Goal: Task Accomplishment & Management: Use online tool/utility

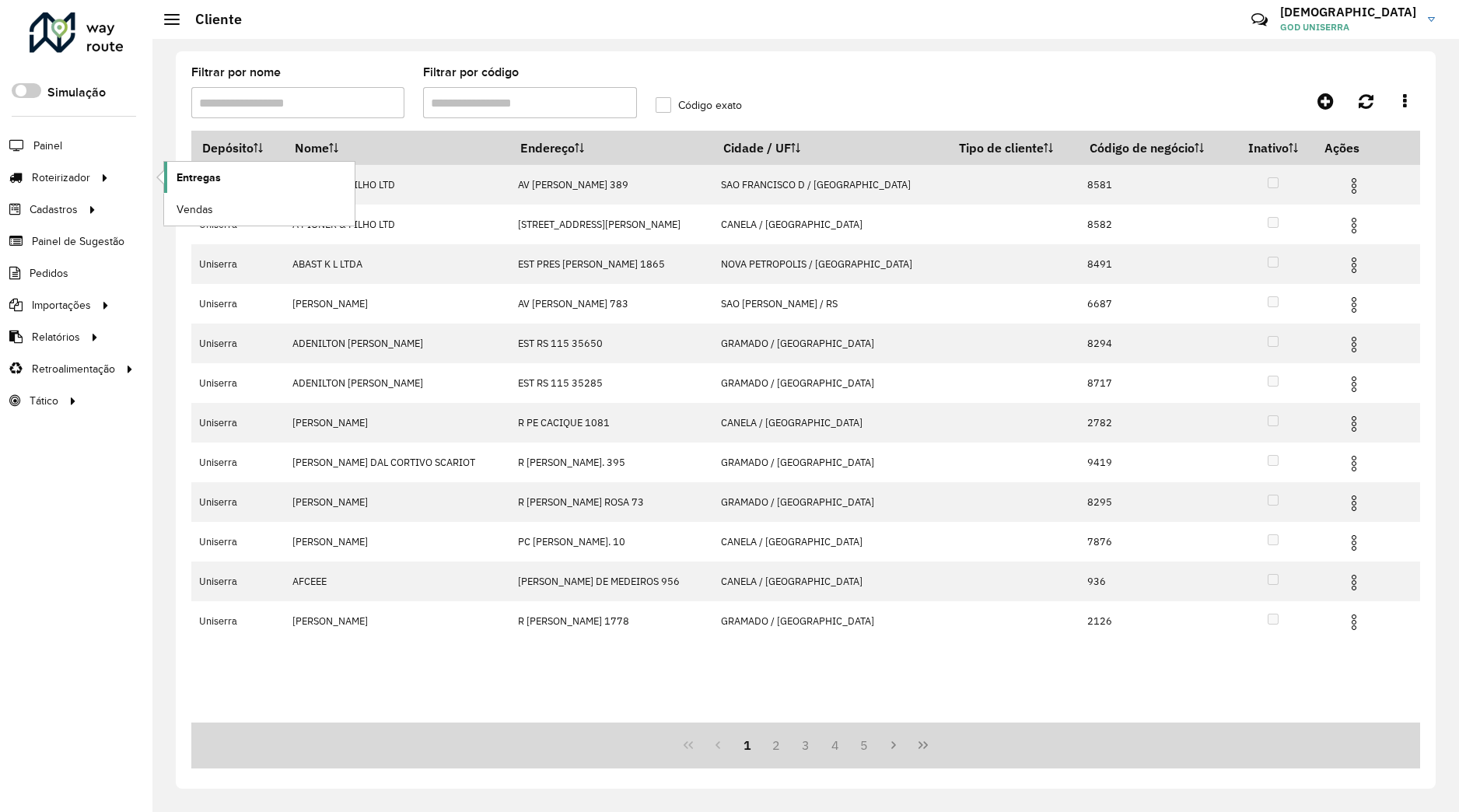
click at [196, 174] on span "Entregas" at bounding box center [199, 177] width 44 height 16
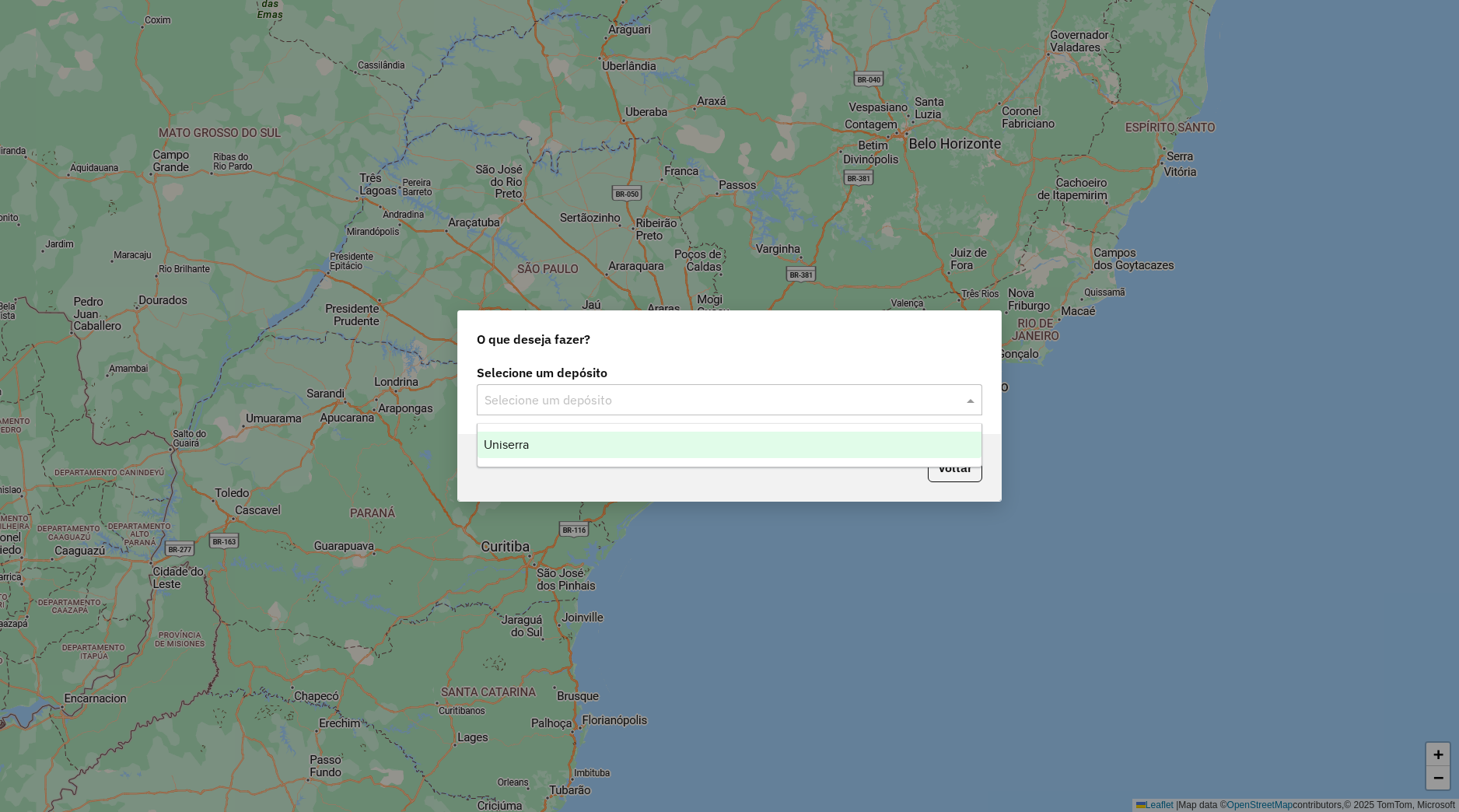
click at [686, 401] on input "text" at bounding box center [714, 401] width 459 height 19
drag, startPoint x: 685, startPoint y: 437, endPoint x: 686, endPoint y: 445, distance: 8.1
click at [685, 438] on div "Uniserra" at bounding box center [730, 444] width 504 height 26
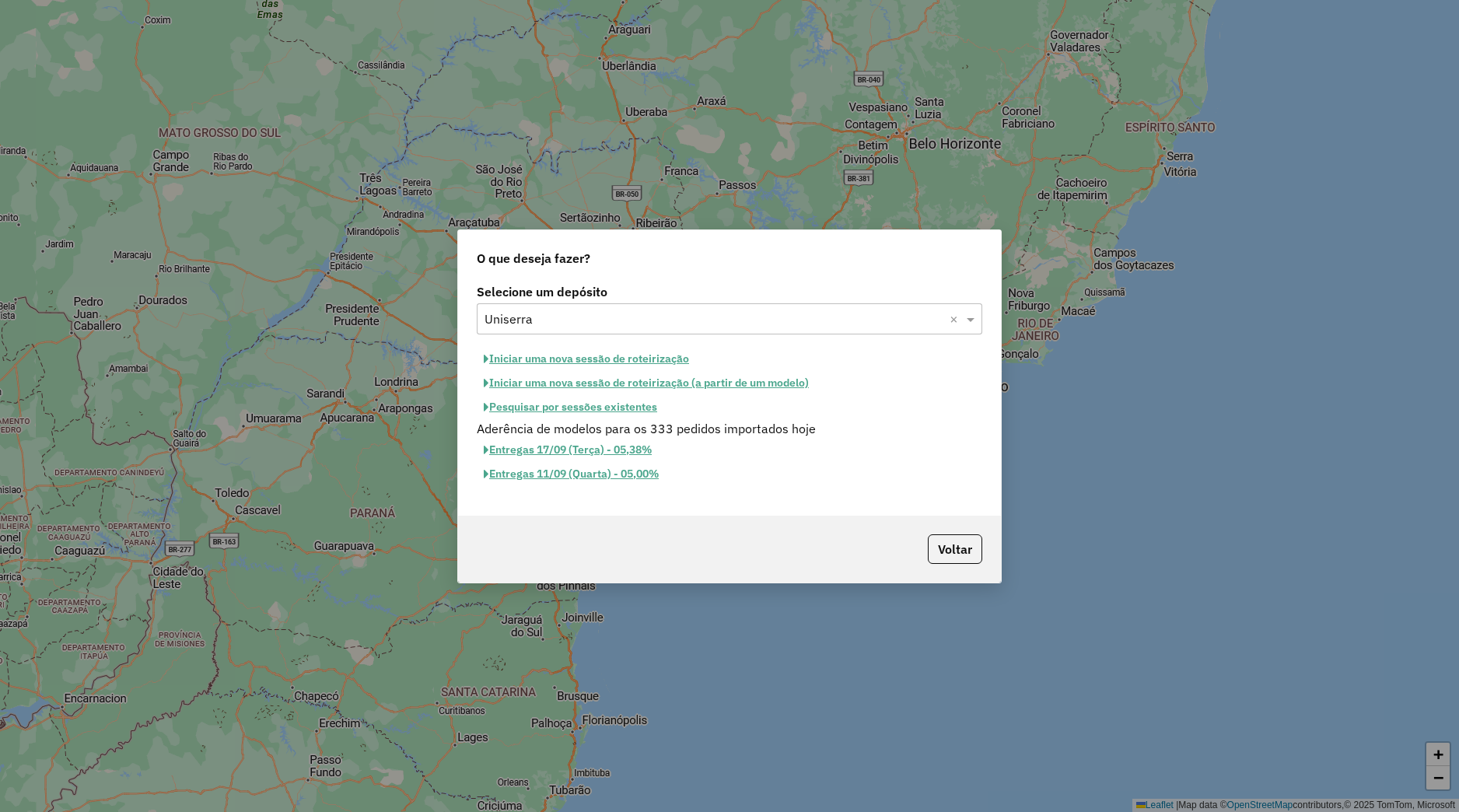
click at [627, 358] on button "Iniciar uma nova sessão de roteirização" at bounding box center [586, 359] width 220 height 24
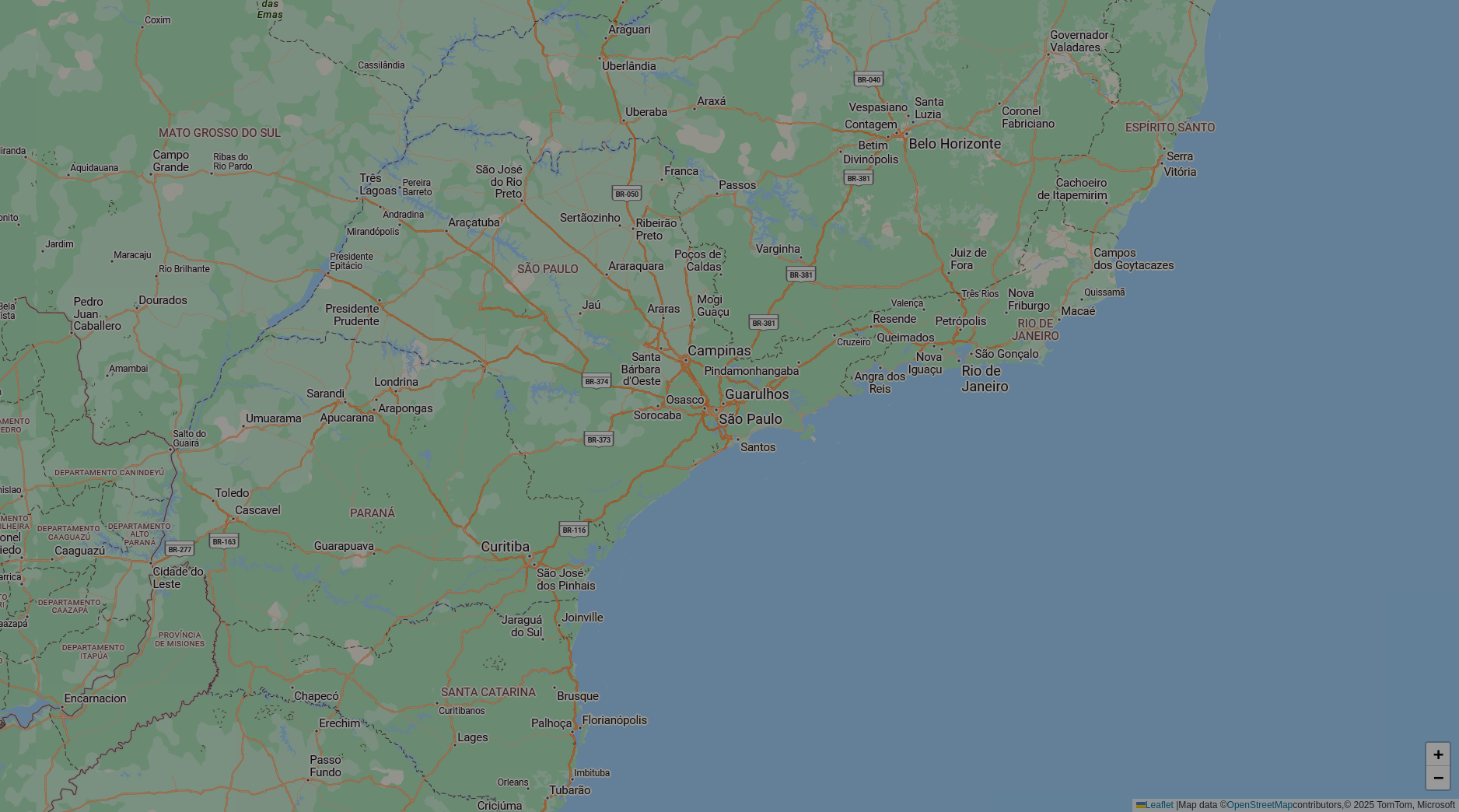
select select "*"
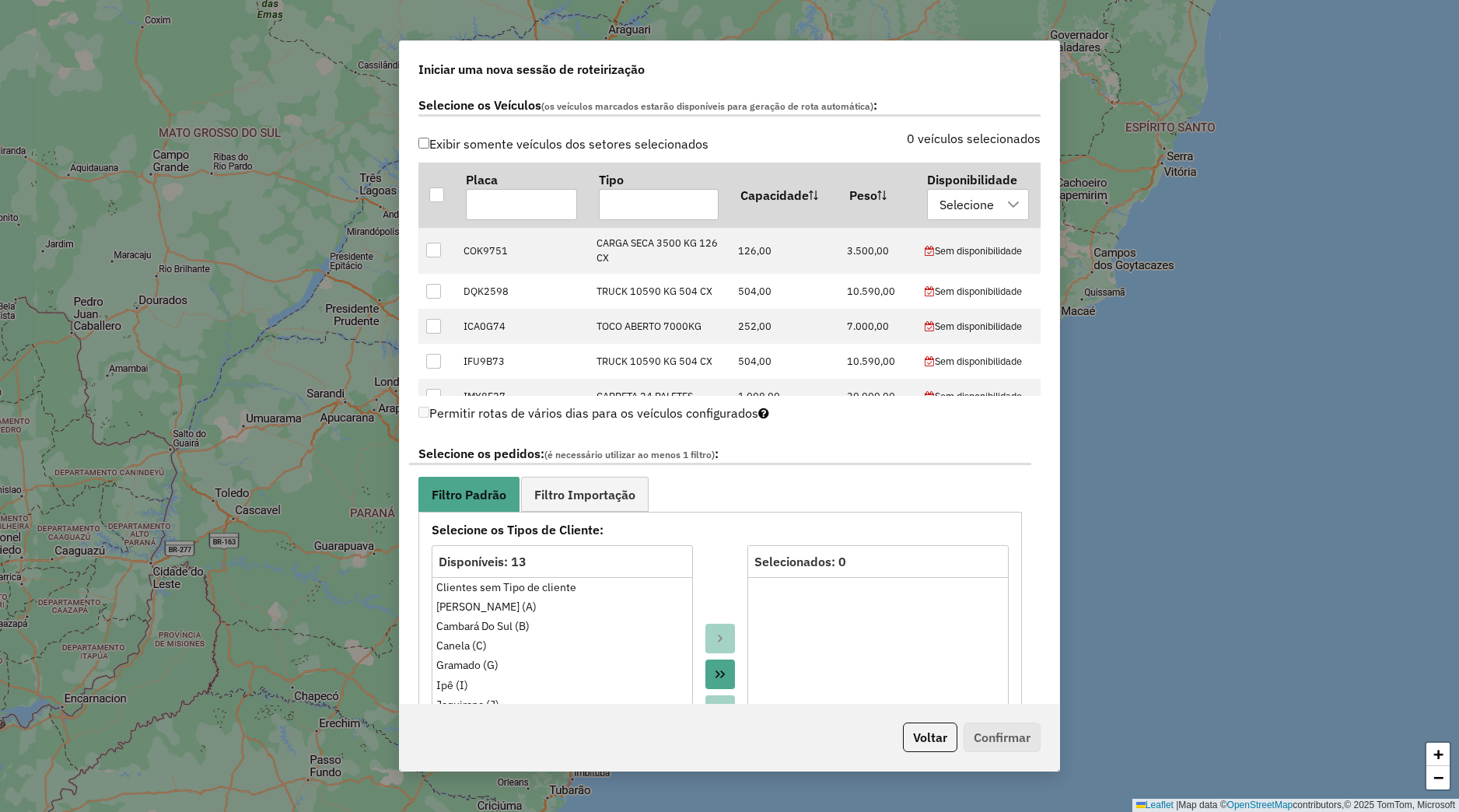
scroll to position [1286, 0]
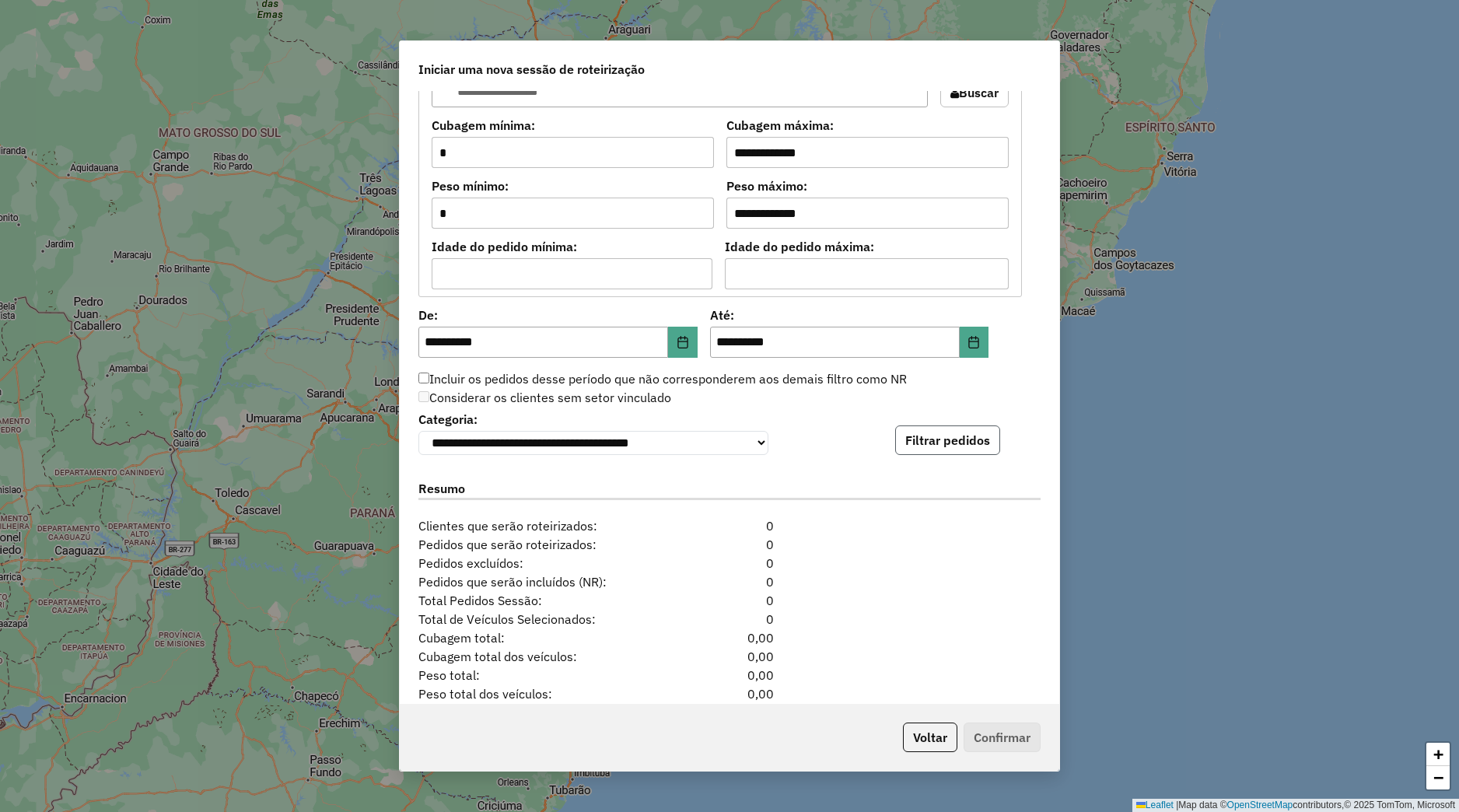
click at [907, 441] on button "Filtrar pedidos" at bounding box center [947, 440] width 105 height 30
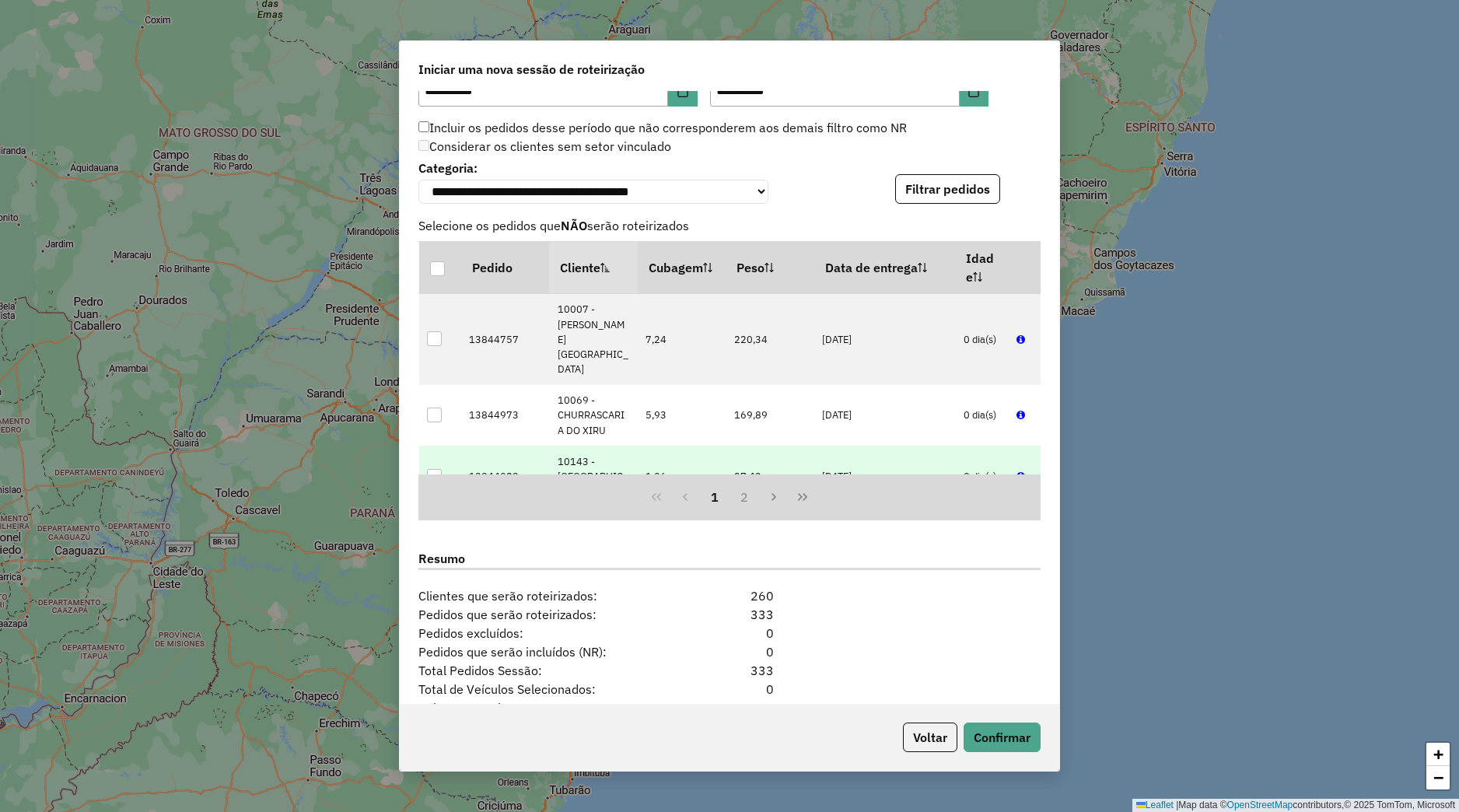
scroll to position [1678, 0]
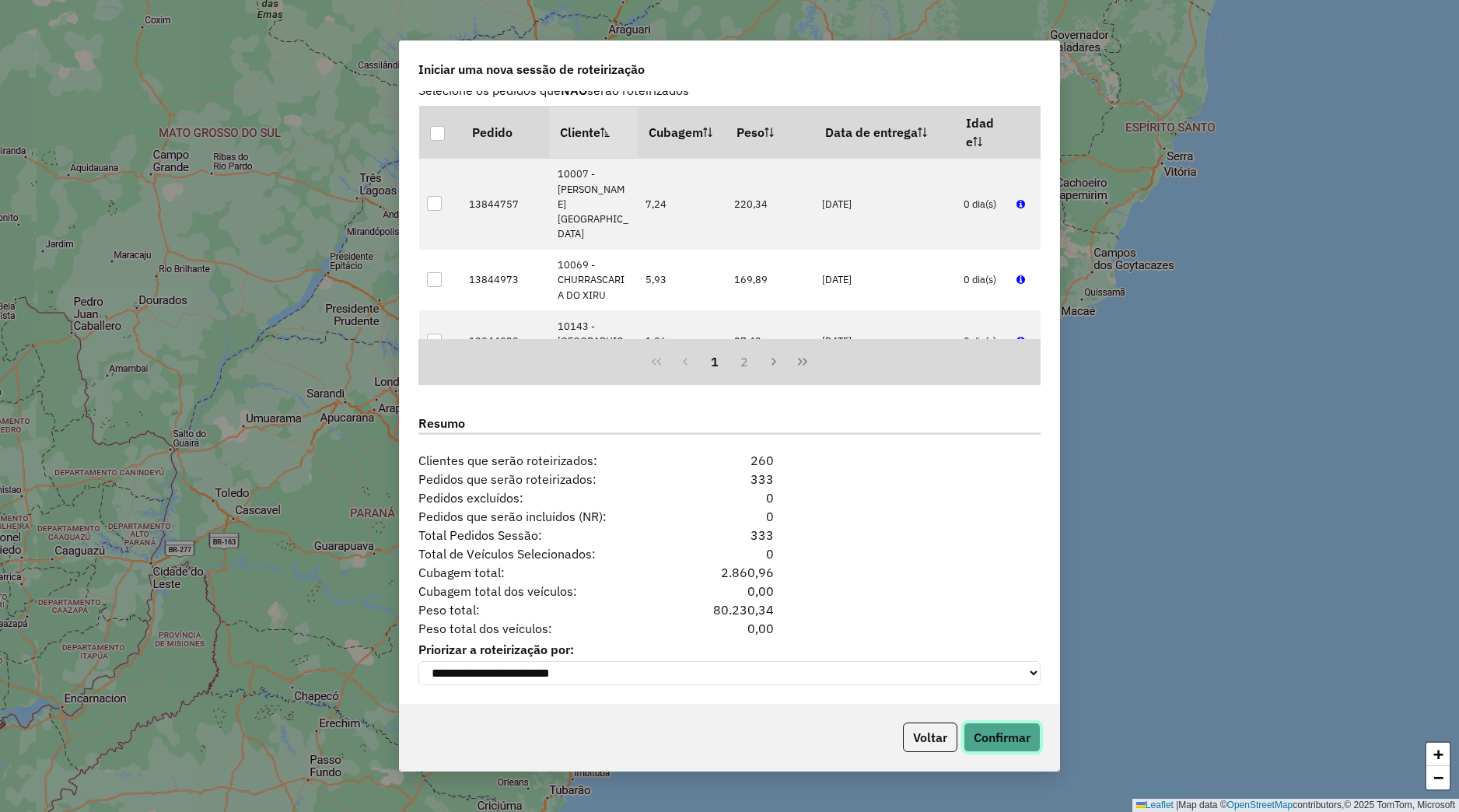
click at [1005, 739] on button "Confirmar" at bounding box center [1002, 737] width 77 height 30
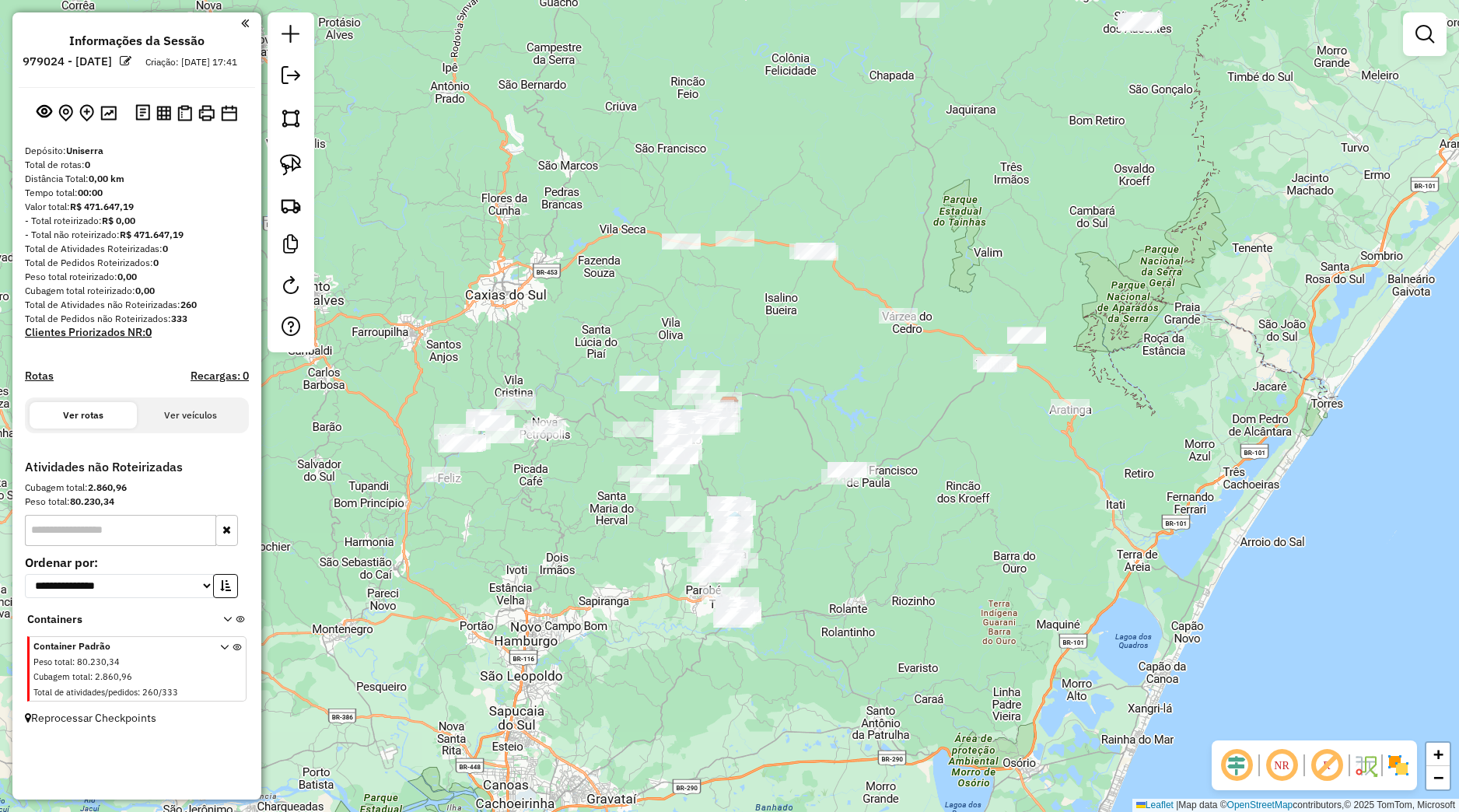
drag, startPoint x: 666, startPoint y: 315, endPoint x: 631, endPoint y: 374, distance: 68.6
click at [654, 383] on div "Janela de atendimento Grade de atendimento Capacidade Transportadoras Veículos …" at bounding box center [729, 406] width 1459 height 812
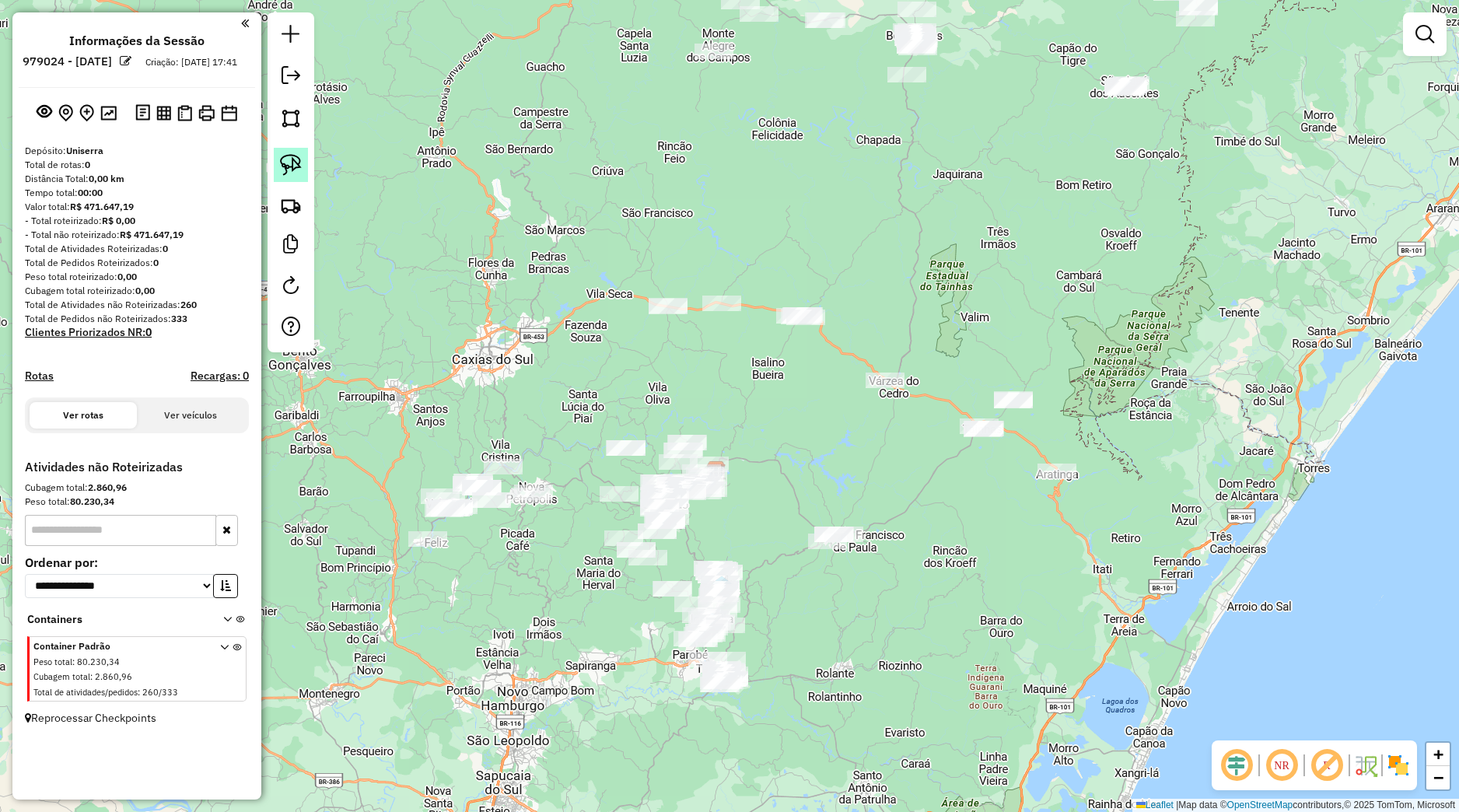
click at [298, 171] on img at bounding box center [291, 164] width 21 height 21
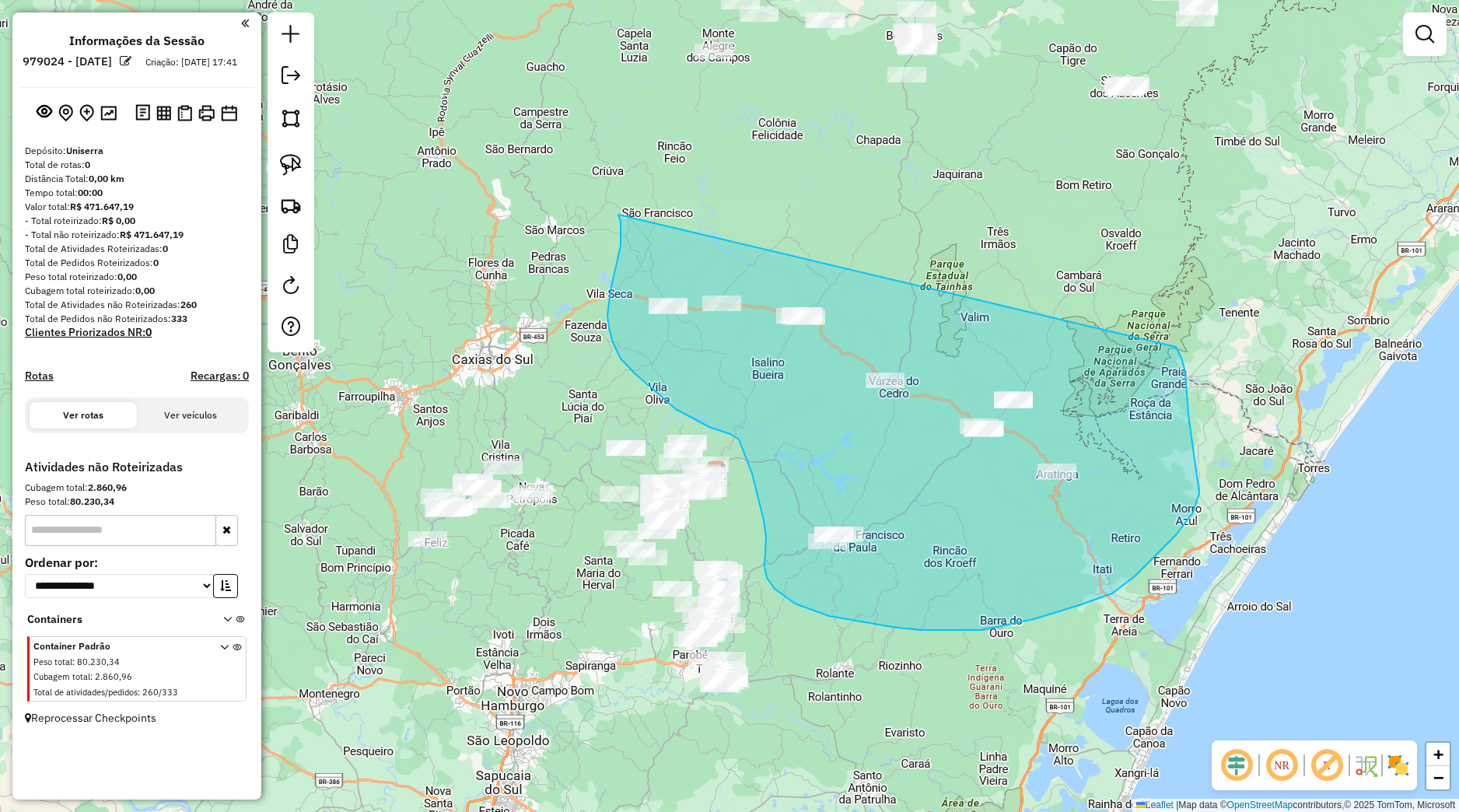
drag, startPoint x: 620, startPoint y: 217, endPoint x: 1176, endPoint y: 347, distance: 571.0
click at [1176, 347] on div "Janela de atendimento Grade de atendimento Capacidade Transportadoras Veículos …" at bounding box center [729, 406] width 1459 height 812
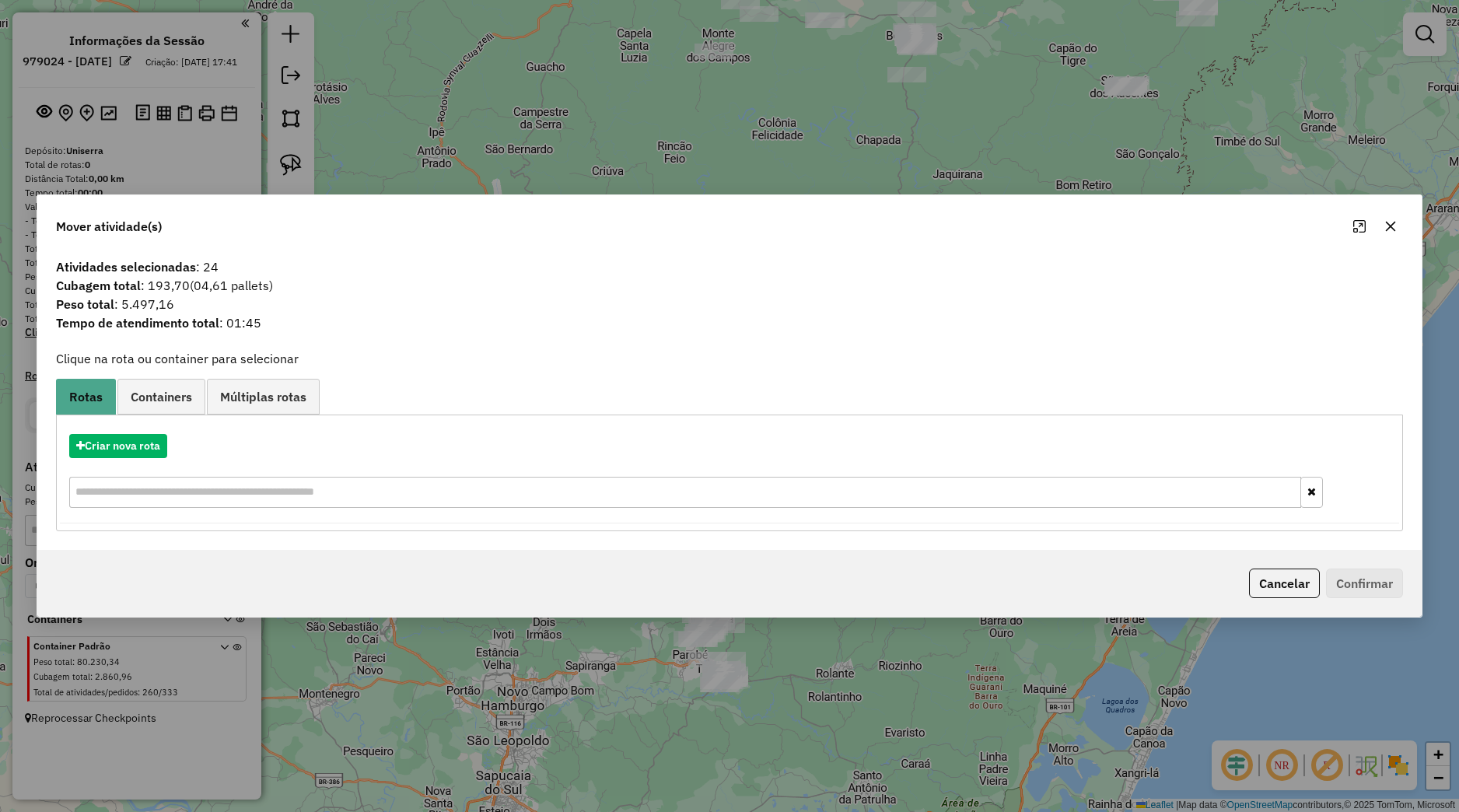
click at [1392, 238] on button "button" at bounding box center [1390, 226] width 25 height 25
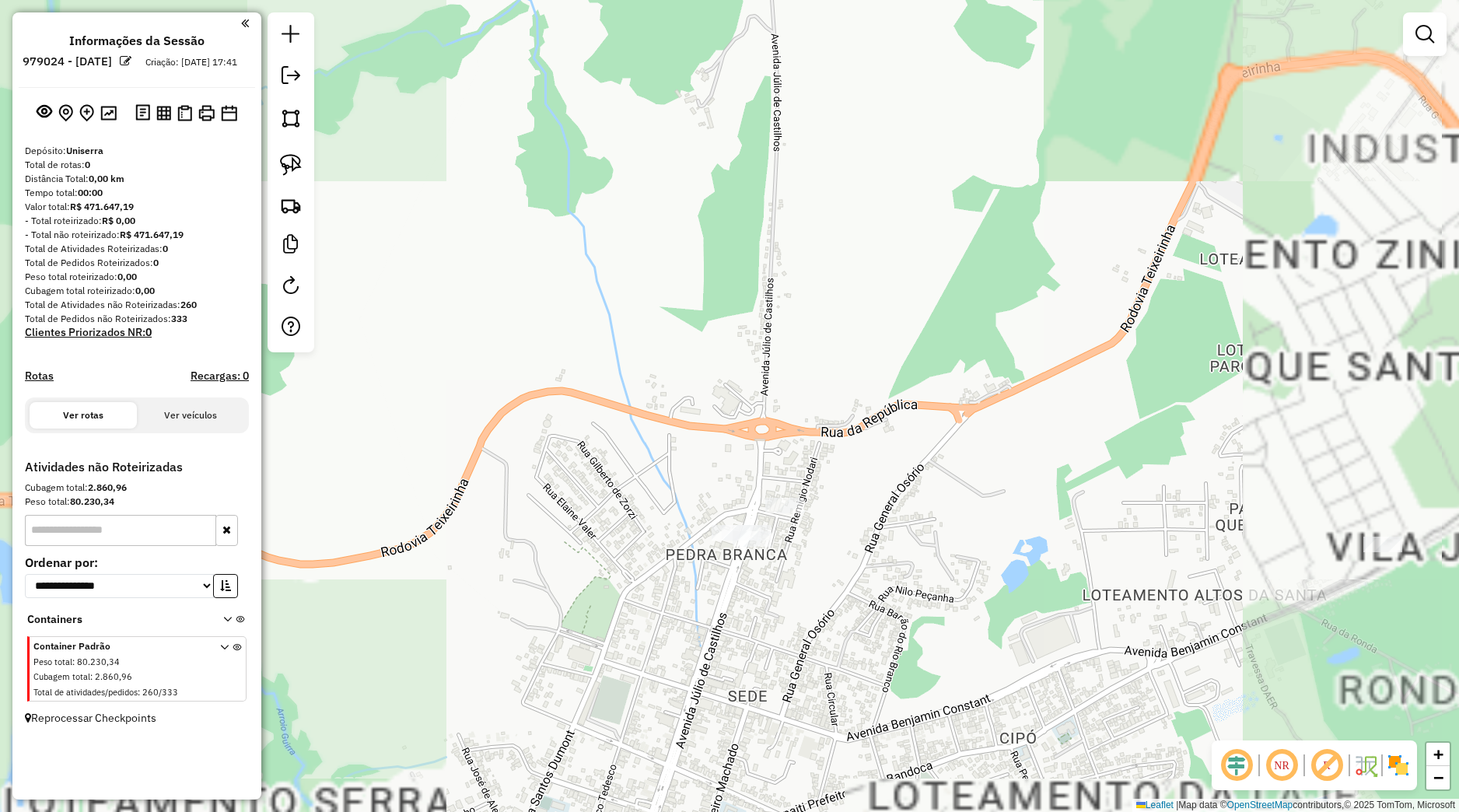
click at [787, 514] on div "Janela de atendimento Grade de atendimento Capacidade Transportadoras Veículos …" at bounding box center [729, 406] width 1459 height 812
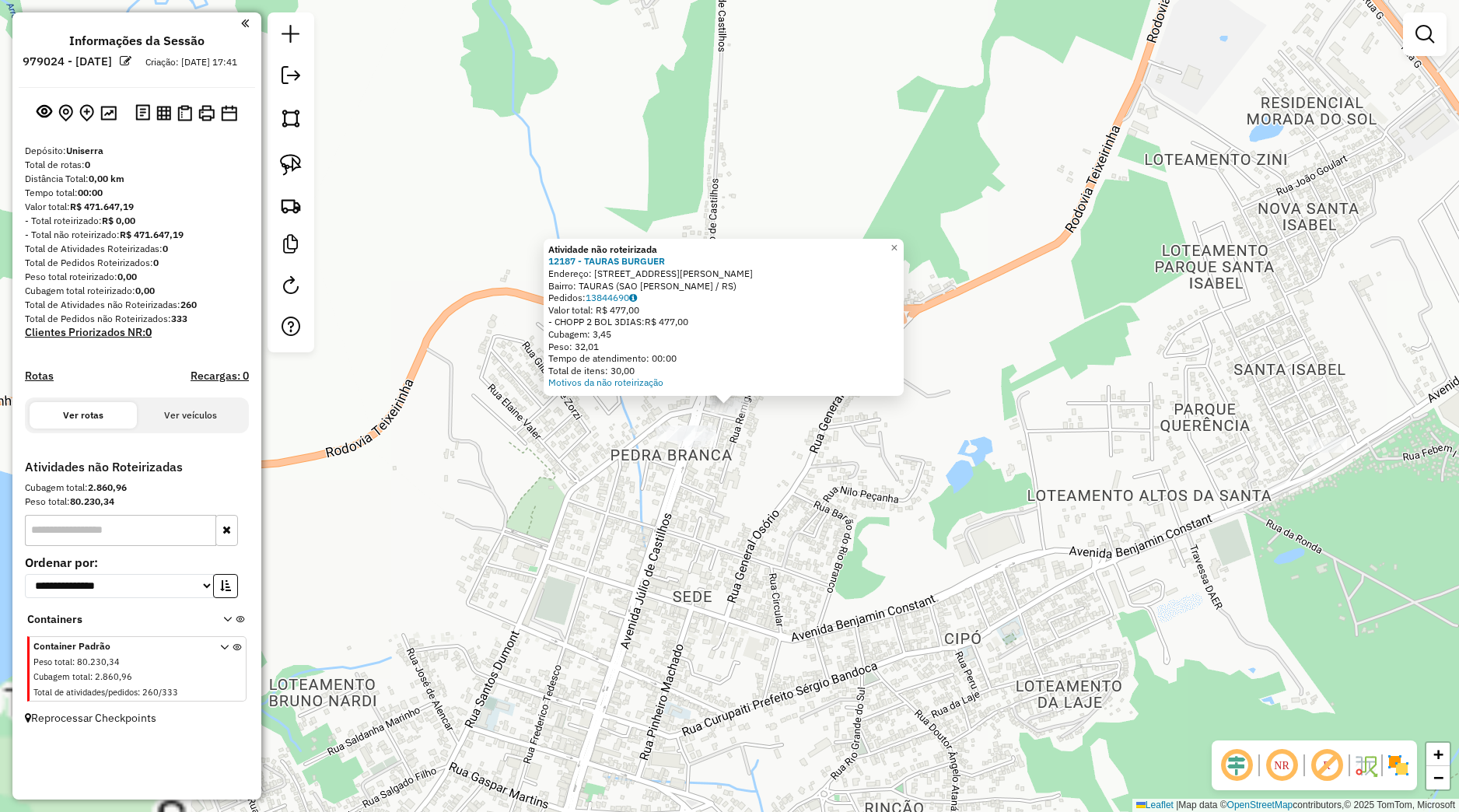
click at [780, 554] on div "Atividade não roteirizada 12187 - TAURAS BURGUER Endereço: RUA ILDO MENEGHETI 8…" at bounding box center [729, 406] width 1459 height 812
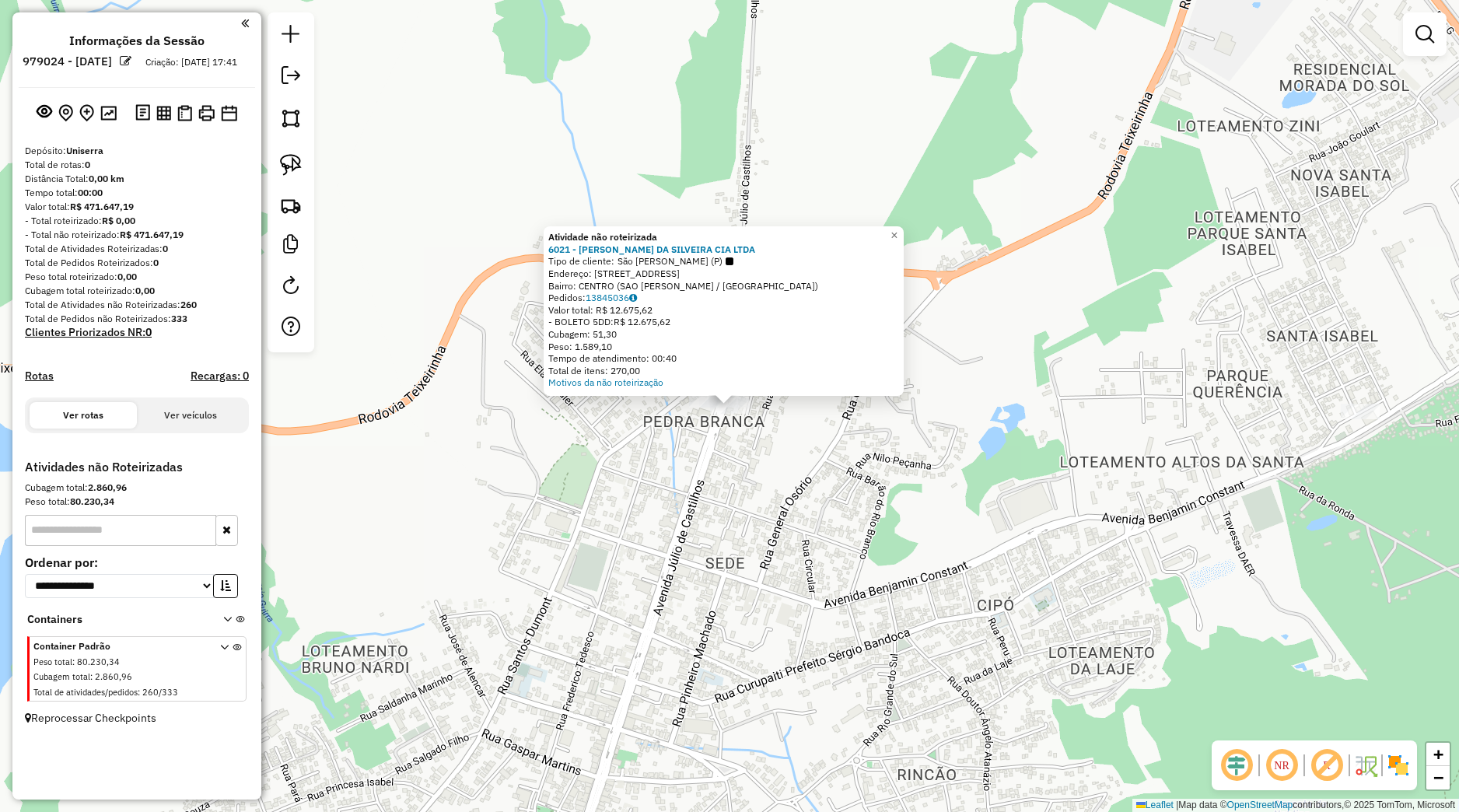
click at [705, 444] on div "Atividade não roteirizada 6021 - LAURI R DA SILVEIRA CIA LTDA Tipo de cliente: …" at bounding box center [729, 406] width 1459 height 812
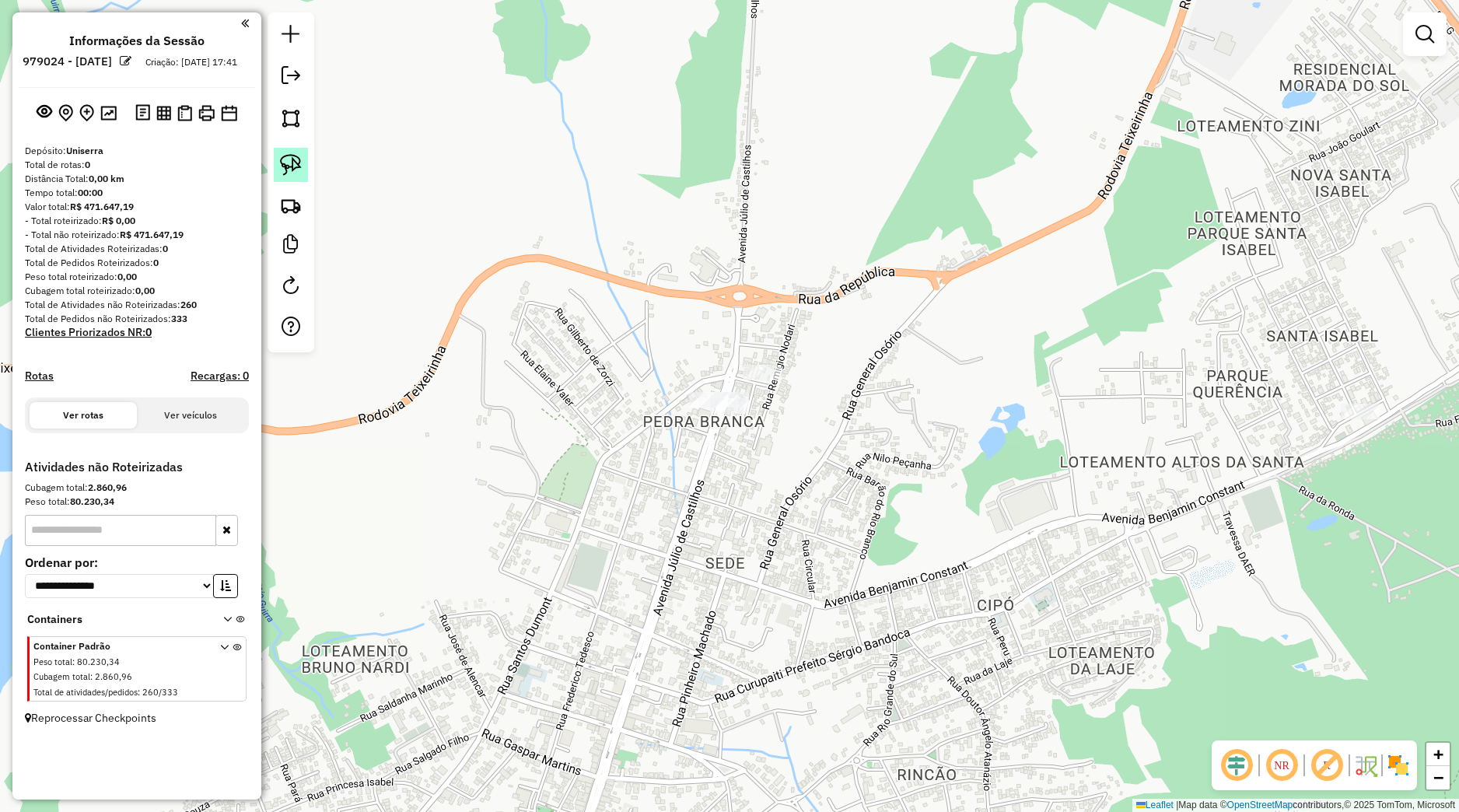
click at [282, 168] on img at bounding box center [291, 164] width 21 height 21
drag, startPoint x: 676, startPoint y: 403, endPoint x: 784, endPoint y: 403, distance: 108.0
click at [784, 403] on div "Janela de atendimento Grade de atendimento Capacidade Transportadoras Veículos …" at bounding box center [729, 406] width 1459 height 812
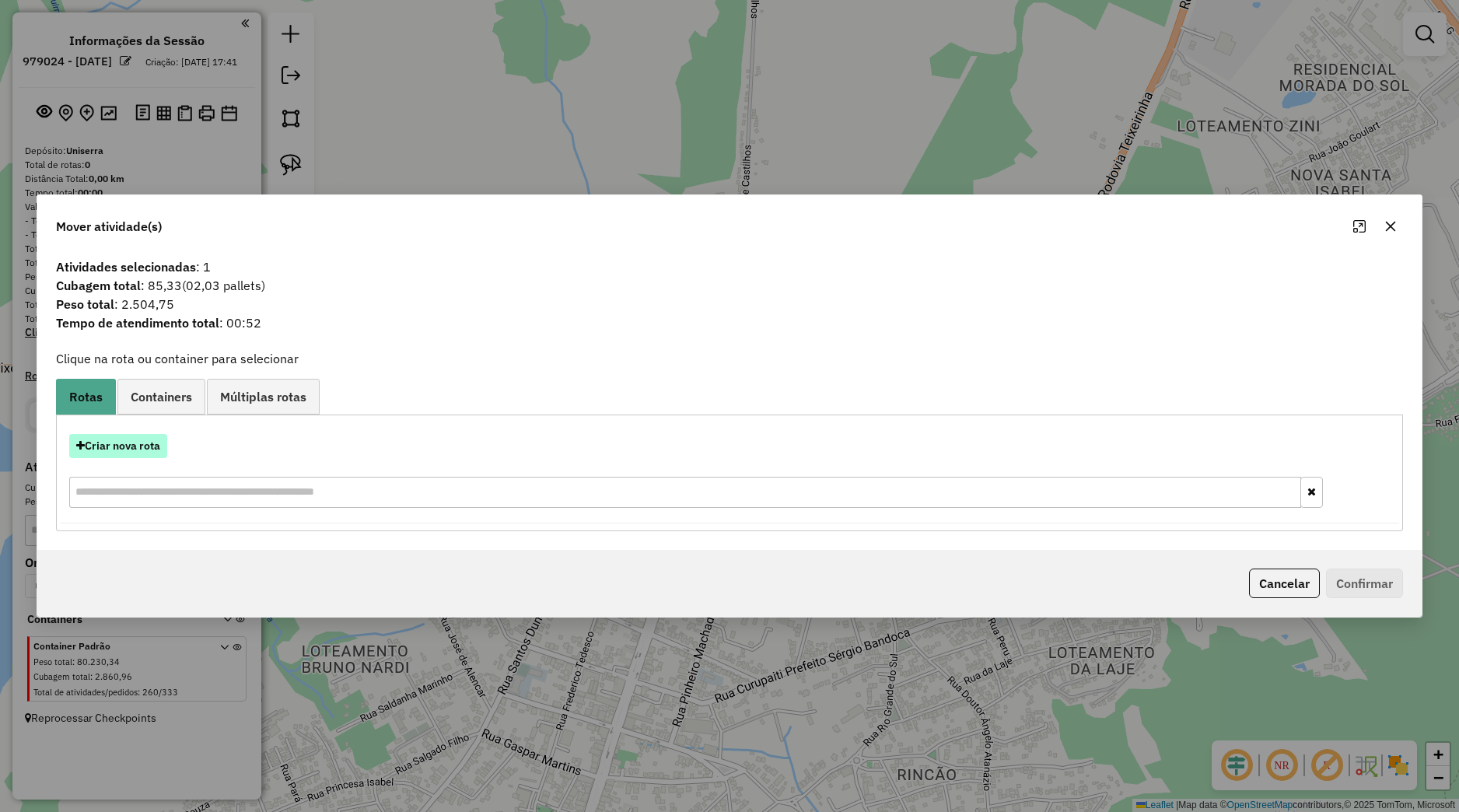
click at [162, 453] on button "Criar nova rota" at bounding box center [118, 446] width 98 height 24
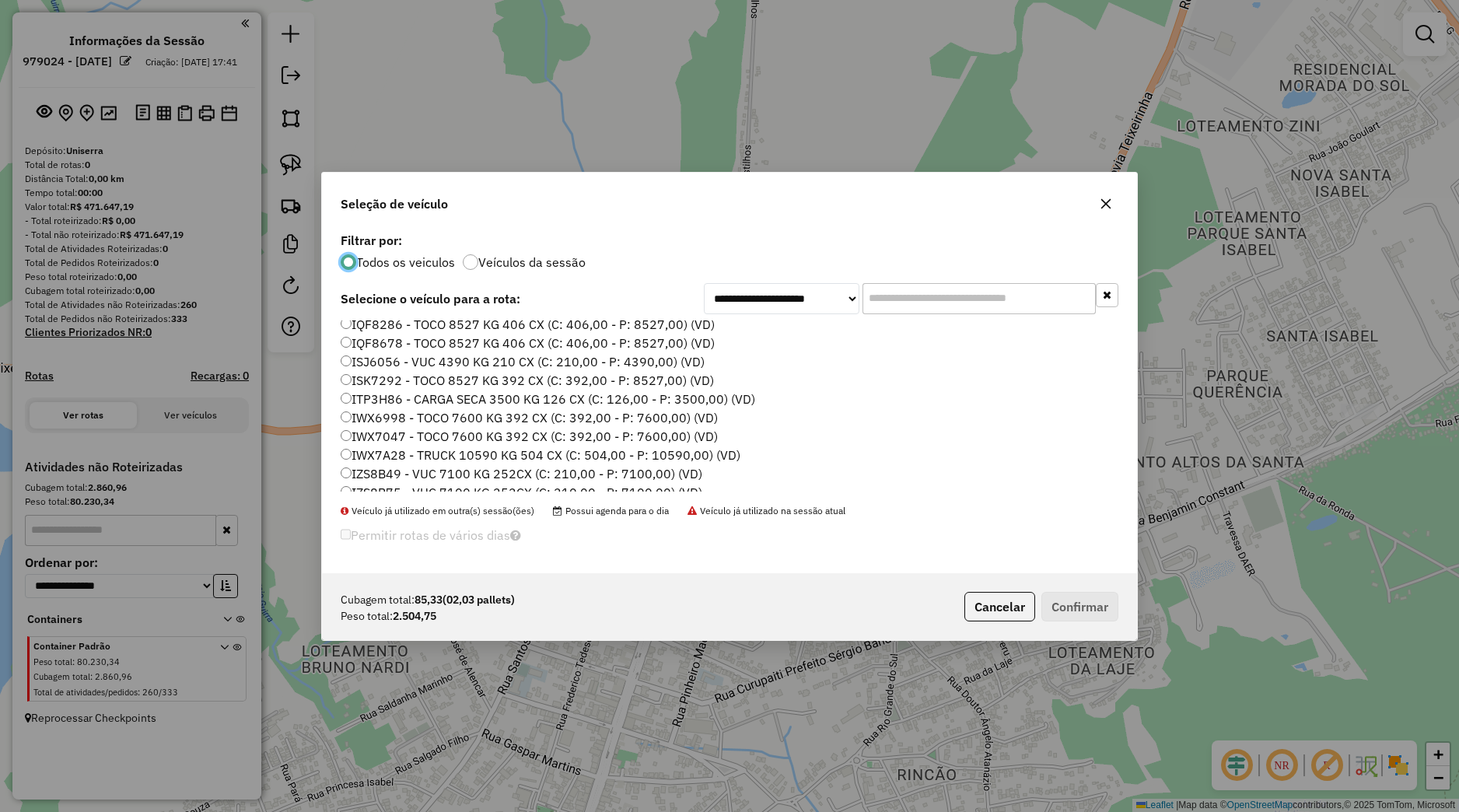
scroll to position [197, 0]
click at [386, 342] on label "ITP3H86 - CARGA SECA 3500 KG 126 CX (C: 126,00 - P: 3500,00) (VD)" at bounding box center [548, 337] width 415 height 19
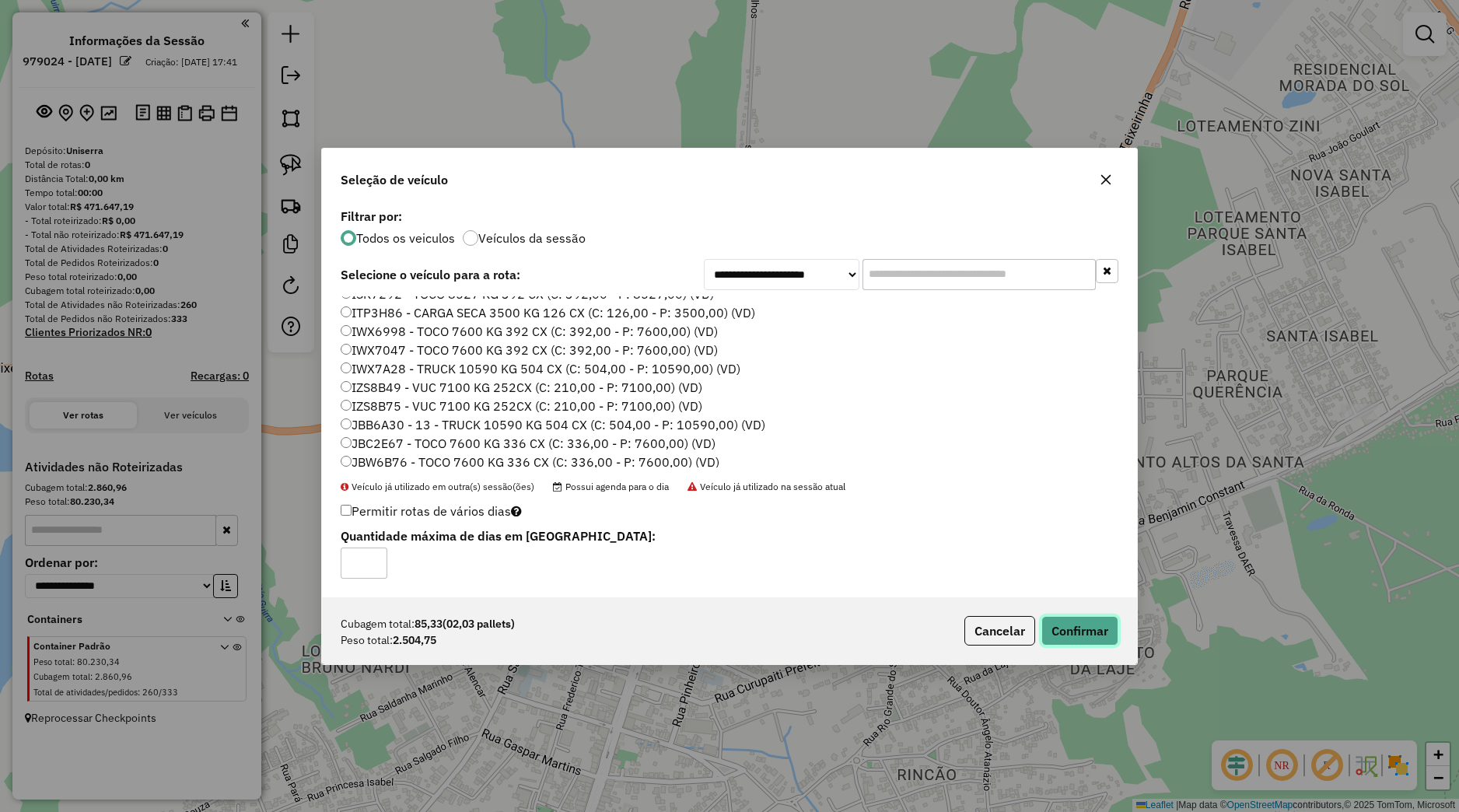
click at [1109, 628] on button "Confirmar" at bounding box center [1080, 631] width 77 height 30
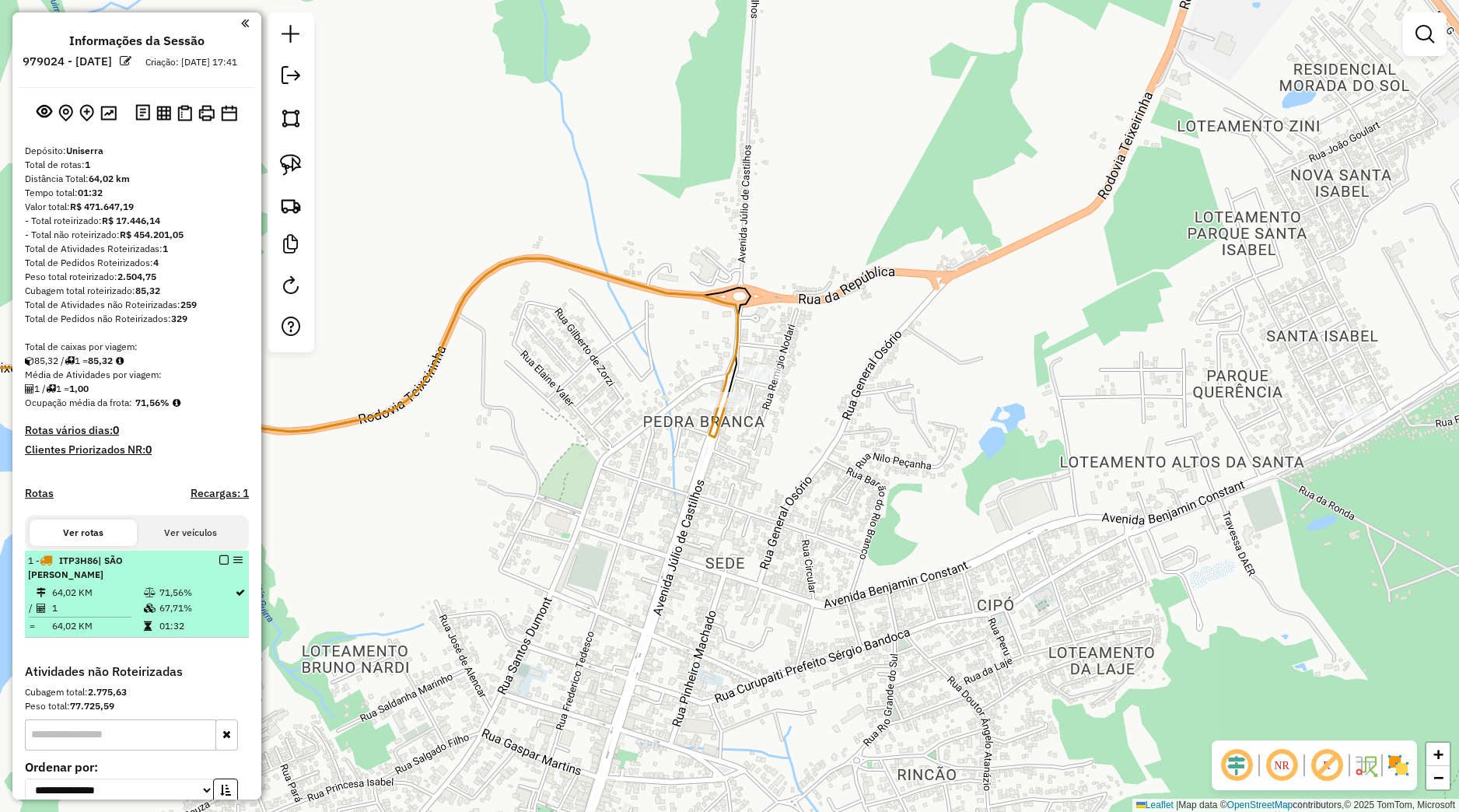
click at [220, 565] on em at bounding box center [224, 560] width 9 height 9
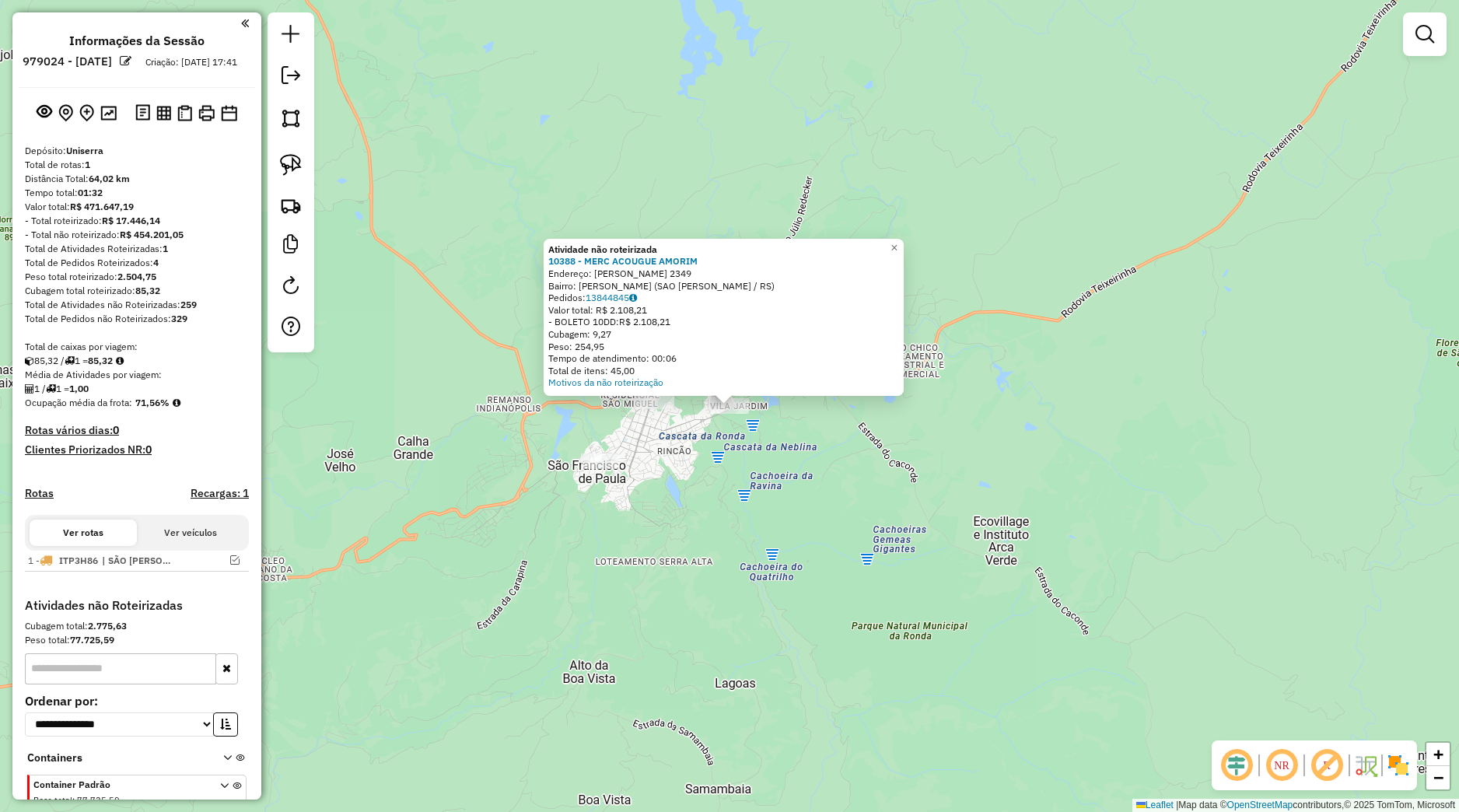
click at [722, 534] on div "Atividade não roteirizada 10388 - MERC ACOUGUE [PERSON_NAME]: [PERSON_NAME] 234…" at bounding box center [729, 406] width 1459 height 812
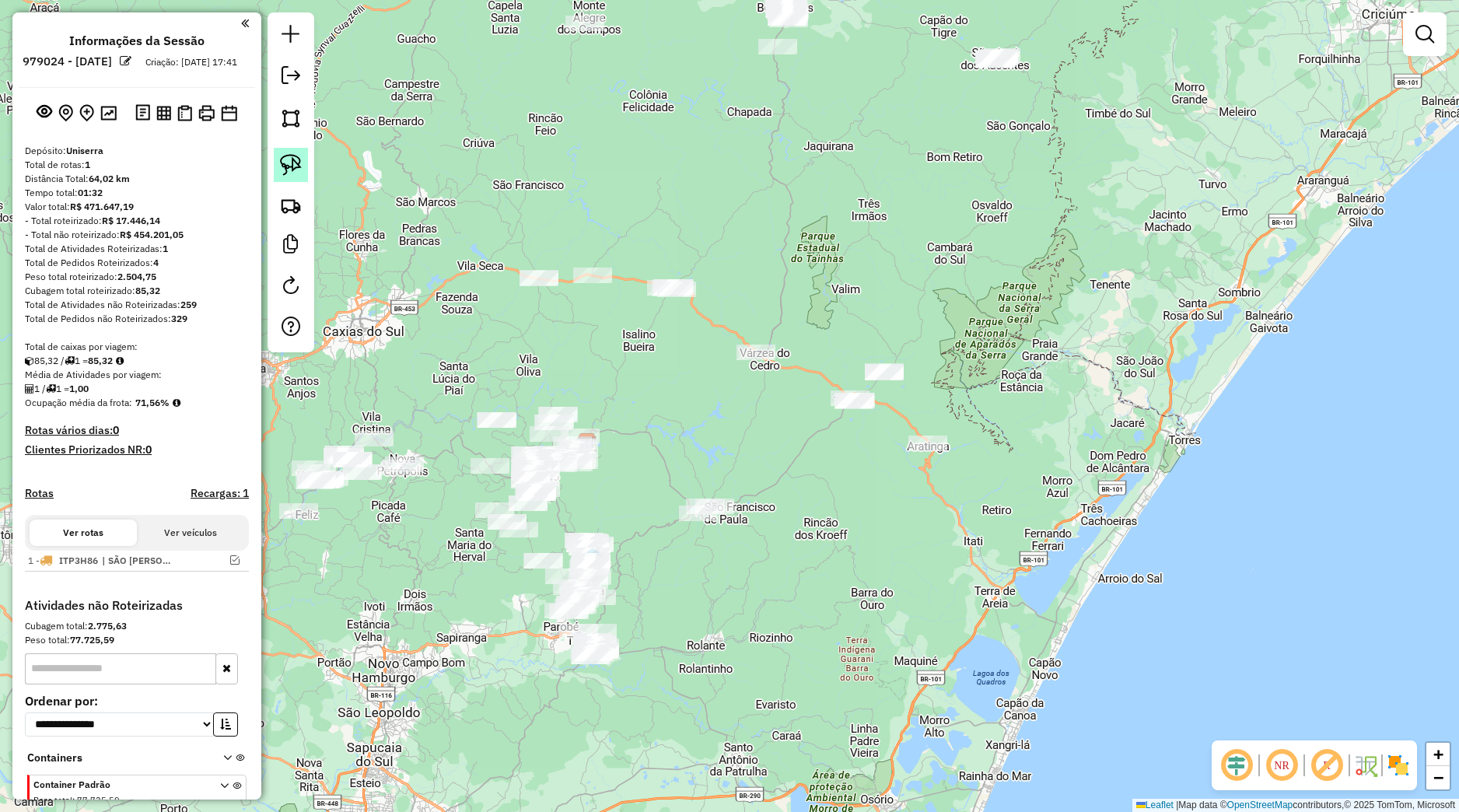
click at [303, 176] on link at bounding box center [291, 165] width 34 height 34
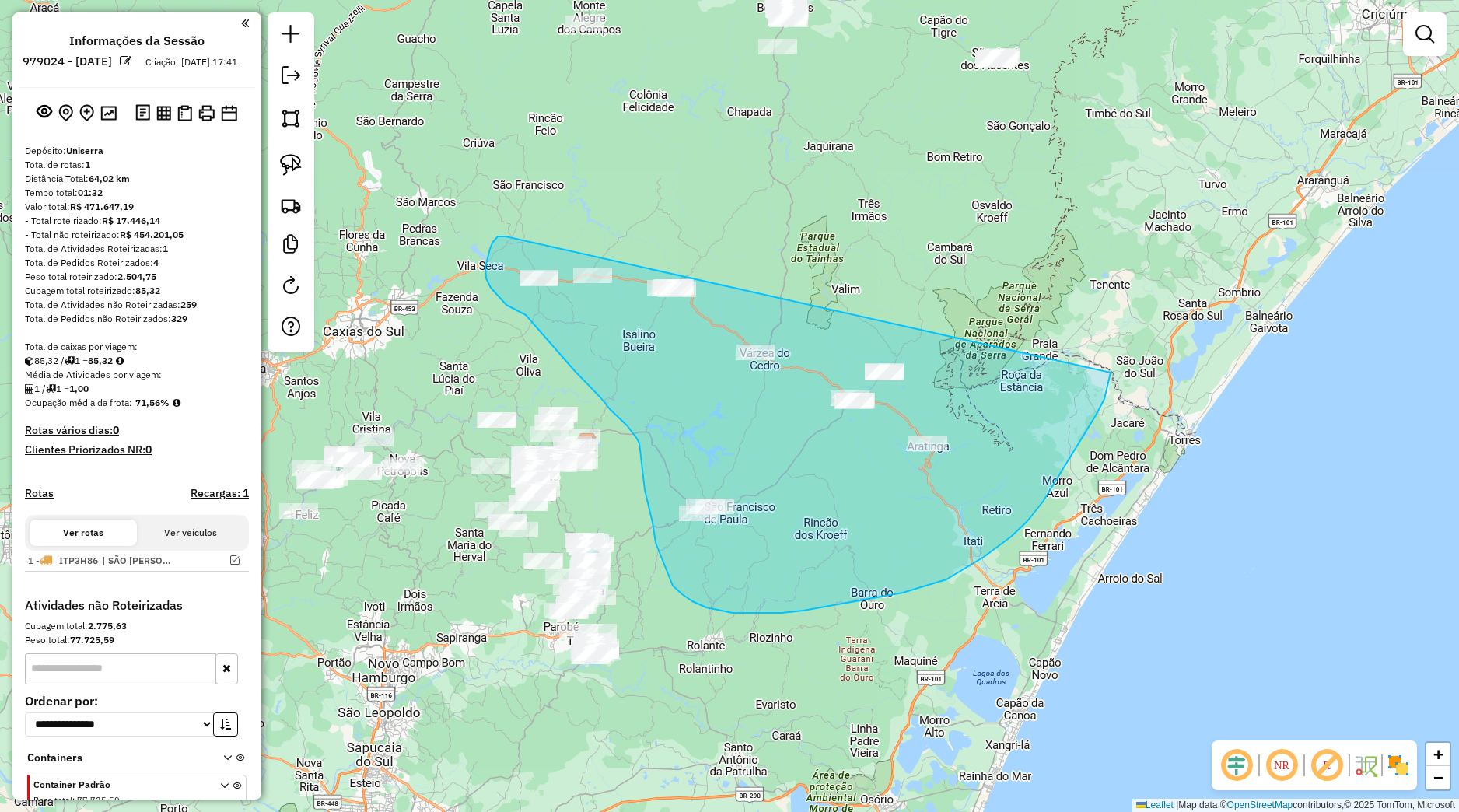
drag, startPoint x: 499, startPoint y: 236, endPoint x: 1080, endPoint y: 308, distance: 585.4
click at [1080, 308] on div "Janela de atendimento Grade de atendimento Capacidade Transportadoras Veículos …" at bounding box center [729, 406] width 1459 height 812
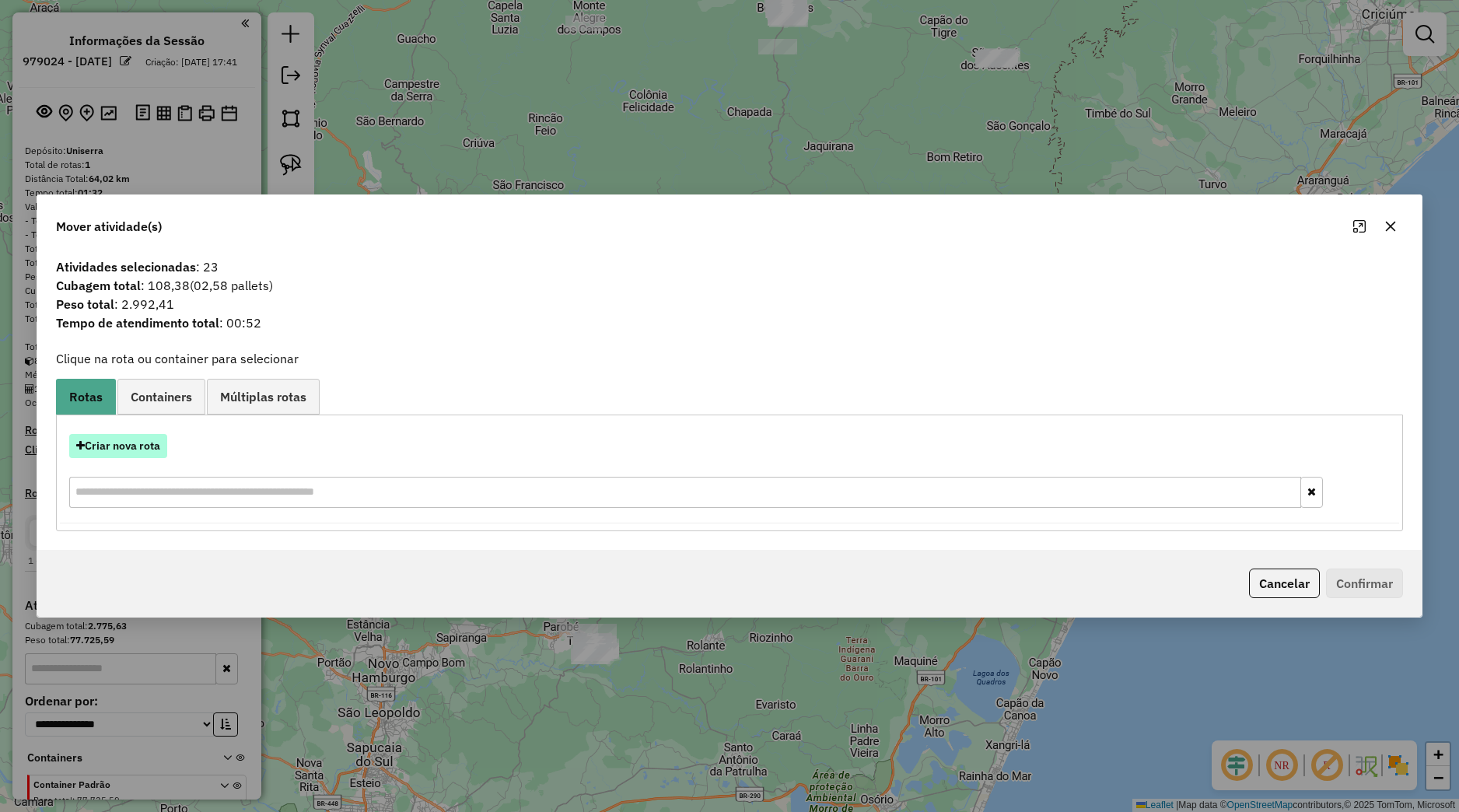
click at [157, 453] on button "Criar nova rota" at bounding box center [118, 446] width 98 height 24
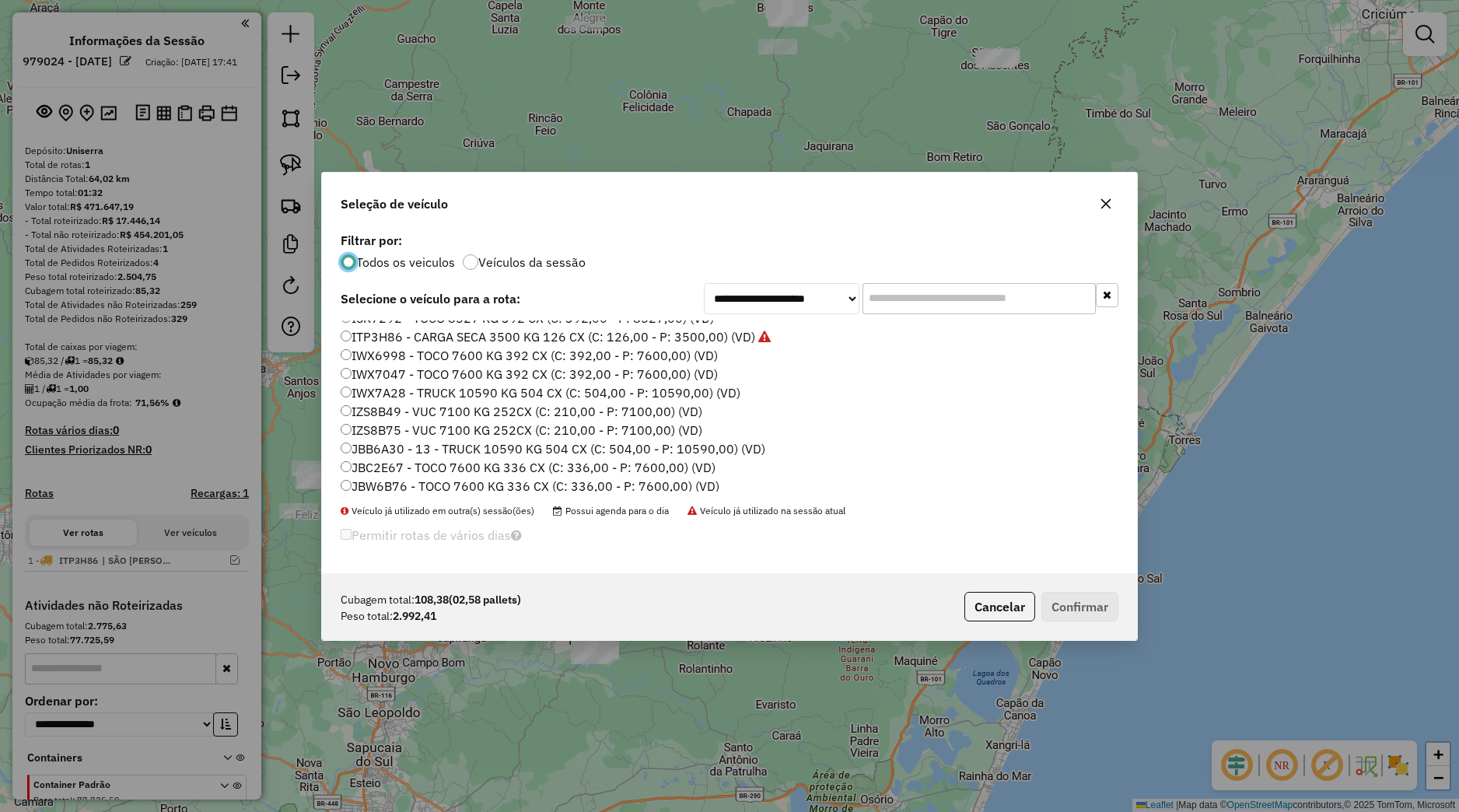
click at [407, 412] on label "IZS8B49 - VUC 7100 KG 252CX (C: 210,00 - P: 7100,00) (VD)" at bounding box center [521, 411] width 362 height 19
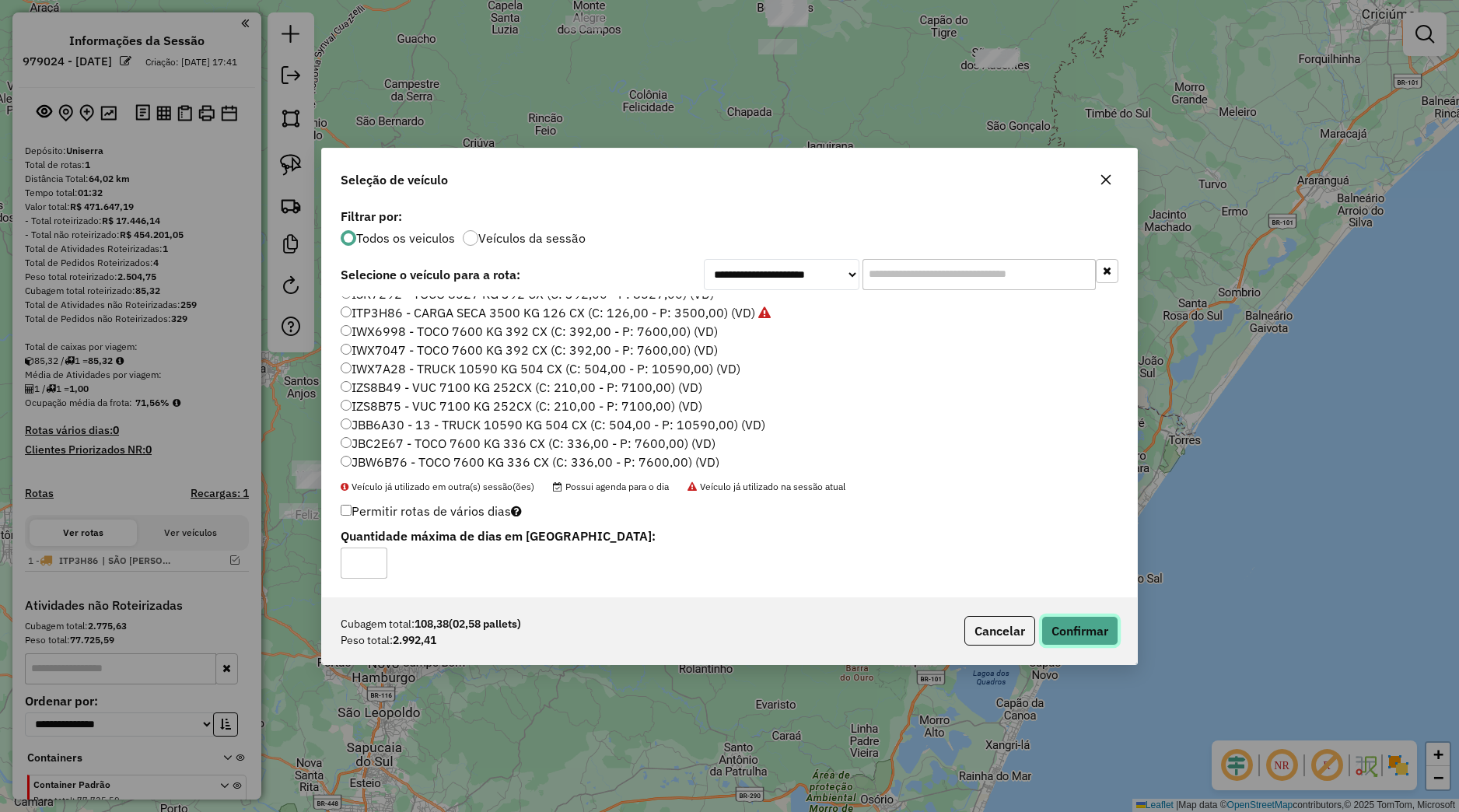
click at [1060, 635] on button "Confirmar" at bounding box center [1080, 631] width 77 height 30
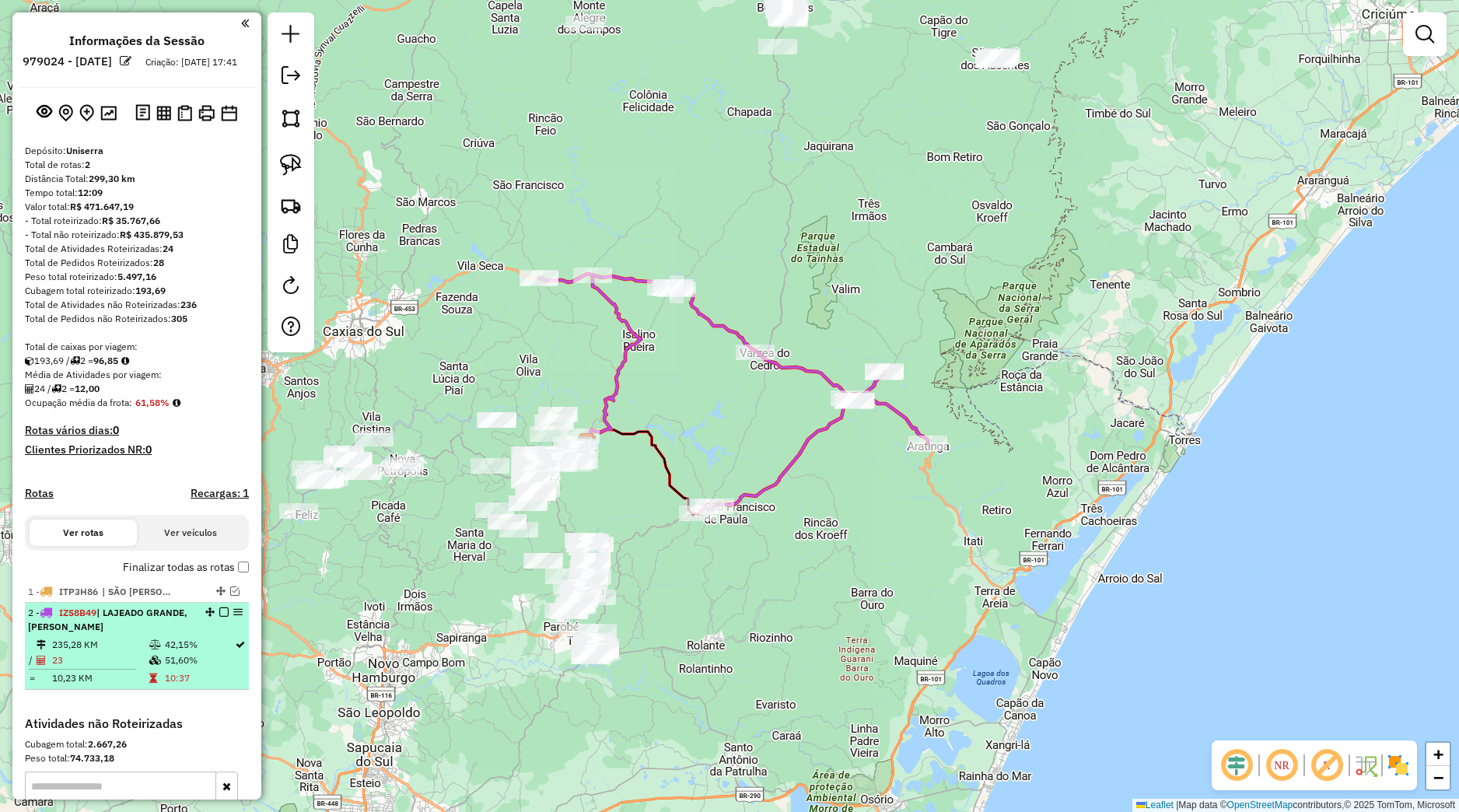
click at [220, 617] on em at bounding box center [224, 612] width 9 height 9
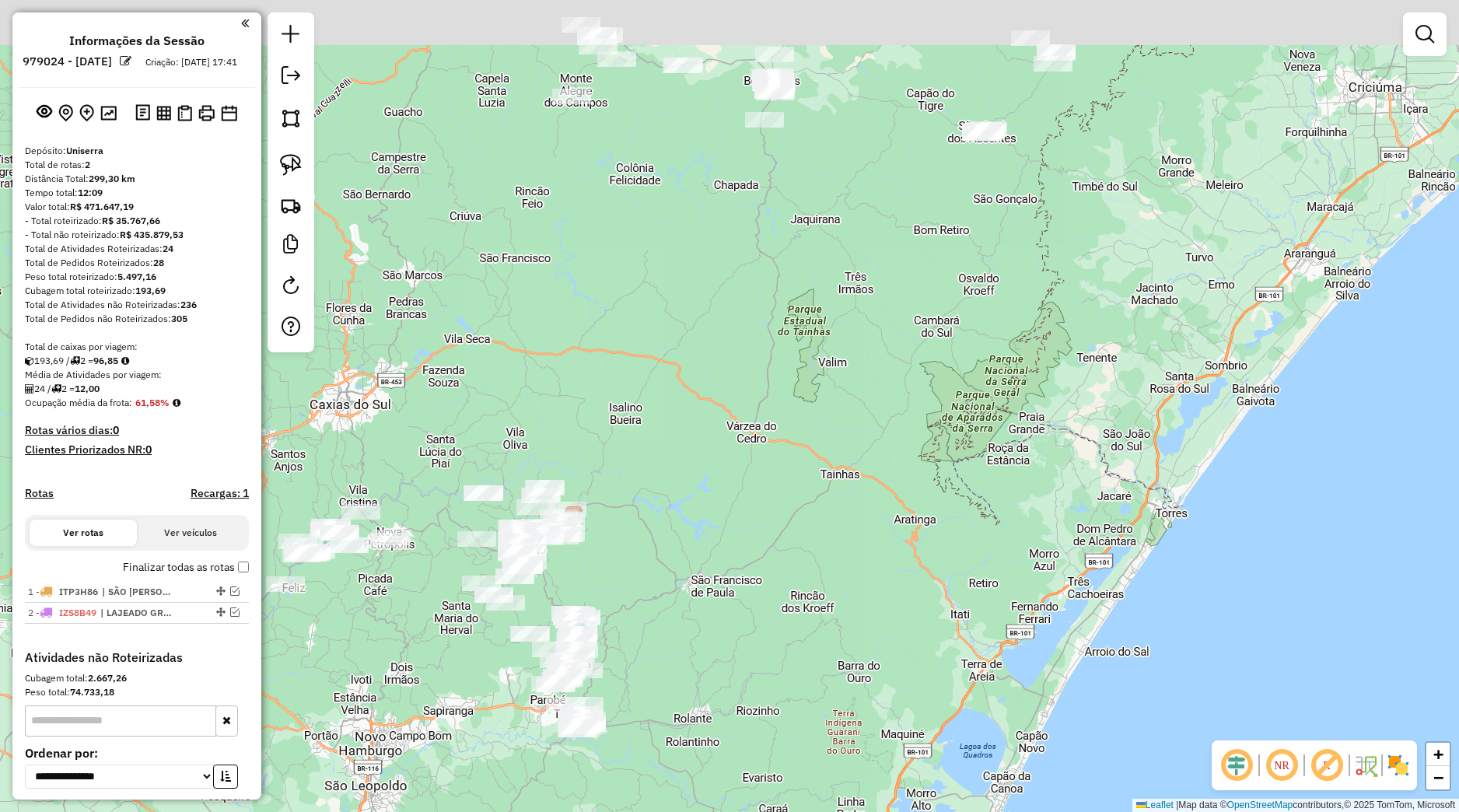
drag, startPoint x: 799, startPoint y: 451, endPoint x: 803, endPoint y: 663, distance: 212.0
click at [802, 683] on div "Janela de atendimento Grade de atendimento Capacidade Transportadoras Veículos …" at bounding box center [729, 406] width 1459 height 812
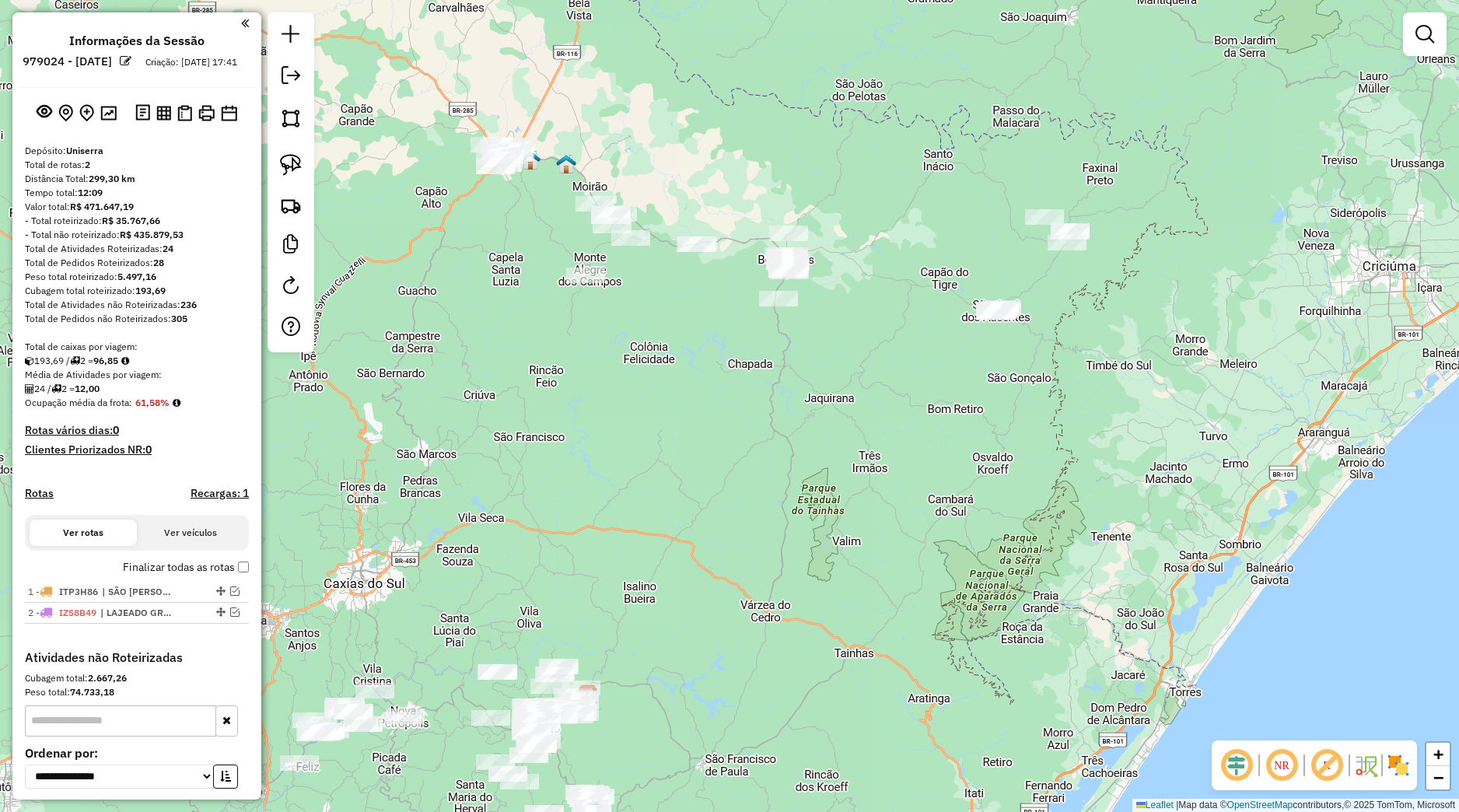
drag, startPoint x: 788, startPoint y: 535, endPoint x: 775, endPoint y: 608, distance: 74.1
click at [782, 612] on div "Janela de atendimento Grade de atendimento Capacidade Transportadoras Veículos …" at bounding box center [729, 406] width 1459 height 812
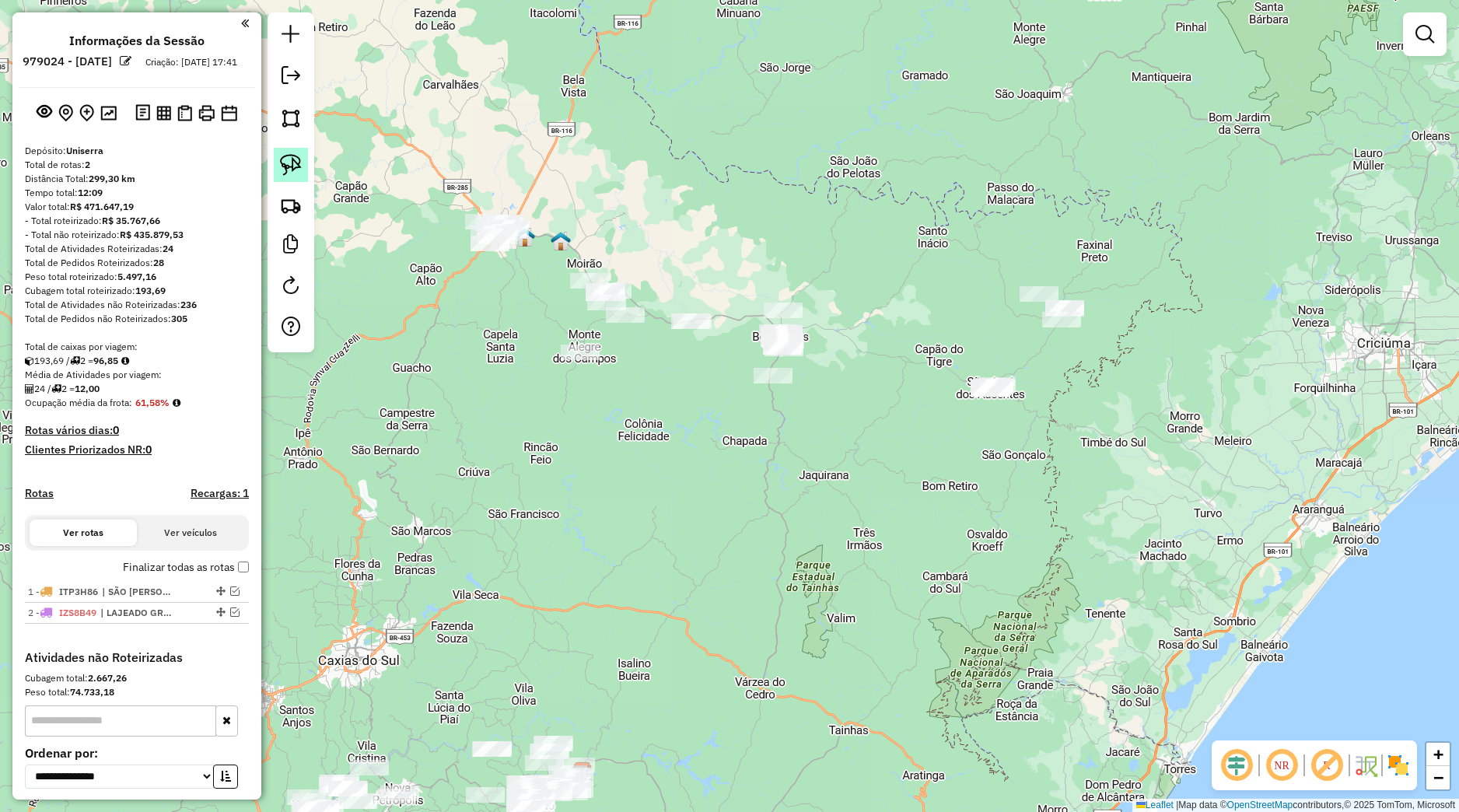
click at [291, 179] on link at bounding box center [291, 165] width 34 height 34
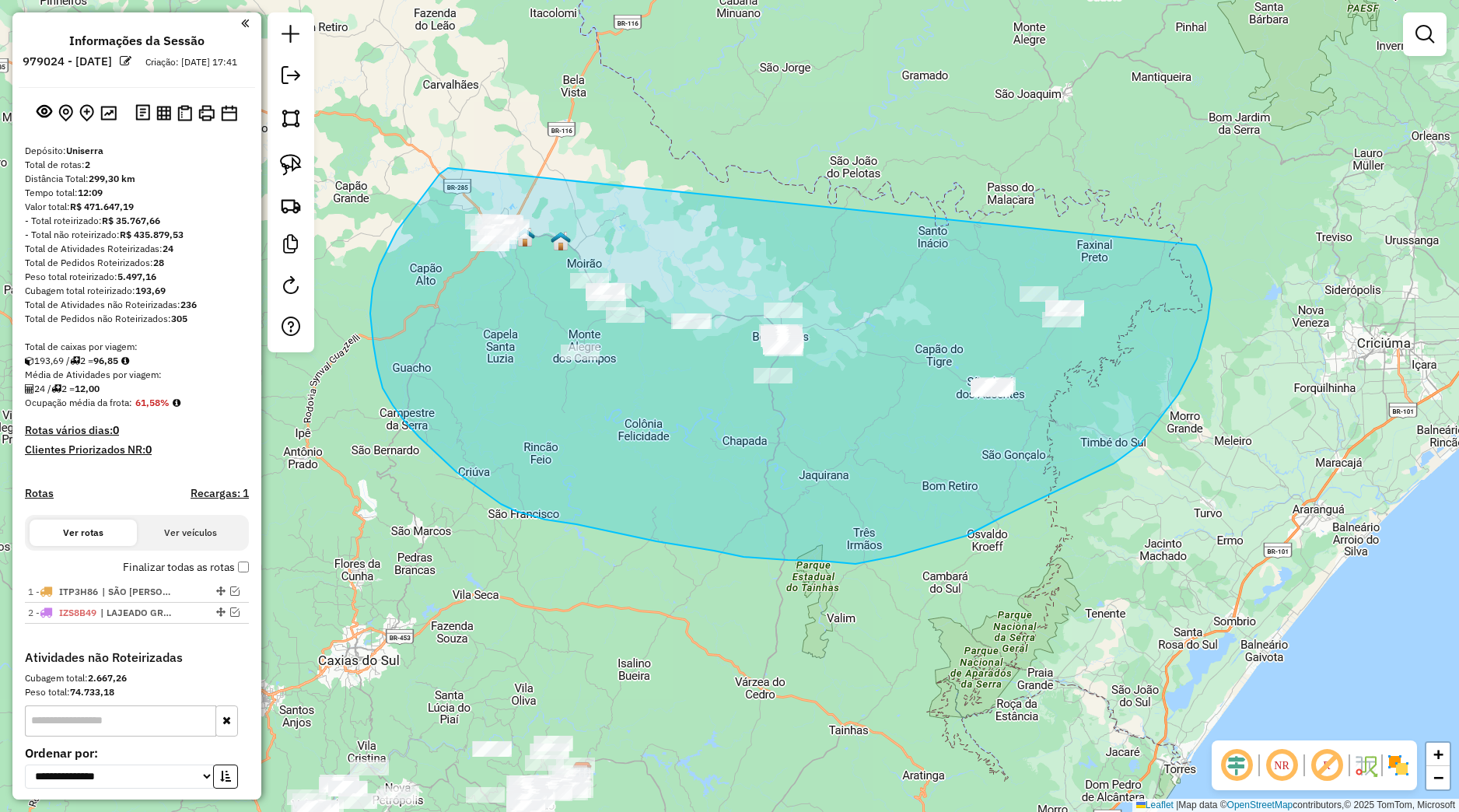
drag, startPoint x: 446, startPoint y: 169, endPoint x: 1191, endPoint y: 238, distance: 748.2
click at [1191, 238] on div "Janela de atendimento Grade de atendimento Capacidade Transportadoras Veículos …" at bounding box center [729, 406] width 1459 height 812
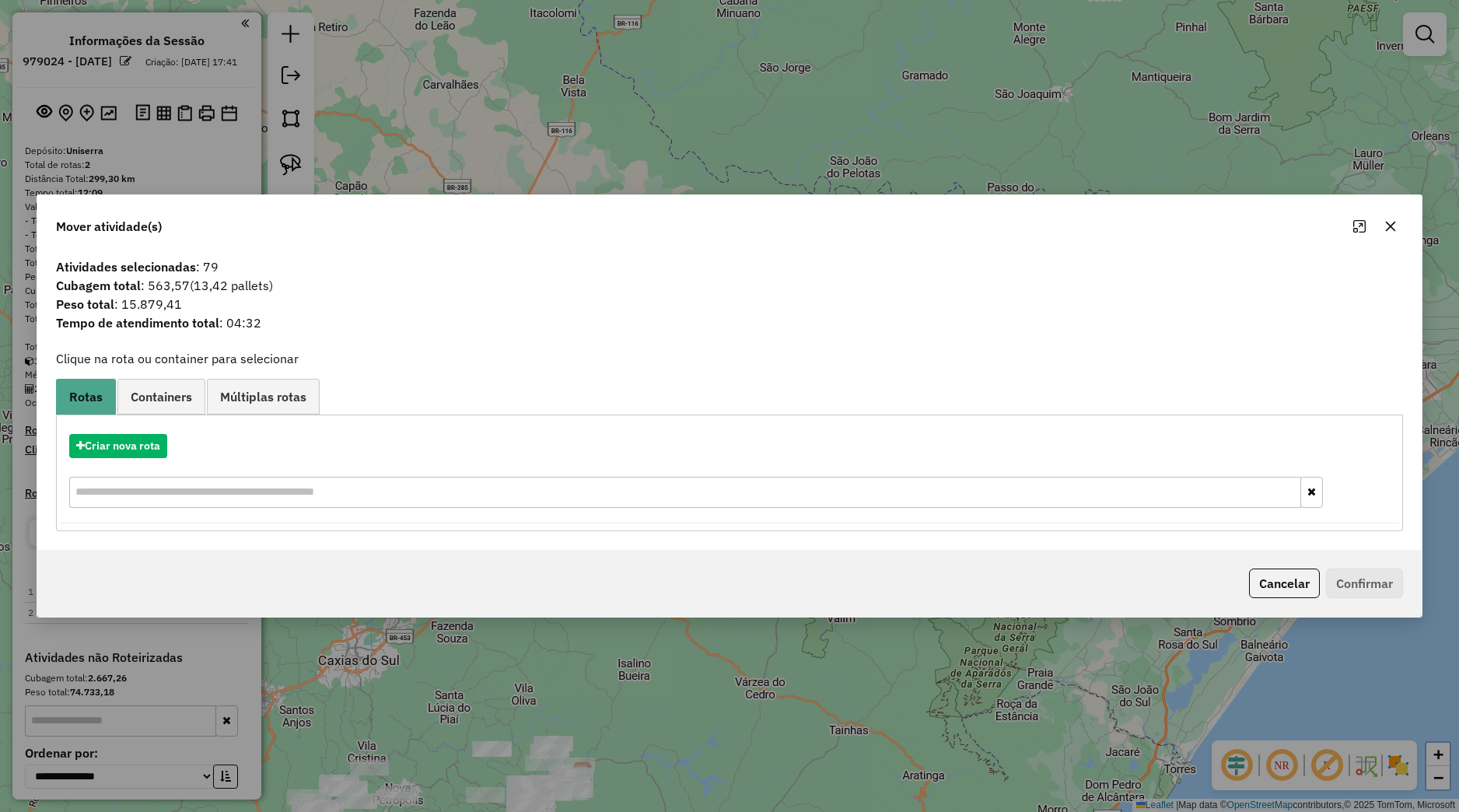
click at [1395, 225] on icon "button" at bounding box center [1391, 226] width 13 height 13
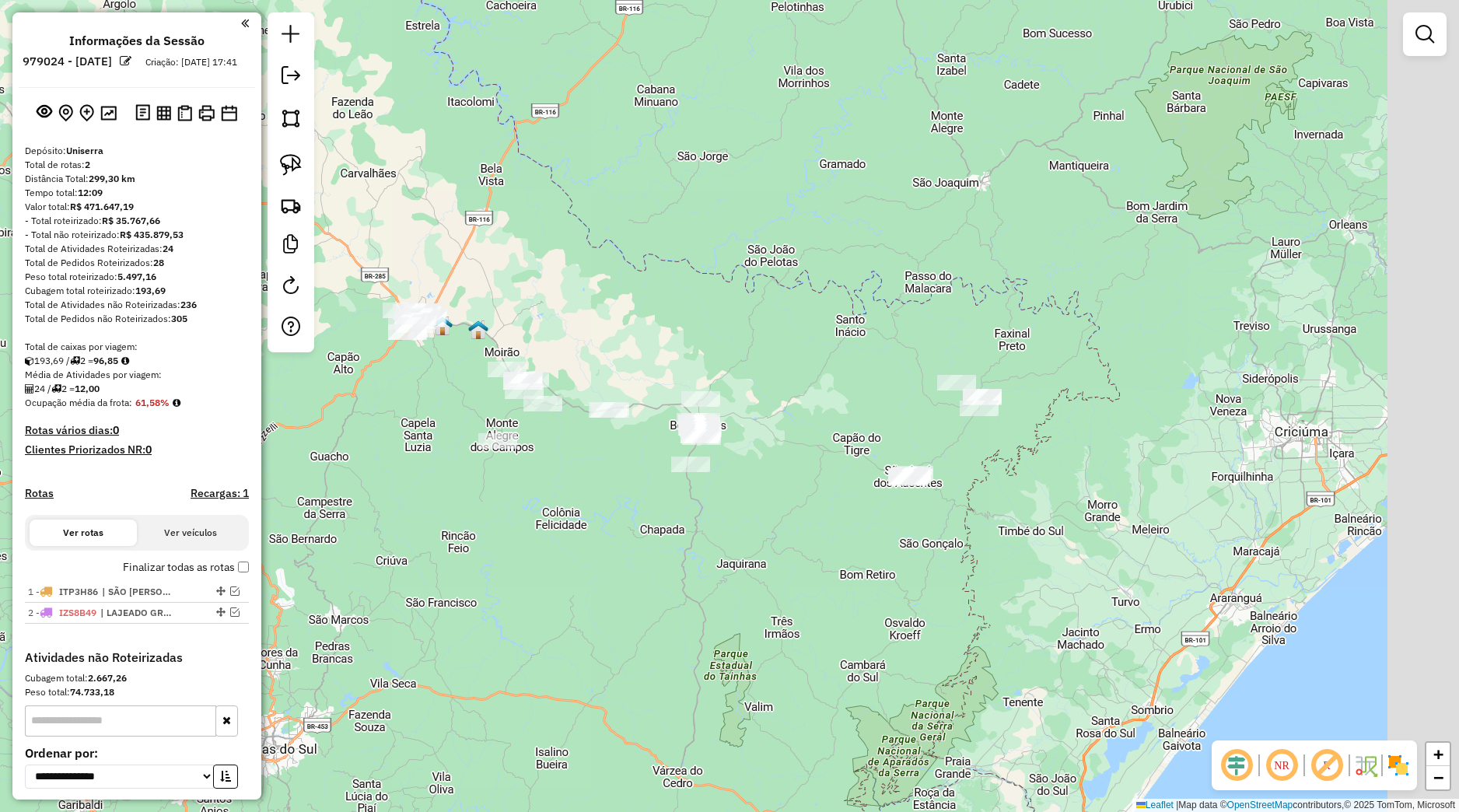
drag, startPoint x: 1041, startPoint y: 426, endPoint x: 977, endPoint y: 449, distance: 68.0
click at [1008, 449] on div "Janela de atendimento Grade de atendimento Capacidade Transportadoras Veículos …" at bounding box center [729, 406] width 1459 height 812
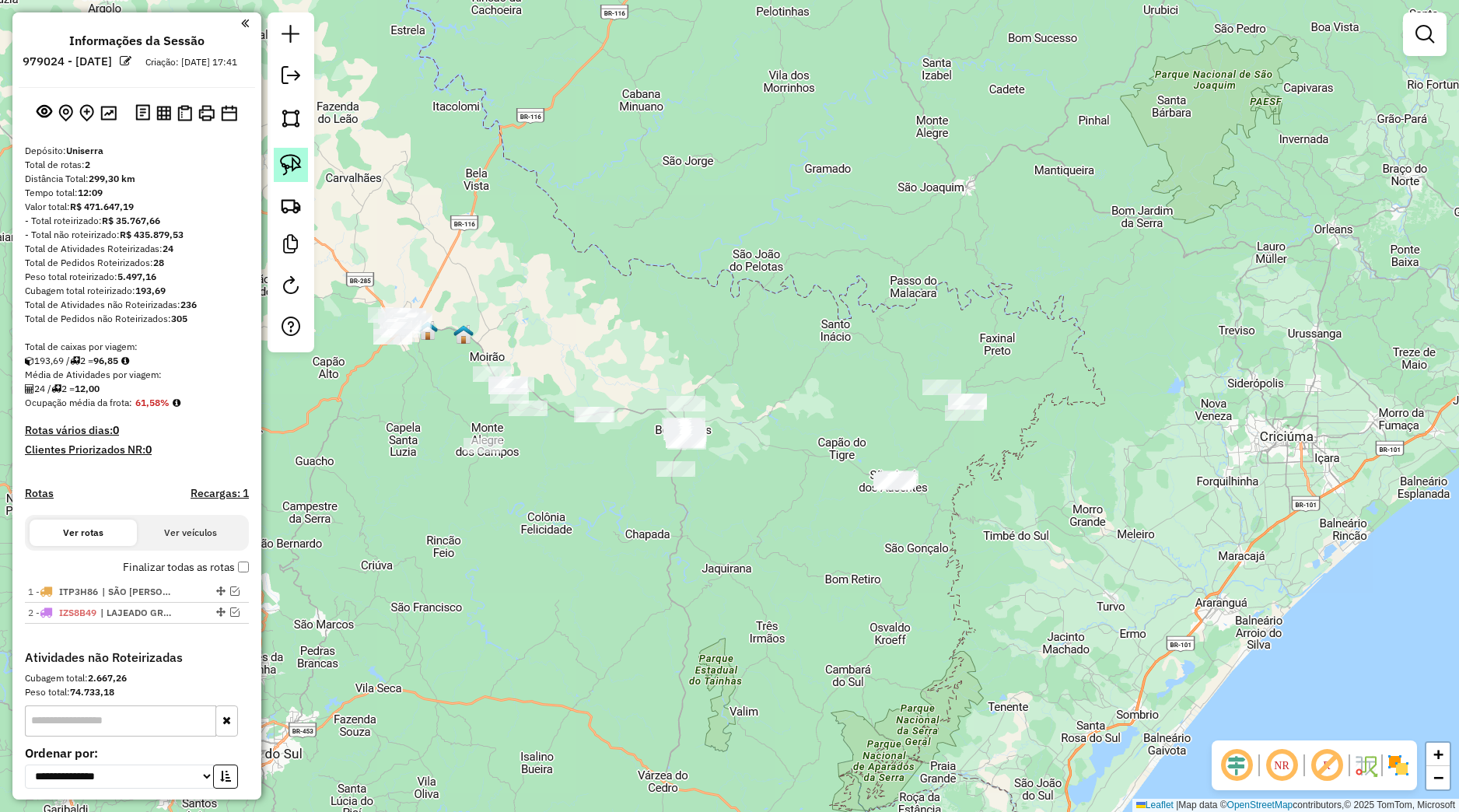
click at [298, 171] on img at bounding box center [291, 164] width 21 height 21
drag, startPoint x: 709, startPoint y: 376, endPoint x: 709, endPoint y: 524, distance: 148.0
click at [709, 524] on div "Janela de atendimento Grade de atendimento Capacidade Transportadoras Veículos …" at bounding box center [729, 406] width 1459 height 812
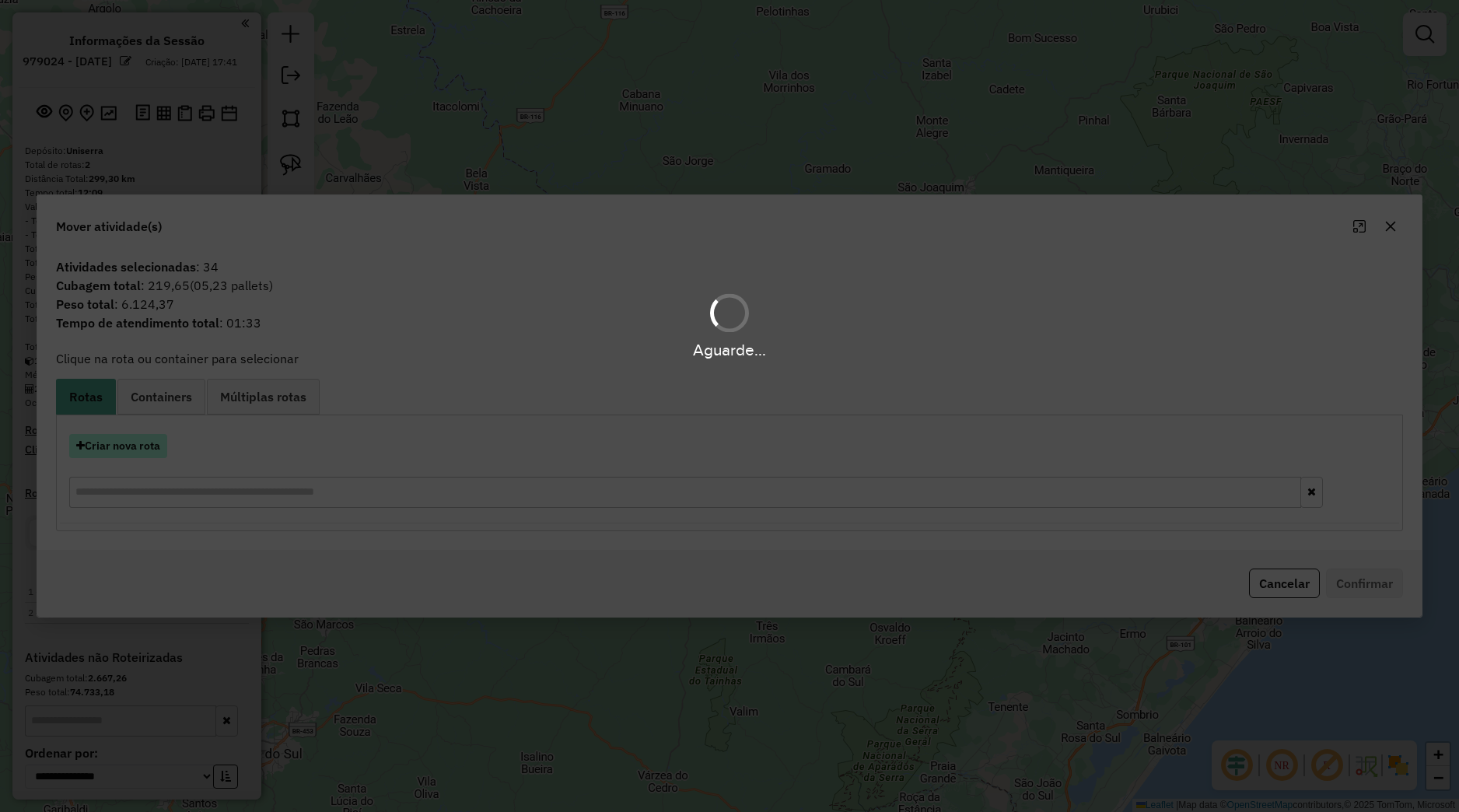
click at [132, 441] on button "Criar nova rota" at bounding box center [118, 446] width 98 height 24
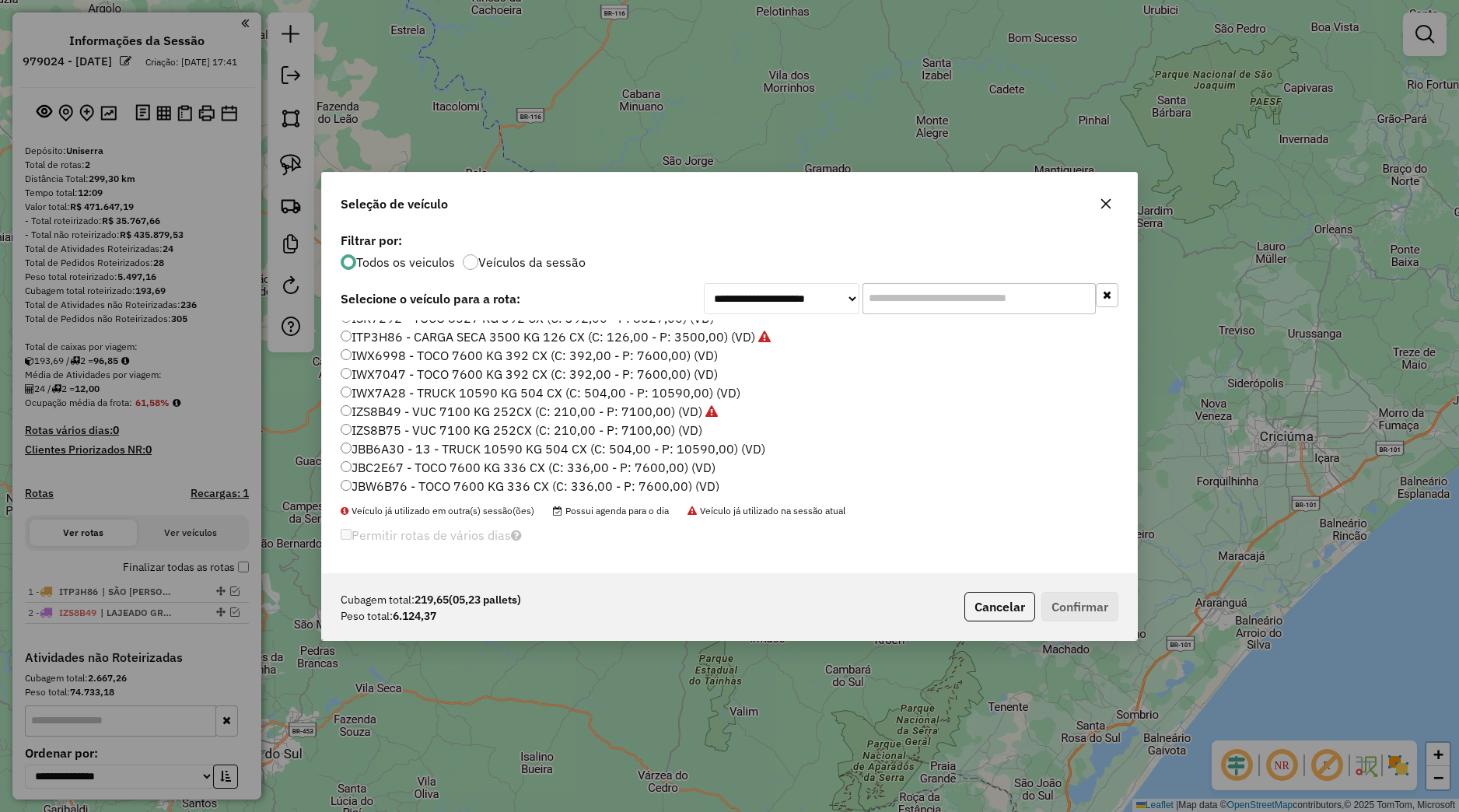
click at [408, 370] on label "IWX7047 - TOCO 7600 KG 392 CX (C: 392,00 - P: 7600,00) (VD)" at bounding box center [529, 374] width 377 height 19
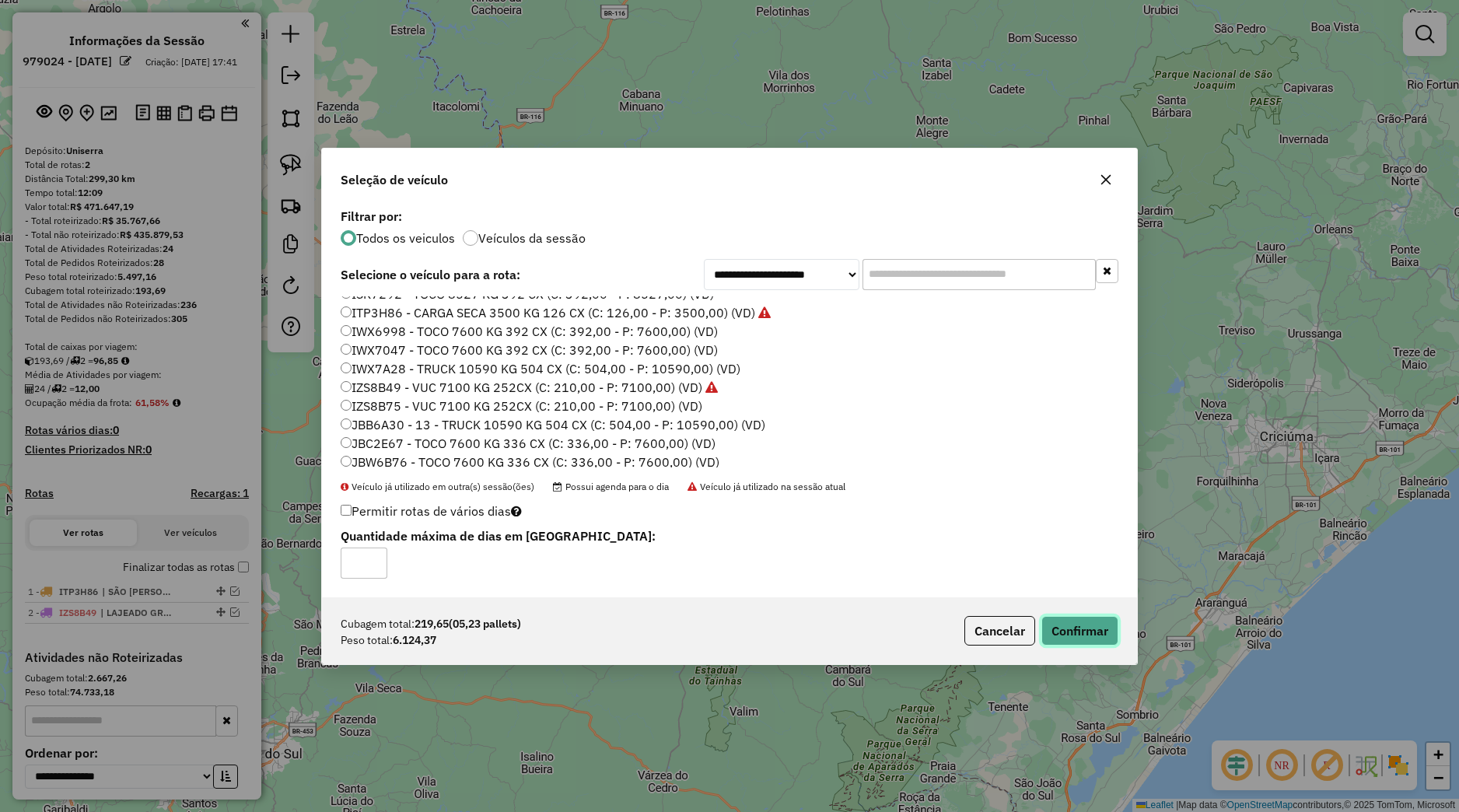
click at [1074, 626] on button "Confirmar" at bounding box center [1080, 631] width 77 height 30
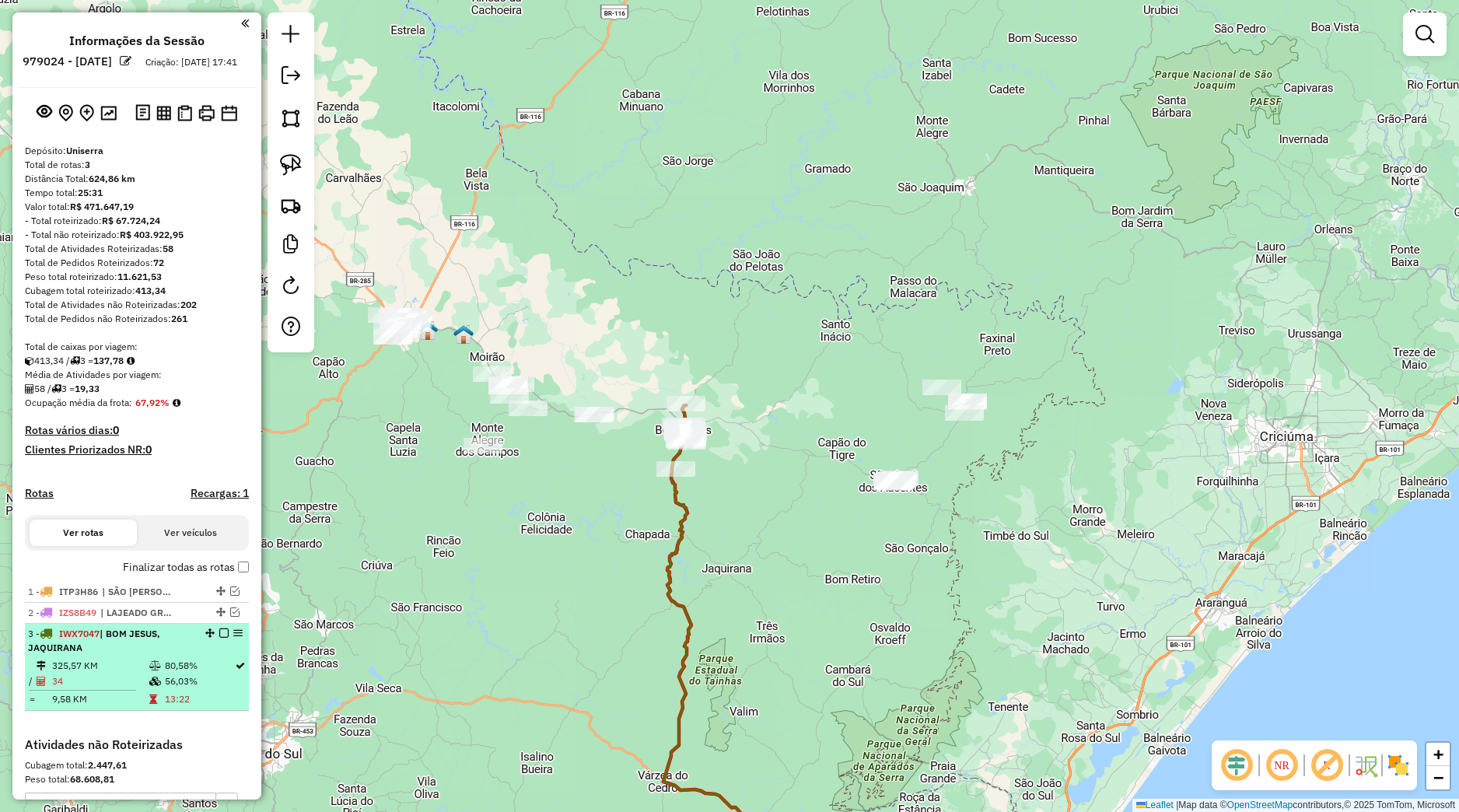
click at [220, 638] on em at bounding box center [224, 633] width 9 height 9
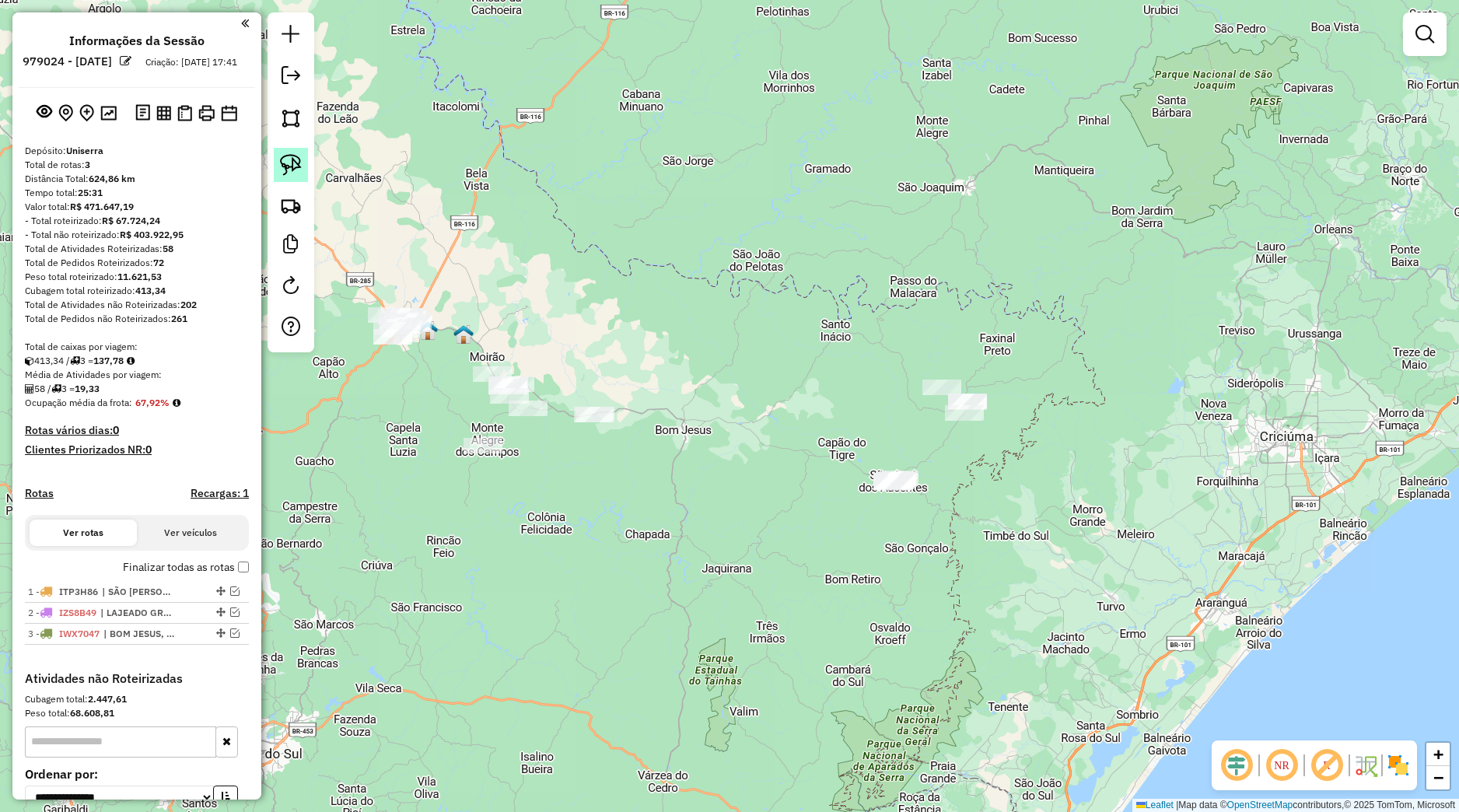
click at [298, 170] on img at bounding box center [291, 164] width 21 height 21
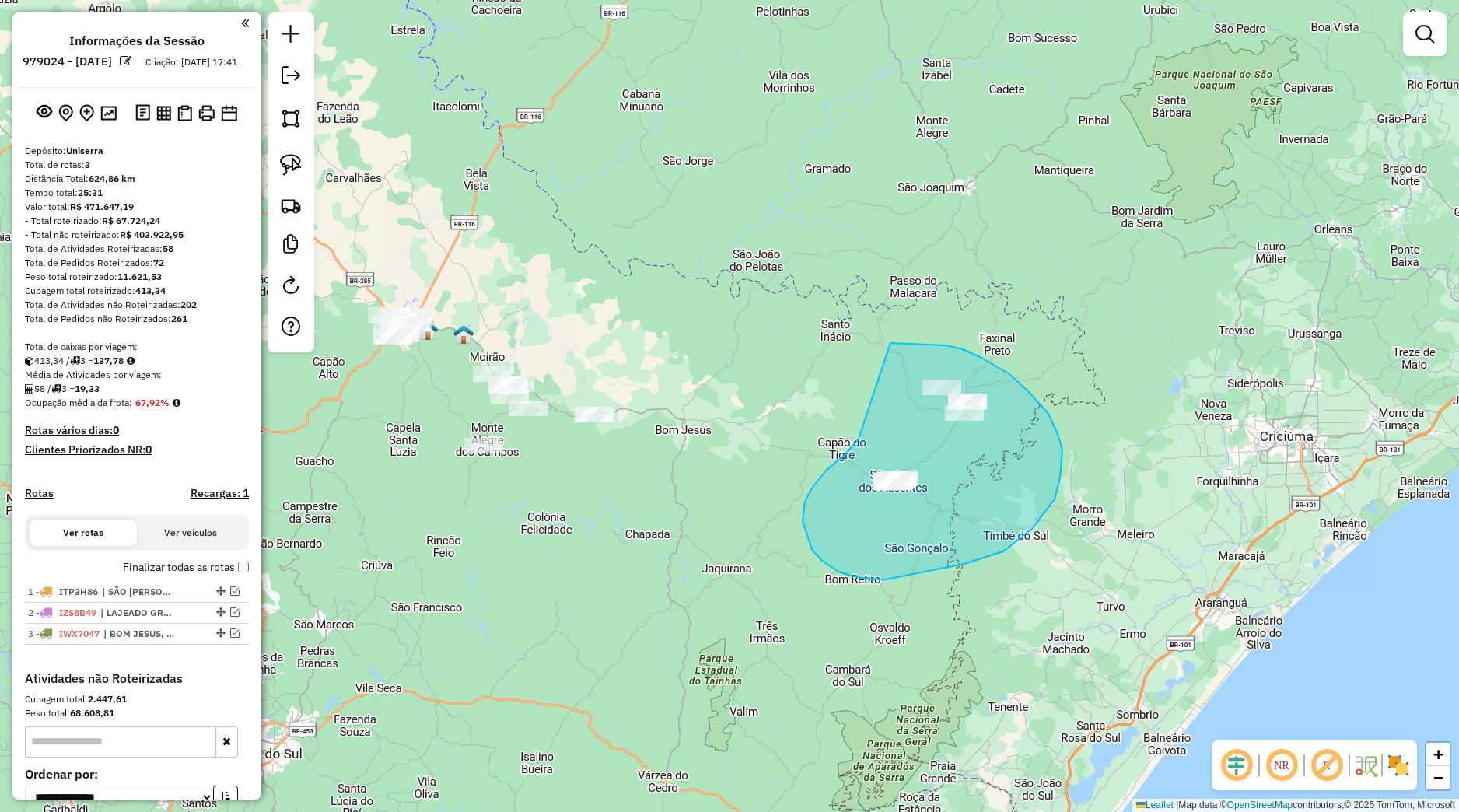
drag, startPoint x: 851, startPoint y: 447, endPoint x: 877, endPoint y: 343, distance: 107.2
click at [877, 343] on div "Janela de atendimento Grade de atendimento Capacidade Transportadoras Veículos …" at bounding box center [729, 406] width 1459 height 812
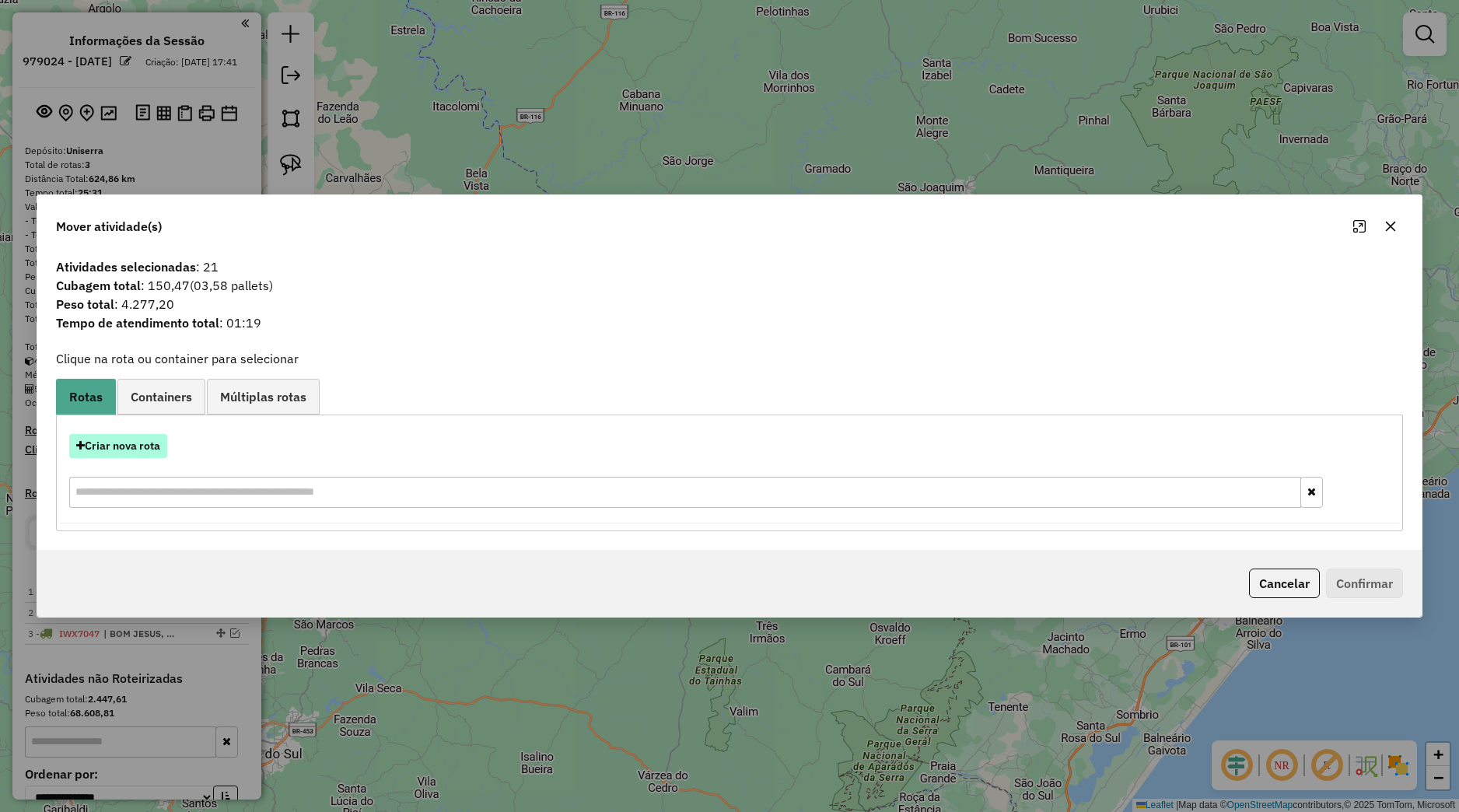
click at [161, 452] on button "Criar nova rota" at bounding box center [118, 446] width 98 height 24
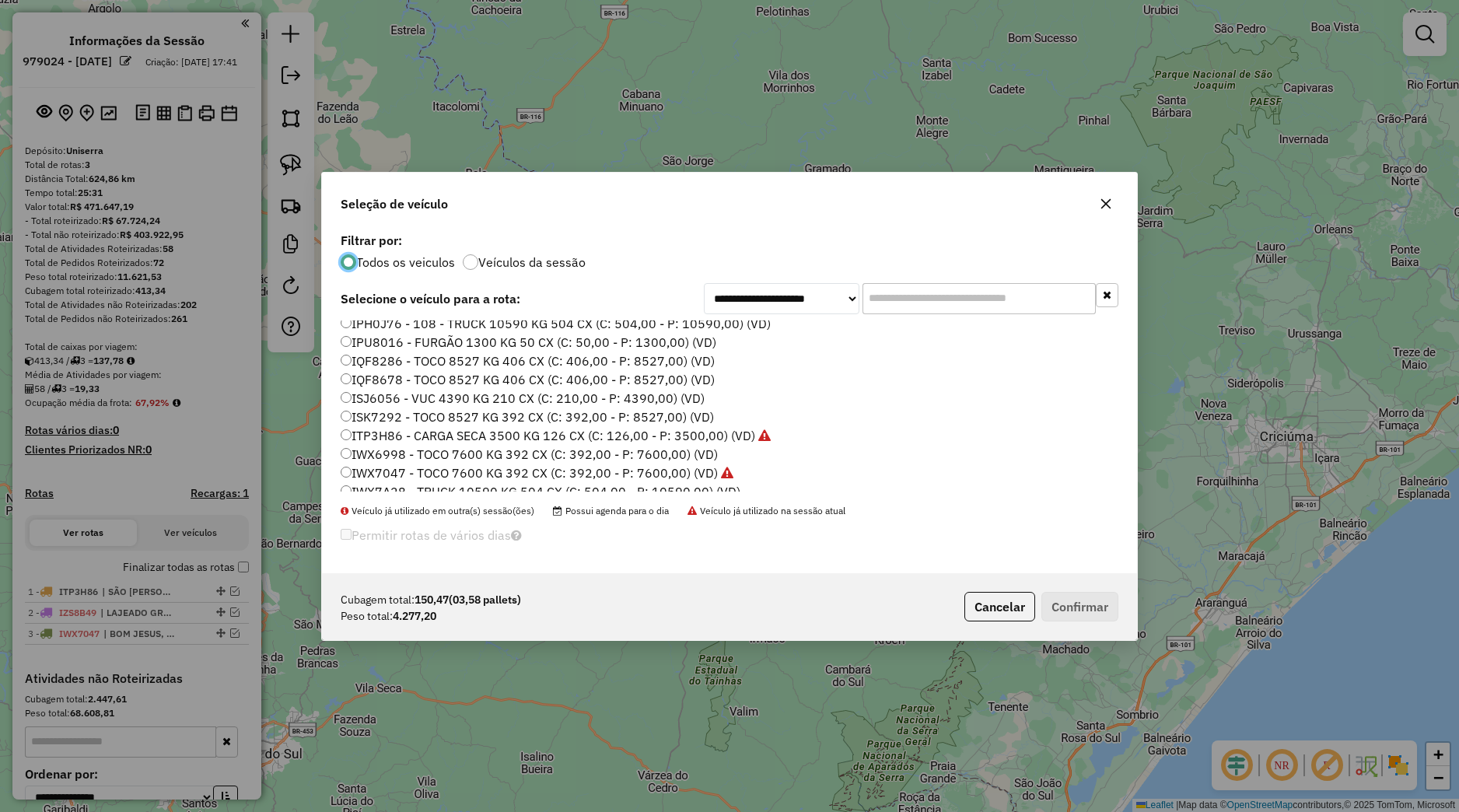
scroll to position [0, 0]
click at [404, 457] on label "IQF8286 - TOCO 8527 KG 406 CX (C: 406,00 - P: 8527,00) (VD)" at bounding box center [528, 460] width 374 height 19
click at [389, 456] on label "IQF8286 - TOCO 8527 KG 406 CX (C: 406,00 - P: 8527,00) (VD)" at bounding box center [528, 460] width 374 height 19
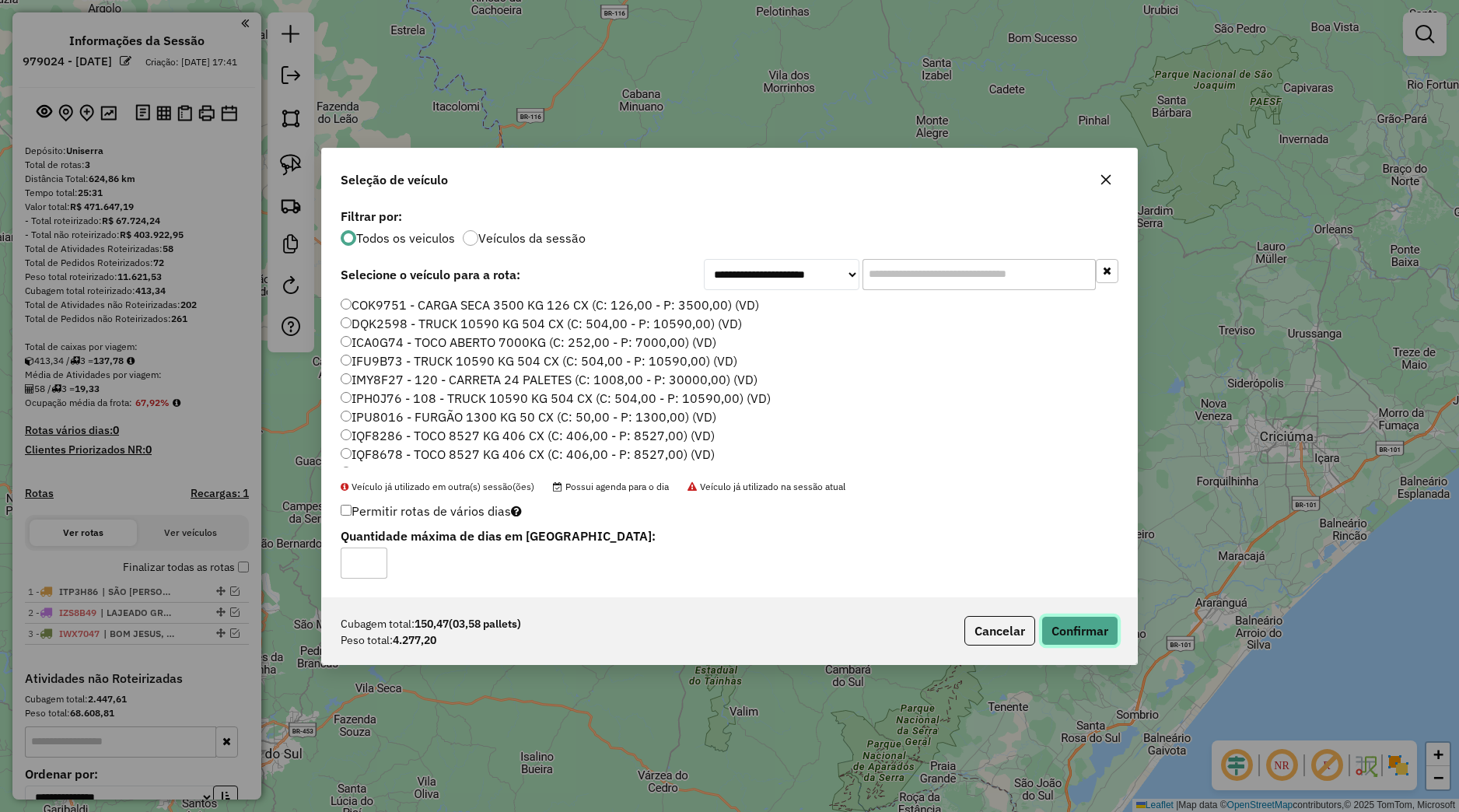
click at [1103, 631] on button "Confirmar" at bounding box center [1080, 631] width 77 height 30
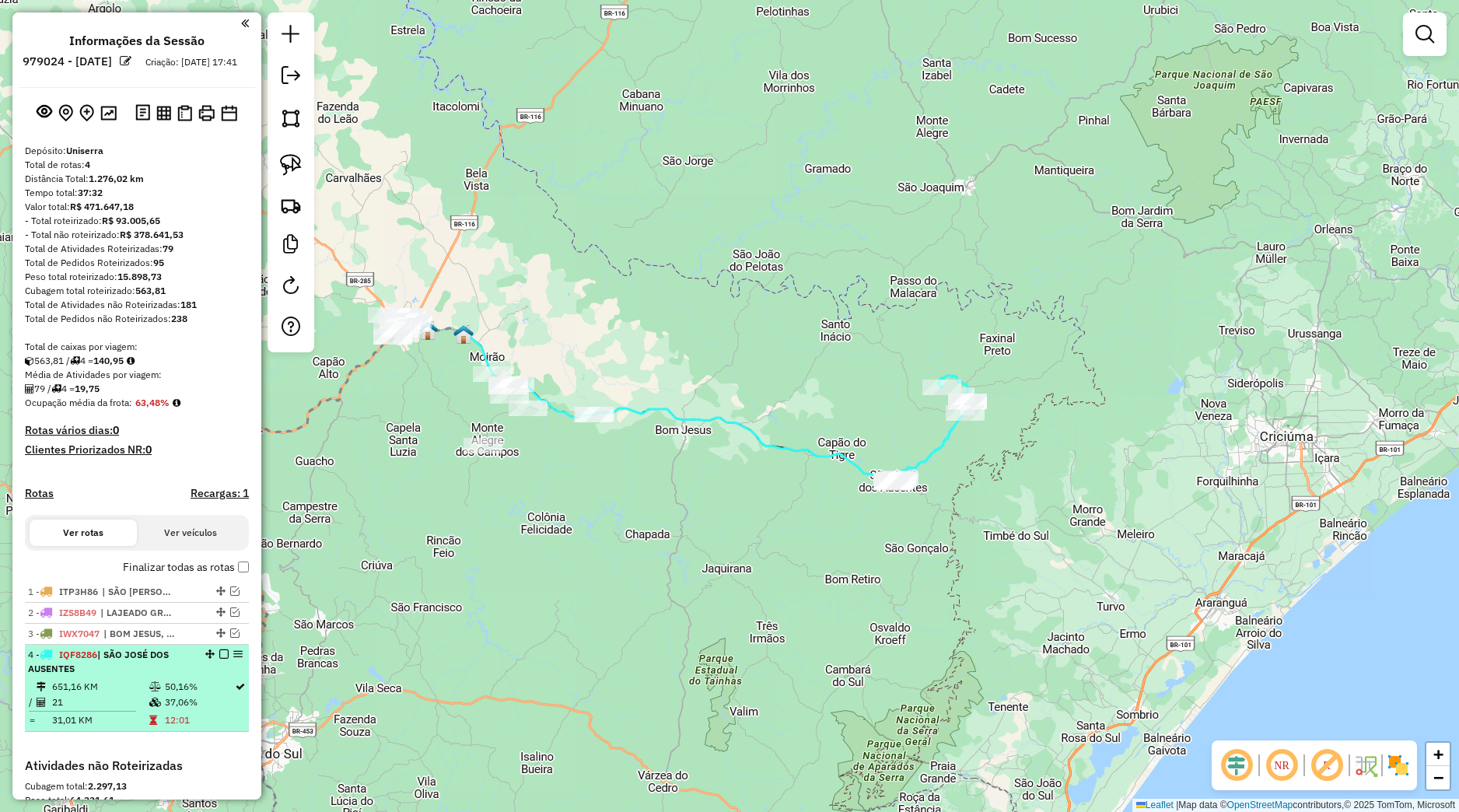
click at [220, 659] on em at bounding box center [224, 654] width 9 height 9
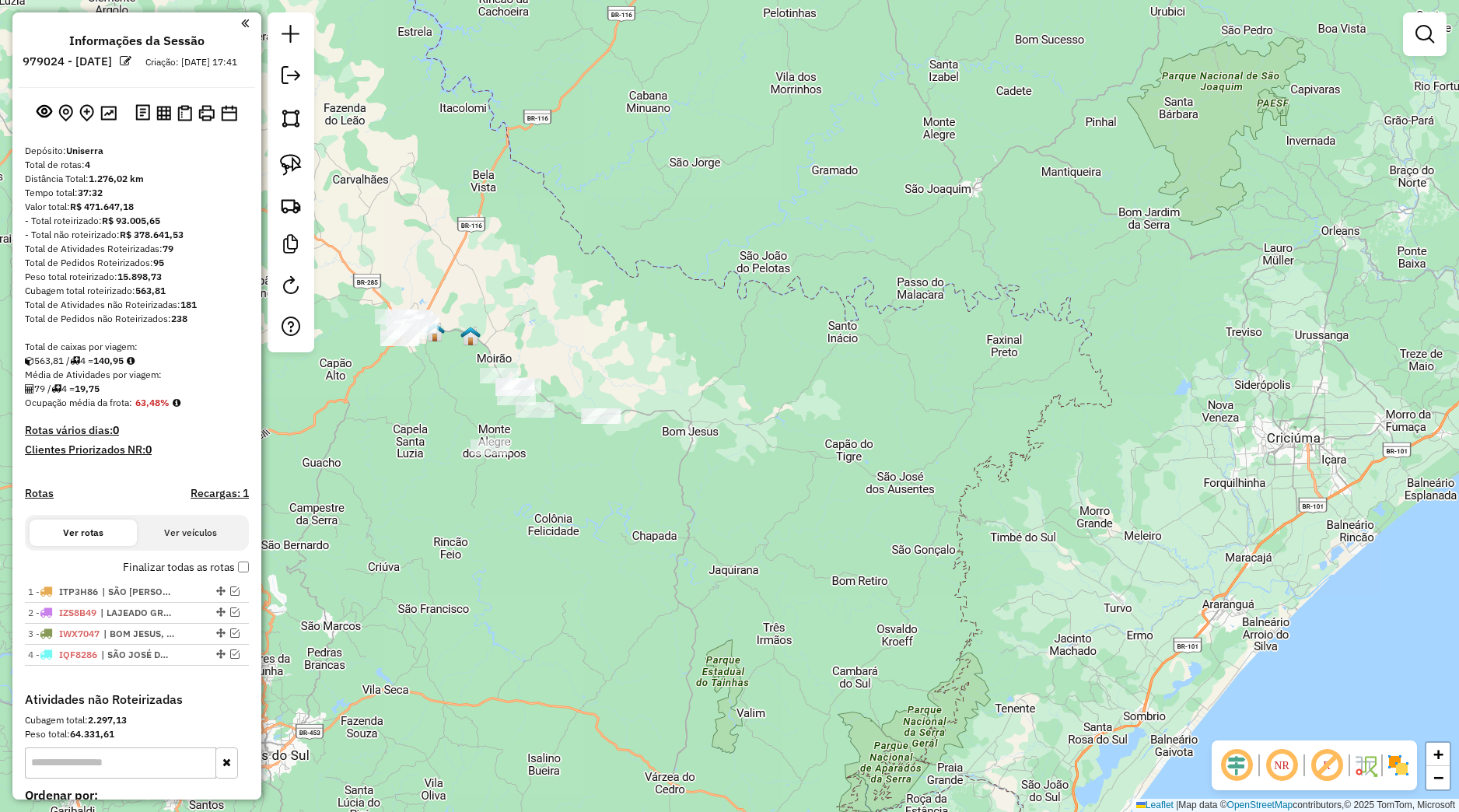
drag, startPoint x: 404, startPoint y: 218, endPoint x: 379, endPoint y: 207, distance: 27.3
click at [445, 225] on div "Janela de atendimento Grade de atendimento Capacidade Transportadoras Veículos …" at bounding box center [729, 406] width 1459 height 812
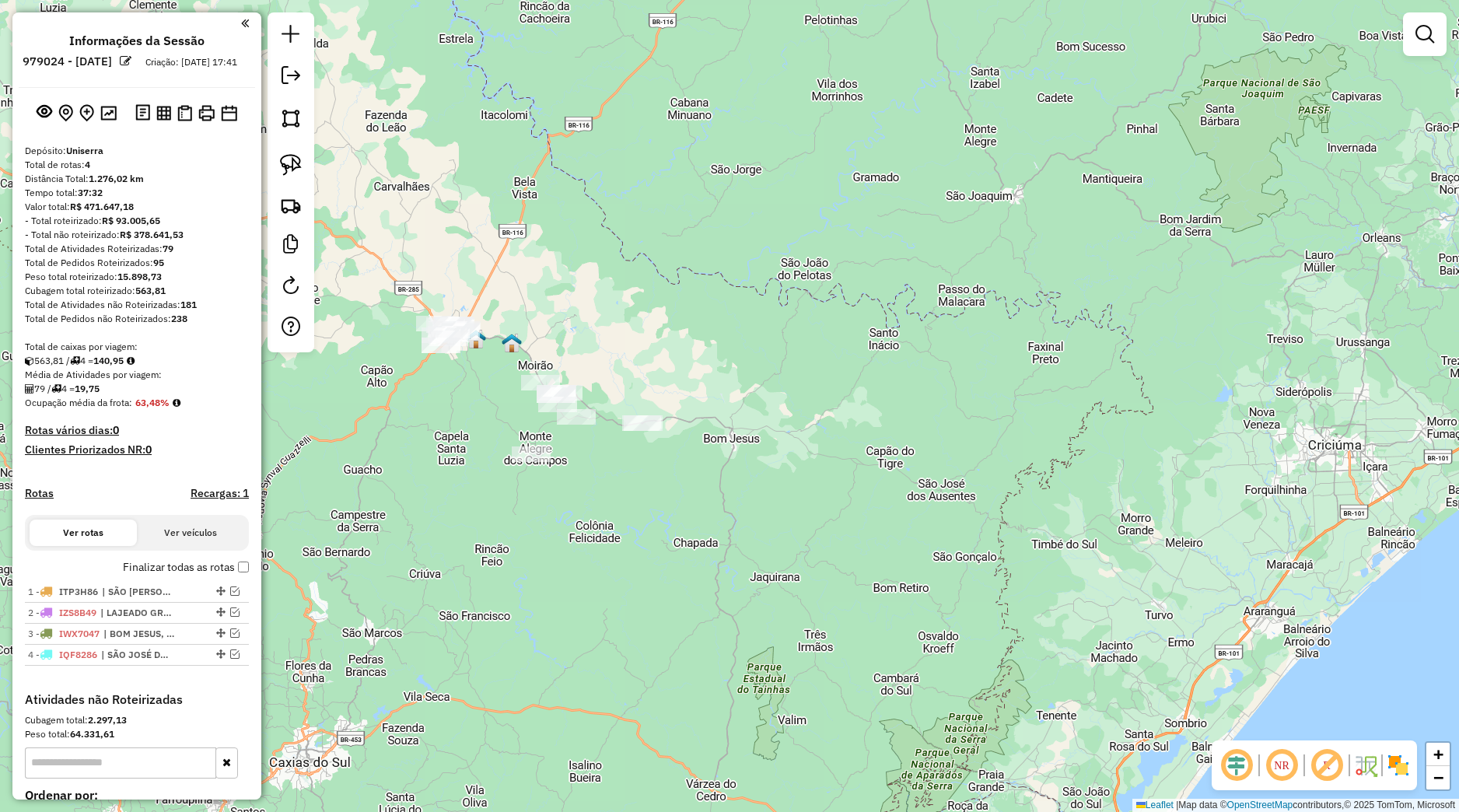
drag, startPoint x: 281, startPoint y: 157, endPoint x: 419, endPoint y: 249, distance: 165.9
click at [282, 158] on img at bounding box center [291, 164] width 21 height 21
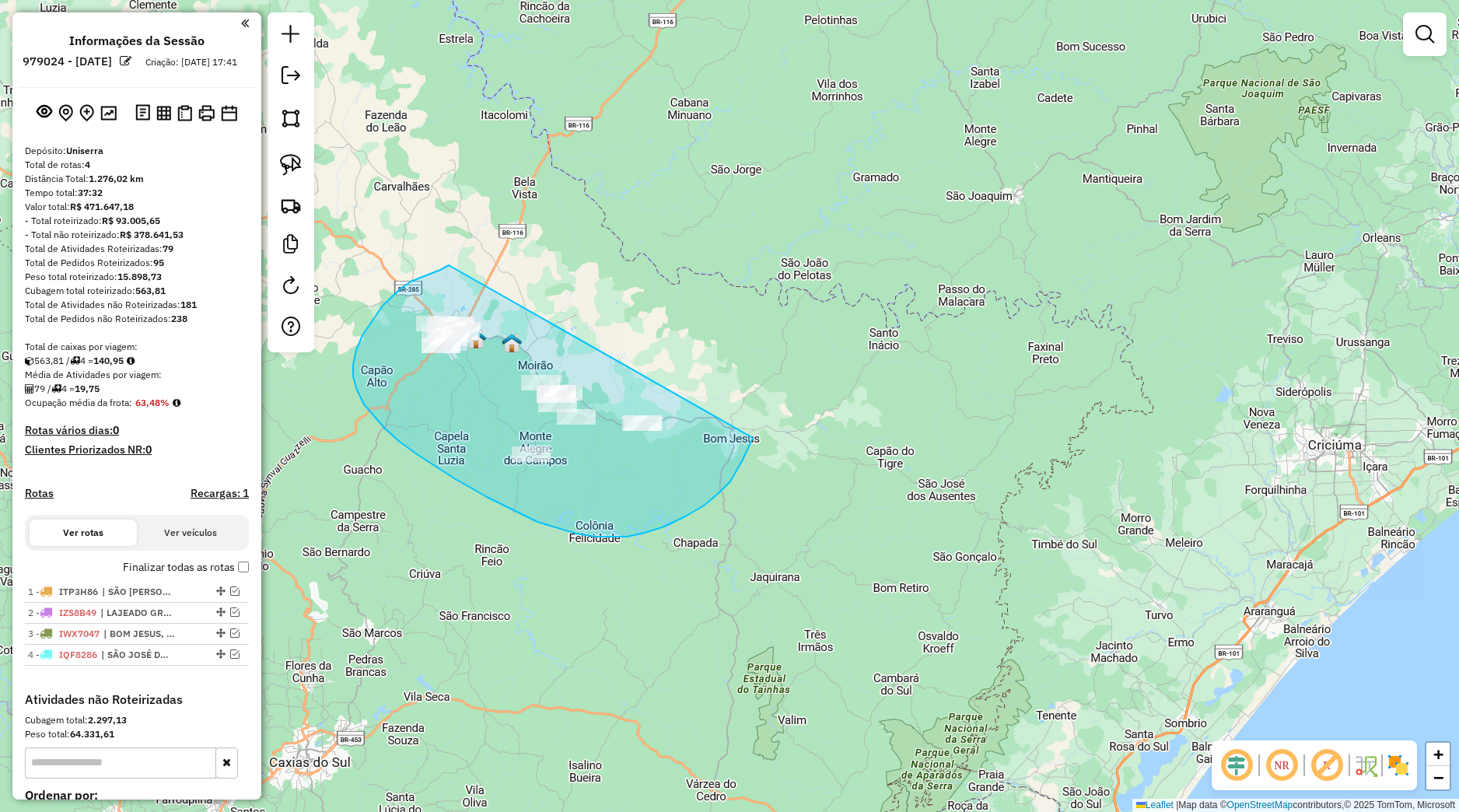
drag, startPoint x: 449, startPoint y: 265, endPoint x: 751, endPoint y: 430, distance: 344.1
click at [751, 430] on div "Janela de atendimento Grade de atendimento Capacidade Transportadoras Veículos …" at bounding box center [729, 406] width 1459 height 812
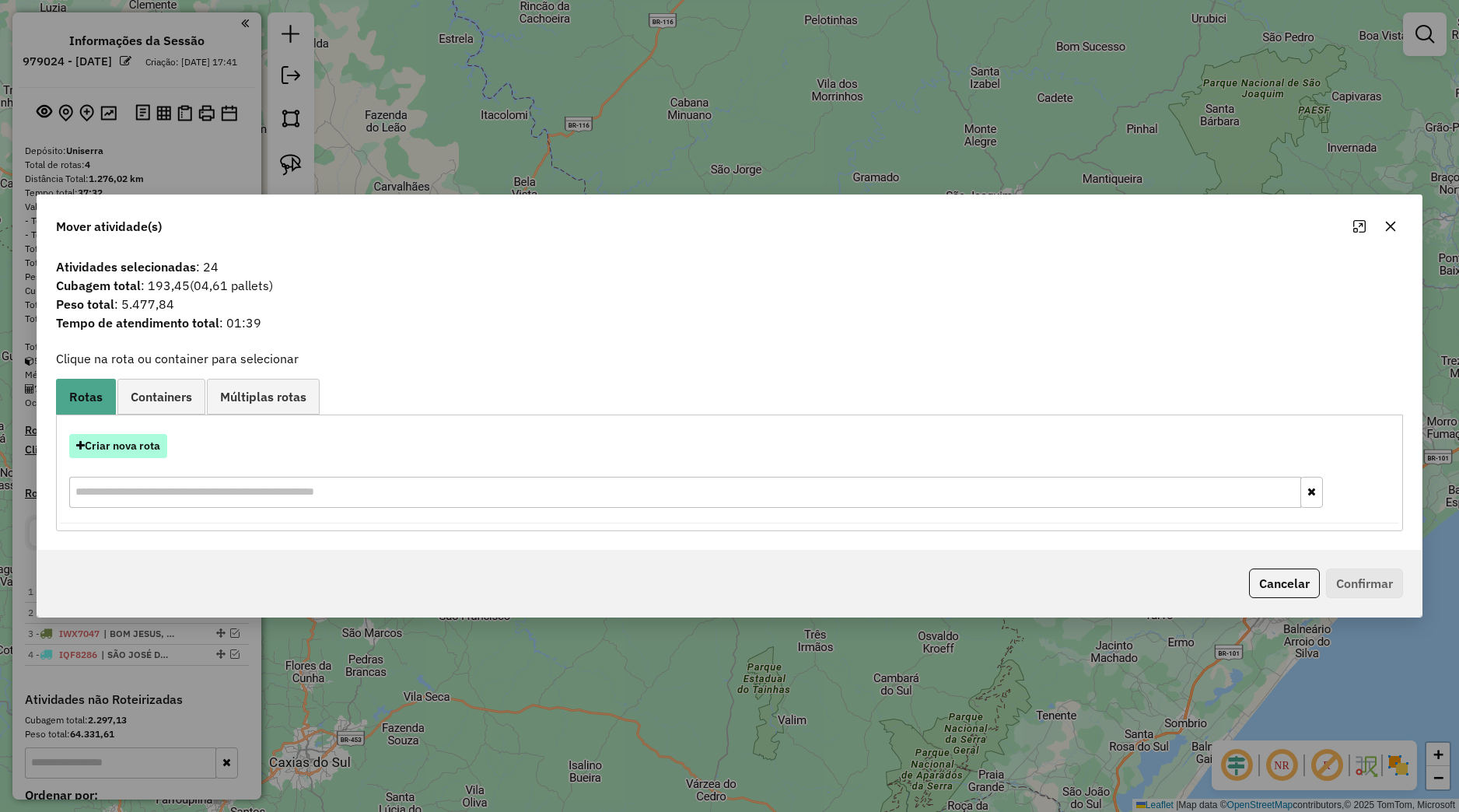
click at [147, 445] on button "Criar nova rota" at bounding box center [118, 446] width 98 height 24
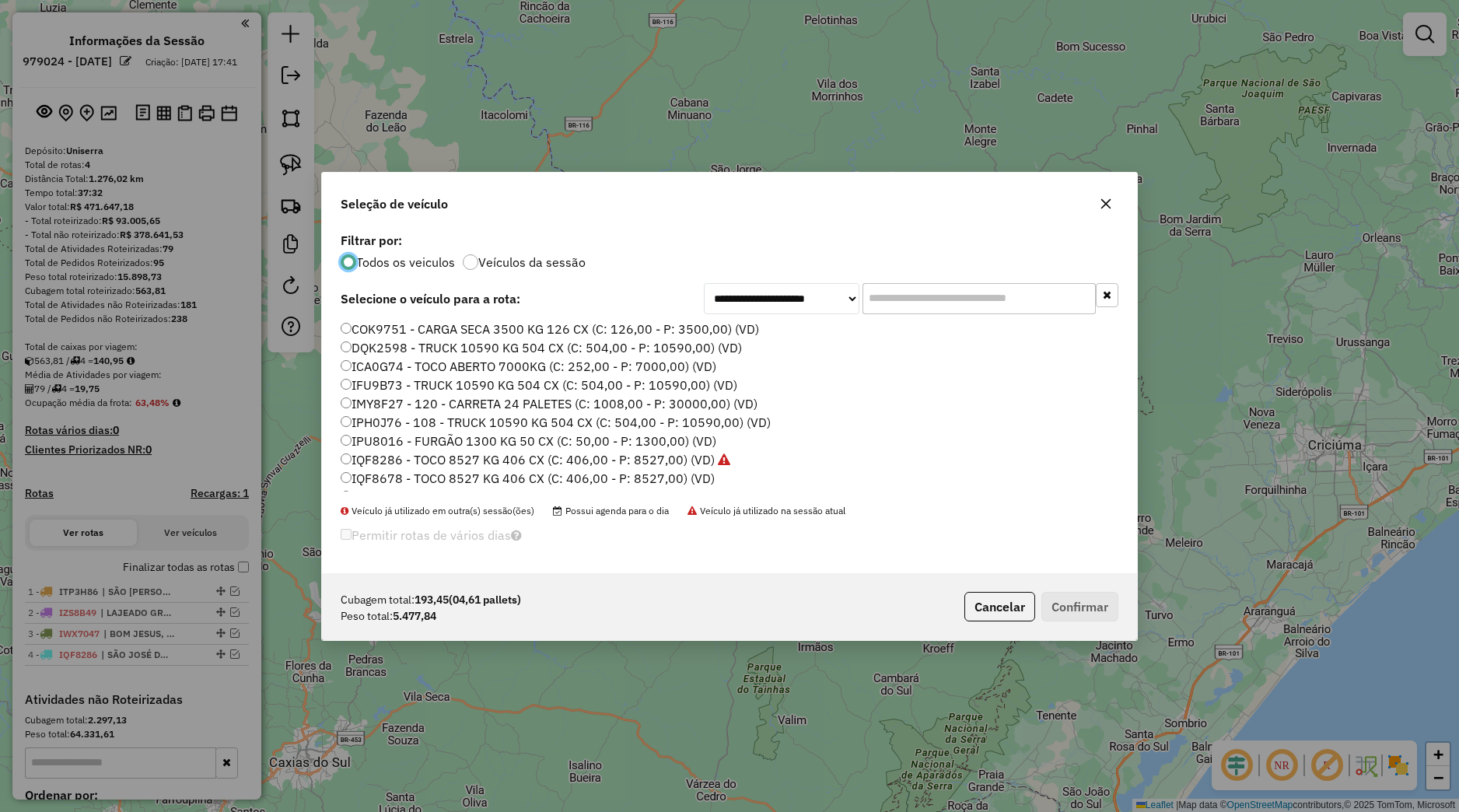
scroll to position [9, 4]
click at [388, 478] on label "IQF8678 - TOCO 8527 KG 406 CX (C: 406,00 - P: 8527,00) (VD)" at bounding box center [528, 479] width 374 height 19
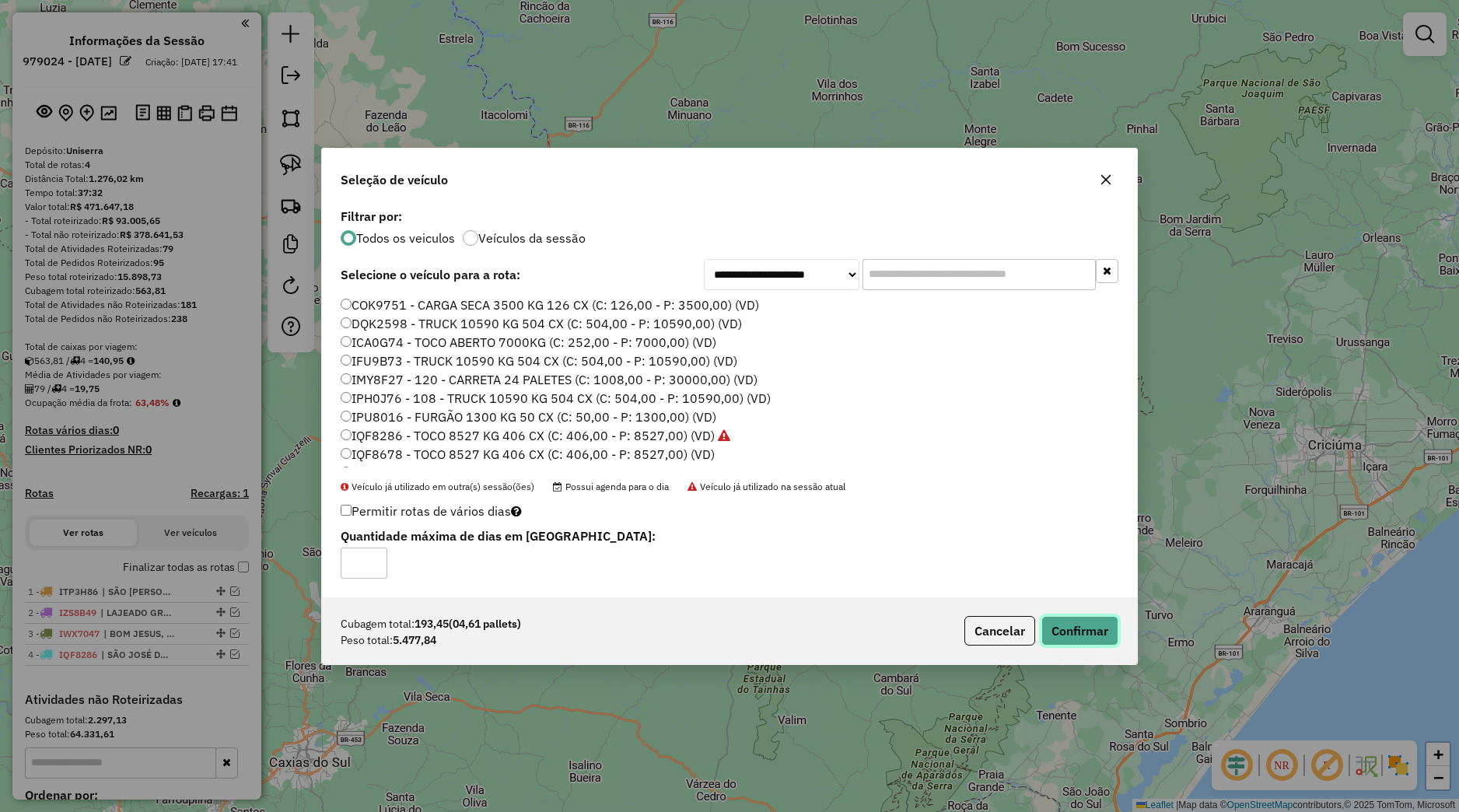
click at [1074, 626] on button "Confirmar" at bounding box center [1080, 631] width 77 height 30
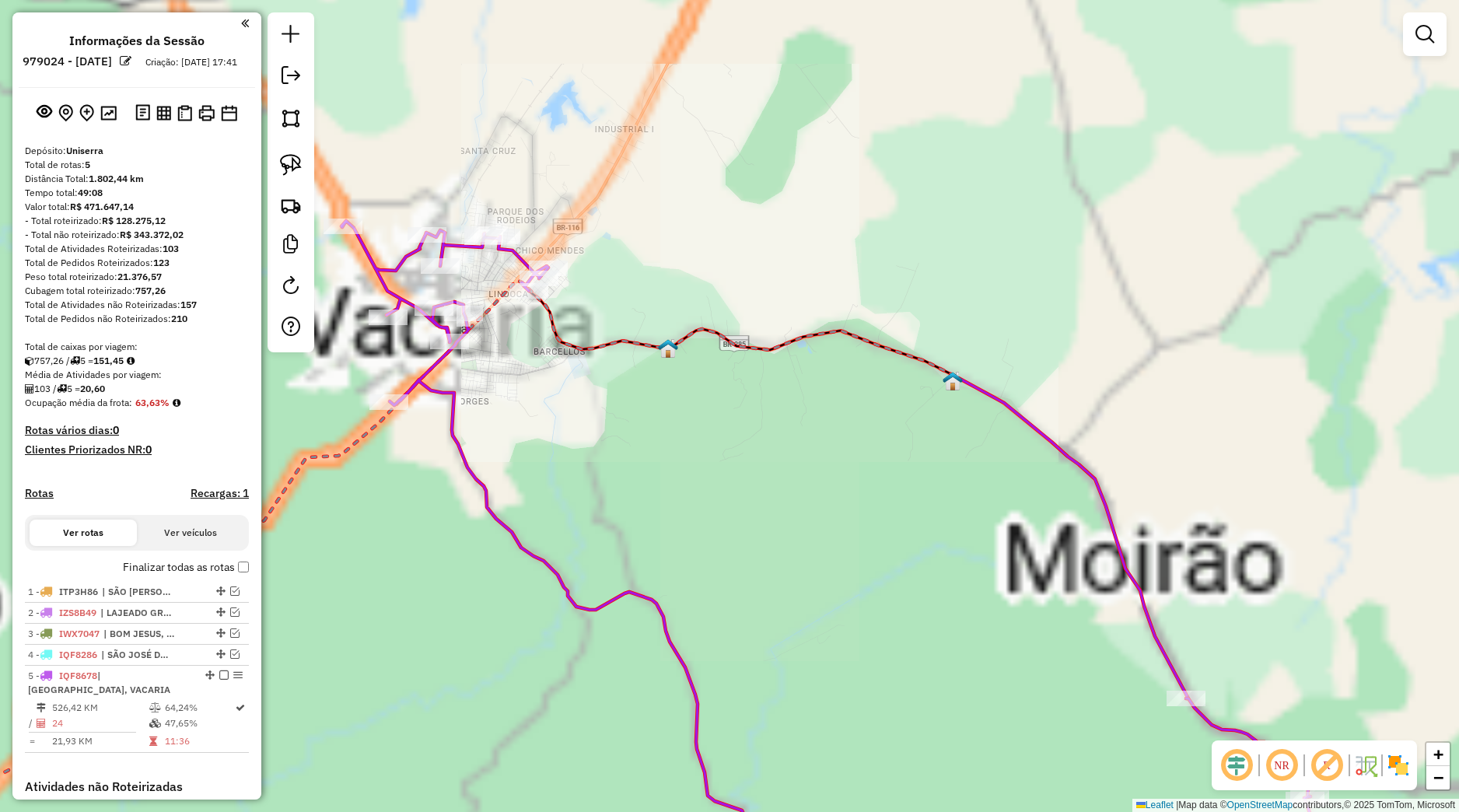
drag, startPoint x: 470, startPoint y: 432, endPoint x: 545, endPoint y: 489, distance: 94.2
click at [545, 489] on div "Janela de atendimento Grade de atendimento Capacidade Transportadoras Veículos …" at bounding box center [729, 406] width 1459 height 812
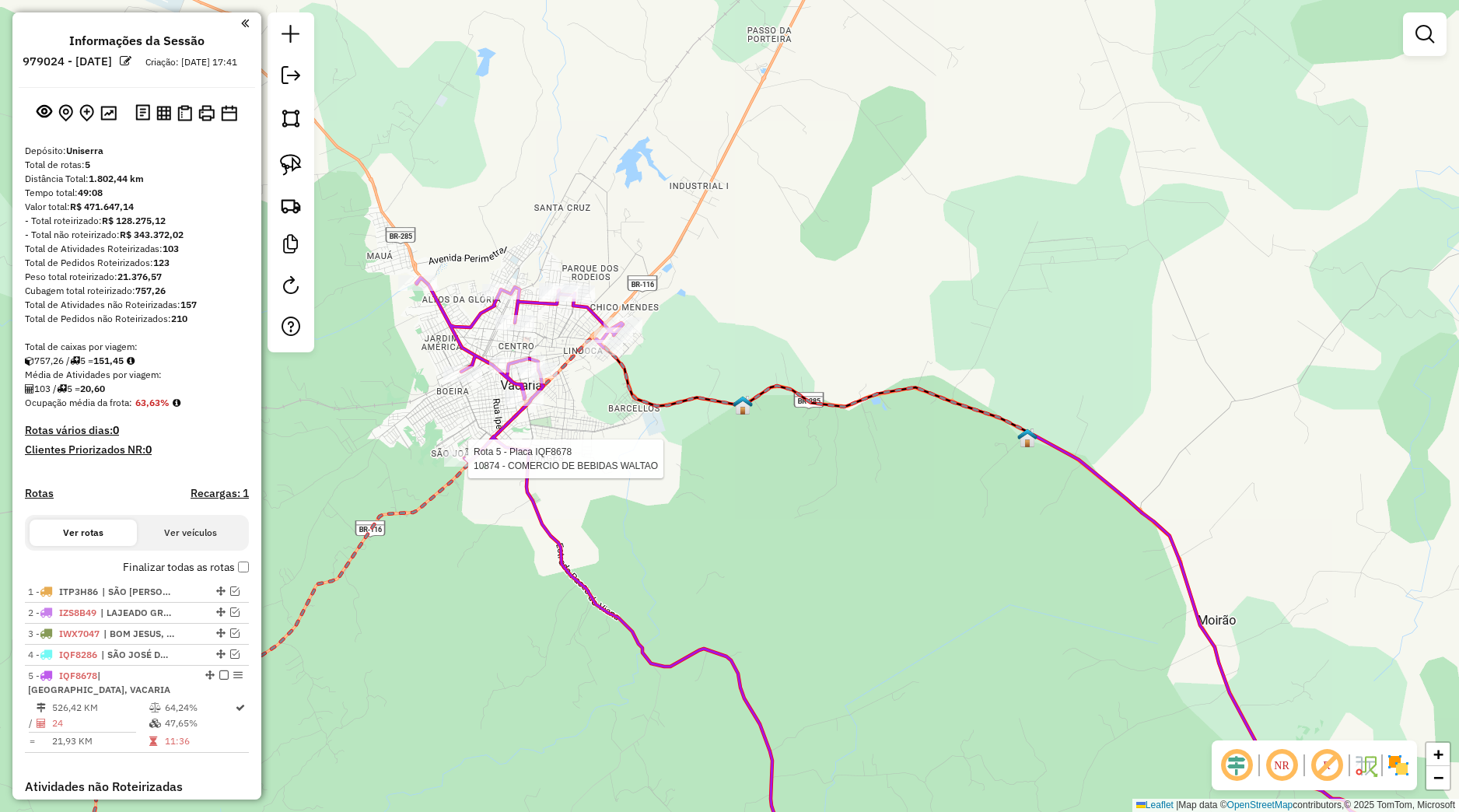
select select "**********"
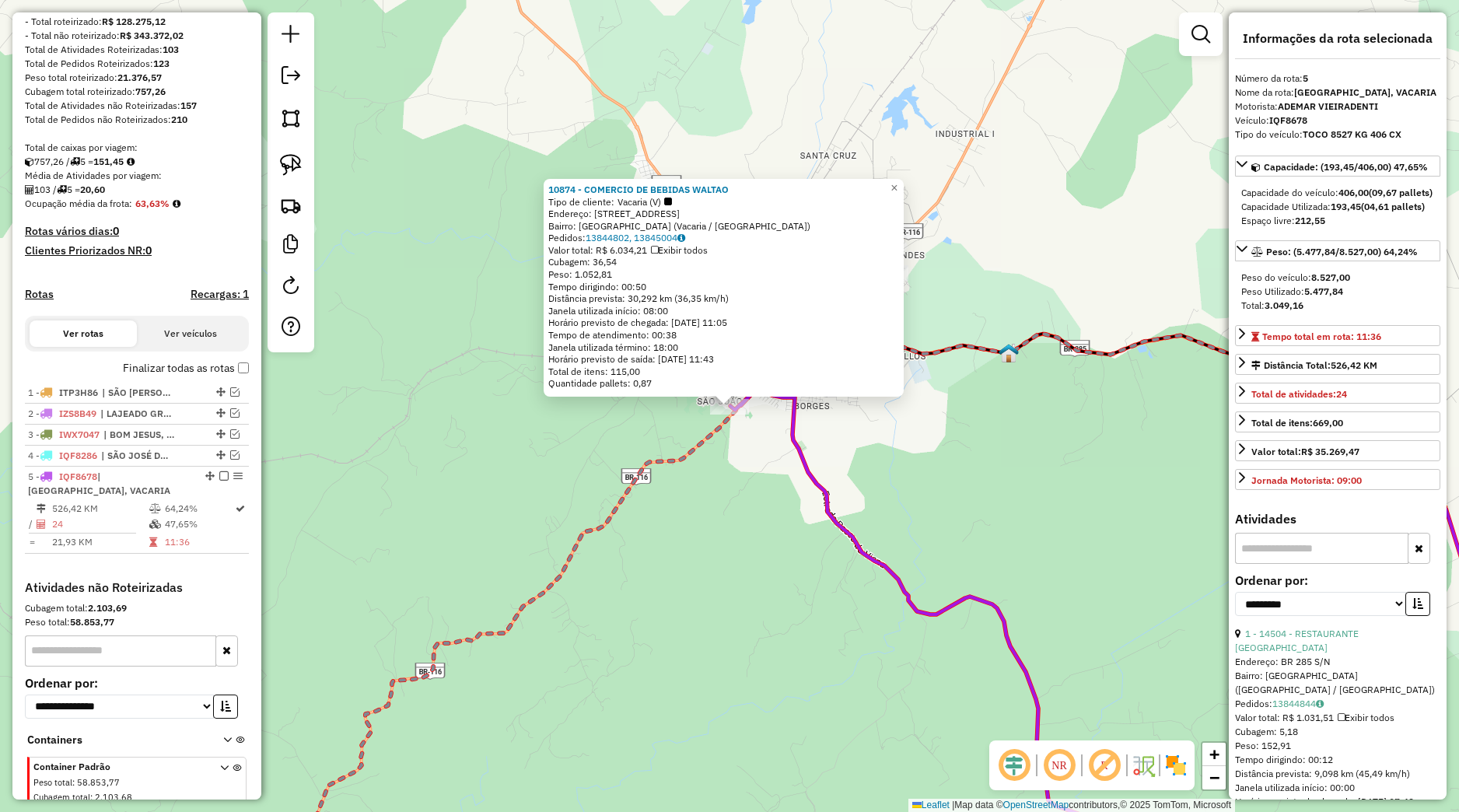
scroll to position [273, 0]
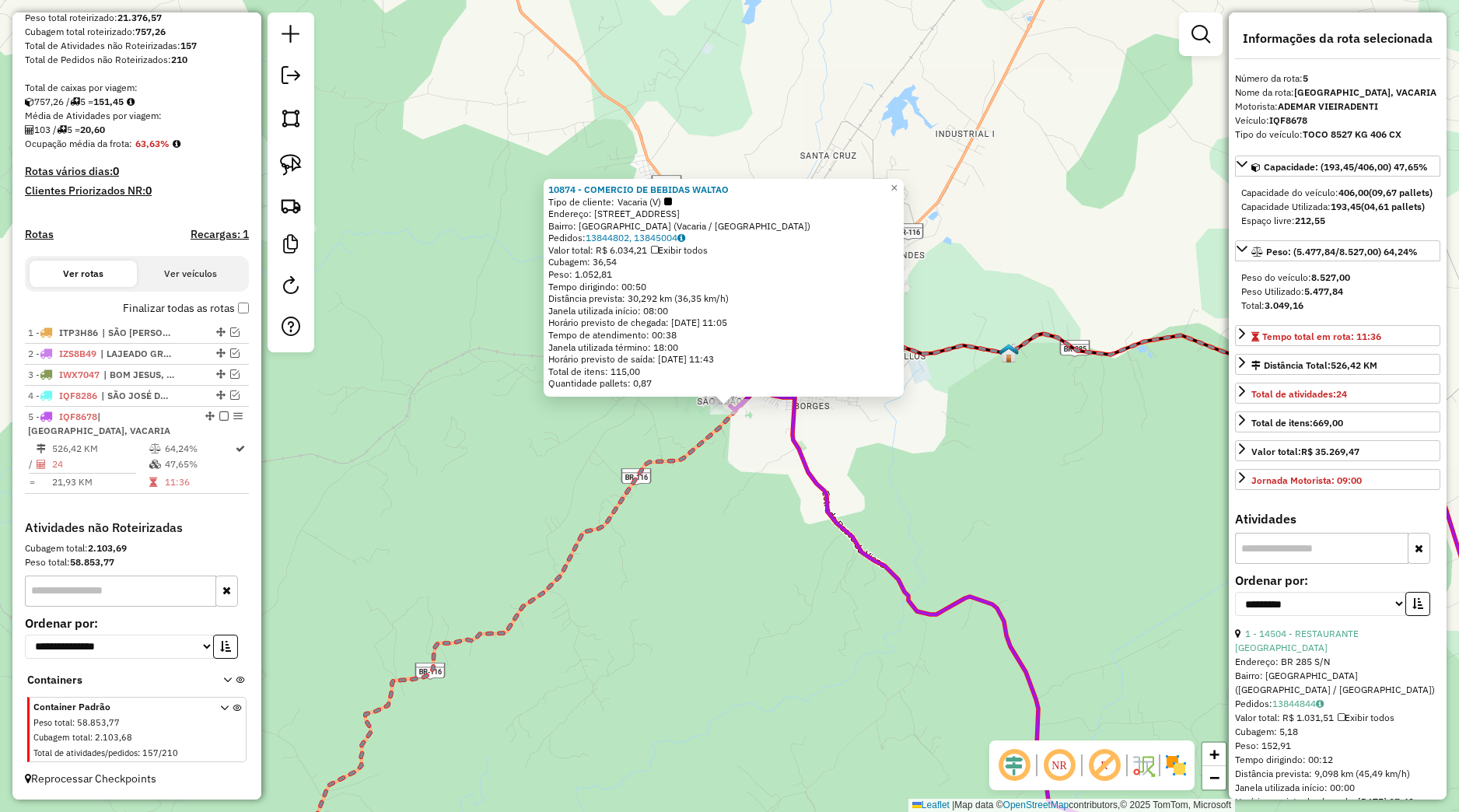
click at [624, 491] on icon at bounding box center [795, 590] width 1000 height 609
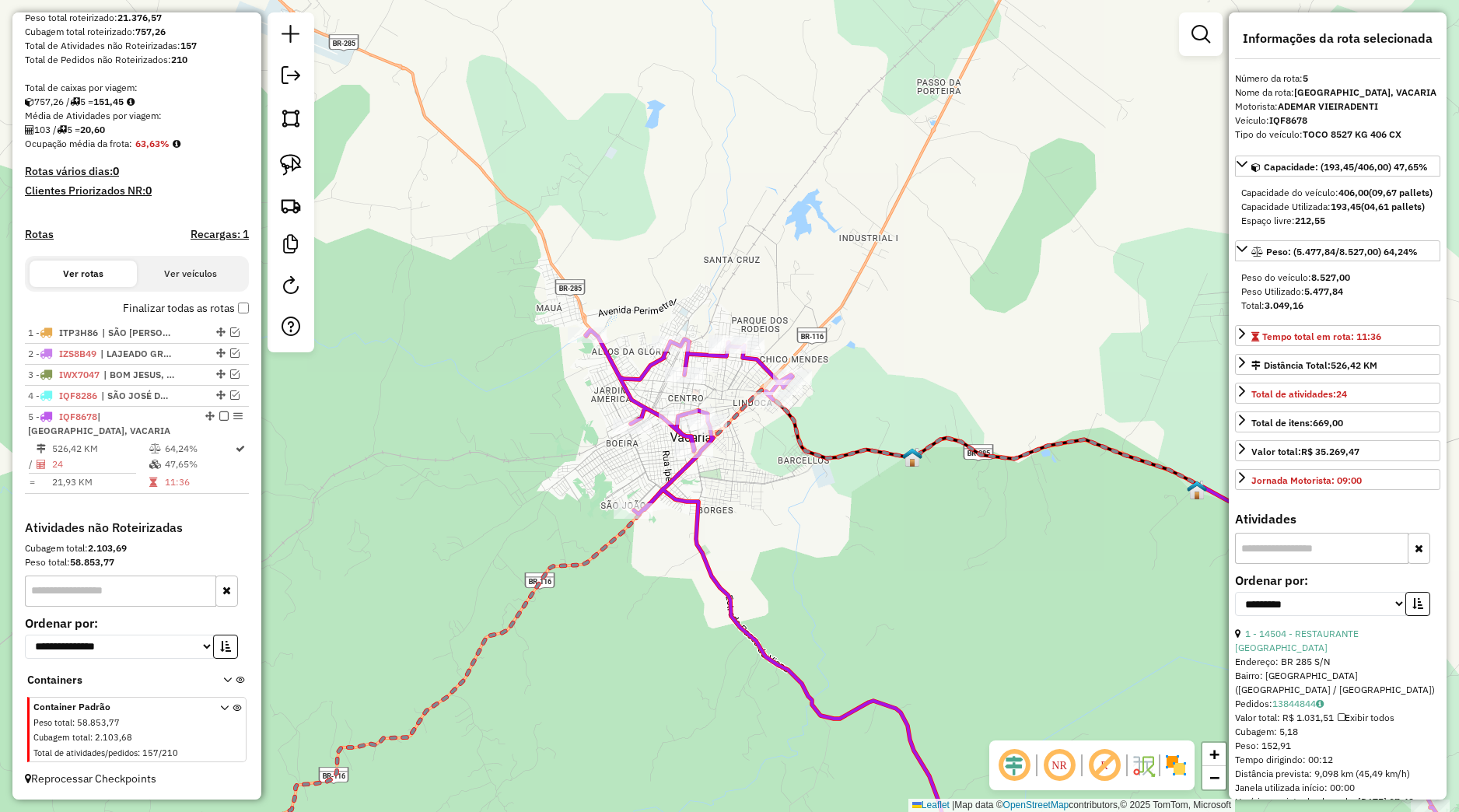
drag, startPoint x: 730, startPoint y: 478, endPoint x: 642, endPoint y: 588, distance: 140.9
click at [632, 591] on div "Janela de atendimento Grade de atendimento Capacidade Transportadoras Veículos …" at bounding box center [729, 406] width 1459 height 812
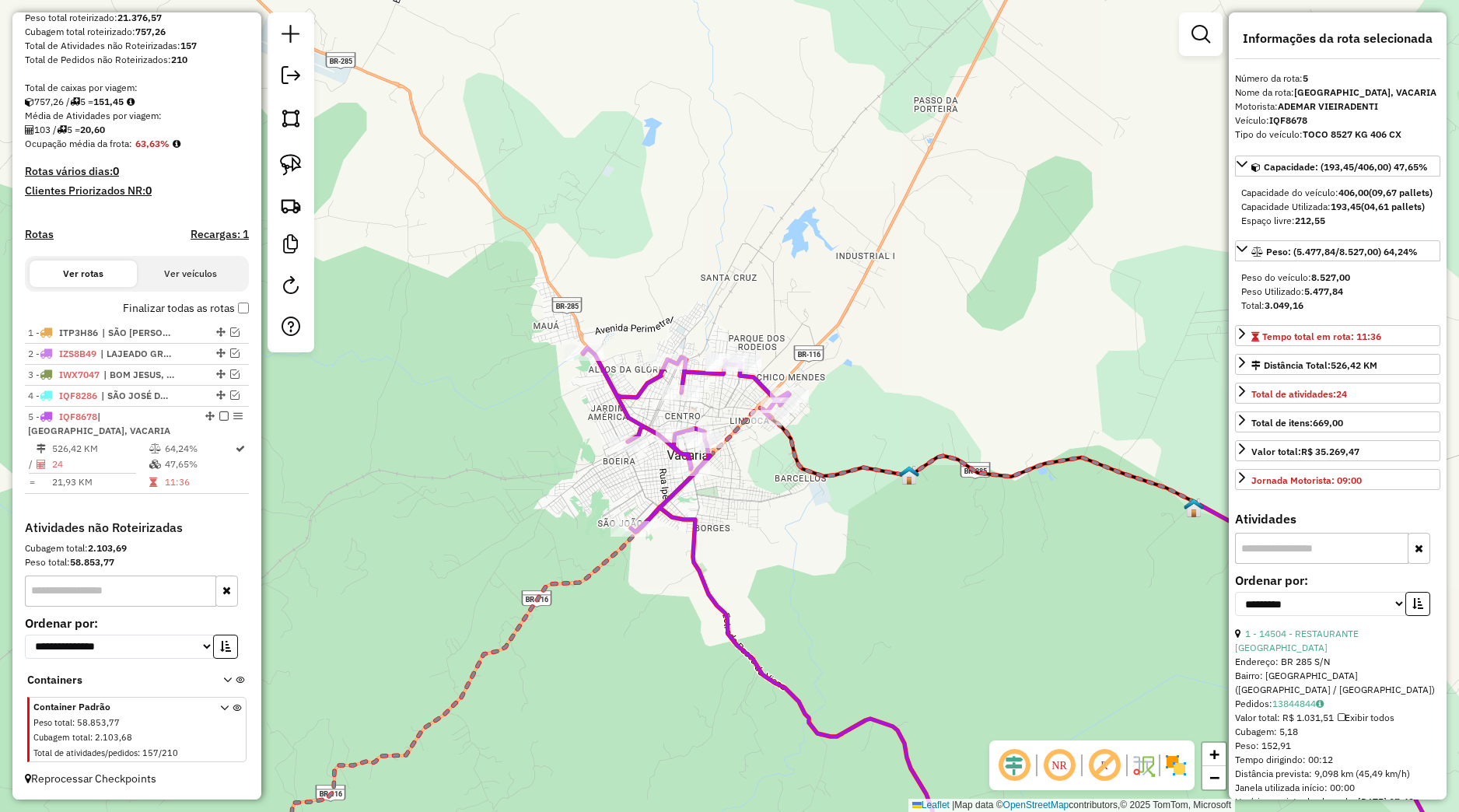
click at [759, 428] on div "Janela de atendimento Grade de atendimento Capacidade Transportadoras Veículos …" at bounding box center [729, 406] width 1459 height 812
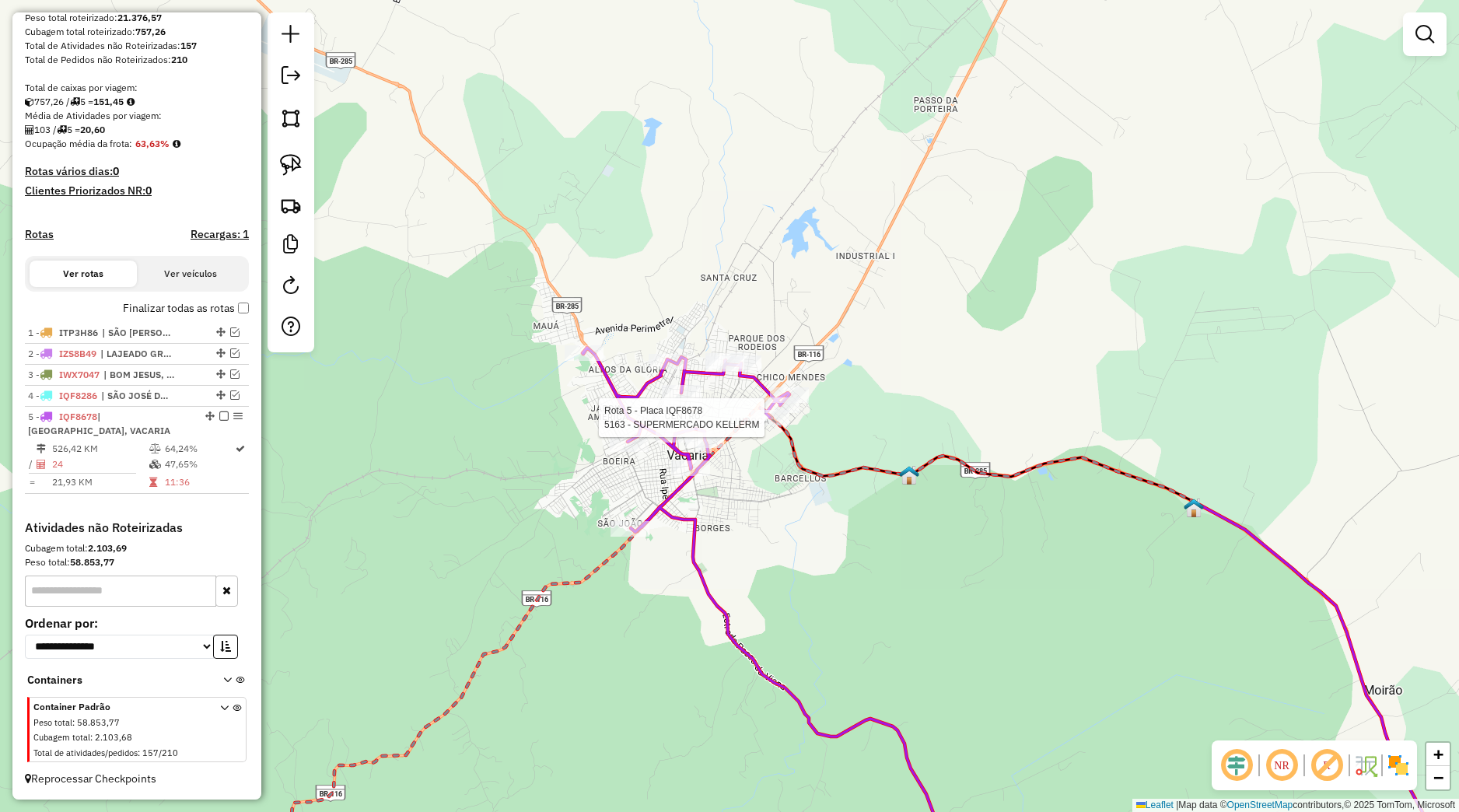
select select "**********"
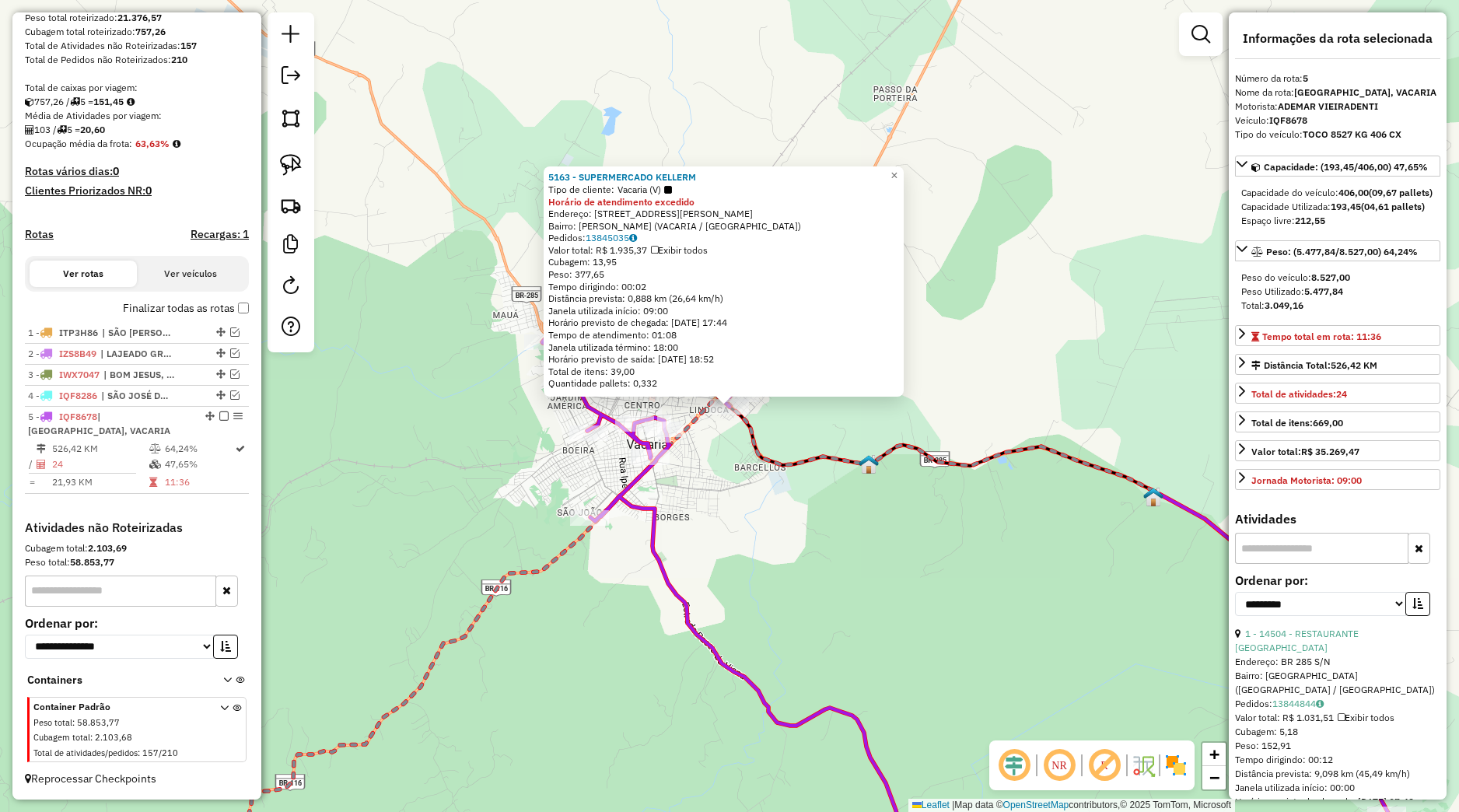
click at [717, 530] on div "5163 - SUPERMERCADO KELLERM Tipo de cliente: Vacaria (V) Horário de atendimento…" at bounding box center [729, 406] width 1459 height 812
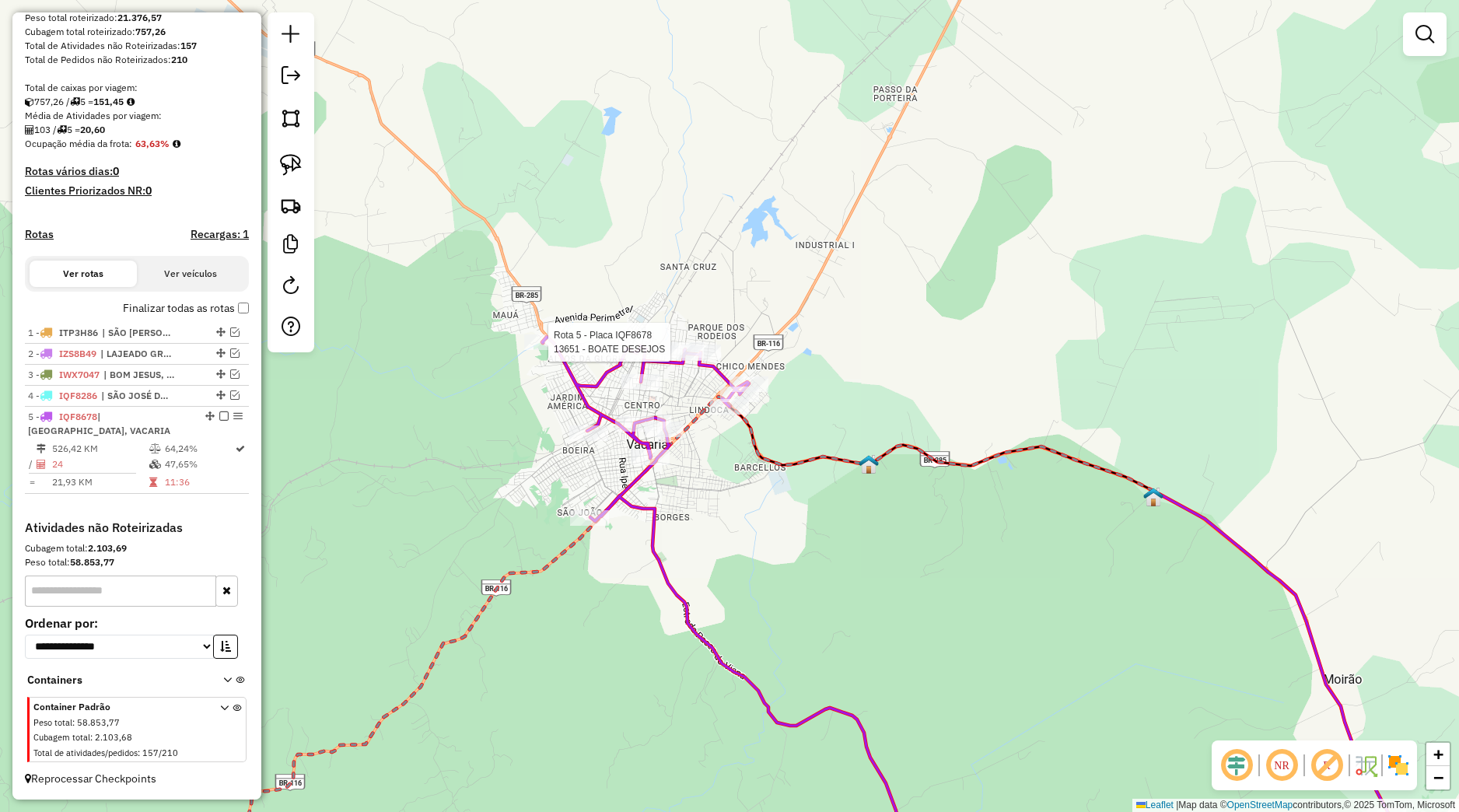
select select "**********"
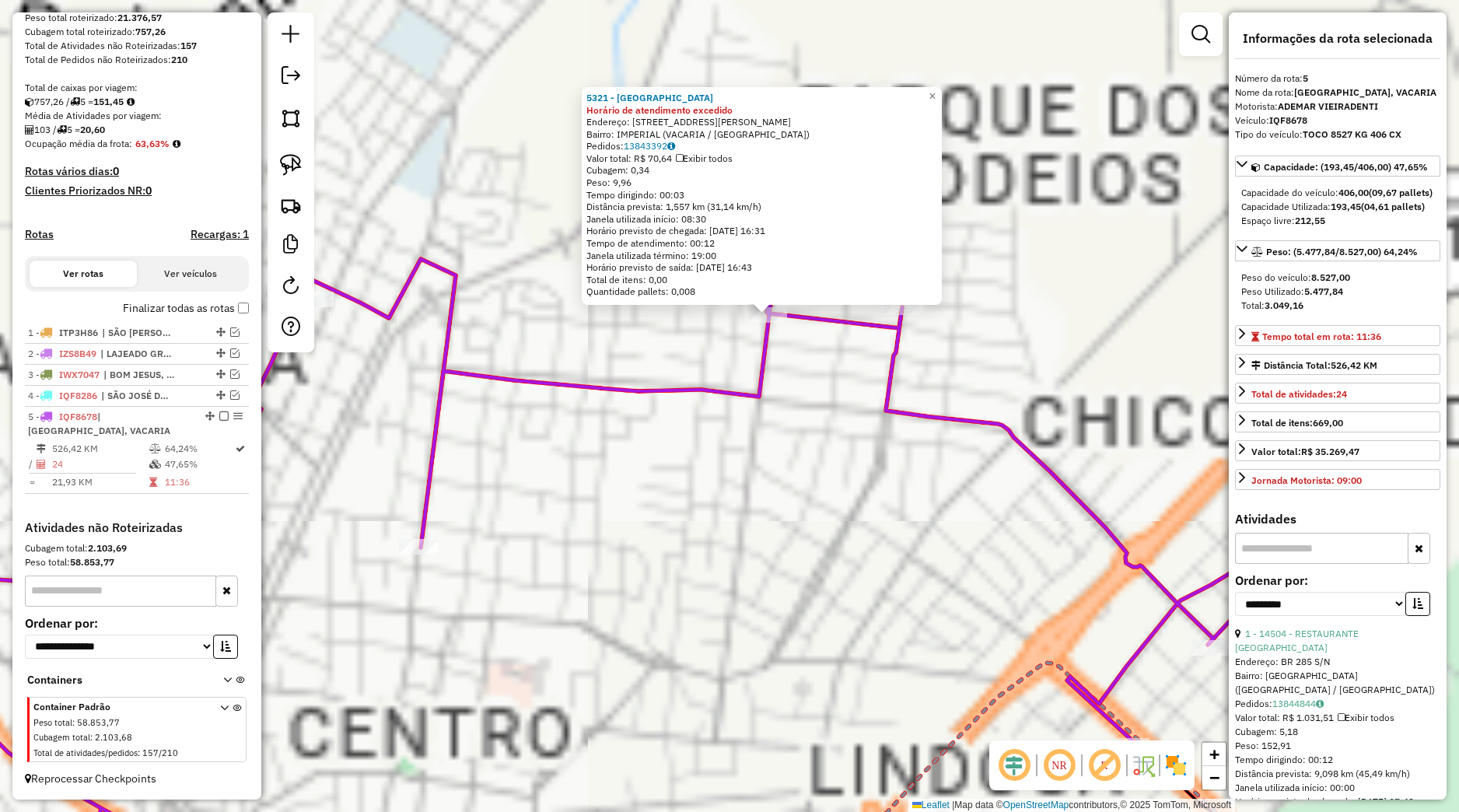
drag, startPoint x: 770, startPoint y: 442, endPoint x: 718, endPoint y: 541, distance: 111.8
click at [718, 564] on div "5321 - MERCADO DO PAULO Horário de atendimento excedido Endereço: Rua Protazio …" at bounding box center [729, 406] width 1459 height 812
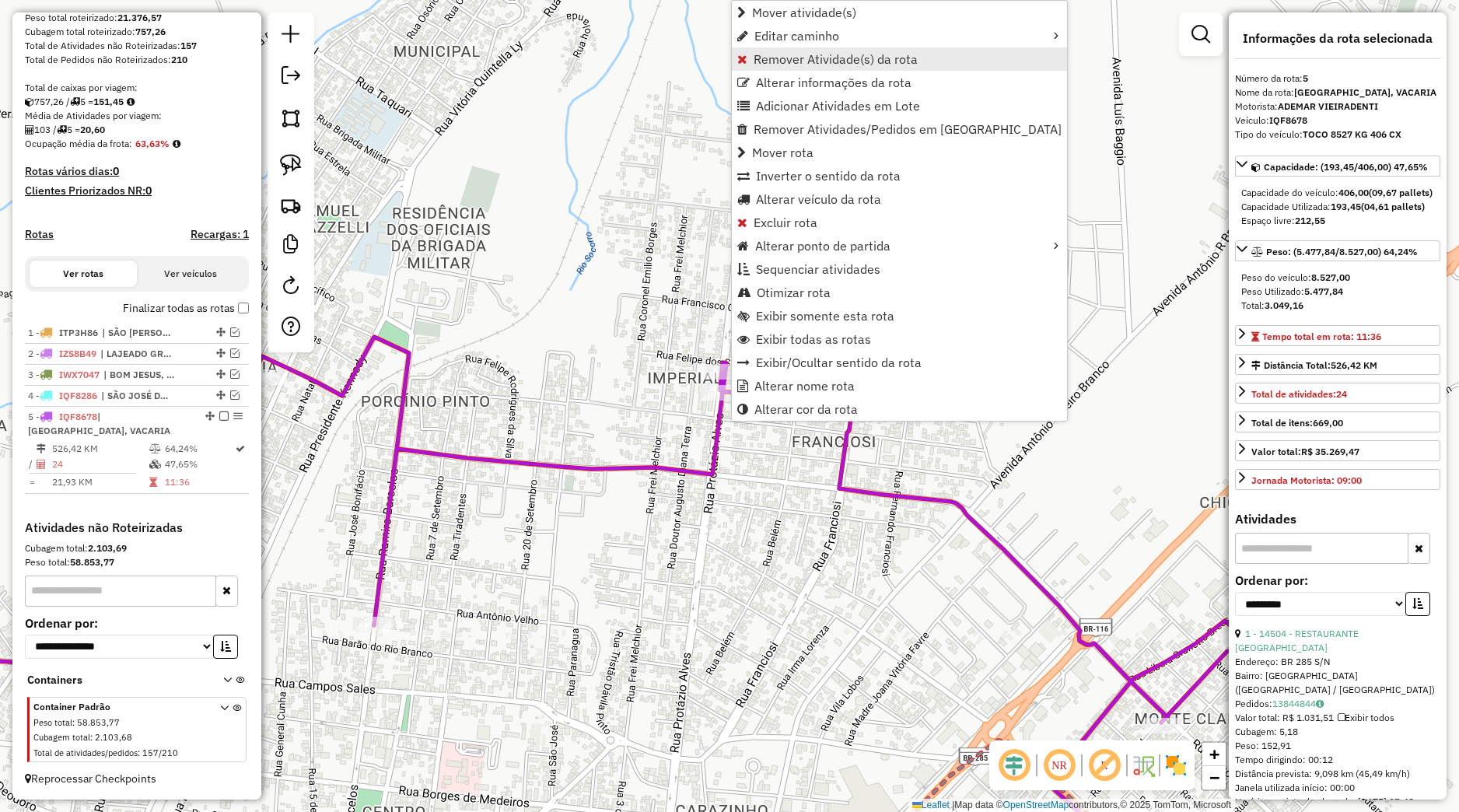
click at [790, 64] on span "Remover Atividade(s) da rota" at bounding box center [836, 59] width 164 height 13
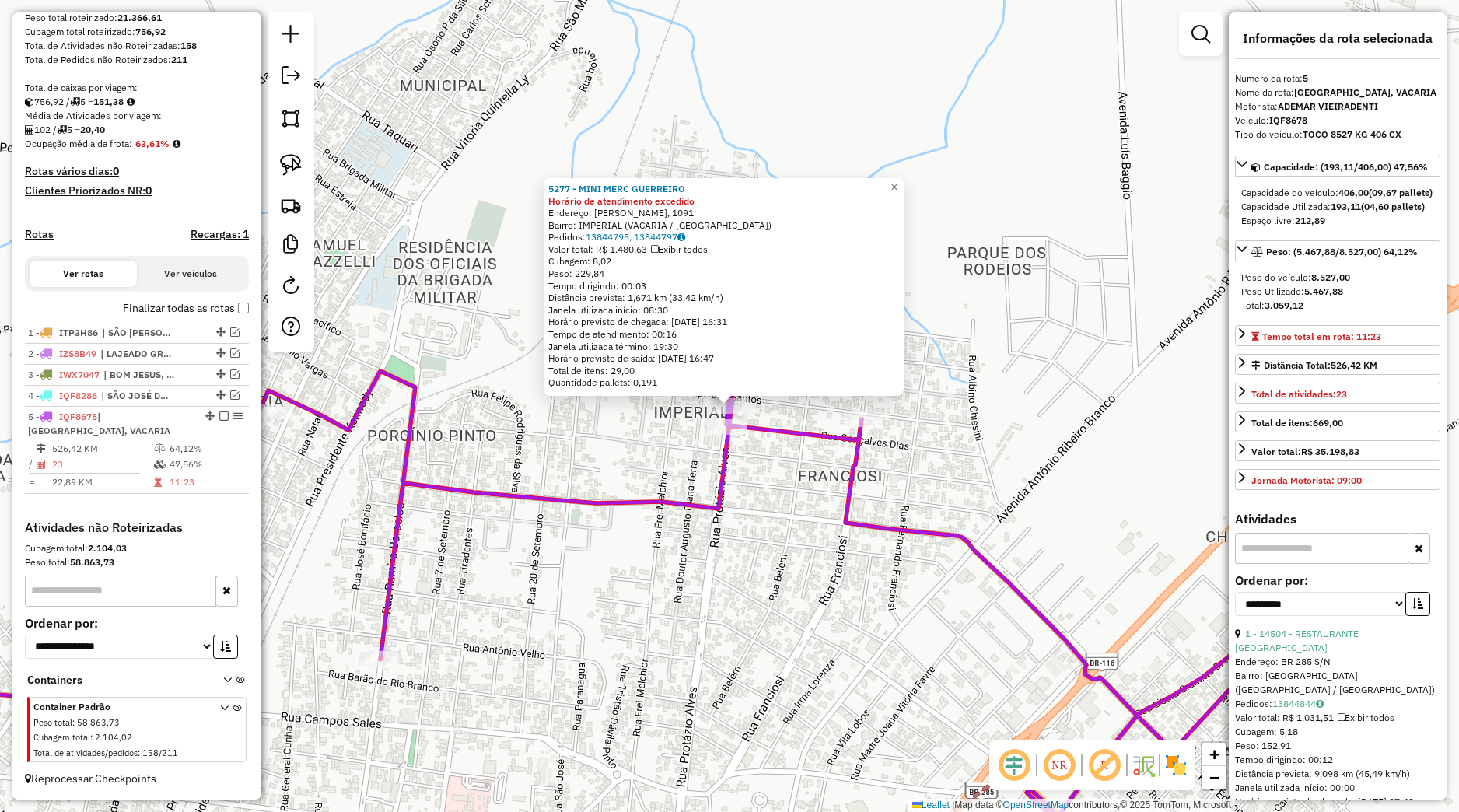
click at [780, 489] on div "5277 - MINI MERC GUERREIRO Horário de atendimento excedido Endereço: PROTASIO A…" at bounding box center [729, 406] width 1459 height 812
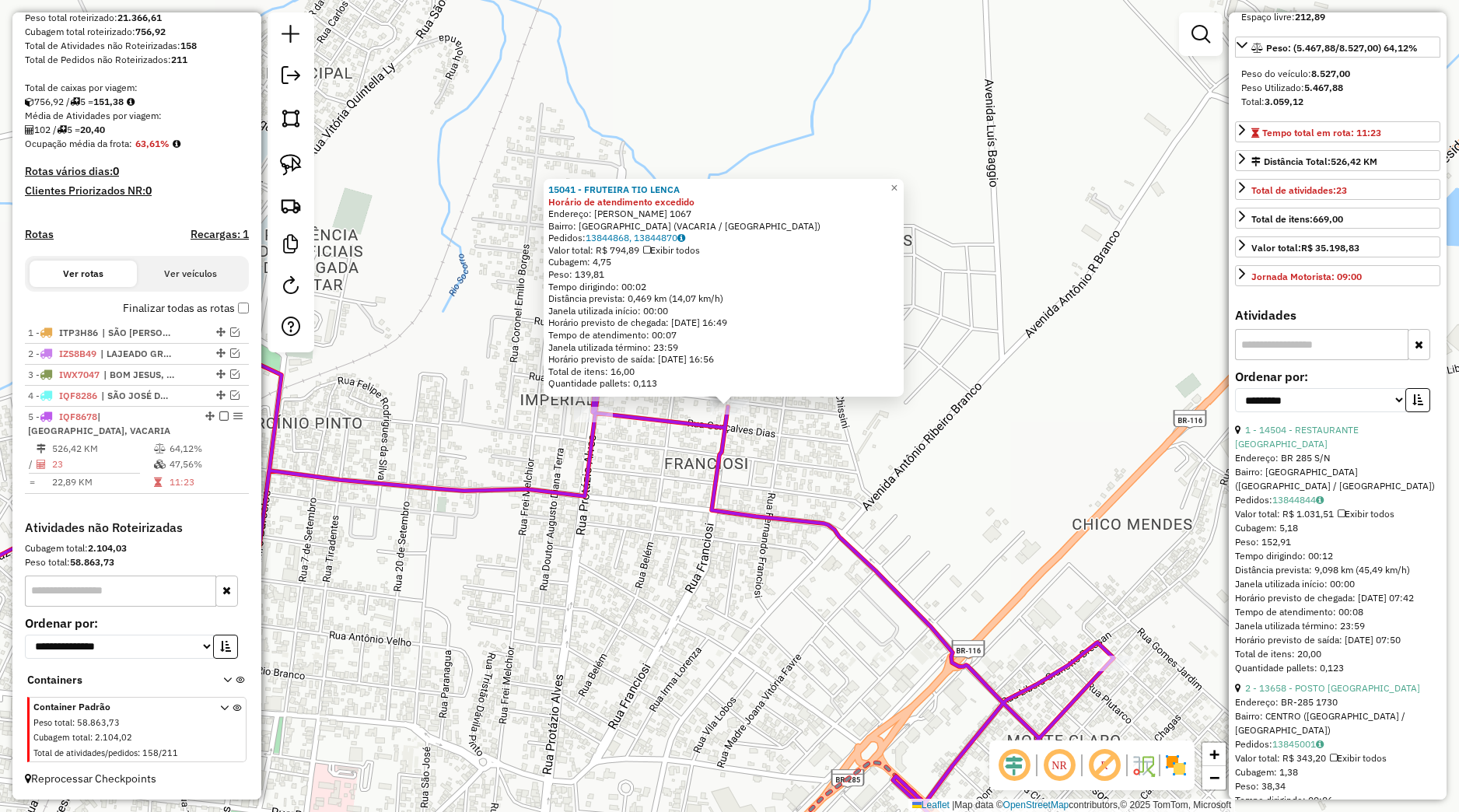
scroll to position [219, 0]
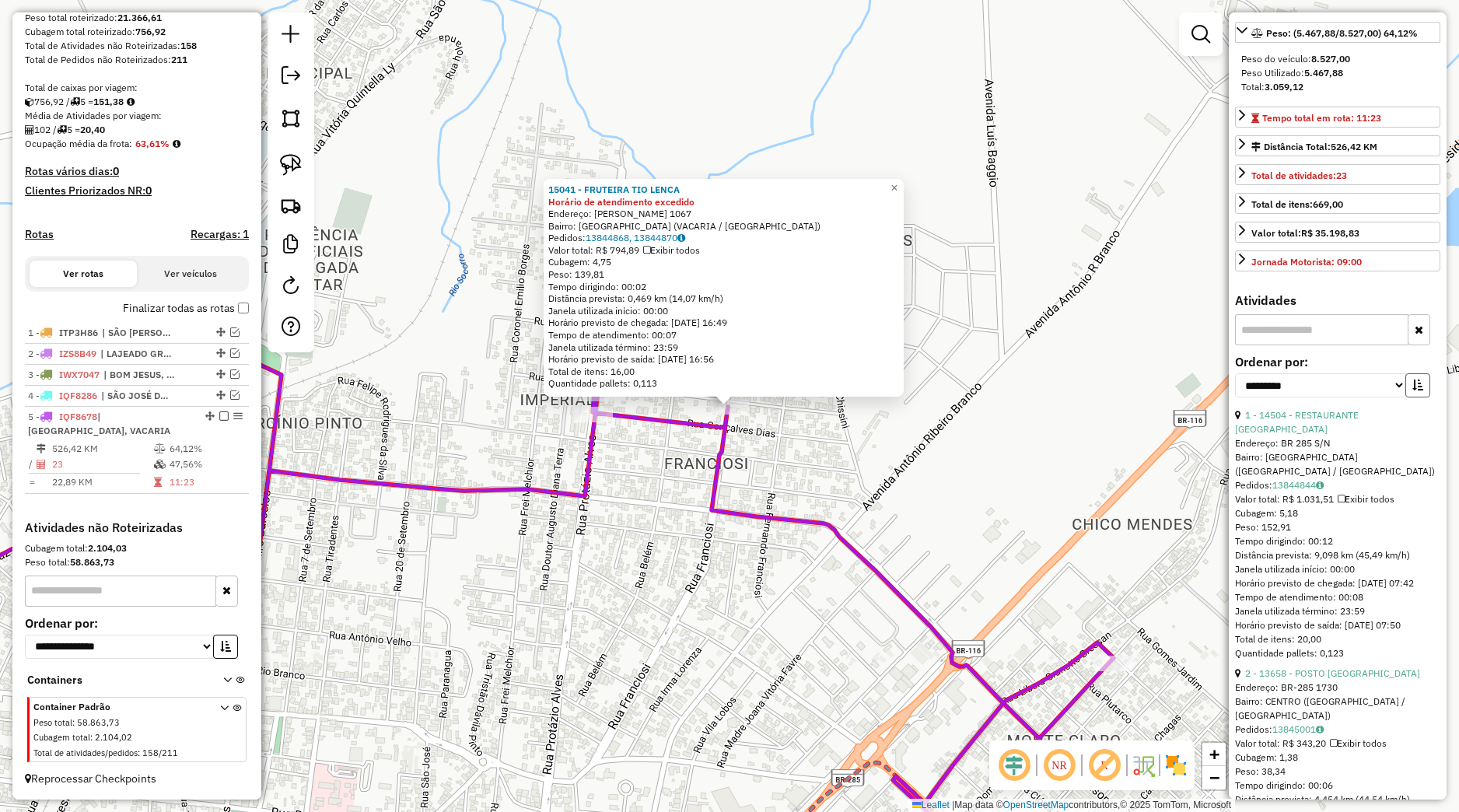
click at [1412, 391] on icon "button" at bounding box center [1417, 385] width 11 height 11
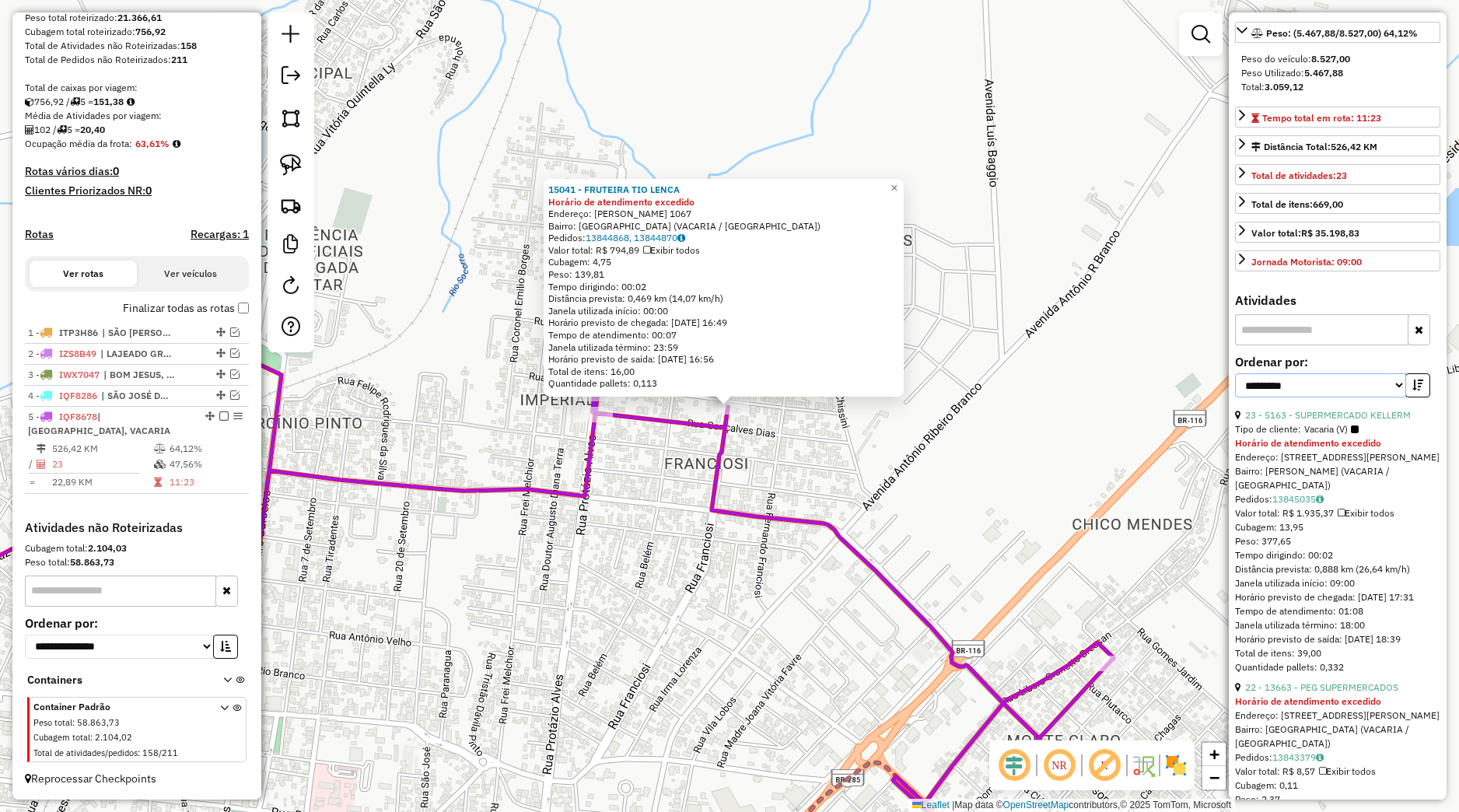
select select "*********"
click option "****" at bounding box center [0, 0] width 0 height 0
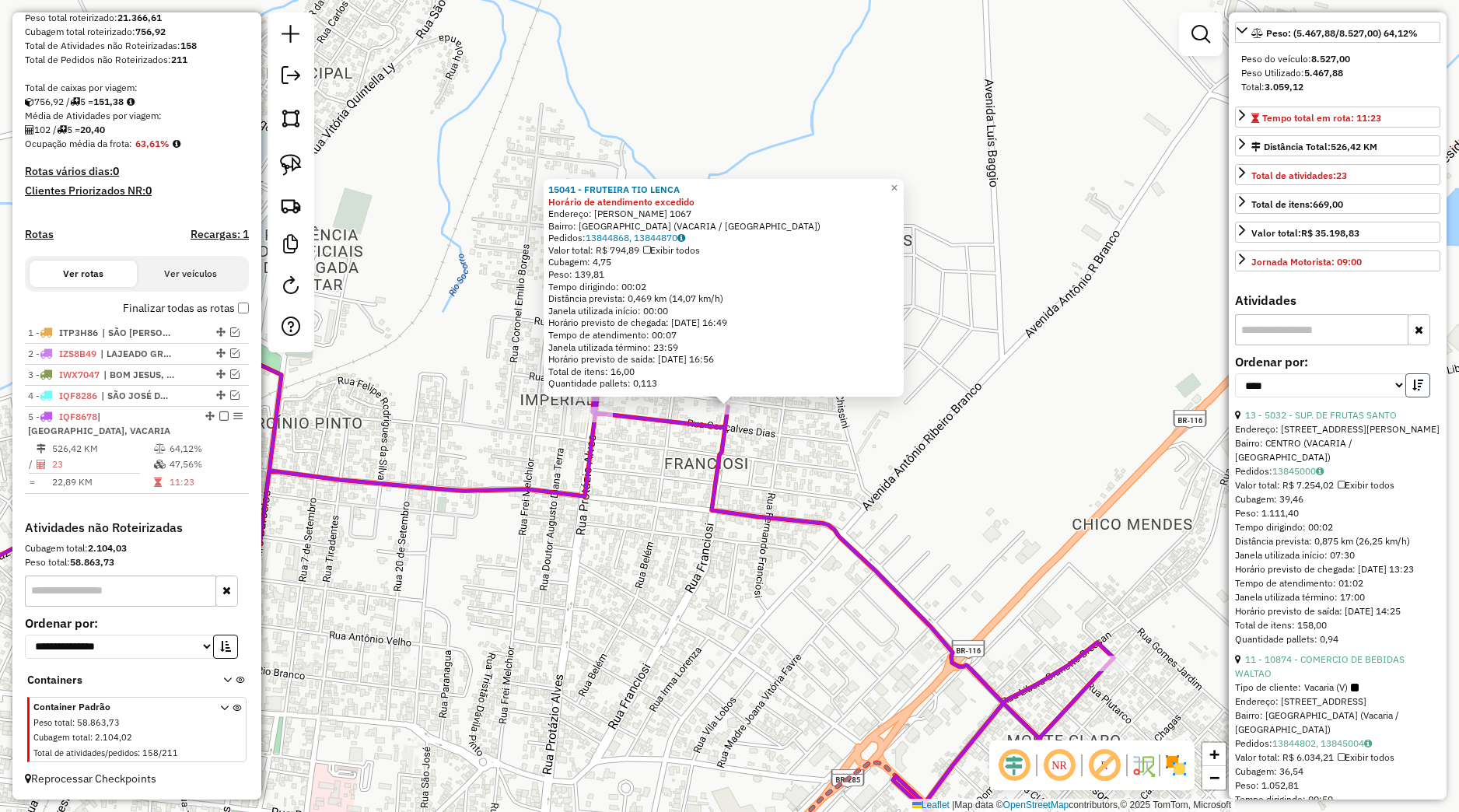
click at [1405, 397] on button "button" at bounding box center [1417, 385] width 25 height 24
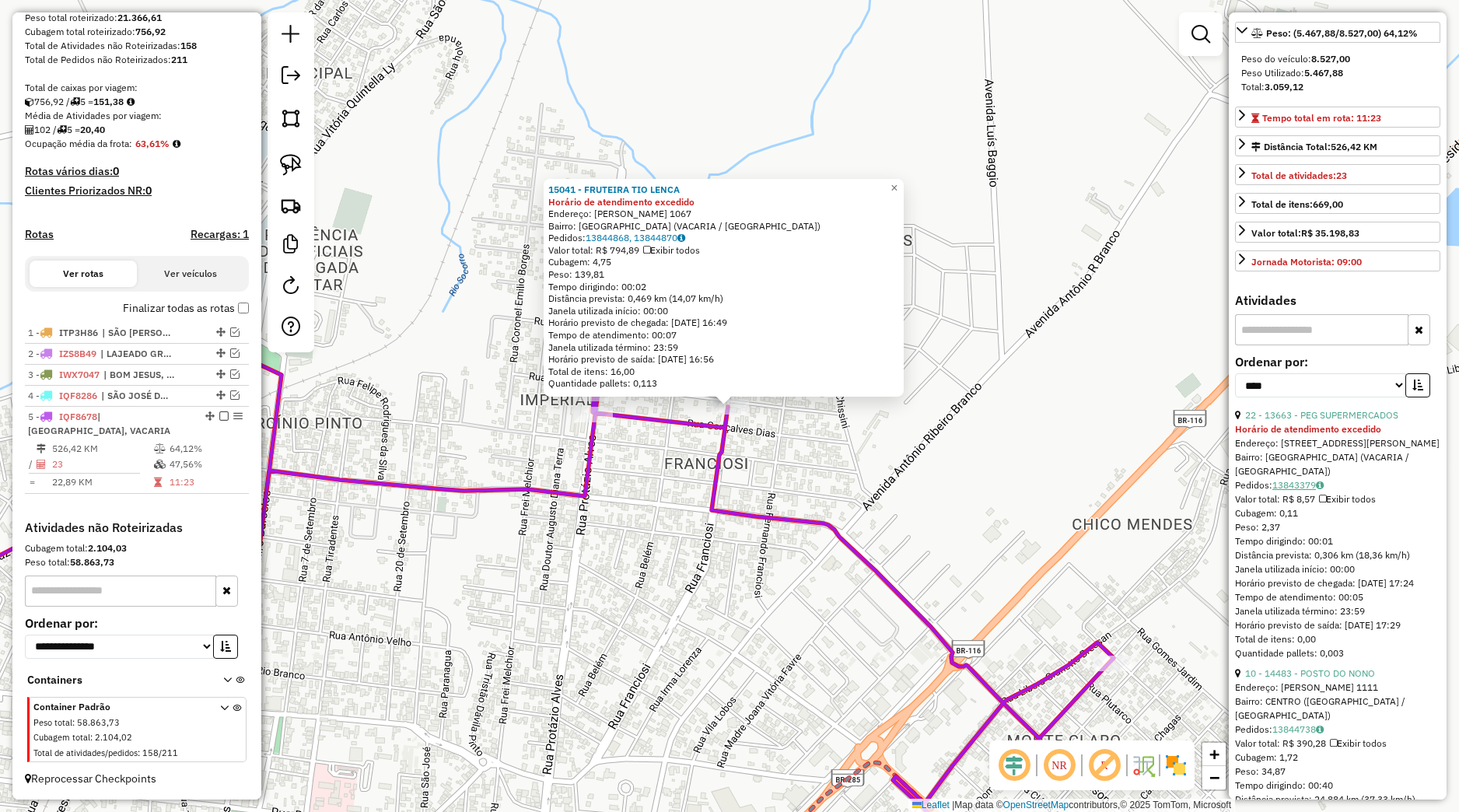
click at [1306, 491] on link "13843379" at bounding box center [1298, 485] width 51 height 12
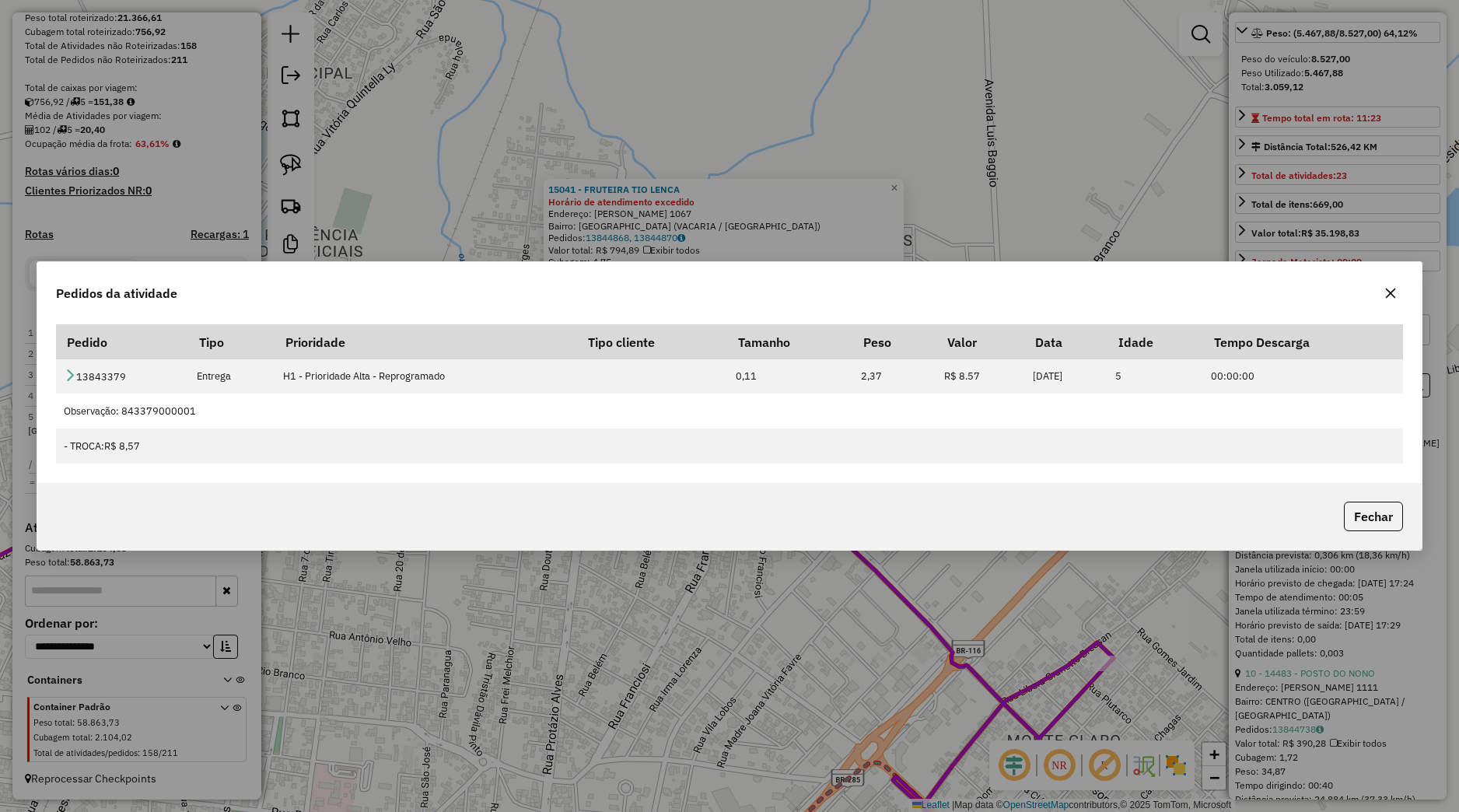
drag, startPoint x: 1368, startPoint y: 514, endPoint x: 1356, endPoint y: 505, distance: 15.0
click at [1368, 514] on button "Fechar" at bounding box center [1373, 516] width 59 height 30
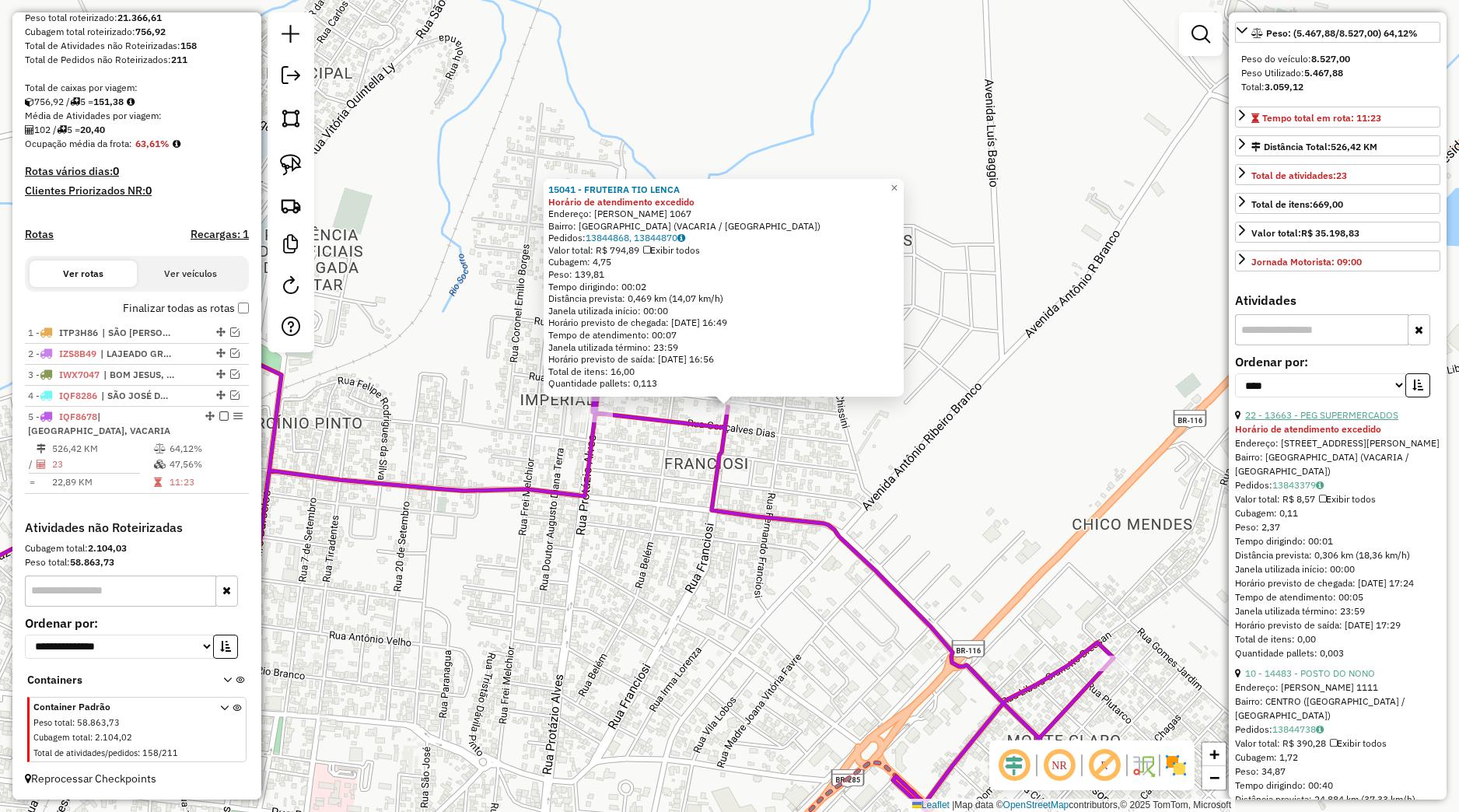
click at [1338, 421] on link "22 - 13663 - PEG SUPERMERCADOS" at bounding box center [1321, 415] width 153 height 12
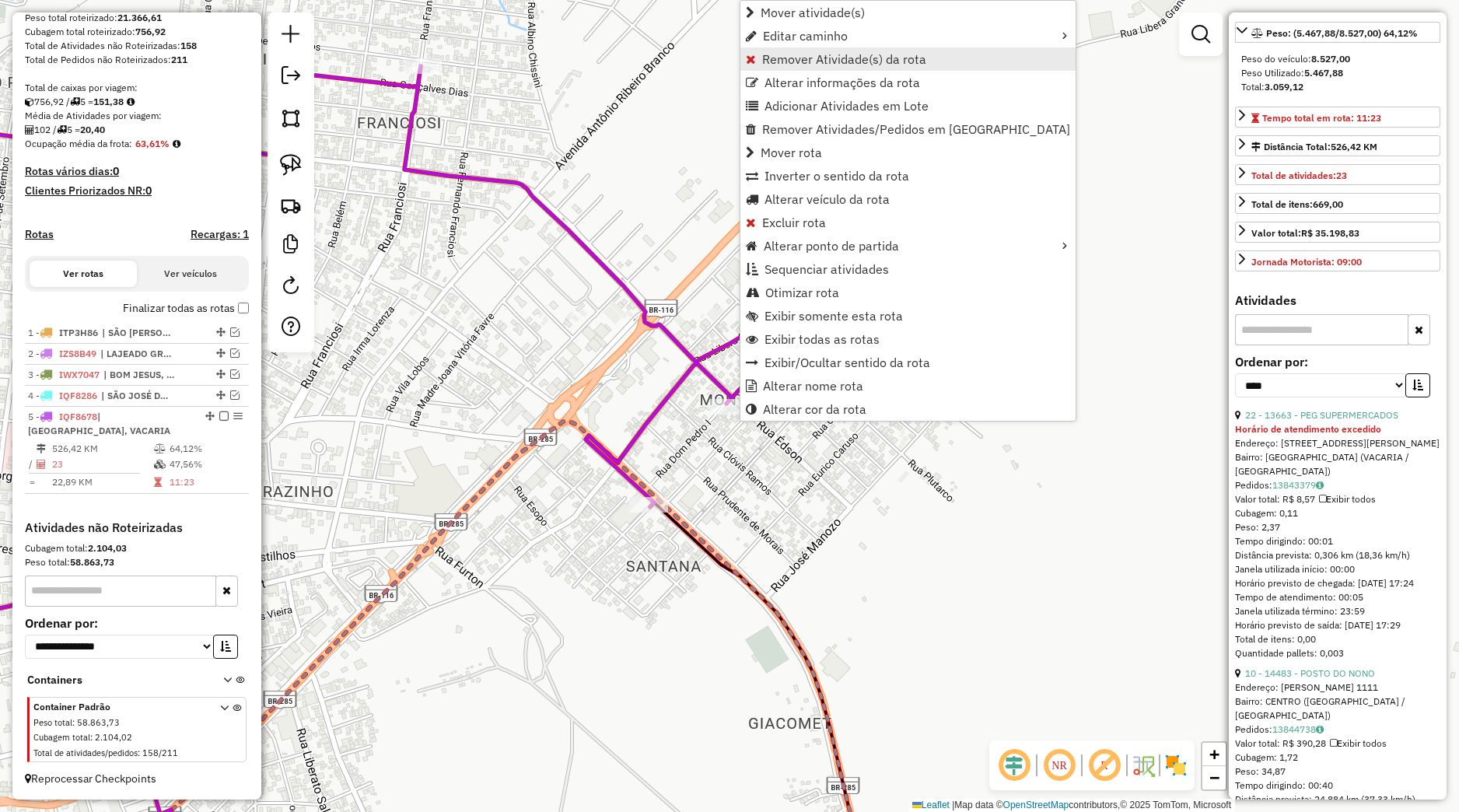
click at [797, 65] on span "Remover Atividade(s) da rota" at bounding box center [844, 59] width 164 height 13
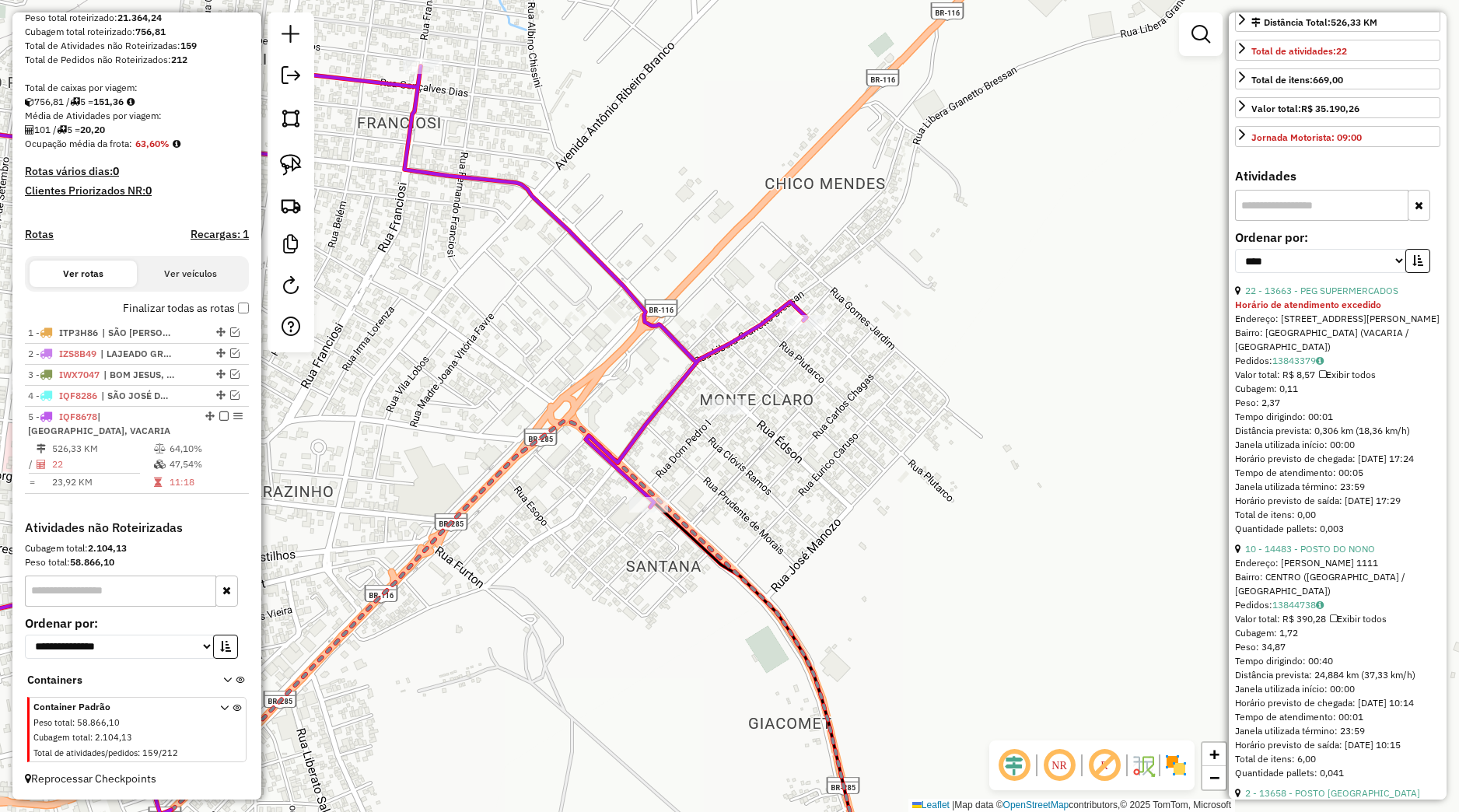
scroll to position [437, 0]
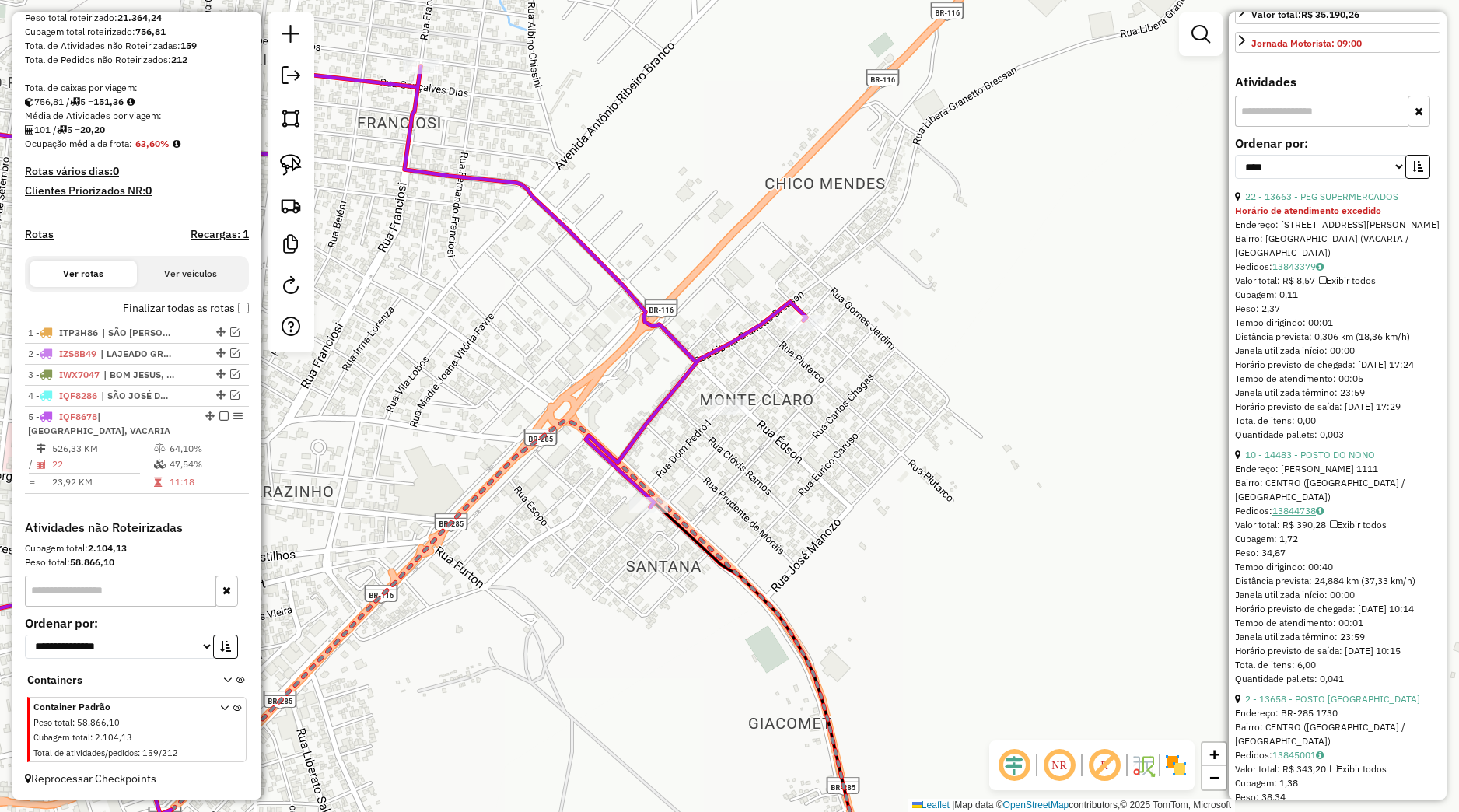
click at [1290, 516] on link "13844738" at bounding box center [1298, 511] width 51 height 12
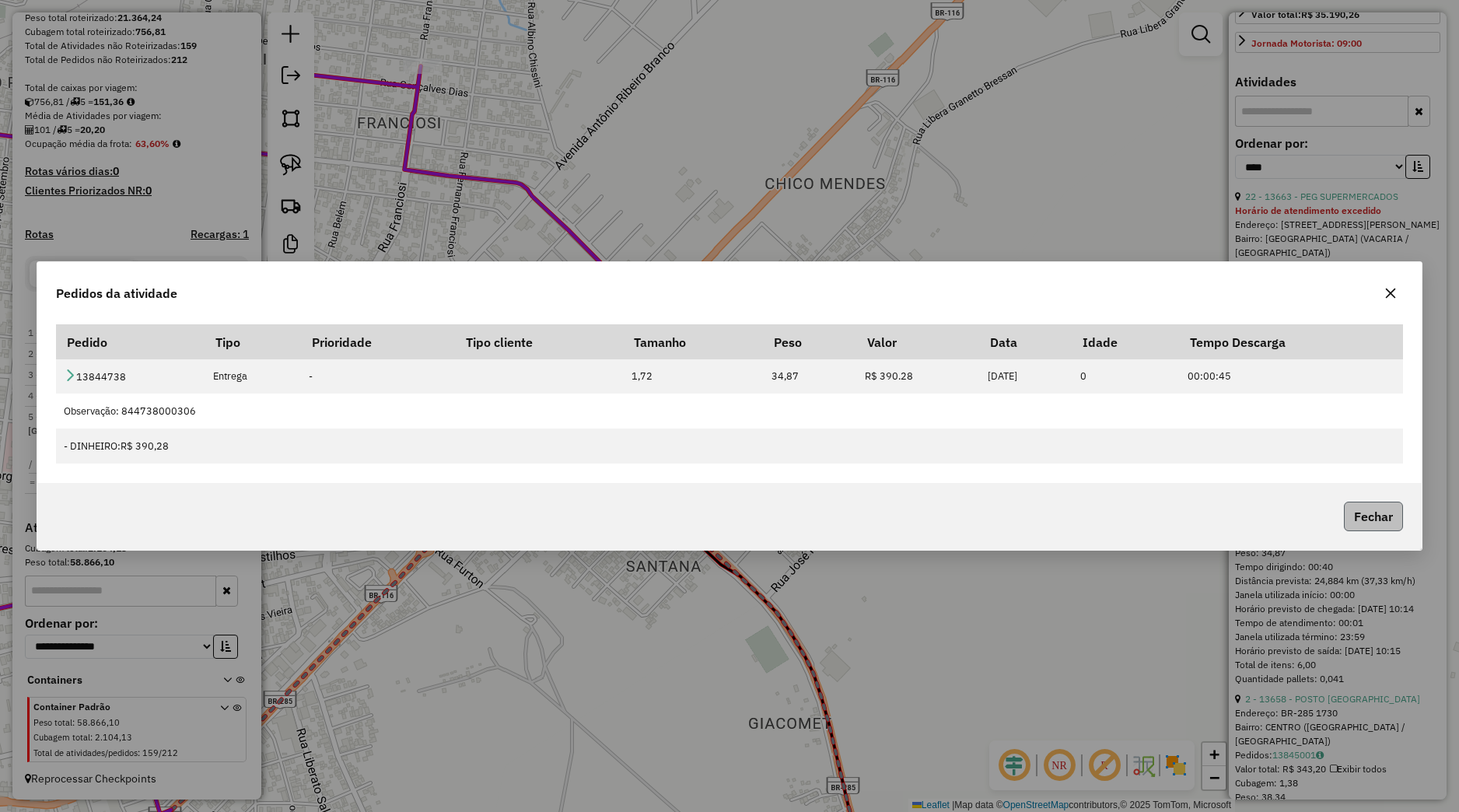
click at [1365, 519] on button "Fechar" at bounding box center [1373, 516] width 59 height 30
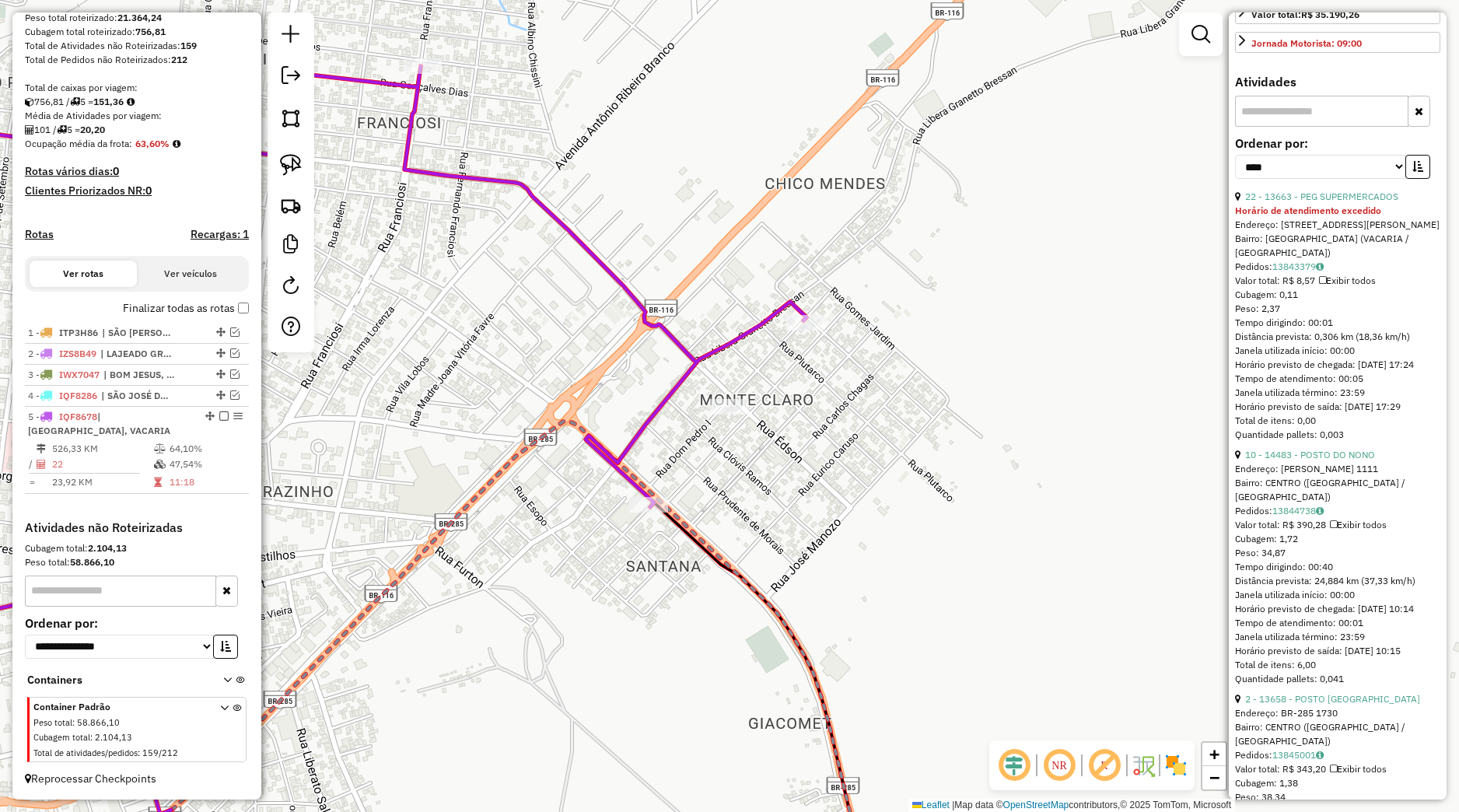
click at [1106, 484] on div "Janela de atendimento Grade de atendimento Capacidade Transportadoras Veículos …" at bounding box center [729, 406] width 1459 height 812
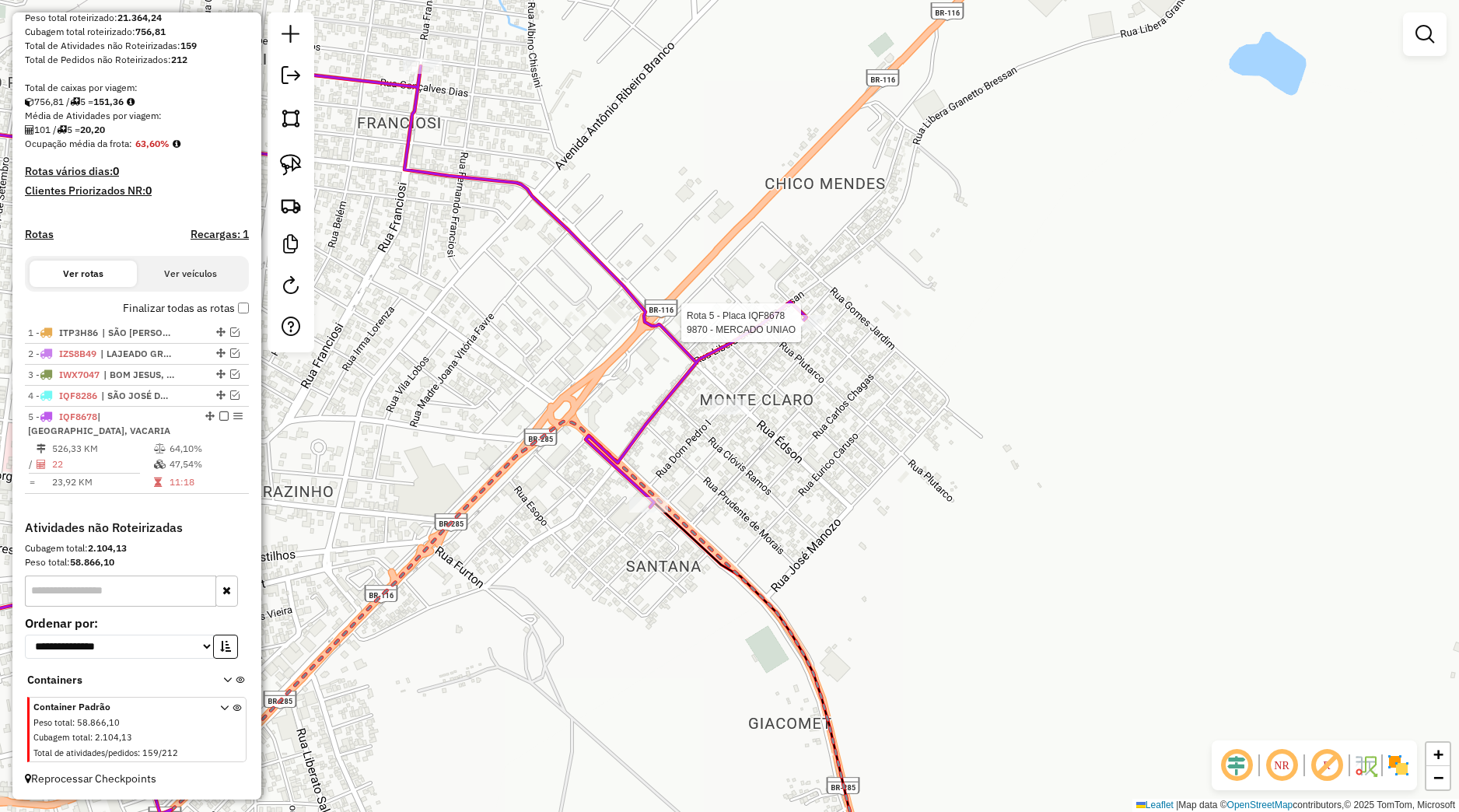
select select "*********"
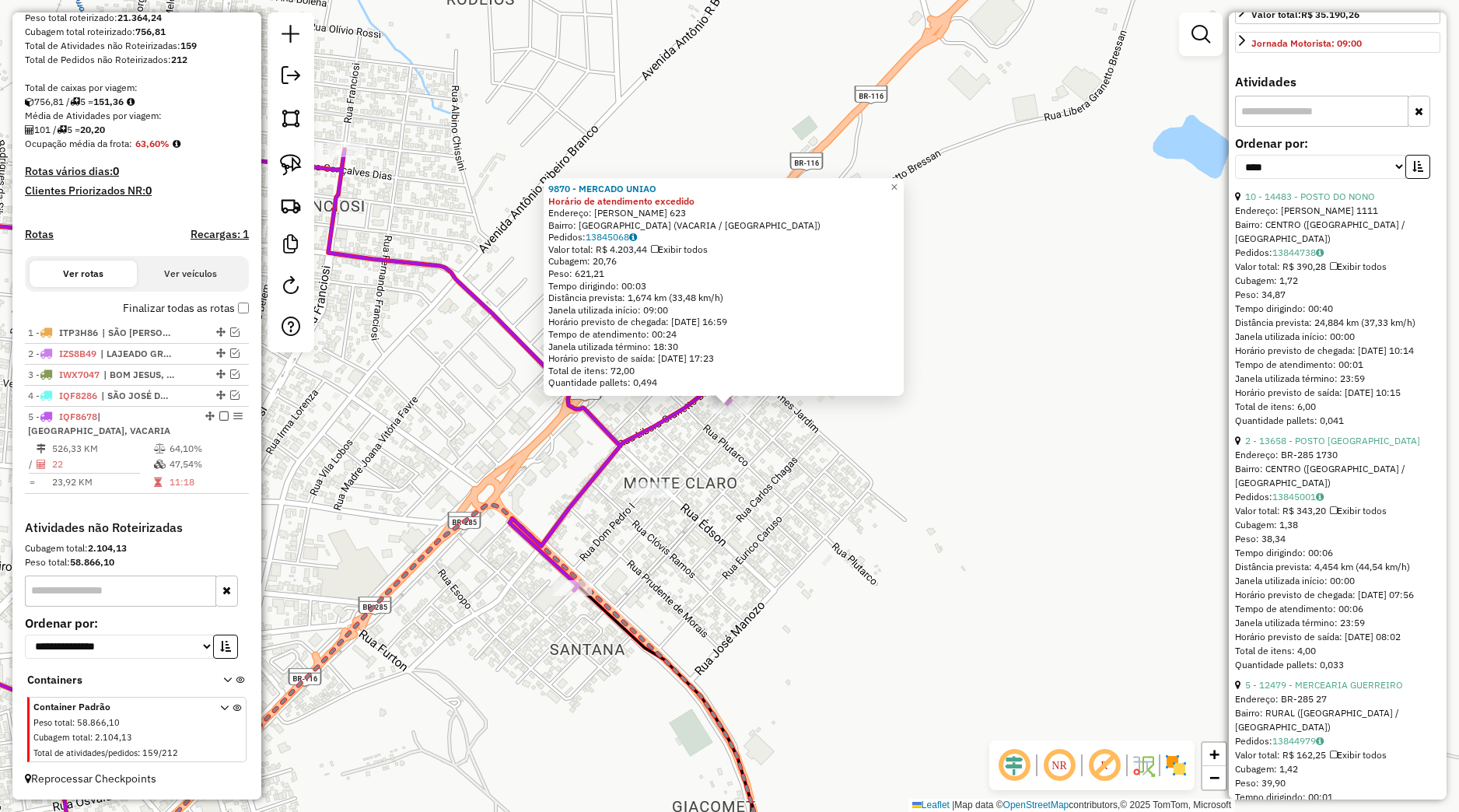
scroll to position [145, 0]
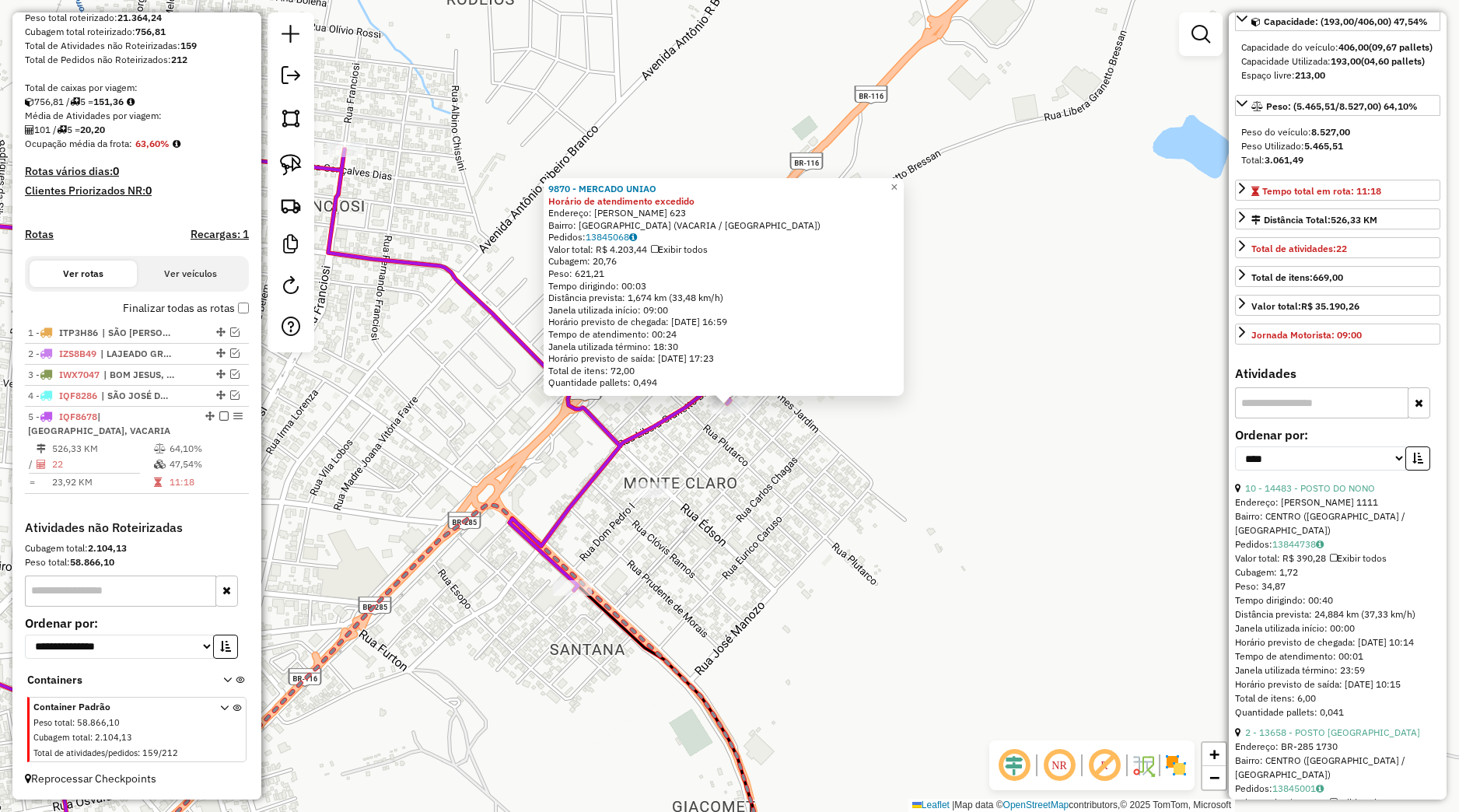
click at [1403, 481] on div "**********" at bounding box center [1338, 455] width 205 height 52
click at [1405, 470] on button "button" at bounding box center [1417, 458] width 25 height 24
click at [1085, 561] on div "9870 - MERCADO UNIAO Horário de atendimento excedido Endereço: DOM PEDRO I 623 …" at bounding box center [729, 406] width 1459 height 812
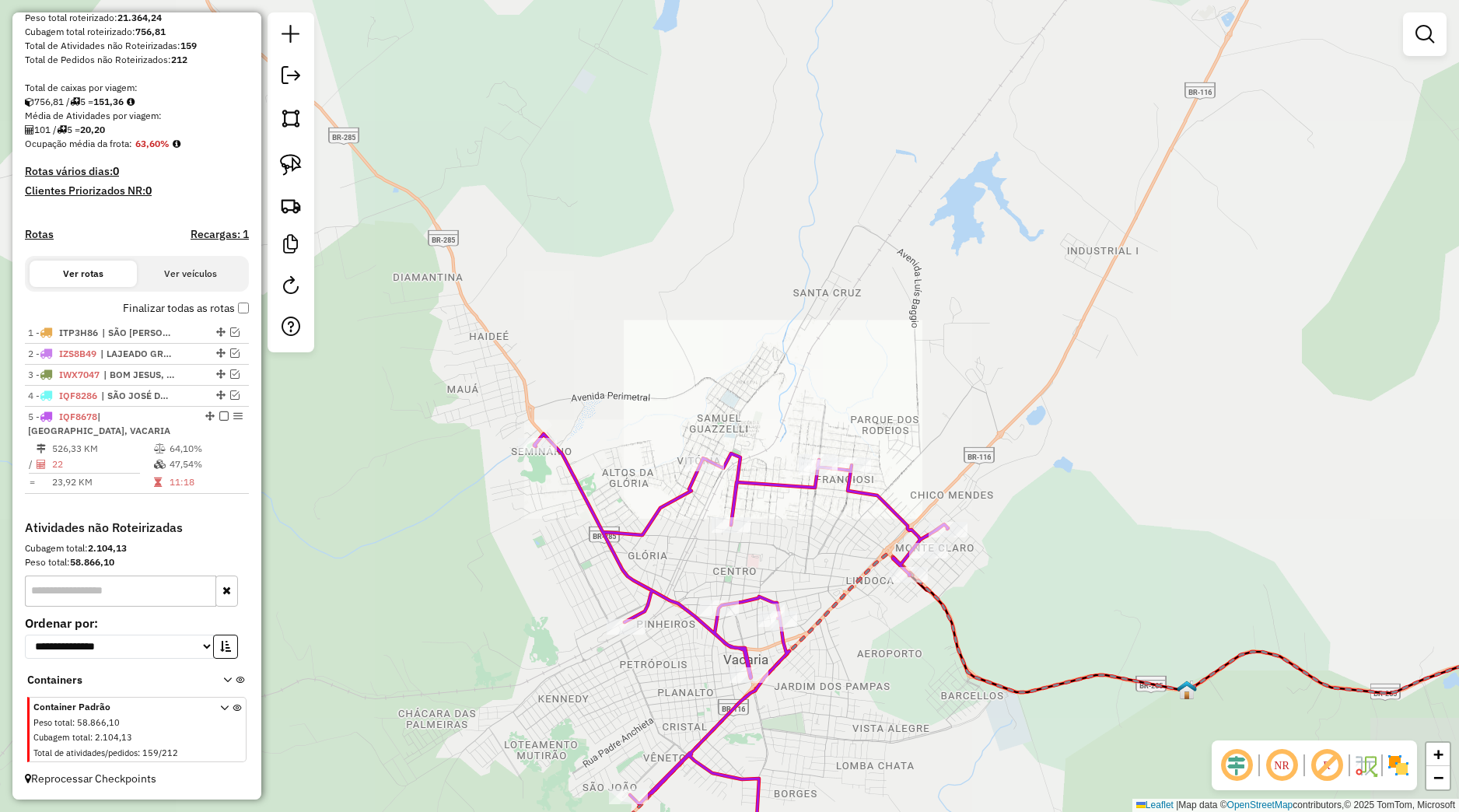
select select "*********"
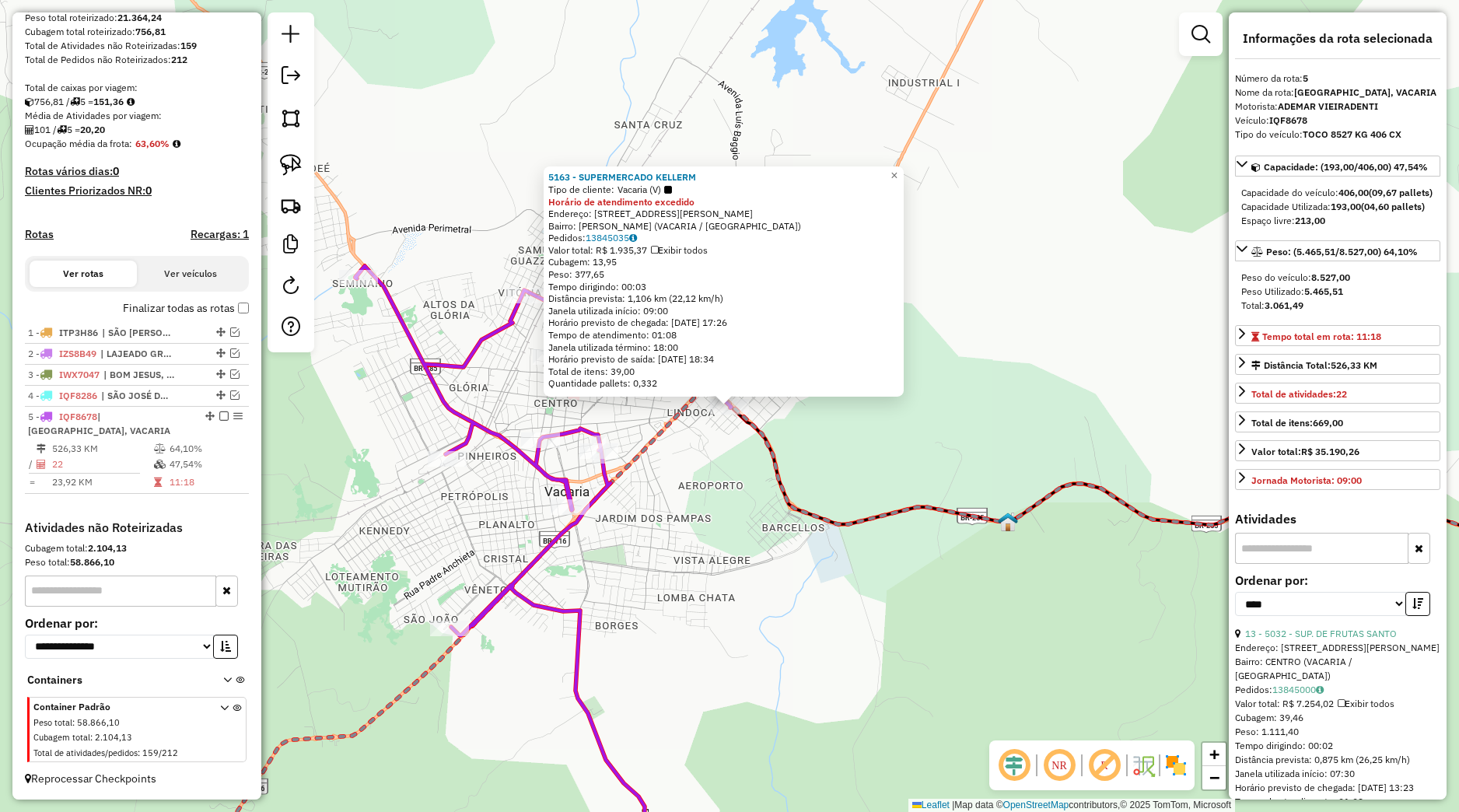
click at [888, 587] on div "5163 - SUPERMERCADO KELLERM Tipo de cliente: Vacaria (V) Horário de atendimento…" at bounding box center [729, 406] width 1459 height 812
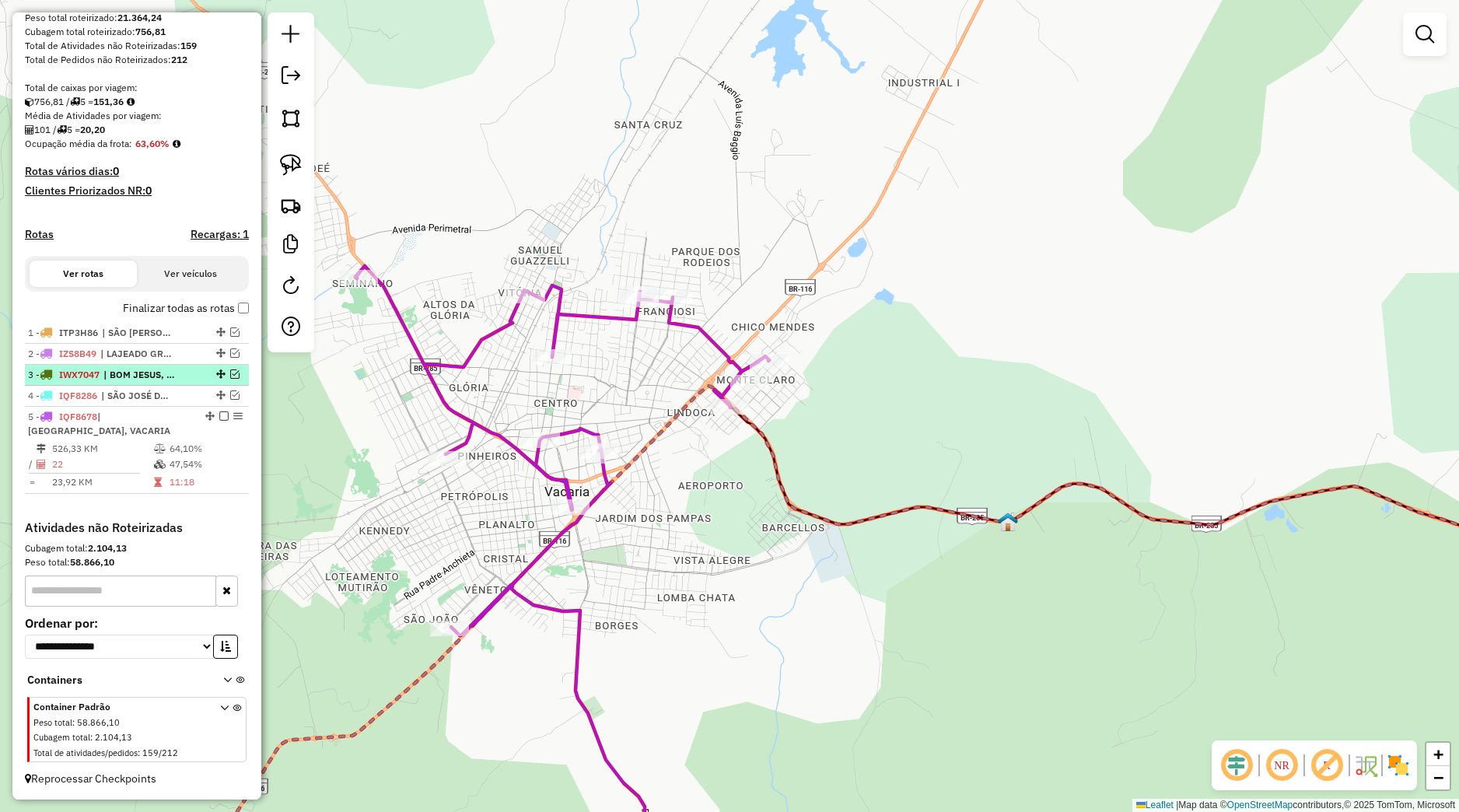
click at [230, 374] on em at bounding box center [234, 374] width 9 height 9
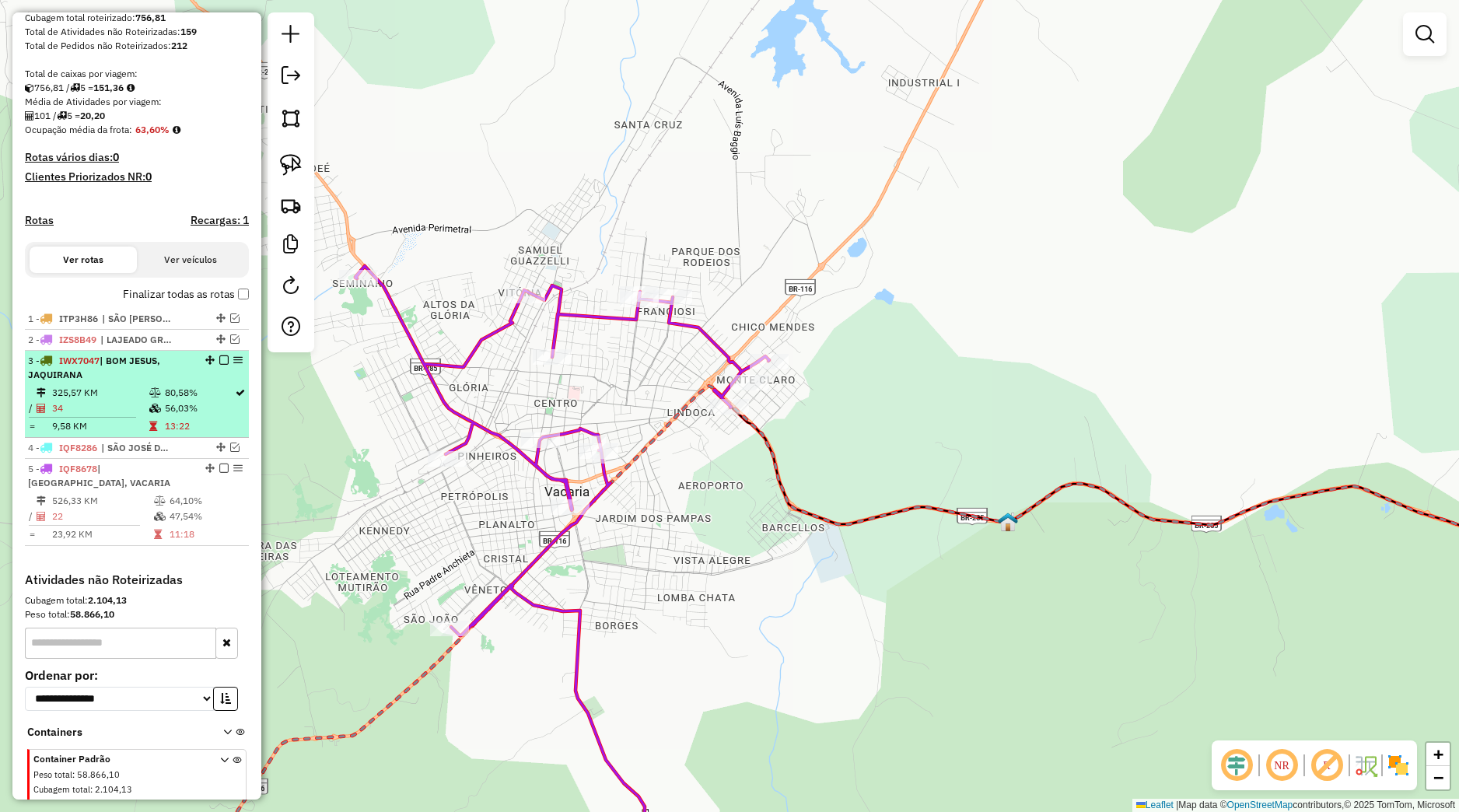
click at [188, 382] on div "3 - IWX7047 | BOM JESUS, JAQUIRANA" at bounding box center [137, 368] width 218 height 28
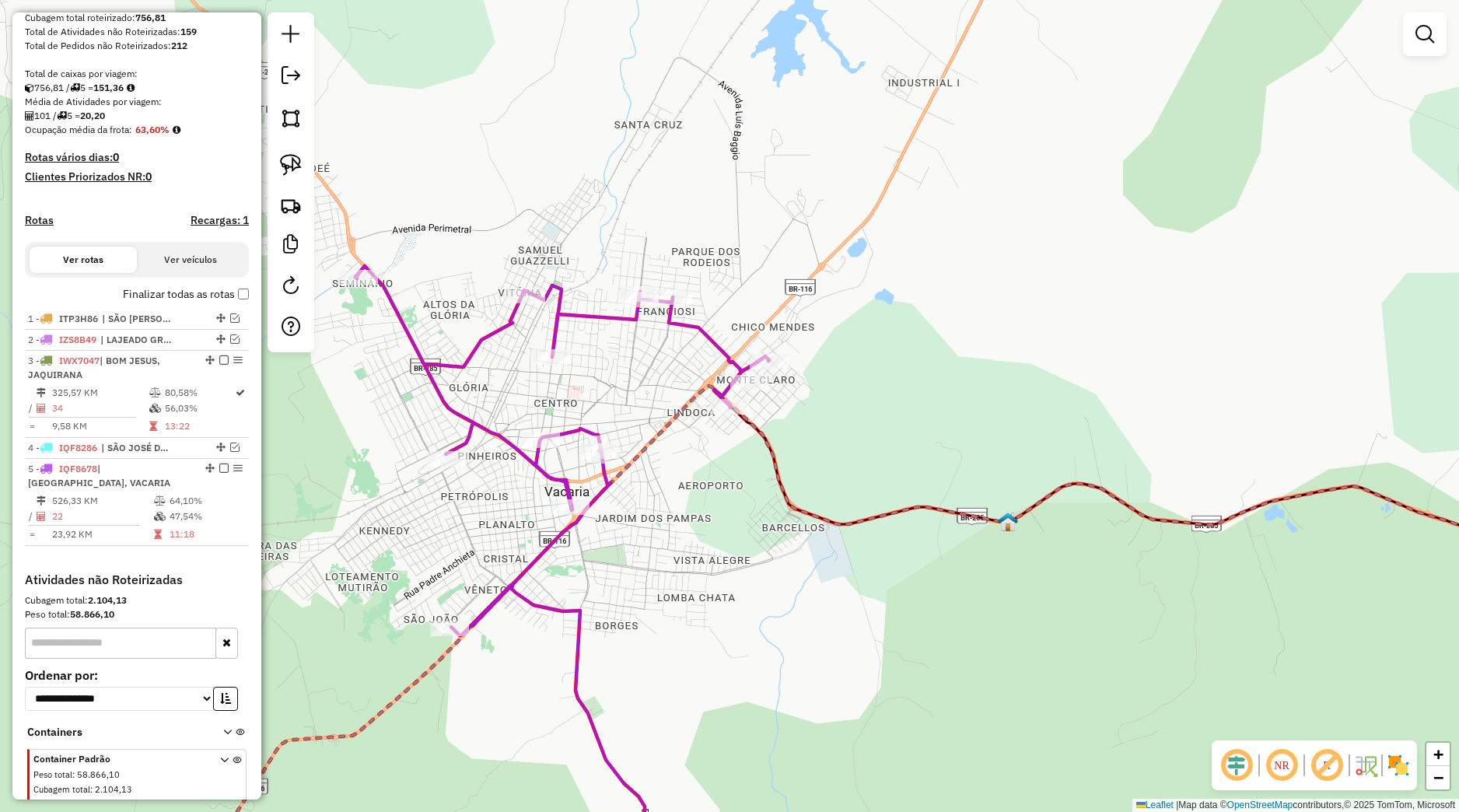
select select "*********"
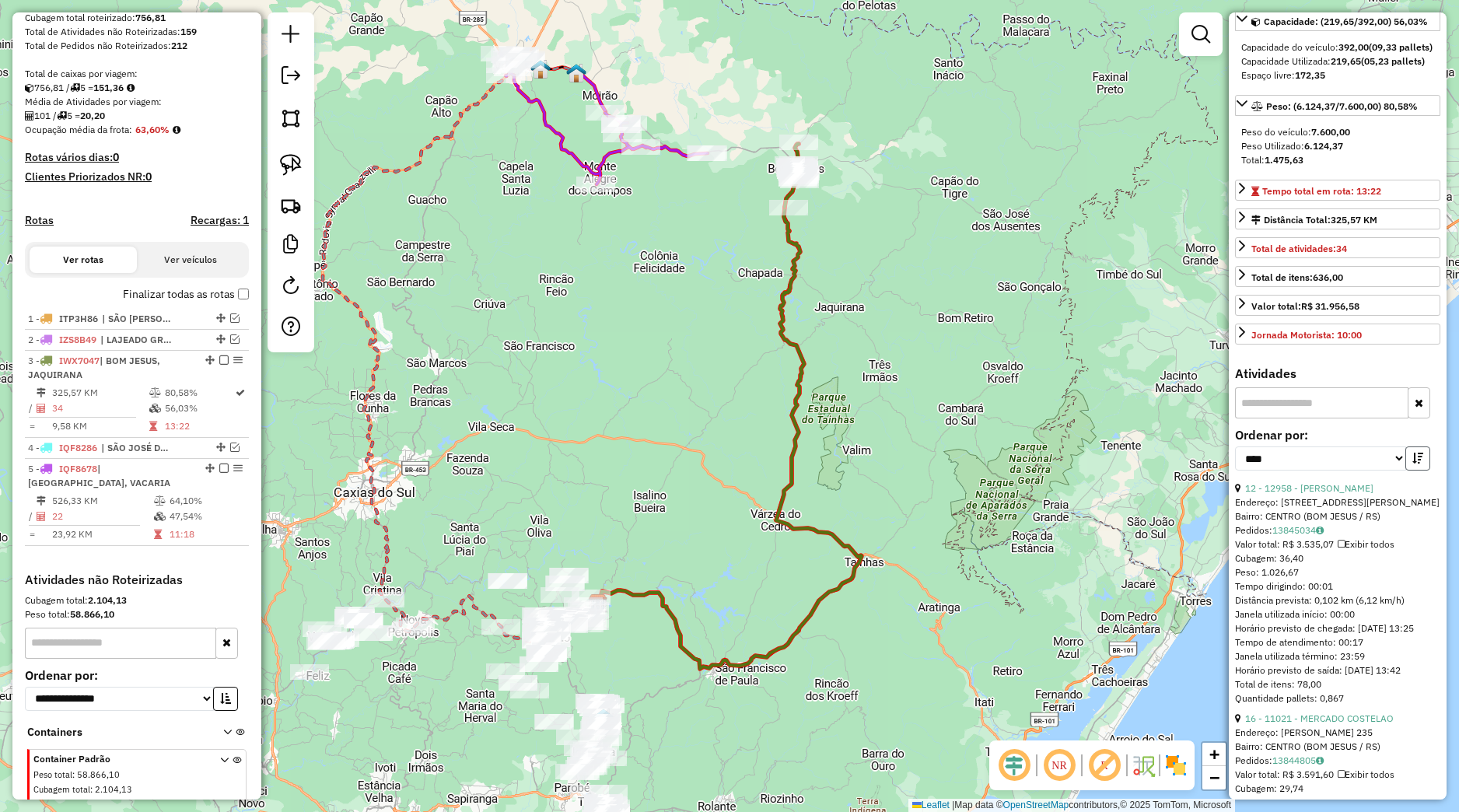
click at [1405, 470] on button "button" at bounding box center [1417, 458] width 25 height 24
click at [1412, 463] on icon "button" at bounding box center [1417, 458] width 11 height 11
click at [1299, 536] on link "13844779" at bounding box center [1298, 530] width 51 height 12
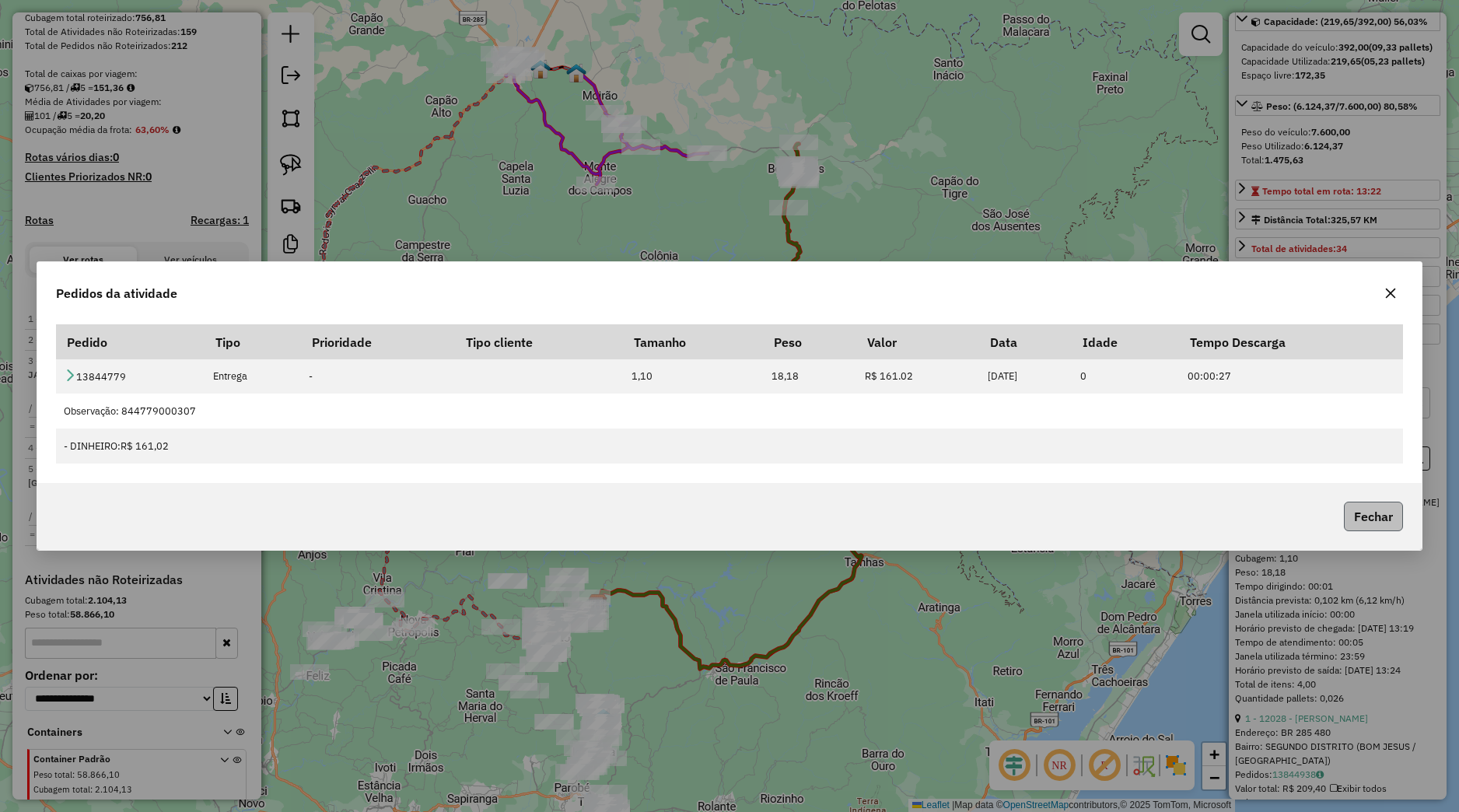
click at [1371, 522] on button "Fechar" at bounding box center [1373, 516] width 59 height 30
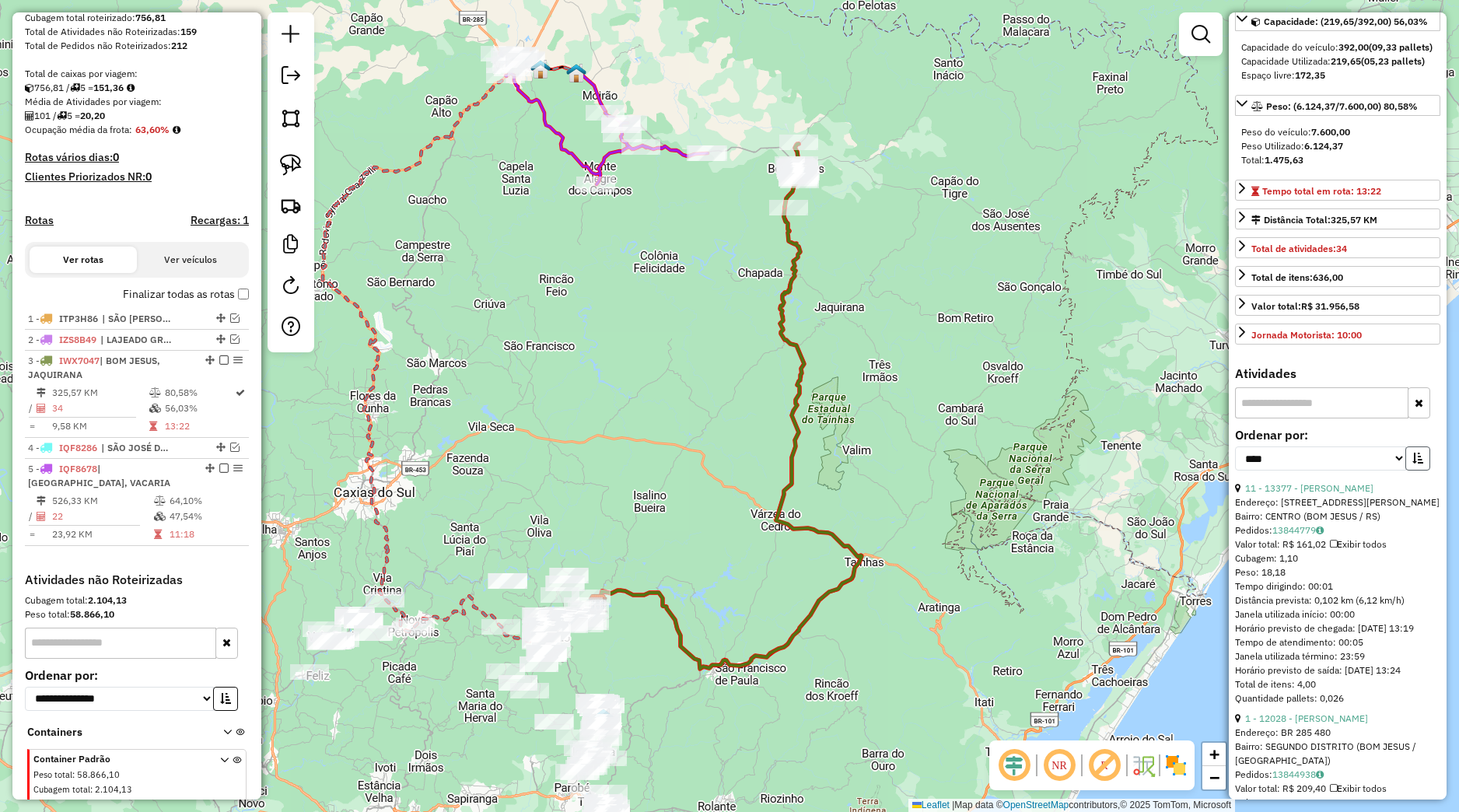
click at [1409, 470] on button "button" at bounding box center [1417, 458] width 25 height 24
click at [1014, 457] on div "Janela de atendimento Grade de atendimento Capacidade Transportadoras Veículos …" at bounding box center [729, 406] width 1459 height 812
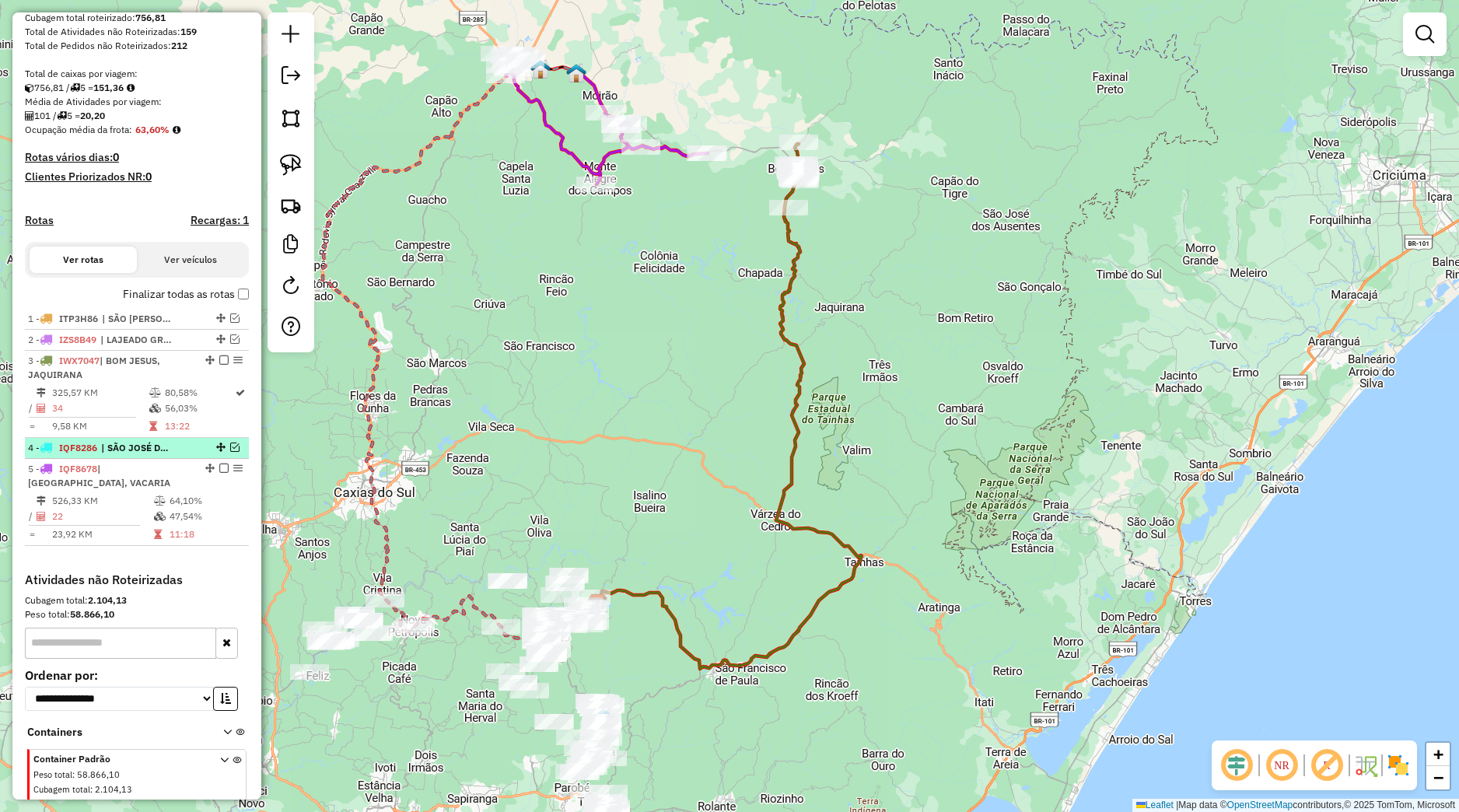
click at [230, 452] on em at bounding box center [234, 447] width 9 height 9
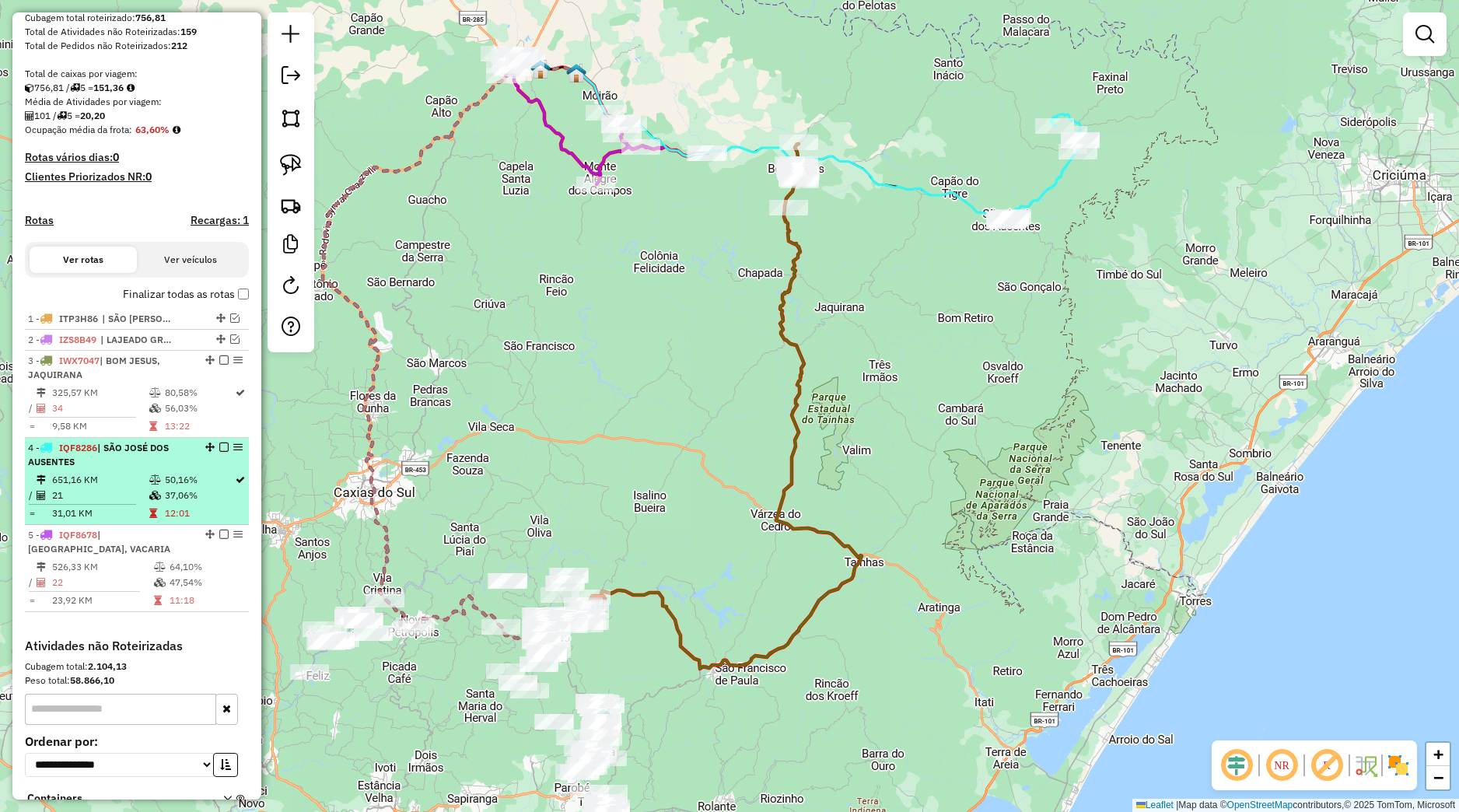
click at [185, 469] on div "4 - IQF8286 | SÃO JOSÉ DOS AUSENTES" at bounding box center [137, 455] width 218 height 28
select select "*********"
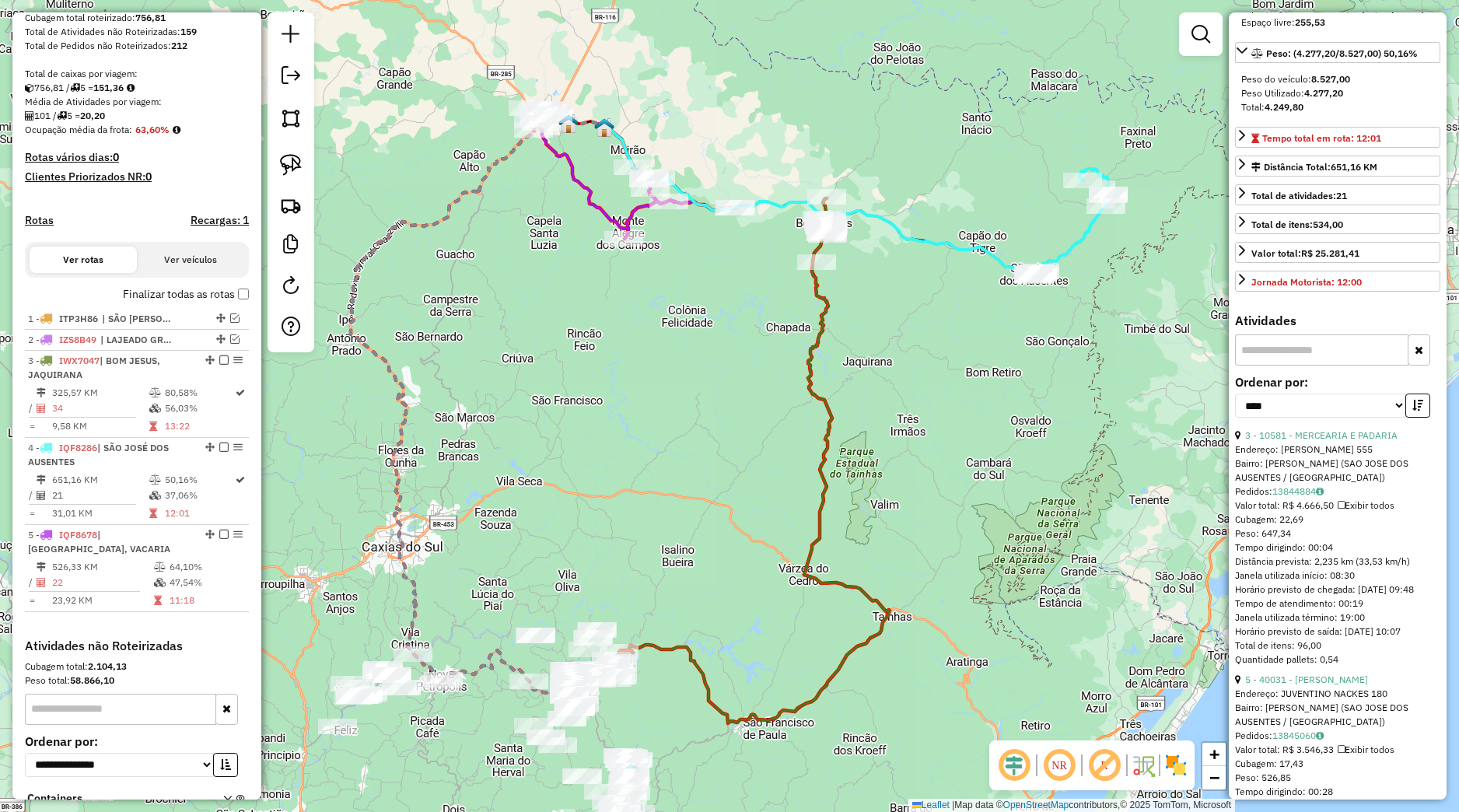
scroll to position [219, 0]
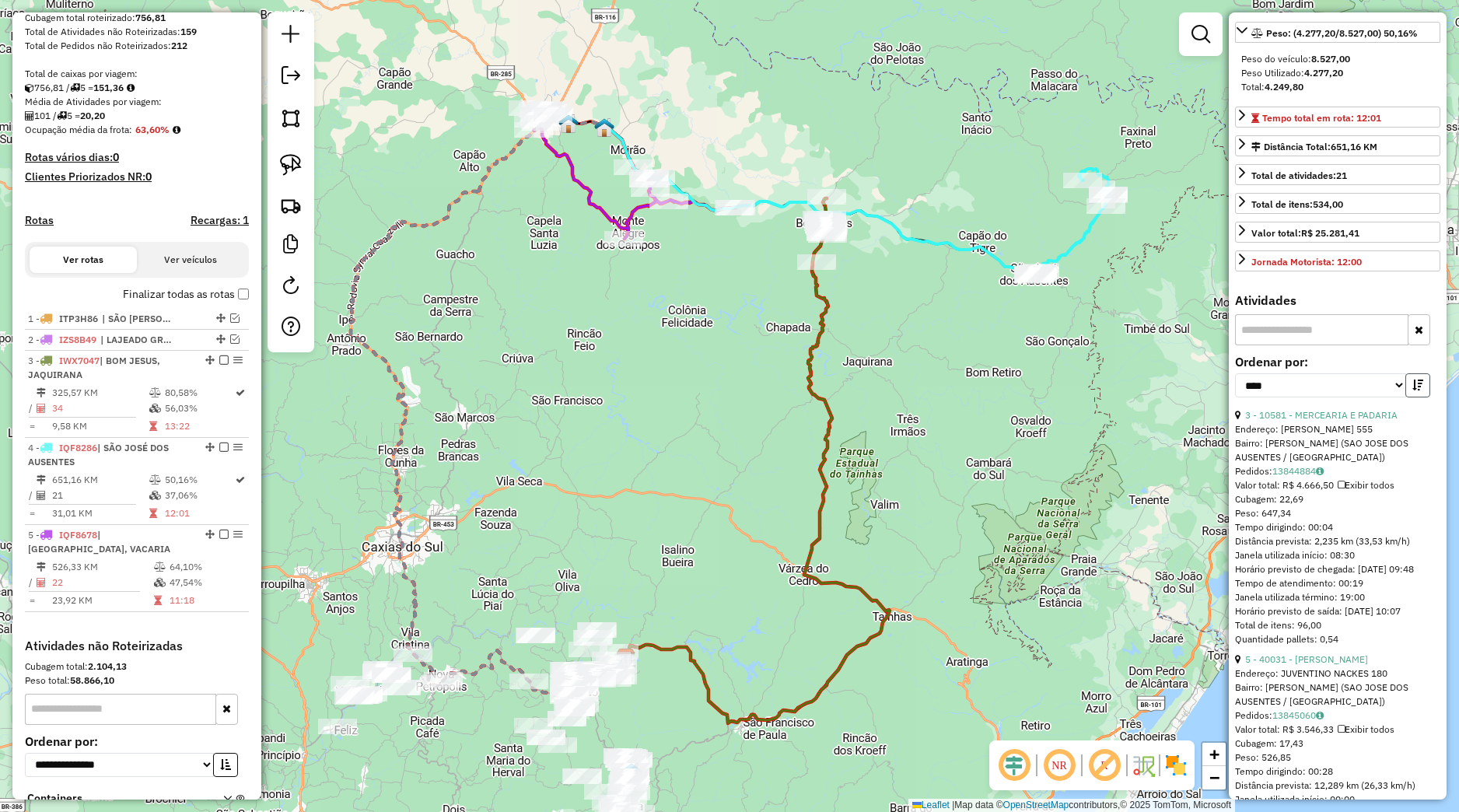
click at [1412, 391] on icon "button" at bounding box center [1417, 385] width 11 height 11
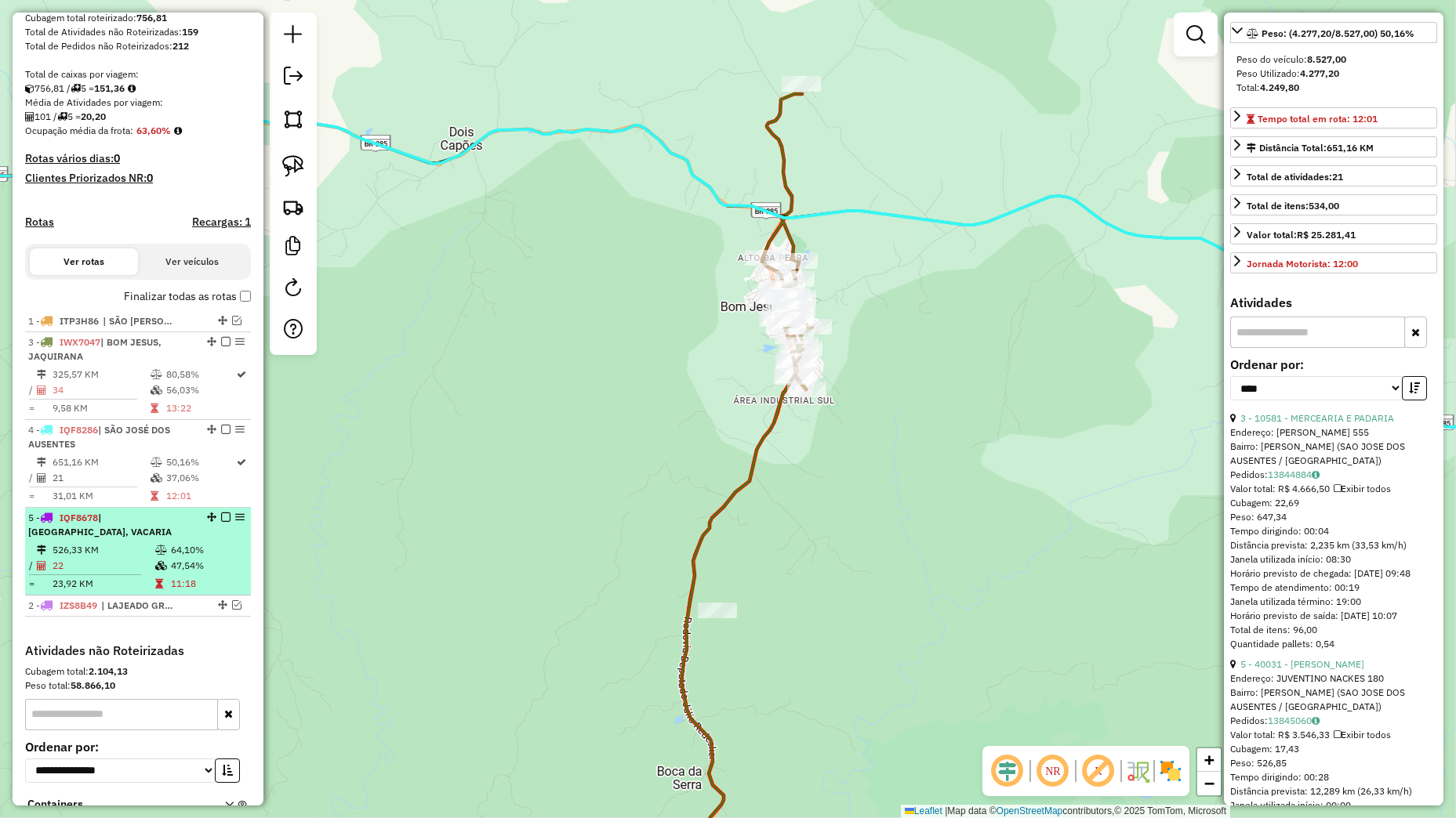
drag, startPoint x: 207, startPoint y: 353, endPoint x: 178, endPoint y: 605, distance: 253.7
click at [178, 605] on ul "1 - ITP3H86 | SÃO FRANCISCO DE PAULA 3 - IWX7047 | BOM JESUS, JAQUIRANA 325,57 …" at bounding box center [138, 463] width 226 height 306
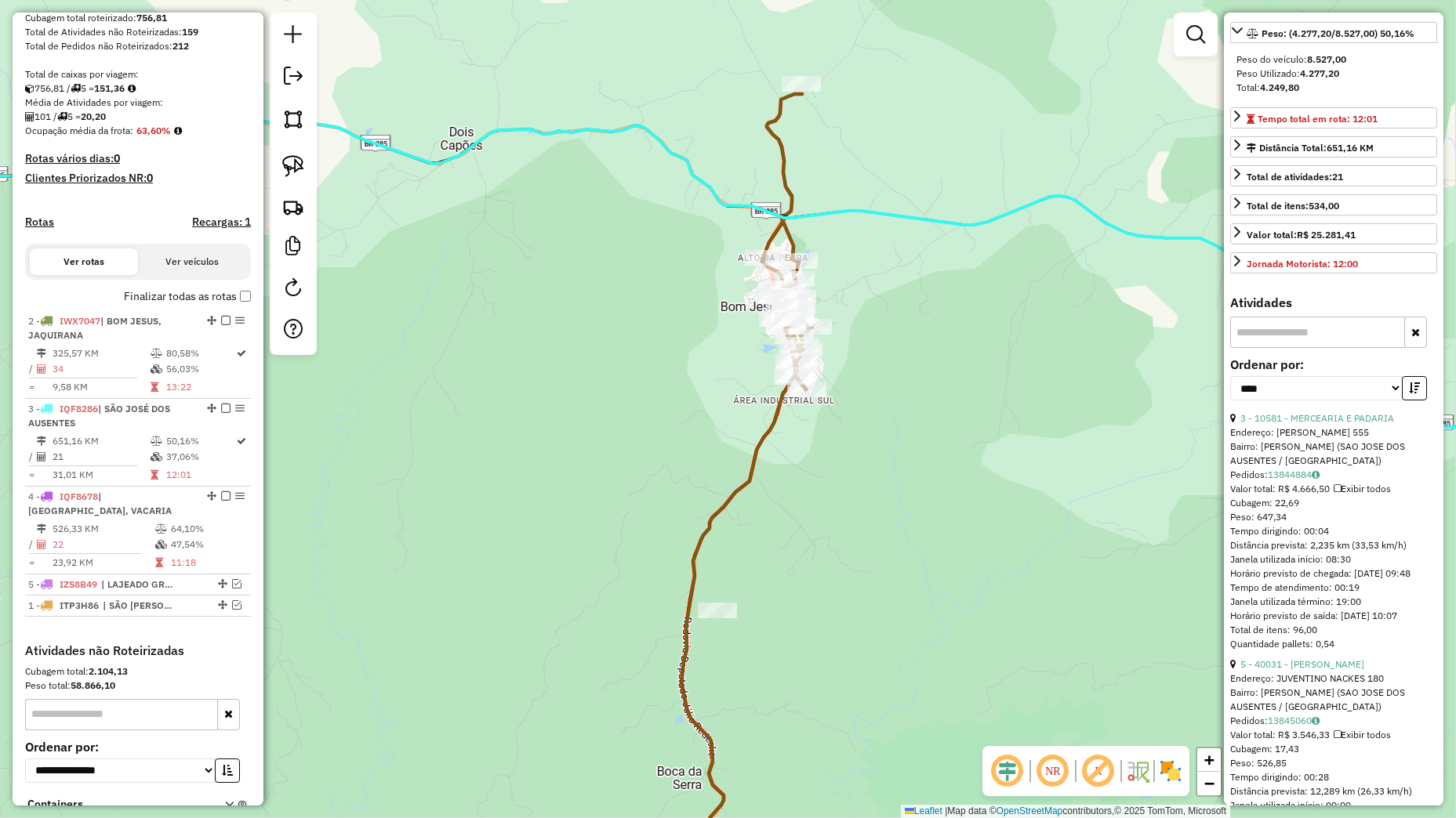
drag, startPoint x: 208, startPoint y: 350, endPoint x: 163, endPoint y: 630, distance: 283.6
click at [163, 630] on div "2 - IWX7047 | BOM JESUS, JAQUIRANA 325,57 KM 80,58% / 34 56,03% = 9,58 KM 13:22…" at bounding box center [138, 477] width 226 height 332
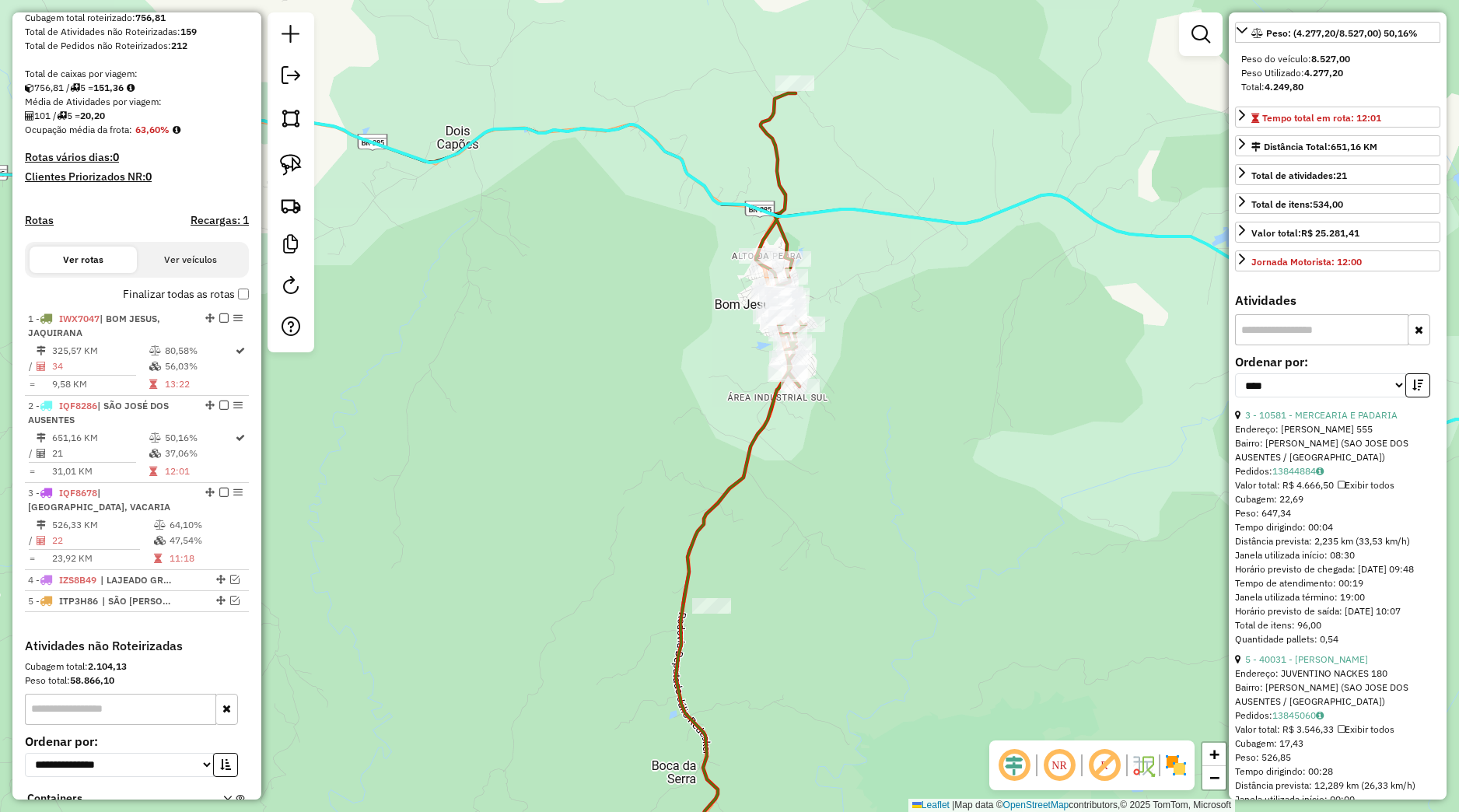
drag, startPoint x: 721, startPoint y: 368, endPoint x: 735, endPoint y: 341, distance: 30.4
click at [735, 353] on div "Rota 1 - Placa IWX7047 13561 - LINDONEZ Rota 1 - Placa IWX7047 13434 - EDERSON …" at bounding box center [729, 406] width 1459 height 812
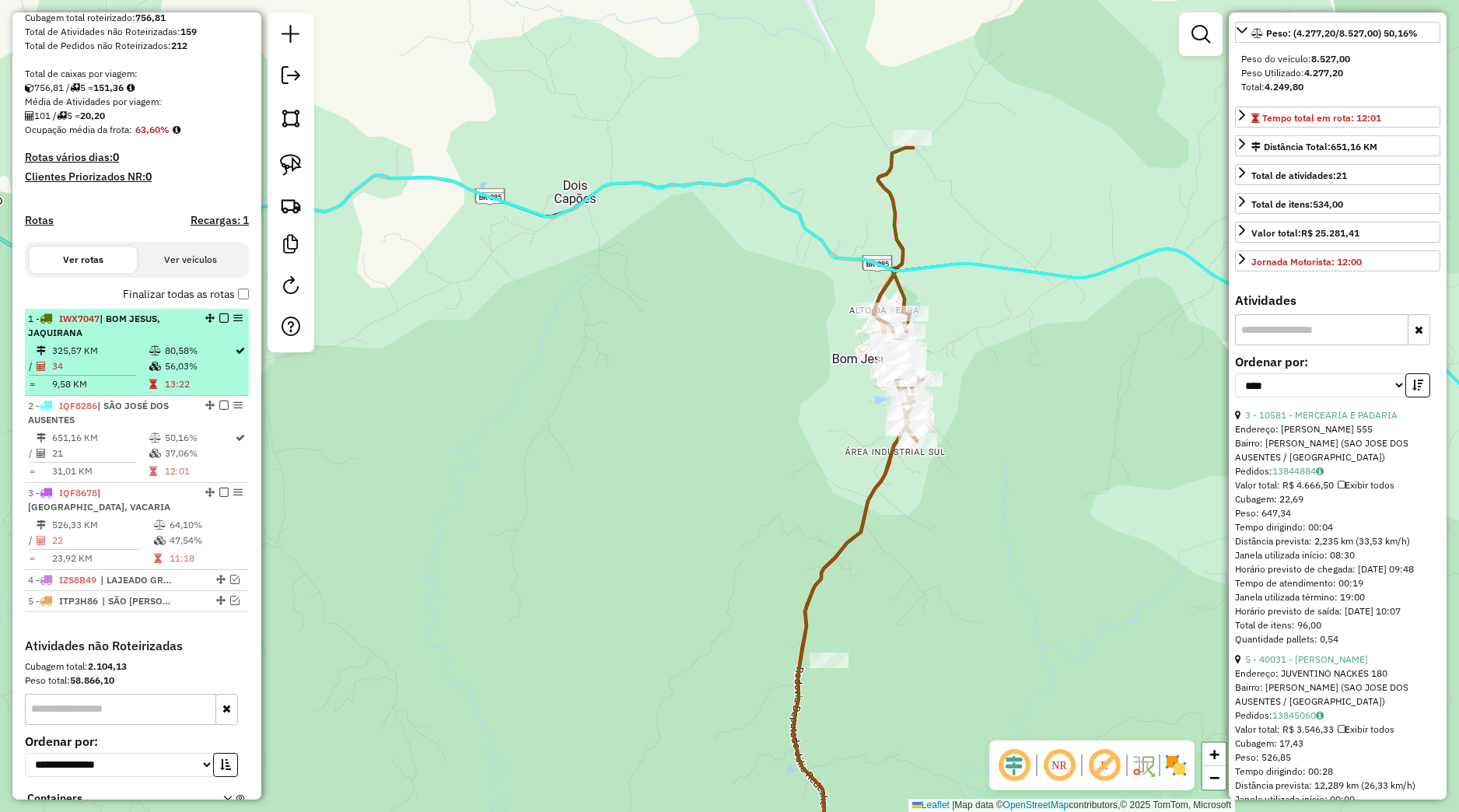
click at [210, 339] on div "1 - IWX7047 | BOM JESUS, JAQUIRANA" at bounding box center [137, 326] width 218 height 28
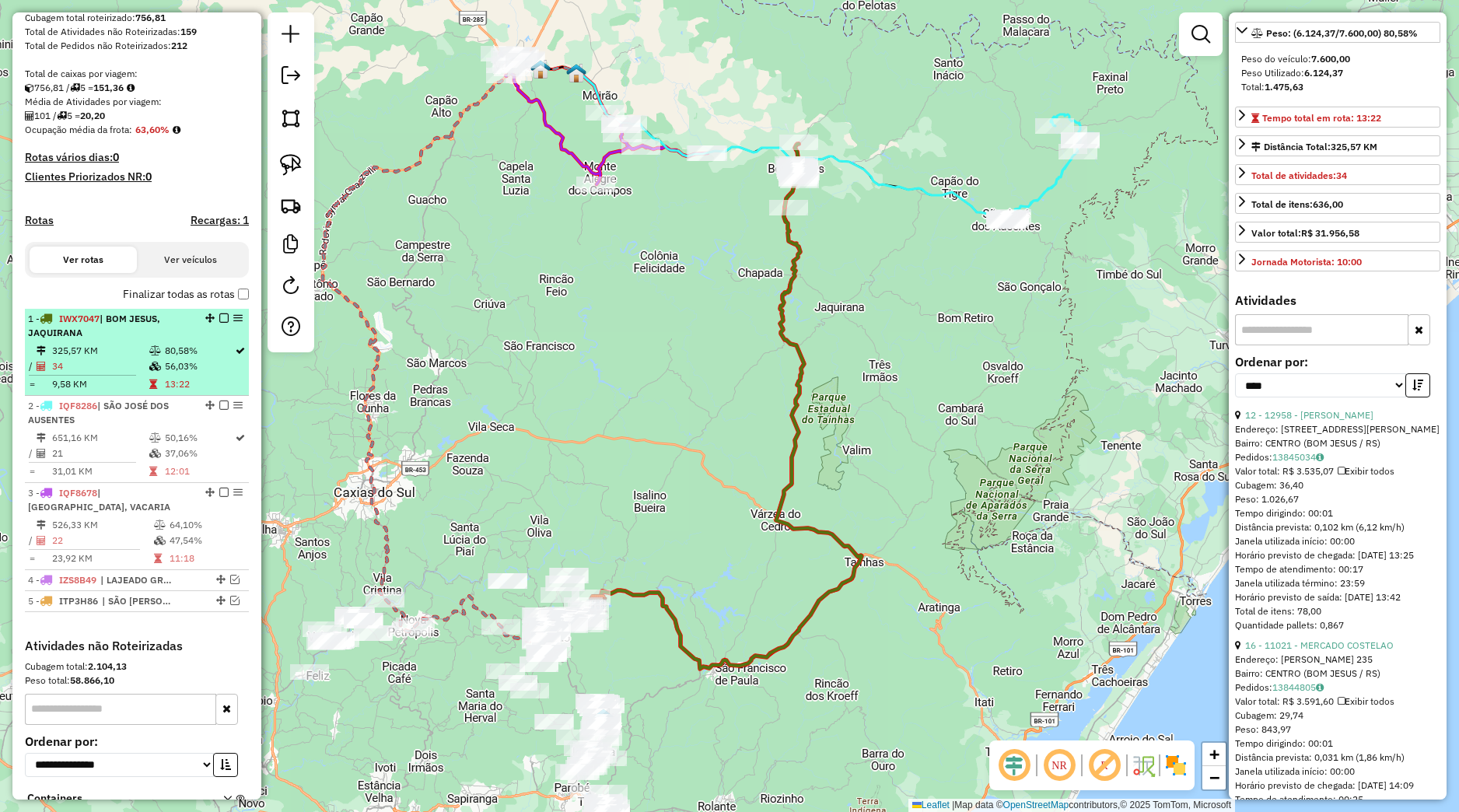
click at [220, 323] on em at bounding box center [224, 318] width 9 height 9
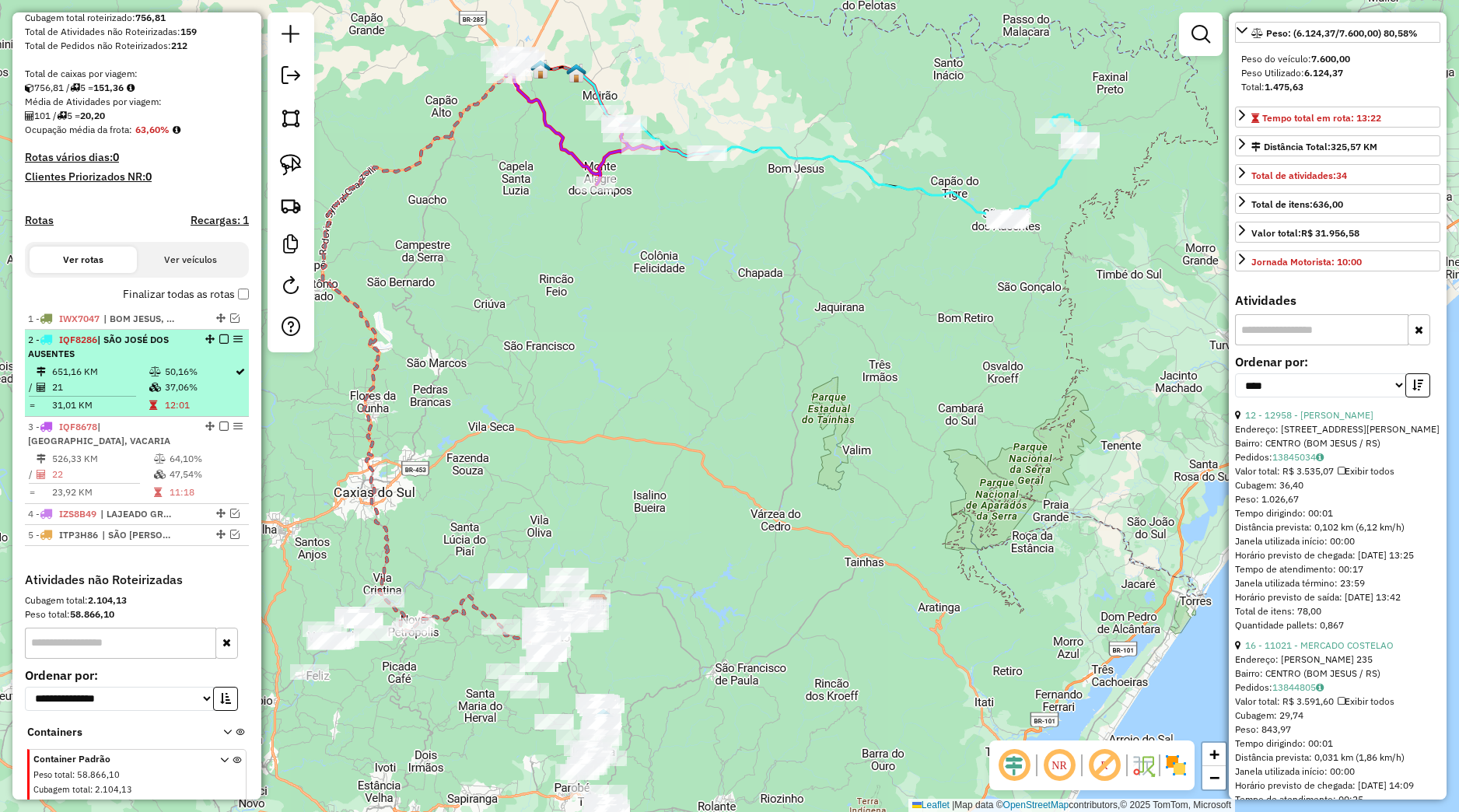
click at [220, 344] on em at bounding box center [224, 338] width 9 height 9
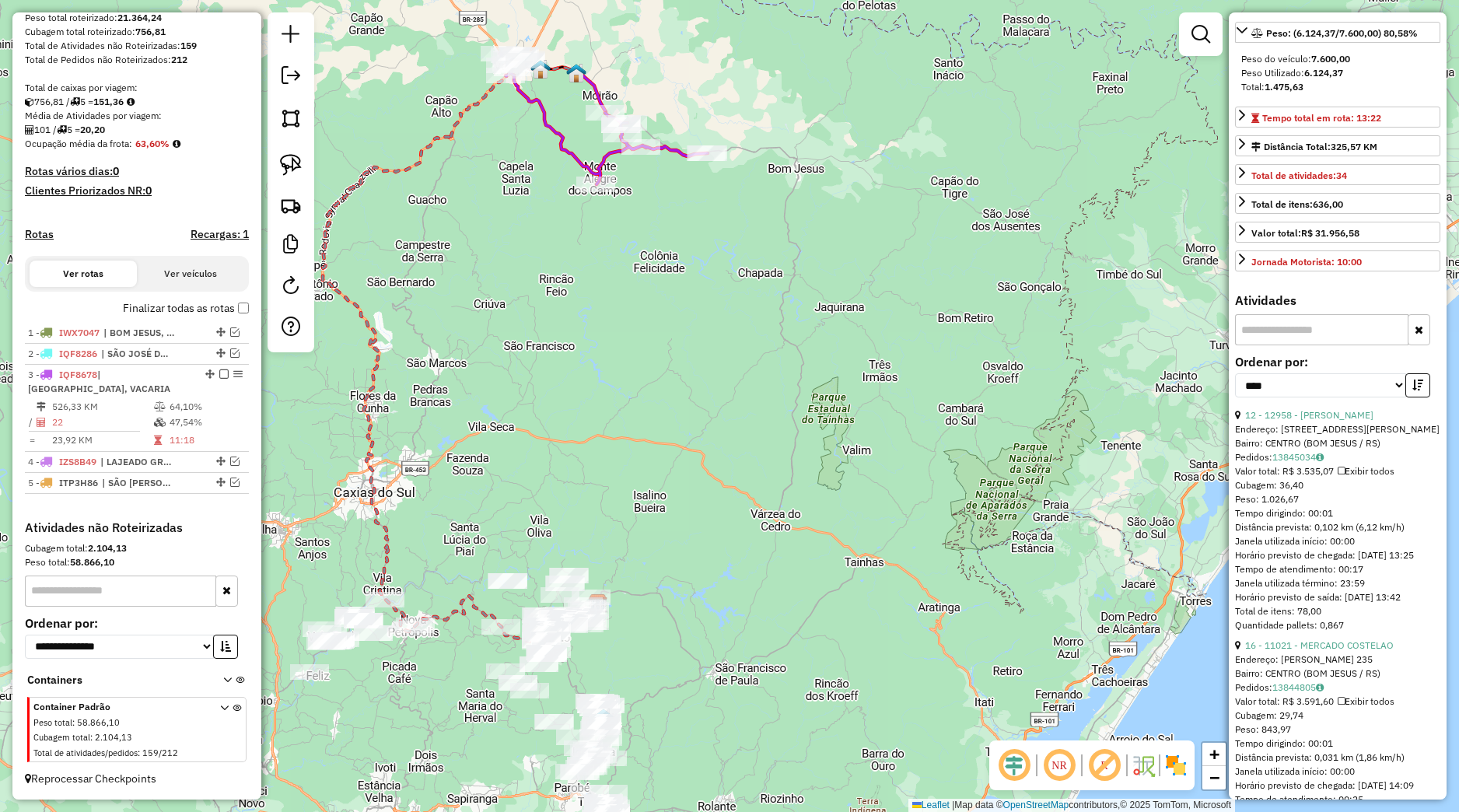
drag, startPoint x: 418, startPoint y: 326, endPoint x: 568, endPoint y: 397, distance: 166.0
click at [568, 397] on div "Janela de atendimento Grade de atendimento Capacidade Transportadoras Veículos …" at bounding box center [729, 406] width 1459 height 812
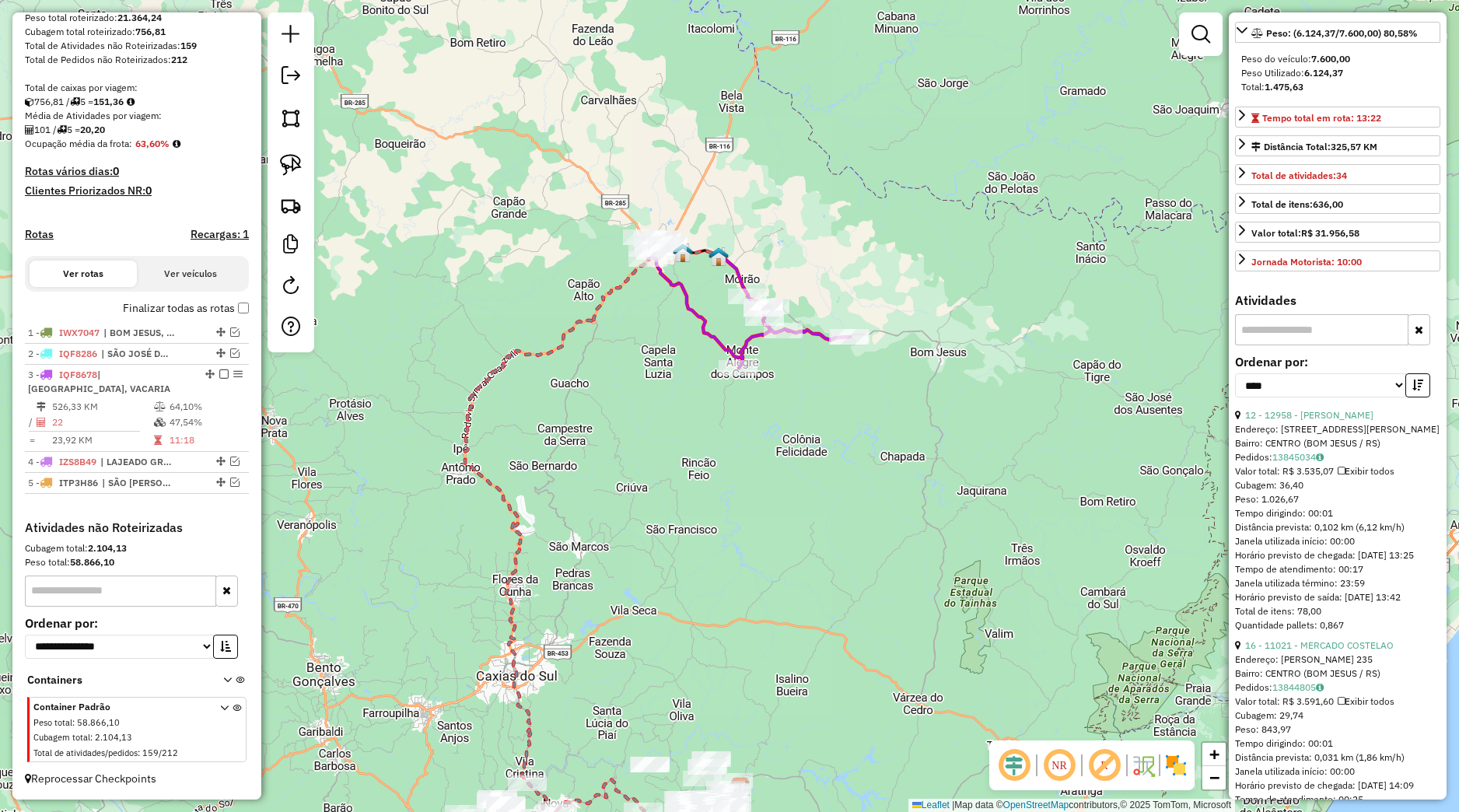
drag, startPoint x: 650, startPoint y: 341, endPoint x: 627, endPoint y: 424, distance: 86.1
click at [621, 467] on div "Janela de atendimento Grade de atendimento Capacidade Transportadoras Veículos …" at bounding box center [729, 406] width 1459 height 812
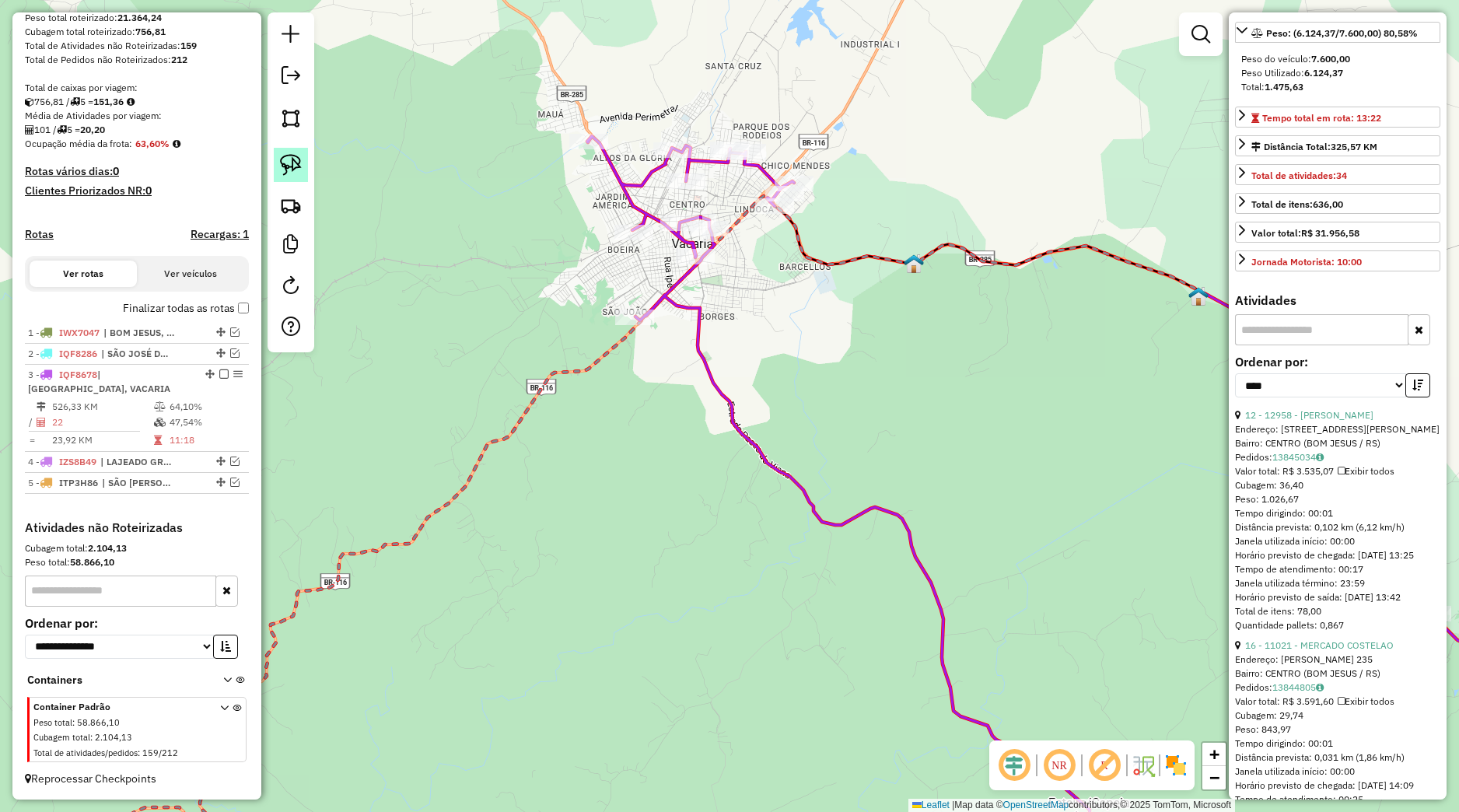
click at [295, 168] on img at bounding box center [291, 164] width 21 height 21
drag, startPoint x: 631, startPoint y: 297, endPoint x: 685, endPoint y: 336, distance: 66.6
click at [685, 336] on div "Janela de atendimento Grade de atendimento Capacidade Transportadoras Veículos …" at bounding box center [729, 406] width 1459 height 812
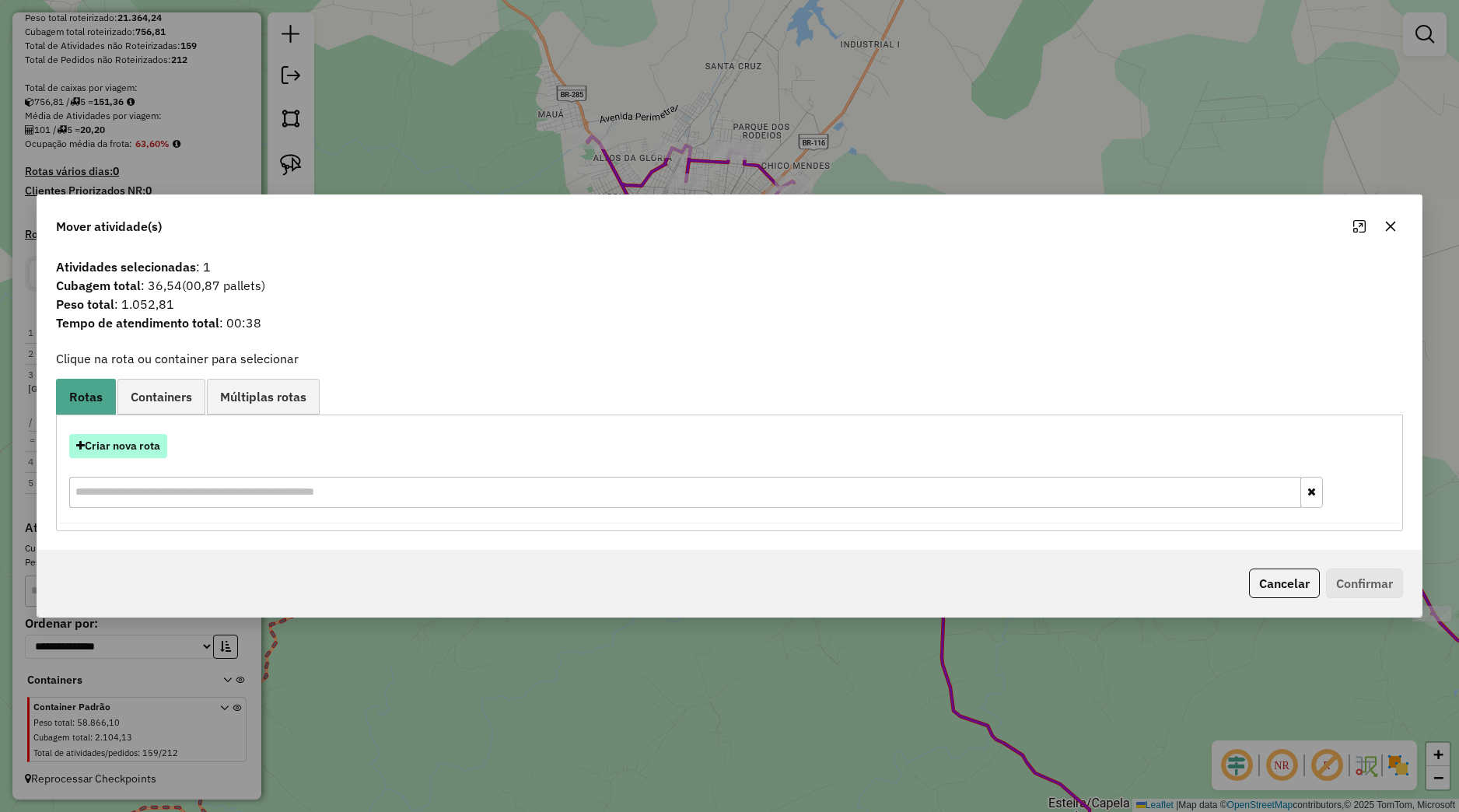
click at [144, 451] on button "Criar nova rota" at bounding box center [118, 446] width 98 height 24
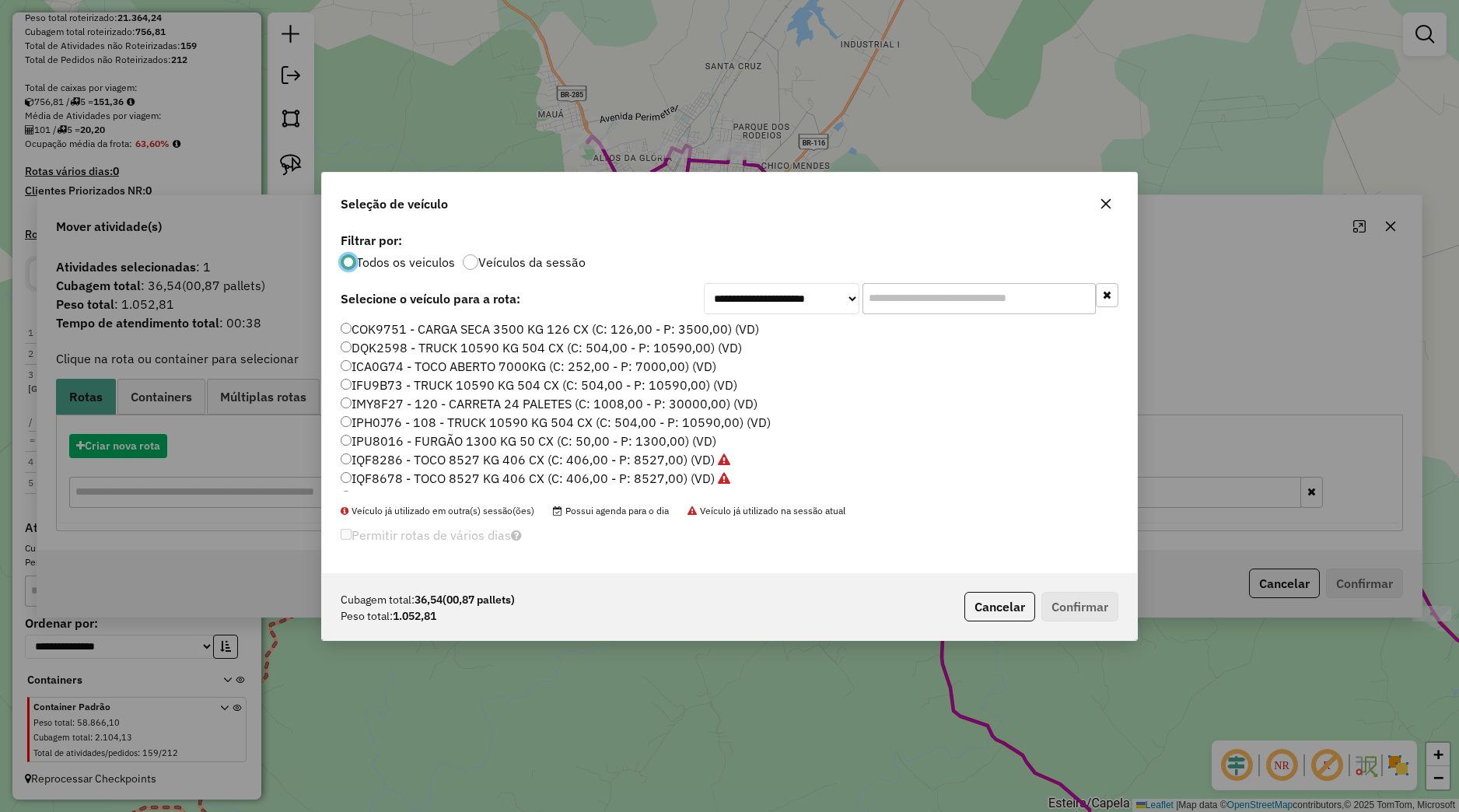
scroll to position [9, 4]
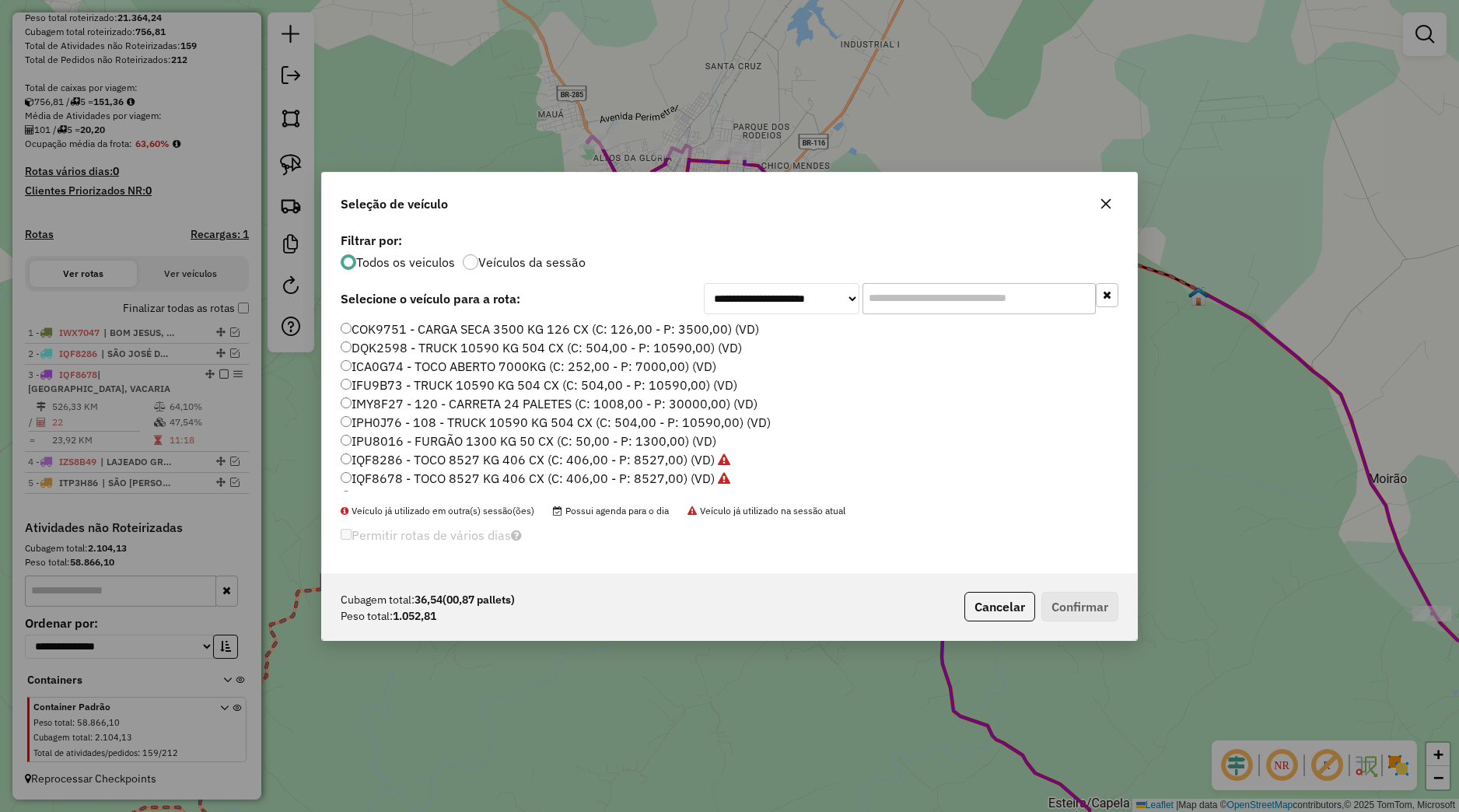
click at [392, 476] on label "IQF8678 - TOCO 8527 KG 406 CX (C: 406,00 - P: 8527,00) (VD)" at bounding box center [536, 479] width 390 height 19
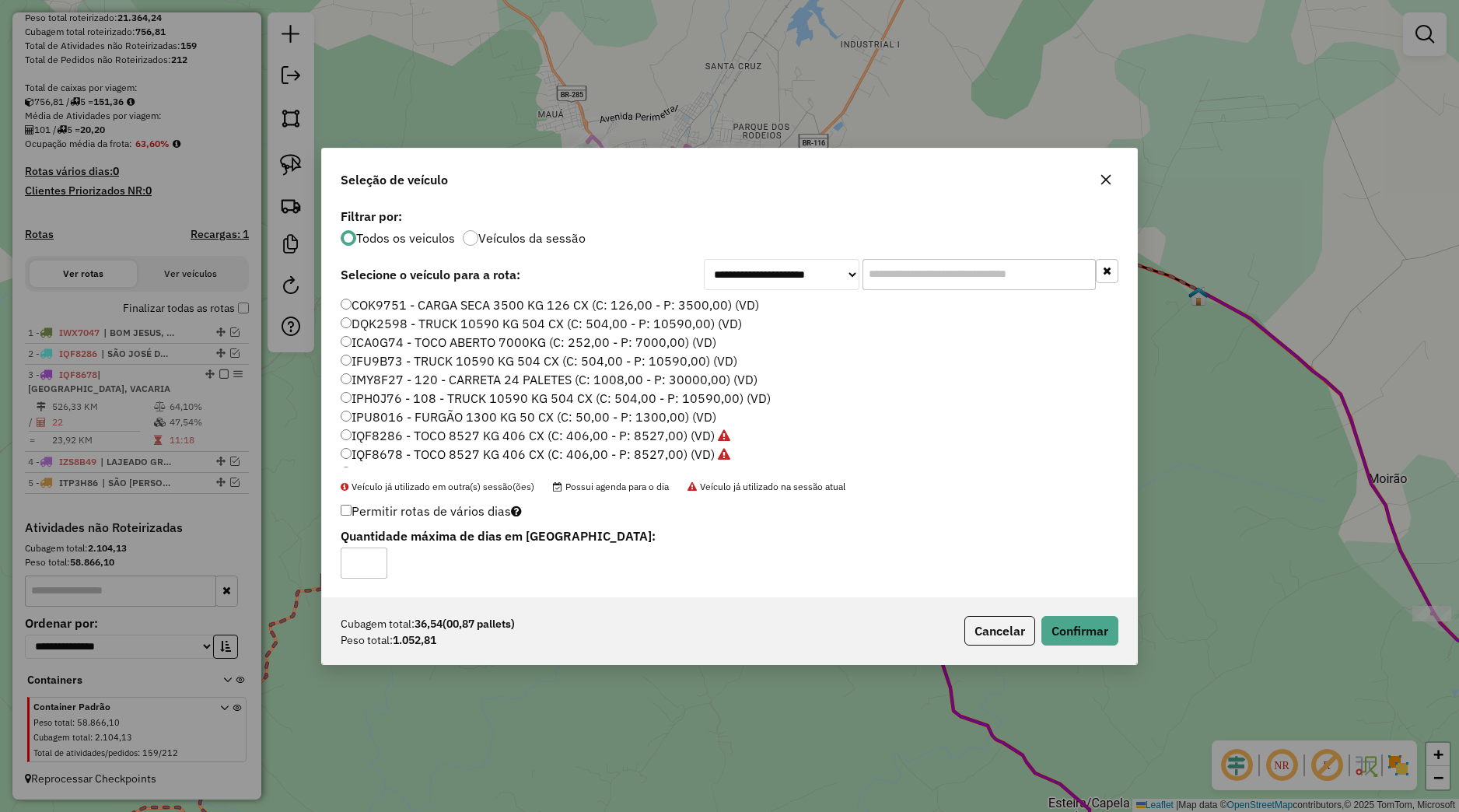
click at [1085, 608] on div "Cubagem total: 36,54 (00,87 pallets) Peso total: 1.052,81 Cancelar Confirmar" at bounding box center [730, 631] width 815 height 67
click at [1085, 619] on button "Confirmar" at bounding box center [1080, 631] width 77 height 30
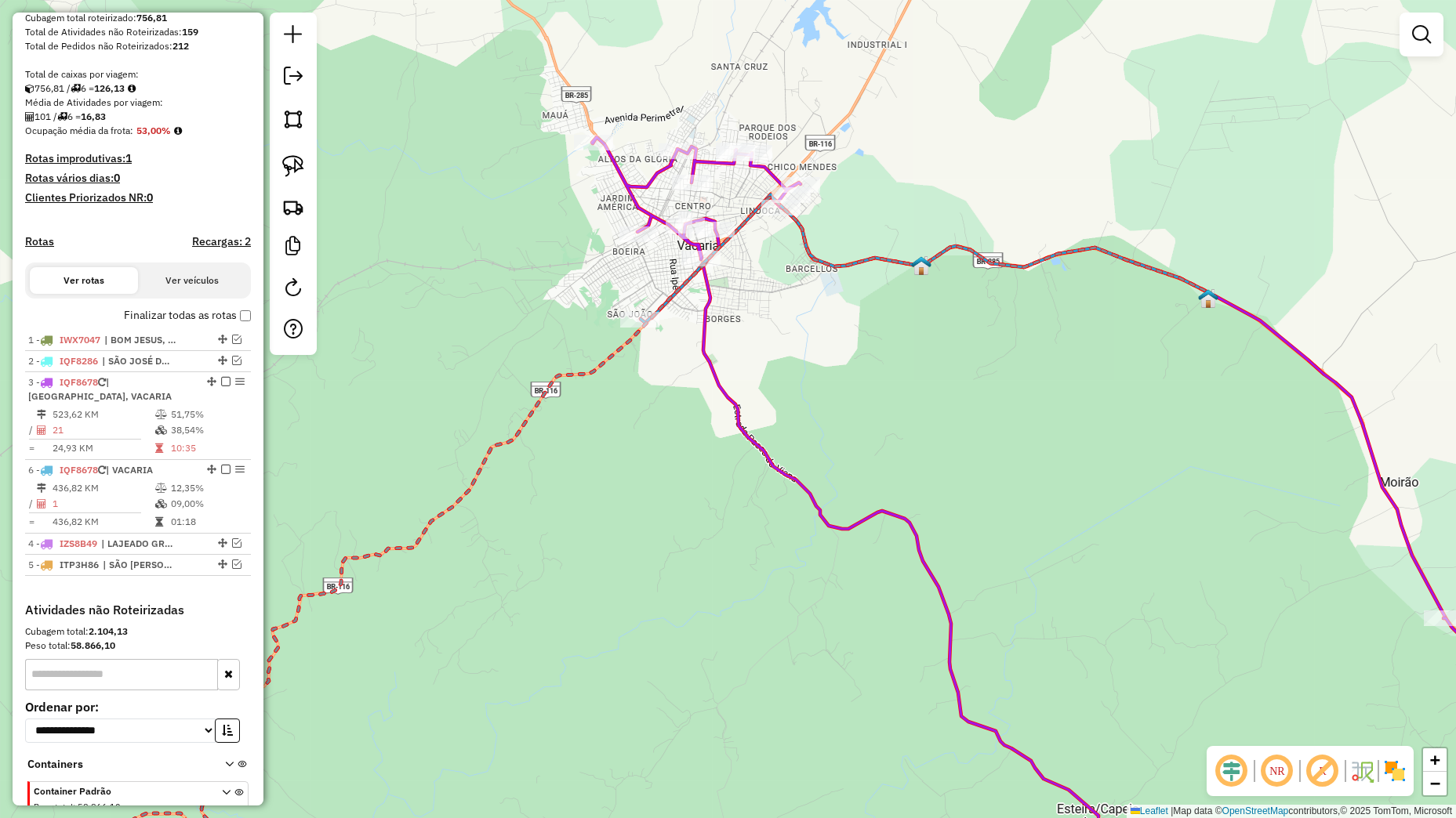
drag, startPoint x: 196, startPoint y: 524, endPoint x: 193, endPoint y: 480, distance: 44.1
click at [207, 474] on em at bounding box center [211, 469] width 9 height 9
select select "*********"
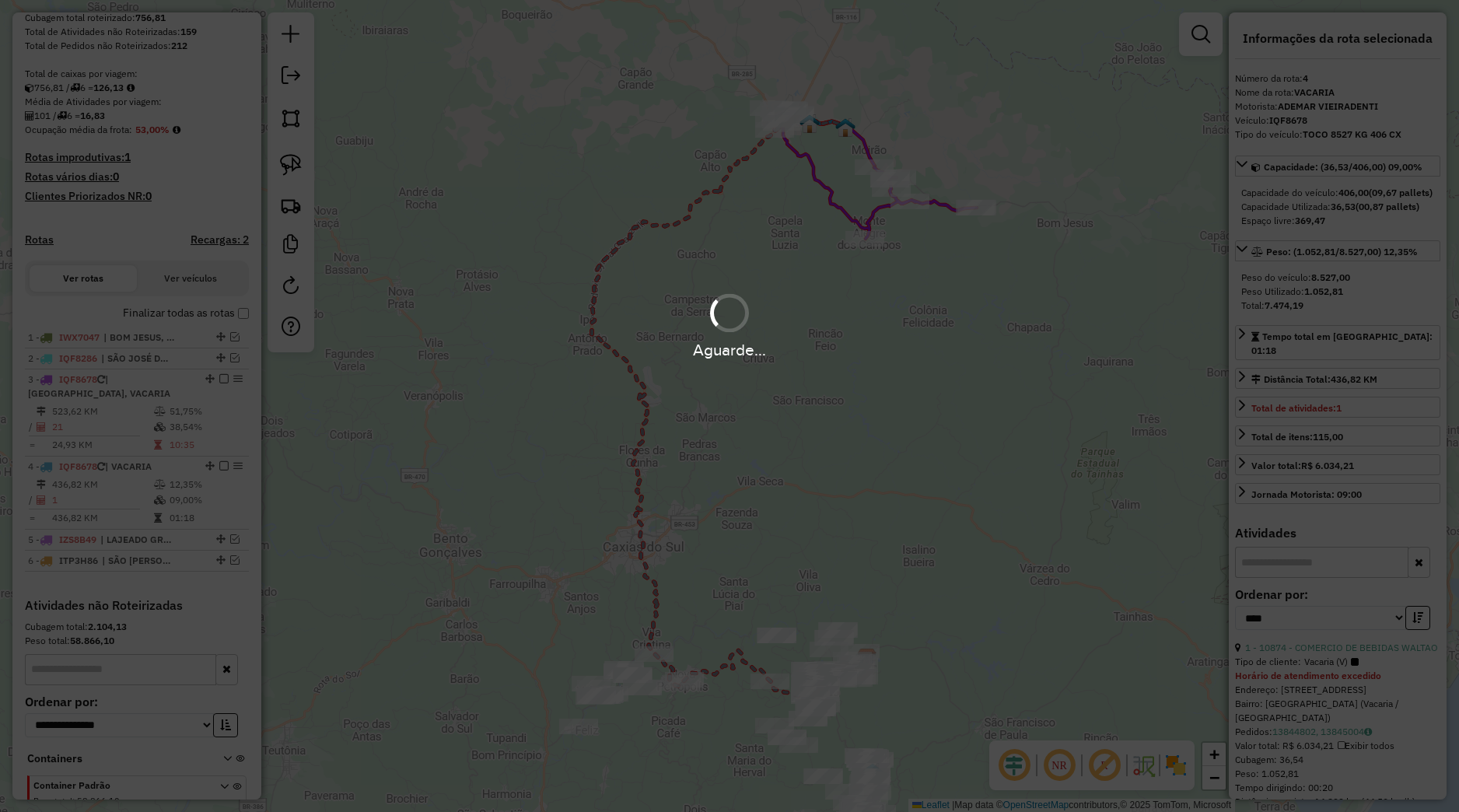
scroll to position [174, 0]
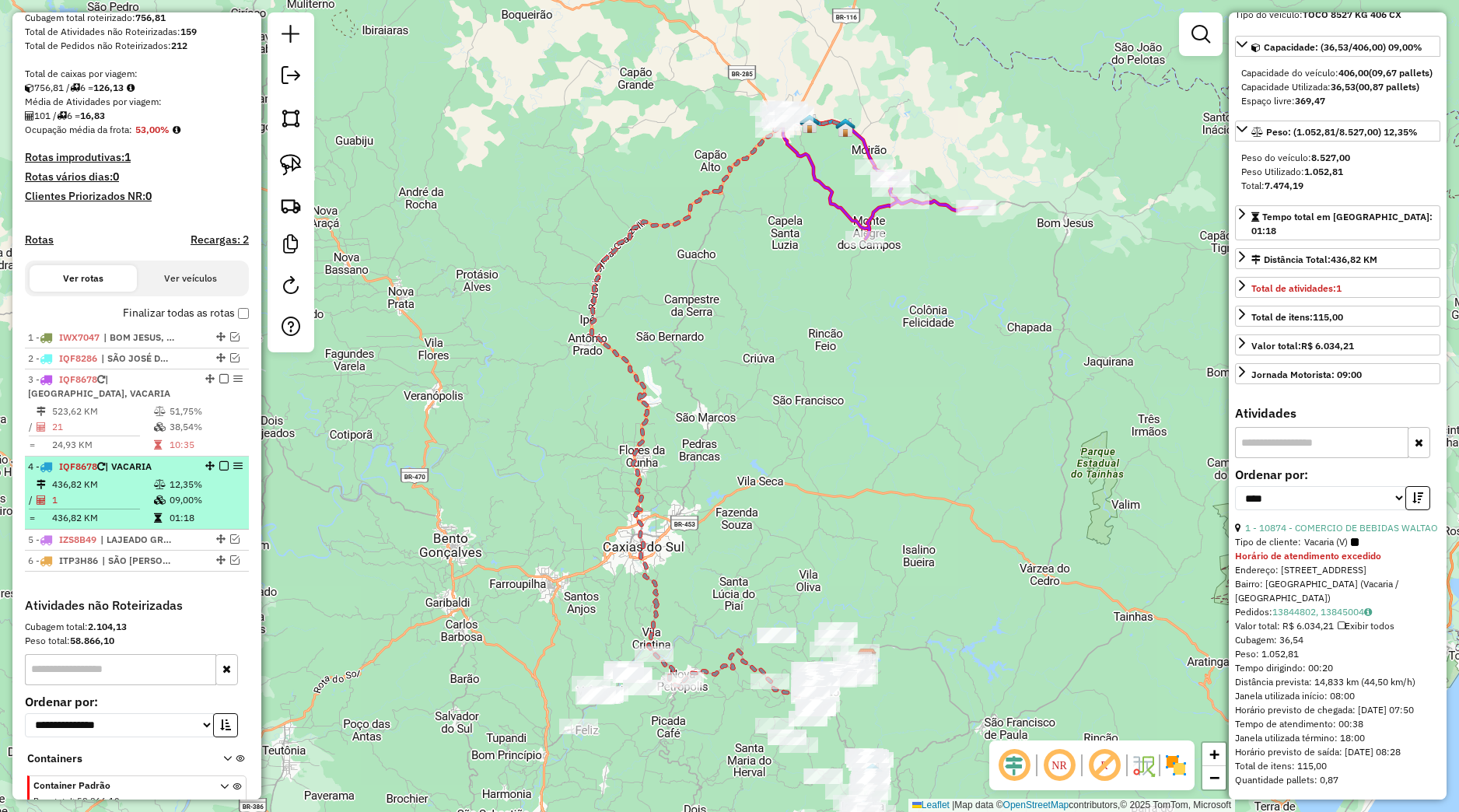
click at [220, 470] on em at bounding box center [224, 466] width 9 height 9
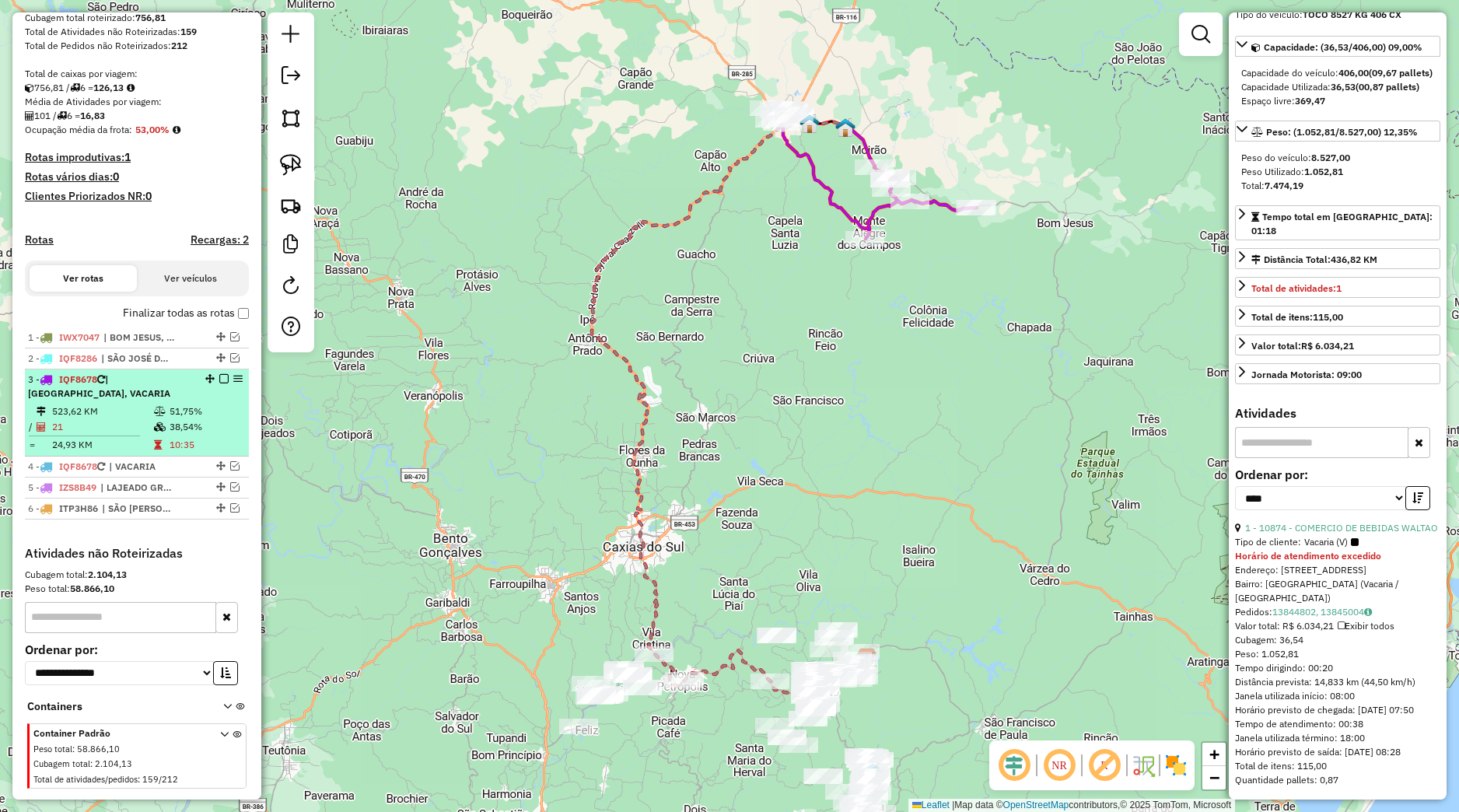
click at [220, 384] on em at bounding box center [224, 379] width 9 height 9
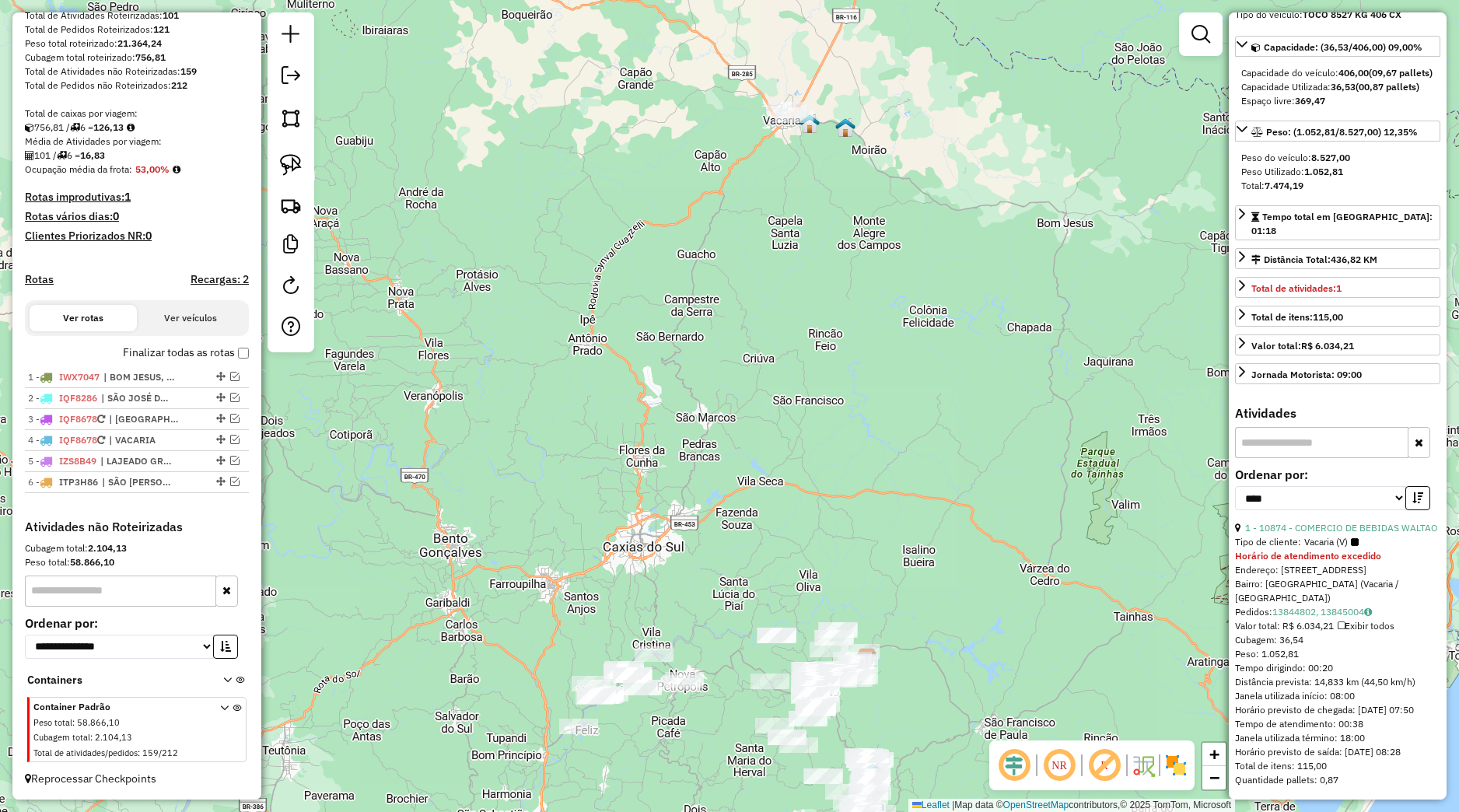
scroll to position [247, 0]
drag, startPoint x: 480, startPoint y: 603, endPoint x: 455, endPoint y: 424, distance: 180.7
click at [455, 424] on div "Janela de atendimento Grade de atendimento Capacidade Transportadoras Veículos …" at bounding box center [729, 406] width 1459 height 812
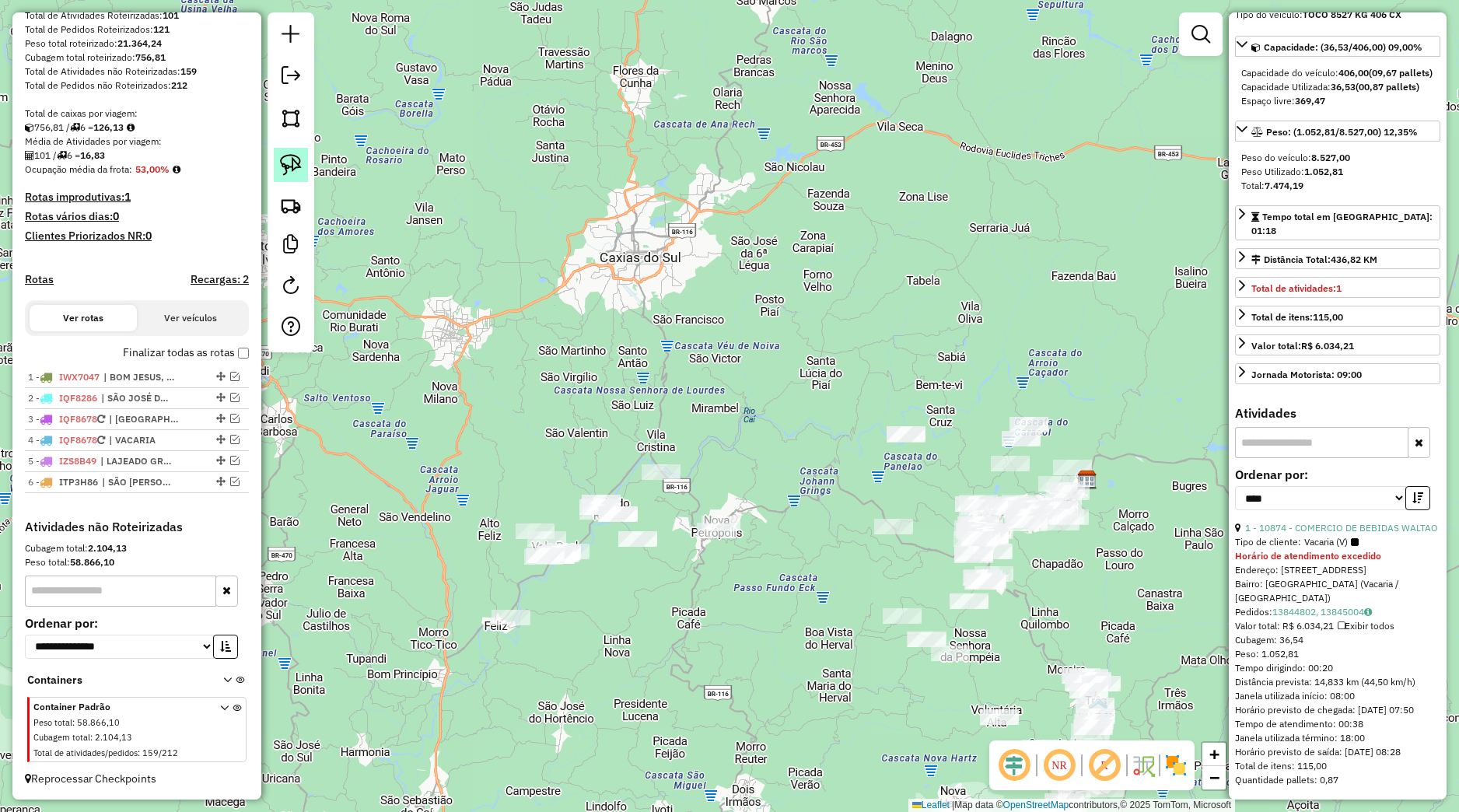
click at [299, 165] on img at bounding box center [291, 164] width 21 height 21
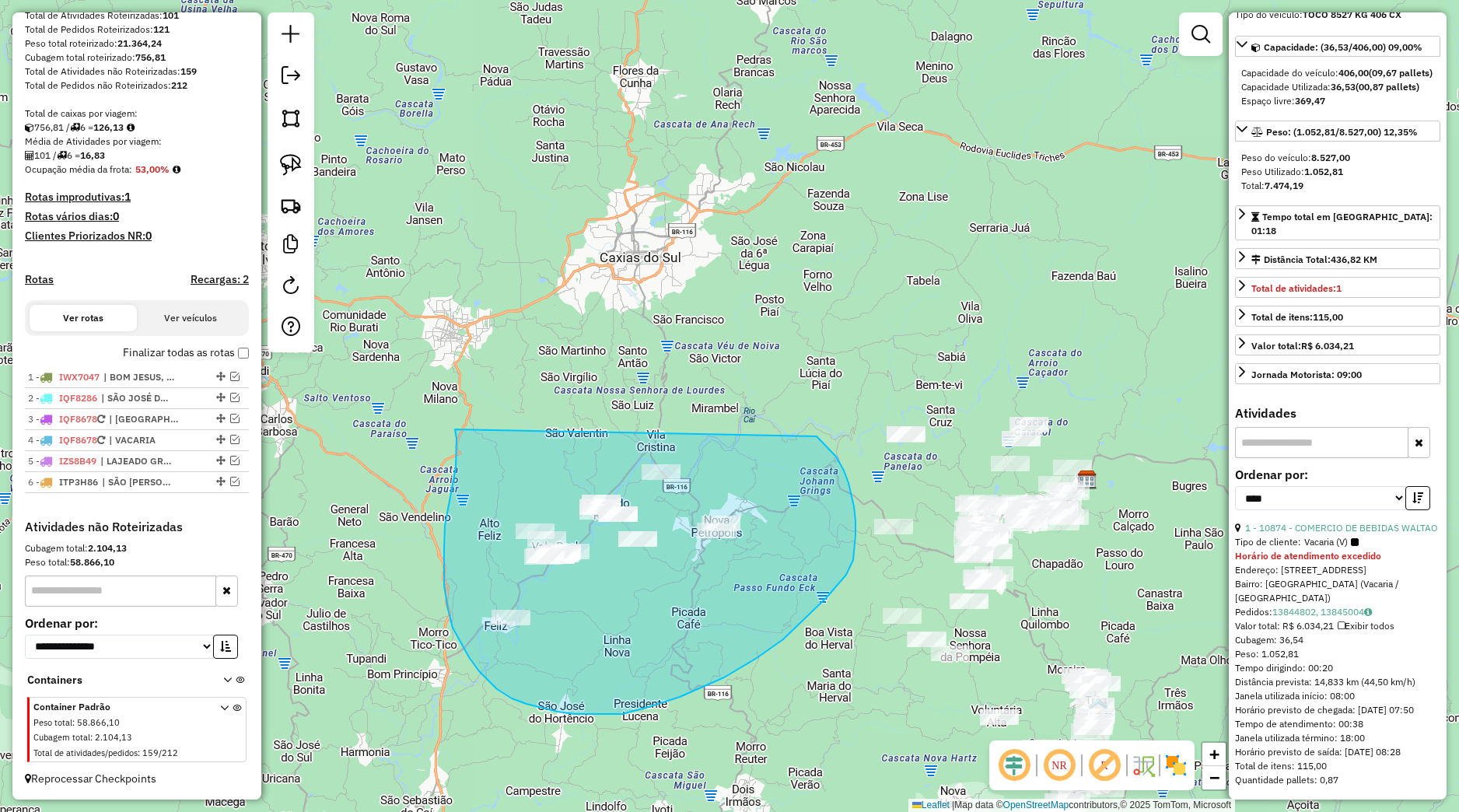
drag, startPoint x: 449, startPoint y: 504, endPoint x: 804, endPoint y: 438, distance: 361.1
click at [806, 432] on div "Janela de atendimento Grade de atendimento Capacidade Transportadoras Veículos …" at bounding box center [729, 406] width 1459 height 812
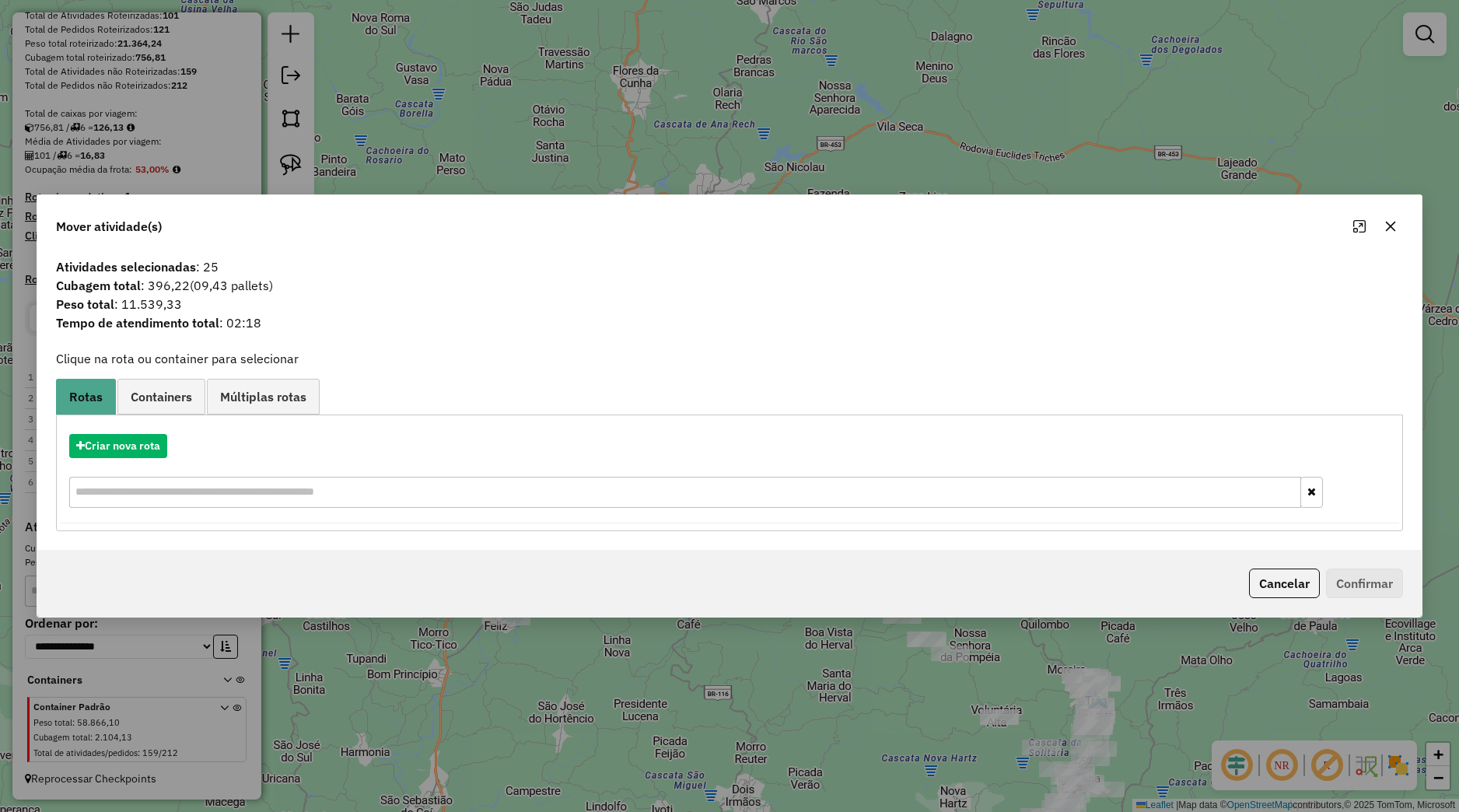
click at [1395, 229] on icon "button" at bounding box center [1391, 226] width 13 height 13
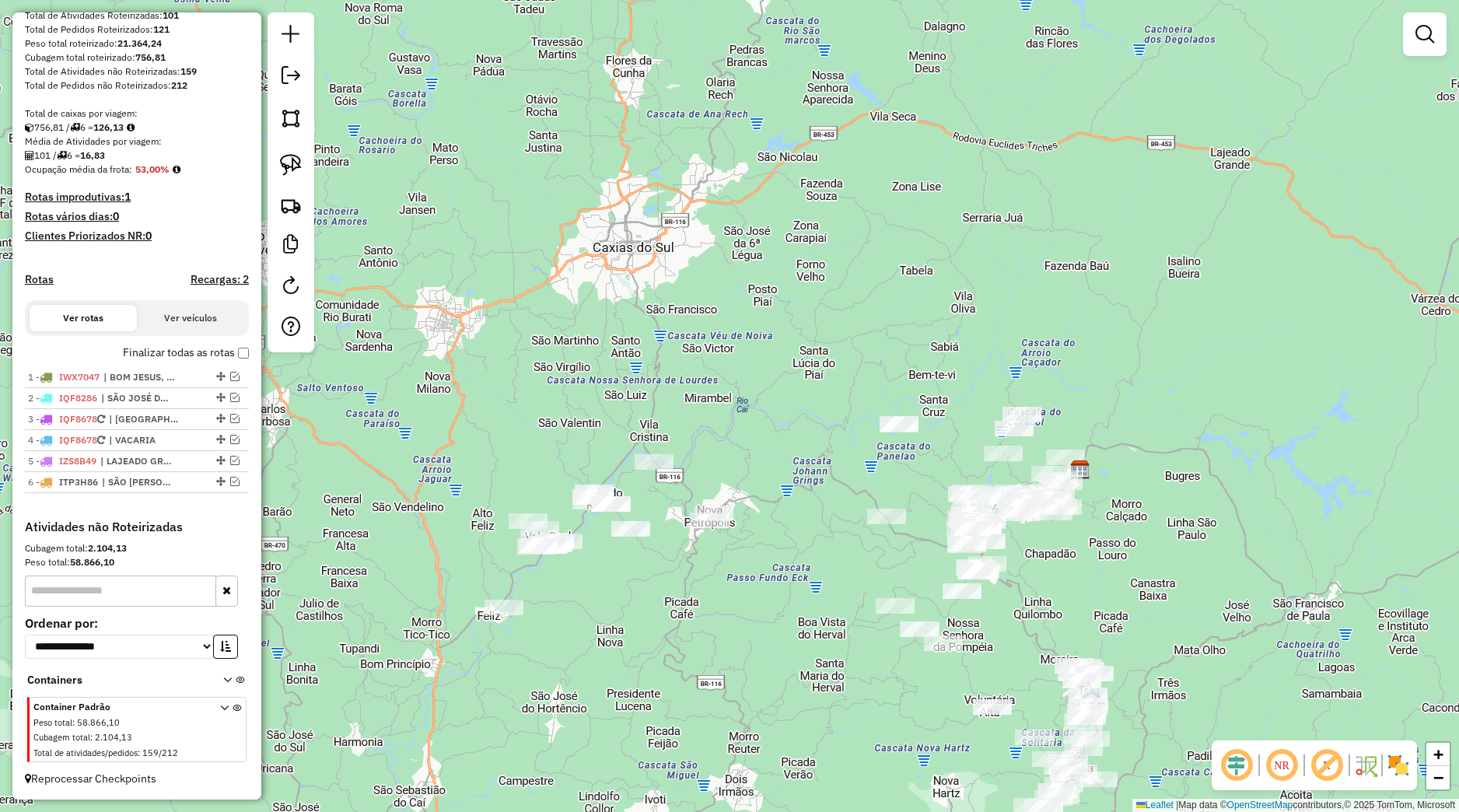
drag, startPoint x: 1041, startPoint y: 582, endPoint x: 822, endPoint y: 404, distance: 282.2
click at [822, 402] on div "Janela de atendimento Grade de atendimento Capacidade Transportadoras Veículos …" at bounding box center [729, 406] width 1459 height 812
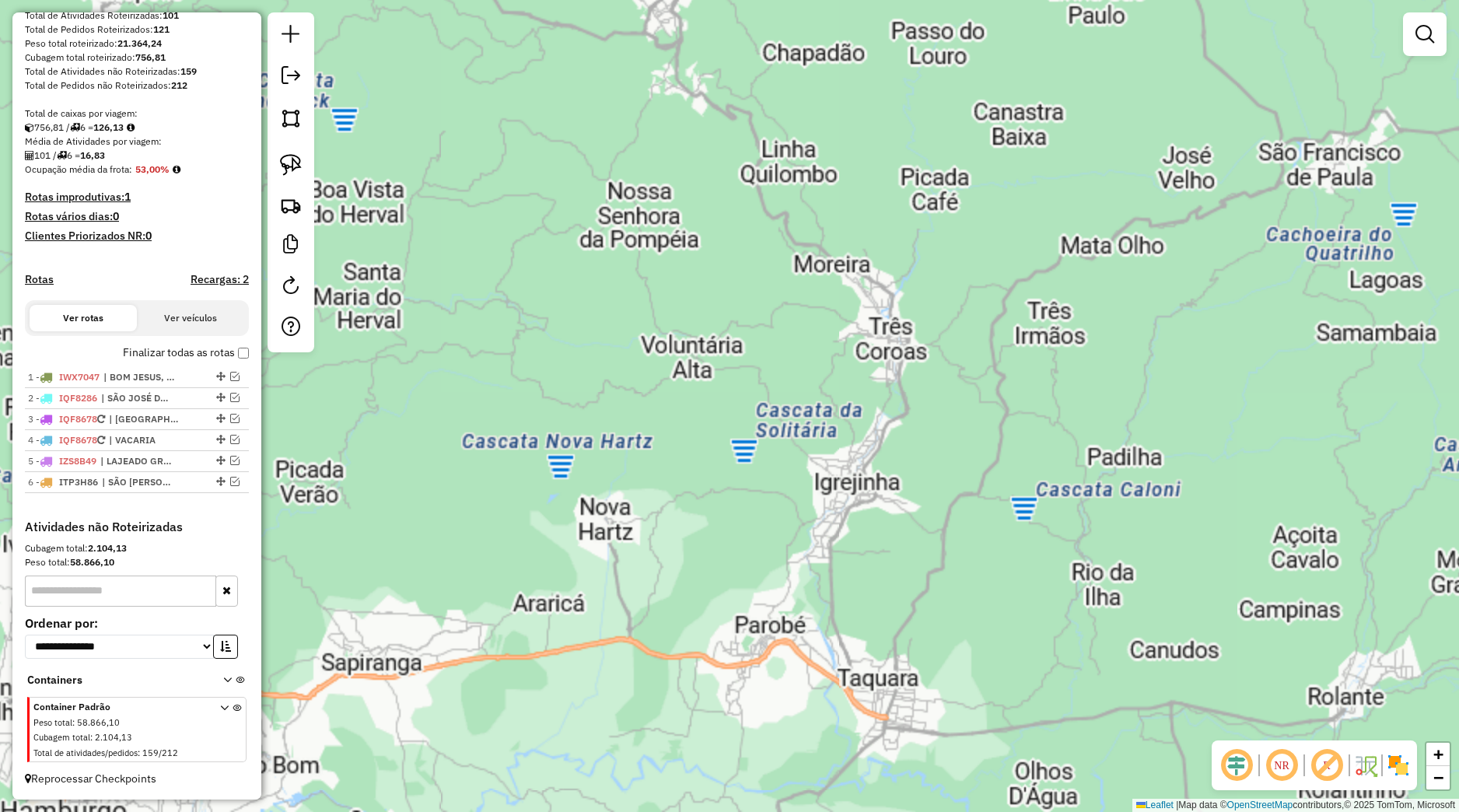
drag, startPoint x: 803, startPoint y: 686, endPoint x: 638, endPoint y: 513, distance: 239.1
click at [654, 523] on div "Janela de atendimento Grade de atendimento Capacidade Transportadoras Veículos …" at bounding box center [729, 406] width 1459 height 812
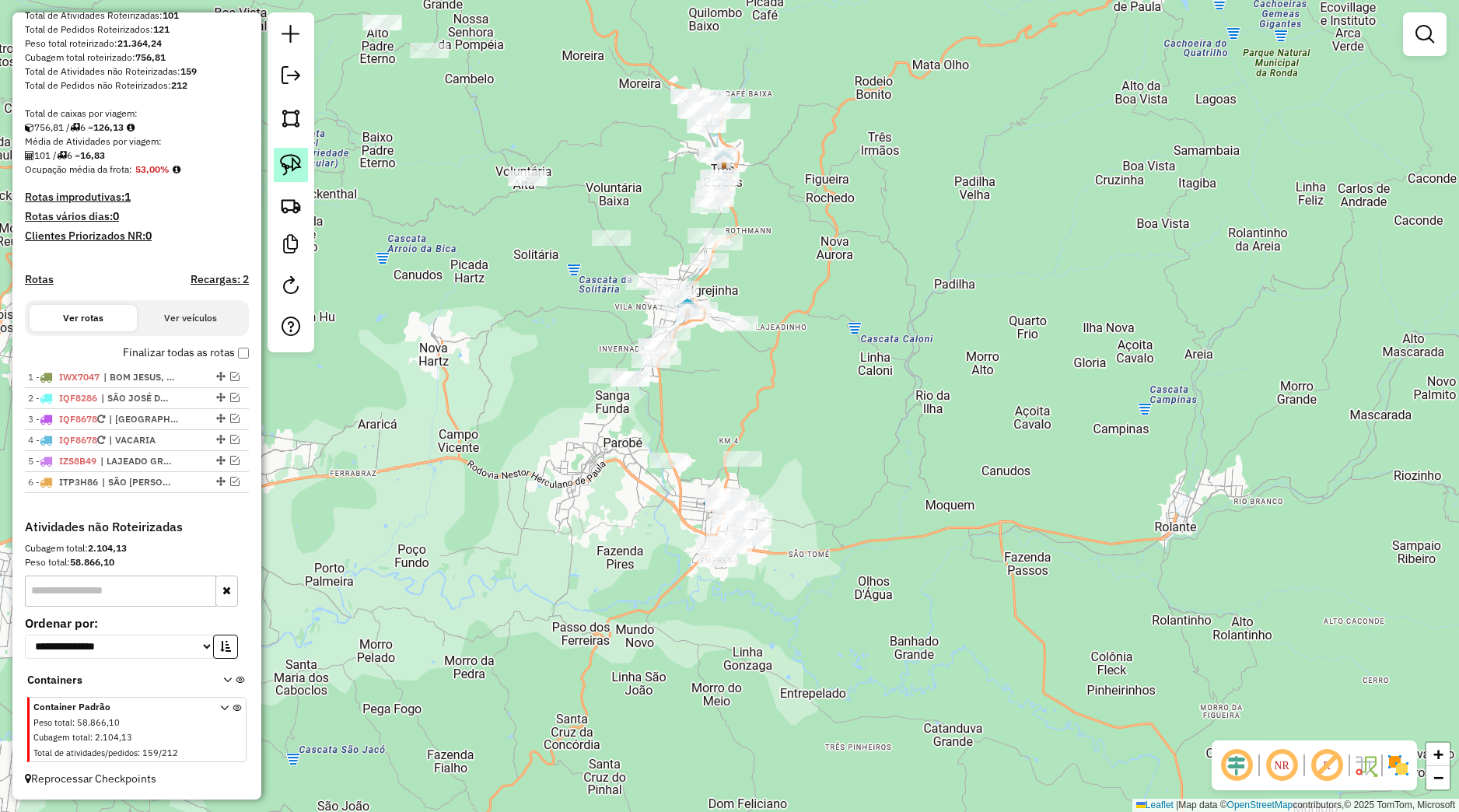
click at [287, 173] on img at bounding box center [291, 164] width 21 height 21
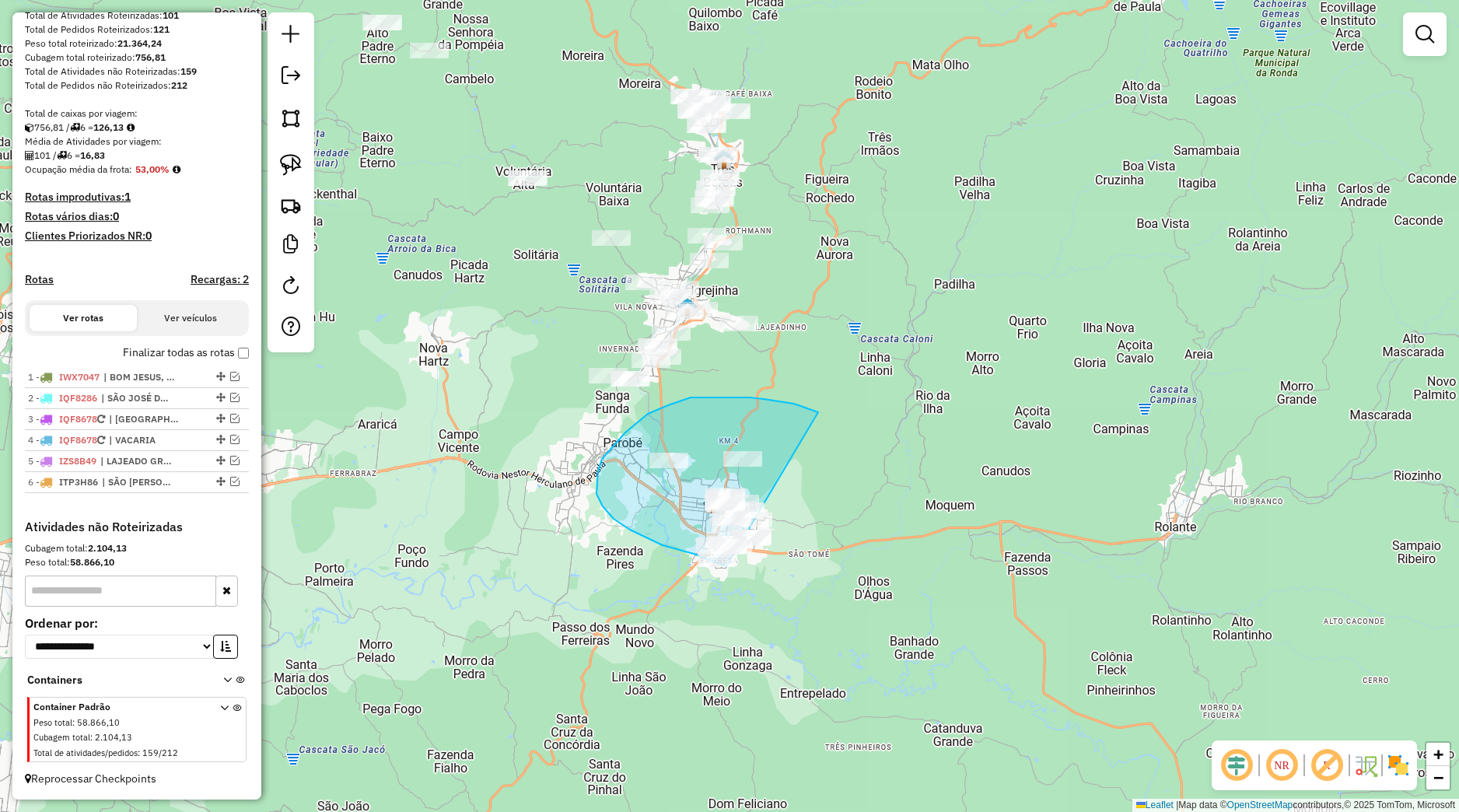
drag, startPoint x: 802, startPoint y: 407, endPoint x: 805, endPoint y: 586, distance: 179.0
click at [805, 586] on div "Janela de atendimento Grade de atendimento Capacidade Transportadoras Veículos …" at bounding box center [729, 406] width 1459 height 812
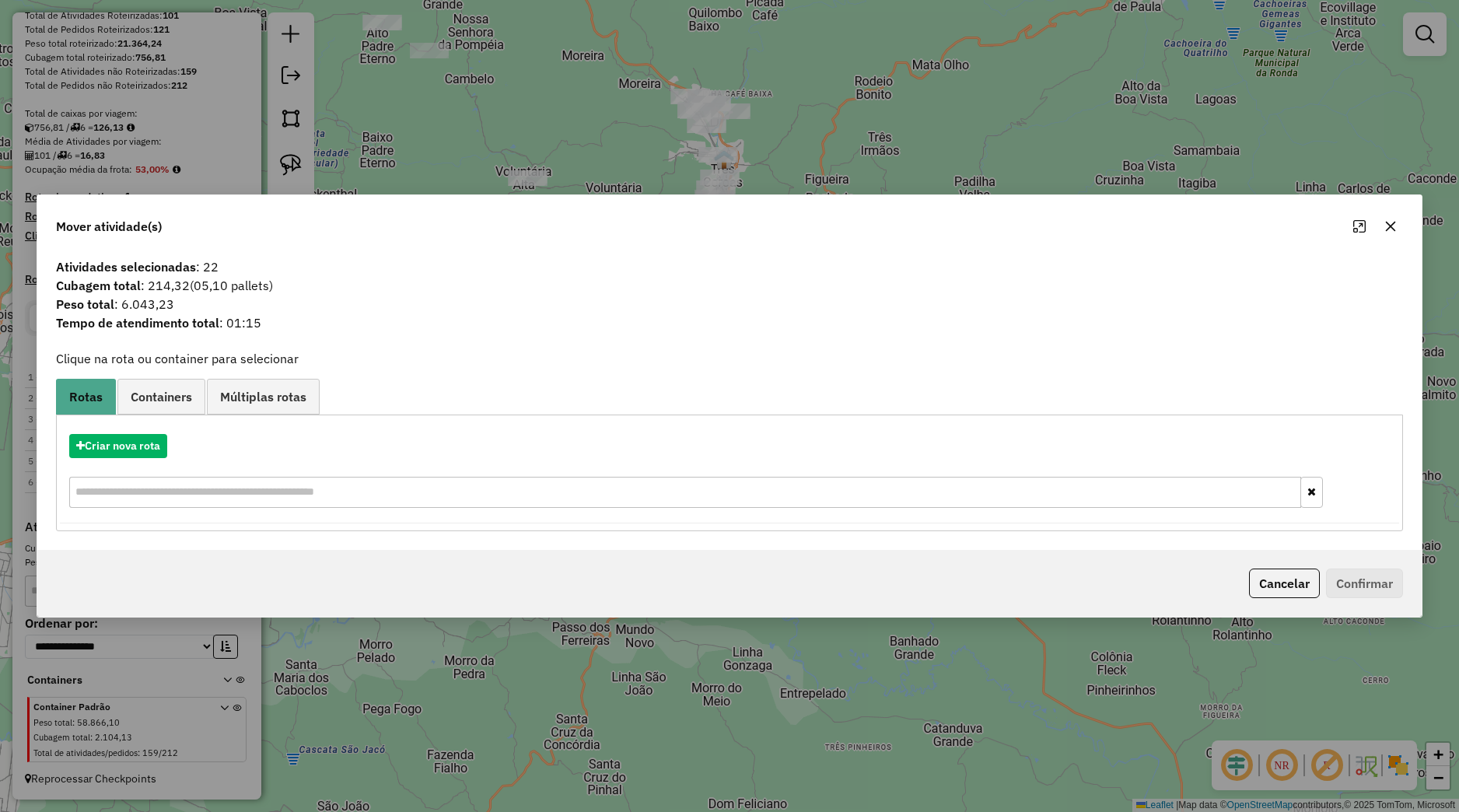
click at [1397, 230] on icon "button" at bounding box center [1391, 226] width 13 height 13
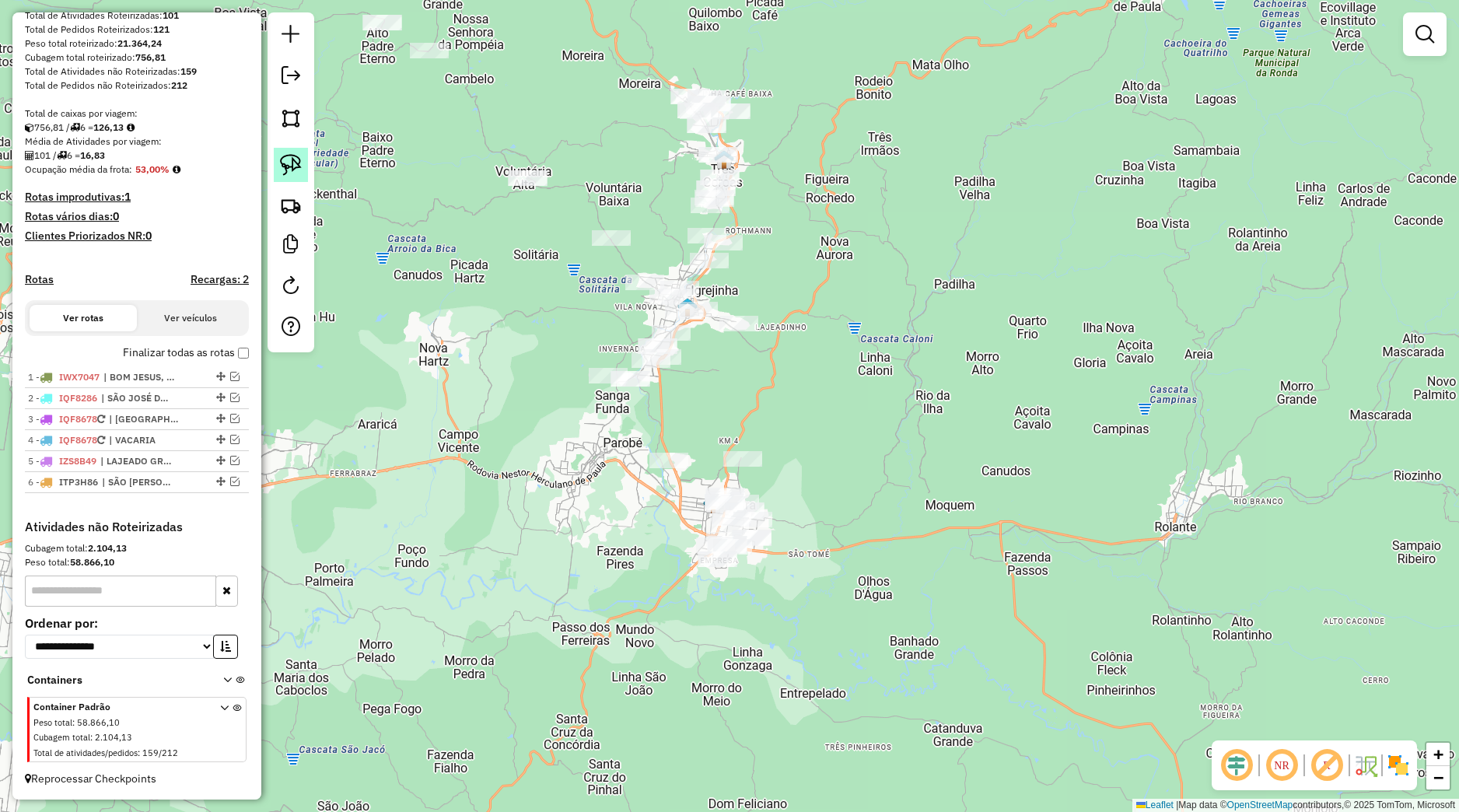
click at [301, 167] on img at bounding box center [291, 164] width 21 height 21
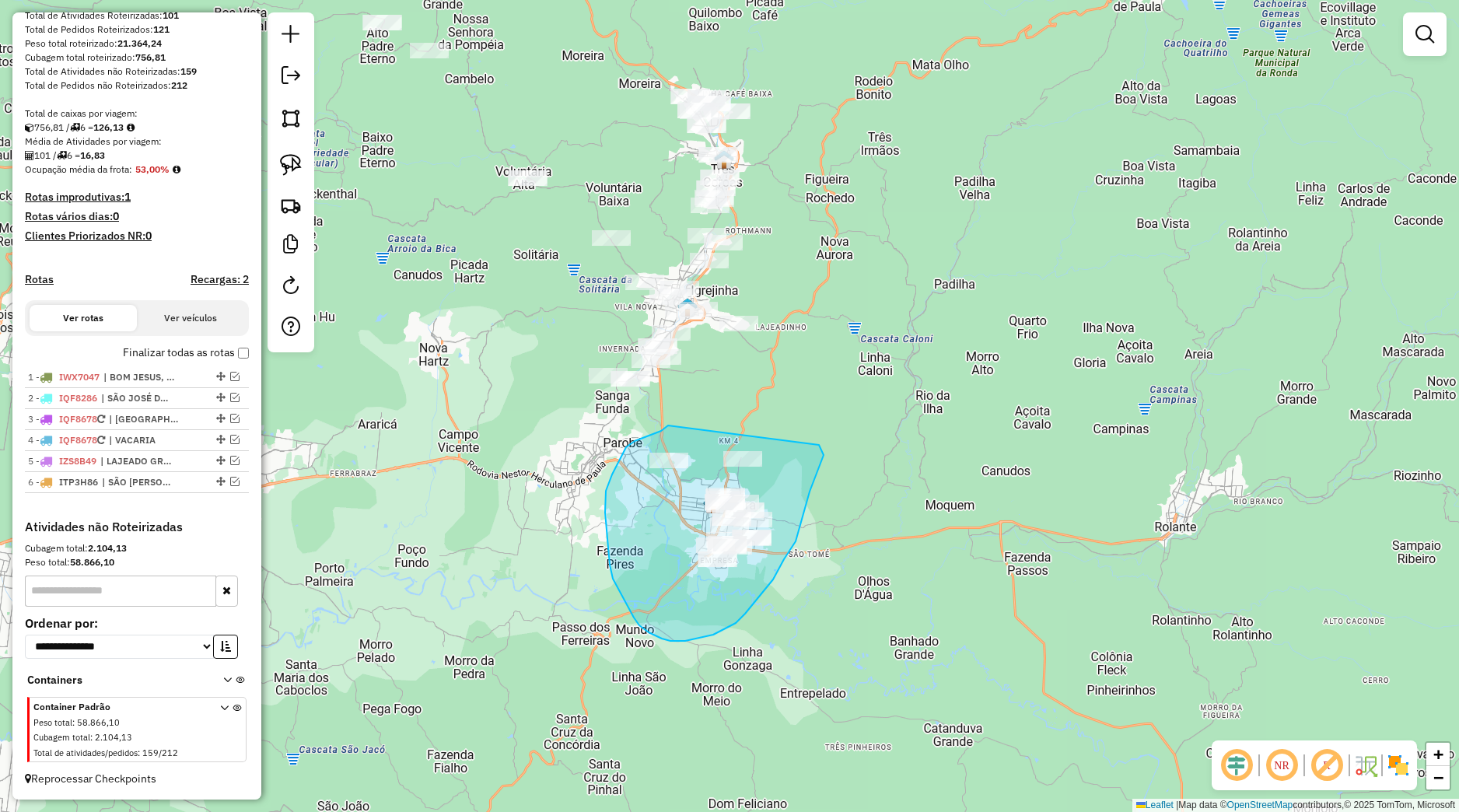
drag, startPoint x: 668, startPoint y: 426, endPoint x: 818, endPoint y: 444, distance: 151.1
click at [818, 444] on div "Janela de atendimento Grade de atendimento Capacidade Transportadoras Veículos …" at bounding box center [729, 406] width 1459 height 812
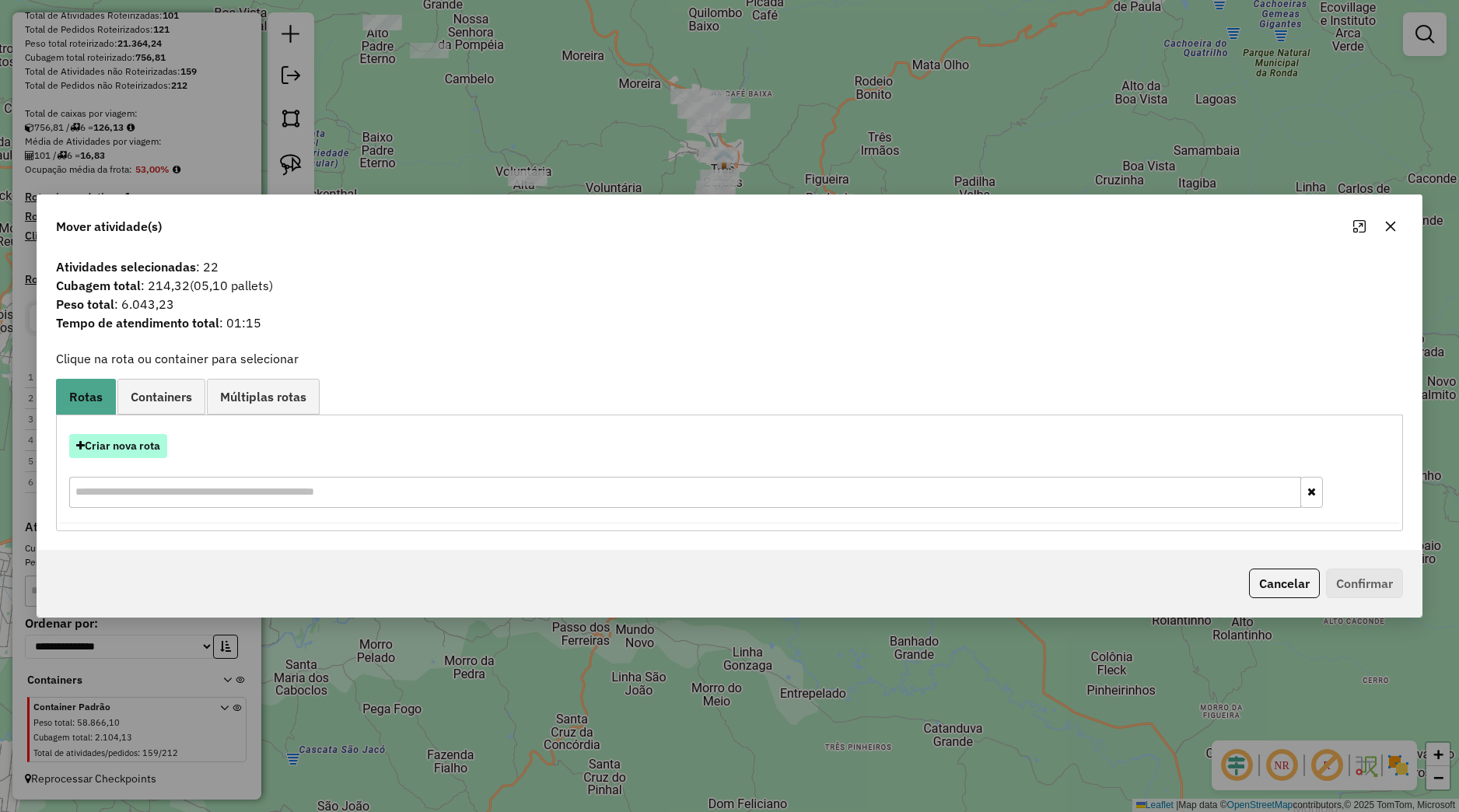
click at [156, 452] on button "Criar nova rota" at bounding box center [118, 446] width 98 height 24
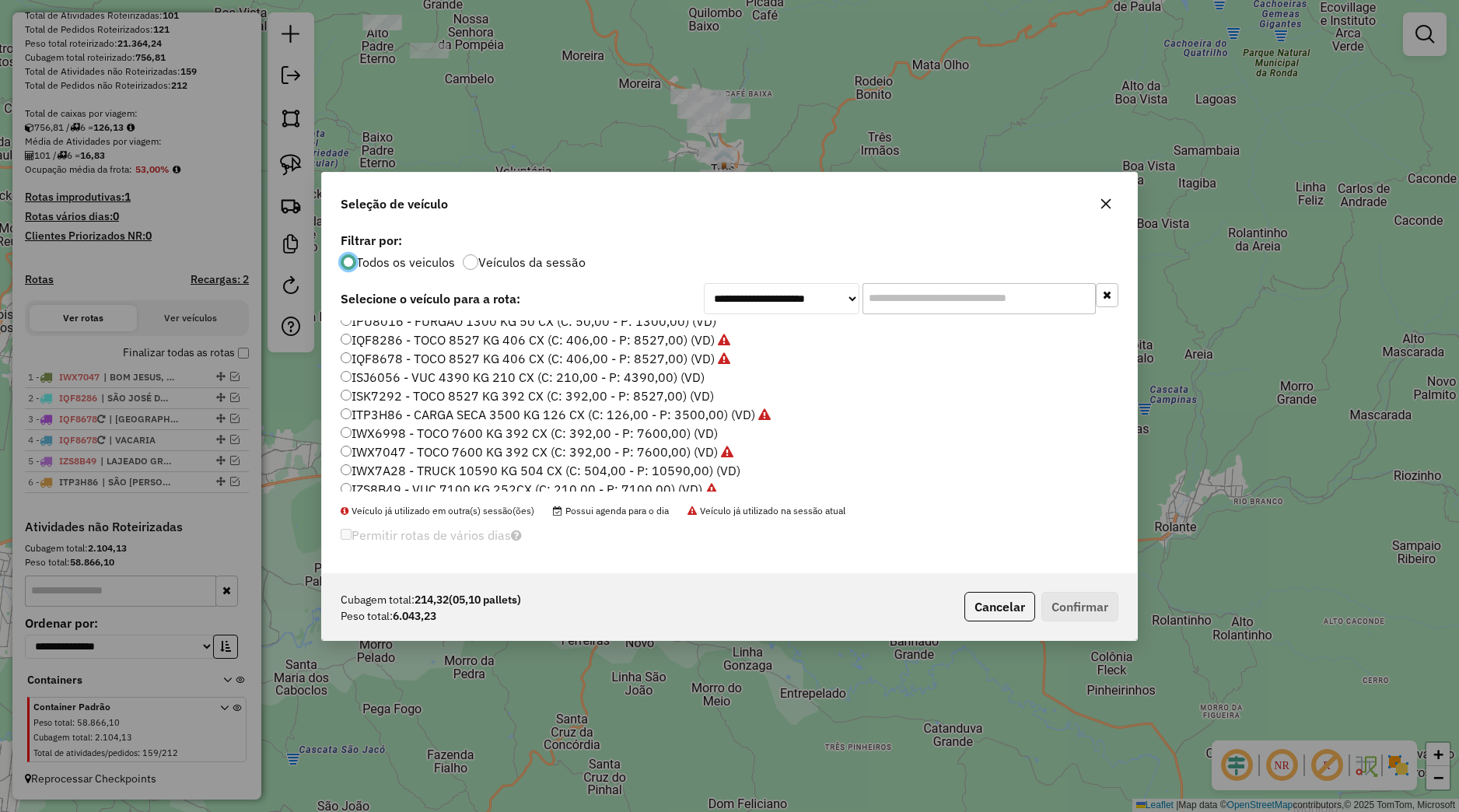
scroll to position [197, 0]
click at [393, 377] on label "IWX7047 - TOCO 7600 KG 392 CX (C: 392,00 - P: 7600,00) (VD)" at bounding box center [537, 374] width 392 height 19
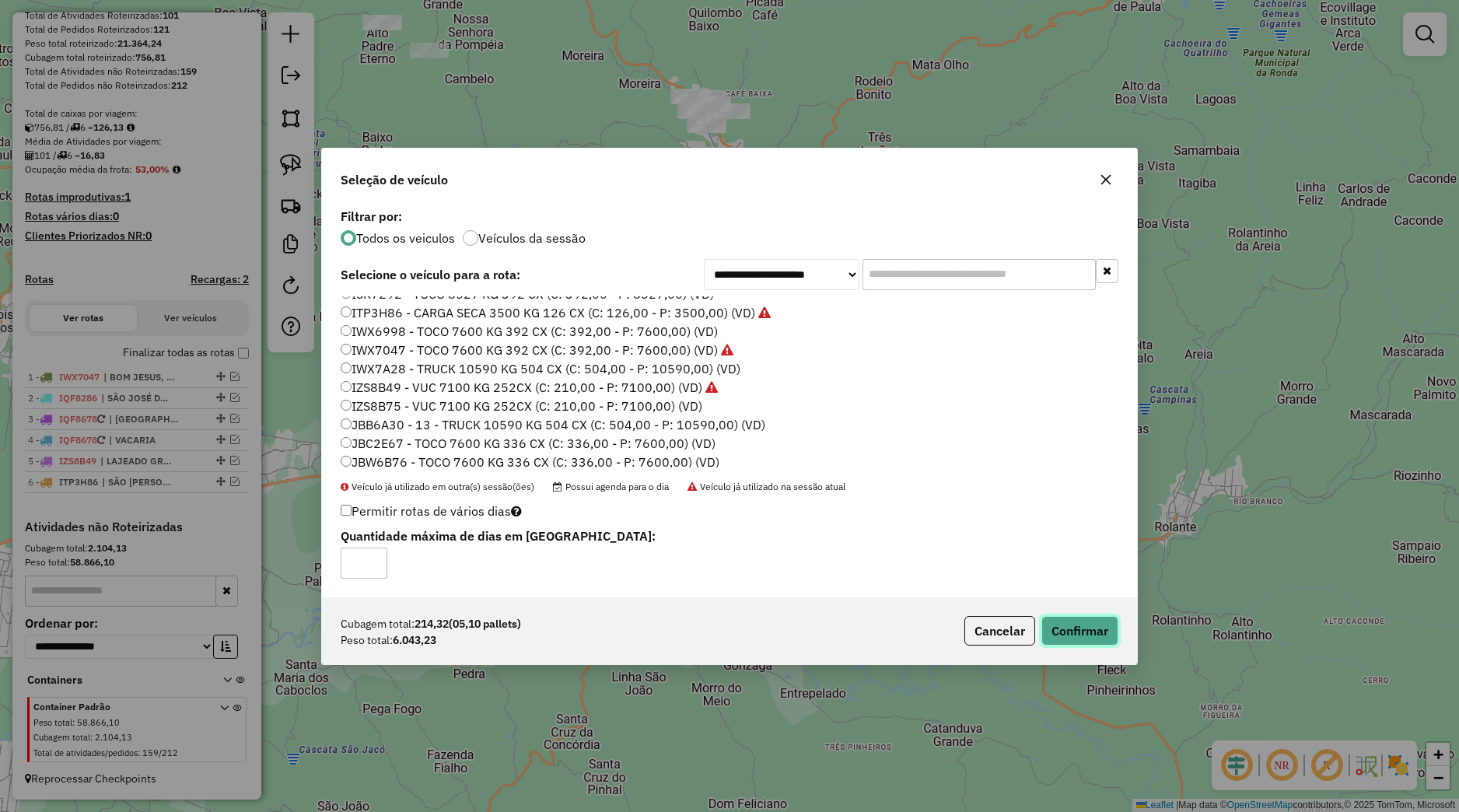
drag, startPoint x: 1068, startPoint y: 623, endPoint x: 1055, endPoint y: 618, distance: 13.9
click at [1068, 624] on button "Confirmar" at bounding box center [1080, 631] width 77 height 30
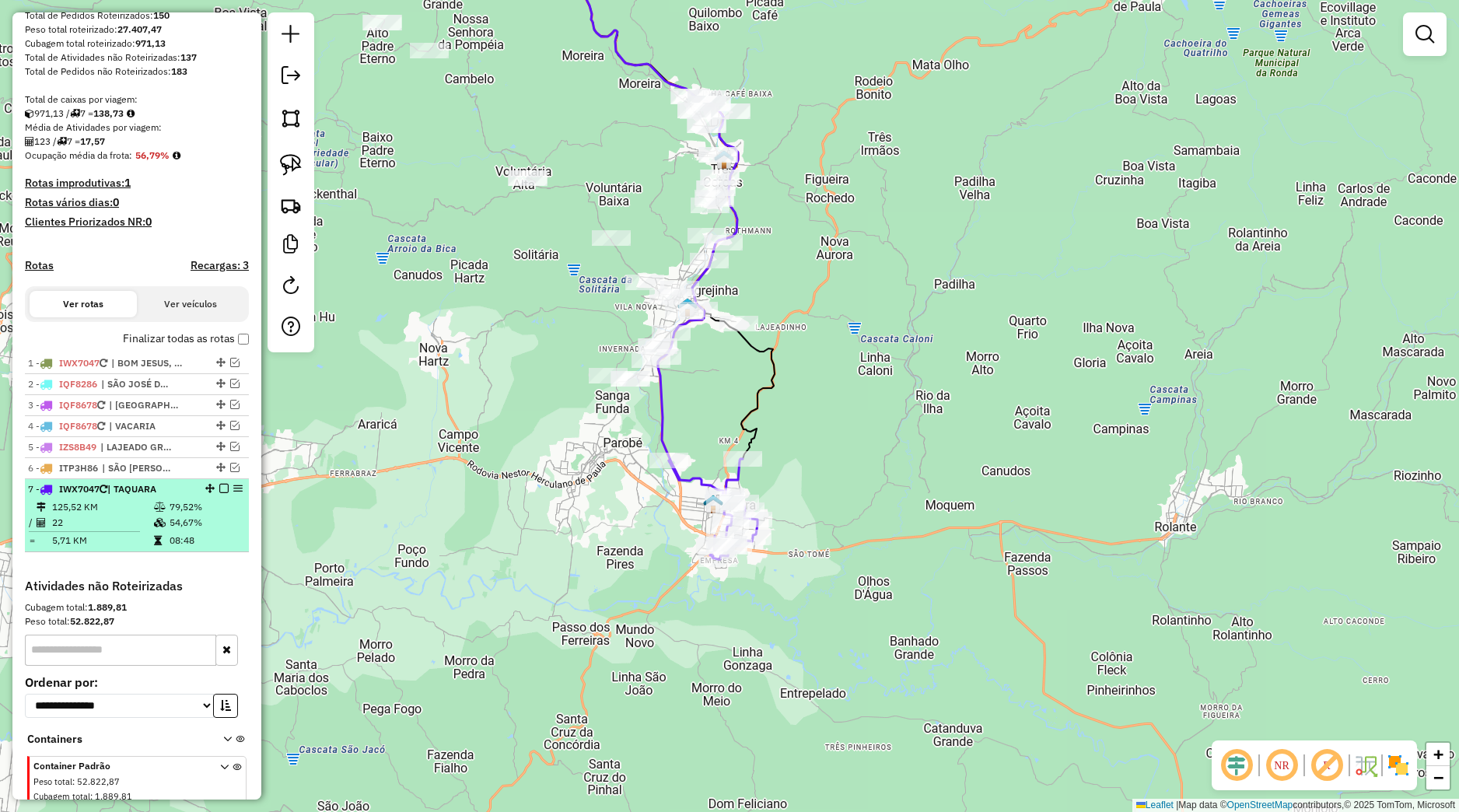
click at [220, 493] on em at bounding box center [224, 488] width 9 height 9
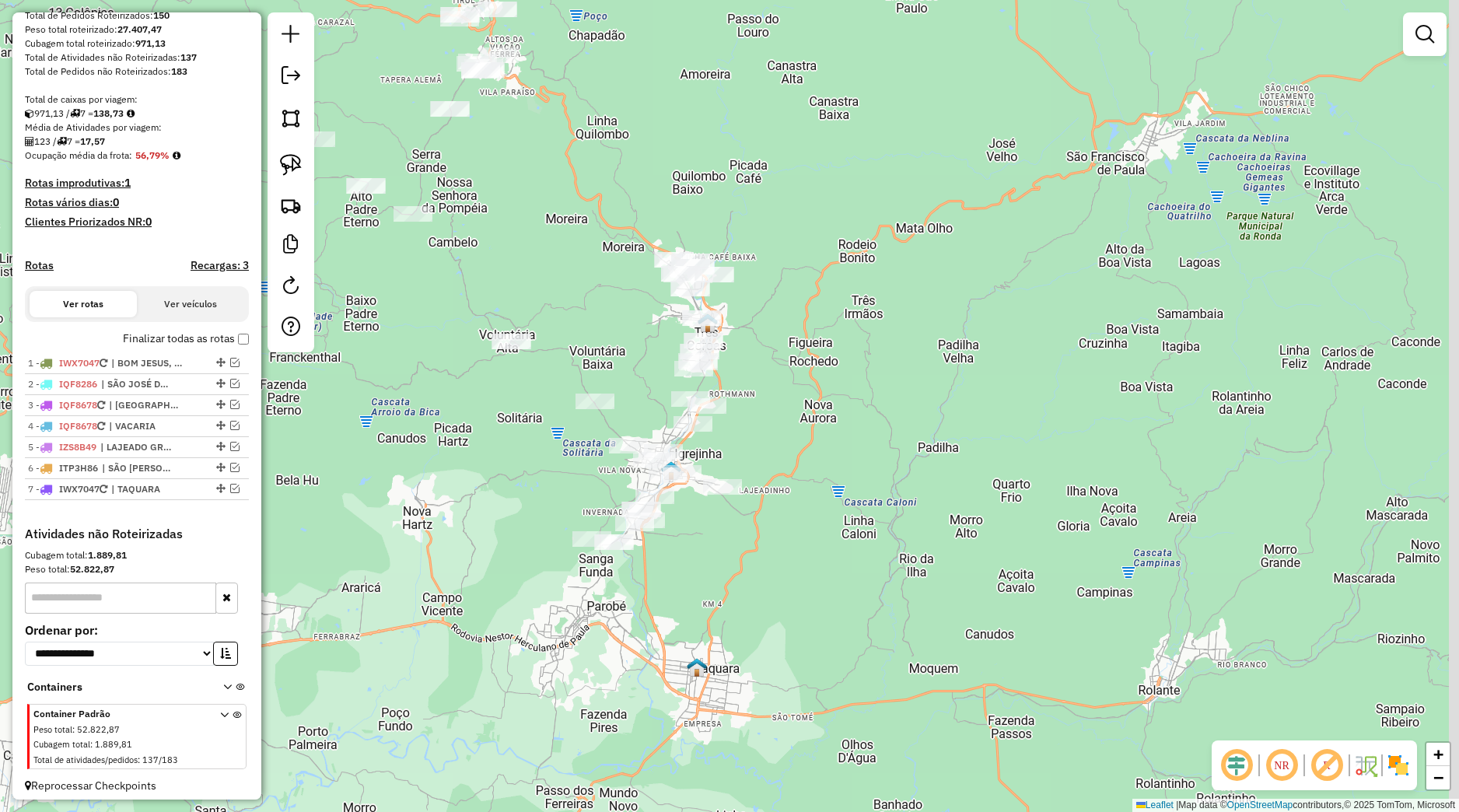
drag, startPoint x: 613, startPoint y: 539, endPoint x: 622, endPoint y: 632, distance: 93.4
click at [616, 643] on div "Janela de atendimento Grade de atendimento Capacidade Transportadoras Veículos …" at bounding box center [729, 406] width 1459 height 812
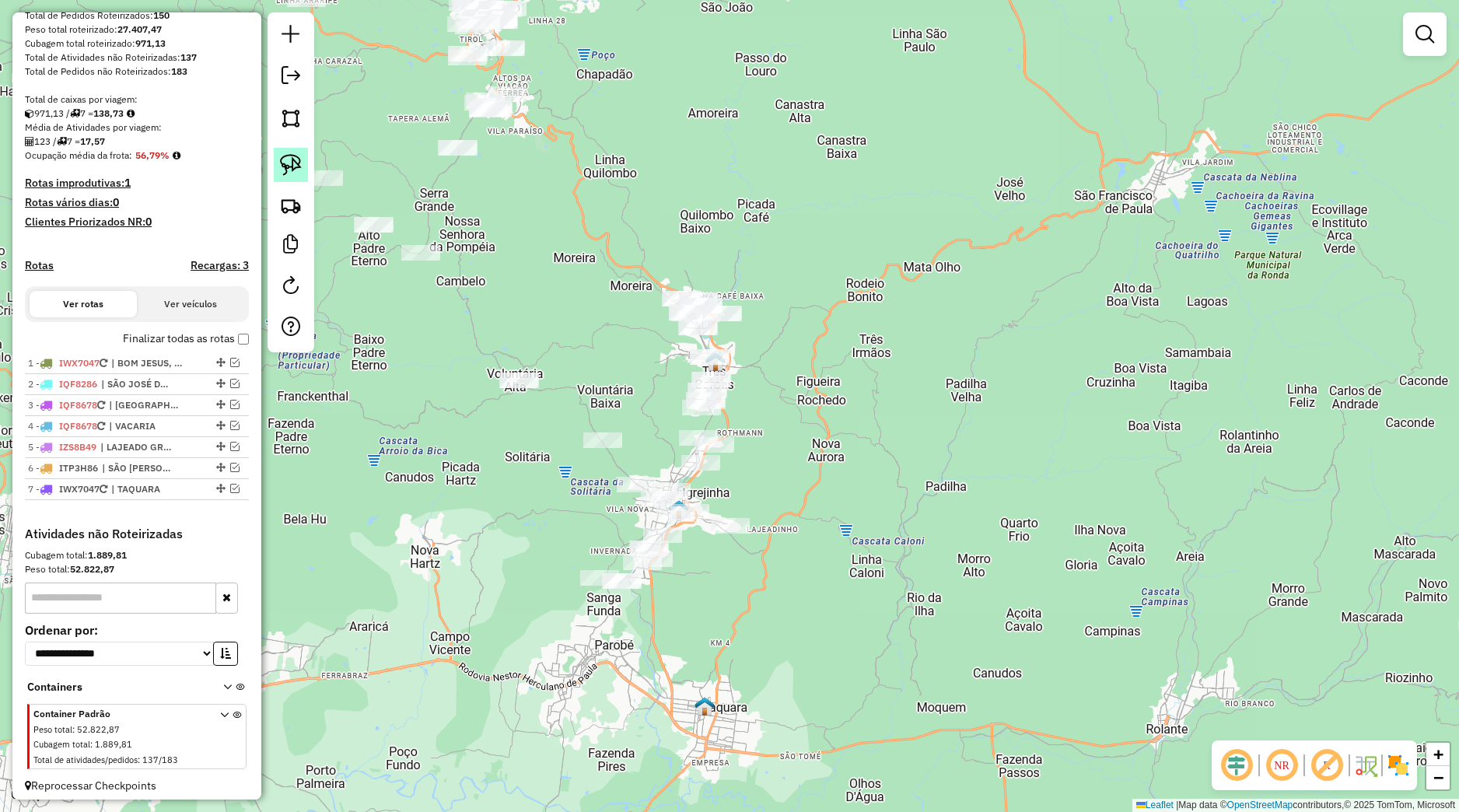
click at [301, 177] on link at bounding box center [291, 165] width 34 height 34
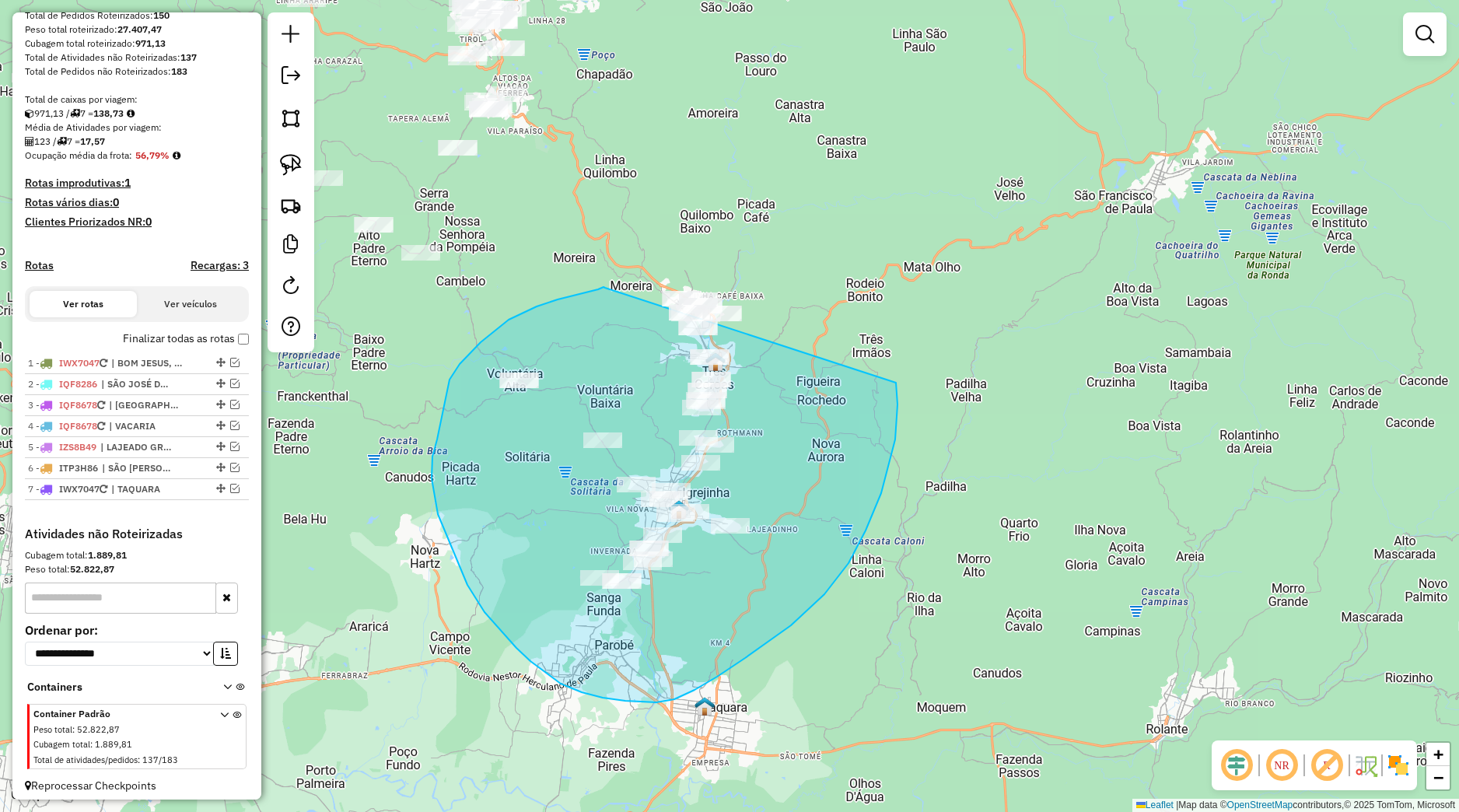
drag, startPoint x: 603, startPoint y: 287, endPoint x: 794, endPoint y: 246, distance: 195.4
click at [794, 246] on div "Janela de atendimento Grade de atendimento Capacidade Transportadoras Veículos …" at bounding box center [729, 406] width 1459 height 812
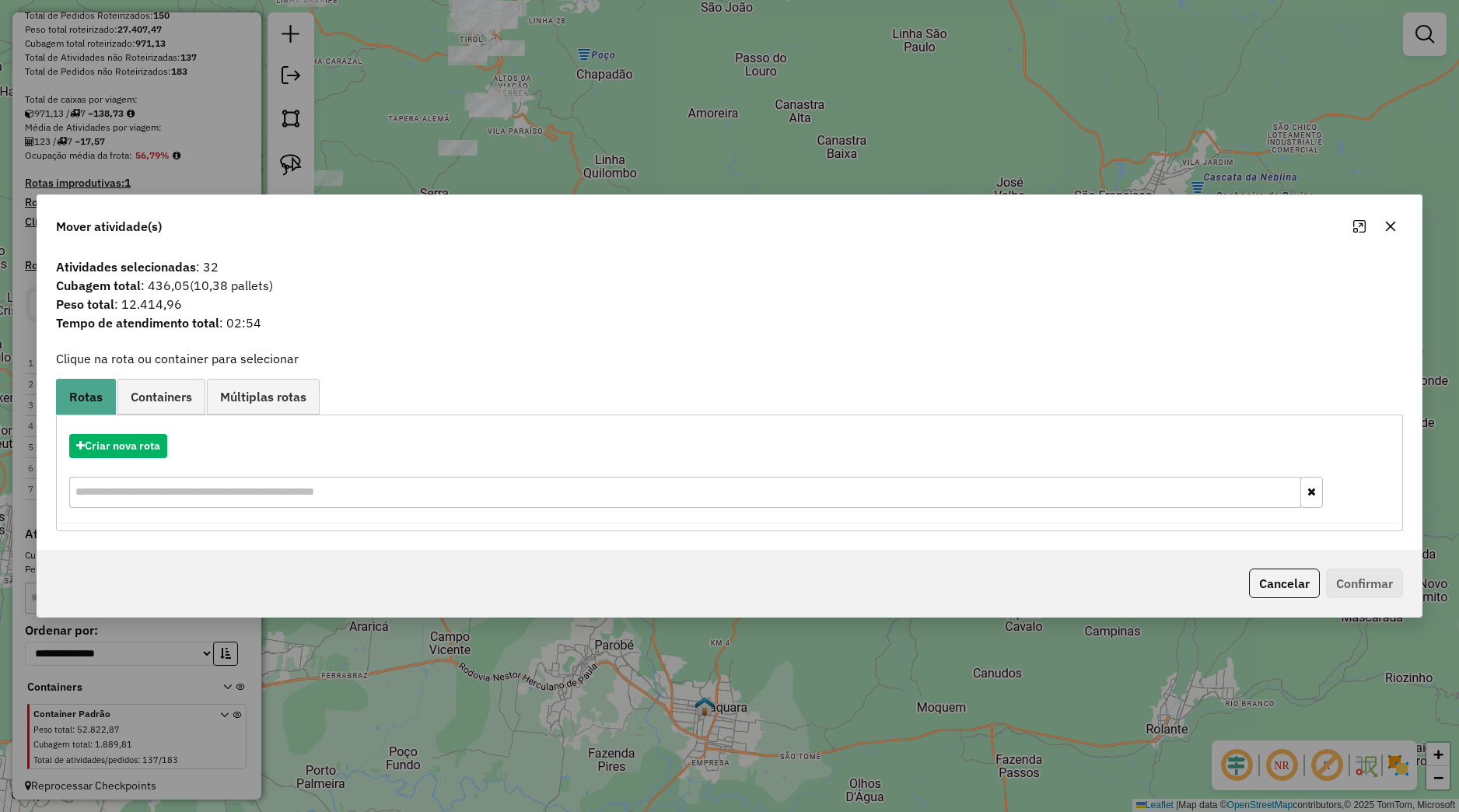
click at [1391, 238] on button "button" at bounding box center [1390, 226] width 25 height 25
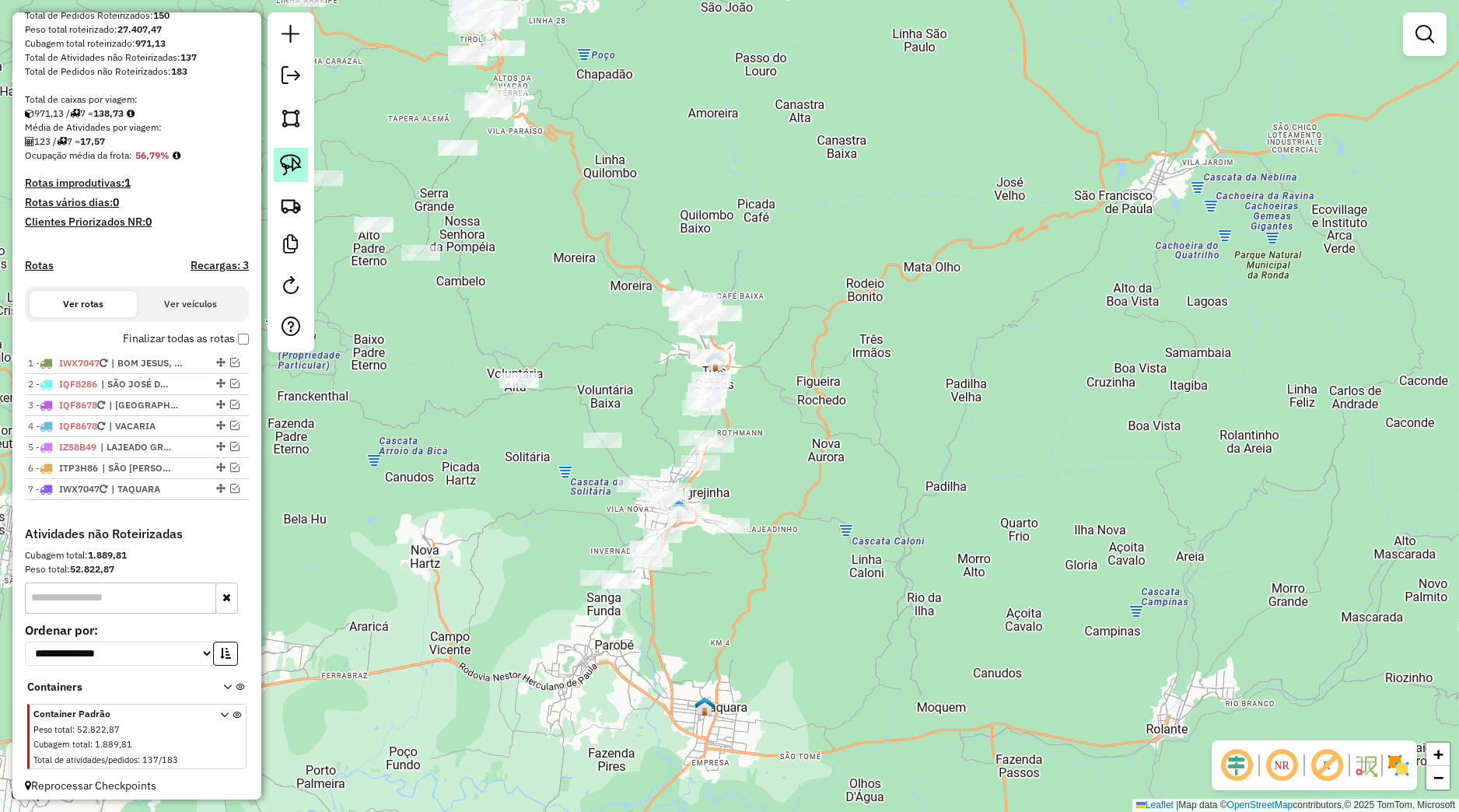
click at [276, 172] on link at bounding box center [291, 165] width 34 height 34
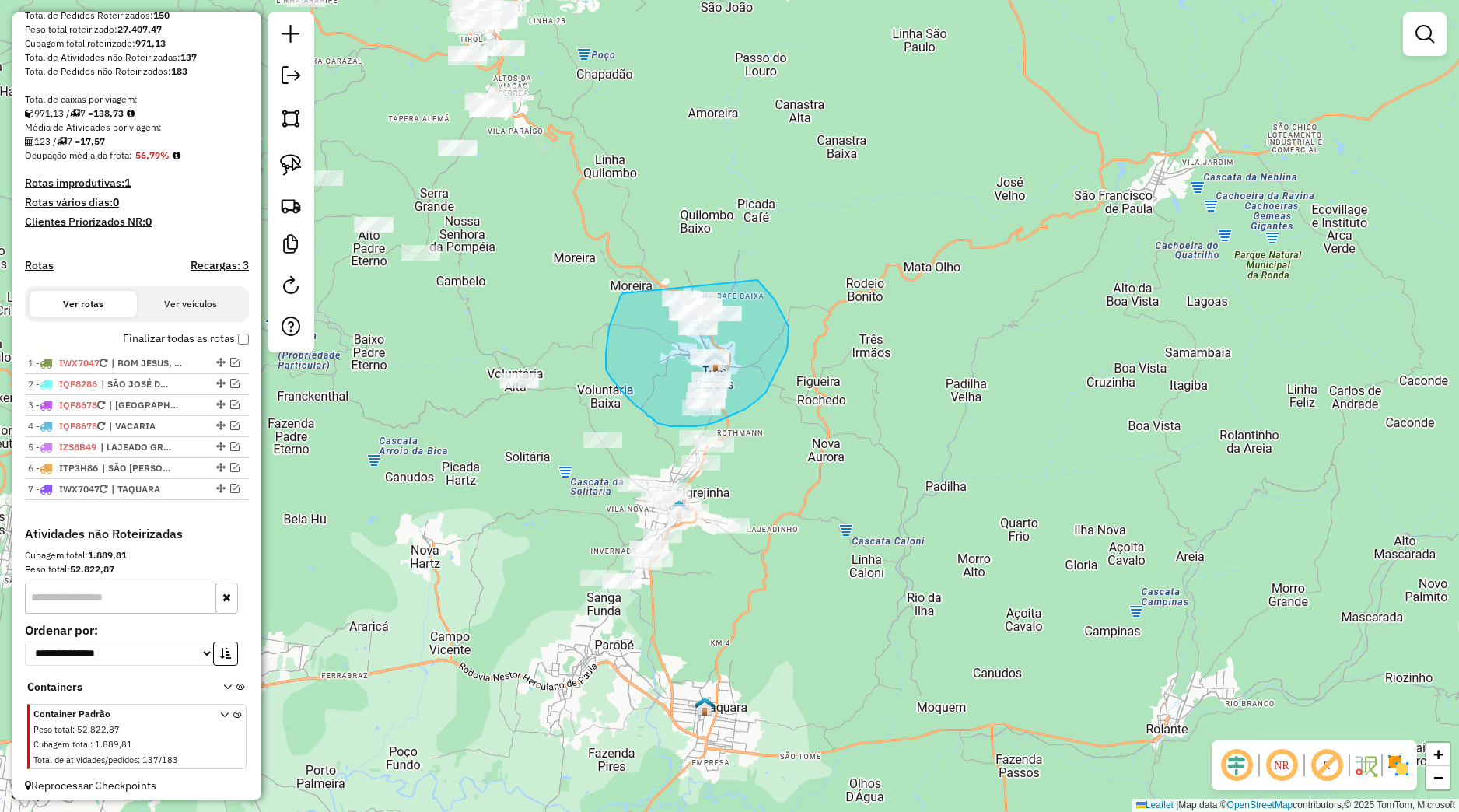
drag, startPoint x: 606, startPoint y: 352, endPoint x: 701, endPoint y: 261, distance: 131.6
click at [701, 261] on div "Janela de atendimento Grade de atendimento Capacidade Transportadoras Veículos …" at bounding box center [729, 406] width 1459 height 812
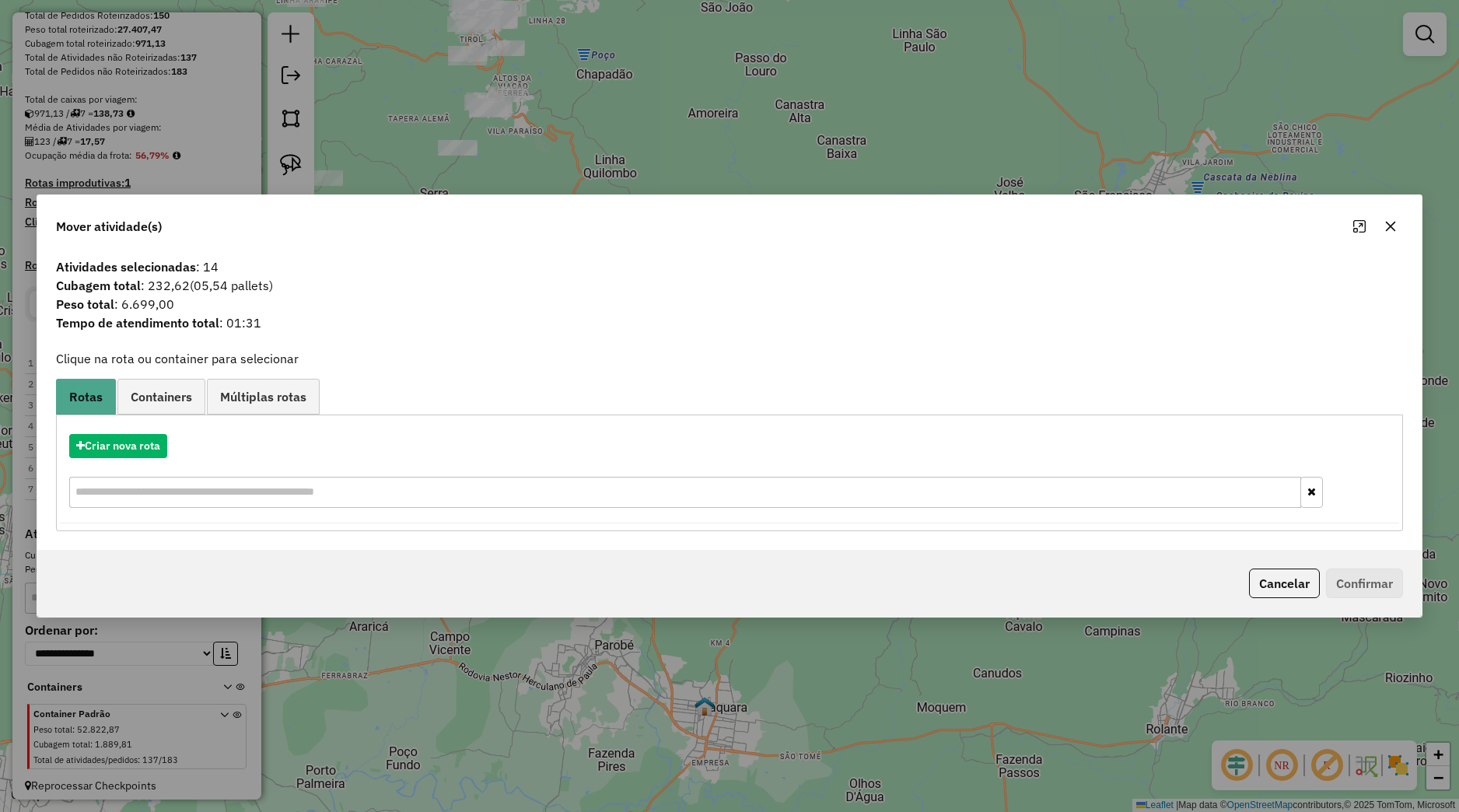
click at [1385, 230] on icon "button" at bounding box center [1391, 227] width 10 height 10
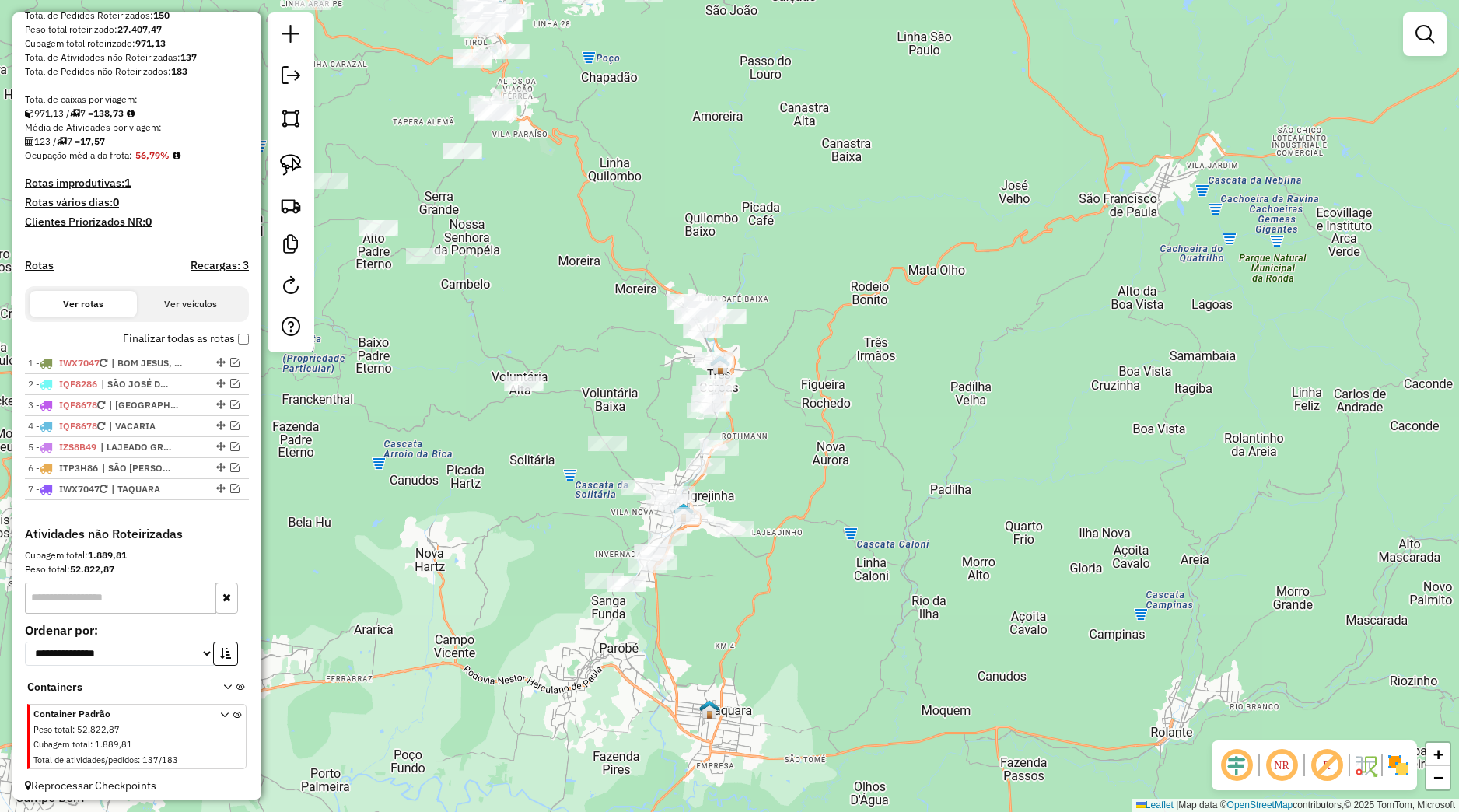
drag, startPoint x: 848, startPoint y: 419, endPoint x: 697, endPoint y: 385, distance: 154.8
click at [862, 425] on div "Janela de atendimento Grade de atendimento Capacidade Transportadoras Veículos …" at bounding box center [729, 406] width 1459 height 812
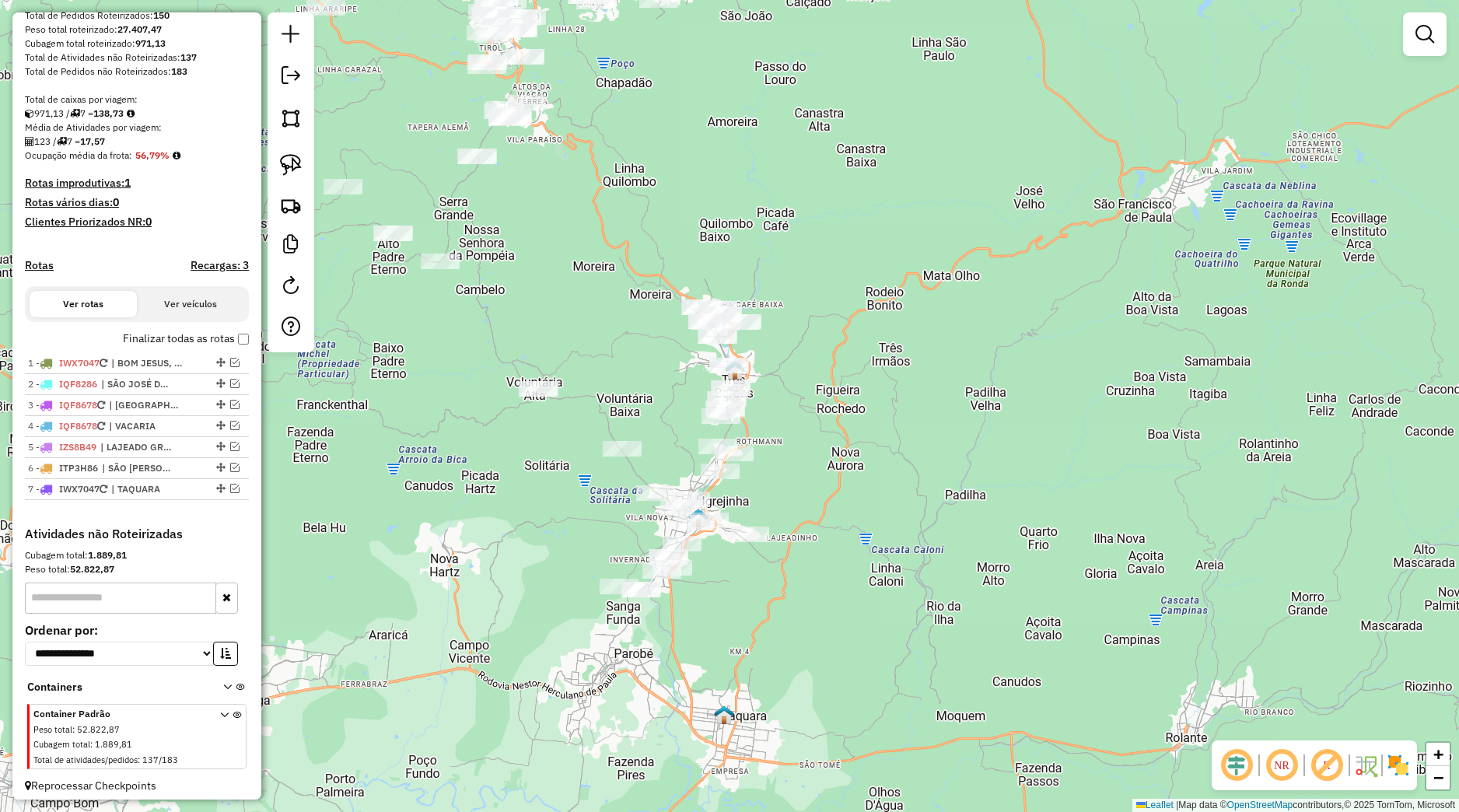
drag, startPoint x: 301, startPoint y: 155, endPoint x: 415, endPoint y: 291, distance: 177.5
click at [301, 156] on img at bounding box center [291, 164] width 21 height 21
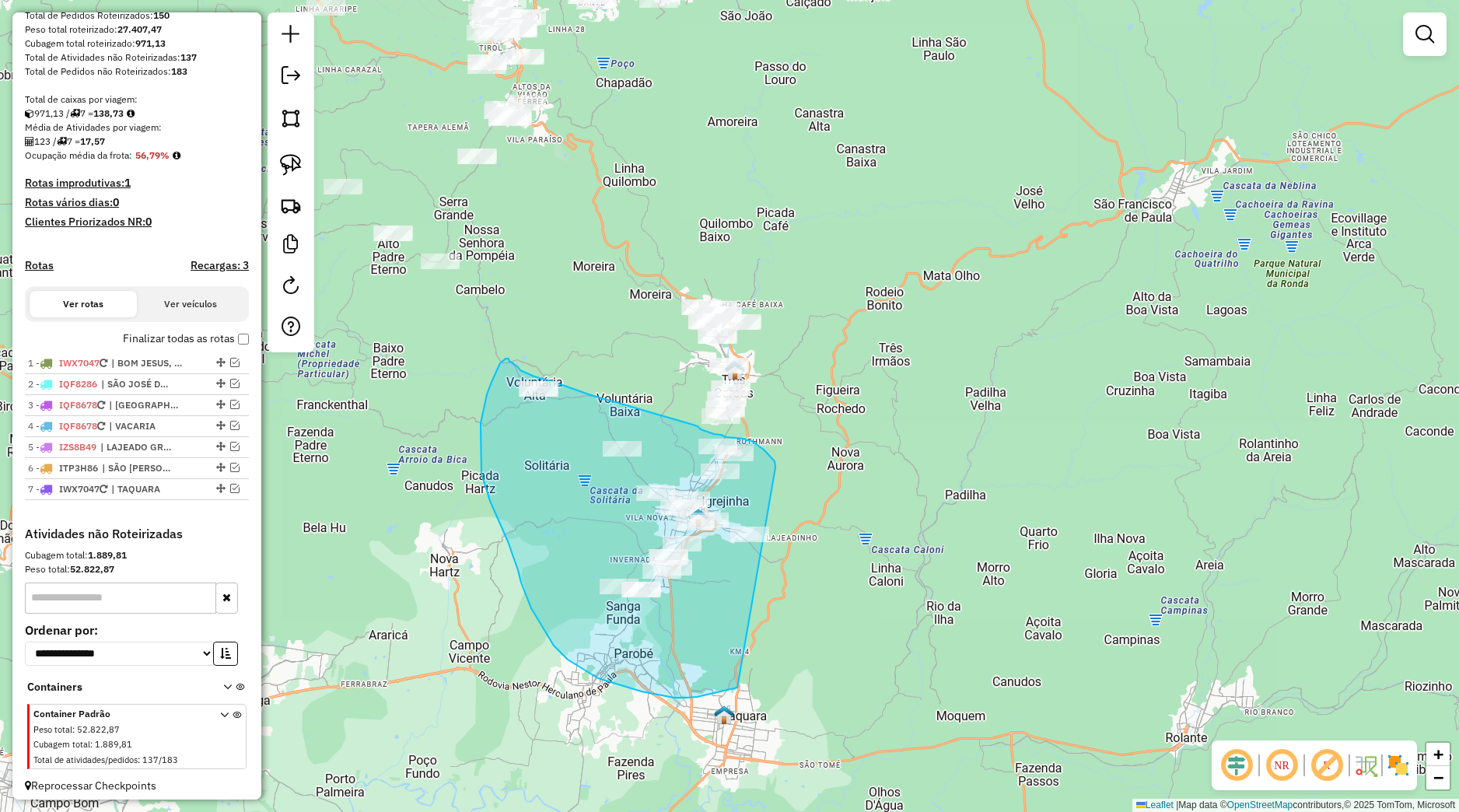
drag, startPoint x: 775, startPoint y: 467, endPoint x: 789, endPoint y: 663, distance: 196.5
click at [789, 663] on div "Janela de atendimento Grade de atendimento Capacidade Transportadoras Veículos …" at bounding box center [729, 406] width 1459 height 812
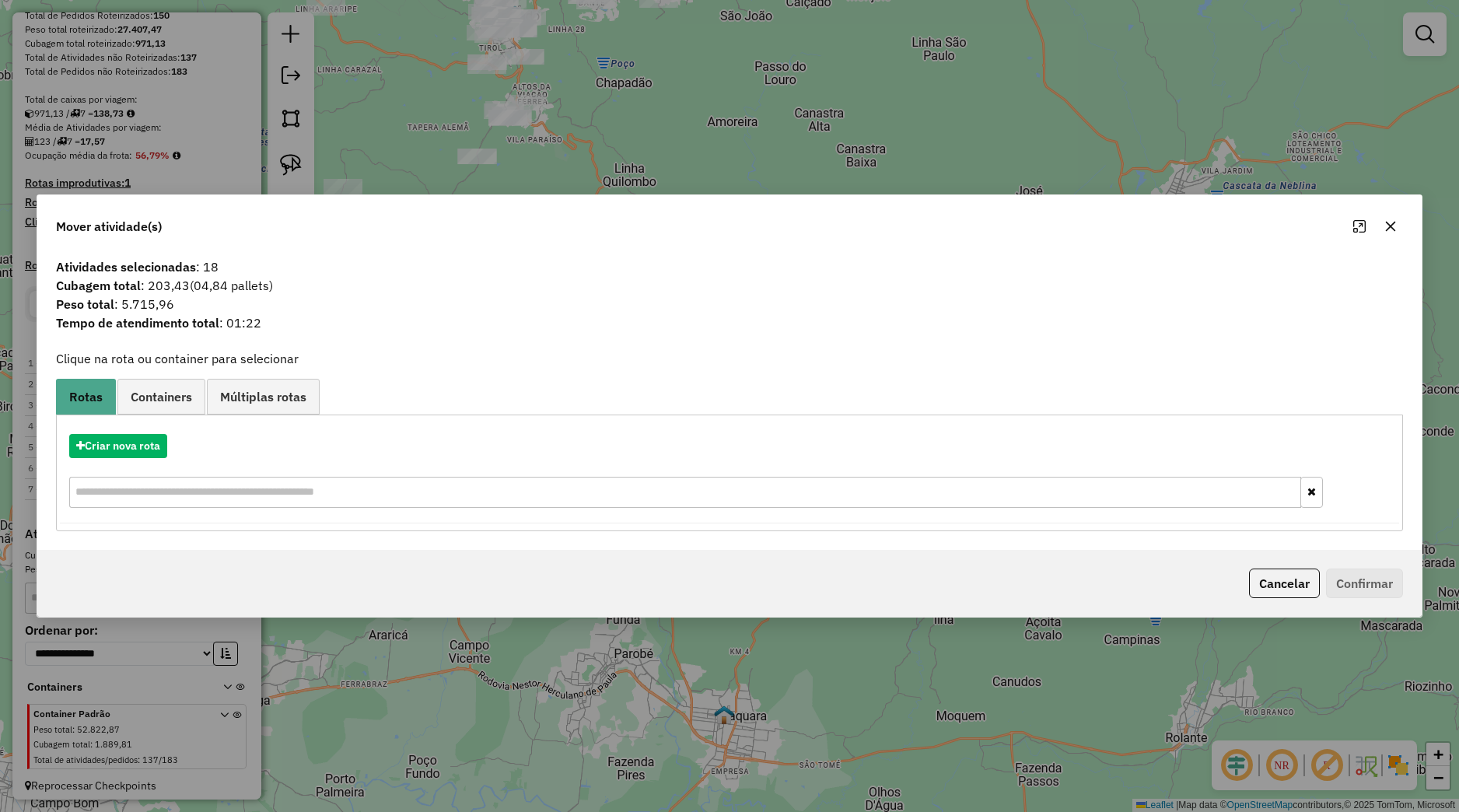
click at [1398, 226] on button "button" at bounding box center [1390, 226] width 25 height 25
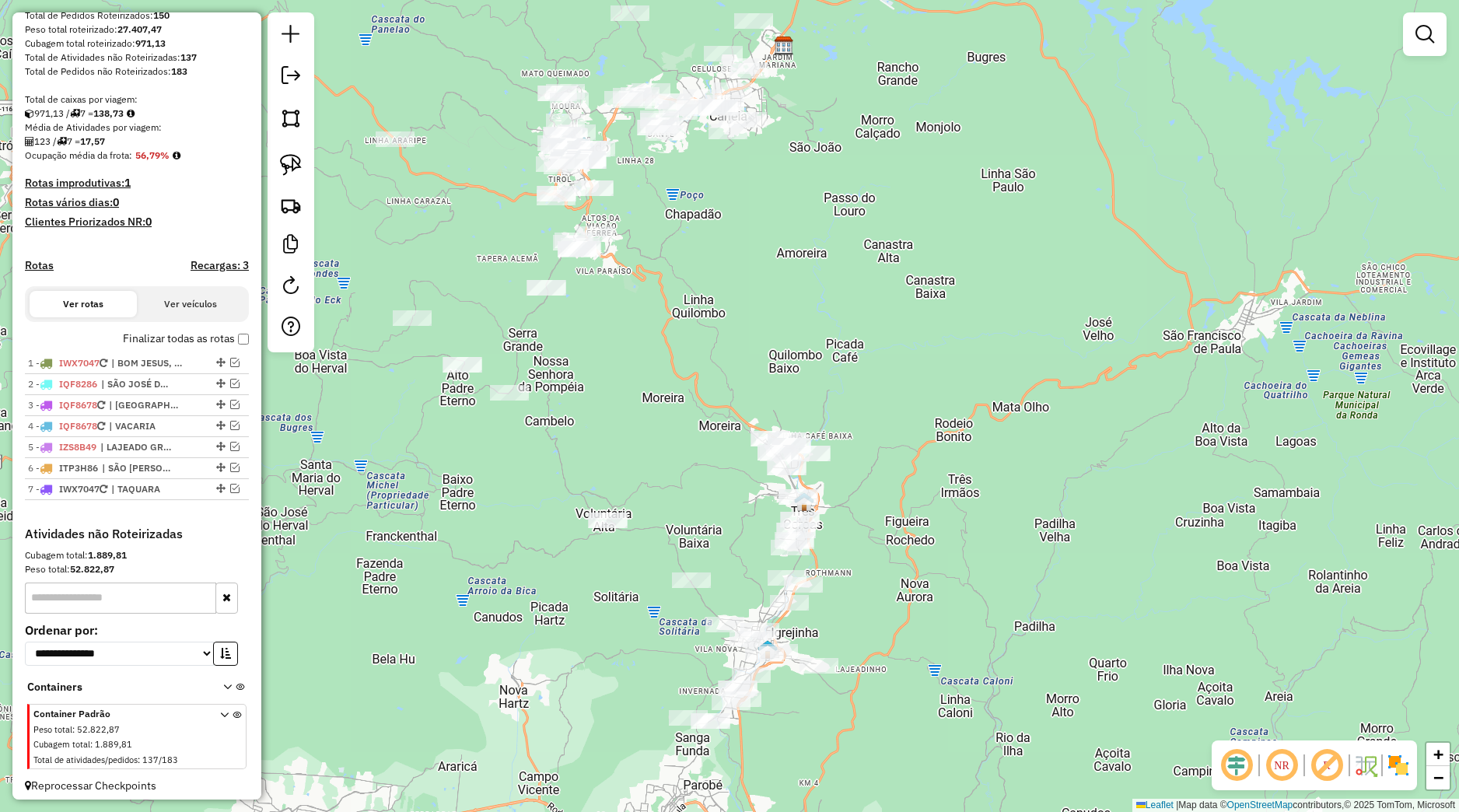
drag, startPoint x: 779, startPoint y: 326, endPoint x: 931, endPoint y: 480, distance: 216.4
click at [931, 480] on div "Janela de atendimento Grade de atendimento Capacidade Transportadoras Veículos …" at bounding box center [729, 406] width 1459 height 812
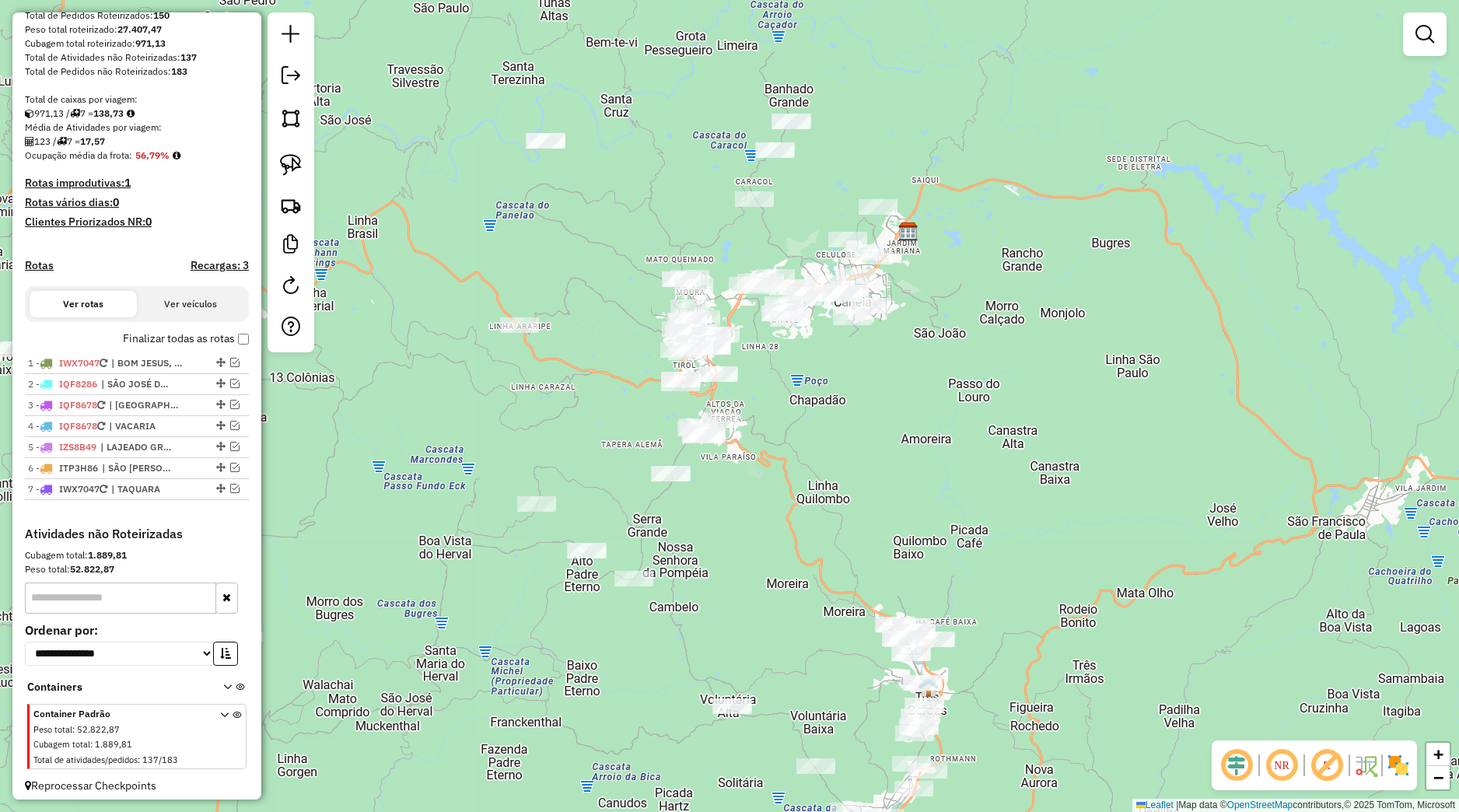
drag, startPoint x: 817, startPoint y: 462, endPoint x: 832, endPoint y: 504, distance: 44.6
click at [832, 504] on div "Janela de atendimento Grade de atendimento Capacidade Transportadoras Veículos …" at bounding box center [729, 406] width 1459 height 812
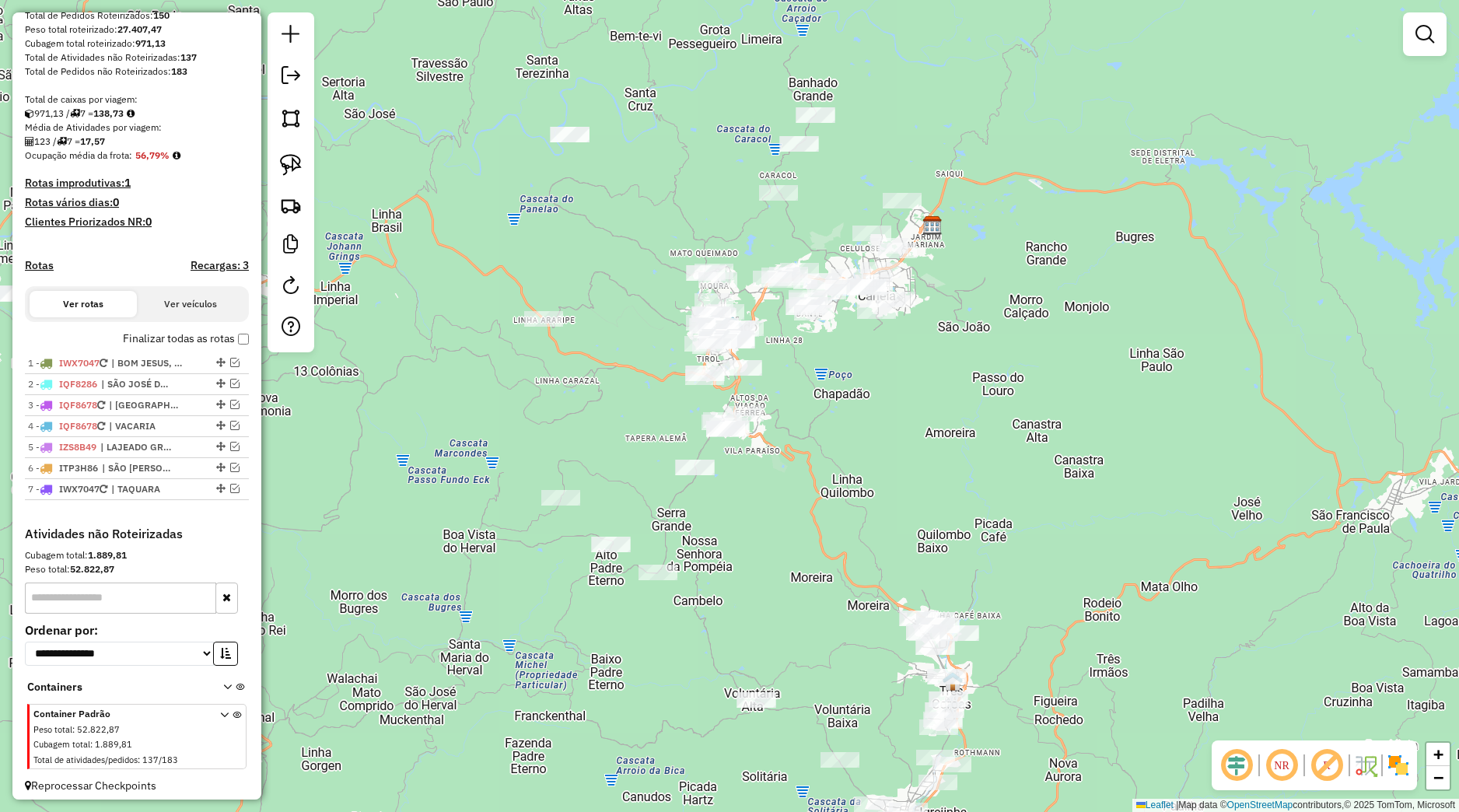
drag, startPoint x: 704, startPoint y: 556, endPoint x: 723, endPoint y: 539, distance: 25.5
click at [723, 539] on div "Janela de atendimento Grade de atendimento Capacidade Transportadoras Veículos …" at bounding box center [729, 406] width 1459 height 812
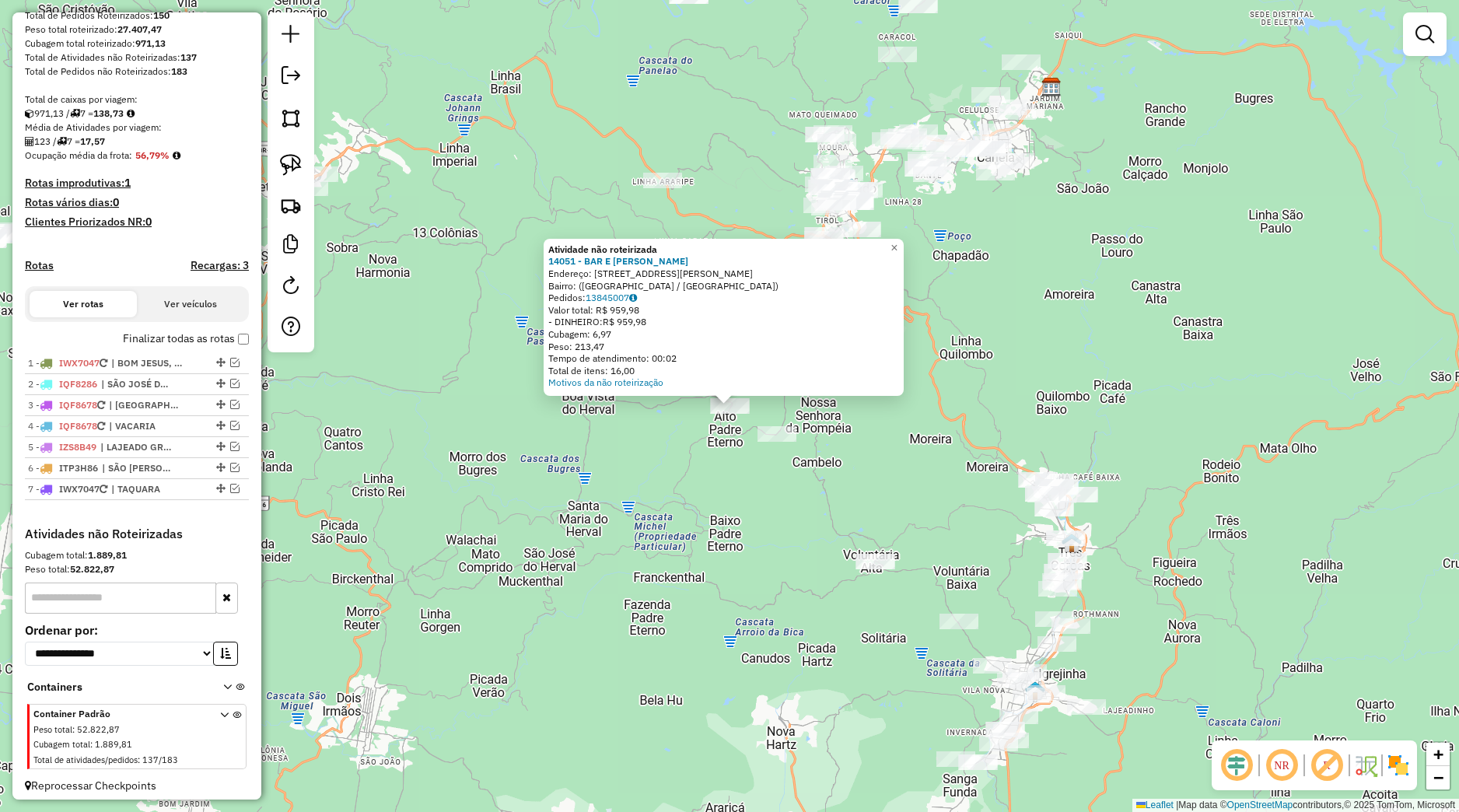
click at [738, 462] on div "Atividade não roteirizada 14051 - BAR E ARMAZEM WEGNER Endereço: Rua Beno Closs…" at bounding box center [729, 406] width 1459 height 812
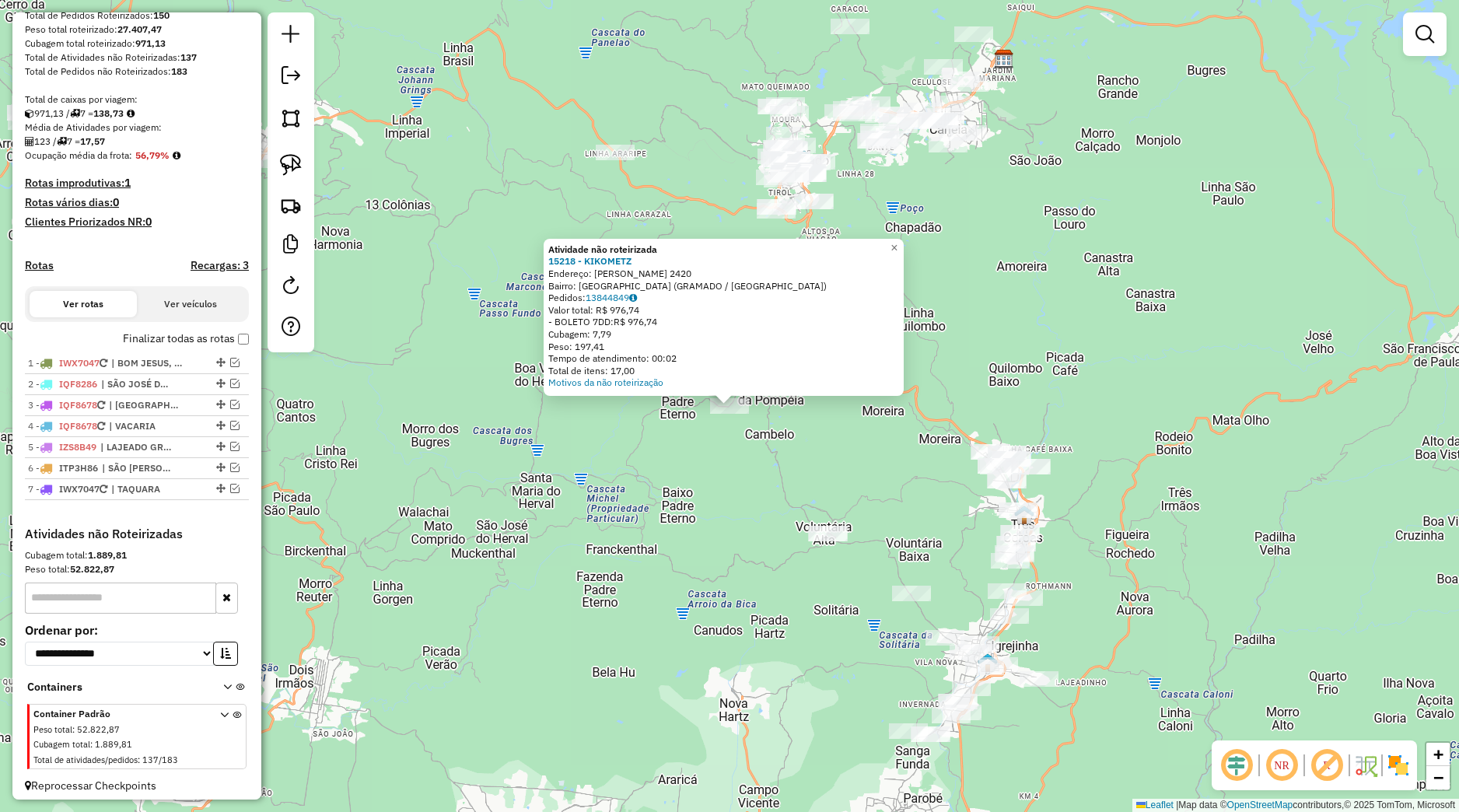
click at [878, 402] on div "Atividade não roteirizada 15218 - KIKOMETZ Endereço: ERNESTO SACHET 2420 Bairro…" at bounding box center [729, 406] width 1459 height 812
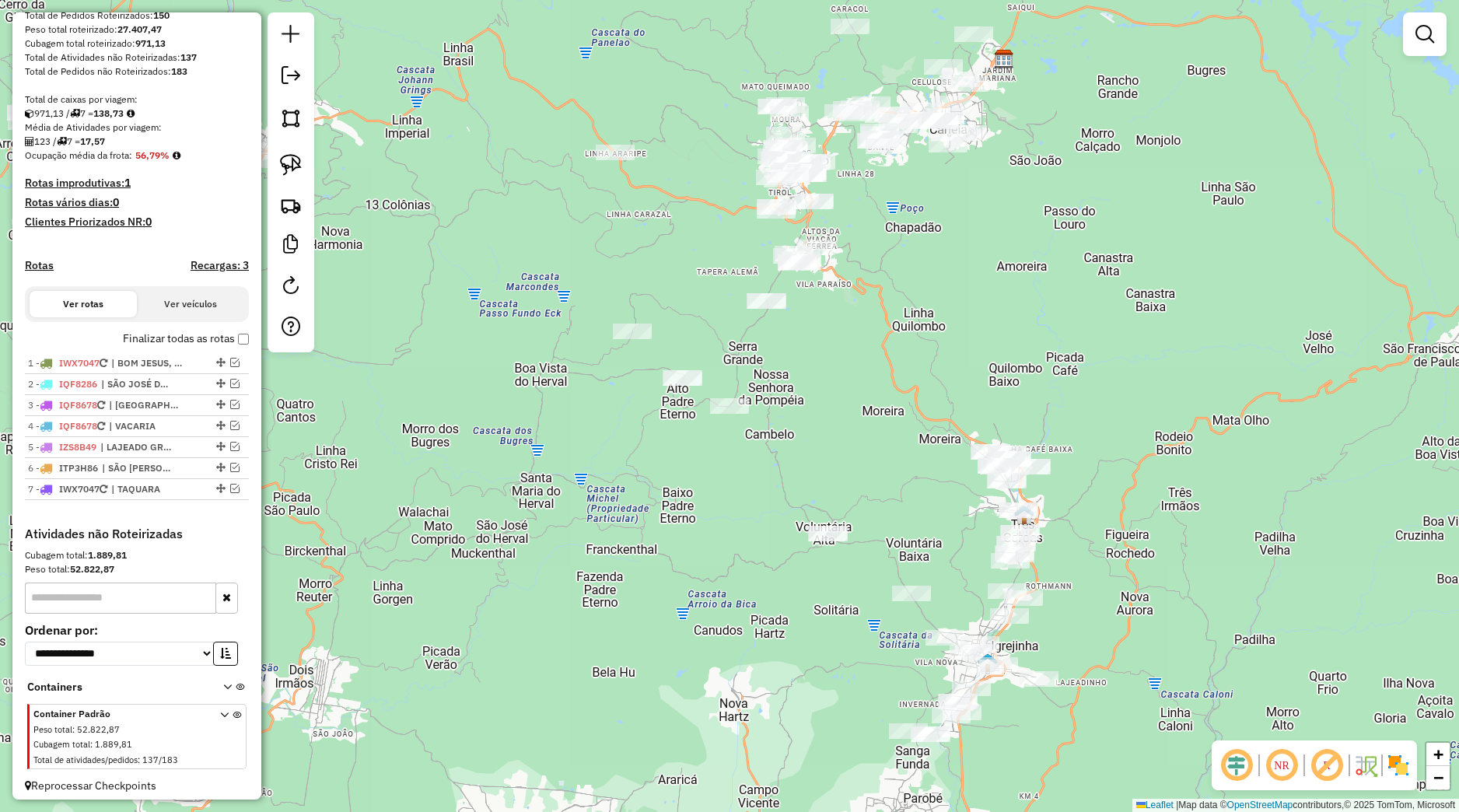
drag, startPoint x: 803, startPoint y: 515, endPoint x: 754, endPoint y: 505, distance: 50.0
click at [796, 518] on div "Janela de atendimento Grade de atendimento Capacidade Transportadoras Veículos …" at bounding box center [729, 406] width 1459 height 812
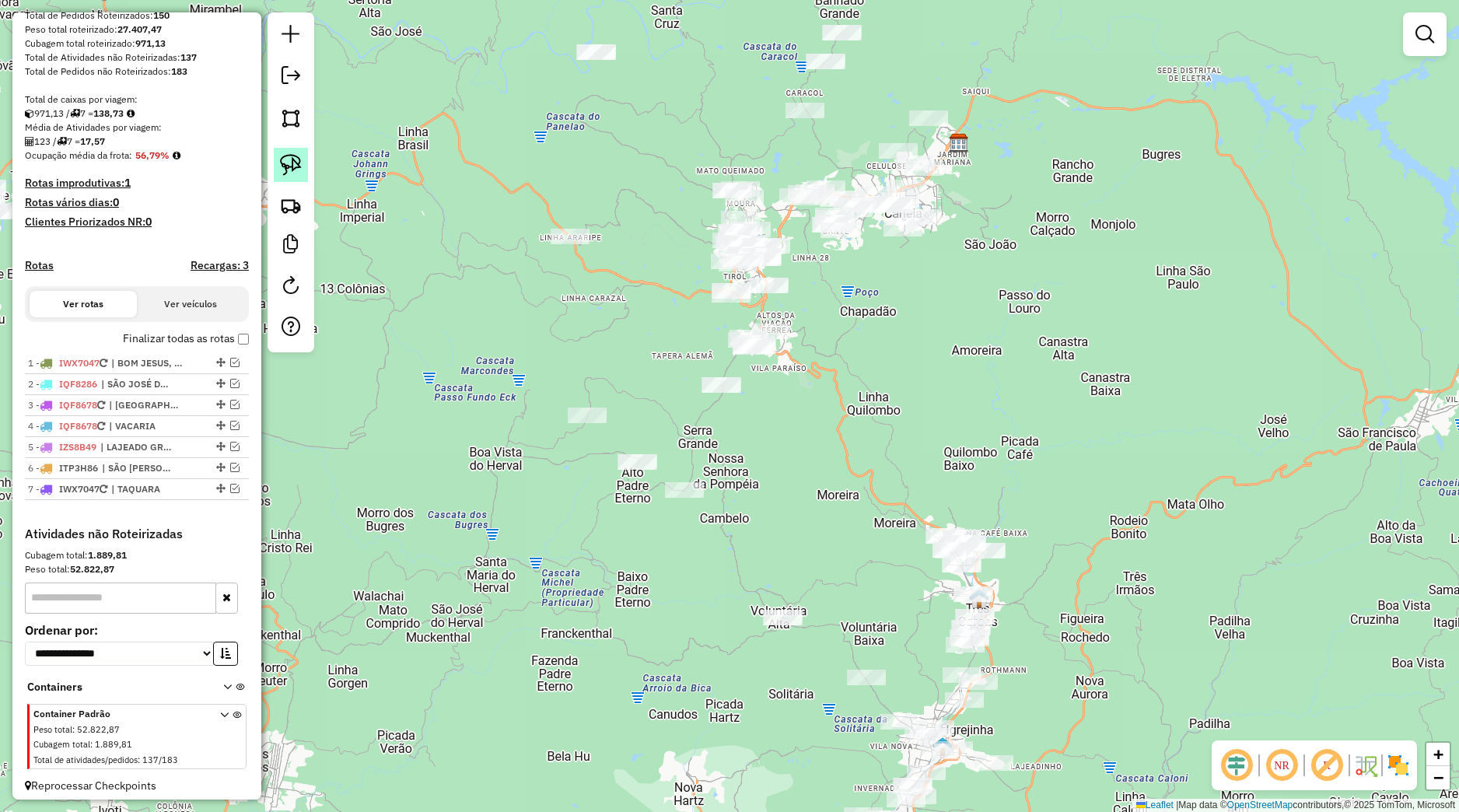
click at [299, 171] on img at bounding box center [291, 164] width 21 height 21
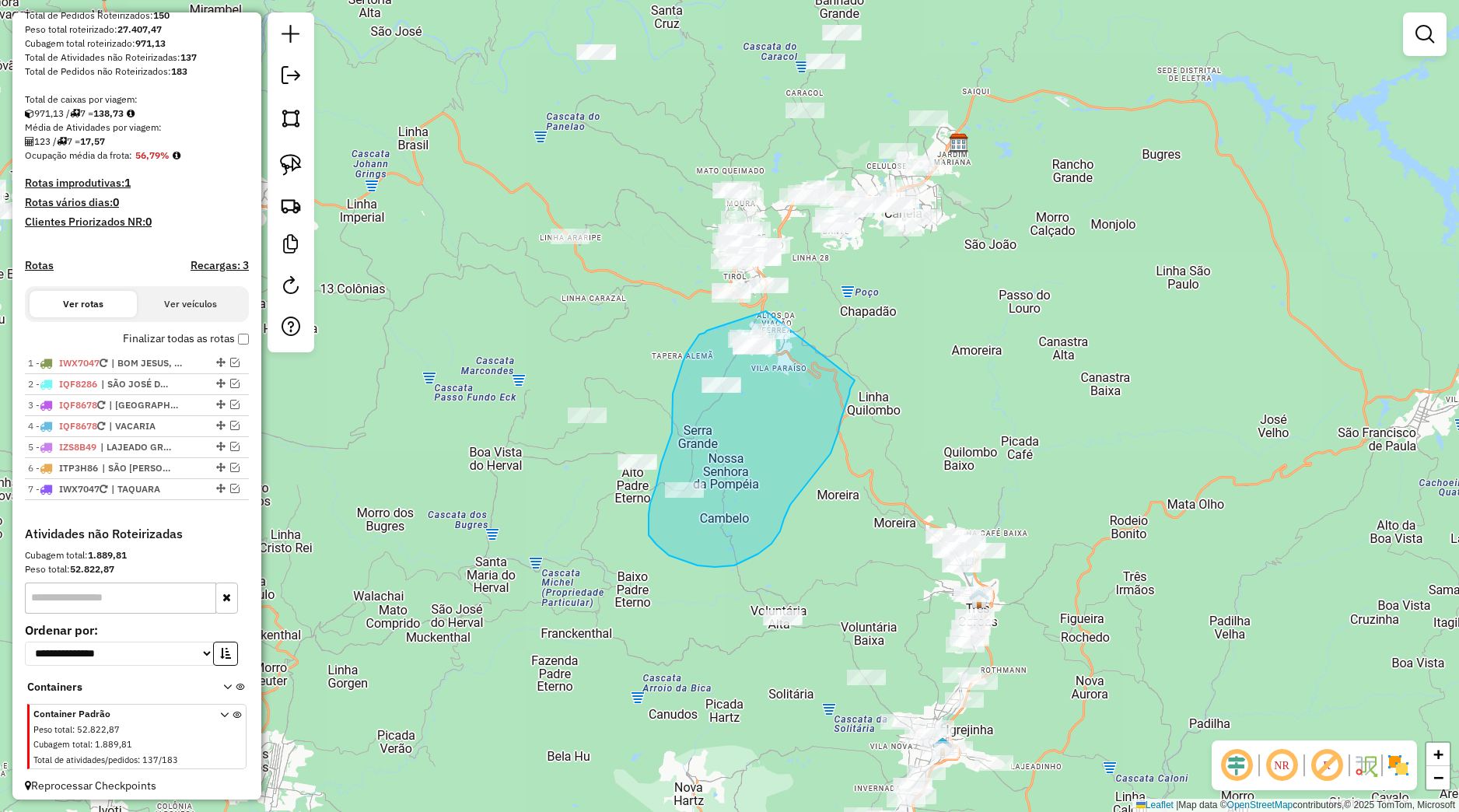
drag, startPoint x: 766, startPoint y: 311, endPoint x: 858, endPoint y: 367, distance: 107.7
click at [858, 367] on div "Janela de atendimento Grade de atendimento Capacidade Transportadoras Veículos …" at bounding box center [729, 406] width 1459 height 812
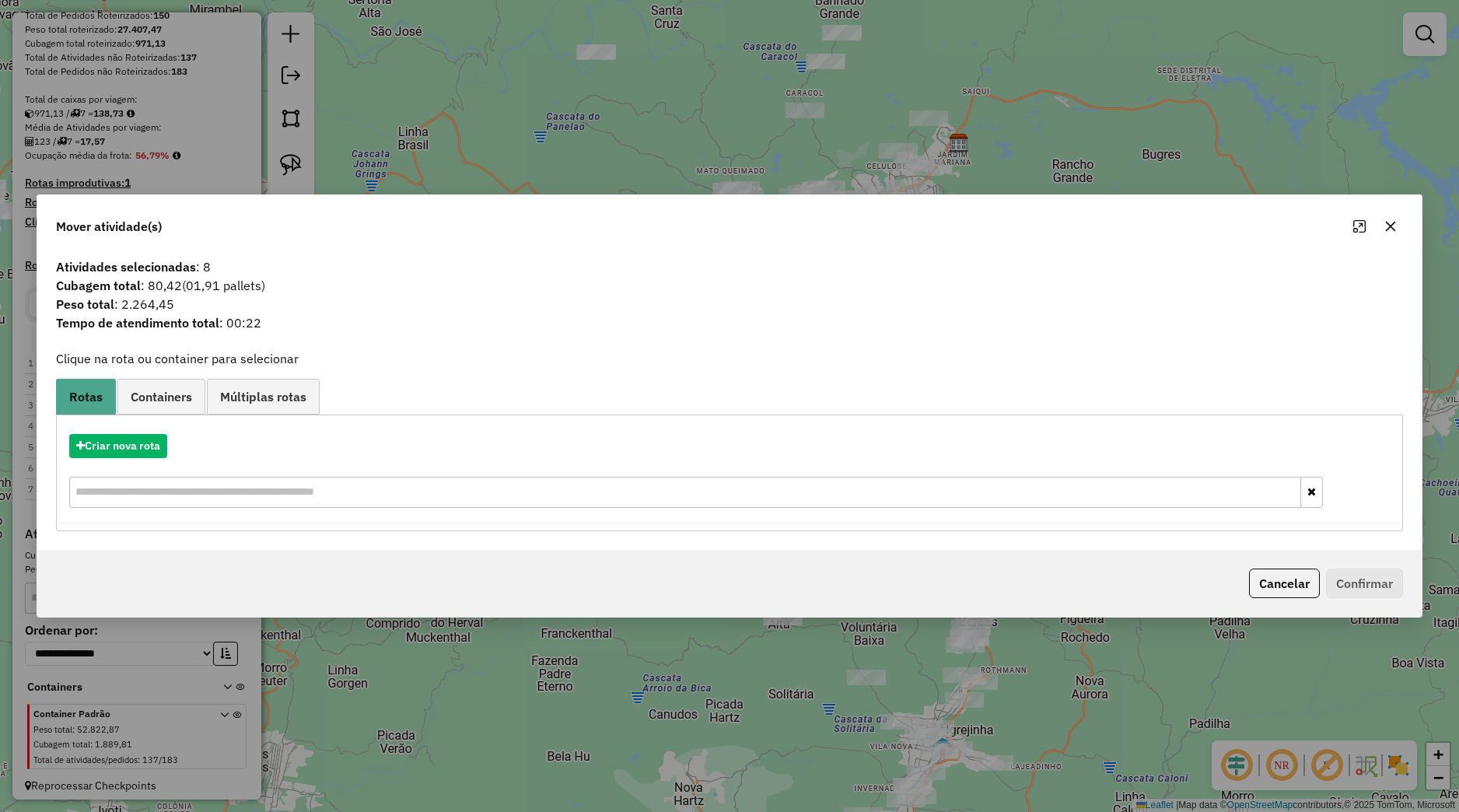
click at [1387, 231] on icon "button" at bounding box center [1391, 226] width 13 height 13
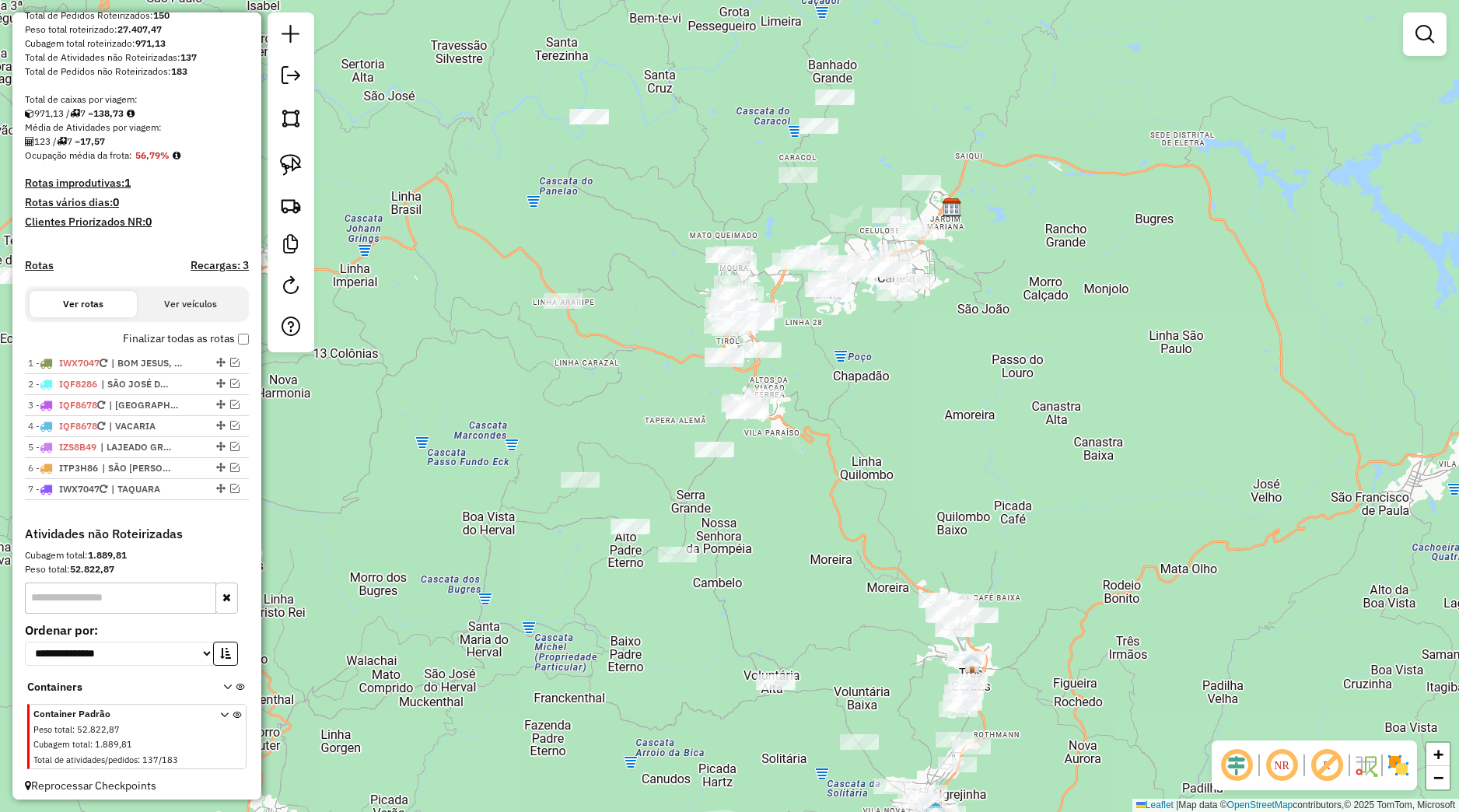
drag, startPoint x: 880, startPoint y: 344, endPoint x: 876, endPoint y: 407, distance: 63.1
click at [876, 407] on div "Janela de atendimento Grade de atendimento Capacidade Transportadoras Veículos …" at bounding box center [729, 406] width 1459 height 812
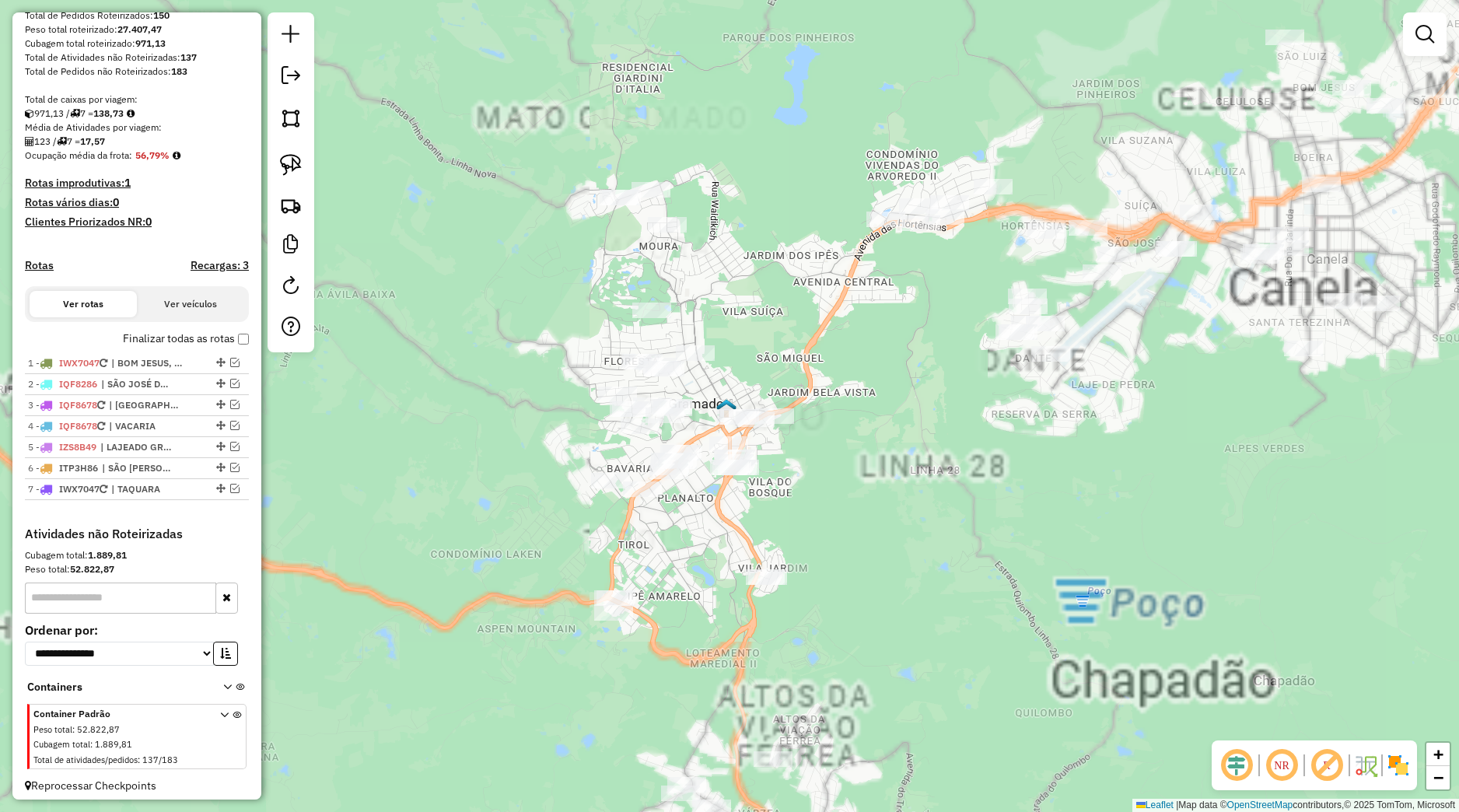
drag, startPoint x: 871, startPoint y: 393, endPoint x: 821, endPoint y: 468, distance: 90.1
click at [821, 468] on div "Janela de atendimento Grade de atendimento Capacidade Transportadoras Veículos …" at bounding box center [729, 406] width 1459 height 812
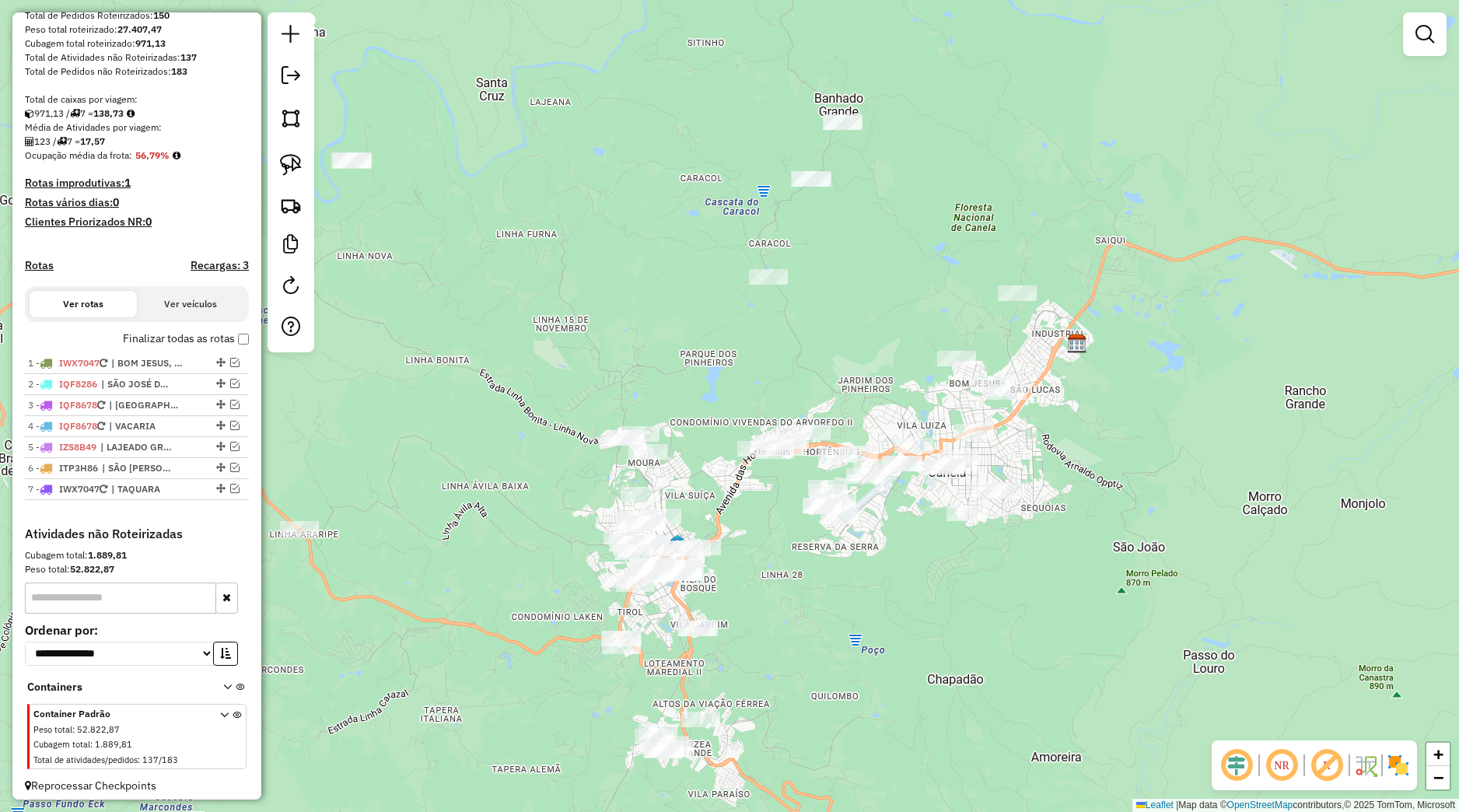
drag, startPoint x: 856, startPoint y: 447, endPoint x: 774, endPoint y: 645, distance: 214.3
click at [774, 645] on div "Janela de atendimento Grade de atendimento Capacidade Transportadoras Veículos …" at bounding box center [729, 406] width 1459 height 812
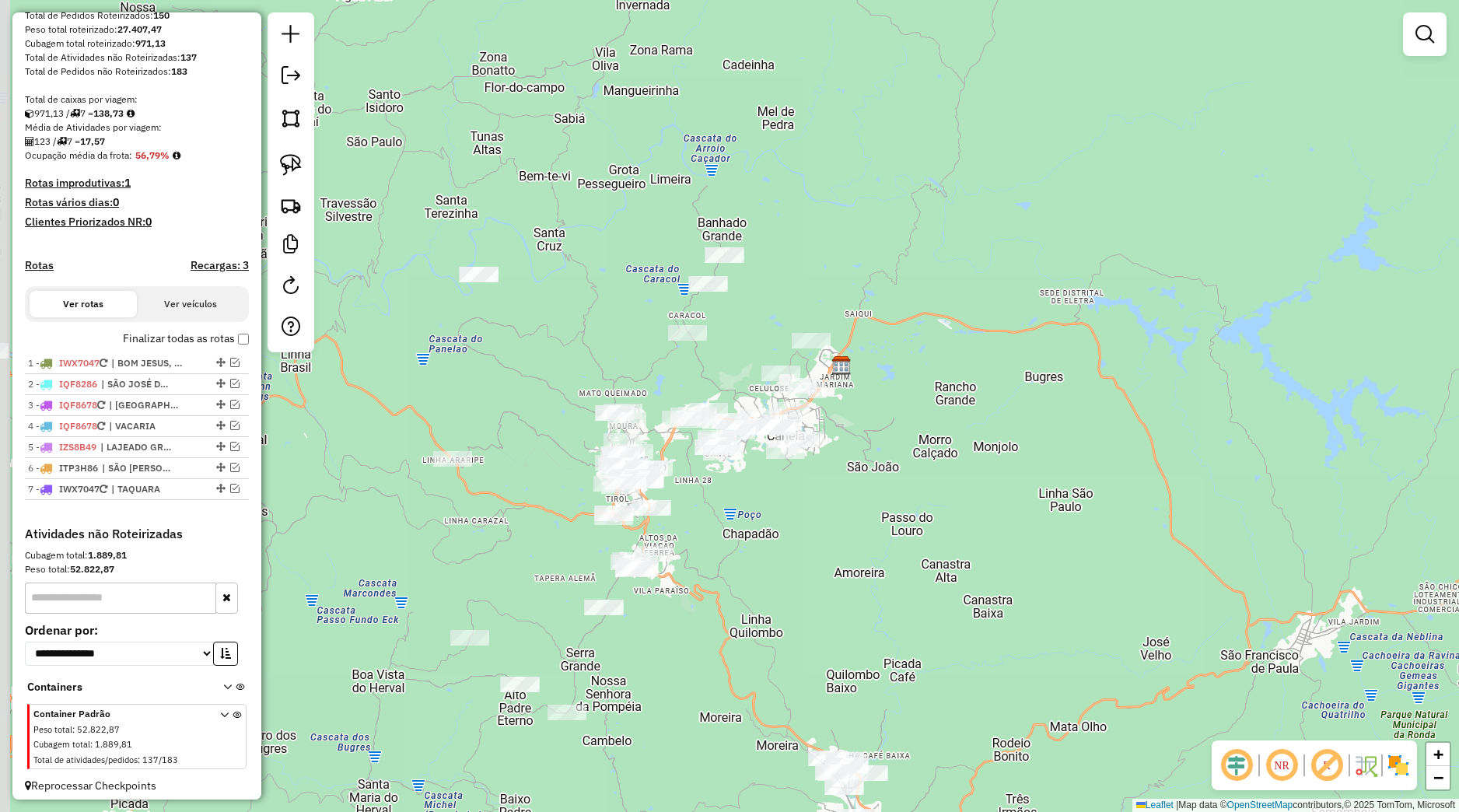
drag, startPoint x: 608, startPoint y: 290, endPoint x: 557, endPoint y: 259, distance: 59.7
click at [609, 292] on div "Janela de atendimento Grade de atendimento Capacidade Transportadoras Veículos …" at bounding box center [729, 406] width 1459 height 812
click at [303, 162] on link at bounding box center [291, 165] width 34 height 34
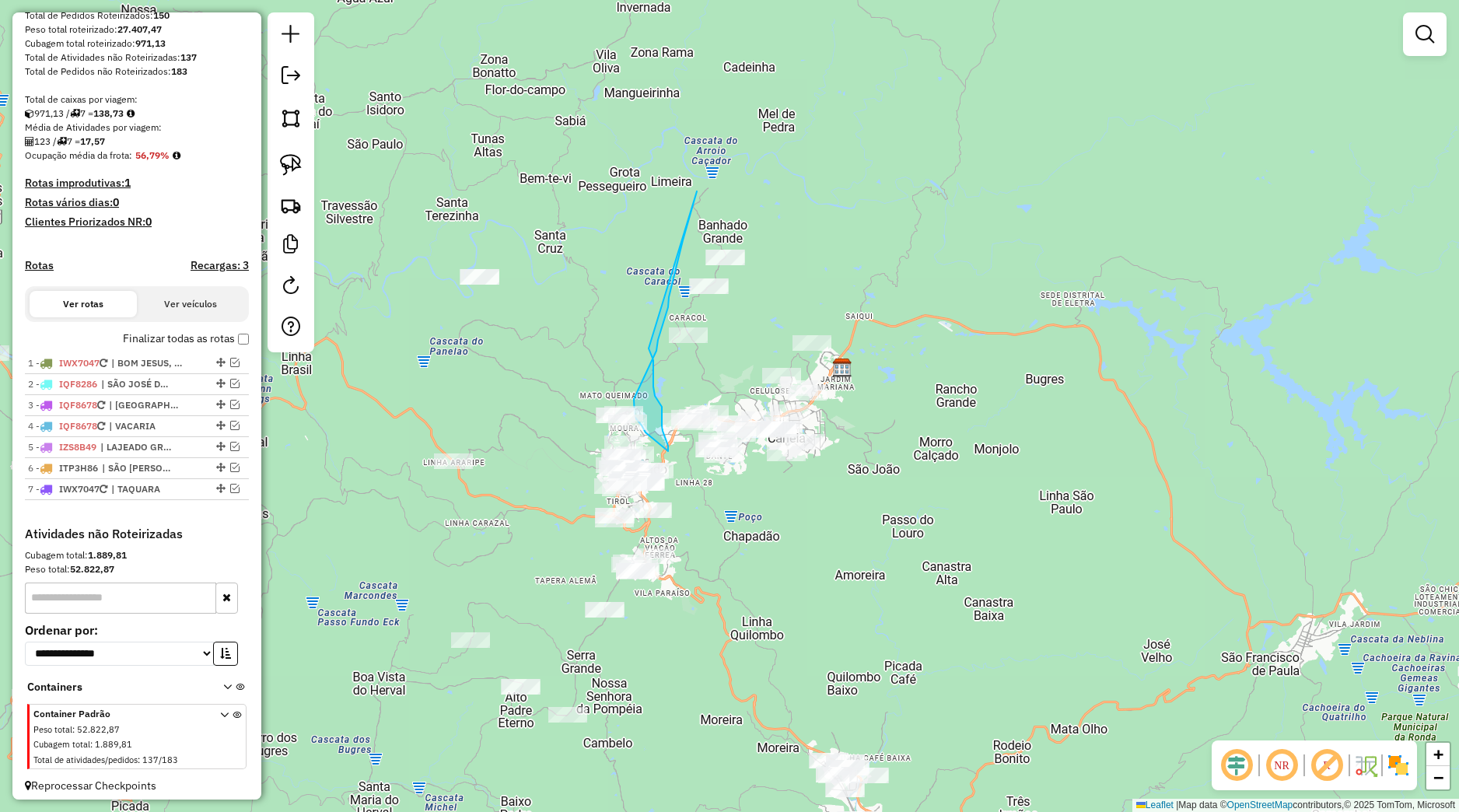
drag, startPoint x: 697, startPoint y: 193, endPoint x: 649, endPoint y: 345, distance: 159.4
click at [648, 345] on div "Janela de atendimento Grade de atendimento Capacidade Transportadoras Veículos …" at bounding box center [729, 406] width 1459 height 812
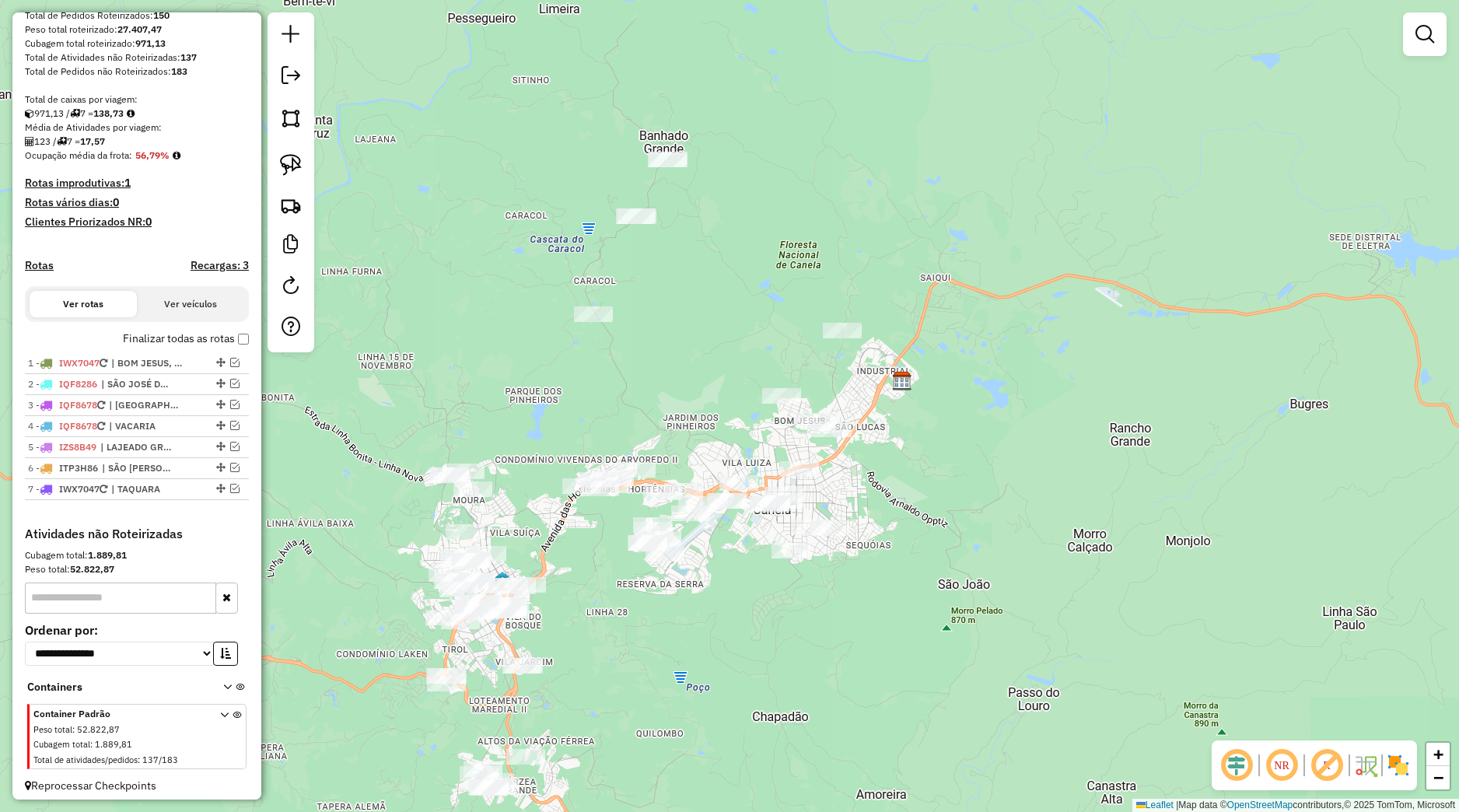
drag, startPoint x: 741, startPoint y: 376, endPoint x: 679, endPoint y: 363, distance: 63.3
click at [685, 363] on div "Janela de atendimento Grade de atendimento Capacidade Transportadoras Veículos …" at bounding box center [729, 406] width 1459 height 812
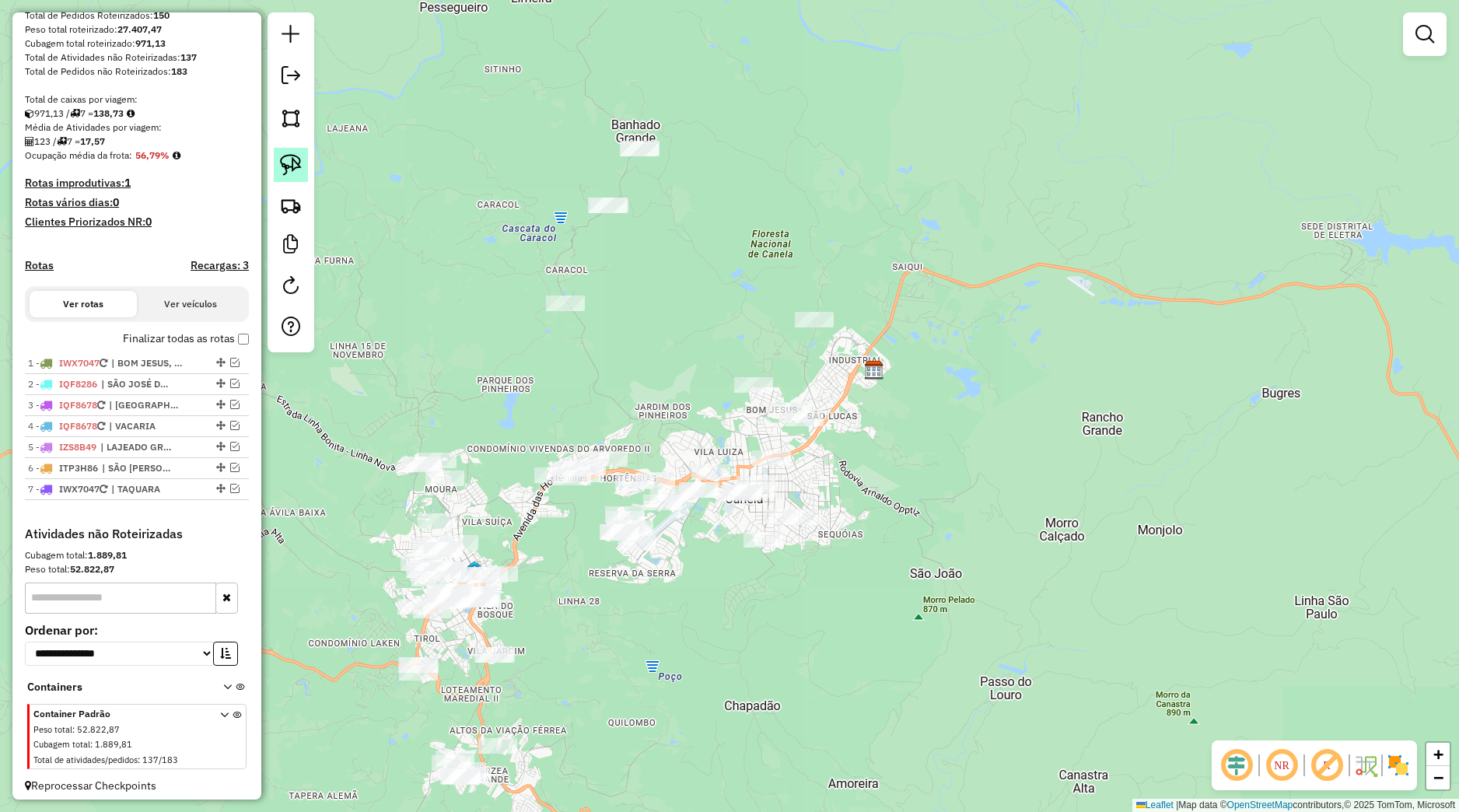
click at [297, 161] on img at bounding box center [291, 164] width 21 height 21
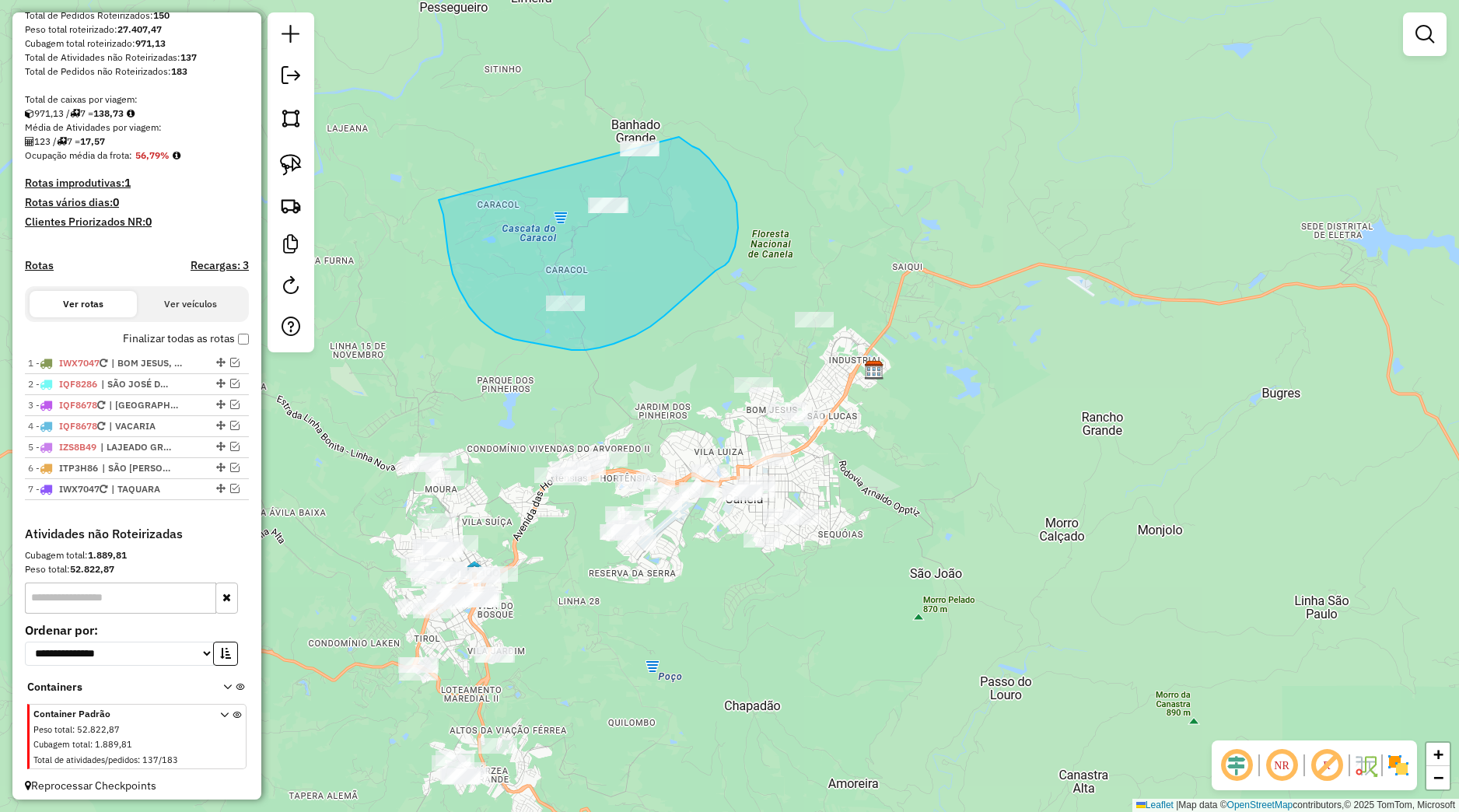
drag, startPoint x: 460, startPoint y: 290, endPoint x: 677, endPoint y: 137, distance: 265.5
click at [677, 137] on div "Janela de atendimento Grade de atendimento Capacidade Transportadoras Veículos …" at bounding box center [729, 406] width 1459 height 812
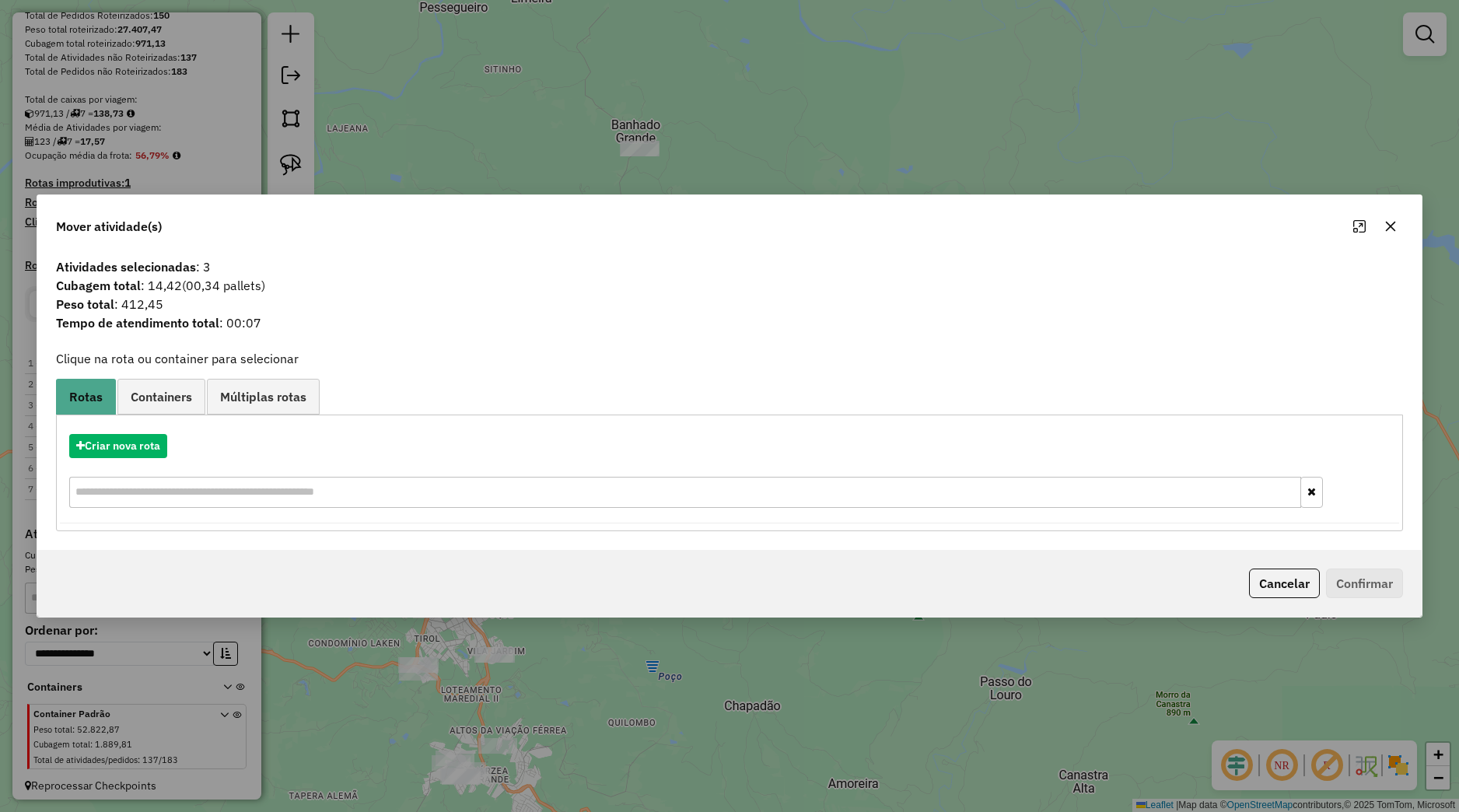
click at [1389, 230] on icon "button" at bounding box center [1391, 226] width 13 height 13
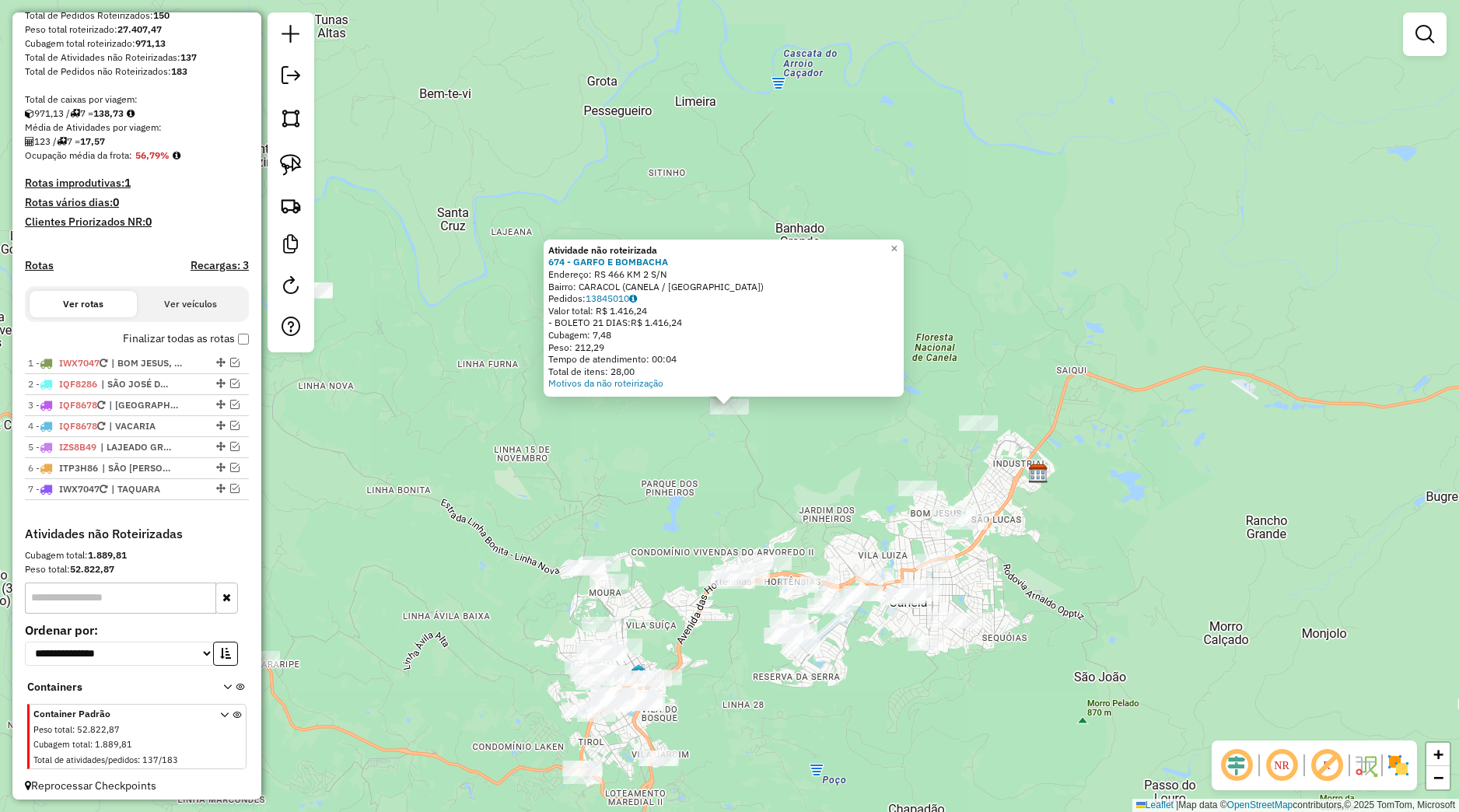
click at [705, 432] on div "Atividade não roteirizada 674 - GARFO E BOMBACHA Endereço: RS 466 KM 2 S/N Bair…" at bounding box center [729, 406] width 1459 height 812
click at [815, 419] on div "Atividade não roteirizada 674 - GARFO E BOMBACHA Endereço: RS 466 KM 2 S/N Bair…" at bounding box center [729, 406] width 1459 height 812
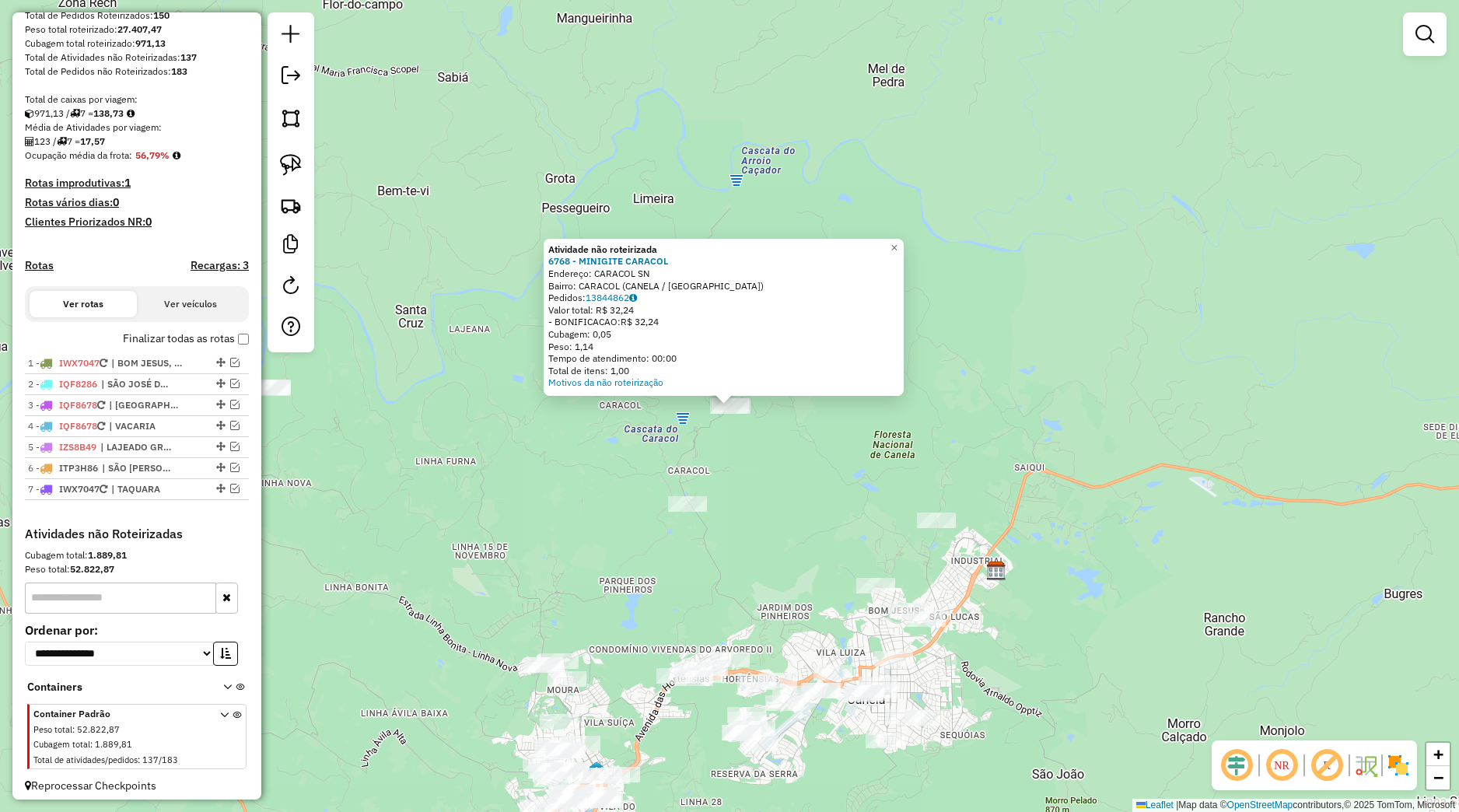
click at [806, 453] on div "Atividade não roteirizada 6768 - MINIGITE CARACOL Endereço: CARACOL SN Bairro: …" at bounding box center [729, 406] width 1459 height 812
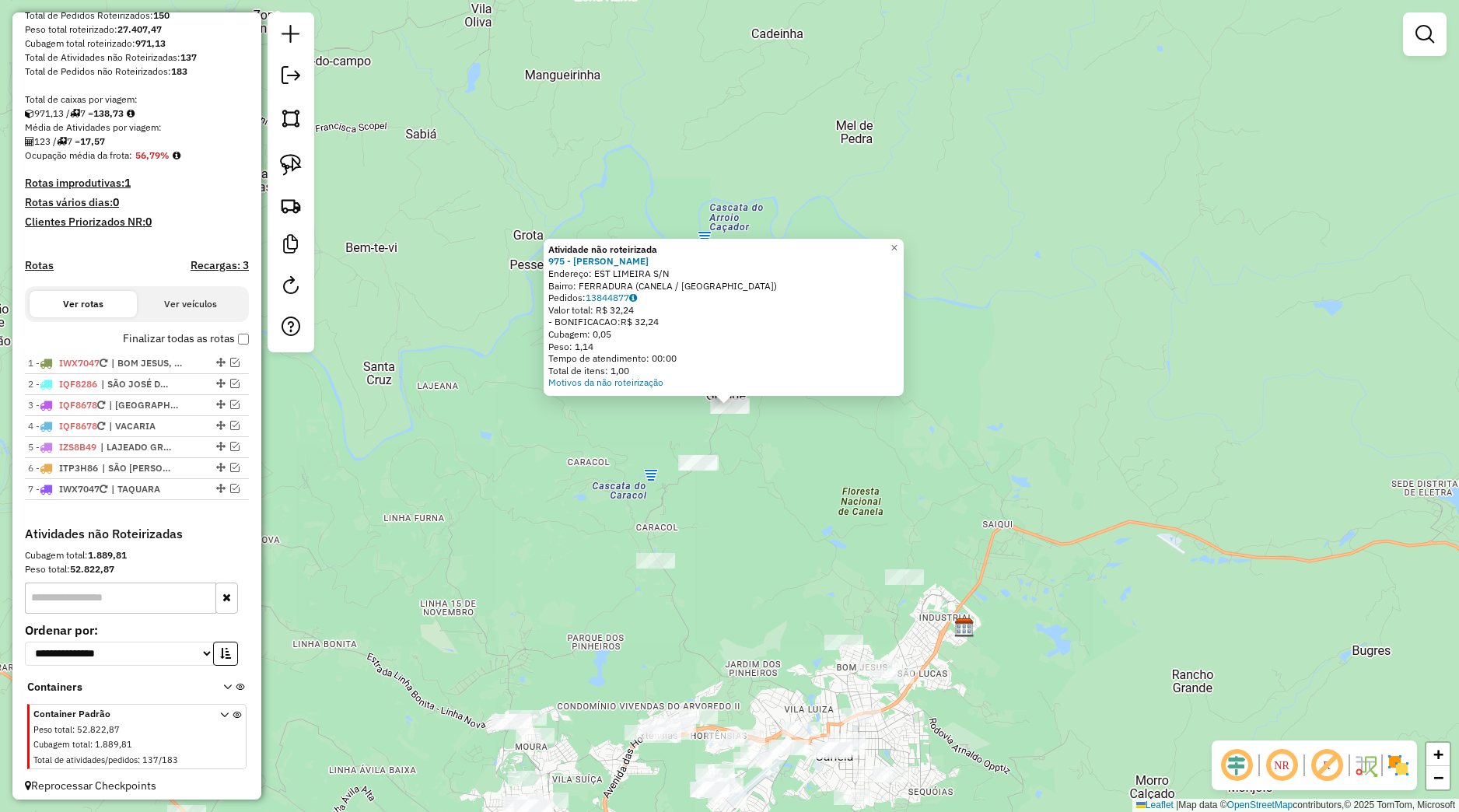
click at [770, 446] on div "Atividade não roteirizada 975 - LENI KISSMANN BRANCHINI Endereço: EST LIMEIRA S…" at bounding box center [729, 406] width 1459 height 812
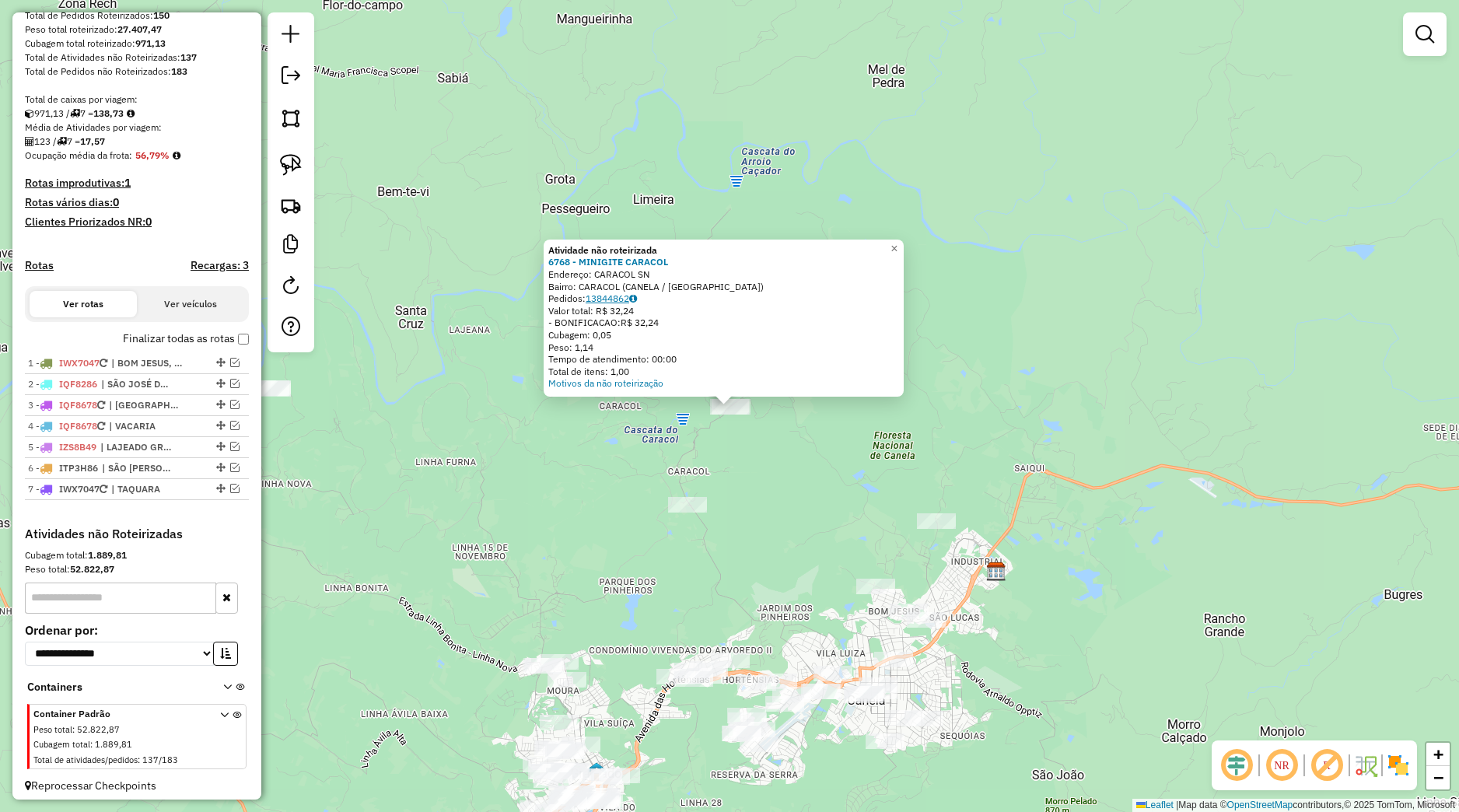
click at [622, 300] on link "13844862" at bounding box center [611, 298] width 51 height 12
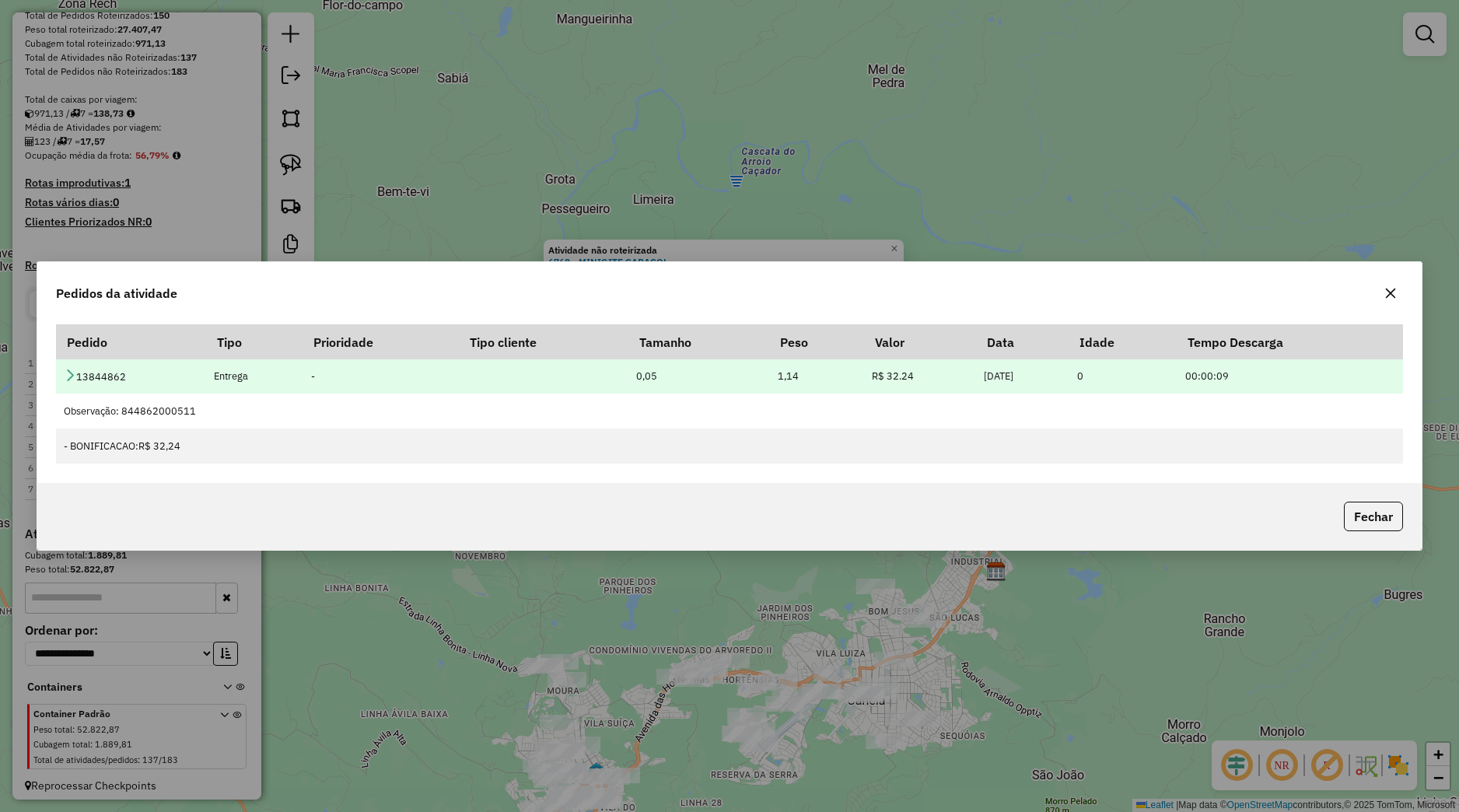
click at [70, 377] on icon at bounding box center [70, 374] width 13 height 13
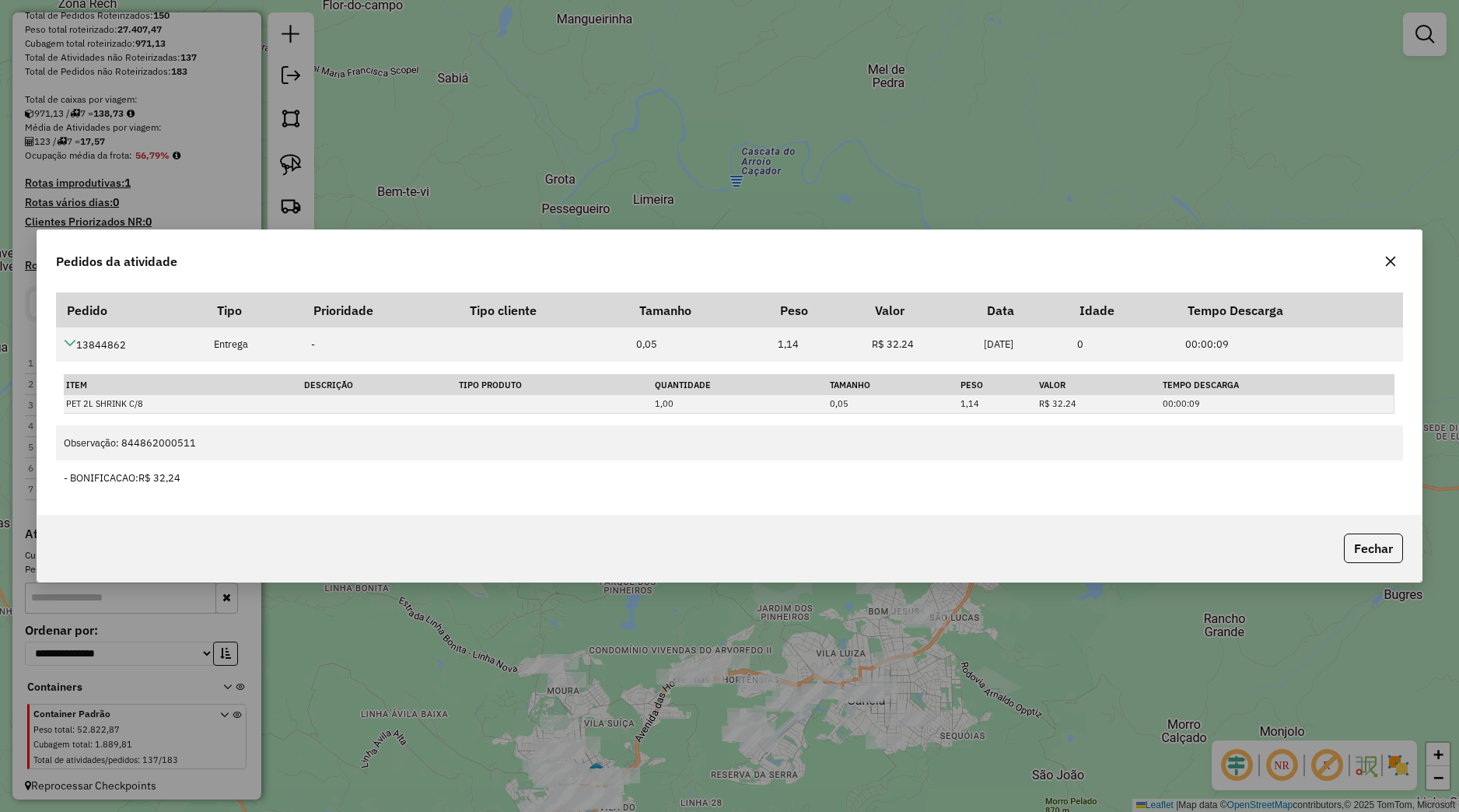
drag, startPoint x: 1387, startPoint y: 256, endPoint x: 1367, endPoint y: 266, distance: 22.4
click at [1389, 256] on icon "button" at bounding box center [1391, 261] width 13 height 13
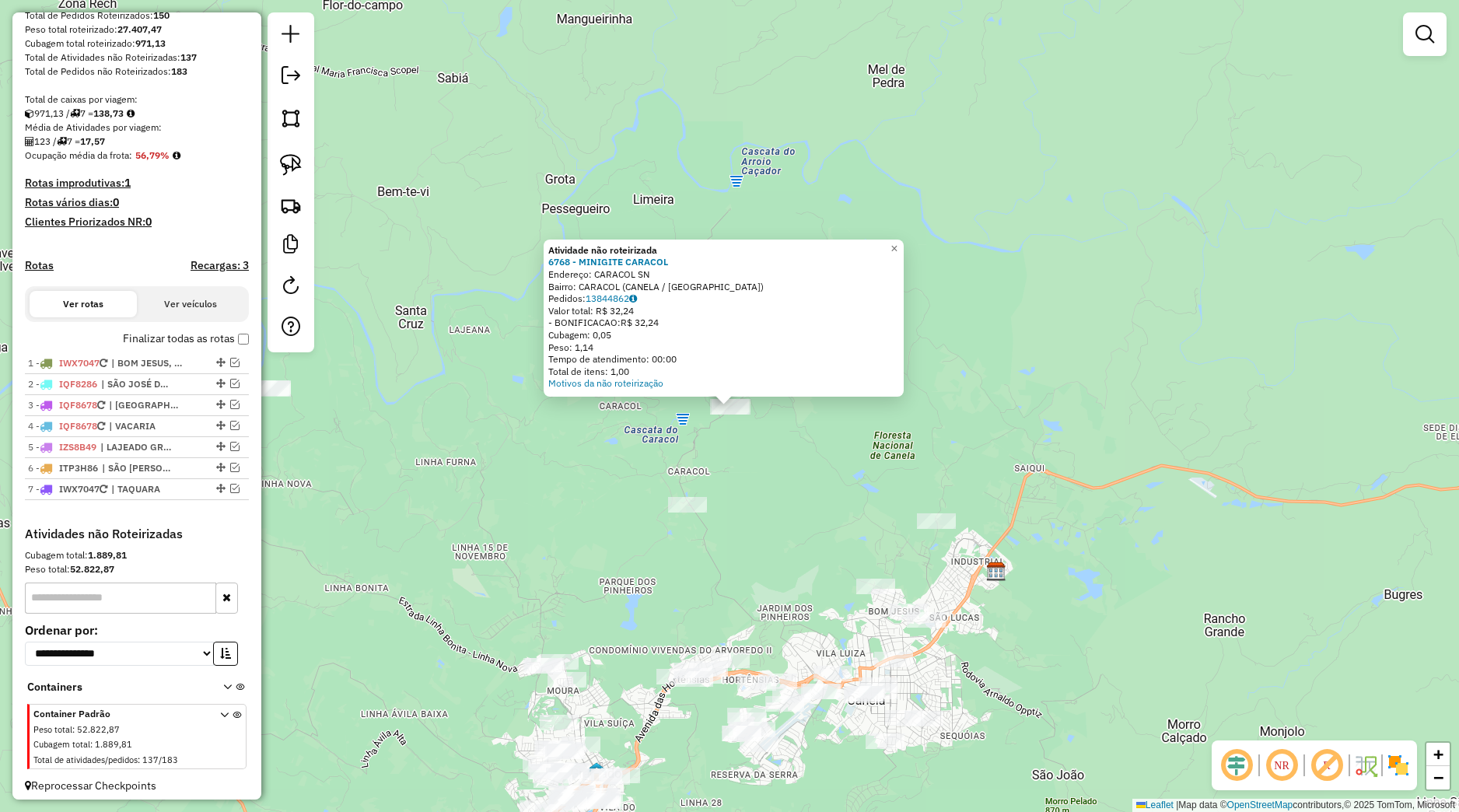
click at [747, 467] on div "Atividade não roteirizada 6768 - MINIGITE CARACOL Endereço: CARACOL SN Bairro: …" at bounding box center [729, 406] width 1459 height 812
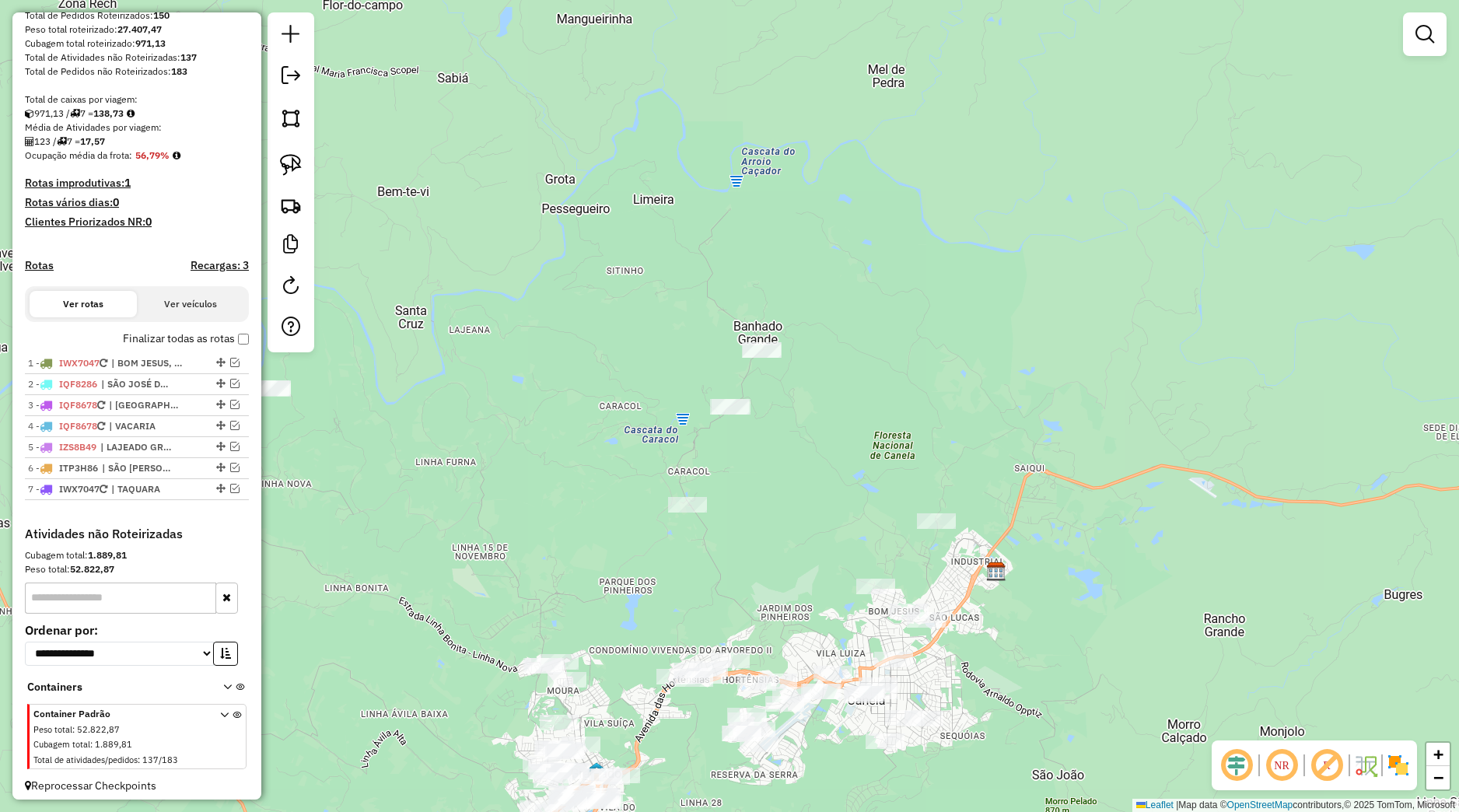
click at [697, 496] on div "Janela de atendimento Grade de atendimento Capacidade Transportadoras Veículos …" at bounding box center [729, 406] width 1459 height 812
click at [698, 497] on div "Janela de atendimento Grade de atendimento Capacidade Transportadoras Veículos …" at bounding box center [729, 406] width 1459 height 812
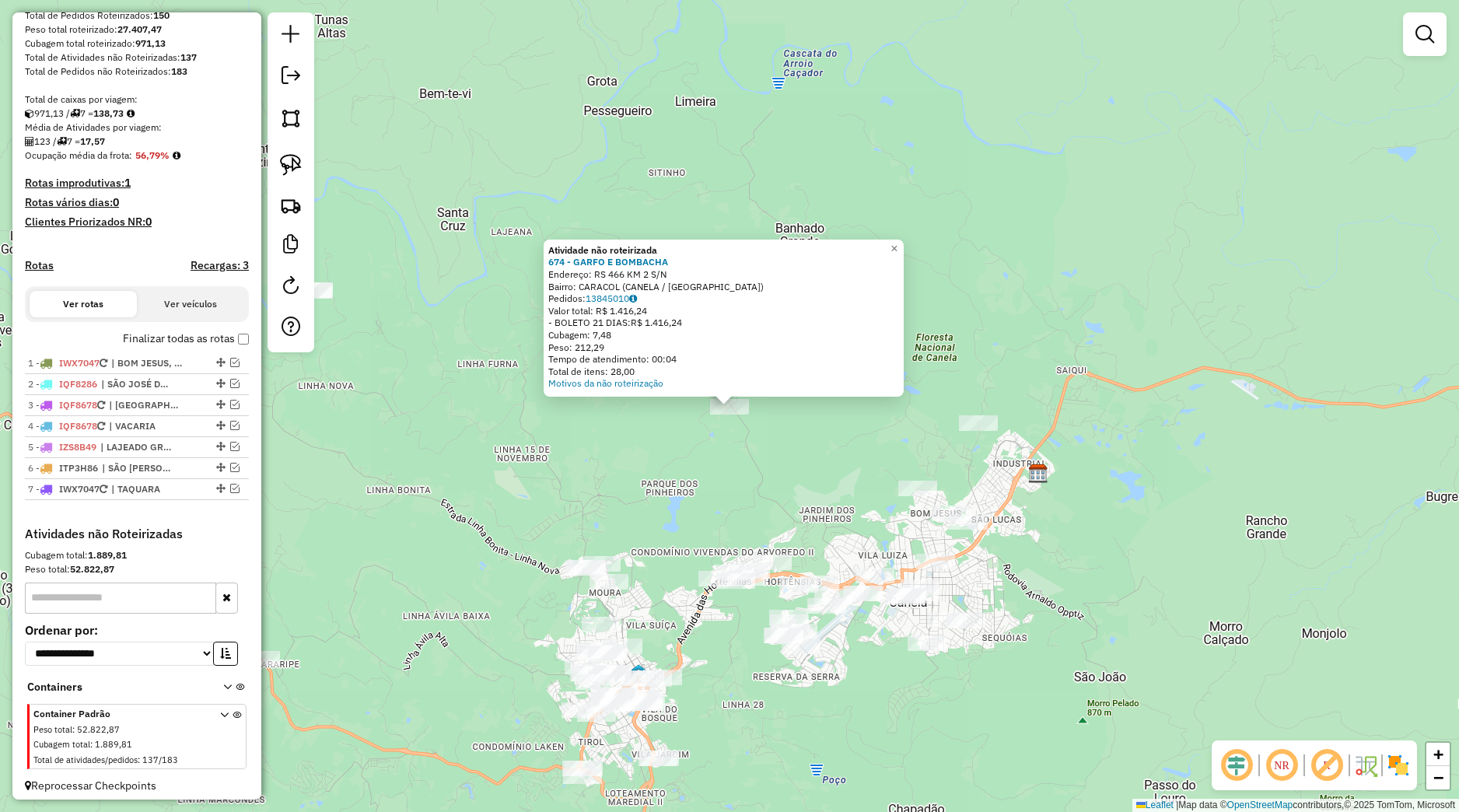
click at [769, 476] on div "Atividade não roteirizada 674 - GARFO E BOMBACHA Endereço: RS 466 KM 2 S/N Bair…" at bounding box center [729, 406] width 1459 height 812
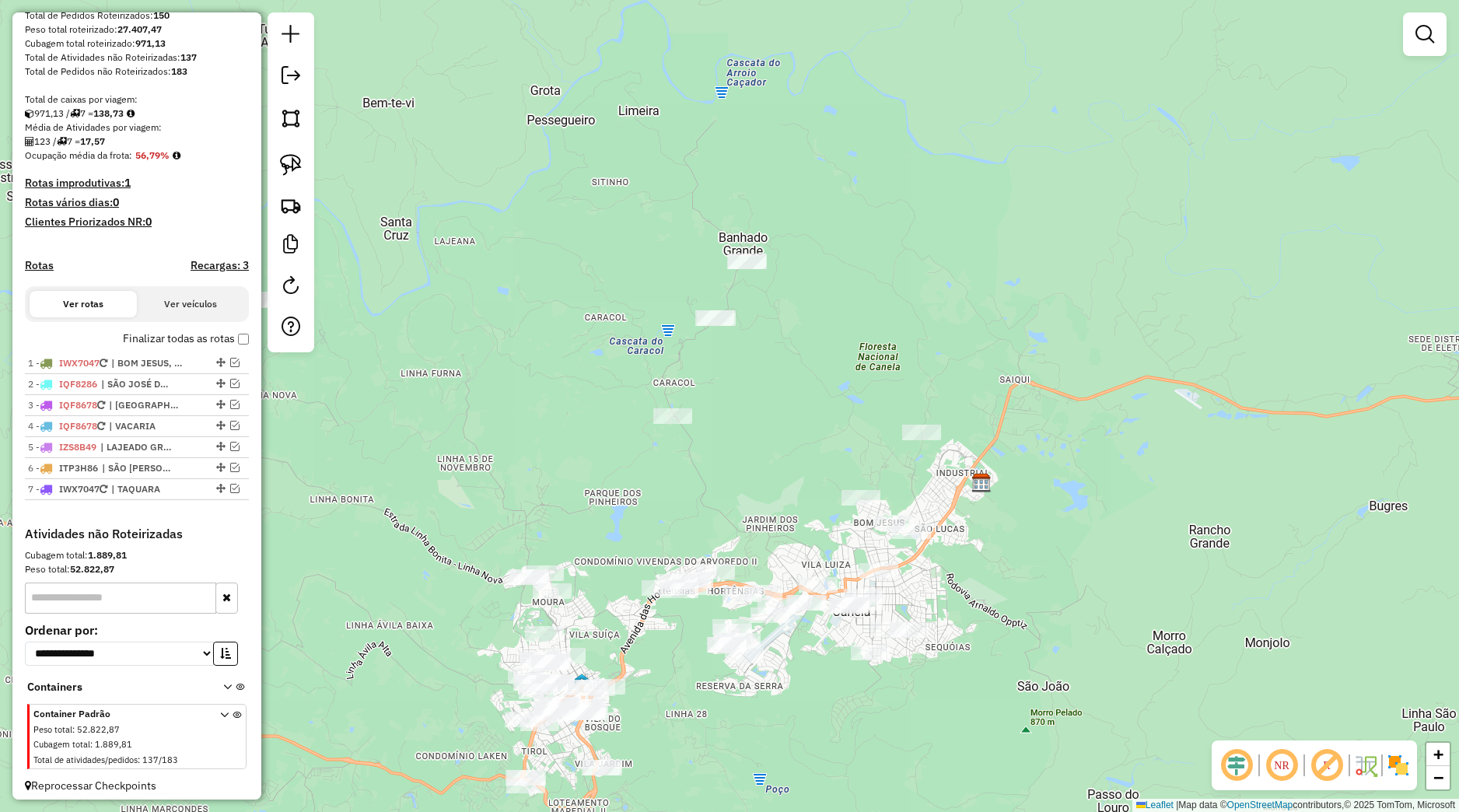
drag, startPoint x: 769, startPoint y: 479, endPoint x: 686, endPoint y: 476, distance: 83.1
click at [689, 476] on div "Janela de atendimento Grade de atendimento Capacidade Transportadoras Veículos …" at bounding box center [729, 406] width 1459 height 812
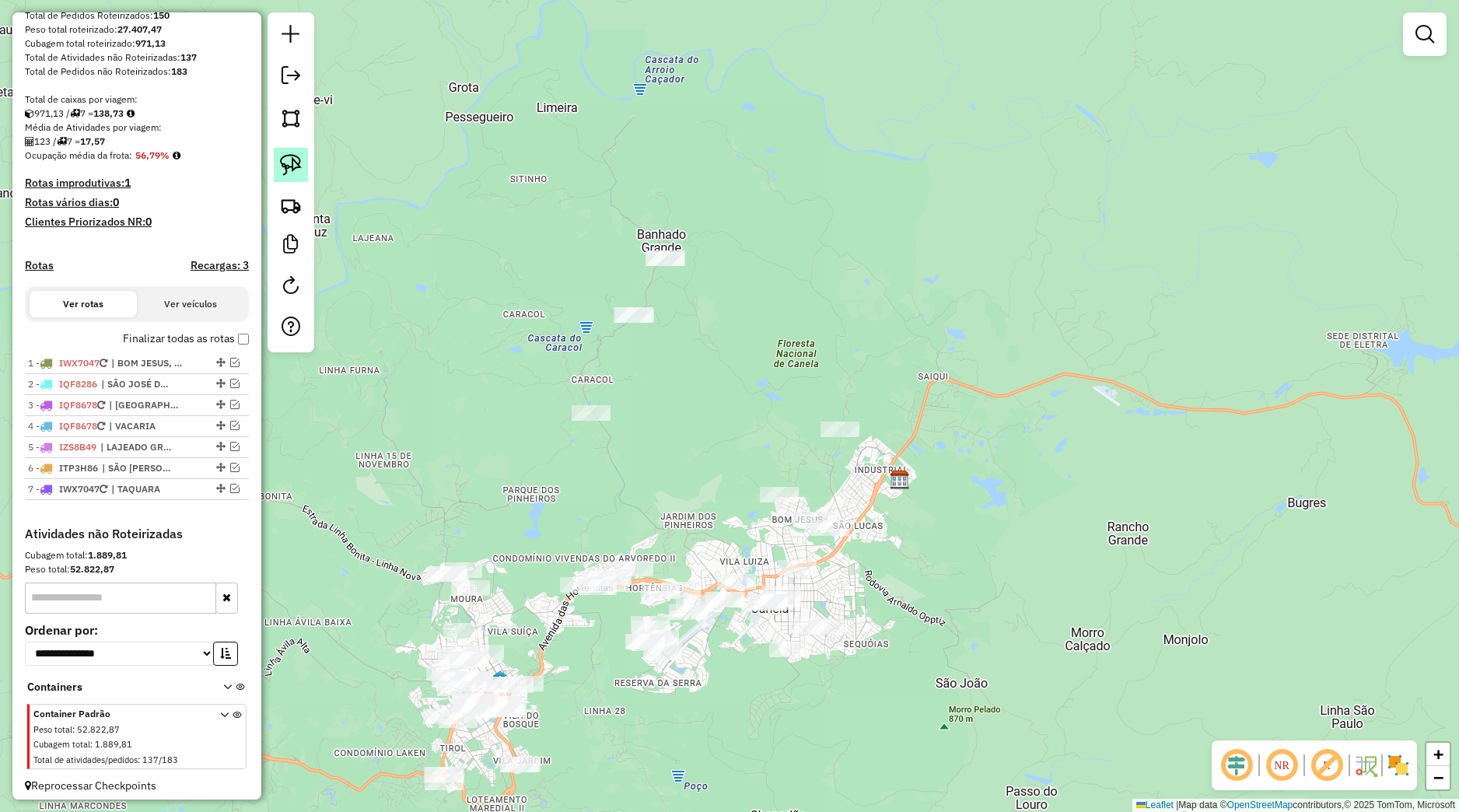
click at [304, 176] on link at bounding box center [291, 165] width 34 height 34
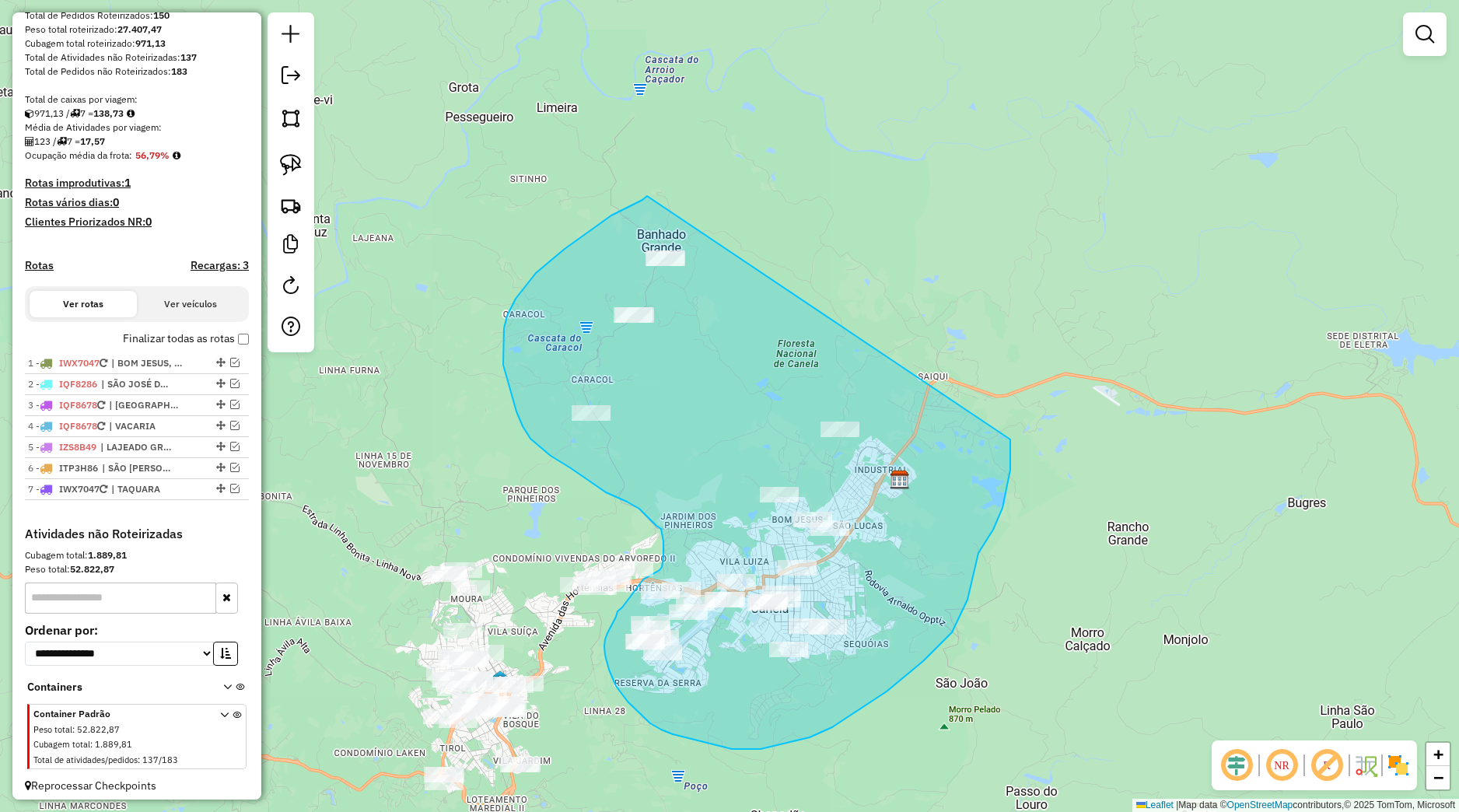
drag, startPoint x: 647, startPoint y: 196, endPoint x: 997, endPoint y: 362, distance: 387.4
click at [997, 362] on div "Janela de atendimento Grade de atendimento Capacidade Transportadoras Veículos …" at bounding box center [729, 406] width 1459 height 812
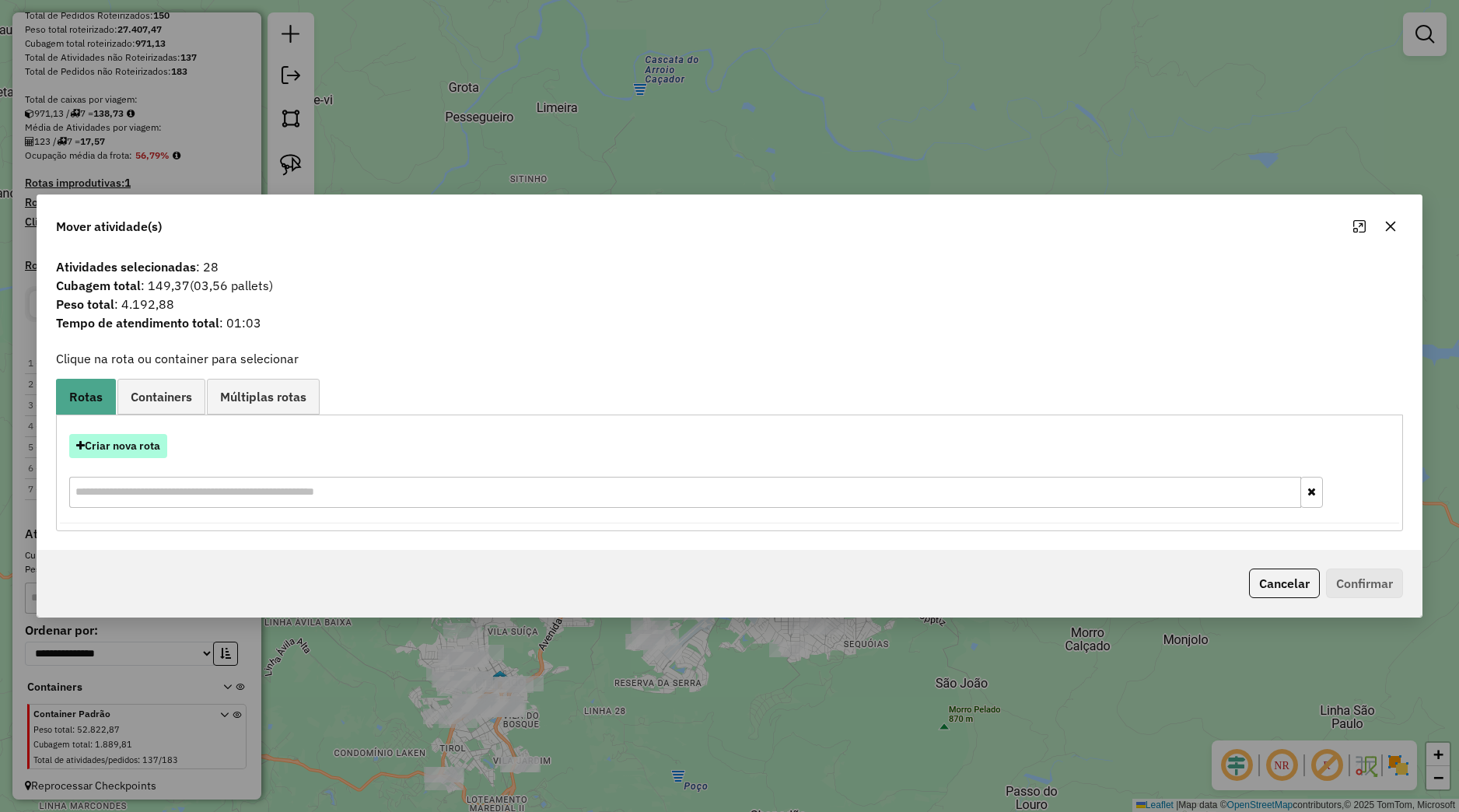
click at [160, 447] on button "Criar nova rota" at bounding box center [118, 446] width 98 height 24
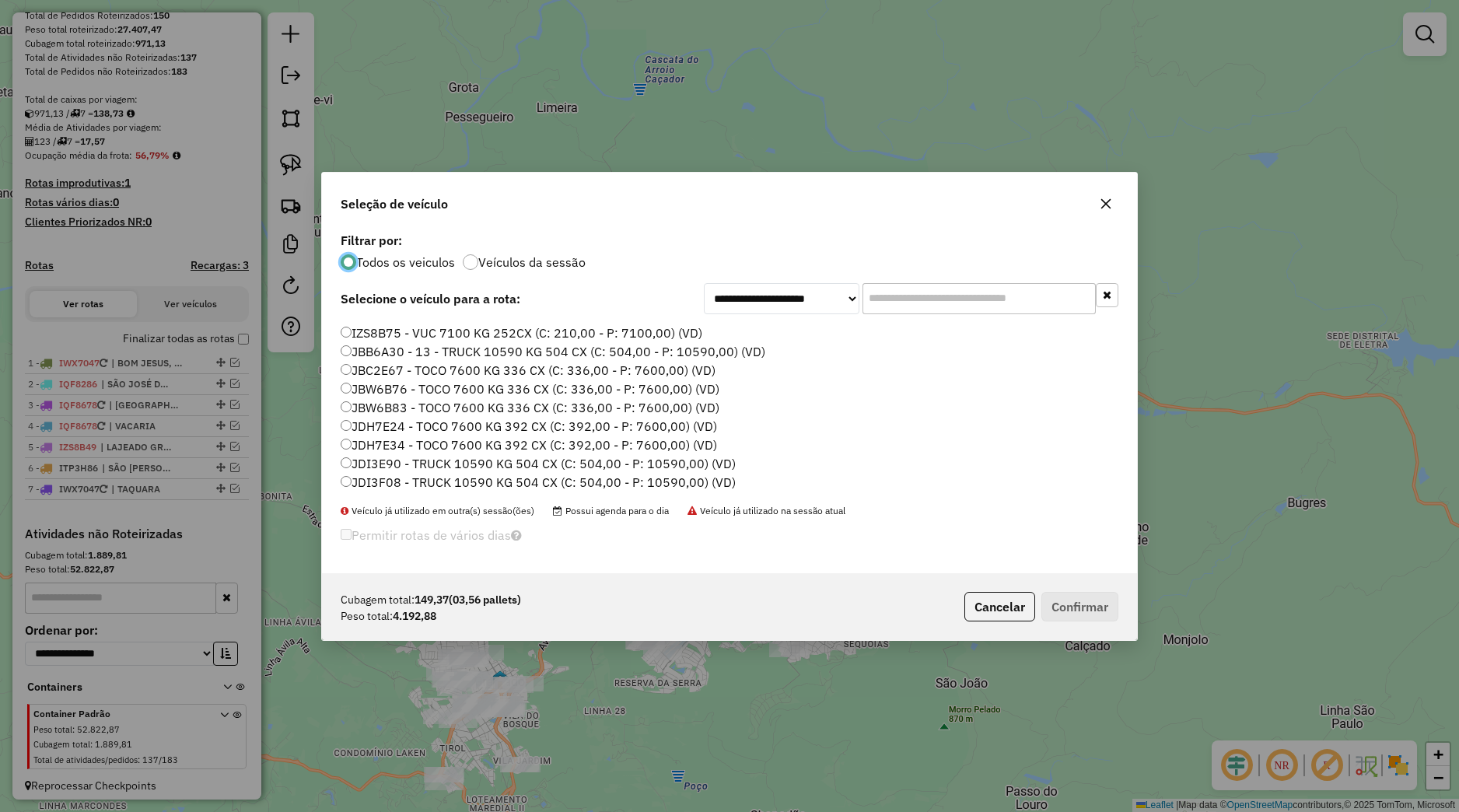
scroll to position [297, 0]
click at [409, 403] on label "JBW6B83 - TOCO 7600 KG 336 CX (C: 336,00 - P: 7600,00) (VD)" at bounding box center [530, 406] width 379 height 19
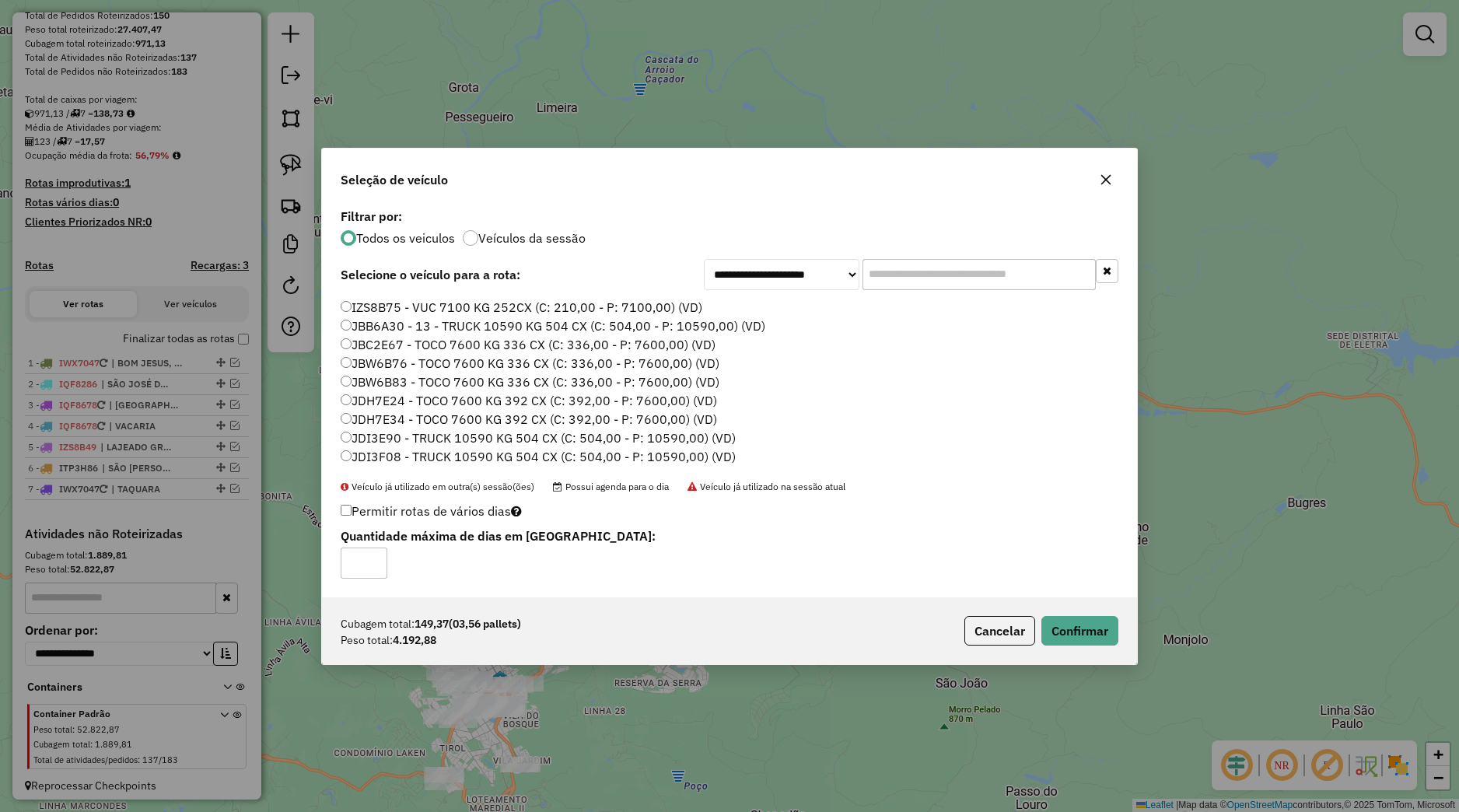
click at [1109, 615] on div "Cubagem total: 149,37 (03,56 pallets) Peso total: 4.192,88 Cancelar Confirmar" at bounding box center [730, 631] width 815 height 67
click at [1086, 631] on button "Confirmar" at bounding box center [1080, 631] width 77 height 30
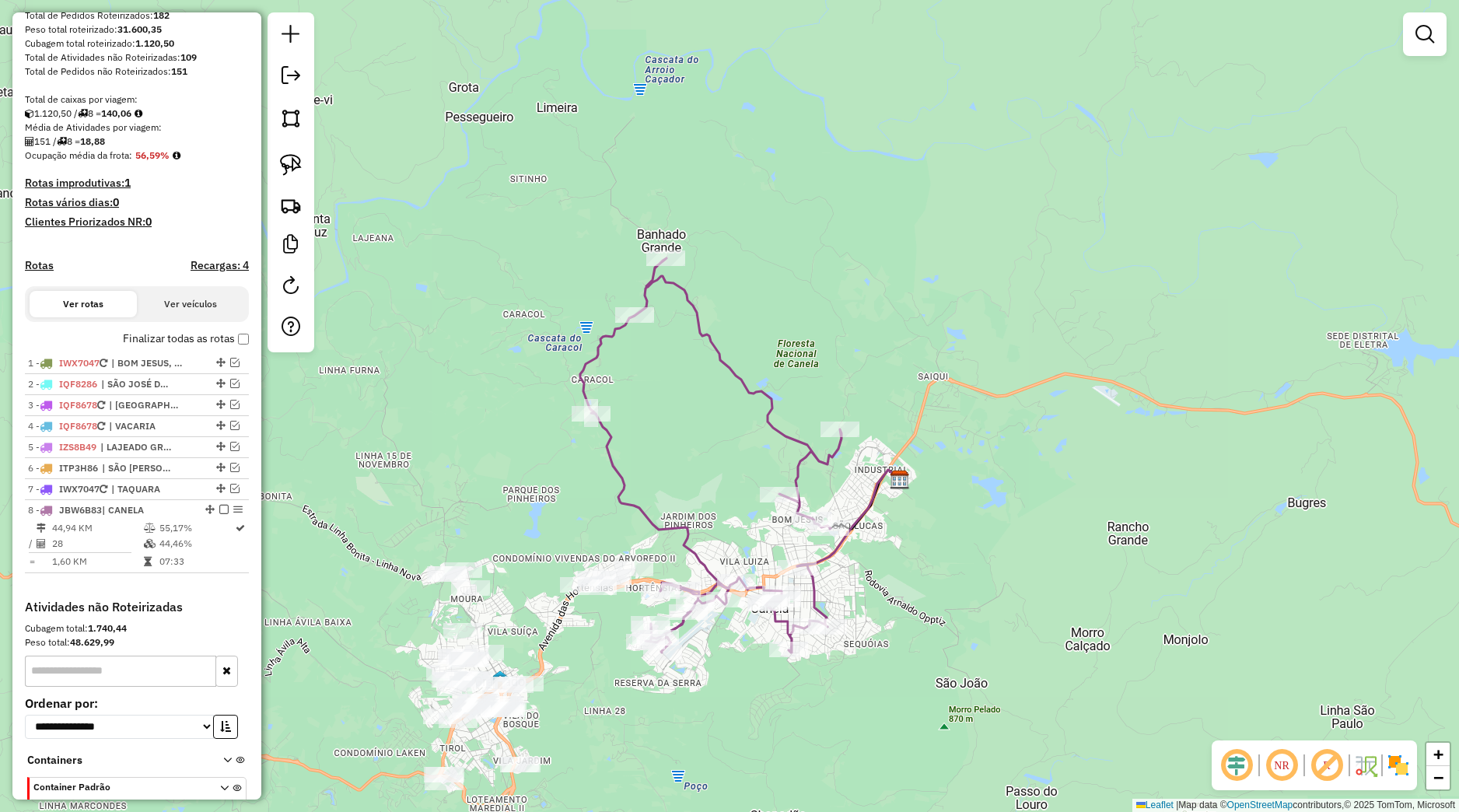
drag, startPoint x: 668, startPoint y: 675, endPoint x: 930, endPoint y: 538, distance: 295.7
click at [927, 542] on div "Janela de atendimento Grade de atendimento Capacidade Transportadoras Veículos …" at bounding box center [729, 406] width 1459 height 812
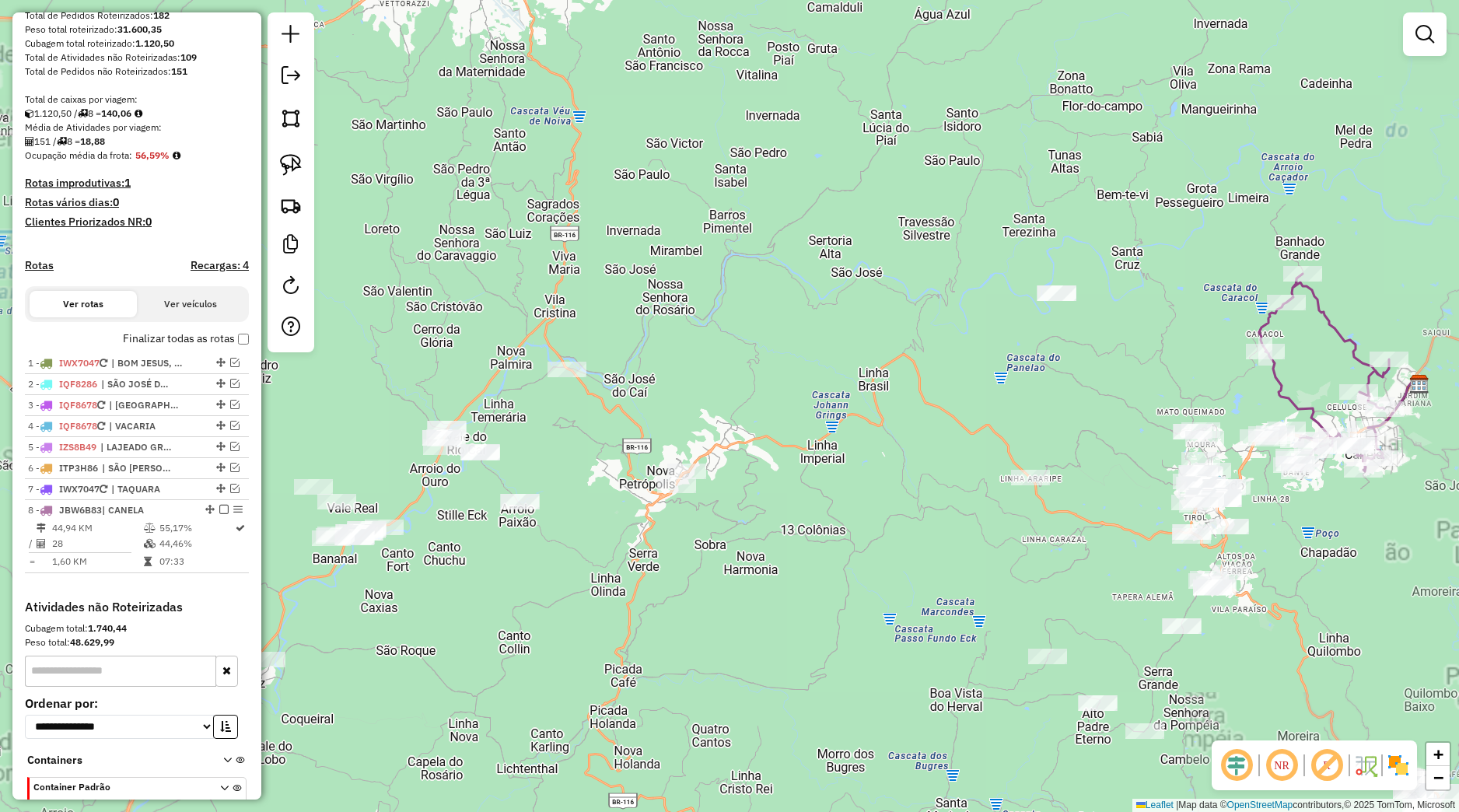
drag, startPoint x: 523, startPoint y: 609, endPoint x: 611, endPoint y: 539, distance: 112.4
click at [777, 570] on div "Janela de atendimento Grade de atendimento Capacidade Transportadoras Veículos …" at bounding box center [729, 406] width 1459 height 812
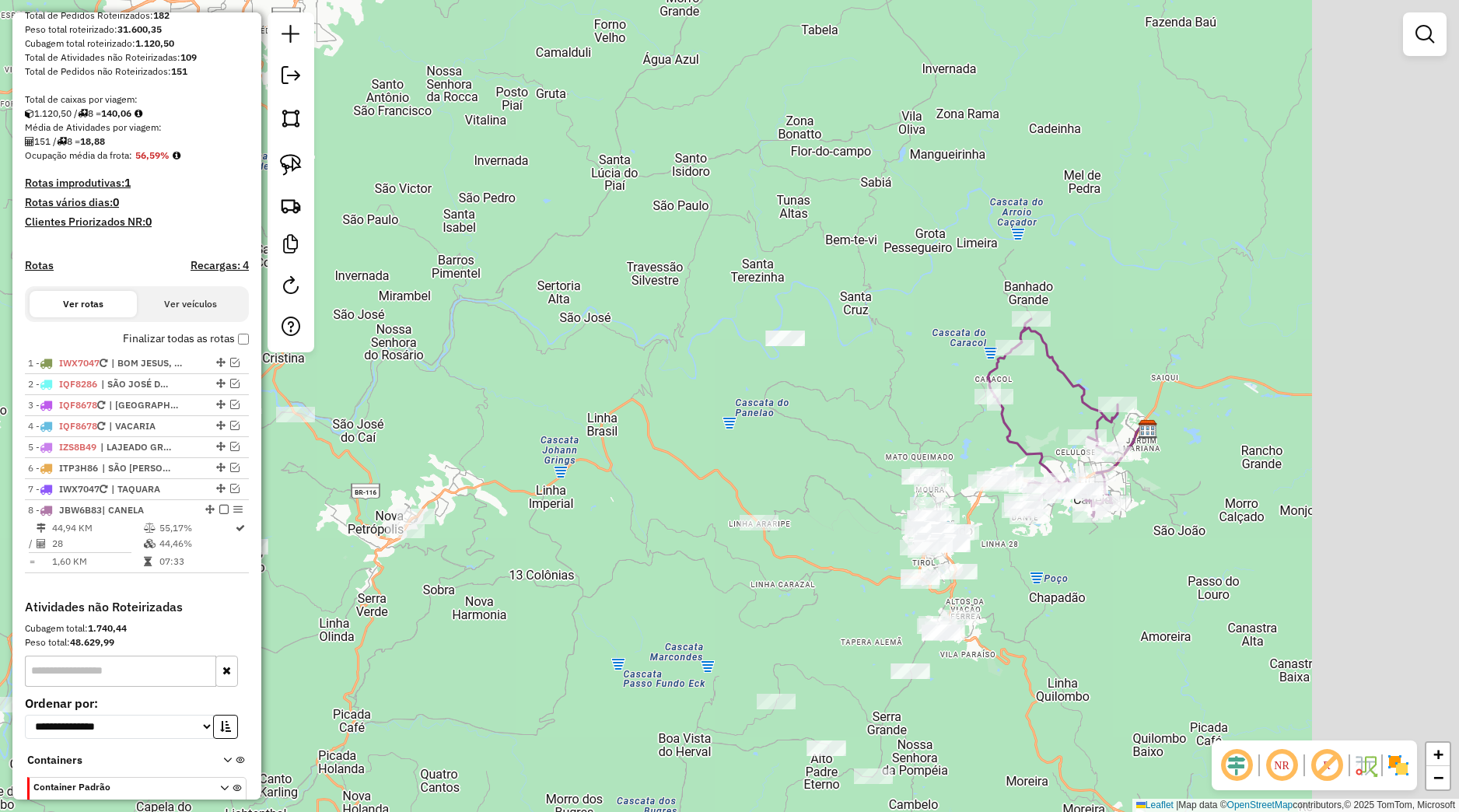
drag, startPoint x: 1060, startPoint y: 527, endPoint x: 787, endPoint y: 573, distance: 276.8
click at [787, 573] on div "Janela de atendimento Grade de atendimento Capacidade Transportadoras Veículos …" at bounding box center [729, 406] width 1459 height 812
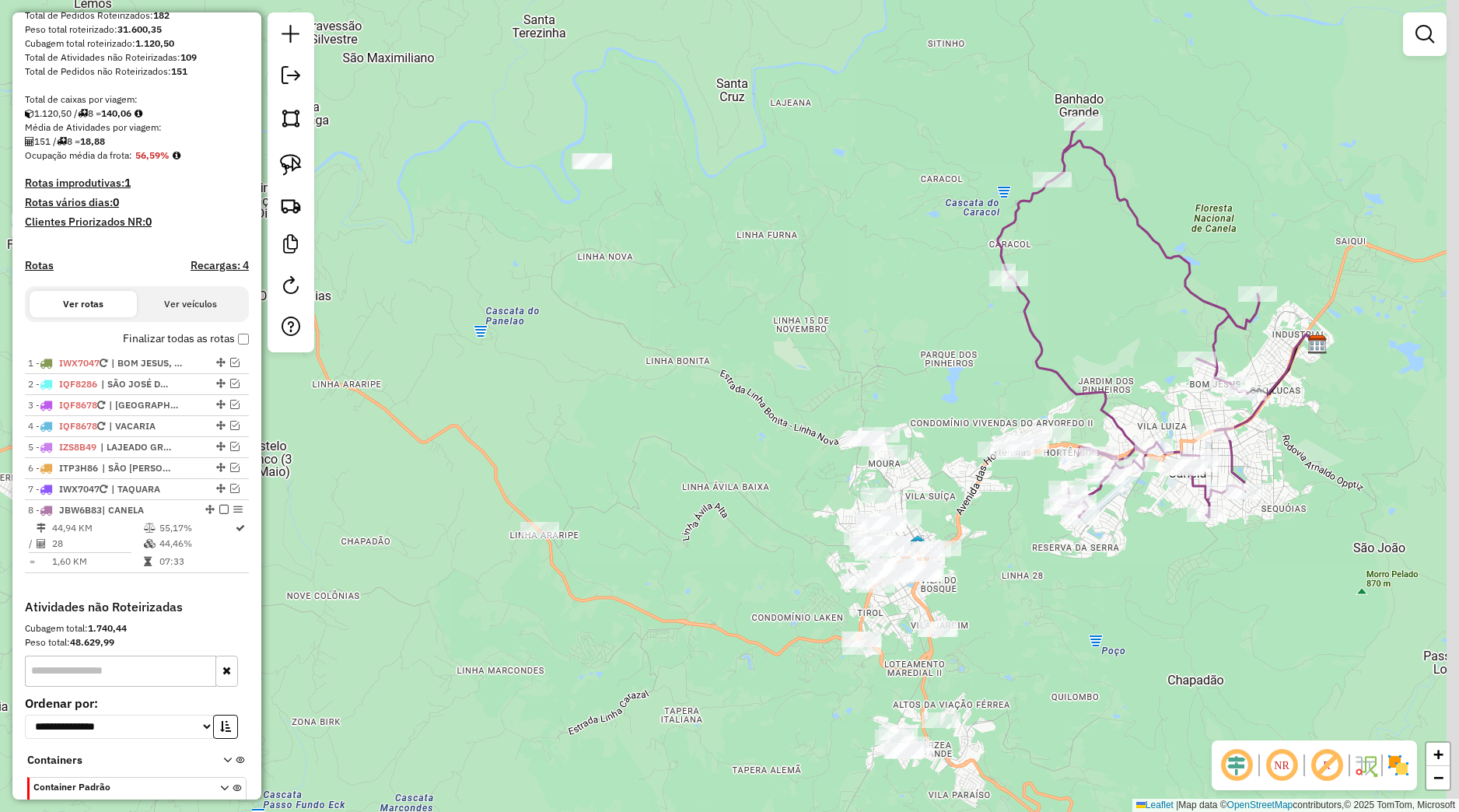
drag, startPoint x: 1024, startPoint y: 526, endPoint x: 969, endPoint y: 543, distance: 57.6
click at [969, 543] on div "Janela de atendimento Grade de atendimento Capacidade Transportadoras Veículos …" at bounding box center [729, 406] width 1459 height 812
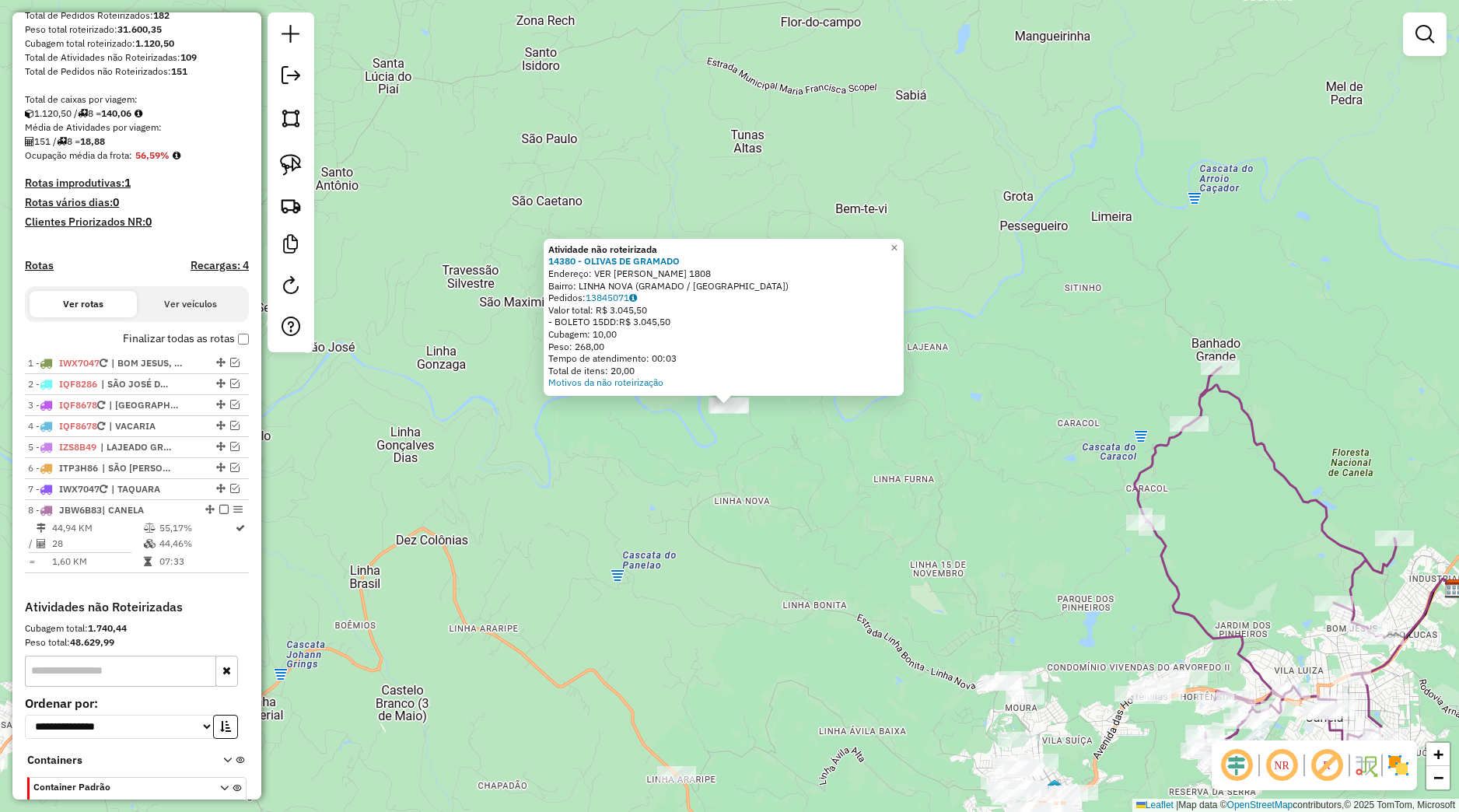
drag, startPoint x: 756, startPoint y: 514, endPoint x: 805, endPoint y: 546, distance: 58.5
click at [759, 515] on div "Atividade não roteirizada 14380 - OLIVAS DE GRAMADO Endereço: VER JOSE ALEXANDR…" at bounding box center [729, 406] width 1459 height 812
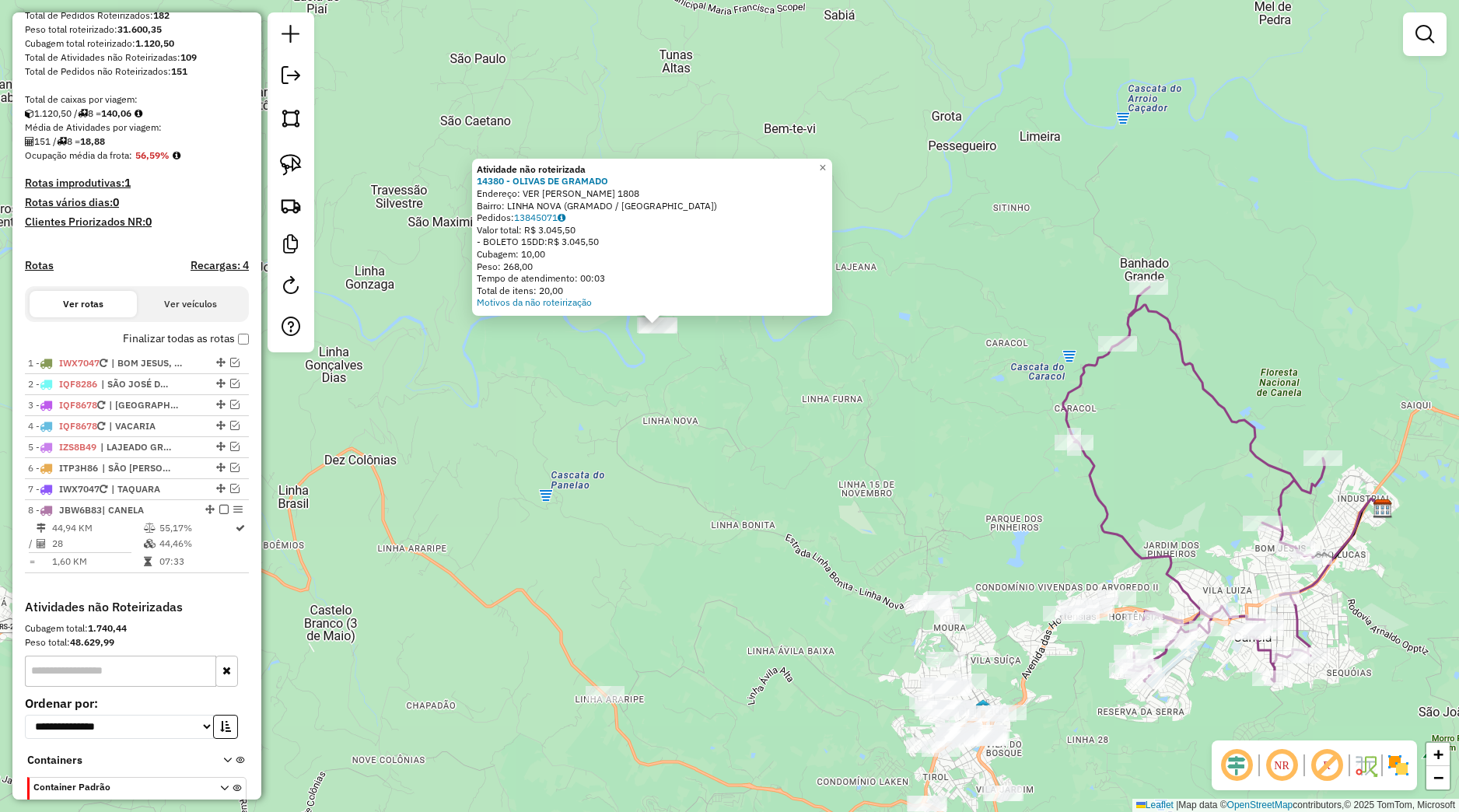
drag, startPoint x: 842, startPoint y: 563, endPoint x: 763, endPoint y: 476, distance: 117.5
click at [763, 476] on div "Atividade não roteirizada 14380 - OLIVAS DE GRAMADO Endereço: VER JOSE ALEXANDR…" at bounding box center [729, 406] width 1459 height 812
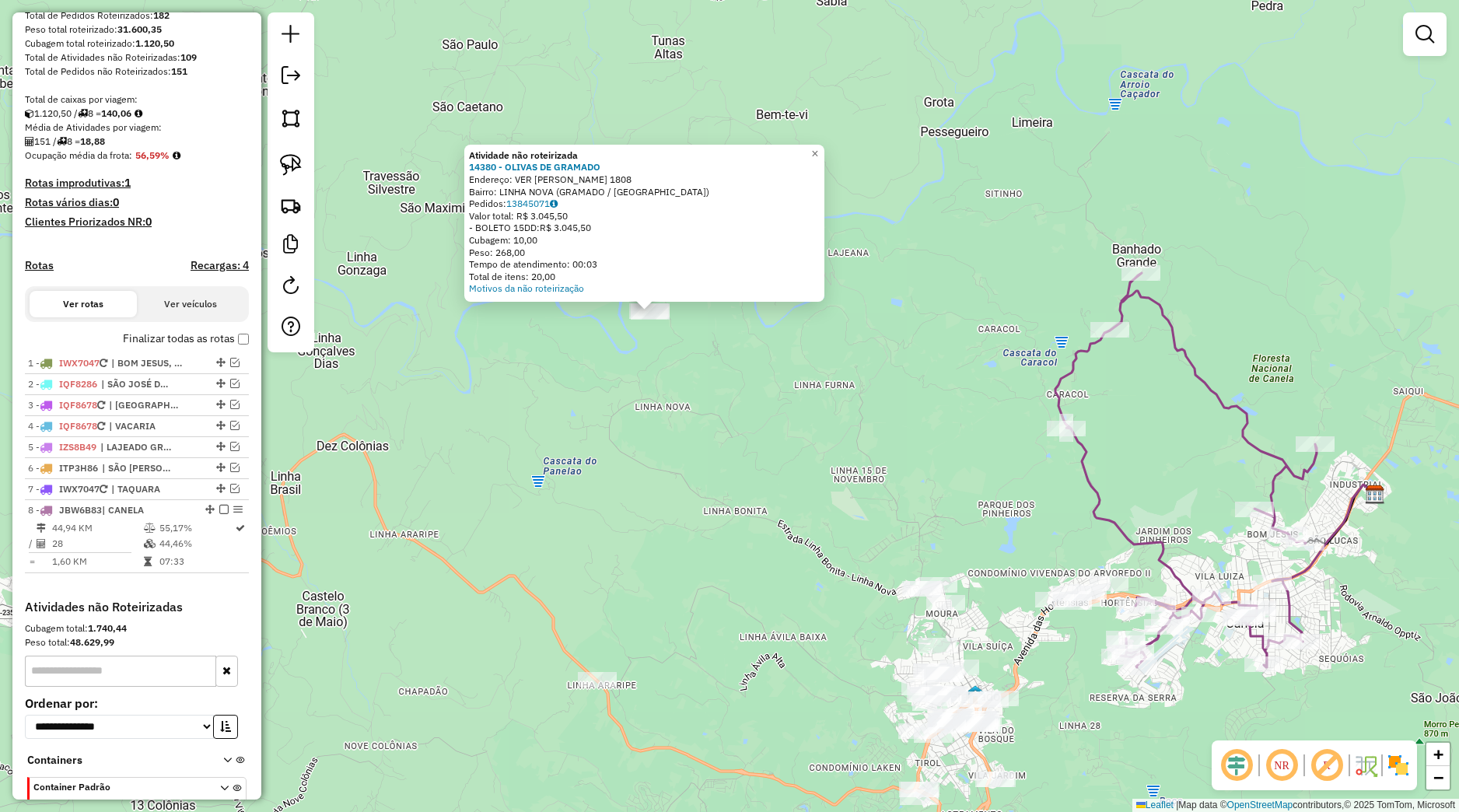
click at [777, 498] on div "Atividade não roteirizada 14380 - OLIVAS DE GRAMADO Endereço: VER JOSE ALEXANDR…" at bounding box center [729, 406] width 1459 height 812
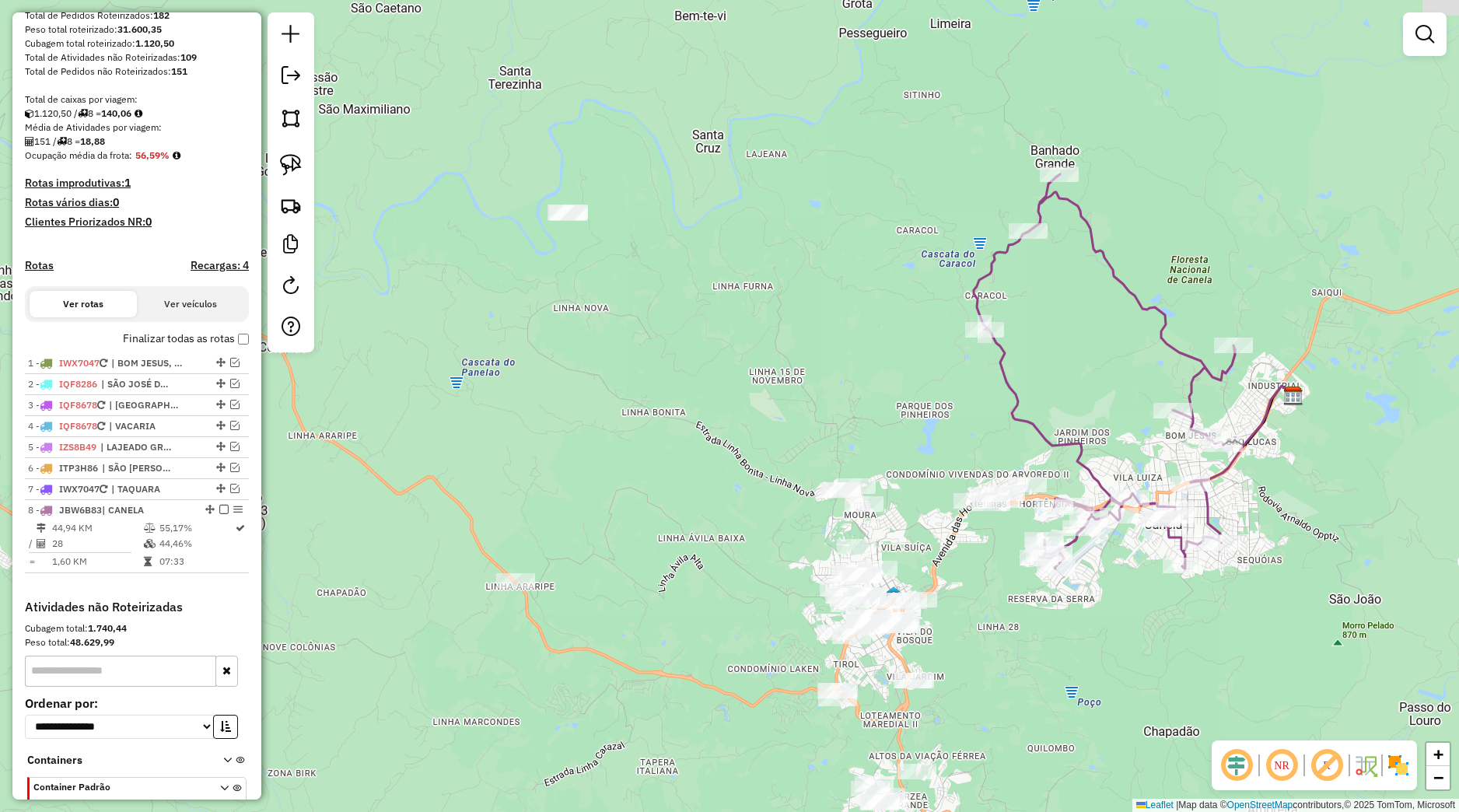
drag, startPoint x: 812, startPoint y: 552, endPoint x: 514, endPoint y: 328, distance: 372.8
click at [693, 404] on div "Janela de atendimento Grade de atendimento Capacidade Transportadoras Veículos …" at bounding box center [729, 406] width 1459 height 812
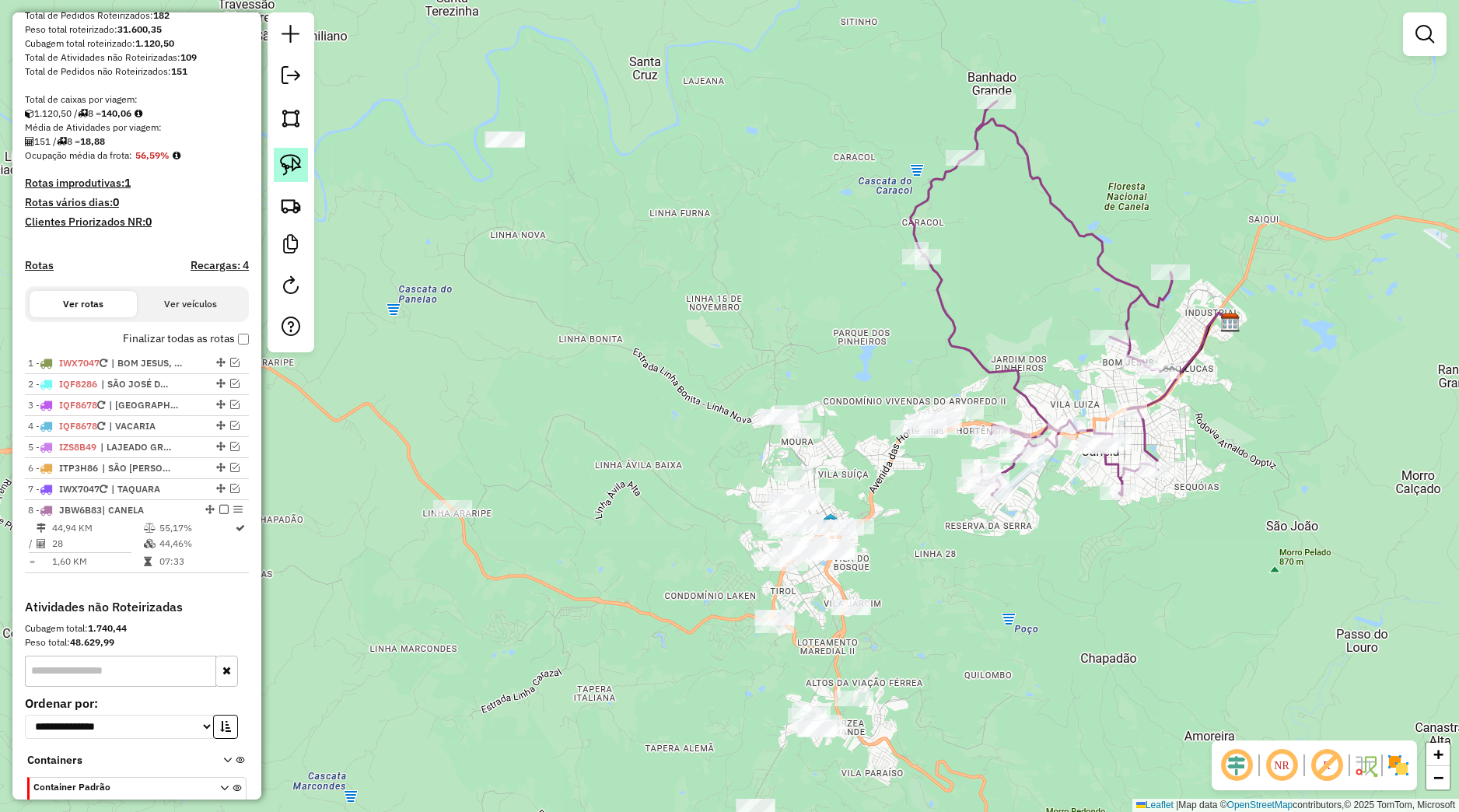
click at [301, 170] on img at bounding box center [291, 164] width 21 height 21
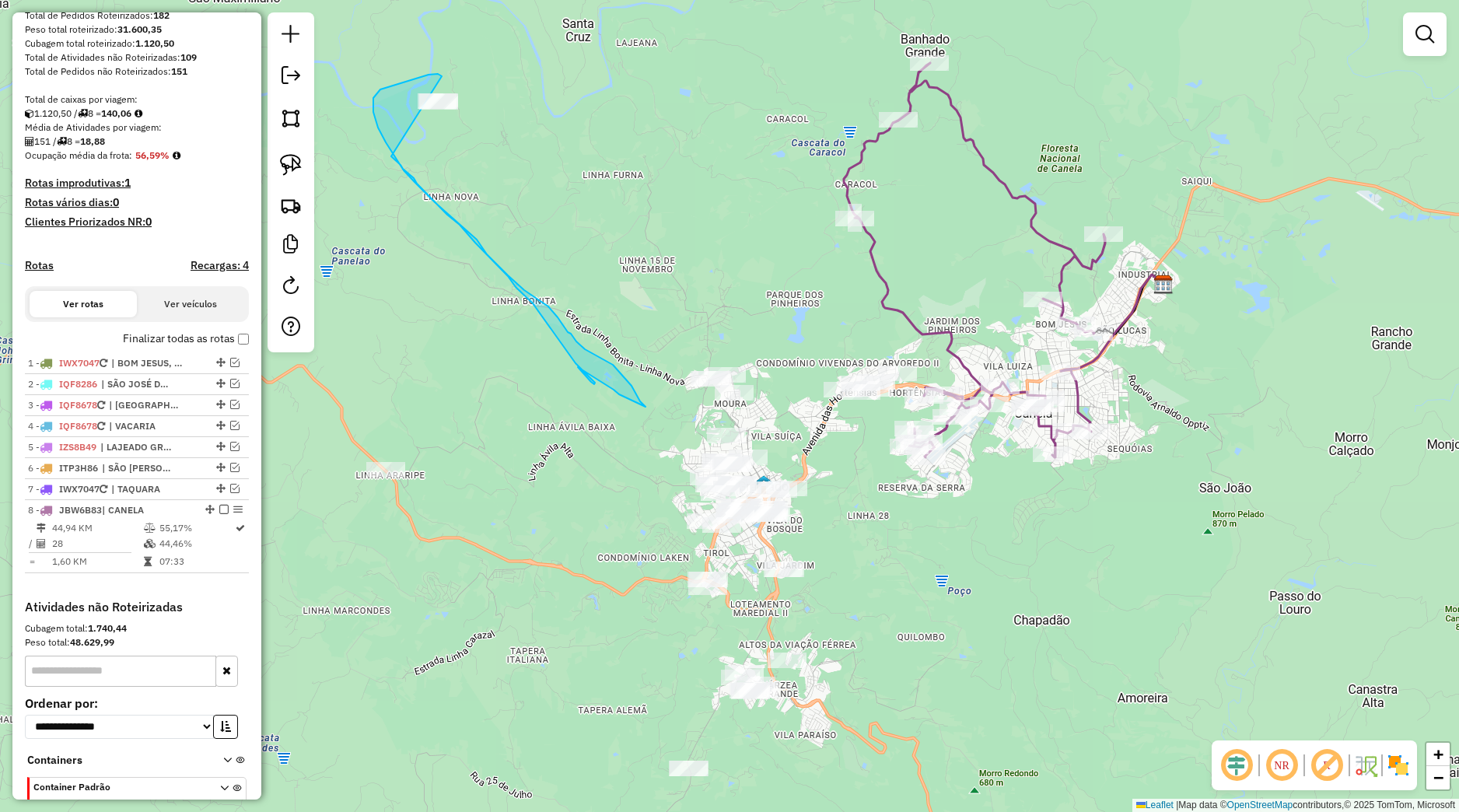
drag, startPoint x: 509, startPoint y: 115, endPoint x: 385, endPoint y: 149, distance: 128.6
click at [385, 149] on div "Janela de atendimento Grade de atendimento Capacidade Transportadoras Veículos …" at bounding box center [729, 406] width 1459 height 812
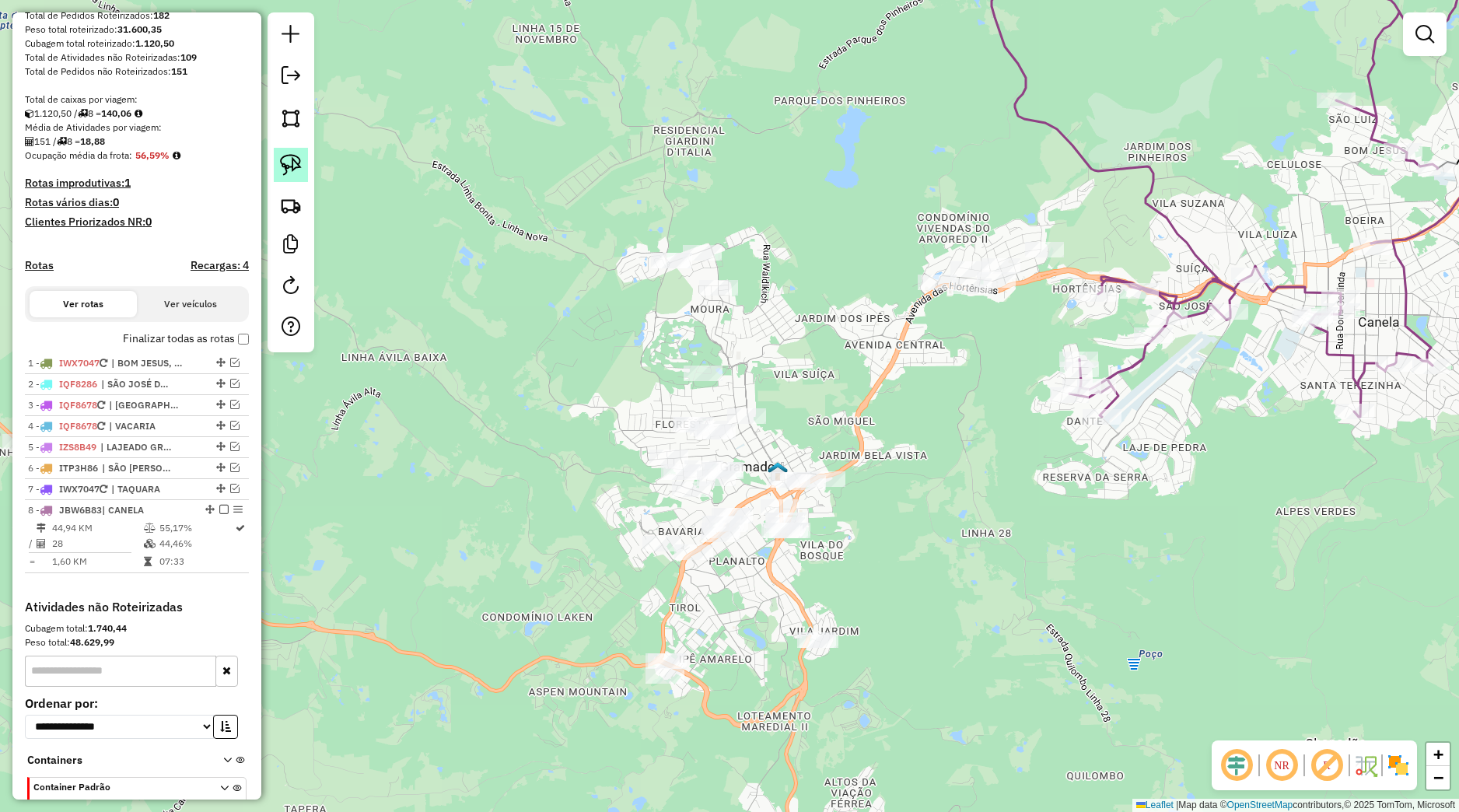
click at [300, 167] on img at bounding box center [291, 164] width 21 height 21
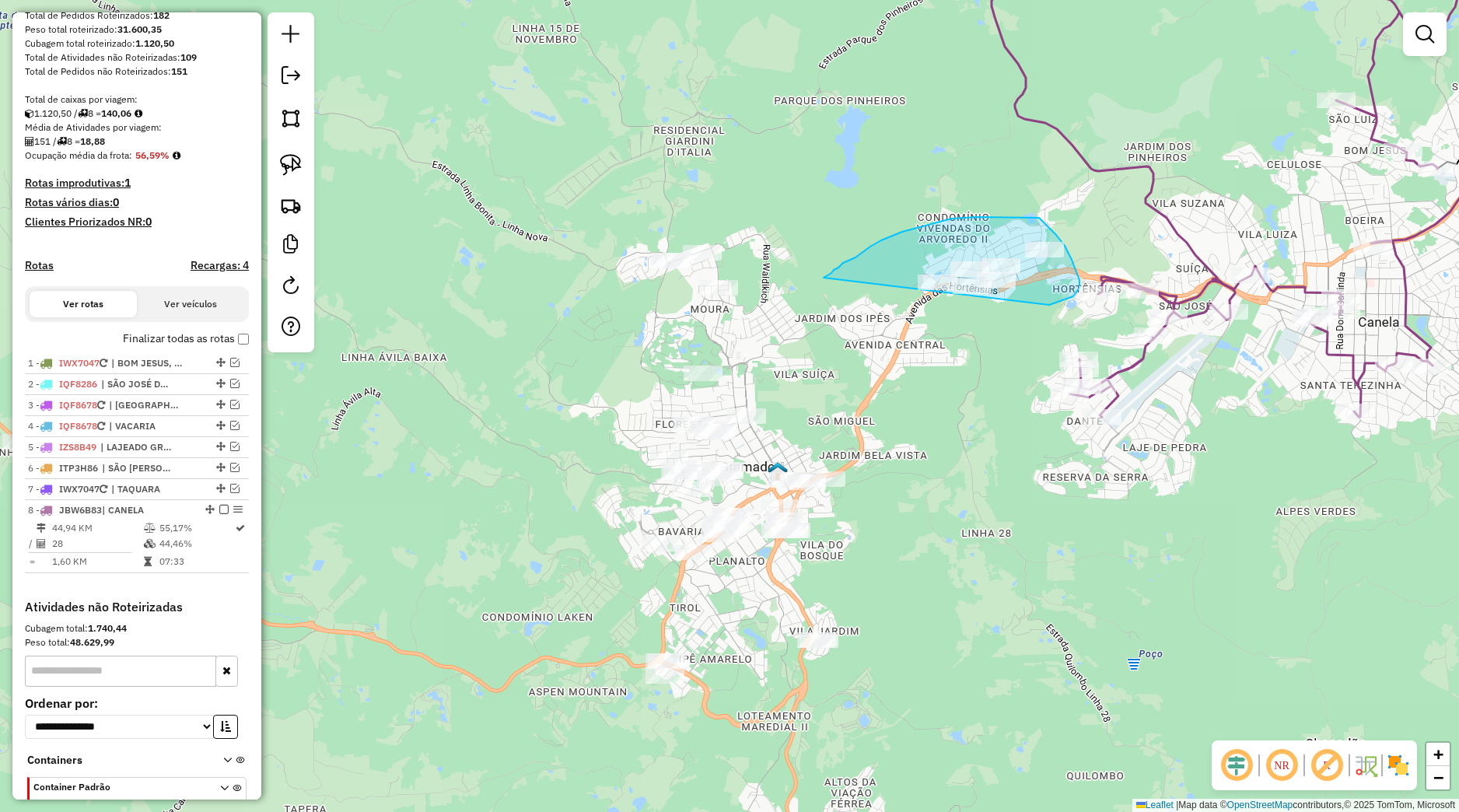
drag, startPoint x: 826, startPoint y: 276, endPoint x: 925, endPoint y: 333, distance: 114.2
click at [925, 333] on div "Rota 8 - Placa JBW6B83 7993 - HOTEL FAZENDA PAMPAS LTDA - ME Janela de atendime…" at bounding box center [729, 406] width 1459 height 812
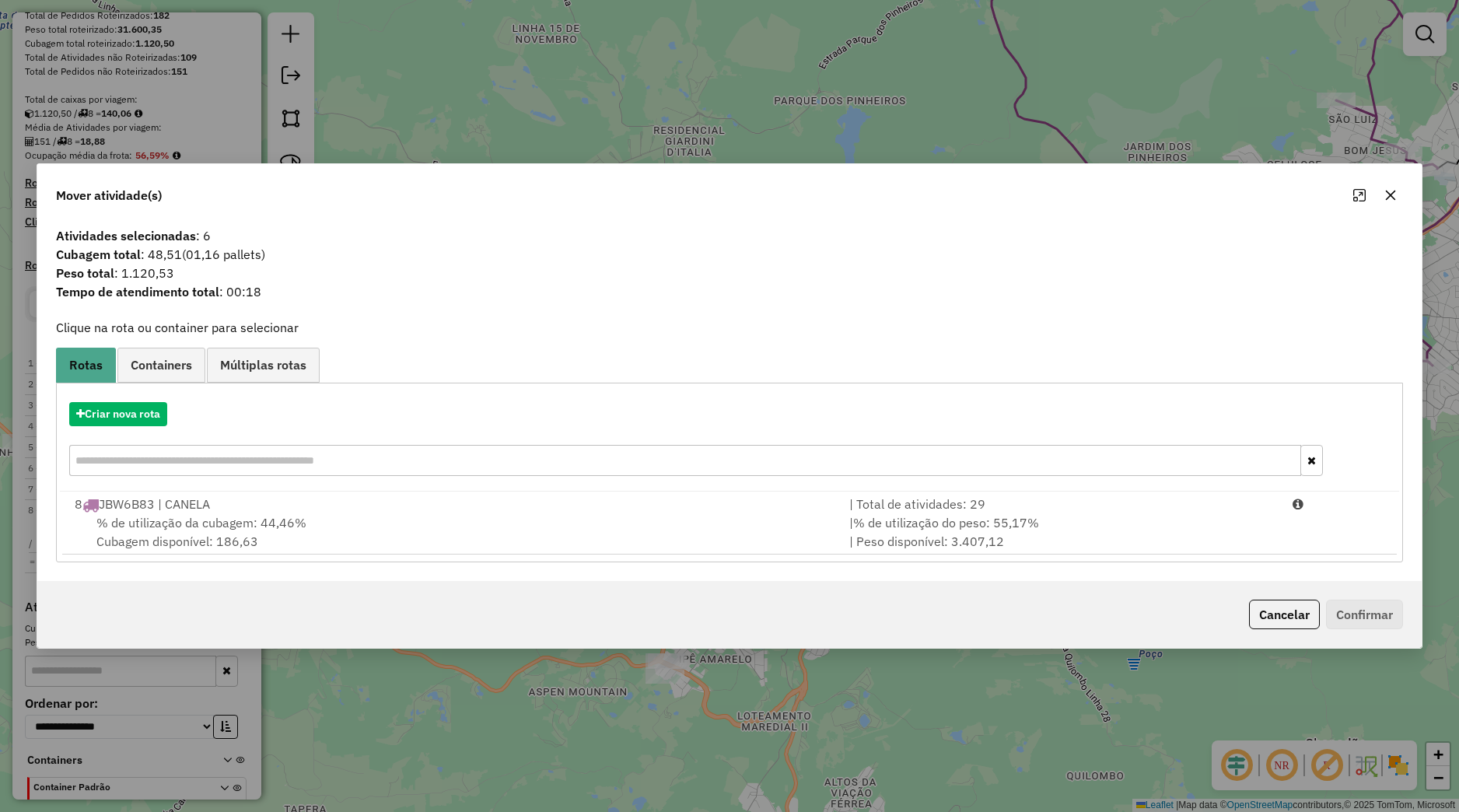
click at [1397, 197] on icon "button" at bounding box center [1391, 195] width 13 height 13
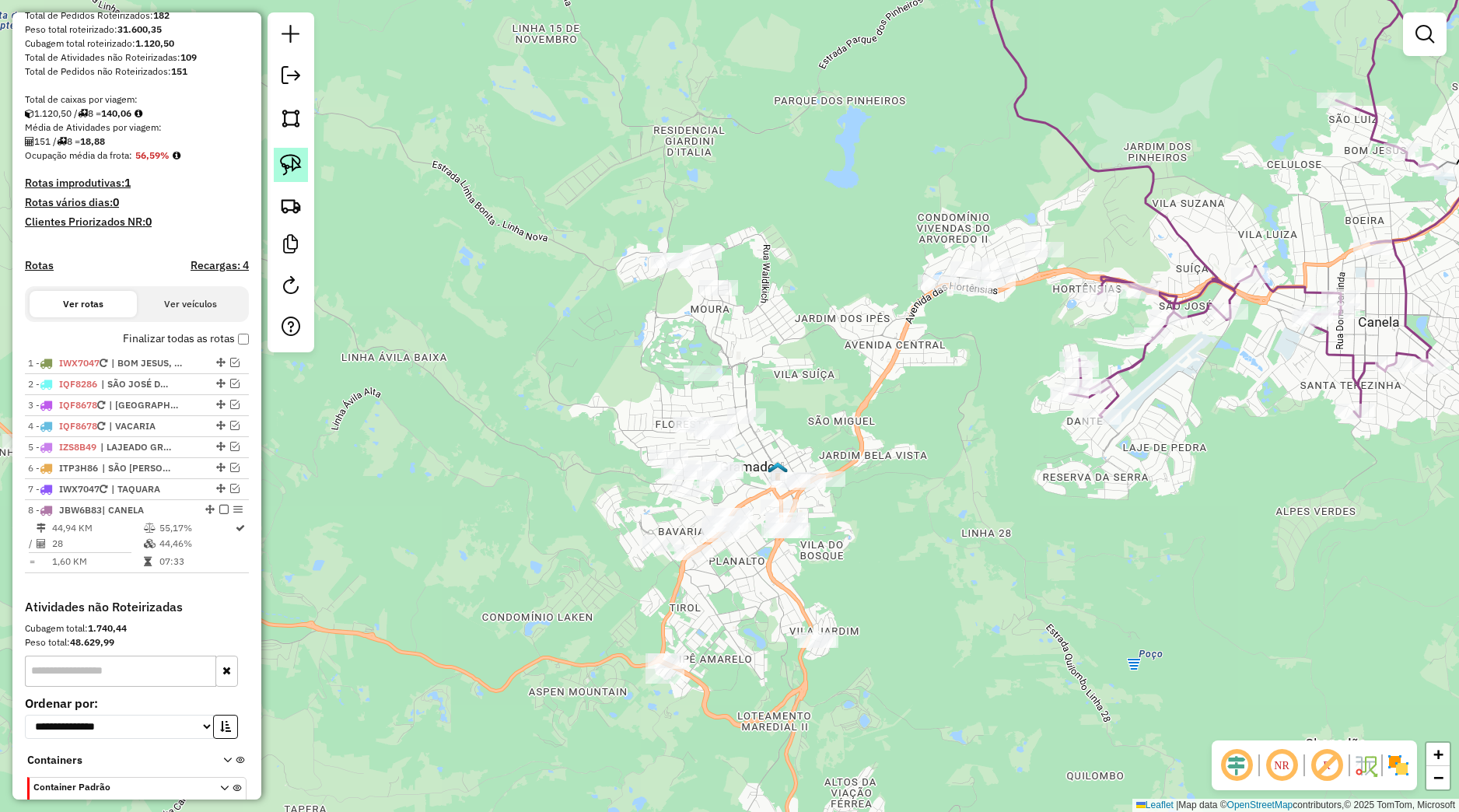
click at [300, 156] on img at bounding box center [291, 164] width 21 height 21
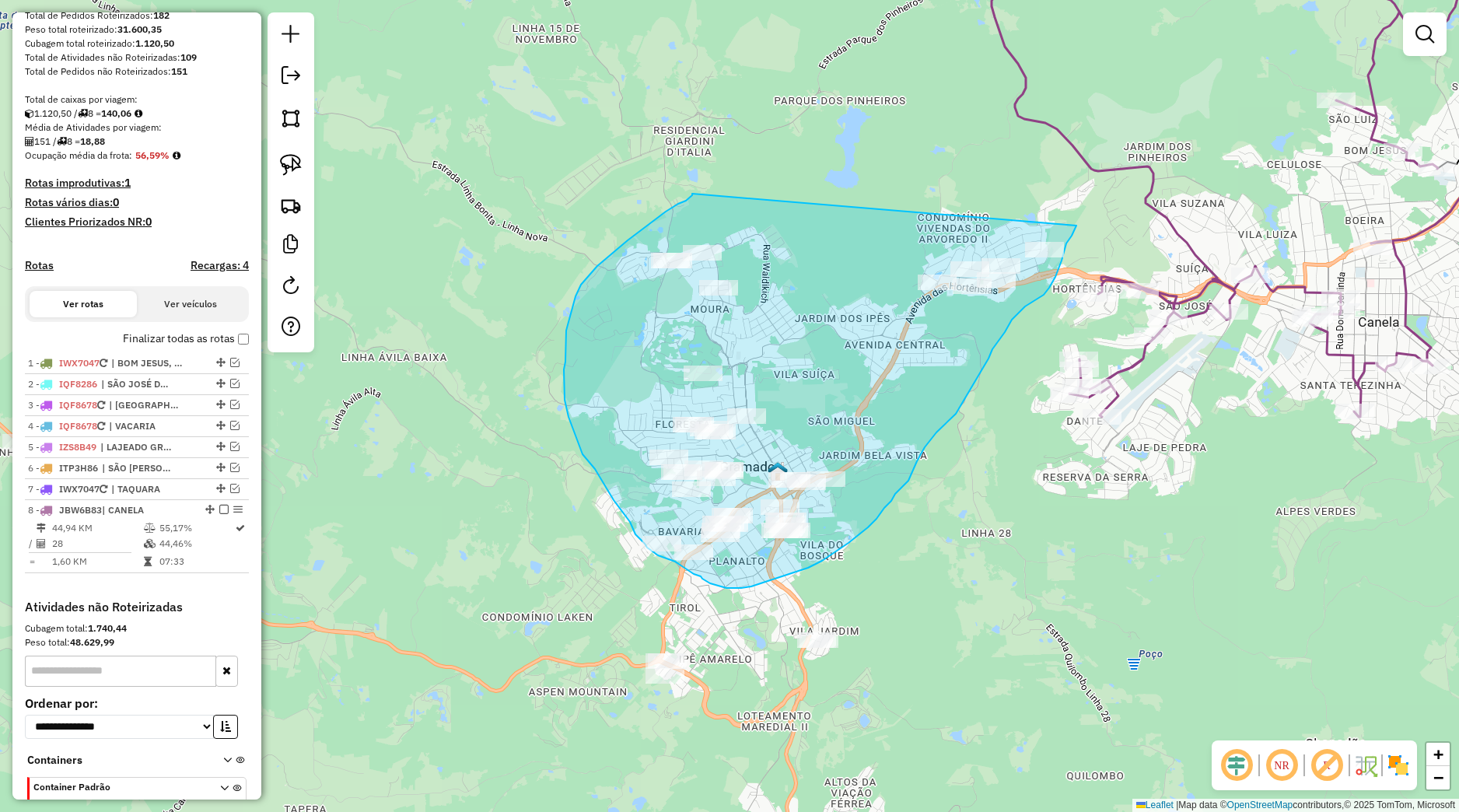
drag, startPoint x: 692, startPoint y: 194, endPoint x: 1076, endPoint y: 226, distance: 385.3
click at [1076, 226] on div "Janela de atendimento Grade de atendimento Capacidade Transportadoras Veículos …" at bounding box center [729, 406] width 1459 height 812
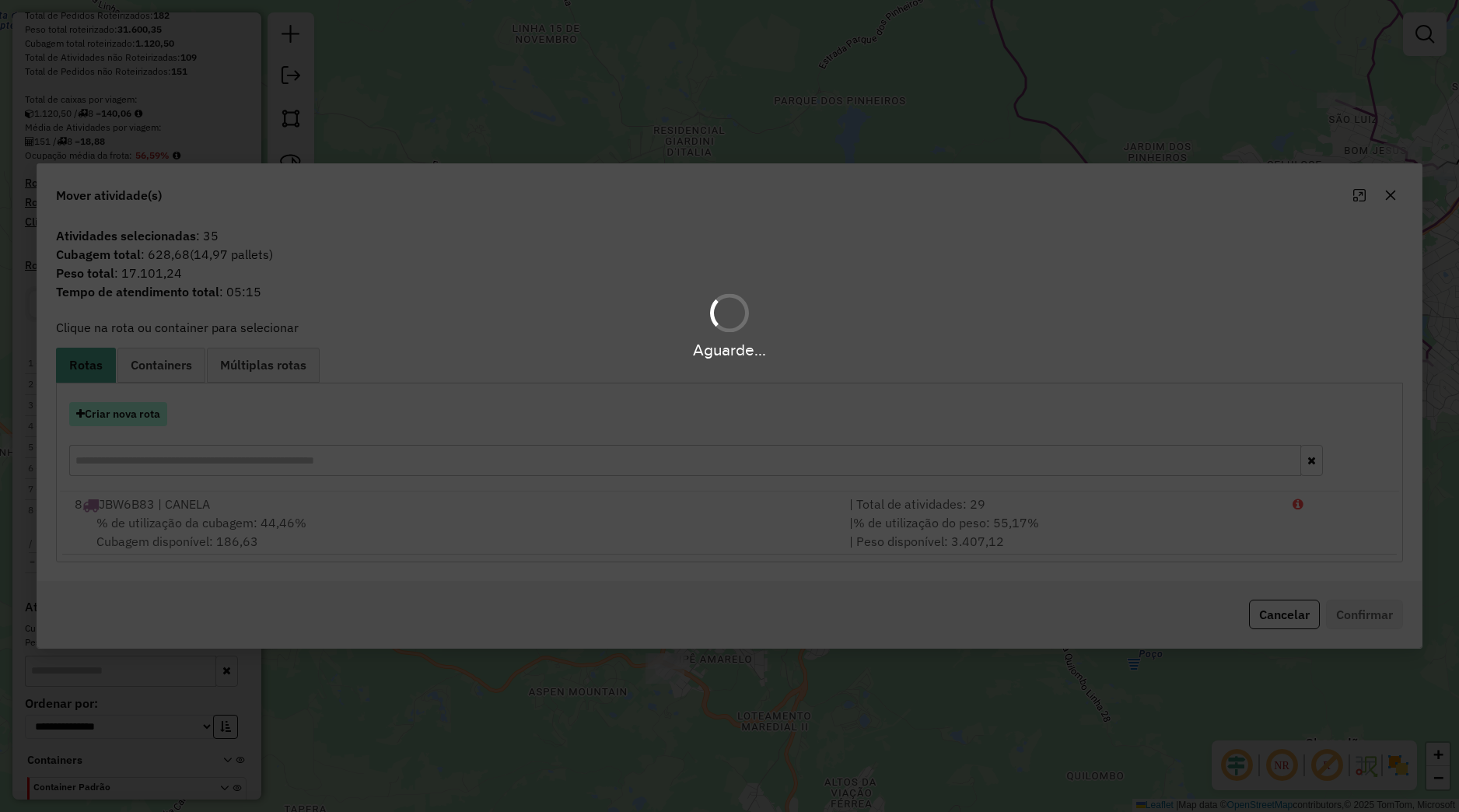
click at [149, 409] on button "Criar nova rota" at bounding box center [118, 414] width 98 height 24
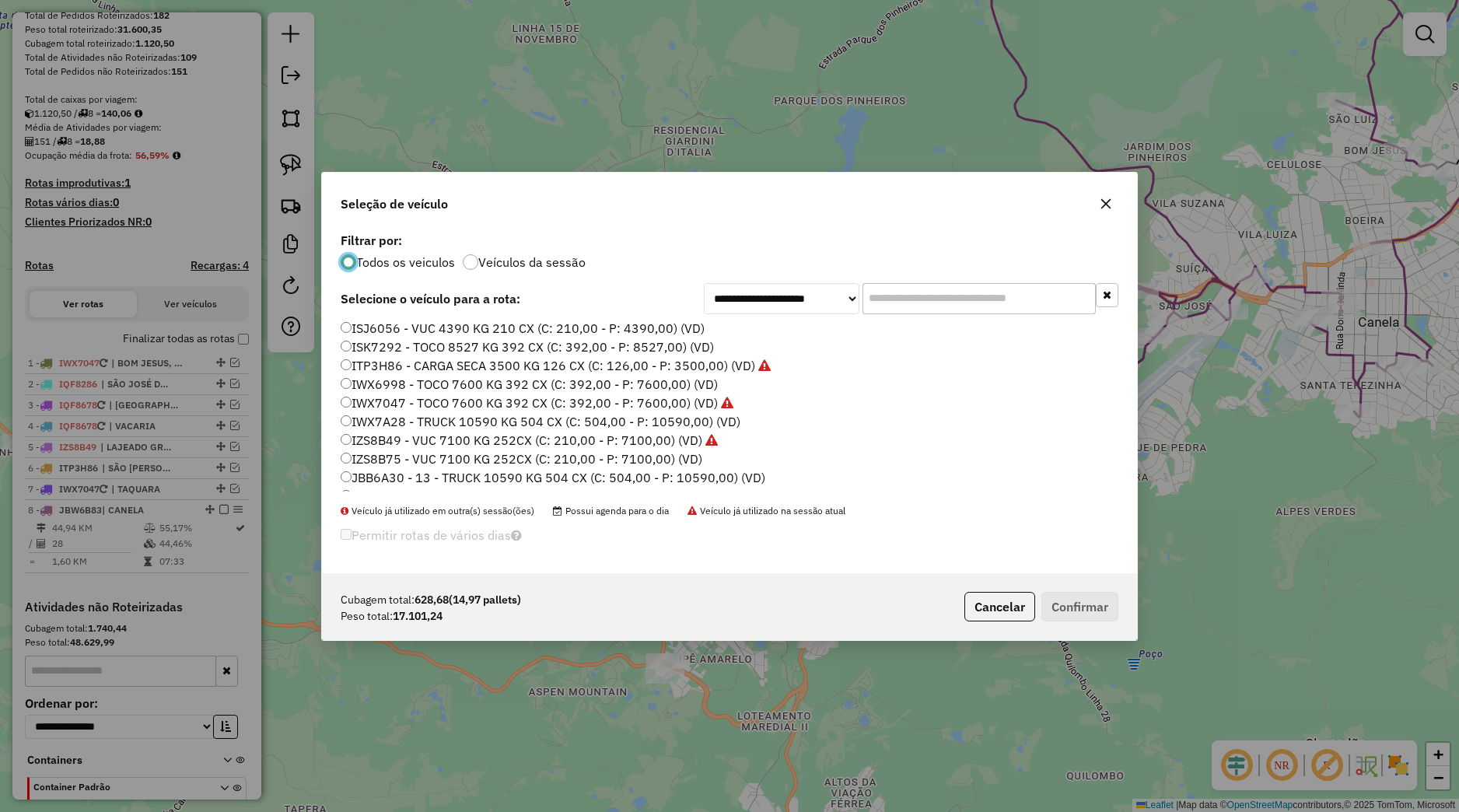
scroll to position [197, 0]
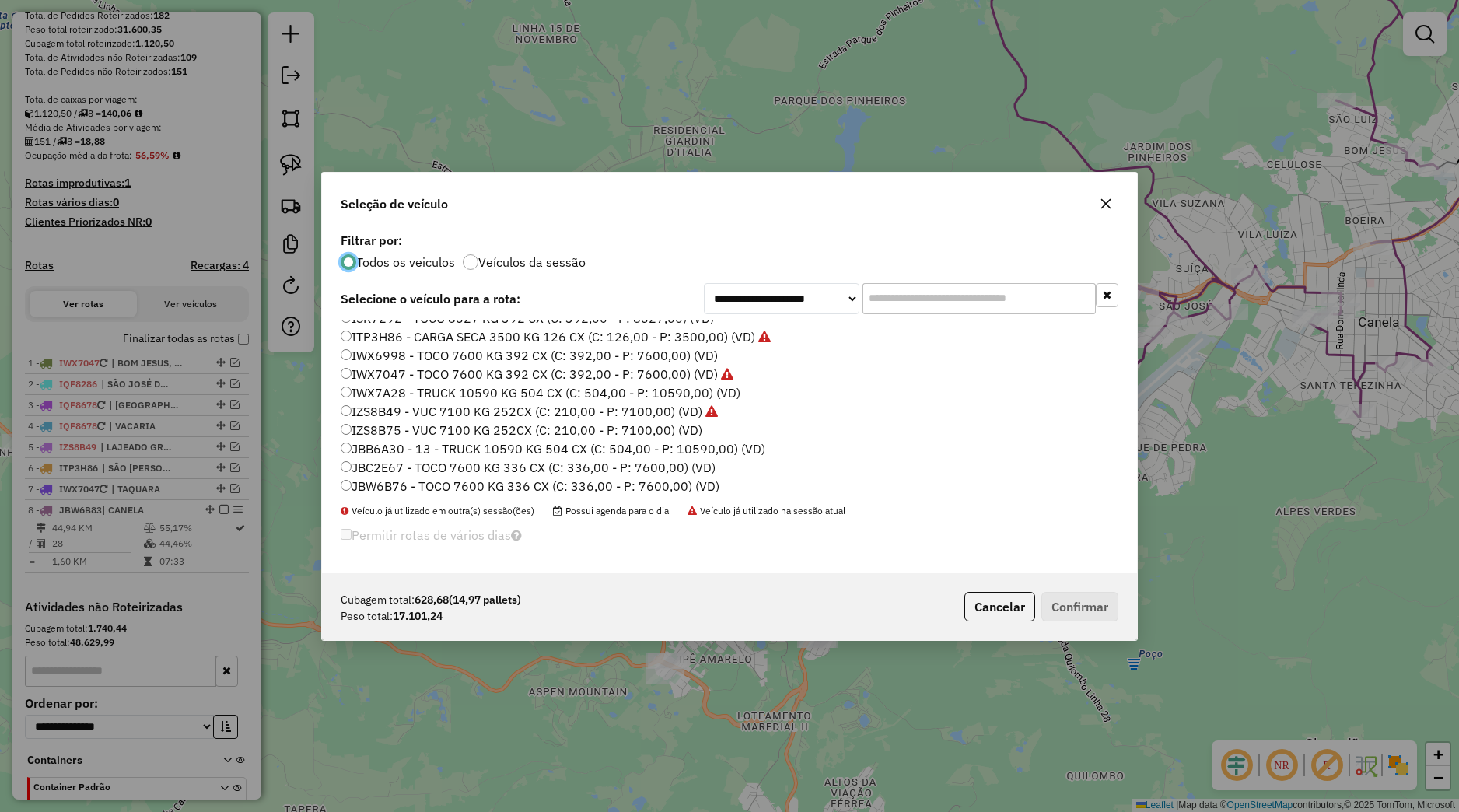
click at [401, 436] on label "IZS8B75 - VUC 7100 KG 252CX (C: 210,00 - P: 7100,00) (VD)" at bounding box center [521, 430] width 362 height 19
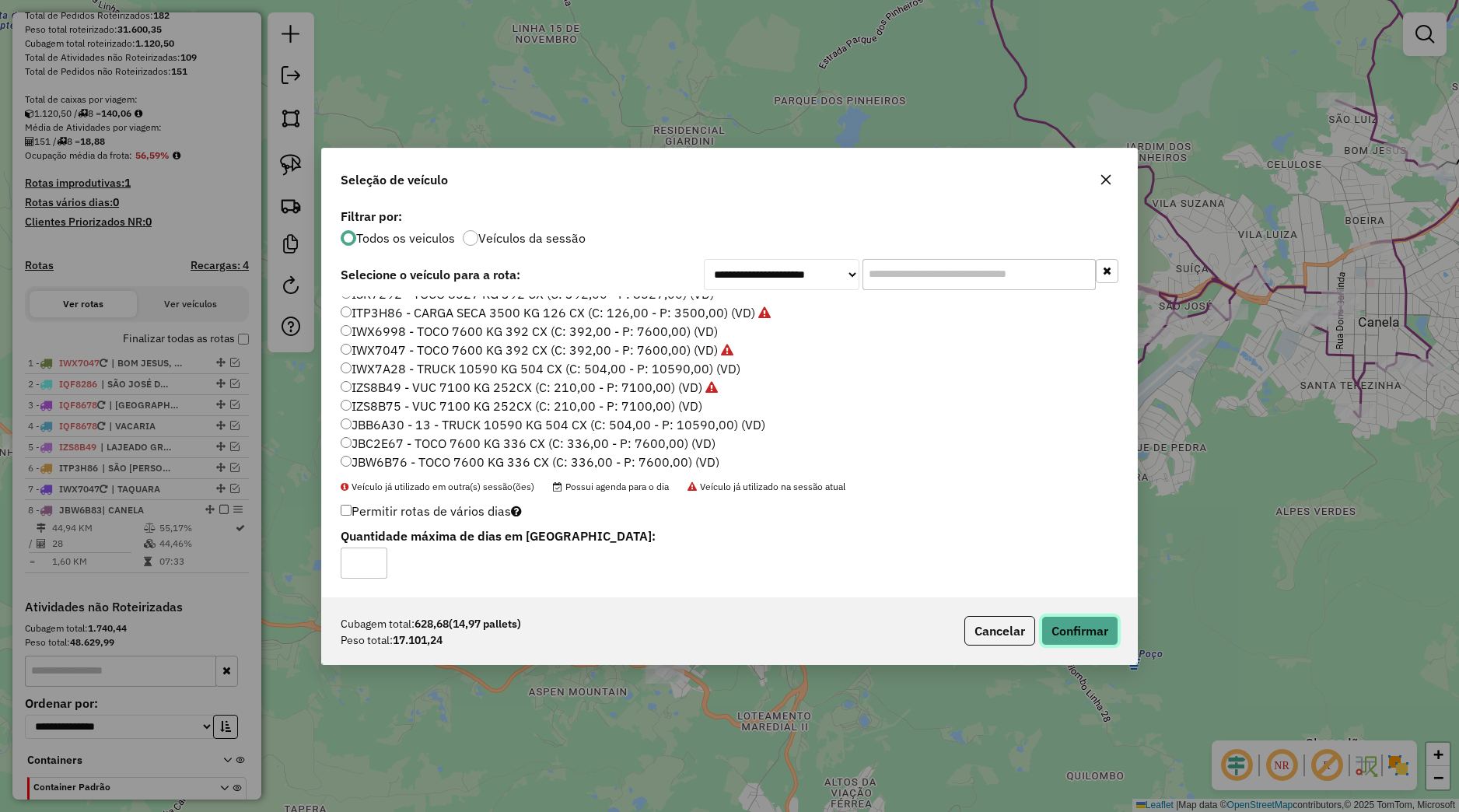
click at [1108, 640] on button "Confirmar" at bounding box center [1080, 631] width 77 height 30
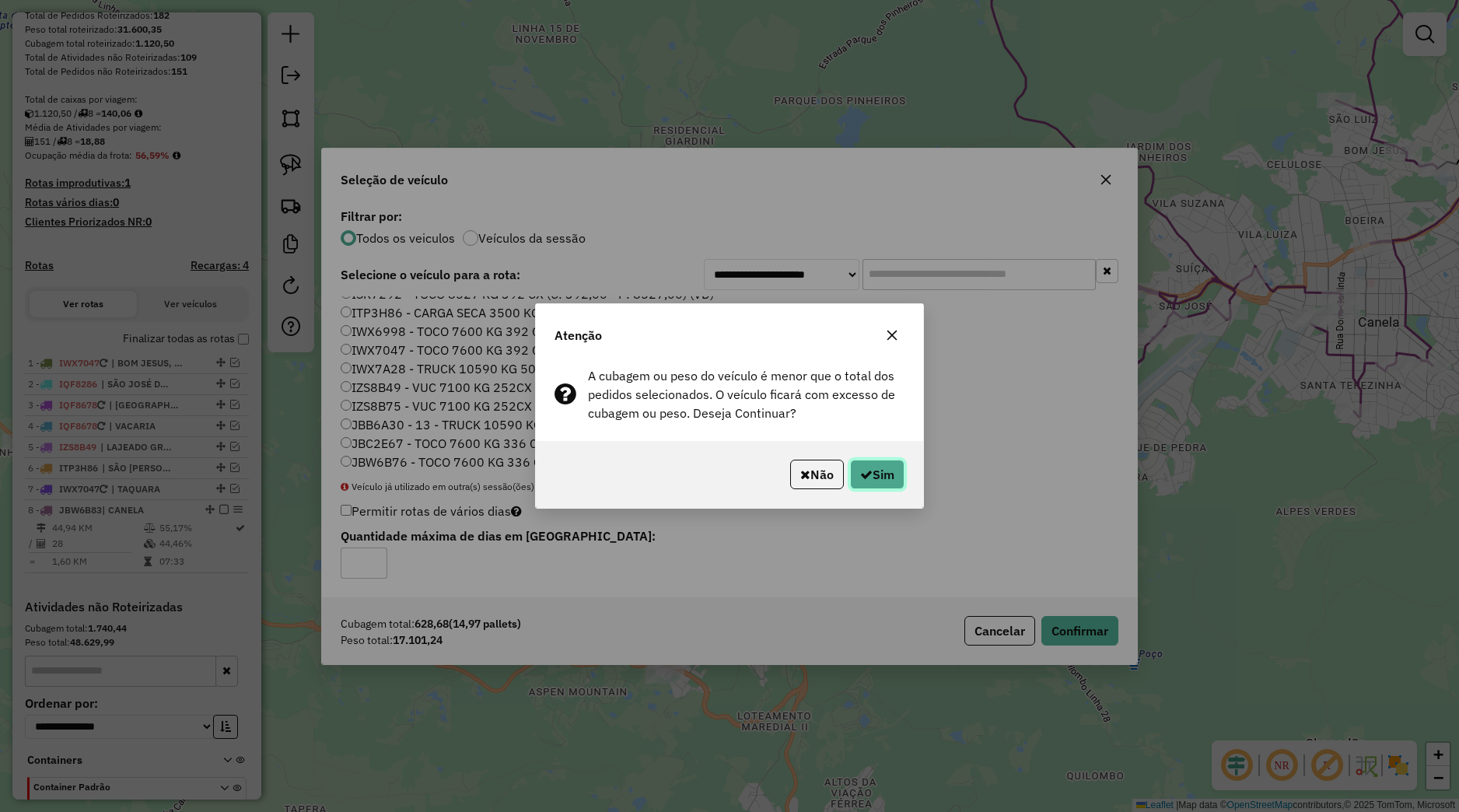
click at [888, 485] on button "Sim" at bounding box center [877, 474] width 55 height 30
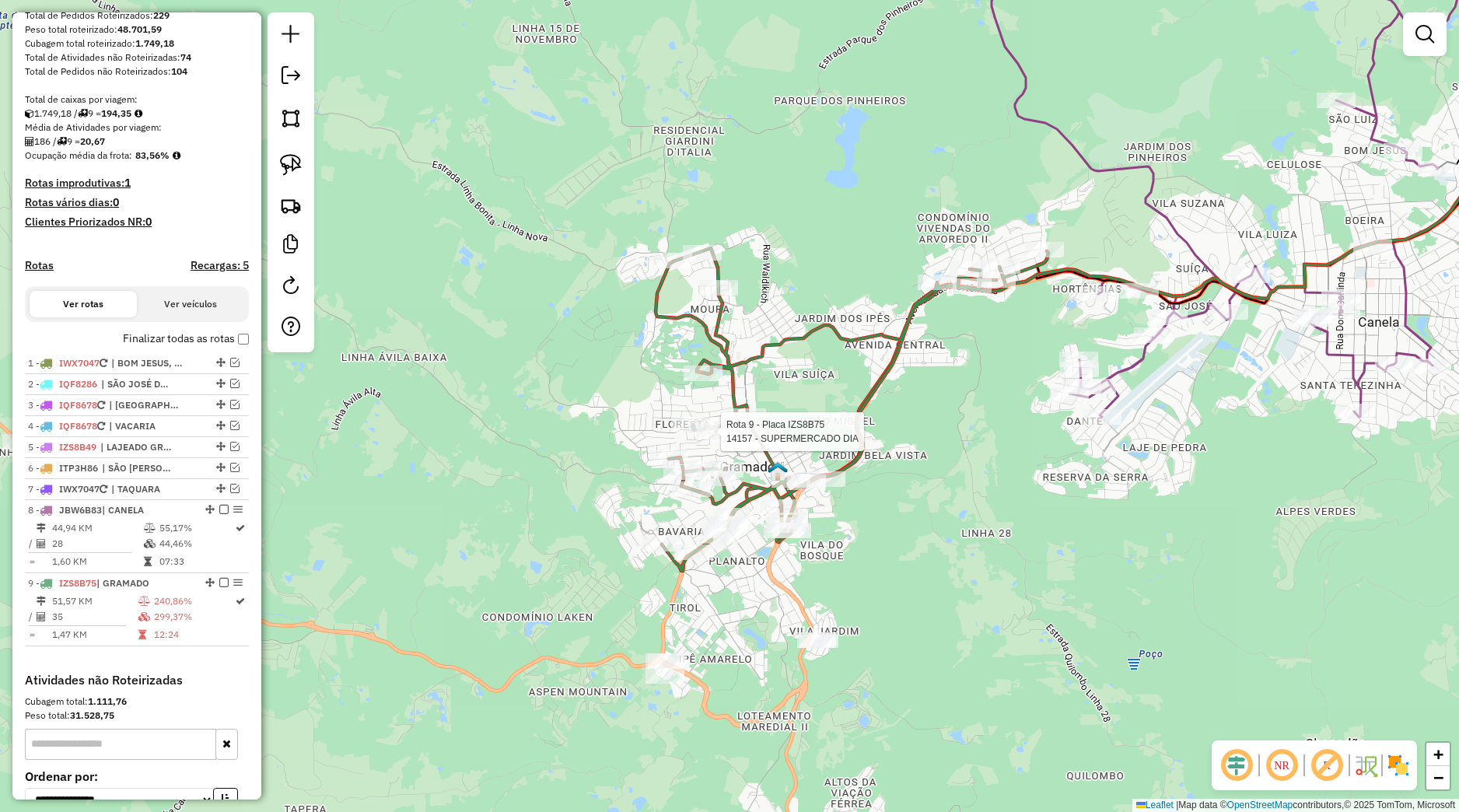
select select "*********"
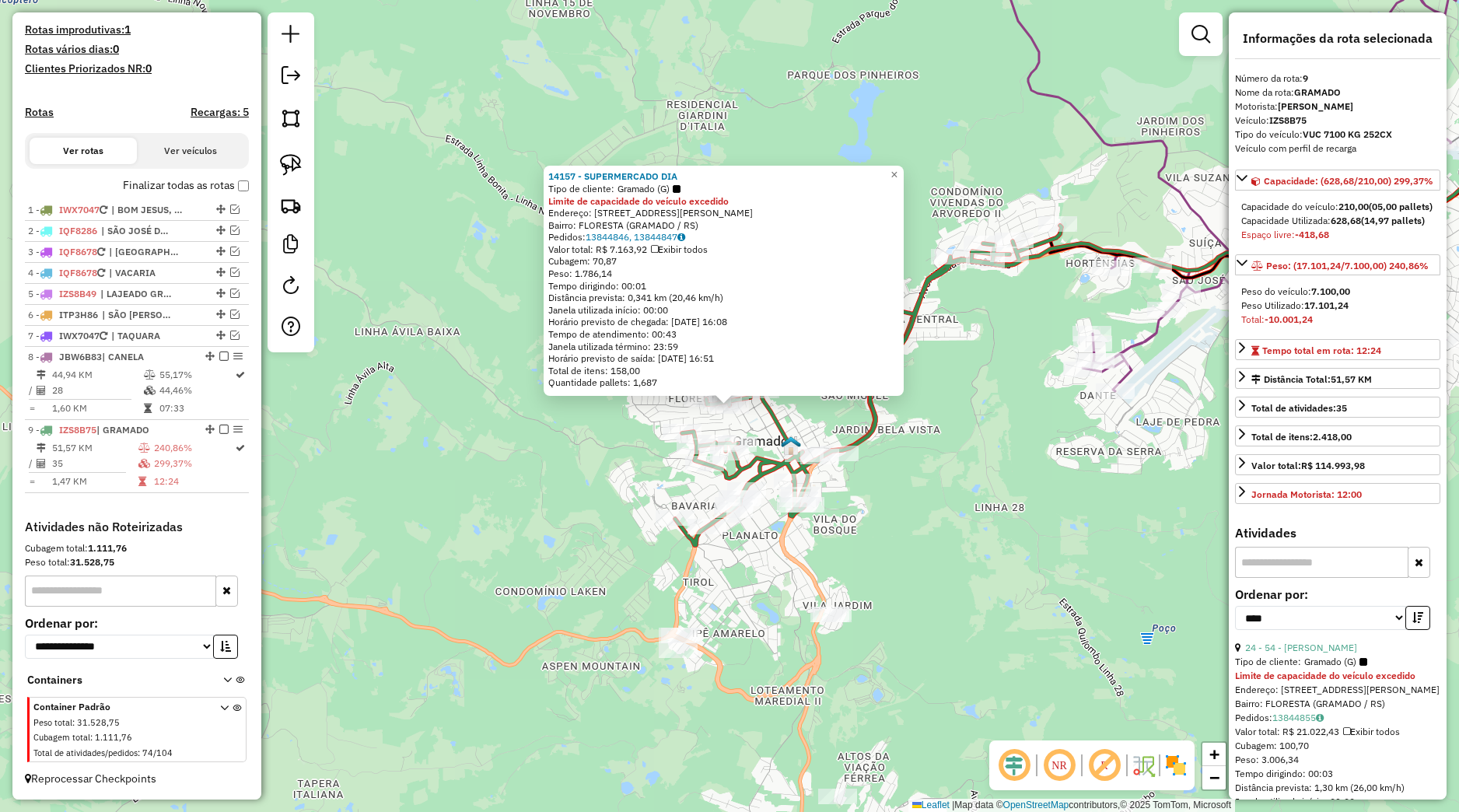
scroll to position [174, 0]
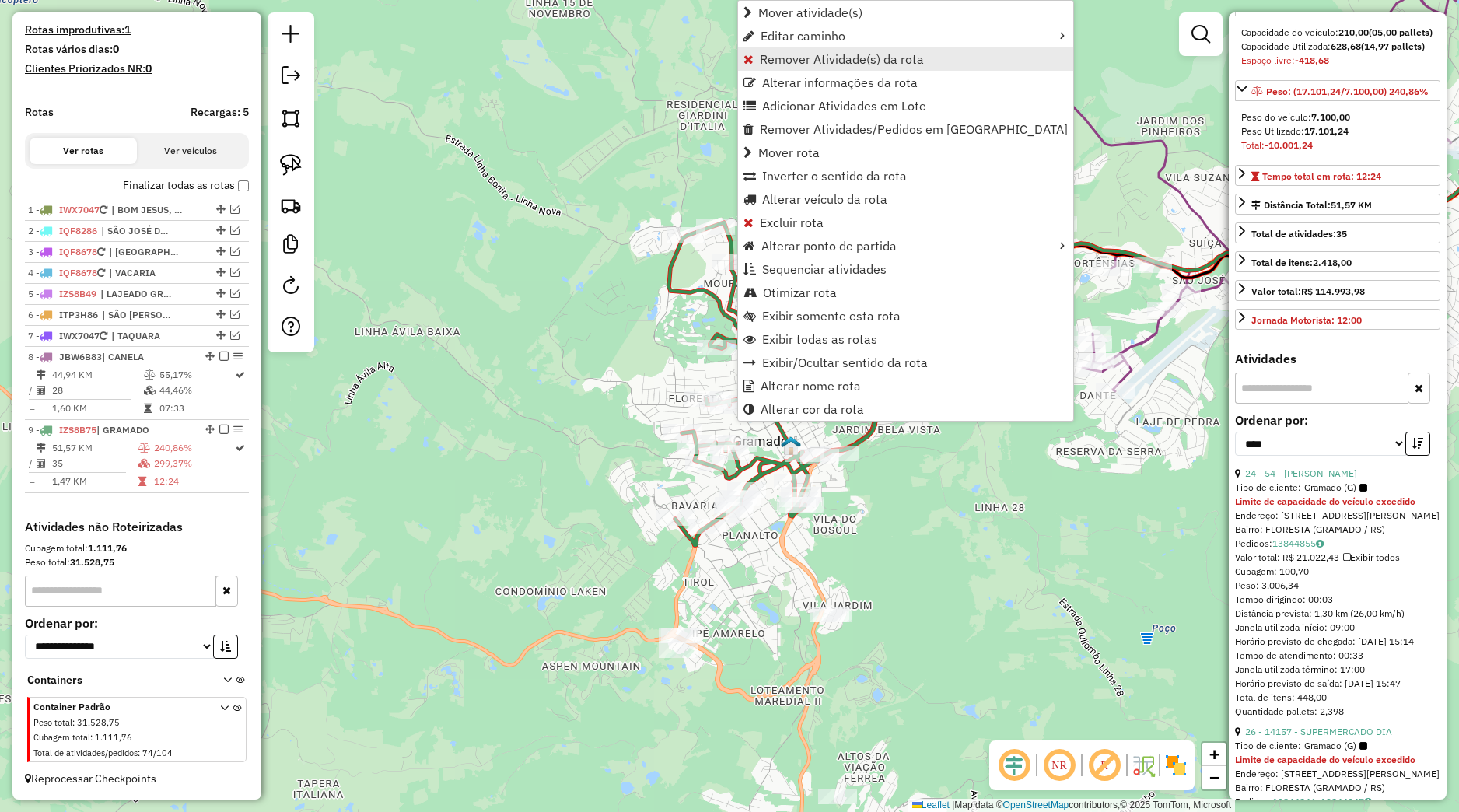
click at [807, 50] on link "Remover Atividade(s) da rota" at bounding box center [905, 59] width 335 height 23
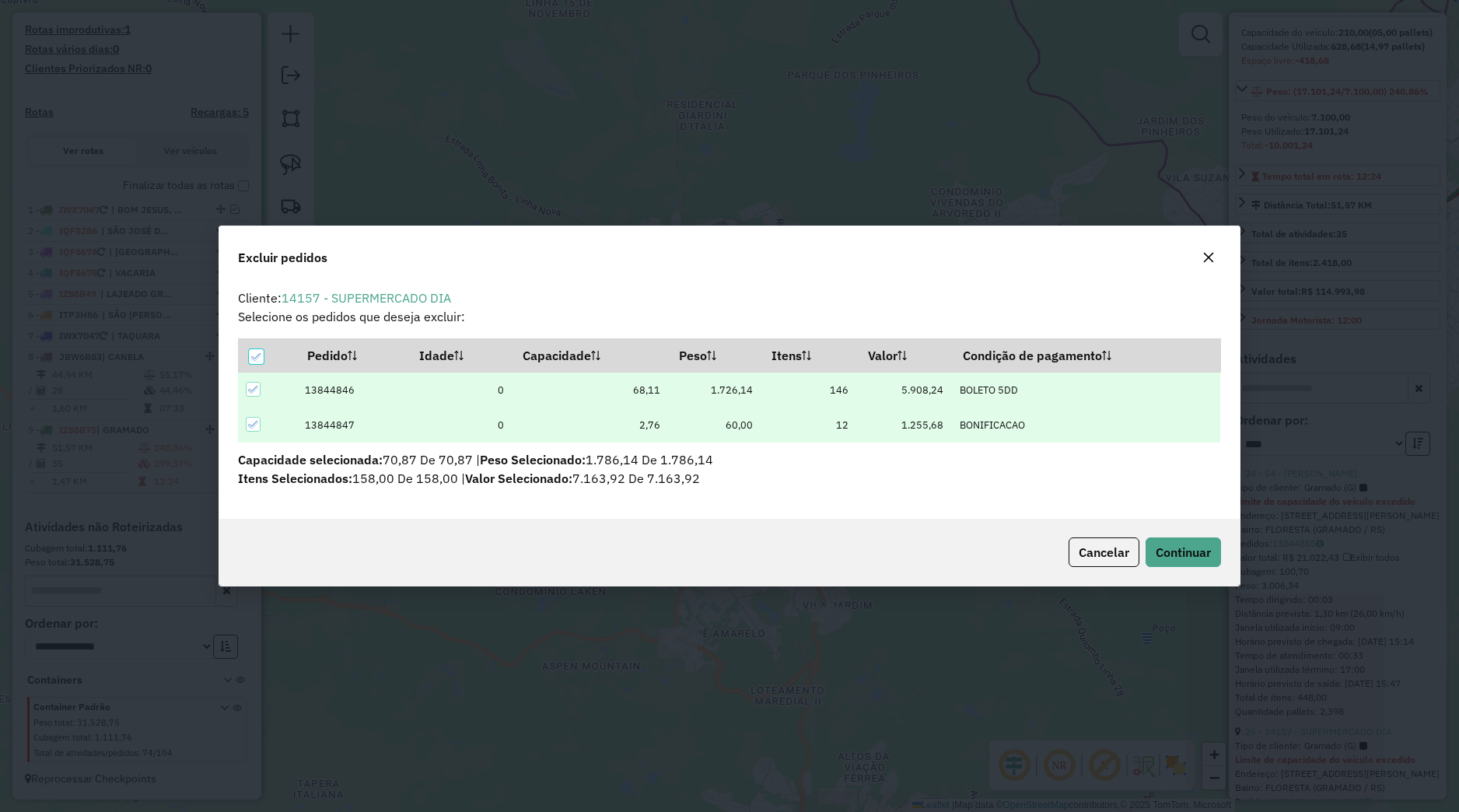
scroll to position [9, 4]
click at [1215, 548] on button "Continuar" at bounding box center [1183, 552] width 75 height 30
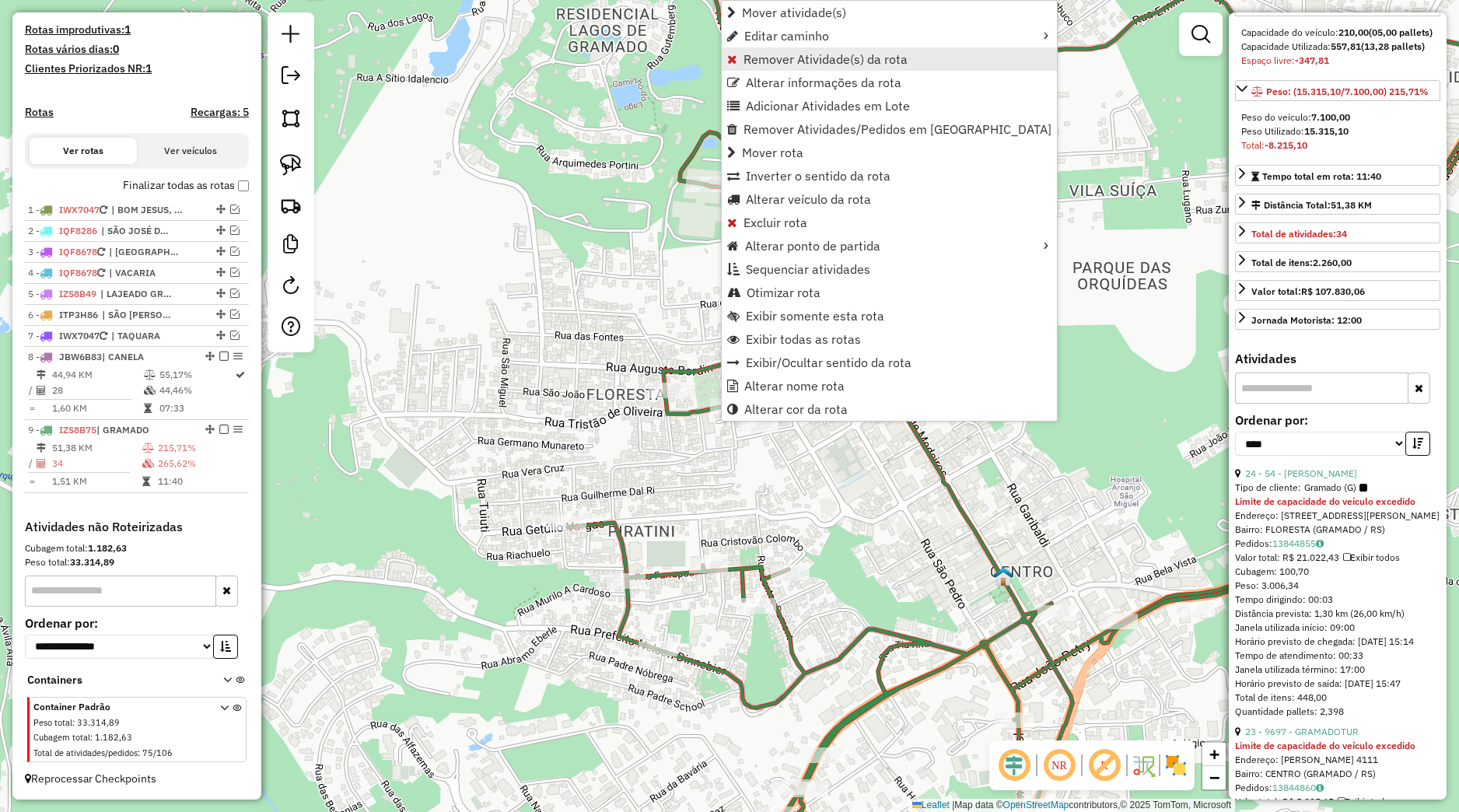
click at [756, 60] on span "Remover Atividade(s) da rota" at bounding box center [826, 59] width 164 height 13
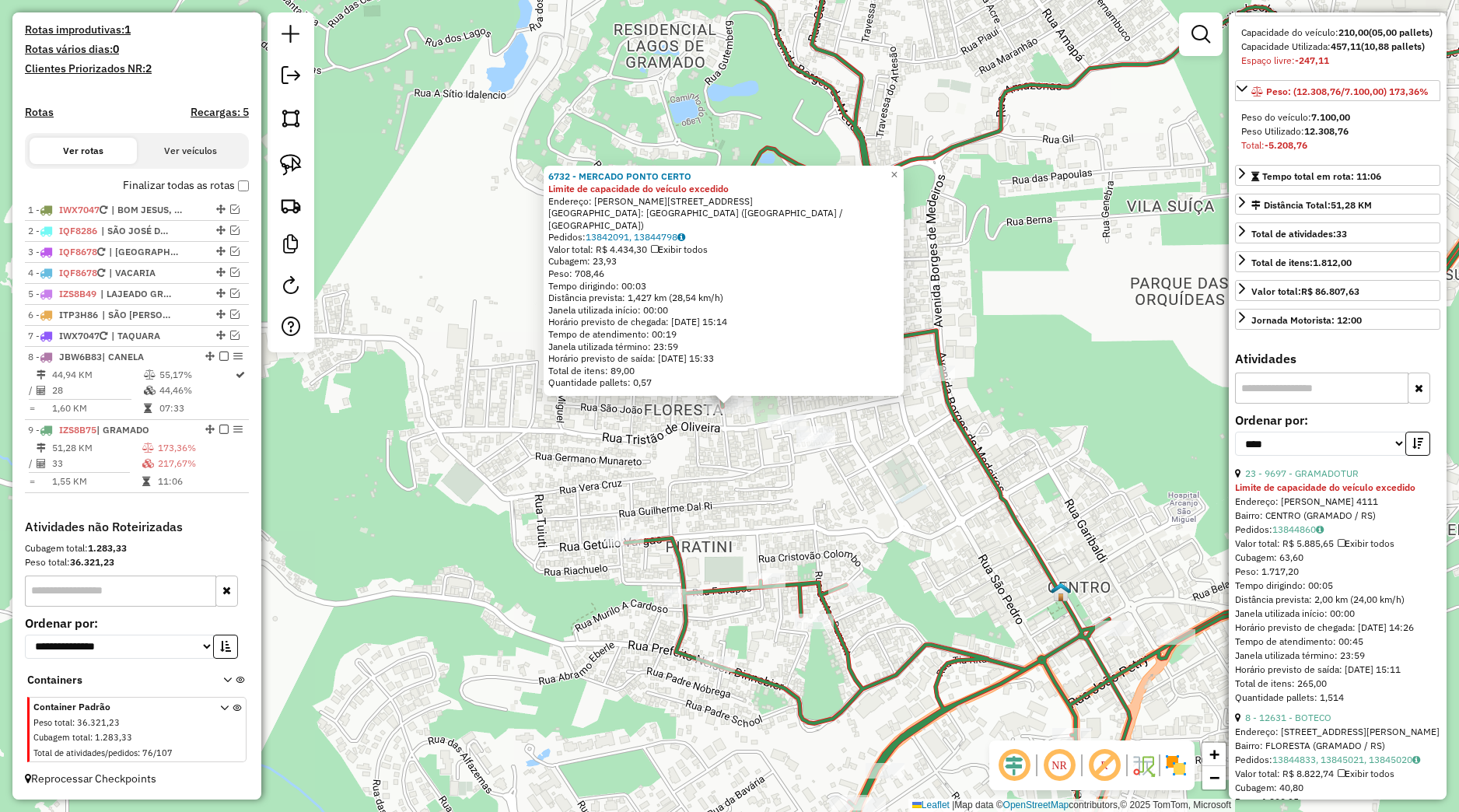
click at [723, 440] on div "6732 - MERCADO PONTO CERTO Limite de capacidade do veículo excedido Endereço: F…" at bounding box center [729, 406] width 1459 height 812
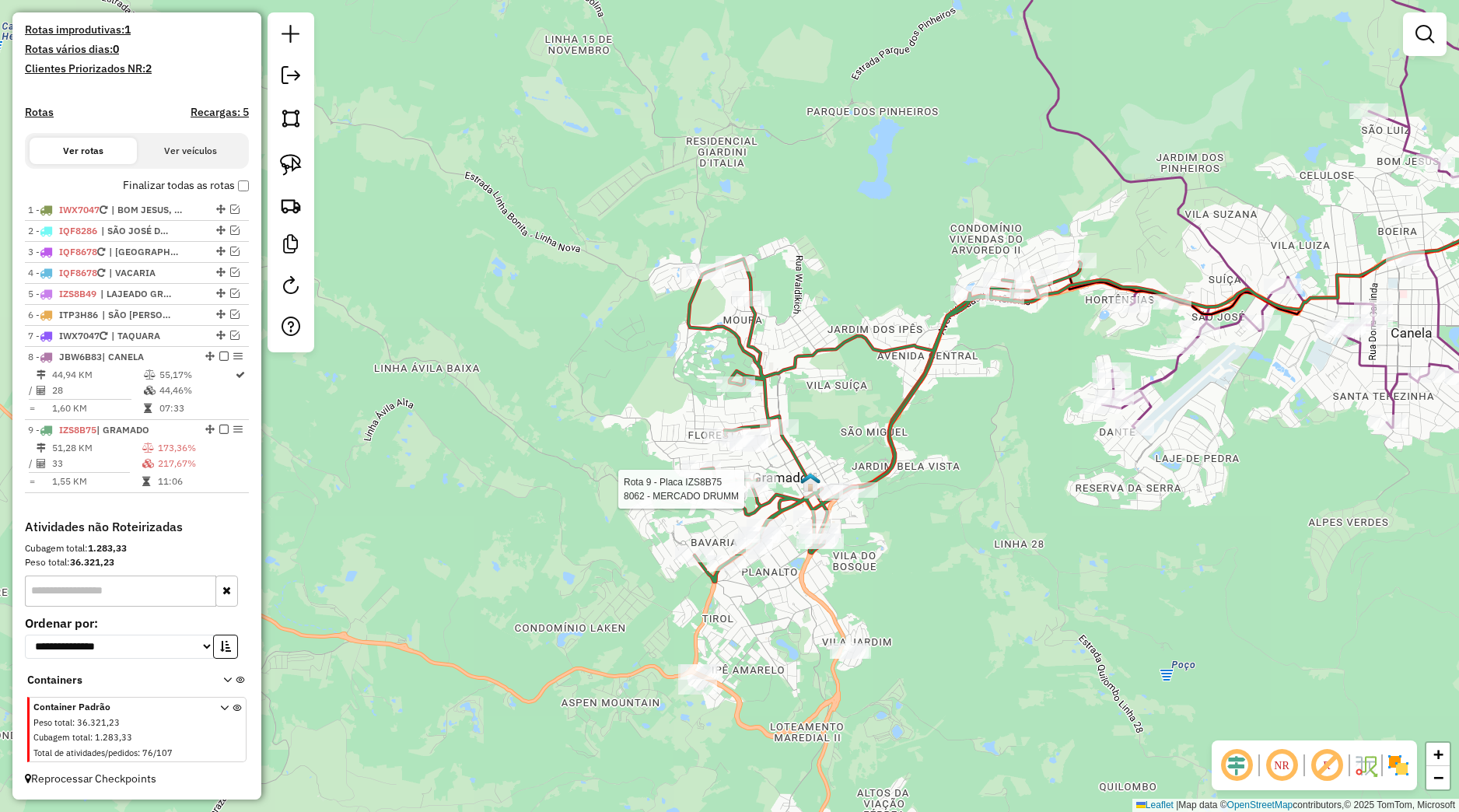
select select "*********"
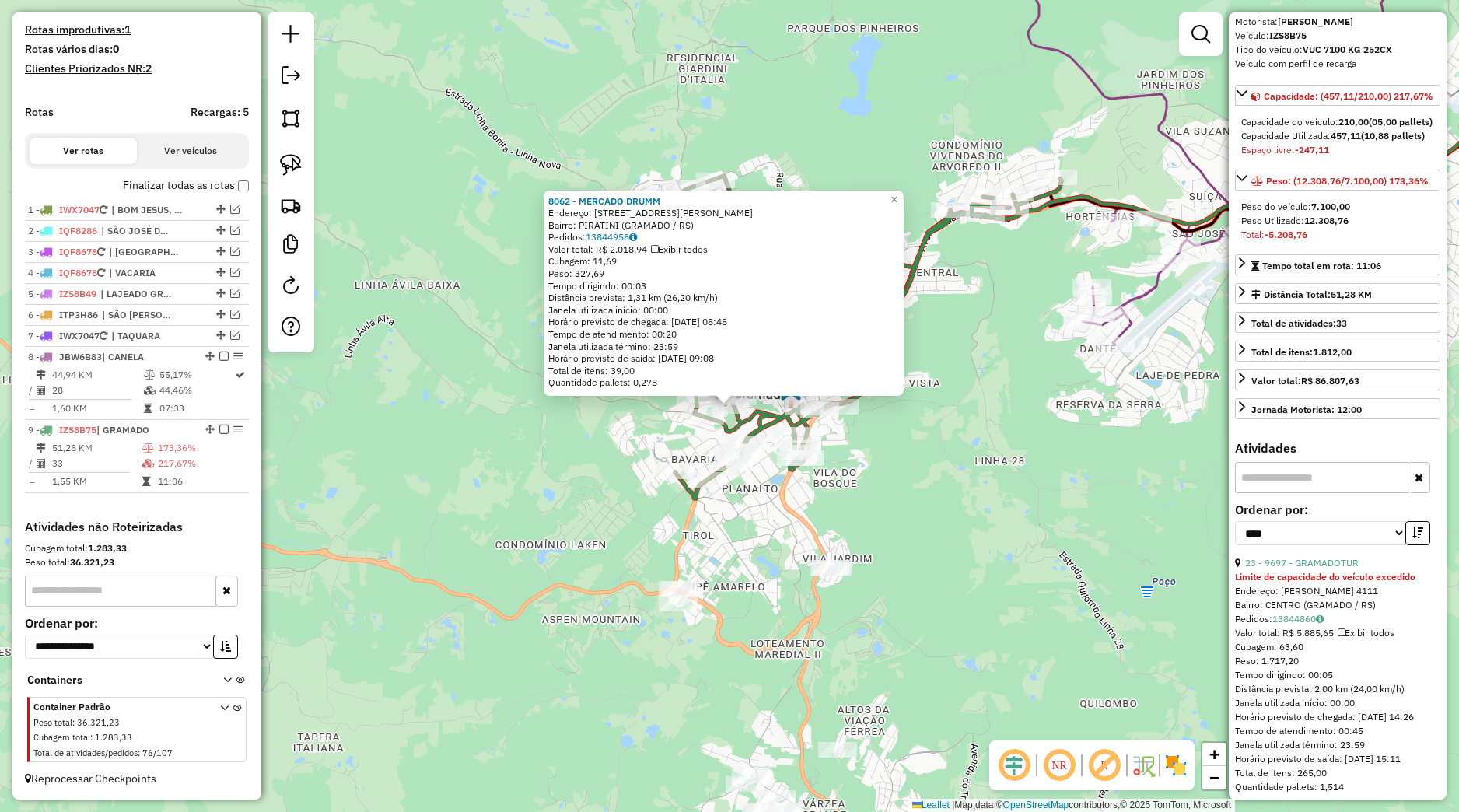
scroll to position [145, 0]
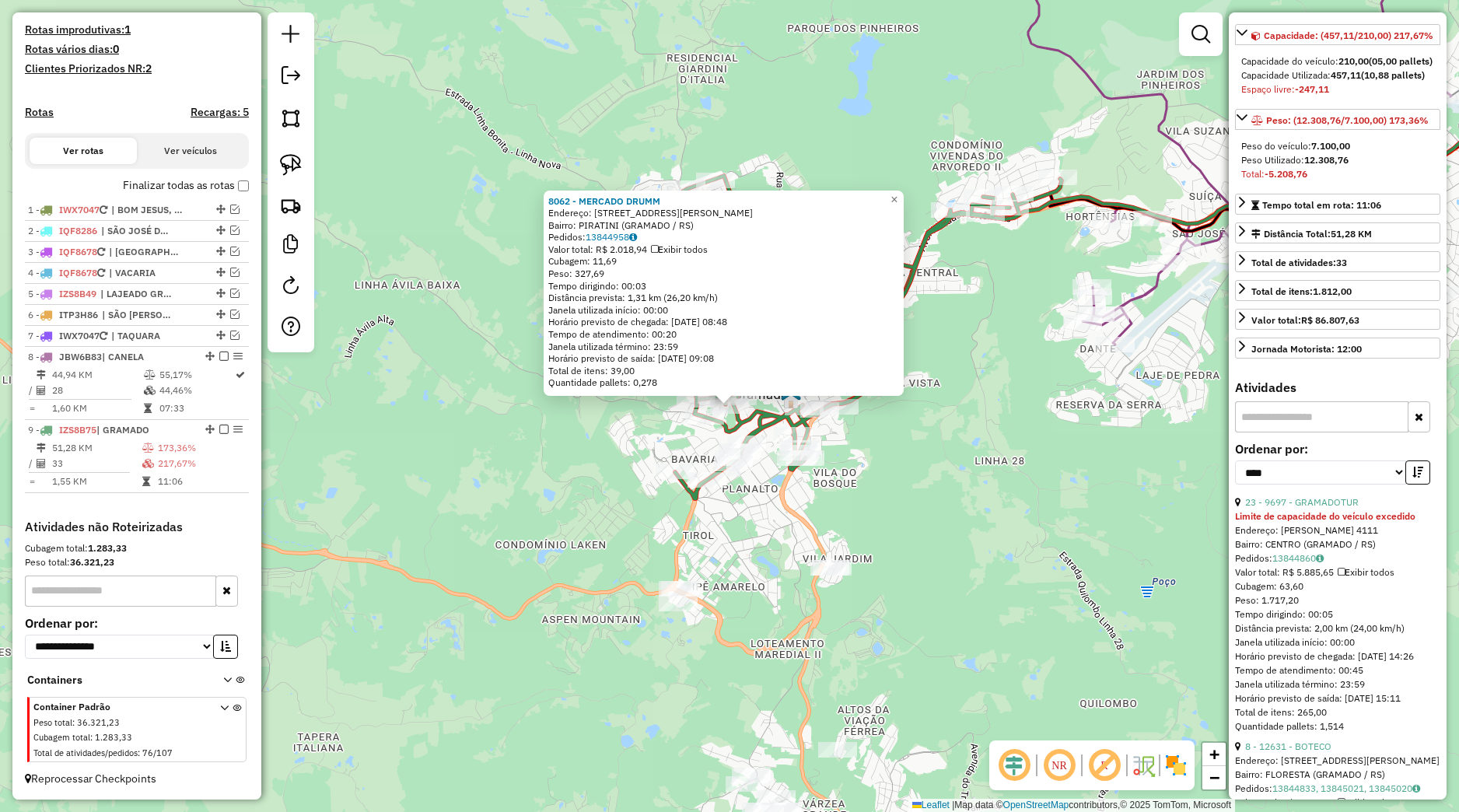
click at [1290, 432] on input "text" at bounding box center [1321, 416] width 174 height 31
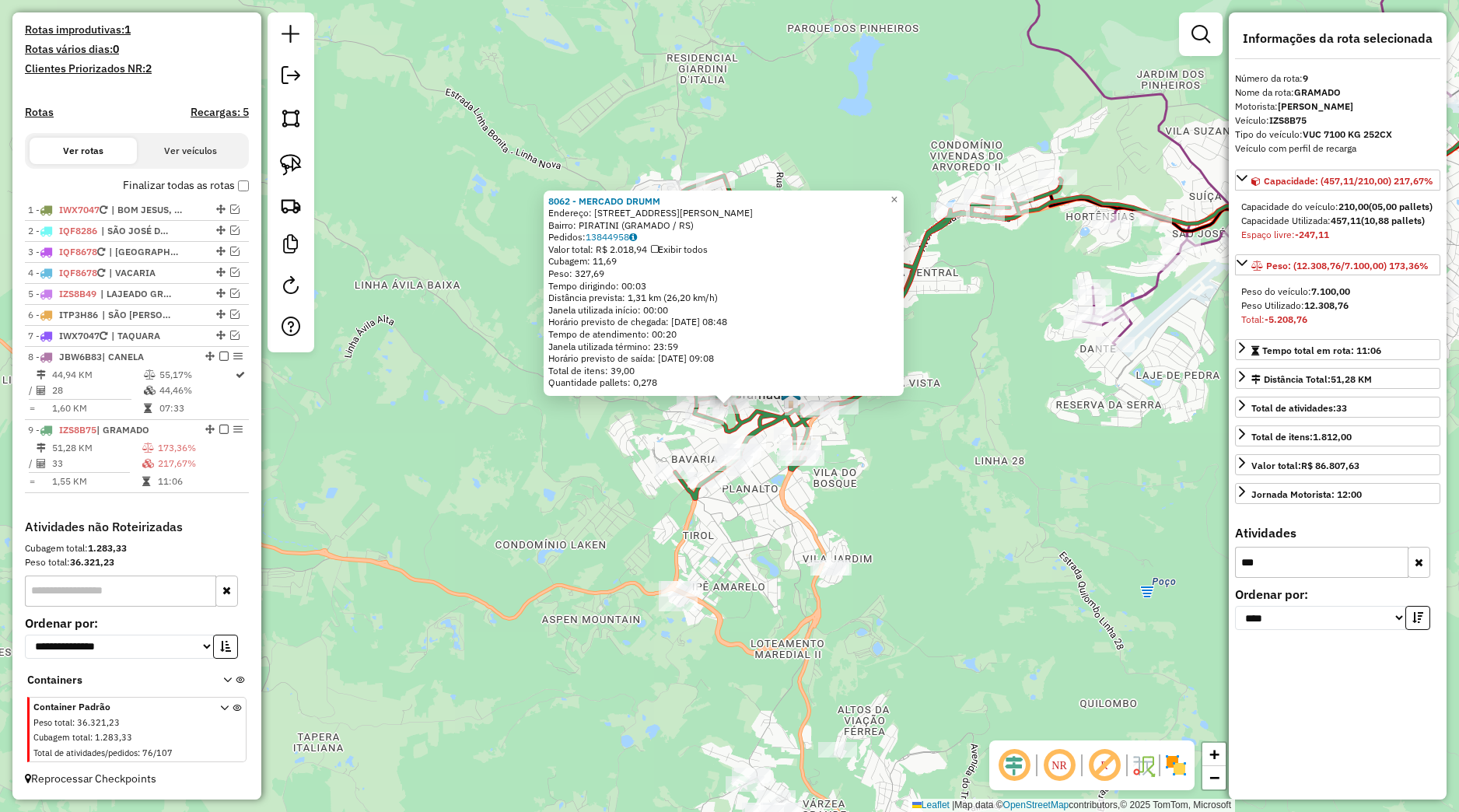
scroll to position [0, 0]
type input "*"
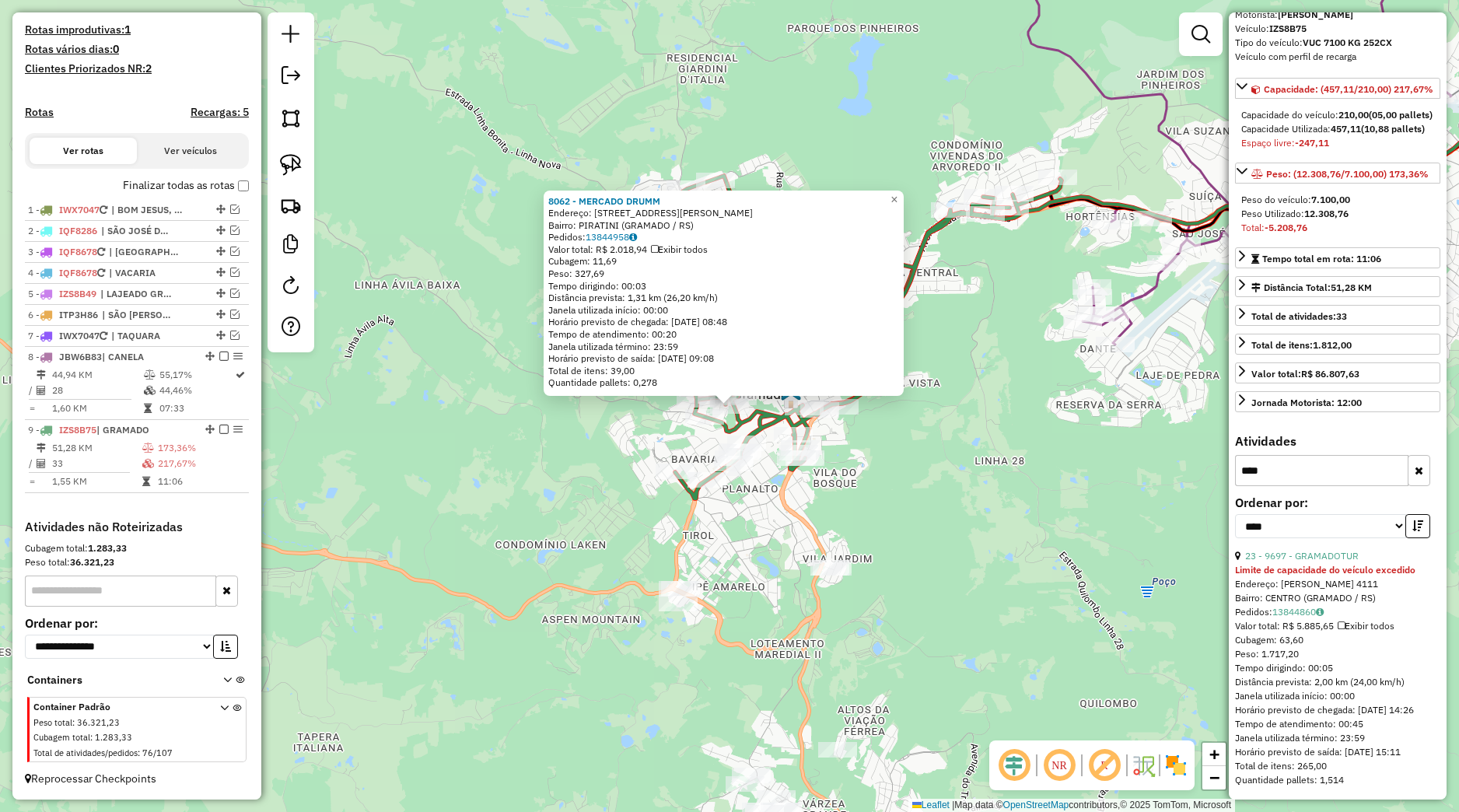
scroll to position [145, 0]
type input "****"
click at [1320, 562] on link "23 - 9697 - GRAMADOTUR" at bounding box center [1302, 556] width 114 height 12
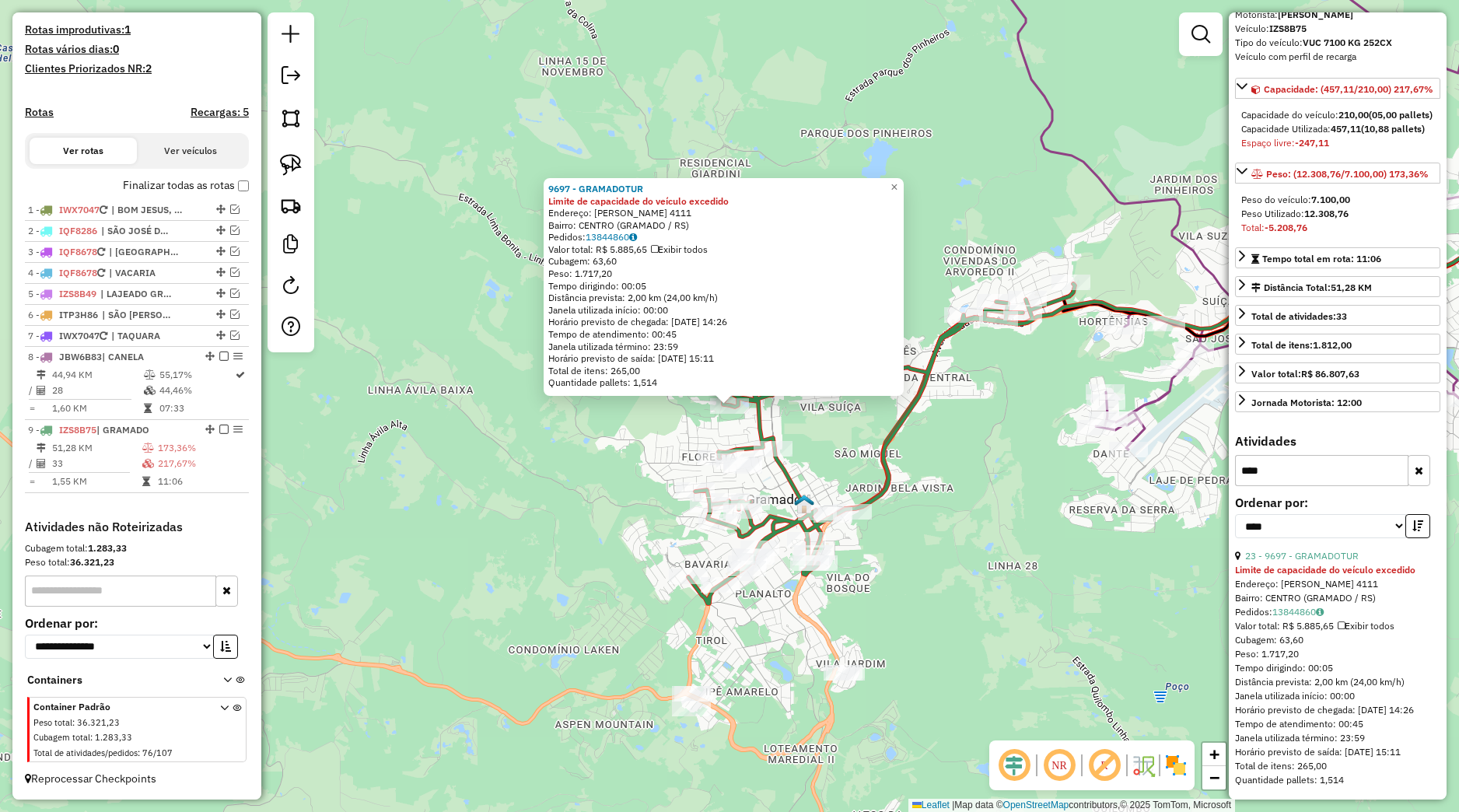
click at [951, 516] on div "9697 - GRAMADOTUR Limite de capacidade do veículo excedido Endereço: BORGES DE …" at bounding box center [729, 406] width 1459 height 812
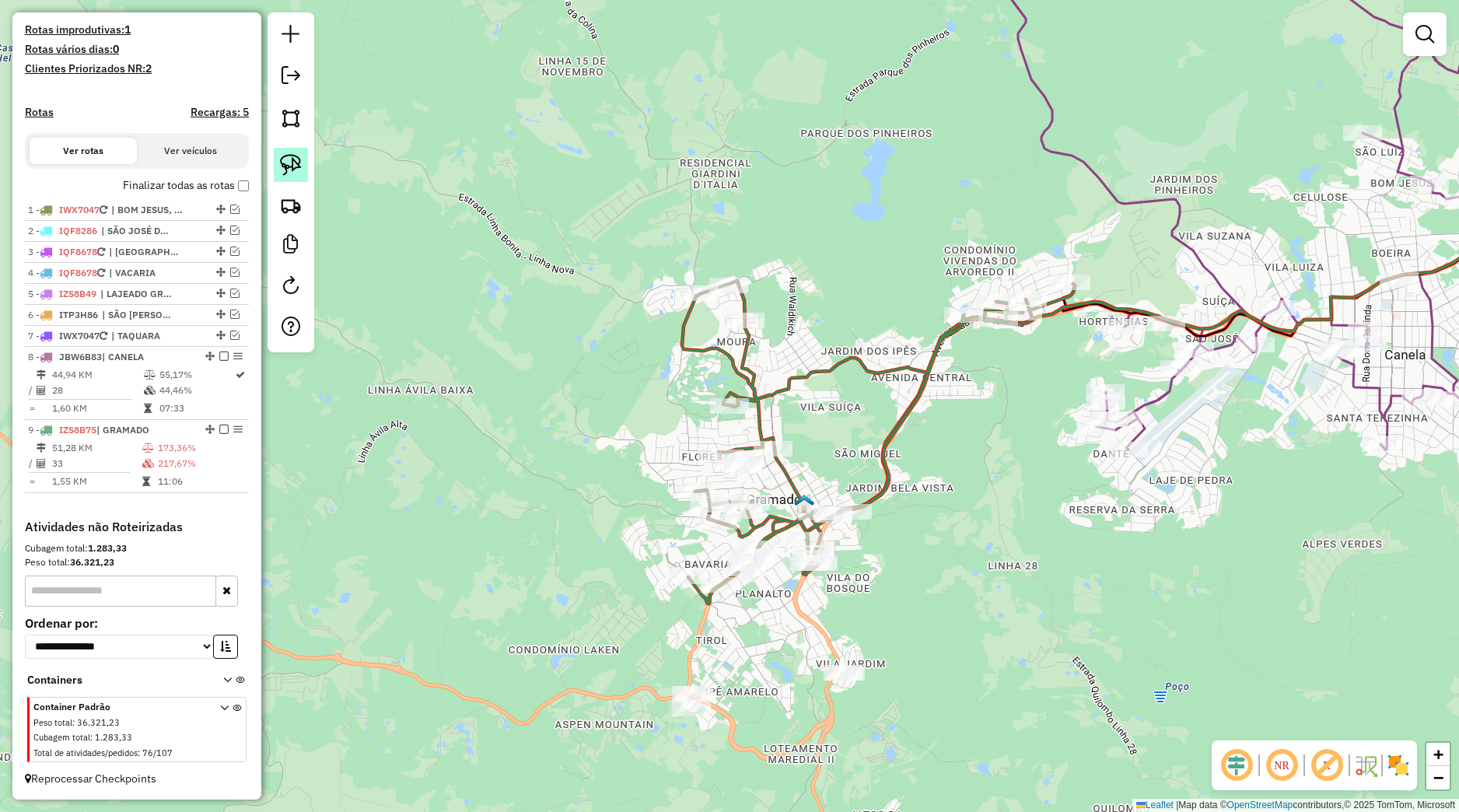
click at [283, 171] on img at bounding box center [291, 164] width 21 height 21
drag, startPoint x: 676, startPoint y: 416, endPoint x: 767, endPoint y: 390, distance: 94.6
click at [769, 391] on div "Janela de atendimento Grade de atendimento Capacidade Transportadoras Veículos …" at bounding box center [729, 406] width 1459 height 812
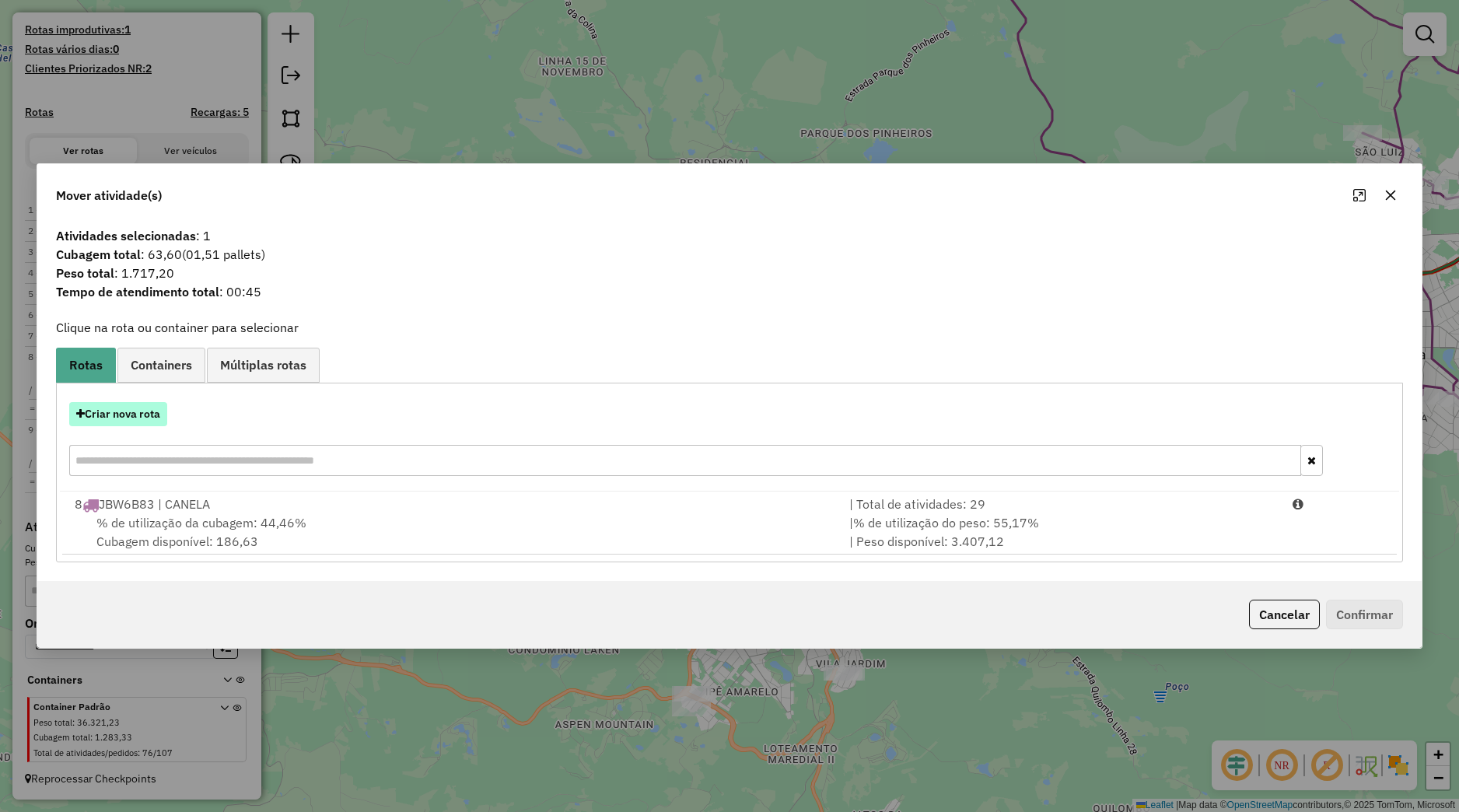
click at [167, 407] on button "Criar nova rota" at bounding box center [118, 414] width 98 height 24
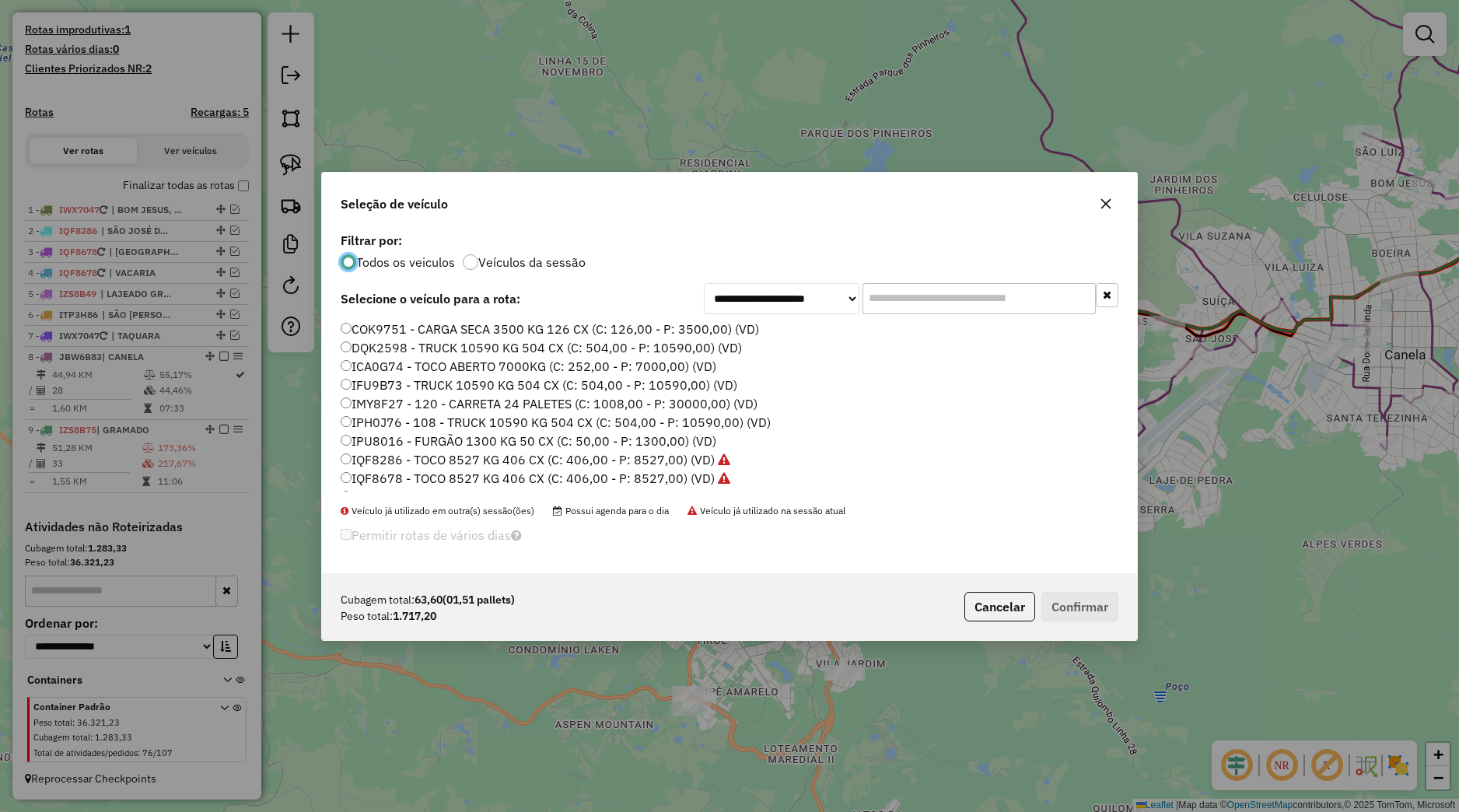
scroll to position [99, 0]
click at [386, 432] on label "ITP3H86 - CARGA SECA 3500 KG 126 CX (C: 126,00 - P: 3500,00) (VD)" at bounding box center [556, 436] width 430 height 19
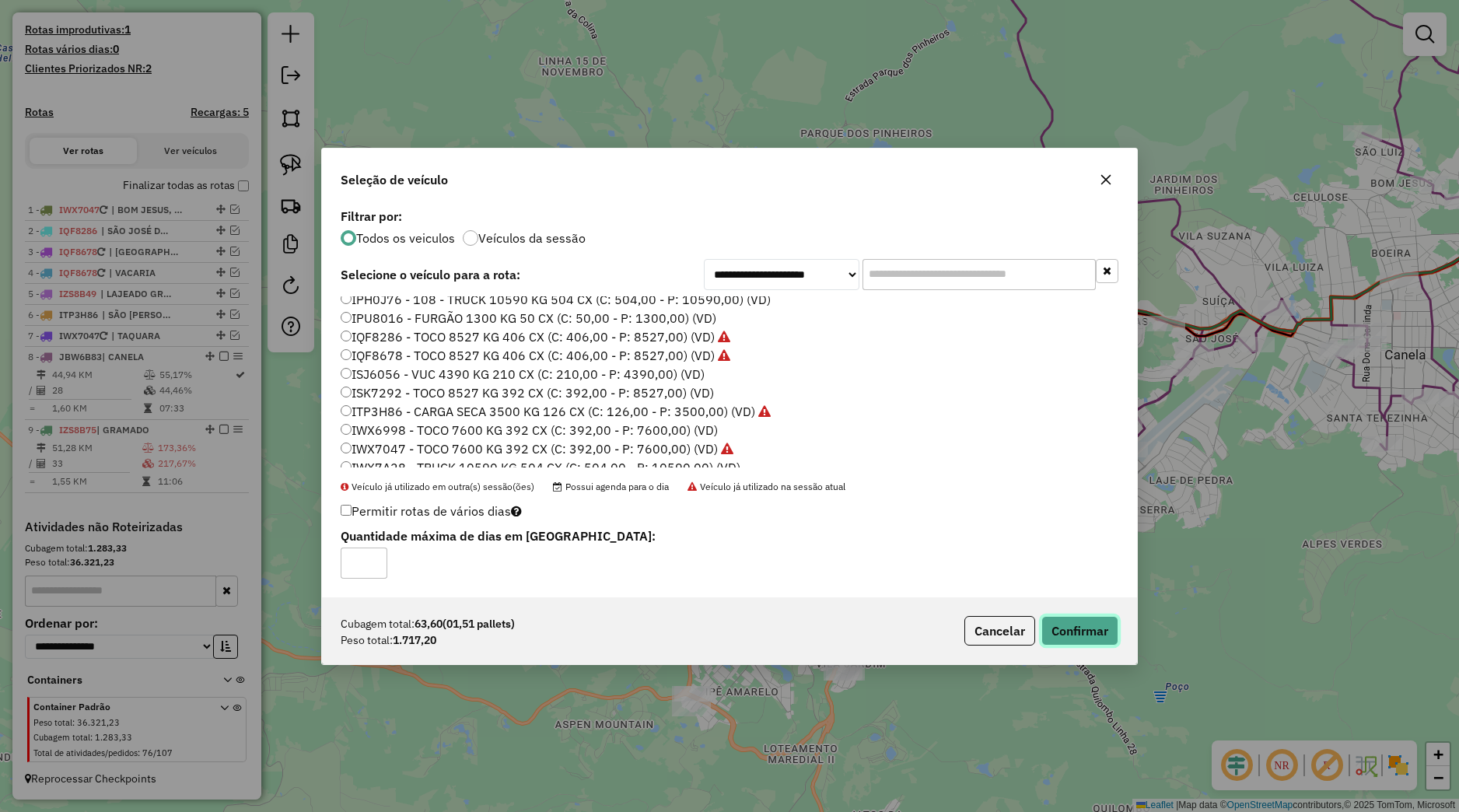
click at [1082, 622] on button "Confirmar" at bounding box center [1080, 631] width 77 height 30
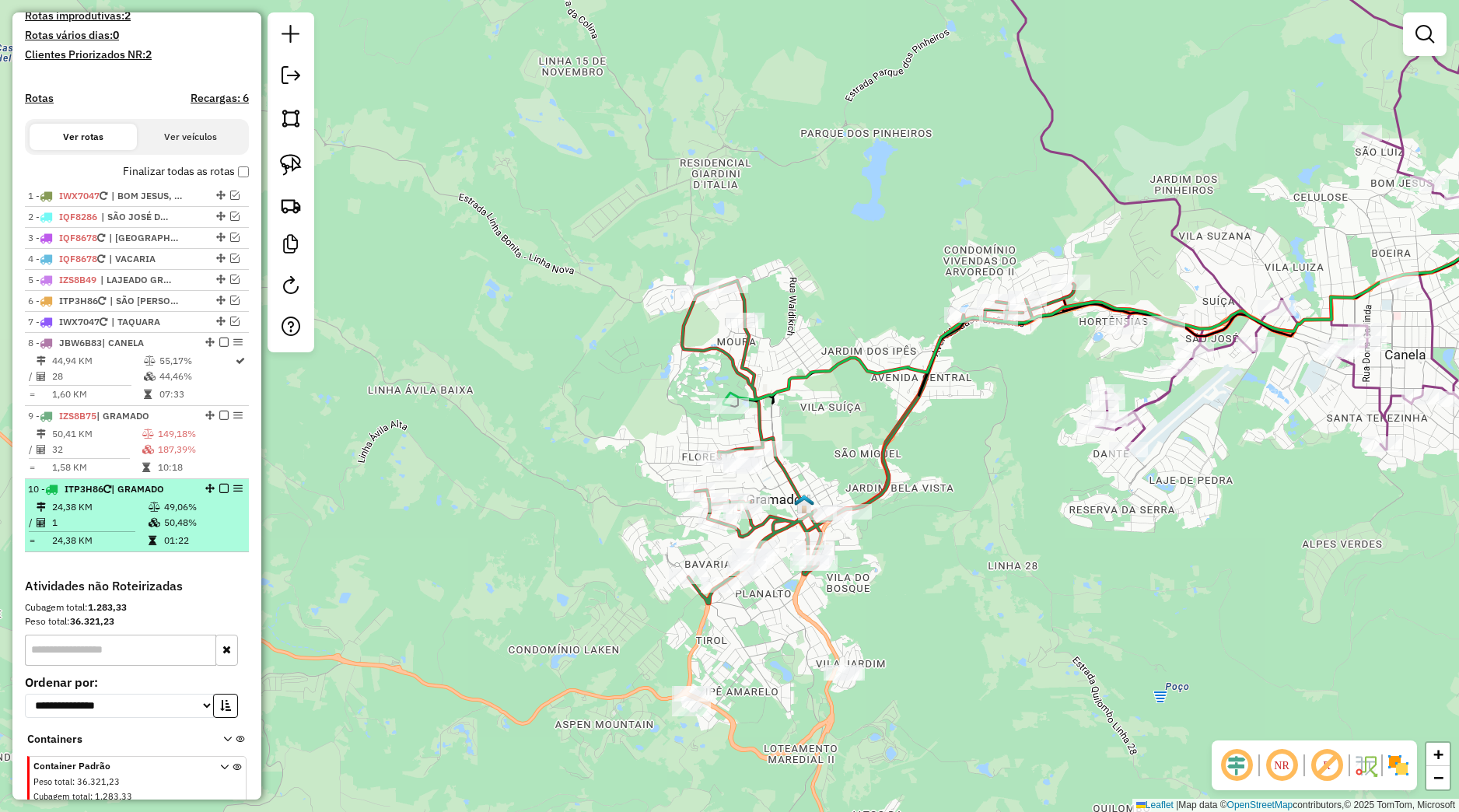
click at [220, 493] on em at bounding box center [224, 488] width 9 height 9
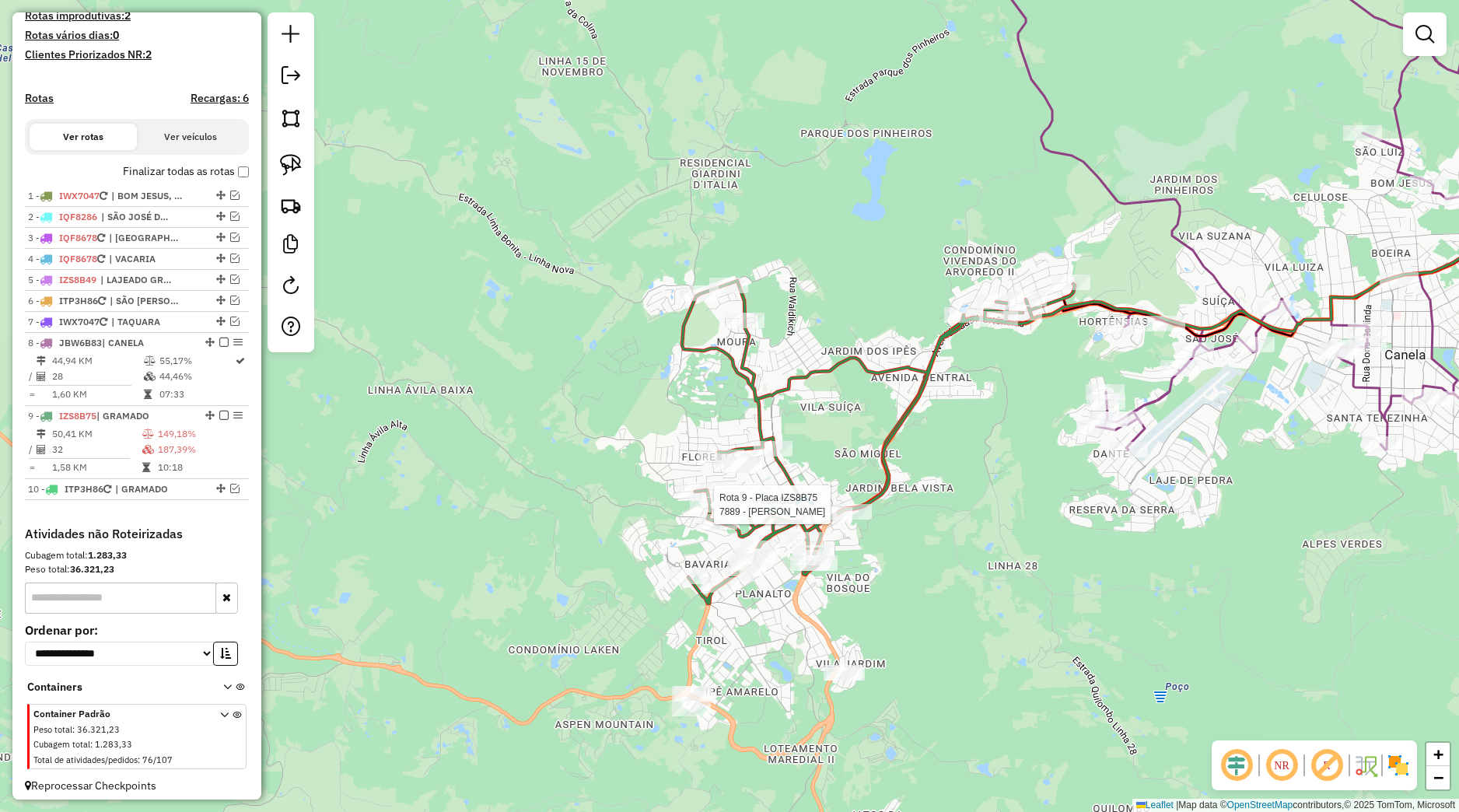
select select "*********"
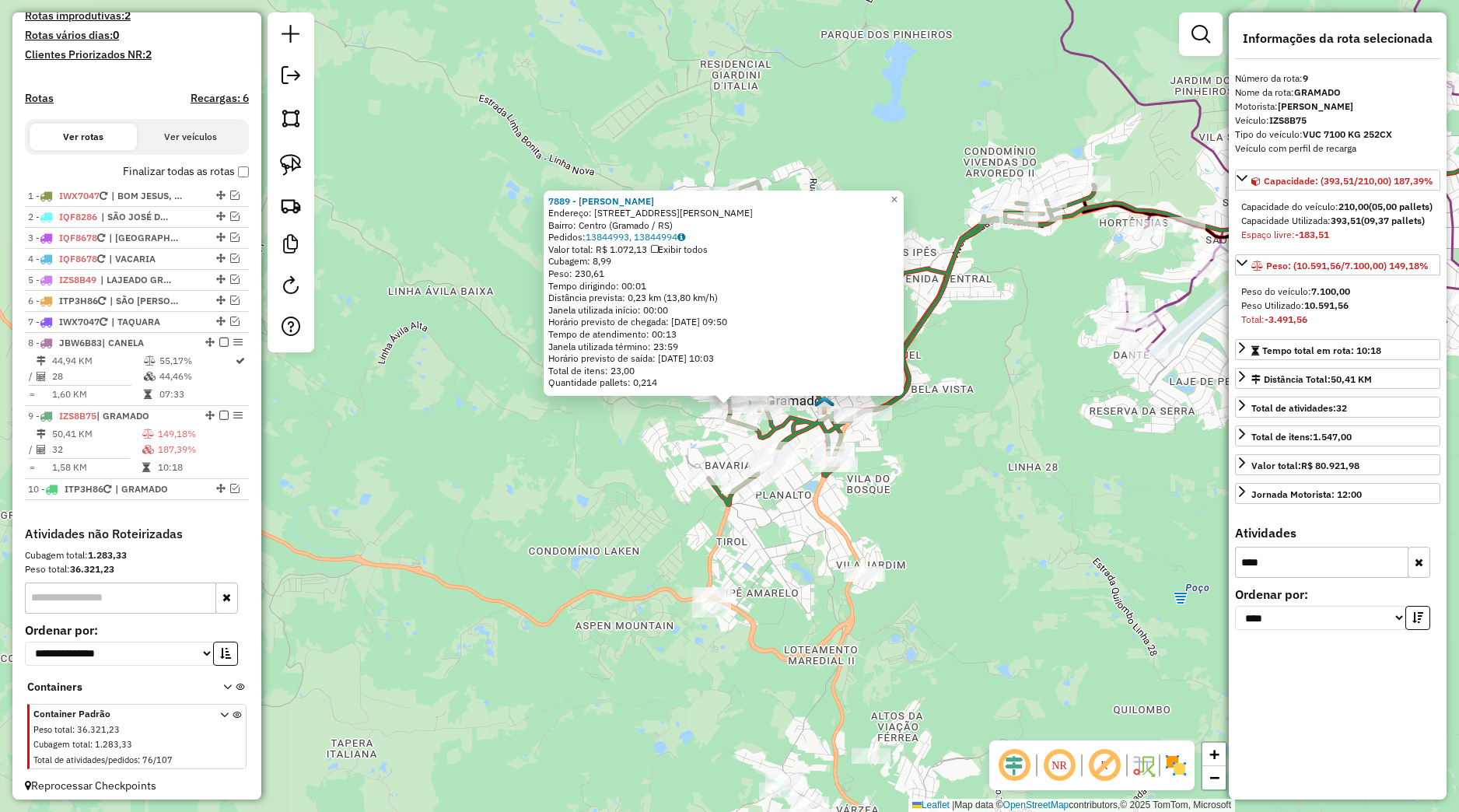
scroll to position [436, 0]
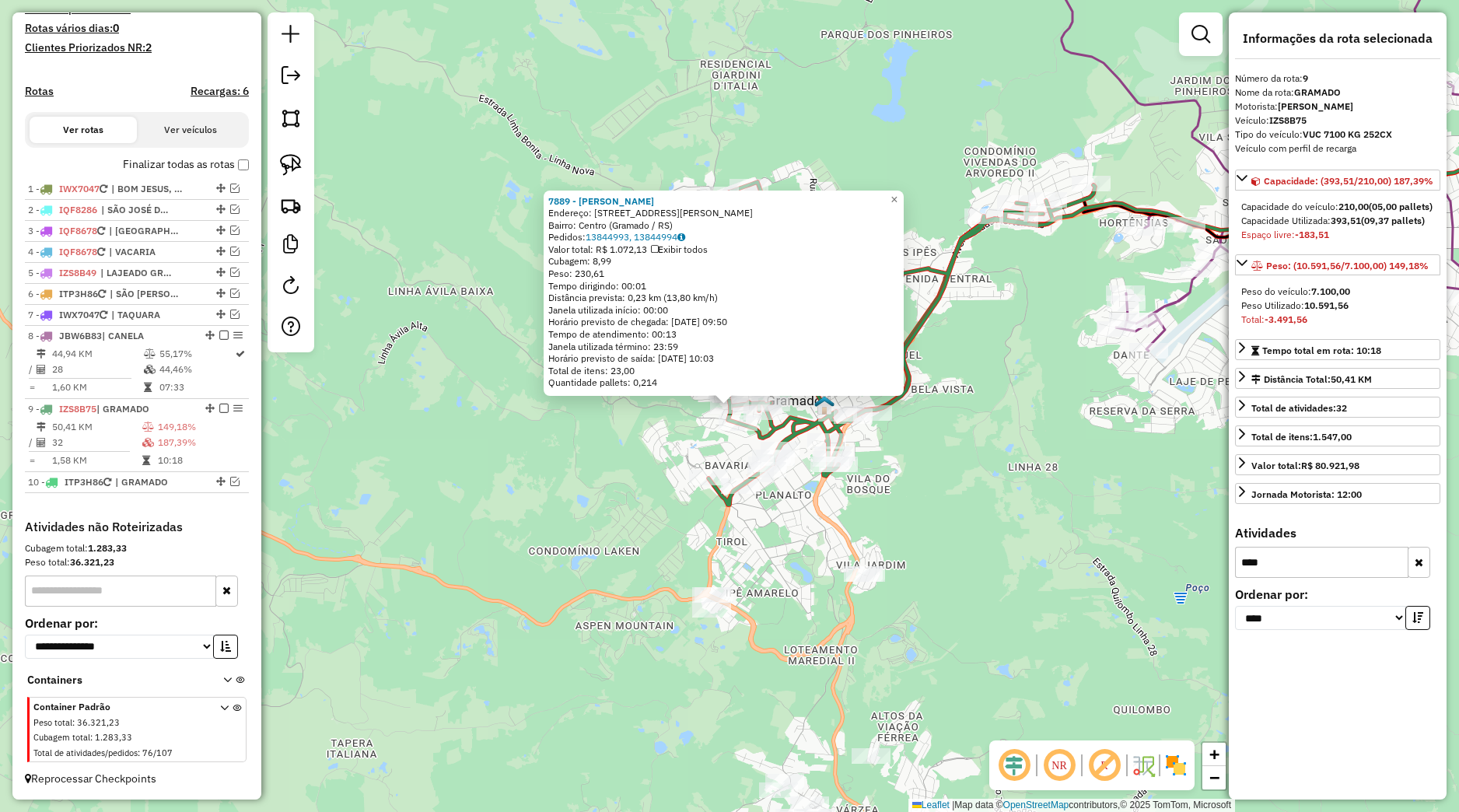
click at [1415, 574] on button "button" at bounding box center [1419, 562] width 22 height 31
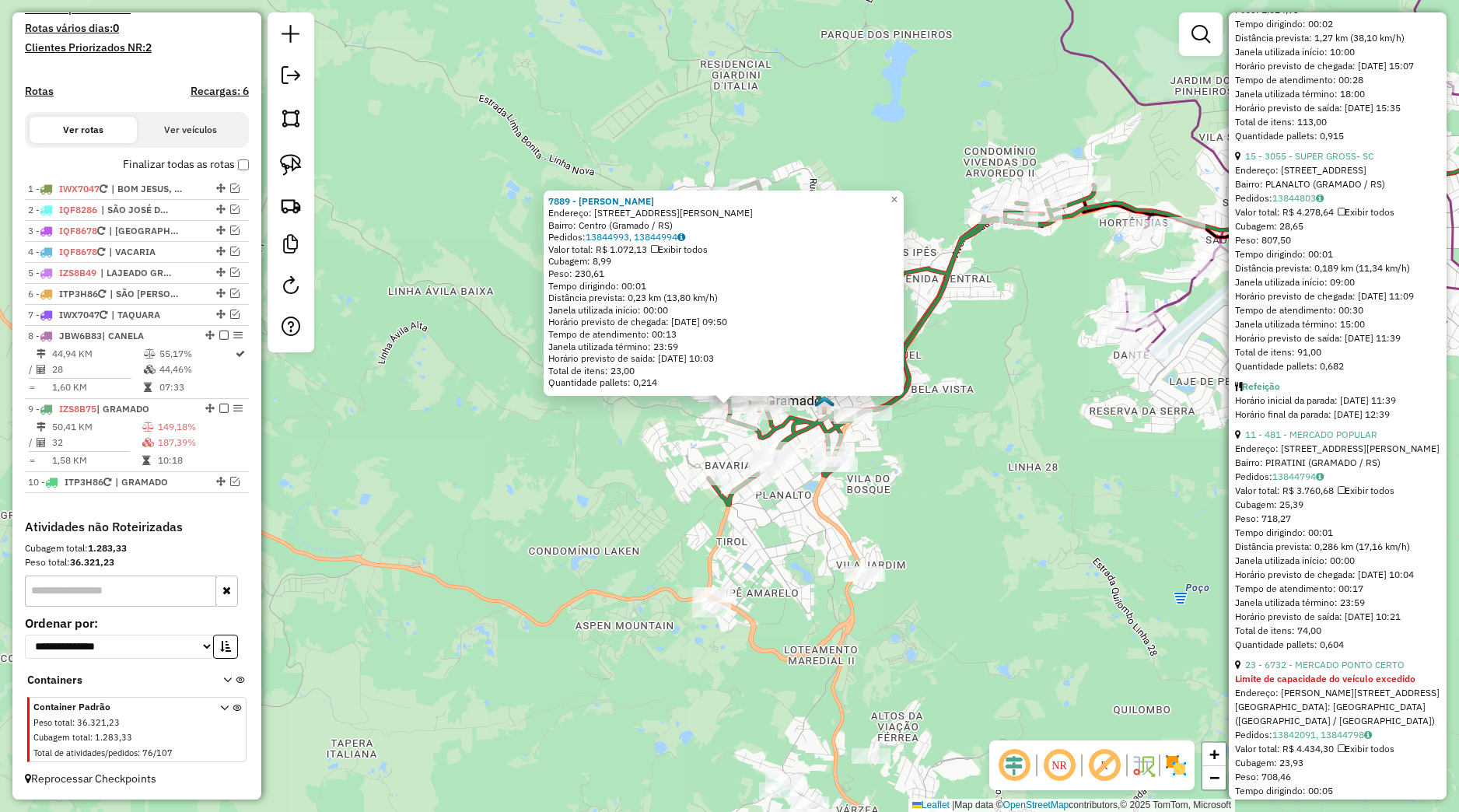
scroll to position [1021, 0]
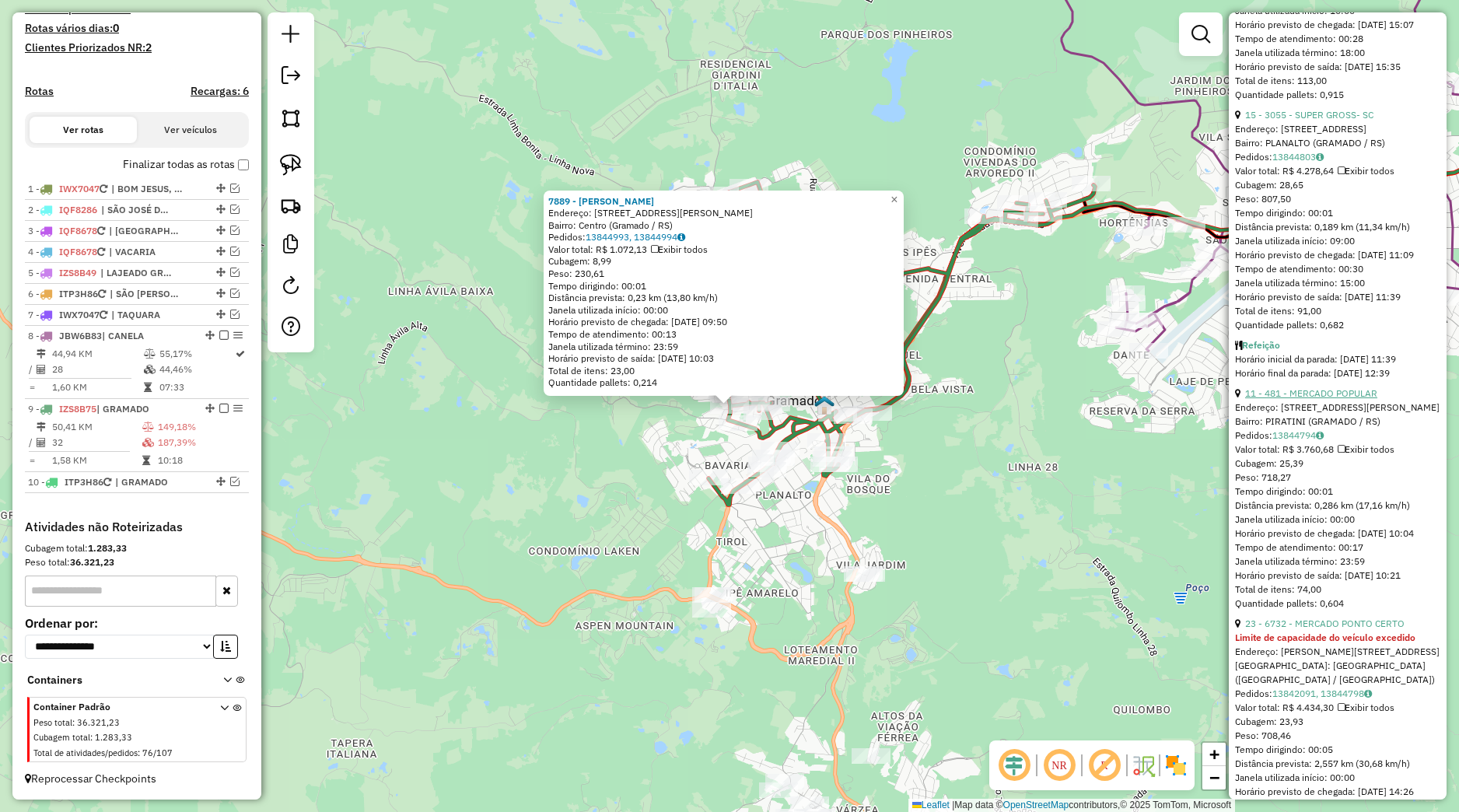
click at [1356, 399] on link "11 - 481 - MERCADO POPULAR" at bounding box center [1311, 393] width 132 height 12
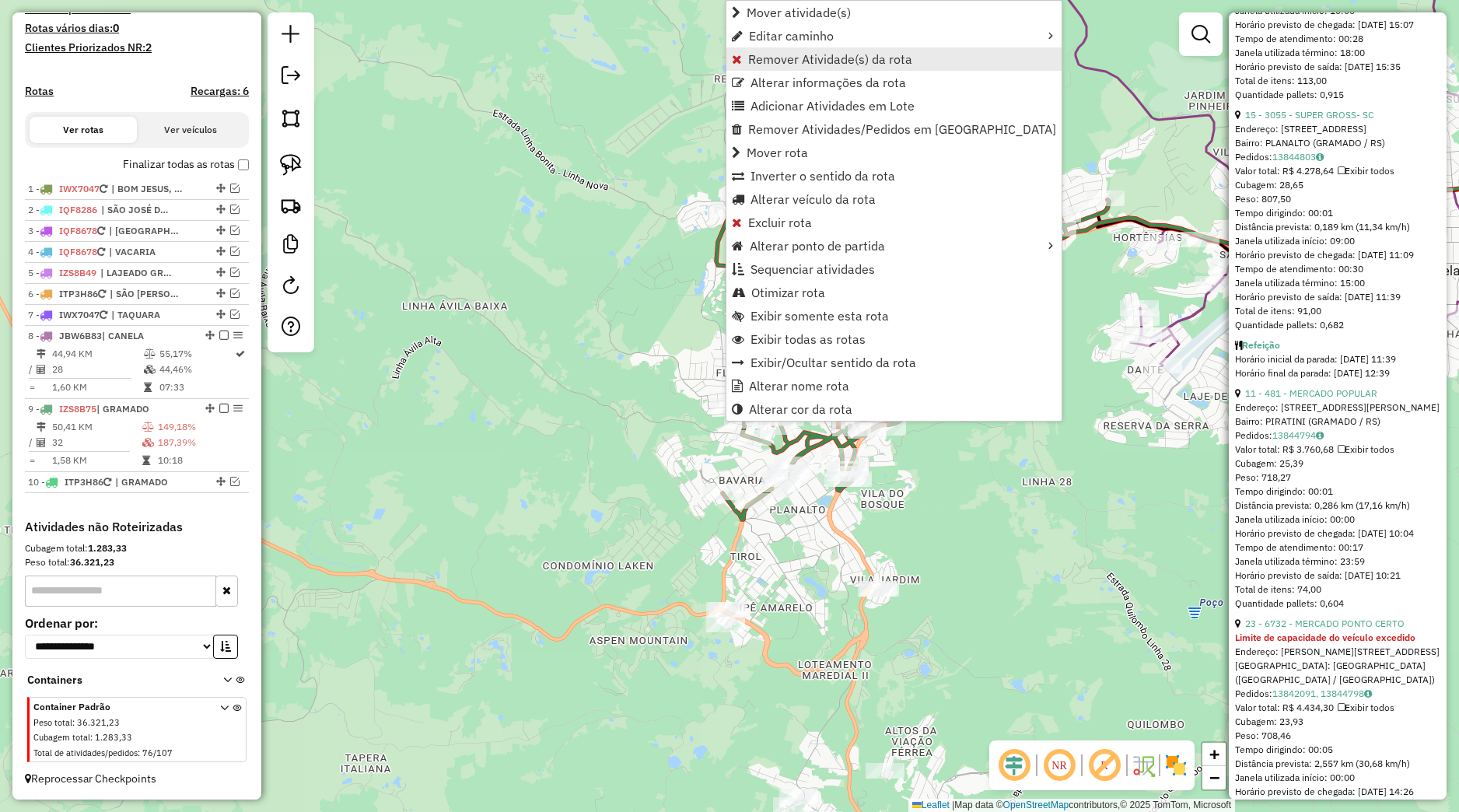
click at [770, 58] on span "Remover Atividade(s) da rota" at bounding box center [830, 59] width 164 height 13
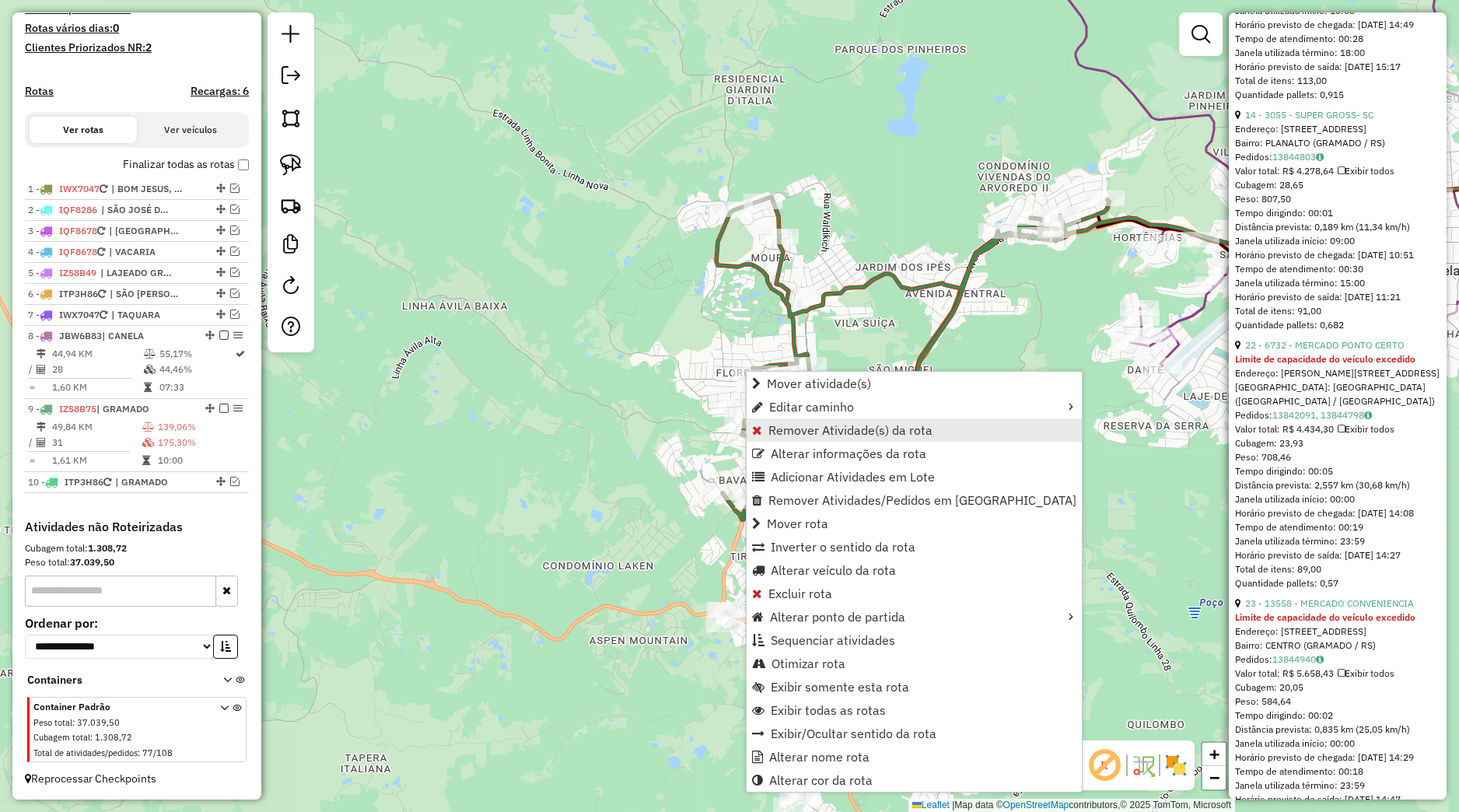
click at [815, 427] on span "Remover Atividade(s) da rota" at bounding box center [850, 430] width 164 height 13
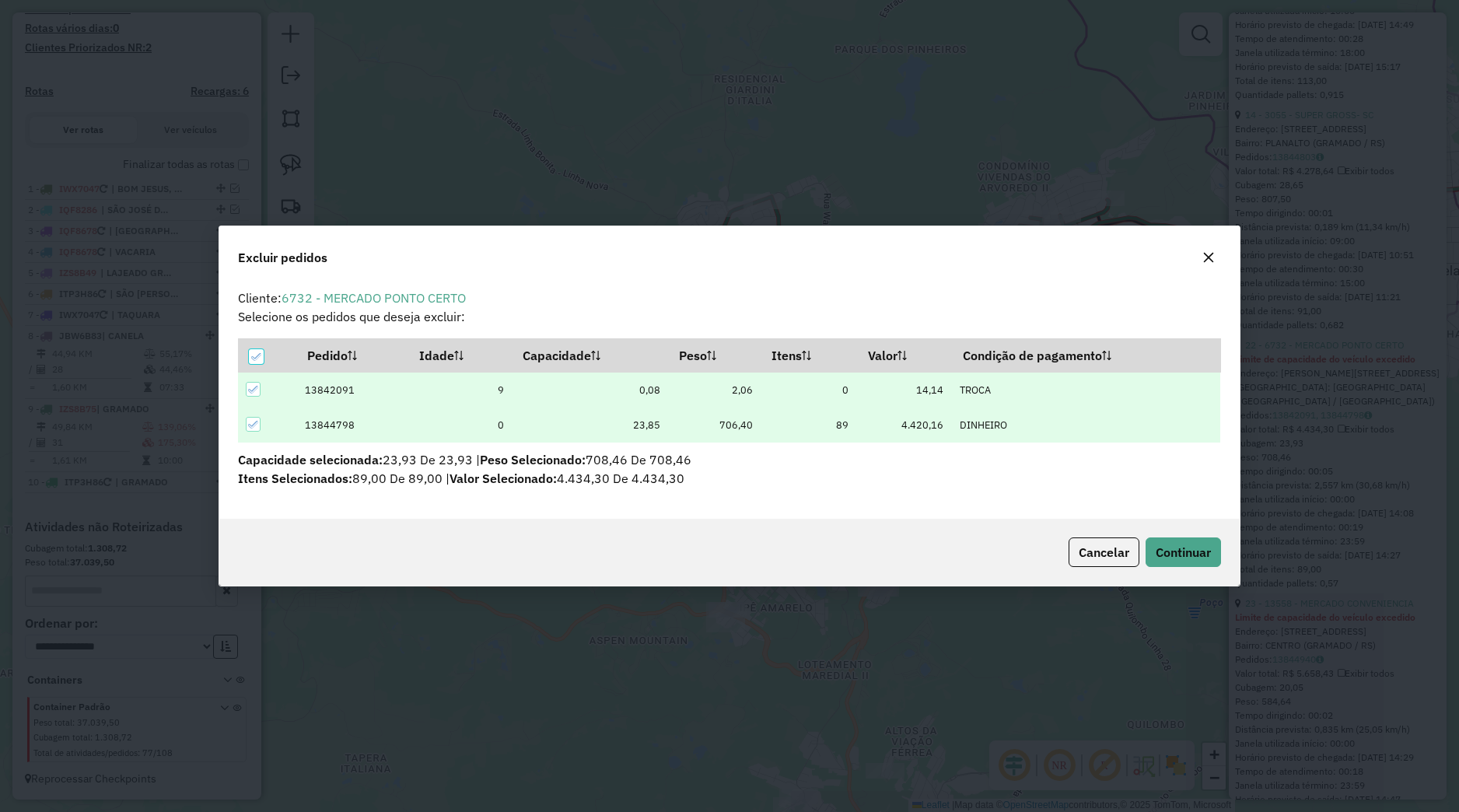
scroll to position [9, 4]
click at [1169, 562] on button "Continuar" at bounding box center [1183, 552] width 75 height 30
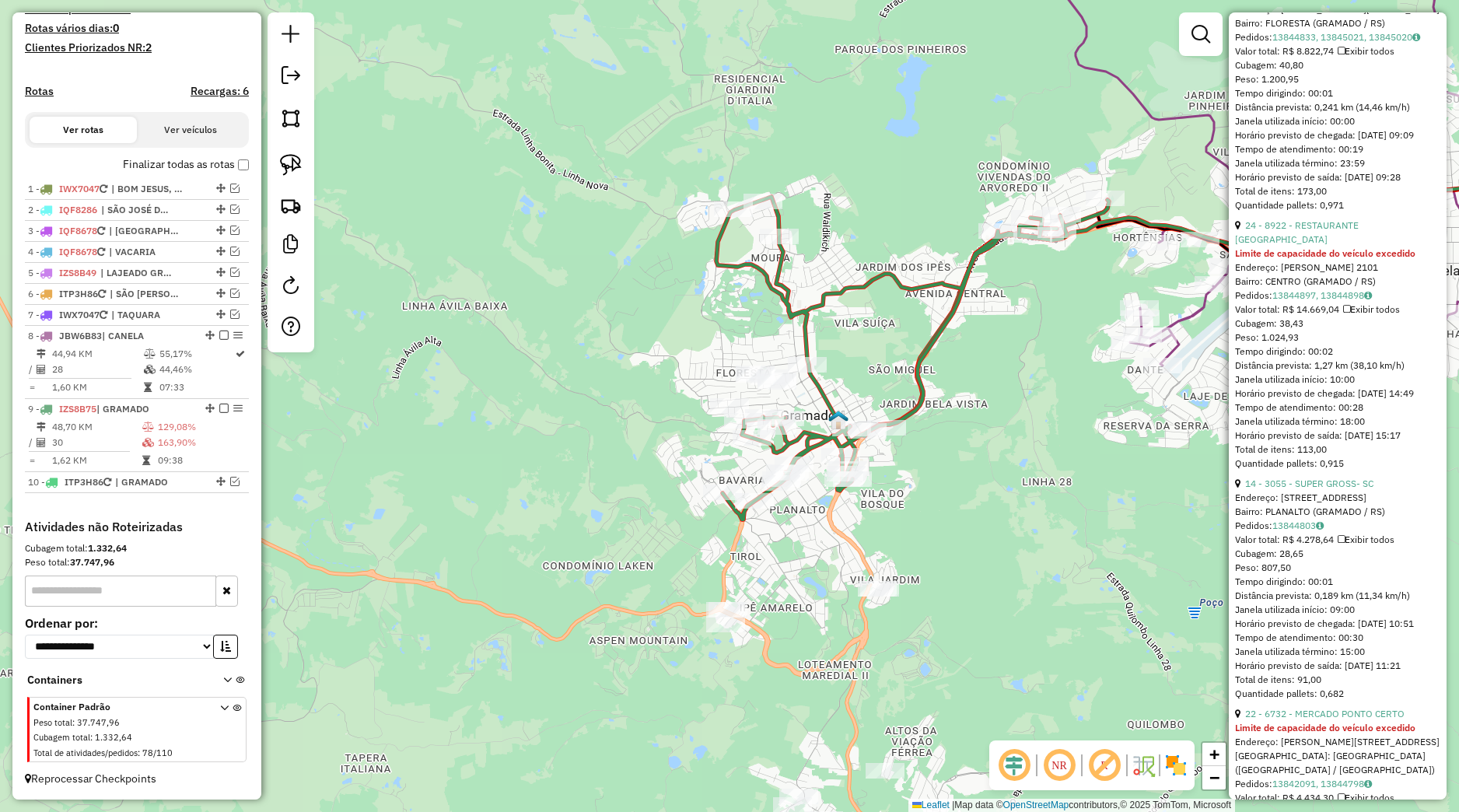
scroll to position [656, 0]
click at [1099, 583] on div "Janela de atendimento Grade de atendimento Capacidade Transportadoras Veículos …" at bounding box center [729, 406] width 1459 height 812
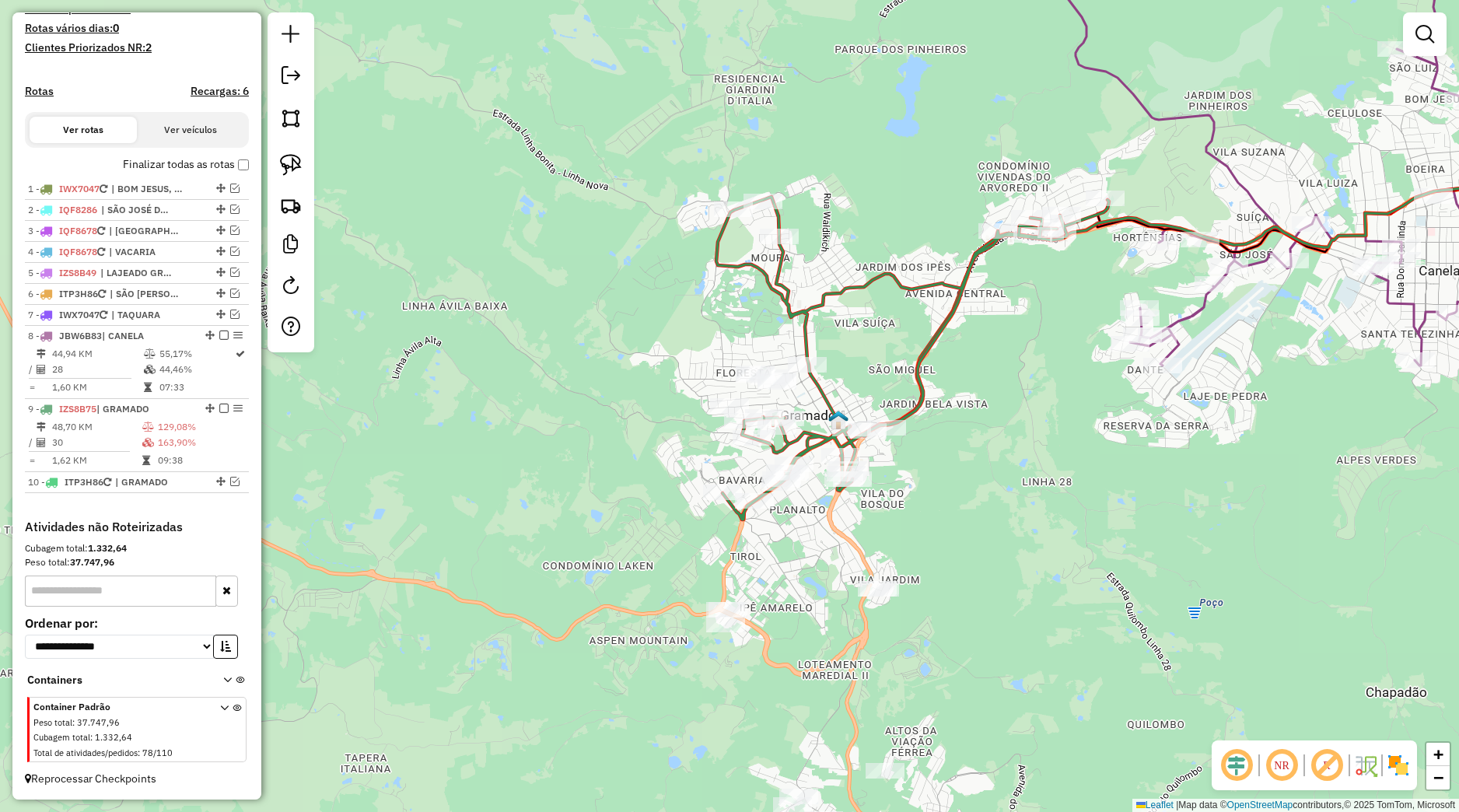
click at [729, 633] on div "Janela de atendimento Grade de atendimento Capacidade Transportadoras Veículos …" at bounding box center [729, 406] width 1459 height 812
click at [729, 633] on div "Janela de atendimento Grade de atendimento Capacidade Transportadoras Veículos …" at bounding box center [729, 406] width 1459 height 812
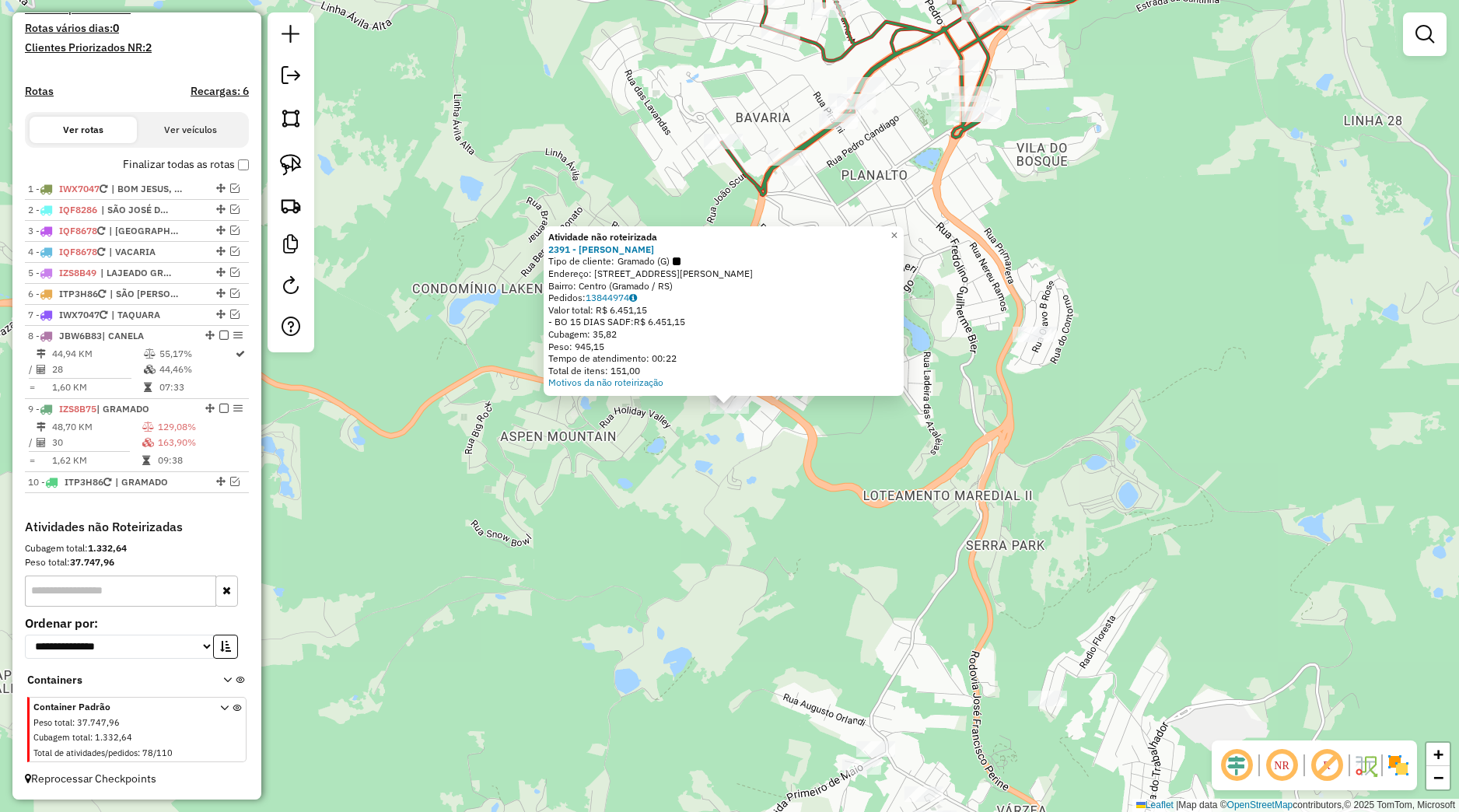
click at [741, 504] on div "Atividade não roteirizada 2391 - VALDETI DA SILVA PIRES Tipo de cliente: Gramad…" at bounding box center [729, 406] width 1459 height 812
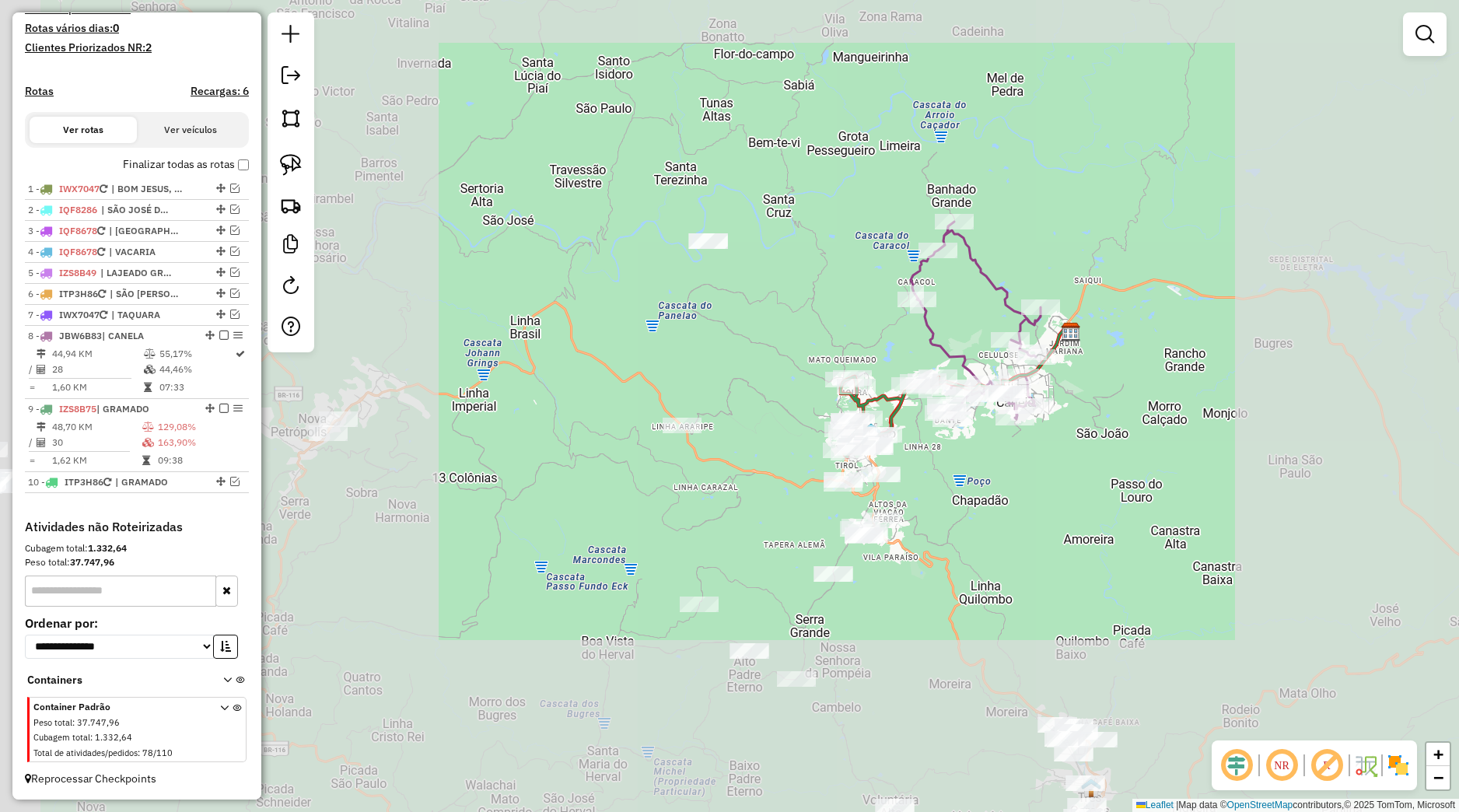
drag, startPoint x: 641, startPoint y: 511, endPoint x: 909, endPoint y: 487, distance: 269.1
click at [933, 491] on div "Janela de atendimento Grade de atendimento Capacidade Transportadoras Veículos …" at bounding box center [729, 406] width 1459 height 812
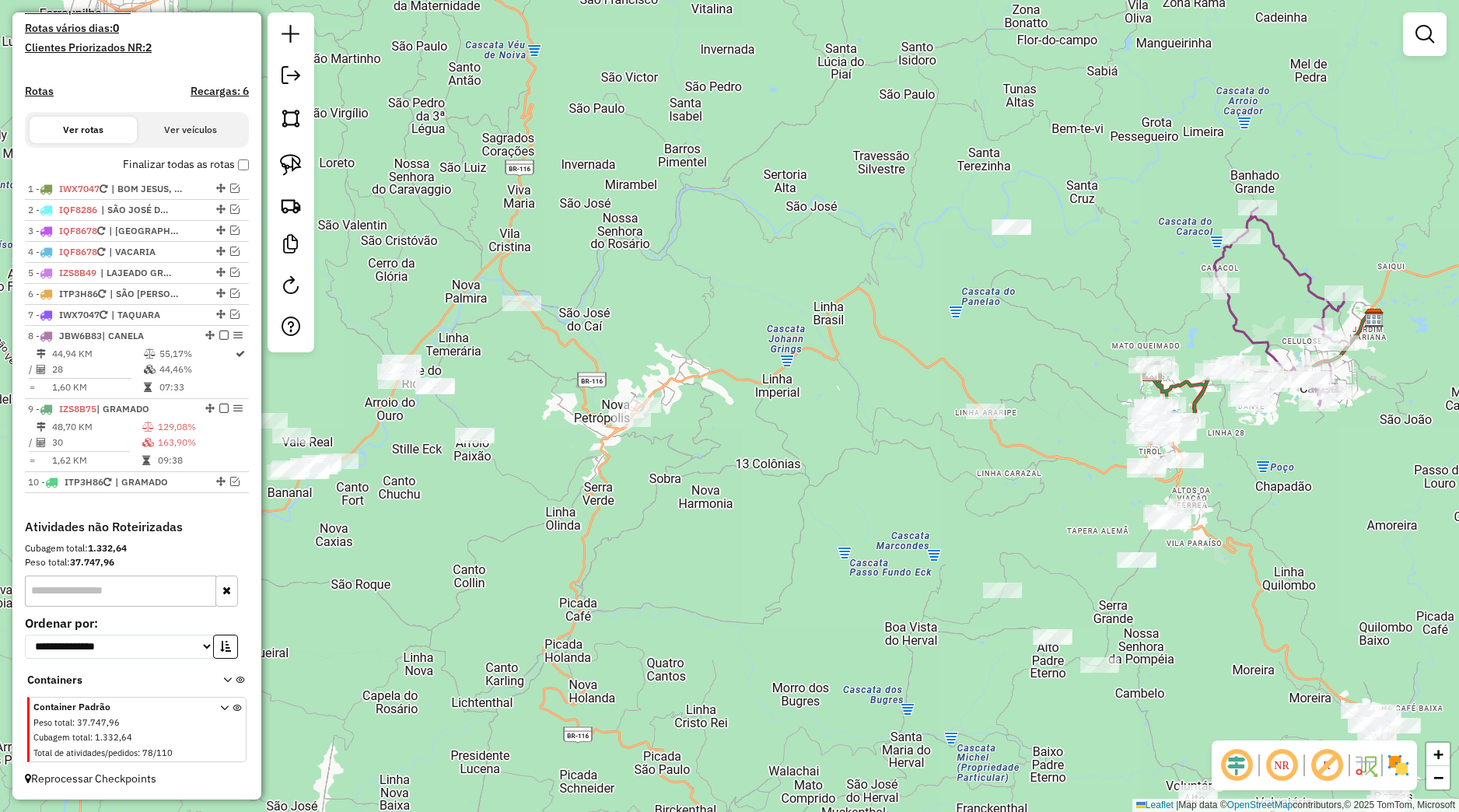
drag, startPoint x: 676, startPoint y: 496, endPoint x: 821, endPoint y: 496, distance: 145.0
click at [821, 496] on div "Janela de atendimento Grade de atendimento Capacidade Transportadoras Veículos …" at bounding box center [729, 406] width 1459 height 812
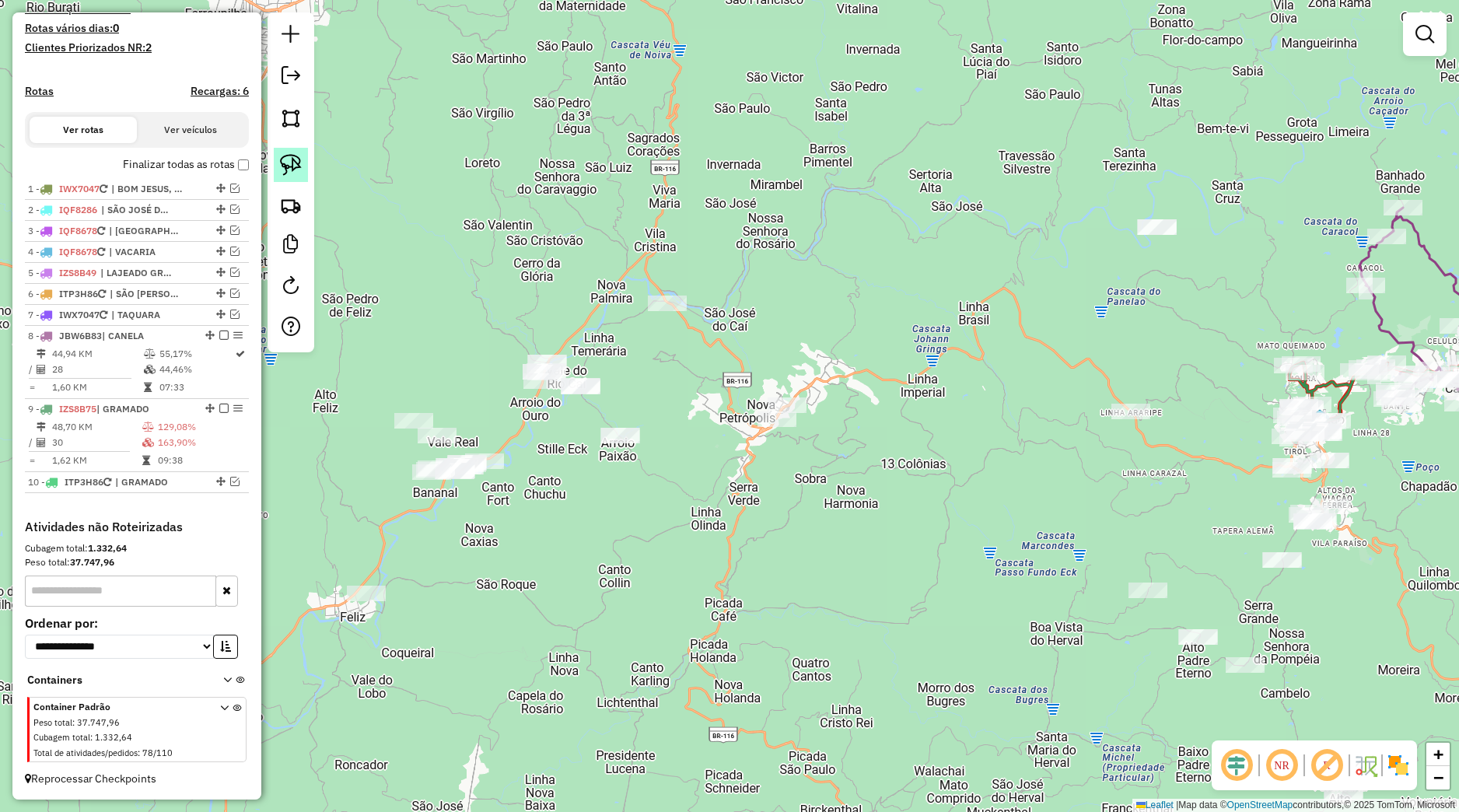
click at [288, 165] on img at bounding box center [291, 164] width 21 height 21
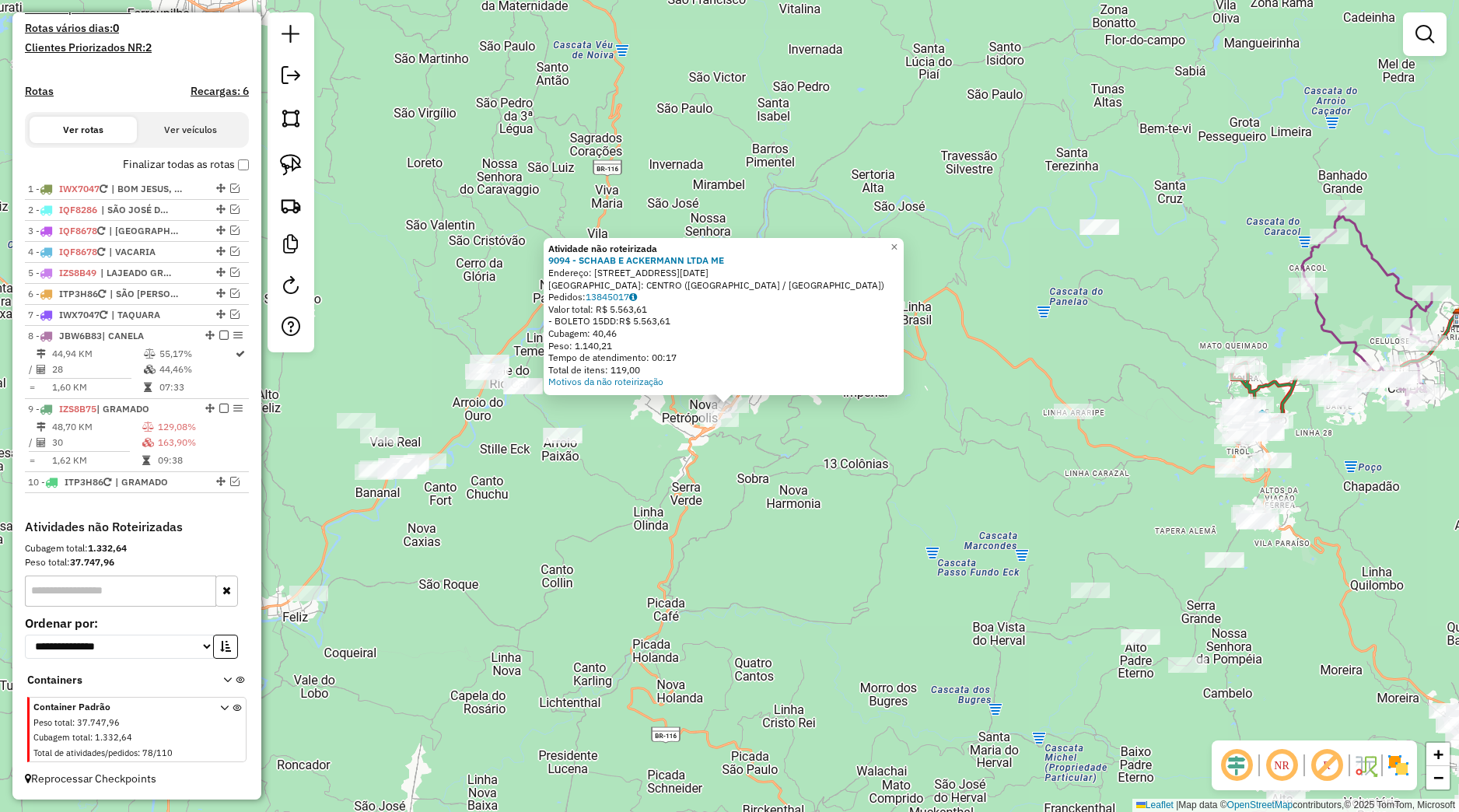
click at [764, 428] on div "Atividade não roteirizada 9094 - SCHAAB E ACKERMANN LTDA ME Endereço: AV 3 DE M…" at bounding box center [729, 406] width 1459 height 812
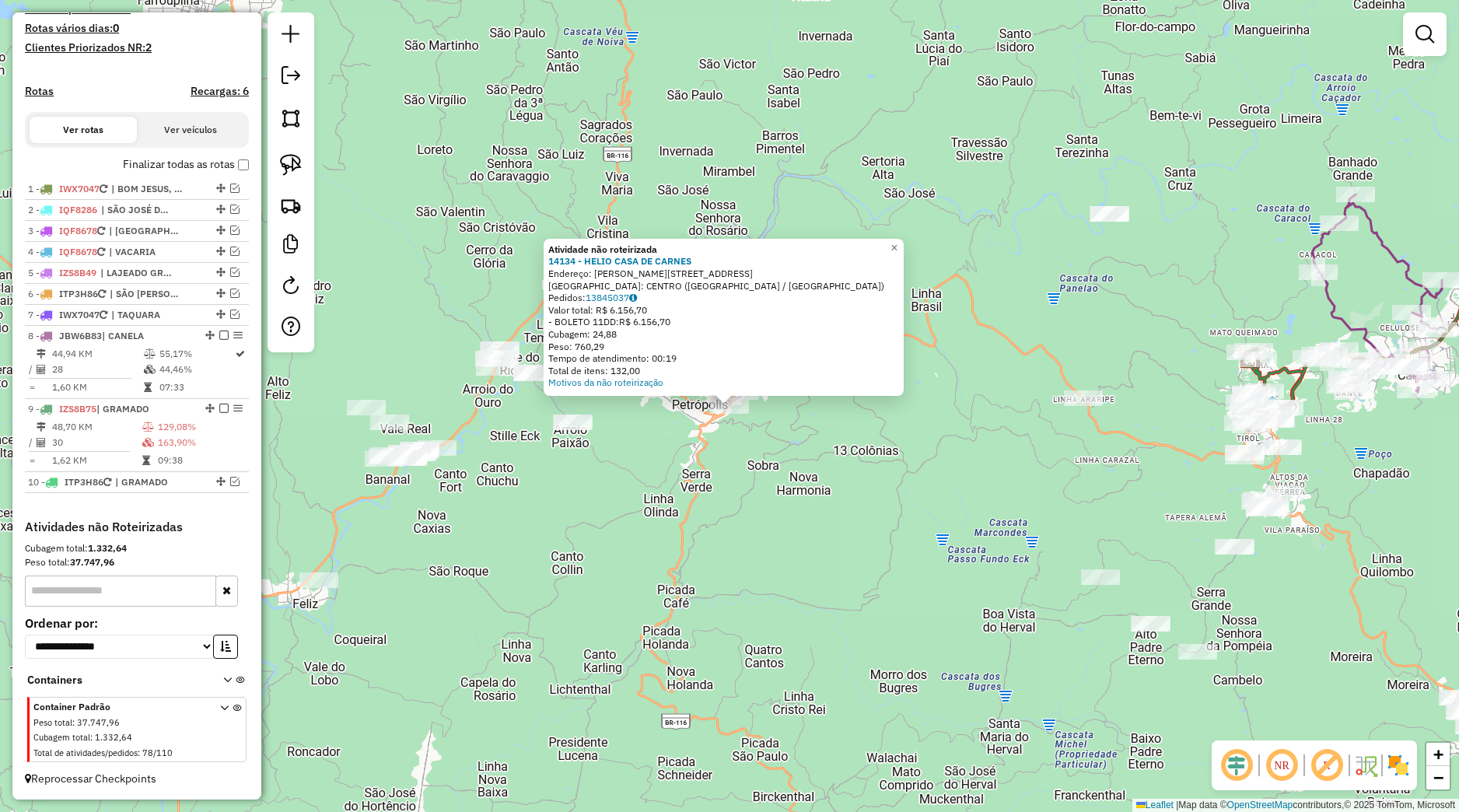
click at [735, 432] on div "Atividade não roteirizada 14134 - HELIO CASA DE CARNES Endereço: PIRES LUCENA 5…" at bounding box center [729, 406] width 1459 height 812
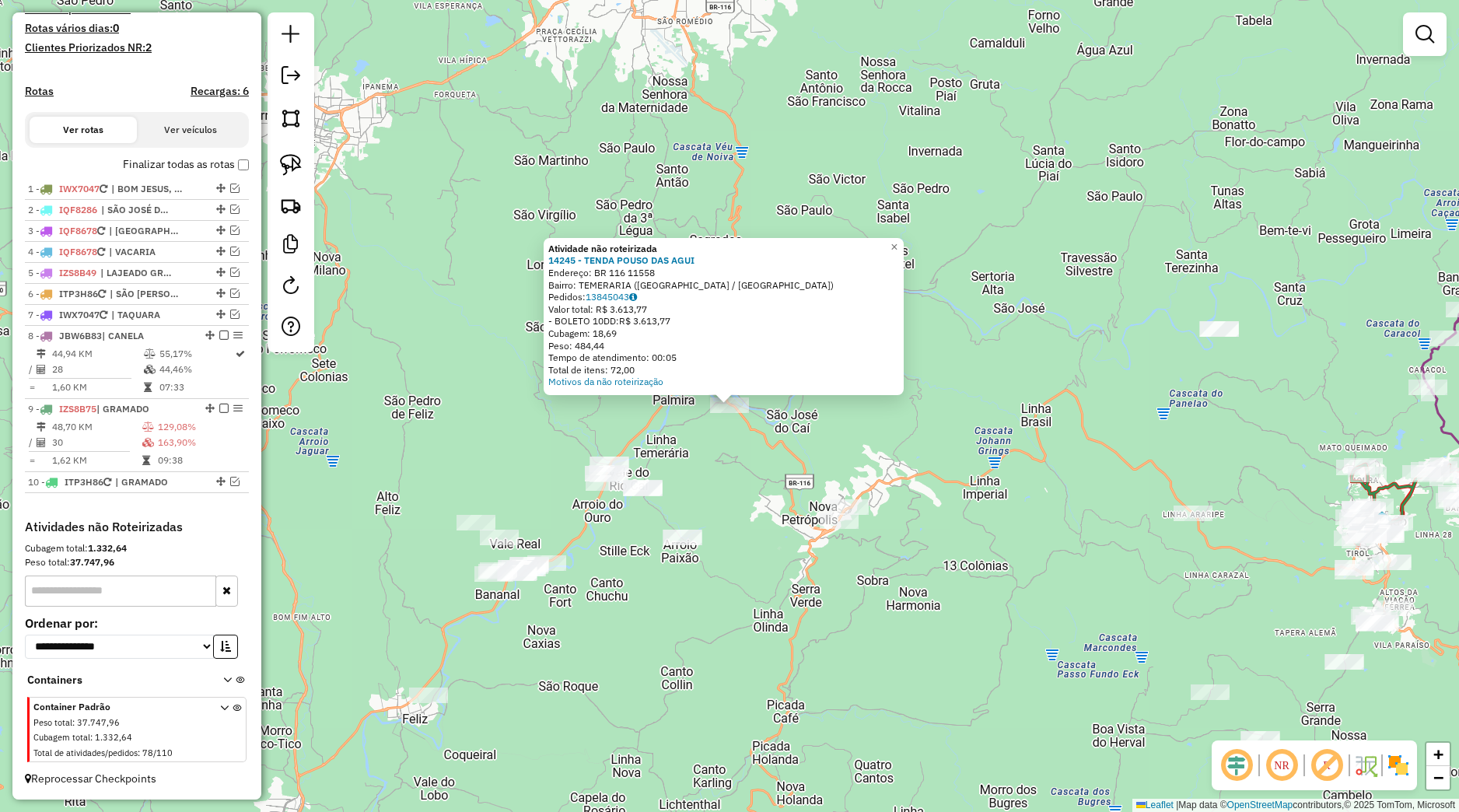
click at [746, 497] on div "Atividade não roteirizada 14245 - TENDA POUSO DAS AGUI Endereço: BR 116 11558 B…" at bounding box center [729, 406] width 1459 height 812
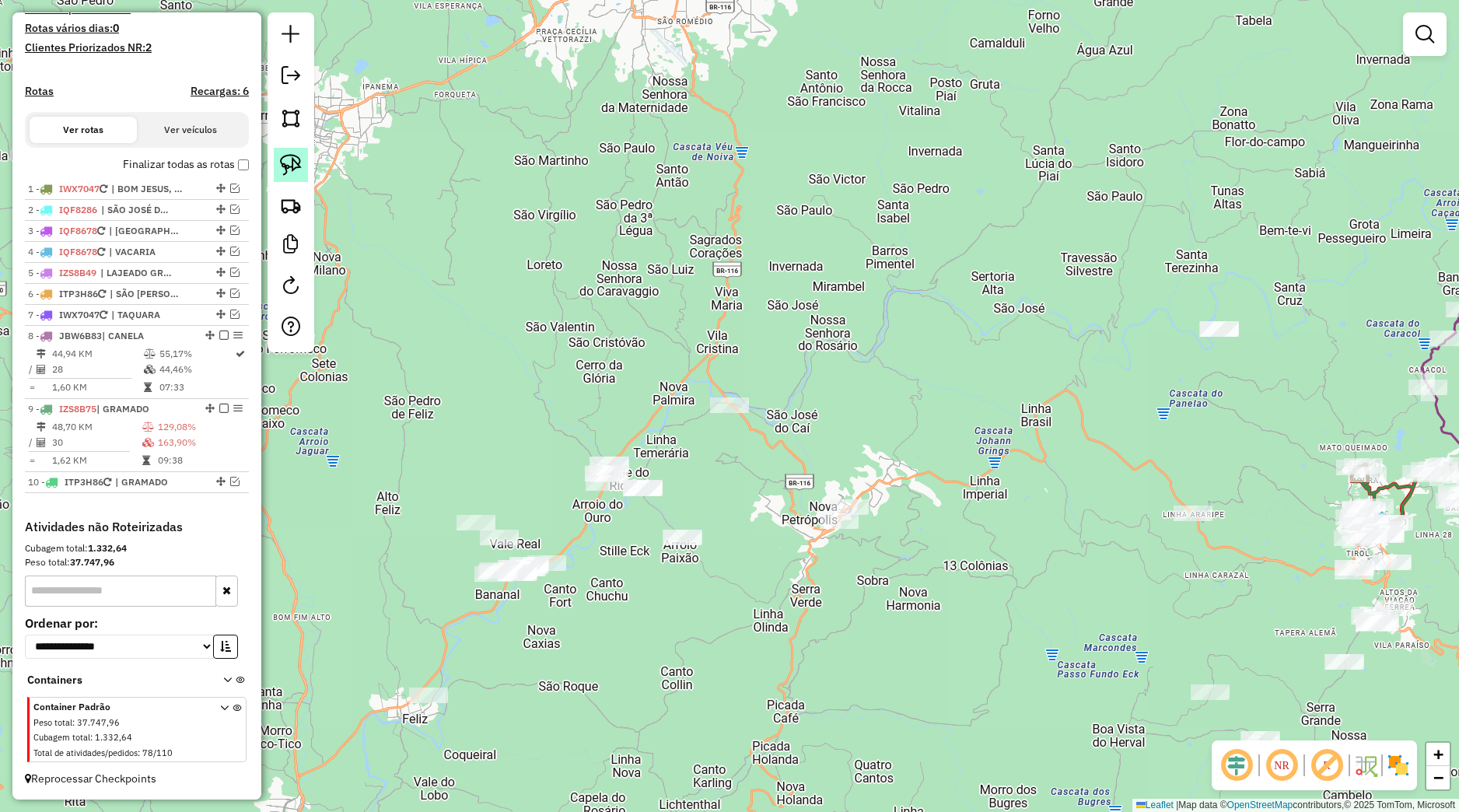
click at [303, 170] on link at bounding box center [291, 165] width 34 height 34
drag, startPoint x: 819, startPoint y: 566, endPoint x: 839, endPoint y: 453, distance: 114.8
click at [839, 453] on div "Janela de atendimento Grade de atendimento Capacidade Transportadoras Veículos …" at bounding box center [729, 406] width 1459 height 812
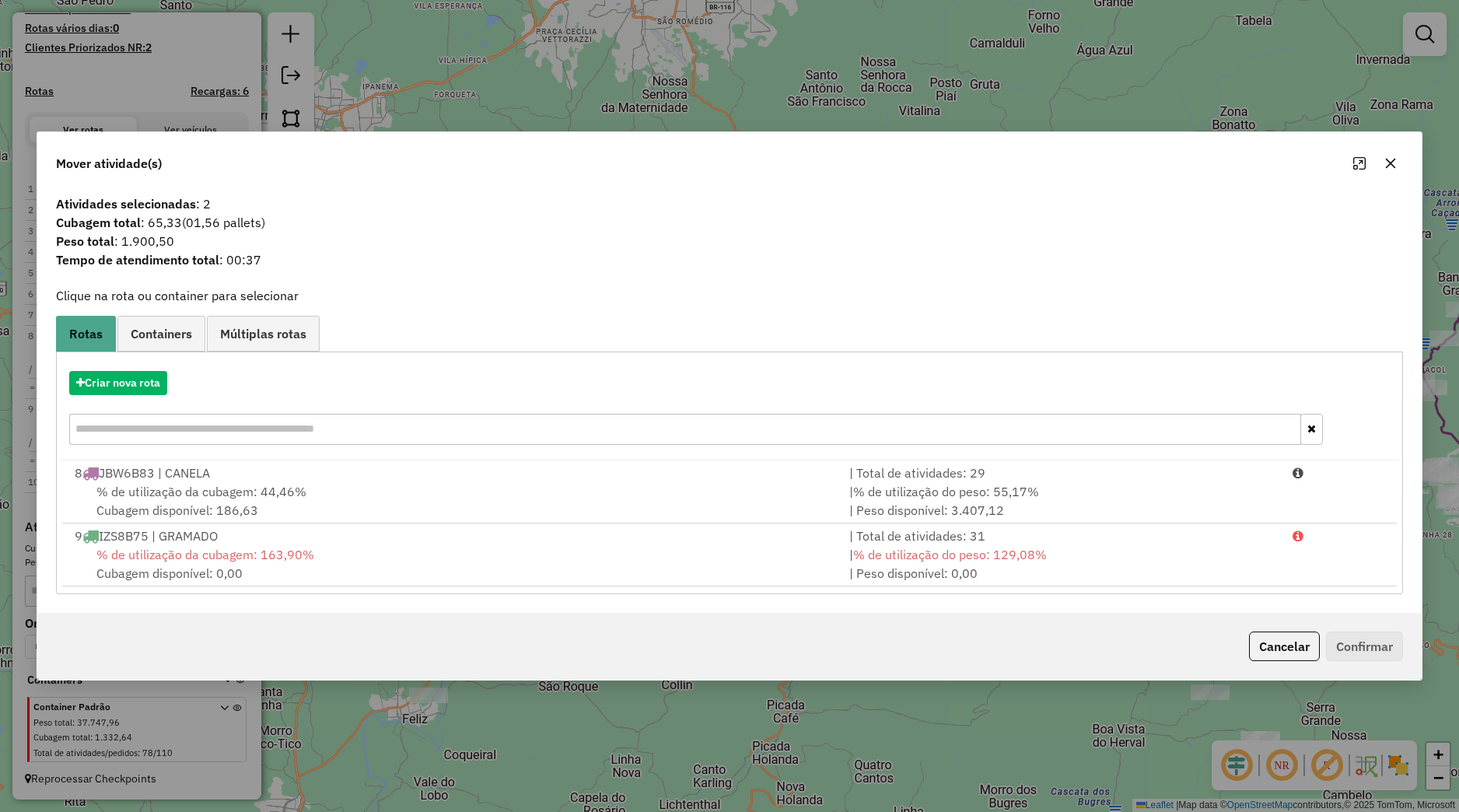
click at [1385, 167] on icon "button" at bounding box center [1391, 164] width 10 height 10
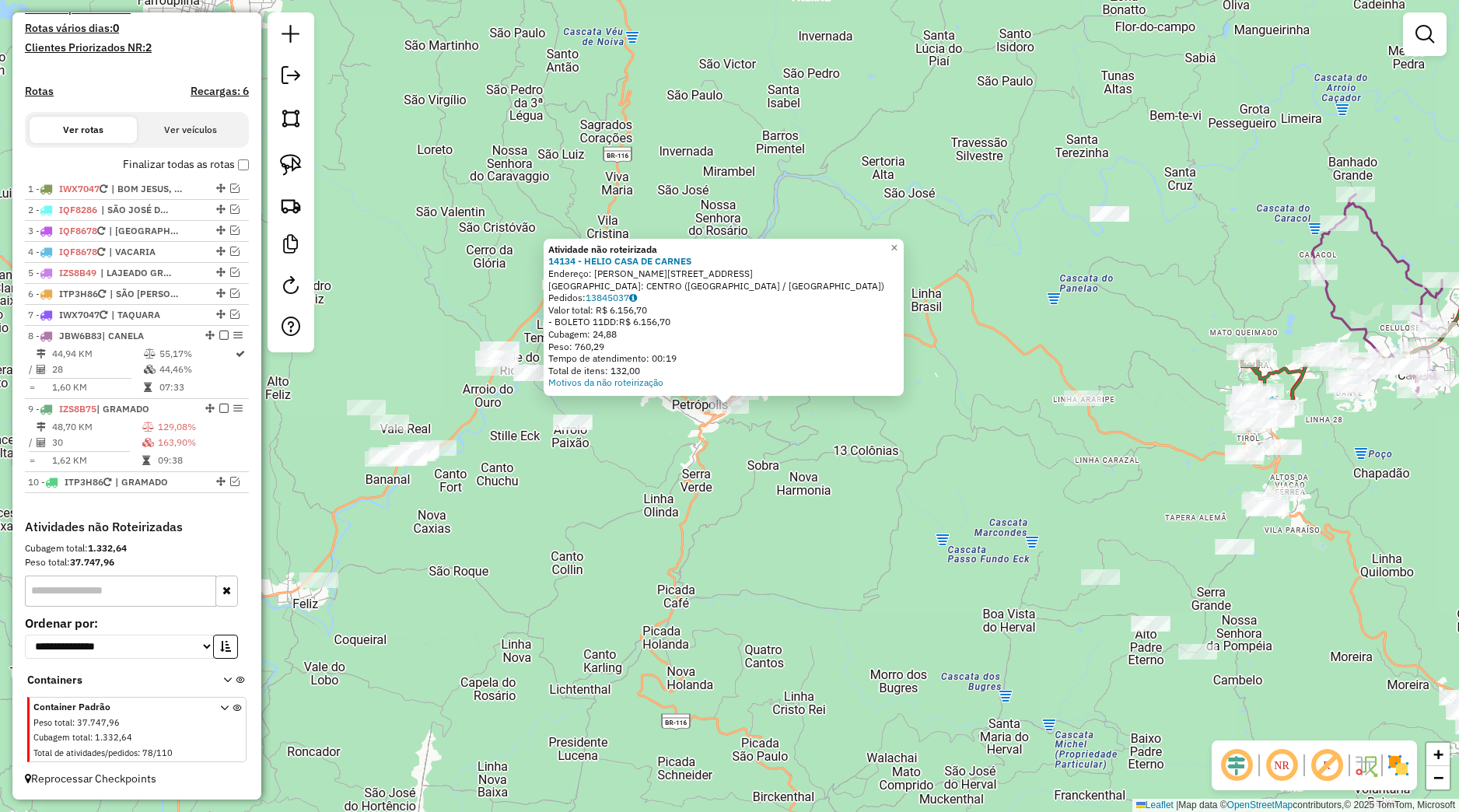
click at [757, 550] on div "Atividade não roteirizada 14134 - HELIO CASA DE CARNES Endereço: PIRES LUCENA 5…" at bounding box center [729, 406] width 1459 height 812
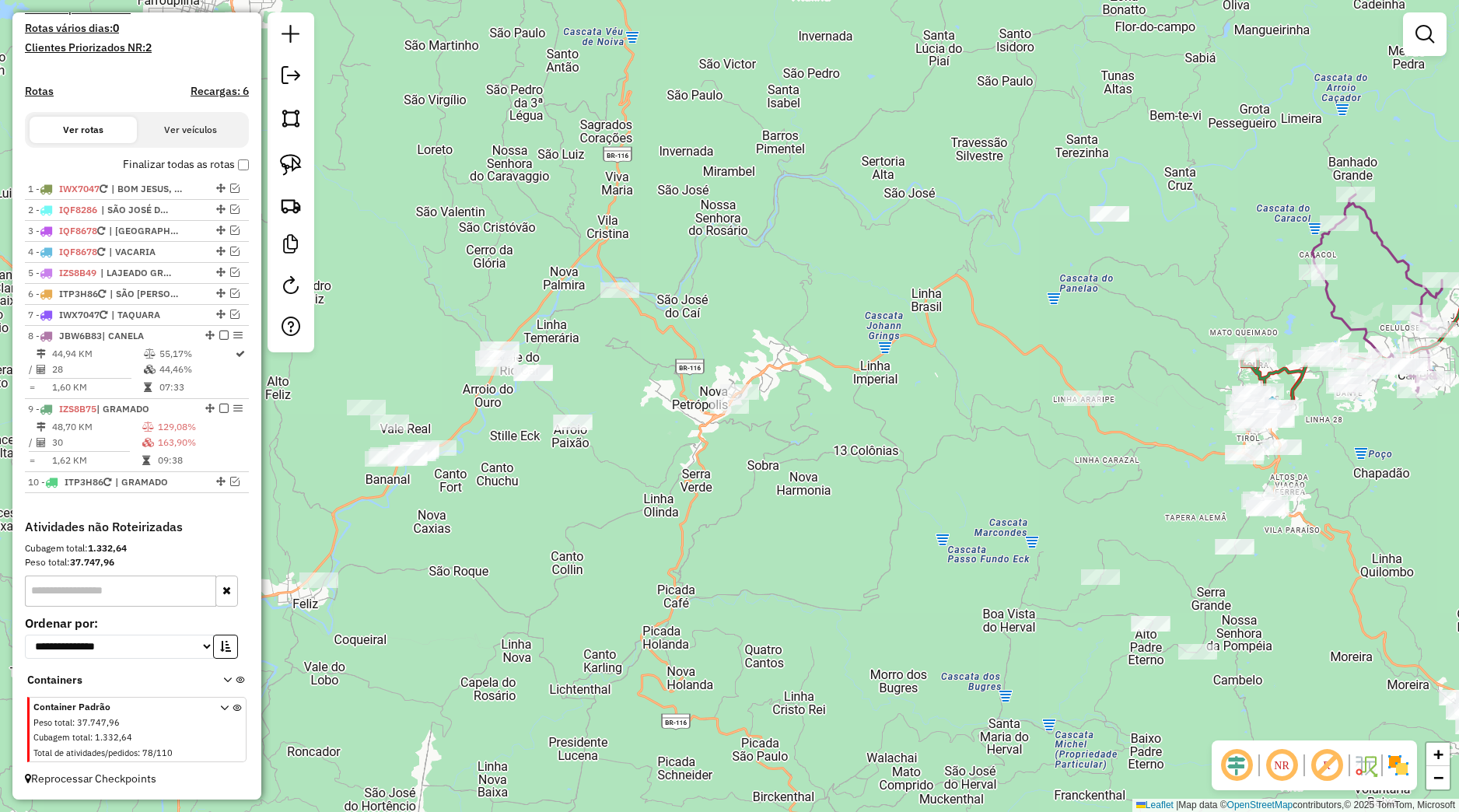
click at [292, 183] on div at bounding box center [291, 183] width 47 height 340
click at [297, 162] on img at bounding box center [291, 164] width 21 height 21
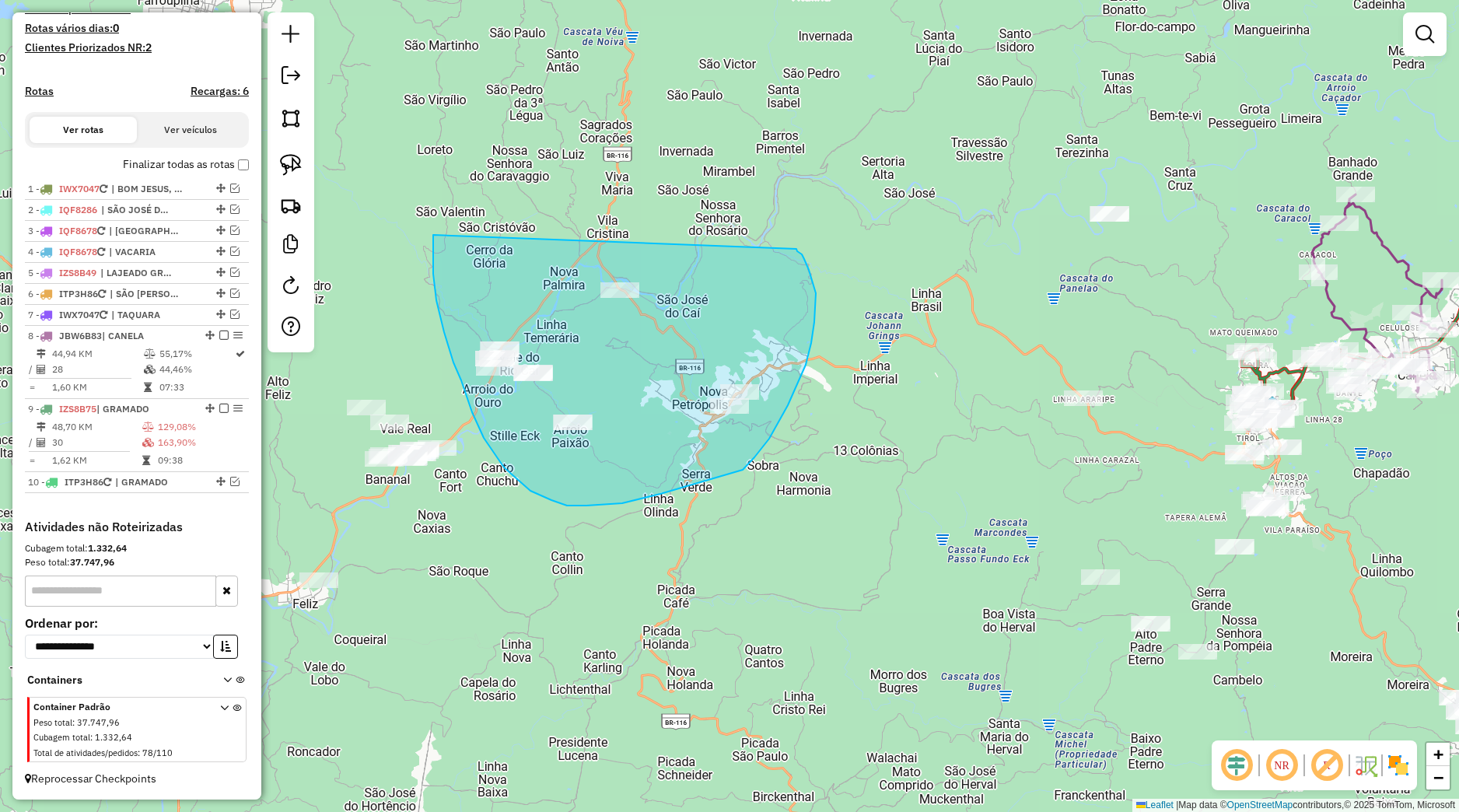
drag, startPoint x: 433, startPoint y: 255, endPoint x: 793, endPoint y: 246, distance: 360.1
click at [793, 246] on div "Janela de atendimento Grade de atendimento Capacidade Transportadoras Veículos …" at bounding box center [729, 406] width 1459 height 812
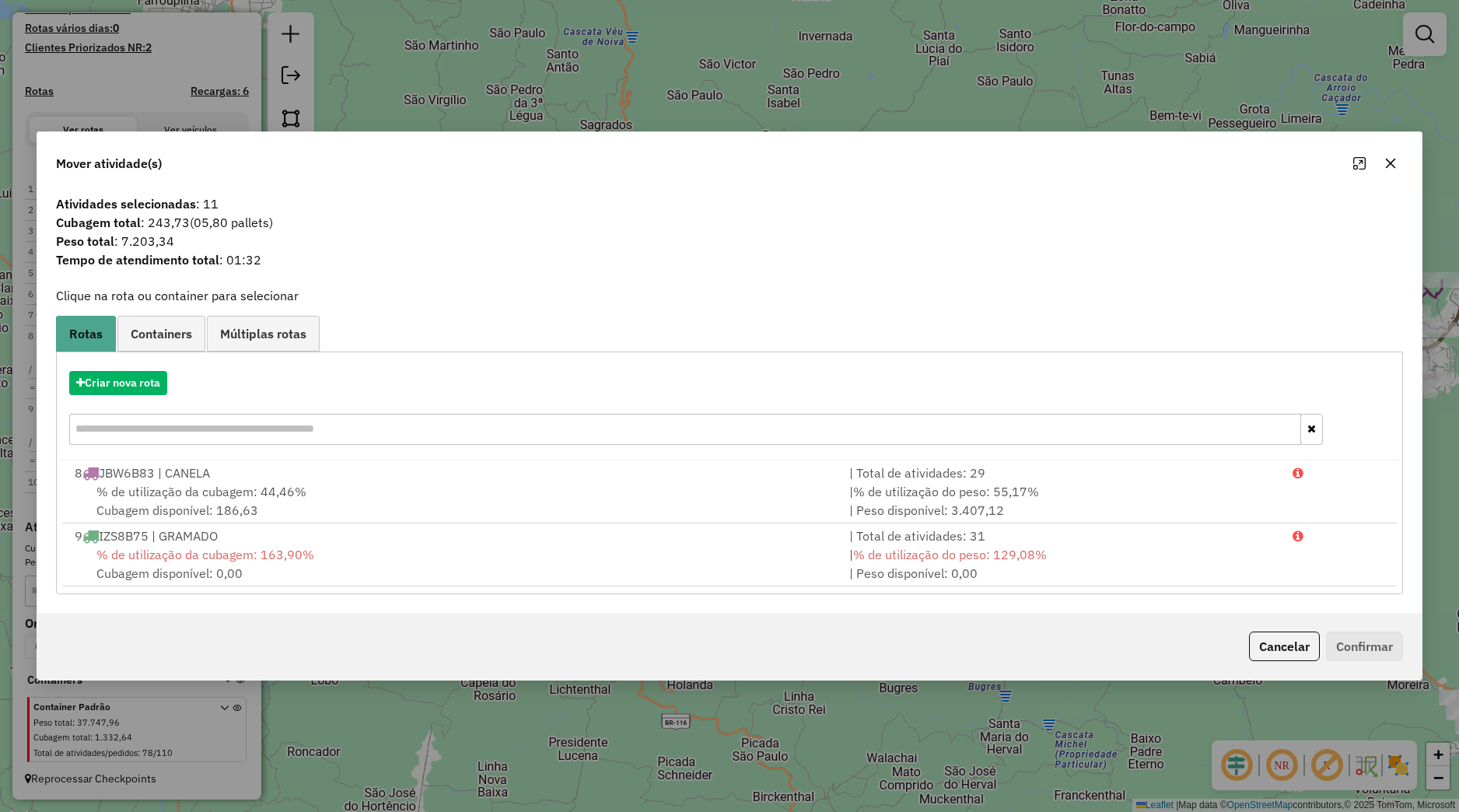
click at [1389, 162] on icon "button" at bounding box center [1391, 163] width 13 height 13
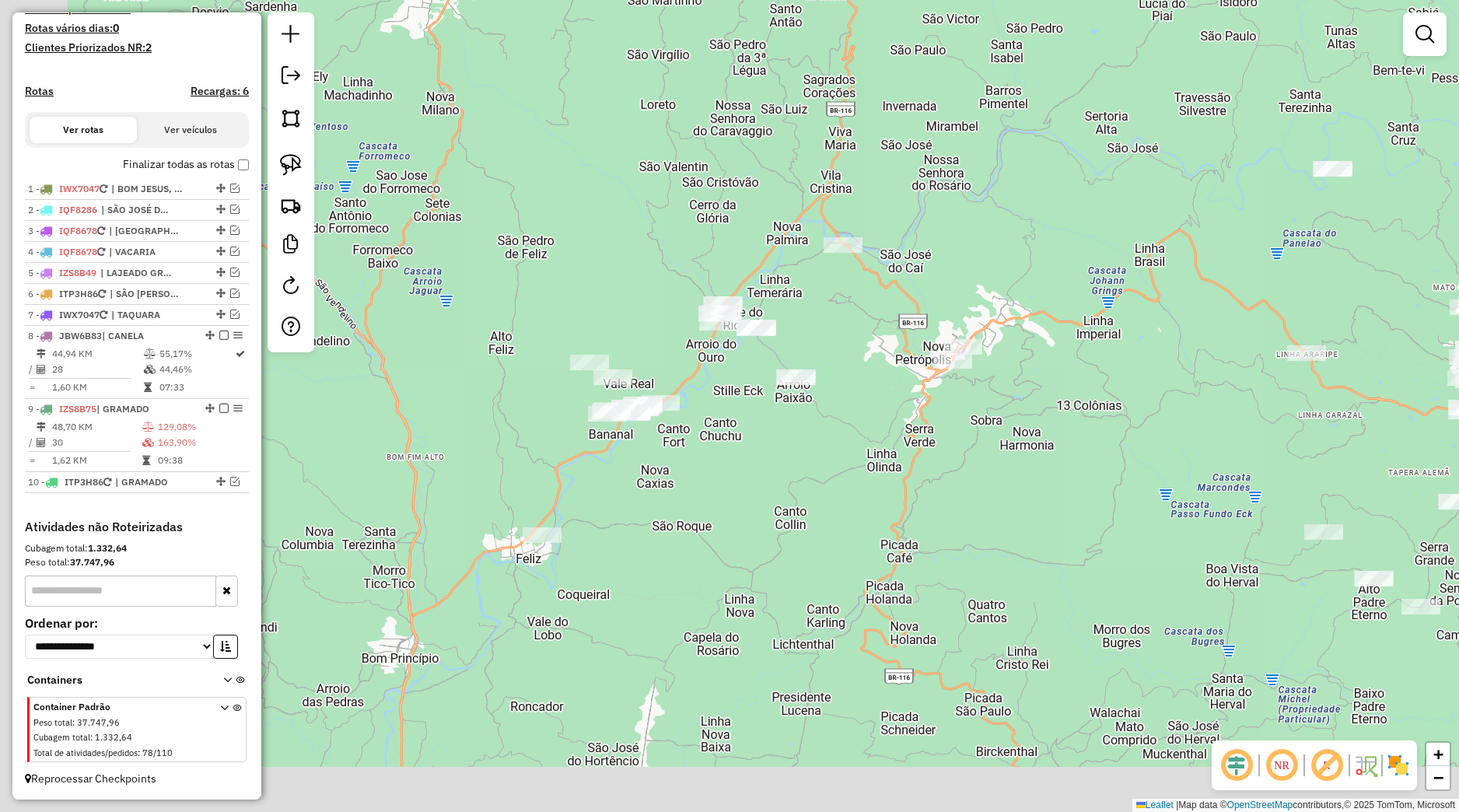
drag, startPoint x: 697, startPoint y: 545, endPoint x: 915, endPoint y: 491, distance: 224.6
click at [915, 491] on div "Janela de atendimento Grade de atendimento Capacidade Transportadoras Veículos …" at bounding box center [729, 406] width 1459 height 812
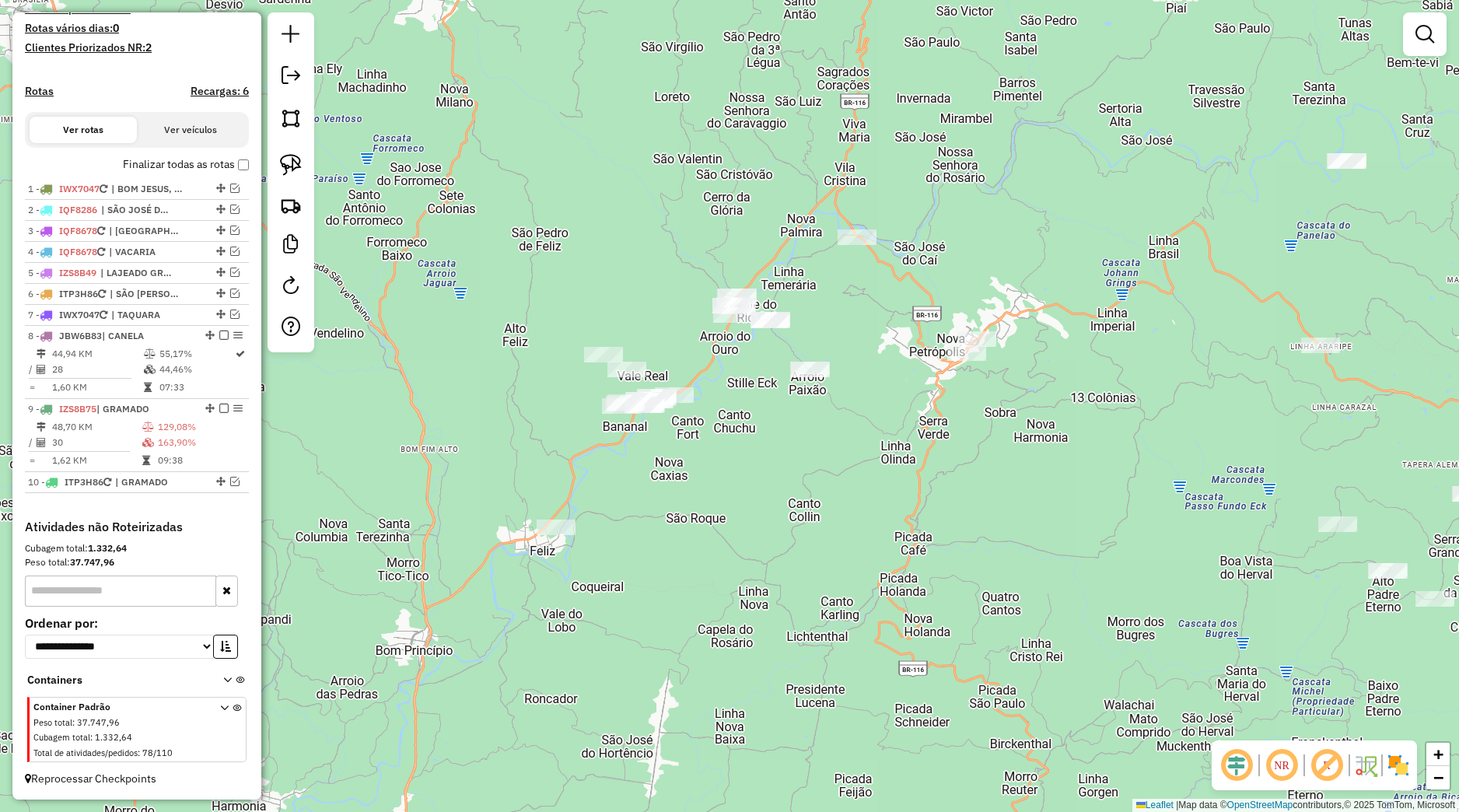
click at [295, 184] on div at bounding box center [291, 183] width 47 height 340
click at [304, 162] on link at bounding box center [291, 165] width 34 height 34
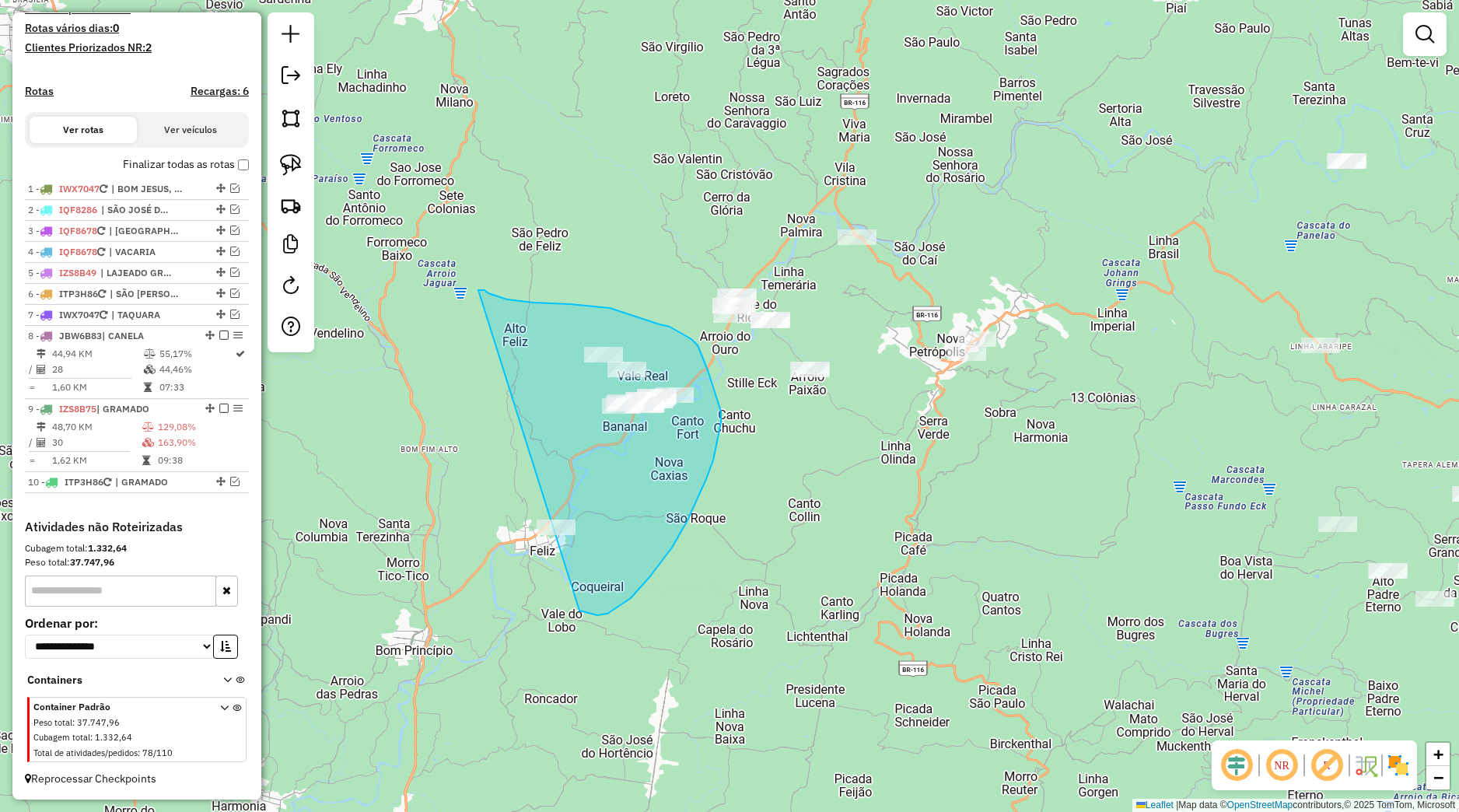
drag, startPoint x: 481, startPoint y: 290, endPoint x: 565, endPoint y: 609, distance: 329.9
click at [565, 609] on div "Janela de atendimento Grade de atendimento Capacidade Transportadoras Veículos …" at bounding box center [729, 406] width 1459 height 812
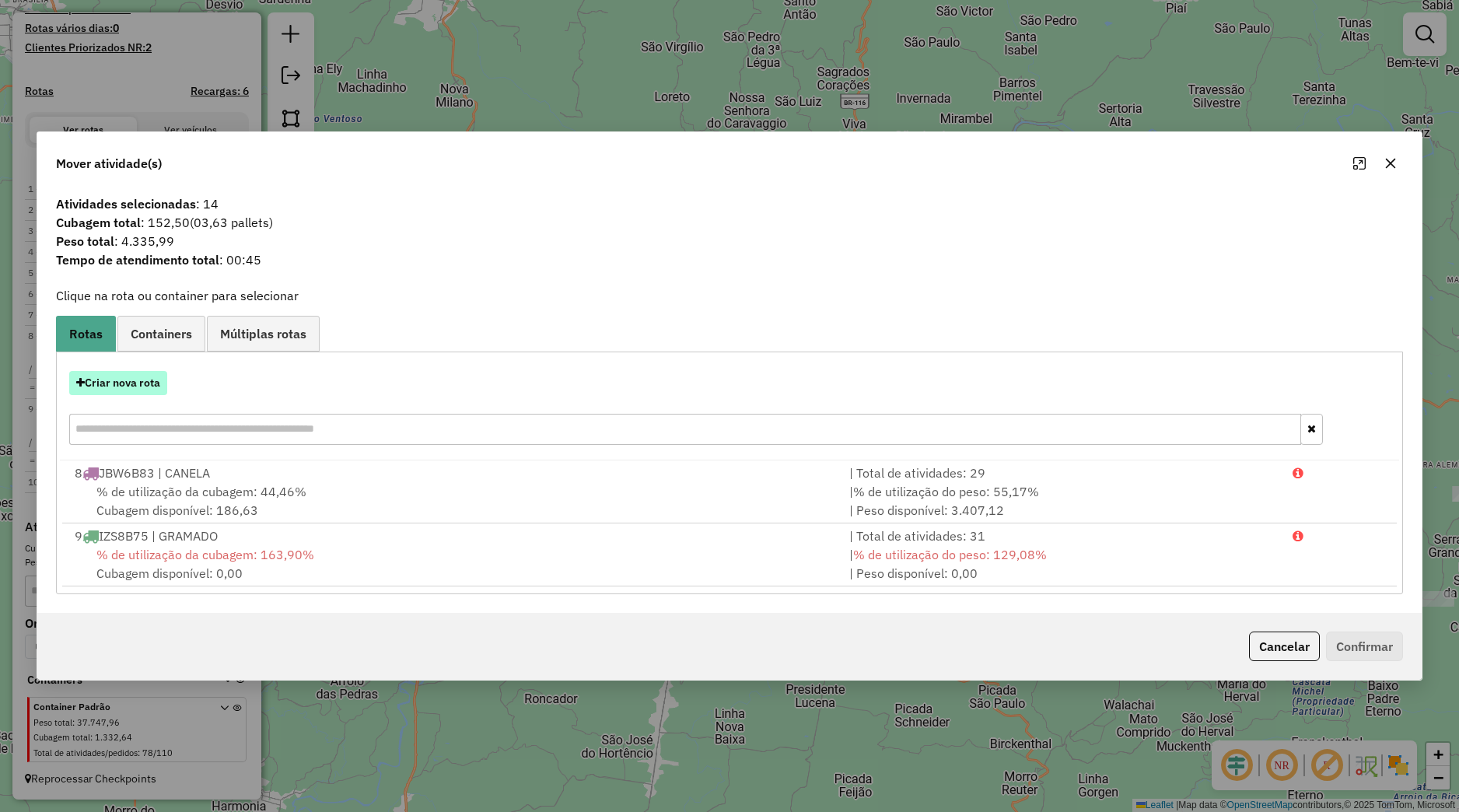
click at [136, 389] on button "Criar nova rota" at bounding box center [118, 383] width 98 height 24
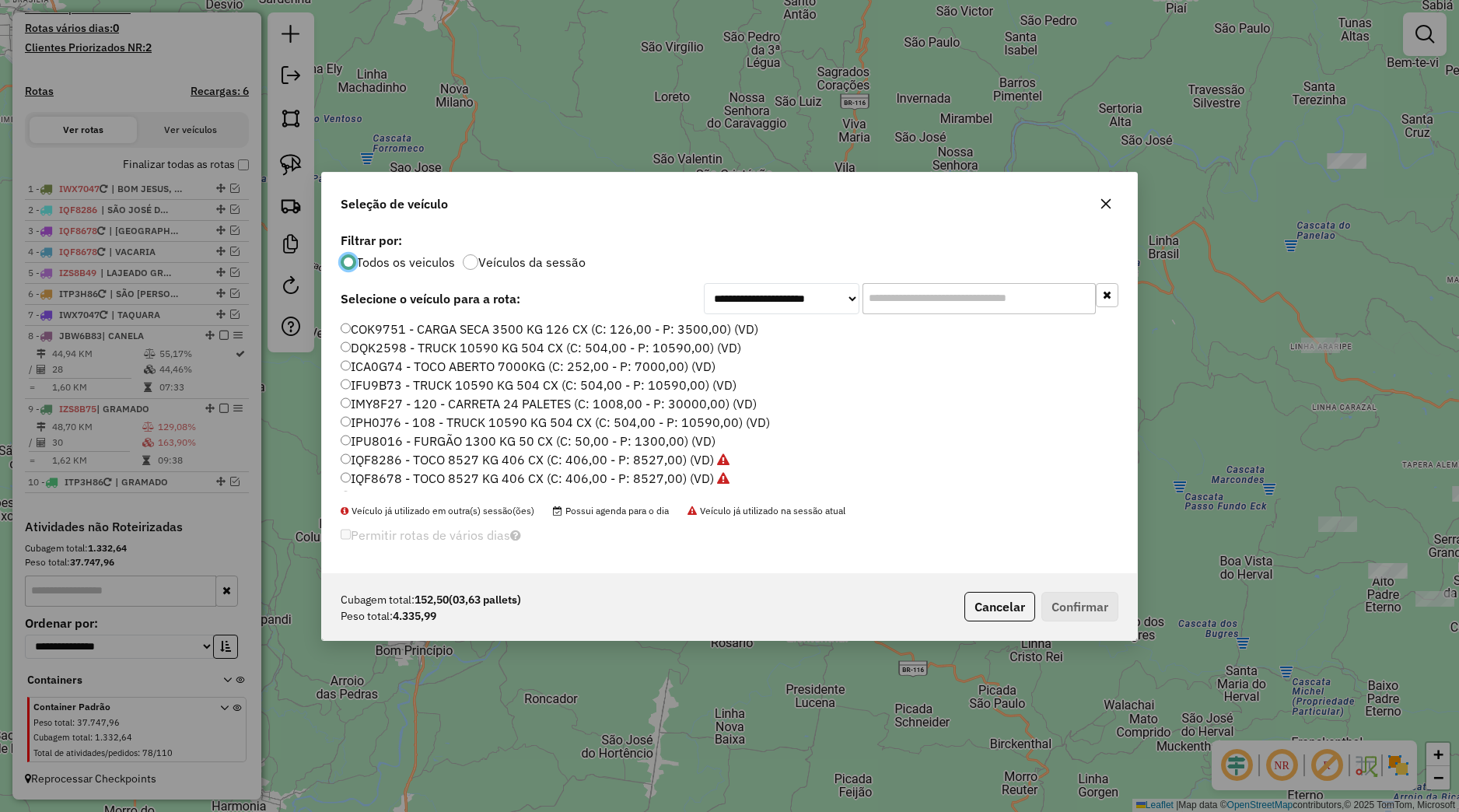
scroll to position [197, 0]
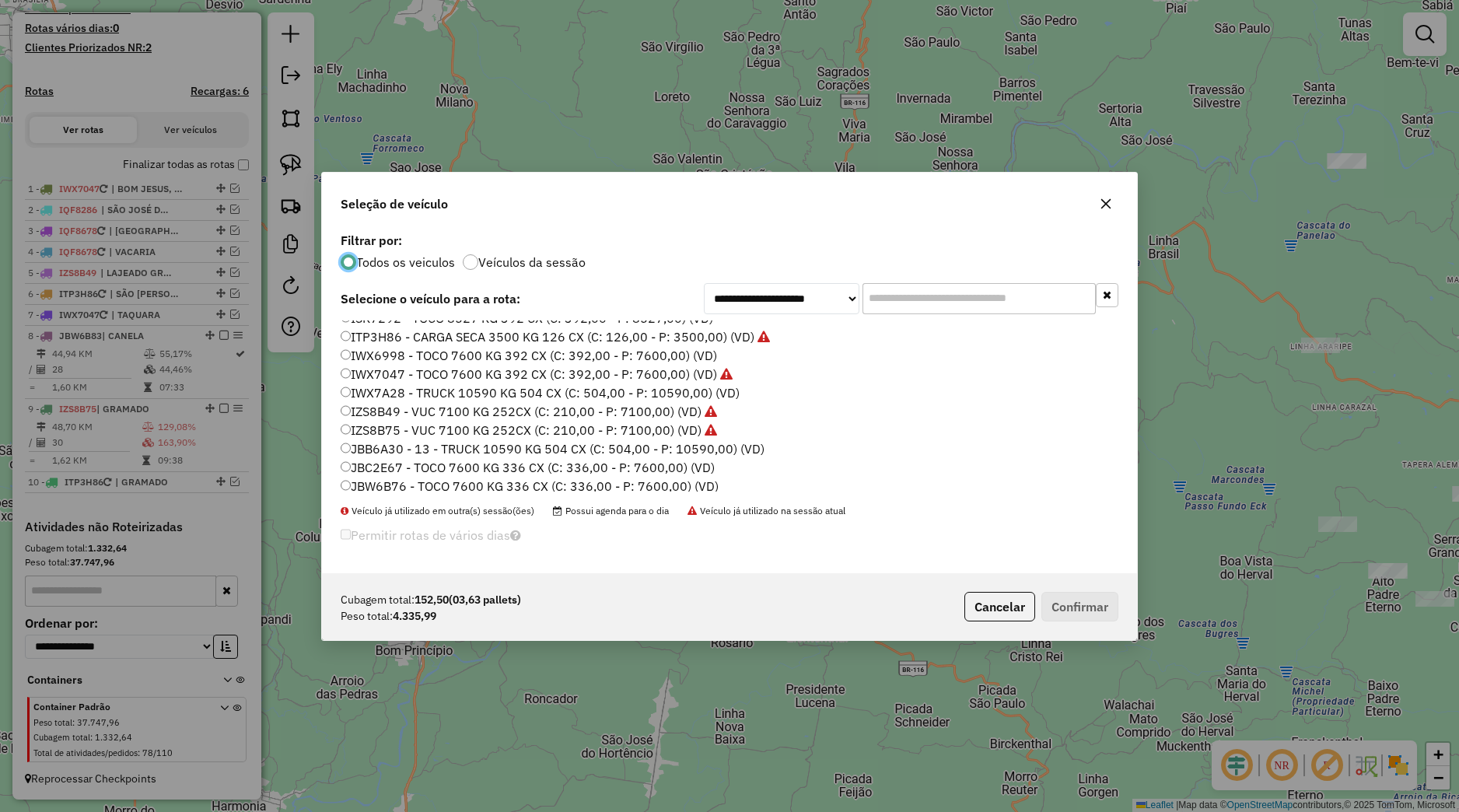
click at [414, 487] on label "JBW6B76 - TOCO 7600 KG 336 CX (C: 336,00 - P: 7600,00) (VD)" at bounding box center [530, 486] width 378 height 19
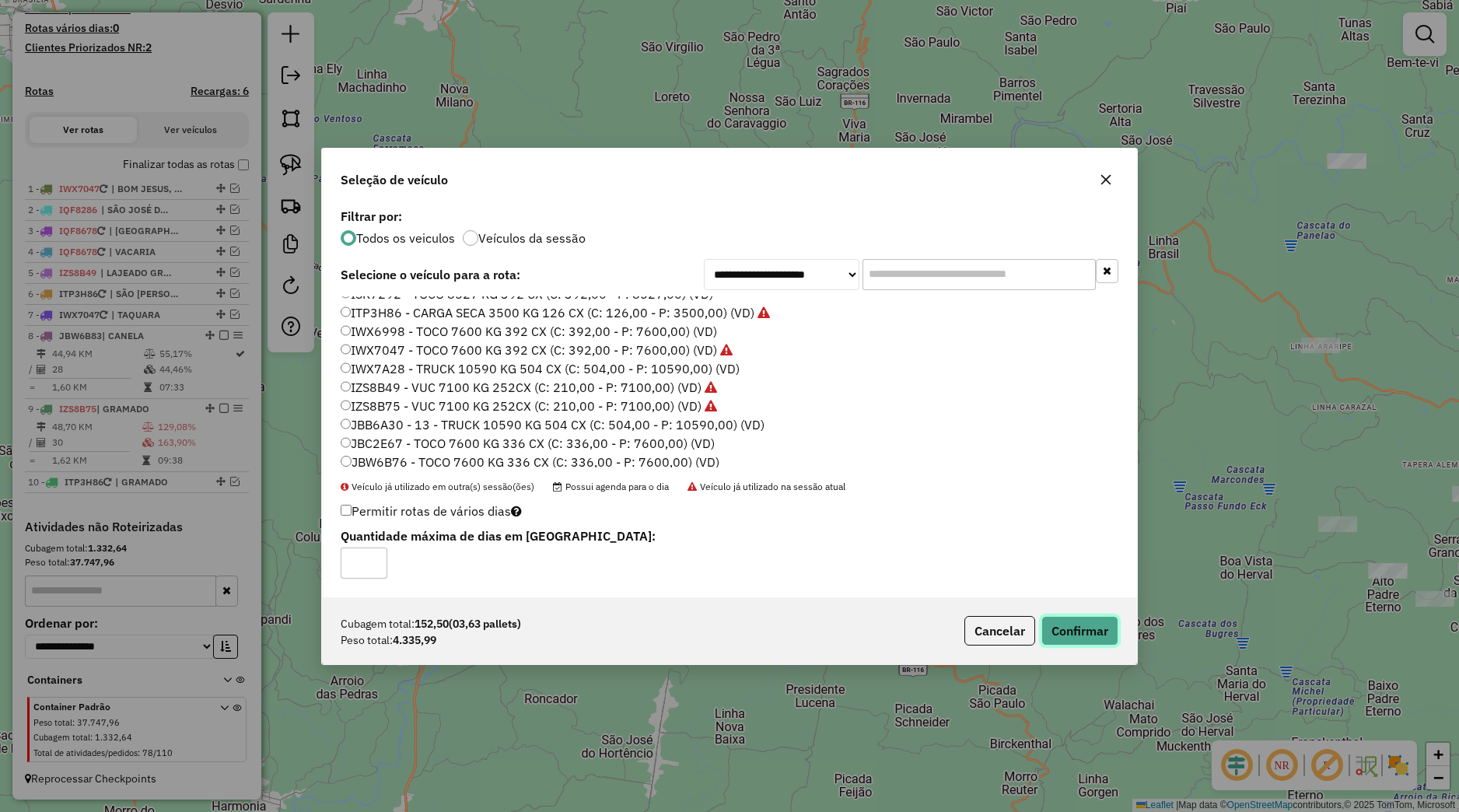
click at [1066, 618] on button "Confirmar" at bounding box center [1080, 631] width 77 height 30
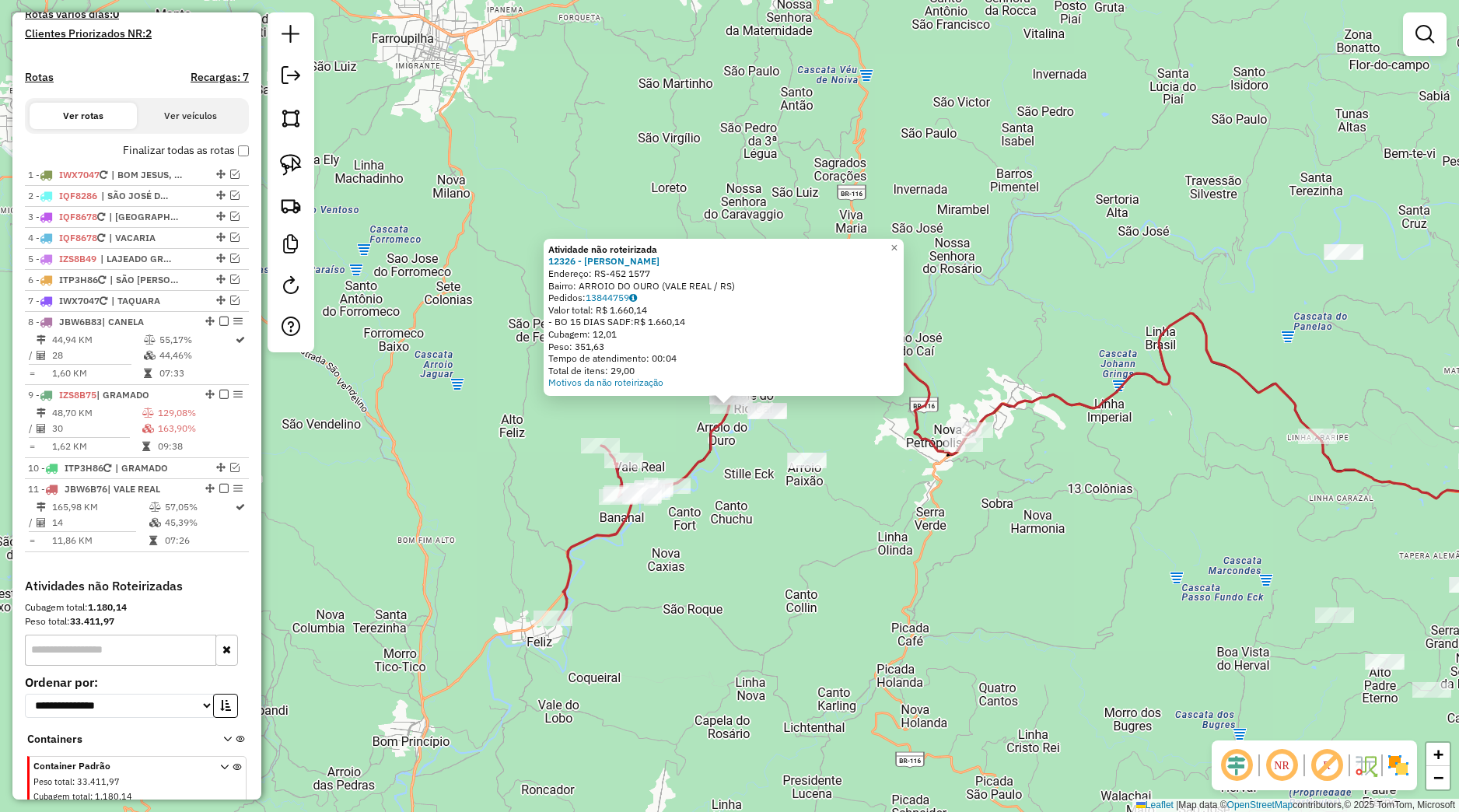
click at [662, 430] on div "Atividade não roteirizada 12326 - MAURI JOAO GRIEBLER Endereço: RS-452 1577 Bai…" at bounding box center [729, 406] width 1459 height 812
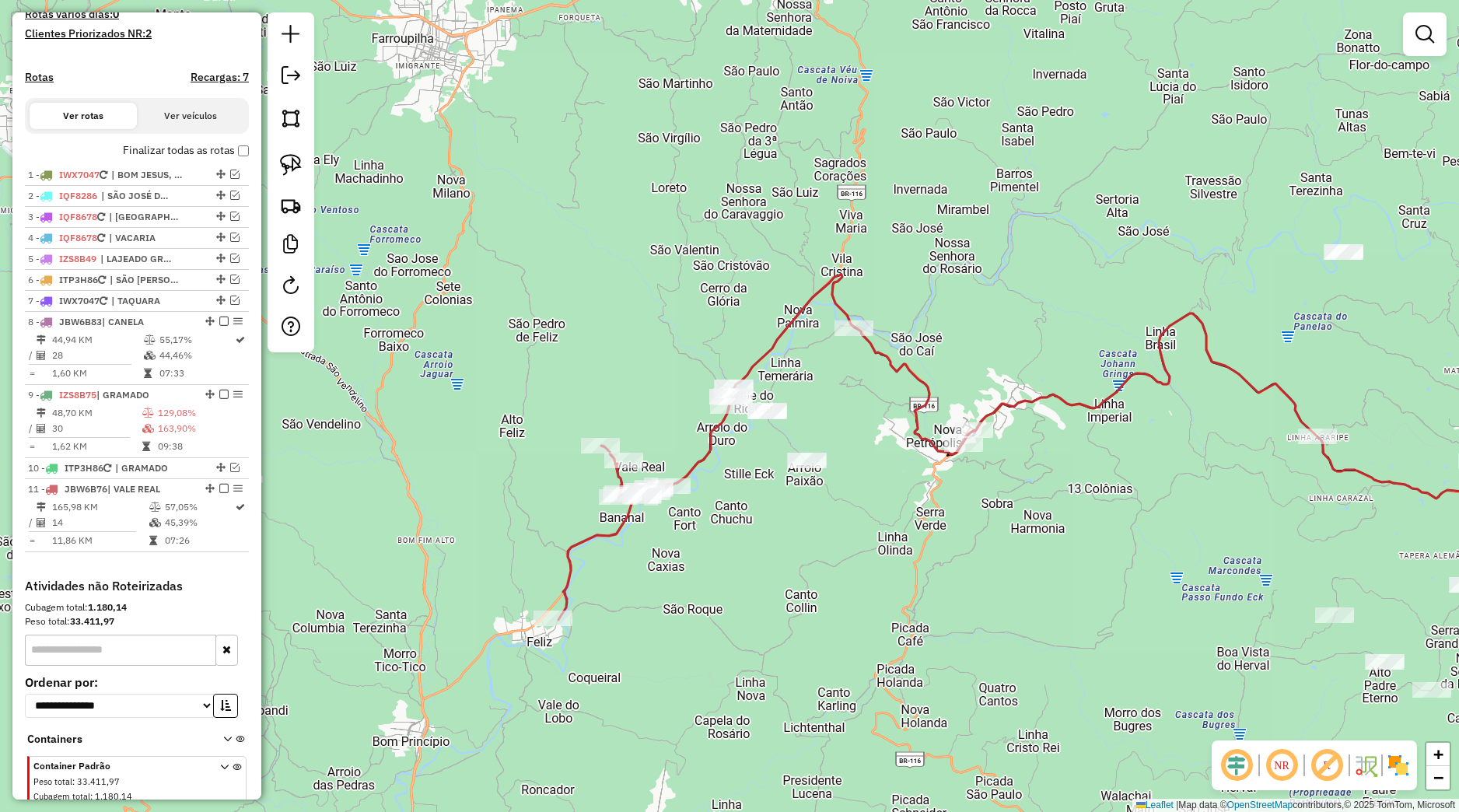
drag, startPoint x: 298, startPoint y: 162, endPoint x: 341, endPoint y: 189, distance: 50.8
click at [298, 163] on img at bounding box center [291, 164] width 21 height 21
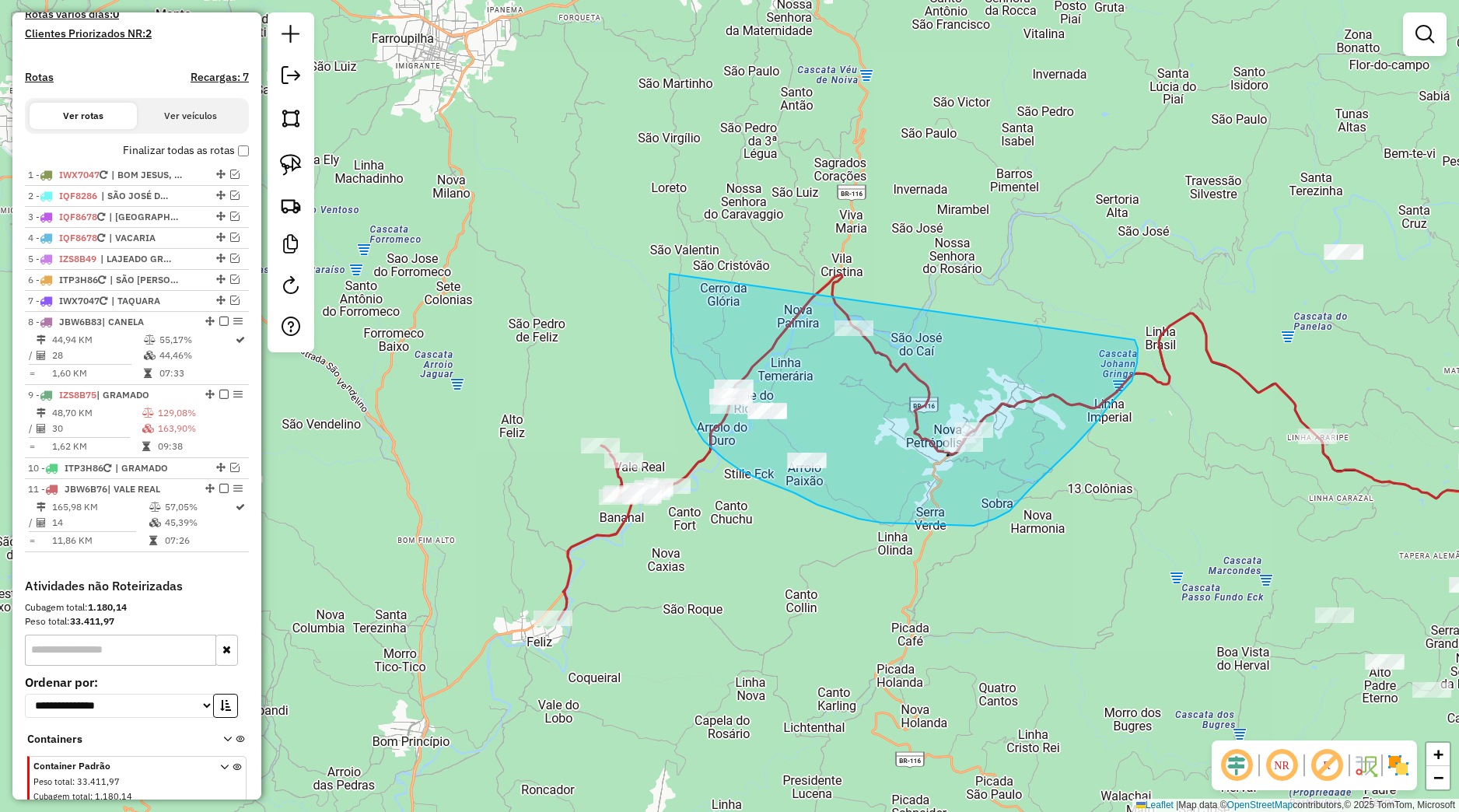
drag, startPoint x: 669, startPoint y: 274, endPoint x: 1121, endPoint y: 321, distance: 454.4
click at [1121, 321] on div "Janela de atendimento Grade de atendimento Capacidade Transportadoras Veículos …" at bounding box center [729, 406] width 1459 height 812
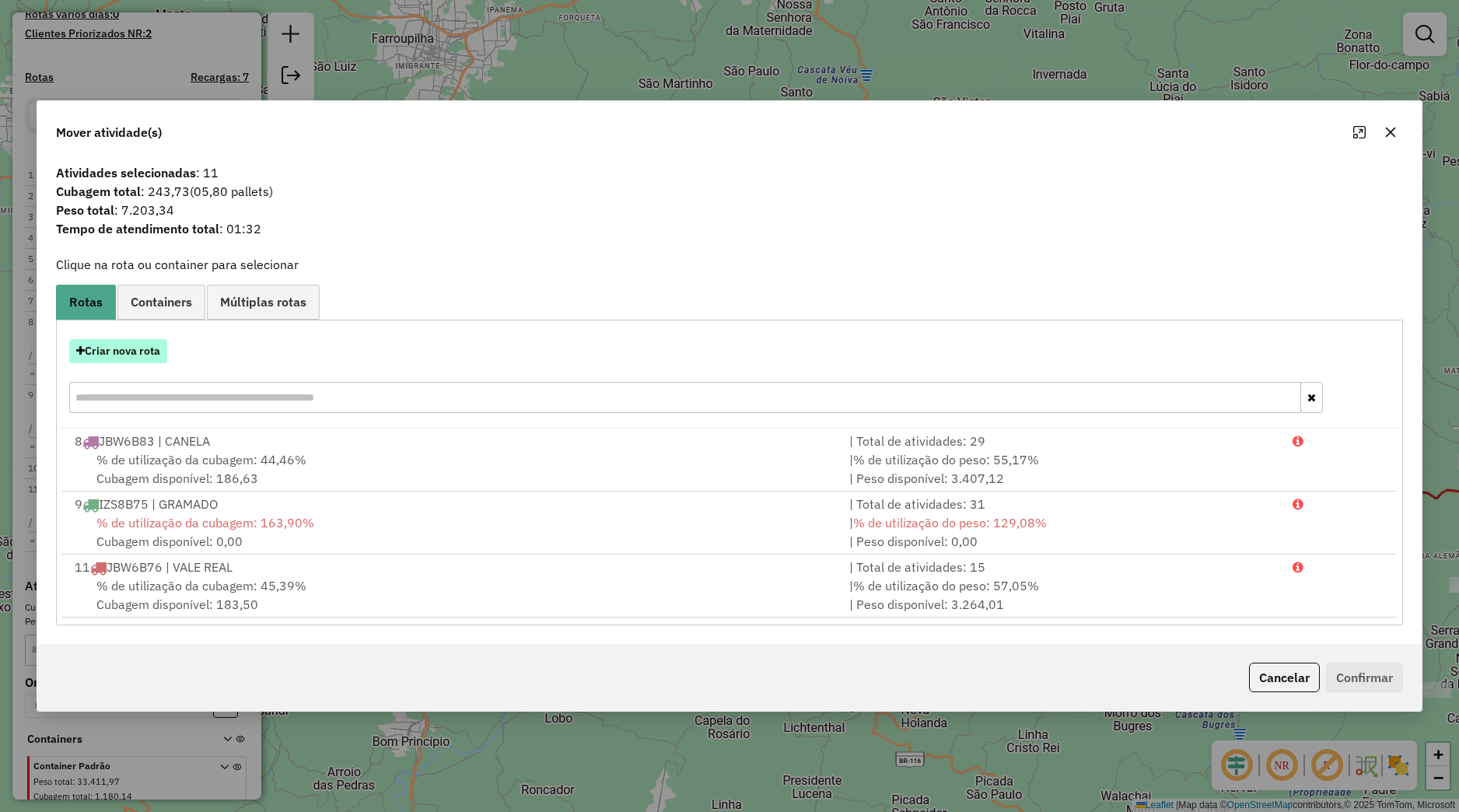
click at [151, 350] on button "Criar nova rota" at bounding box center [118, 351] width 98 height 24
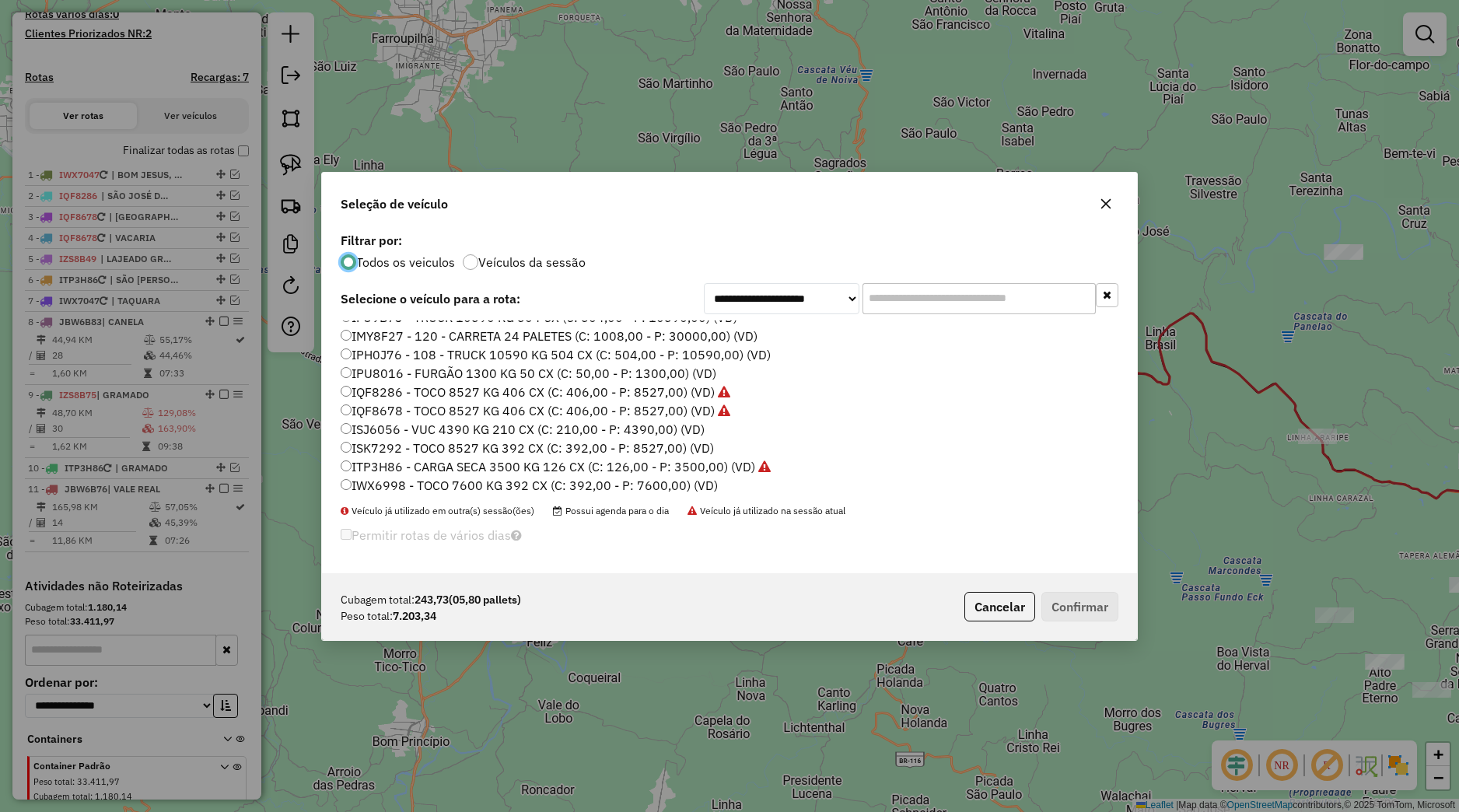
scroll to position [99, 0]
click at [392, 407] on label "ISJ6056 - VUC 4390 KG 210 CX (C: 210,00 - P: 4390,00) (VD)" at bounding box center [523, 398] width 364 height 19
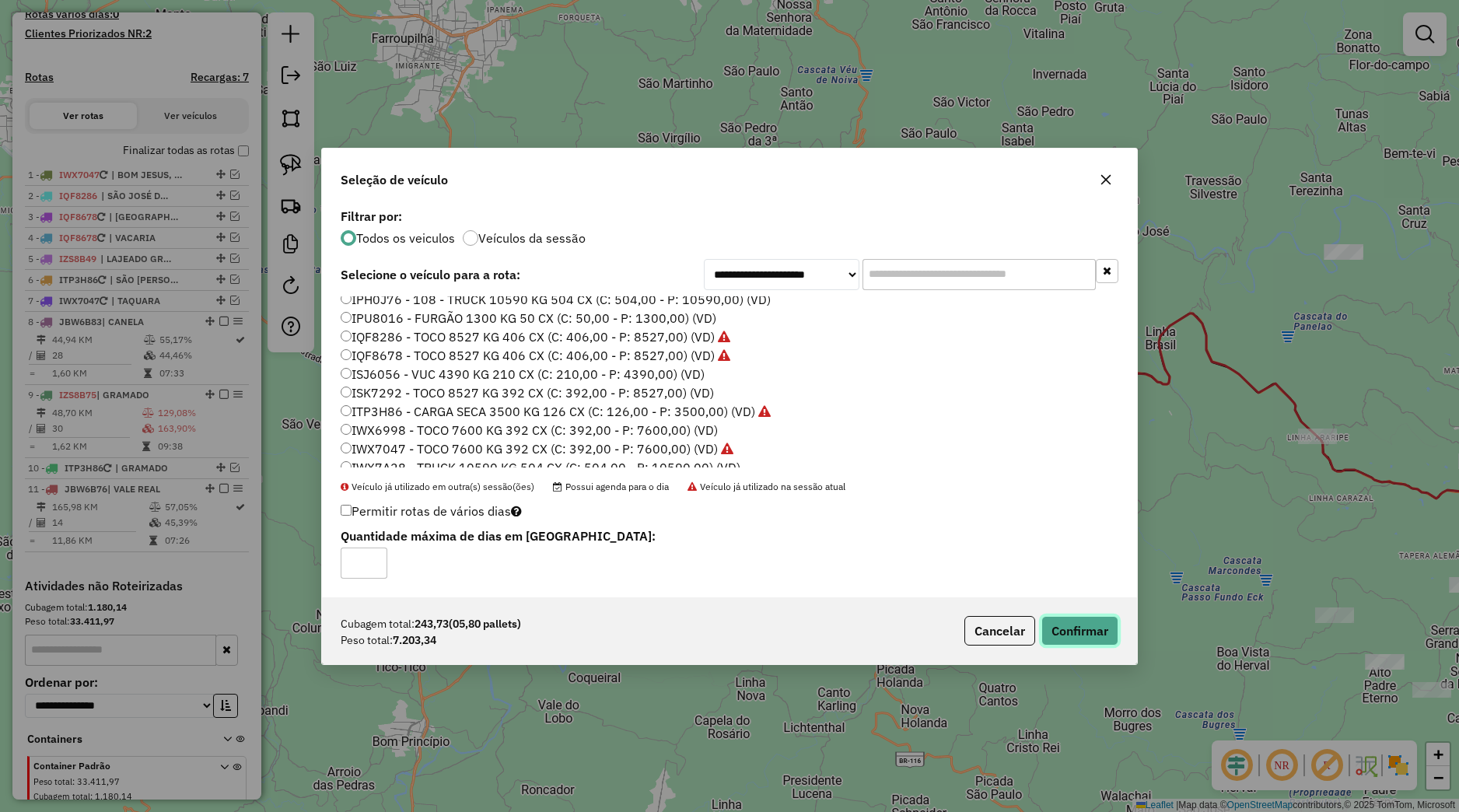
click at [1050, 618] on button "Confirmar" at bounding box center [1080, 631] width 77 height 30
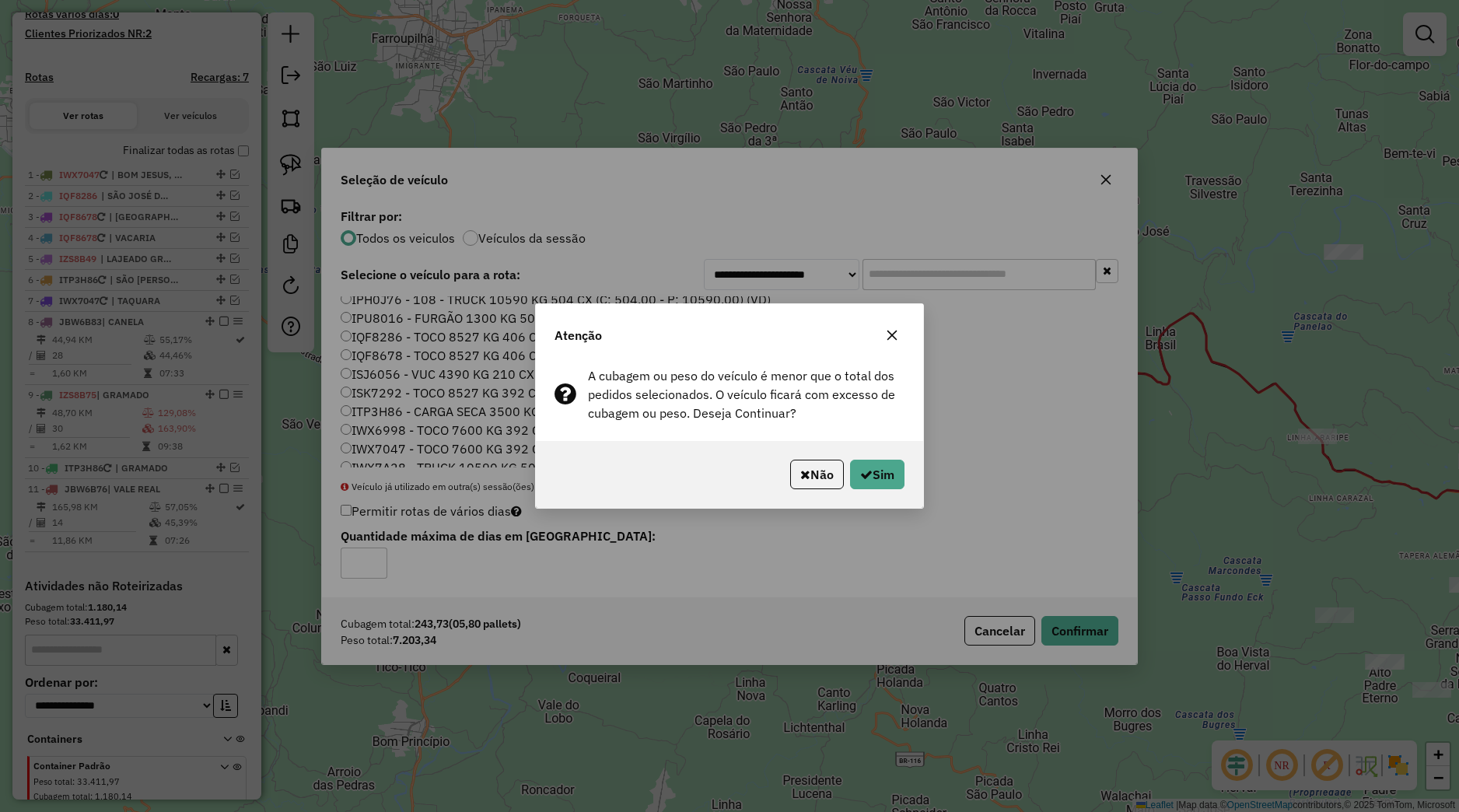
drag, startPoint x: 931, startPoint y: 511, endPoint x: 906, endPoint y: 491, distance: 32.0
click at [923, 505] on div "Atenção A cubagem ou peso do veículo é menor que o total dos pedidos selecionad…" at bounding box center [729, 406] width 1459 height 812
click at [900, 485] on button "Sim" at bounding box center [877, 474] width 55 height 30
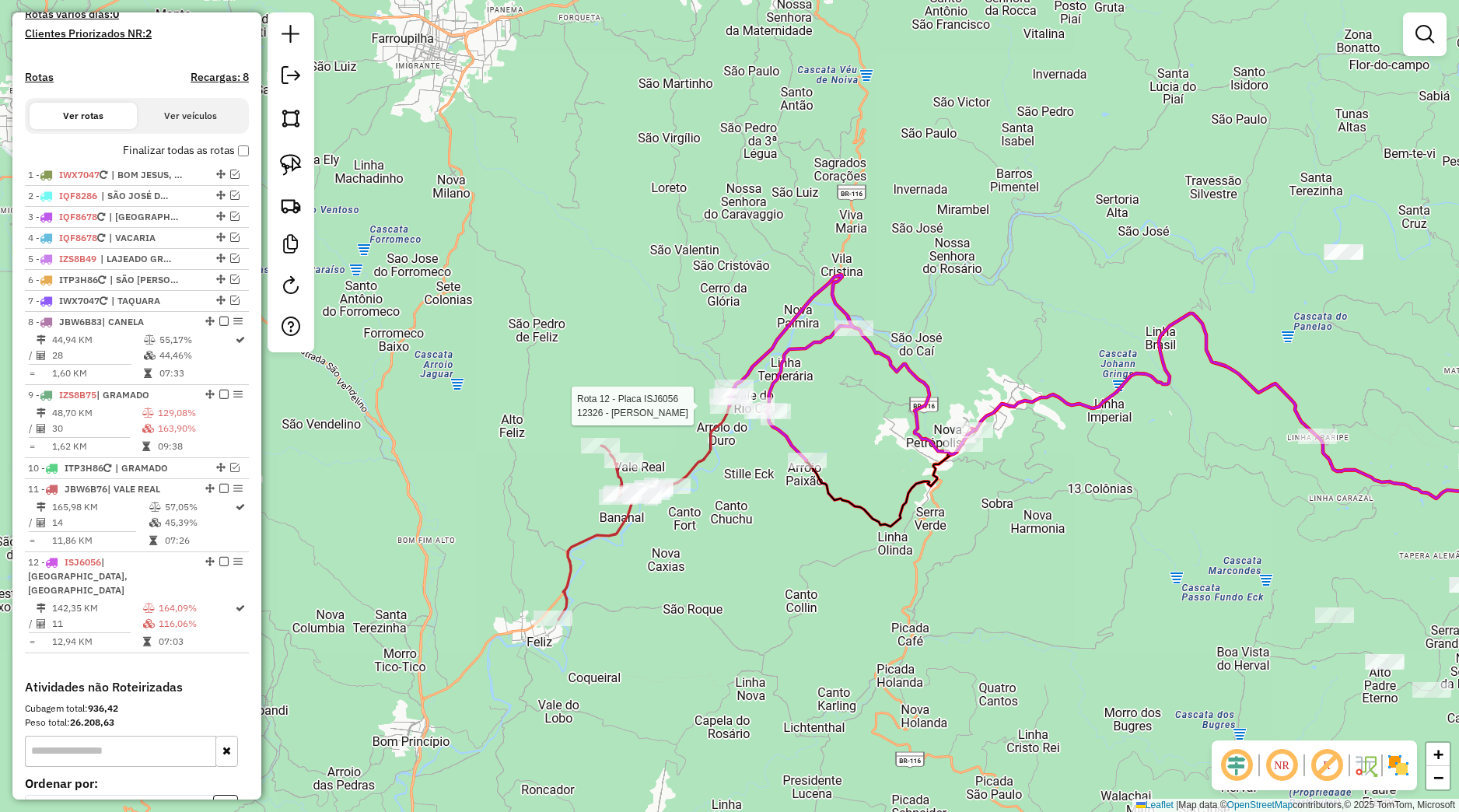
select select "*********"
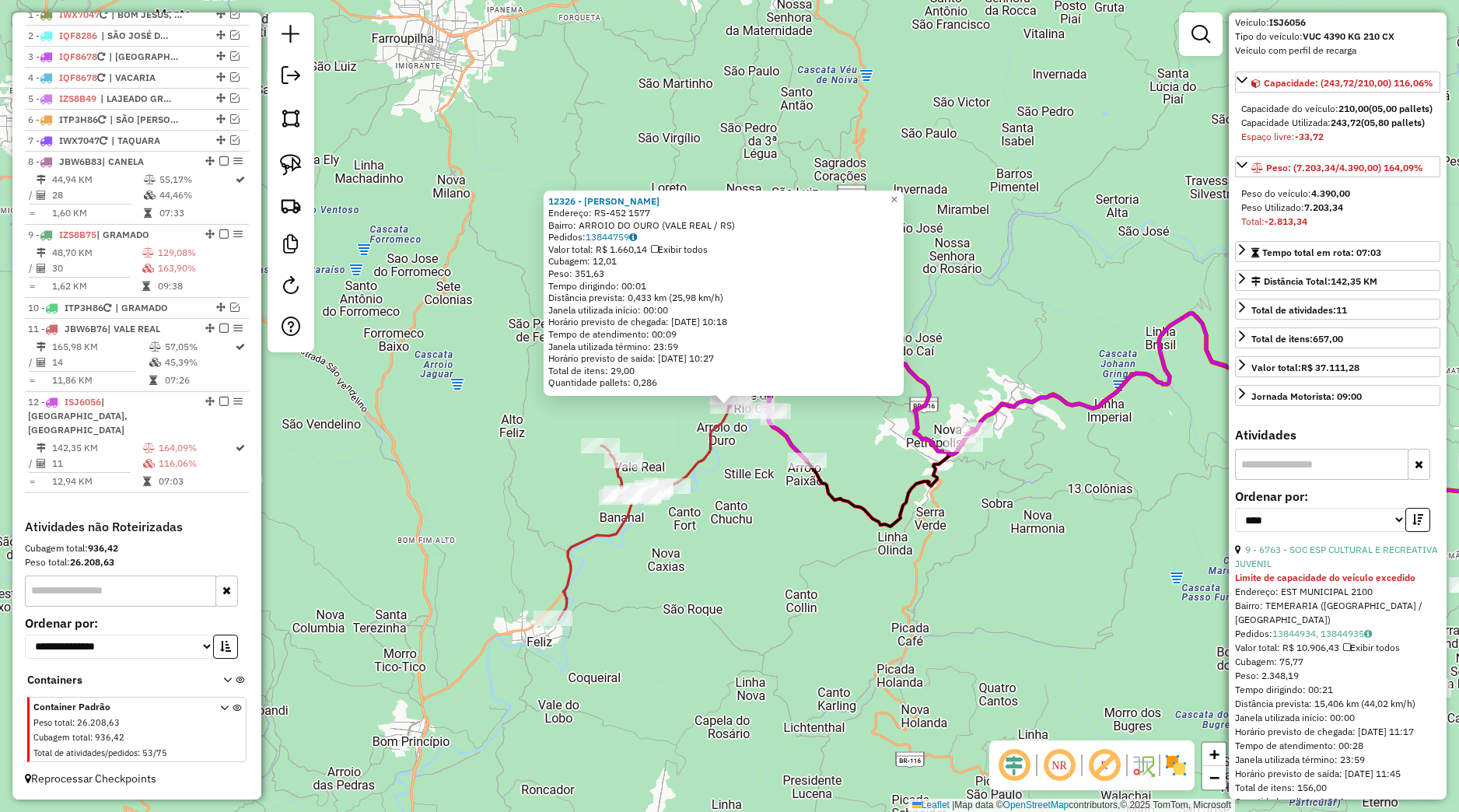
scroll to position [145, 0]
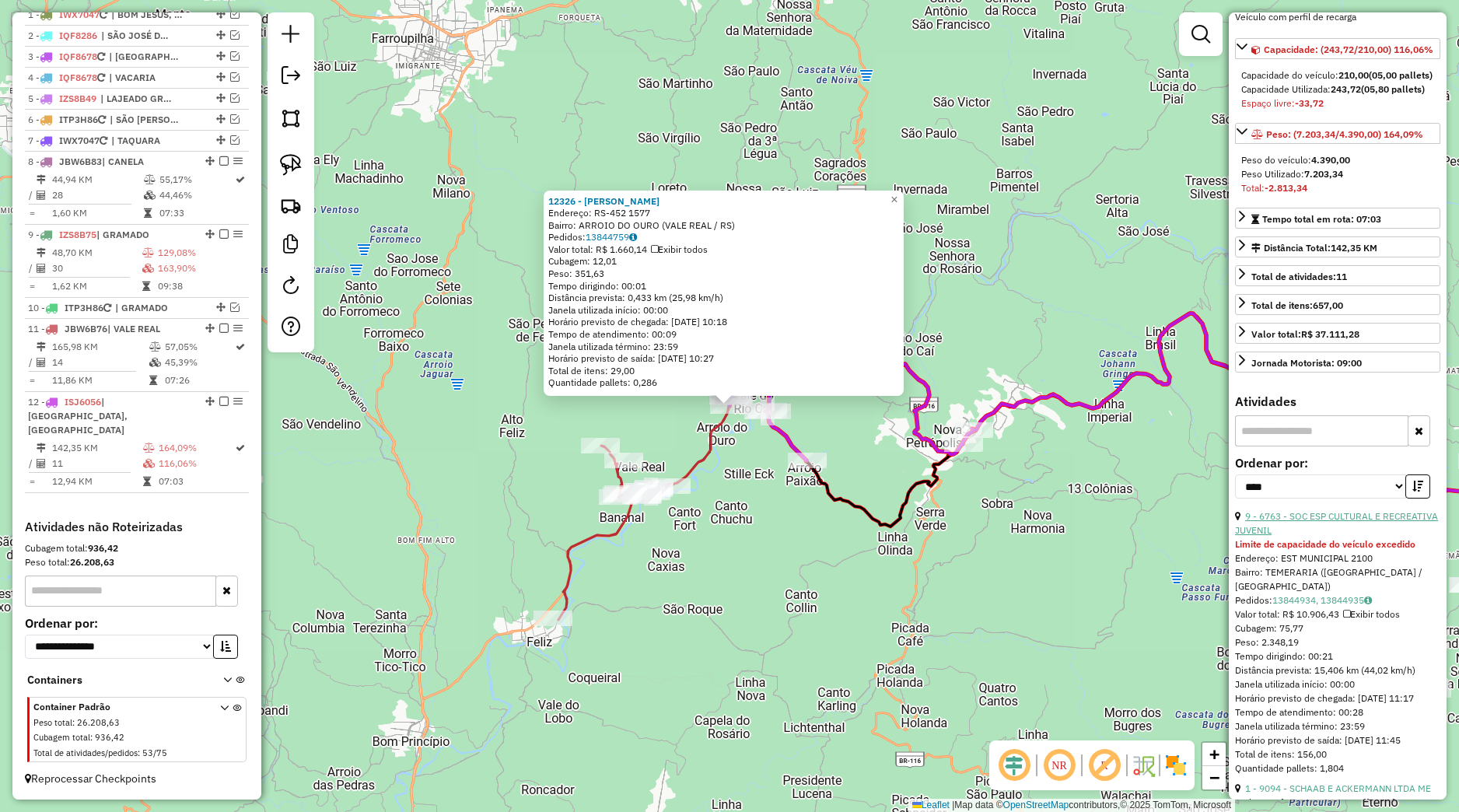
click at [1322, 536] on link "9 - 6763 - SOC ESP CULTURAL E RECREATIVA JUVENIL" at bounding box center [1336, 523] width 203 height 26
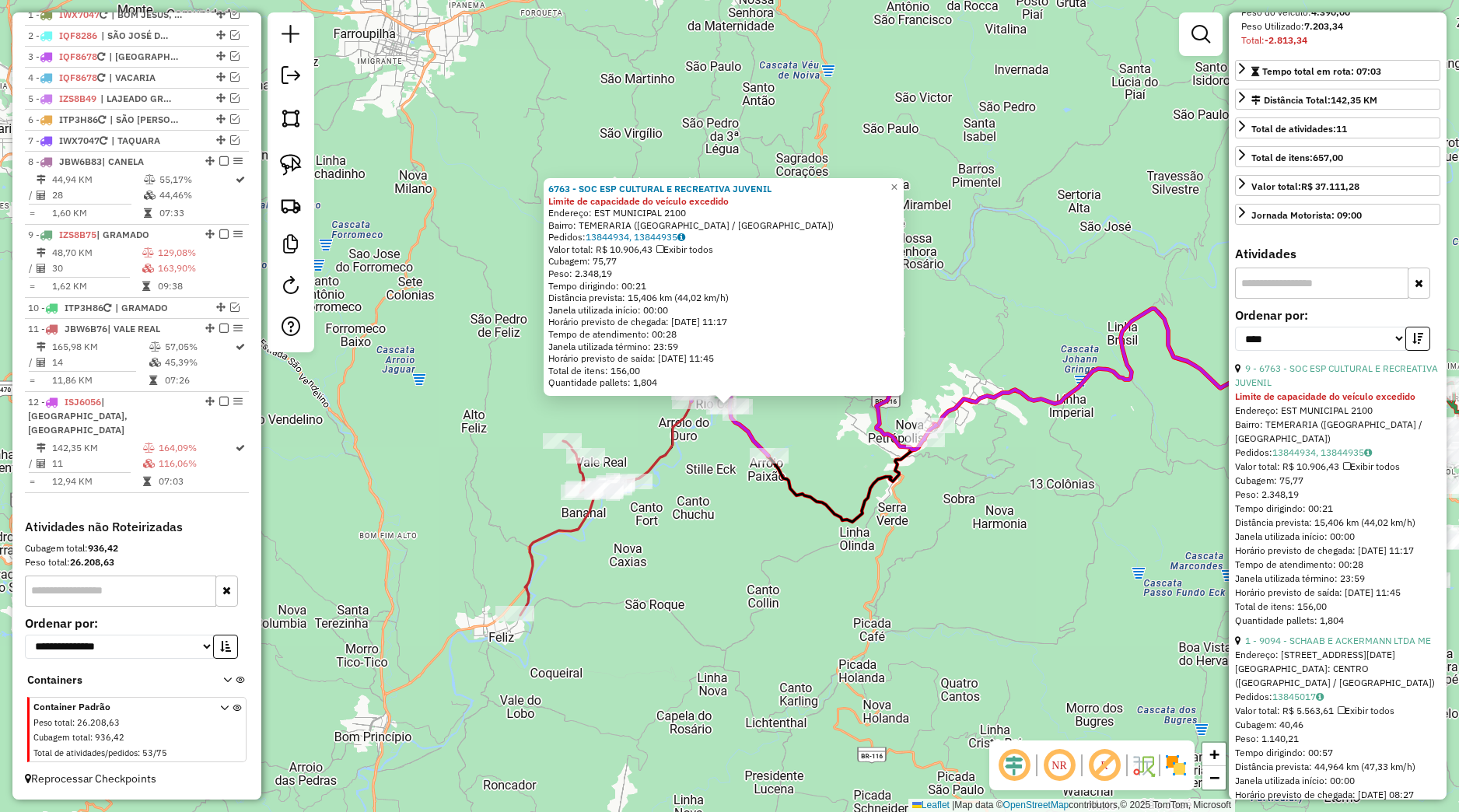
scroll to position [291, 0]
click at [1291, 391] on div "9 - 6763 - SOC ESP CULTURAL E RECREATIVA JUVENIL" at bounding box center [1338, 377] width 205 height 28
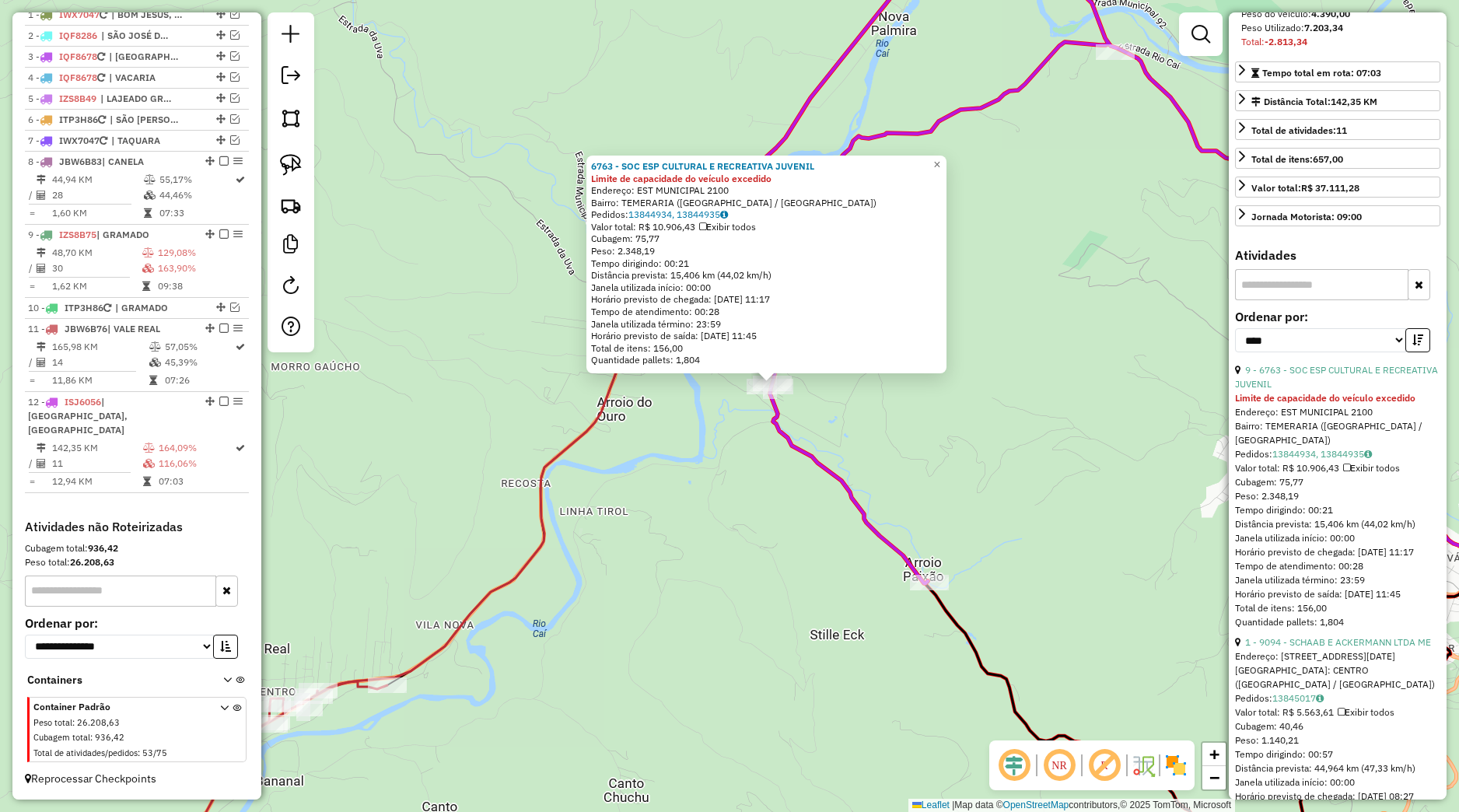
click at [752, 415] on div "6763 - SOC ESP CULTURAL E RECREATIVA JUVENIL Limite de capacidade do veículo ex…" at bounding box center [729, 406] width 1459 height 812
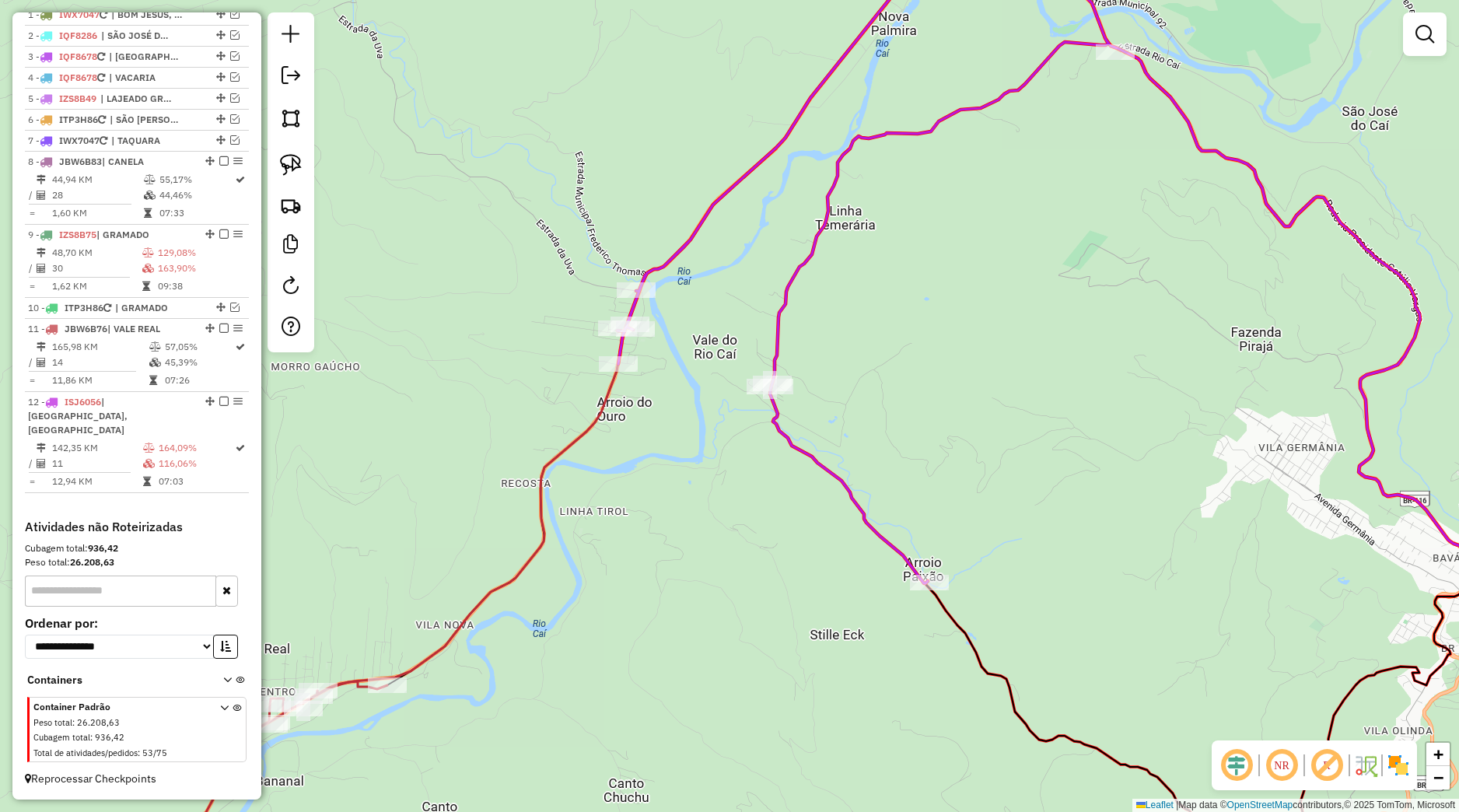
select select "*********"
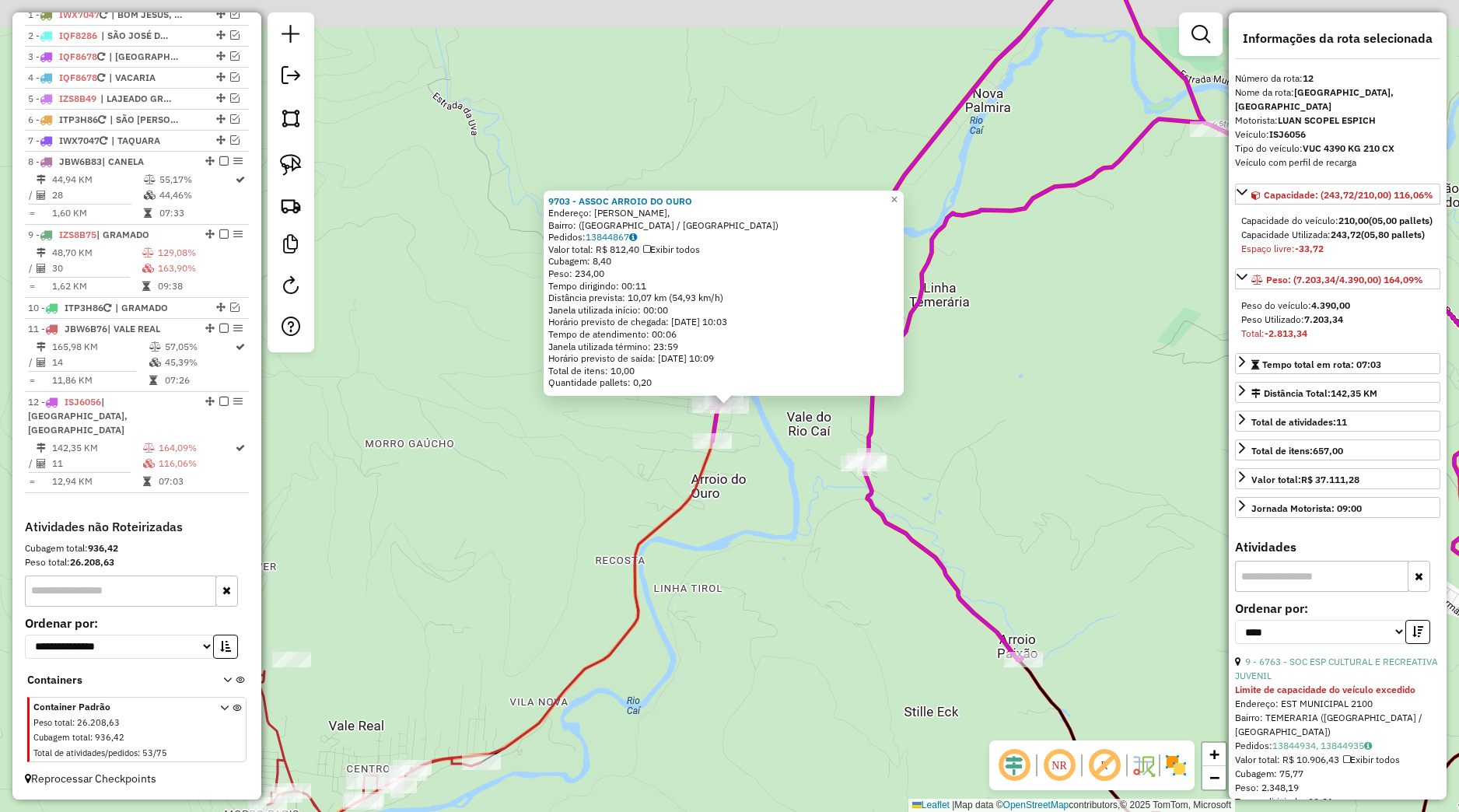
scroll to position [145, 0]
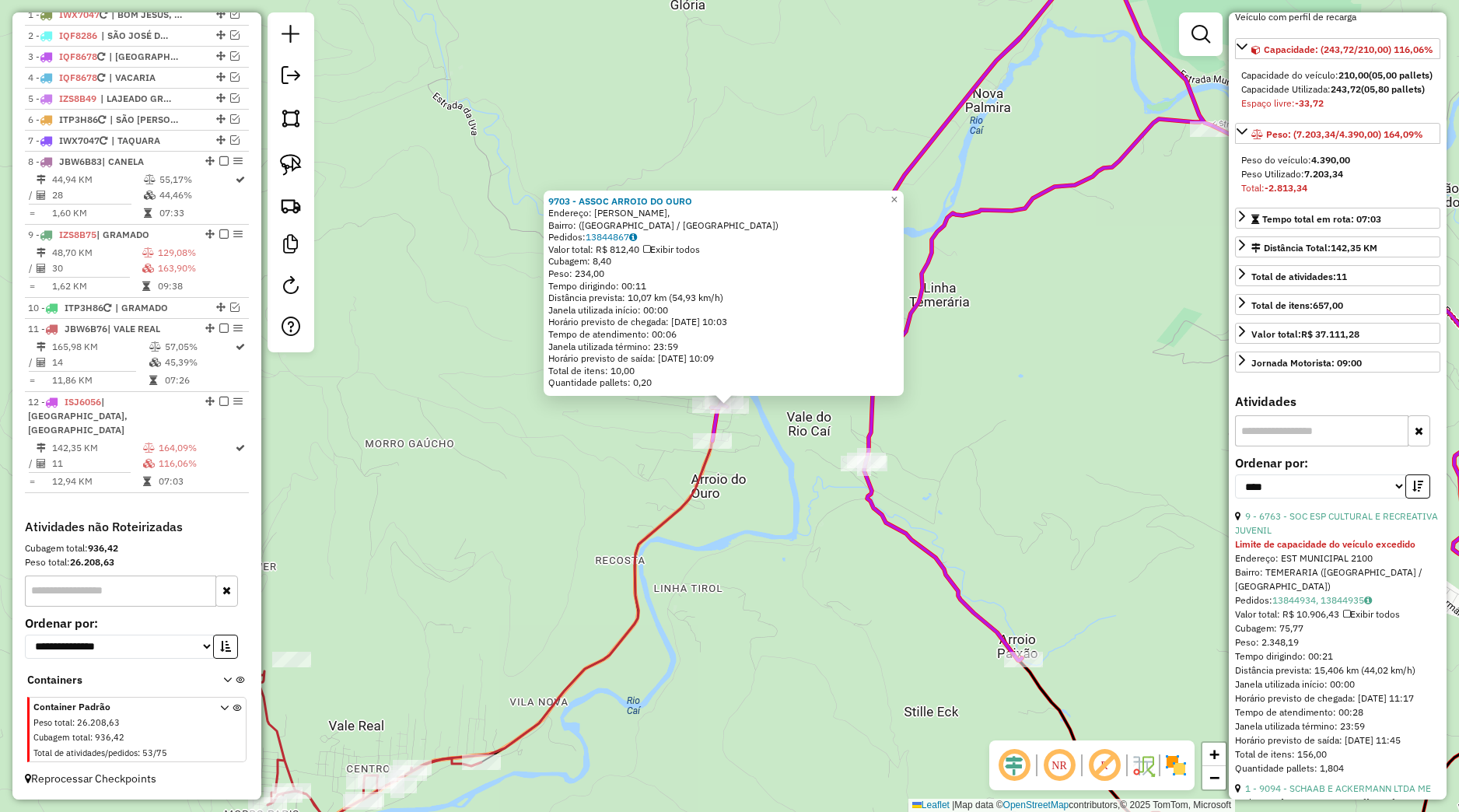
click at [793, 570] on div "9703 - ASSOC ARROIO DO OURO Endereço: Rodovia Serrana, Bairro: (Nova Petrópolis…" at bounding box center [729, 406] width 1459 height 812
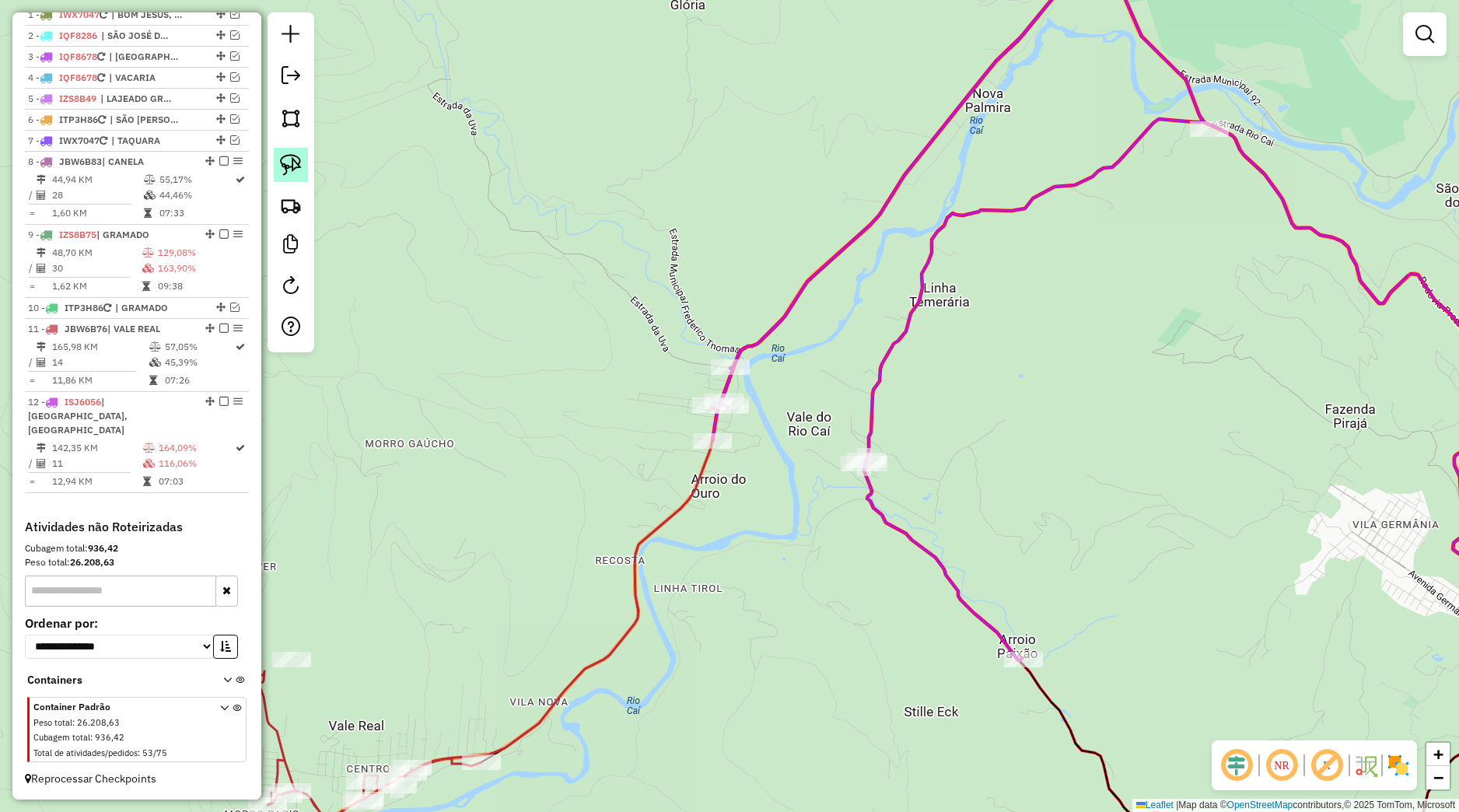
click at [297, 172] on img at bounding box center [291, 164] width 21 height 21
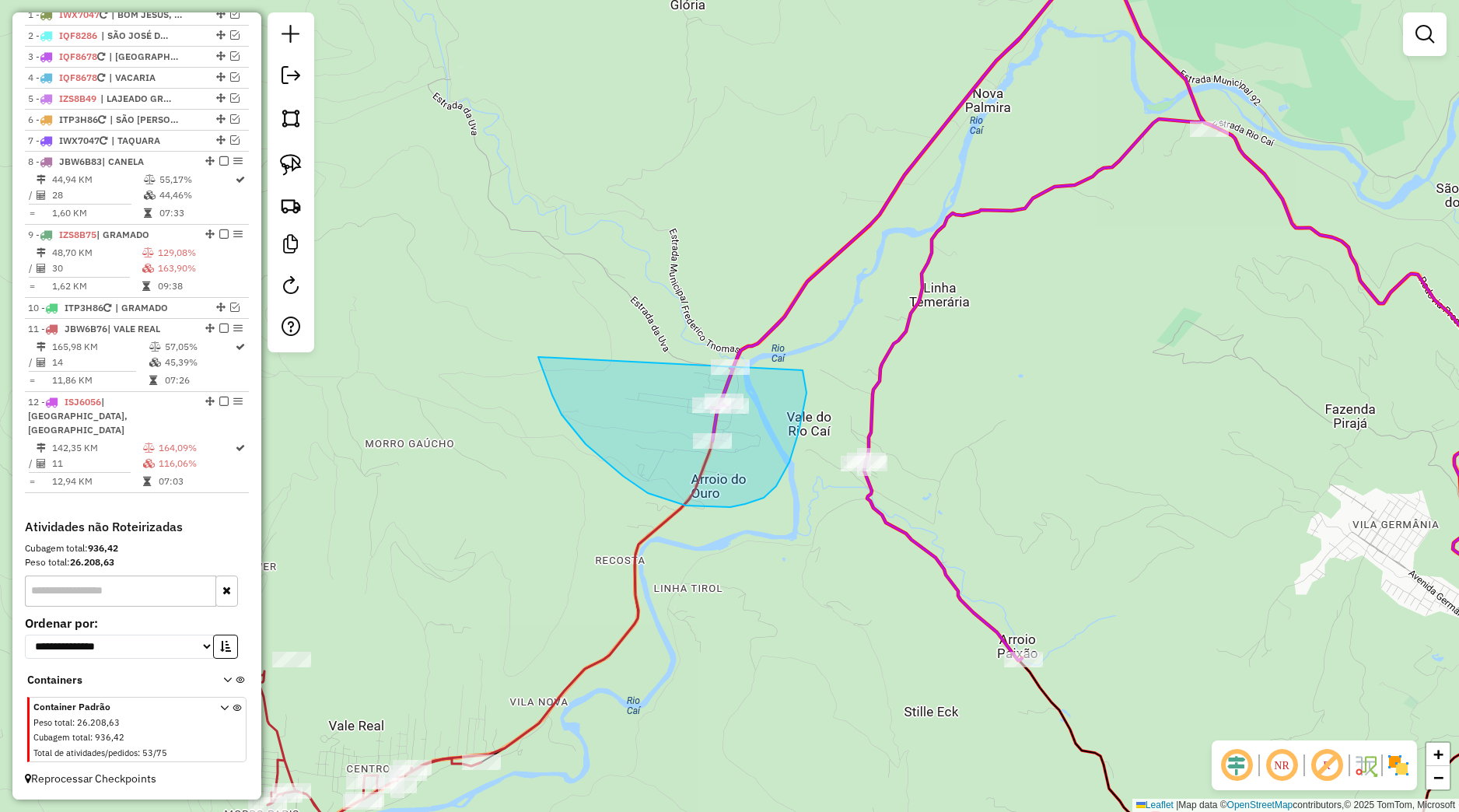
drag, startPoint x: 552, startPoint y: 395, endPoint x: 757, endPoint y: 306, distance: 223.5
click at [757, 306] on div "Janela de atendimento Grade de atendimento Capacidade Transportadoras Veículos …" at bounding box center [729, 406] width 1459 height 812
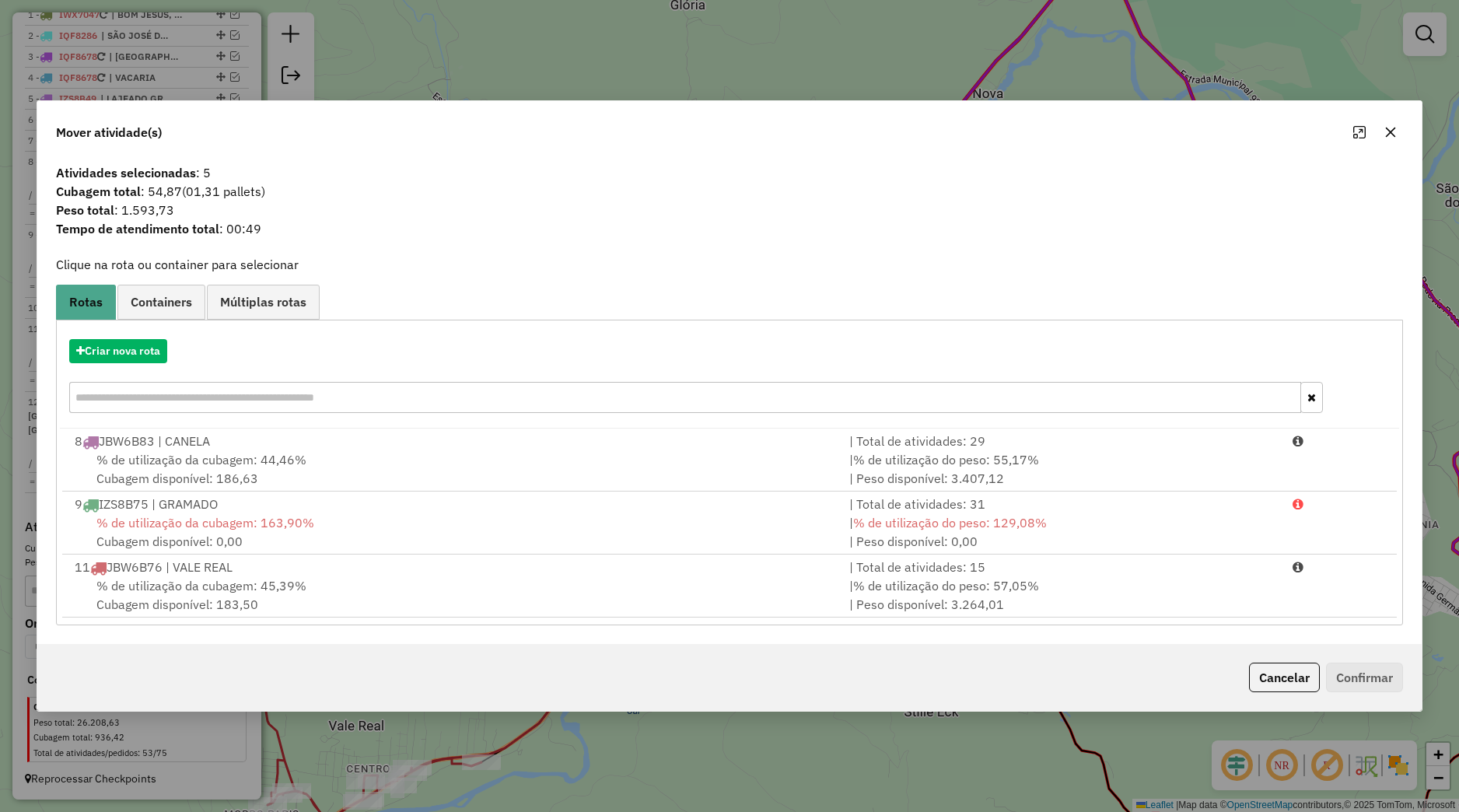
click at [1389, 122] on button "button" at bounding box center [1390, 132] width 25 height 25
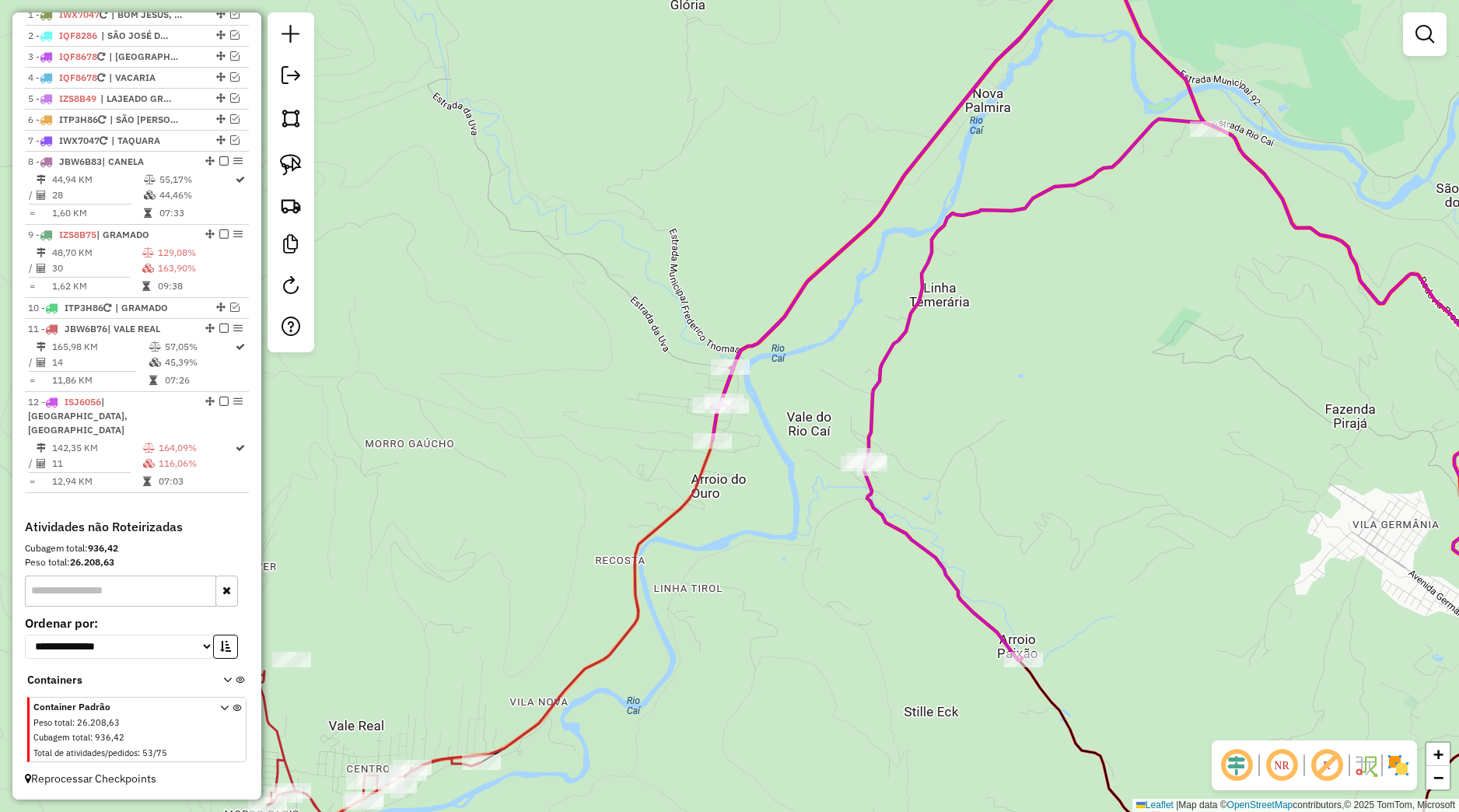
select select "*********"
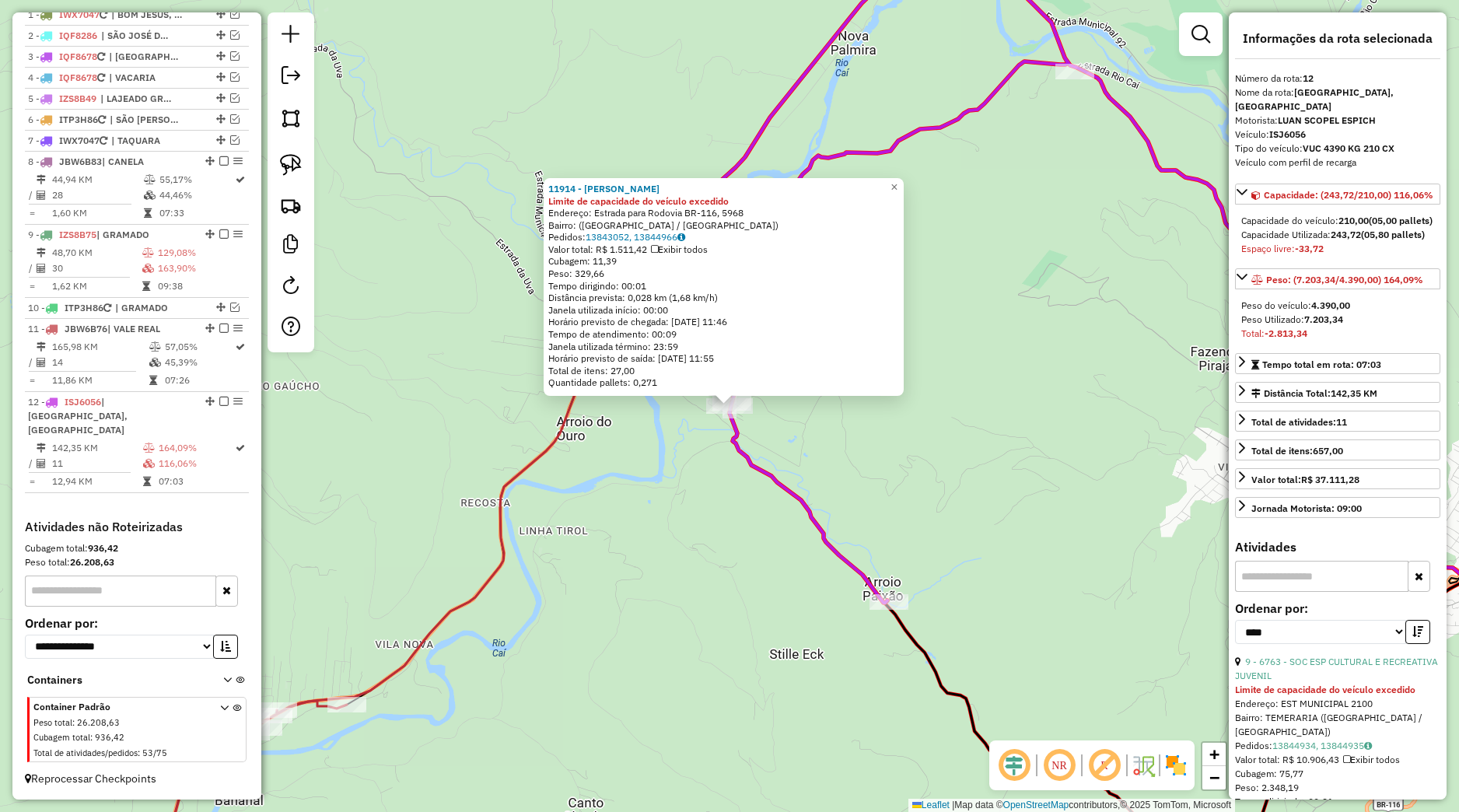
scroll to position [219, 0]
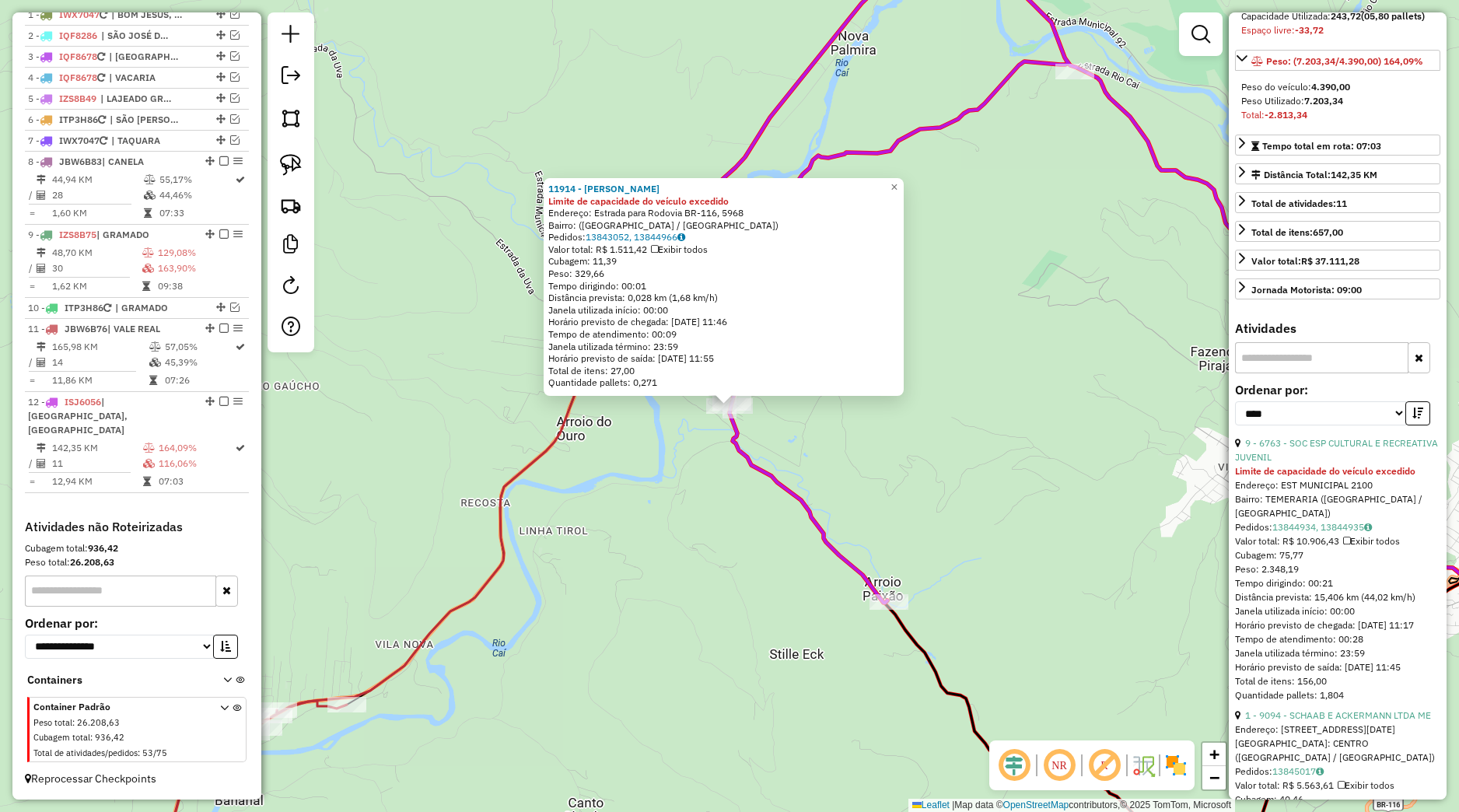
click at [1274, 464] on div "9 - 6763 - SOC ESP CULTURAL E RECREATIVA JUVENIL" at bounding box center [1338, 450] width 205 height 28
click at [1268, 462] on link "9 - 6763 - SOC ESP CULTURAL E RECREATIVA JUVENIL" at bounding box center [1336, 450] width 203 height 26
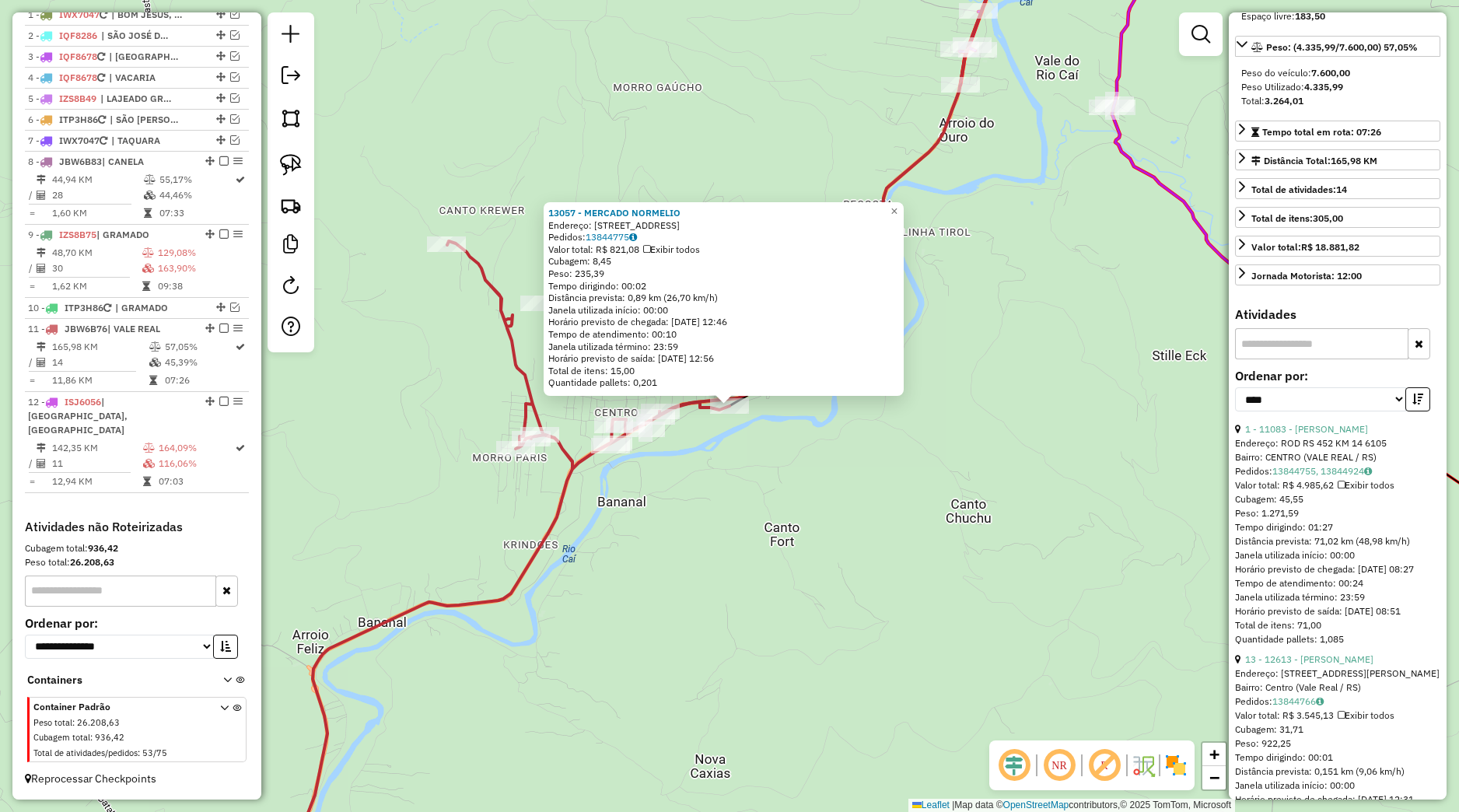
click at [1308, 359] on input "text" at bounding box center [1321, 344] width 174 height 31
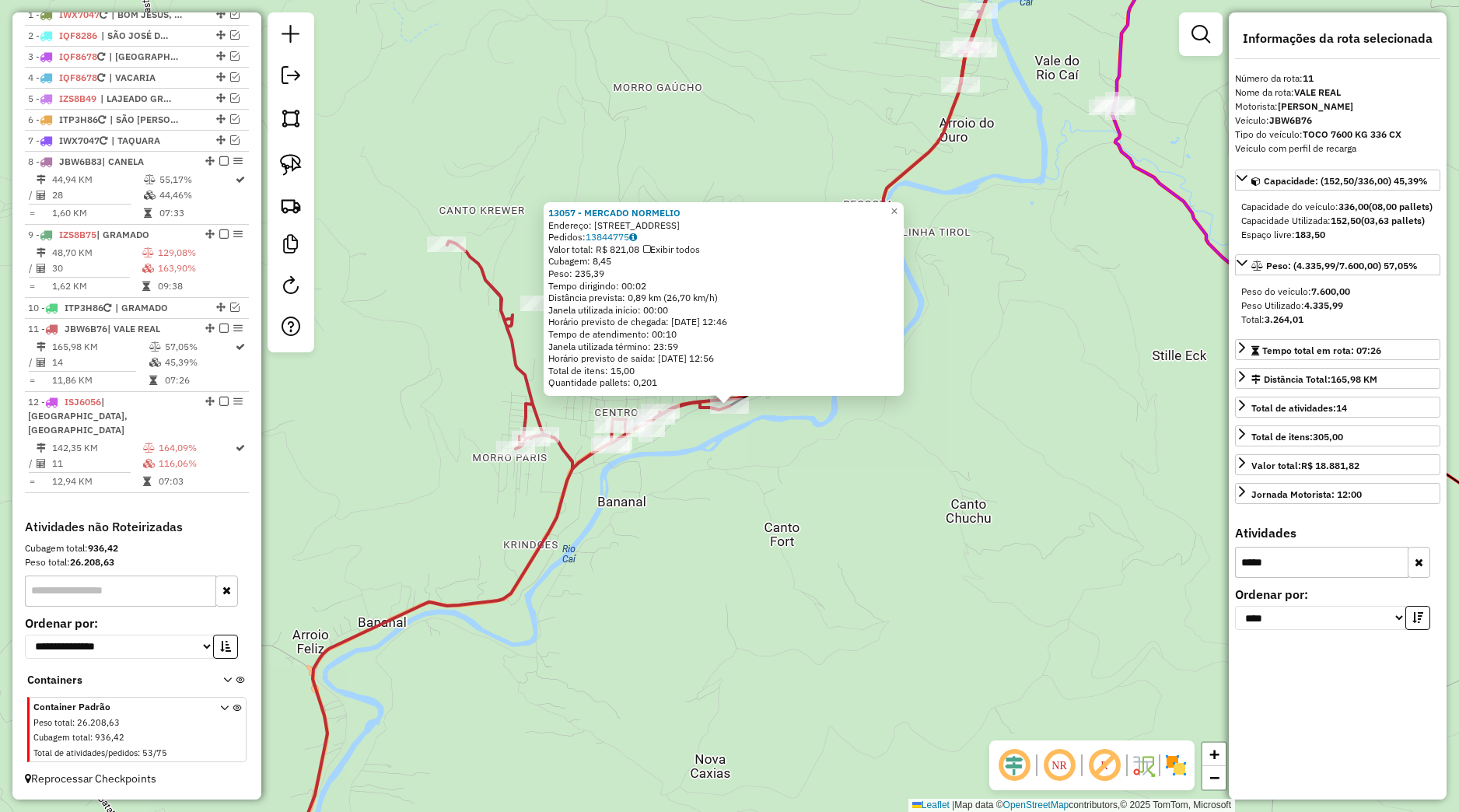
type input "*****"
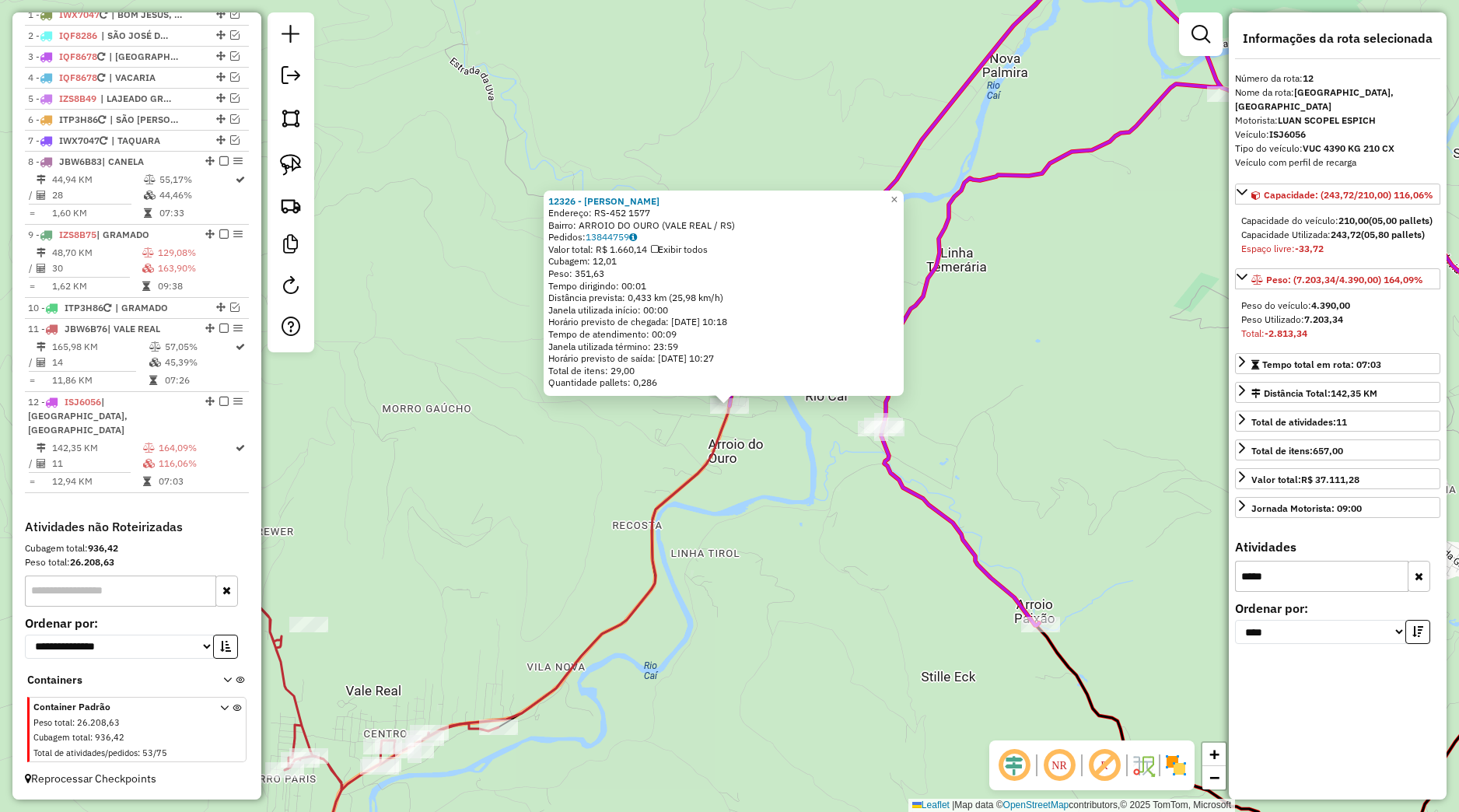
click at [1297, 576] on input "*****" at bounding box center [1321, 576] width 174 height 31
drag, startPoint x: 1297, startPoint y: 576, endPoint x: 1402, endPoint y: 587, distance: 105.6
click at [1297, 576] on input "*****" at bounding box center [1321, 576] width 174 height 31
click at [1419, 588] on button "button" at bounding box center [1419, 576] width 22 height 31
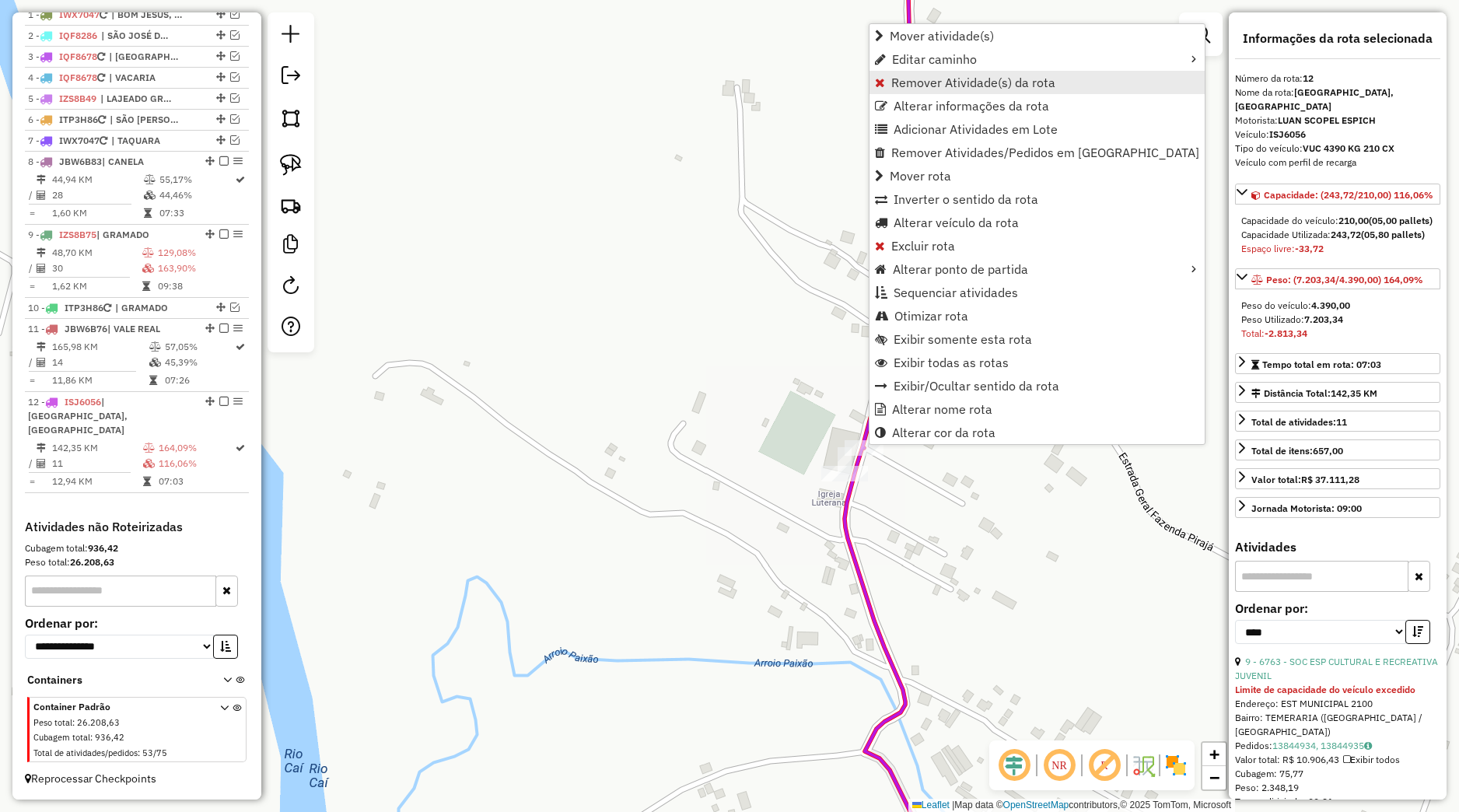
click at [940, 79] on span "Remover Atividade(s) da rota" at bounding box center [974, 82] width 164 height 13
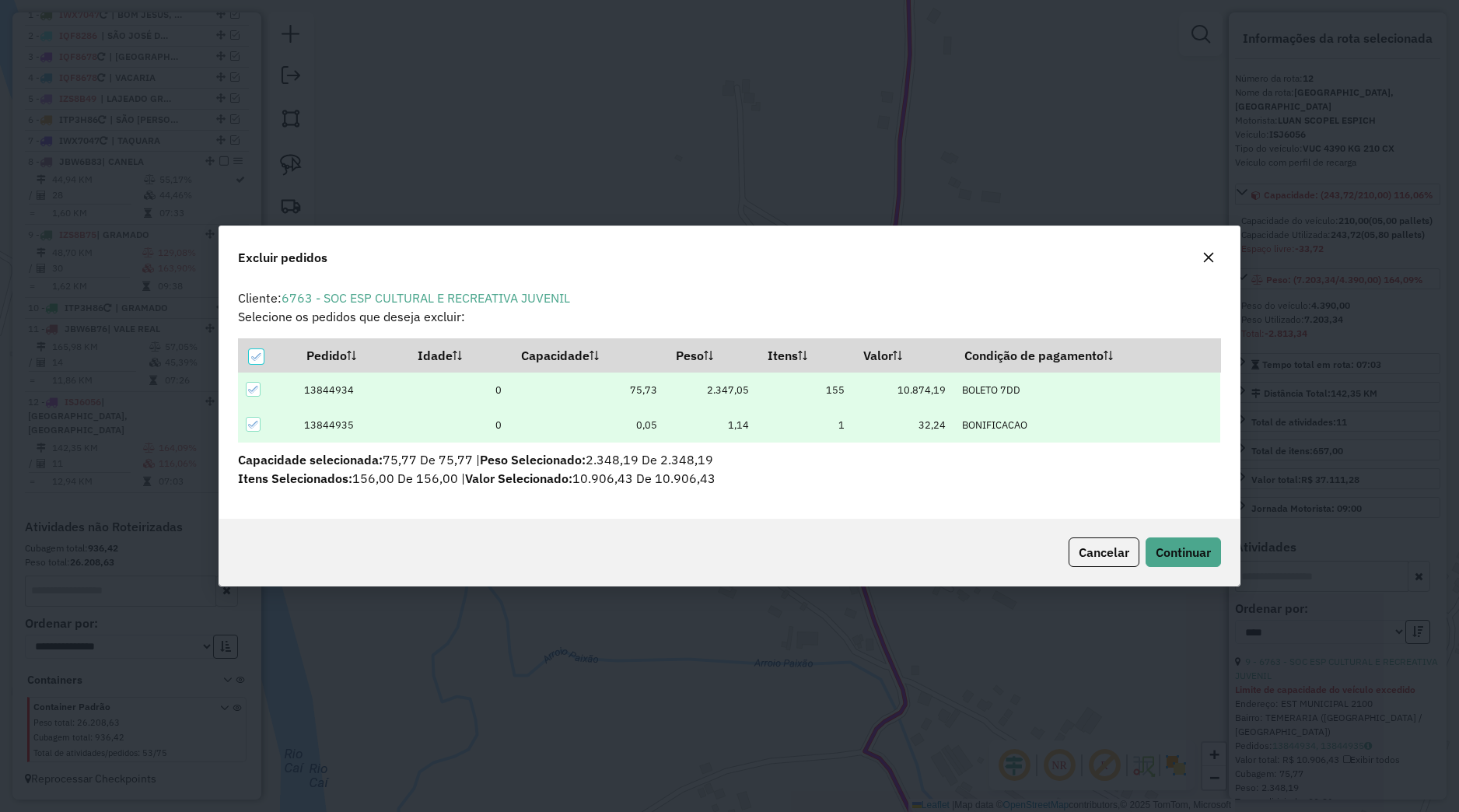
scroll to position [9, 4]
click at [1212, 544] on button "Continuar" at bounding box center [1183, 552] width 75 height 30
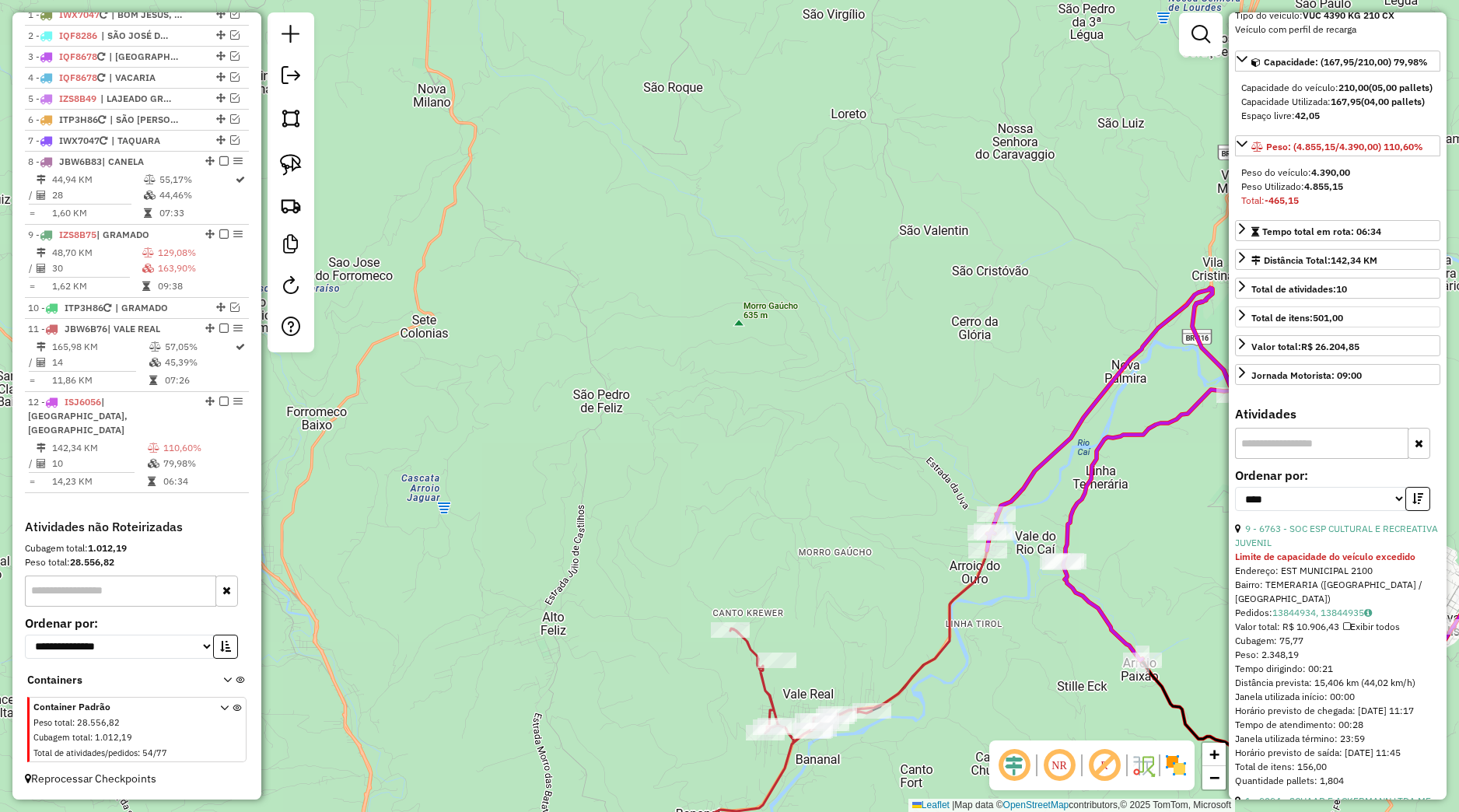
scroll to position [73, 0]
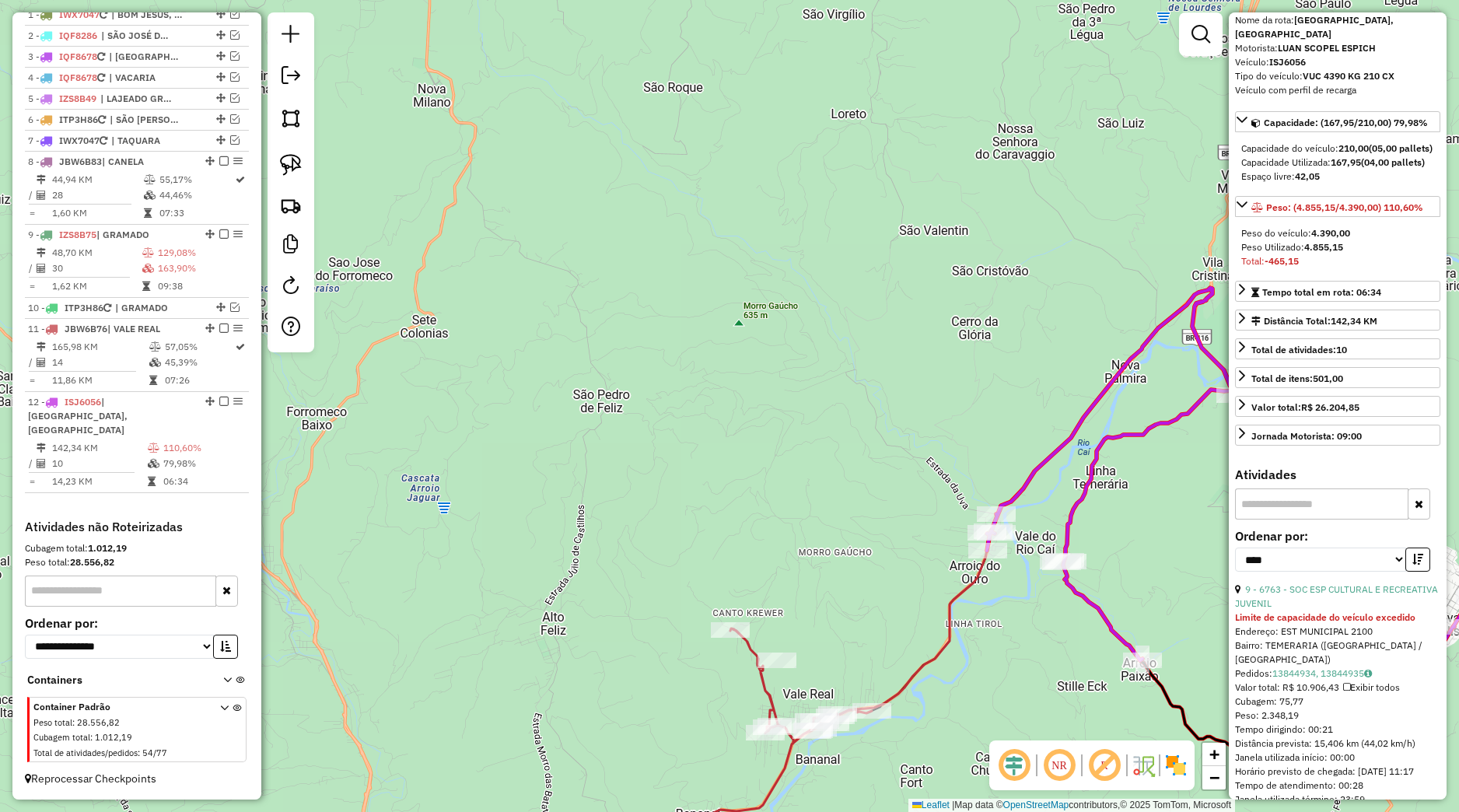
drag, startPoint x: 1163, startPoint y: 602, endPoint x: 856, endPoint y: 462, distance: 337.4
click at [856, 462] on div "Janela de atendimento Grade de atendimento Capacidade Transportadoras Veículos …" at bounding box center [729, 406] width 1459 height 812
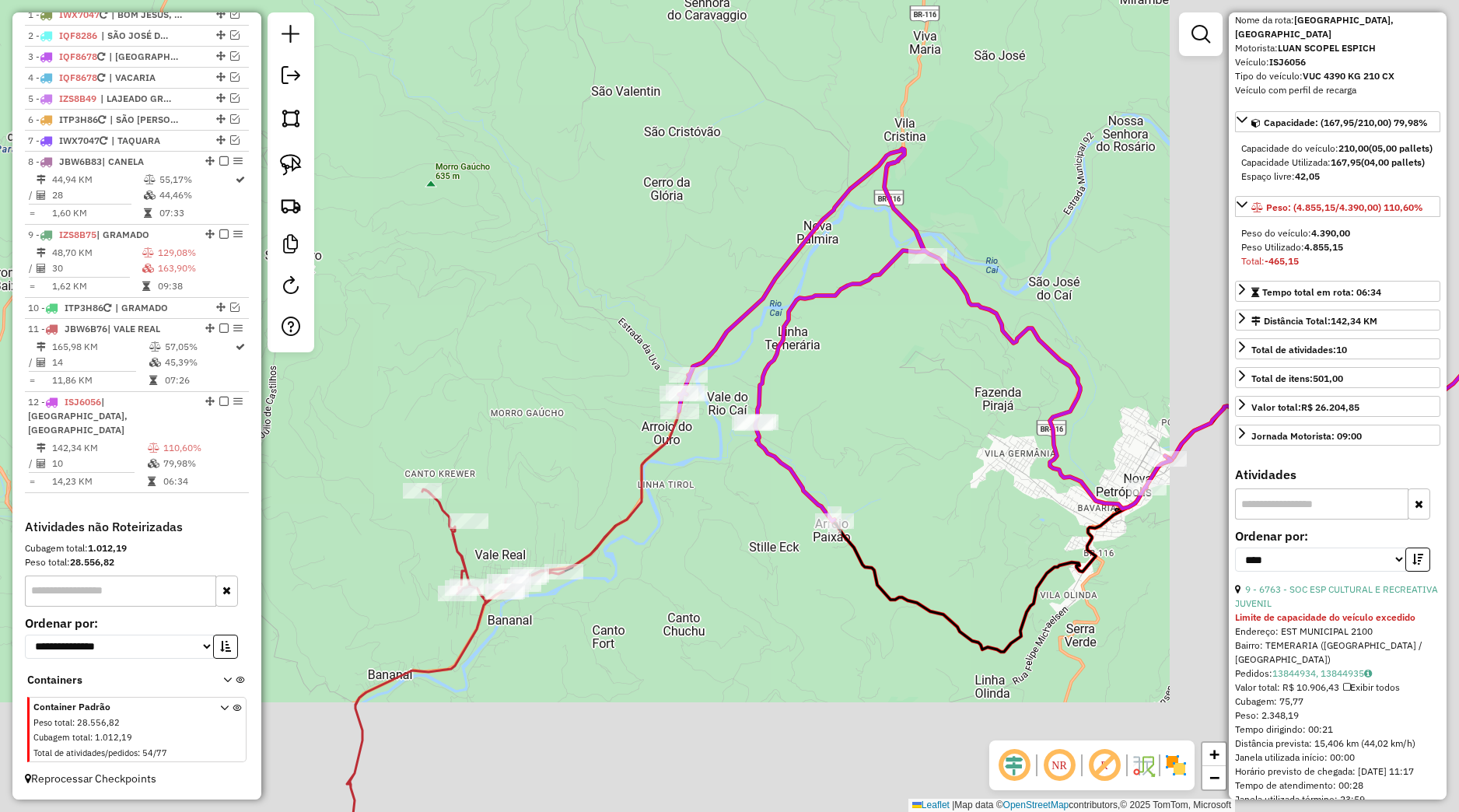
click at [997, 540] on div "Janela de atendimento Grade de atendimento Capacidade Transportadoras Veículos …" at bounding box center [729, 406] width 1459 height 812
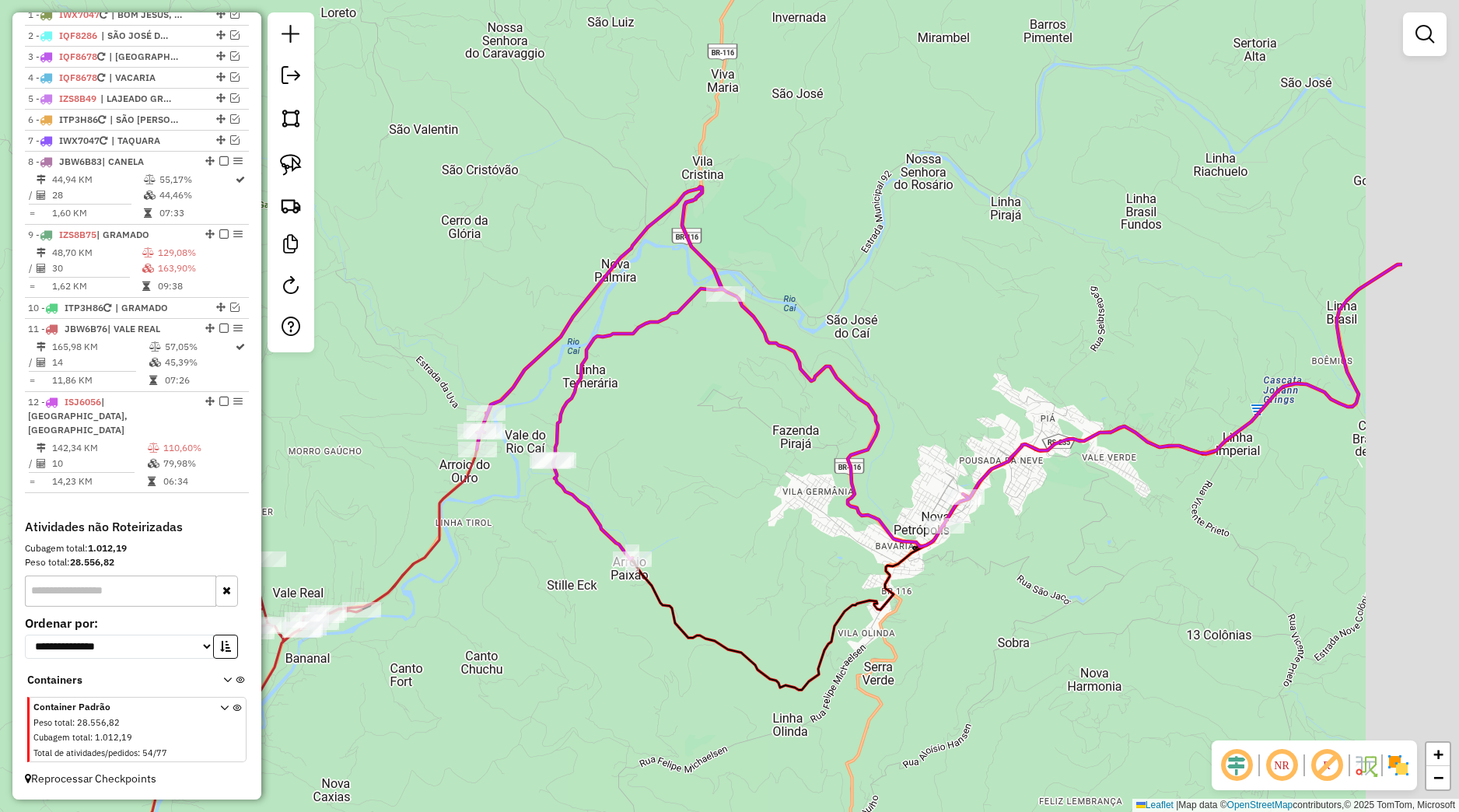
drag, startPoint x: 1140, startPoint y: 570, endPoint x: 921, endPoint y: 614, distance: 223.4
click at [907, 616] on div "Janela de atendimento Grade de atendimento Capacidade Transportadoras Veículos …" at bounding box center [729, 406] width 1459 height 812
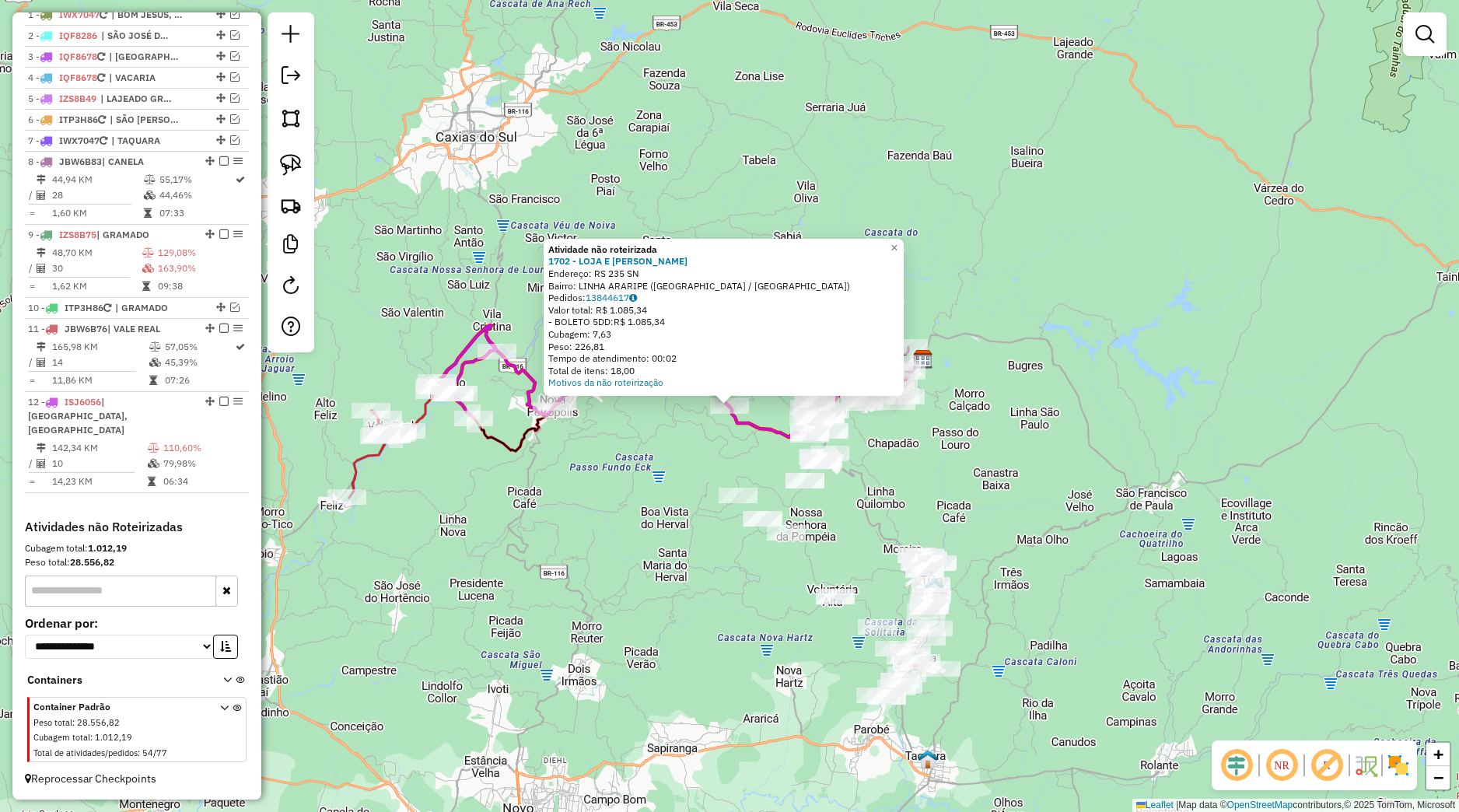
click at [679, 455] on div "Atividade não roteirizada 1702 - LOJA E ARMAZEM WILTG Endereço: RS 235 SN Bairr…" at bounding box center [729, 406] width 1459 height 812
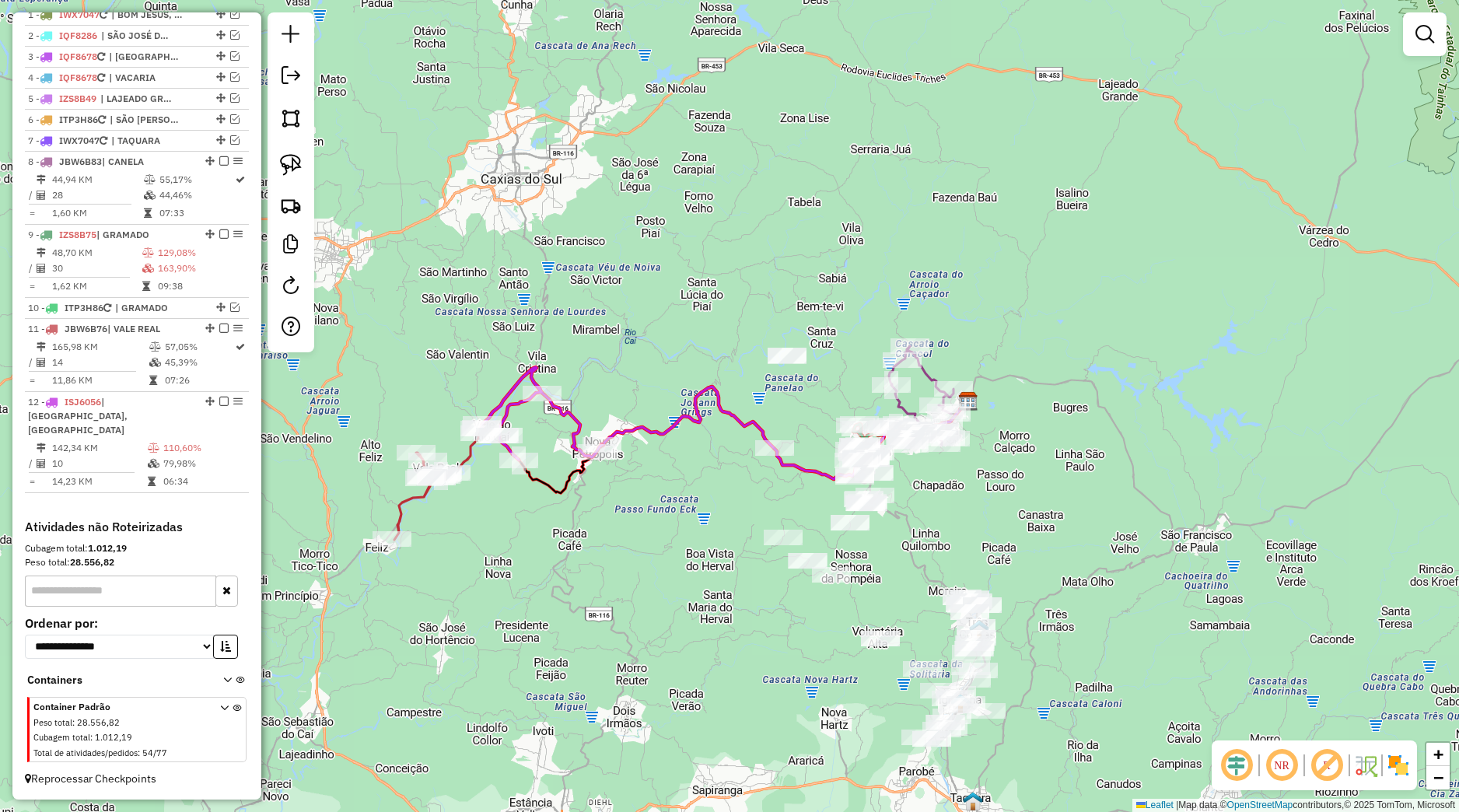
drag, startPoint x: 664, startPoint y: 436, endPoint x: 737, endPoint y: 486, distance: 88.5
click at [737, 486] on div "Janela de atendimento Grade de atendimento Capacidade Transportadoras Veículos …" at bounding box center [729, 406] width 1459 height 812
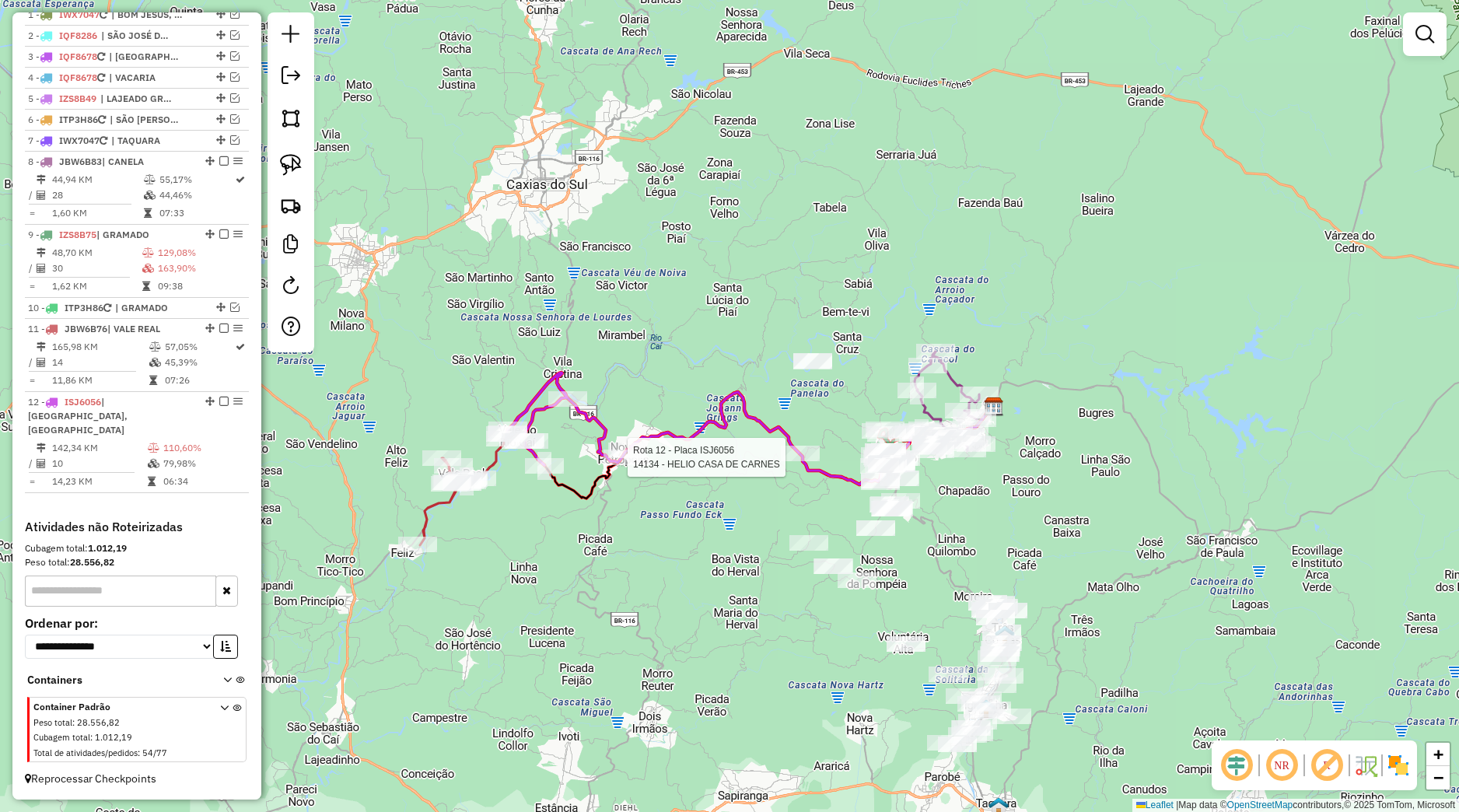
select select "*********"
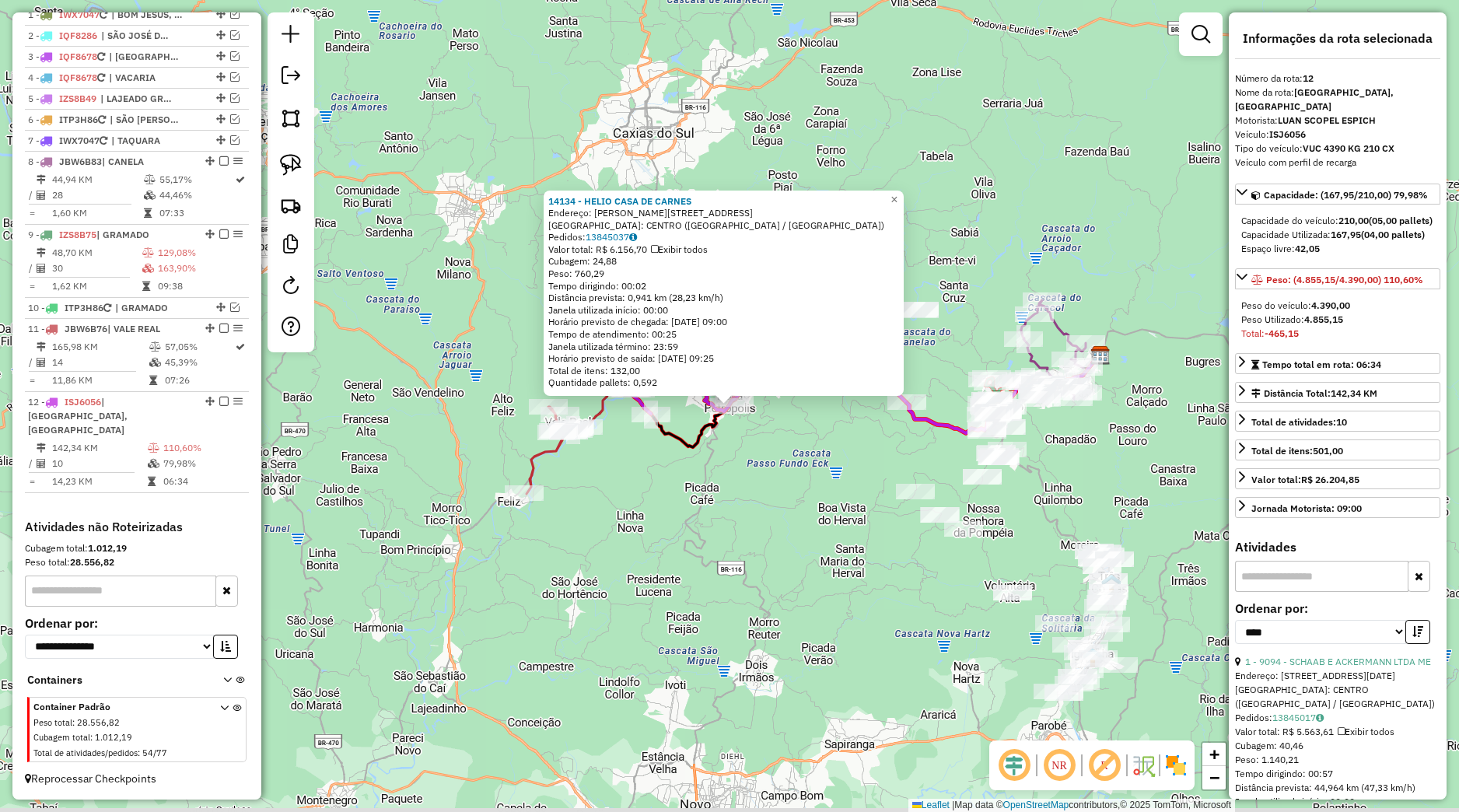
scroll to position [219, 0]
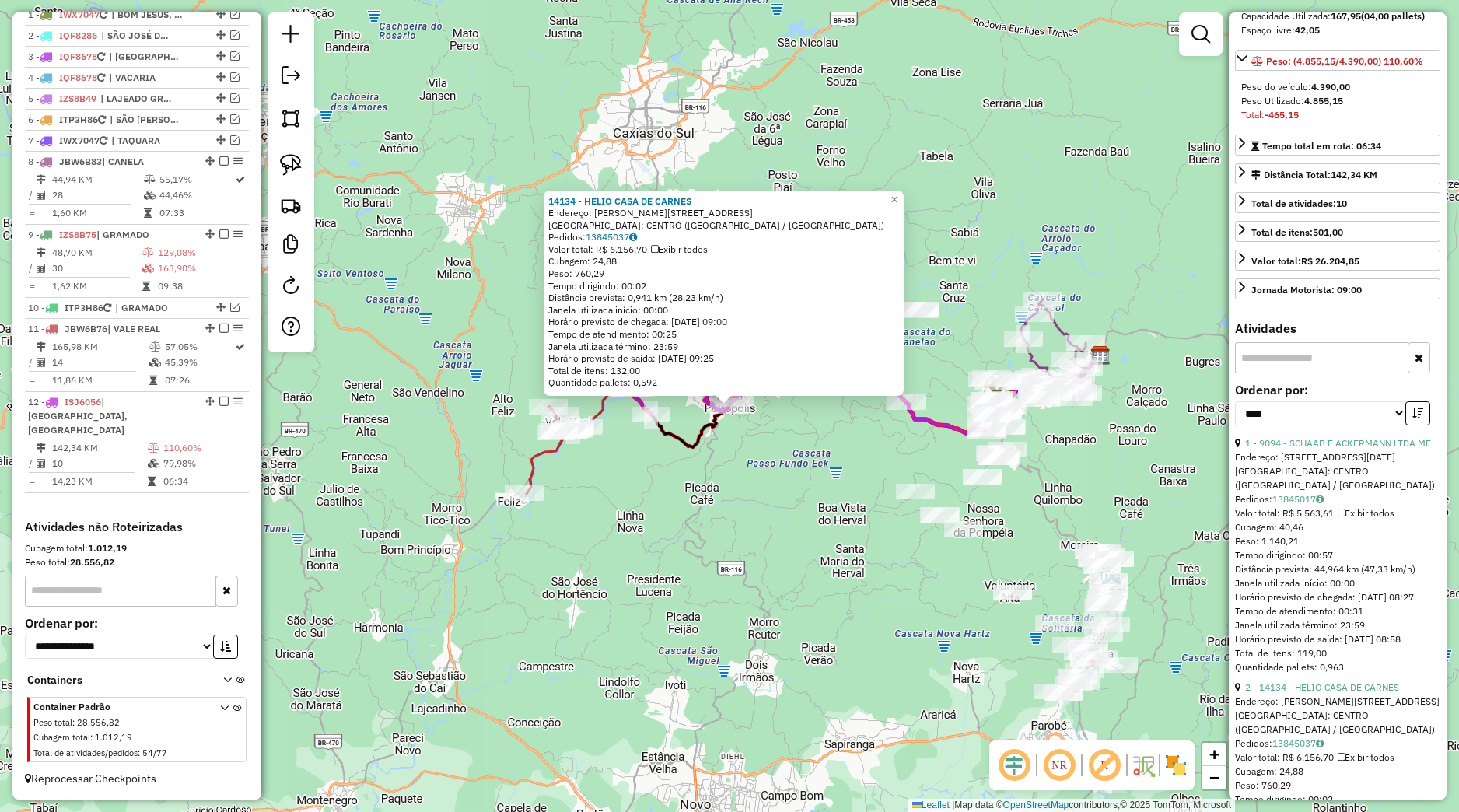
click at [685, 459] on div "14134 - HELIO CASA DE CARNES Endereço: PIRES LUCENA 589 Bairro: CENTRO (NOVA PE…" at bounding box center [729, 406] width 1459 height 812
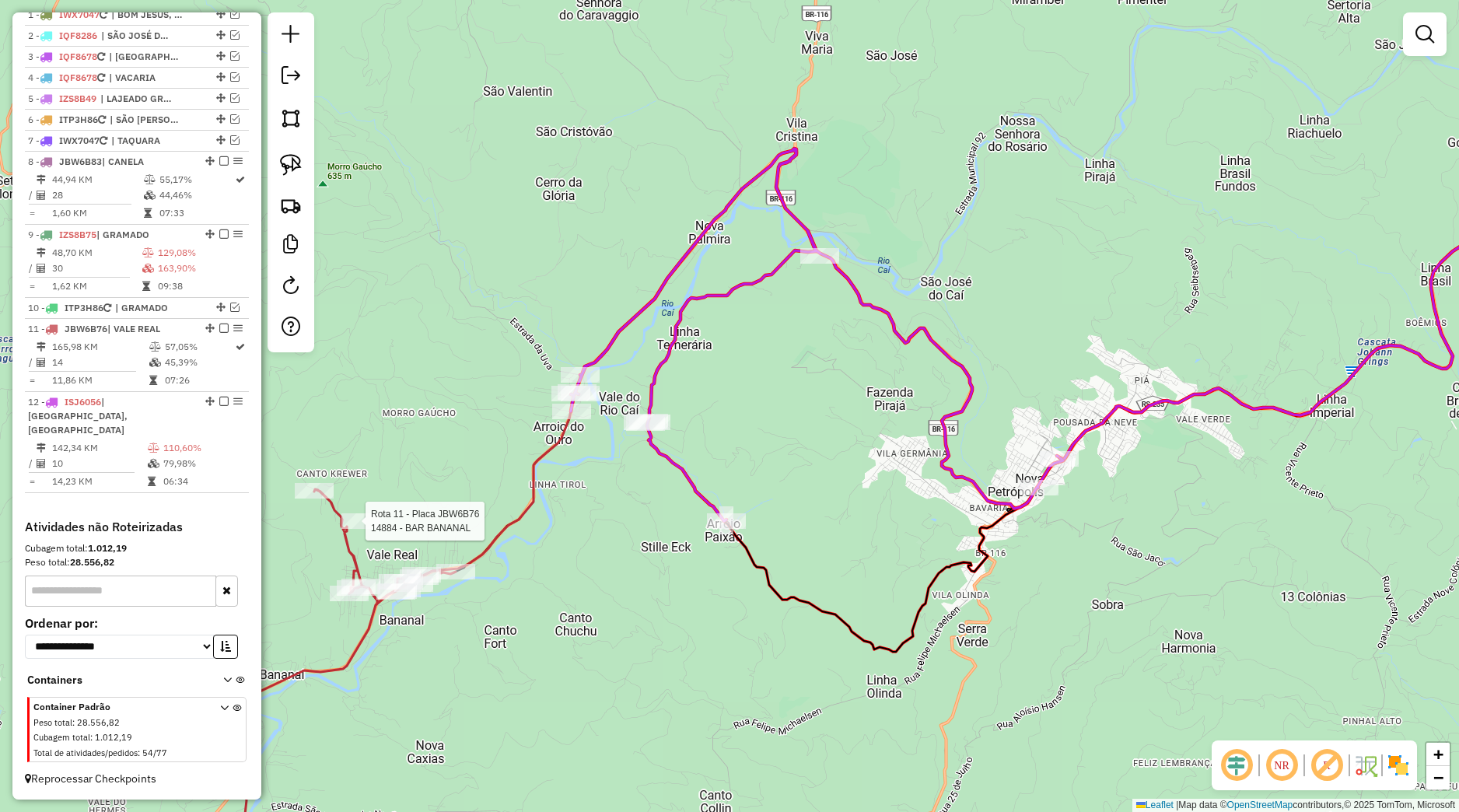
select select "*********"
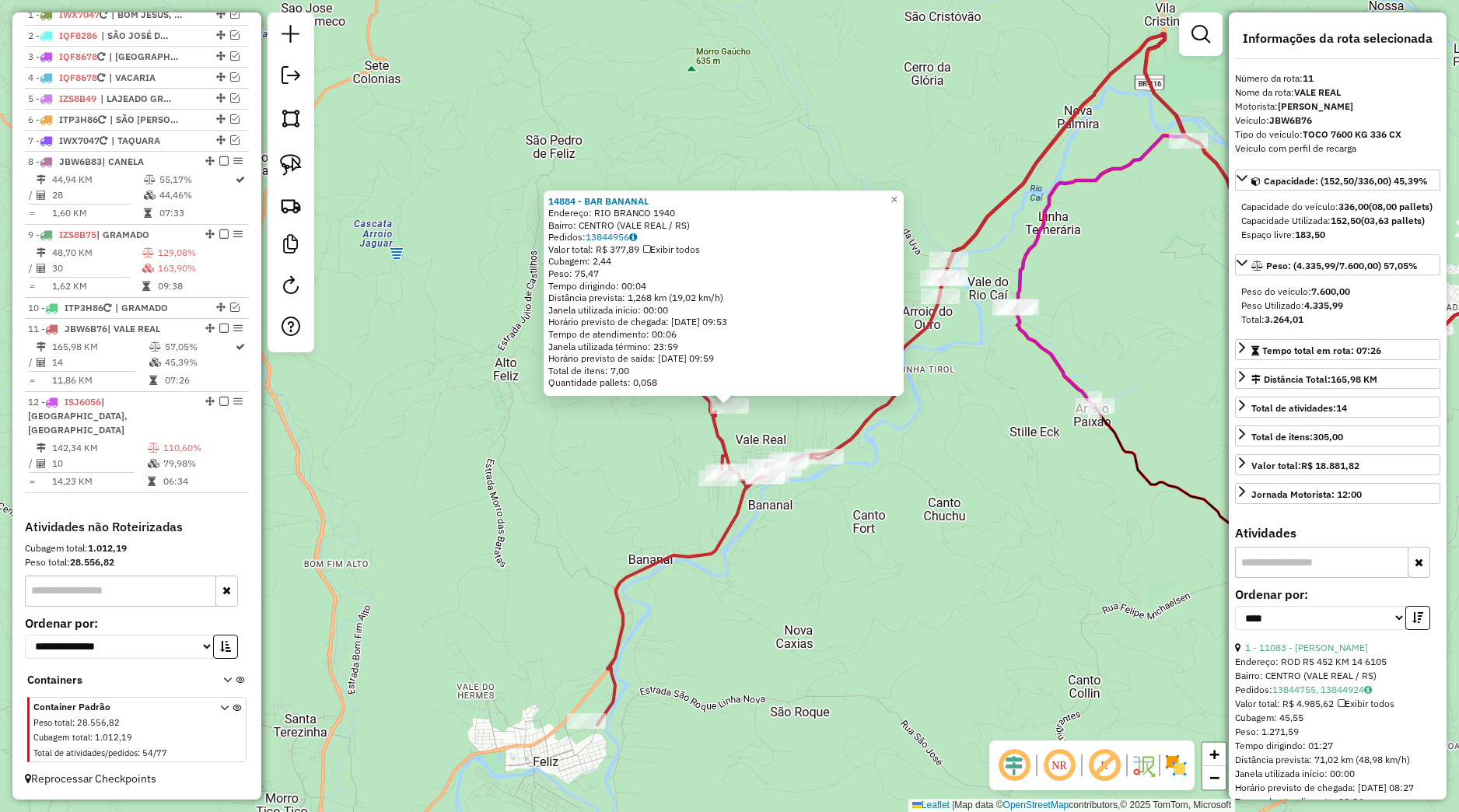
click at [956, 609] on div "14884 - BAR BANANAL Endereço: RIO BRANCO 1940 Bairro: CENTRO (VALE REAL / RS) P…" at bounding box center [729, 406] width 1459 height 812
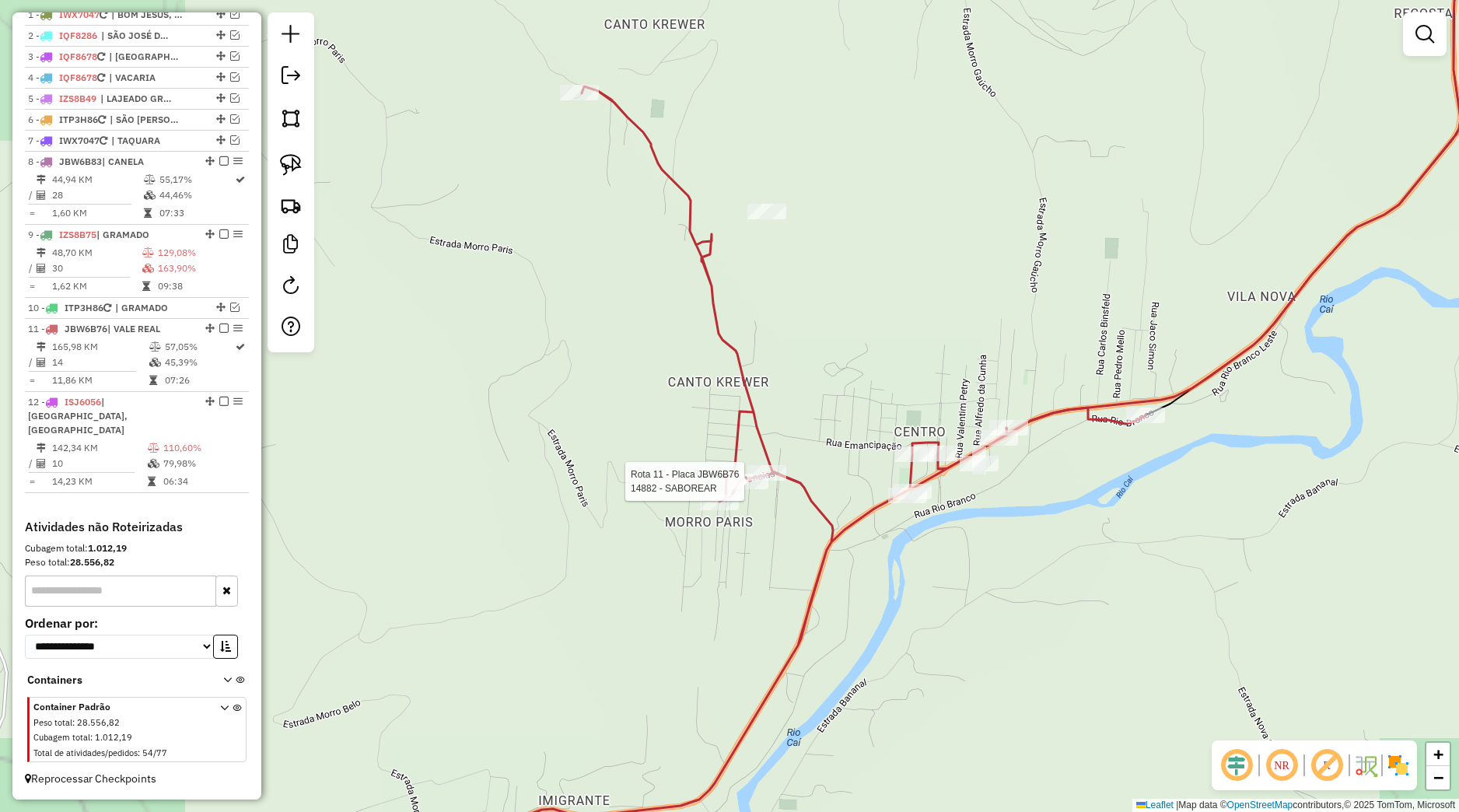
select select "*********"
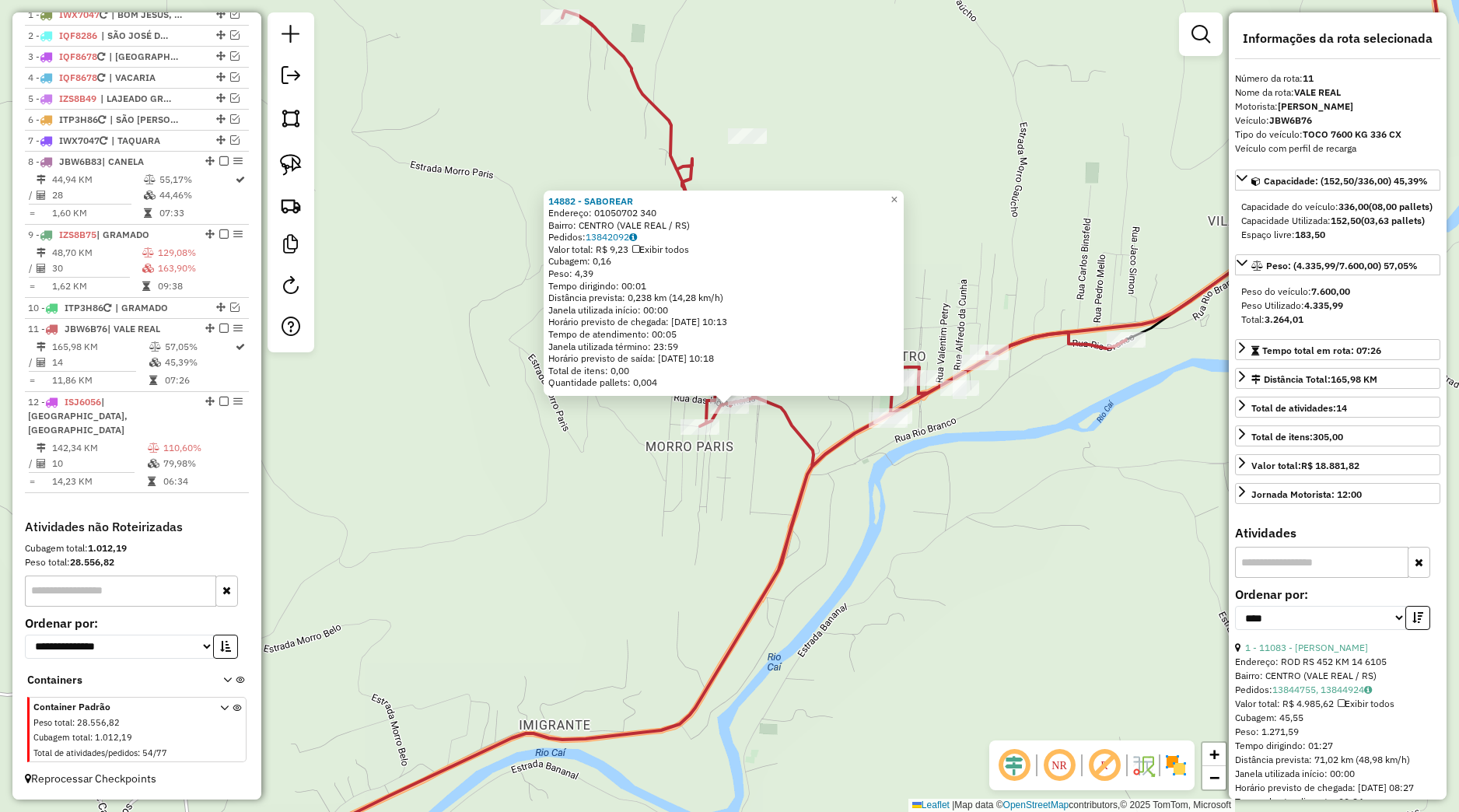
click at [623, 253] on div "Valor total: R$ 9,23 Exibir todos" at bounding box center [723, 250] width 350 height 13
click at [625, 241] on link "13842092" at bounding box center [611, 237] width 51 height 12
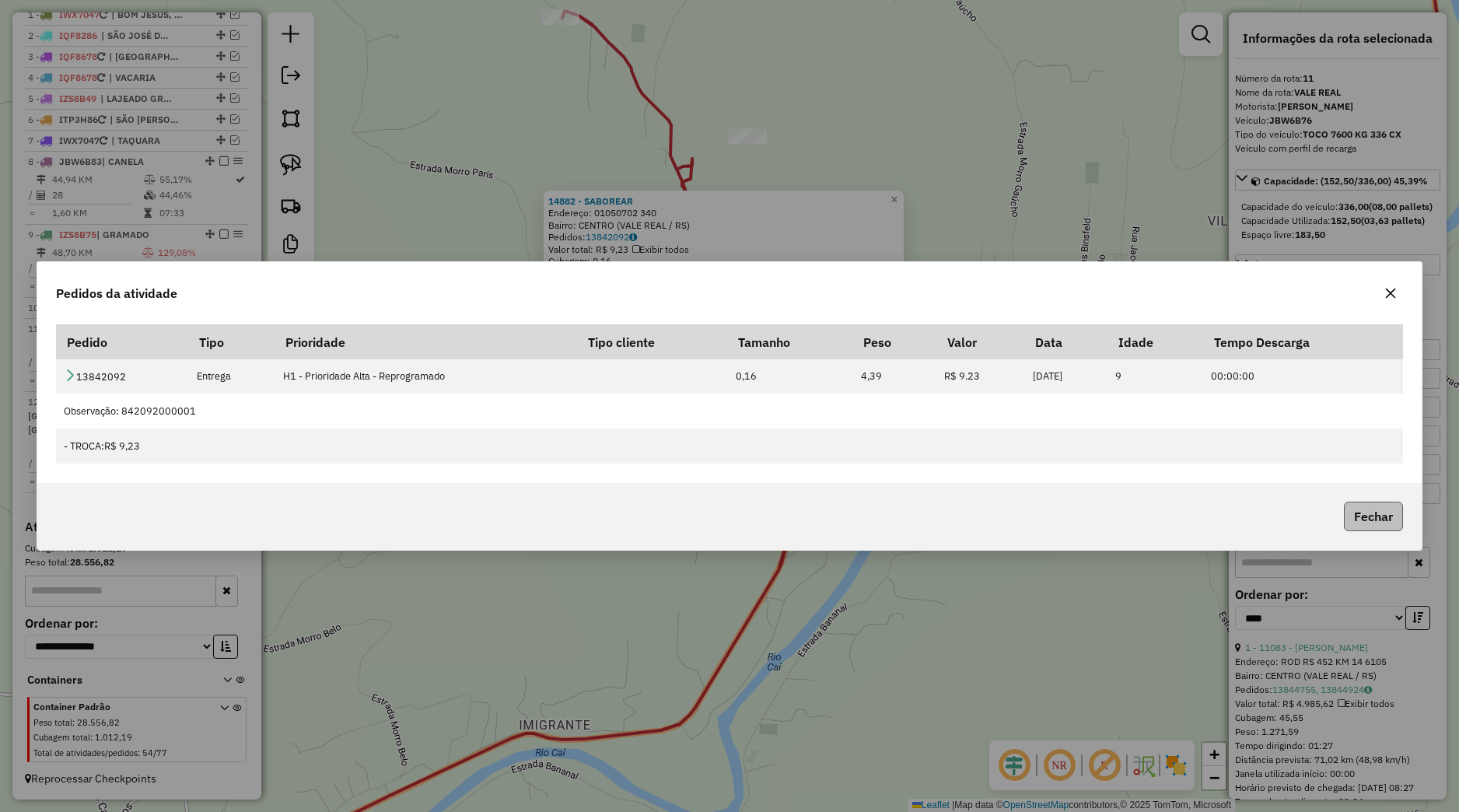
click at [1342, 521] on p-footer "Fechar" at bounding box center [1370, 516] width 65 height 30
drag, startPoint x: 1350, startPoint y: 521, endPoint x: 1334, endPoint y: 524, distance: 16.3
click at [1349, 521] on button "Fechar" at bounding box center [1373, 516] width 59 height 30
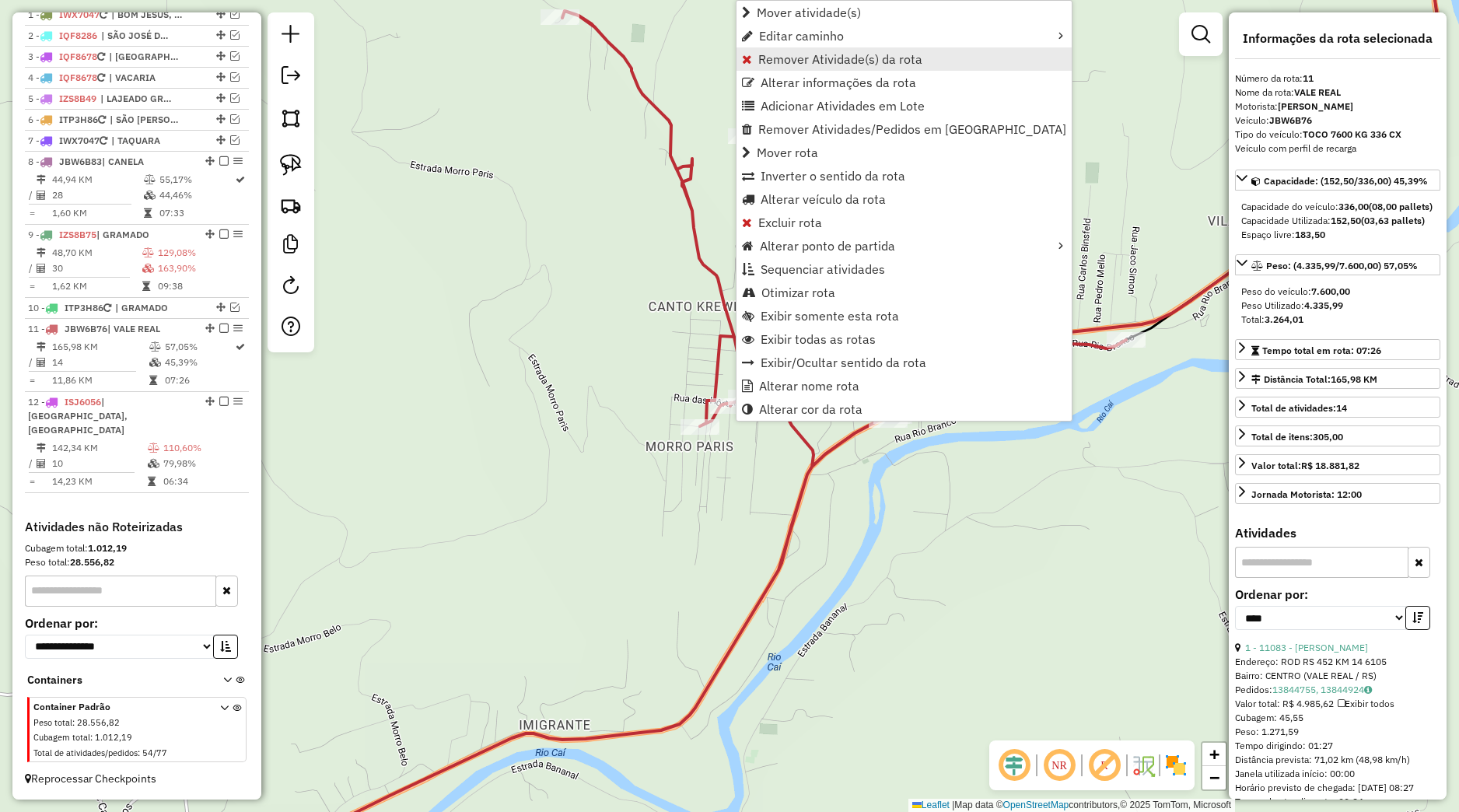
click at [785, 62] on span "Remover Atividade(s) da rota" at bounding box center [840, 59] width 164 height 13
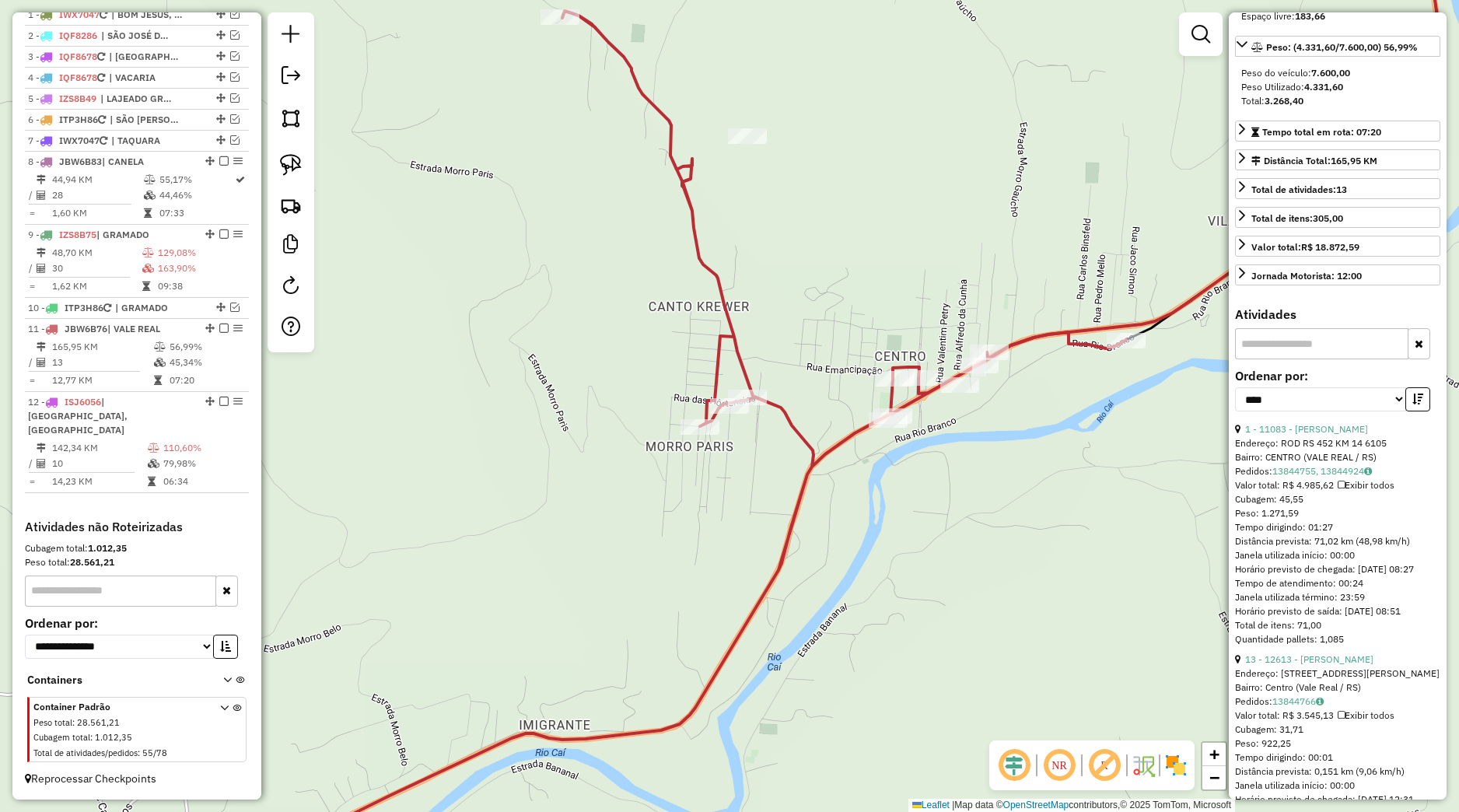
click at [1398, 422] on div "**********" at bounding box center [1338, 396] width 205 height 52
click at [1405, 411] on button "button" at bounding box center [1417, 399] width 25 height 24
click at [1103, 502] on div "Janela de atendimento Grade de atendimento Capacidade Transportadoras Veículos …" at bounding box center [729, 406] width 1459 height 812
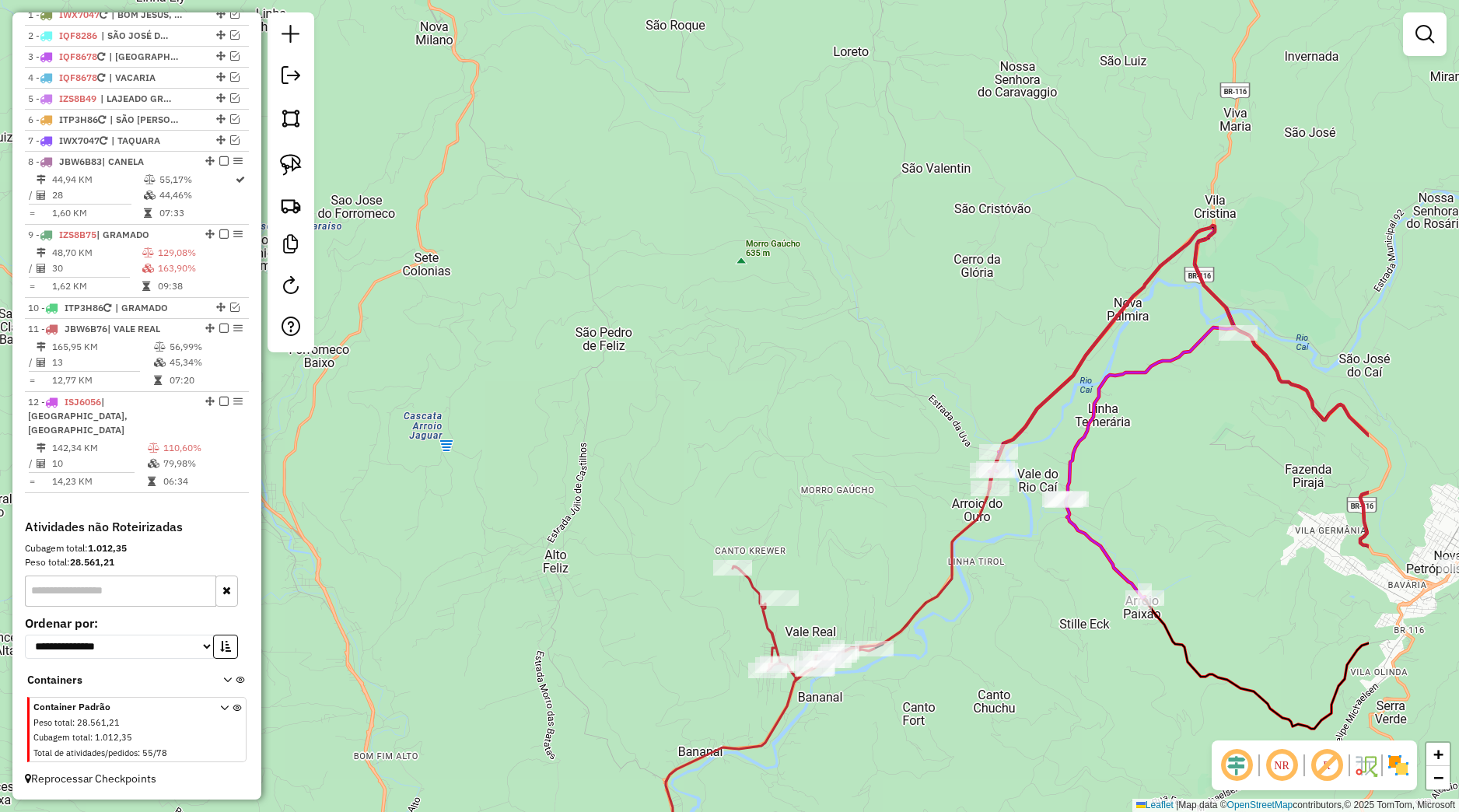
drag, startPoint x: 1265, startPoint y: 518, endPoint x: 1030, endPoint y: 706, distance: 300.9
click at [1030, 706] on div "Janela de atendimento Grade de atendimento Capacidade Transportadoras Veículos …" at bounding box center [729, 406] width 1459 height 812
select select "*********"
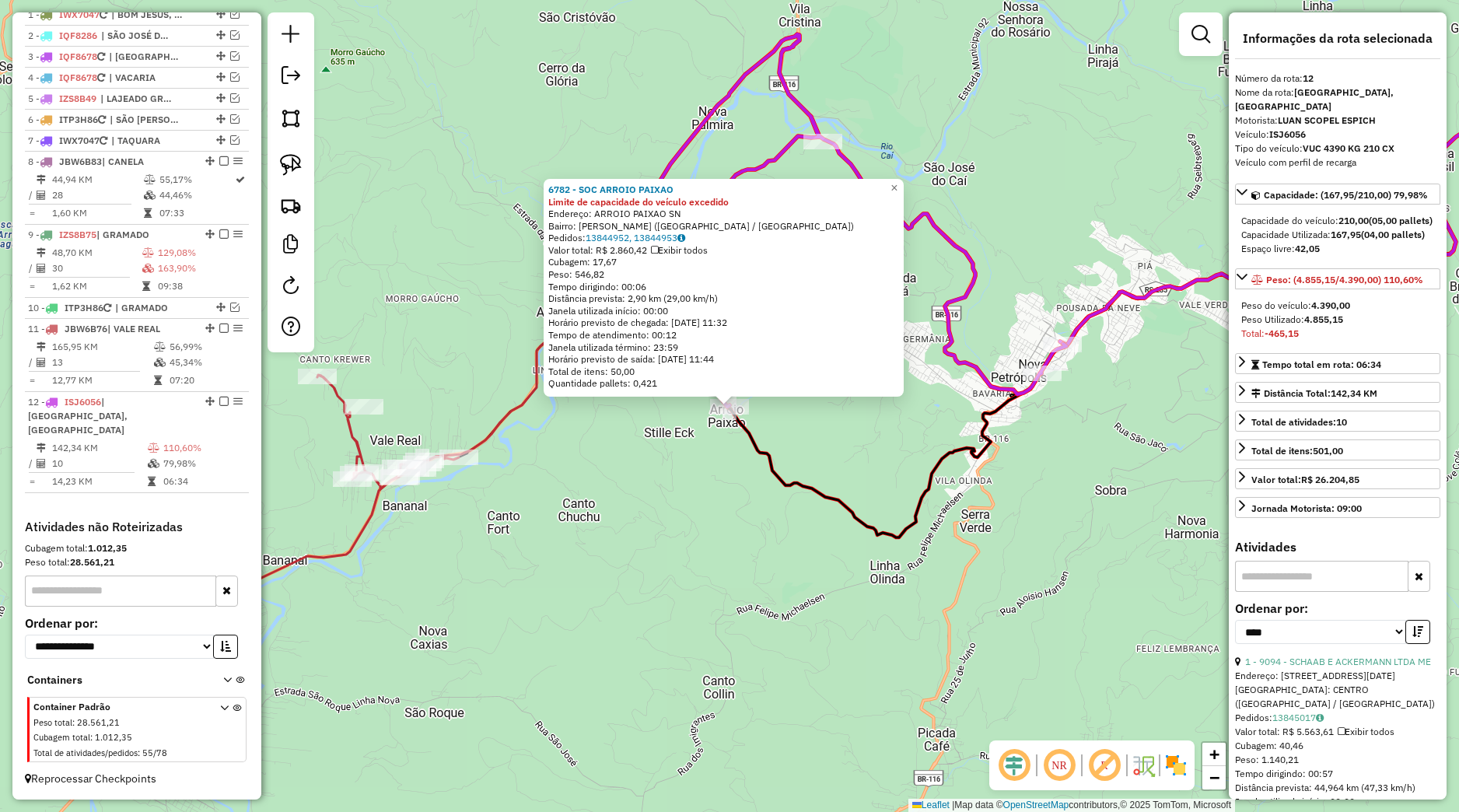
click at [773, 506] on div "6782 - SOC ARROIO PAIXAO Limite de capacidade do veículo excedido Endereço: ARR…" at bounding box center [729, 406] width 1459 height 812
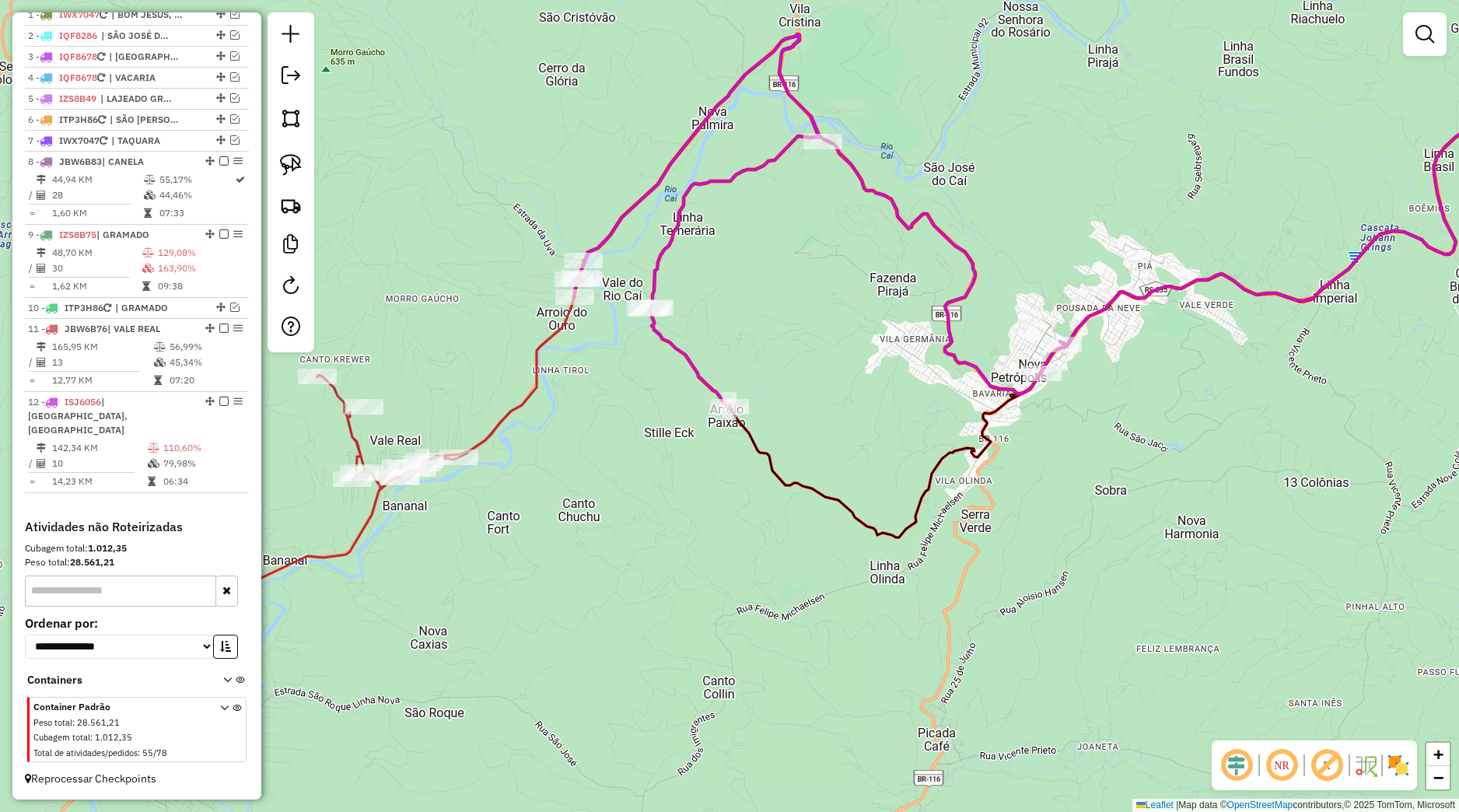
click at [753, 570] on div "Janela de atendimento Grade de atendimento Capacidade Transportadoras Veículos …" at bounding box center [729, 406] width 1459 height 812
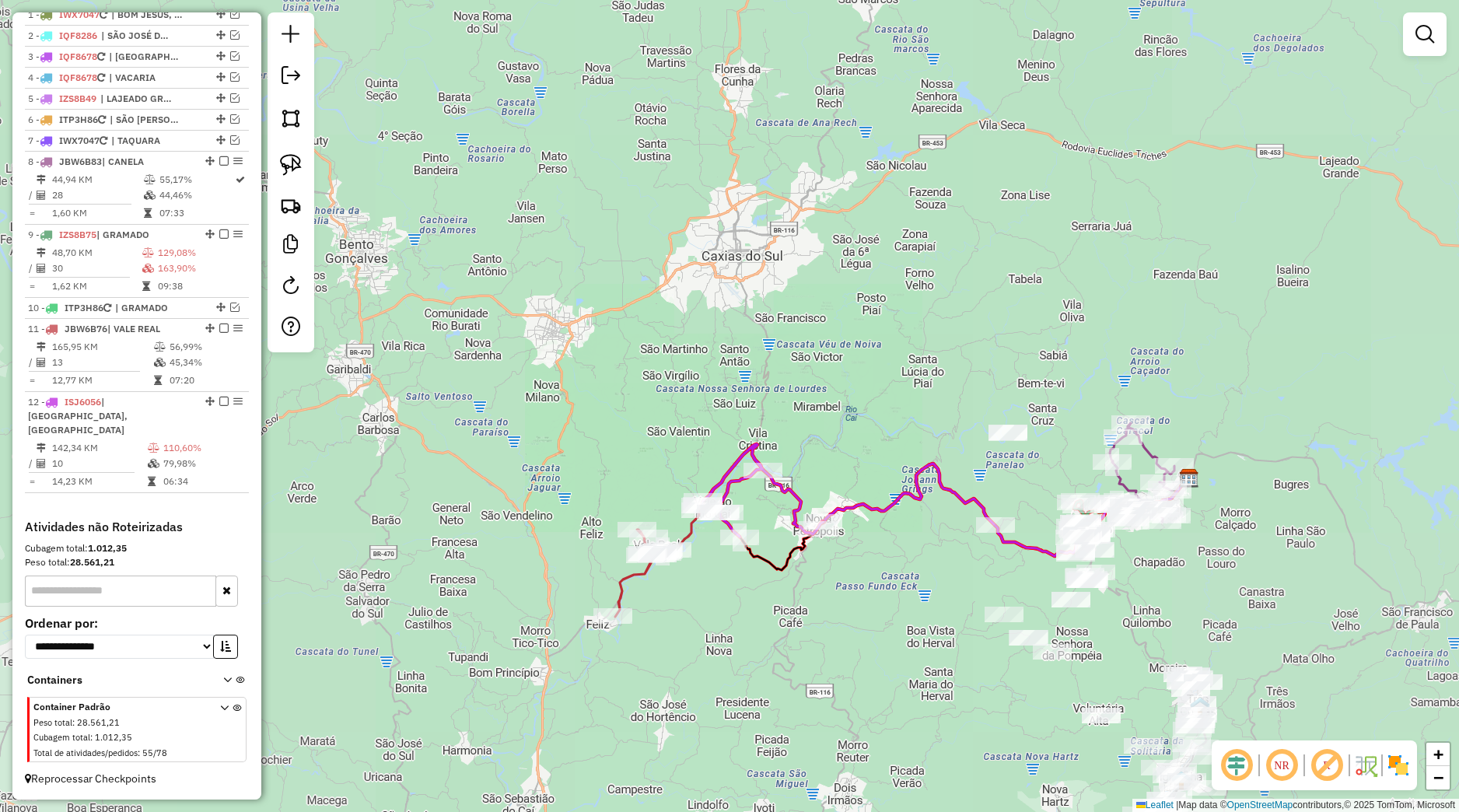
drag, startPoint x: 824, startPoint y: 687, endPoint x: 797, endPoint y: 682, distance: 27.5
click at [797, 682] on div "Janela de atendimento Grade de atendimento Capacidade Transportadoras Veículos …" at bounding box center [729, 406] width 1459 height 812
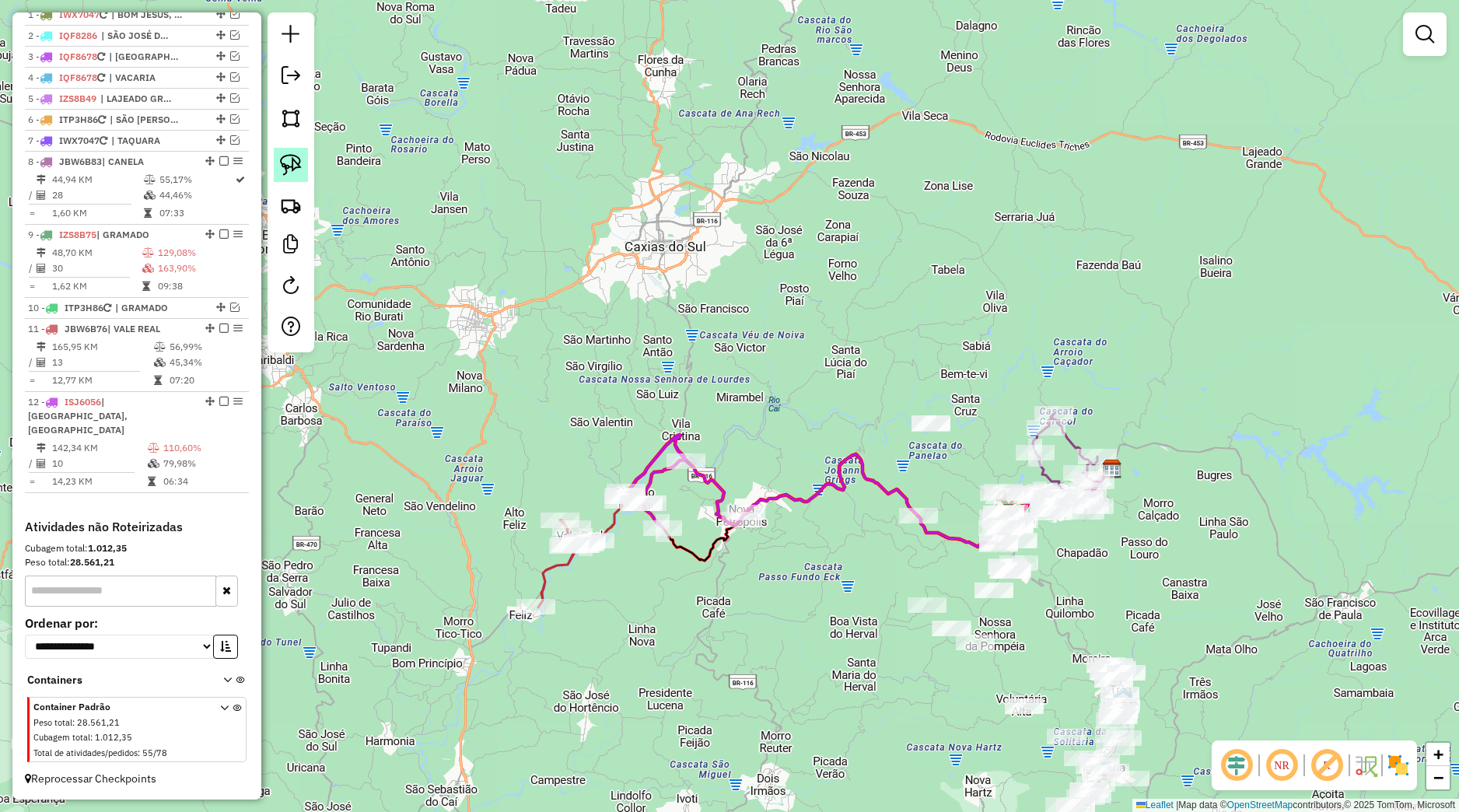
click at [281, 179] on link at bounding box center [291, 165] width 34 height 34
select select "*********"
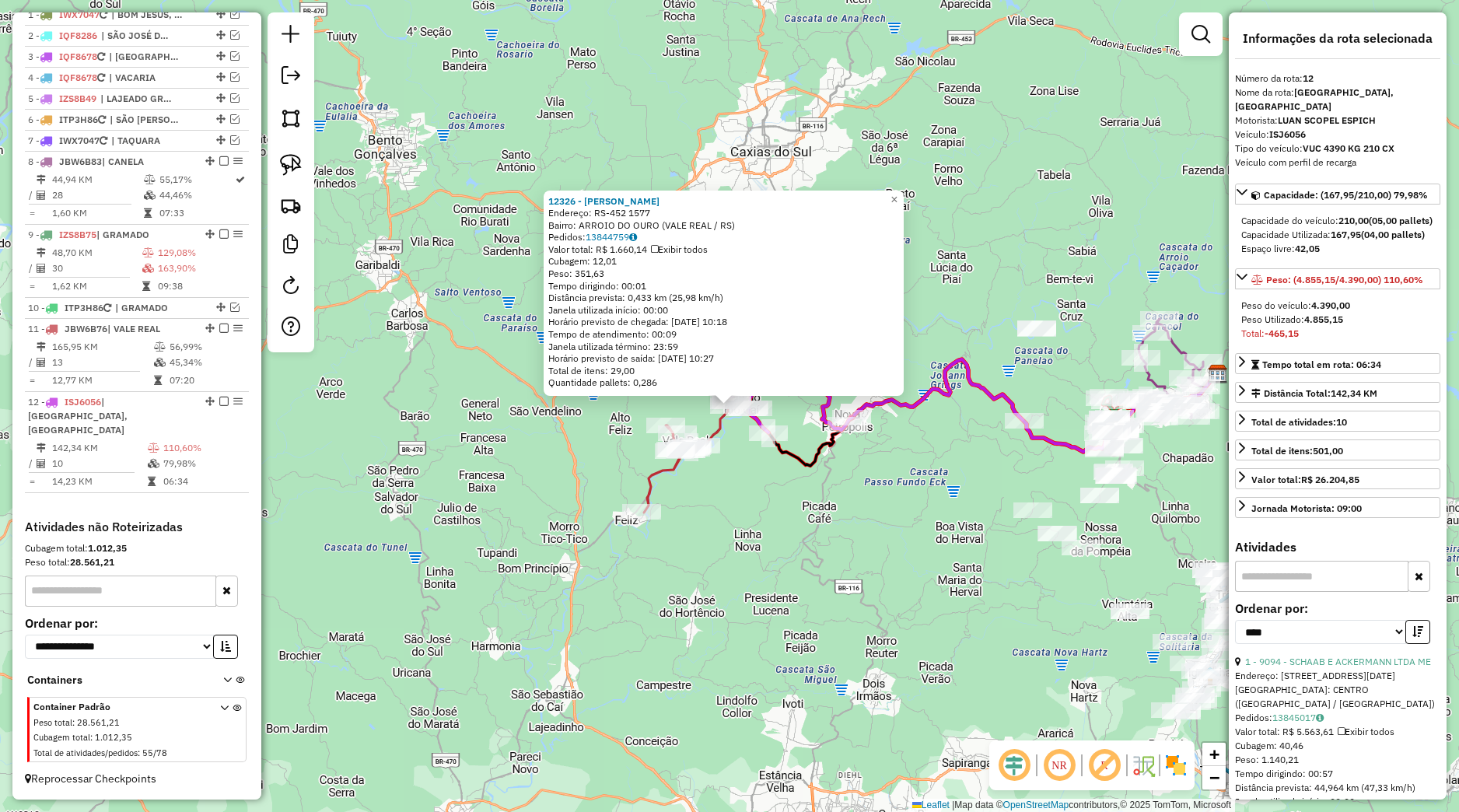
click at [821, 583] on div "12326 - MAURI JOAO GRIEBLER Endereço: RS-452 1577 Bairro: ARROIO DO OURO (VALE …" at bounding box center [729, 406] width 1459 height 812
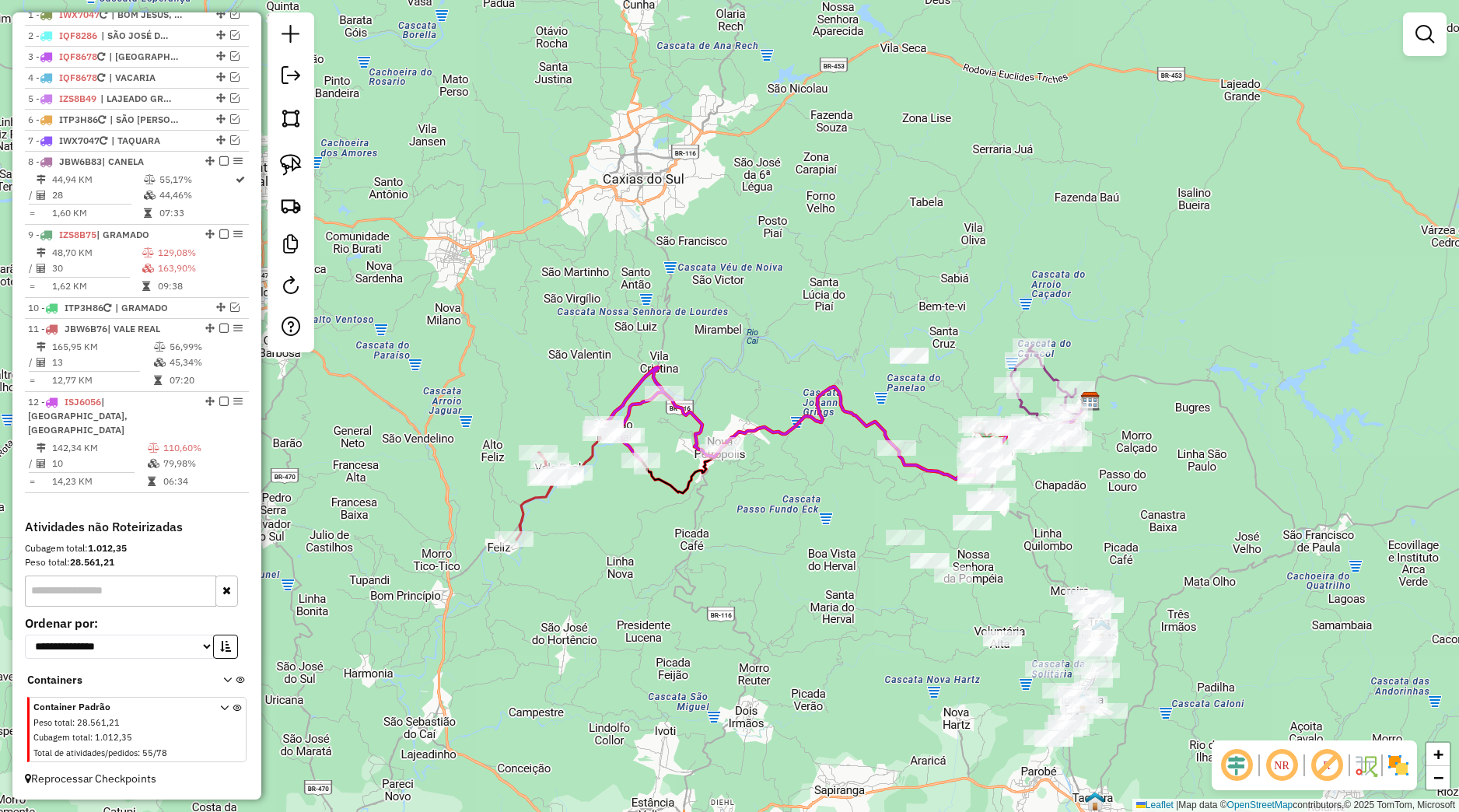
drag, startPoint x: 962, startPoint y: 544, endPoint x: 730, endPoint y: 593, distance: 237.1
click at [730, 593] on div "Janela de atendimento Grade de atendimento Capacidade Transportadoras Veículos …" at bounding box center [729, 406] width 1459 height 812
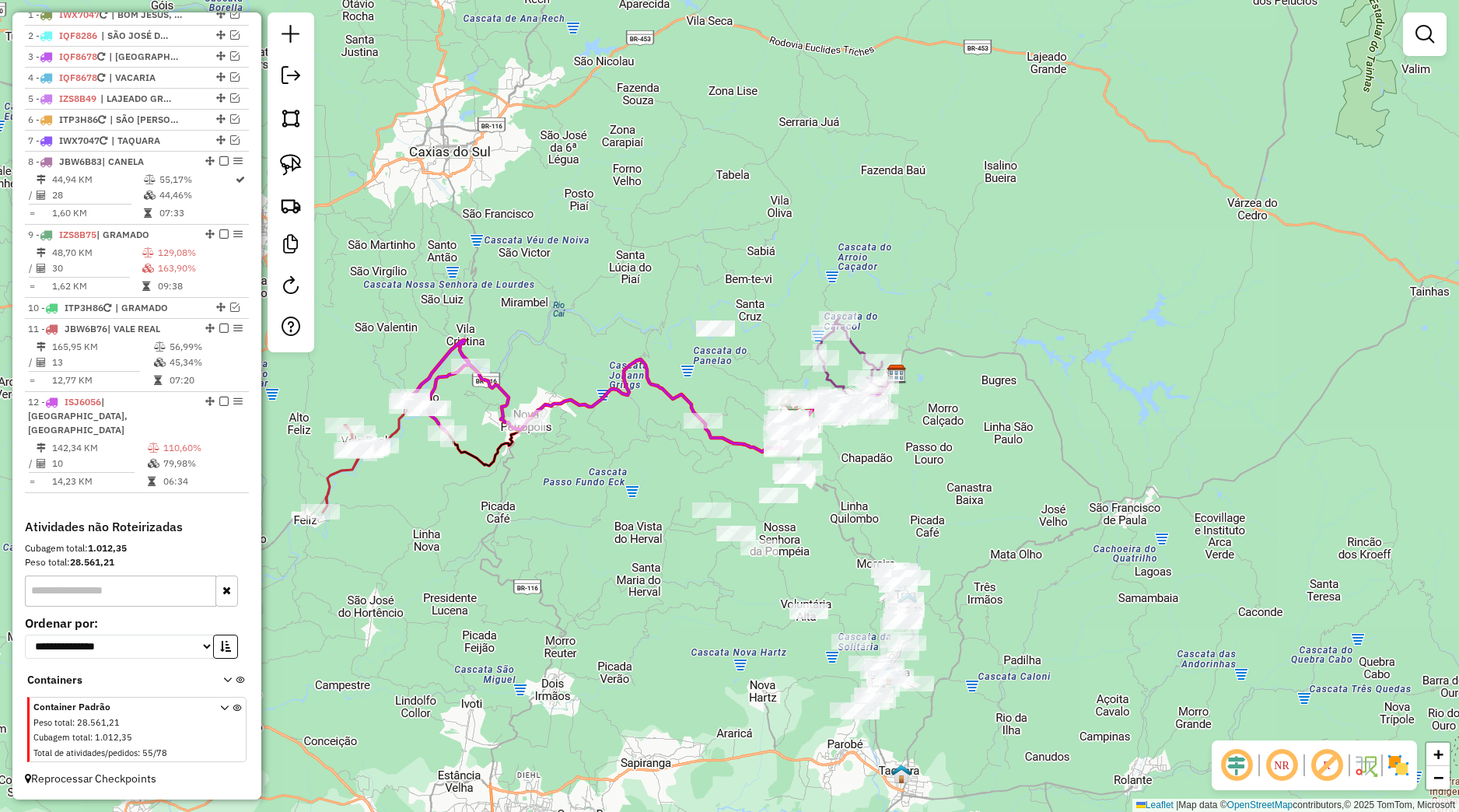
drag, startPoint x: 785, startPoint y: 638, endPoint x: 689, endPoint y: 590, distance: 107.3
click at [689, 590] on div "Janela de atendimento Grade de atendimento Capacidade Transportadoras Veículos …" at bounding box center [729, 406] width 1459 height 812
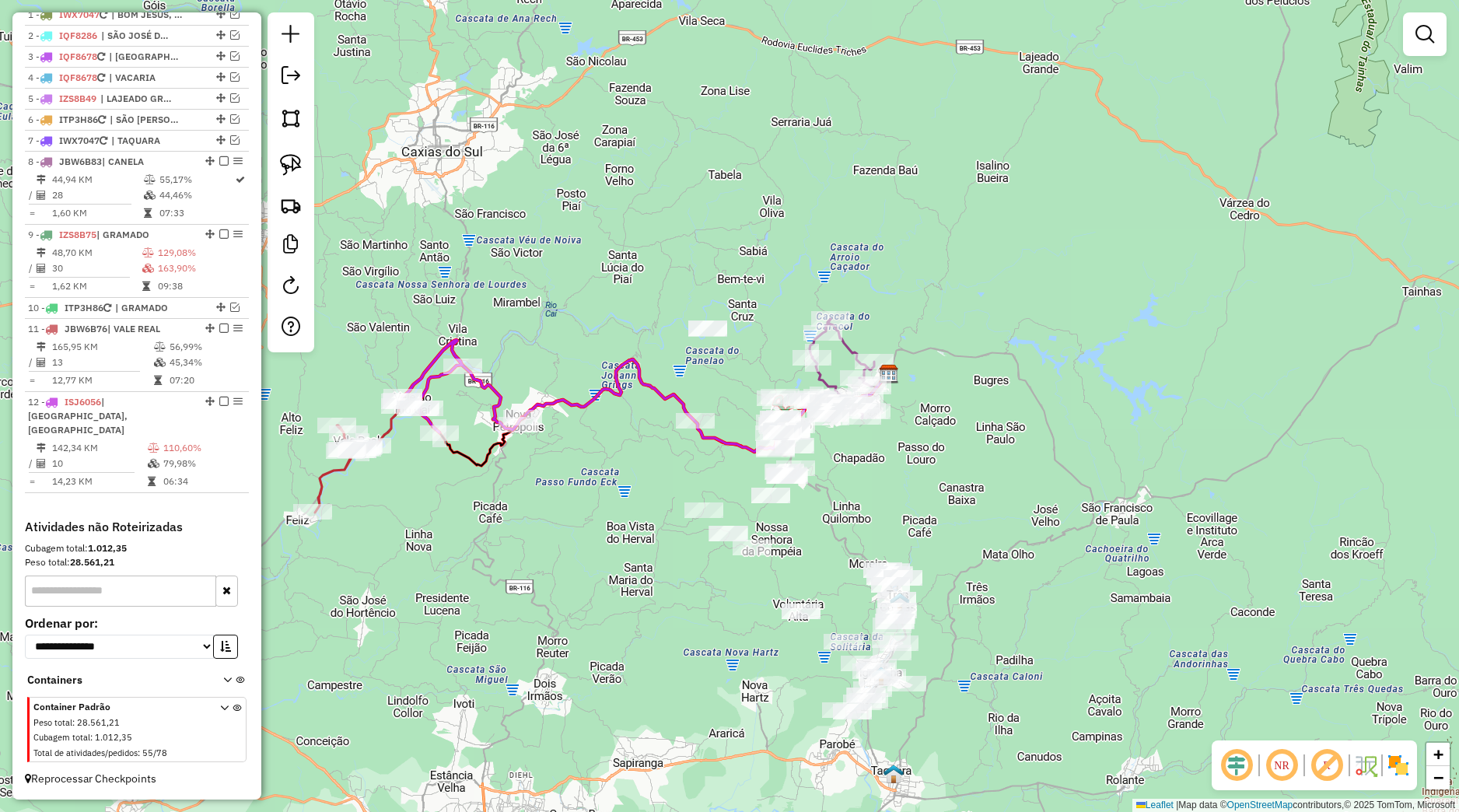
click at [822, 556] on div "Rota 8 - Placa JBW6B83 13591 - CASSIO DOS REIS Rota 8 - Placa JBW6B83 11333 - B…" at bounding box center [729, 406] width 1459 height 812
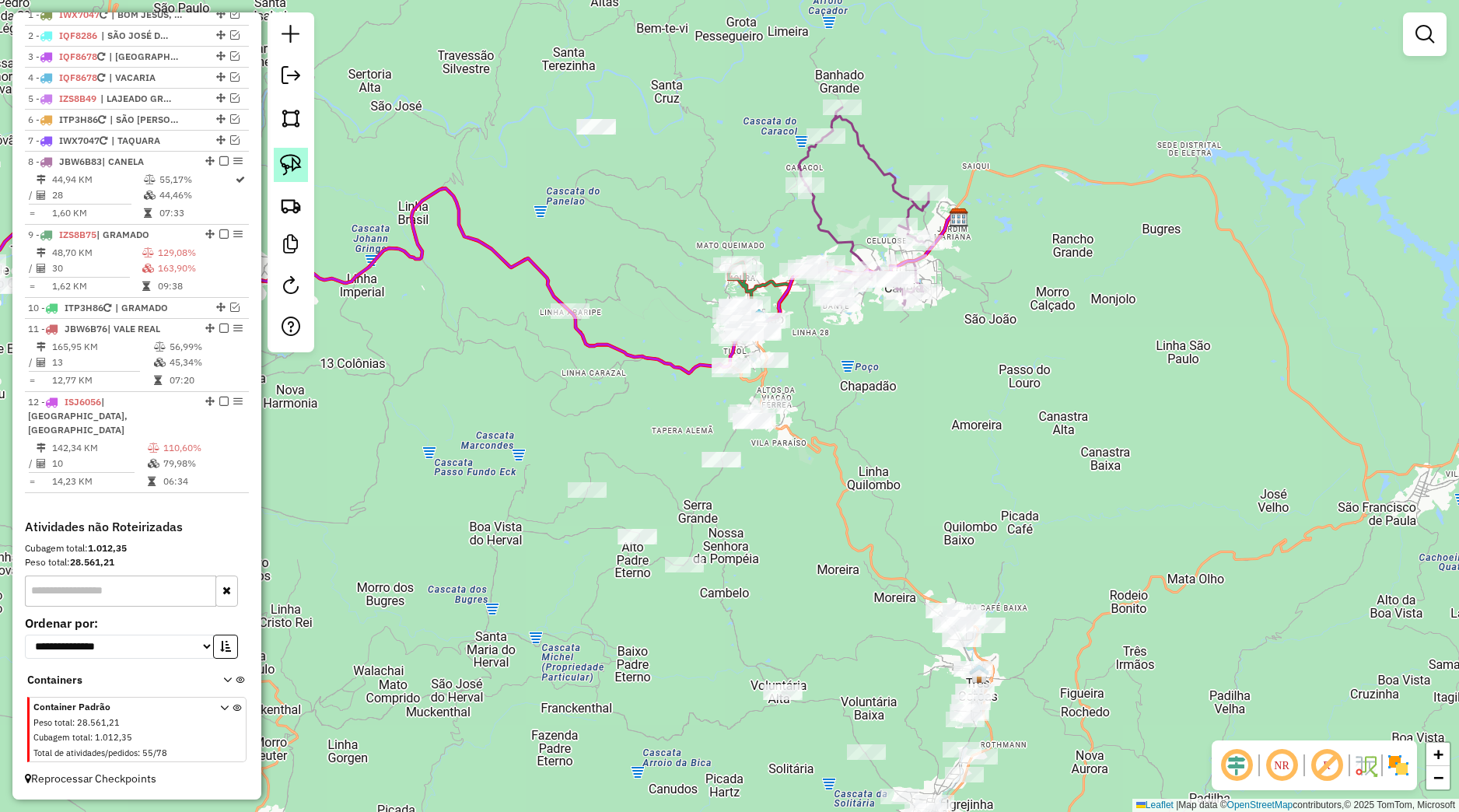
click at [291, 148] on div at bounding box center [291, 183] width 47 height 340
click at [291, 156] on link at bounding box center [291, 165] width 34 height 34
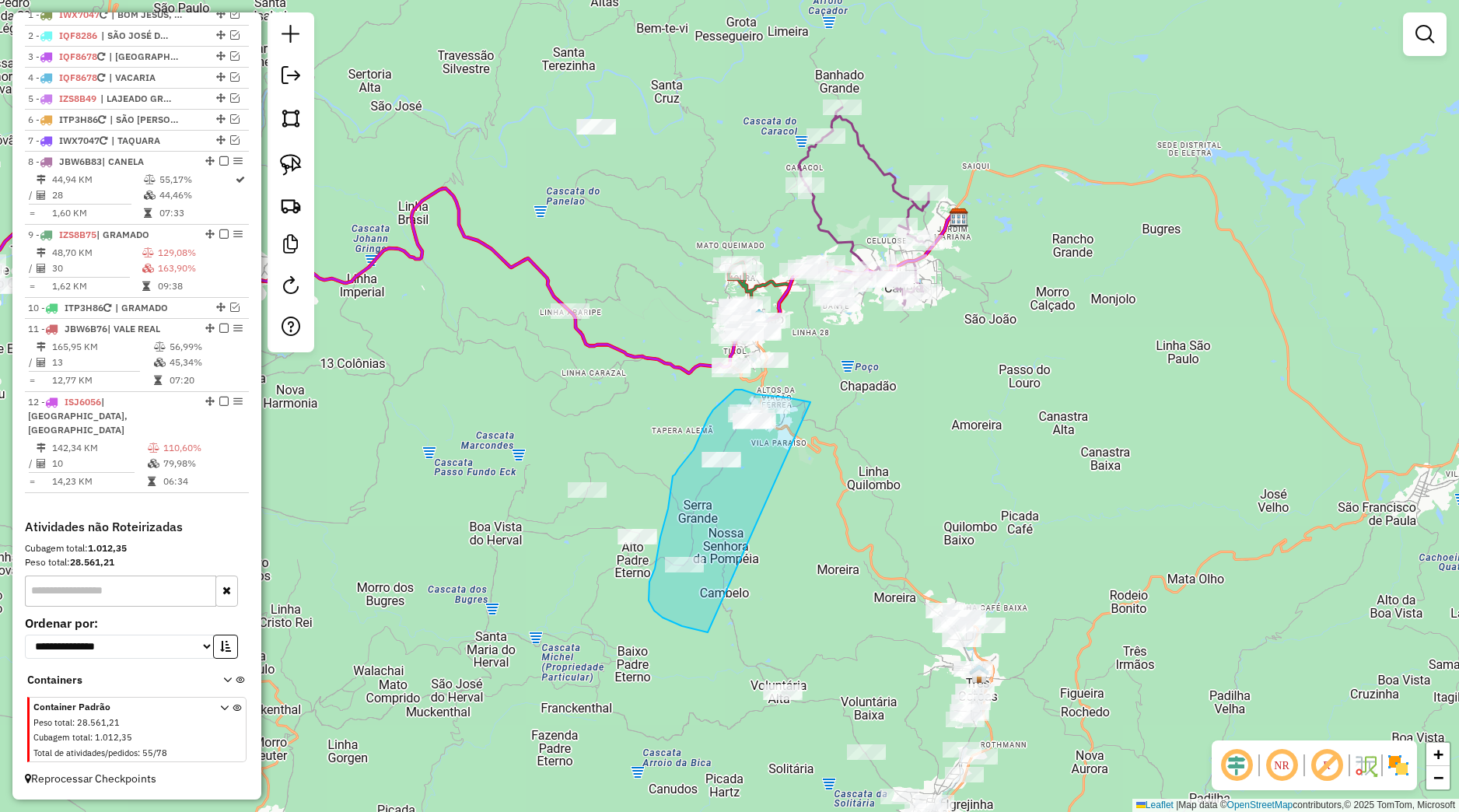
drag, startPoint x: 809, startPoint y: 402, endPoint x: 738, endPoint y: 627, distance: 235.9
click at [738, 627] on div "Janela de atendimento Grade de atendimento Capacidade Transportadoras Veículos …" at bounding box center [729, 406] width 1459 height 812
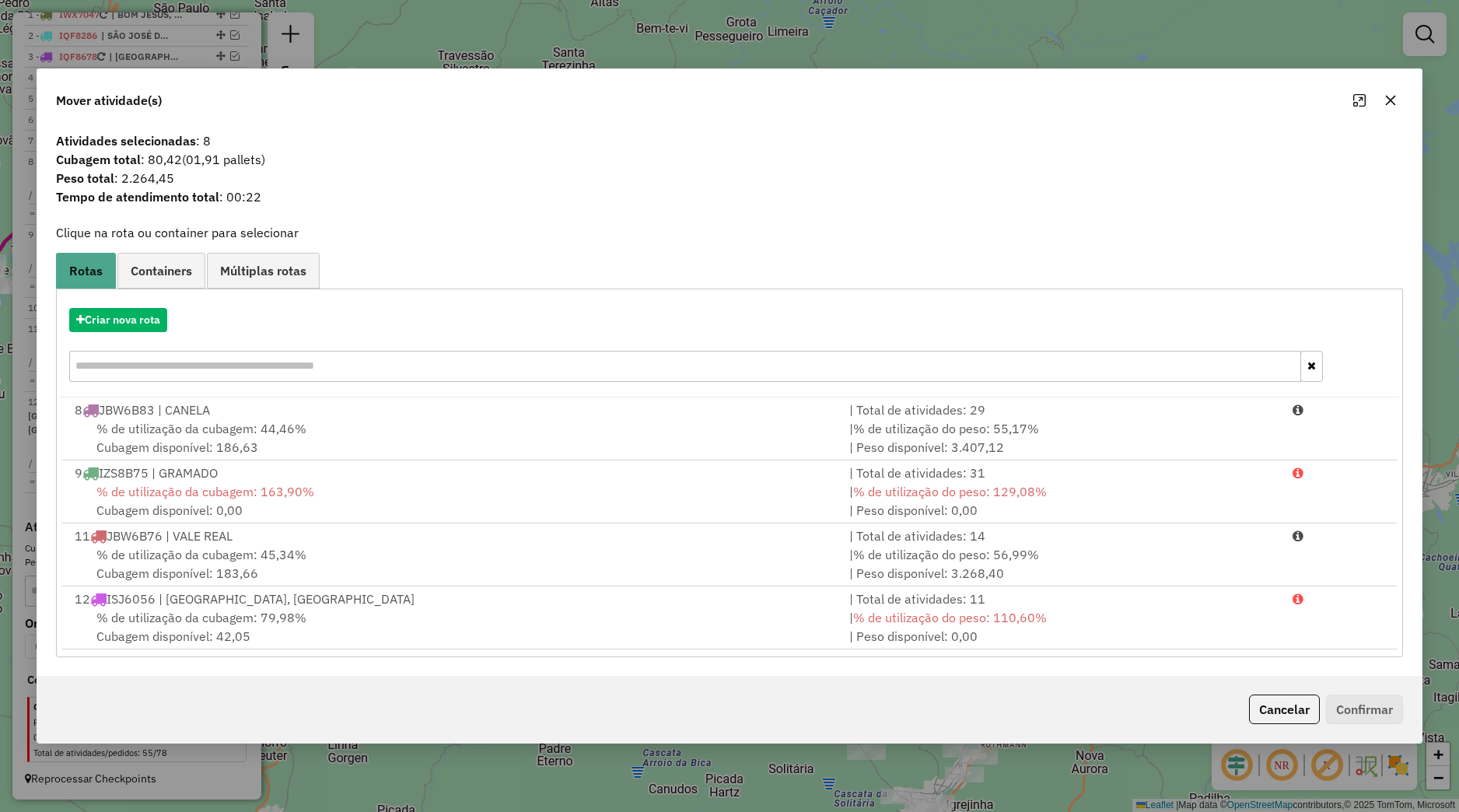
click at [1381, 107] on button "button" at bounding box center [1390, 100] width 25 height 25
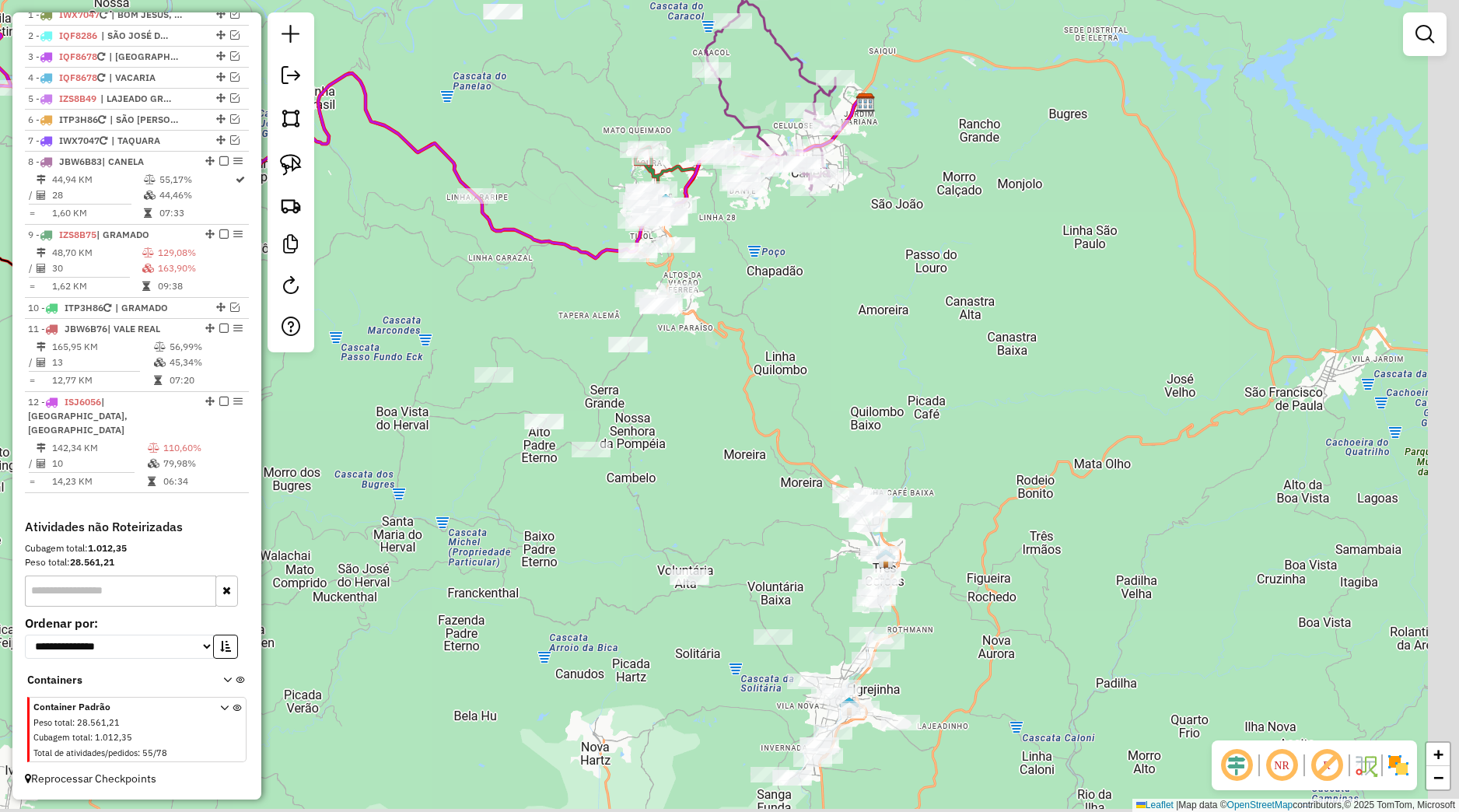
drag, startPoint x: 826, startPoint y: 492, endPoint x: 743, endPoint y: 368, distance: 149.2
click at [743, 368] on div "Janela de atendimento Grade de atendimento Capacidade Transportadoras Veículos …" at bounding box center [729, 406] width 1459 height 812
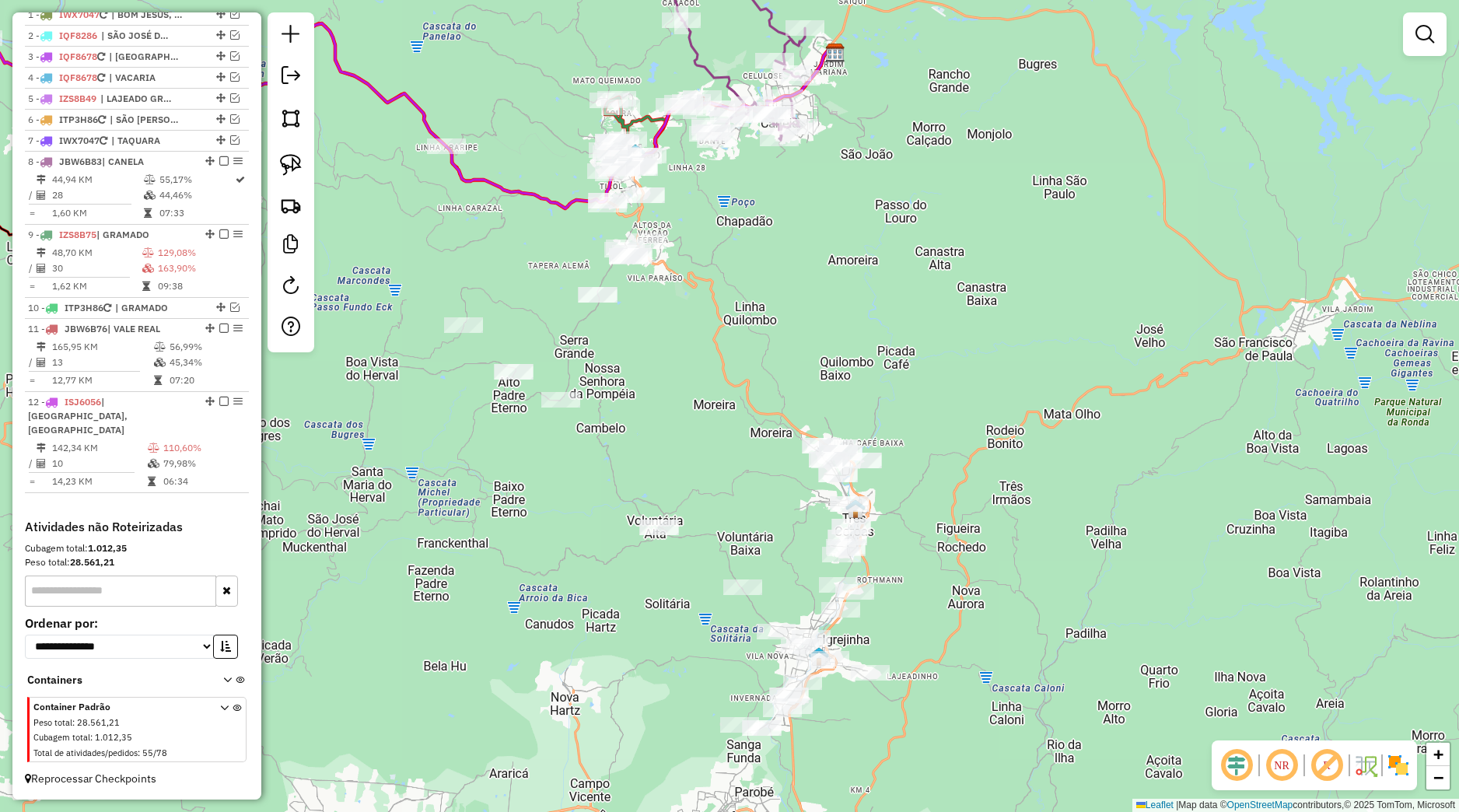
drag, startPoint x: 713, startPoint y: 548, endPoint x: 692, endPoint y: 523, distance: 32.6
click at [693, 523] on div "Janela de atendimento Grade de atendimento Capacidade Transportadoras Veículos …" at bounding box center [729, 406] width 1459 height 812
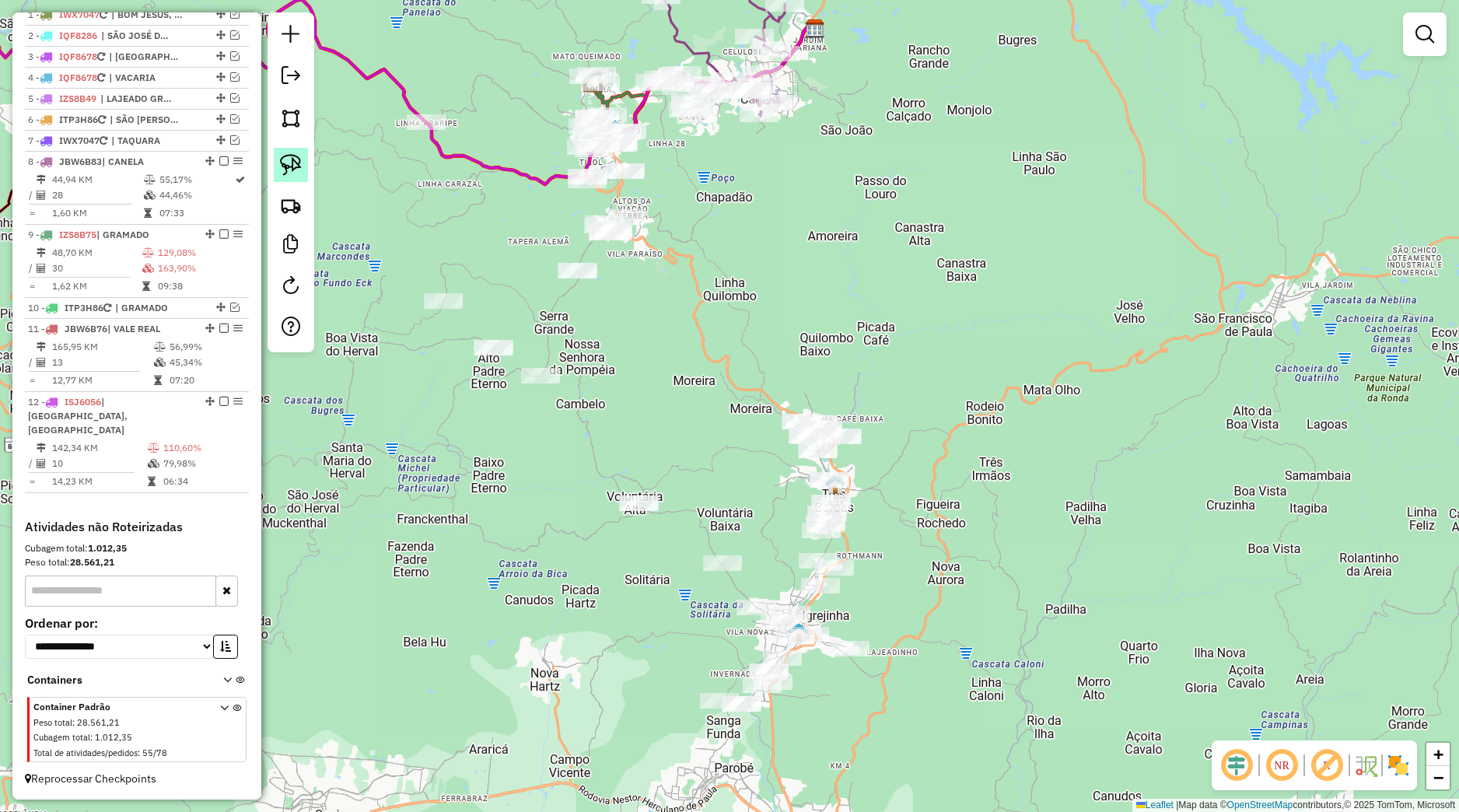
click at [301, 169] on img at bounding box center [291, 164] width 21 height 21
click at [768, 585] on div "Janela de atendimento Grade de atendimento Capacidade Transportadoras Veículos …" at bounding box center [729, 406] width 1459 height 812
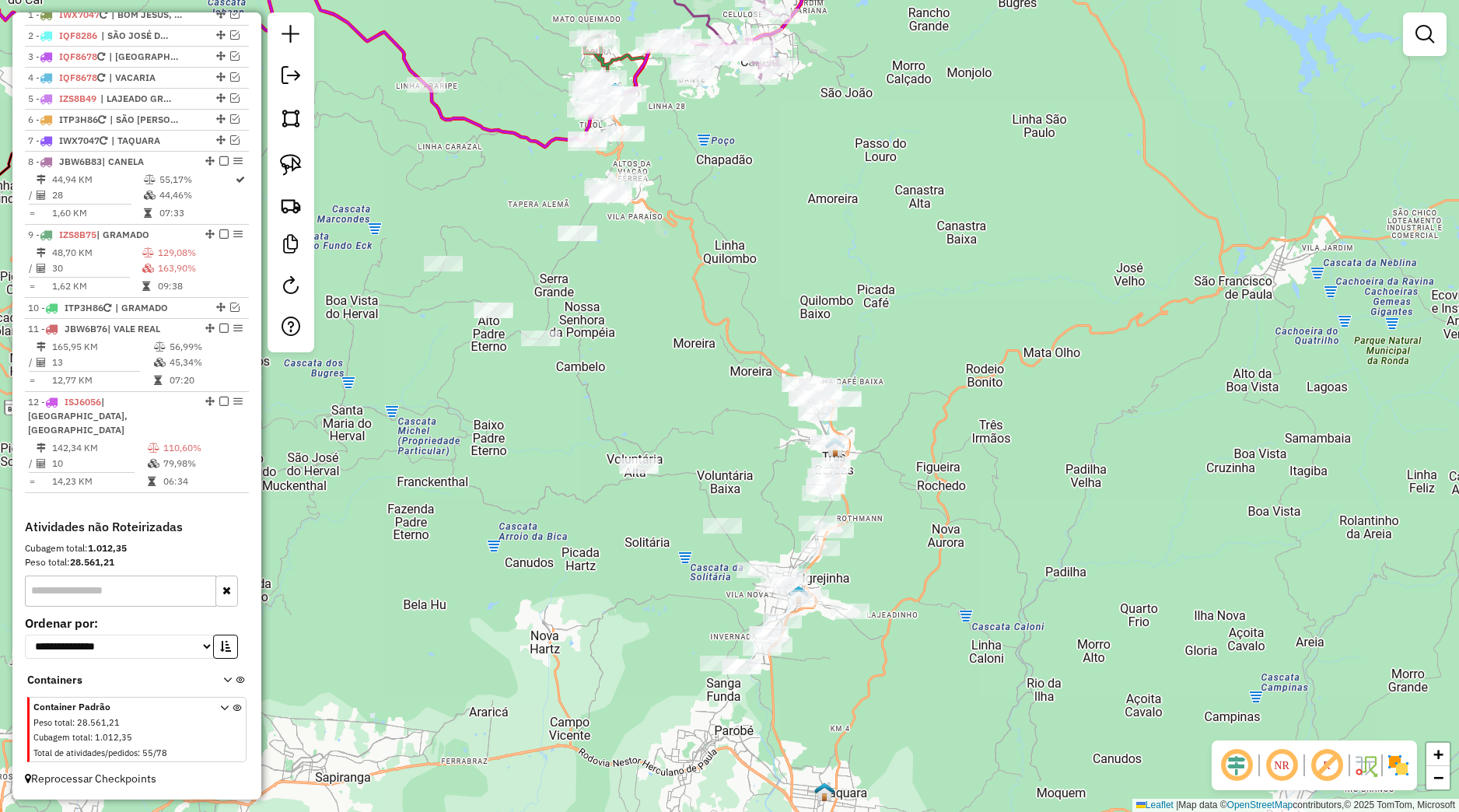
drag, startPoint x: 773, startPoint y: 556, endPoint x: 753, endPoint y: 479, distance: 79.6
click at [753, 479] on div "Janela de atendimento Grade de atendimento Capacidade Transportadoras Veículos …" at bounding box center [729, 406] width 1459 height 812
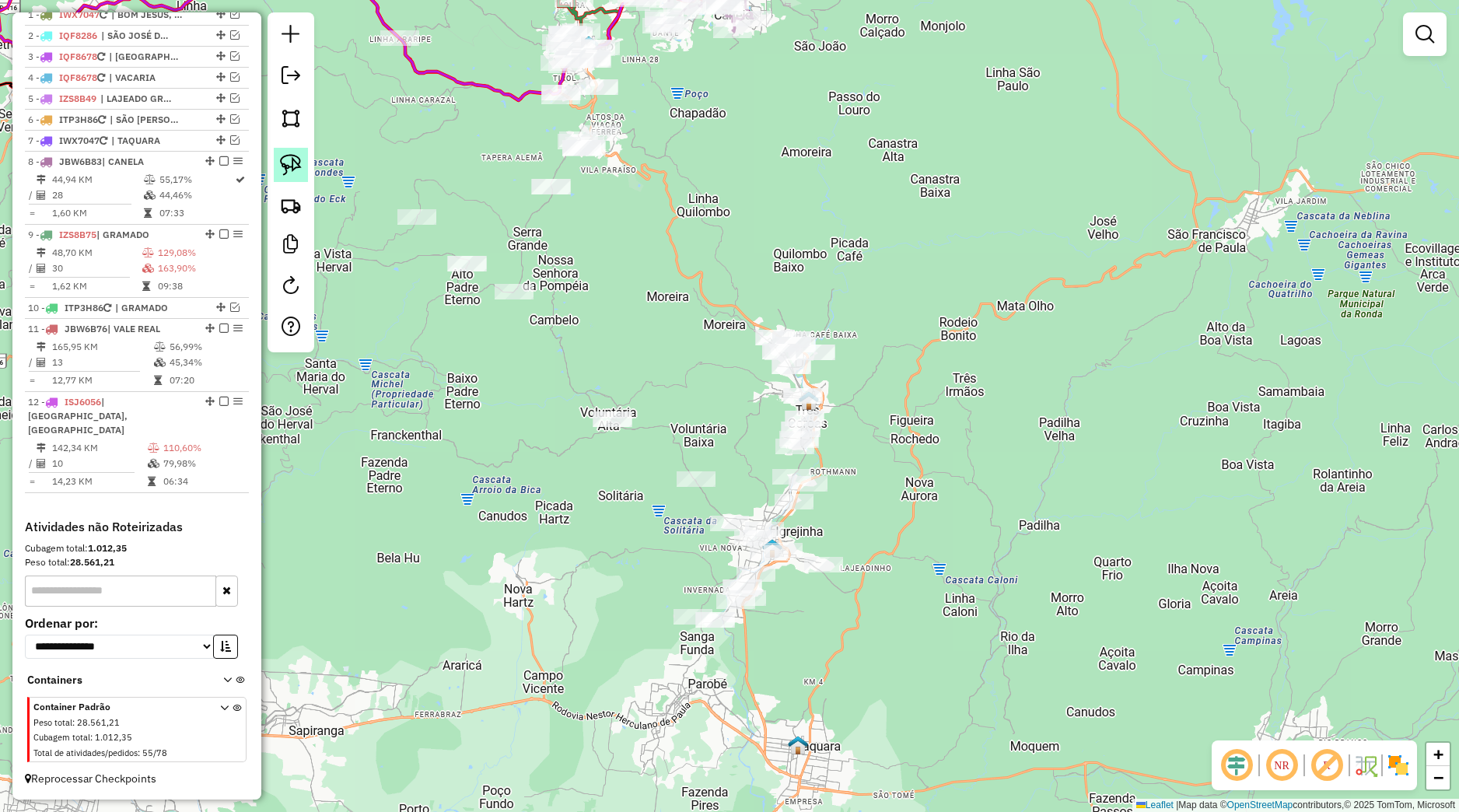
click at [295, 180] on link at bounding box center [291, 165] width 34 height 34
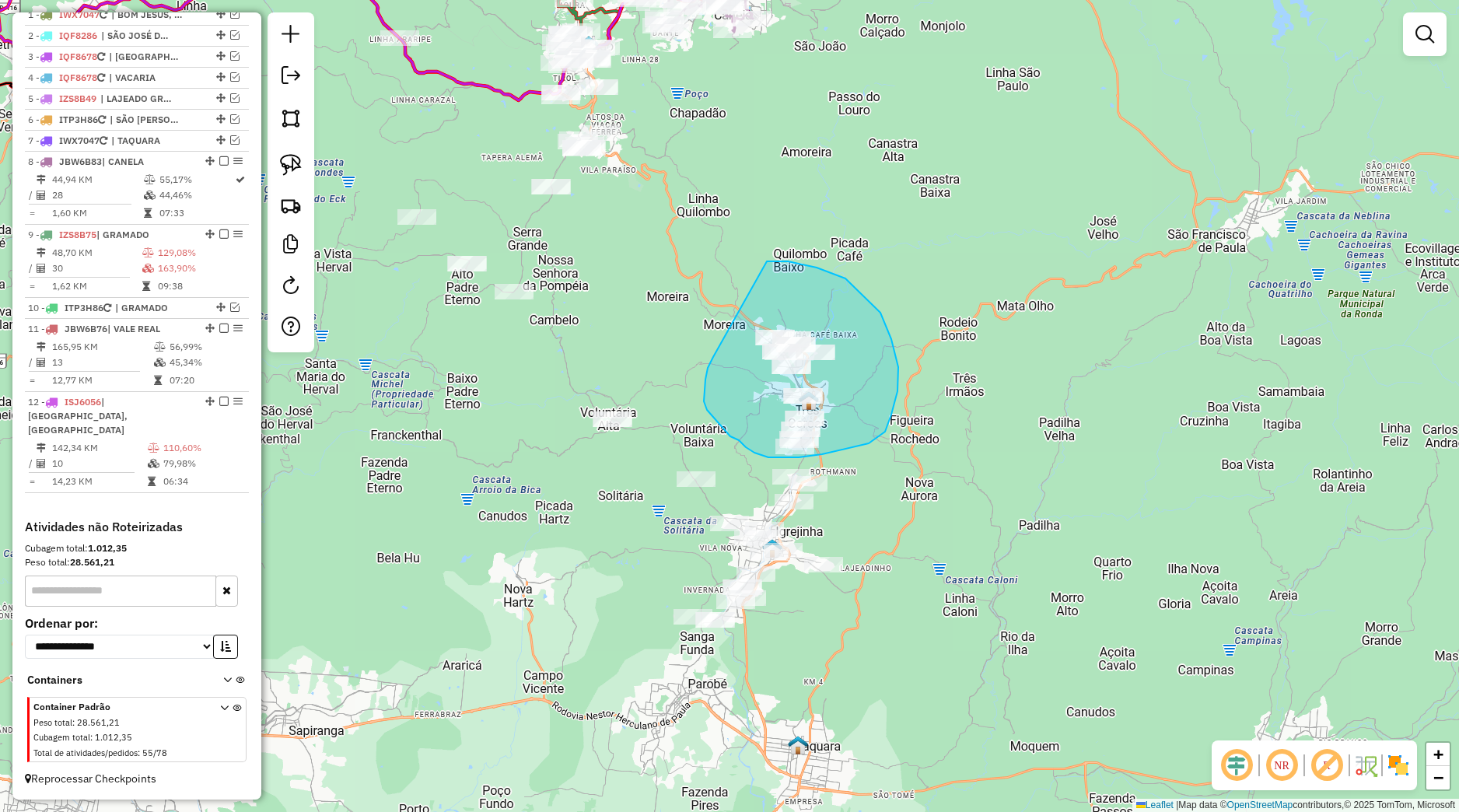
drag, startPoint x: 713, startPoint y: 357, endPoint x: 744, endPoint y: 275, distance: 87.7
click at [744, 275] on div "Janela de atendimento Grade de atendimento Capacidade Transportadoras Veículos …" at bounding box center [729, 406] width 1459 height 812
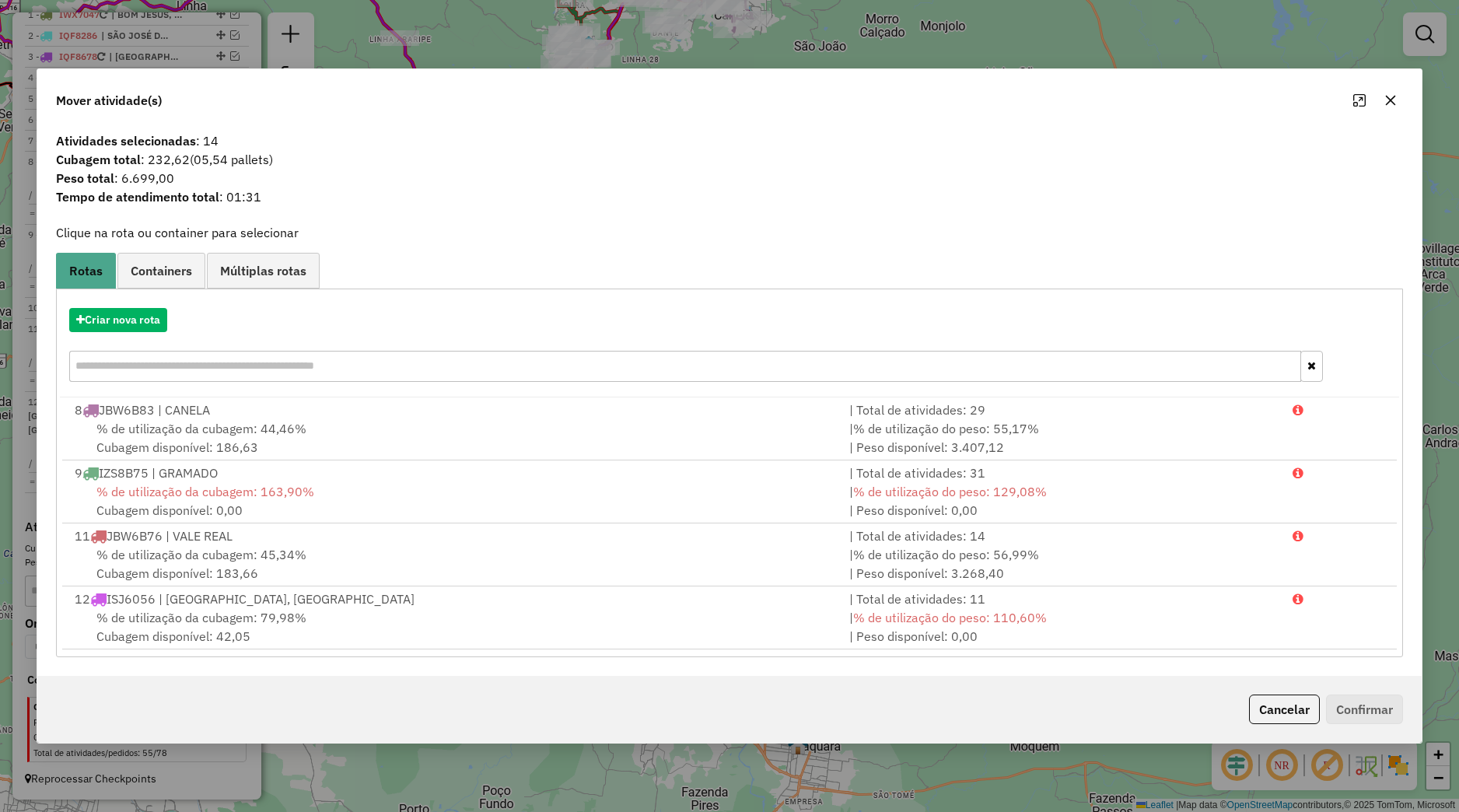
click at [1387, 107] on button "button" at bounding box center [1390, 100] width 25 height 25
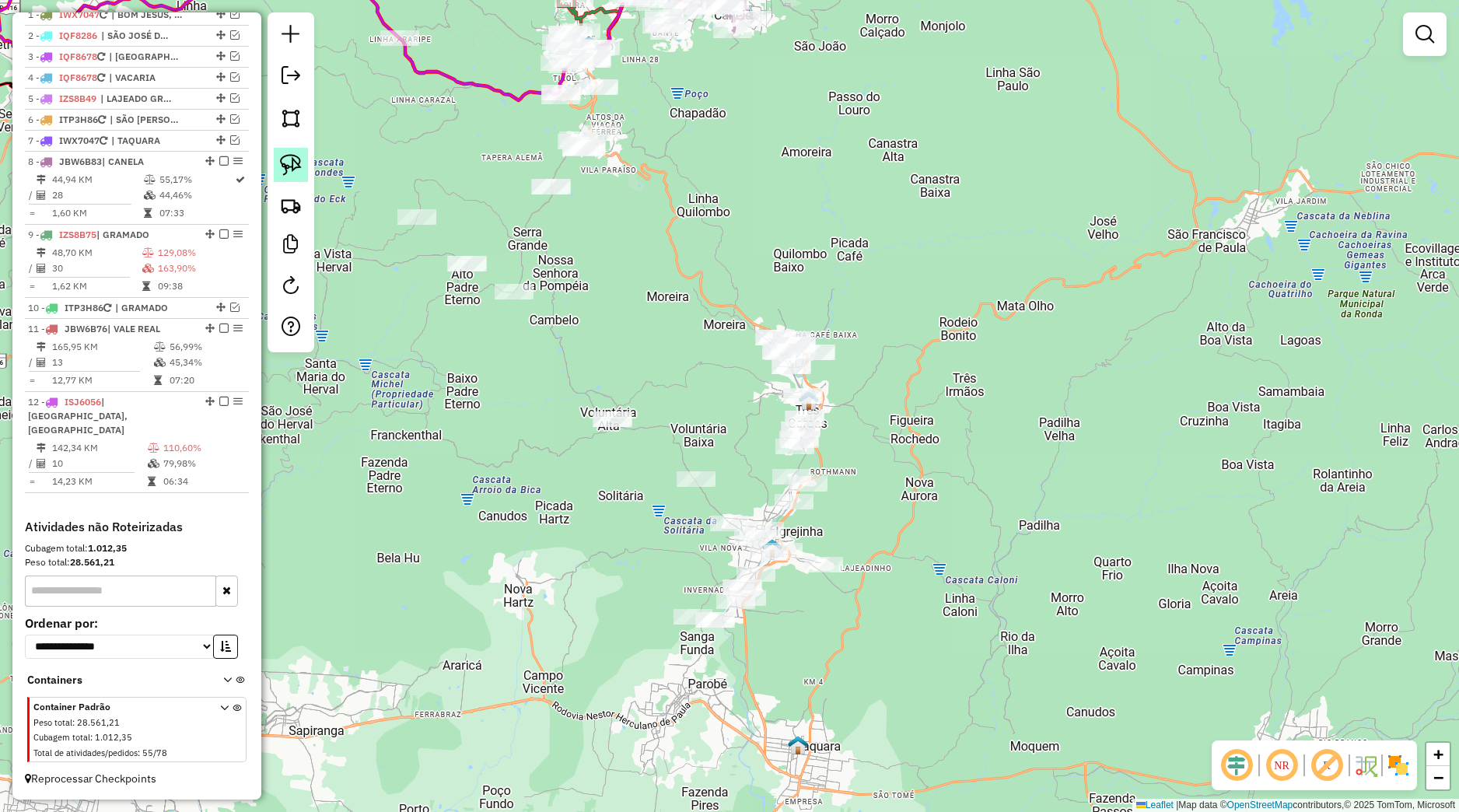
click at [281, 158] on img at bounding box center [291, 164] width 21 height 21
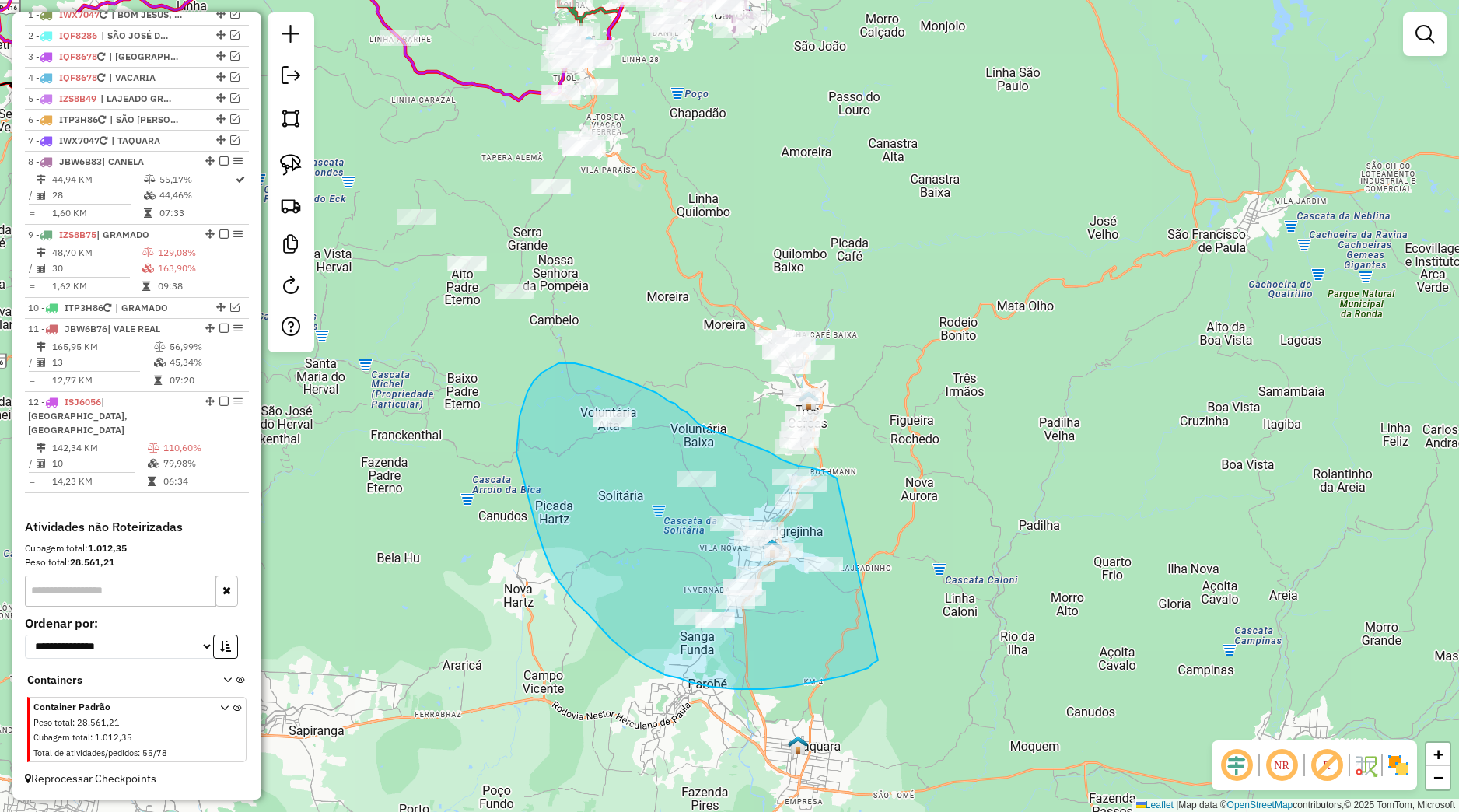
drag, startPoint x: 837, startPoint y: 479, endPoint x: 894, endPoint y: 643, distance: 173.6
click at [894, 643] on div "Janela de atendimento Grade de atendimento Capacidade Transportadoras Veículos …" at bounding box center [729, 406] width 1459 height 812
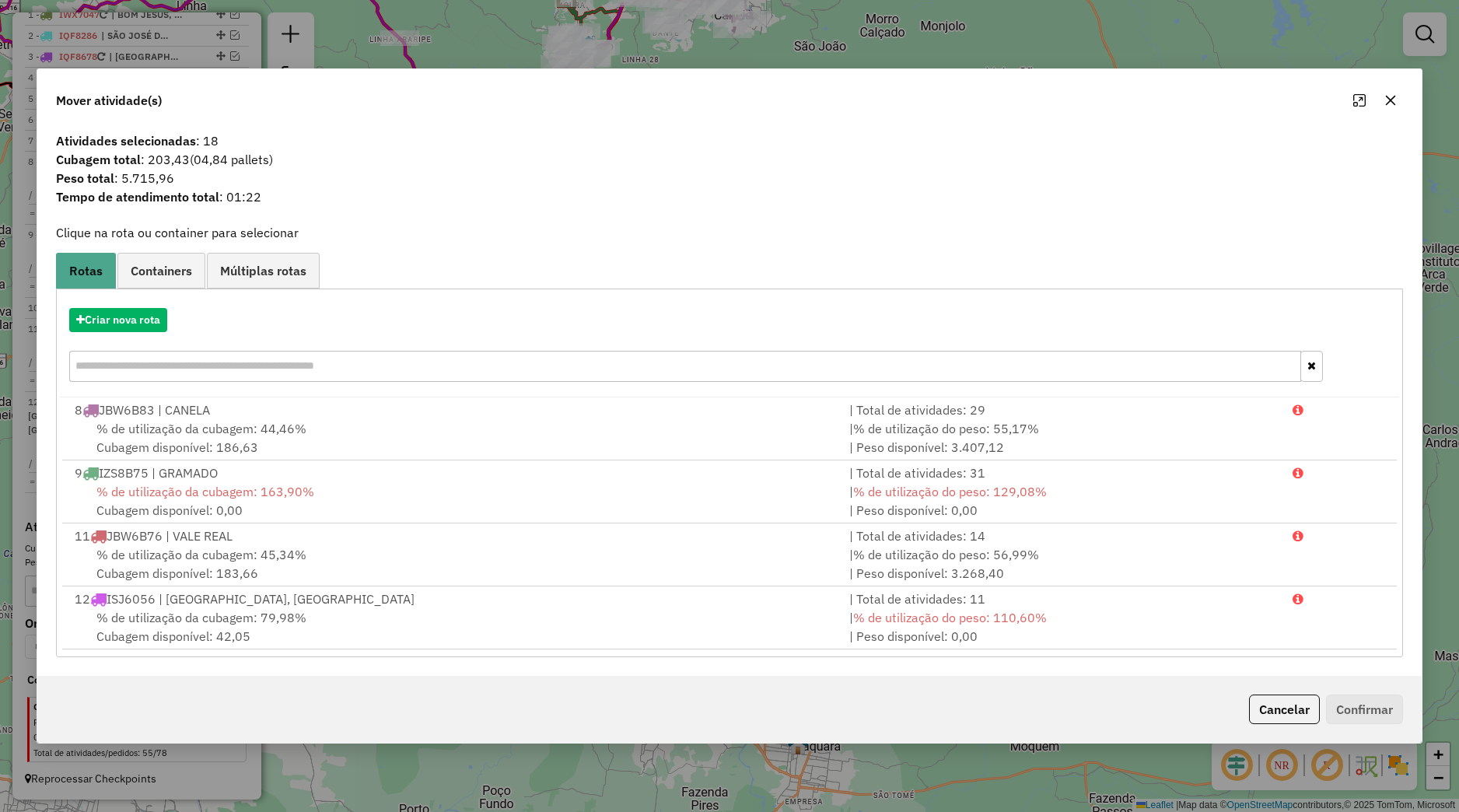
click at [1390, 103] on icon "button" at bounding box center [1391, 100] width 13 height 13
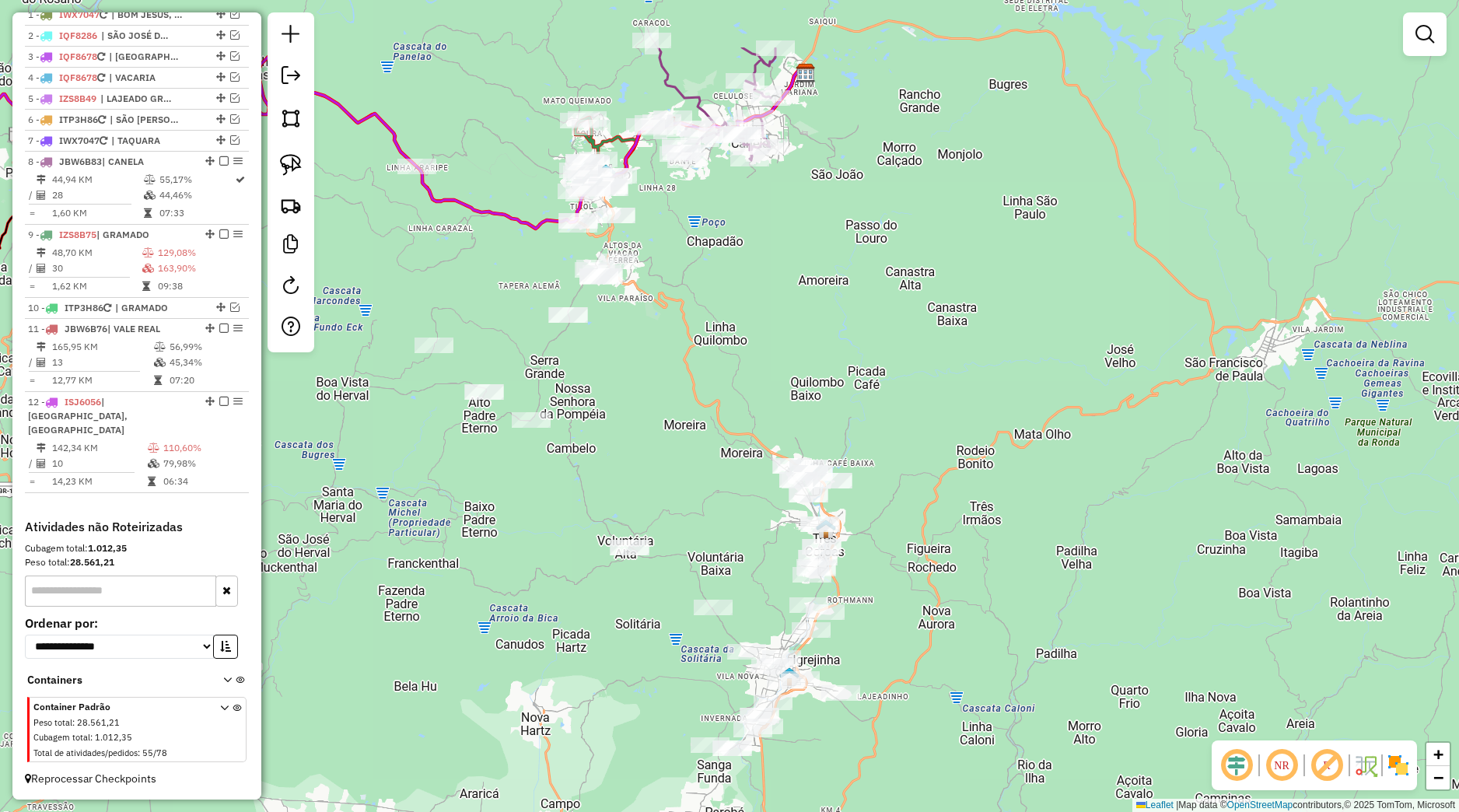
drag, startPoint x: 680, startPoint y: 364, endPoint x: 686, endPoint y: 489, distance: 125.1
click at [697, 497] on div "Janela de atendimento Grade de atendimento Capacidade Transportadoras Veículos …" at bounding box center [729, 406] width 1459 height 812
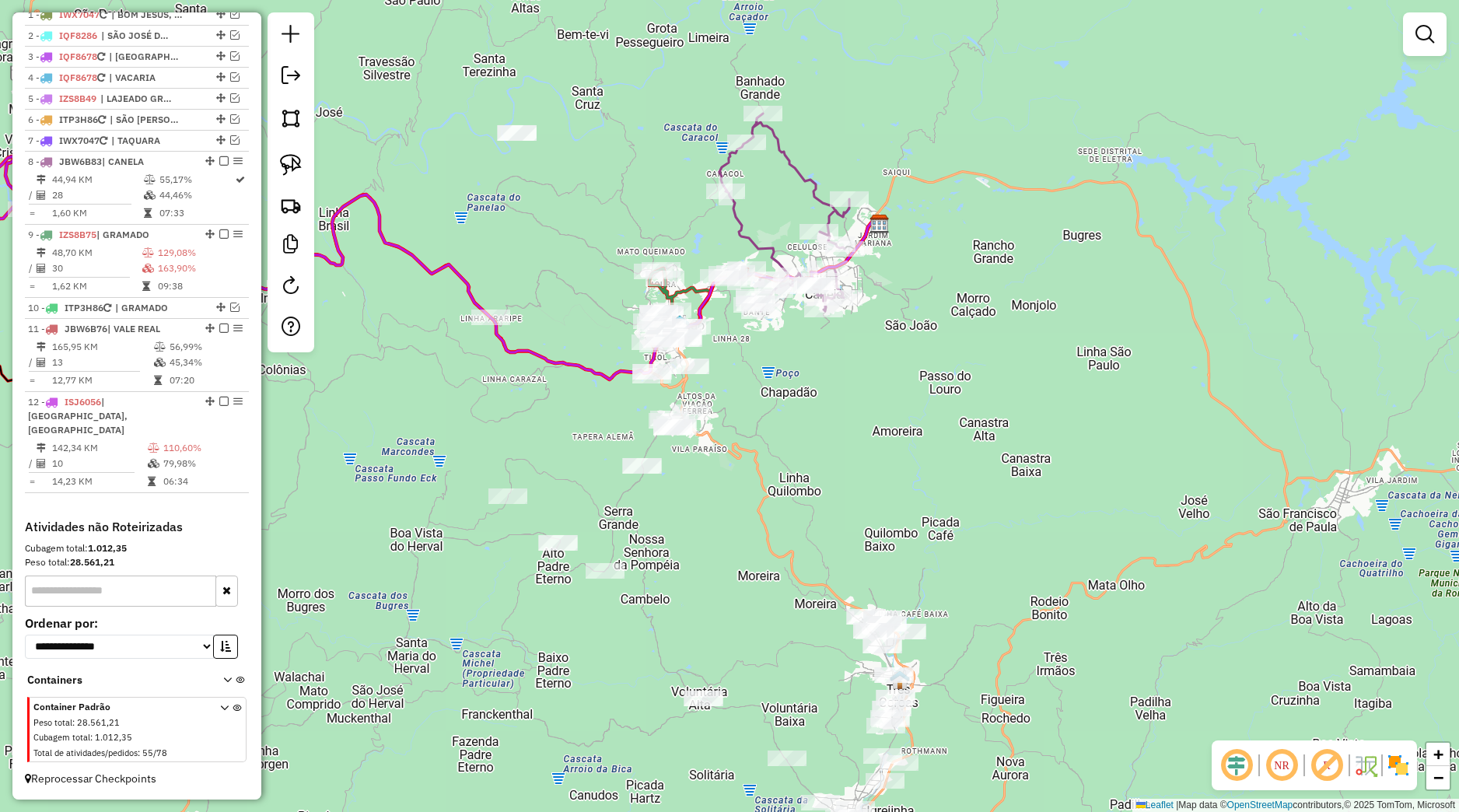
drag, startPoint x: 627, startPoint y: 386, endPoint x: 703, endPoint y: 531, distance: 163.7
click at [703, 531] on div "Janela de atendimento Grade de atendimento Capacidade Transportadoras Veículos …" at bounding box center [729, 406] width 1459 height 812
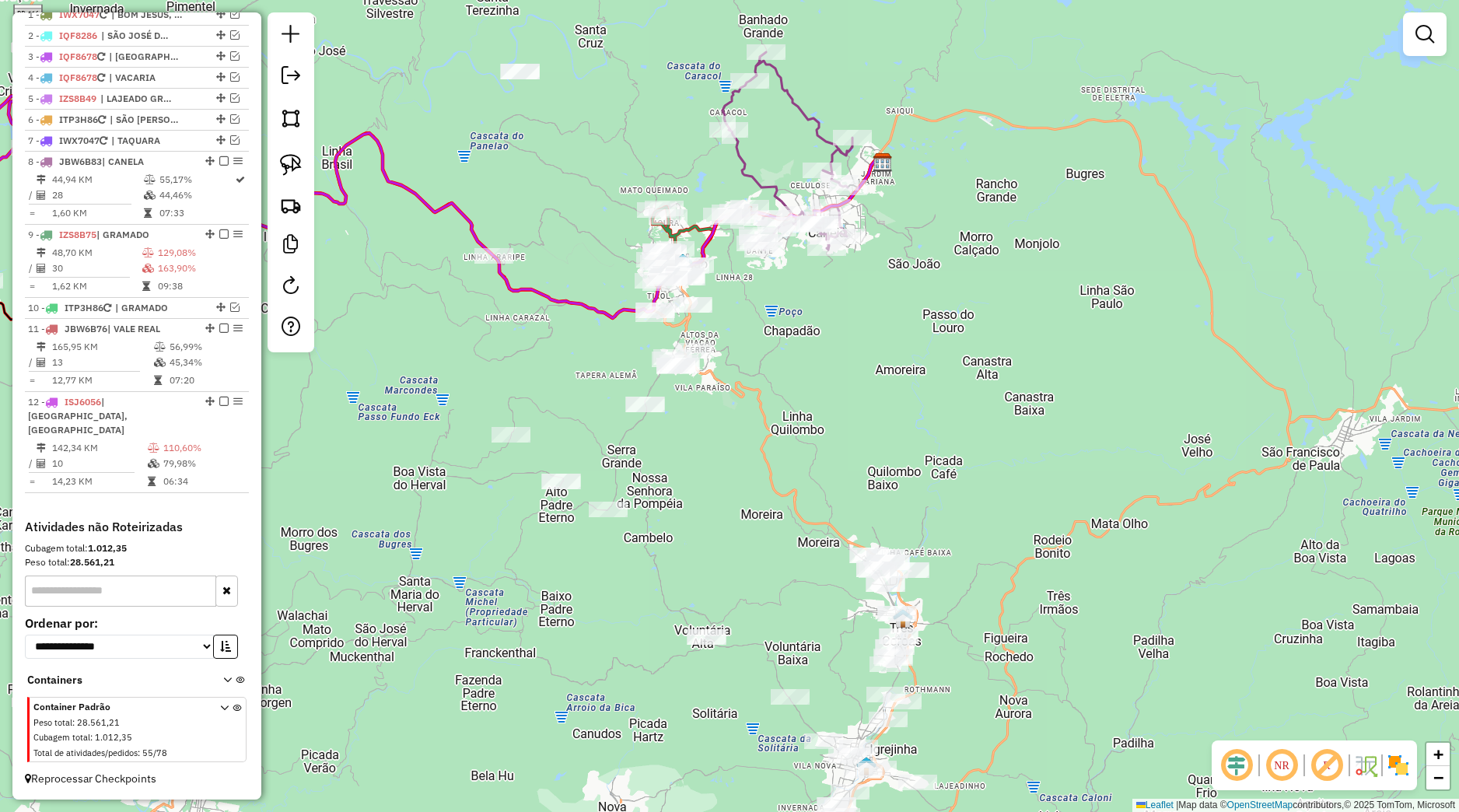
drag, startPoint x: 749, startPoint y: 587, endPoint x: 749, endPoint y: 521, distance: 66.0
click at [749, 521] on div "Janela de atendimento Grade de atendimento Capacidade Transportadoras Veículos …" at bounding box center [729, 406] width 1459 height 812
drag, startPoint x: 757, startPoint y: 550, endPoint x: 712, endPoint y: 439, distance: 119.8
click at [714, 439] on div "Janela de atendimento Grade de atendimento Capacidade Transportadoras Veículos …" at bounding box center [729, 406] width 1459 height 812
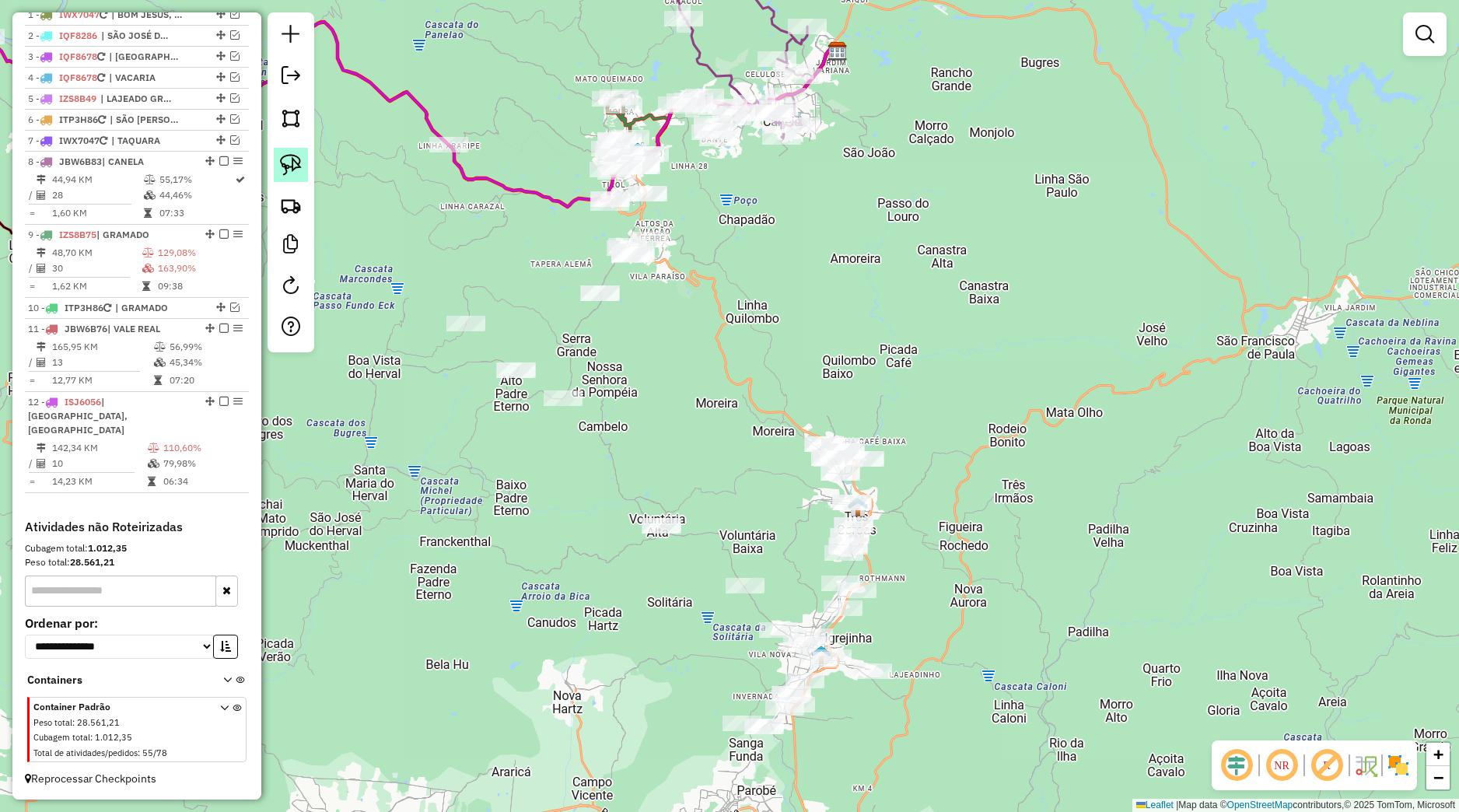
click at [298, 173] on img at bounding box center [291, 164] width 21 height 21
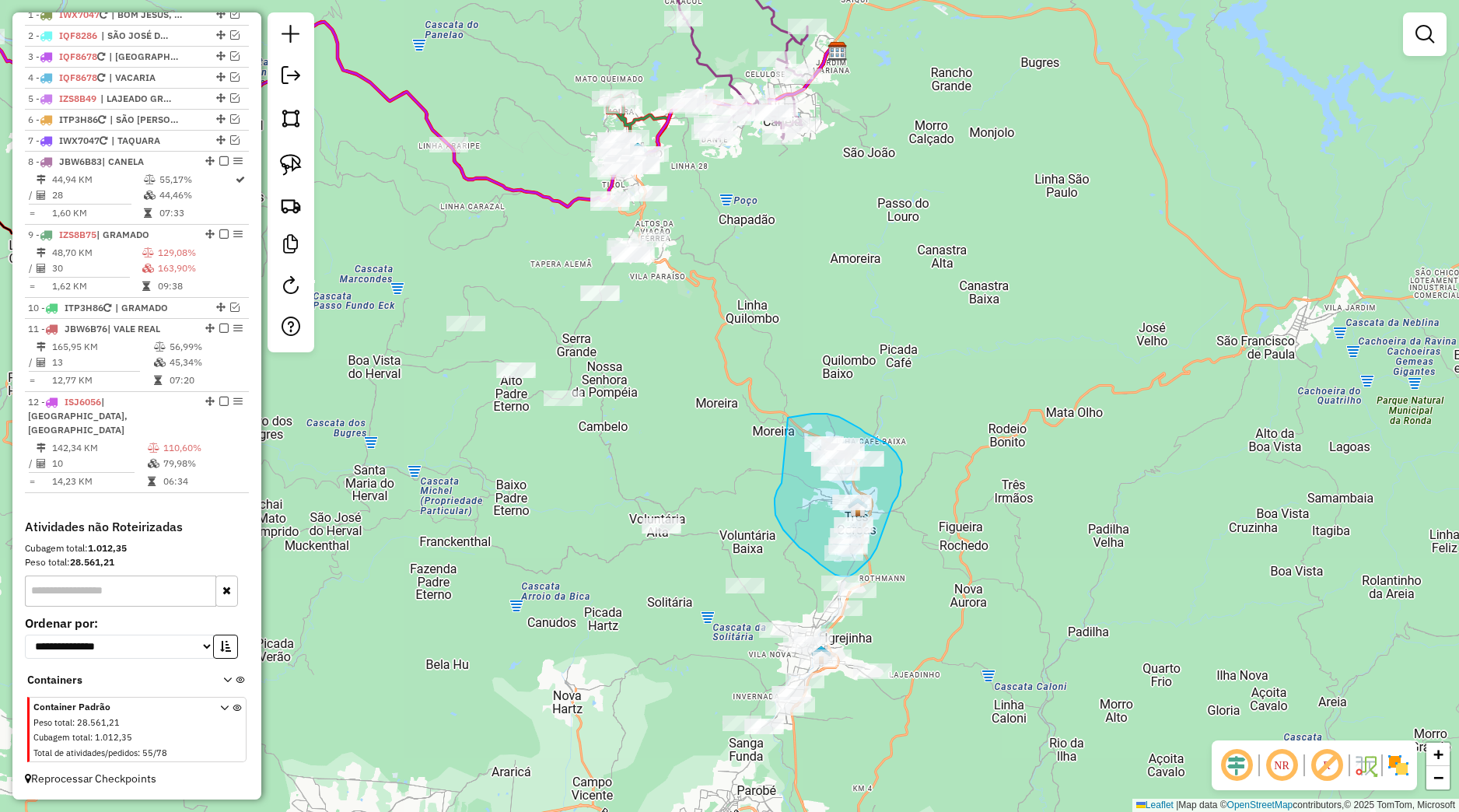
drag, startPoint x: 780, startPoint y: 485, endPoint x: 788, endPoint y: 418, distance: 67.5
click at [788, 418] on div "Janela de atendimento Grade de atendimento Capacidade Transportadoras Veículos …" at bounding box center [729, 406] width 1459 height 812
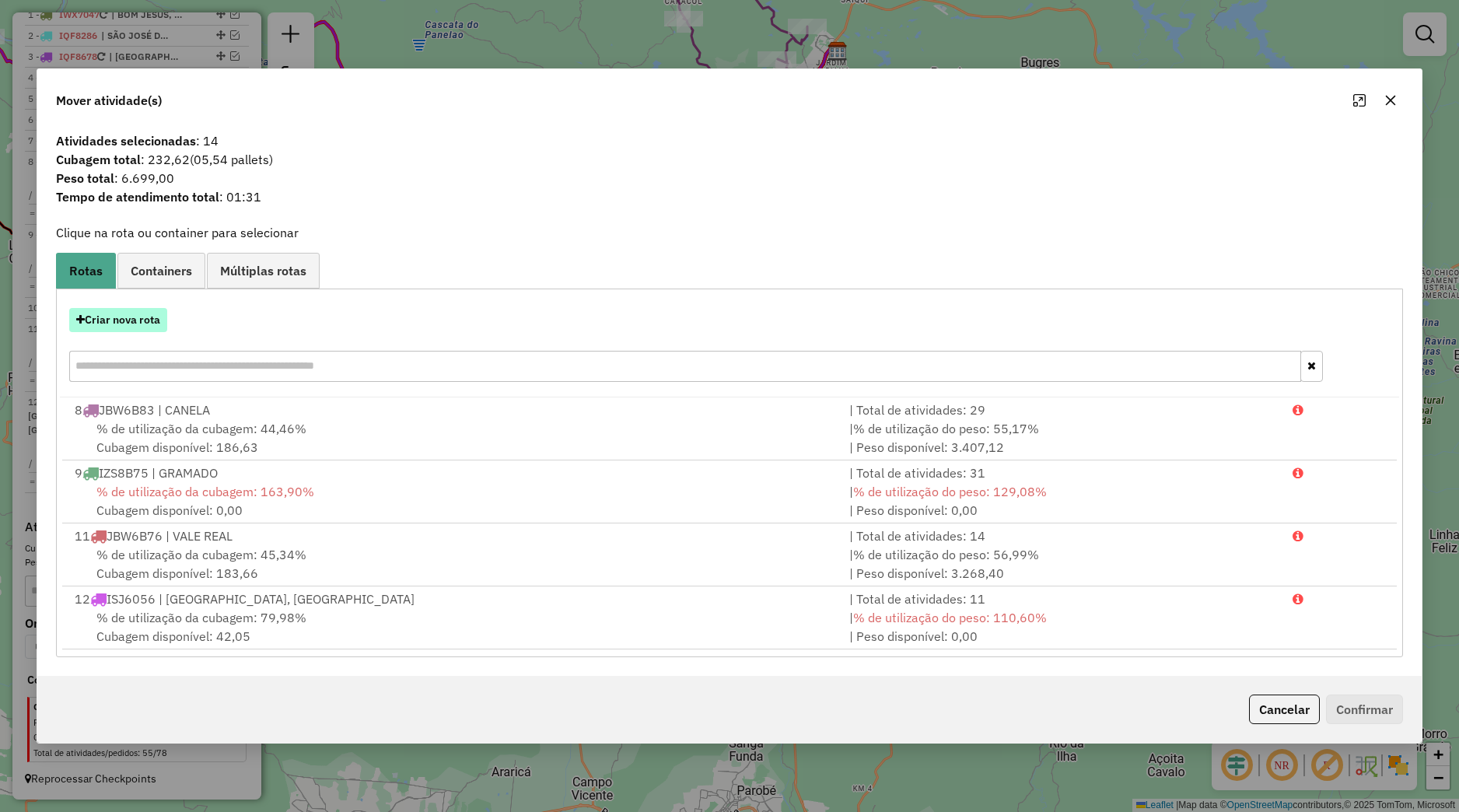
click at [153, 324] on button "Criar nova rota" at bounding box center [118, 320] width 98 height 24
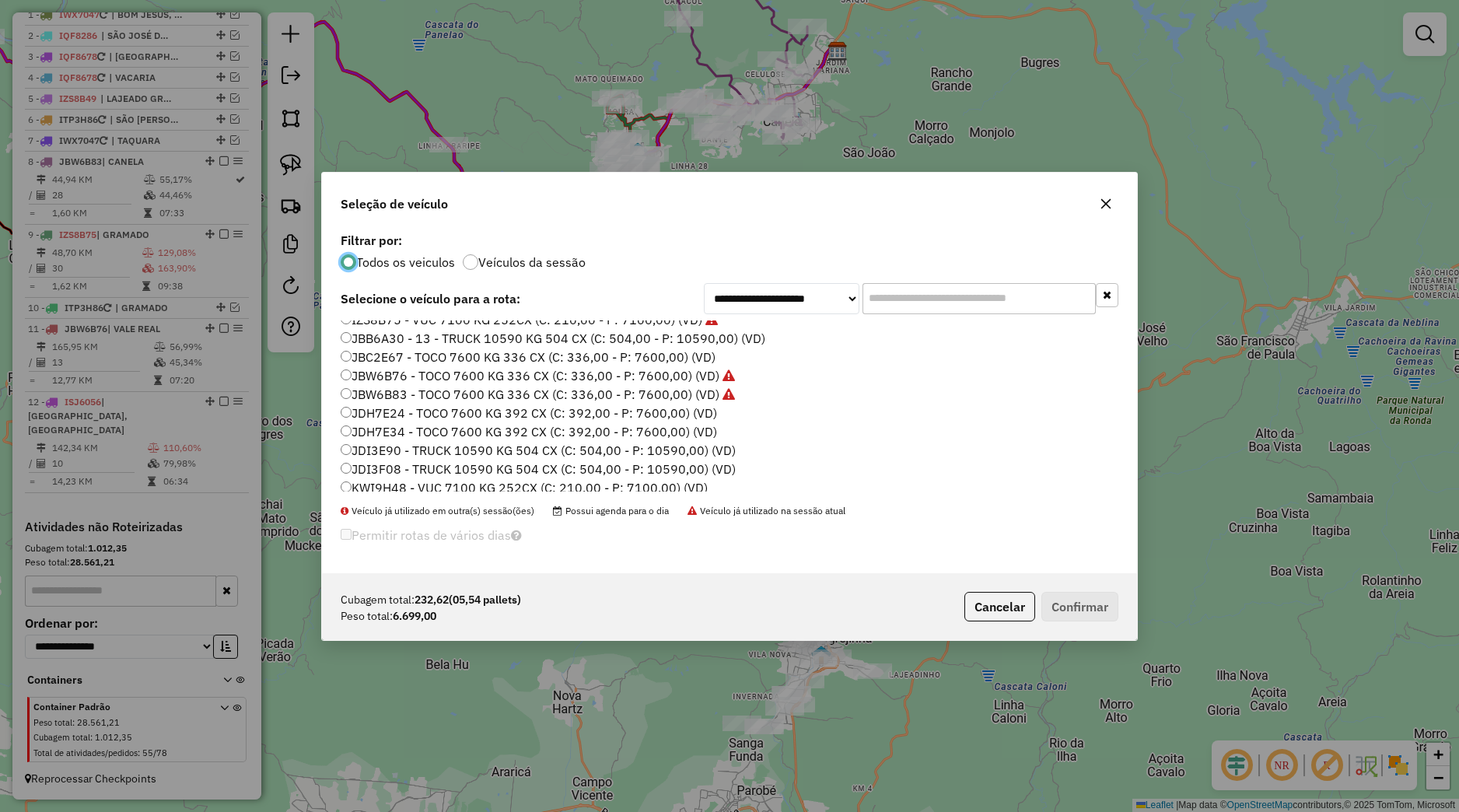
scroll to position [351, 0]
click at [408, 417] on label "JDI3F08 - TRUCK 10590 KG 504 CX (C: 504,00 - P: 10590,00) (VD)" at bounding box center [538, 426] width 395 height 19
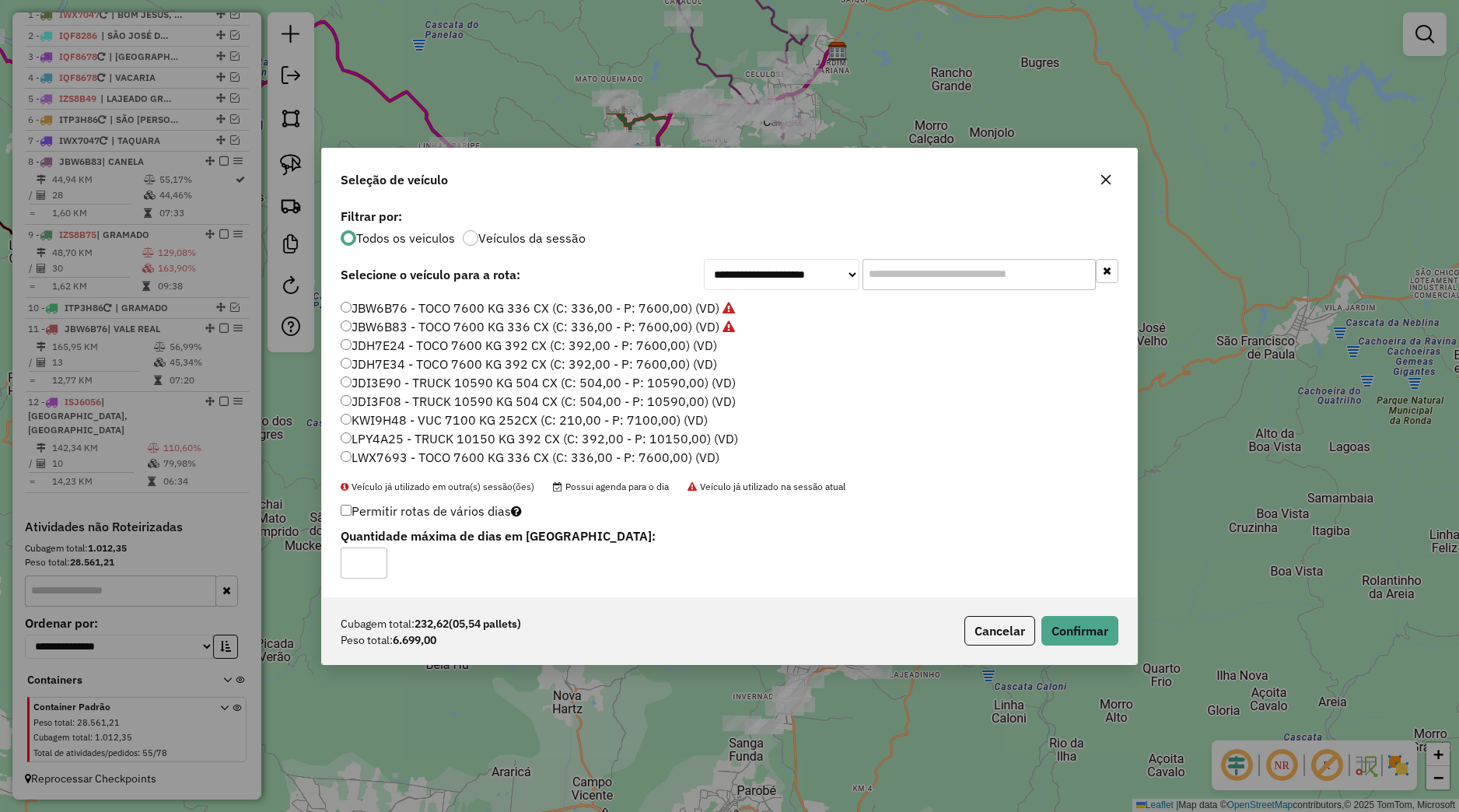
click at [409, 392] on label "JDI3F08 - TRUCK 10590 KG 504 CX (C: 504,00 - P: 10590,00) (VD)" at bounding box center [538, 402] width 395 height 19
click at [412, 387] on label "JDI3E90 - TRUCK 10590 KG 504 CX (C: 504,00 - P: 10590,00) (VD)" at bounding box center [538, 383] width 395 height 19
click at [407, 374] on label "JBB6A30 - 13 - TRUCK 10590 KG 504 CX (C: 504,00 - P: 10590,00) (VD)" at bounding box center [553, 370] width 425 height 19
click at [1059, 633] on button "Confirmar" at bounding box center [1080, 631] width 77 height 30
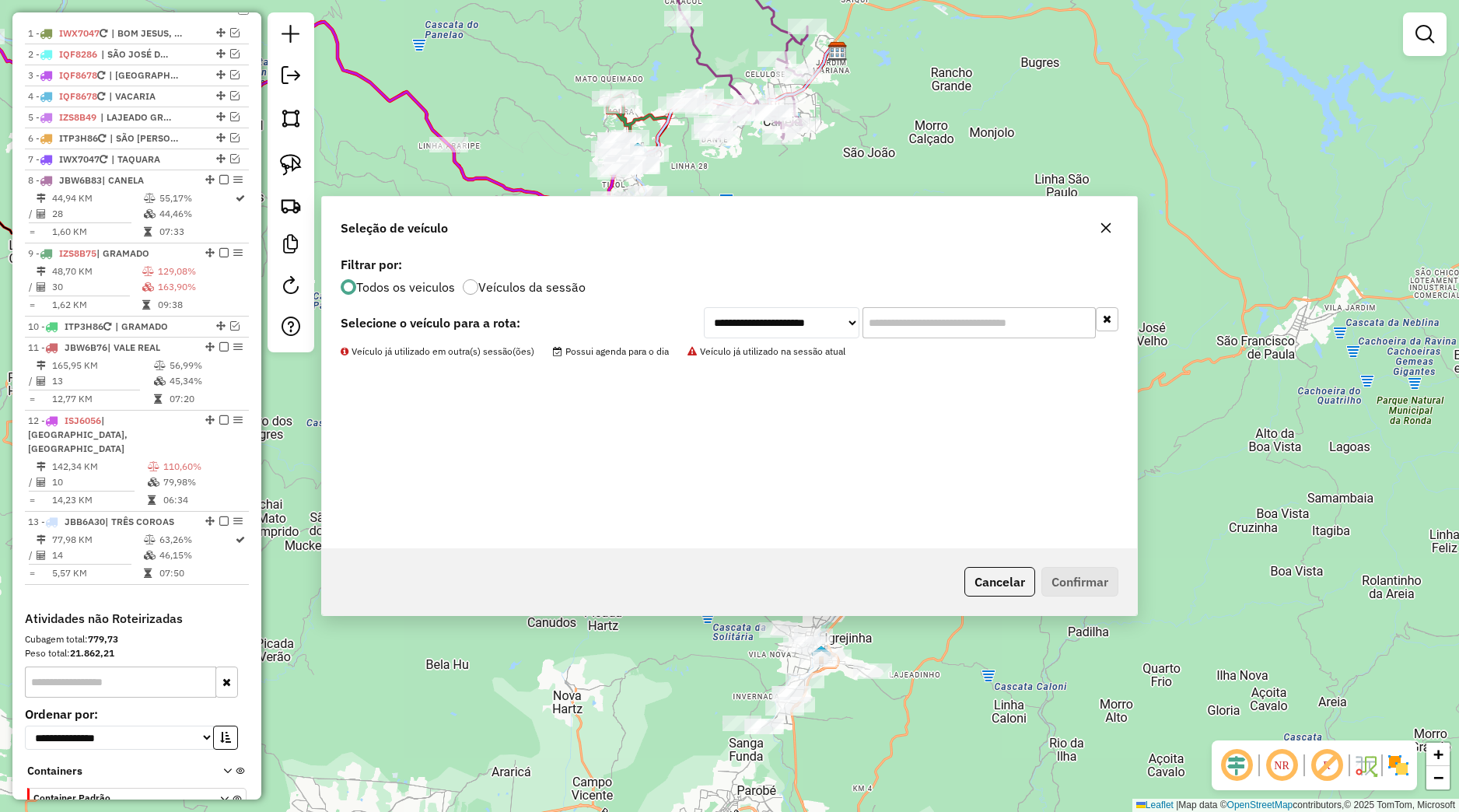
scroll to position [615, 0]
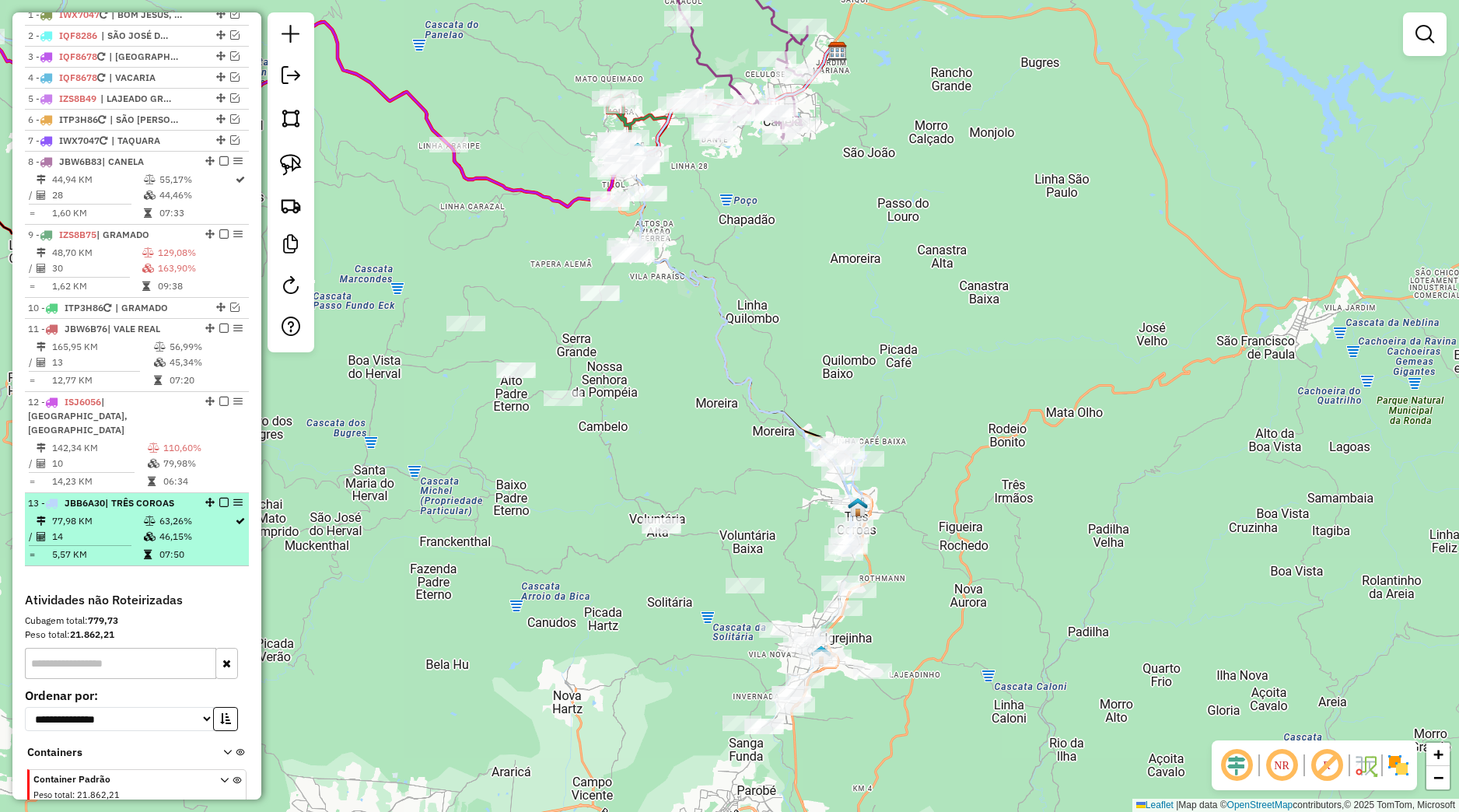
click at [220, 503] on em at bounding box center [224, 502] width 9 height 9
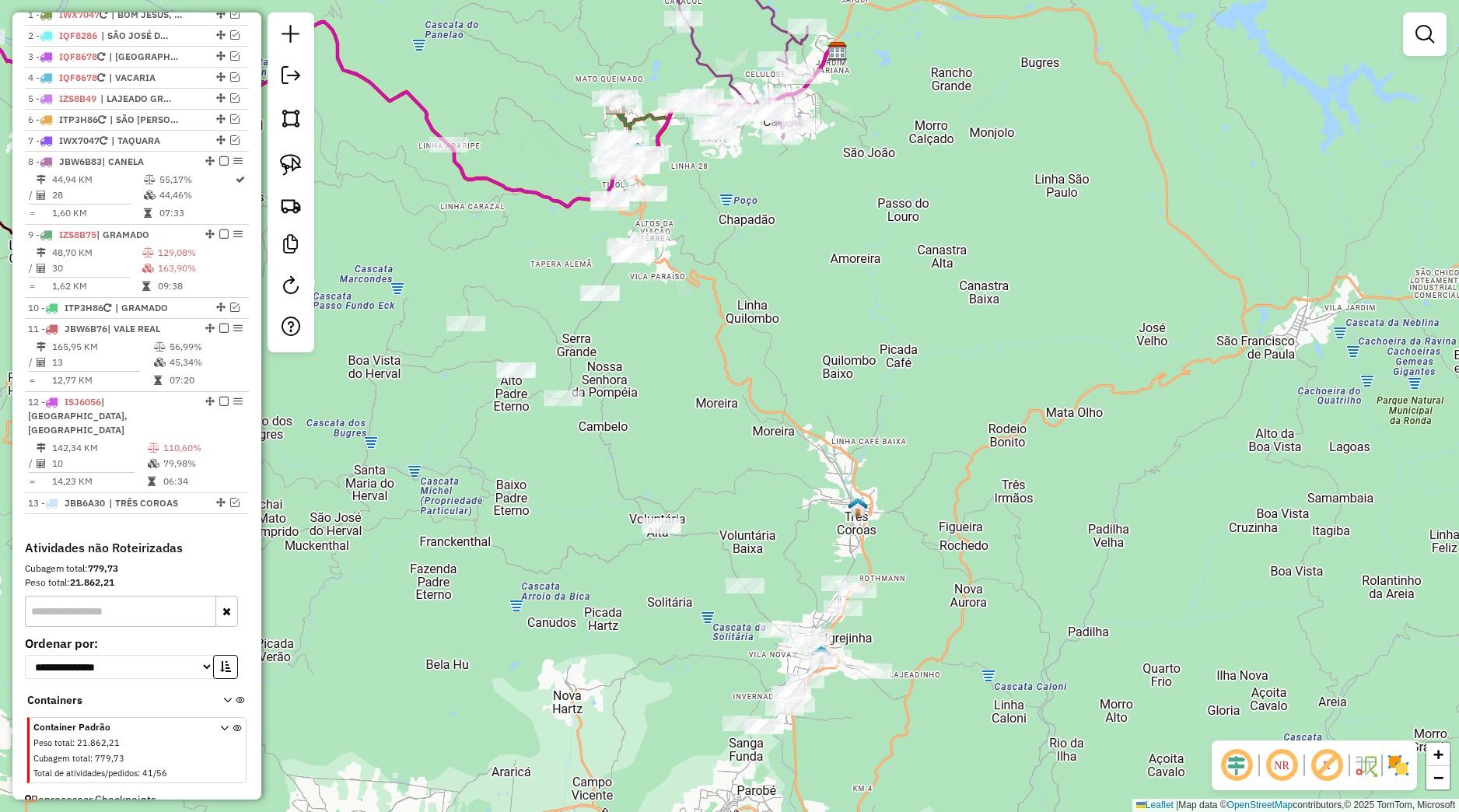
drag, startPoint x: 676, startPoint y: 601, endPoint x: 664, endPoint y: 556, distance: 46.6
click at [671, 562] on div "Janela de atendimento Grade de atendimento Capacidade Transportadoras Veículos …" at bounding box center [729, 406] width 1459 height 812
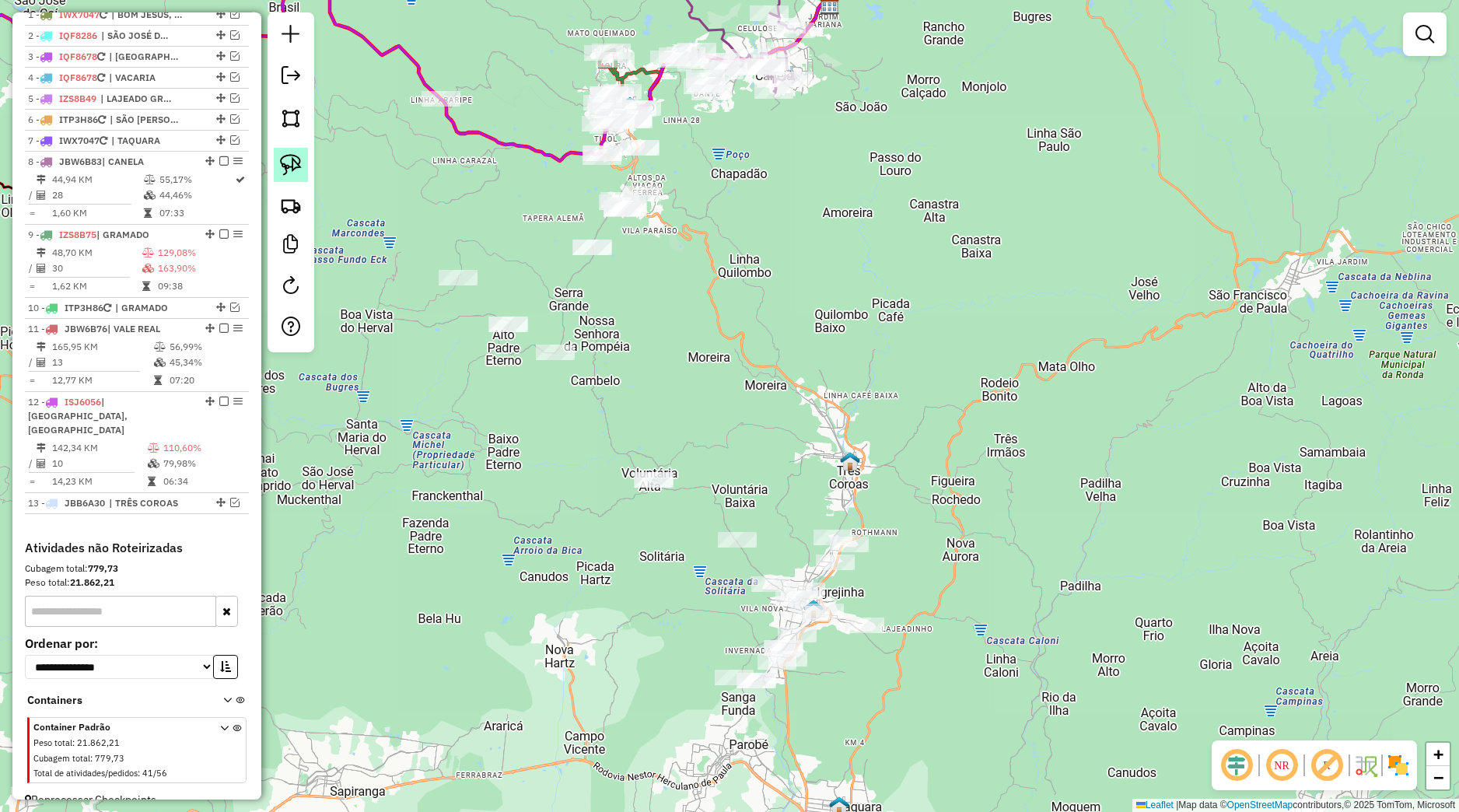
click at [301, 174] on img at bounding box center [291, 164] width 21 height 21
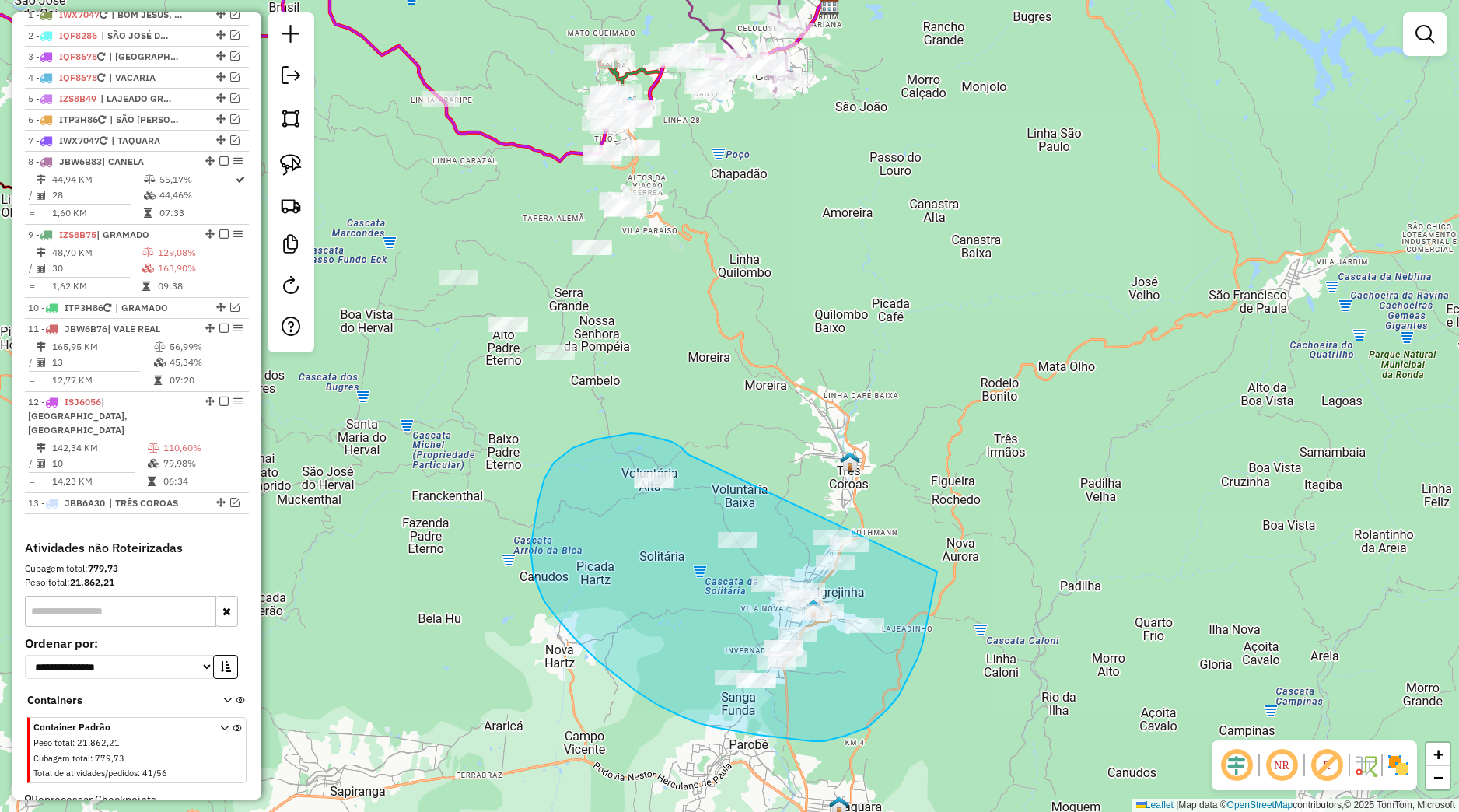
drag, startPoint x: 642, startPoint y: 434, endPoint x: 953, endPoint y: 505, distance: 319.0
click at [953, 505] on div "Janela de atendimento Grade de atendimento Capacidade Transportadoras Veículos …" at bounding box center [729, 406] width 1459 height 812
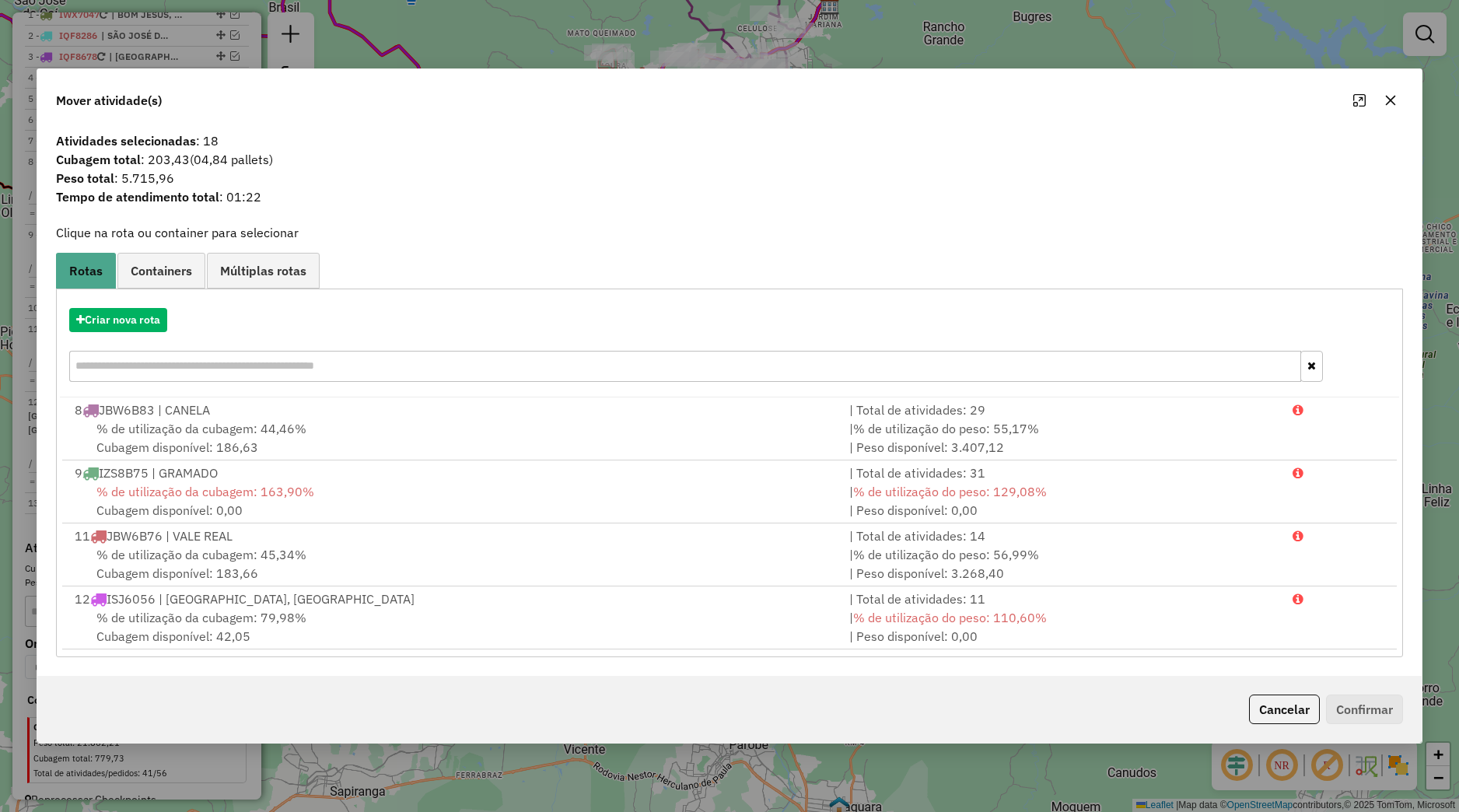
click at [121, 338] on div "Criar nova rota" at bounding box center [729, 347] width 1339 height 101
click at [128, 326] on button "Criar nova rota" at bounding box center [118, 320] width 98 height 24
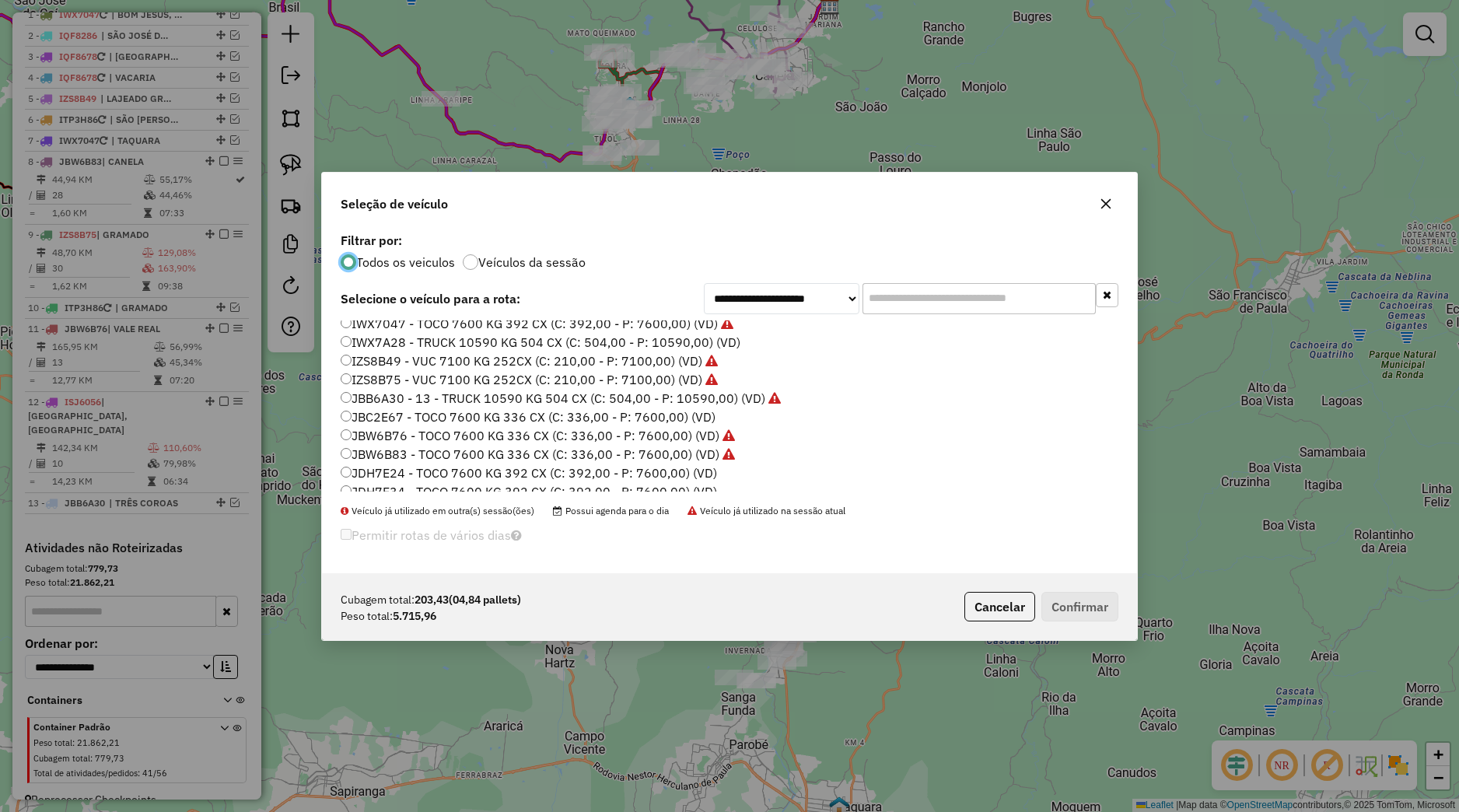
scroll to position [297, 0]
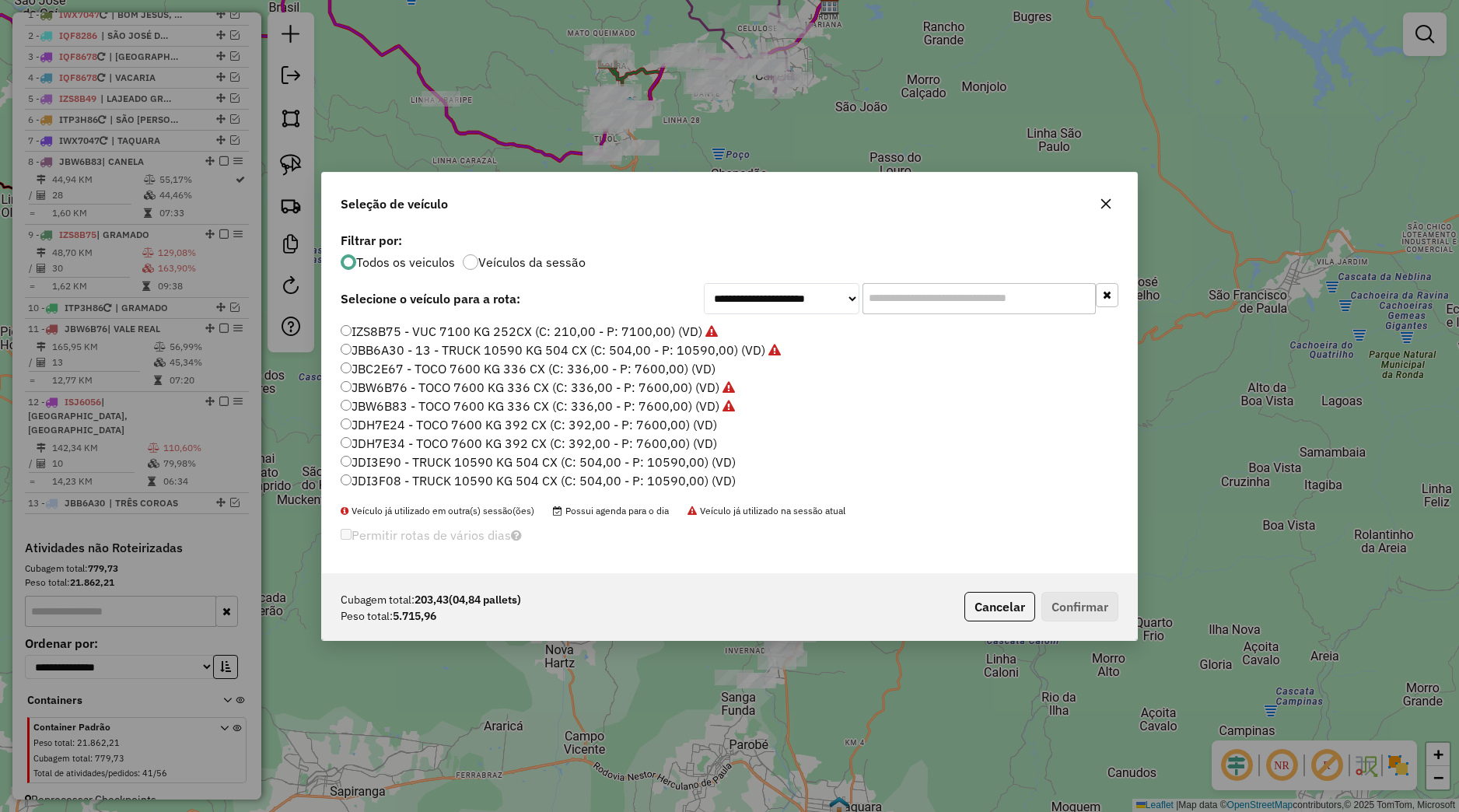
click at [414, 454] on label "JDI3E90 - TRUCK 10590 KG 504 CX (C: 504,00 - P: 10590,00) (VD)" at bounding box center [538, 462] width 395 height 19
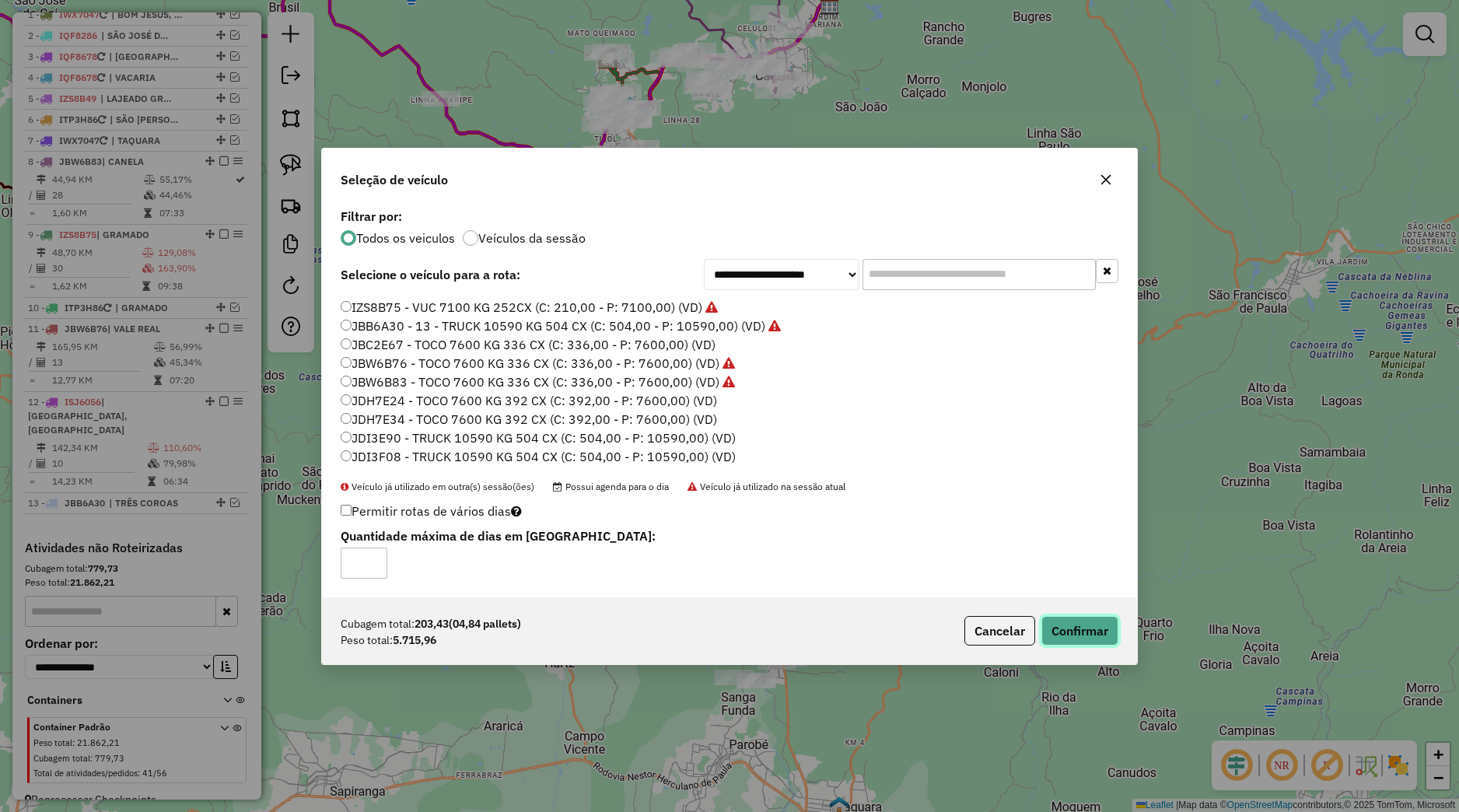
click at [1093, 638] on button "Confirmar" at bounding box center [1080, 631] width 77 height 30
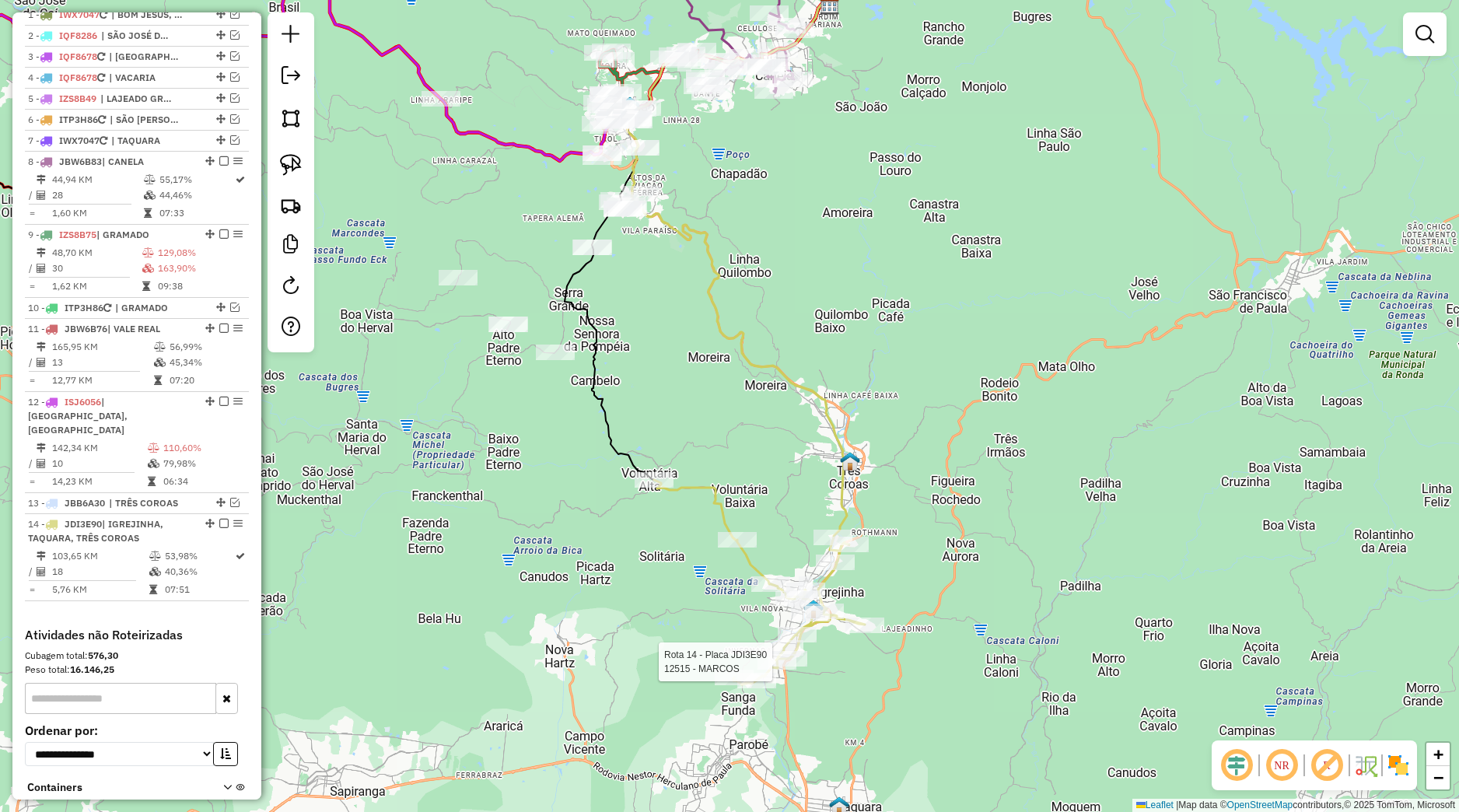
select select "*********"
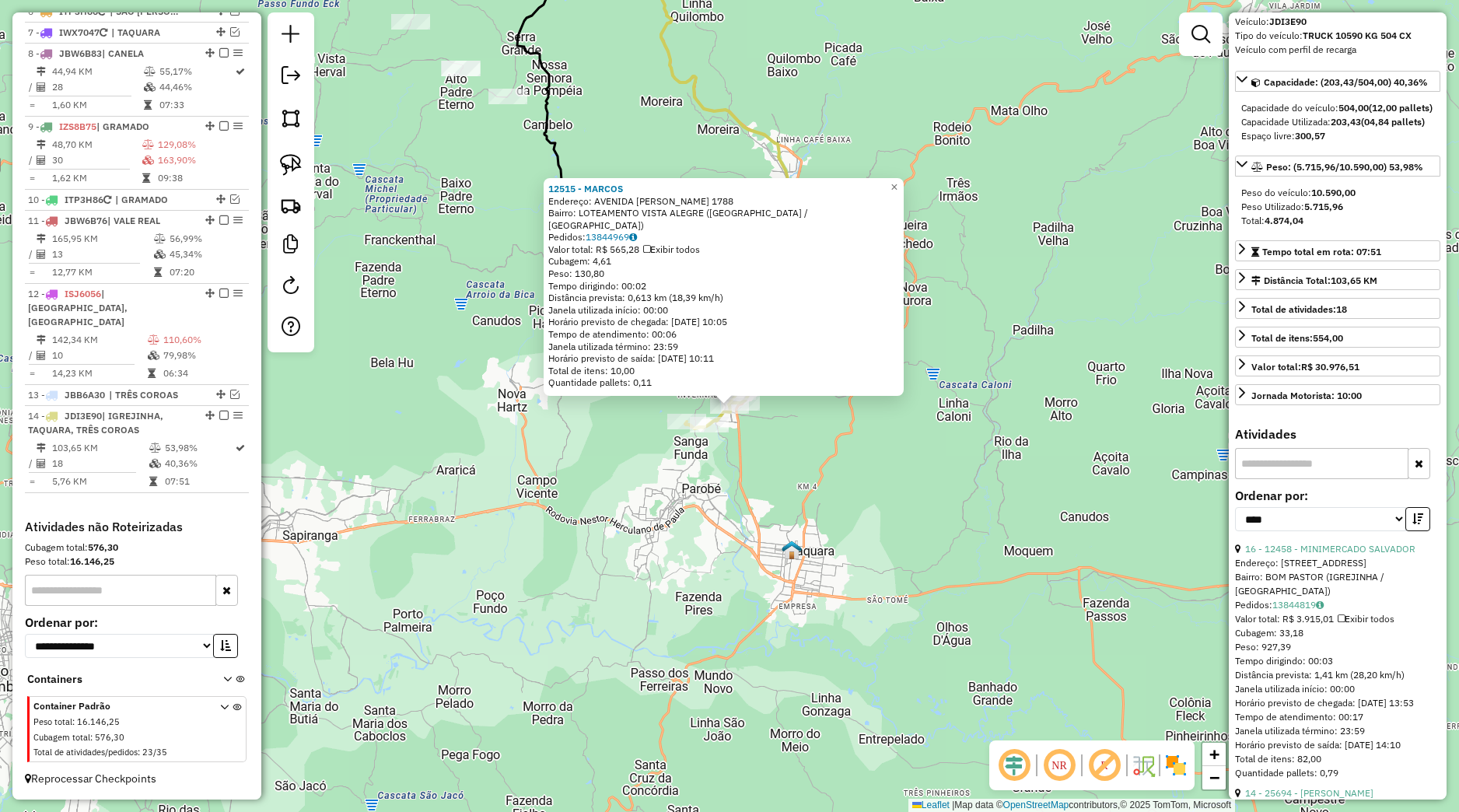
scroll to position [145, 0]
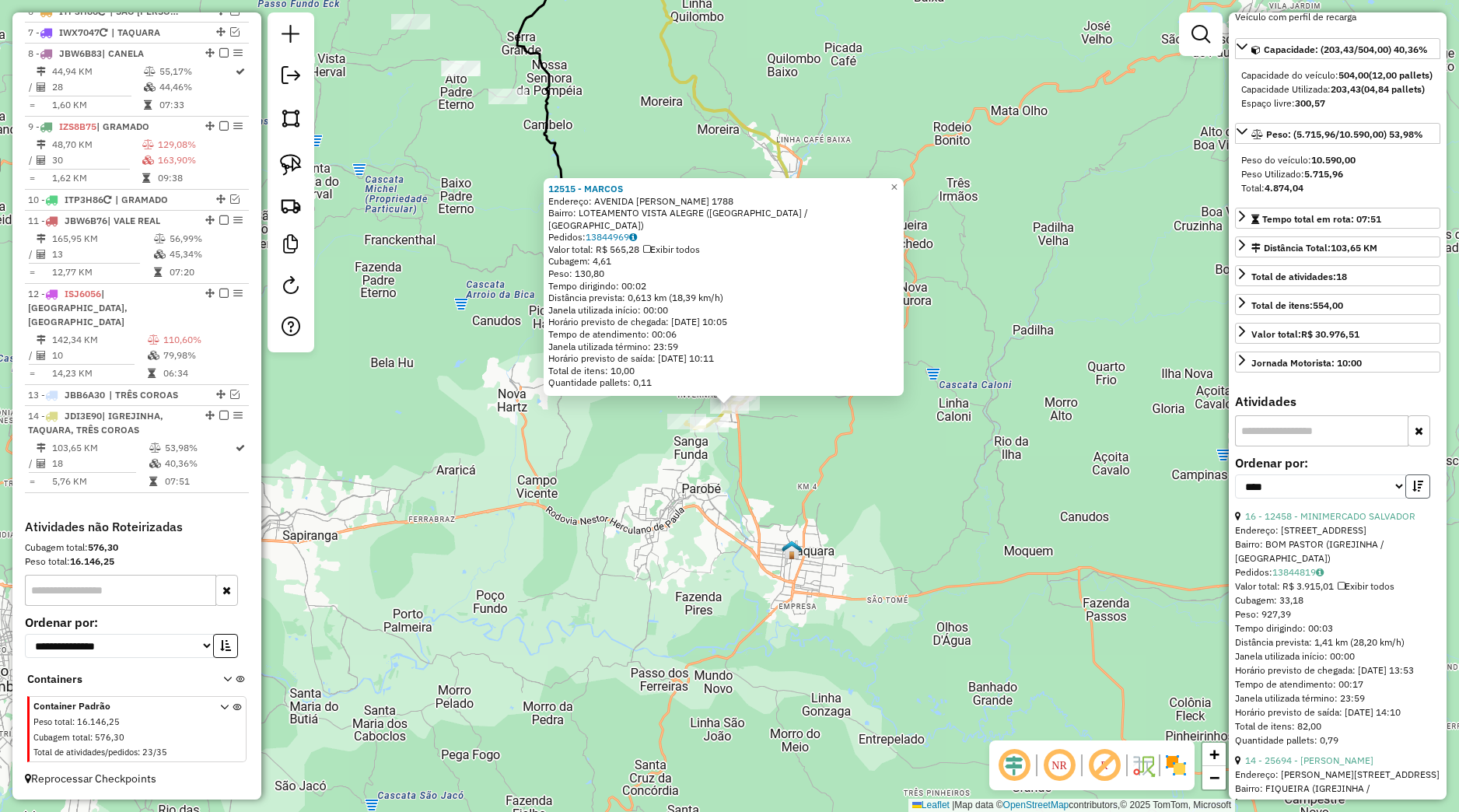
click at [1405, 498] on button "button" at bounding box center [1417, 486] width 25 height 24
click at [1299, 564] on link "13845070" at bounding box center [1298, 558] width 51 height 12
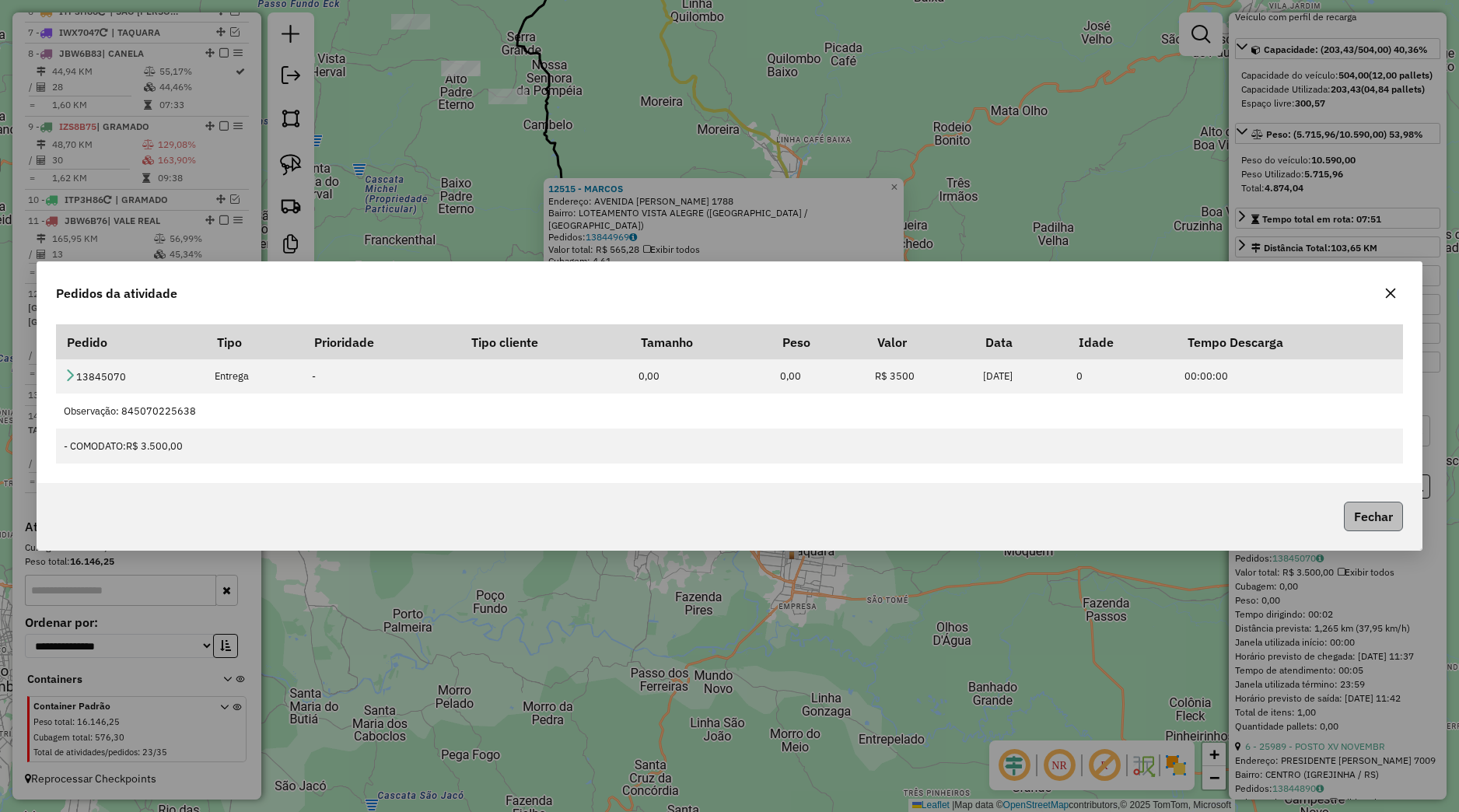
click at [1375, 518] on button "Fechar" at bounding box center [1373, 516] width 59 height 30
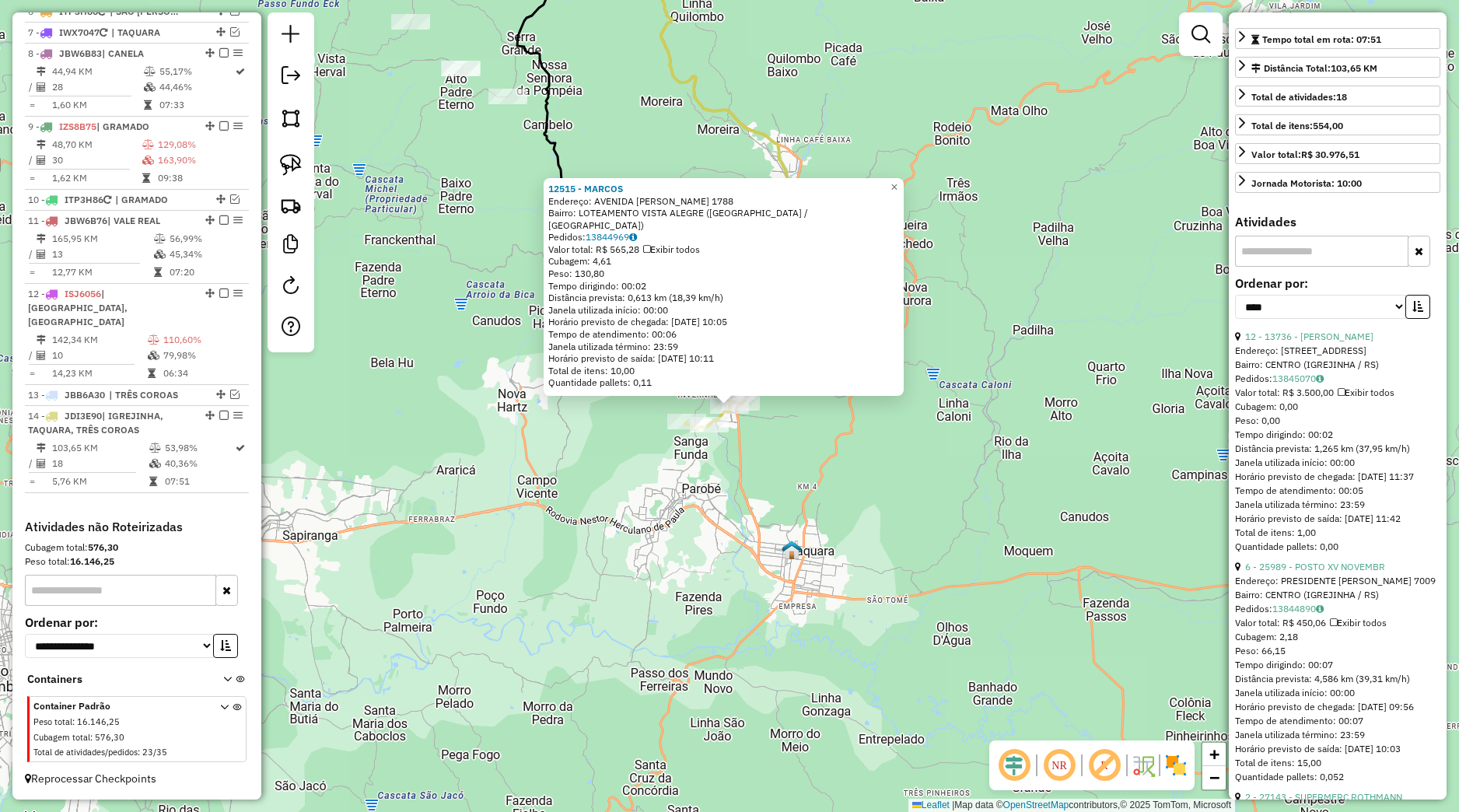
scroll to position [219, 0]
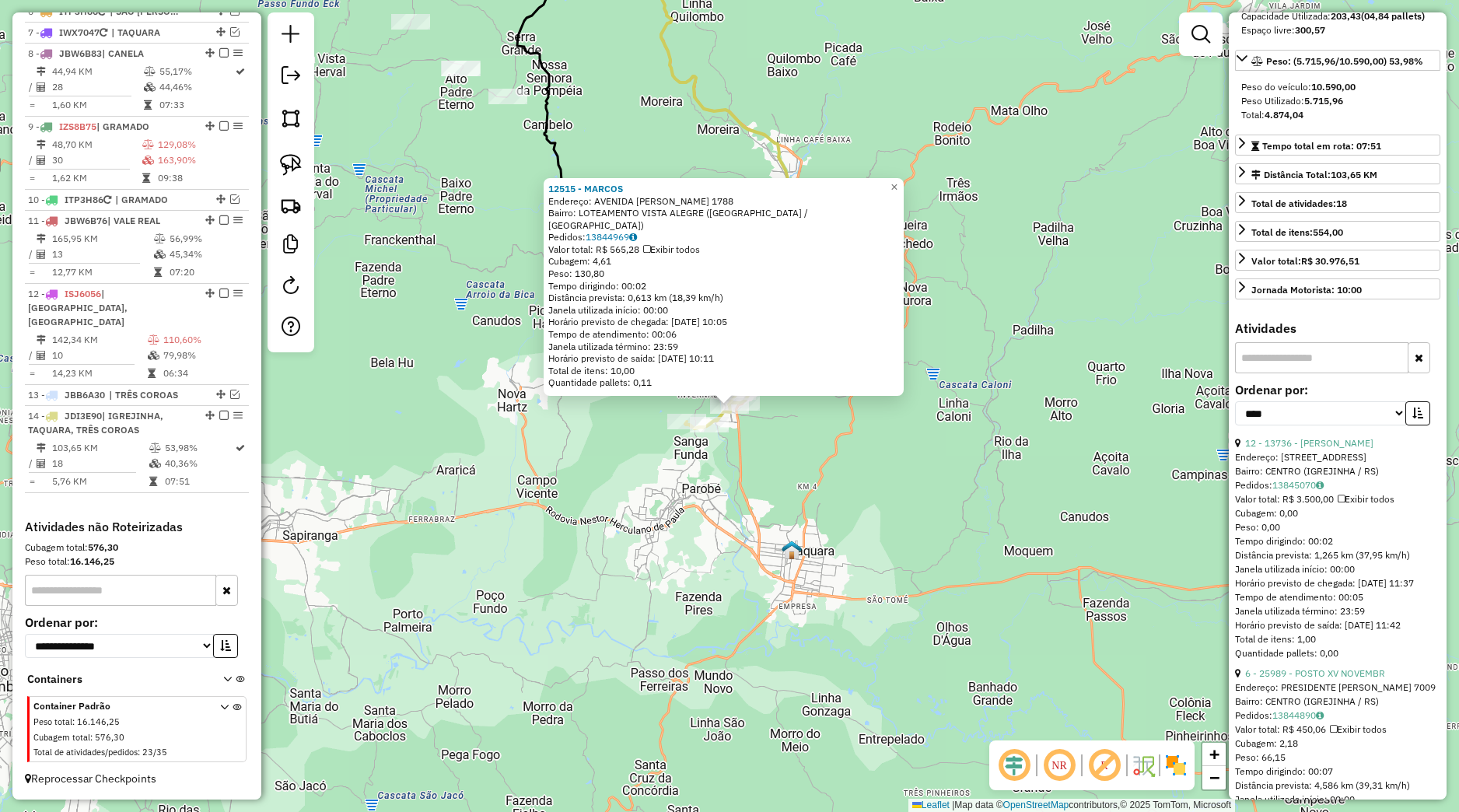
click at [1298, 374] on input "text" at bounding box center [1321, 357] width 174 height 31
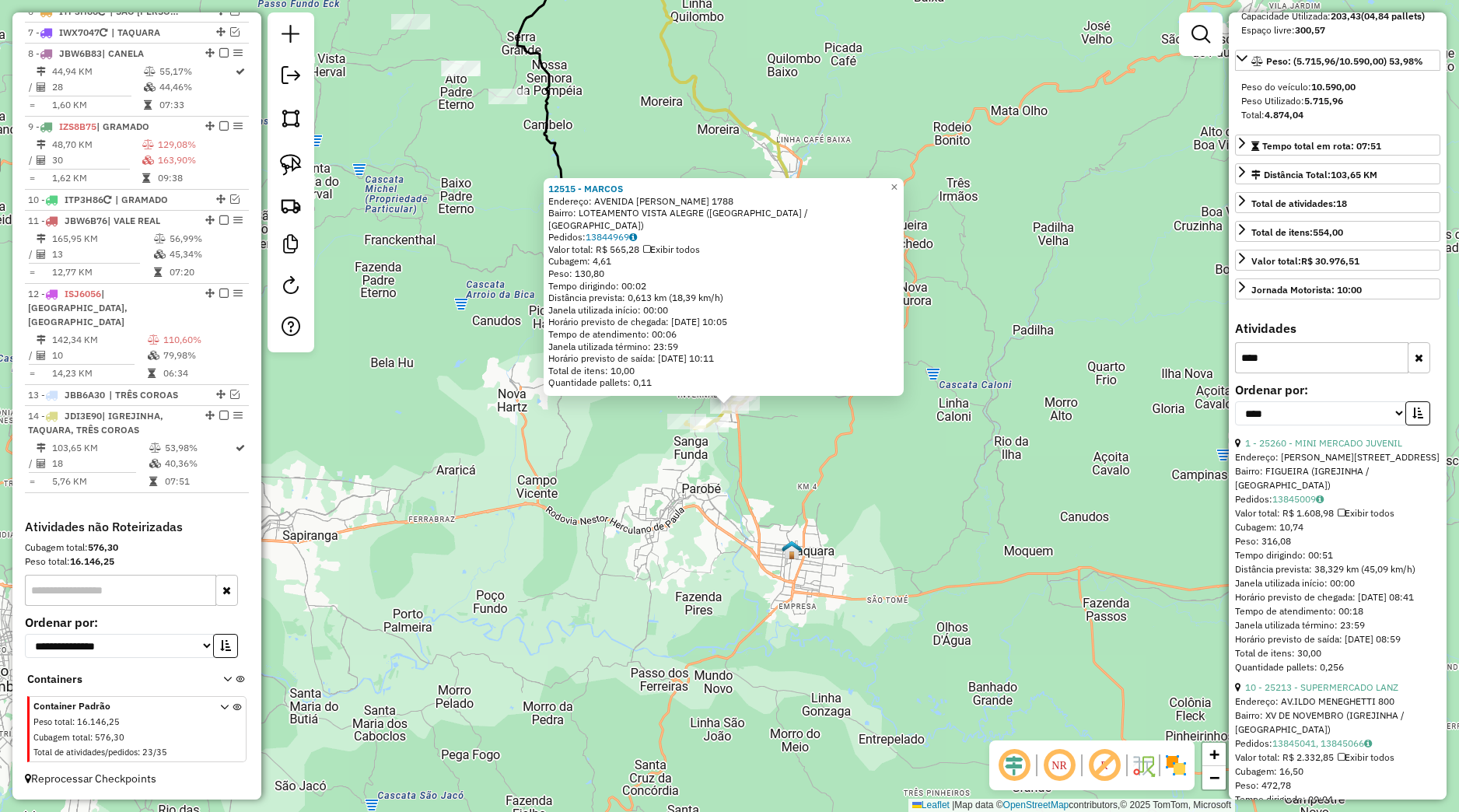
scroll to position [0, 0]
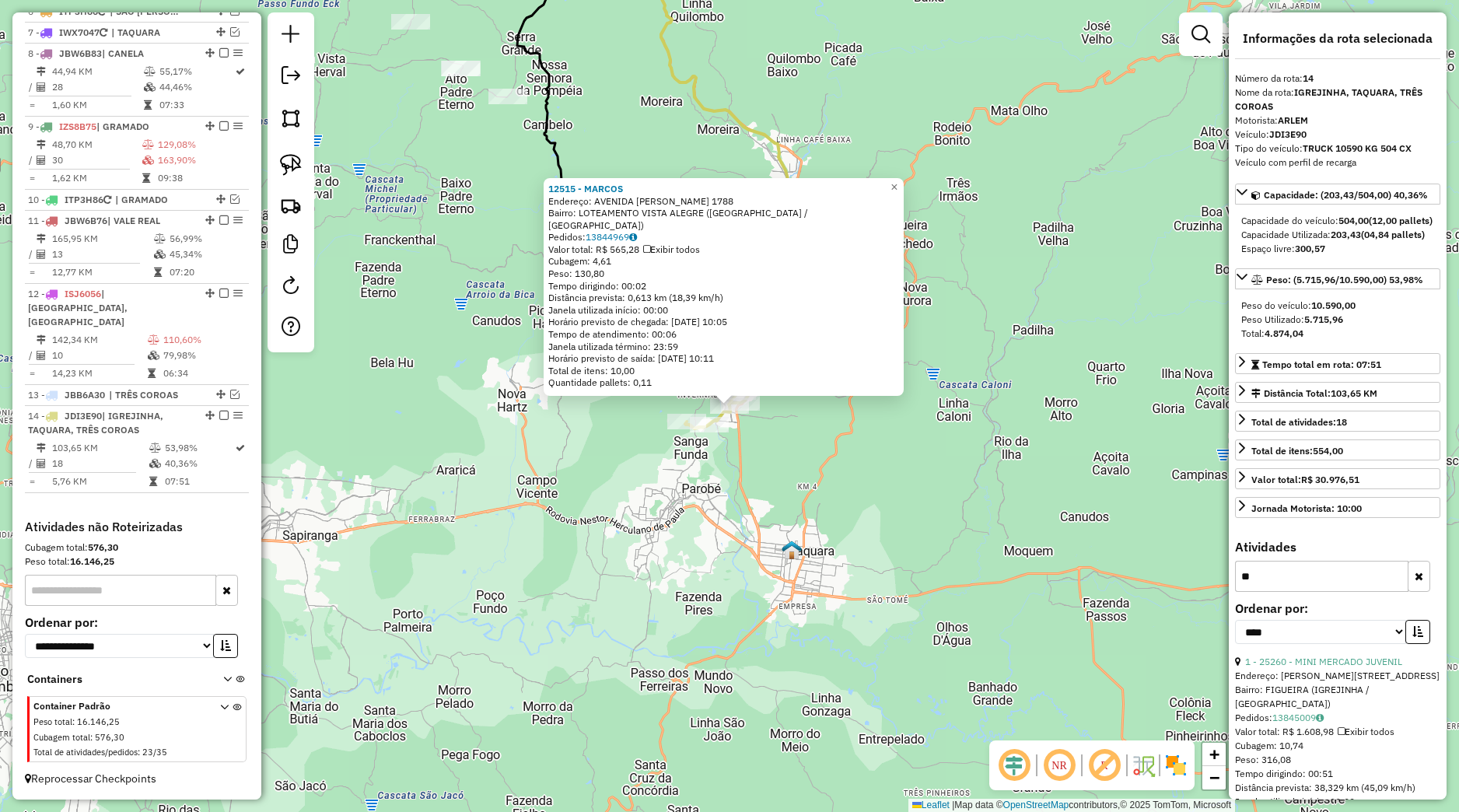
type input "*"
click at [940, 414] on div "12515 - MARCOS Endereço: AVENIDA ILDO MENEGHETTI 1788 Bairro: LOTEAMENTO VISTA …" at bounding box center [729, 406] width 1459 height 812
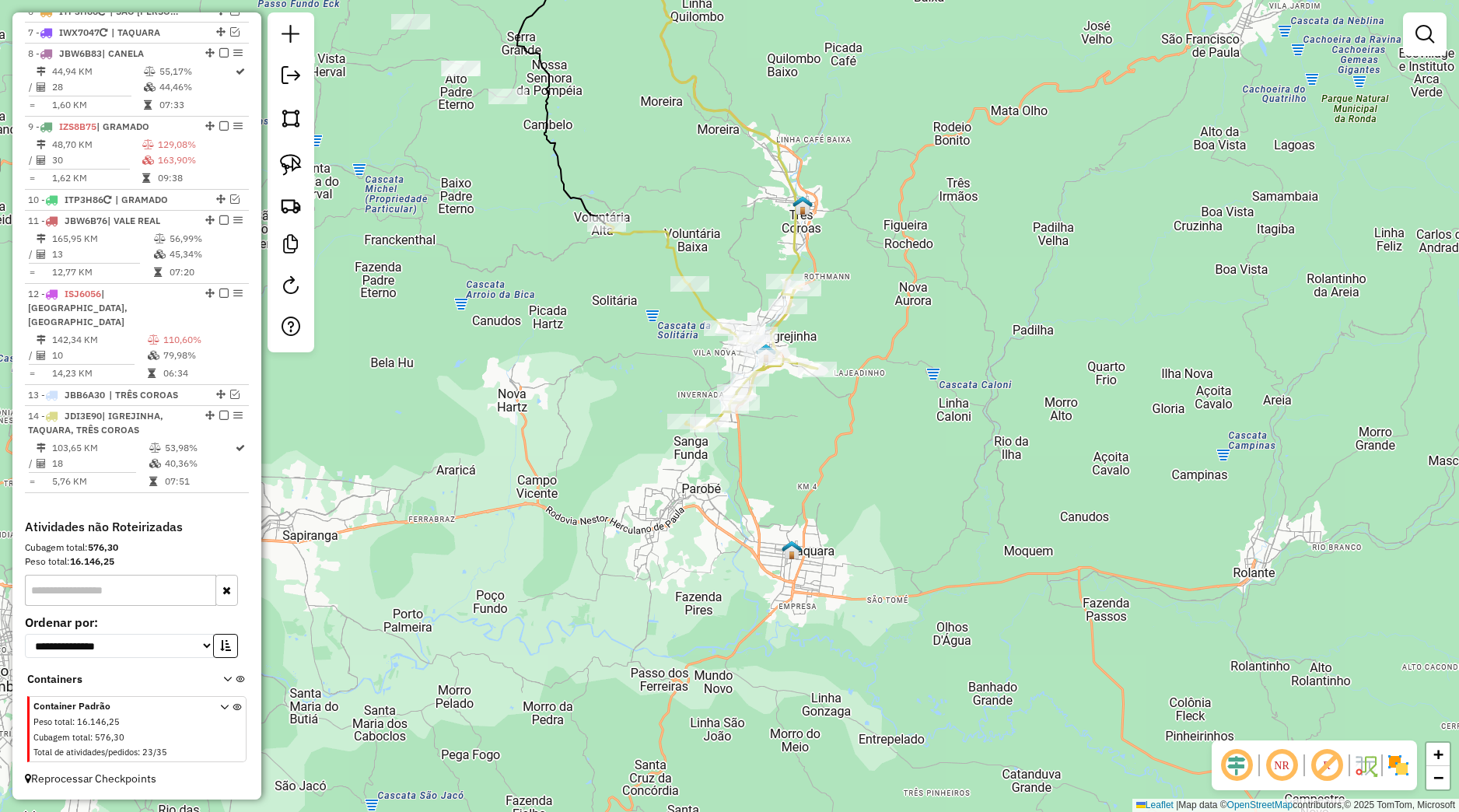
drag, startPoint x: 821, startPoint y: 421, endPoint x: 798, endPoint y: 514, distance: 95.8
click at [797, 514] on div "Janela de atendimento Grade de atendimento Capacidade Transportadoras Veículos …" at bounding box center [729, 406] width 1459 height 812
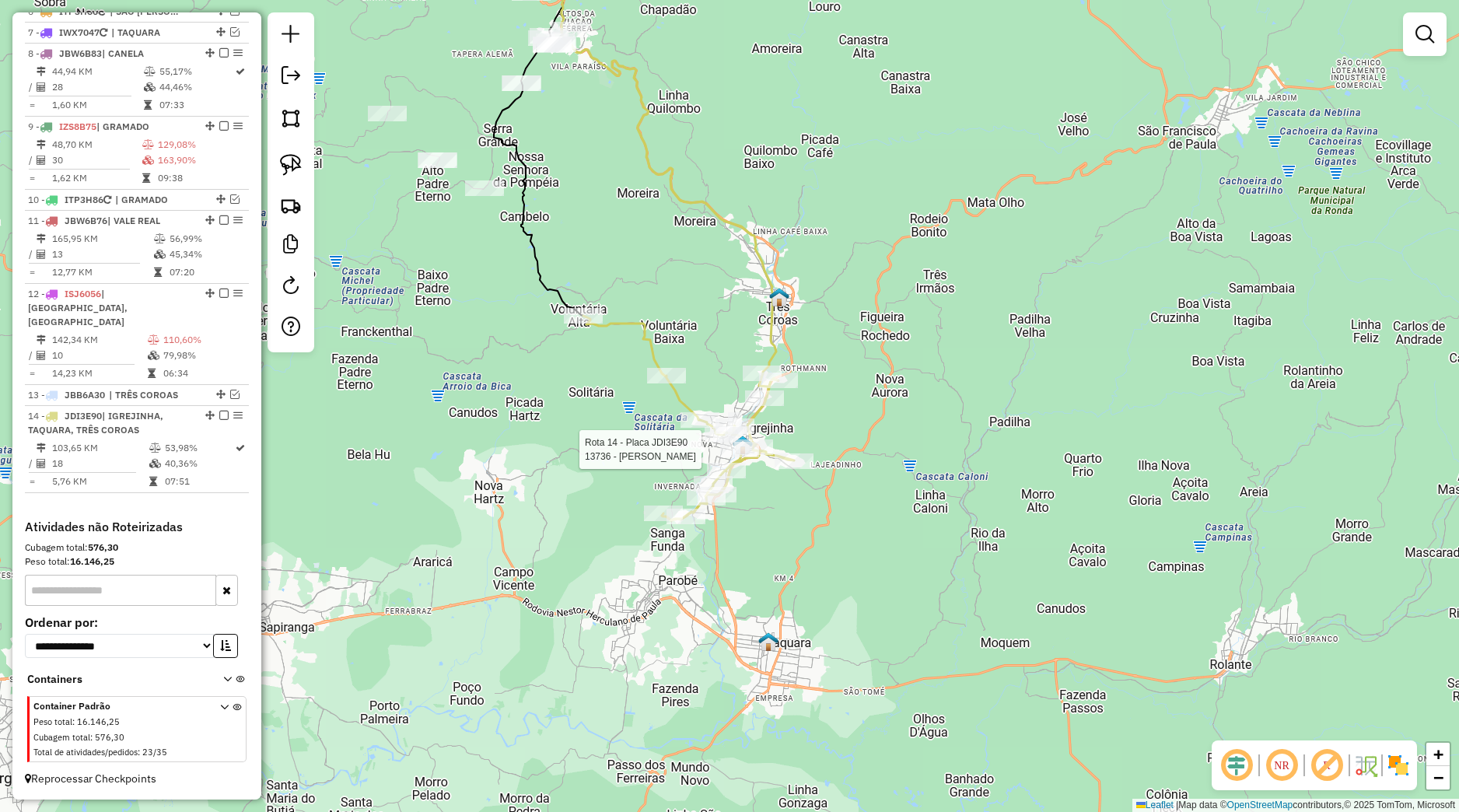
select select "*********"
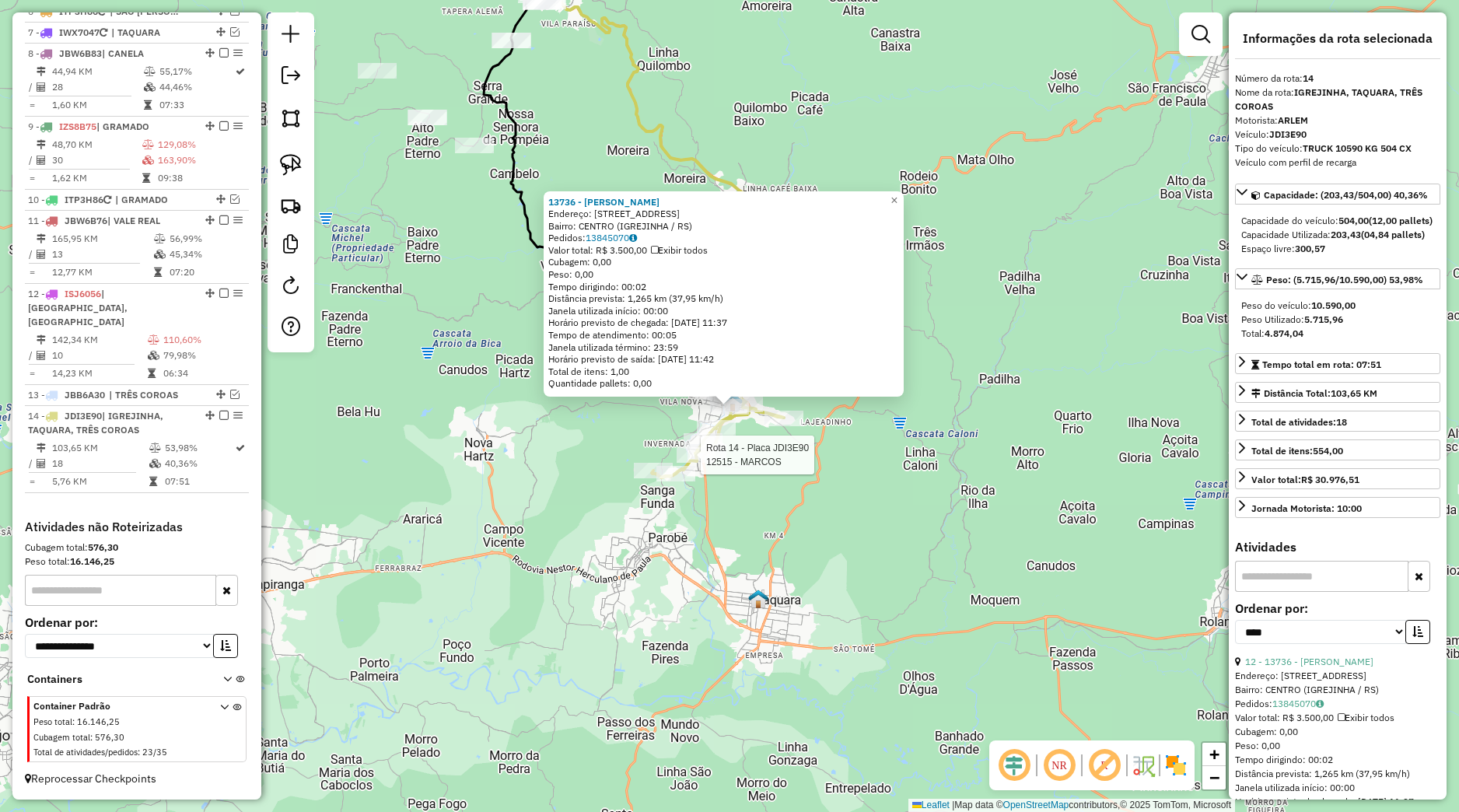
scroll to position [145, 0]
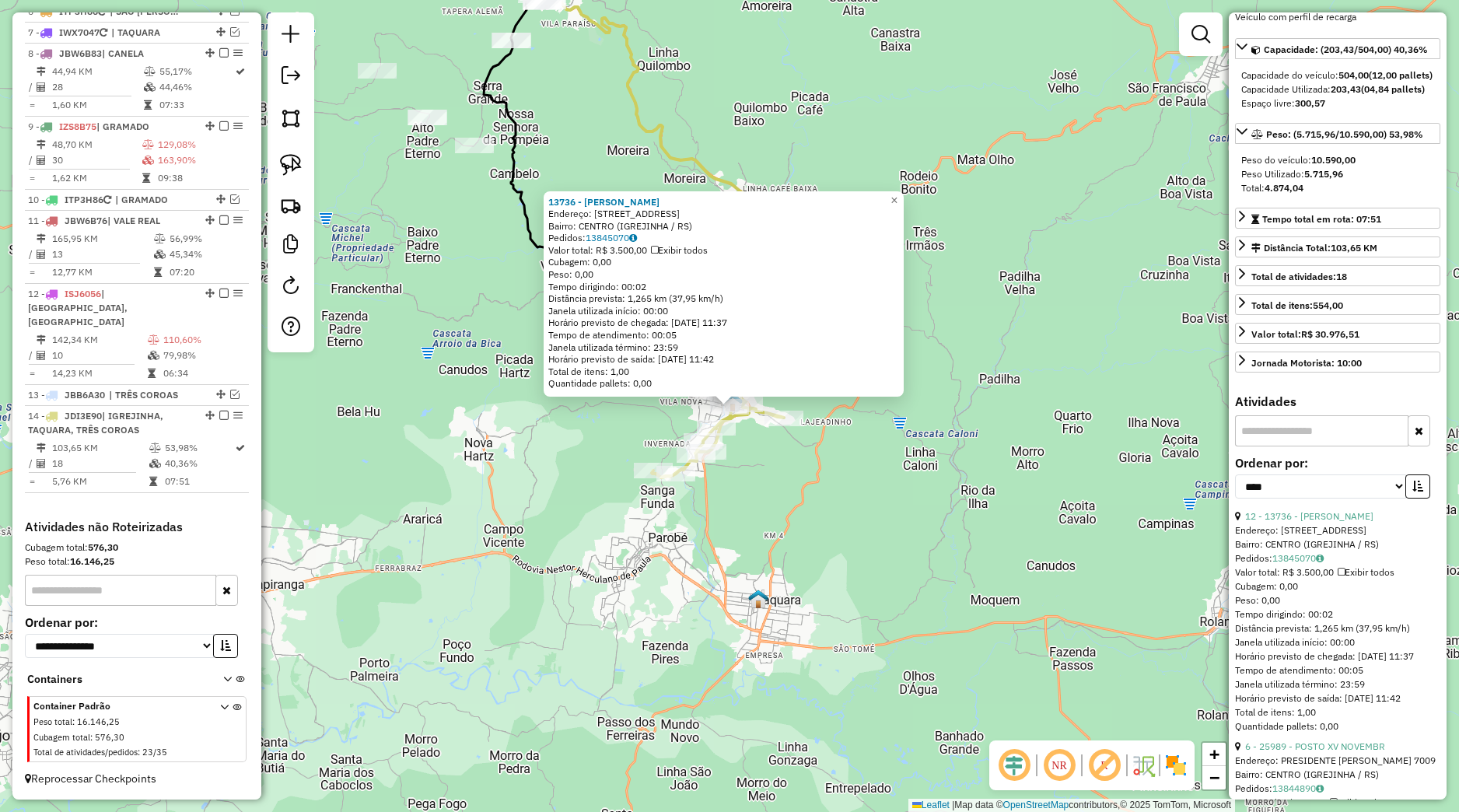
click at [470, 479] on div "13736 - BIANCA DA ROSA TRIND Endereço: Rua Independencia 245 Bairro: CENTRO (IG…" at bounding box center [729, 406] width 1459 height 812
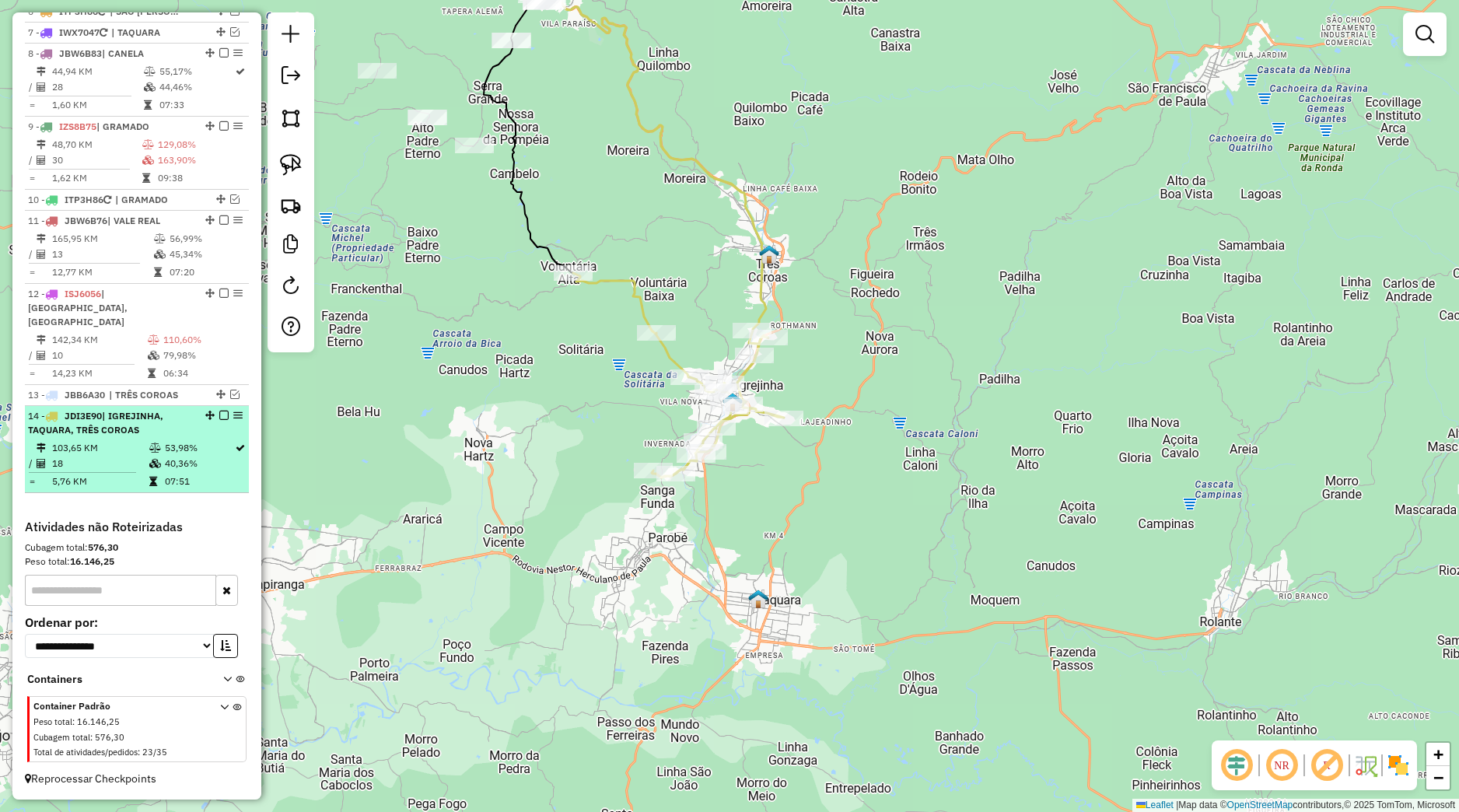
click at [220, 412] on em at bounding box center [224, 415] width 9 height 9
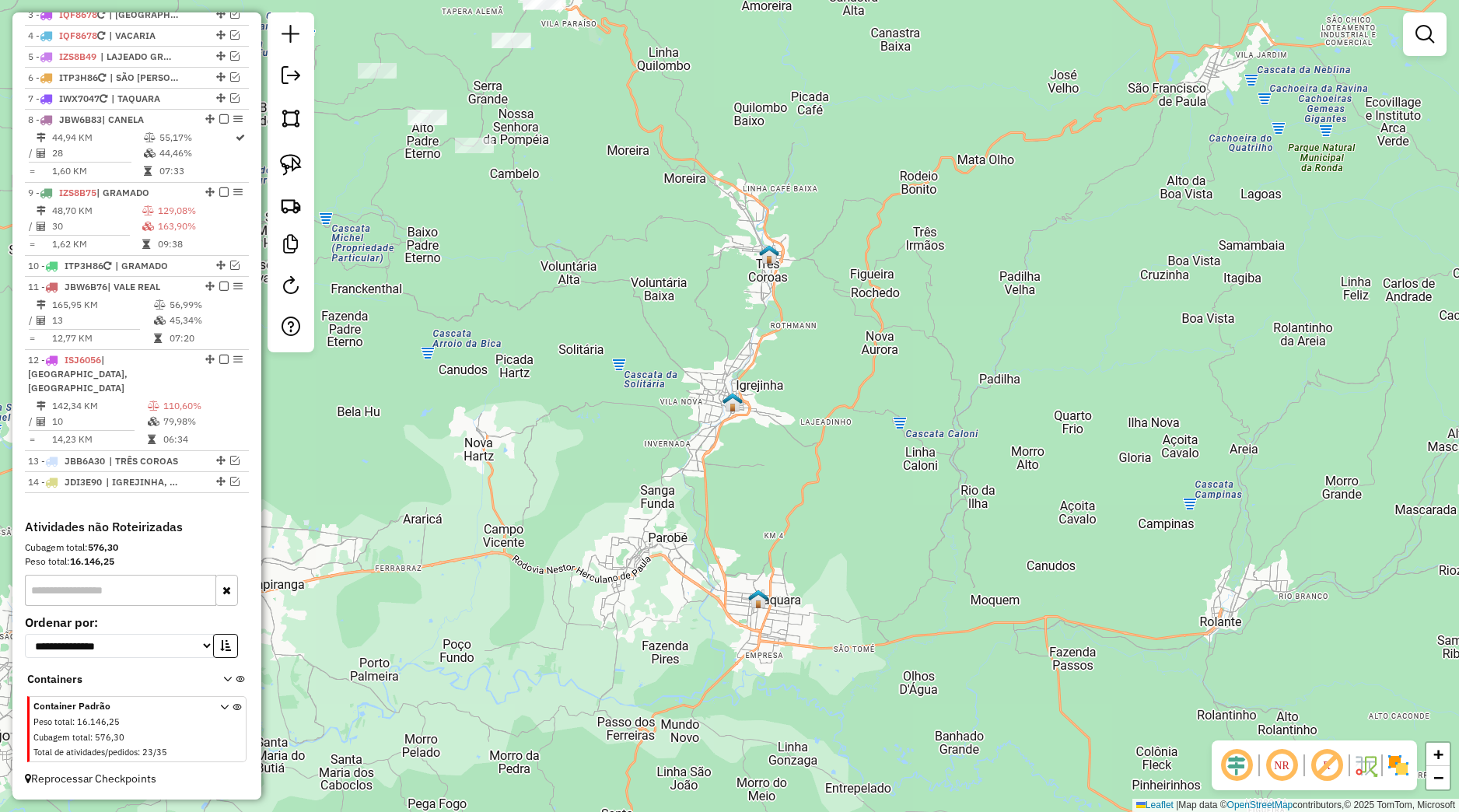
scroll to position [658, 0]
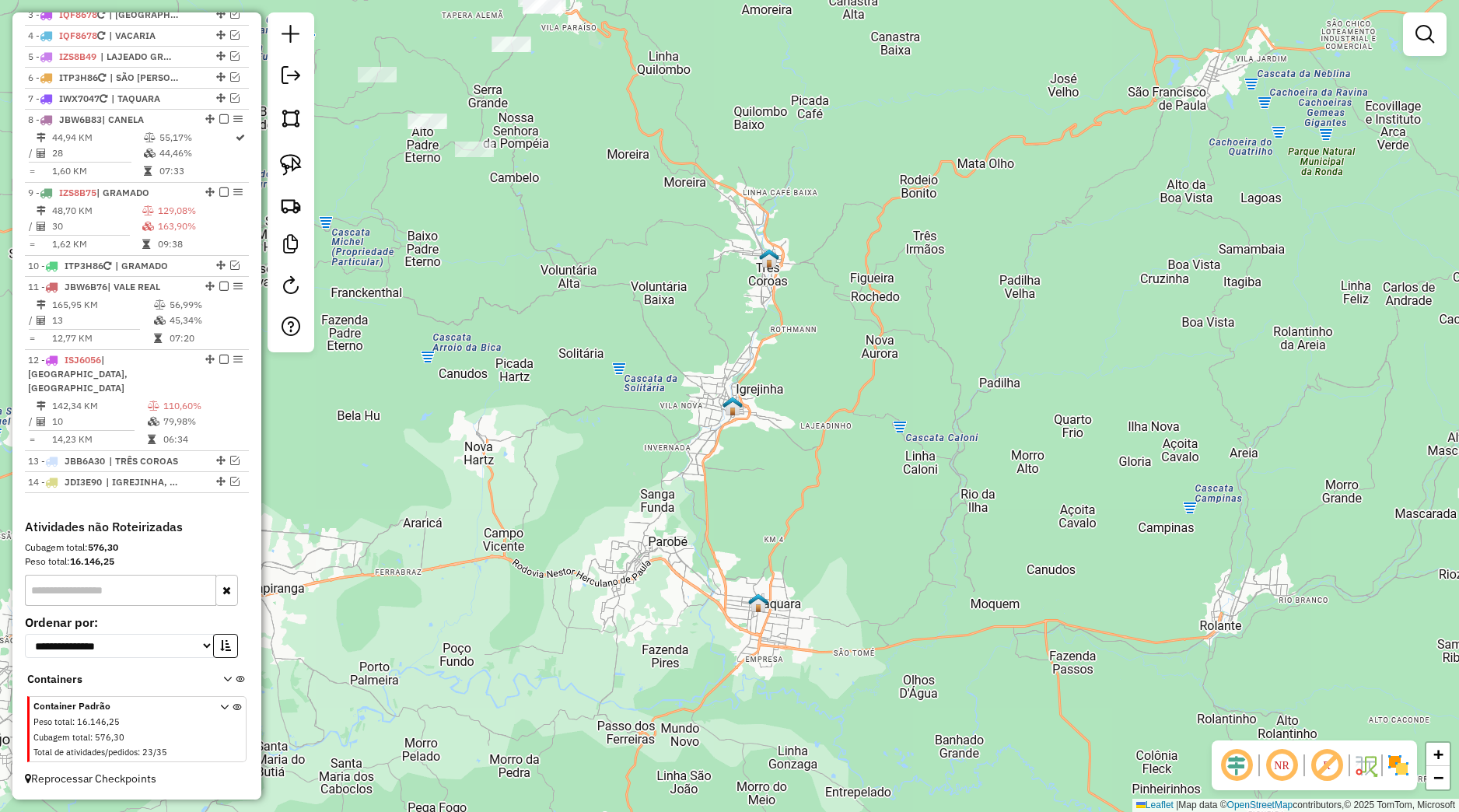
drag, startPoint x: 586, startPoint y: 374, endPoint x: 574, endPoint y: 602, distance: 228.3
click at [574, 603] on div "Janela de atendimento Grade de atendimento Capacidade Transportadoras Veículos …" at bounding box center [729, 406] width 1459 height 812
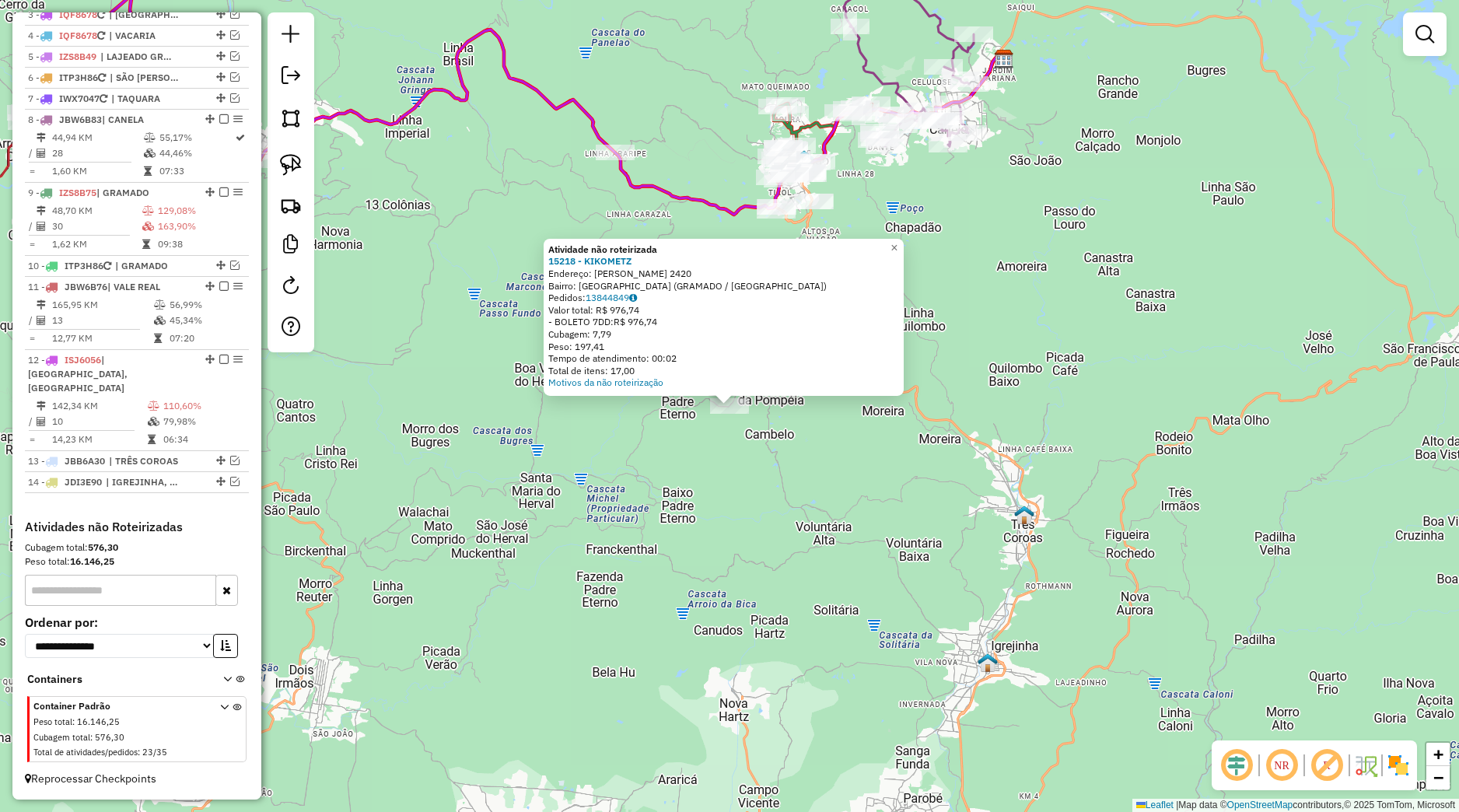
click at [714, 467] on div "Atividade não roteirizada 15218 - KIKOMETZ Endereço: ERNESTO SACHET 2420 Bairro…" at bounding box center [729, 406] width 1459 height 812
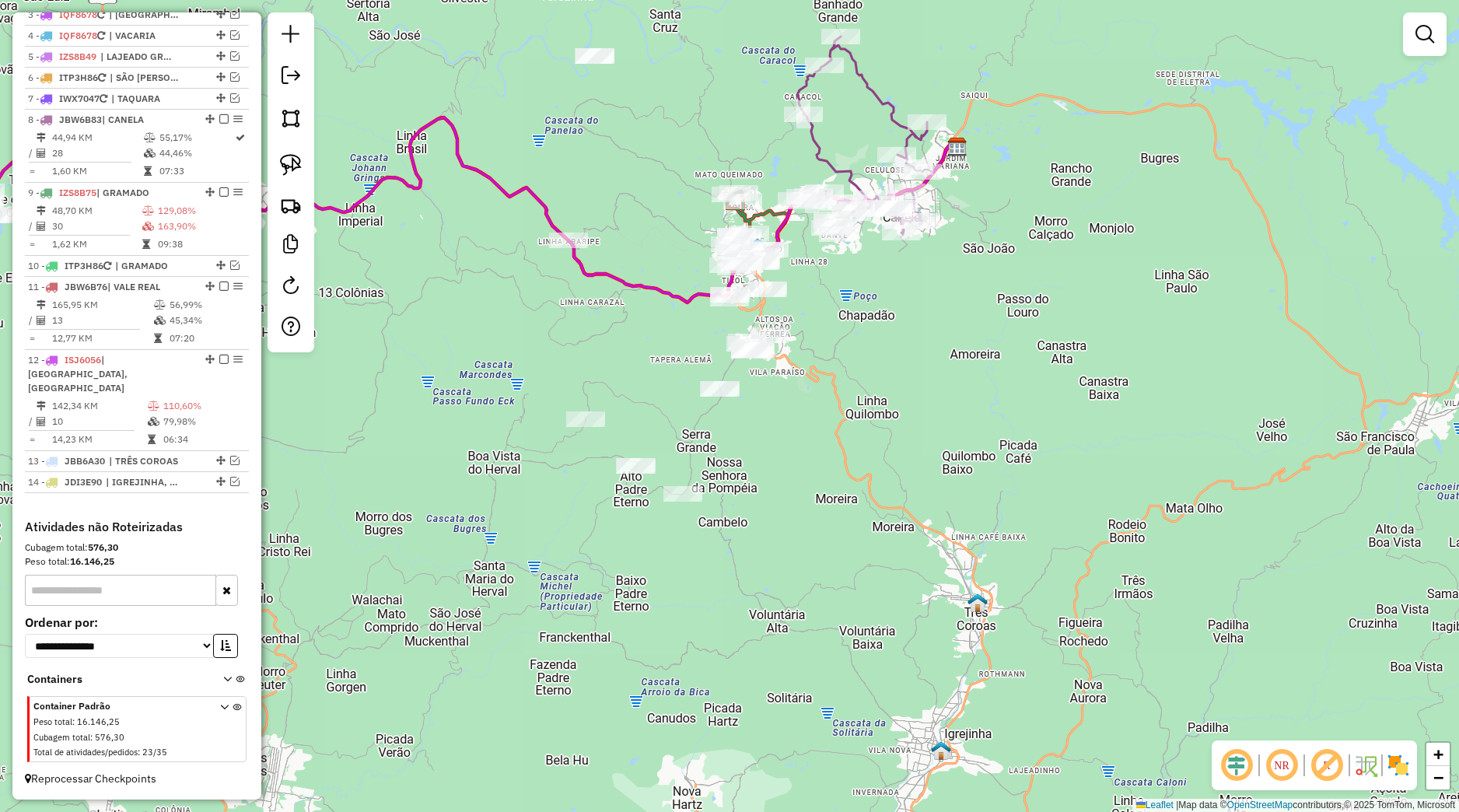
drag, startPoint x: 697, startPoint y: 522, endPoint x: 657, endPoint y: 597, distance: 85.0
click at [657, 597] on div "Janela de atendimento Grade de atendimento Capacidade Transportadoras Veículos …" at bounding box center [729, 406] width 1459 height 812
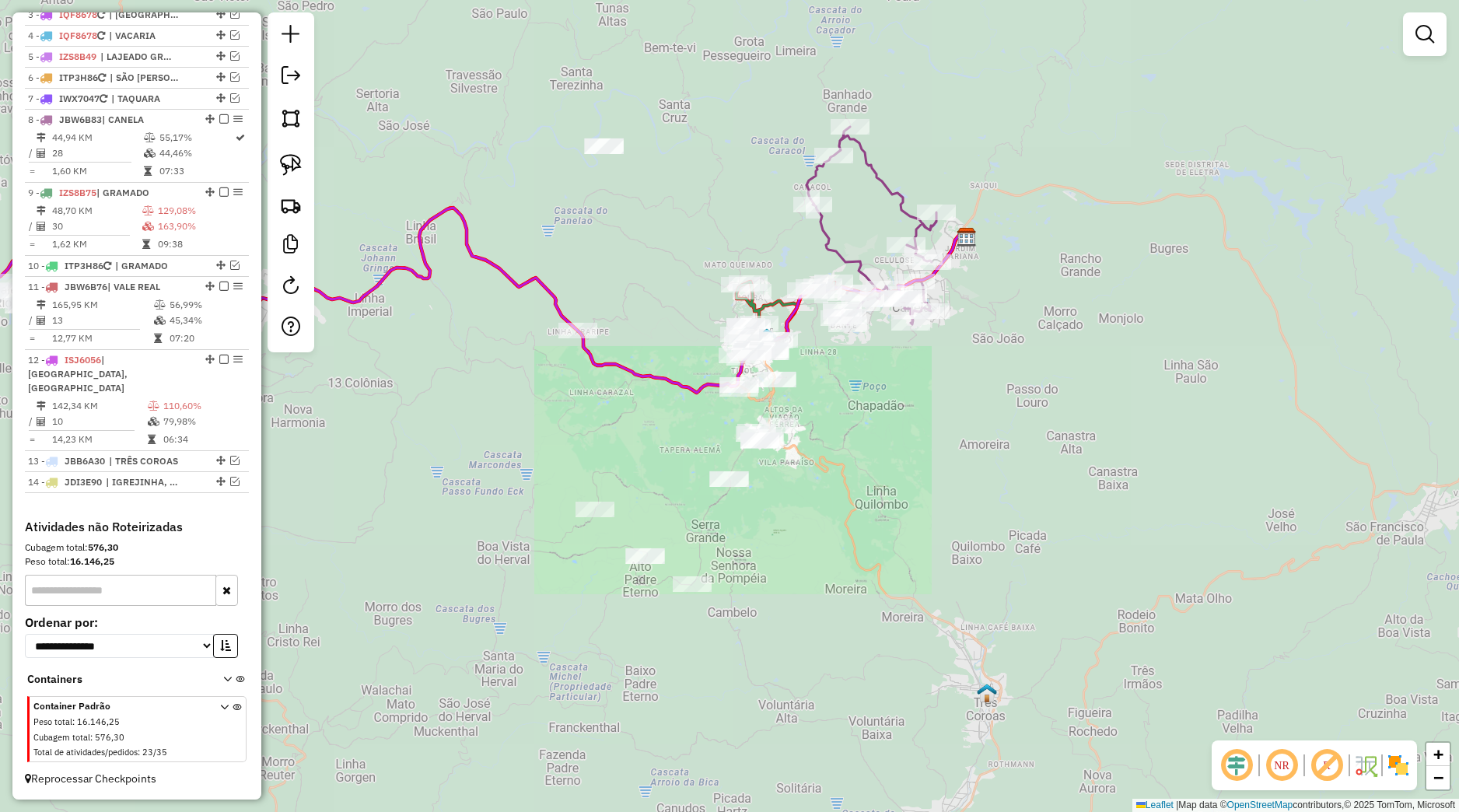
drag, startPoint x: 896, startPoint y: 425, endPoint x: 901, endPoint y: 611, distance: 186.1
click at [901, 611] on div "Janela de atendimento Grade de atendimento Capacidade Transportadoras Veículos …" at bounding box center [729, 406] width 1459 height 812
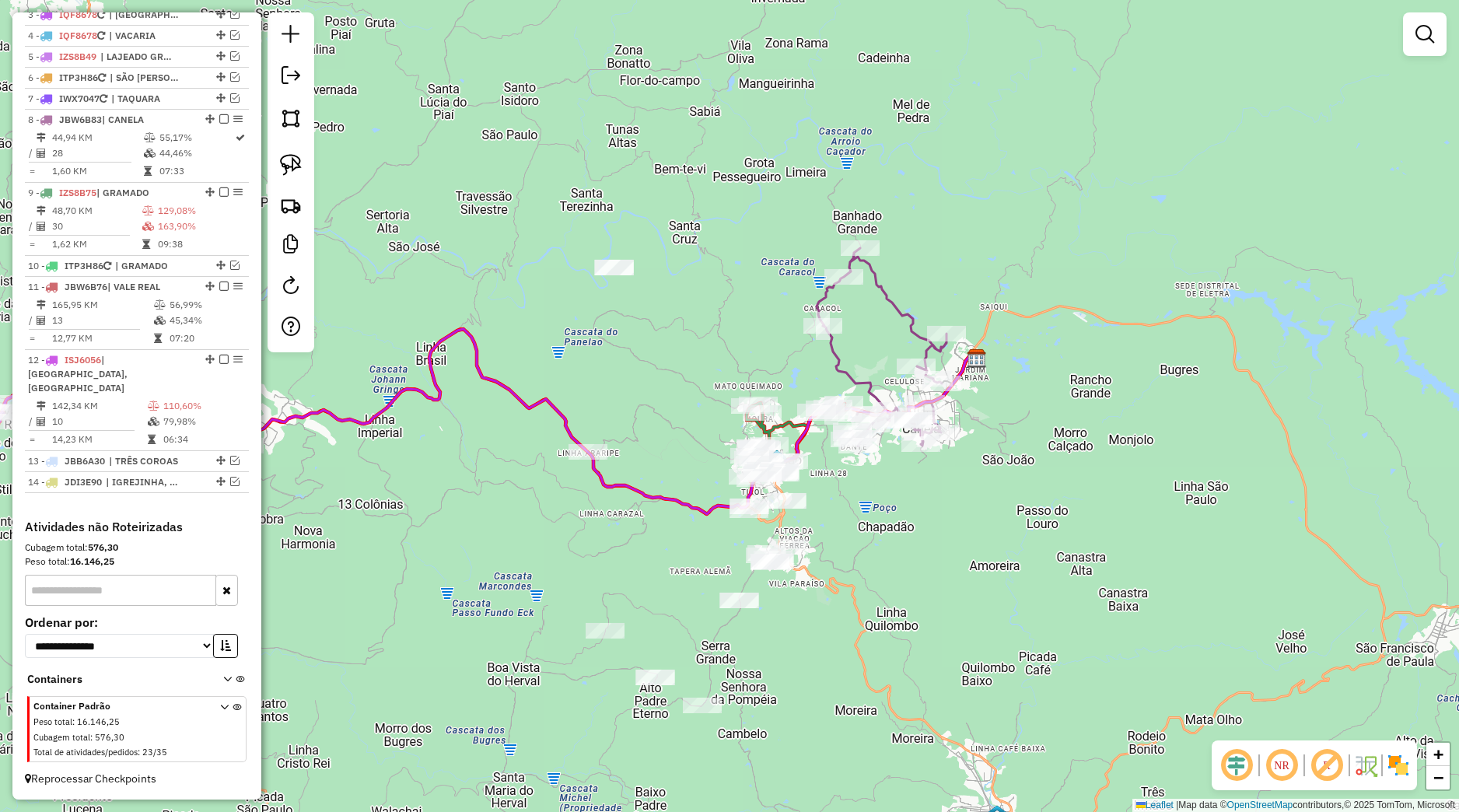
drag, startPoint x: 533, startPoint y: 494, endPoint x: 842, endPoint y: 460, distance: 310.9
click at [862, 463] on div "Janela de atendimento Grade de atendimento Capacidade Transportadoras Veículos …" at bounding box center [729, 406] width 1459 height 812
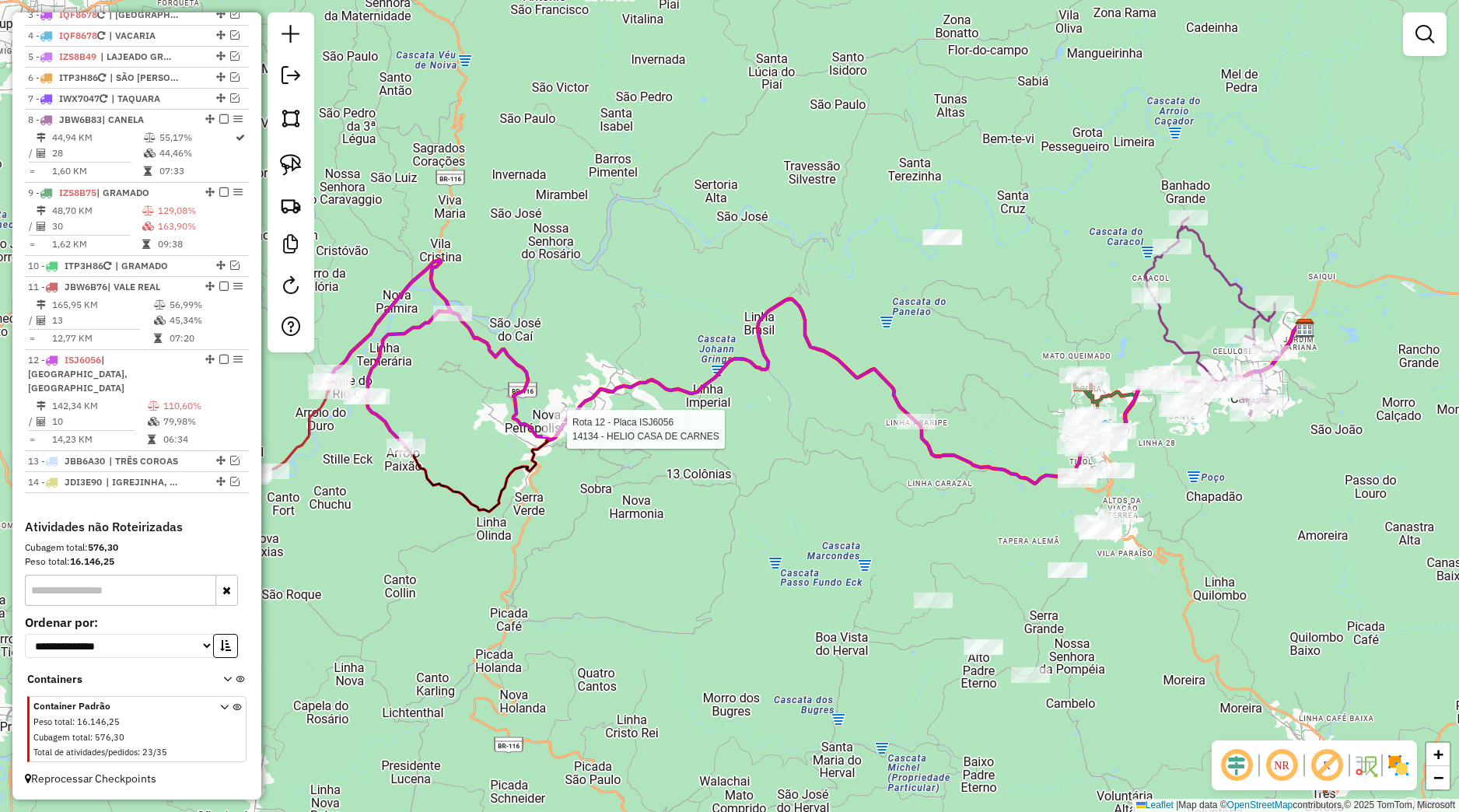
select select "*********"
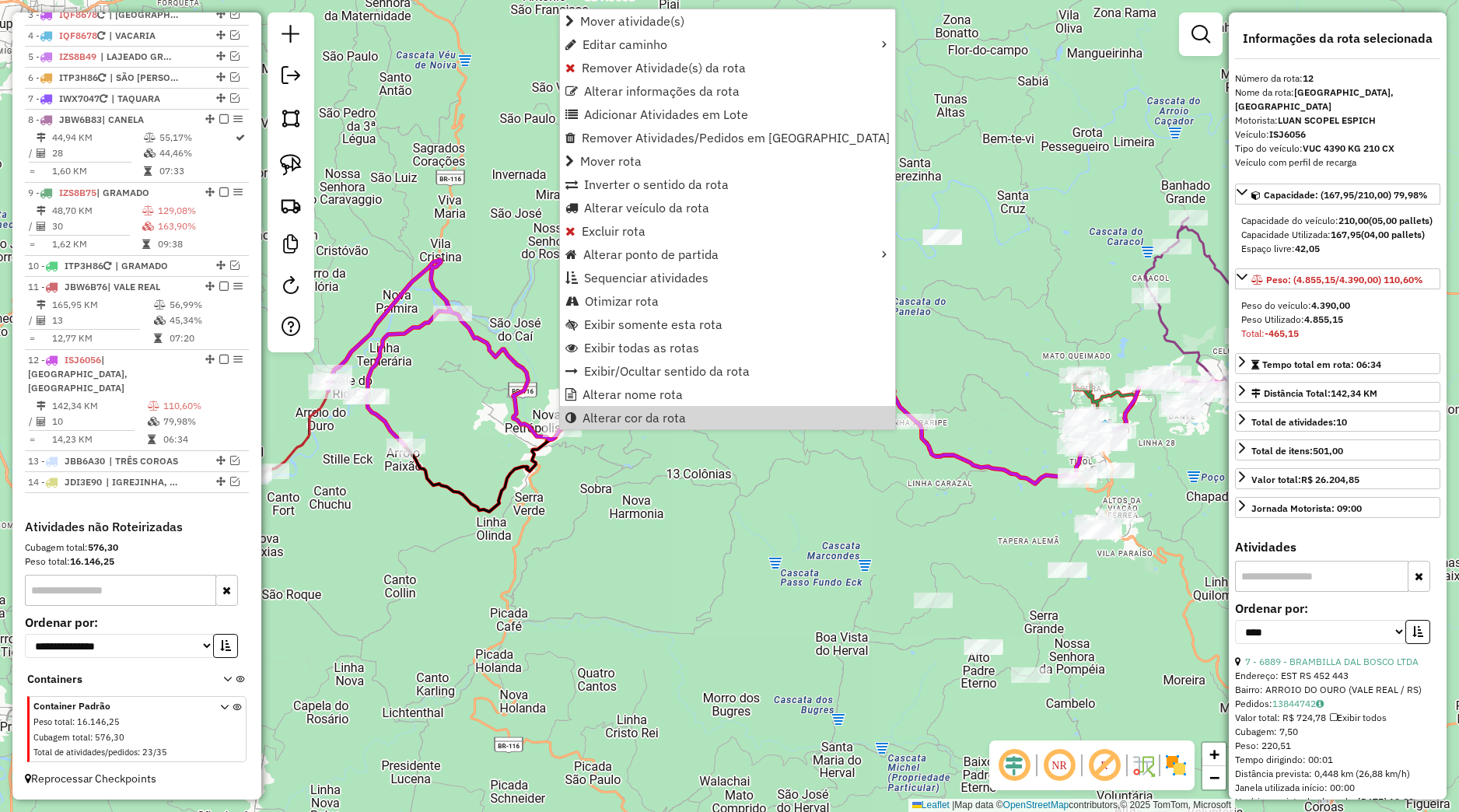
click at [796, 508] on div "Janela de atendimento Grade de atendimento Capacidade Transportadoras Veículos …" at bounding box center [729, 406] width 1459 height 812
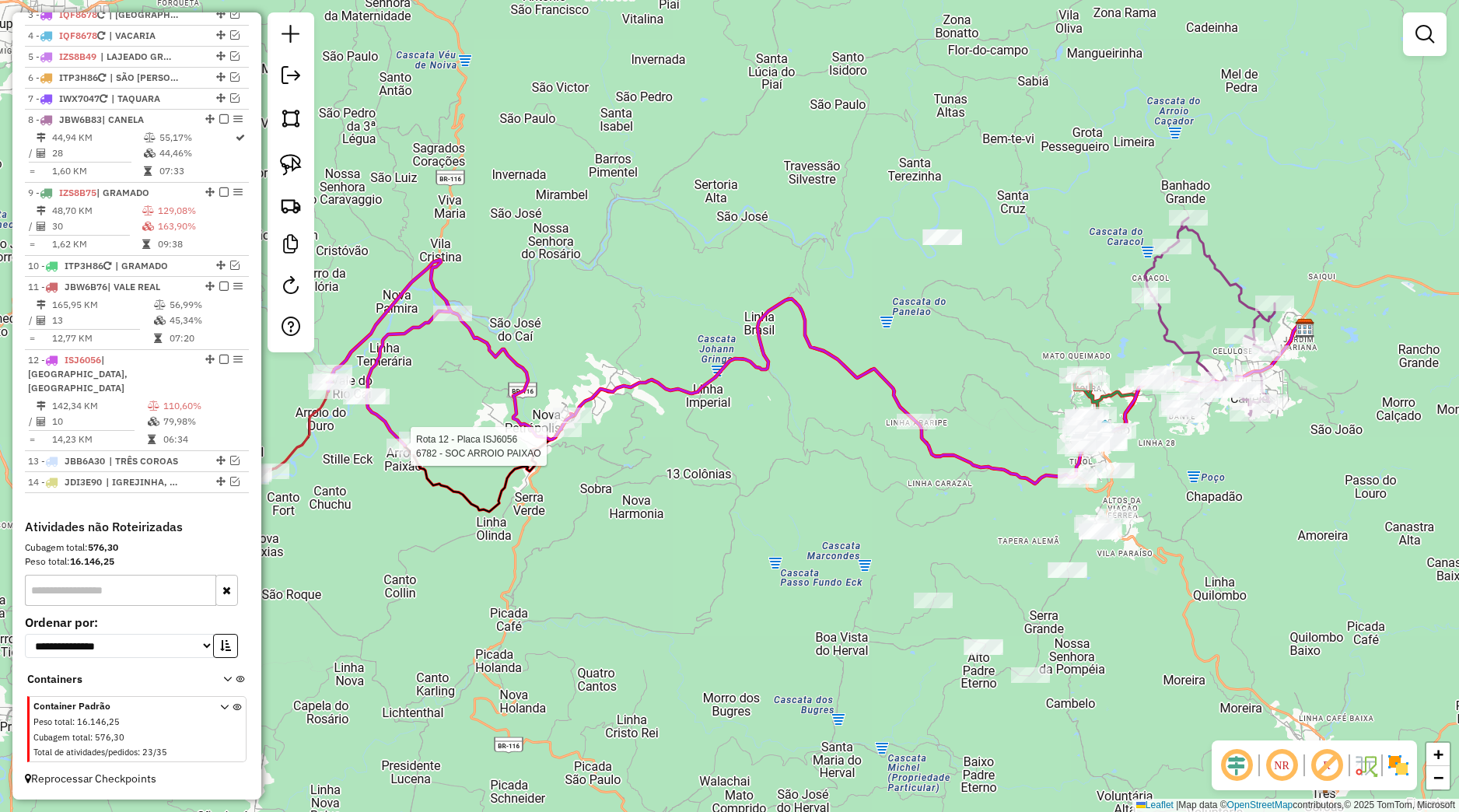
select select "*********"
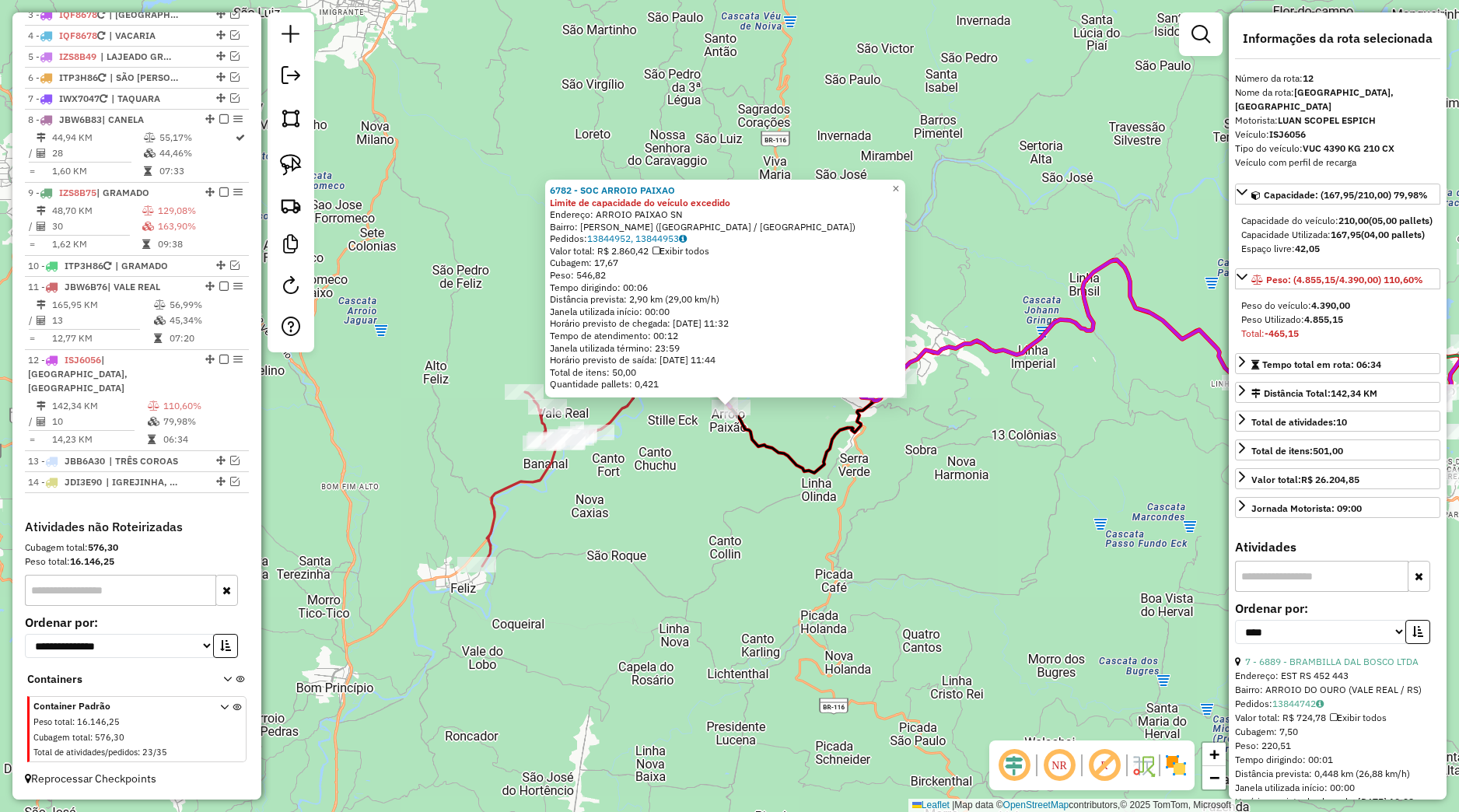
drag, startPoint x: 883, startPoint y: 512, endPoint x: 891, endPoint y: 512, distance: 8.0
click at [884, 512] on div "6782 - SOC ARROIO PAIXAO Limite de capacidade do veículo excedido Endereço: ARR…" at bounding box center [729, 406] width 1459 height 812
click at [931, 515] on div "6782 - SOC ARROIO PAIXAO Limite de capacidade do veículo excedido Endereço: ARR…" at bounding box center [729, 406] width 1459 height 812
click at [945, 520] on div "6782 - SOC ARROIO PAIXAO Limite de capacidade do veículo excedido Endereço: ARR…" at bounding box center [729, 406] width 1459 height 812
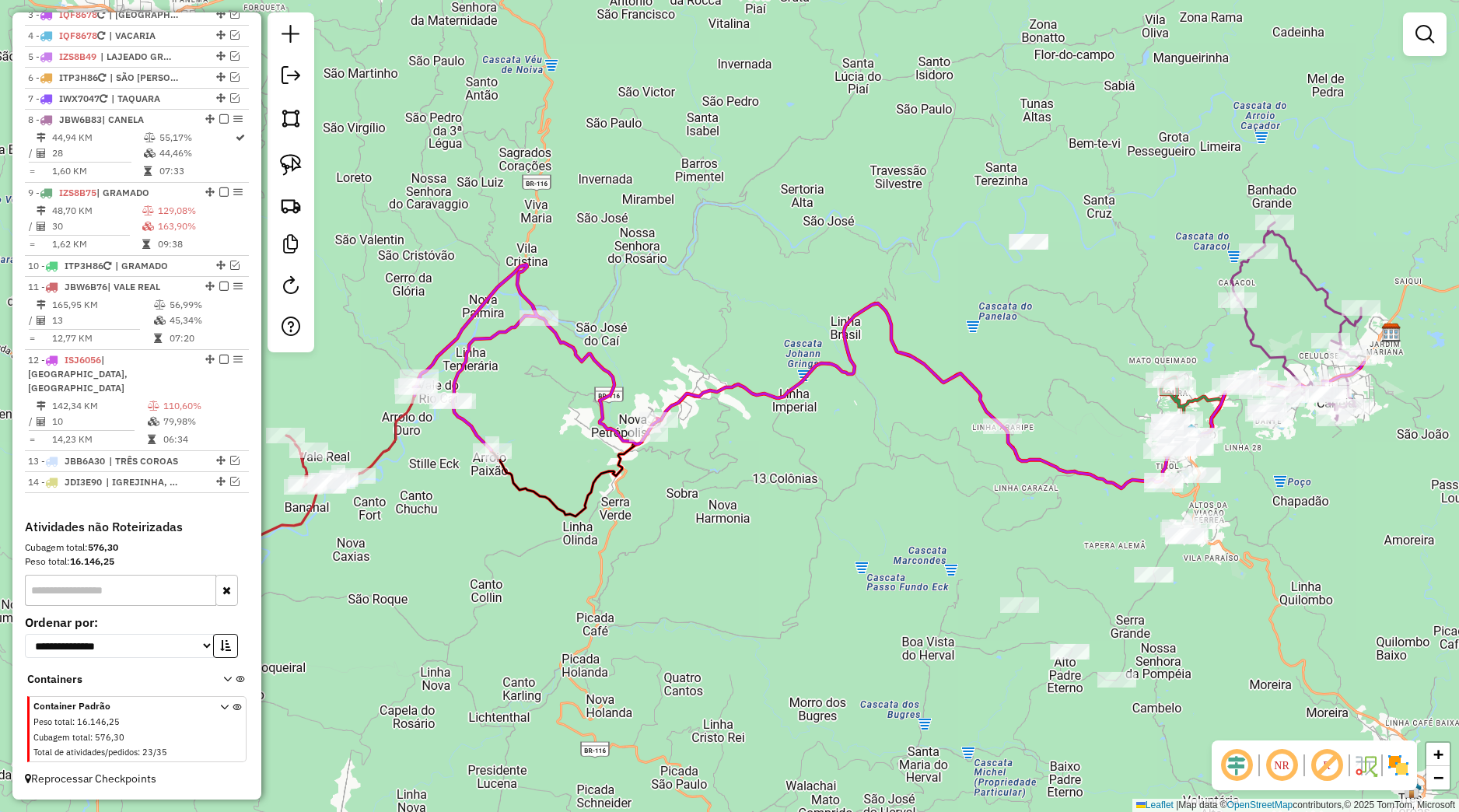
drag, startPoint x: 1036, startPoint y: 543, endPoint x: 848, endPoint y: 573, distance: 190.4
click at [797, 585] on div "Janela de atendimento Grade de atendimento Capacidade Transportadoras Veículos …" at bounding box center [729, 406] width 1459 height 812
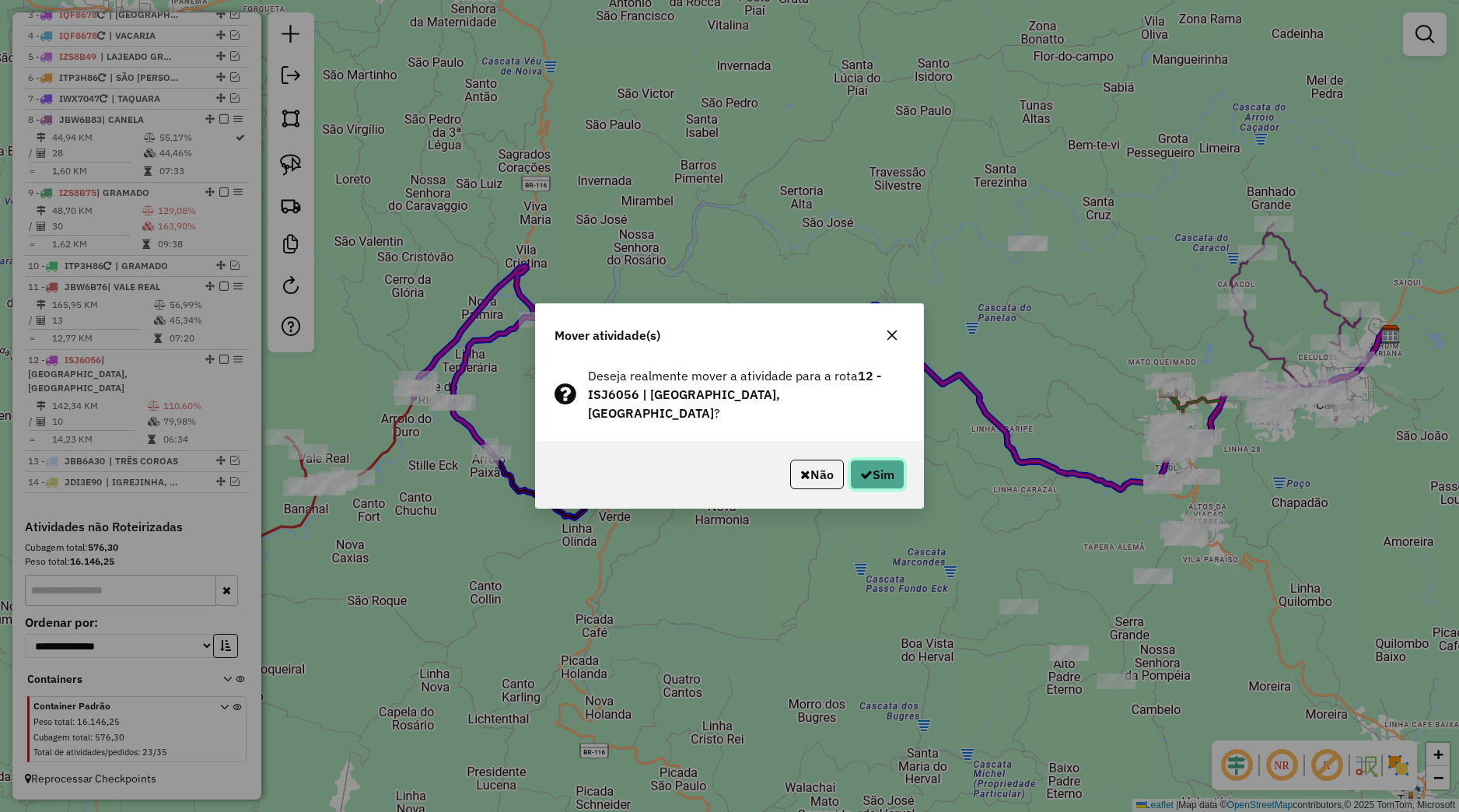
click at [866, 469] on icon "button" at bounding box center [866, 474] width 13 height 13
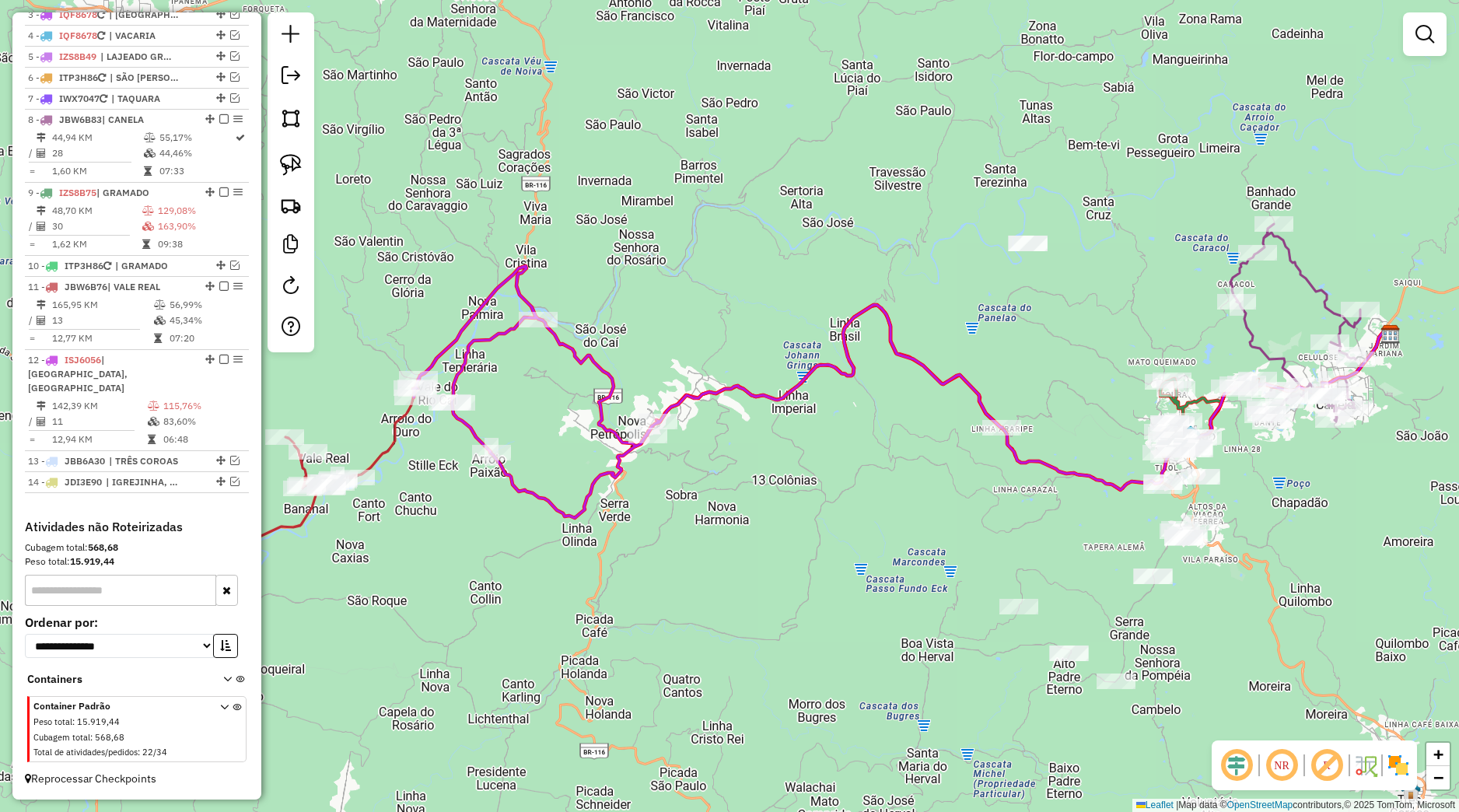
click at [944, 487] on div "Rota 12 - Placa ISJ6056 14134 - HELIO CASA DE CARNES Janela de atendimento Grad…" at bounding box center [729, 406] width 1459 height 812
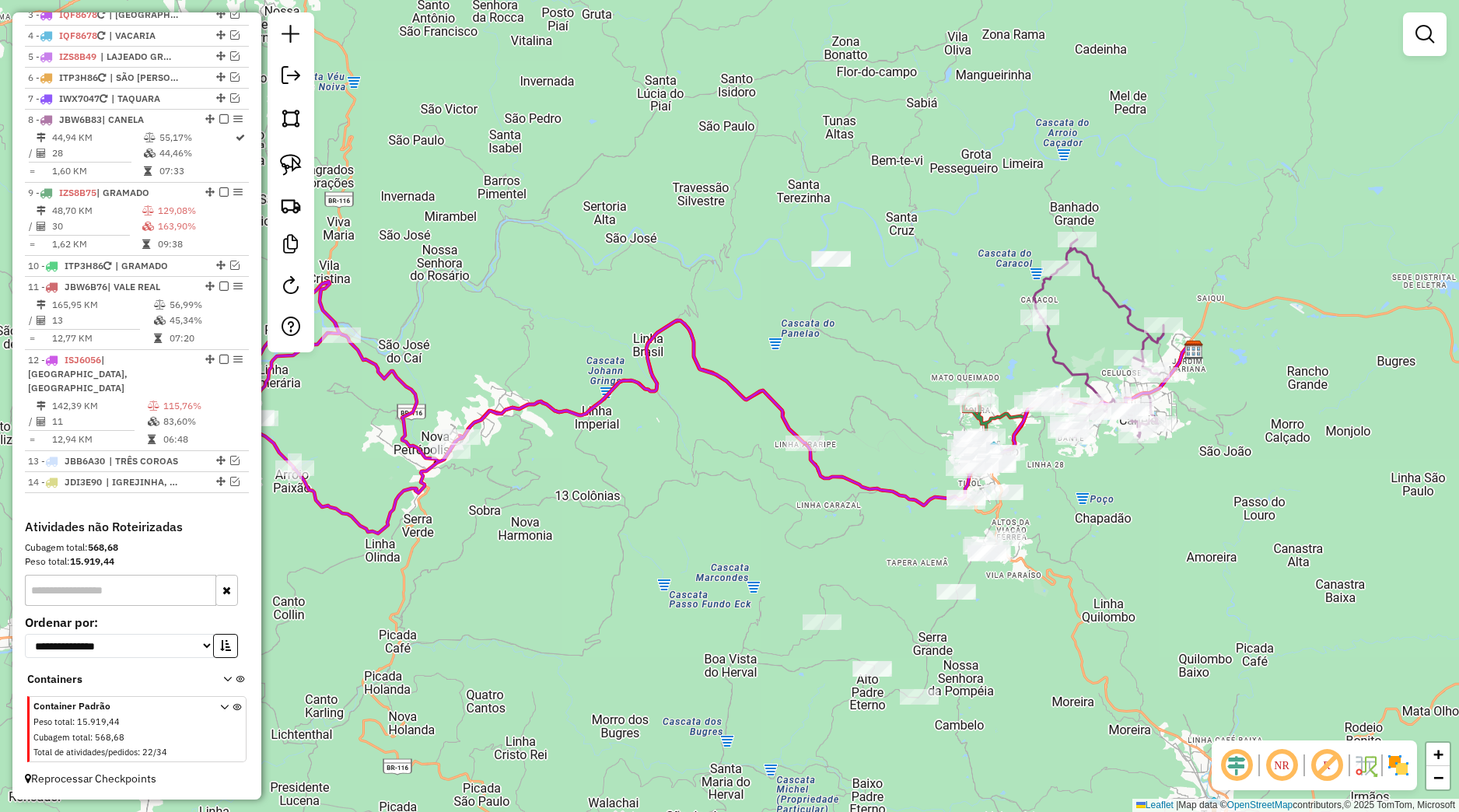
drag, startPoint x: 891, startPoint y: 521, endPoint x: 817, endPoint y: 533, distance: 75.0
click at [814, 531] on div "Janela de atendimento Grade de atendimento Capacidade Transportadoras Veículos …" at bounding box center [729, 406] width 1459 height 812
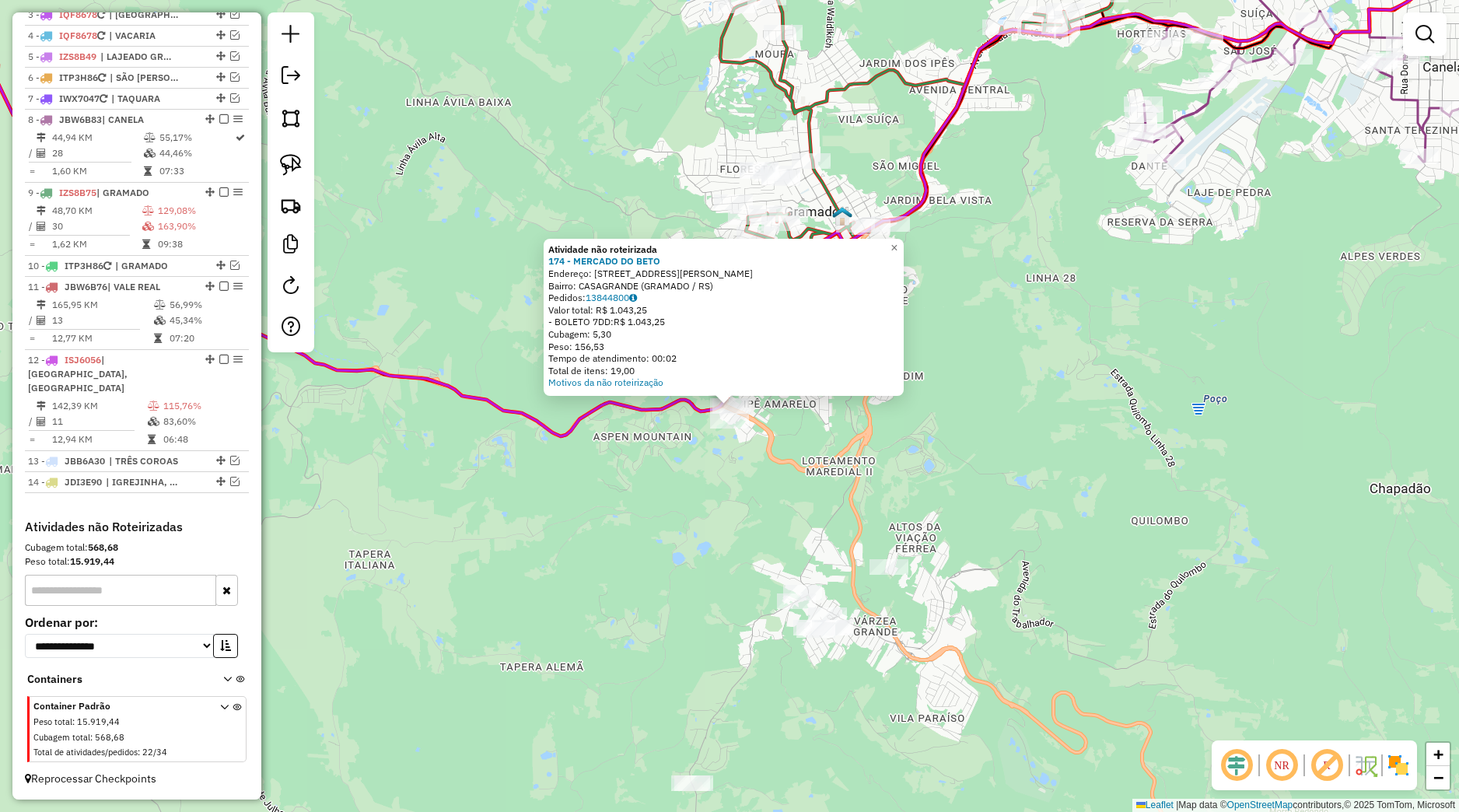
click at [768, 485] on div "Atividade não roteirizada 174 - MERCADO DO BETO Endereço: Rua Vereador Floriano…" at bounding box center [729, 406] width 1459 height 812
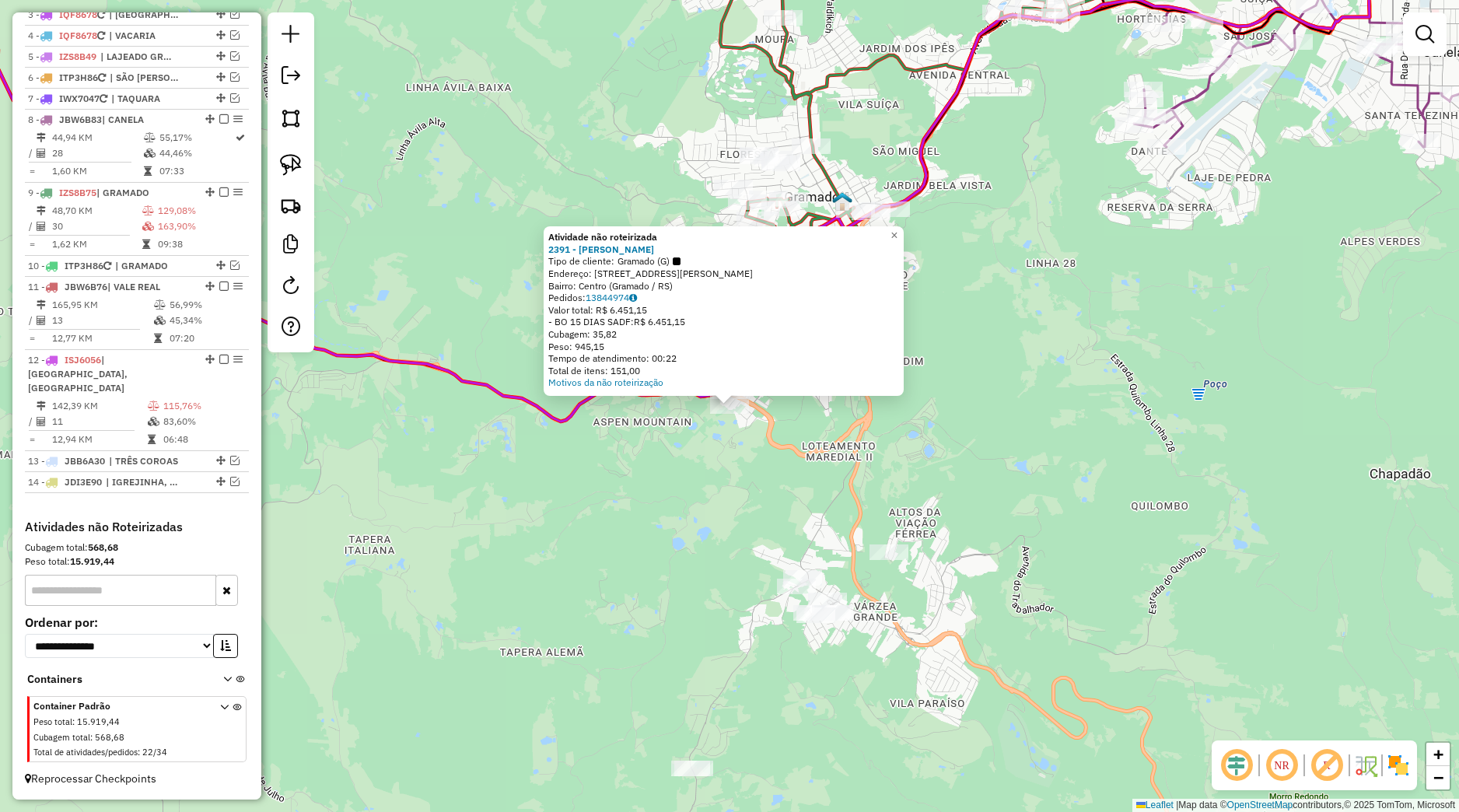
click at [698, 468] on div "Atividade não roteirizada 2391 - VALDETI DA SILVA PIRES Tipo de cliente: Gramad…" at bounding box center [729, 406] width 1459 height 812
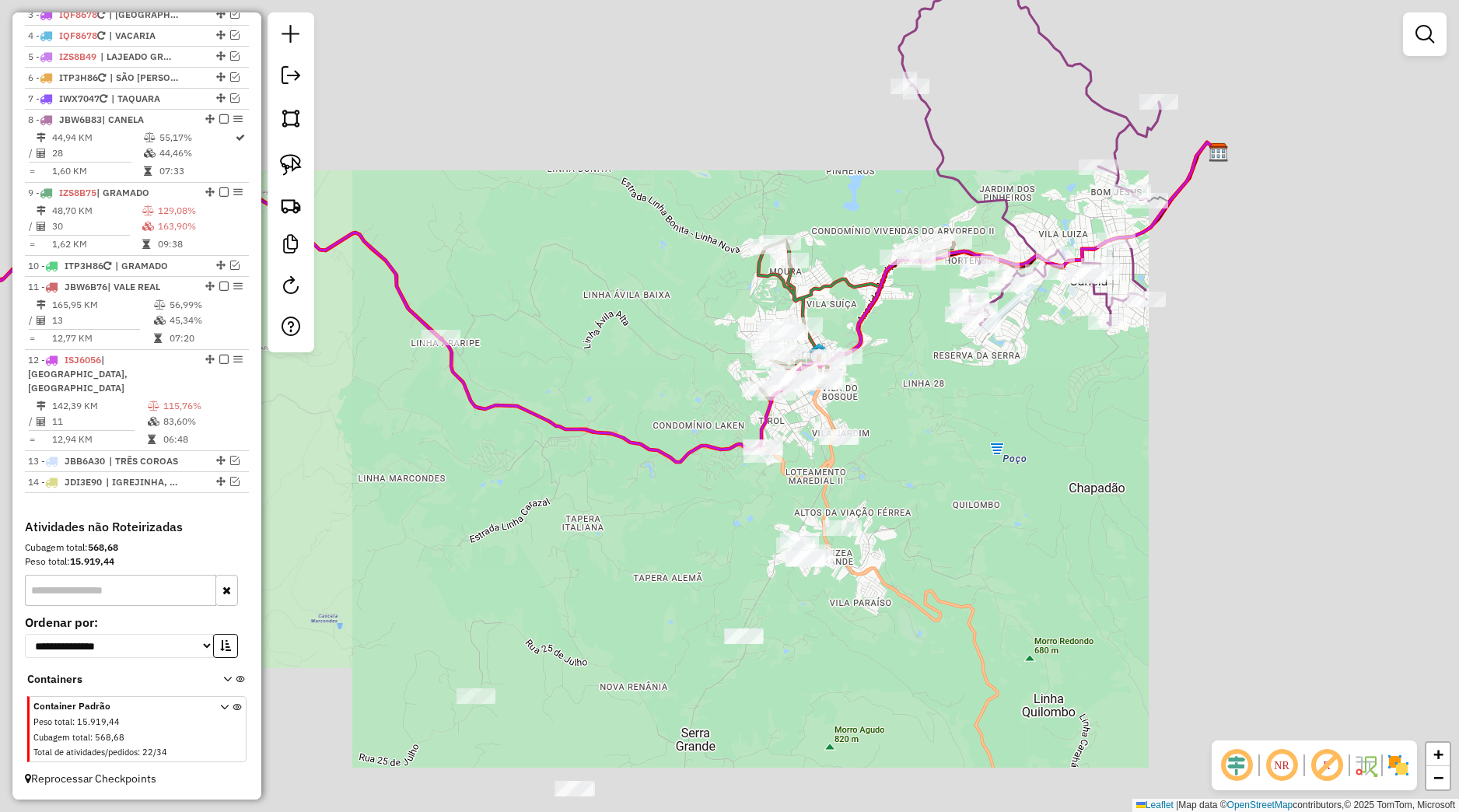
drag, startPoint x: 634, startPoint y: 544, endPoint x: 791, endPoint y: 586, distance: 162.5
click at [791, 586] on div "Janela de atendimento Grade de atendimento Capacidade Transportadoras Veículos …" at bounding box center [729, 406] width 1459 height 812
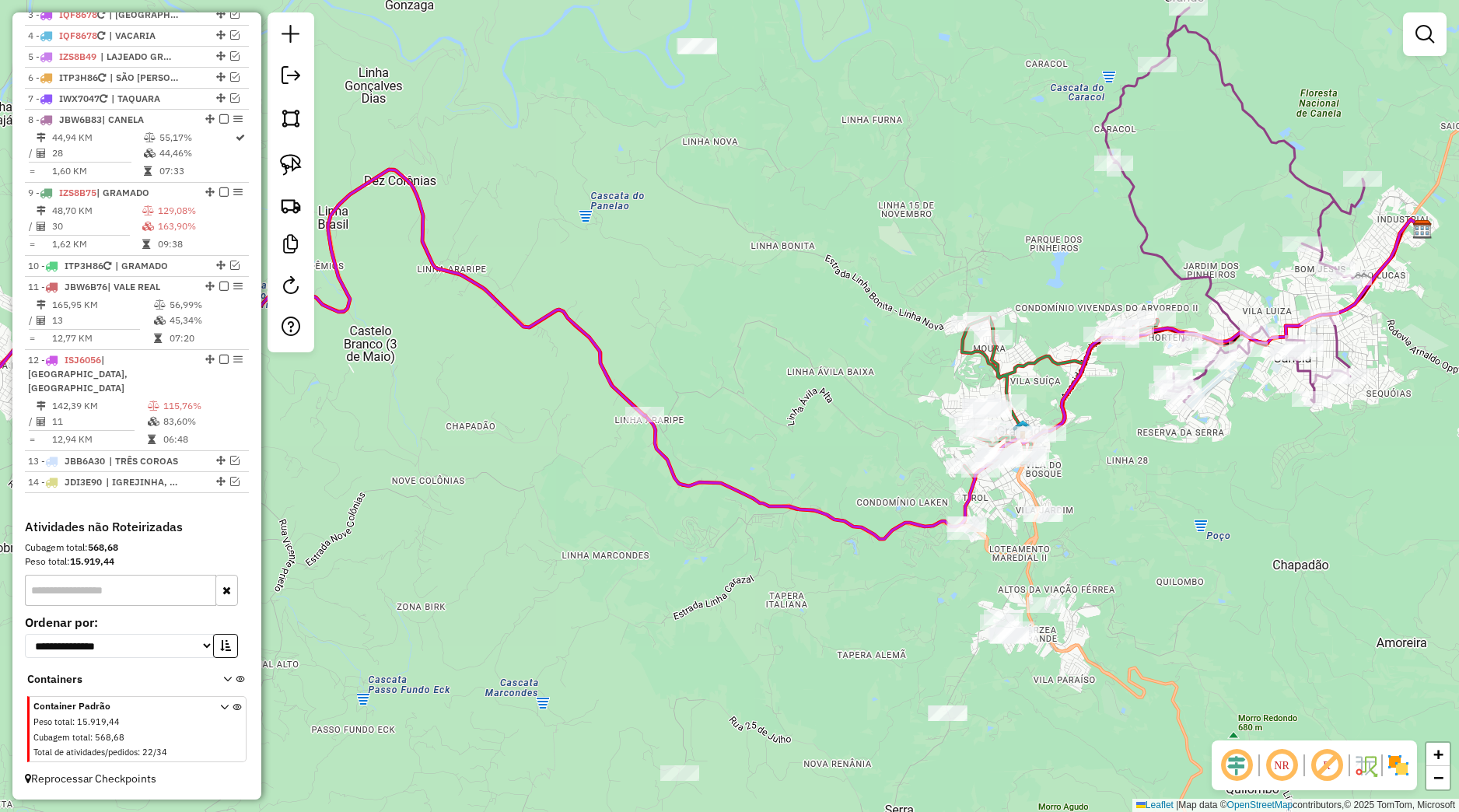
drag, startPoint x: 703, startPoint y: 552, endPoint x: 704, endPoint y: 480, distance: 72.0
click at [738, 561] on div "Janela de atendimento Grade de atendimento Capacidade Transportadoras Veículos …" at bounding box center [729, 406] width 1459 height 812
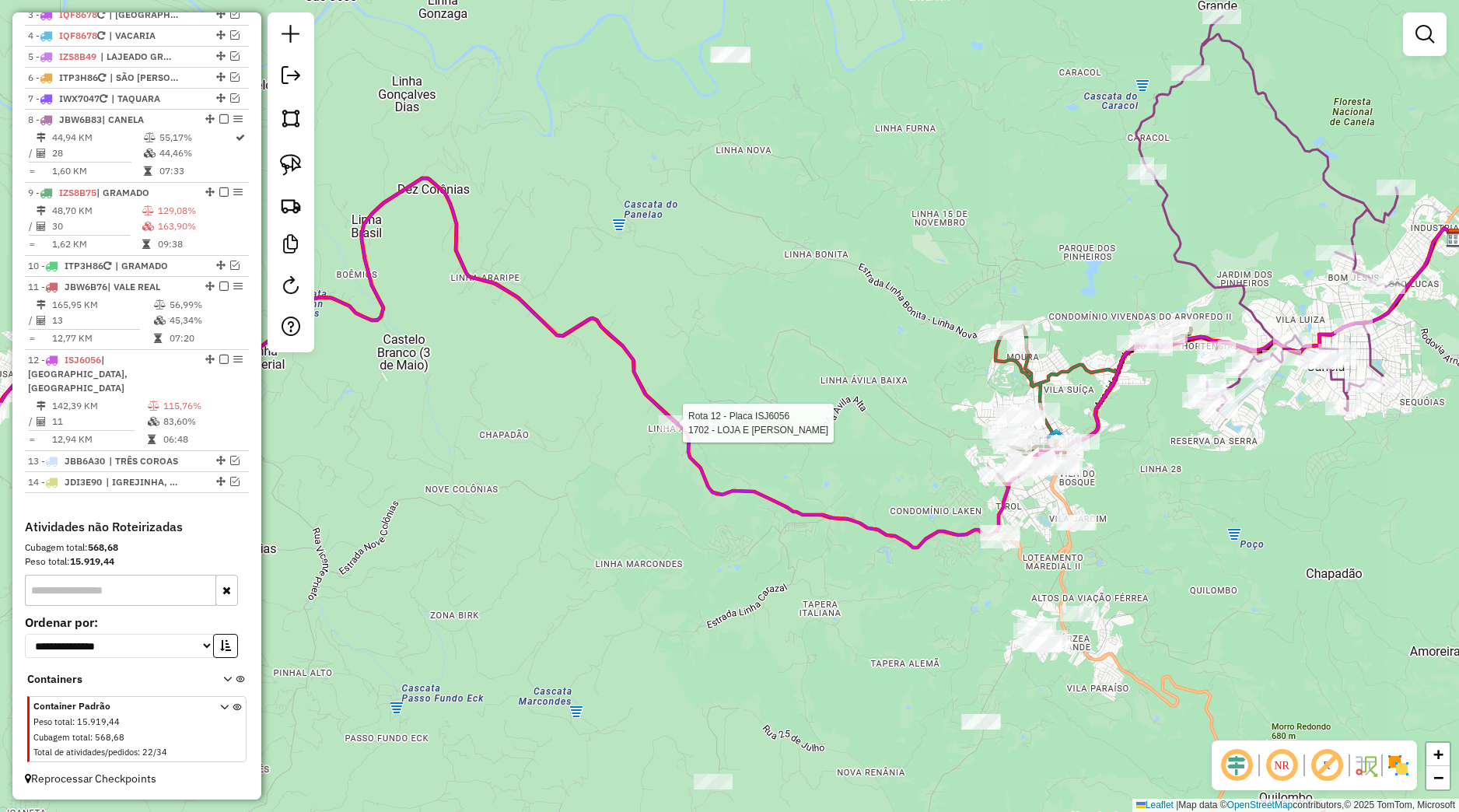
select select "*********"
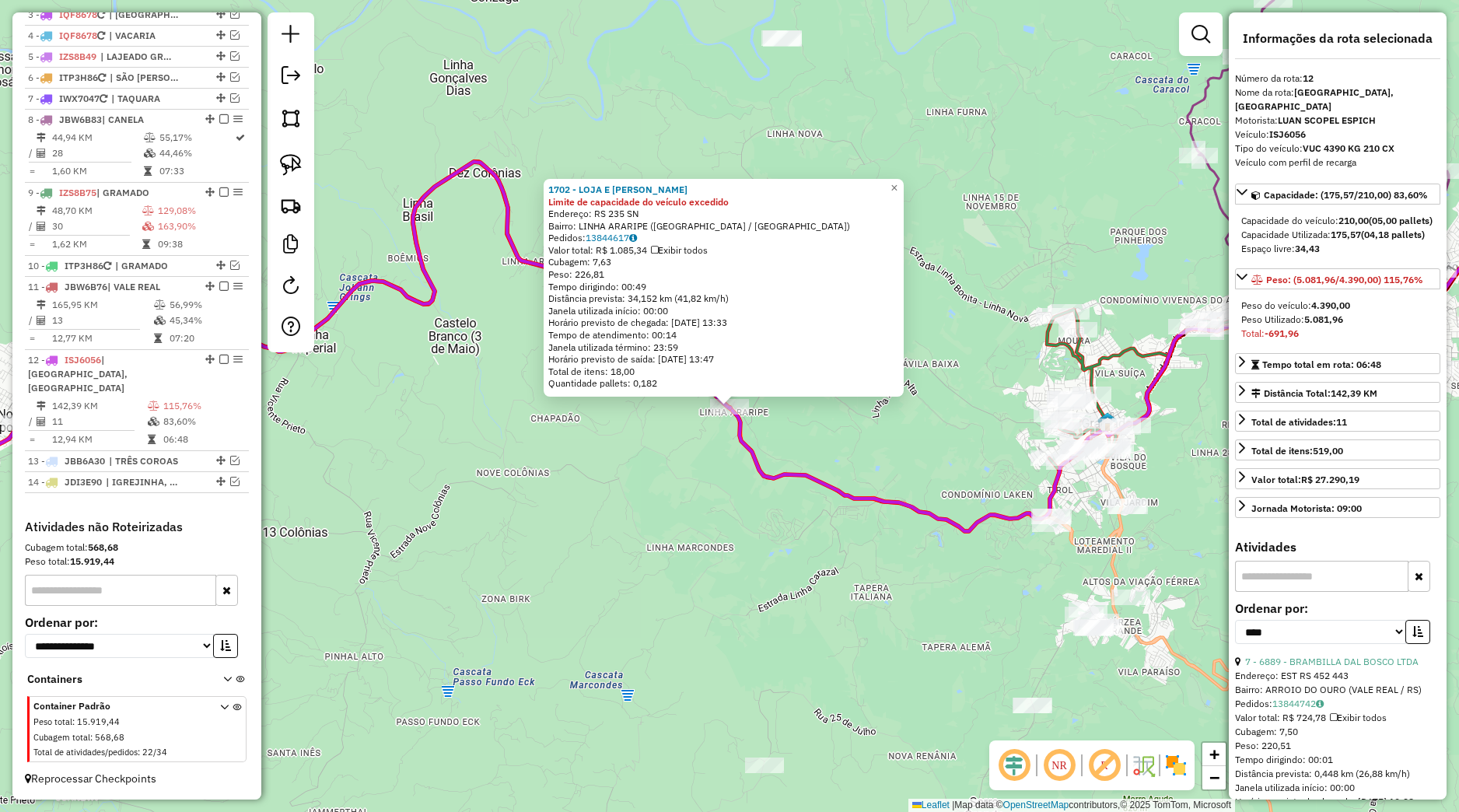
click at [735, 541] on div "1702 - LOJA E ARMAZEM WILTG Limite de capacidade do veículo excedido Endereço: …" at bounding box center [729, 406] width 1459 height 812
click at [898, 557] on div "1702 - LOJA E ARMAZEM WILTG Limite de capacidade do veículo excedido Endereço: …" at bounding box center [729, 406] width 1459 height 812
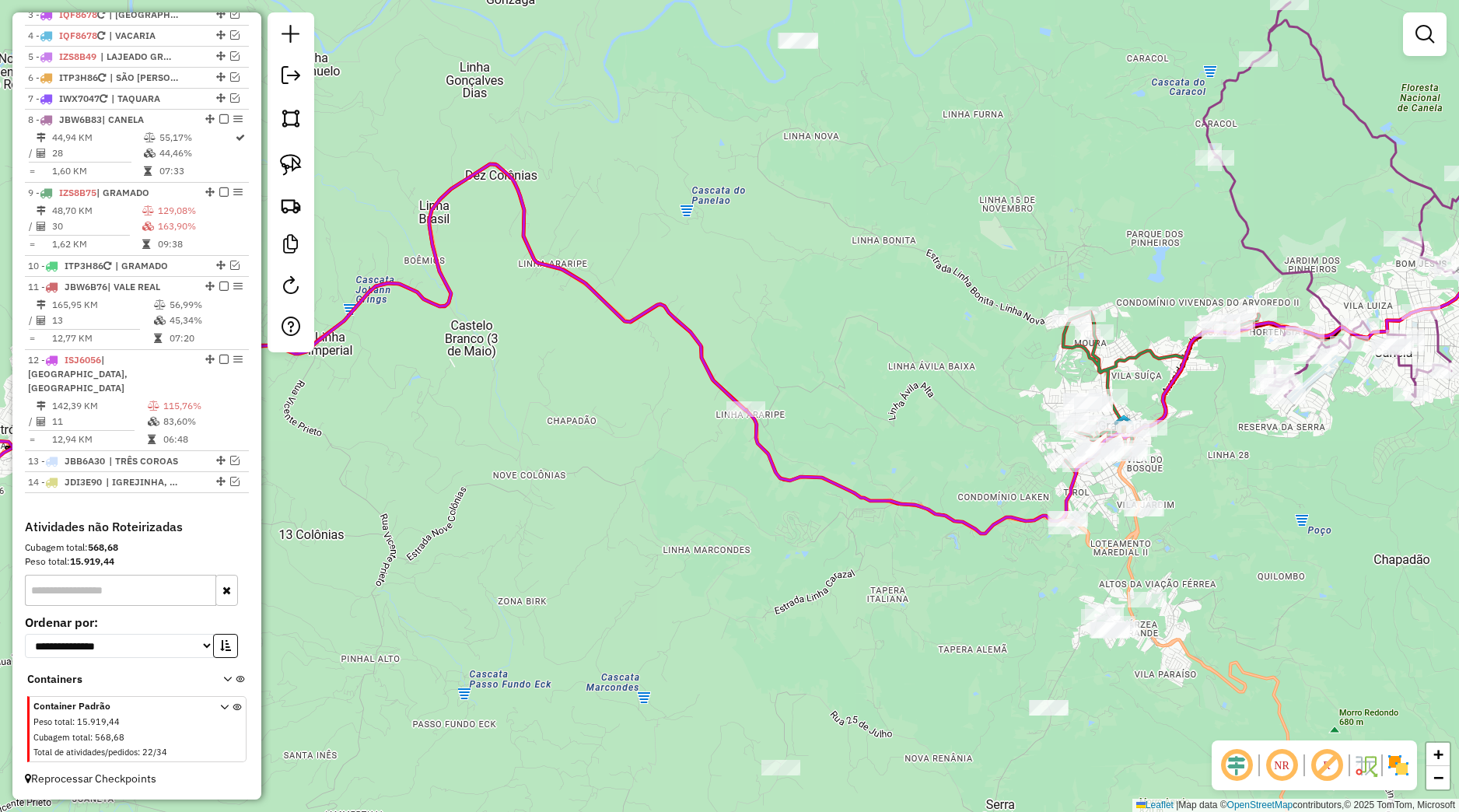
drag, startPoint x: 811, startPoint y: 585, endPoint x: 843, endPoint y: 579, distance: 32.6
click at [842, 581] on div "Janela de atendimento Grade de atendimento Capacidade Transportadoras Veículos …" at bounding box center [729, 406] width 1459 height 812
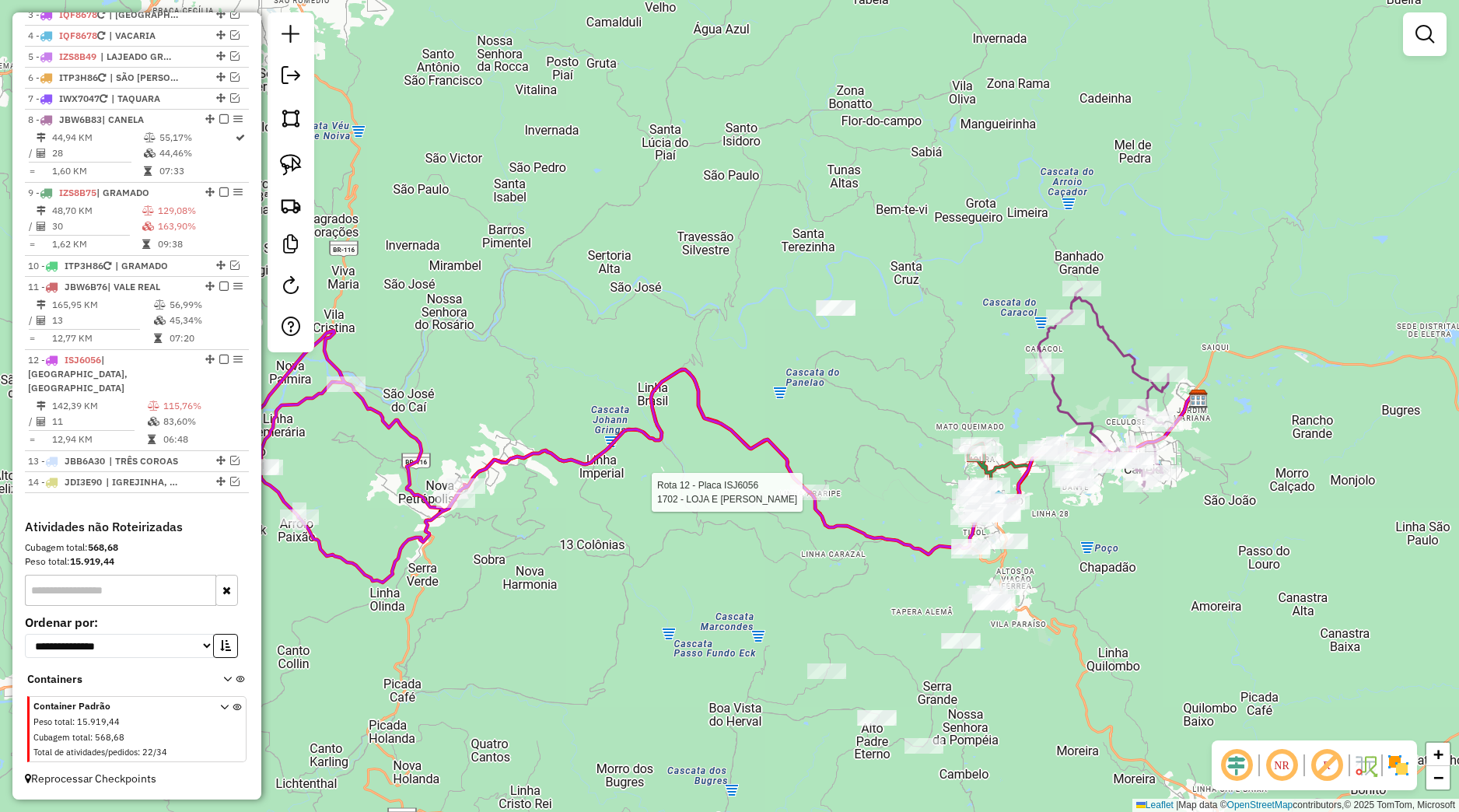
select select "*********"
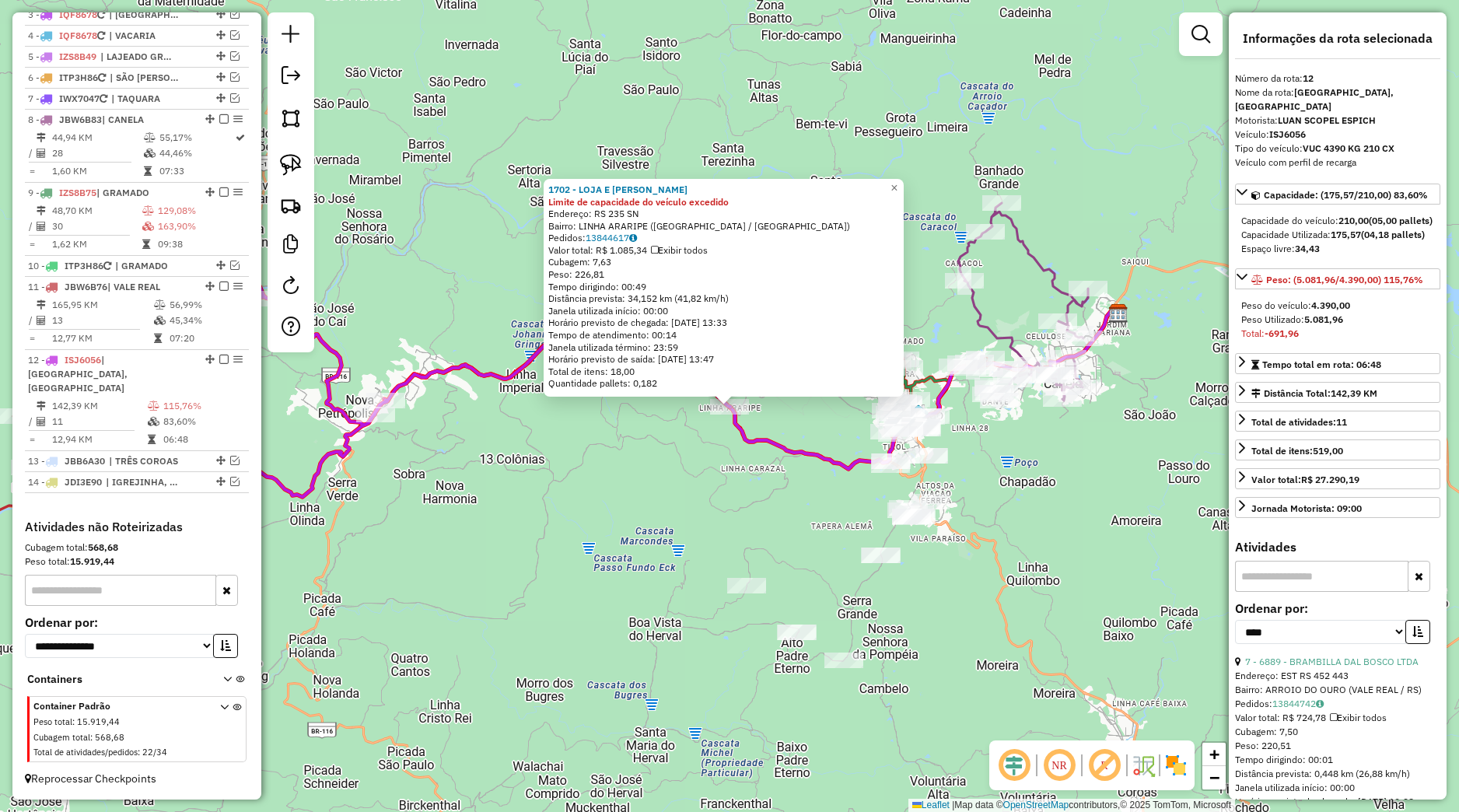
click at [721, 505] on div "1702 - LOJA E ARMAZEM WILTG Limite de capacidade do veículo excedido Endereço: …" at bounding box center [729, 406] width 1459 height 812
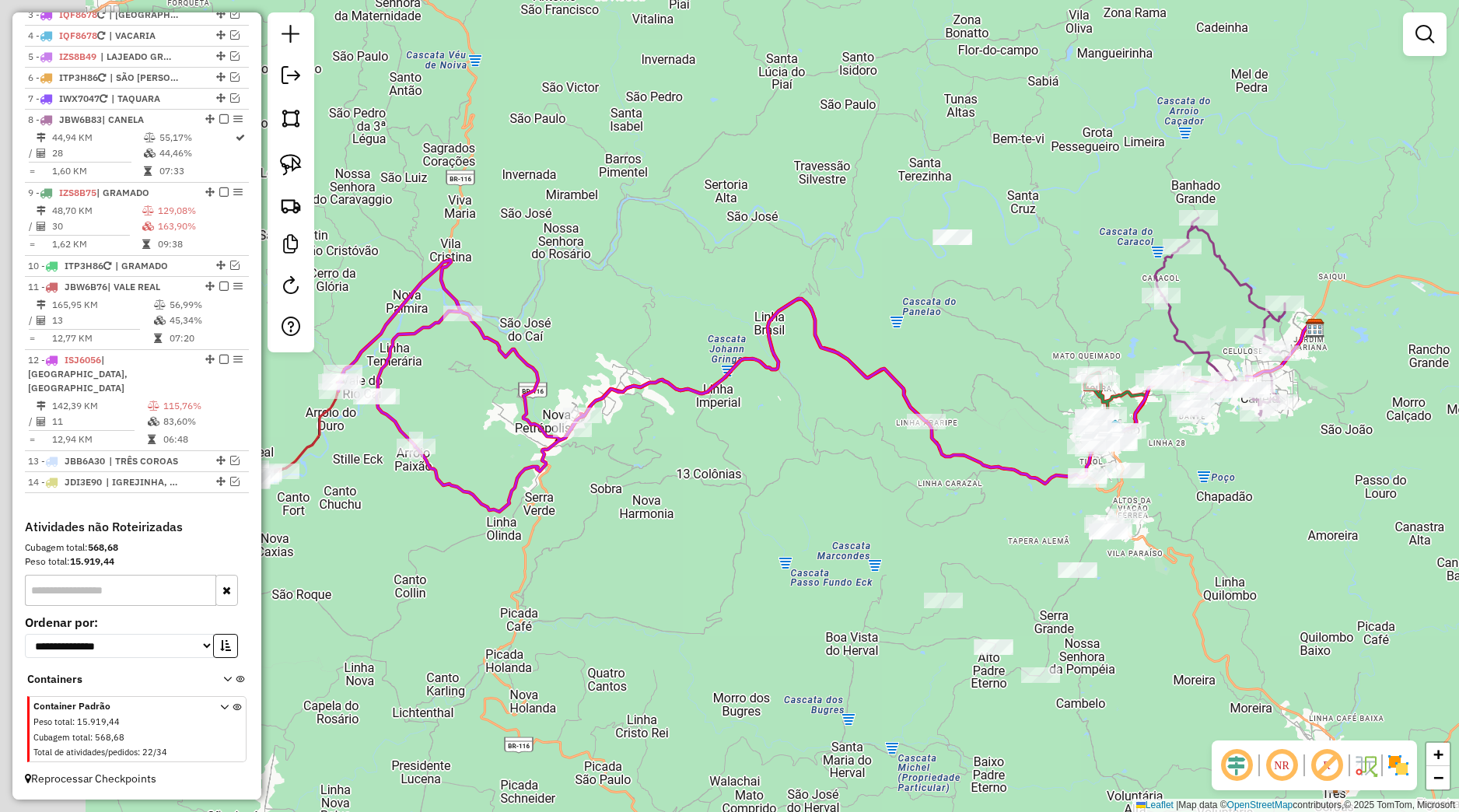
drag, startPoint x: 579, startPoint y: 482, endPoint x: 775, endPoint y: 497, distance: 196.6
click at [775, 497] on div "Janela de atendimento Grade de atendimento Capacidade Transportadoras Veículos …" at bounding box center [729, 406] width 1459 height 812
drag, startPoint x: 668, startPoint y: 511, endPoint x: 729, endPoint y: 491, distance: 64.2
click at [729, 491] on div "Janela de atendimento Grade de atendimento Capacidade Transportadoras Veículos …" at bounding box center [729, 406] width 1459 height 812
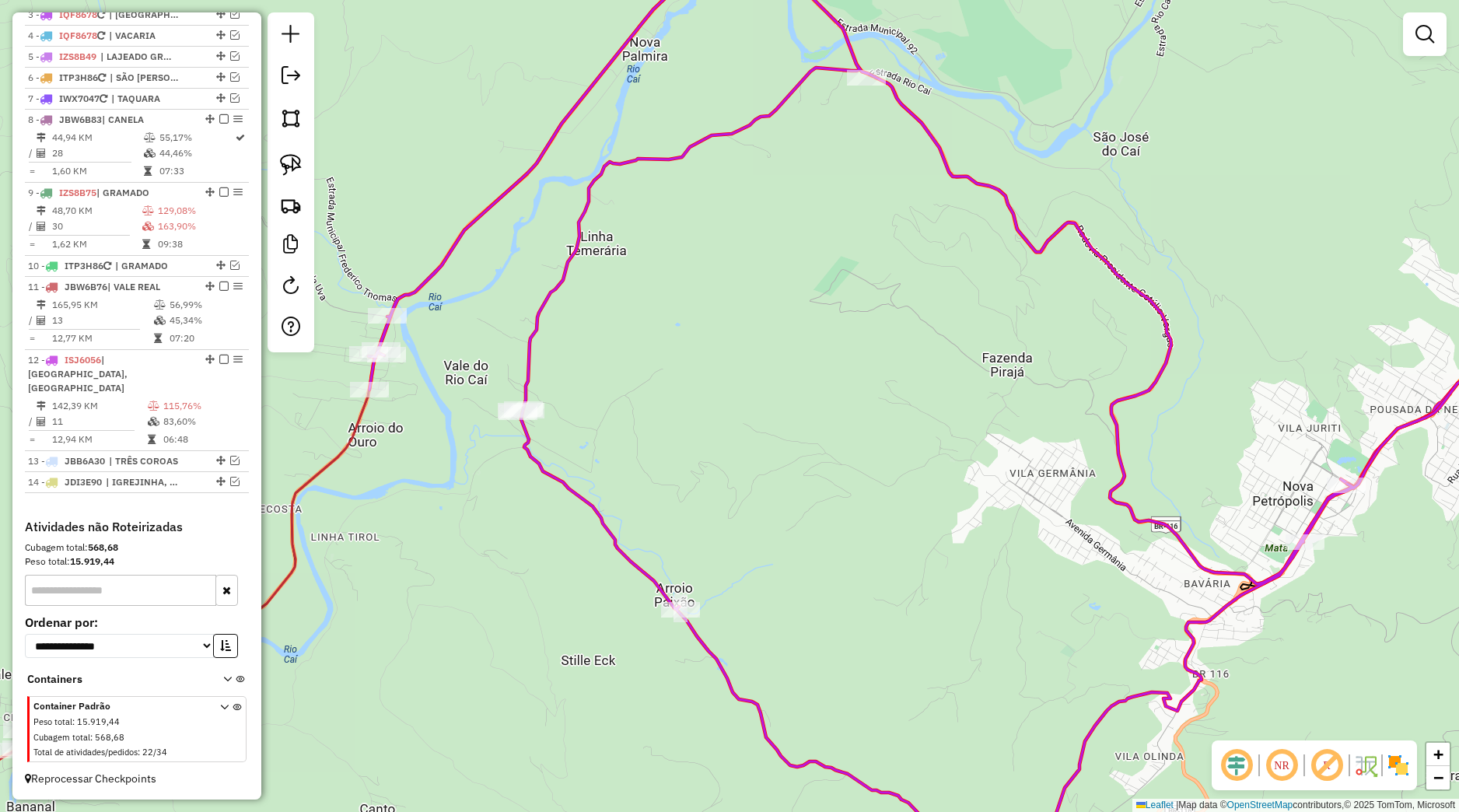
drag, startPoint x: 298, startPoint y: 172, endPoint x: 353, endPoint y: 219, distance: 72.3
click at [303, 174] on link at bounding box center [291, 165] width 34 height 34
drag, startPoint x: 498, startPoint y: 358, endPoint x: 579, endPoint y: 436, distance: 112.4
click at [579, 436] on div "Janela de atendimento Grade de atendimento Capacidade Transportadoras Veículos …" at bounding box center [729, 406] width 1459 height 812
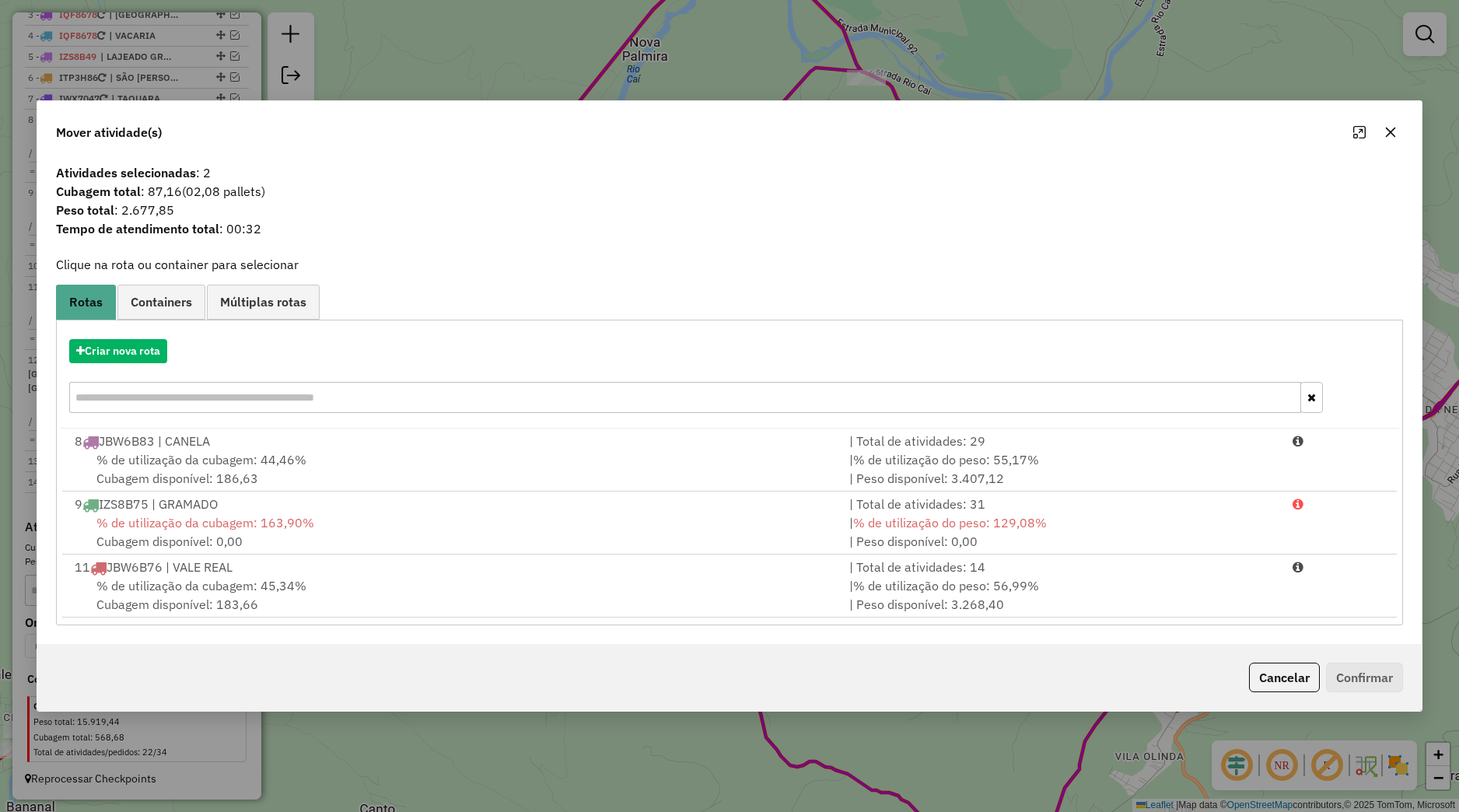
click at [1390, 125] on button "button" at bounding box center [1390, 132] width 25 height 25
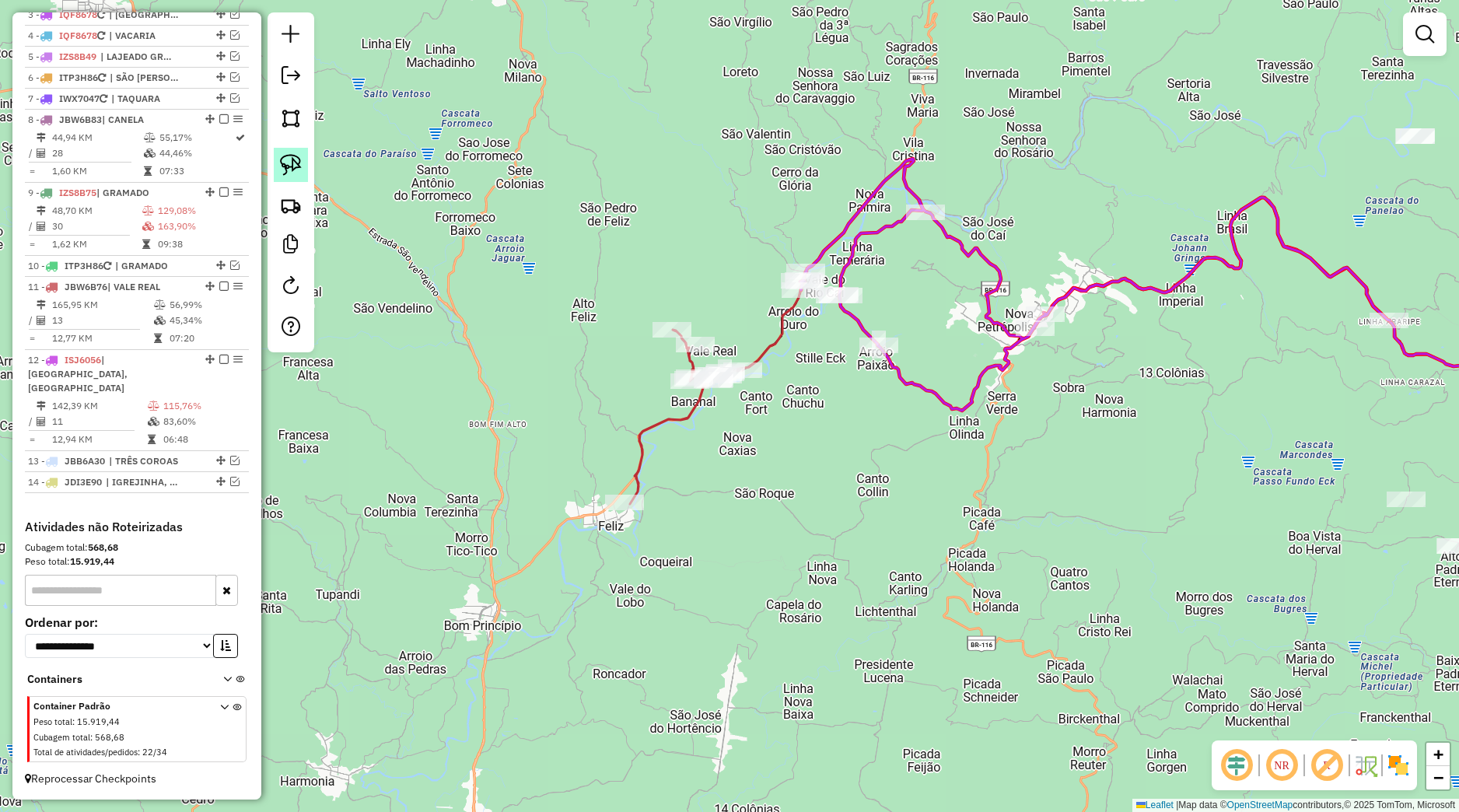
click at [305, 162] on link at bounding box center [291, 165] width 34 height 34
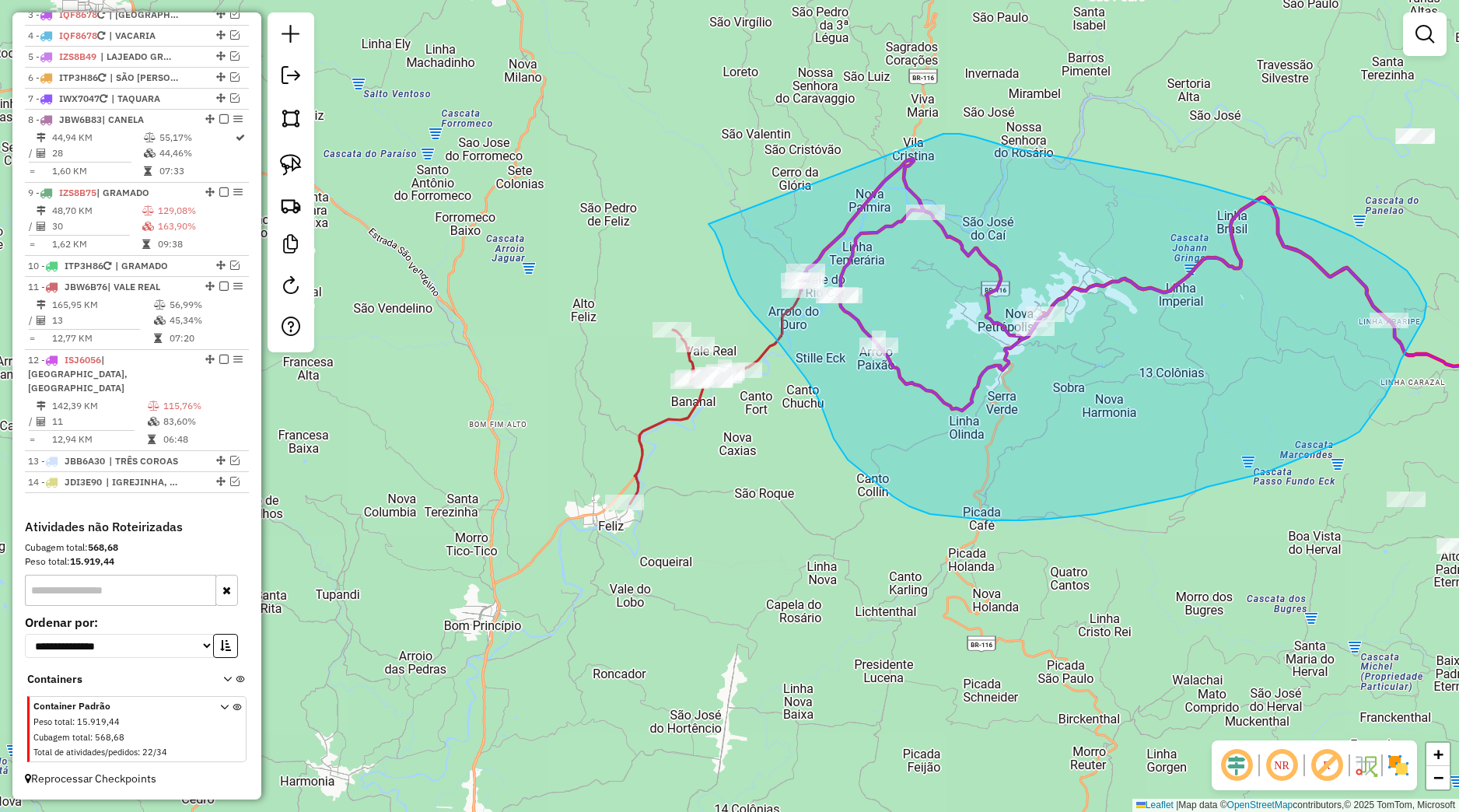
drag, startPoint x: 729, startPoint y: 274, endPoint x: 944, endPoint y: 133, distance: 257.1
click at [944, 133] on div "Janela de atendimento Grade de atendimento Capacidade Transportadoras Veículos …" at bounding box center [729, 406] width 1459 height 812
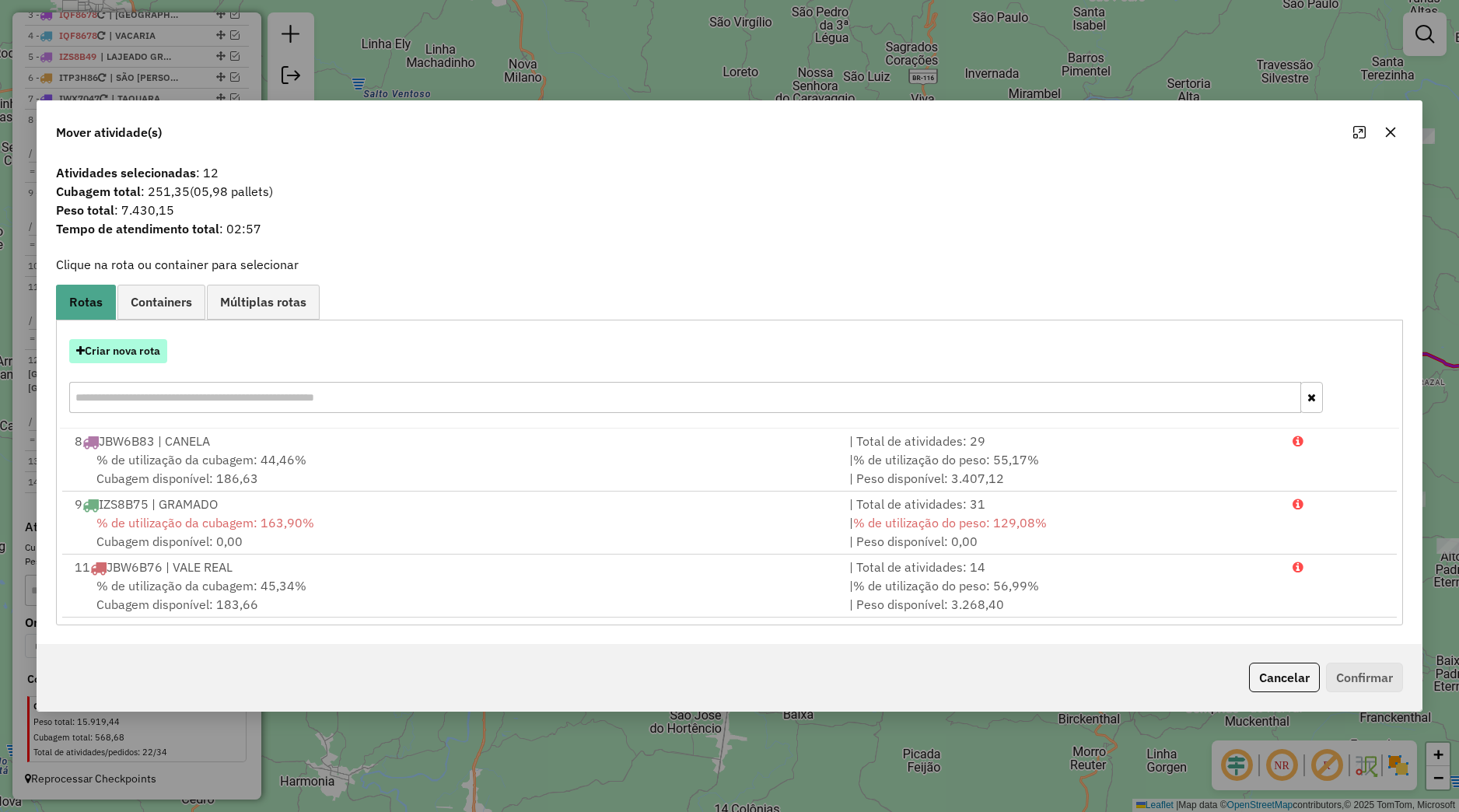
click at [153, 353] on button "Criar nova rota" at bounding box center [118, 351] width 98 height 24
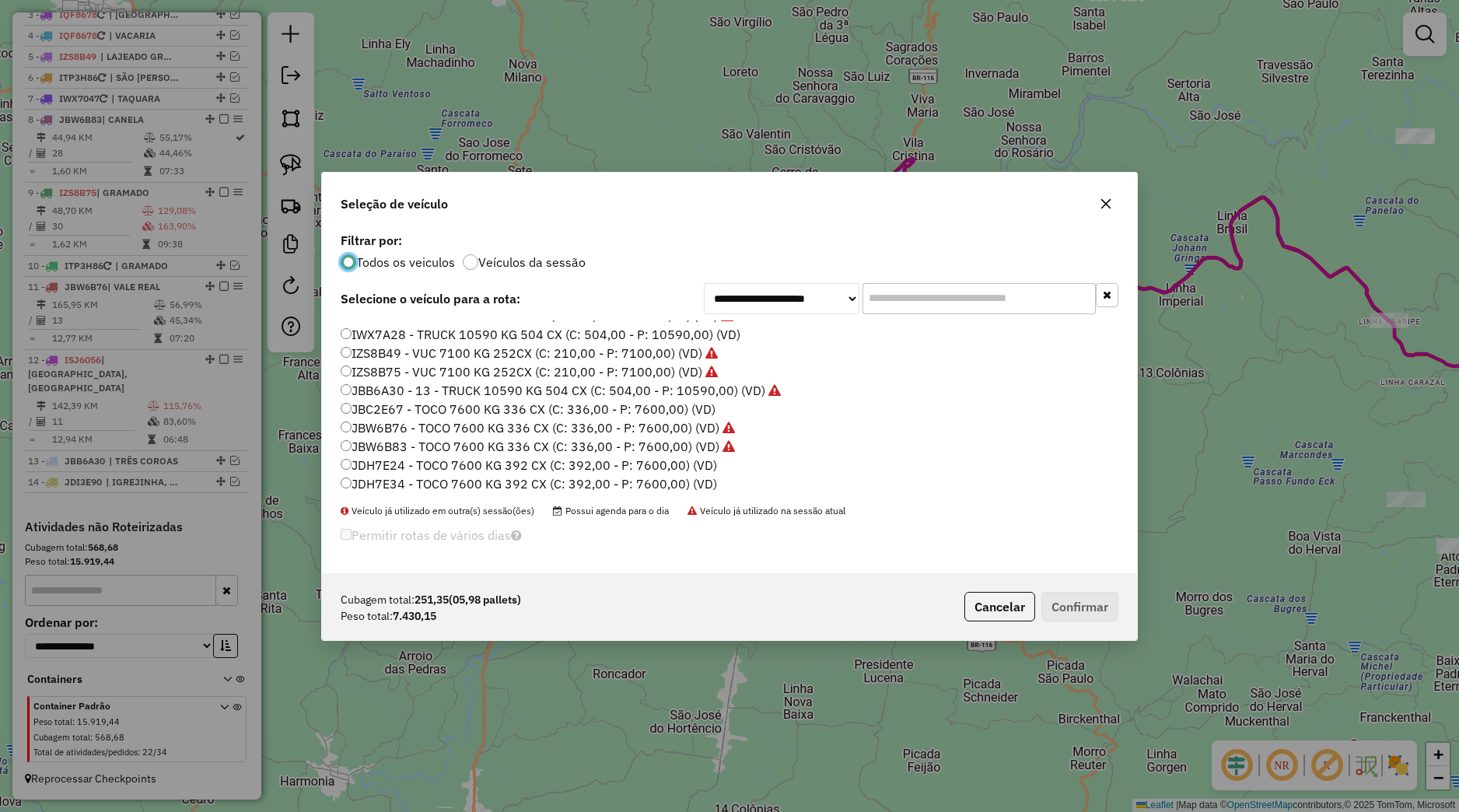
scroll to position [297, 0]
click at [410, 421] on label "JDH7E24 - TOCO 7600 KG 392 CX (C: 392,00 - P: 7600,00) (VD)" at bounding box center [529, 425] width 376 height 19
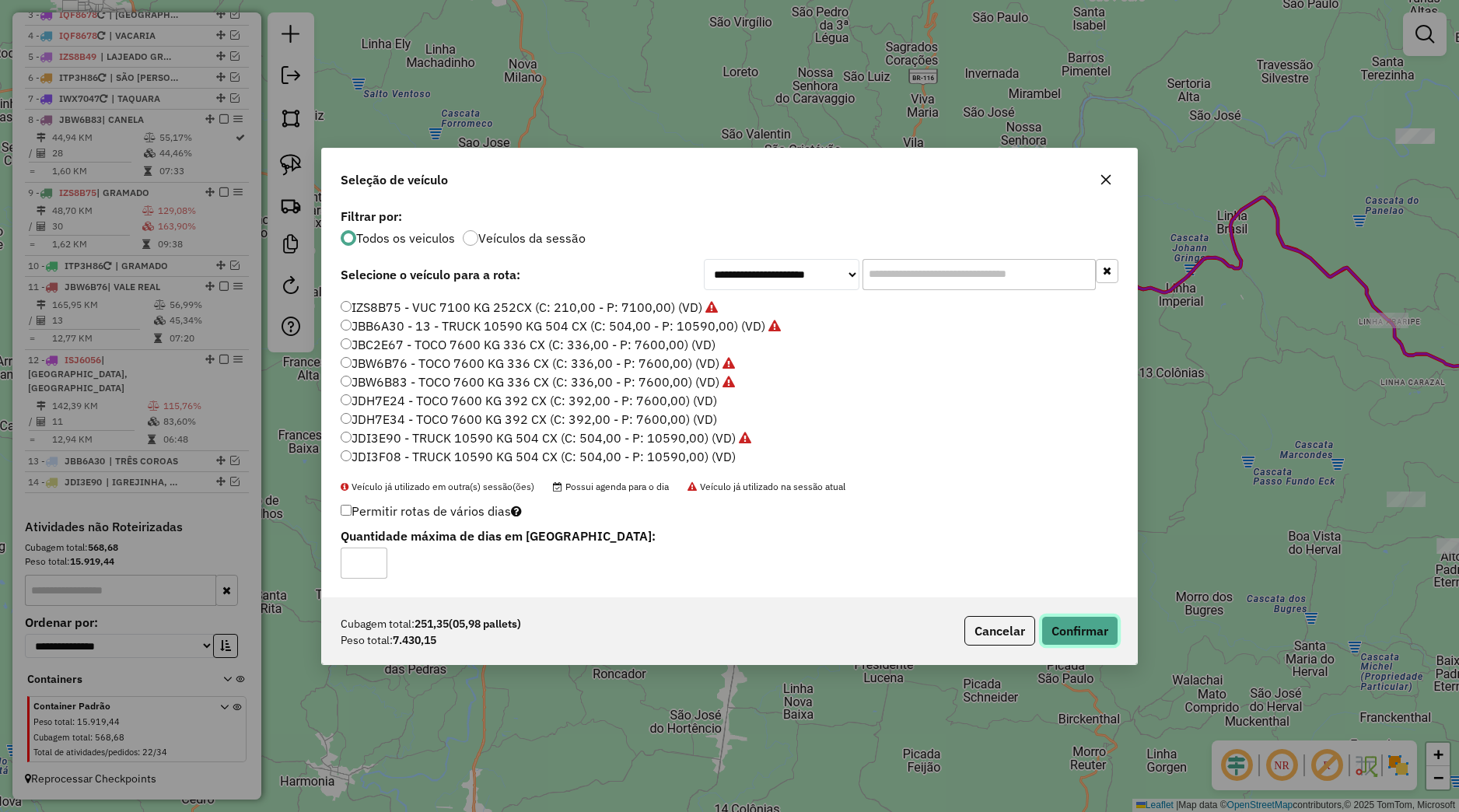
click at [1066, 627] on button "Confirmar" at bounding box center [1080, 631] width 77 height 30
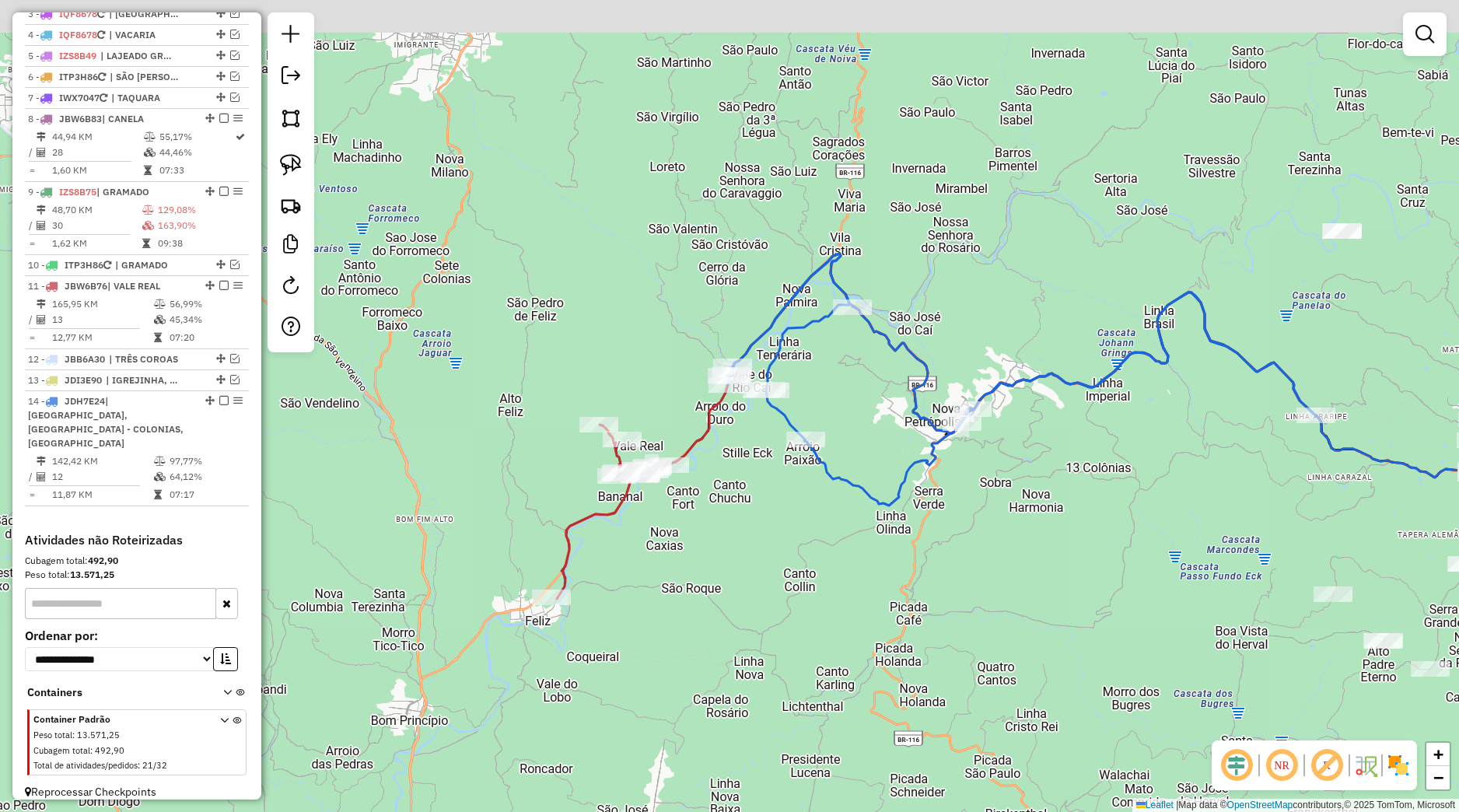
drag, startPoint x: 985, startPoint y: 506, endPoint x: 902, endPoint y: 580, distance: 111.2
click at [910, 601] on div "Janela de atendimento Grade de atendimento Capacidade Transportadoras Veículos …" at bounding box center [729, 406] width 1459 height 812
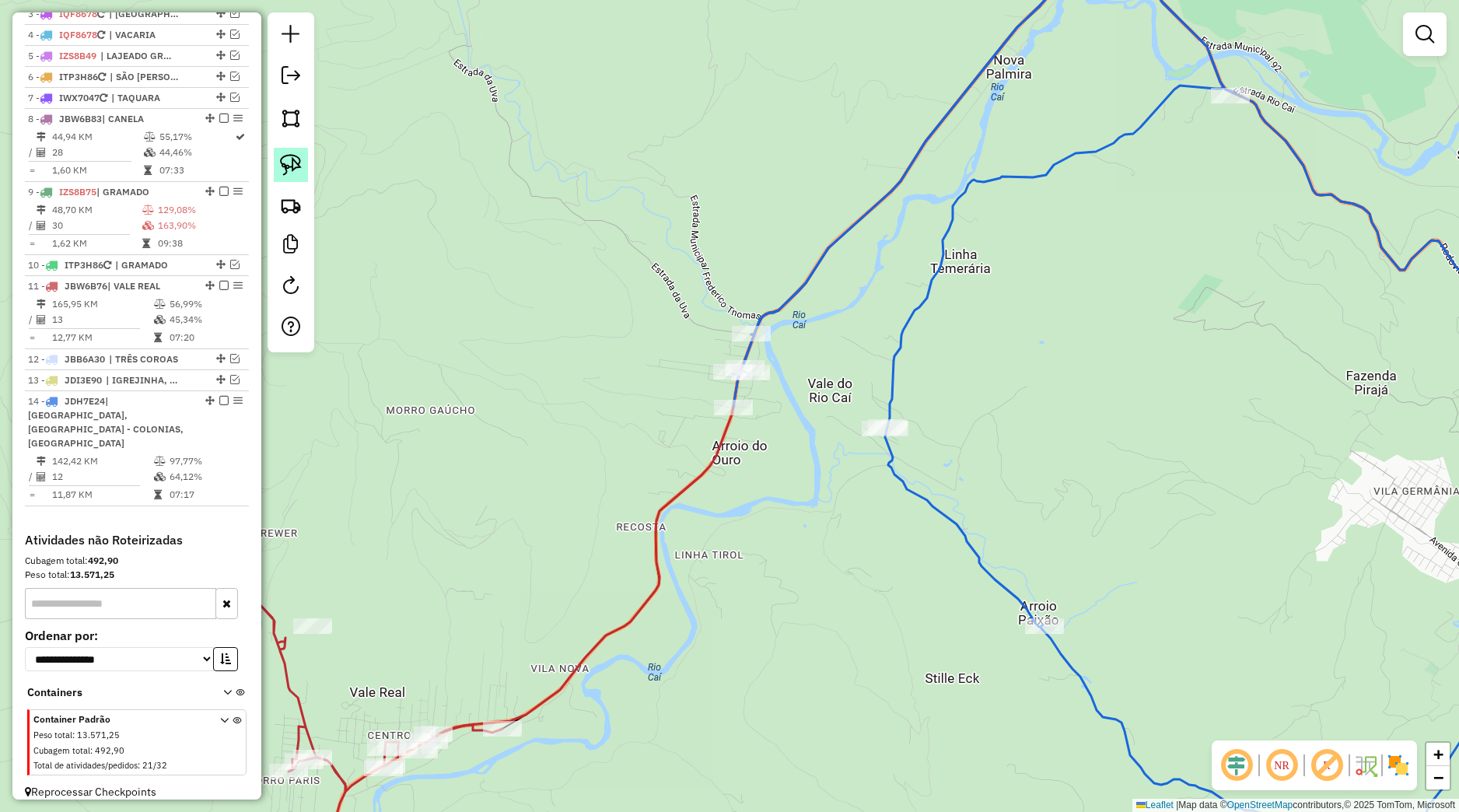
click at [306, 174] on link at bounding box center [291, 165] width 34 height 34
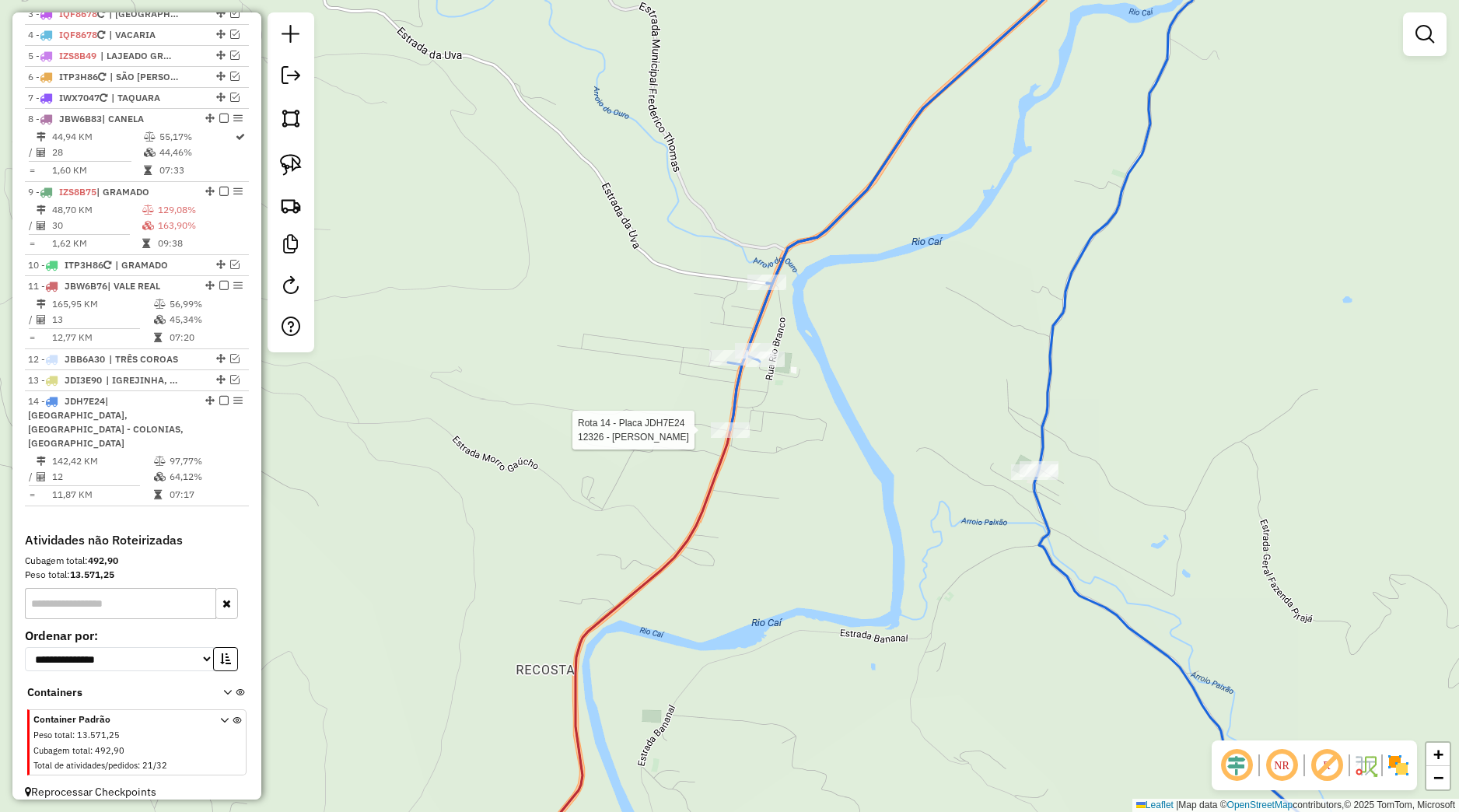
select select "*********"
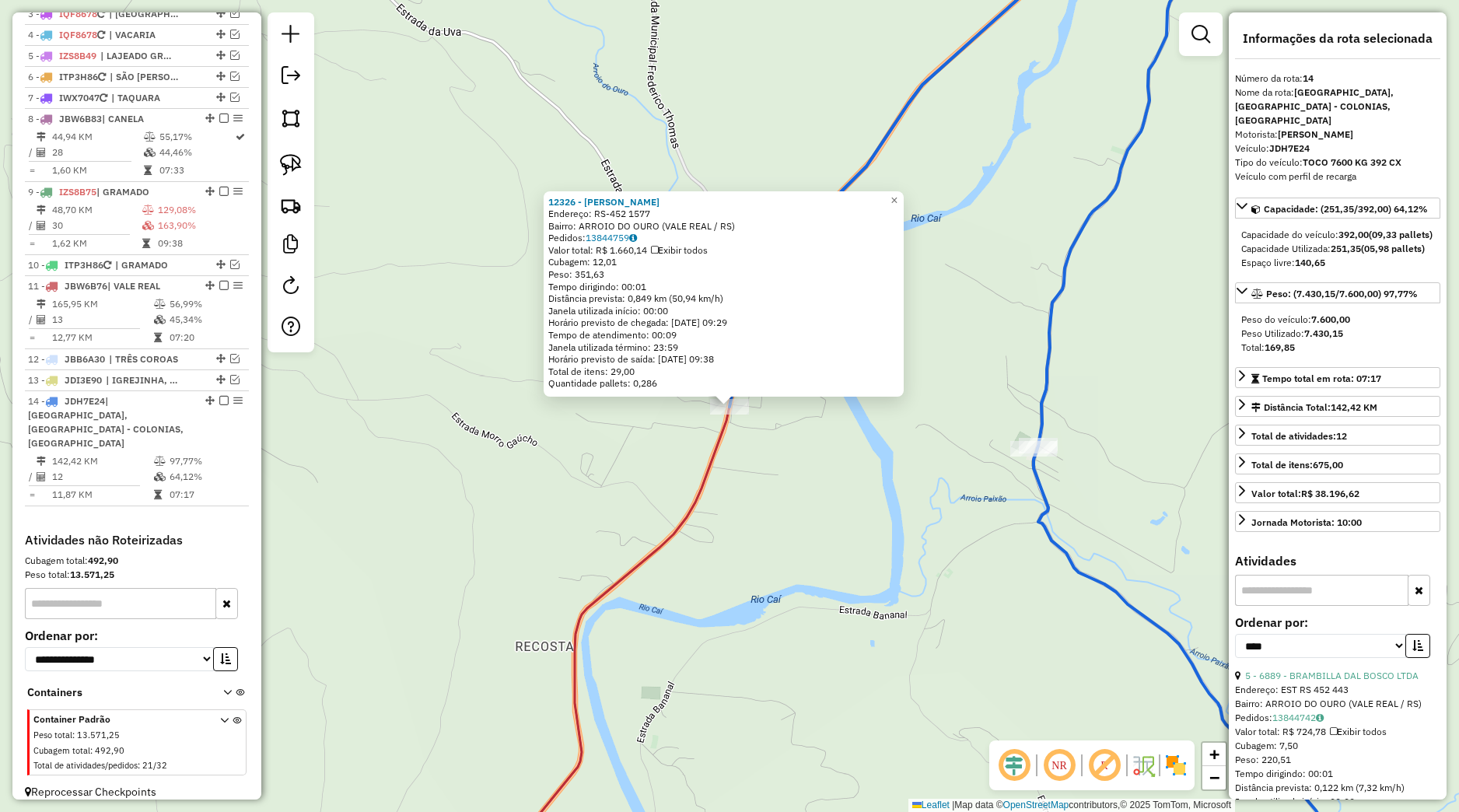
scroll to position [672, 0]
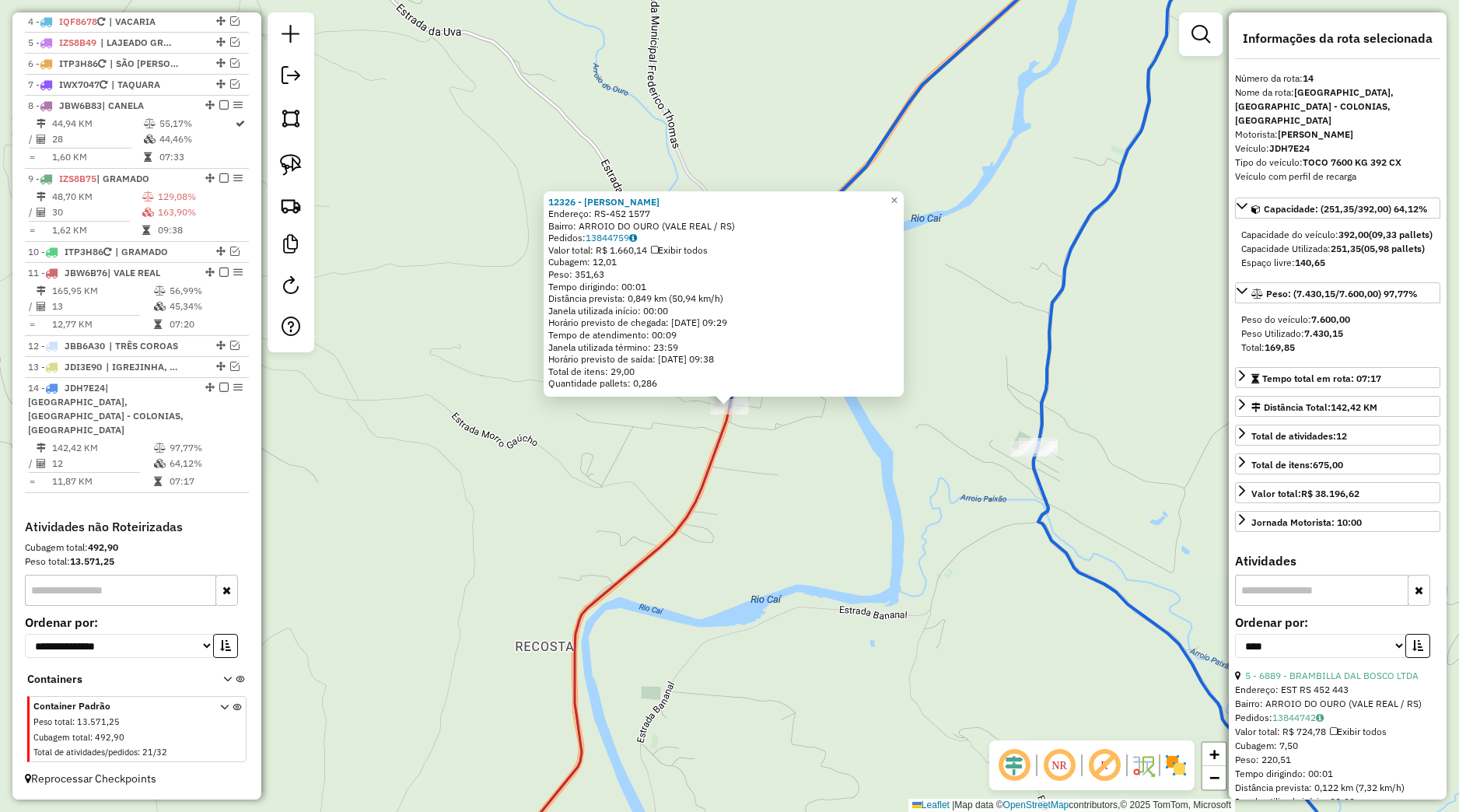
click at [768, 461] on div "12326 - MAURI JOAO GRIEBLER Endereço: RS-452 1577 Bairro: ARROIO DO OURO (VALE …" at bounding box center [729, 406] width 1459 height 812
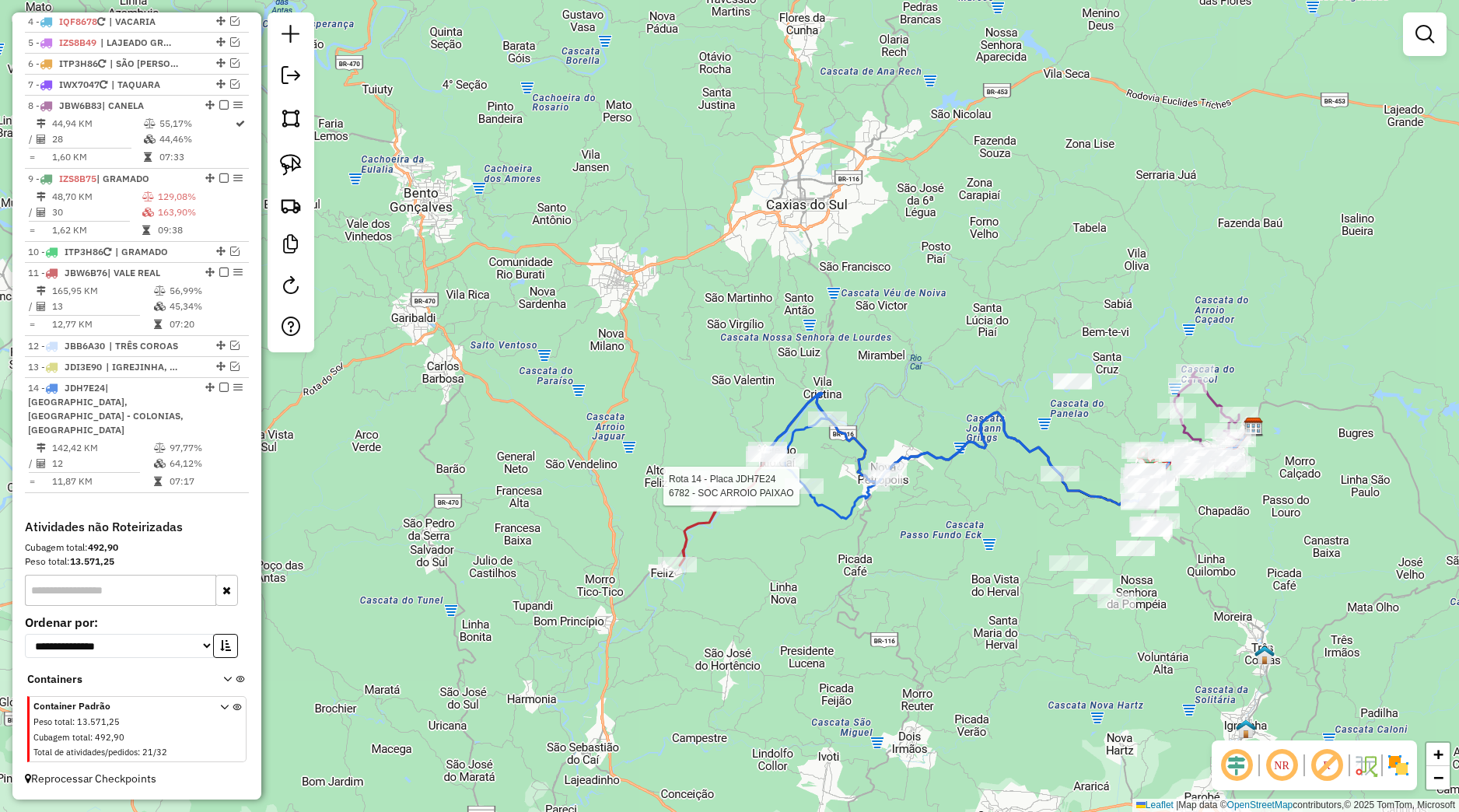
select select "*********"
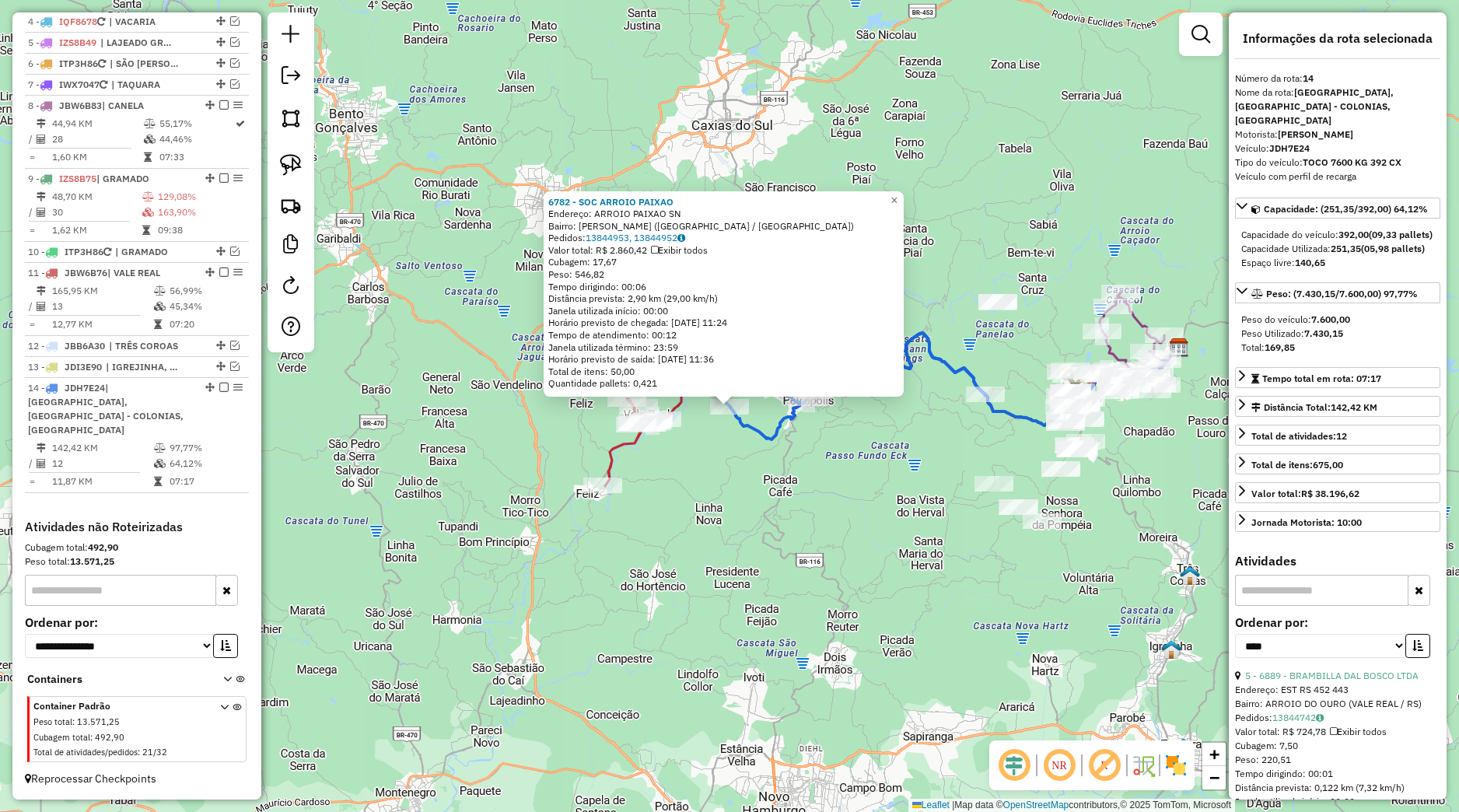
click at [738, 485] on div "6782 - SOC ARROIO PAIXAO Endereço: ARROIO PAIXAO SN Bairro: ARROIO PAIXAO (NOVA…" at bounding box center [729, 406] width 1459 height 812
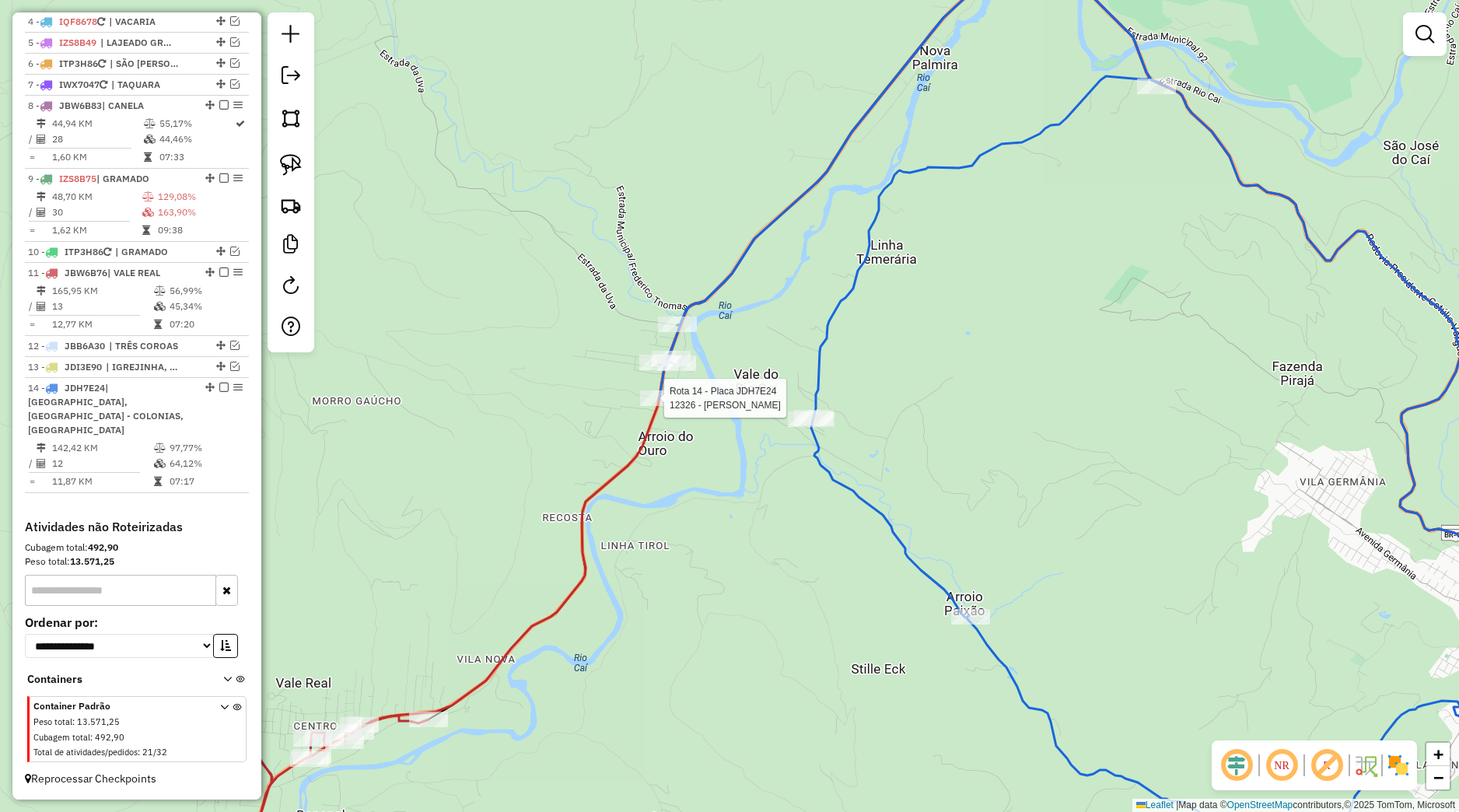
select select "*********"
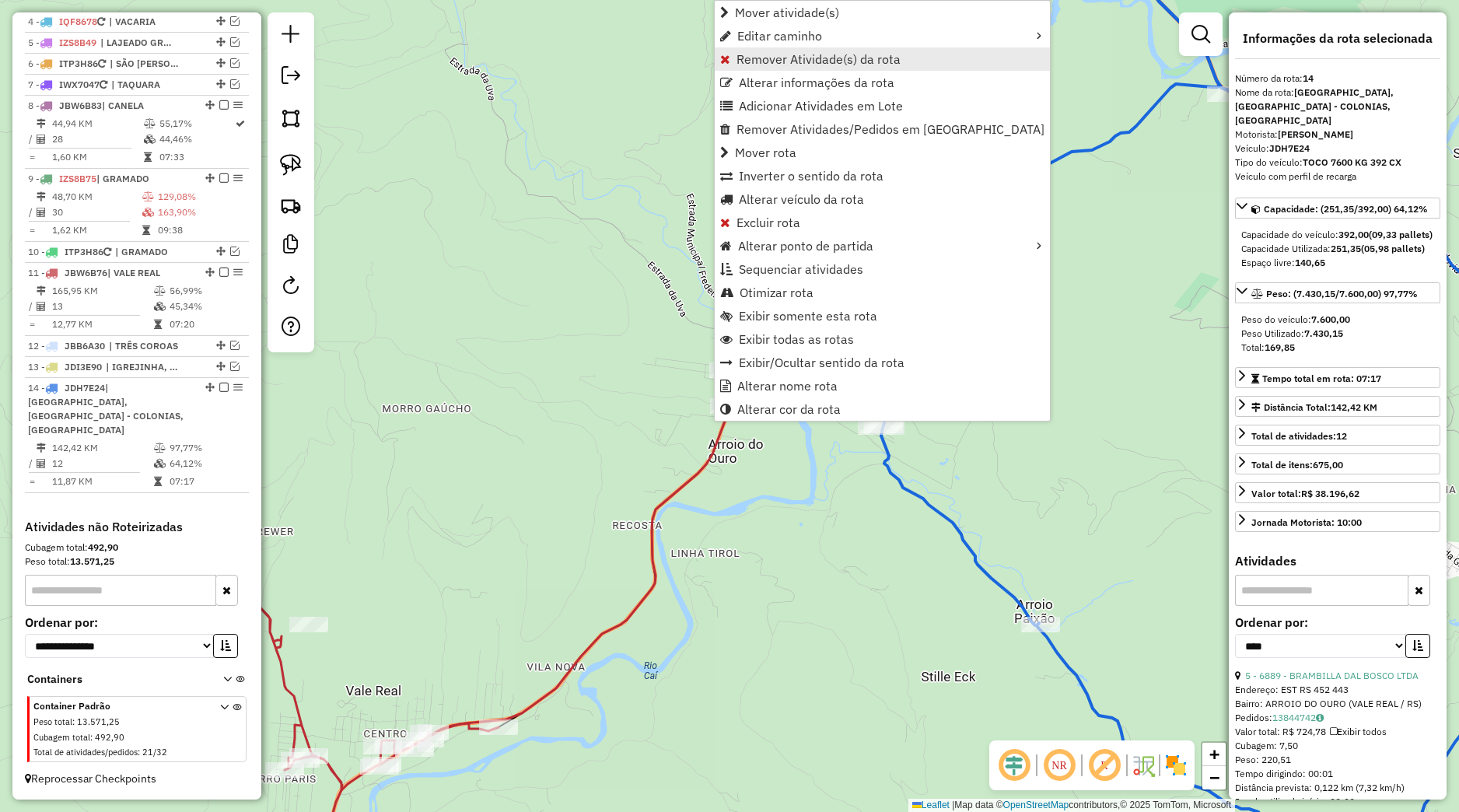
click at [762, 61] on span "Remover Atividade(s) da rota" at bounding box center [819, 59] width 164 height 13
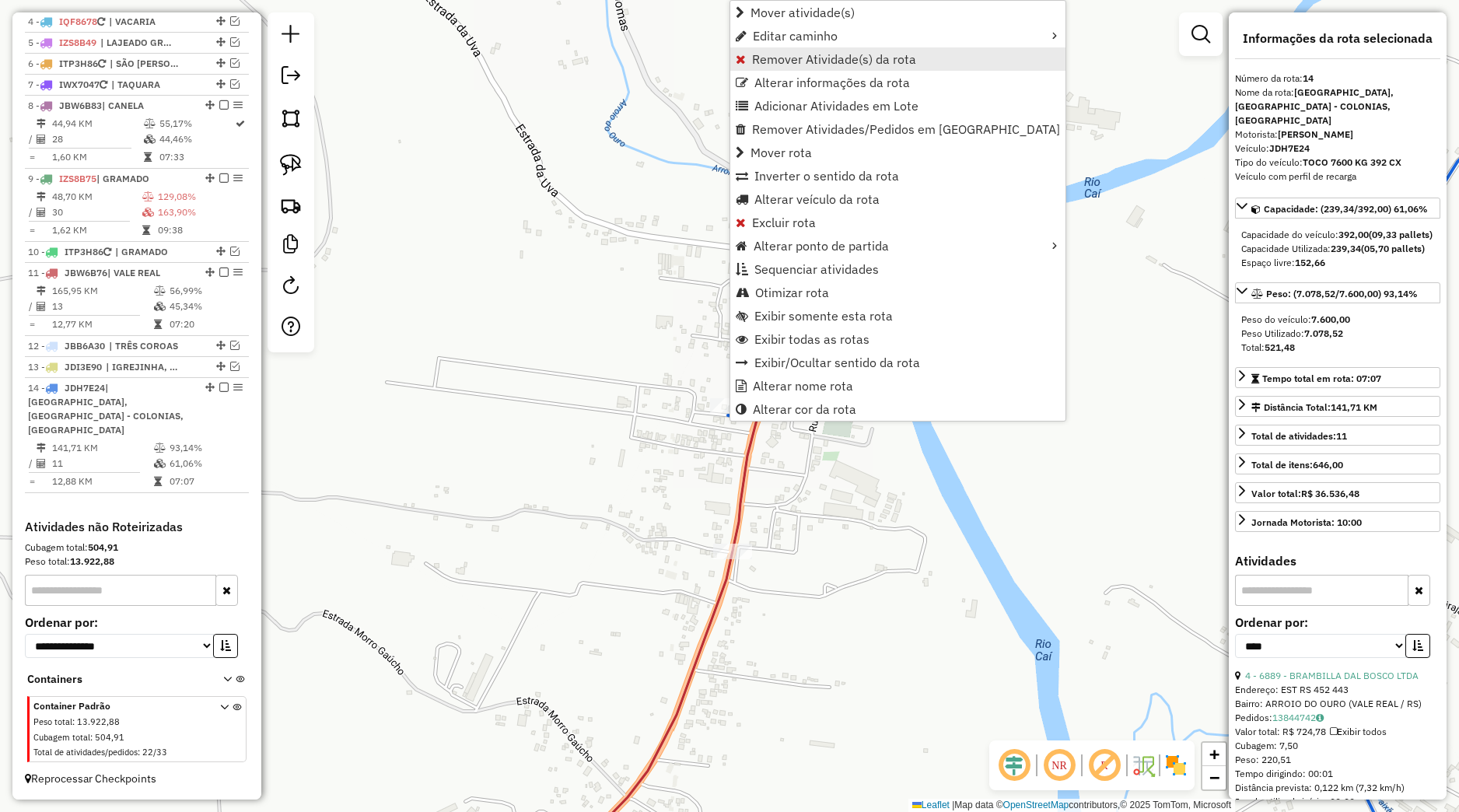
click at [813, 56] on span "Remover Atividade(s) da rota" at bounding box center [834, 59] width 164 height 13
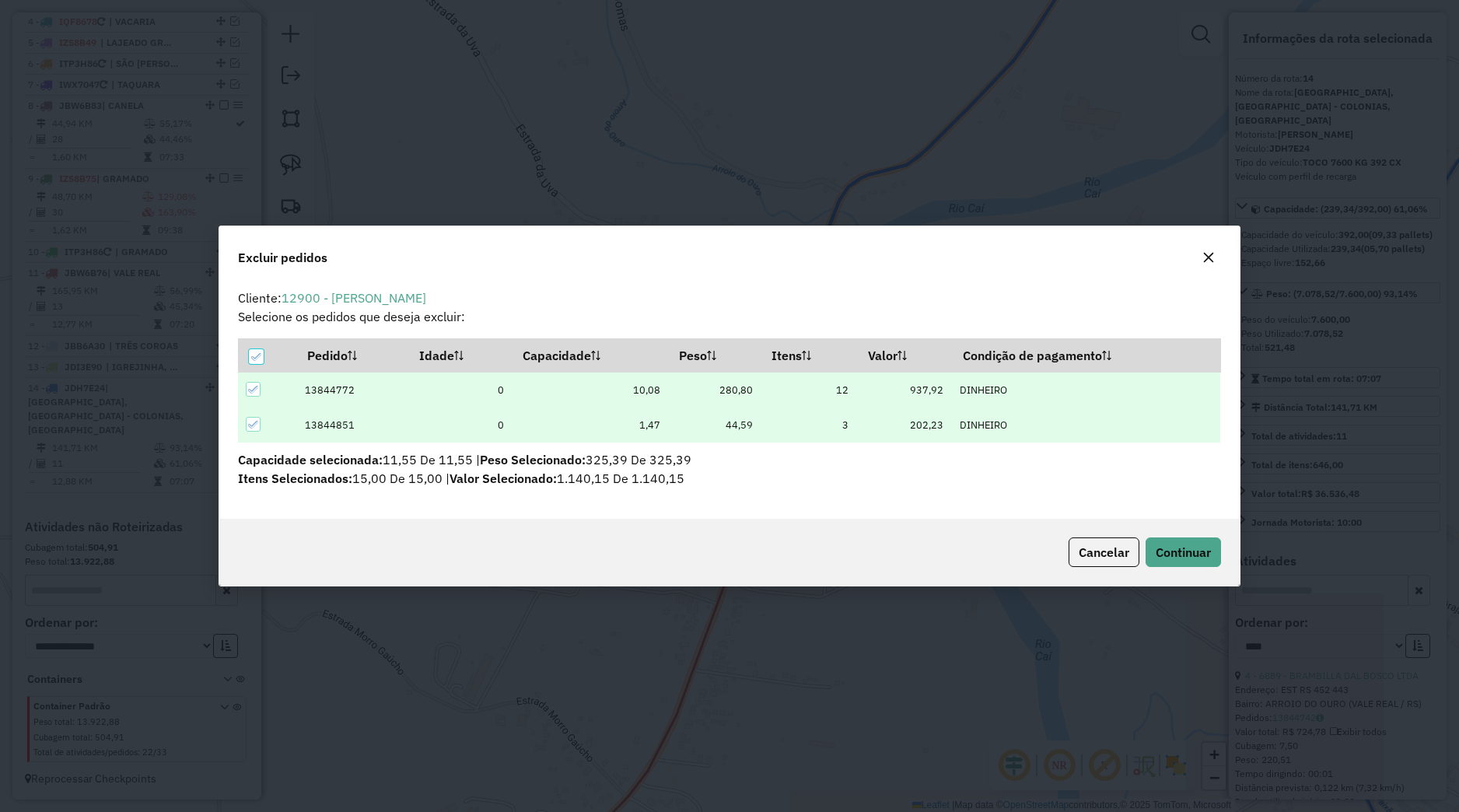
scroll to position [9, 4]
click at [1156, 542] on button "Continuar" at bounding box center [1183, 552] width 75 height 30
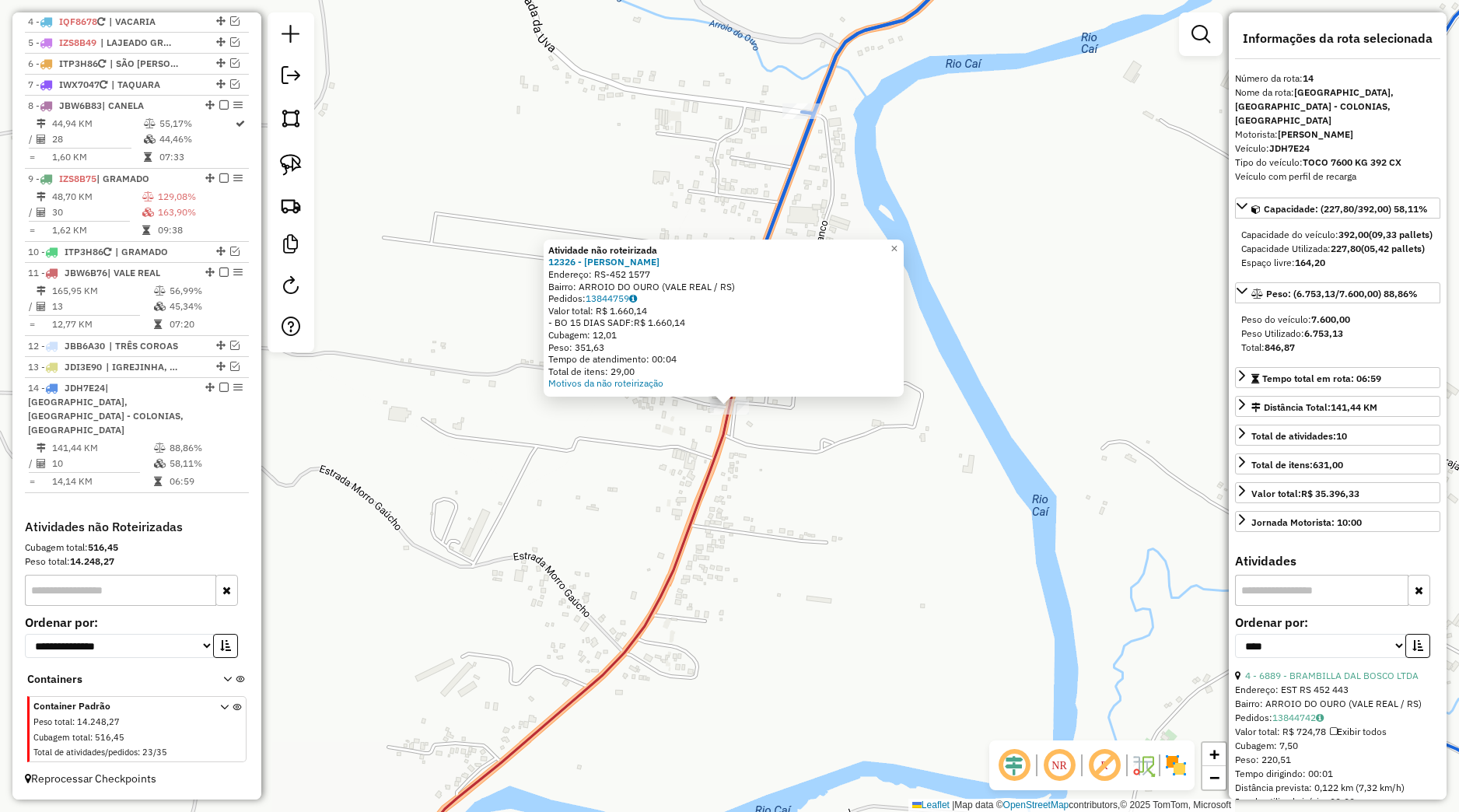
click at [768, 474] on div "Atividade não roteirizada 12326 - MAURI JOAO GRIEBLER Endereço: RS-452 1577 Bai…" at bounding box center [729, 406] width 1459 height 812
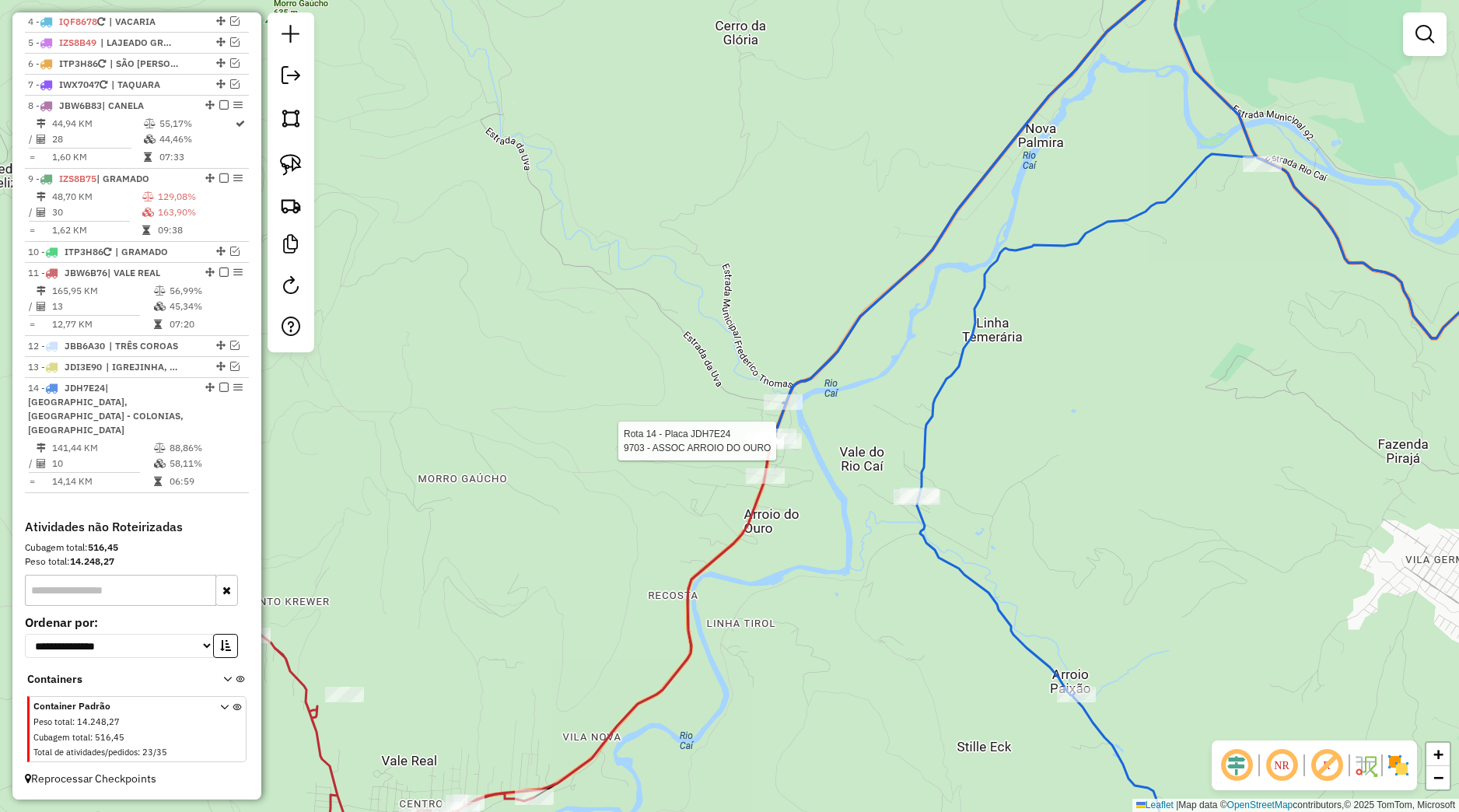
select select "*********"
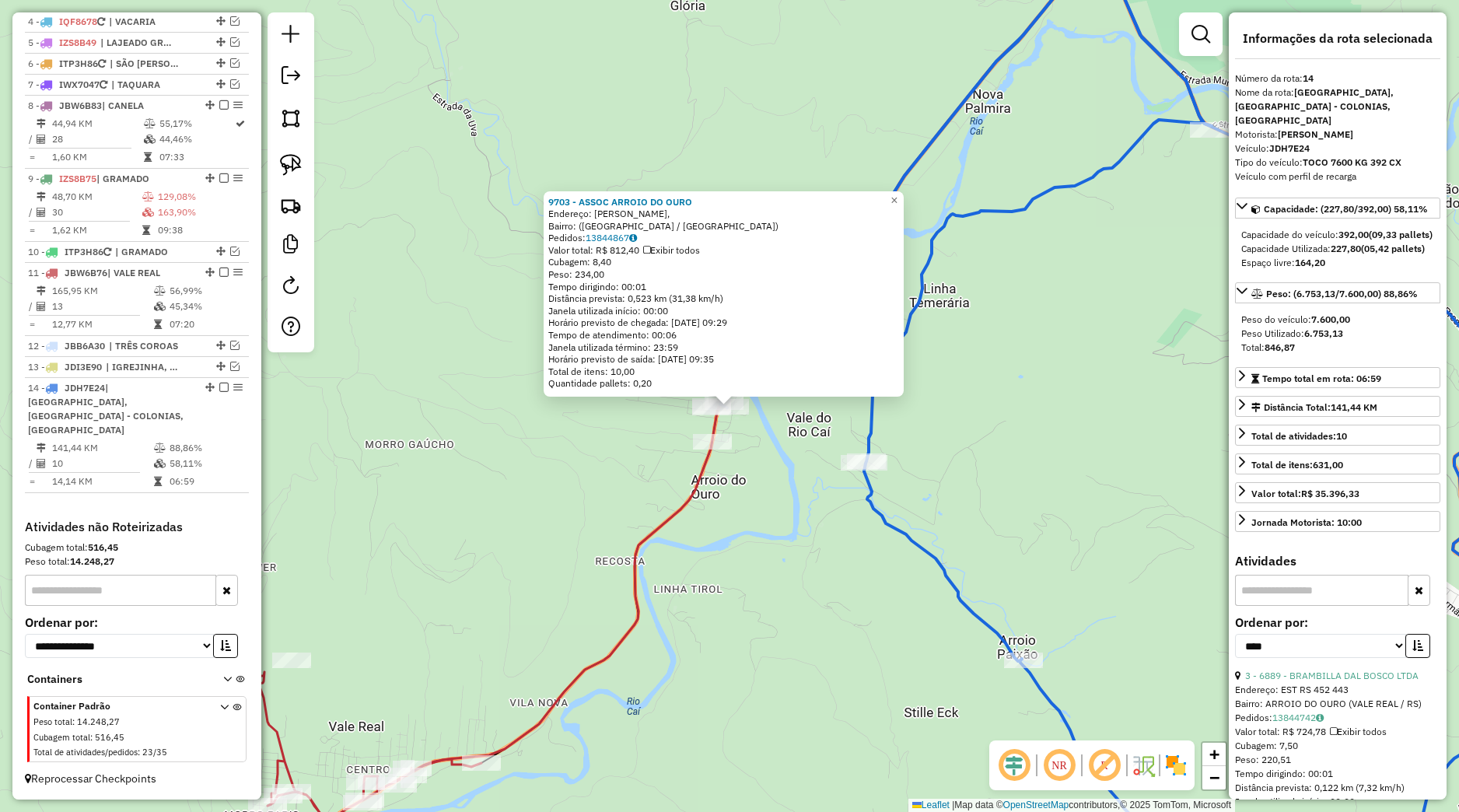
click at [782, 462] on div "9703 - ASSOC ARROIO DO OURO Endereço: Rodovia Serrana, Bairro: (Nova Petrópolis…" at bounding box center [729, 406] width 1459 height 812
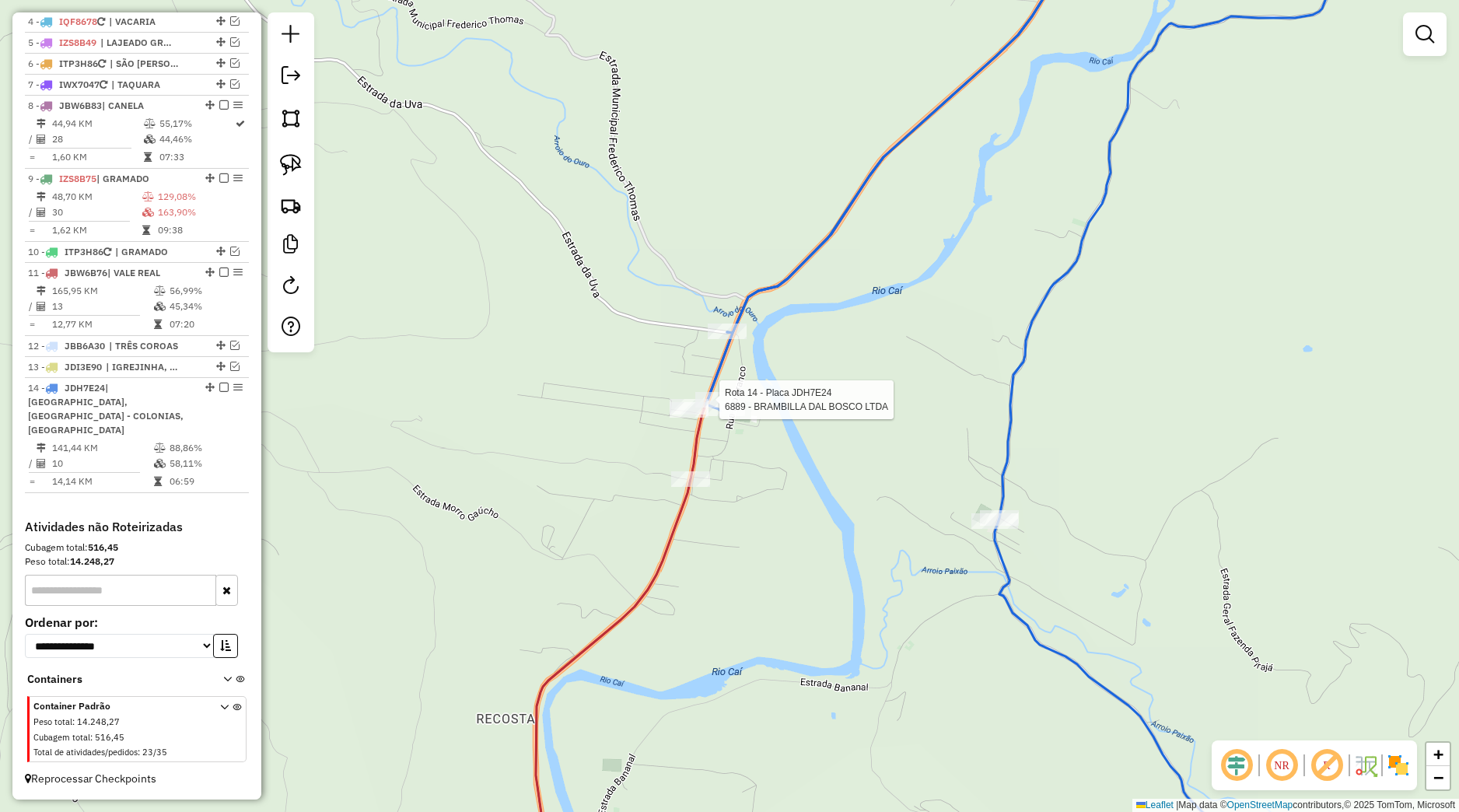
select select "*********"
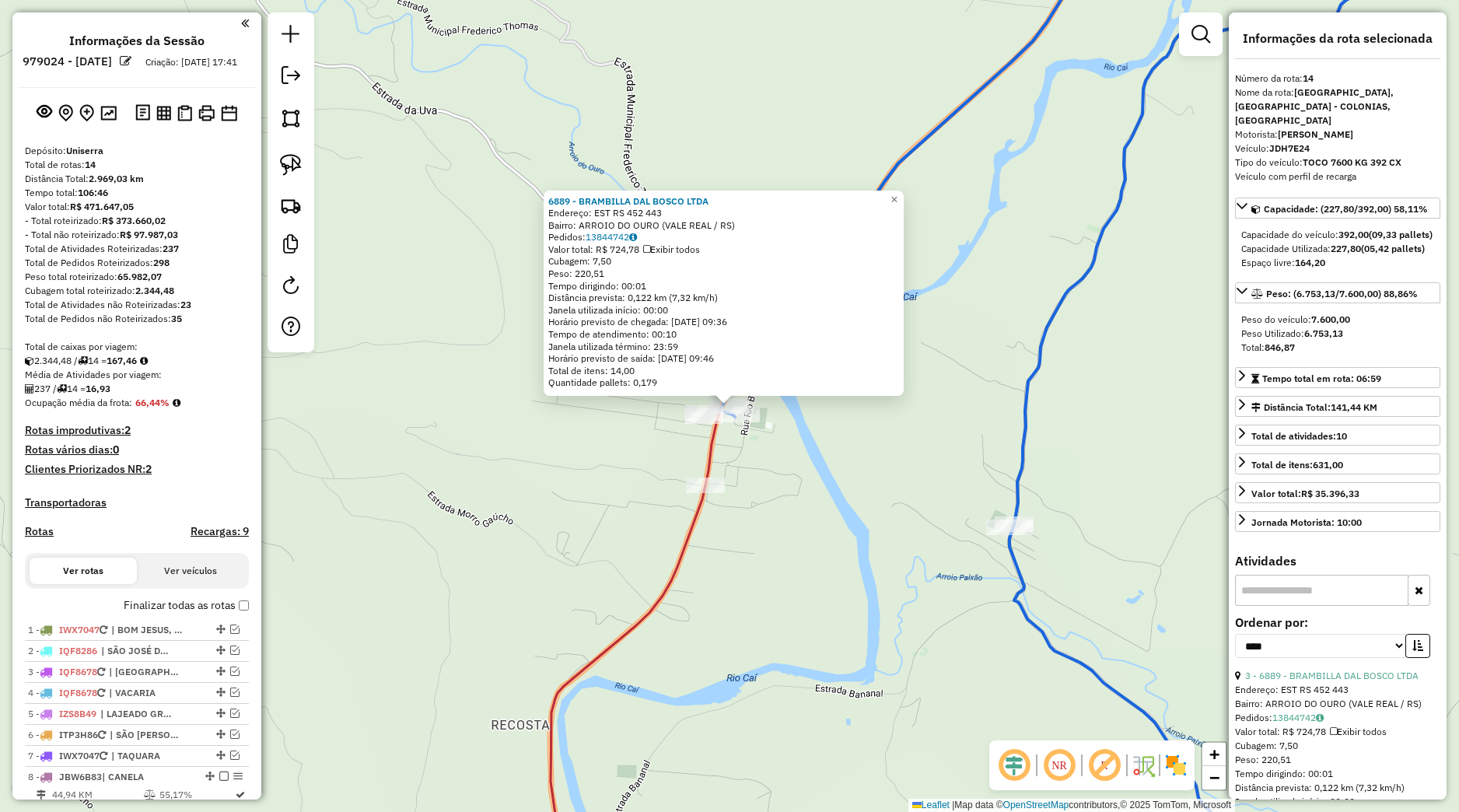
select select "*********"
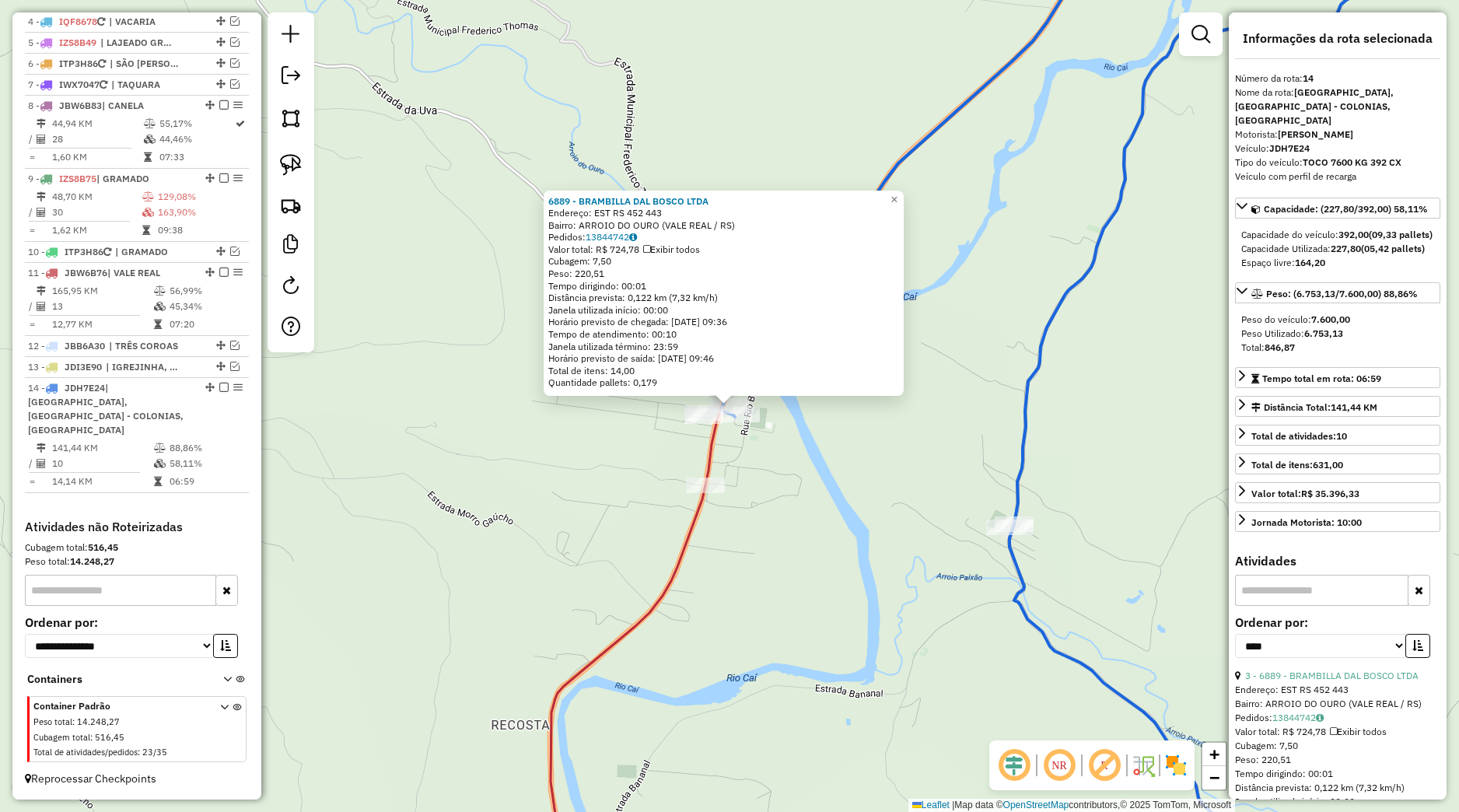
click at [762, 461] on div "6889 - BRAMBILLA DAL BOSCO LTDA Endereço: EST RS 452 443 Bairro: ARROIO DO OURO…" at bounding box center [729, 406] width 1459 height 812
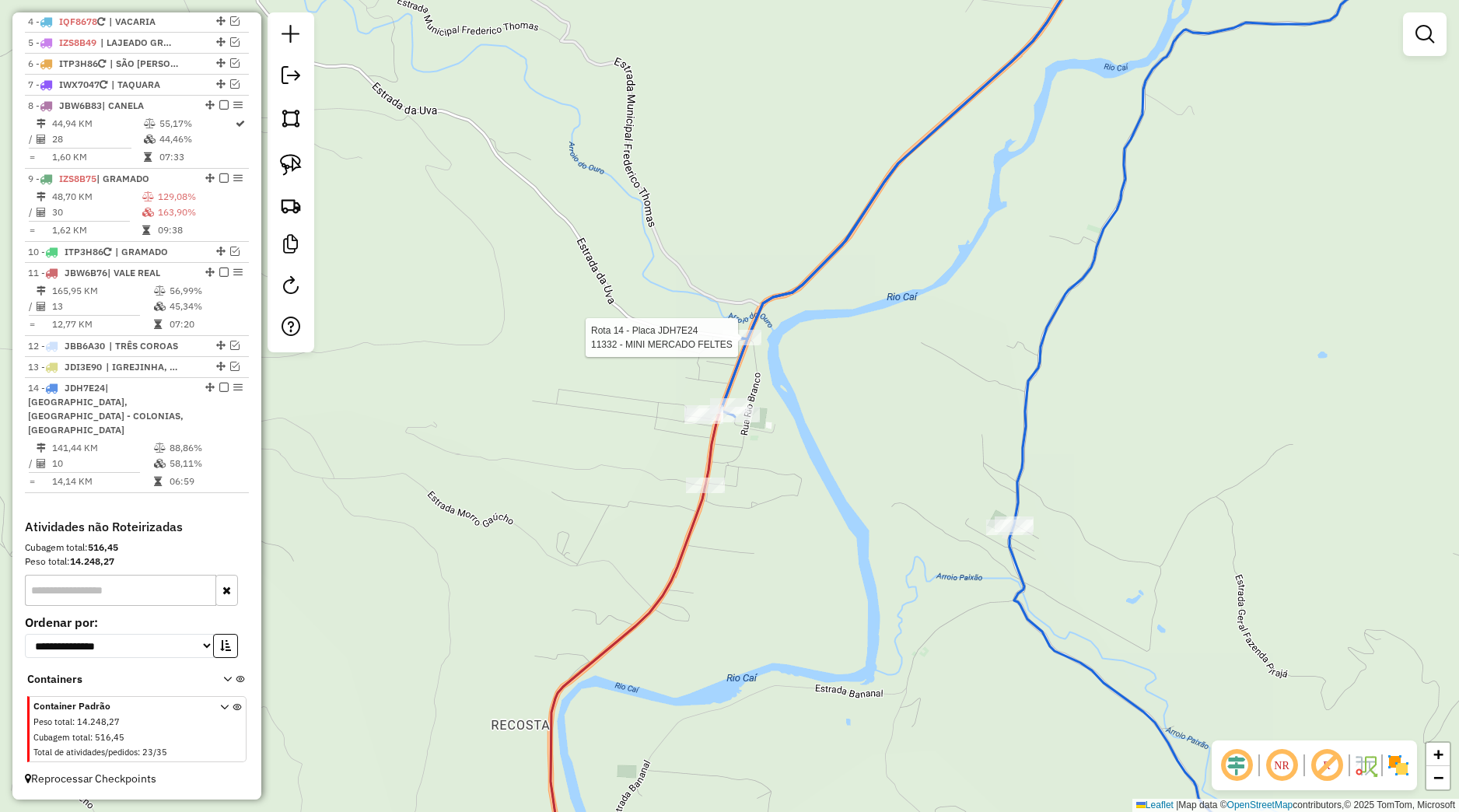
select select "*********"
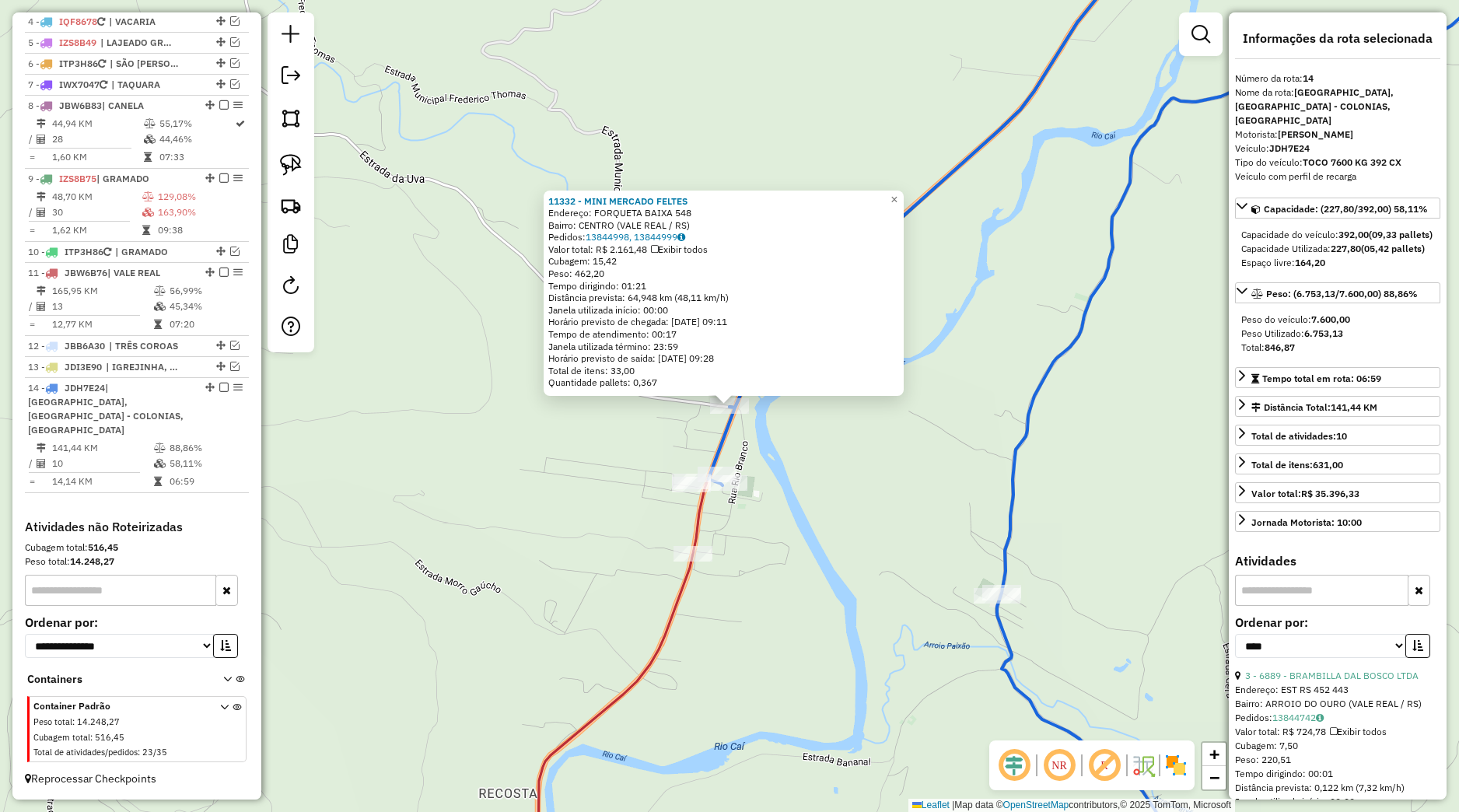
click at [798, 499] on div "11332 - MINI MERCADO FELTES Endereço: FORQUETA BAIXA 548 Bairro: CENTRO (VALE R…" at bounding box center [729, 406] width 1459 height 812
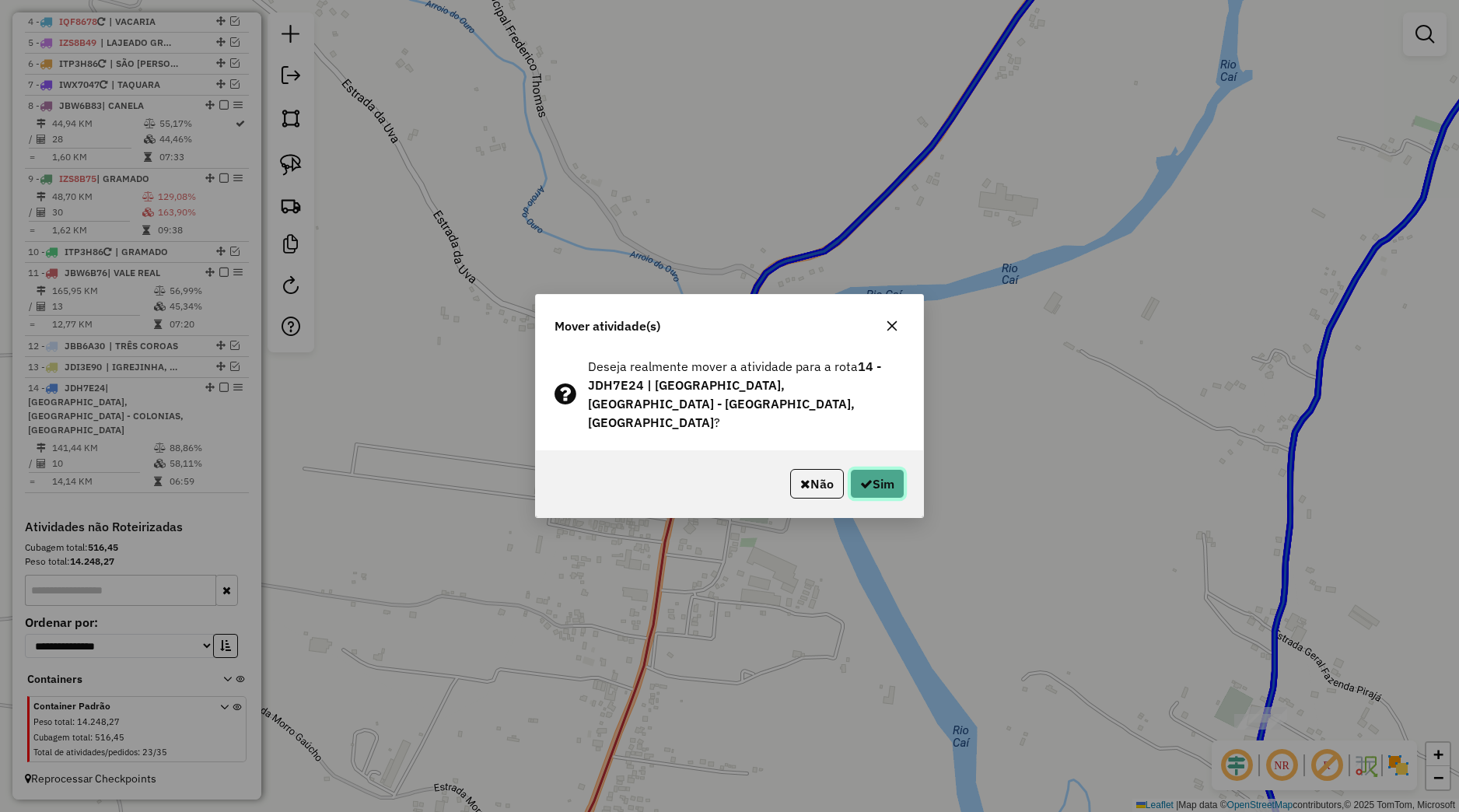
click at [883, 487] on button "Sim" at bounding box center [877, 484] width 55 height 30
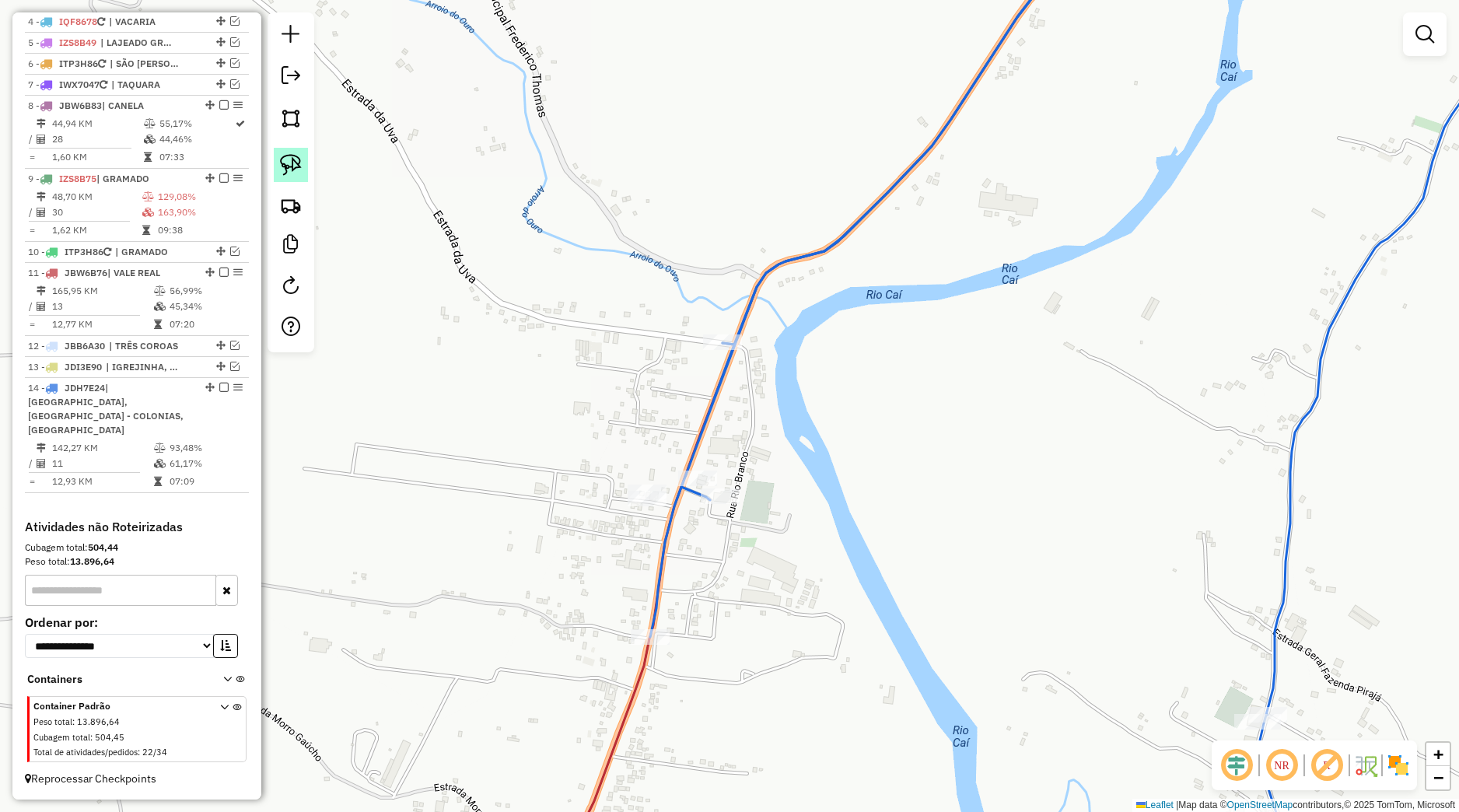
click at [291, 166] on img at bounding box center [291, 164] width 21 height 21
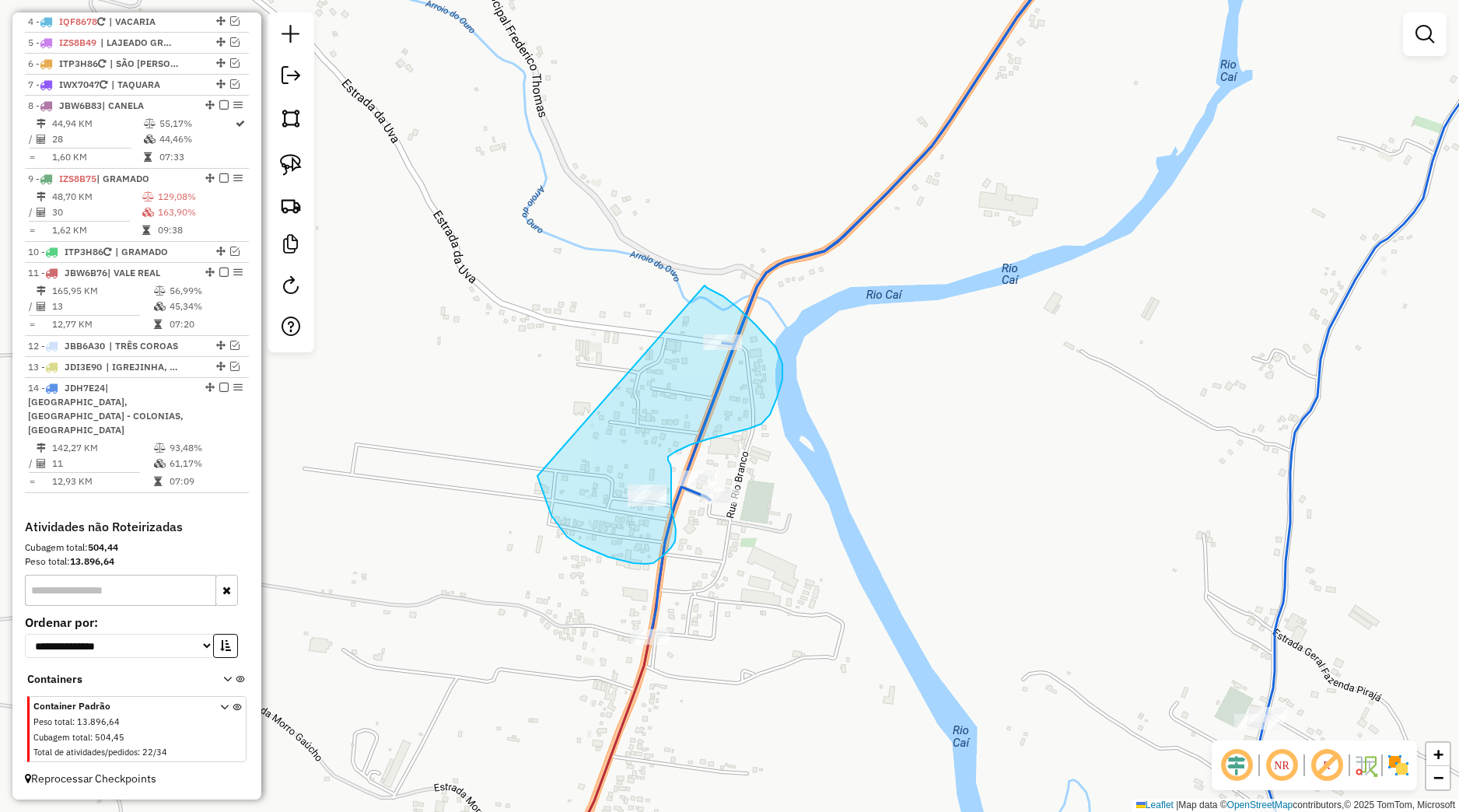
drag, startPoint x: 551, startPoint y: 515, endPoint x: 700, endPoint y: 292, distance: 268.2
click at [700, 285] on div "Janela de atendimento Grade de atendimento Capacidade Transportadoras Veículos …" at bounding box center [729, 406] width 1459 height 812
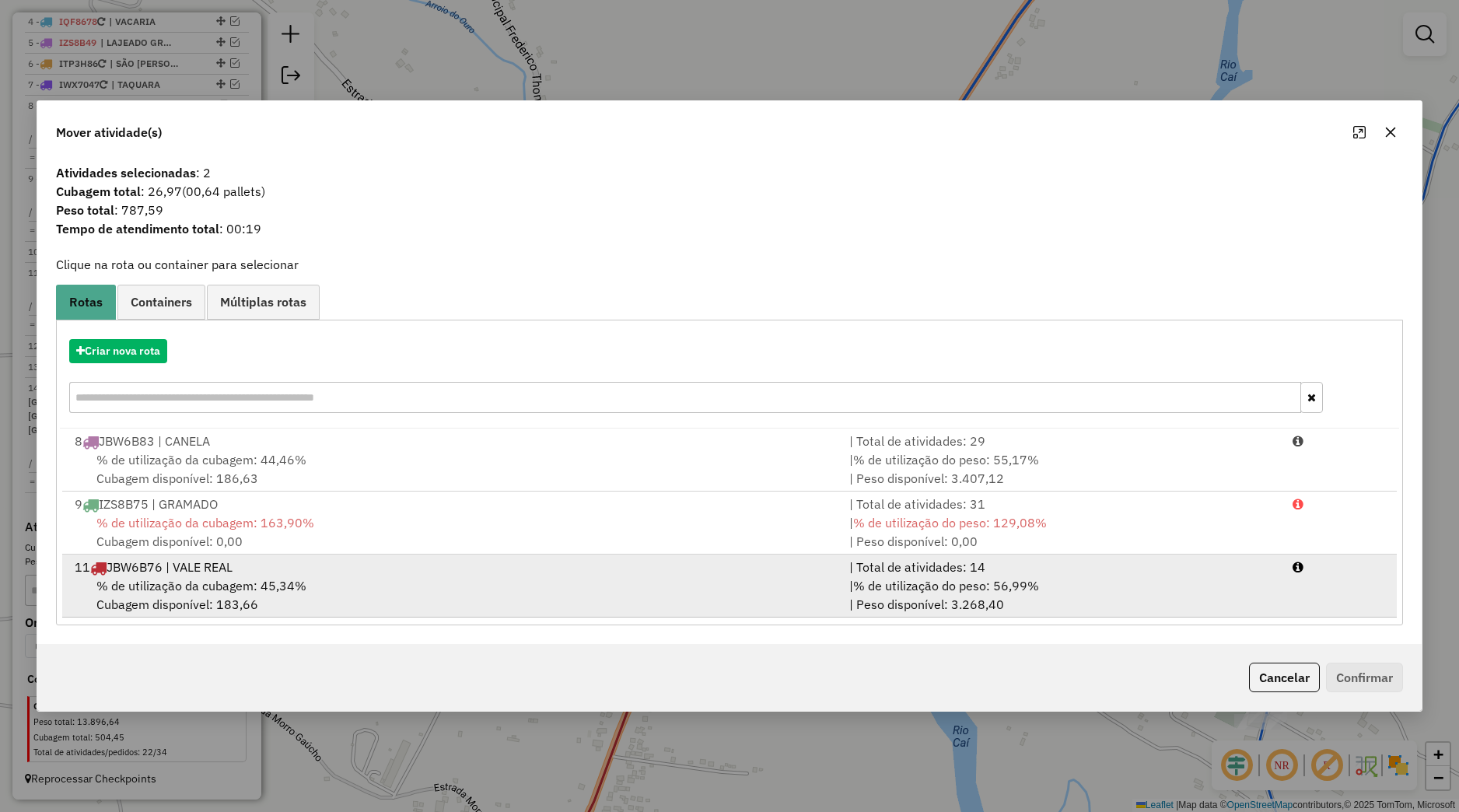
click at [261, 568] on div "11 JBW6B76 | VALE REAL" at bounding box center [452, 567] width 774 height 19
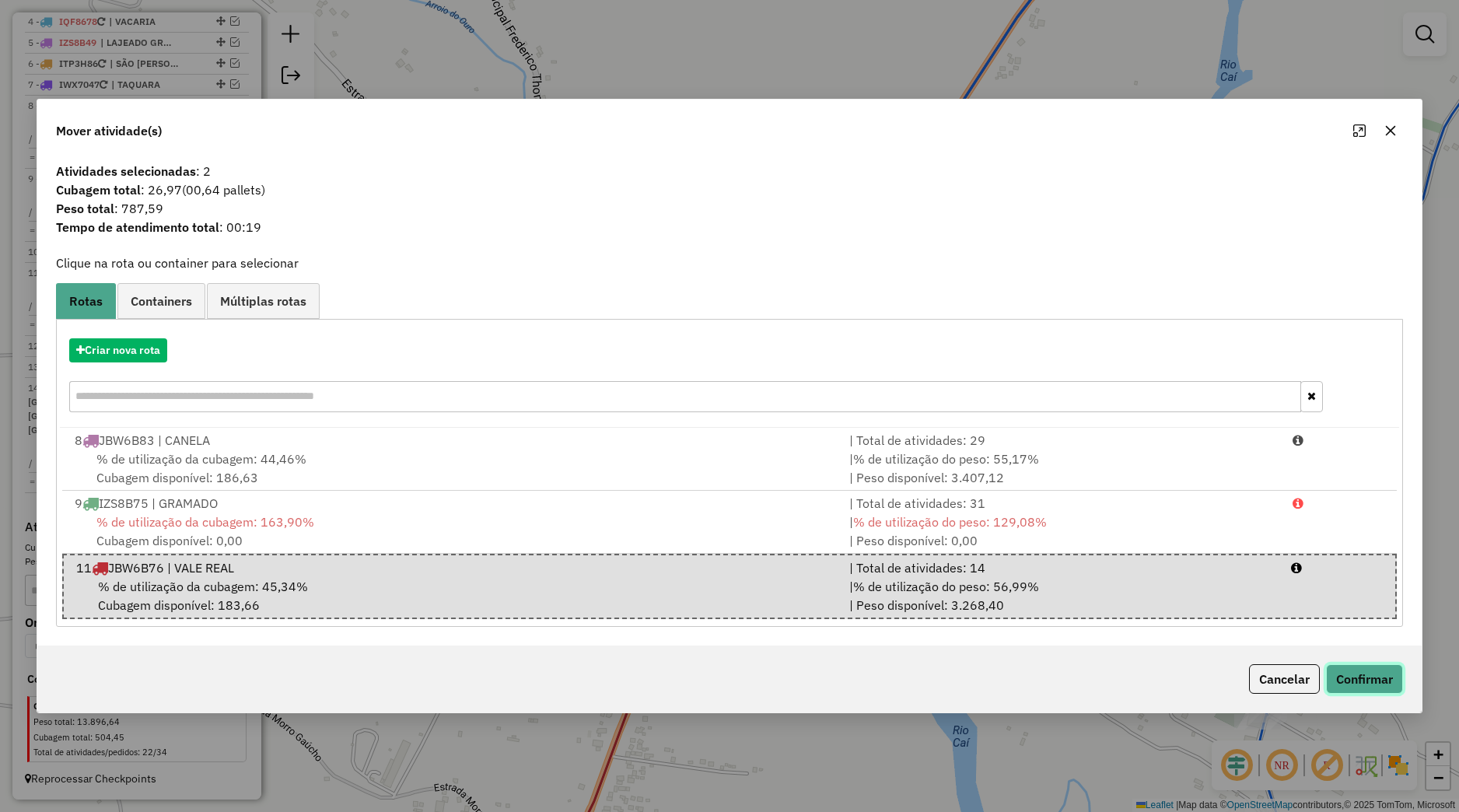
click at [1340, 678] on button "Confirmar" at bounding box center [1364, 679] width 77 height 30
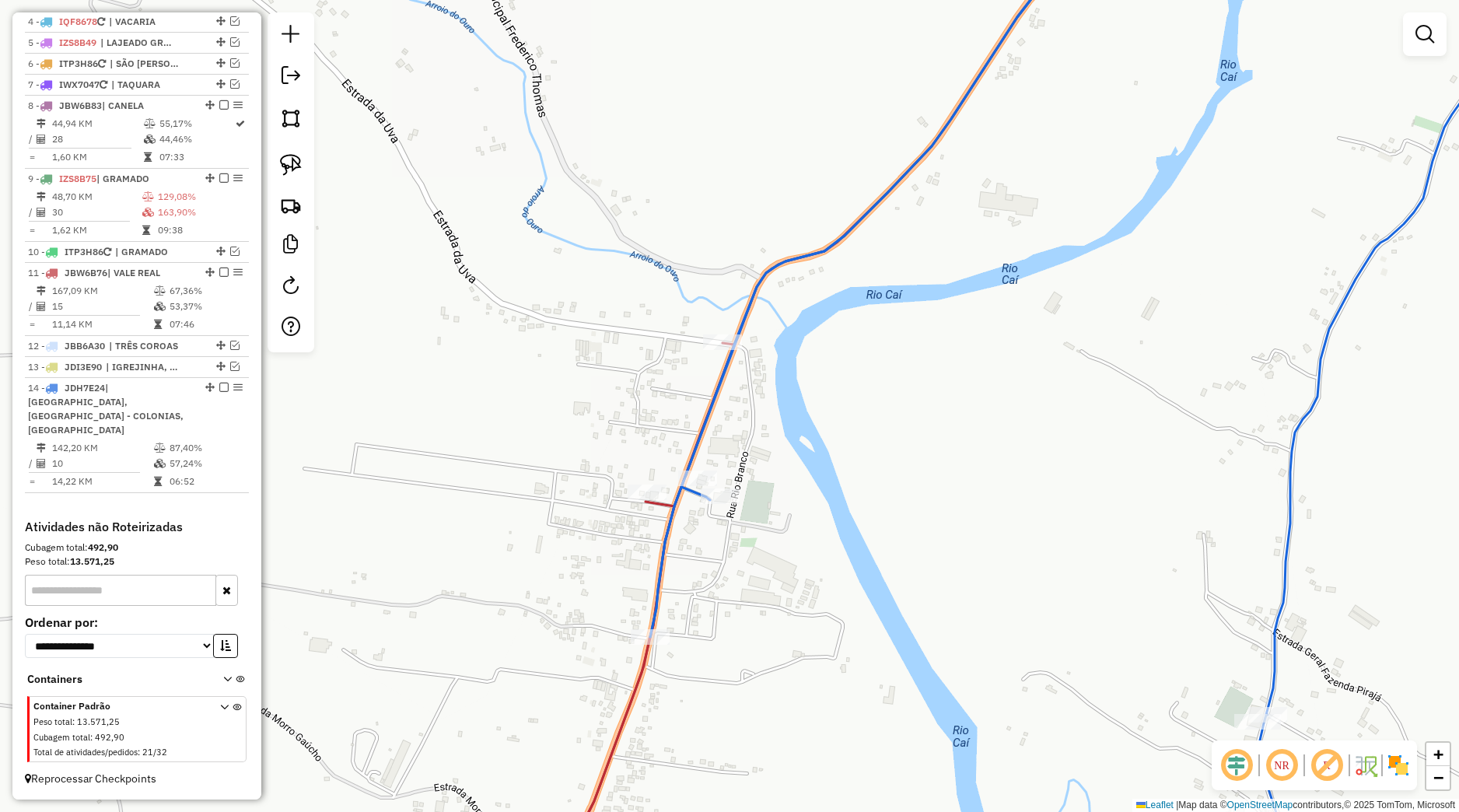
select select "*********"
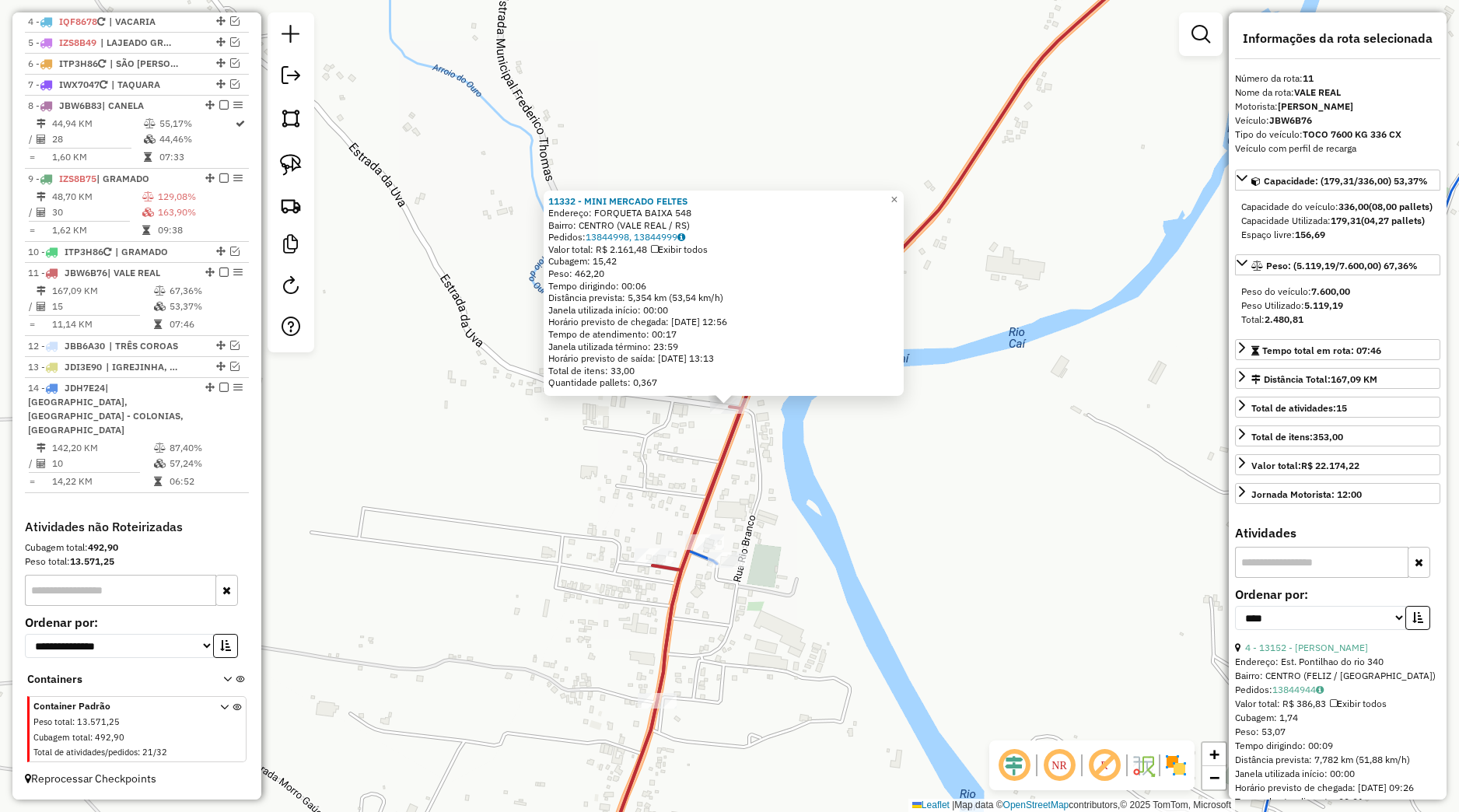
click at [1025, 530] on div "11332 - MINI MERCADO FELTES Endereço: FORQUETA BAIXA 548 Bairro: CENTRO (VALE R…" at bounding box center [729, 406] width 1459 height 812
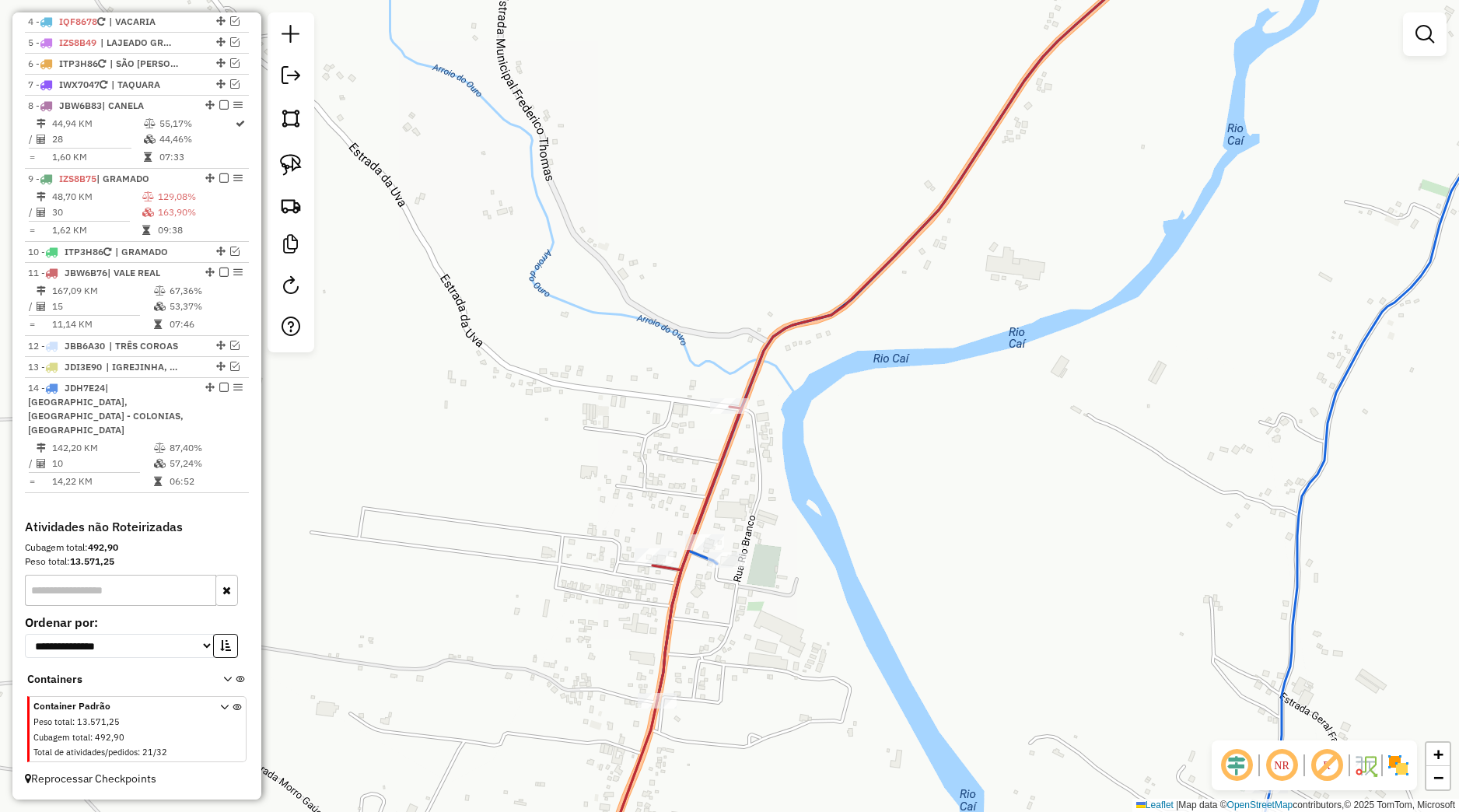
click at [737, 550] on div "Janela de atendimento Grade de atendimento Capacidade Transportadoras Veículos …" at bounding box center [729, 406] width 1459 height 812
select select "*********"
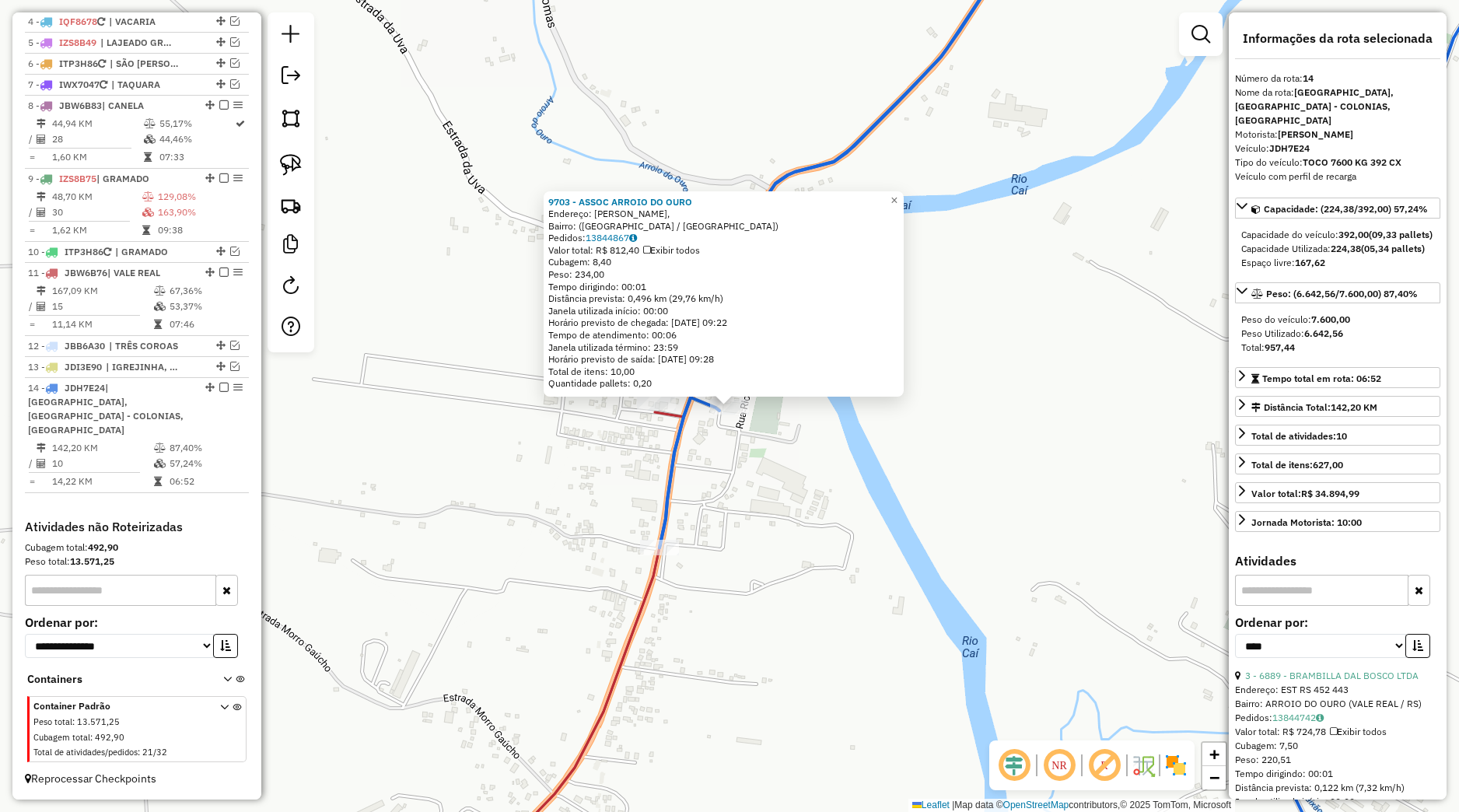
click at [855, 541] on div "9703 - ASSOC ARROIO DO OURO Endereço: Rodovia Serrana, Bairro: (Nova Petrópolis…" at bounding box center [729, 406] width 1459 height 812
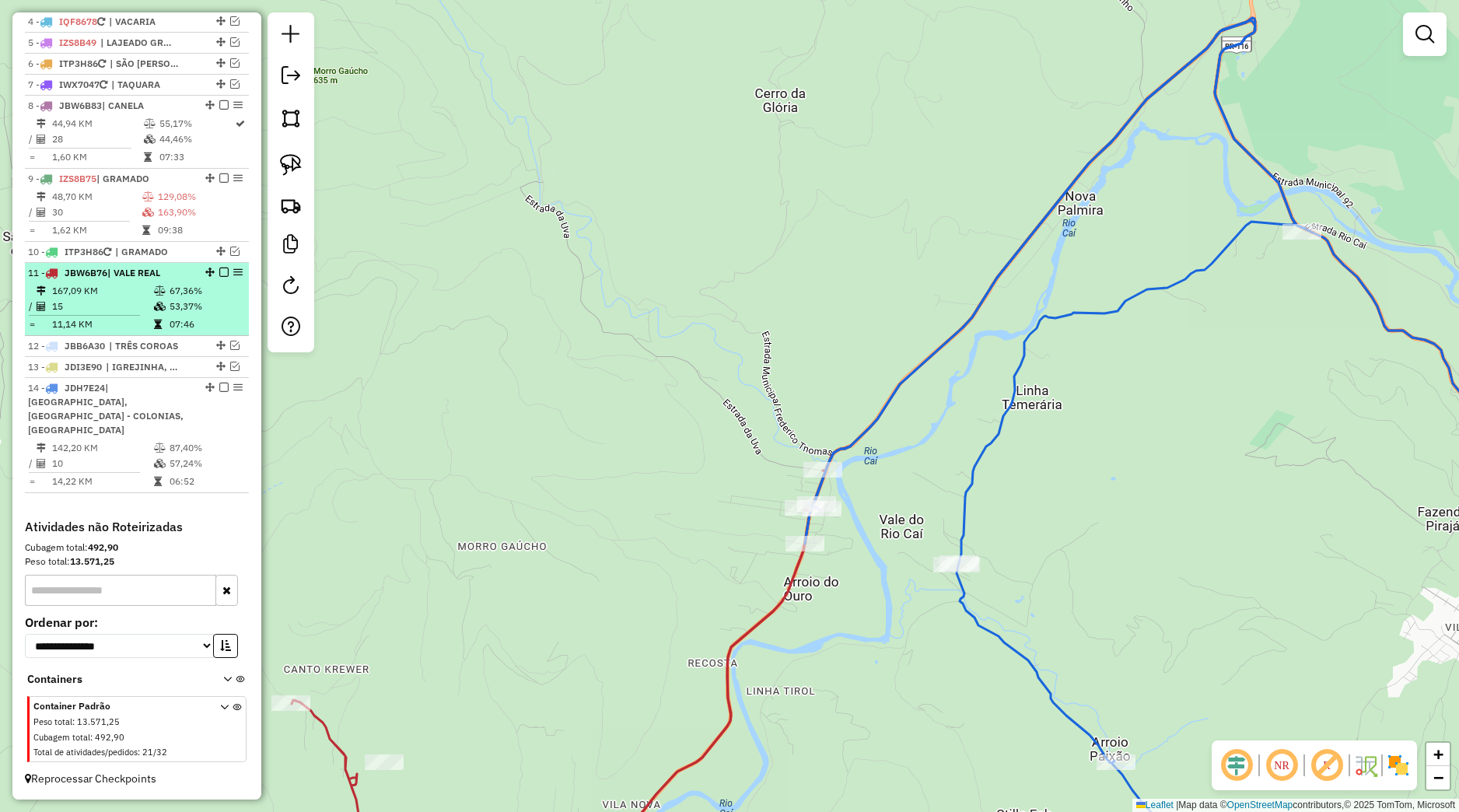
click at [220, 277] on em at bounding box center [224, 272] width 9 height 9
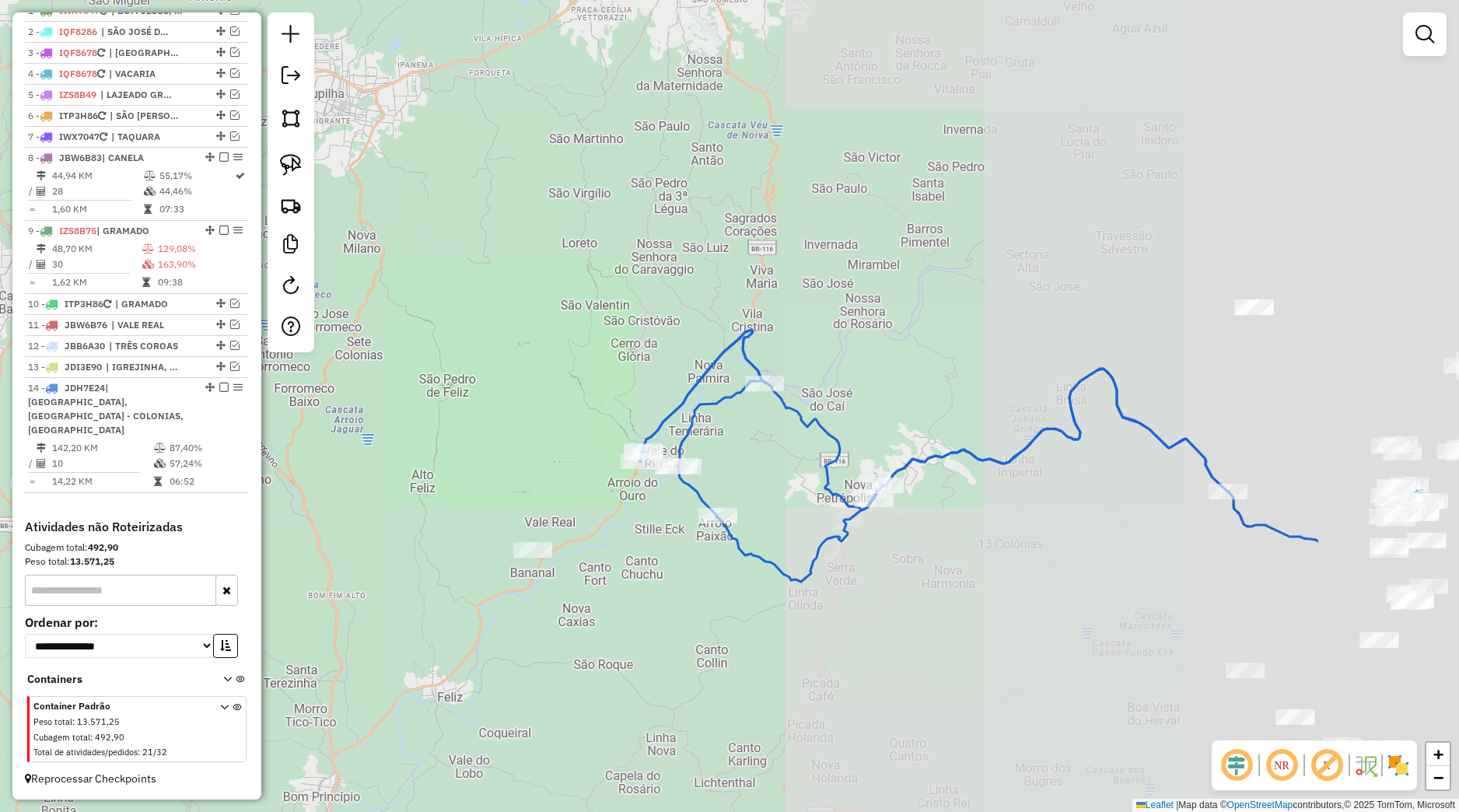
drag, startPoint x: 1070, startPoint y: 560, endPoint x: 883, endPoint y: 625, distance: 198.0
click at [759, 556] on div "Janela de atendimento Grade de atendimento Capacidade Transportadoras Veículos …" at bounding box center [729, 406] width 1459 height 812
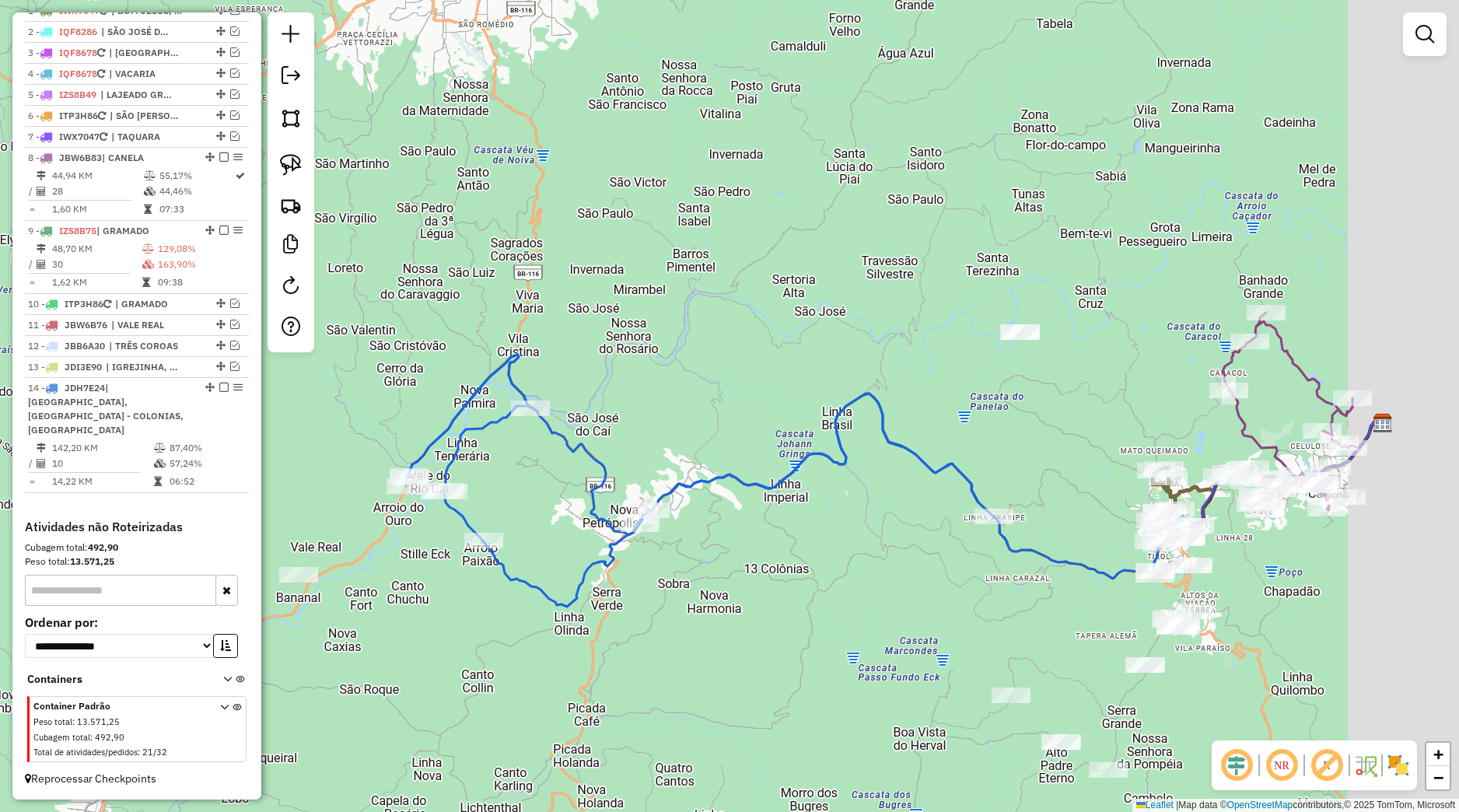
drag, startPoint x: 1036, startPoint y: 642, endPoint x: 627, endPoint y: 706, distance: 414.0
click at [627, 706] on div "Janela de atendimento Grade de atendimento Capacidade Transportadoras Veículos …" at bounding box center [729, 406] width 1459 height 812
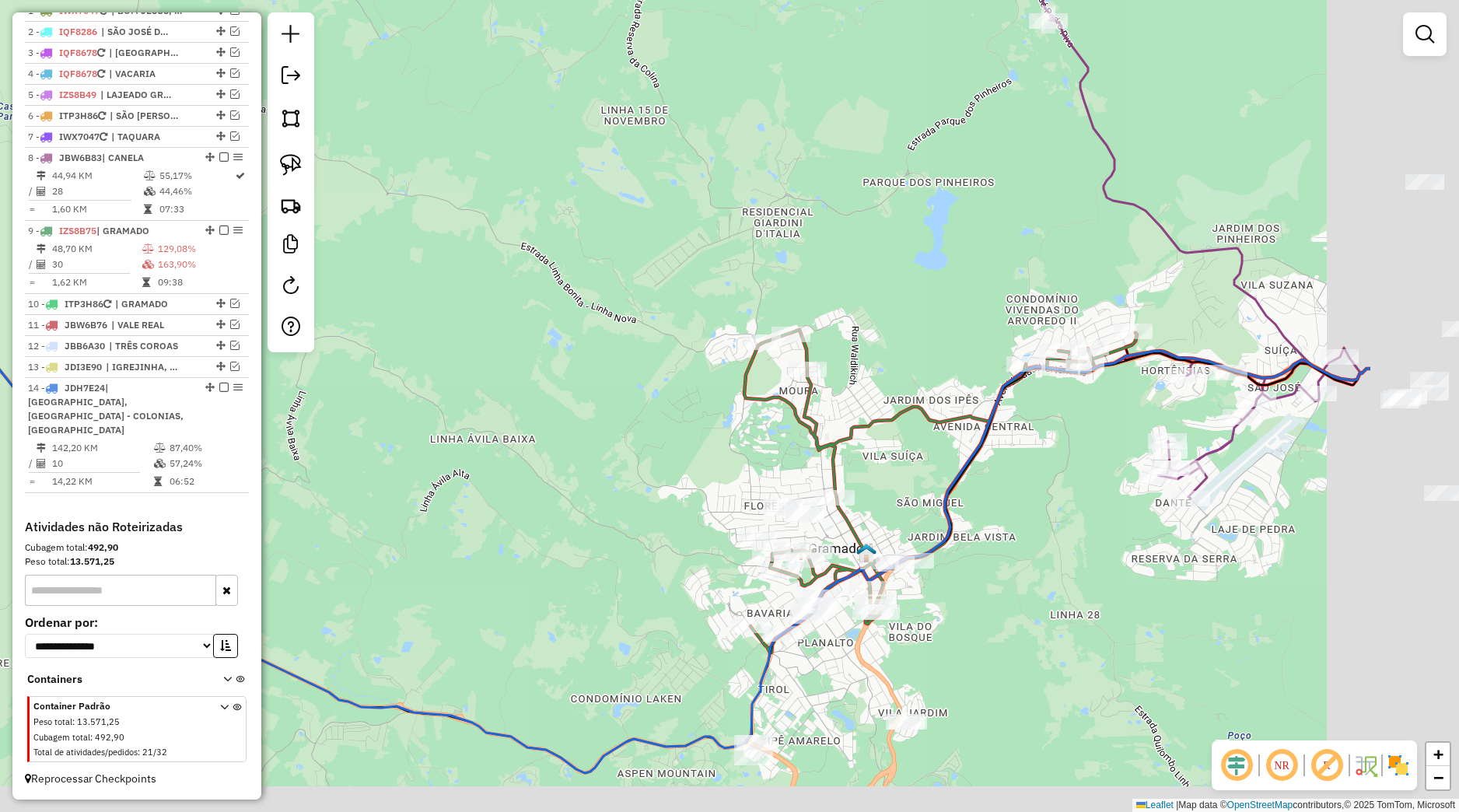
drag, startPoint x: 542, startPoint y: 296, endPoint x: 534, endPoint y: 303, distance: 10.6
click at [519, 291] on div "Janela de atendimento Grade de atendimento Capacidade Transportadoras Veículos …" at bounding box center [729, 406] width 1459 height 812
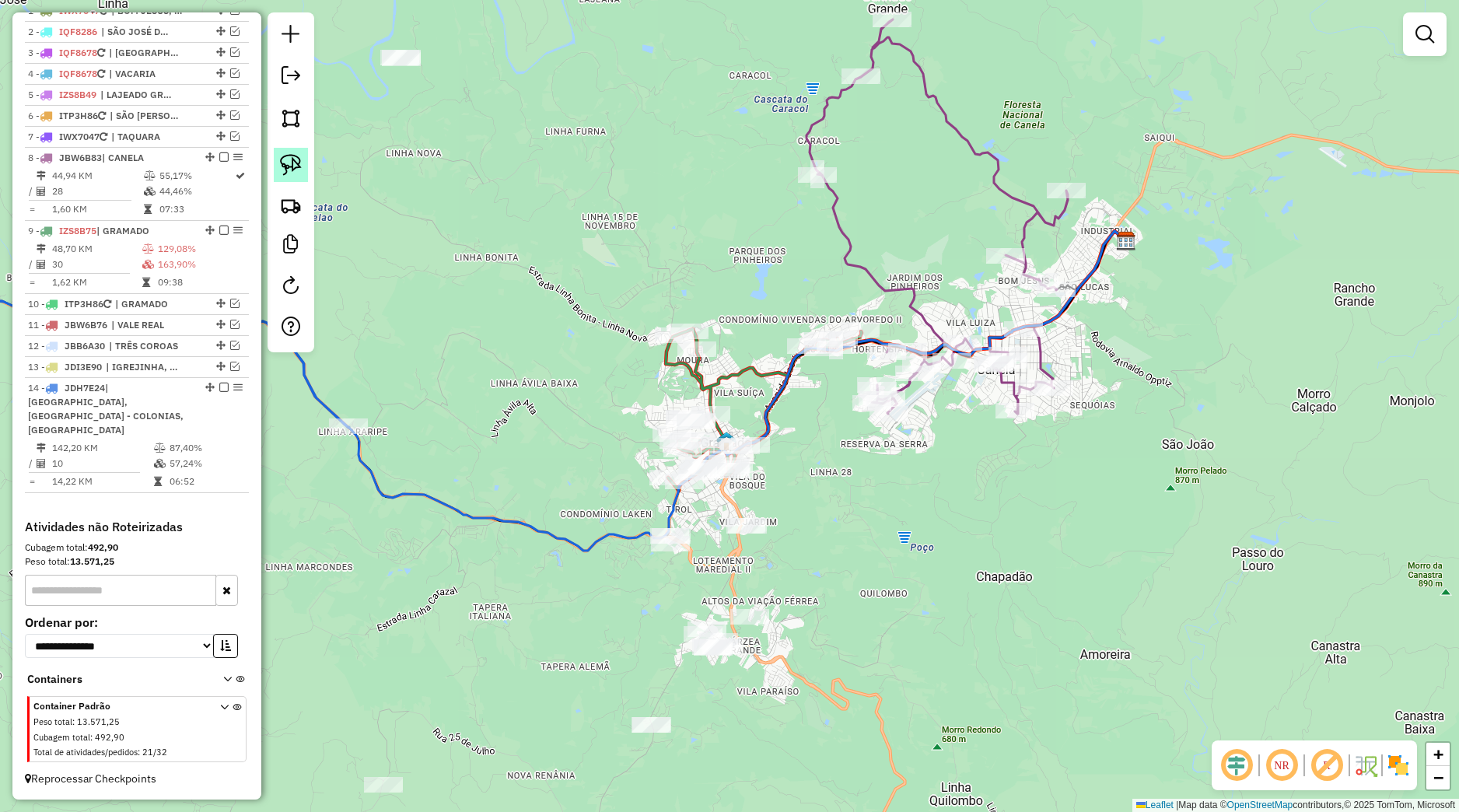
click at [303, 180] on link at bounding box center [291, 165] width 34 height 34
drag, startPoint x: 639, startPoint y: 522, endPoint x: 691, endPoint y: 522, distance: 52.0
click at [691, 522] on div "Janela de atendimento Grade de atendimento Capacidade Transportadoras Veículos …" at bounding box center [729, 406] width 1459 height 812
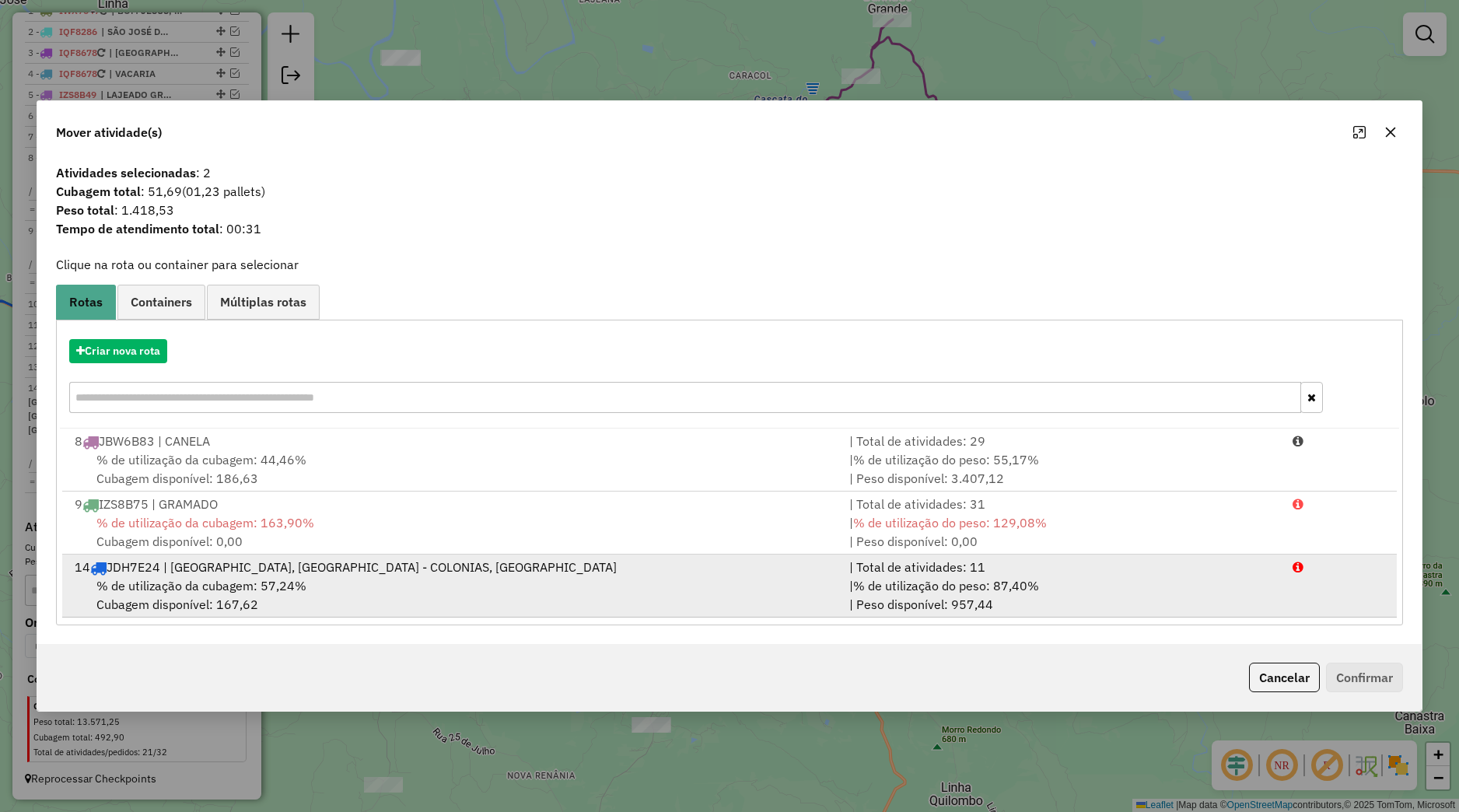
click at [297, 567] on div "14 JDH7E24 | NOVA PETROPOLIS, NOVA PETROPOLIS - COLONIAS, VALE REAL" at bounding box center [452, 567] width 774 height 19
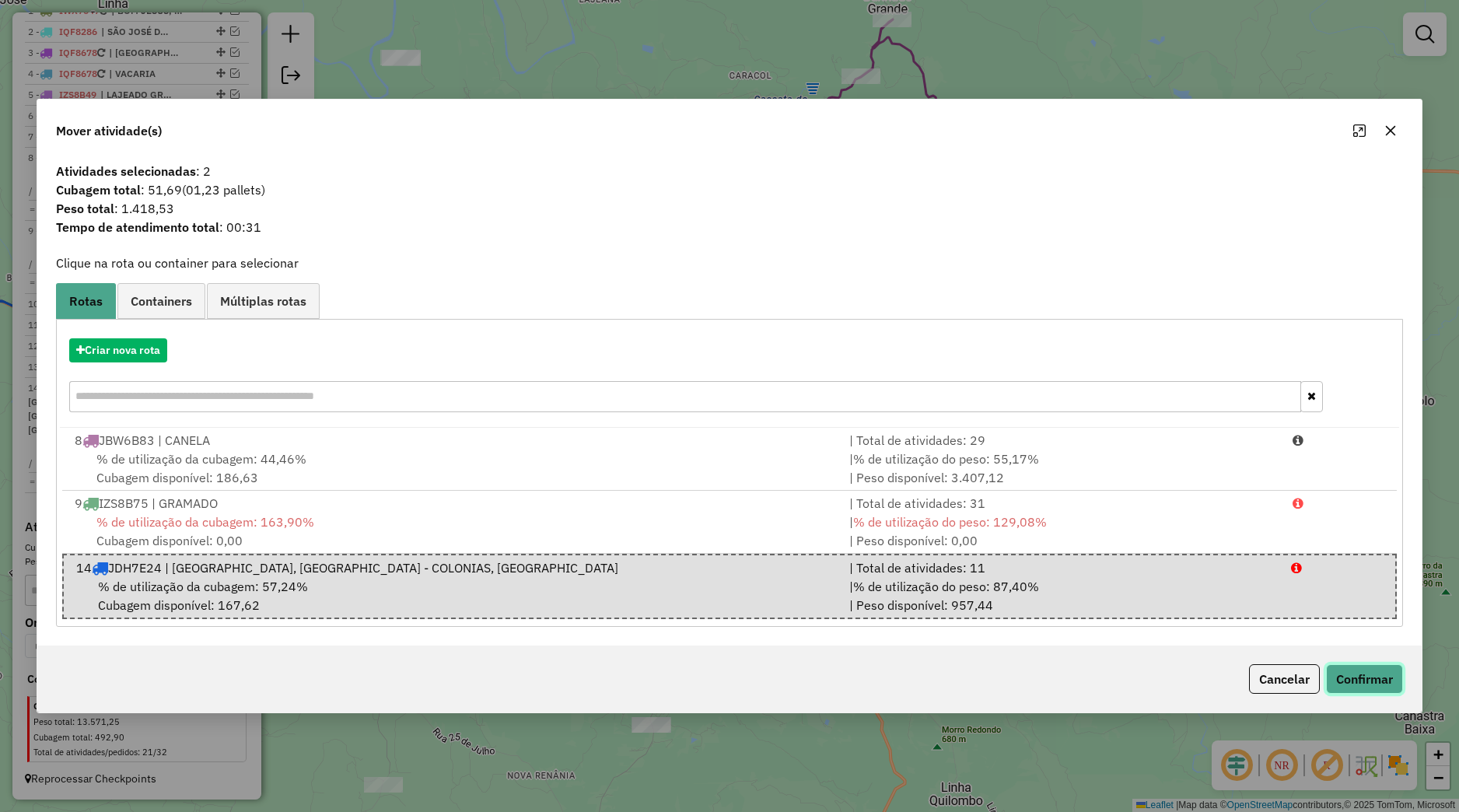
drag, startPoint x: 1337, startPoint y: 671, endPoint x: 1333, endPoint y: 662, distance: 9.8
click at [1338, 668] on button "Confirmar" at bounding box center [1364, 679] width 77 height 30
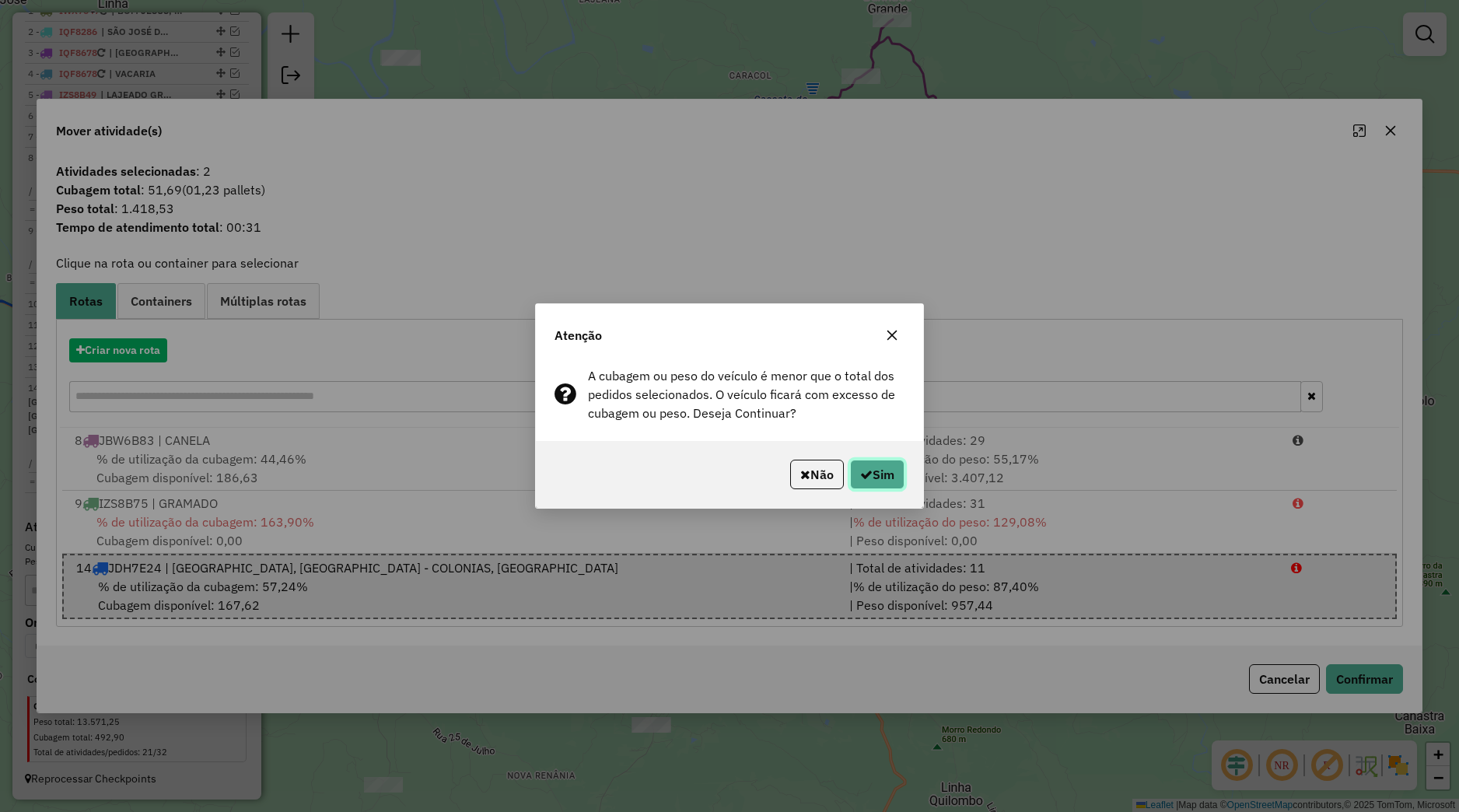
click at [899, 480] on button "Sim" at bounding box center [877, 474] width 55 height 30
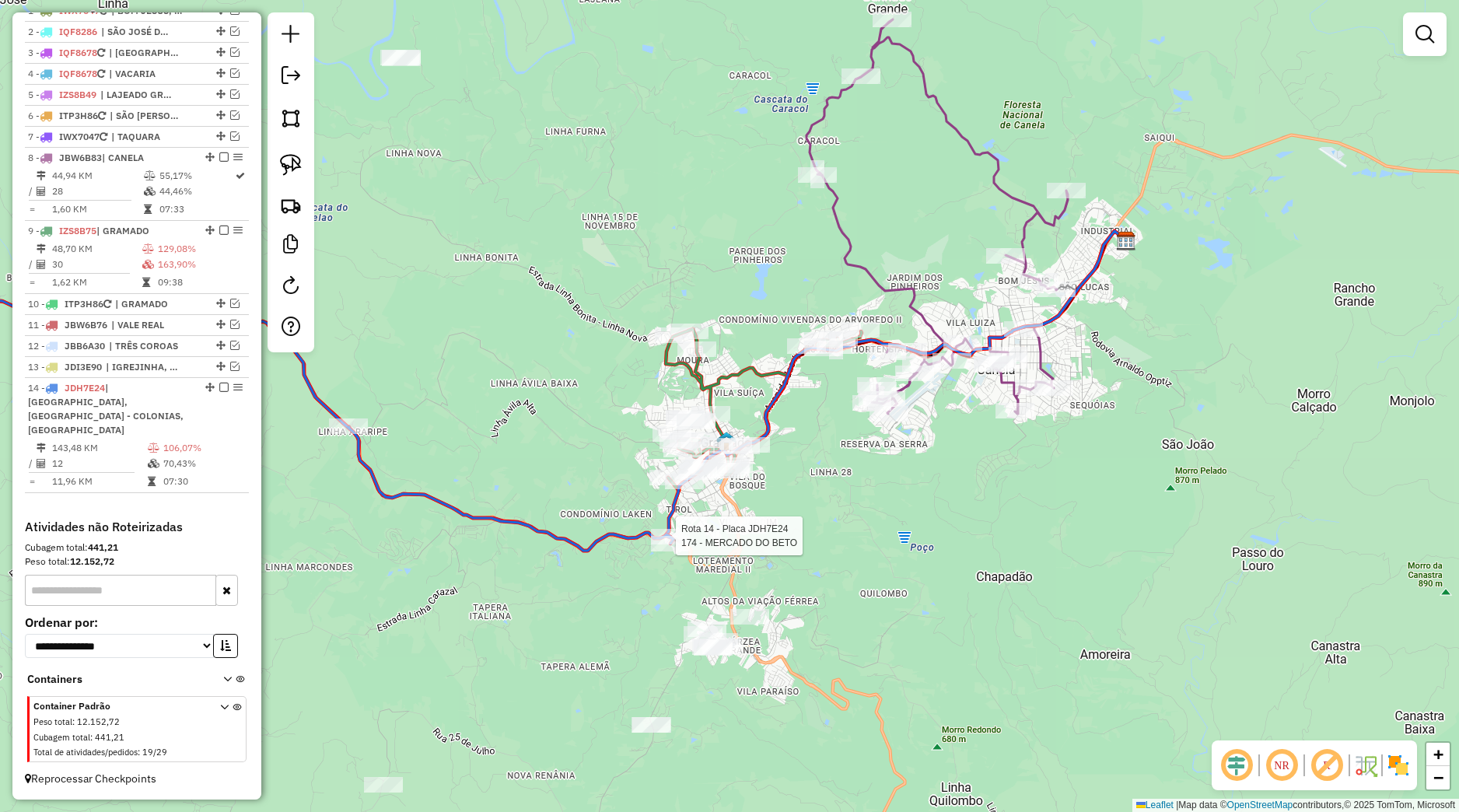
select select "*********"
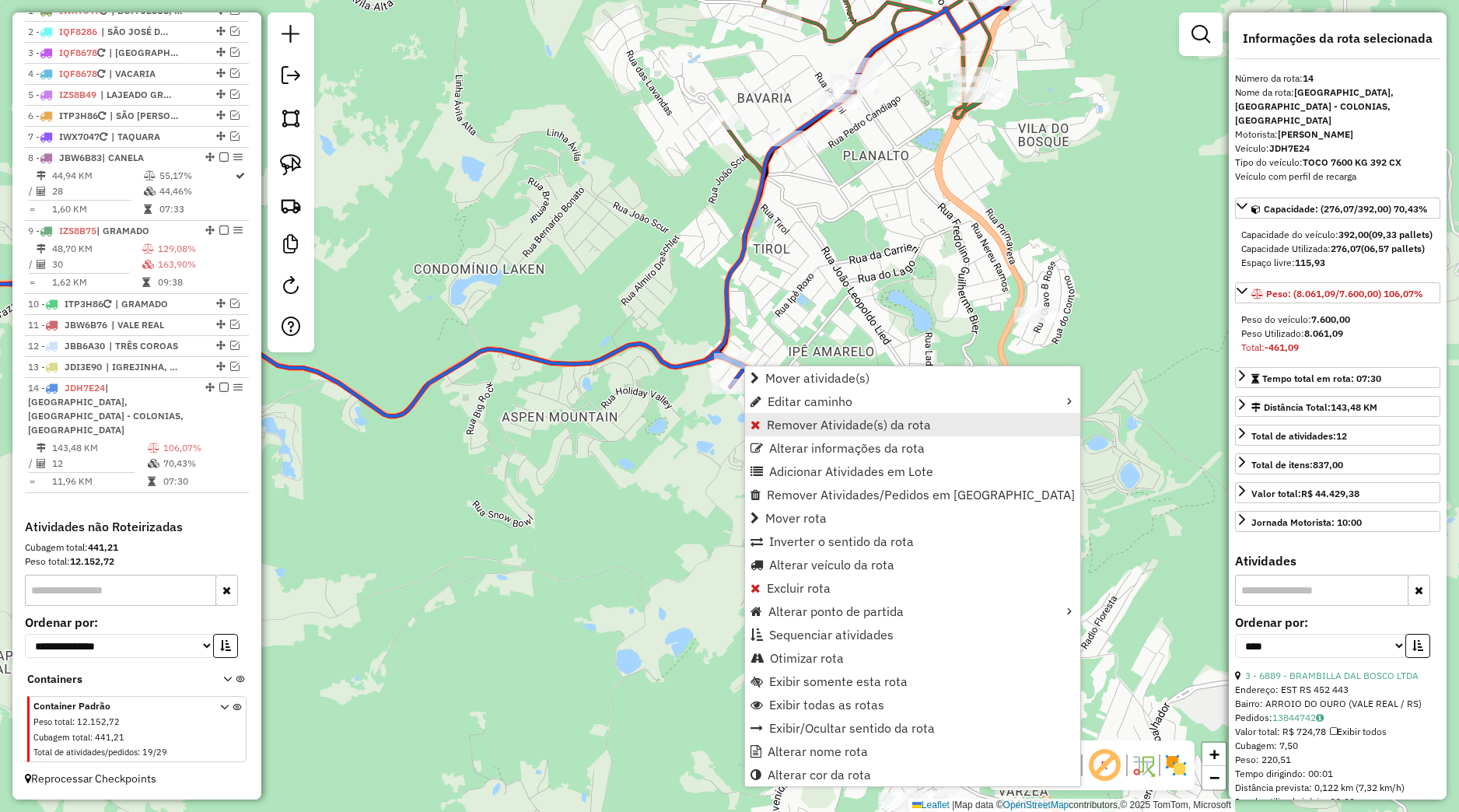
click at [803, 434] on link "Remover Atividade(s) da rota" at bounding box center [913, 424] width 335 height 23
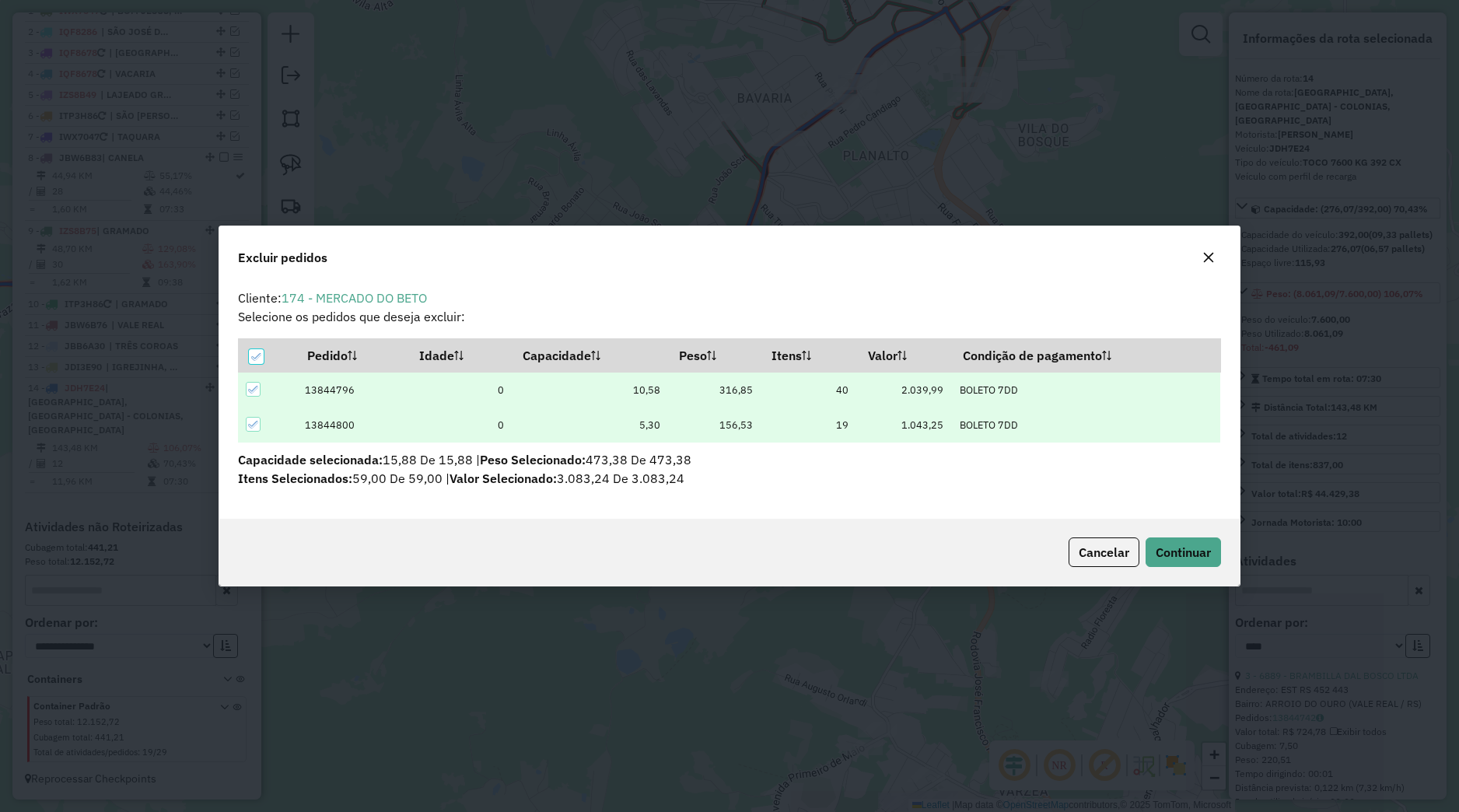
scroll to position [9, 4]
click at [1185, 553] on span "Continuar" at bounding box center [1183, 552] width 56 height 15
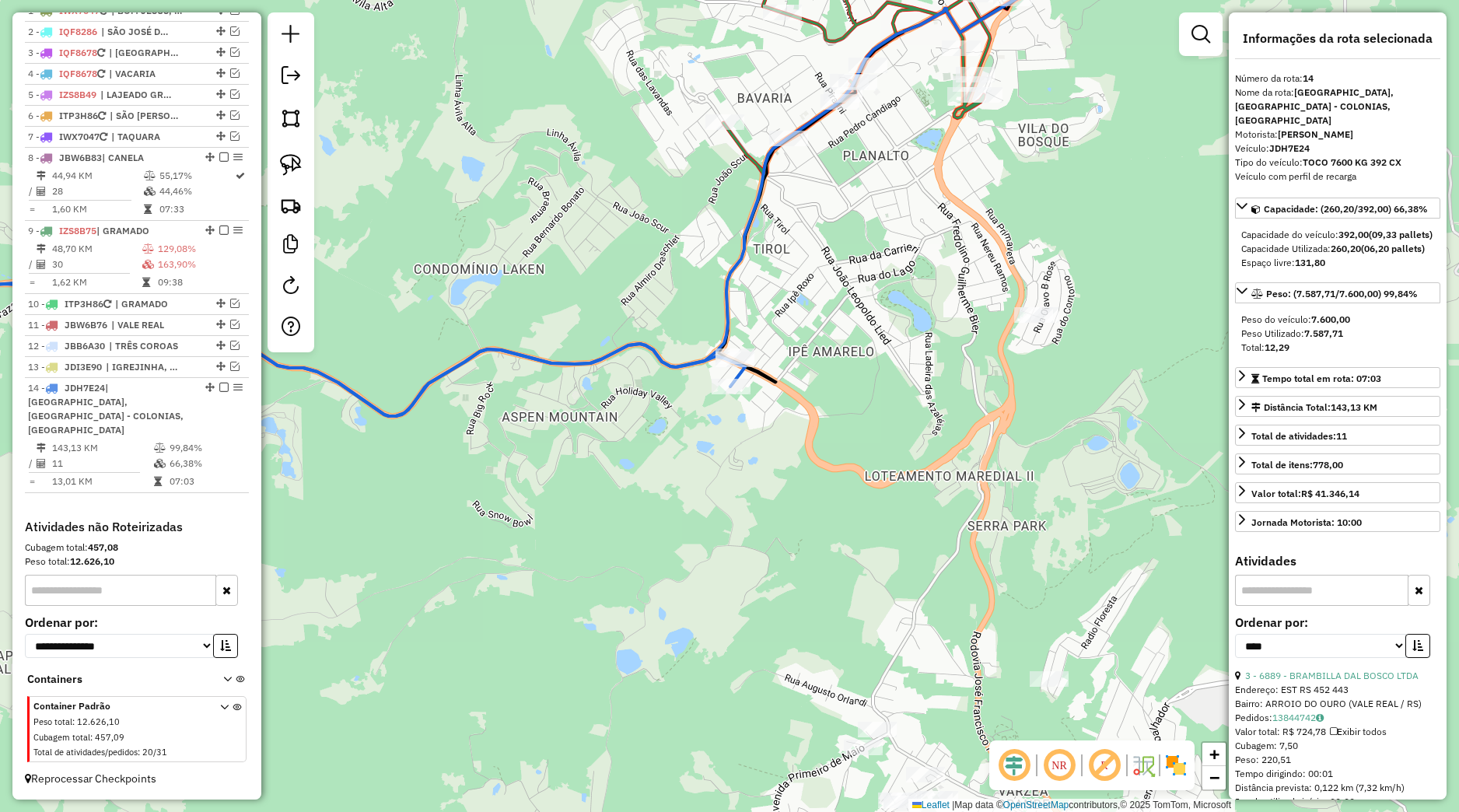
click at [1144, 514] on div "Janela de atendimento Grade de atendimento Capacidade Transportadoras Veículos …" at bounding box center [729, 406] width 1459 height 812
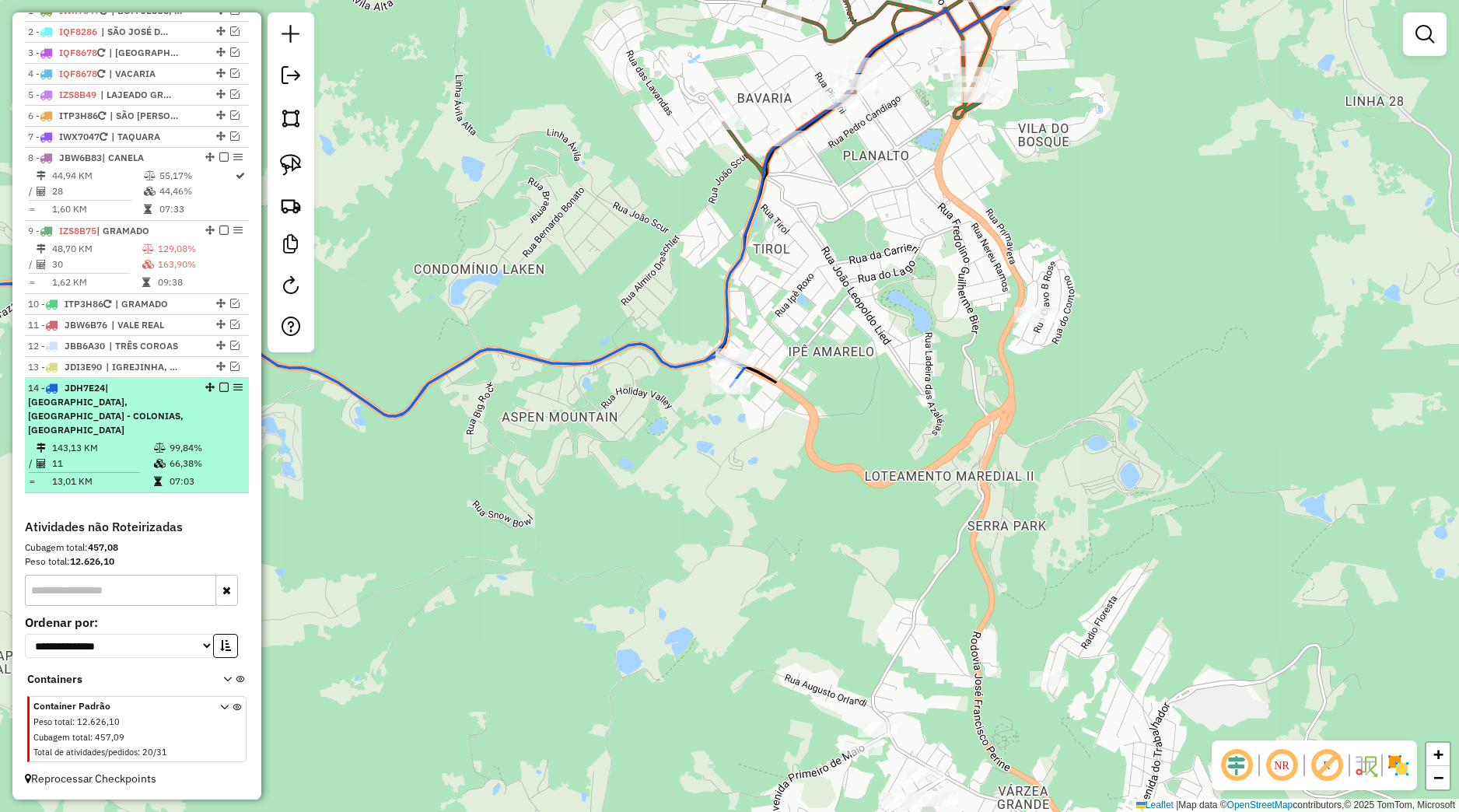
click at [220, 392] on em at bounding box center [224, 387] width 9 height 9
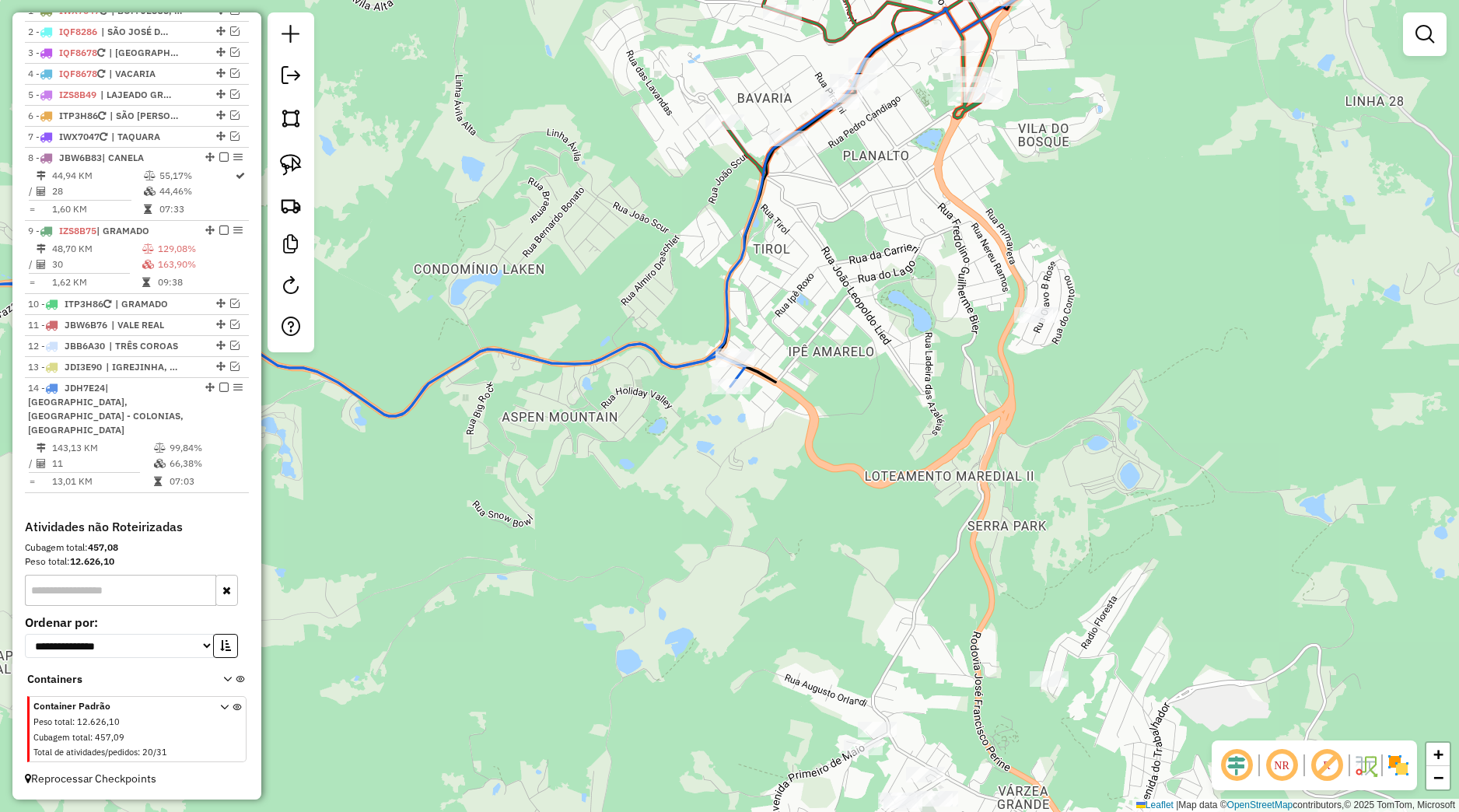
scroll to position [539, 0]
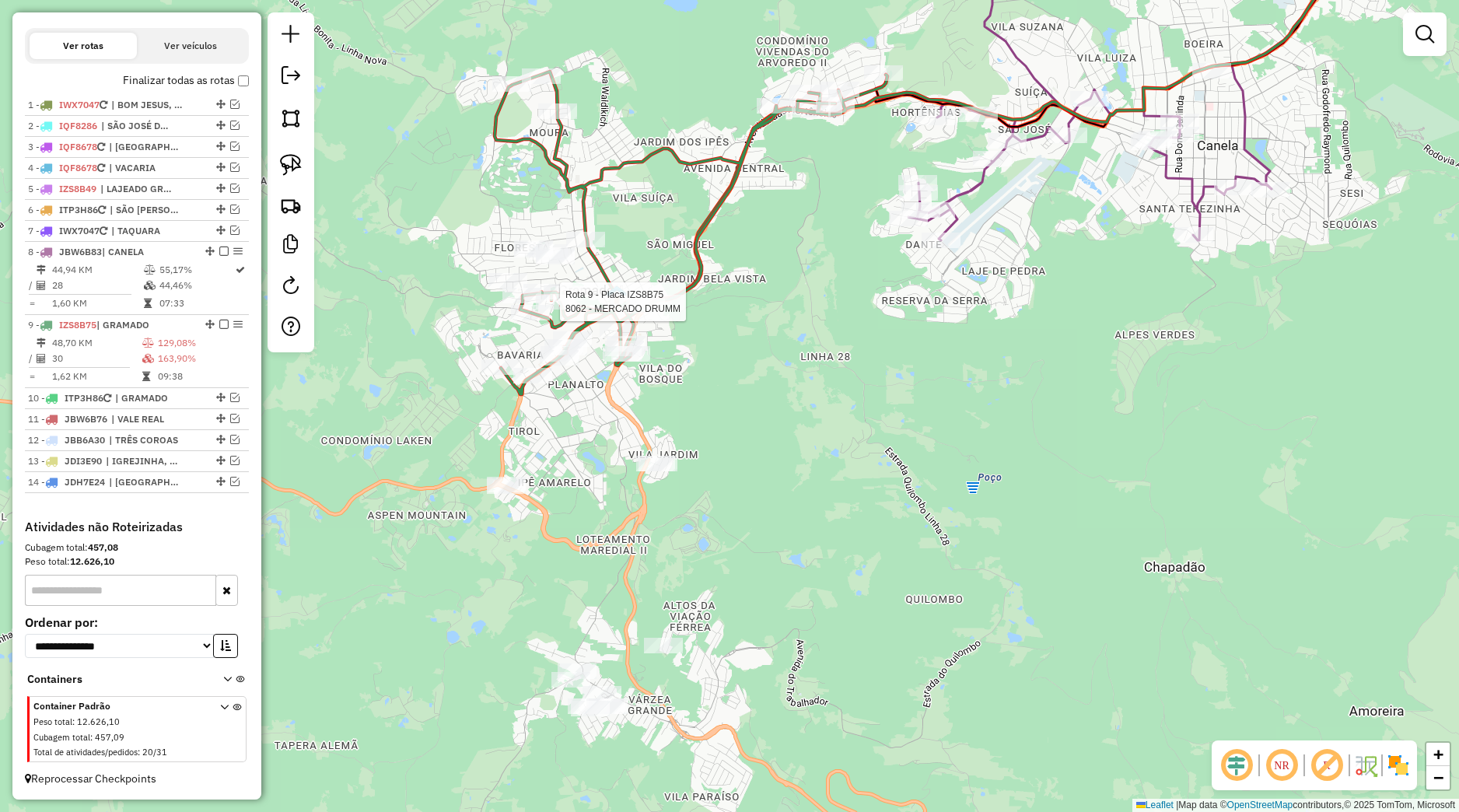
select select "*********"
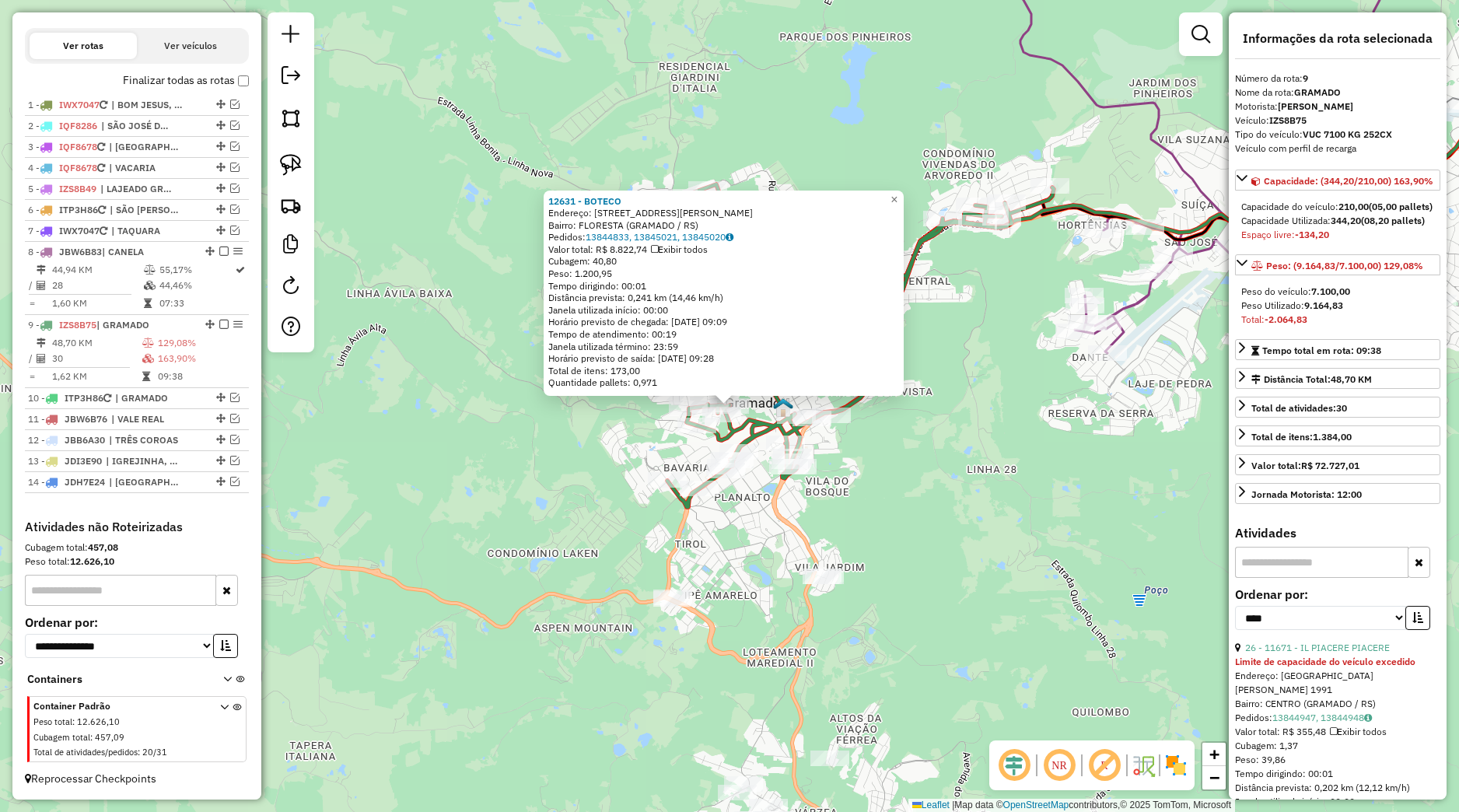
click at [634, 536] on div "Rota 9 - Placa IZS8B75 3055 - SUPER GROSS- SC 12631 - BOTECO Endereço: Rua Tris…" at bounding box center [729, 406] width 1459 height 812
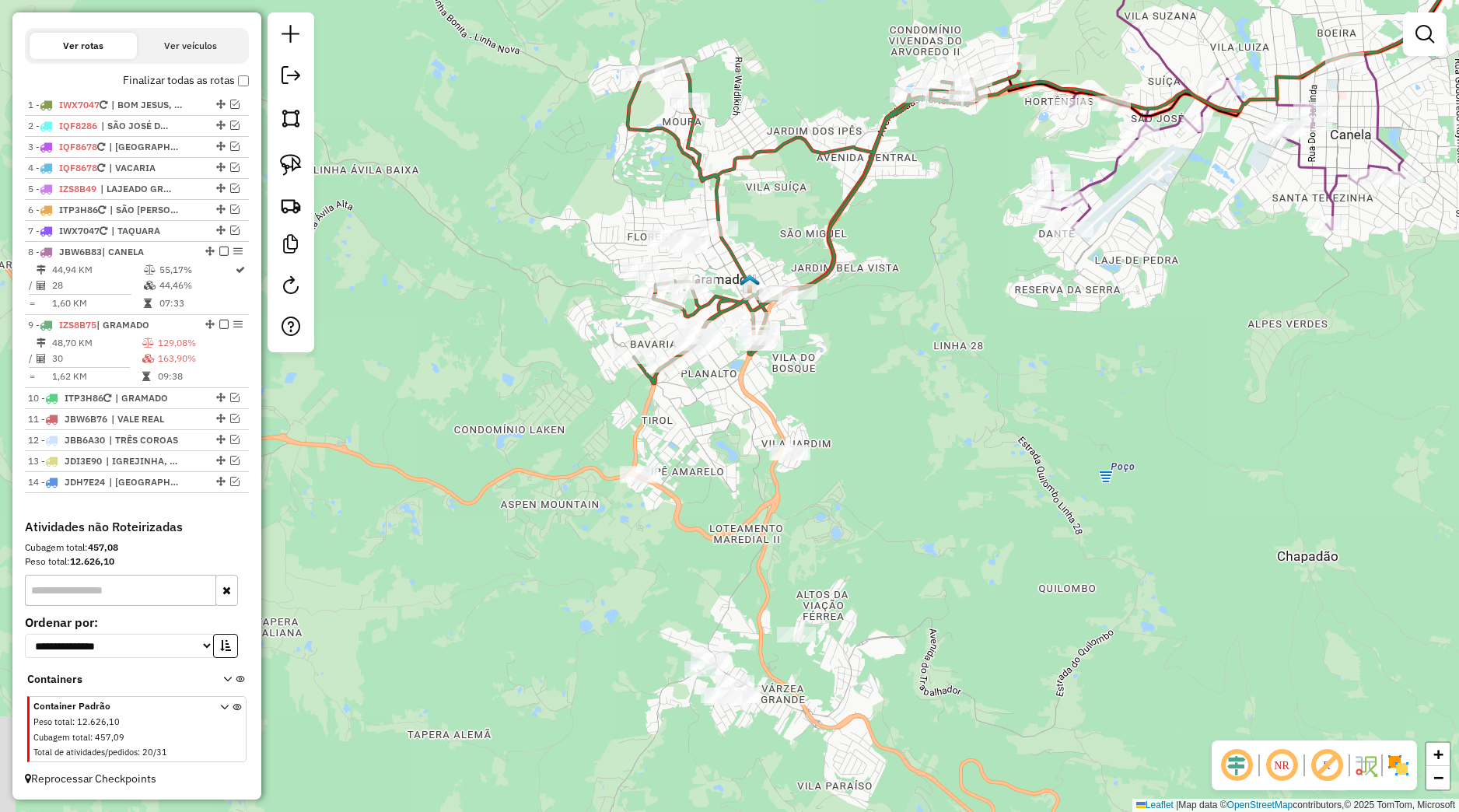
drag, startPoint x: 787, startPoint y: 643, endPoint x: 743, endPoint y: 444, distance: 203.8
click at [746, 454] on div "Janela de atendimento Grade de atendimento Capacidade Transportadoras Veículos …" at bounding box center [729, 406] width 1459 height 812
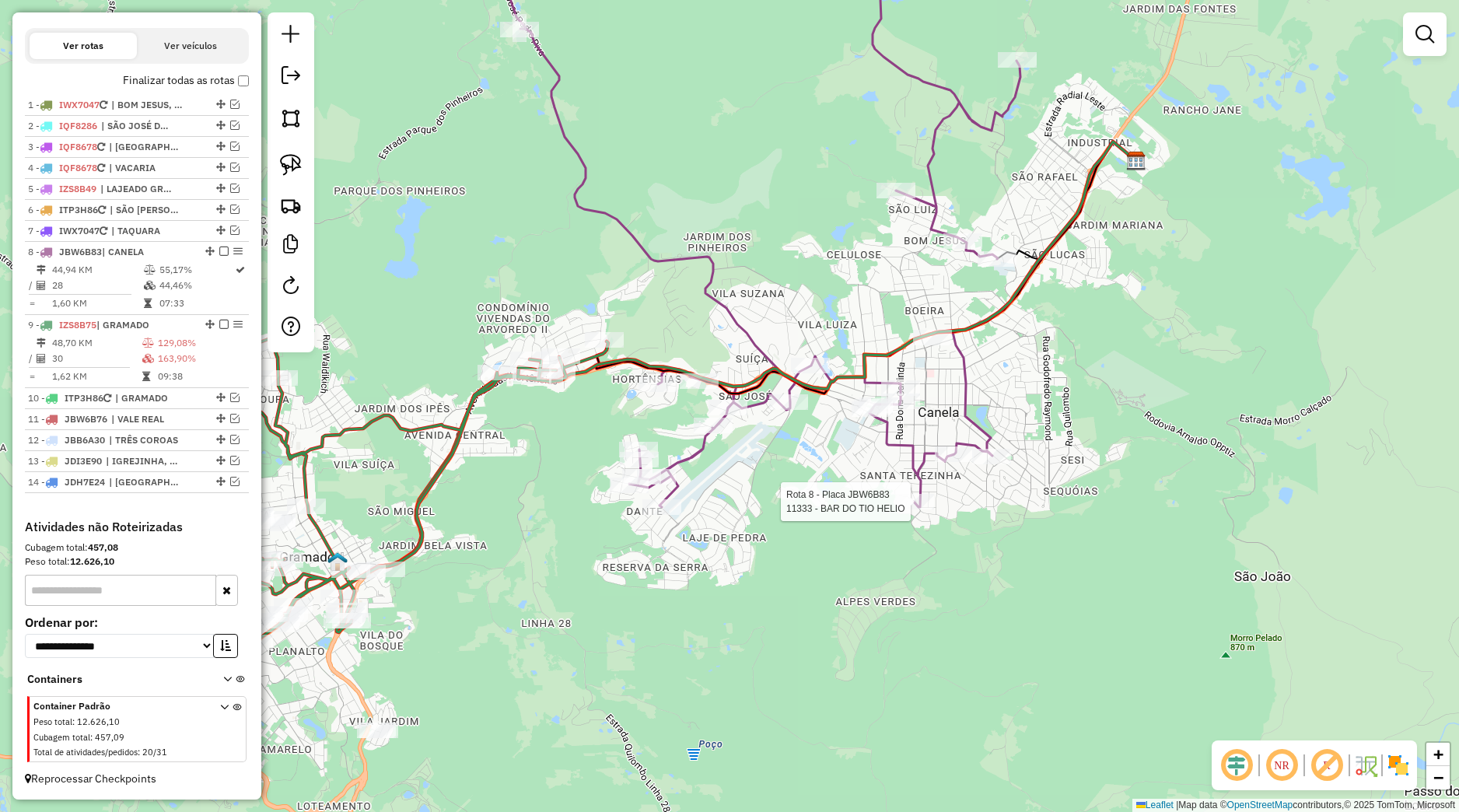
select select "*********"
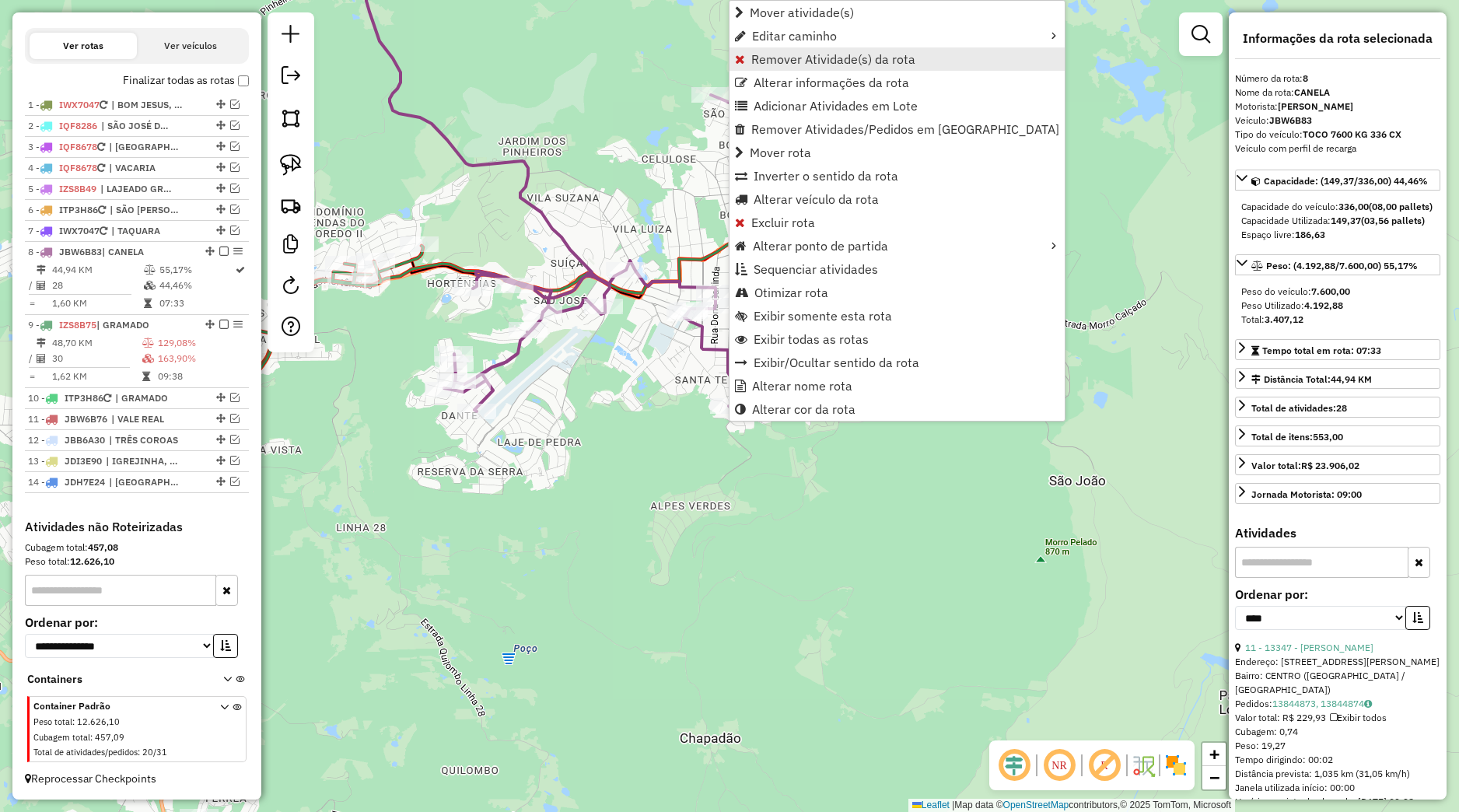
click at [767, 62] on span "Remover Atividade(s) da rota" at bounding box center [833, 59] width 164 height 13
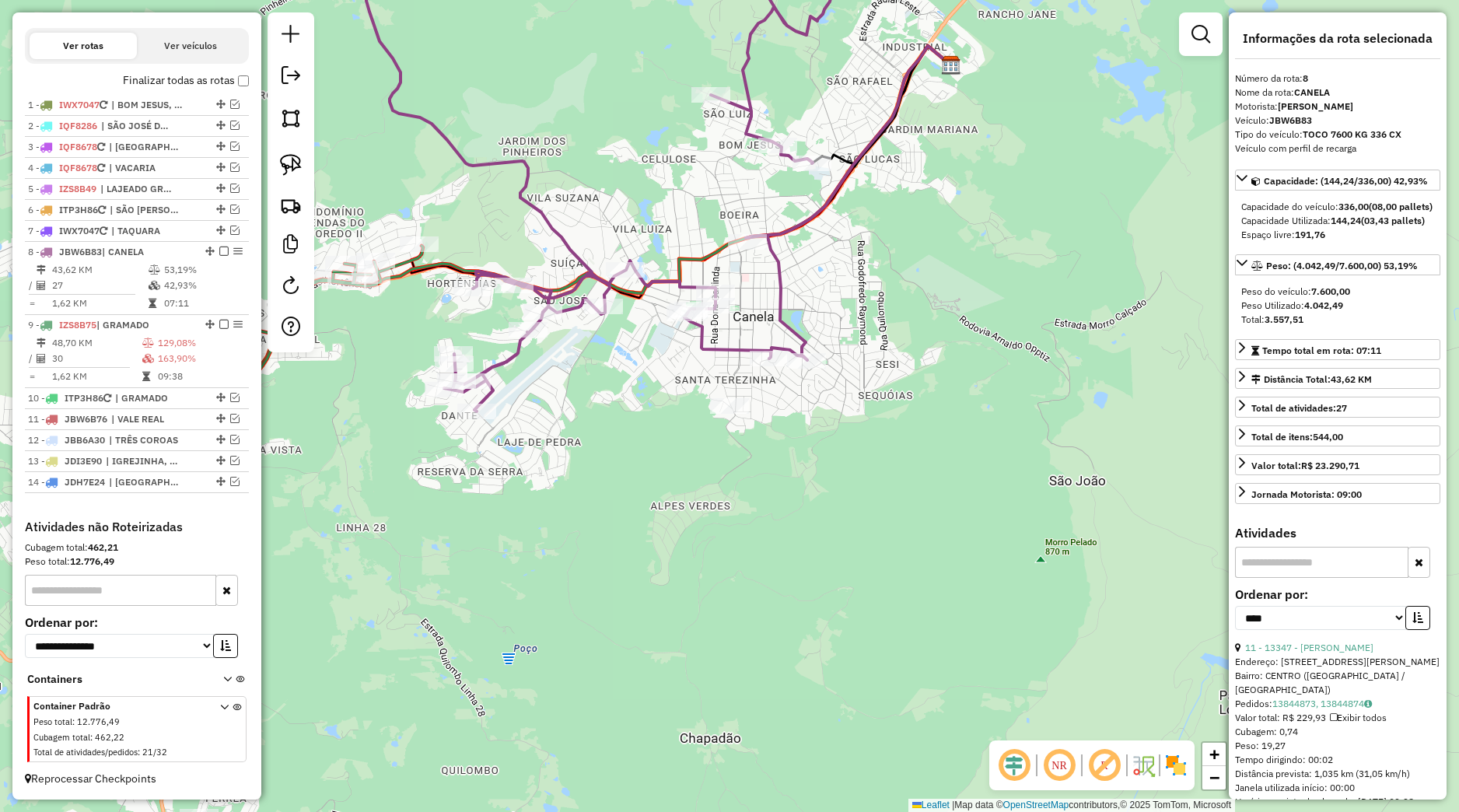
drag, startPoint x: 796, startPoint y: 427, endPoint x: 819, endPoint y: 589, distance: 163.6
click at [819, 592] on div "Janela de atendimento Grade de atendimento Capacidade Transportadoras Veículos …" at bounding box center [729, 406] width 1459 height 812
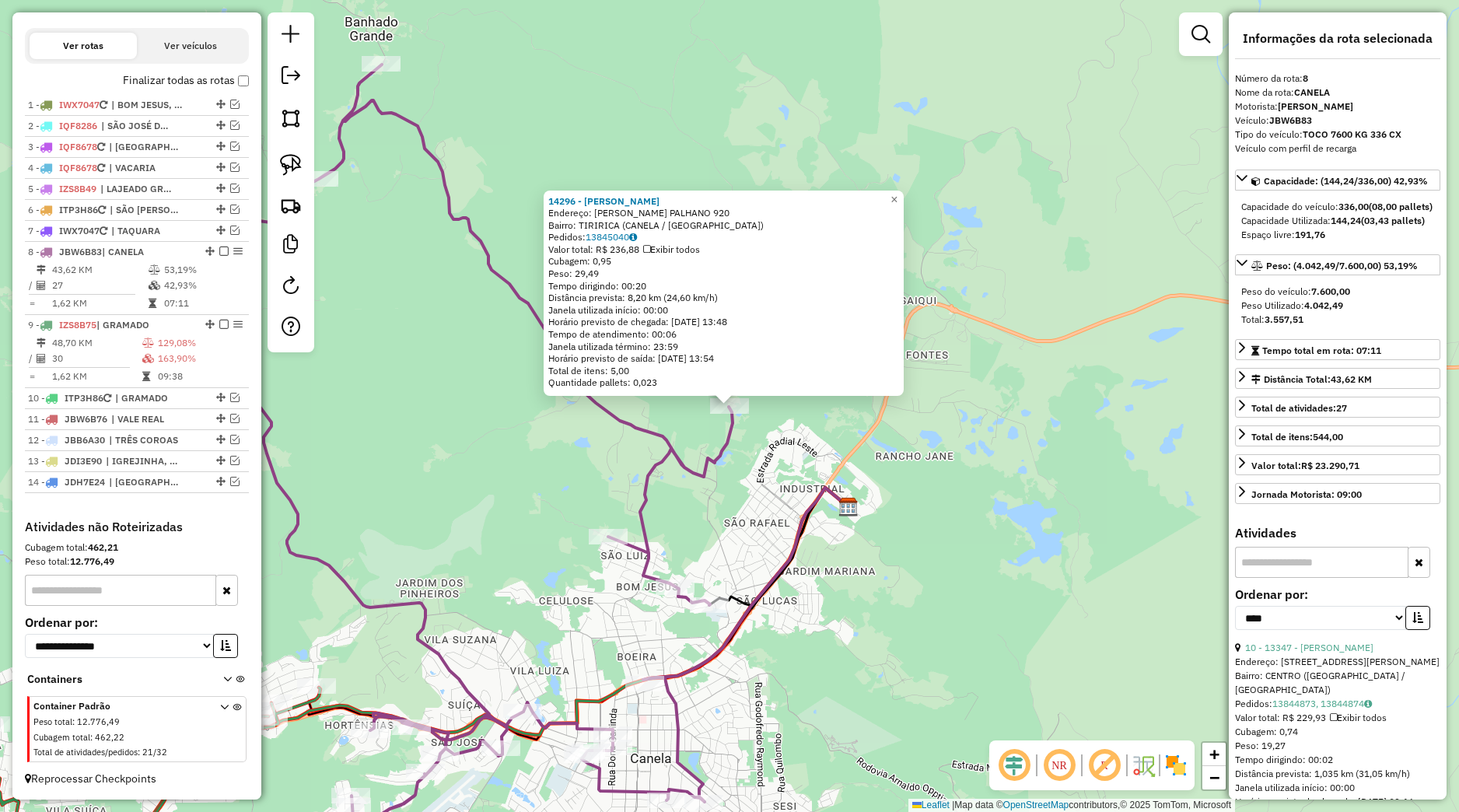
click at [752, 501] on div "14296 - PETERSON BEHLING Endereço: JOAO DE DEUS PALHANO 920 Bairro: TIRIRICA (C…" at bounding box center [729, 406] width 1459 height 812
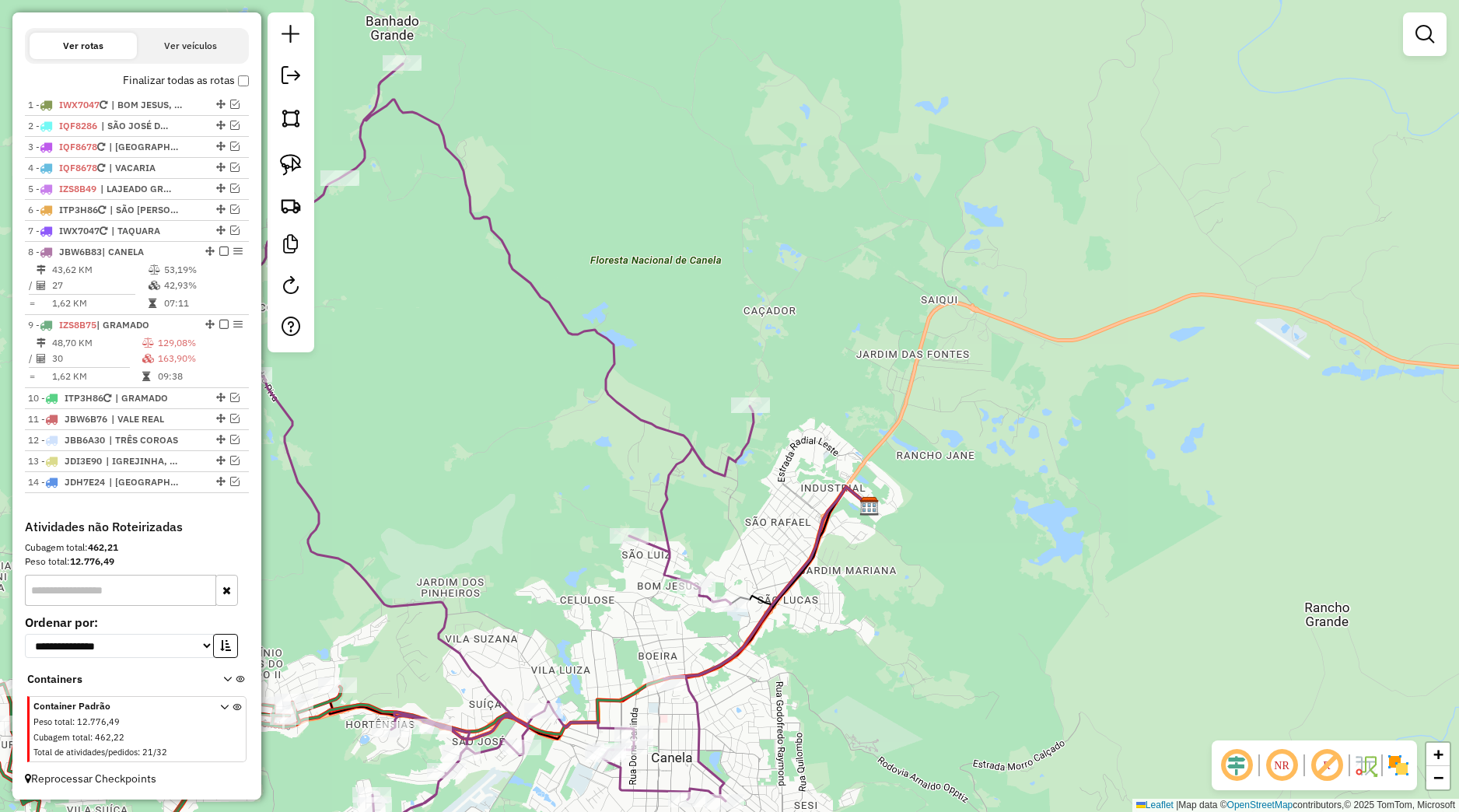
drag, startPoint x: 768, startPoint y: 527, endPoint x: 966, endPoint y: 472, distance: 205.5
click at [966, 472] on div "Janela de atendimento Grade de atendimento Capacidade Transportadoras Veículos …" at bounding box center [729, 406] width 1459 height 812
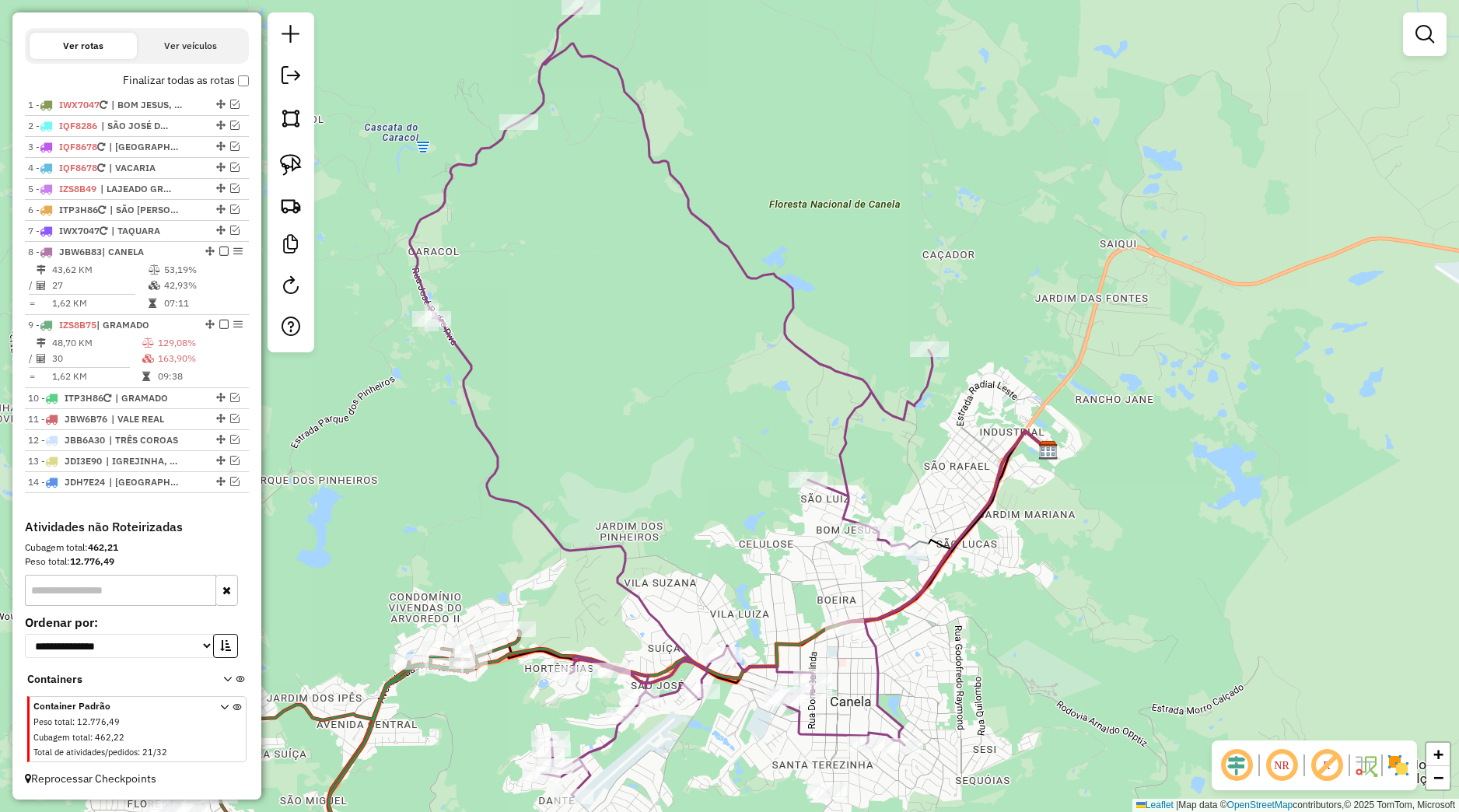
drag, startPoint x: 702, startPoint y: 556, endPoint x: 970, endPoint y: 410, distance: 305.2
click at [993, 402] on div "Rota 8 - Placa JBW6B83 1803 - IRONI PRUCH MACEDO Janela de atendimento Grade de…" at bounding box center [729, 406] width 1459 height 812
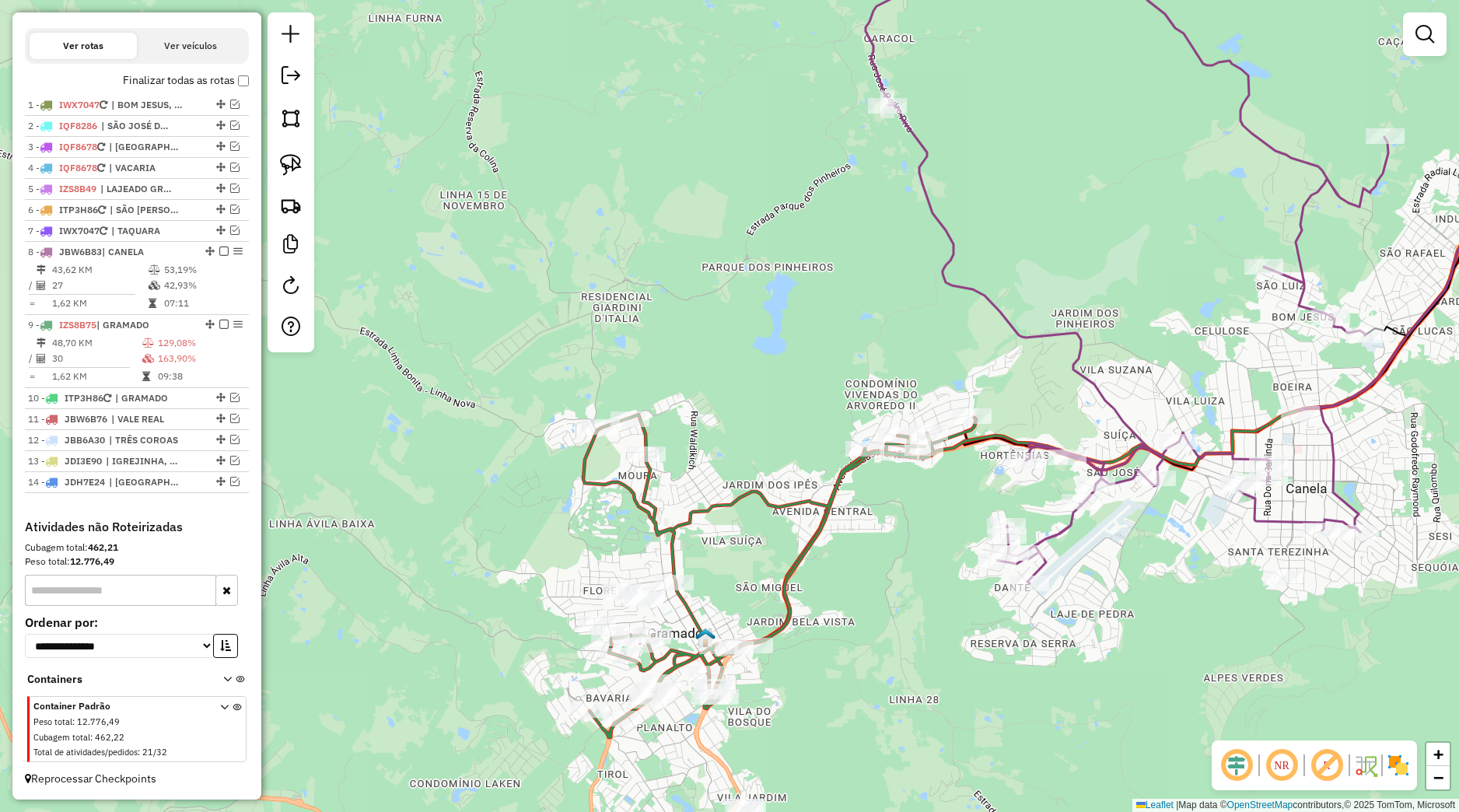
drag, startPoint x: 910, startPoint y: 535, endPoint x: 980, endPoint y: 494, distance: 81.1
click at [998, 494] on div "Janela de atendimento Grade de atendimento Capacidade Transportadoras Veículos …" at bounding box center [729, 406] width 1459 height 812
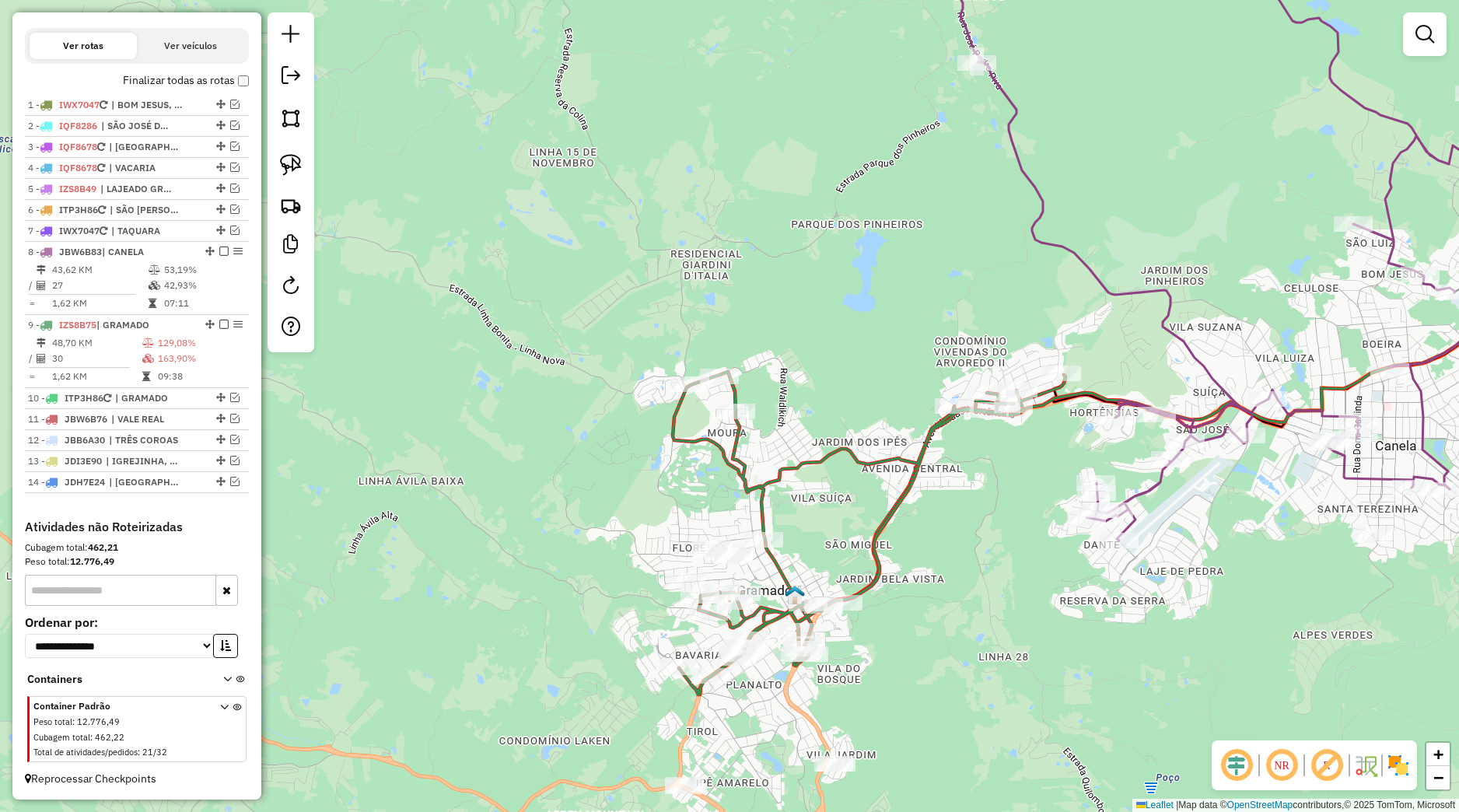
select select "*********"
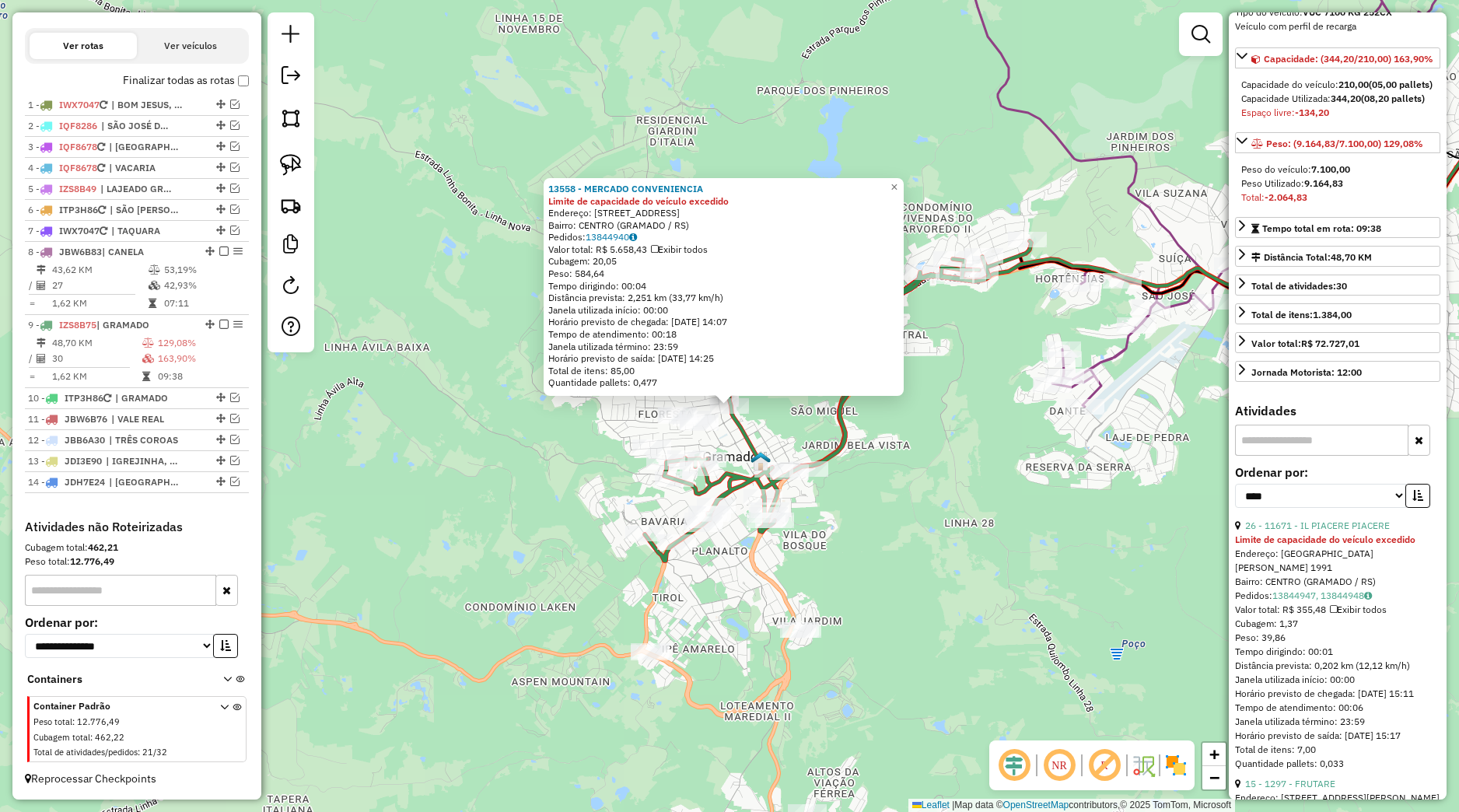
scroll to position [145, 0]
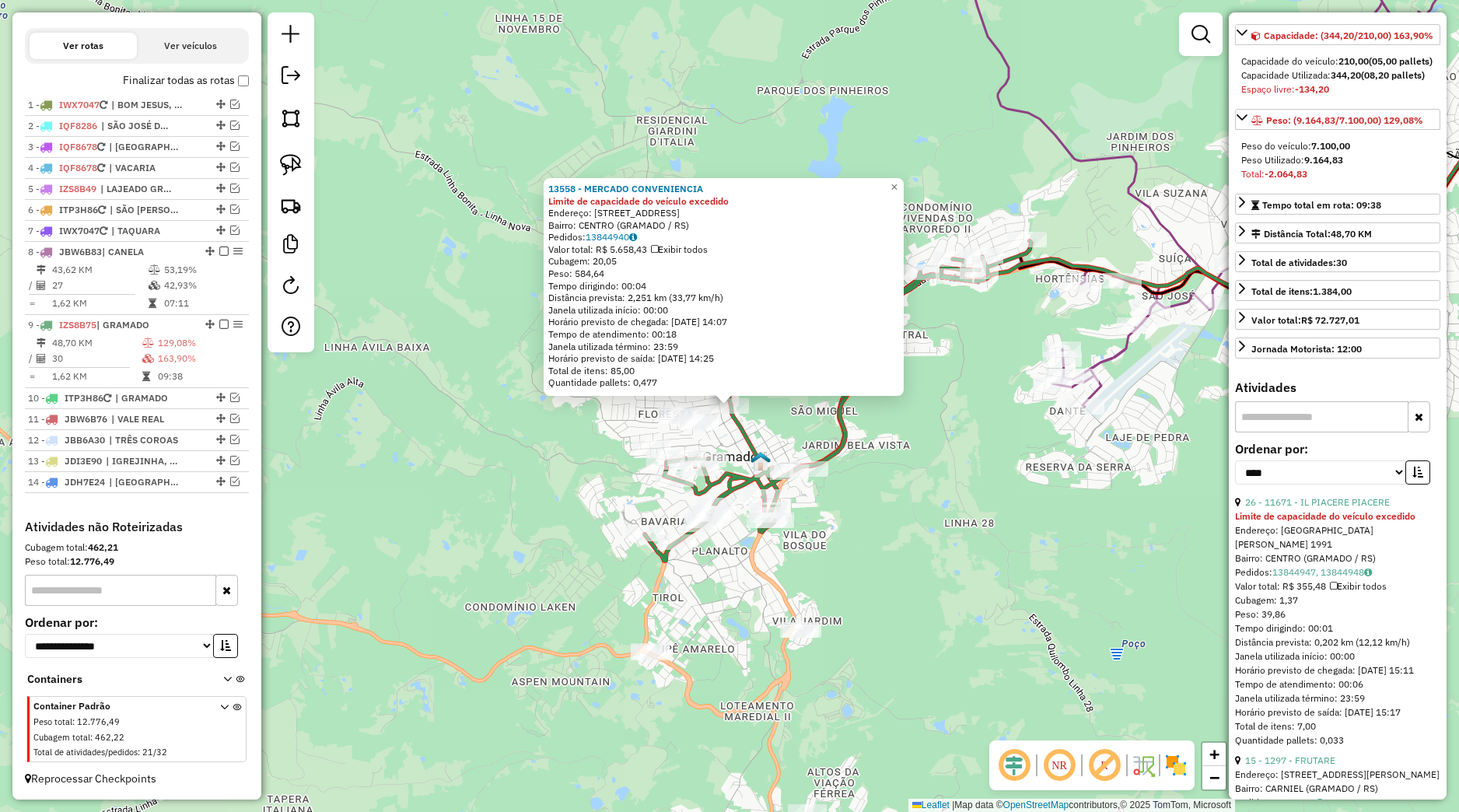
click at [927, 543] on div "13558 - MERCADO CONVENIENCIA Limite de capacidade do veículo excedido Endereço:…" at bounding box center [729, 406] width 1459 height 812
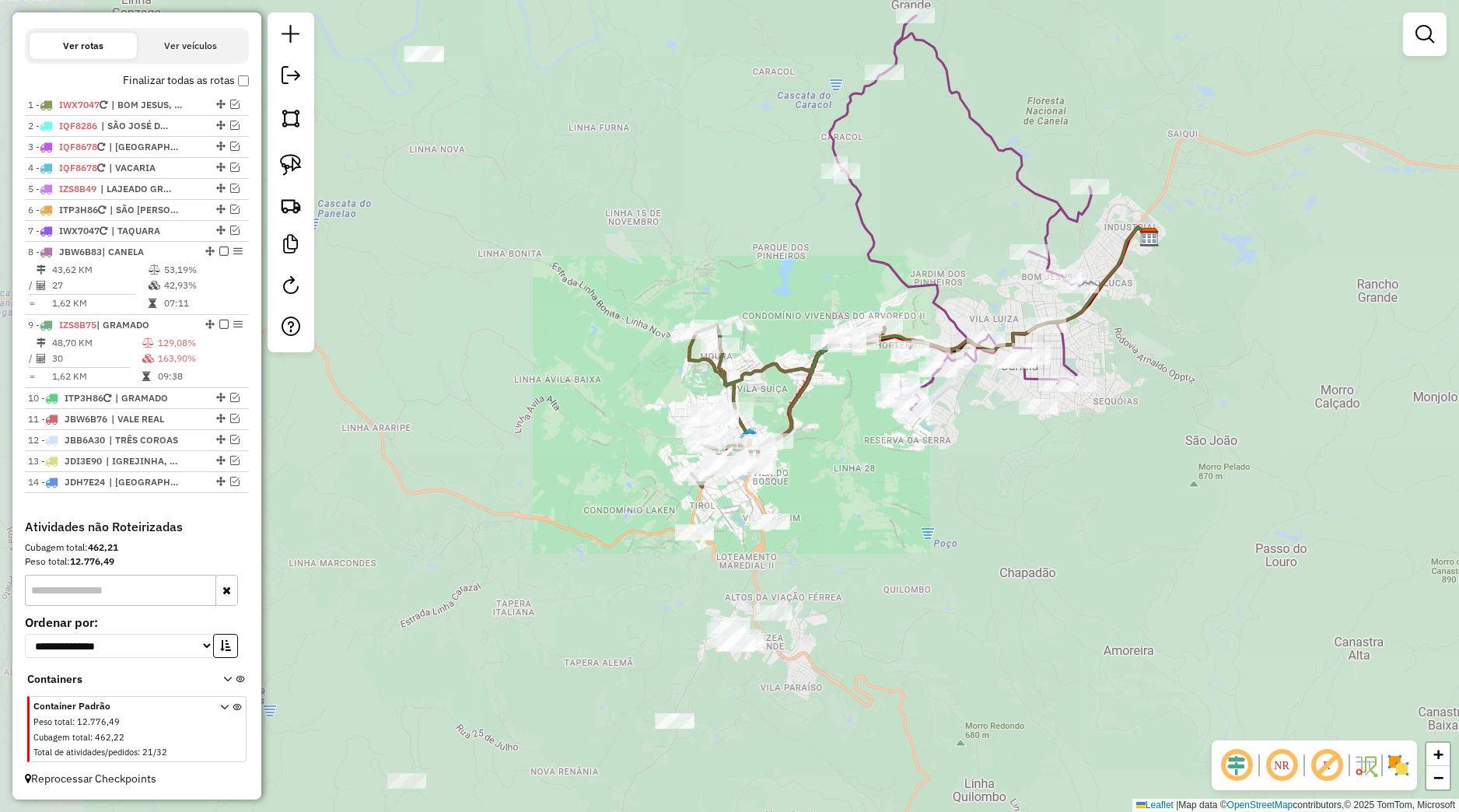
drag, startPoint x: 581, startPoint y: 427, endPoint x: 589, endPoint y: 438, distance: 13.6
click at [589, 438] on div "Janela de atendimento Grade de atendimento Capacidade Transportadoras Veículos …" at bounding box center [729, 406] width 1459 height 812
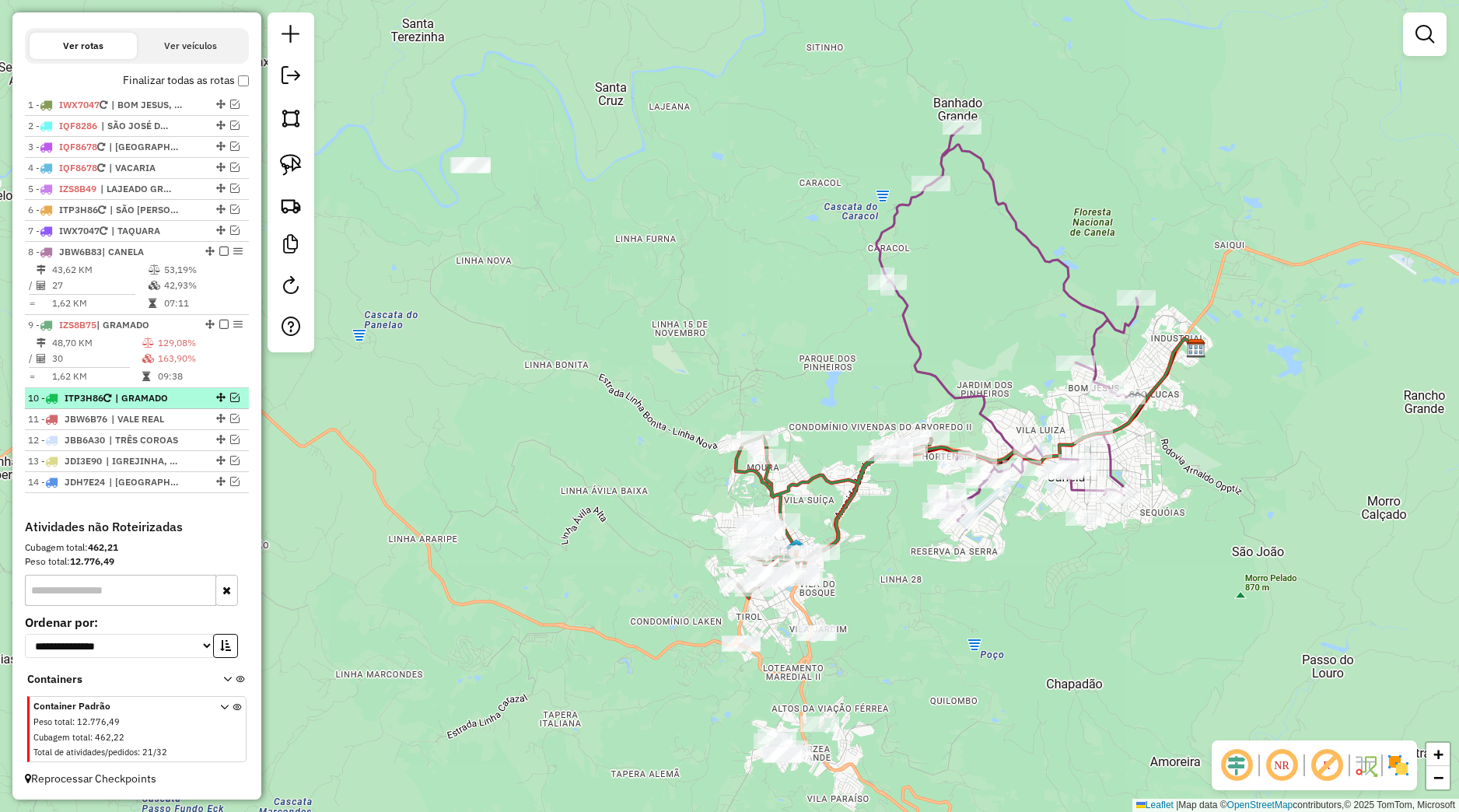
click at [230, 397] on em at bounding box center [234, 397] width 9 height 9
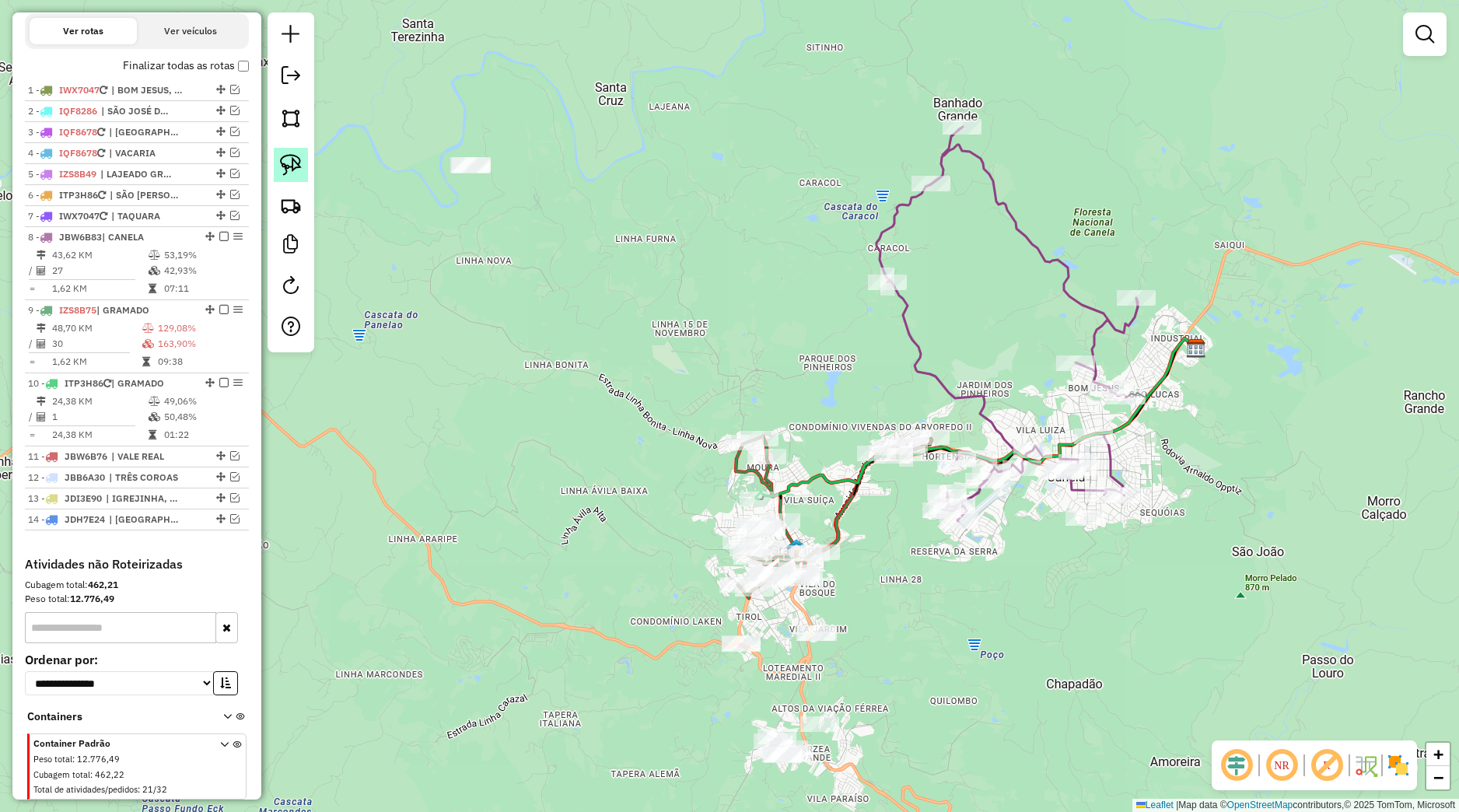
click at [289, 168] on img at bounding box center [291, 164] width 21 height 21
drag, startPoint x: 436, startPoint y: 125, endPoint x: 534, endPoint y: 174, distance: 109.6
click at [534, 174] on div "Janela de atendimento Grade de atendimento Capacidade Transportadoras Veículos …" at bounding box center [729, 406] width 1459 height 812
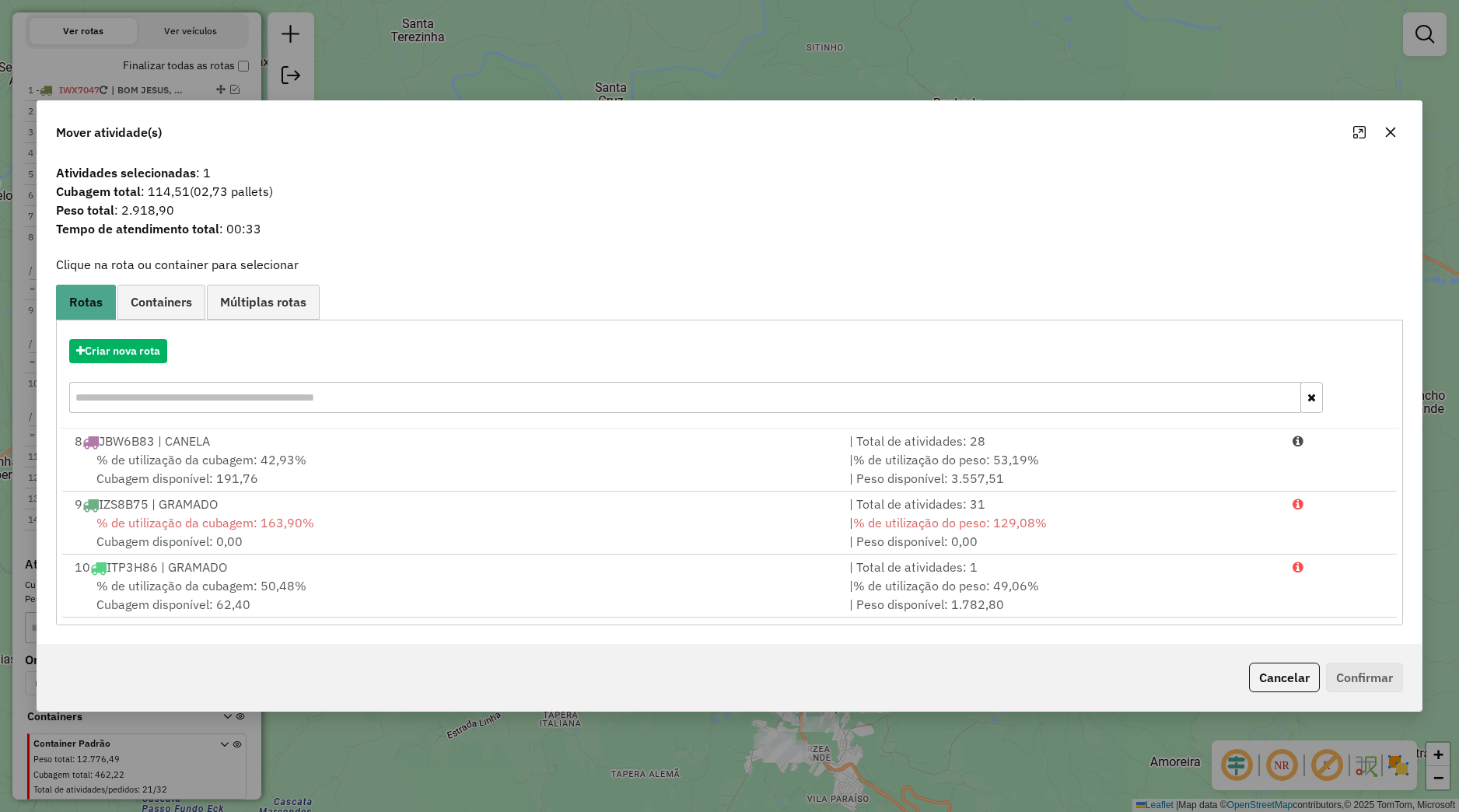
click at [1381, 143] on div at bounding box center [1375, 132] width 56 height 25
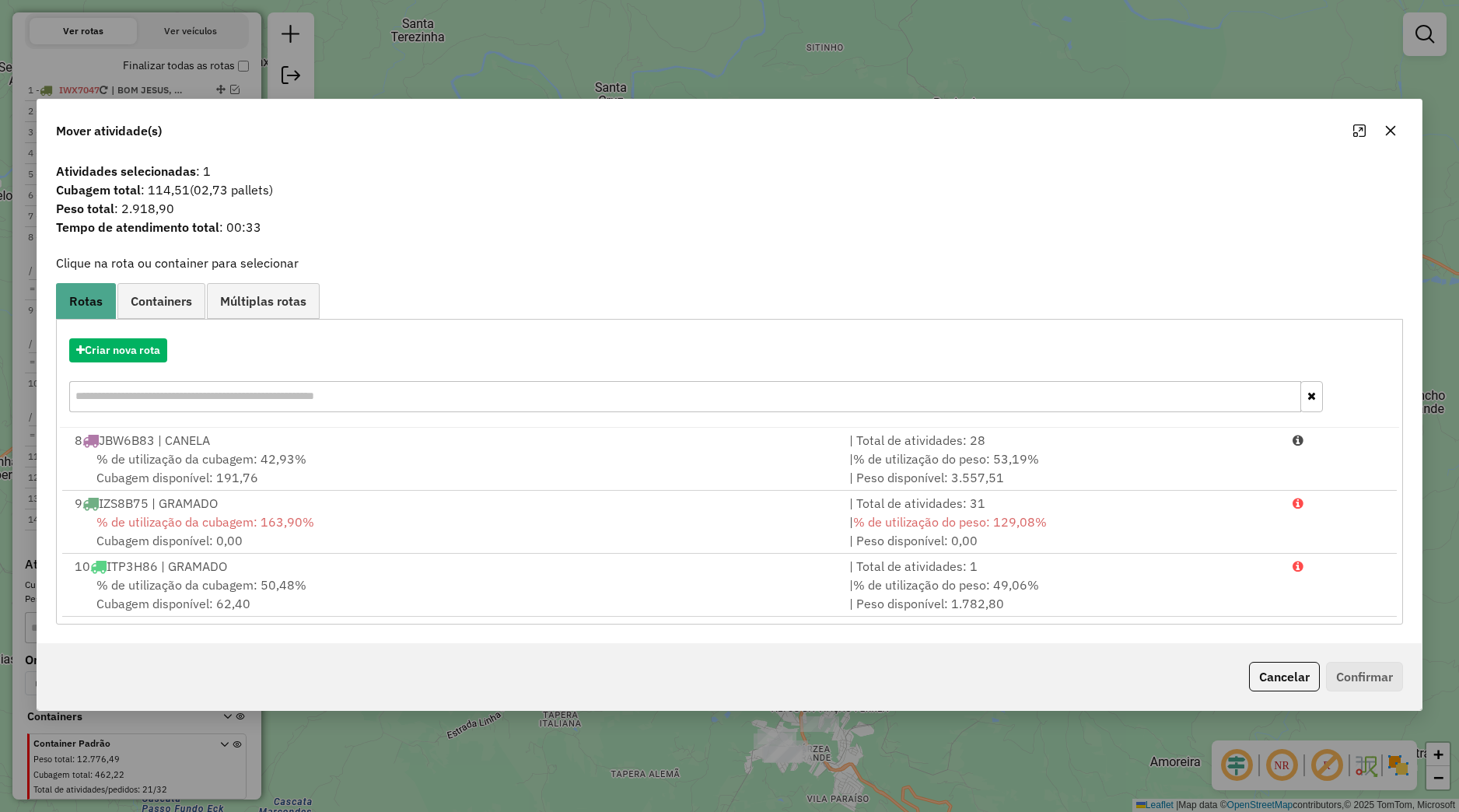
click at [1391, 135] on icon "button" at bounding box center [1391, 131] width 13 height 13
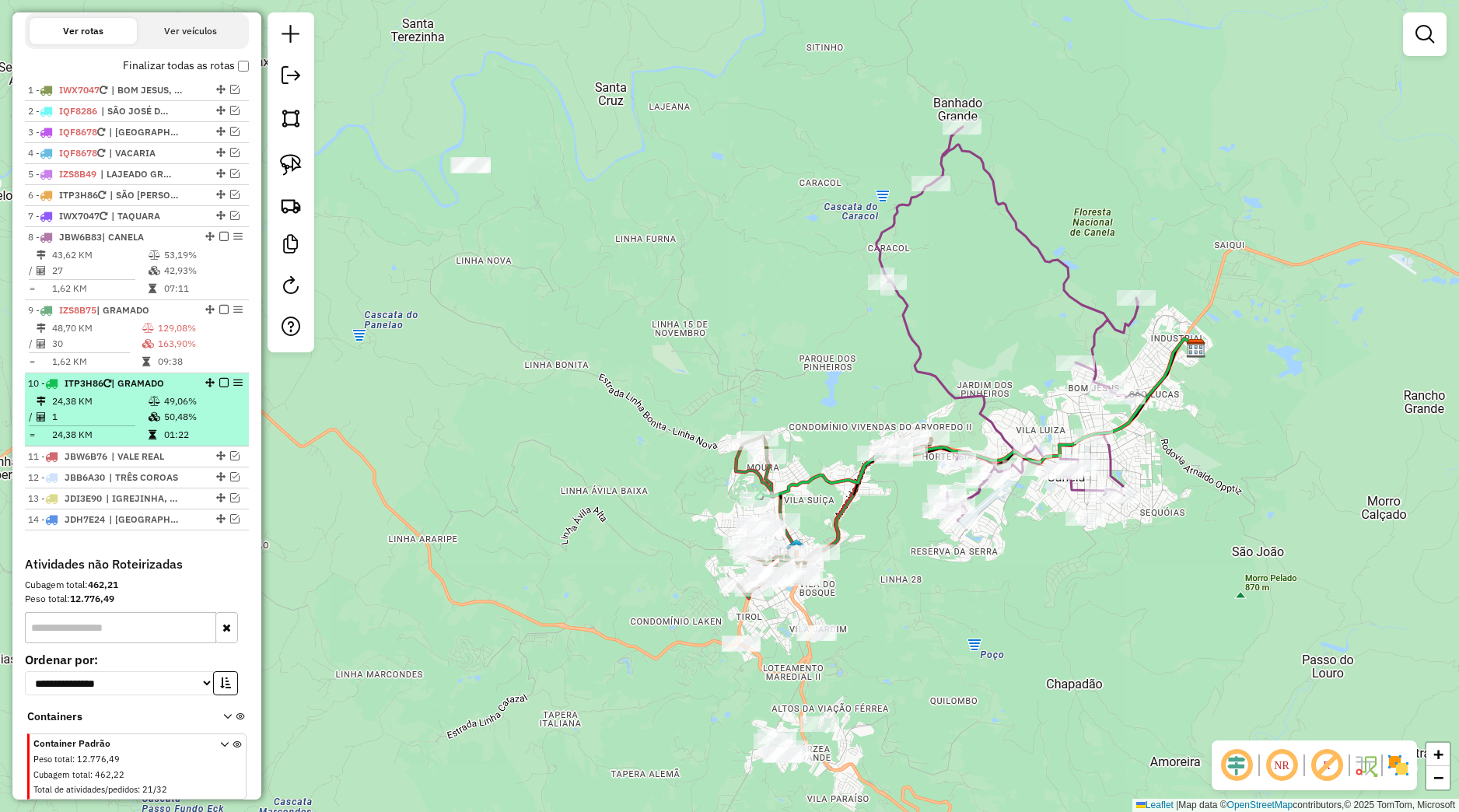
click at [151, 406] on icon at bounding box center [155, 401] width 12 height 9
select select "*********"
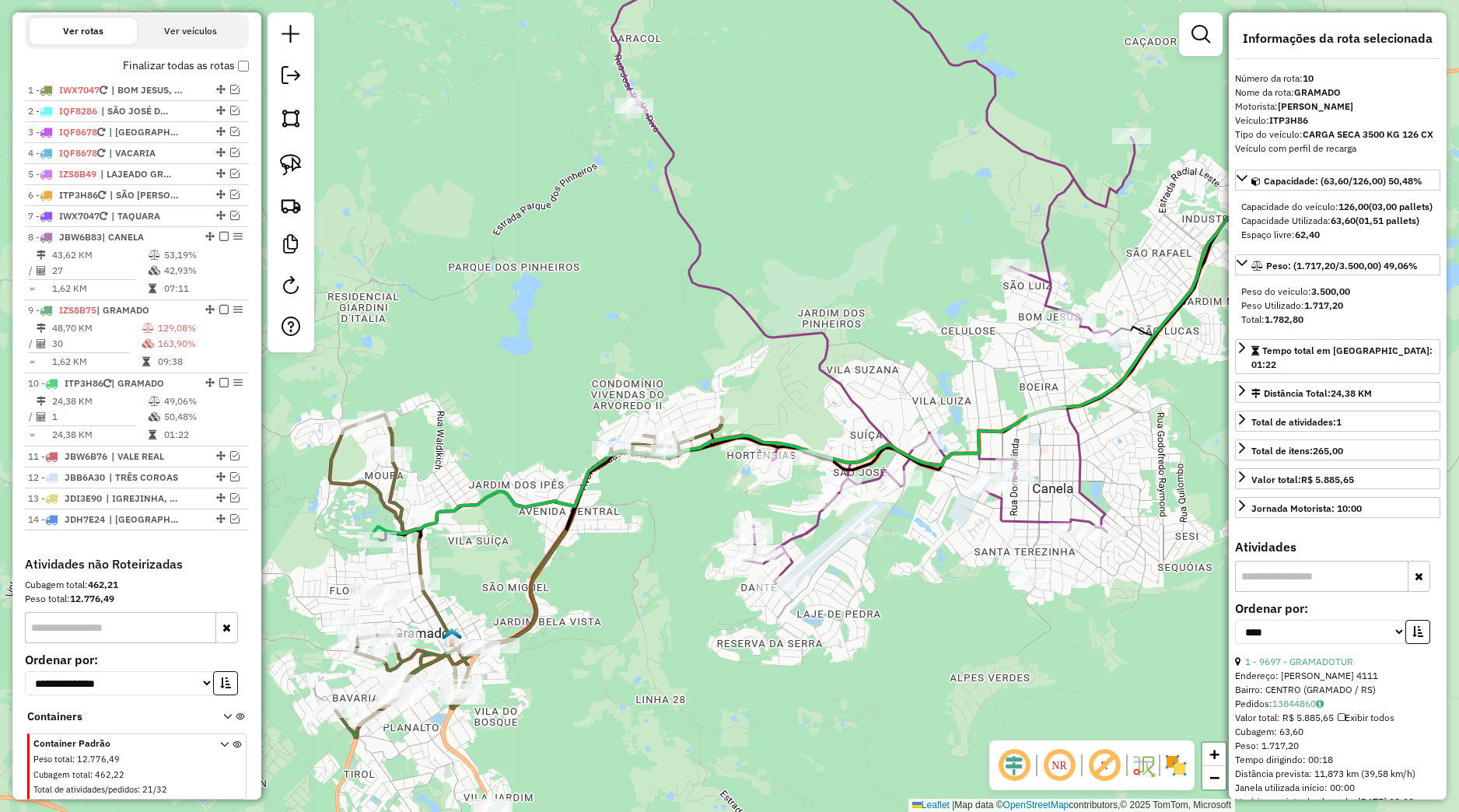
drag, startPoint x: 634, startPoint y: 648, endPoint x: 745, endPoint y: 562, distance: 140.4
click at [738, 575] on div "Janela de atendimento Grade de atendimento Capacidade Transportadoras Veículos …" at bounding box center [729, 406] width 1459 height 812
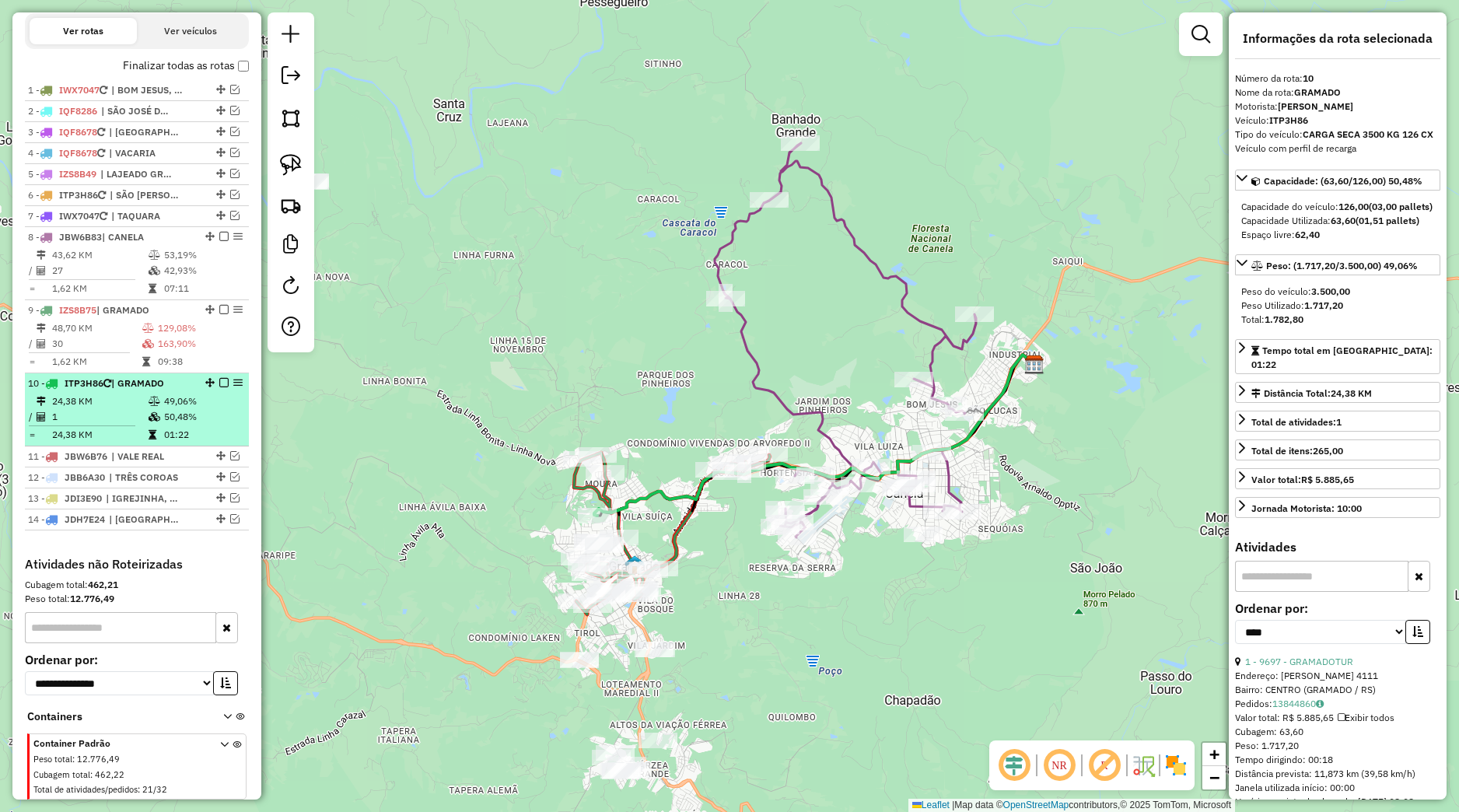
click at [220, 387] on em at bounding box center [224, 382] width 9 height 9
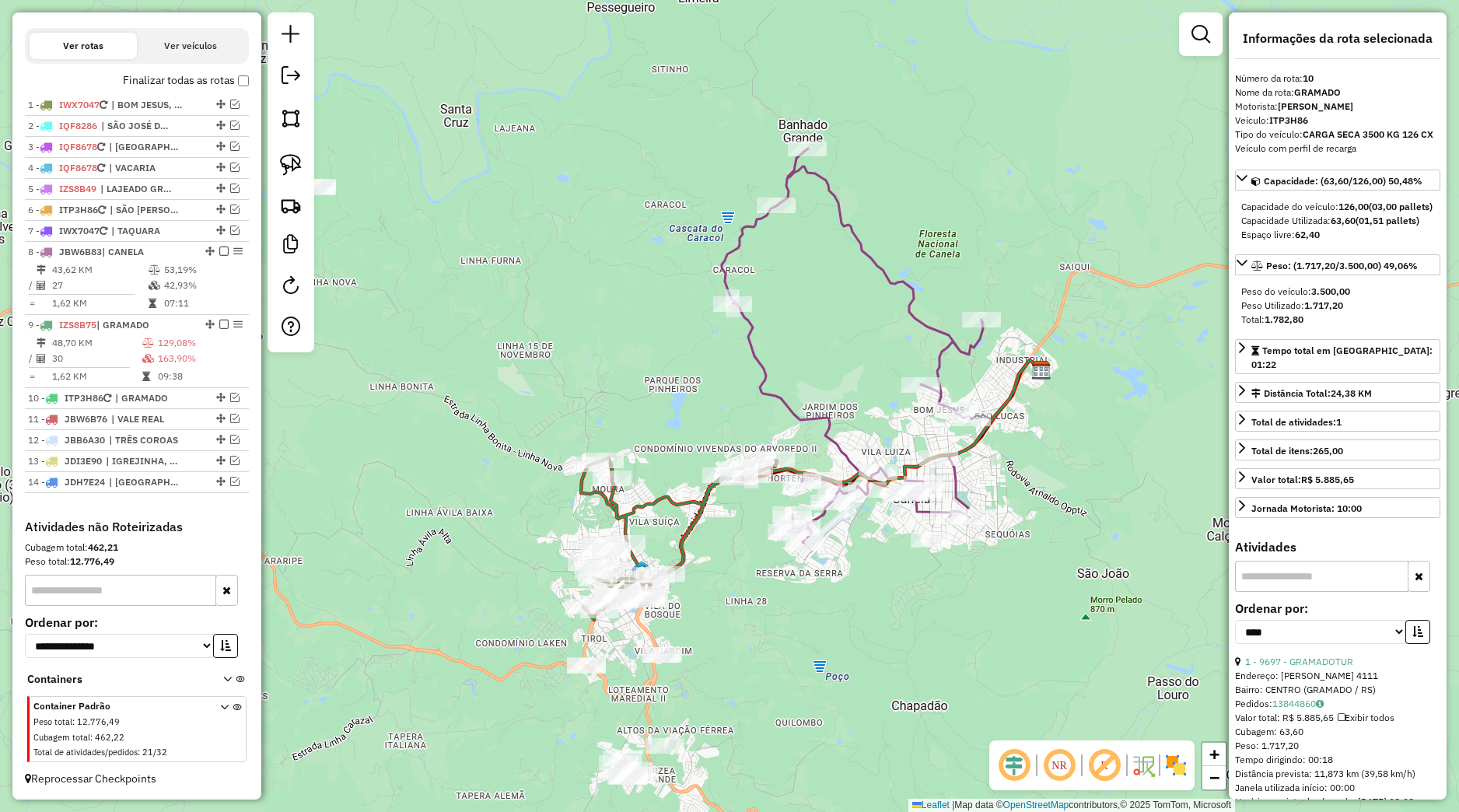
drag, startPoint x: 736, startPoint y: 589, endPoint x: 780, endPoint y: 627, distance: 58.1
click at [779, 626] on div "Janela de atendimento Grade de atendimento Capacidade Transportadoras Veículos …" at bounding box center [729, 406] width 1459 height 812
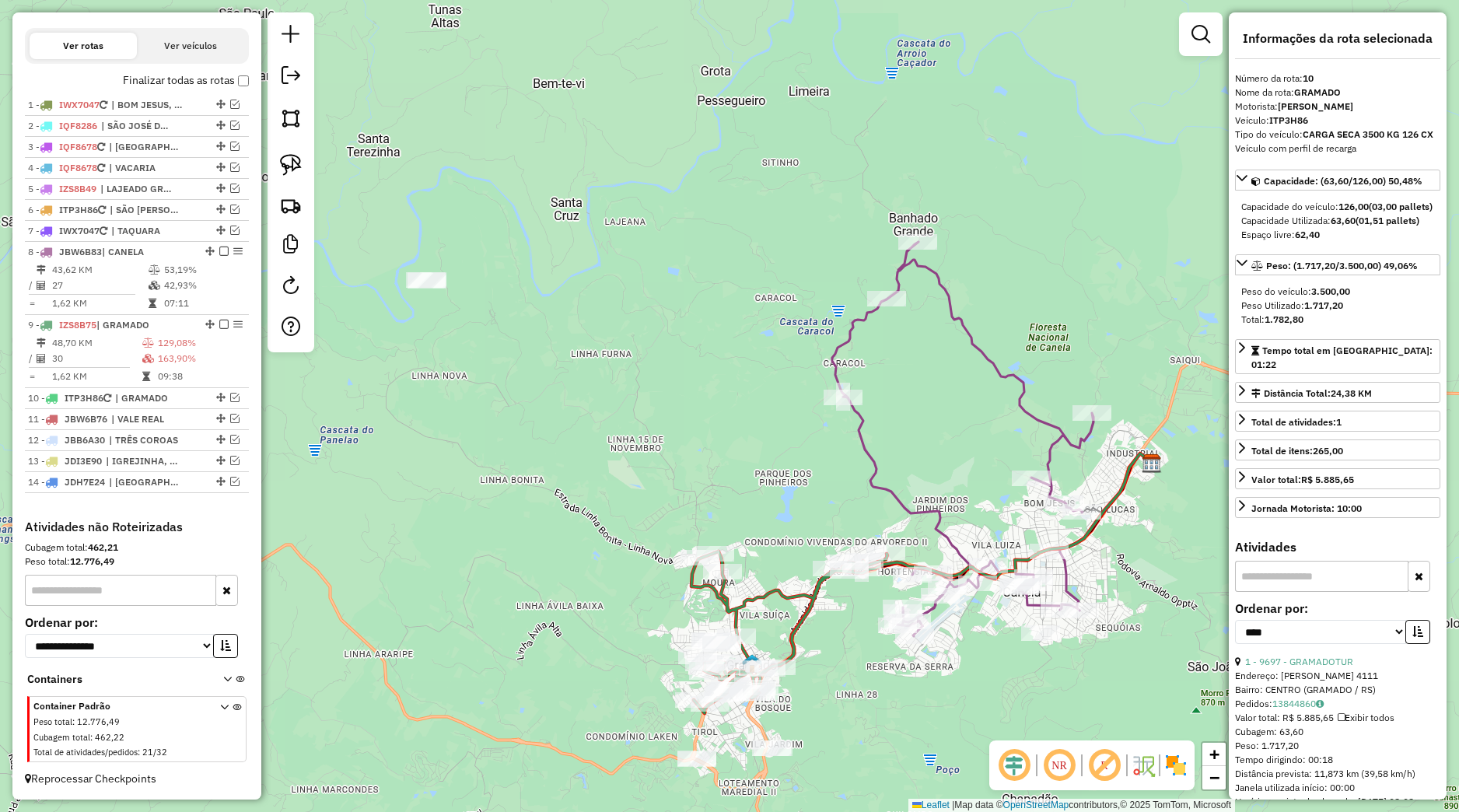
drag, startPoint x: 574, startPoint y: 360, endPoint x: 646, endPoint y: 416, distance: 91.2
click at [646, 416] on div "Janela de atendimento Grade de atendimento Capacidade Transportadoras Veículos …" at bounding box center [729, 406] width 1459 height 812
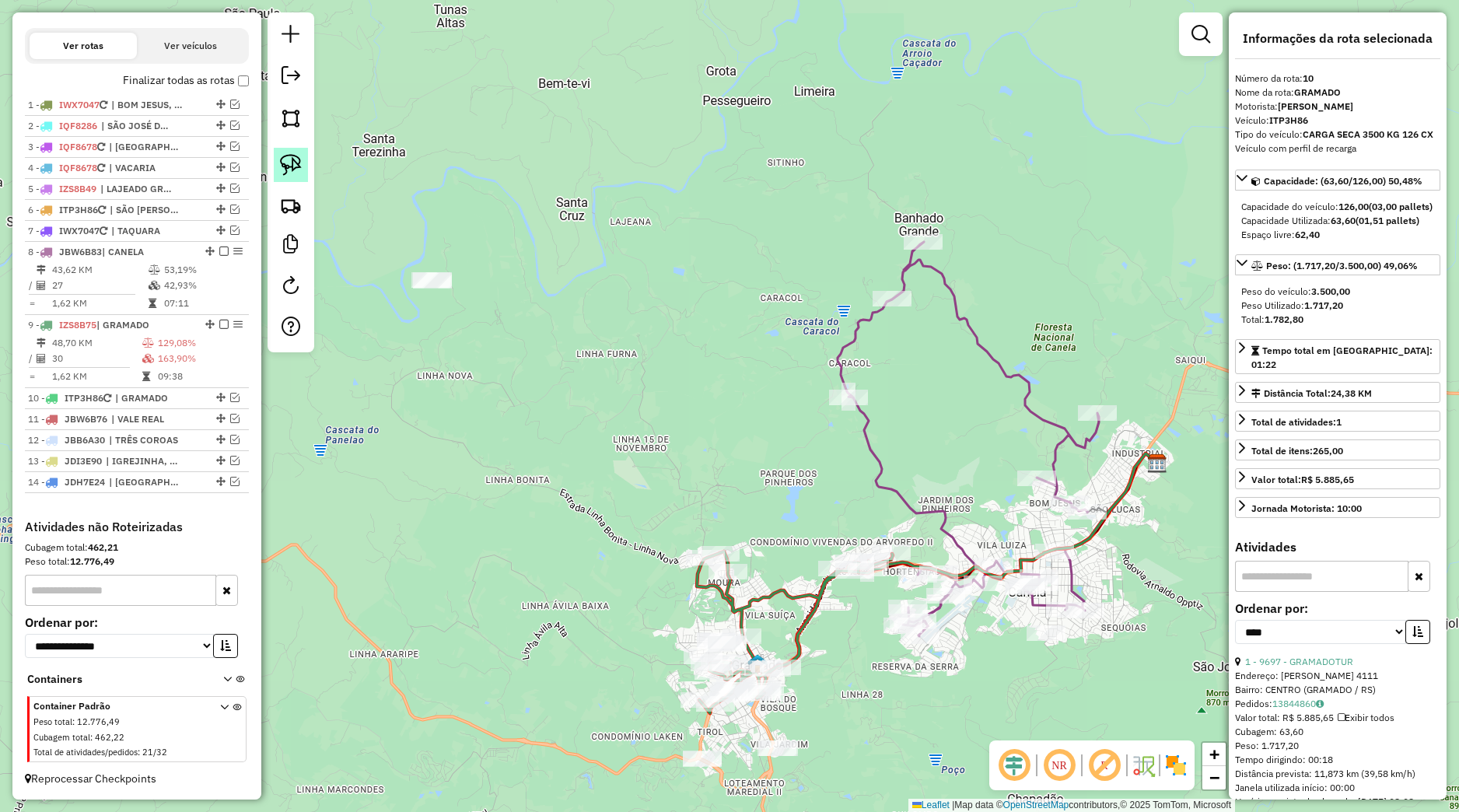
click at [290, 177] on link at bounding box center [291, 165] width 34 height 34
drag, startPoint x: 404, startPoint y: 251, endPoint x: 515, endPoint y: 291, distance: 118.0
click at [515, 291] on div "Janela de atendimento Grade de atendimento Capacidade Transportadoras Veículos …" at bounding box center [729, 406] width 1459 height 812
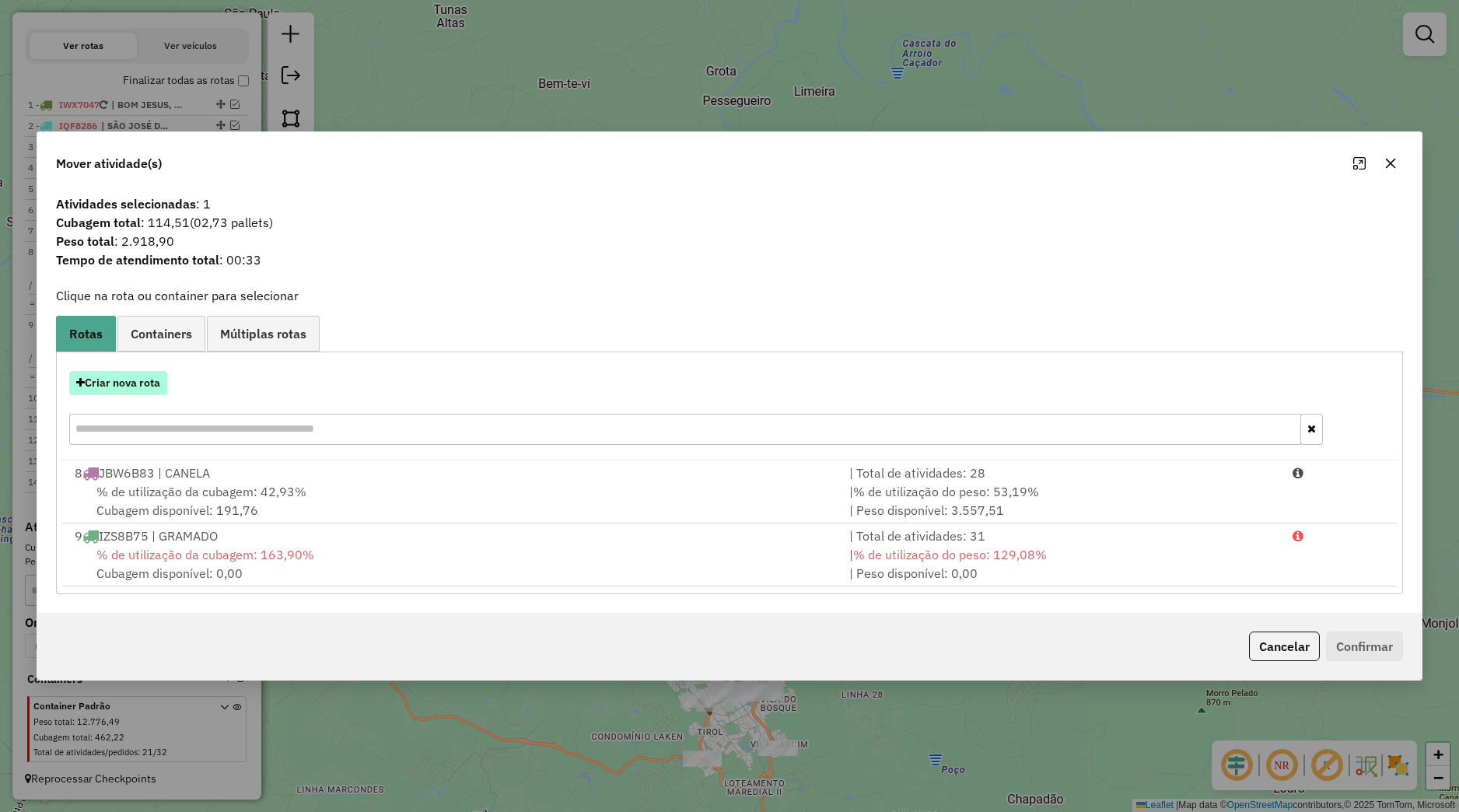
click at [165, 376] on button "Criar nova rota" at bounding box center [118, 383] width 98 height 24
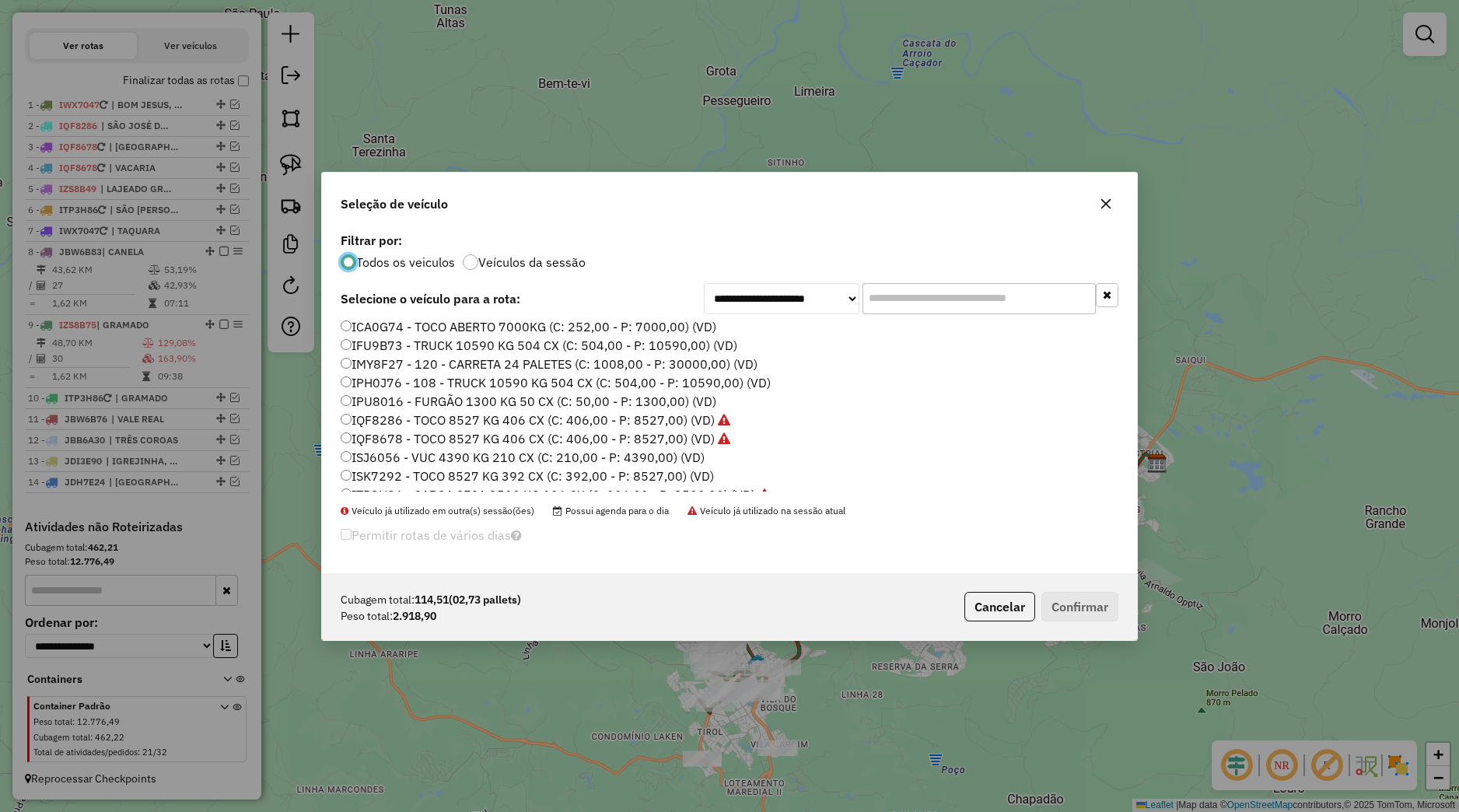
scroll to position [99, 0]
drag, startPoint x: 409, startPoint y: 434, endPoint x: 515, endPoint y: 470, distance: 111.9
click at [409, 434] on label "ITP3H86 - CARGA SECA 3500 KG 126 CX (C: 126,00 - P: 3500,00) (VD)" at bounding box center [556, 436] width 430 height 19
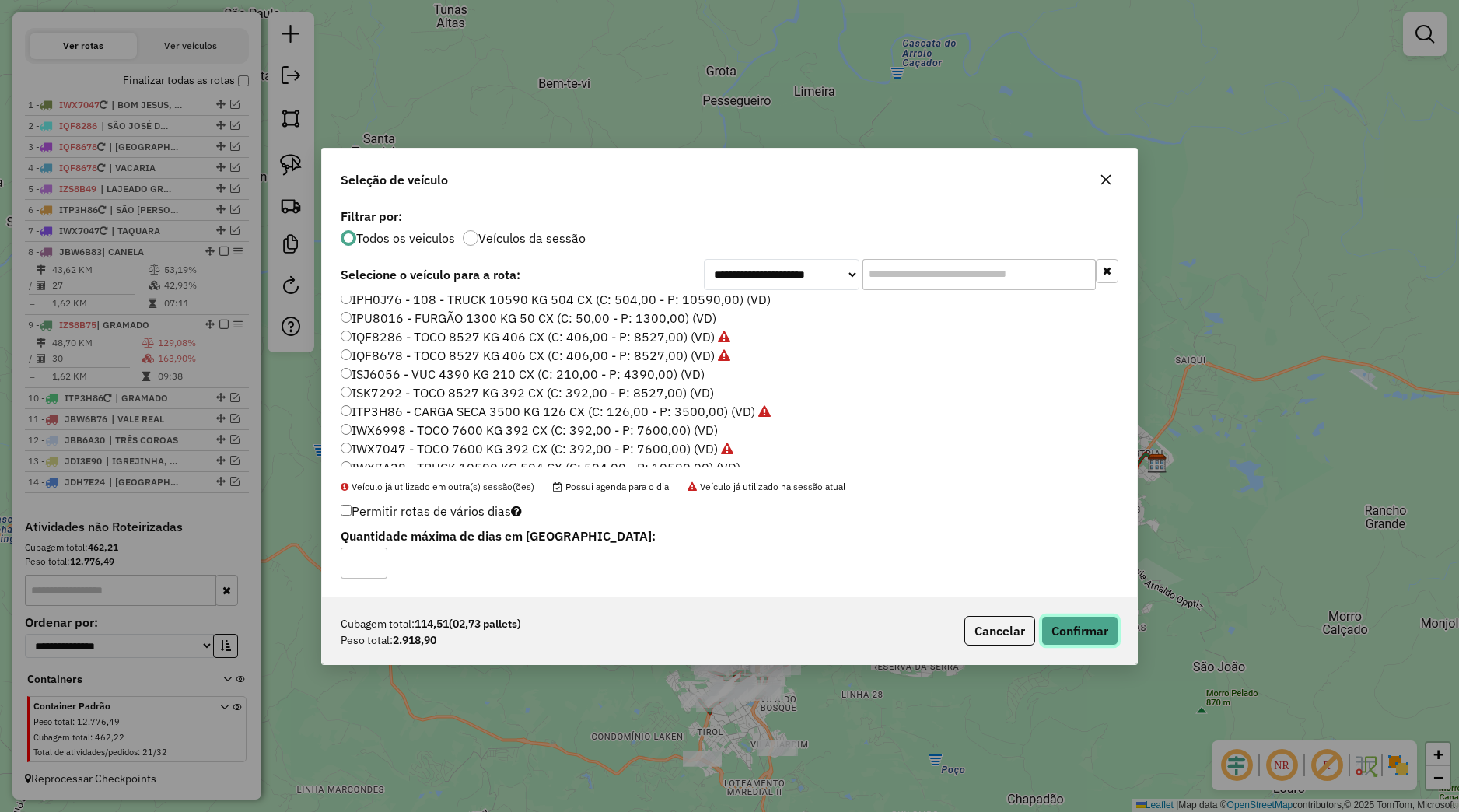
click at [1050, 623] on button "Confirmar" at bounding box center [1080, 631] width 77 height 30
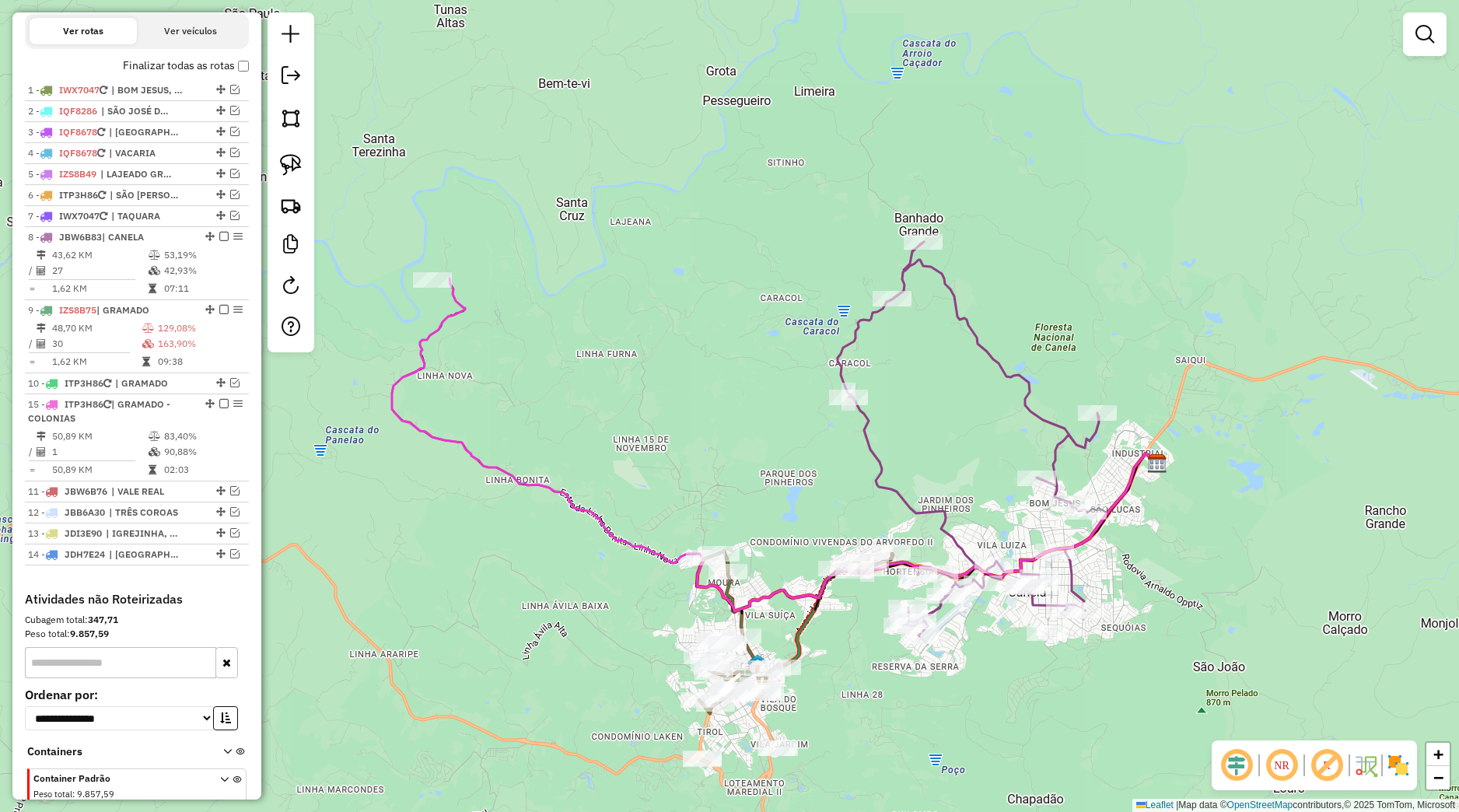
drag, startPoint x: 192, startPoint y: 502, endPoint x: 191, endPoint y: 419, distance: 83.0
click at [196, 409] on div at bounding box center [219, 403] width 47 height 9
select select "*********"
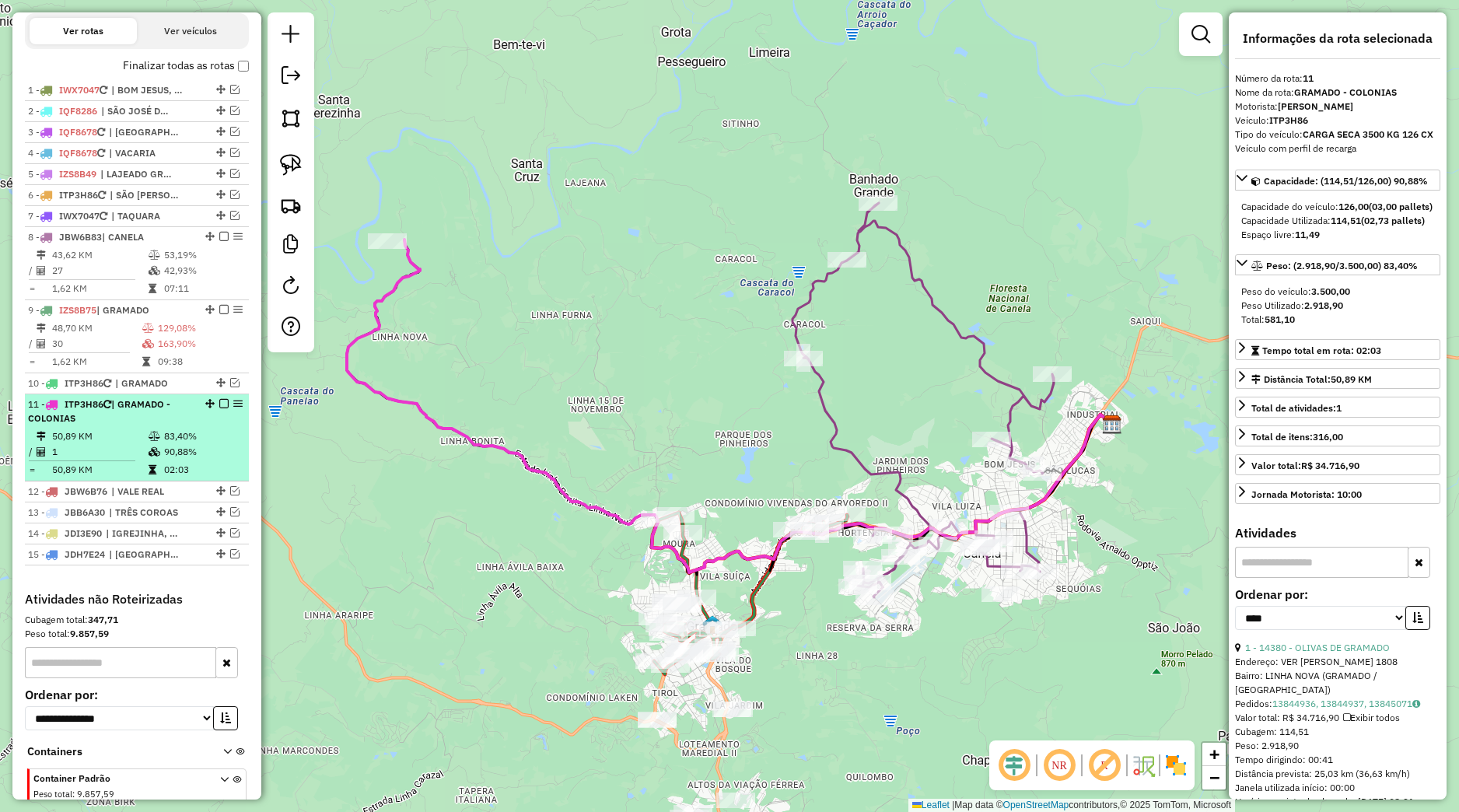
click at [220, 409] on em at bounding box center [224, 403] width 9 height 9
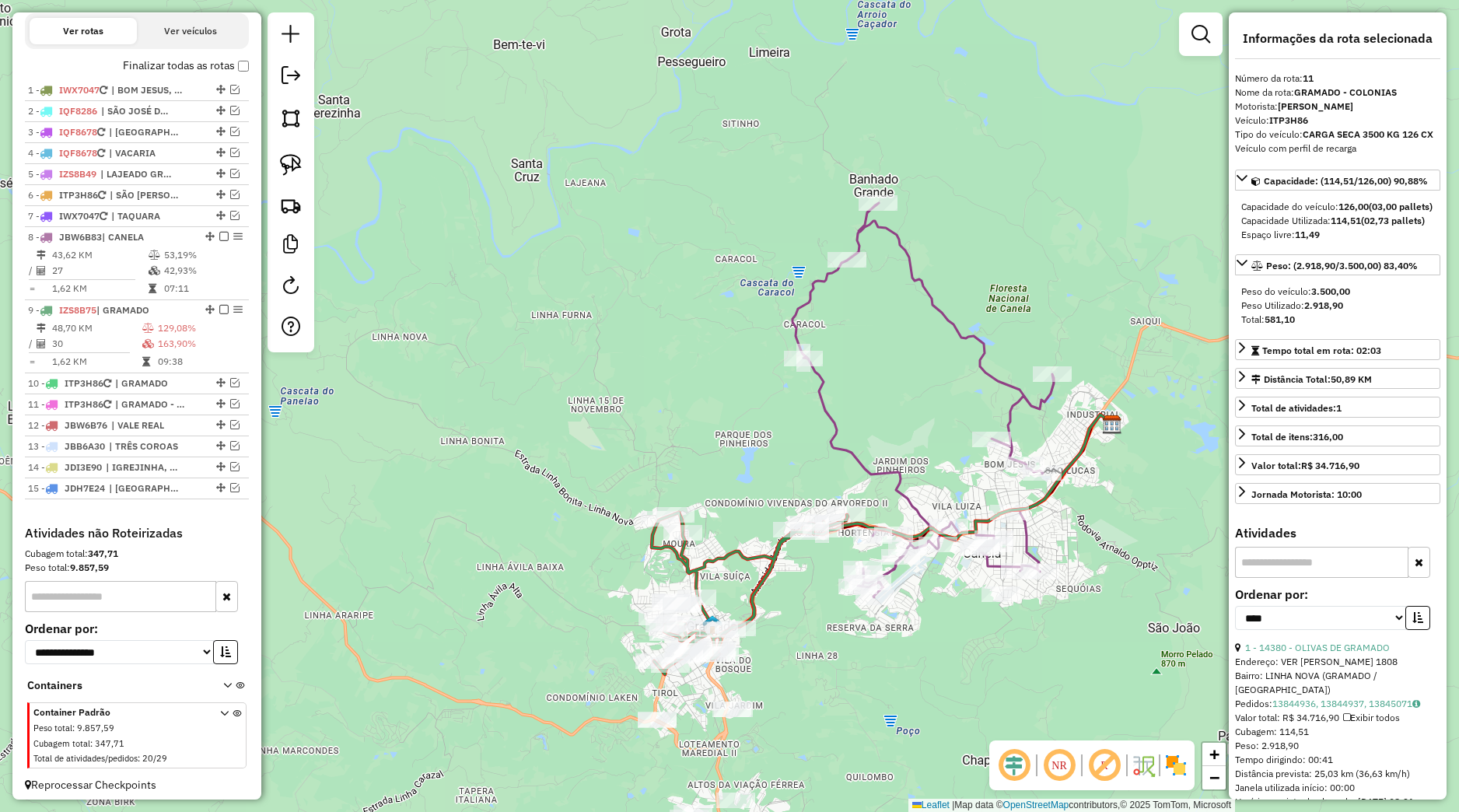
drag, startPoint x: 724, startPoint y: 597, endPoint x: 471, endPoint y: 533, distance: 261.0
click at [471, 533] on div "Rota 9 - Placa IZS8B75 13558 - MERCADO CONVENIENCIA Janela de atendimento Grade…" at bounding box center [729, 406] width 1459 height 812
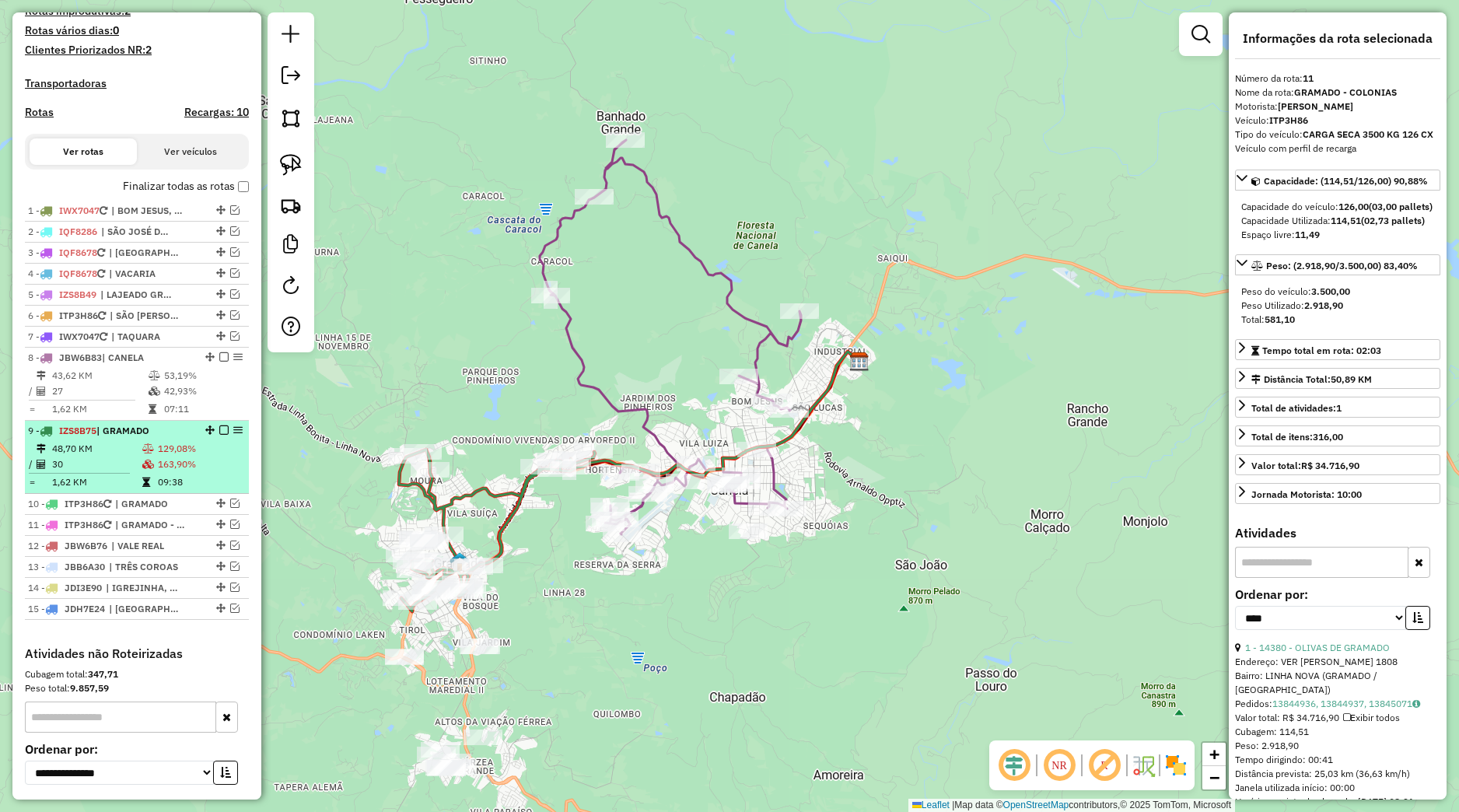
scroll to position [393, 0]
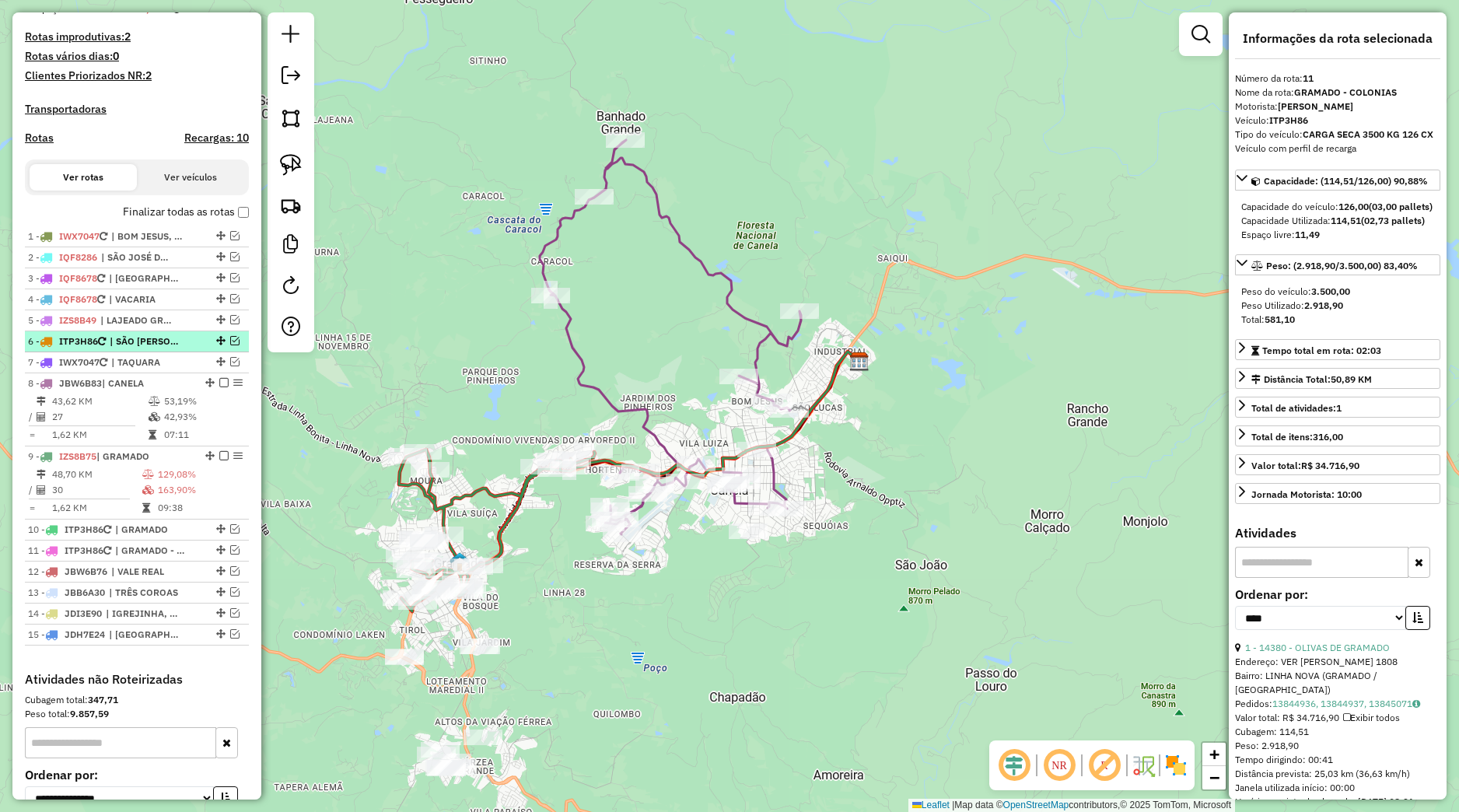
click at [230, 345] on em at bounding box center [234, 340] width 9 height 9
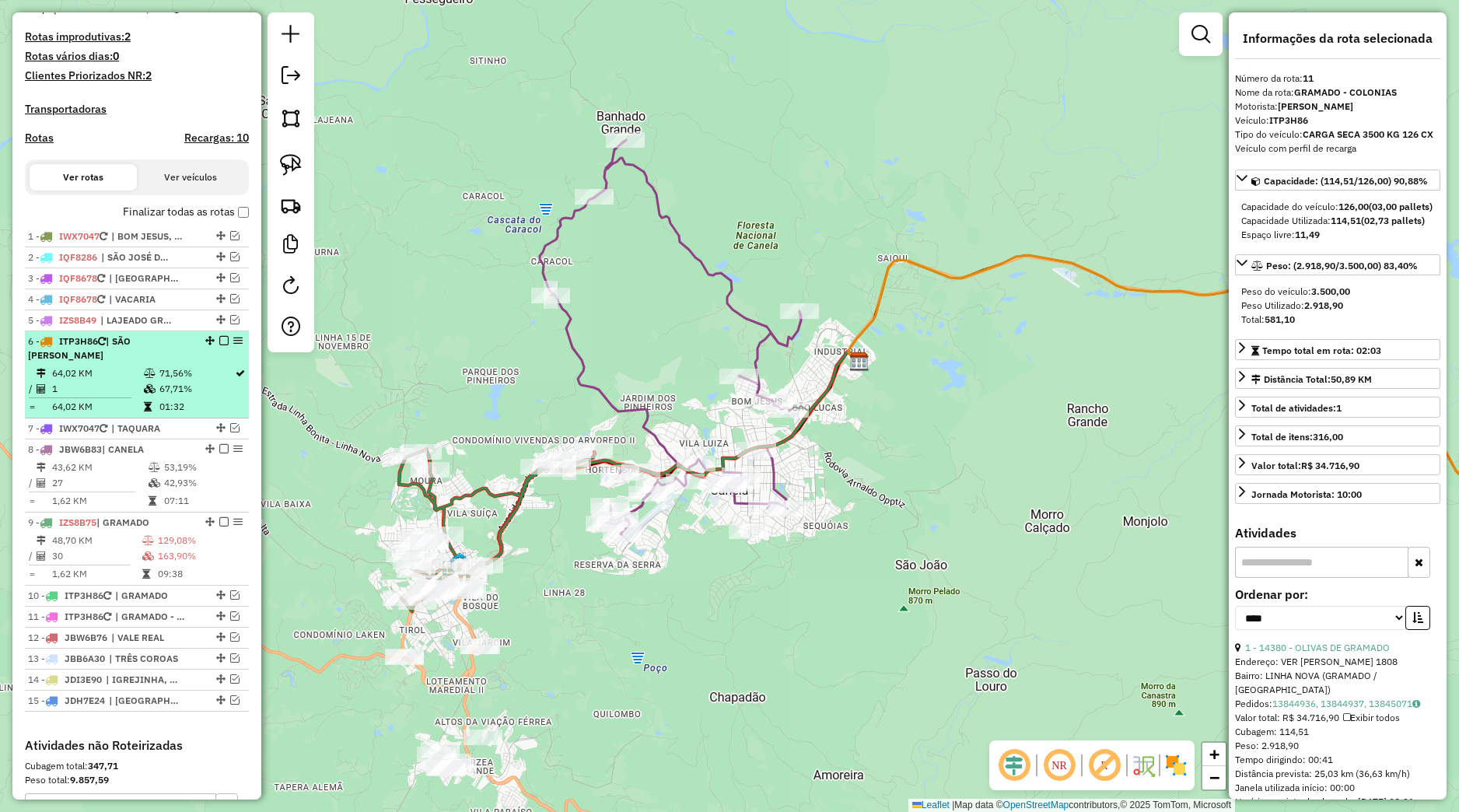
drag, startPoint x: 185, startPoint y: 369, endPoint x: 208, endPoint y: 391, distance: 31.8
click at [185, 362] on div "6 - ITP3H86 | SÃO FRANCISCO DE PAULA" at bounding box center [137, 348] width 218 height 28
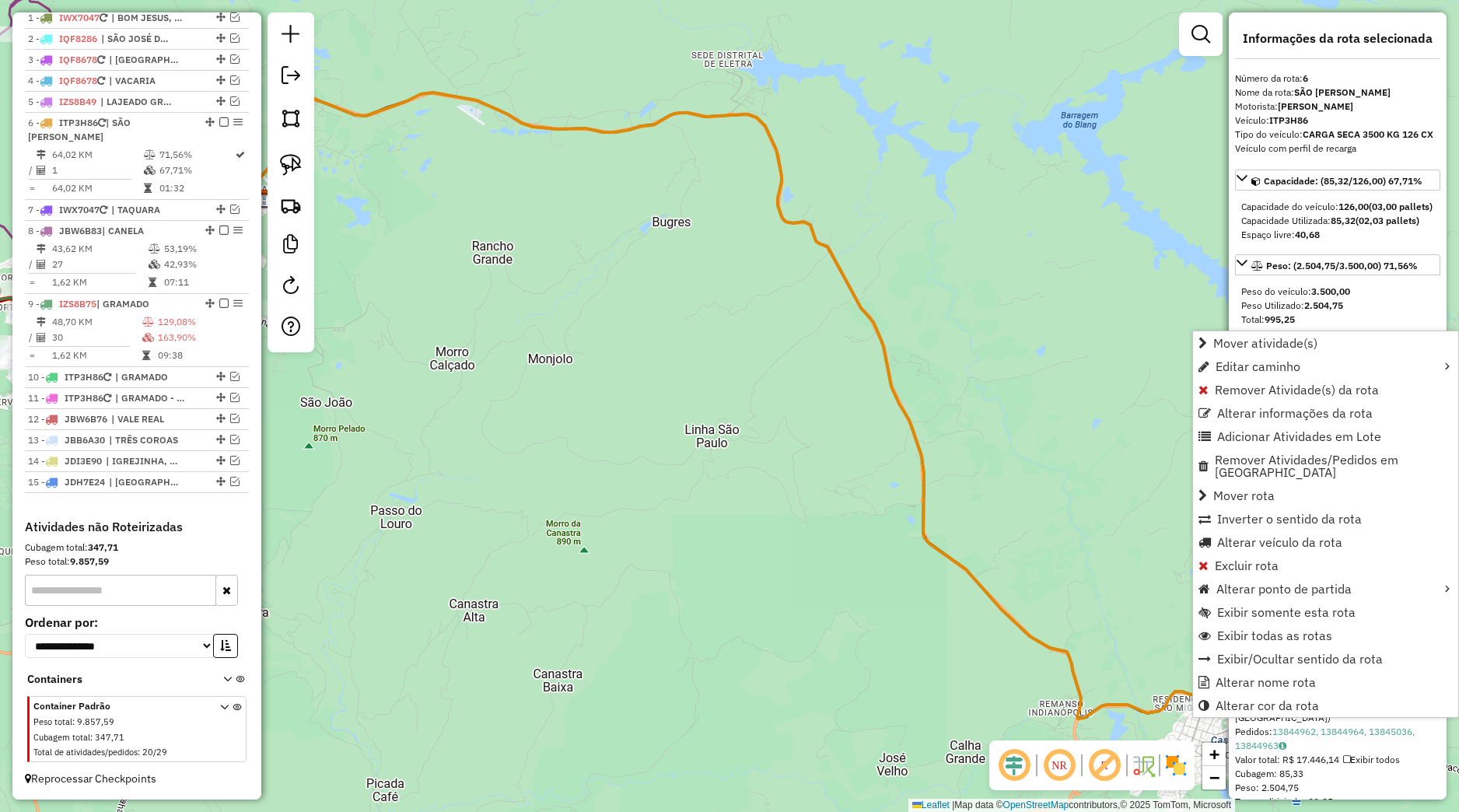
scroll to position [627, 0]
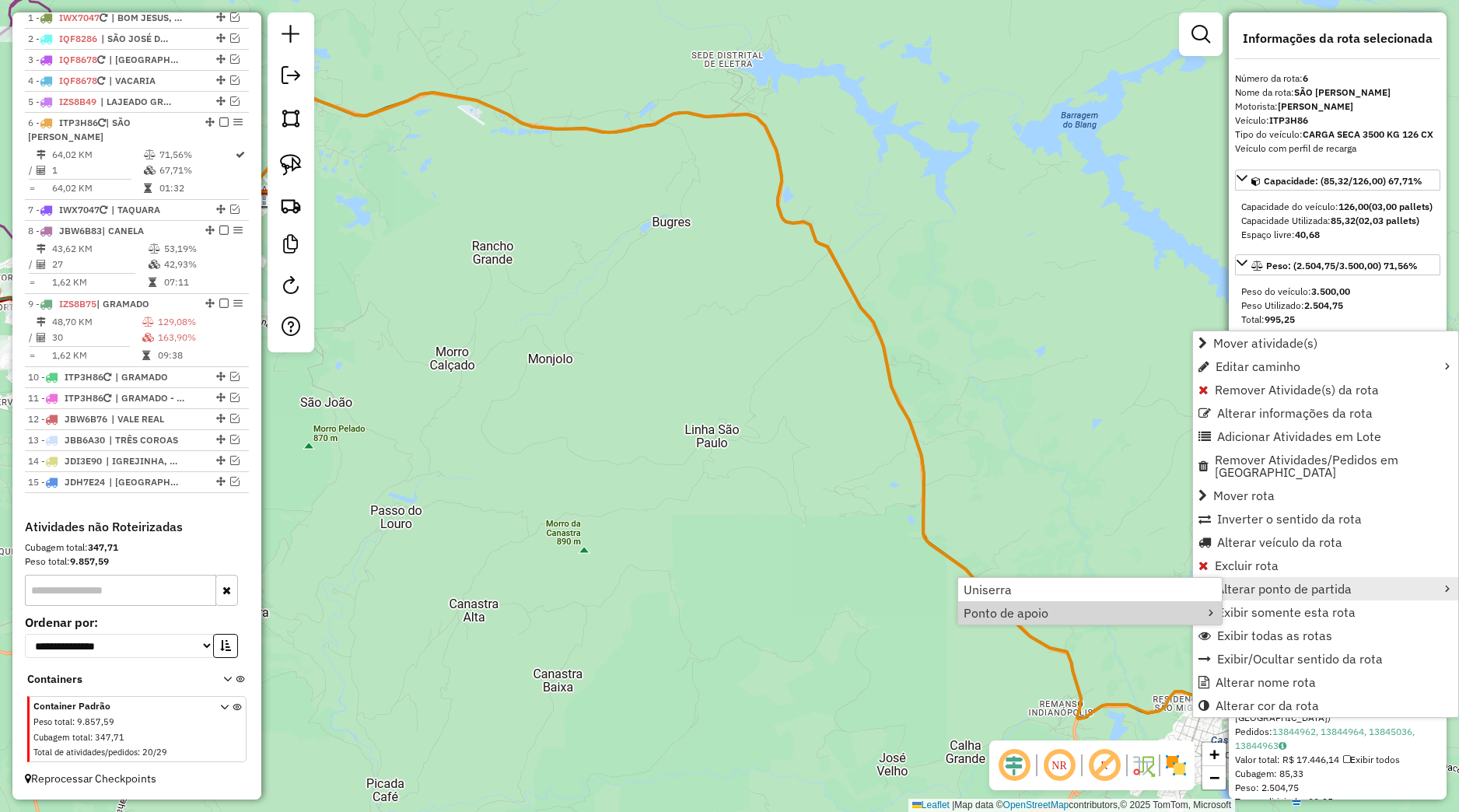
click at [1130, 657] on div "Janela de atendimento Grade de atendimento Capacidade Transportadoras Veículos …" at bounding box center [729, 406] width 1459 height 812
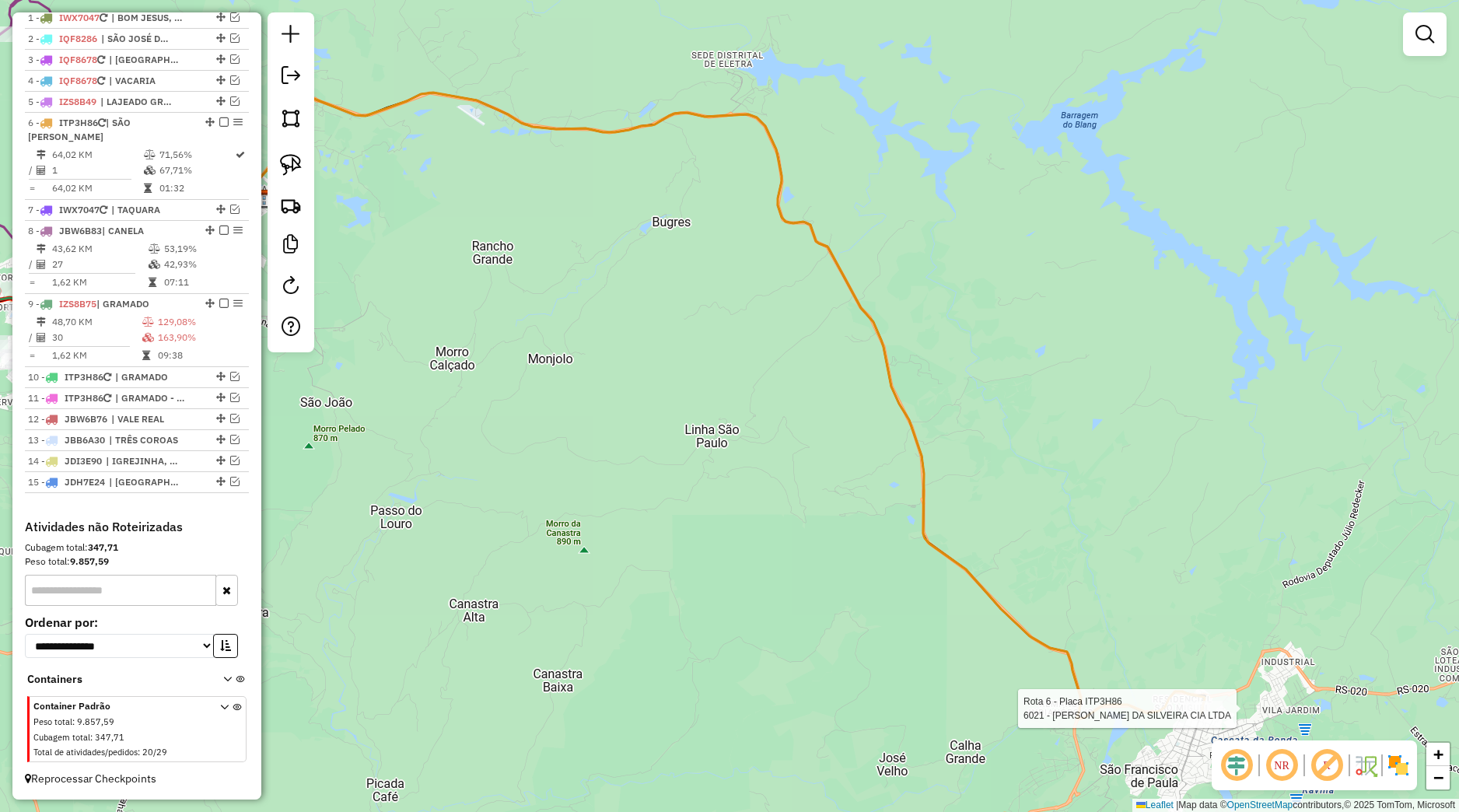
select select "*********"
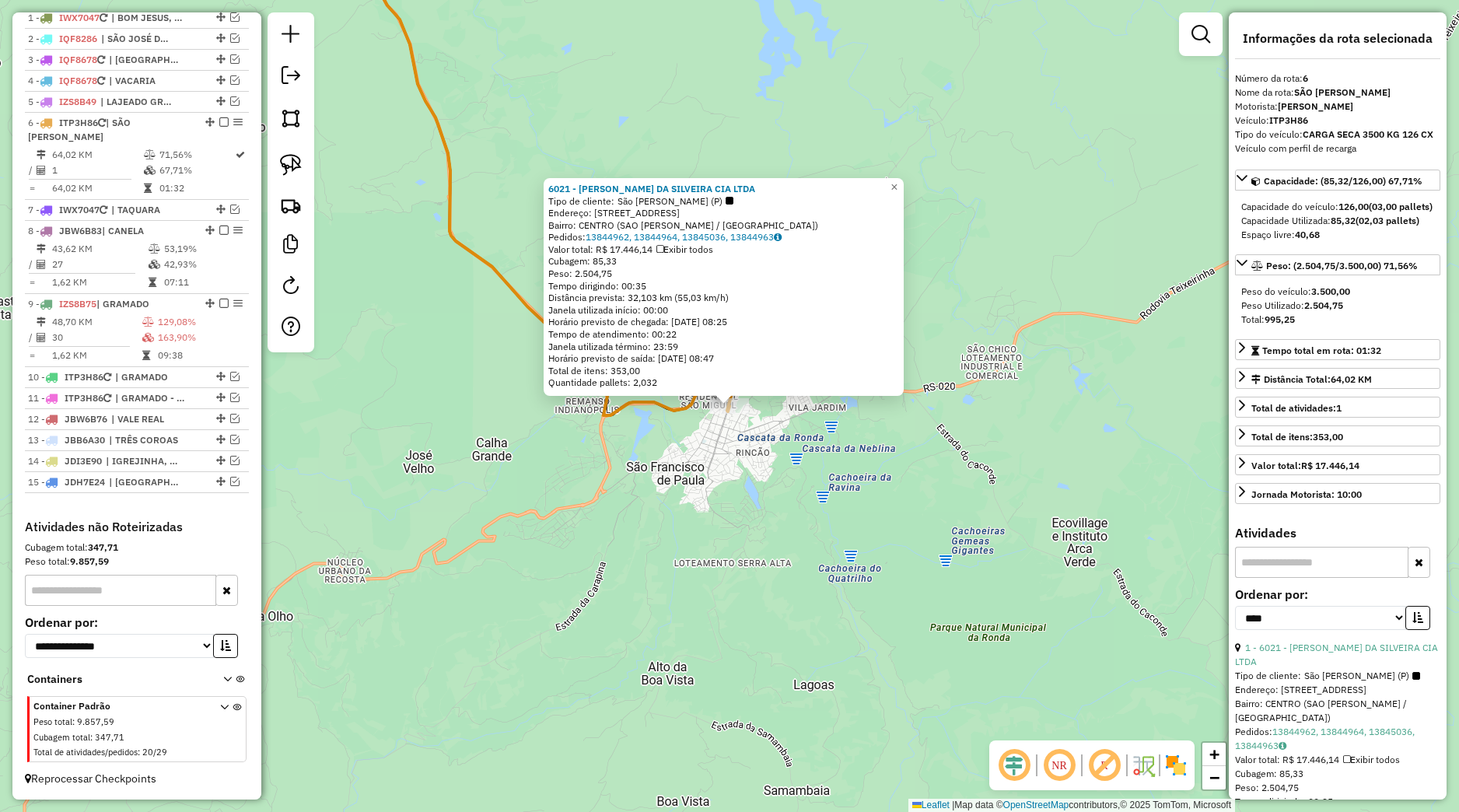
click at [885, 556] on div "6021 - [PERSON_NAME] CIA LTDA Tipo de cliente: [PERSON_NAME] (P) Endereço: [STR…" at bounding box center [729, 406] width 1459 height 812
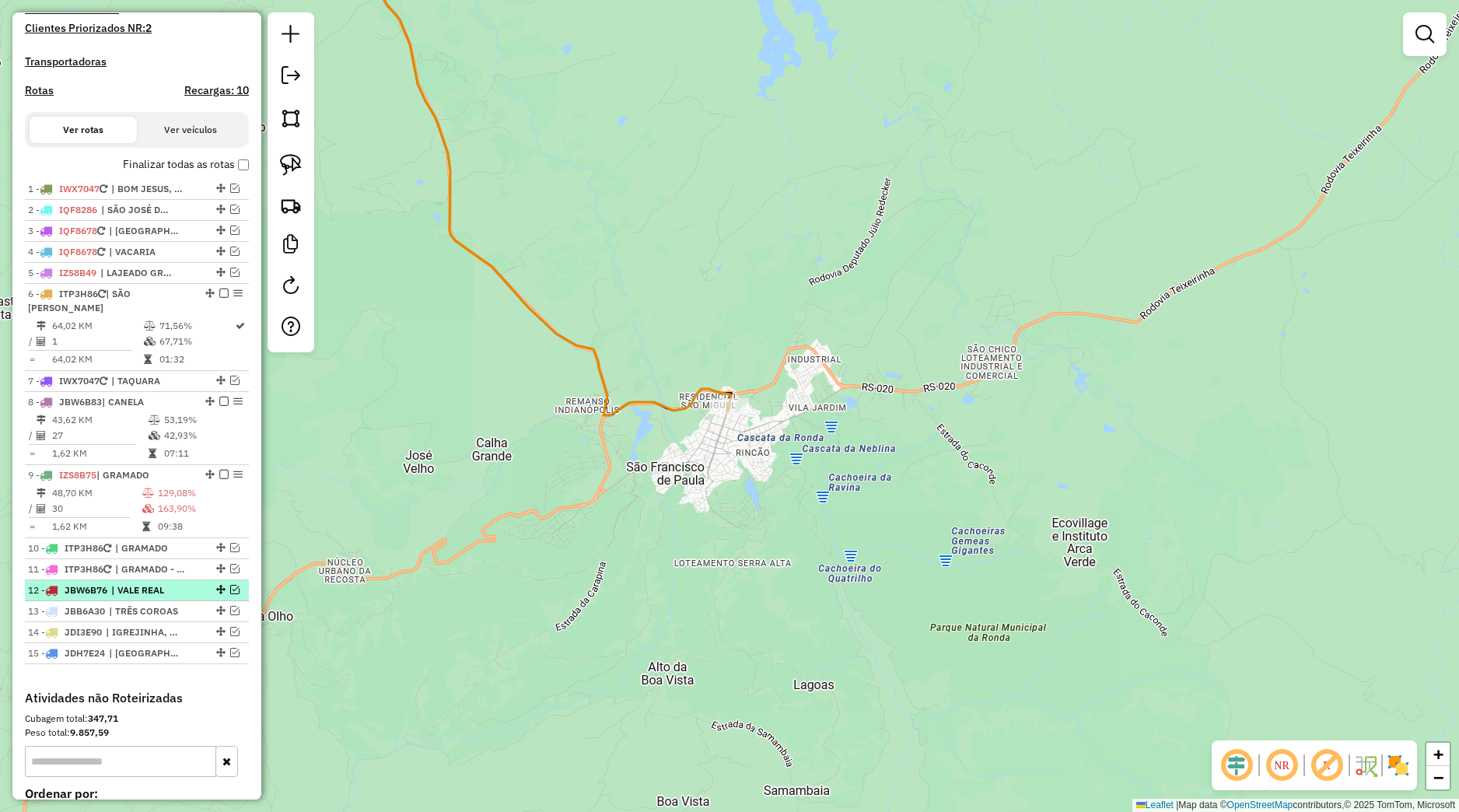
scroll to position [408, 0]
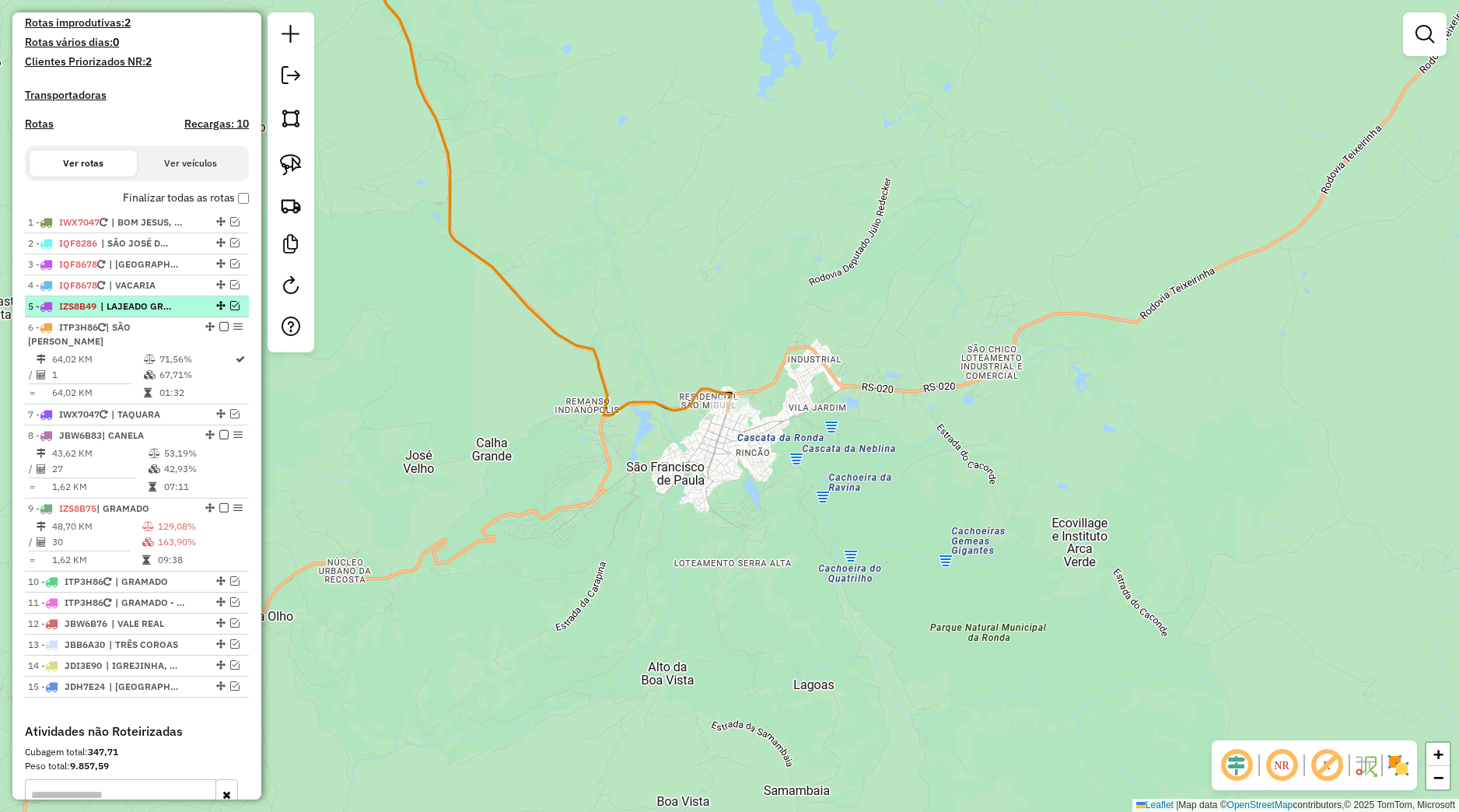
click at [230, 310] on em at bounding box center [234, 305] width 9 height 9
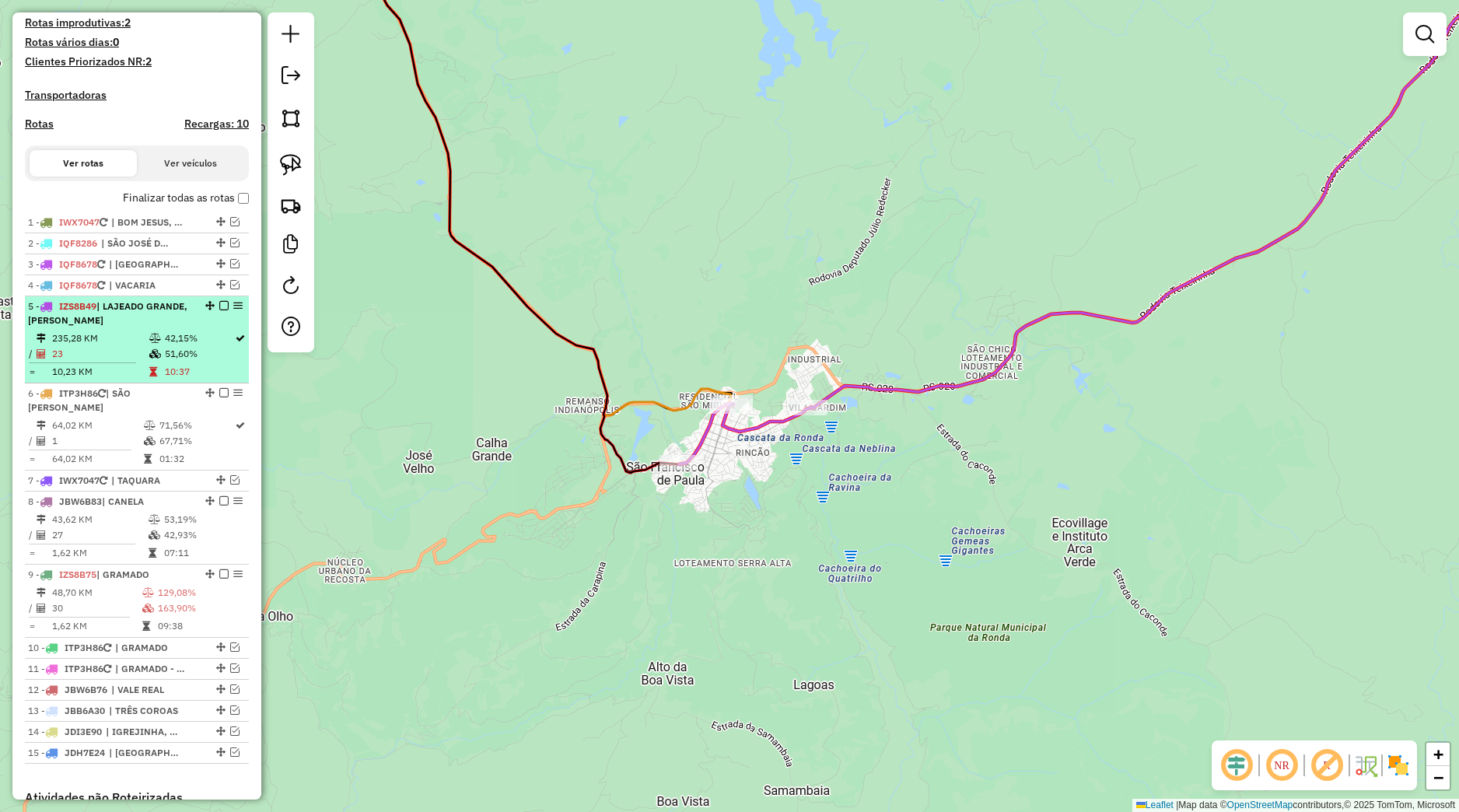
click at [196, 325] on div "5 - IZS8B49 | LAJEADO GRANDE, [GEOGRAPHIC_DATA] DE PAULA" at bounding box center [137, 313] width 218 height 28
select select "*********"
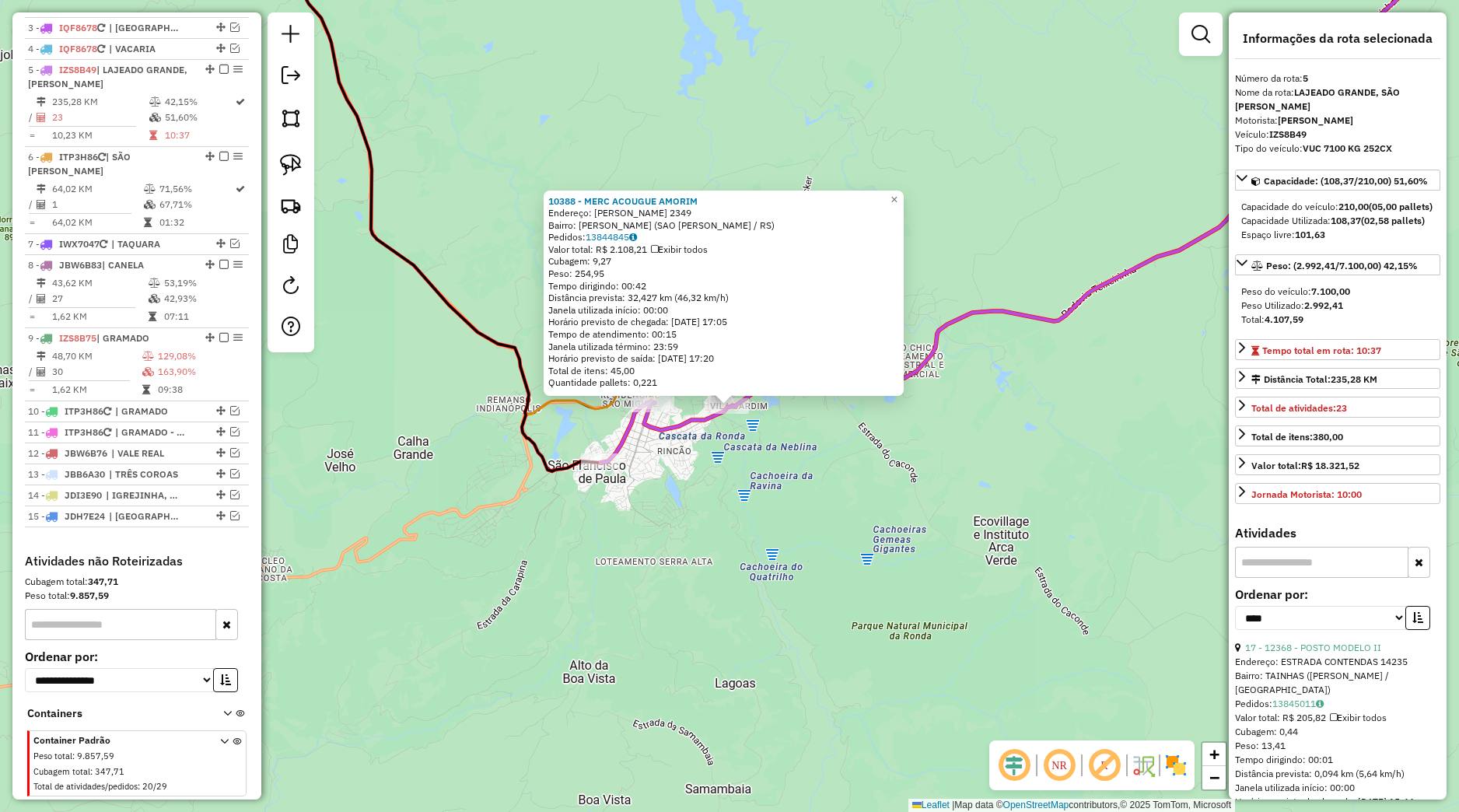
scroll to position [704, 0]
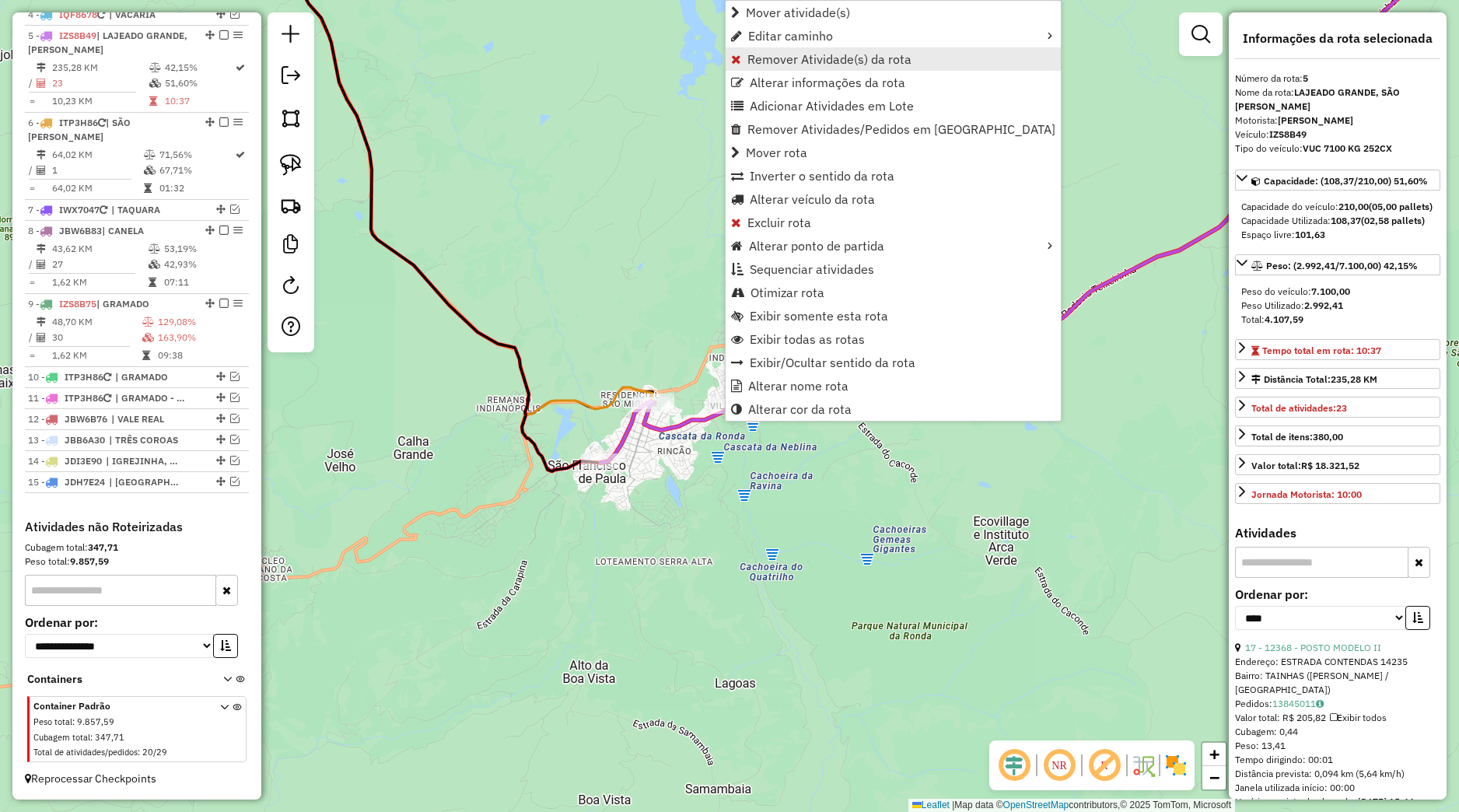
click at [793, 55] on span "Remover Atividade(s) da rota" at bounding box center [829, 59] width 164 height 13
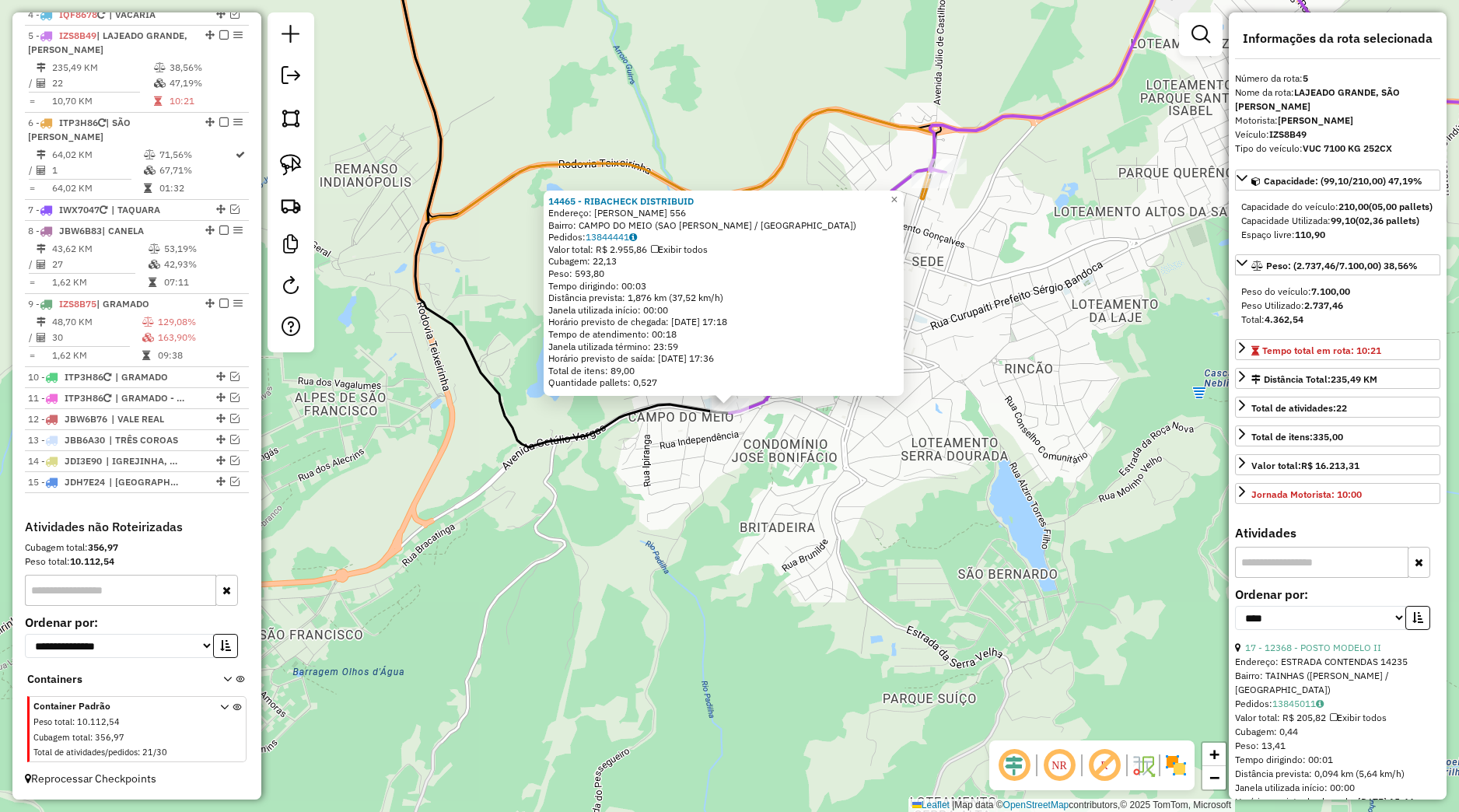
click at [797, 483] on div "14465 - RIBACHECK DISTRIBUID Endereço: [PERSON_NAME] 556 Bairro: [GEOGRAPHIC_DA…" at bounding box center [729, 406] width 1459 height 812
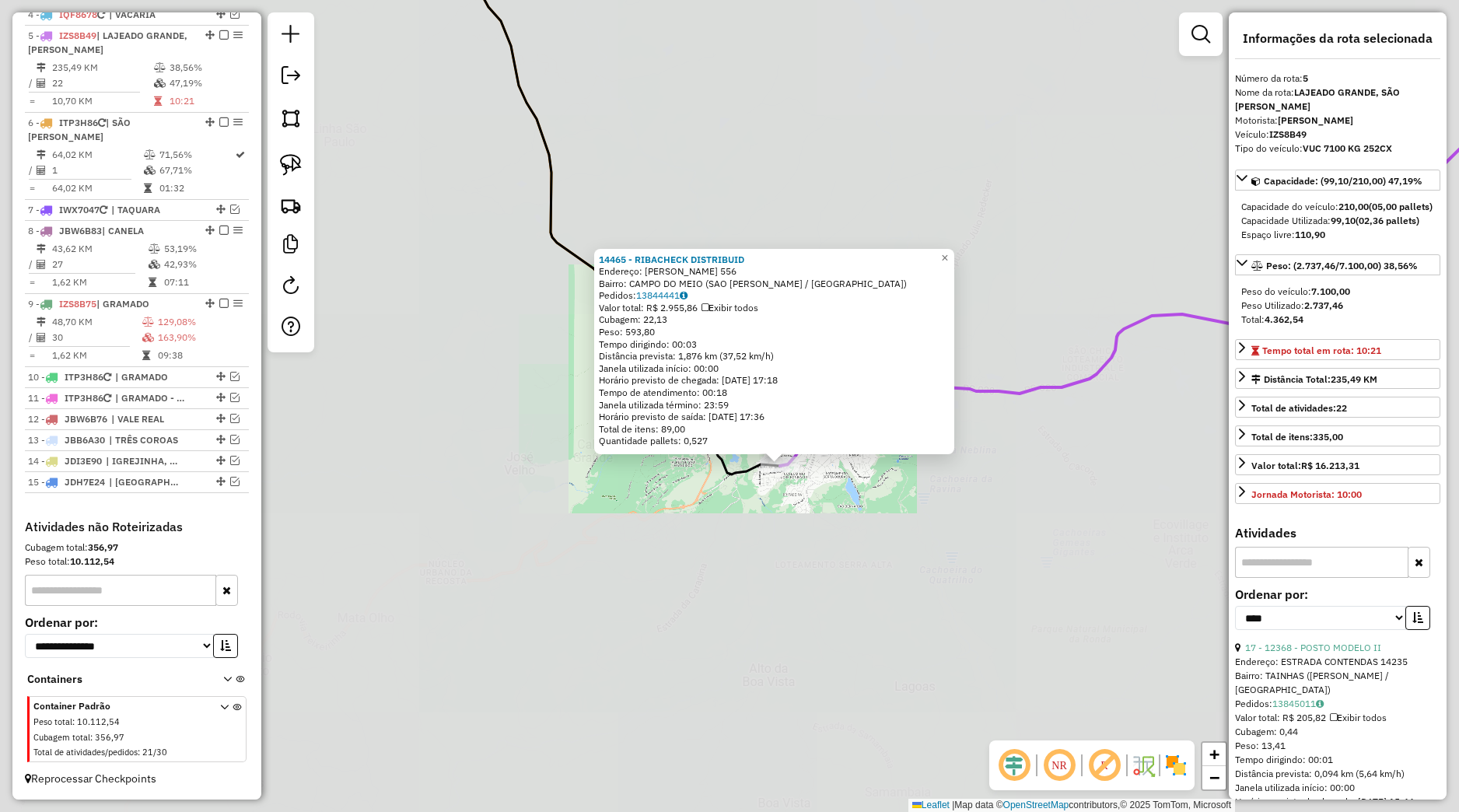
click at [834, 507] on div "14465 - RIBACHECK DISTRIBUID Endereço: [PERSON_NAME] 556 Bairro: [GEOGRAPHIC_DA…" at bounding box center [729, 406] width 1459 height 812
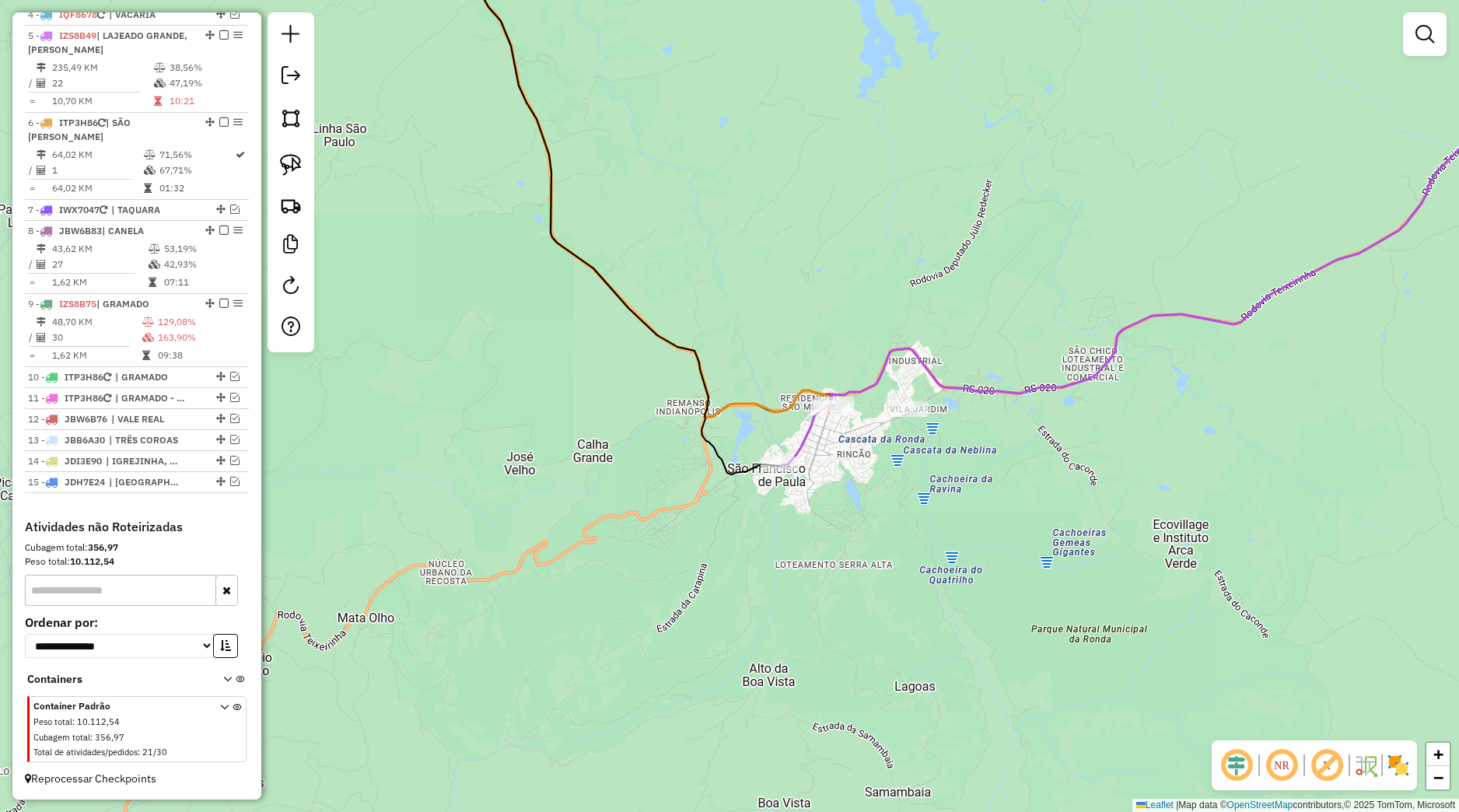
click at [826, 491] on div "Janela de atendimento Grade de atendimento Capacidade Transportadoras Veículos …" at bounding box center [729, 406] width 1459 height 812
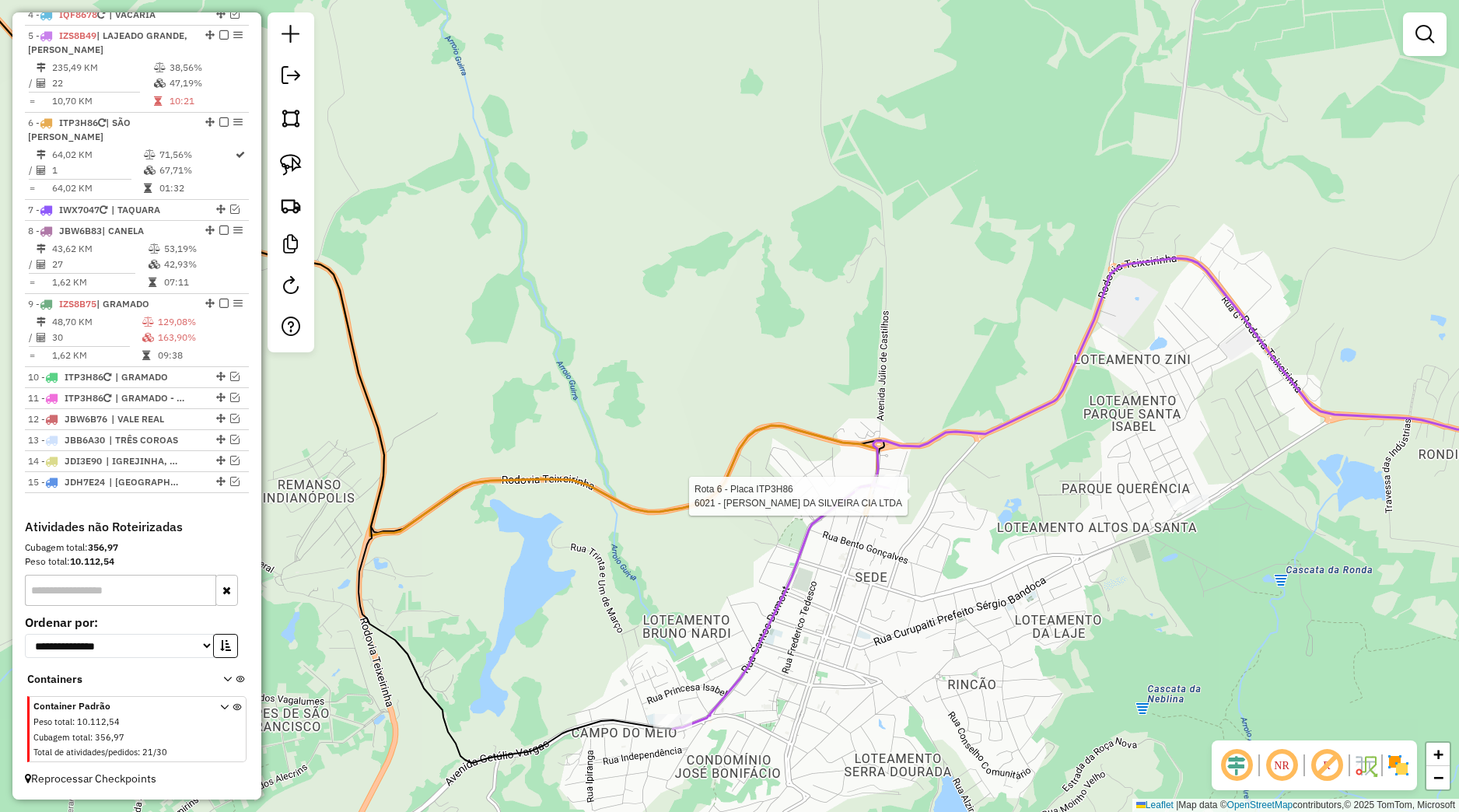
select select "*********"
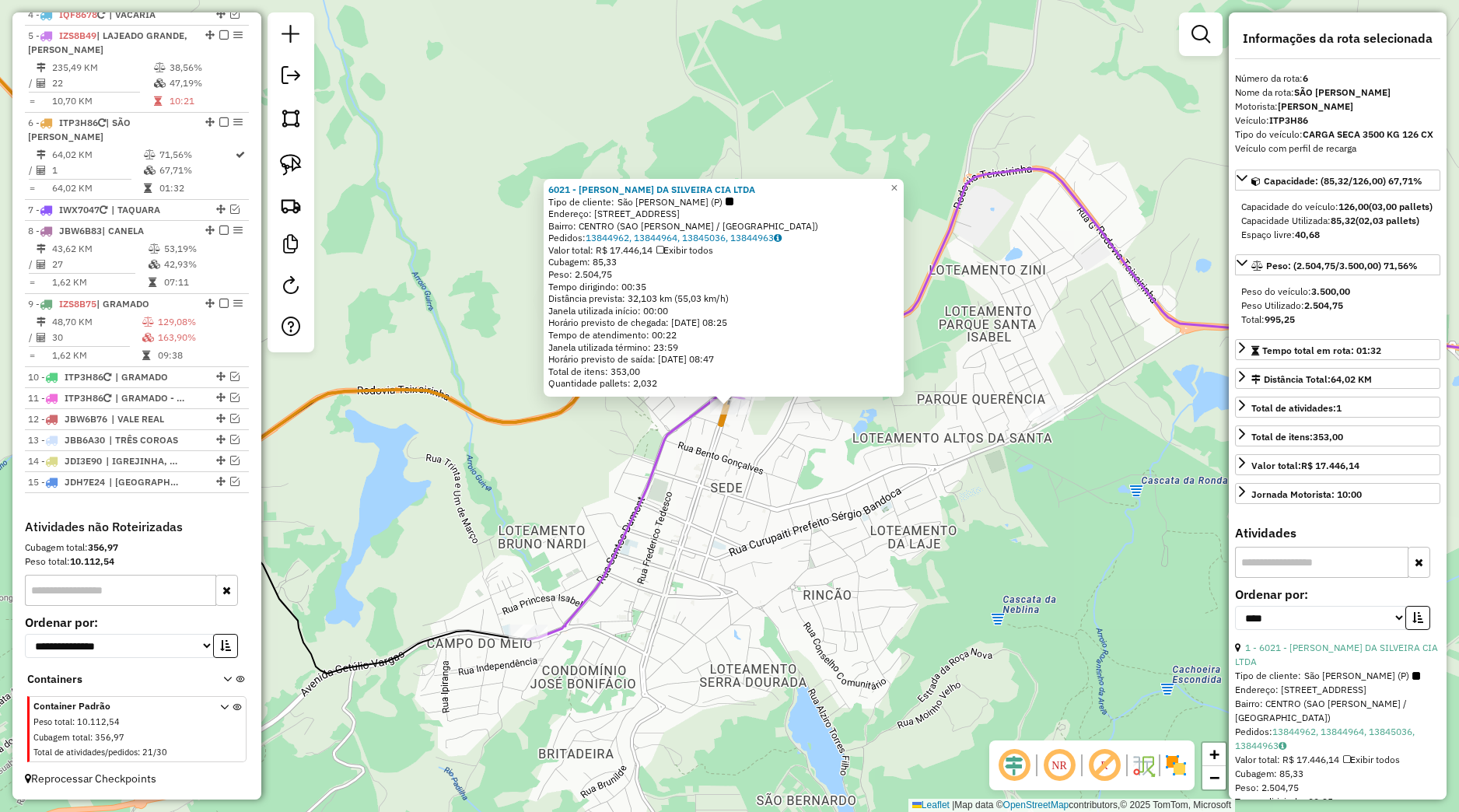
scroll to position [706, 0]
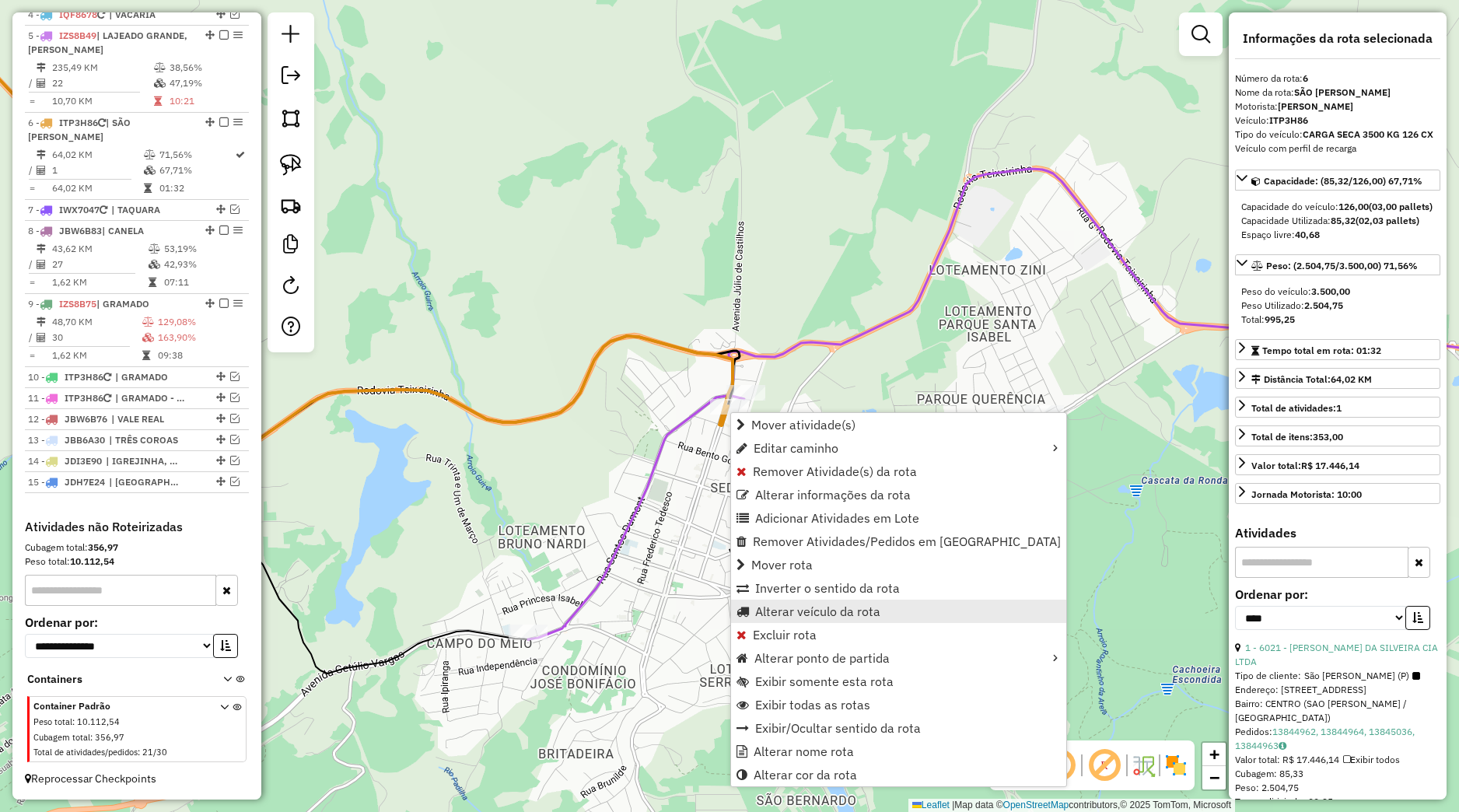
click at [809, 609] on span "Alterar veículo da rota" at bounding box center [817, 611] width 125 height 13
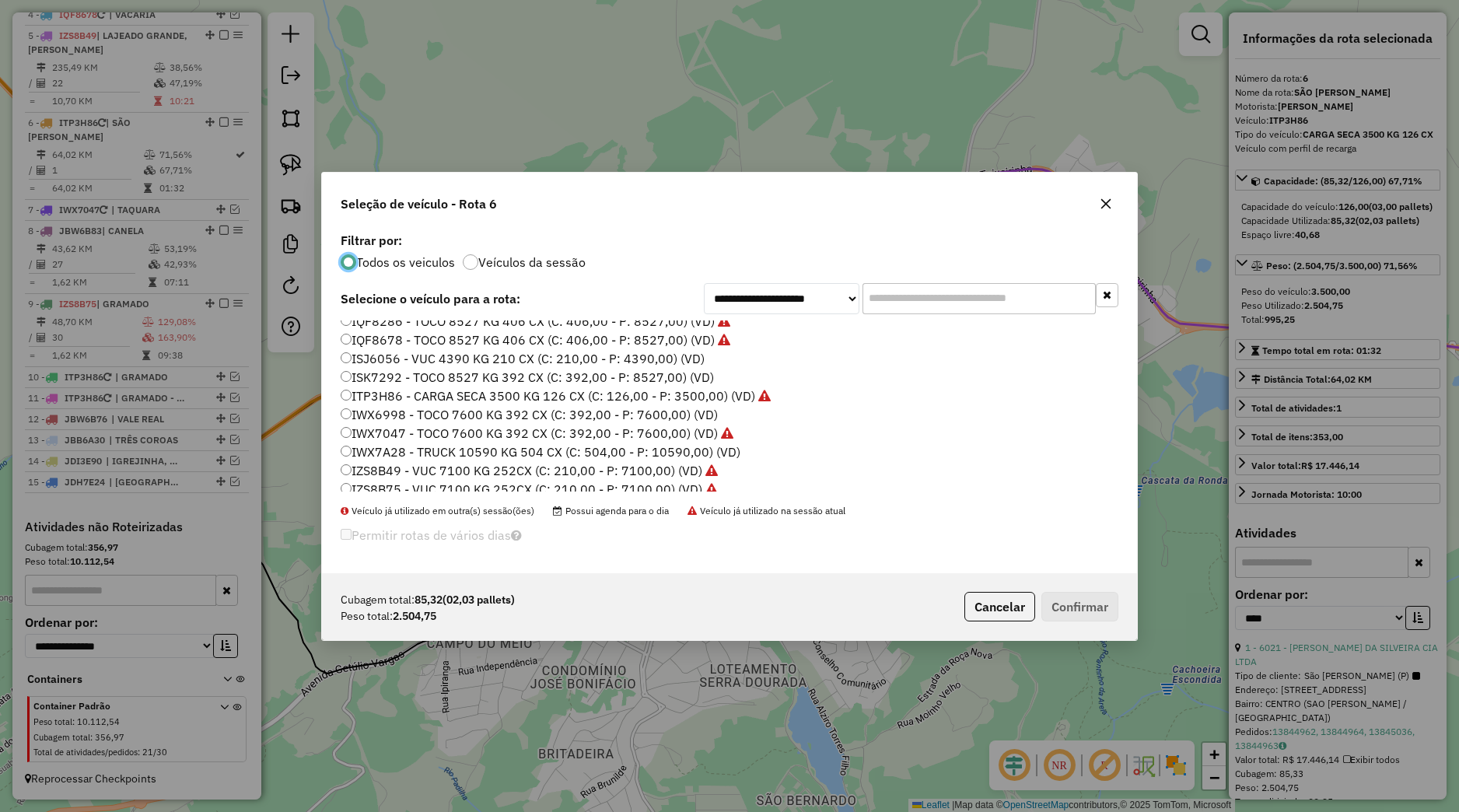
scroll to position [197, 0]
click at [454, 415] on label "IZS8B49 - VUC 7100 KG 252CX (C: 210,00 - P: 7100,00) (VD)" at bounding box center [529, 411] width 377 height 19
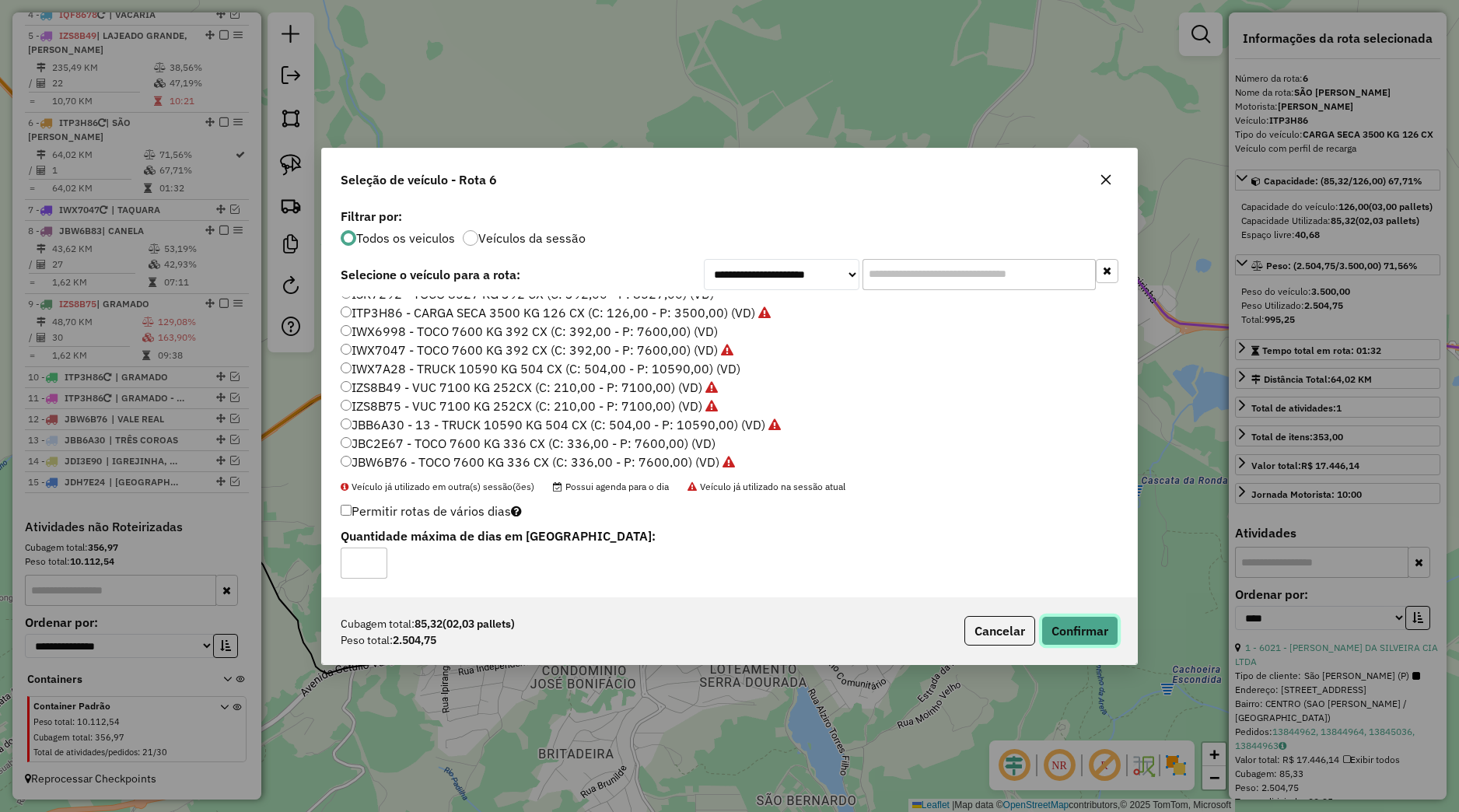
click at [1111, 639] on button "Confirmar" at bounding box center [1080, 631] width 77 height 30
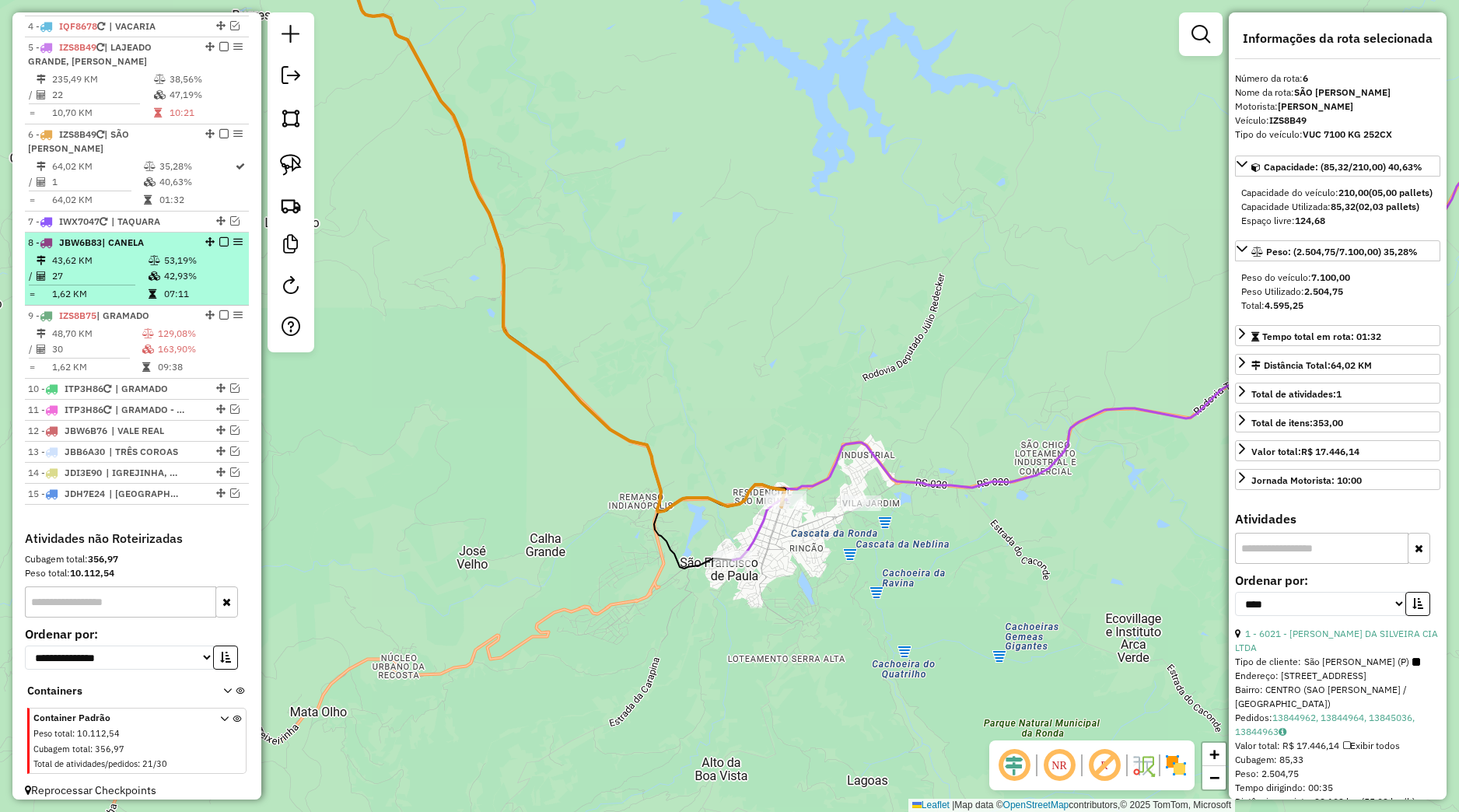
scroll to position [634, 0]
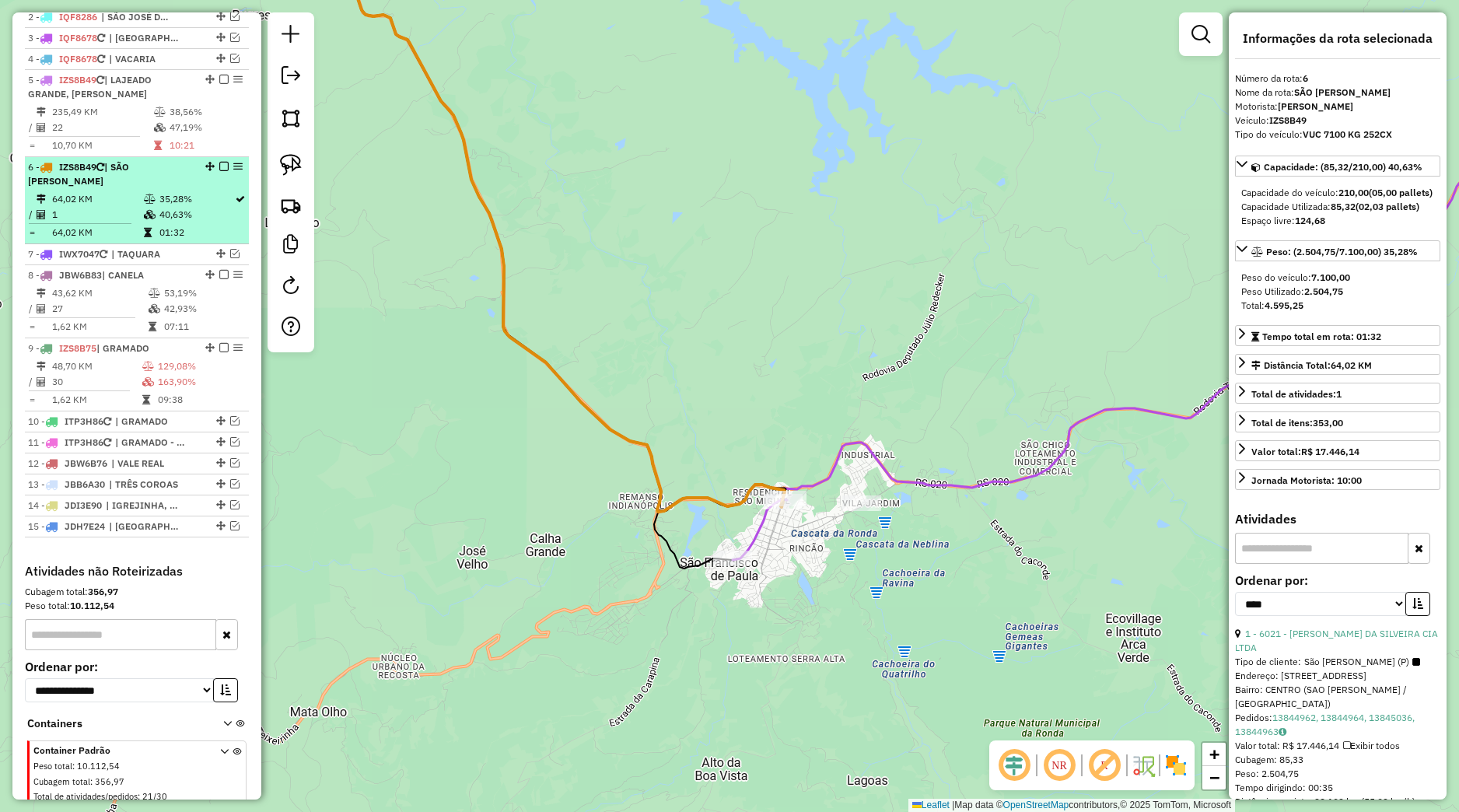
click at [220, 171] on em at bounding box center [224, 166] width 9 height 9
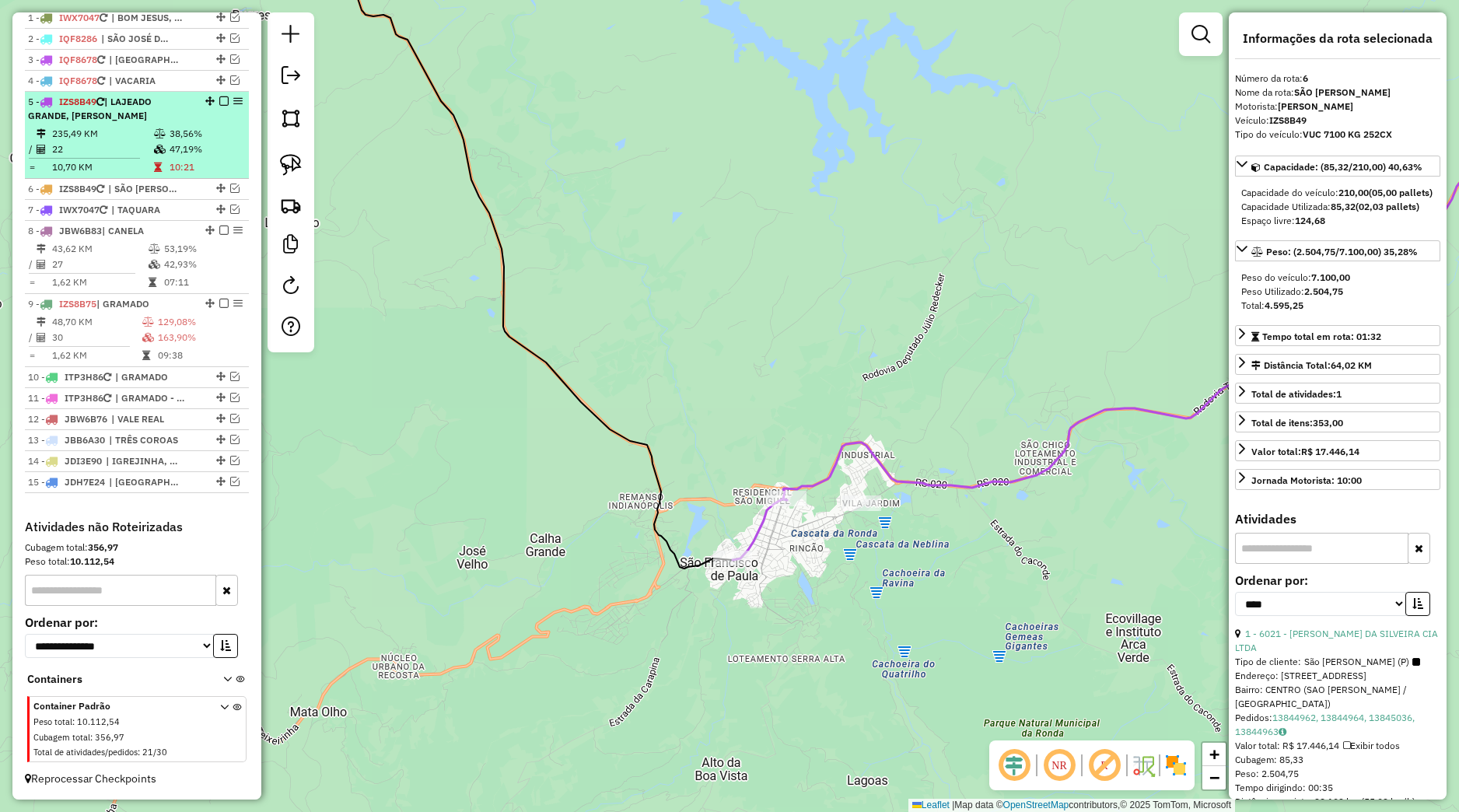
click at [220, 97] on em at bounding box center [224, 101] width 9 height 9
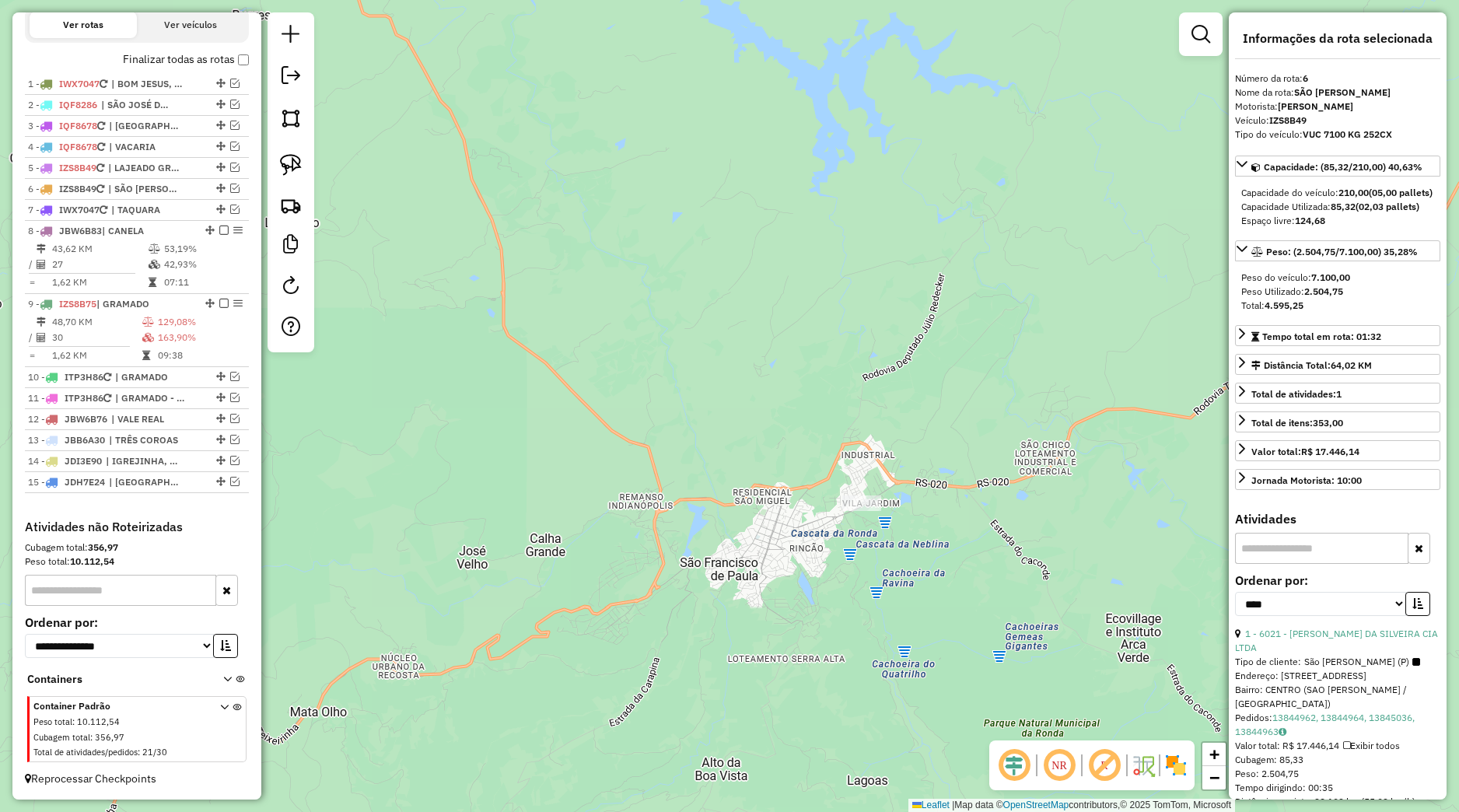
scroll to position [561, 0]
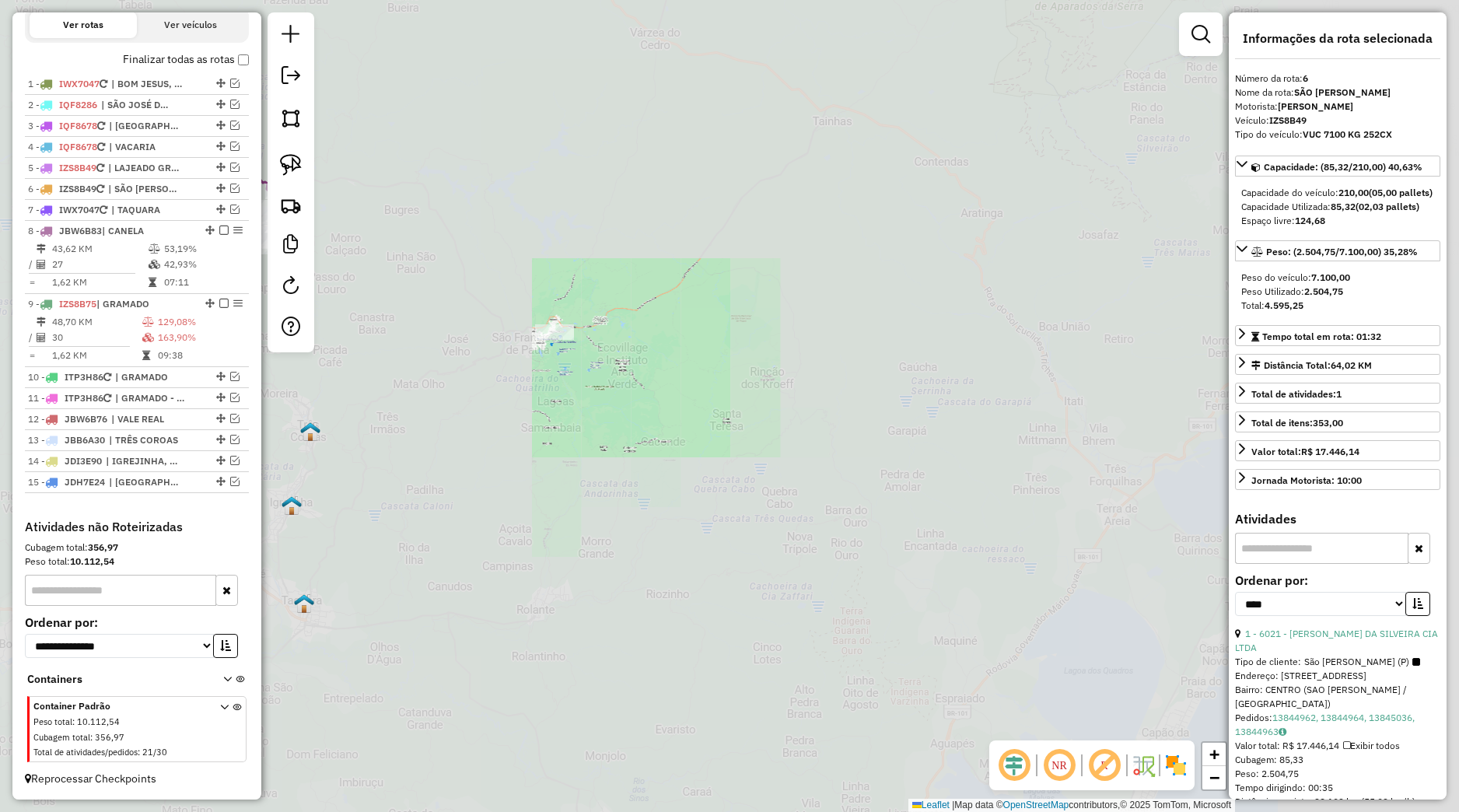
click at [474, 307] on div "Janela de atendimento Grade de atendimento Capacidade Transportadoras Veículos …" at bounding box center [729, 406] width 1459 height 812
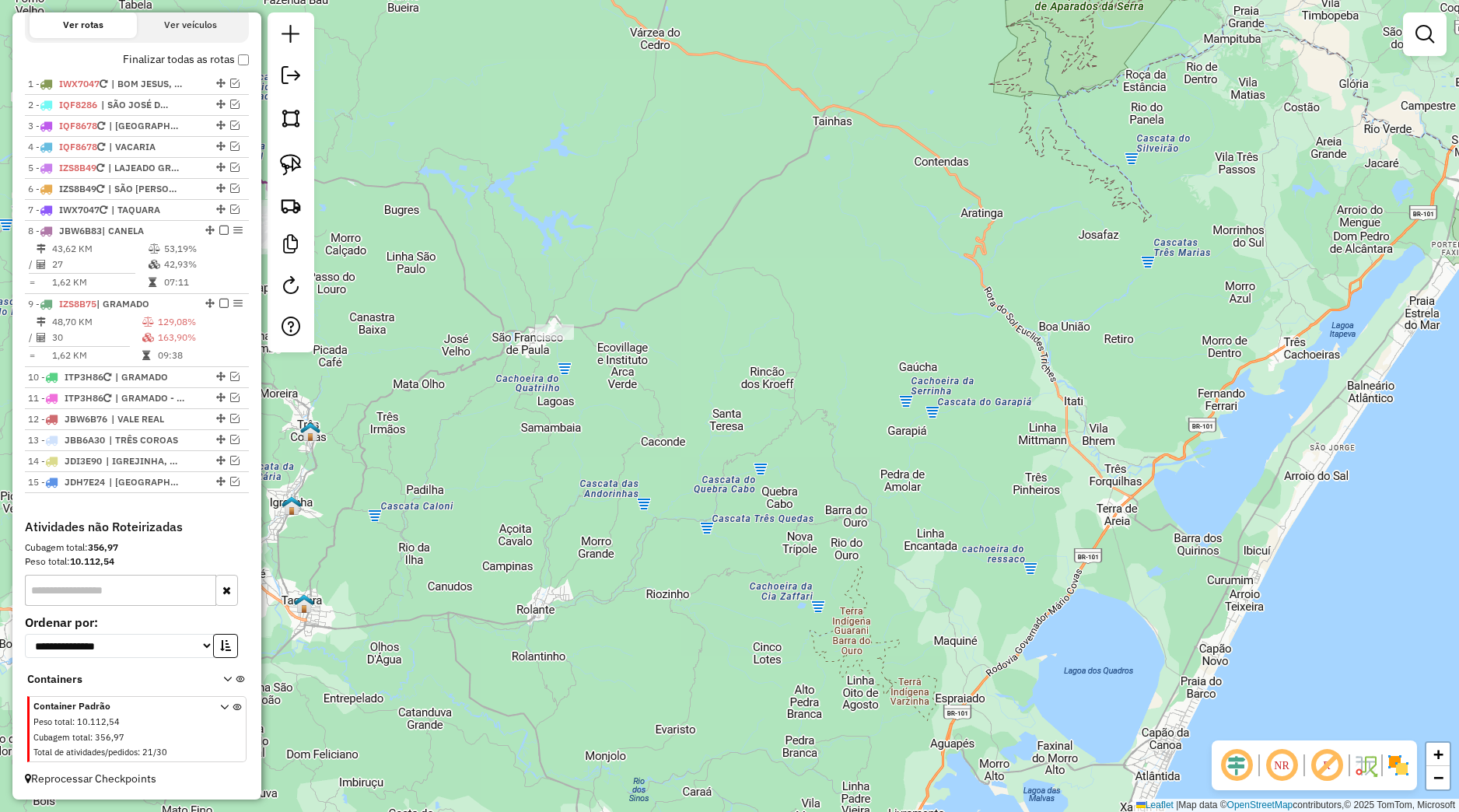
drag, startPoint x: 456, startPoint y: 306, endPoint x: 739, endPoint y: 447, distance: 316.2
click at [744, 449] on div "Janela de atendimento Grade de atendimento Capacidade Transportadoras Veículos …" at bounding box center [729, 406] width 1459 height 812
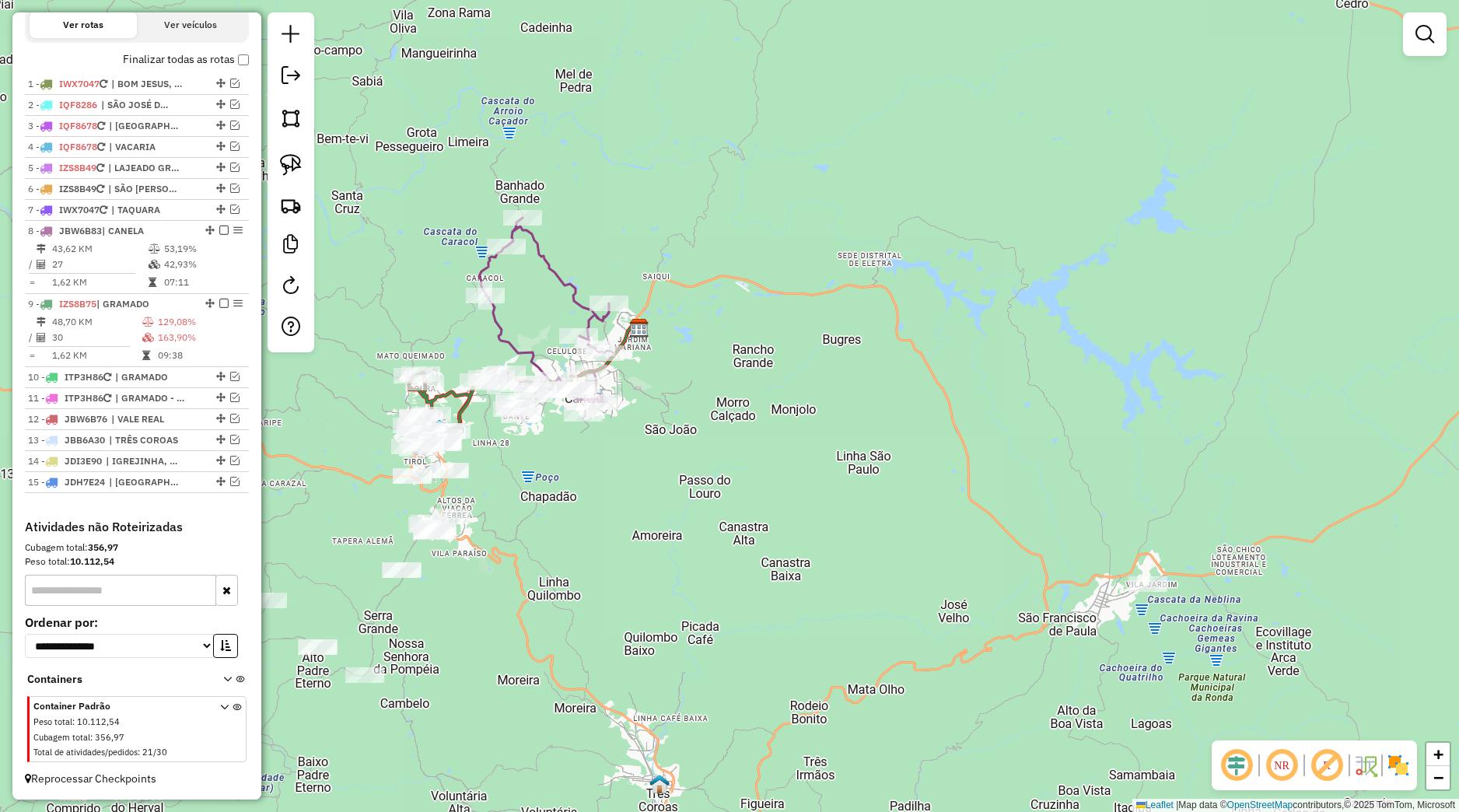
drag, startPoint x: 665, startPoint y: 502, endPoint x: 684, endPoint y: 497, distance: 19.6
click at [686, 501] on div "Rota 8 - Placa JBW6B83 8090 - JULIANA MACIEL HEIDRICH Janela de atendimento Gra…" at bounding box center [729, 406] width 1459 height 812
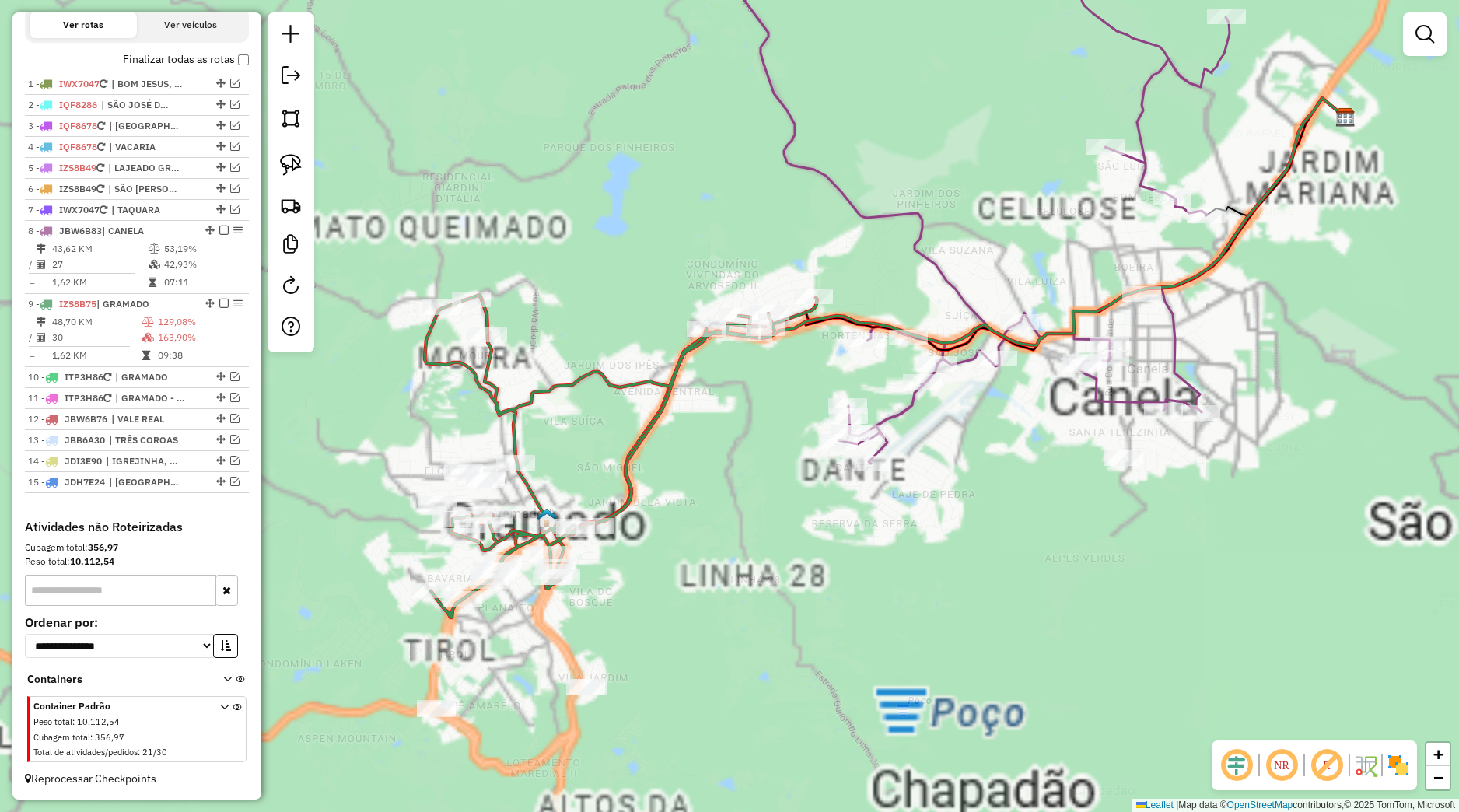
drag, startPoint x: 682, startPoint y: 494, endPoint x: 656, endPoint y: 550, distance: 61.7
click at [656, 550] on div "Janela de atendimento Grade de atendimento Capacidade Transportadoras Veículos …" at bounding box center [729, 406] width 1459 height 812
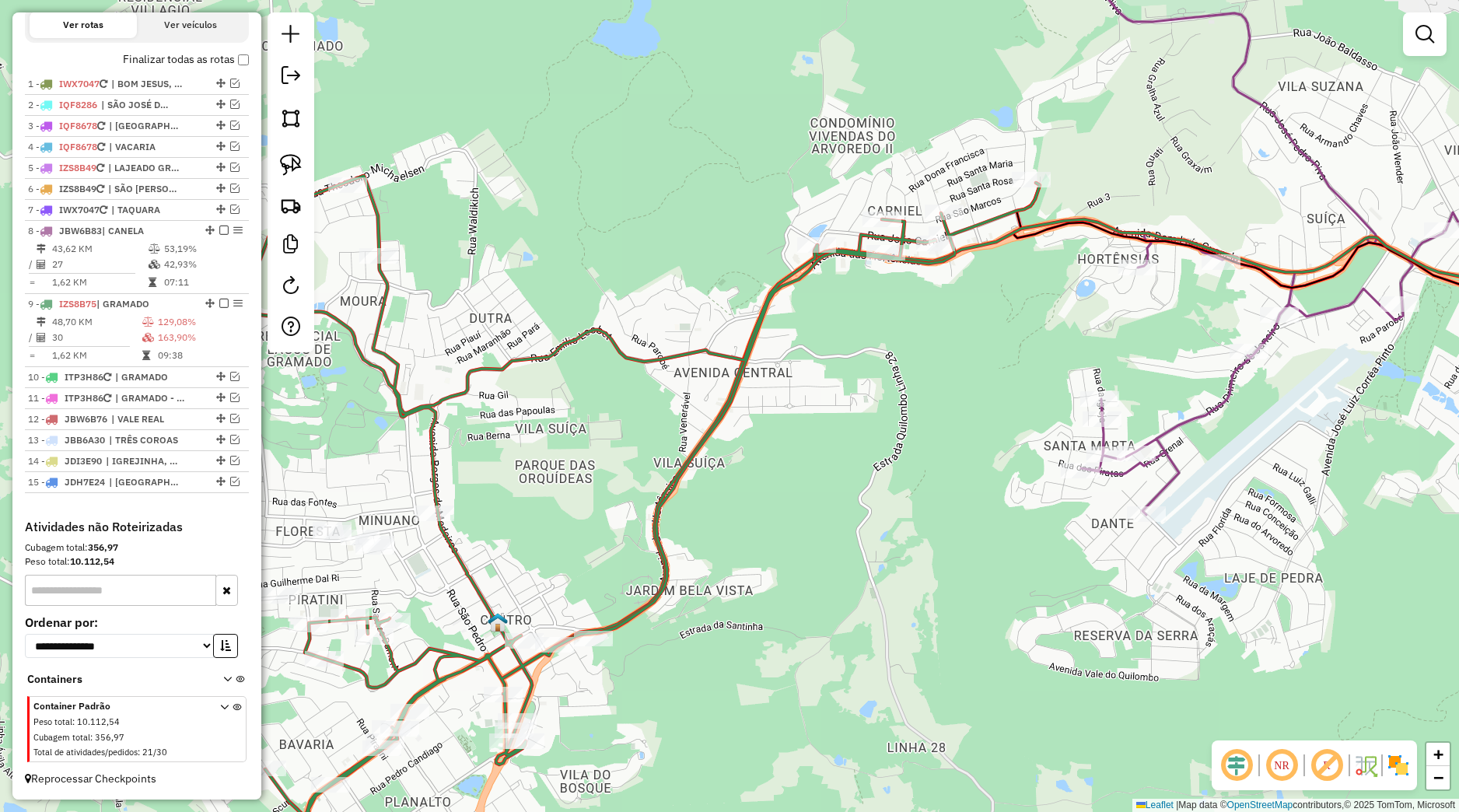
drag, startPoint x: 843, startPoint y: 528, endPoint x: 690, endPoint y: 570, distance: 158.7
click at [690, 570] on div "Janela de atendimento Grade de atendimento Capacidade Transportadoras Veículos …" at bounding box center [729, 406] width 1459 height 812
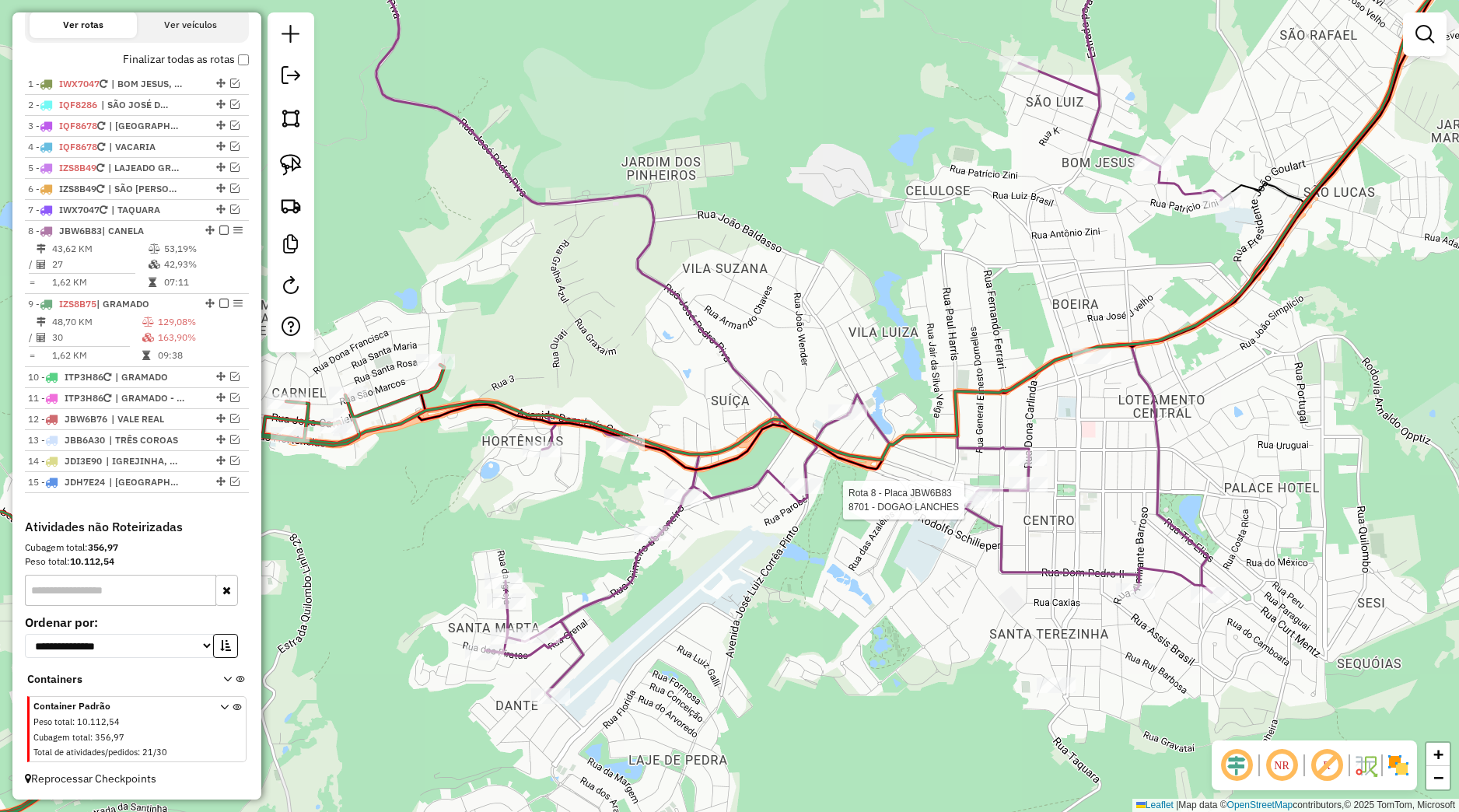
select select "*********"
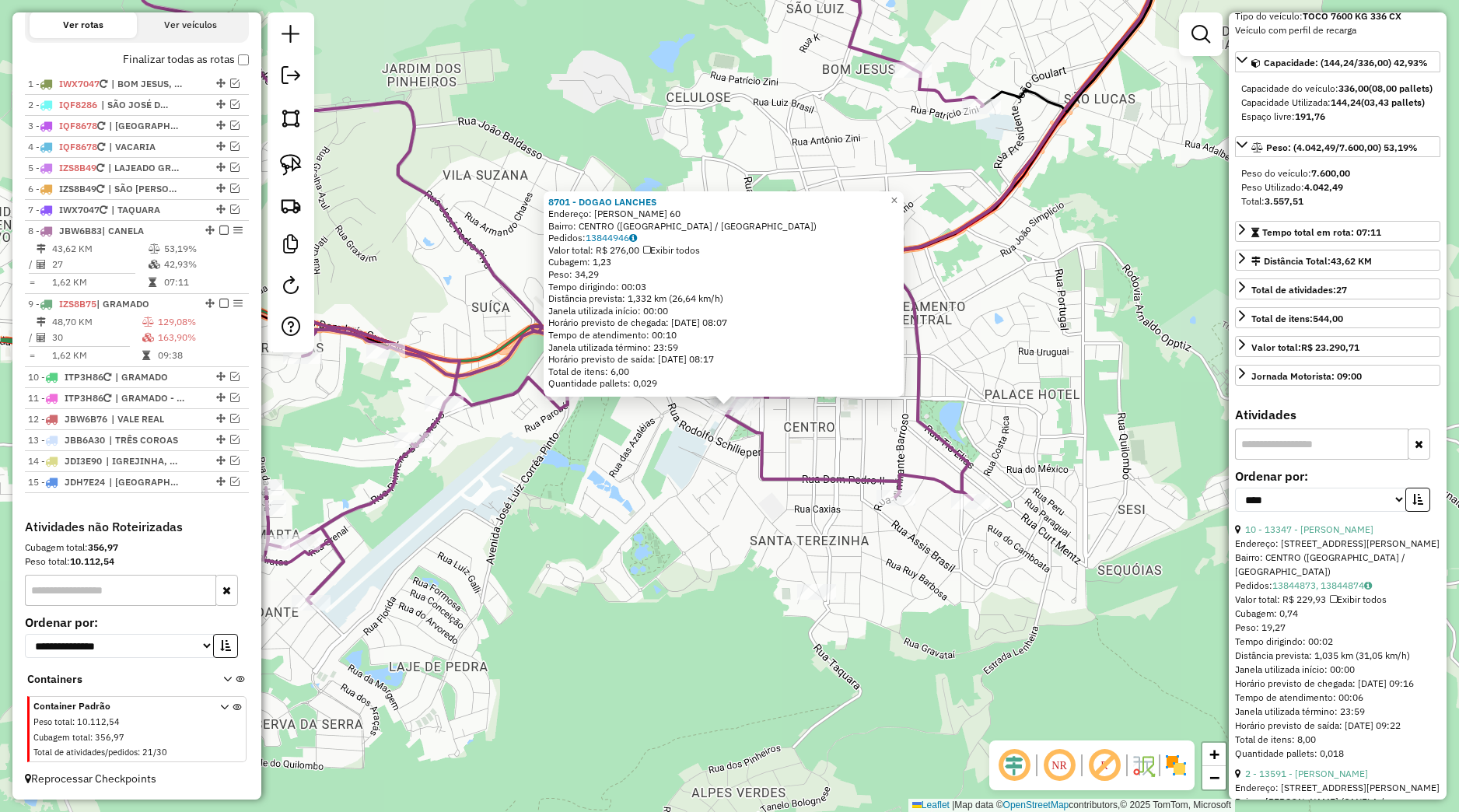
scroll to position [145, 0]
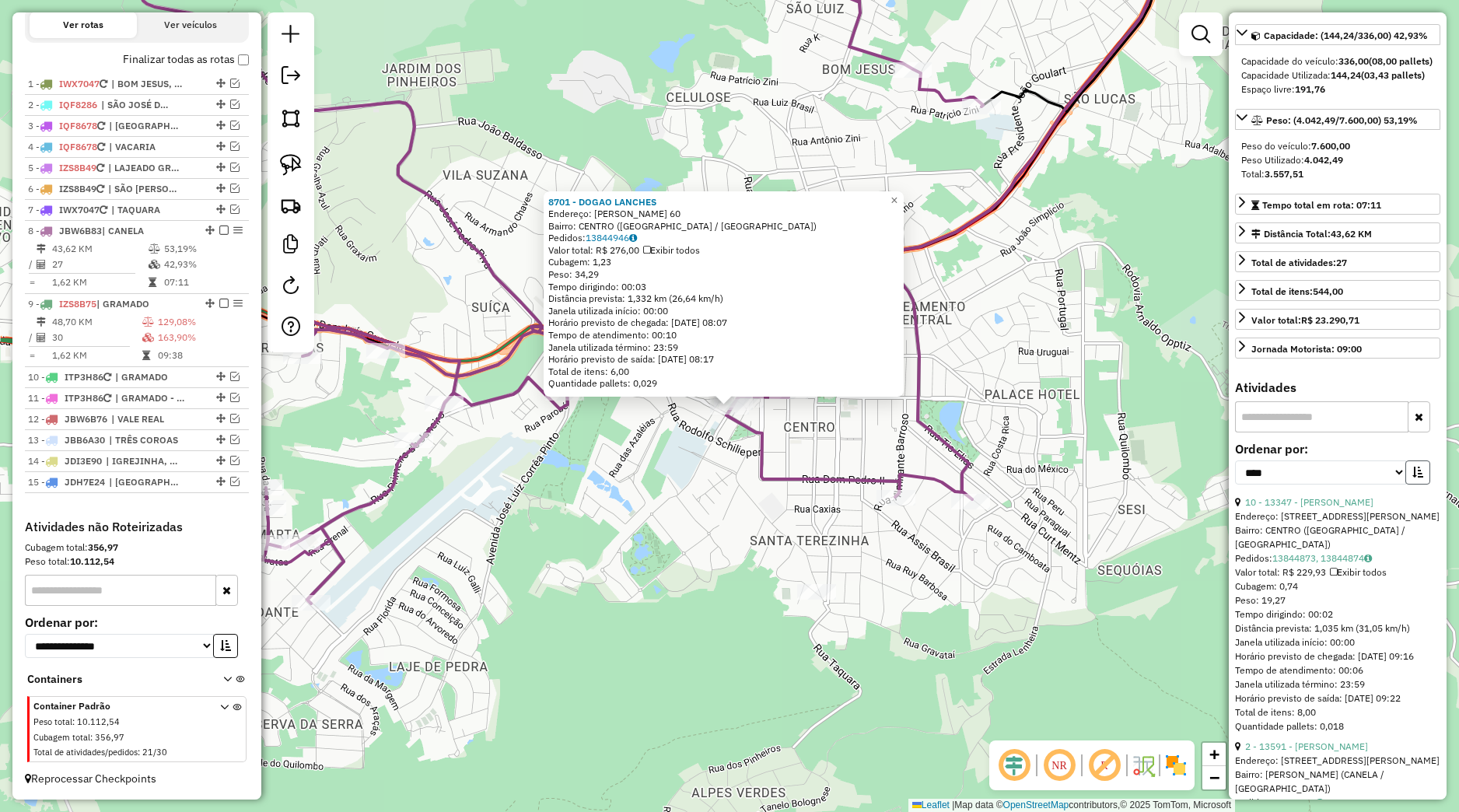
click at [1412, 478] on icon "button" at bounding box center [1417, 472] width 11 height 11
click at [1136, 527] on div "8701 - DOGAO LANCHES Endereço: MELVIN JONES 60 Bairro: CENTRO (CANELA / RS) Ped…" at bounding box center [729, 406] width 1459 height 812
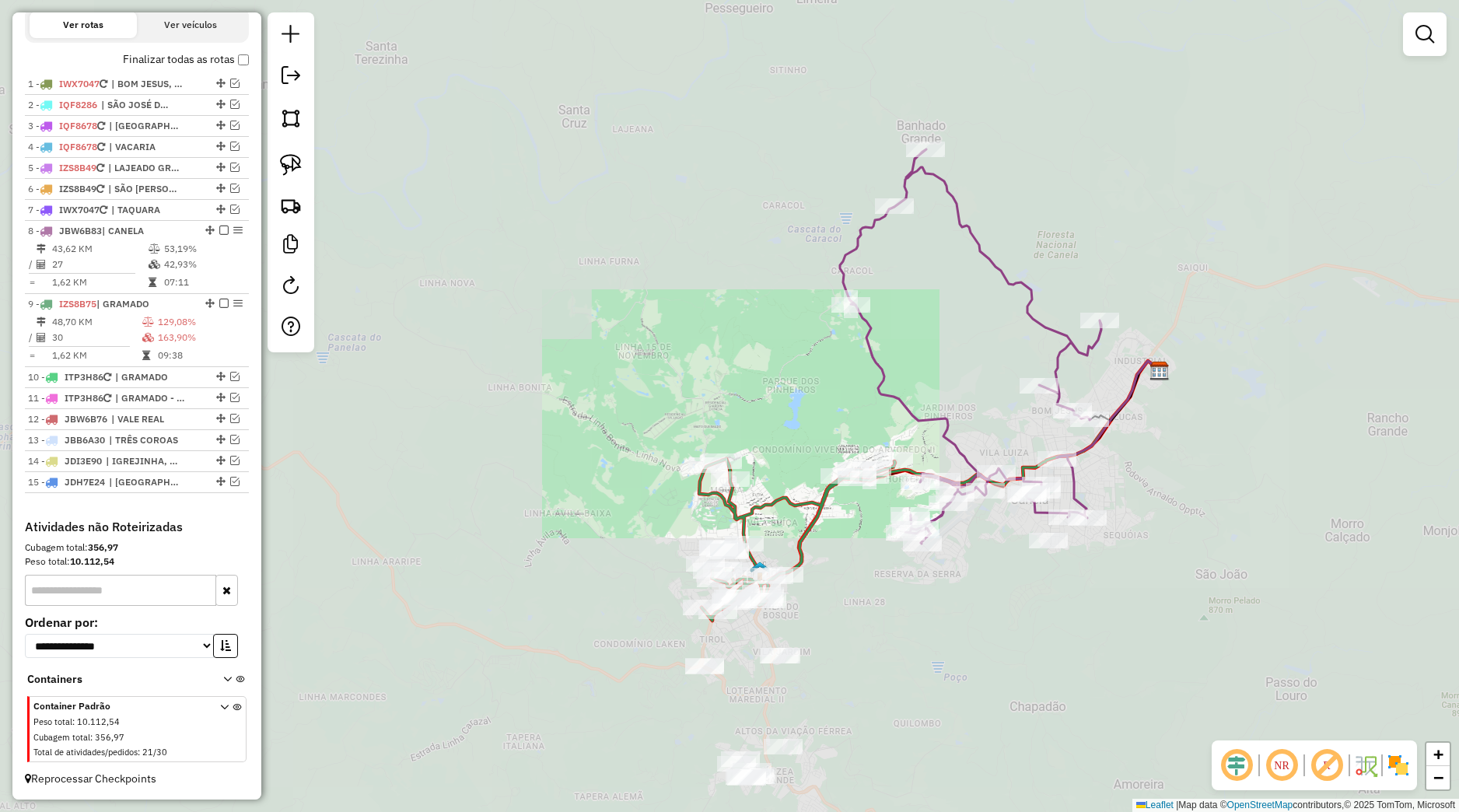
drag, startPoint x: 1156, startPoint y: 479, endPoint x: 1142, endPoint y: 514, distance: 37.7
click at [1142, 514] on div "Janela de atendimento Grade de atendimento Capacidade Transportadoras Veículos …" at bounding box center [729, 406] width 1459 height 812
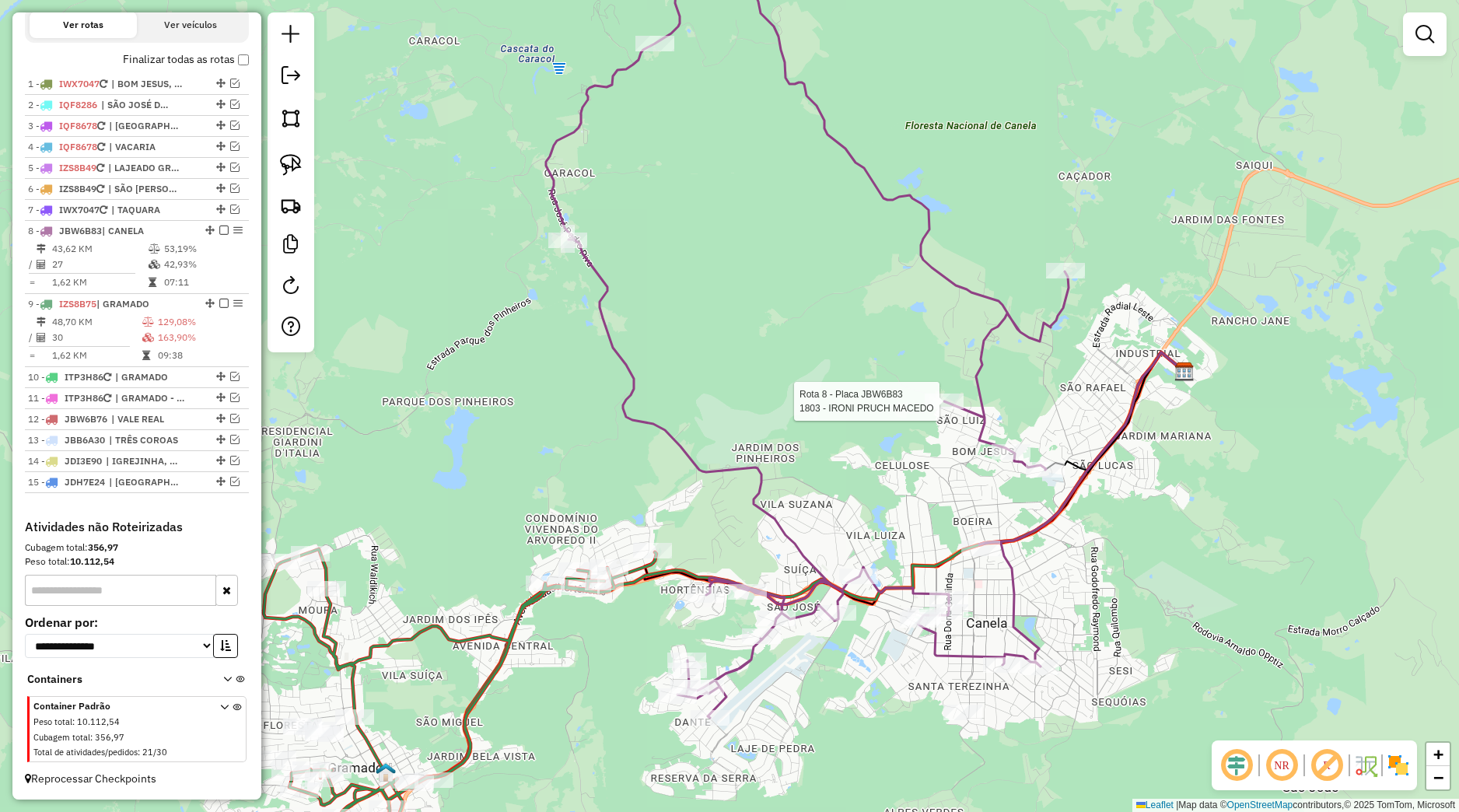
select select "*********"
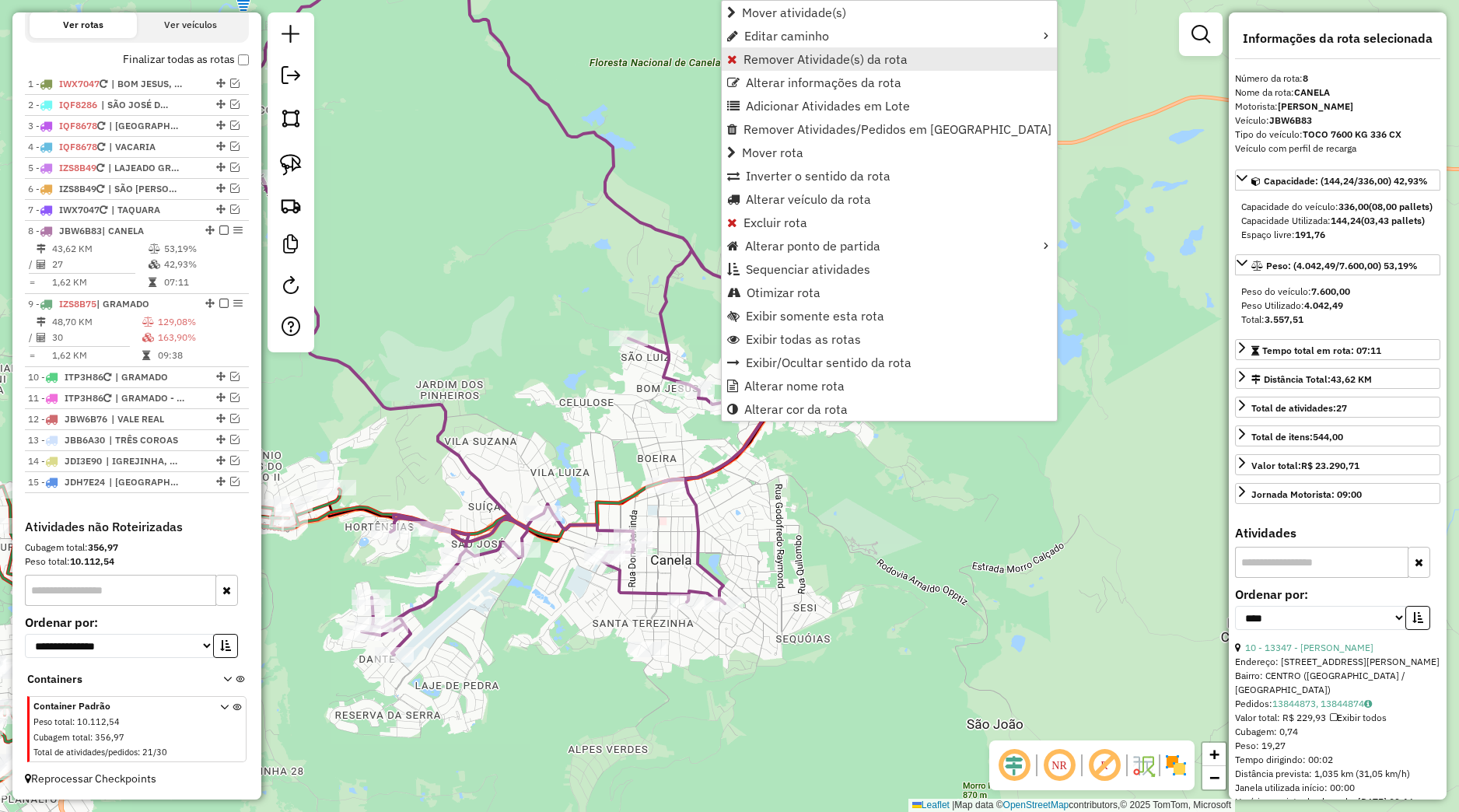
click at [784, 59] on span "Remover Atividade(s) da rota" at bounding box center [826, 59] width 164 height 13
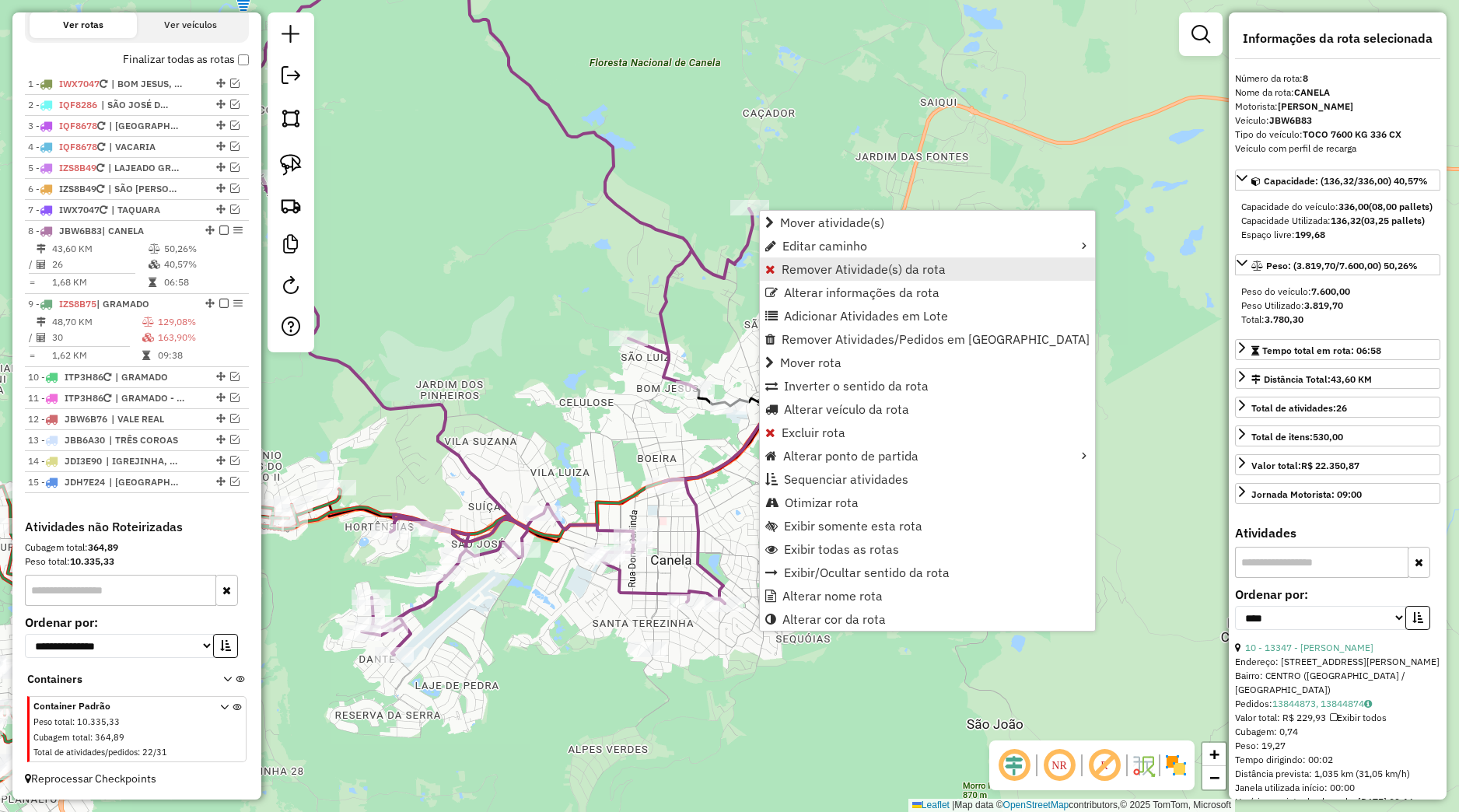
click at [793, 263] on span "Remover Atividade(s) da rota" at bounding box center [863, 269] width 164 height 13
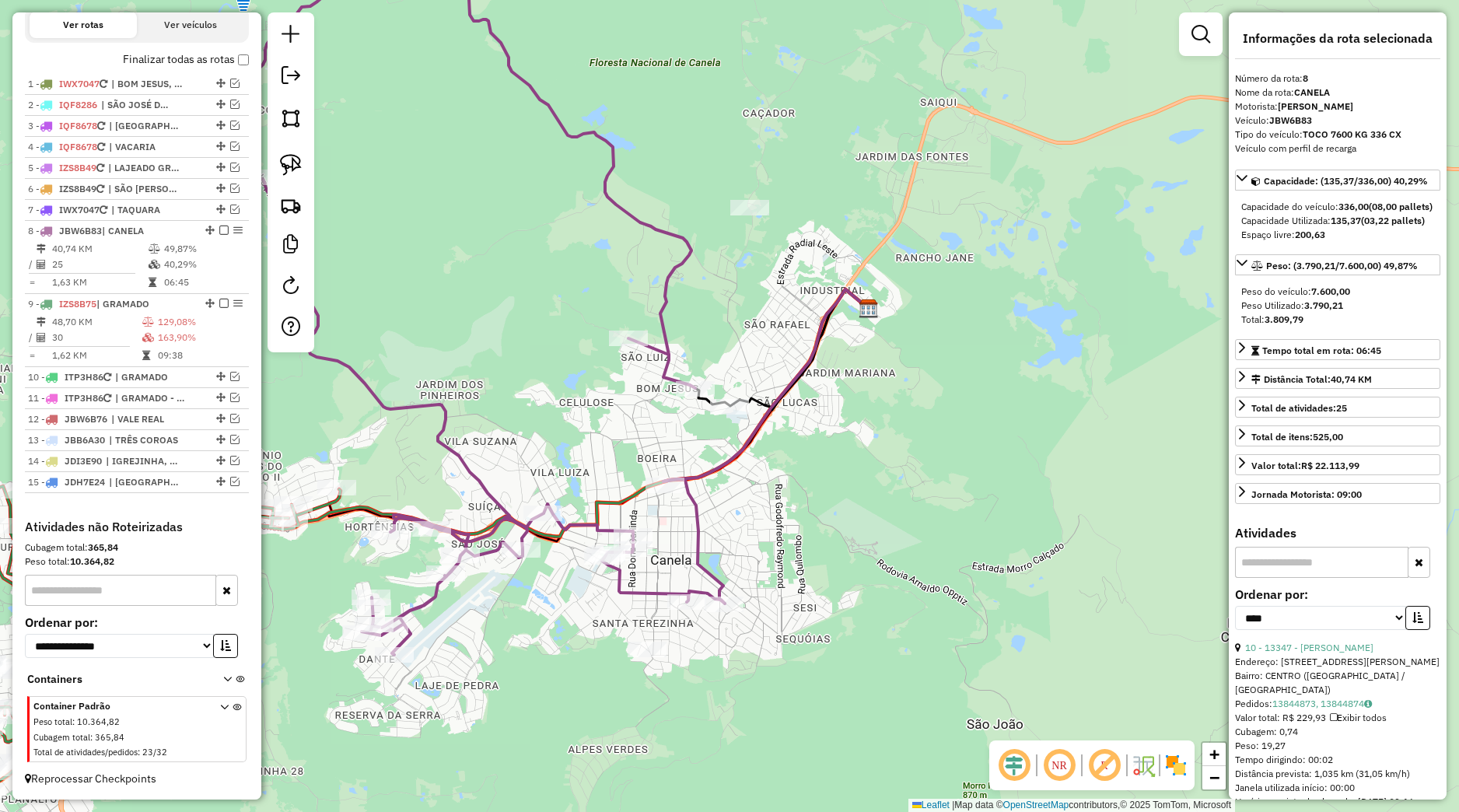
drag, startPoint x: 797, startPoint y: 331, endPoint x: 1013, endPoint y: 382, distance: 221.9
click at [1013, 382] on div "Janela de atendimento Grade de atendimento Capacidade Transportadoras Veículos …" at bounding box center [729, 406] width 1459 height 812
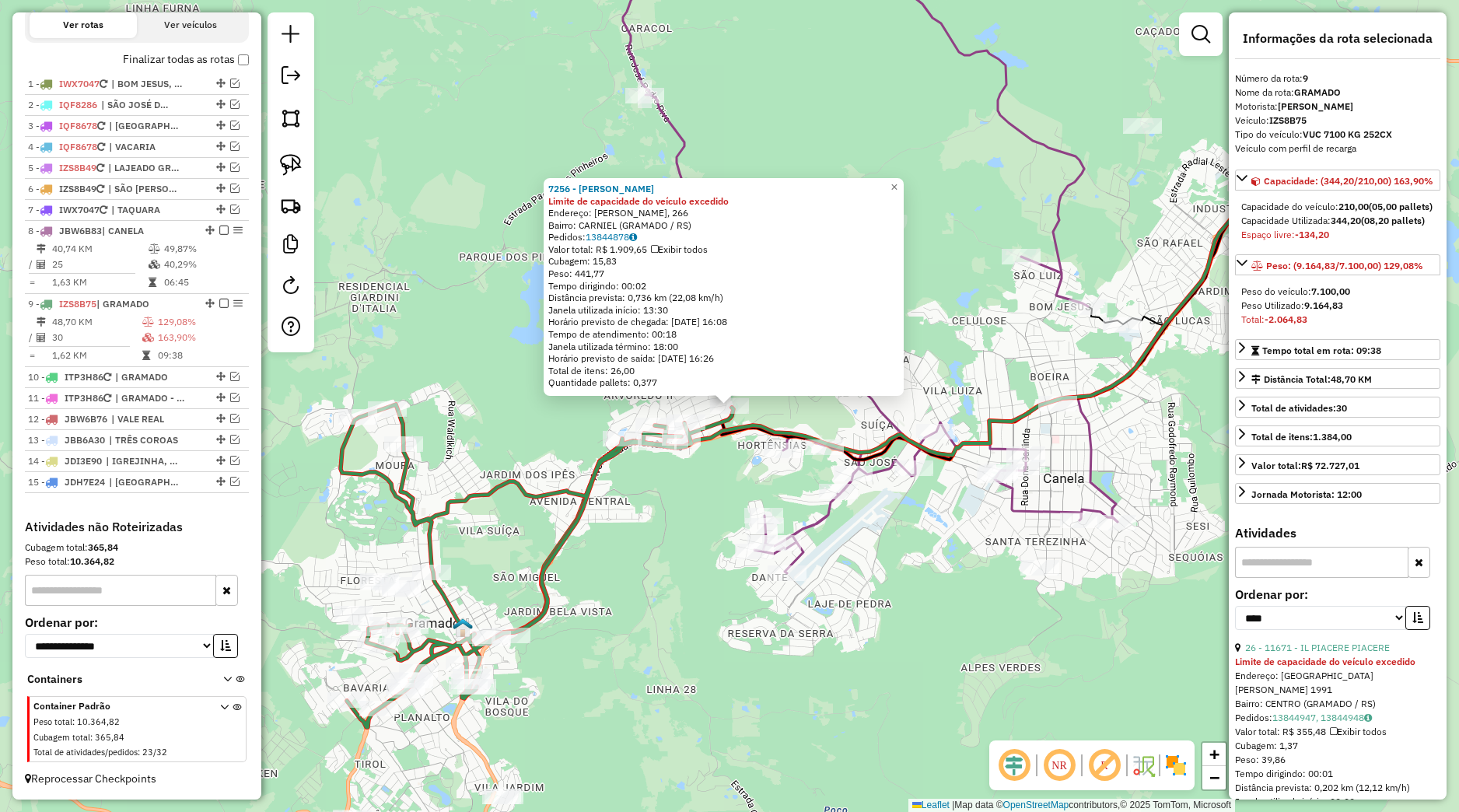
click at [757, 464] on div "7256 - GINASIO TIOFINHO Limite de capacidade do veículo excedido Endereço: CAND…" at bounding box center [729, 406] width 1459 height 812
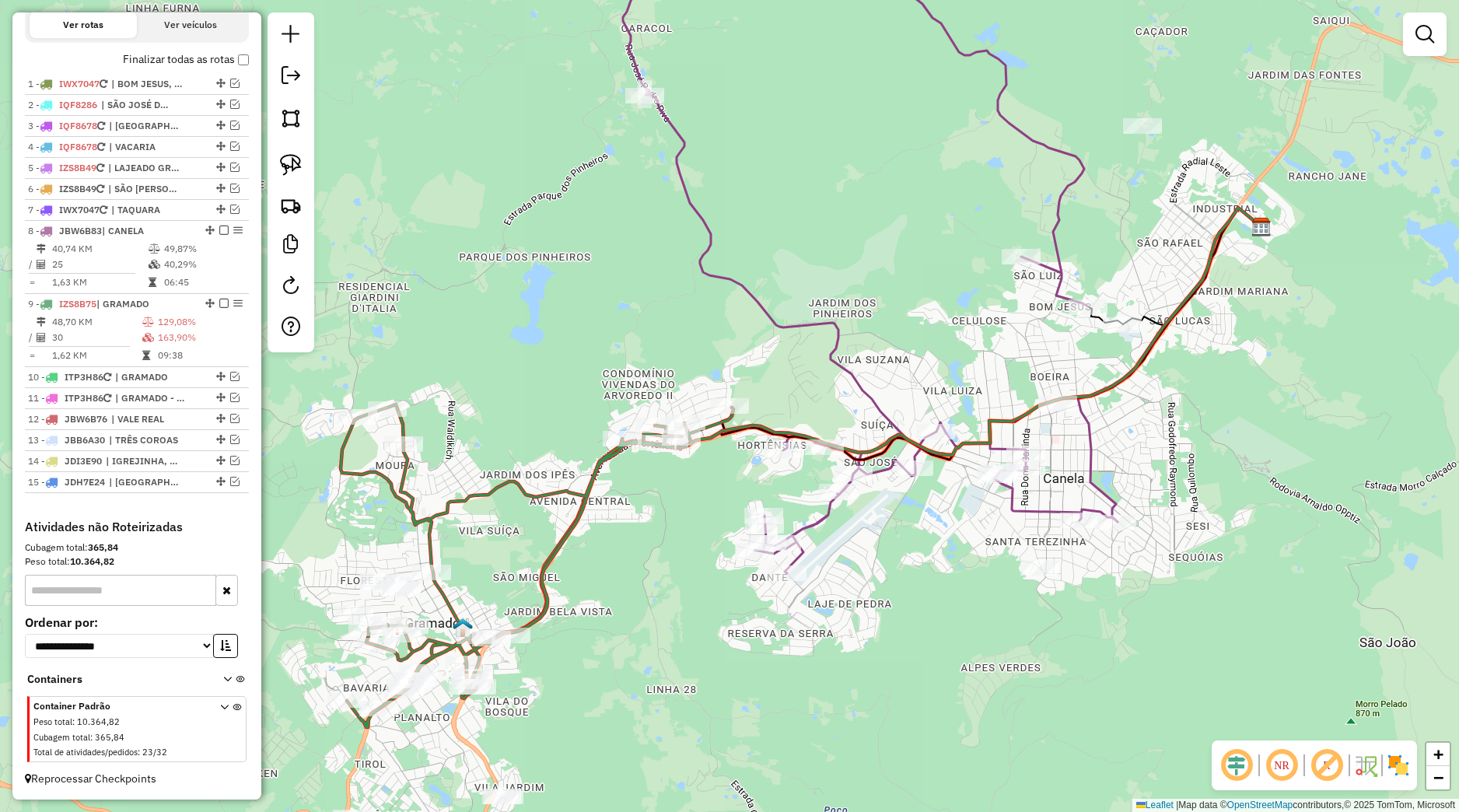
drag, startPoint x: 727, startPoint y: 482, endPoint x: 1002, endPoint y: 390, distance: 290.0
click at [1002, 390] on div "Janela de atendimento Grade de atendimento Capacidade Transportadoras Veículos …" at bounding box center [729, 406] width 1459 height 812
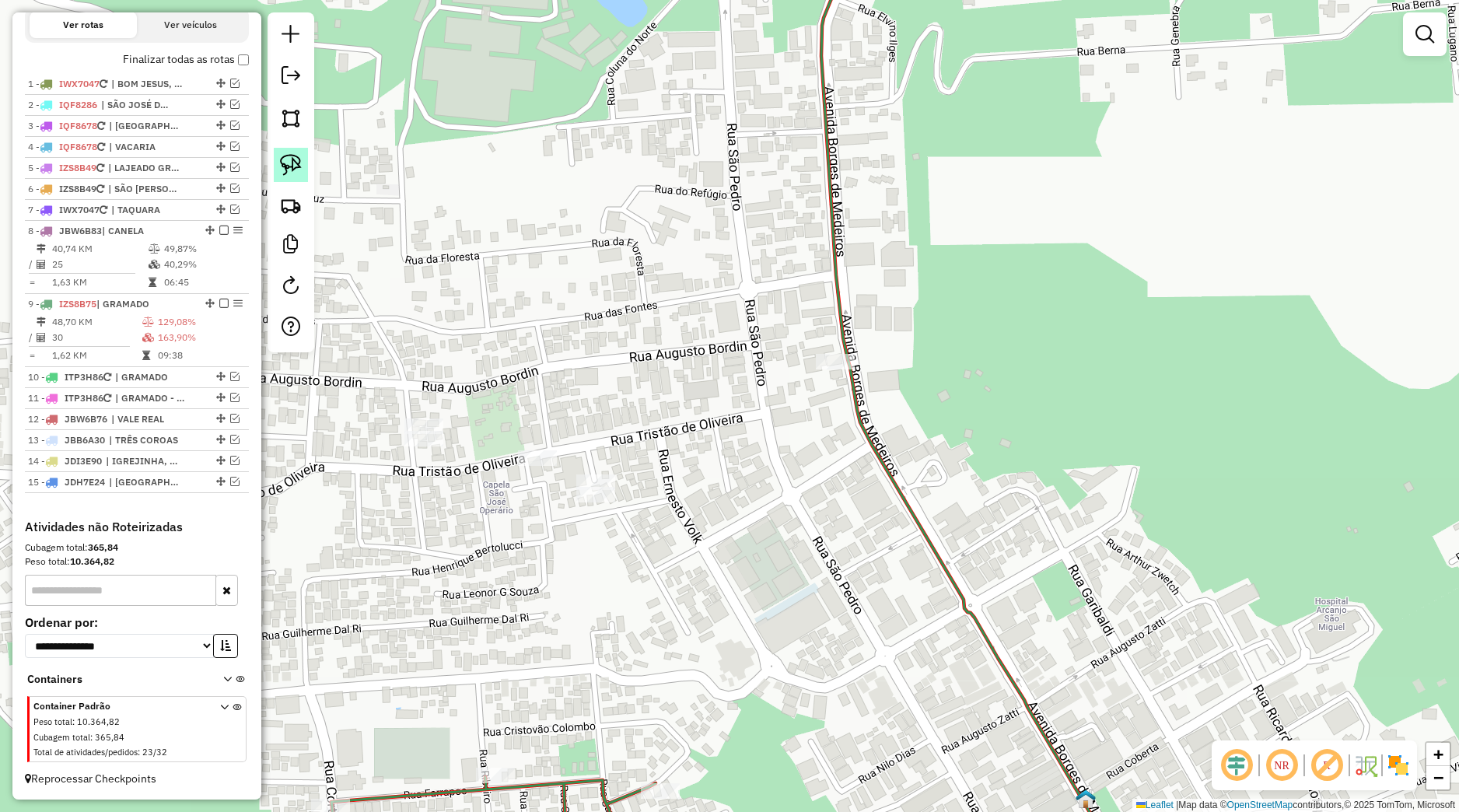
drag, startPoint x: 299, startPoint y: 162, endPoint x: 329, endPoint y: 263, distance: 105.4
click at [299, 162] on img at bounding box center [291, 164] width 21 height 21
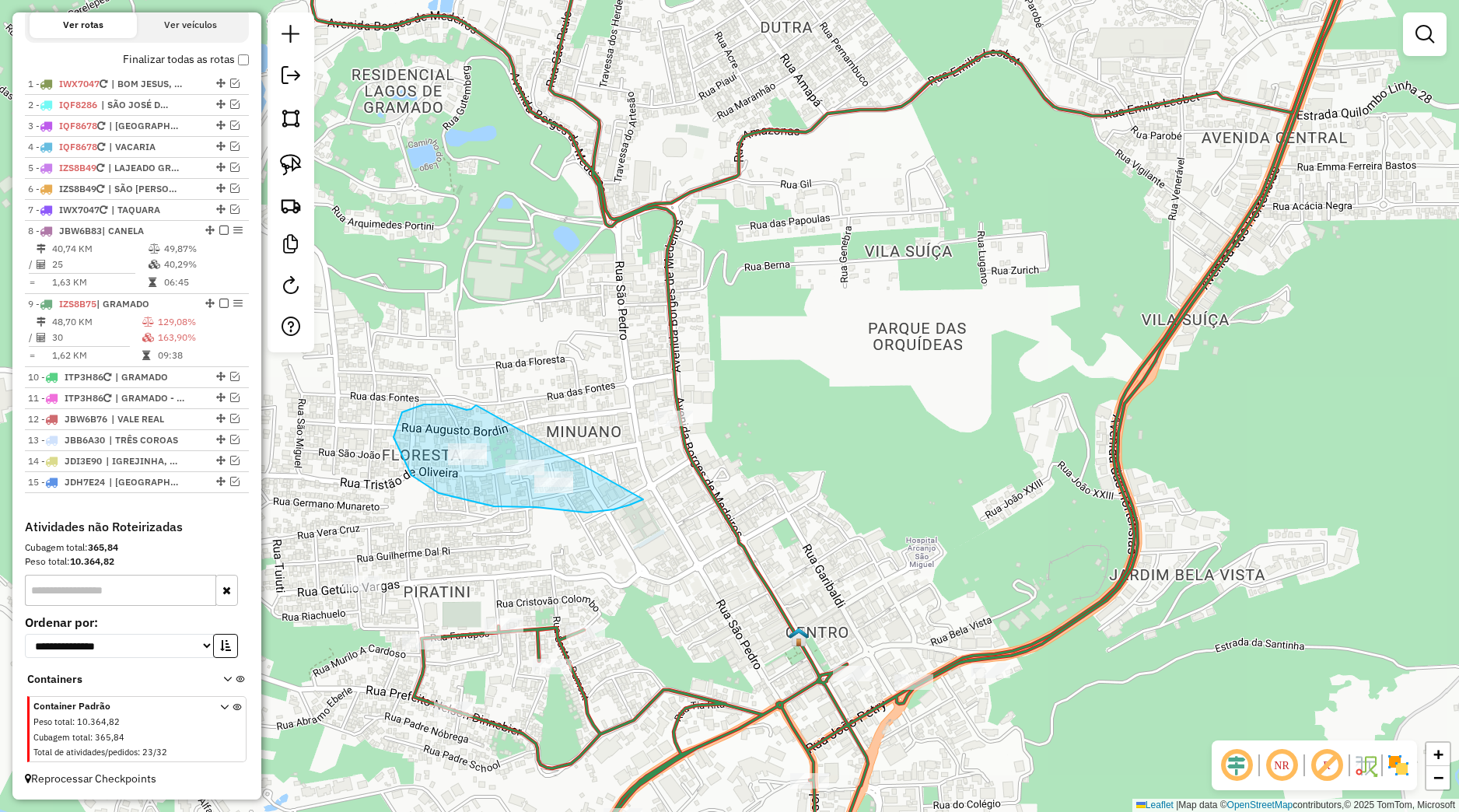
drag, startPoint x: 471, startPoint y: 409, endPoint x: 651, endPoint y: 496, distance: 199.9
click at [654, 496] on div "Rota 8 - Placa JBW6B83 12176 - MEADORA COFFE Rota 8 - Placa JBW6B83 7993 - HOTE…" at bounding box center [729, 406] width 1459 height 812
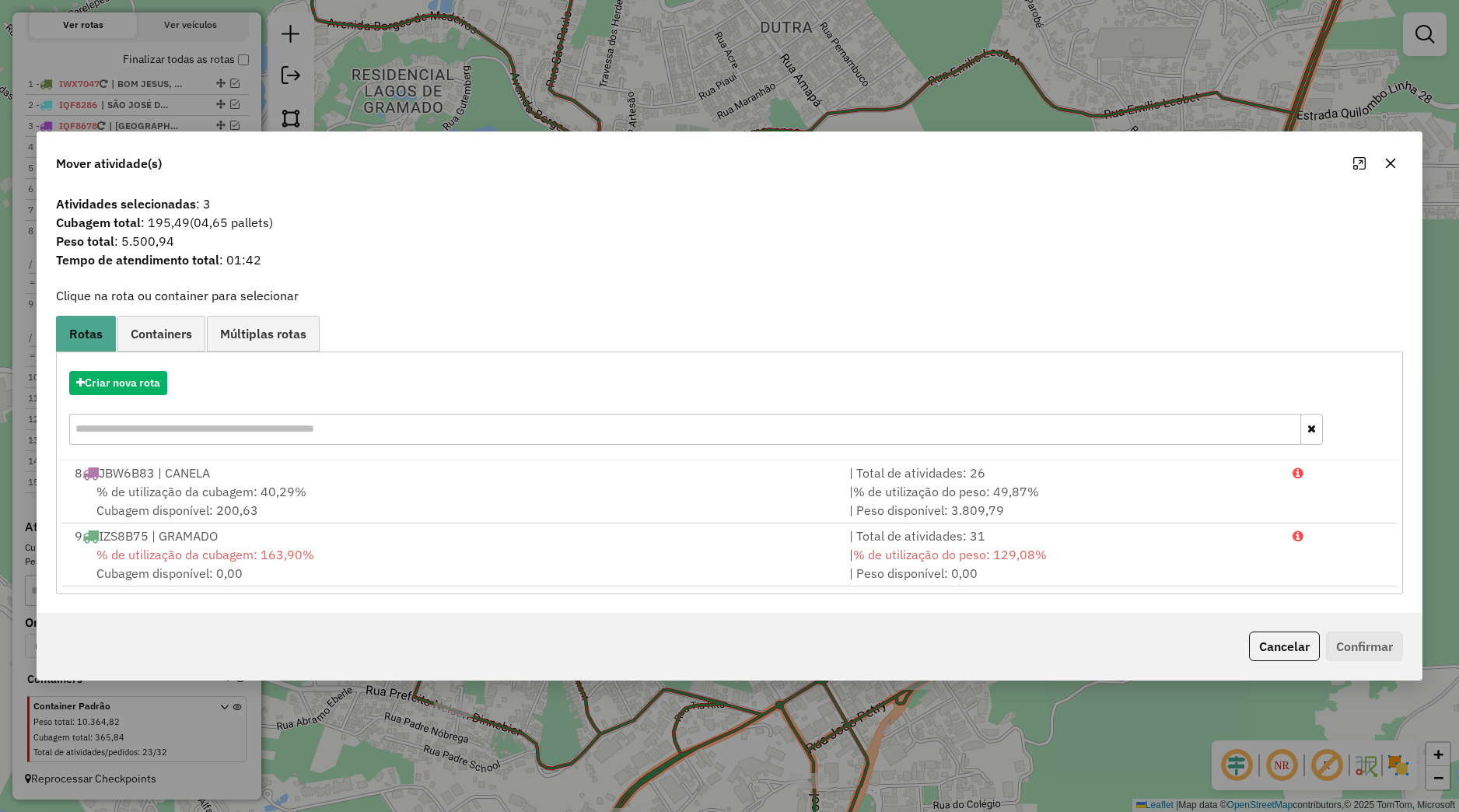
click at [1394, 171] on button "button" at bounding box center [1390, 163] width 25 height 25
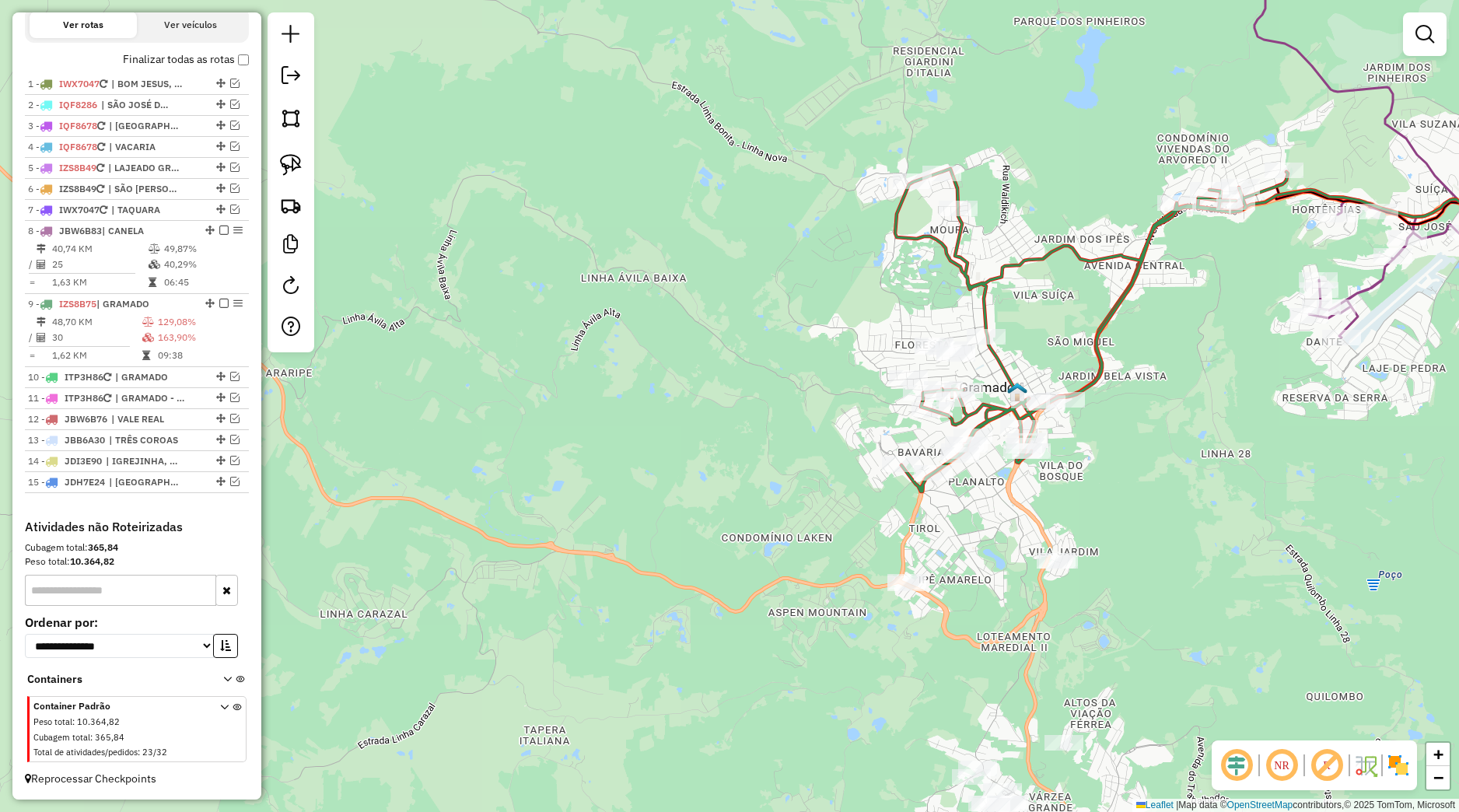
drag, startPoint x: 1138, startPoint y: 487, endPoint x: 1057, endPoint y: 427, distance: 100.8
click at [1057, 427] on div "Janela de atendimento Grade de atendimento Capacidade Transportadoras Veículos …" at bounding box center [729, 406] width 1459 height 812
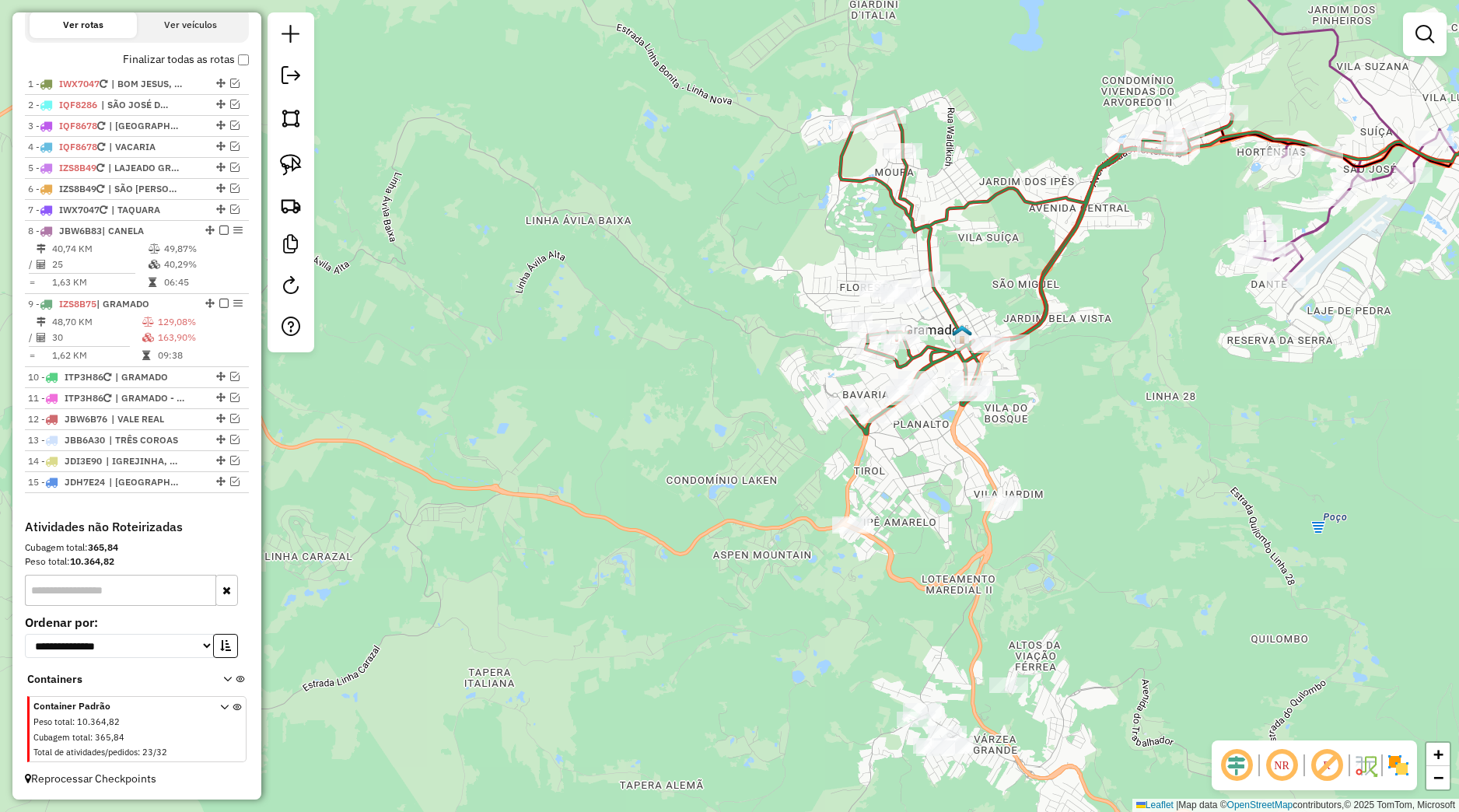
drag, startPoint x: 880, startPoint y: 581, endPoint x: 832, endPoint y: 427, distance: 161.3
click at [833, 427] on div "Janela de atendimento Grade de atendimento Capacidade Transportadoras Veículos …" at bounding box center [729, 406] width 1459 height 812
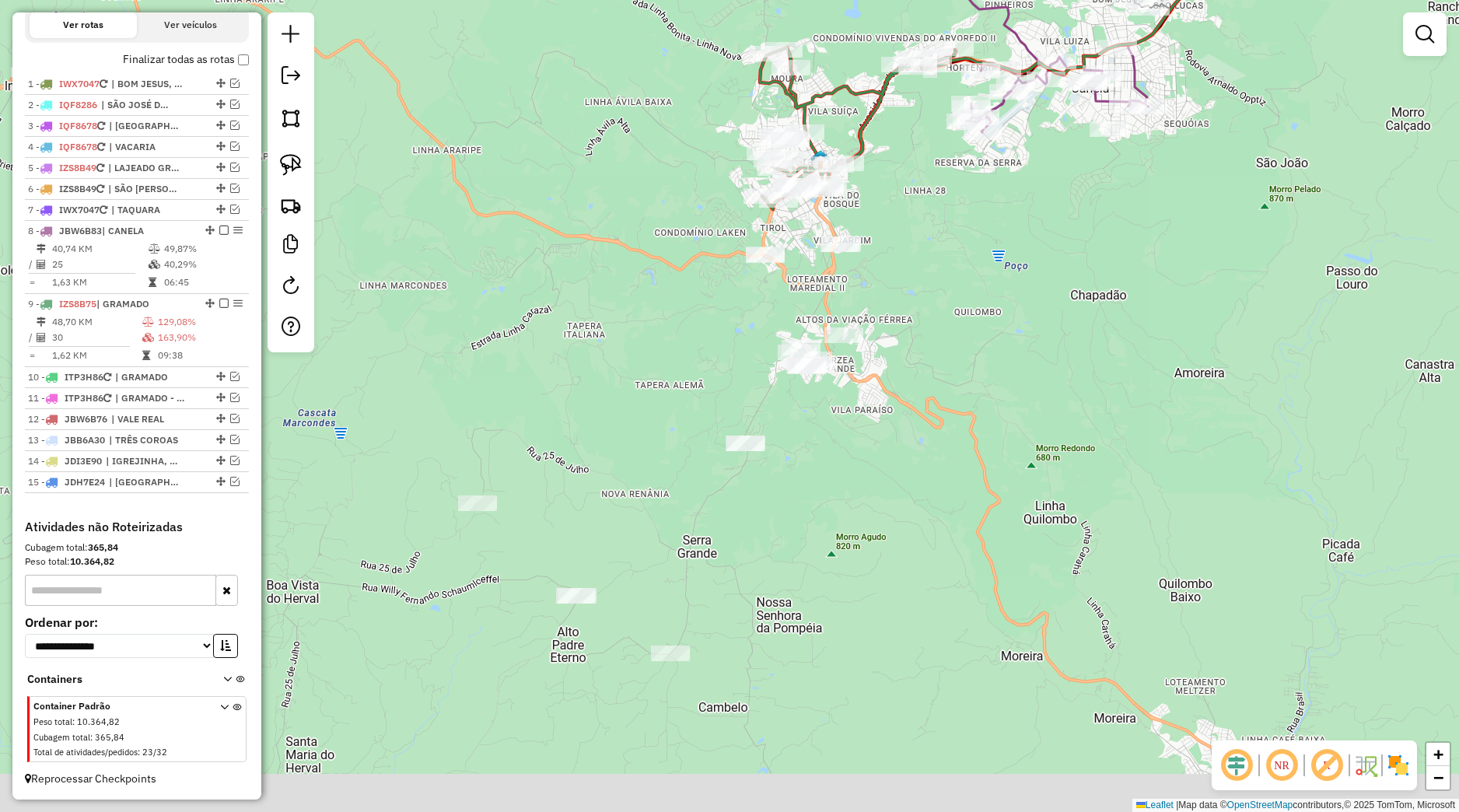
drag, startPoint x: 941, startPoint y: 609, endPoint x: 887, endPoint y: 454, distance: 164.1
click at [887, 454] on div "Janela de atendimento Grade de atendimento Capacidade Transportadoras Veículos …" at bounding box center [729, 406] width 1459 height 812
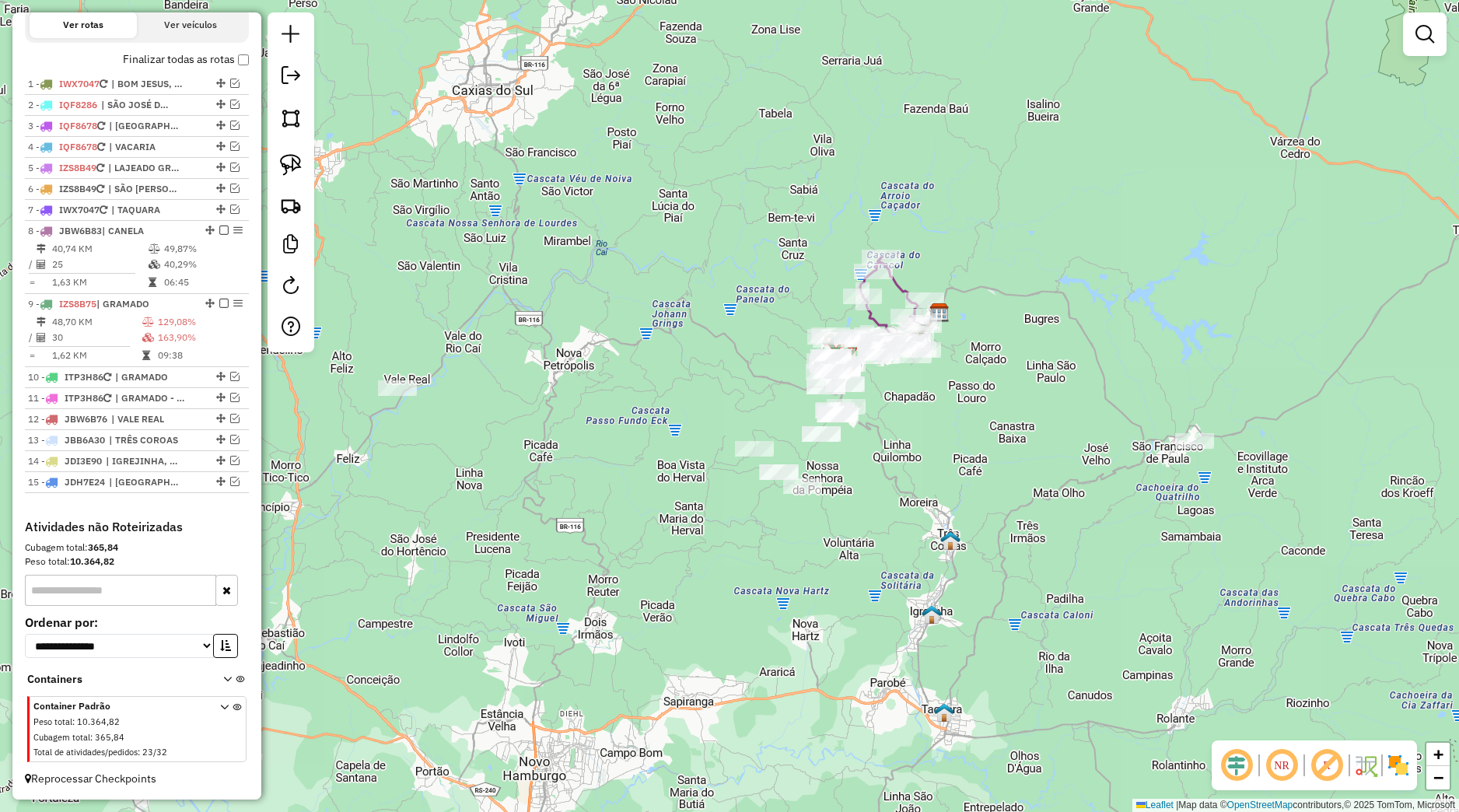
drag, startPoint x: 924, startPoint y: 556, endPoint x: 905, endPoint y: 551, distance: 19.6
click at [905, 551] on div "Janela de atendimento Grade de atendimento Capacidade Transportadoras Veículos …" at bounding box center [729, 406] width 1459 height 812
select select "*********"
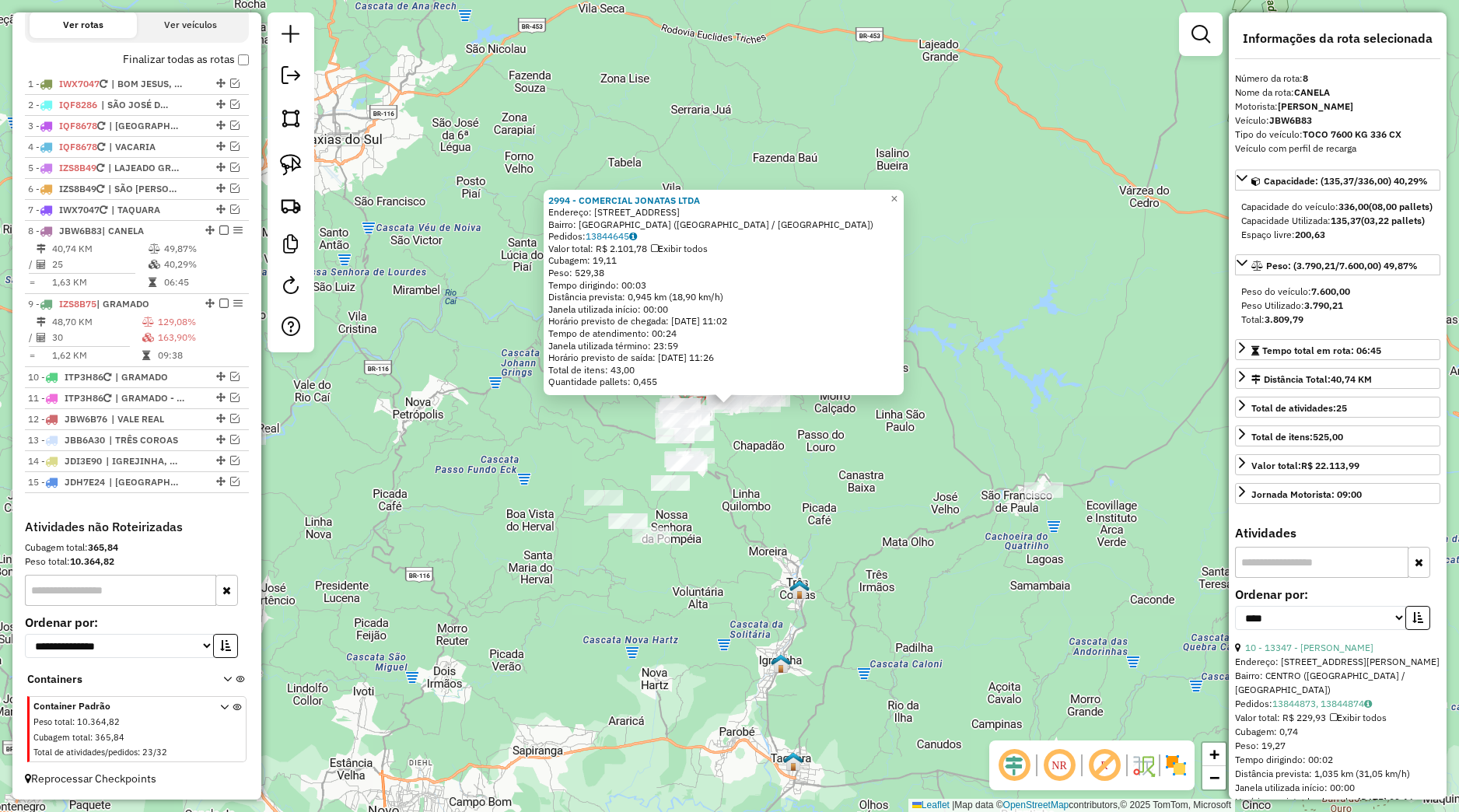
click at [794, 446] on div "2994 - COMERCIAL JONATAS LTDA Endereço: R DOS FARRAPOS 455 Bairro: VILA DANTE (…" at bounding box center [729, 406] width 1459 height 812
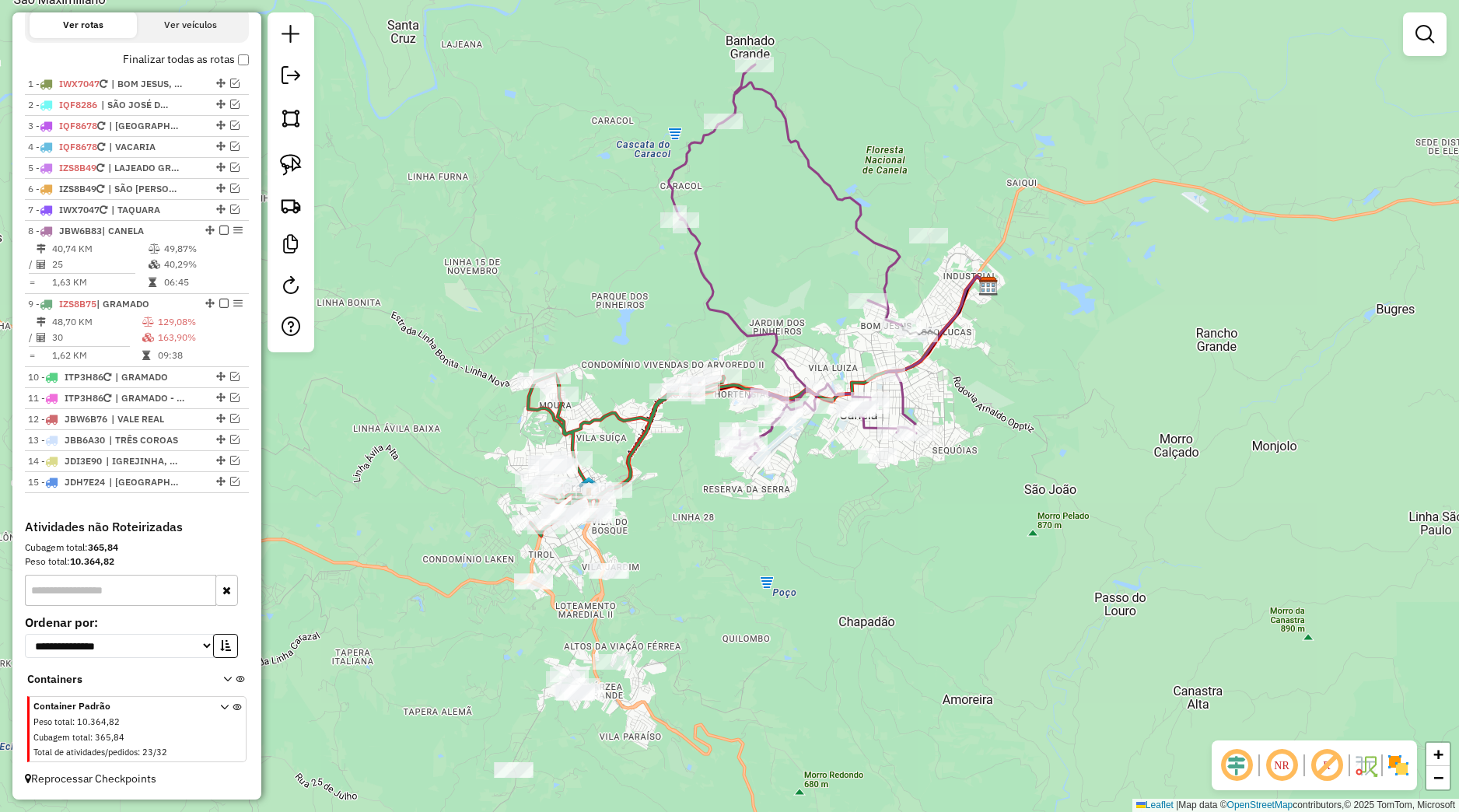
drag, startPoint x: 728, startPoint y: 492, endPoint x: 767, endPoint y: 573, distance: 89.9
click at [767, 573] on div "Janela de atendimento Grade de atendimento Capacidade Transportadoras Veículos …" at bounding box center [729, 406] width 1459 height 812
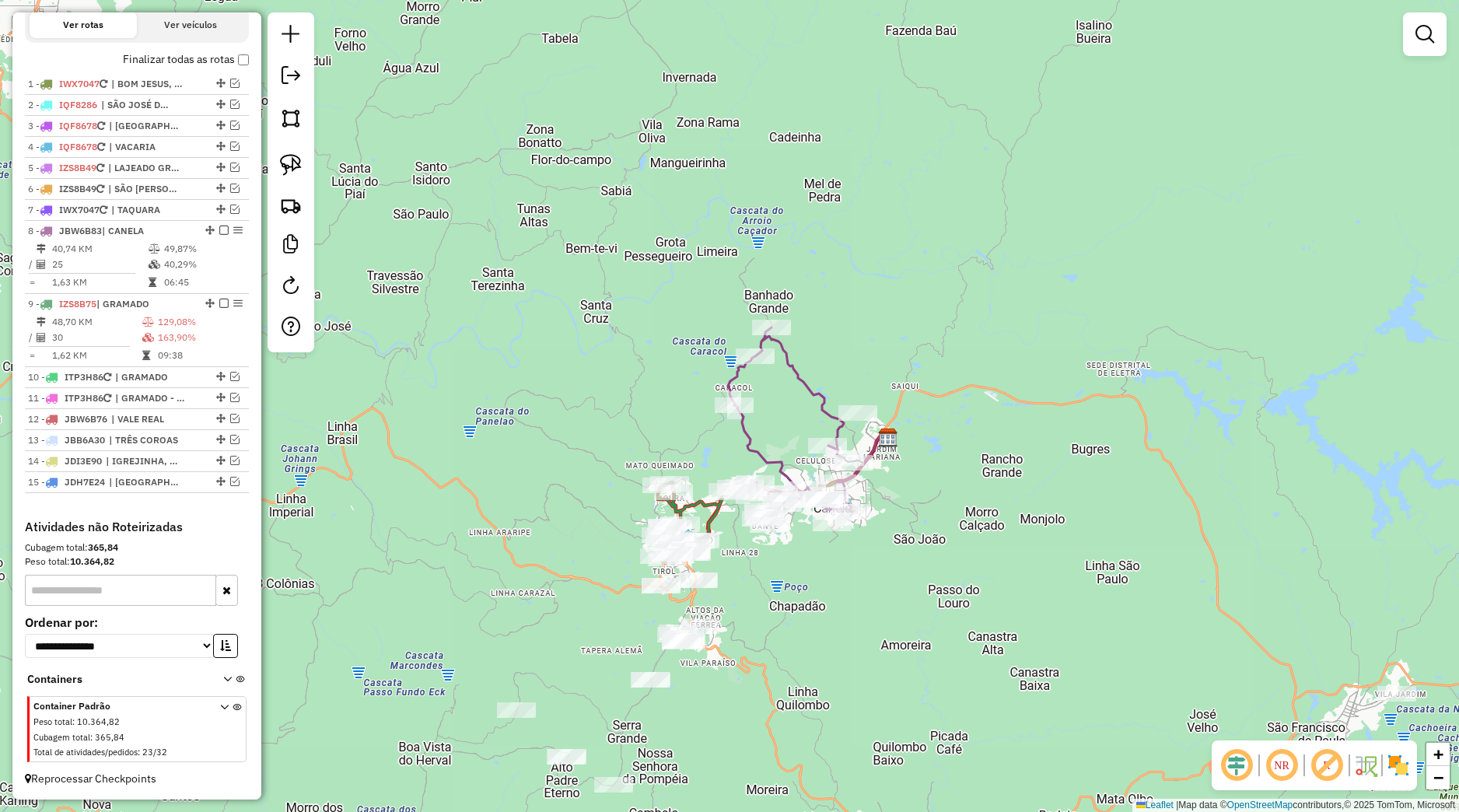
drag, startPoint x: 796, startPoint y: 602, endPoint x: 809, endPoint y: 616, distance: 19.1
click at [809, 616] on div "Janela de atendimento Grade de atendimento Capacidade Transportadoras Veículos …" at bounding box center [729, 406] width 1459 height 812
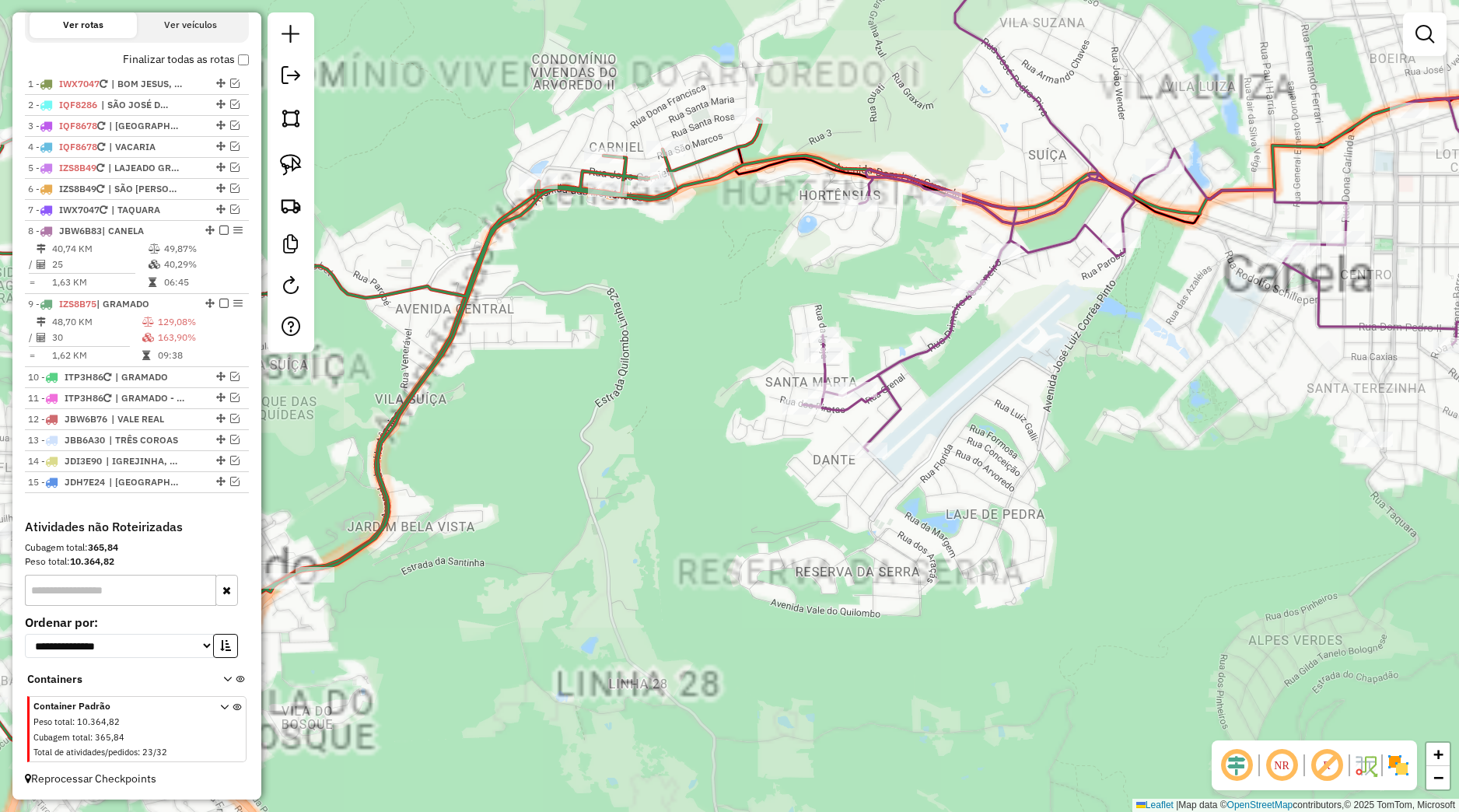
drag, startPoint x: 700, startPoint y: 591, endPoint x: 856, endPoint y: 578, distance: 156.5
click at [854, 580] on div "Janela de atendimento Grade de atendimento Capacidade Transportadoras Veículos …" at bounding box center [729, 406] width 1459 height 812
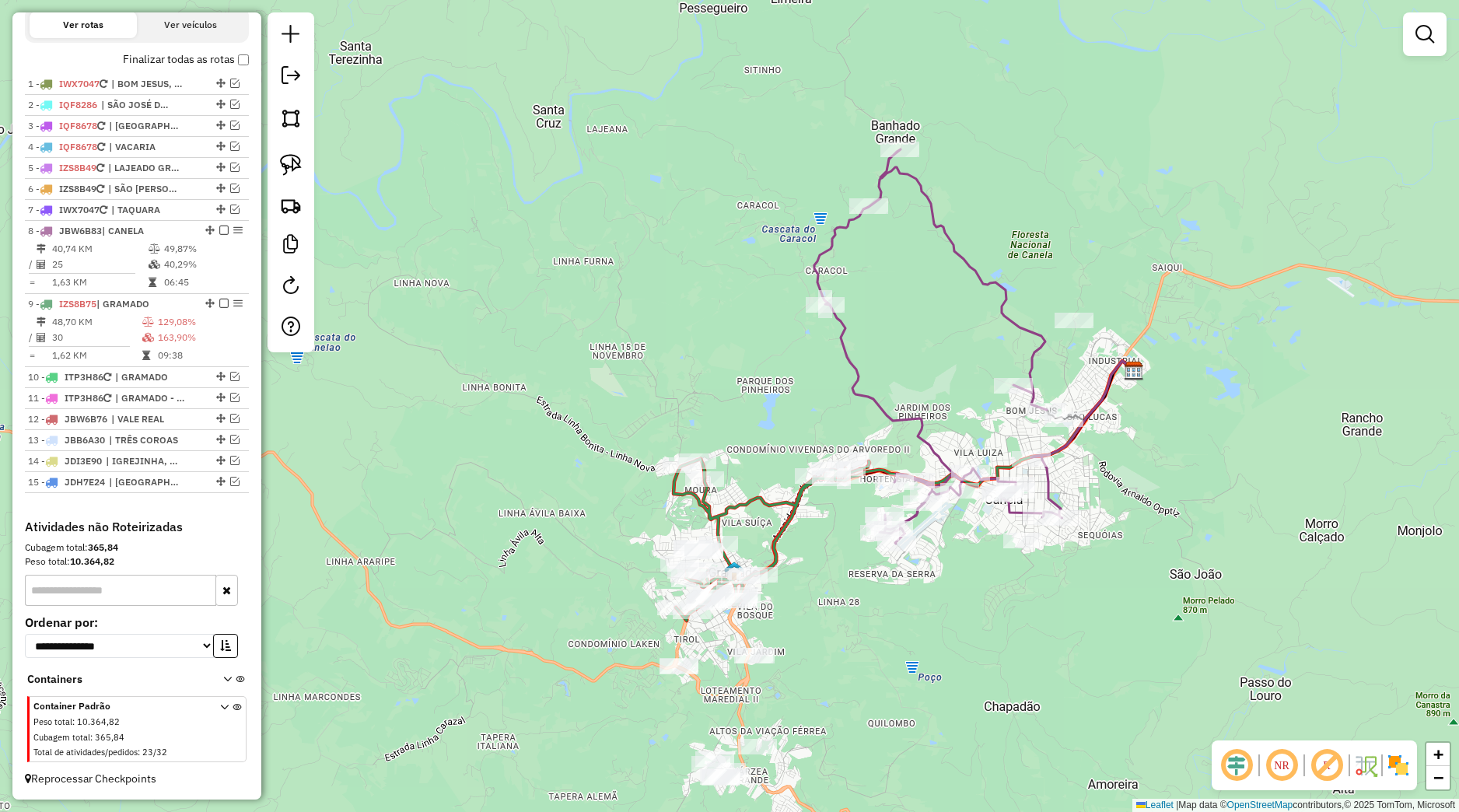
drag, startPoint x: 845, startPoint y: 697, endPoint x: 916, endPoint y: 662, distance: 79.2
click at [919, 662] on div "Janela de atendimento Grade de atendimento Capacidade Transportadoras Veículos …" at bounding box center [729, 406] width 1459 height 812
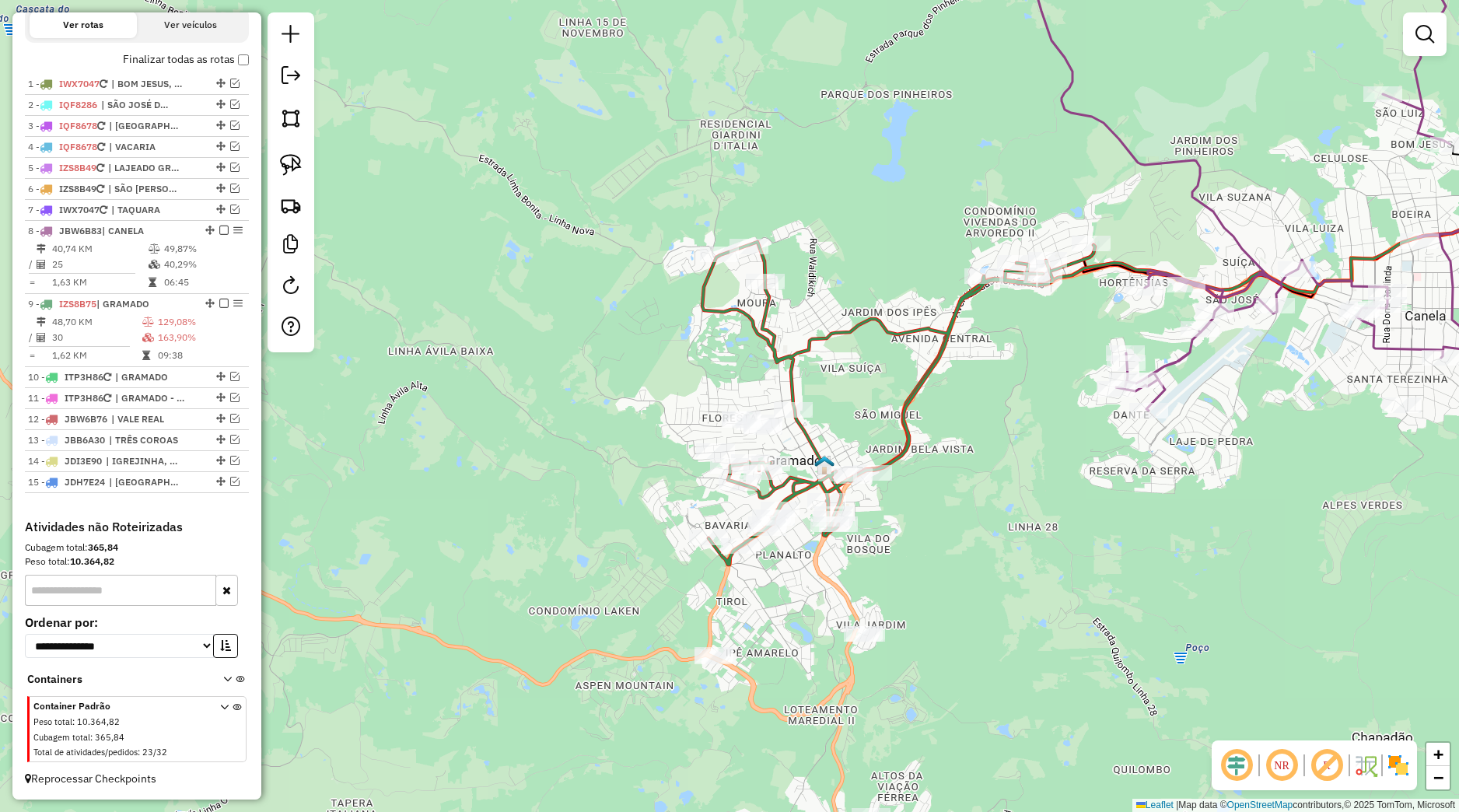
drag, startPoint x: 797, startPoint y: 600, endPoint x: 822, endPoint y: 573, distance: 36.8
click at [825, 576] on div "Janela de atendimento Grade de atendimento Capacidade Transportadoras Veículos …" at bounding box center [729, 406] width 1459 height 812
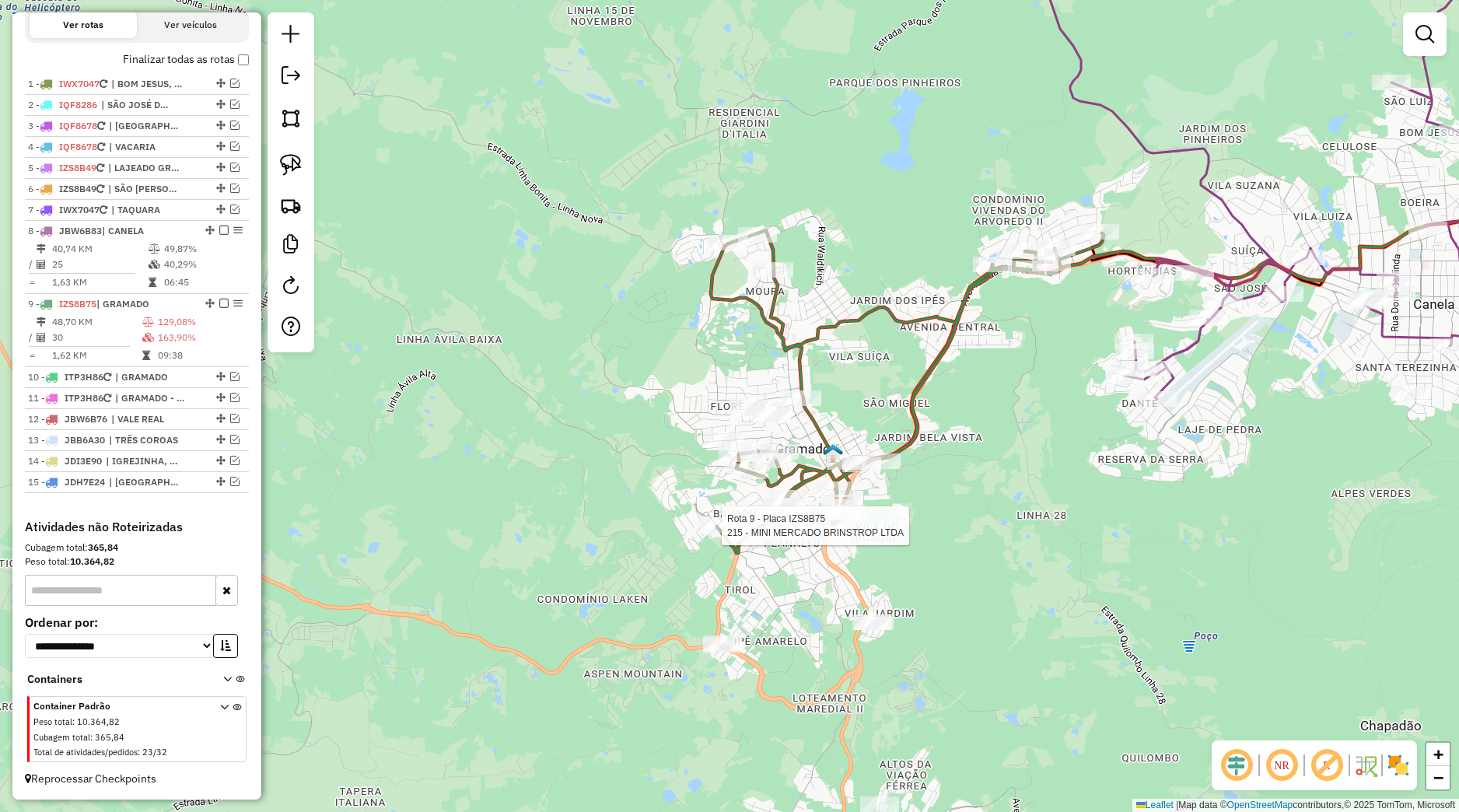
select select "*********"
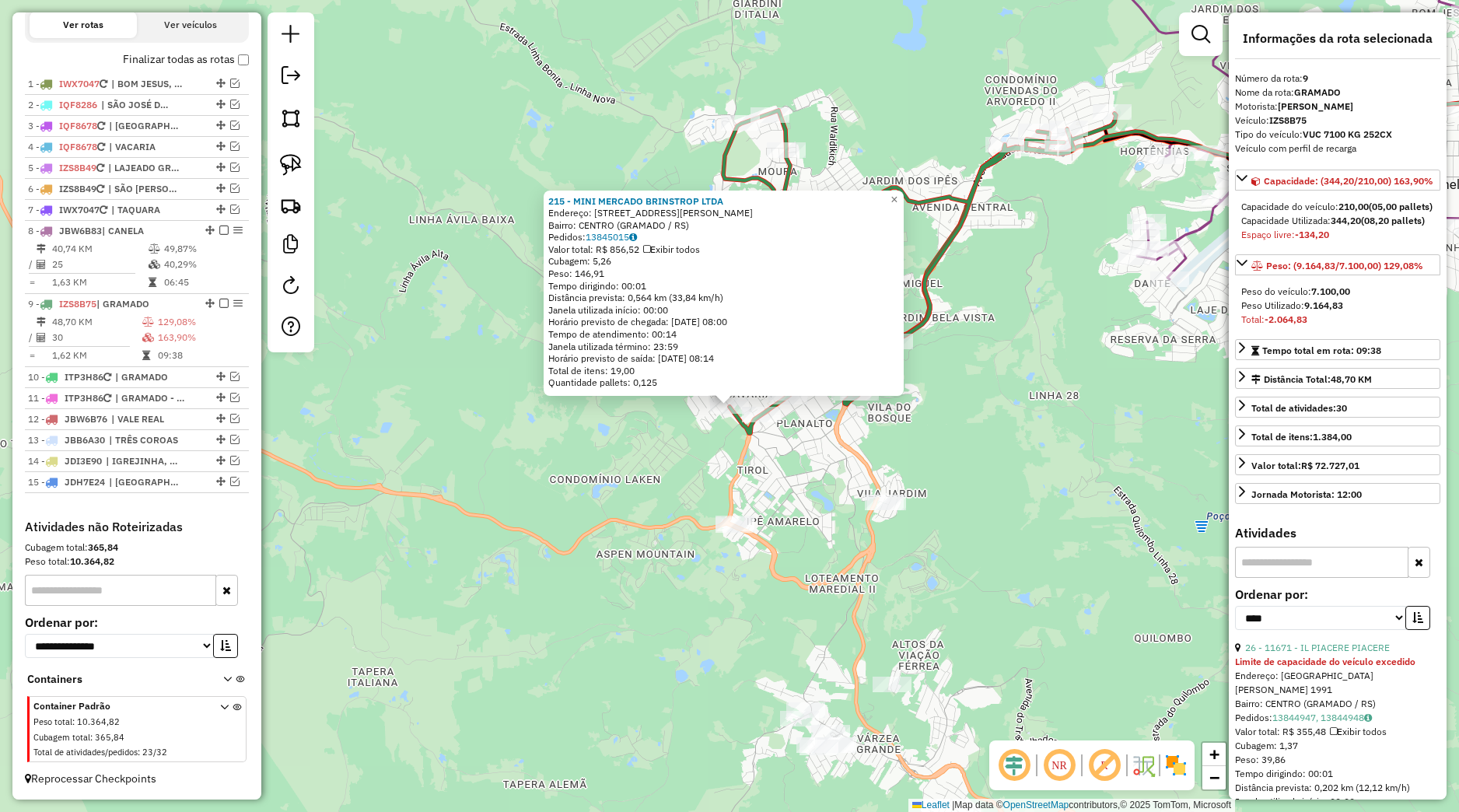
click at [747, 464] on div "215 - MINI MERCADO BRINSTROP LTDA Endereço: R THEOBALDO PRINSTROP 350 Bairro: C…" at bounding box center [729, 406] width 1459 height 812
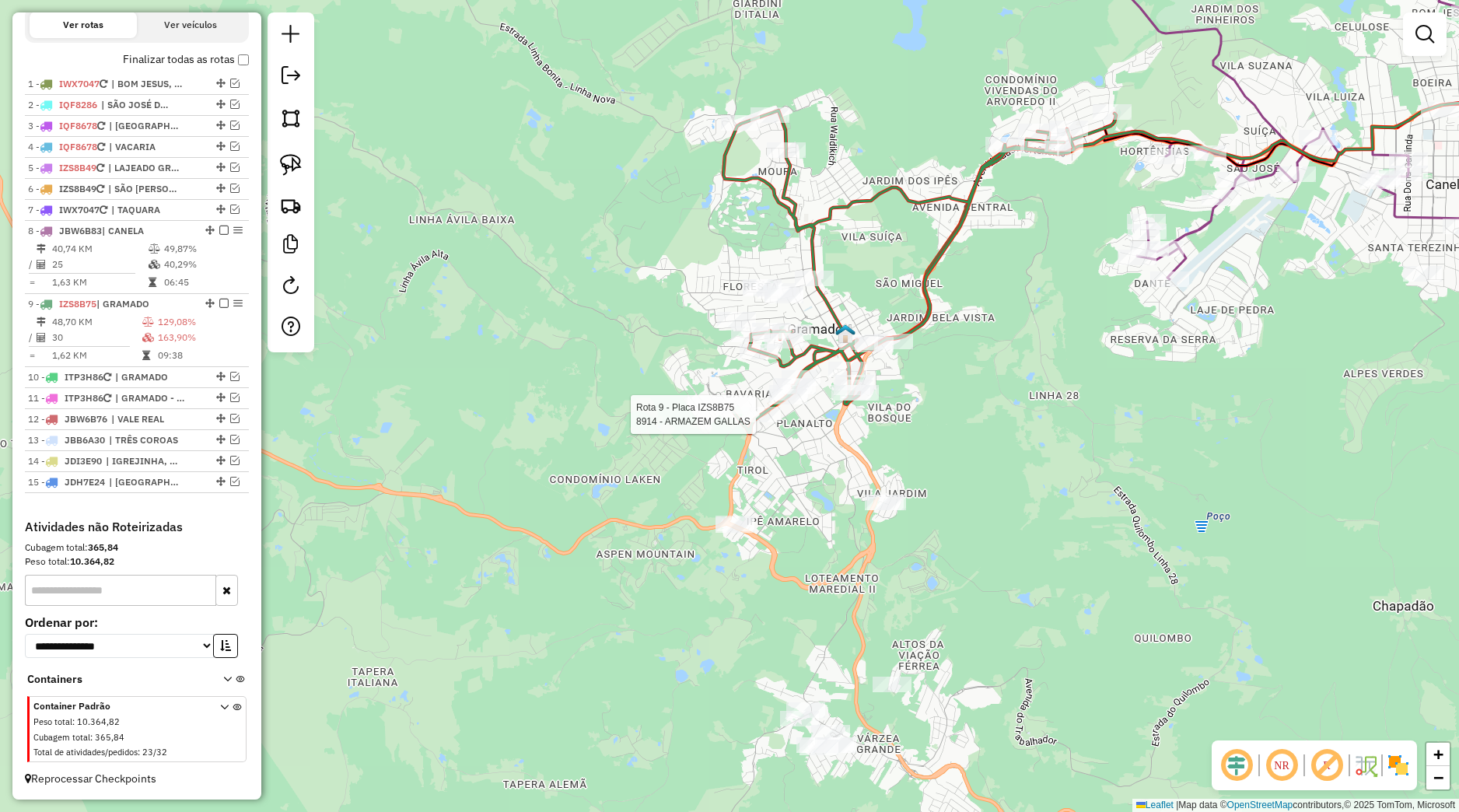
select select "*********"
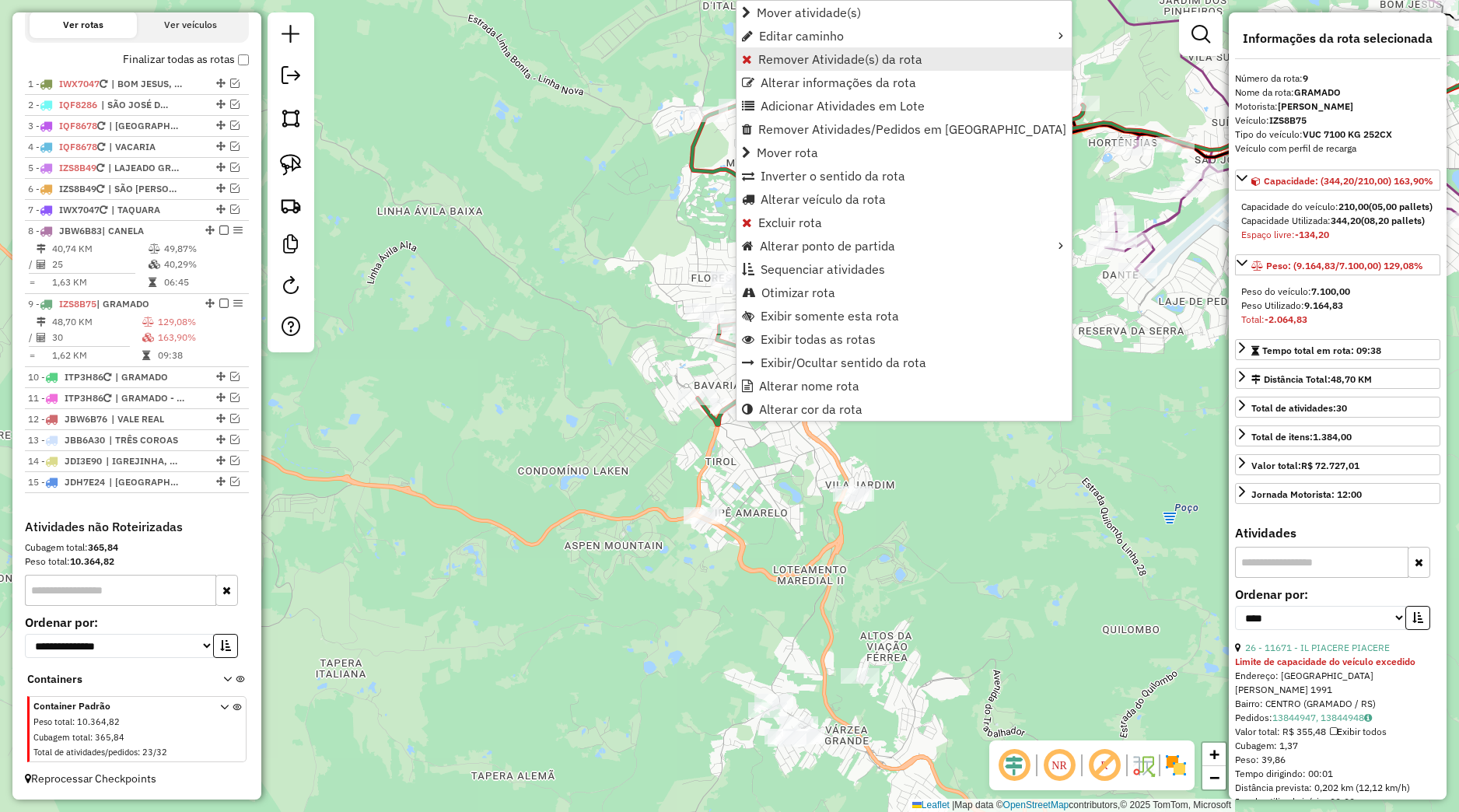
click at [801, 62] on span "Remover Atividade(s) da rota" at bounding box center [840, 59] width 164 height 13
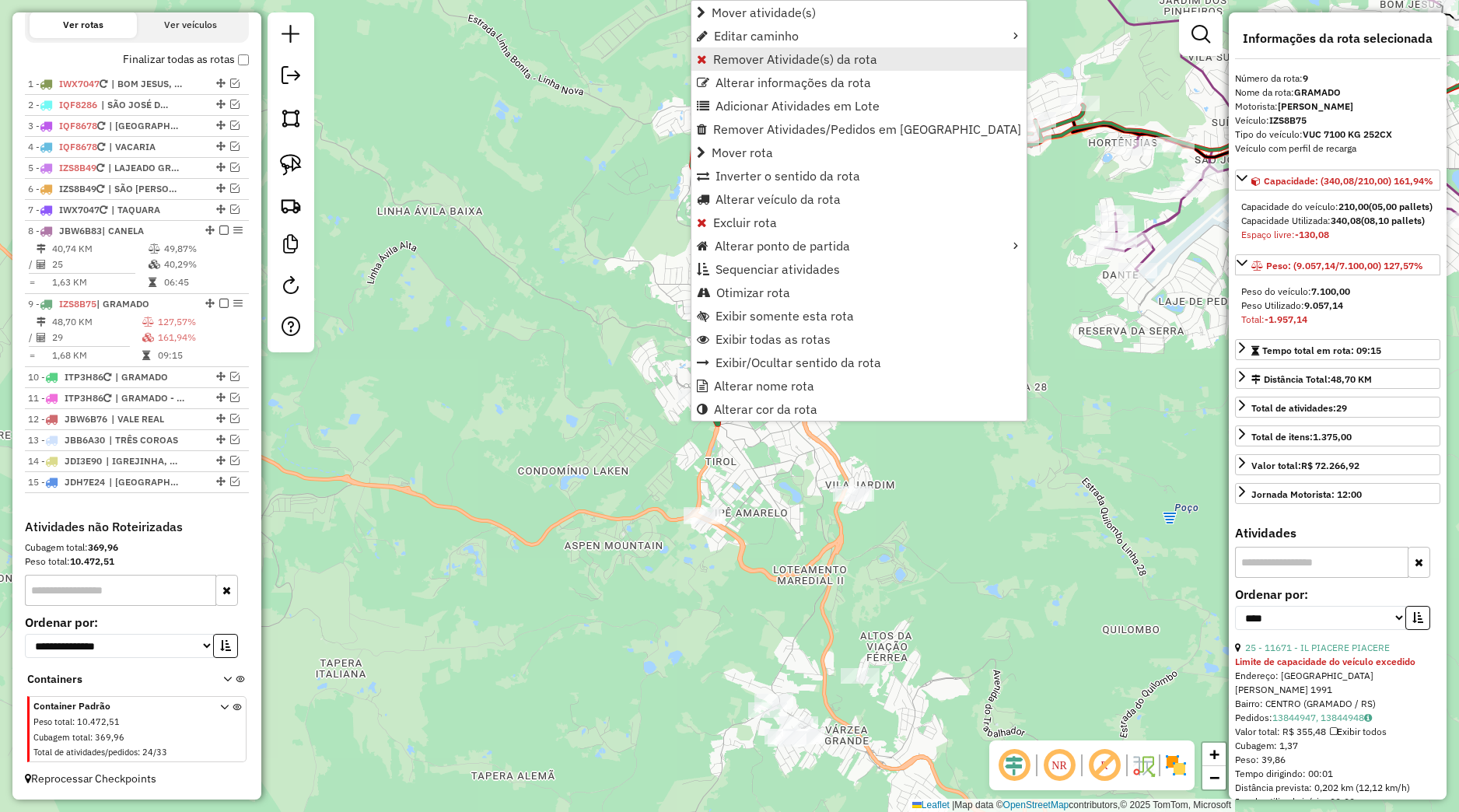
click at [824, 59] on span "Remover Atividade(s) da rota" at bounding box center [795, 59] width 164 height 13
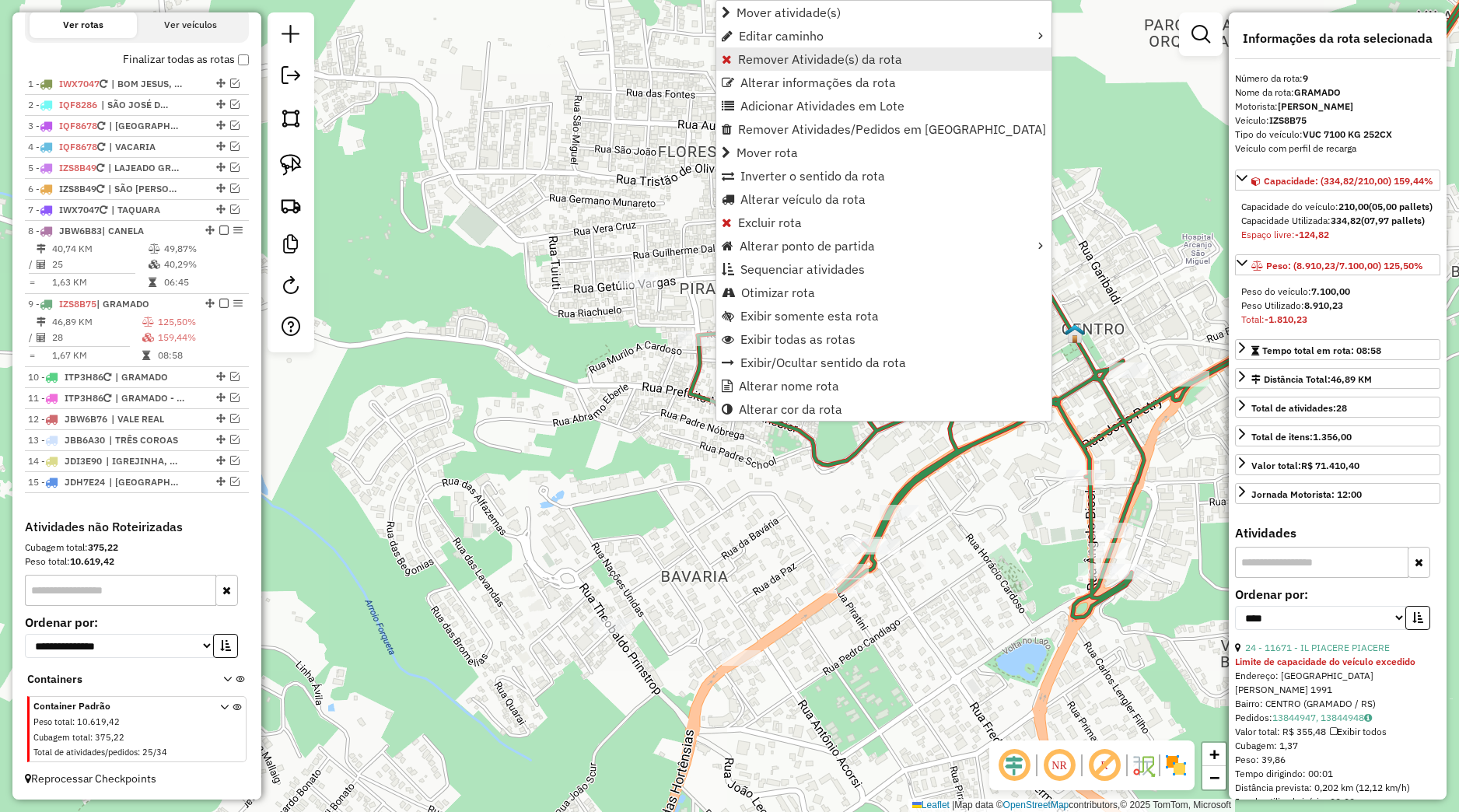
click at [791, 61] on span "Remover Atividade(s) da rota" at bounding box center [820, 59] width 164 height 13
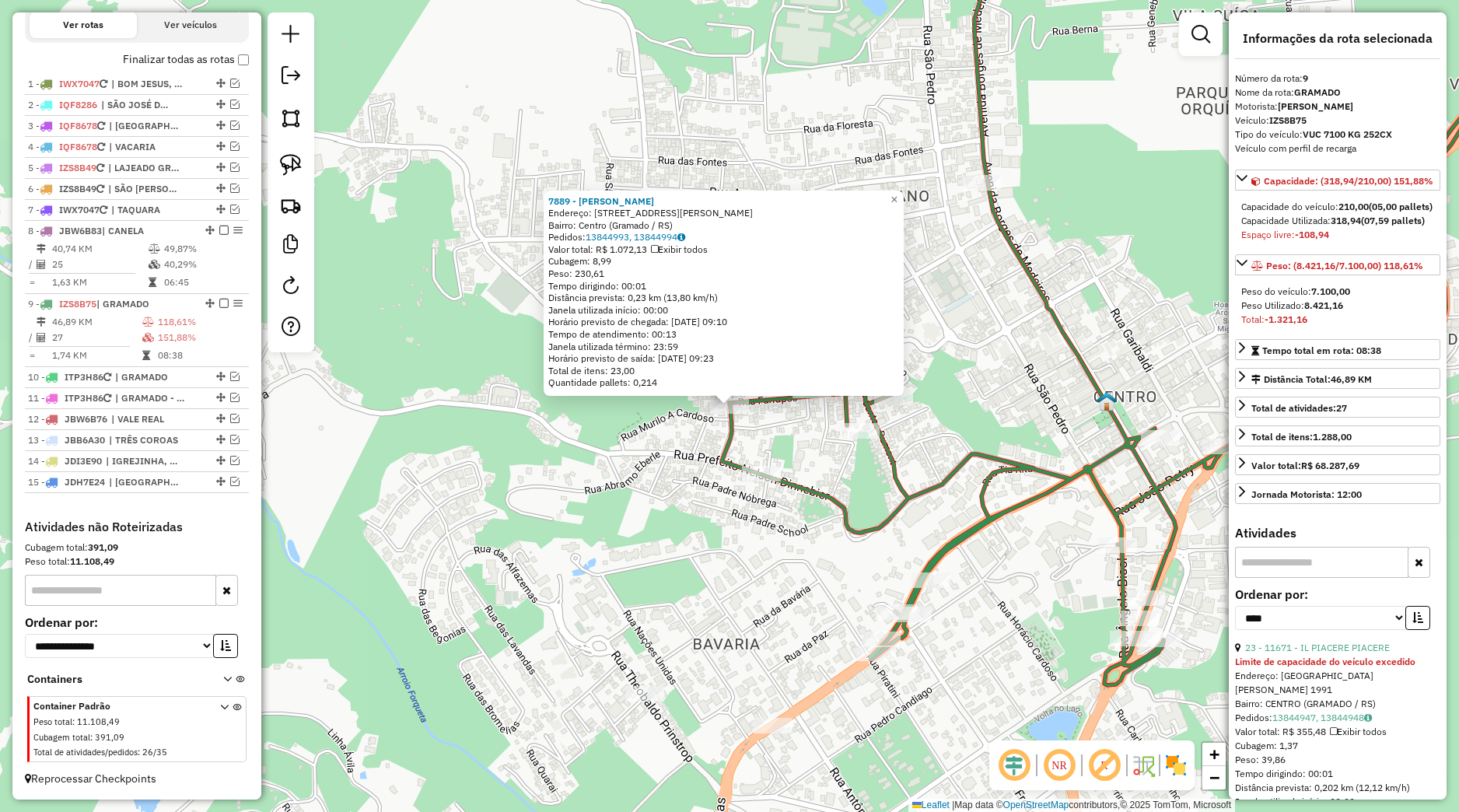
click at [781, 419] on div "7889 - MARIA ELENA BORBAS Endereço: Rua Guilherme Dal Ri, 465 Bairro: Centro (G…" at bounding box center [729, 406] width 1459 height 812
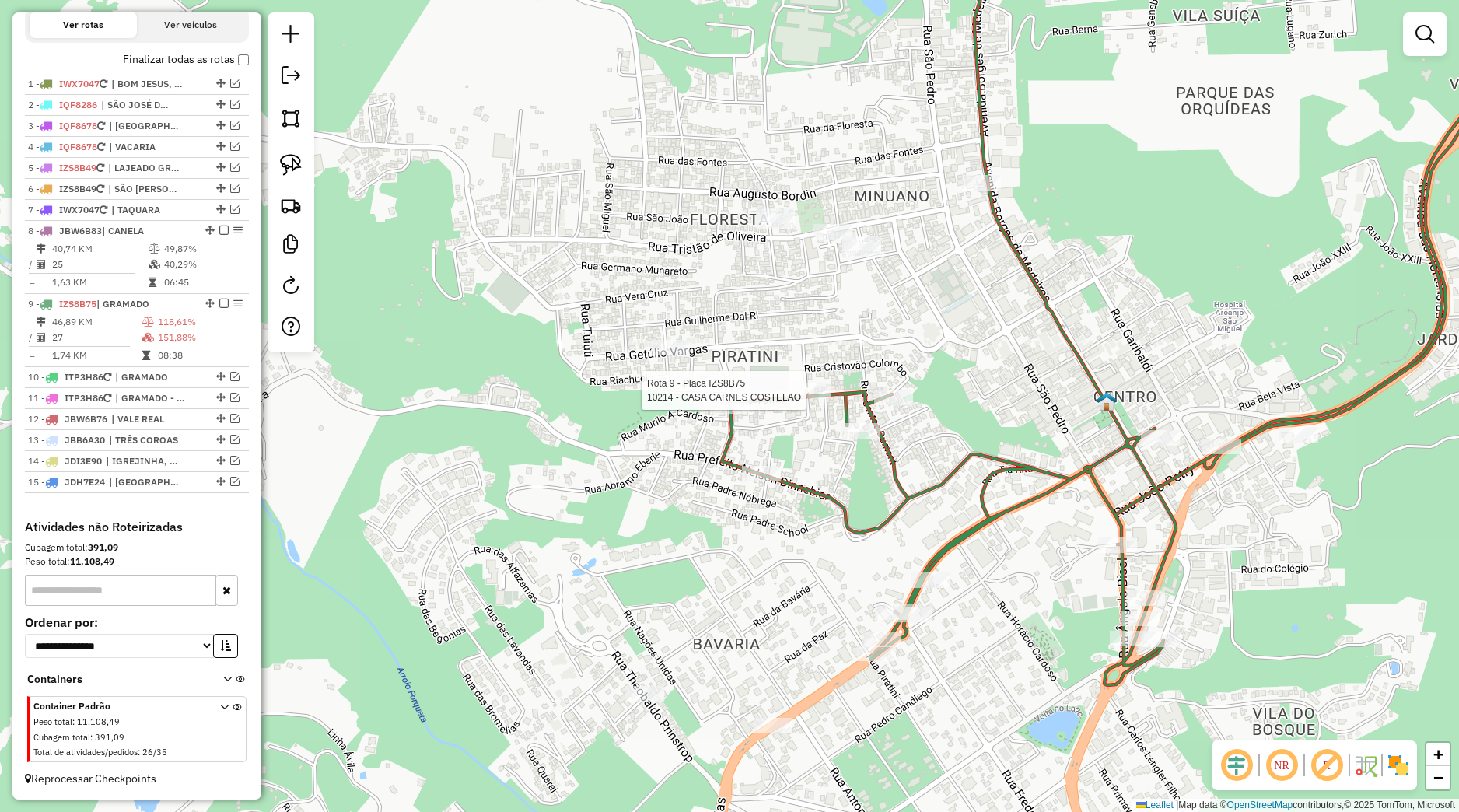
select select "*********"
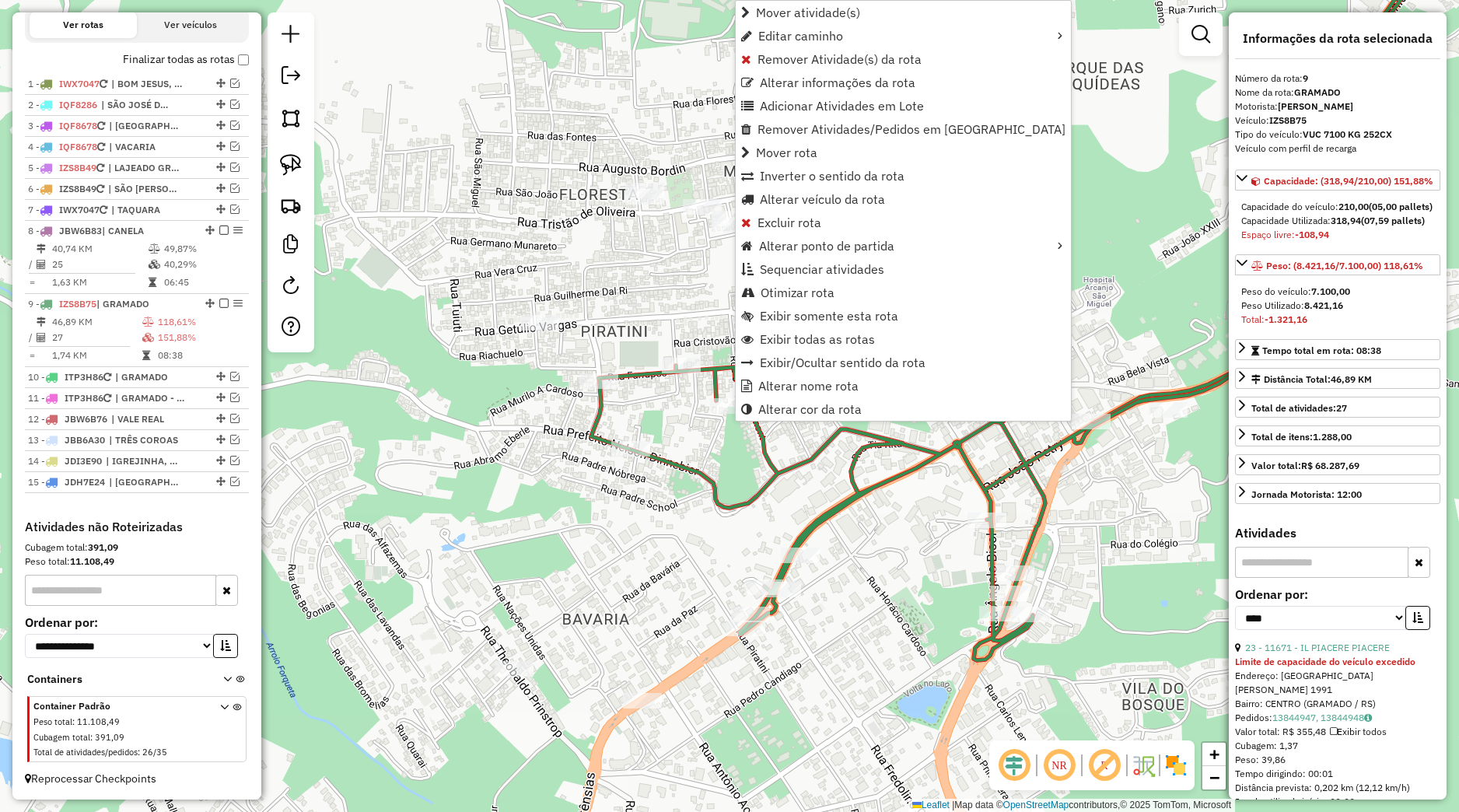
click at [715, 421] on div "Janela de atendimento Grade de atendimento Capacidade Transportadoras Veículos …" at bounding box center [729, 406] width 1459 height 812
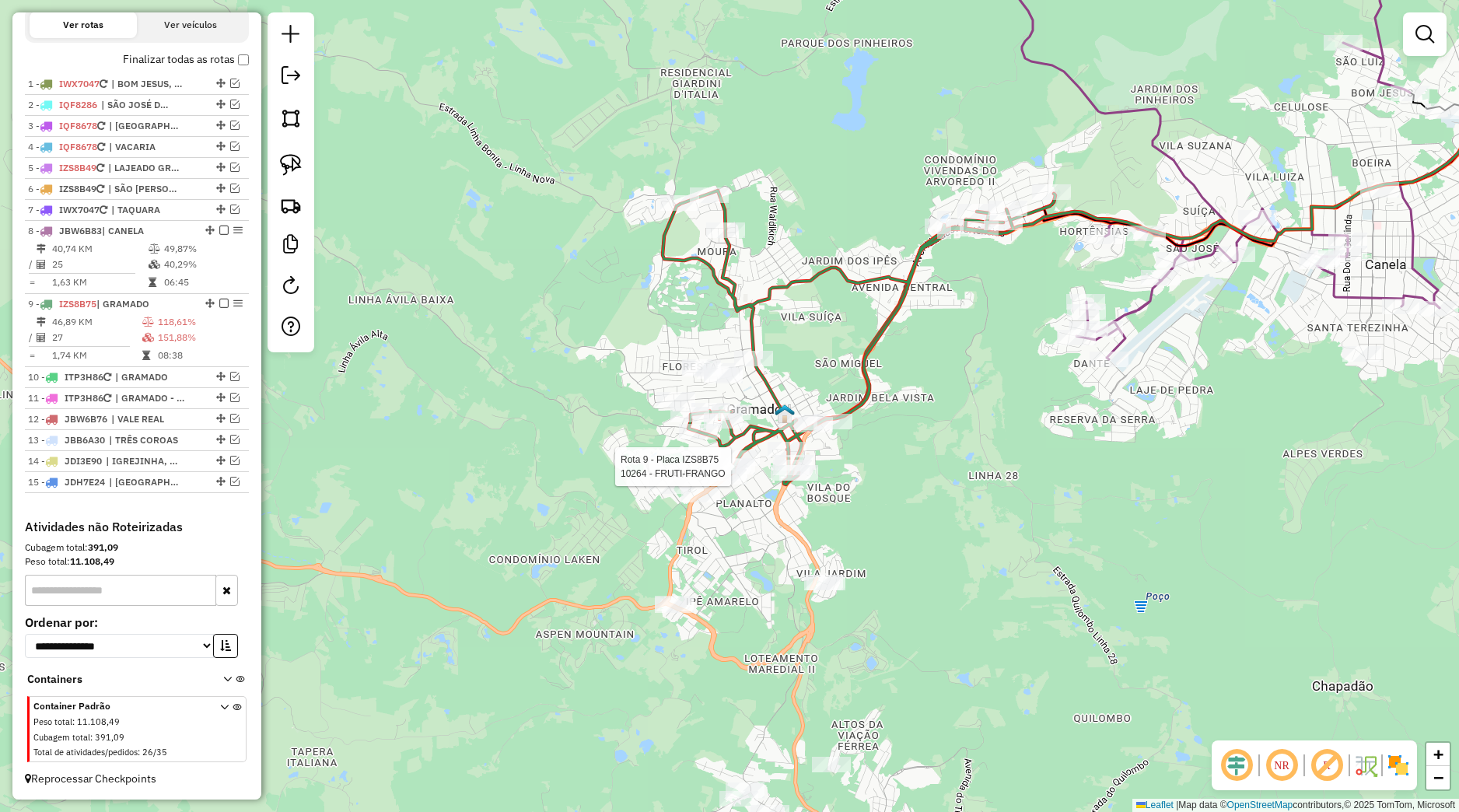
select select "*********"
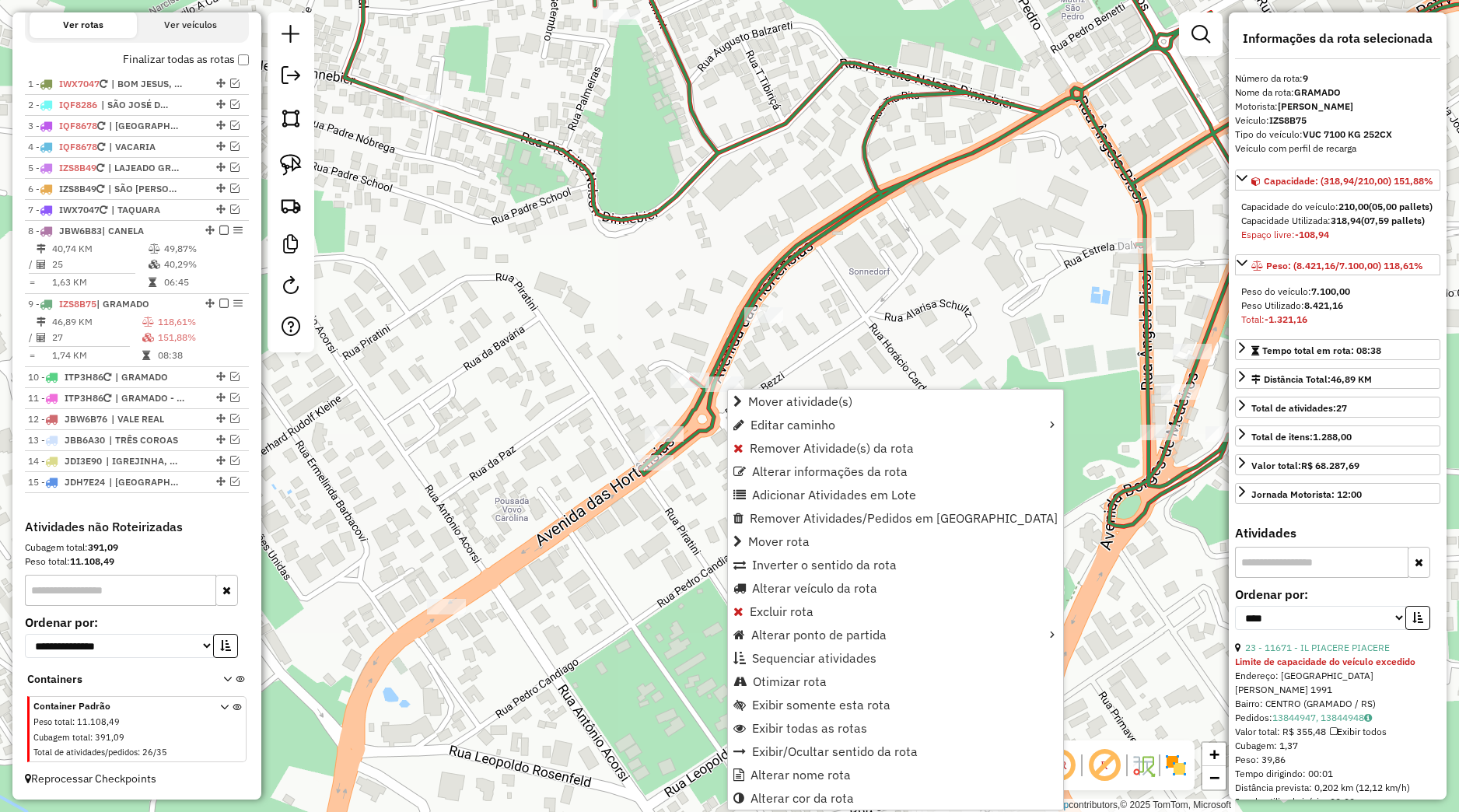
click at [677, 496] on div "Rota 9 - Placa IZS8B75 3055 - SUPER GROSS- SC Janela de atendimento Grade de at…" at bounding box center [729, 406] width 1459 height 812
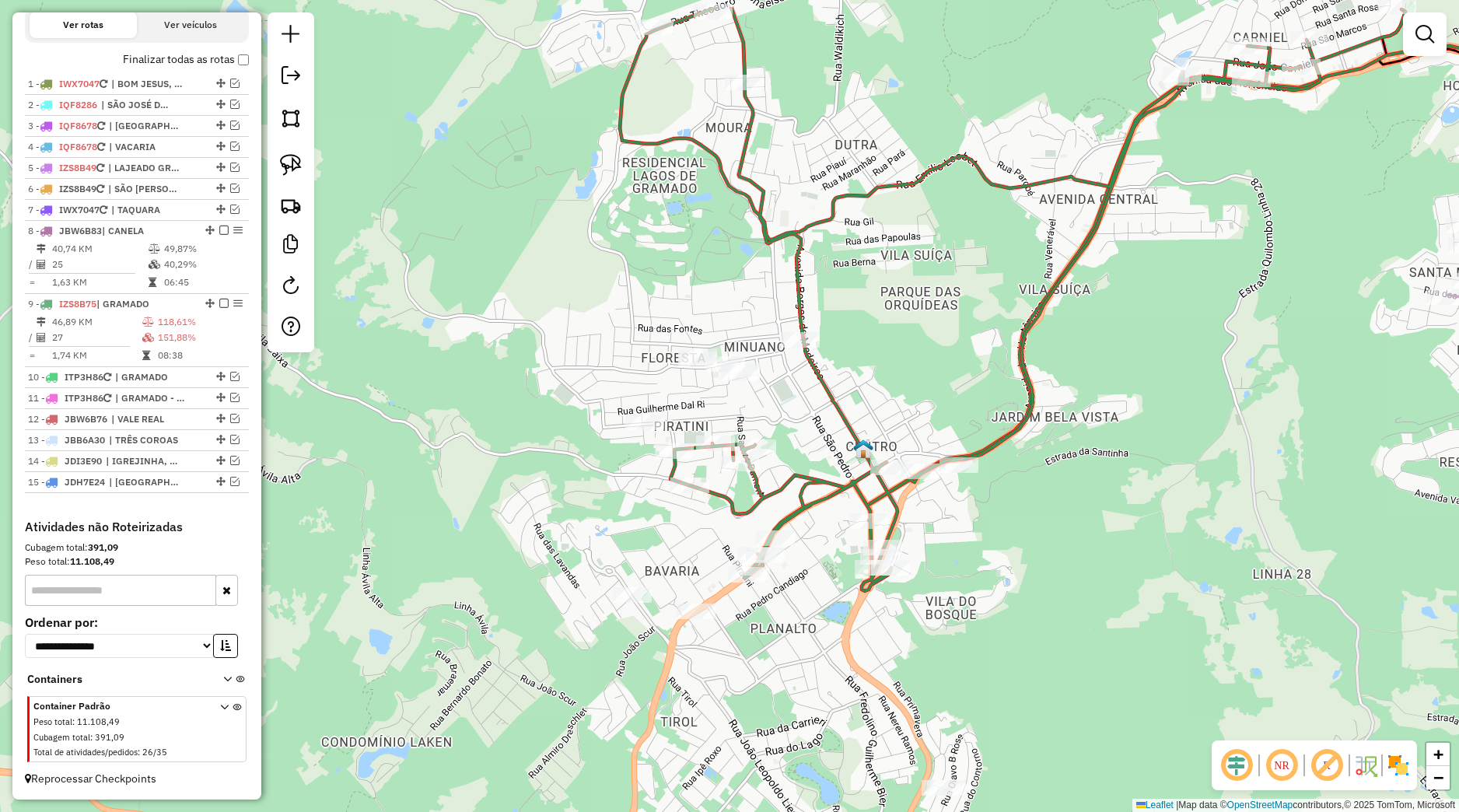
drag, startPoint x: 753, startPoint y: 400, endPoint x: 786, endPoint y: 436, distance: 48.8
click at [786, 436] on div "Janela de atendimento Grade de atendimento Capacidade Transportadoras Veículos …" at bounding box center [729, 406] width 1459 height 812
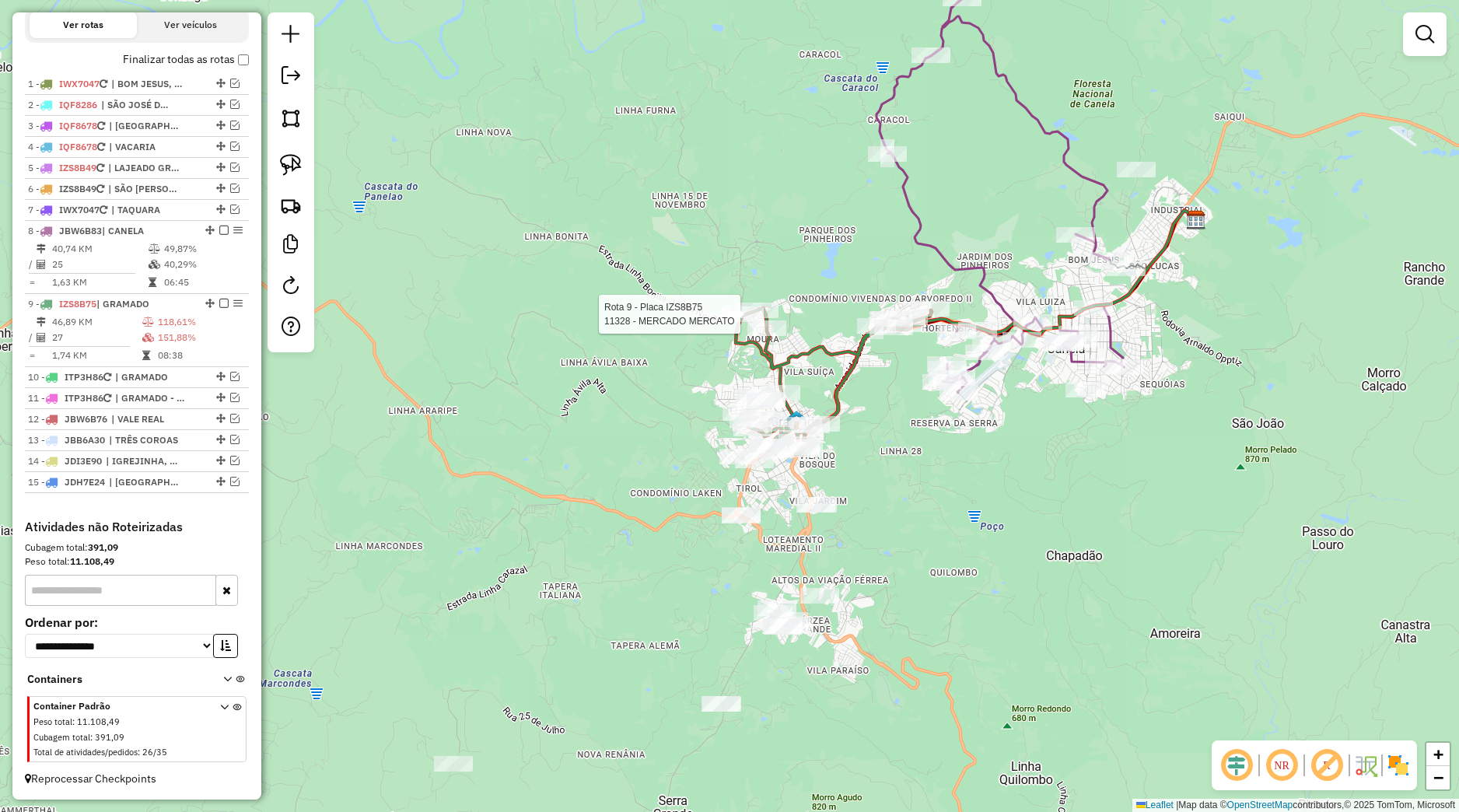
select select "*********"
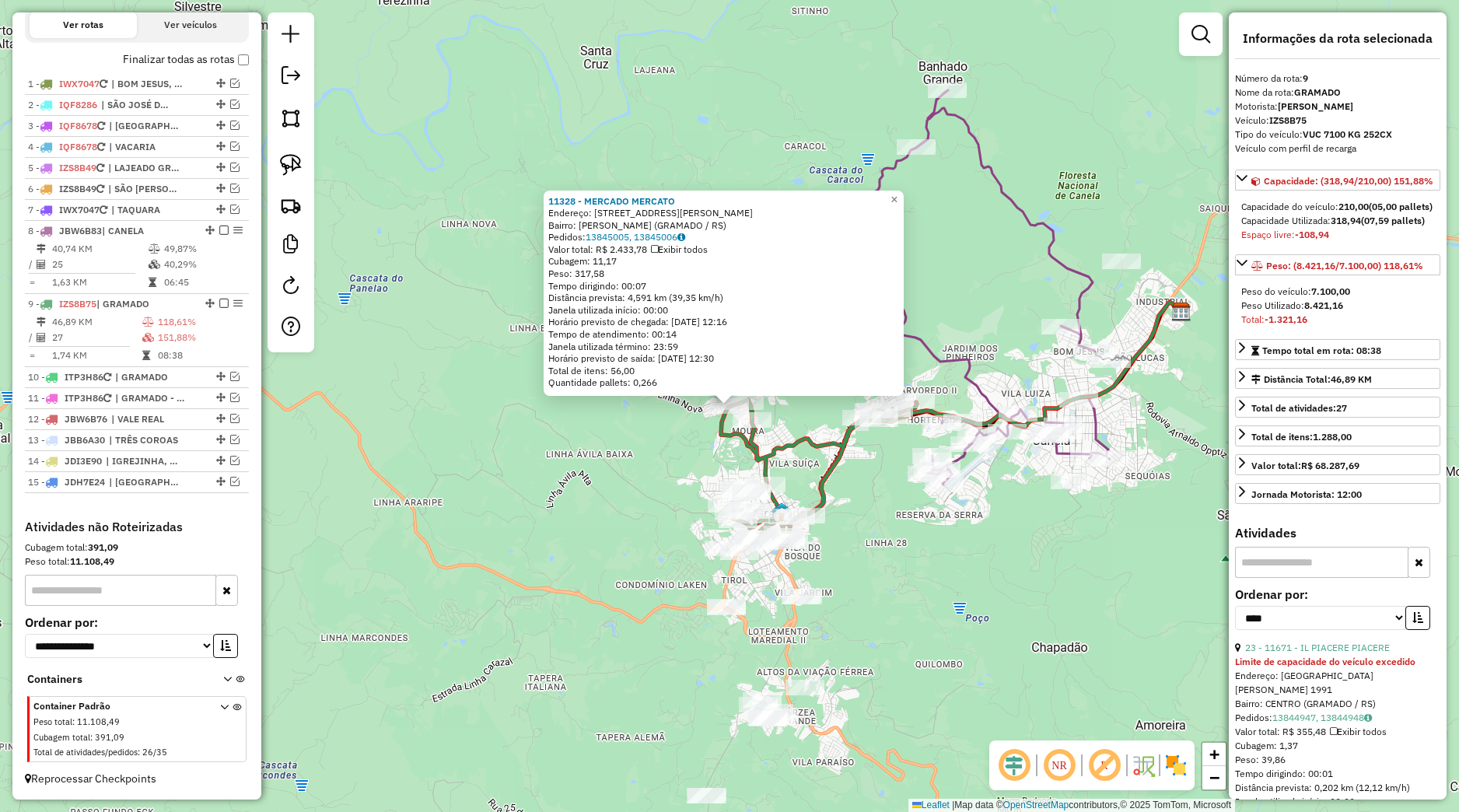
click at [722, 439] on icon at bounding box center [818, 474] width 196 height 147
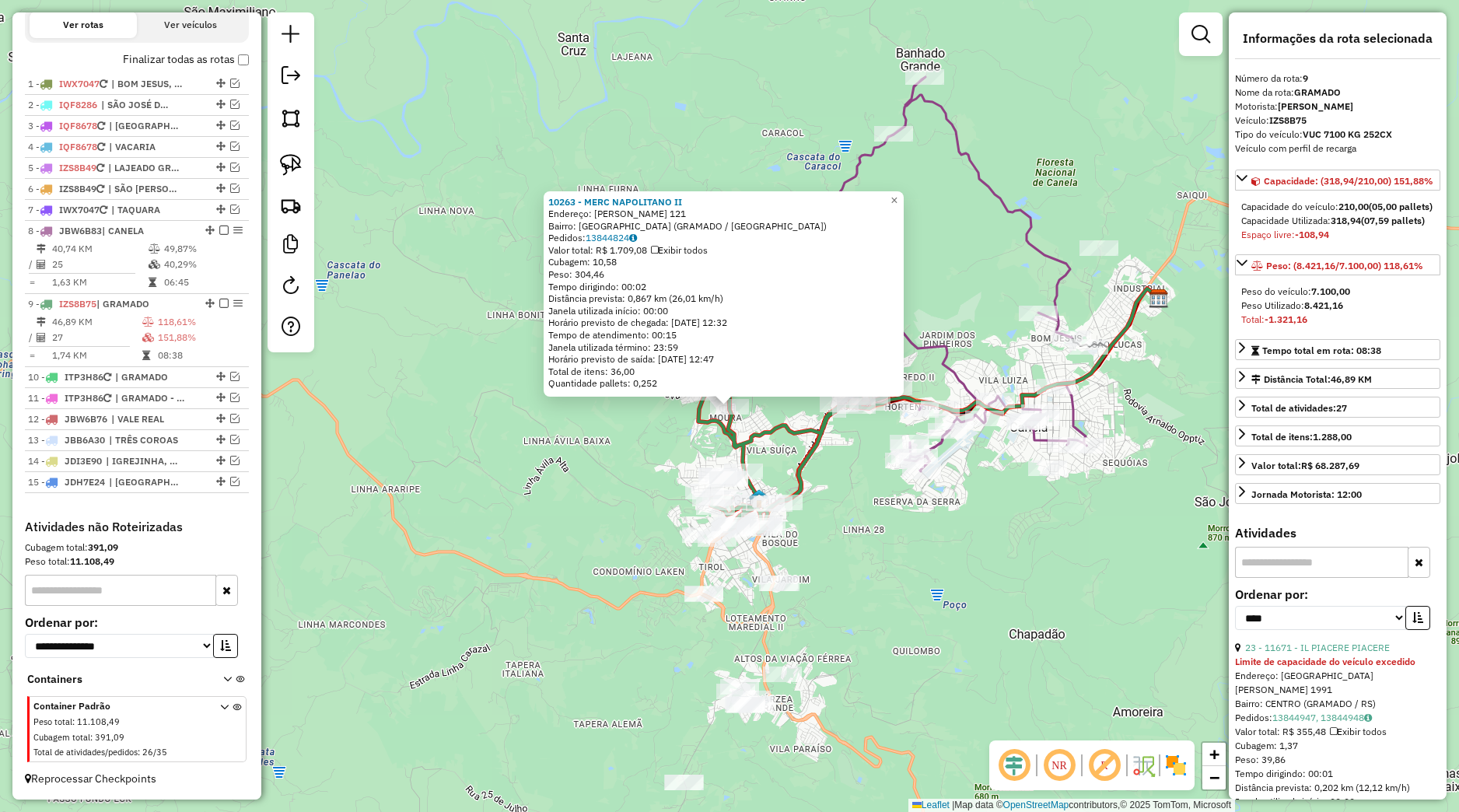
click at [707, 426] on icon at bounding box center [796, 460] width 196 height 147
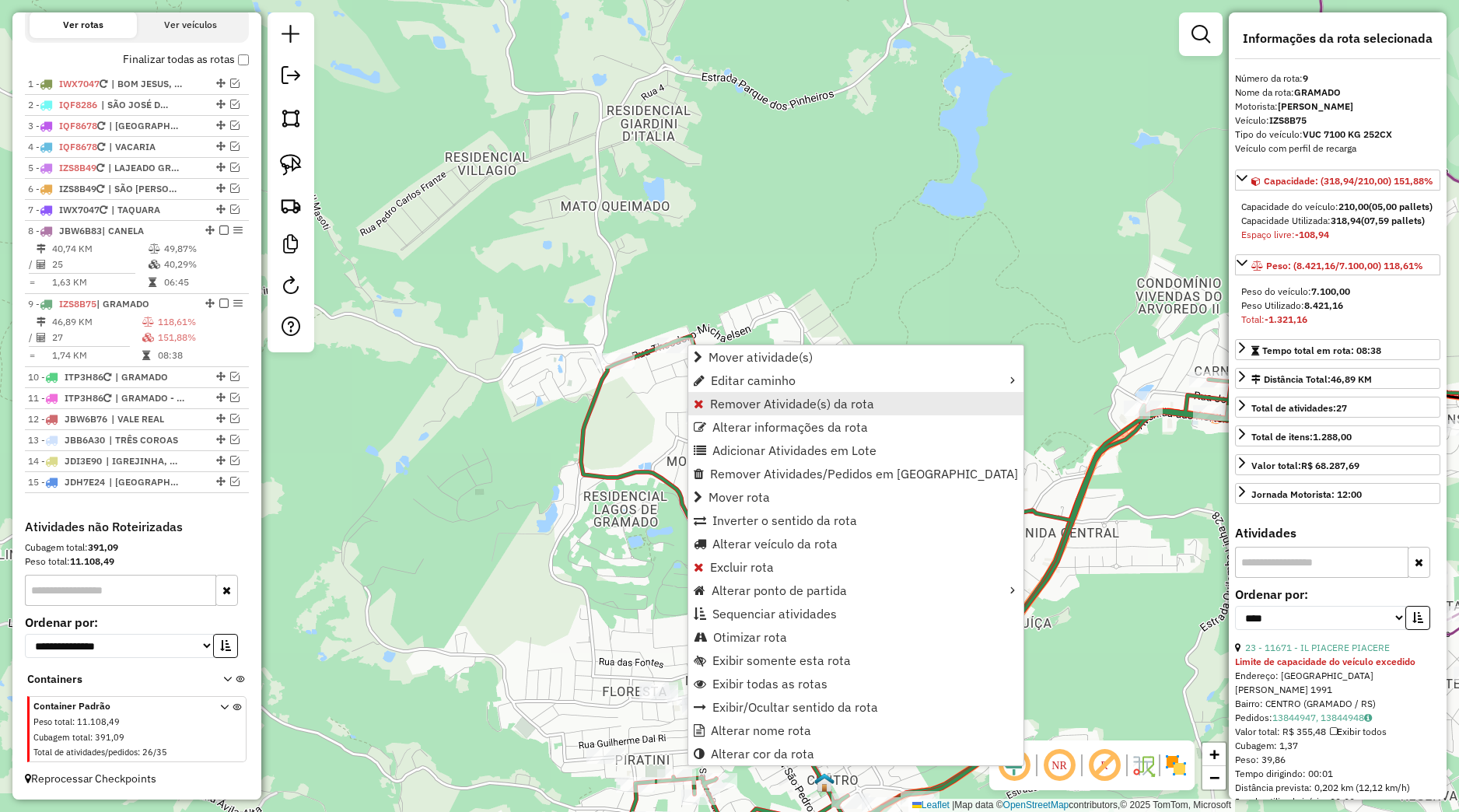
click at [727, 403] on span "Remover Atividade(s) da rota" at bounding box center [792, 403] width 164 height 13
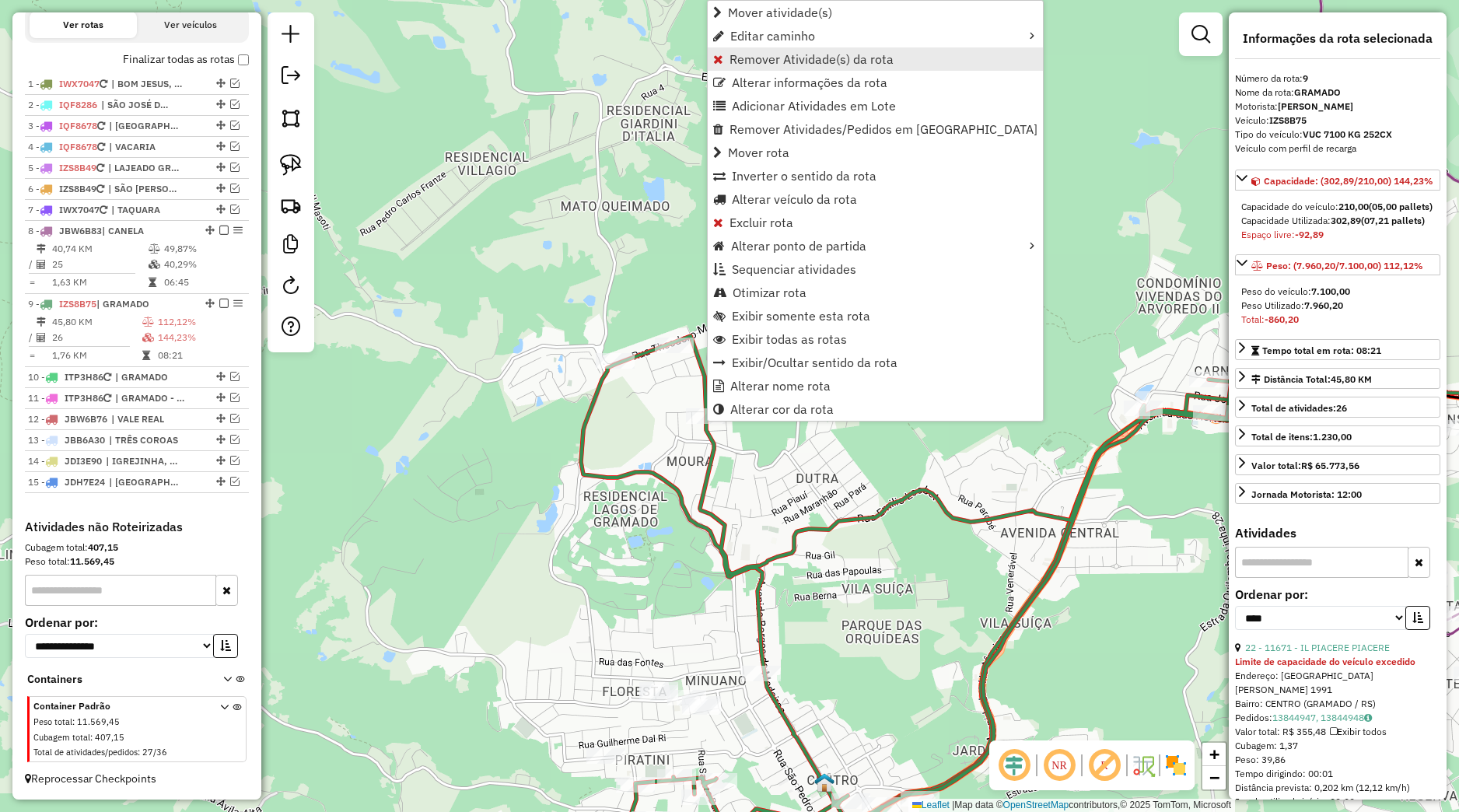
click at [786, 59] on span "Remover Atividade(s) da rota" at bounding box center [811, 59] width 164 height 13
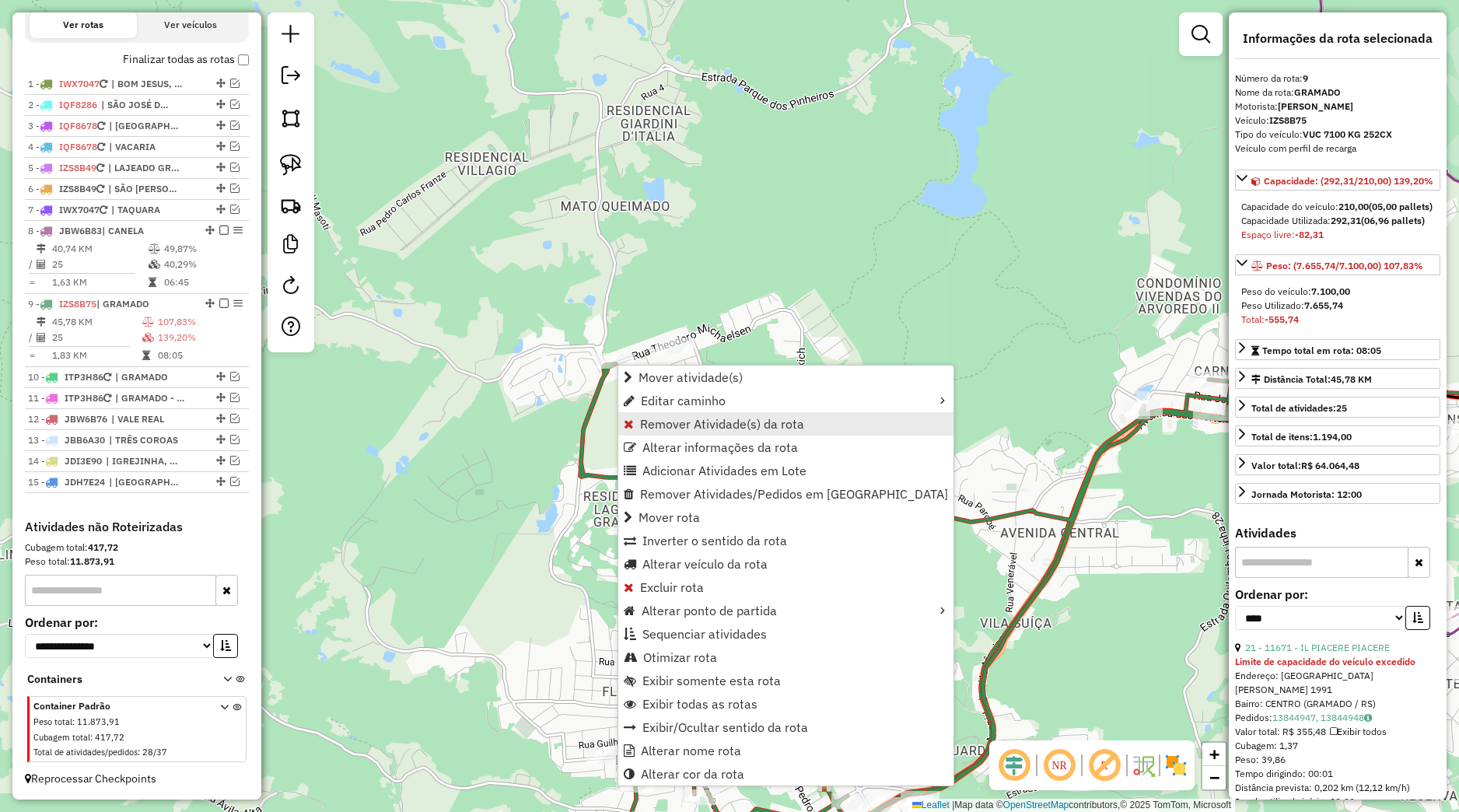
click at [673, 418] on span "Remover Atividade(s) da rota" at bounding box center [722, 424] width 164 height 13
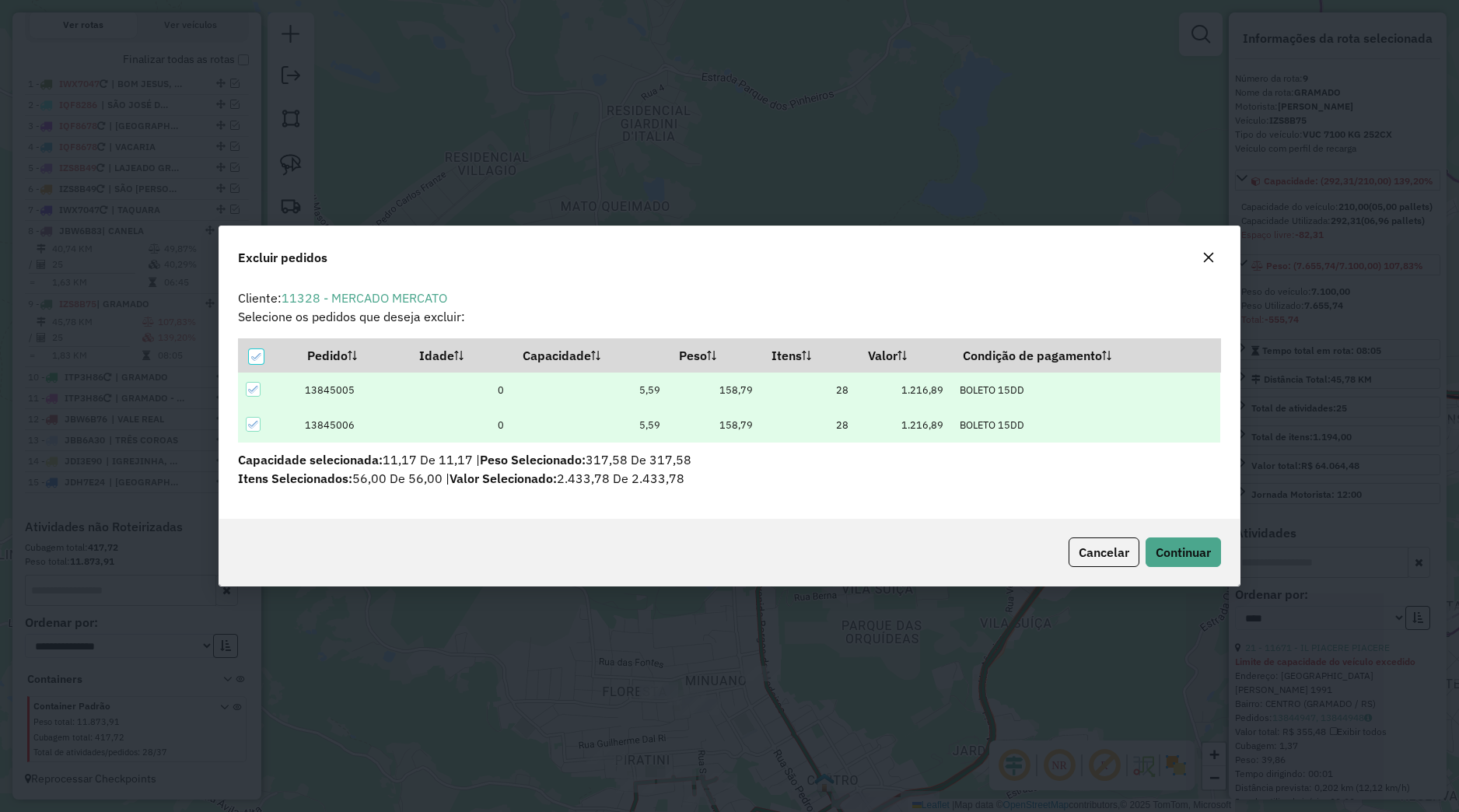
scroll to position [9, 4]
click at [1174, 556] on span "Continuar" at bounding box center [1183, 552] width 56 height 15
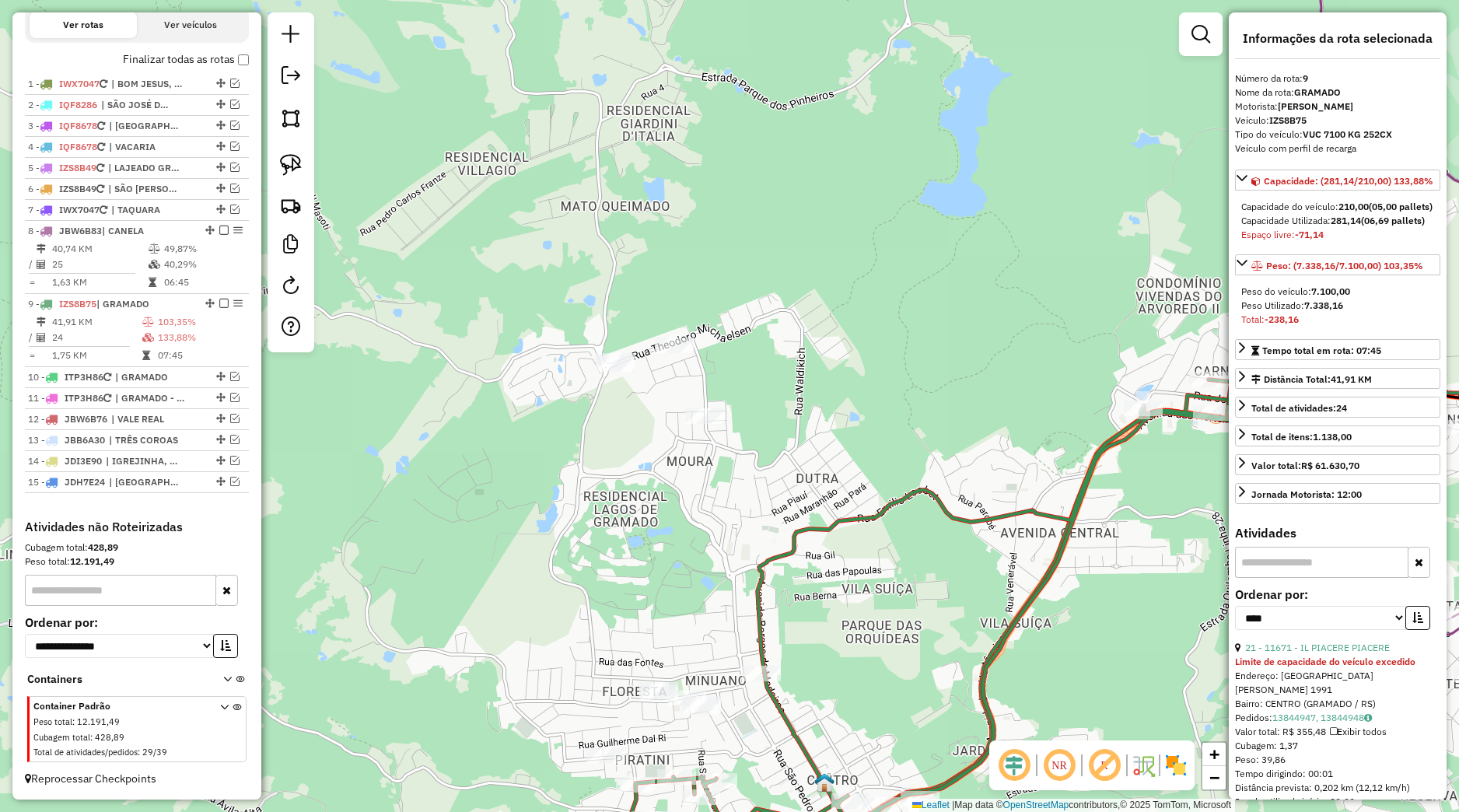
scroll to position [219, 0]
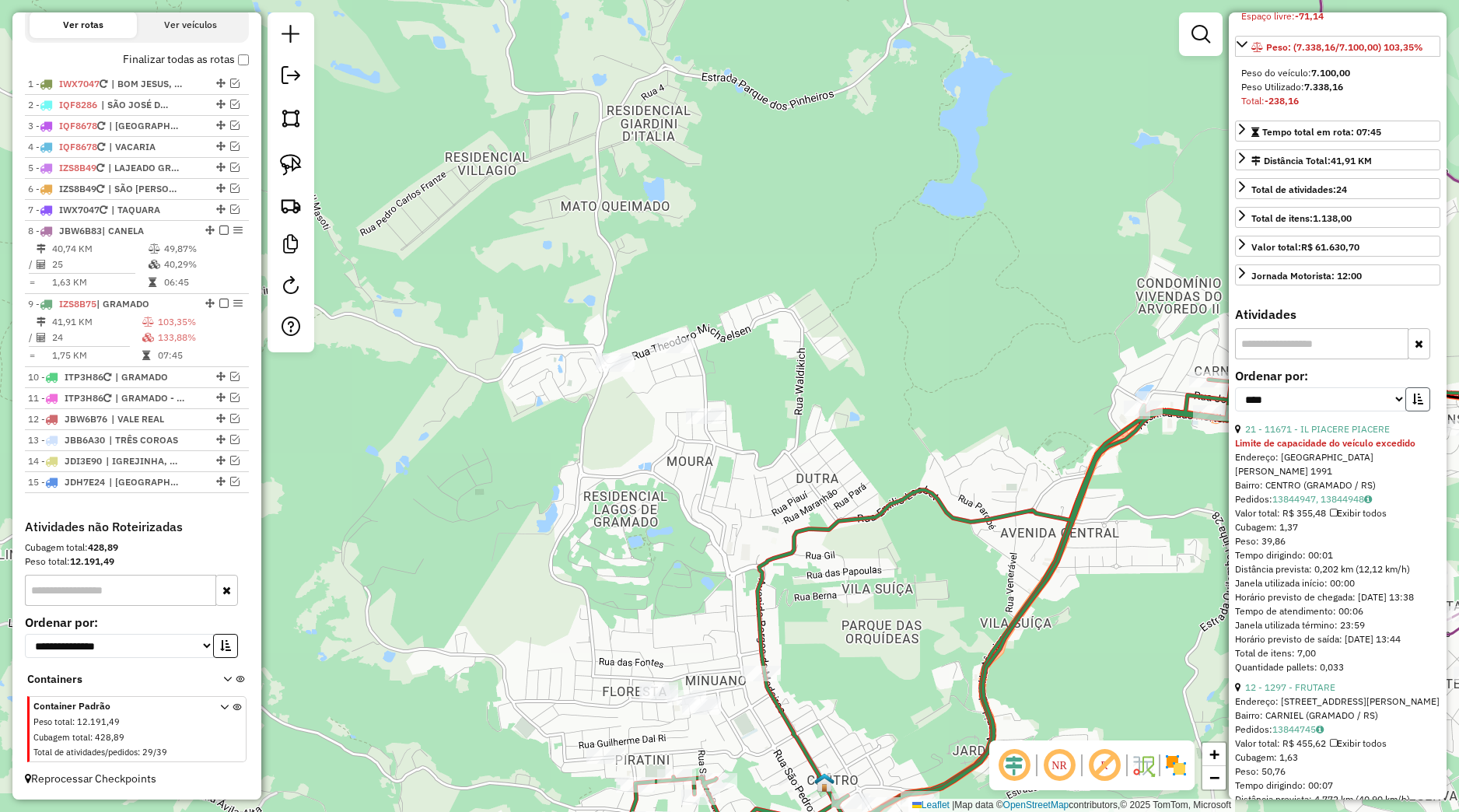
click at [1405, 411] on button "button" at bounding box center [1417, 399] width 25 height 24
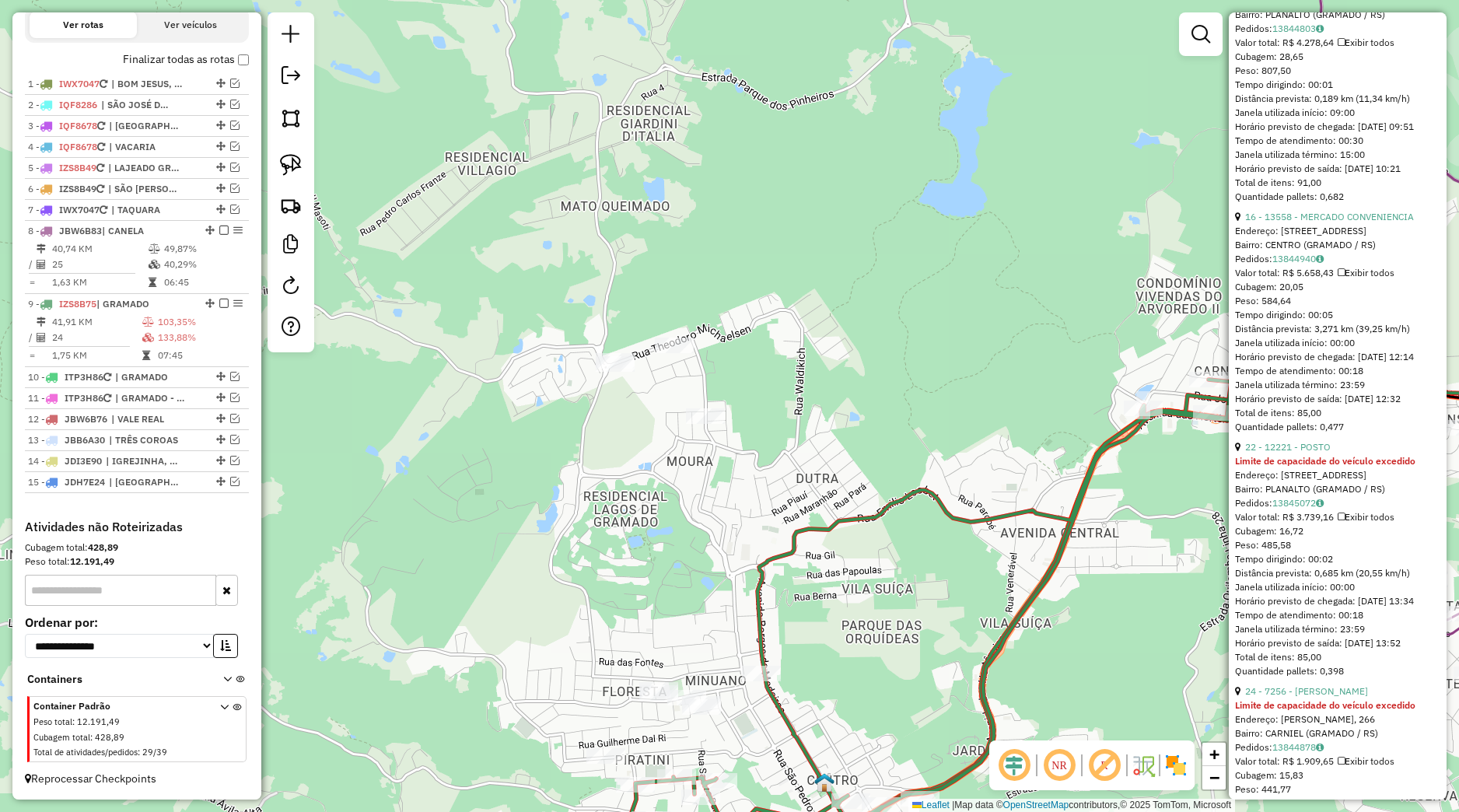
scroll to position [1167, 0]
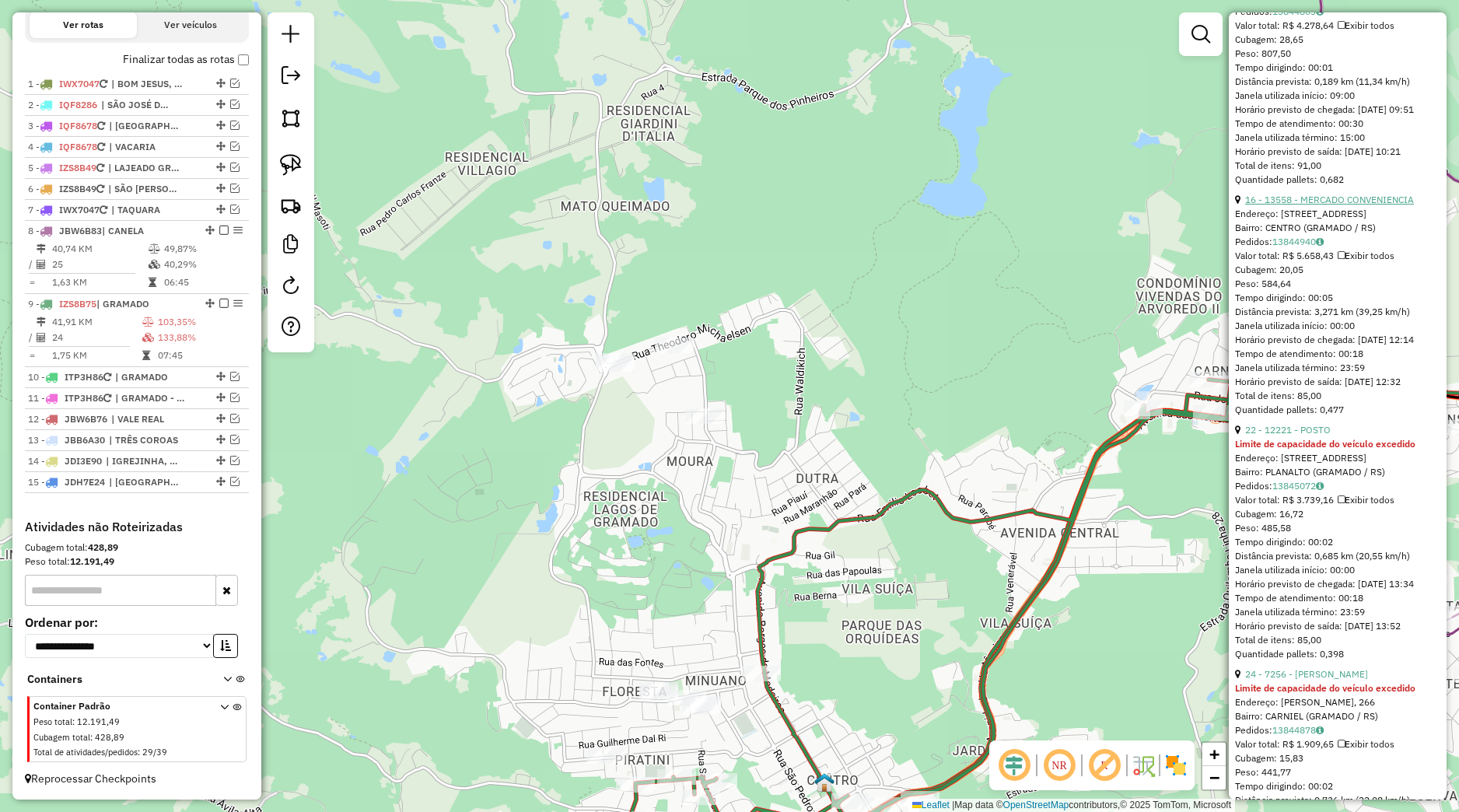
click at [1330, 205] on link "16 - 13558 - MERCADO CONVENIENCIA" at bounding box center [1329, 200] width 168 height 12
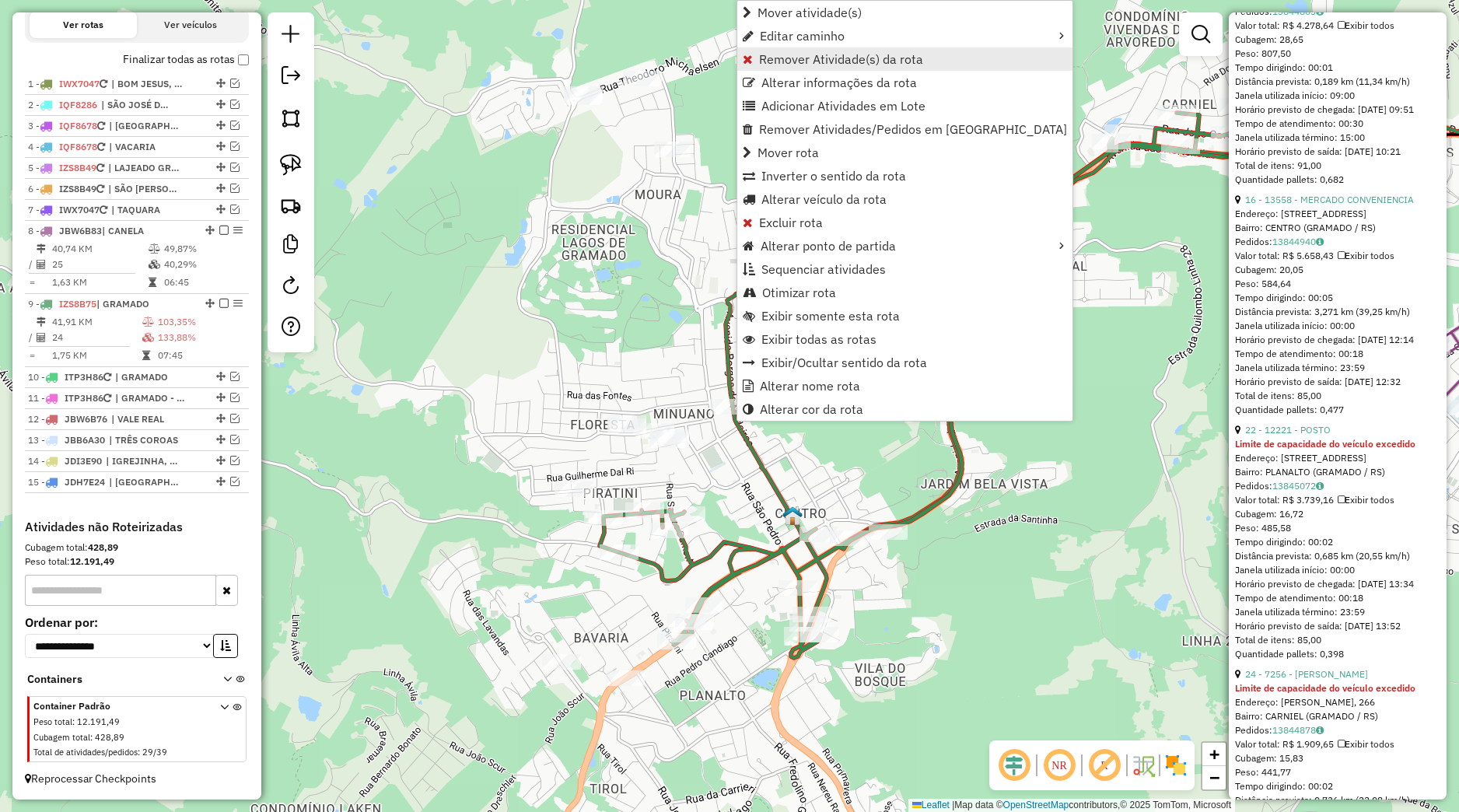
click at [807, 56] on span "Remover Atividade(s) da rota" at bounding box center [841, 59] width 164 height 13
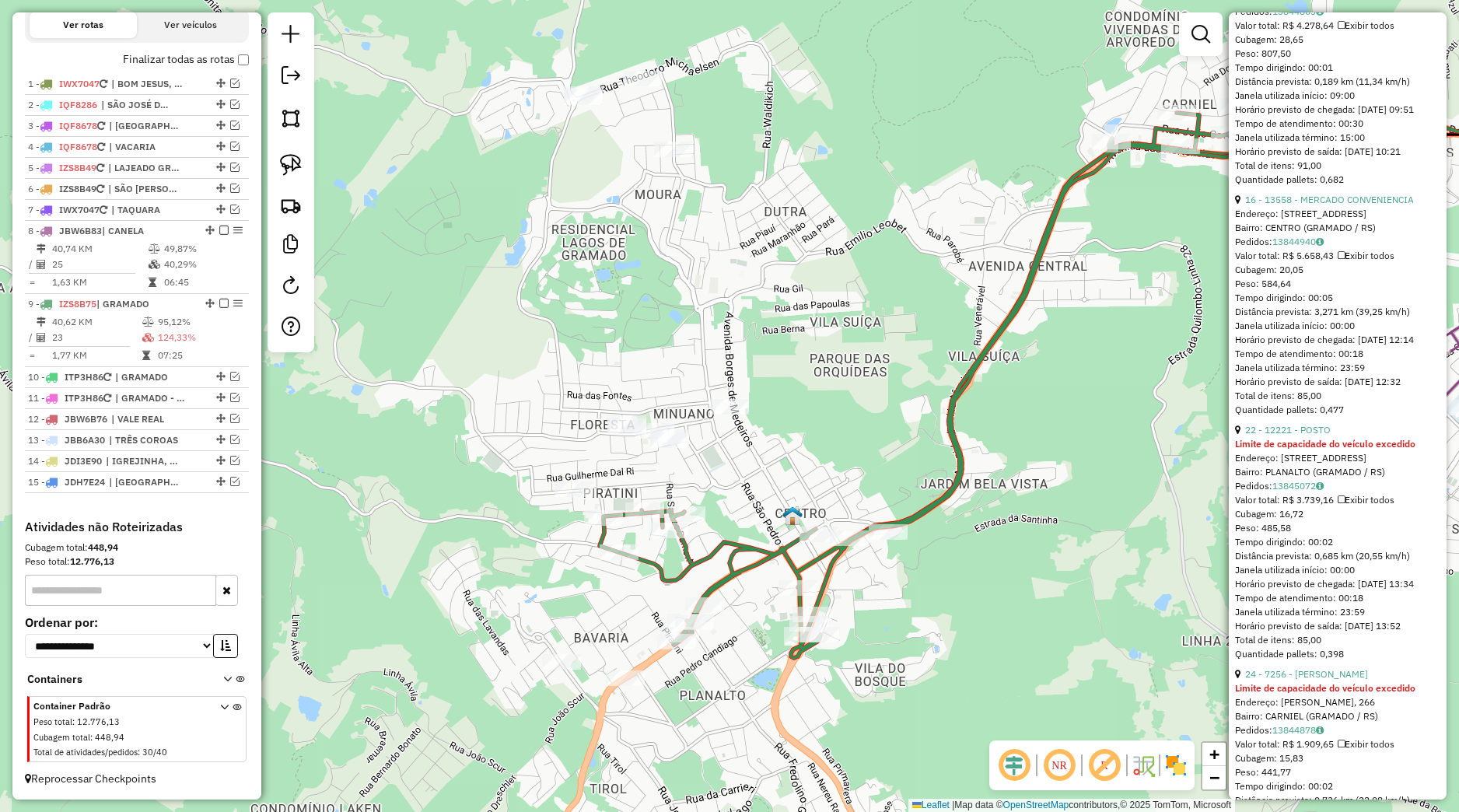
scroll to position [1152, 0]
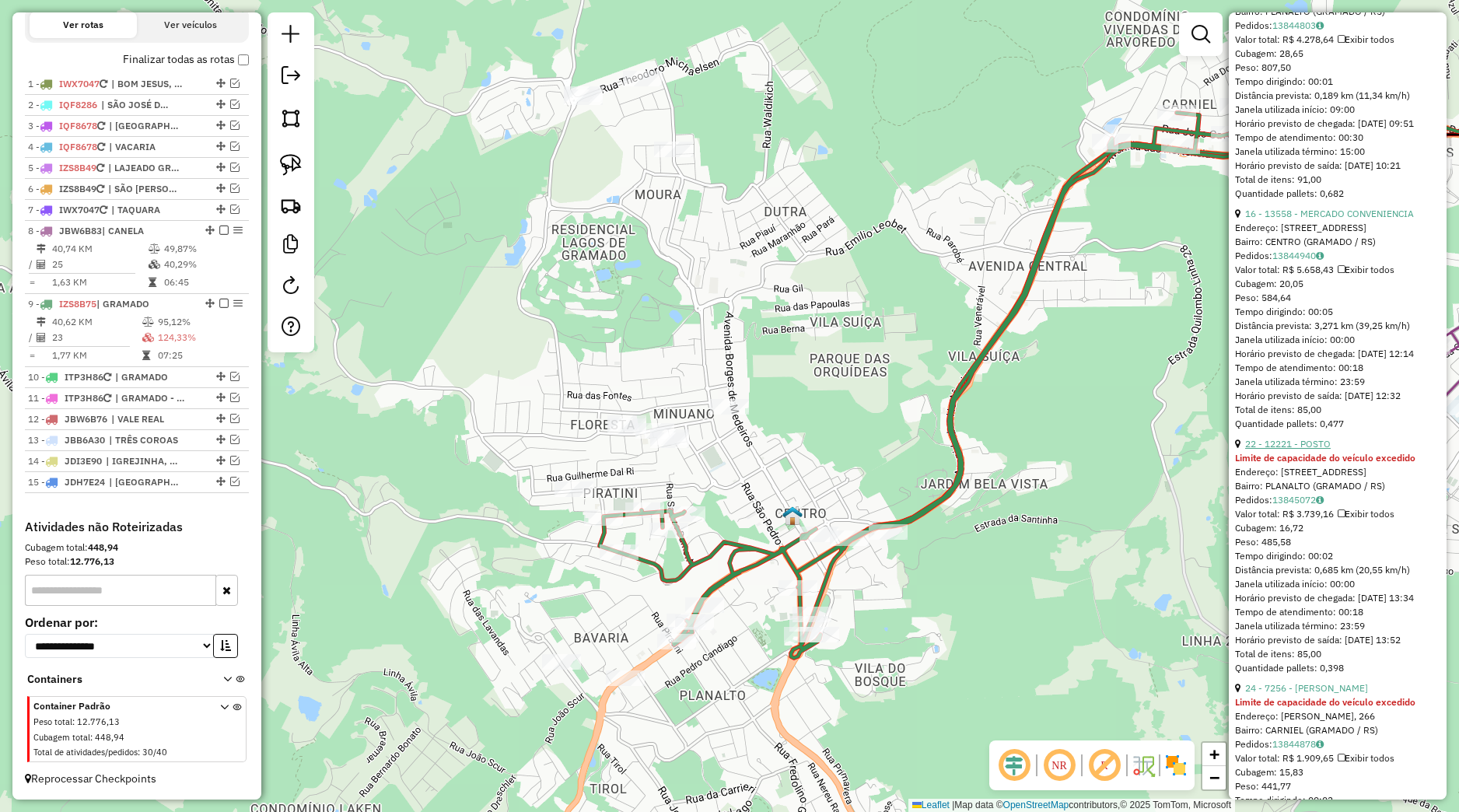
click at [1274, 450] on link "22 - 12221 - POSTO" at bounding box center [1288, 444] width 85 height 12
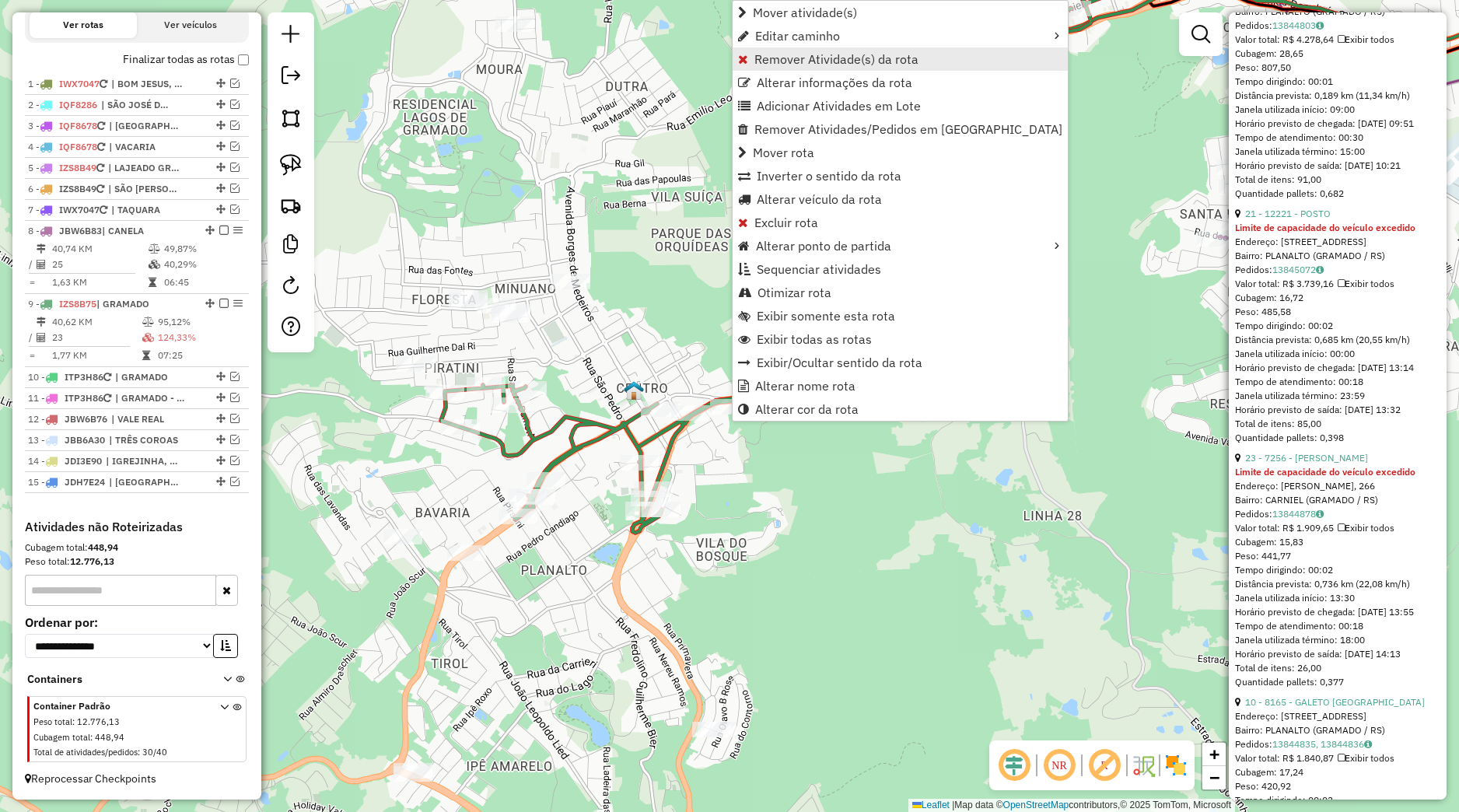
click at [783, 65] on span "Remover Atividade(s) da rota" at bounding box center [837, 59] width 164 height 13
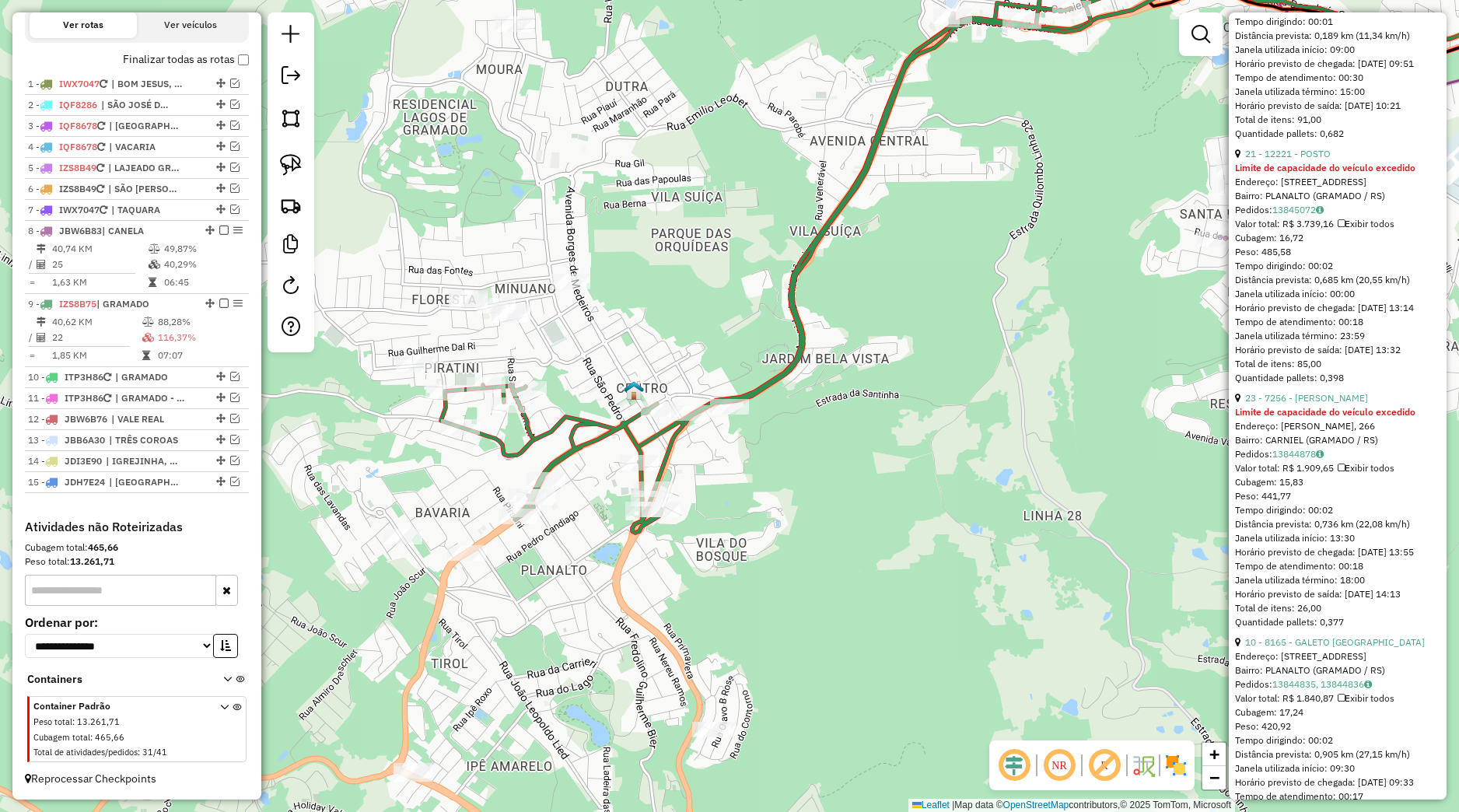
scroll to position [1239, 0]
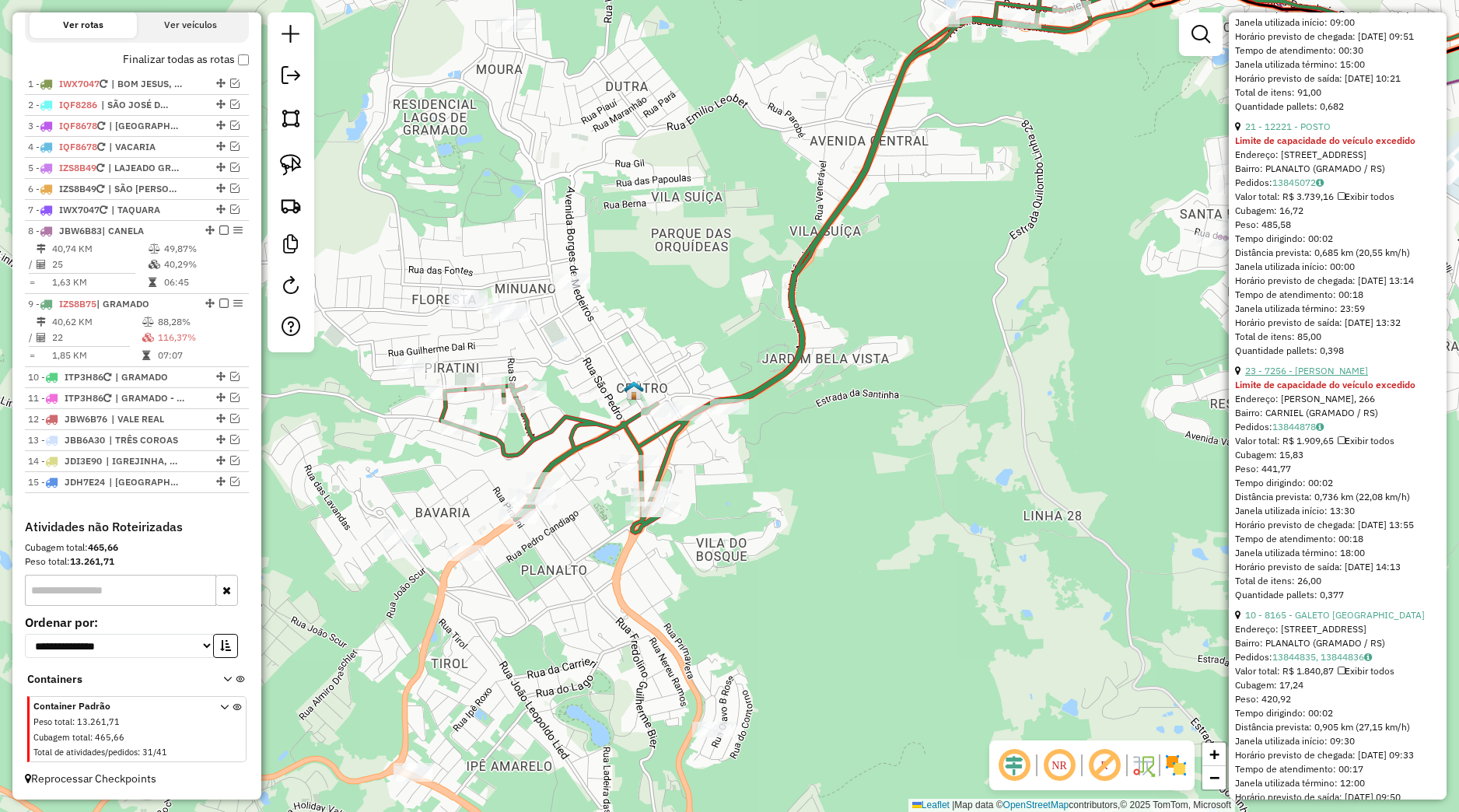
click at [1326, 376] on link "23 - 7256 - GINASIO TIOFINHO" at bounding box center [1307, 371] width 123 height 12
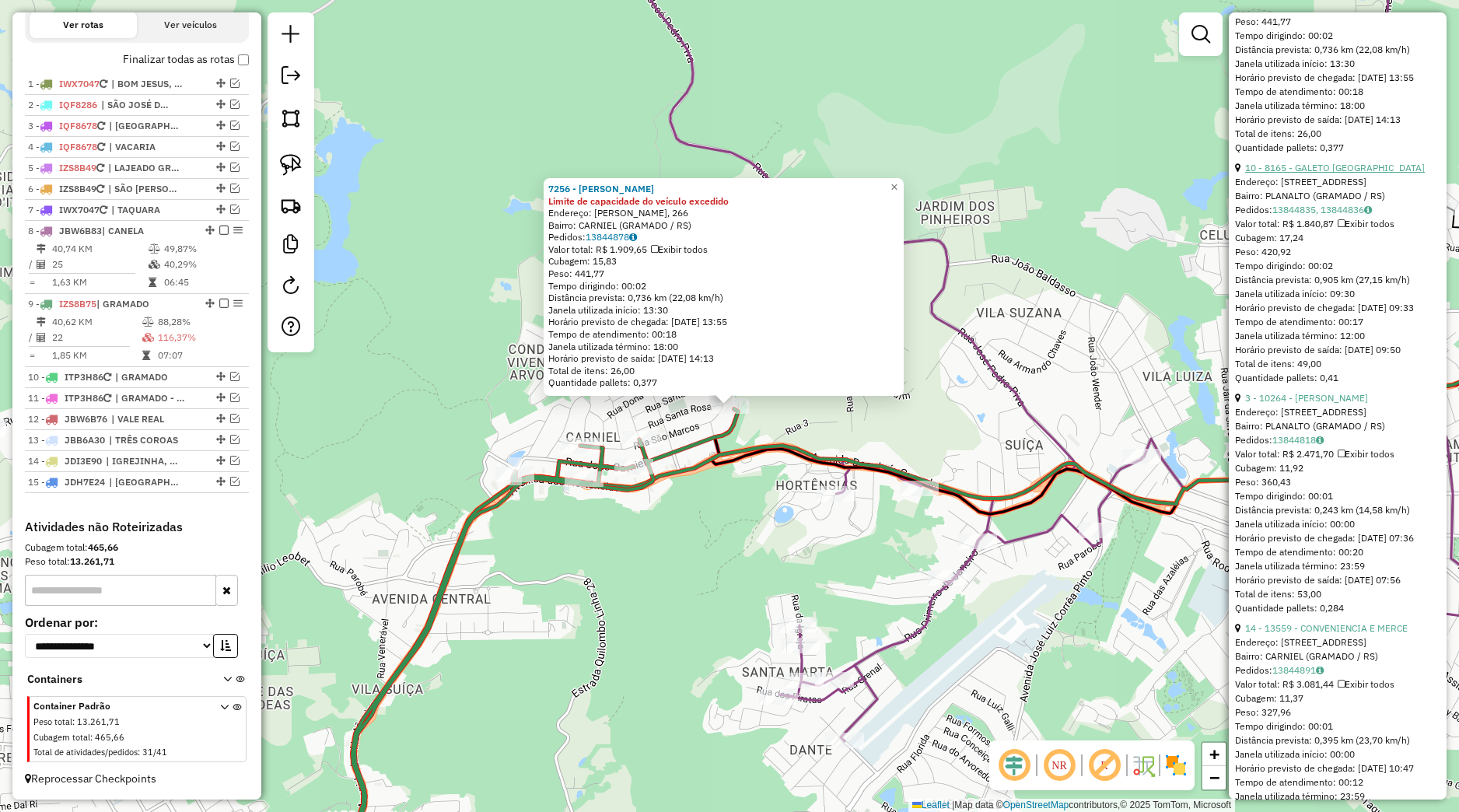
scroll to position [1751, 0]
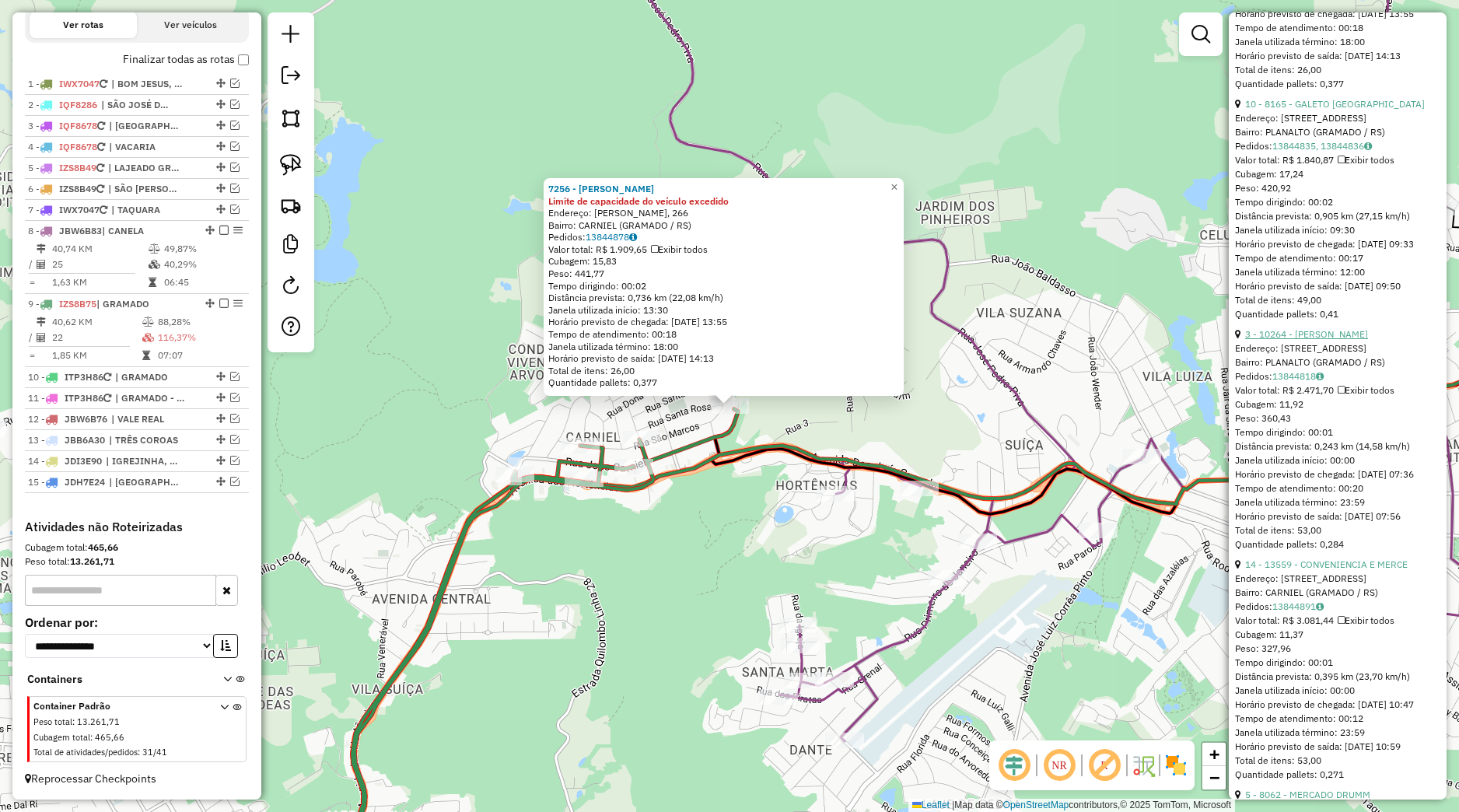
click at [1320, 340] on link "3 - 10264 - FRUTI-FRANGO" at bounding box center [1307, 334] width 123 height 12
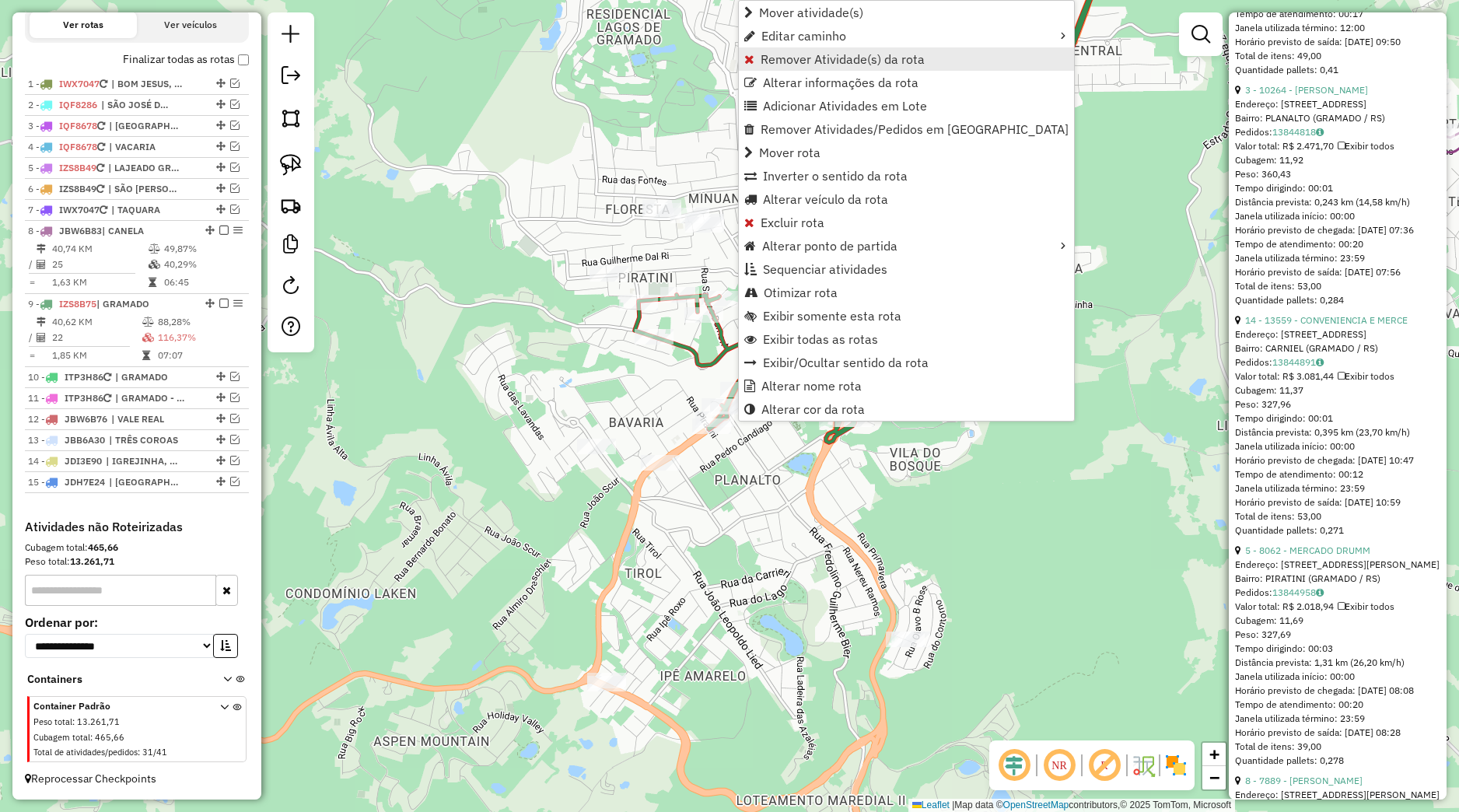
click at [795, 60] on span "Remover Atividade(s) da rota" at bounding box center [843, 59] width 164 height 13
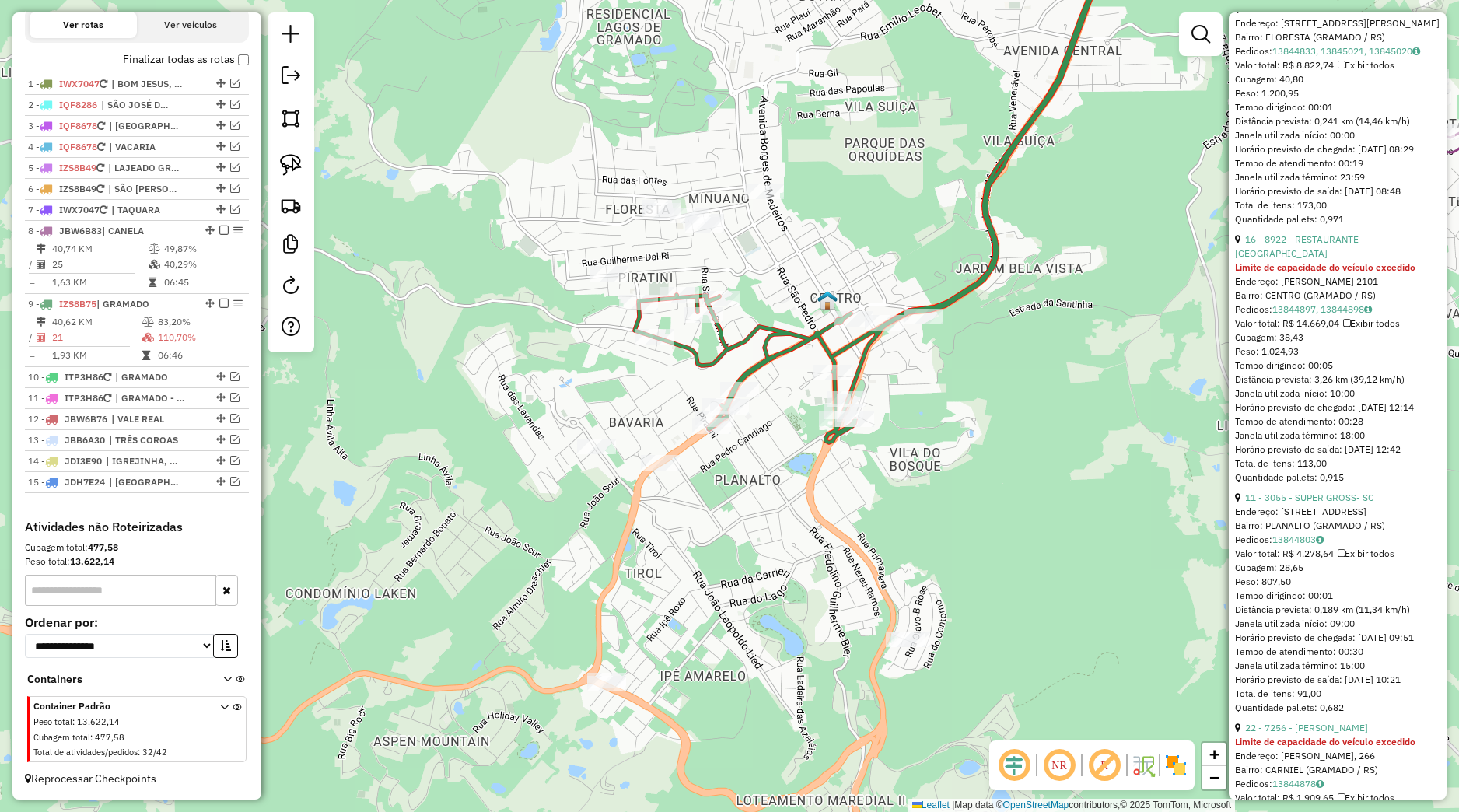
scroll to position [656, 0]
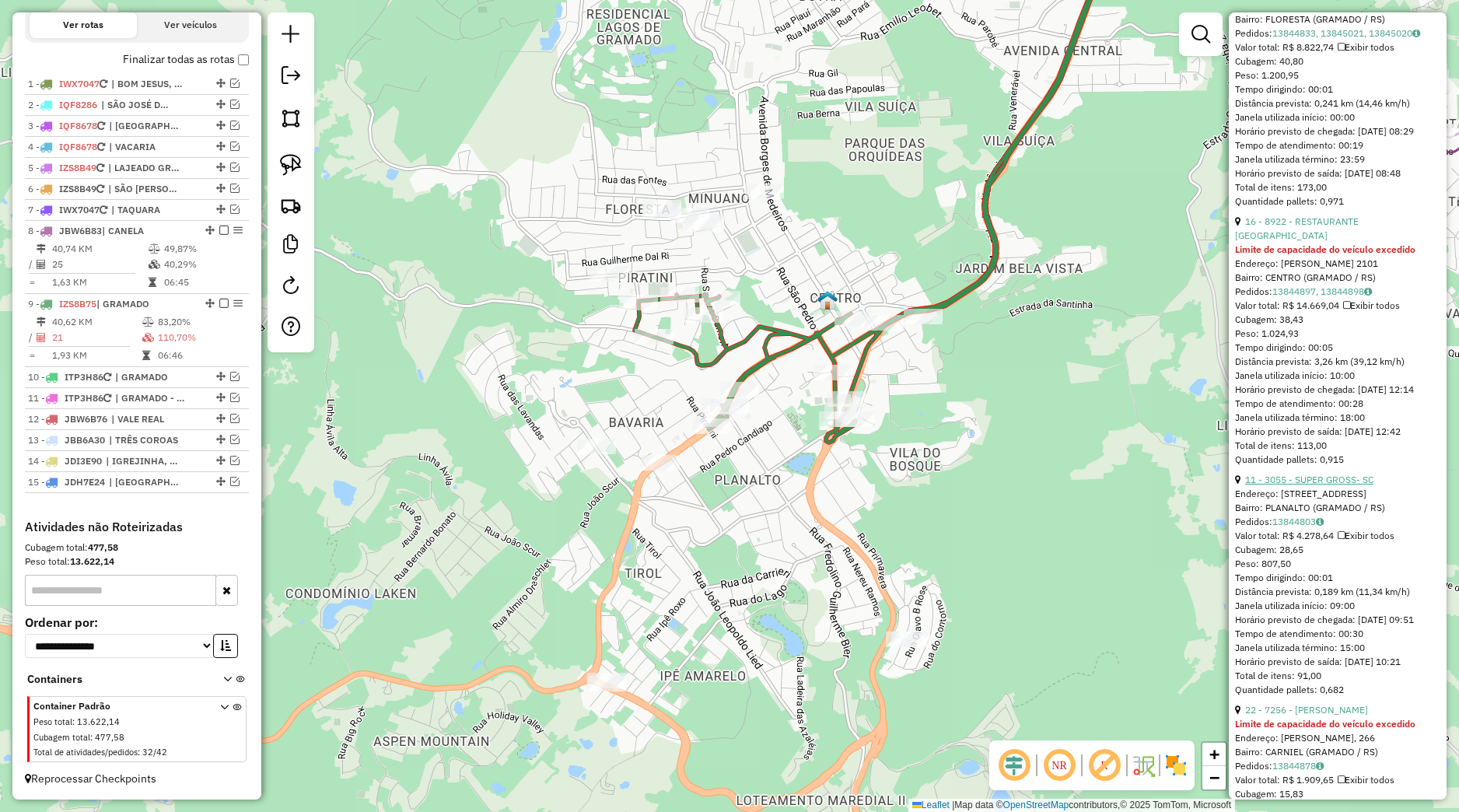
click at [1290, 485] on link "11 - 3055 - SUPER GROSS- SC" at bounding box center [1309, 480] width 128 height 12
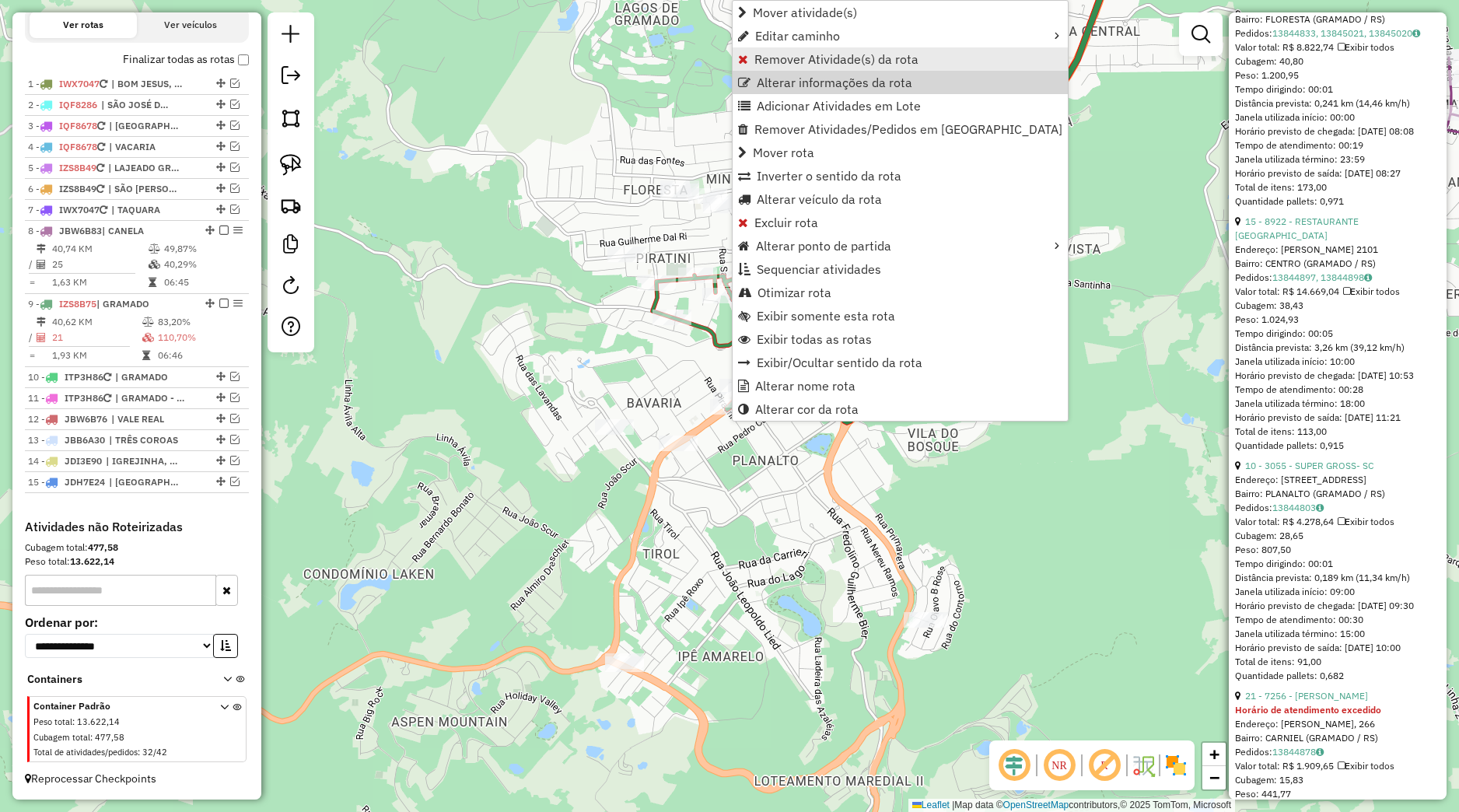
click at [782, 68] on link "Remover Atividade(s) da rota" at bounding box center [900, 59] width 335 height 23
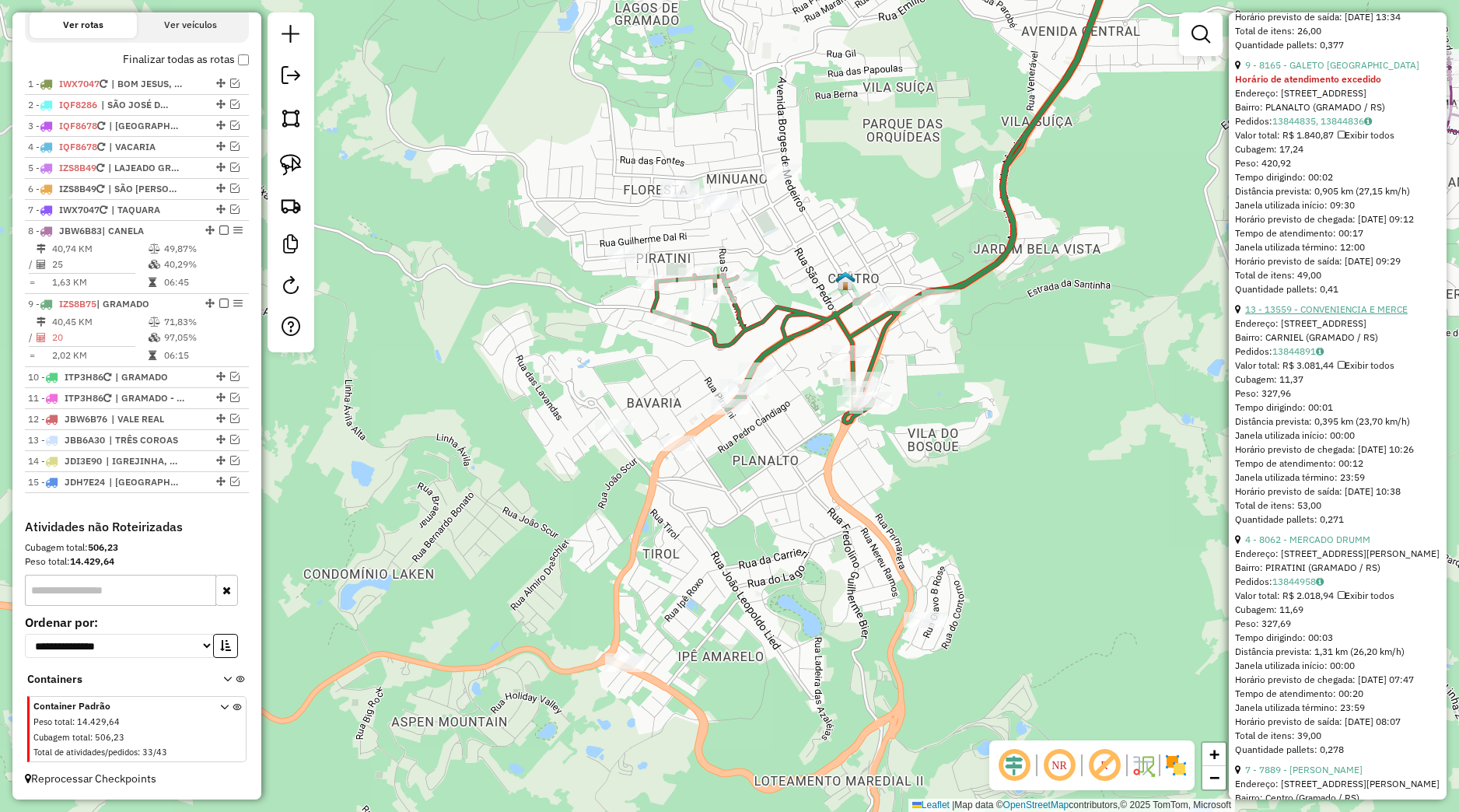
scroll to position [1751, 0]
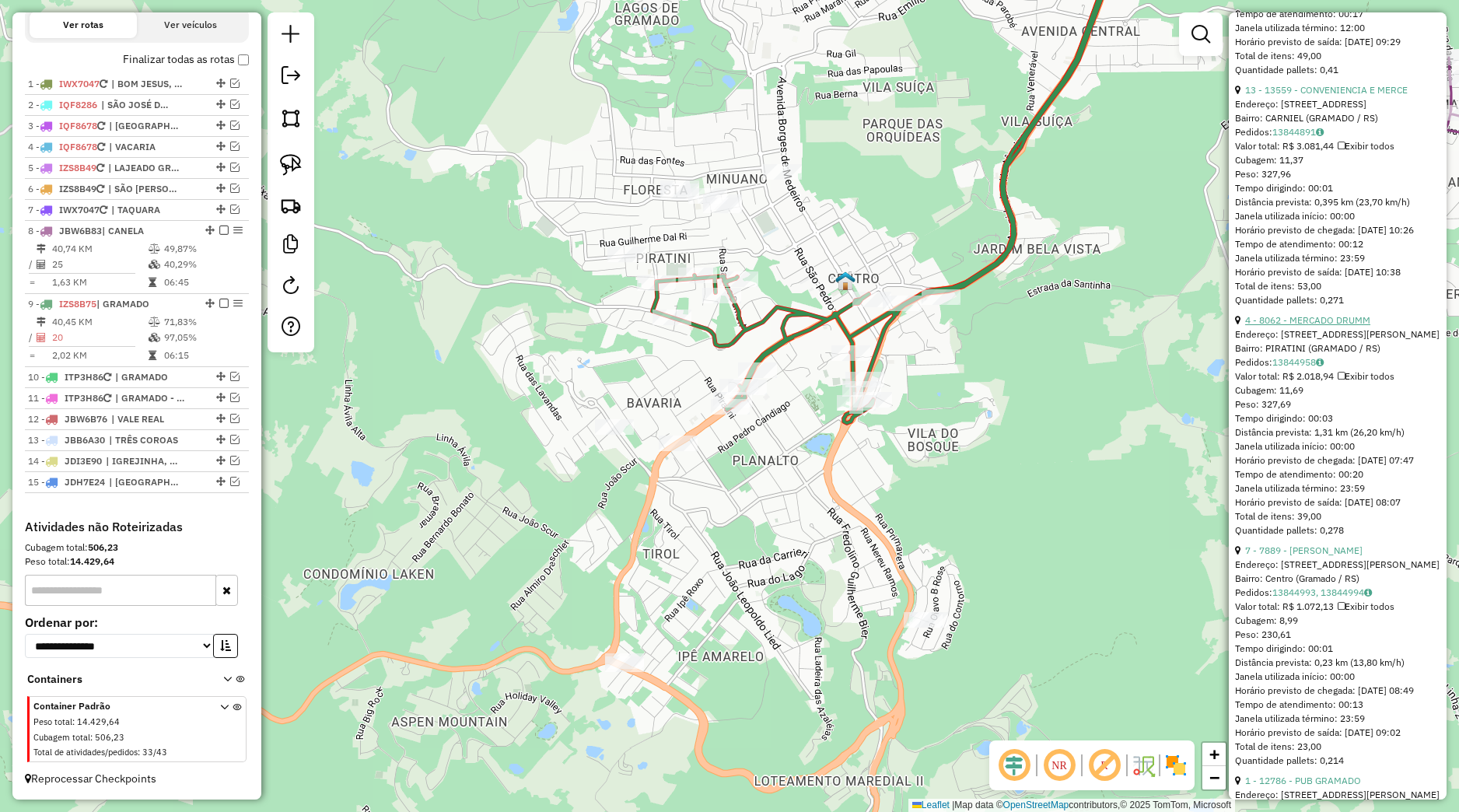
click at [1309, 326] on link "4 - 8062 - MERCADO DRUMM" at bounding box center [1308, 321] width 125 height 12
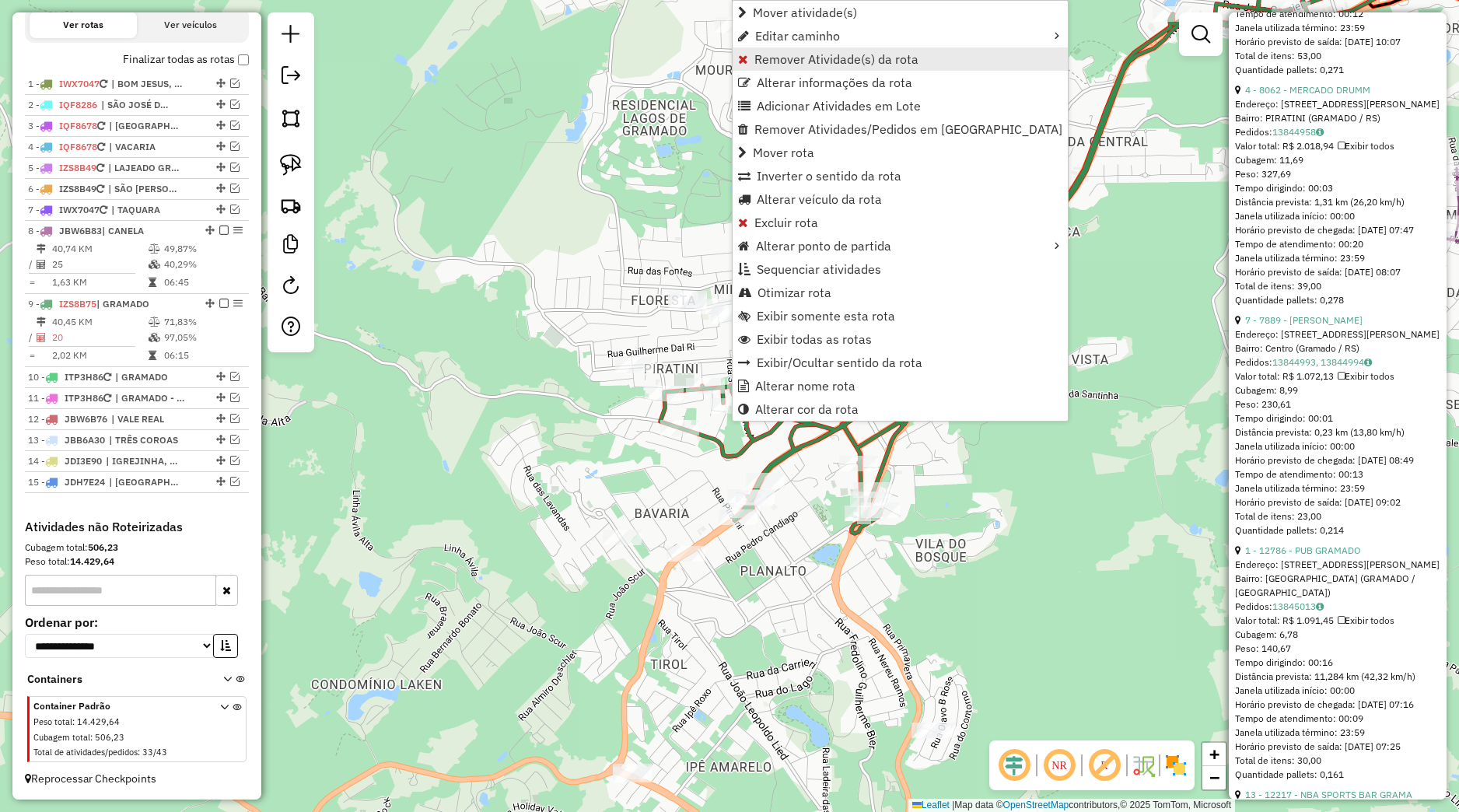
click at [785, 60] on span "Remover Atividade(s) da rota" at bounding box center [837, 59] width 164 height 13
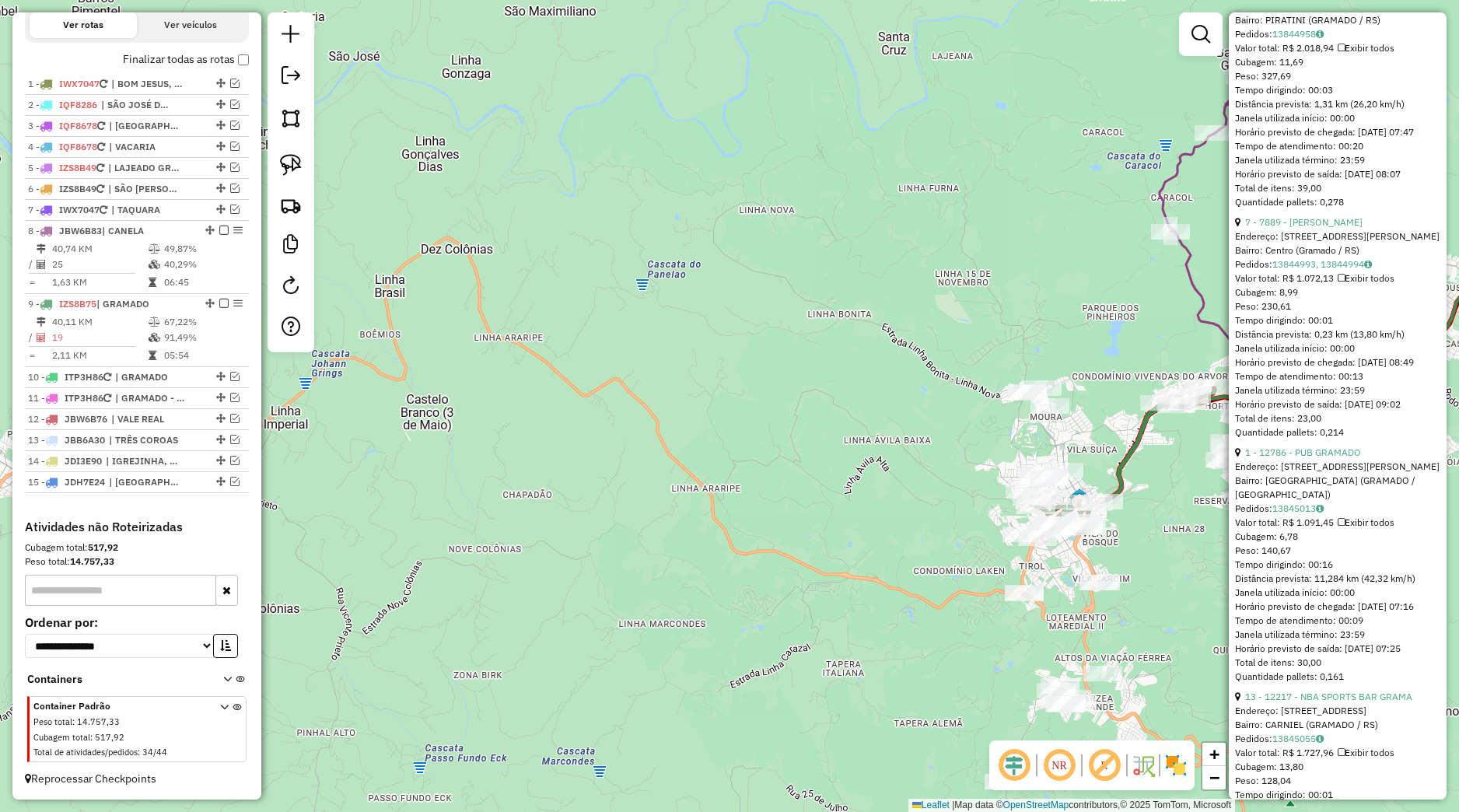
scroll to position [1969, 0]
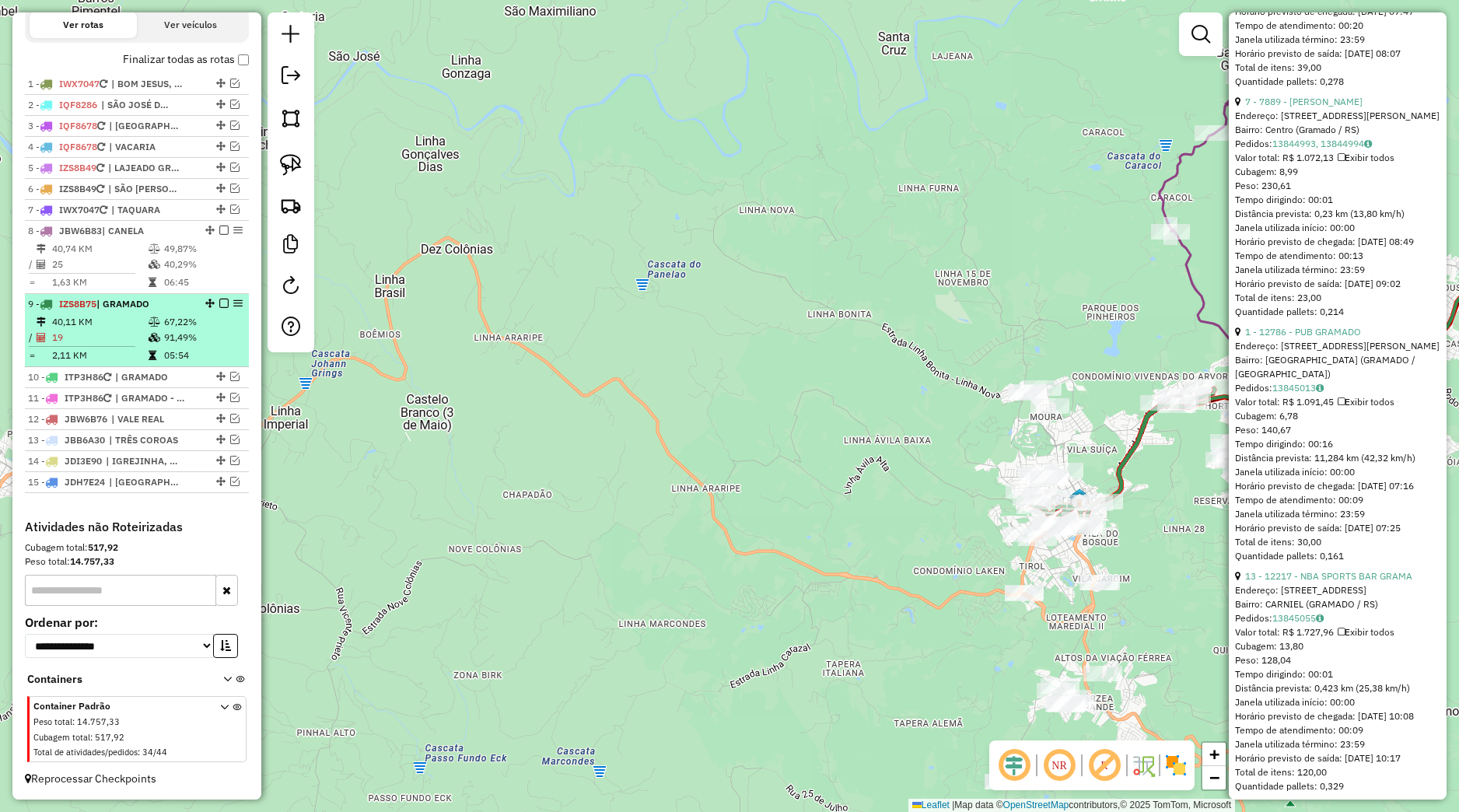
click at [220, 306] on em at bounding box center [224, 303] width 9 height 9
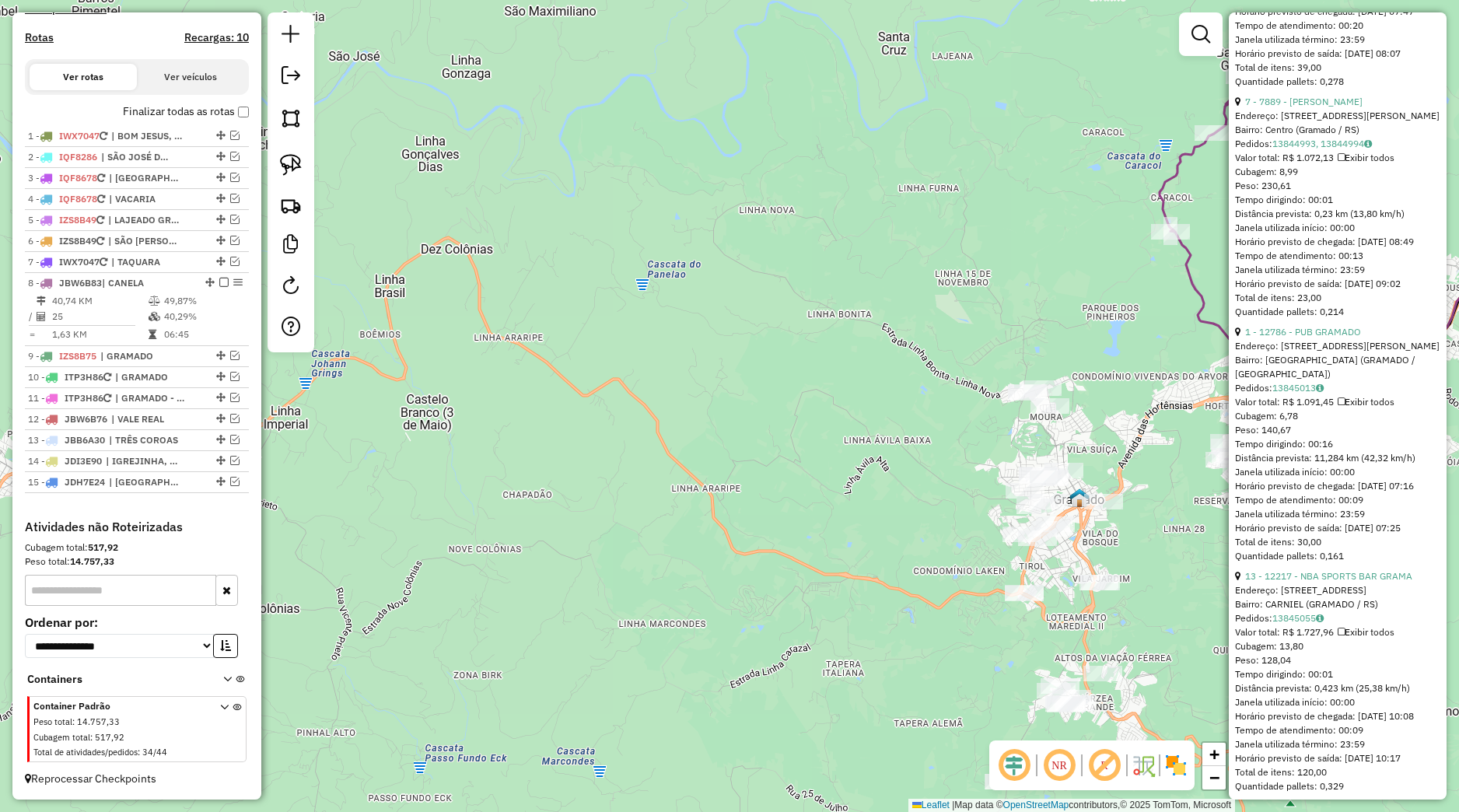
scroll to position [509, 0]
drag, startPoint x: 761, startPoint y: 521, endPoint x: 854, endPoint y: 560, distance: 100.8
click at [762, 522] on div "Janela de atendimento Grade de atendimento Capacidade Transportadoras Veículos …" at bounding box center [729, 406] width 1459 height 812
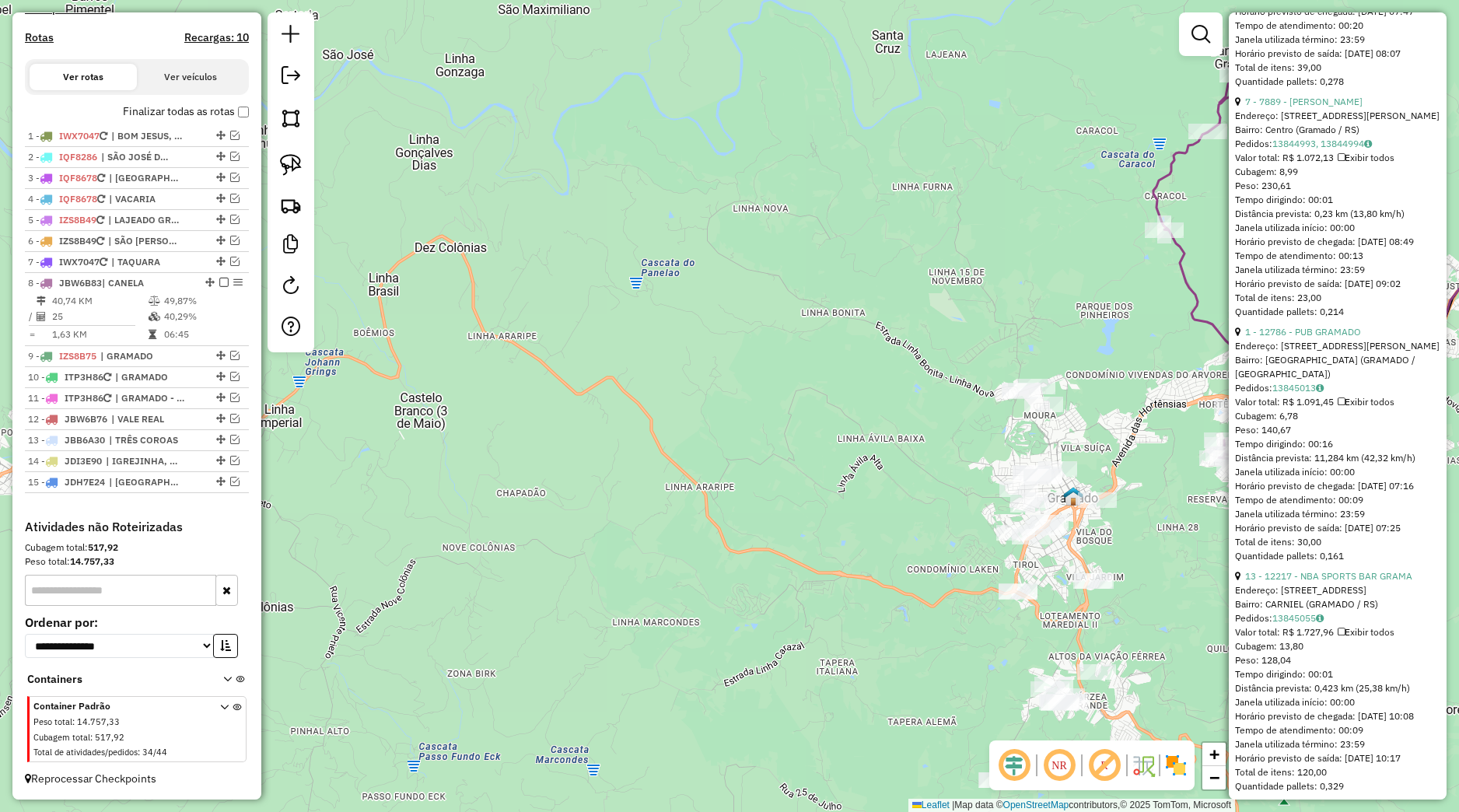
drag, startPoint x: 1004, startPoint y: 603, endPoint x: 832, endPoint y: 534, distance: 185.3
click at [832, 534] on div "Janela de atendimento Grade de atendimento Capacidade Transportadoras Veículos …" at bounding box center [729, 406] width 1459 height 812
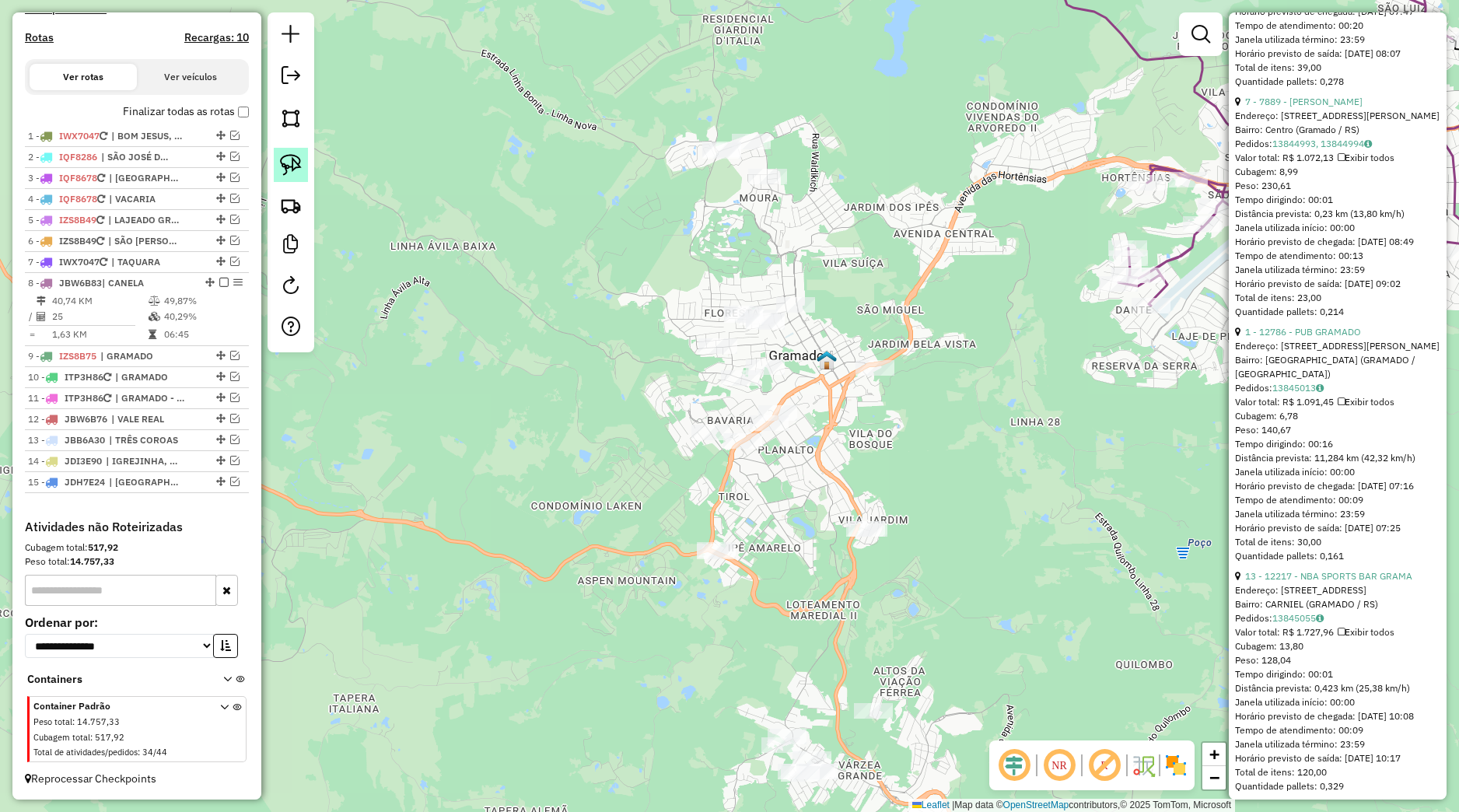
click at [301, 170] on img at bounding box center [291, 164] width 21 height 21
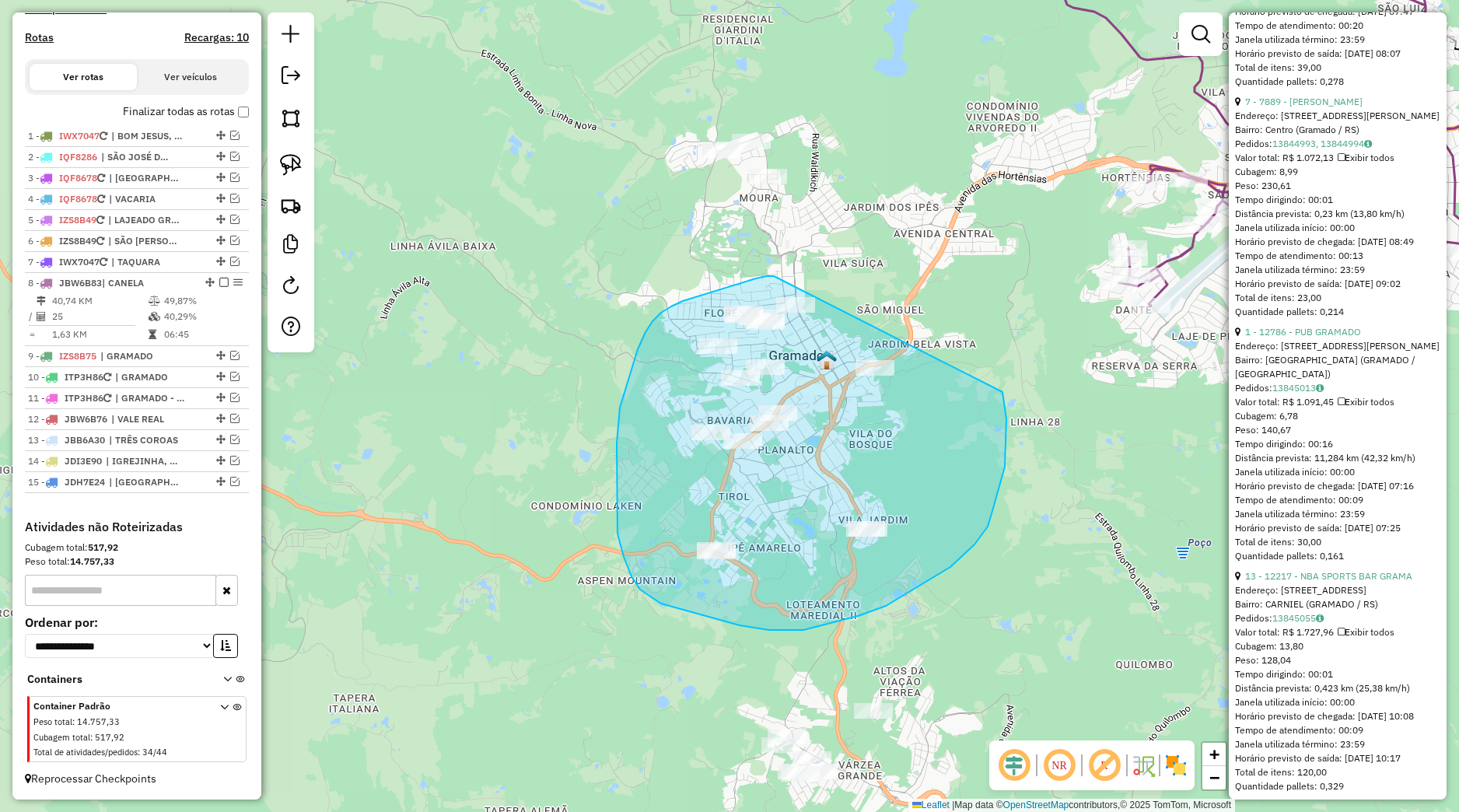
drag, startPoint x: 774, startPoint y: 276, endPoint x: 999, endPoint y: 383, distance: 249.1
click at [999, 383] on div "Janela de atendimento Grade de atendimento Capacidade Transportadoras Veículos …" at bounding box center [729, 406] width 1459 height 812
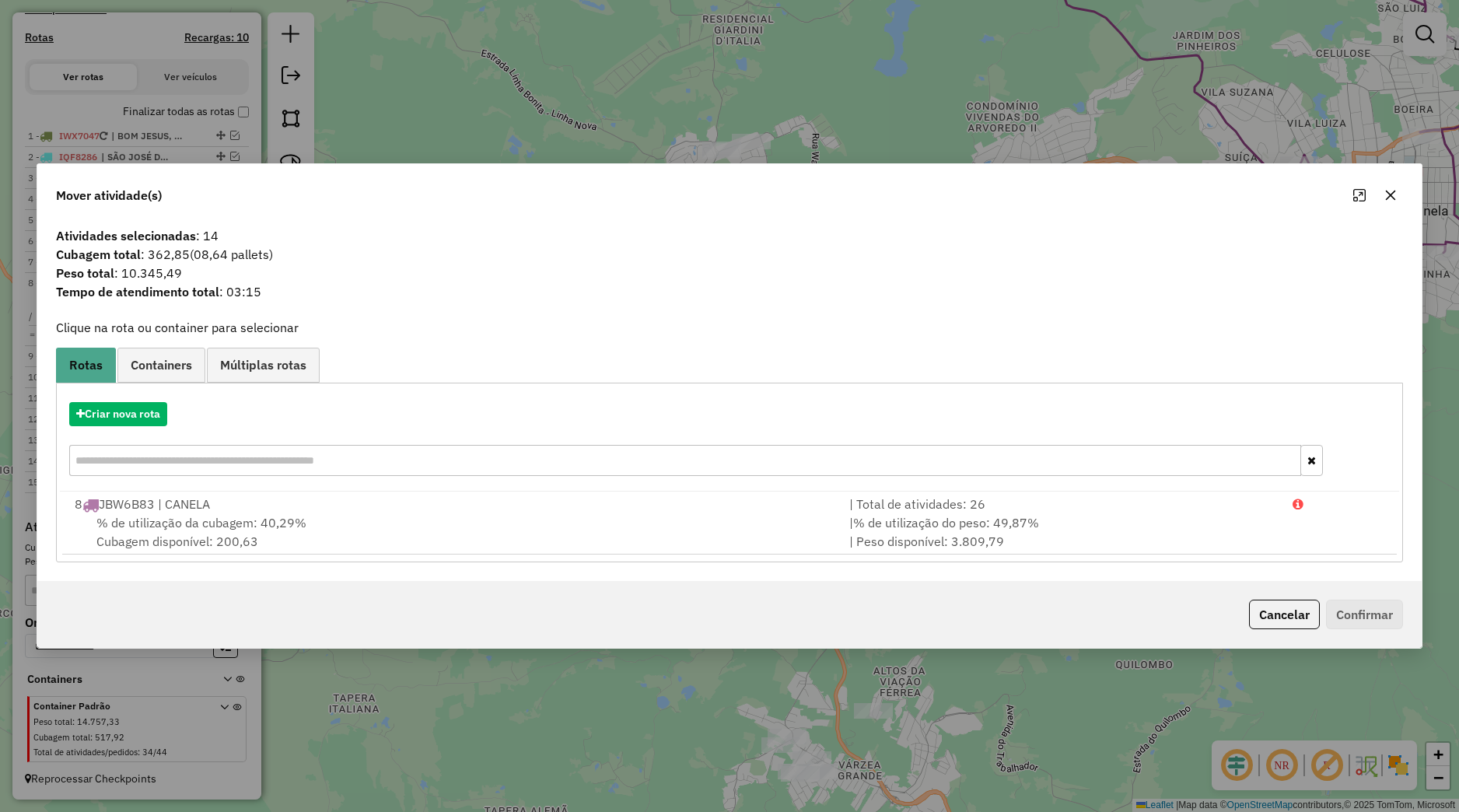
click at [1389, 194] on icon "button" at bounding box center [1391, 195] width 10 height 10
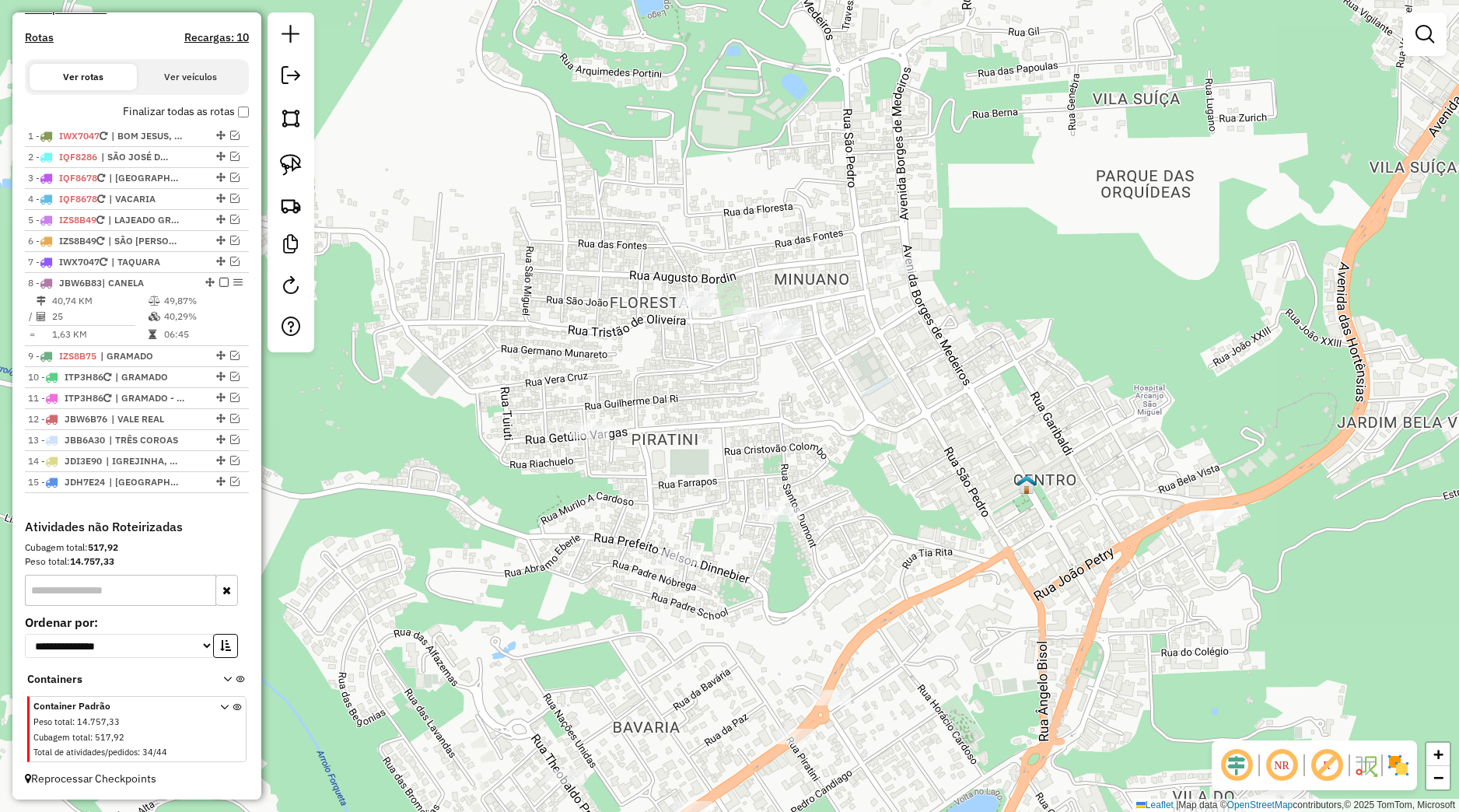
drag, startPoint x: 298, startPoint y: 157, endPoint x: 438, endPoint y: 203, distance: 147.4
click at [298, 156] on img at bounding box center [291, 164] width 21 height 21
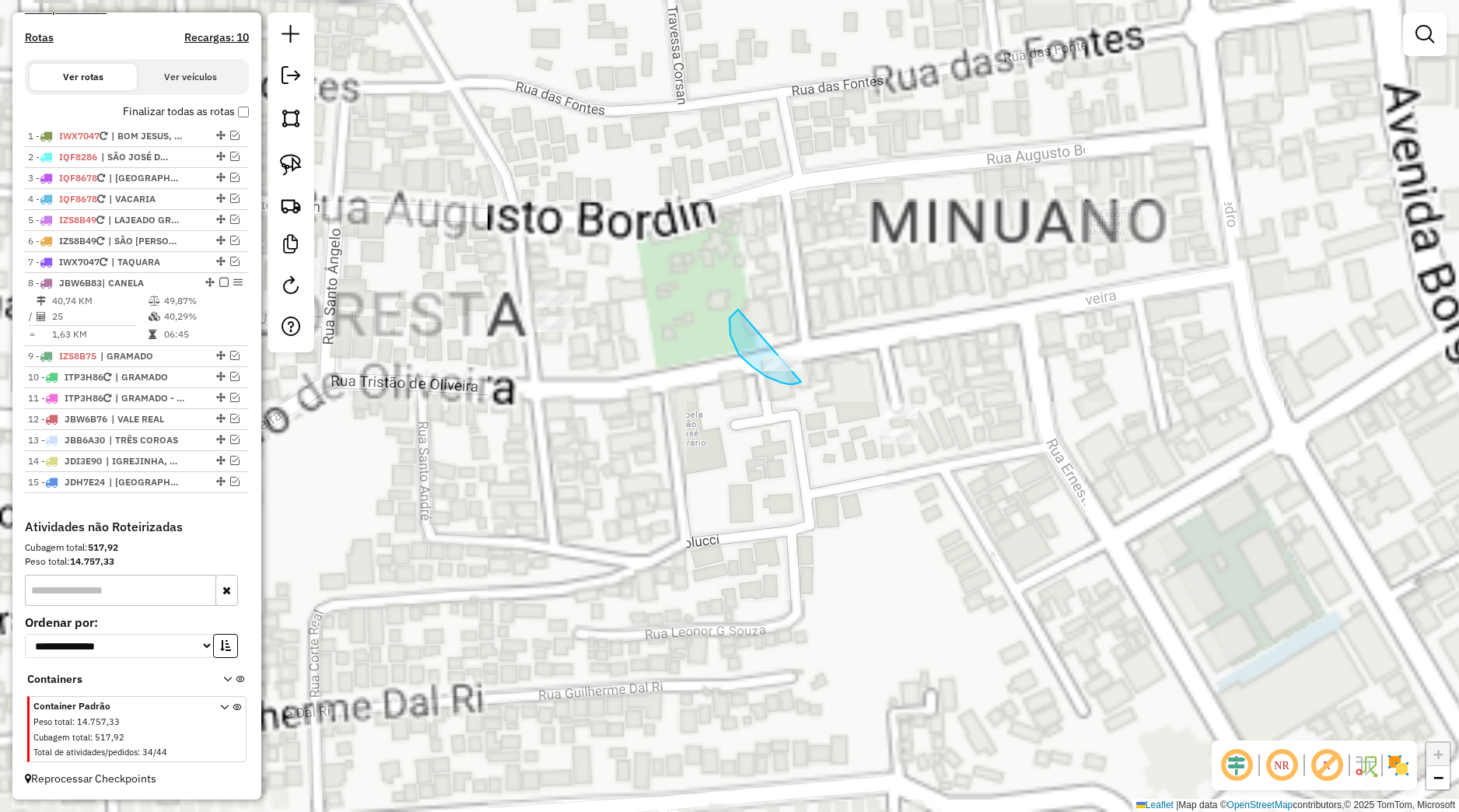
drag, startPoint x: 729, startPoint y: 318, endPoint x: 813, endPoint y: 375, distance: 101.5
click at [813, 375] on div "Janela de atendimento Grade de atendimento Capacidade Transportadoras Veículos …" at bounding box center [729, 406] width 1459 height 812
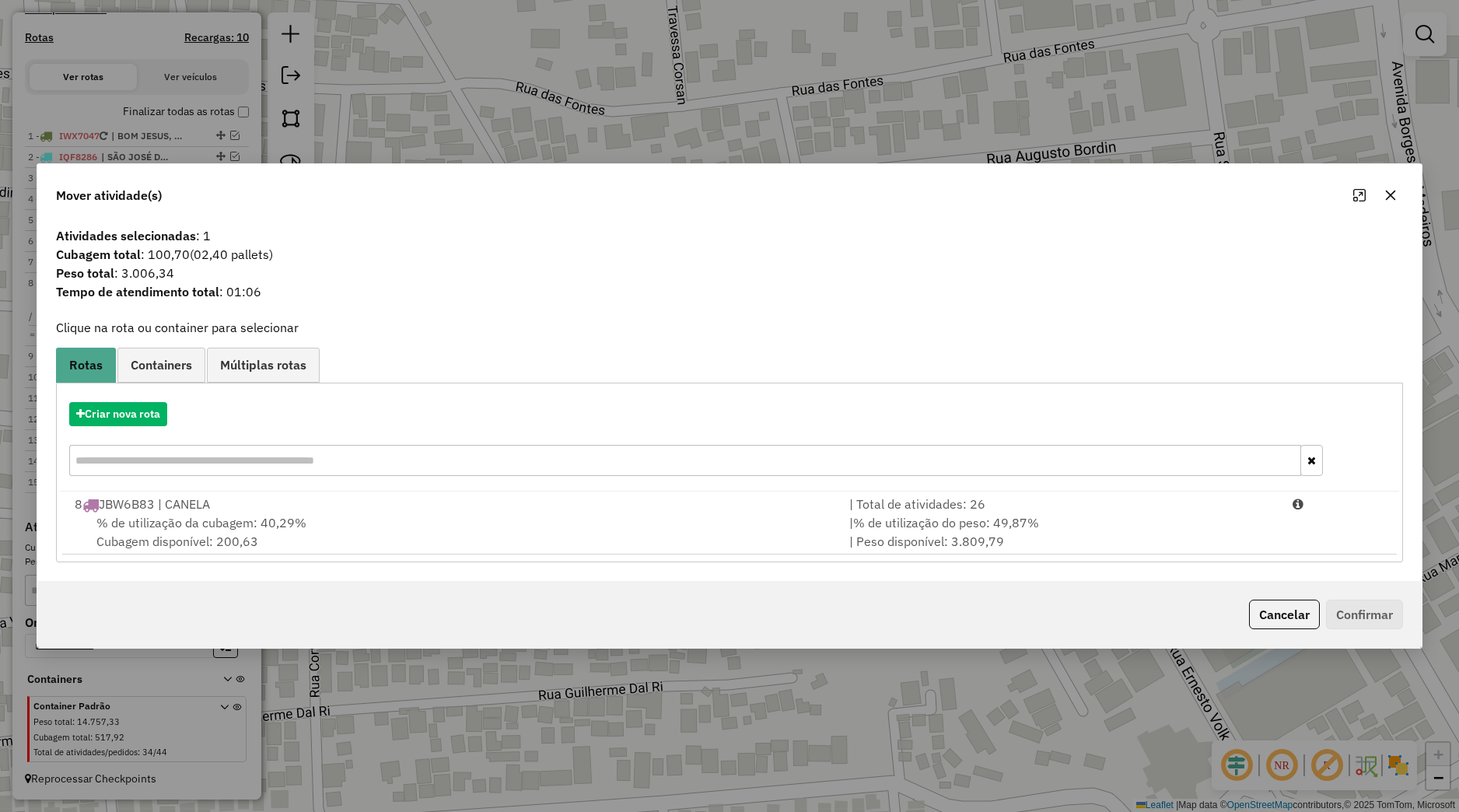
click at [1391, 194] on icon "button" at bounding box center [1391, 195] width 10 height 10
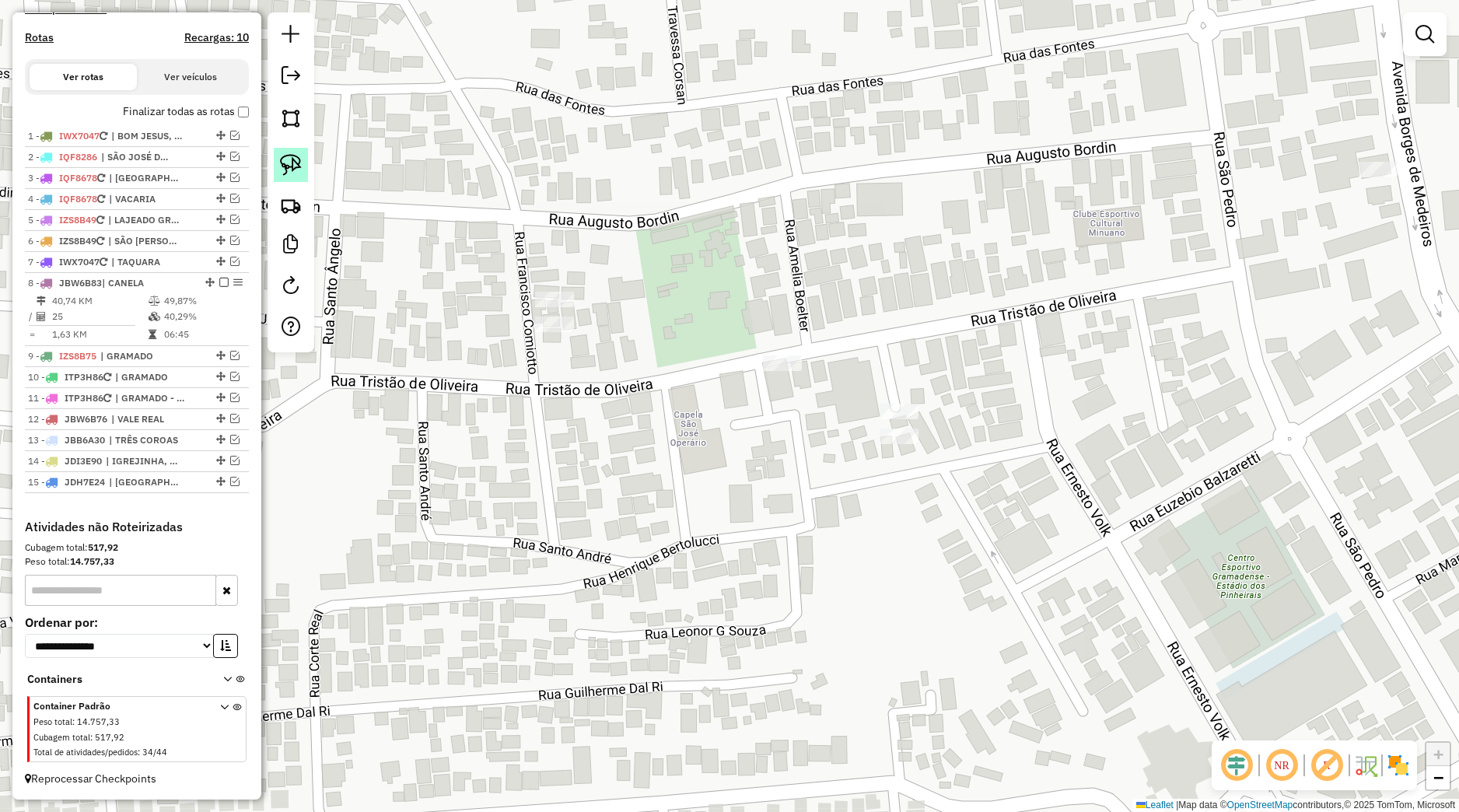
click at [297, 176] on img at bounding box center [291, 164] width 21 height 21
drag, startPoint x: 914, startPoint y: 380, endPoint x: 937, endPoint y: 497, distance: 119.2
click at [937, 497] on div "Janela de atendimento Grade de atendimento Capacidade Transportadoras Veículos …" at bounding box center [729, 406] width 1459 height 812
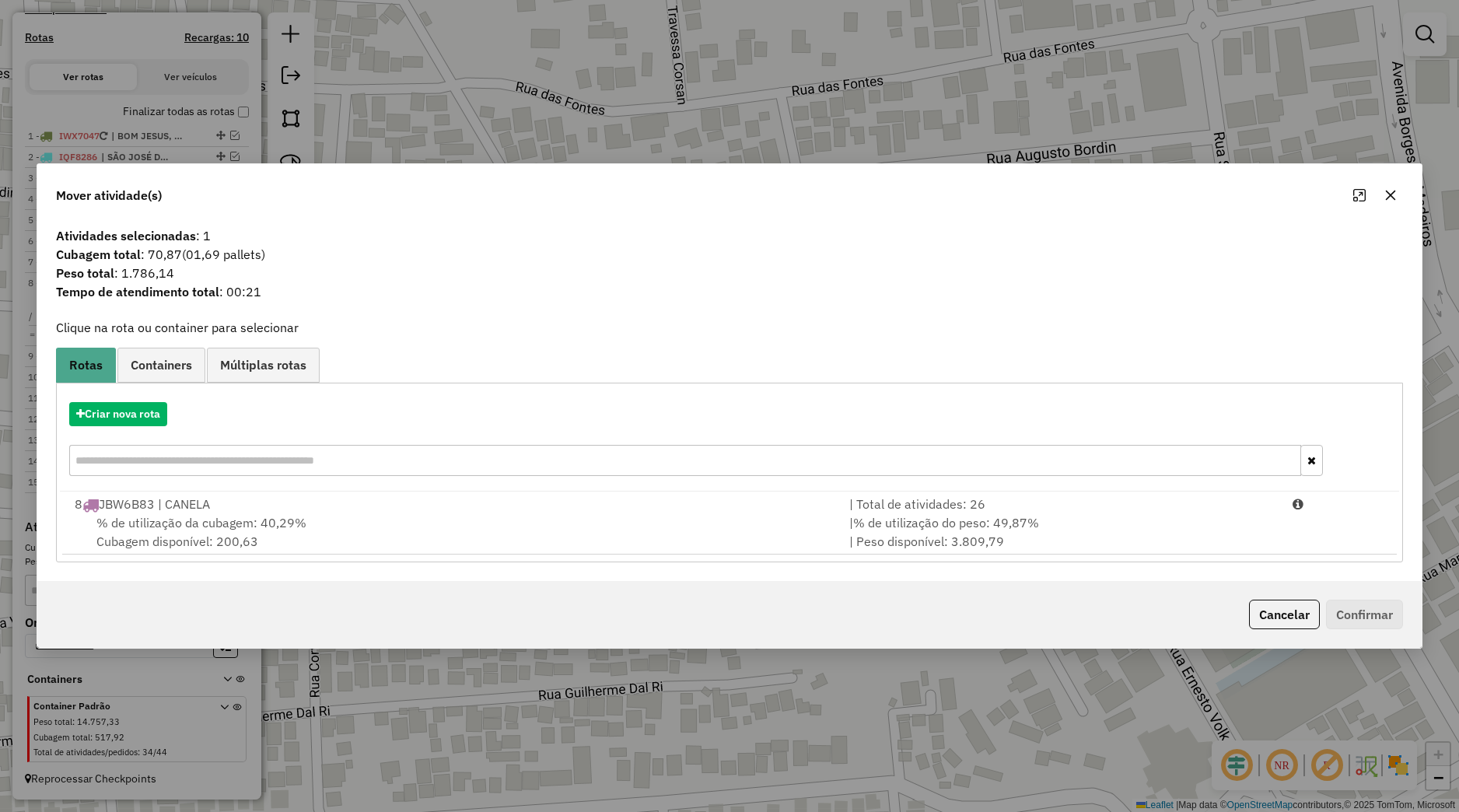
click at [1397, 194] on button "button" at bounding box center [1390, 195] width 25 height 25
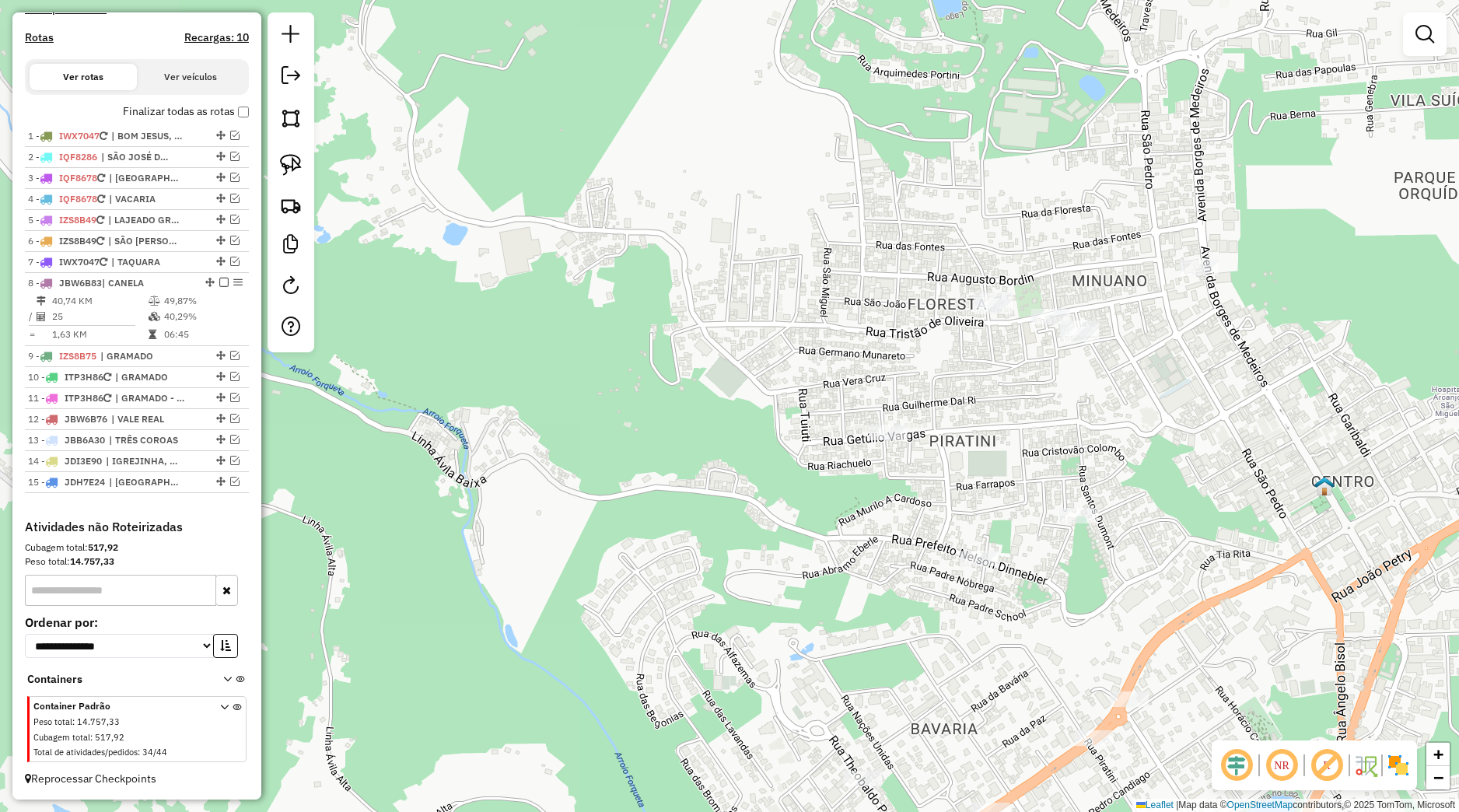
drag, startPoint x: 1146, startPoint y: 538, endPoint x: 877, endPoint y: 363, distance: 320.9
click at [885, 363] on div "Janela de atendimento Grade de atendimento Capacidade Transportadoras Veículos …" at bounding box center [729, 406] width 1459 height 812
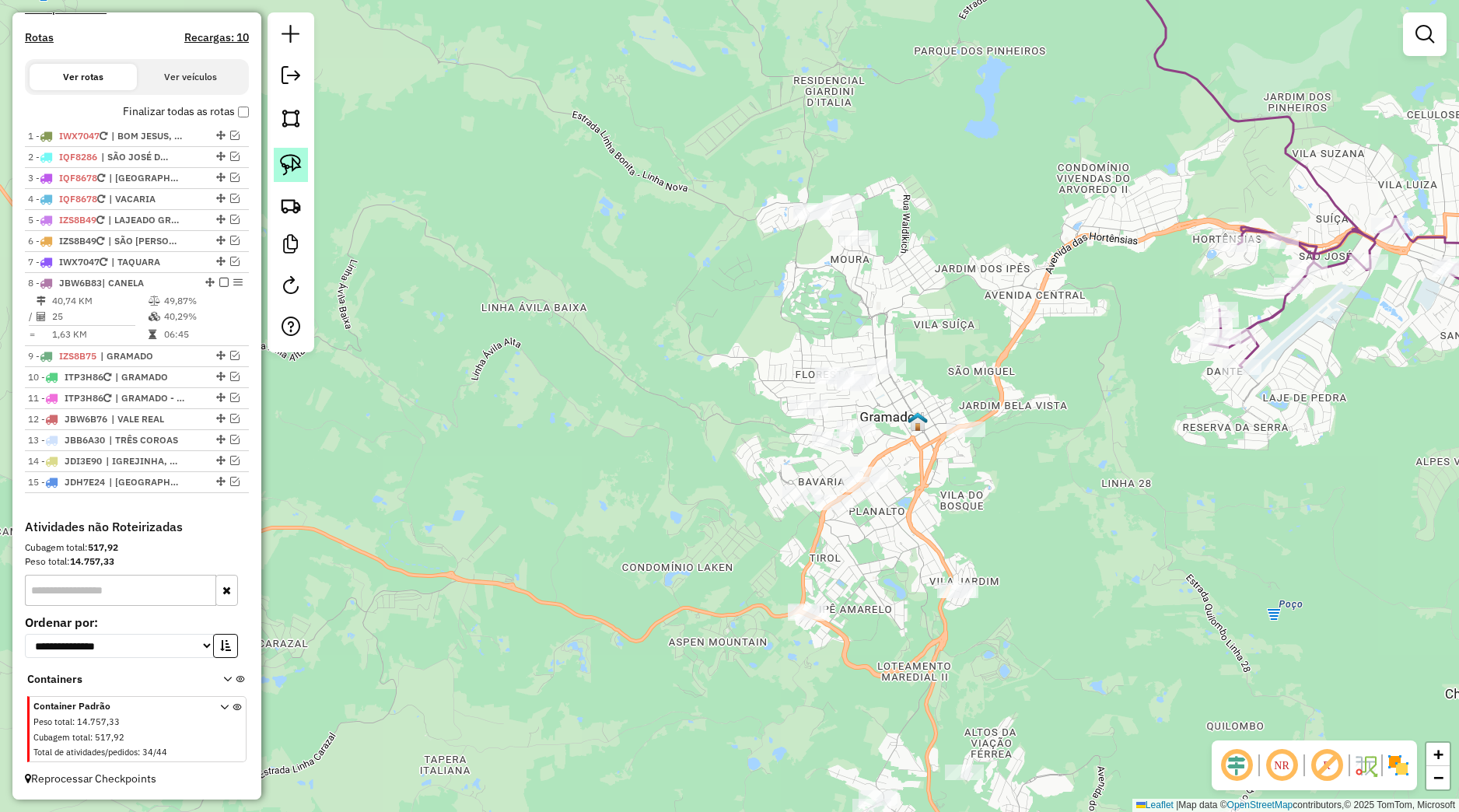
click at [305, 168] on link at bounding box center [291, 165] width 34 height 34
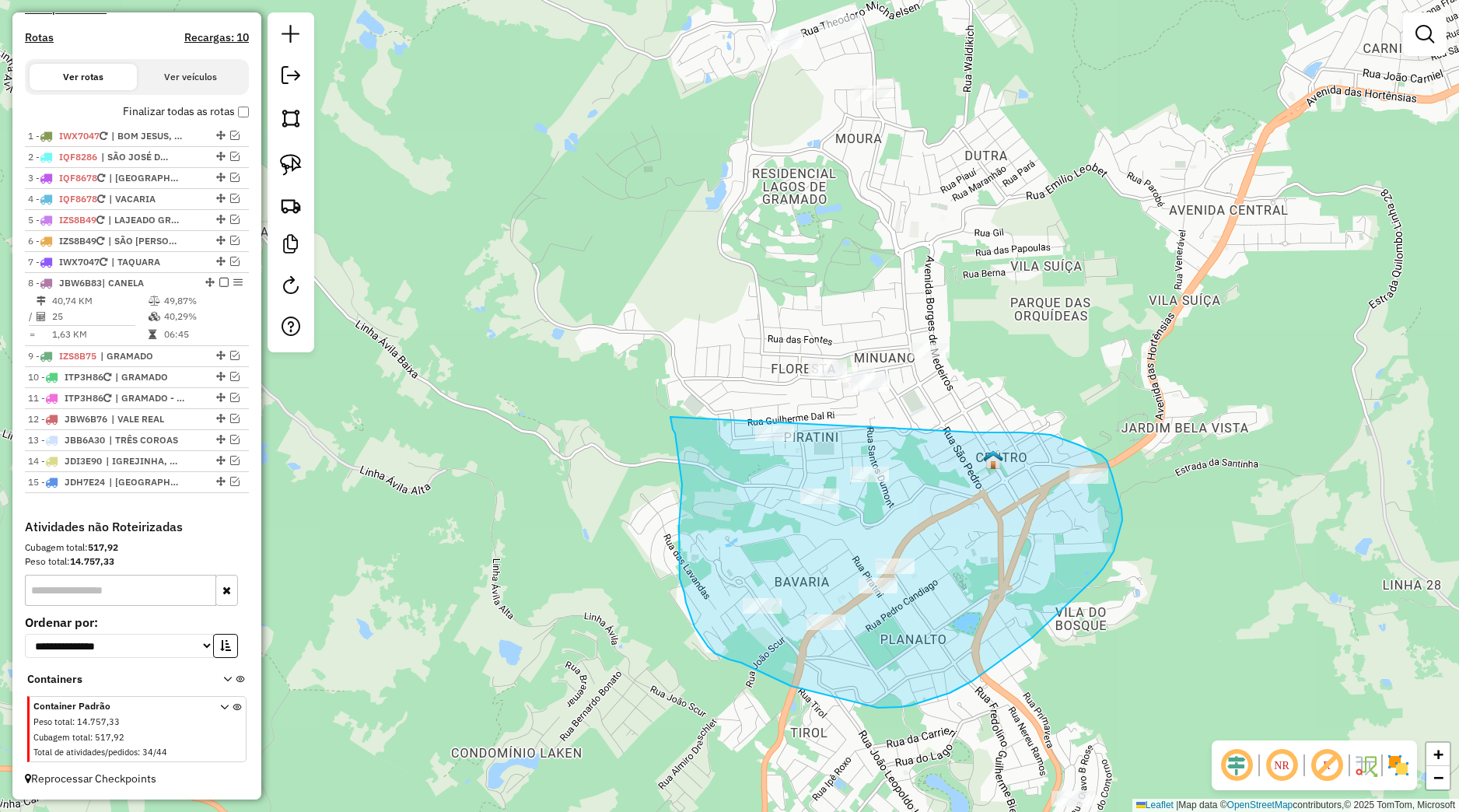
drag, startPoint x: 976, startPoint y: 432, endPoint x: 670, endPoint y: 417, distance: 306.4
click at [670, 417] on div "Janela de atendimento Grade de atendimento Capacidade Transportadoras Veículos …" at bounding box center [729, 406] width 1459 height 812
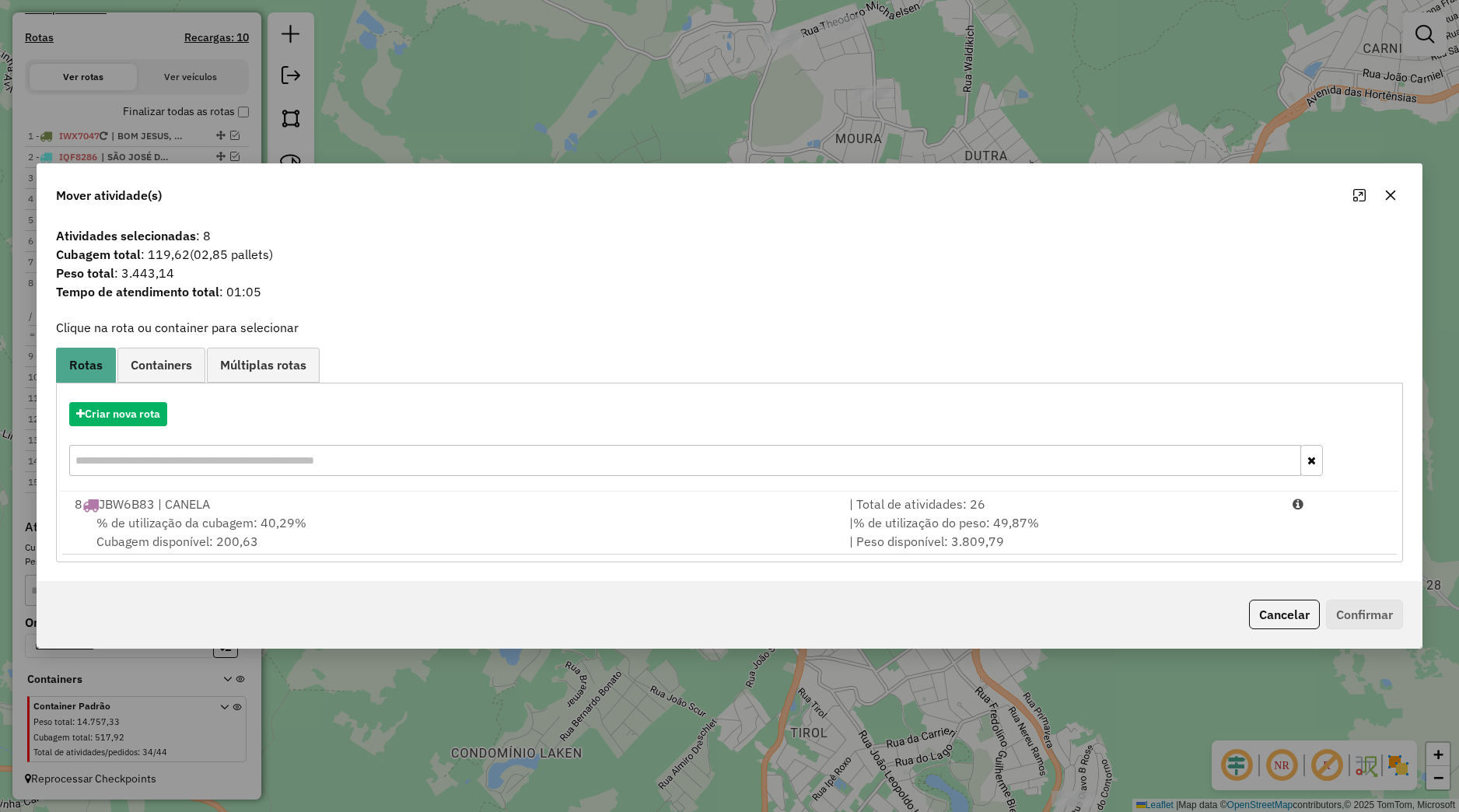
click at [1395, 185] on button "button" at bounding box center [1390, 195] width 25 height 25
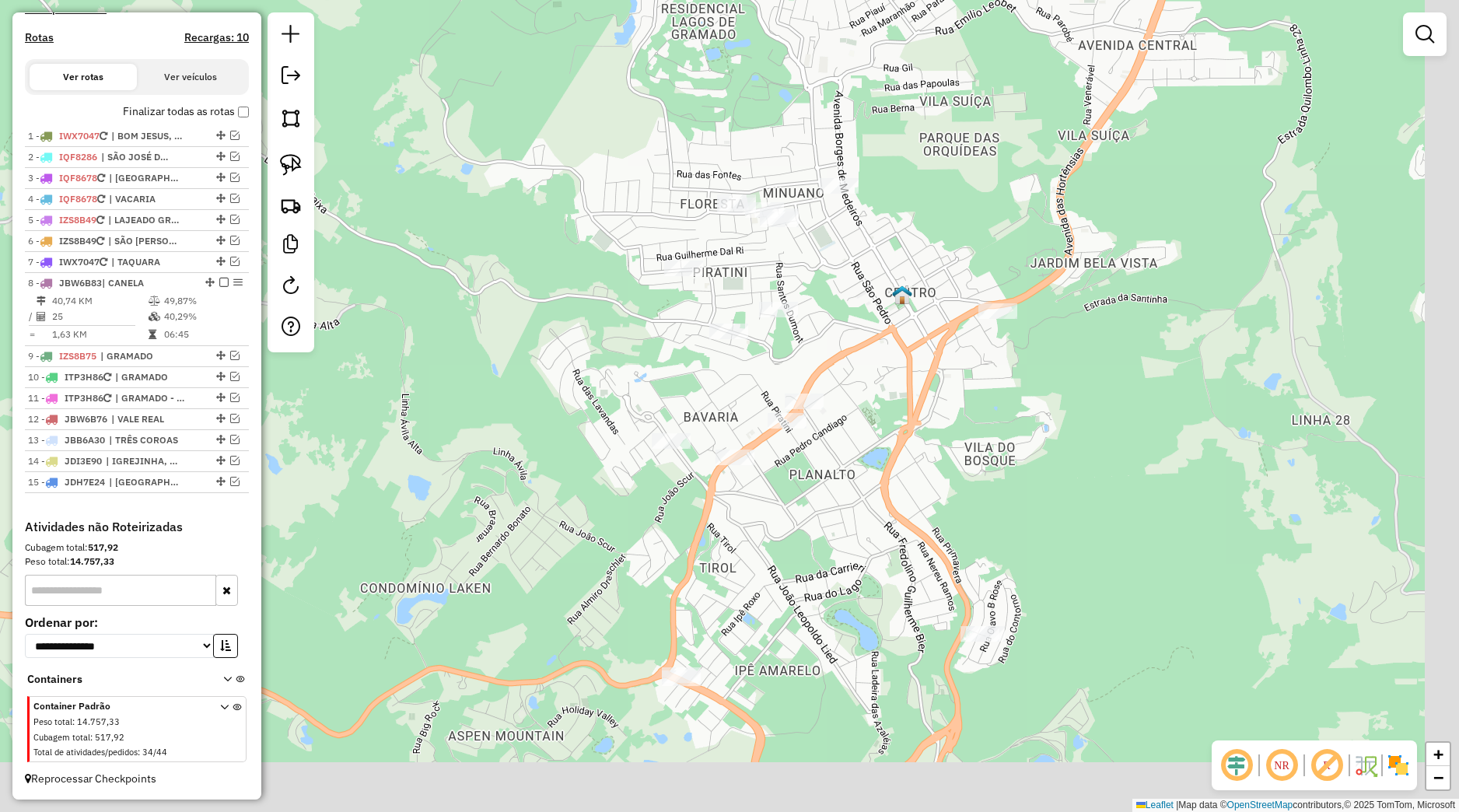
drag, startPoint x: 1158, startPoint y: 556, endPoint x: 1056, endPoint y: 349, distance: 230.8
click at [1059, 352] on div "Janela de atendimento Grade de atendimento Capacidade Transportadoras Veículos …" at bounding box center [729, 406] width 1459 height 812
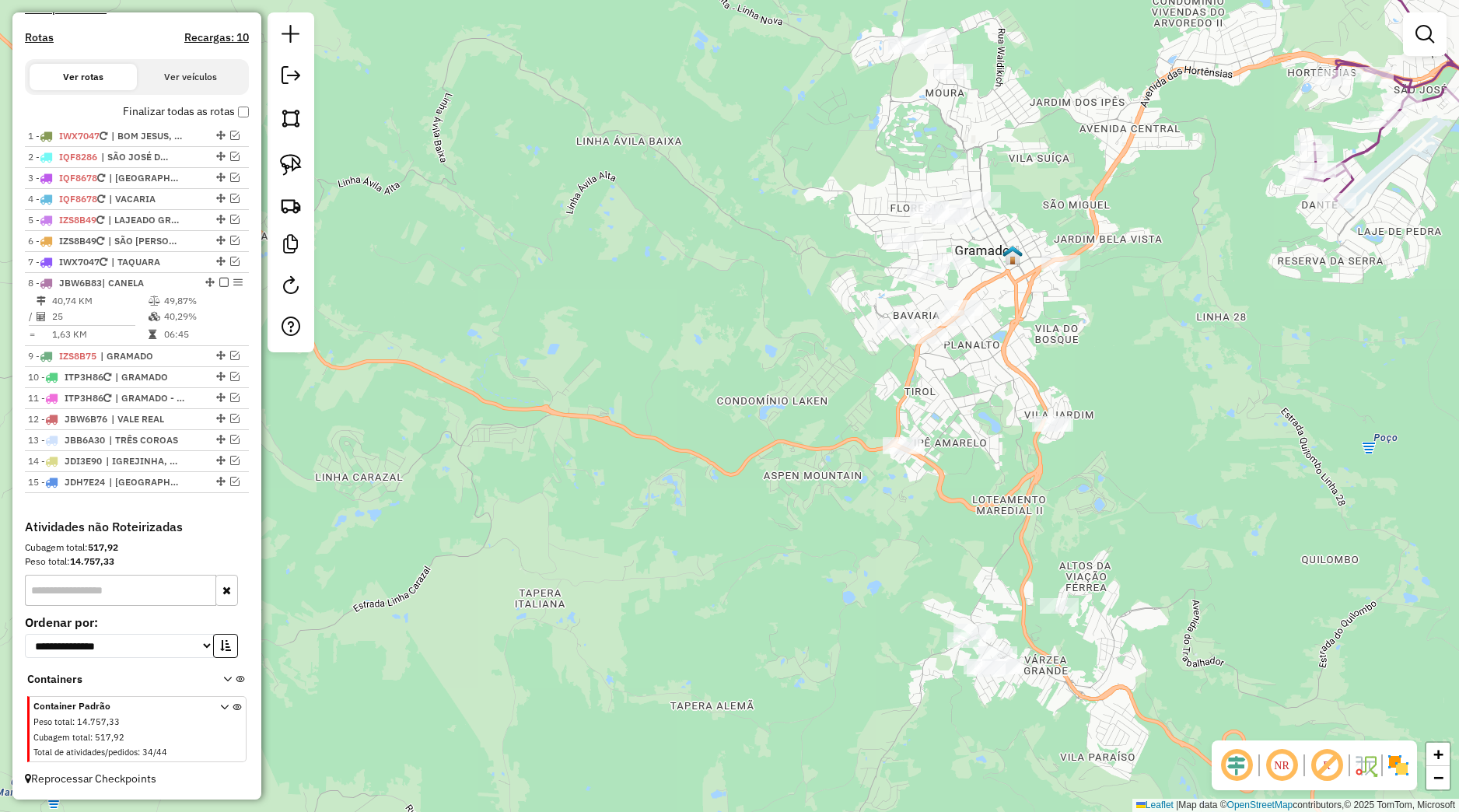
drag, startPoint x: 976, startPoint y: 551, endPoint x: 964, endPoint y: 591, distance: 41.8
click at [964, 591] on div "Janela de atendimento Grade de atendimento Capacidade Transportadoras Veículos …" at bounding box center [729, 406] width 1459 height 812
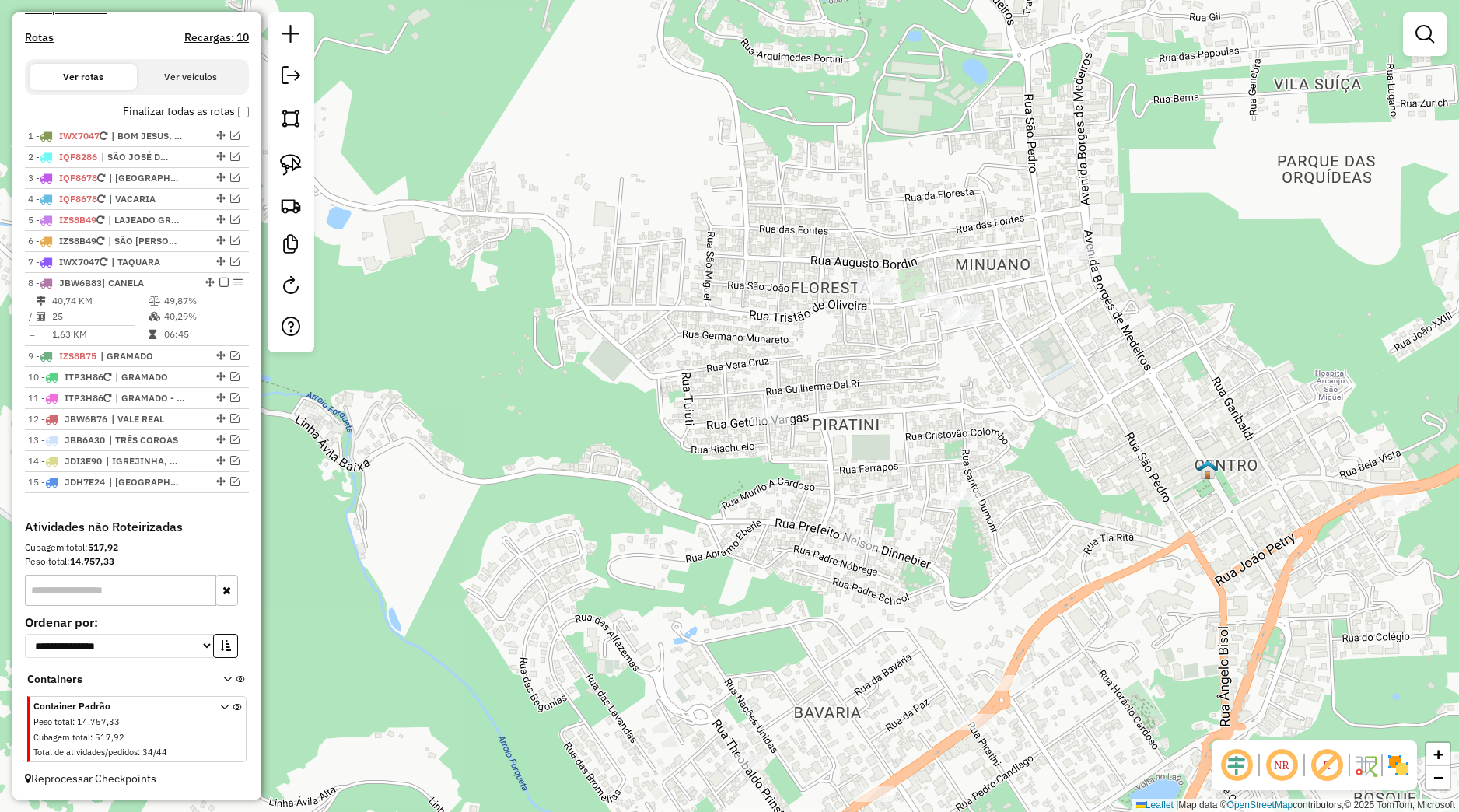
click at [291, 148] on div at bounding box center [291, 183] width 47 height 340
click at [298, 170] on img at bounding box center [291, 164] width 21 height 21
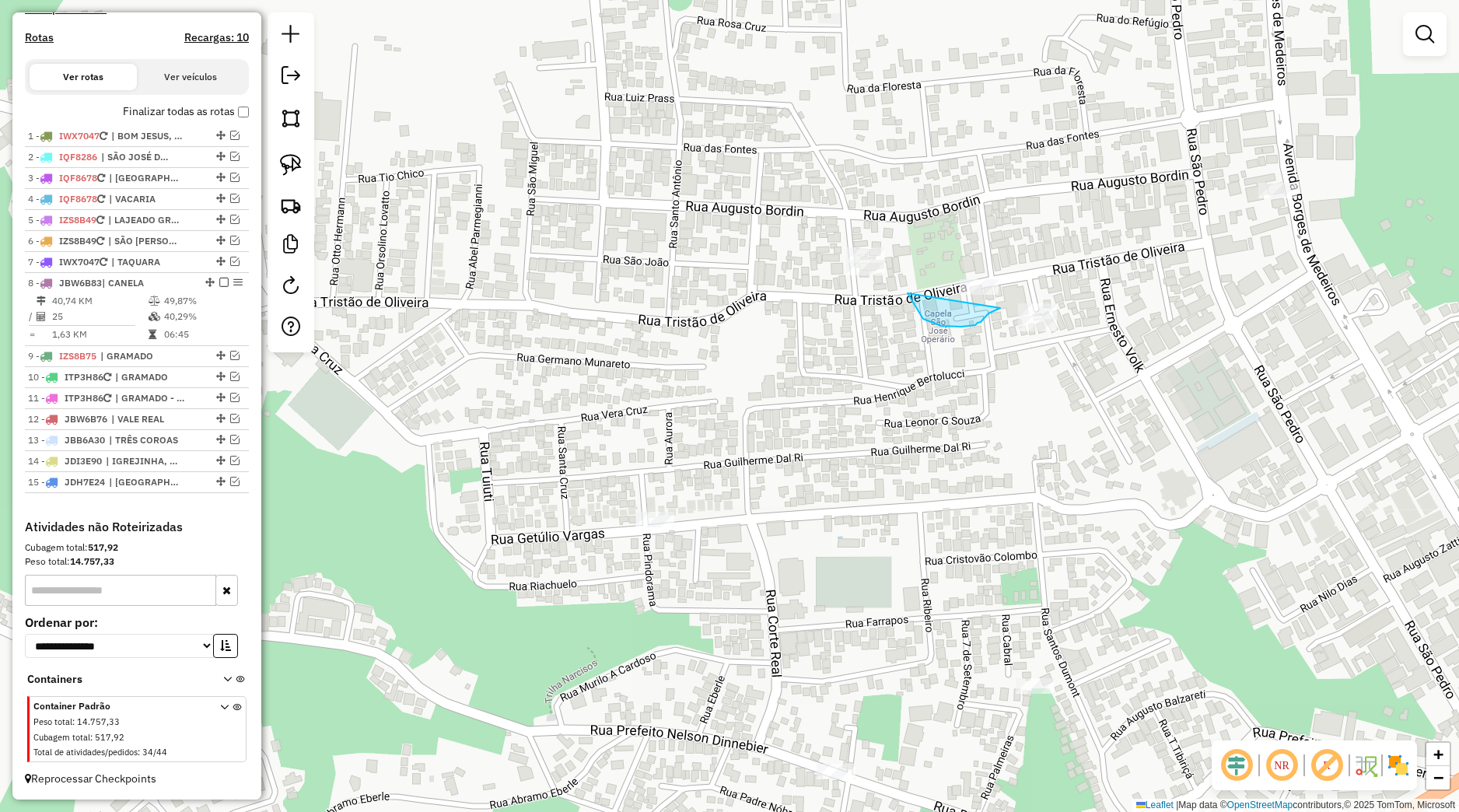
drag, startPoint x: 914, startPoint y: 304, endPoint x: 1009, endPoint y: 260, distance: 104.7
click at [1009, 260] on div "Janela de atendimento Grade de atendimento Capacidade Transportadoras Veículos …" at bounding box center [729, 406] width 1459 height 812
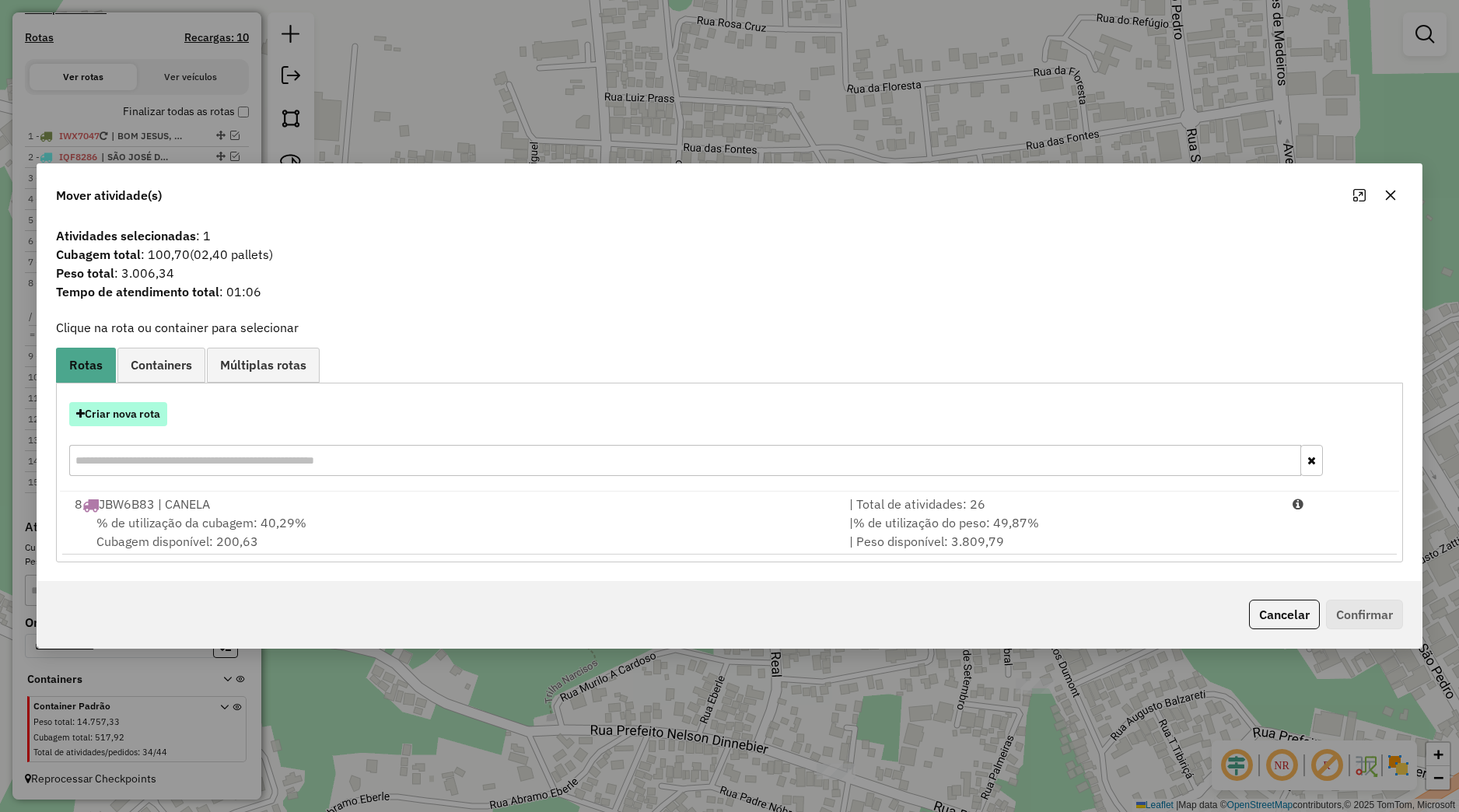
click at [157, 419] on button "Criar nova rota" at bounding box center [118, 414] width 98 height 24
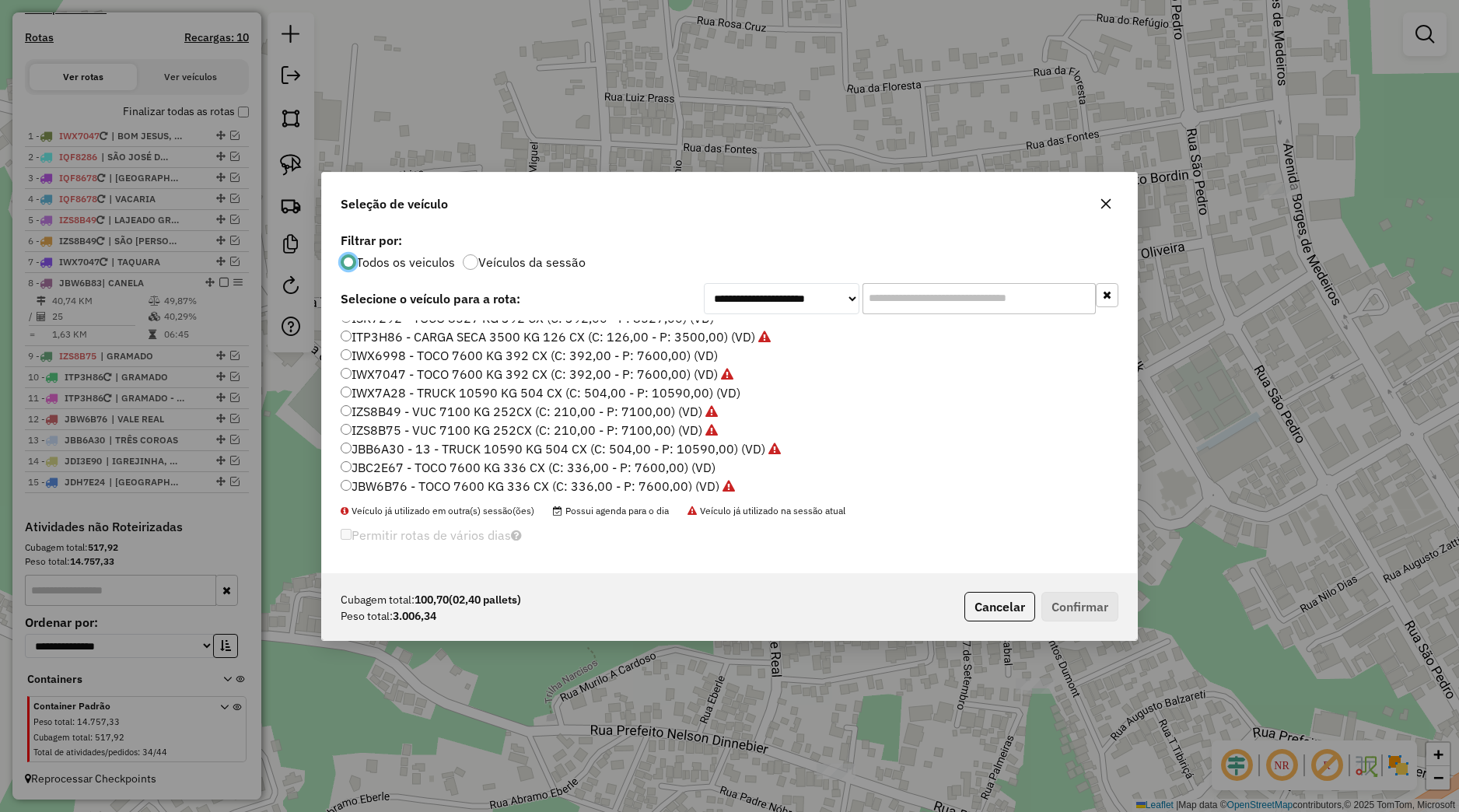
scroll to position [99, 0]
click at [396, 401] on label "ISJ6056 - VUC 4390 KG 210 CX (C: 210,00 - P: 4390,00) (VD)" at bounding box center [523, 398] width 364 height 19
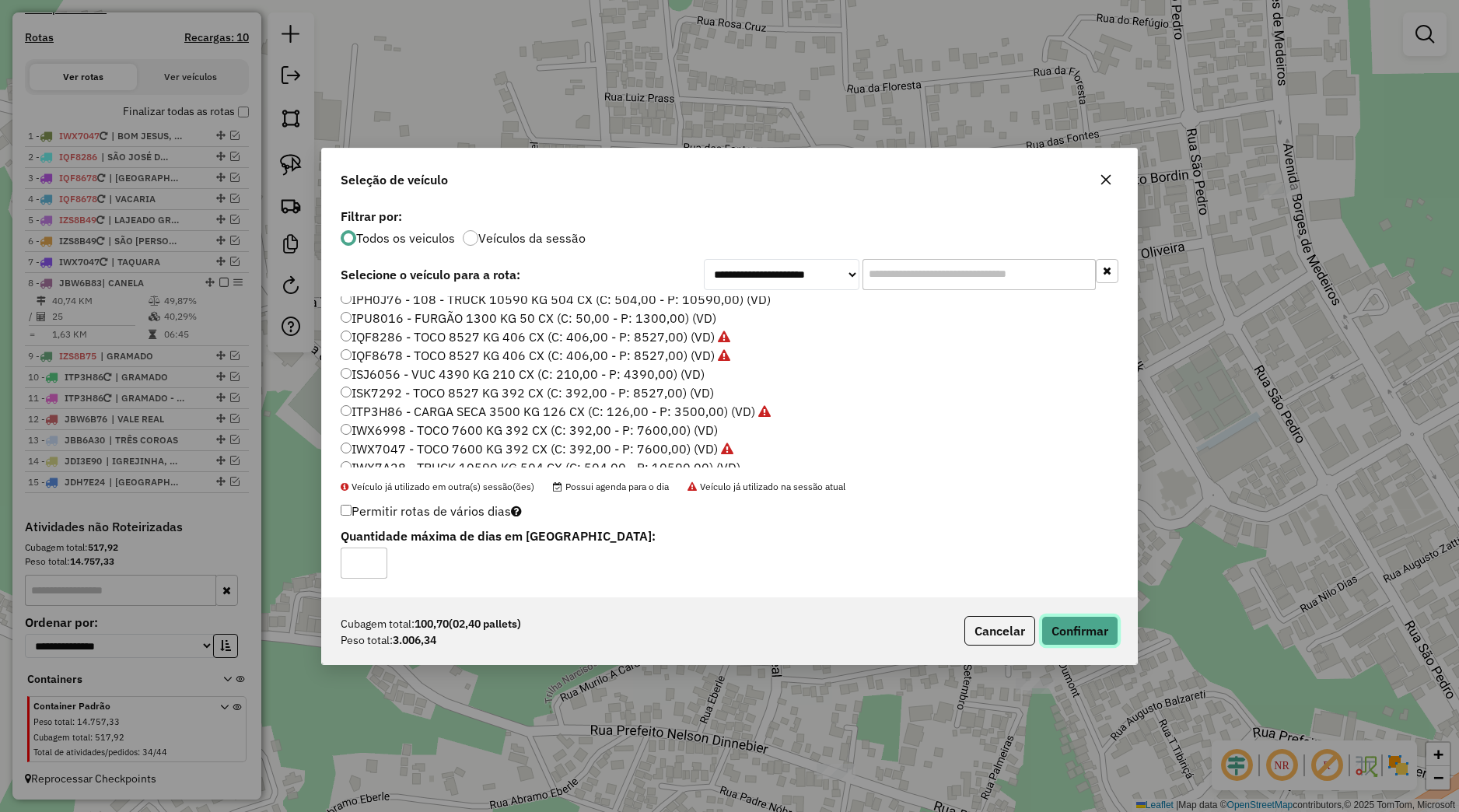
click at [1050, 621] on button "Confirmar" at bounding box center [1080, 631] width 77 height 30
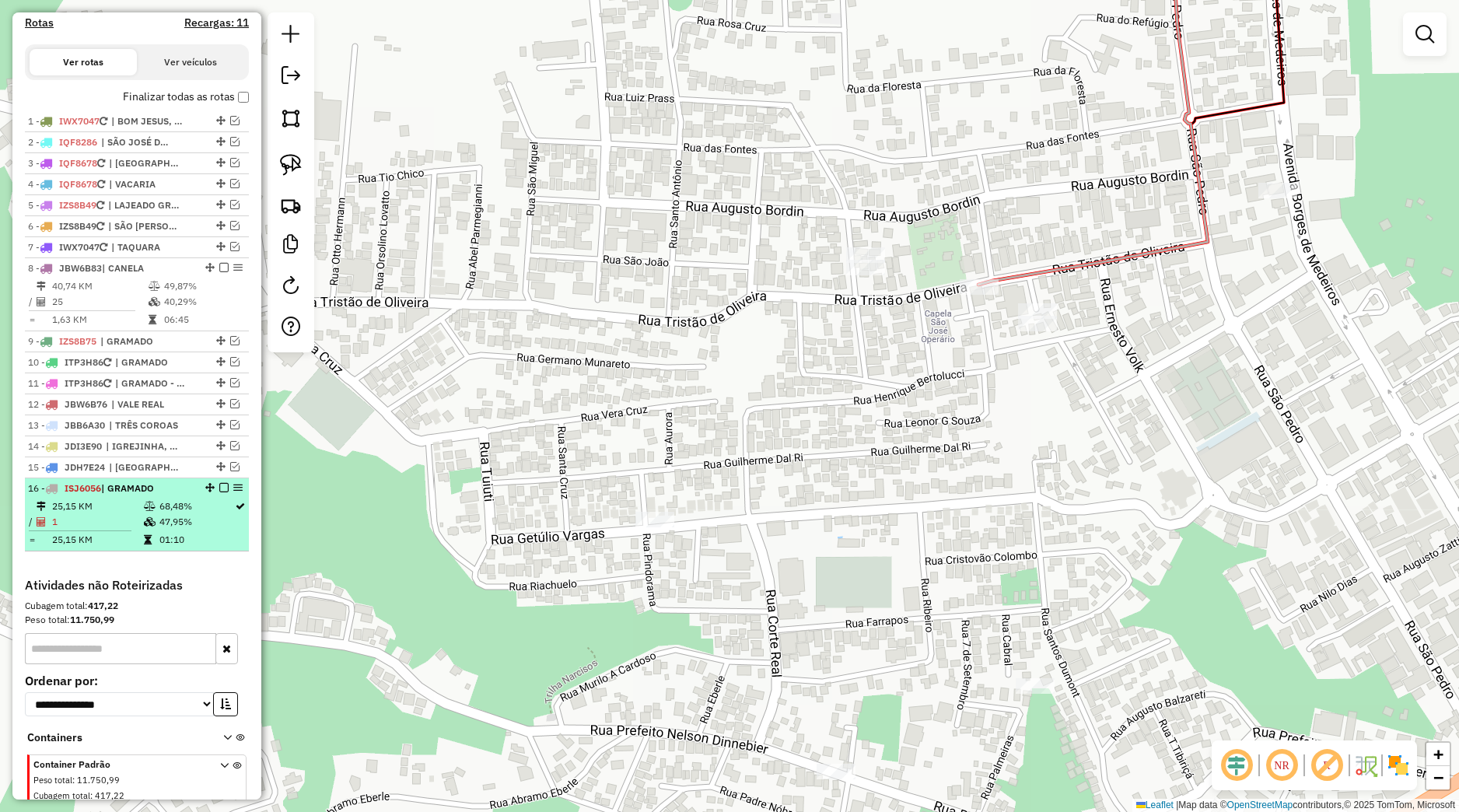
click at [220, 492] on em at bounding box center [224, 487] width 9 height 9
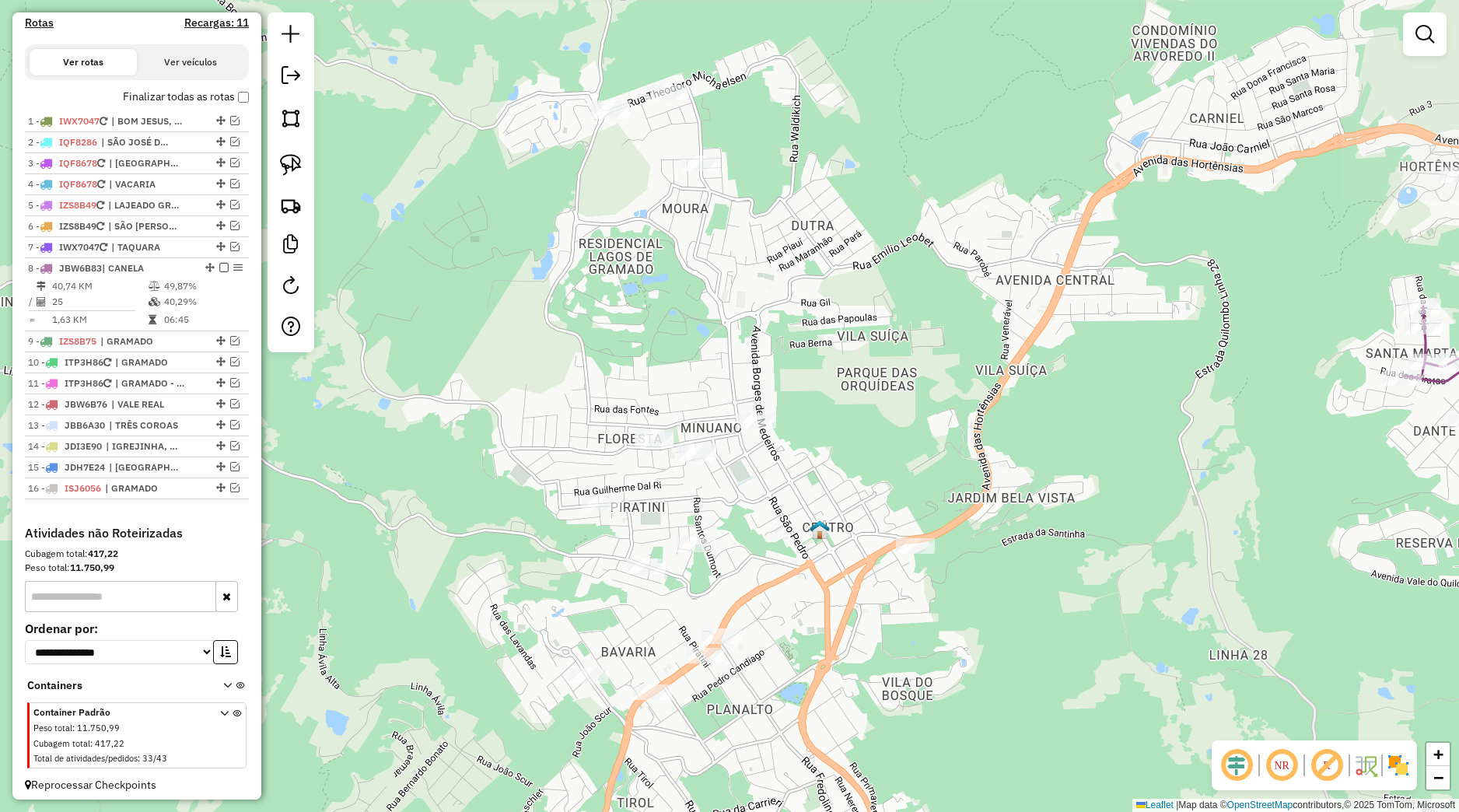
click at [798, 490] on div "Janela de atendimento Grade de atendimento Capacidade Transportadoras Veículos …" at bounding box center [729, 406] width 1459 height 812
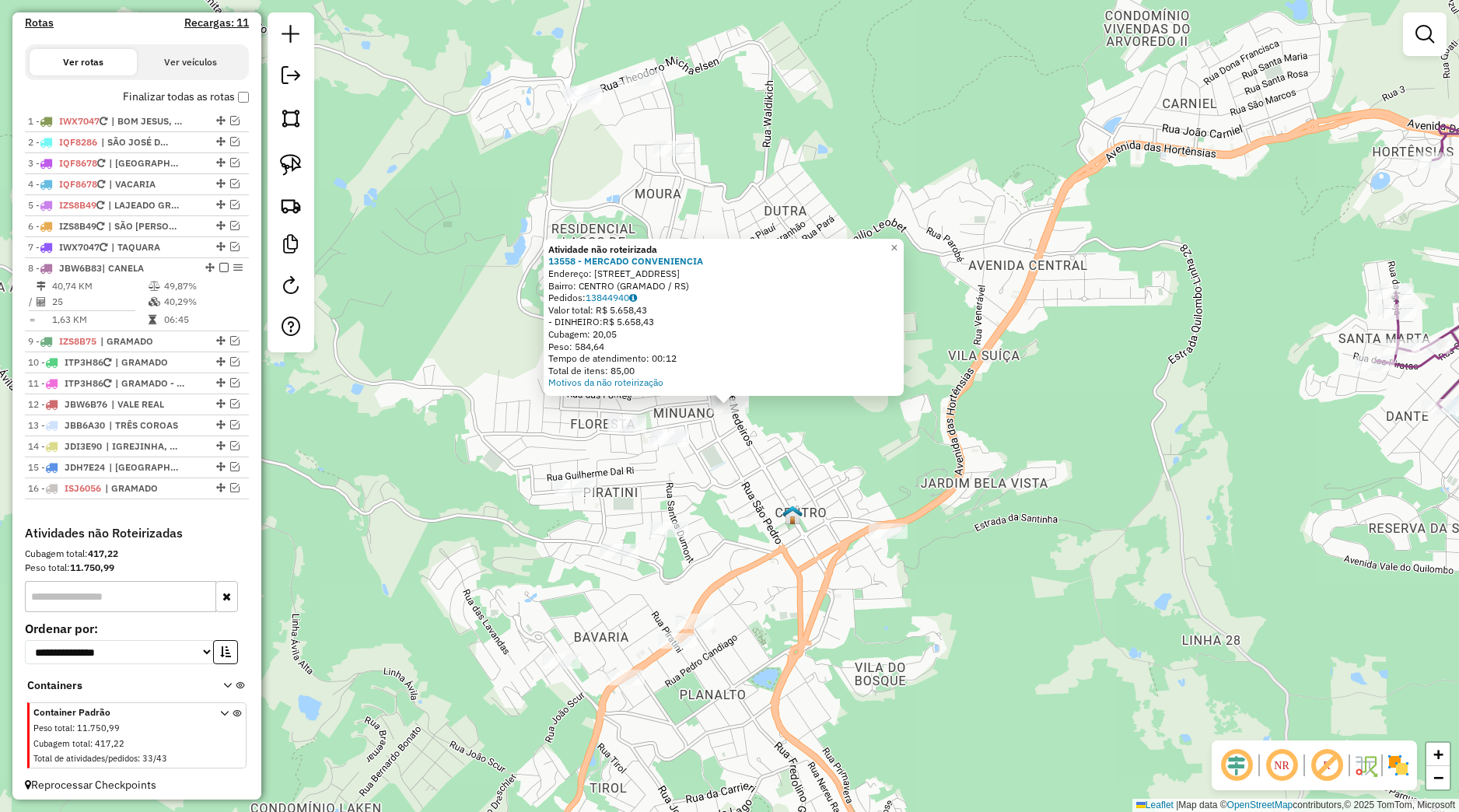
click at [813, 499] on div "Atividade não roteirizada 13558 - MERCADO CONVENIENCIA Endereço: Avenida Borges…" at bounding box center [729, 406] width 1459 height 812
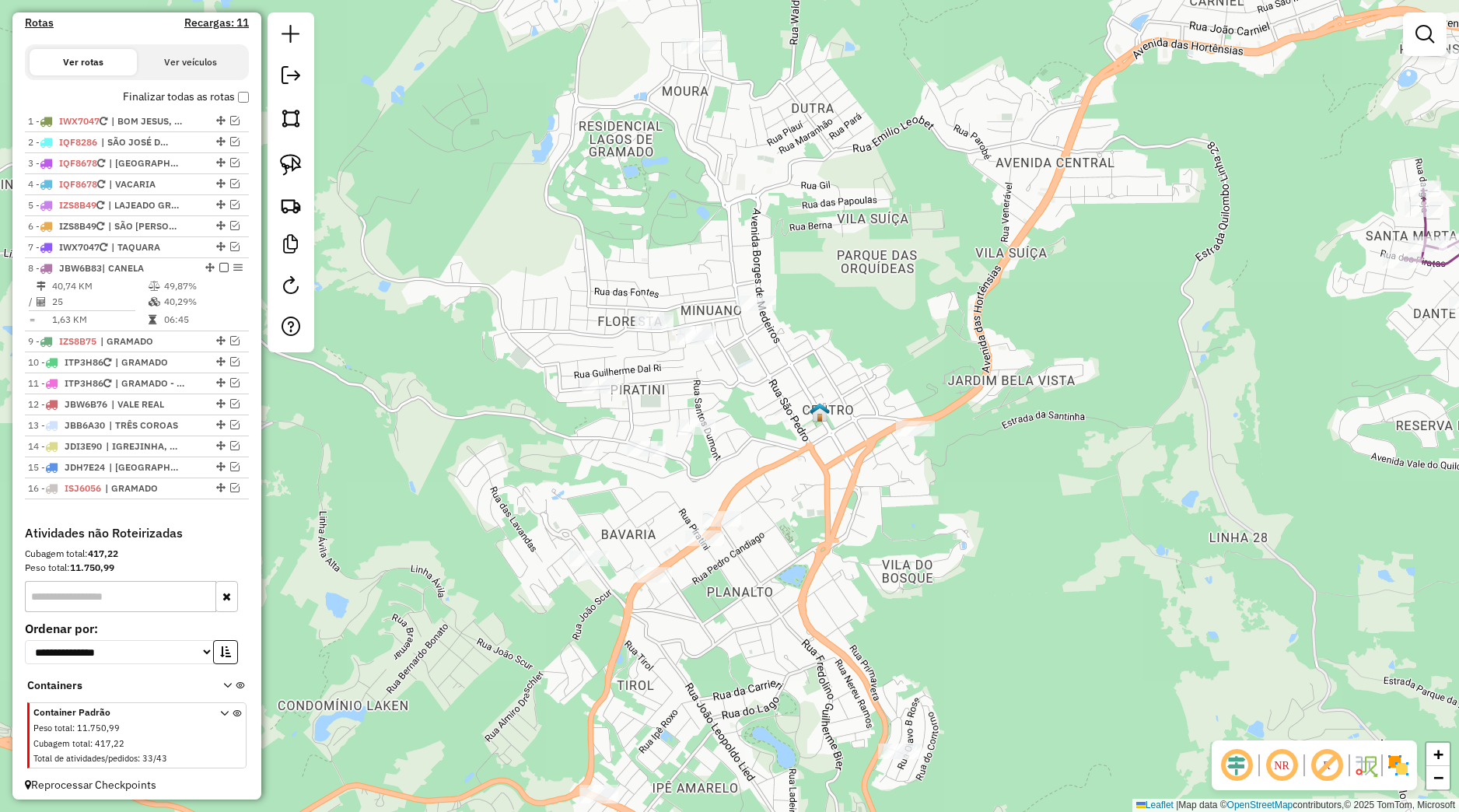
drag, startPoint x: 824, startPoint y: 500, endPoint x: 827, endPoint y: 391, distance: 109.0
click at [839, 407] on div "Janela de atendimento Grade de atendimento Capacidade Transportadoras Veículos …" at bounding box center [729, 406] width 1459 height 812
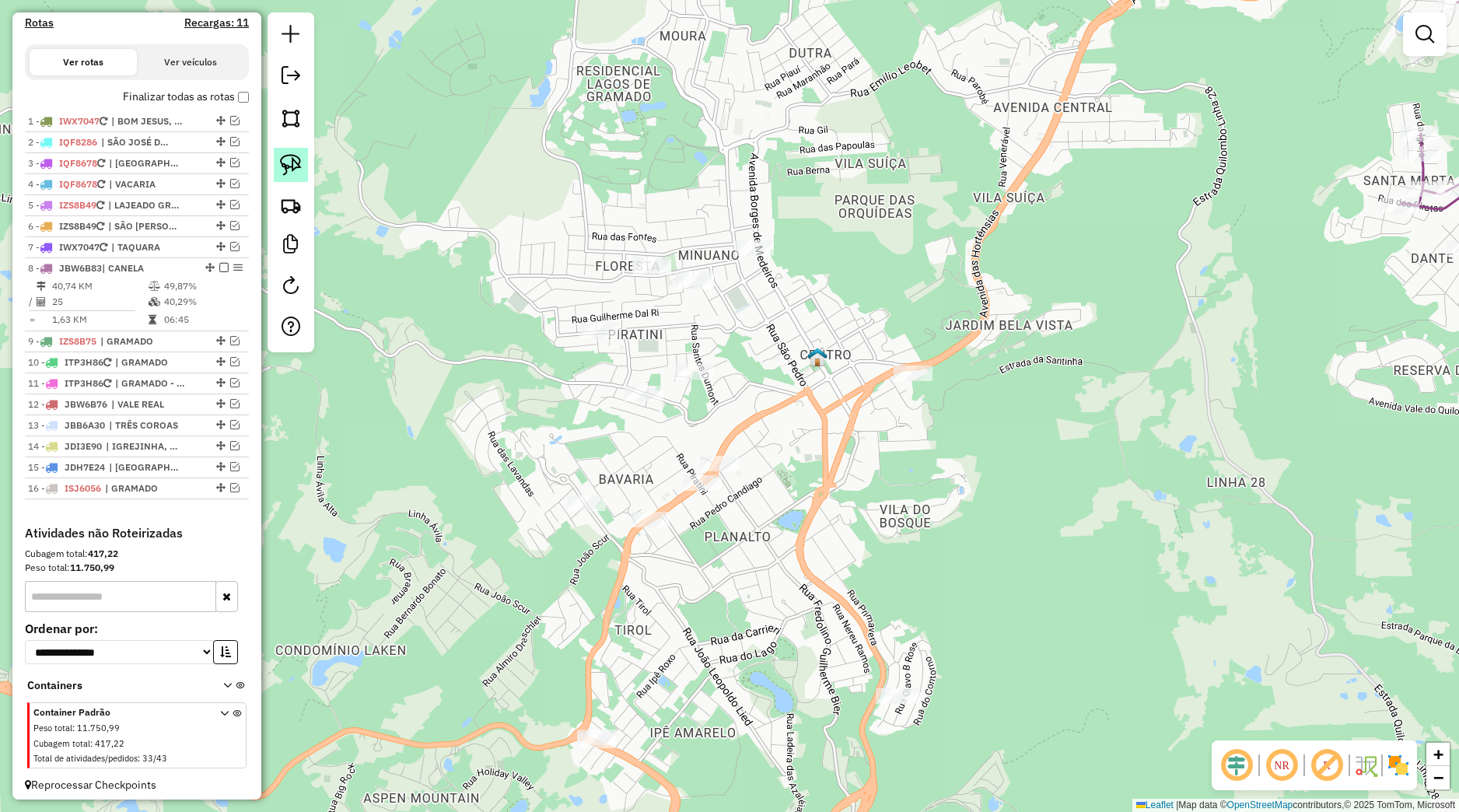
click at [300, 162] on link at bounding box center [291, 165] width 34 height 34
drag, startPoint x: 768, startPoint y: 210, endPoint x: 721, endPoint y: 232, distance: 51.9
click at [721, 232] on div "Janela de atendimento Grade de atendimento Capacidade Transportadoras Veículos …" at bounding box center [729, 406] width 1459 height 812
click at [301, 162] on img at bounding box center [291, 164] width 21 height 21
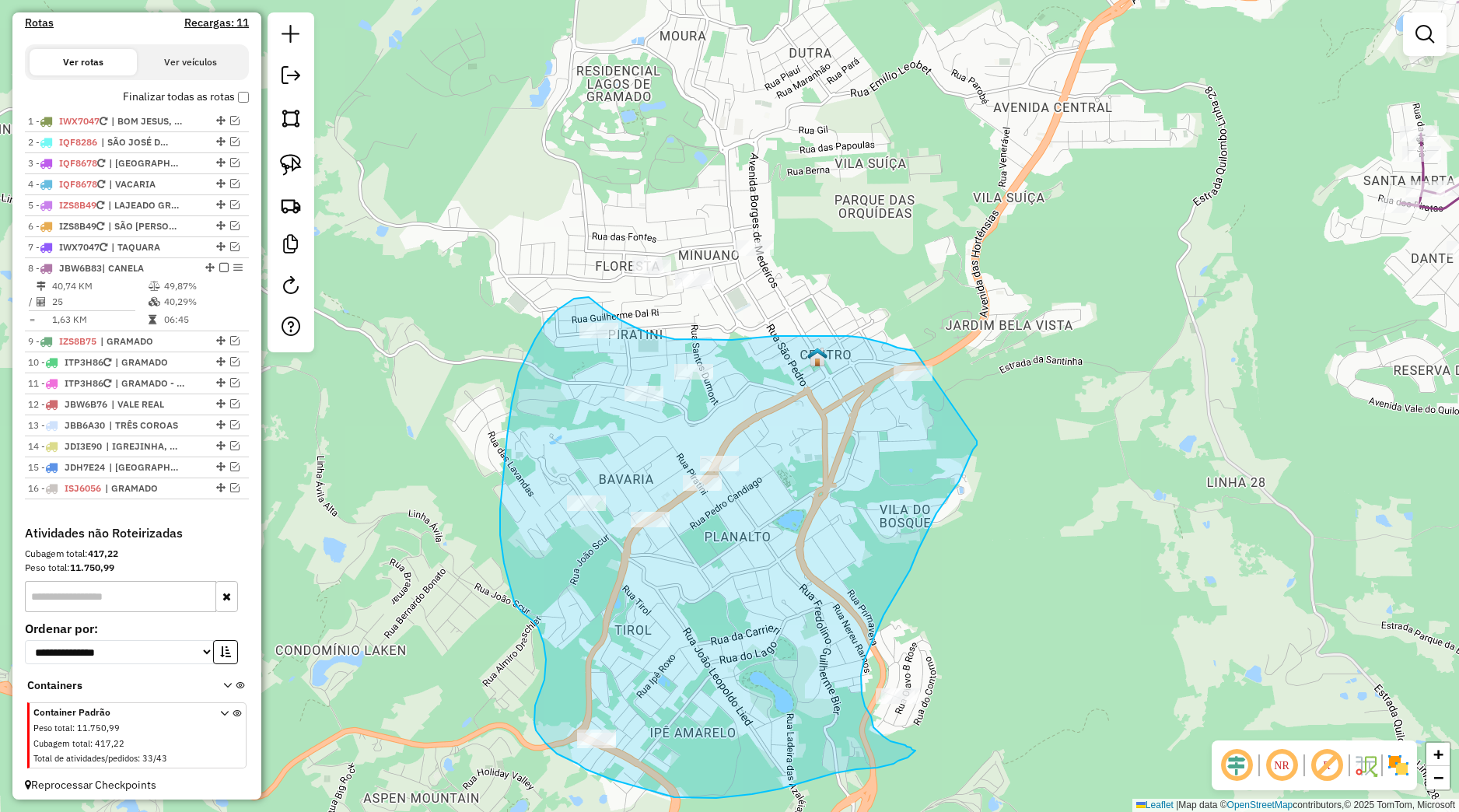
drag, startPoint x: 908, startPoint y: 350, endPoint x: 977, endPoint y: 441, distance: 114.2
click at [977, 441] on div "Janela de atendimento Grade de atendimento Capacidade Transportadoras Veículos …" at bounding box center [729, 406] width 1459 height 812
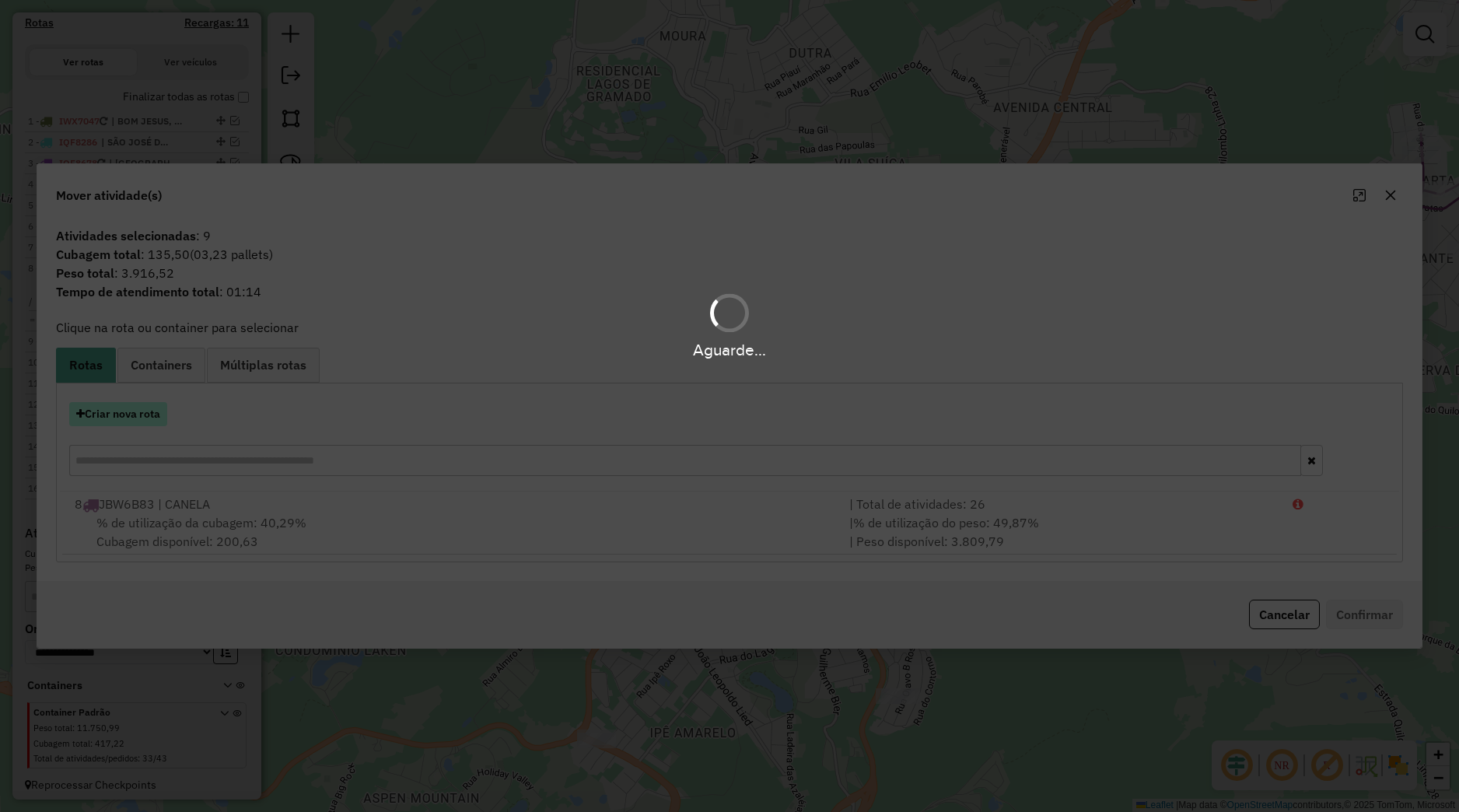
click at [143, 421] on button "Criar nova rota" at bounding box center [118, 414] width 98 height 24
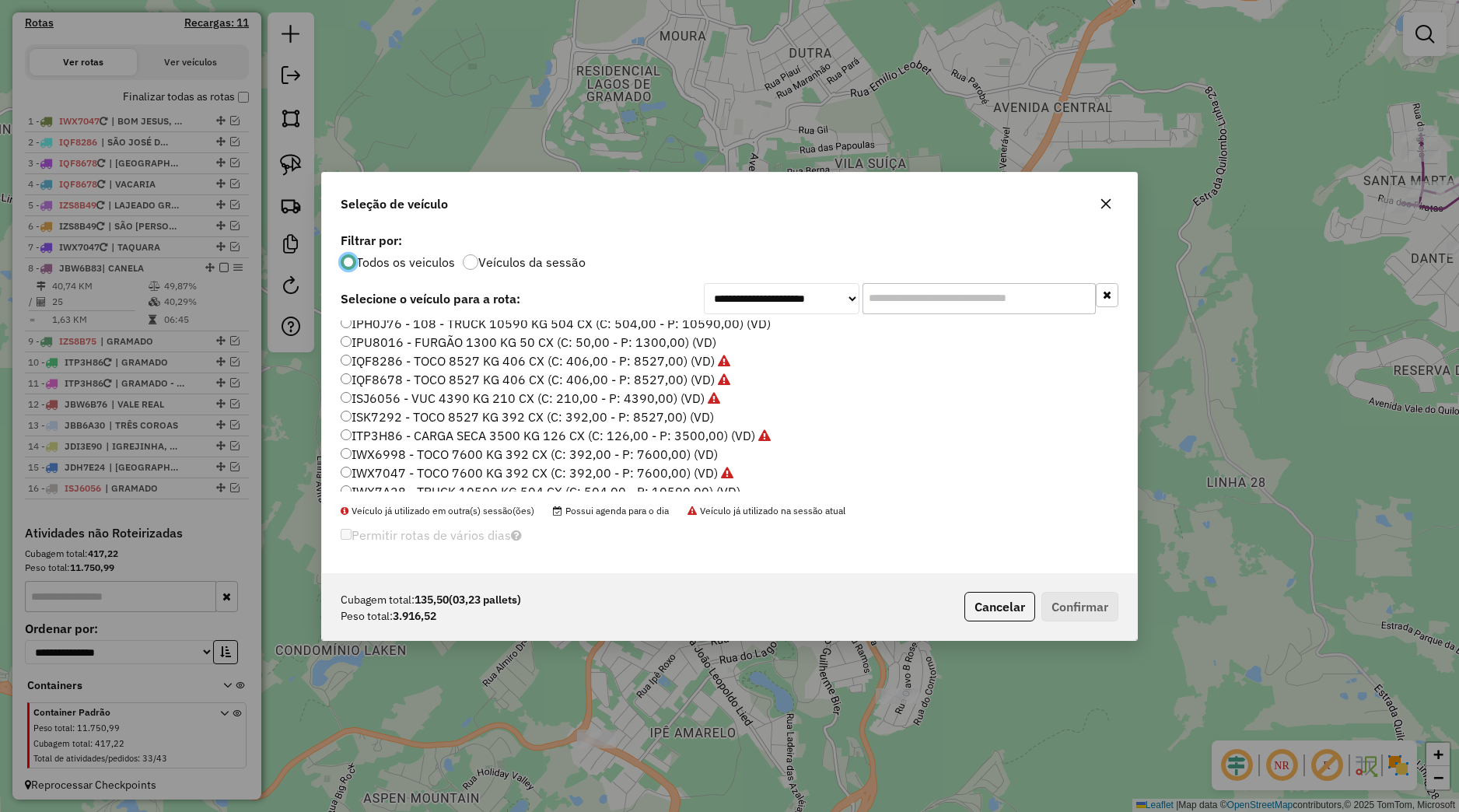
click at [388, 400] on label "ISJ6056 - VUC 4390 KG 210 CX (C: 210,00 - P: 4390,00) (VD)" at bounding box center [531, 398] width 379 height 19
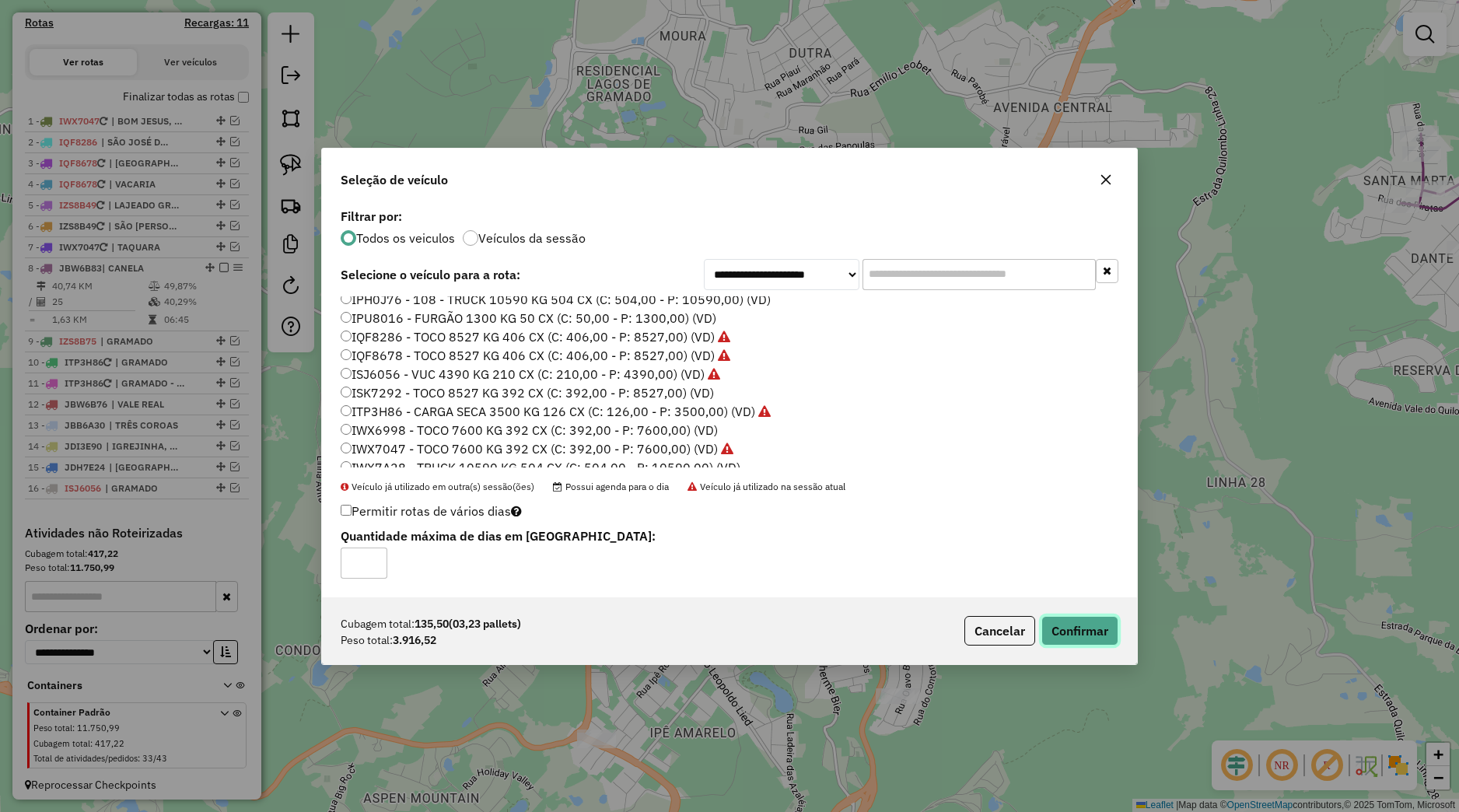
click at [1059, 638] on button "Confirmar" at bounding box center [1080, 631] width 77 height 30
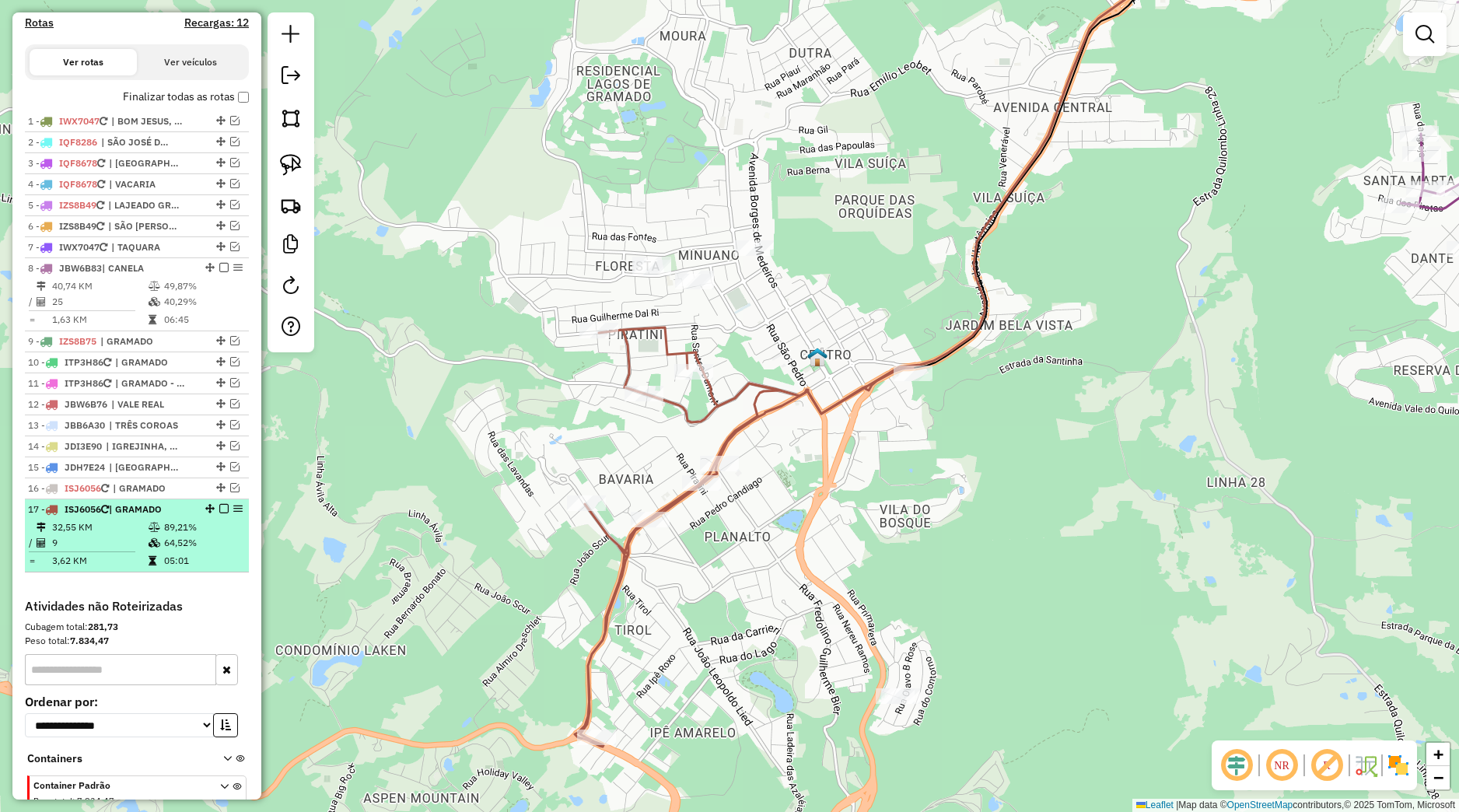
drag, startPoint x: 208, startPoint y: 526, endPoint x: 217, endPoint y: 522, distance: 9.8
click at [220, 514] on em at bounding box center [224, 509] width 9 height 9
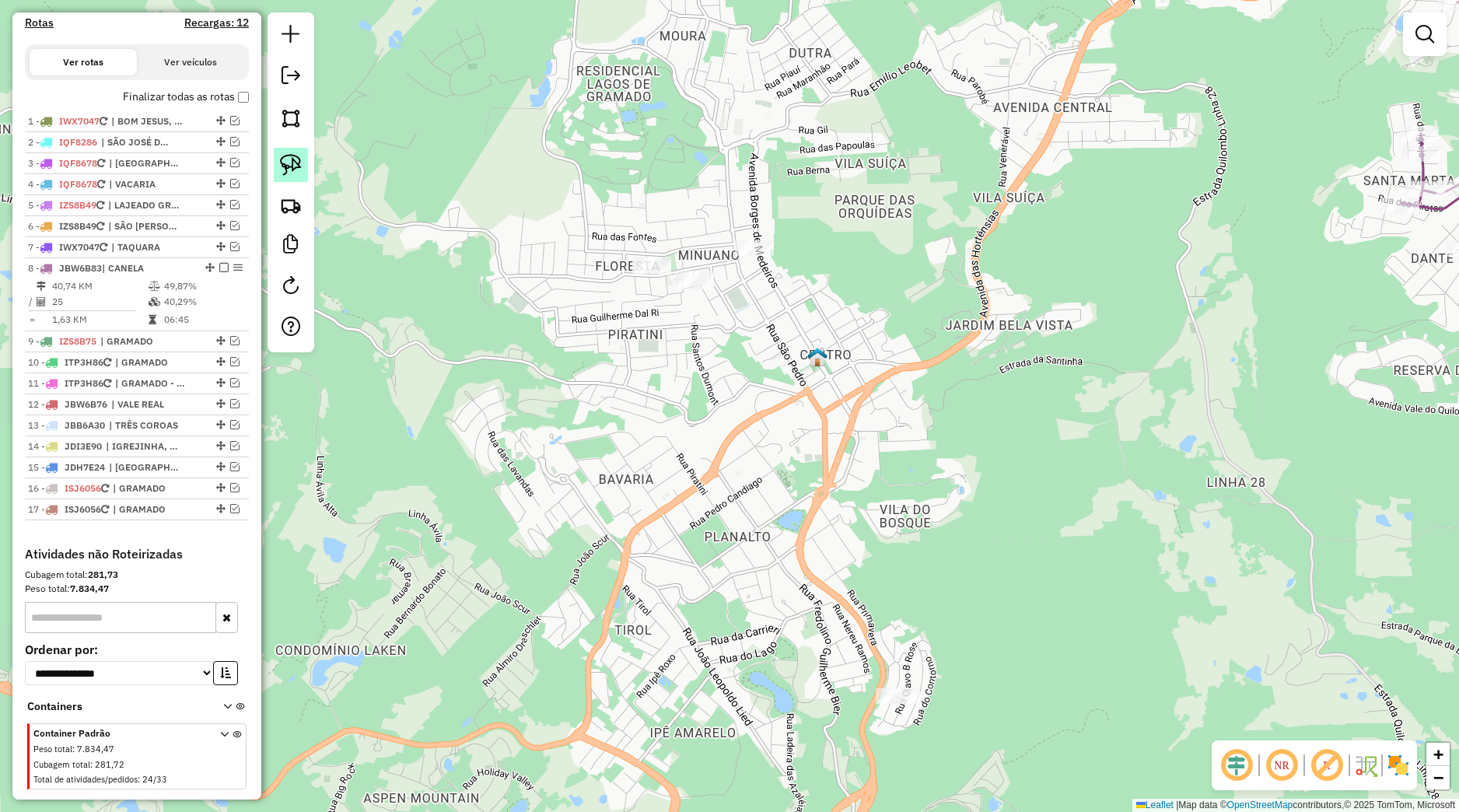
click at [299, 164] on img at bounding box center [291, 164] width 21 height 21
drag, startPoint x: 691, startPoint y: 262, endPoint x: 727, endPoint y: 333, distance: 79.6
click at [727, 333] on div "Janela de atendimento Grade de atendimento Capacidade Transportadoras Veículos …" at bounding box center [729, 406] width 1459 height 812
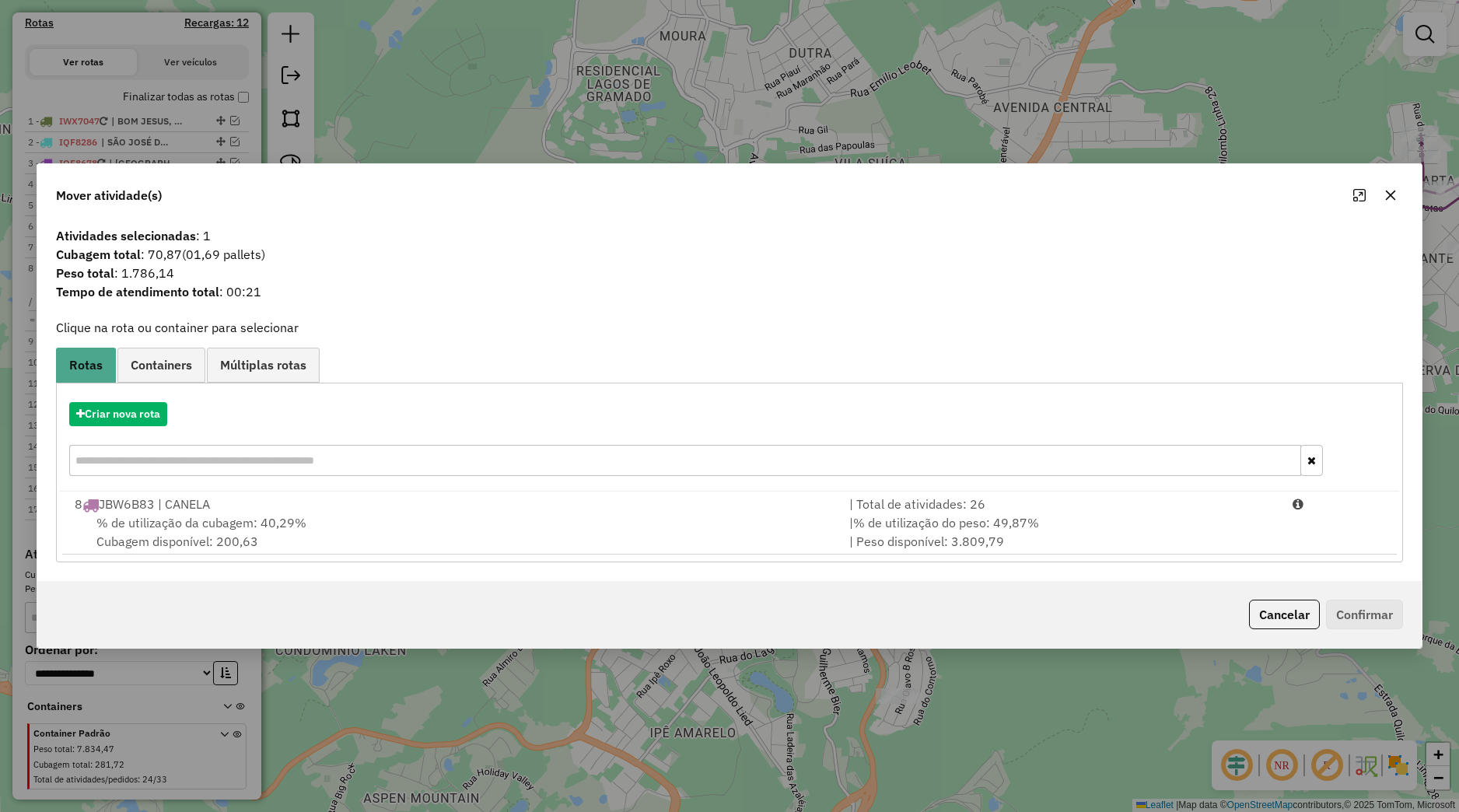
click at [170, 415] on div "Criar nova rota" at bounding box center [729, 414] width 1339 height 24
click at [160, 419] on button "Criar nova rota" at bounding box center [118, 414] width 98 height 24
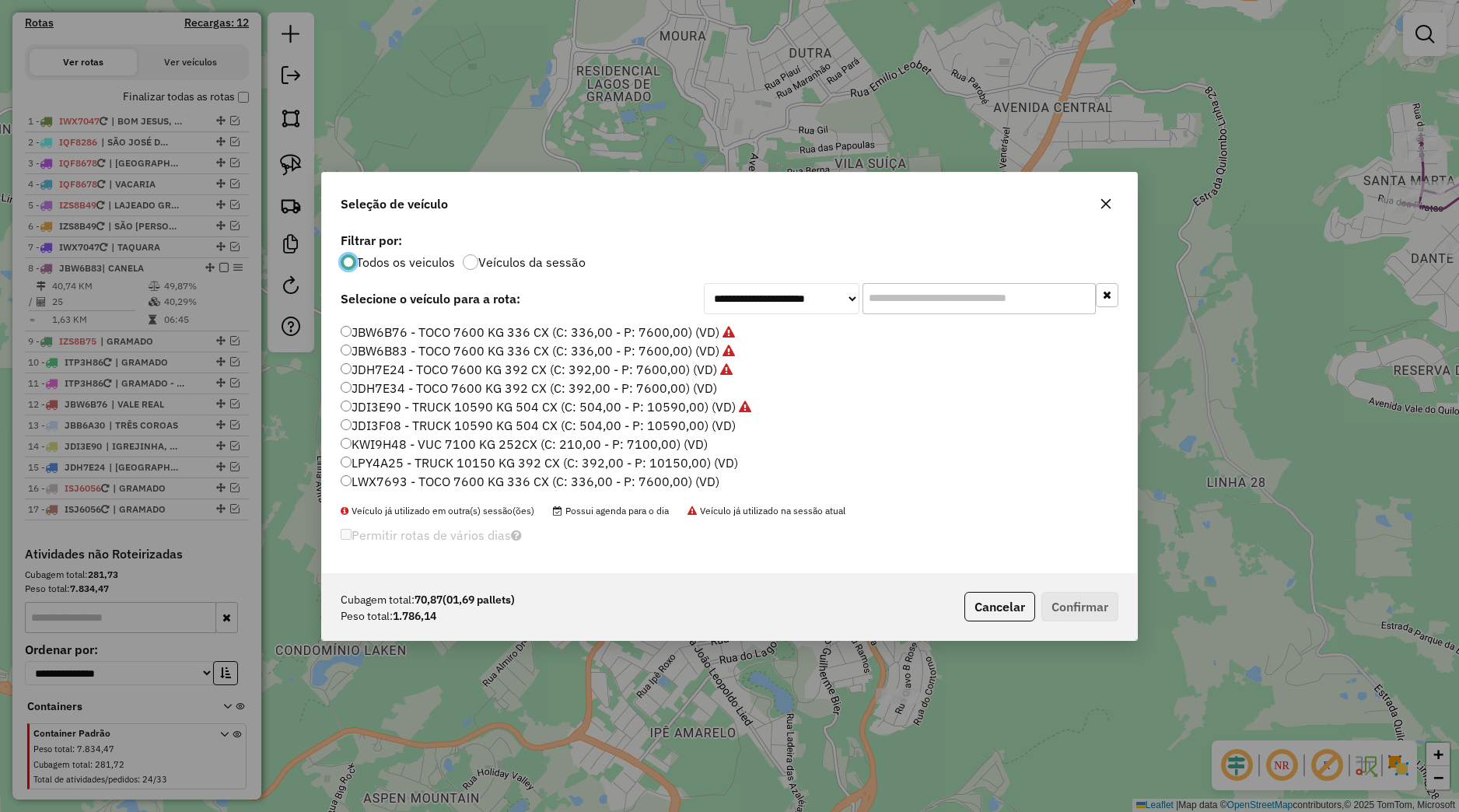
scroll to position [252, 0]
click at [389, 396] on label "JBB6A30 - 13 - TRUCK 10590 KG 504 CX (C: 504,00 - P: 10590,00) (VD)" at bounding box center [561, 394] width 440 height 19
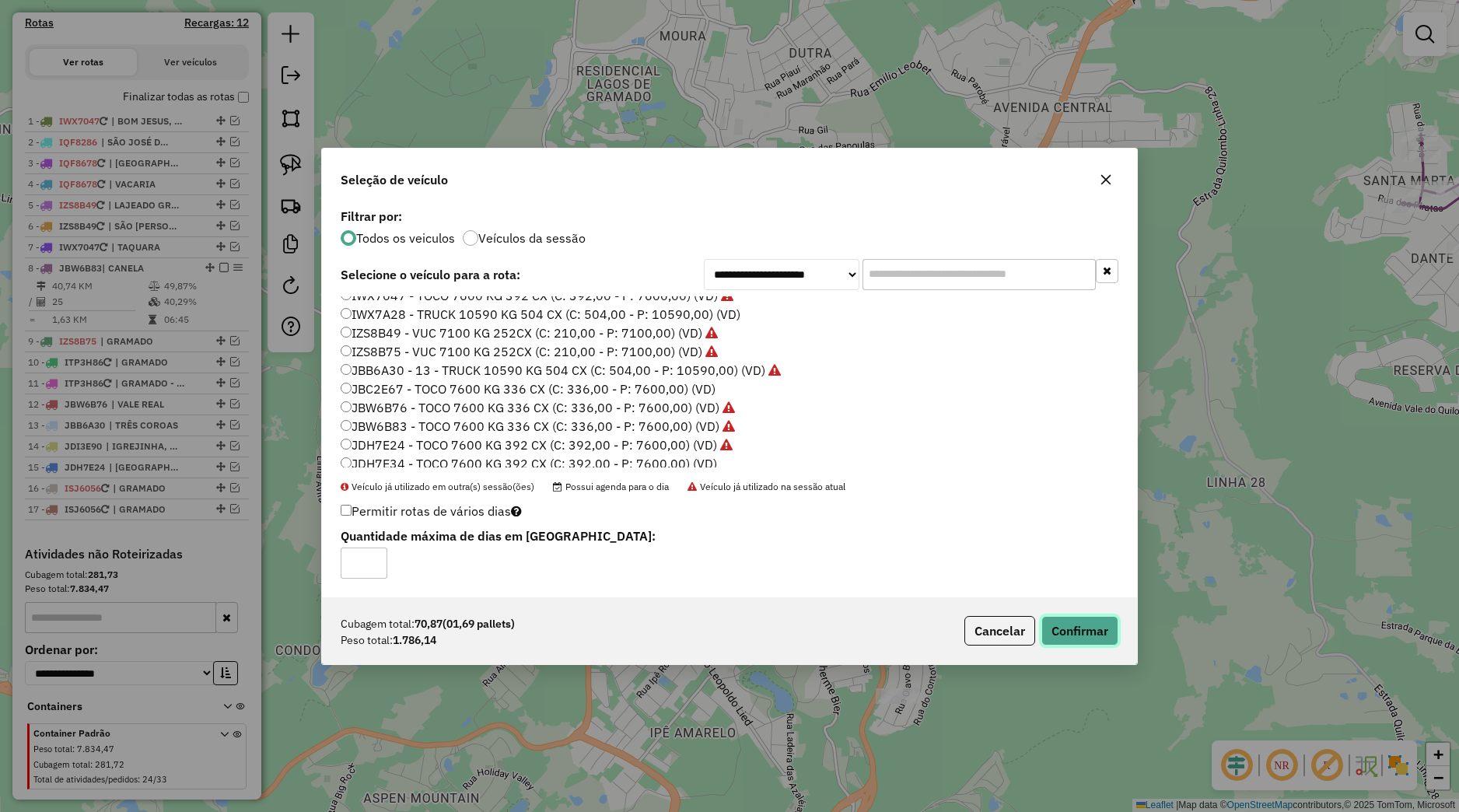
click at [1052, 635] on button "Confirmar" at bounding box center [1080, 631] width 77 height 30
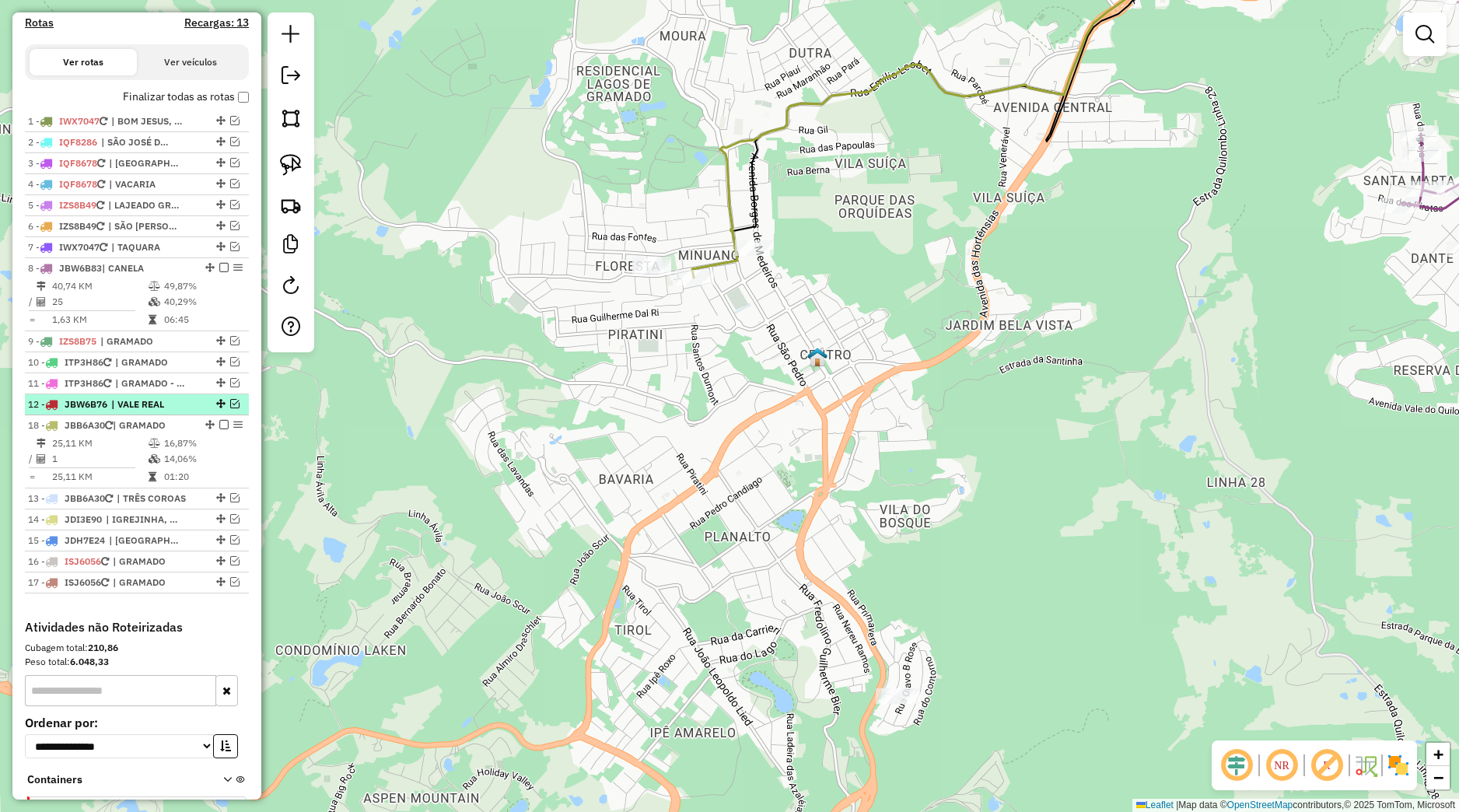
drag, startPoint x: 196, startPoint y: 544, endPoint x: 165, endPoint y: 429, distance: 119.1
click at [165, 429] on ul "1 - IWX7047 | BOM JESUS, JAQUIRANA 2 - IQF8286 | SÃO JOSÉ DOS AUSENTES 3 - IQF8…" at bounding box center [137, 352] width 224 height 482
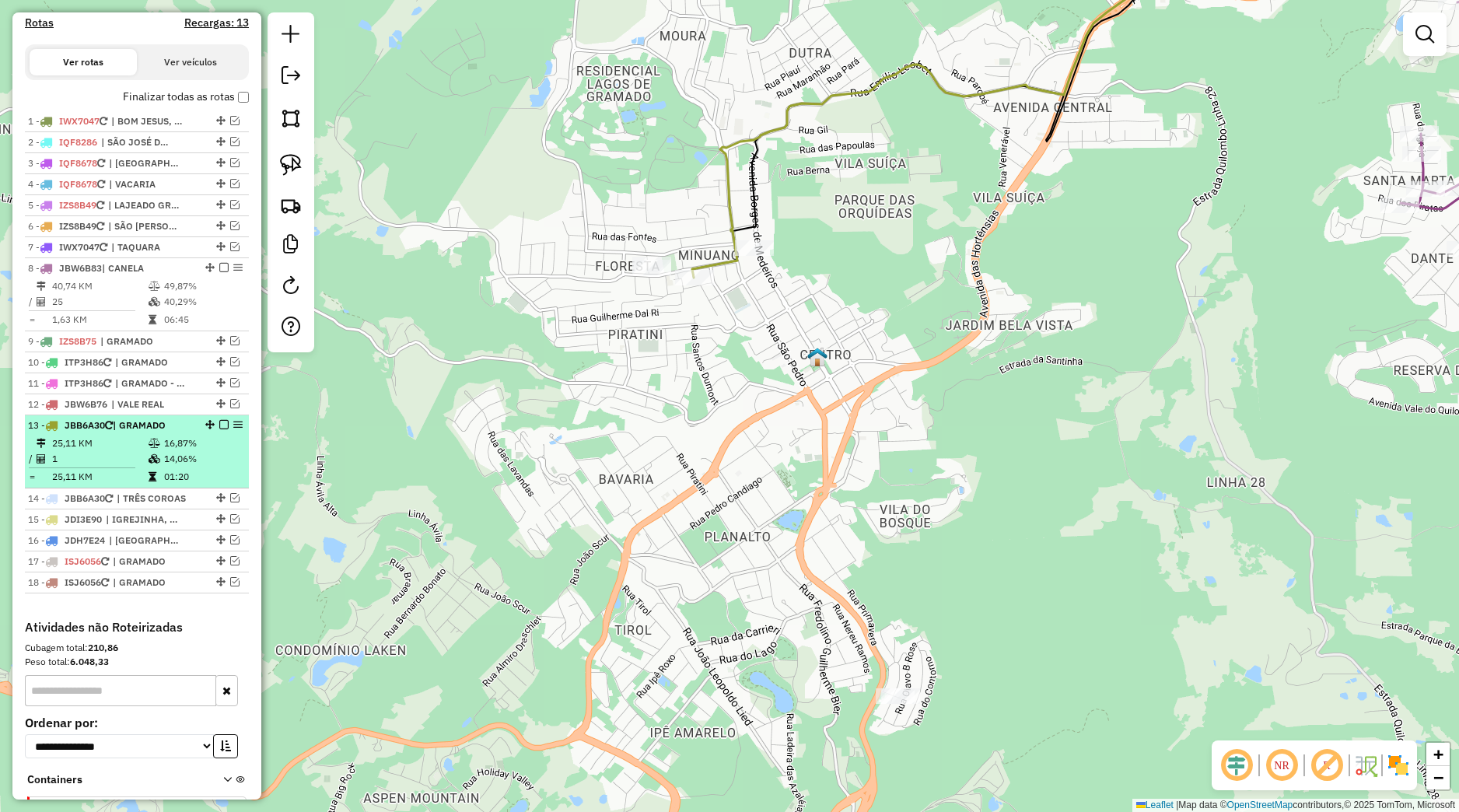
click at [220, 429] on em at bounding box center [224, 424] width 9 height 9
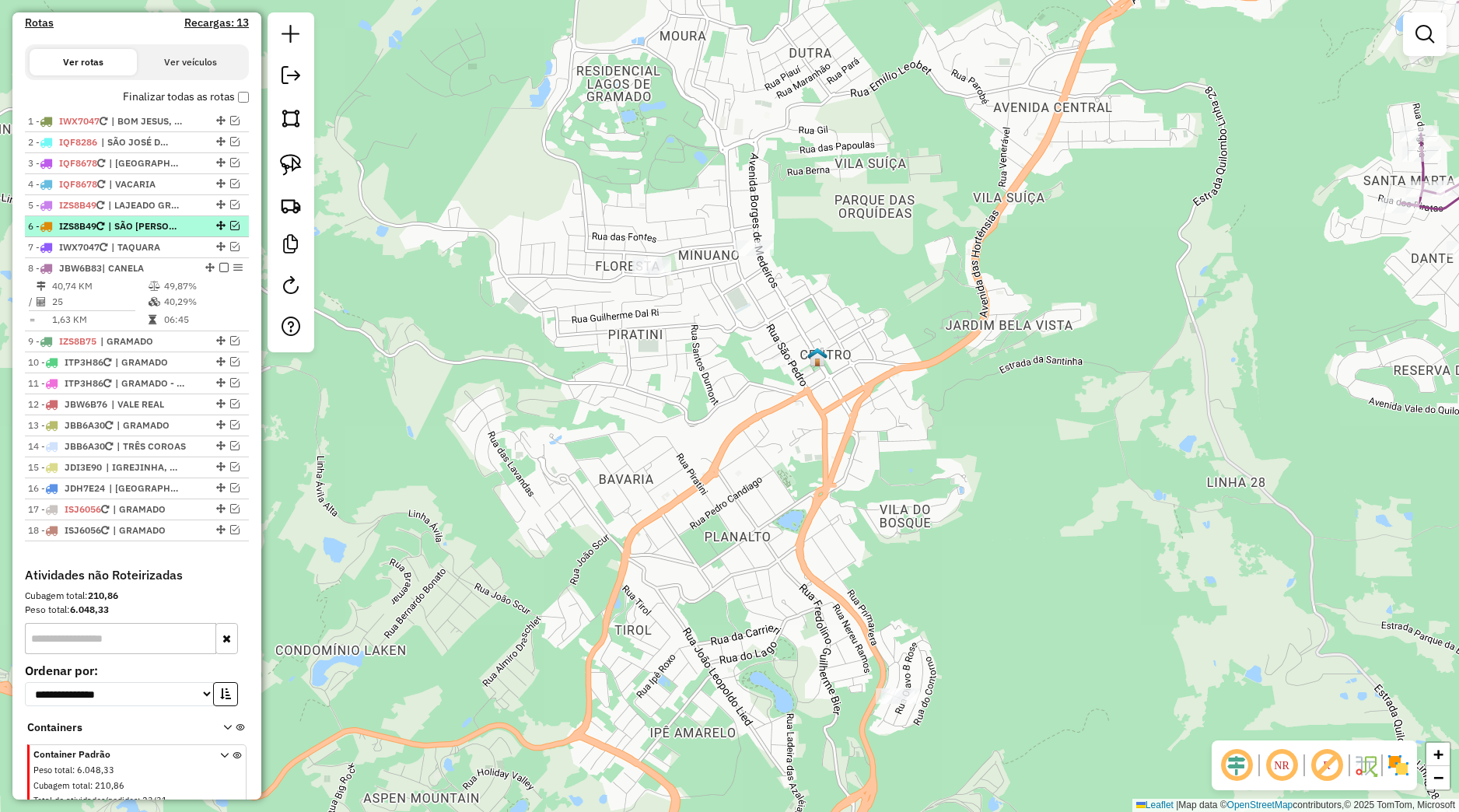
click at [146, 233] on span "| SÃO [PERSON_NAME]" at bounding box center [144, 227] width 72 height 14
select select "*********"
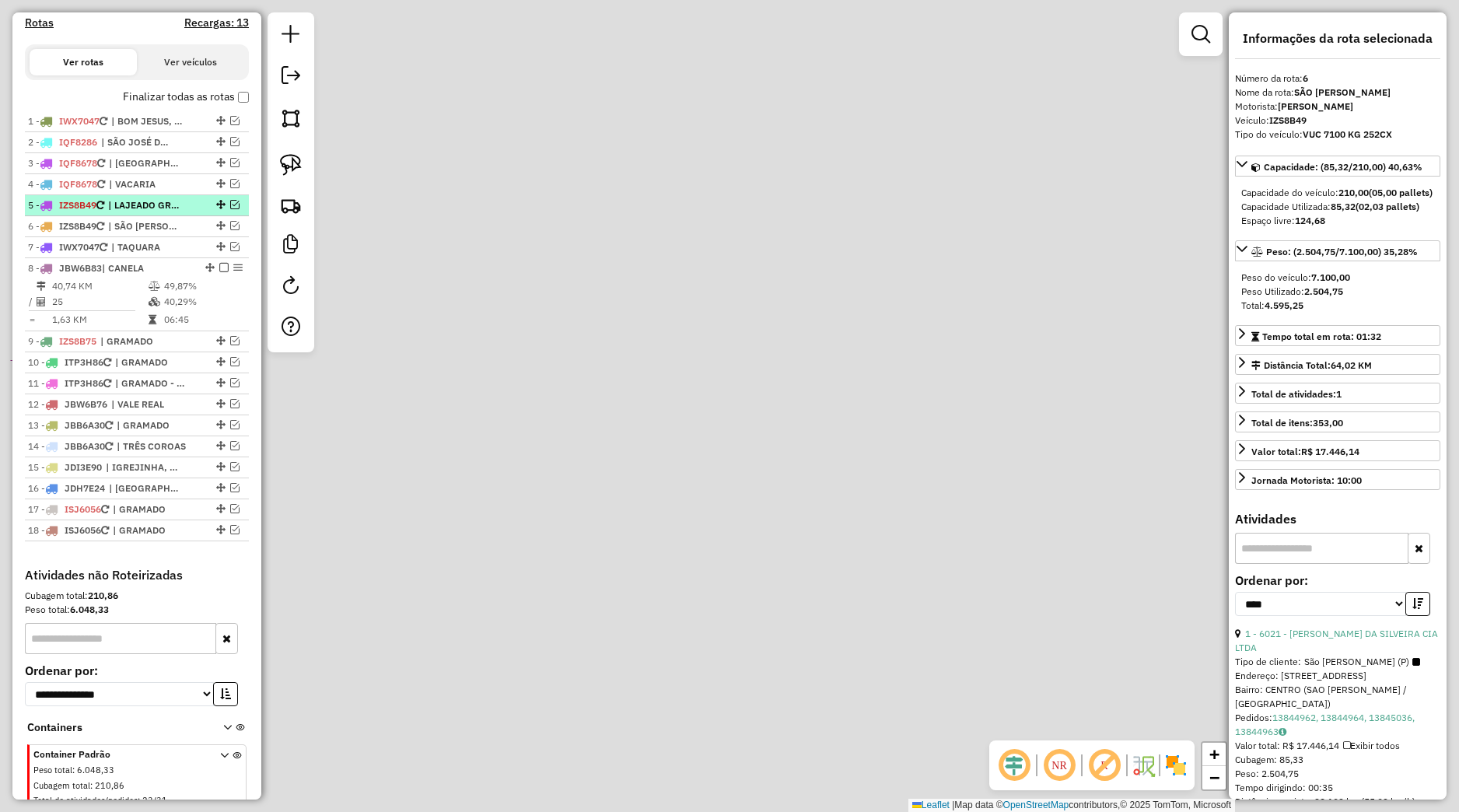
click at [157, 212] on span "| LAJEADO GRANDE, [PERSON_NAME]" at bounding box center [144, 205] width 72 height 14
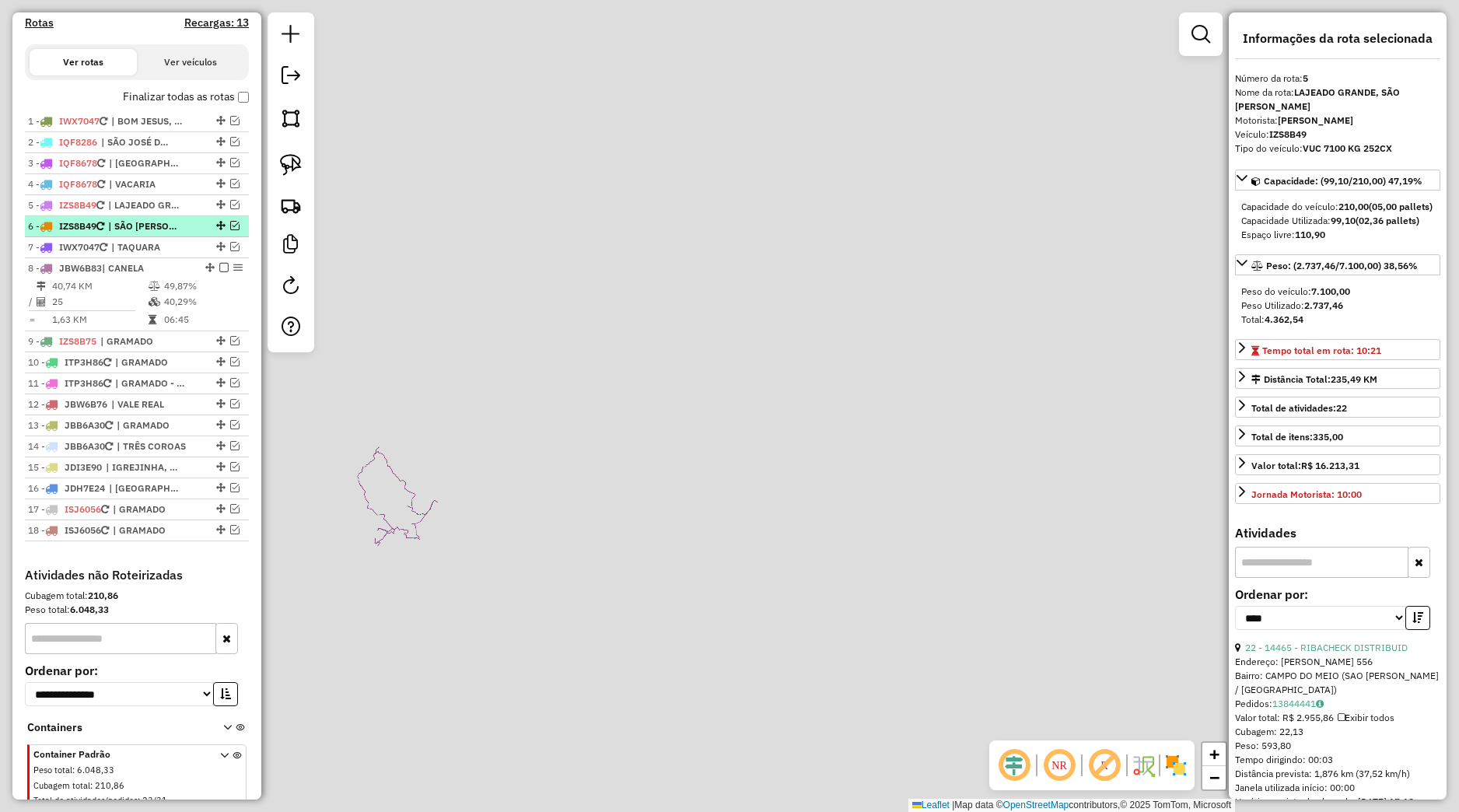
scroll to position [188, 0]
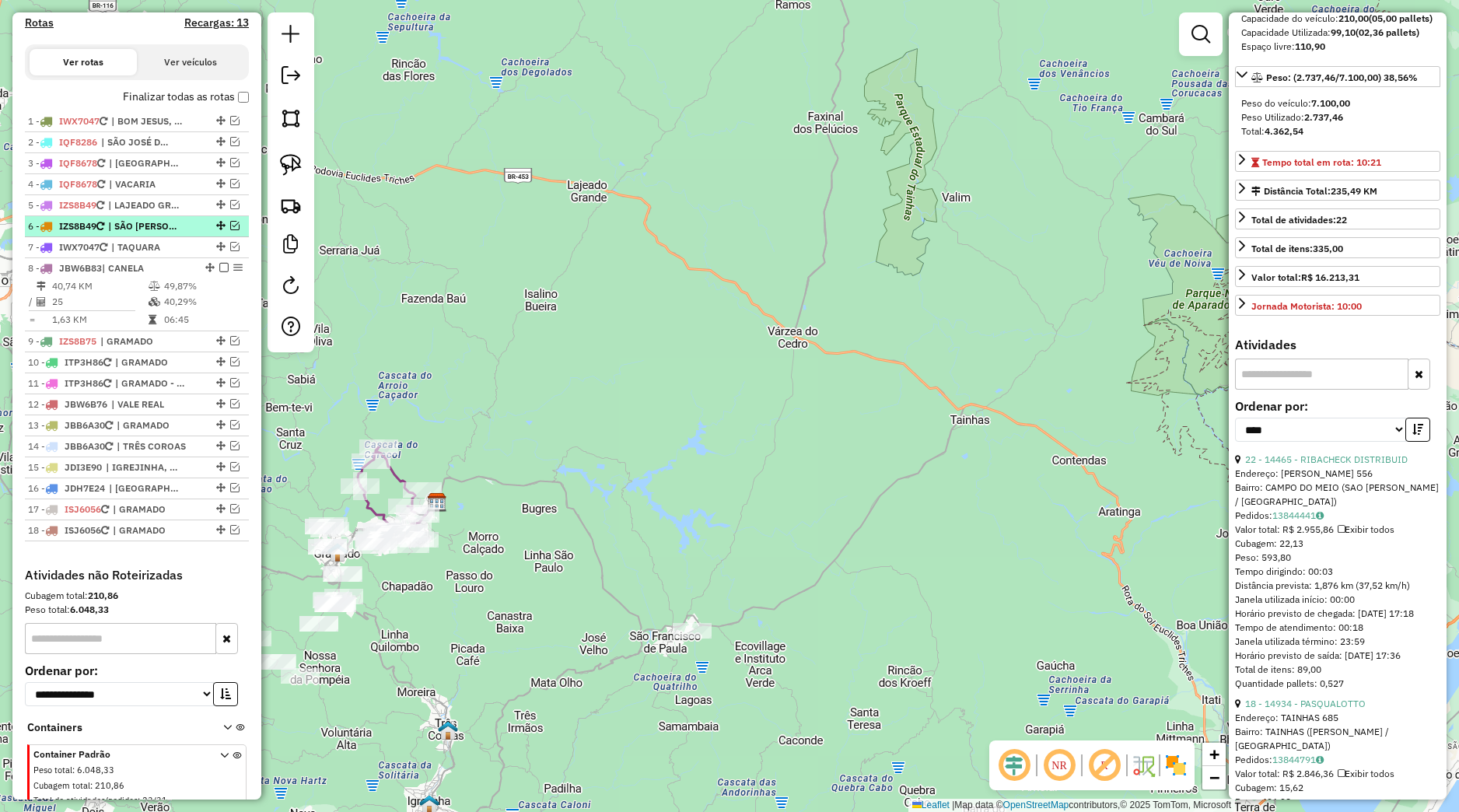
click at [230, 230] on em at bounding box center [234, 225] width 9 height 9
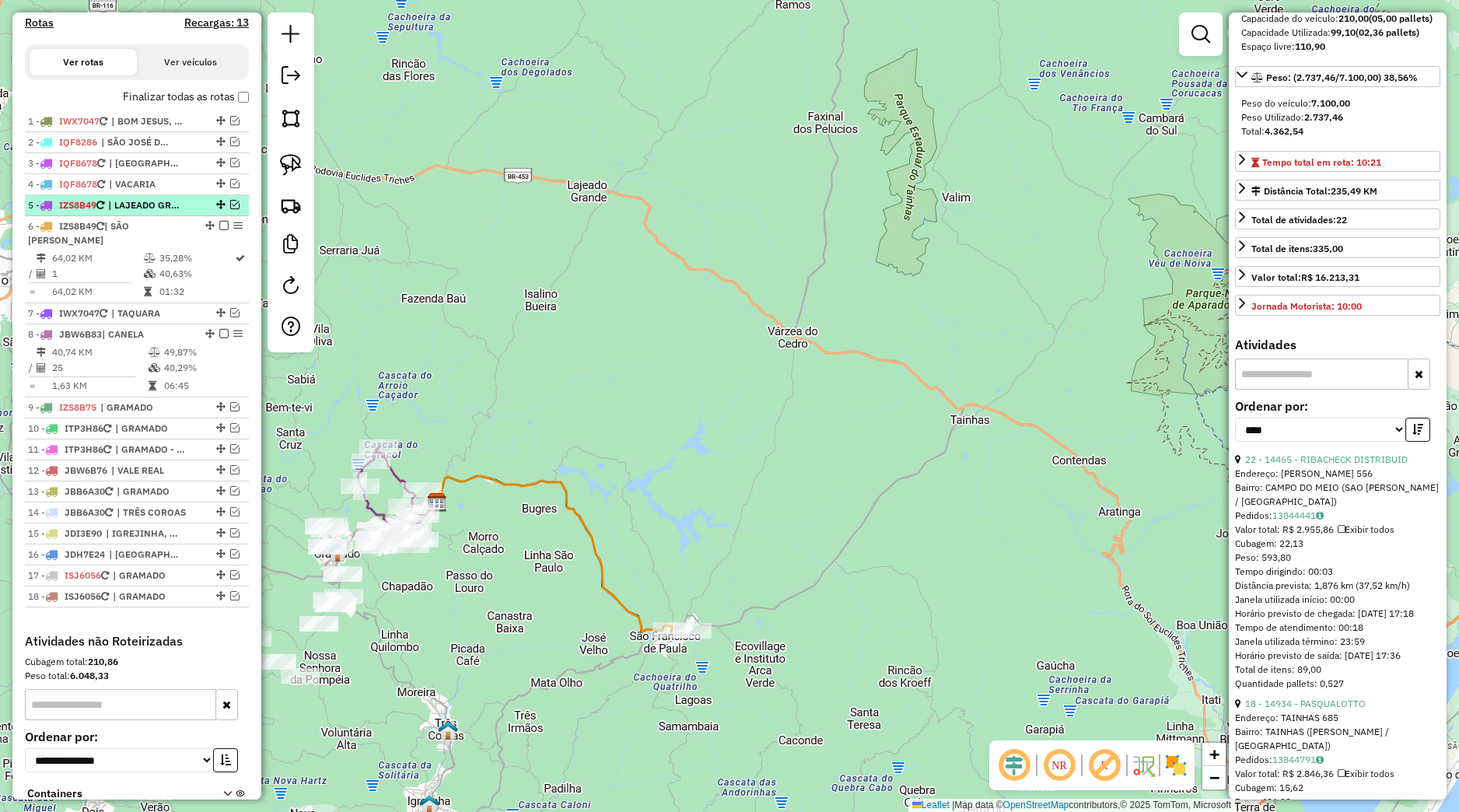
click at [216, 212] on div "5 - IZS8B49 | LAJEADO GRANDE, [GEOGRAPHIC_DATA] DE PAULA" at bounding box center [137, 205] width 218 height 14
click at [230, 209] on em at bounding box center [234, 204] width 9 height 9
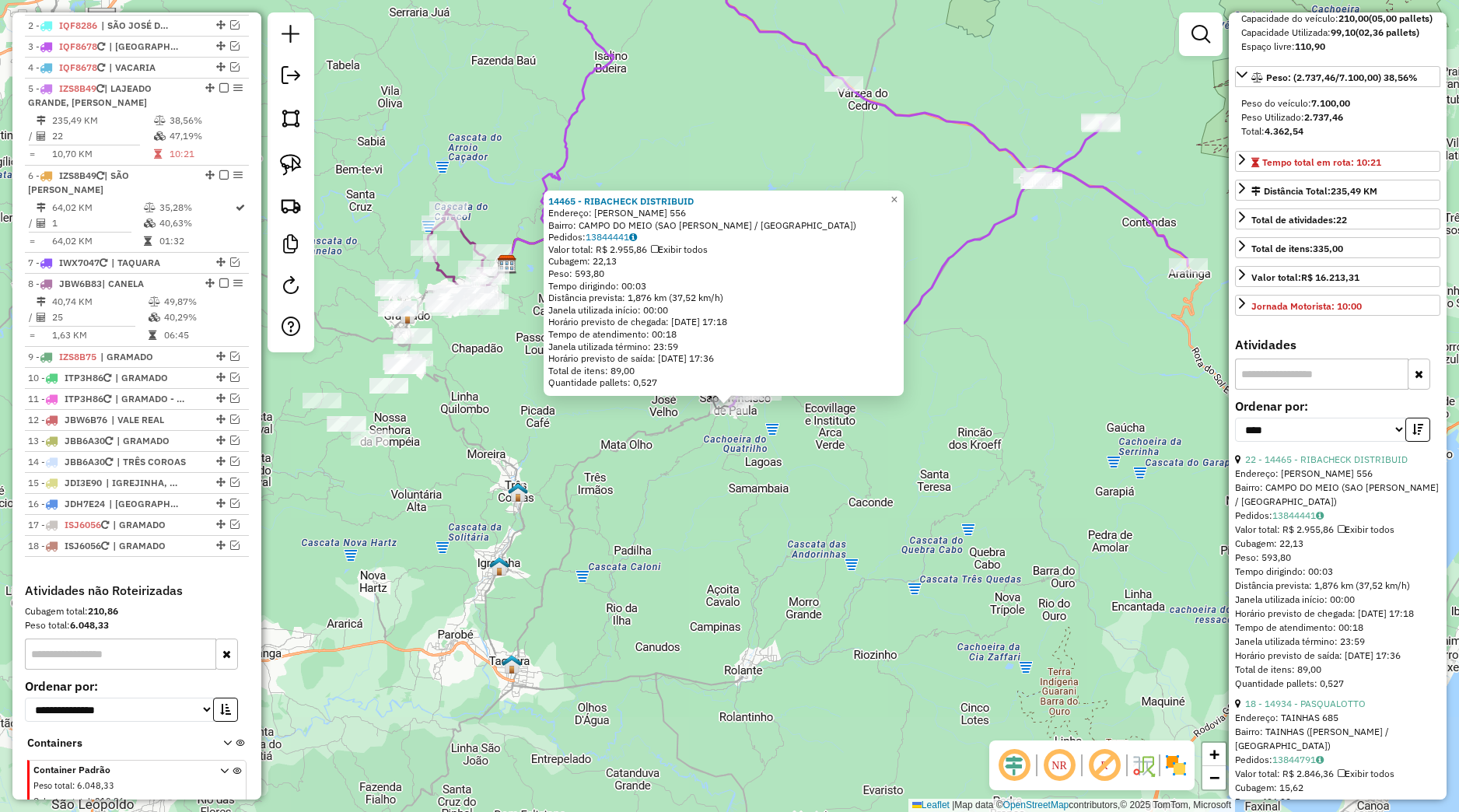
scroll to position [705, 0]
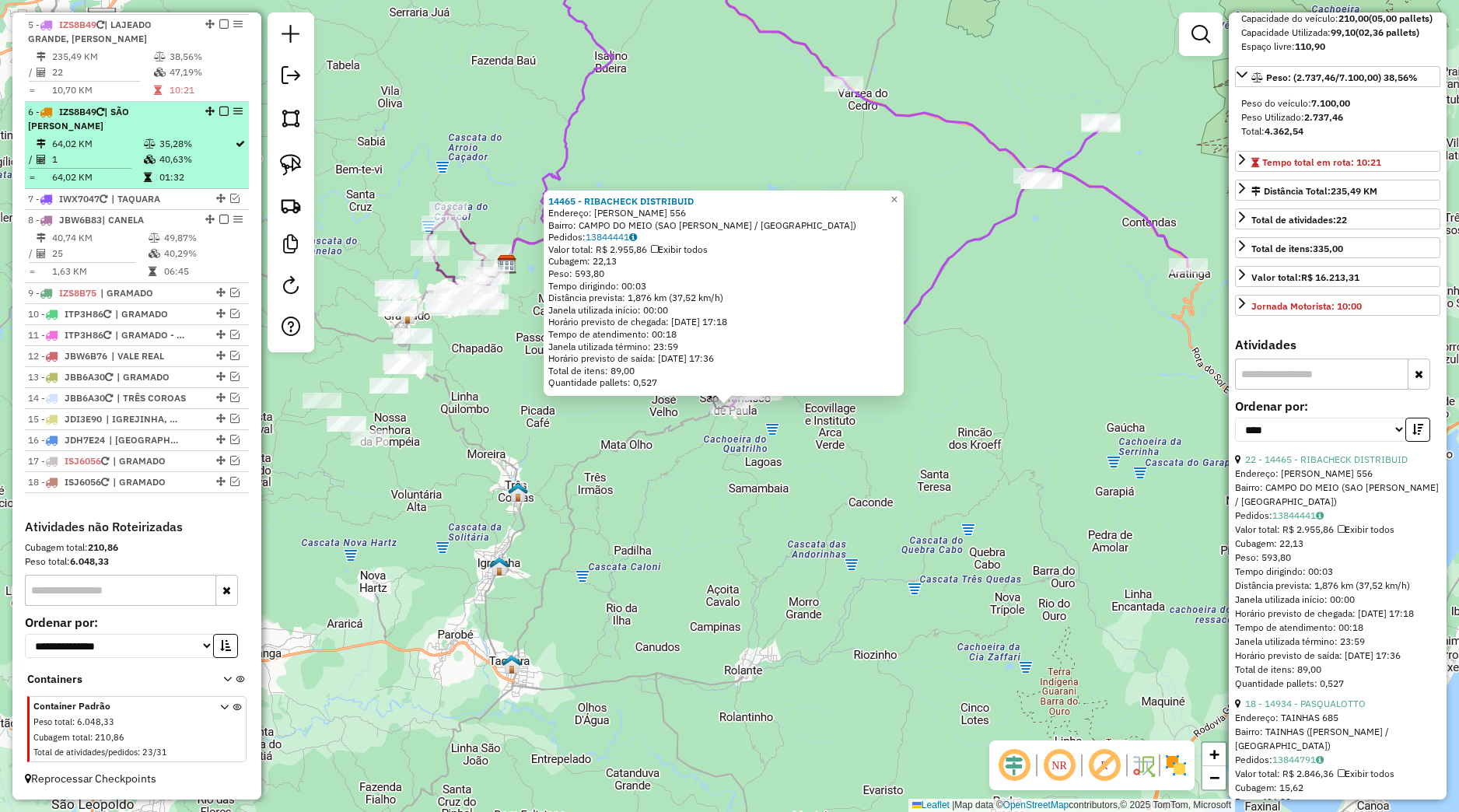
click at [118, 168] on td "1" at bounding box center [97, 159] width 91 height 15
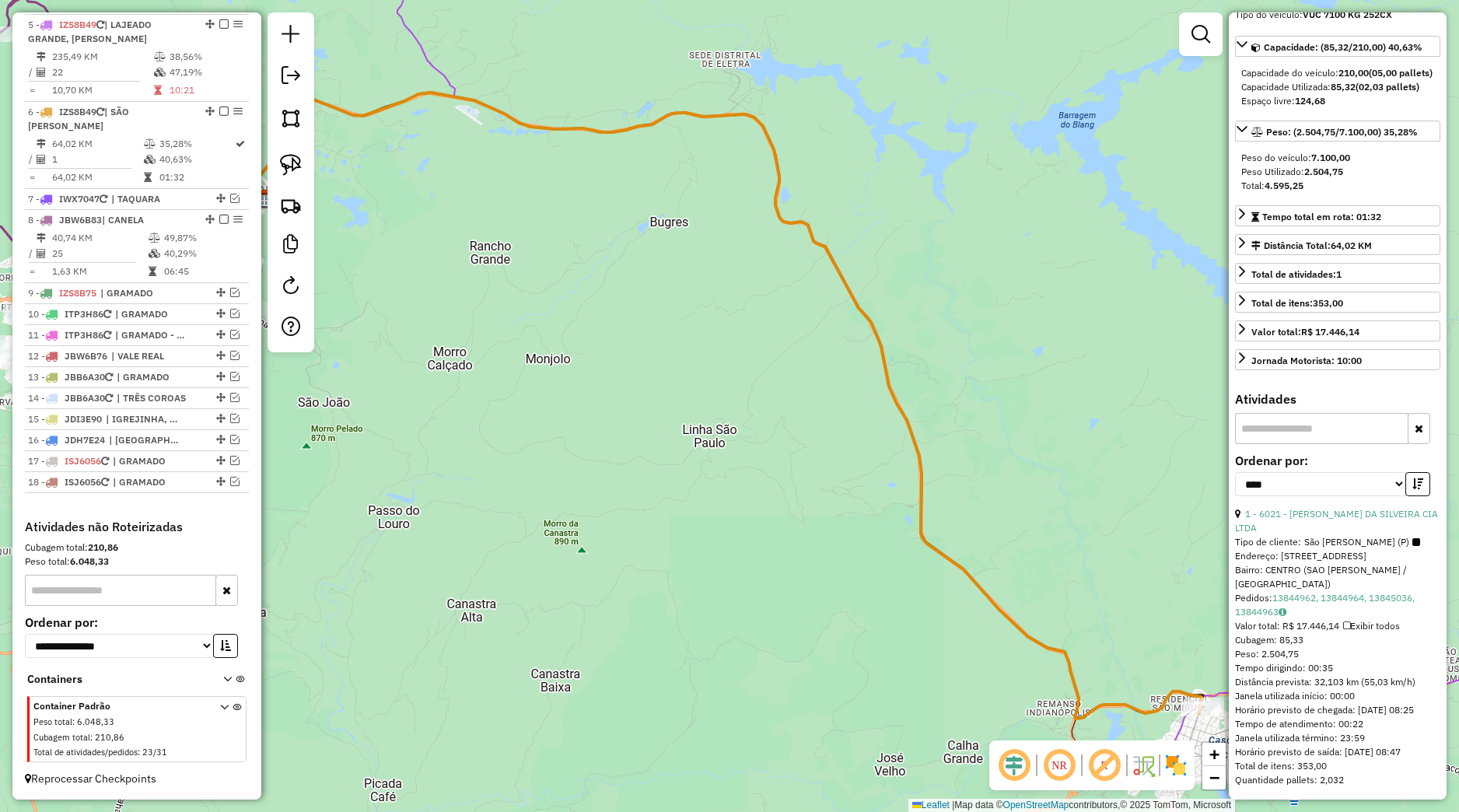
drag, startPoint x: 858, startPoint y: 483, endPoint x: 735, endPoint y: 432, distance: 133.2
click at [751, 432] on div "Janela de atendimento Grade de atendimento Capacidade Transportadoras Veículos …" at bounding box center [729, 406] width 1459 height 812
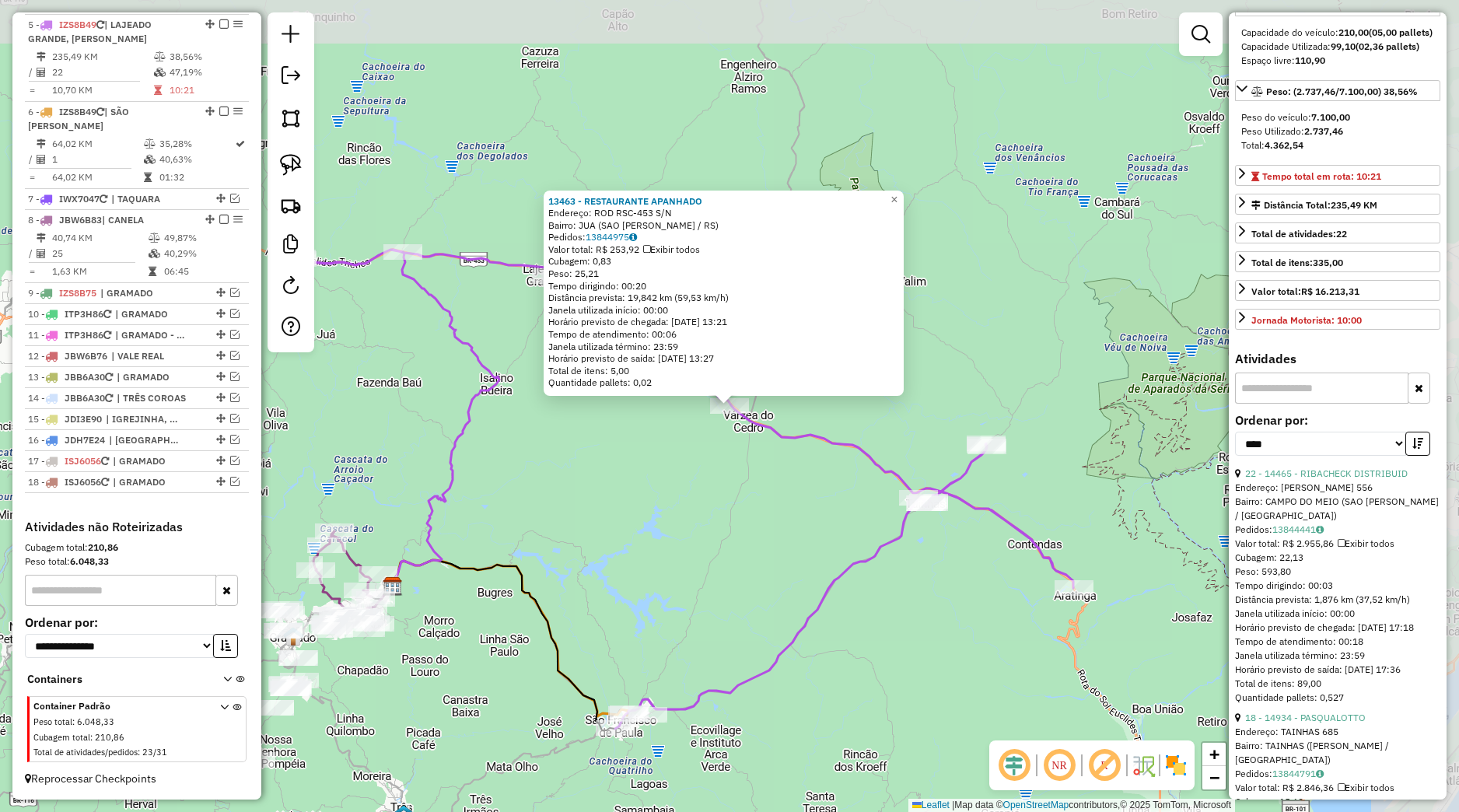
scroll to position [188, 0]
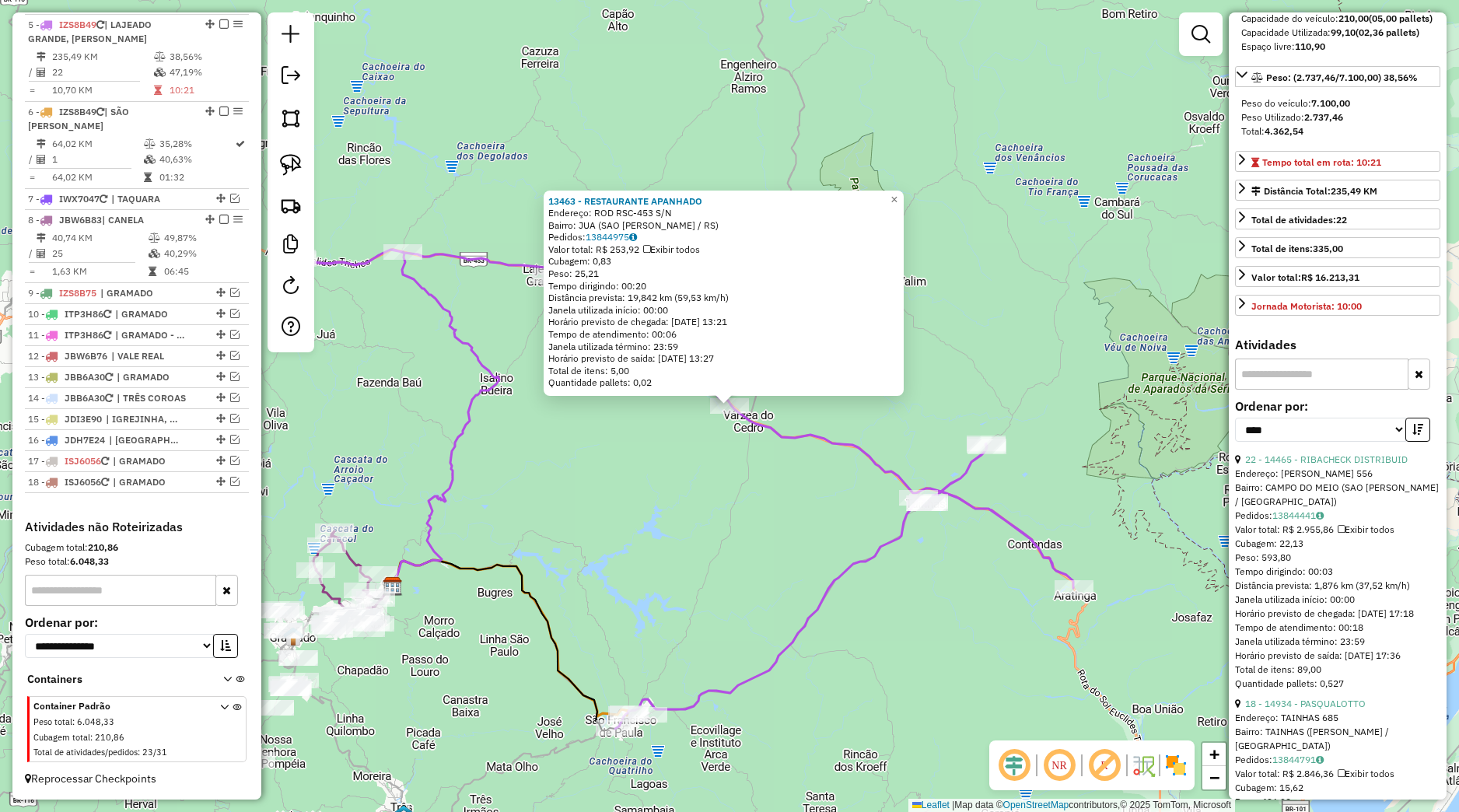
click at [713, 655] on div "13463 - RESTAURANTE APANHADO Endereço: ROD RSC-453 S/N Bairro: JUA (SAO FRANCIS…" at bounding box center [729, 406] width 1459 height 812
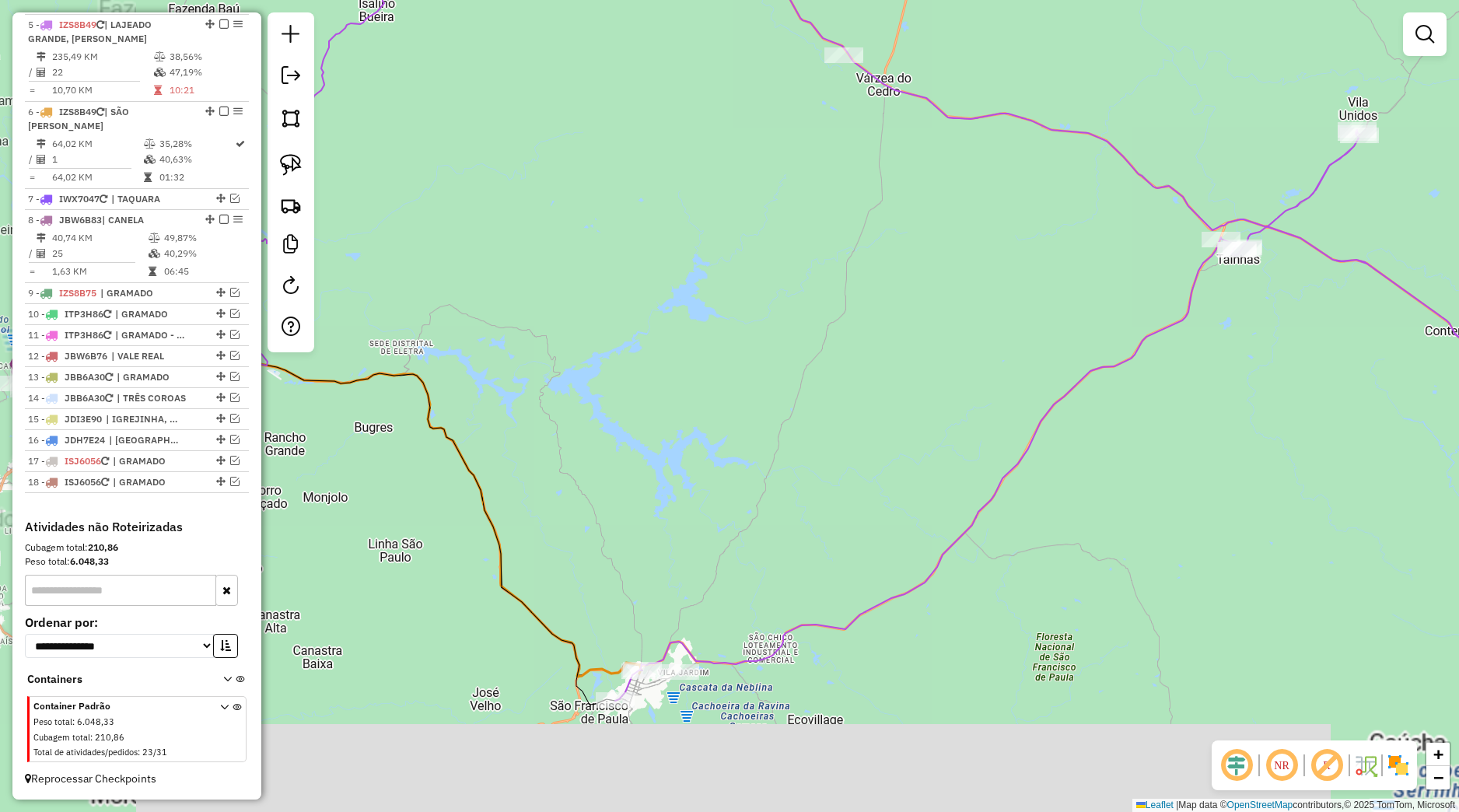
drag, startPoint x: 731, startPoint y: 624, endPoint x: 797, endPoint y: 538, distance: 108.4
click at [804, 535] on div "Janela de atendimento Grade de atendimento Capacidade Transportadoras Veículos …" at bounding box center [729, 406] width 1459 height 812
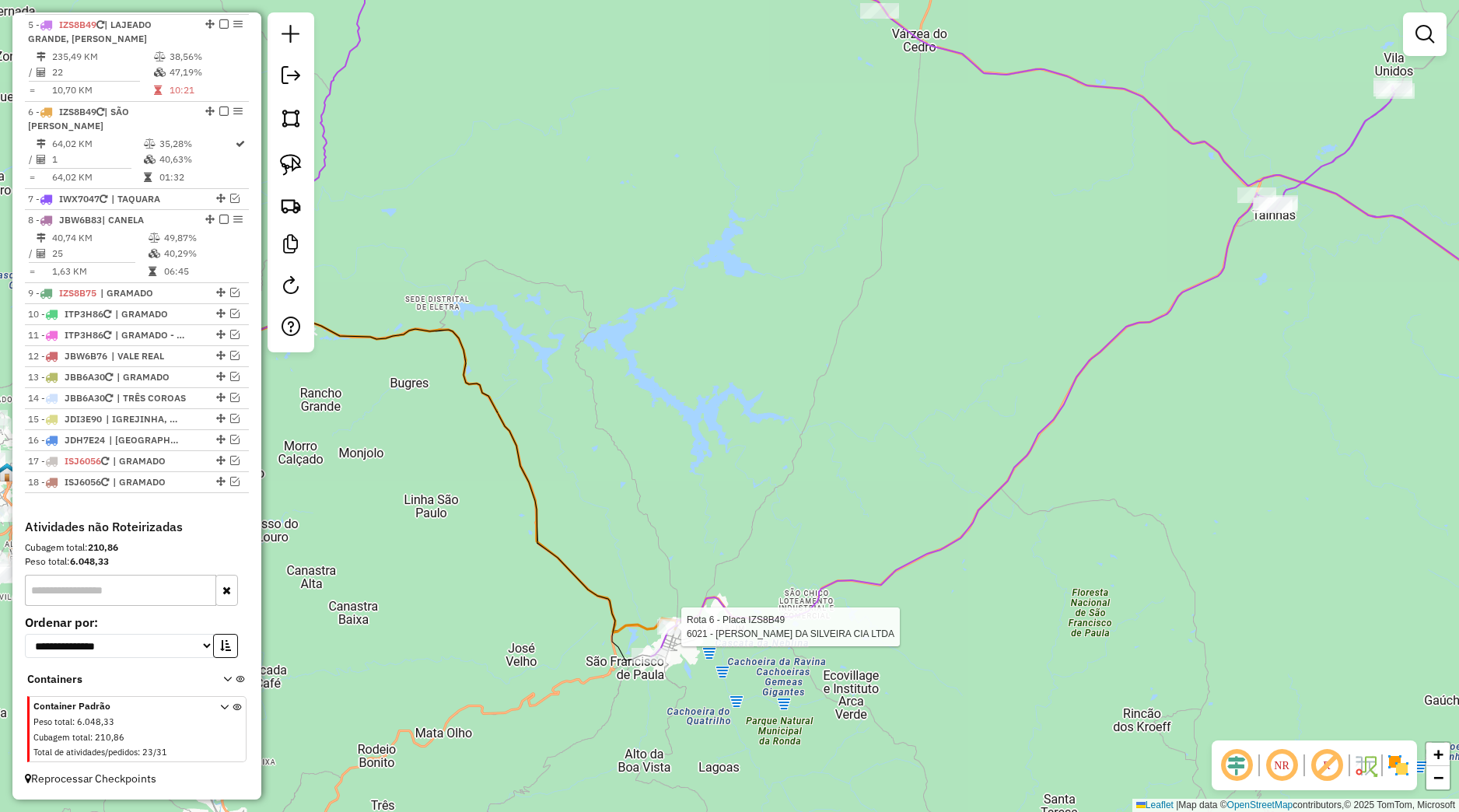
select select "*********"
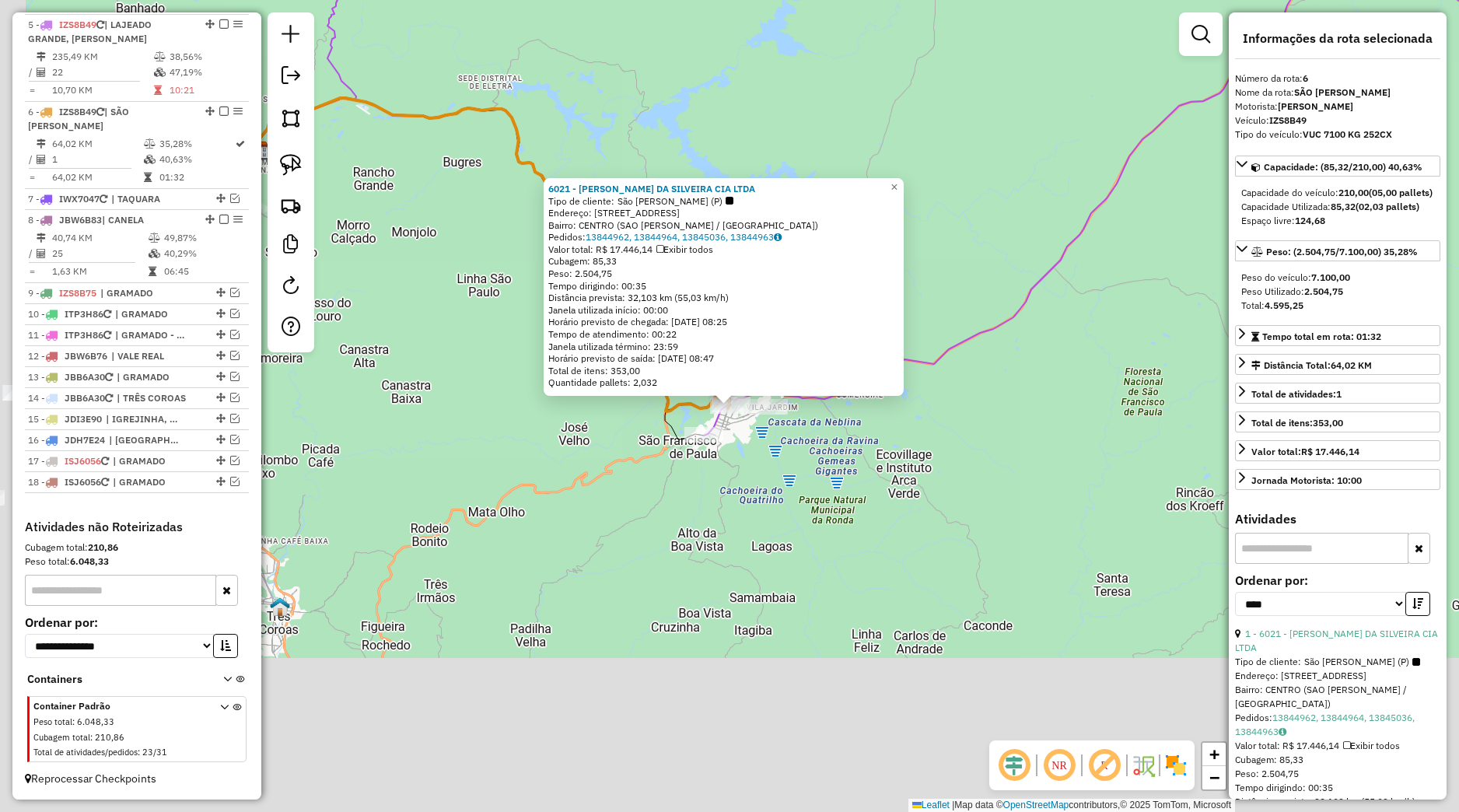
scroll to position [718, 0]
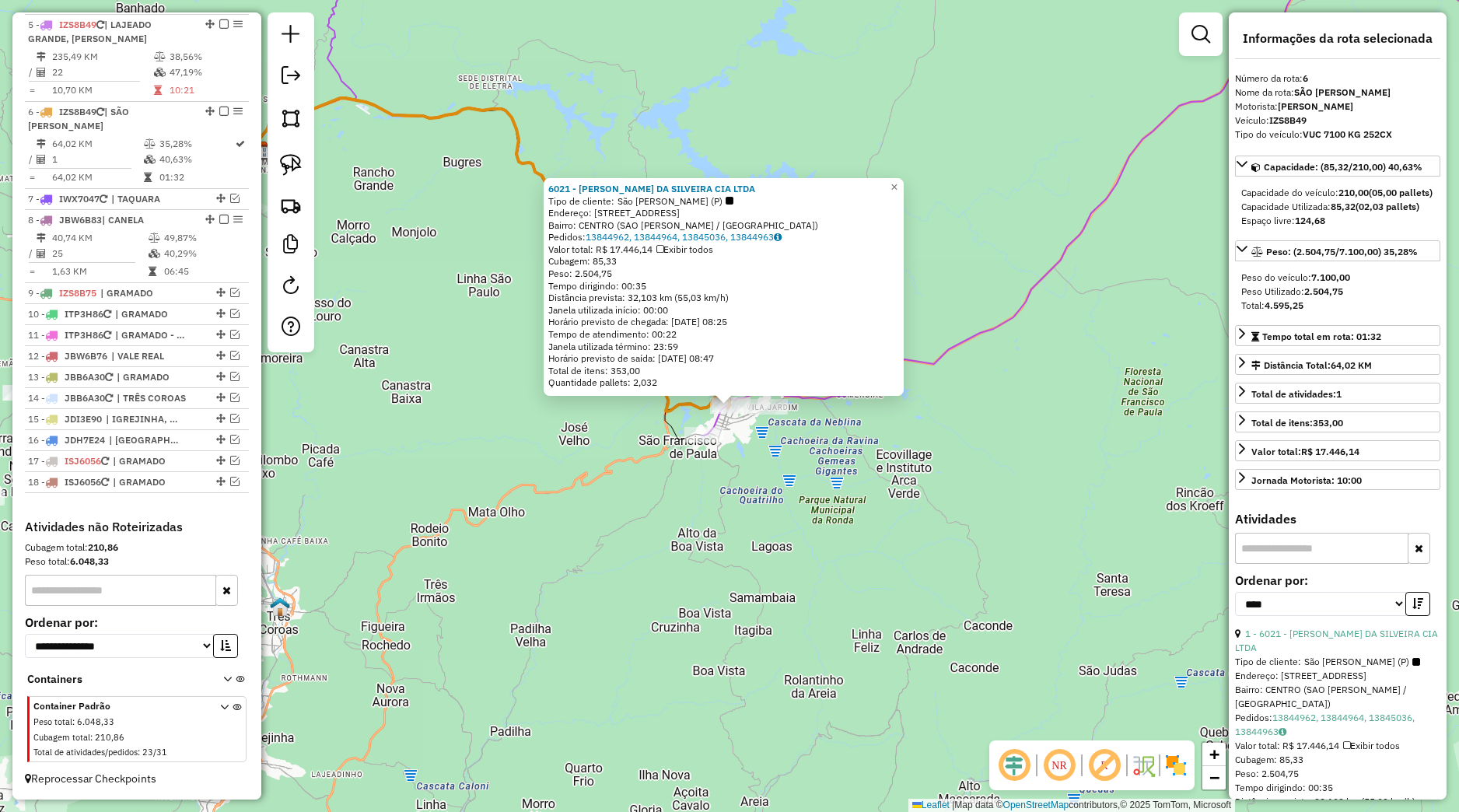
click at [750, 462] on div "6021 - [PERSON_NAME] CIA LTDA Tipo de cliente: [PERSON_NAME] (P) Endereço: [STR…" at bounding box center [729, 406] width 1459 height 812
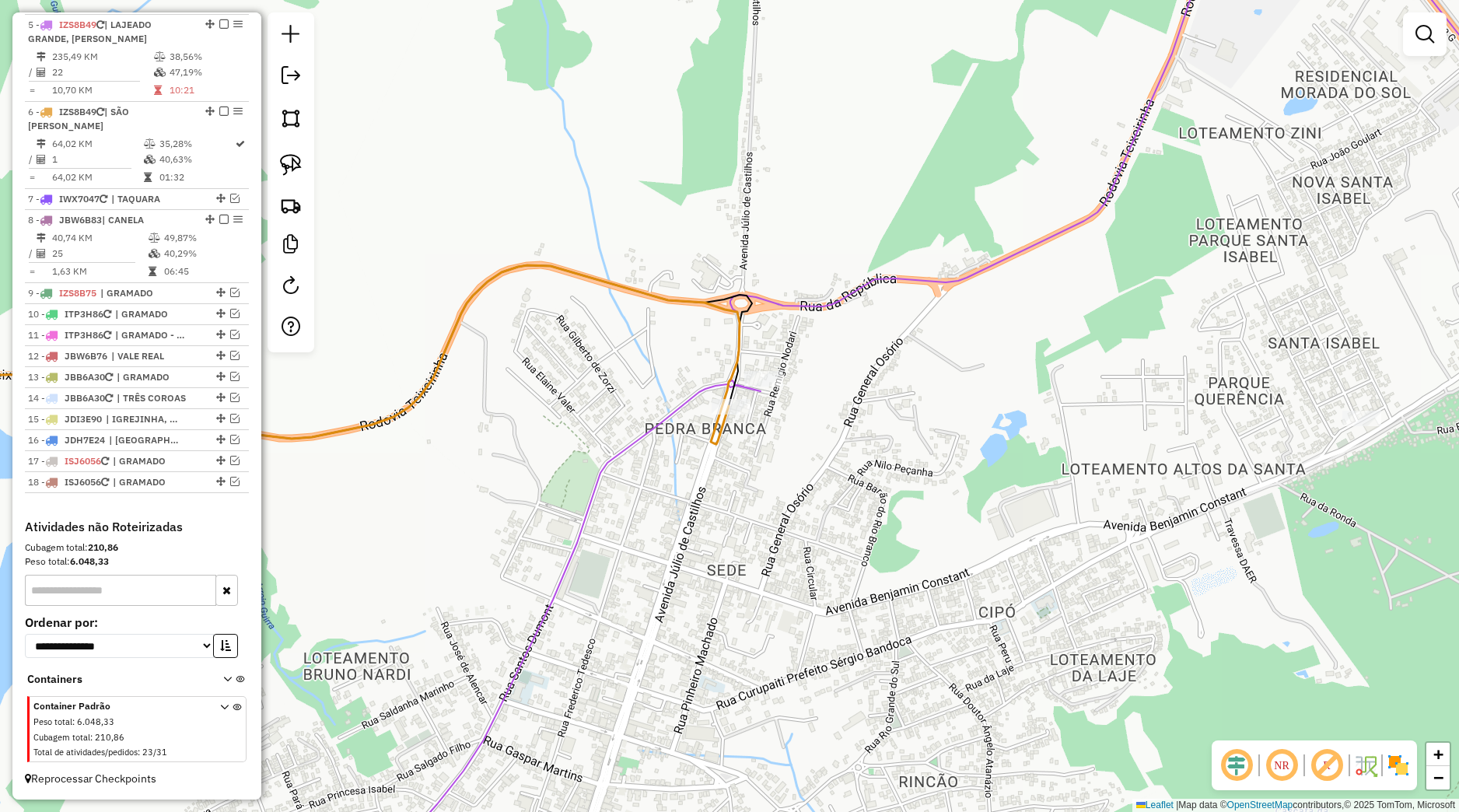
click at [774, 456] on div "Janela de atendimento Grade de atendimento Capacidade Transportadoras Veículos …" at bounding box center [729, 406] width 1459 height 812
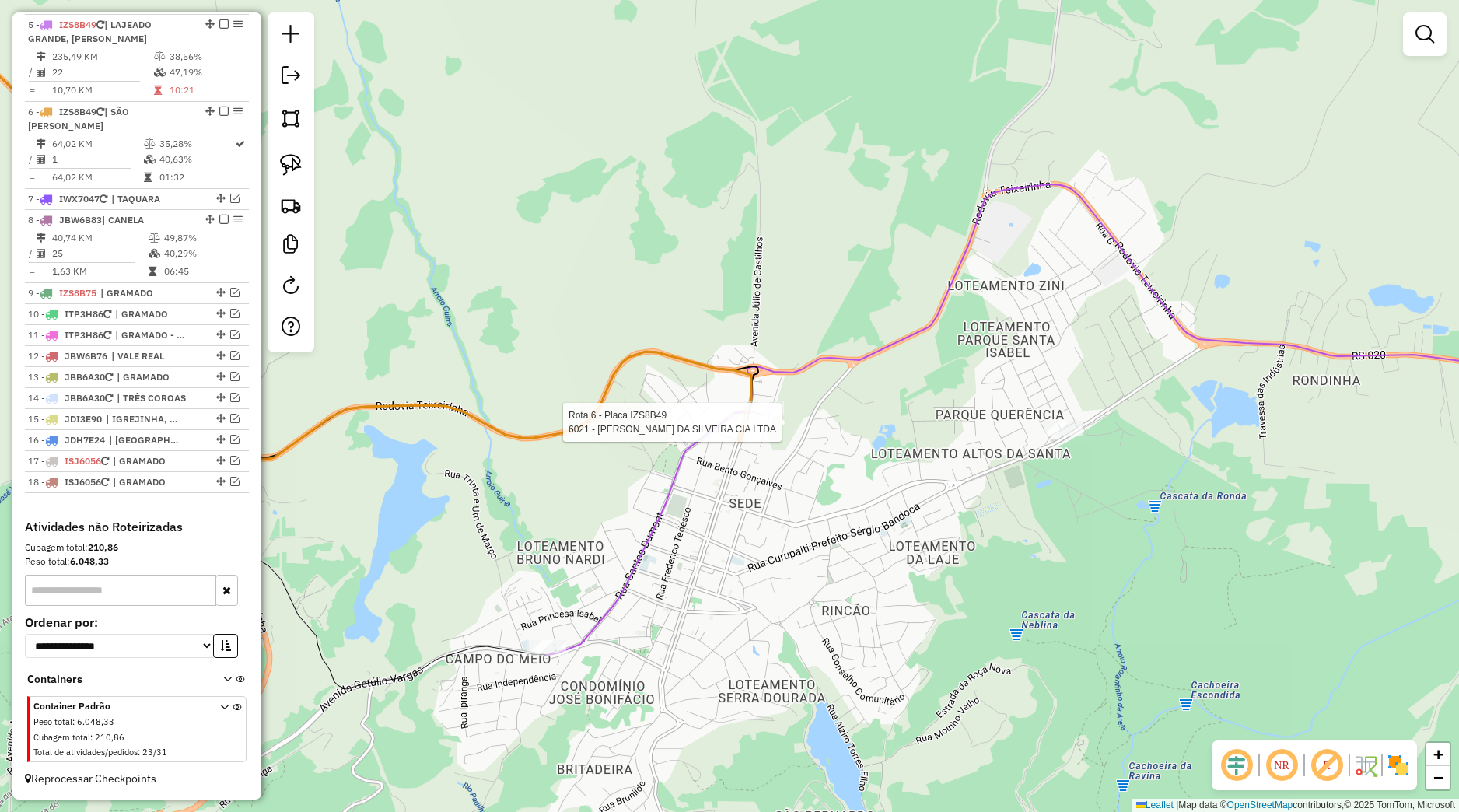
select select "*********"
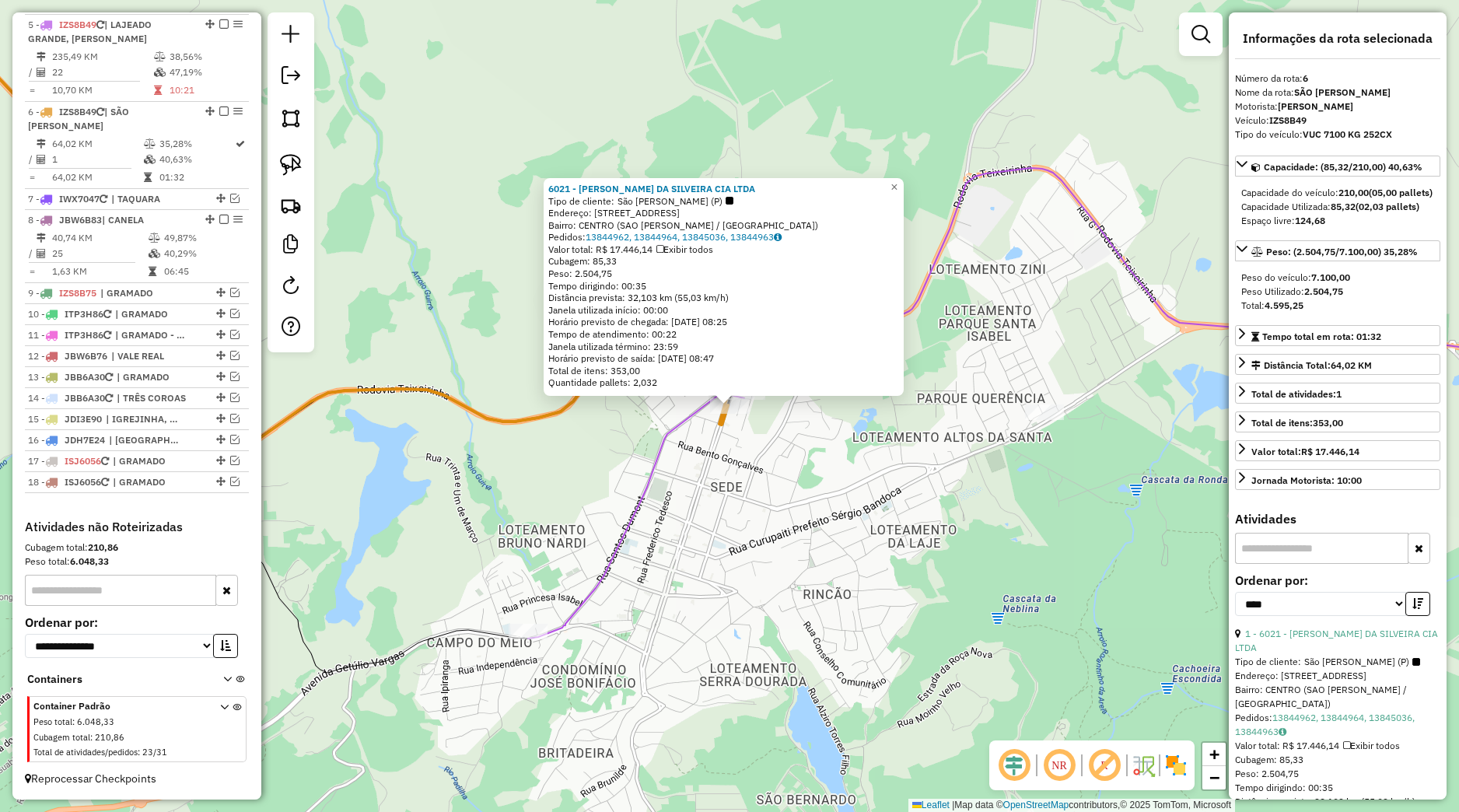
click at [779, 437] on div "6021 - [PERSON_NAME] CIA LTDA Tipo de cliente: [PERSON_NAME] (P) Endereço: [STR…" at bounding box center [729, 406] width 1459 height 812
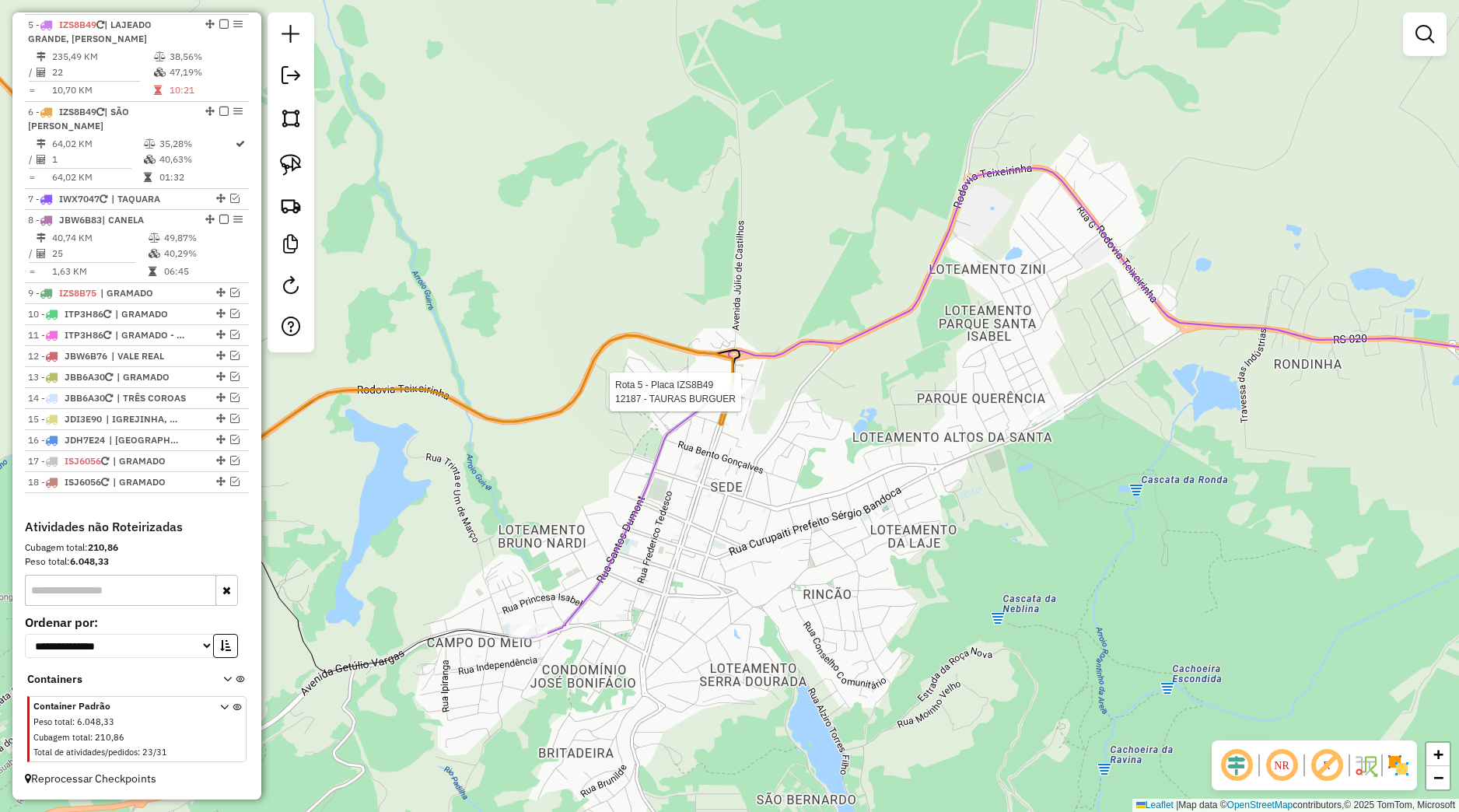
select select "*********"
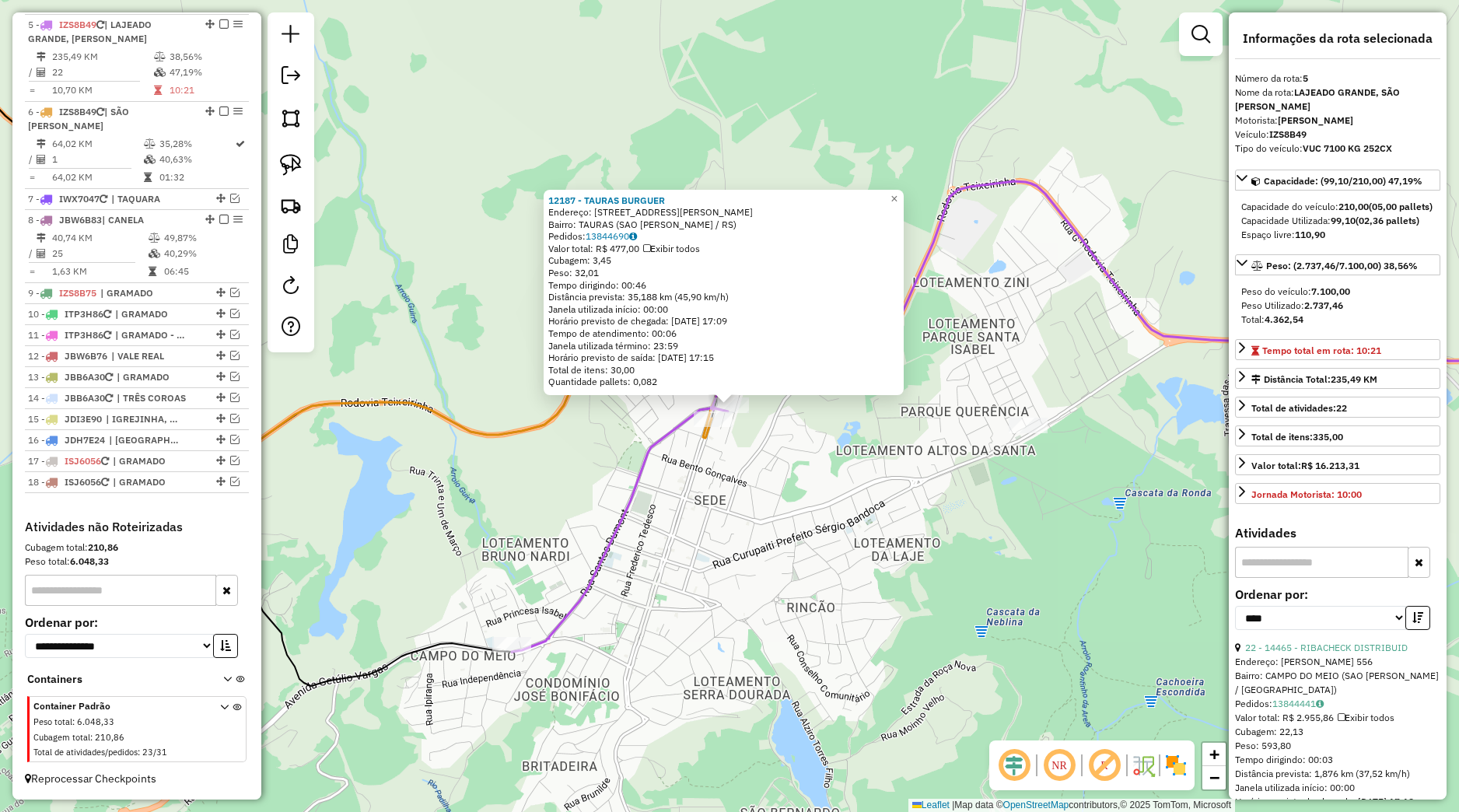
scroll to position [705, 0]
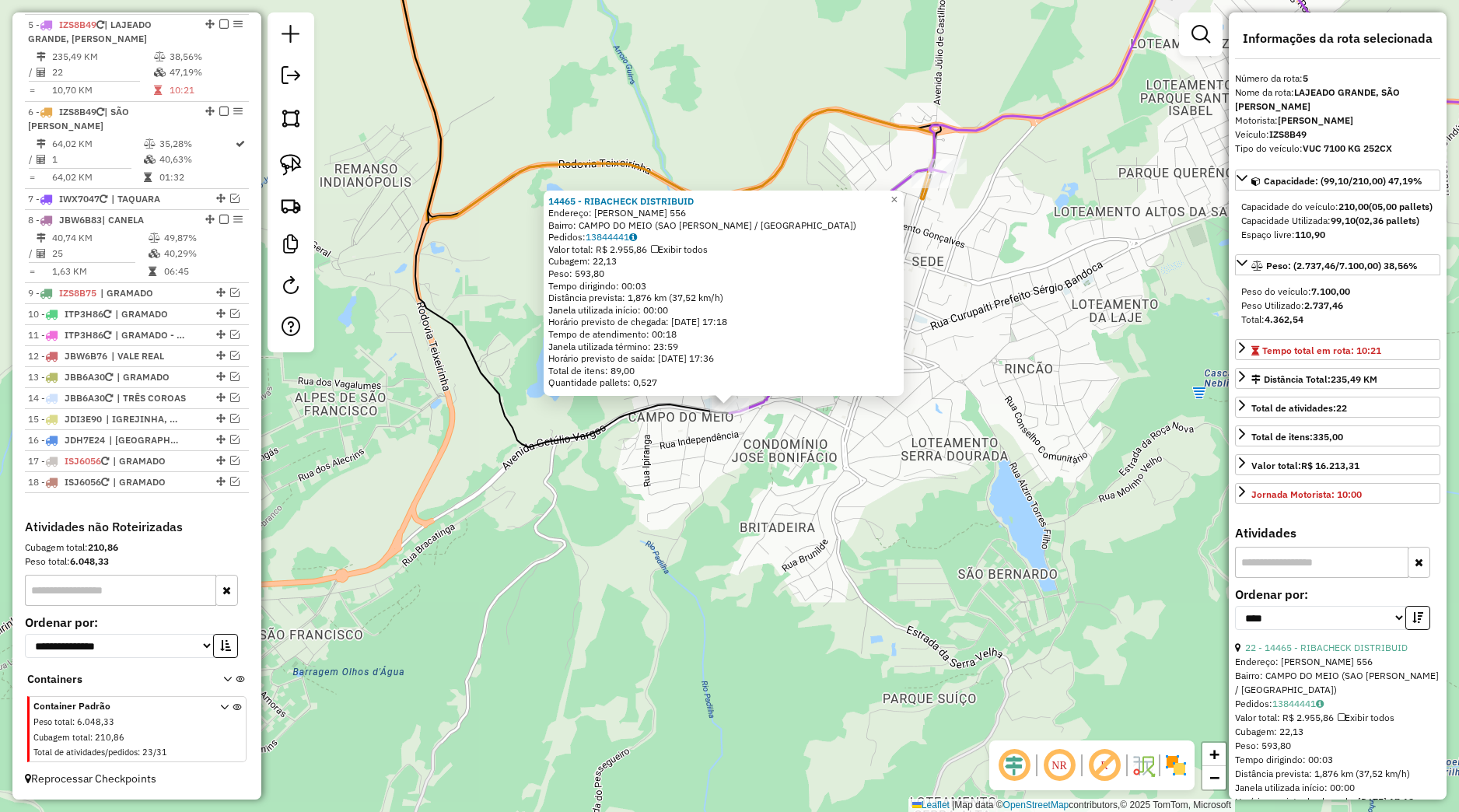
click at [674, 559] on div "14465 - RIBACHECK DISTRIBUID Endereço: [PERSON_NAME] 556 Bairro: [GEOGRAPHIC_DA…" at bounding box center [729, 406] width 1459 height 812
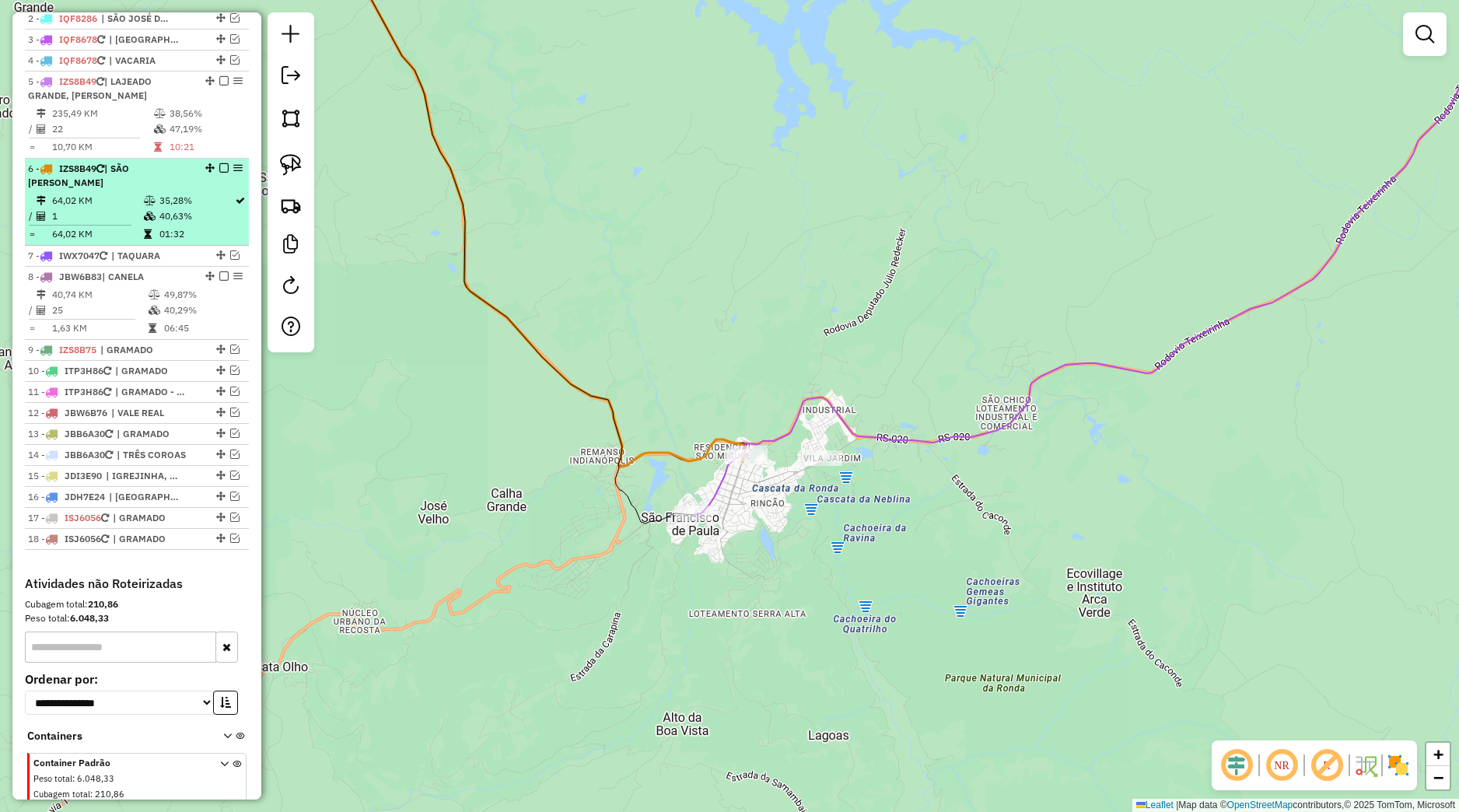
scroll to position [486, 0]
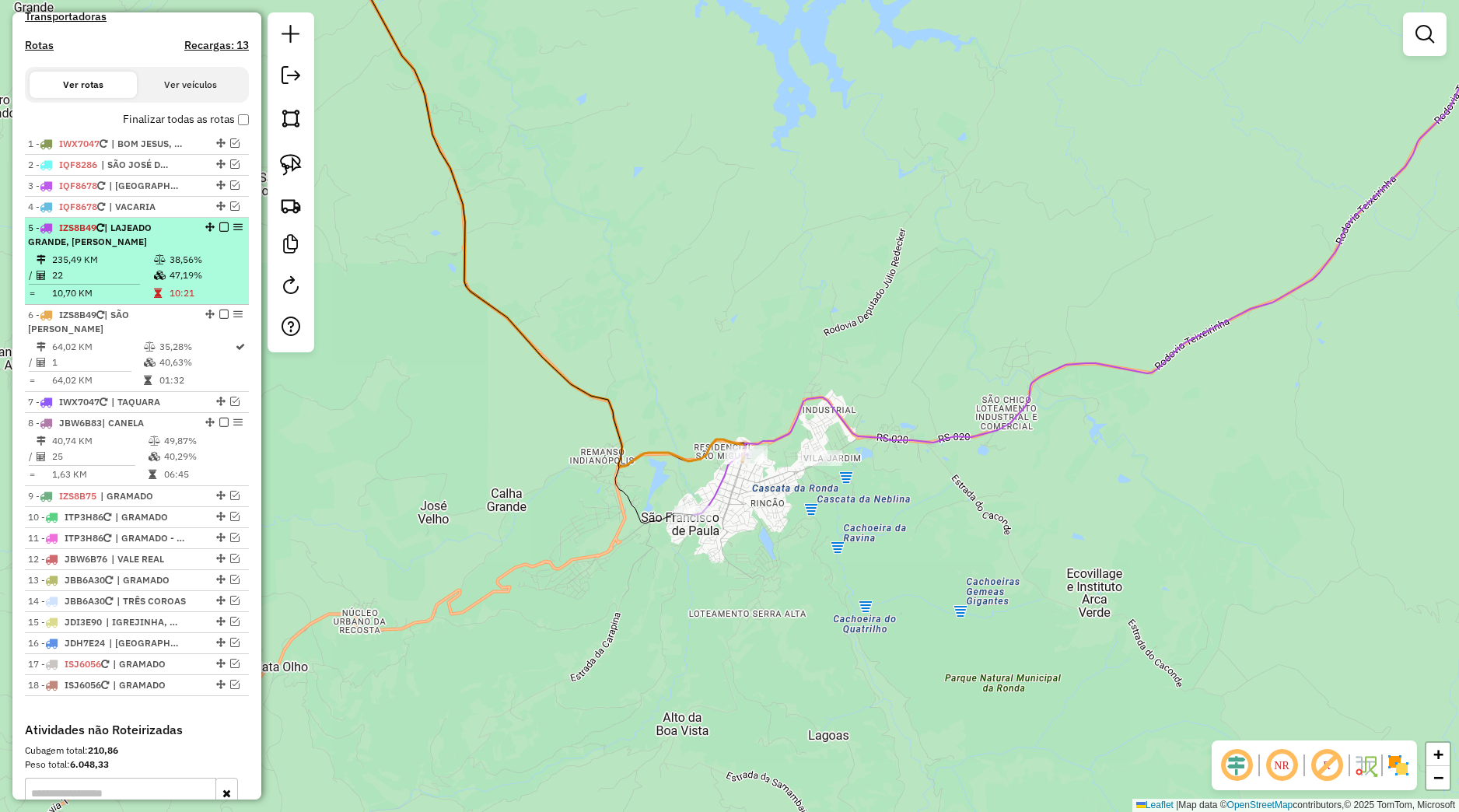
click at [220, 232] on em at bounding box center [224, 227] width 9 height 9
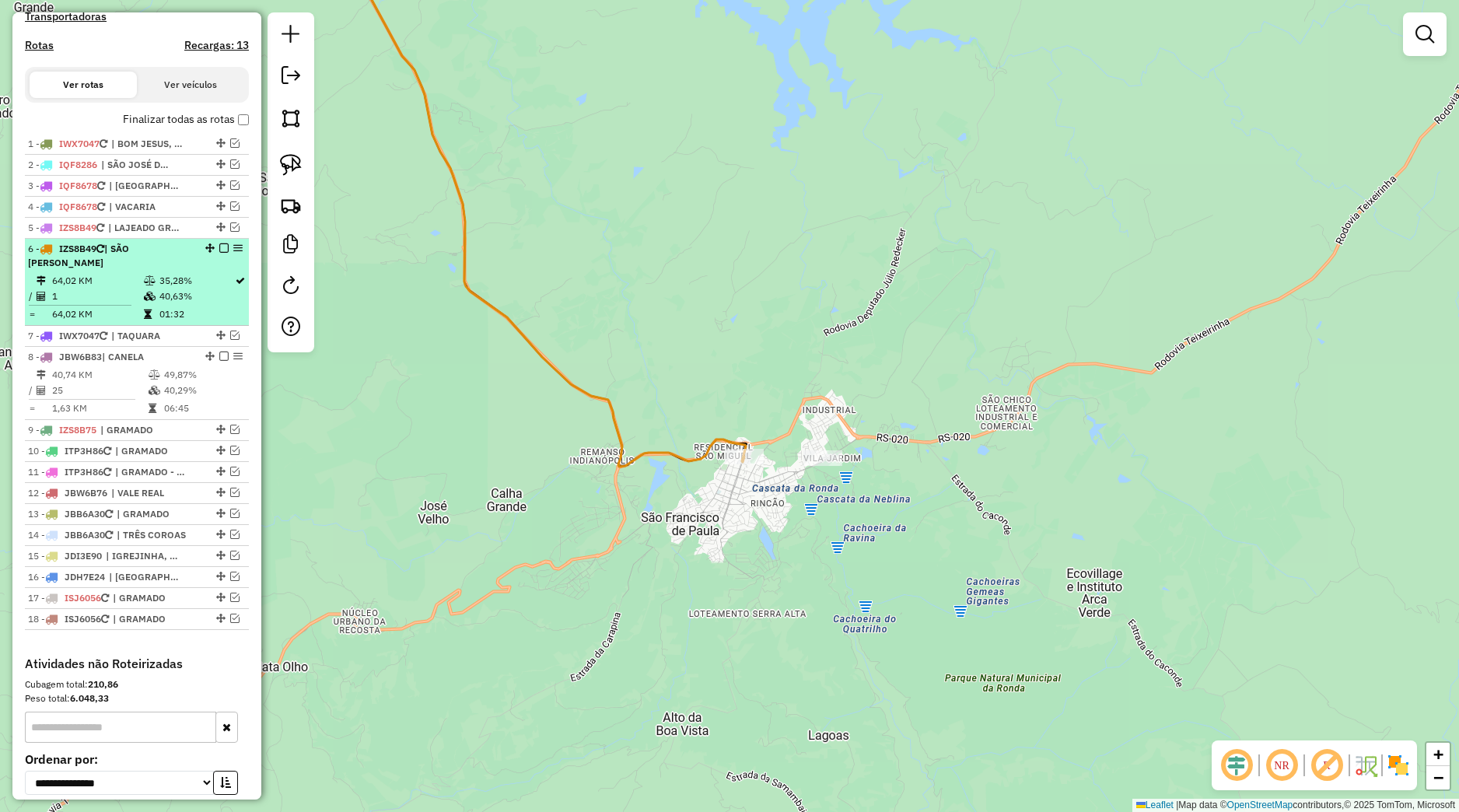
click at [220, 253] on em at bounding box center [224, 248] width 9 height 9
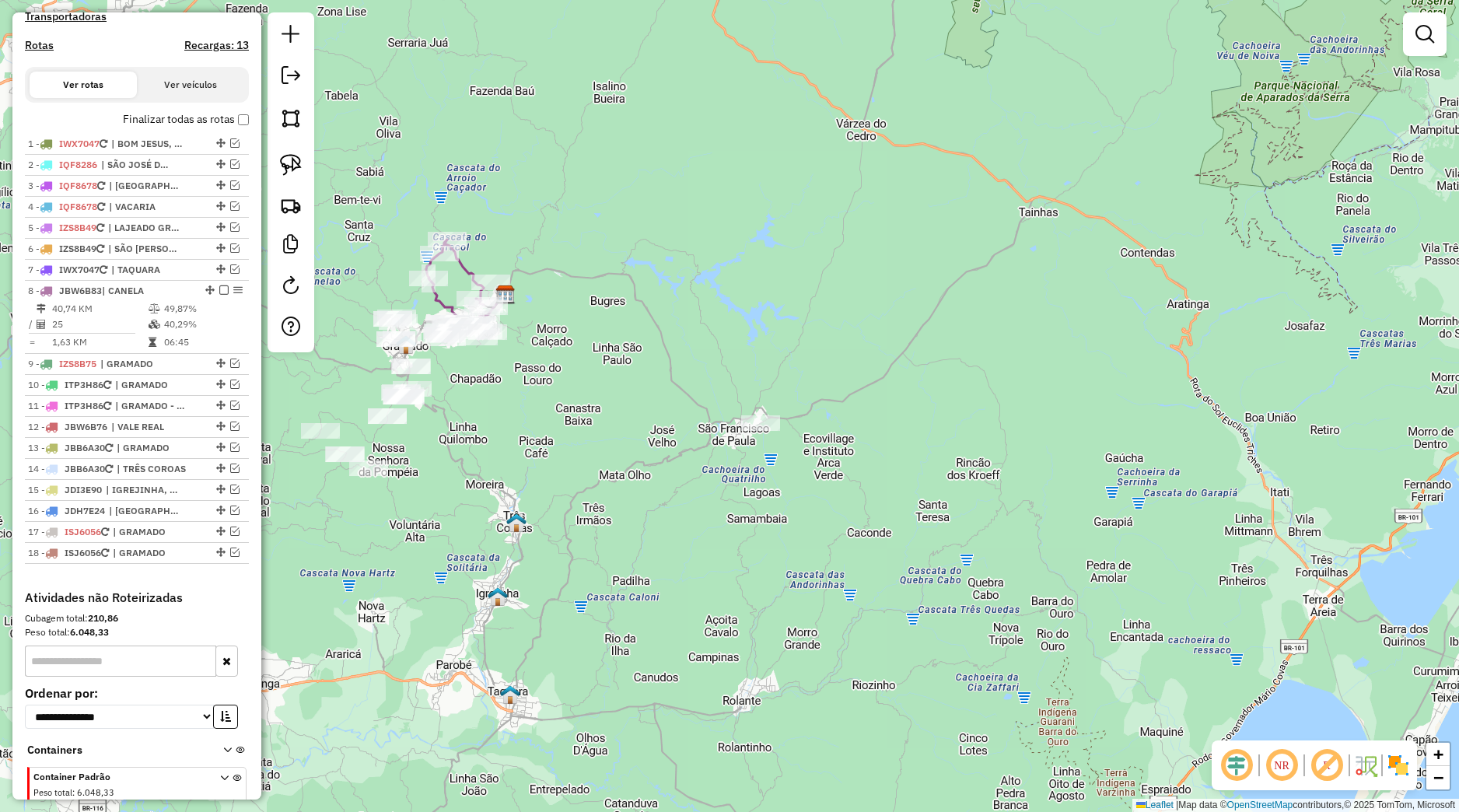
click at [722, 456] on div "Janela de atendimento Grade de atendimento Capacidade Transportadoras Veículos …" at bounding box center [729, 406] width 1459 height 812
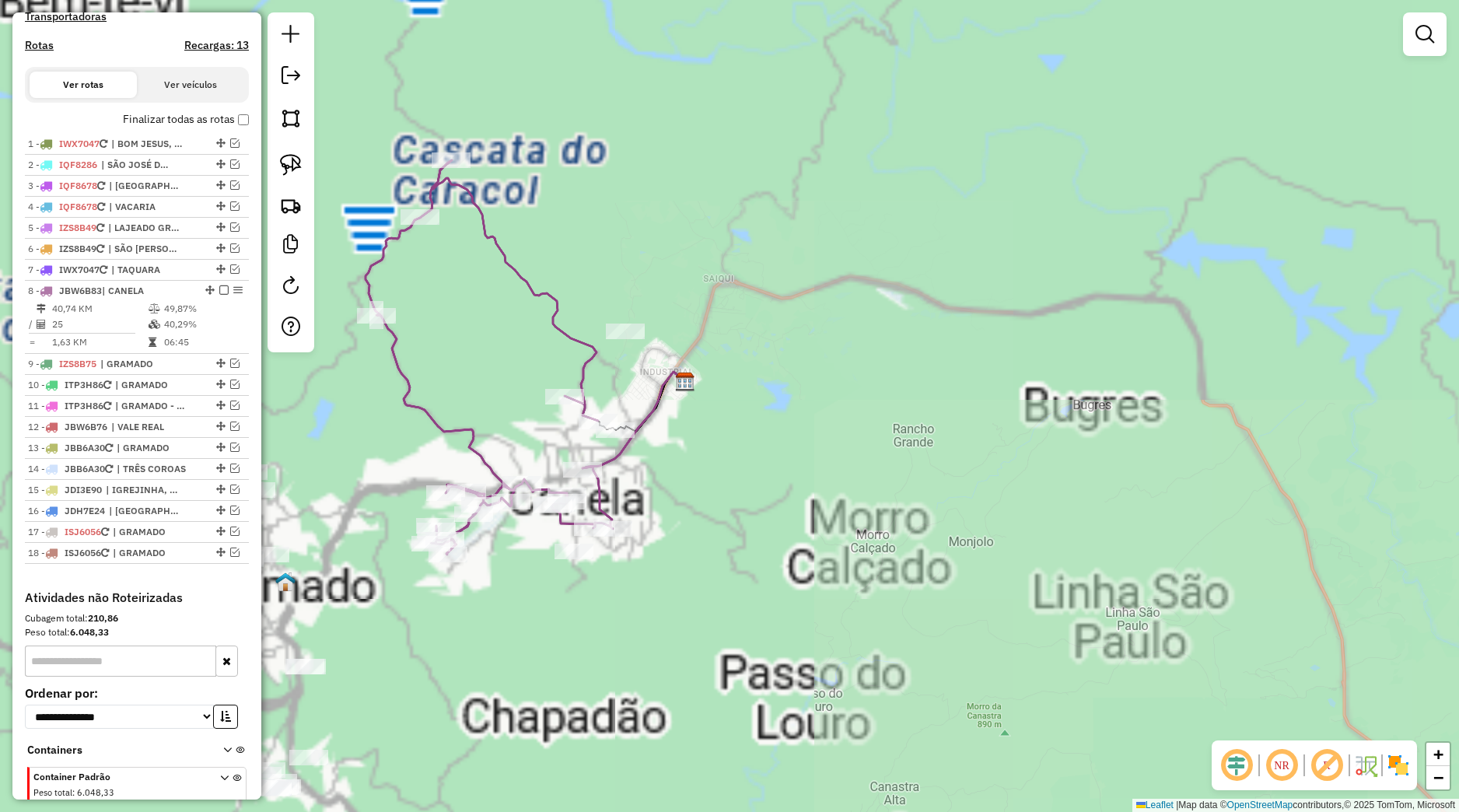
drag, startPoint x: 587, startPoint y: 597, endPoint x: 650, endPoint y: 444, distance: 165.5
click at [708, 472] on div "Janela de atendimento Grade de atendimento Capacidade Transportadoras Veículos …" at bounding box center [729, 406] width 1459 height 812
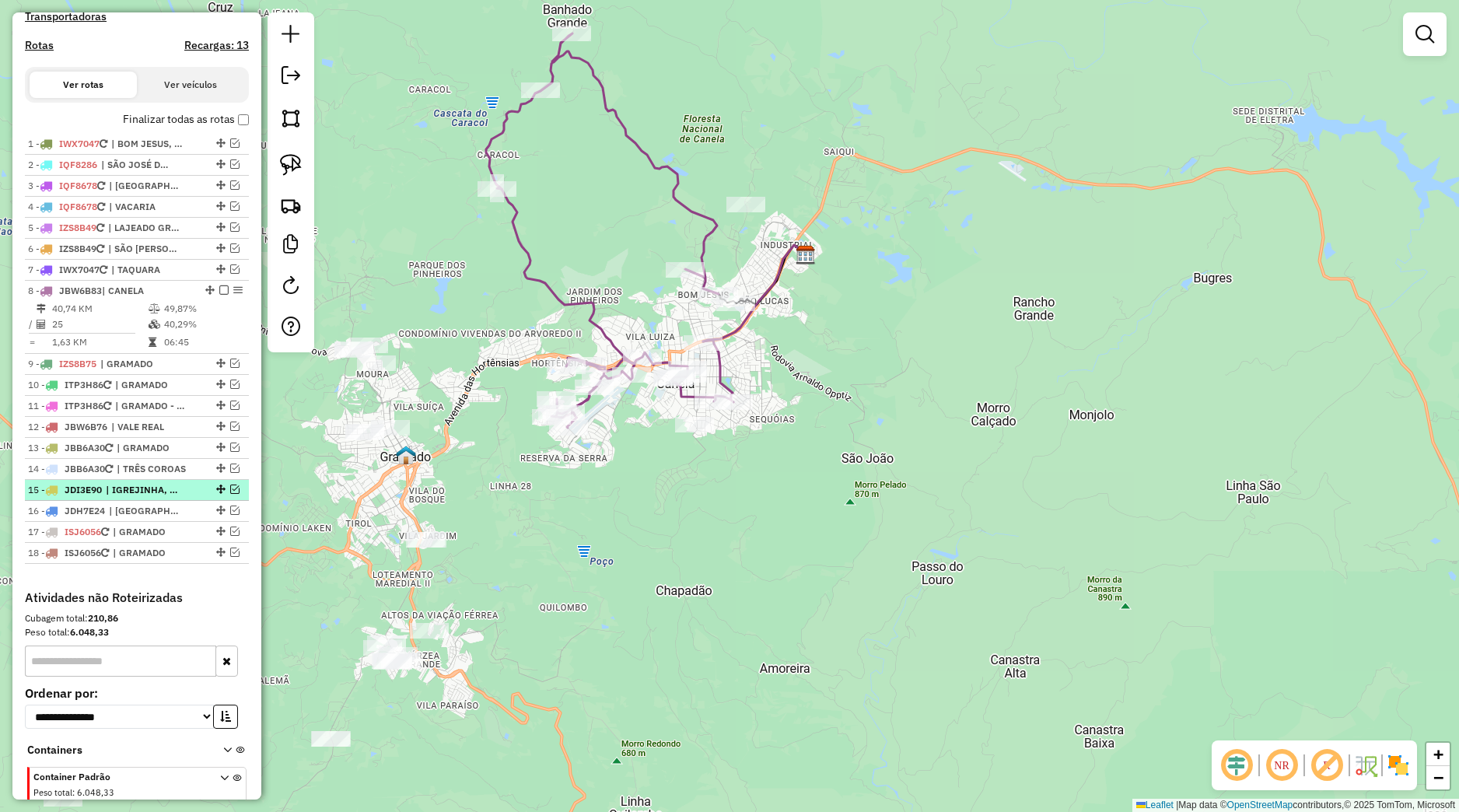
click at [230, 494] on em at bounding box center [234, 489] width 9 height 9
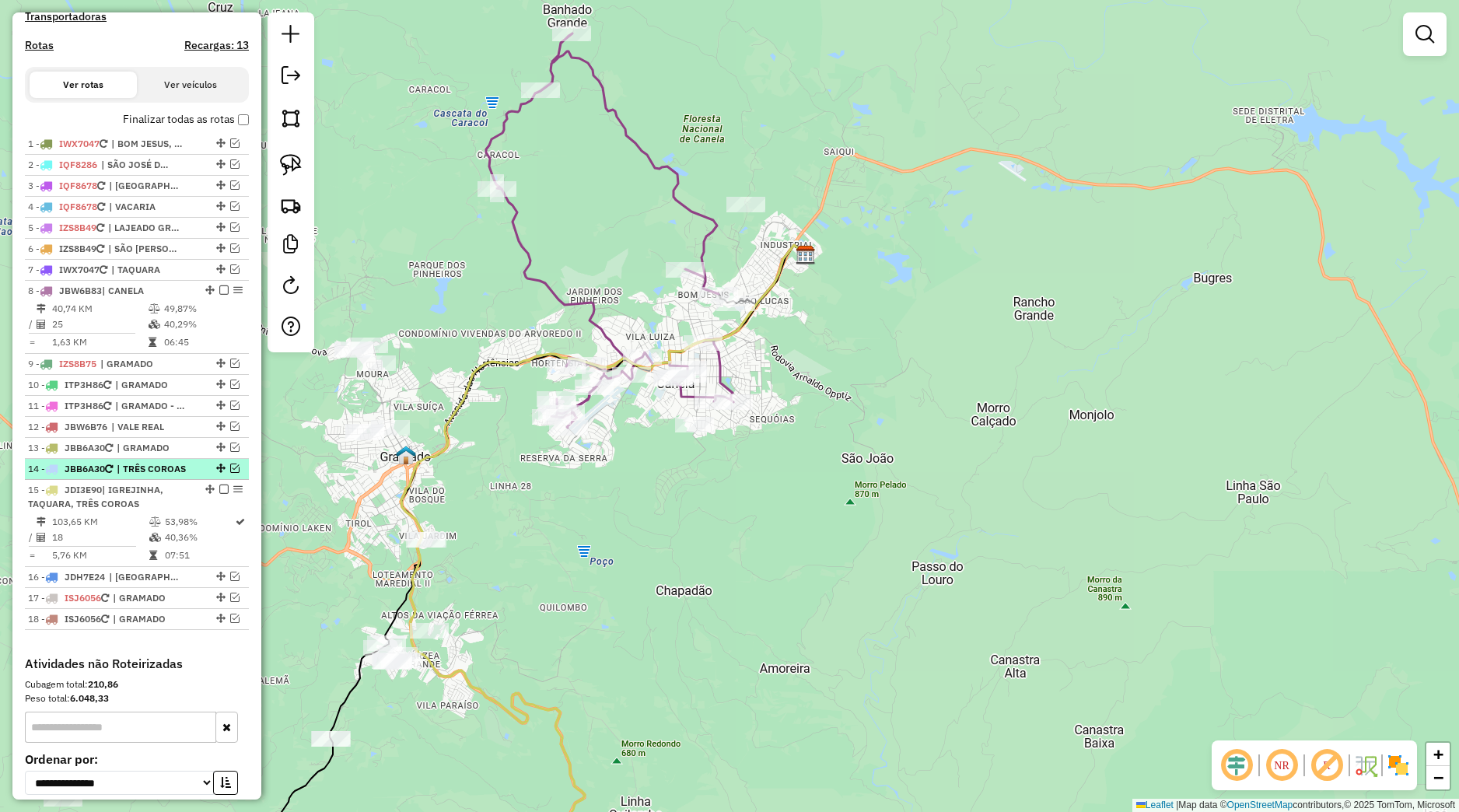
click at [230, 473] on em at bounding box center [234, 468] width 9 height 9
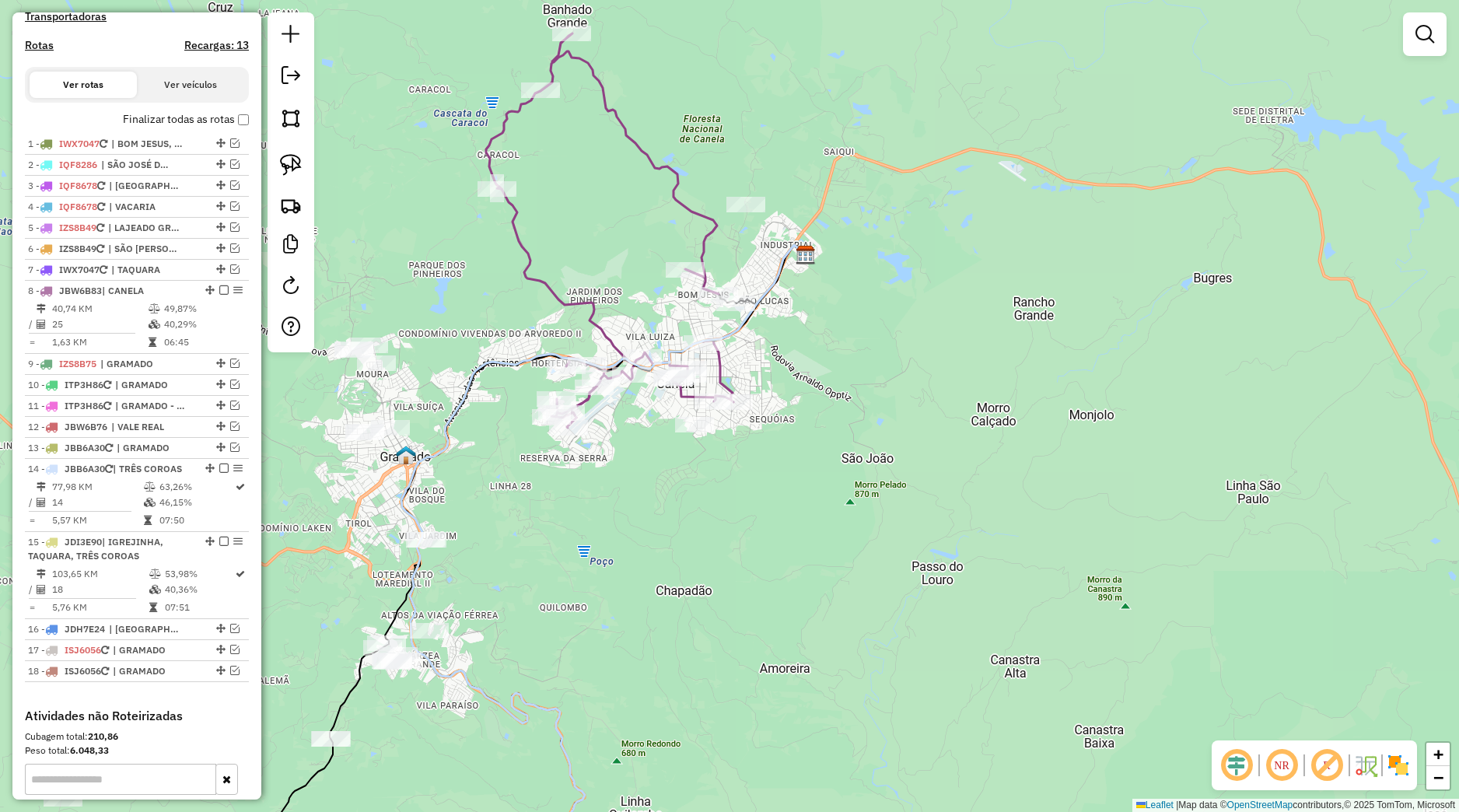
drag, startPoint x: 194, startPoint y: 498, endPoint x: 322, endPoint y: 560, distance: 142.2
click at [194, 476] on div "14 - JBB6A30 | TRÊS COROAS" at bounding box center [137, 468] width 218 height 14
select select "*********"
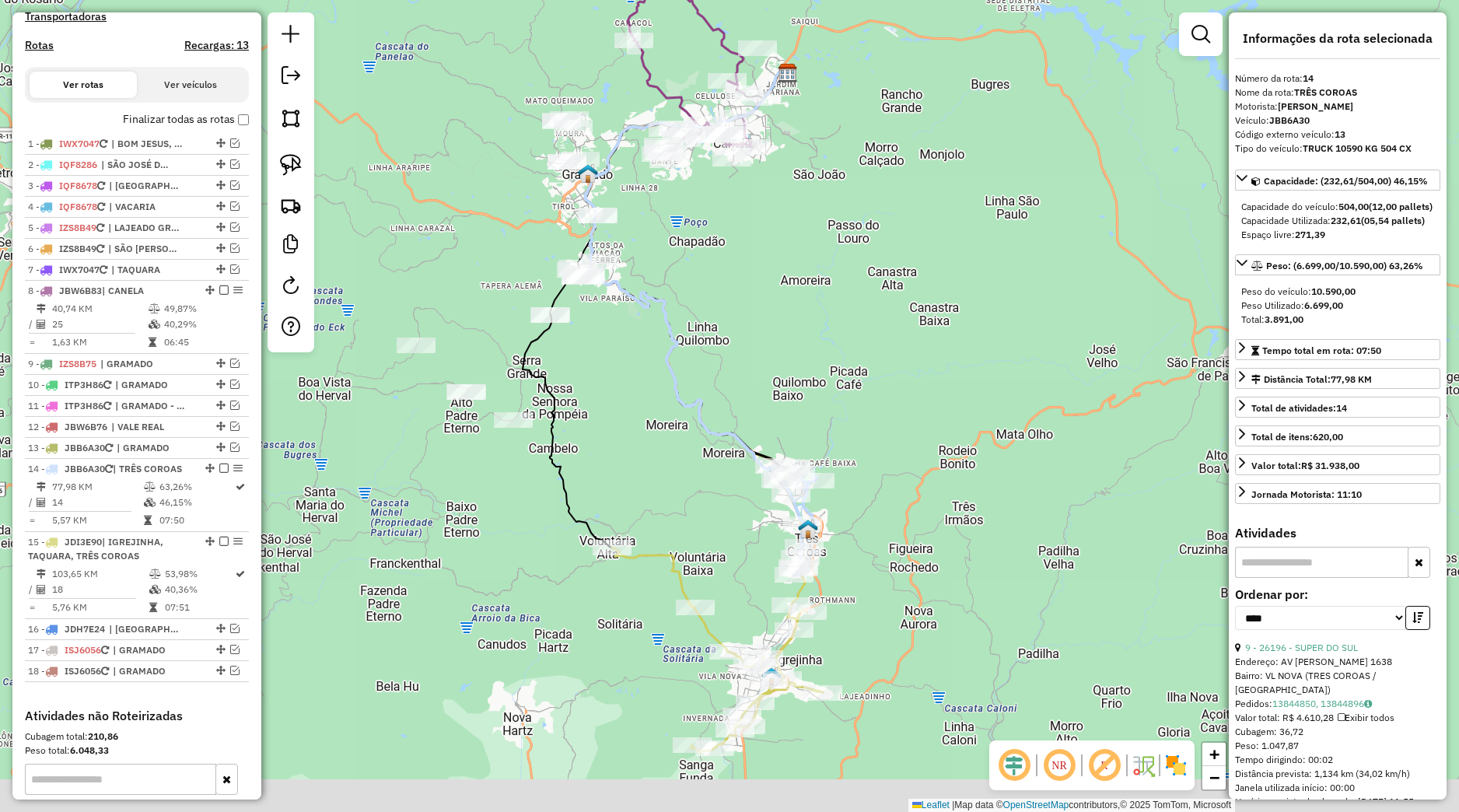
drag, startPoint x: 724, startPoint y: 531, endPoint x: 690, endPoint y: 433, distance: 103.7
click at [690, 433] on div "Janela de atendimento Grade de atendimento Capacidade Transportadoras Veículos …" at bounding box center [729, 406] width 1459 height 812
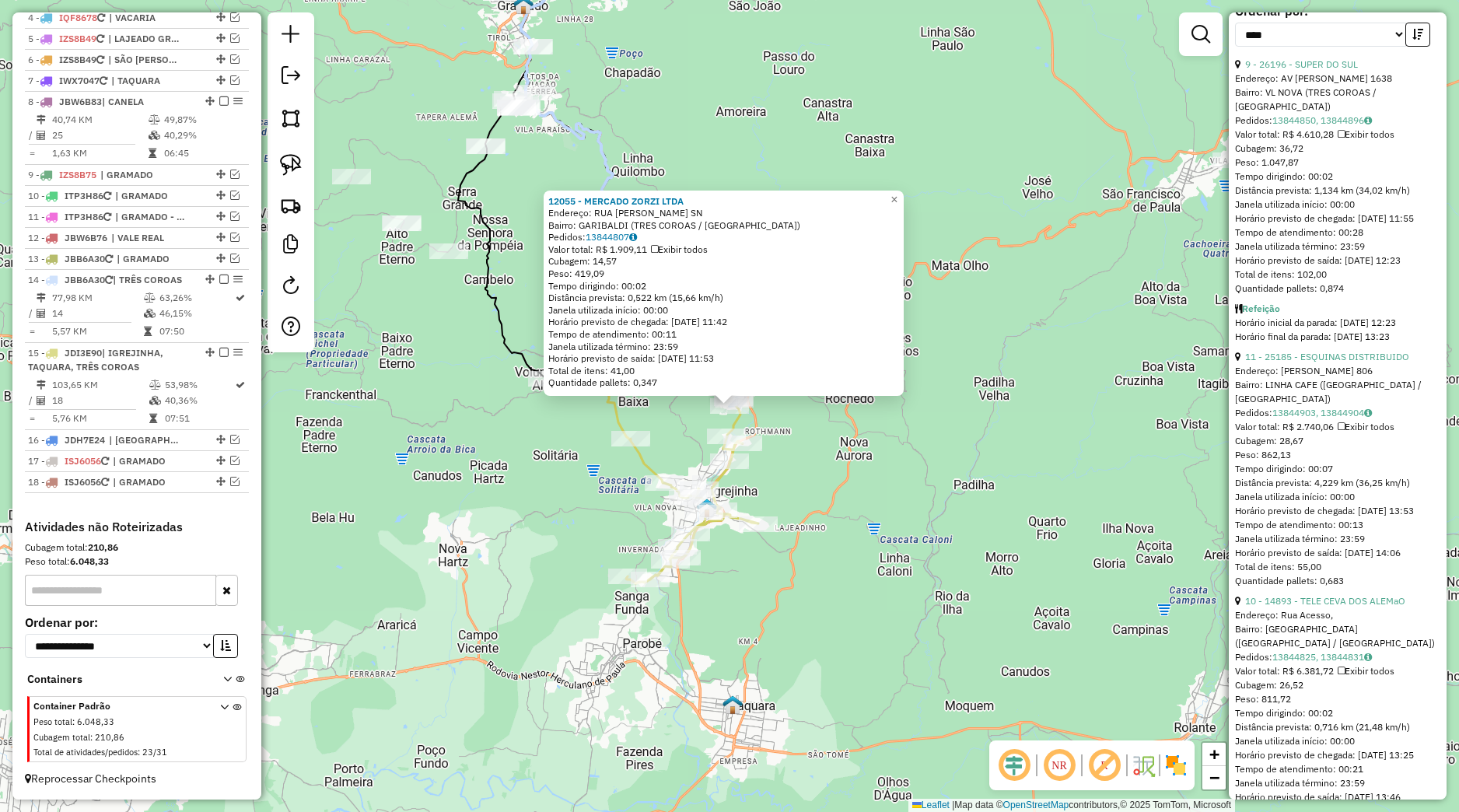
scroll to position [656, 0]
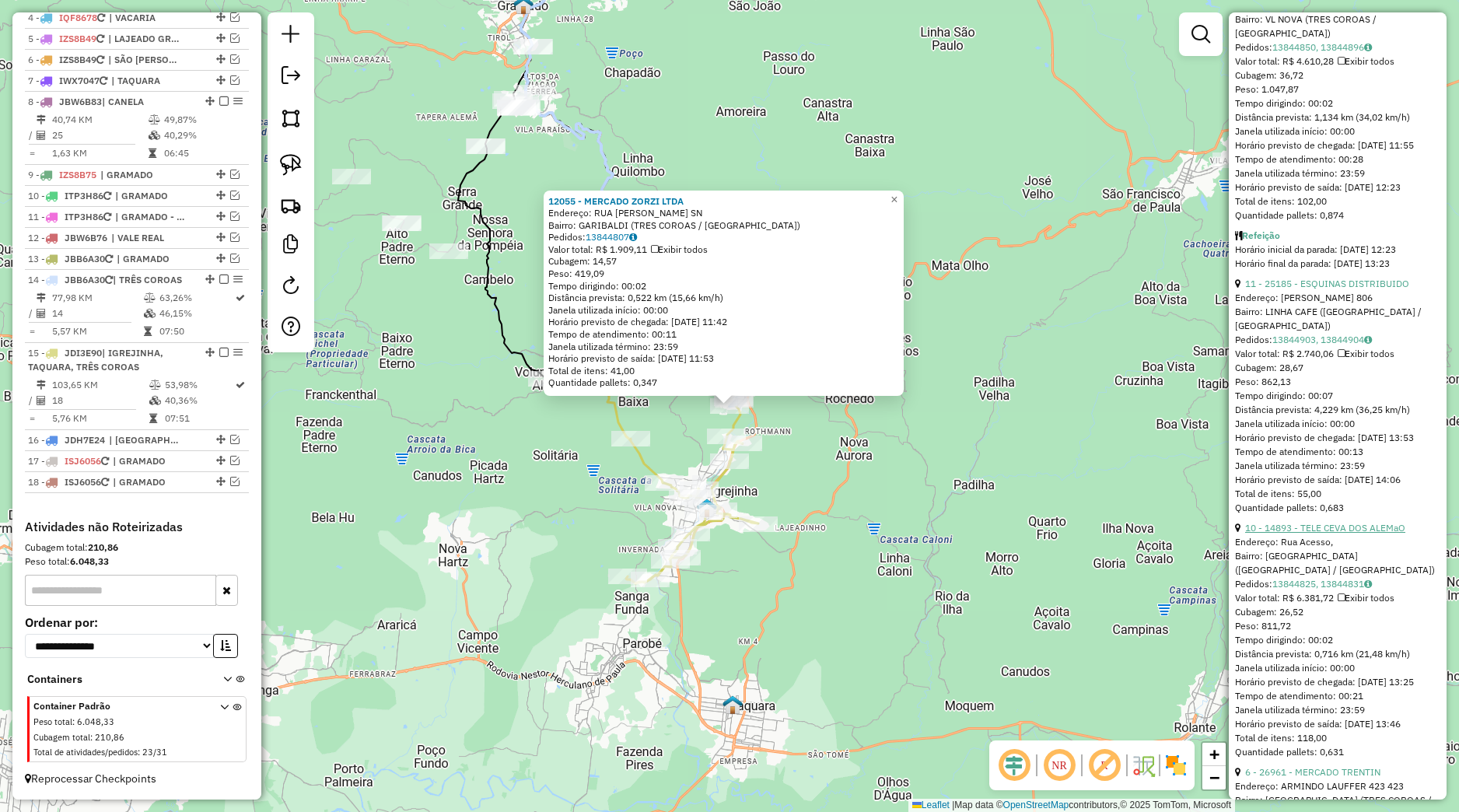
click at [1307, 533] on link "10 - 14893 - TELE CEVA DOS ALEMaO" at bounding box center [1325, 528] width 160 height 12
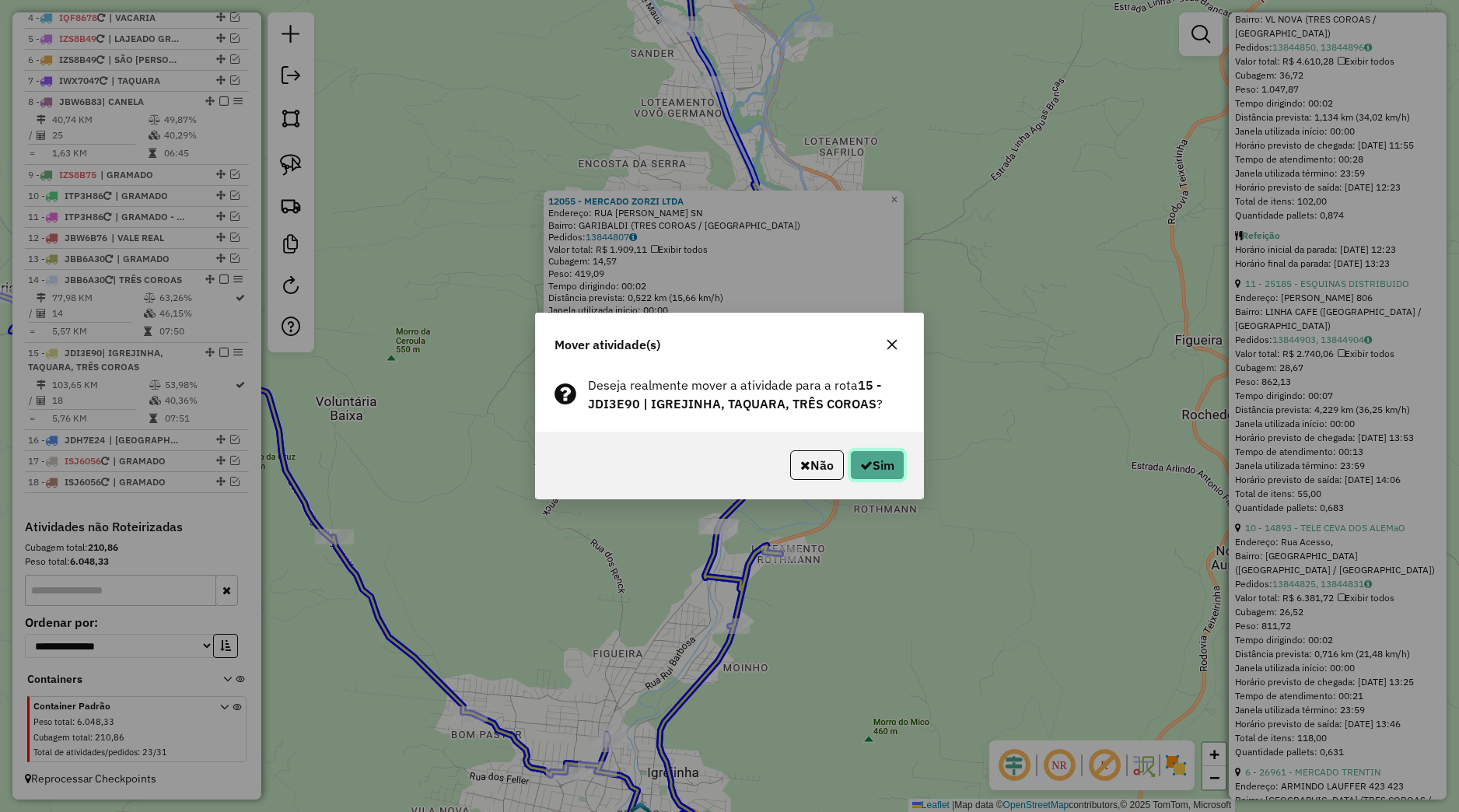
click at [869, 474] on button "Sim" at bounding box center [877, 465] width 55 height 30
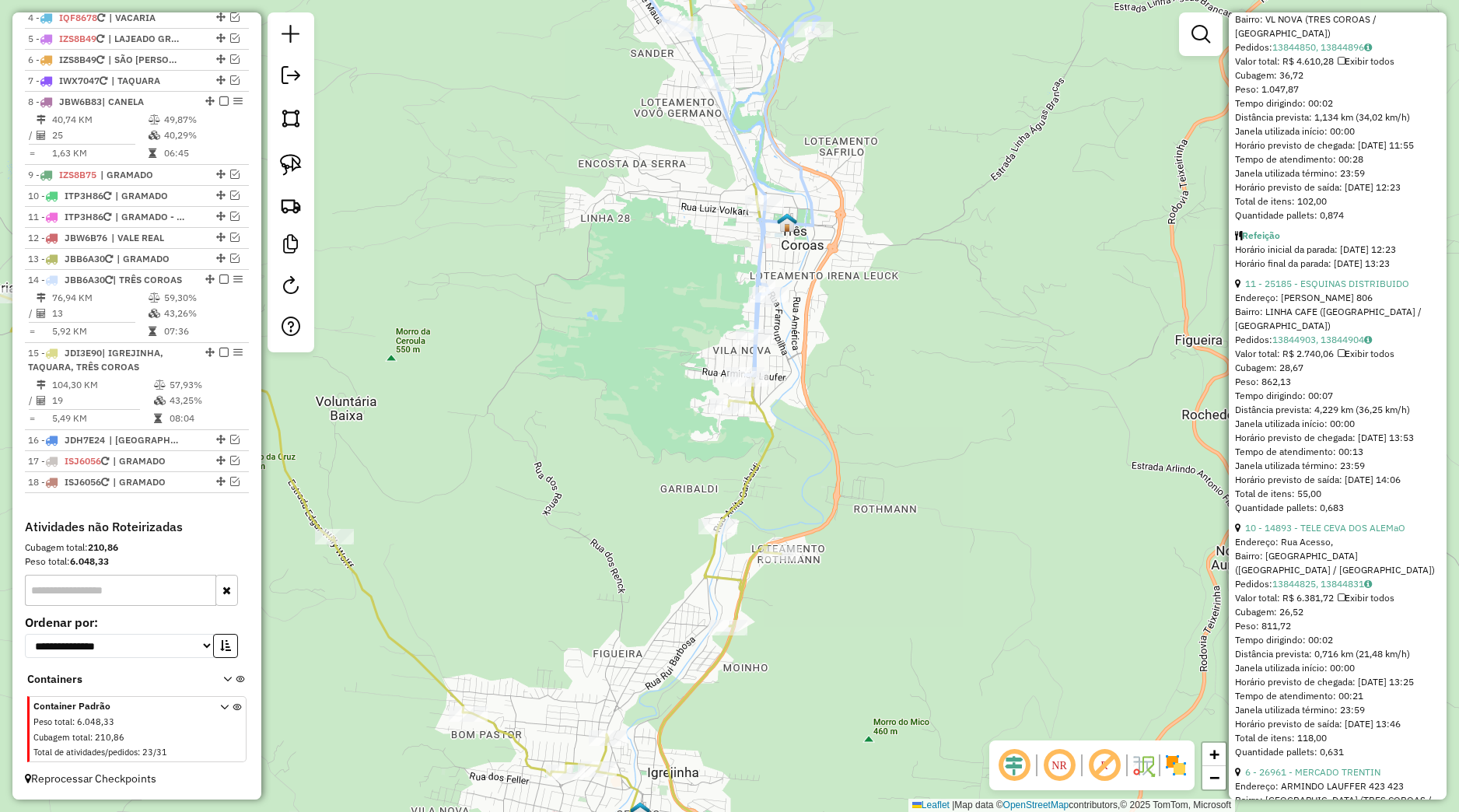
click at [913, 438] on div "Janela de atendimento Grade de atendimento Capacidade Transportadoras Veículos …" at bounding box center [729, 406] width 1459 height 812
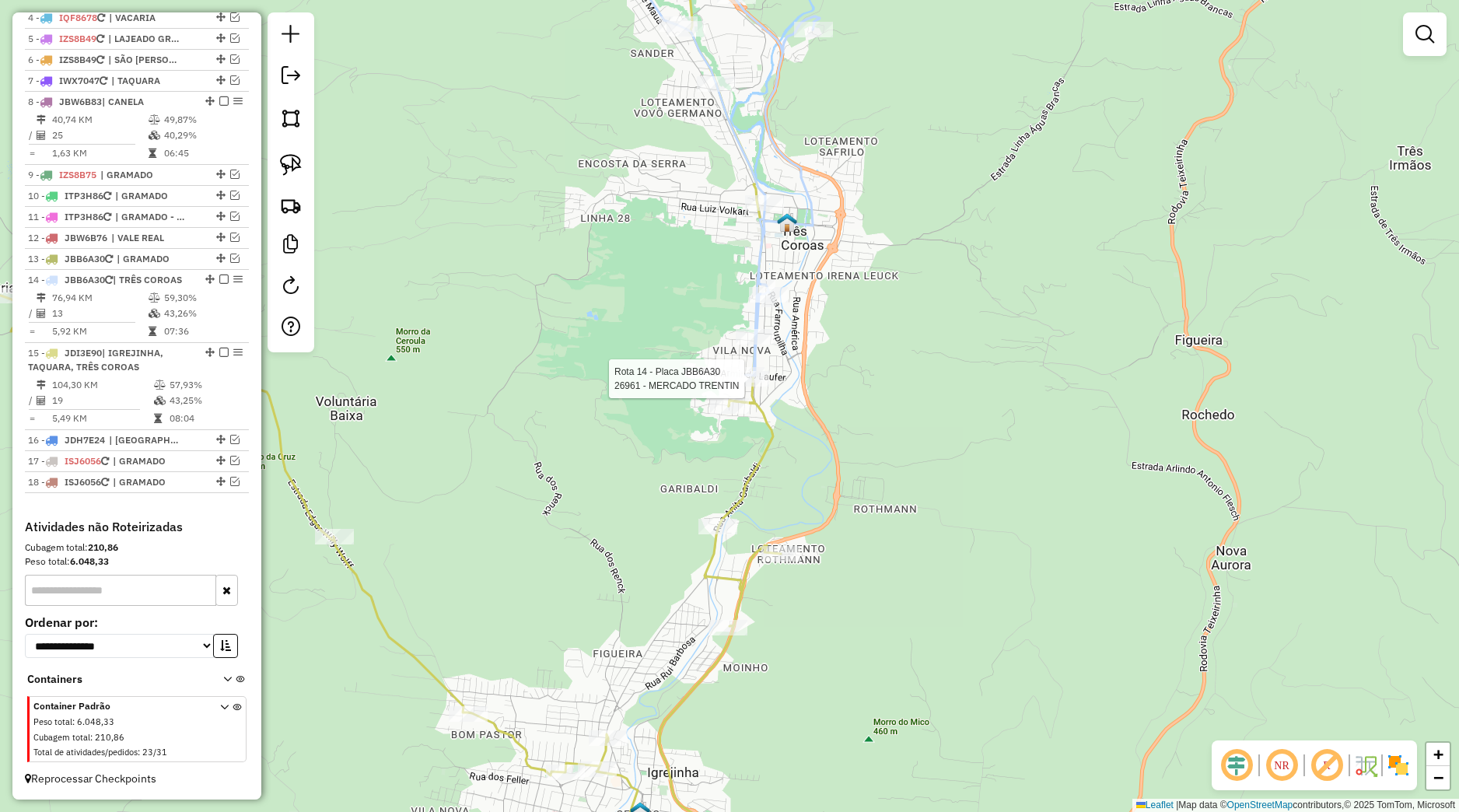
select select "*********"
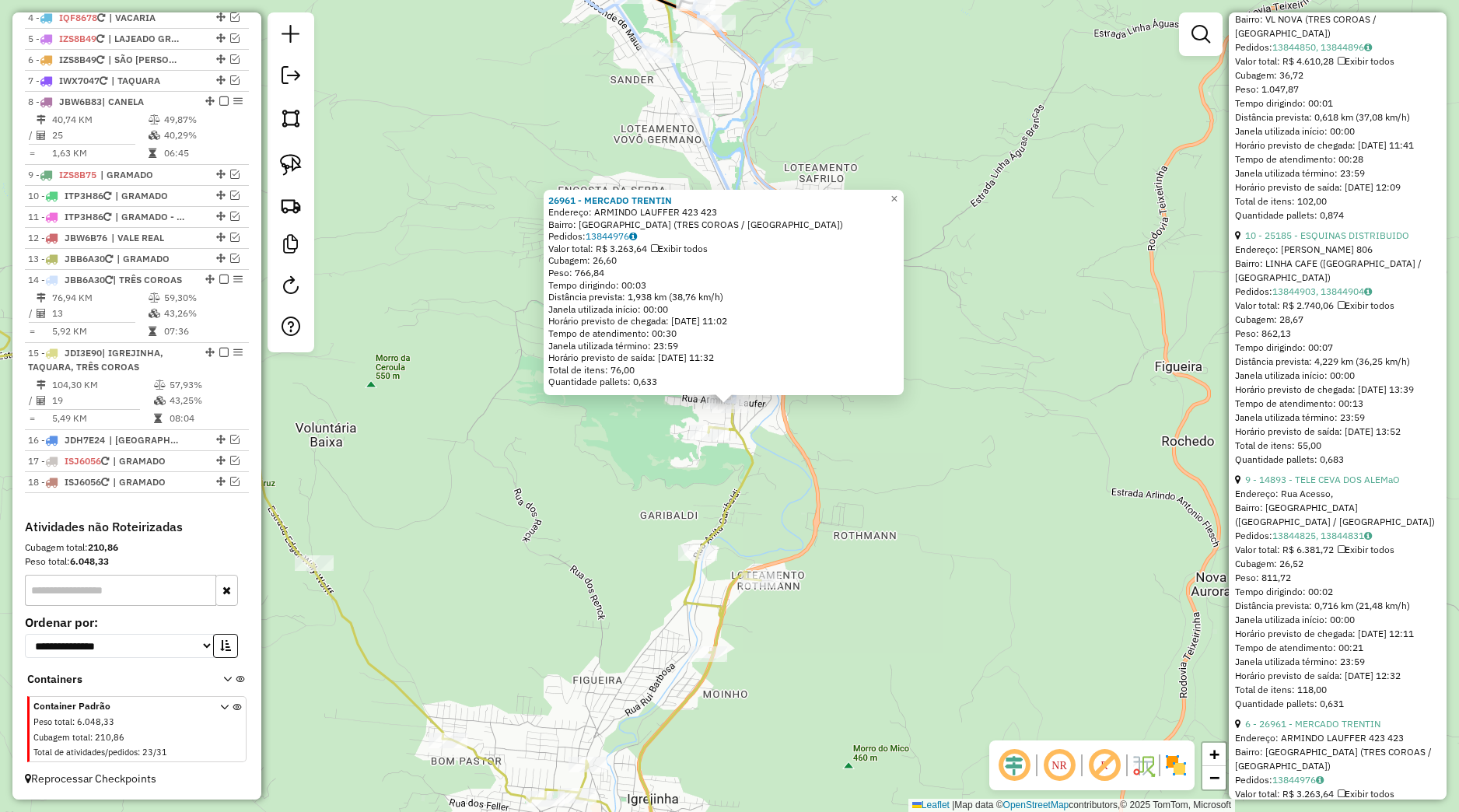
drag, startPoint x: 846, startPoint y: 497, endPoint x: 803, endPoint y: 490, distance: 43.6
click at [847, 497] on div "26961 - MERCADO TRENTIN Endereço: ARMINDO LAUFFER 423 423 Bairro: VILA NOVA (TR…" at bounding box center [729, 406] width 1459 height 812
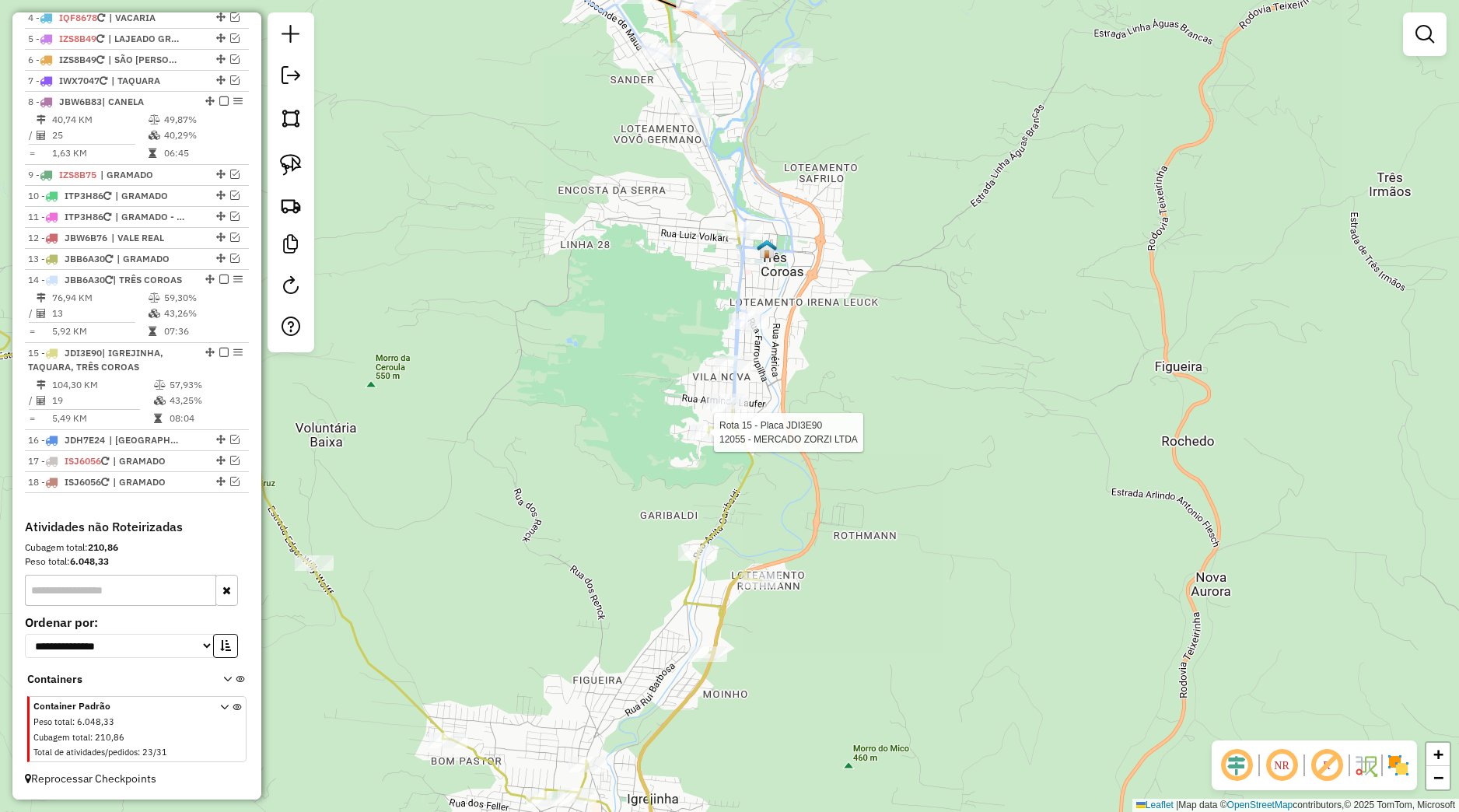
select select "*********"
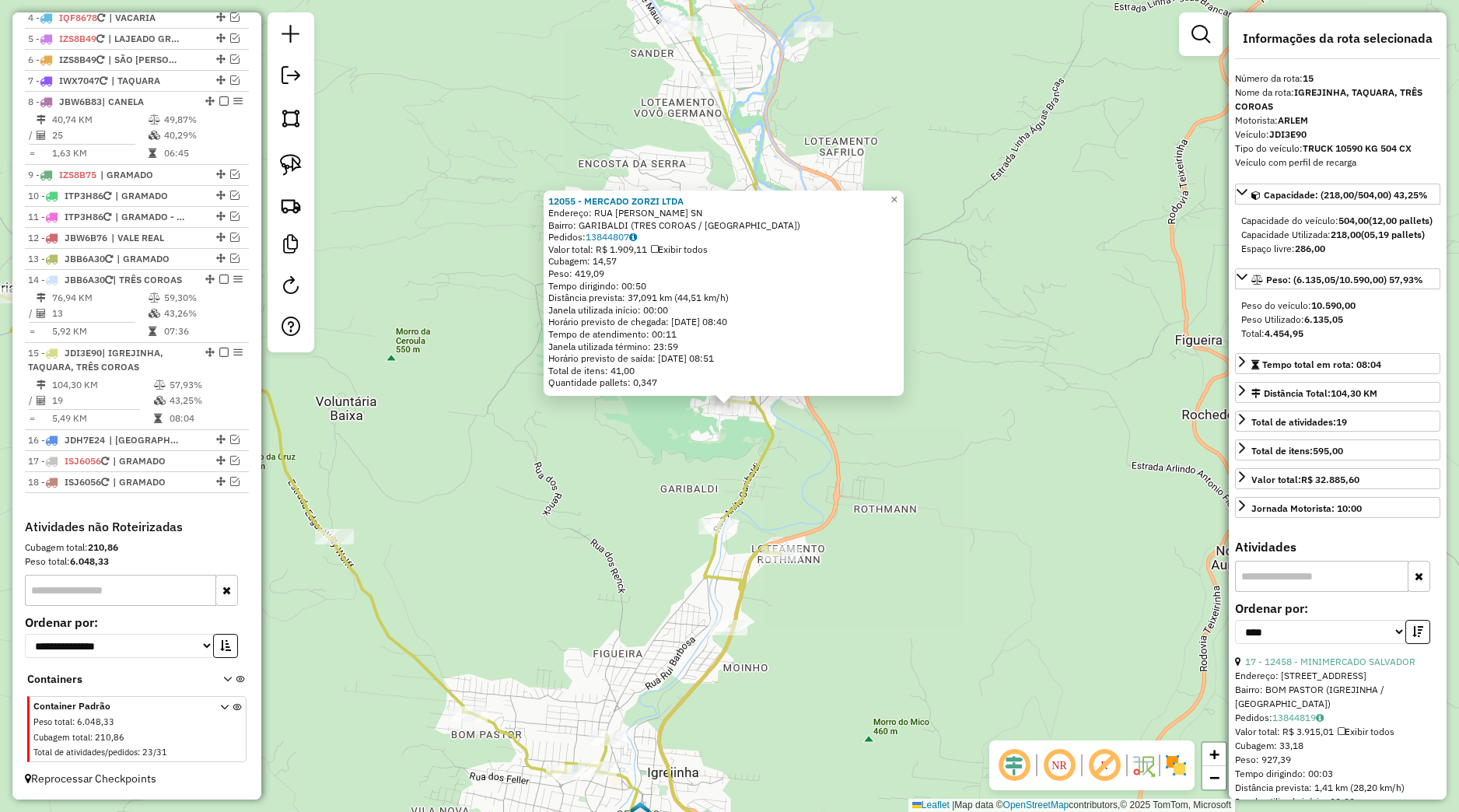
click at [1091, 456] on div "12055 - MERCADO ZORZI LTDA Endereço: RUA CARLITO WERB SN Bairro: GARIBALDI (TRE…" at bounding box center [729, 406] width 1459 height 812
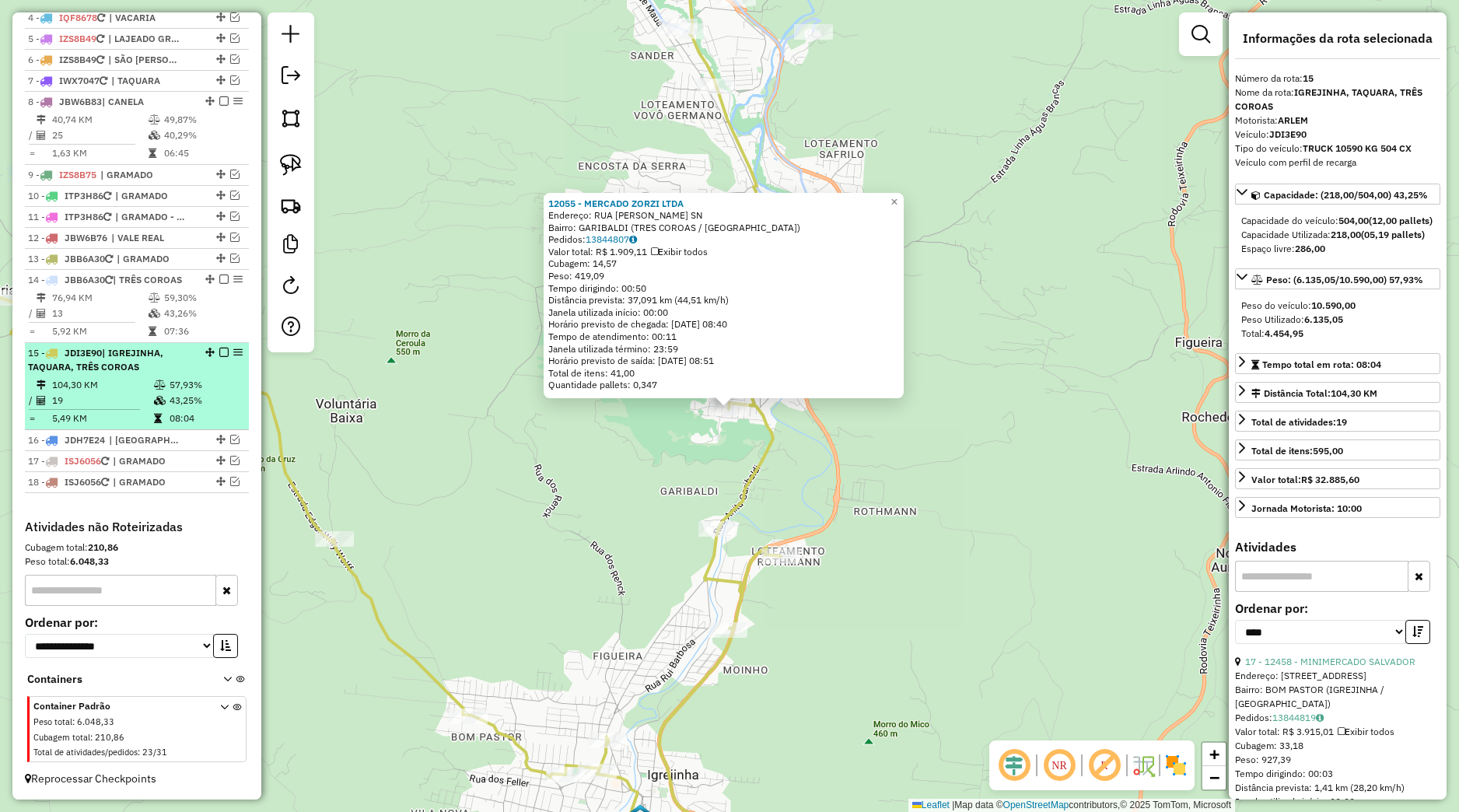
click at [220, 356] on em at bounding box center [224, 352] width 9 height 9
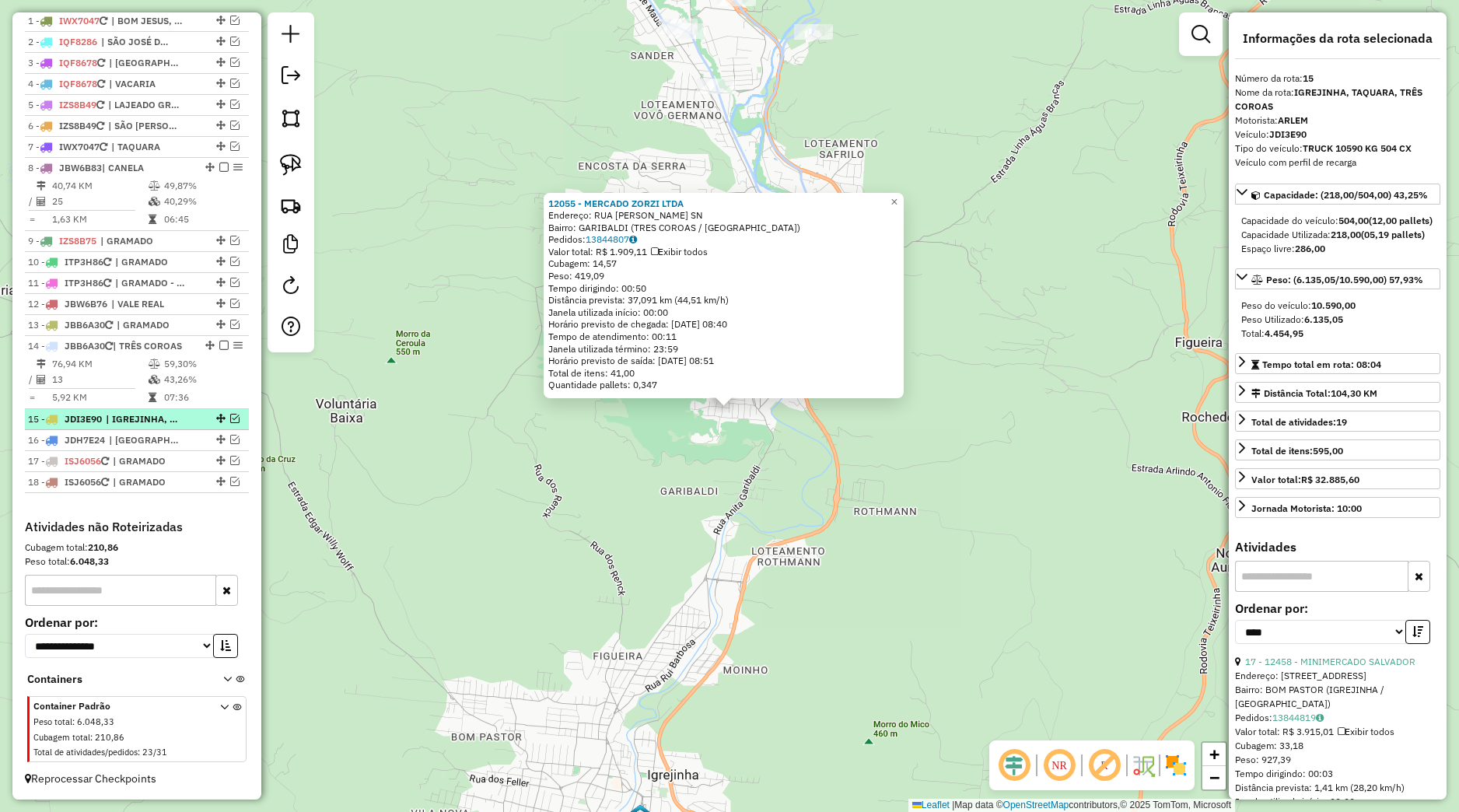
scroll to position [638, 0]
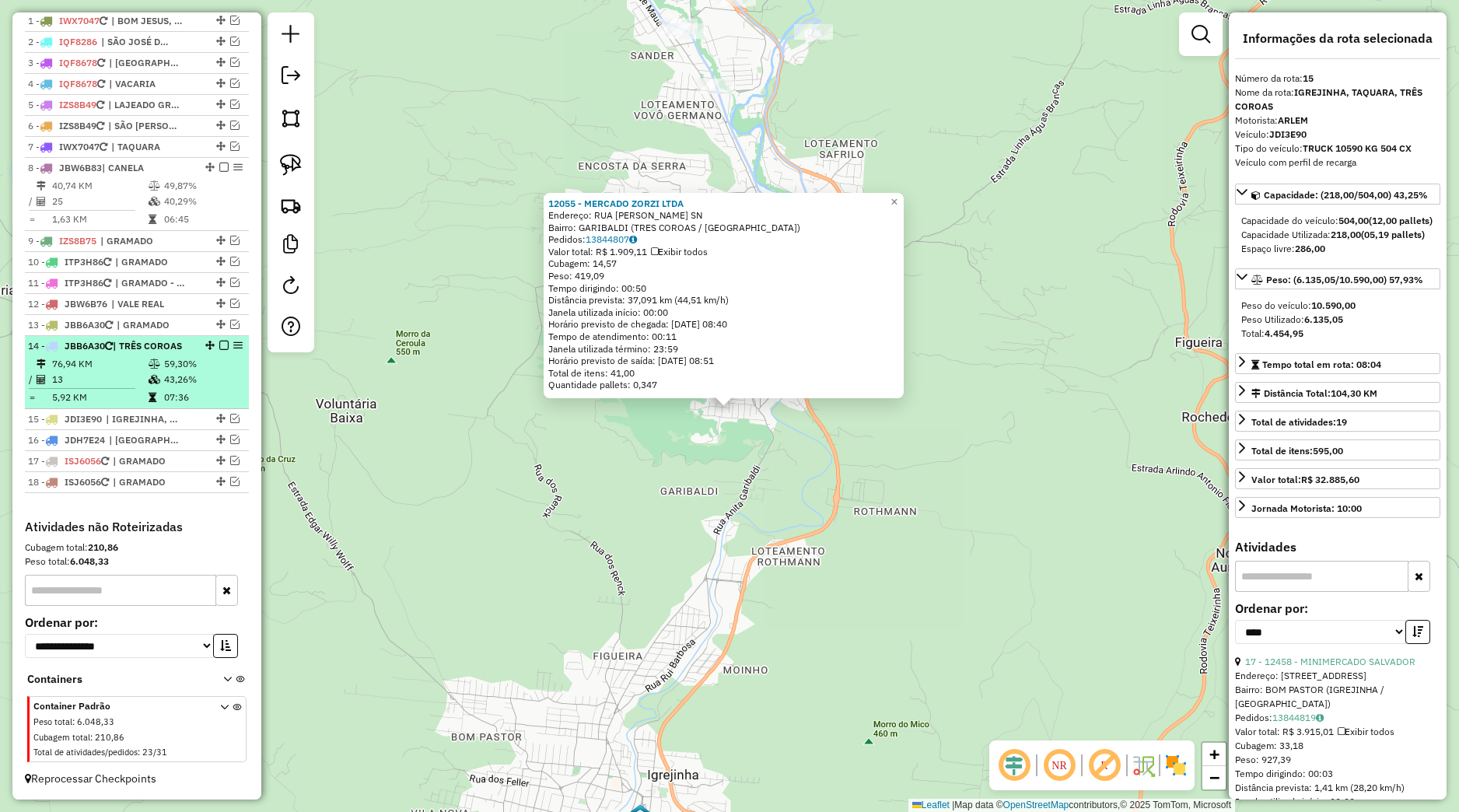
click at [198, 343] on div "14 - JBB6A30 | TRÊS COROAS" at bounding box center [137, 346] width 218 height 14
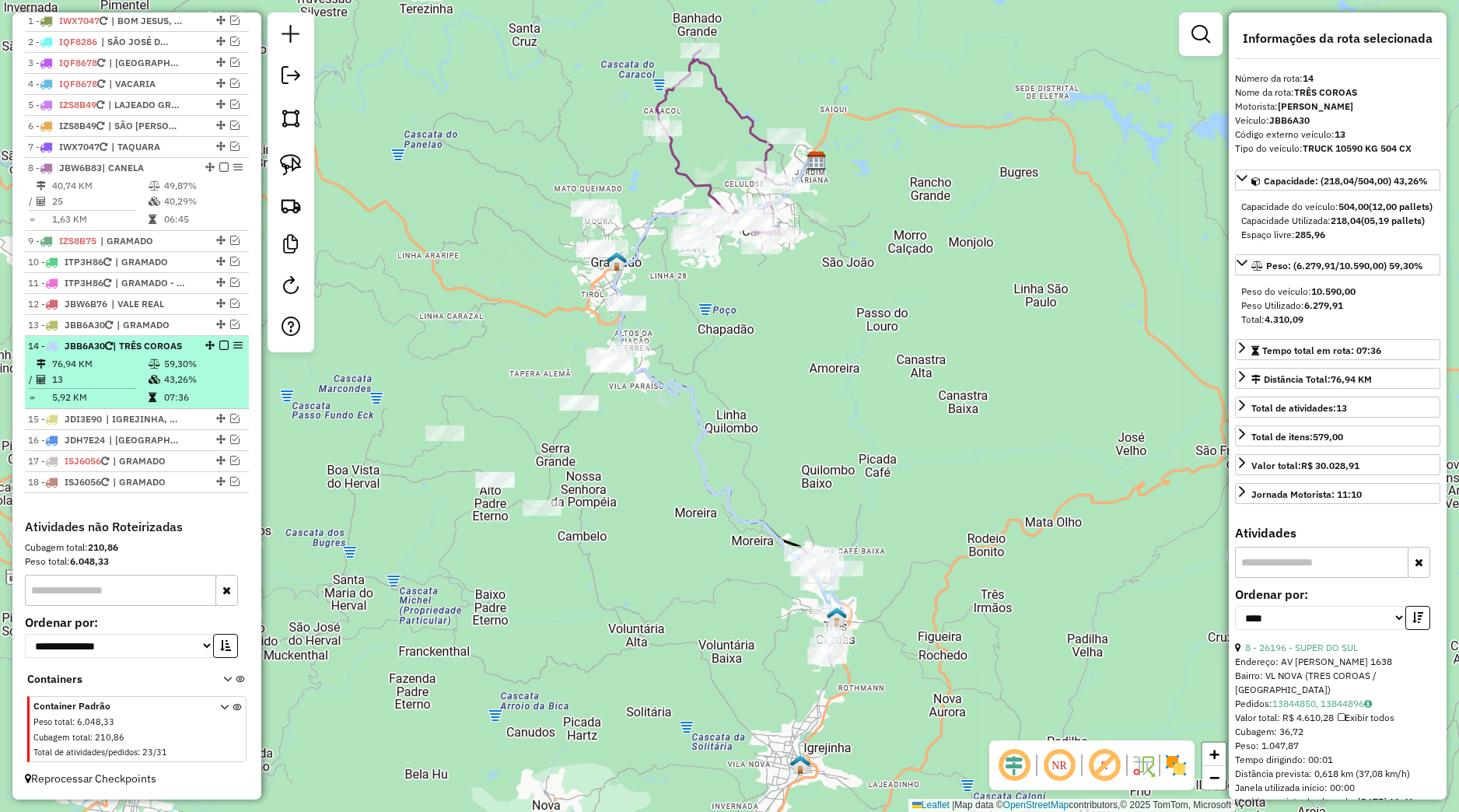
click at [220, 341] on em at bounding box center [224, 345] width 9 height 9
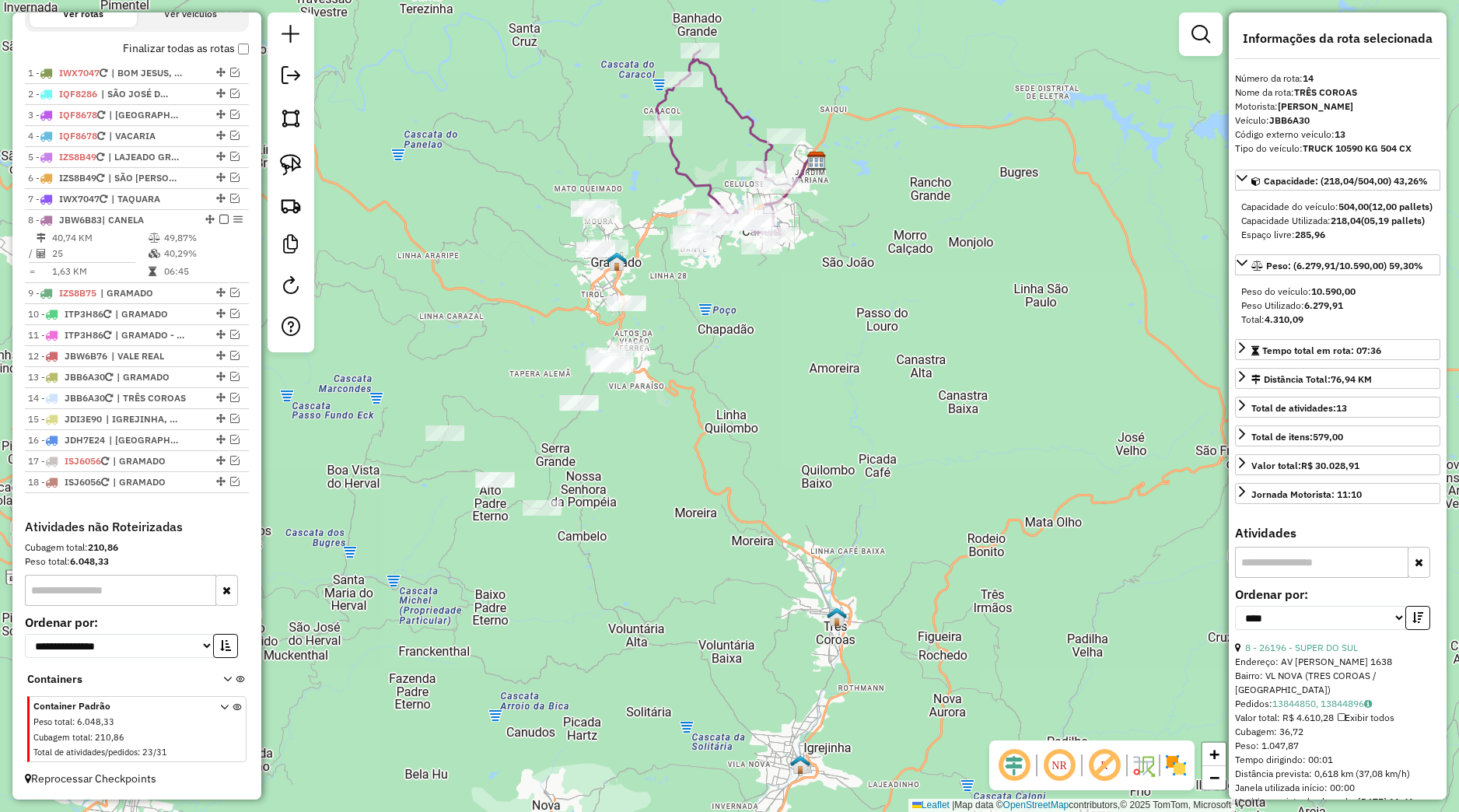
click at [699, 419] on div "Janela de atendimento Grade de atendimento Capacidade Transportadoras Veículos …" at bounding box center [729, 406] width 1459 height 812
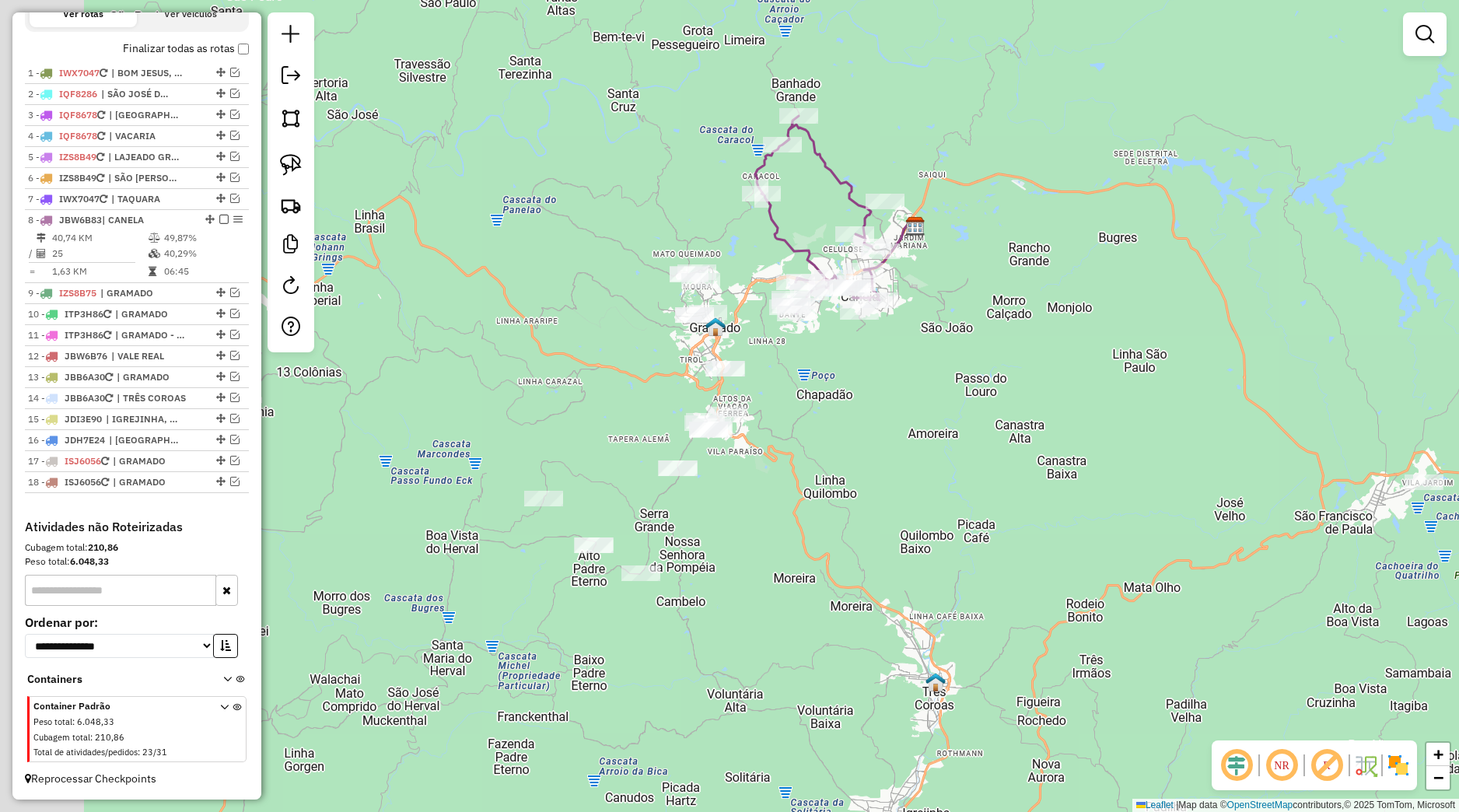
drag, startPoint x: 714, startPoint y: 422, endPoint x: 809, endPoint y: 464, distance: 103.9
click at [809, 464] on div "Janela de atendimento Grade de atendimento Capacidade Transportadoras Veículos …" at bounding box center [729, 406] width 1459 height 812
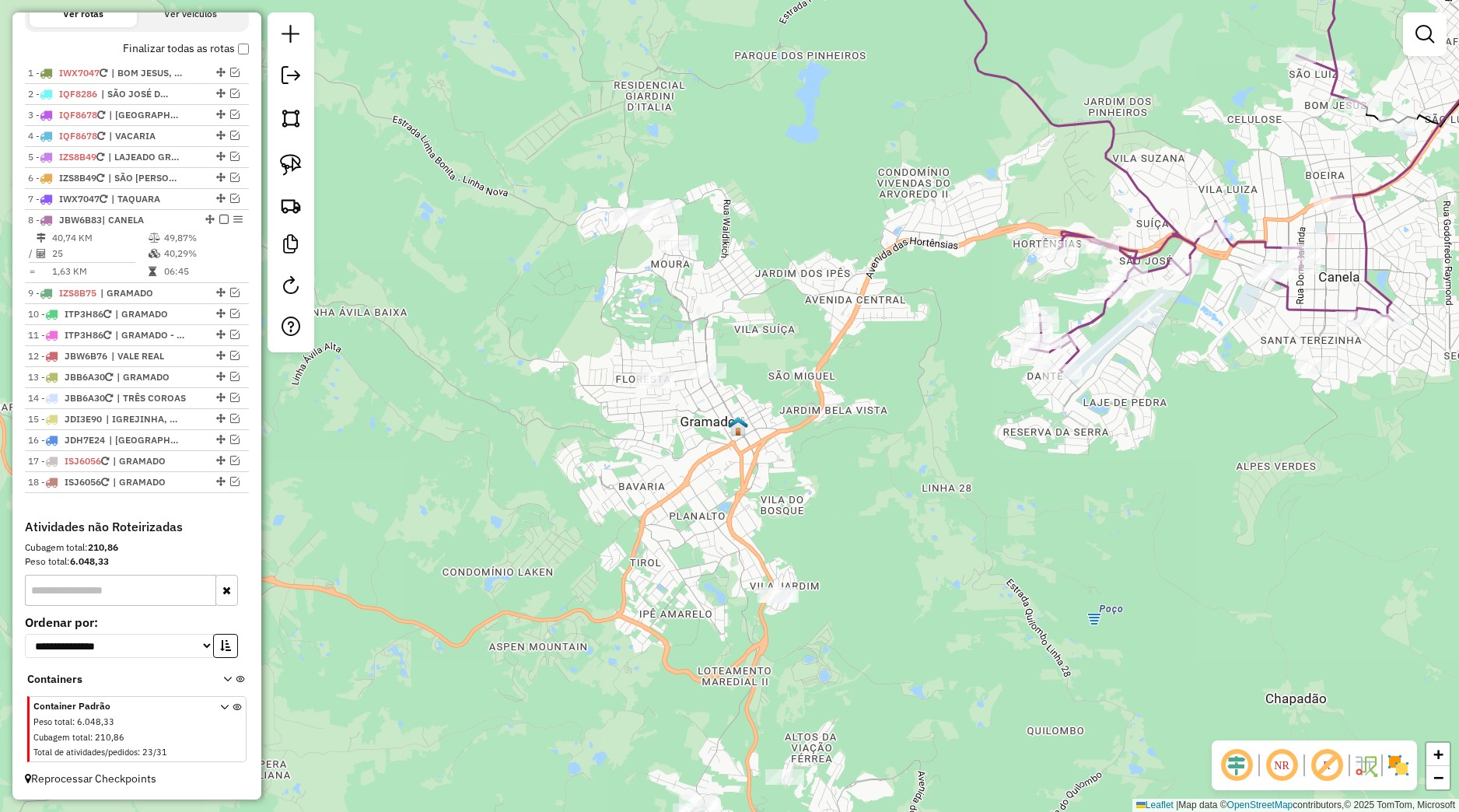
drag, startPoint x: 1026, startPoint y: 397, endPoint x: 886, endPoint y: 485, distance: 165.4
click at [886, 485] on div "Janela de atendimento Grade de atendimento Capacidade Transportadoras Veículos …" at bounding box center [729, 406] width 1459 height 812
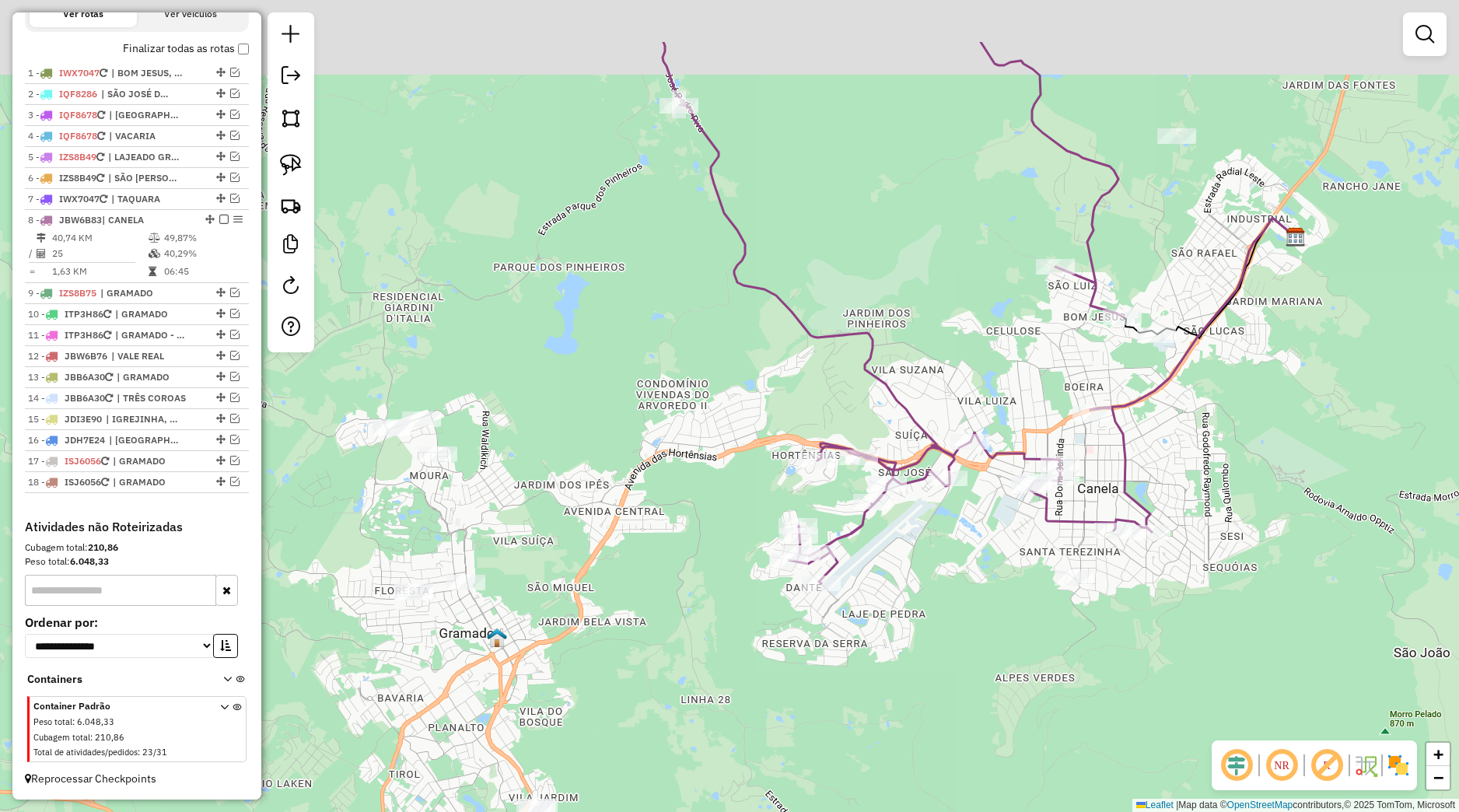
drag, startPoint x: 1047, startPoint y: 428, endPoint x: 950, endPoint y: 558, distance: 162.2
click at [948, 558] on div "Janela de atendimento Grade de atendimento Capacidade Transportadoras Veículos …" at bounding box center [729, 406] width 1459 height 812
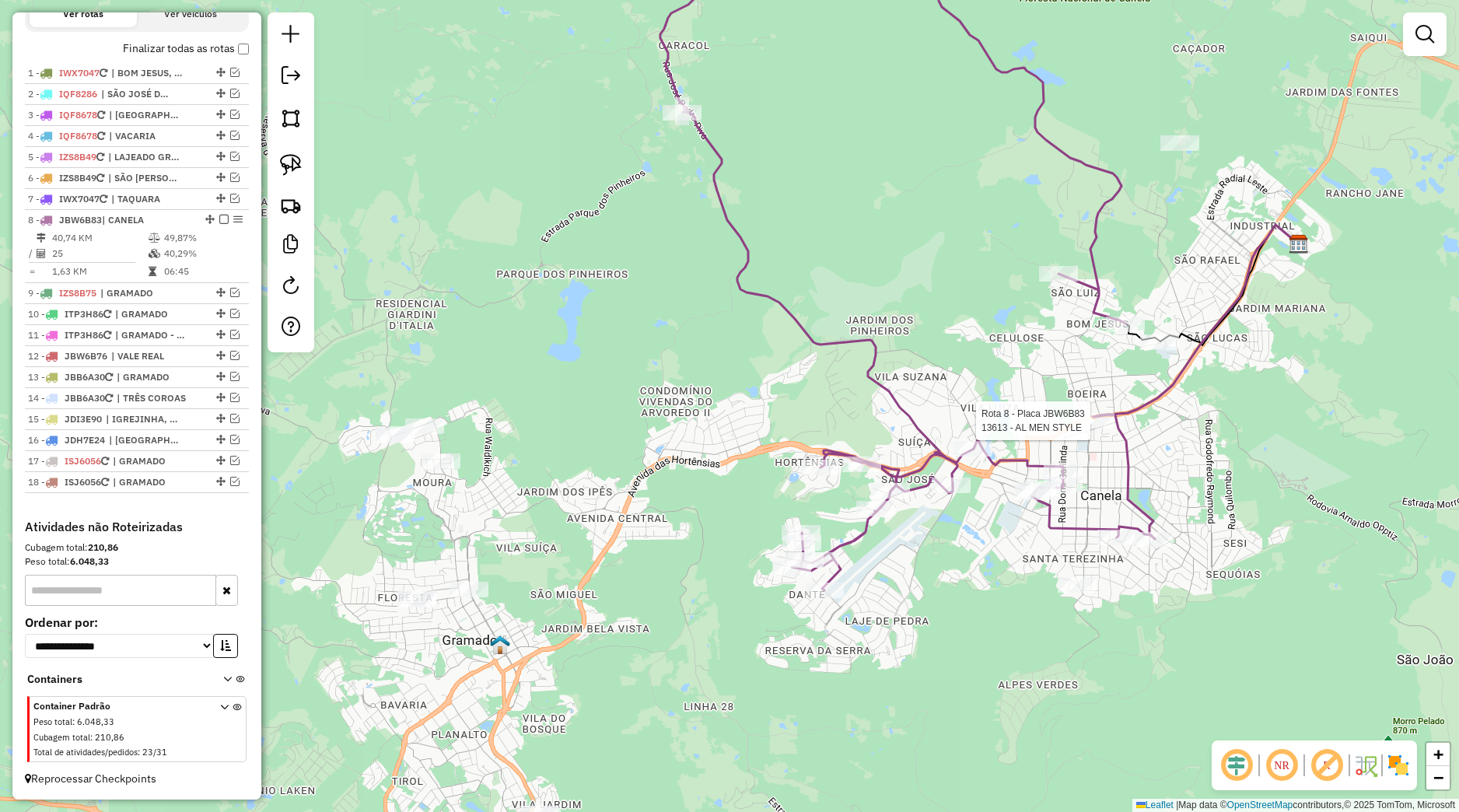
select select "*********"
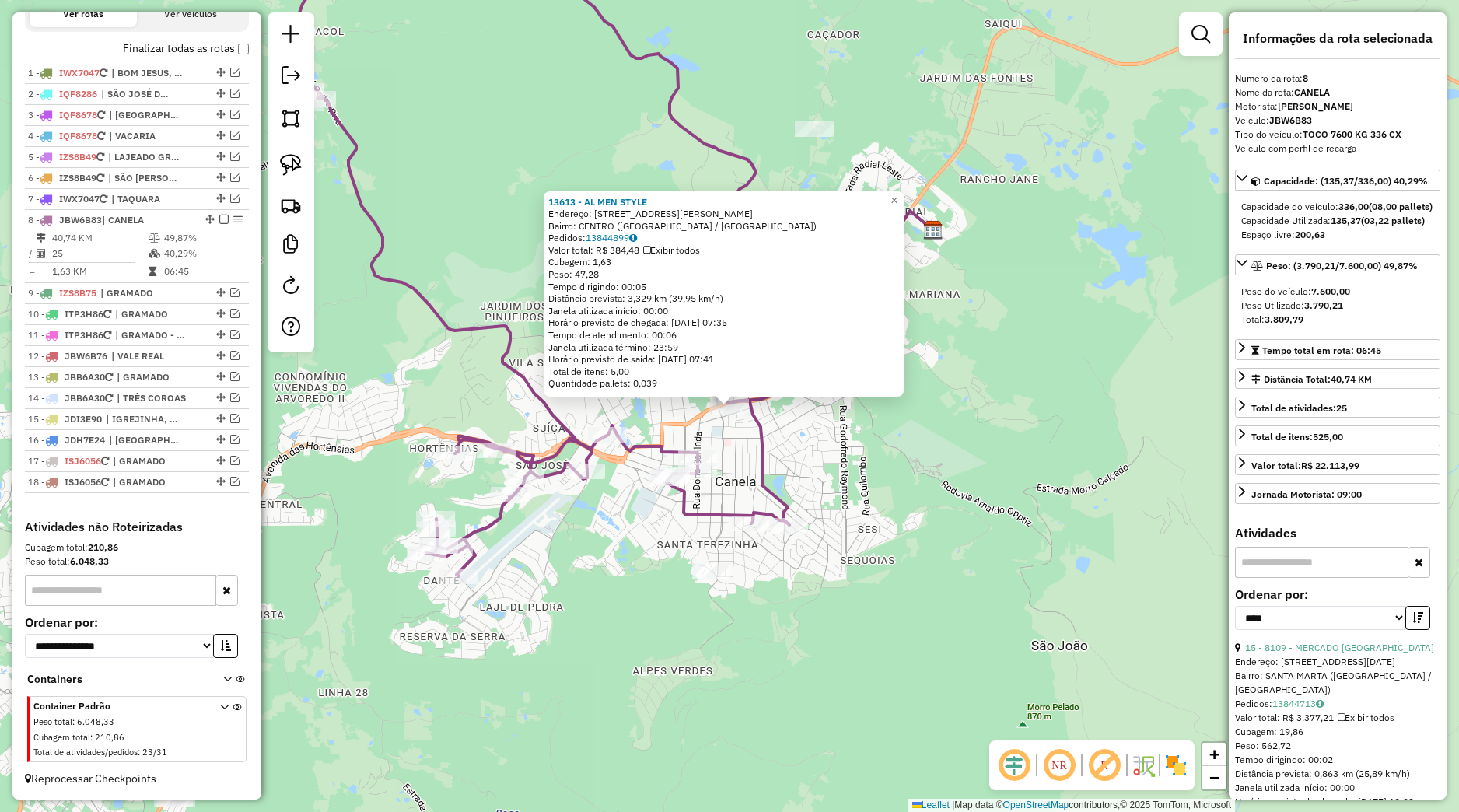
drag, startPoint x: 1099, startPoint y: 511, endPoint x: 839, endPoint y: 494, distance: 260.6
click at [1099, 512] on div "13613 - AL MEN STYLE Endereço: Rua Joao Pessoa 494 Bairro: CENTRO (CANELA / RS)…" at bounding box center [729, 406] width 1459 height 812
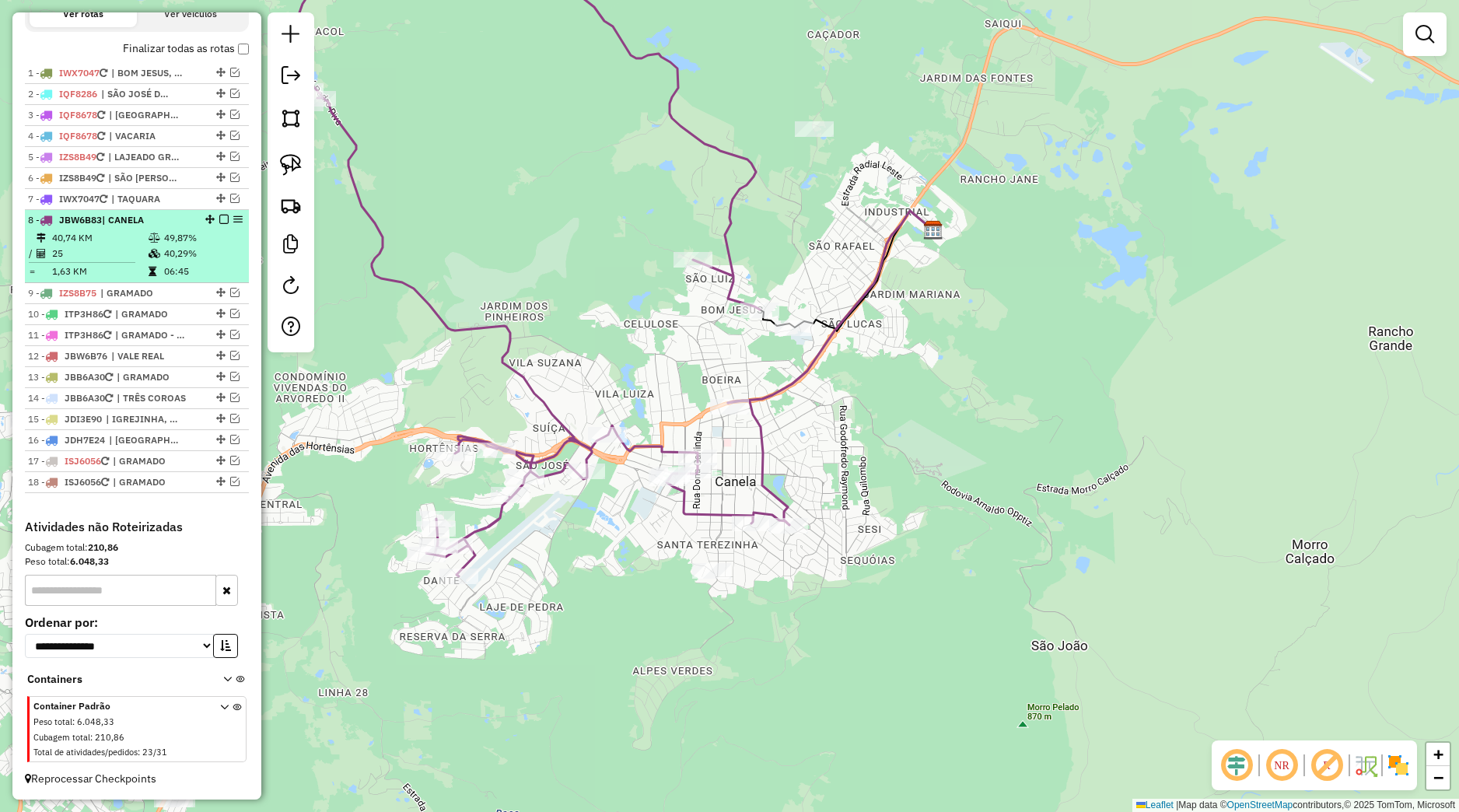
click at [220, 220] on em at bounding box center [224, 219] width 9 height 9
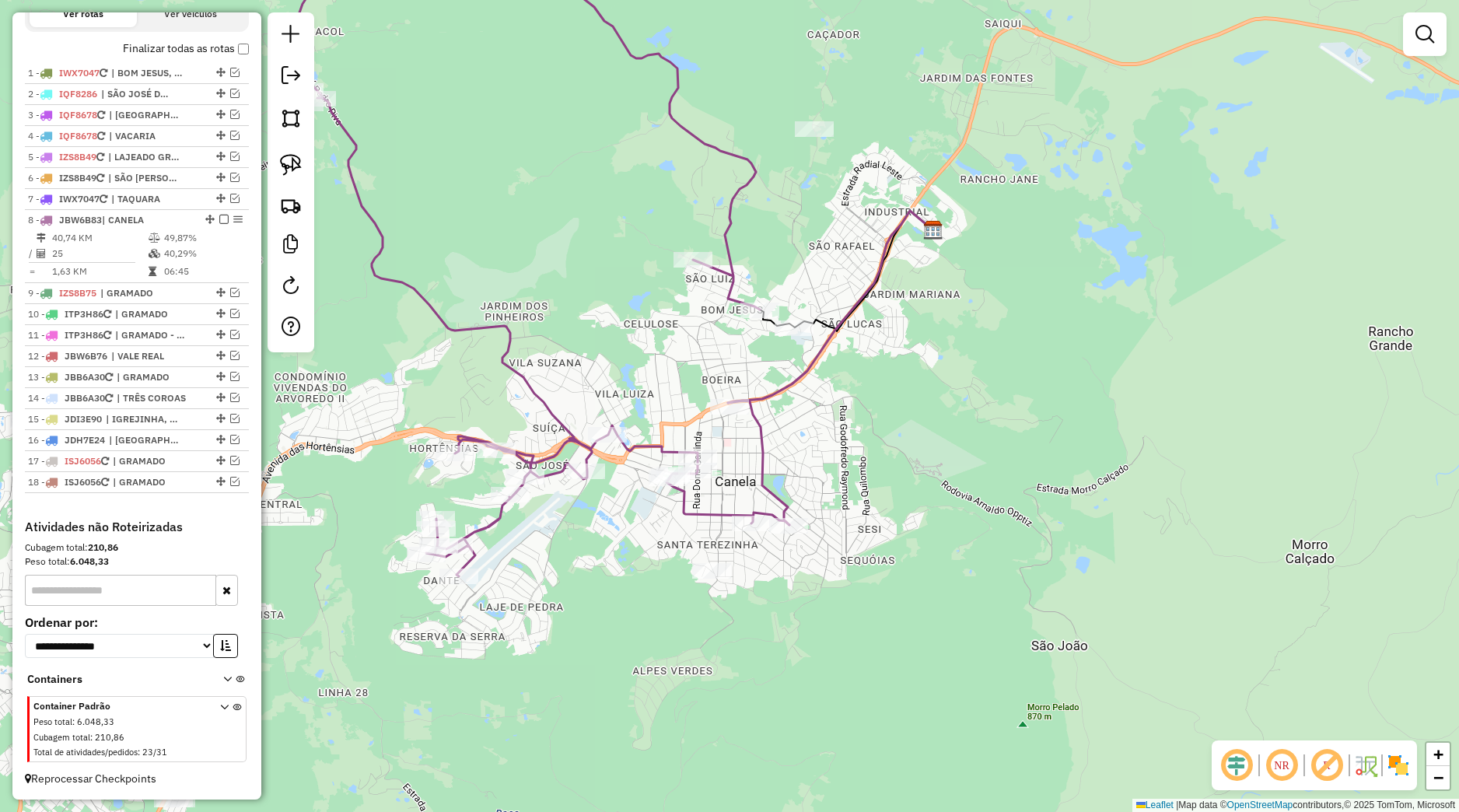
scroll to position [520, 0]
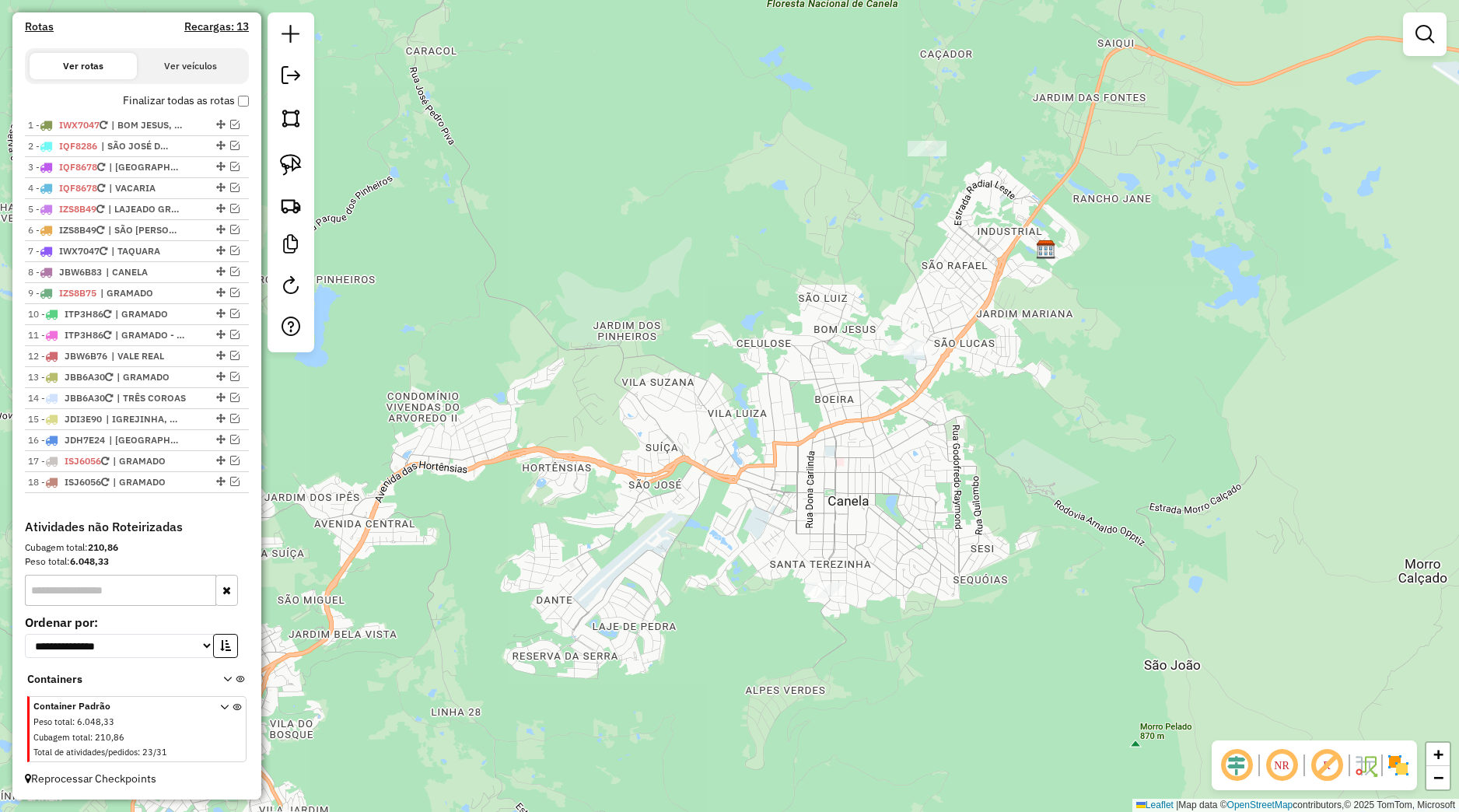
drag, startPoint x: 514, startPoint y: 506, endPoint x: 671, endPoint y: 479, distance: 159.3
click at [668, 483] on div "Janela de atendimento Grade de atendimento Capacidade Transportadoras Veículos …" at bounding box center [729, 406] width 1459 height 812
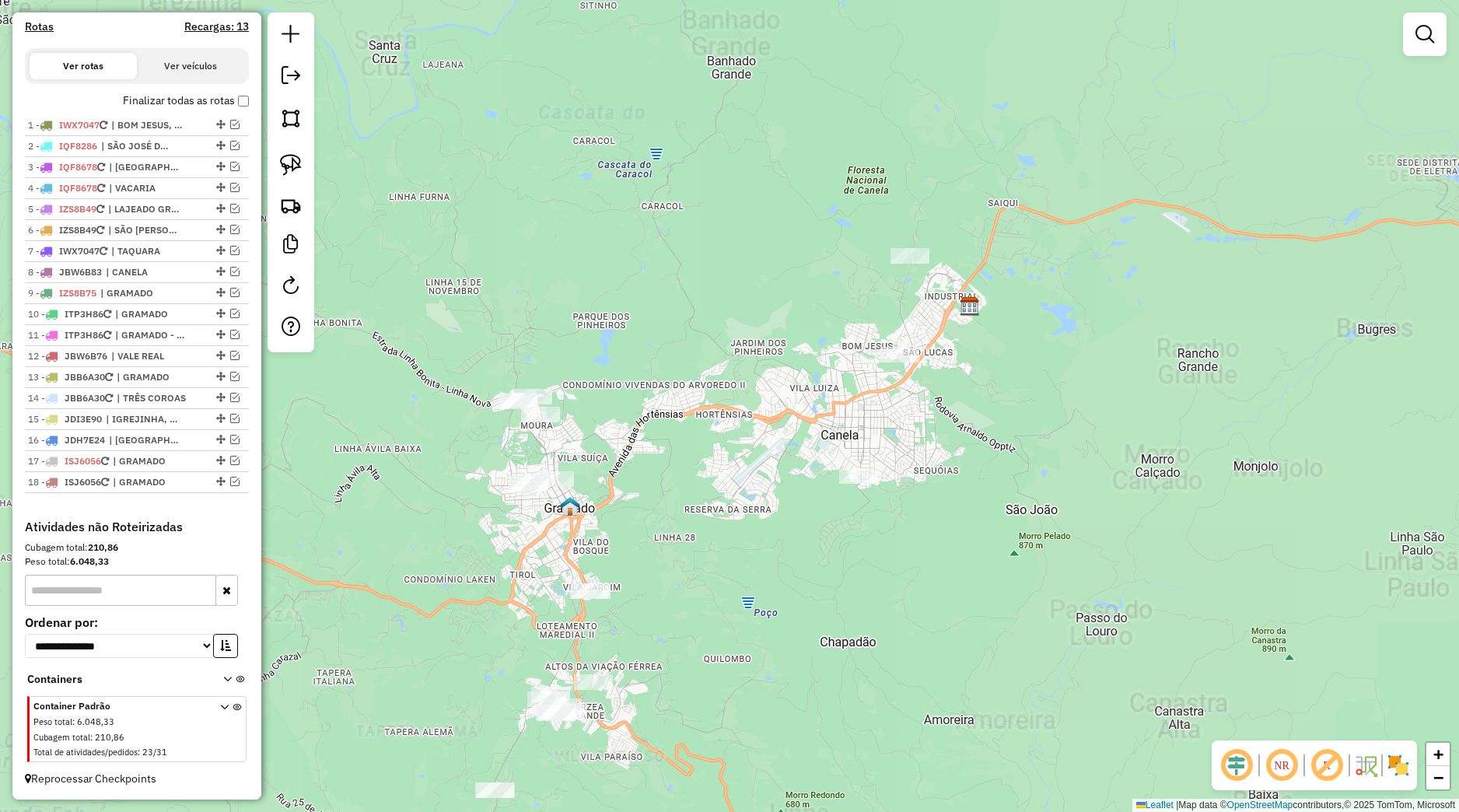
drag, startPoint x: 639, startPoint y: 557, endPoint x: 744, endPoint y: 533, distance: 107.7
click at [744, 533] on div "Janela de atendimento Grade de atendimento Capacidade Transportadoras Veículos …" at bounding box center [729, 406] width 1459 height 812
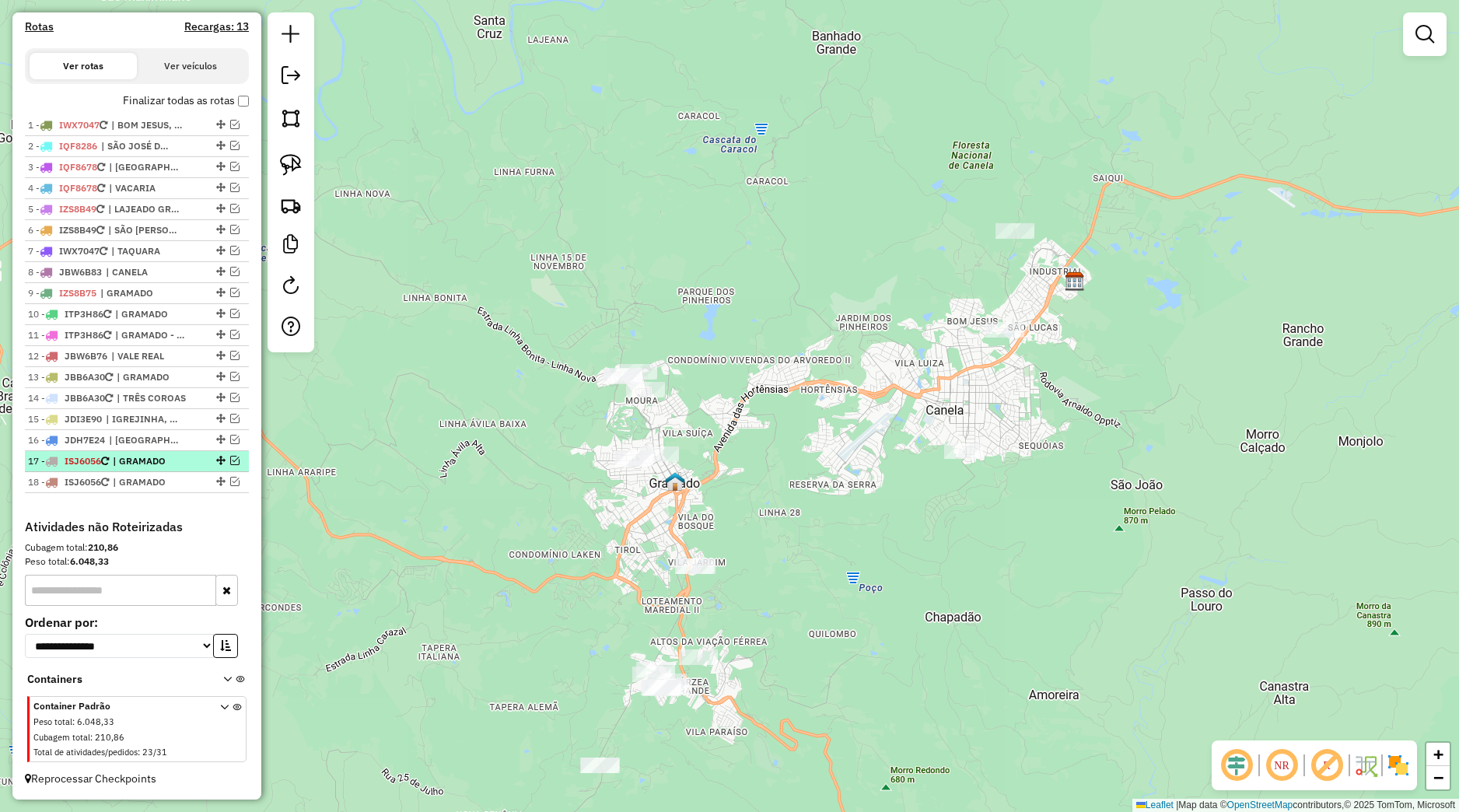
click at [191, 466] on div "17 - ISJ6056 | GRAMADO" at bounding box center [137, 461] width 218 height 14
select select "*********"
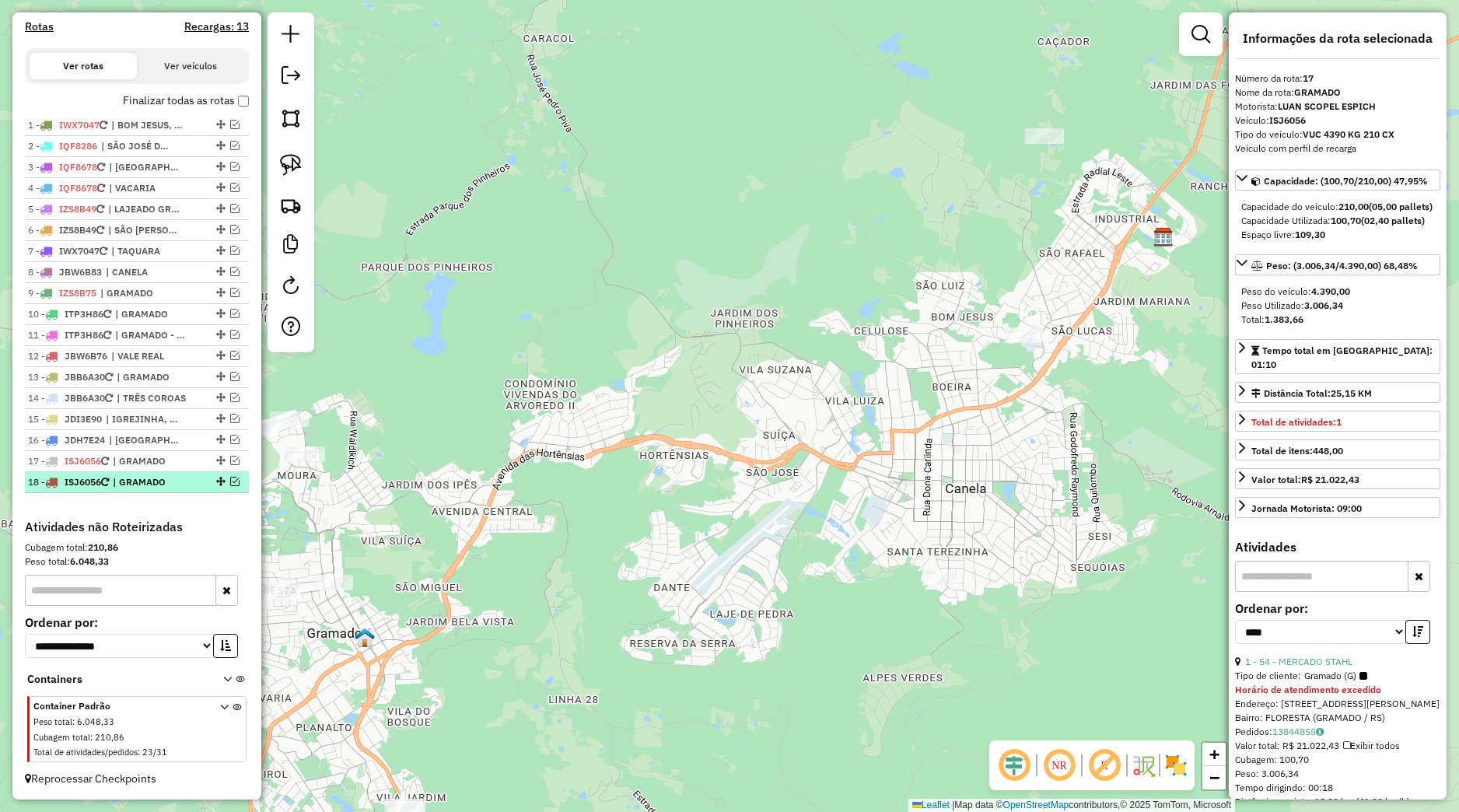
click at [181, 483] on span "| GRAMADO" at bounding box center [149, 482] width 72 height 14
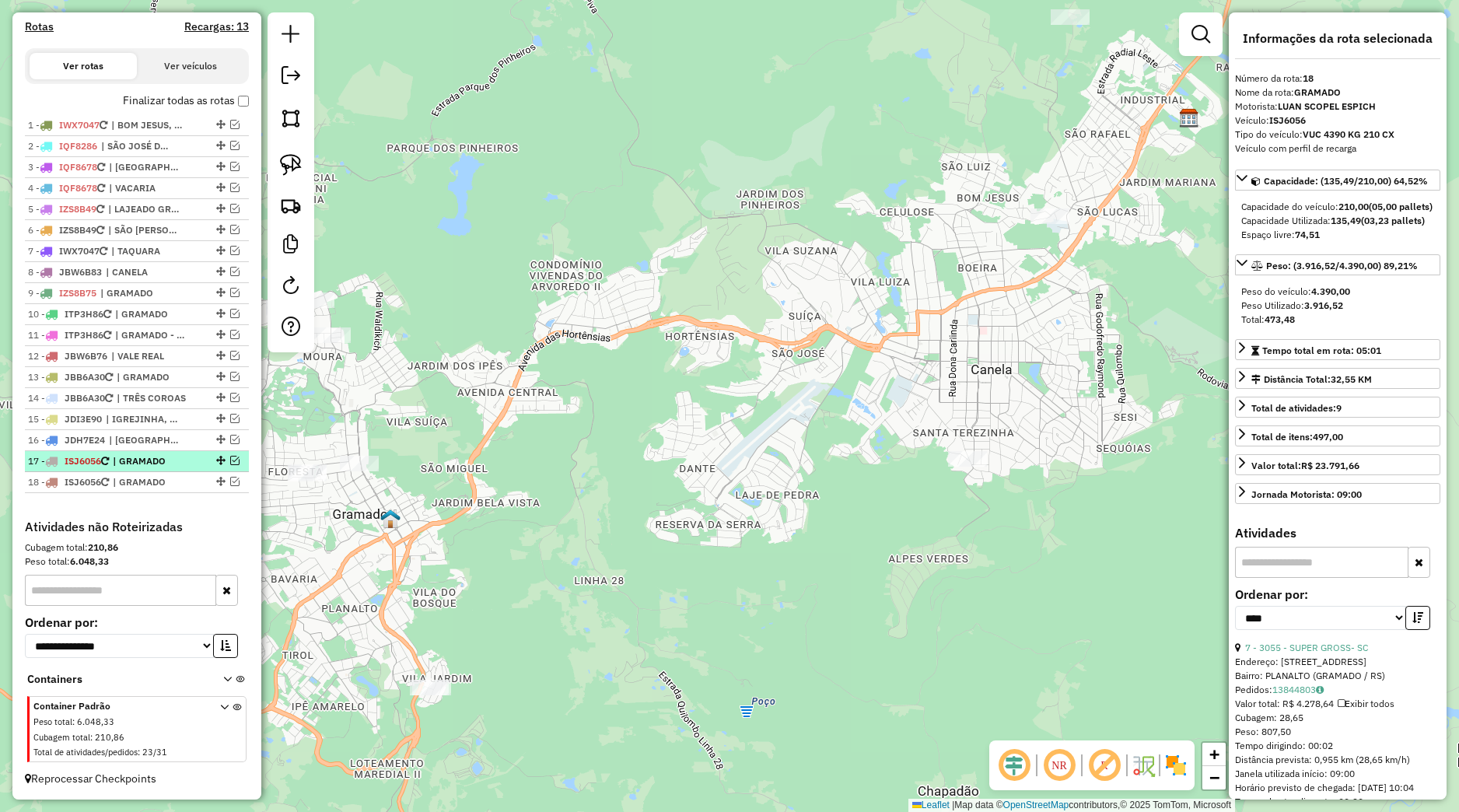
click at [216, 459] on div at bounding box center [219, 460] width 47 height 9
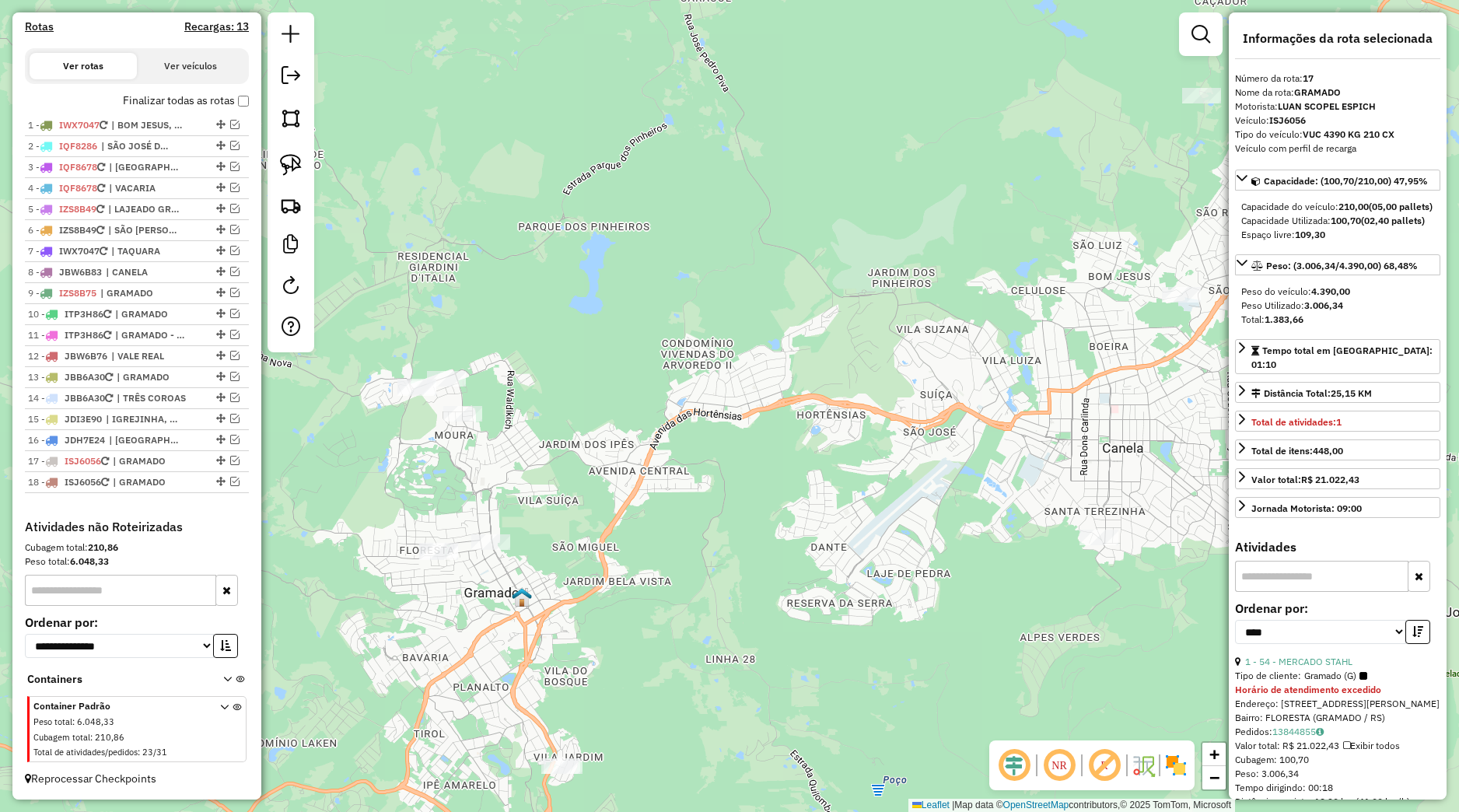
drag, startPoint x: 441, startPoint y: 490, endPoint x: 444, endPoint y: 456, distance: 34.1
click at [554, 449] on div "Janela de atendimento Grade de atendimento Capacidade Transportadoras Veículos …" at bounding box center [729, 406] width 1459 height 812
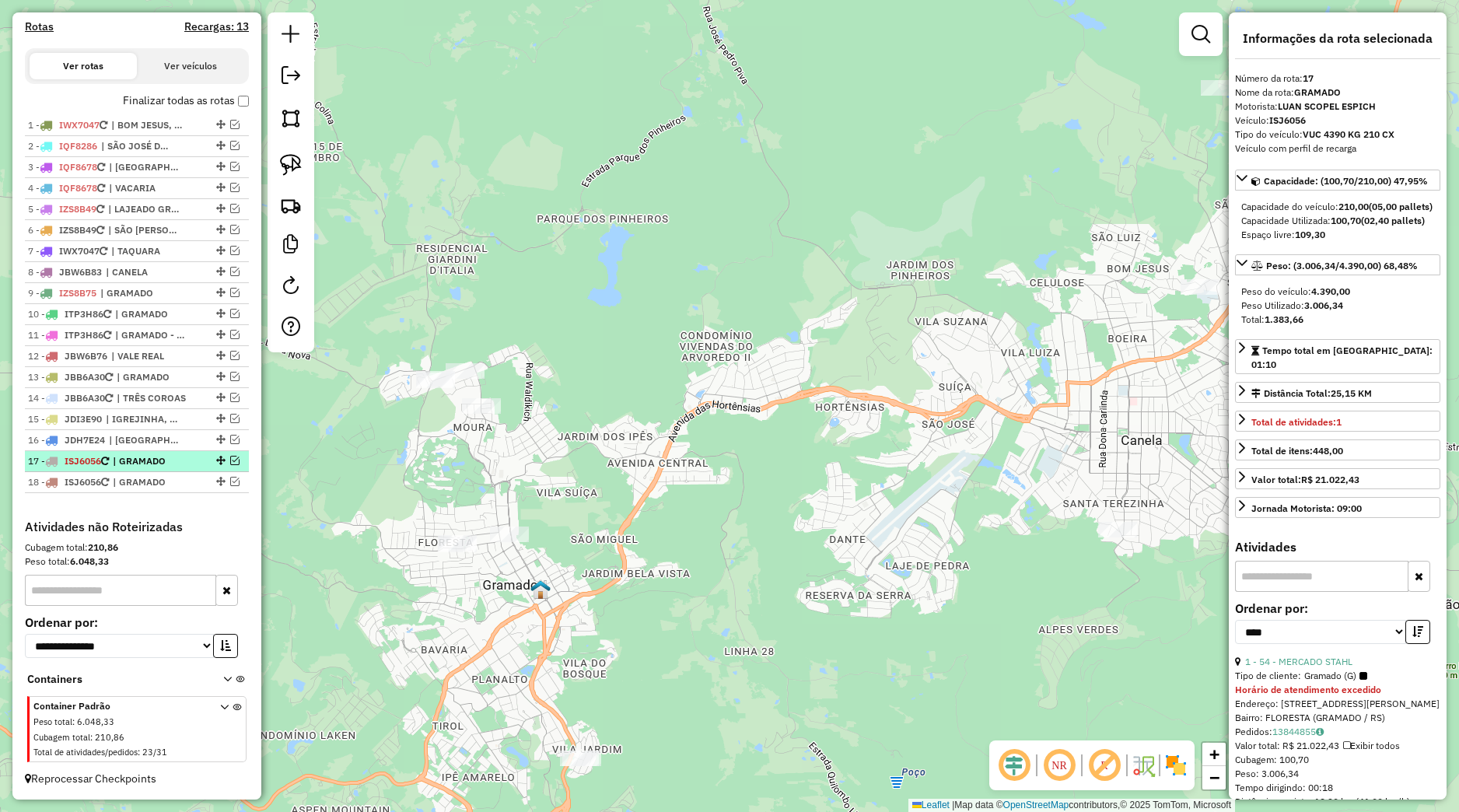
click at [230, 457] on em at bounding box center [234, 460] width 9 height 9
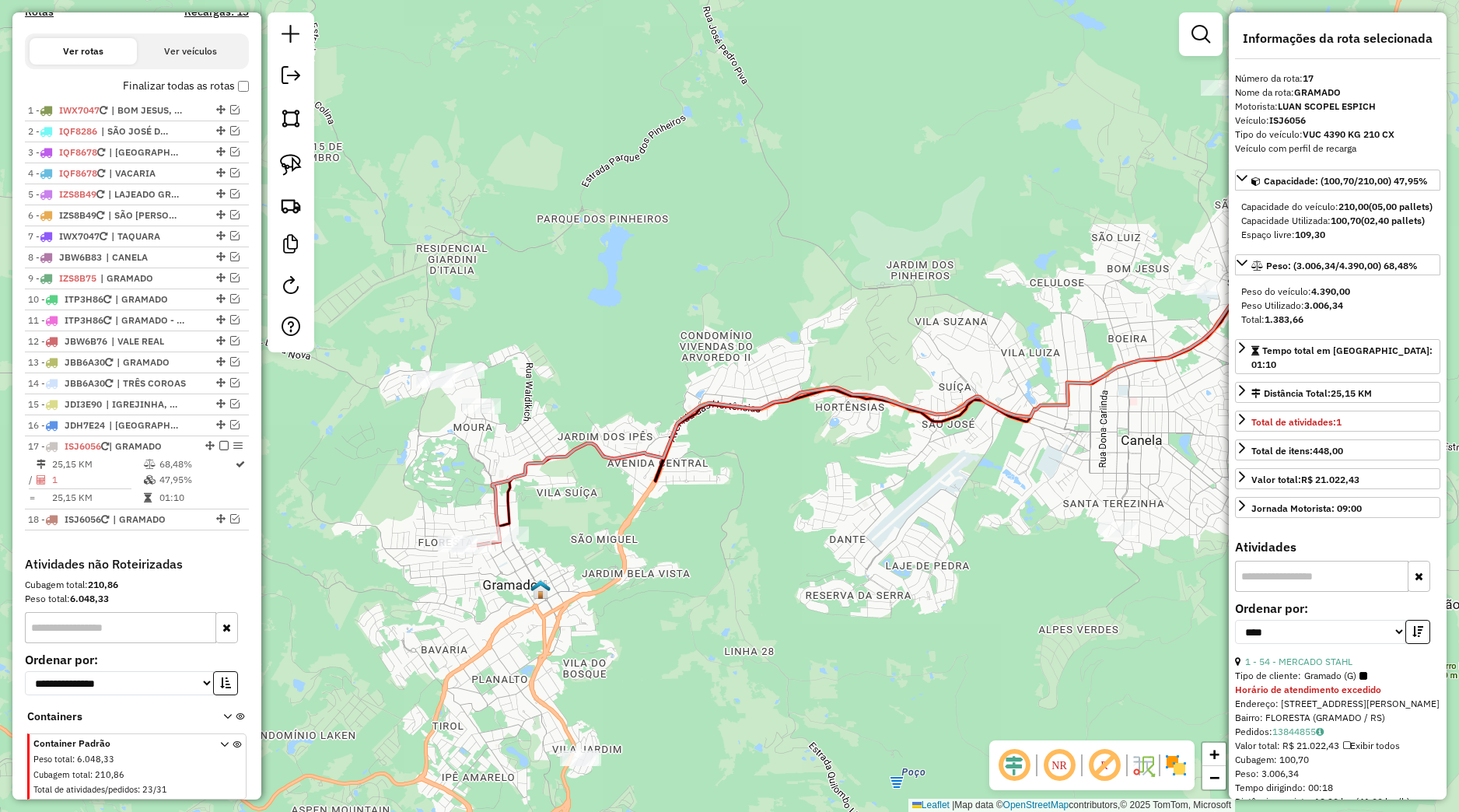
click at [307, 168] on link at bounding box center [291, 165] width 34 height 34
drag, startPoint x: 489, startPoint y: 521, endPoint x: 531, endPoint y: 544, distance: 47.9
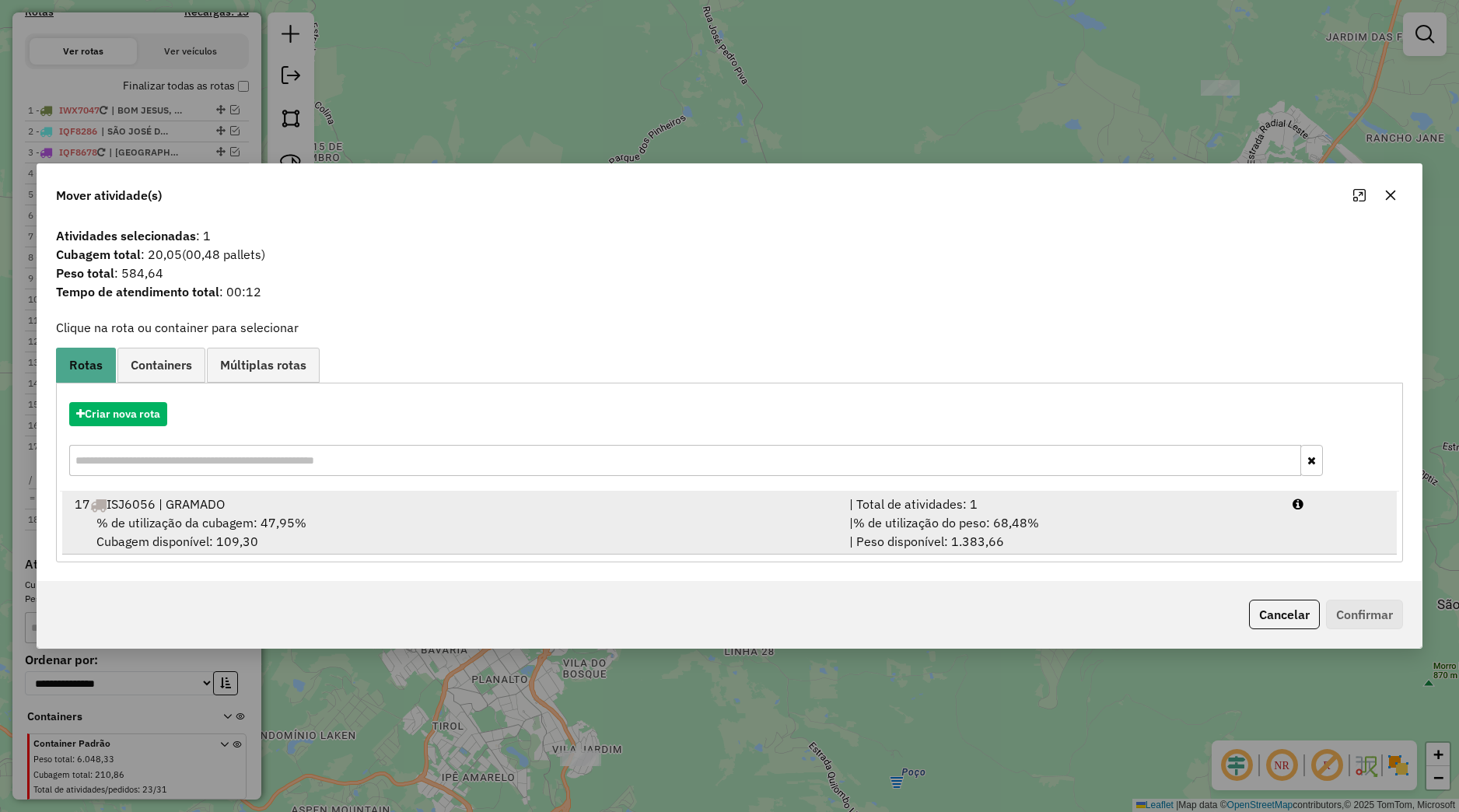
drag, startPoint x: 379, startPoint y: 528, endPoint x: 409, endPoint y: 531, distance: 30.1
click at [383, 529] on div "% de utilização da cubagem: 47,95% Cubagem disponível: 109,30" at bounding box center [452, 533] width 774 height 38
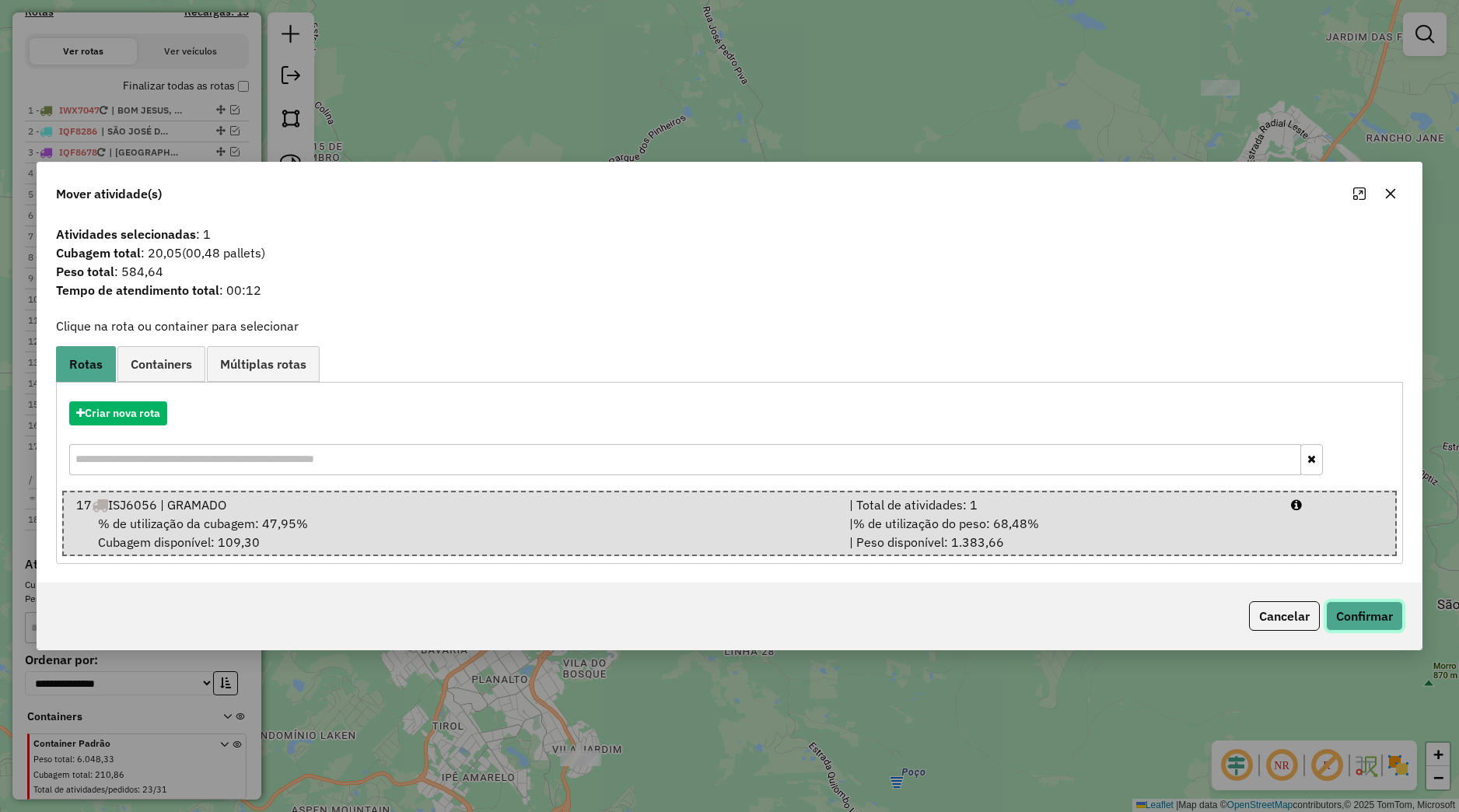
click at [1348, 606] on button "Confirmar" at bounding box center [1364, 615] width 77 height 30
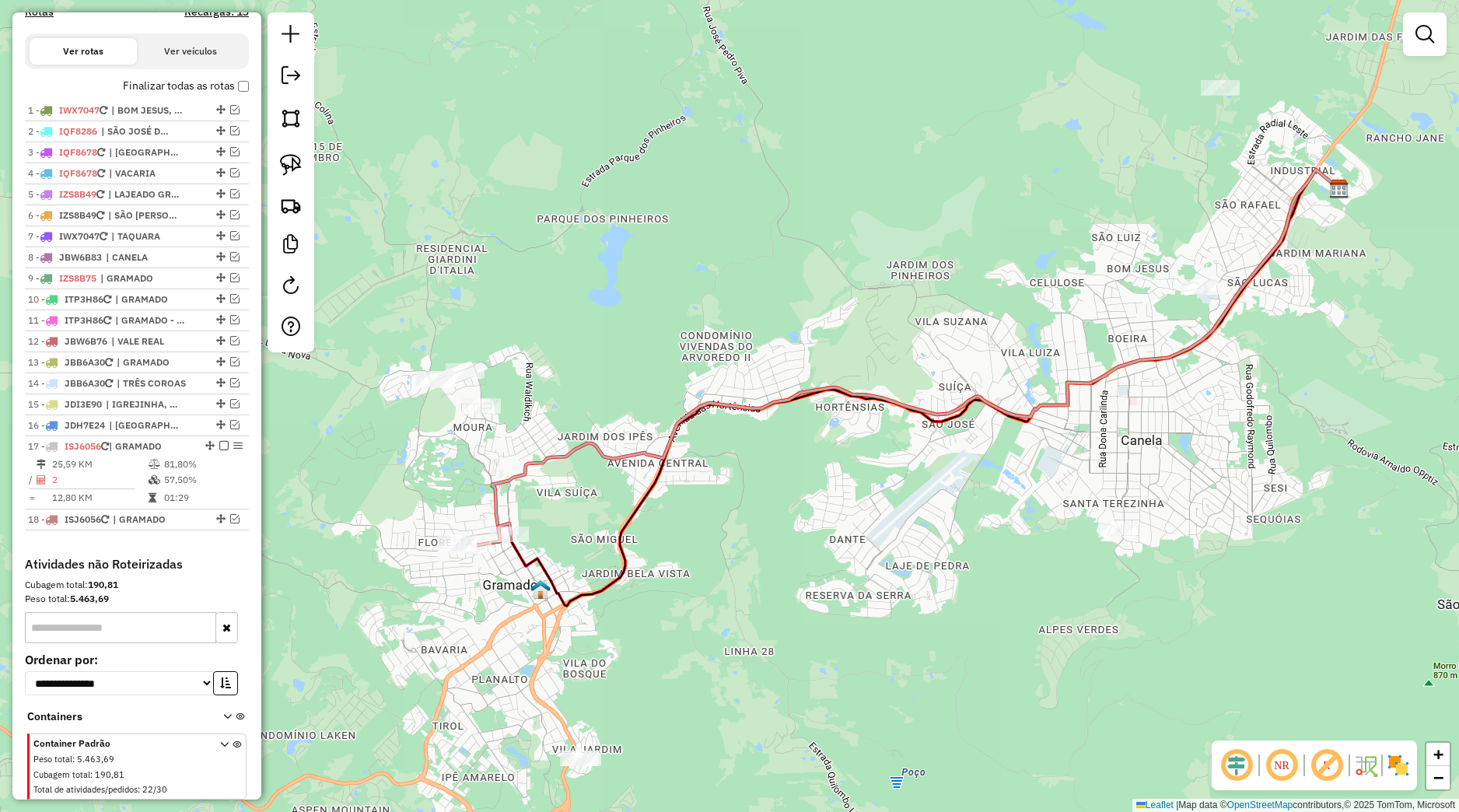
select select "*********"
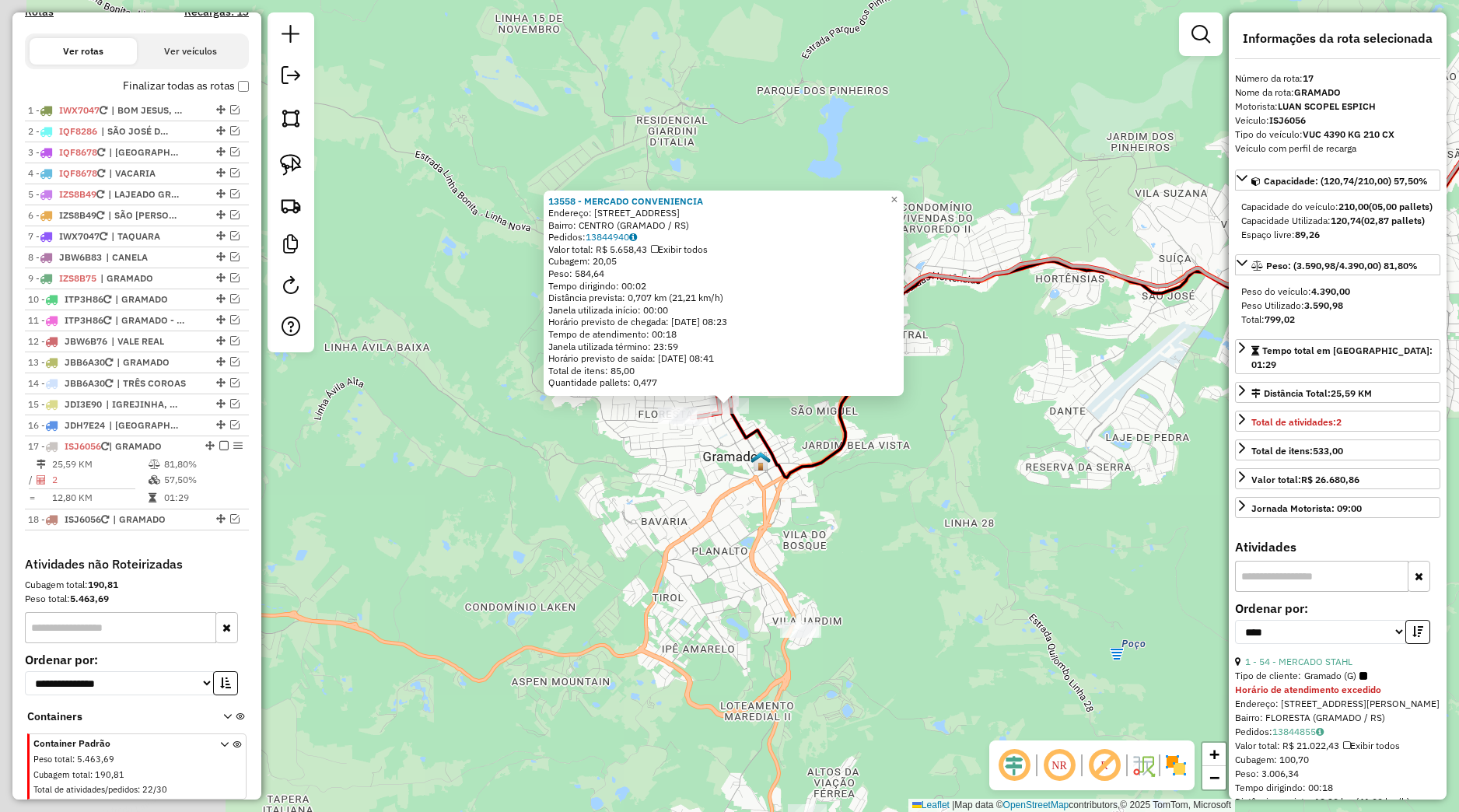
scroll to position [572, 0]
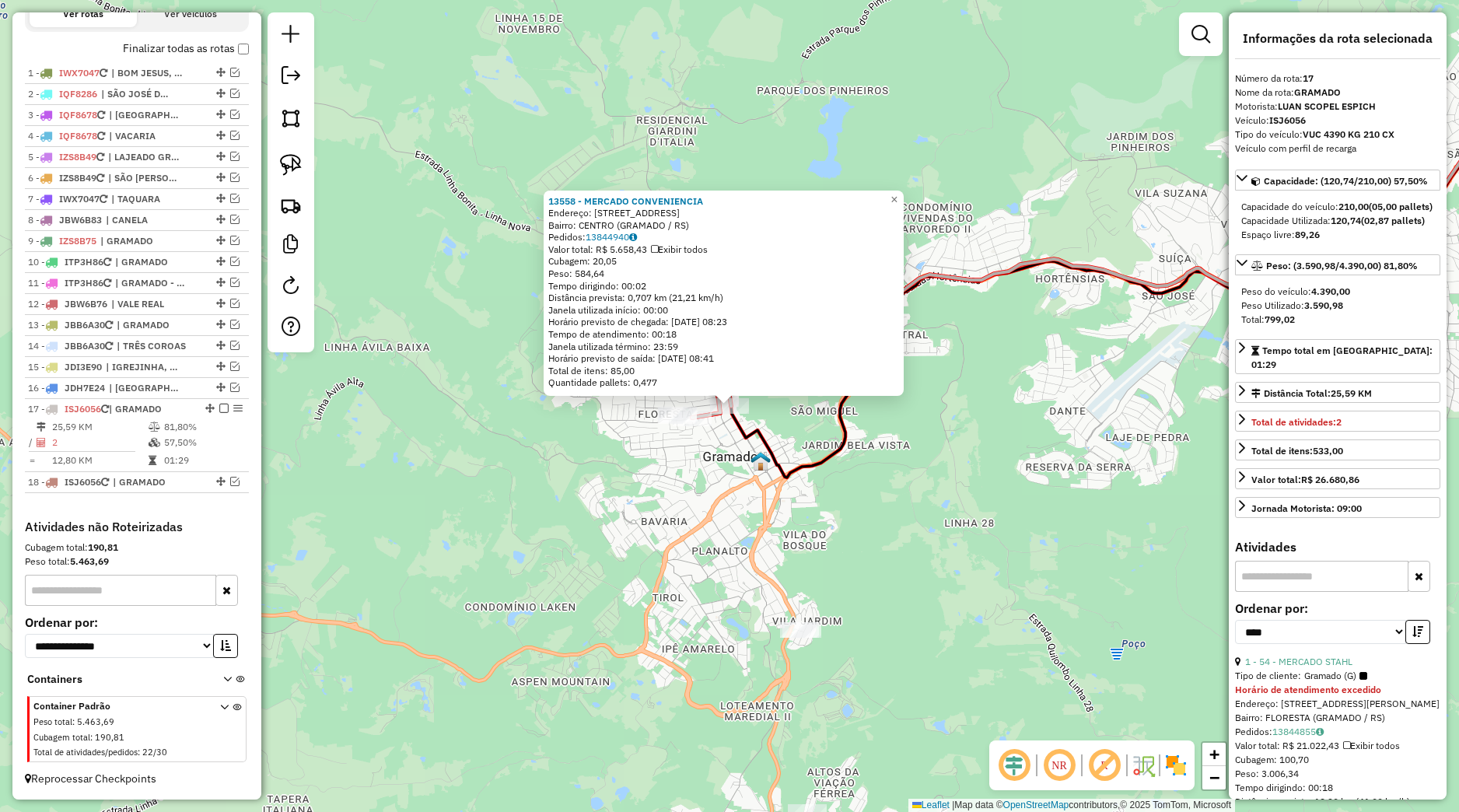
drag, startPoint x: 809, startPoint y: 552, endPoint x: 744, endPoint y: 538, distance: 66.5
click at [810, 552] on div "13558 - MERCADO CONVENIENCIA Endereço: Avenida Borges de Medeiros 3355 Bairro: …" at bounding box center [729, 406] width 1459 height 812
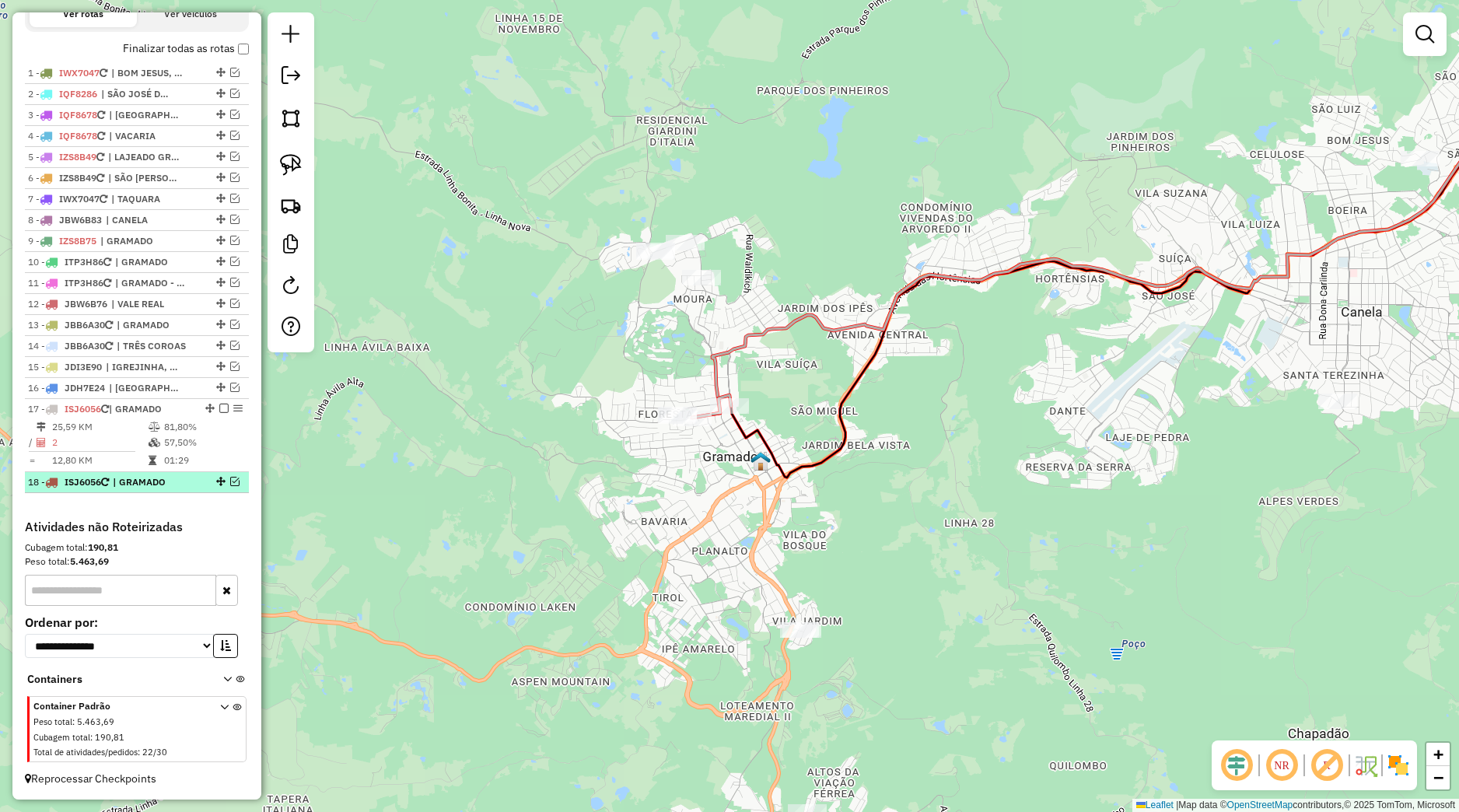
click at [230, 480] on em at bounding box center [234, 481] width 9 height 9
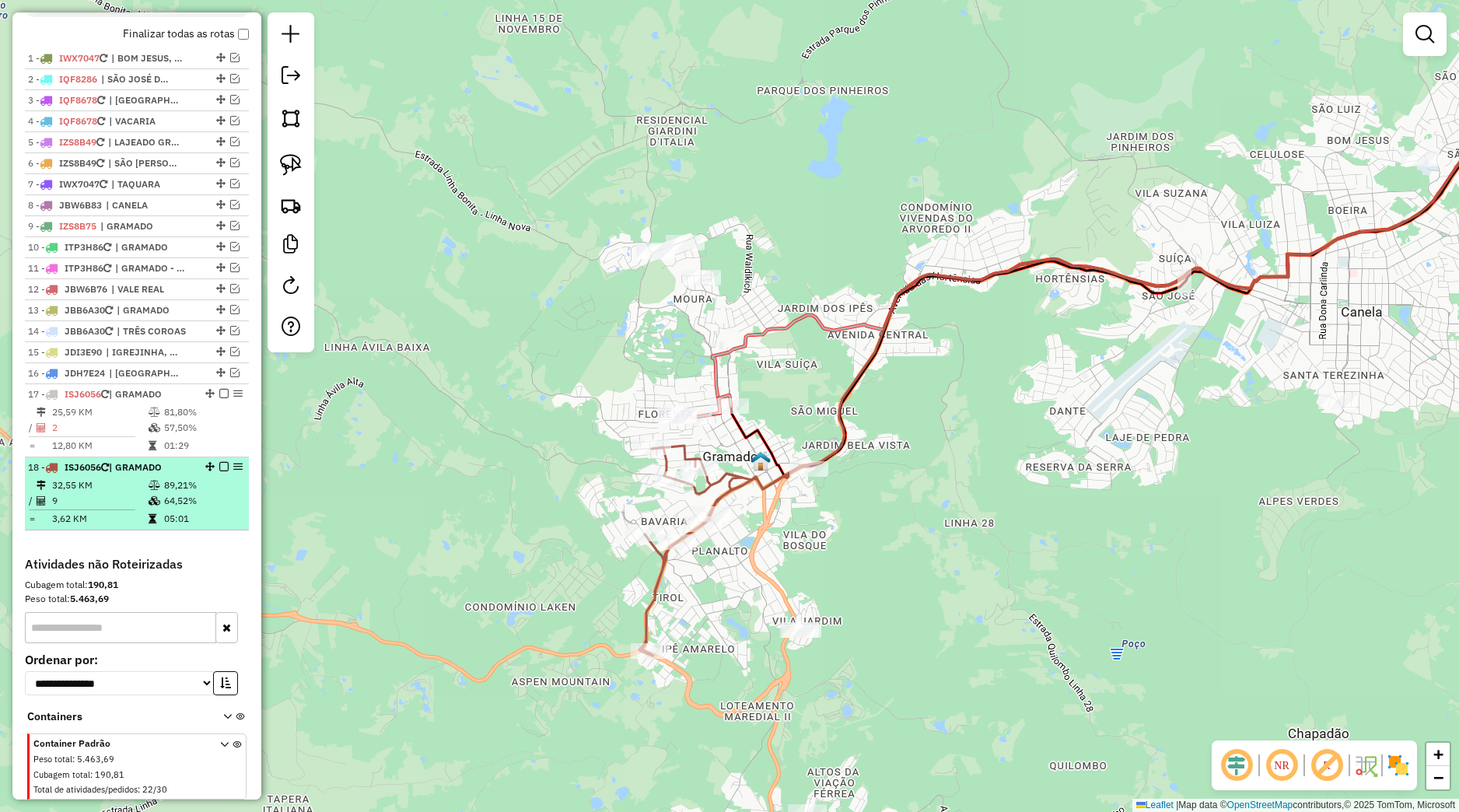
click at [189, 493] on td "89,21%" at bounding box center [203, 485] width 79 height 15
select select "*********"
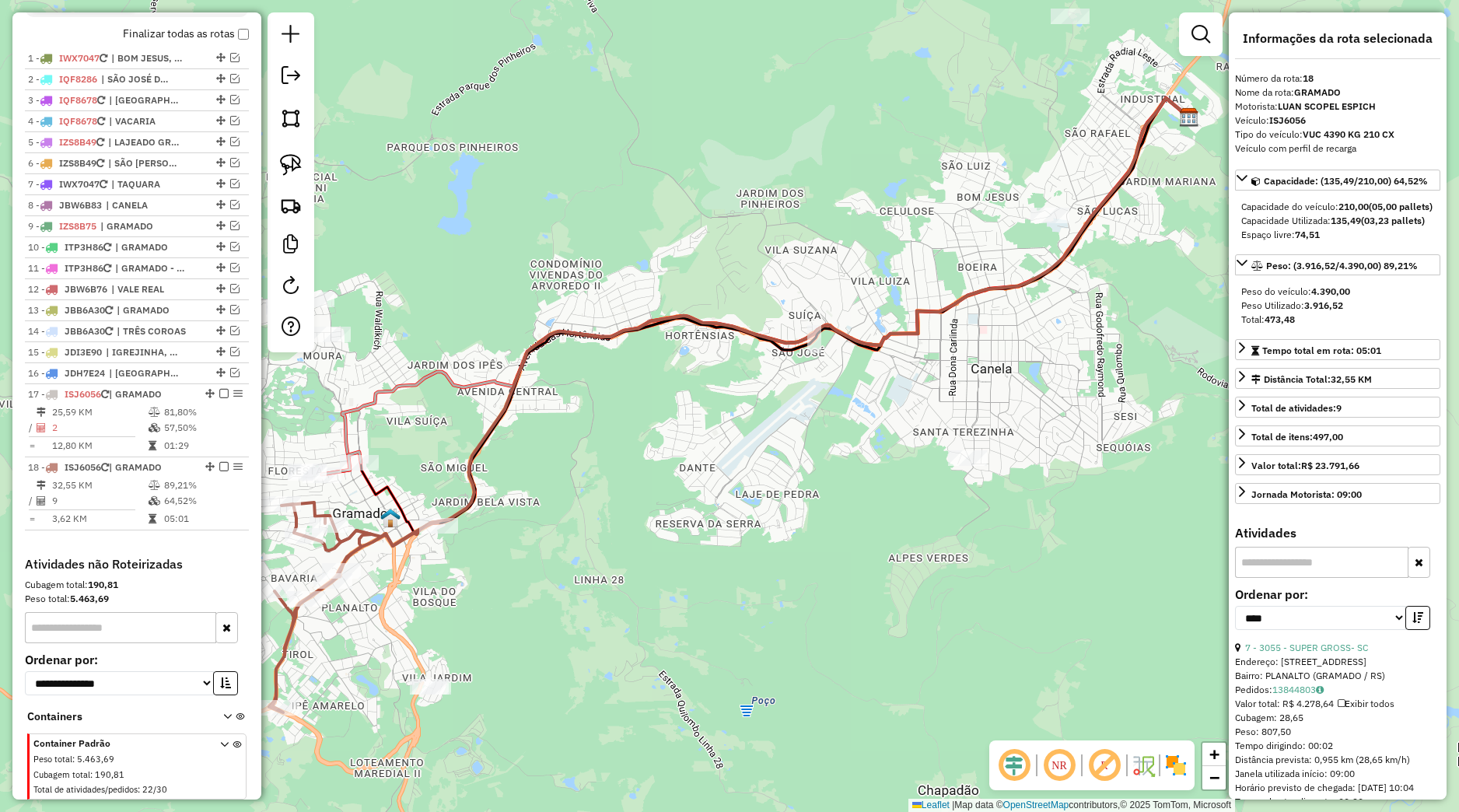
drag, startPoint x: 770, startPoint y: 544, endPoint x: 907, endPoint y: 523, distance: 138.6
click at [907, 523] on div "Janela de atendimento Grade de atendimento Capacidade Transportadoras Veículos …" at bounding box center [729, 406] width 1459 height 812
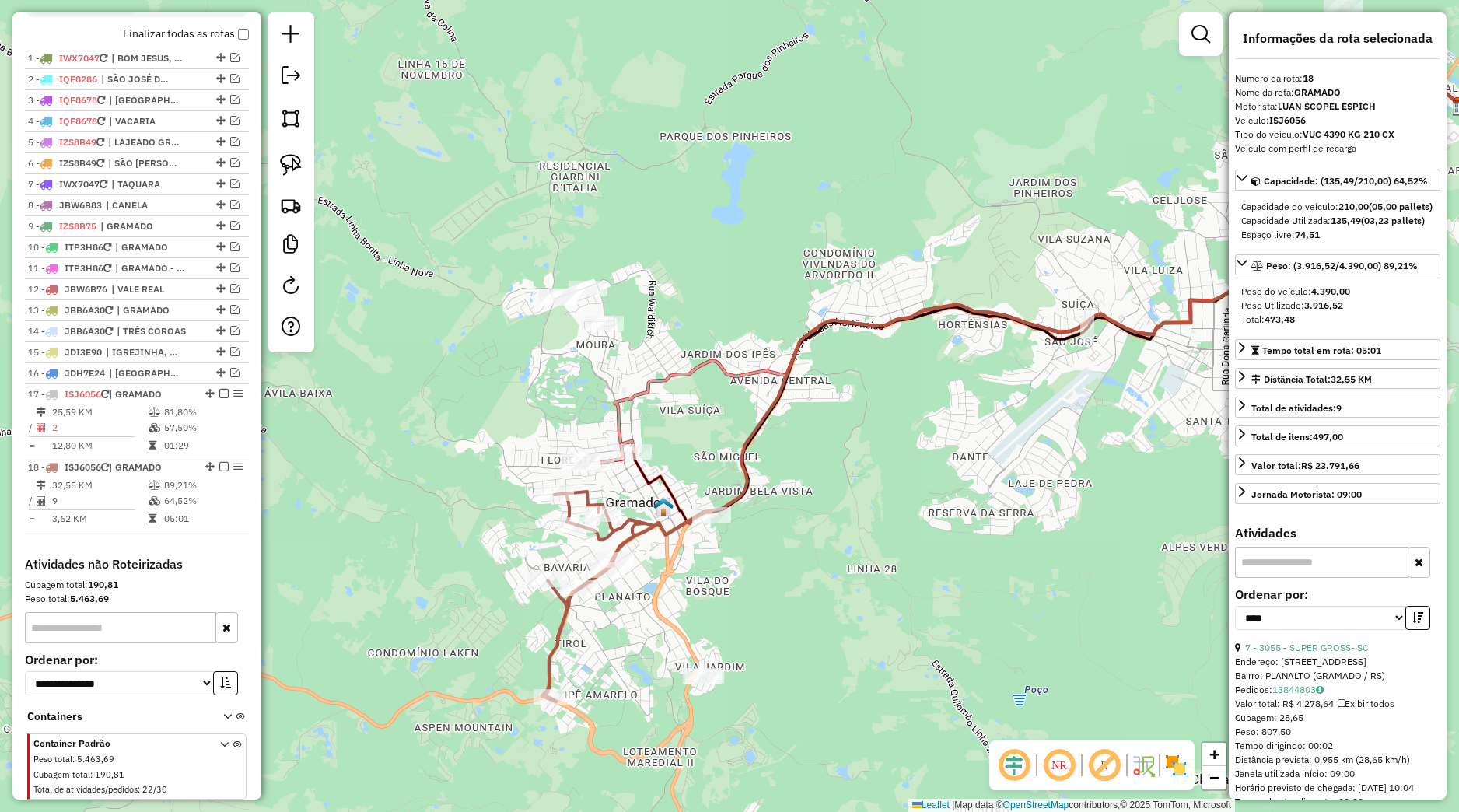
drag, startPoint x: 721, startPoint y: 538, endPoint x: 788, endPoint y: 543, distance: 67.2
click at [788, 543] on div "Janela de atendimento Grade de atendimento Capacidade Transportadoras Veículos …" at bounding box center [729, 406] width 1459 height 812
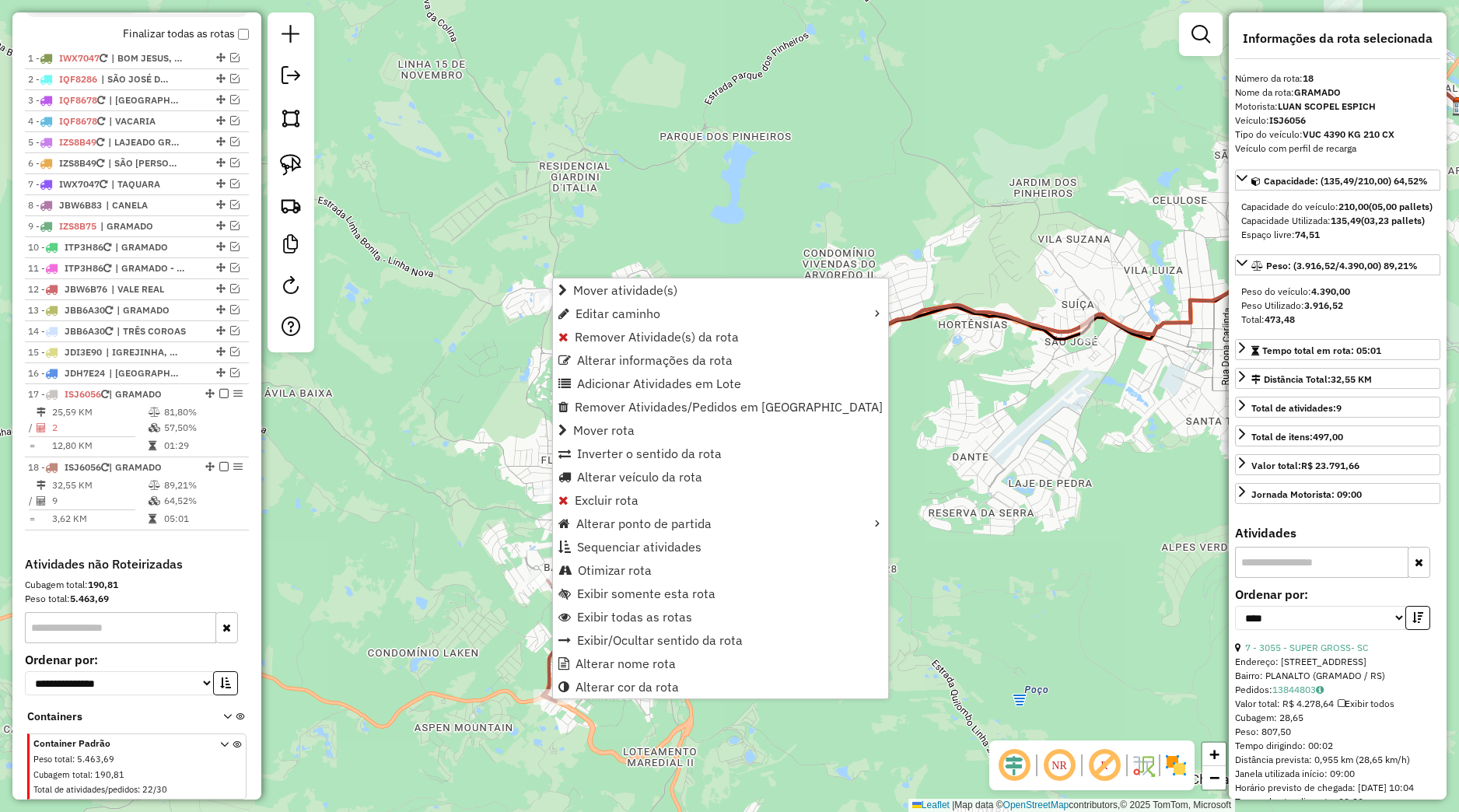
scroll to position [624, 0]
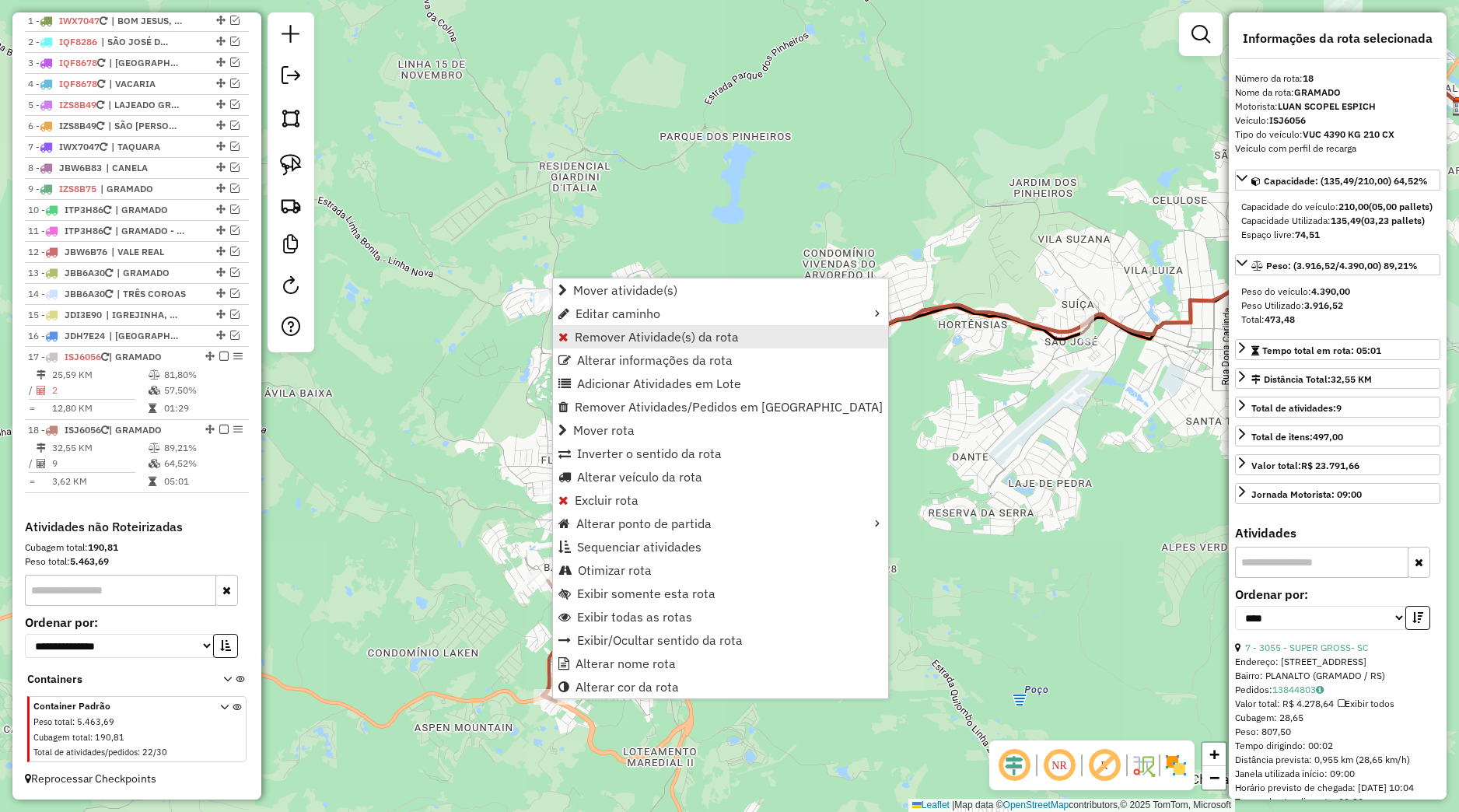
click at [609, 341] on span "Remover Atividade(s) da rota" at bounding box center [656, 337] width 164 height 13
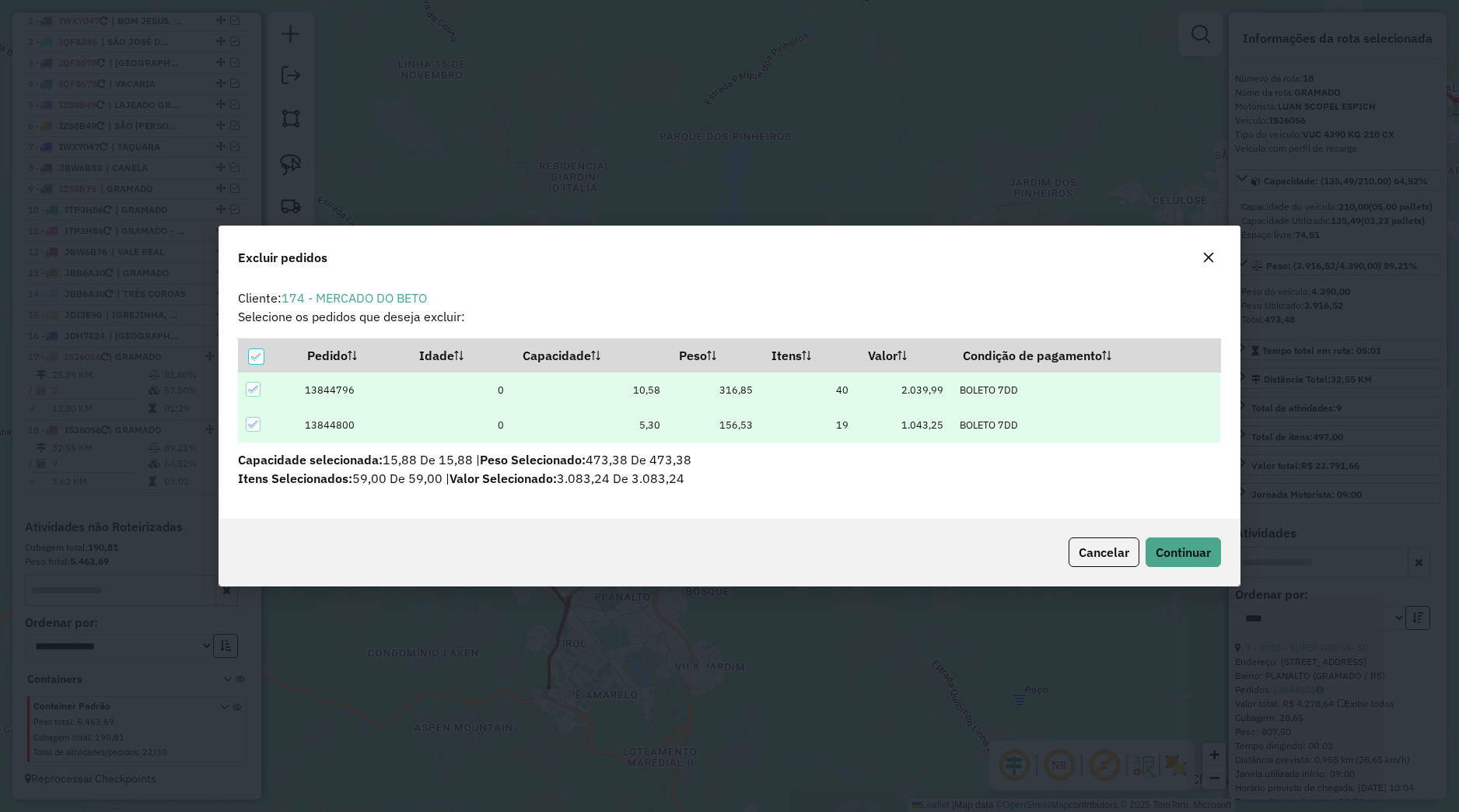
scroll to position [9, 4]
click at [1178, 556] on span "Continuar" at bounding box center [1183, 552] width 56 height 15
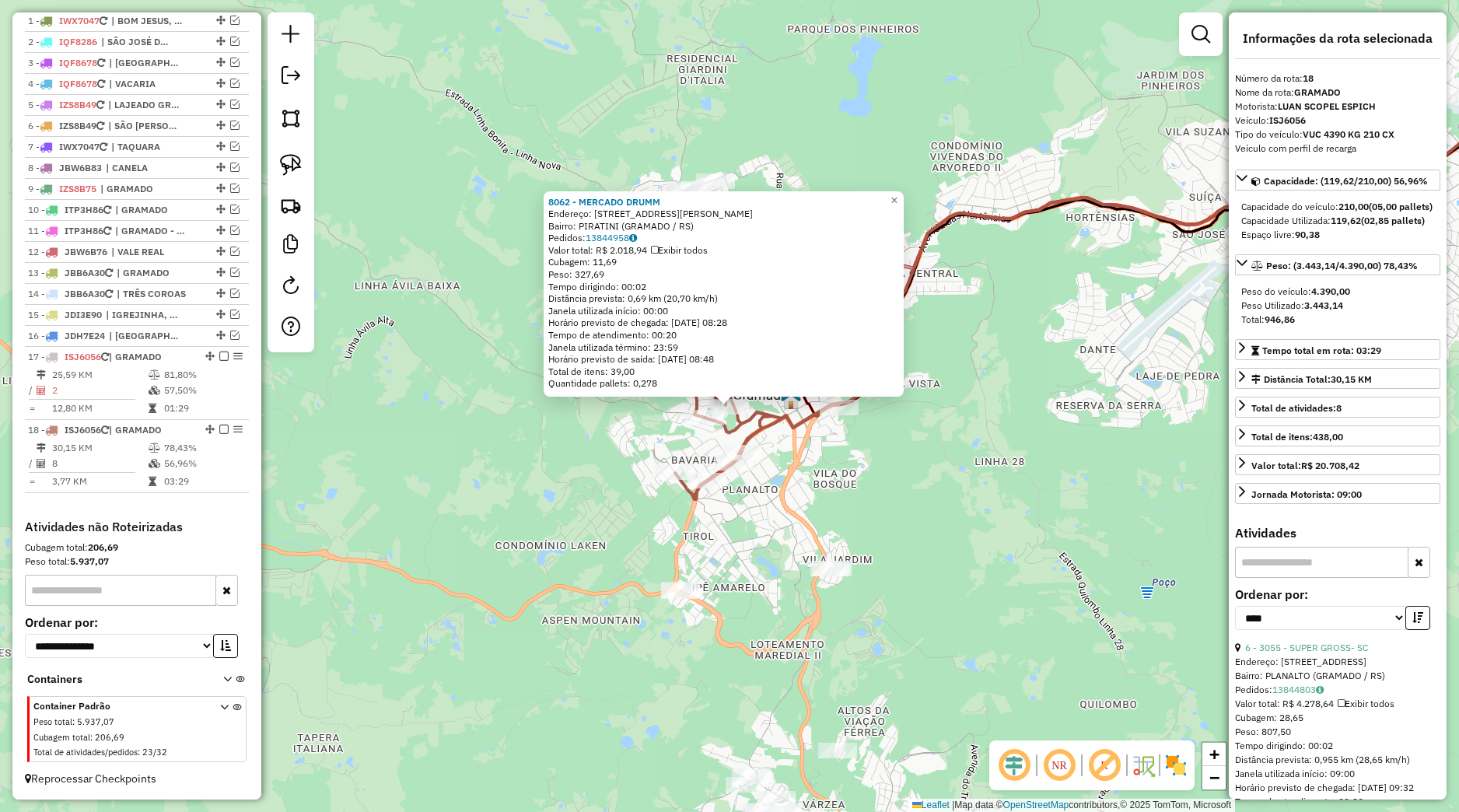
click at [802, 450] on div "8062 - MERCADO DRUMM Endereço: [STREET_ADDRESS][PERSON_NAME] Pedidos: 13844958 …" at bounding box center [729, 406] width 1459 height 812
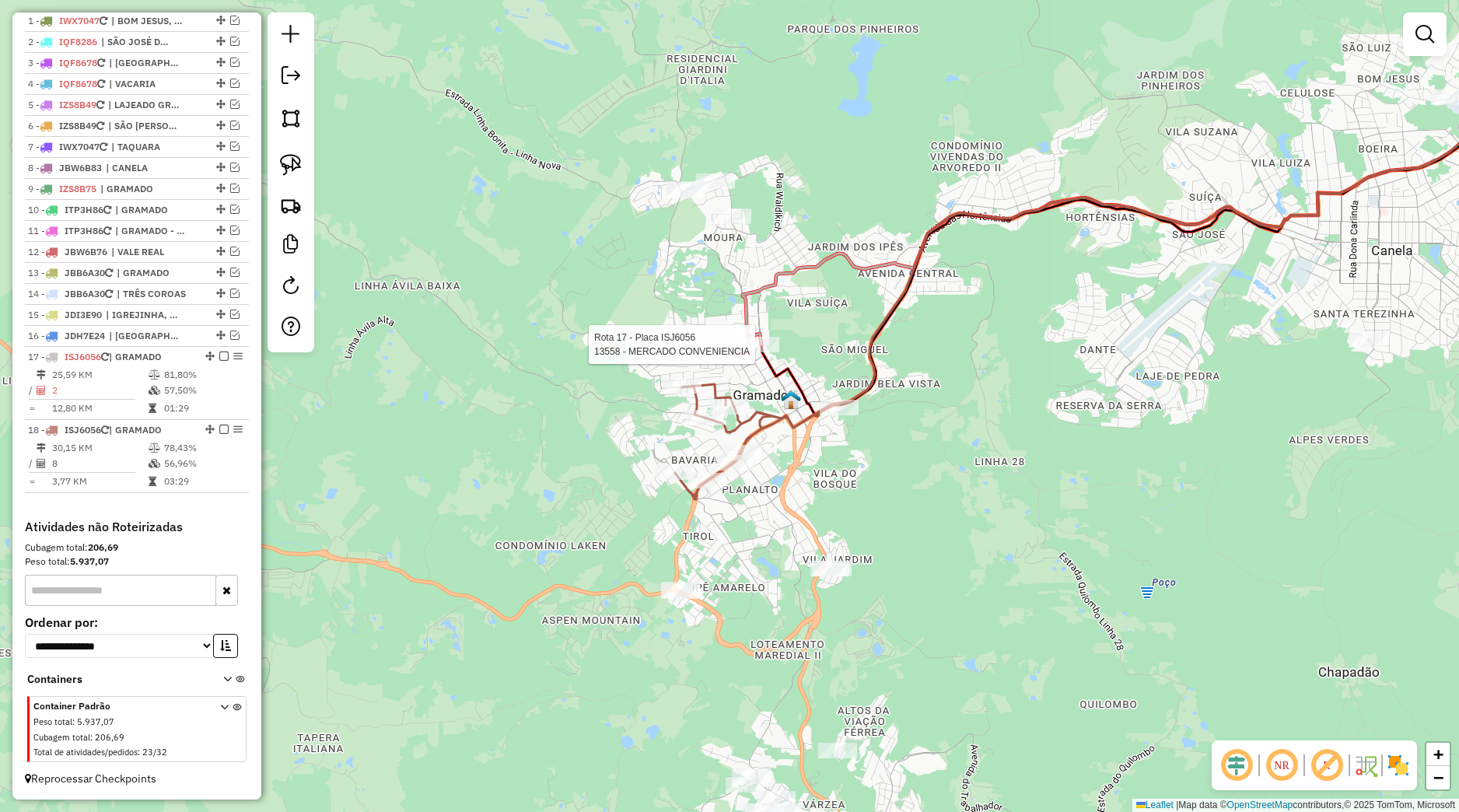
select select "*********"
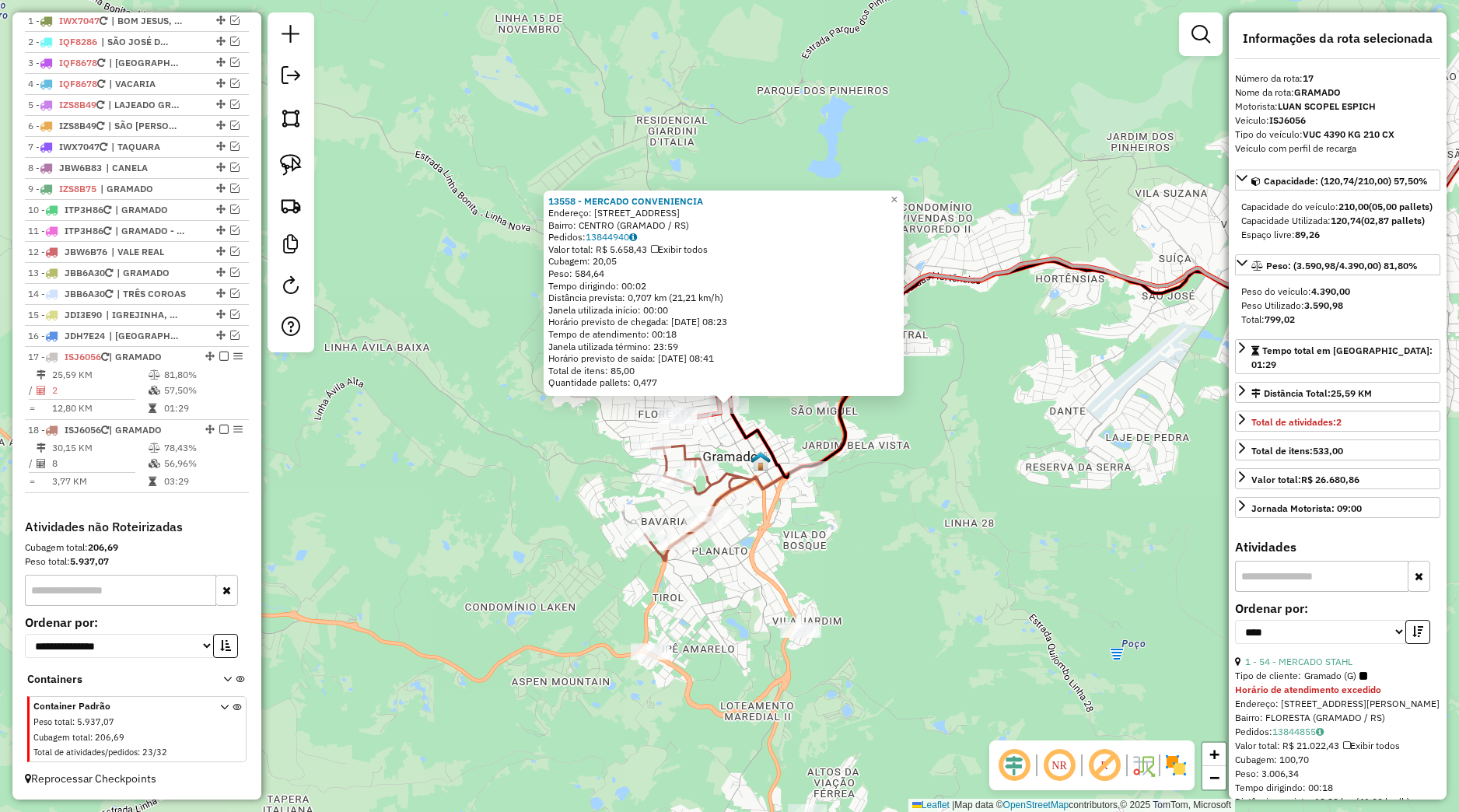
click at [751, 448] on div "13558 - MERCADO CONVENIENCIA Endereço: Avenida Borges de Medeiros 3355 Bairro: …" at bounding box center [729, 406] width 1459 height 812
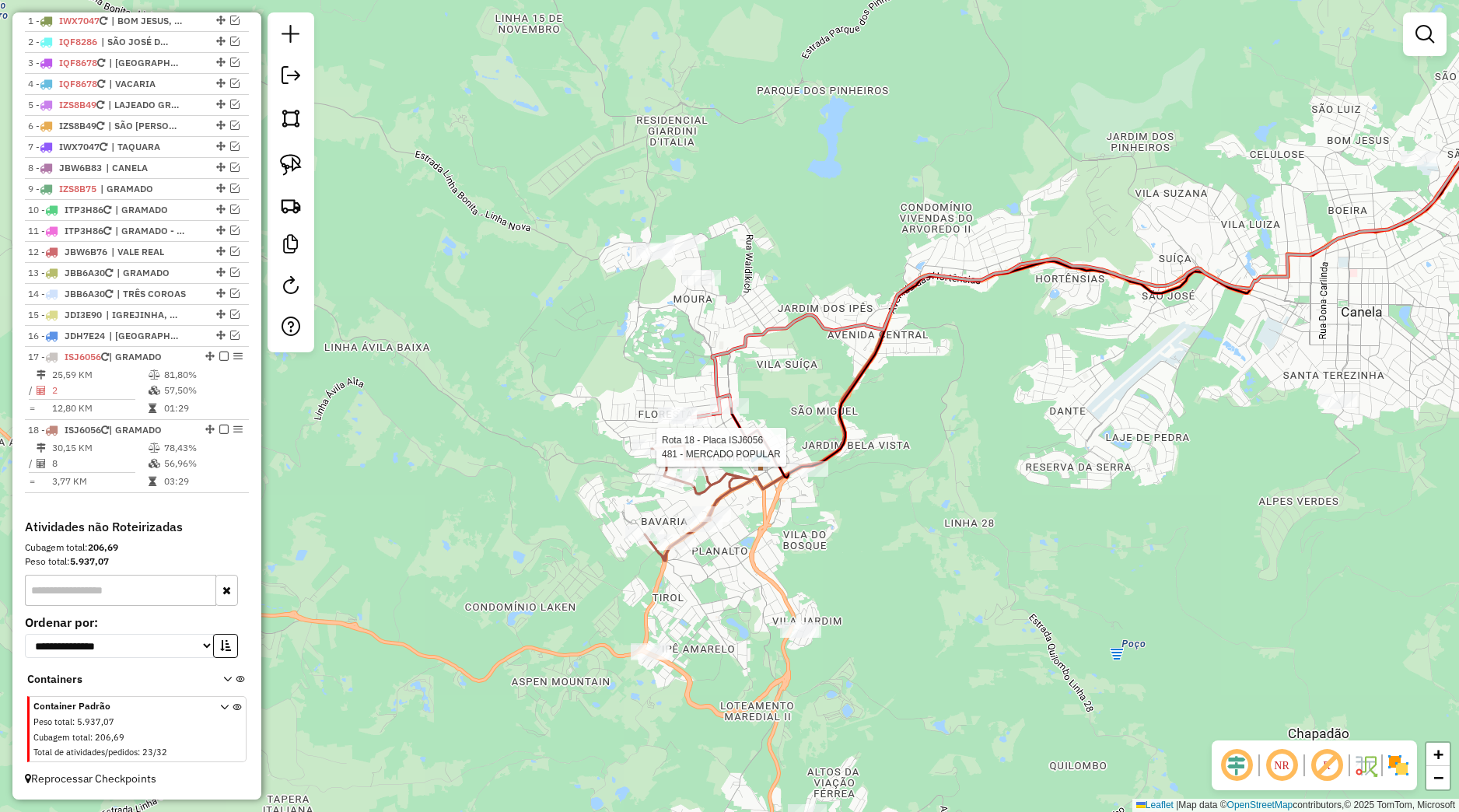
select select "*********"
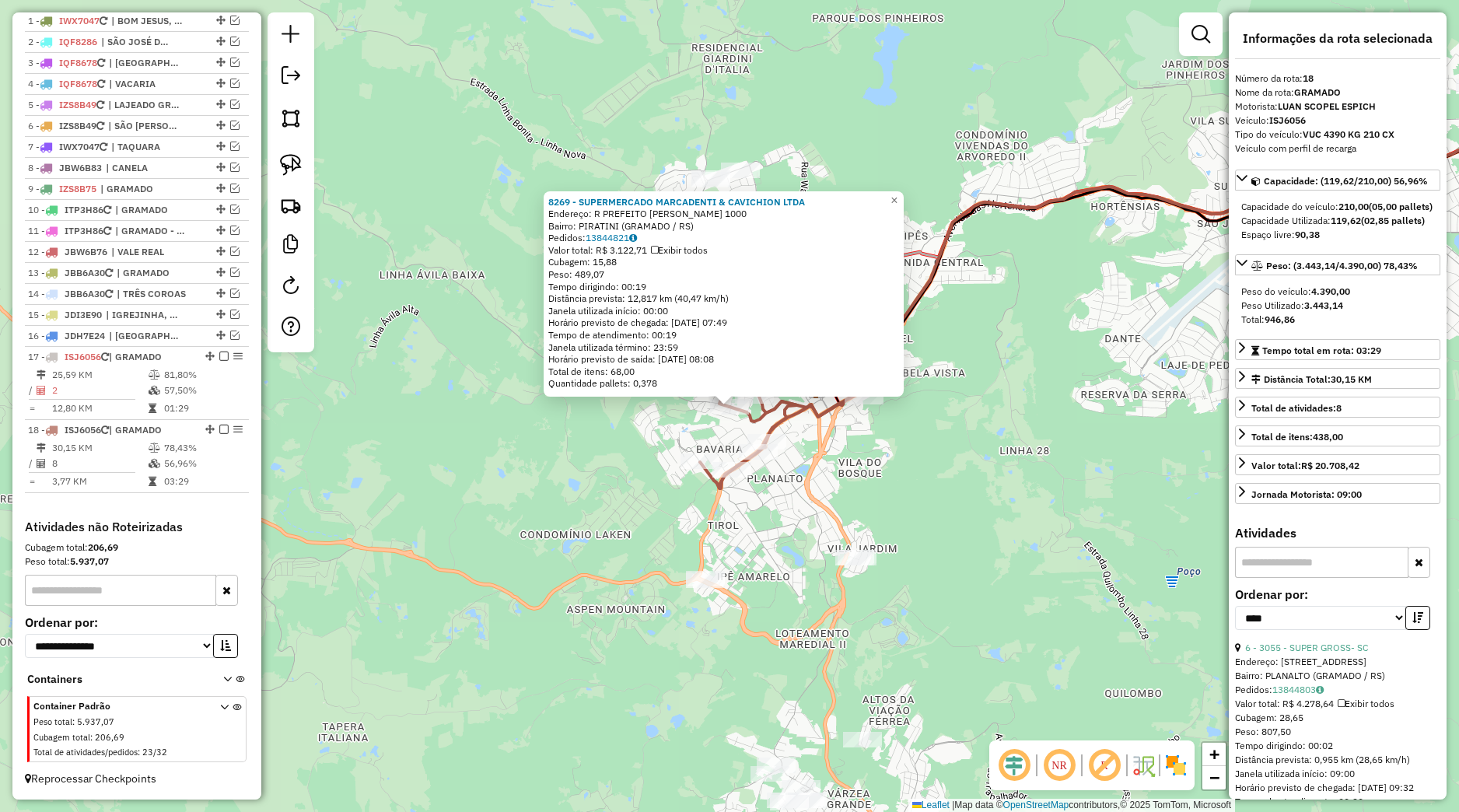
drag, startPoint x: 790, startPoint y: 423, endPoint x: 781, endPoint y: 416, distance: 11.4
click at [790, 423] on icon at bounding box center [781, 431] width 163 height 115
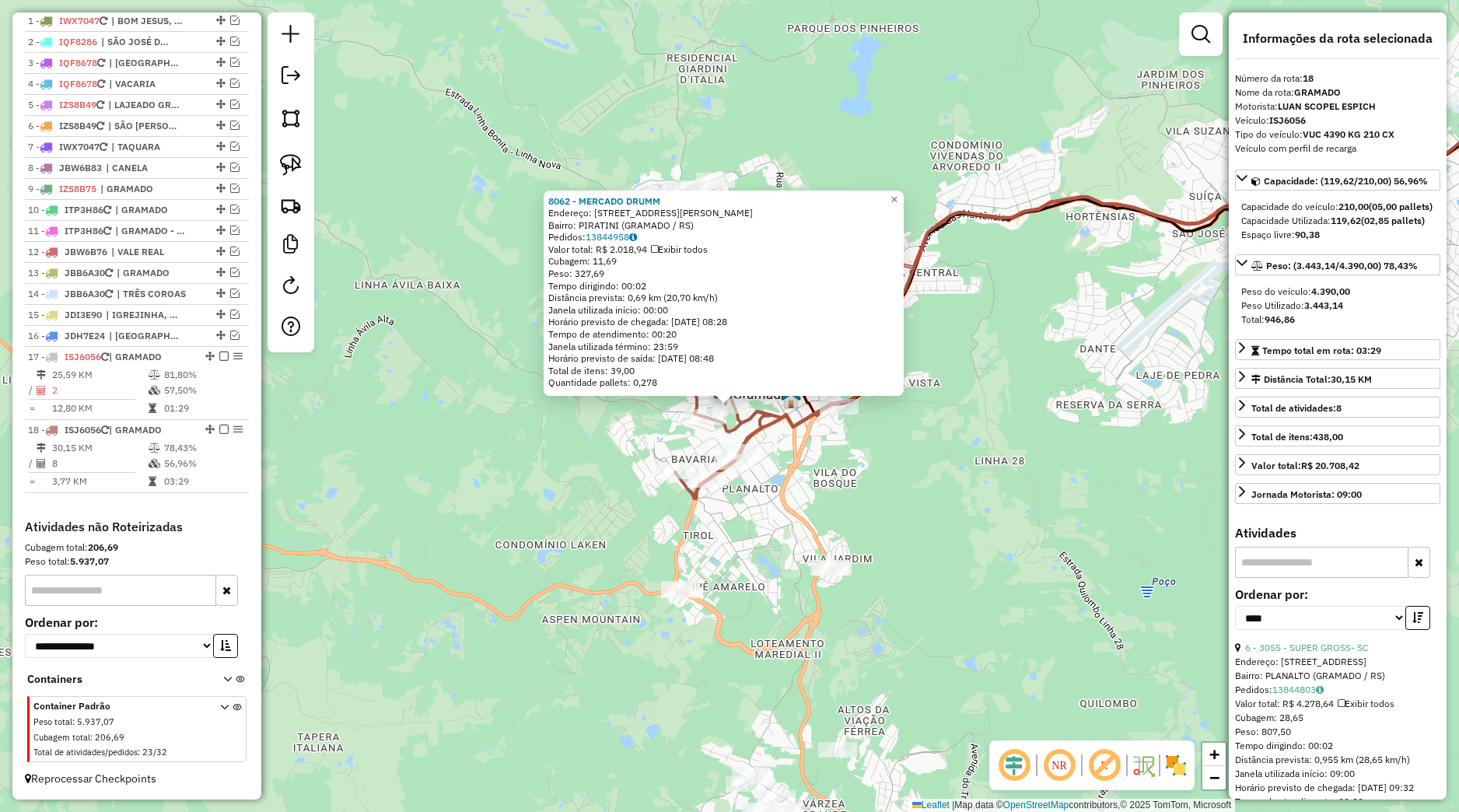
click at [780, 445] on div "8062 - MERCADO DRUMM Endereço: [STREET_ADDRESS][PERSON_NAME] Pedidos: 13844958 …" at bounding box center [729, 406] width 1459 height 812
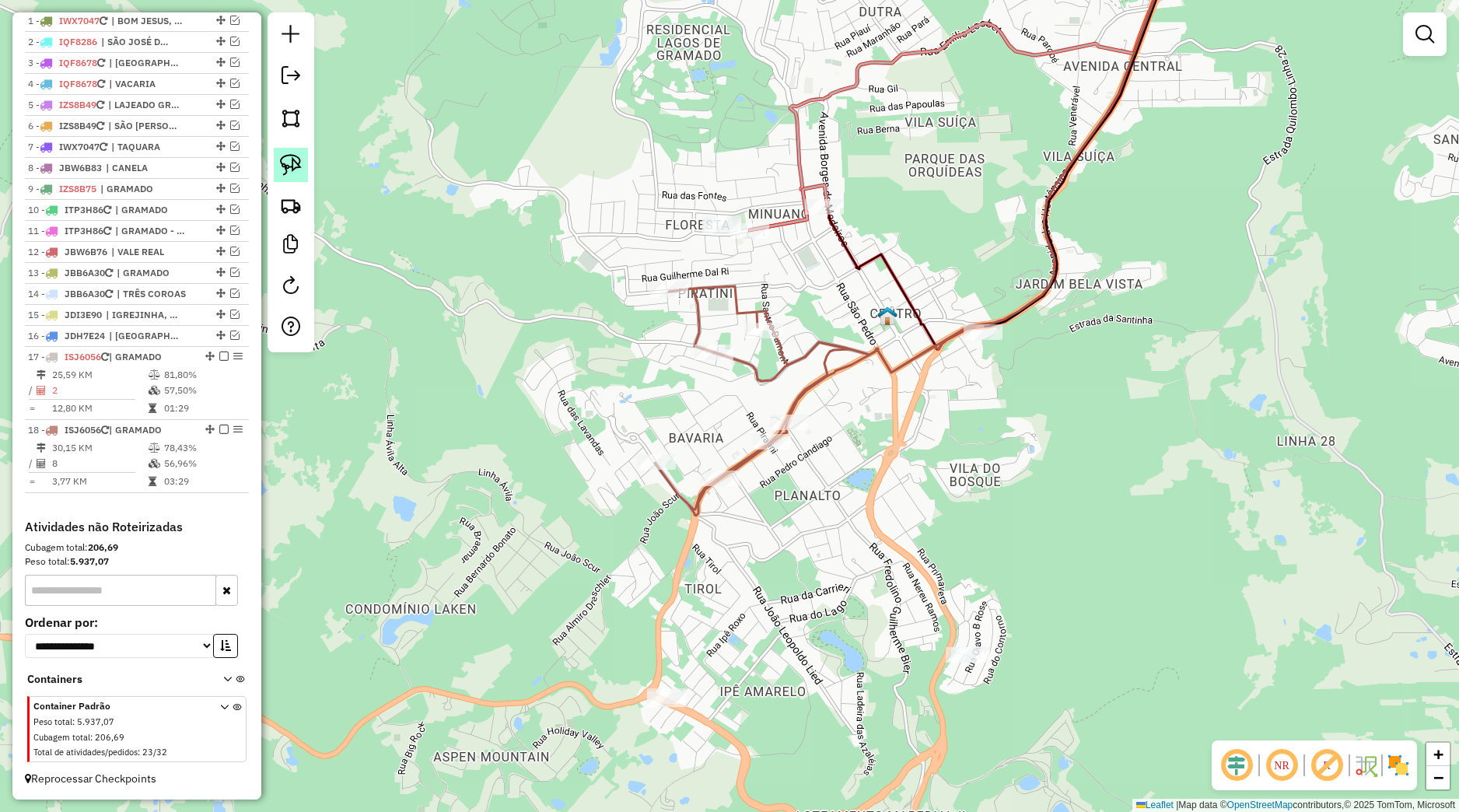
click at [298, 166] on img at bounding box center [291, 164] width 21 height 21
drag, startPoint x: 656, startPoint y: 429, endPoint x: 627, endPoint y: 479, distance: 57.8
click at [627, 479] on div "Janela de atendimento Grade de atendimento Capacidade Transportadoras Veículos …" at bounding box center [729, 406] width 1459 height 812
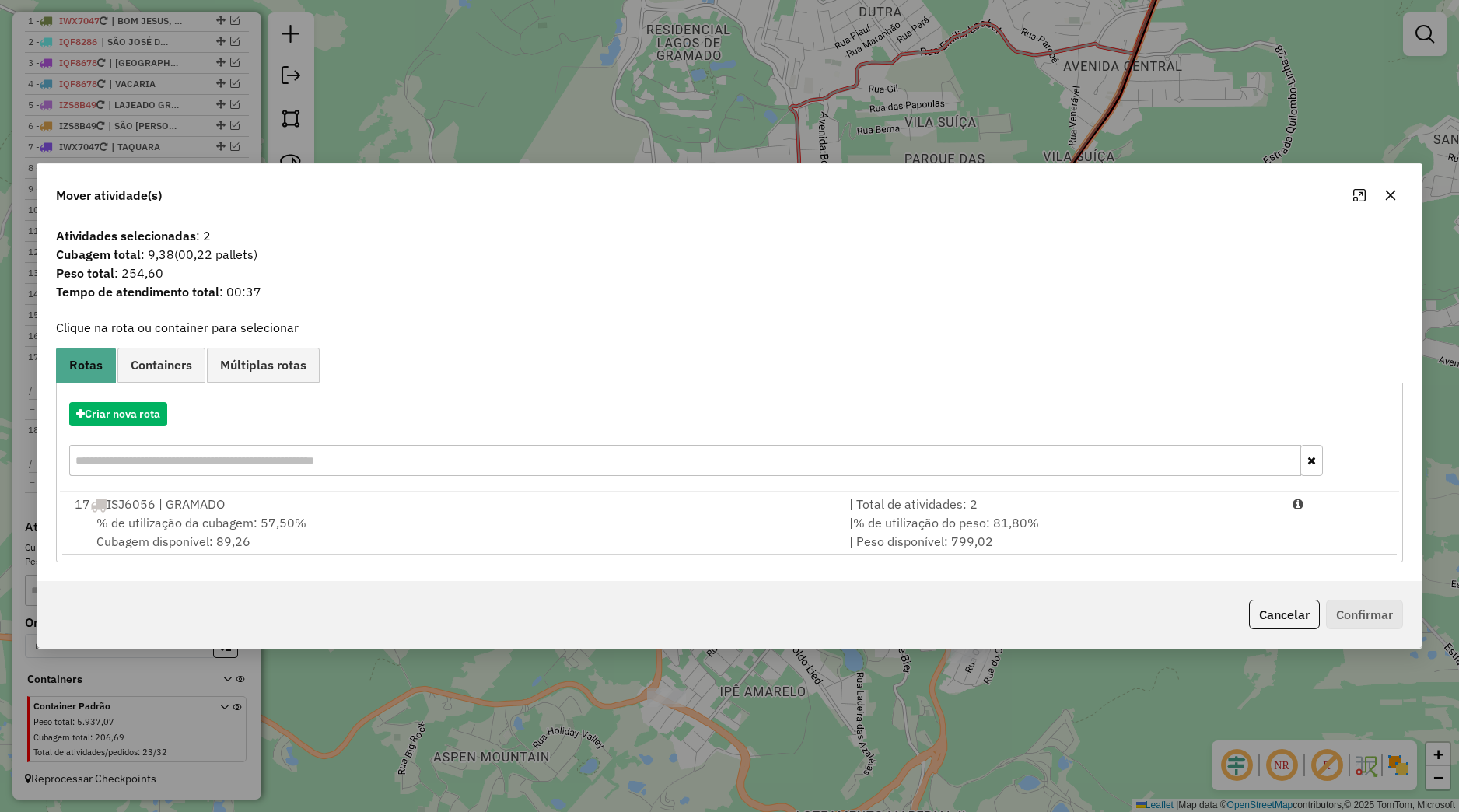
drag, startPoint x: 600, startPoint y: 520, endPoint x: 913, endPoint y: 565, distance: 316.2
click at [603, 521] on div "% de utilização da cubagem: 57,50% Cubagem disponível: 89,26" at bounding box center [452, 533] width 774 height 38
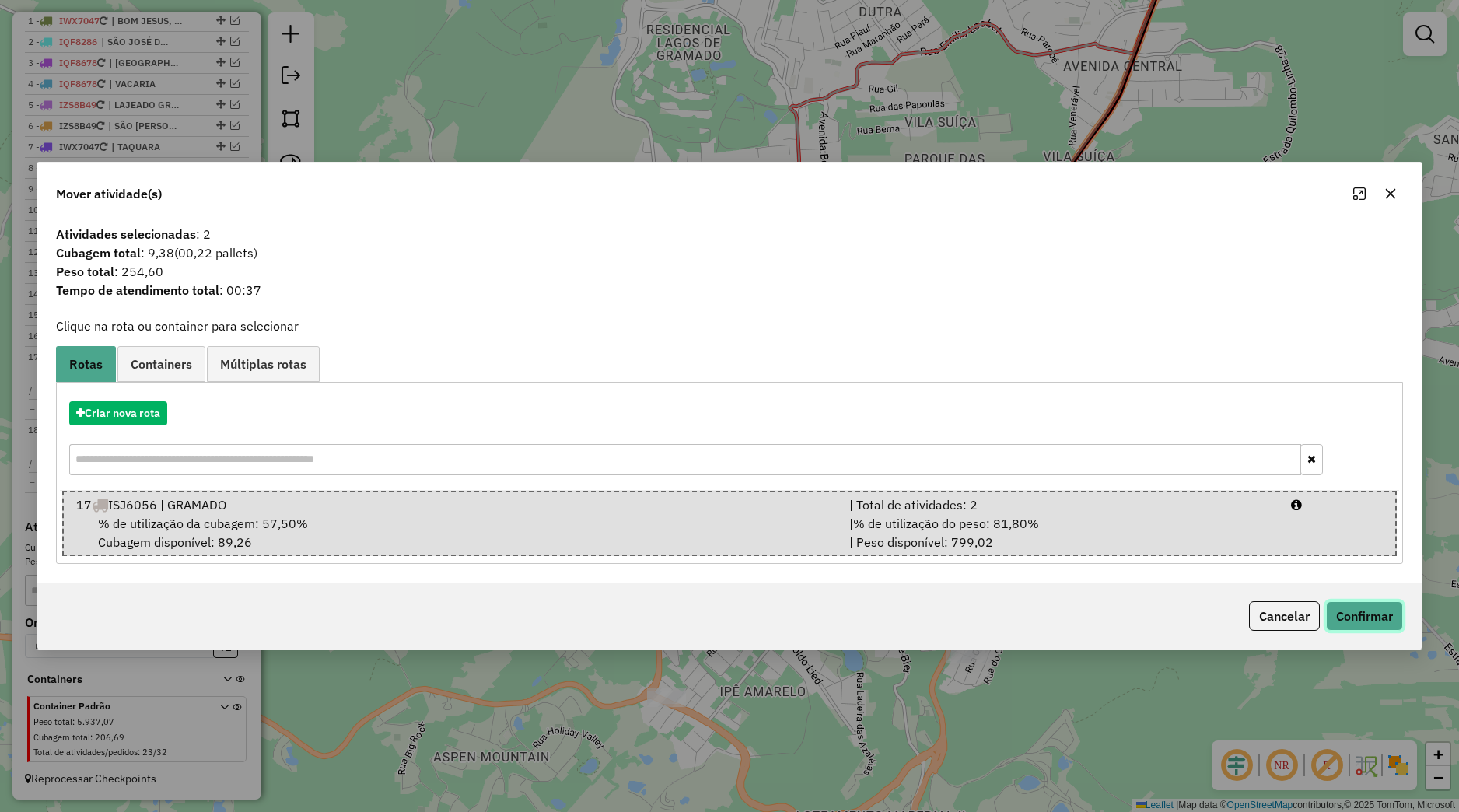
drag, startPoint x: 1334, startPoint y: 605, endPoint x: 1299, endPoint y: 606, distance: 35.0
click at [1335, 605] on button "Confirmar" at bounding box center [1364, 615] width 77 height 30
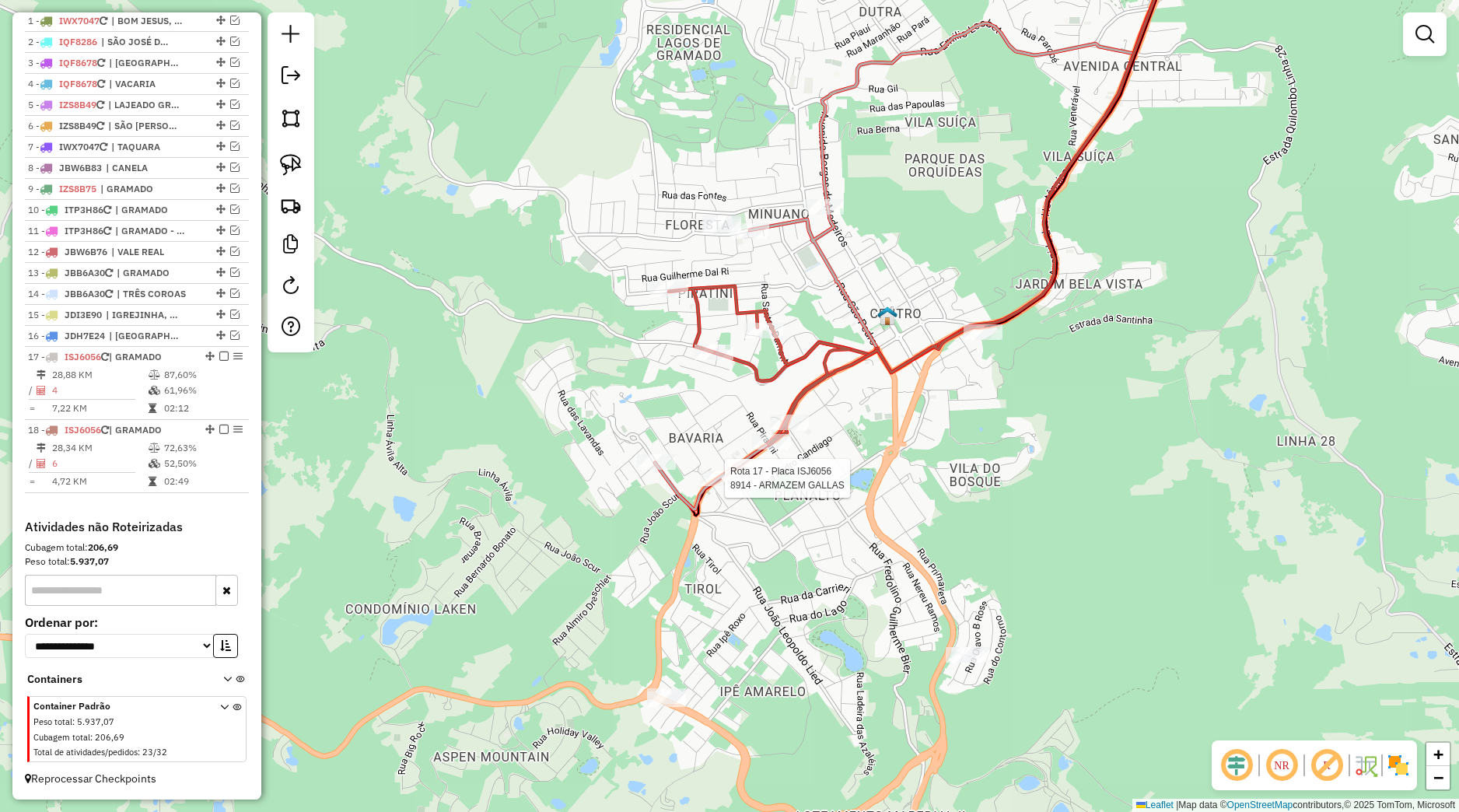
select select "*********"
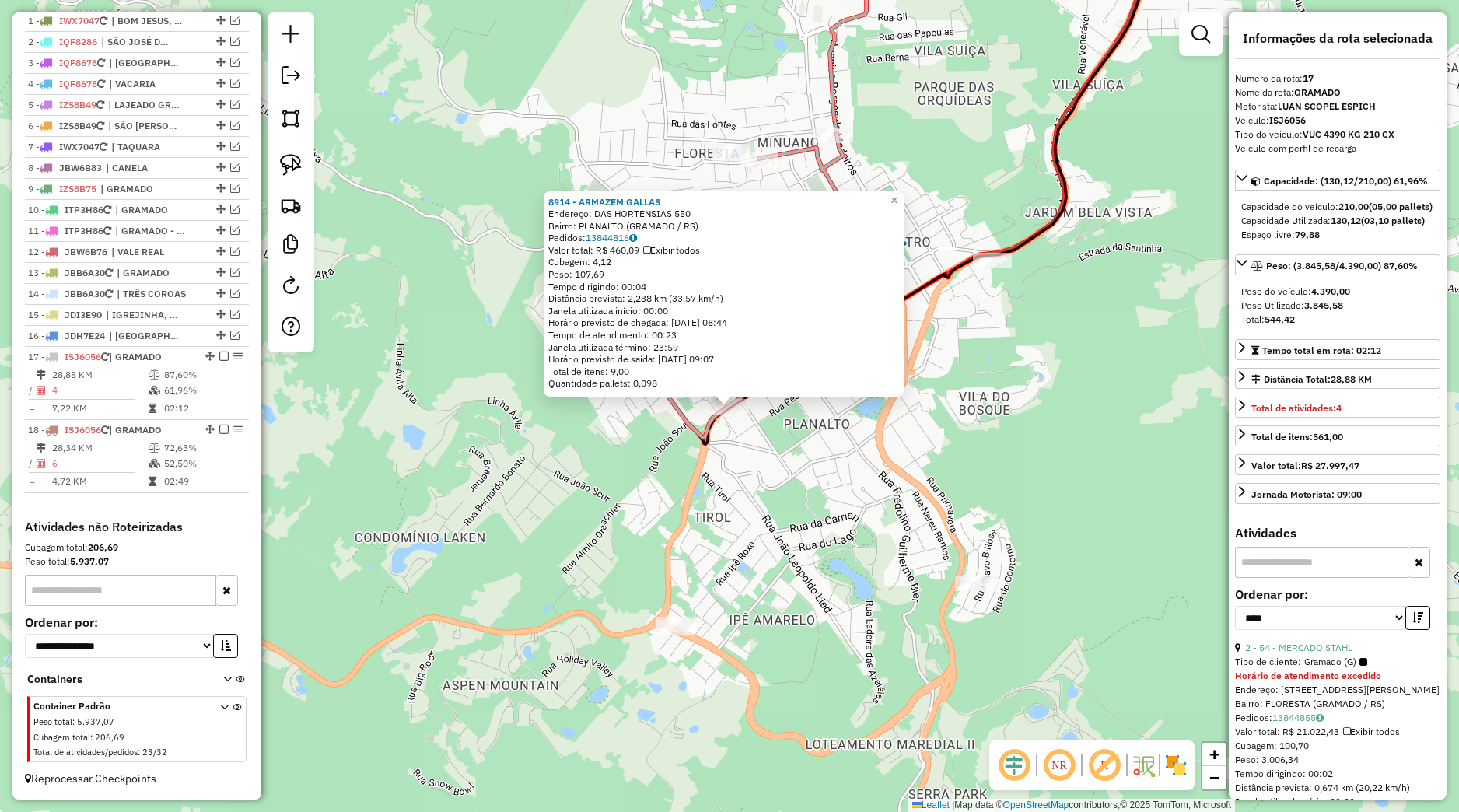
click at [763, 497] on div "8914 - ARMAZEM GALLAS Endereço: DAS HORTENSIAS 550 Bairro: PLANALTO (GRAMADO / …" at bounding box center [729, 406] width 1459 height 812
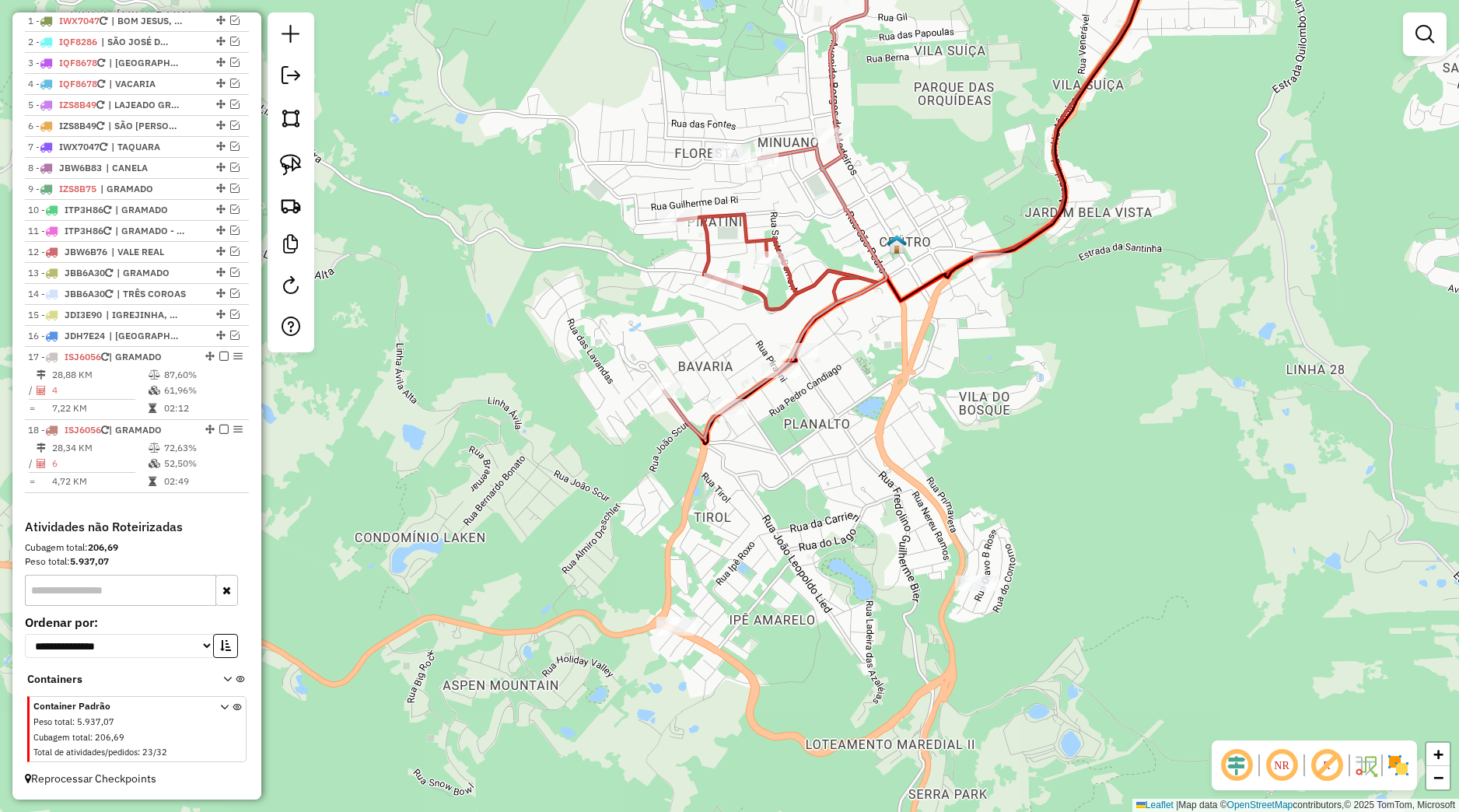
click at [782, 381] on icon at bounding box center [917, 181] width 506 height 525
select select "*********"
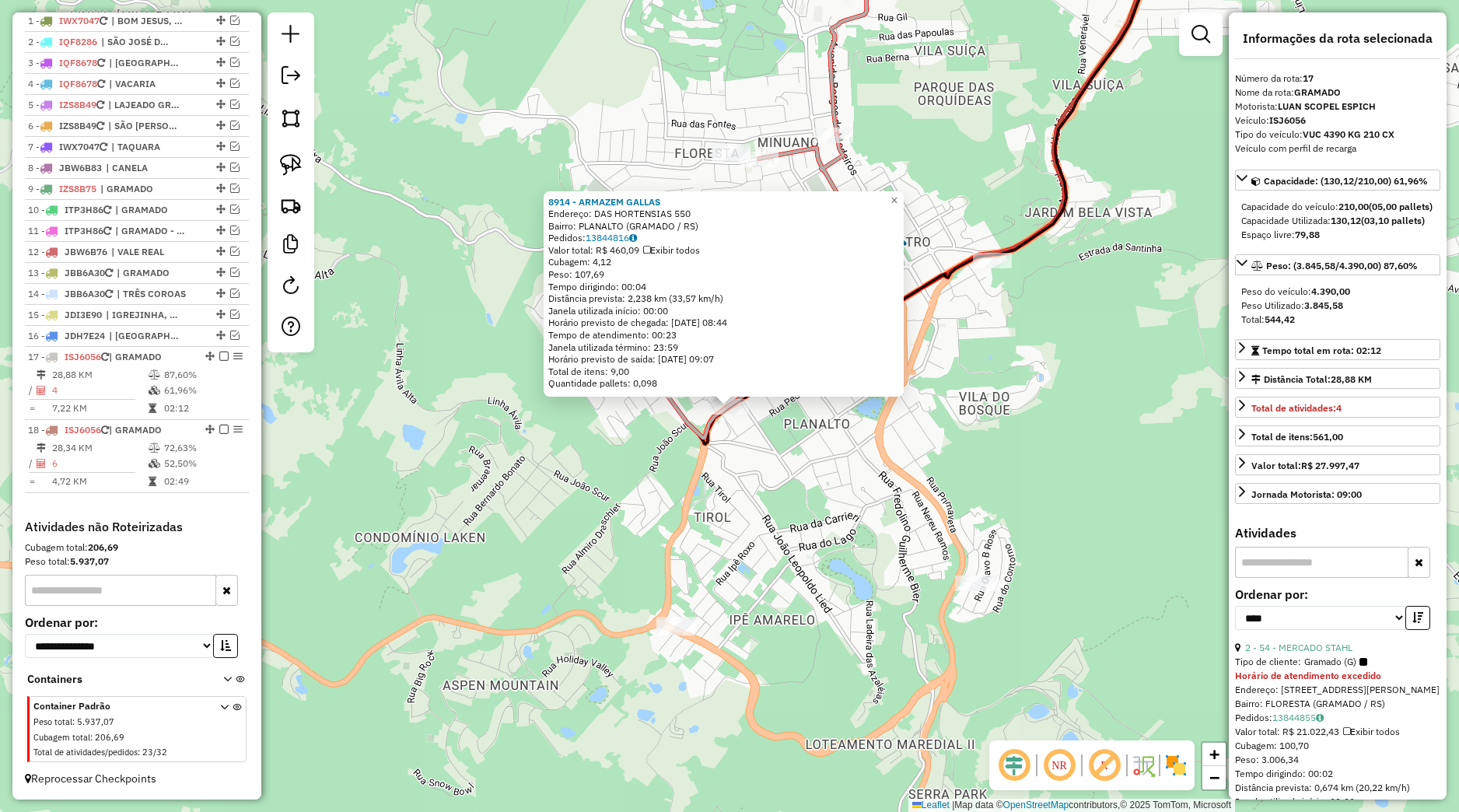
click at [808, 496] on div "8914 - ARMAZEM GALLAS Endereço: DAS HORTENSIAS 550 Bairro: PLANALTO (GRAMADO / …" at bounding box center [729, 406] width 1459 height 812
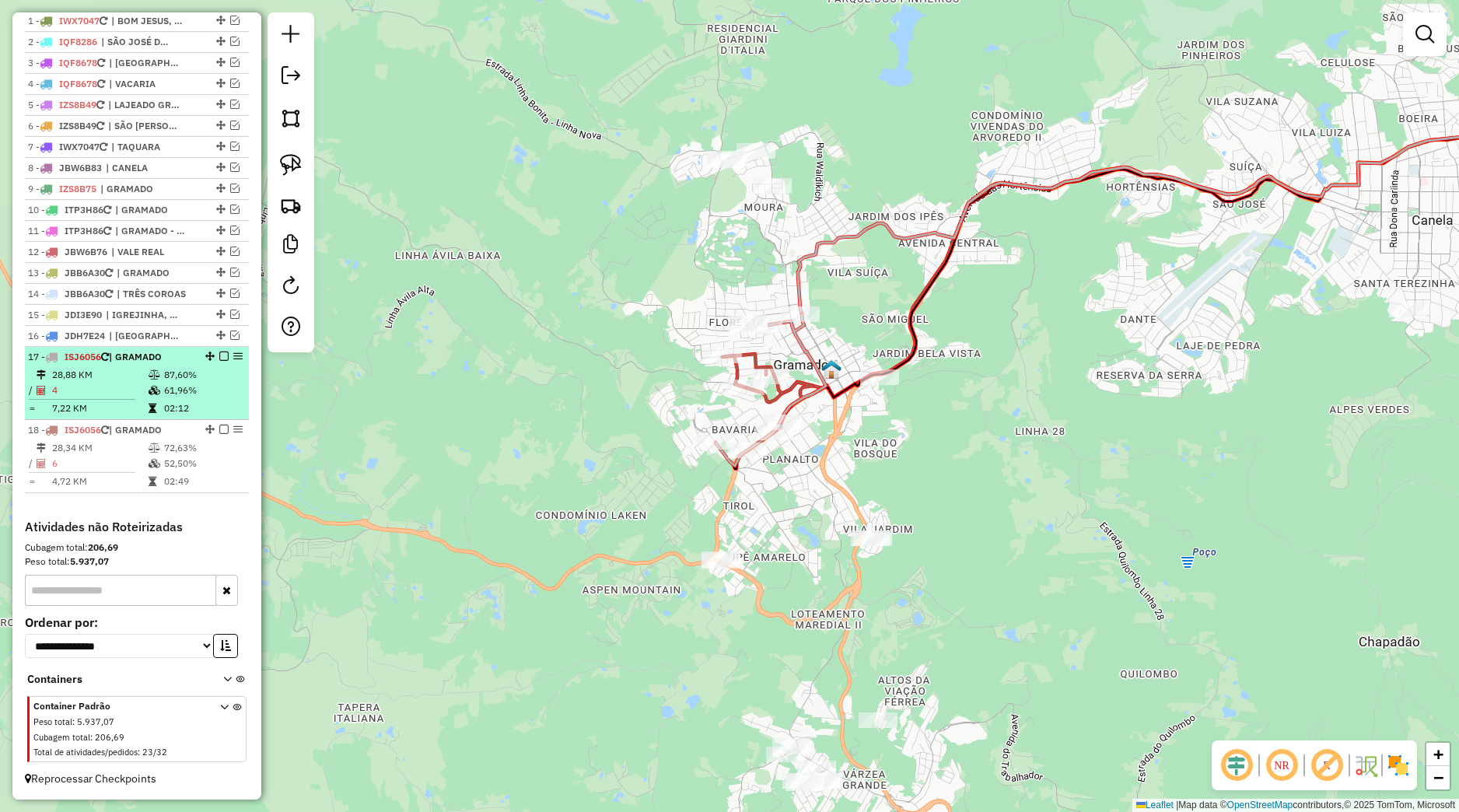
click at [220, 358] on em at bounding box center [224, 356] width 9 height 9
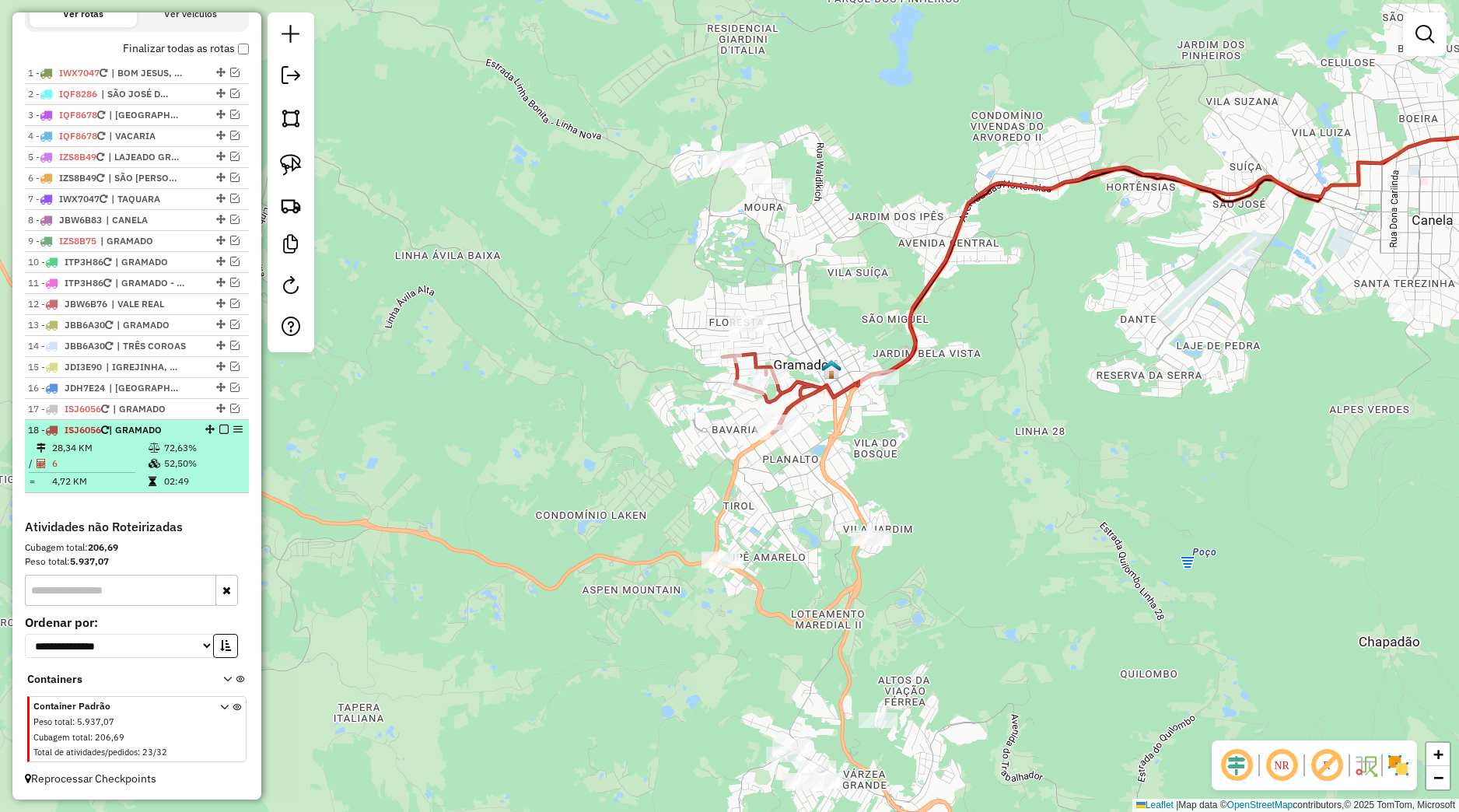
click at [209, 424] on div "18 - ISJ6056 | GRAMADO" at bounding box center [137, 430] width 218 height 14
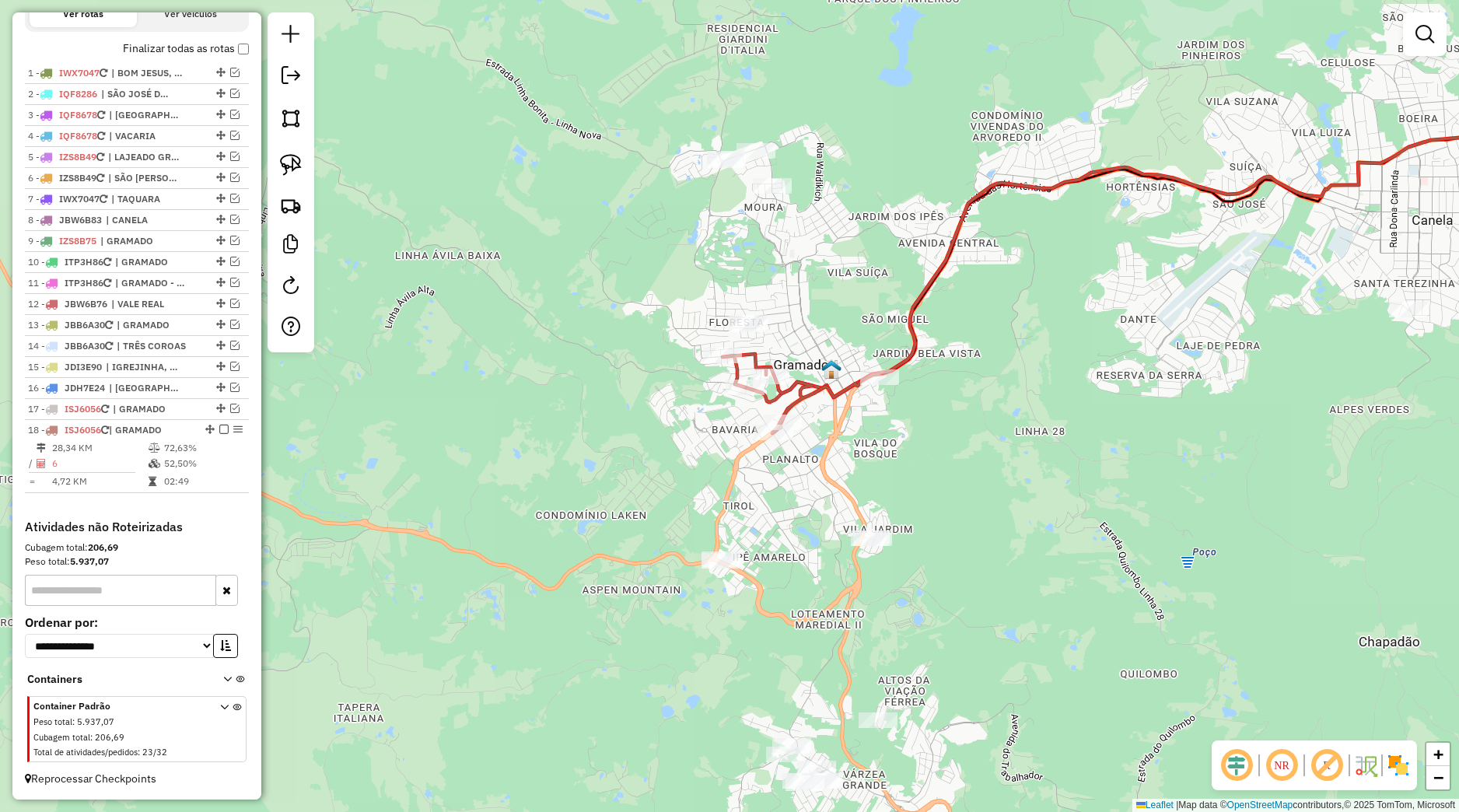
select select "*********"
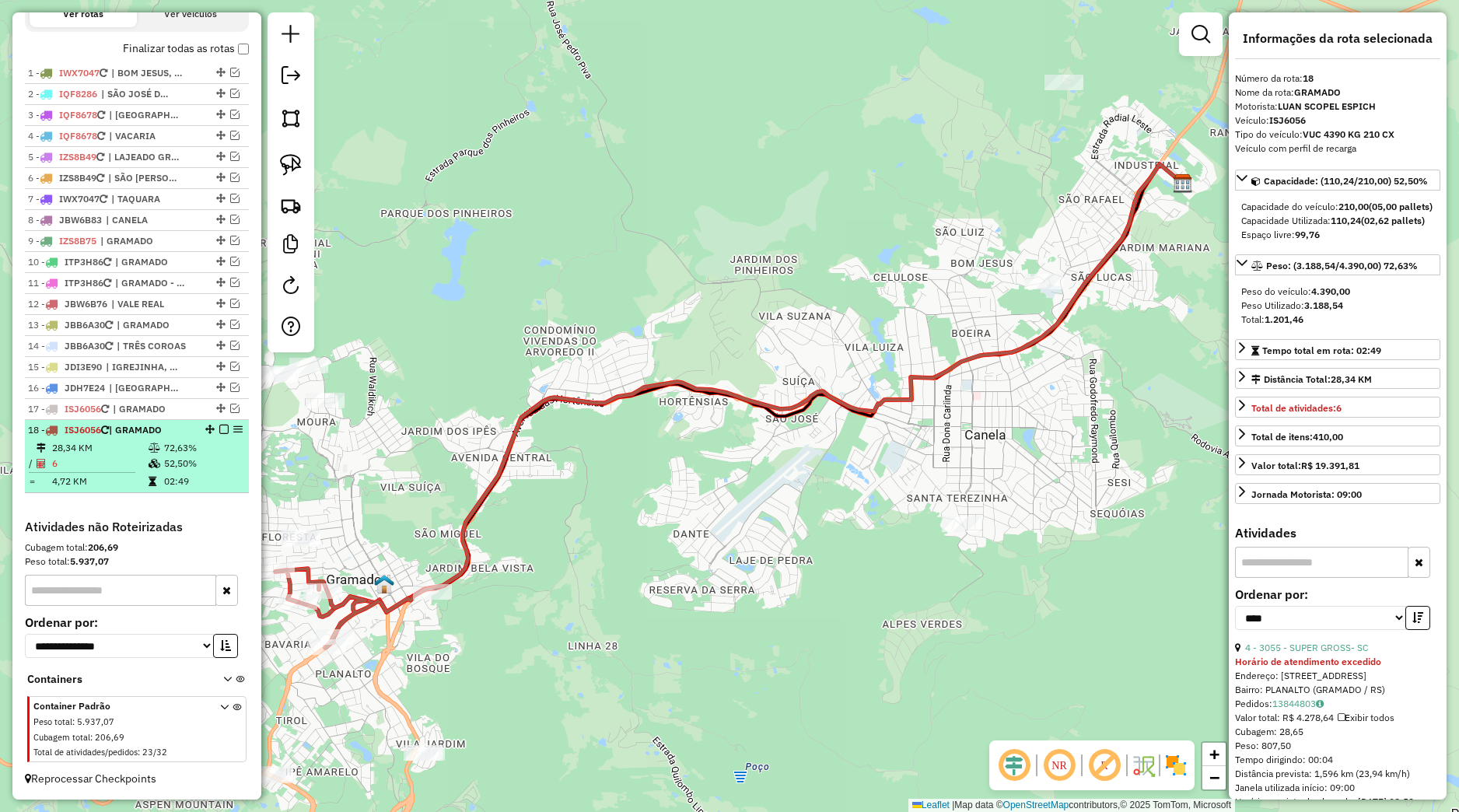
click at [220, 429] on em at bounding box center [224, 429] width 9 height 9
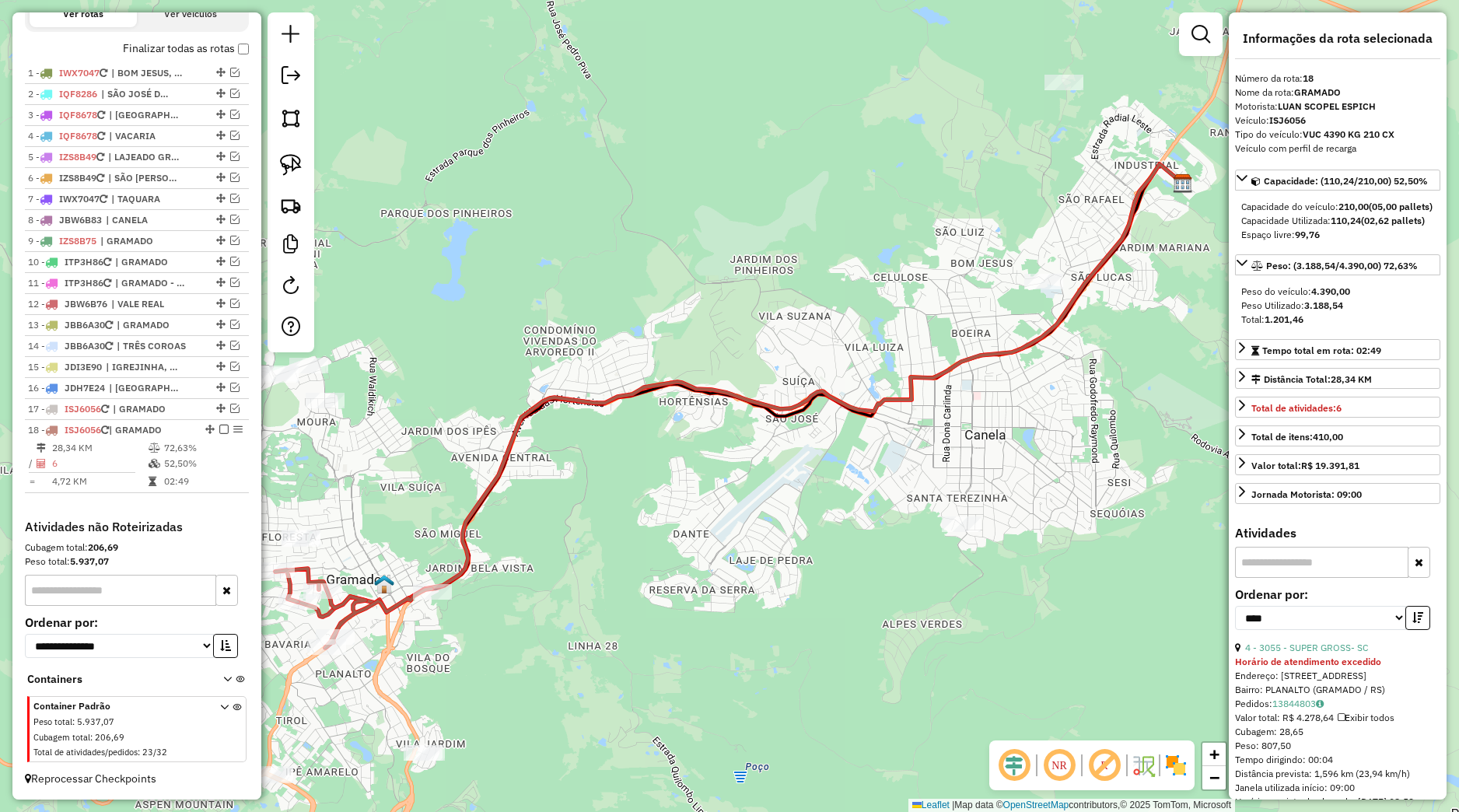
scroll to position [520, 0]
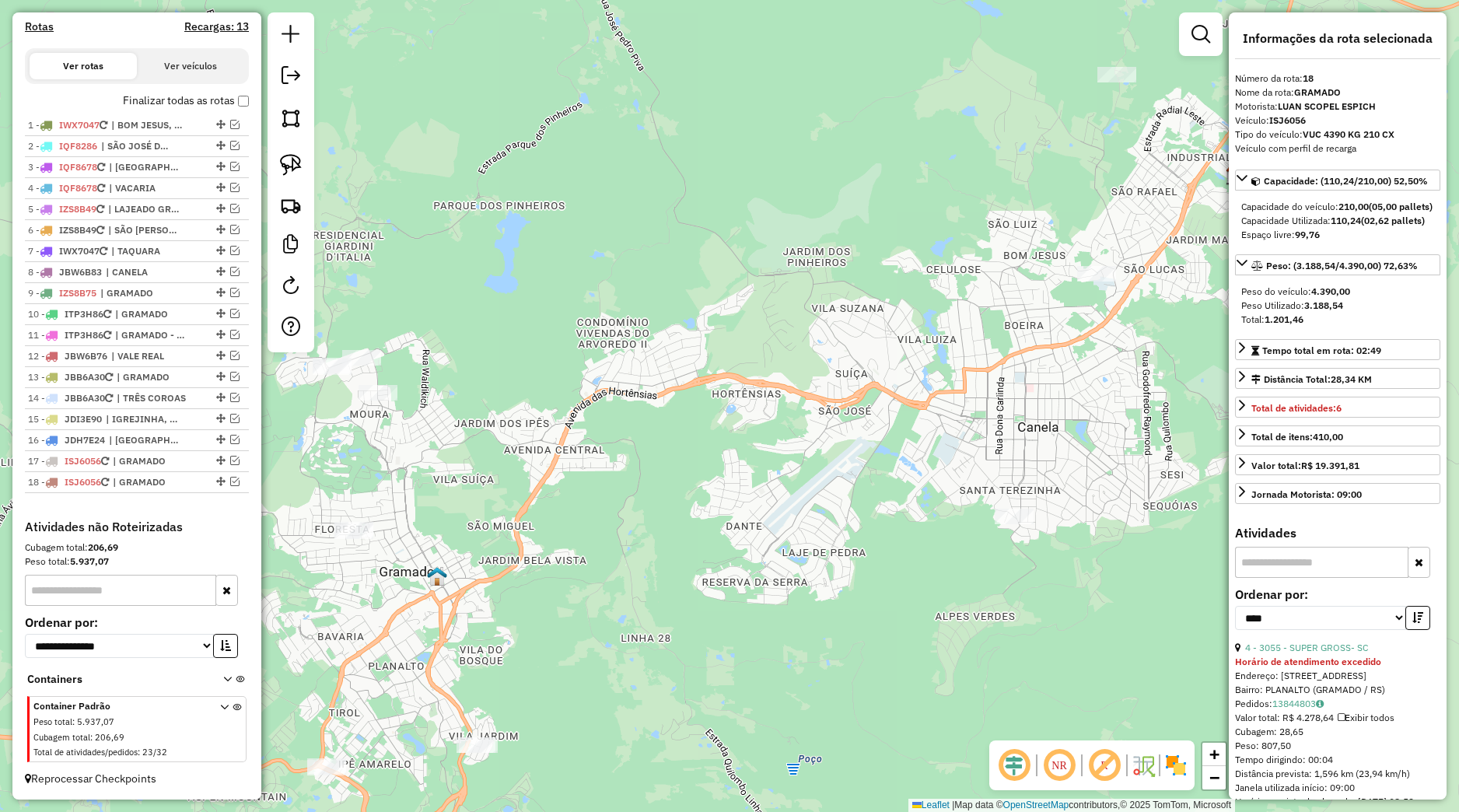
drag, startPoint x: 480, startPoint y: 500, endPoint x: 542, endPoint y: 481, distance: 64.8
click at [542, 482] on div "Janela de atendimento Grade de atendimento Capacidade Transportadoras Veículos …" at bounding box center [729, 406] width 1459 height 812
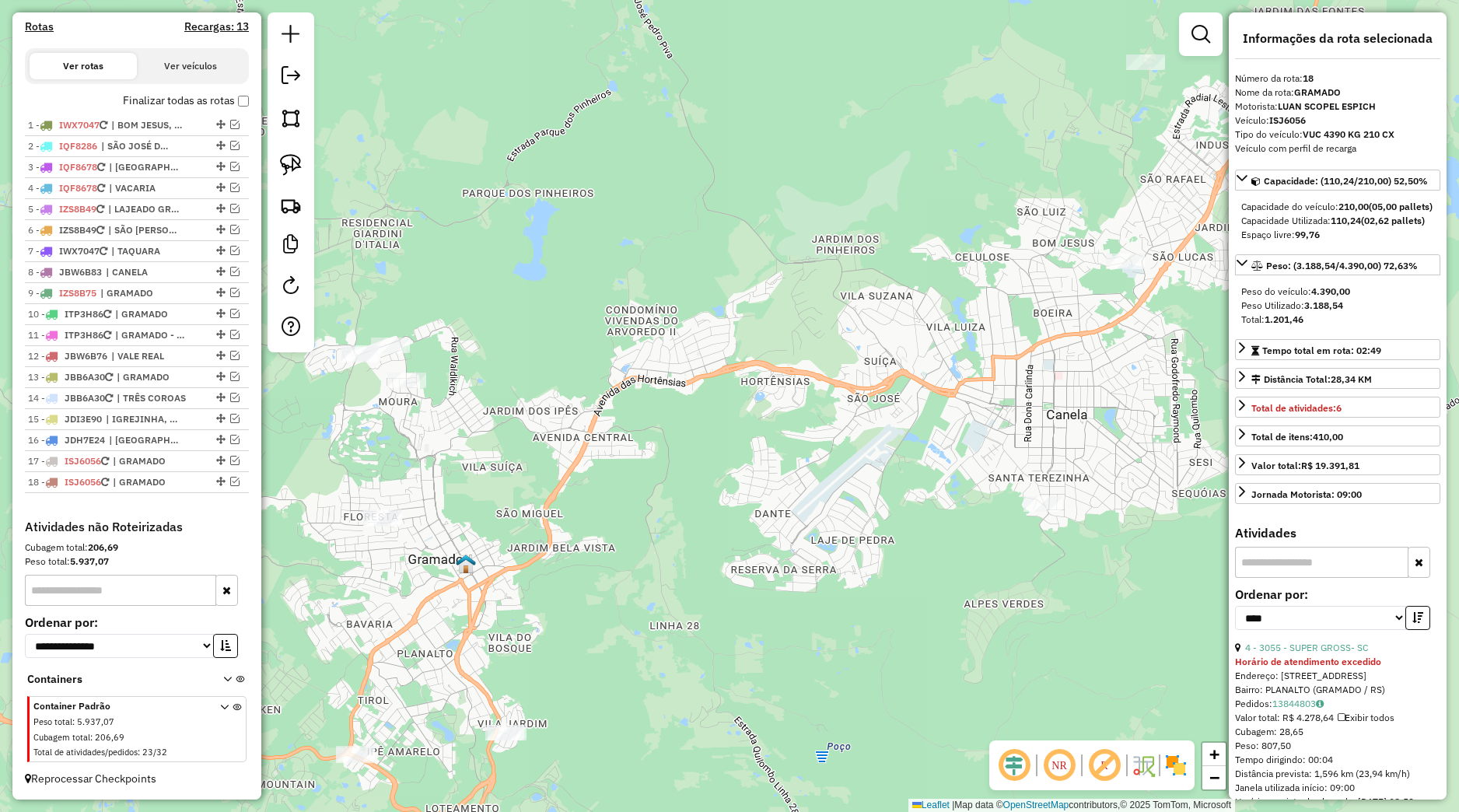
drag, startPoint x: 304, startPoint y: 177, endPoint x: 378, endPoint y: 291, distance: 135.9
click at [303, 177] on link at bounding box center [291, 165] width 34 height 34
drag, startPoint x: 374, startPoint y: 306, endPoint x: 475, endPoint y: 386, distance: 128.8
click at [475, 386] on div "Janela de atendimento Grade de atendimento Capacidade Transportadoras Veículos …" at bounding box center [729, 406] width 1459 height 812
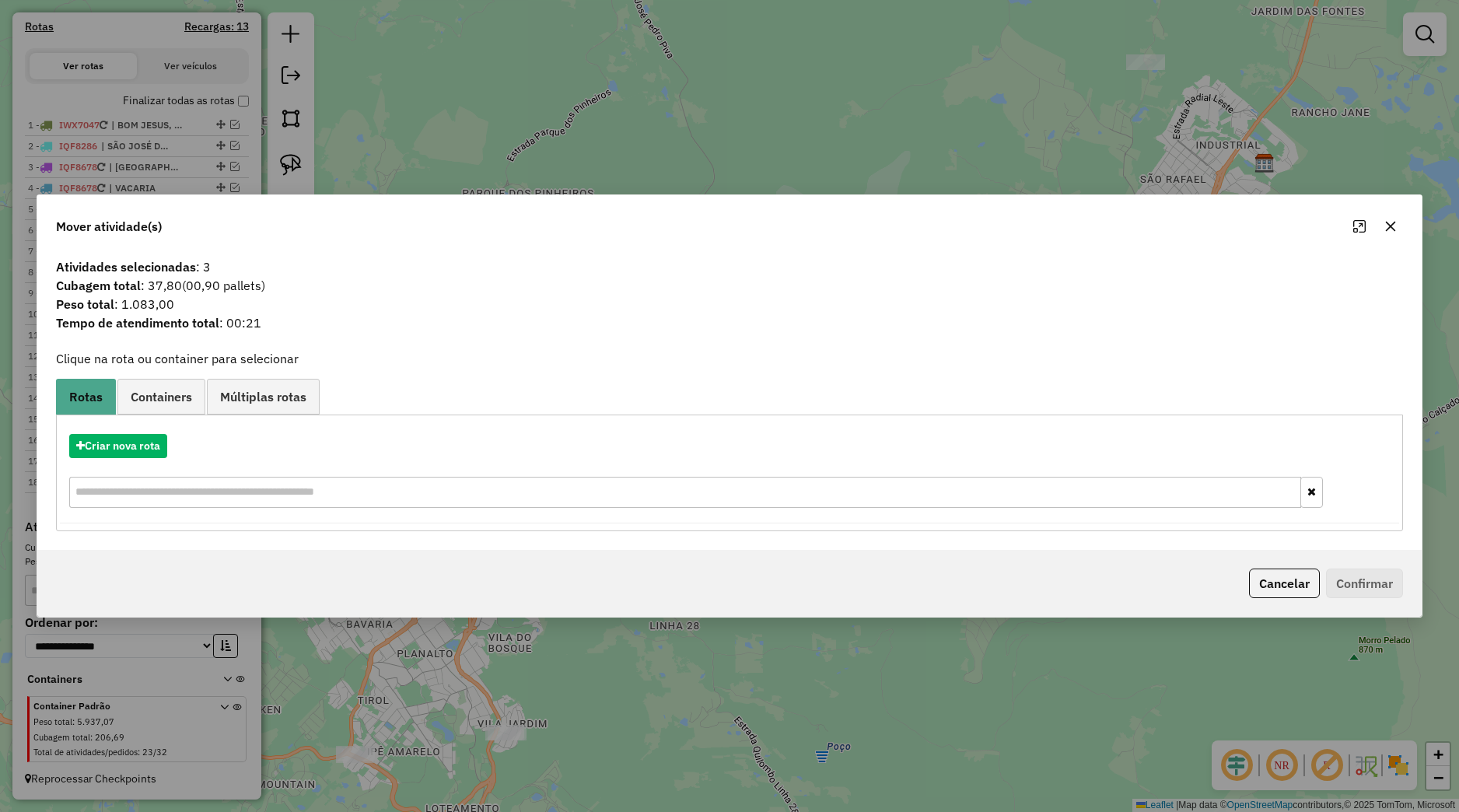
click at [1394, 230] on icon "button" at bounding box center [1391, 226] width 13 height 13
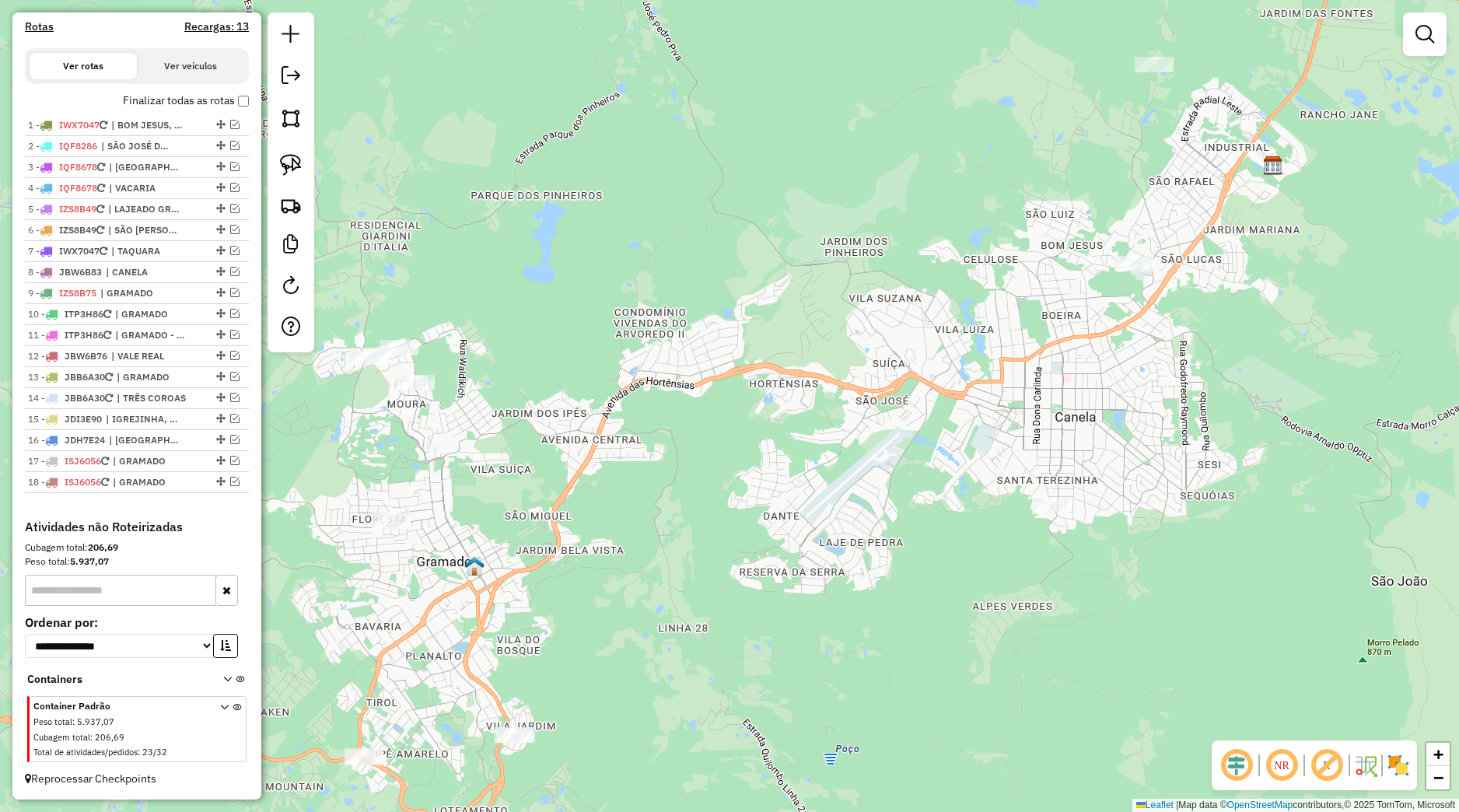
drag, startPoint x: 685, startPoint y: 571, endPoint x: 768, endPoint y: 503, distance: 107.3
click at [881, 506] on div "Janela de atendimento Grade de atendimento Capacidade Transportadoras Veículos …" at bounding box center [729, 406] width 1459 height 812
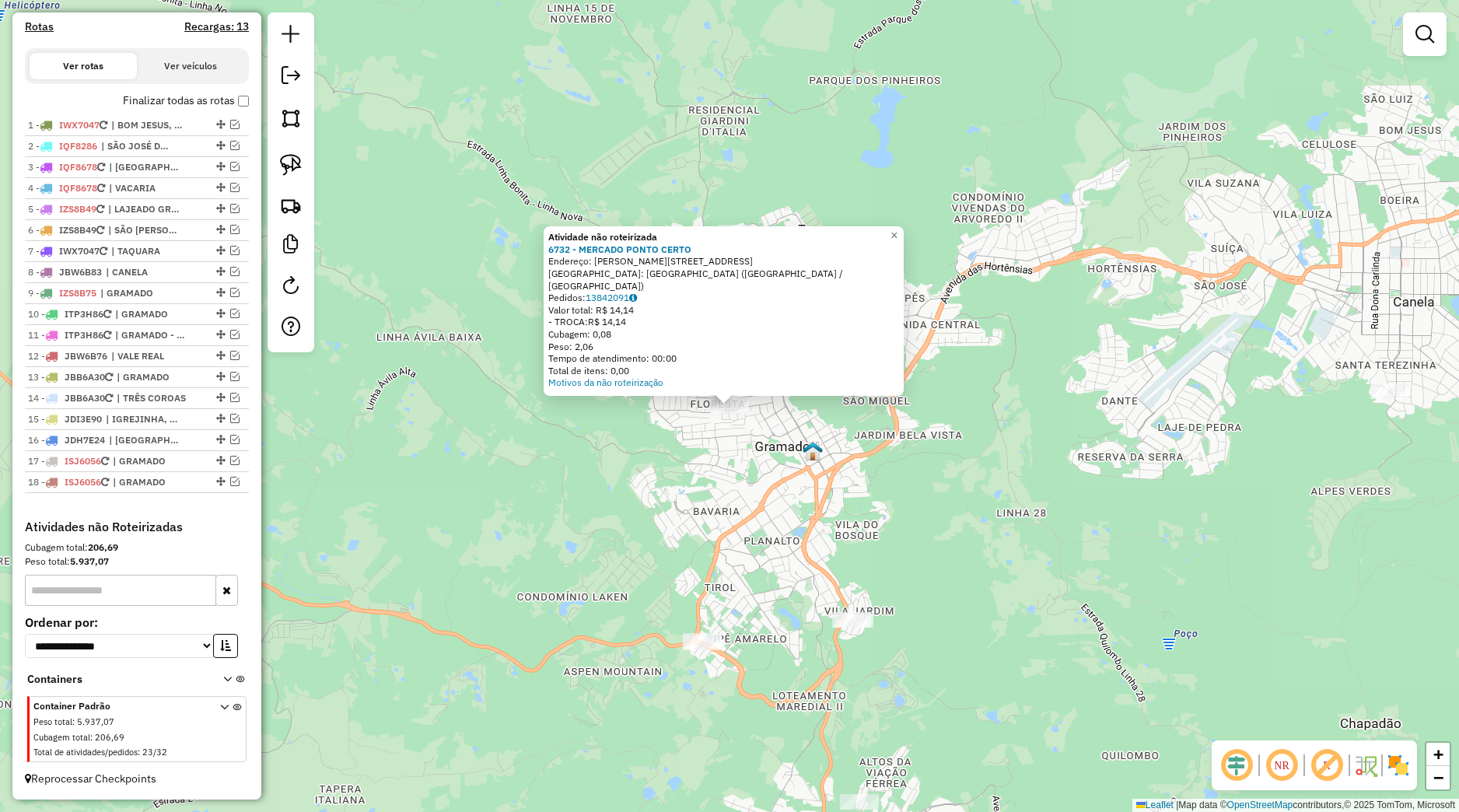
click at [662, 447] on div "Atividade não roteirizada 6732 - MERCADO PONTO CERTO Endereço: FRANCISCO COMIOT…" at bounding box center [729, 406] width 1459 height 812
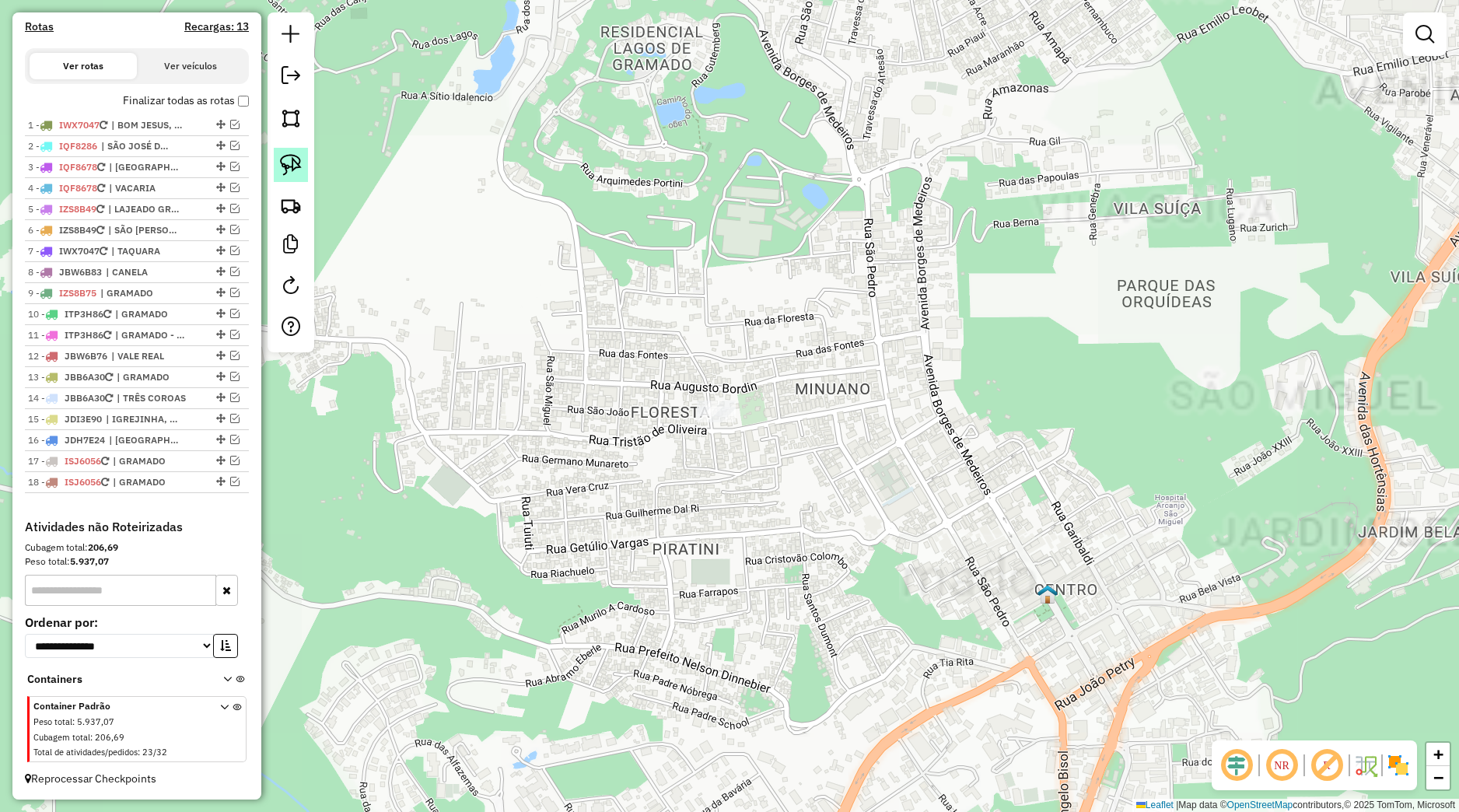
click at [290, 155] on img at bounding box center [291, 164] width 21 height 21
drag, startPoint x: 593, startPoint y: 358, endPoint x: 814, endPoint y: 414, distance: 228.0
click at [821, 409] on div "Janela de atendimento Grade de atendimento Capacidade Transportadoras Veículos …" at bounding box center [729, 406] width 1459 height 812
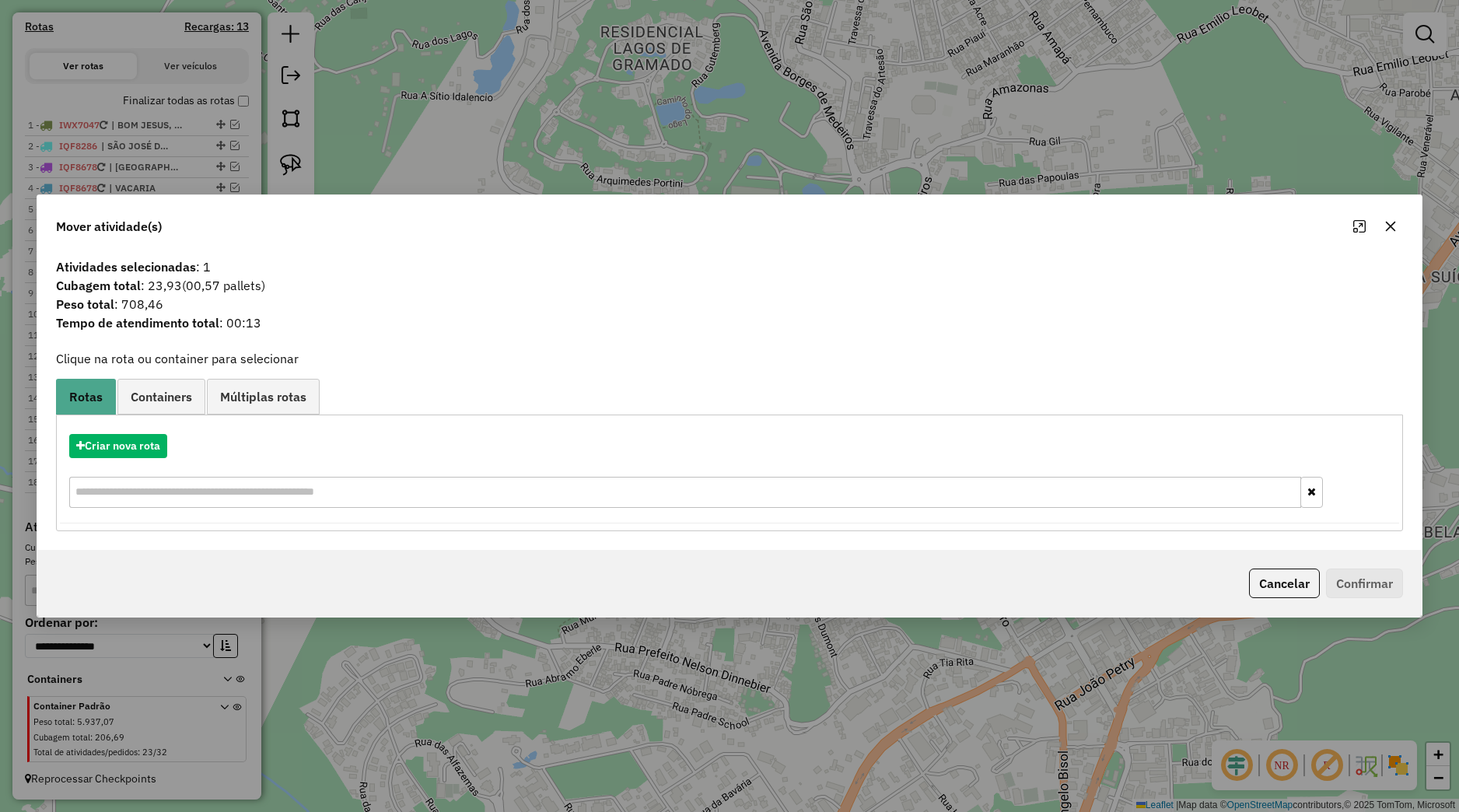
click at [1389, 232] on icon "button" at bounding box center [1391, 226] width 13 height 13
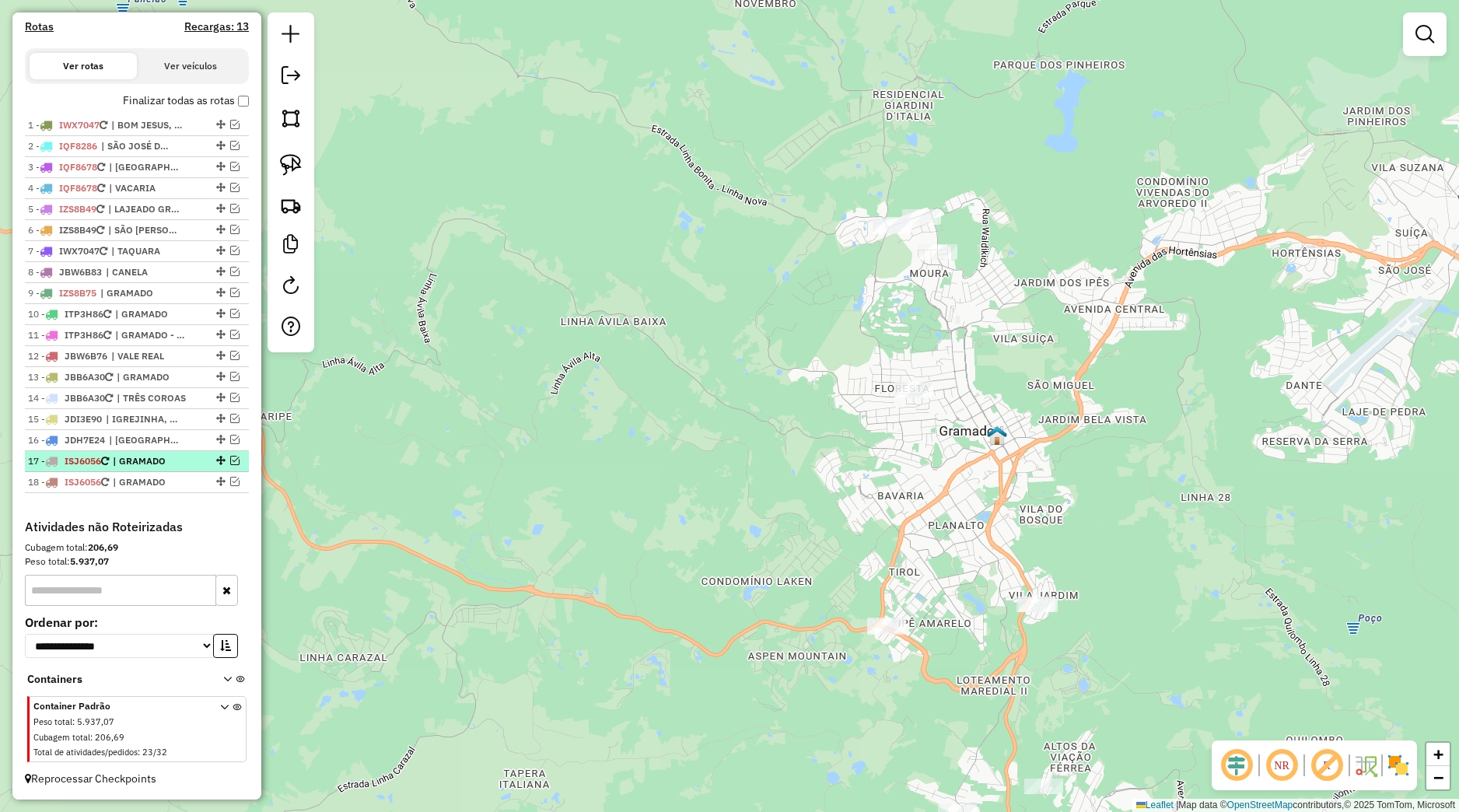
click at [220, 466] on div "17 - ISJ6056 | GRAMADO" at bounding box center [137, 461] width 218 height 14
select select "*********"
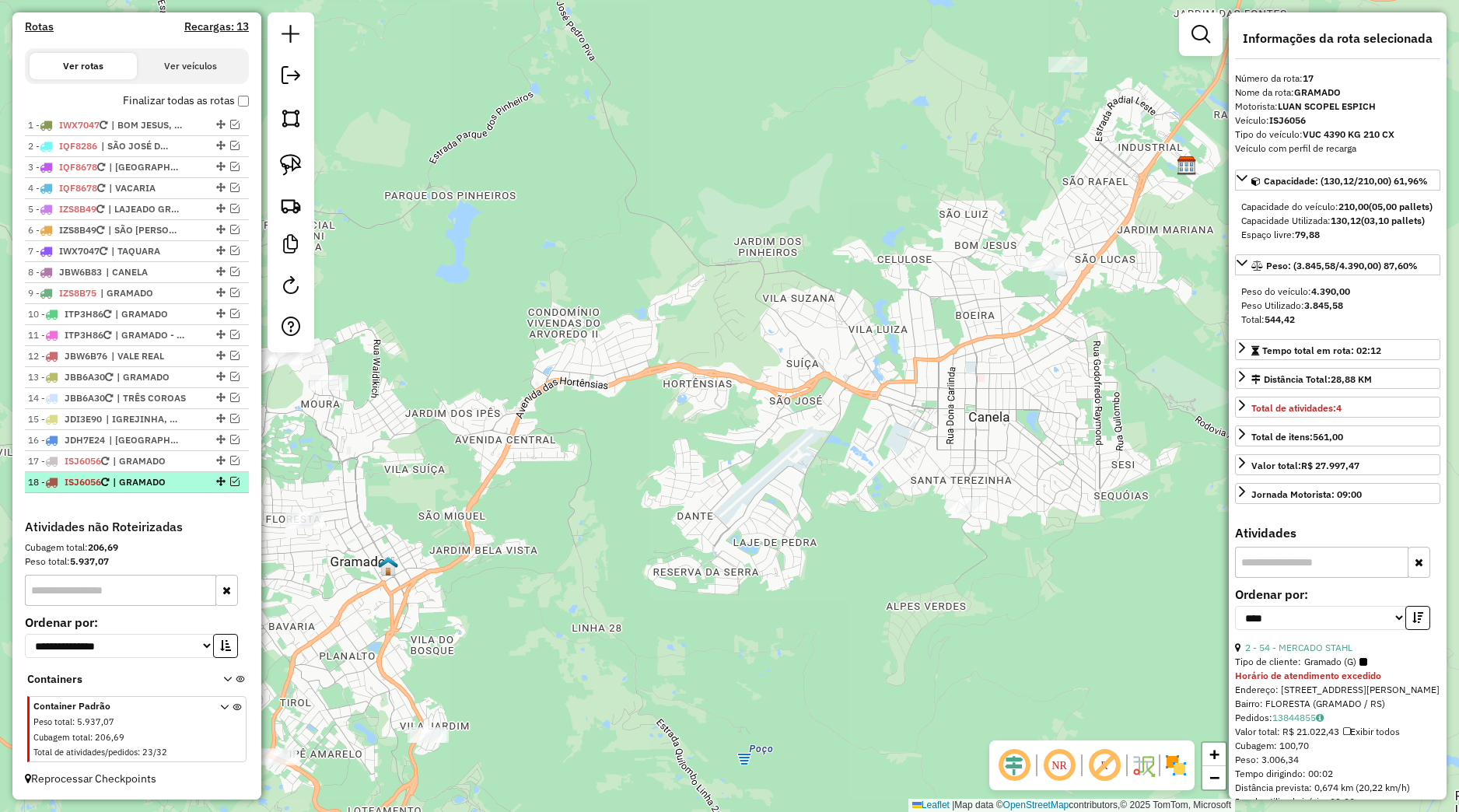
click at [230, 485] on em at bounding box center [234, 481] width 9 height 9
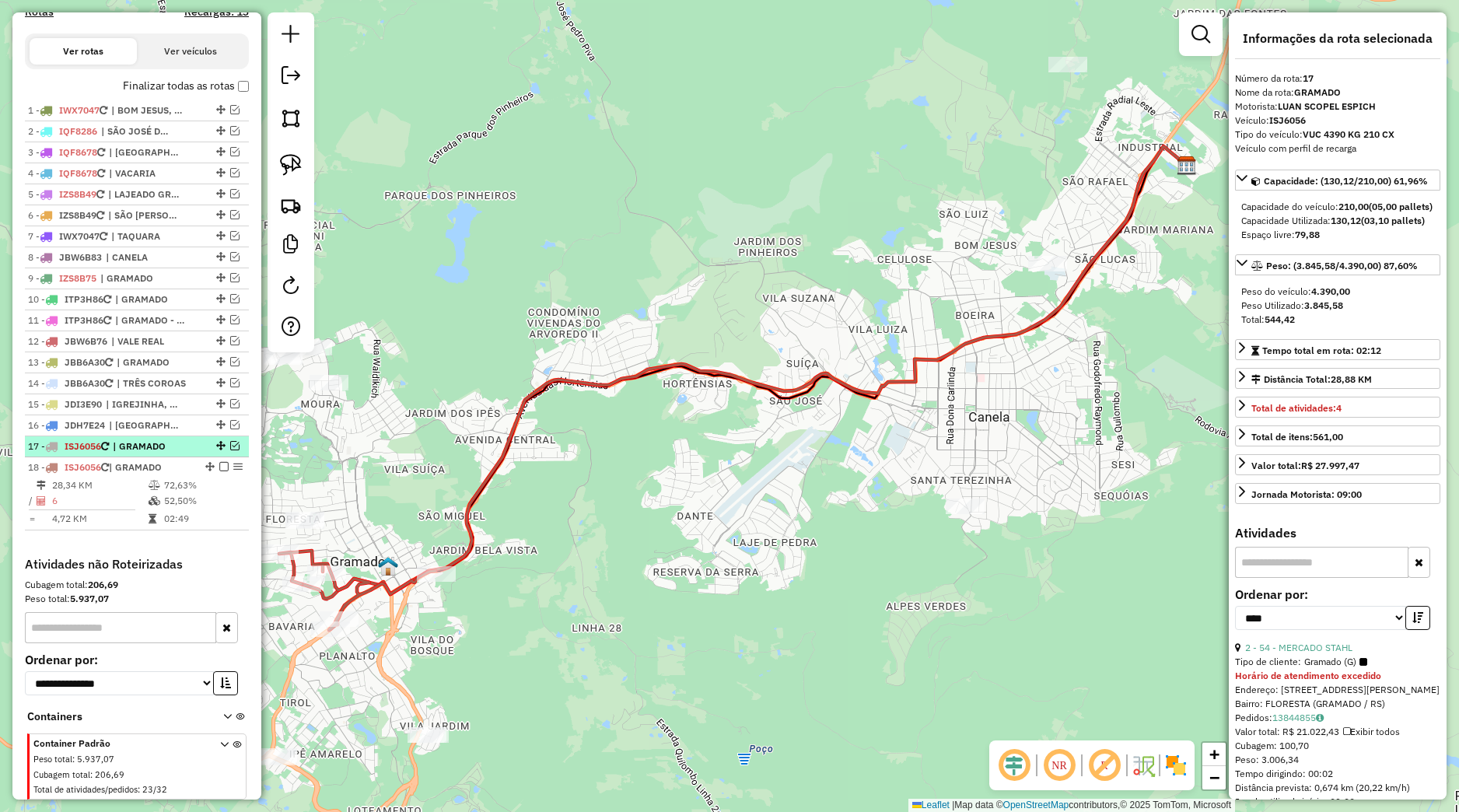
click at [230, 450] on em at bounding box center [234, 445] width 9 height 9
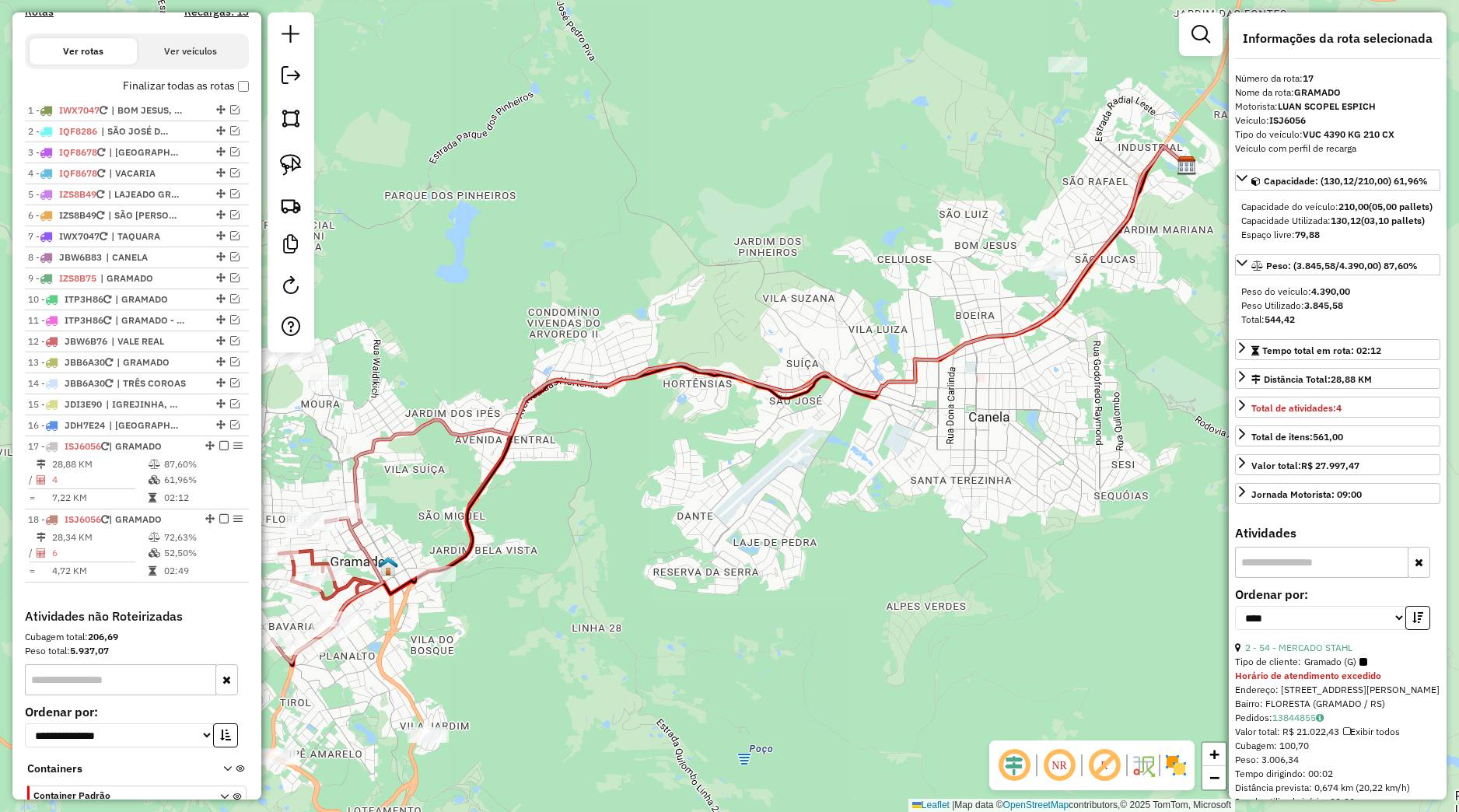
drag, startPoint x: 697, startPoint y: 548, endPoint x: 767, endPoint y: 523, distance: 74.3
click at [767, 523] on div "Janela de atendimento Grade de atendimento Capacidade Transportadoras Veículos …" at bounding box center [729, 406] width 1459 height 812
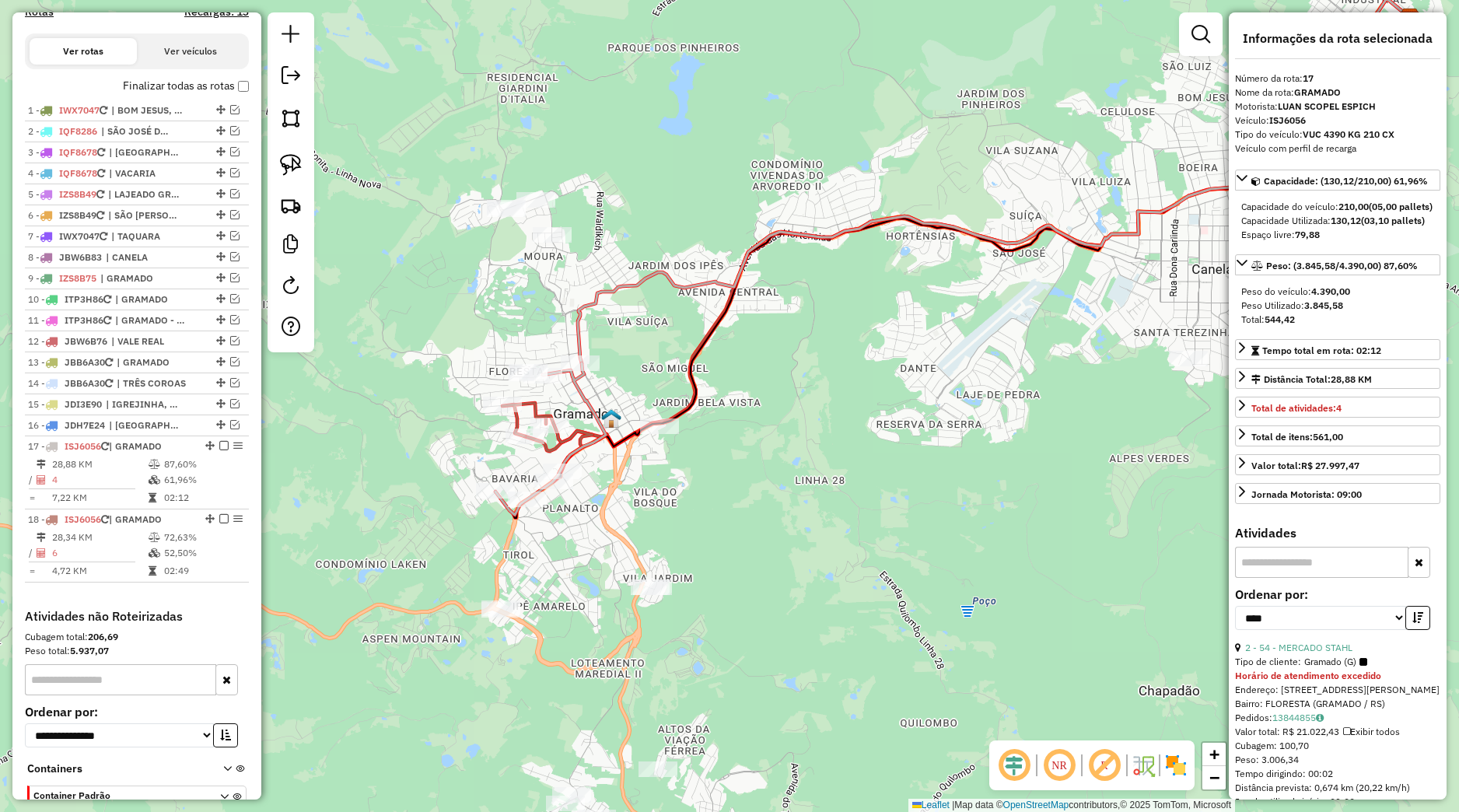
drag, startPoint x: 620, startPoint y: 643, endPoint x: 632, endPoint y: 491, distance: 152.5
click at [634, 492] on div "Janela de atendimento Grade de atendimento Capacidade Transportadoras Veículos …" at bounding box center [729, 406] width 1459 height 812
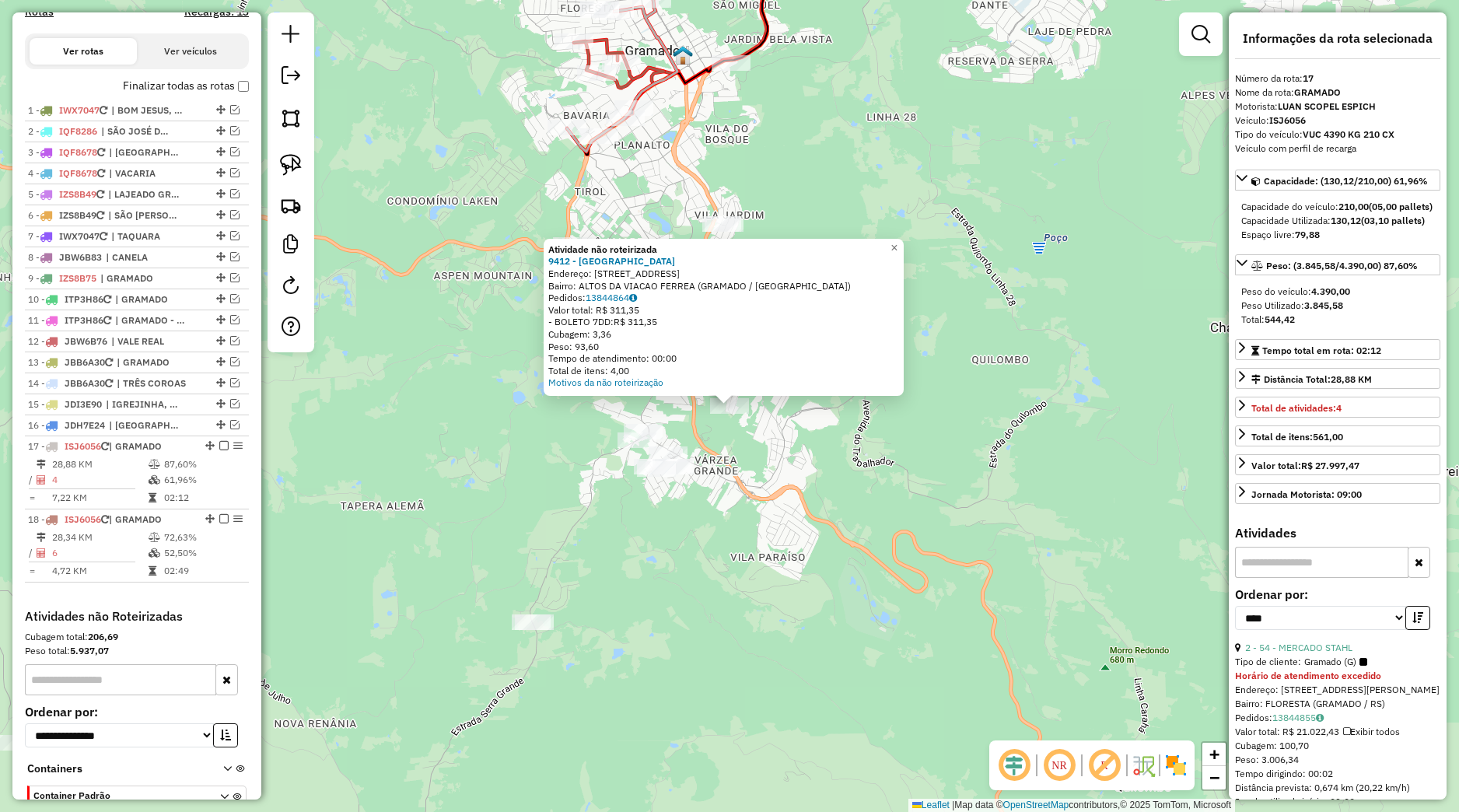
click at [714, 544] on div "Atividade não roteirizada 9412 - BAR DO BAIANO Endereço: Rua Boca de Leao 259 B…" at bounding box center [729, 406] width 1459 height 812
click at [720, 538] on div "Atividade não roteirizada 9412 - BAR DO BAIANO Endereço: Rua Boca de Leao 259 B…" at bounding box center [729, 406] width 1459 height 812
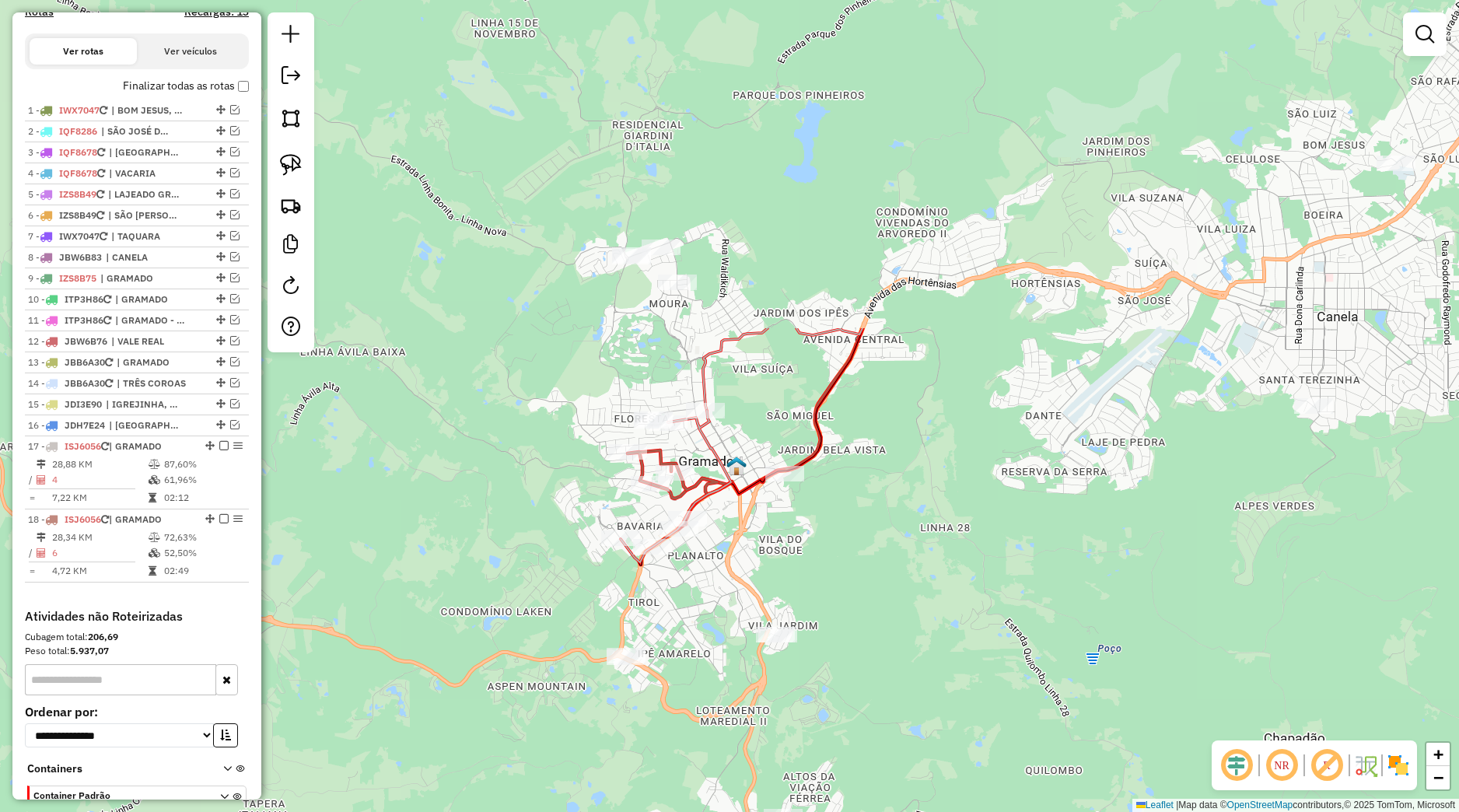
drag, startPoint x: 754, startPoint y: 318, endPoint x: 795, endPoint y: 661, distance: 345.4
click at [795, 661] on div "Janela de atendimento Grade de atendimento Capacidade Transportadoras Veículos …" at bounding box center [729, 406] width 1459 height 812
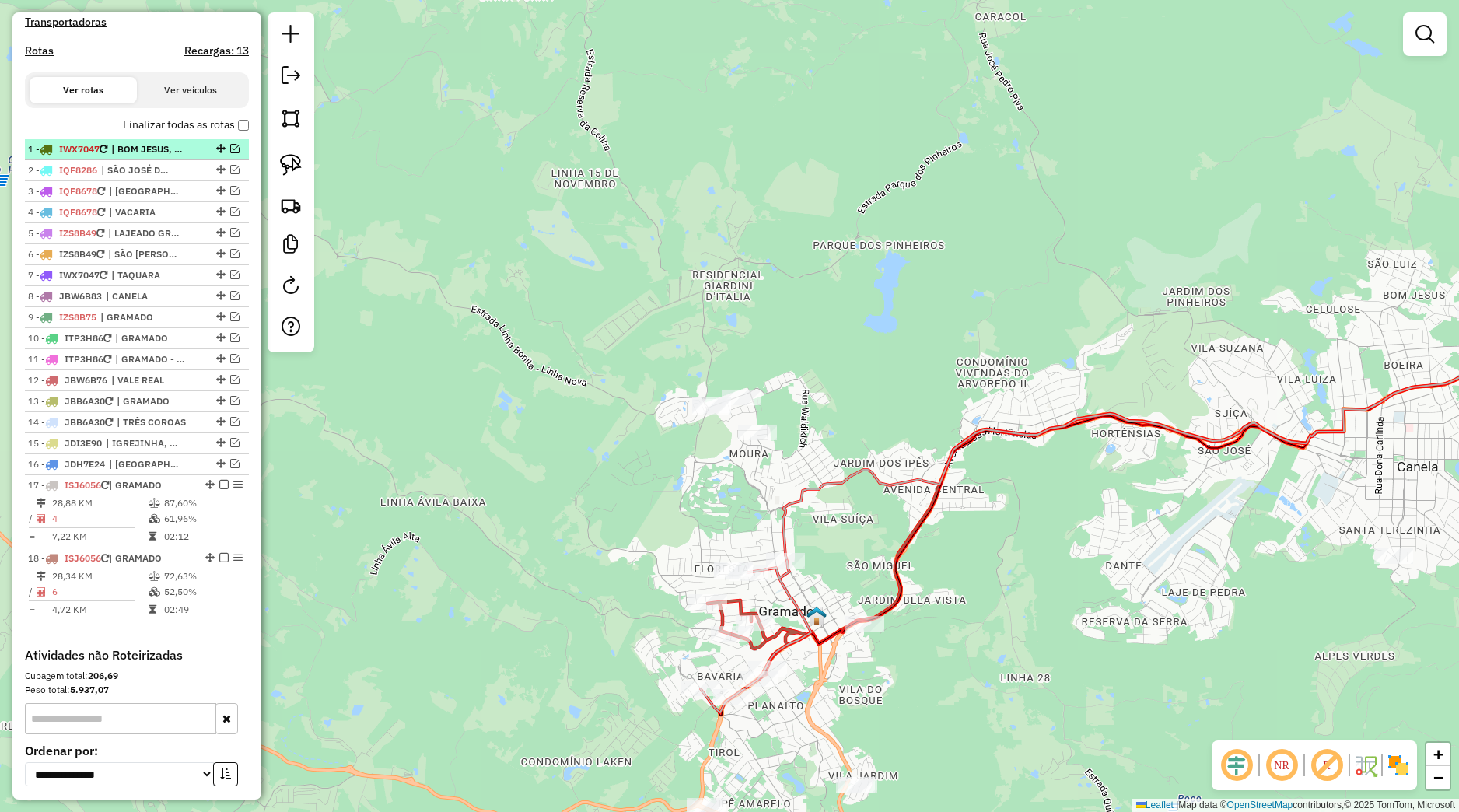
scroll to position [447, 0]
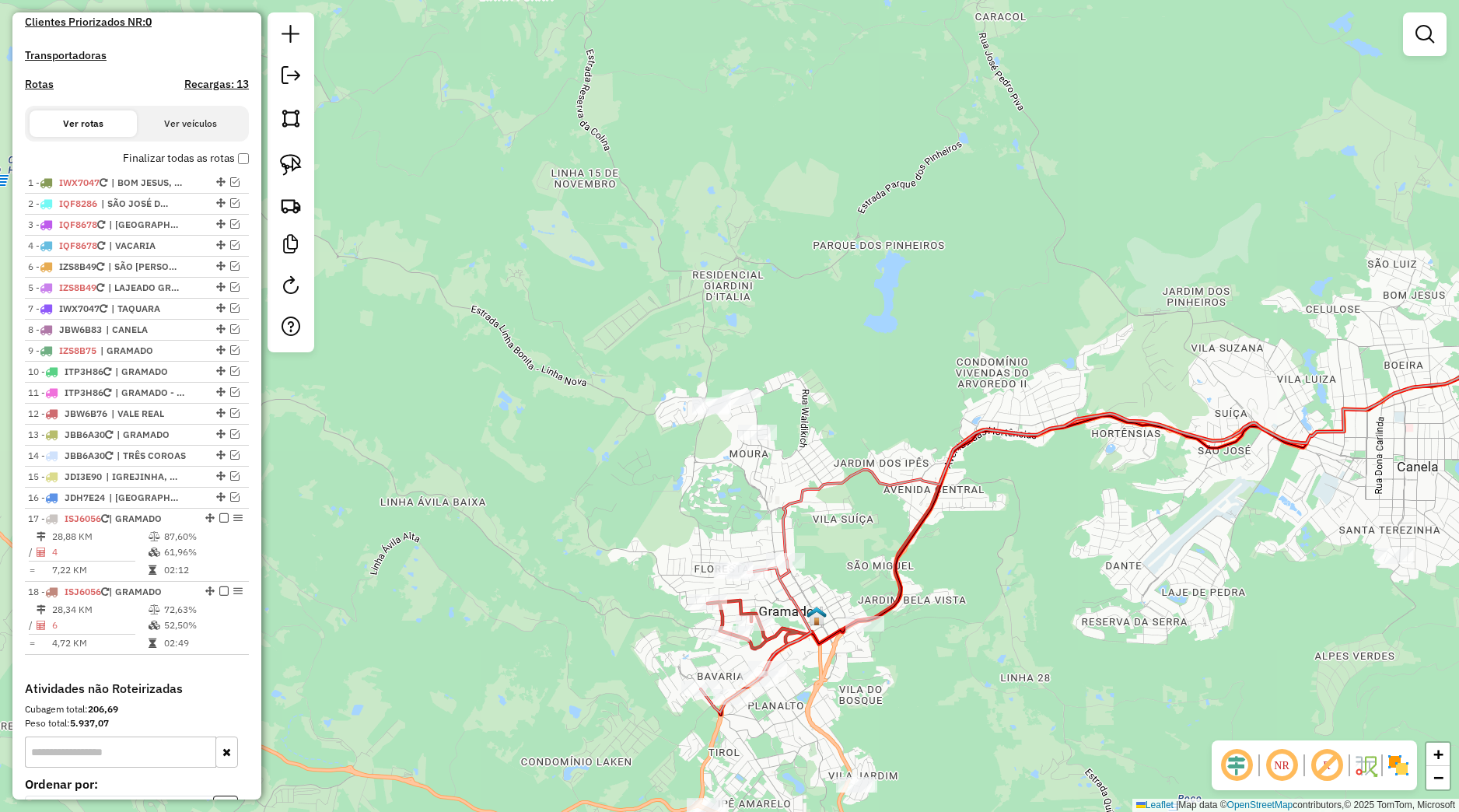
drag, startPoint x: 203, startPoint y: 306, endPoint x: 194, endPoint y: 279, distance: 28.5
click at [196, 271] on div at bounding box center [219, 266] width 47 height 9
select select "*********"
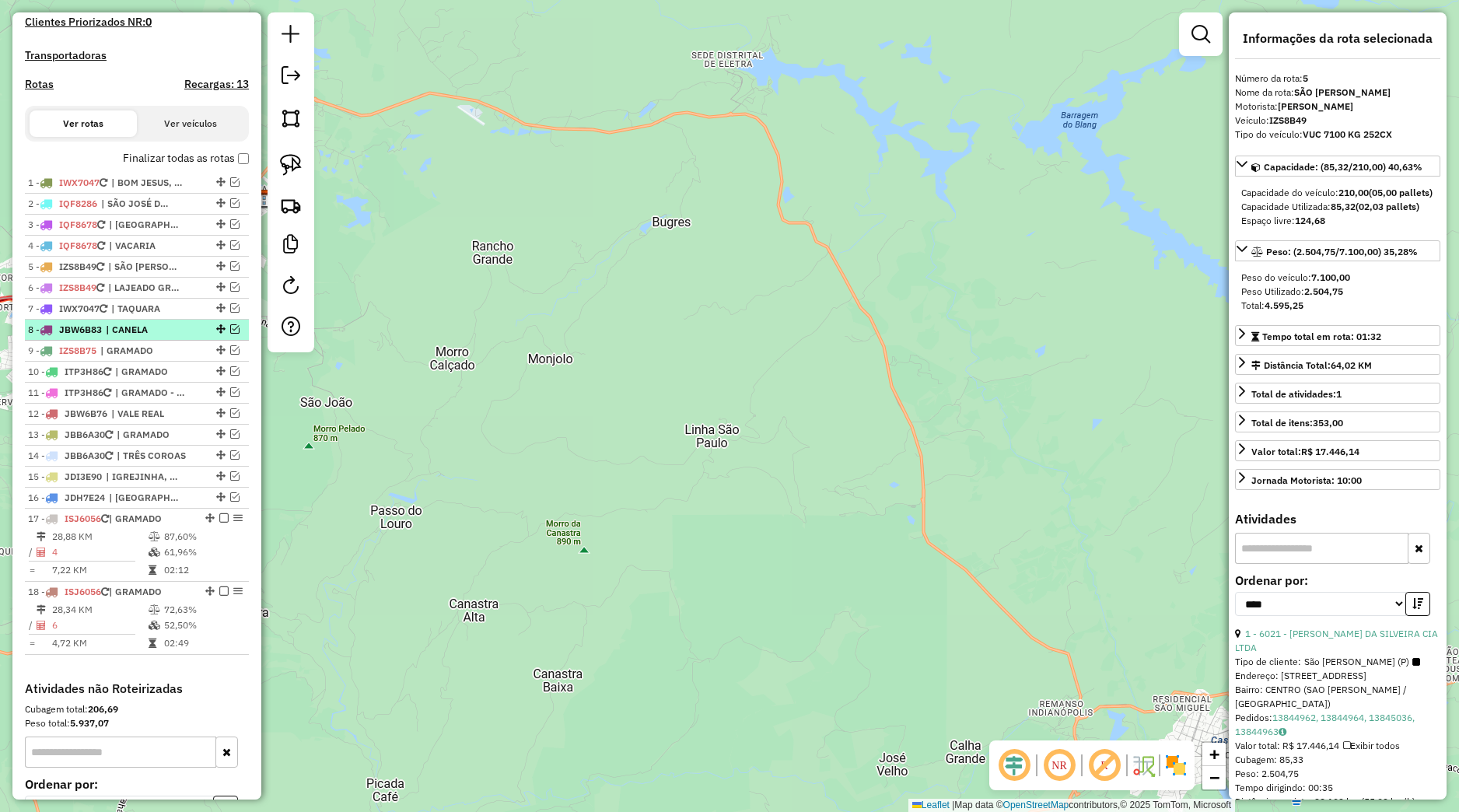
click at [230, 333] on em at bounding box center [234, 328] width 9 height 9
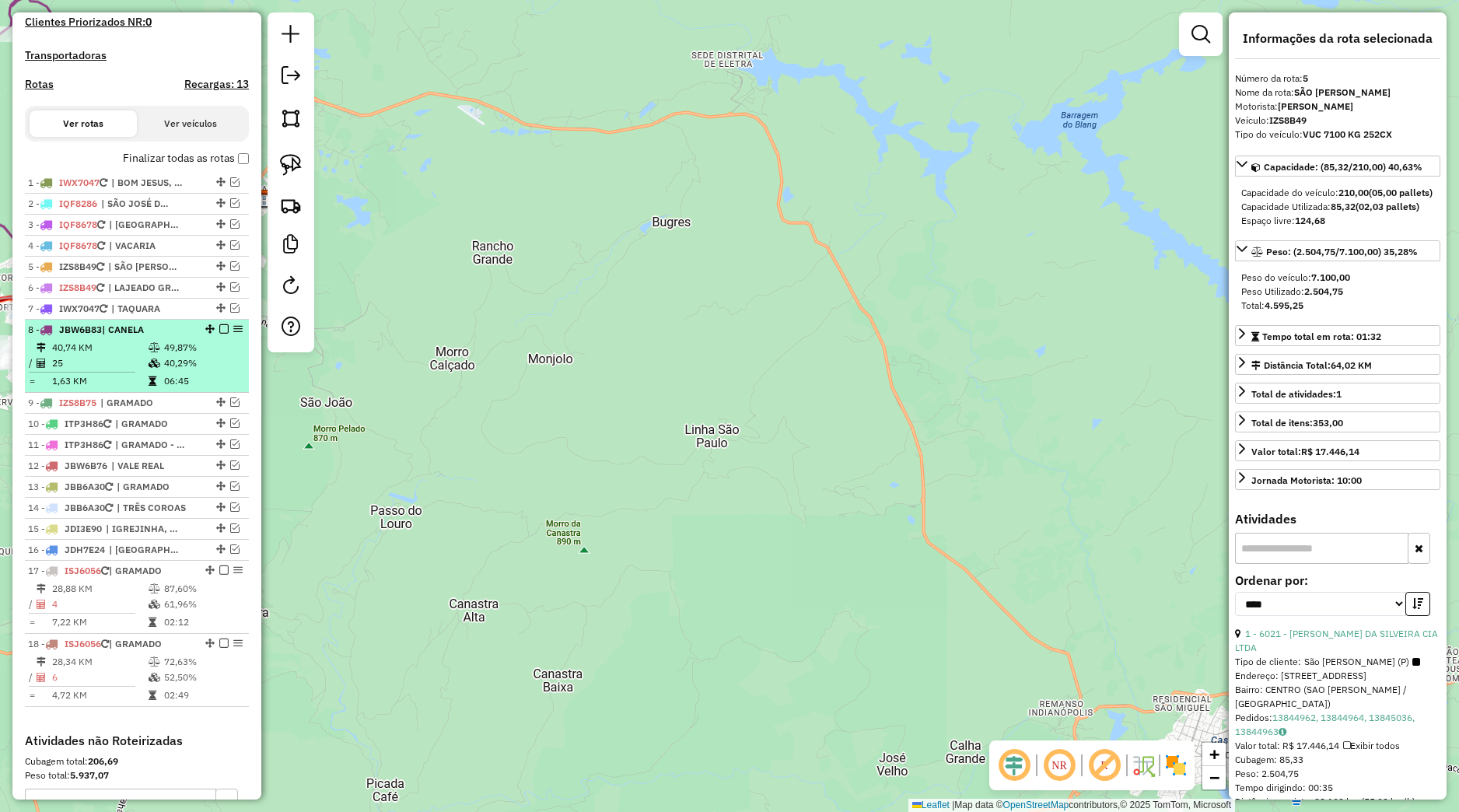
click at [200, 355] on li "8 - JBW6B83 | CANELA 40,74 KM 49,87% / 25 40,29% = 1,63 KM 06:45" at bounding box center [137, 356] width 224 height 74
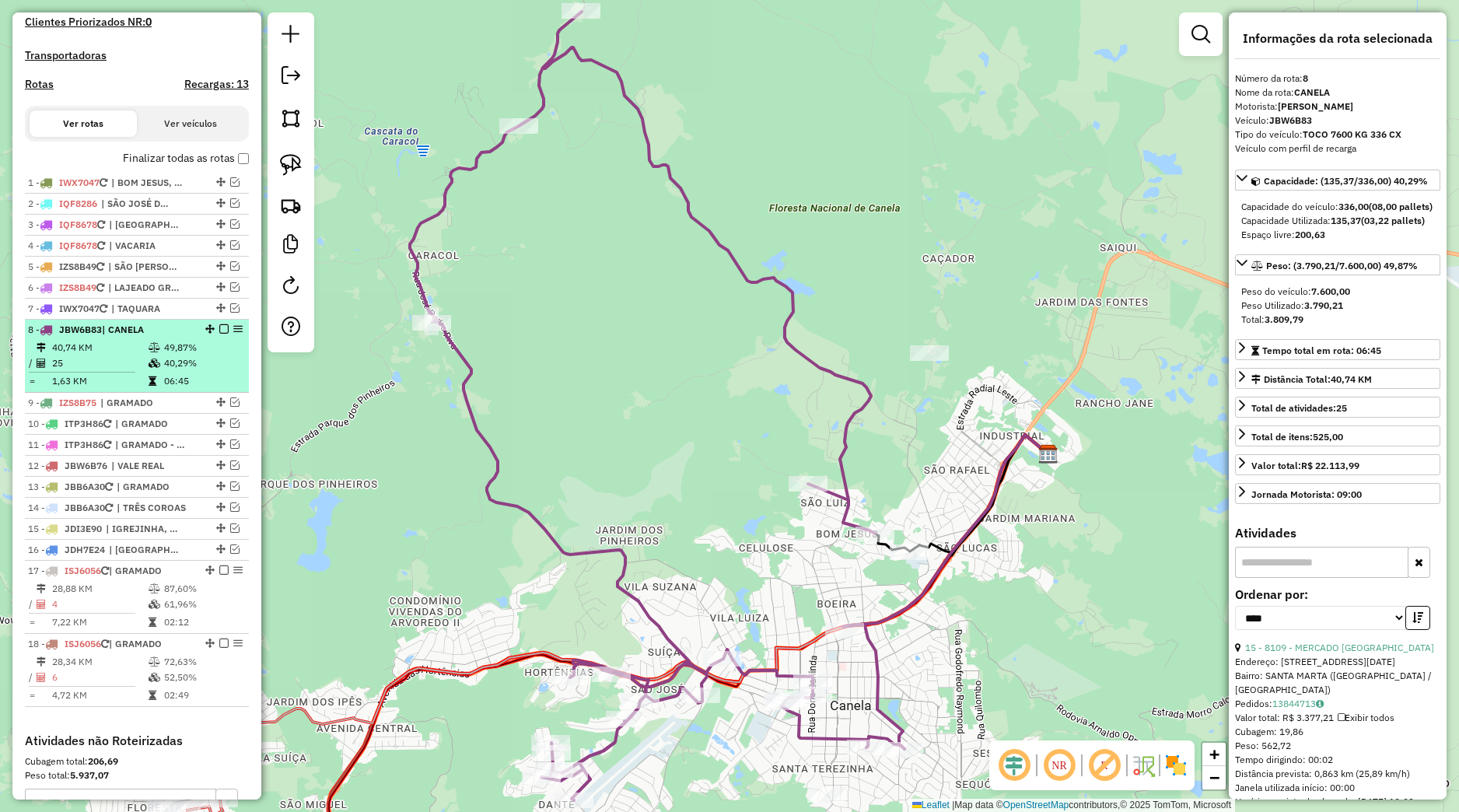
click at [220, 333] on em at bounding box center [224, 328] width 9 height 9
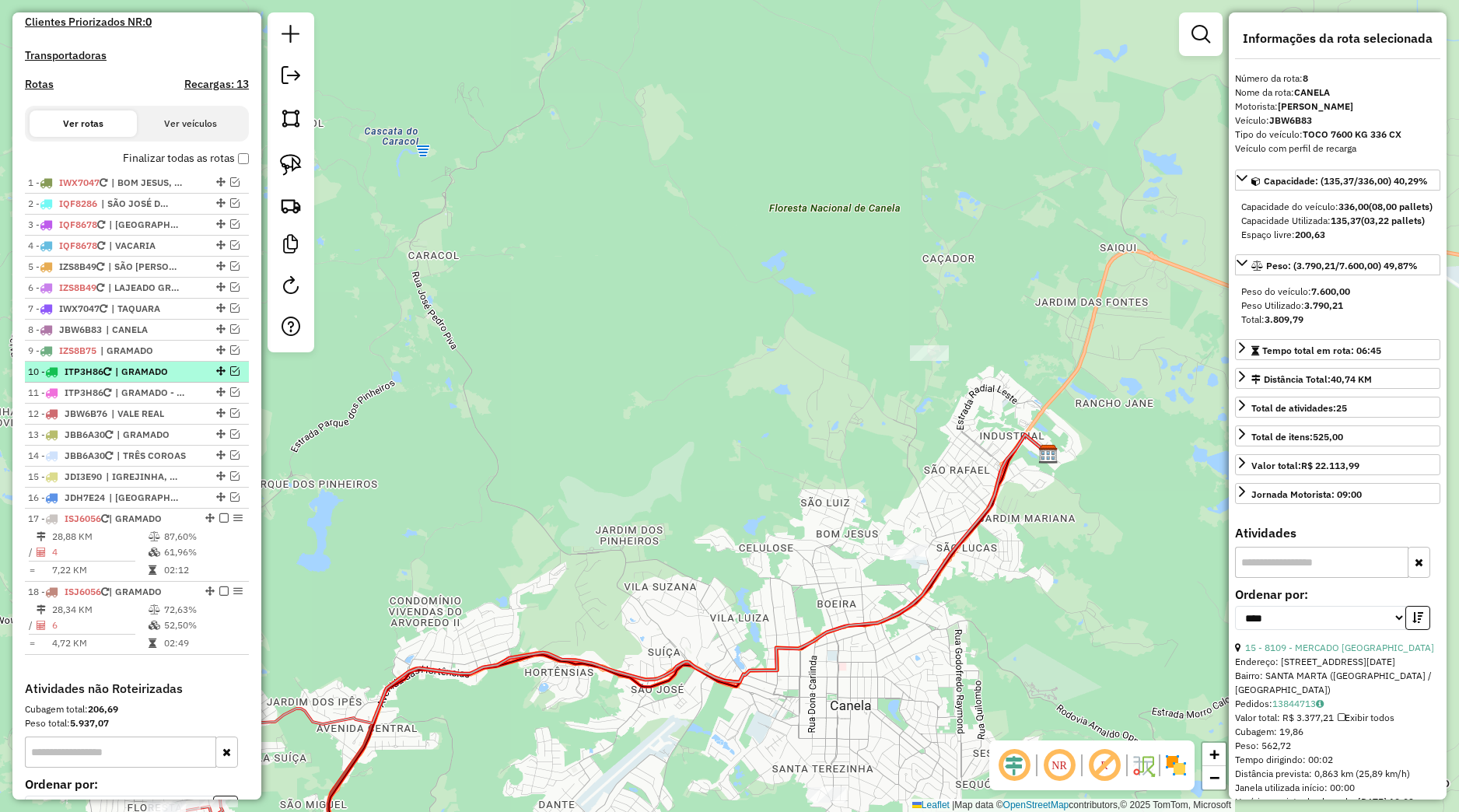
click at [171, 379] on span "| GRAMADO" at bounding box center [151, 372] width 72 height 14
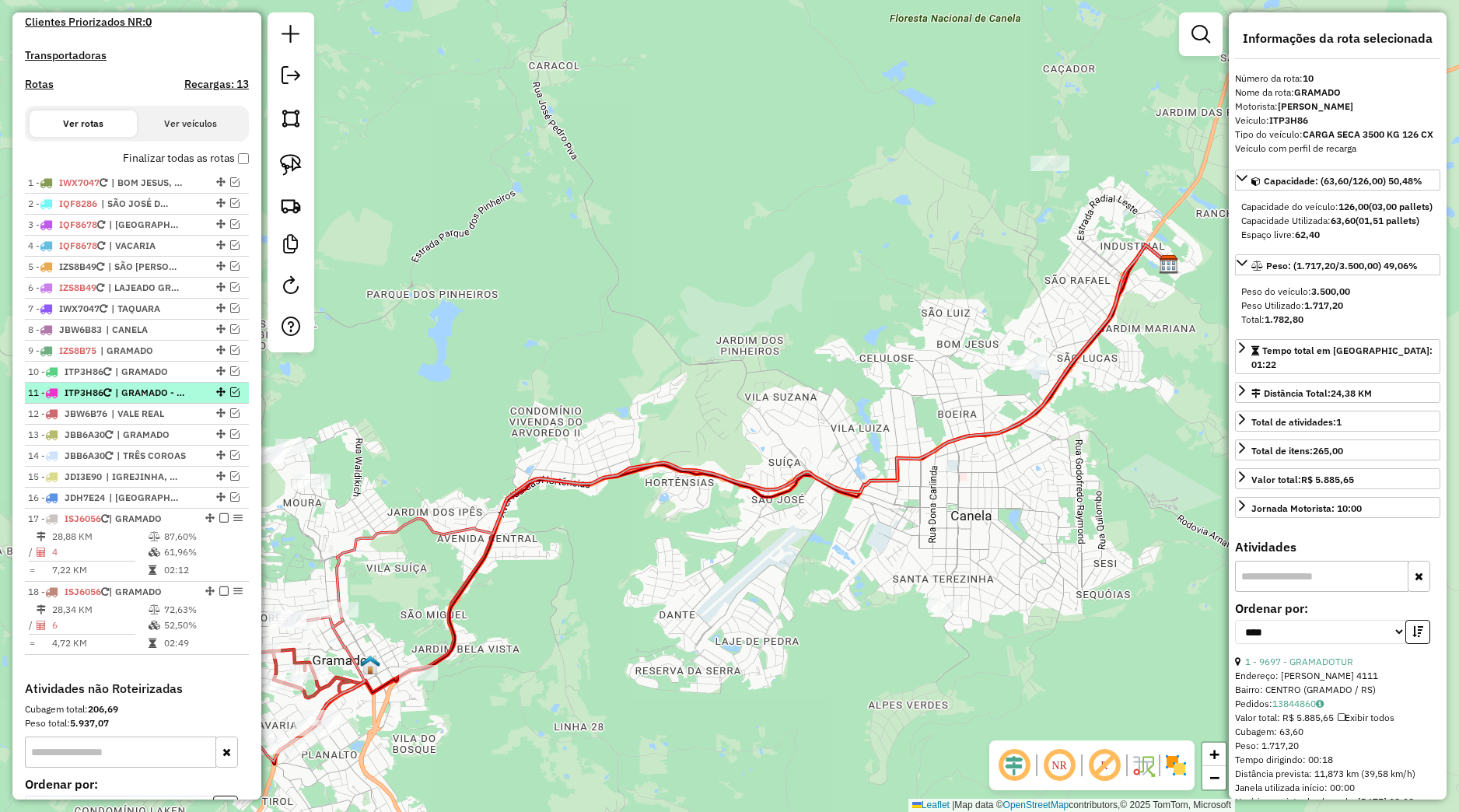
click at [167, 400] on span "| GRAMADO - COLONIAS" at bounding box center [151, 392] width 72 height 14
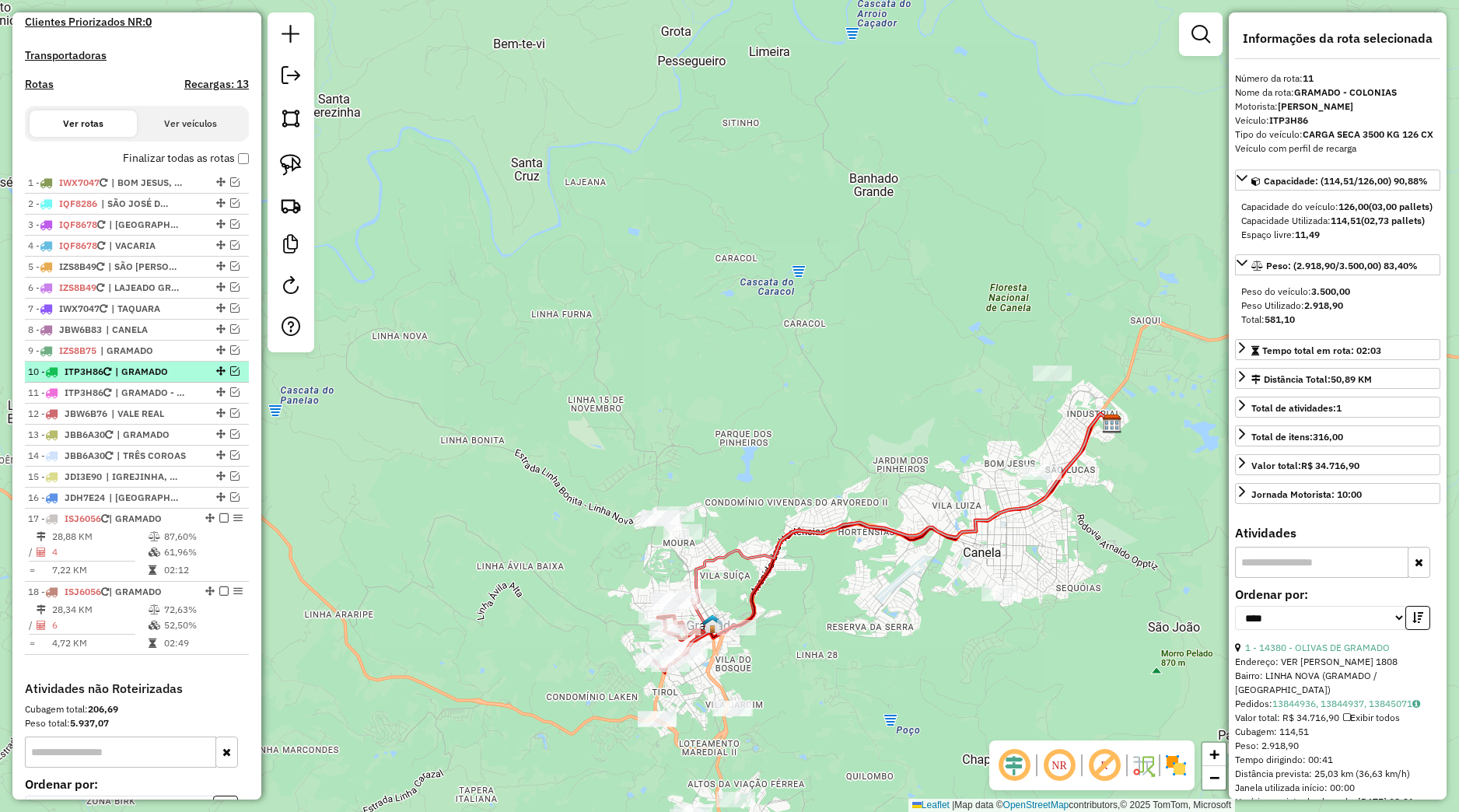
click at [174, 379] on span "| GRAMADO" at bounding box center [151, 372] width 72 height 14
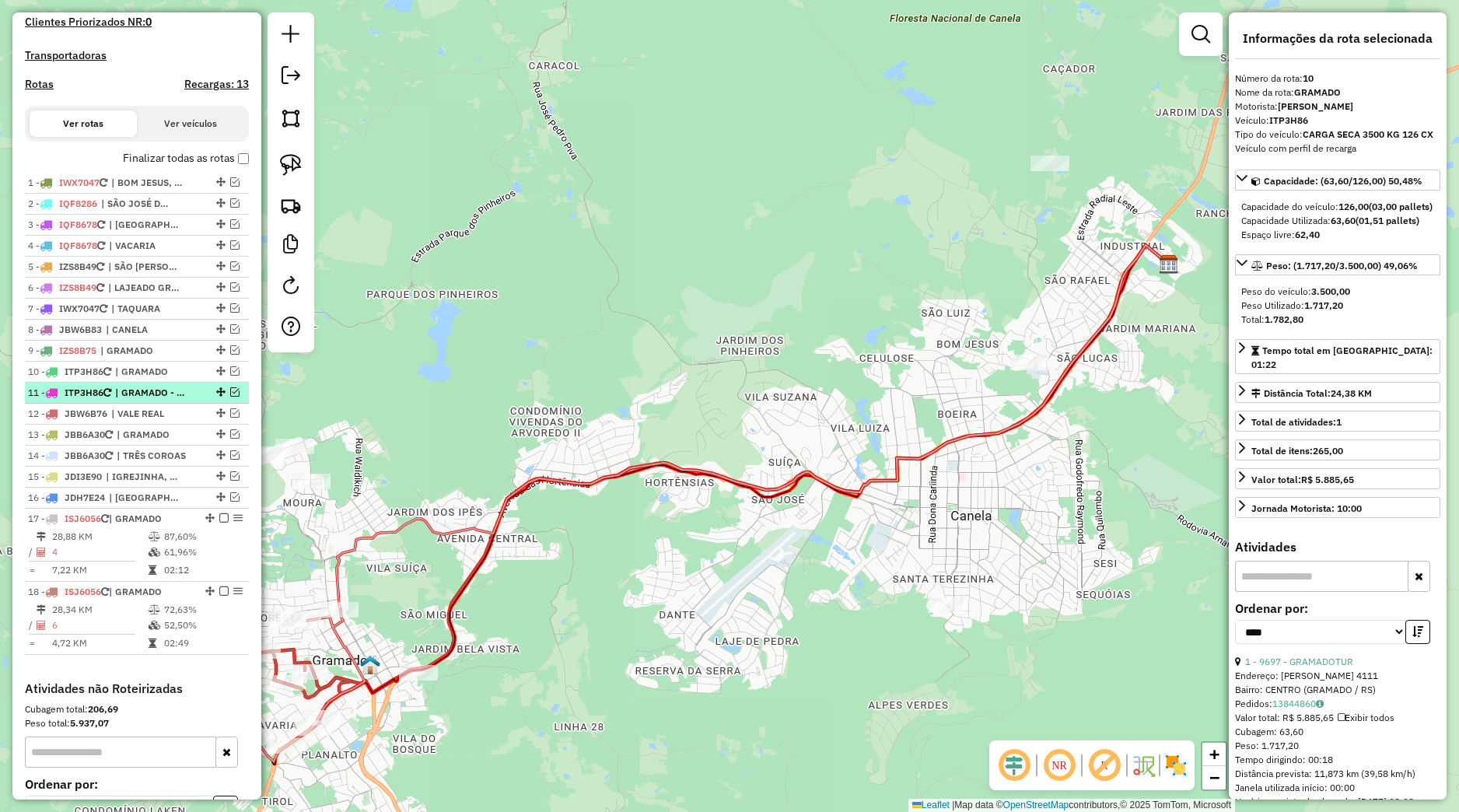
click at [167, 400] on span "| GRAMADO - COLONIAS" at bounding box center [151, 392] width 72 height 14
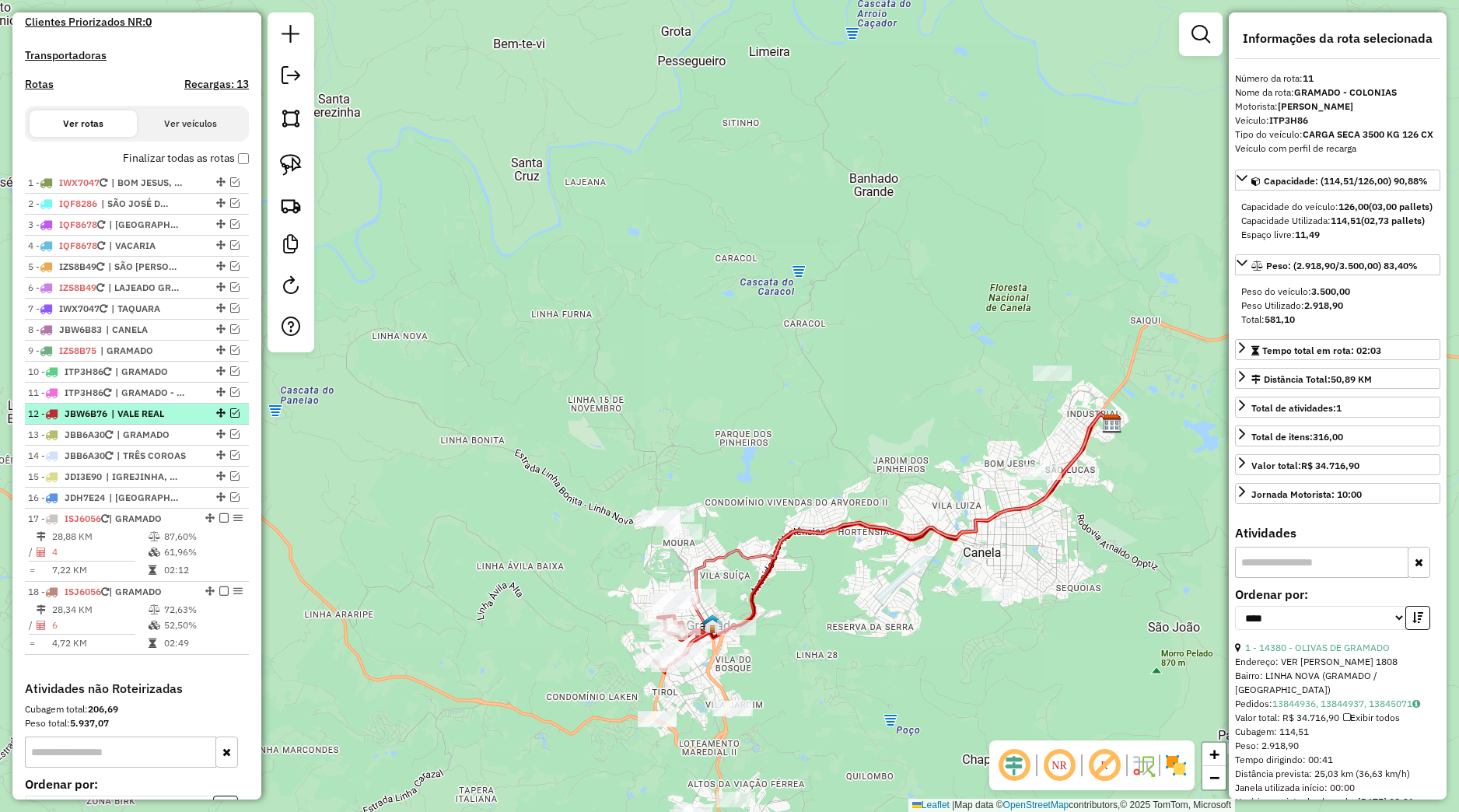
click at [162, 421] on span "| VALE REAL" at bounding box center [147, 414] width 72 height 14
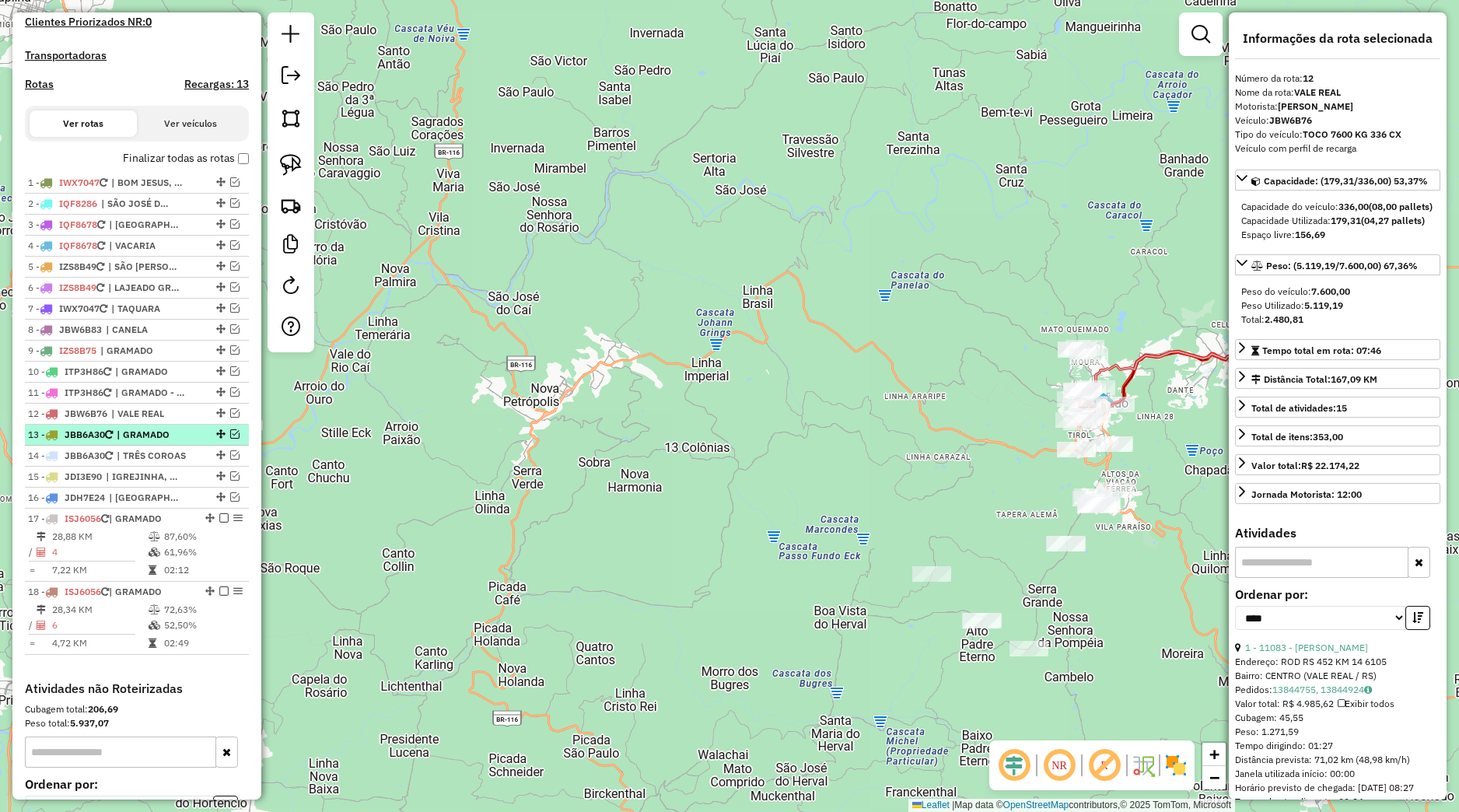
click at [160, 442] on span "| GRAMADO" at bounding box center [152, 434] width 72 height 14
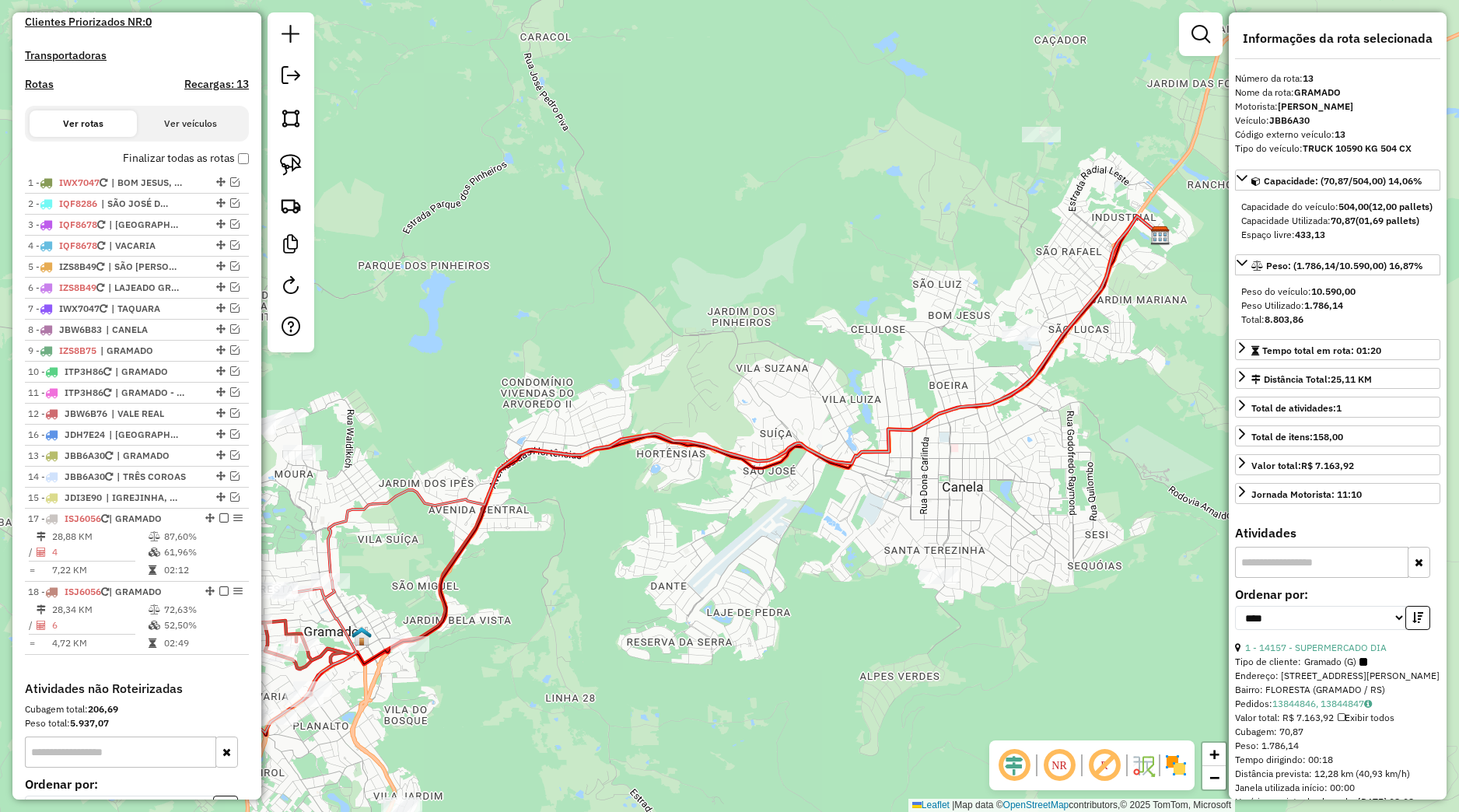
drag, startPoint x: 205, startPoint y: 514, endPoint x: 177, endPoint y: 445, distance: 74.5
click at [177, 442] on div "16 - JDH7E24 | NOVA PETROPOLIS, NOVA PETROPOLIS - COLONIAS, VALE REAL" at bounding box center [137, 434] width 218 height 14
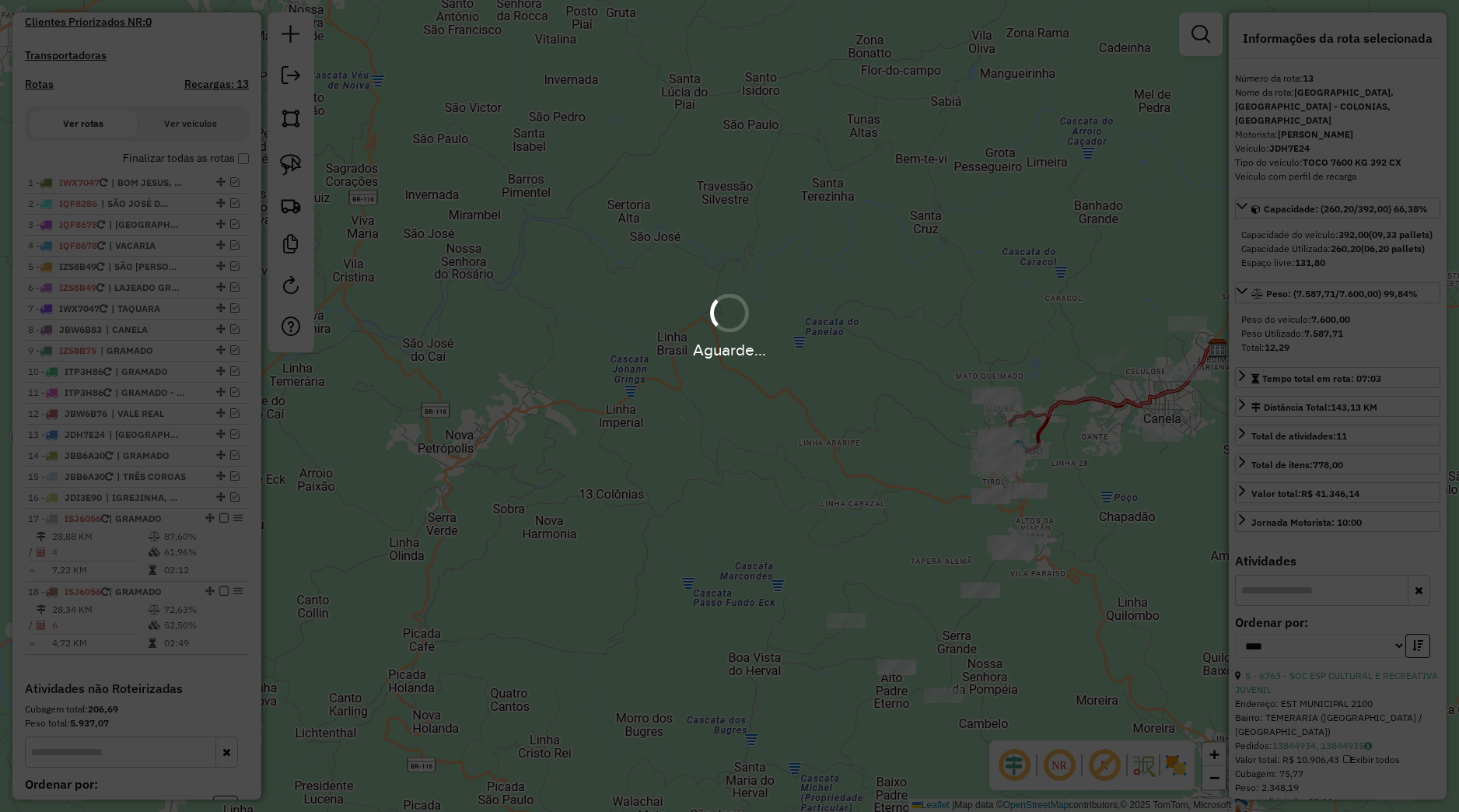
click at [230, 438] on em at bounding box center [234, 433] width 9 height 9
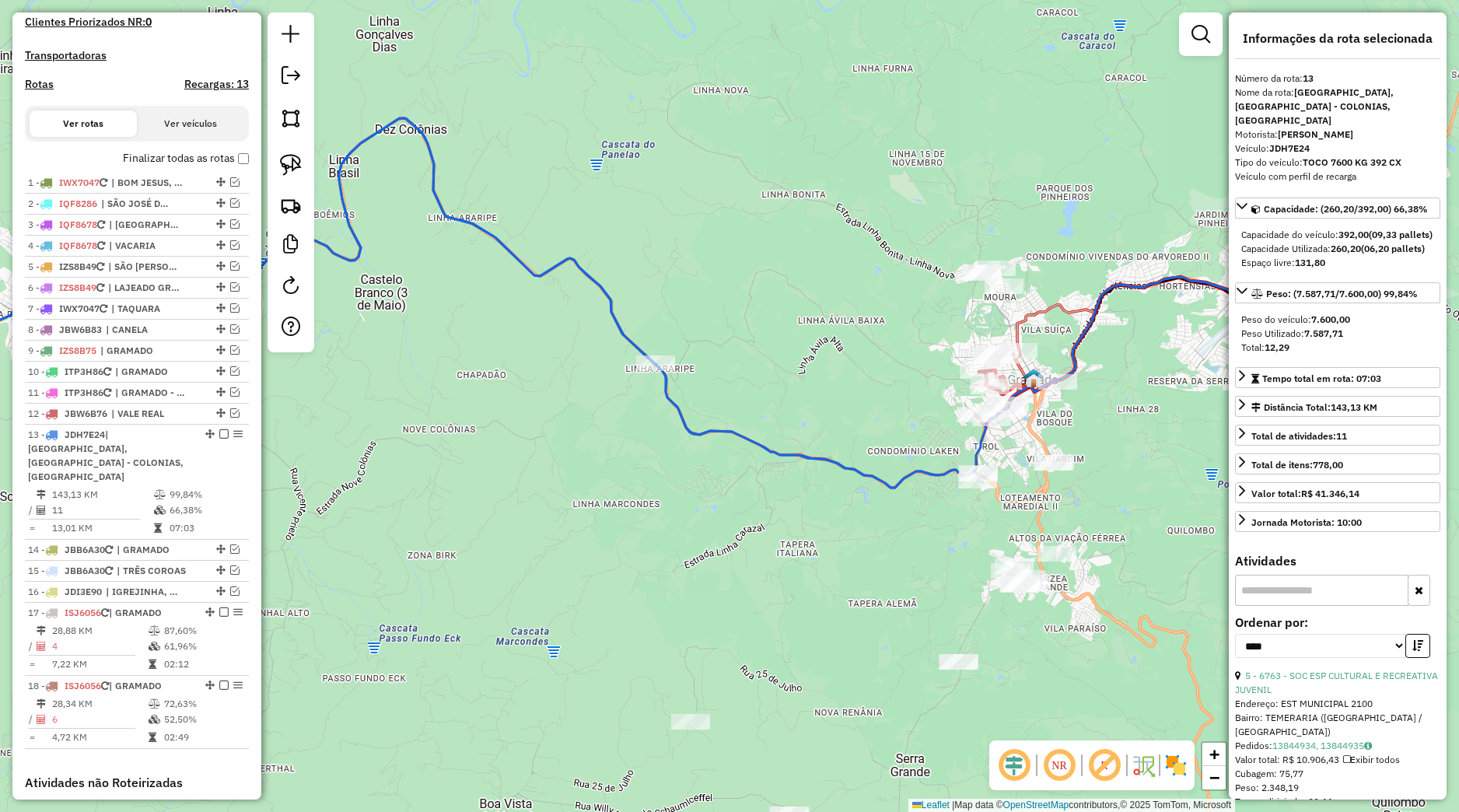
click at [291, 156] on link at bounding box center [291, 165] width 34 height 34
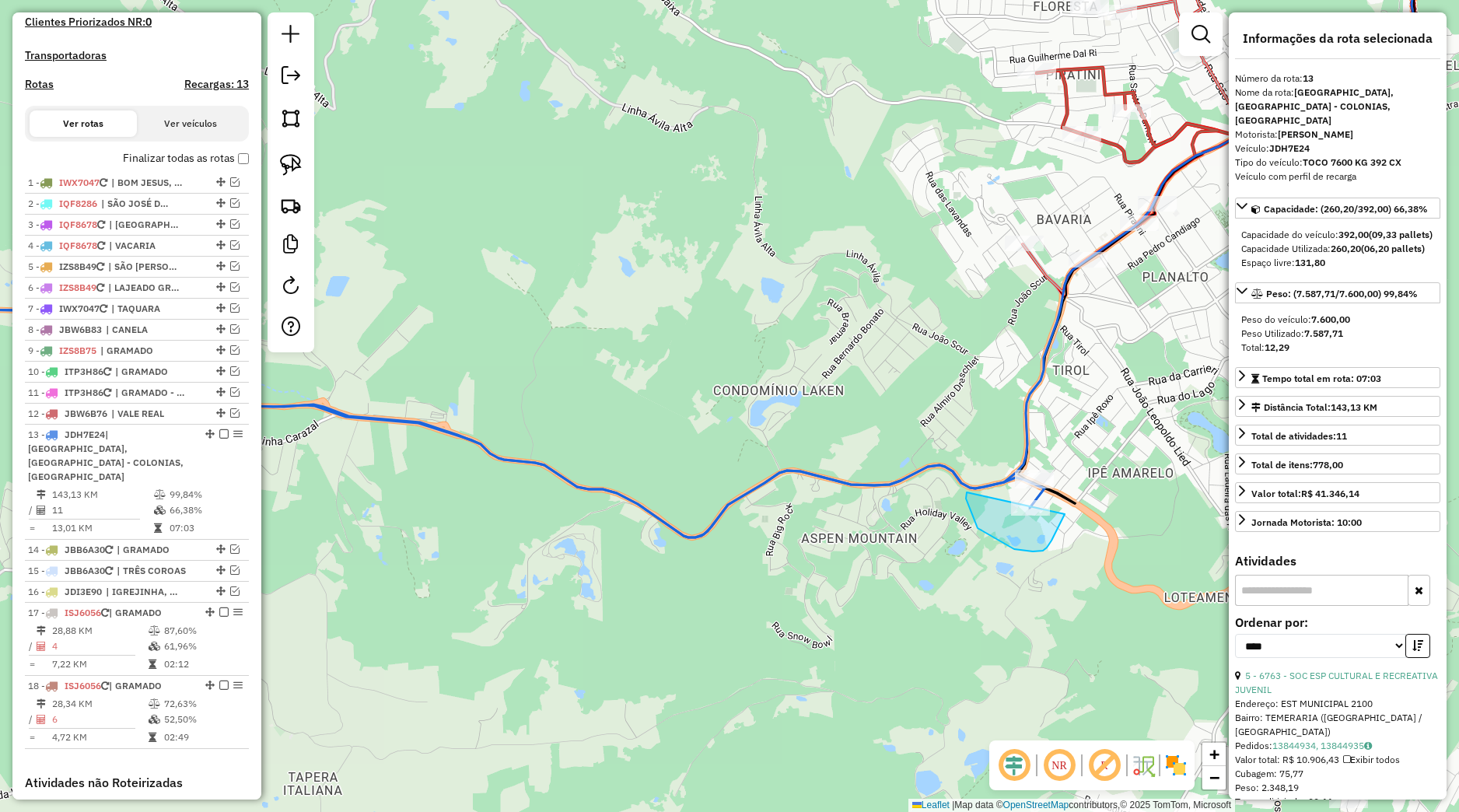
drag, startPoint x: 978, startPoint y: 528, endPoint x: 1065, endPoint y: 514, distance: 88.1
click at [1065, 514] on g at bounding box center [656, 180] width 1605 height 741
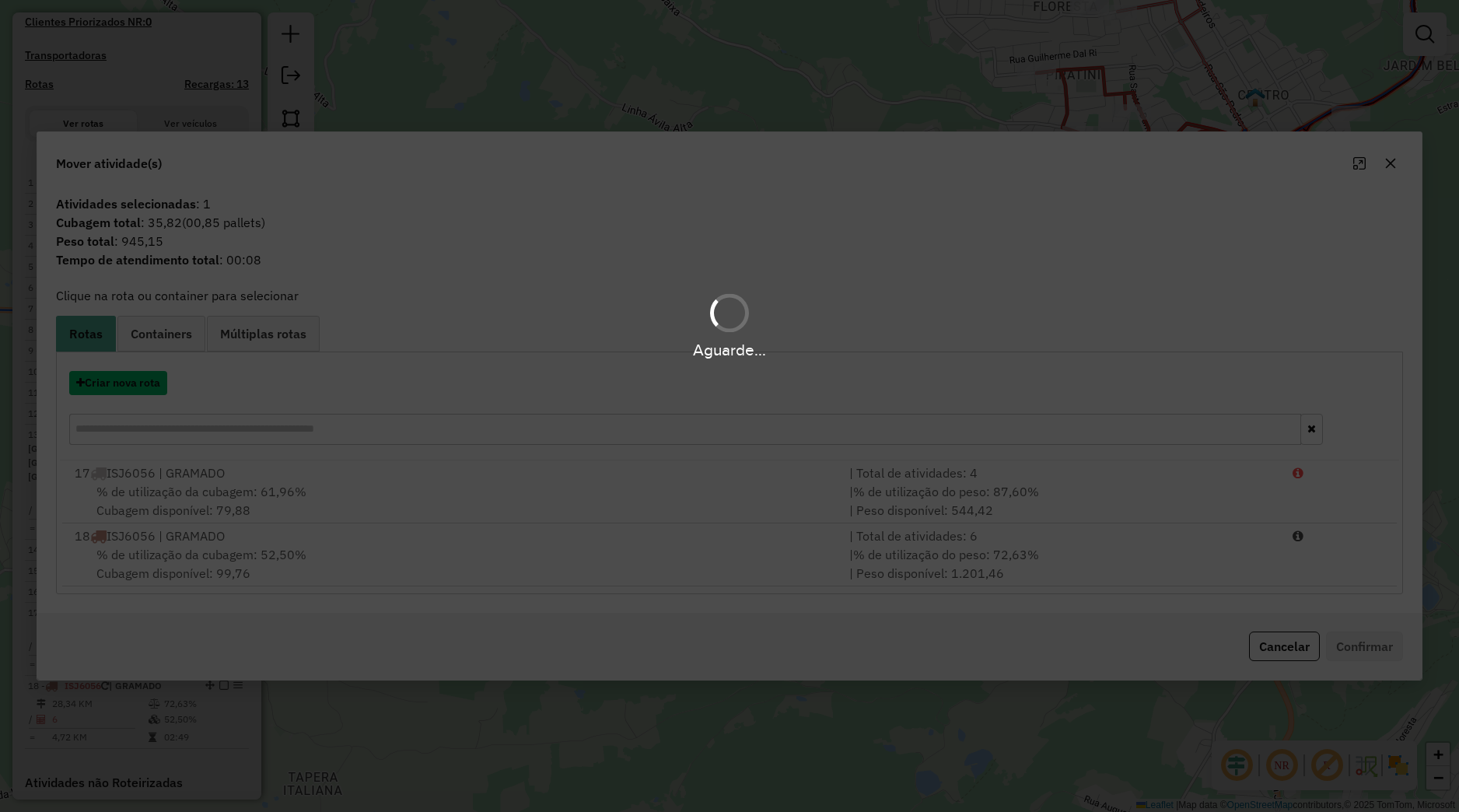
click at [154, 380] on button "Criar nova rota" at bounding box center [118, 383] width 98 height 24
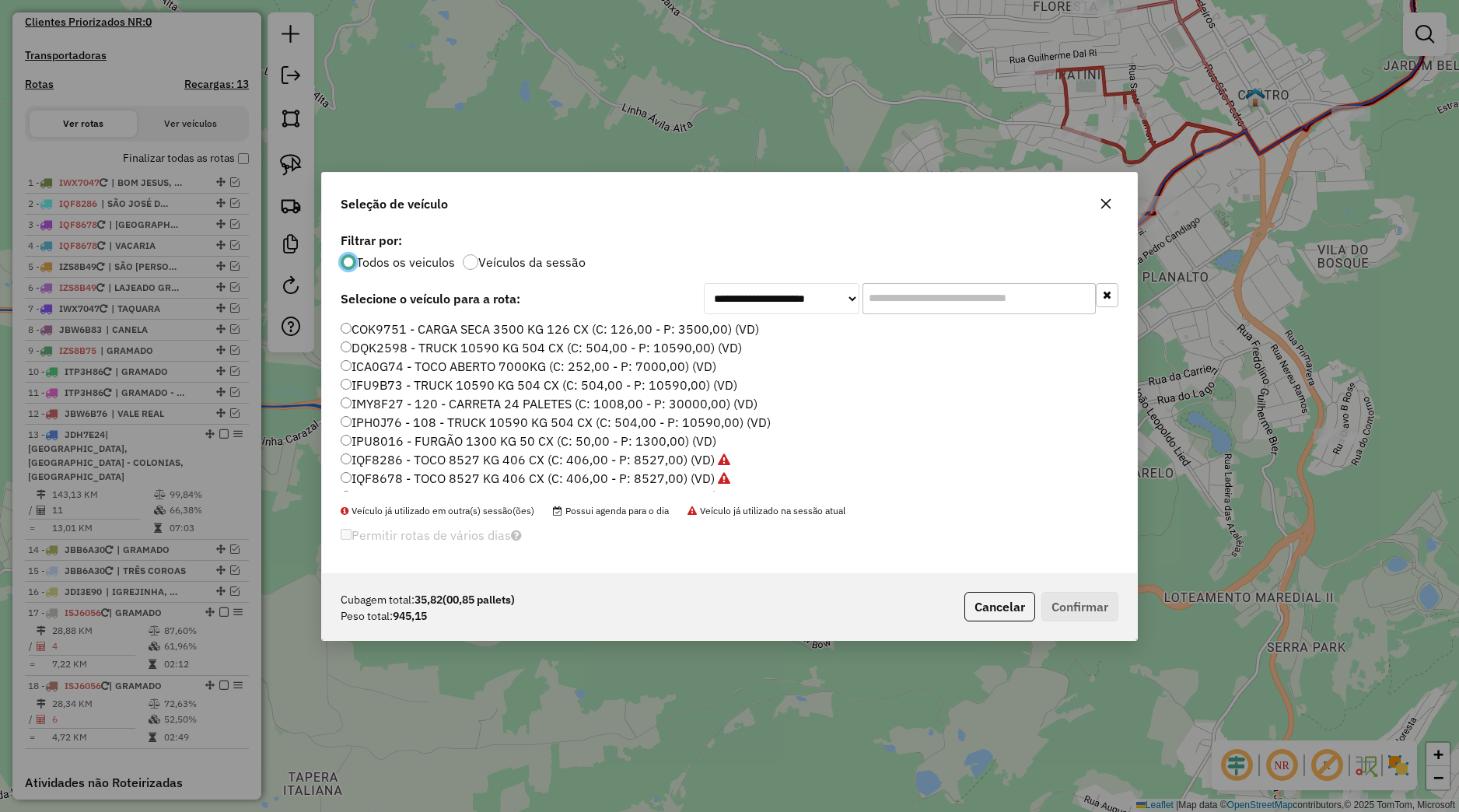
scroll to position [351, 0]
click at [399, 381] on label "JDH7E34 - TOCO 7600 KG 392 CX (C: 392,00 - P: 7600,00) (VD)" at bounding box center [529, 388] width 376 height 19
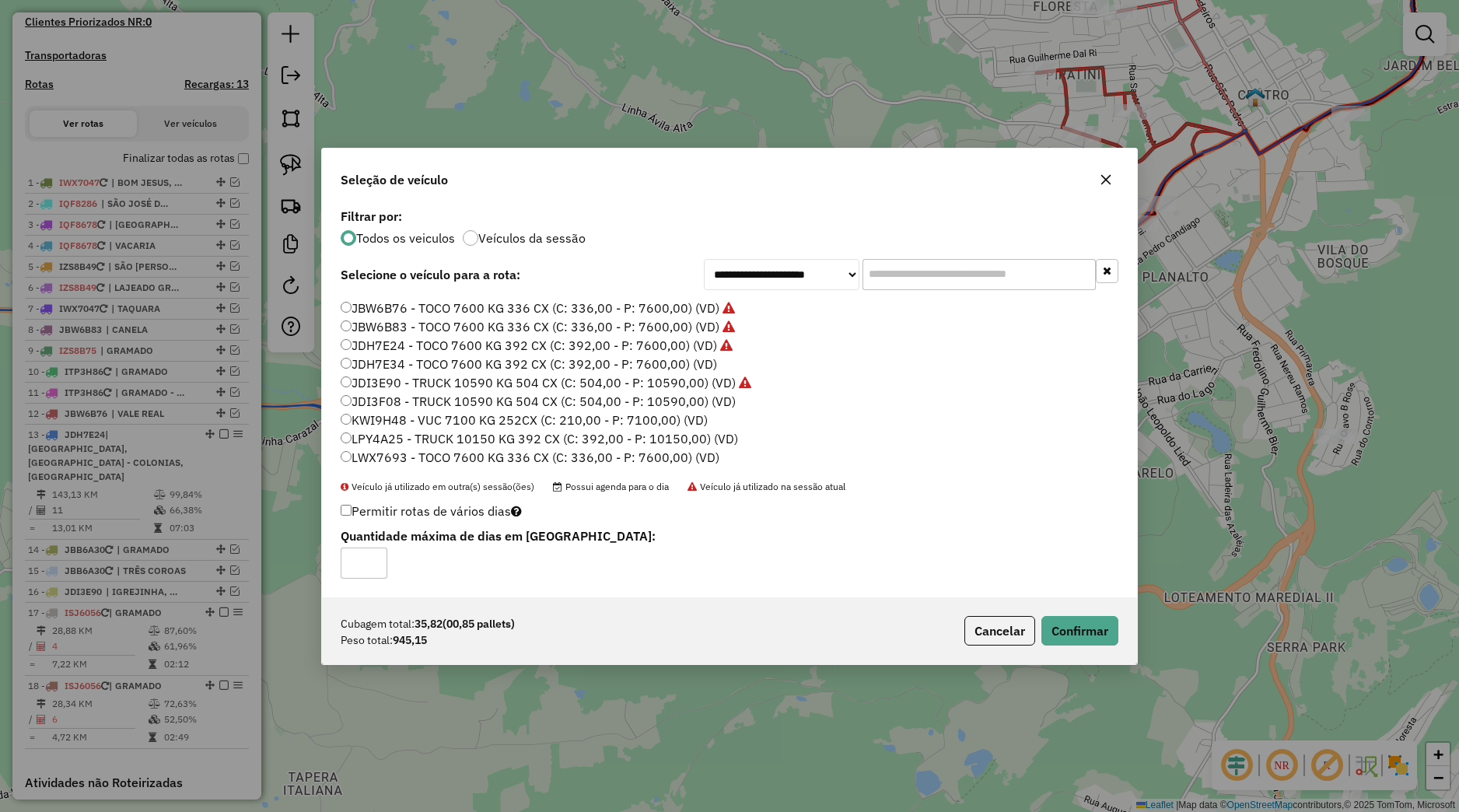
click at [389, 344] on label "JDH7E24 - TOCO 7600 KG 392 CX (C: 392,00 - P: 7600,00) (VD)" at bounding box center [537, 345] width 392 height 19
click at [1062, 628] on button "Confirmar" at bounding box center [1080, 631] width 77 height 30
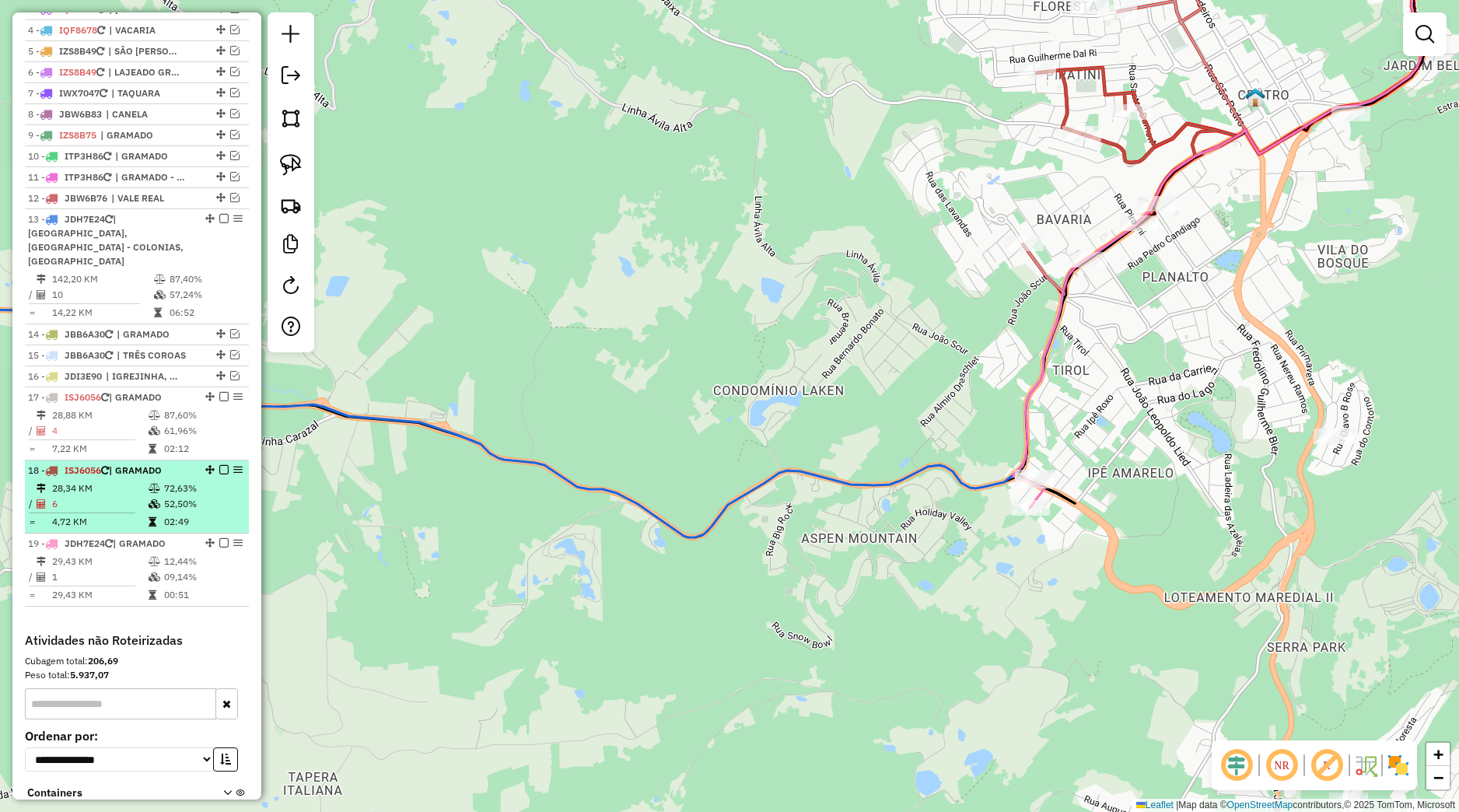
scroll to position [666, 0]
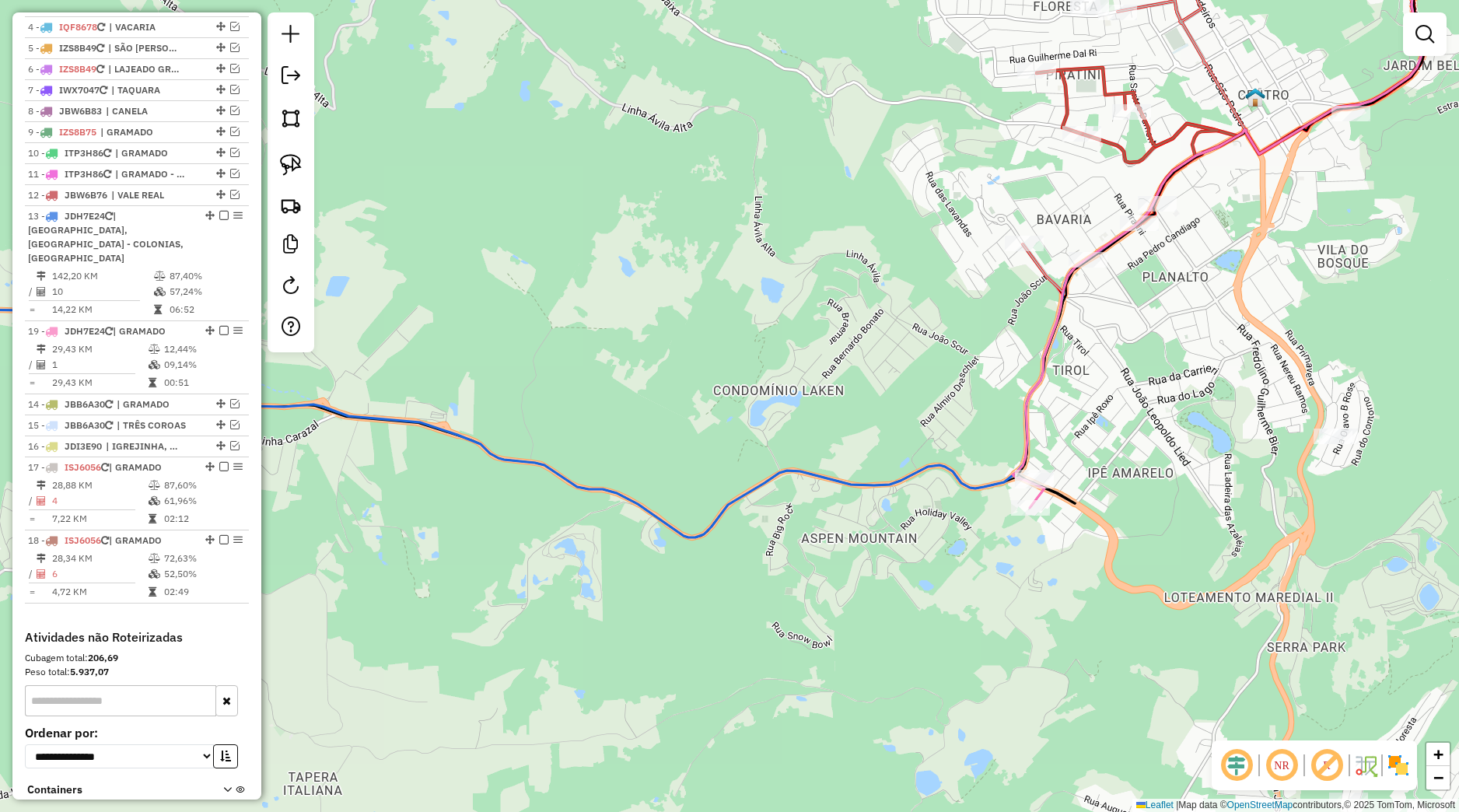
drag, startPoint x: 192, startPoint y: 540, endPoint x: 165, endPoint y: 331, distance: 210.7
click at [165, 331] on div "19 - JDH7E24 | GRAMADO" at bounding box center [137, 331] width 218 height 14
select select "*********"
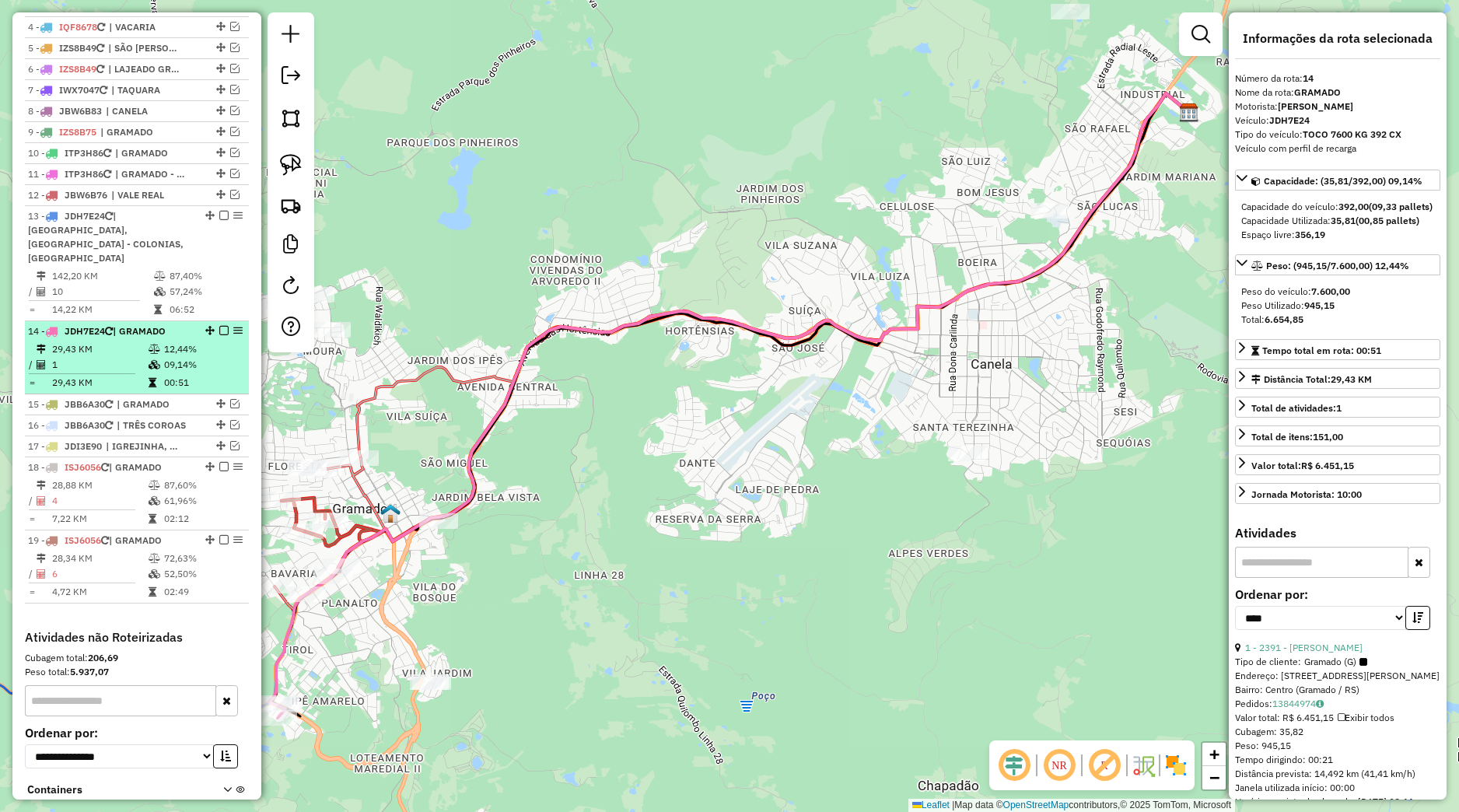
click at [205, 331] on em at bounding box center [209, 330] width 9 height 9
click at [220, 333] on em at bounding box center [224, 330] width 9 height 9
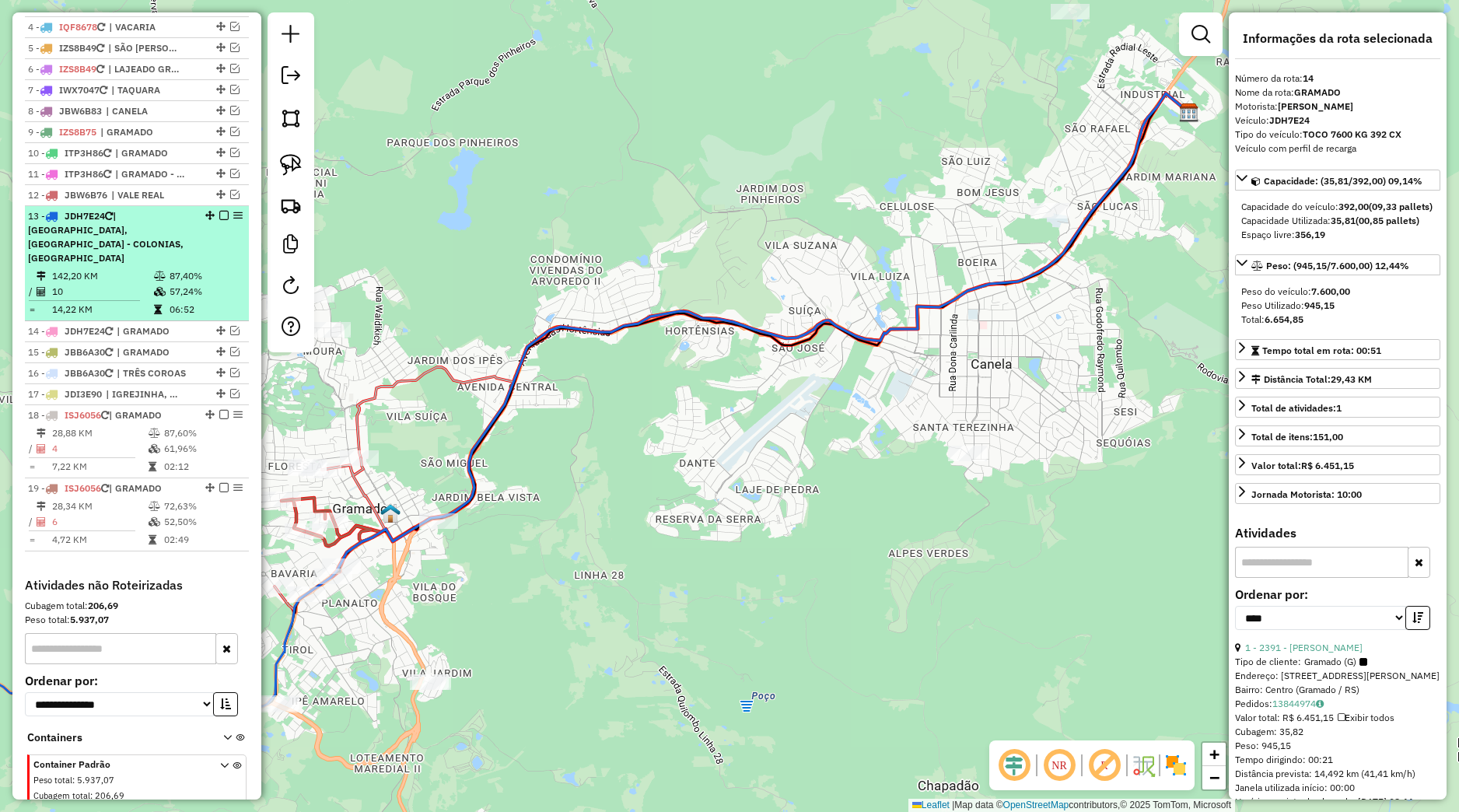
click at [220, 220] on em at bounding box center [224, 215] width 9 height 9
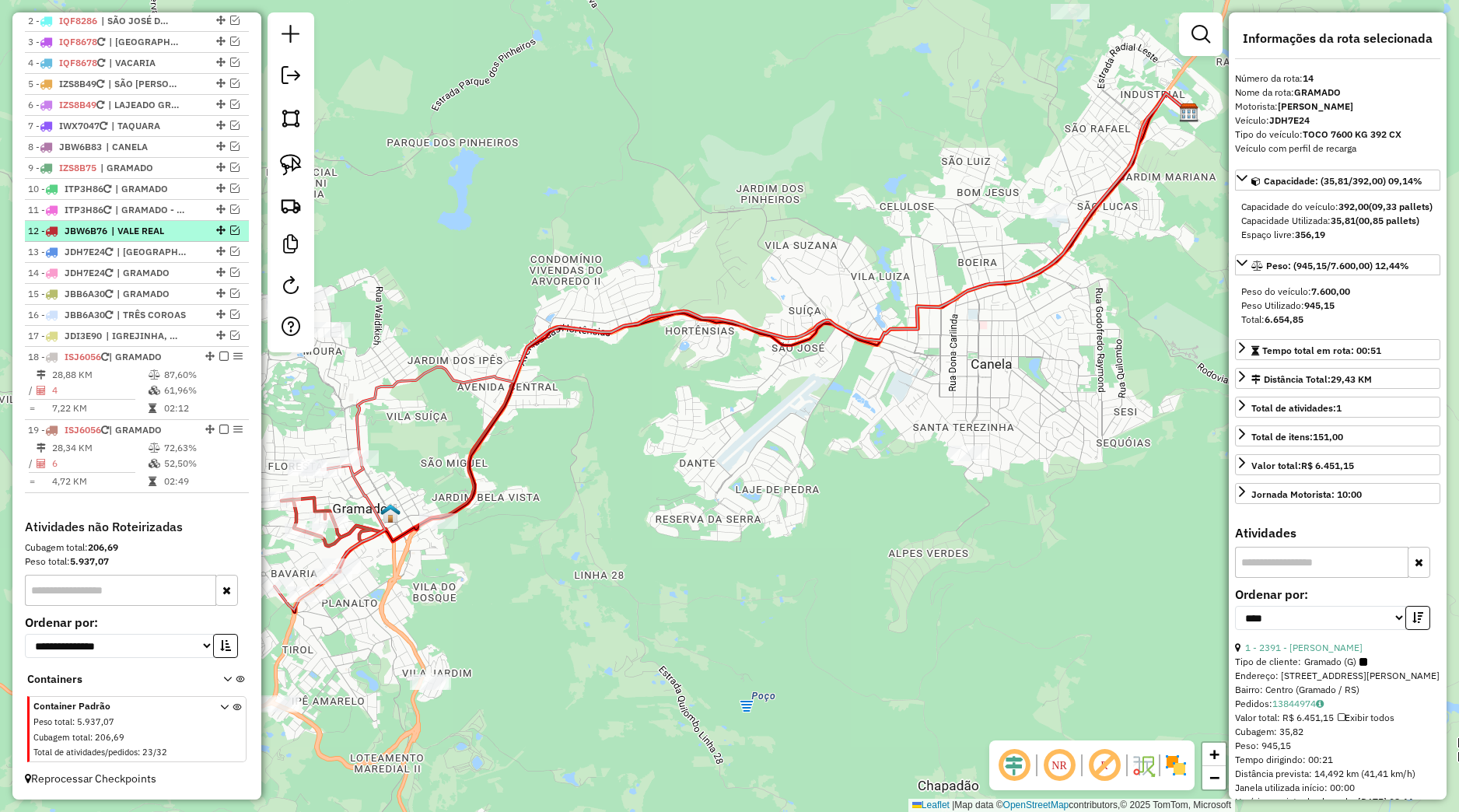
click at [183, 236] on span "| VALE REAL" at bounding box center [147, 231] width 72 height 14
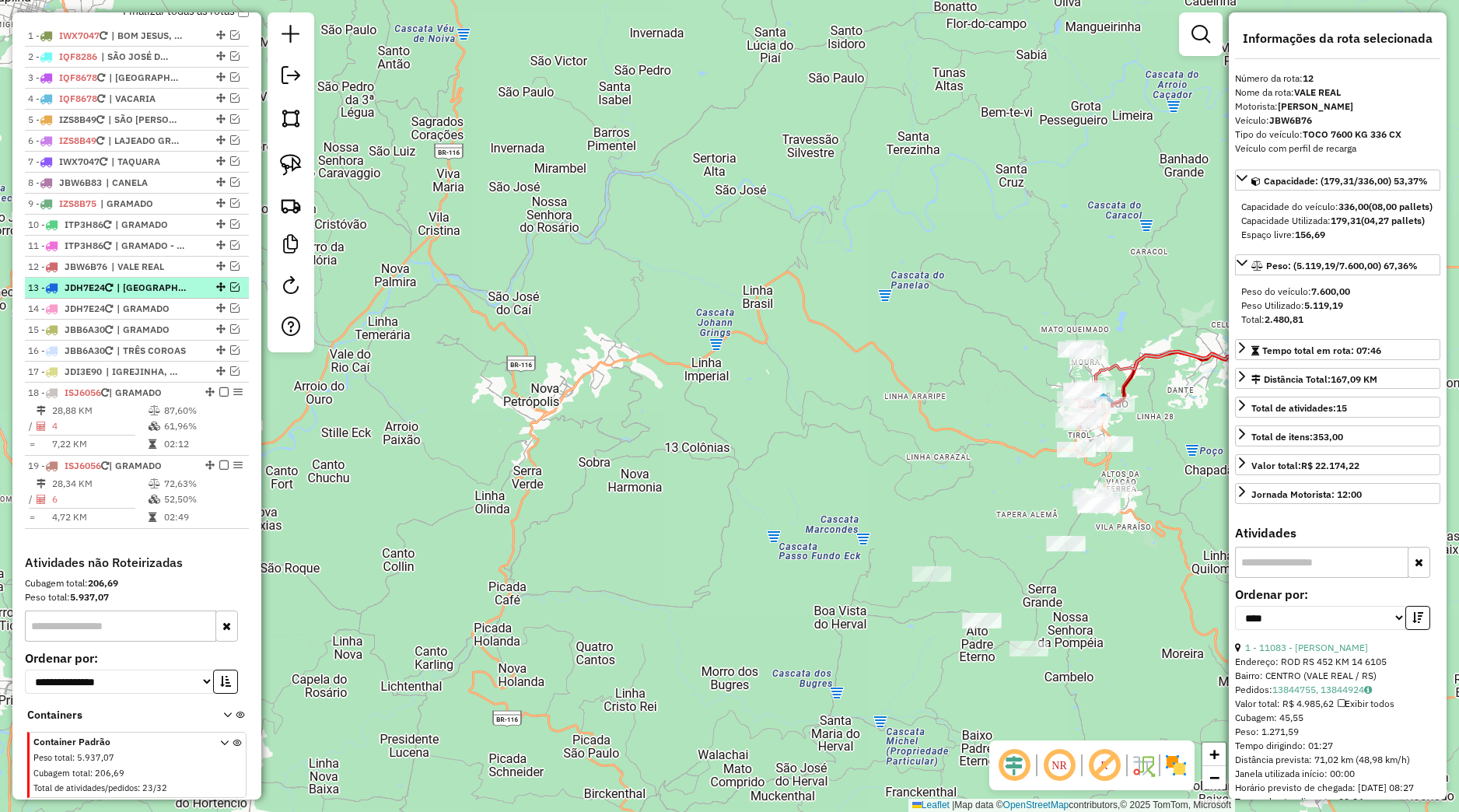
scroll to position [572, 0]
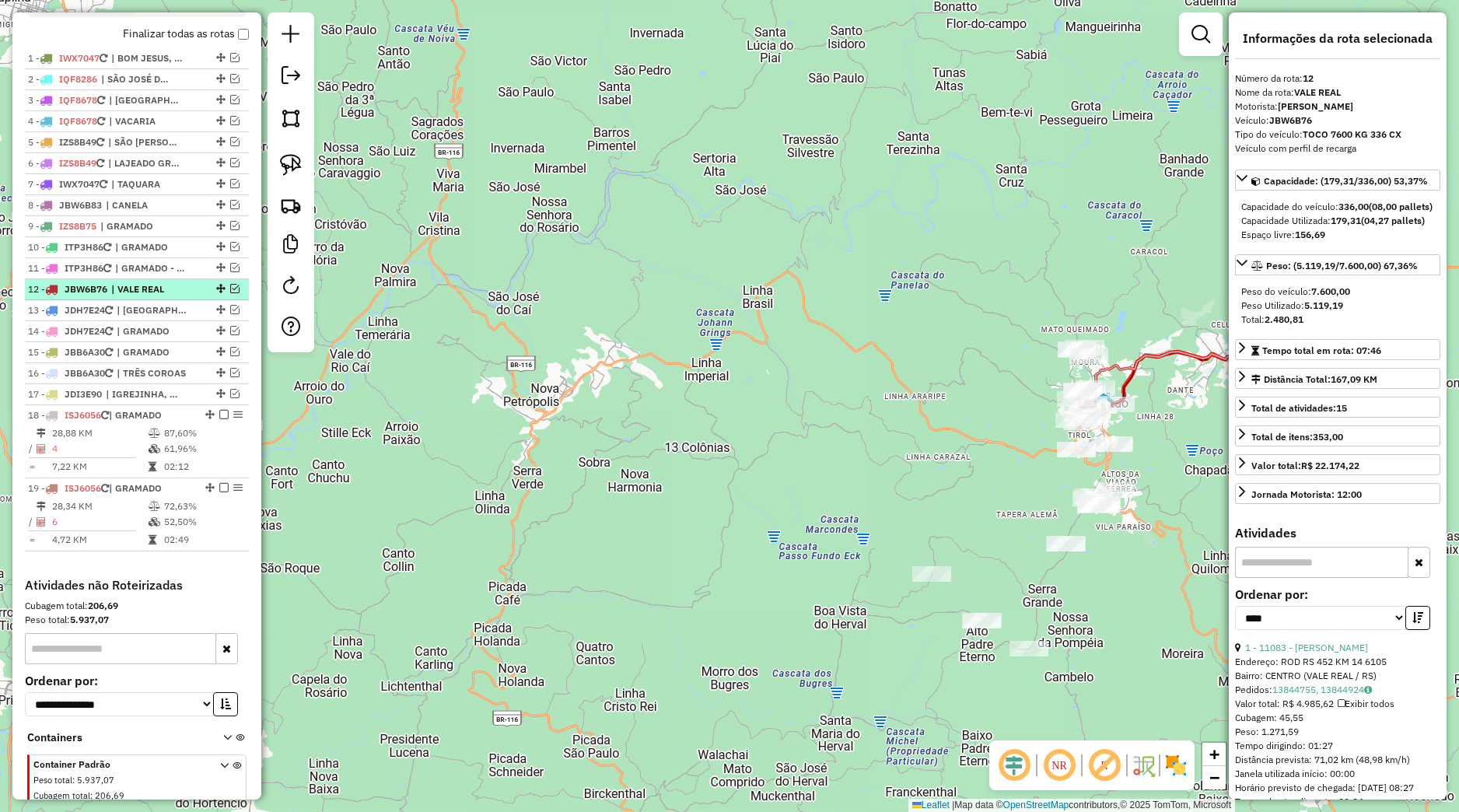
click at [230, 293] on em at bounding box center [234, 288] width 9 height 9
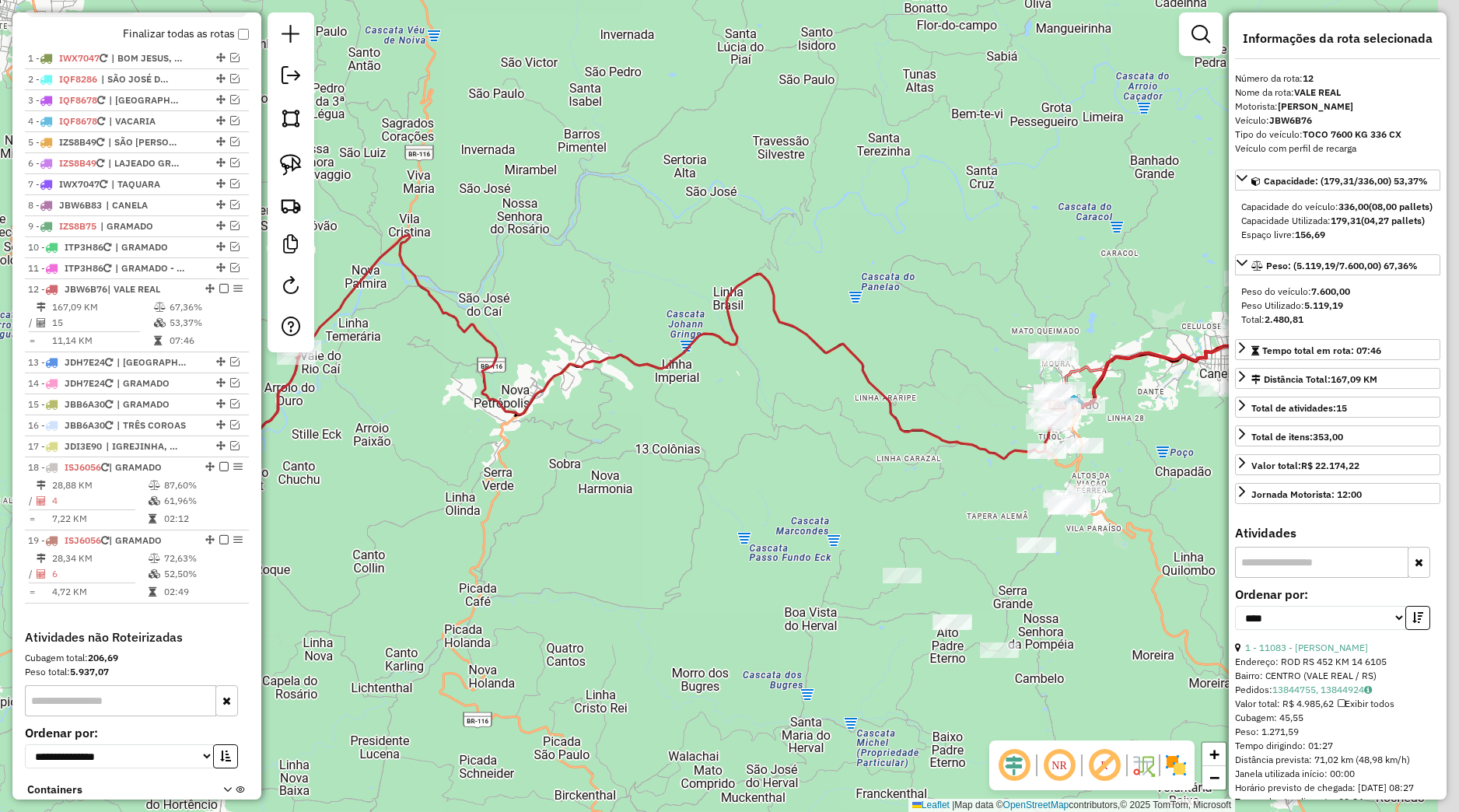
drag, startPoint x: 980, startPoint y: 478, endPoint x: 741, endPoint y: 468, distance: 239.2
click at [743, 470] on div "Janela de atendimento Grade de atendimento Capacidade Transportadoras Veículos …" at bounding box center [729, 406] width 1459 height 812
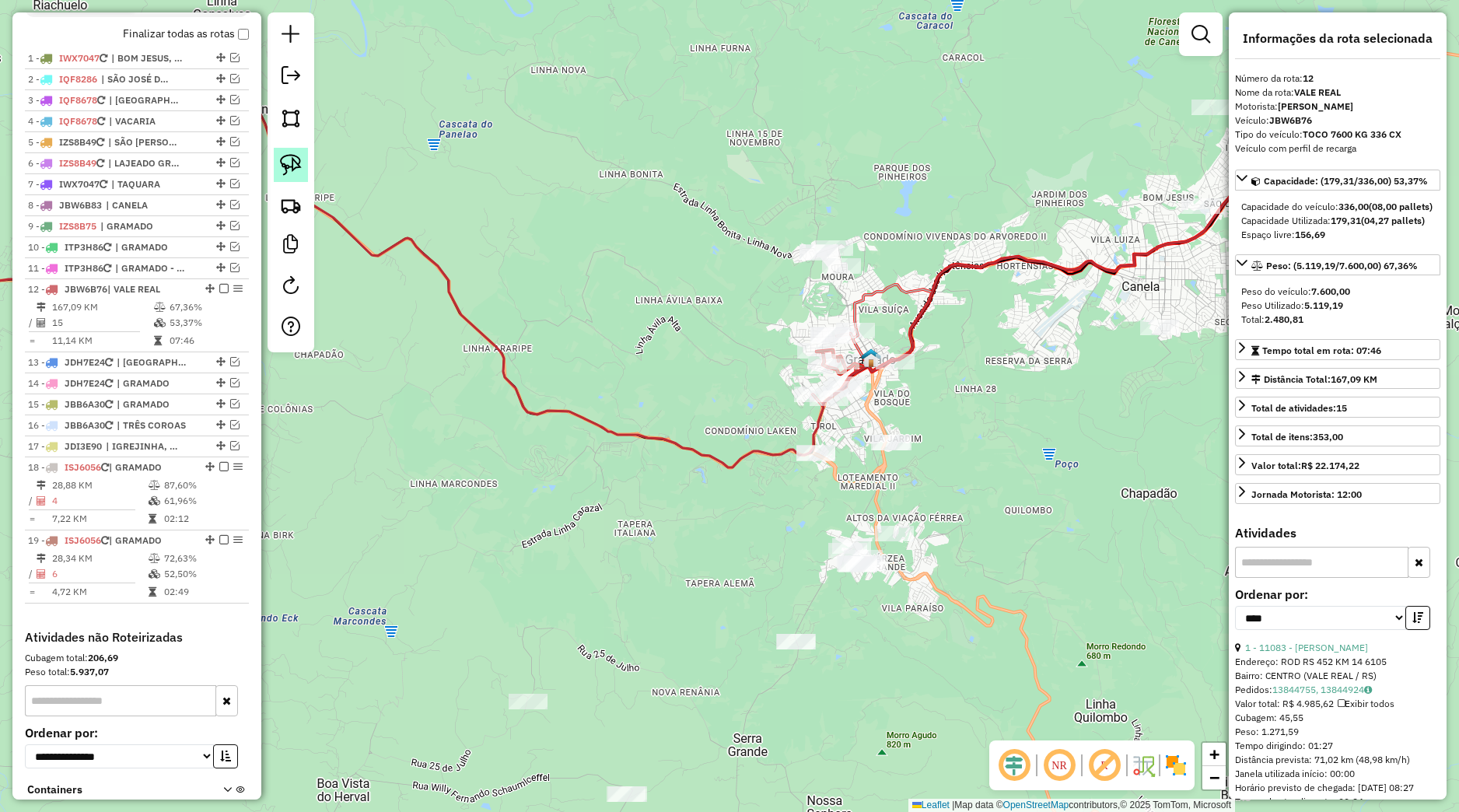
click at [303, 158] on link at bounding box center [291, 165] width 34 height 34
drag, startPoint x: 759, startPoint y: 474, endPoint x: 824, endPoint y: 424, distance: 82.0
click at [824, 424] on div "Janela de atendimento Grade de atendimento Capacidade Transportadoras Veículos …" at bounding box center [729, 406] width 1459 height 812
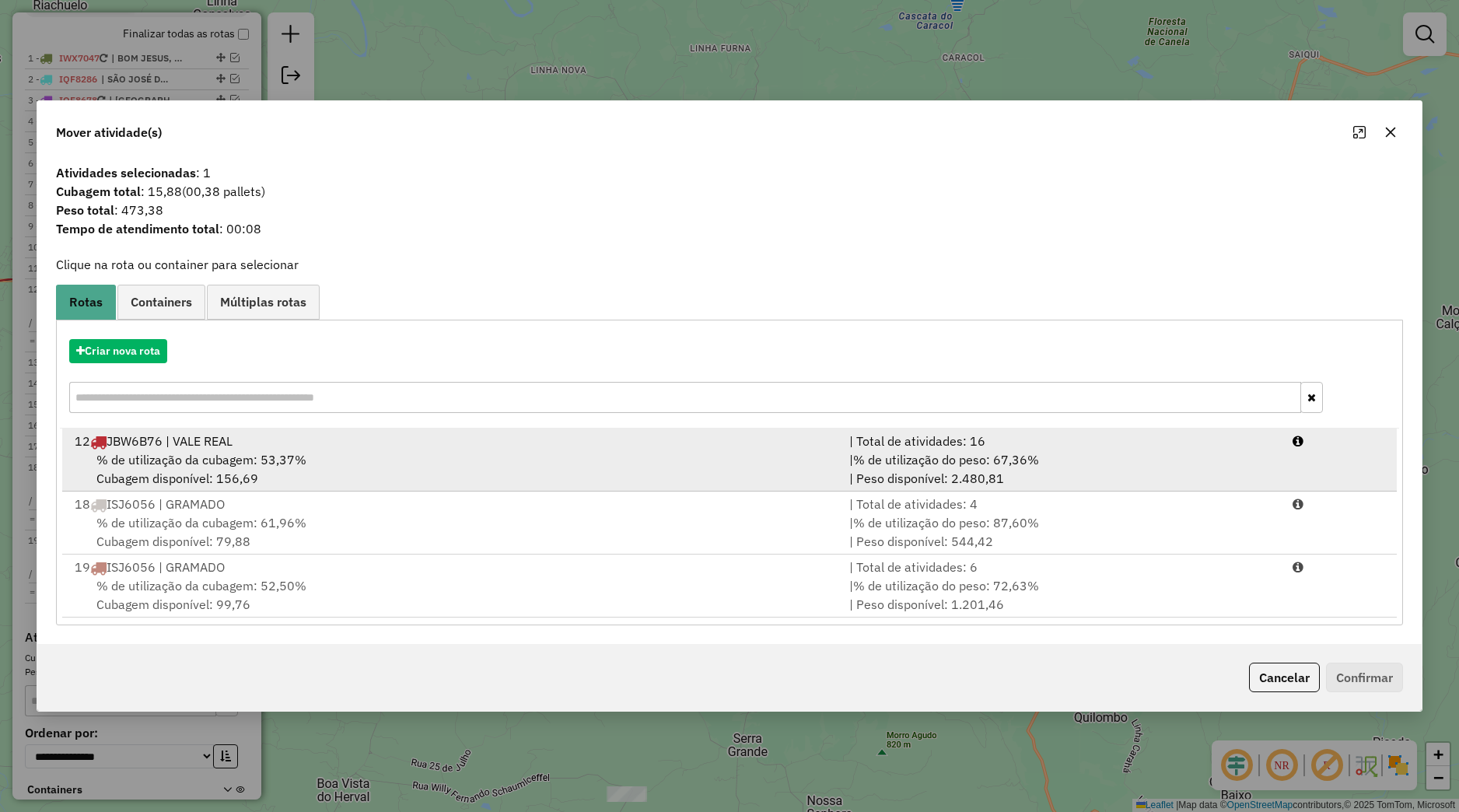
click at [432, 459] on div "% de utilização da cubagem: 53,37% Cubagem disponível: 156,69" at bounding box center [452, 469] width 774 height 38
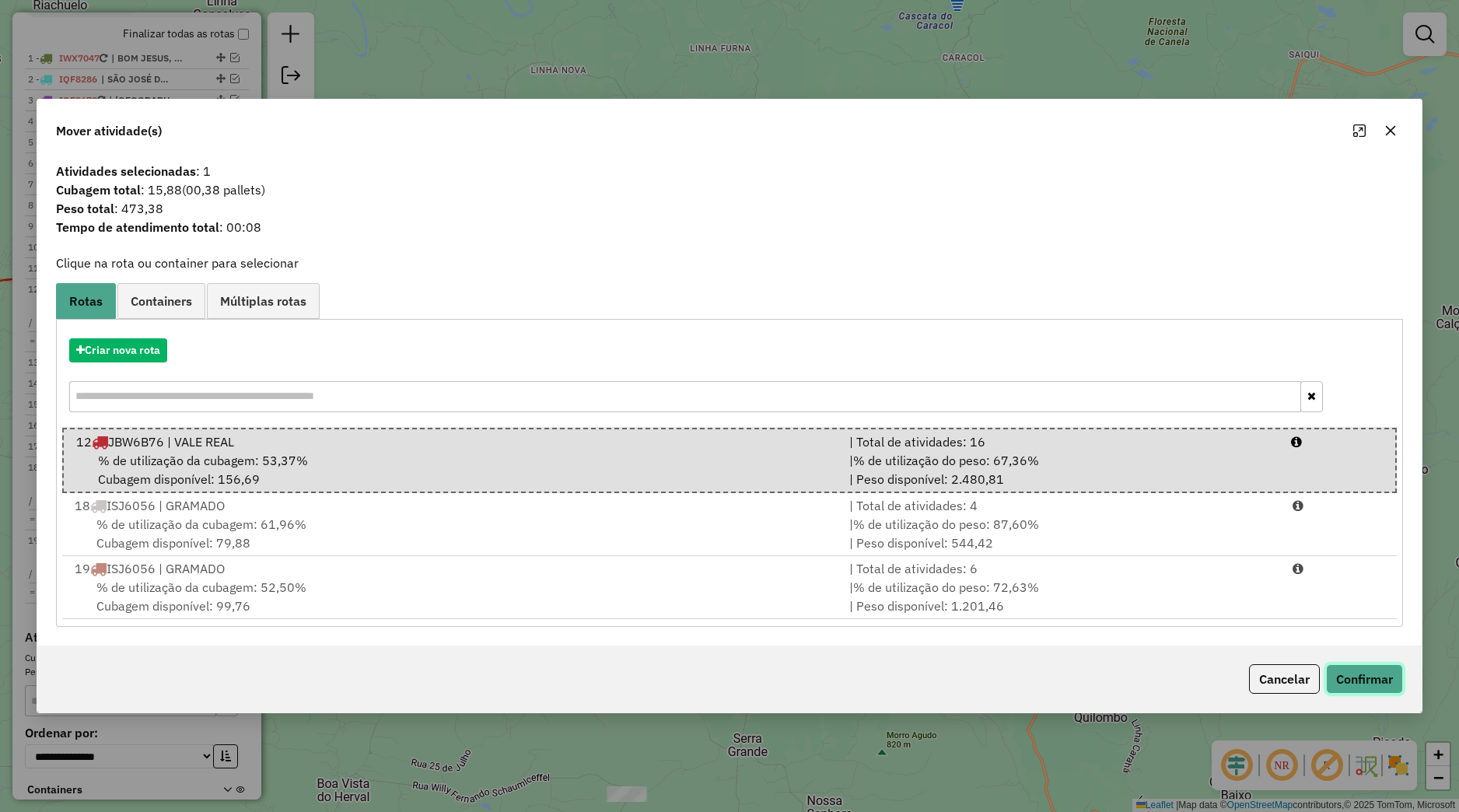
click at [1385, 686] on button "Confirmar" at bounding box center [1364, 679] width 77 height 30
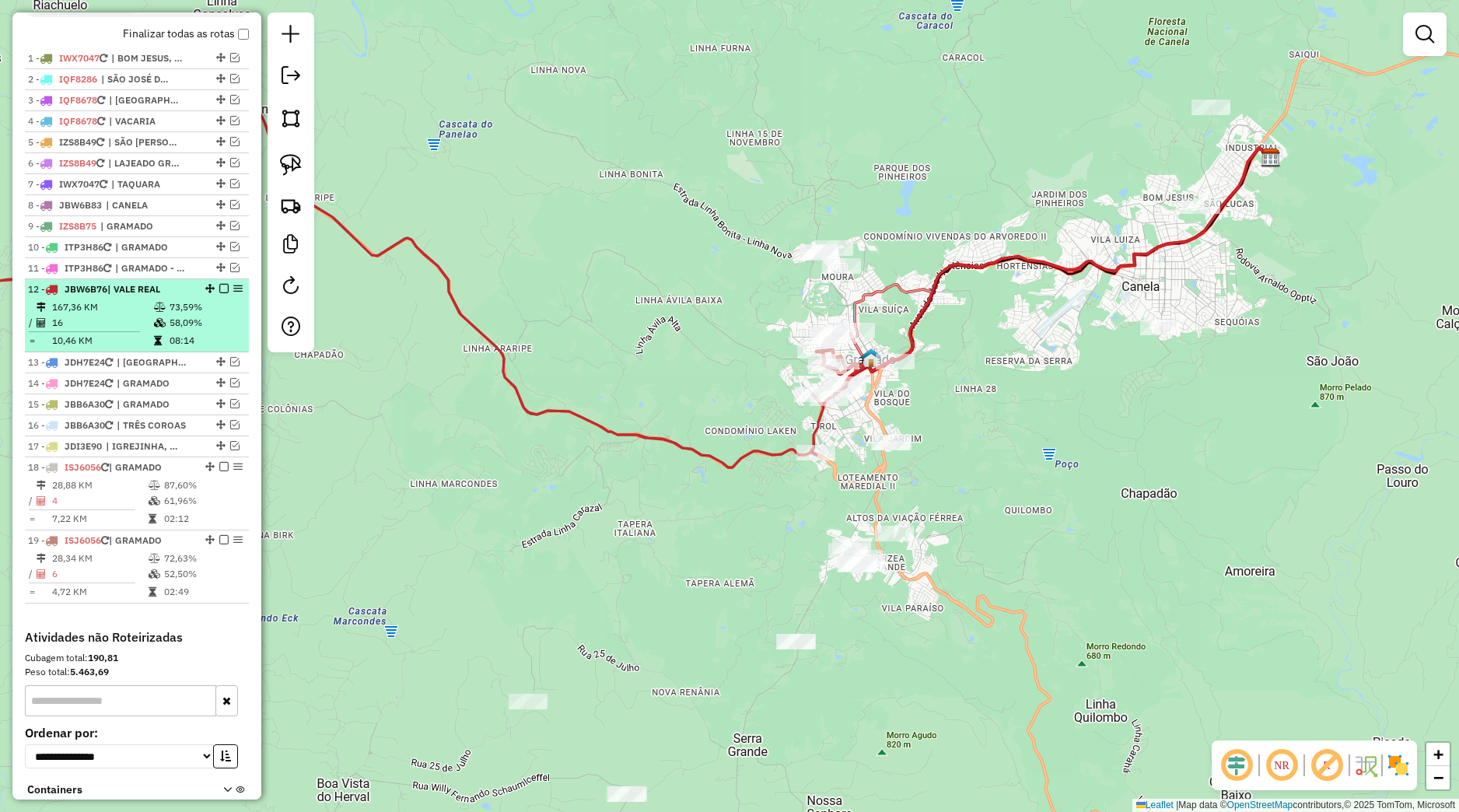
click at [220, 293] on em at bounding box center [224, 288] width 9 height 9
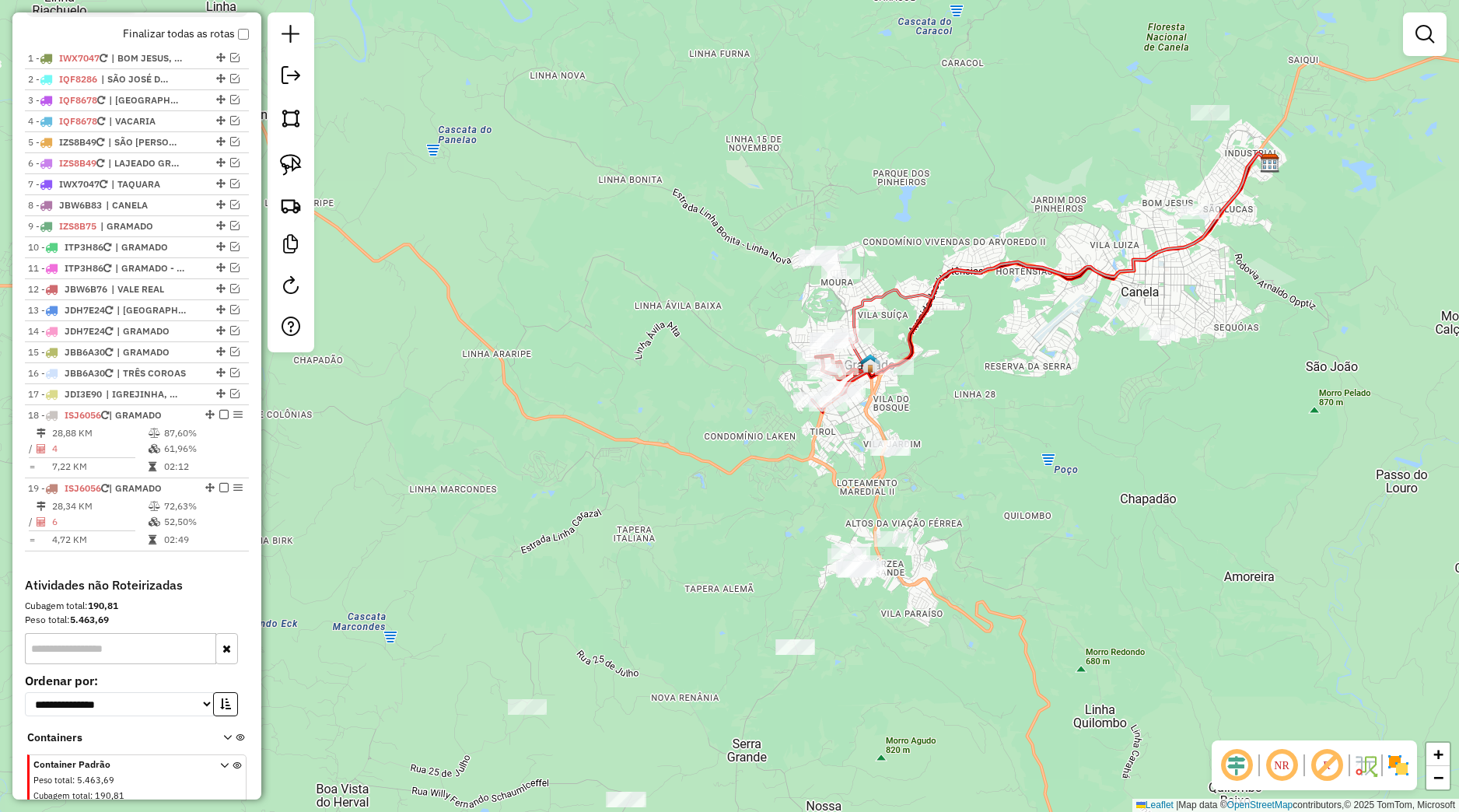
drag, startPoint x: 720, startPoint y: 472, endPoint x: 647, endPoint y: 538, distance: 98.4
click at [647, 538] on div "Janela de atendimento Grade de atendimento Capacidade Transportadoras Veículos …" at bounding box center [729, 406] width 1459 height 812
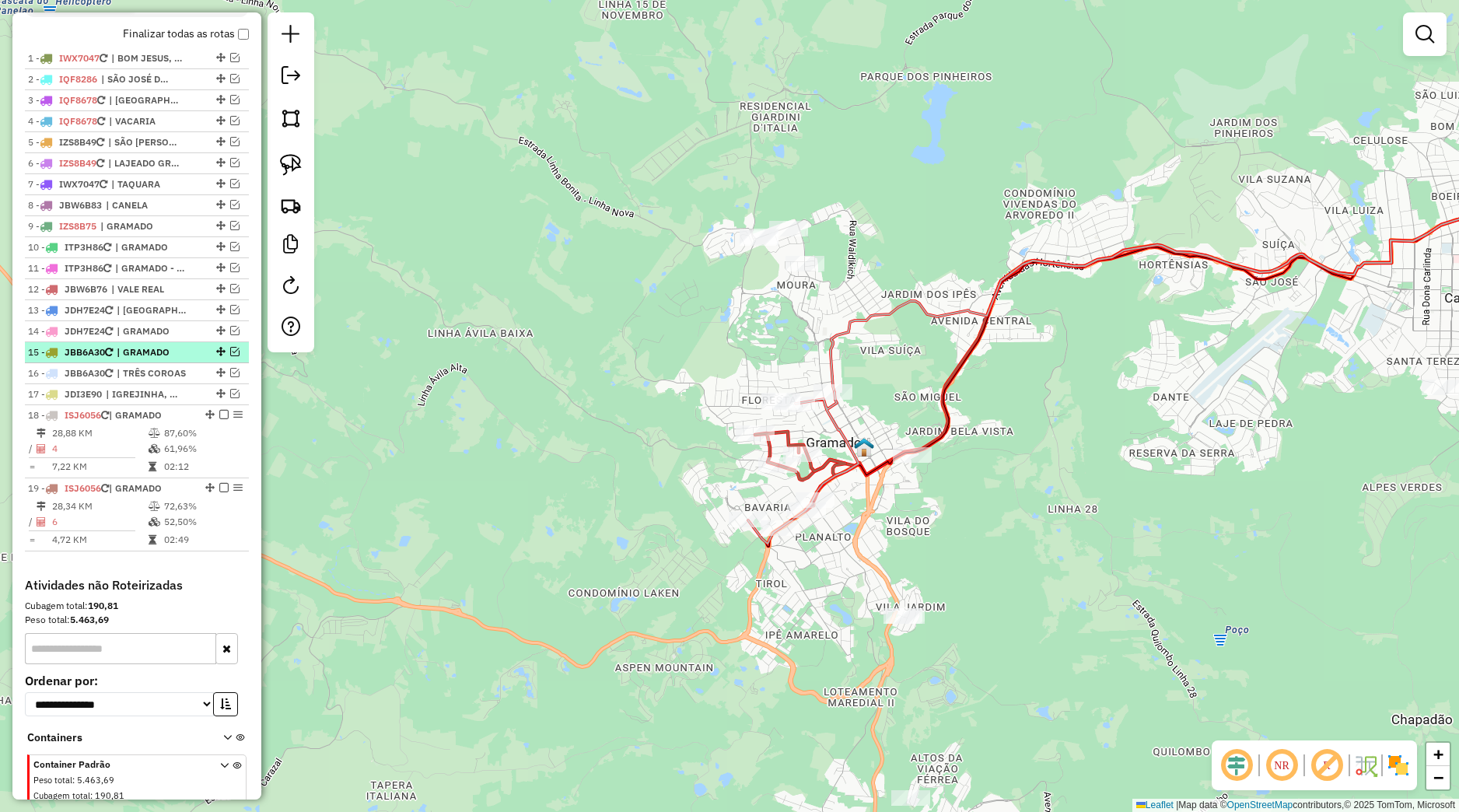
click at [129, 359] on span "| GRAMADO" at bounding box center [152, 352] width 72 height 14
select select "*********"
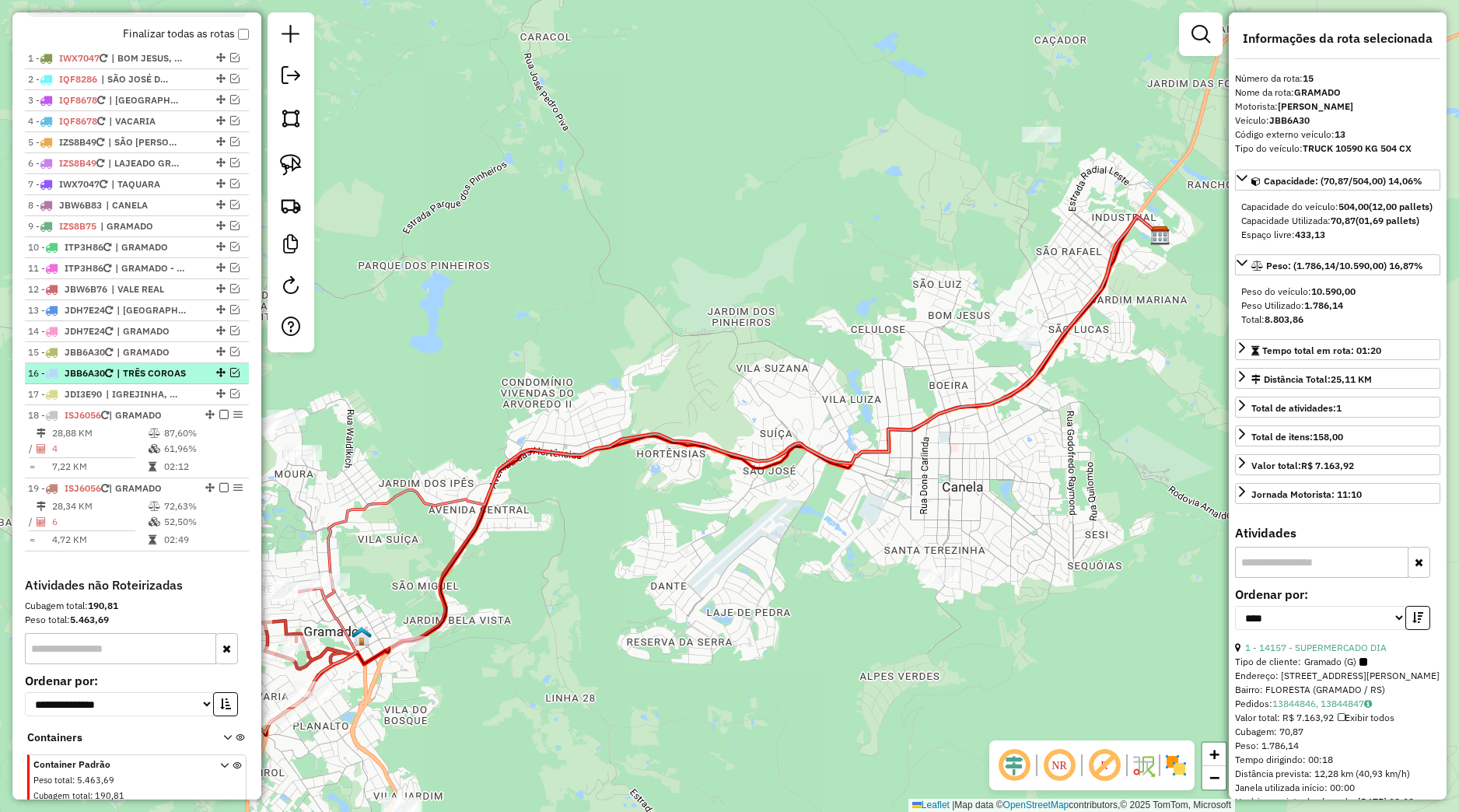
click at [142, 380] on span "| TRÊS COROAS" at bounding box center [152, 374] width 72 height 14
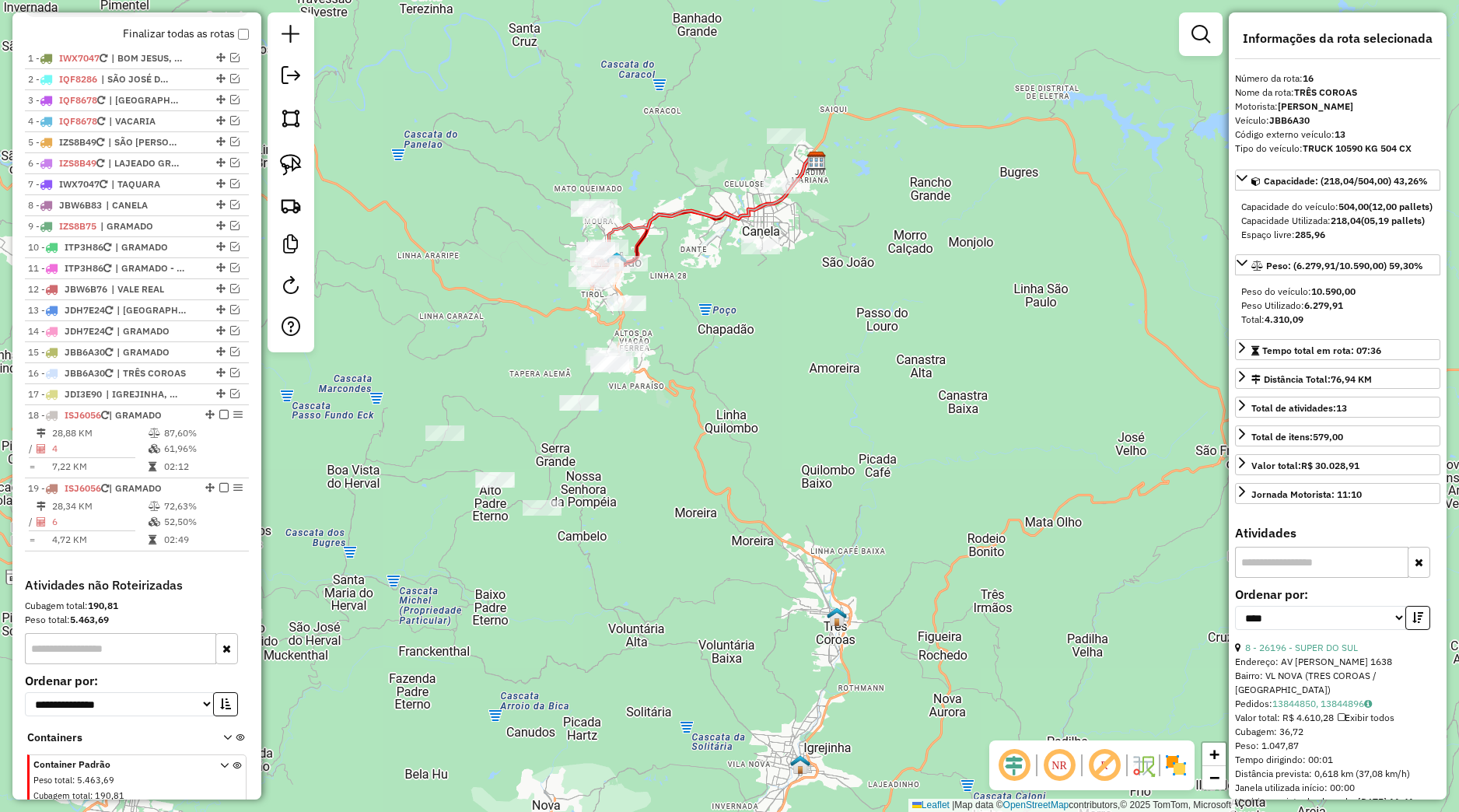
drag, startPoint x: 715, startPoint y: 380, endPoint x: 764, endPoint y: 400, distance: 52.9
click at [764, 400] on div "Janela de atendimento Grade de atendimento Capacidade Transportadoras Veículos …" at bounding box center [729, 406] width 1459 height 812
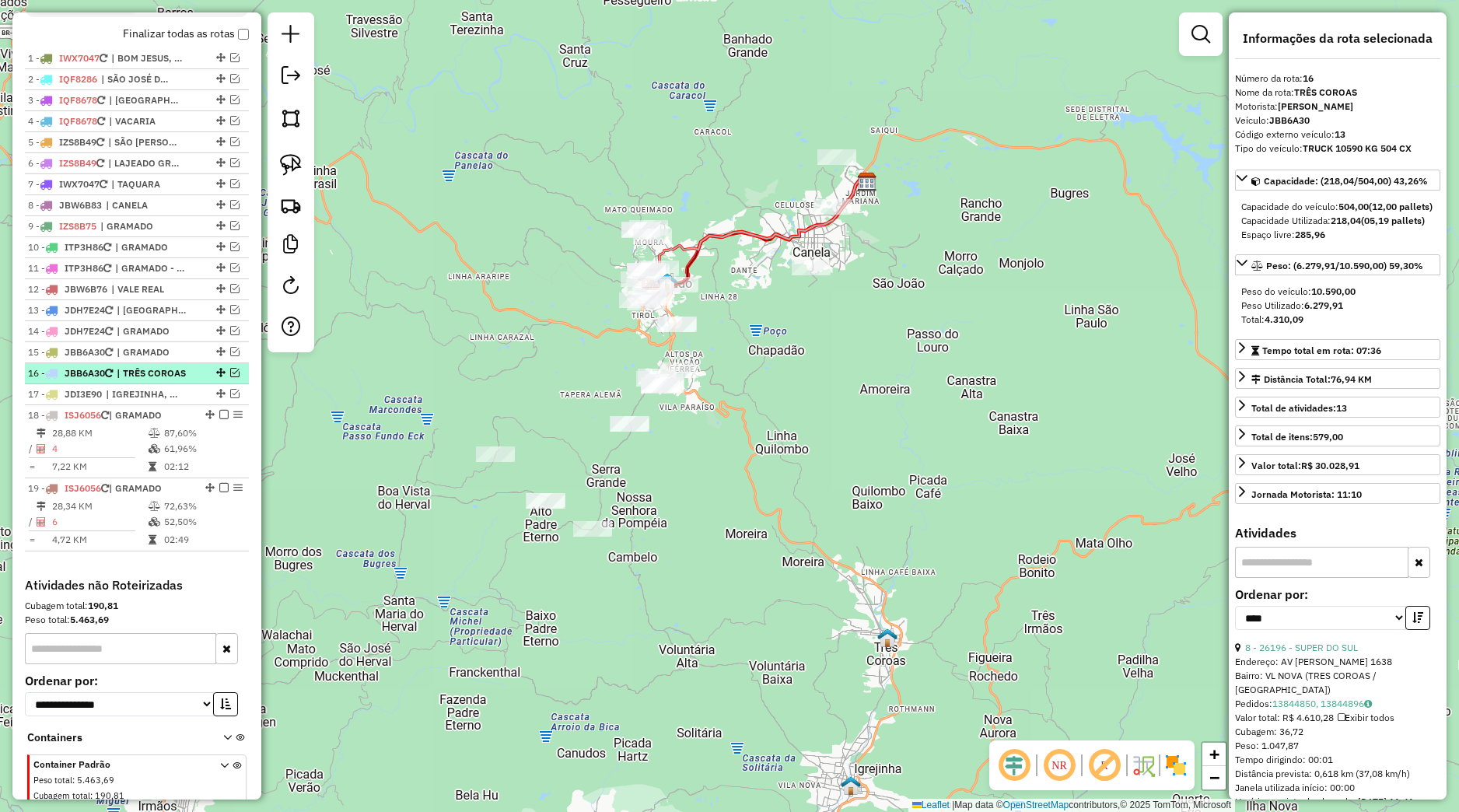
click at [178, 380] on span "| TRÊS COROAS" at bounding box center [152, 374] width 72 height 14
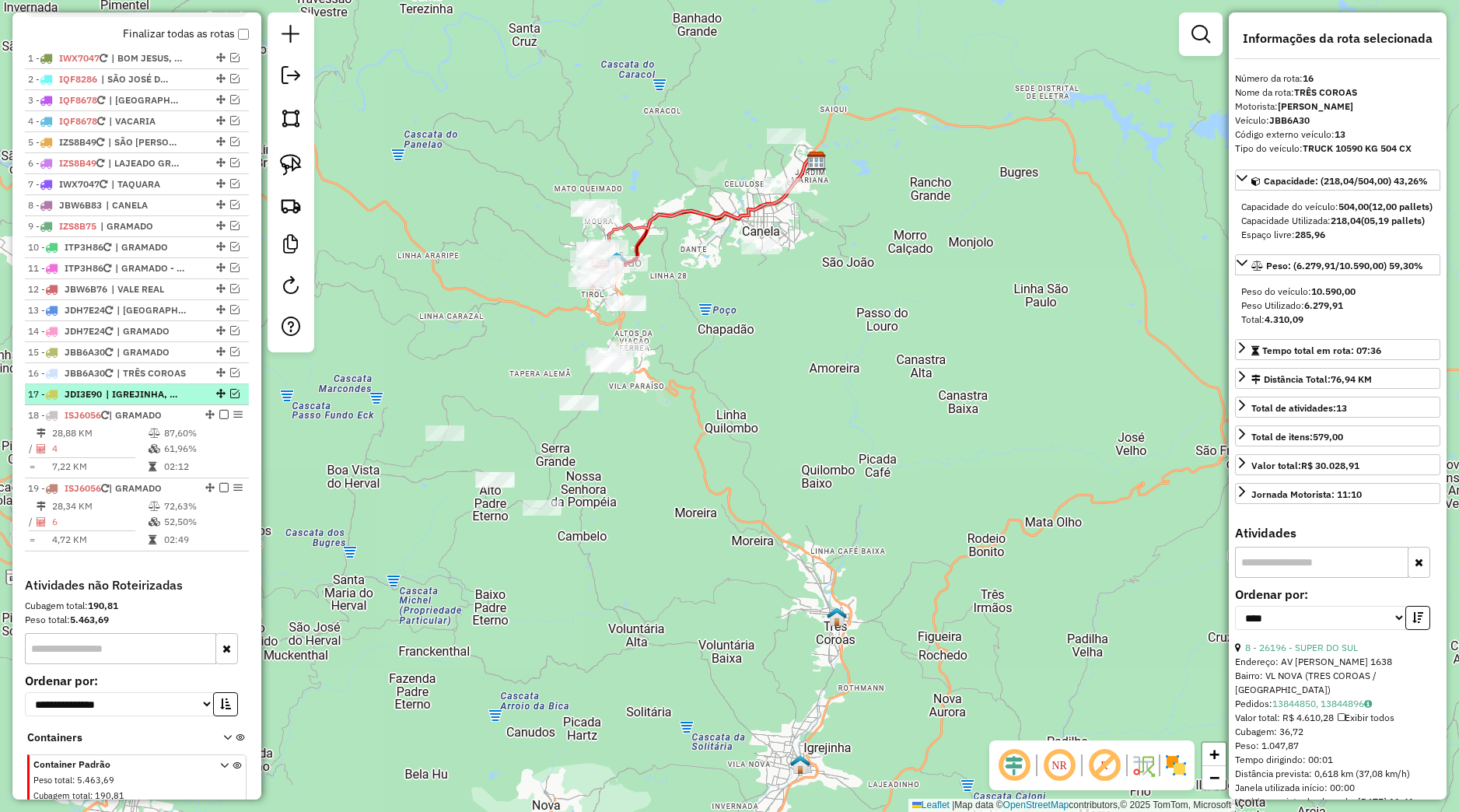
click at [155, 401] on span "| IGREJINHA, TAQUARA, TRÊS COROAS" at bounding box center [142, 394] width 72 height 14
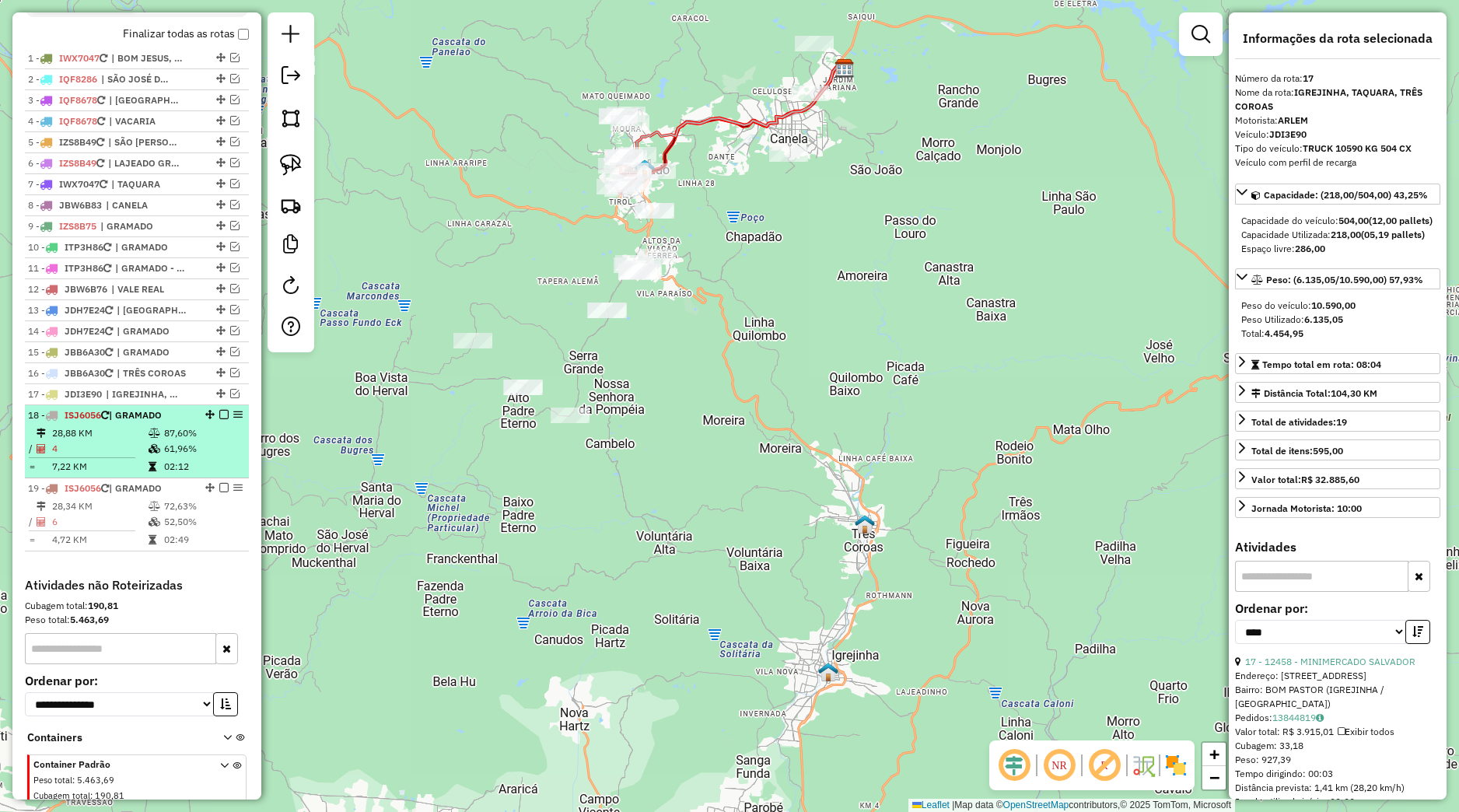
click at [176, 439] on li "18 - ISJ6056 | GRAMADO 28,88 KM 87,60% / 4 61,96% = 7,22 KM 02:12" at bounding box center [137, 442] width 224 height 74
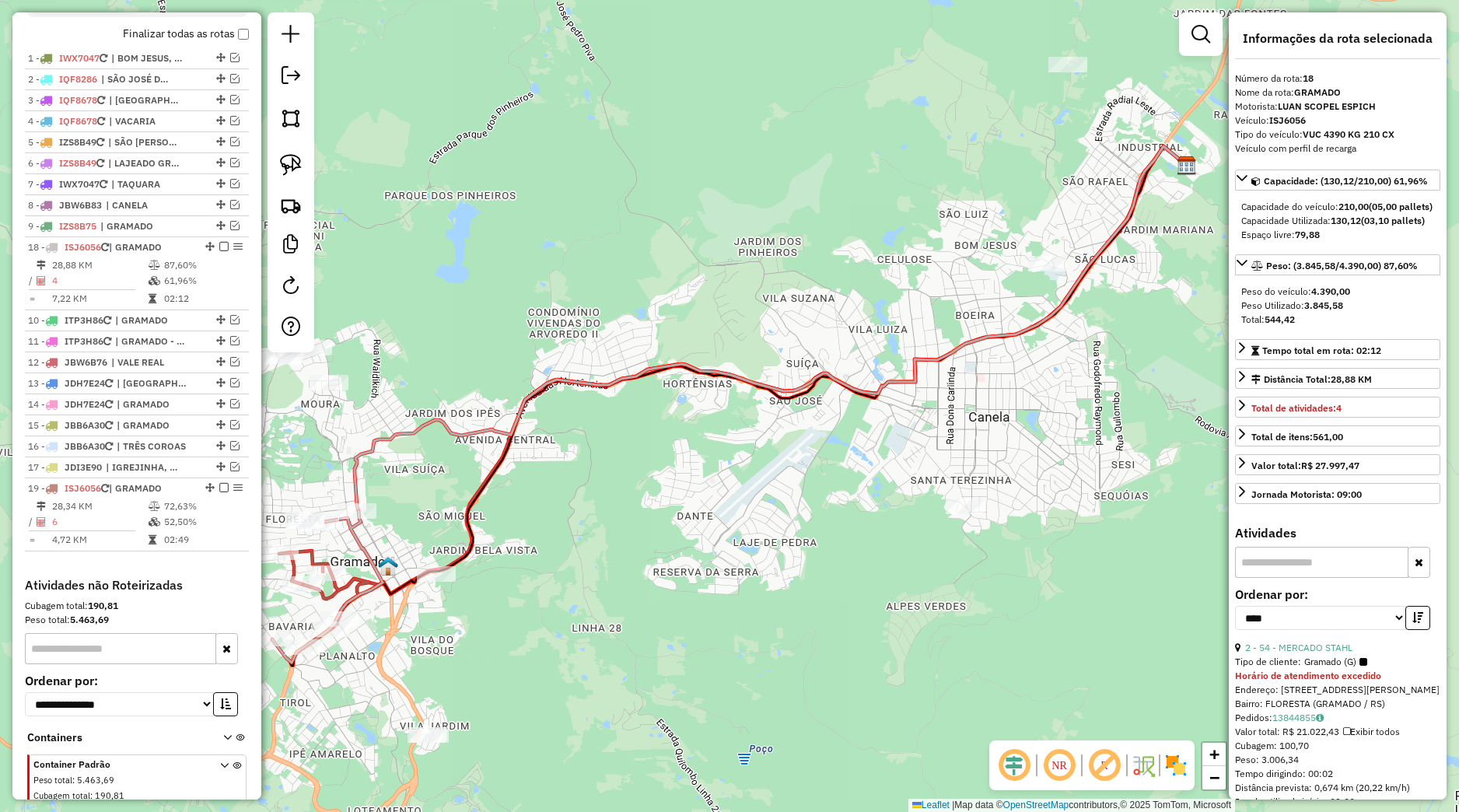
drag, startPoint x: 193, startPoint y: 429, endPoint x: 170, endPoint y: 259, distance: 171.5
click at [170, 255] on div "18 - ISJ6056 | GRAMADO" at bounding box center [137, 247] width 218 height 14
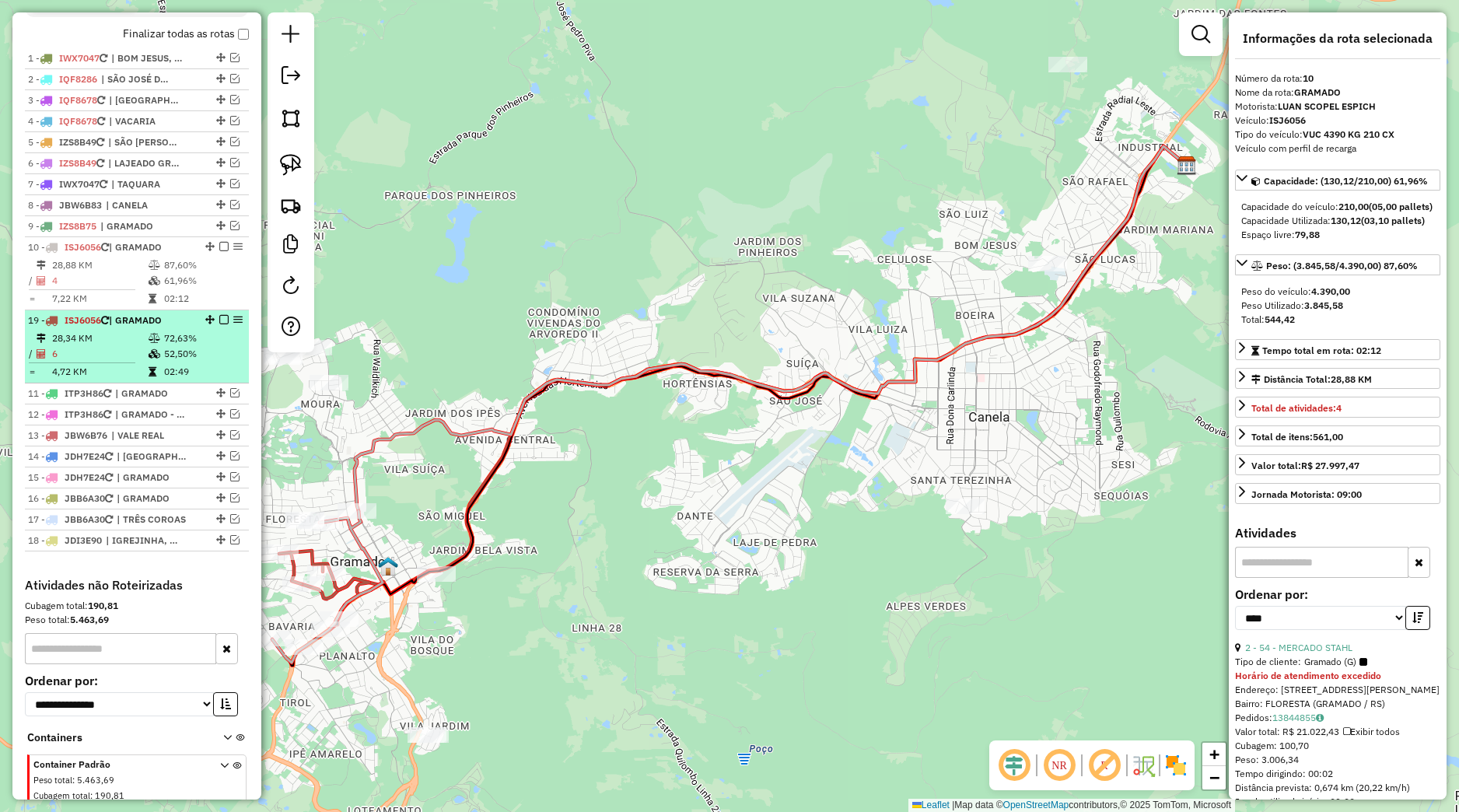
drag, startPoint x: 199, startPoint y: 503, endPoint x: 159, endPoint y: 328, distance: 179.5
click at [159, 327] on div "19 - ISJ6056 | GRAMADO" at bounding box center [137, 321] width 218 height 14
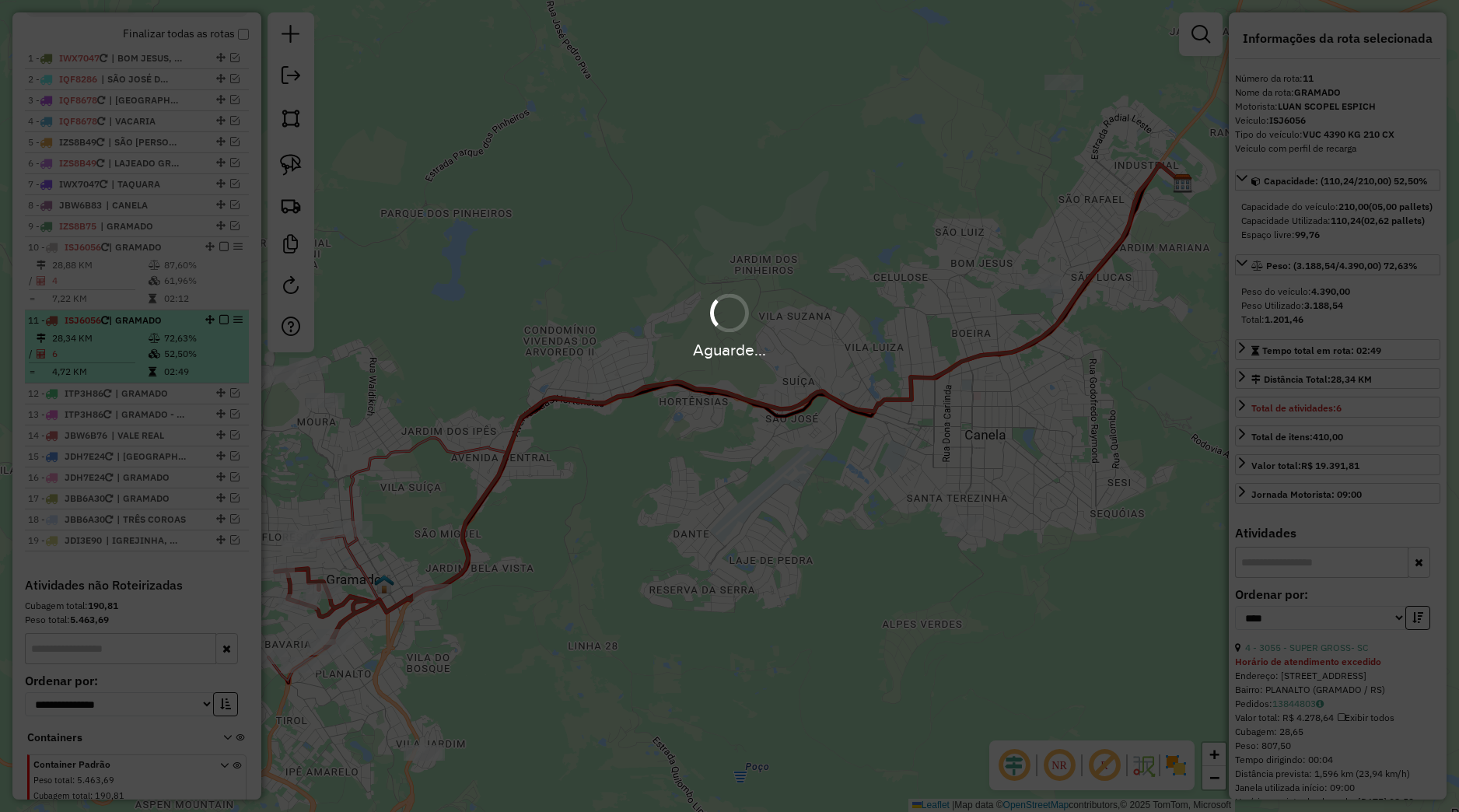
click at [220, 324] on em at bounding box center [224, 319] width 9 height 9
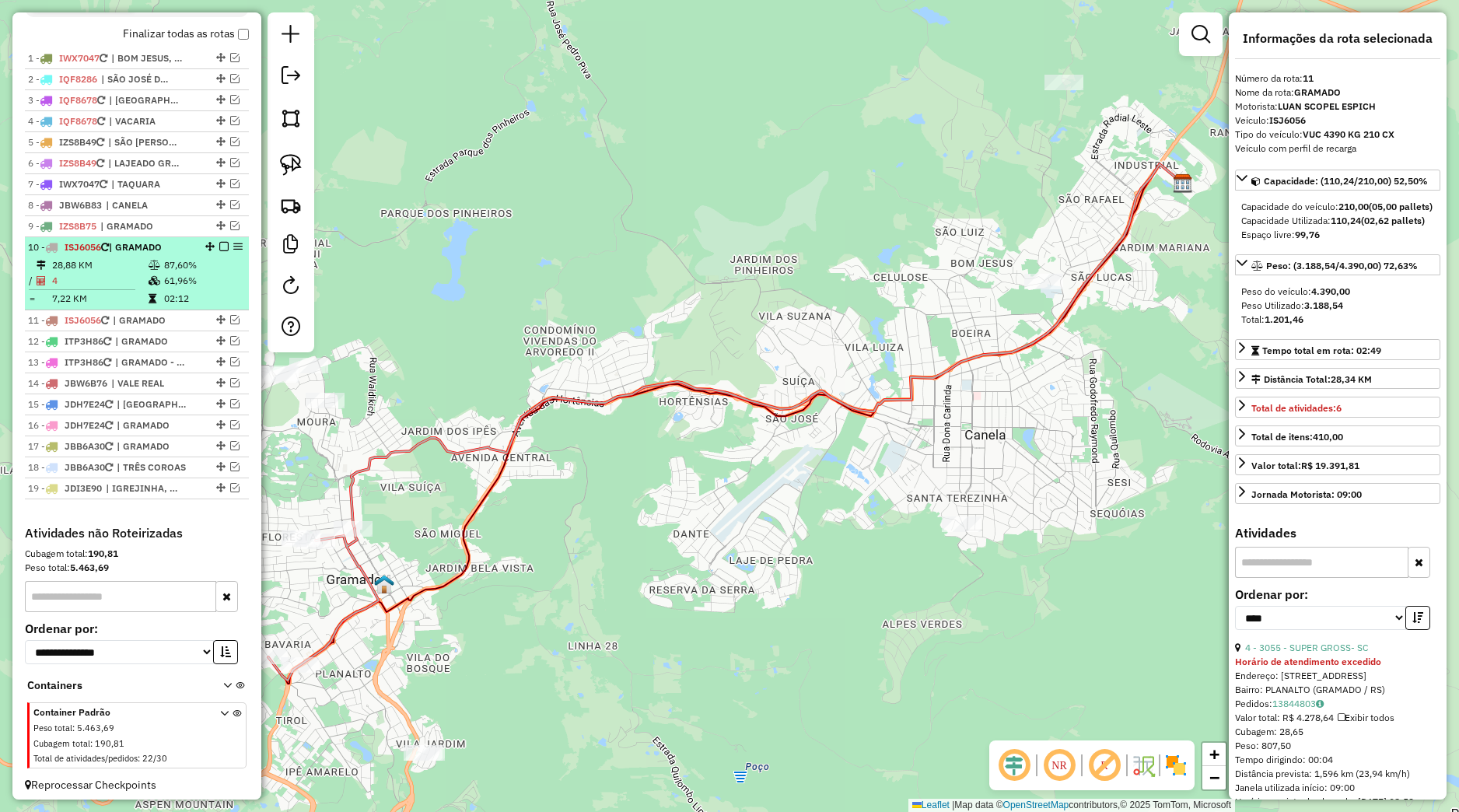
click at [220, 251] on em at bounding box center [224, 246] width 9 height 9
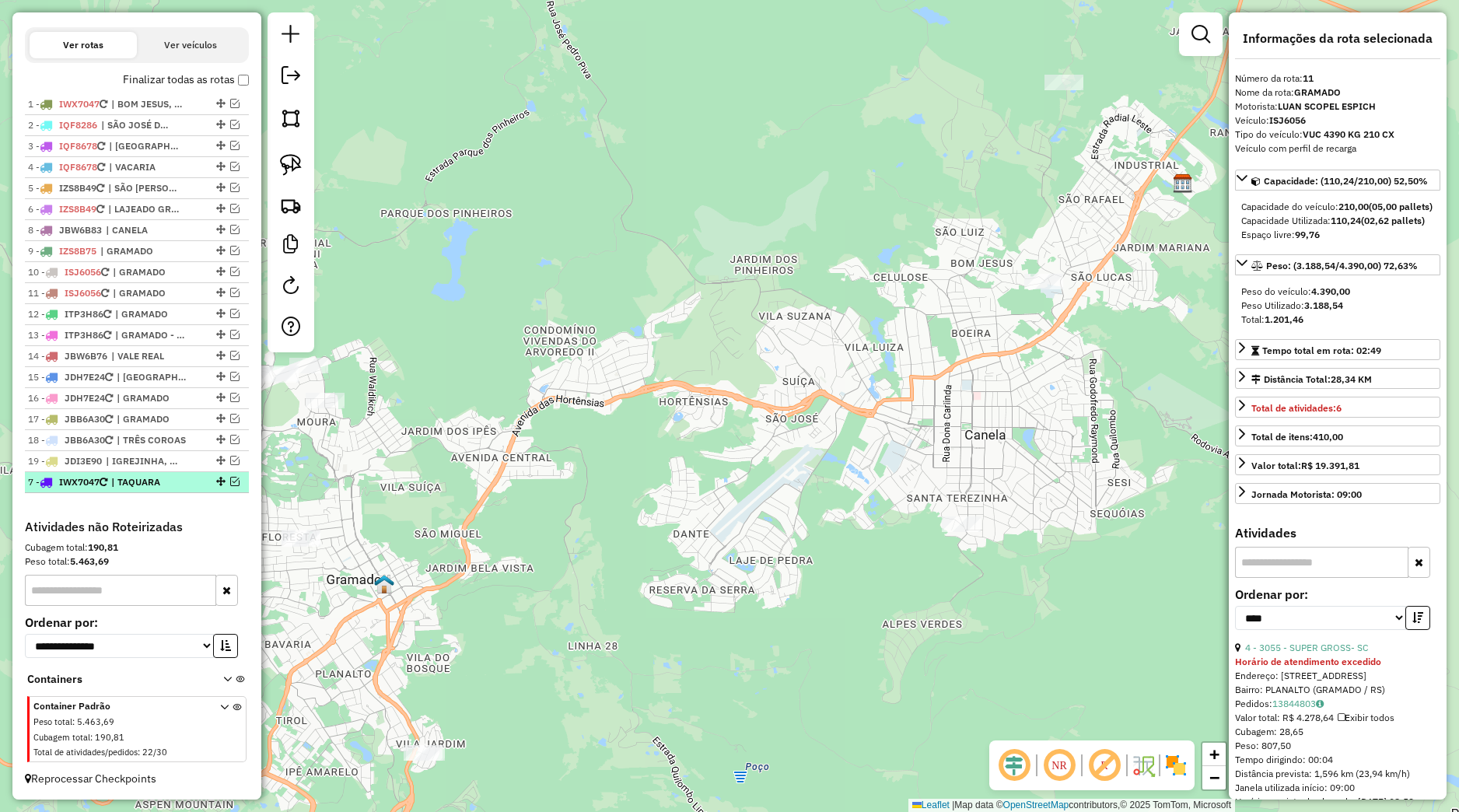
drag, startPoint x: 208, startPoint y: 231, endPoint x: 163, endPoint y: 491, distance: 263.9
click at [163, 491] on li "7 - IWX7047 | TAQUARA" at bounding box center [137, 482] width 224 height 21
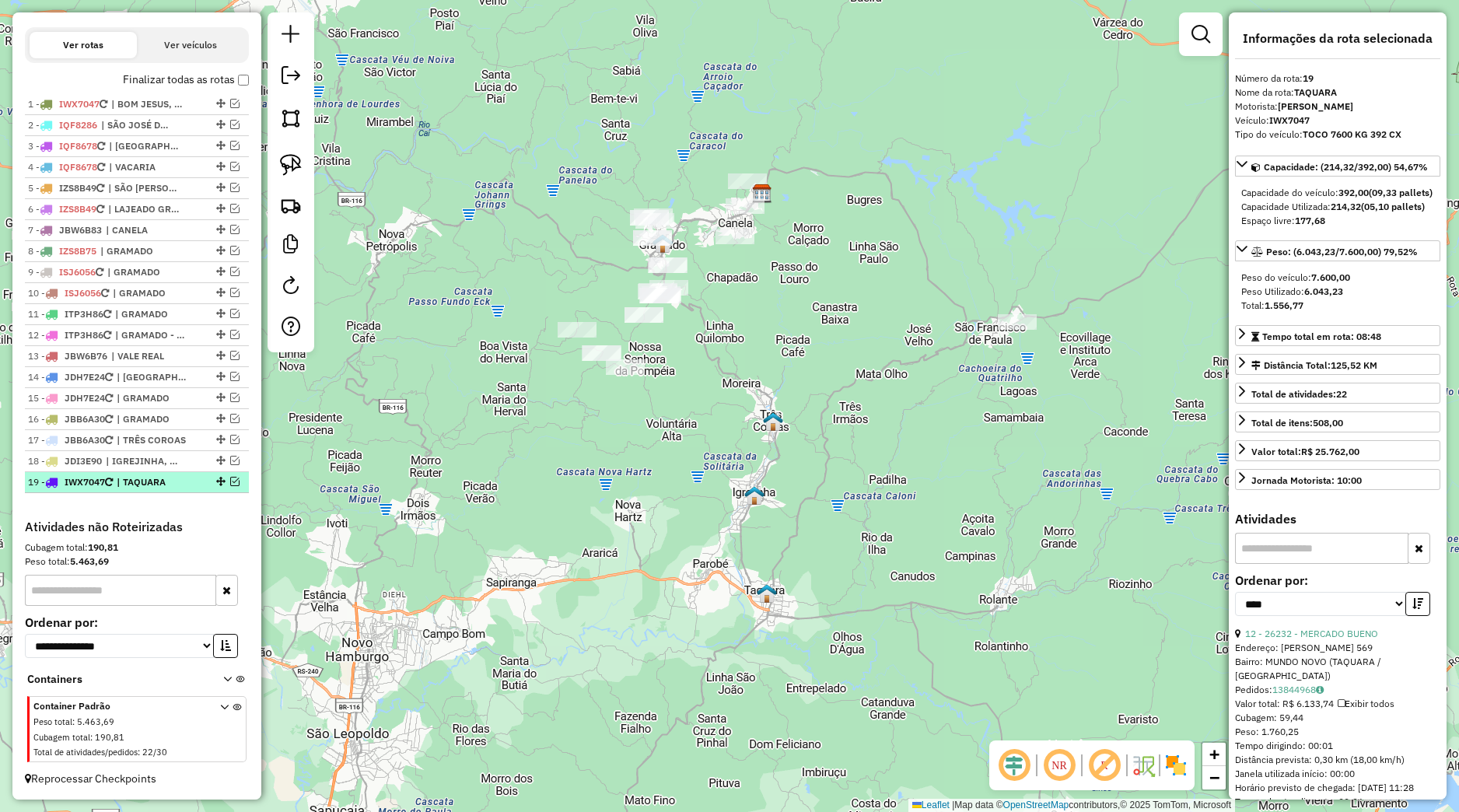
click at [230, 485] on em at bounding box center [234, 481] width 9 height 9
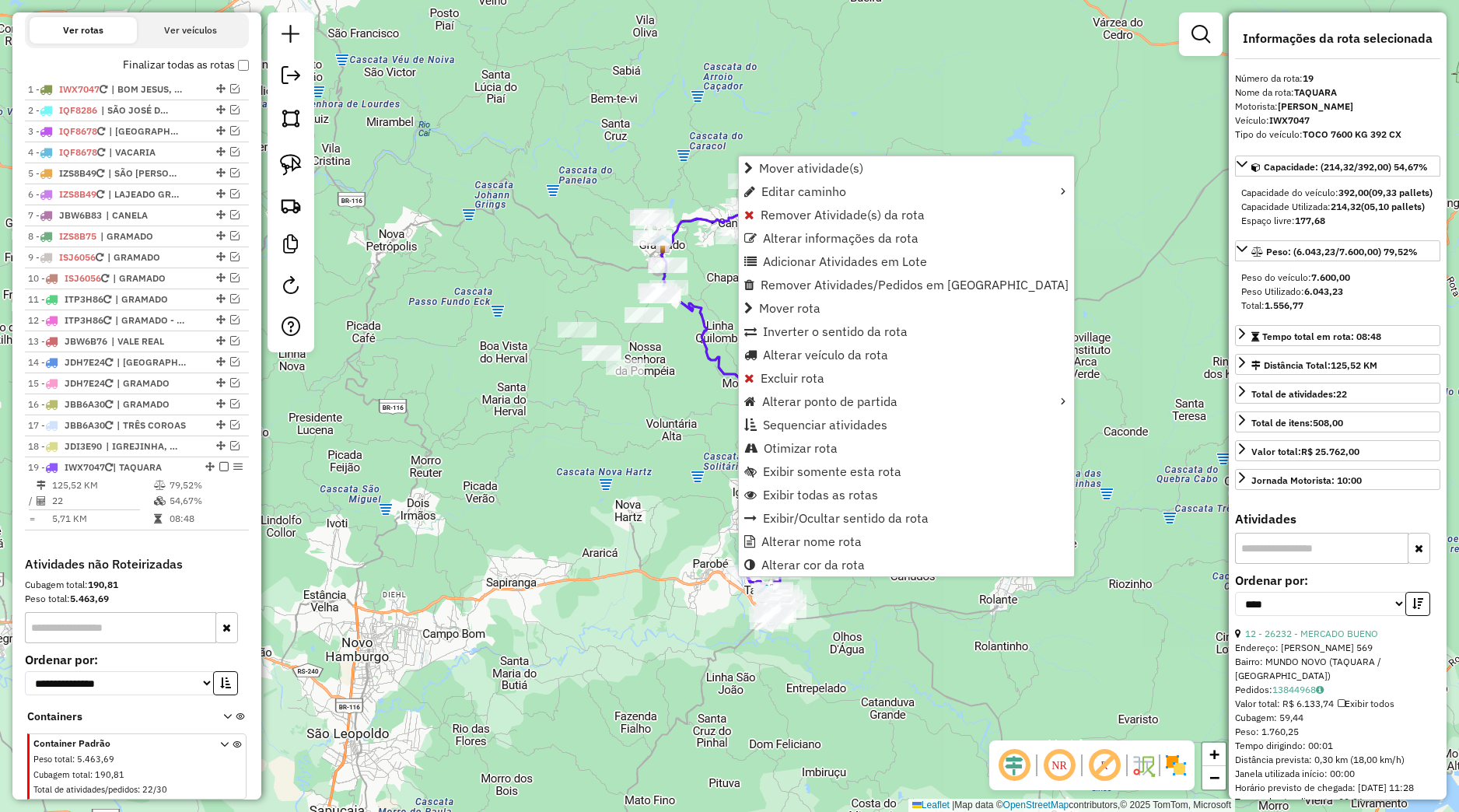
scroll to position [592, 0]
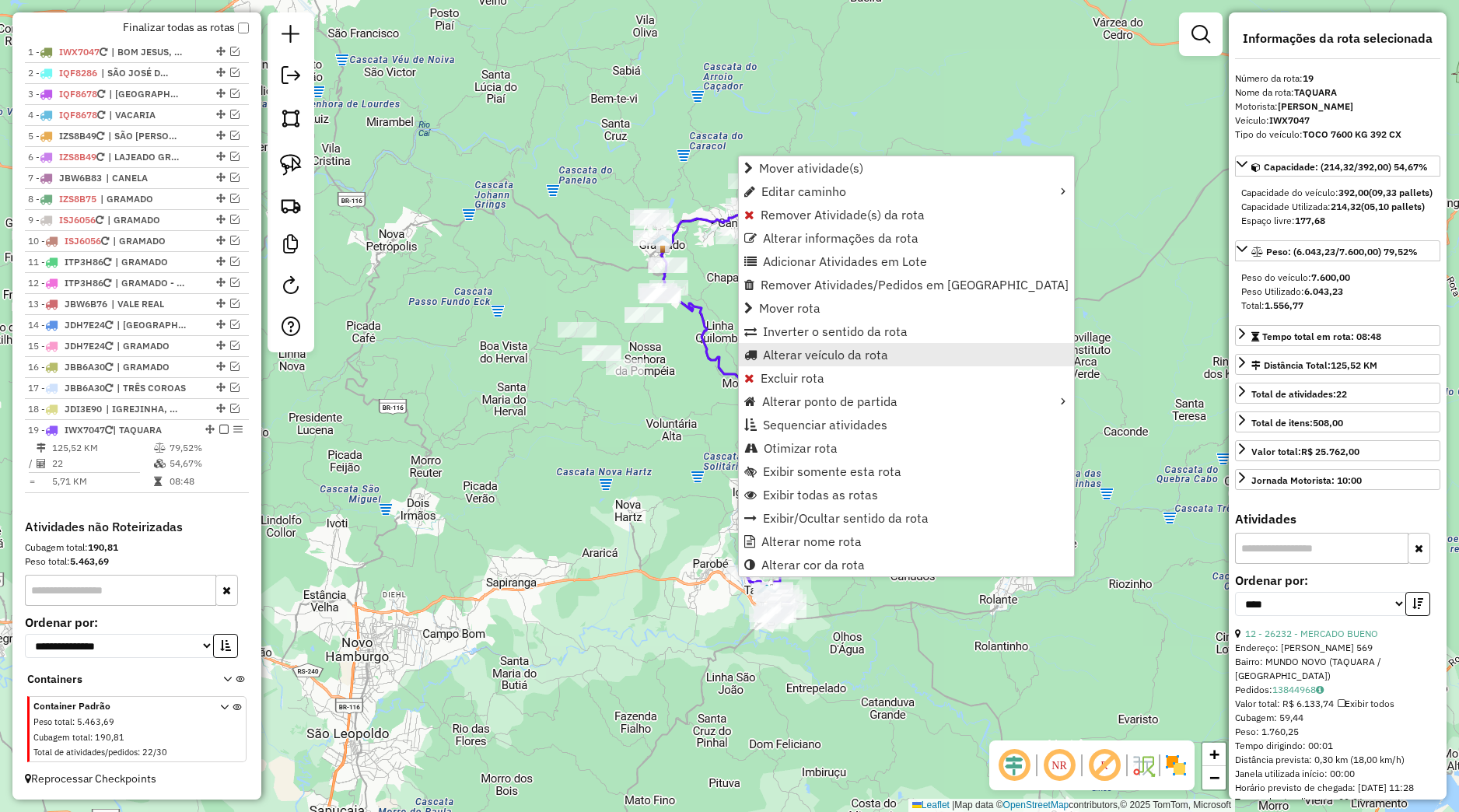
click at [803, 357] on span "Alterar veículo da rota" at bounding box center [826, 355] width 125 height 13
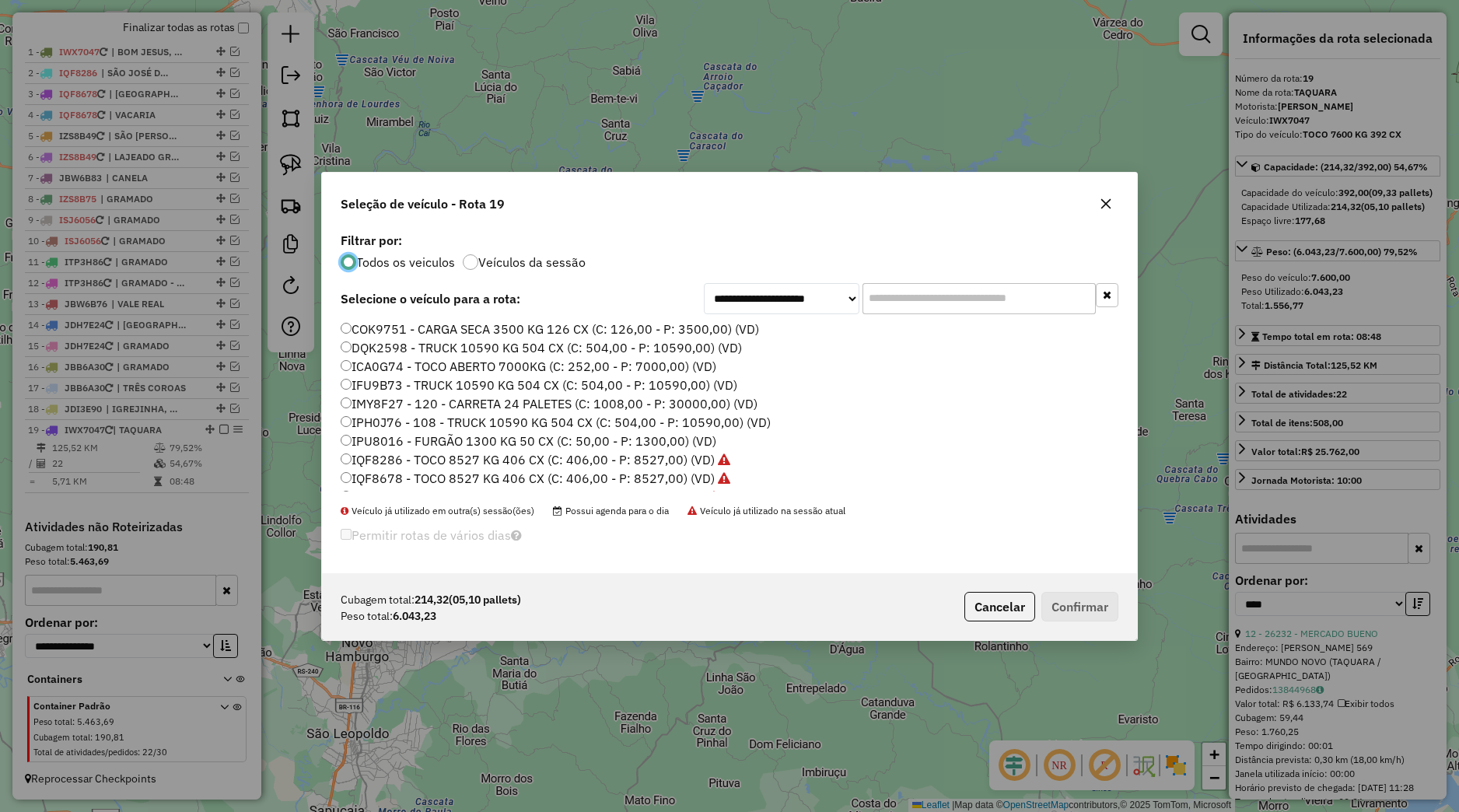
scroll to position [351, 0]
click at [423, 391] on label "JDH7E34 - TOCO 7600 KG 392 CX (C: 392,00 - P: 7600,00) (VD)" at bounding box center [529, 388] width 376 height 19
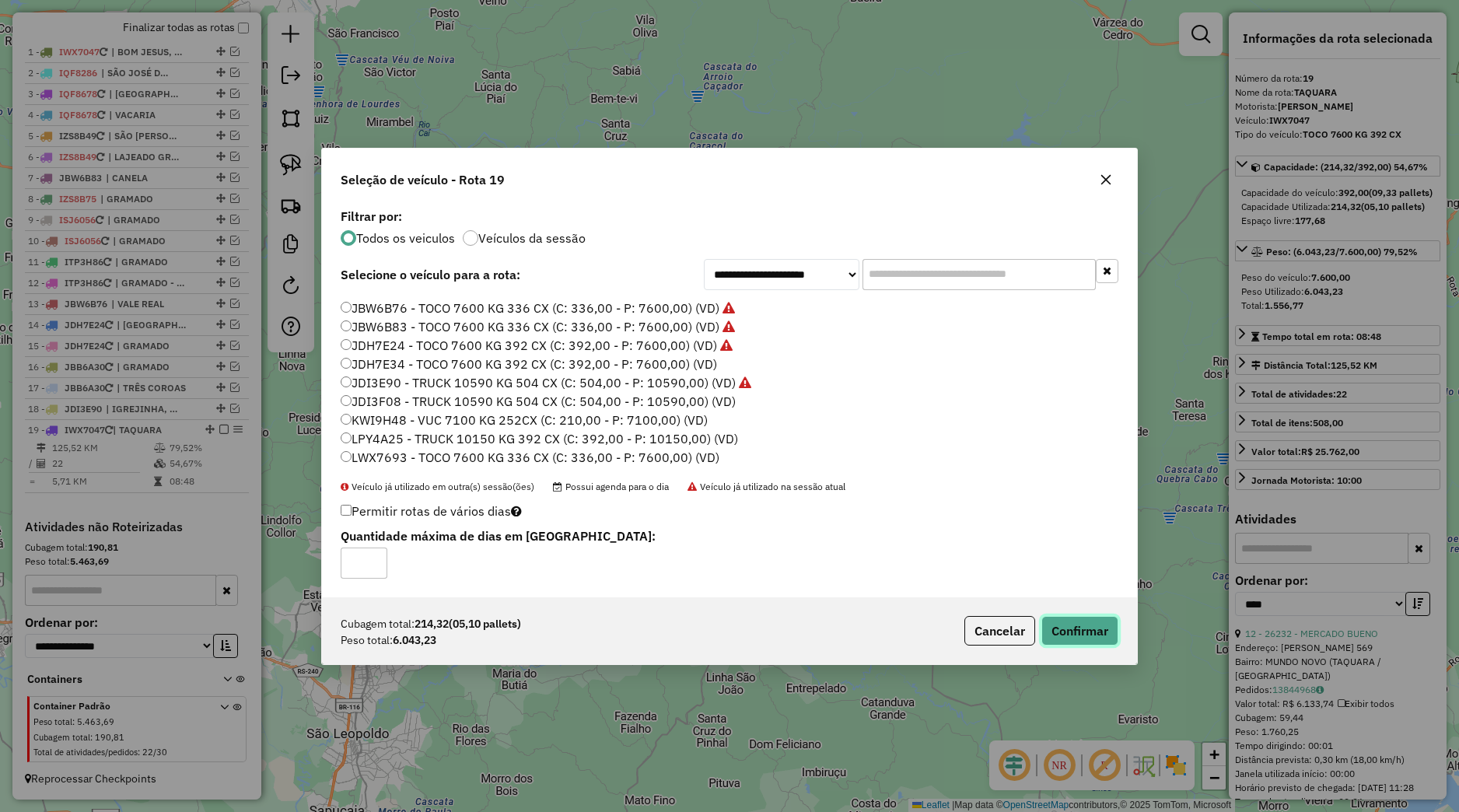
click at [1044, 626] on button "Confirmar" at bounding box center [1080, 631] width 77 height 30
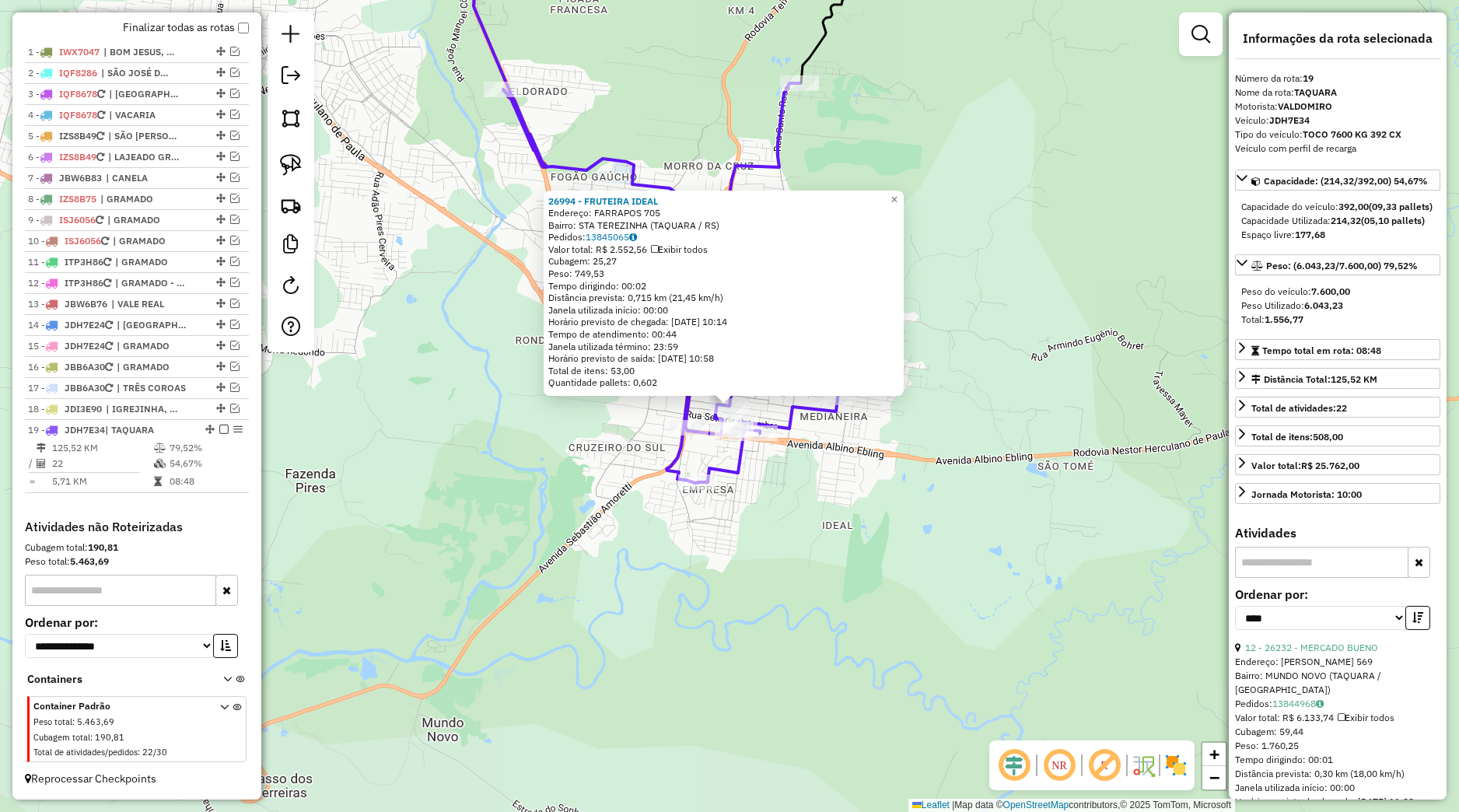
click at [791, 643] on div "26994 - FRUTEIRA IDEAL Endereço: FARRAPOS 705 Bairro: STA TEREZINHA (TAQUARA / …" at bounding box center [729, 406] width 1459 height 812
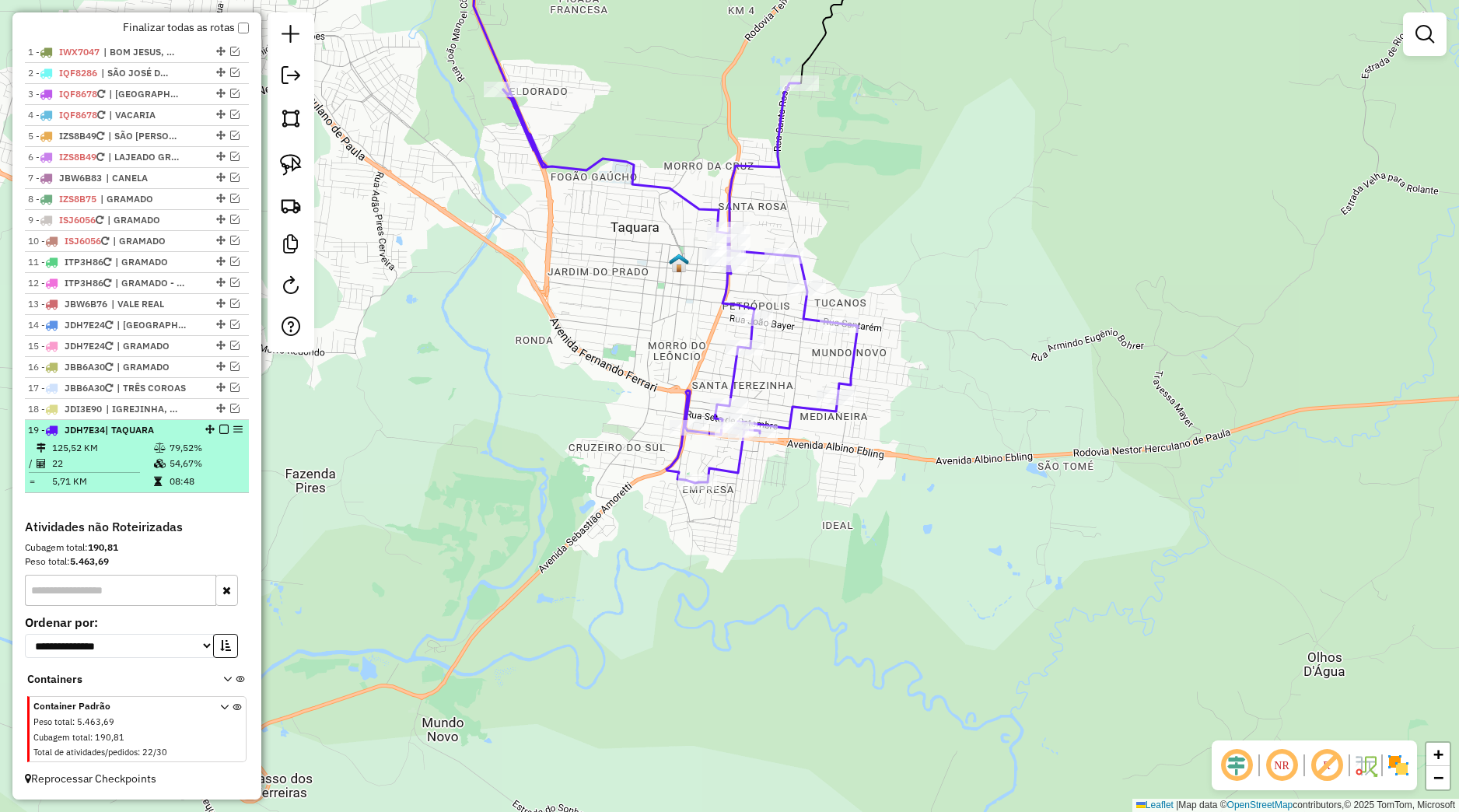
click at [220, 427] on em at bounding box center [224, 429] width 9 height 9
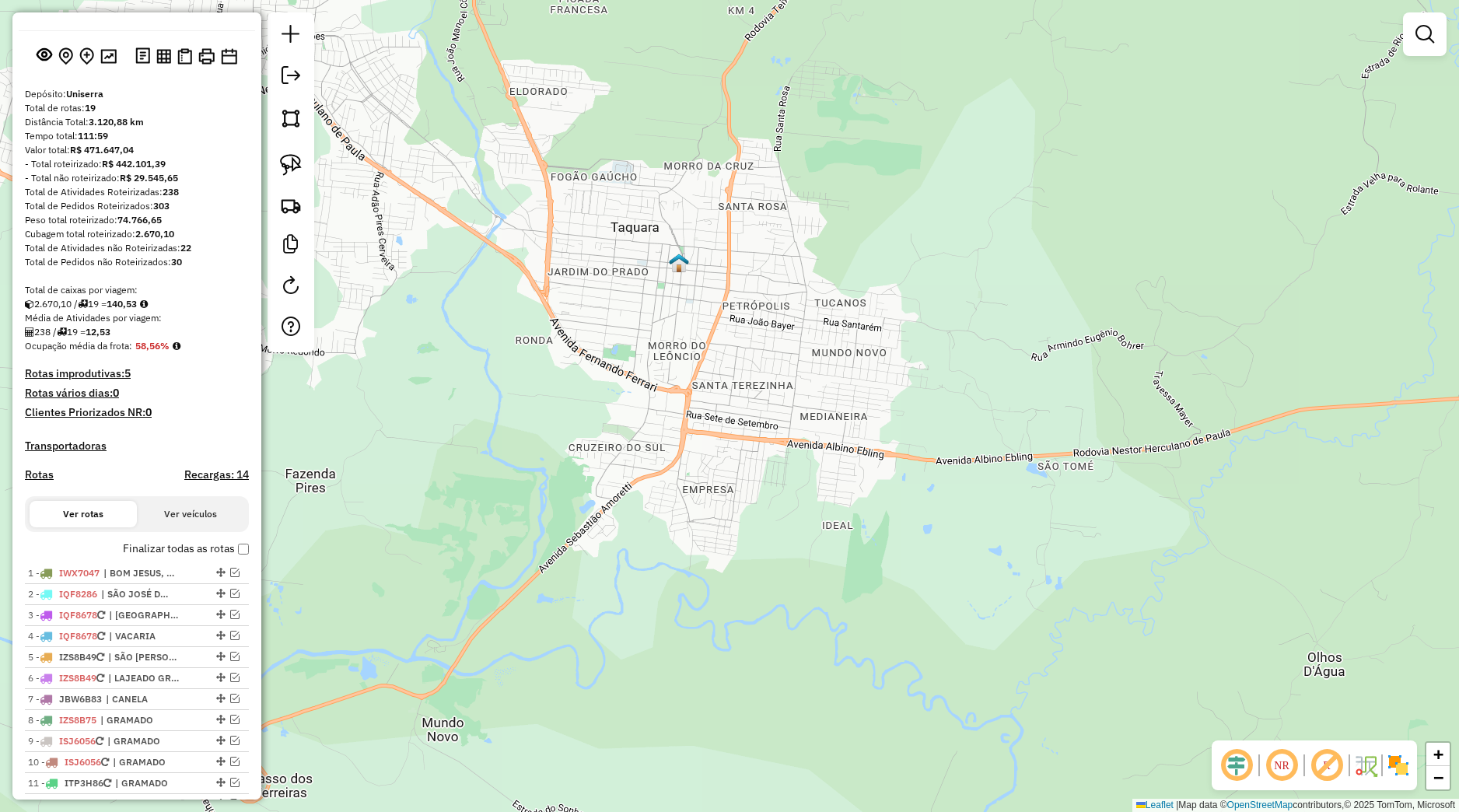
scroll to position [30, 0]
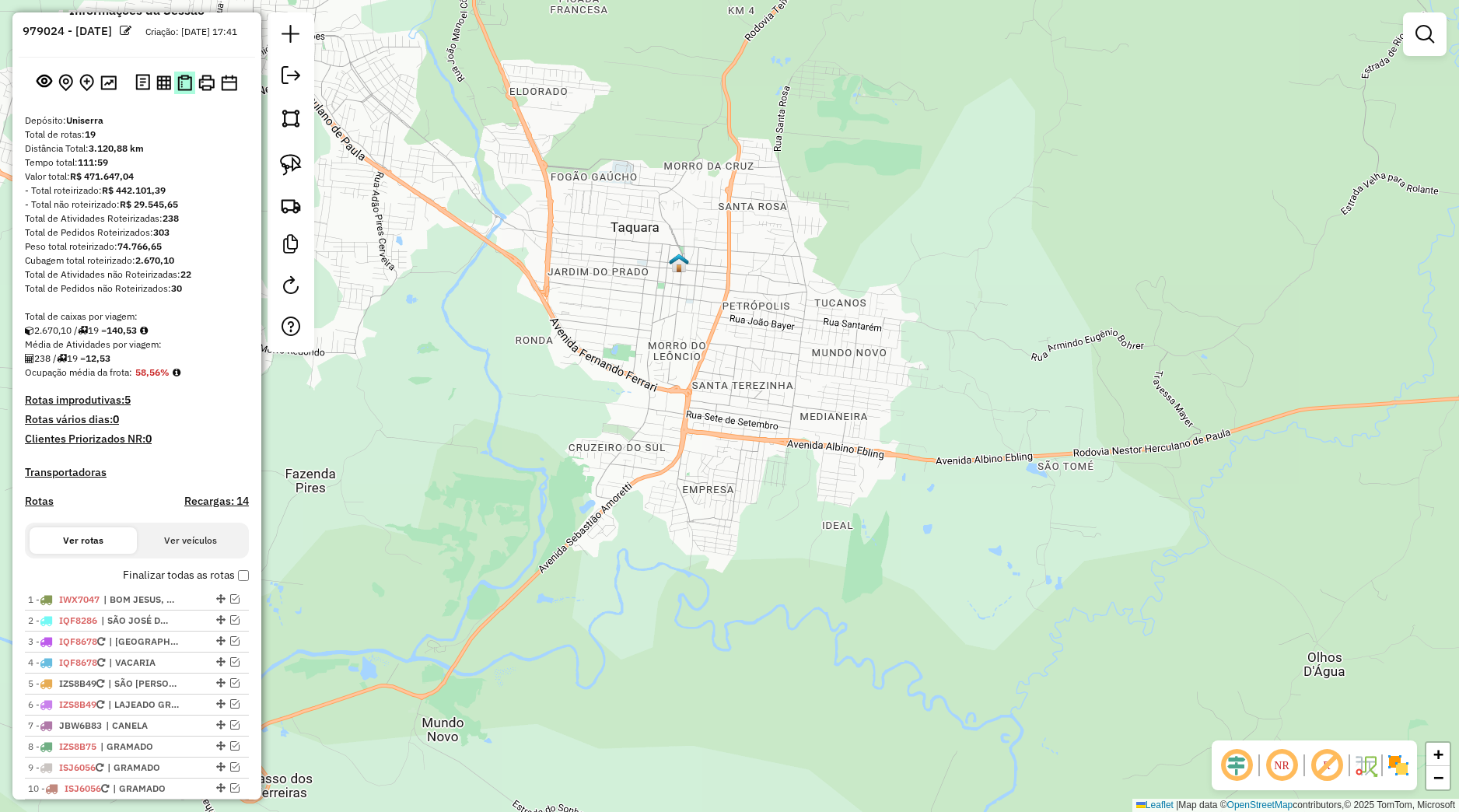
click at [177, 91] on img at bounding box center [184, 82] width 15 height 16
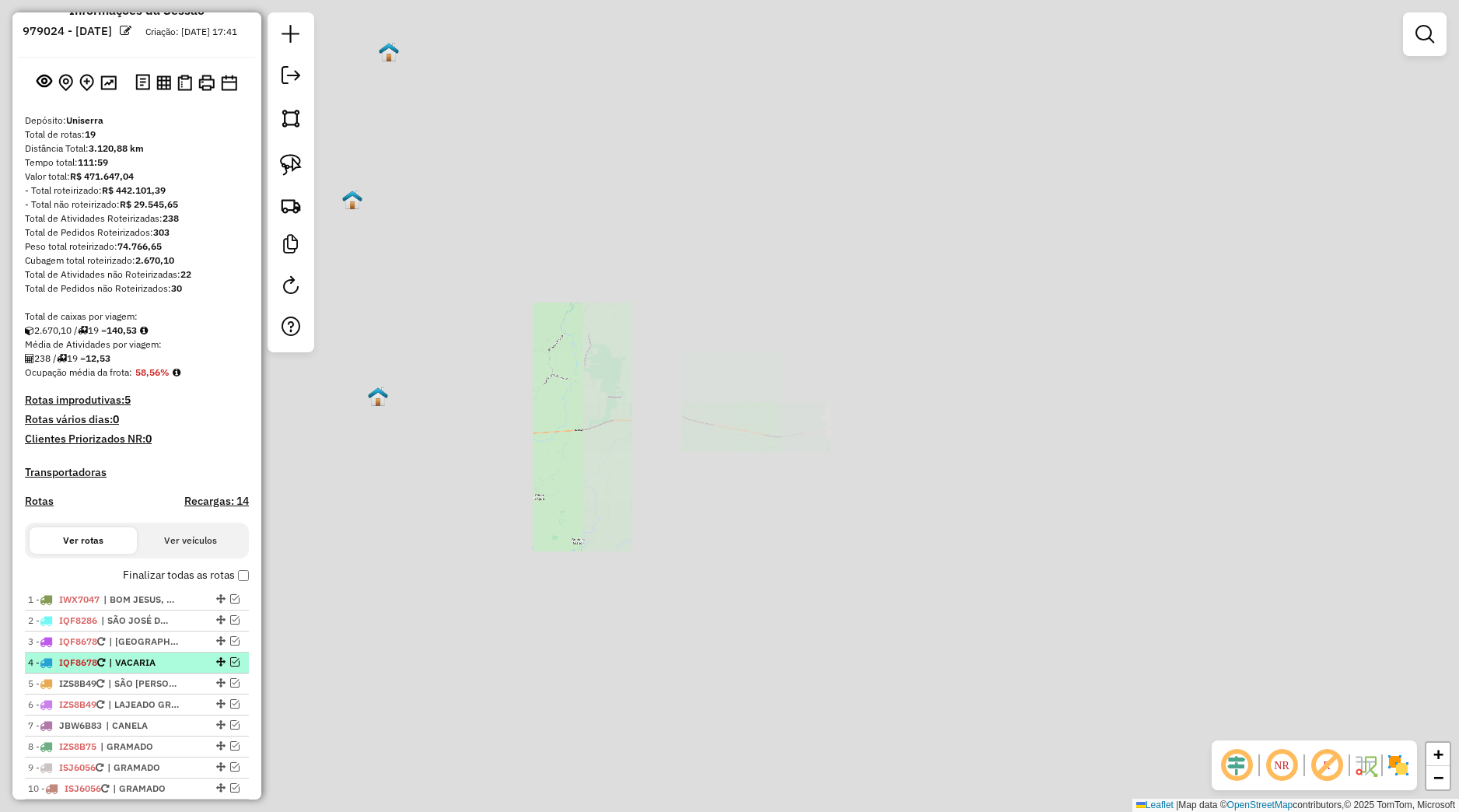
scroll to position [176, 0]
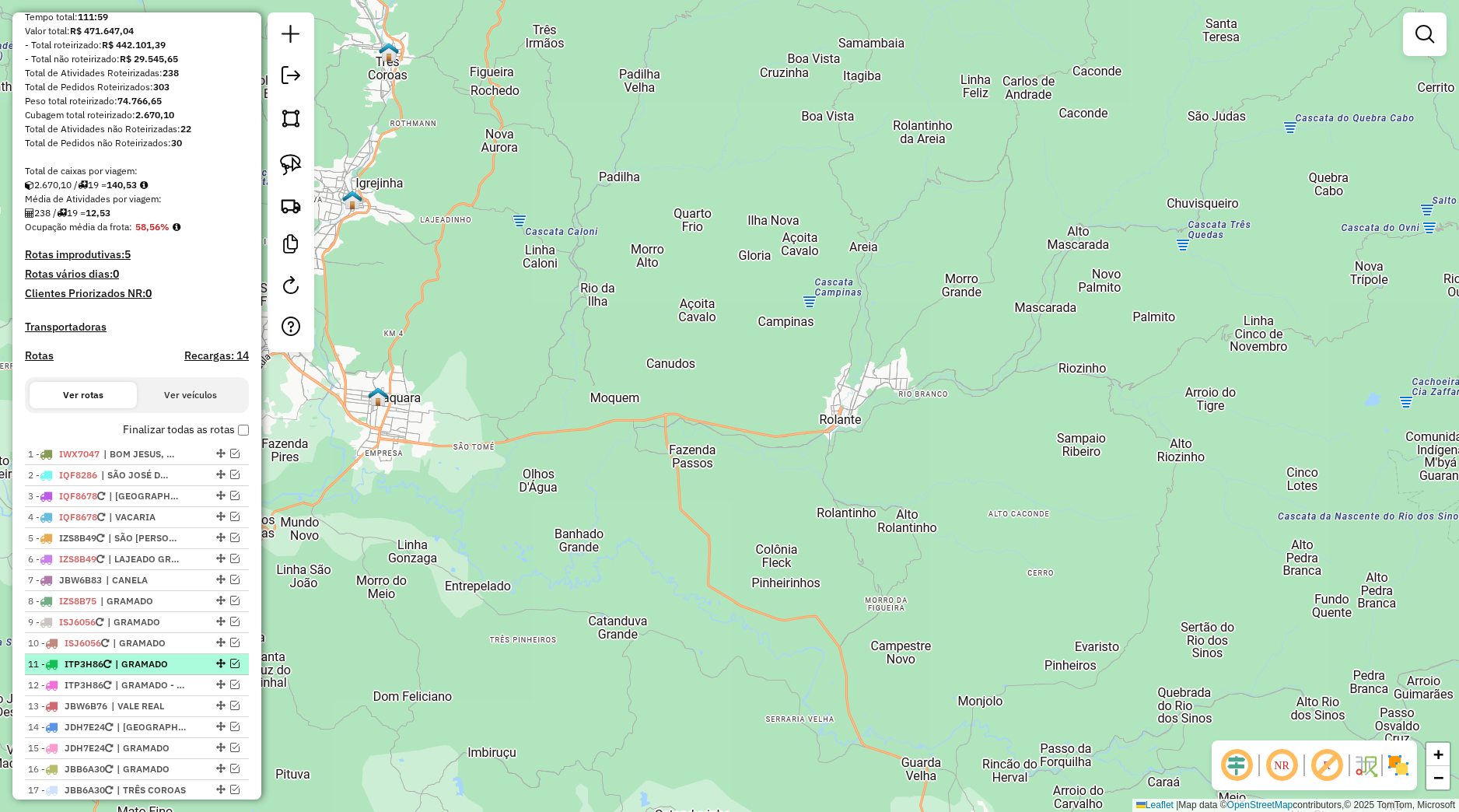
drag, startPoint x: 154, startPoint y: 673, endPoint x: 186, endPoint y: 686, distance: 34.5
click at [156, 671] on span "| GRAMADO" at bounding box center [151, 664] width 72 height 14
select select "*********"
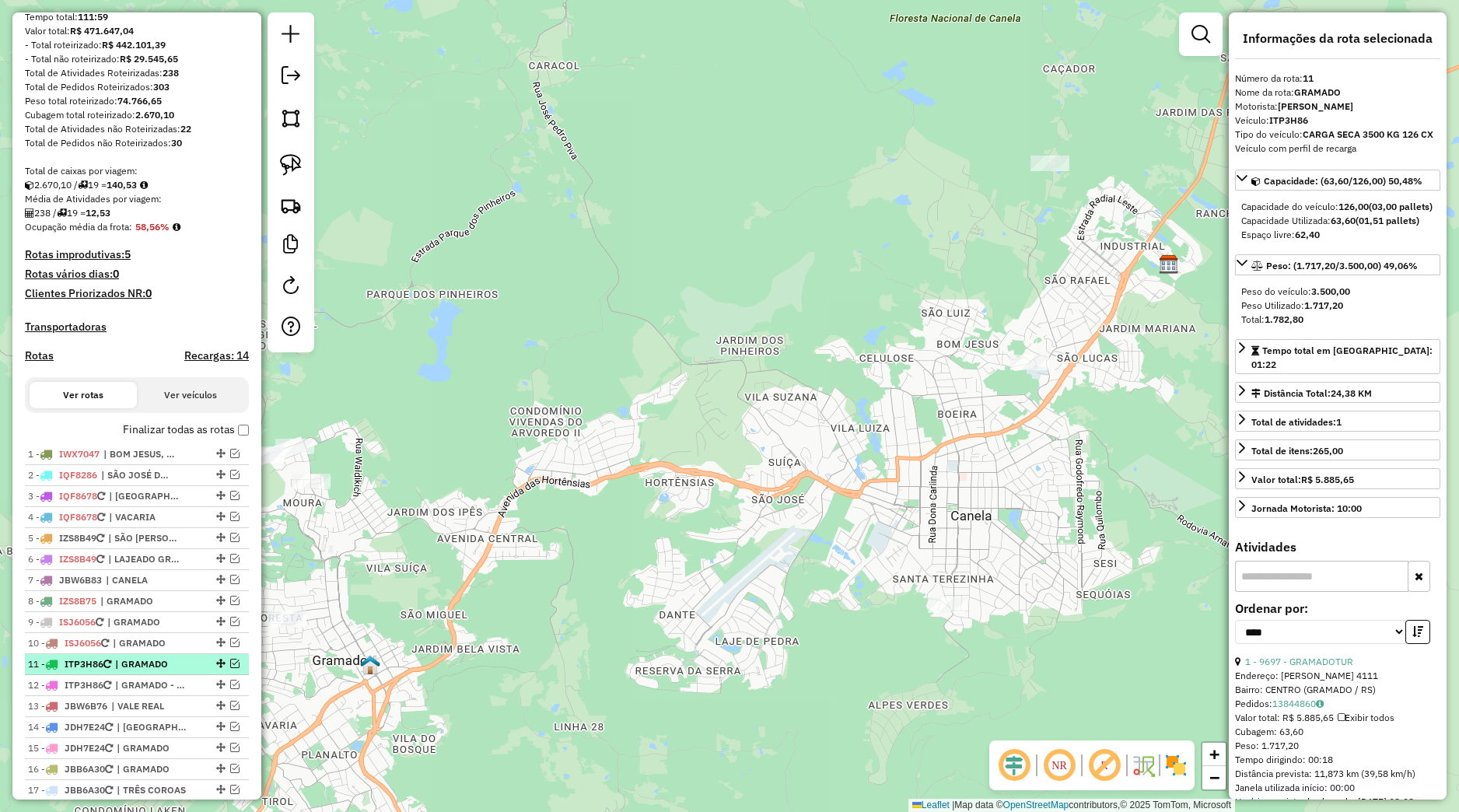
drag, startPoint x: 221, startPoint y: 677, endPoint x: 209, endPoint y: 686, distance: 15.0
click at [230, 668] on em at bounding box center [234, 663] width 9 height 9
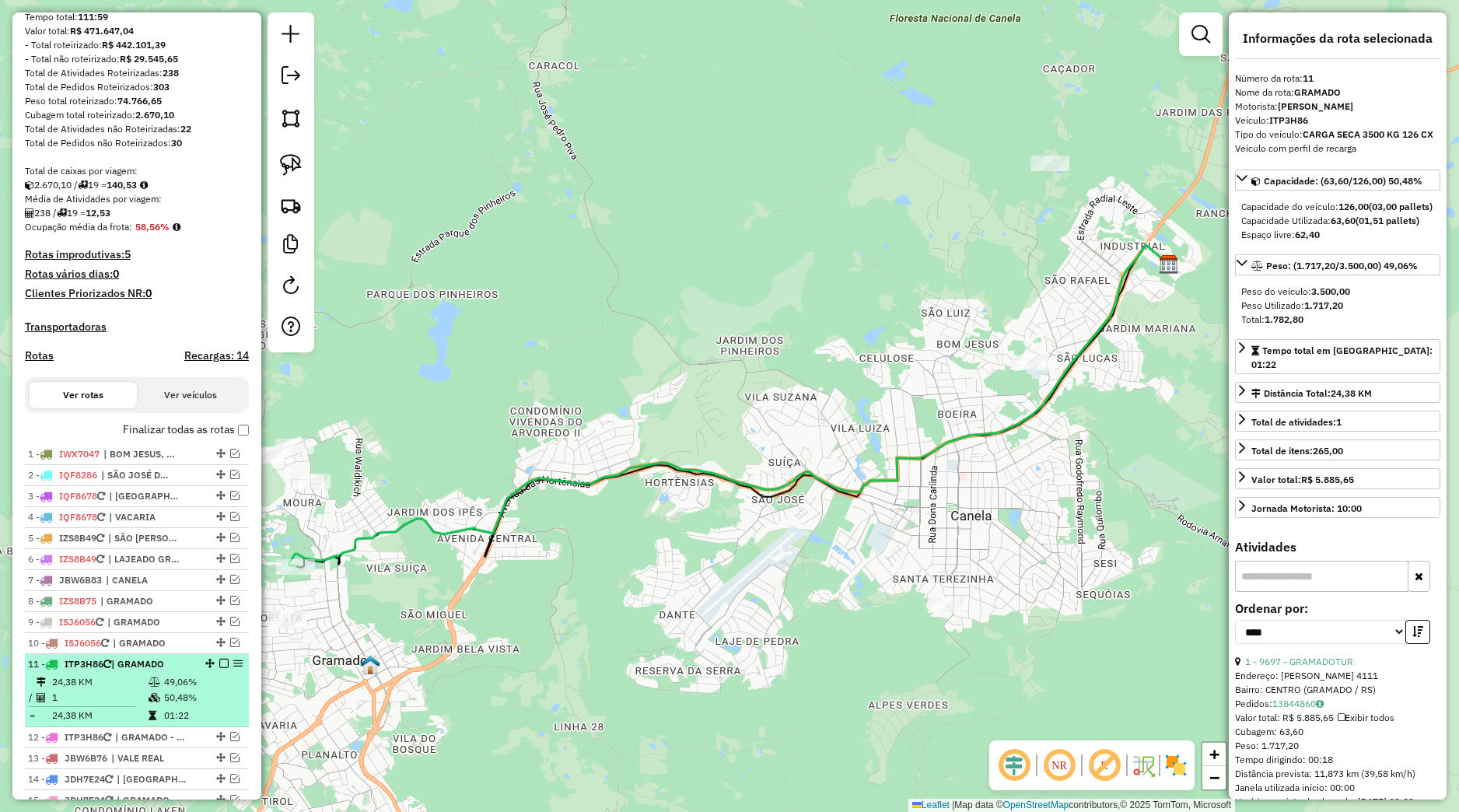
click at [192, 690] on td "49,06%" at bounding box center [203, 682] width 79 height 15
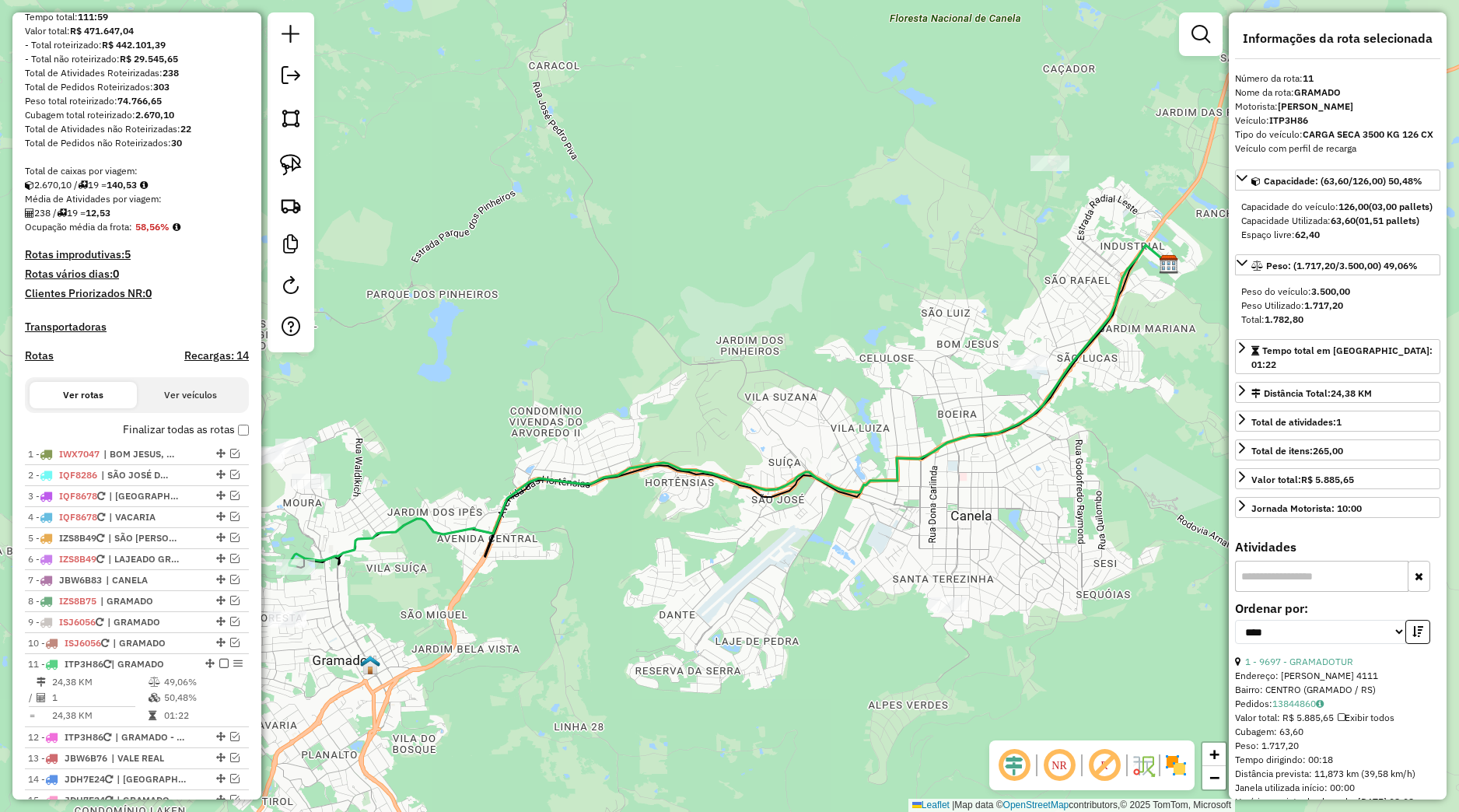
drag, startPoint x: 695, startPoint y: 615, endPoint x: 722, endPoint y: 609, distance: 27.7
click at [721, 609] on div "Janela de atendimento Grade de atendimento Capacidade Transportadoras Veículos …" at bounding box center [729, 406] width 1459 height 812
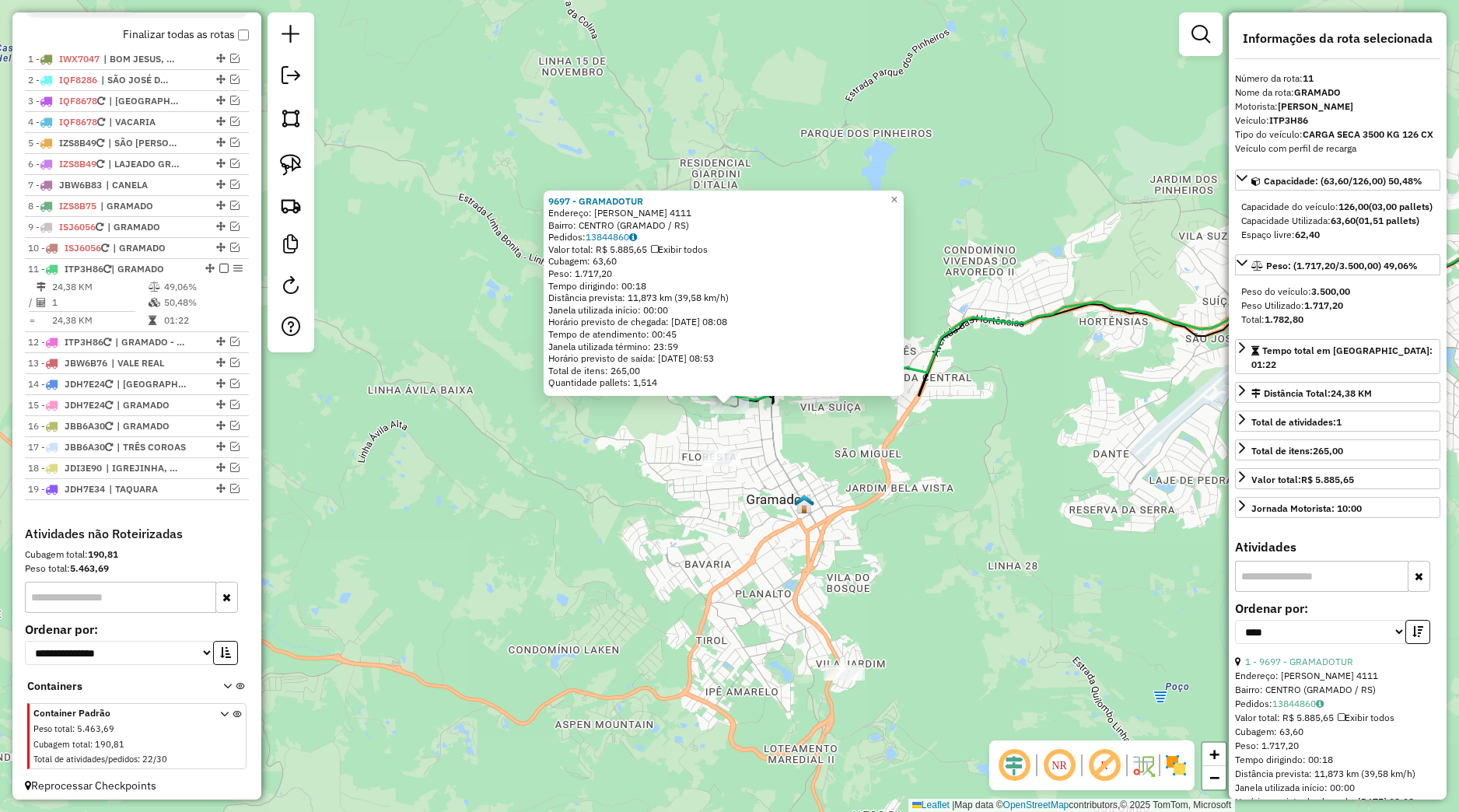
scroll to position [592, 0]
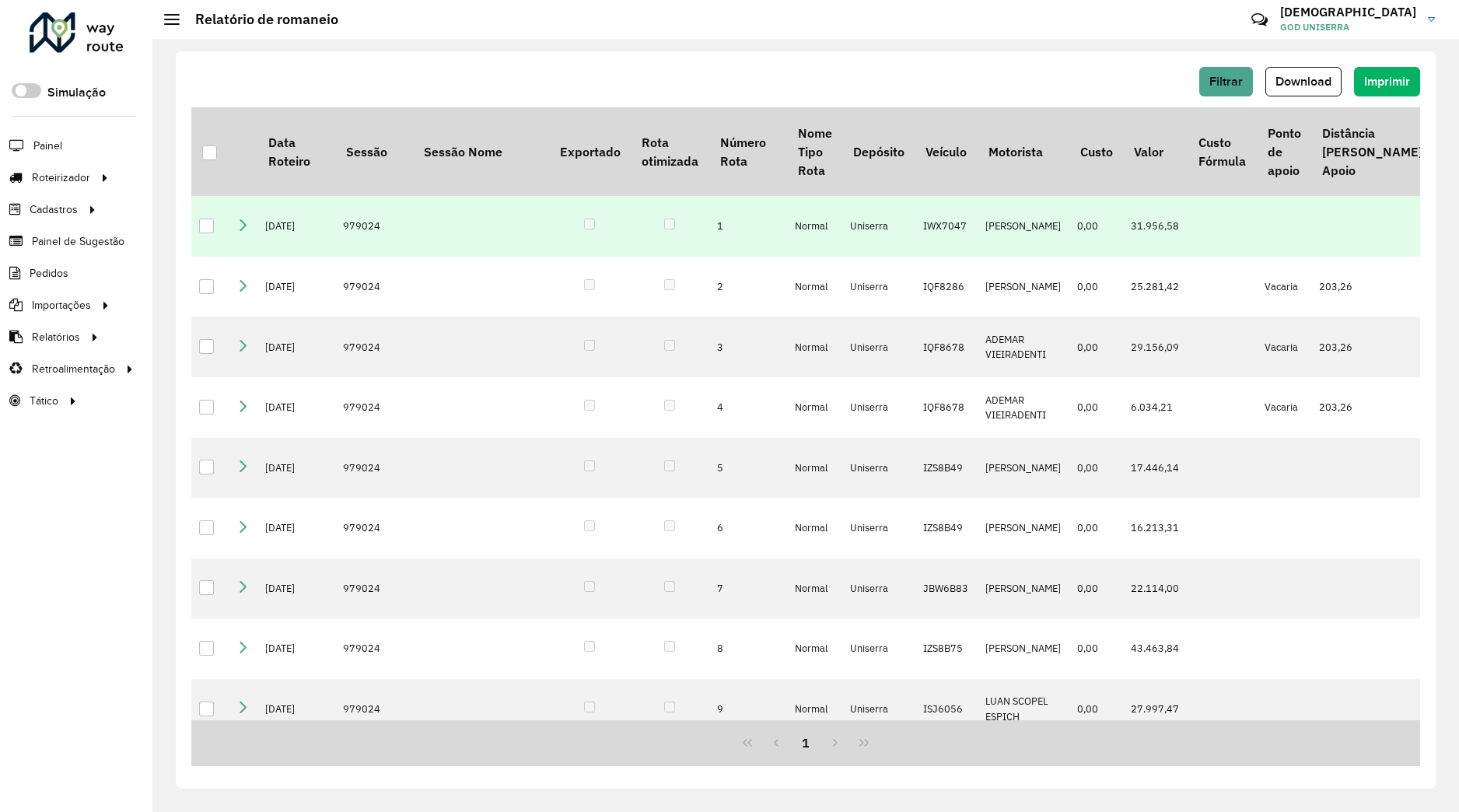
click at [238, 219] on td at bounding box center [244, 226] width 29 height 61
click at [244, 226] on icon at bounding box center [243, 225] width 13 height 13
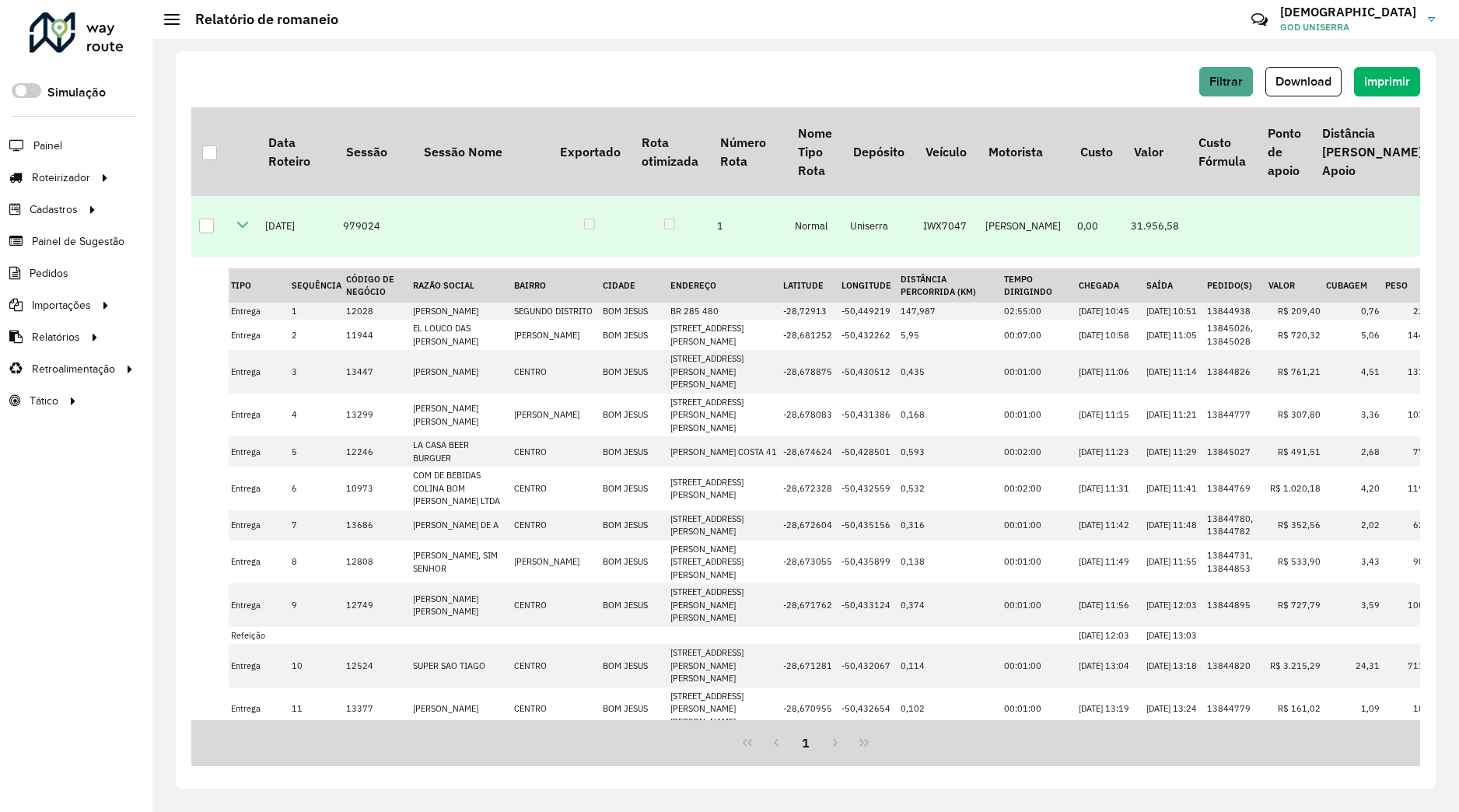
drag, startPoint x: 244, startPoint y: 222, endPoint x: 257, endPoint y: 248, distance: 29.1
click at [244, 223] on icon at bounding box center [243, 225] width 13 height 13
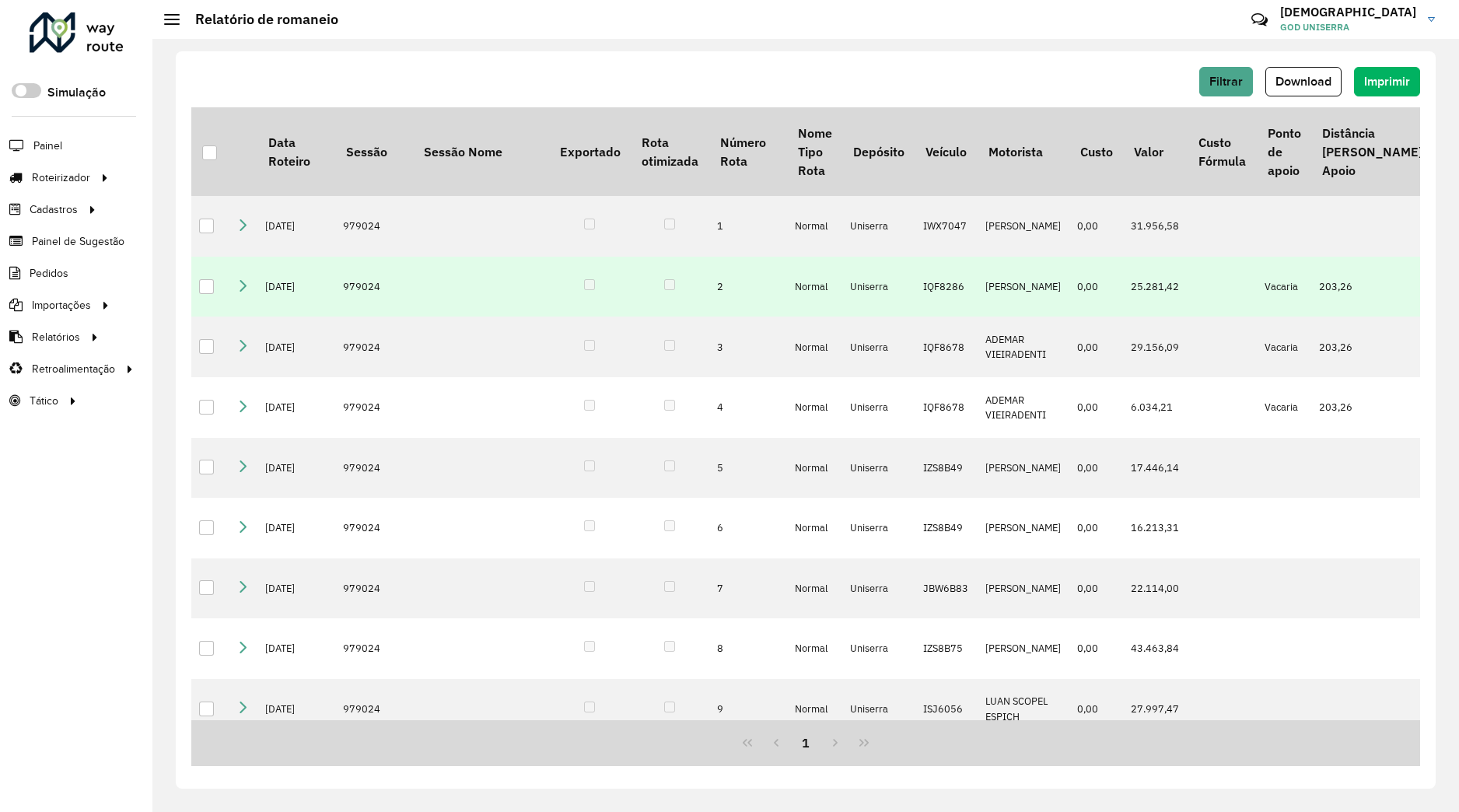
click at [247, 287] on icon at bounding box center [243, 285] width 13 height 13
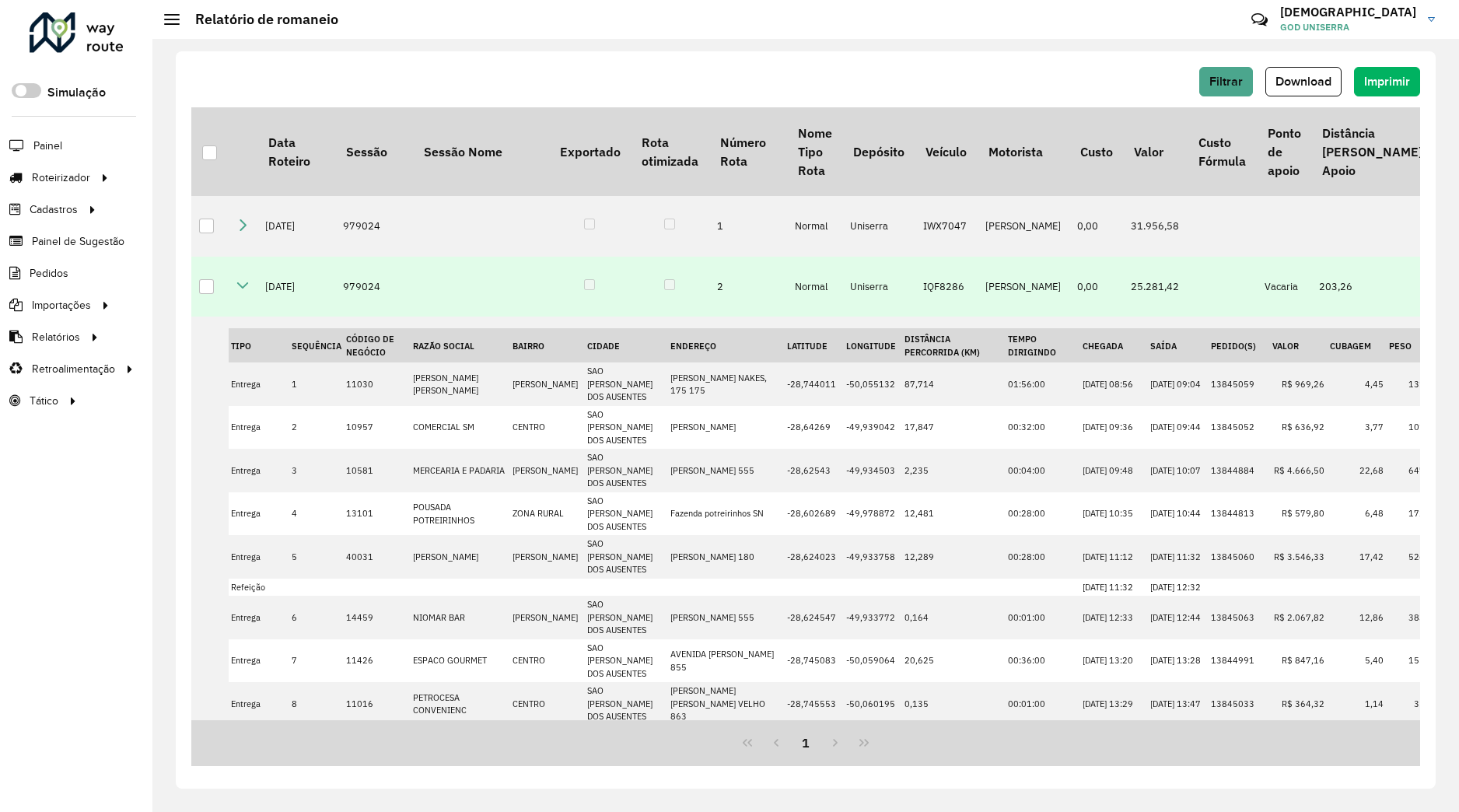
click at [245, 288] on icon at bounding box center [243, 285] width 13 height 13
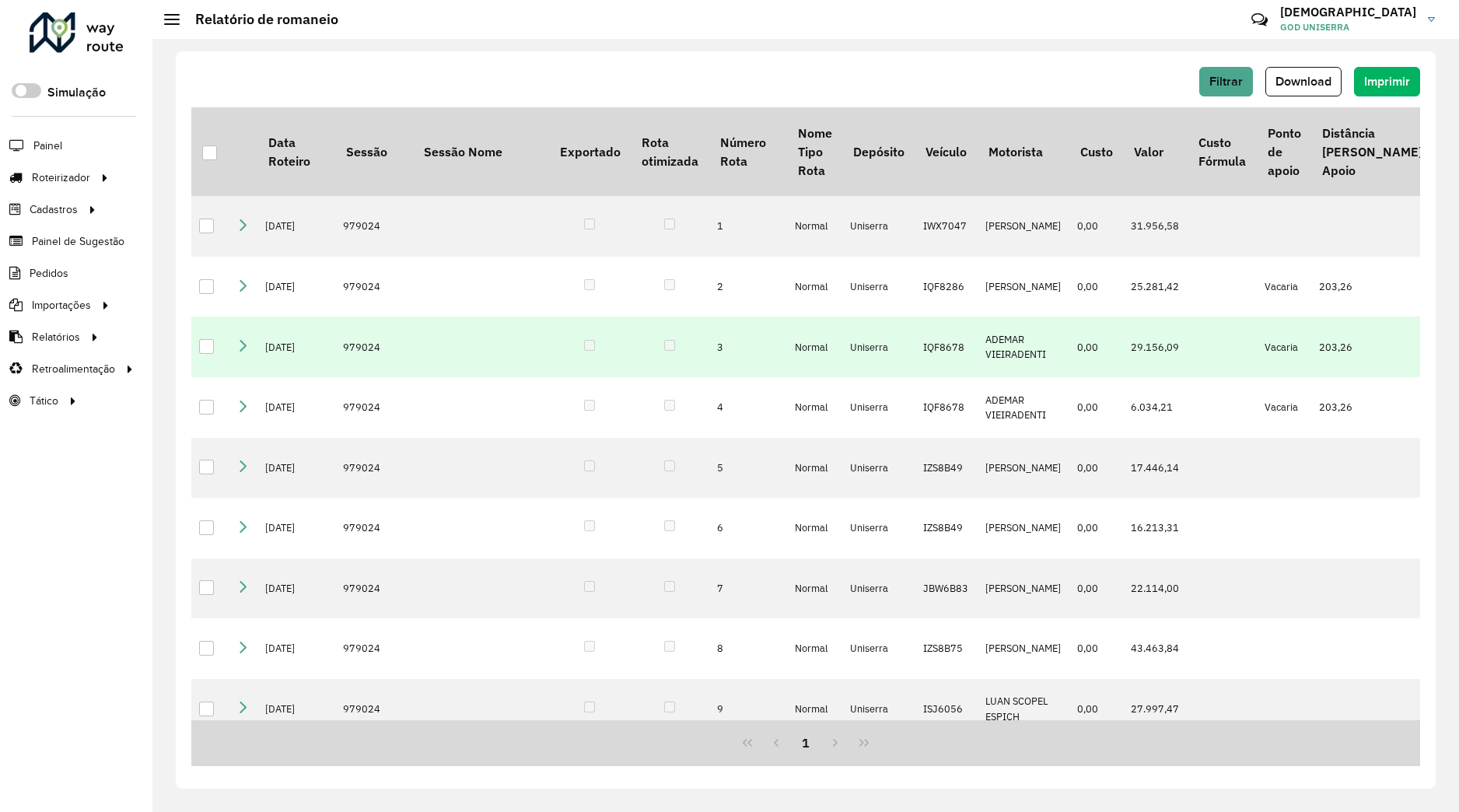
click at [246, 351] on icon at bounding box center [243, 345] width 13 height 13
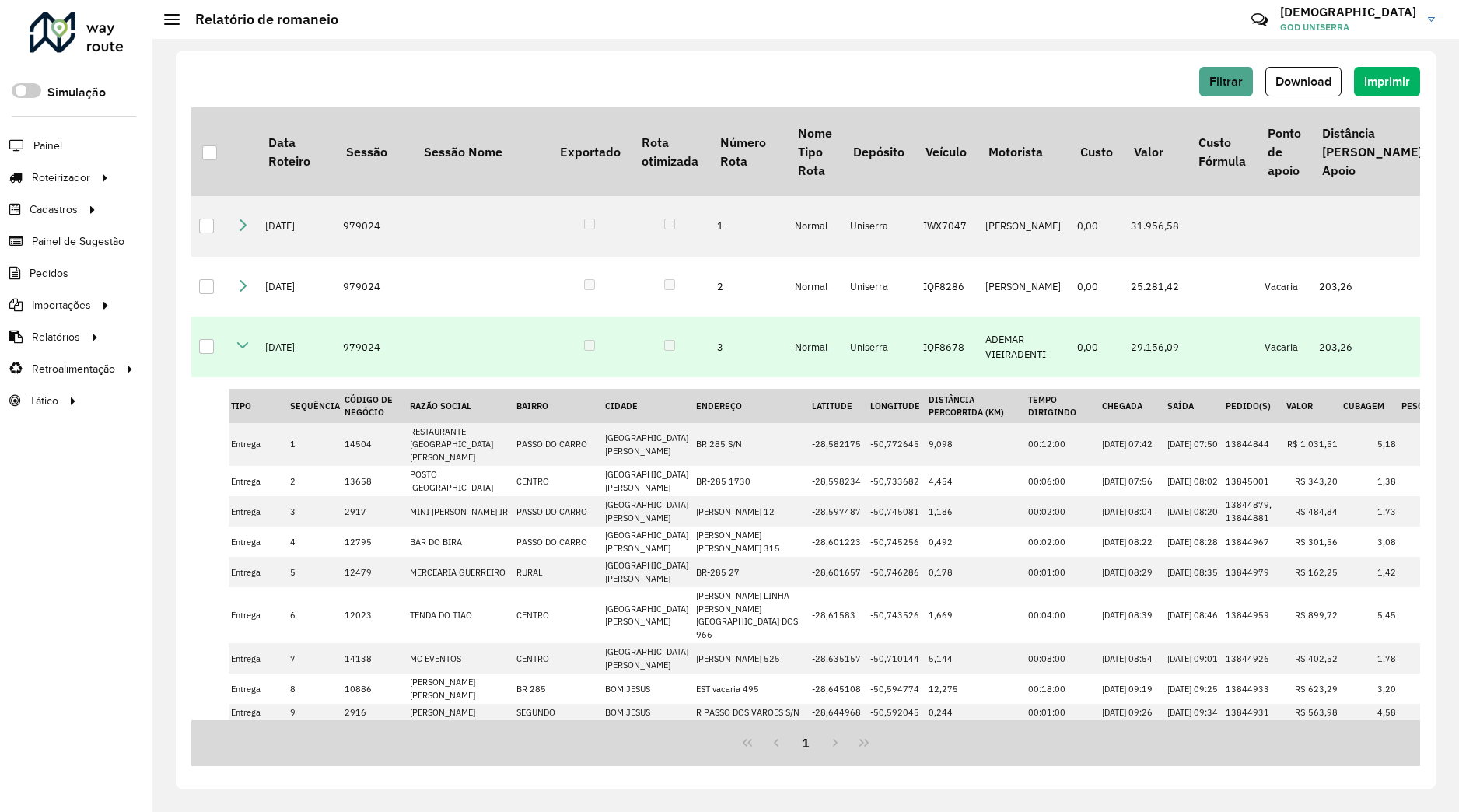
click at [240, 351] on icon at bounding box center [243, 345] width 13 height 13
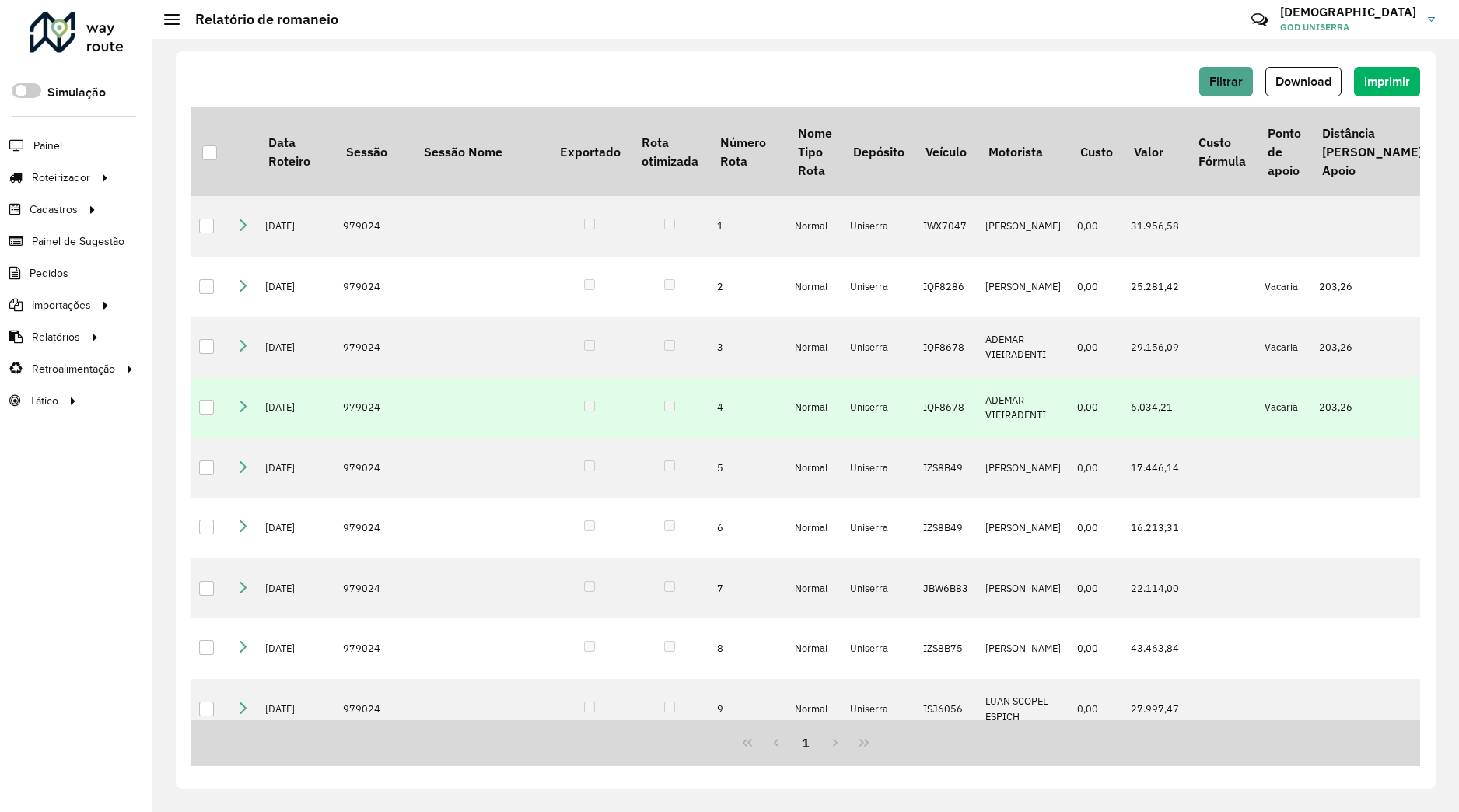
click at [247, 412] on icon at bounding box center [243, 406] width 13 height 13
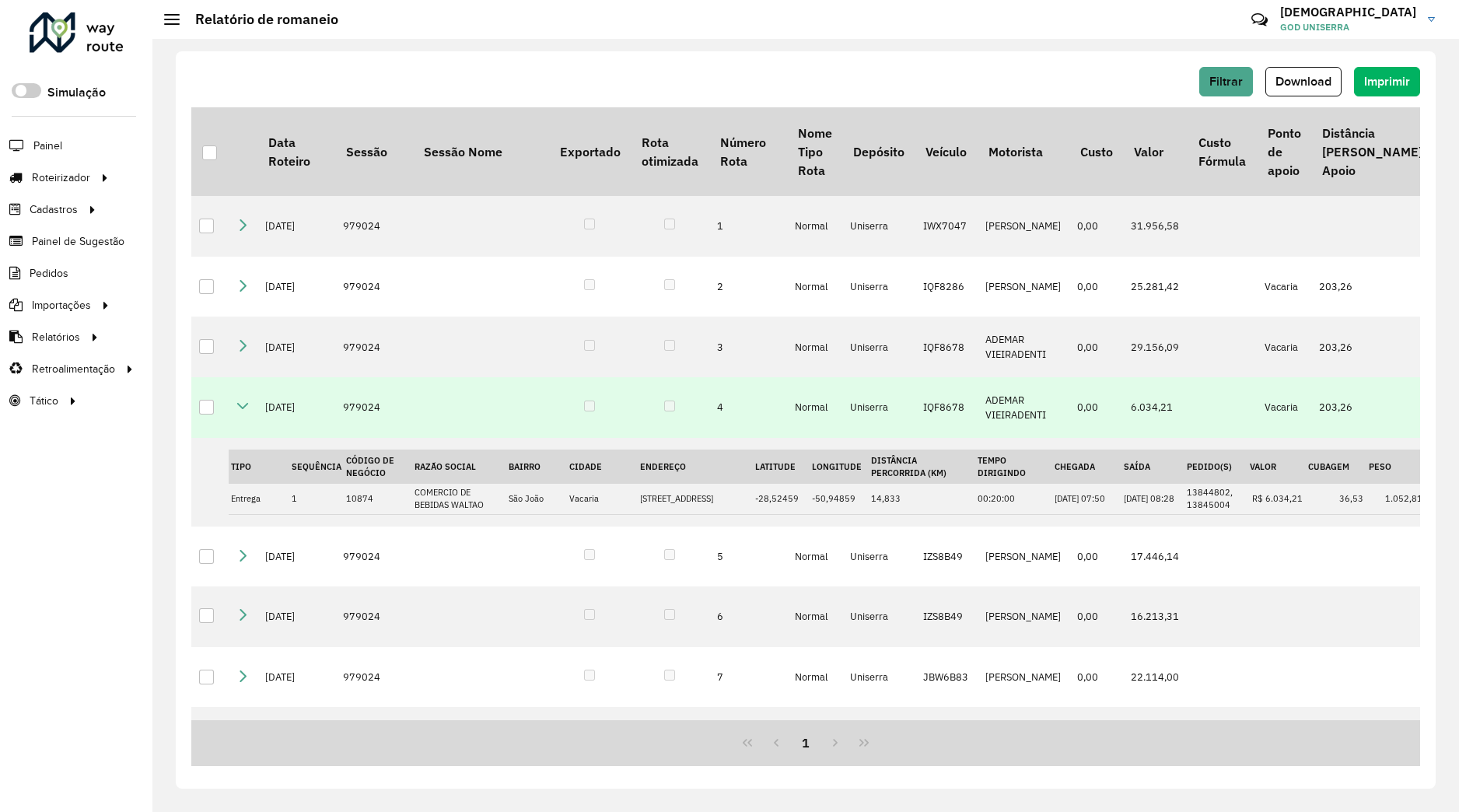
click at [246, 412] on icon at bounding box center [243, 406] width 13 height 13
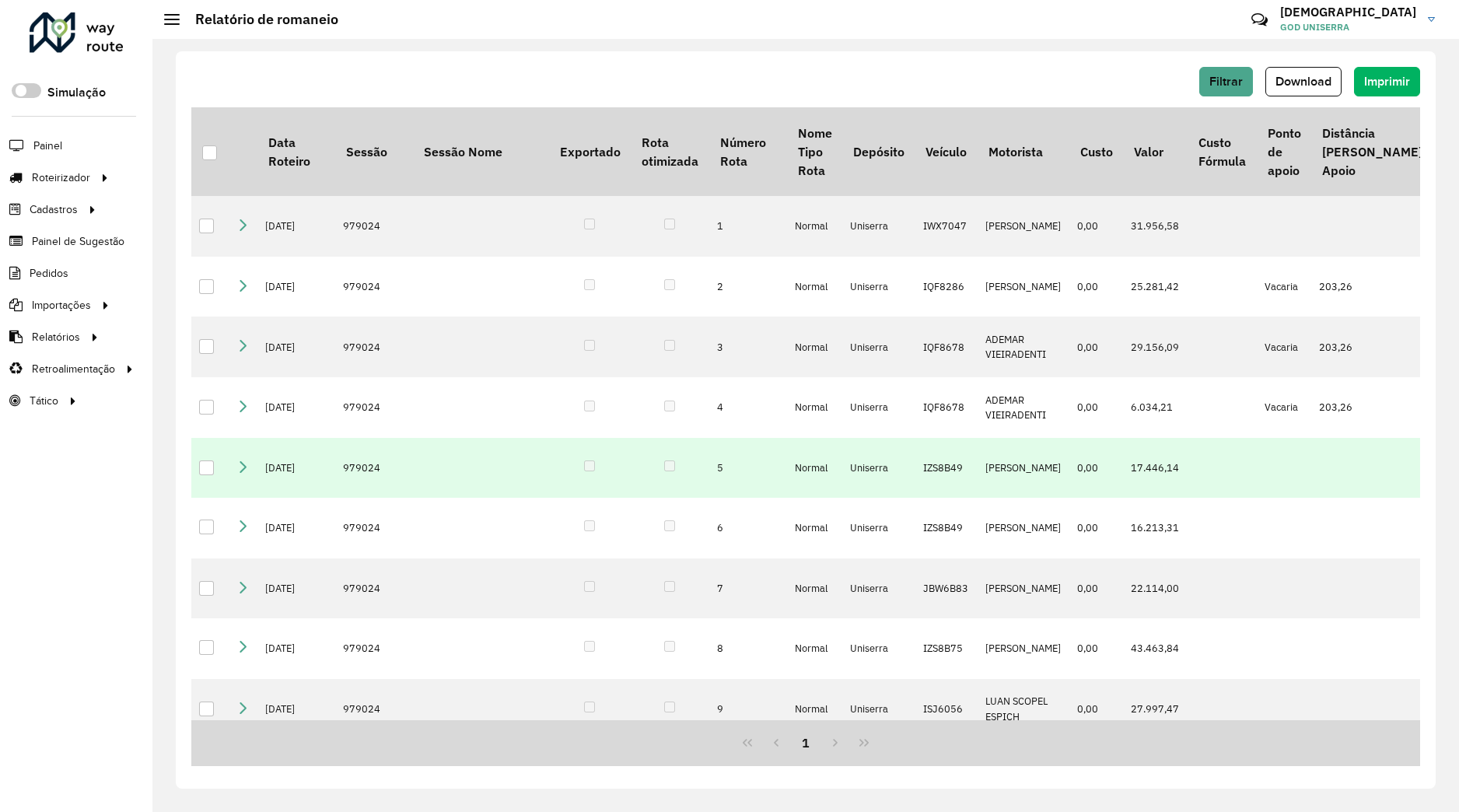
click at [238, 472] on icon at bounding box center [243, 466] width 13 height 13
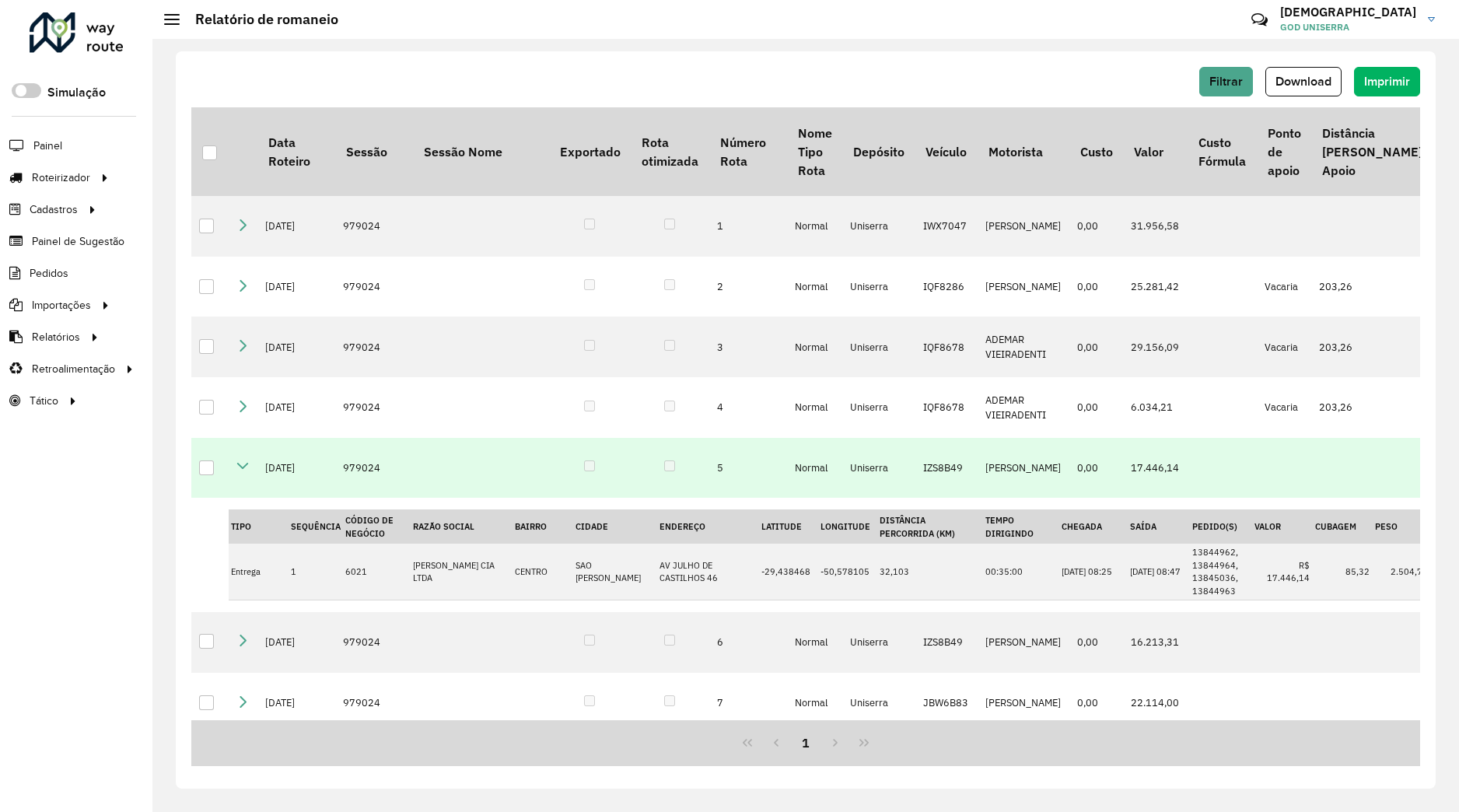
click at [246, 472] on icon at bounding box center [243, 466] width 13 height 13
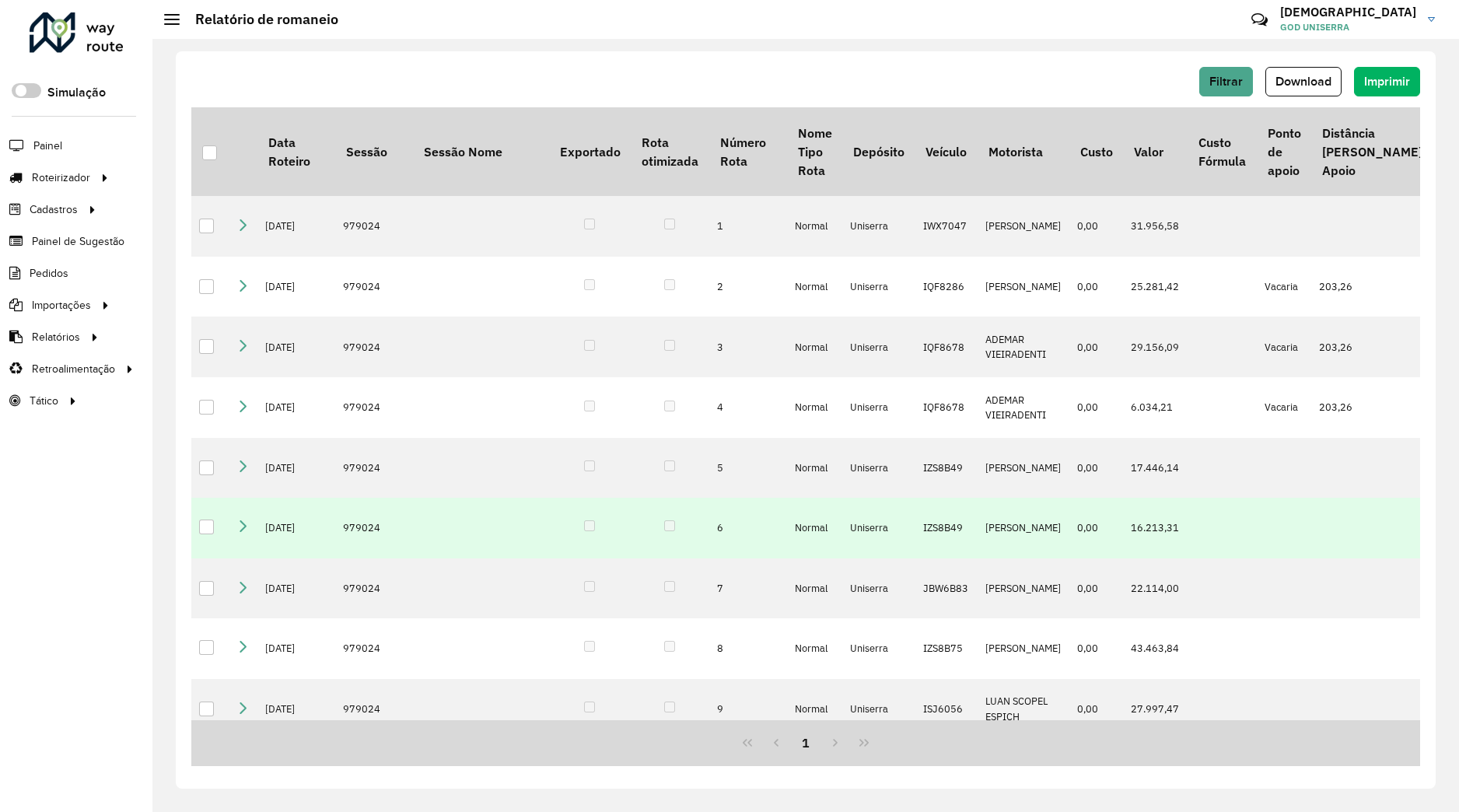
click at [237, 558] on td at bounding box center [244, 527] width 29 height 61
click at [237, 557] on td at bounding box center [244, 527] width 29 height 61
click at [238, 533] on icon at bounding box center [243, 527] width 13 height 13
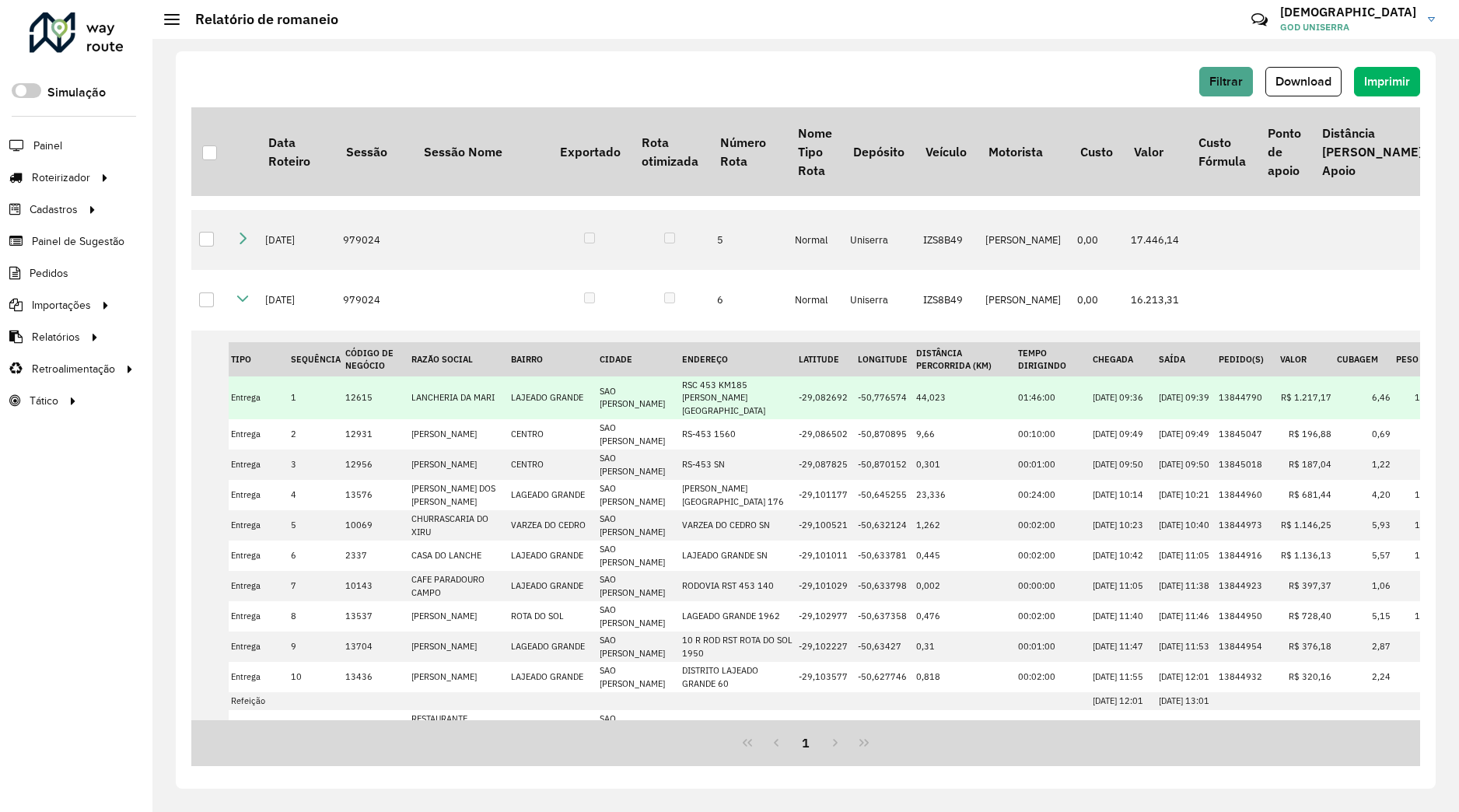
scroll to position [167, 0]
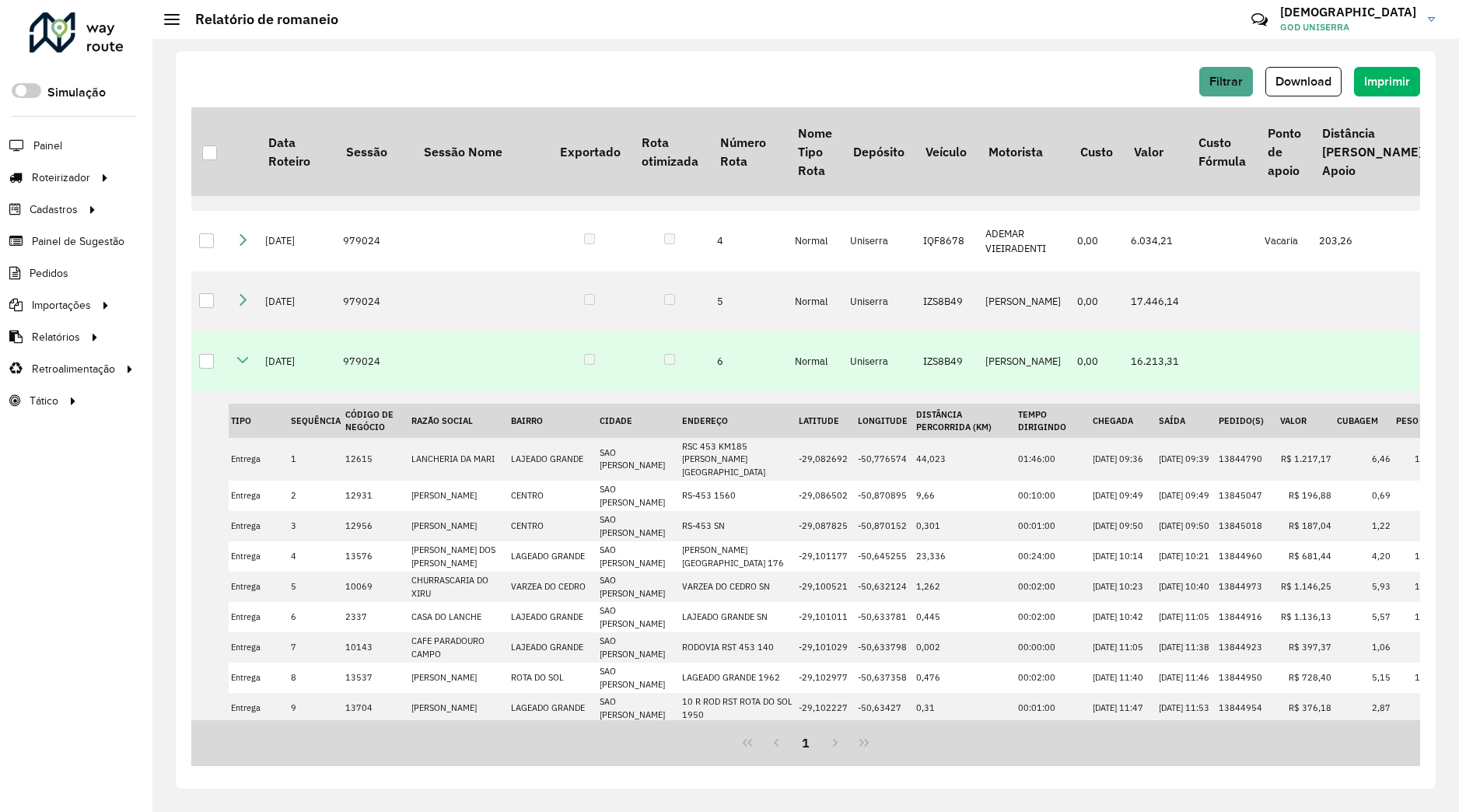
click at [240, 384] on td at bounding box center [244, 362] width 29 height 61
click at [244, 367] on icon at bounding box center [243, 360] width 13 height 13
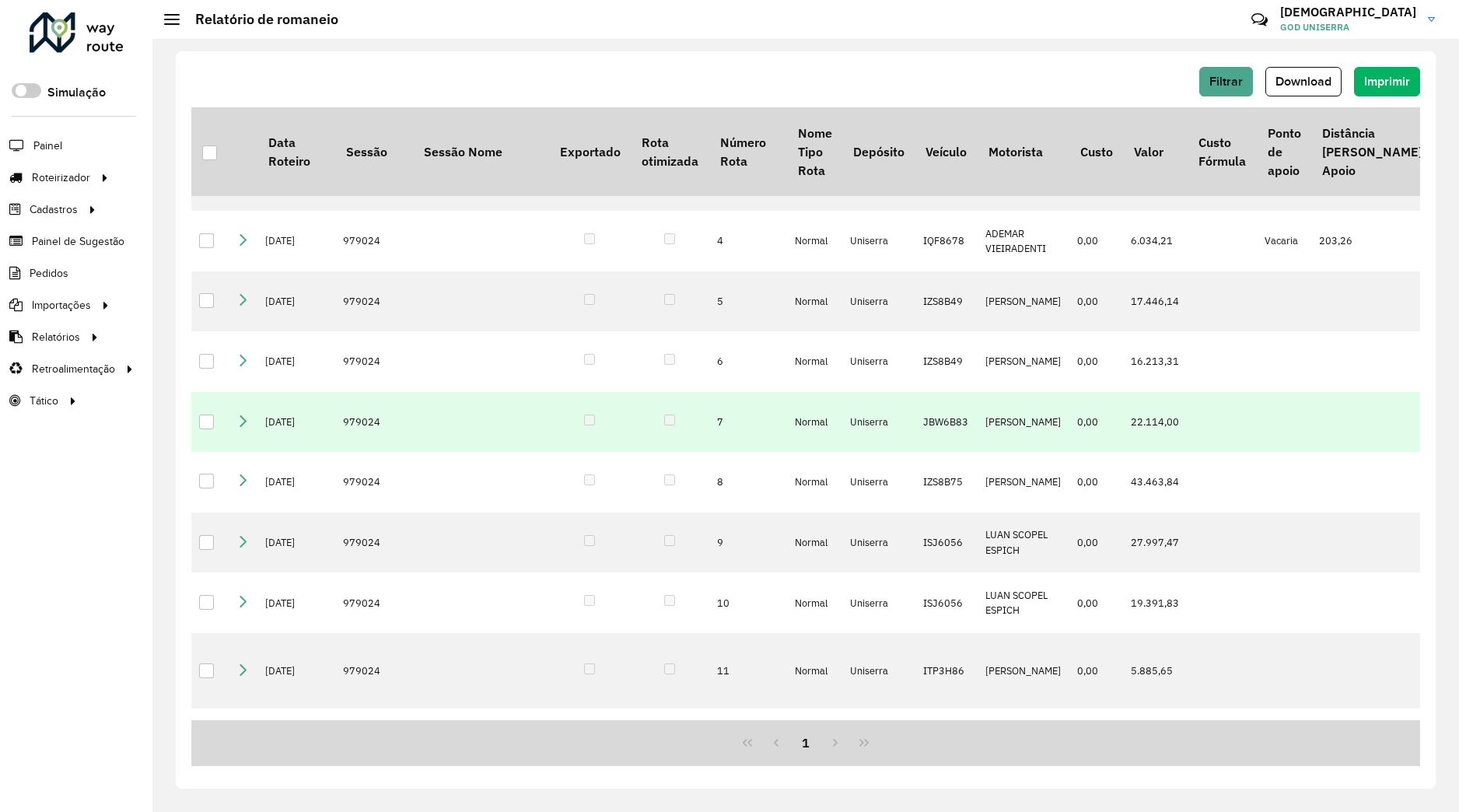
click at [246, 427] on icon at bounding box center [243, 420] width 13 height 13
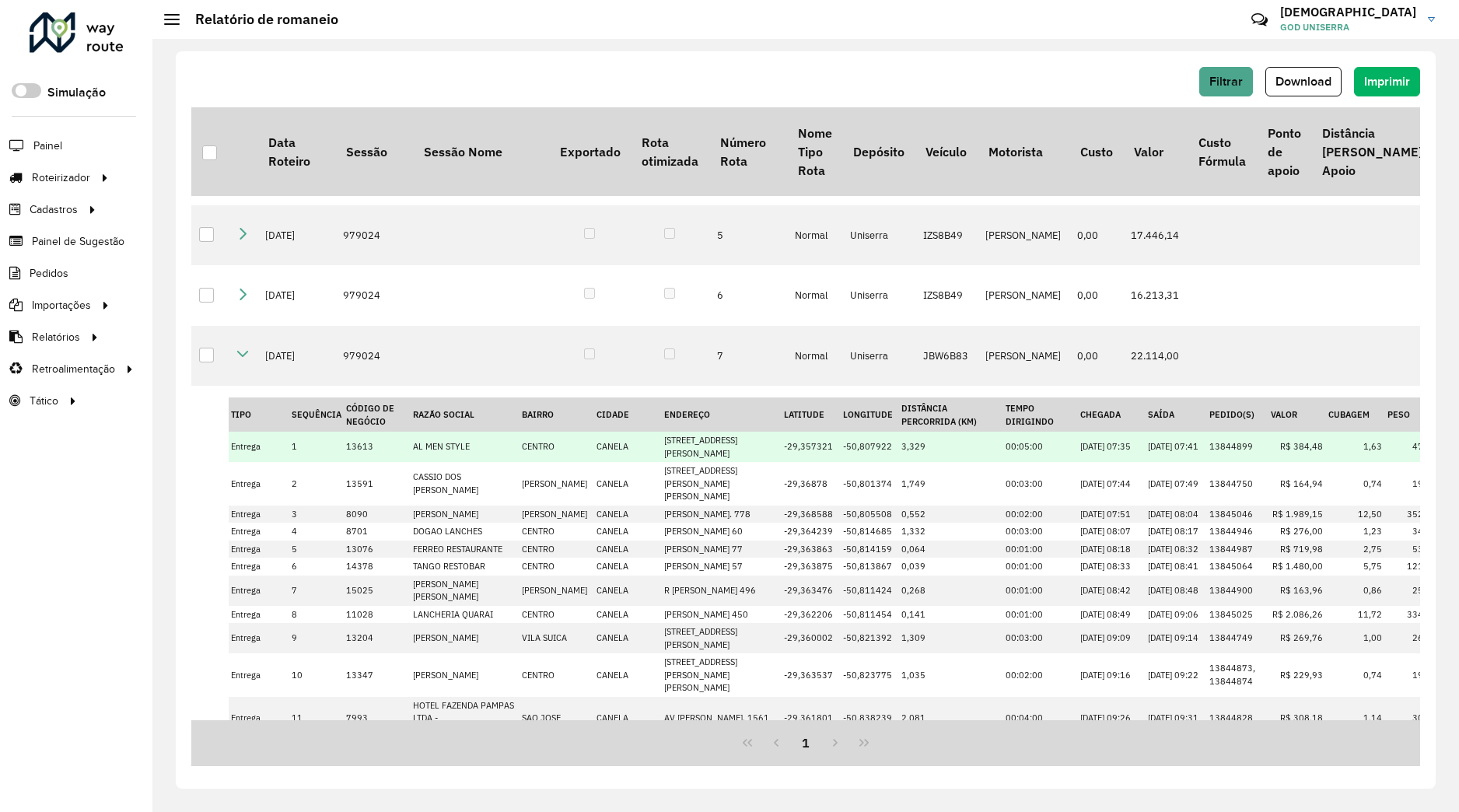
scroll to position [133, 0]
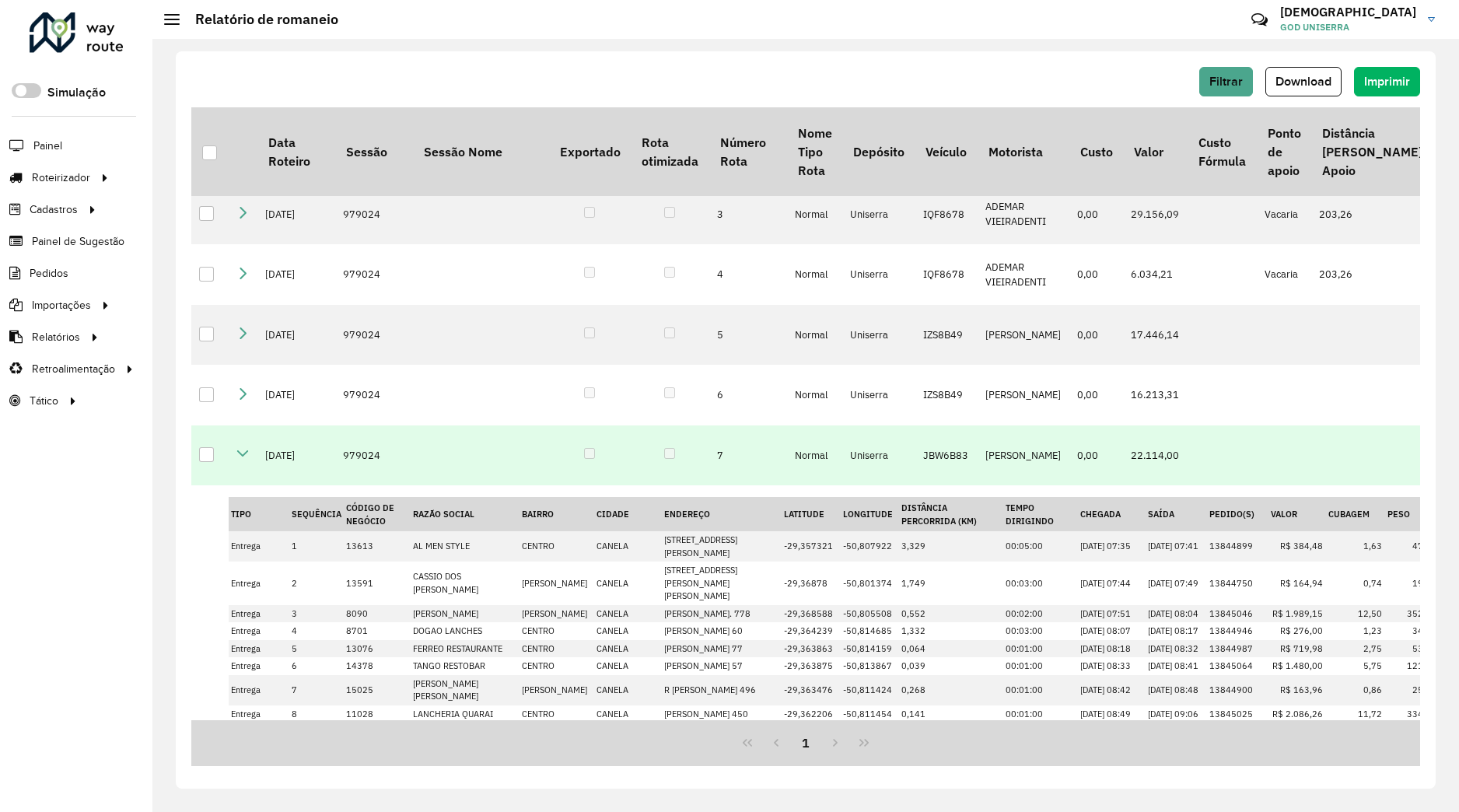
click at [241, 460] on icon at bounding box center [243, 453] width 13 height 13
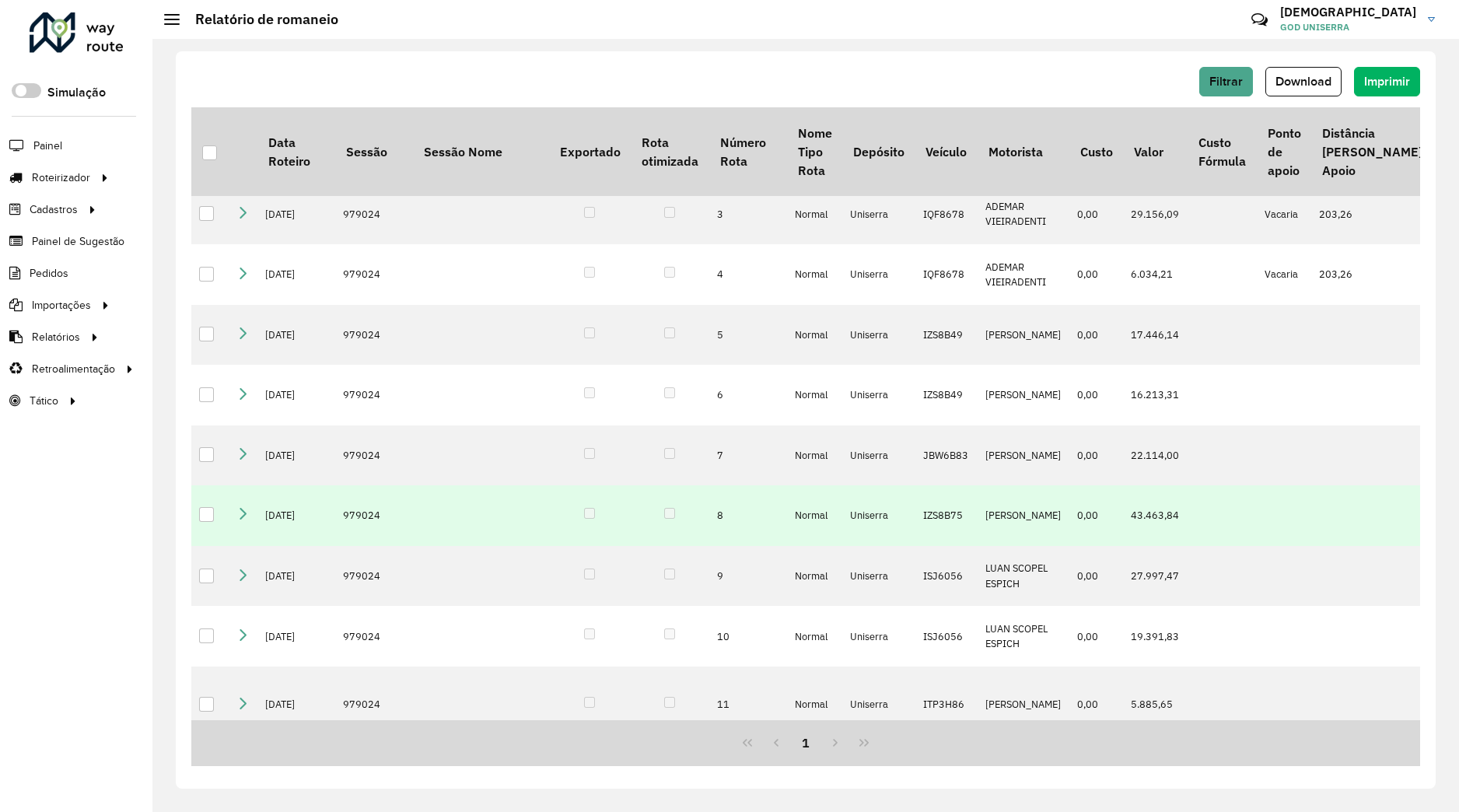
click at [238, 521] on icon at bounding box center [243, 514] width 13 height 13
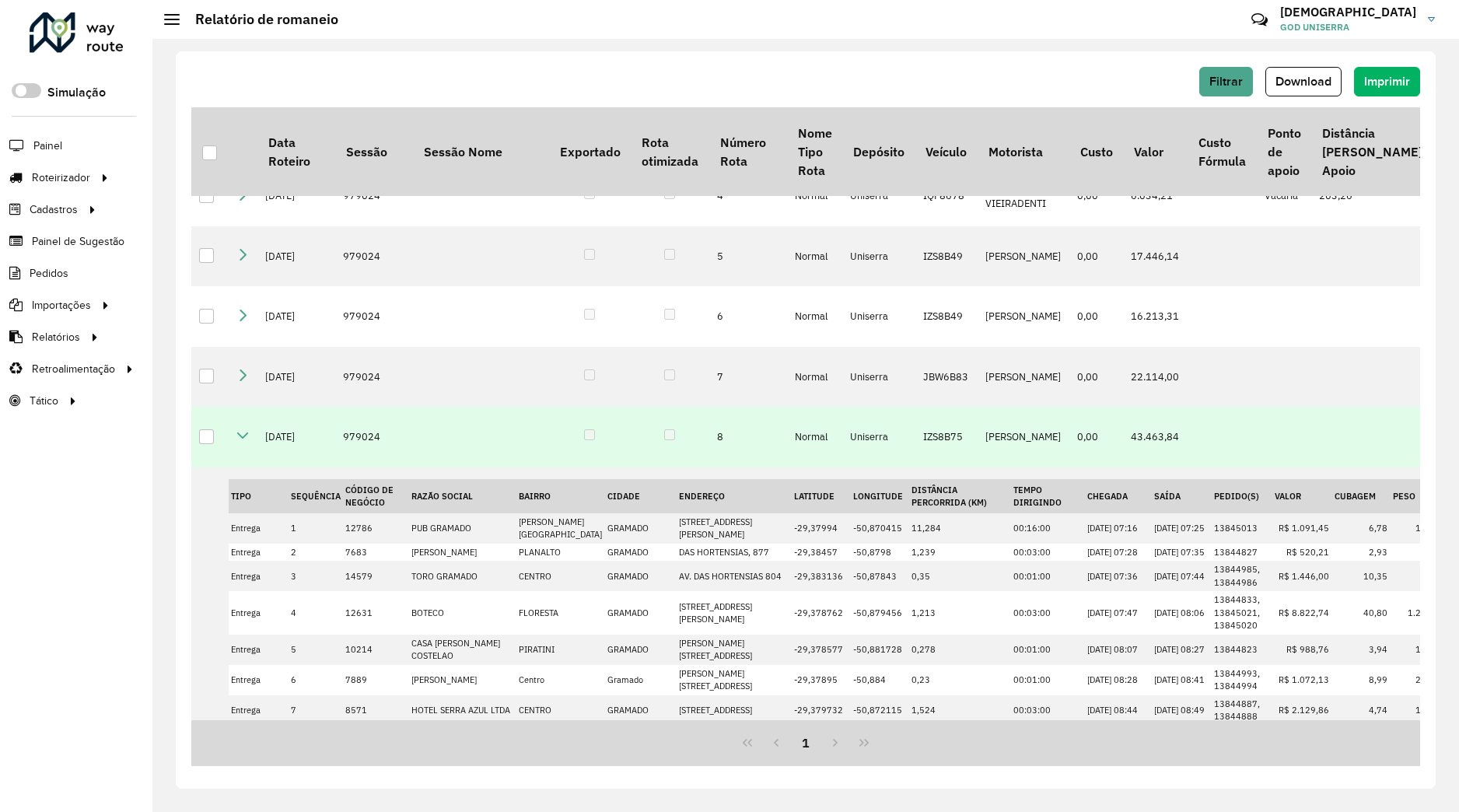
scroll to position [175, 0]
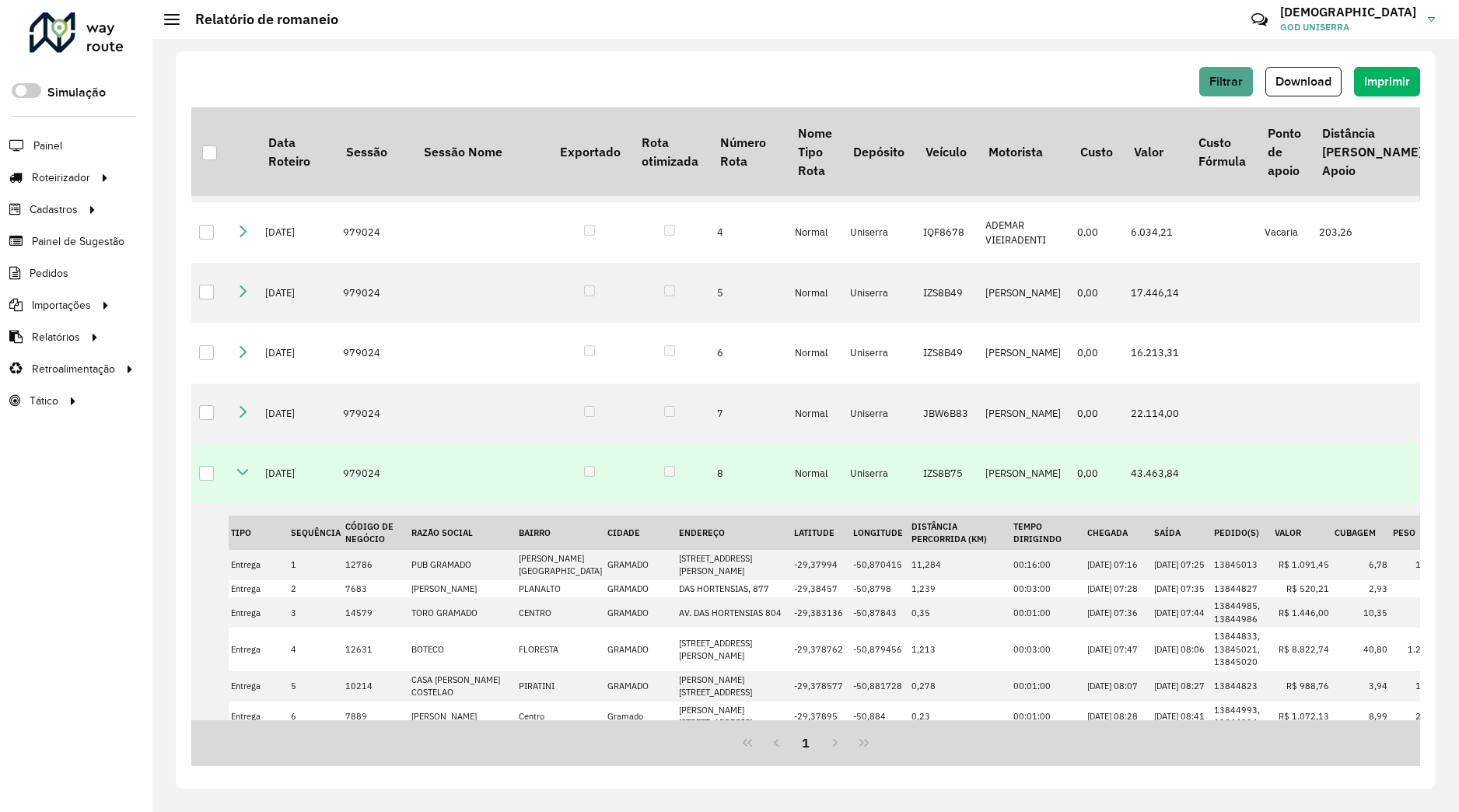
click at [247, 479] on icon at bounding box center [243, 472] width 13 height 13
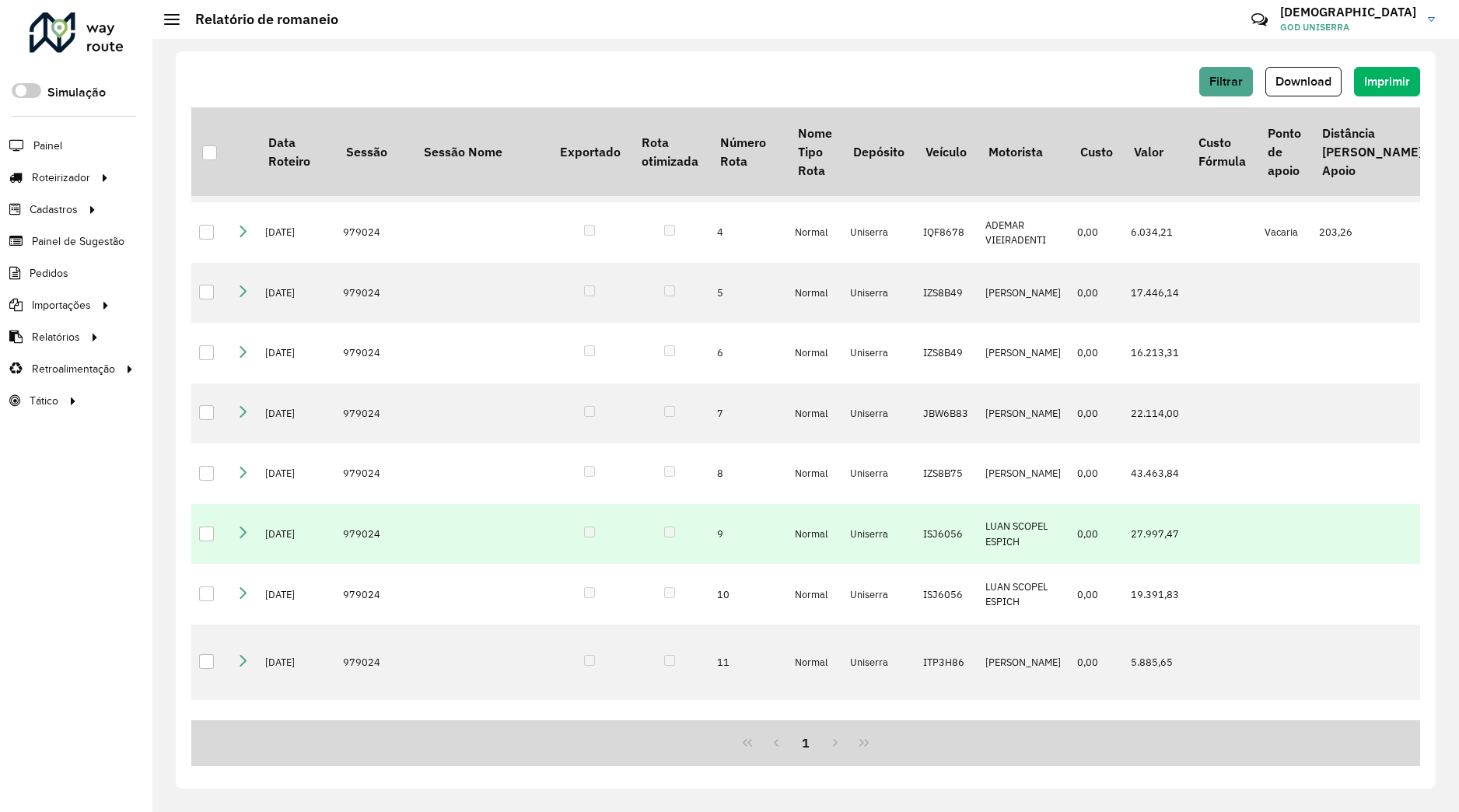
click at [243, 538] on icon at bounding box center [243, 532] width 13 height 13
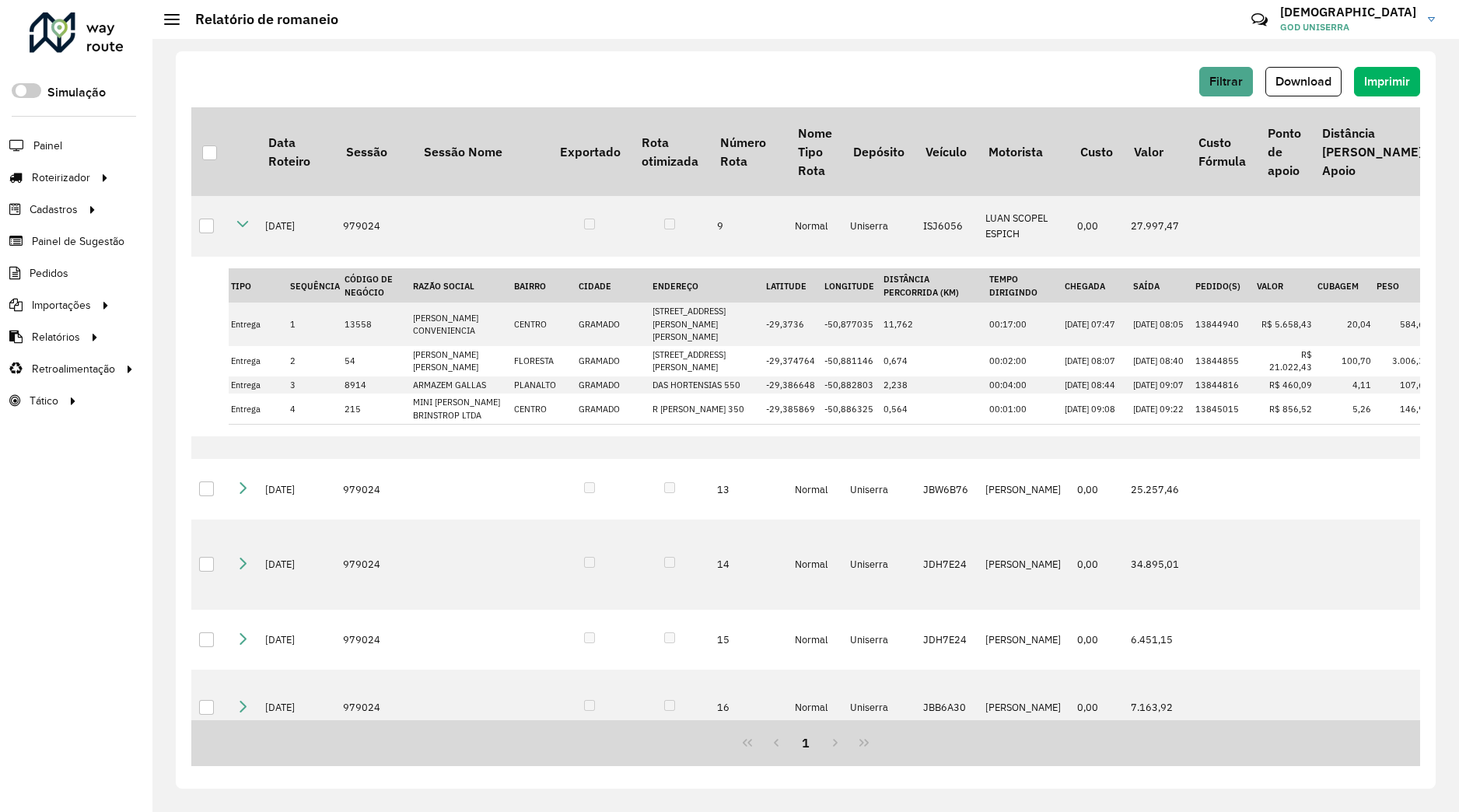
scroll to position [274, 0]
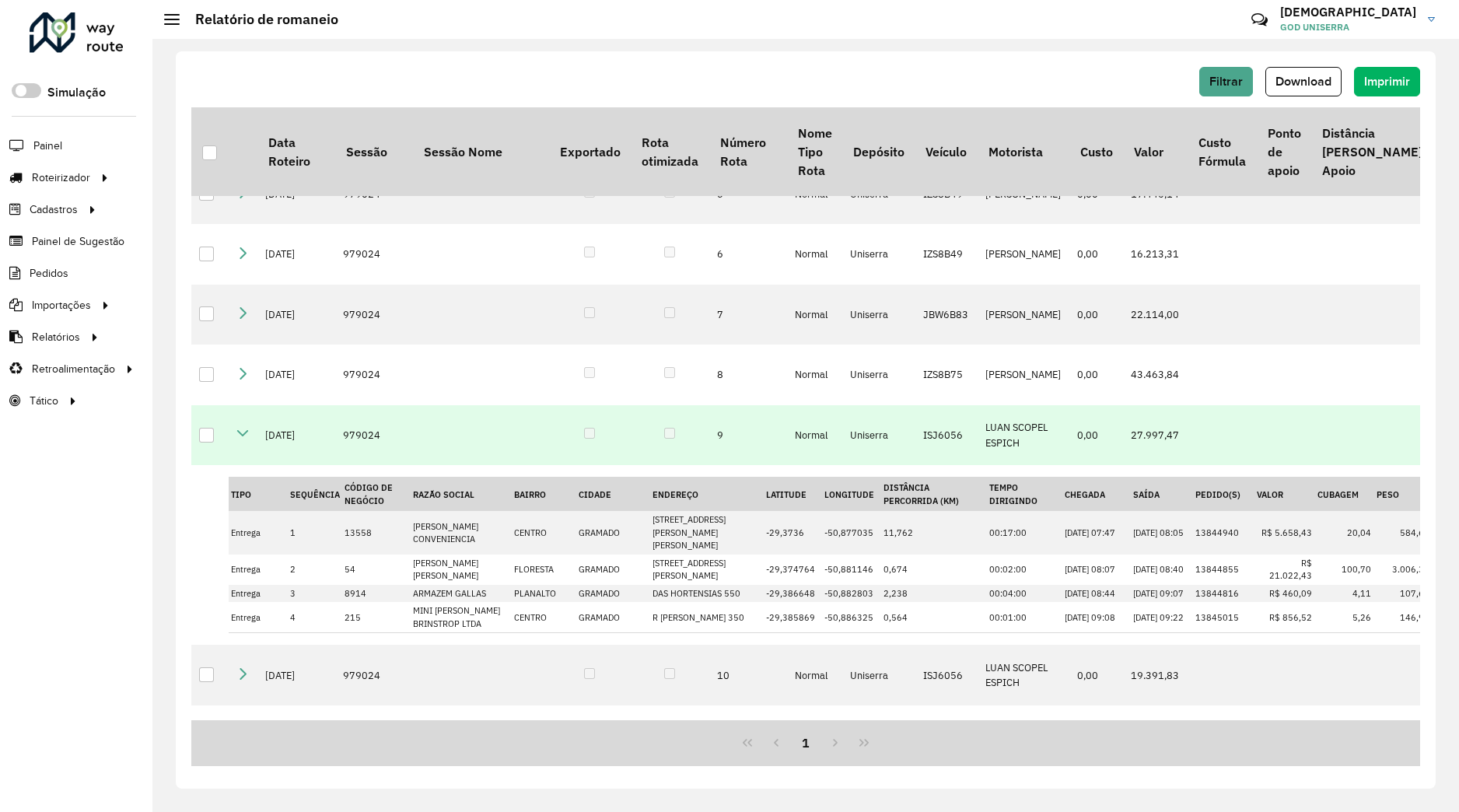
click at [244, 439] on icon at bounding box center [243, 433] width 13 height 13
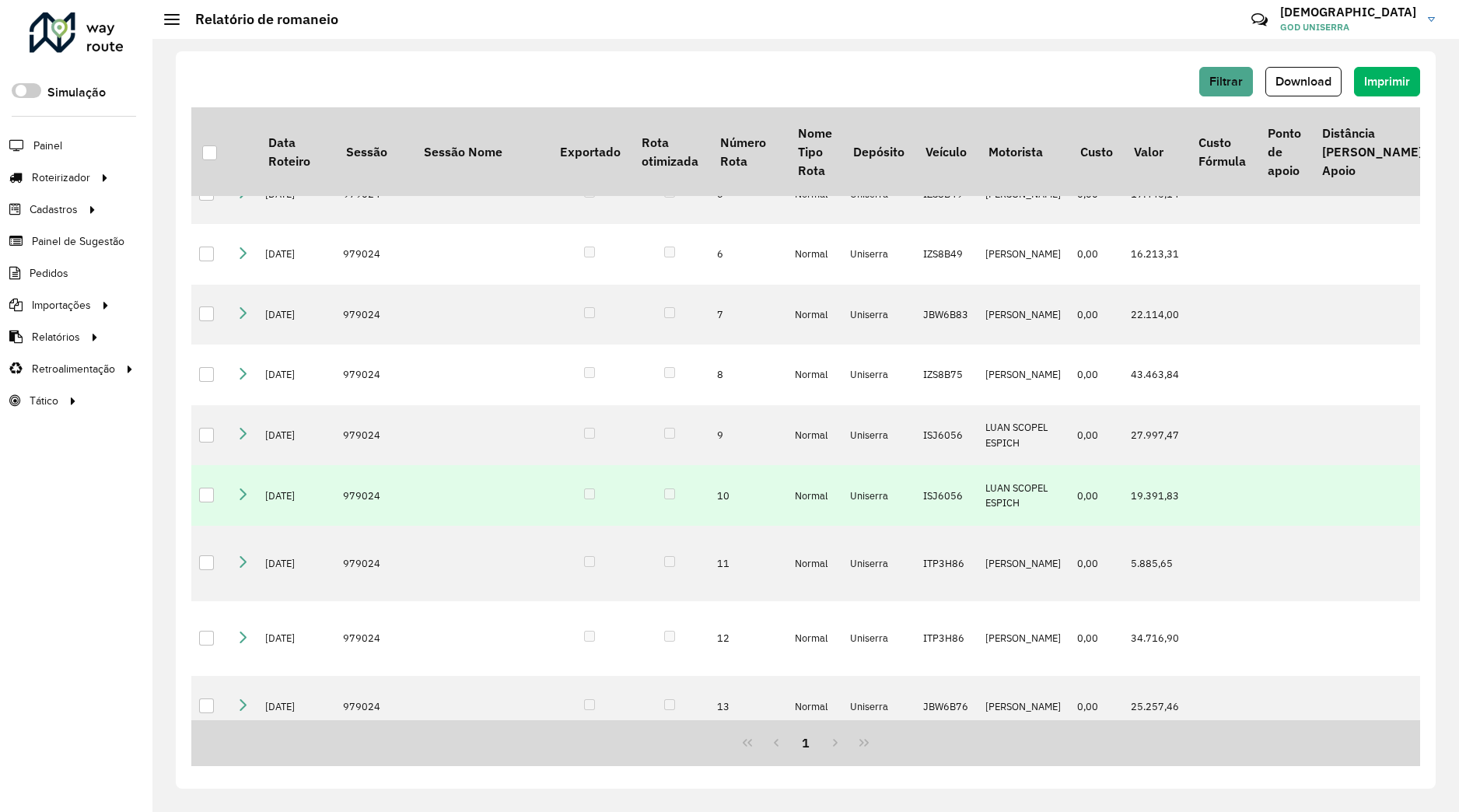
click at [245, 500] on icon at bounding box center [243, 493] width 13 height 13
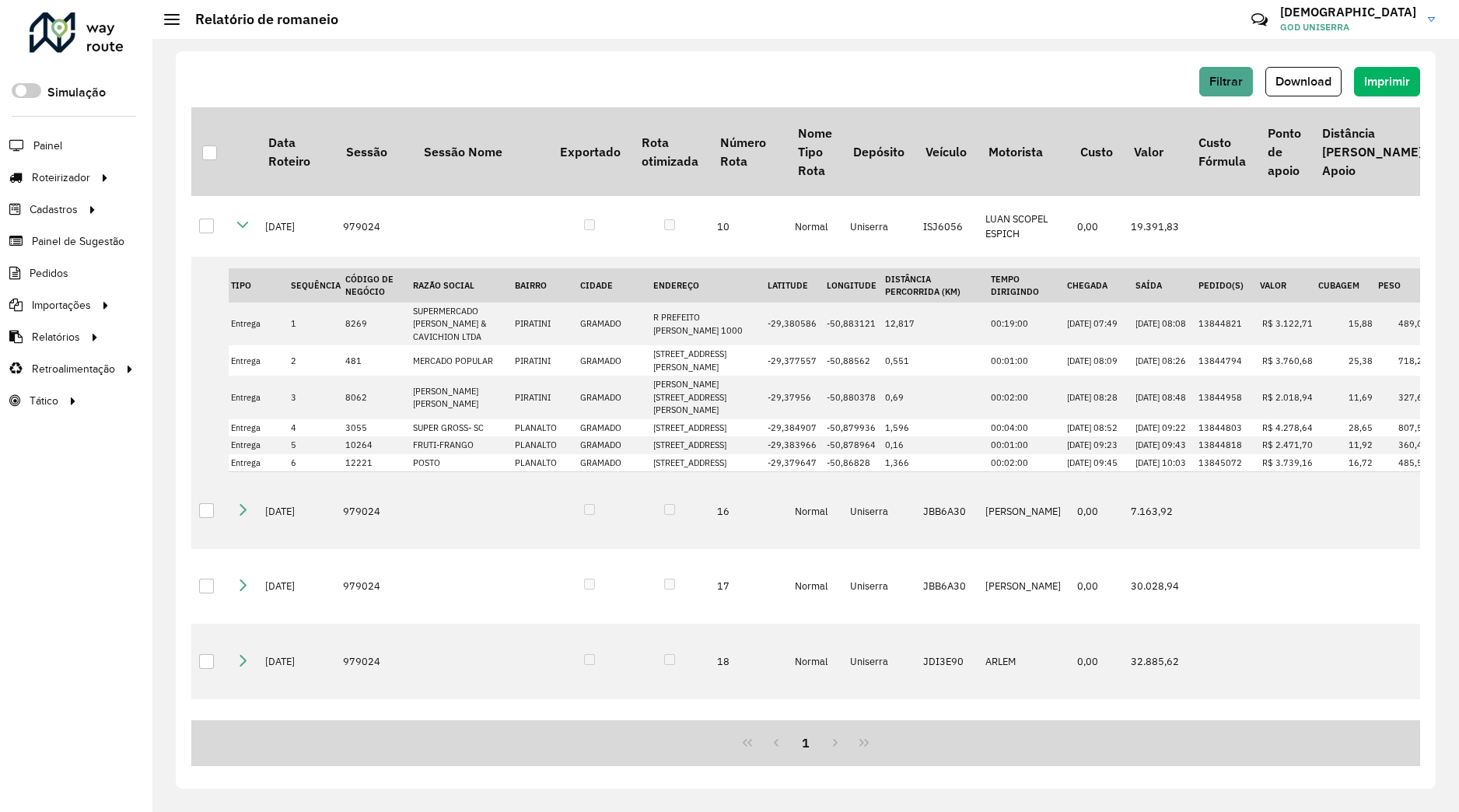
scroll to position [332, 0]
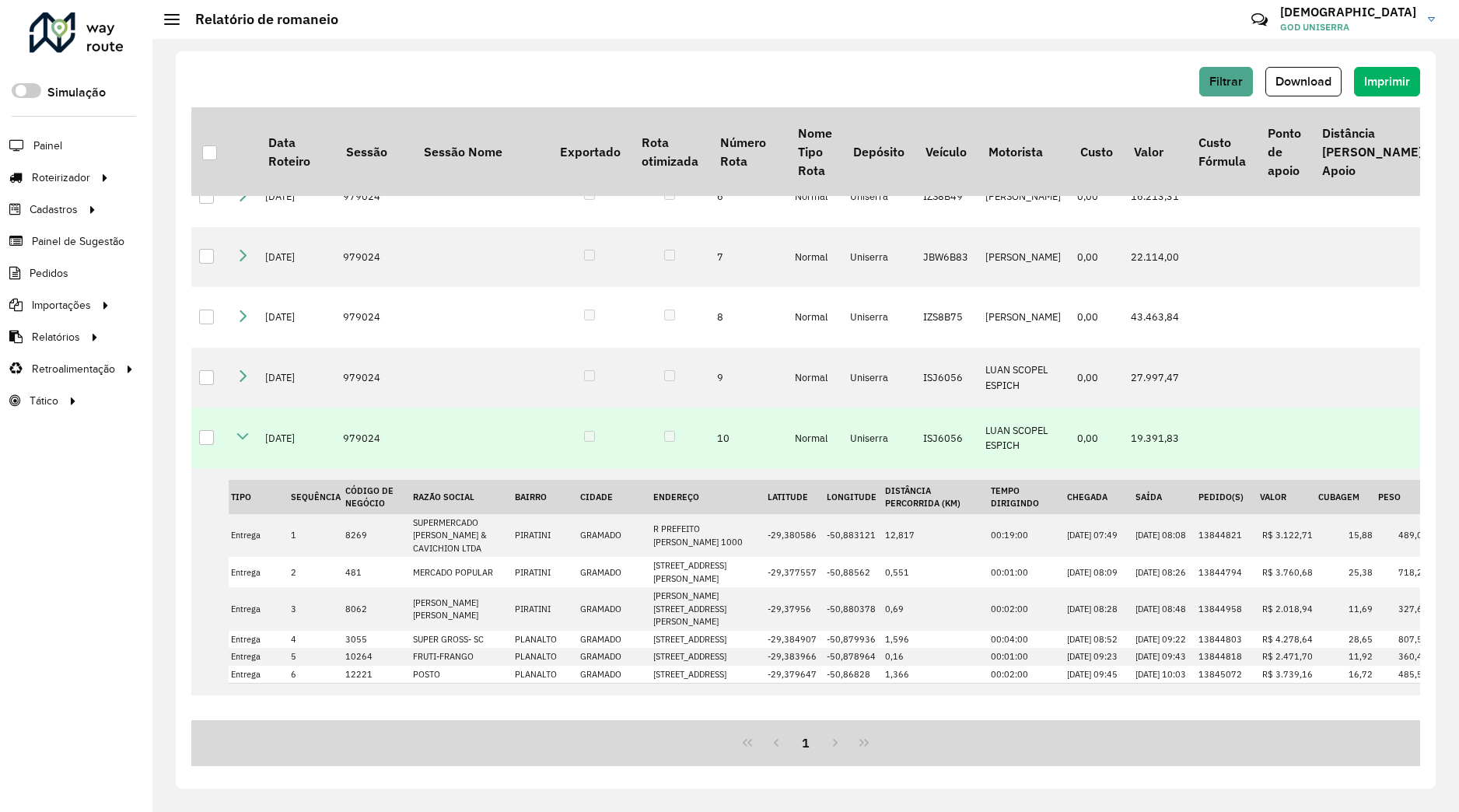
click at [246, 443] on icon at bounding box center [243, 436] width 13 height 13
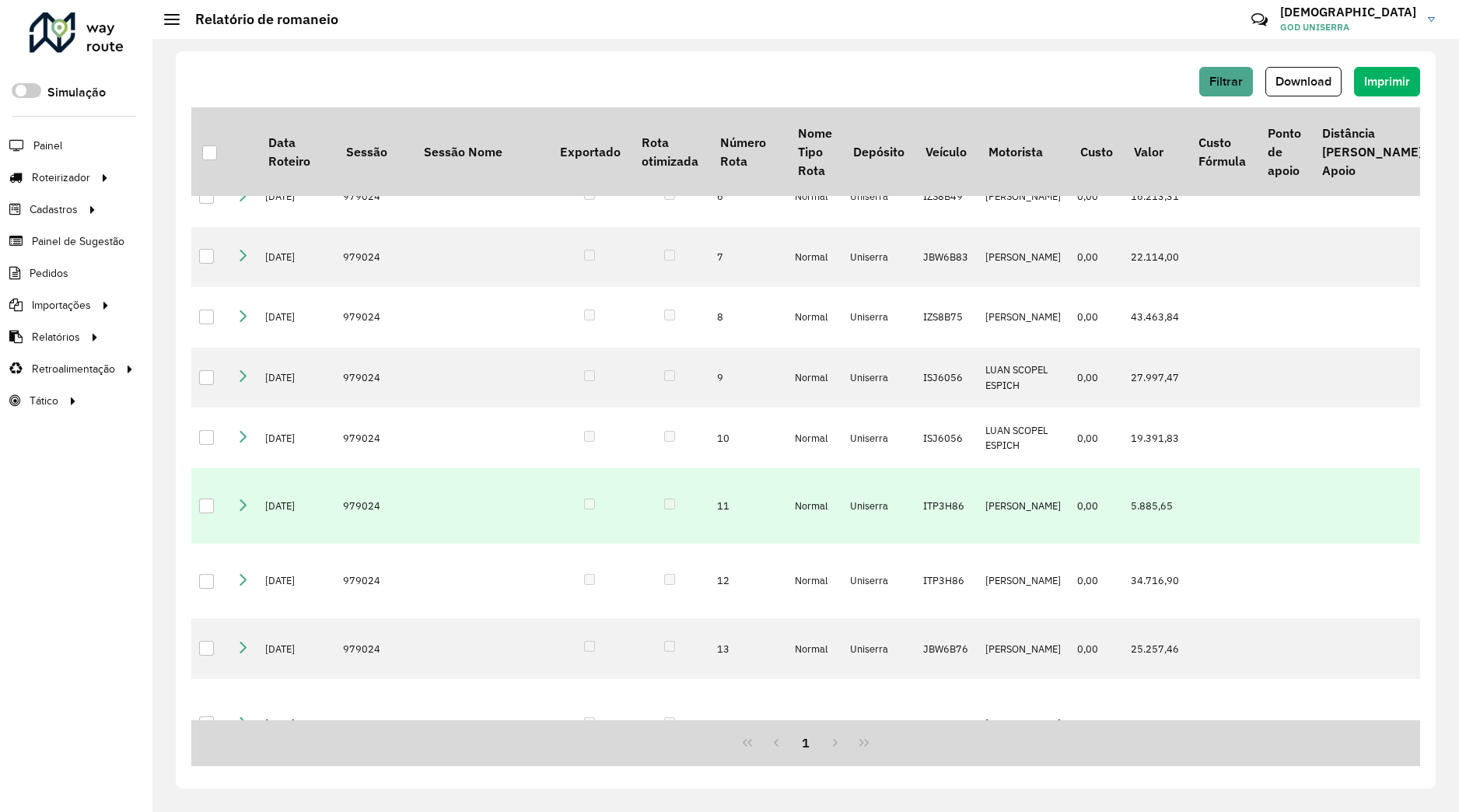
click at [244, 510] on icon at bounding box center [243, 503] width 13 height 13
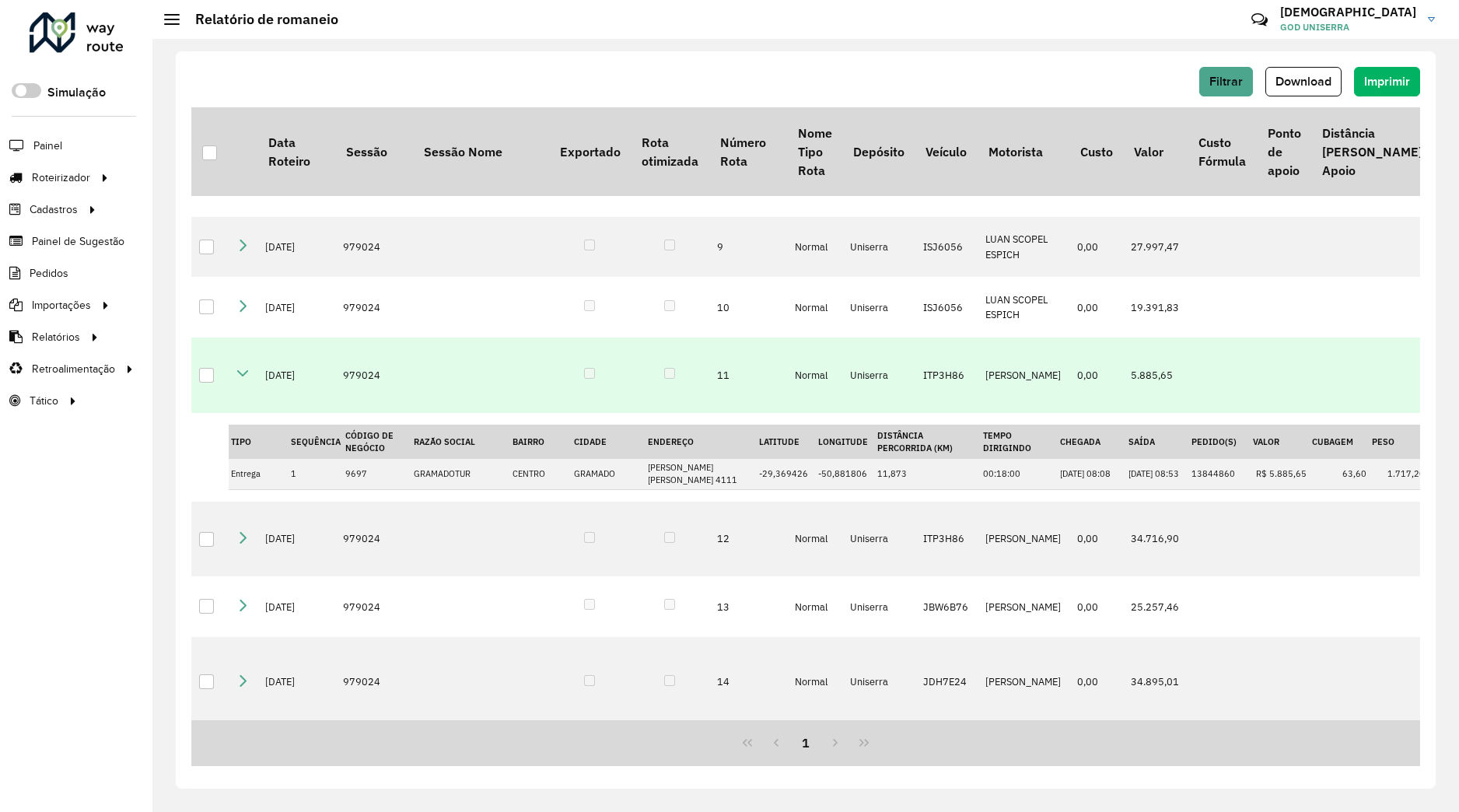
scroll to position [430, 0]
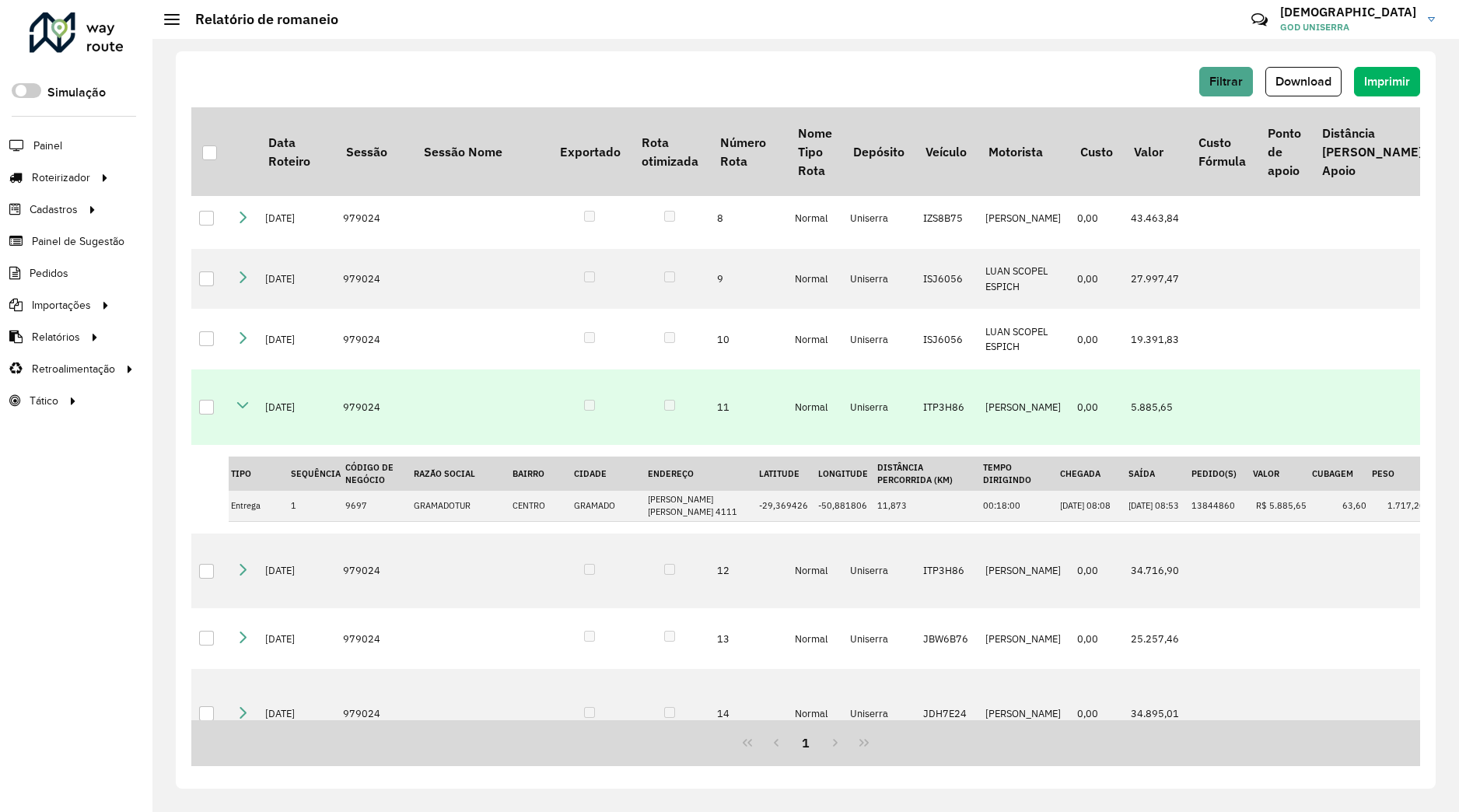
click at [243, 411] on icon at bounding box center [243, 405] width 13 height 13
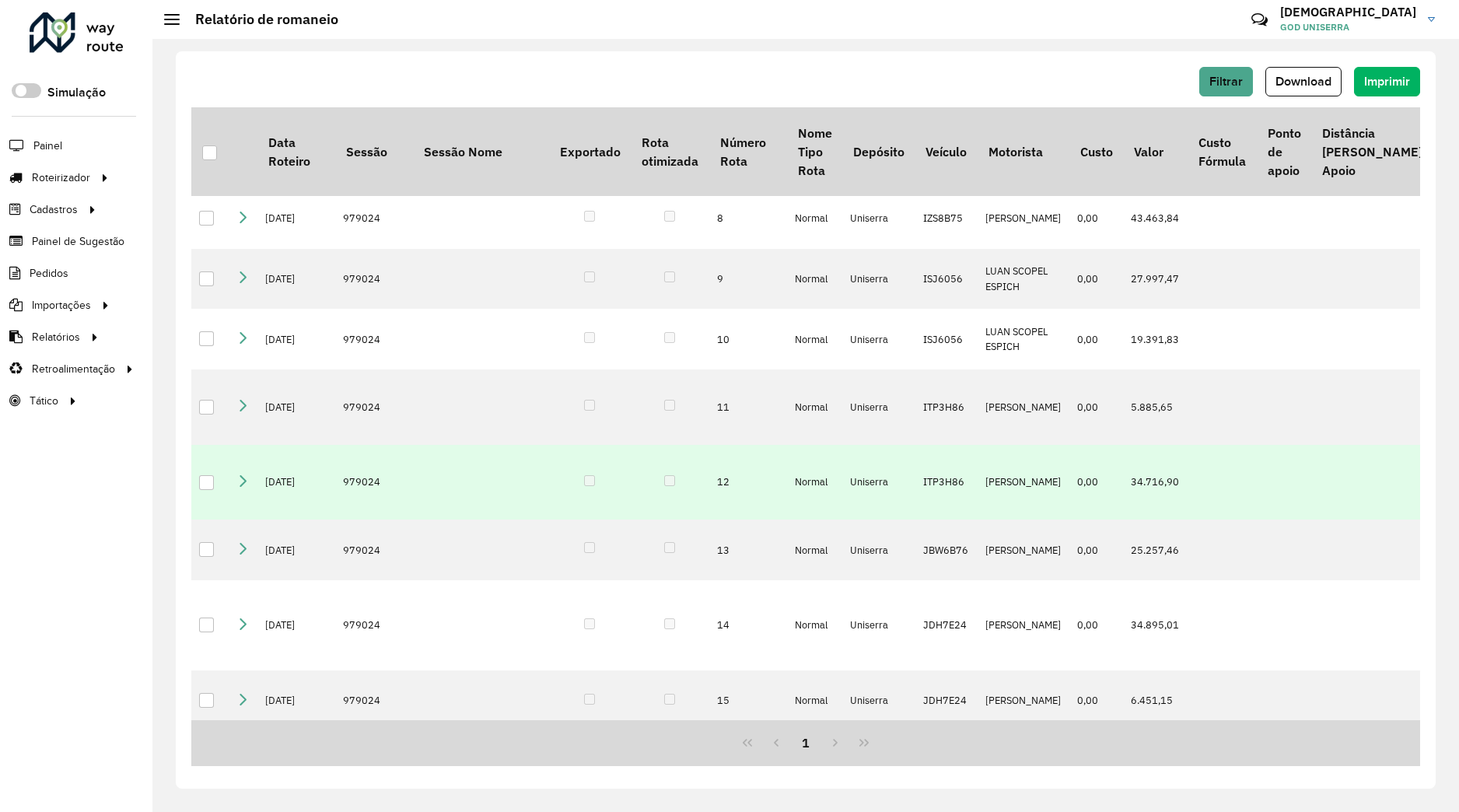
click at [238, 487] on icon at bounding box center [243, 480] width 13 height 13
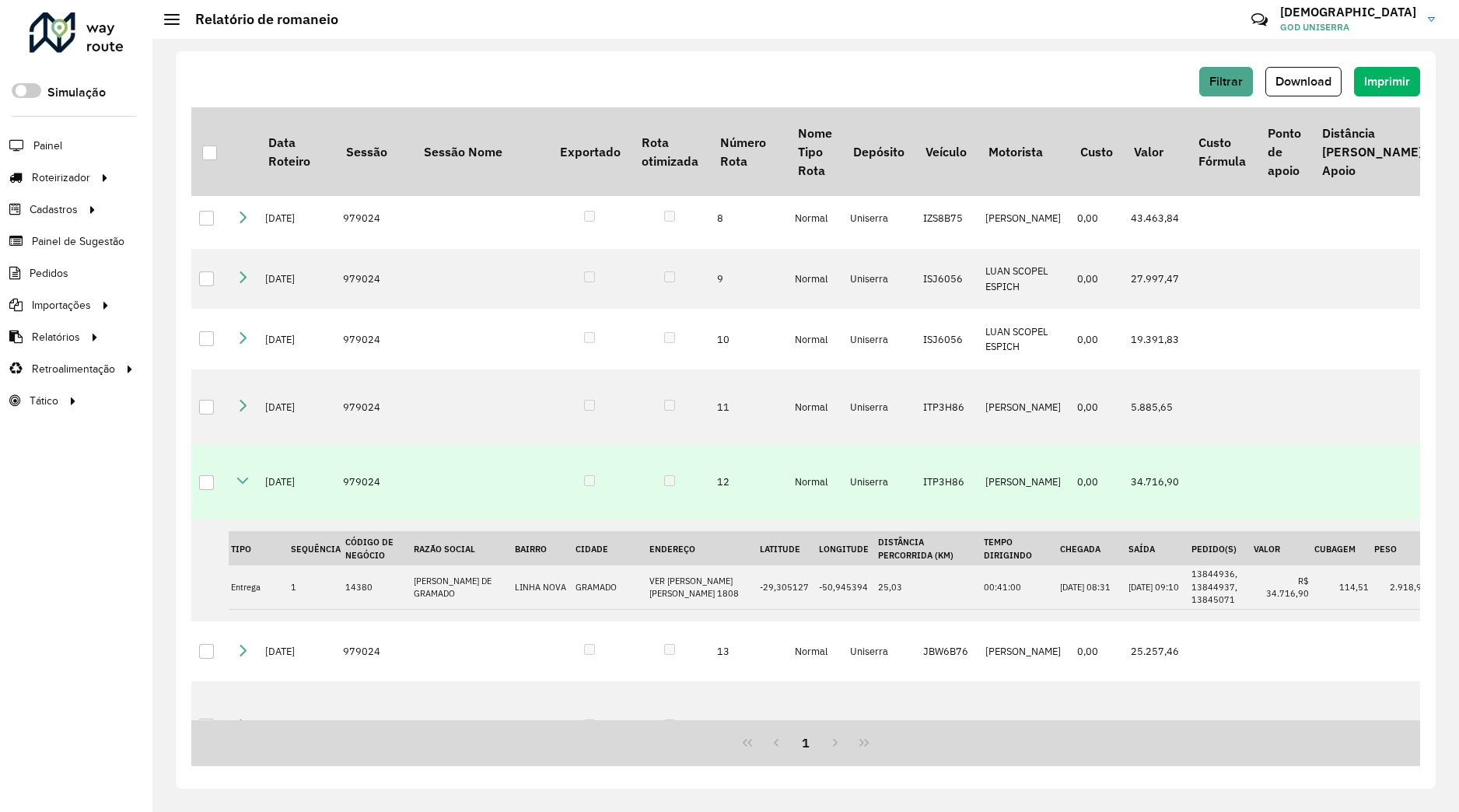
click at [245, 487] on icon at bounding box center [243, 480] width 13 height 13
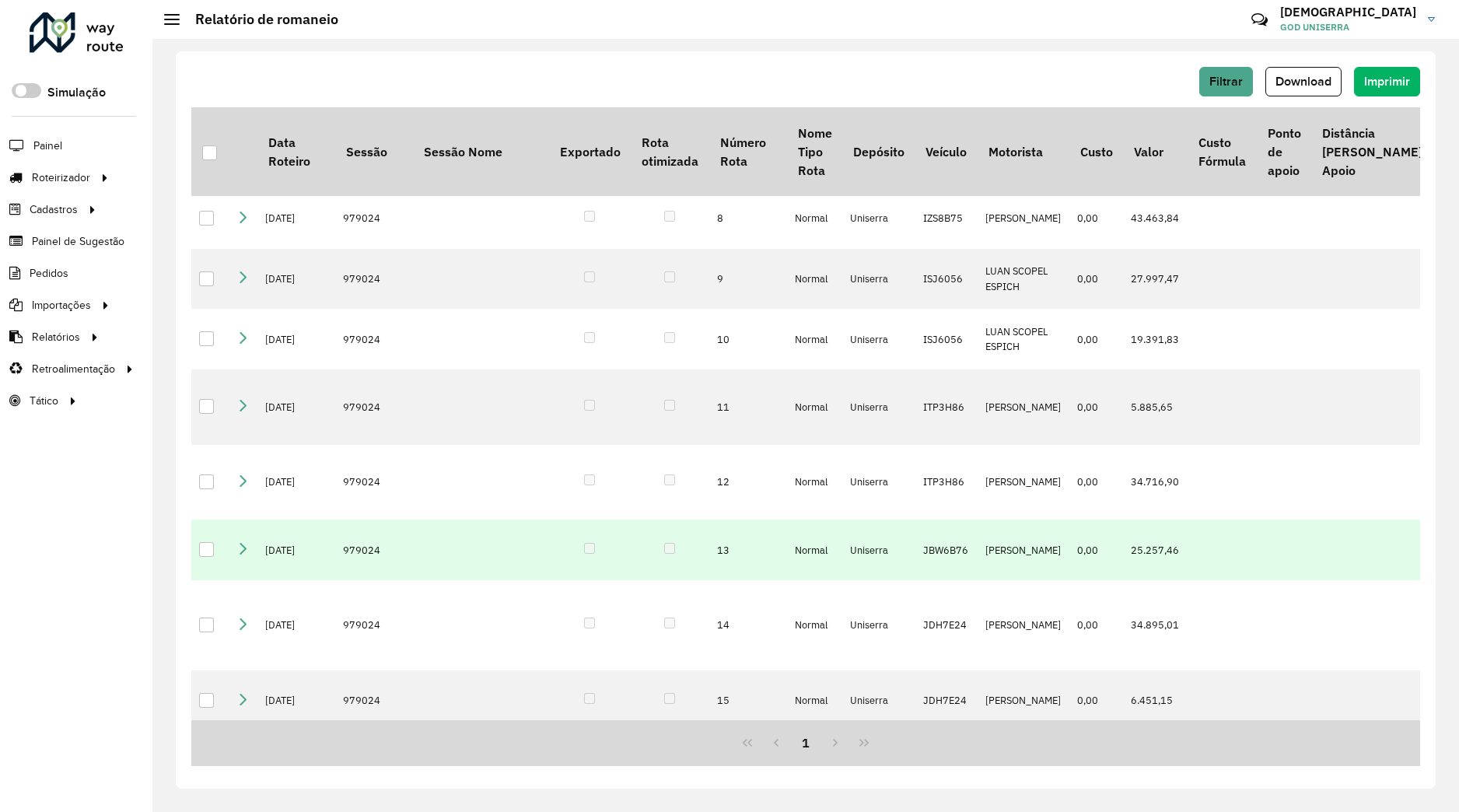
click at [244, 556] on link at bounding box center [243, 550] width 13 height 13
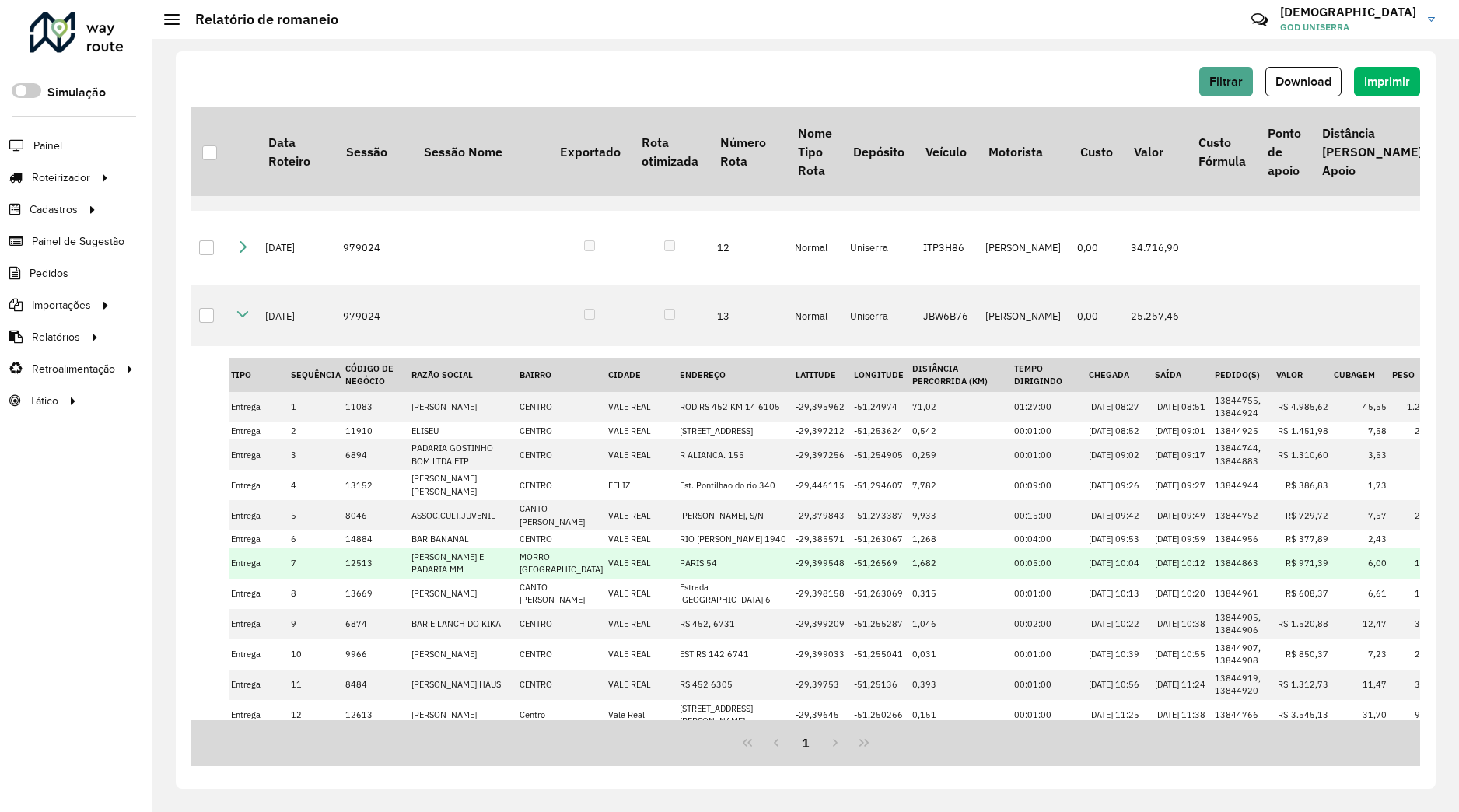
scroll to position [566, 0]
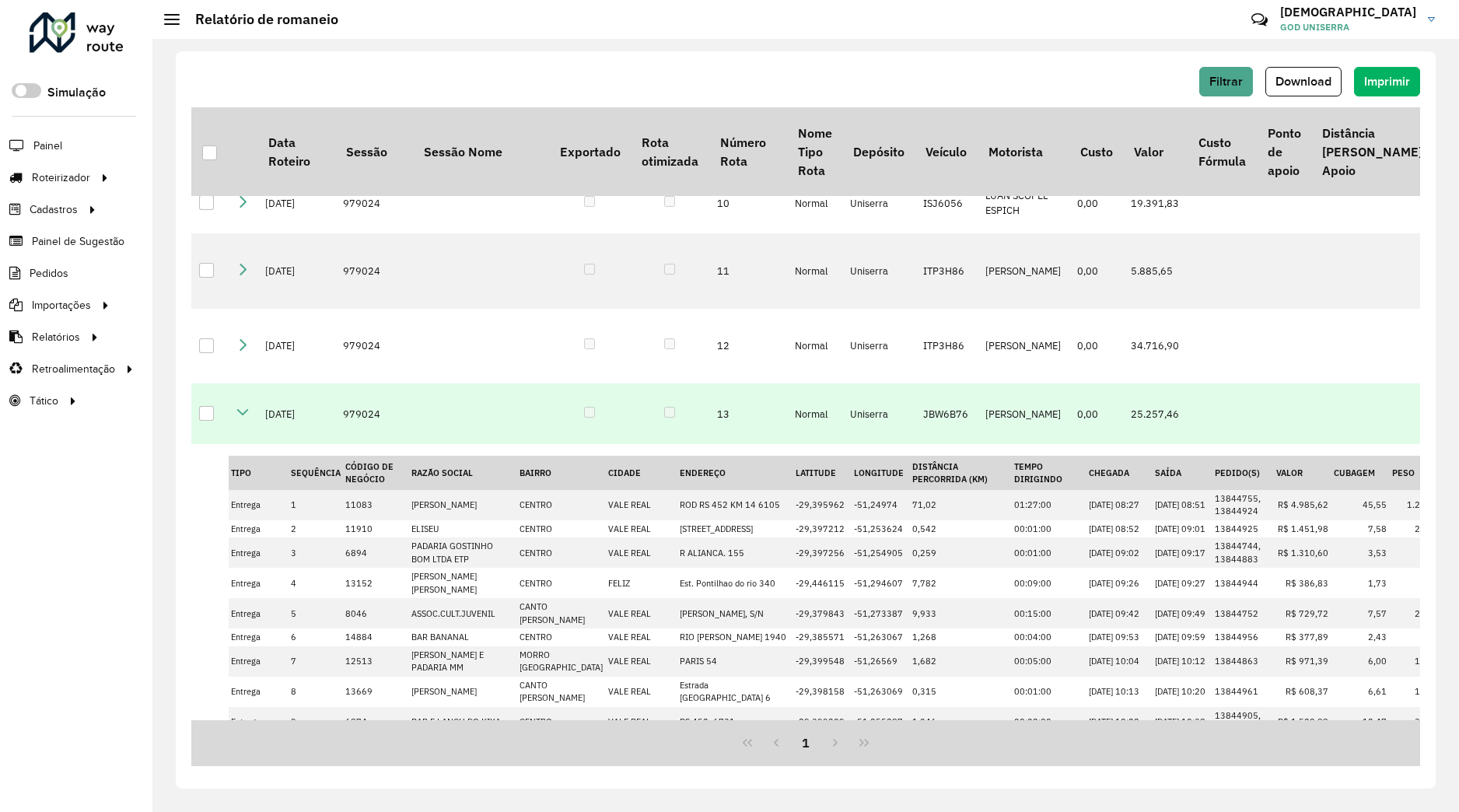
click at [246, 419] on icon at bounding box center [243, 412] width 13 height 13
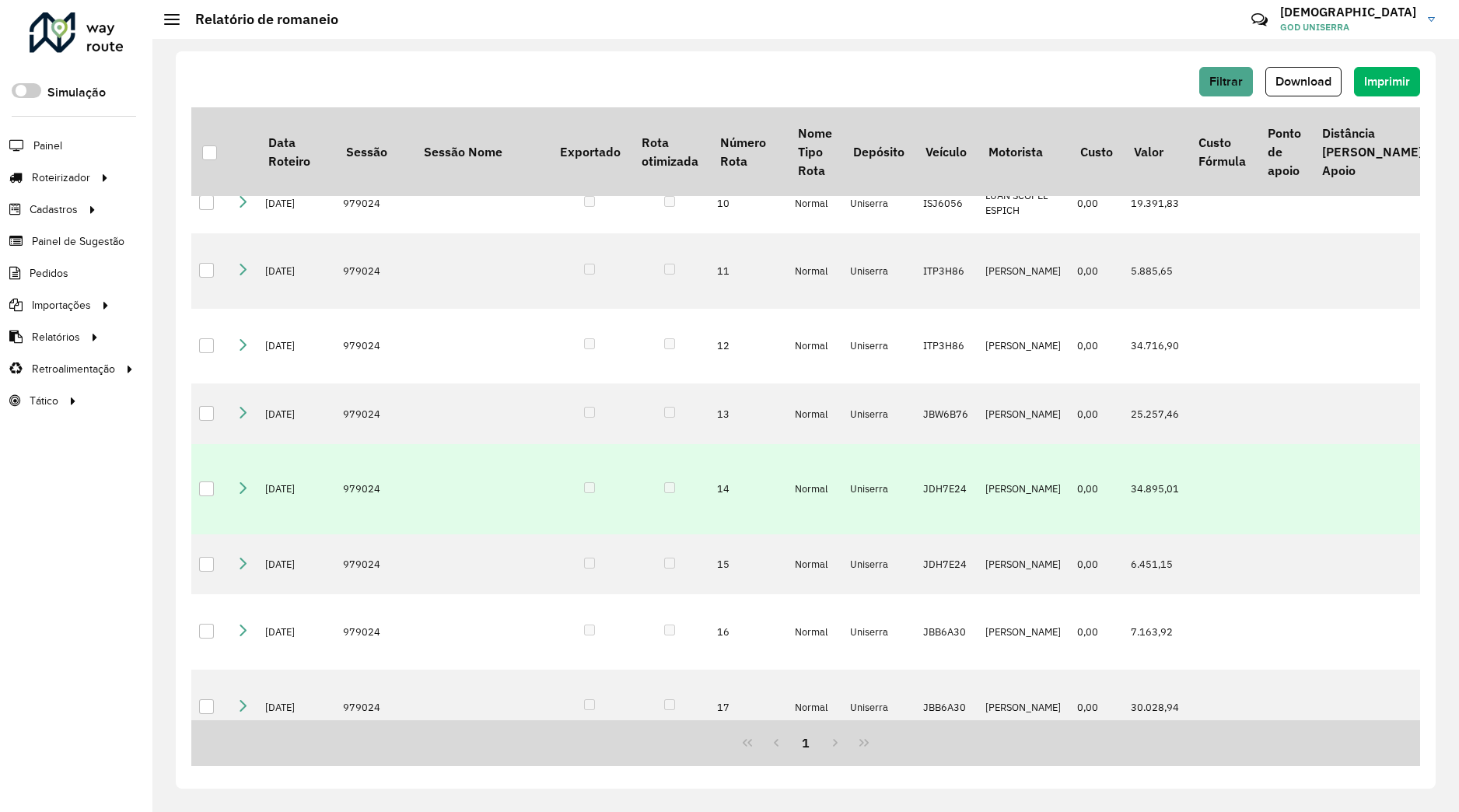
click at [238, 496] on link at bounding box center [243, 489] width 13 height 13
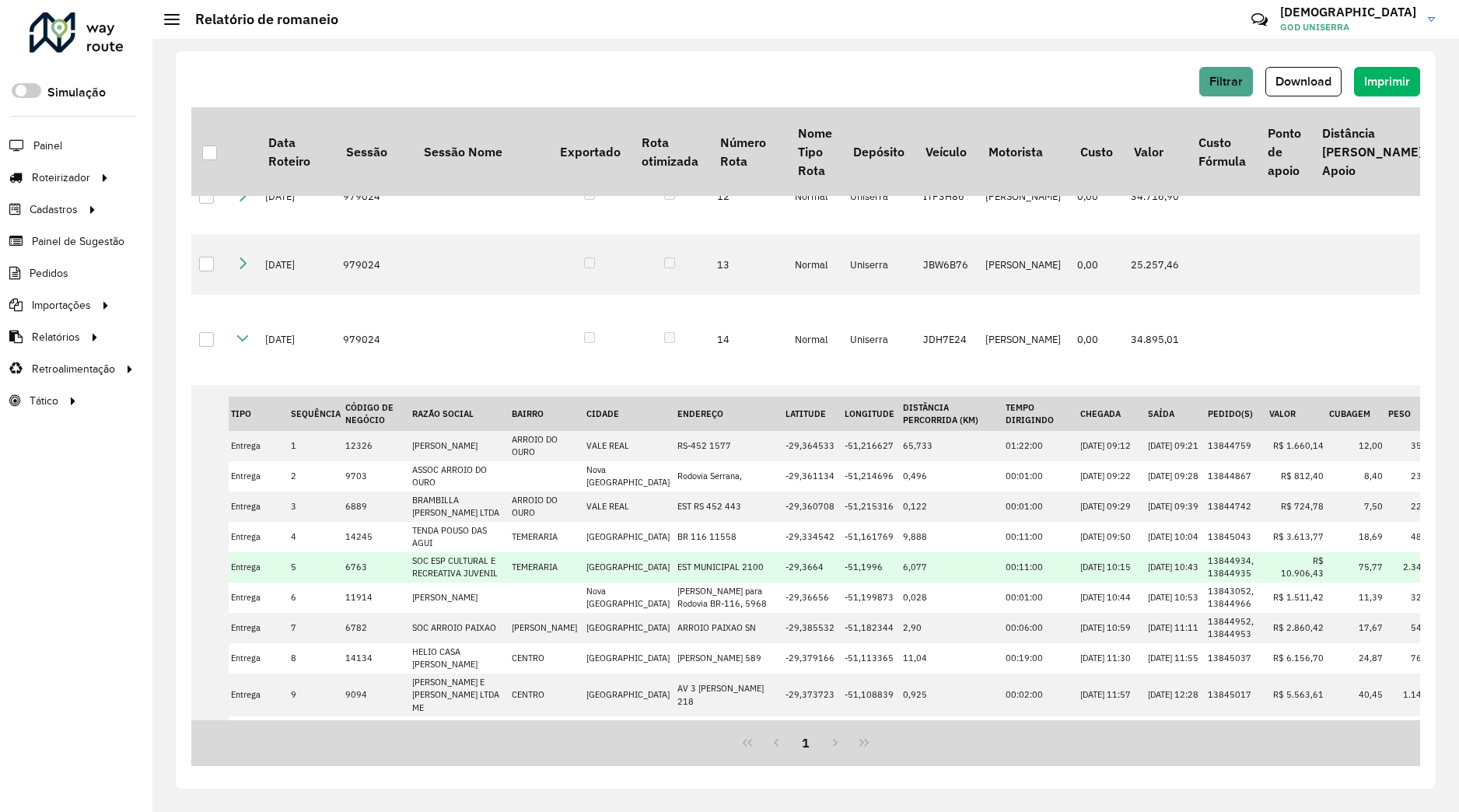
scroll to position [608, 0]
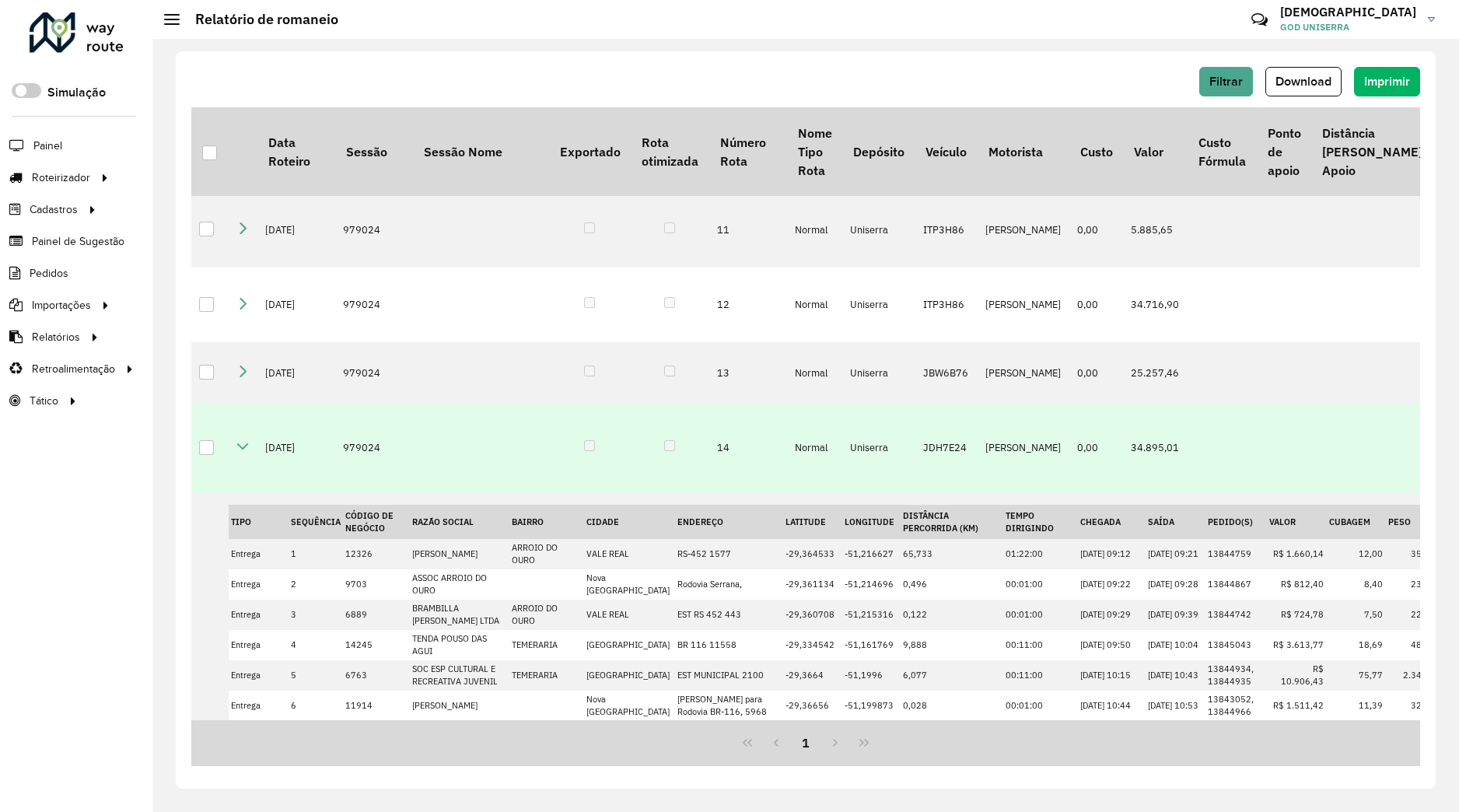
click at [241, 453] on icon at bounding box center [243, 446] width 13 height 13
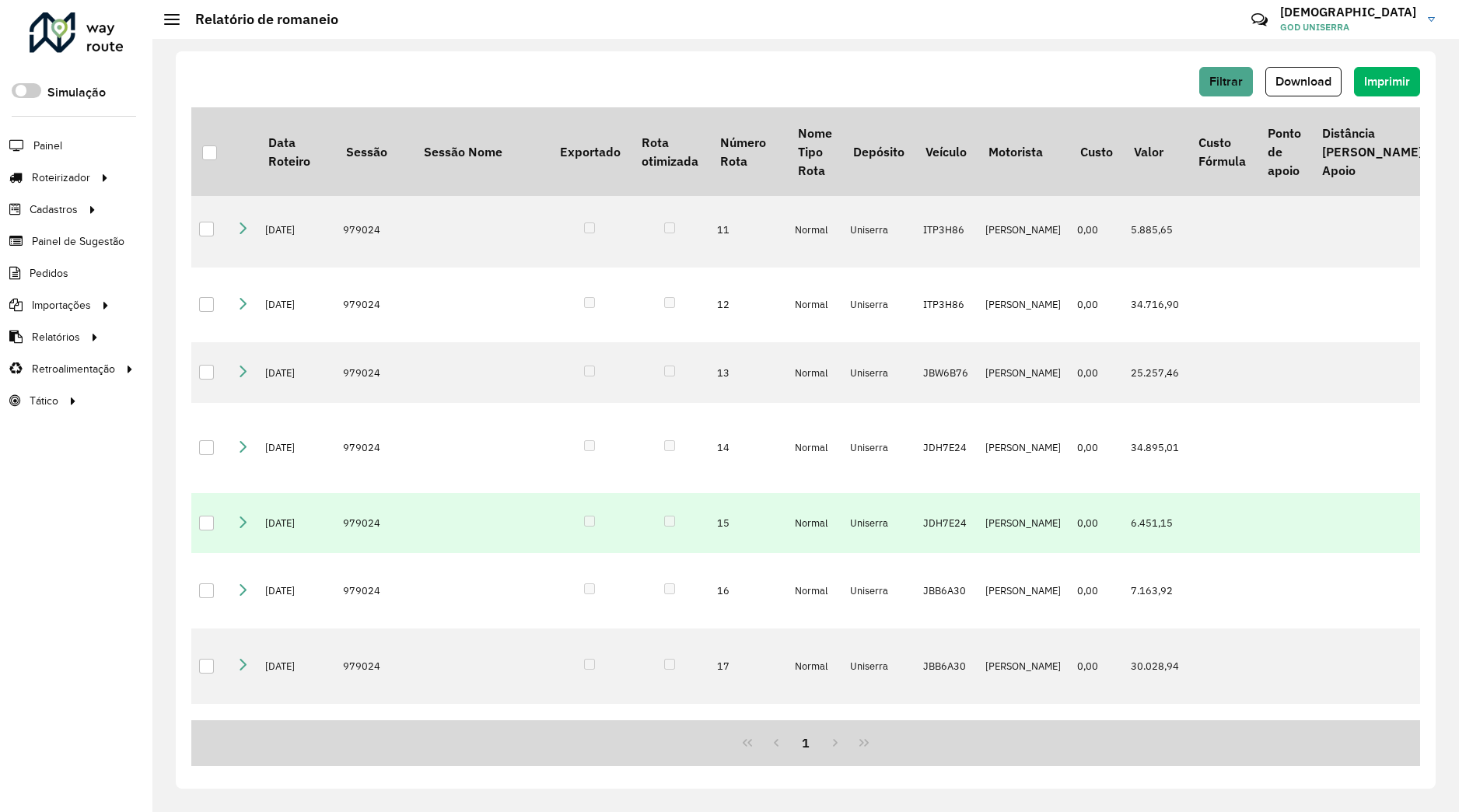
click at [244, 528] on icon at bounding box center [243, 521] width 13 height 13
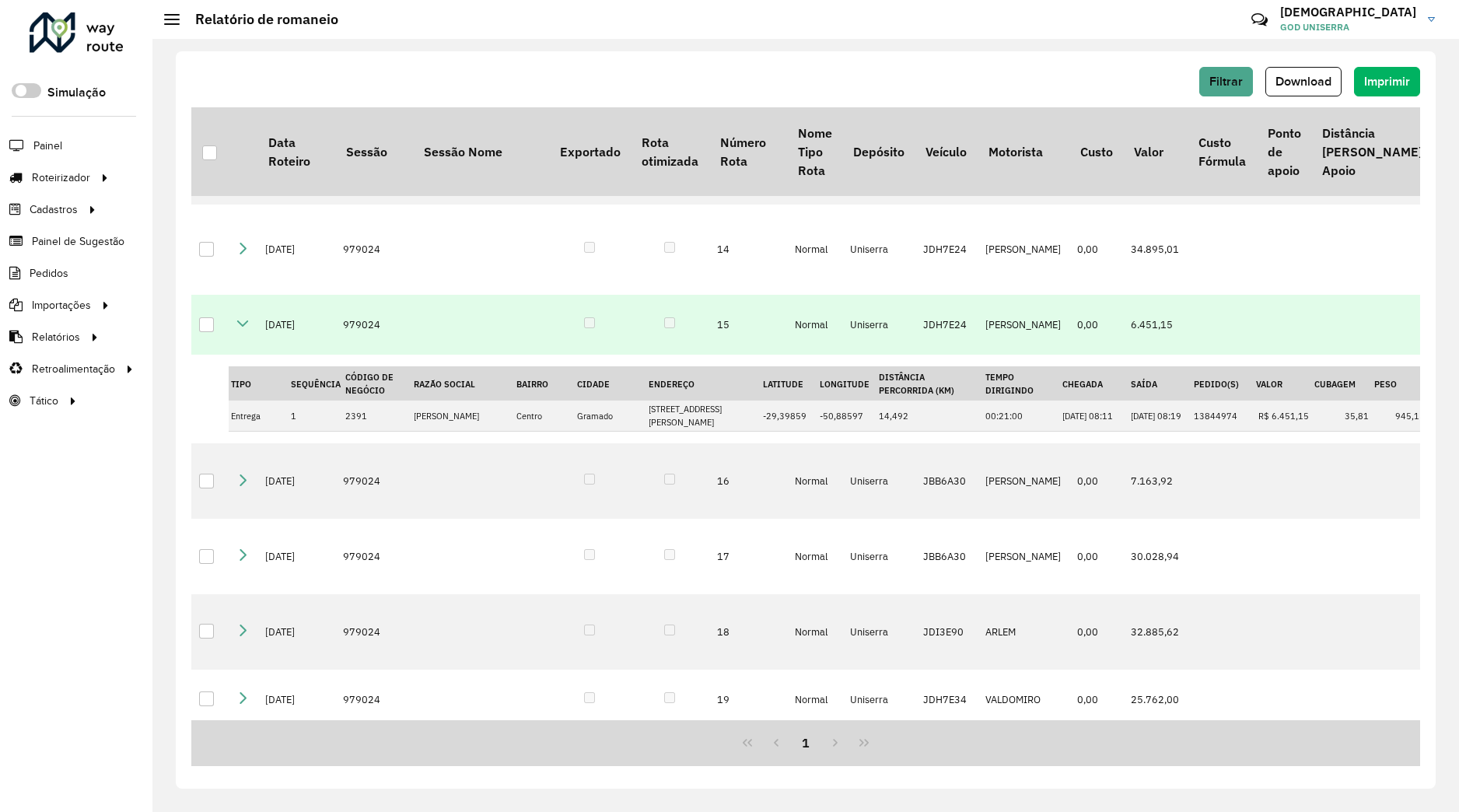
click at [240, 330] on icon at bounding box center [243, 323] width 13 height 13
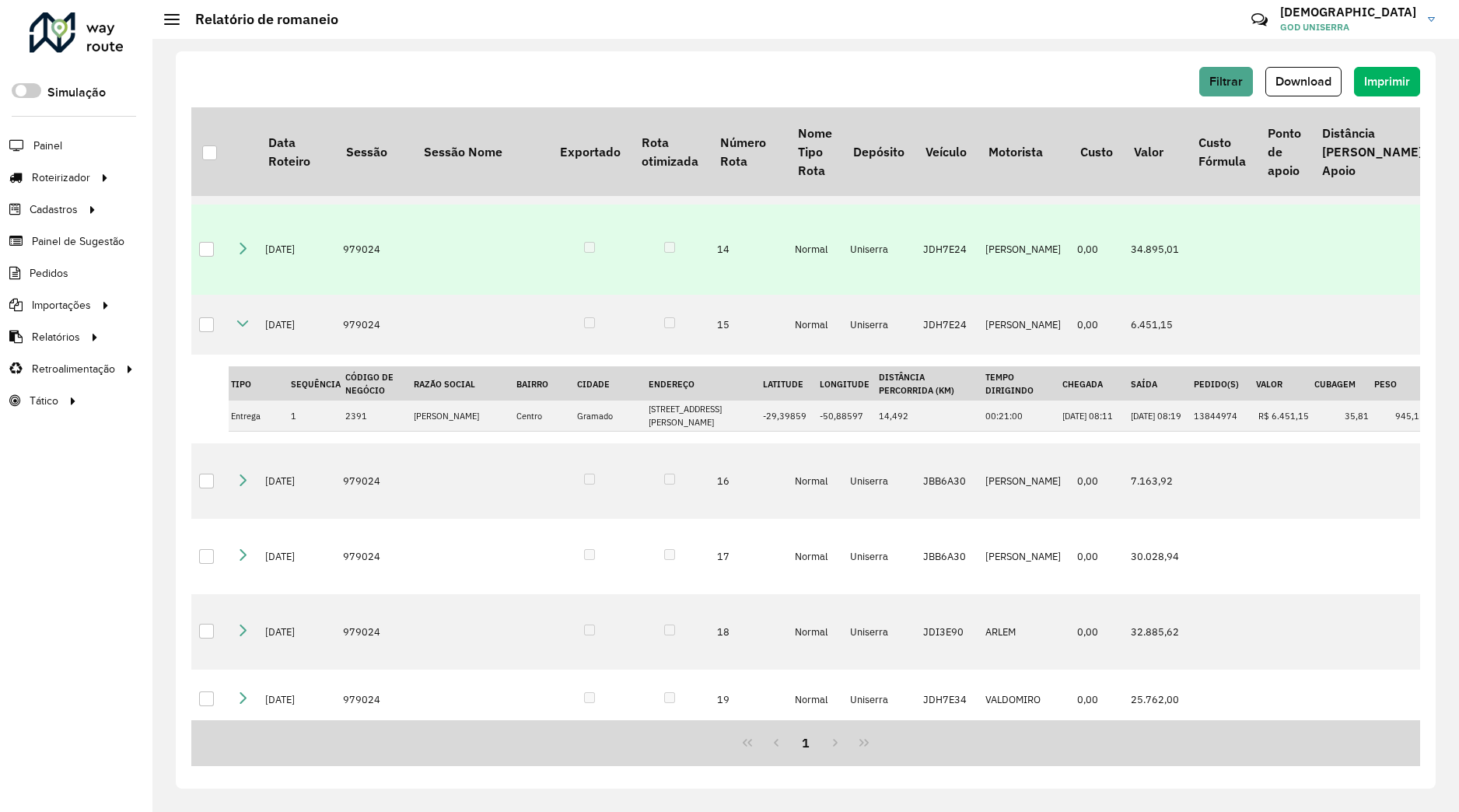
scroll to position [771, 0]
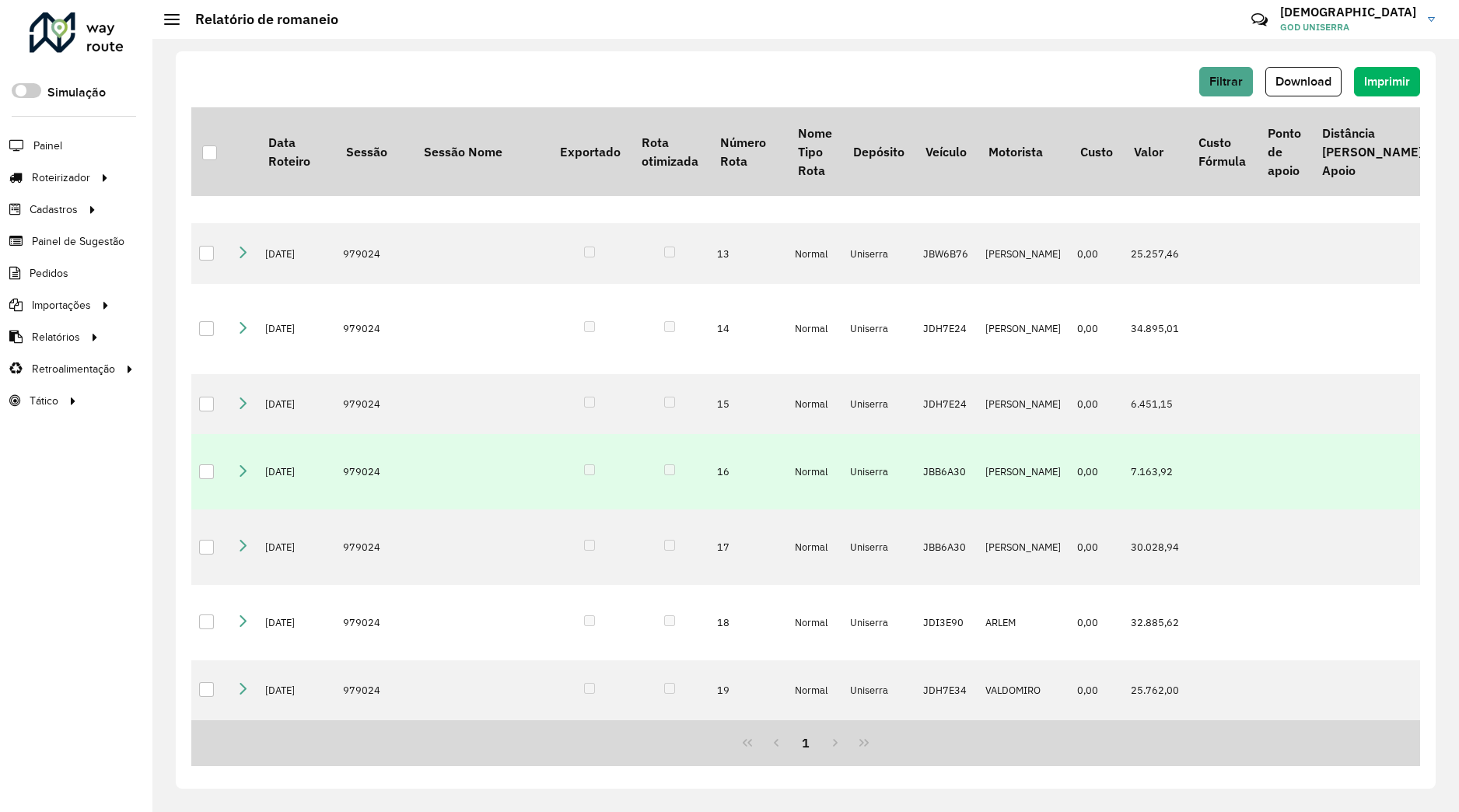
click at [244, 479] on link at bounding box center [243, 472] width 13 height 13
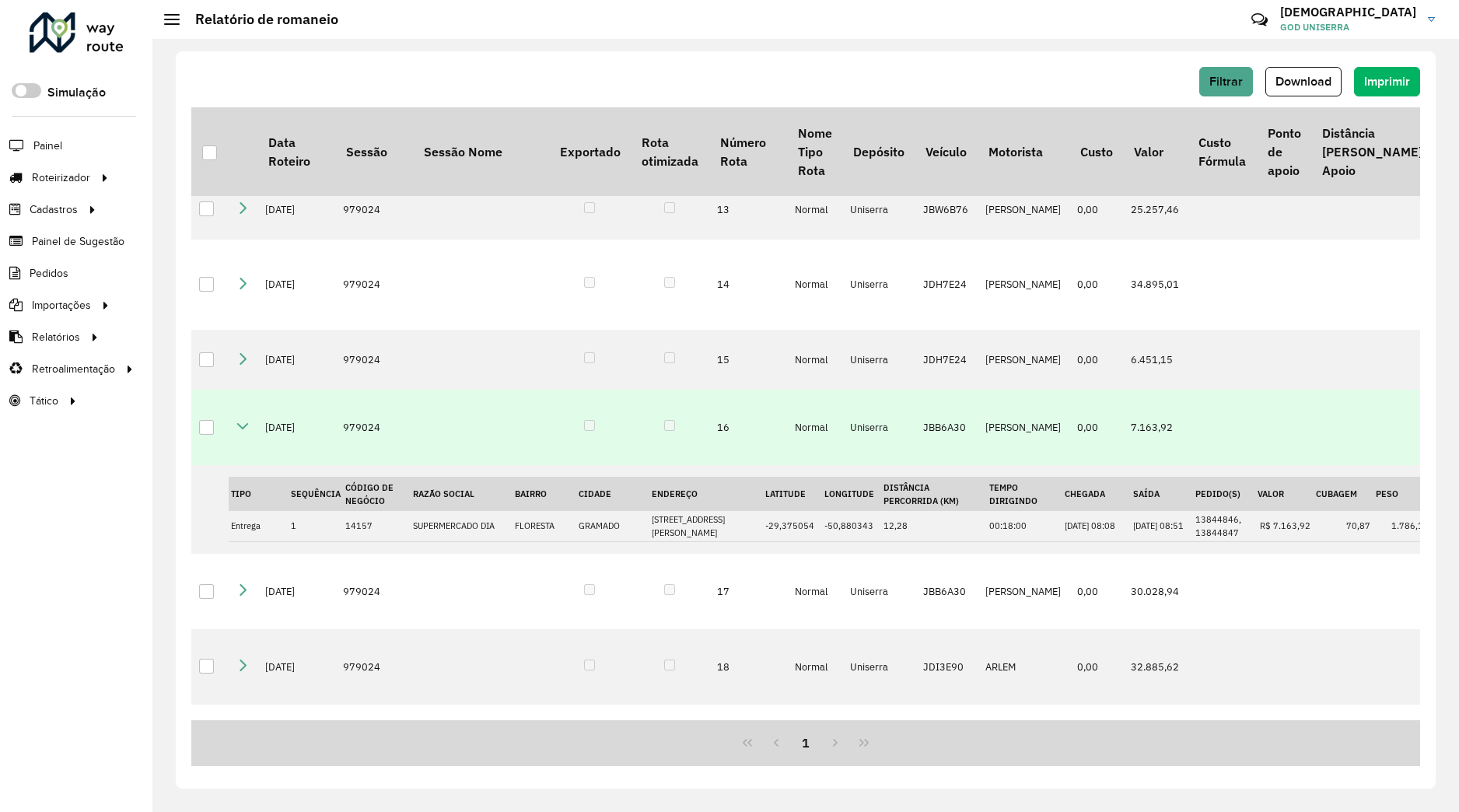
click at [244, 432] on icon at bounding box center [243, 426] width 13 height 13
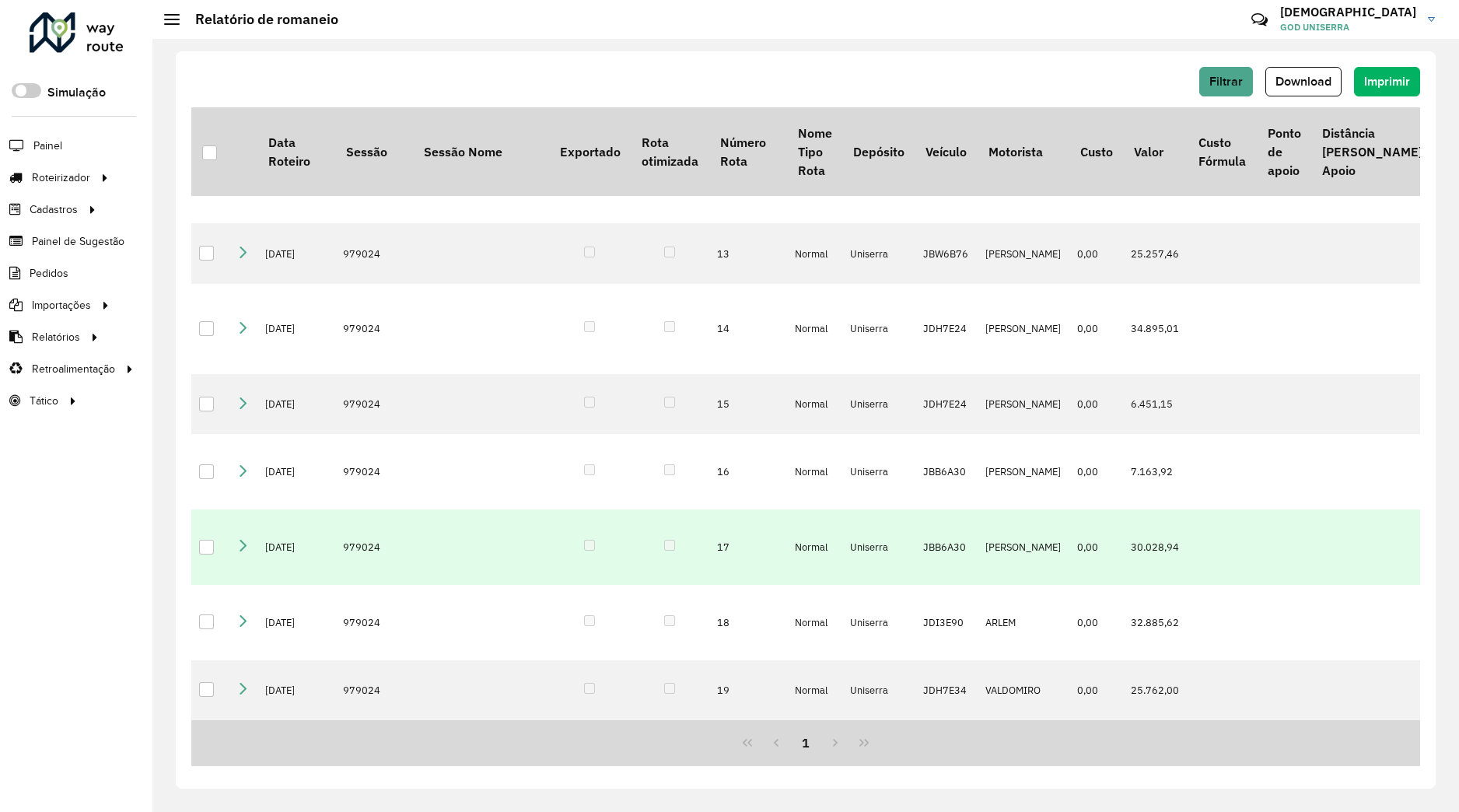
click at [246, 539] on icon at bounding box center [243, 545] width 13 height 13
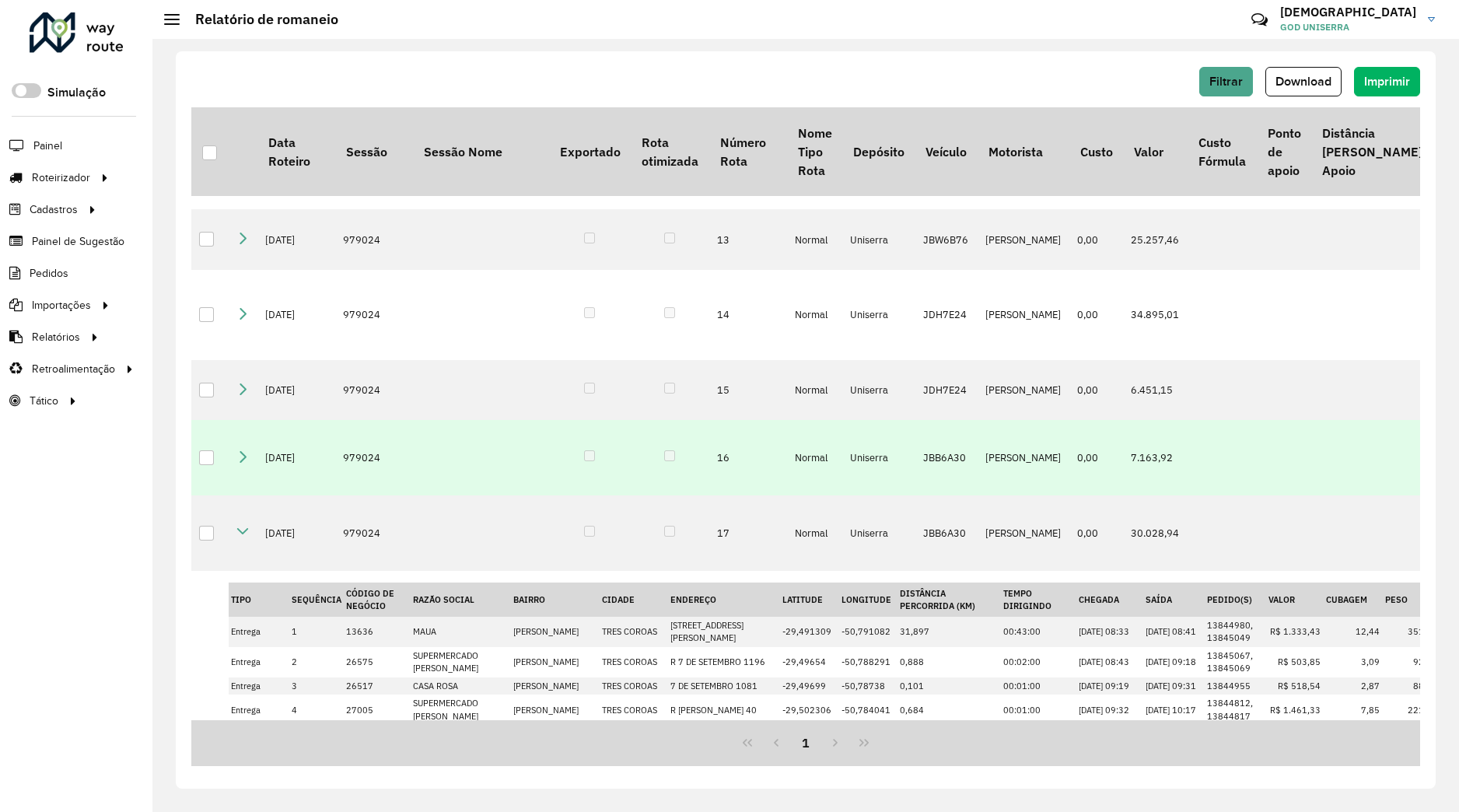
scroll to position [760, 0]
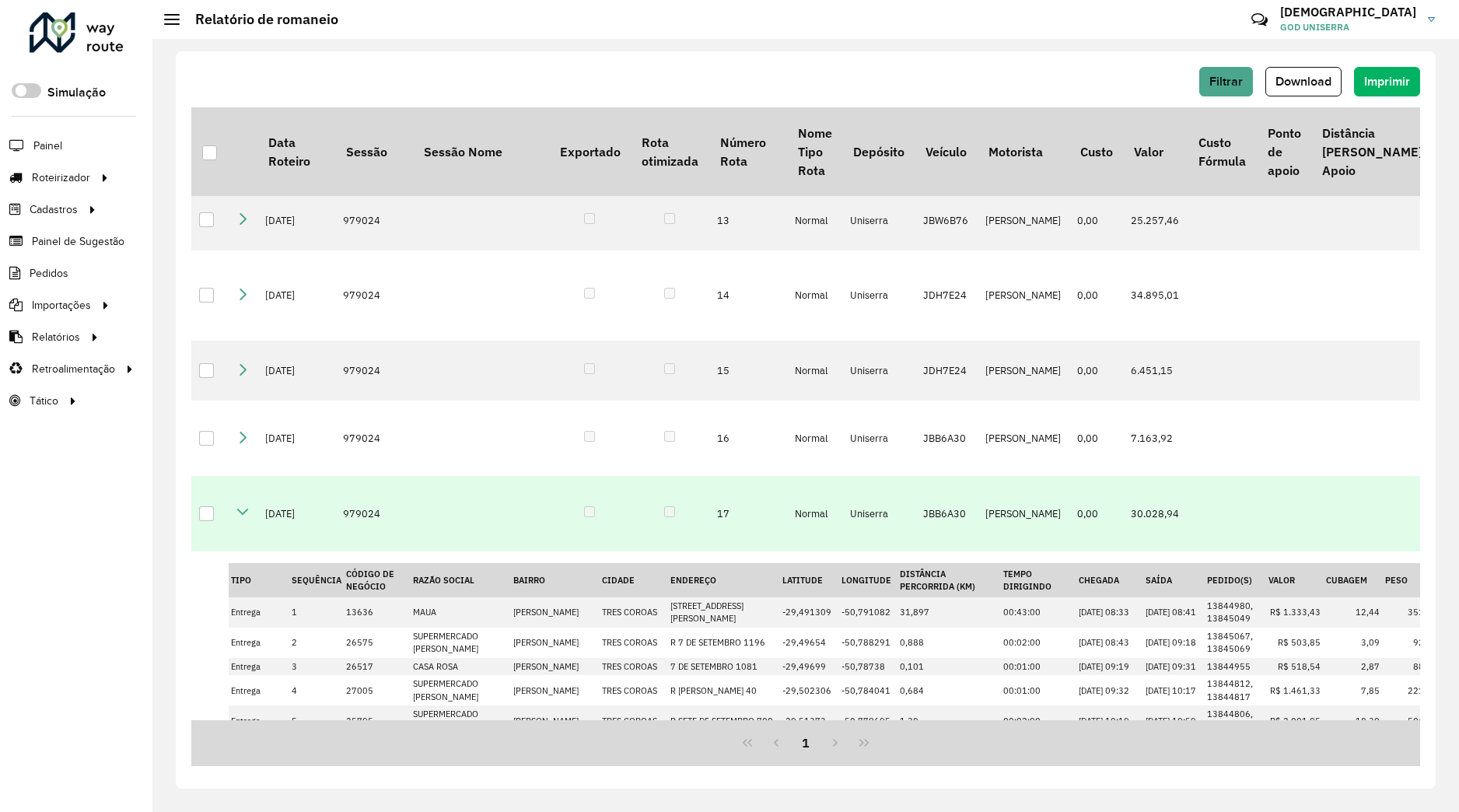
click at [246, 518] on icon at bounding box center [243, 511] width 13 height 13
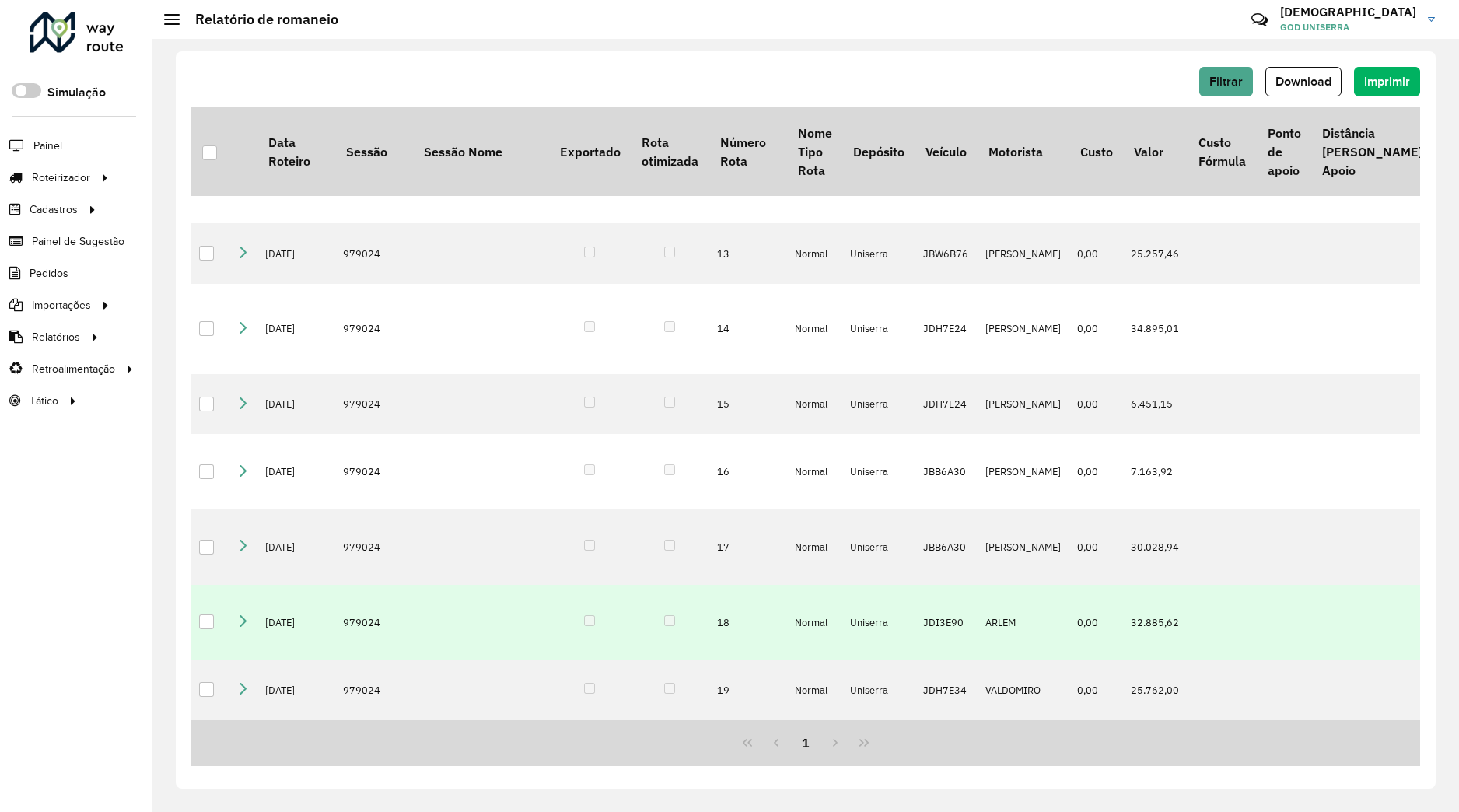
click at [244, 616] on icon at bounding box center [243, 621] width 13 height 13
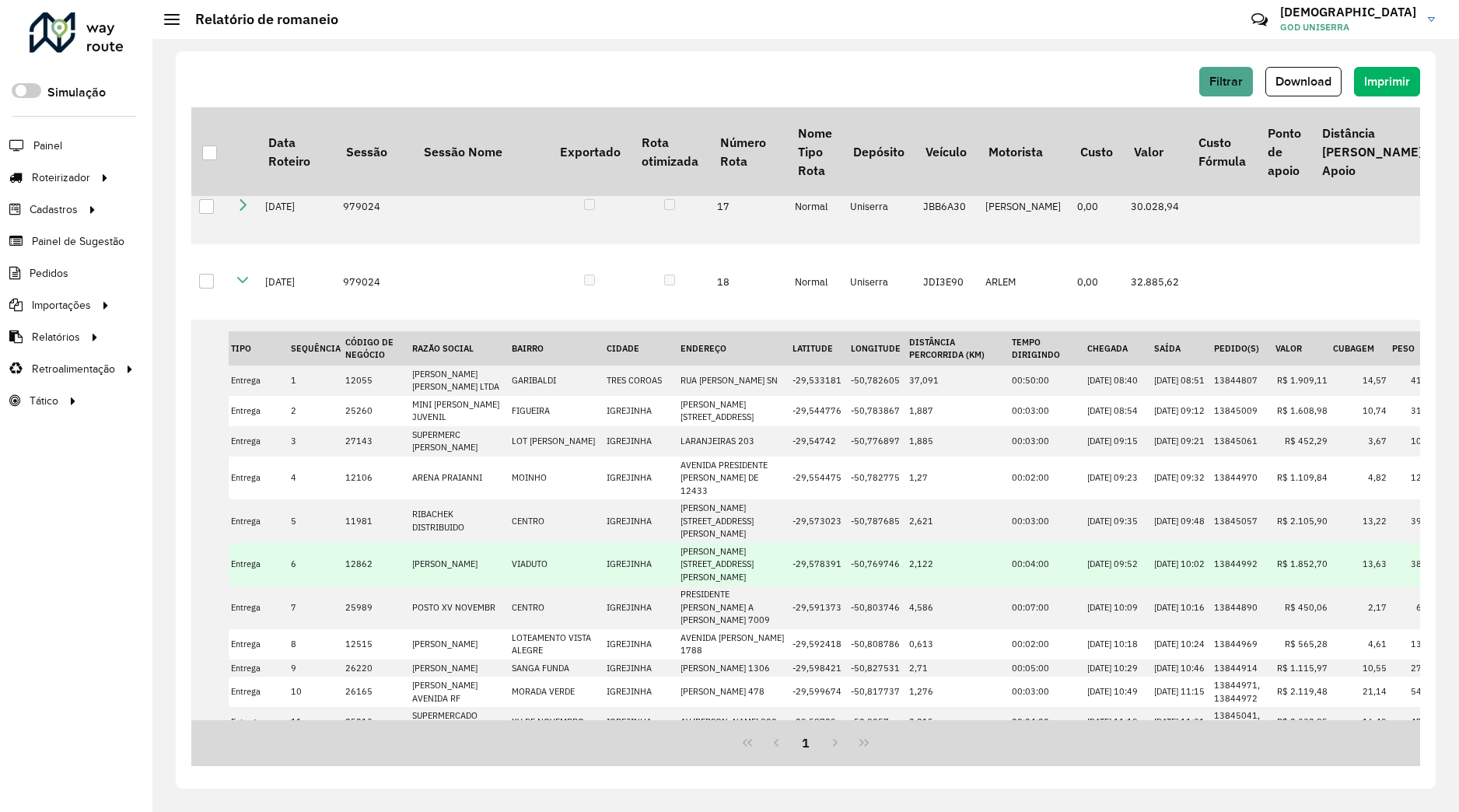
scroll to position [967, 0]
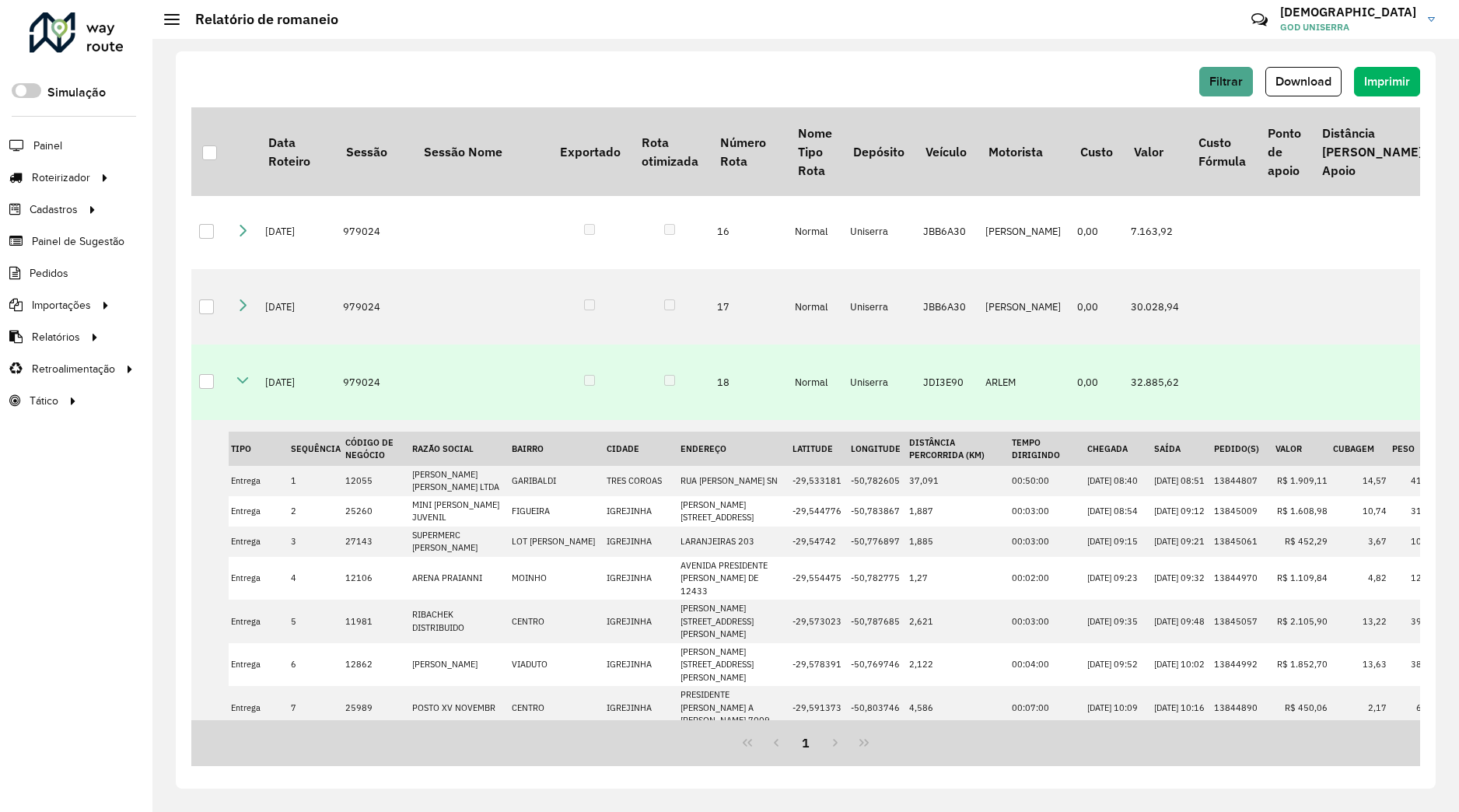
click at [238, 386] on icon at bounding box center [243, 380] width 13 height 13
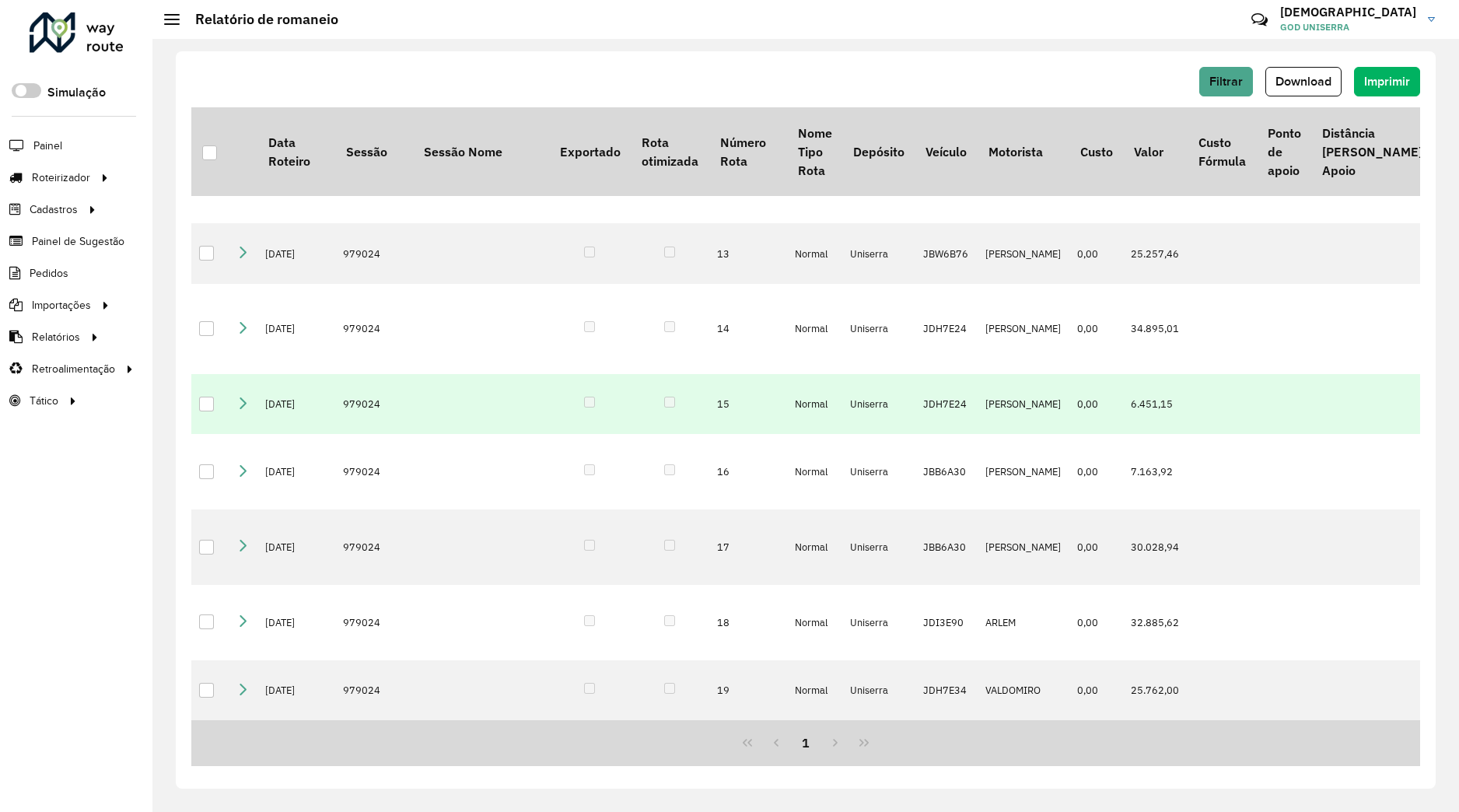
scroll to position [771, 0]
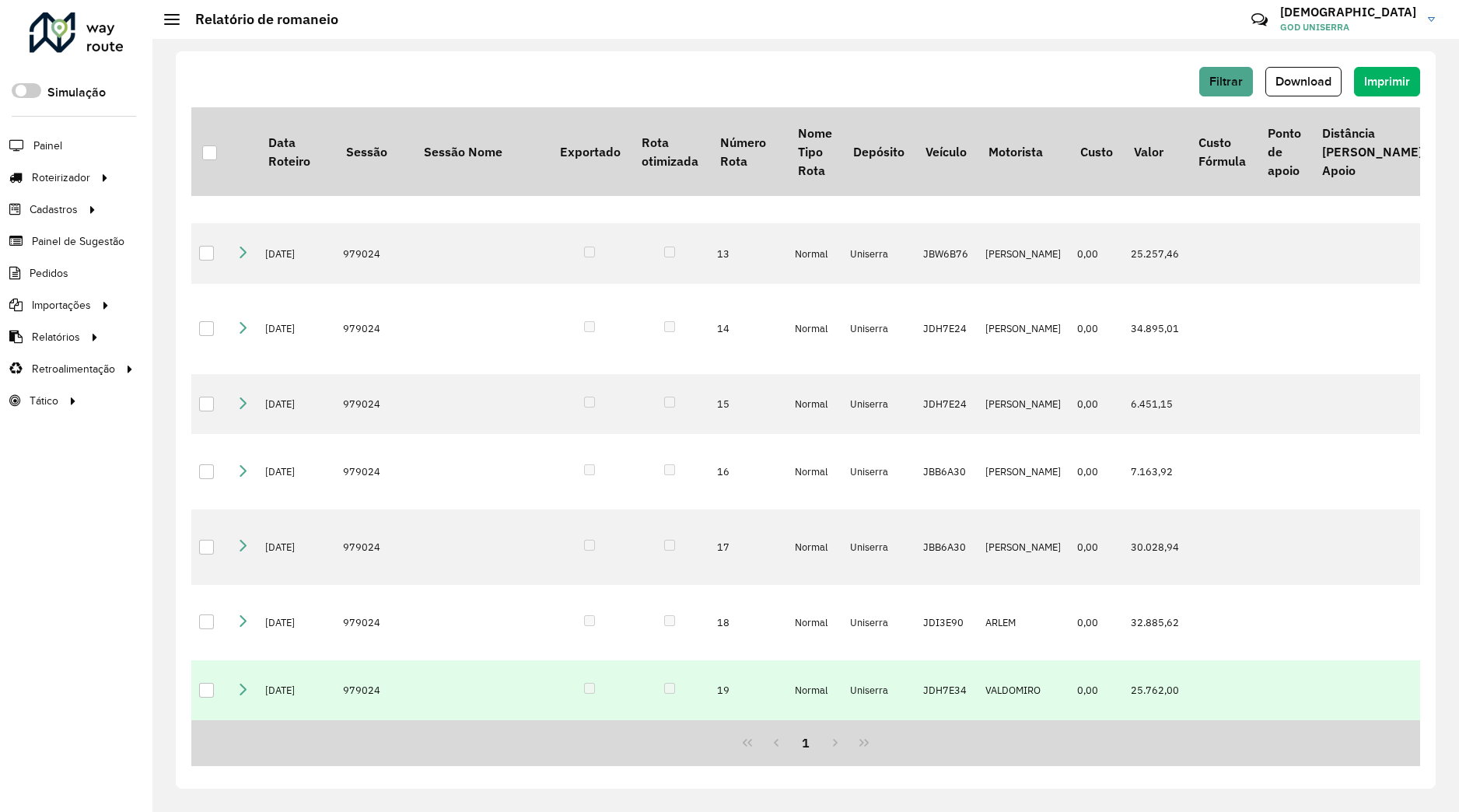
click at [240, 682] on icon at bounding box center [243, 688] width 13 height 13
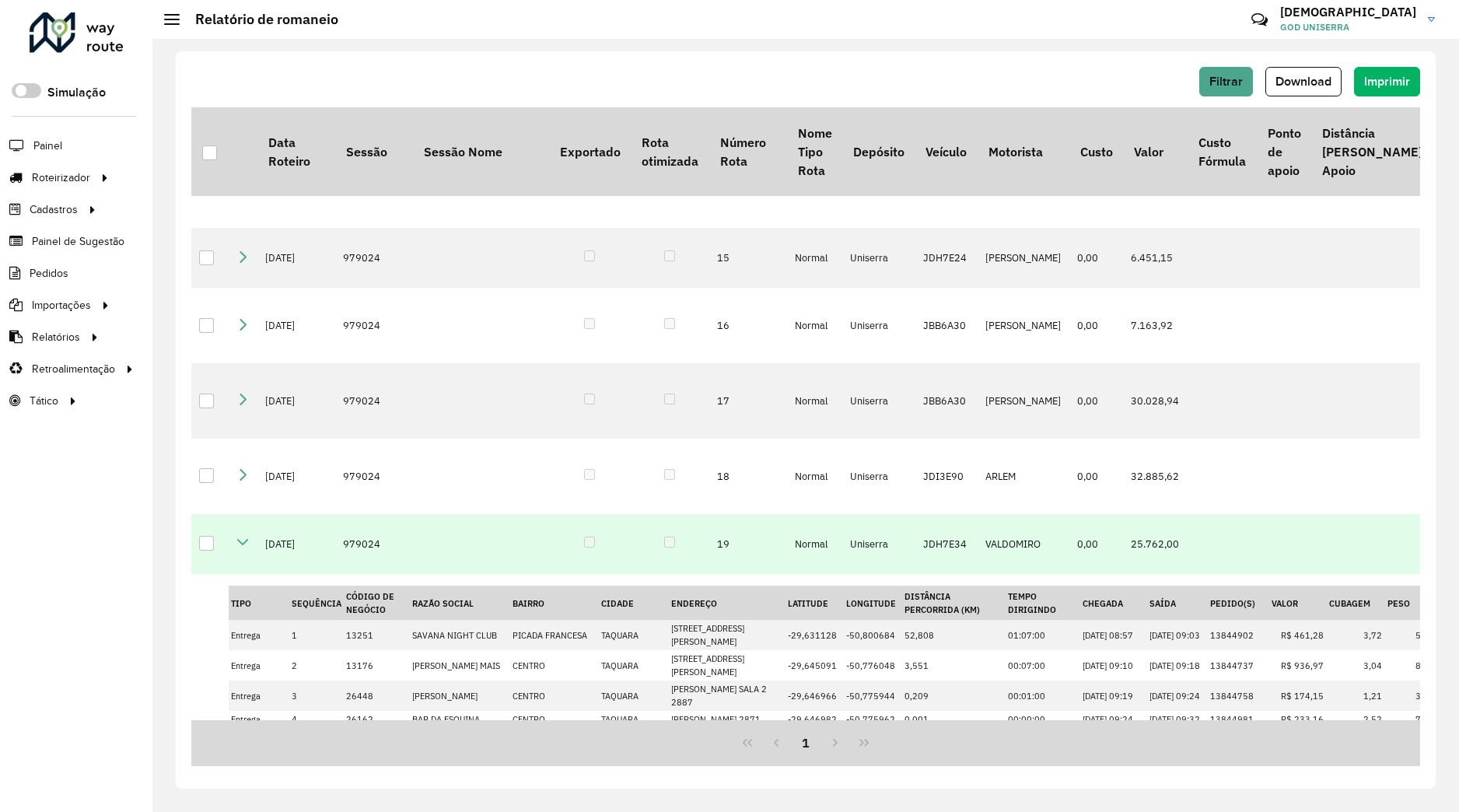
click at [239, 548] on icon at bounding box center [243, 542] width 13 height 13
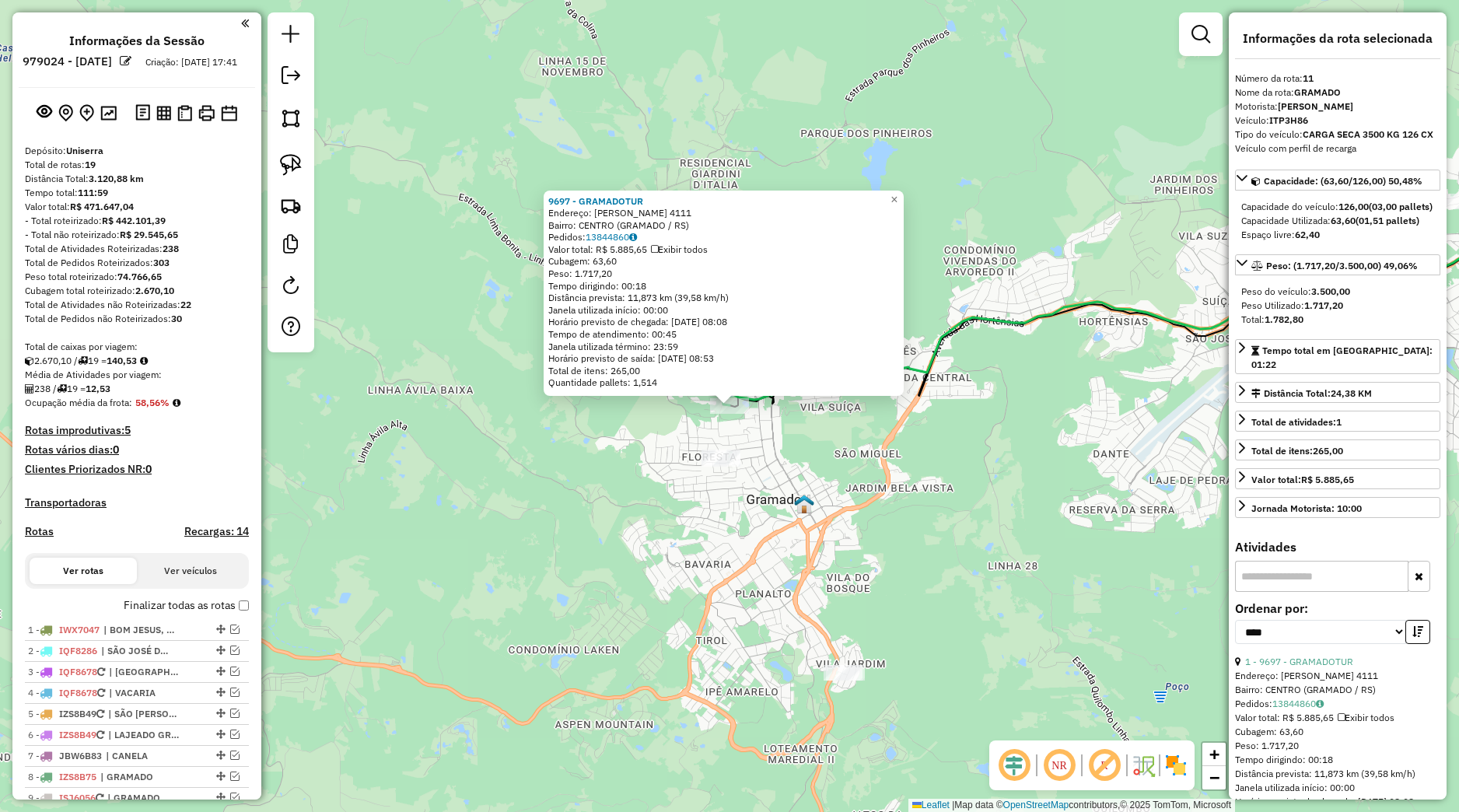
select select "*********"
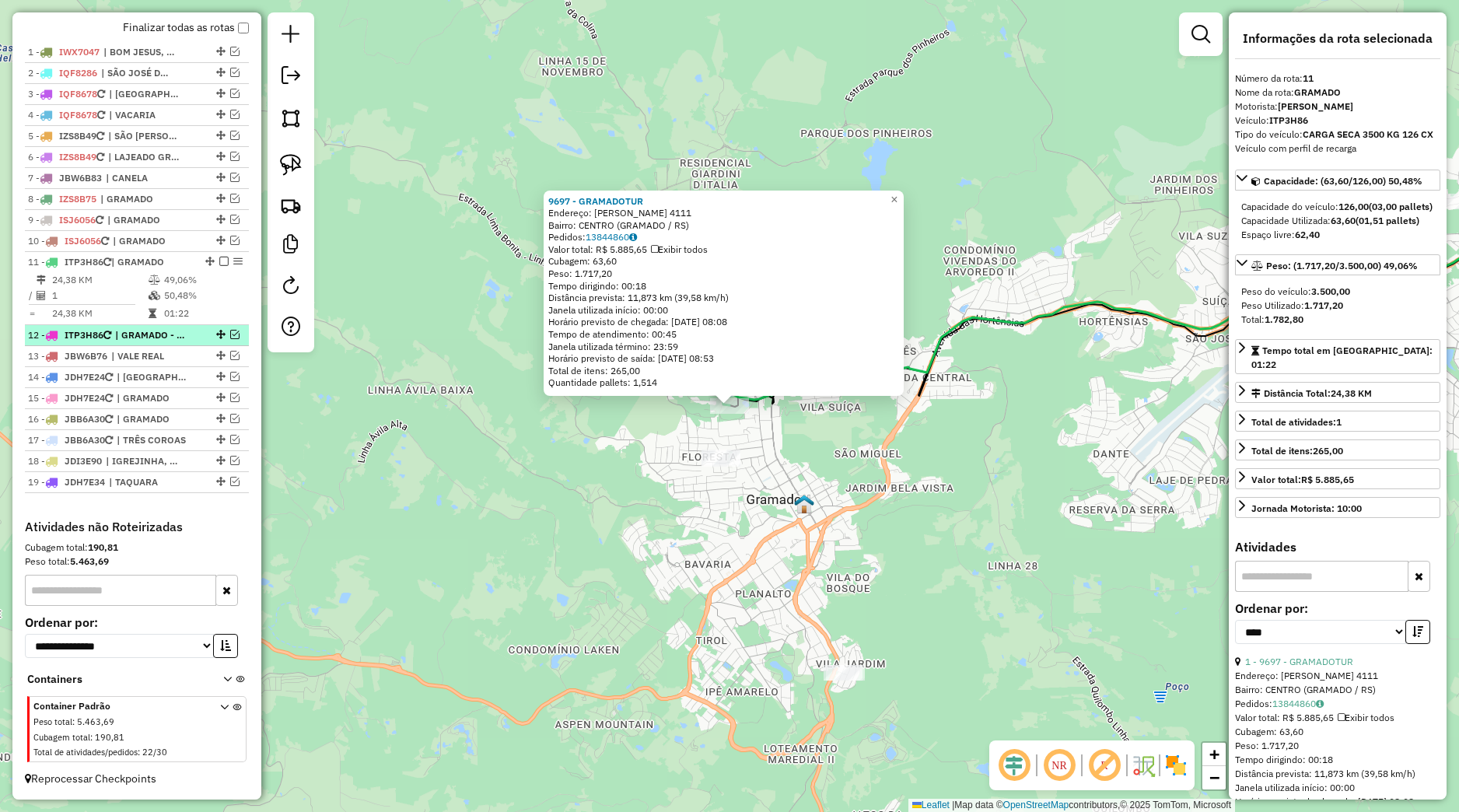
click at [230, 332] on em at bounding box center [234, 334] width 9 height 9
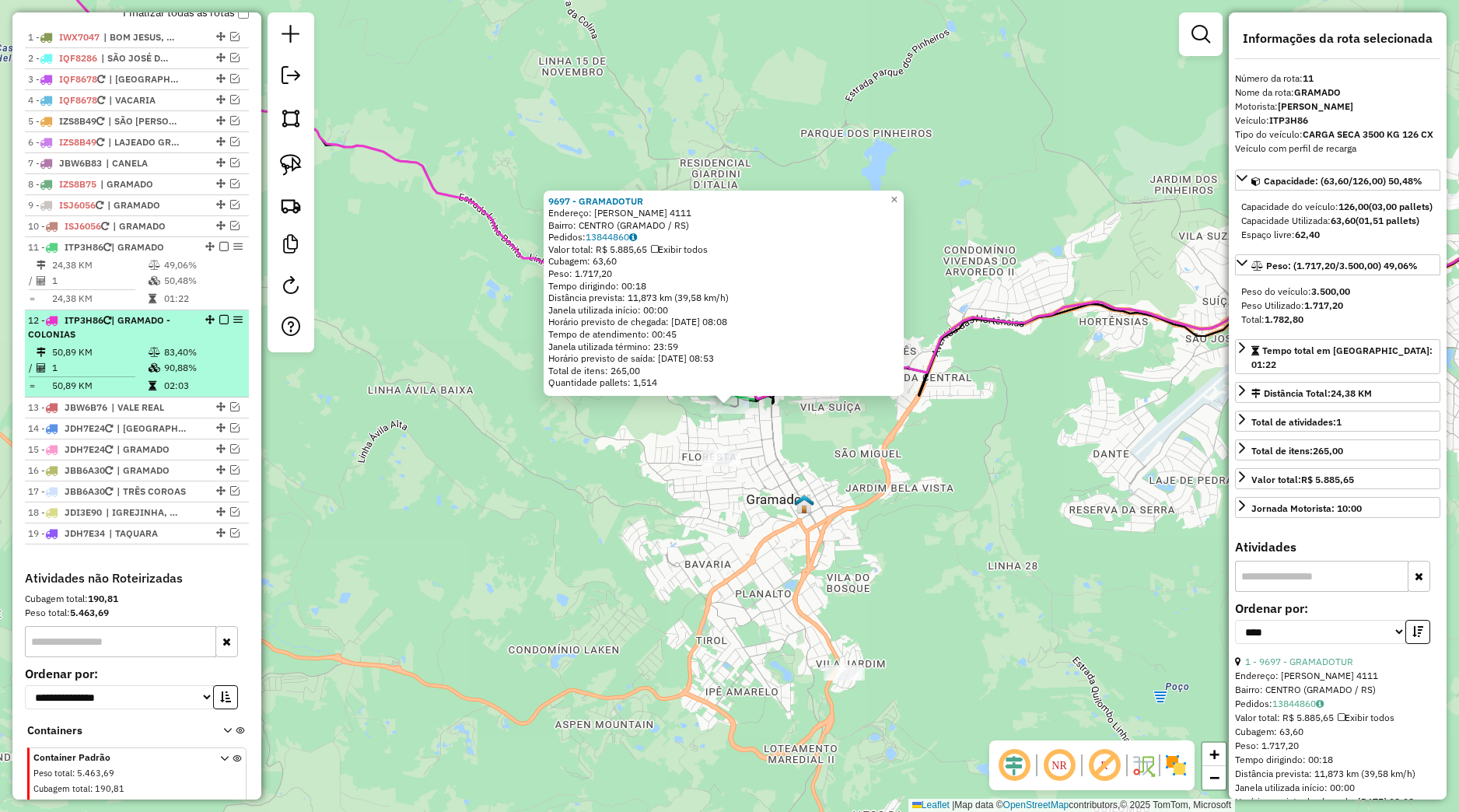
click at [202, 341] on div "12 - ITP3H86 | GRAMADO - COLONIAS" at bounding box center [137, 327] width 218 height 28
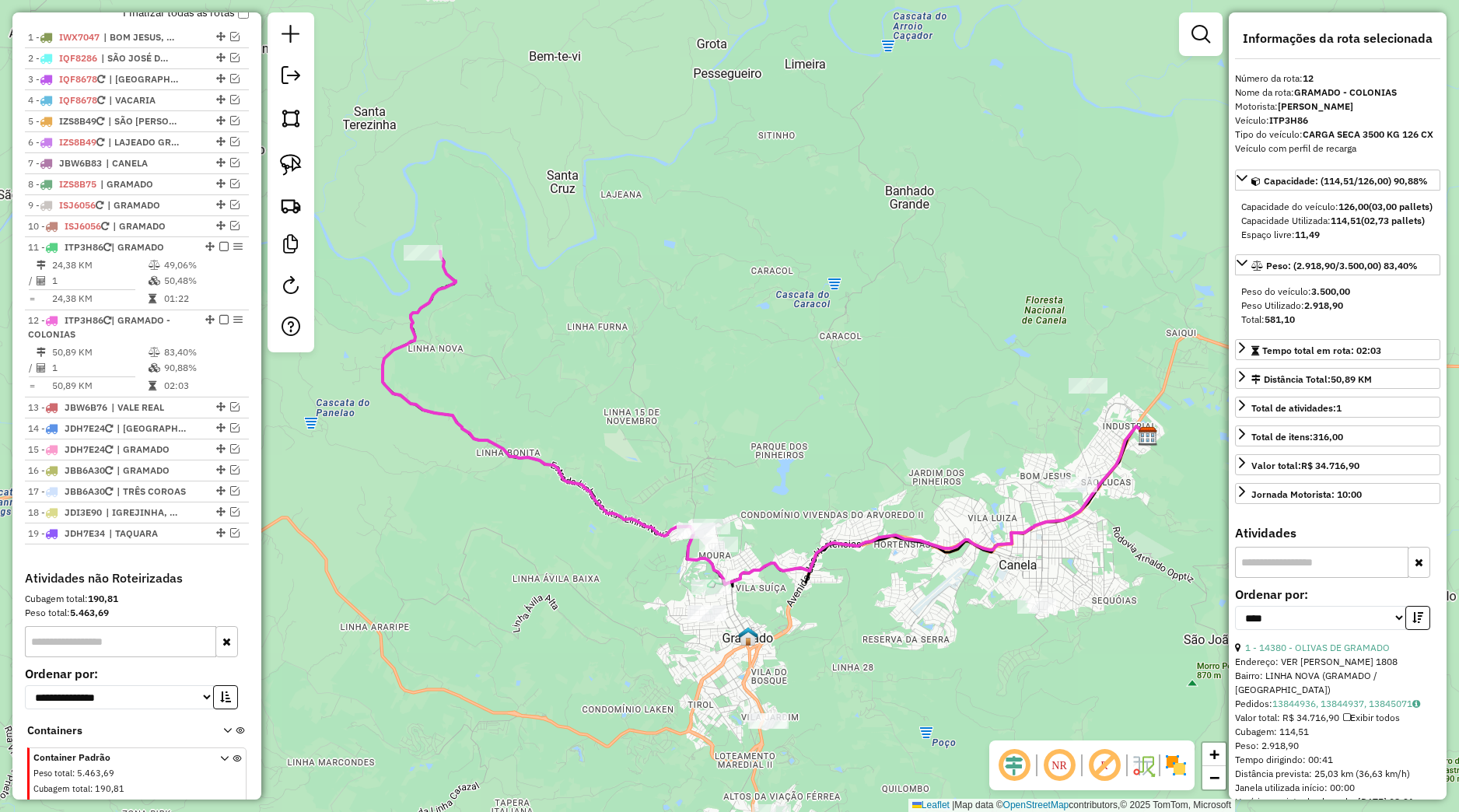
drag, startPoint x: 530, startPoint y: 513, endPoint x: 565, endPoint y: 524, distance: 36.7
click at [565, 524] on div "Janela de atendimento Grade de atendimento Capacidade Transportadoras Veículos …" at bounding box center [729, 406] width 1459 height 812
drag, startPoint x: 578, startPoint y: 558, endPoint x: 576, endPoint y: 545, distance: 13.2
click at [576, 545] on div "Janela de atendimento Grade de atendimento Capacidade Transportadoras Veículos …" at bounding box center [729, 406] width 1459 height 812
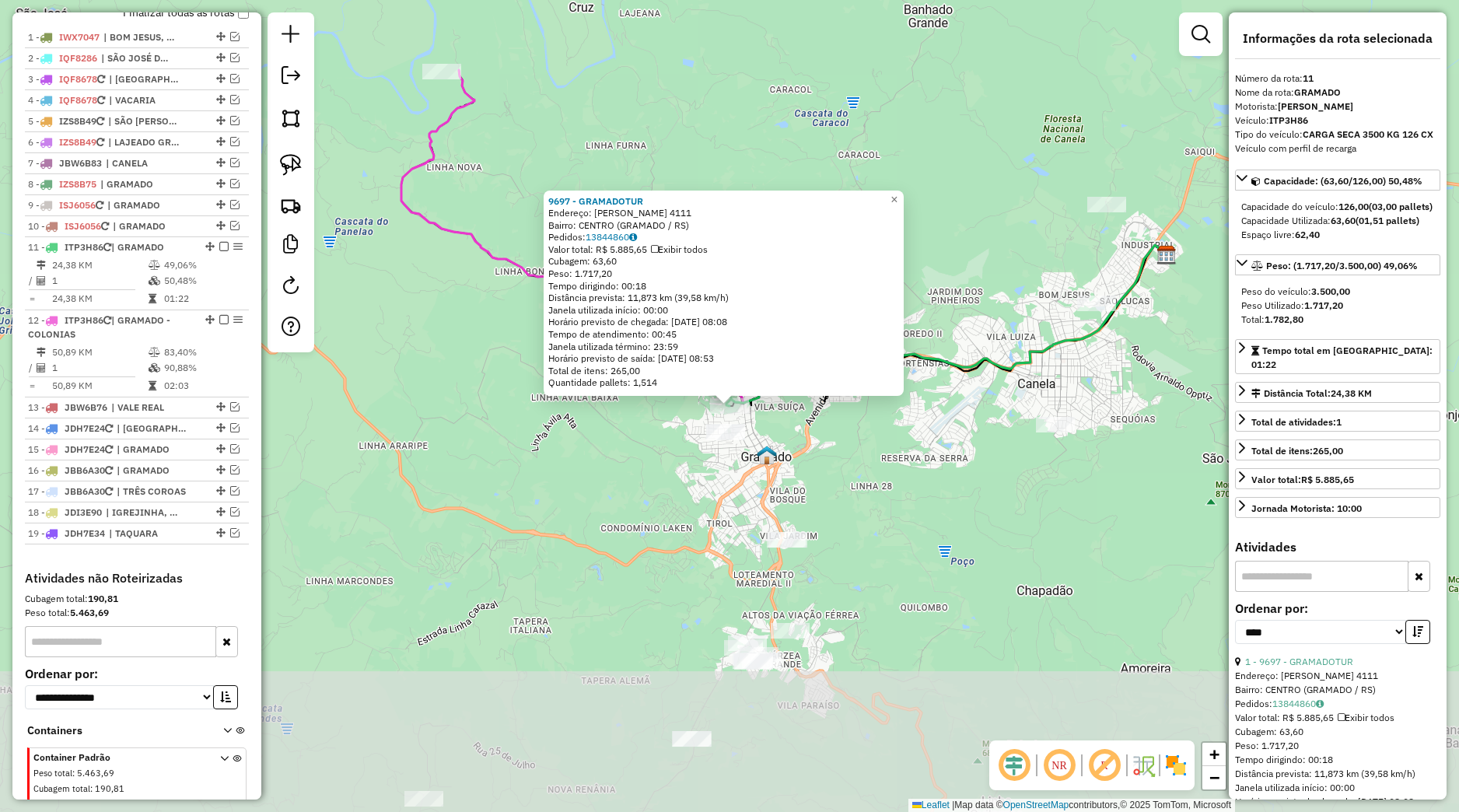
scroll to position [659, 0]
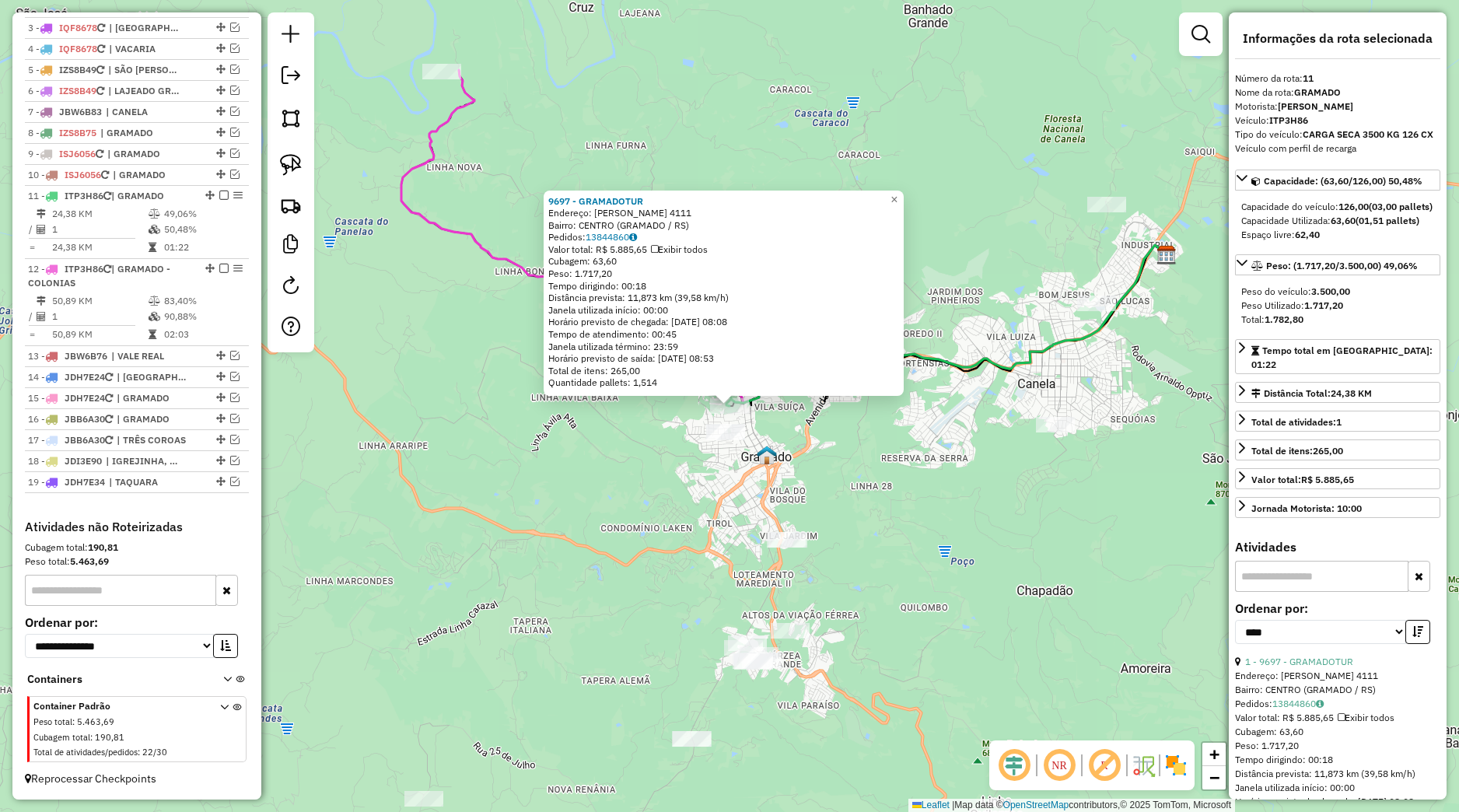
click at [713, 477] on div "9697 - GRAMADOTUR Endereço: BORGES DE MEDEIROS 4111 Bairro: CENTRO (GRAMADO / […" at bounding box center [729, 406] width 1459 height 812
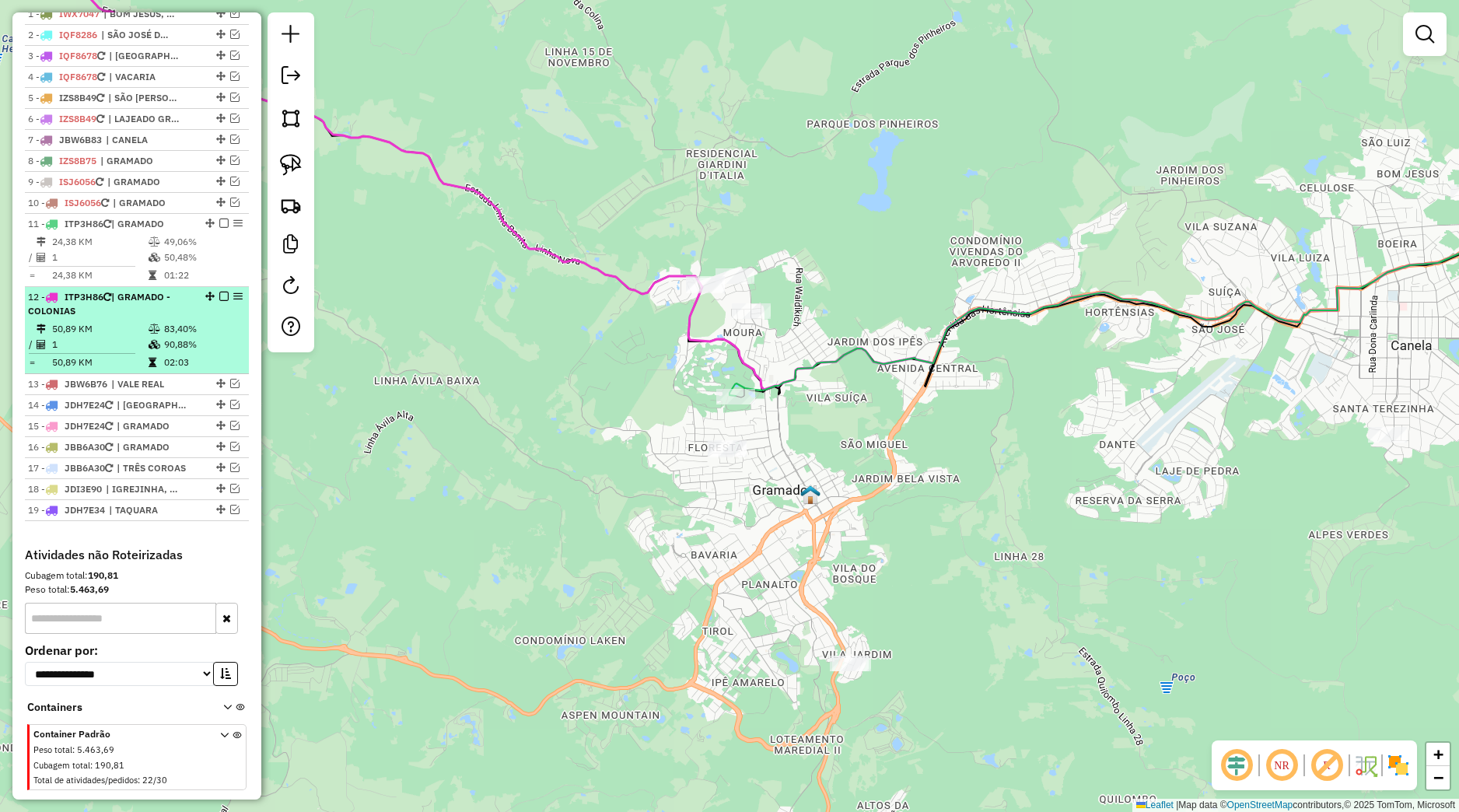
scroll to position [585, 0]
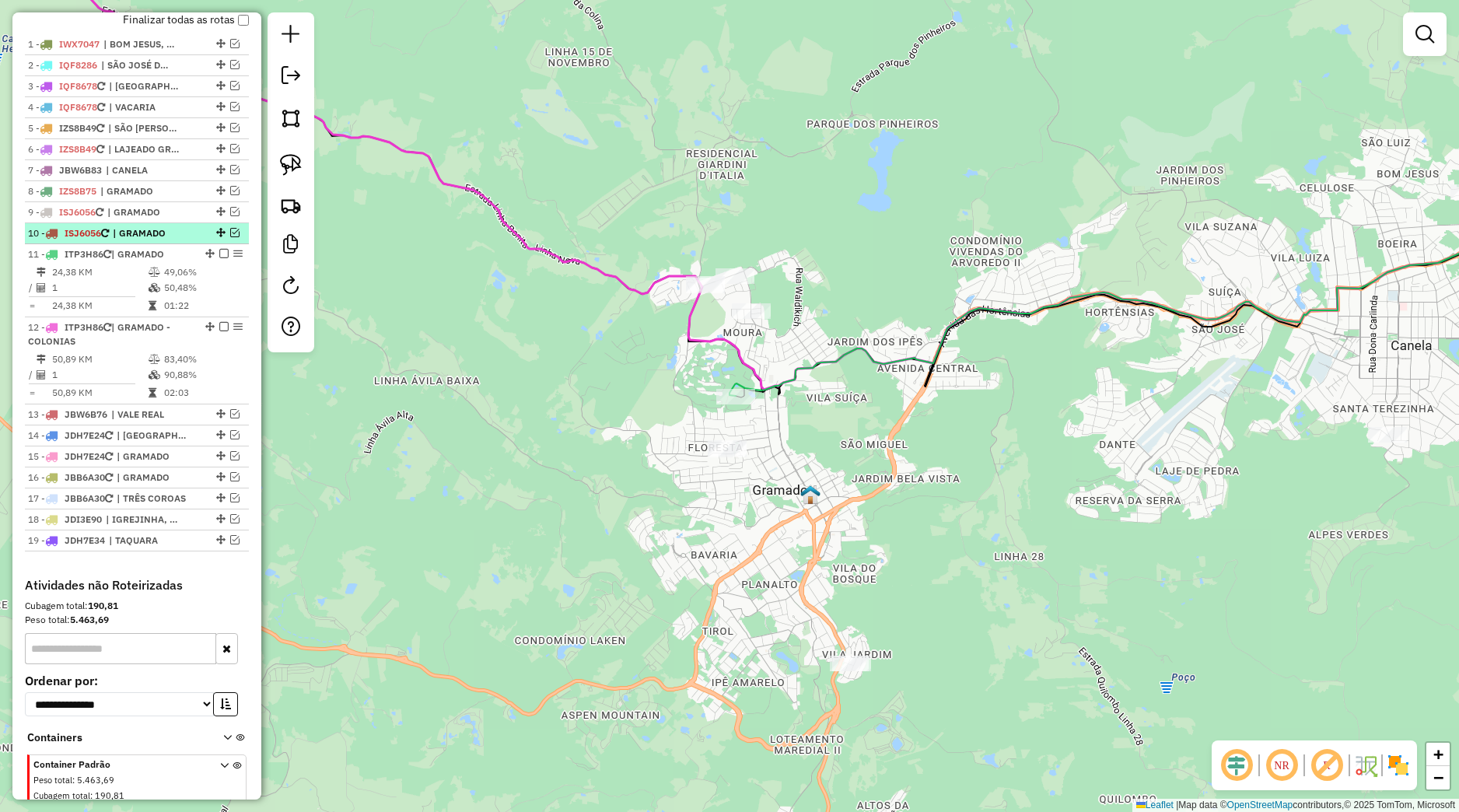
click at [230, 238] on em at bounding box center [234, 232] width 9 height 9
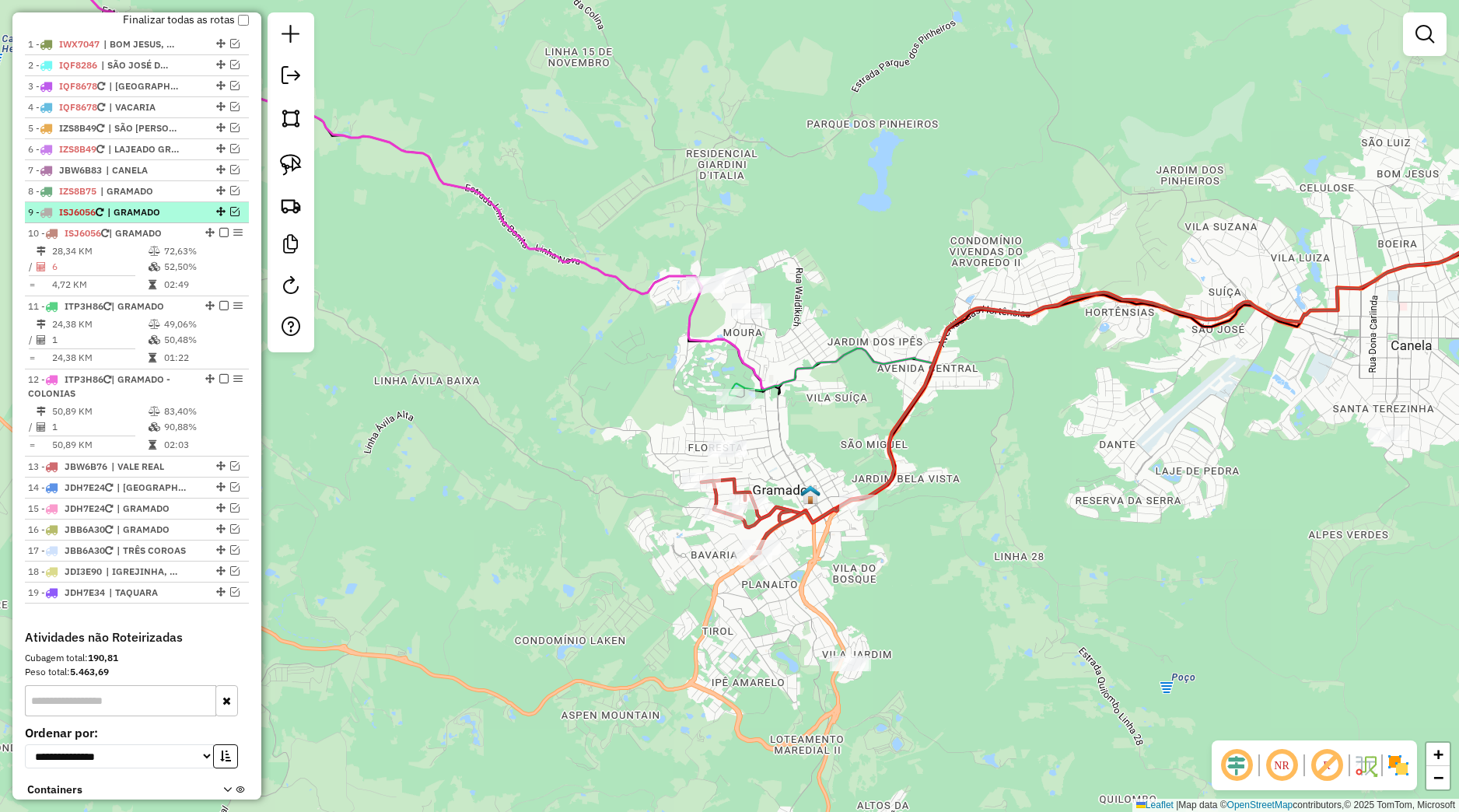
click at [230, 216] on em at bounding box center [234, 211] width 9 height 9
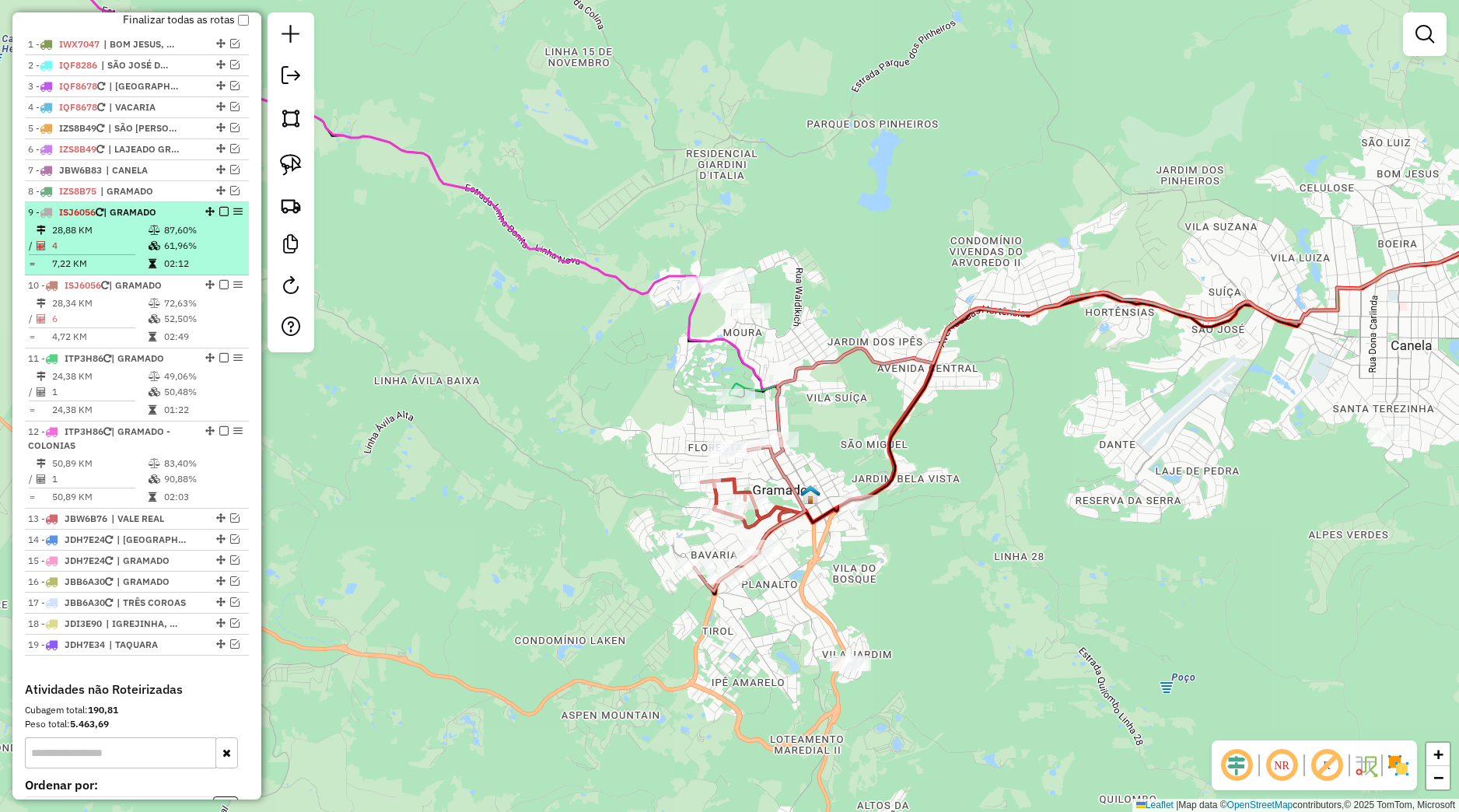
click at [201, 237] on li "9 - ISJ6056 | GRAMADO 28,88 KM 87,60% / 4 61,96% = 7,22 KM 02:12" at bounding box center [137, 239] width 224 height 74
select select "*********"
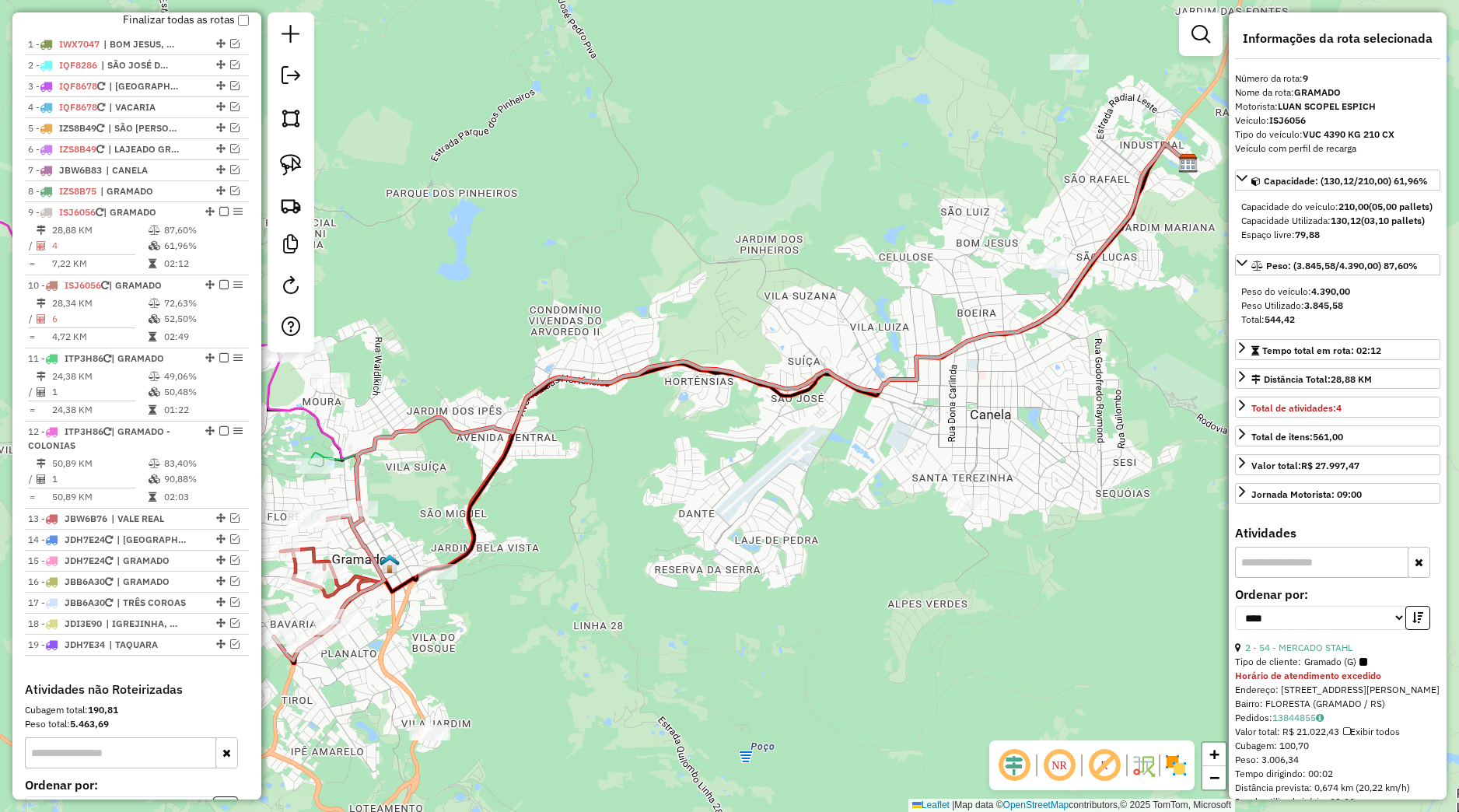
drag, startPoint x: 396, startPoint y: 611, endPoint x: 467, endPoint y: 576, distance: 79.2
click at [472, 575] on div "Janela de atendimento Grade de atendimento Capacidade Transportadoras Veículos …" at bounding box center [729, 406] width 1459 height 812
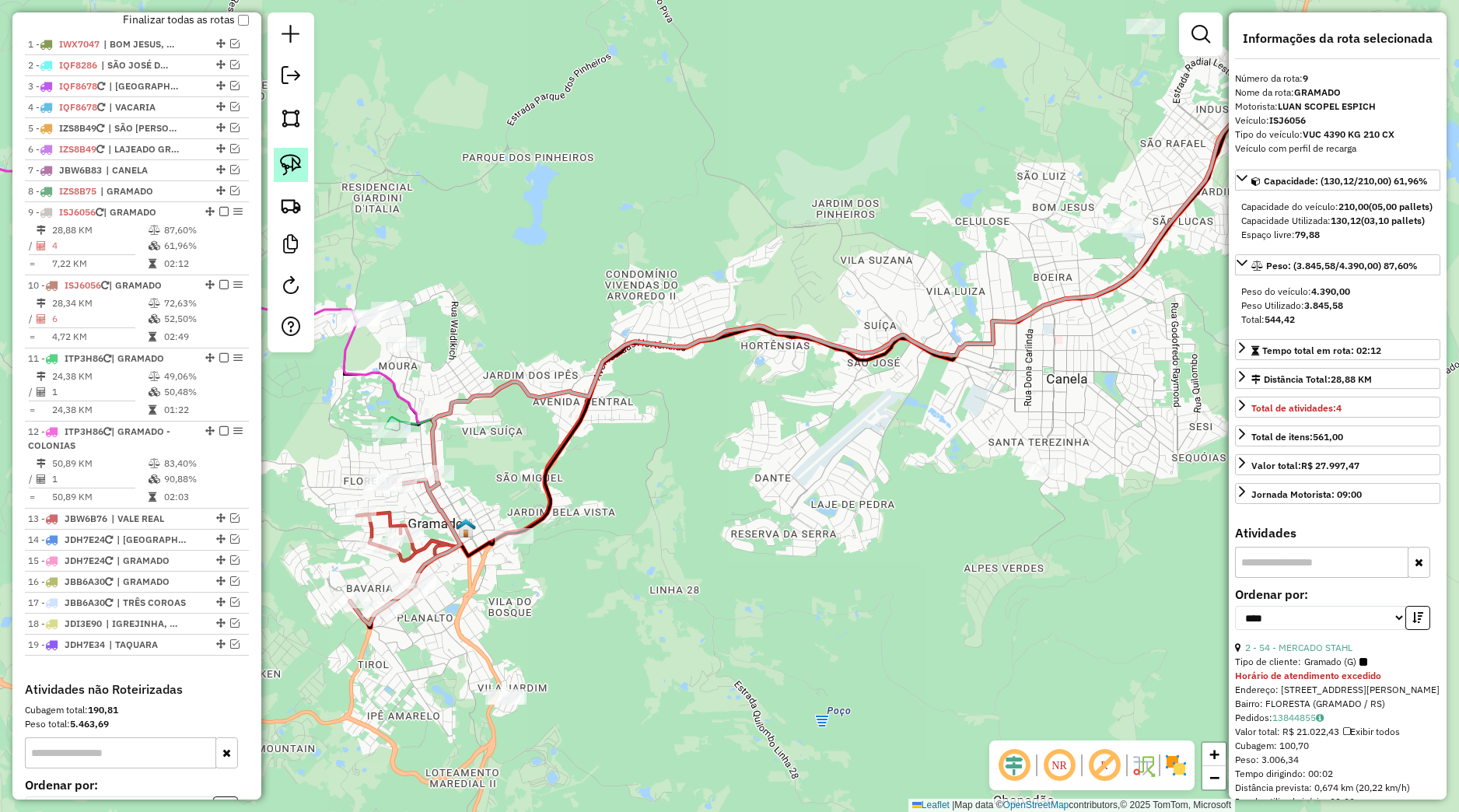
click at [289, 161] on img at bounding box center [291, 164] width 21 height 21
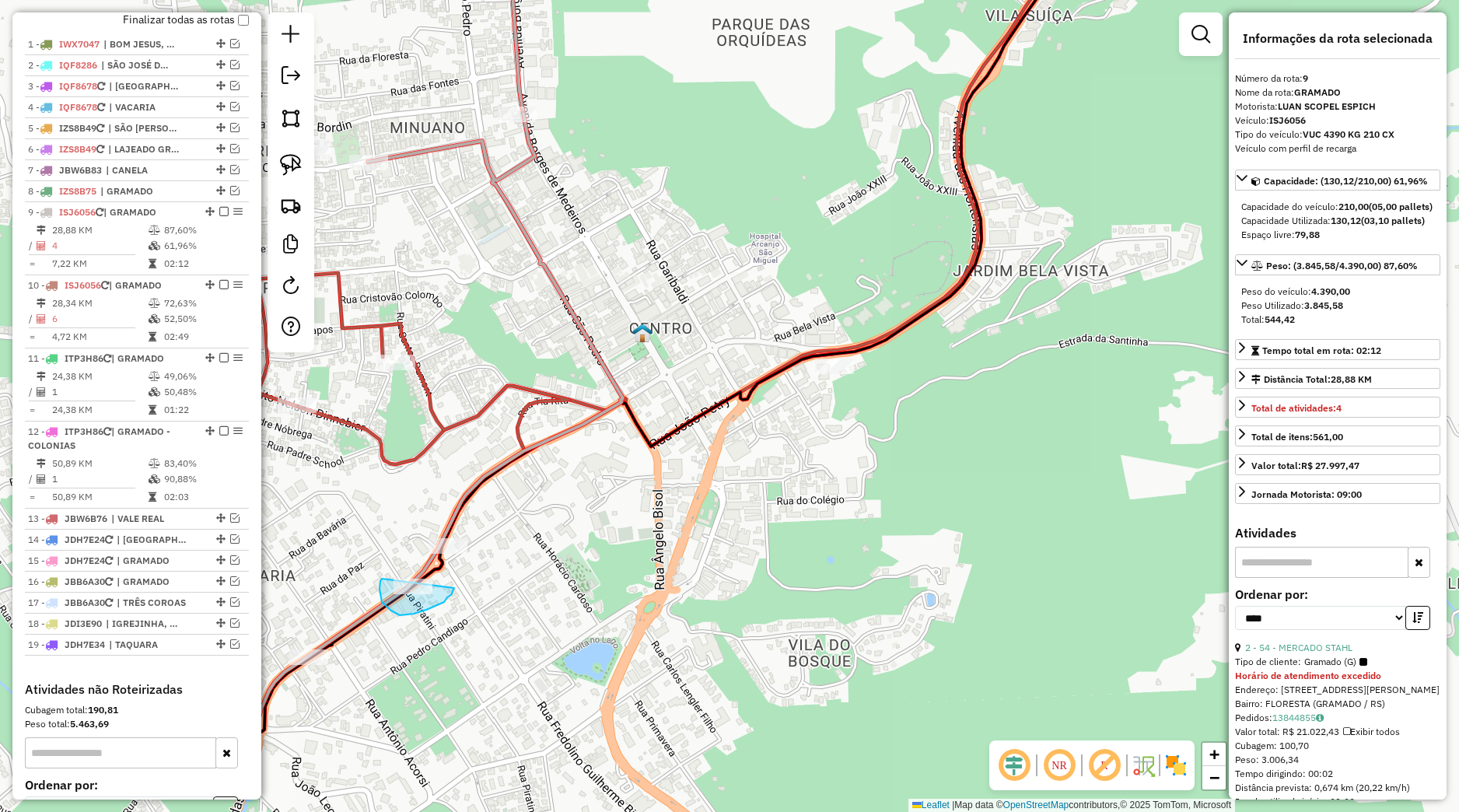
drag, startPoint x: 382, startPoint y: 602, endPoint x: 454, endPoint y: 588, distance: 73.3
click at [454, 588] on div "Janela de atendimento Grade de atendimento Capacidade Transportadoras Veículos …" at bounding box center [729, 406] width 1459 height 812
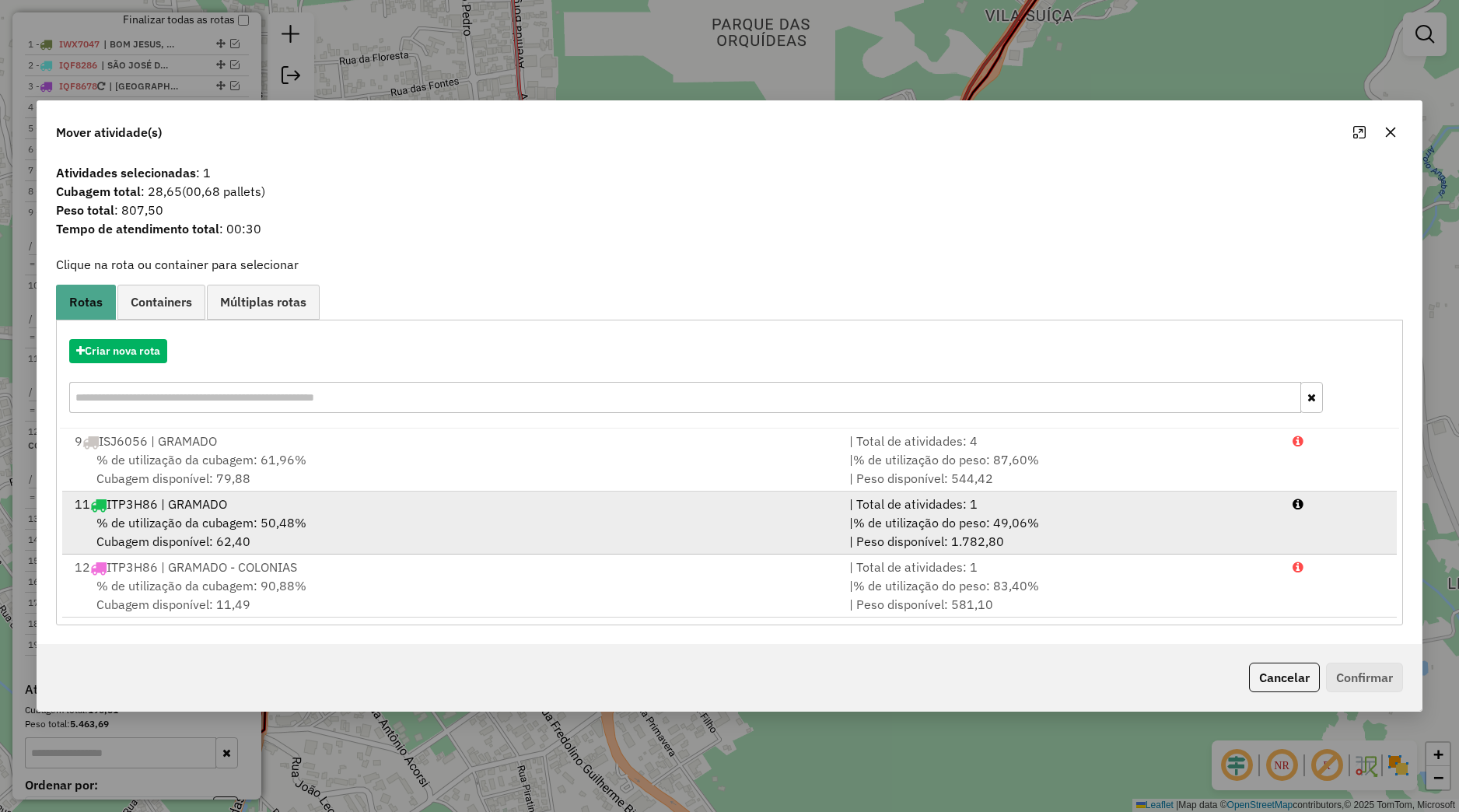
click at [233, 513] on div "11 ITP3H86 | GRAMADO" at bounding box center [452, 504] width 774 height 19
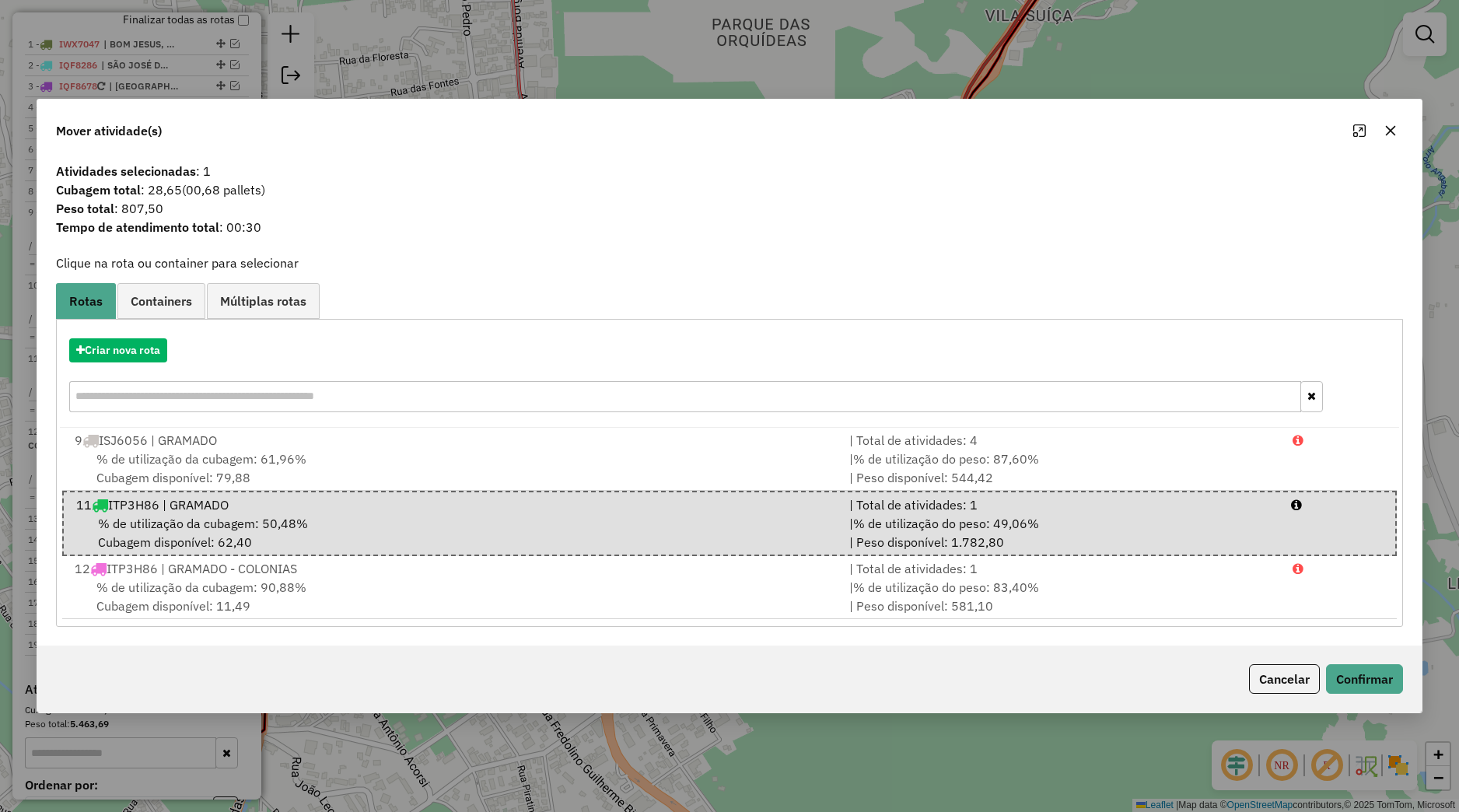
click at [1393, 131] on icon "button" at bounding box center [1391, 131] width 10 height 10
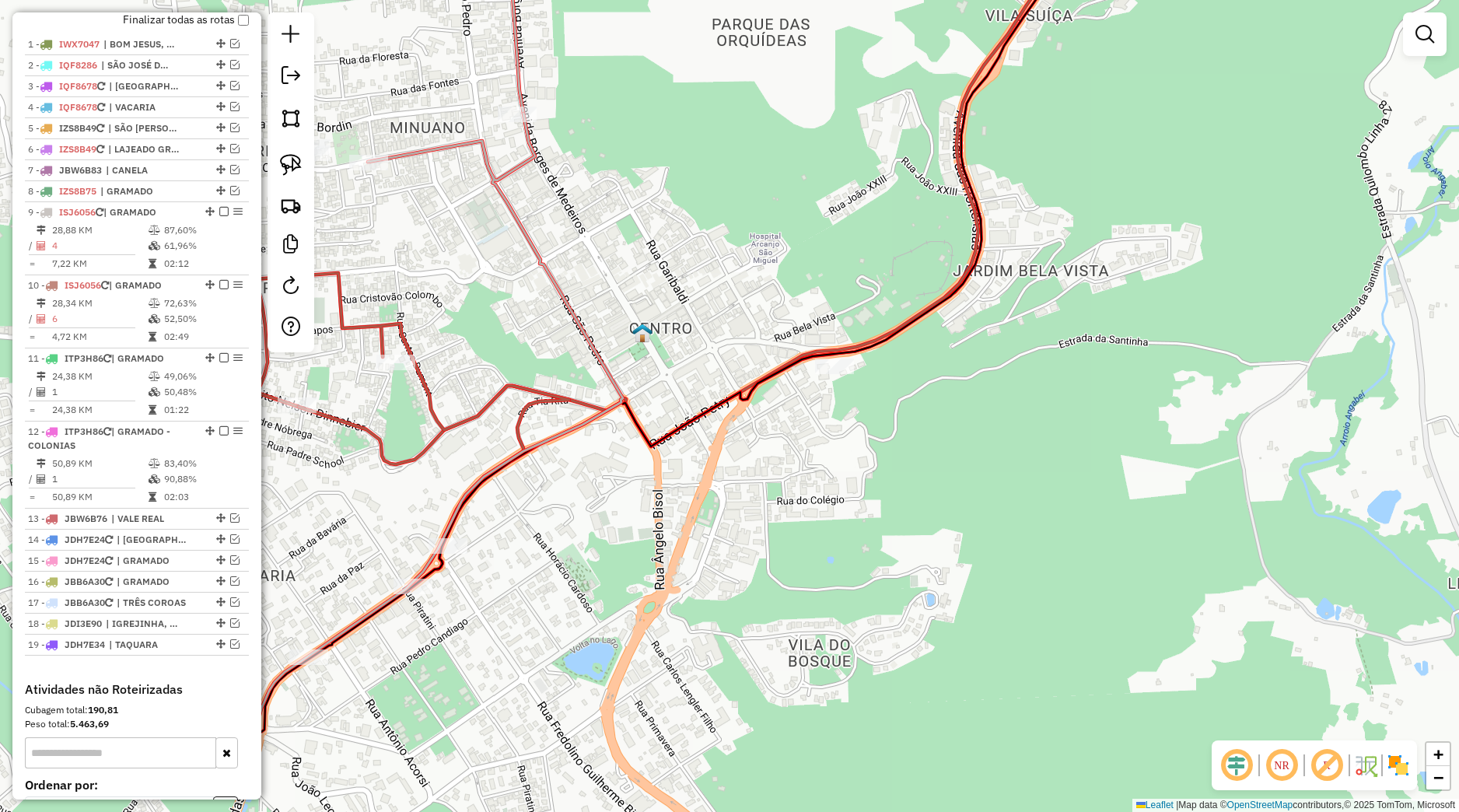
drag, startPoint x: 682, startPoint y: 644, endPoint x: 944, endPoint y: 500, distance: 299.0
click at [944, 500] on div "Janela de atendimento Grade de atendimento Capacidade Transportadoras Veículos …" at bounding box center [729, 406] width 1459 height 812
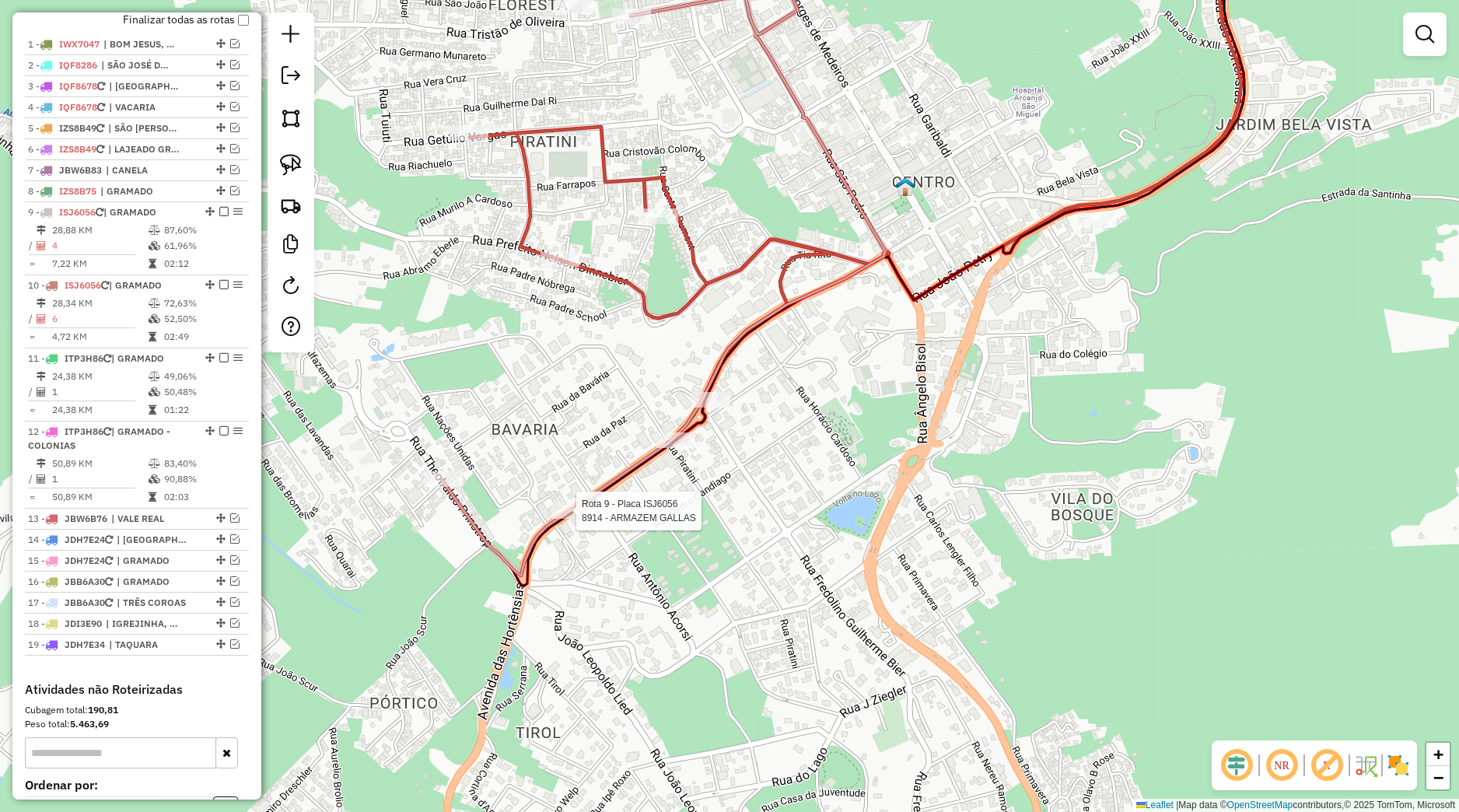
select select "*********"
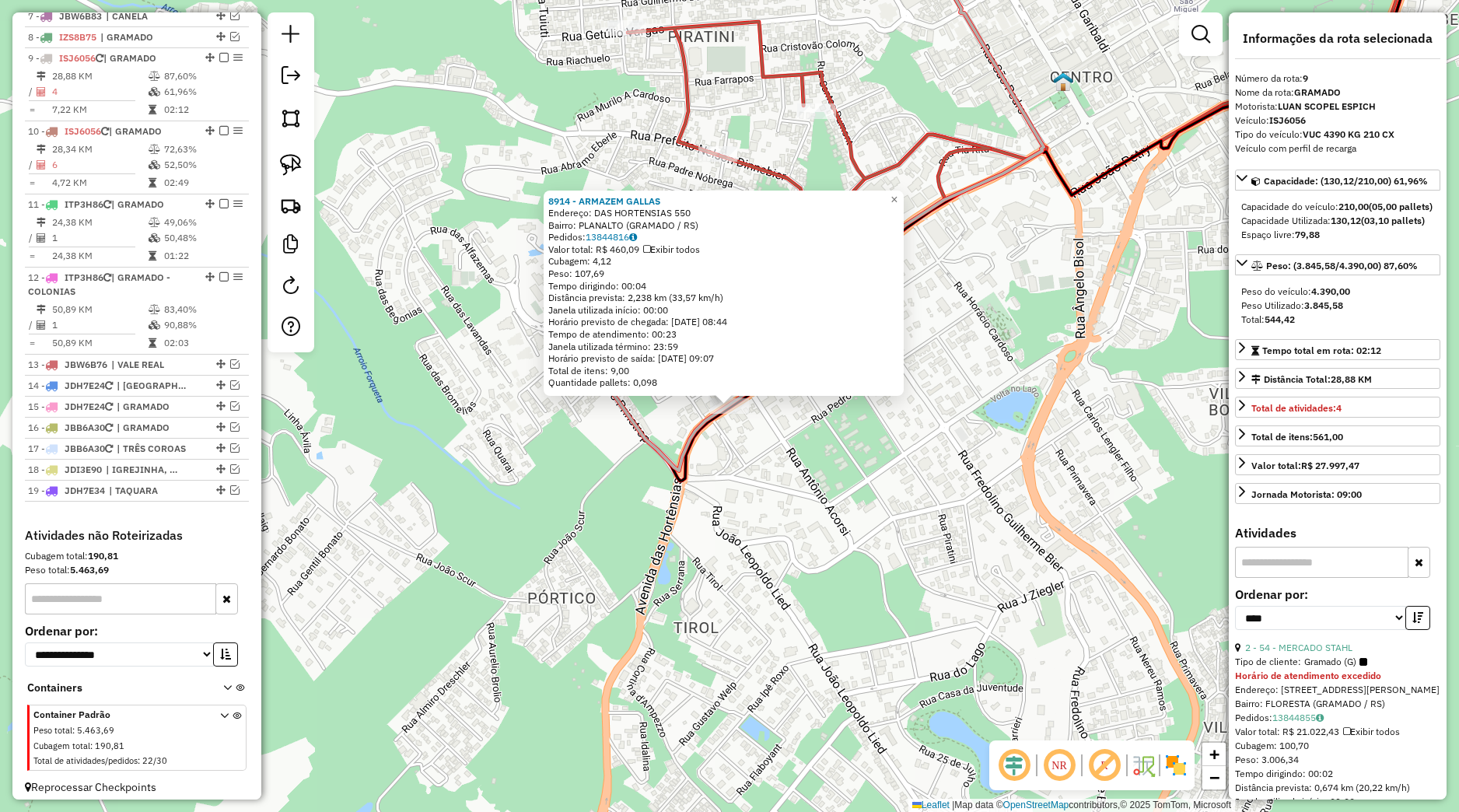
scroll to position [763, 0]
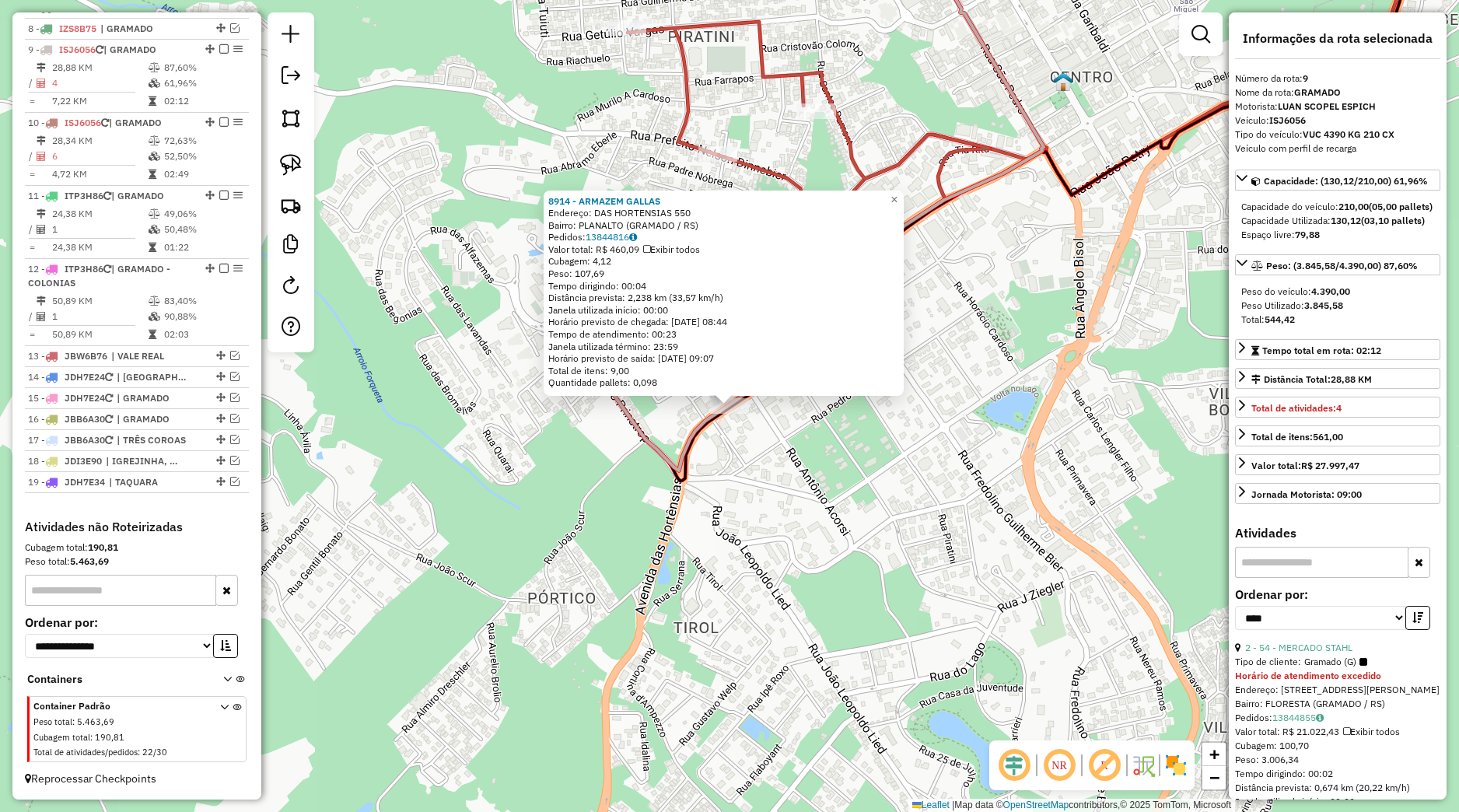
click at [579, 509] on div "8914 - ARMAZEM GALLAS Endereço: DAS HORTENSIAS 550 Bairro: PLANALTO (GRAMADO / …" at bounding box center [729, 406] width 1459 height 812
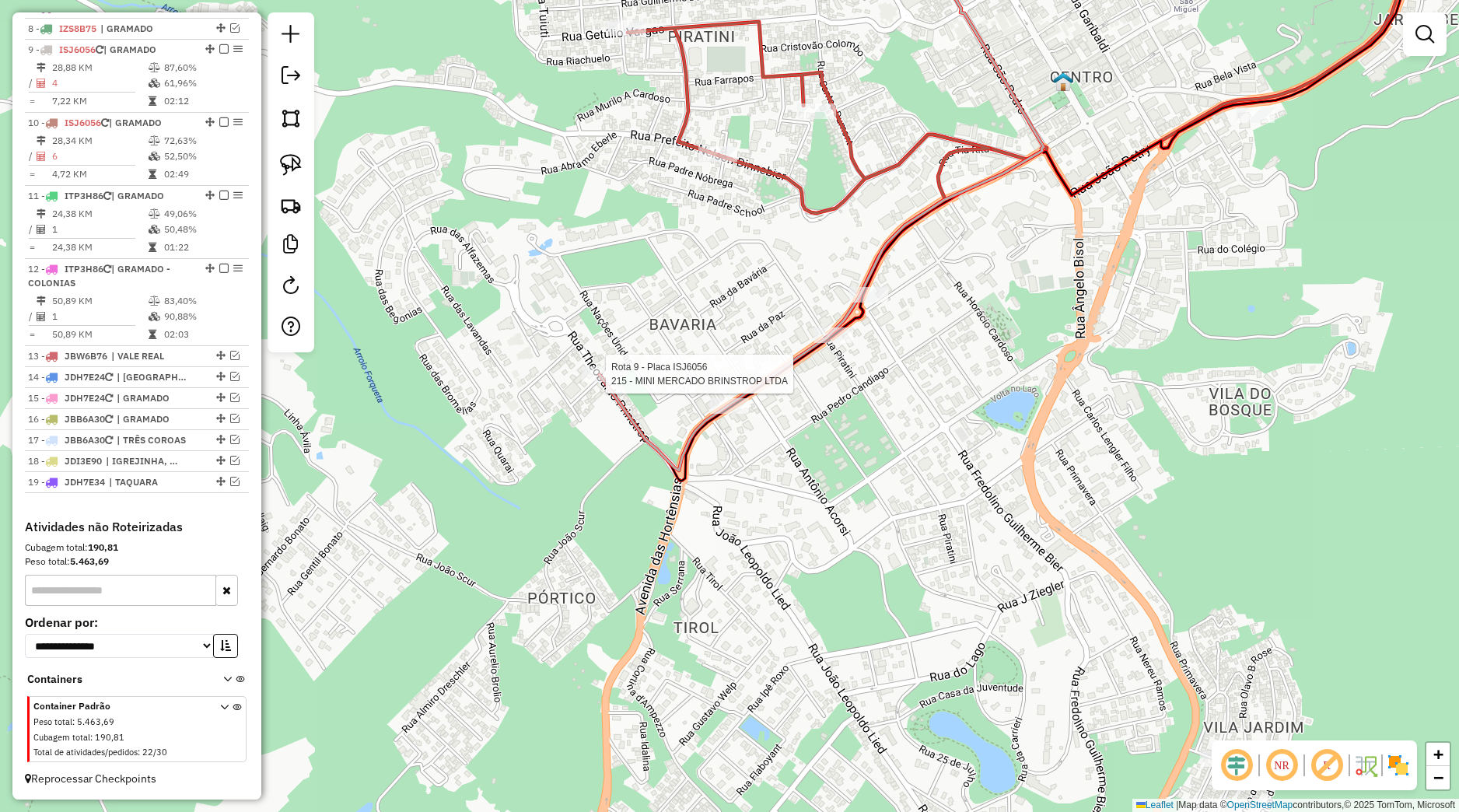
select select "*********"
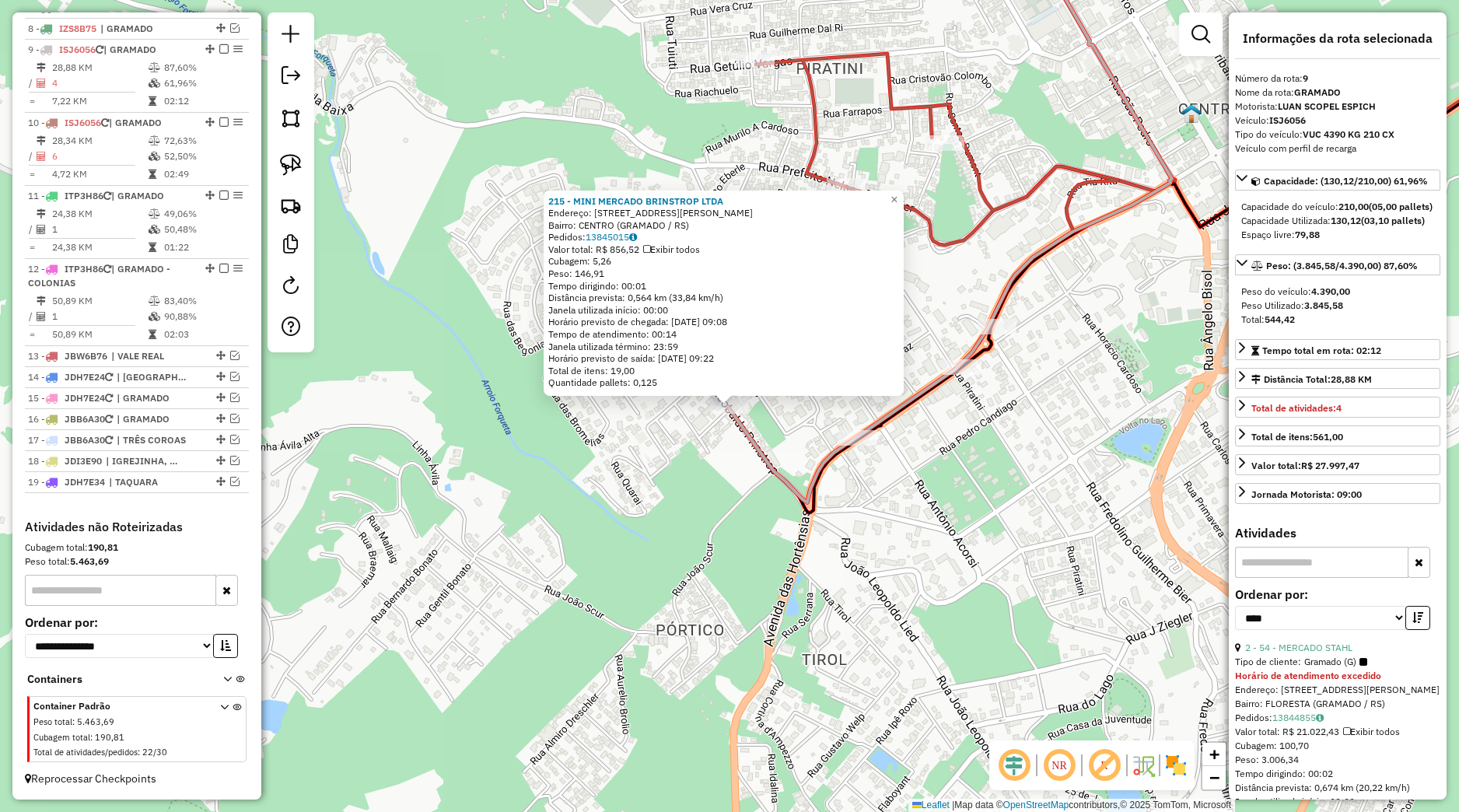
drag, startPoint x: 738, startPoint y: 462, endPoint x: 864, endPoint y: 474, distance: 126.6
click at [738, 462] on div "215 - MINI MERCADO BRINSTROP LTDA Endereço: R [PERSON_NAME] 350 Bairro: CENTRO …" at bounding box center [729, 406] width 1459 height 812
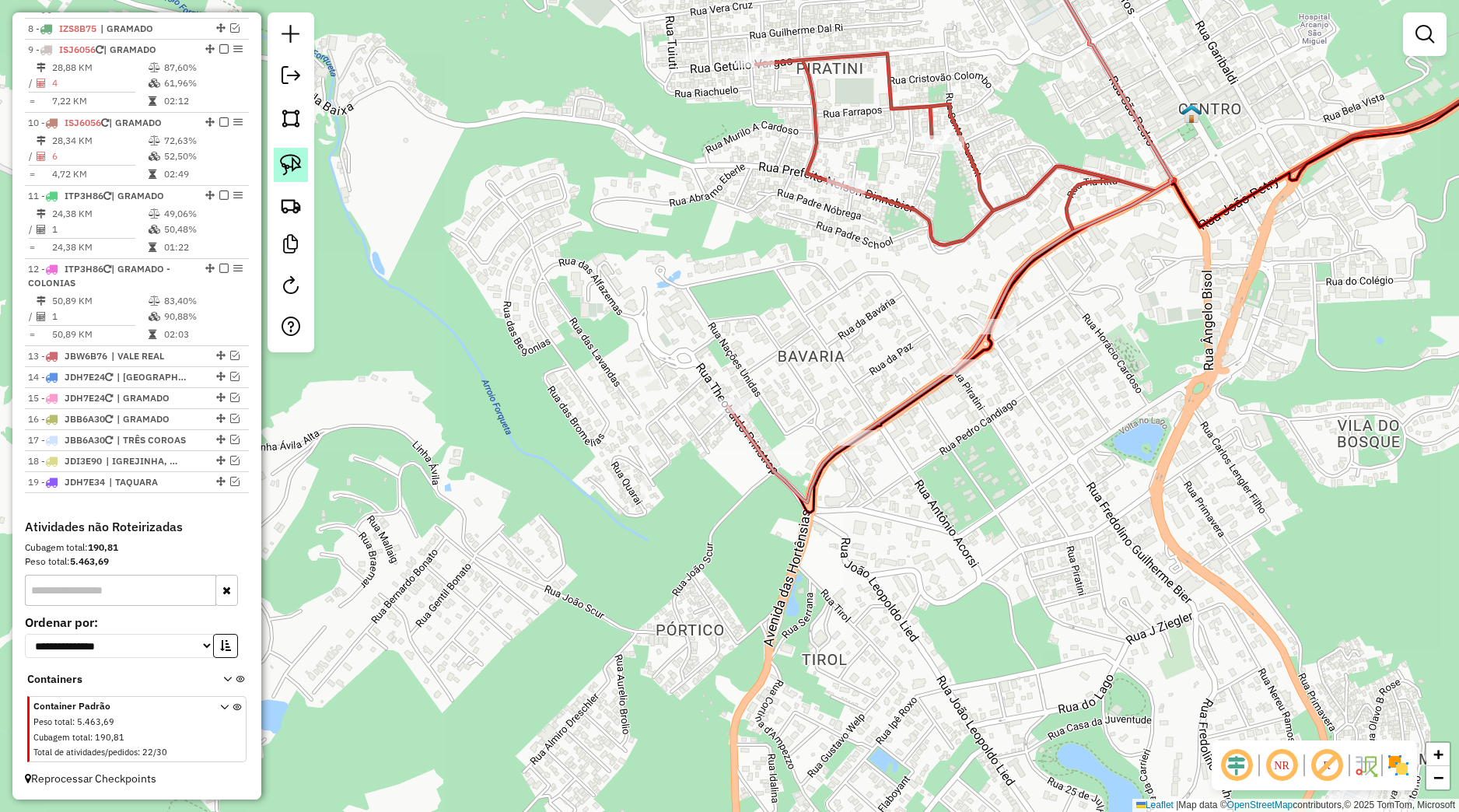
drag, startPoint x: 285, startPoint y: 151, endPoint x: 297, endPoint y: 161, distance: 15.6
click at [289, 155] on link at bounding box center [291, 165] width 34 height 34
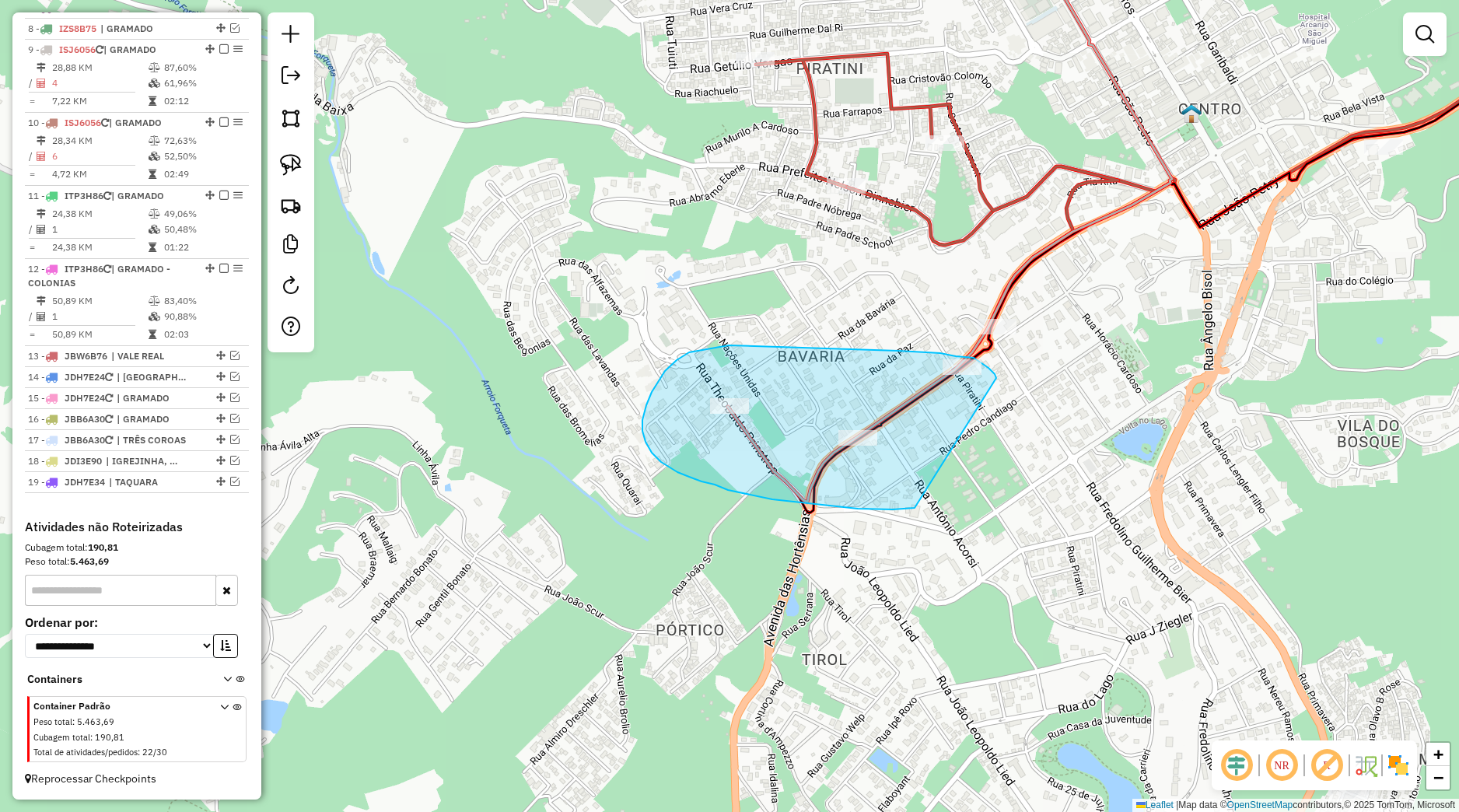
drag, startPoint x: 991, startPoint y: 372, endPoint x: 920, endPoint y: 507, distance: 152.5
click at [920, 507] on div "Janela de atendimento Grade de atendimento Capacidade Transportadoras Veículos …" at bounding box center [729, 406] width 1459 height 812
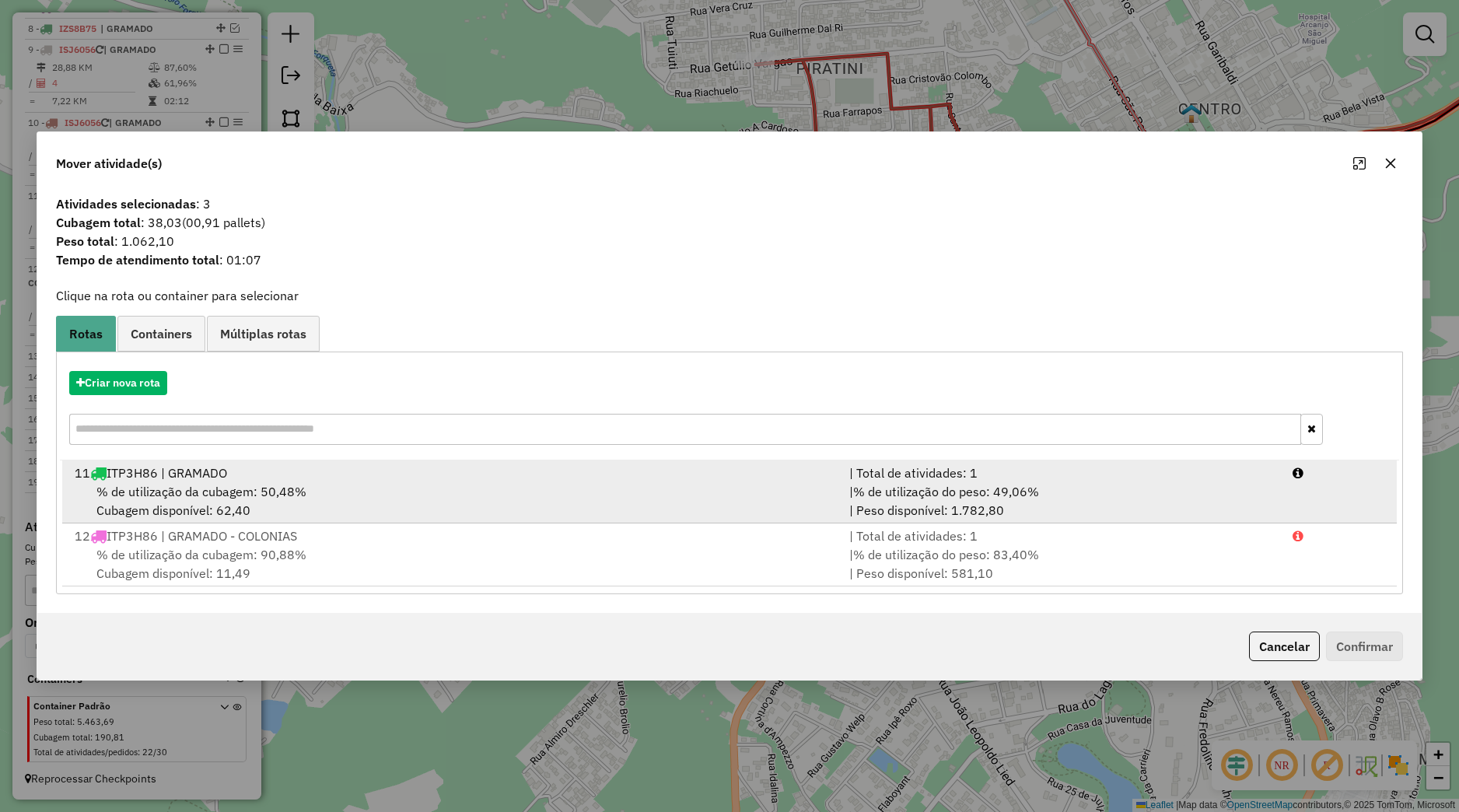
click at [246, 511] on div "% de utilização da cubagem: 50,48% Cubagem disponível: 62,40" at bounding box center [452, 501] width 774 height 38
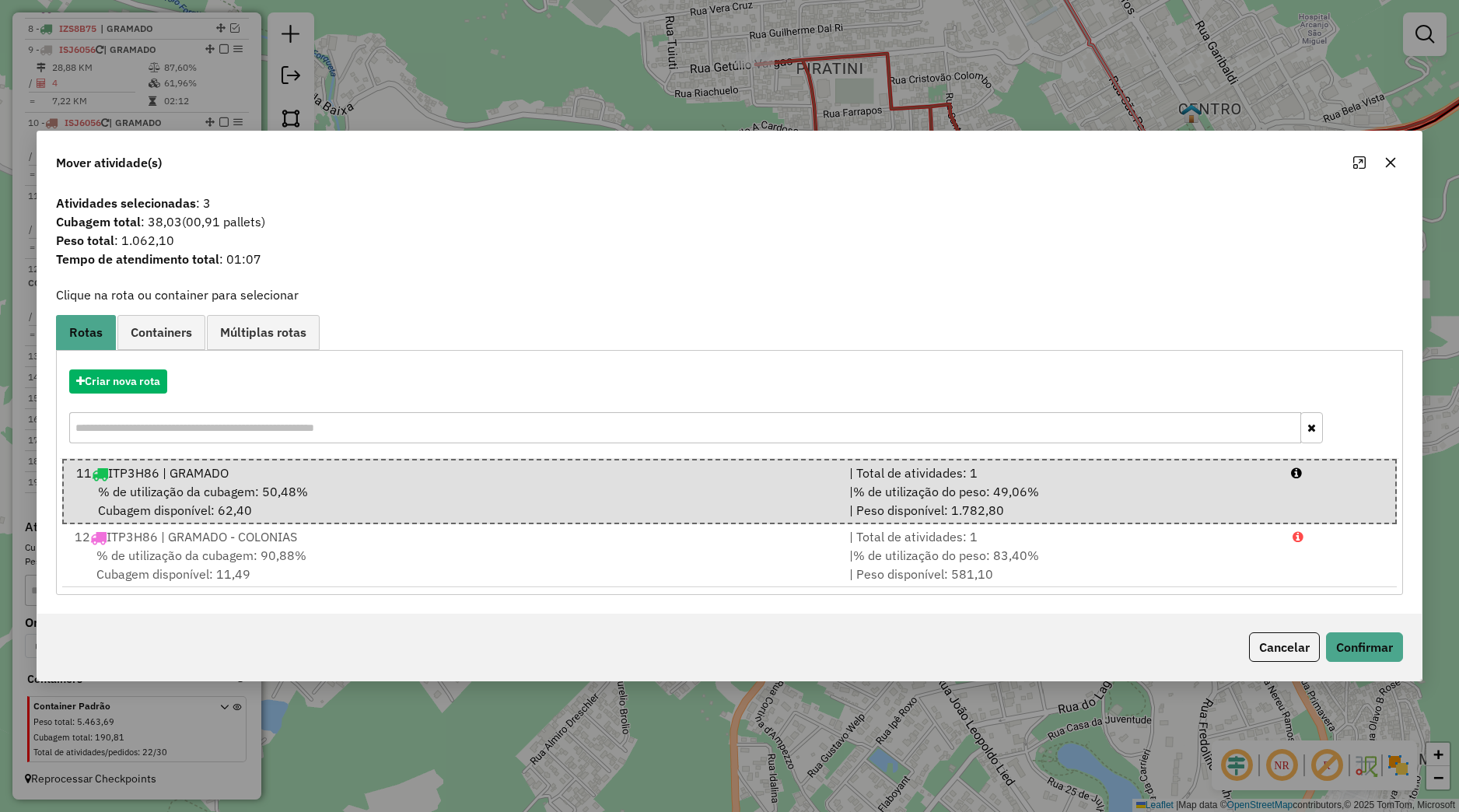
click at [1379, 662] on div "Cancelar Confirmar" at bounding box center [730, 647] width 1385 height 67
click at [1369, 652] on button "Confirmar" at bounding box center [1364, 647] width 77 height 30
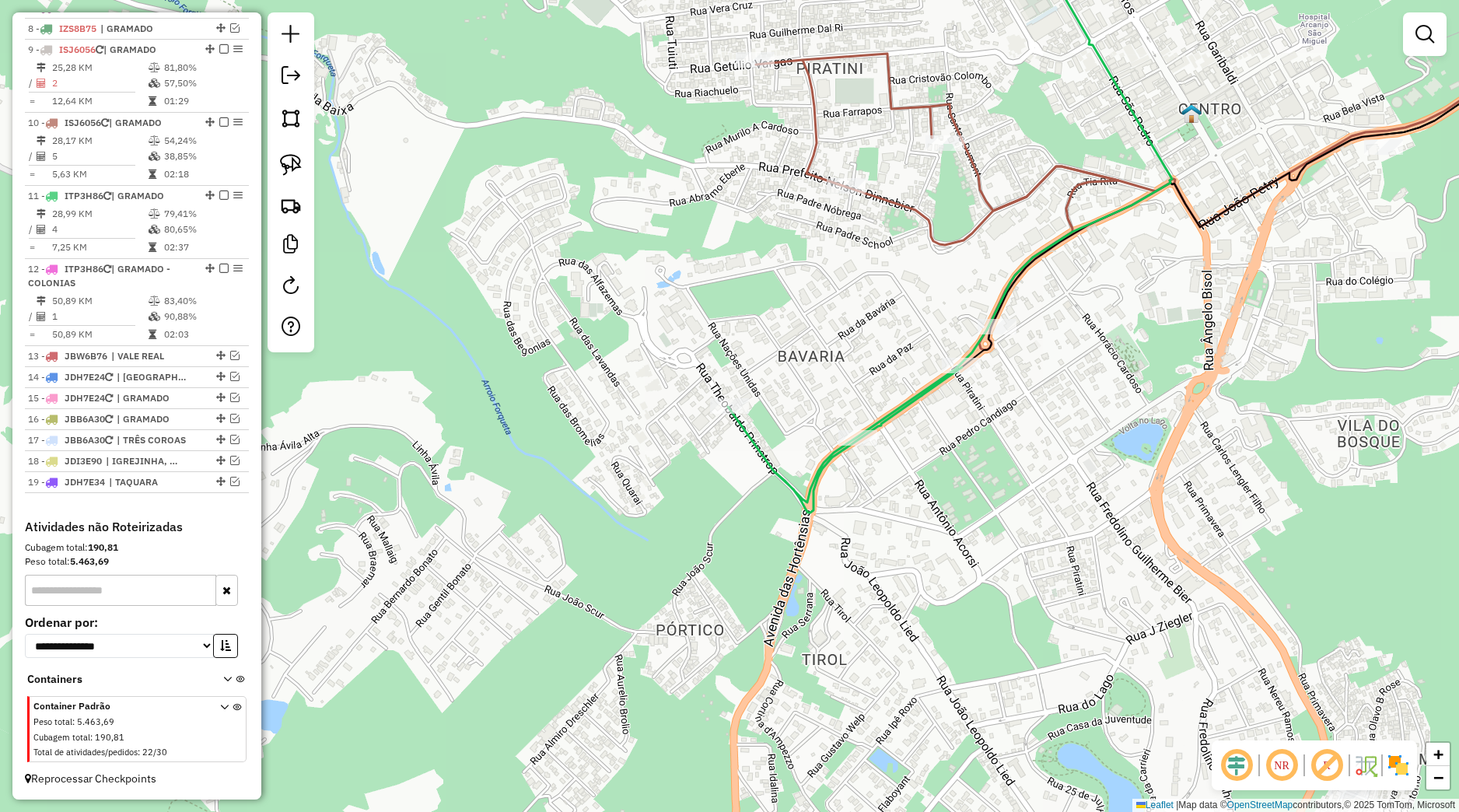
click at [965, 376] on icon at bounding box center [950, 215] width 444 height 593
select select "*********"
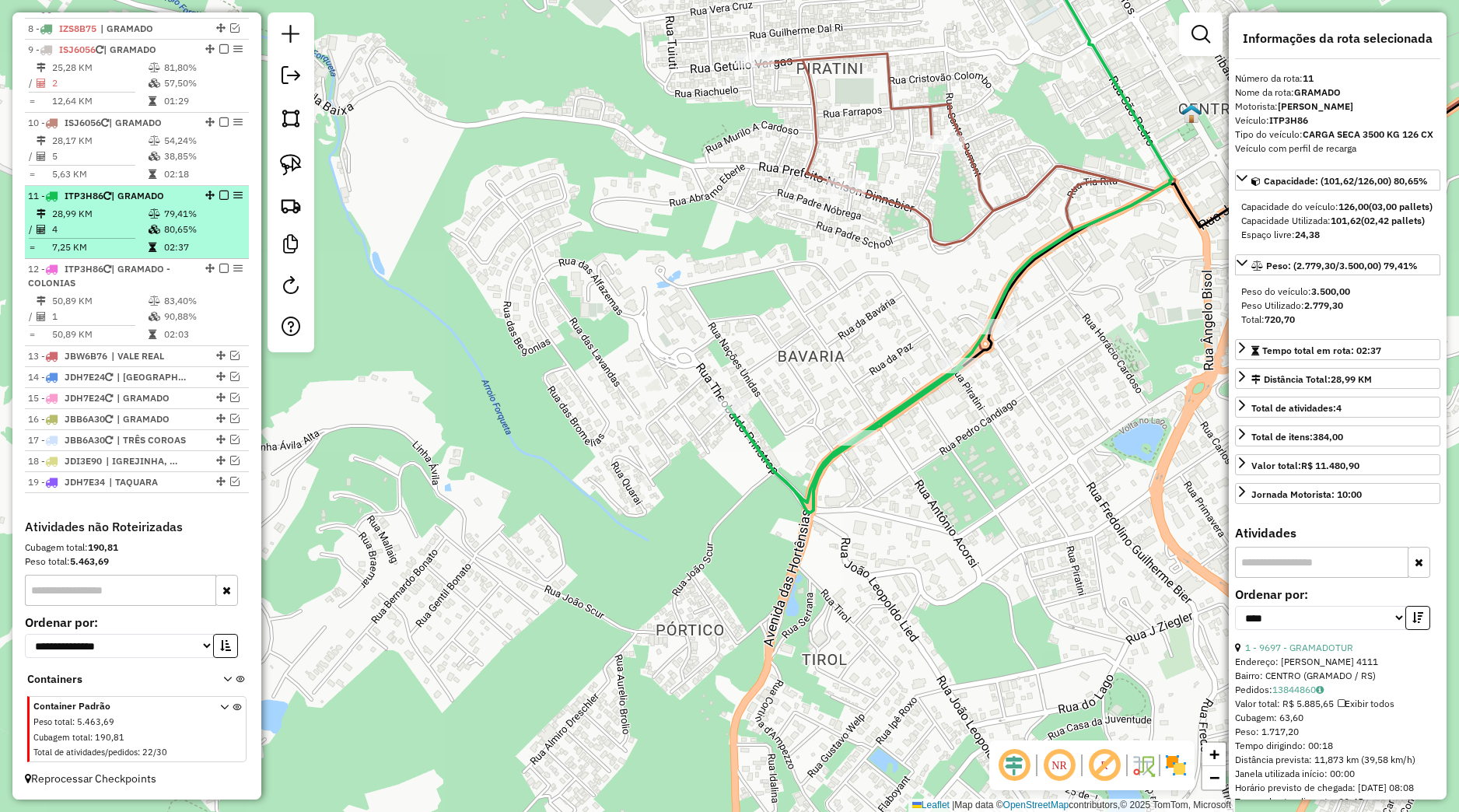
click at [220, 195] on em at bounding box center [224, 195] width 9 height 9
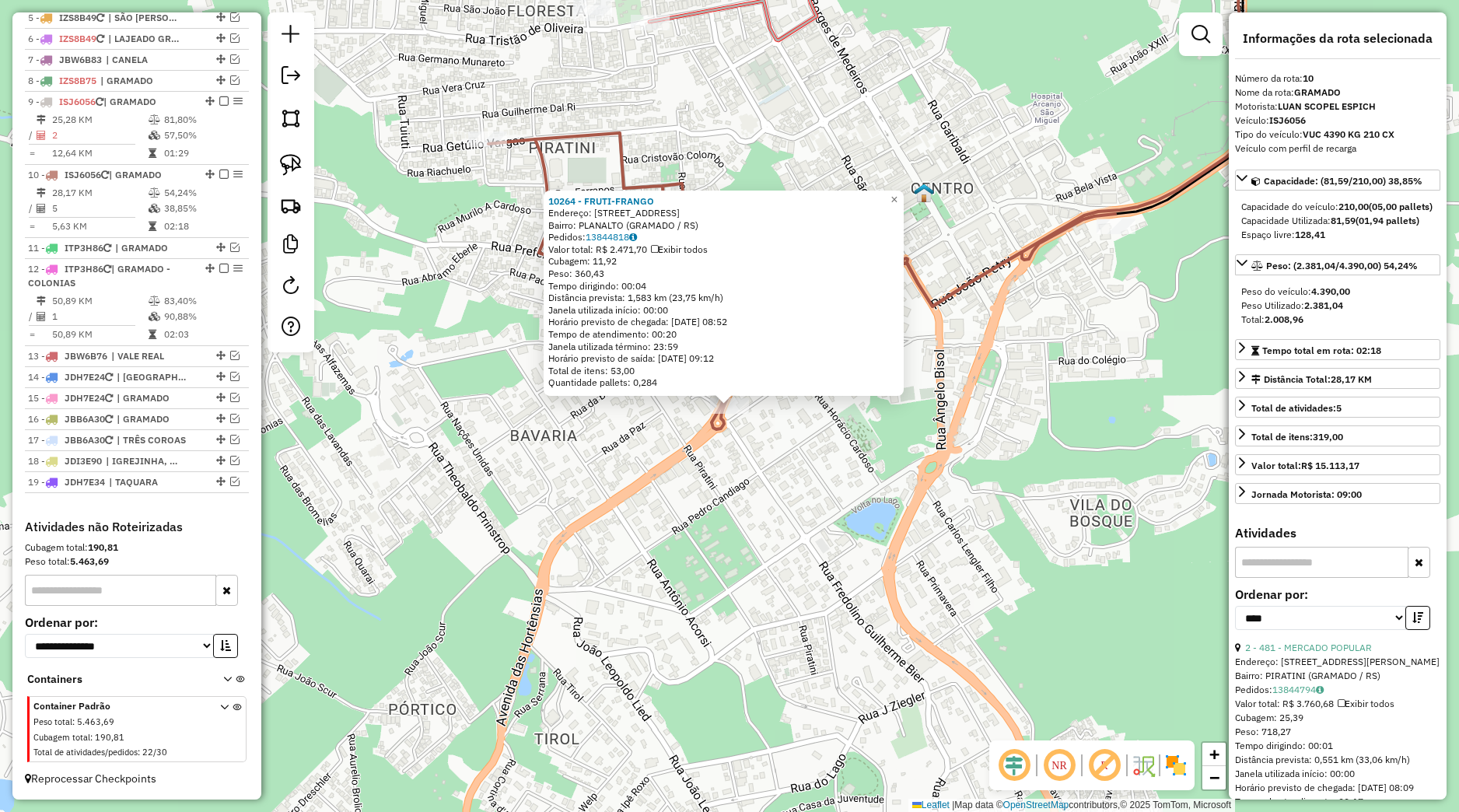
click at [834, 468] on div "10264 - FRUTI-[PERSON_NAME]: [STREET_ADDRESS] (GRAMADO / [GEOGRAPHIC_DATA]) Ped…" at bounding box center [729, 406] width 1459 height 812
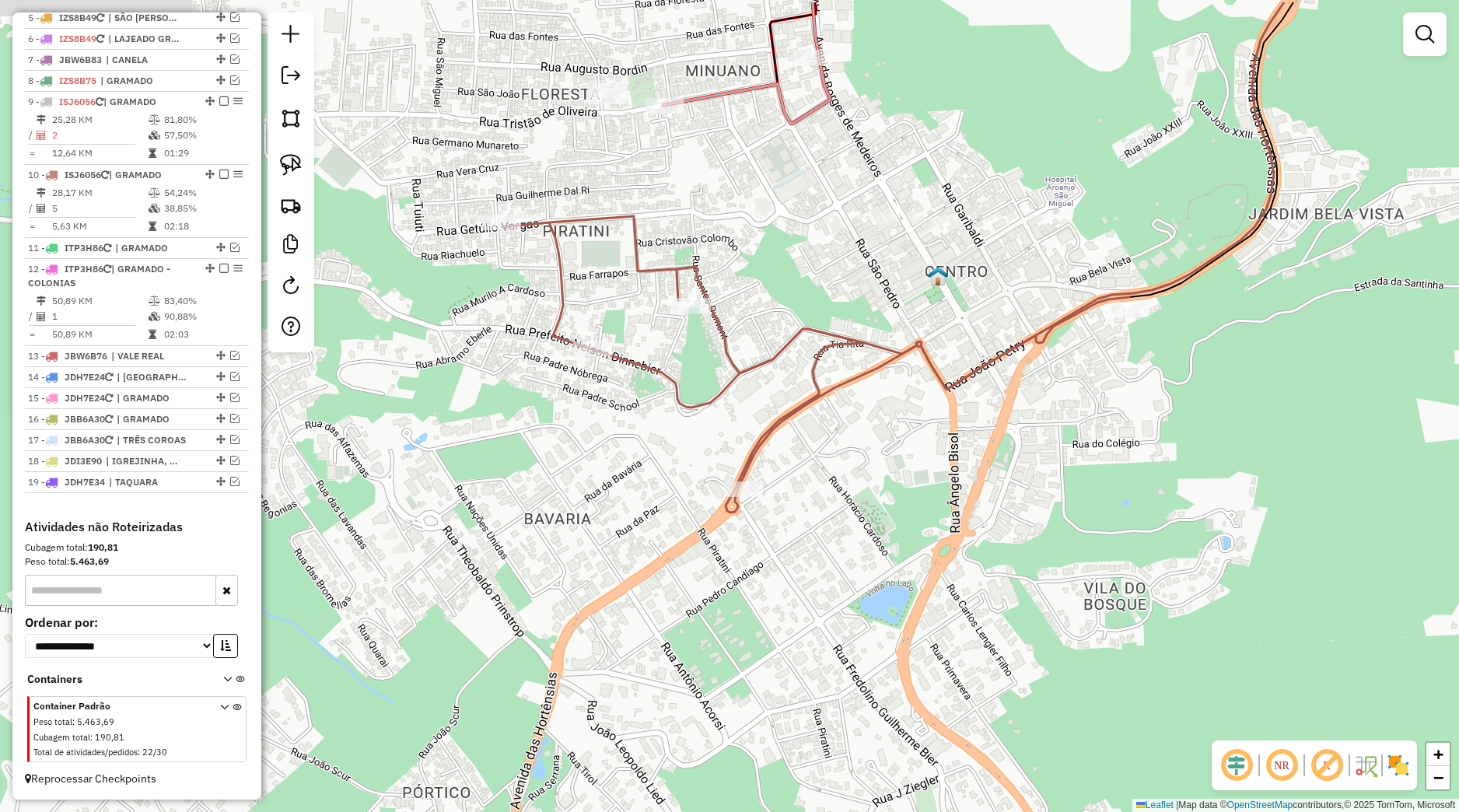
drag, startPoint x: 712, startPoint y: 209, endPoint x: 700, endPoint y: 282, distance: 74.0
click at [700, 282] on div "Janela de atendimento Grade de atendimento Capacidade Transportadoras Veículos …" at bounding box center [729, 406] width 1459 height 812
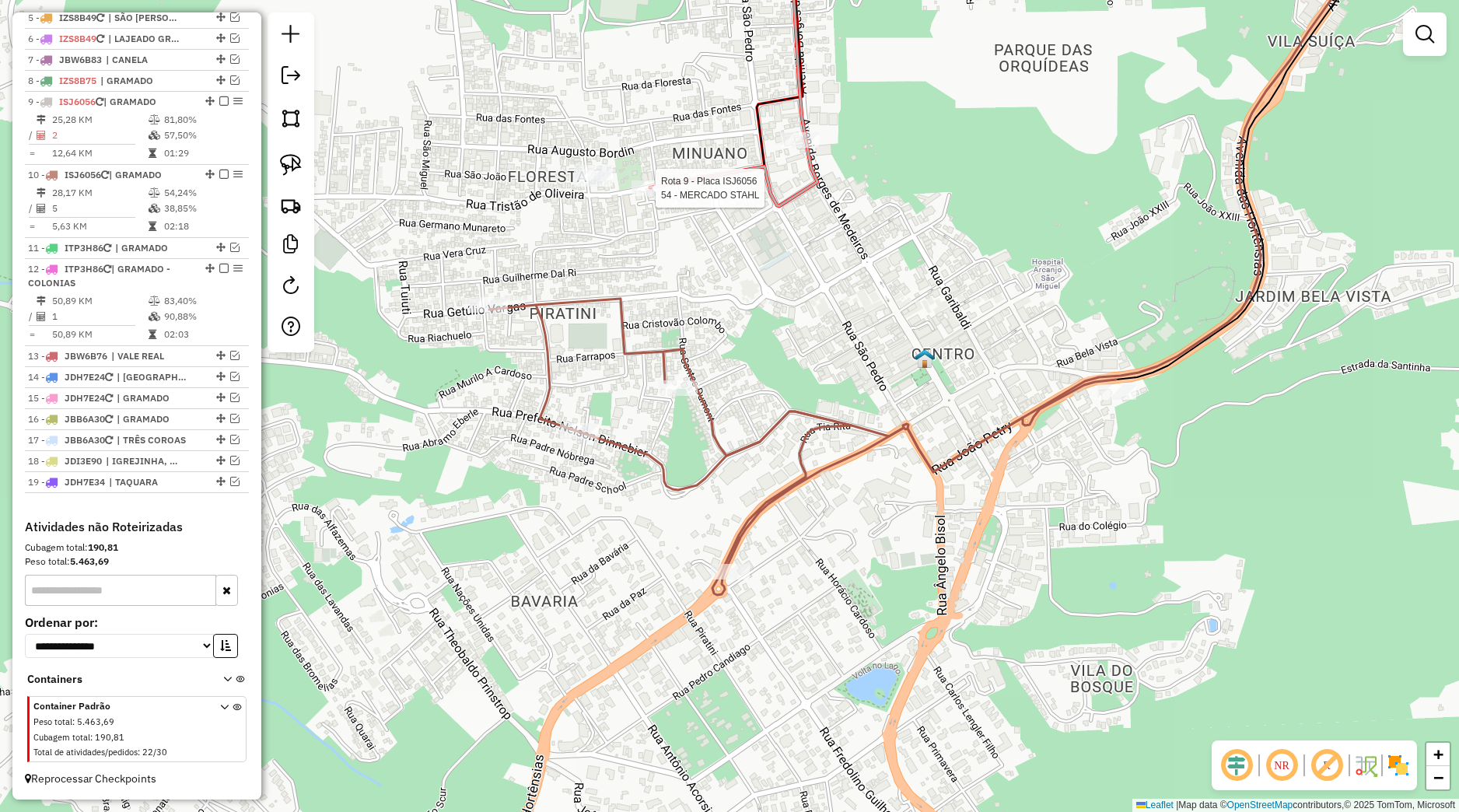
select select "*********"
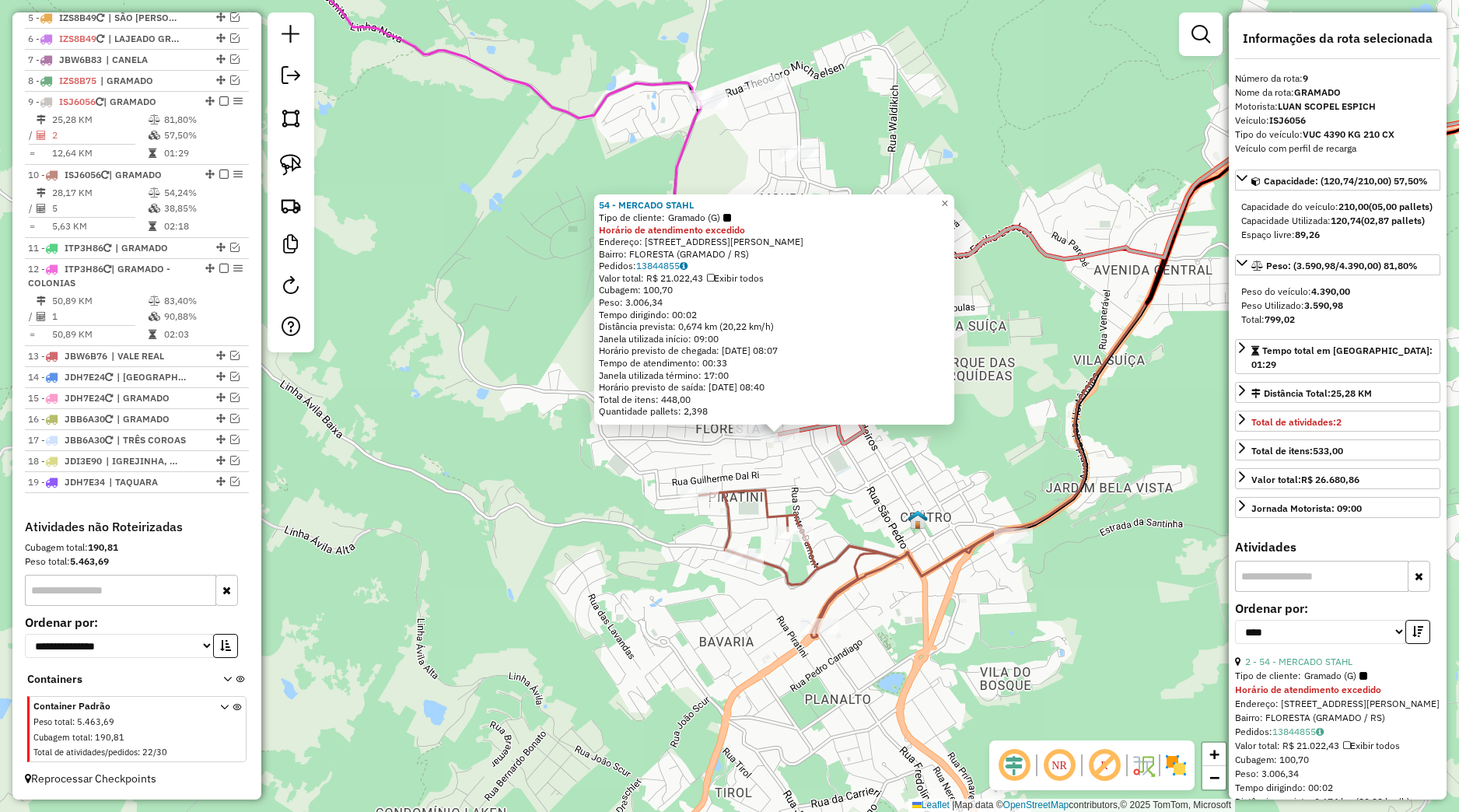
click at [846, 477] on div "54 - MERCADO STAHL Tipo de cliente: Gramado (G) Horário de atendimento excedido…" at bounding box center [729, 406] width 1459 height 812
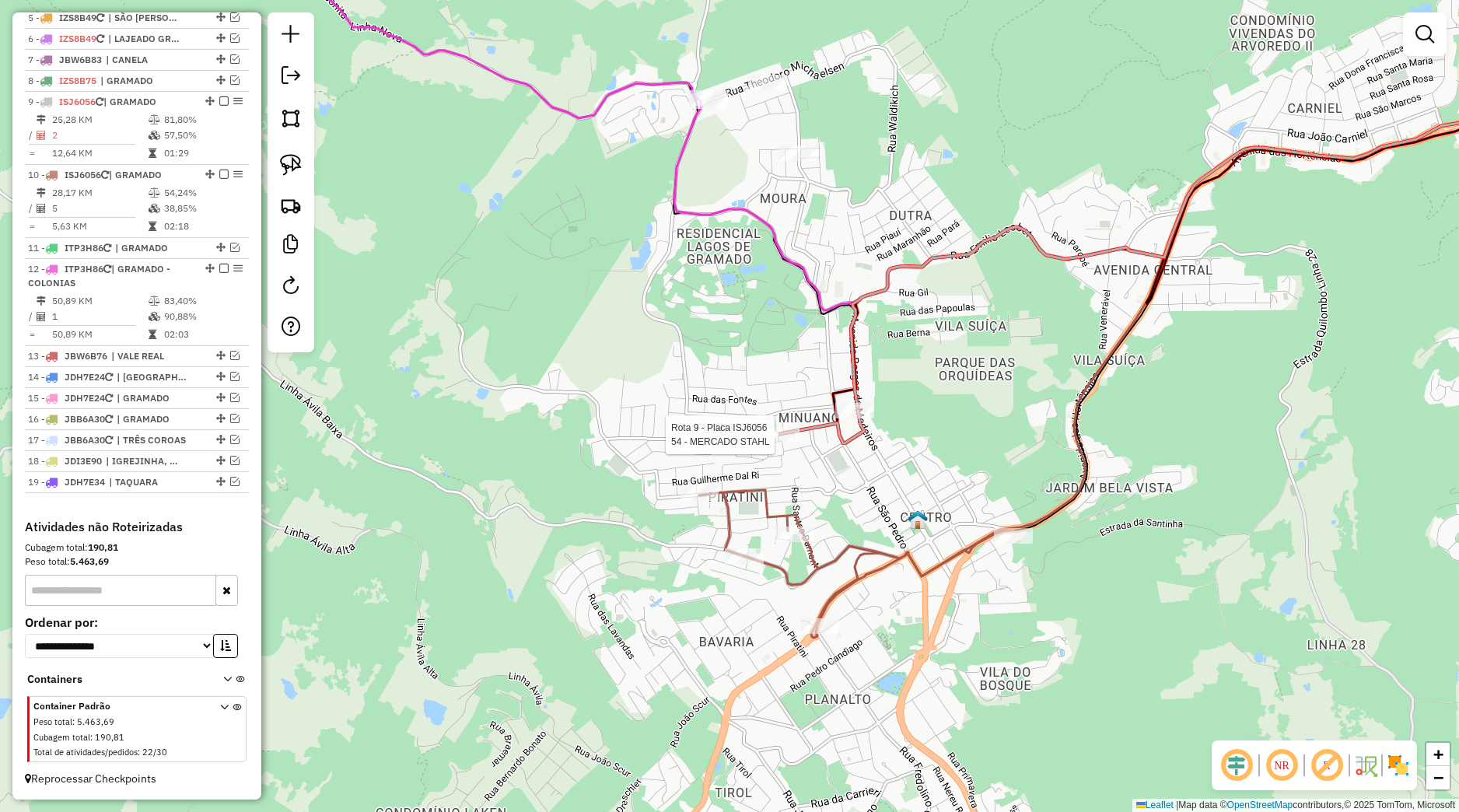
select select "*********"
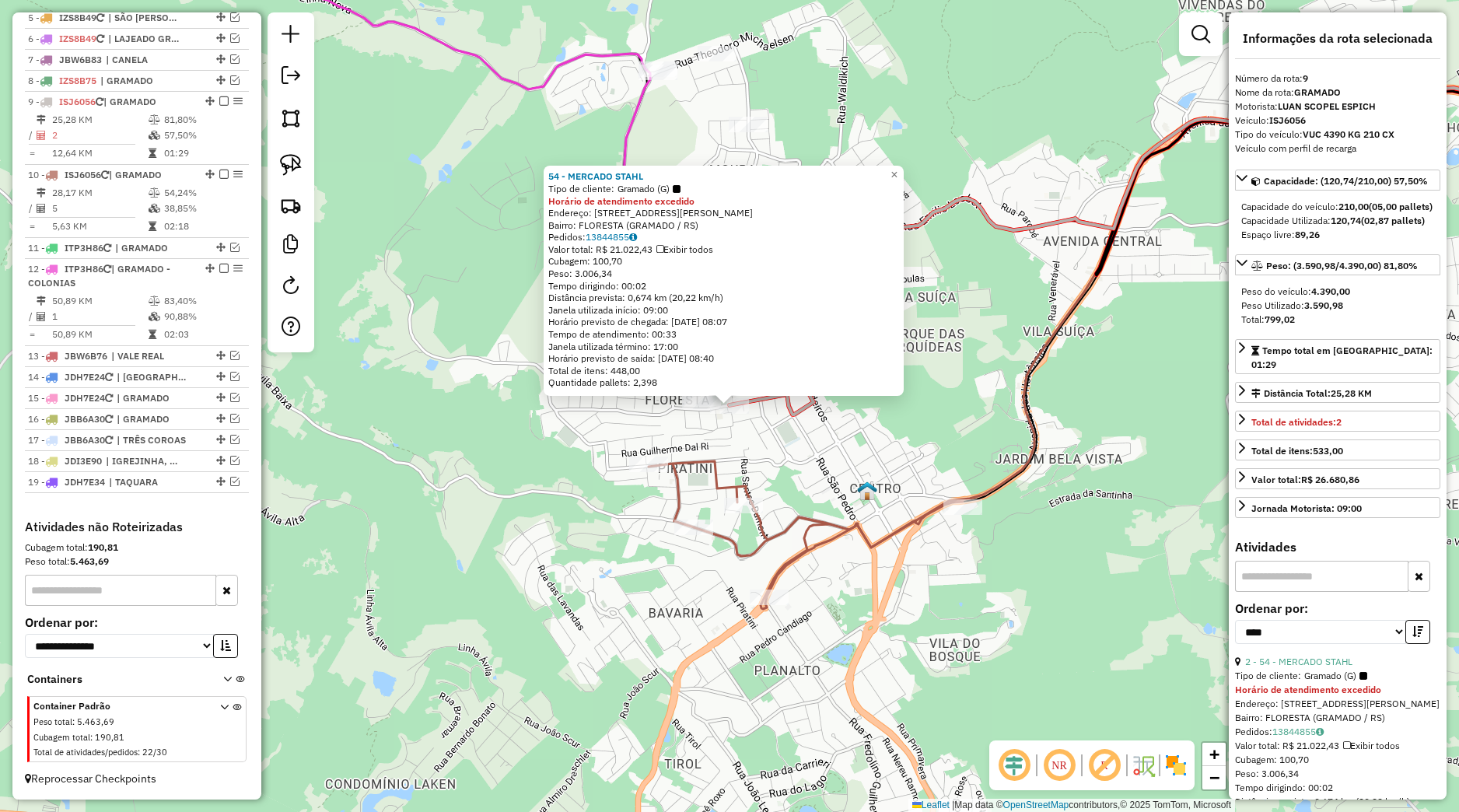
click at [791, 435] on div "54 - MERCADO STAHL Tipo de cliente: Gramado (G) Horário de atendimento excedido…" at bounding box center [729, 406] width 1459 height 812
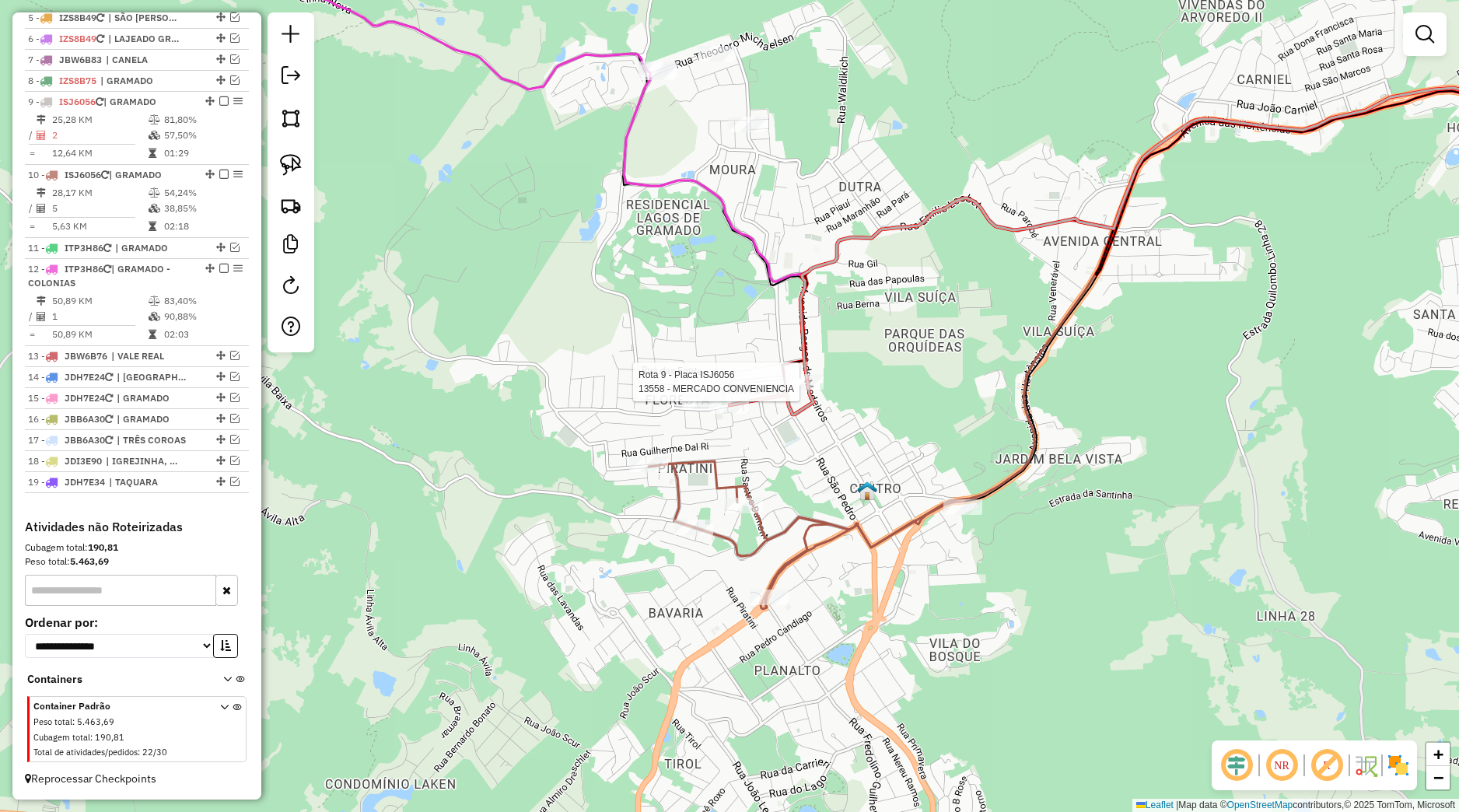
select select "*********"
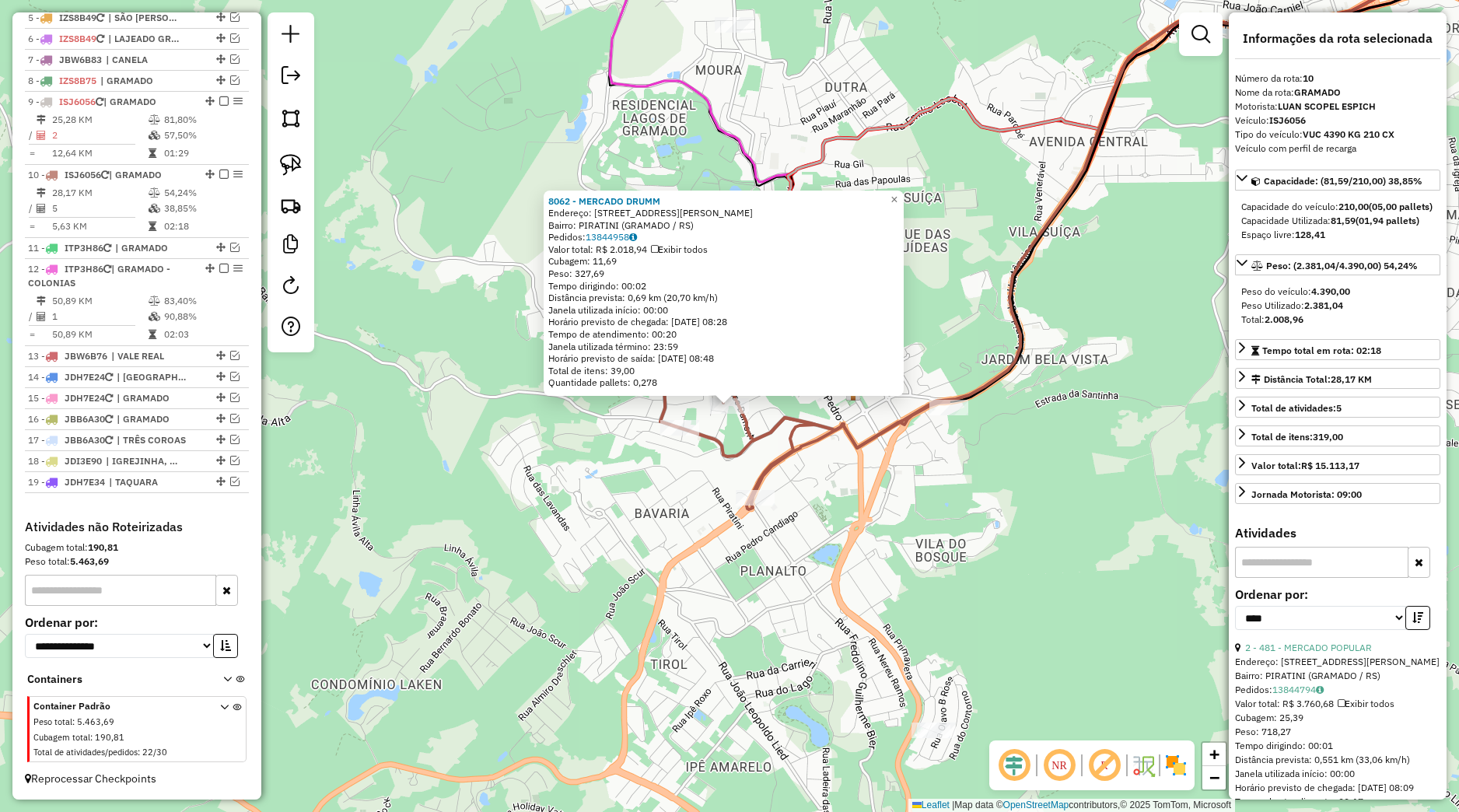
click at [725, 470] on div "8062 - MERCADO DRUMM Endereço: [STREET_ADDRESS][PERSON_NAME] Pedidos: 13844958 …" at bounding box center [729, 406] width 1459 height 812
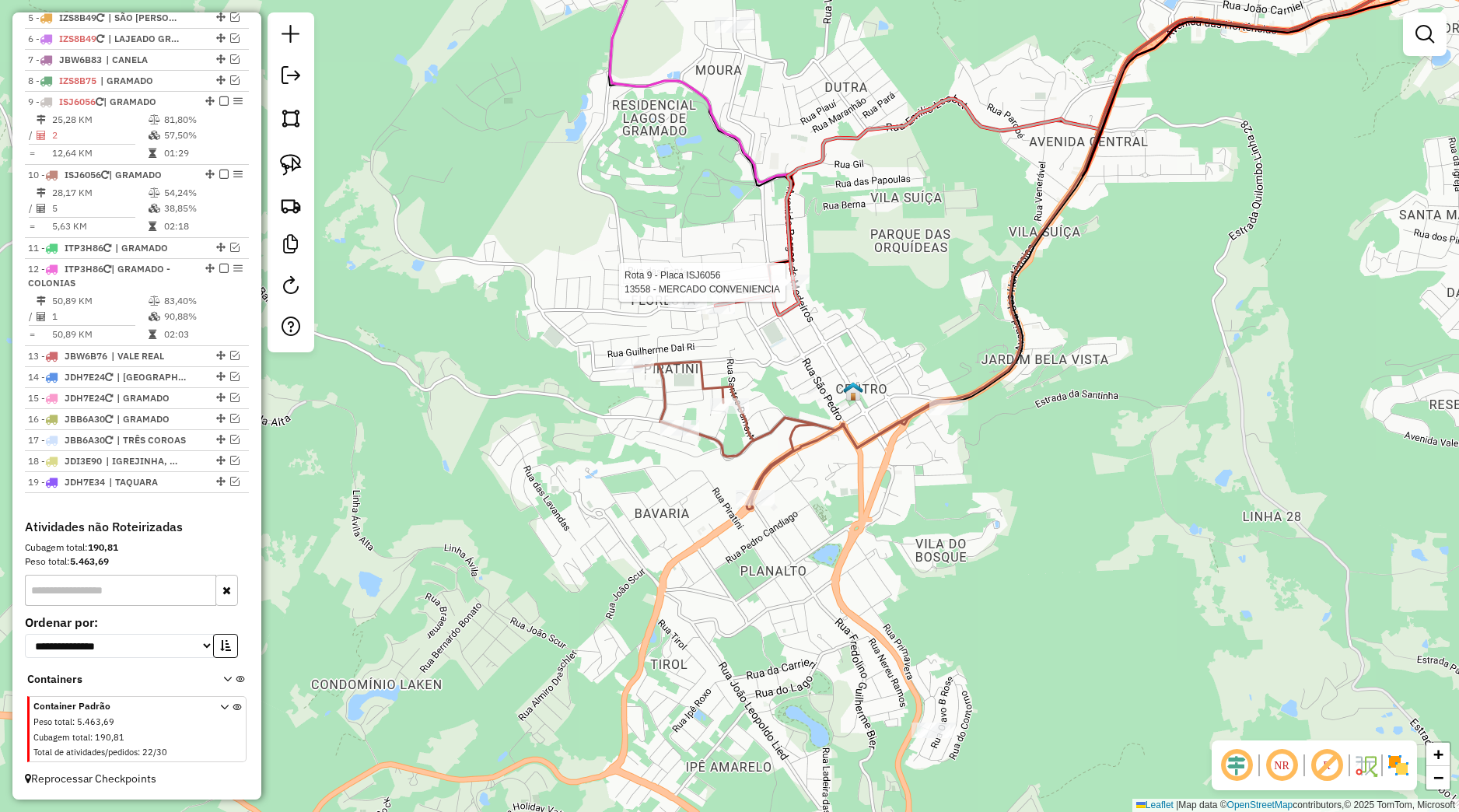
select select "*********"
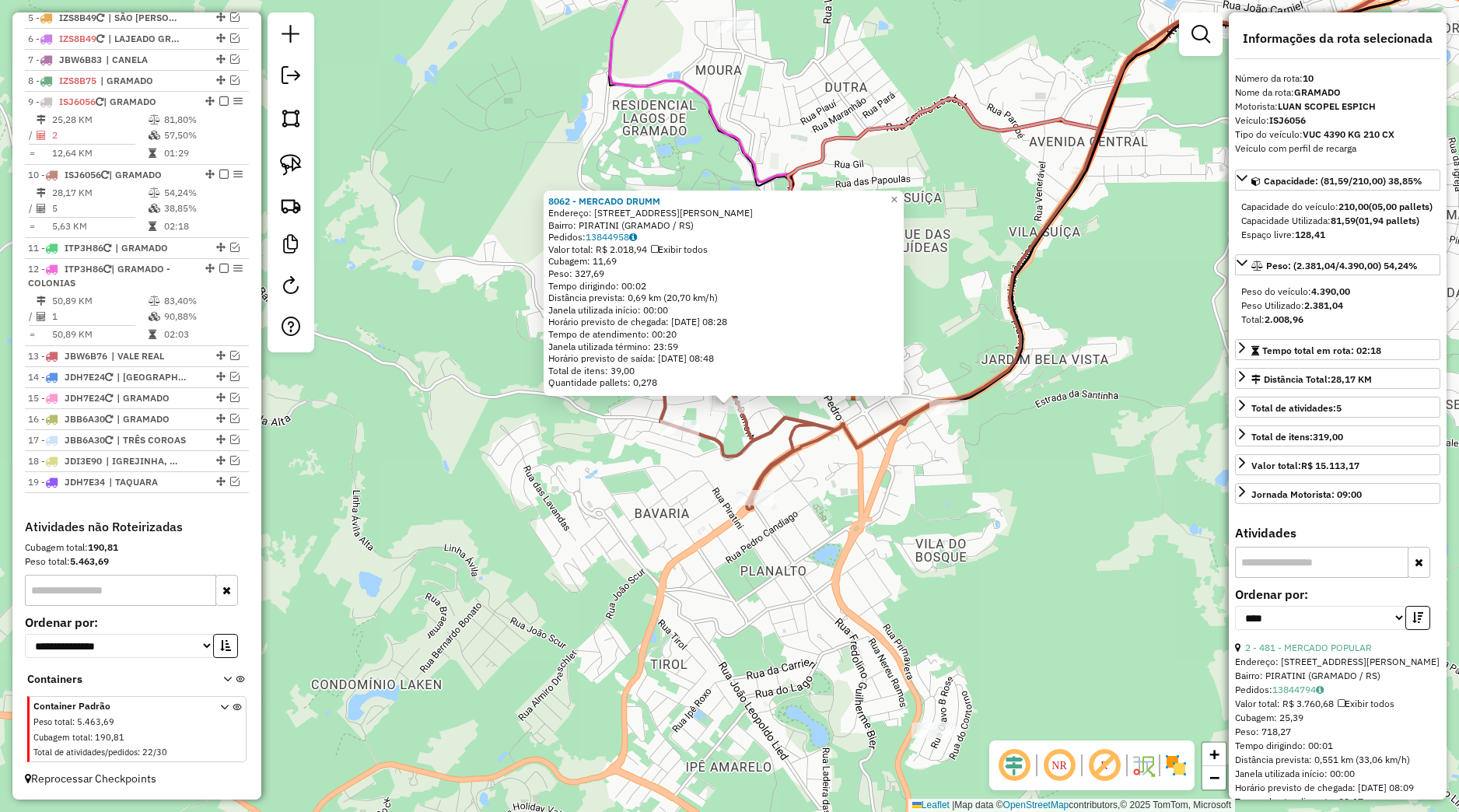
click at [678, 461] on div "8062 - MERCADO DRUMM Endereço: [STREET_ADDRESS][PERSON_NAME] Pedidos: 13844958 …" at bounding box center [729, 406] width 1459 height 812
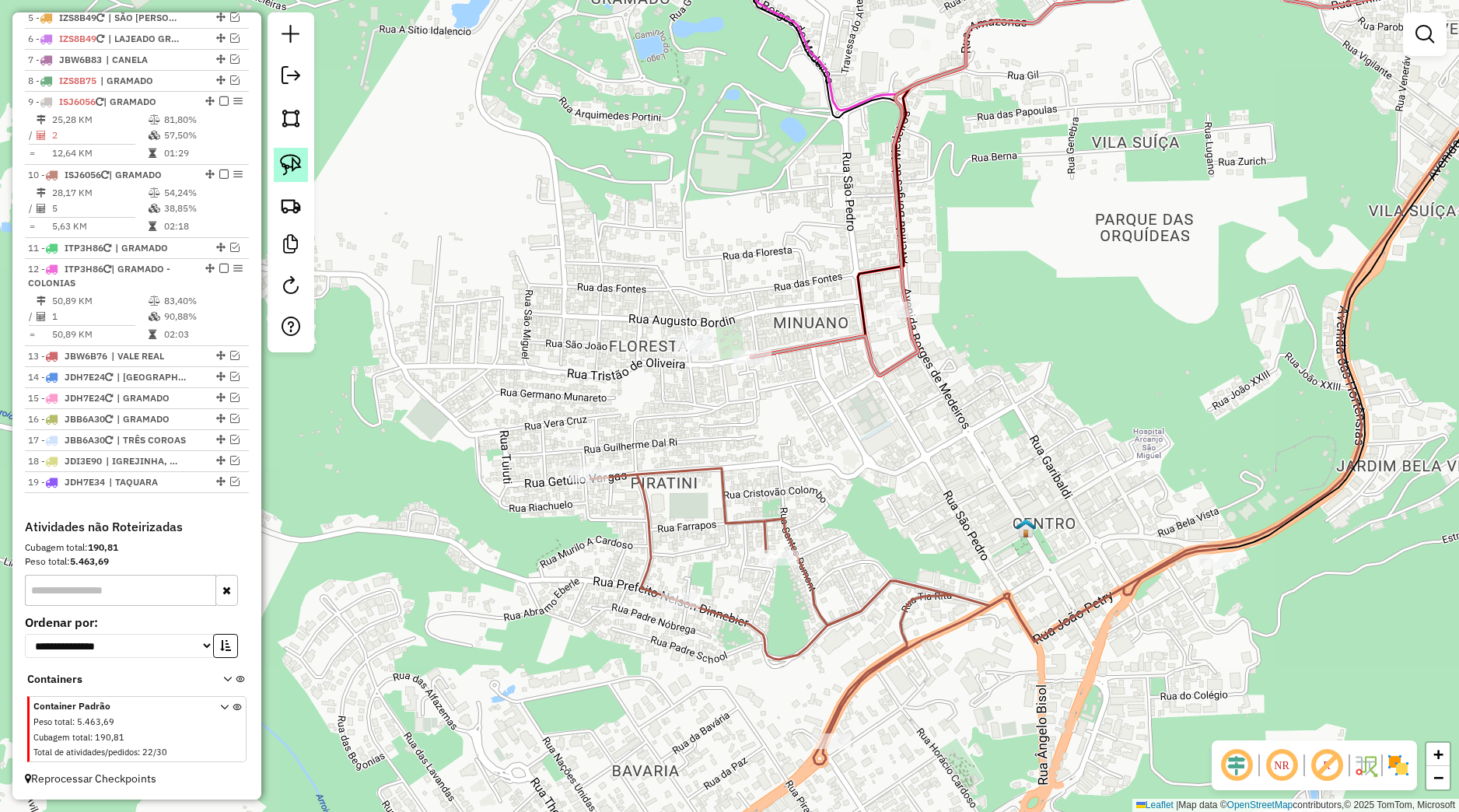
click at [305, 168] on link at bounding box center [291, 165] width 34 height 34
select select "*********"
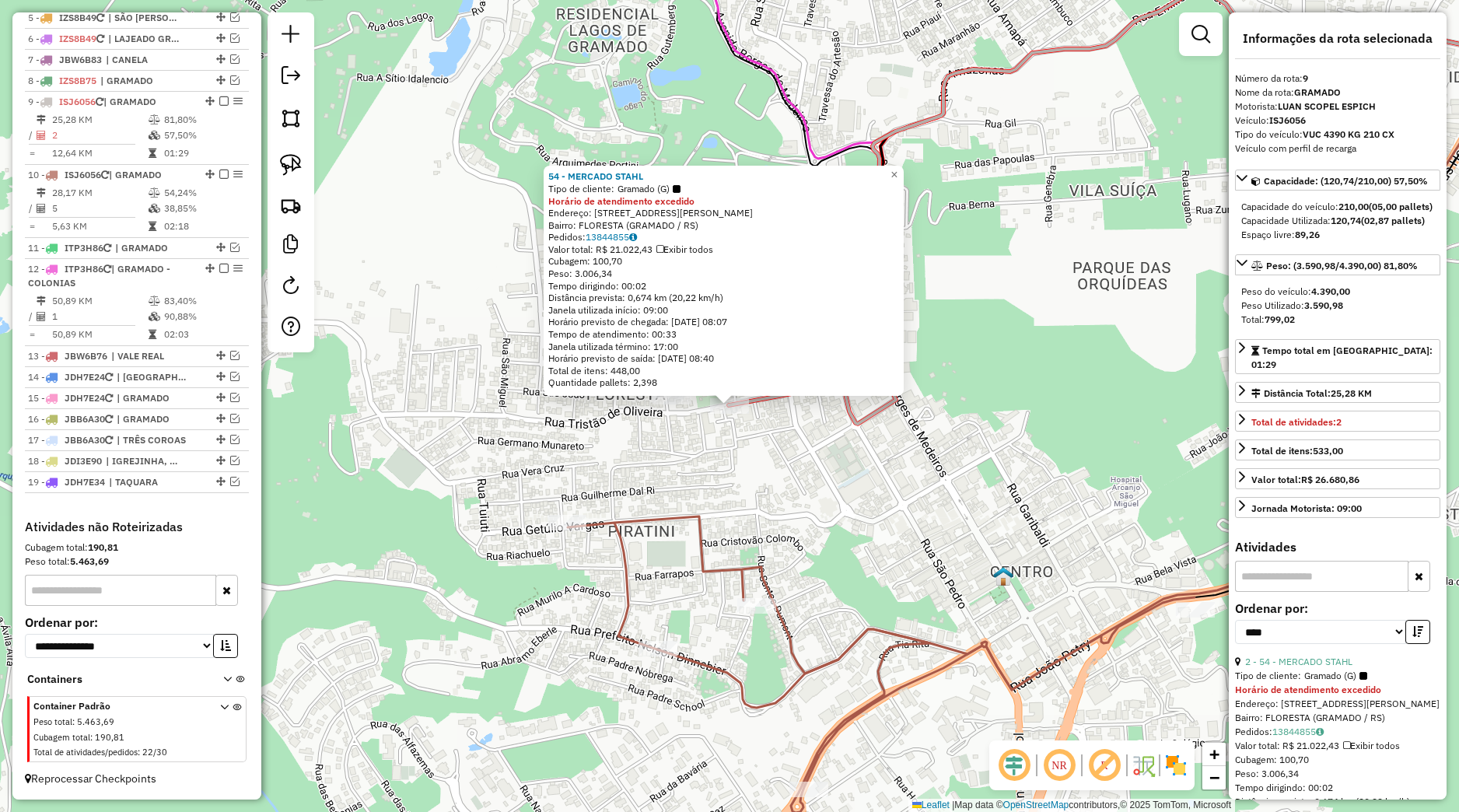
click at [829, 452] on div "54 - MERCADO STAHL Tipo de cliente: Gramado (G) Horário de atendimento excedido…" at bounding box center [729, 406] width 1459 height 812
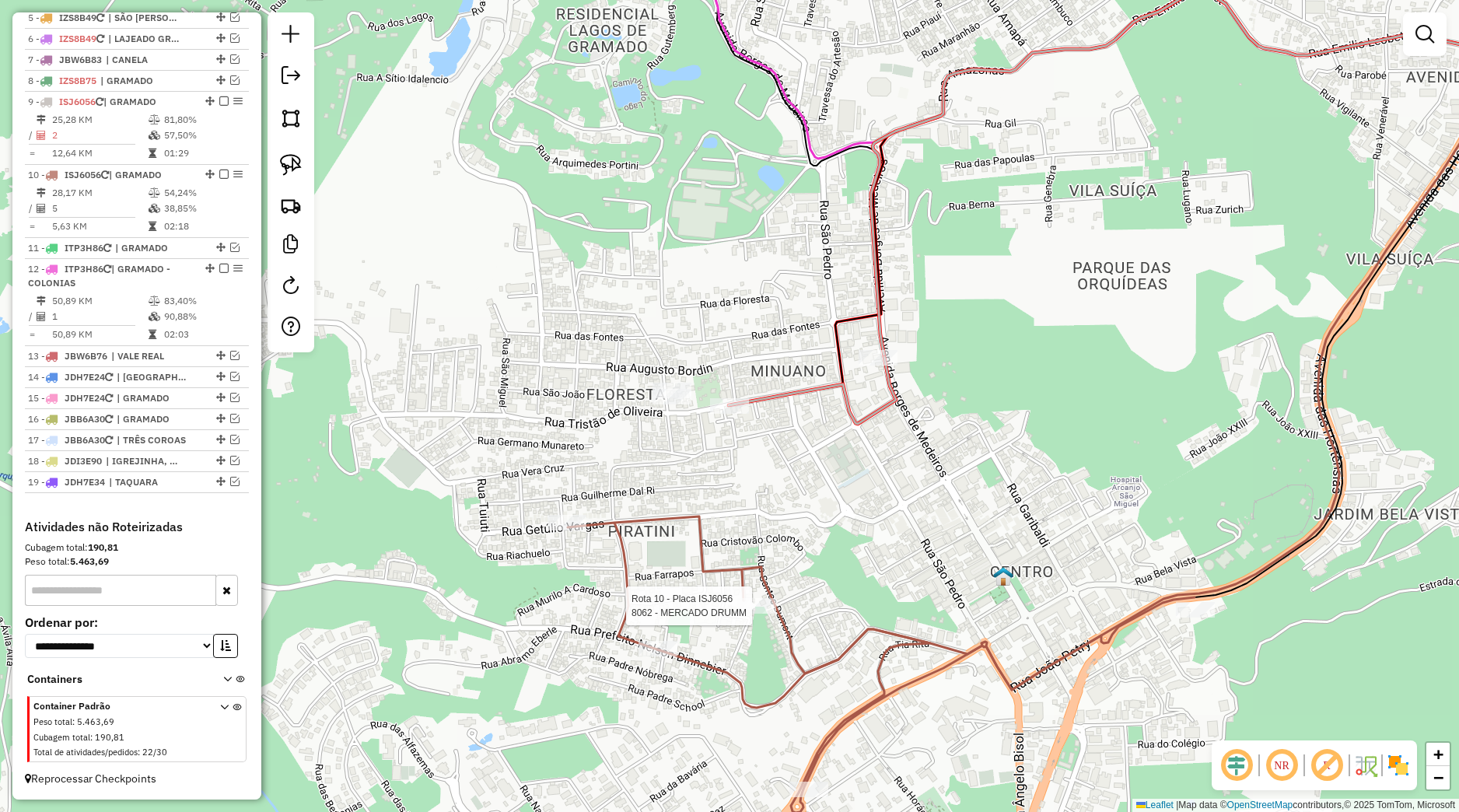
select select "*********"
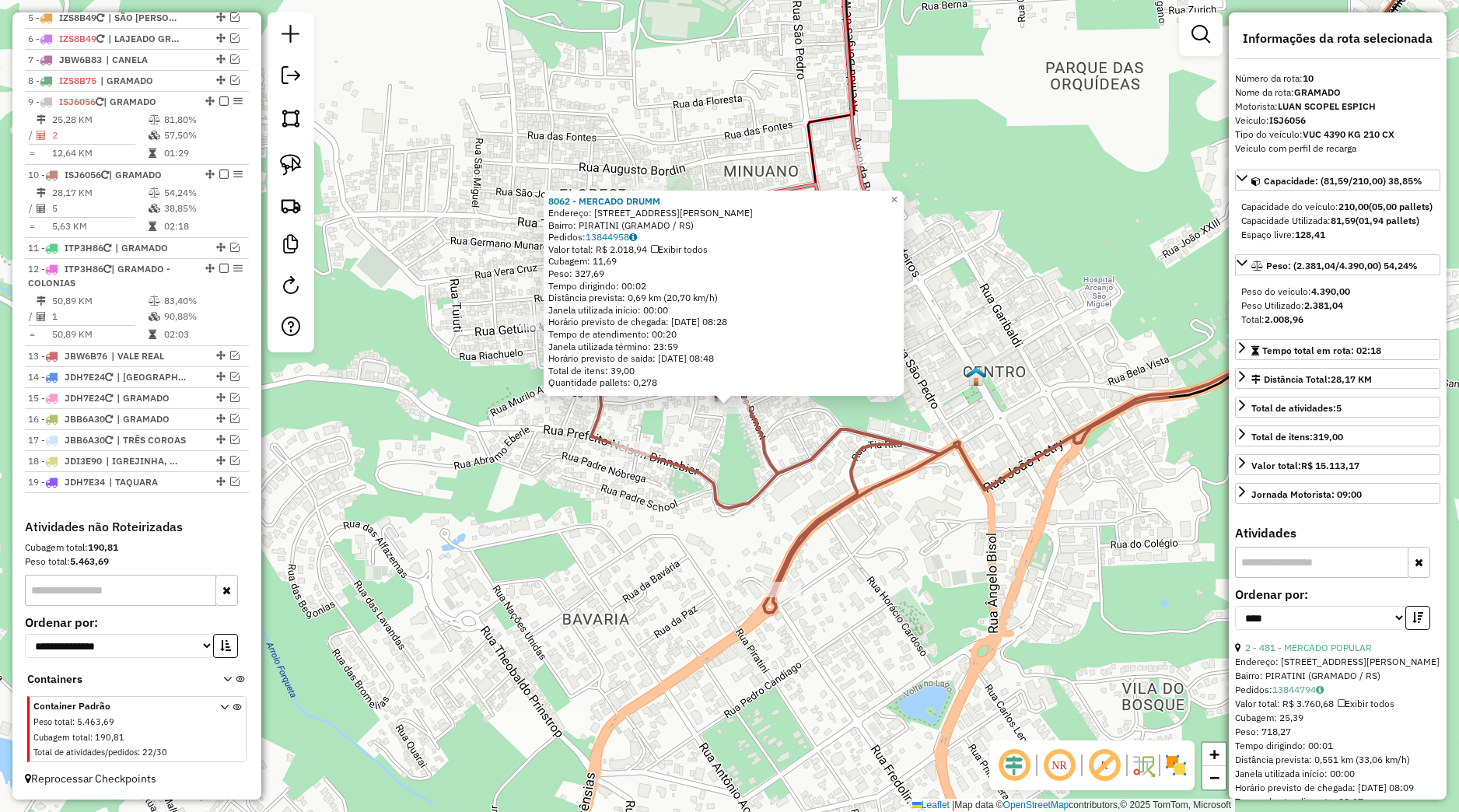
click at [817, 410] on div "8062 - MERCADO DRUMM Endereço: [STREET_ADDRESS][PERSON_NAME] Pedidos: 13844958 …" at bounding box center [729, 406] width 1459 height 812
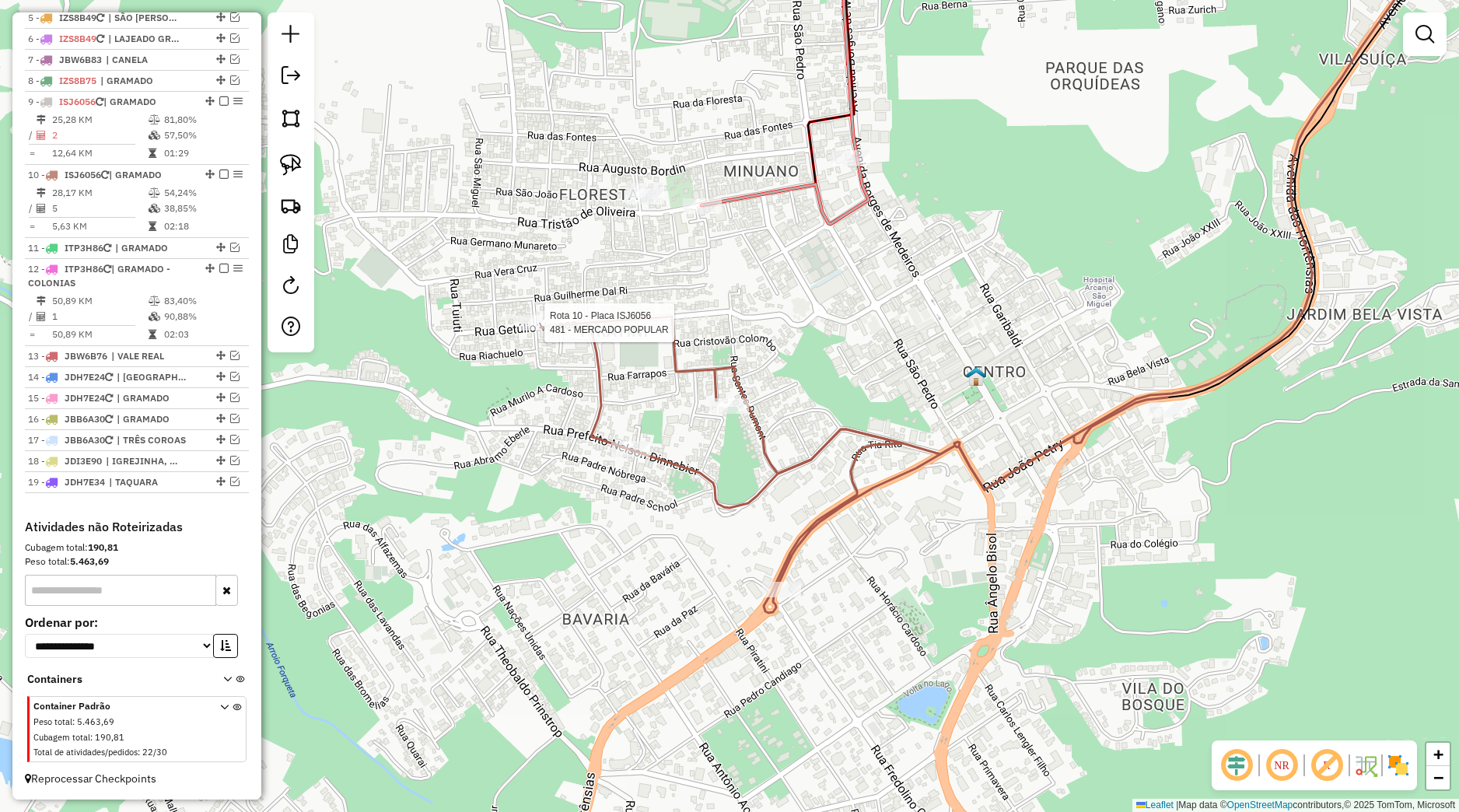
select select "*********"
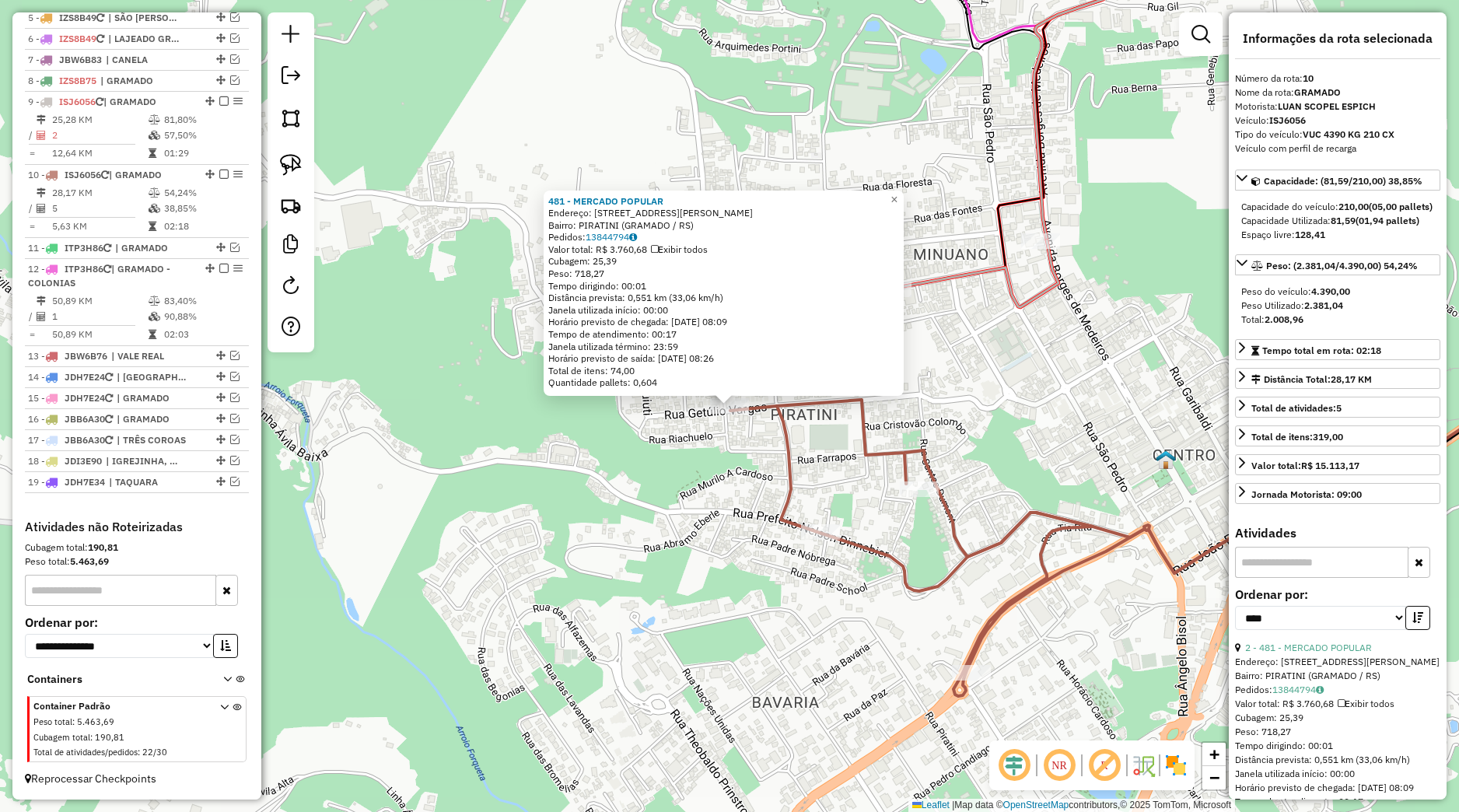
drag, startPoint x: 630, startPoint y: 434, endPoint x: 649, endPoint y: 444, distance: 21.5
click at [631, 436] on div "481 - MERCADO POPULAR Endereço: [STREET_ADDRESS][PERSON_NAME] Pedidos: 13844794…" at bounding box center [729, 406] width 1459 height 812
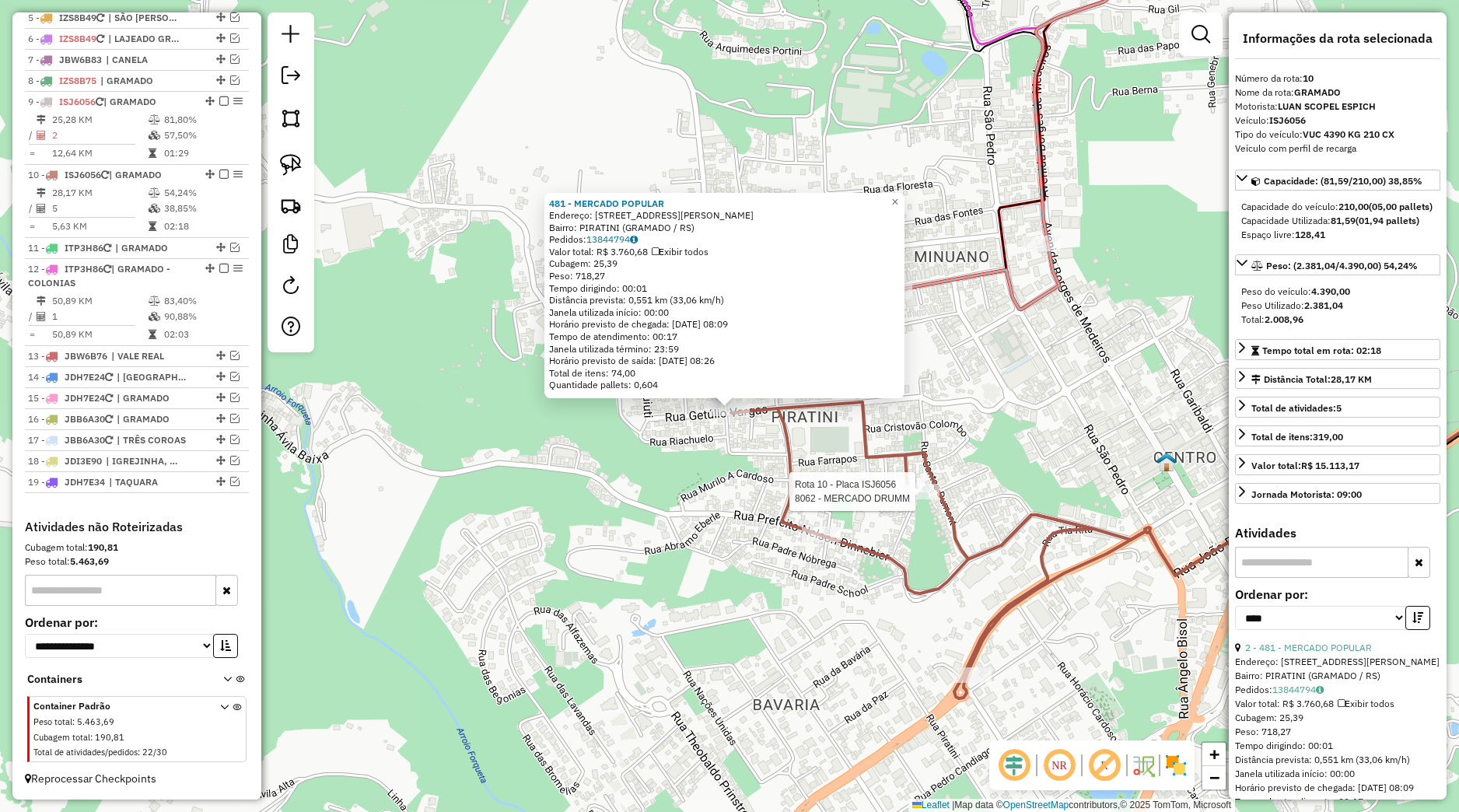
click at [896, 497] on div "Rota 10 - Placa ISJ6056 8062 - MERCADO DRUMM 481 - MERCADO POPULAR Endereço: [S…" at bounding box center [729, 406] width 1459 height 812
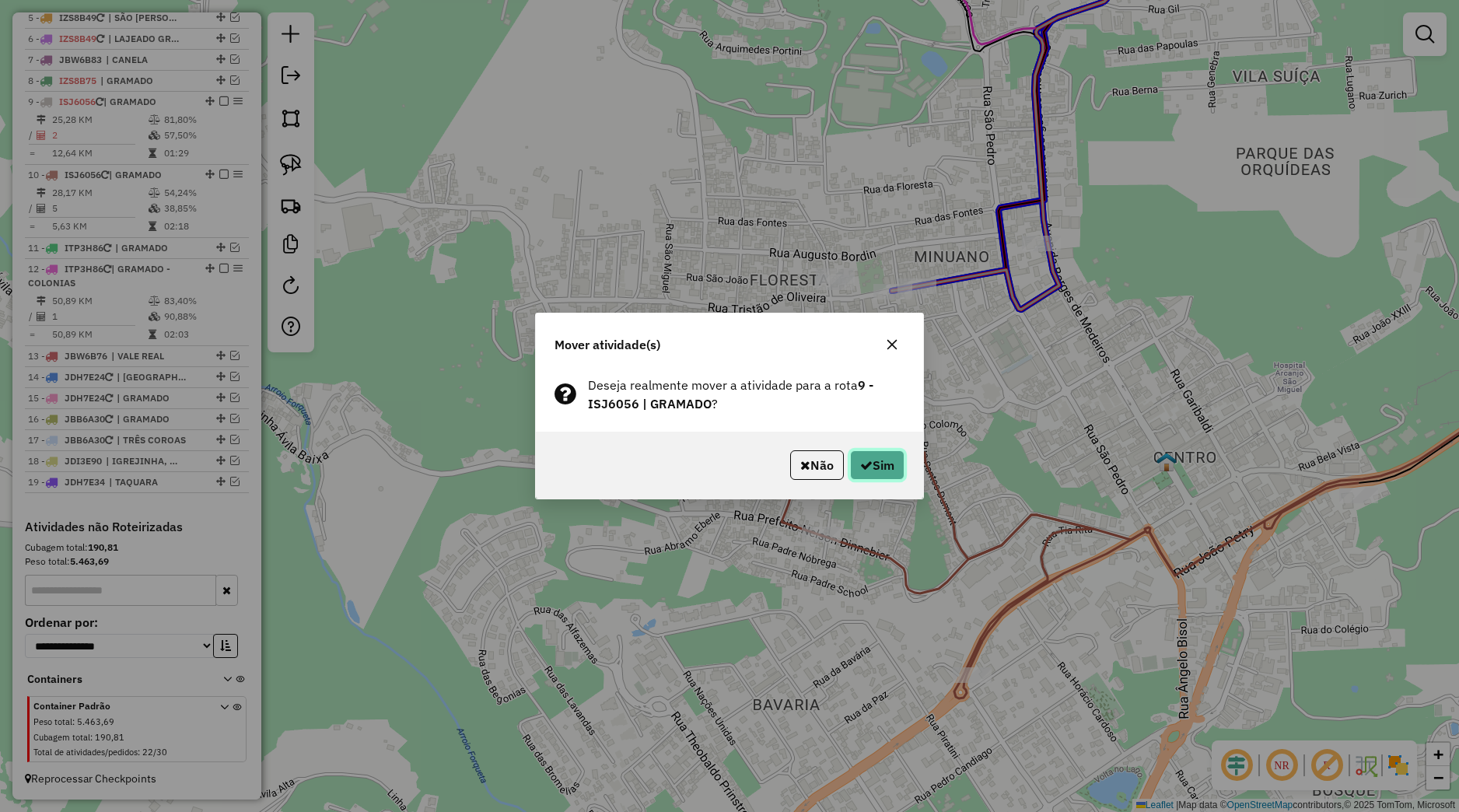
click at [897, 459] on button "Sim" at bounding box center [877, 465] width 55 height 30
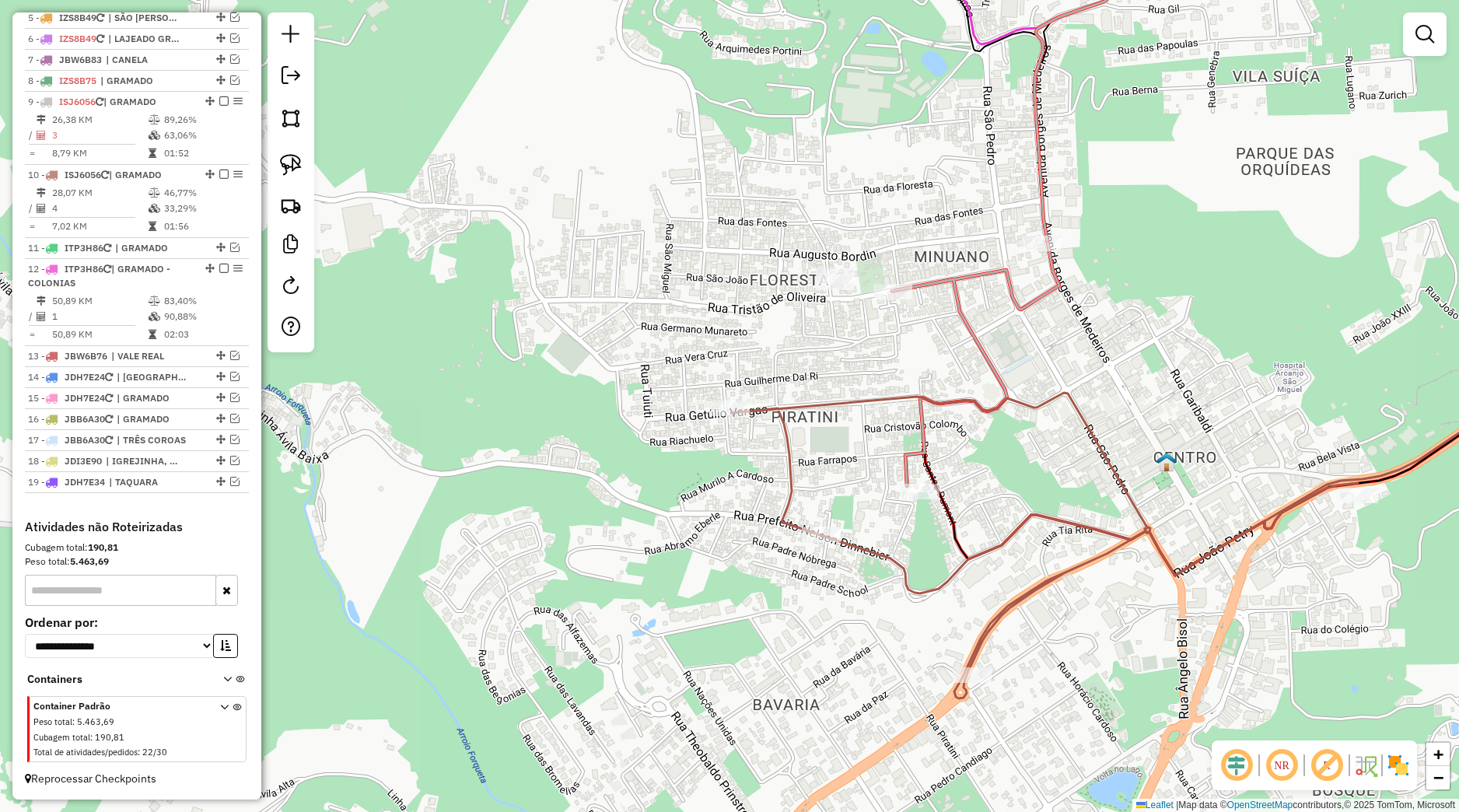
drag, startPoint x: 289, startPoint y: 165, endPoint x: 356, endPoint y: 191, distance: 71.9
click at [289, 164] on img at bounding box center [291, 164] width 21 height 21
drag, startPoint x: 735, startPoint y: 275, endPoint x: 863, endPoint y: 251, distance: 130.2
click at [863, 251] on div "Janela de atendimento Grade de atendimento Capacidade Transportadoras Veículos …" at bounding box center [729, 406] width 1459 height 812
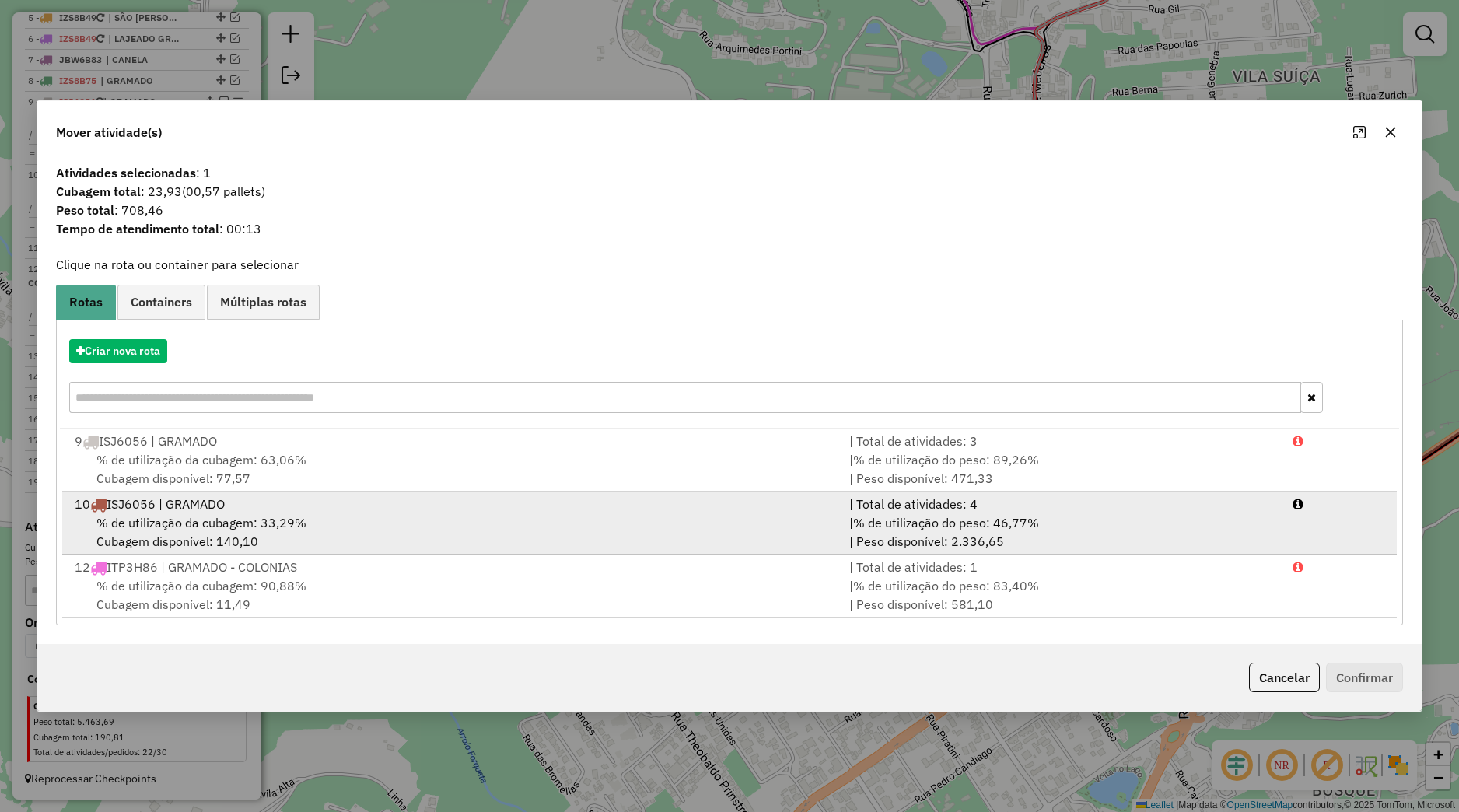
click at [344, 496] on li "10 ISJ6056 | GRAMADO | Total de atividades: 4 % de utilização da cubagem: 33,29…" at bounding box center [729, 523] width 1334 height 63
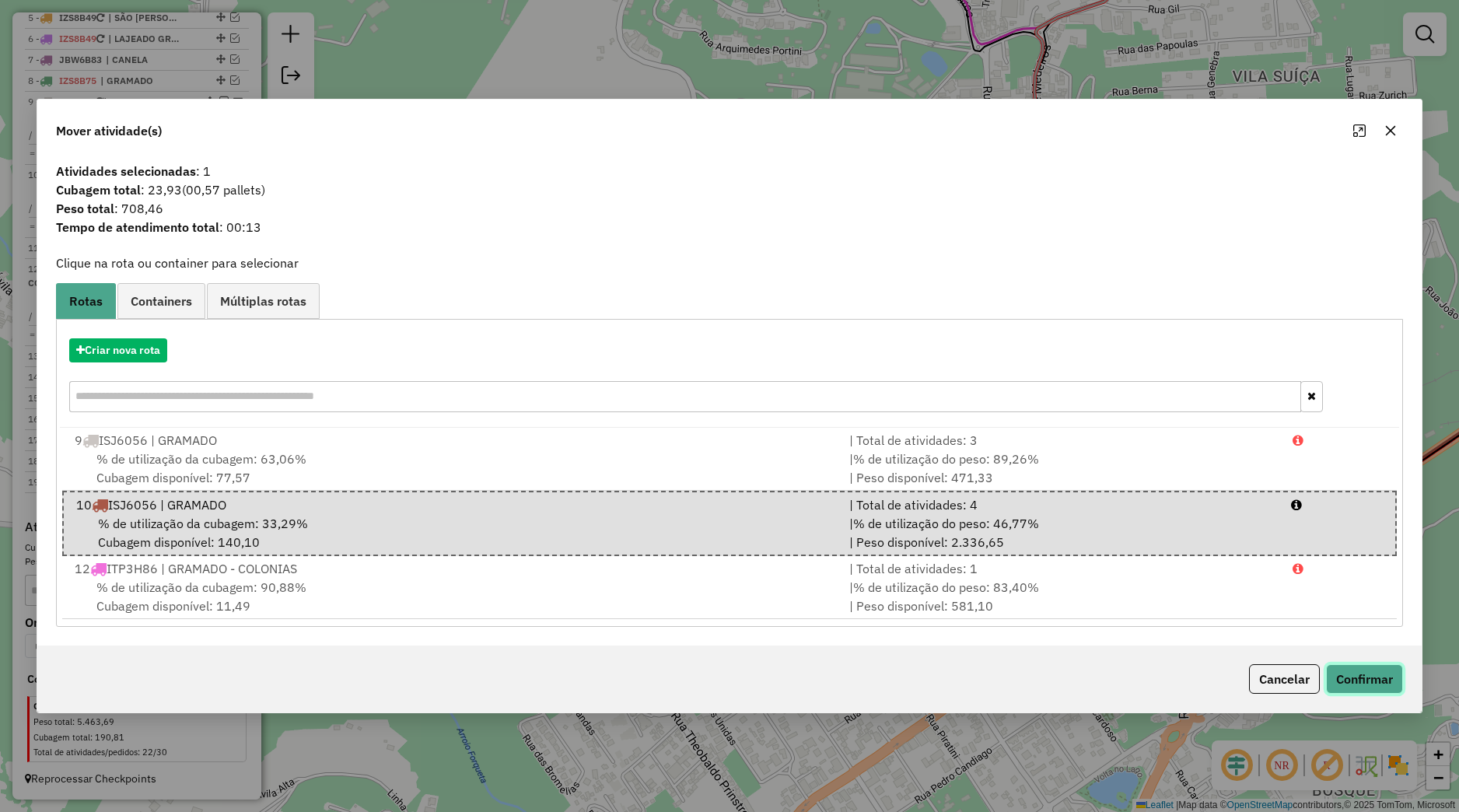
click at [1358, 683] on button "Confirmar" at bounding box center [1364, 679] width 77 height 30
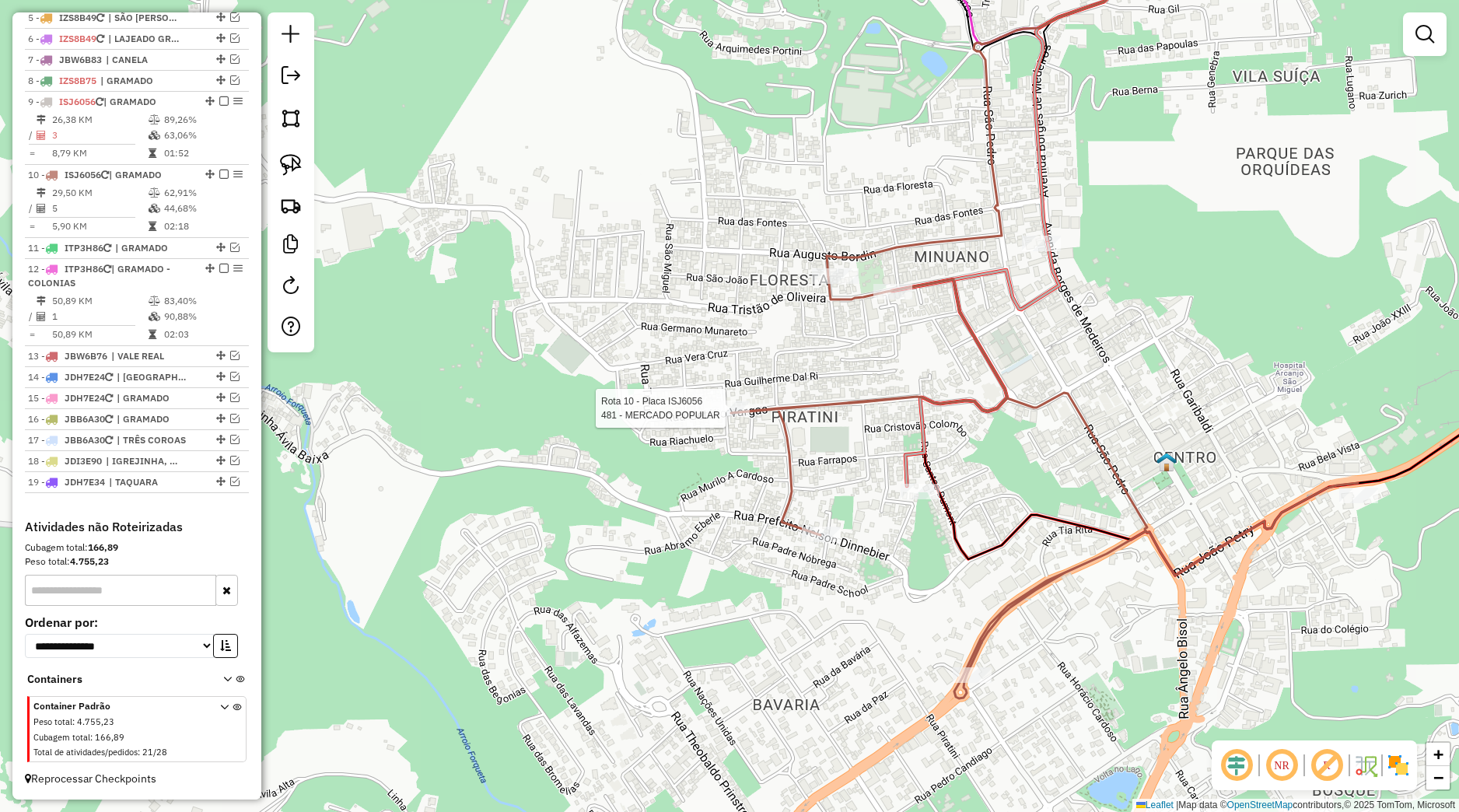
select select "*********"
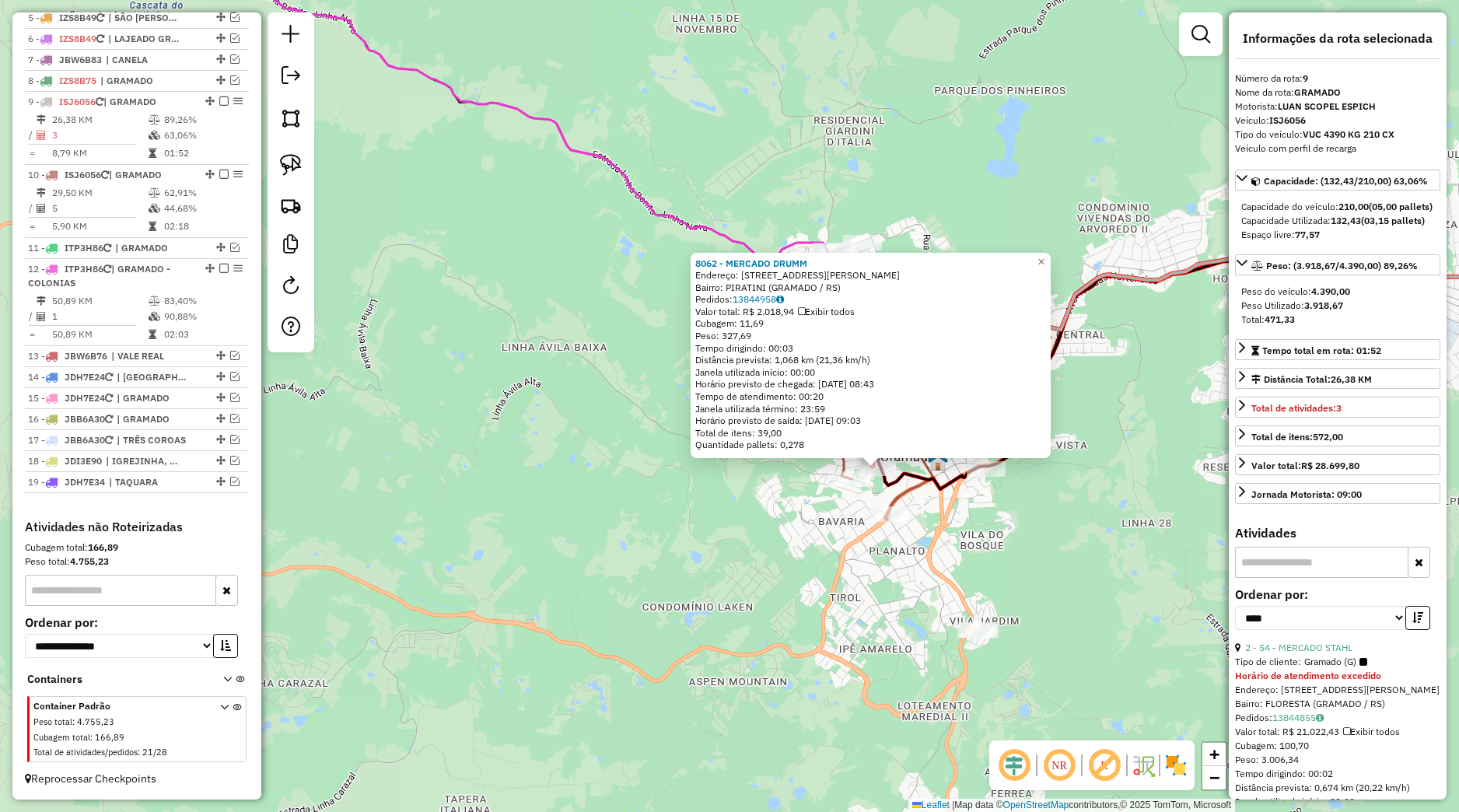
click at [954, 515] on div "8062 - MERCADO DRUMM Endereço: [STREET_ADDRESS][PERSON_NAME] (GRAMADO / [GEOGRA…" at bounding box center [729, 406] width 1459 height 812
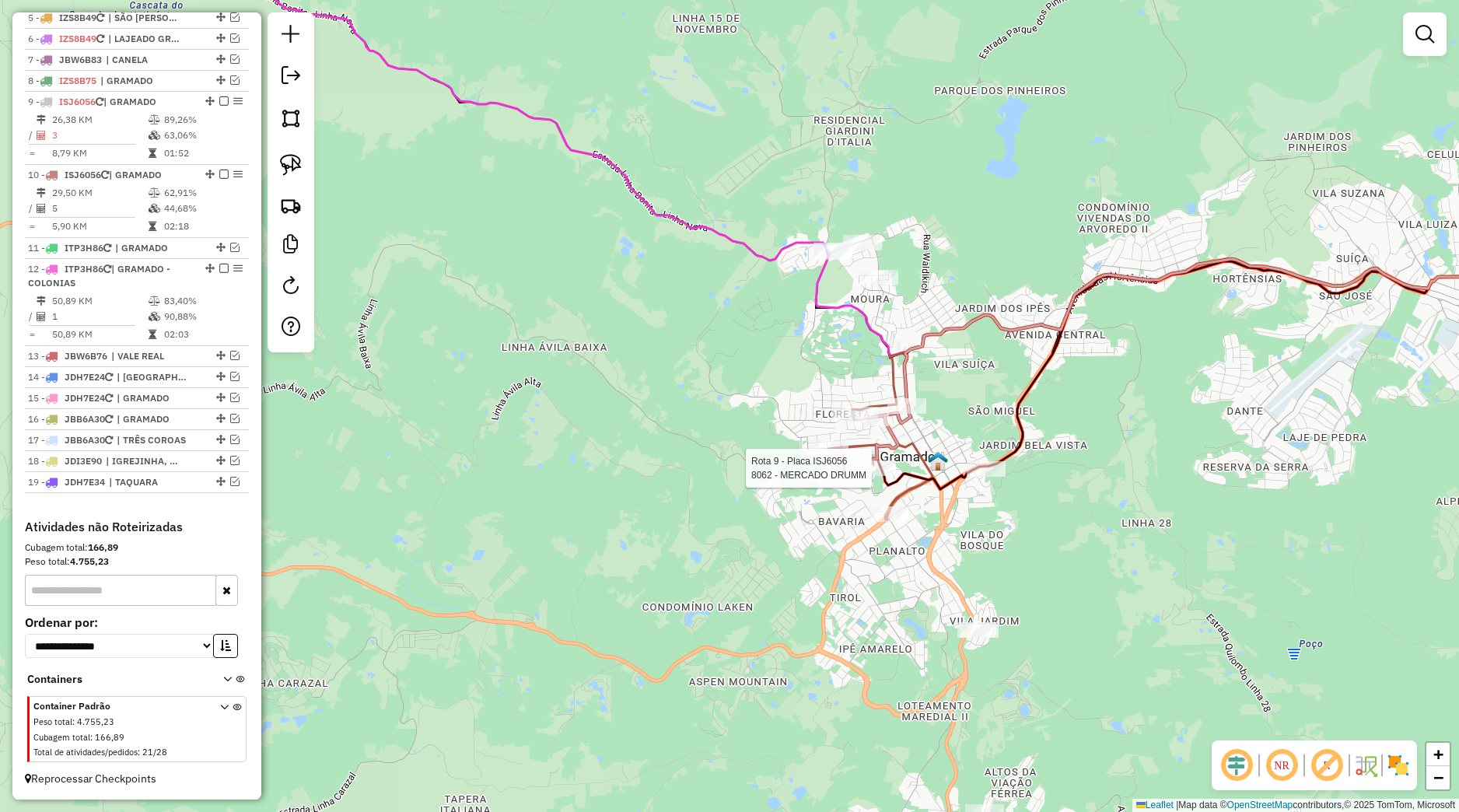
select select "*********"
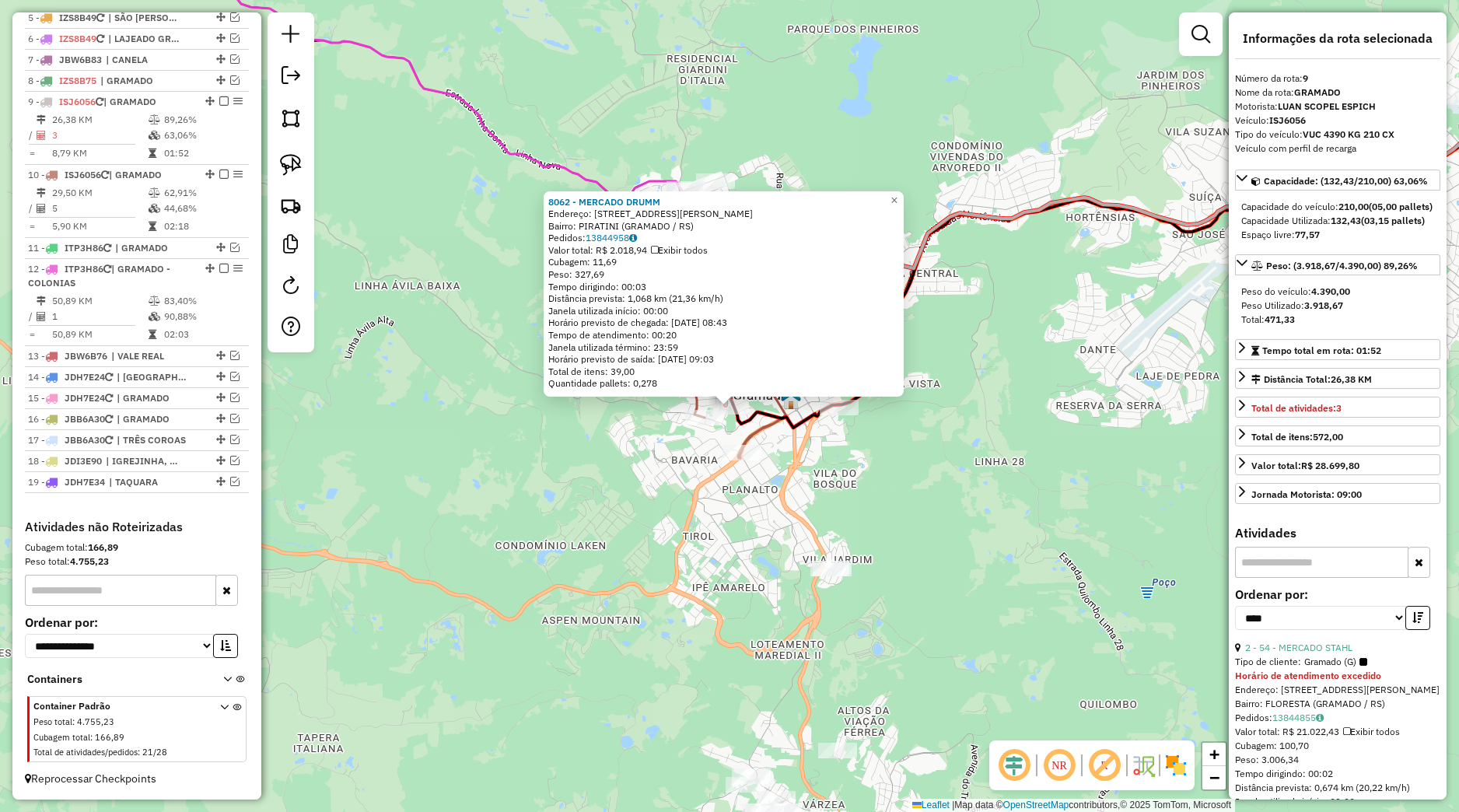
click at [933, 505] on div "8062 - MERCADO DRUMM Endereço: [STREET_ADDRESS][PERSON_NAME] (GRAMADO / [GEOGRA…" at bounding box center [729, 406] width 1459 height 812
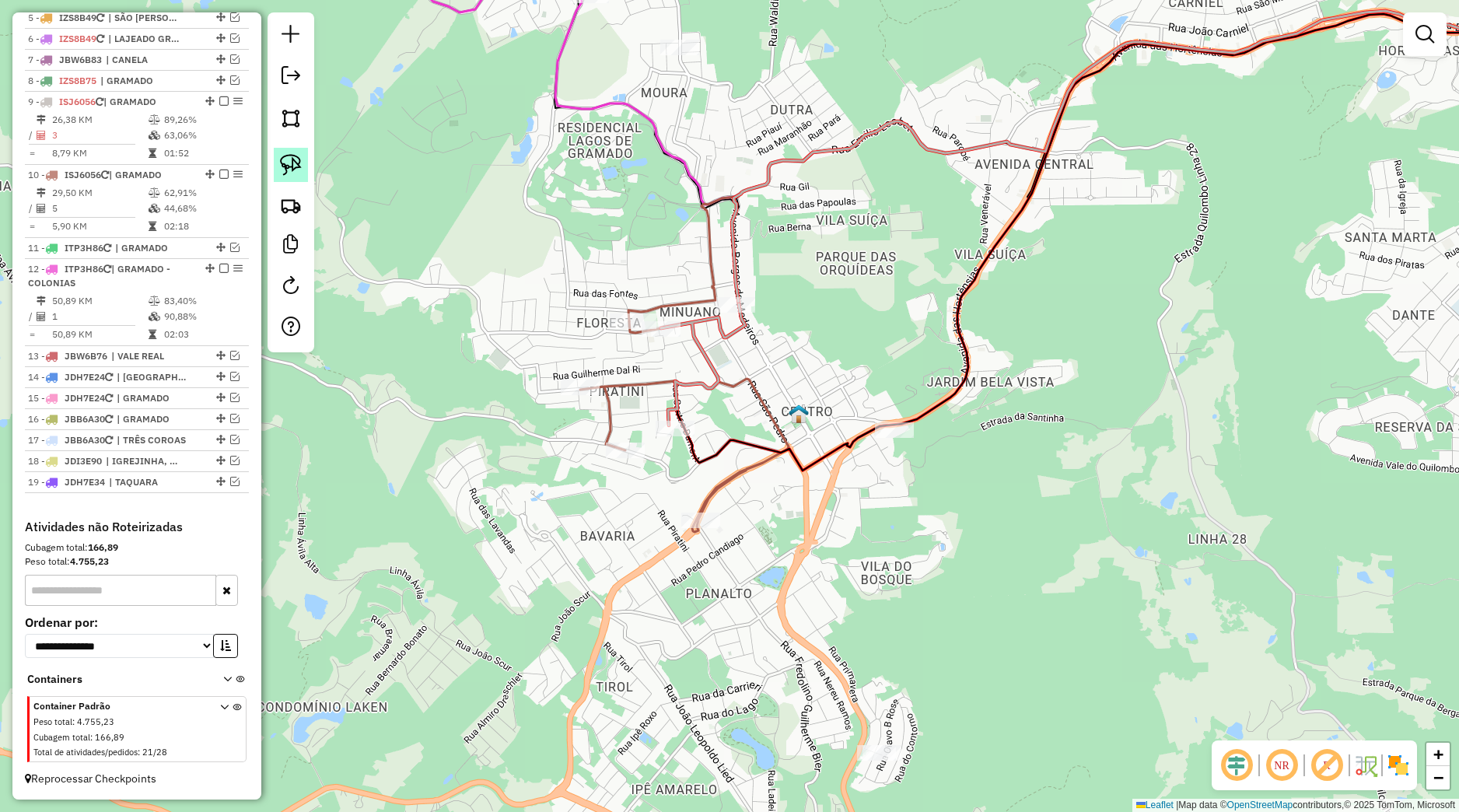
click at [296, 150] on link at bounding box center [291, 165] width 34 height 34
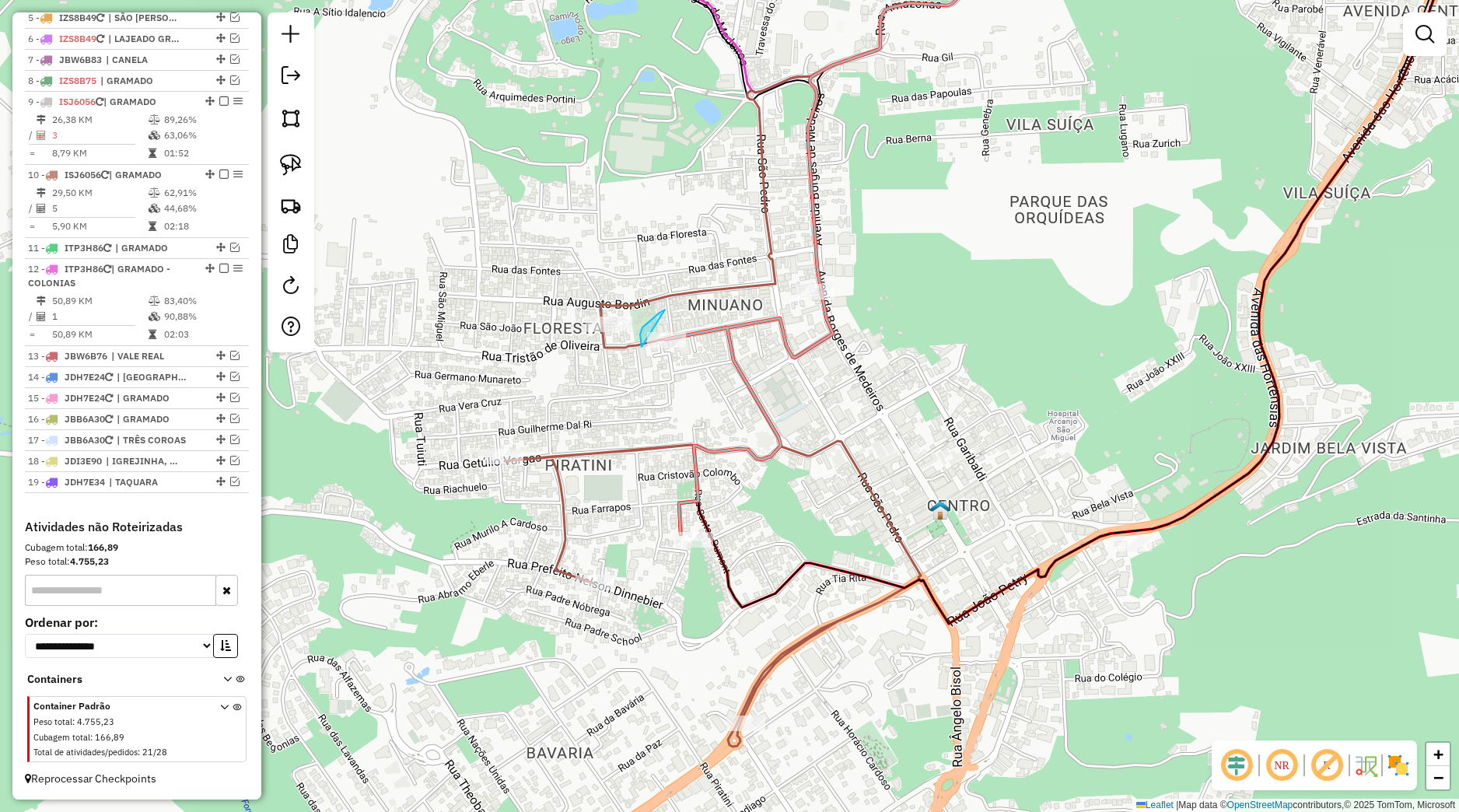
drag, startPoint x: 665, startPoint y: 309, endPoint x: 705, endPoint y: 367, distance: 70.5
click at [718, 371] on div "Janela de atendimento Grade de atendimento Capacidade Transportadoras Veículos …" at bounding box center [729, 406] width 1459 height 812
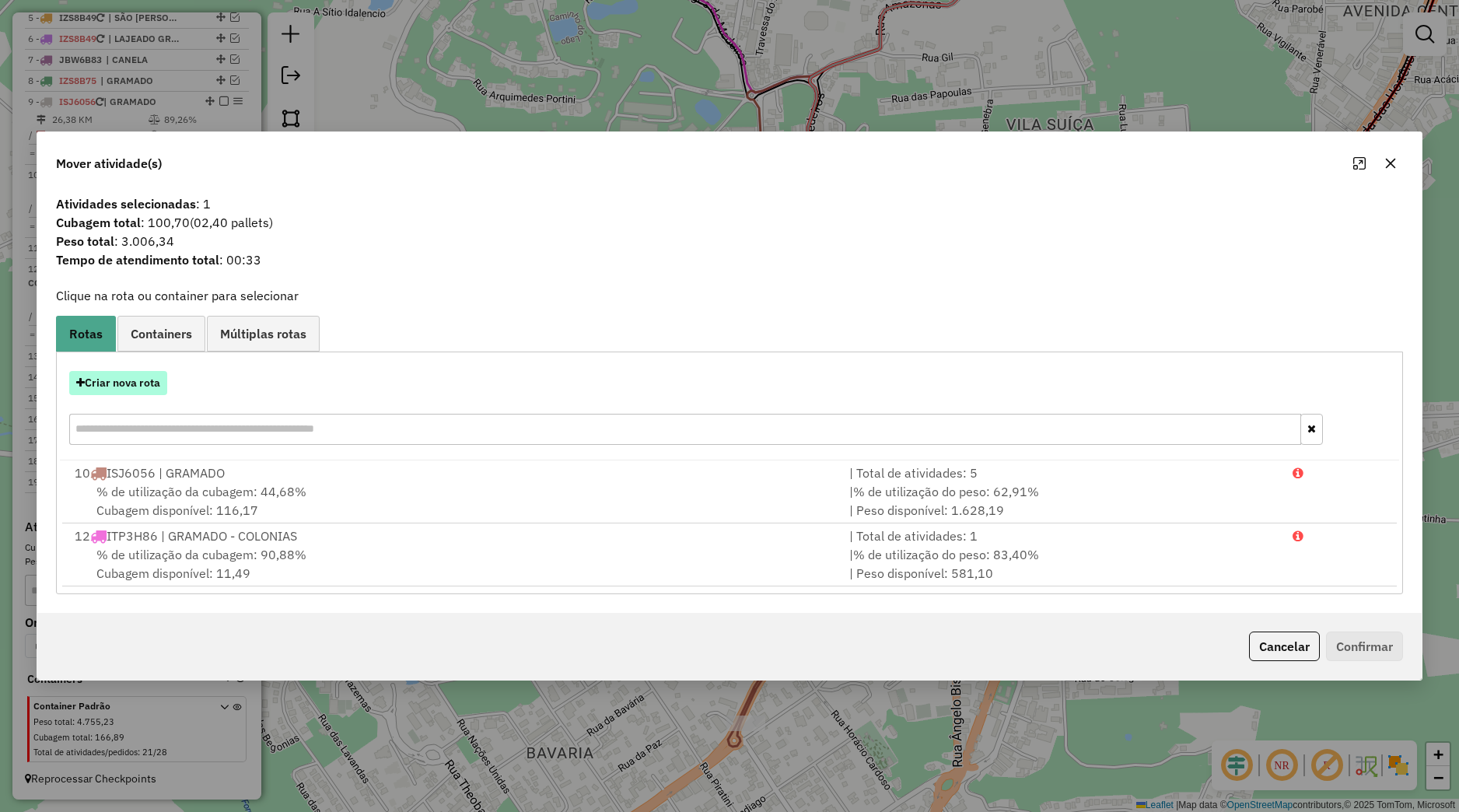
click at [144, 384] on button "Criar nova rota" at bounding box center [118, 383] width 98 height 24
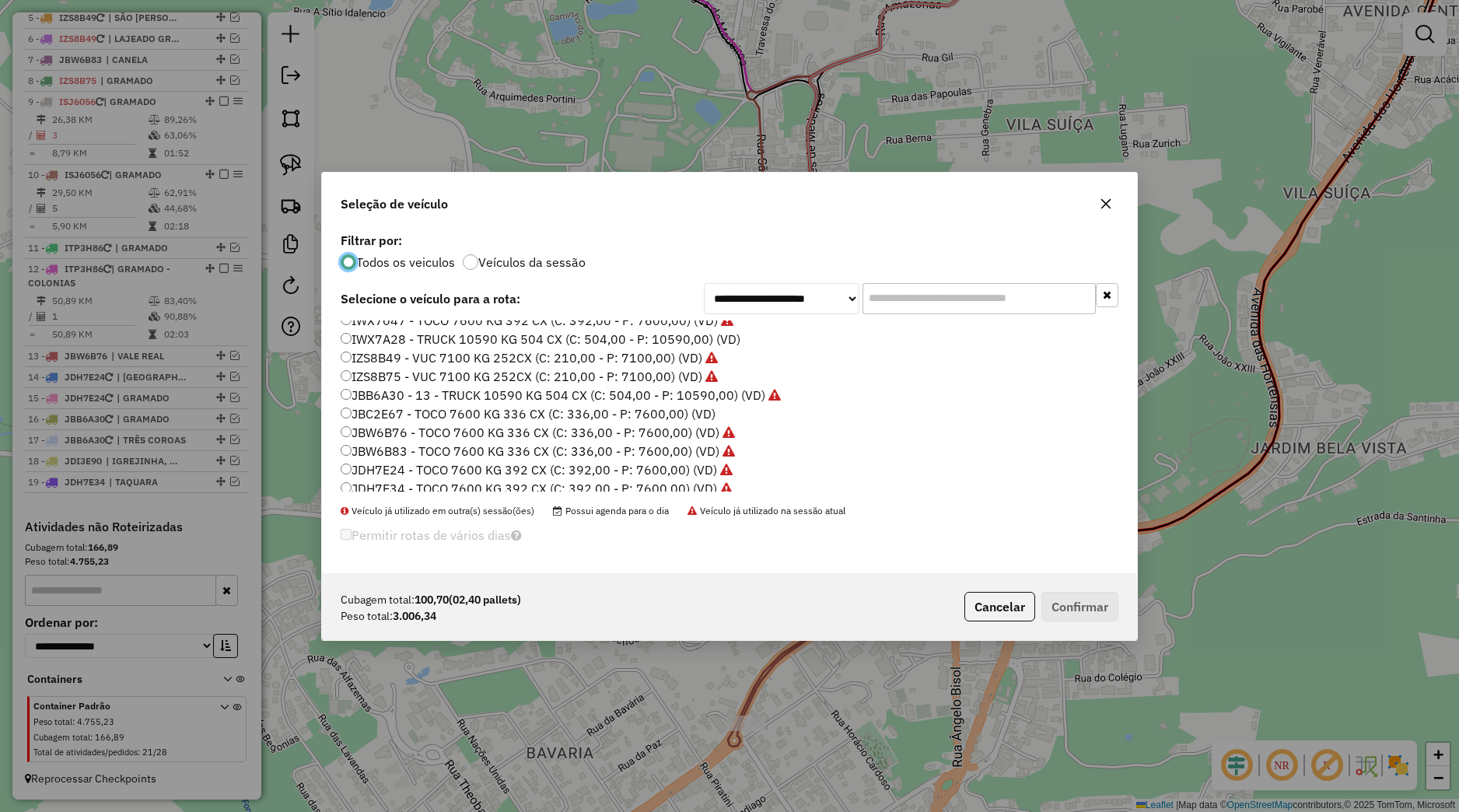
scroll to position [153, 0]
click at [392, 348] on label "ISJ6056 - VUC 4390 KG 210 CX (C: 210,00 - P: 4390,00) (VD)" at bounding box center [531, 344] width 379 height 19
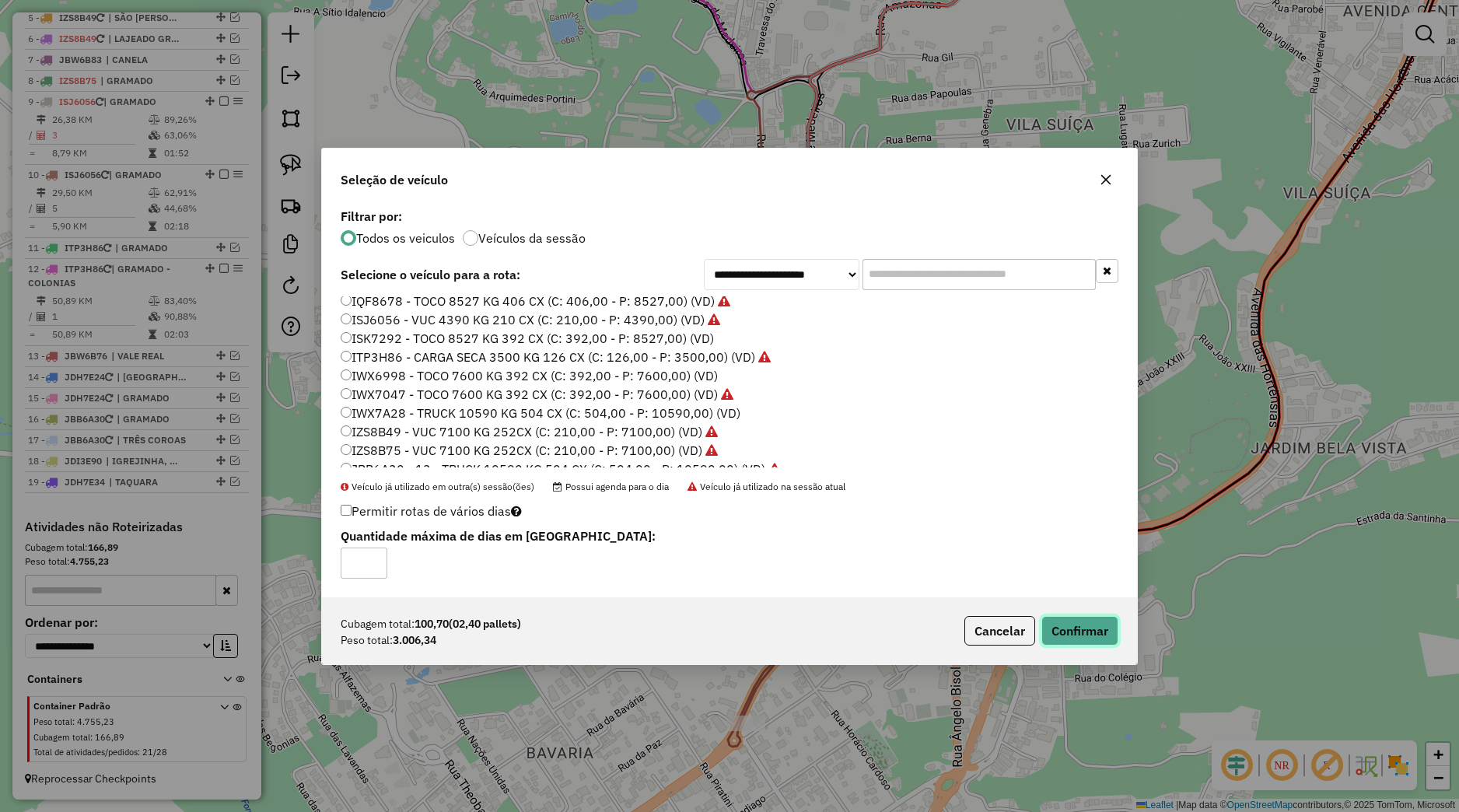
click at [1067, 624] on button "Confirmar" at bounding box center [1080, 631] width 77 height 30
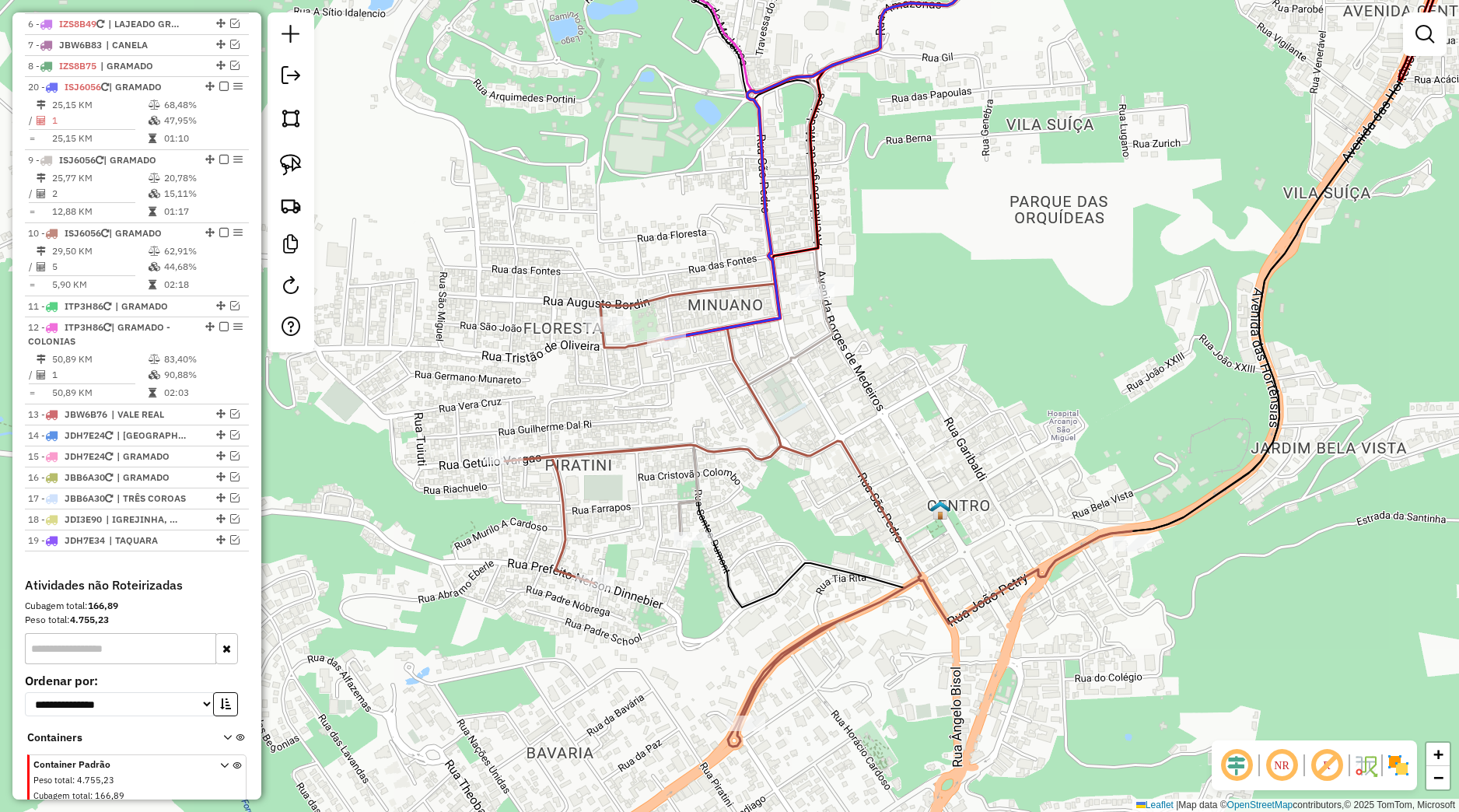
drag, startPoint x: 195, startPoint y: 505, endPoint x: 139, endPoint y: 125, distance: 384.1
click at [139, 125] on li "20 - ISJ6056 | GRAMADO 25,15 KM 68,48% / 1 47,95% = 25,15 KM 01:10" at bounding box center [137, 114] width 224 height 74
select select "*********"
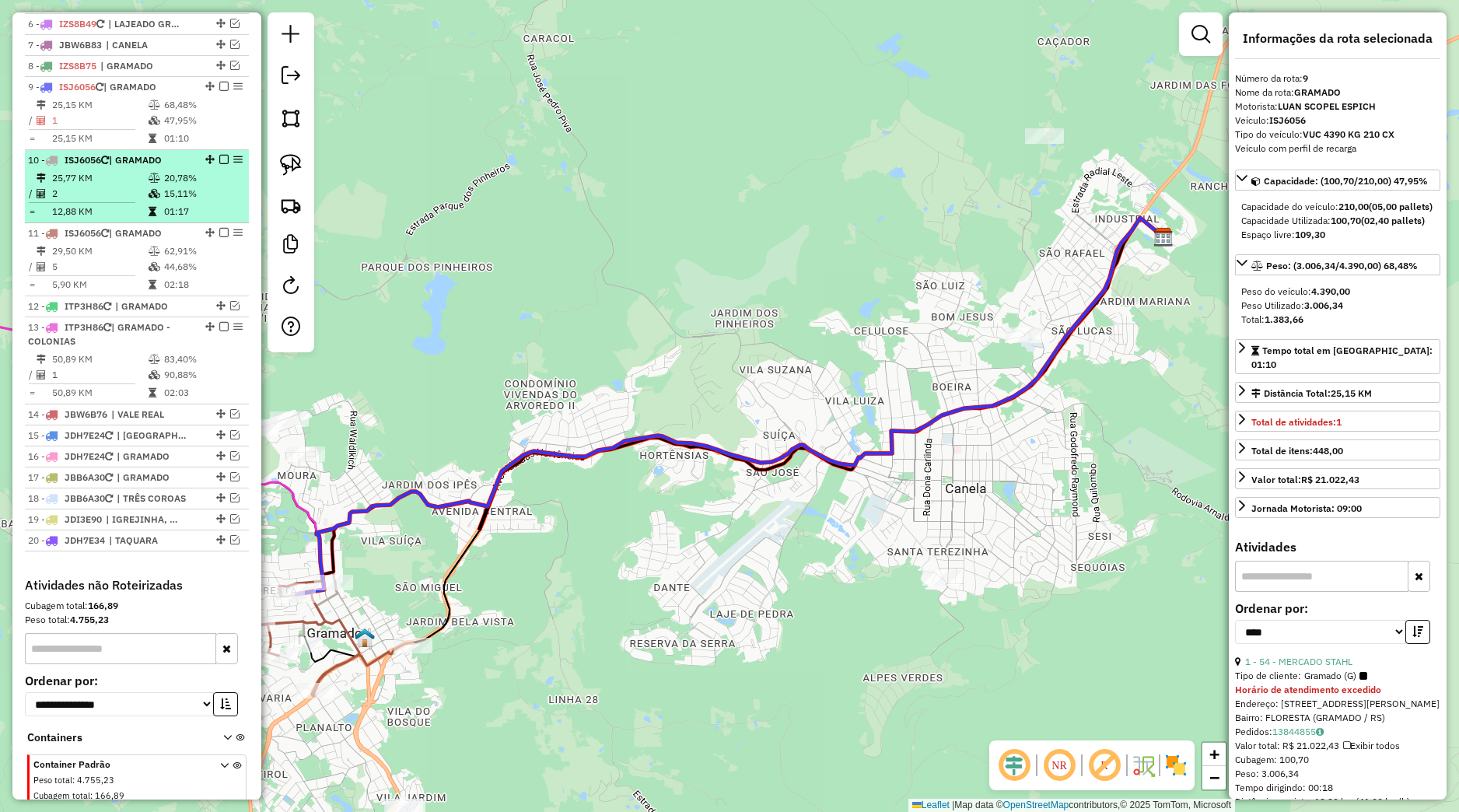
click at [220, 164] on em at bounding box center [224, 159] width 9 height 9
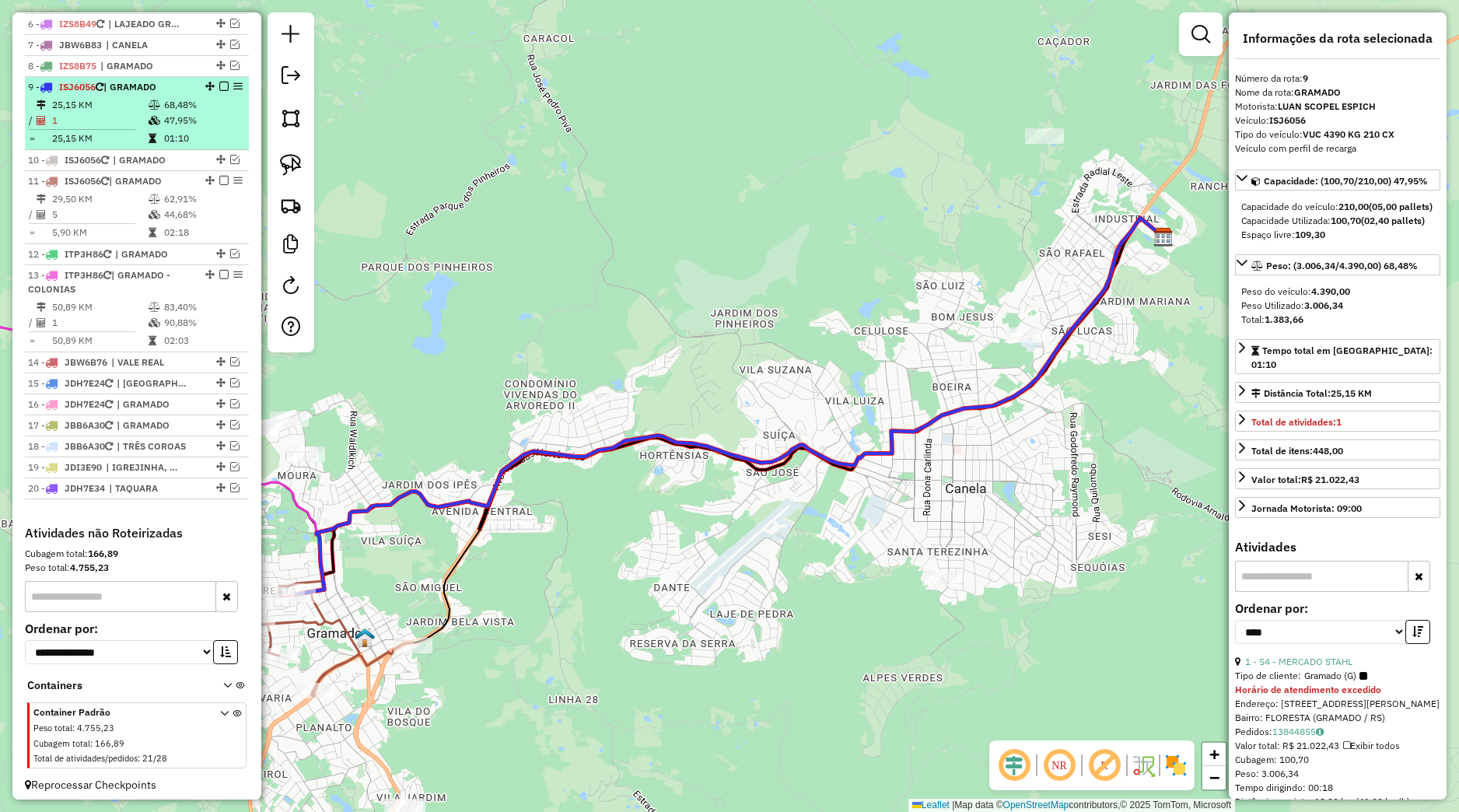
click at [220, 91] on em at bounding box center [224, 86] width 9 height 9
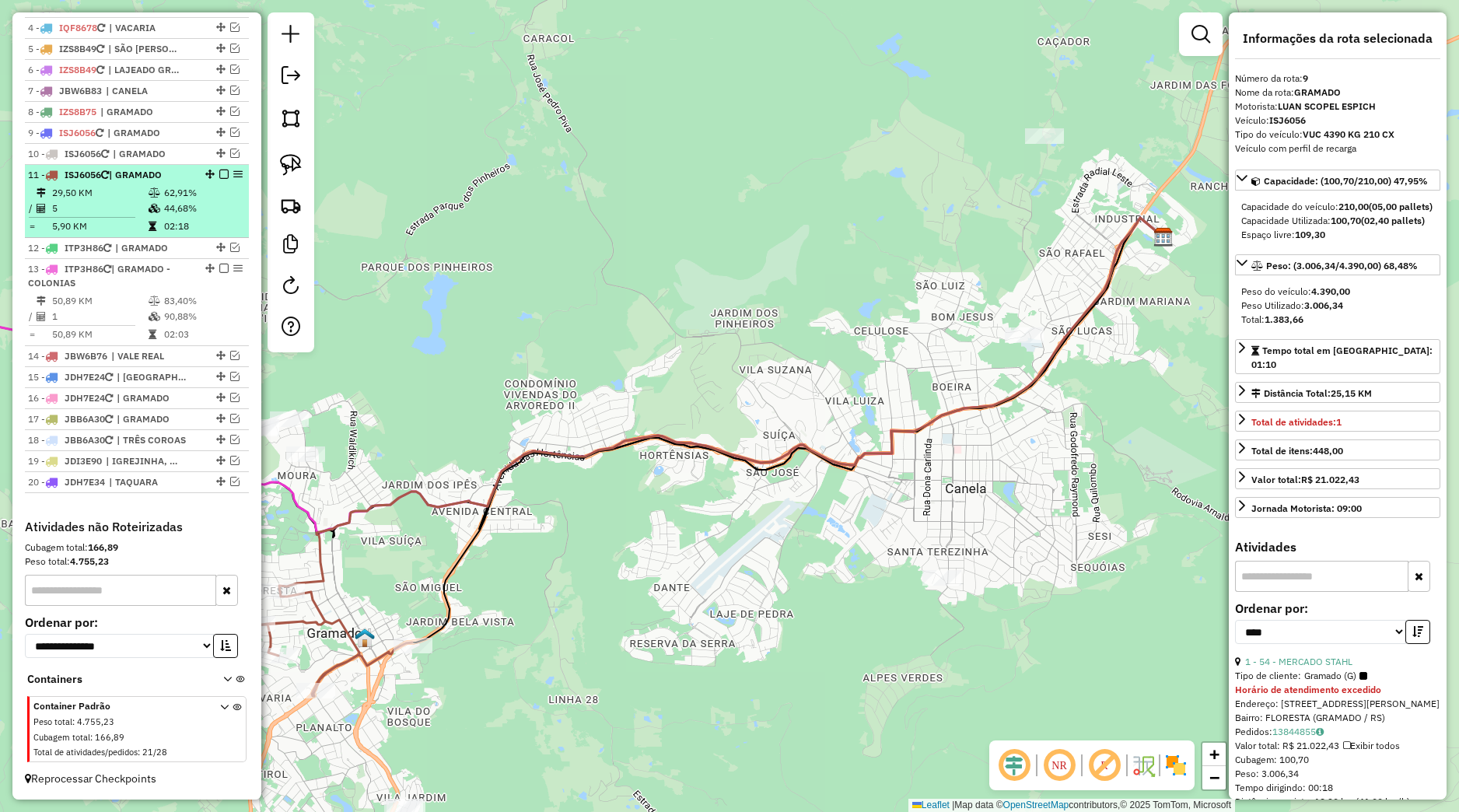
click at [220, 172] on em at bounding box center [224, 174] width 9 height 9
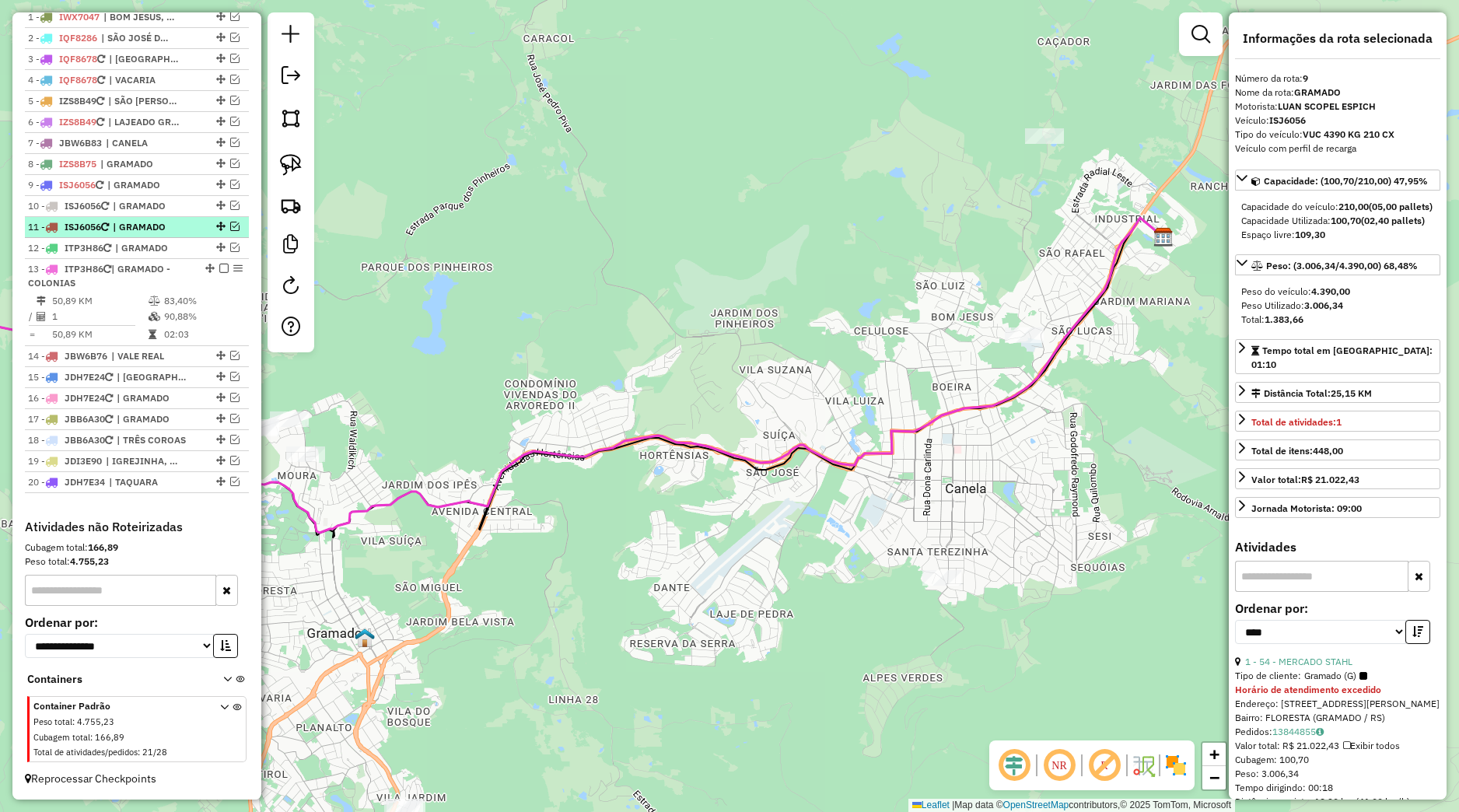
scroll to position [627, 0]
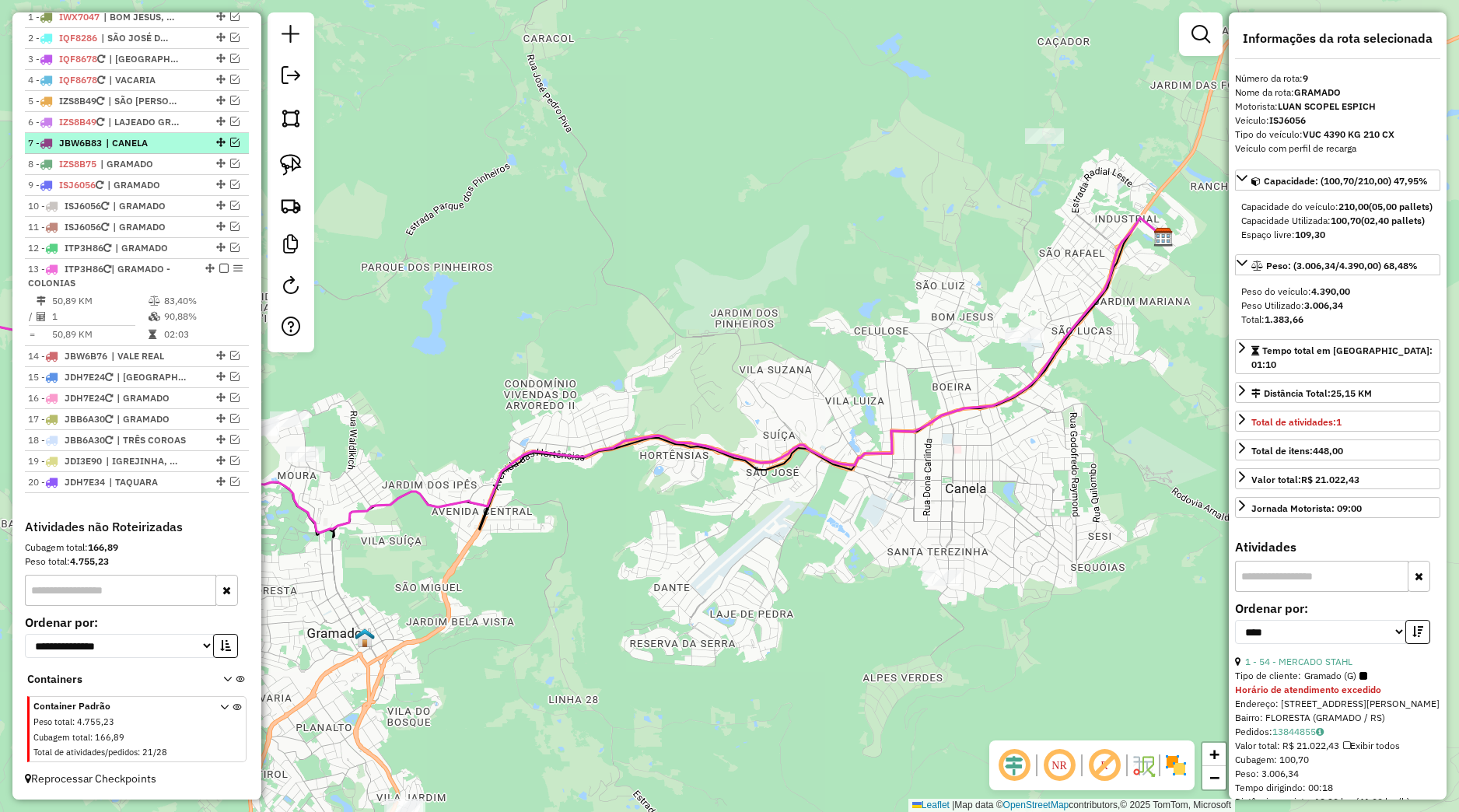
drag, startPoint x: 221, startPoint y: 143, endPoint x: 214, endPoint y: 148, distance: 8.6
click at [230, 142] on em at bounding box center [234, 142] width 9 height 9
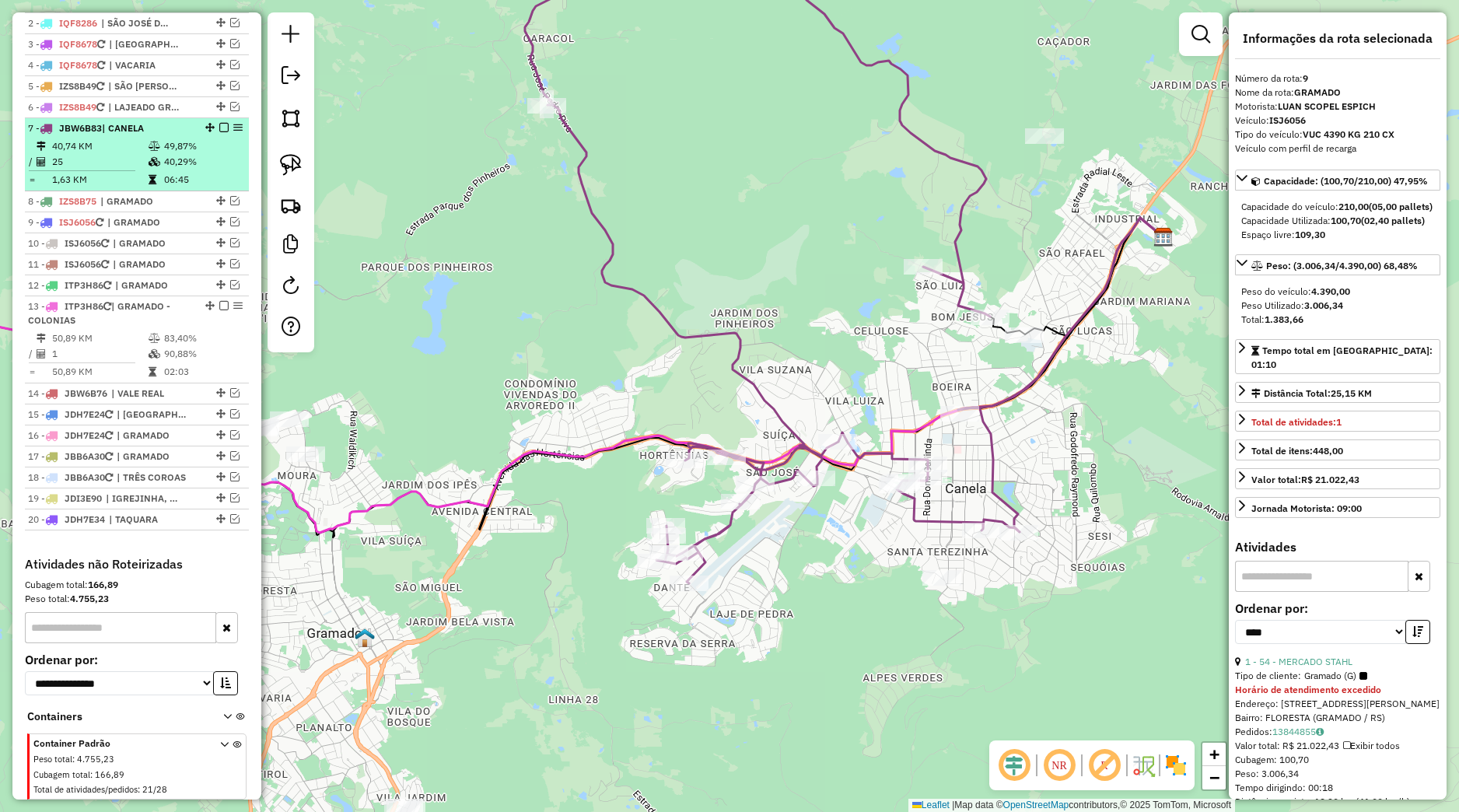
click at [188, 154] on td "49,87%" at bounding box center [203, 146] width 79 height 15
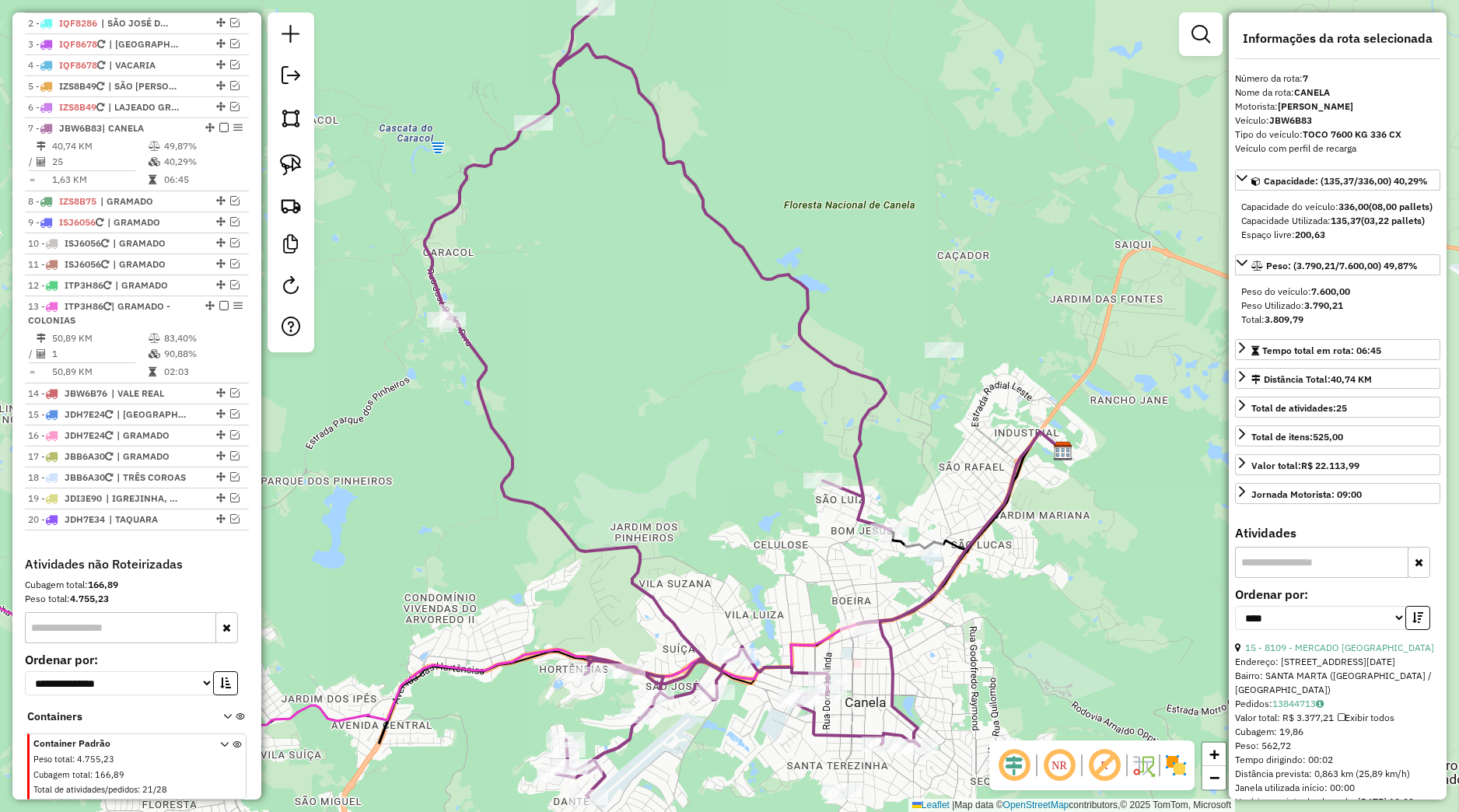
drag, startPoint x: 708, startPoint y: 498, endPoint x: 749, endPoint y: 432, distance: 77.7
click at [749, 432] on div "Janela de atendimento Grade de atendimento Capacidade Transportadoras Veículos …" at bounding box center [729, 406] width 1459 height 812
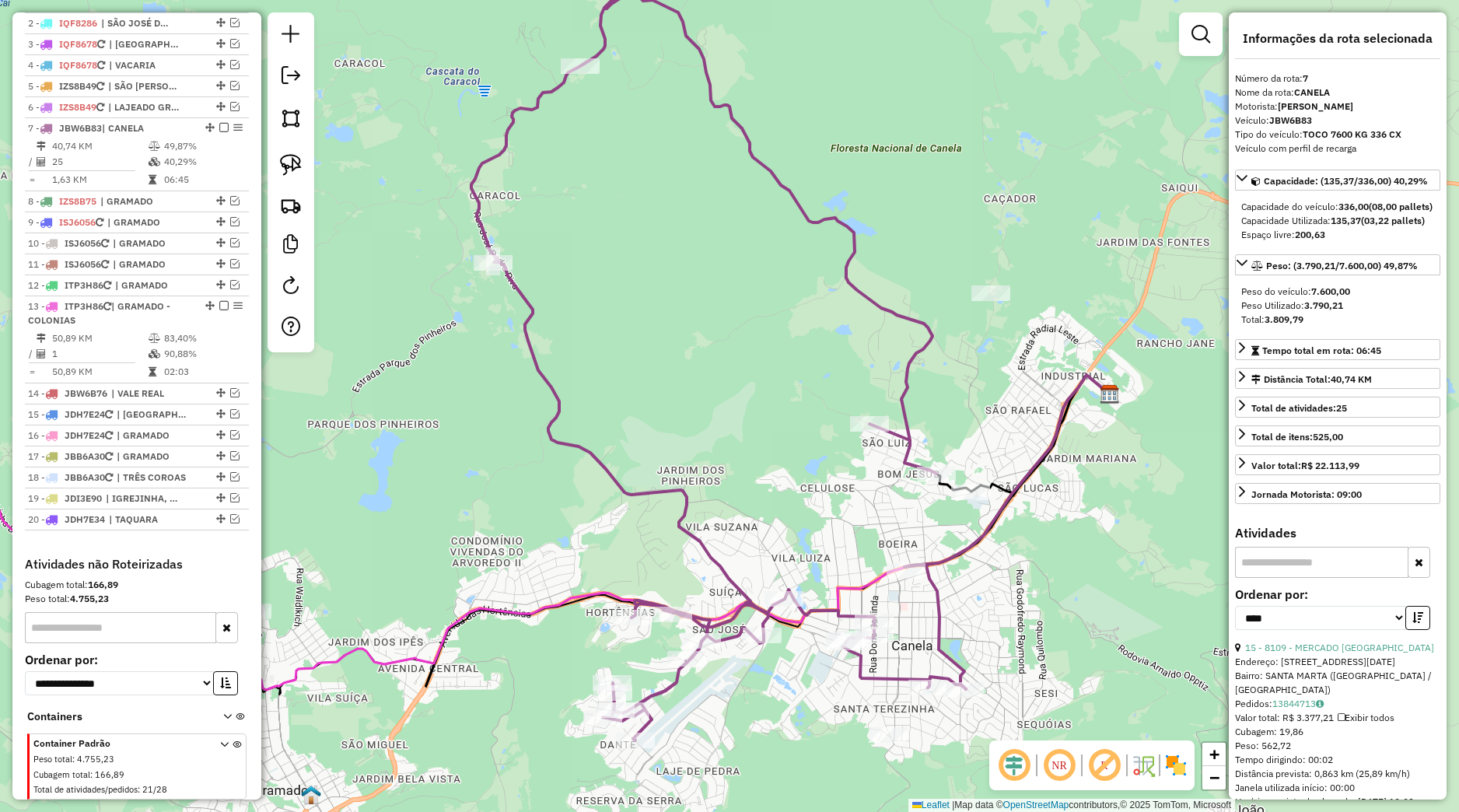
drag, startPoint x: 757, startPoint y: 440, endPoint x: 838, endPoint y: 519, distance: 113.1
click at [838, 519] on div "Janela de atendimento Grade de atendimento Capacidade Transportadoras Veículos …" at bounding box center [729, 406] width 1459 height 812
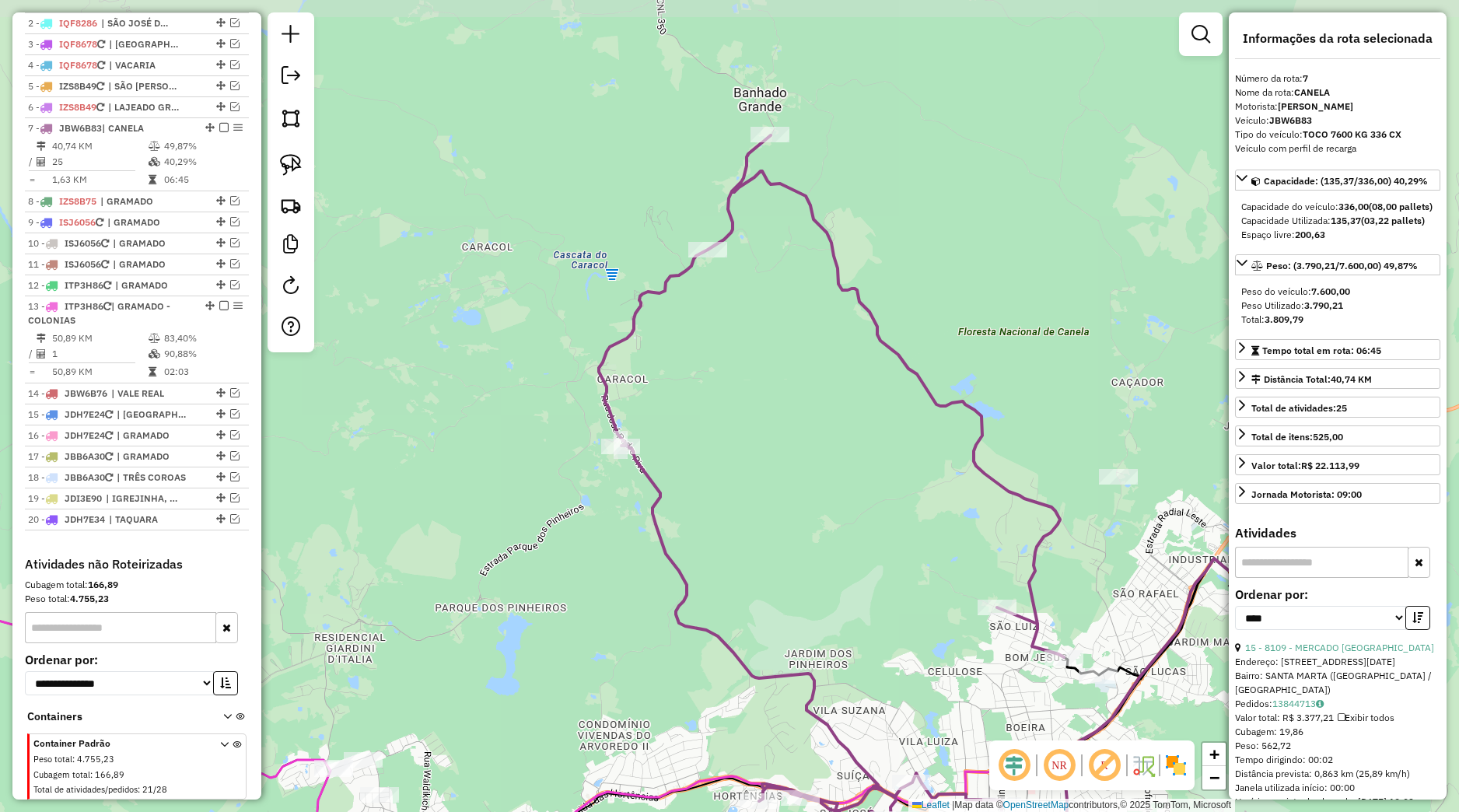
drag, startPoint x: 744, startPoint y: 232, endPoint x: 803, endPoint y: 351, distance: 132.8
click at [799, 347] on div "Janela de atendimento Grade de atendimento Capacidade Transportadoras Veículos …" at bounding box center [729, 406] width 1459 height 812
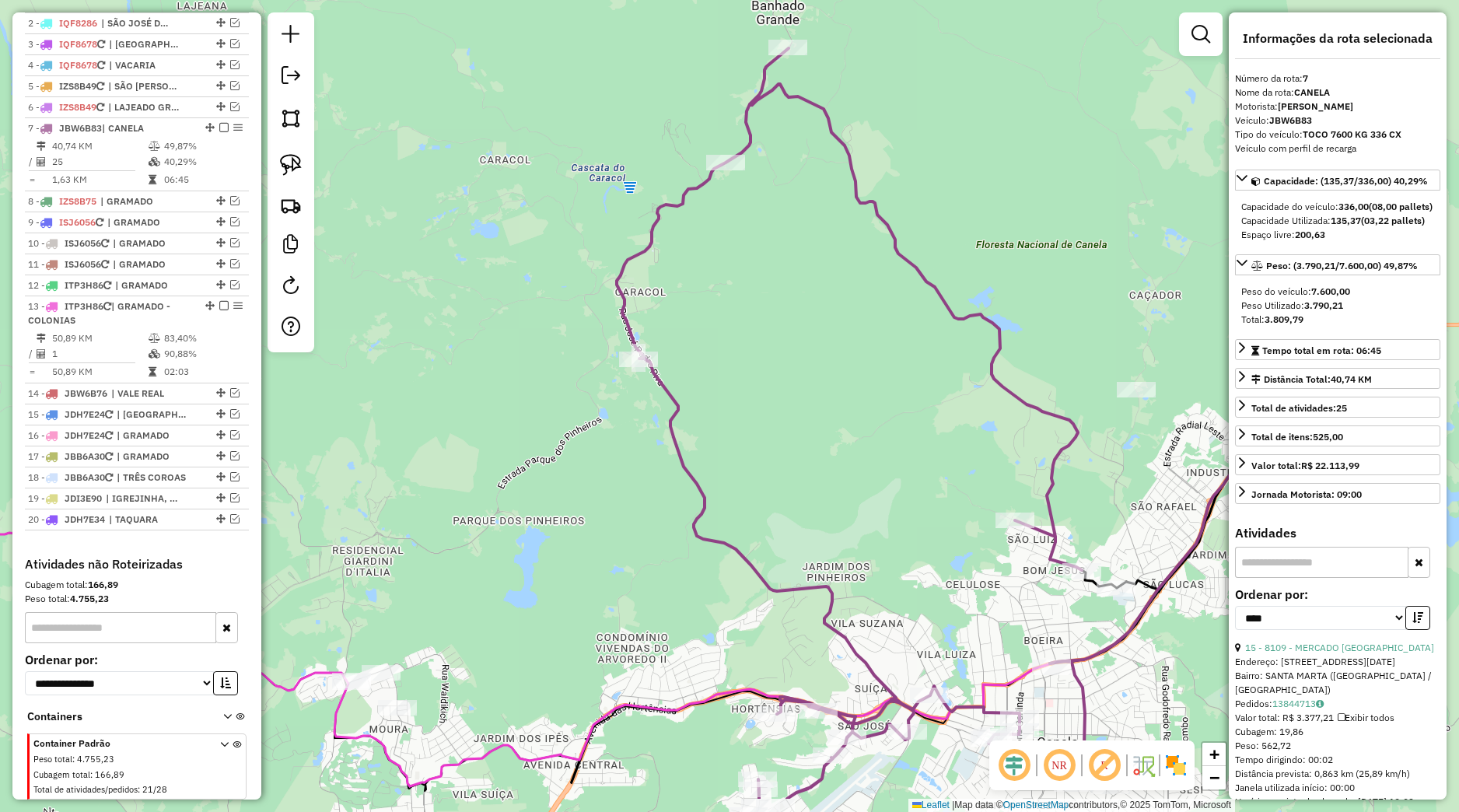
drag, startPoint x: 832, startPoint y: 410, endPoint x: 819, endPoint y: 284, distance: 126.7
click at [826, 288] on div "Janela de atendimento Grade de atendimento Capacidade Transportadoras Veículos …" at bounding box center [729, 406] width 1459 height 812
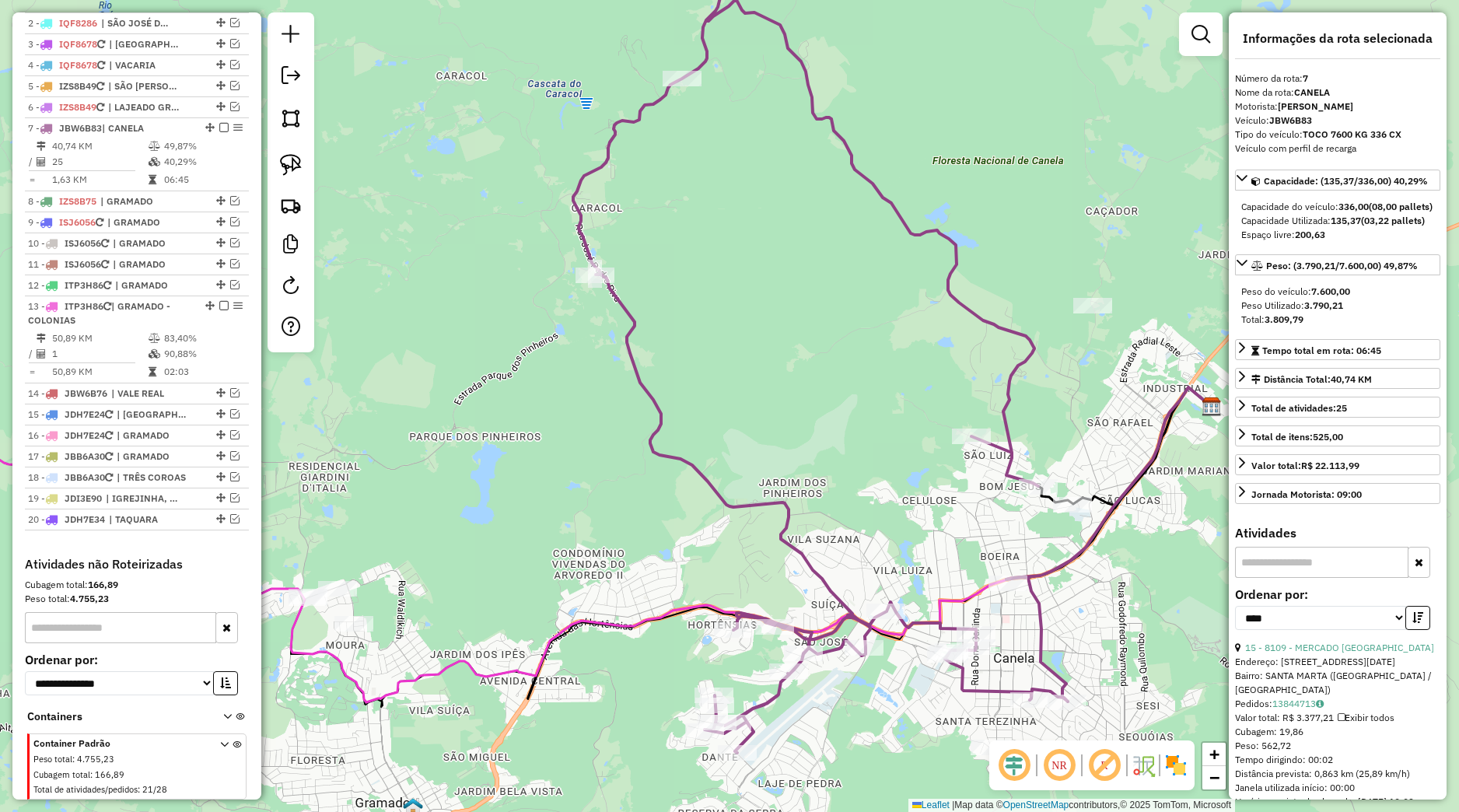
drag, startPoint x: 889, startPoint y: 439, endPoint x: 814, endPoint y: 327, distance: 134.8
click at [814, 327] on div "Janela de atendimento Grade de atendimento Capacidade Transportadoras Veículos …" at bounding box center [729, 406] width 1459 height 812
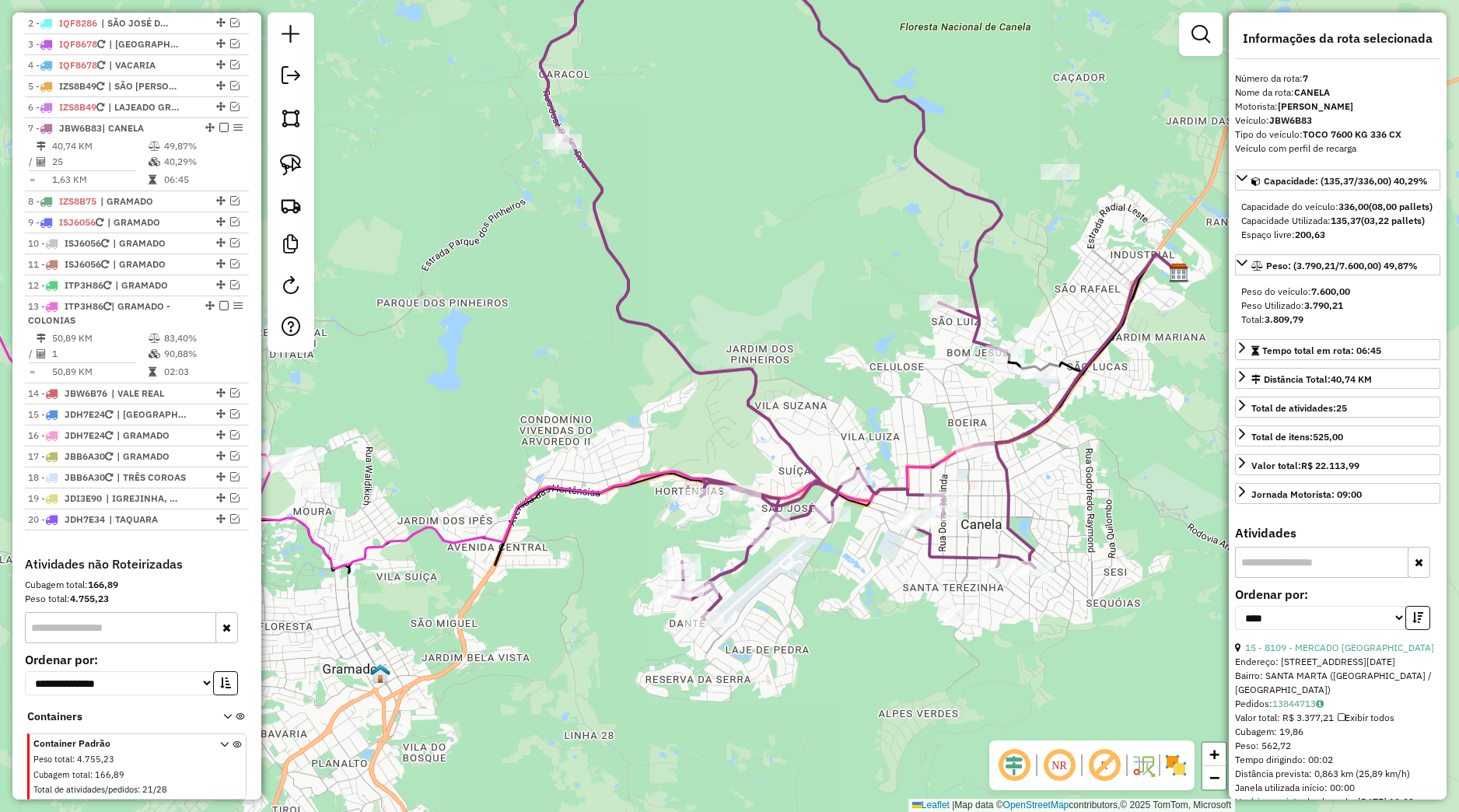
drag, startPoint x: 885, startPoint y: 433, endPoint x: 927, endPoint y: 411, distance: 47.4
click at [927, 411] on div "Janela de atendimento Grade de atendimento Capacidade Transportadoras Veículos …" at bounding box center [729, 406] width 1459 height 812
drag, startPoint x: 909, startPoint y: 450, endPoint x: 960, endPoint y: 428, distance: 55.5
click at [960, 428] on div "Janela de atendimento Grade de atendimento Capacidade Transportadoras Veículos …" at bounding box center [729, 406] width 1459 height 812
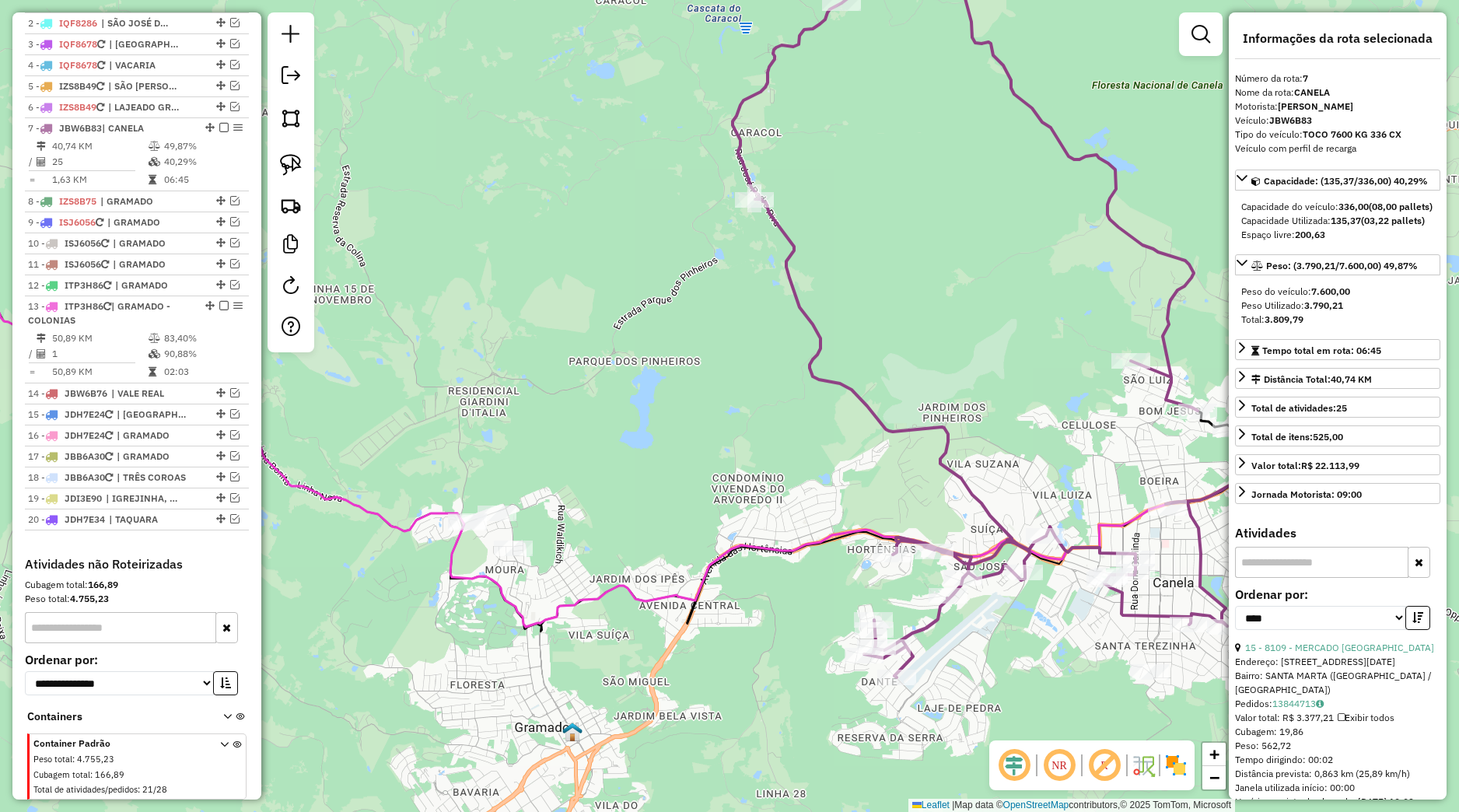
drag, startPoint x: 643, startPoint y: 358, endPoint x: 568, endPoint y: 373, distance: 76.5
click at [755, 403] on div "Janela de atendimento Grade de atendimento Capacidade Transportadoras Veículos …" at bounding box center [729, 406] width 1459 height 812
drag, startPoint x: 531, startPoint y: 432, endPoint x: 531, endPoint y: 500, distance: 68.0
click at [536, 514] on div "Janela de atendimento Grade de atendimento Capacidade Transportadoras Veículos …" at bounding box center [729, 406] width 1459 height 812
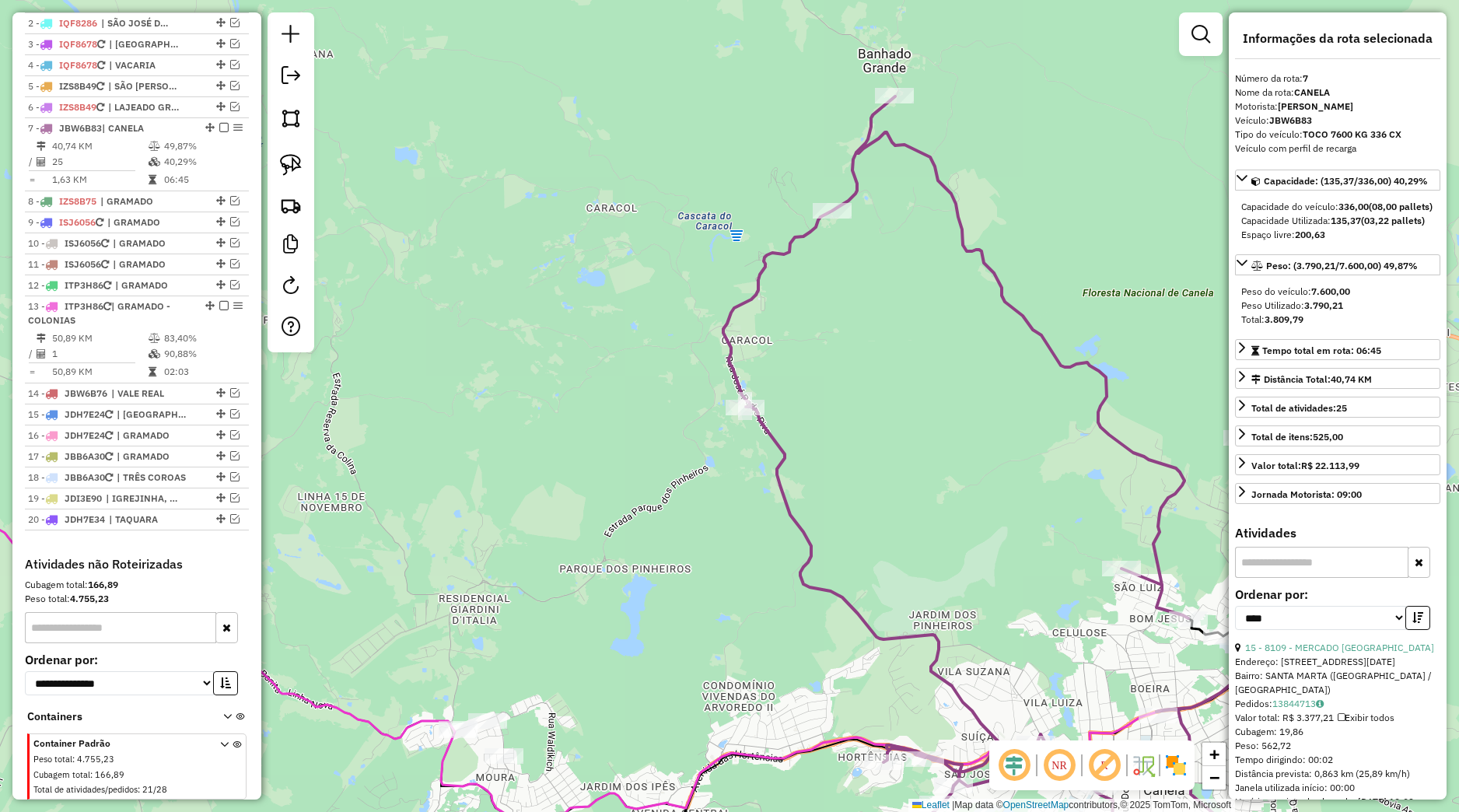
drag, startPoint x: 528, startPoint y: 280, endPoint x: 409, endPoint y: 226, distance: 130.7
click at [509, 314] on div "Janela de atendimento Grade de atendimento Capacidade Transportadoras Veículos …" at bounding box center [729, 406] width 1459 height 812
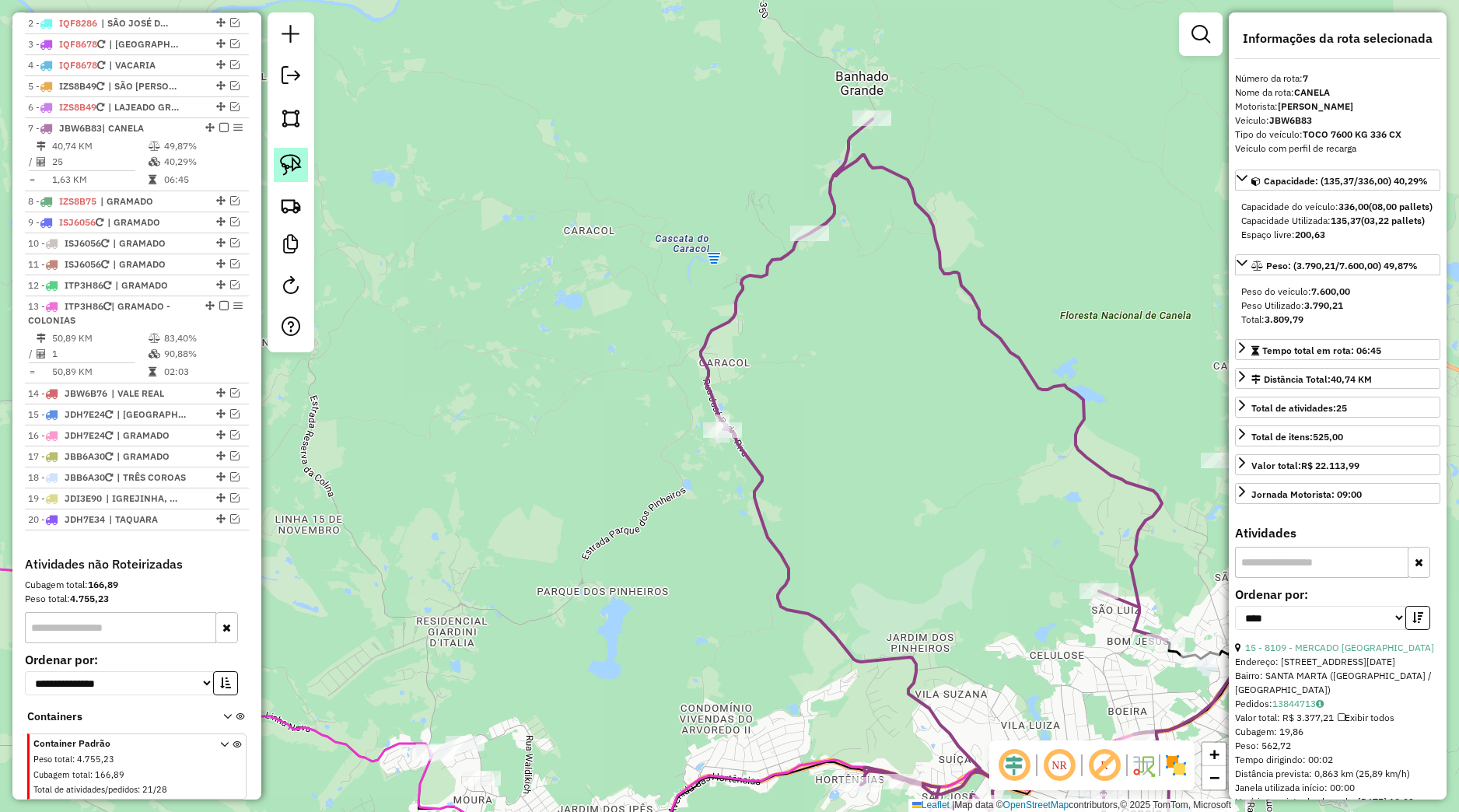
click at [299, 164] on img at bounding box center [291, 164] width 21 height 21
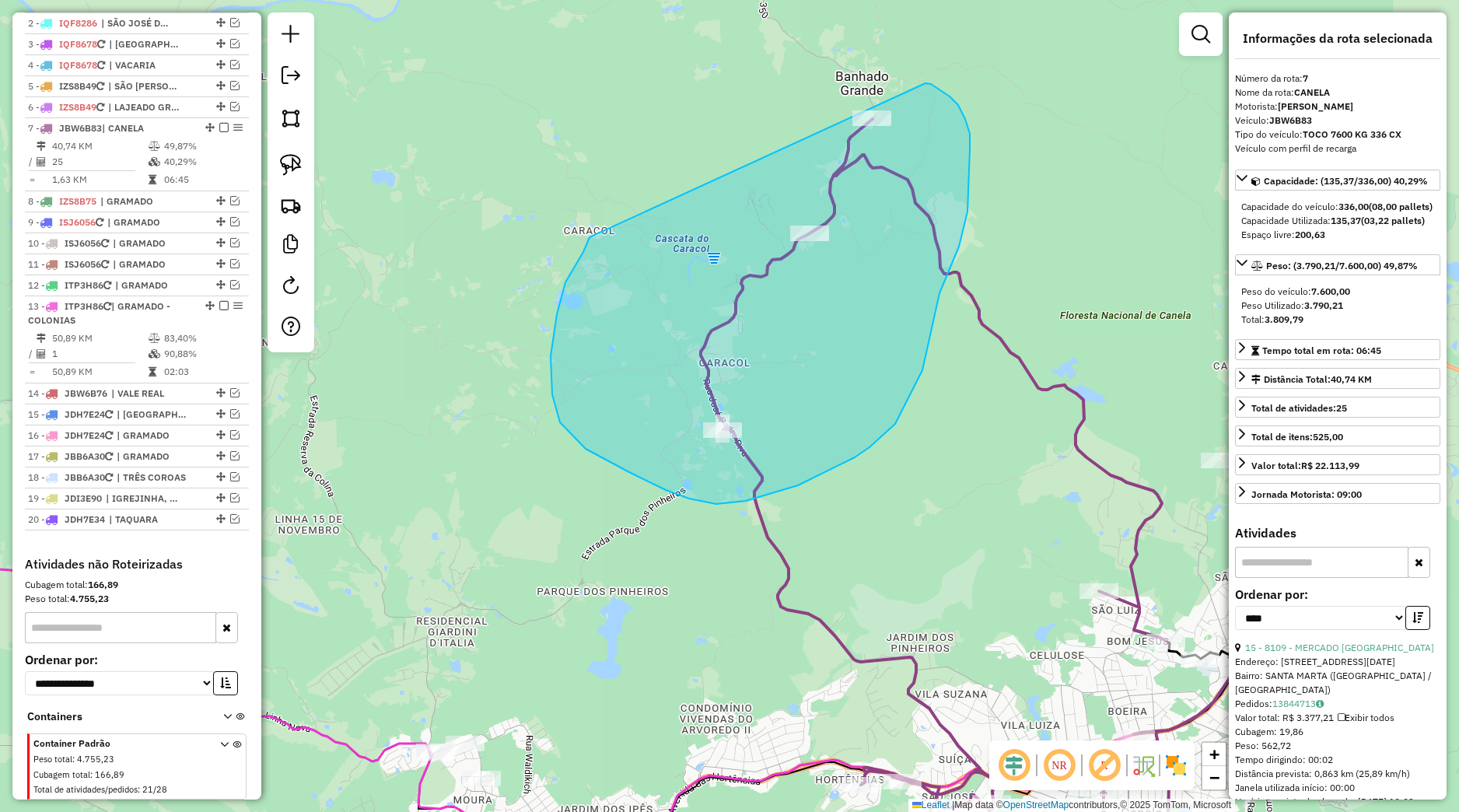
drag, startPoint x: 556, startPoint y: 315, endPoint x: 926, endPoint y: 83, distance: 436.7
click at [926, 83] on div "Janela de atendimento Grade de atendimento Capacidade Transportadoras Veículos …" at bounding box center [729, 406] width 1459 height 812
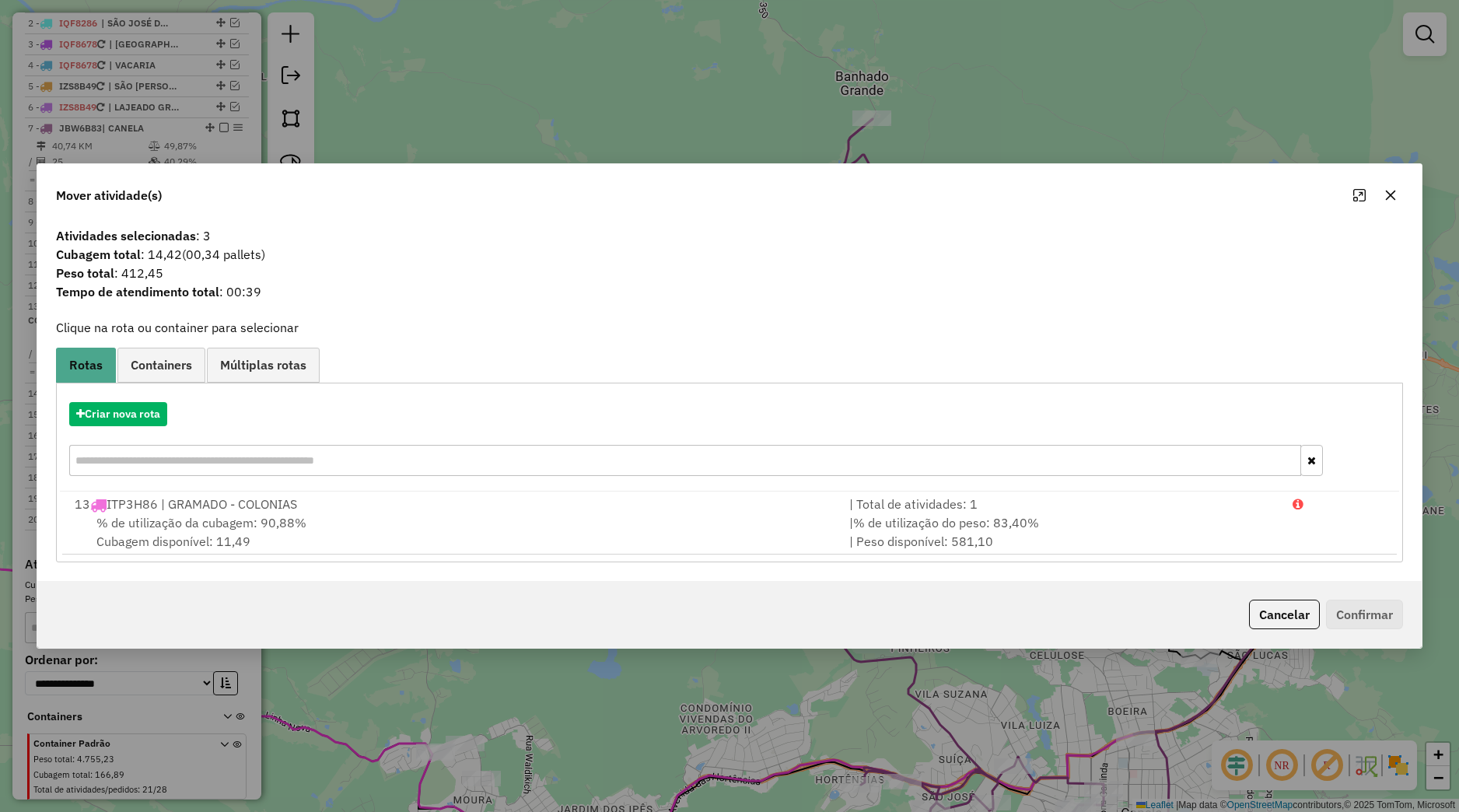
click at [1390, 199] on icon "button" at bounding box center [1391, 195] width 13 height 13
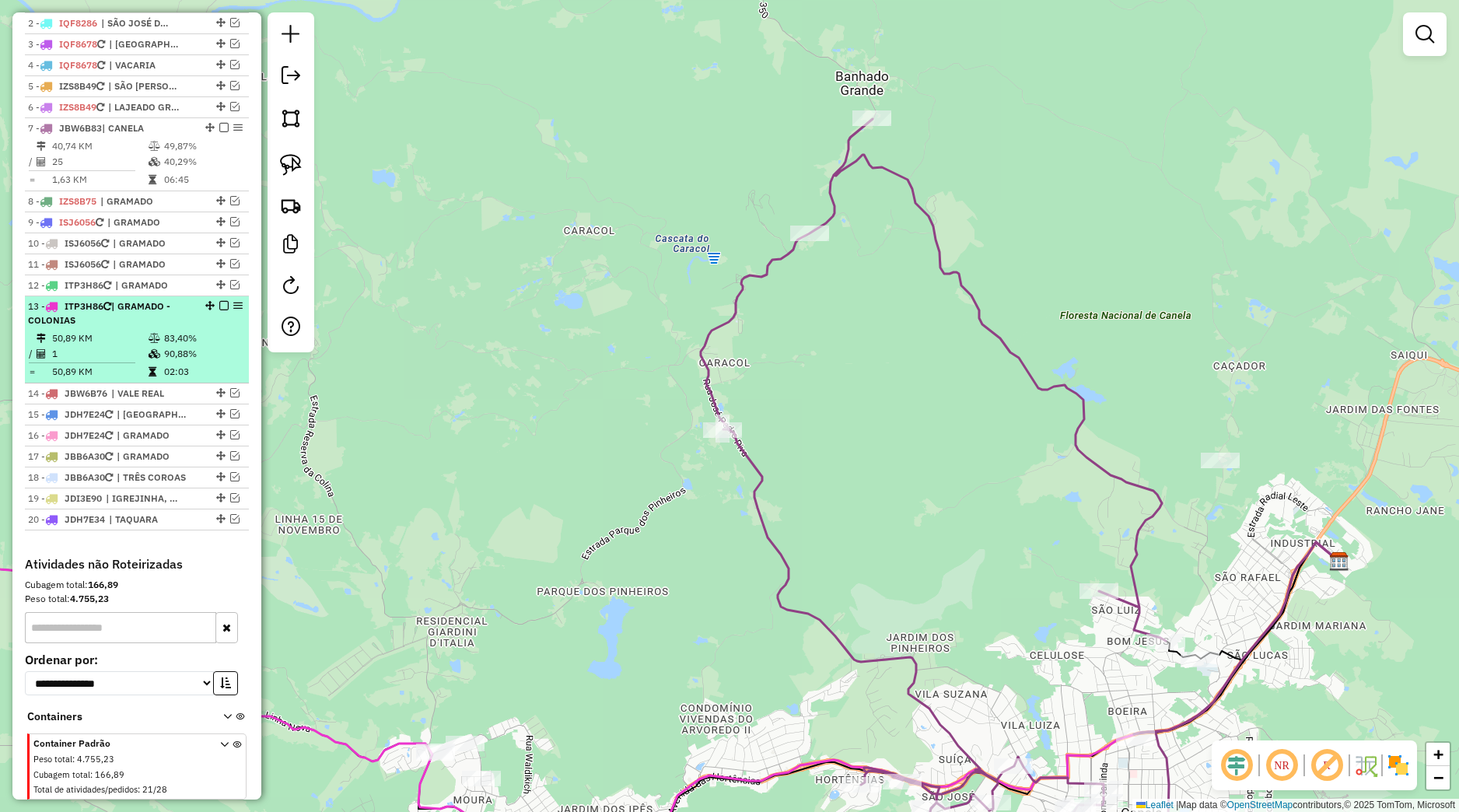
click at [211, 327] on div "13 - ITP3H86 | GRAMADO - COLONIAS" at bounding box center [137, 313] width 218 height 28
select select "*********"
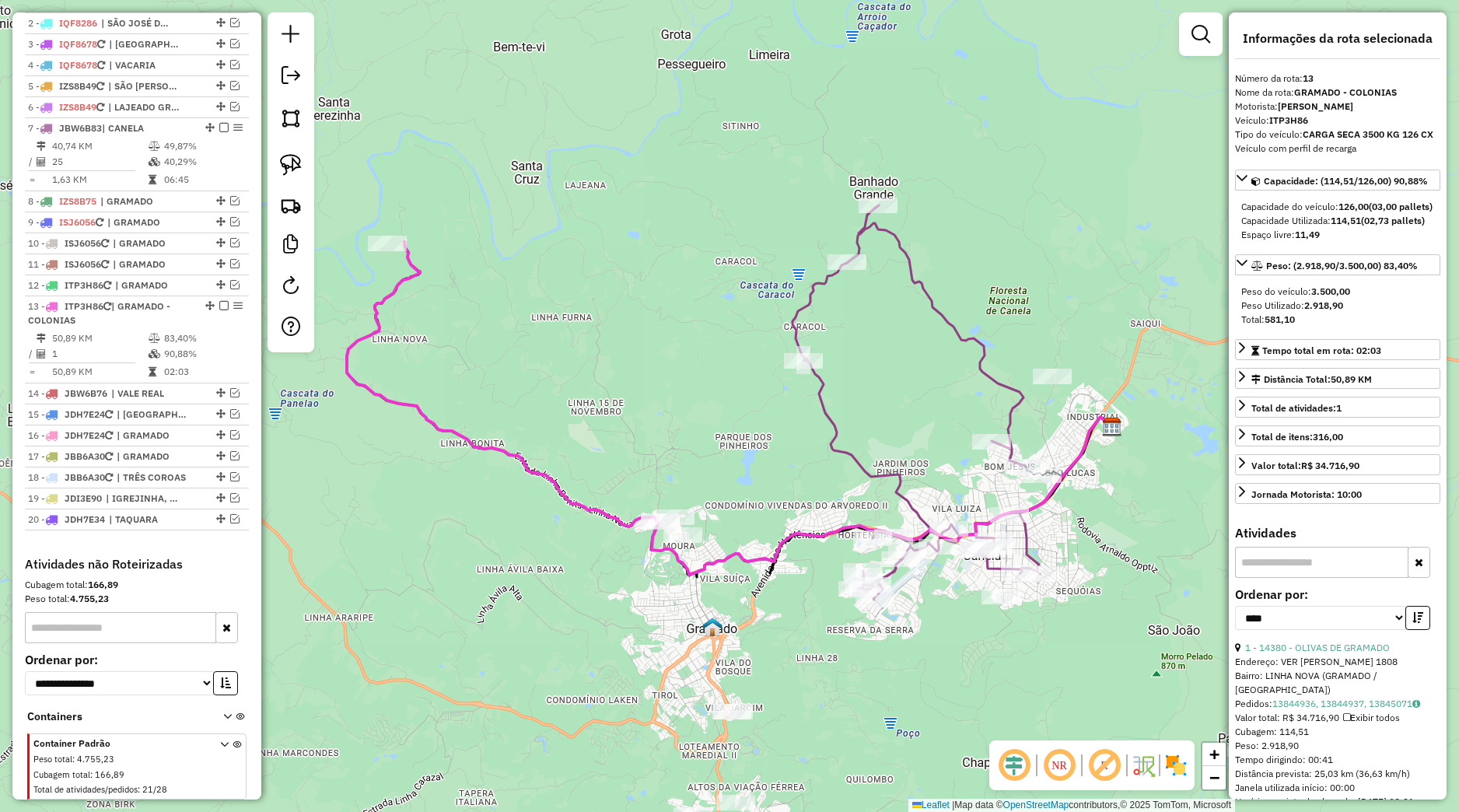
drag, startPoint x: 562, startPoint y: 310, endPoint x: 444, endPoint y: 295, distance: 118.9
click at [553, 328] on div "Janela de atendimento Grade de atendimento Capacidade Transportadoras Veículos …" at bounding box center [729, 406] width 1459 height 812
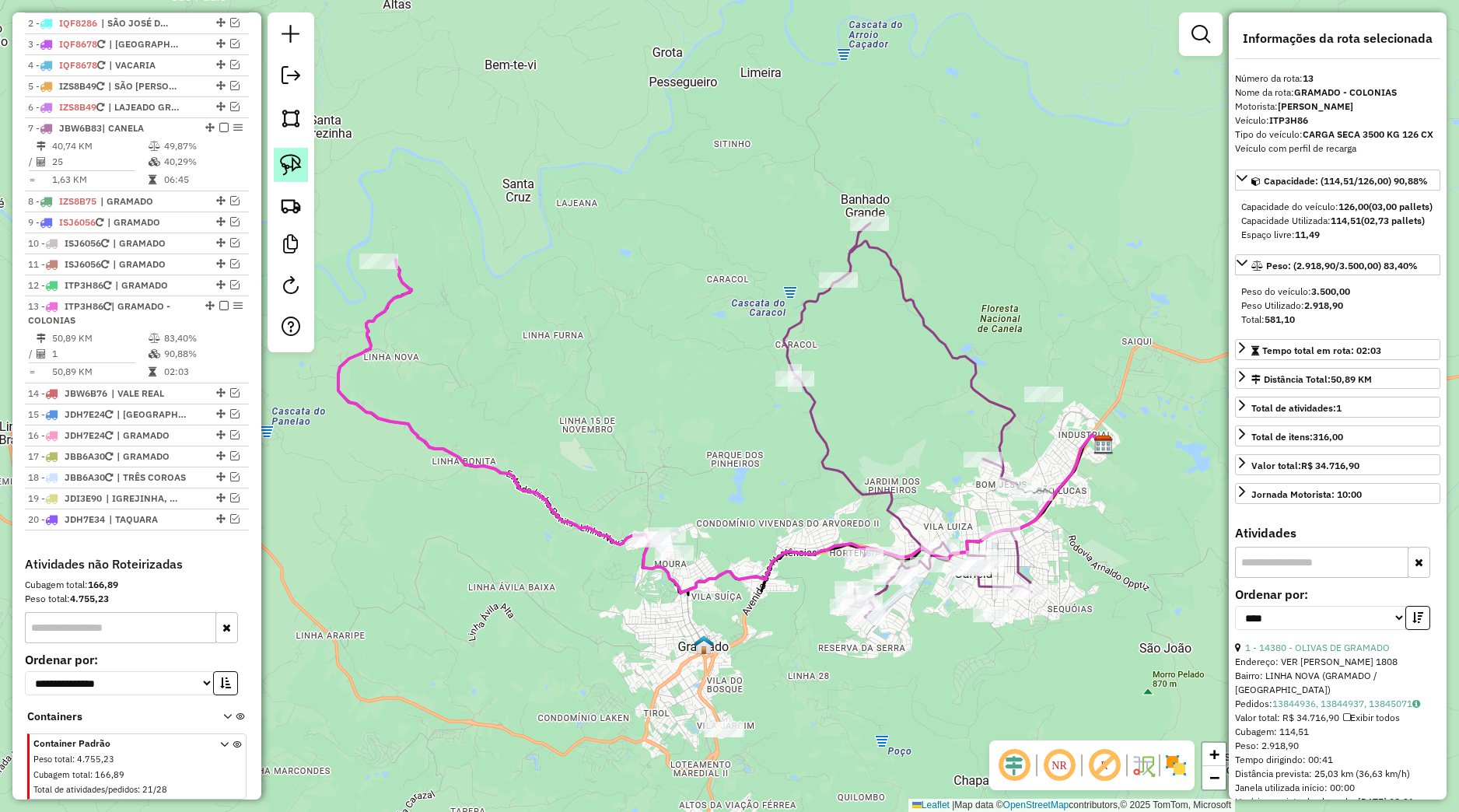
click at [278, 169] on link at bounding box center [291, 165] width 34 height 34
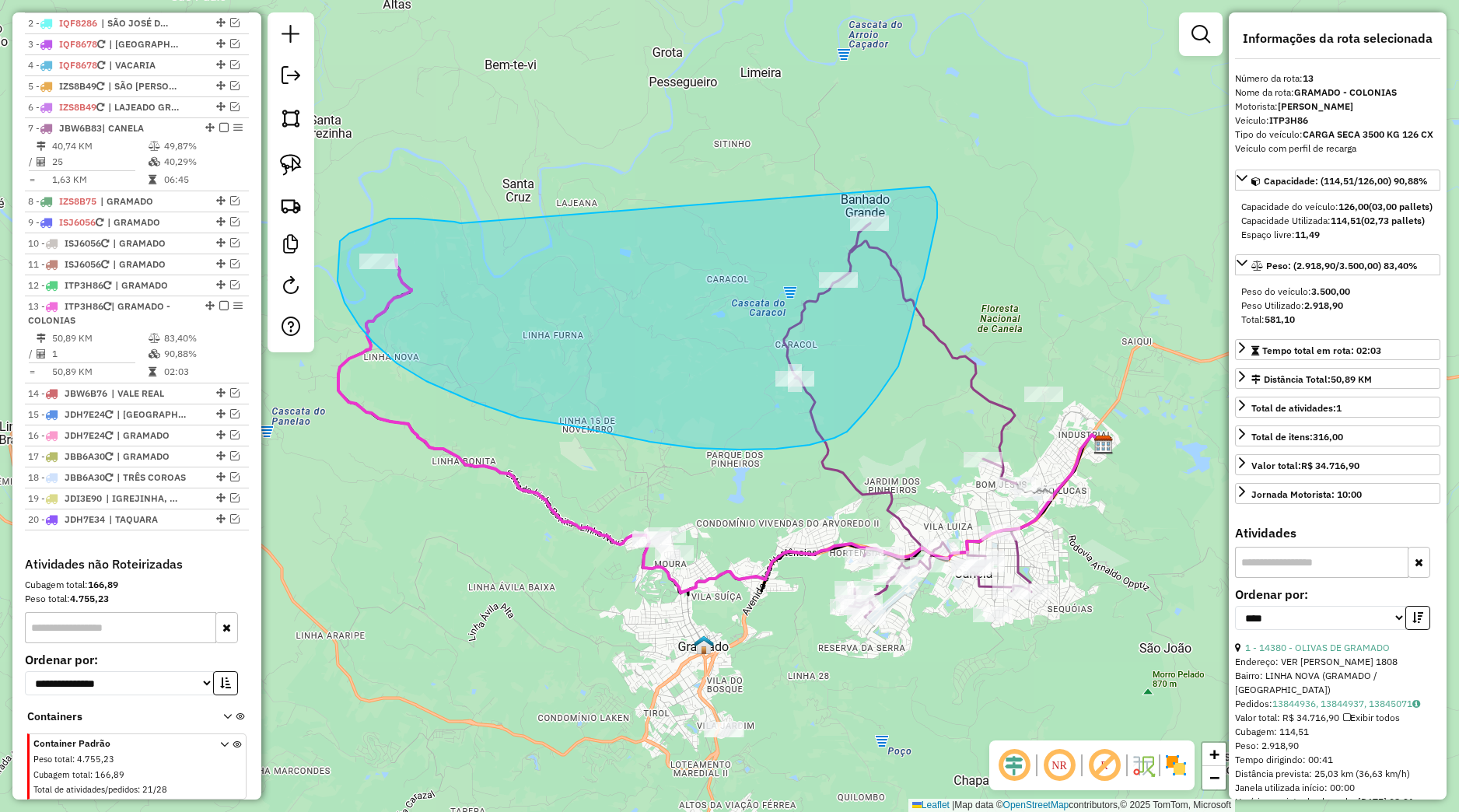
drag, startPoint x: 445, startPoint y: 221, endPoint x: 924, endPoint y: 177, distance: 481.0
click at [924, 177] on div "Janela de atendimento Grade de atendimento Capacidade Transportadoras Veículos …" at bounding box center [729, 406] width 1459 height 812
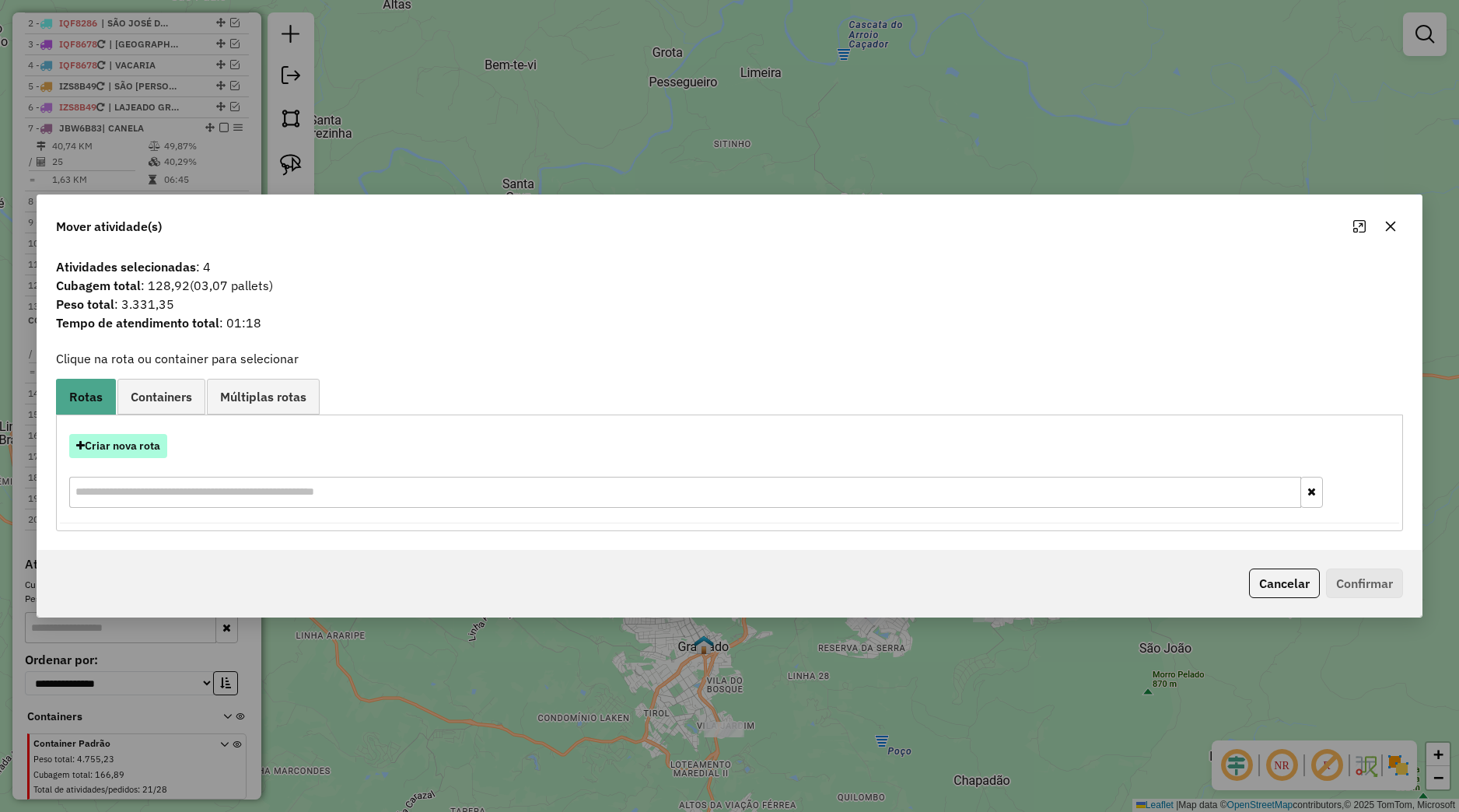
click at [156, 436] on button "Criar nova rota" at bounding box center [118, 446] width 98 height 24
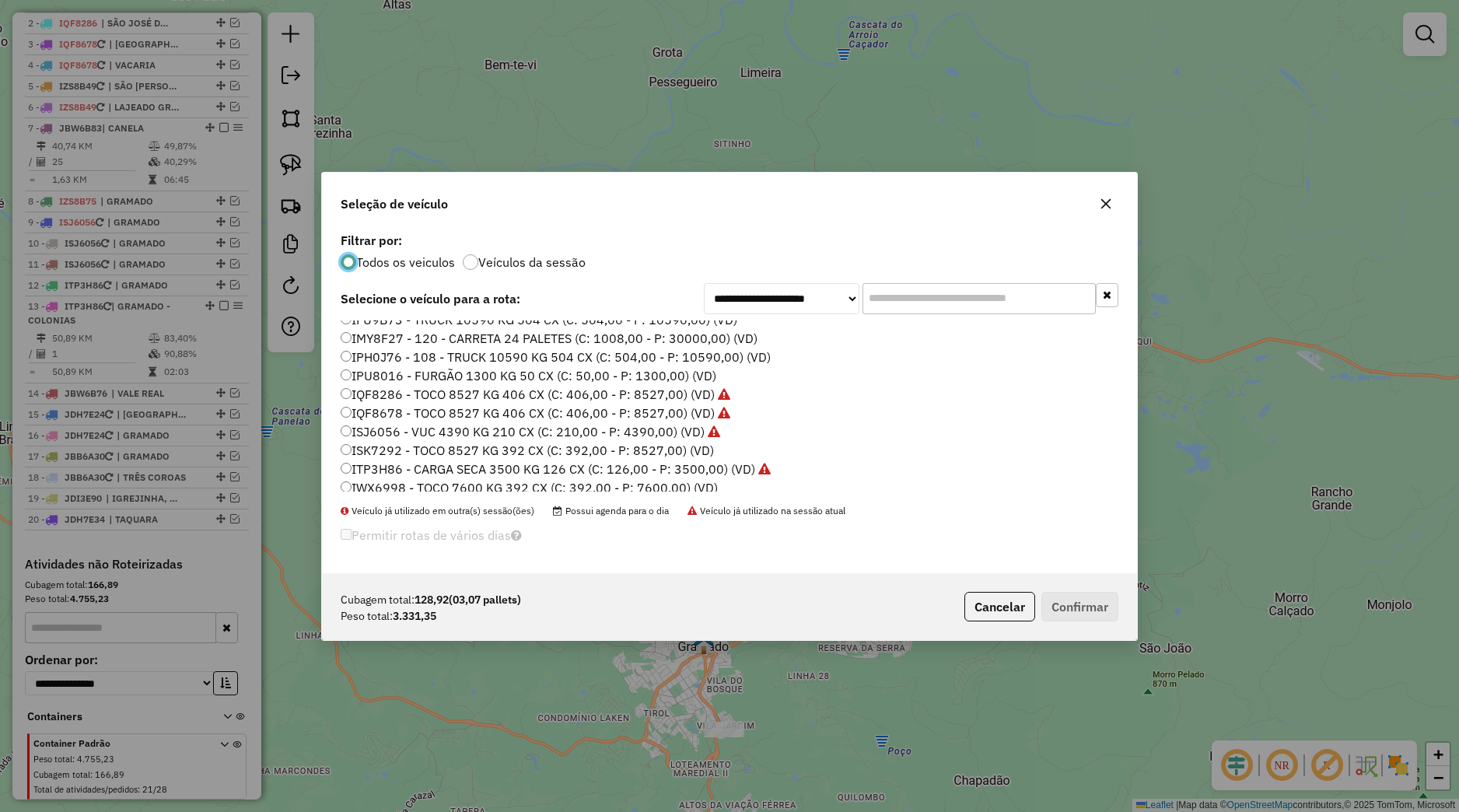
scroll to position [99, 0]
click at [386, 436] on label "ITP3H86 - CARGA SECA 3500 KG 126 CX (C: 126,00 - P: 3500,00) (VD)" at bounding box center [556, 436] width 430 height 19
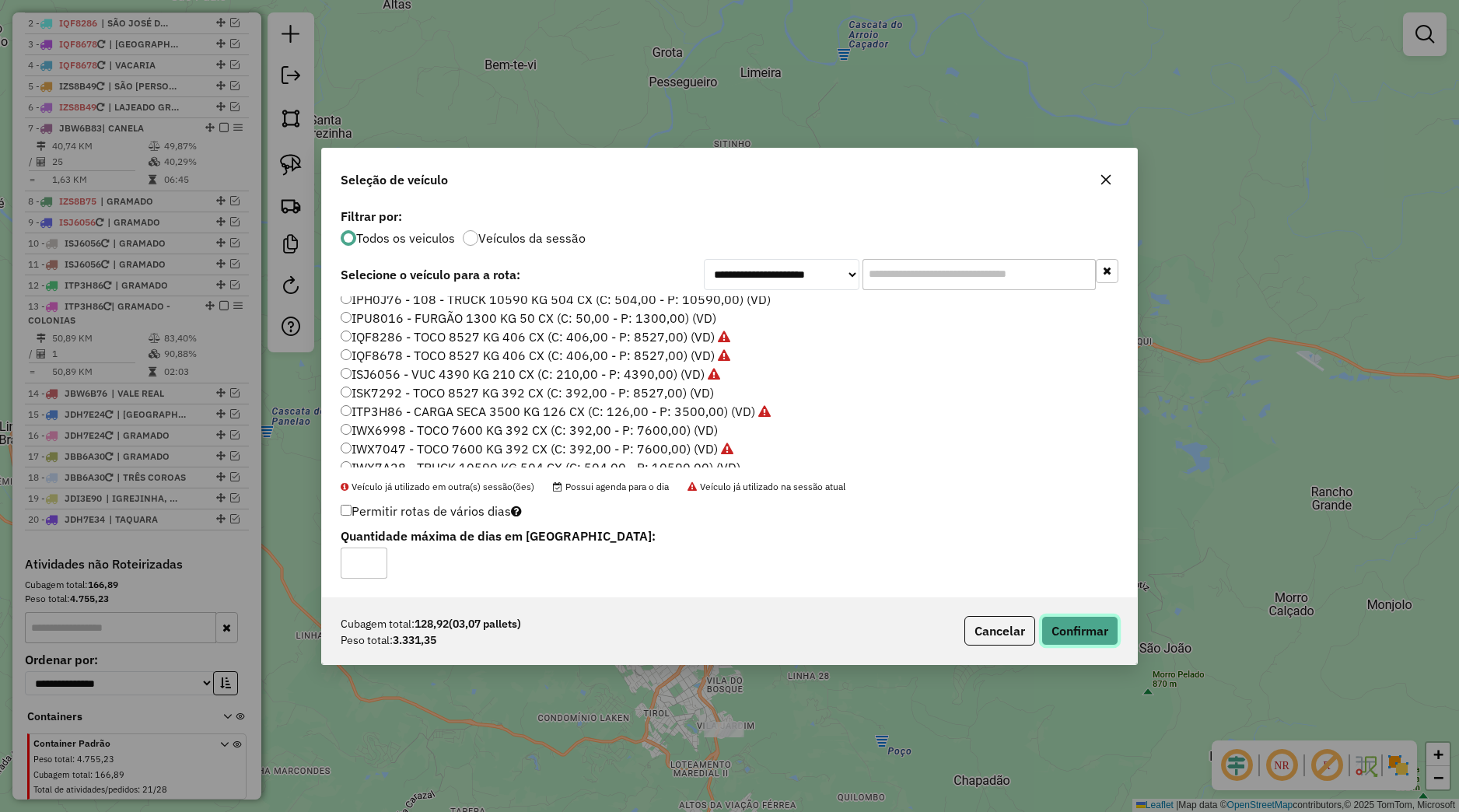
click at [1093, 617] on button "Confirmar" at bounding box center [1080, 631] width 77 height 30
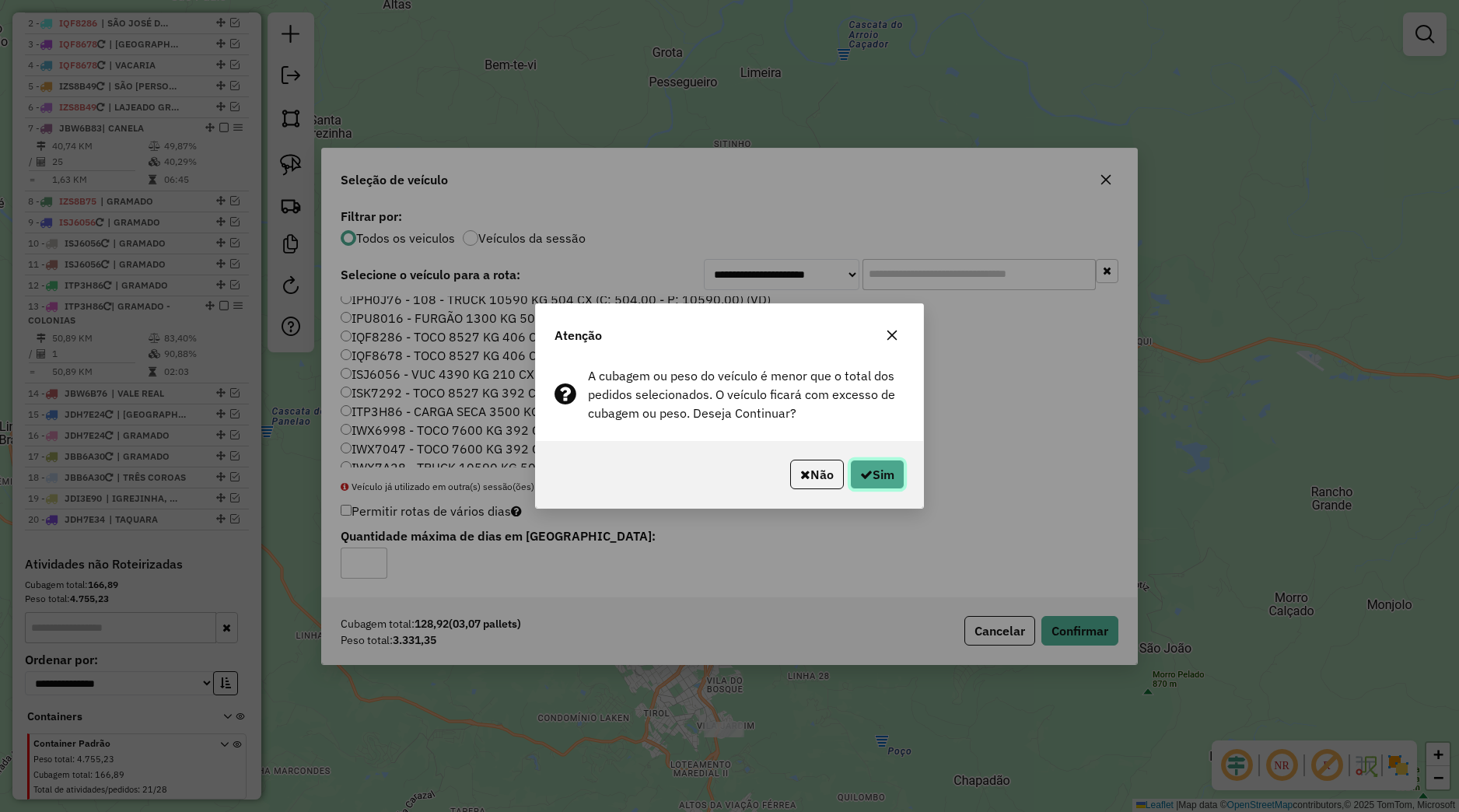
click at [885, 487] on button "Sim" at bounding box center [877, 474] width 55 height 30
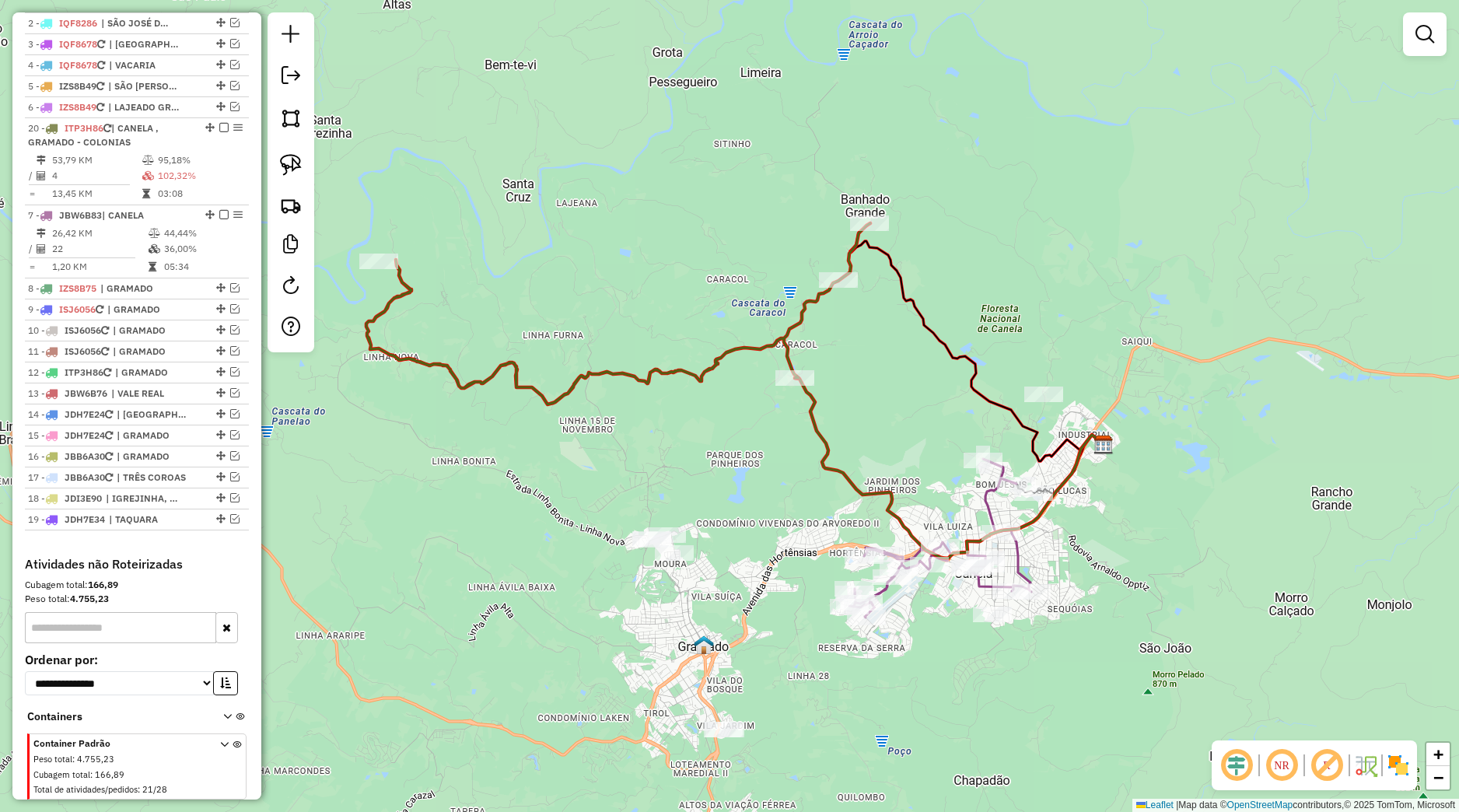
drag, startPoint x: 193, startPoint y: 466, endPoint x: 126, endPoint y: 161, distance: 312.3
click at [126, 150] on div "20 - ITP3H86 | CANELA , GRAMADO - COLONIAS" at bounding box center [137, 135] width 218 height 28
select select "*********"
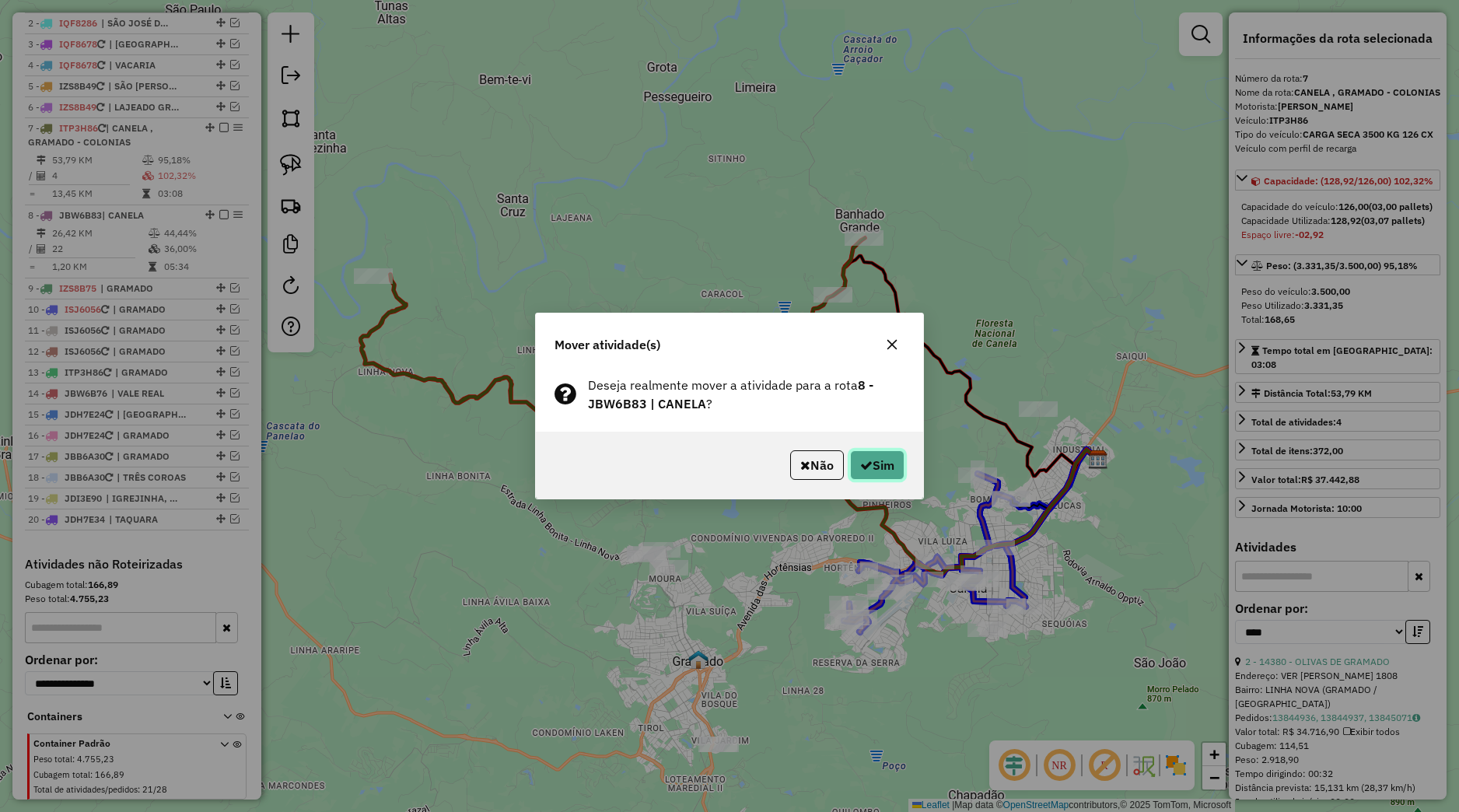
click at [885, 469] on button "Sim" at bounding box center [877, 465] width 55 height 30
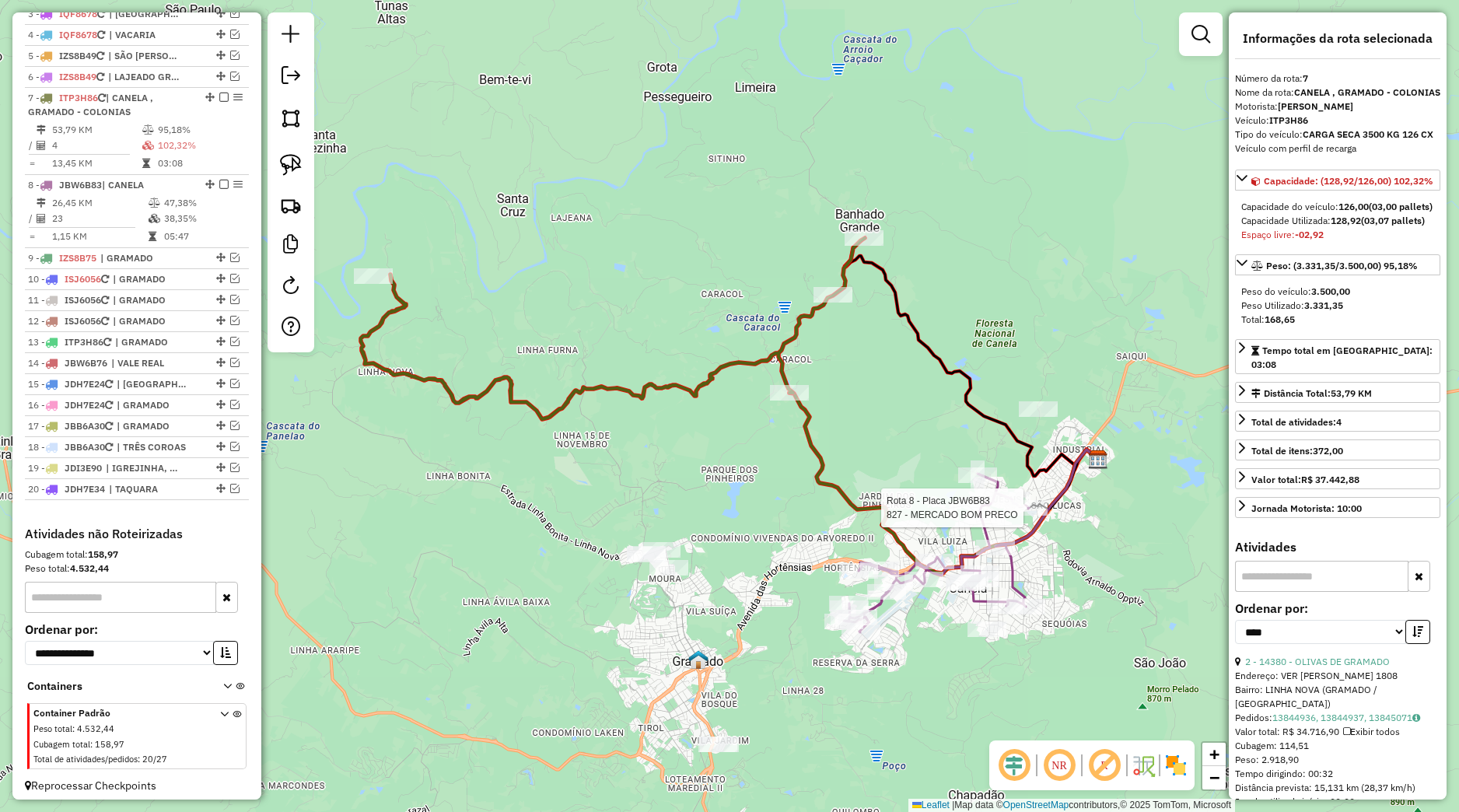
scroll to position [680, 0]
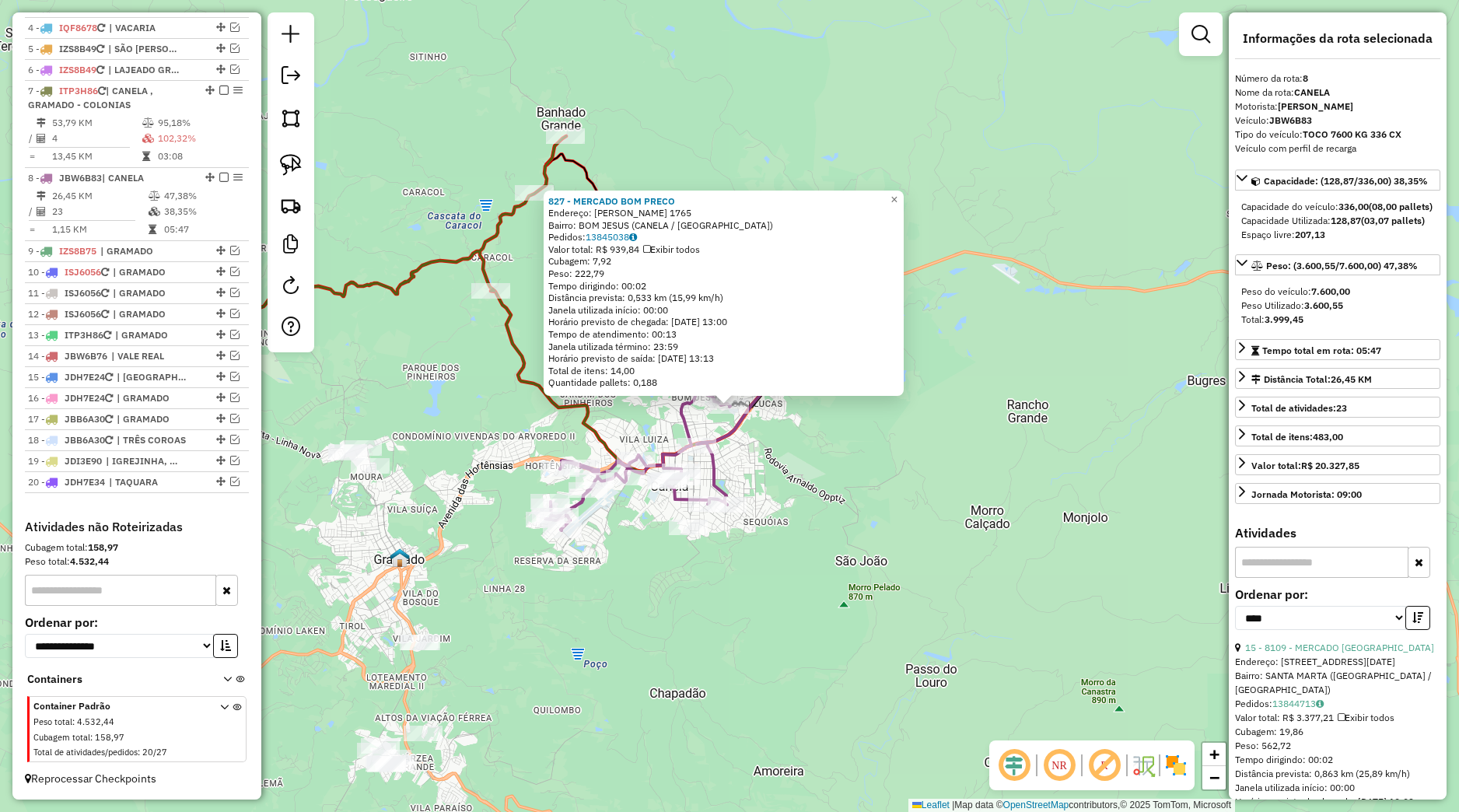
drag, startPoint x: 1014, startPoint y: 506, endPoint x: 997, endPoint y: 512, distance: 18.0
click at [1013, 507] on div "827 - MERCADO BOM PRECO Endereço: [PERSON_NAME] 1765 Bairro: BOM JESUS ([GEOGRA…" at bounding box center [729, 406] width 1459 height 812
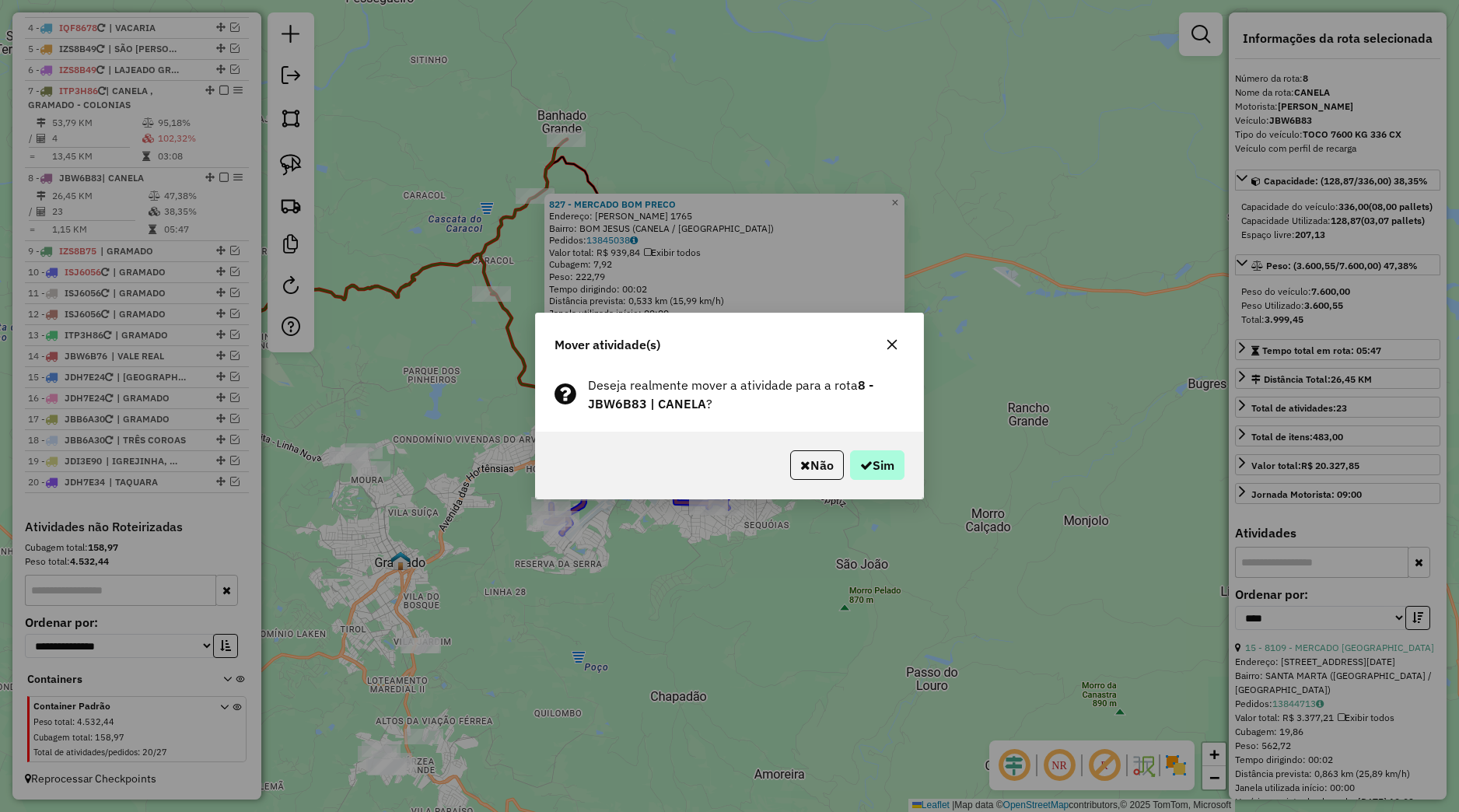
click at [860, 484] on div "Não Sim" at bounding box center [729, 465] width 387 height 67
click at [862, 478] on button "Sim" at bounding box center [877, 465] width 55 height 30
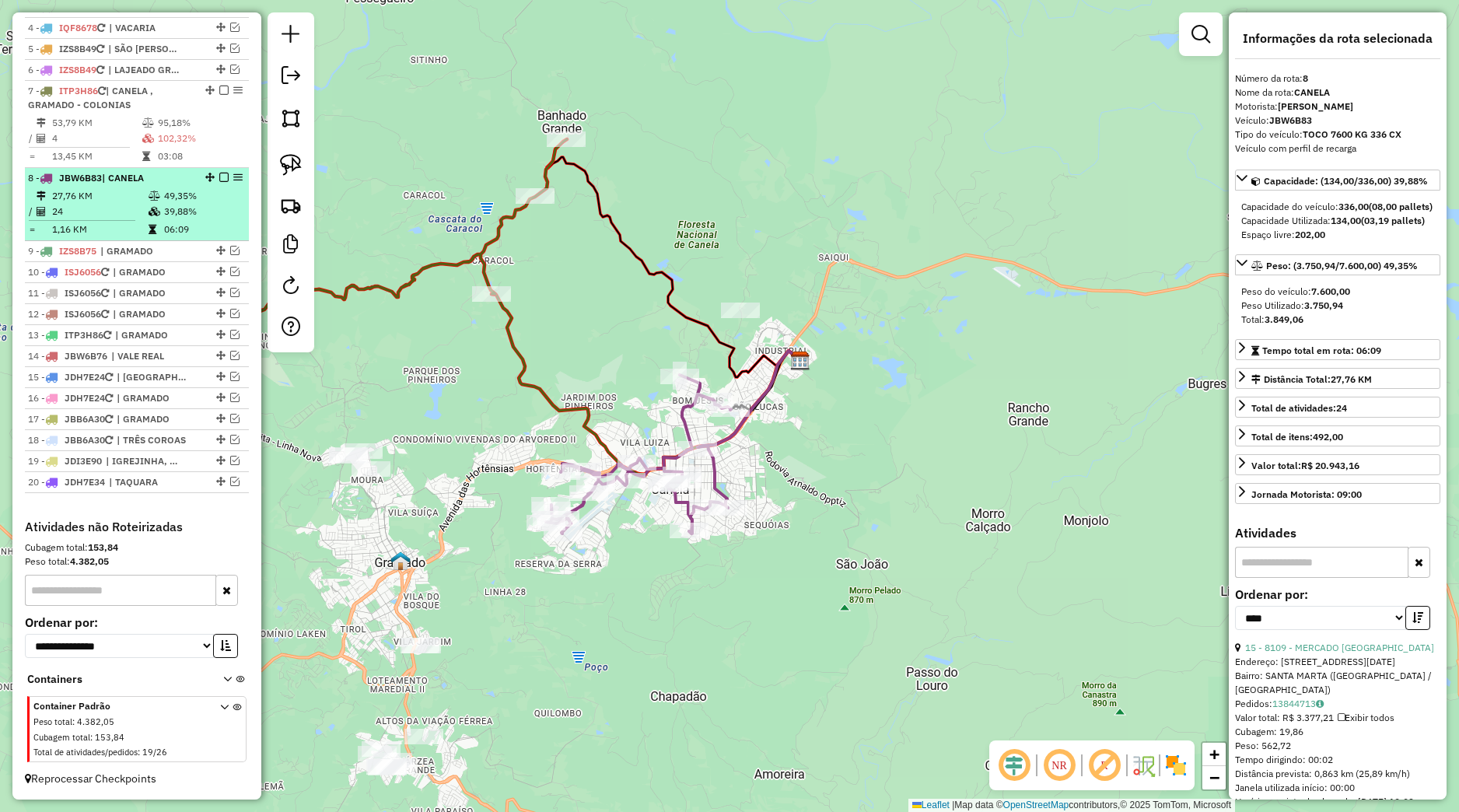
click at [220, 178] on em at bounding box center [224, 177] width 9 height 9
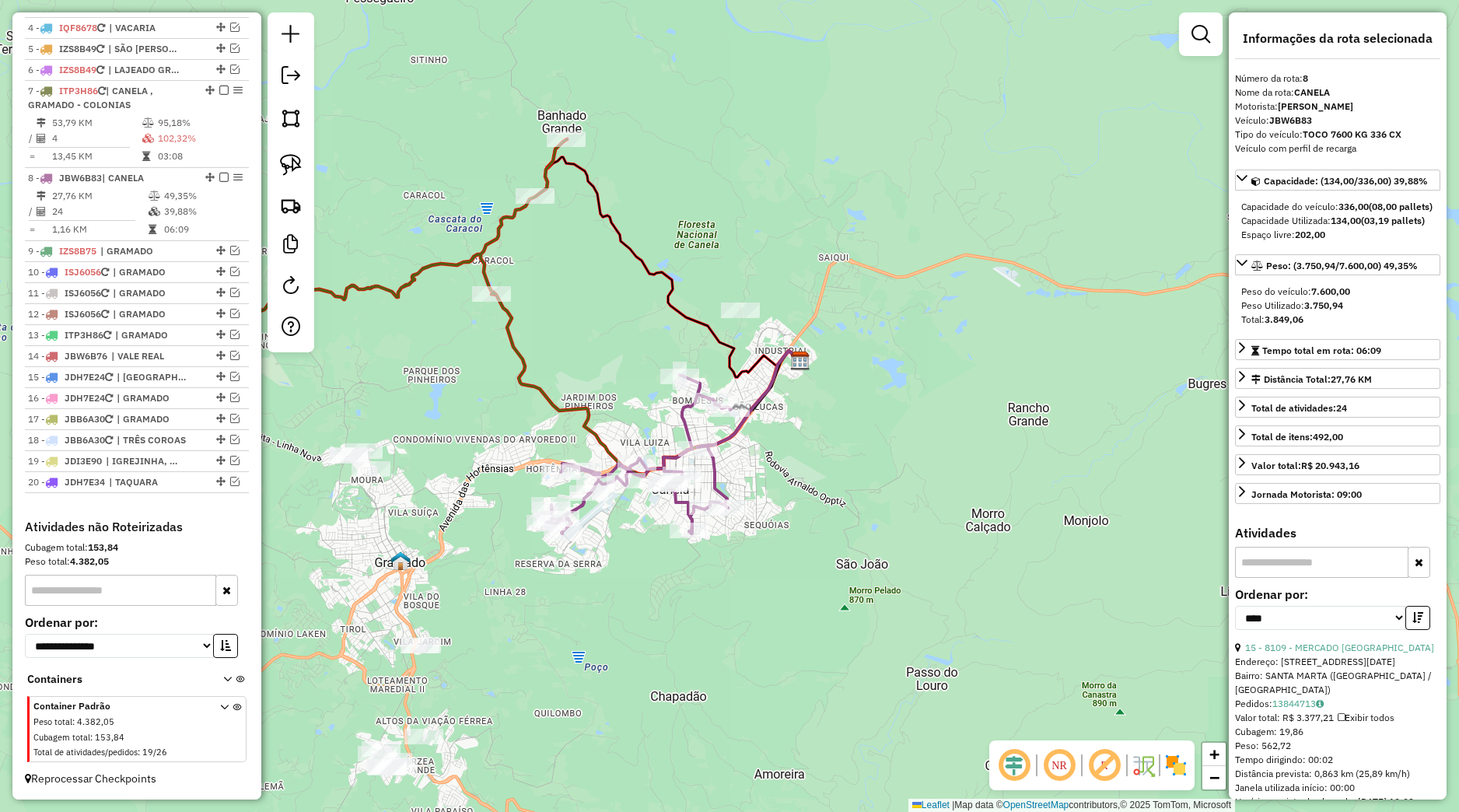
scroll to position [627, 0]
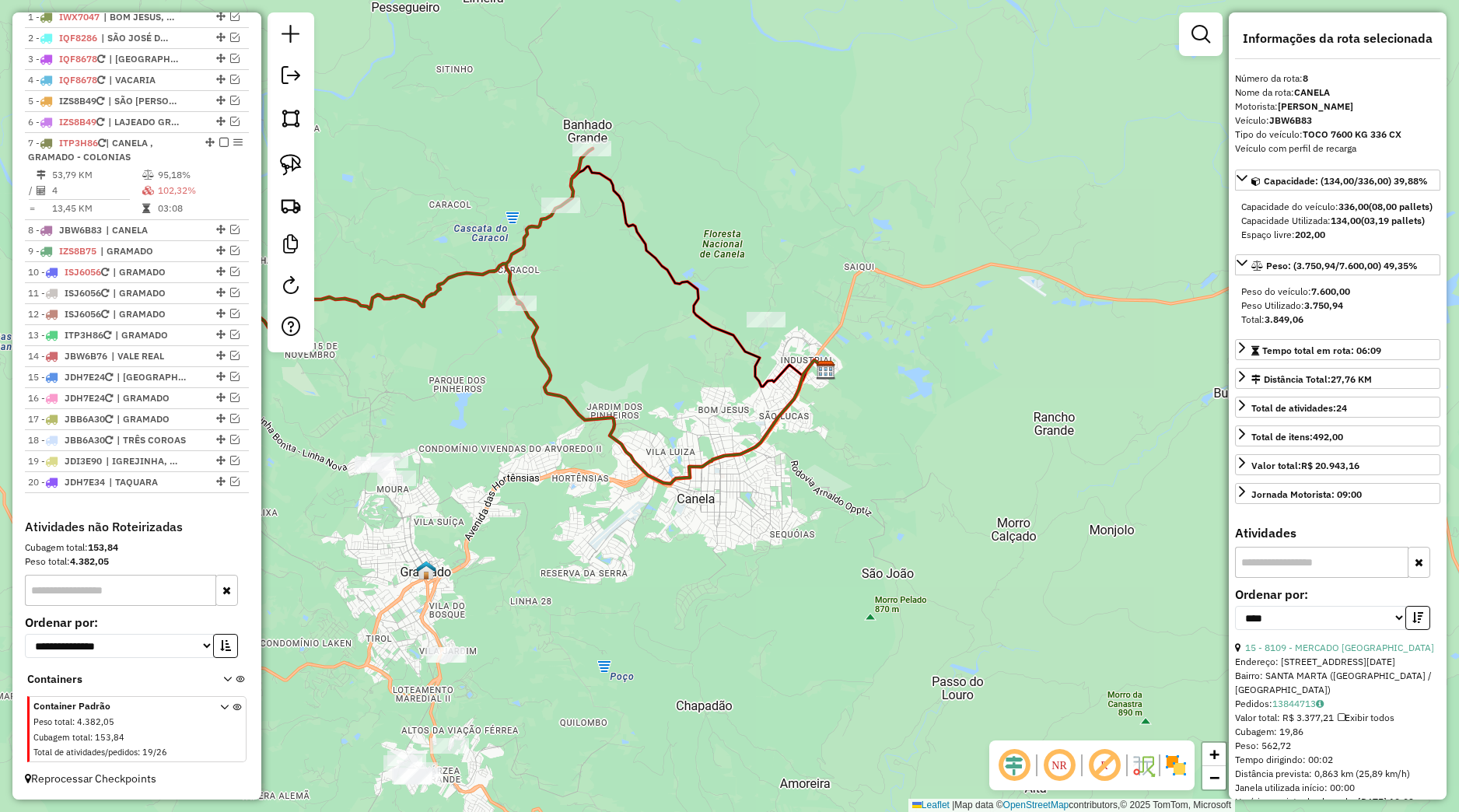
drag, startPoint x: 538, startPoint y: 461, endPoint x: 567, endPoint y: 446, distance: 32.6
click at [715, 491] on div "Janela de atendimento Grade de atendimento Capacidade Transportadoras Veículos …" at bounding box center [729, 406] width 1459 height 812
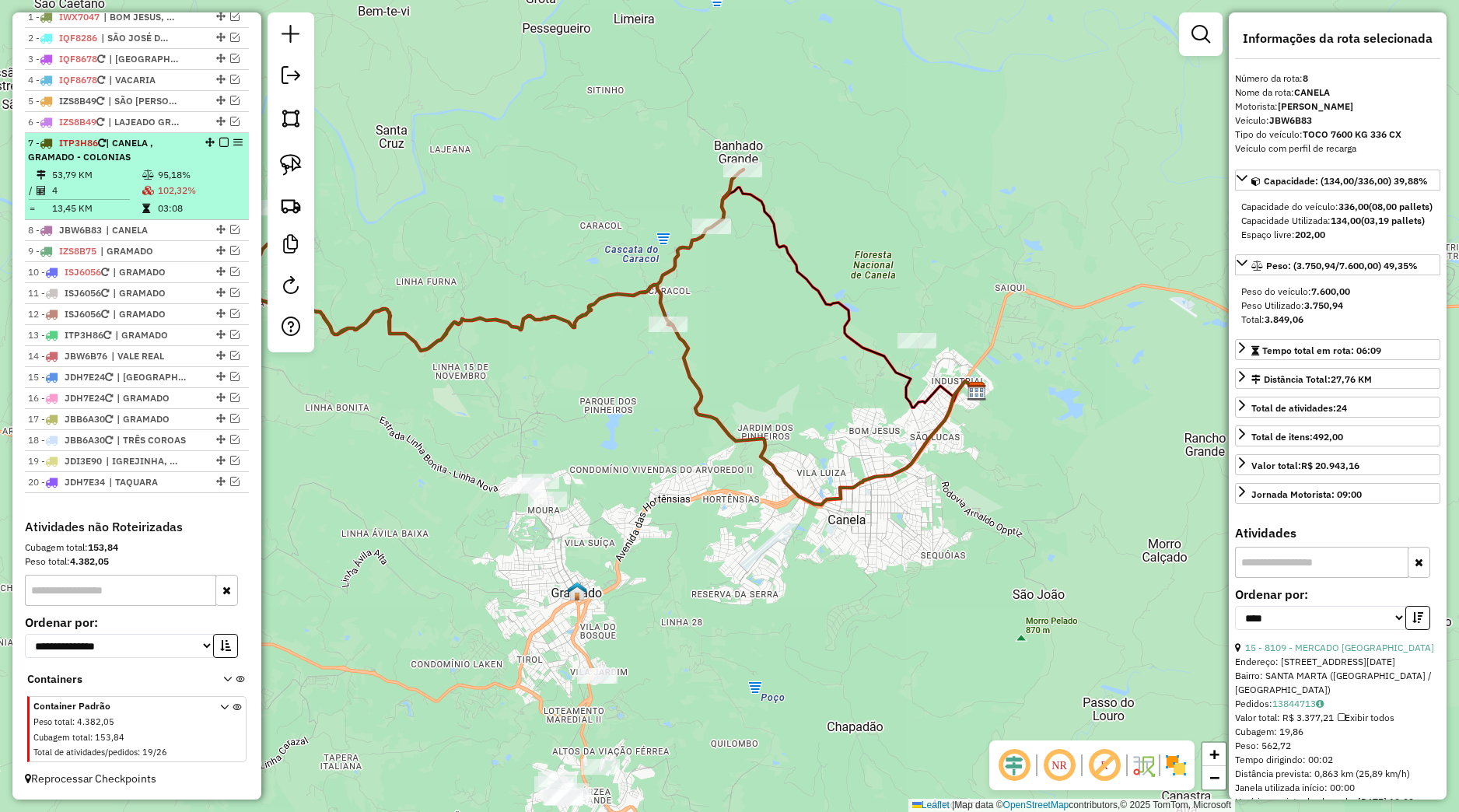
click at [191, 188] on td "102,32%" at bounding box center [200, 191] width 85 height 15
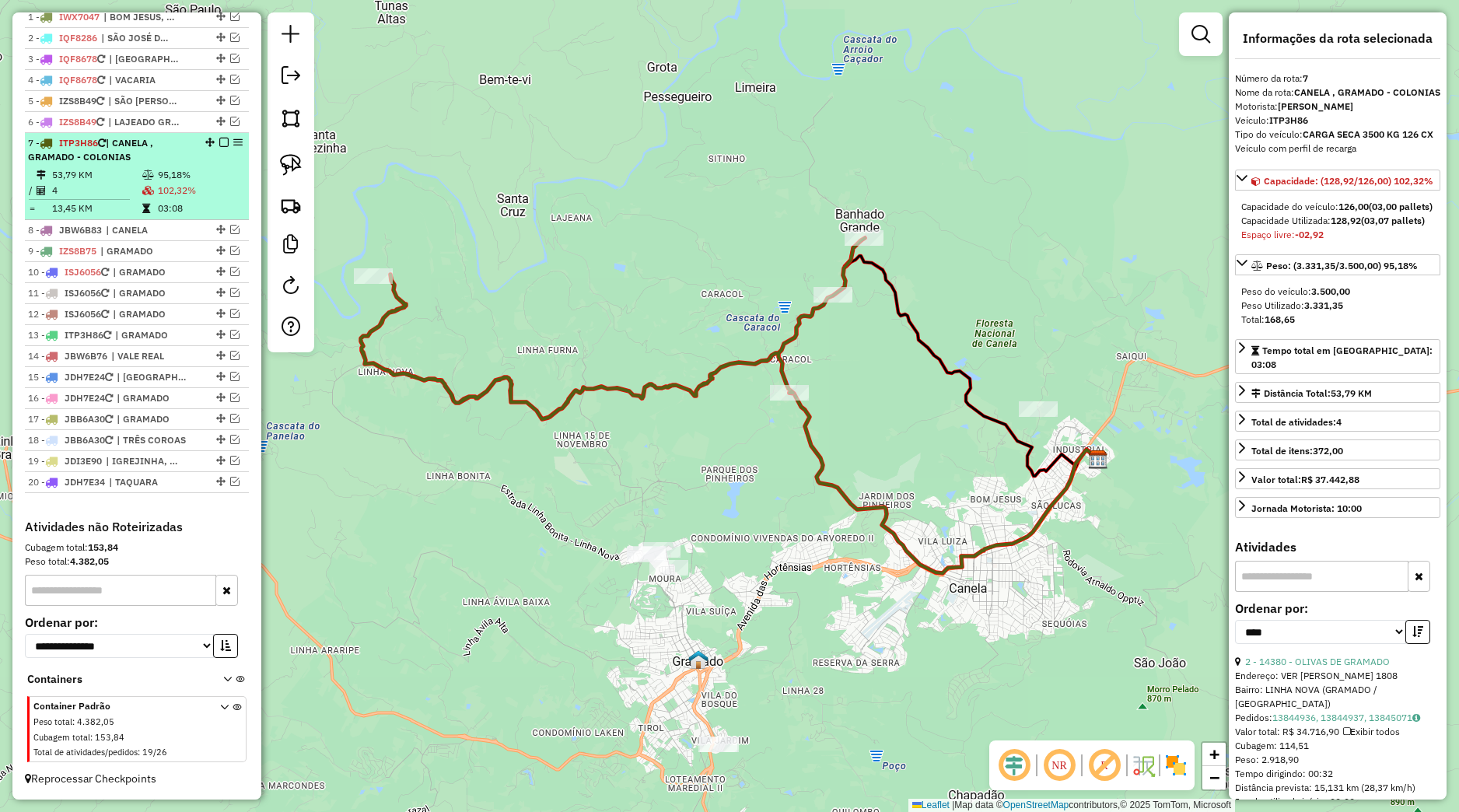
click at [220, 144] on em at bounding box center [224, 142] width 9 height 9
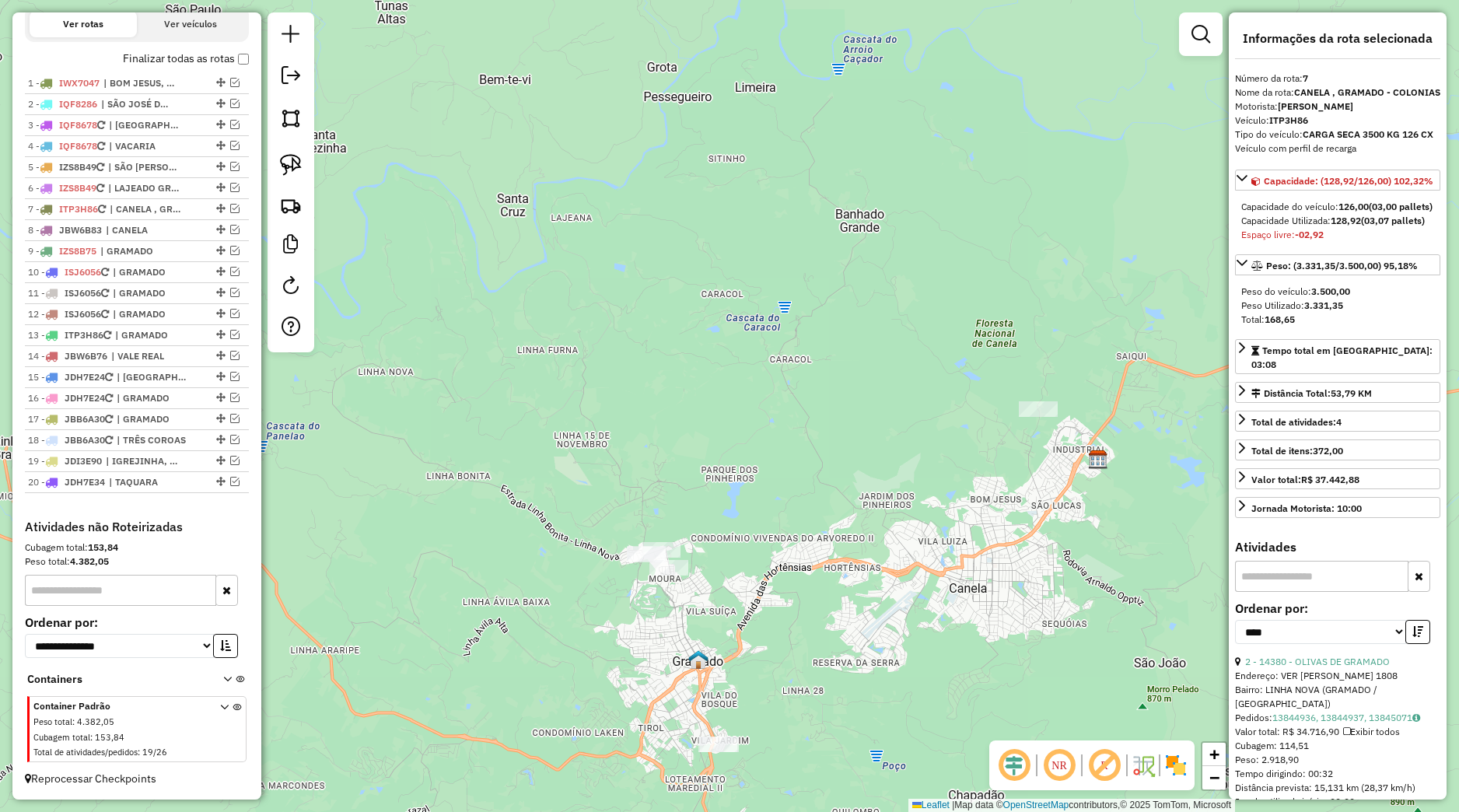
drag, startPoint x: 428, startPoint y: 374, endPoint x: 429, endPoint y: 338, distance: 36.0
click at [492, 358] on div "Janela de atendimento Grade de atendimento Capacidade Transportadoras Veículos …" at bounding box center [729, 406] width 1459 height 812
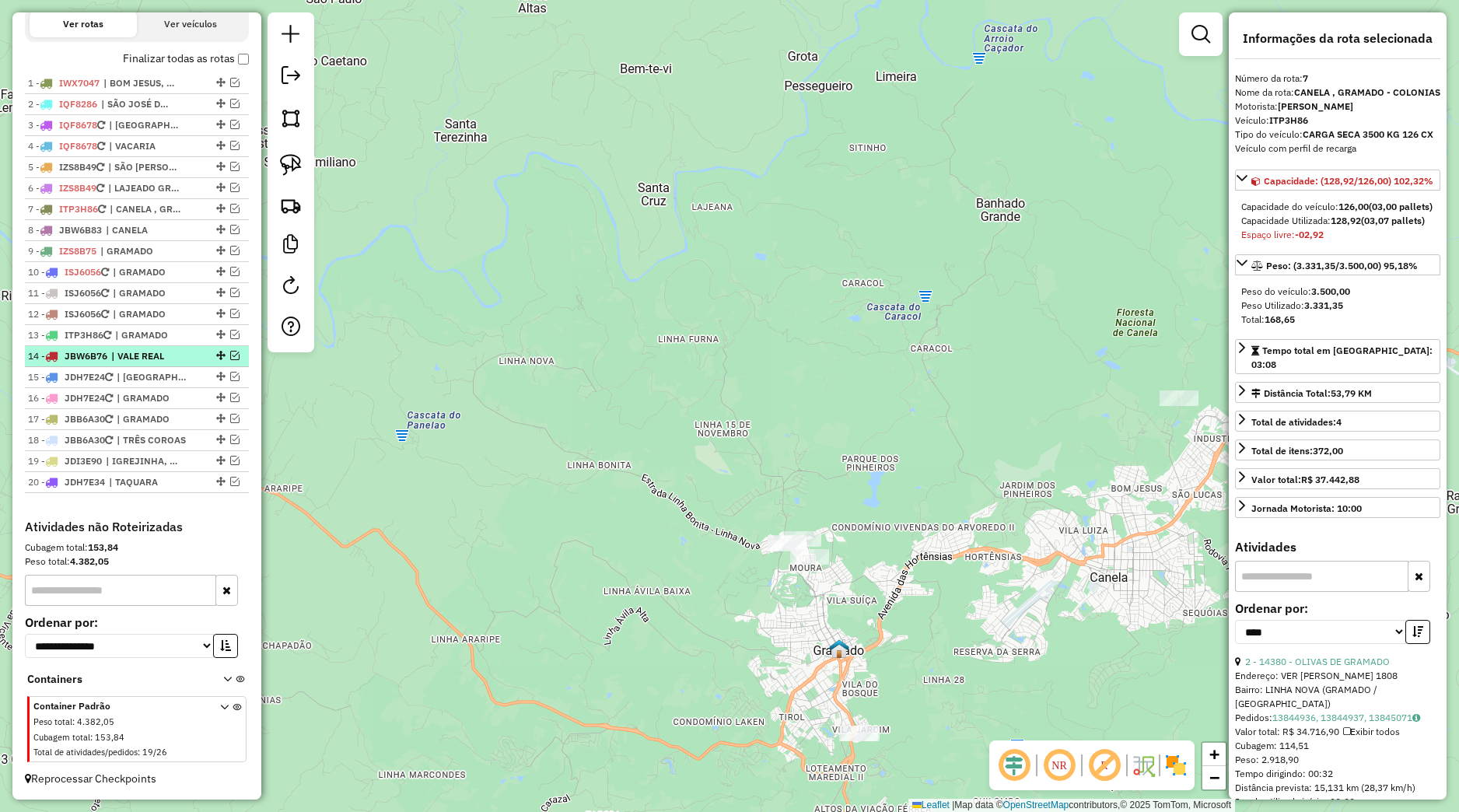
click at [144, 351] on span "| VALE REAL" at bounding box center [147, 356] width 72 height 14
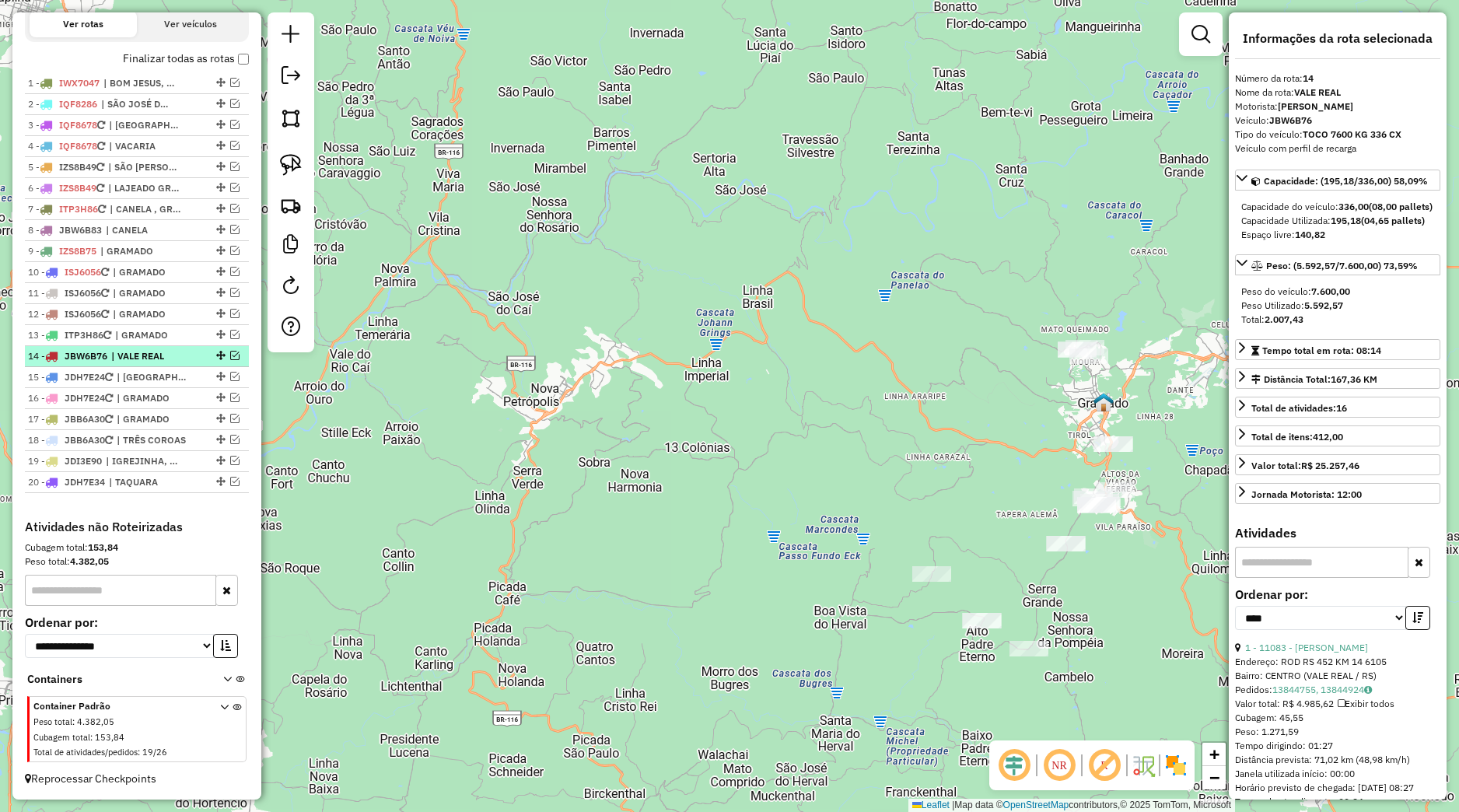
click at [230, 355] on em at bounding box center [234, 355] width 9 height 9
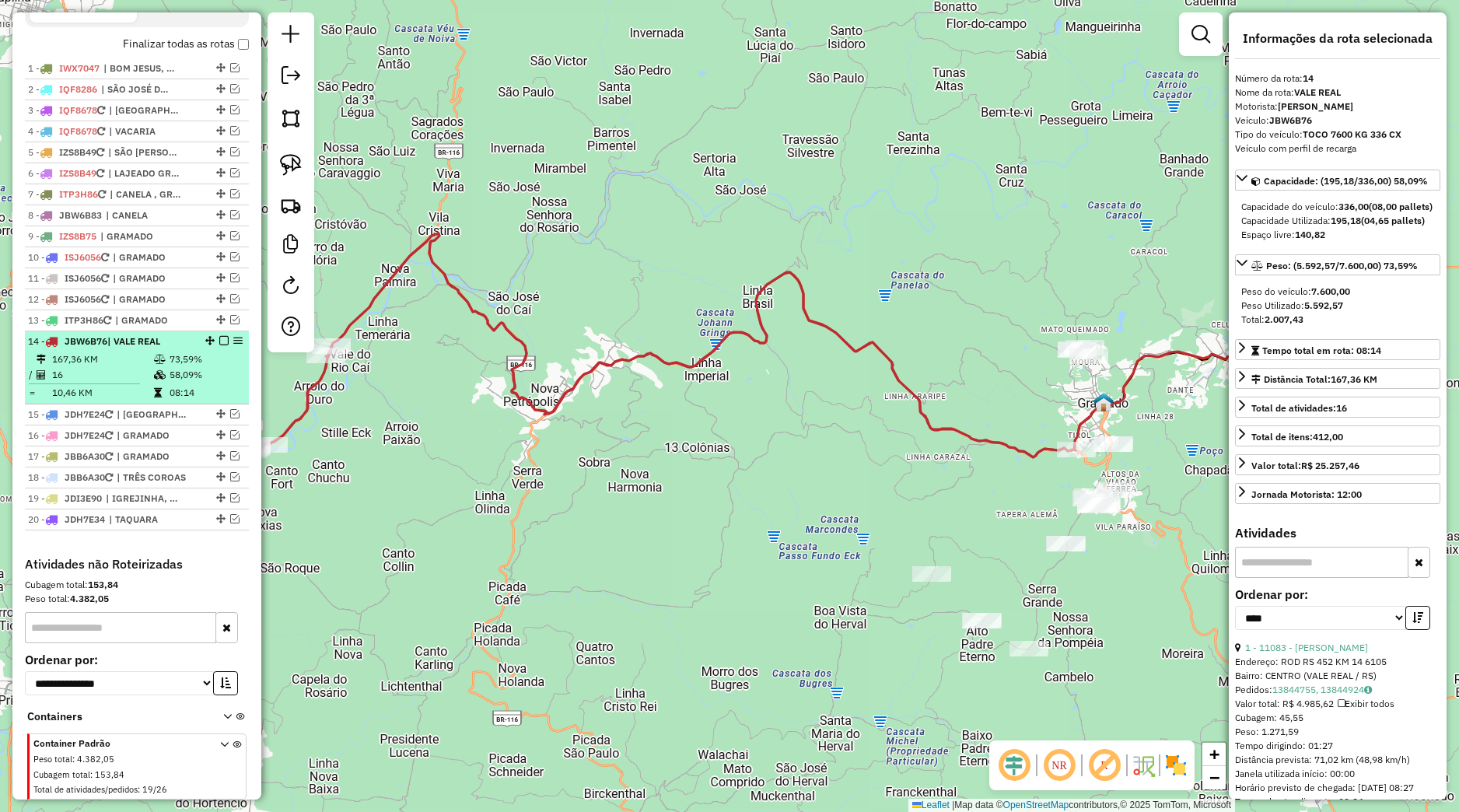
click at [185, 364] on li "14 - JBW6B76 | VALE REAL 167,36 KM 73,59% / 16 58,09% = 10,46 KM 08:14" at bounding box center [137, 368] width 224 height 74
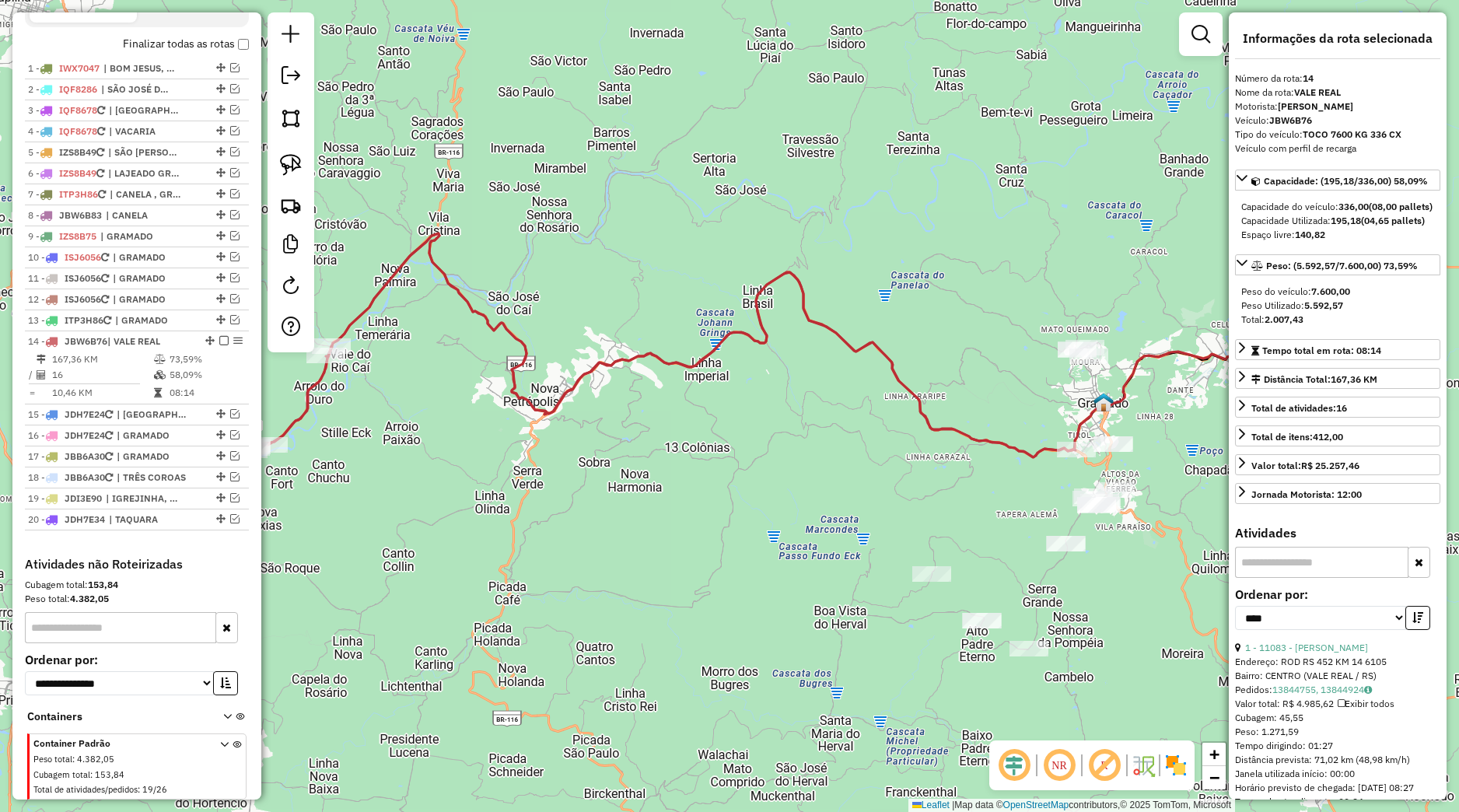
drag, startPoint x: 571, startPoint y: 478, endPoint x: 633, endPoint y: 434, distance: 76.0
click at [660, 449] on div "Janela de atendimento Grade de atendimento Capacidade Transportadoras Veículos …" at bounding box center [729, 406] width 1459 height 812
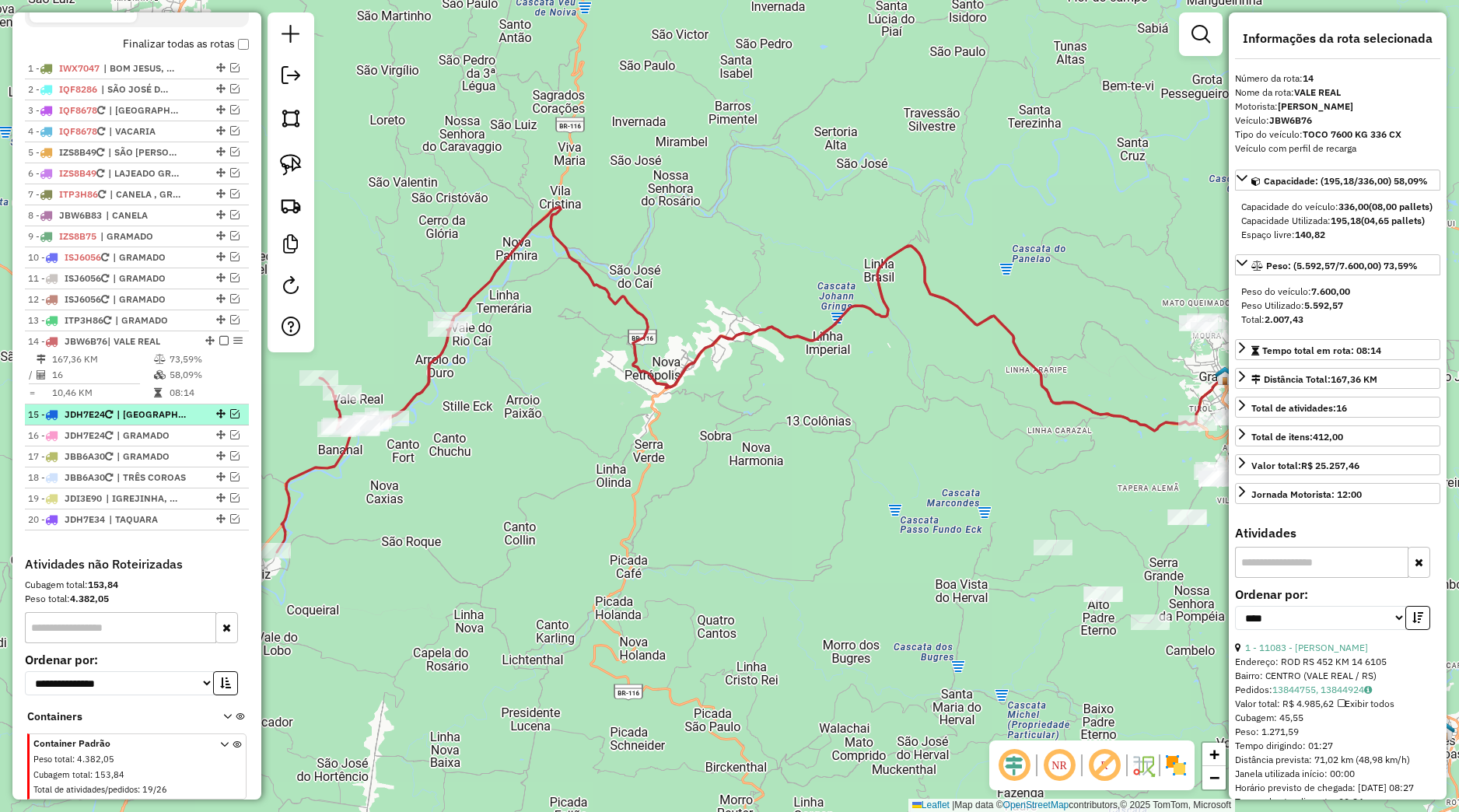
click at [200, 419] on div at bounding box center [219, 414] width 47 height 9
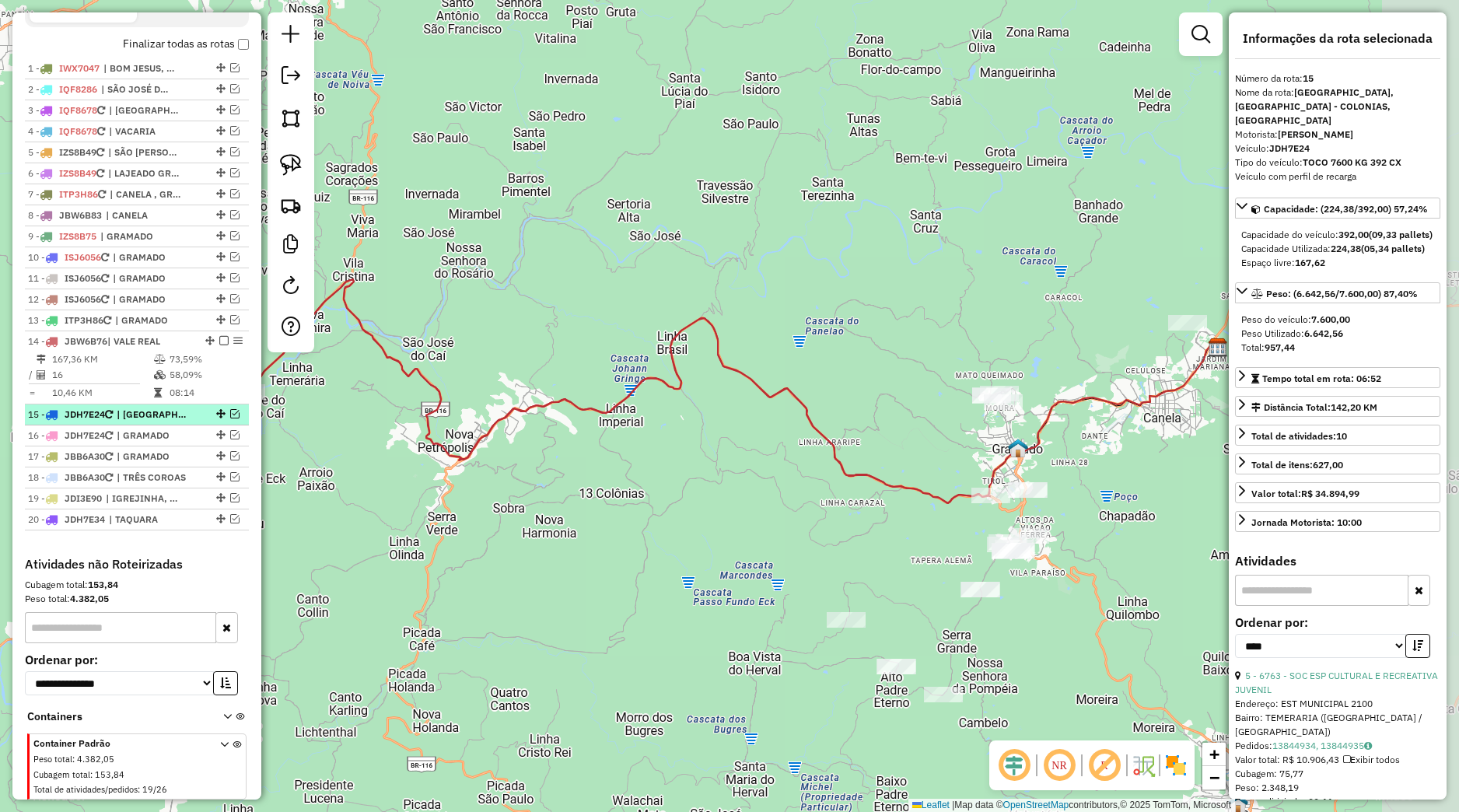
click at [230, 419] on em at bounding box center [234, 414] width 9 height 9
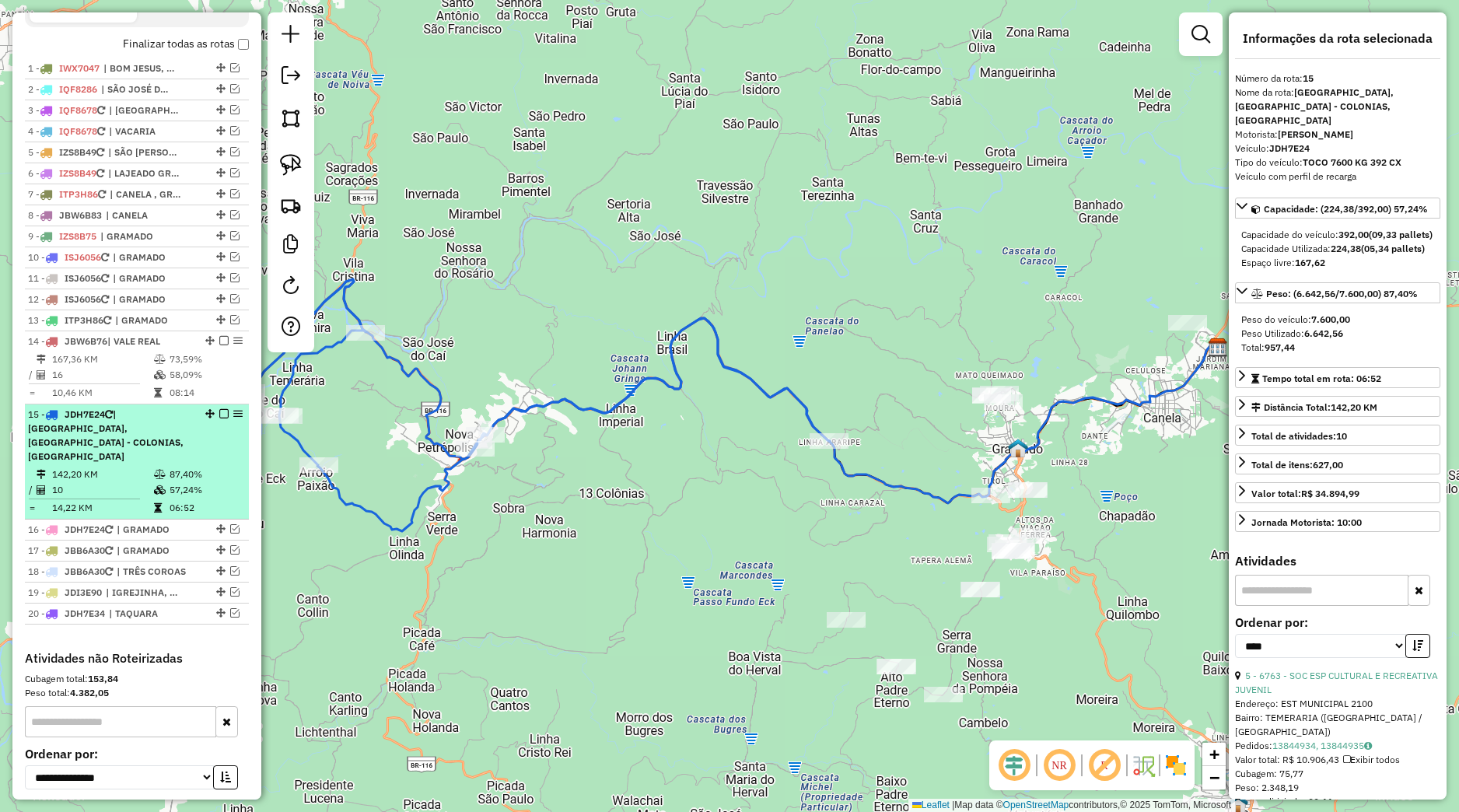
click at [178, 452] on div "15 - JDH7E24 | [GEOGRAPHIC_DATA], [GEOGRAPHIC_DATA] - [GEOGRAPHIC_DATA], [GEOGR…" at bounding box center [110, 436] width 165 height 56
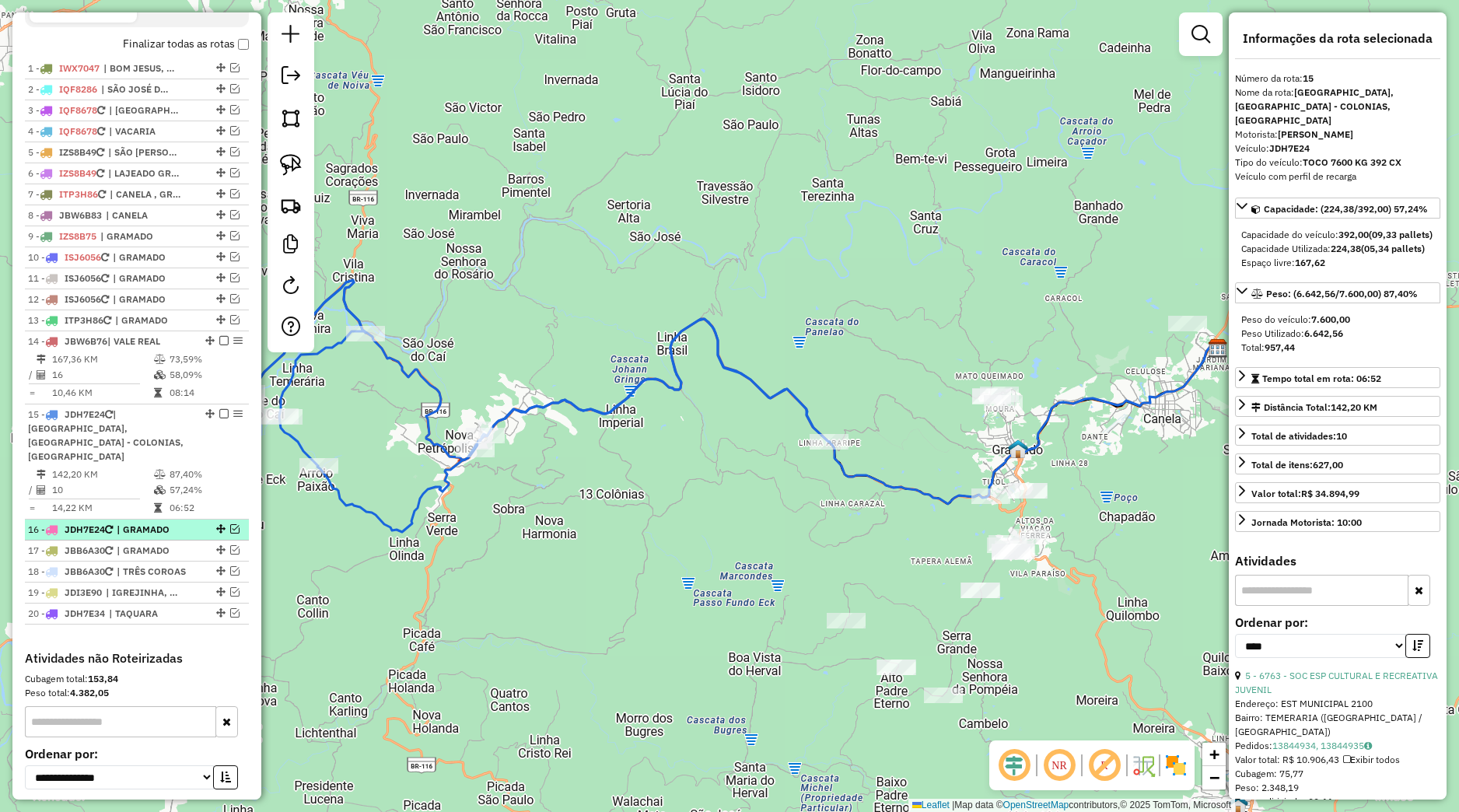
drag, startPoint x: 221, startPoint y: 528, endPoint x: 193, endPoint y: 537, distance: 29.4
click at [230, 529] on em at bounding box center [234, 528] width 9 height 9
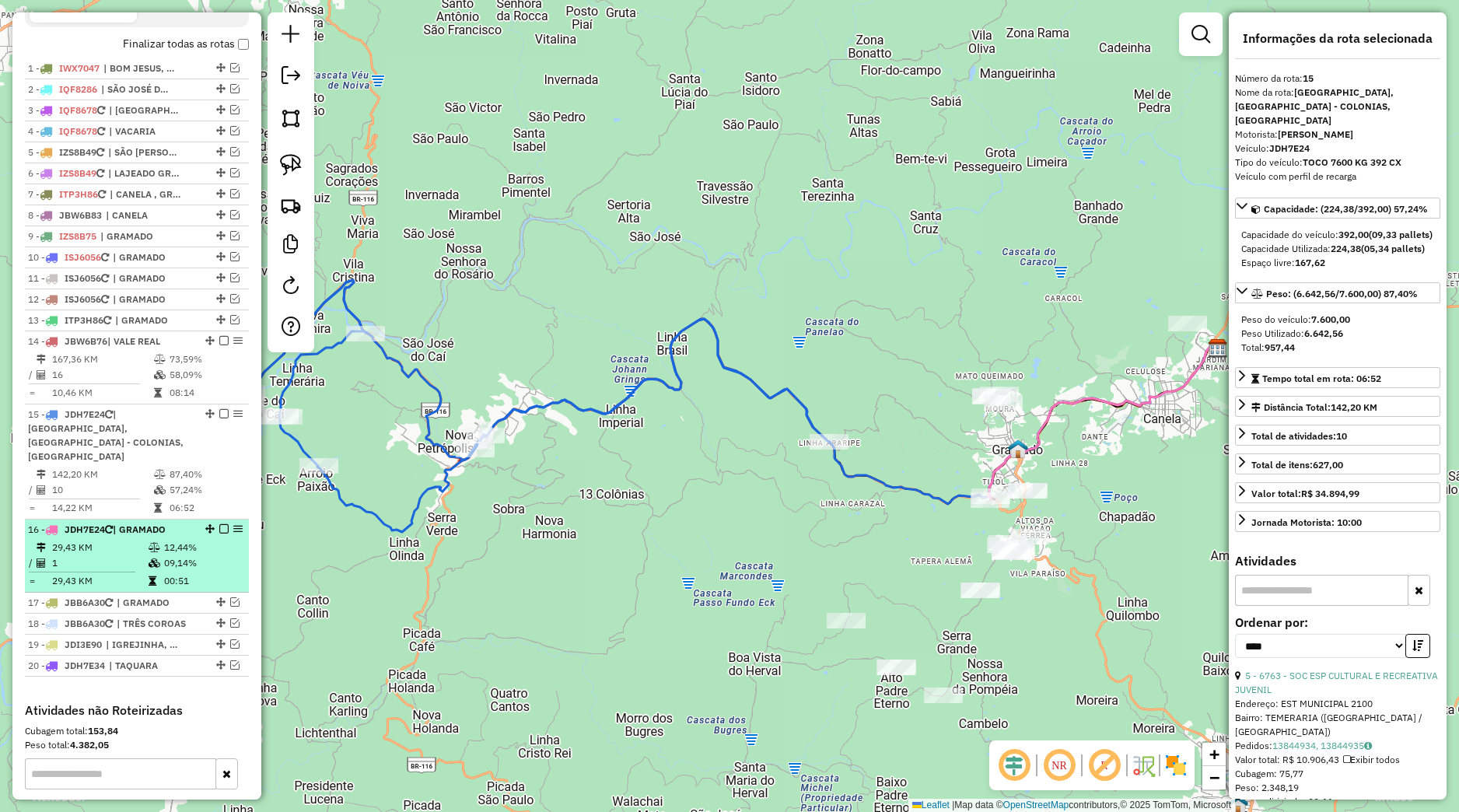
click at [179, 542] on td "12,44%" at bounding box center [203, 547] width 79 height 15
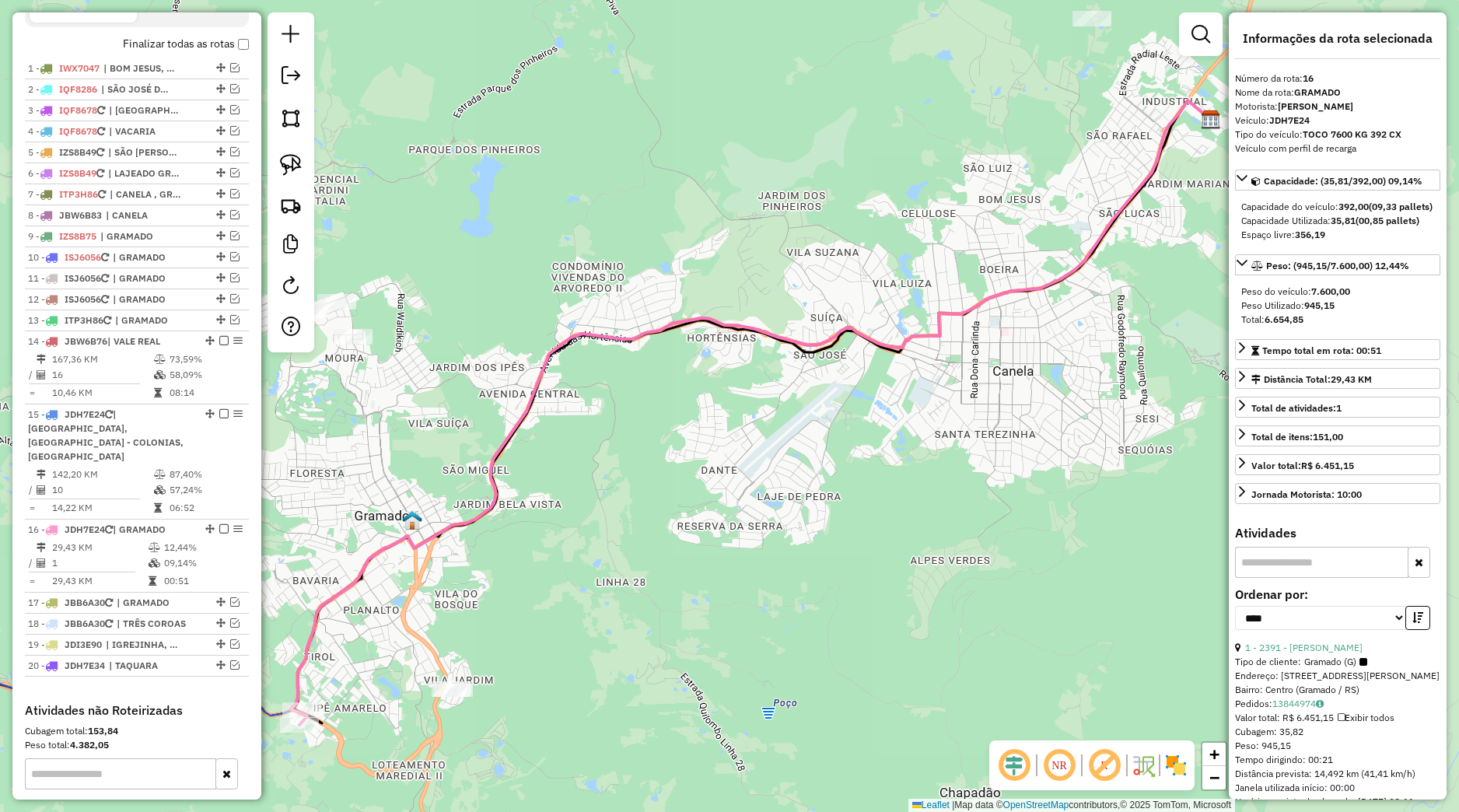
drag, startPoint x: 476, startPoint y: 604, endPoint x: 608, endPoint y: 567, distance: 137.1
click at [795, 499] on div "Janela de atendimento Grade de atendimento Capacidade Transportadoras Veículos …" at bounding box center [729, 406] width 1459 height 812
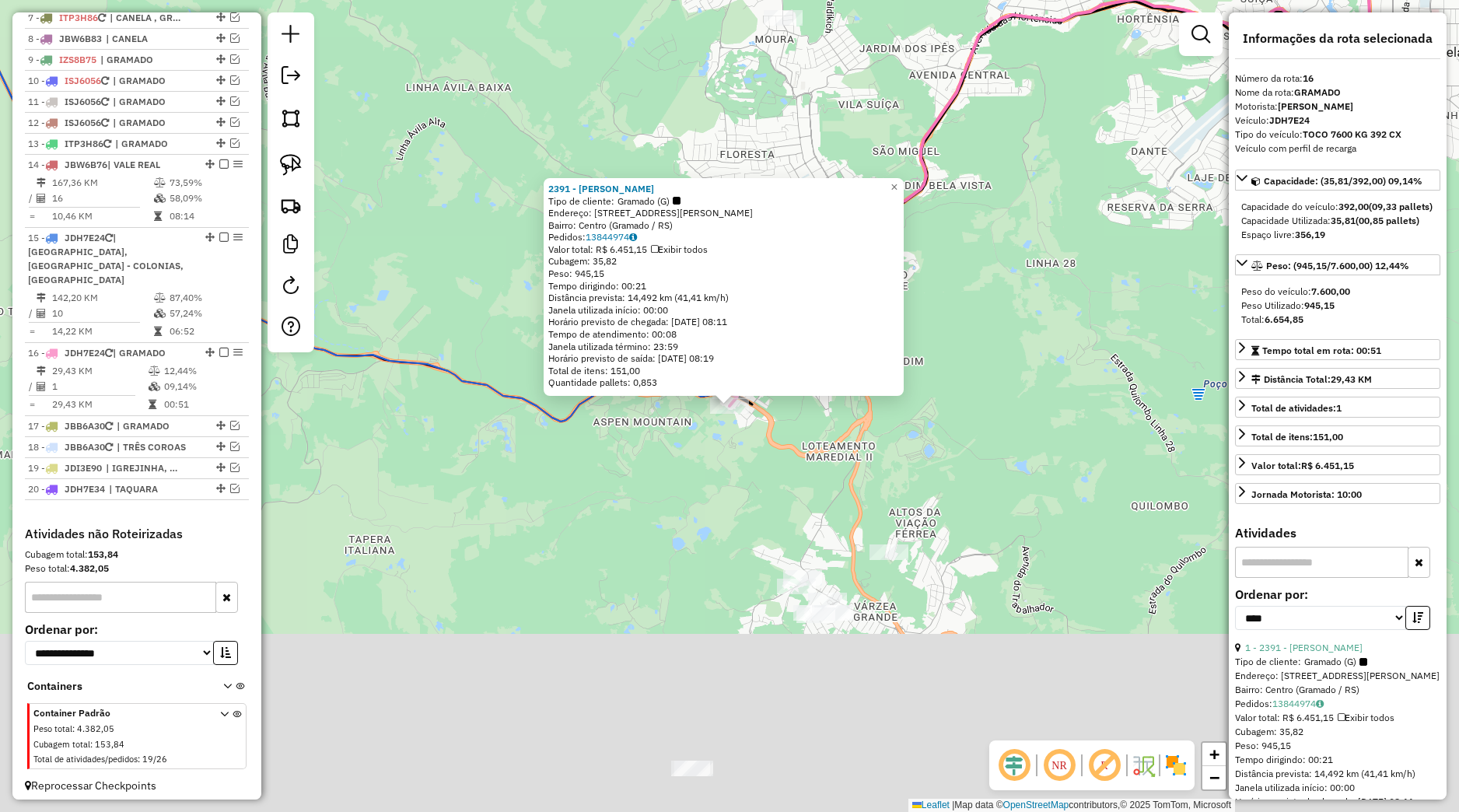
scroll to position [746, 0]
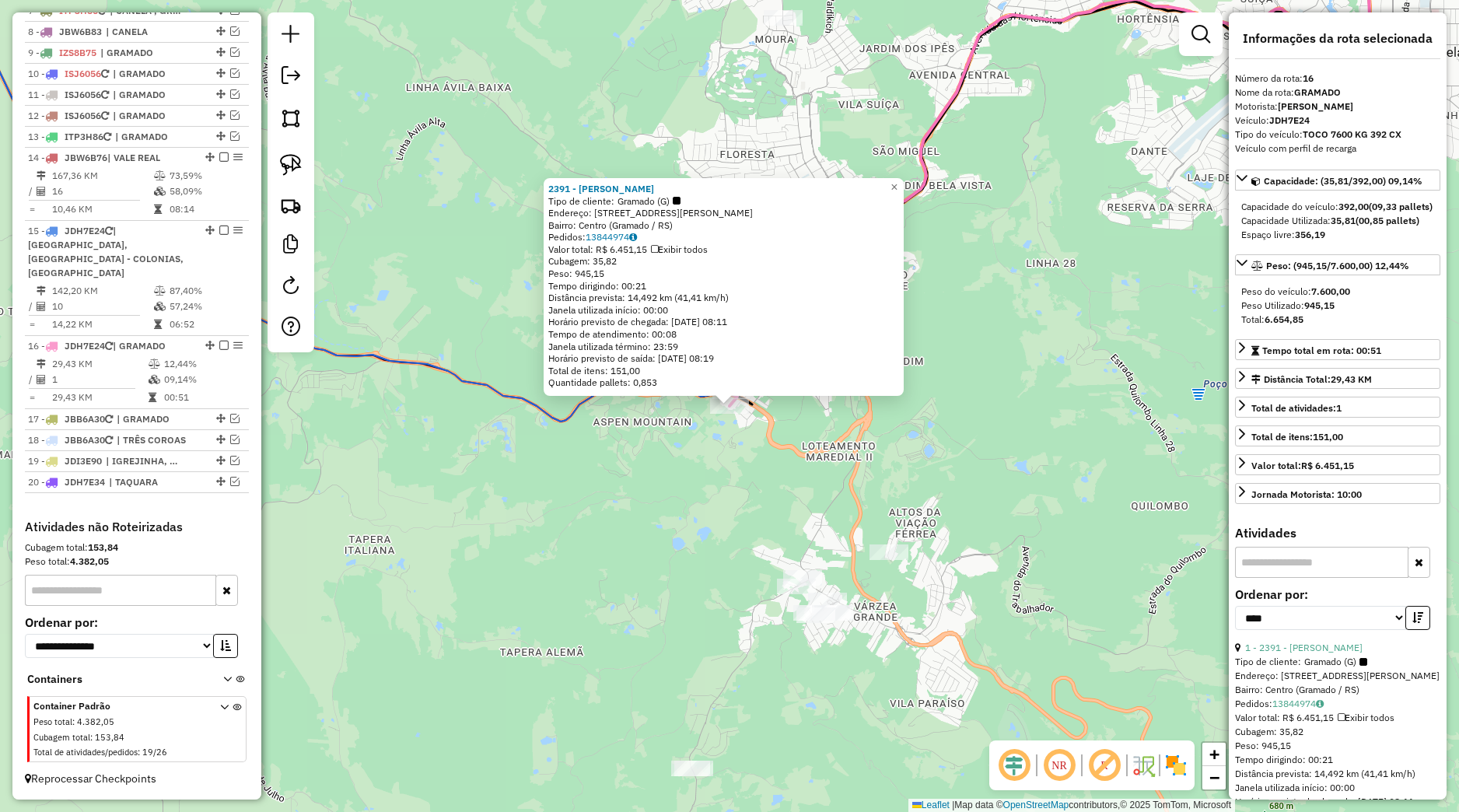
click at [566, 575] on div "2391 - [PERSON_NAME] Tipo de cliente: Gramado (G) Endereço: [STREET_ADDRESS][PE…" at bounding box center [729, 406] width 1459 height 812
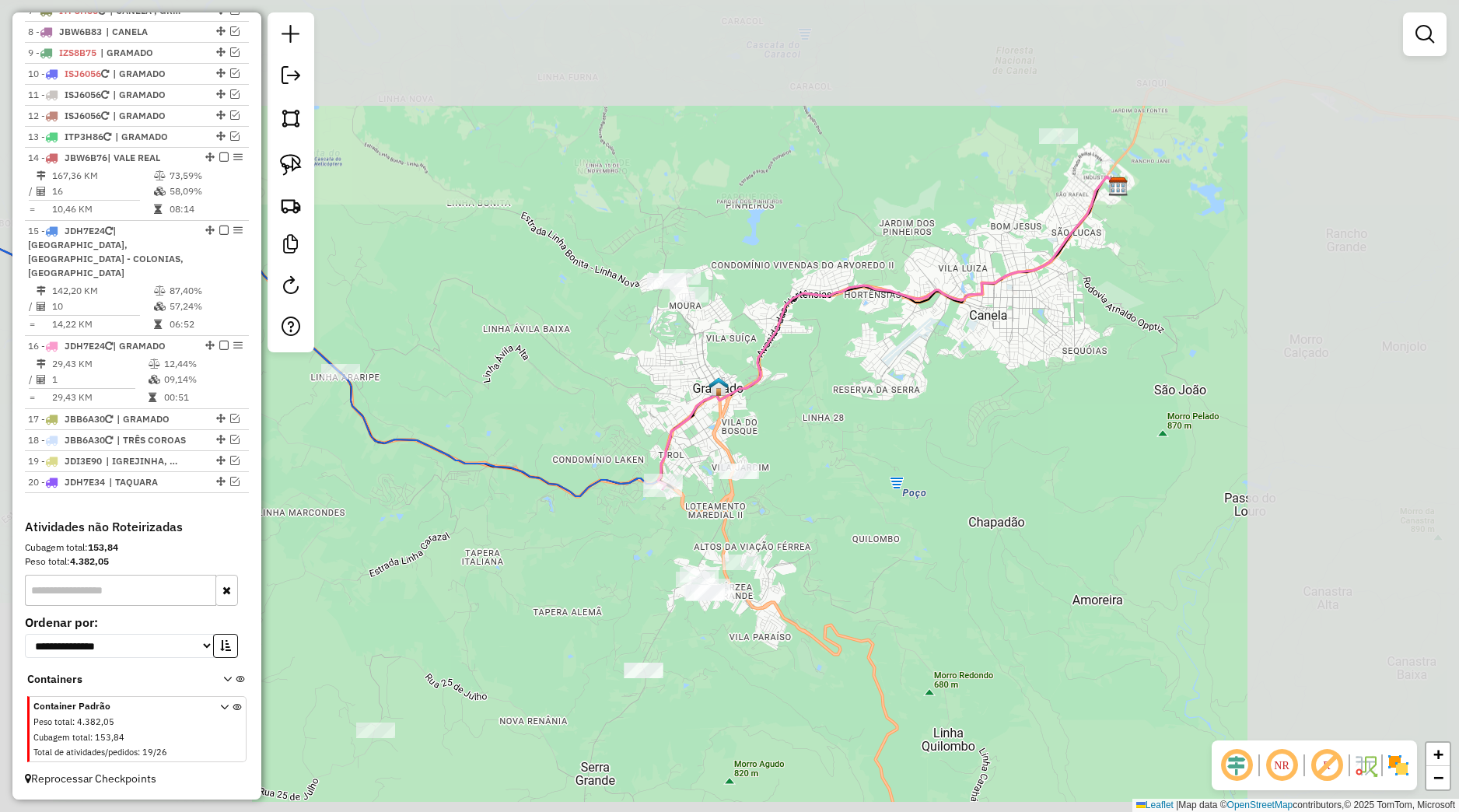
drag, startPoint x: 574, startPoint y: 572, endPoint x: 655, endPoint y: 501, distance: 107.7
click at [744, 541] on div "Janela de atendimento Grade de atendimento Capacidade Transportadoras Veículos …" at bounding box center [729, 406] width 1459 height 812
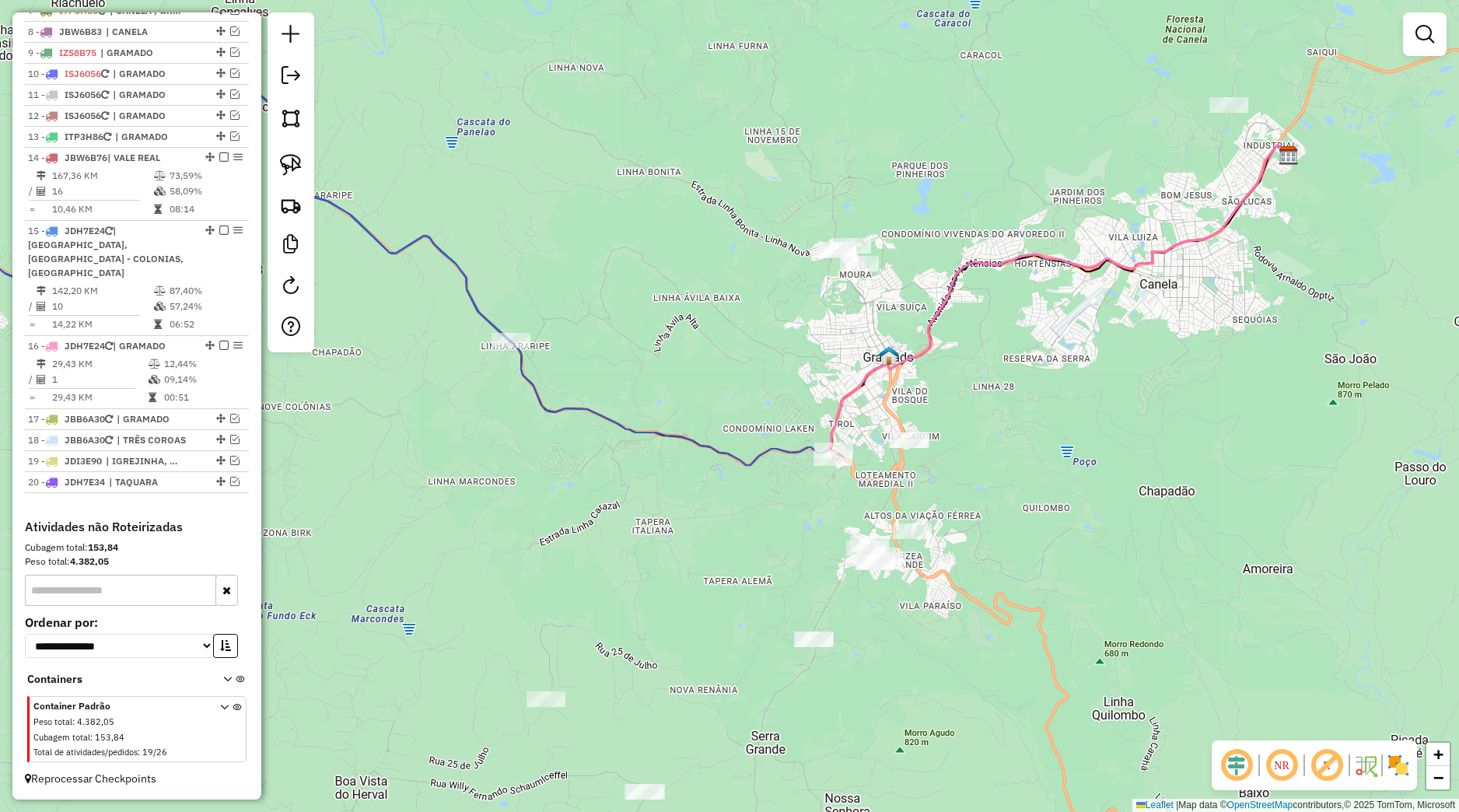
select select "*********"
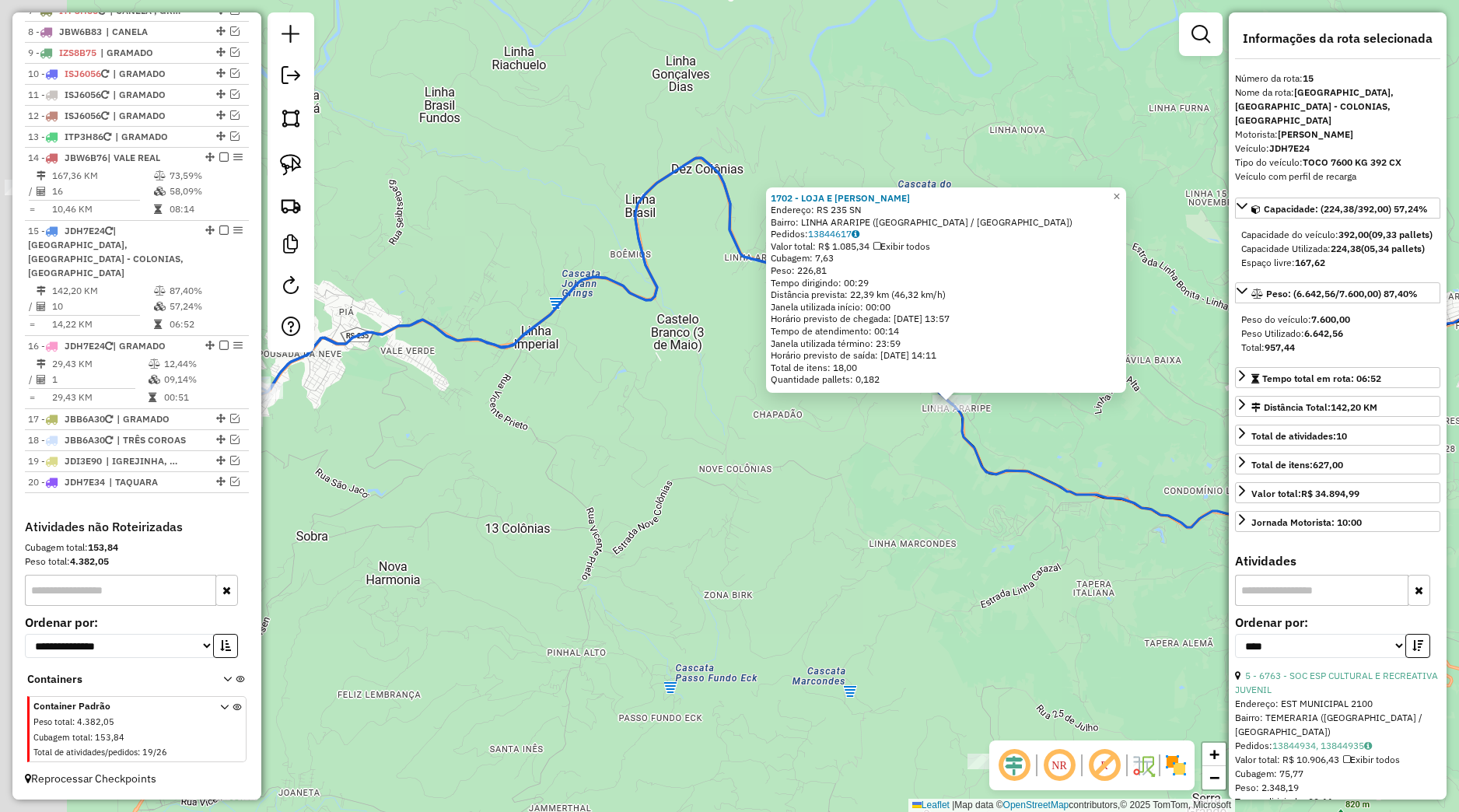
drag, startPoint x: 582, startPoint y: 540, endPoint x: 802, endPoint y: 531, distance: 220.2
click at [802, 531] on div "1702 - LOJA E ARMAZEM WILTG Endereço: RS 235 SN Bairro: LINHA ARARIPE ([GEOGRAP…" at bounding box center [729, 406] width 1459 height 812
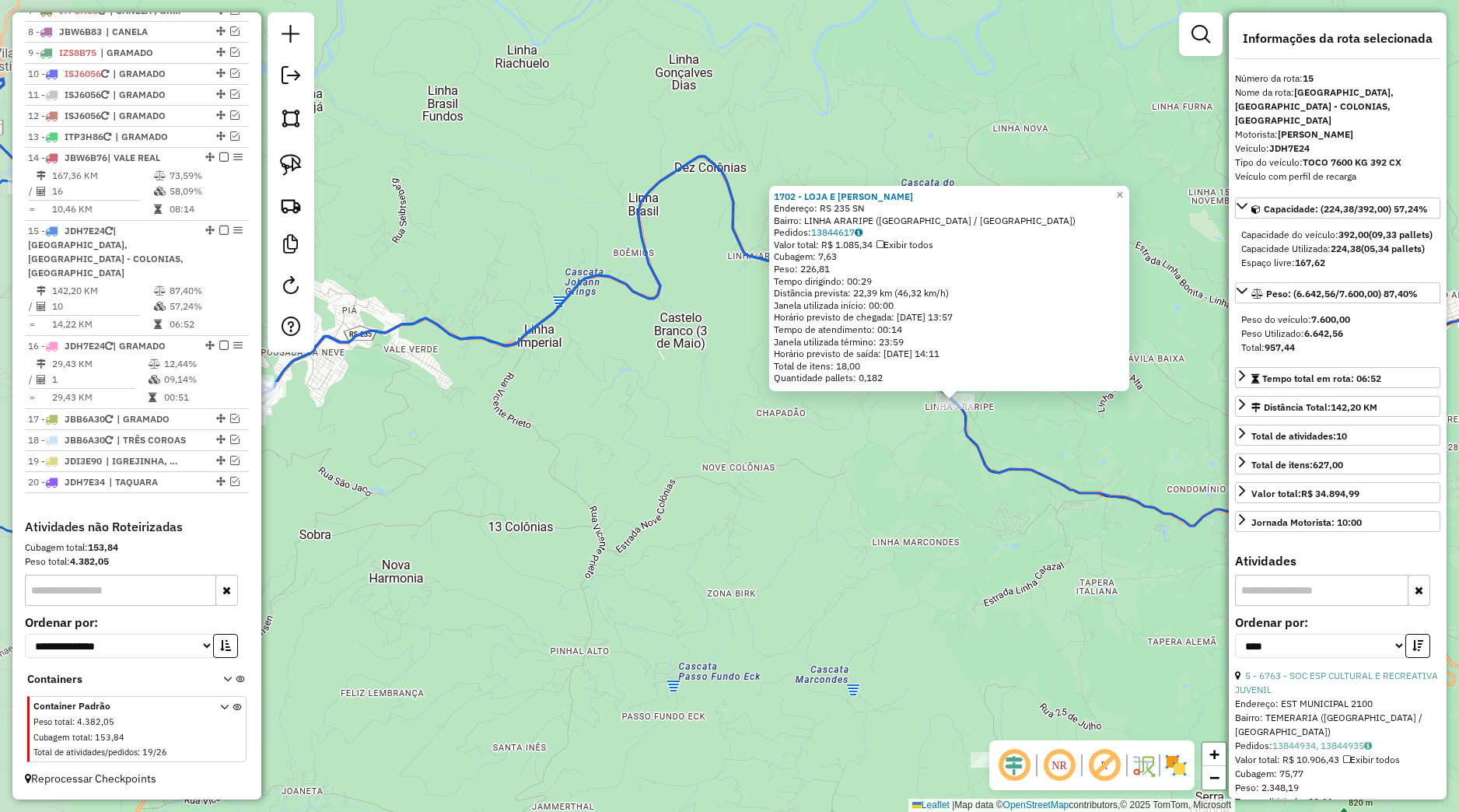
click at [707, 519] on div "1702 - LOJA E ARMAZEM WILTG Endereço: RS 235 SN Bairro: LINHA ARARIPE ([GEOGRAP…" at bounding box center [729, 406] width 1459 height 812
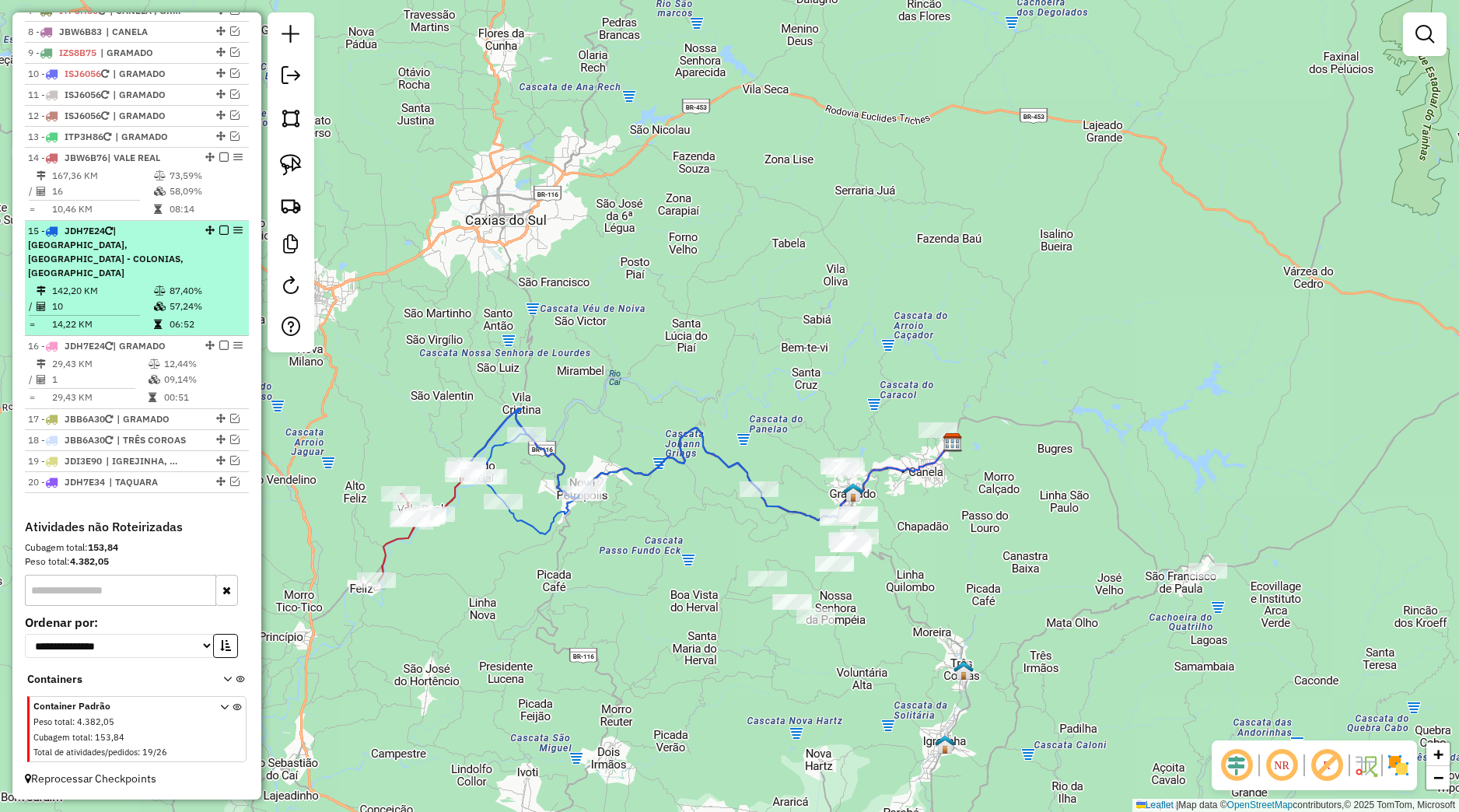
click at [220, 235] on em at bounding box center [224, 230] width 9 height 9
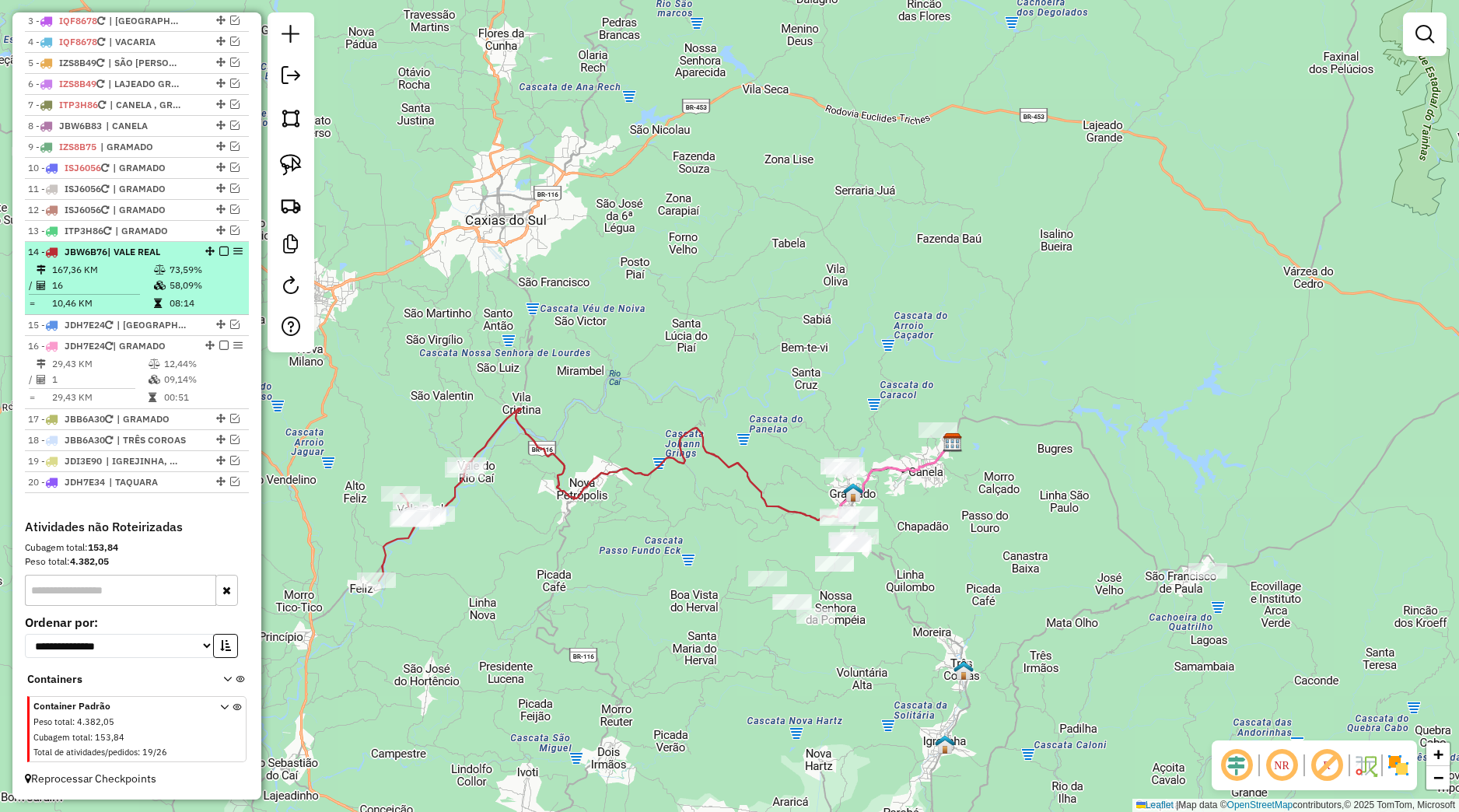
scroll to position [666, 0]
click at [220, 249] on em at bounding box center [224, 250] width 9 height 9
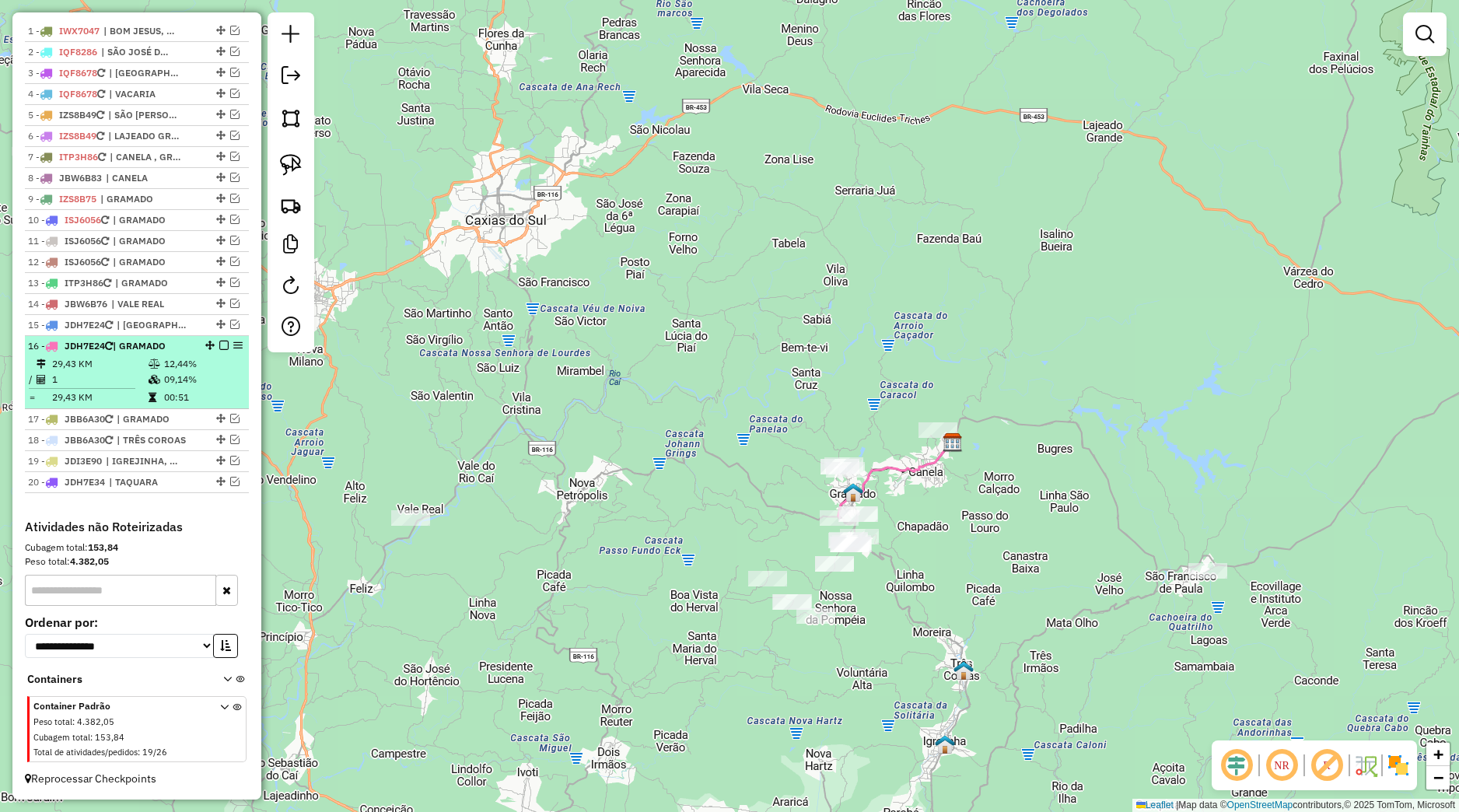
click at [220, 347] on em at bounding box center [224, 345] width 9 height 9
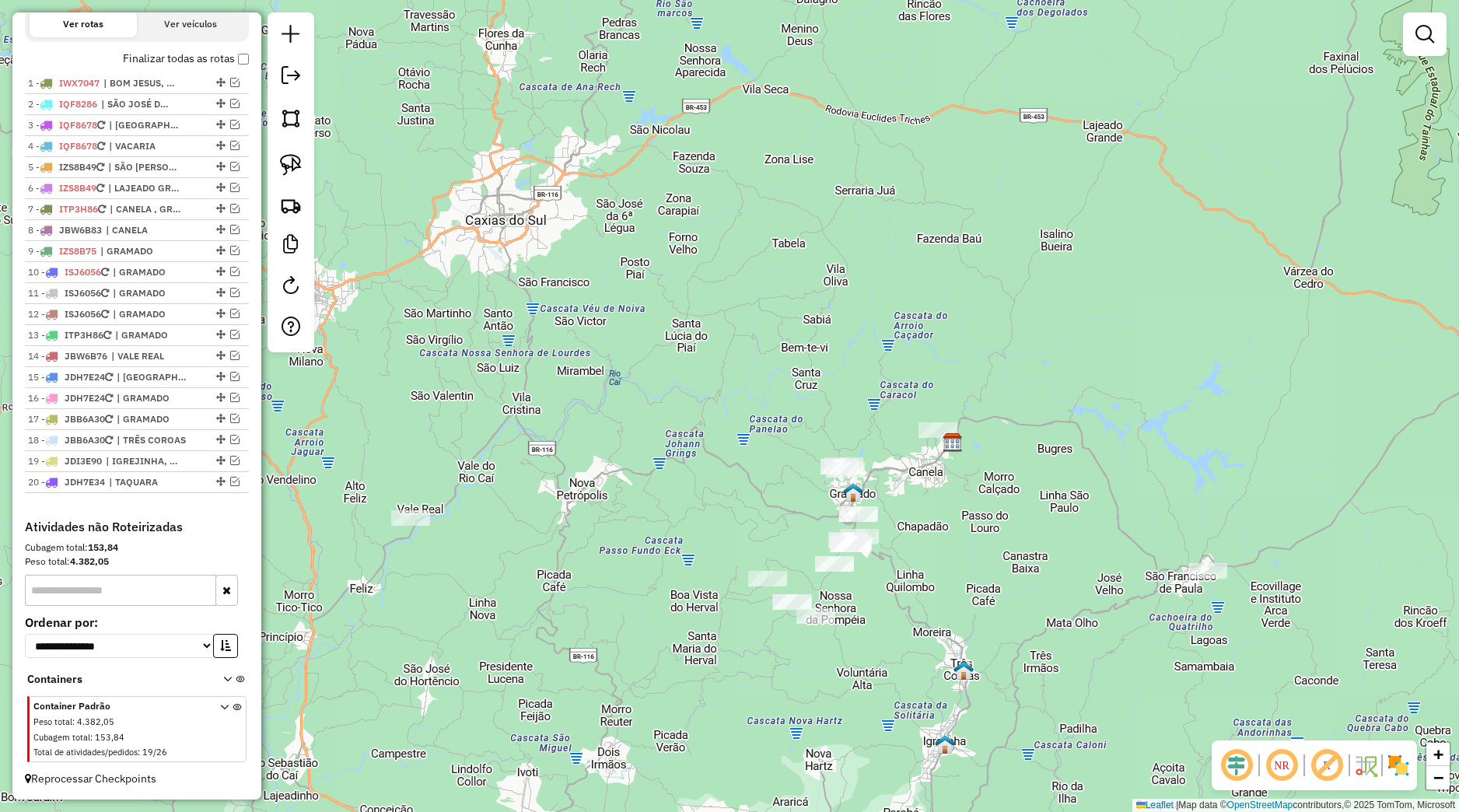
scroll to position [562, 0]
click at [230, 484] on em at bounding box center [234, 481] width 9 height 9
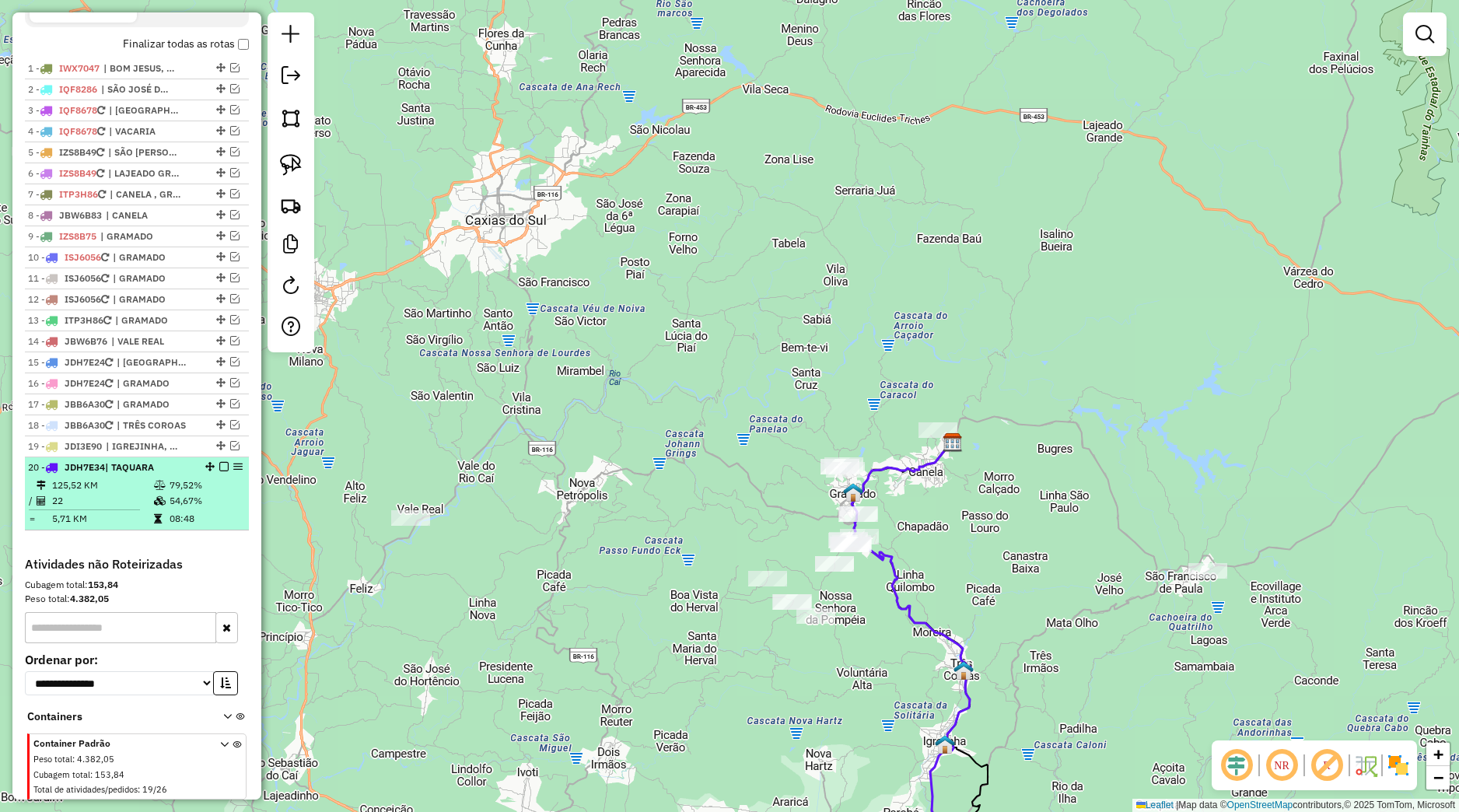
click at [220, 471] on em at bounding box center [224, 466] width 9 height 9
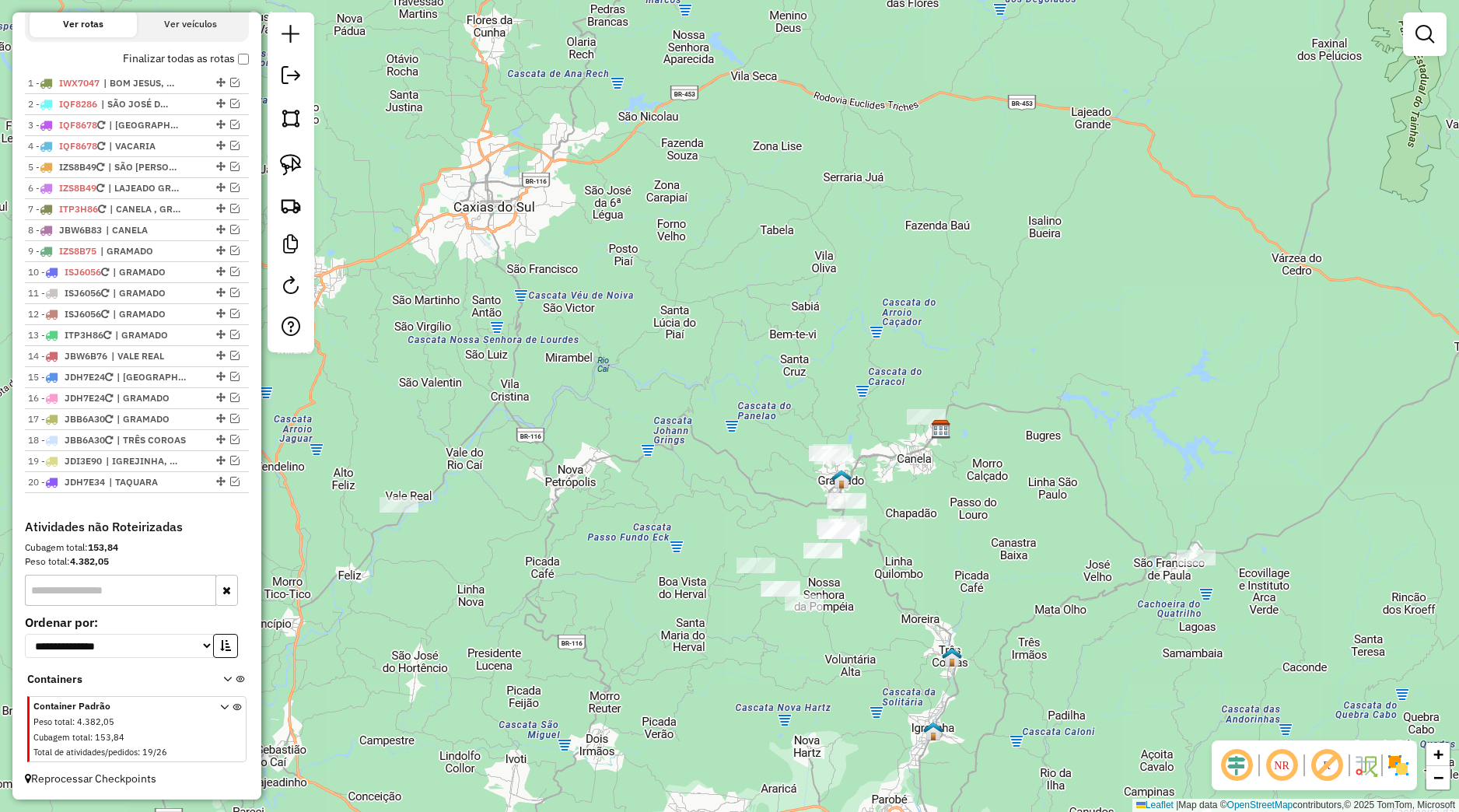
drag, startPoint x: 695, startPoint y: 594, endPoint x: 487, endPoint y: 467, distance: 243.7
click at [515, 477] on div "Janela de atendimento Grade de atendimento Capacidade Transportadoras Veículos …" at bounding box center [729, 406] width 1459 height 812
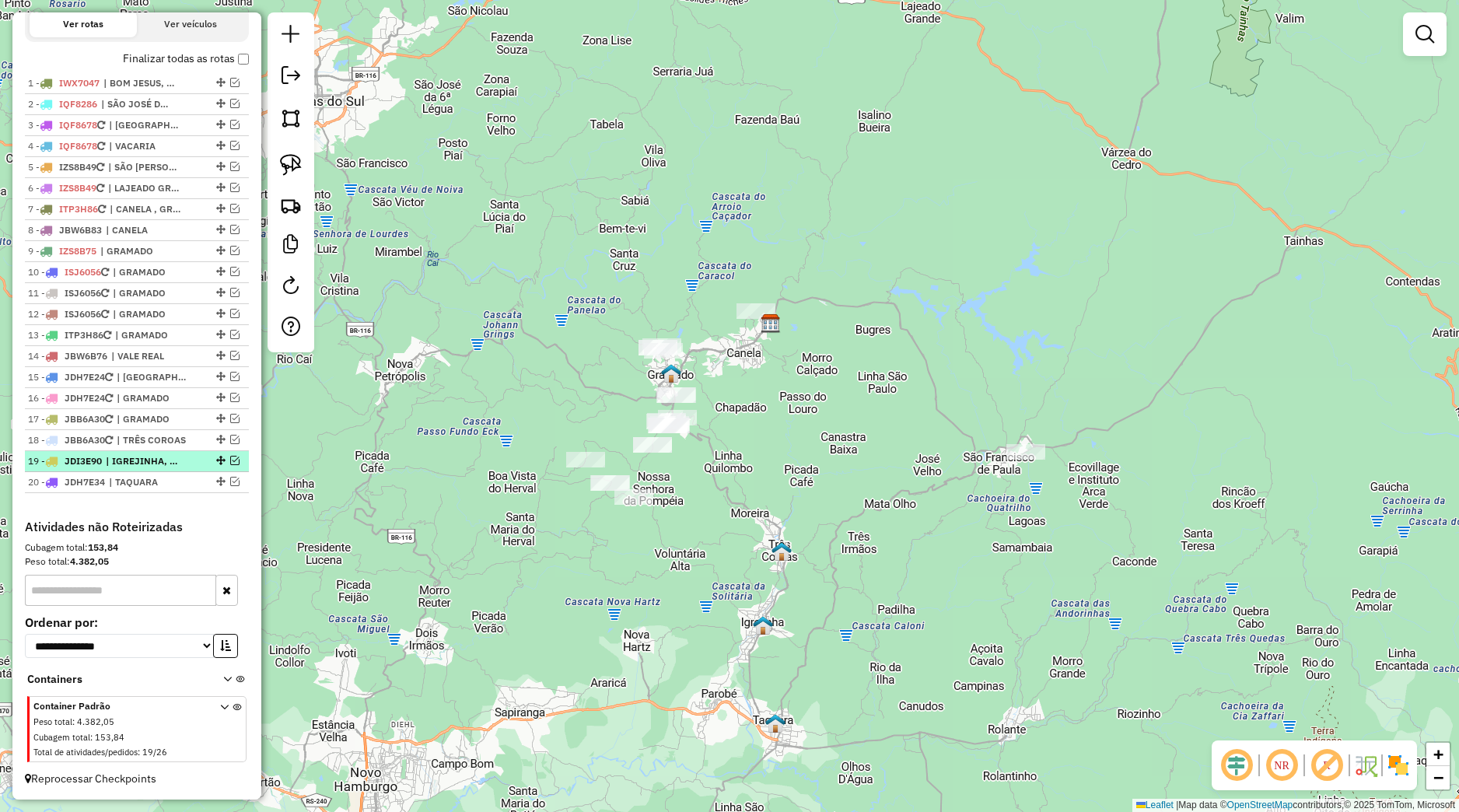
click at [215, 463] on div at bounding box center [219, 460] width 47 height 9
select select "*********"
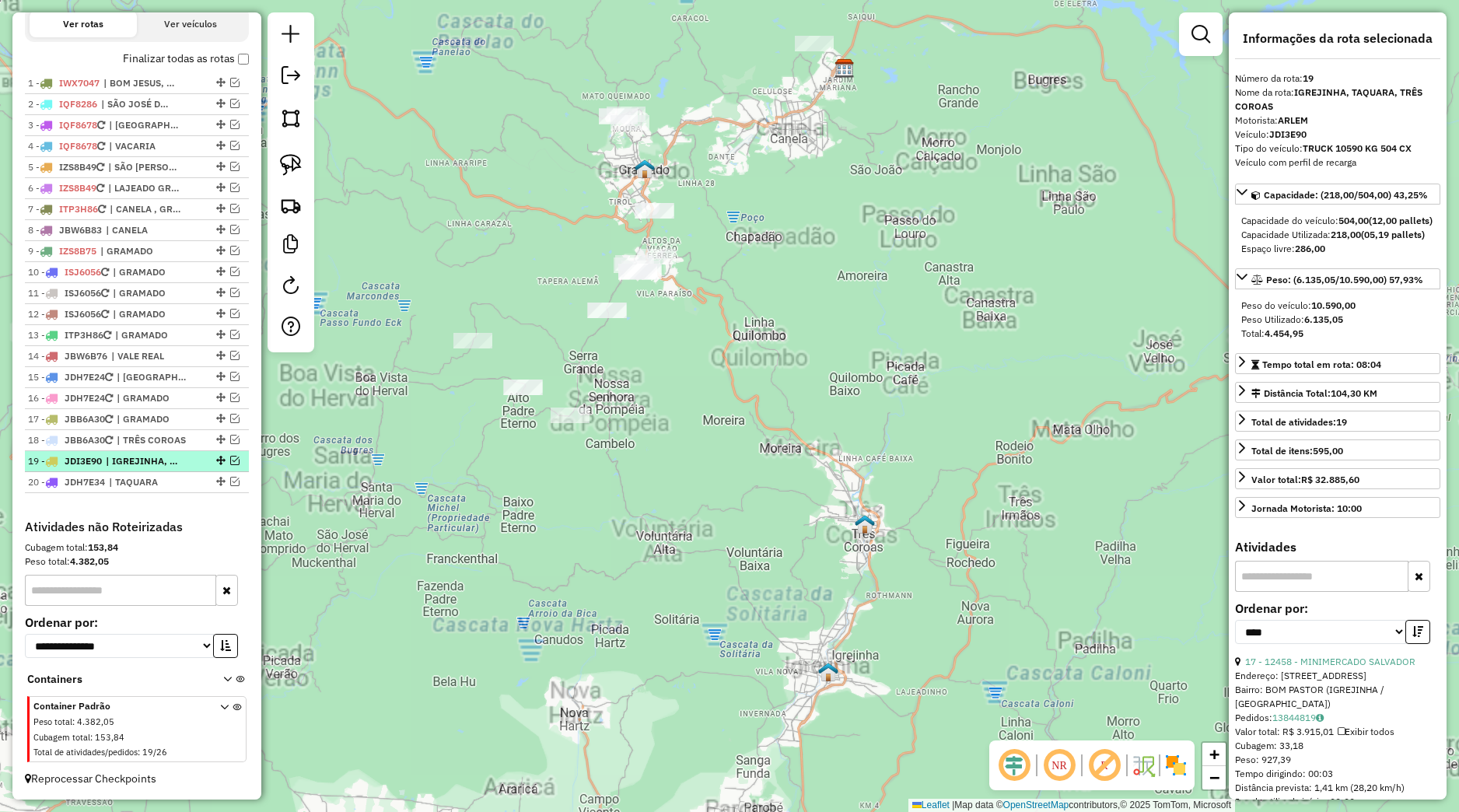
click at [230, 463] on em at bounding box center [234, 460] width 9 height 9
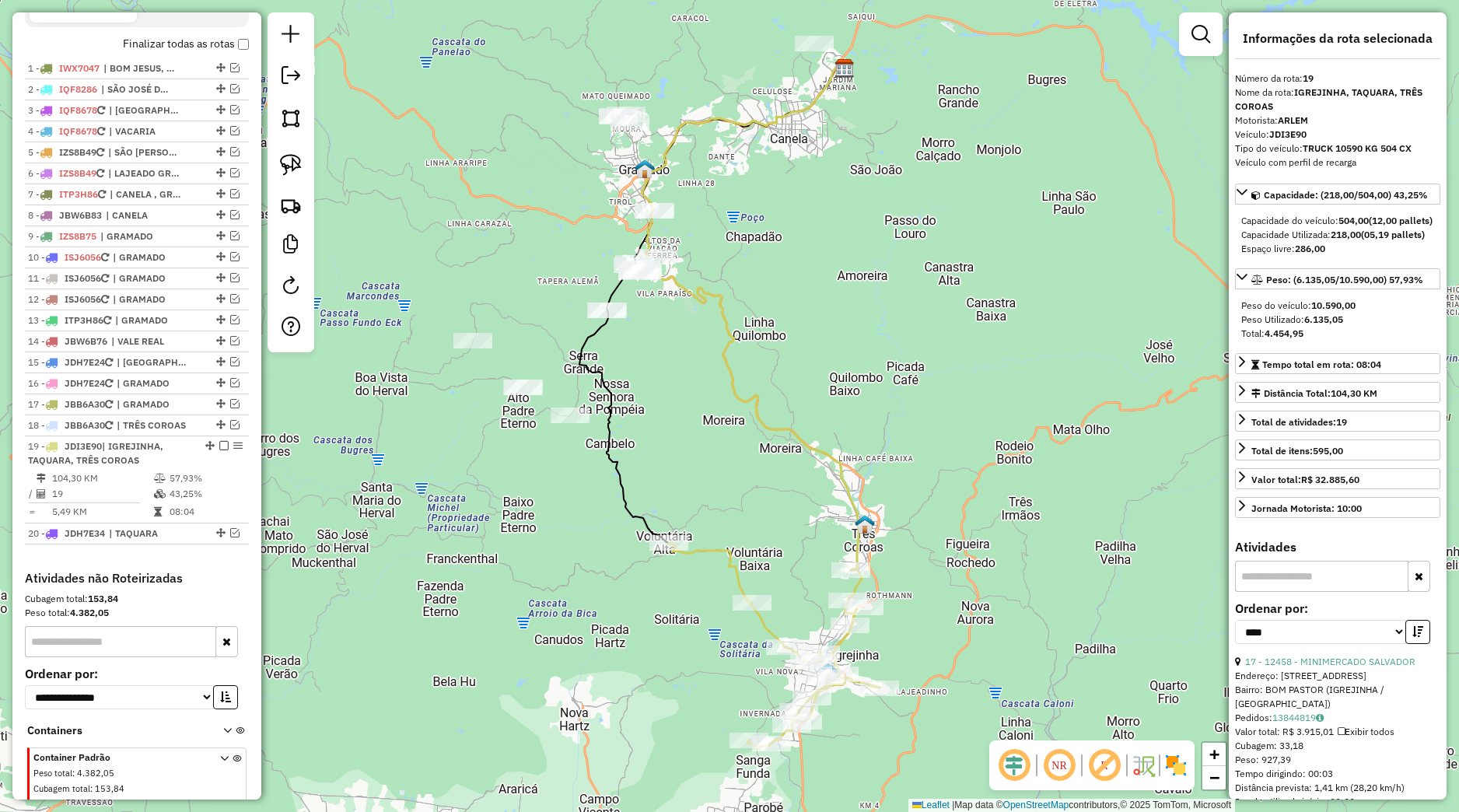
drag, startPoint x: 203, startPoint y: 476, endPoint x: 244, endPoint y: 496, distance: 45.6
click at [203, 468] on div "19 - JDI3E90 | IGREJINHA, TAQUARA, TRÊS COROAS" at bounding box center [137, 453] width 218 height 28
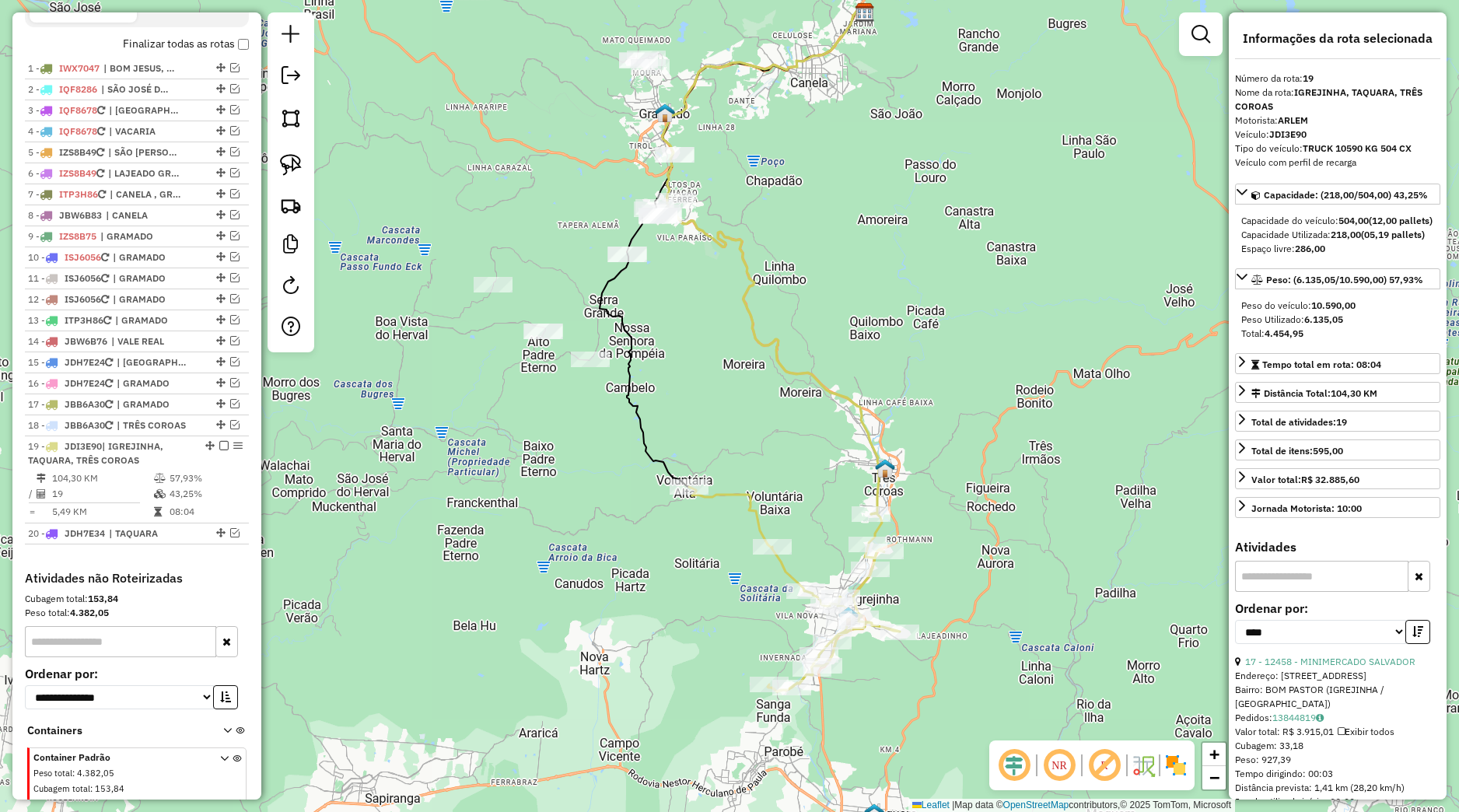
drag, startPoint x: 780, startPoint y: 627, endPoint x: 806, endPoint y: 536, distance: 94.6
click at [805, 539] on icon at bounding box center [794, 589] width 211 height 204
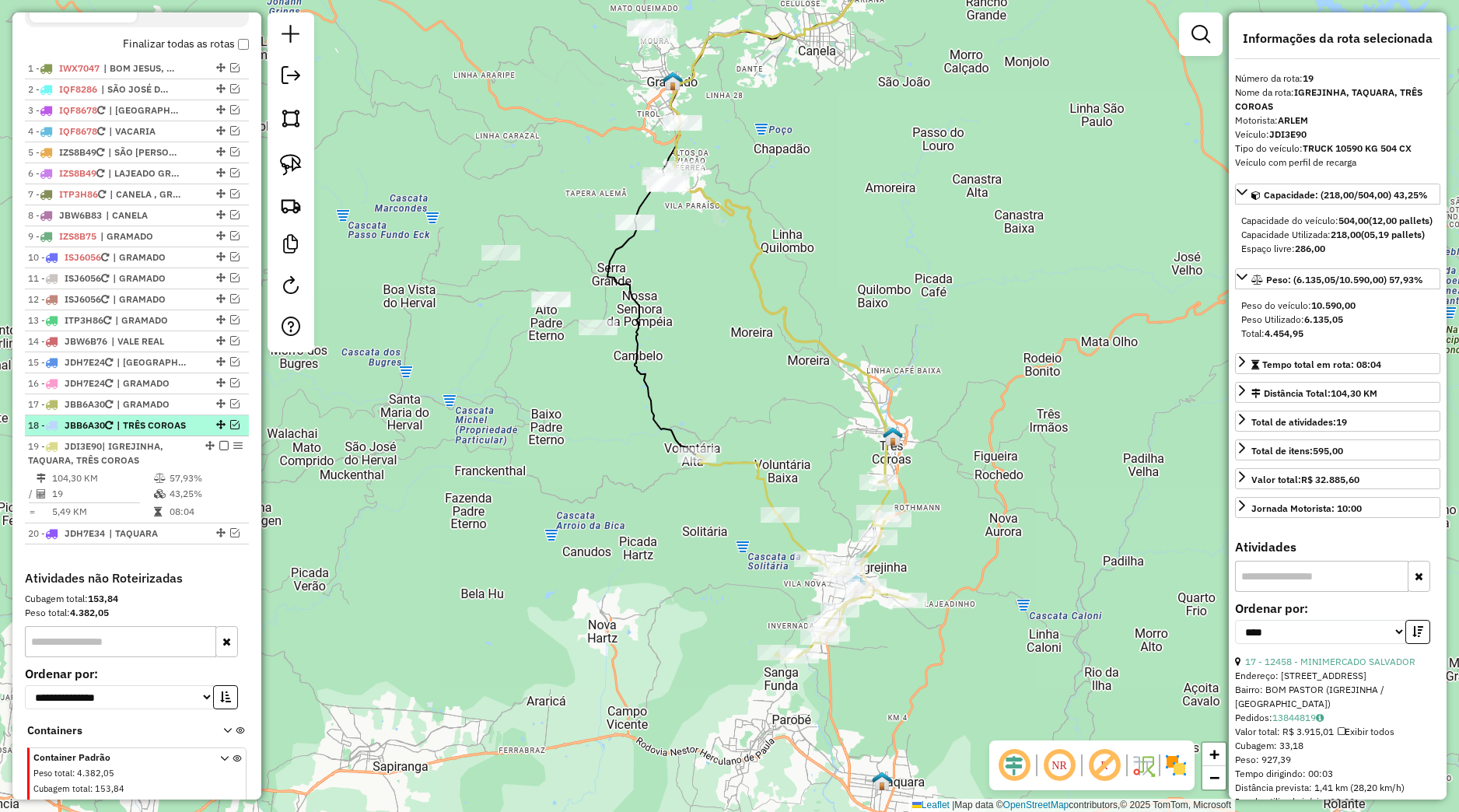
click at [174, 432] on span "| TRÊS COROAS" at bounding box center [152, 426] width 72 height 14
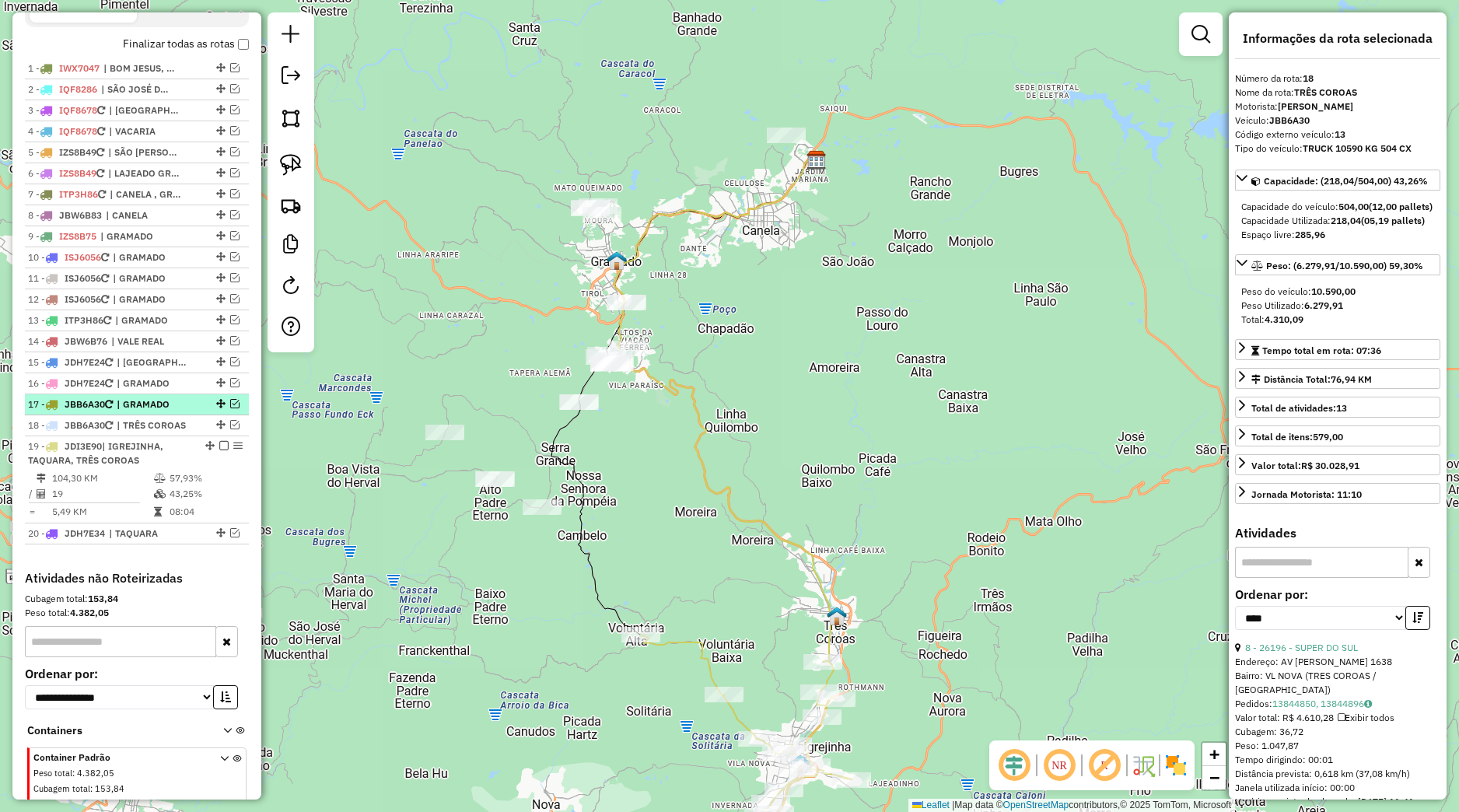
click at [191, 415] on li "17 - JBB6A30 | GRAMADO" at bounding box center [137, 404] width 224 height 21
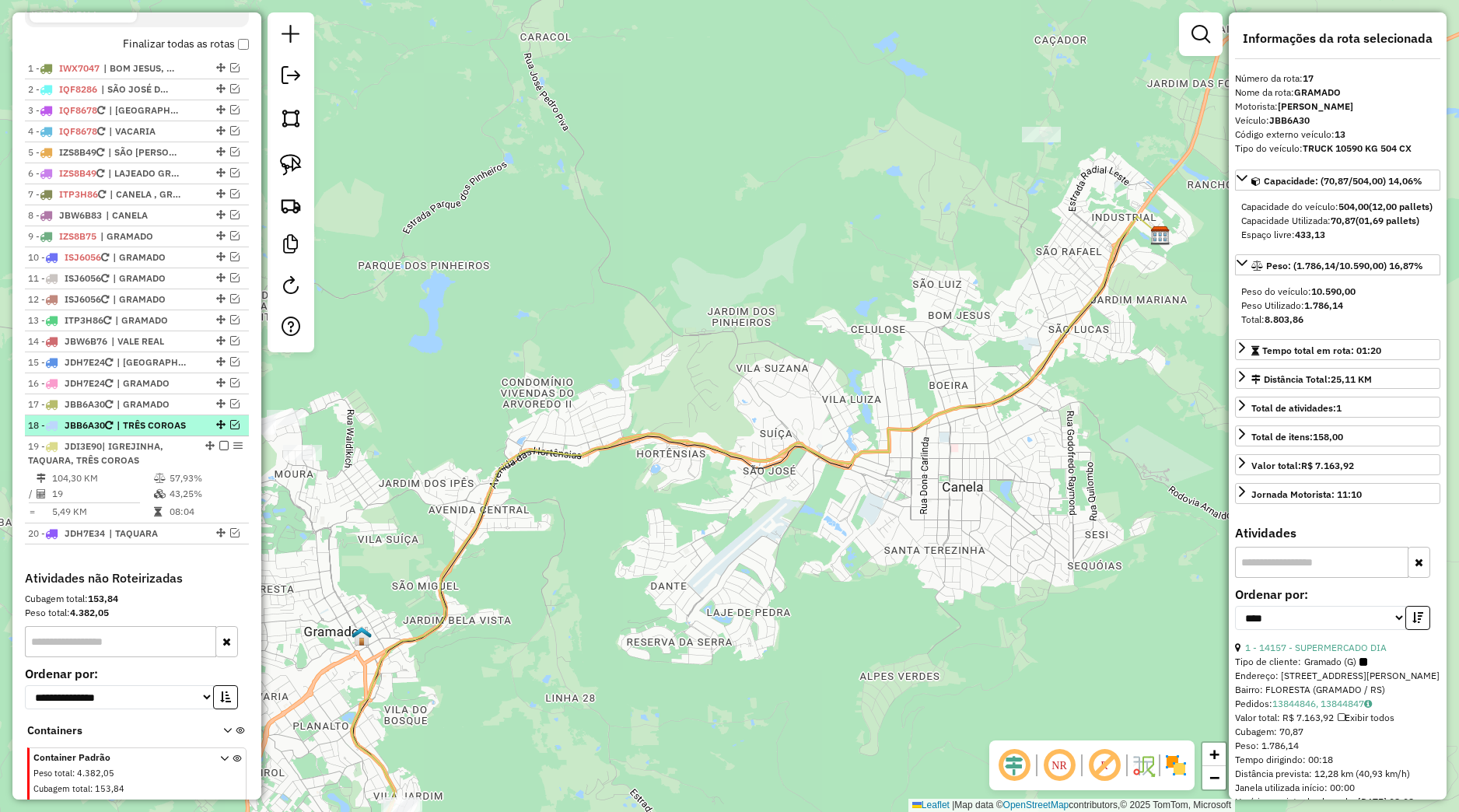
click at [218, 432] on div "18 - JBB6A30 | TRÊS COROAS" at bounding box center [137, 426] width 218 height 14
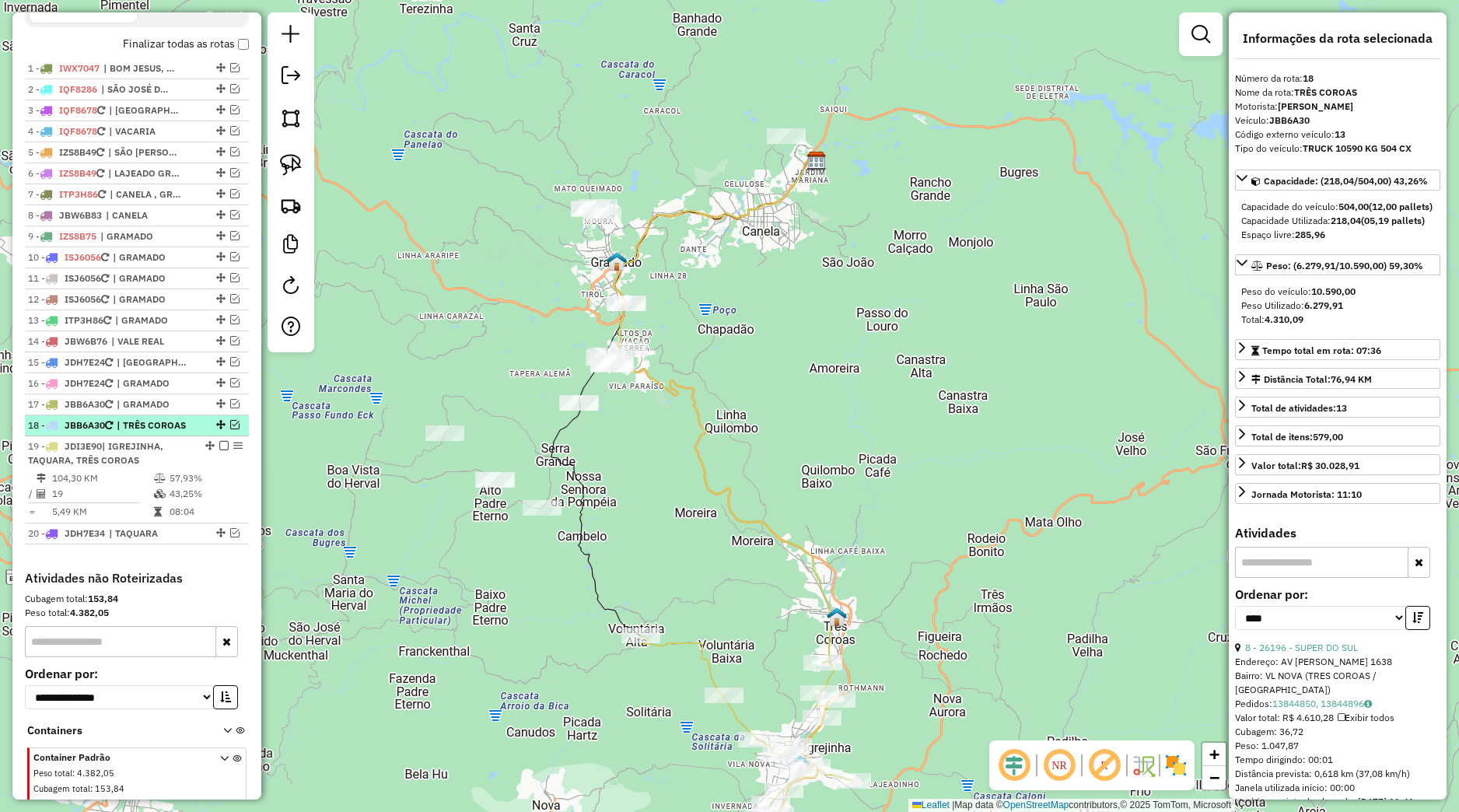
click at [230, 429] on em at bounding box center [234, 424] width 9 height 9
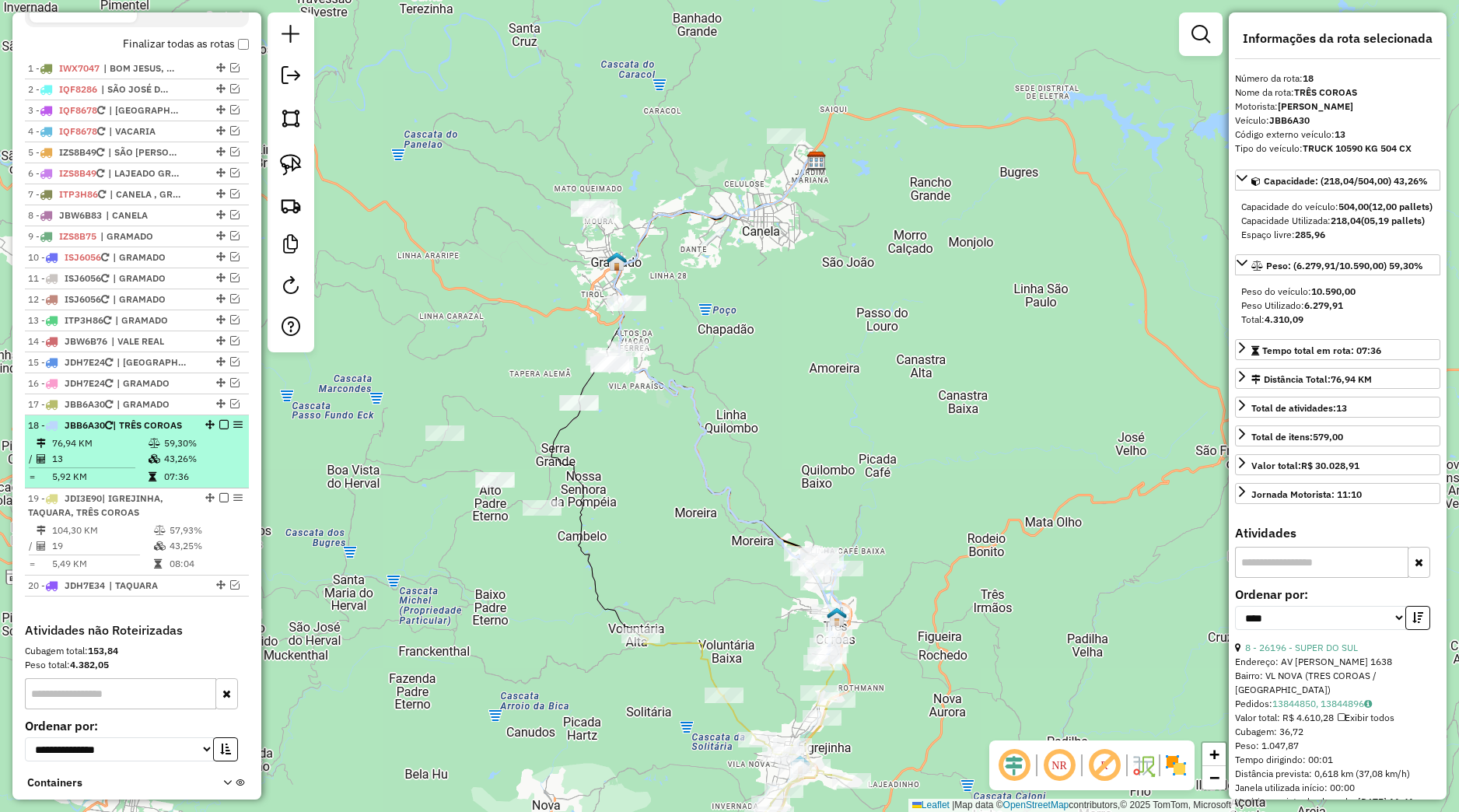
click at [191, 432] on div "18 - JBB6A30 | TRÊS COROAS" at bounding box center [137, 426] width 218 height 14
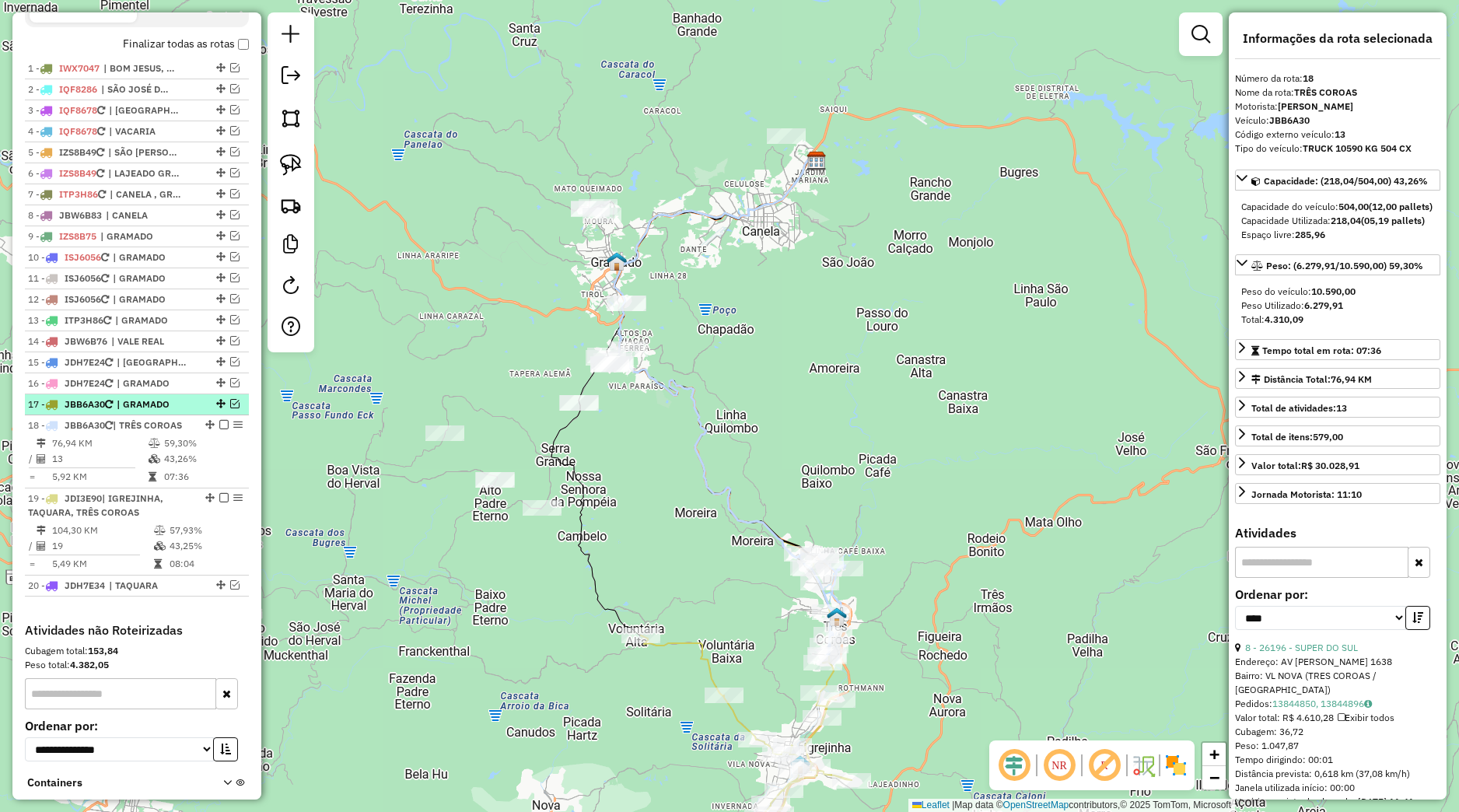
click at [230, 409] on em at bounding box center [234, 403] width 9 height 9
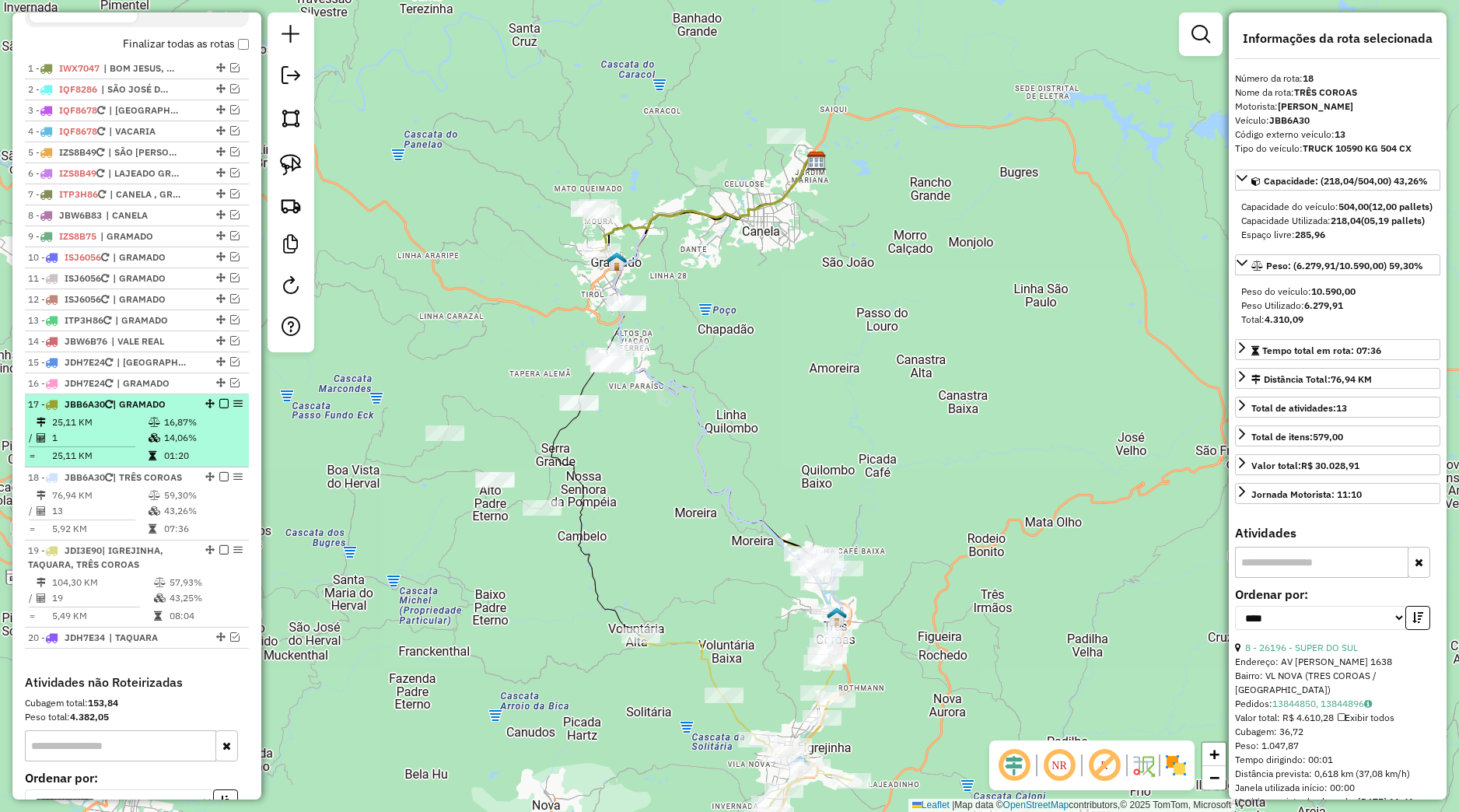
click at [178, 428] on li "17 - JBB6A30 | GRAMADO 25,11 KM 16,87% / 1 14,06% = 25,11 KM 01:20" at bounding box center [137, 431] width 224 height 74
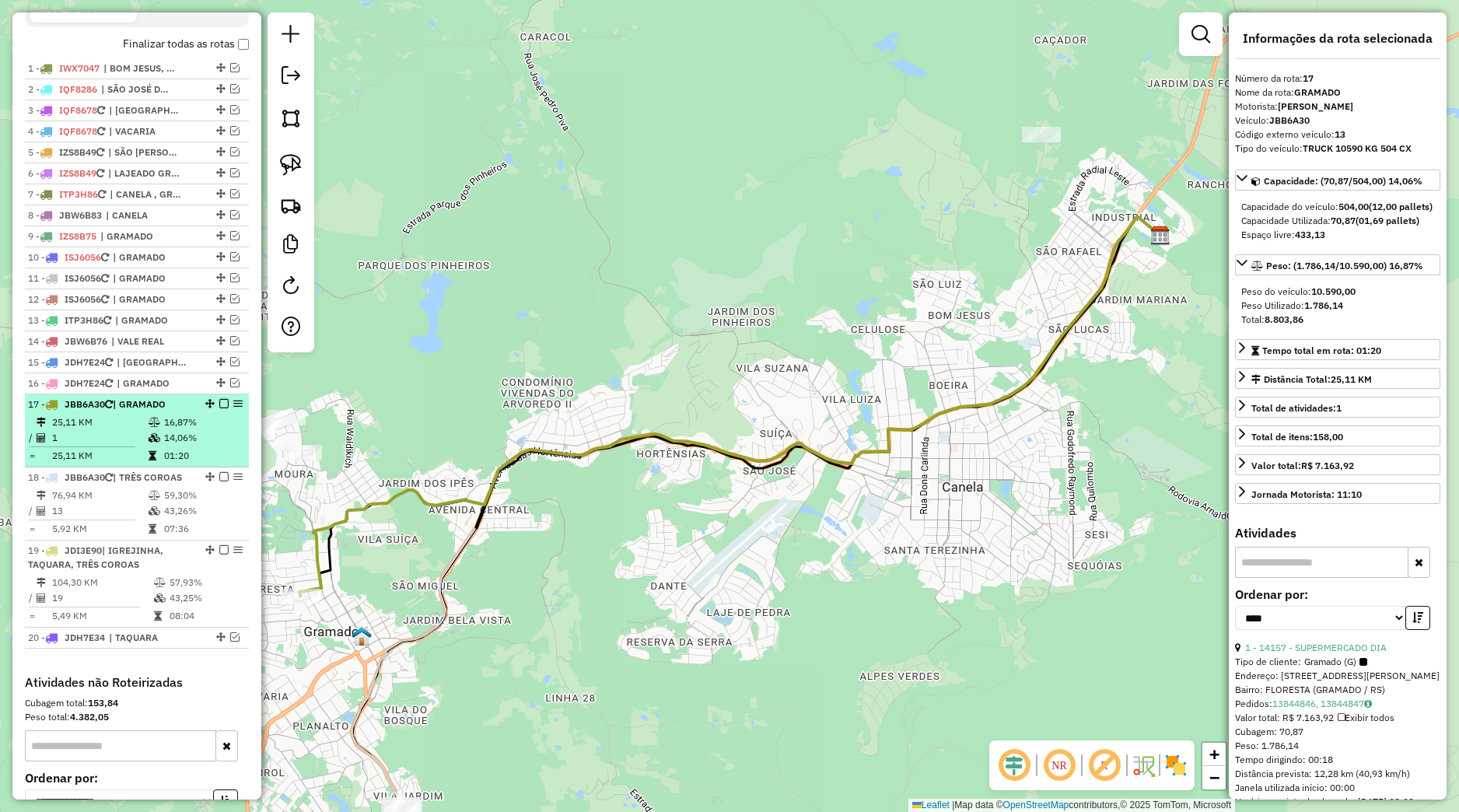
click at [220, 409] on em at bounding box center [224, 403] width 9 height 9
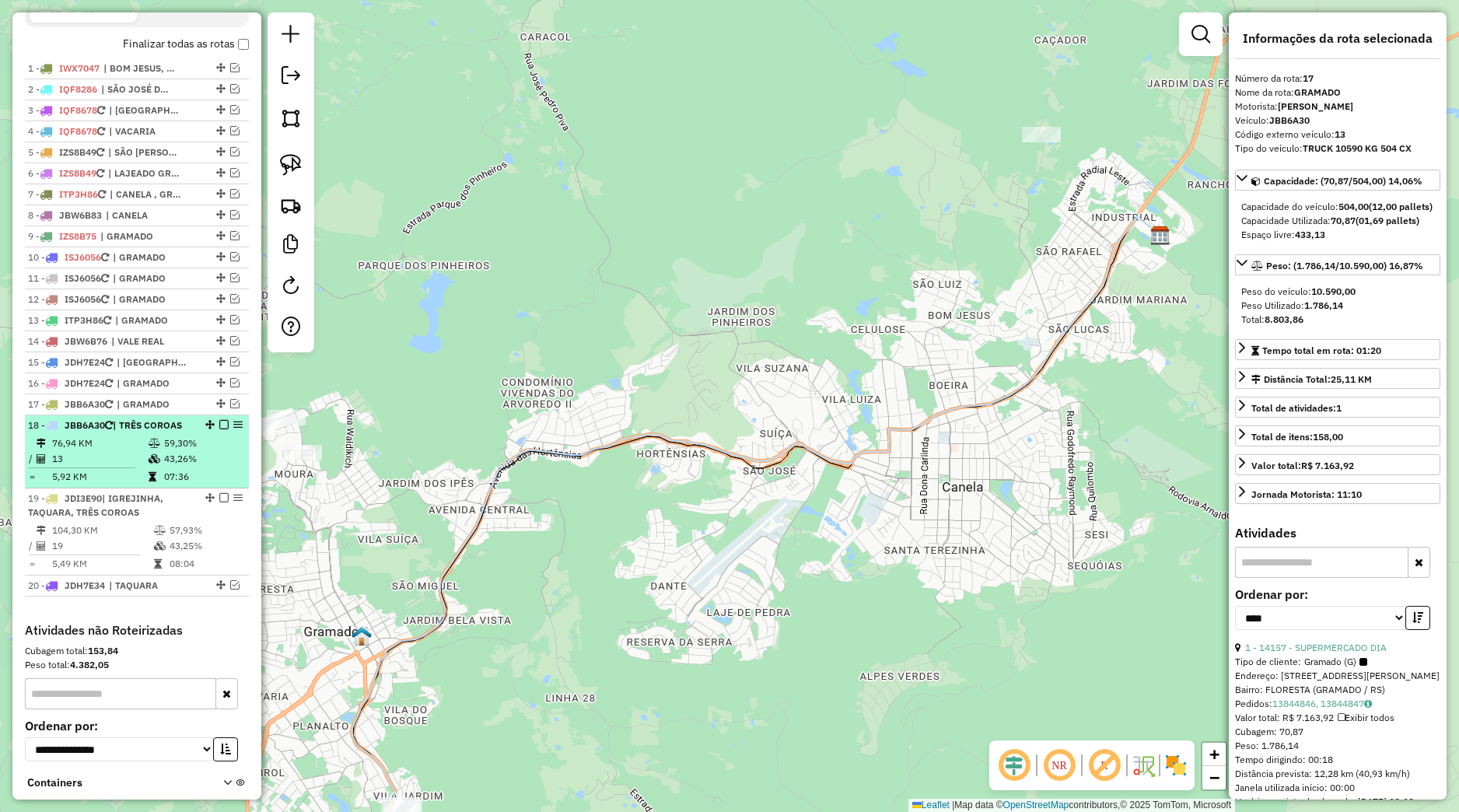
click at [220, 429] on em at bounding box center [224, 424] width 9 height 9
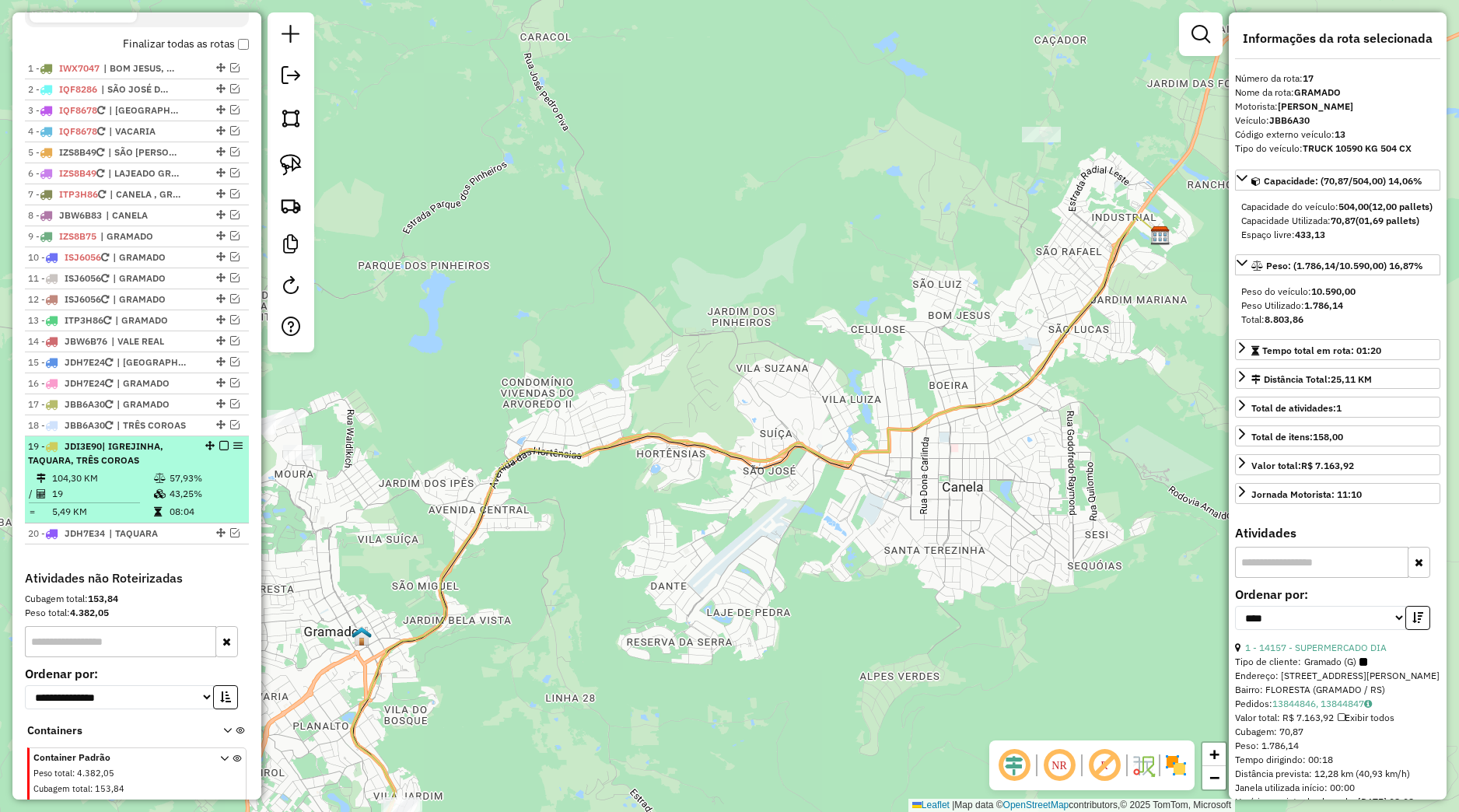
click at [210, 456] on div "19 - JDI3E90 | IGREJINHA, TAQUARA, TRÊS COROAS" at bounding box center [137, 453] width 218 height 28
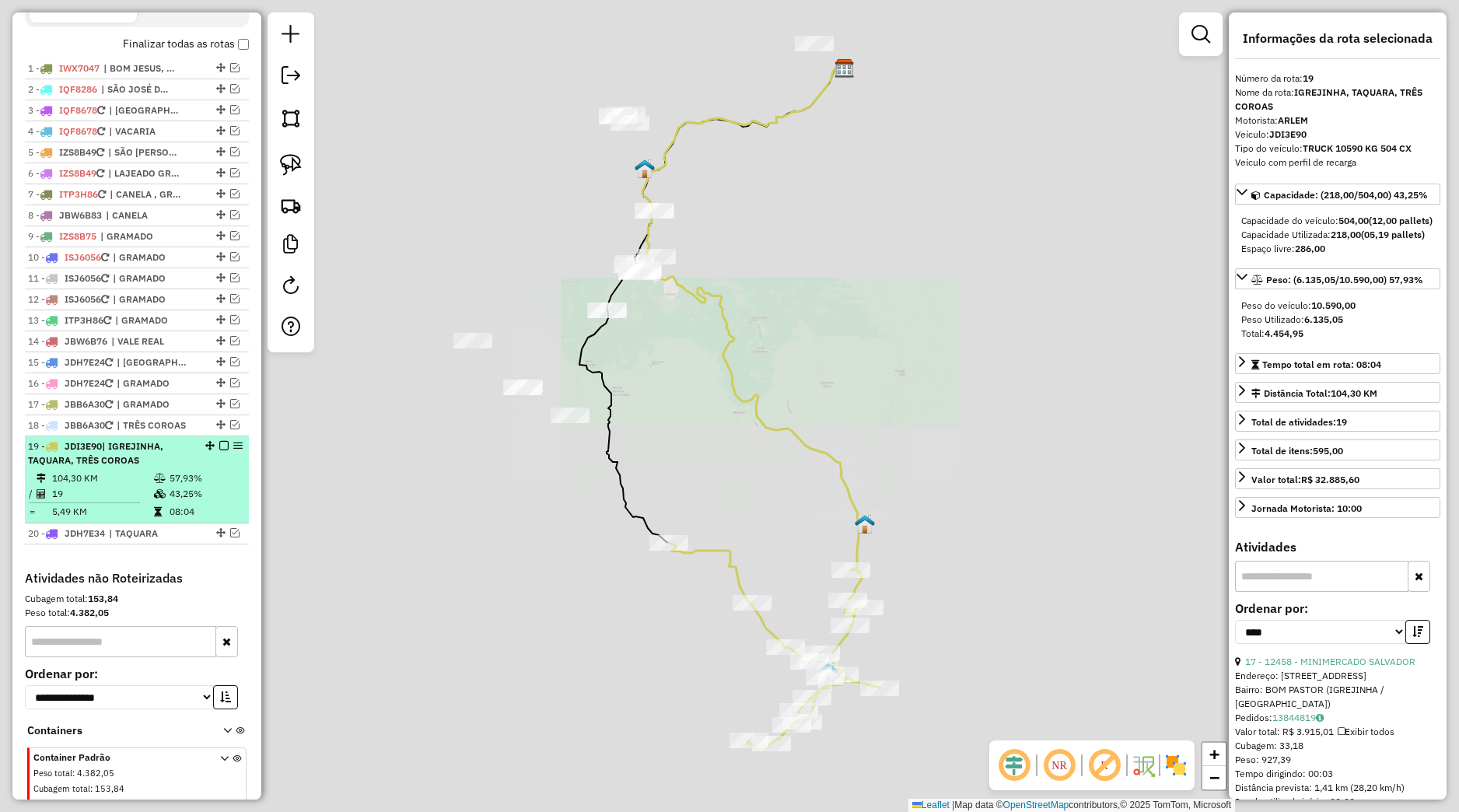
click at [220, 450] on em at bounding box center [224, 445] width 9 height 9
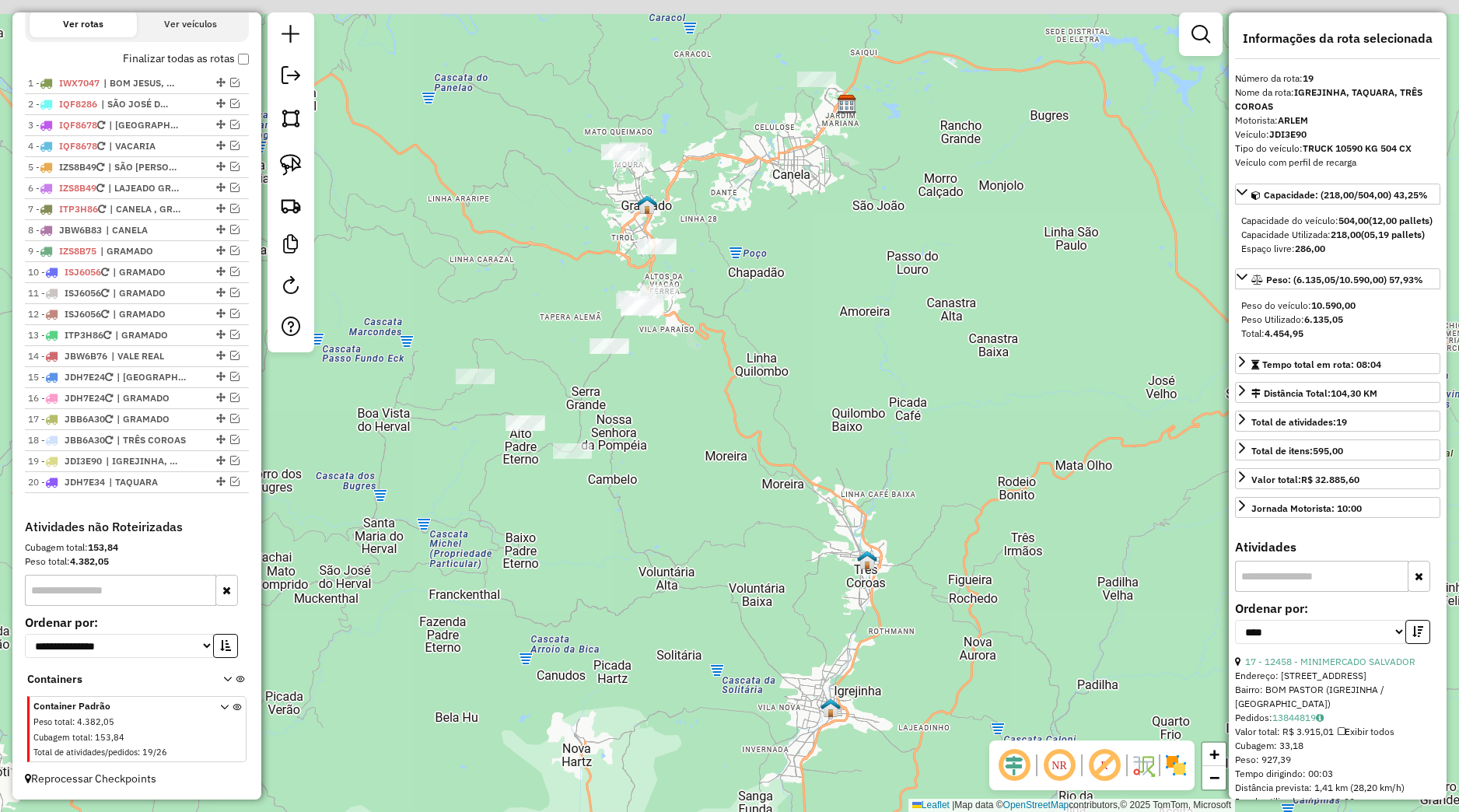
drag, startPoint x: 564, startPoint y: 460, endPoint x: 564, endPoint y: 485, distance: 25.0
click at [564, 485] on div "Janela de atendimento Grade de atendimento Capacidade Transportadoras Veículos …" at bounding box center [729, 406] width 1459 height 812
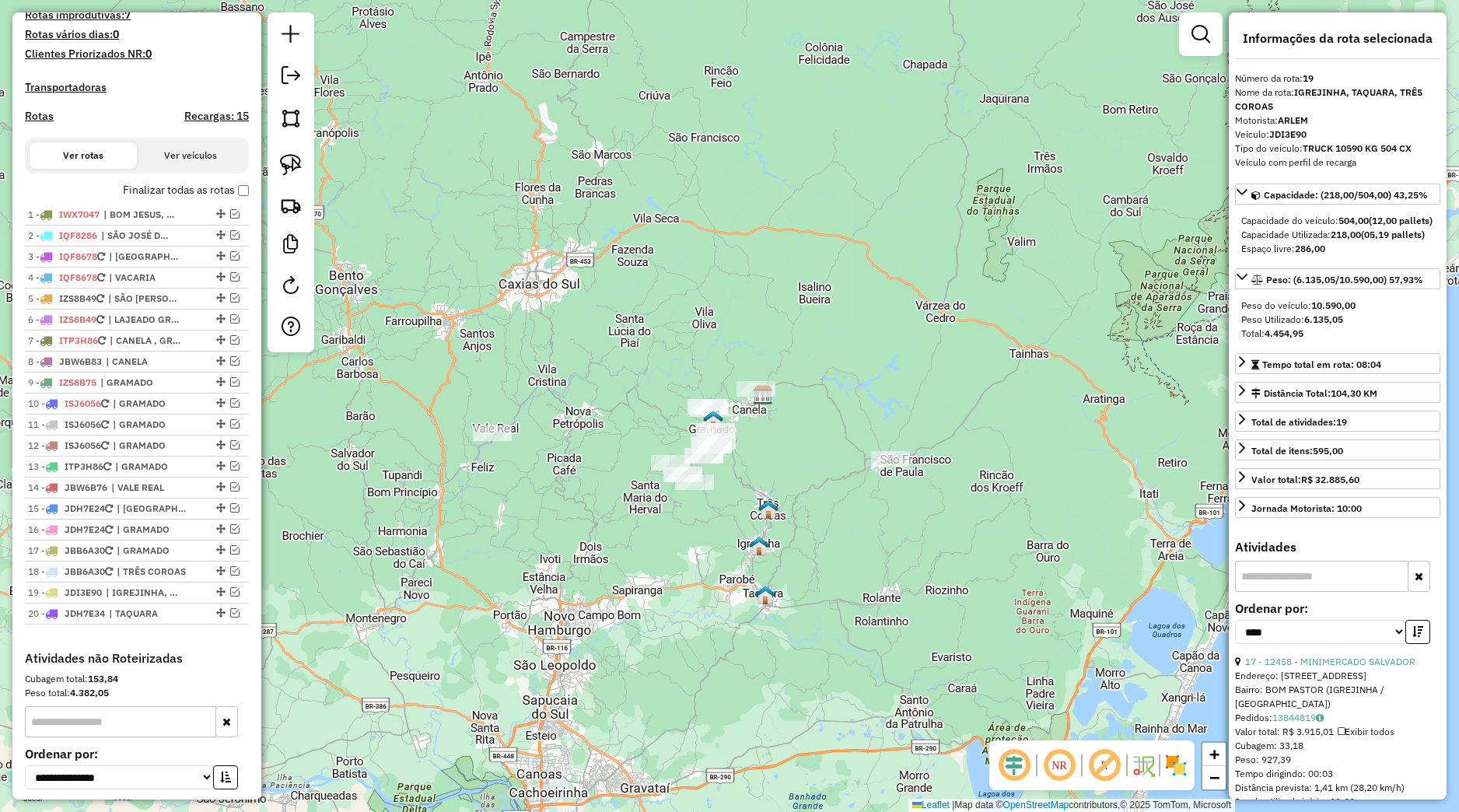
scroll to position [343, 0]
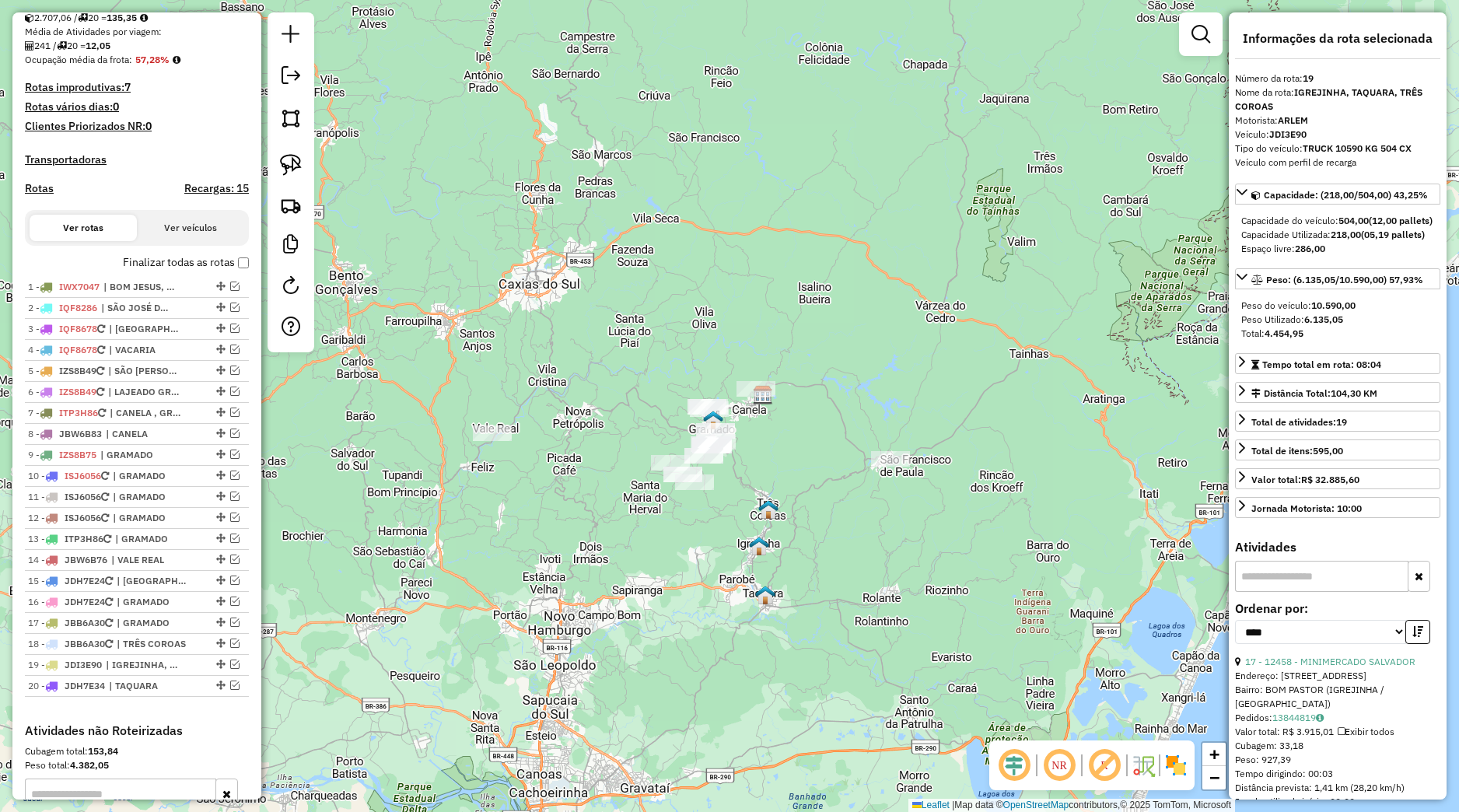
drag, startPoint x: 344, startPoint y: 564, endPoint x: 289, endPoint y: 546, distance: 57.9
click at [299, 556] on div "Janela de atendimento Grade de atendimento Capacidade Transportadoras Veículos …" at bounding box center [729, 406] width 1459 height 812
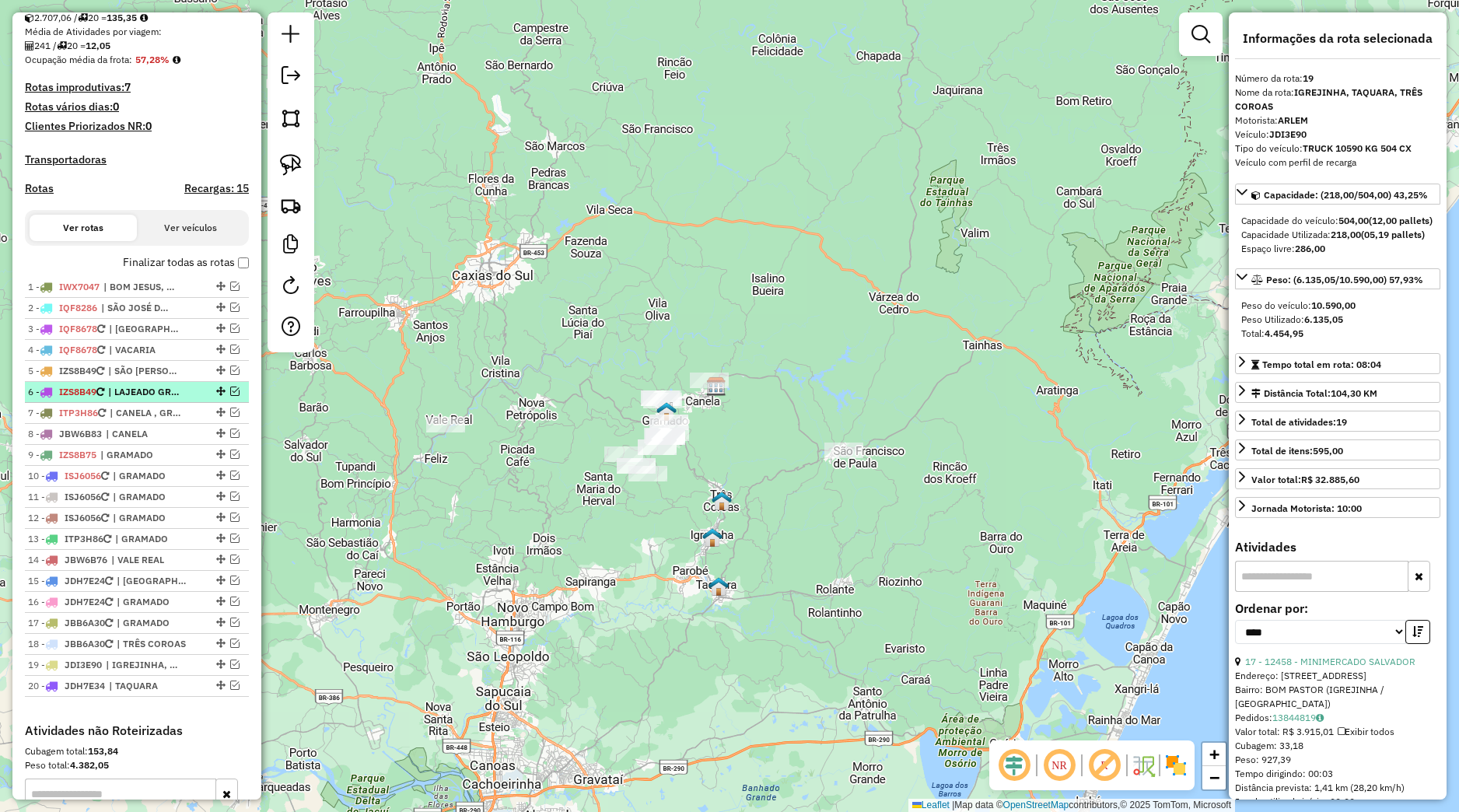
click at [230, 396] on em at bounding box center [234, 391] width 9 height 9
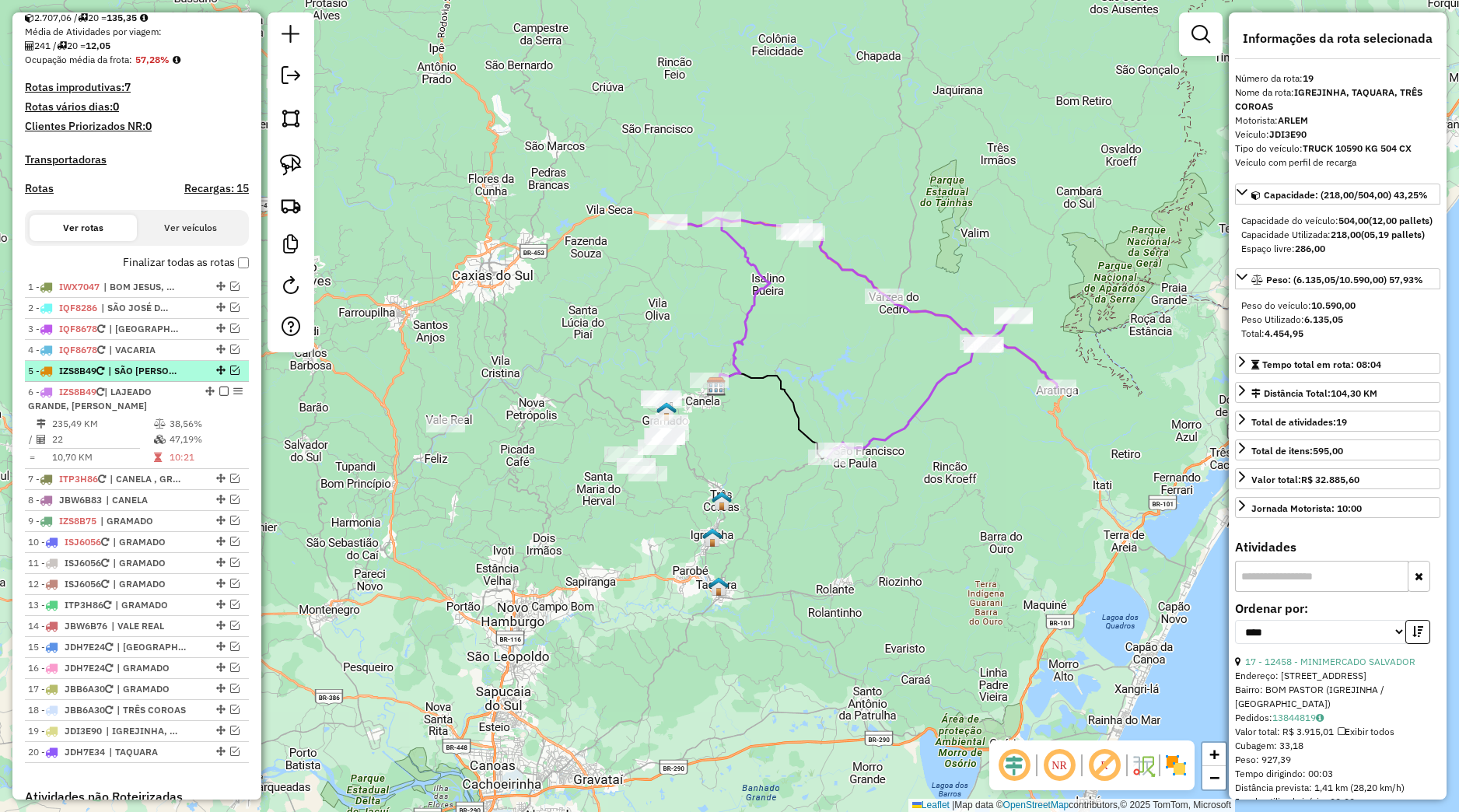
click at [230, 375] on em at bounding box center [234, 370] width 9 height 9
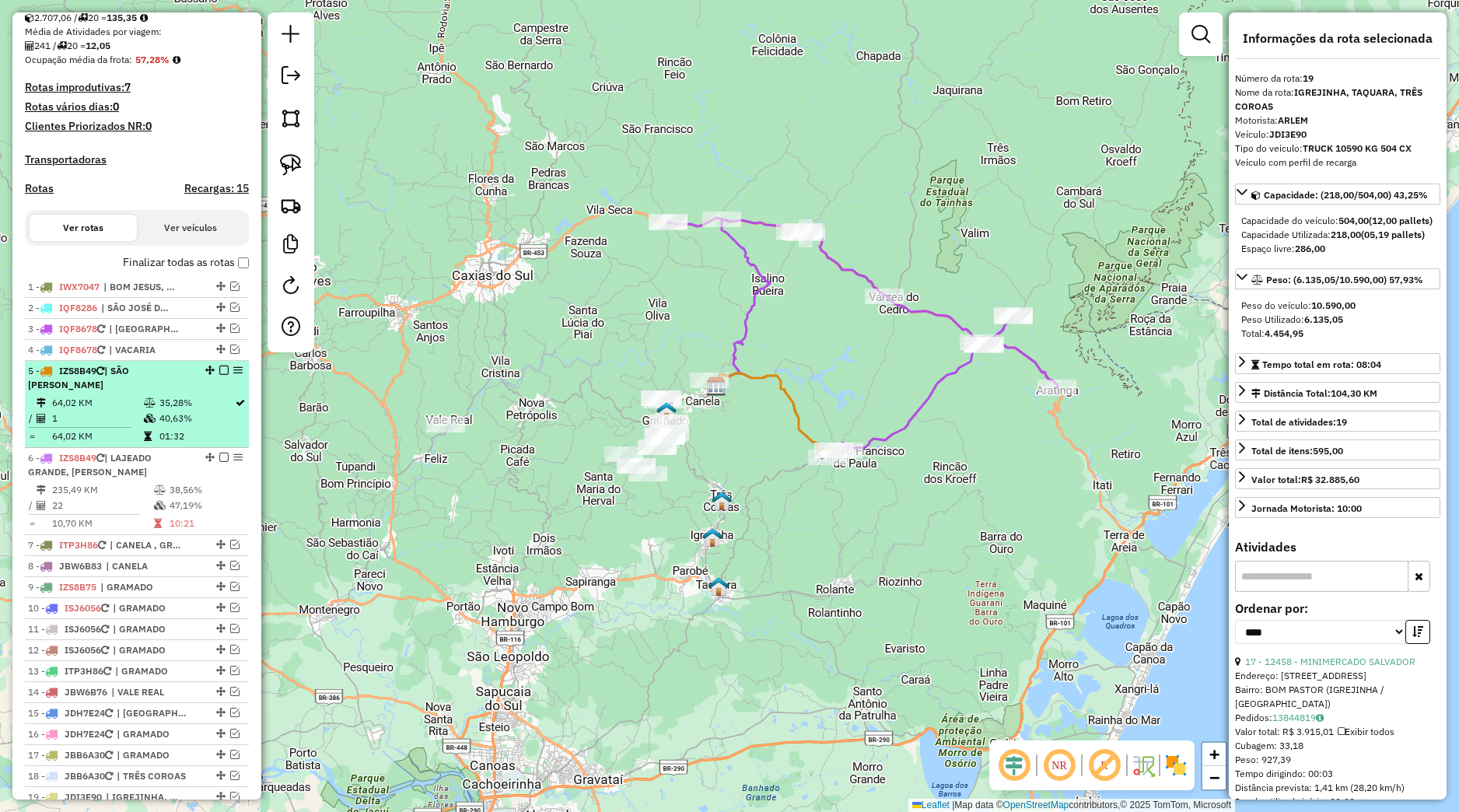
click at [195, 410] on td "35,28%" at bounding box center [197, 403] width 75 height 15
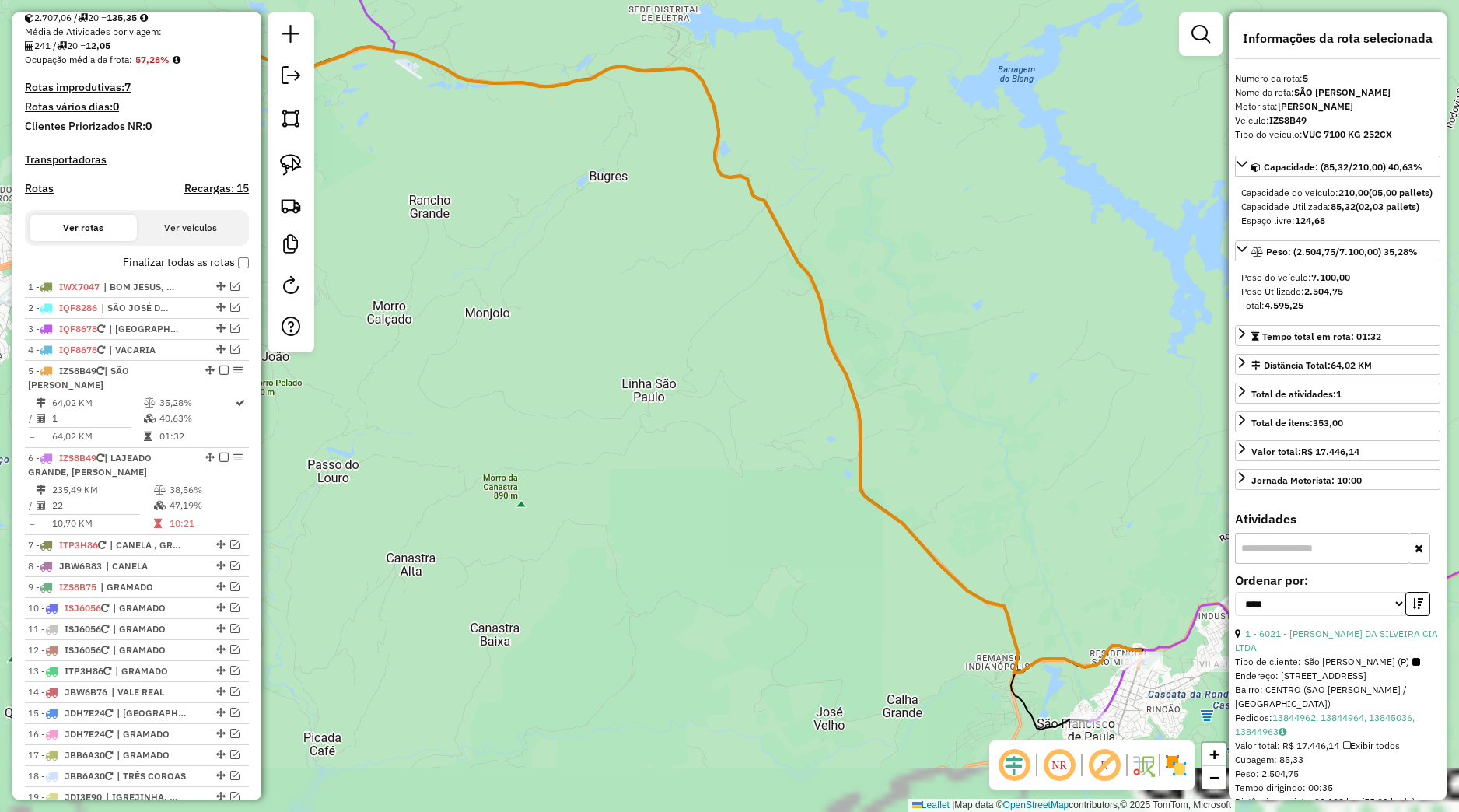
drag, startPoint x: 898, startPoint y: 572, endPoint x: 518, endPoint y: 416, distance: 410.8
click at [493, 409] on div "Janela de atendimento Grade de atendimento Capacidade Transportadoras Veículos …" at bounding box center [729, 406] width 1459 height 812
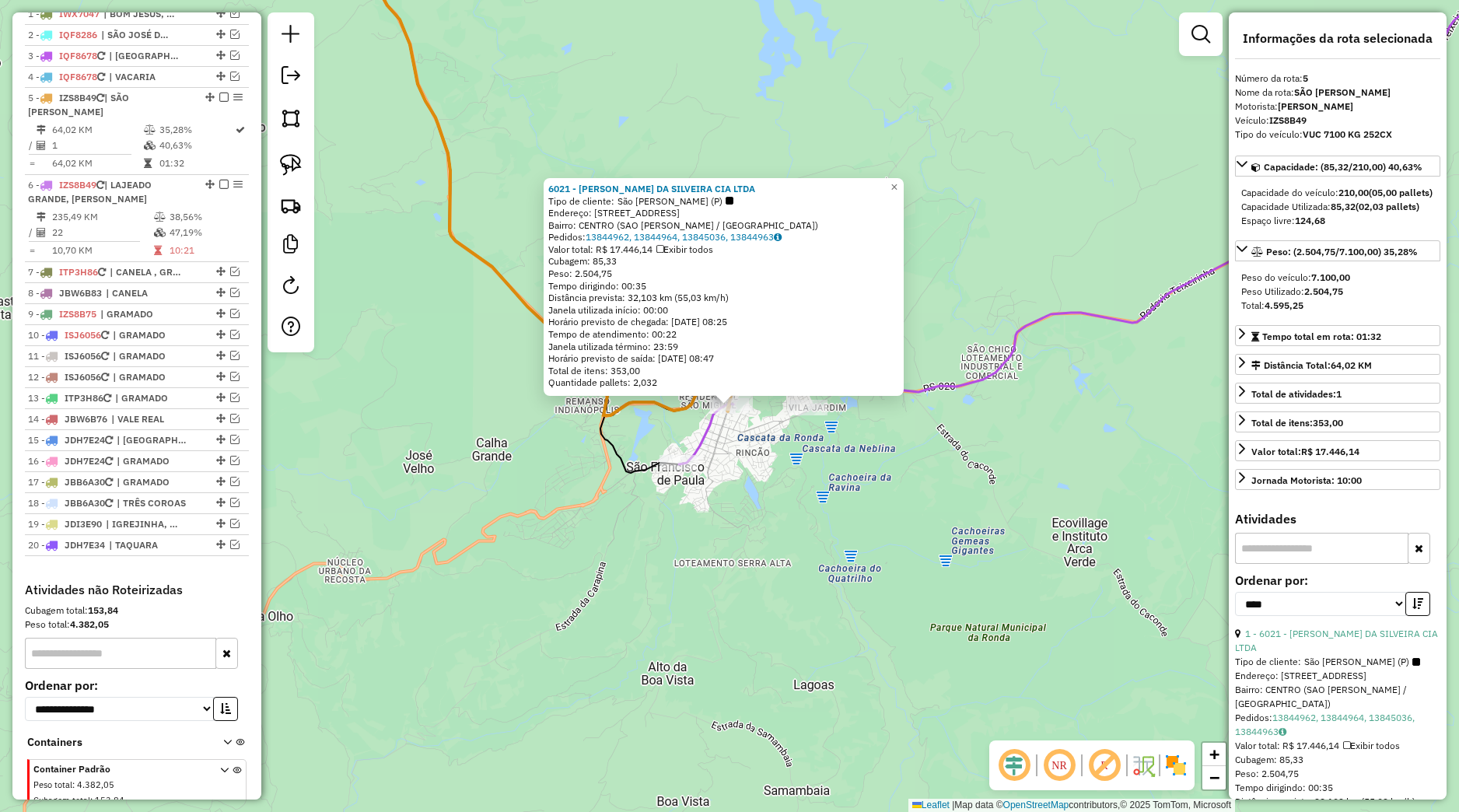
scroll to position [705, 0]
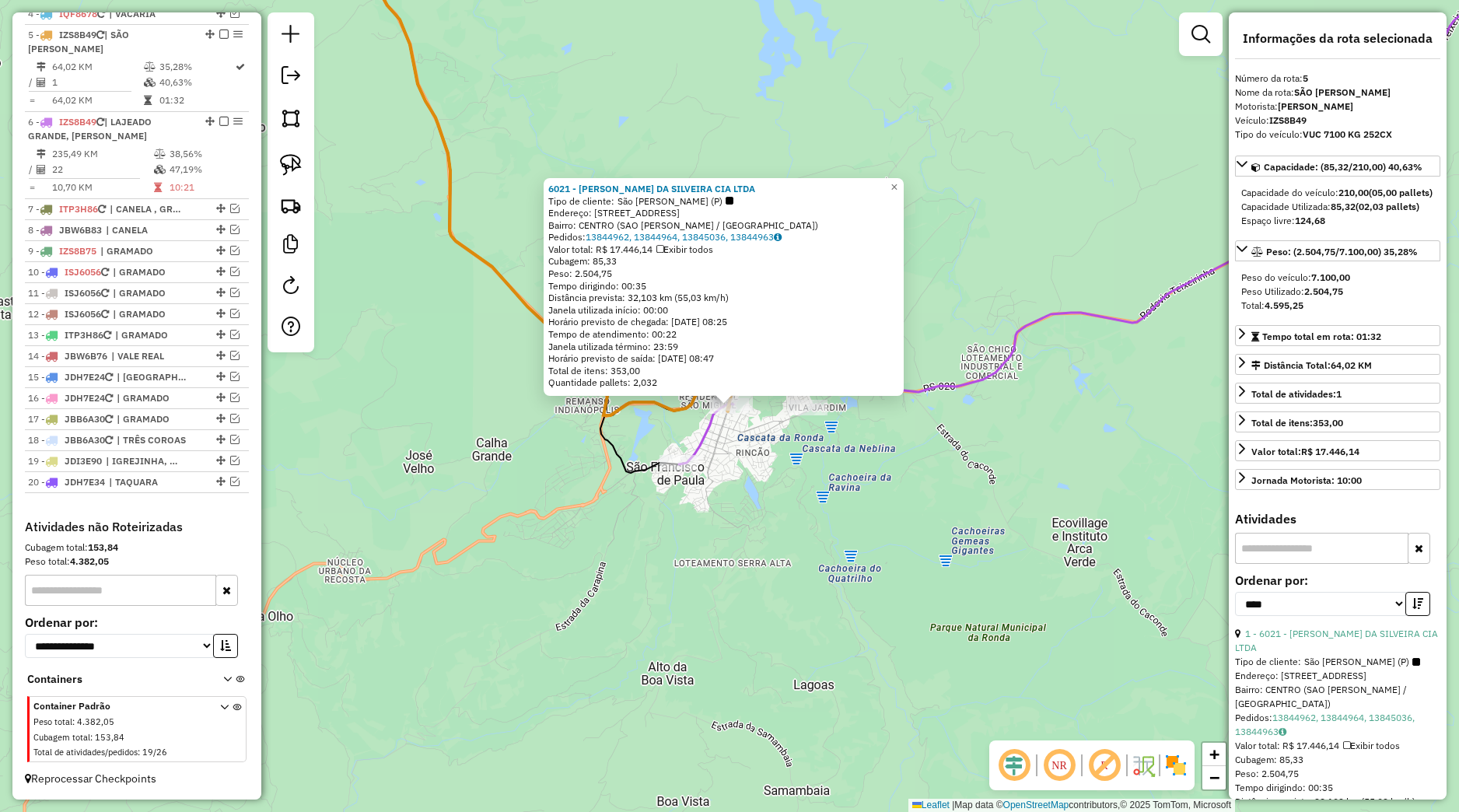
click at [788, 470] on div "6021 - [PERSON_NAME] CIA LTDA Tipo de cliente: [PERSON_NAME] (P) Endereço: [STR…" at bounding box center [729, 406] width 1459 height 812
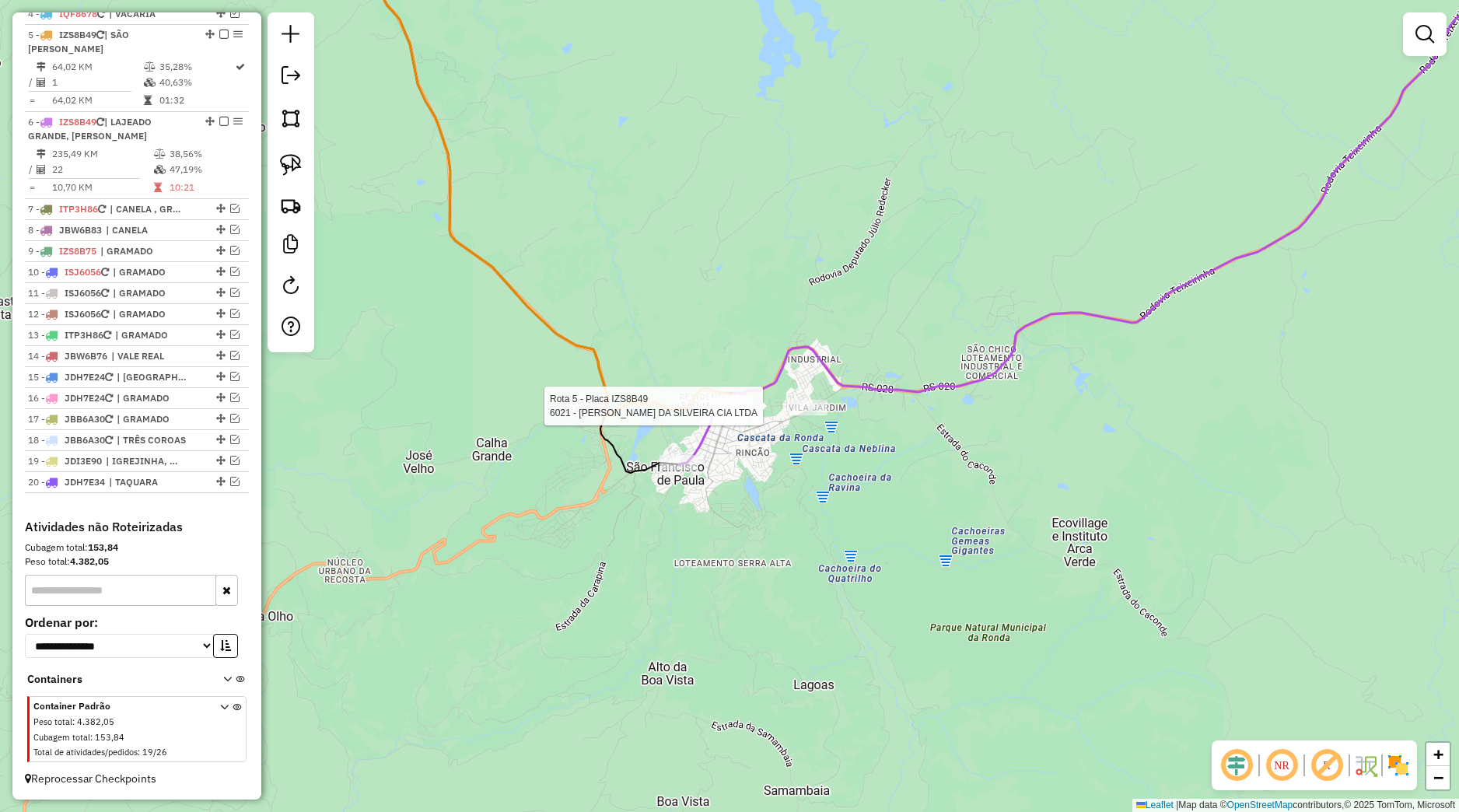
select select "*********"
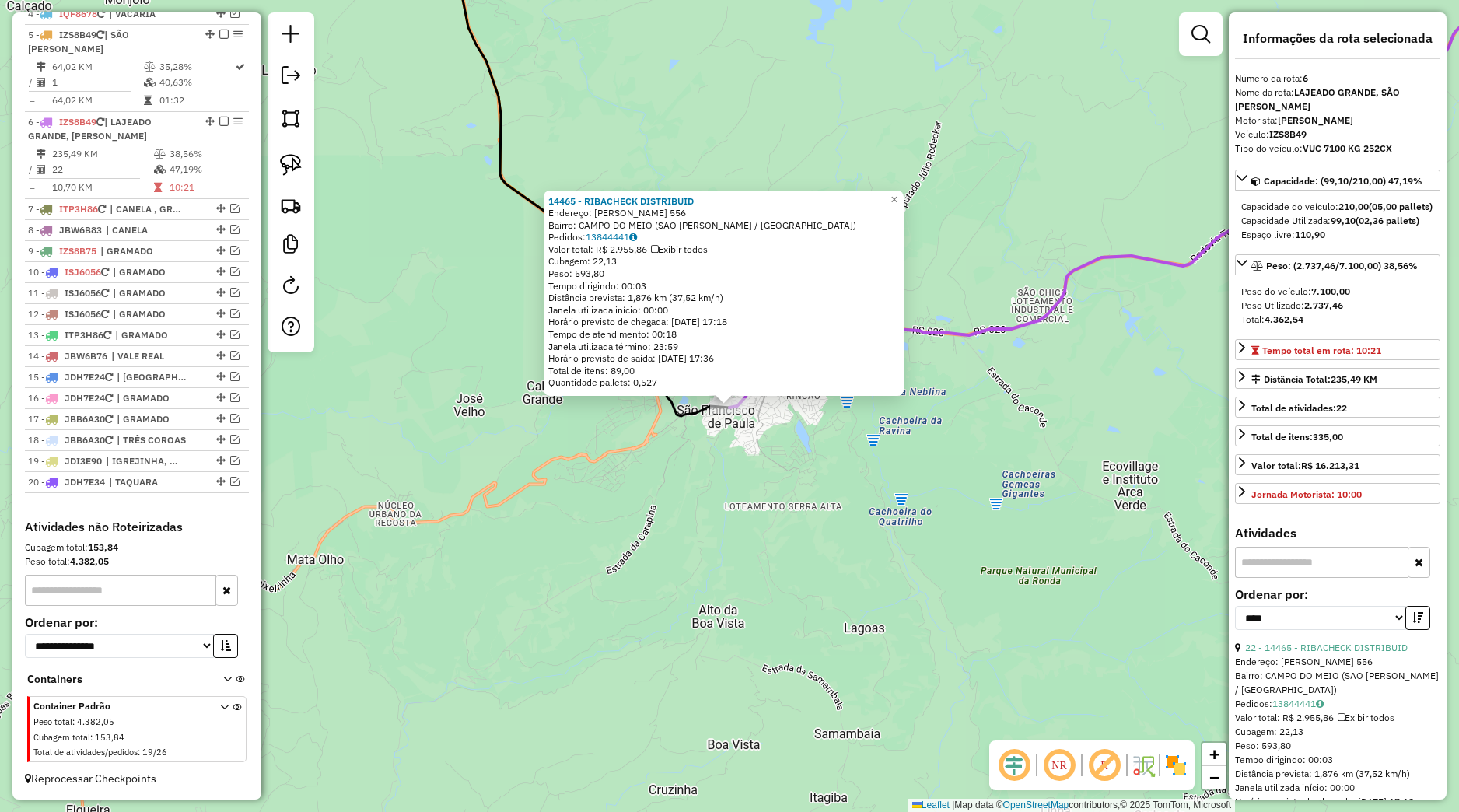
scroll to position [709, 0]
click at [783, 416] on div "14465 - RIBACHECK DISTRIBUID Endereço: [PERSON_NAME] 556 Bairro: [GEOGRAPHIC_DA…" at bounding box center [729, 406] width 1459 height 812
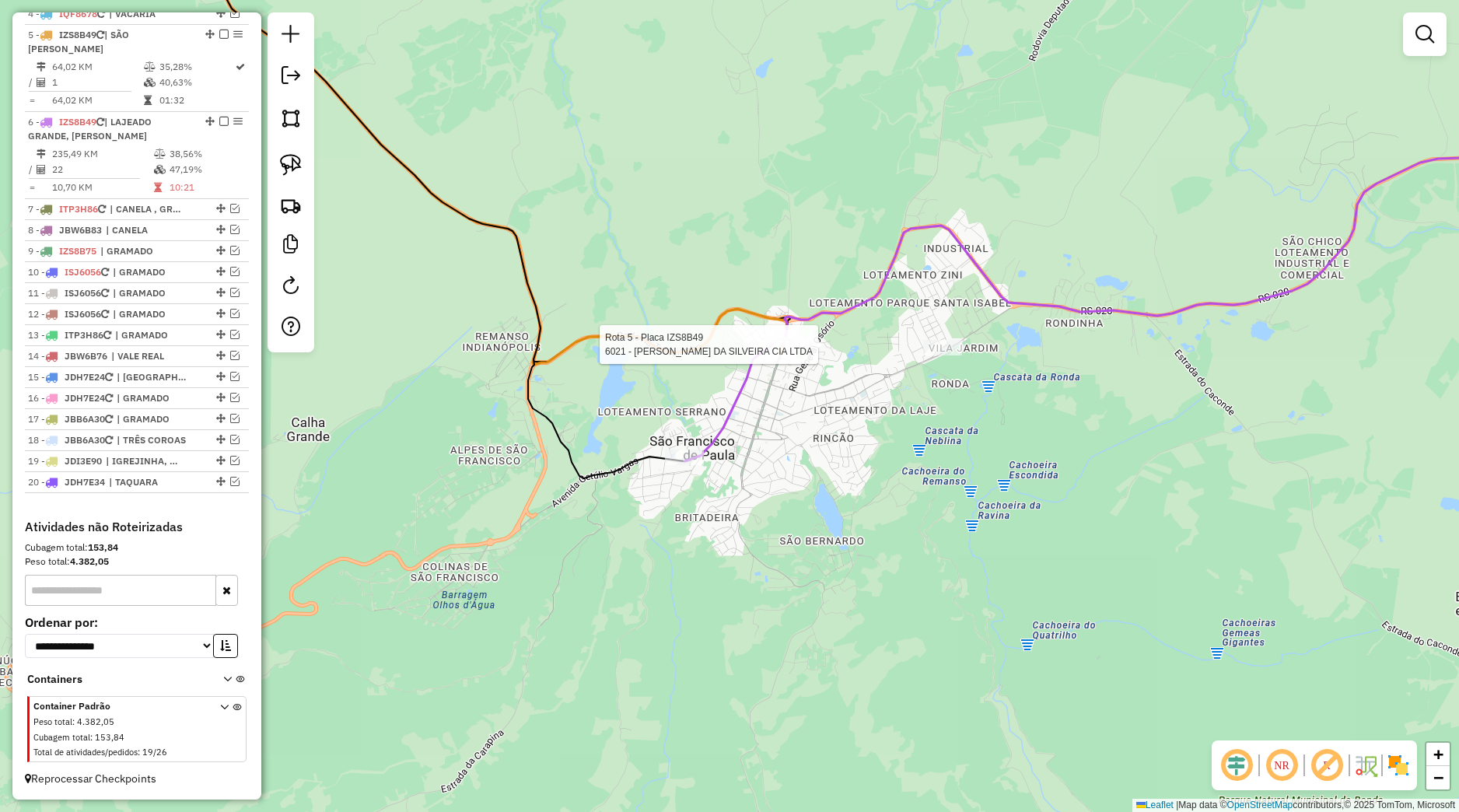
select select "*********"
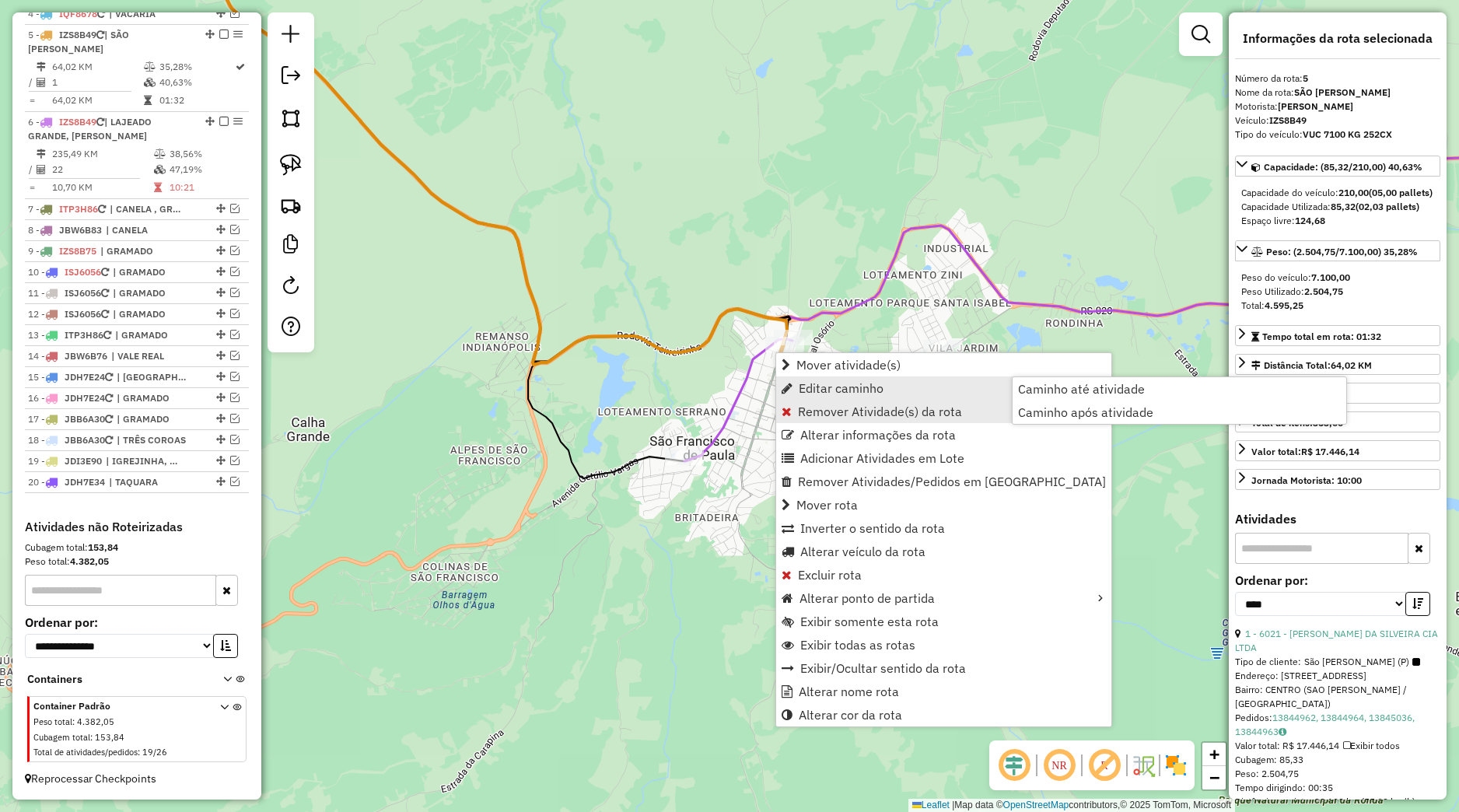
scroll to position [705, 0]
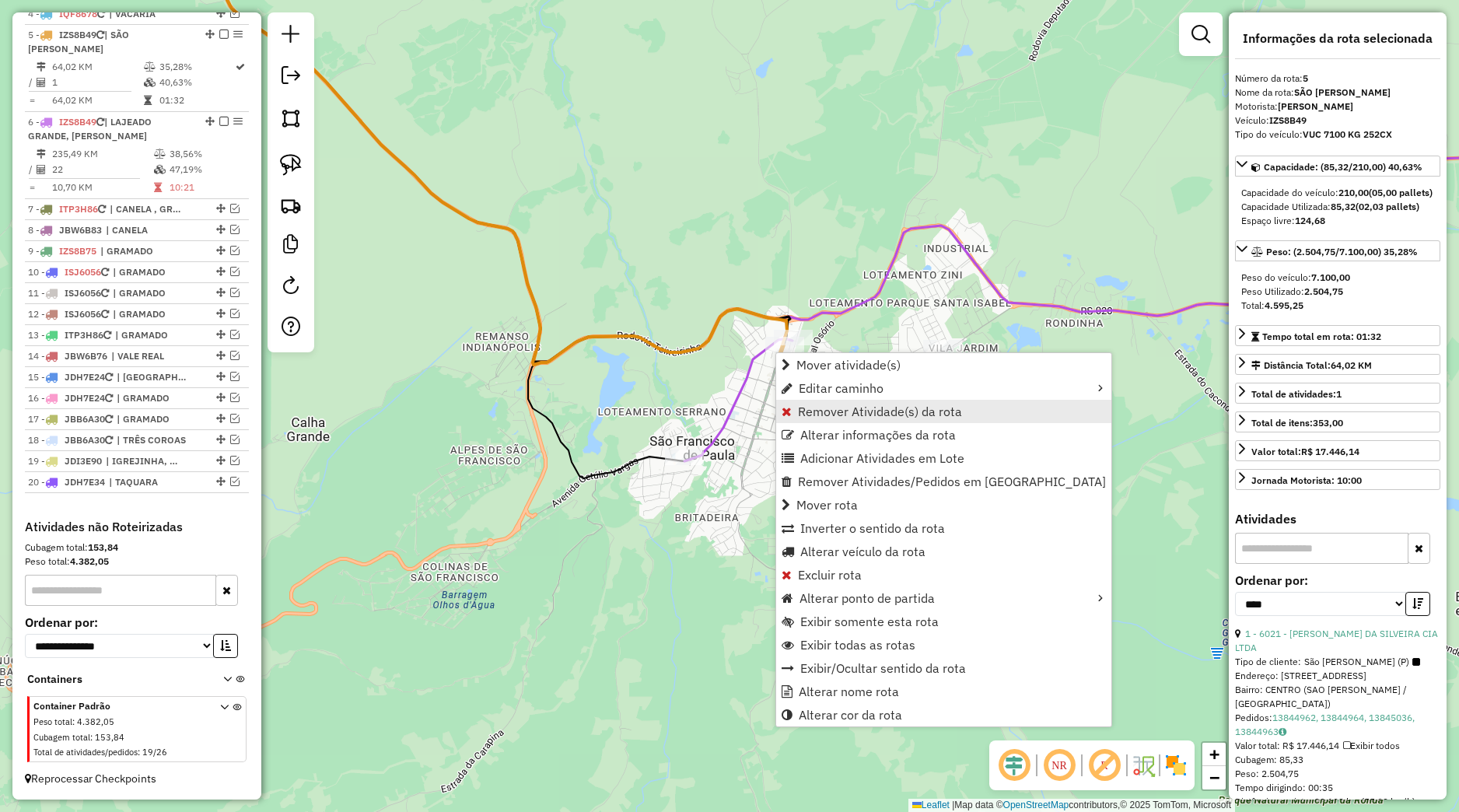
click at [833, 409] on span "Remover Atividade(s) da rota" at bounding box center [880, 411] width 164 height 13
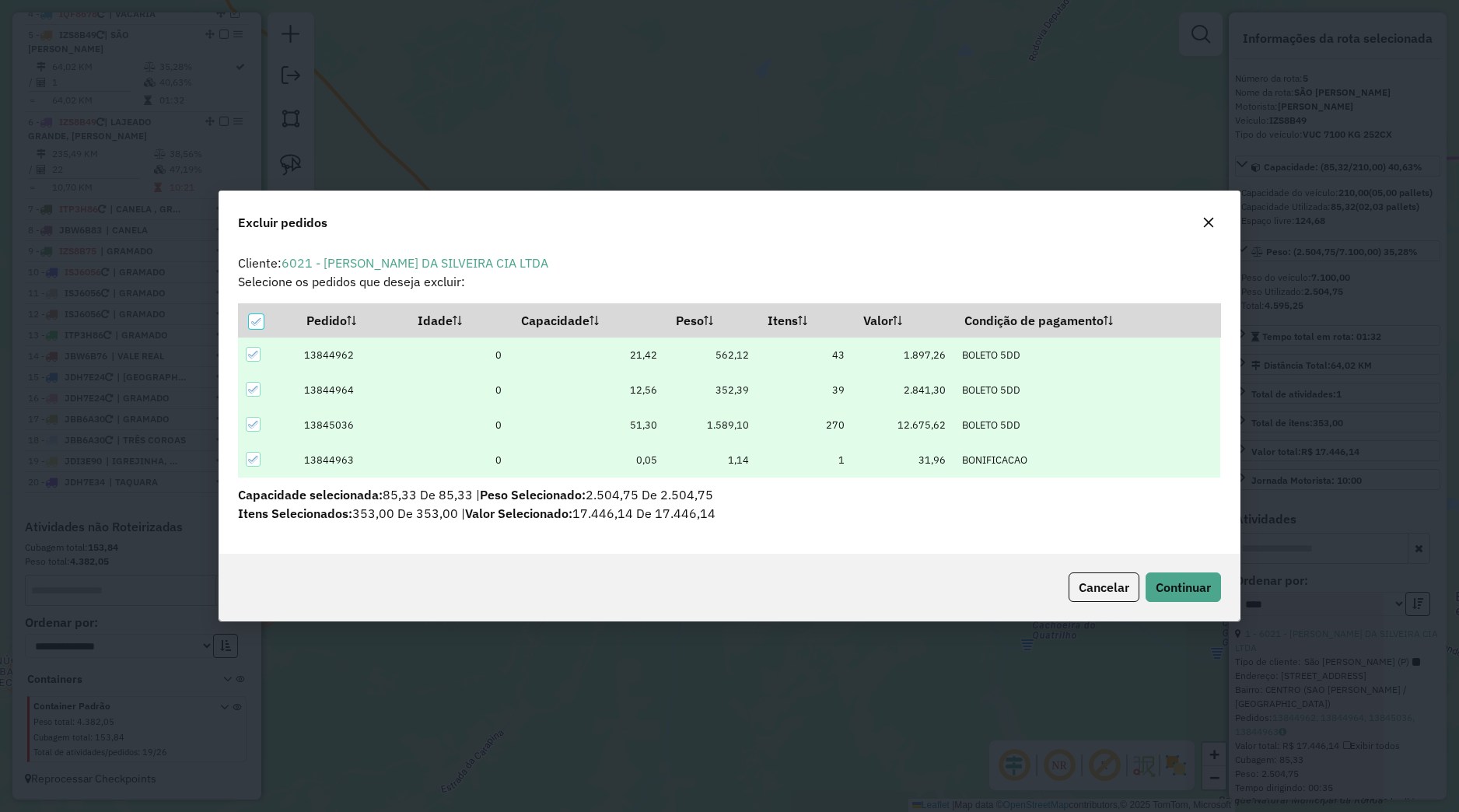
scroll to position [9, 4]
click at [1180, 580] on button "Continuar" at bounding box center [1183, 587] width 75 height 30
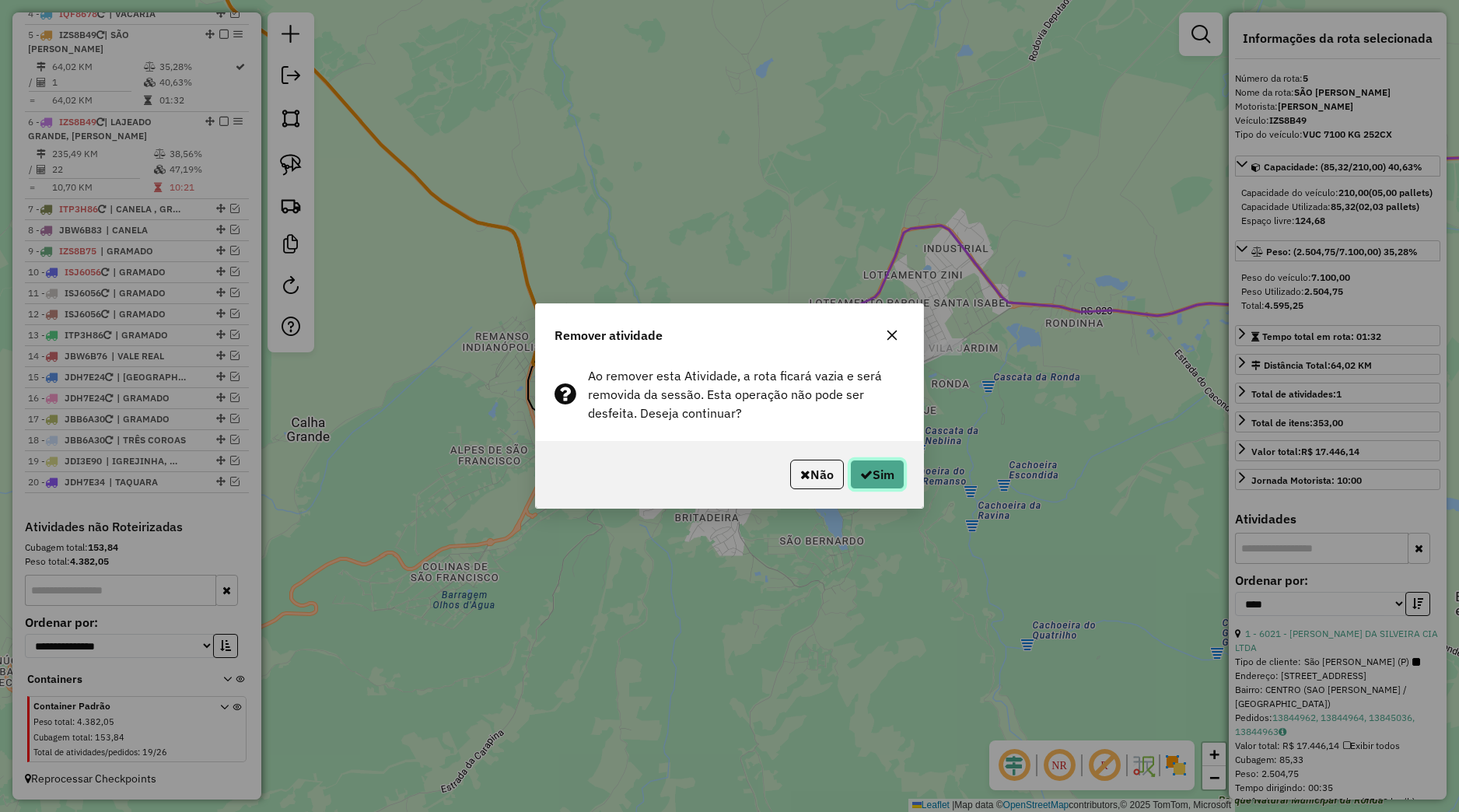
click at [871, 475] on button "Sim" at bounding box center [877, 474] width 55 height 30
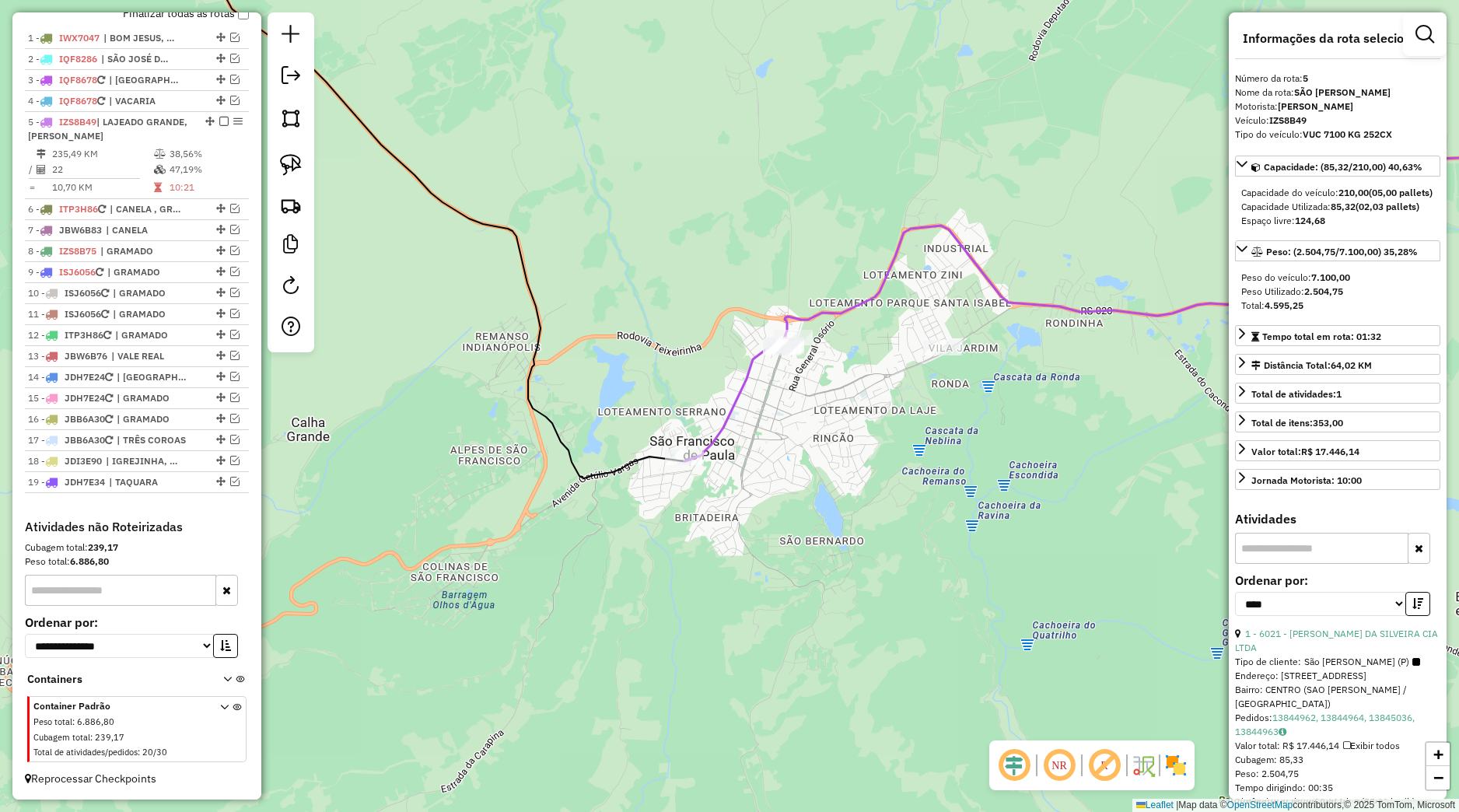
scroll to position [621, 0]
drag, startPoint x: 955, startPoint y: 375, endPoint x: 946, endPoint y: 375, distance: 9.0
click at [954, 375] on div "Janela de atendimento Grade de atendimento Capacidade Transportadoras Veículos …" at bounding box center [729, 406] width 1459 height 812
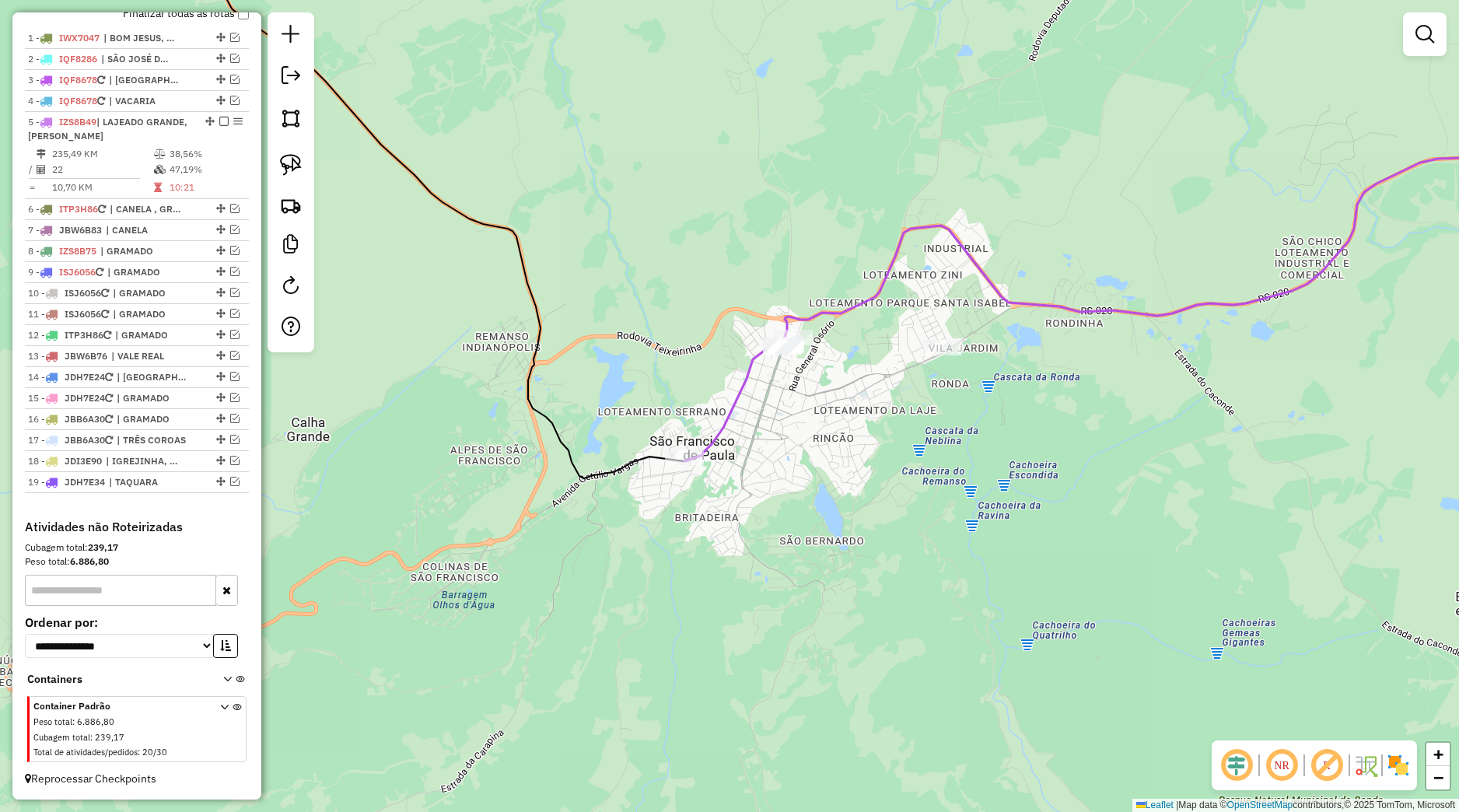
select select "*********"
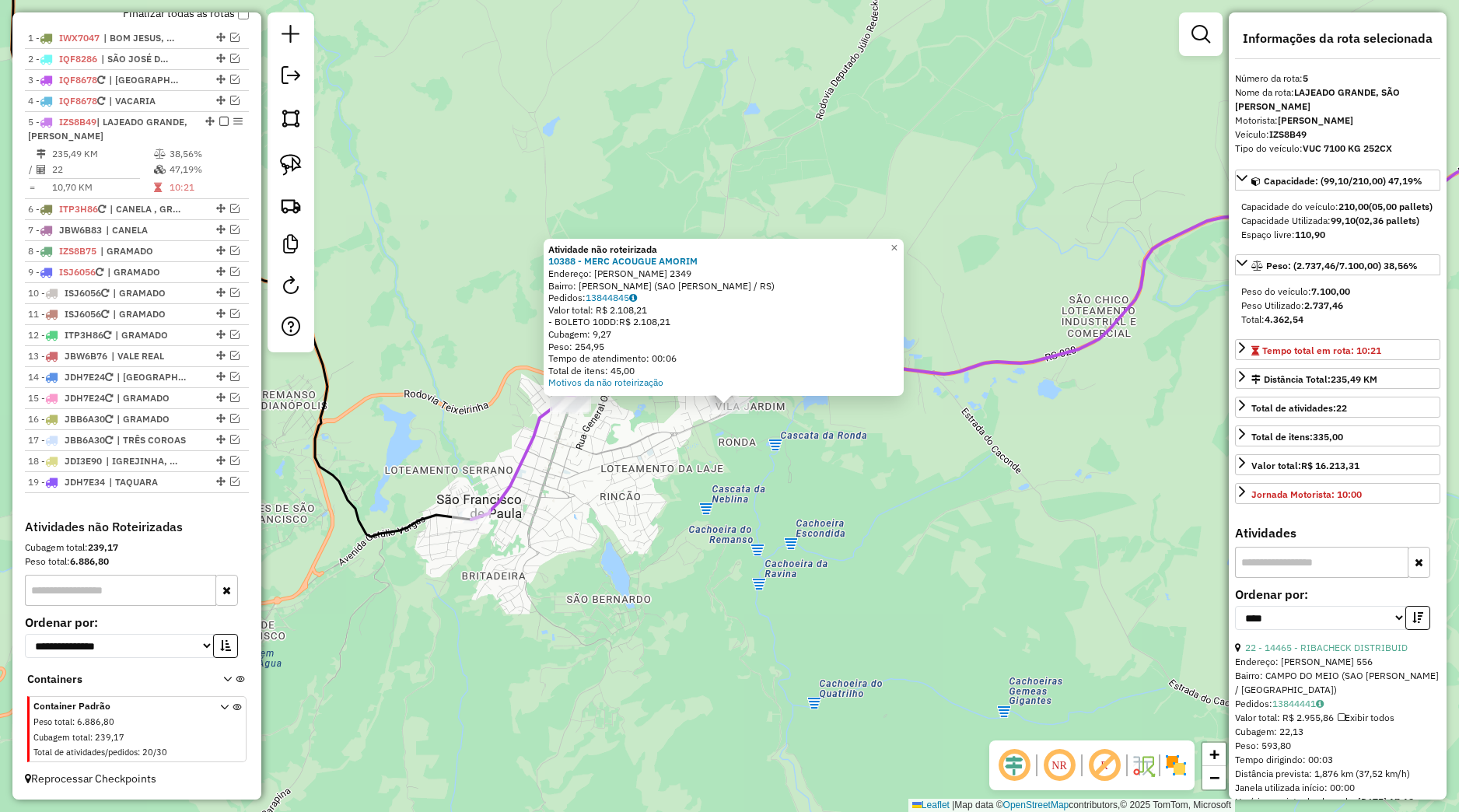
drag, startPoint x: 808, startPoint y: 433, endPoint x: 782, endPoint y: 427, distance: 26.7
click at [808, 434] on div "Atividade não roteirizada 10388 - MERC ACOUGUE [PERSON_NAME]: [PERSON_NAME] 234…" at bounding box center [729, 406] width 1459 height 812
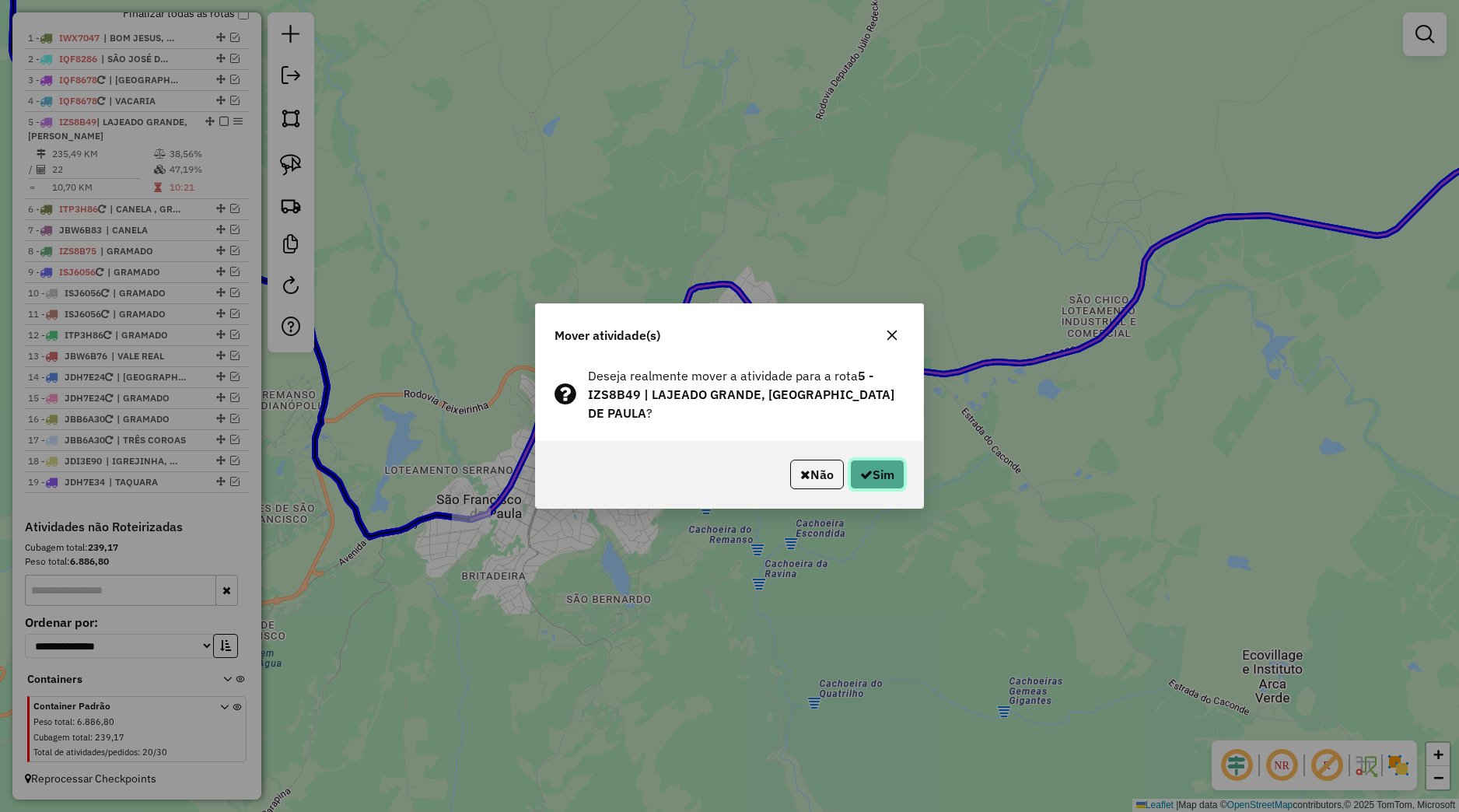
click at [870, 474] on button "Sim" at bounding box center [877, 474] width 55 height 30
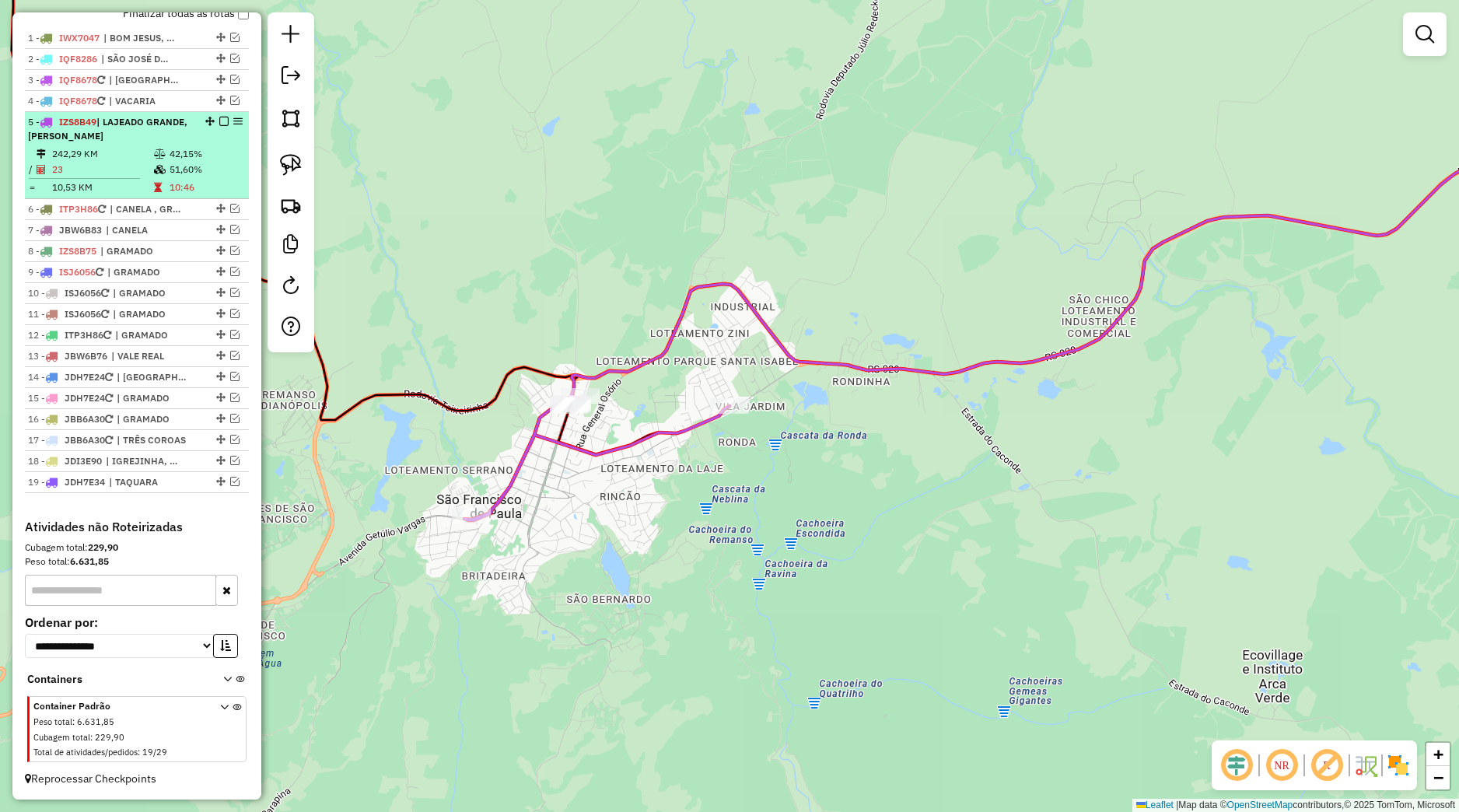
click at [203, 118] on div "5 - IZS8B49 | LAJEADO GRANDE, [GEOGRAPHIC_DATA] DE PAULA" at bounding box center [137, 129] width 218 height 28
select select "*********"
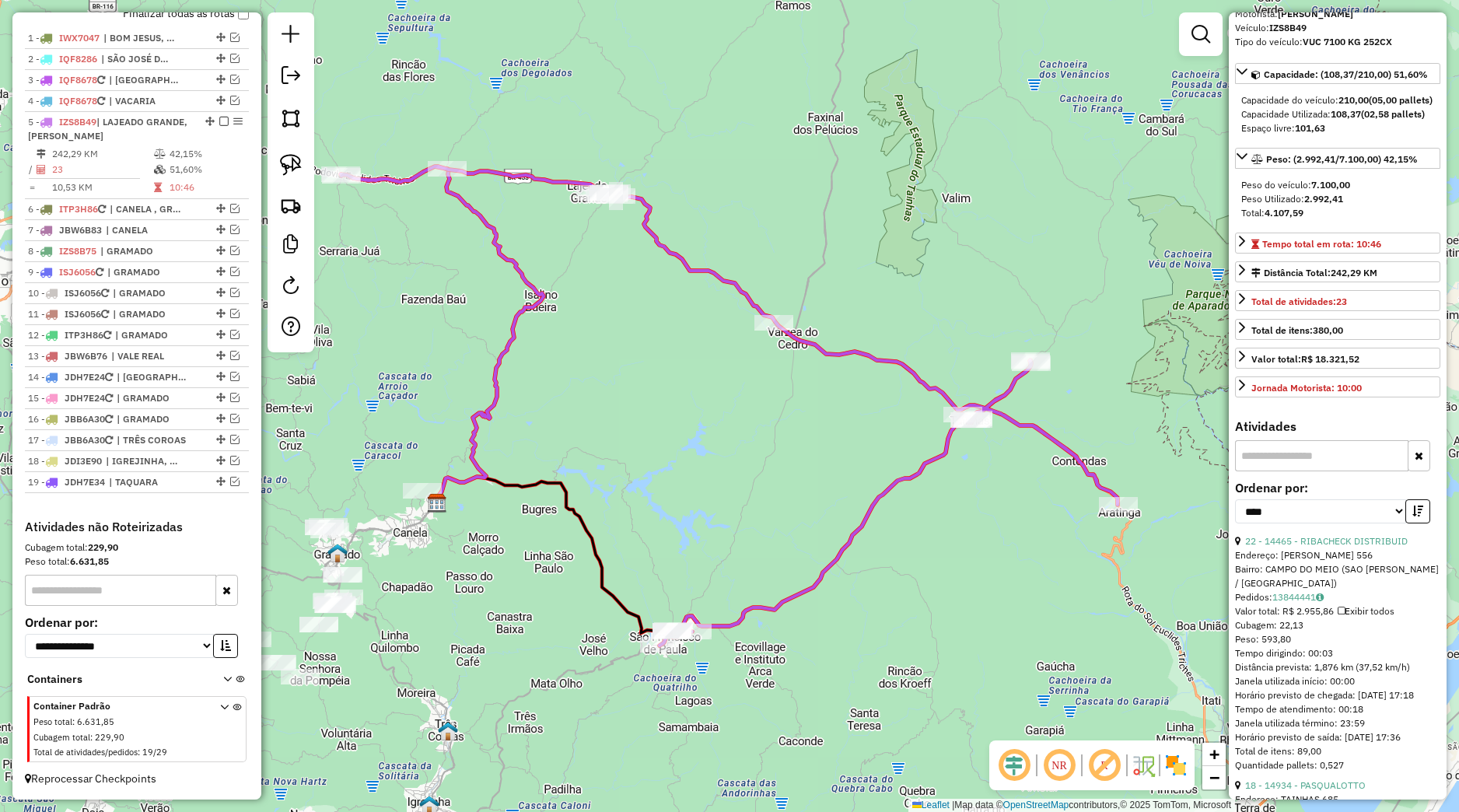
scroll to position [145, 0]
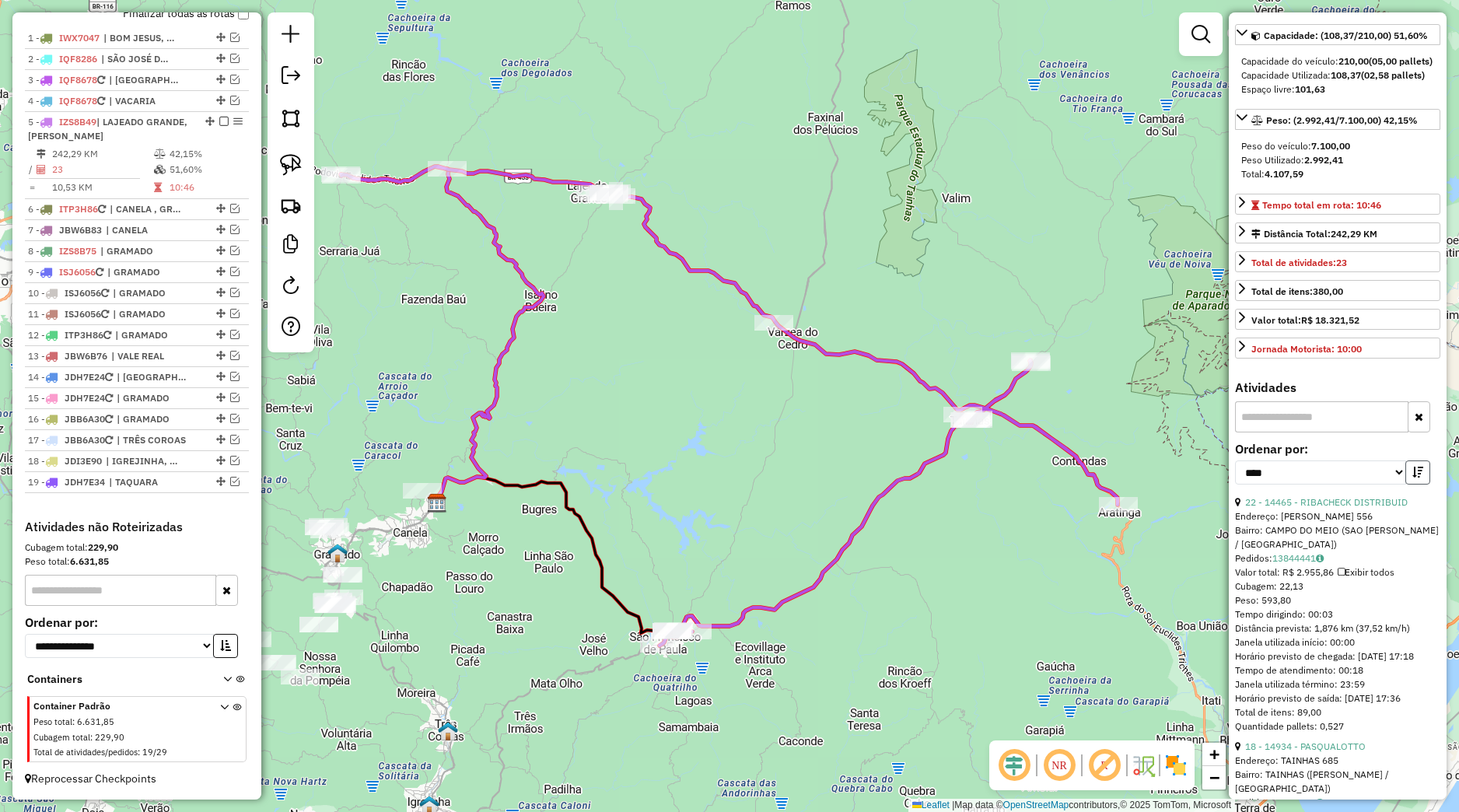
click at [1412, 478] on icon "button" at bounding box center [1417, 472] width 11 height 11
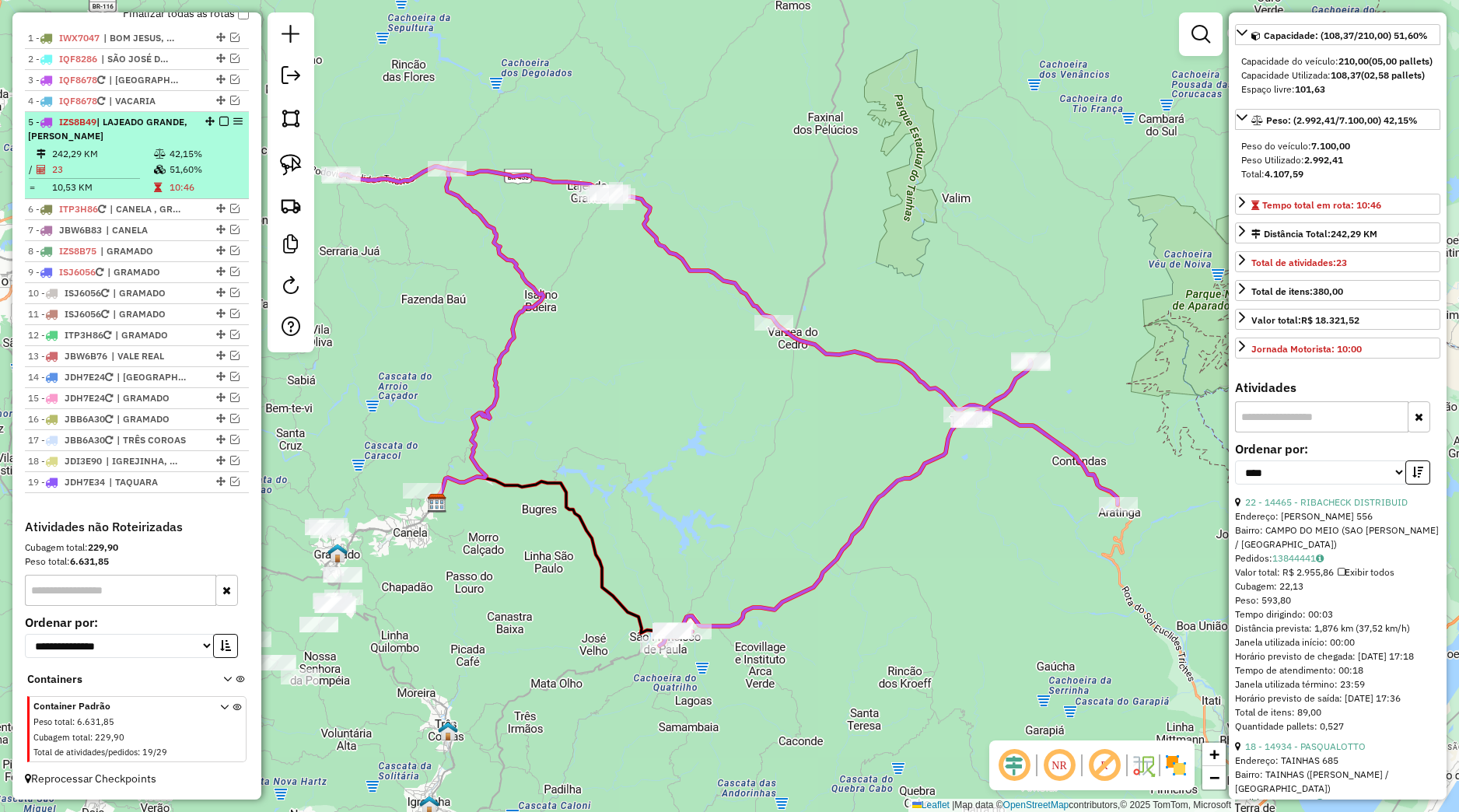
click at [220, 116] on em at bounding box center [224, 121] width 9 height 9
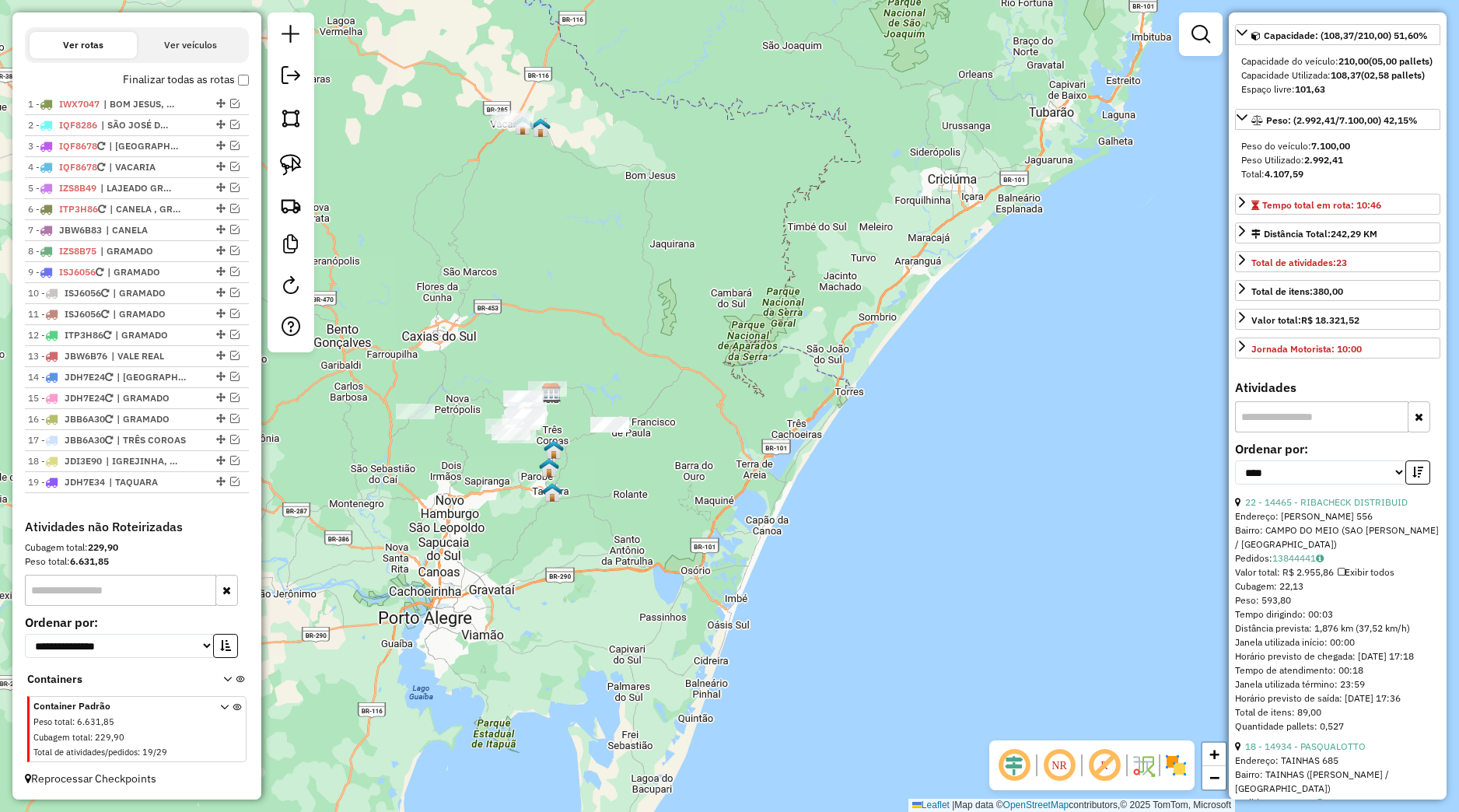
drag, startPoint x: 554, startPoint y: 518, endPoint x: 686, endPoint y: 548, distance: 135.4
click at [680, 546] on div "Janela de atendimento Grade de atendimento Capacidade Transportadoras Veículos …" at bounding box center [729, 406] width 1459 height 812
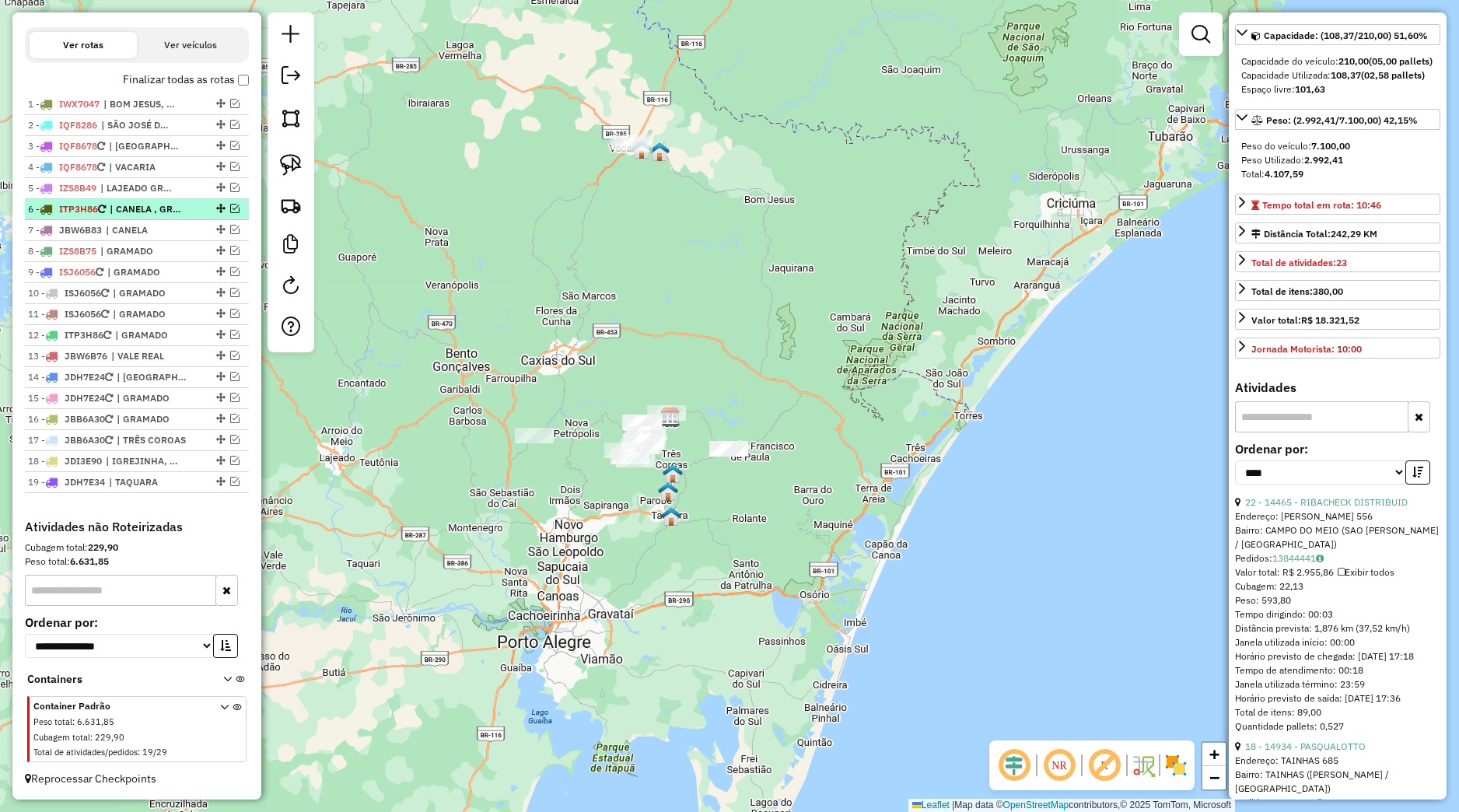
click at [159, 205] on span "| CANELA , GRAMADO - COLONIAS" at bounding box center [145, 209] width 72 height 14
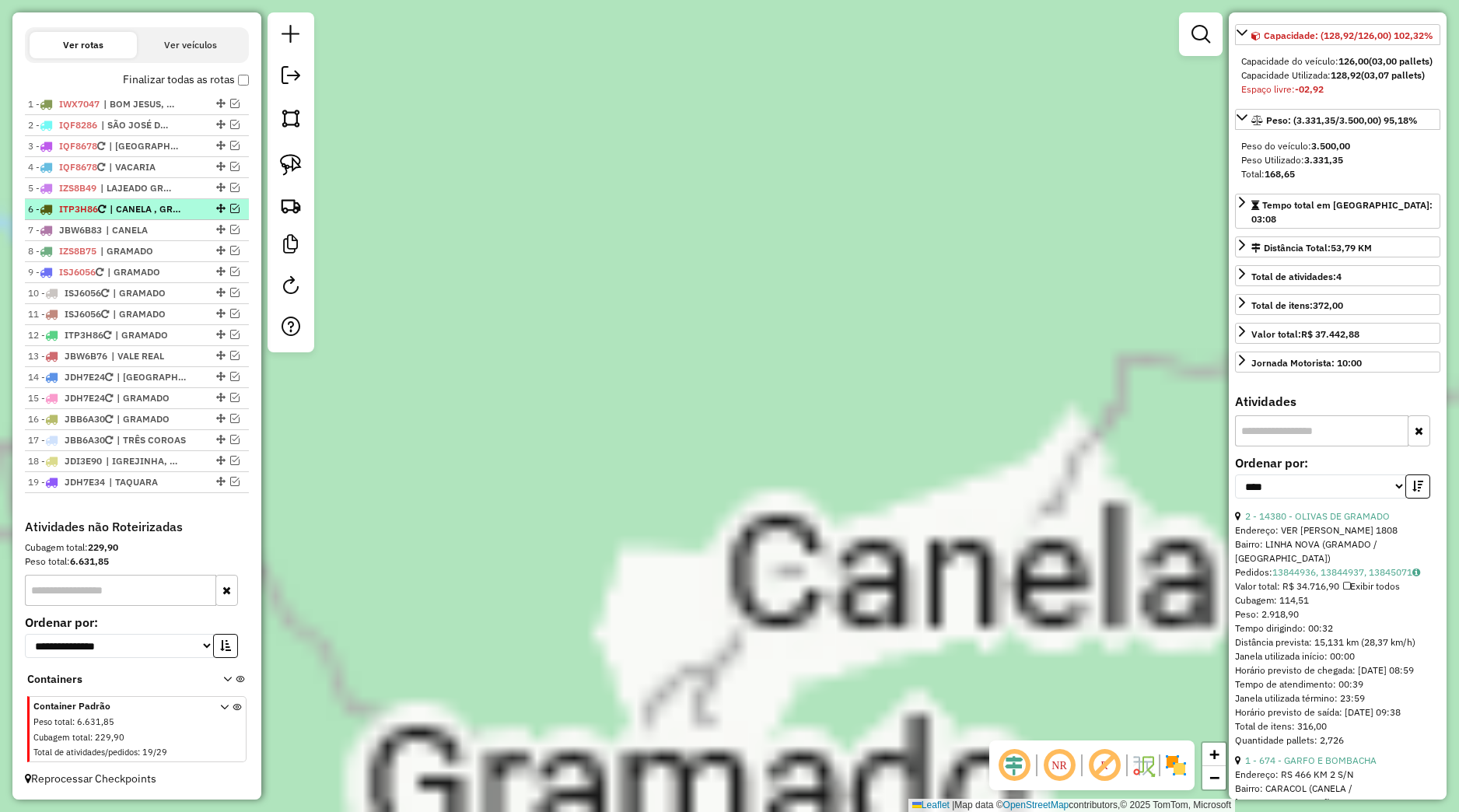
scroll to position [174, 0]
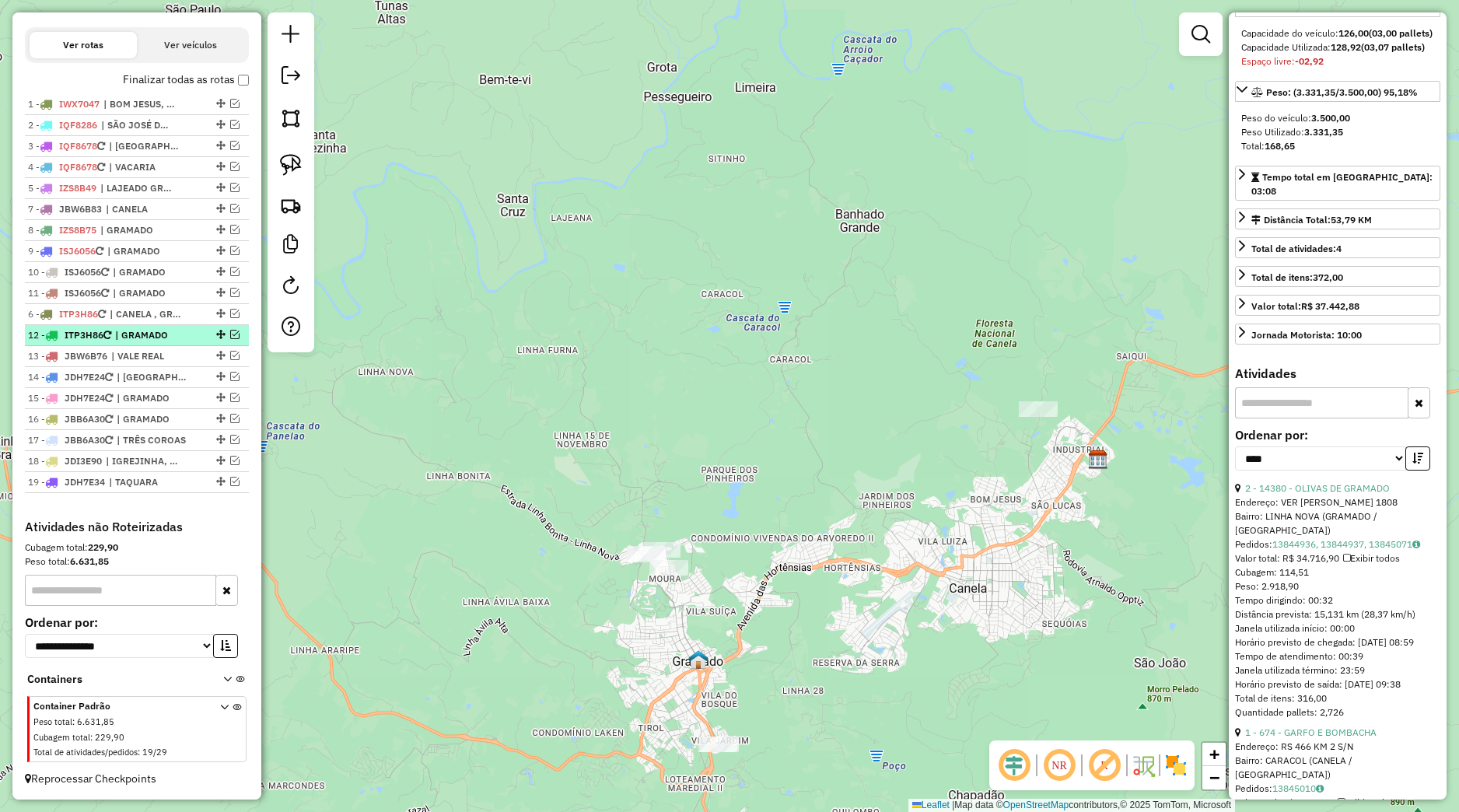
drag, startPoint x: 205, startPoint y: 209, endPoint x: 177, endPoint y: 333, distance: 127.1
click at [177, 333] on ul "1 - IWX7047 | BOM JESUS, JAQUIRANA 2 - IQF8286 | SÃO JOSÉ DOS AUSENTES 3 - IQF8…" at bounding box center [137, 293] width 224 height 399
drag, startPoint x: 206, startPoint y: 334, endPoint x: 195, endPoint y: 306, distance: 30.1
click at [195, 307] on div "12 - ITP3H86 | GRAMADO" at bounding box center [137, 314] width 218 height 14
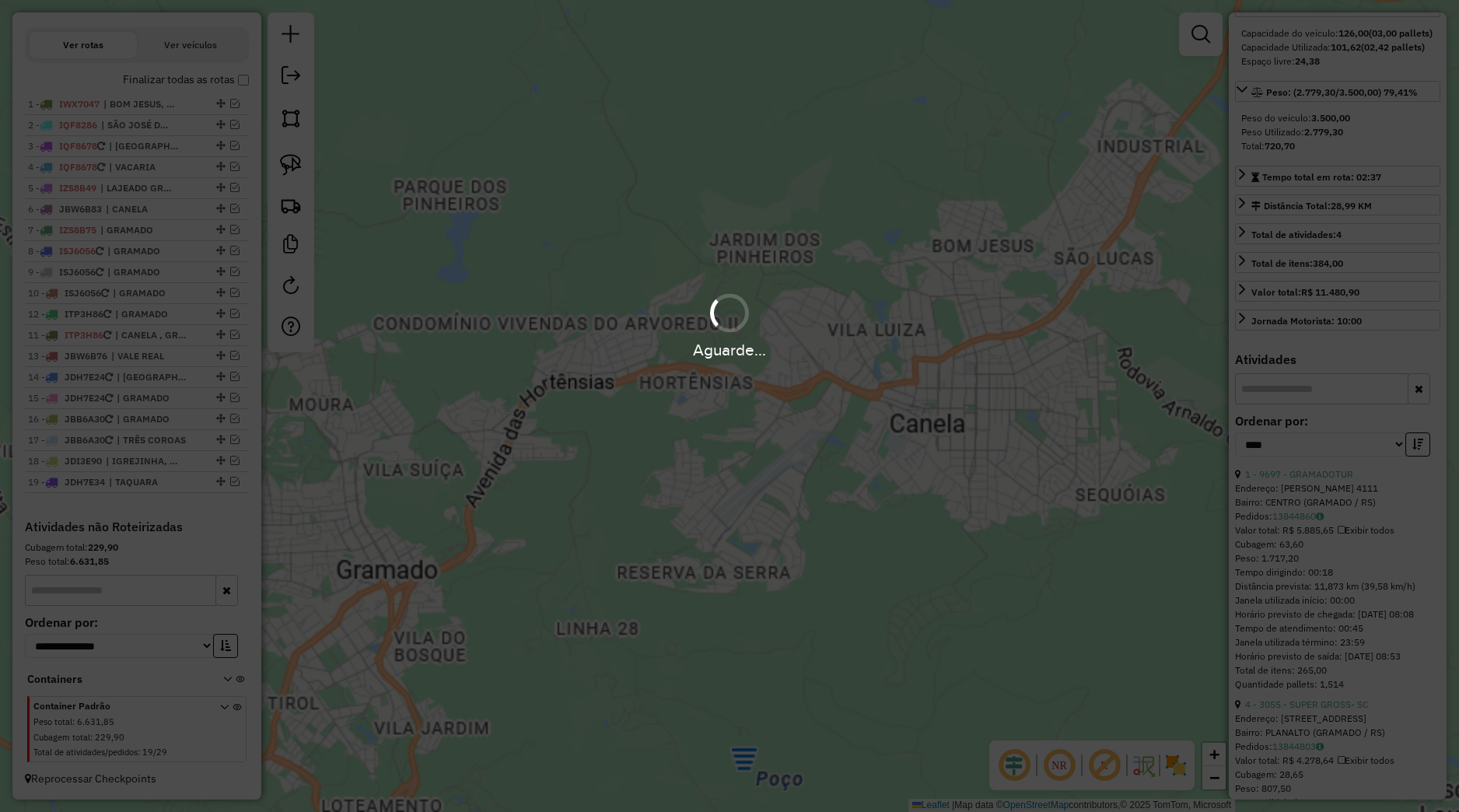
scroll to position [160, 0]
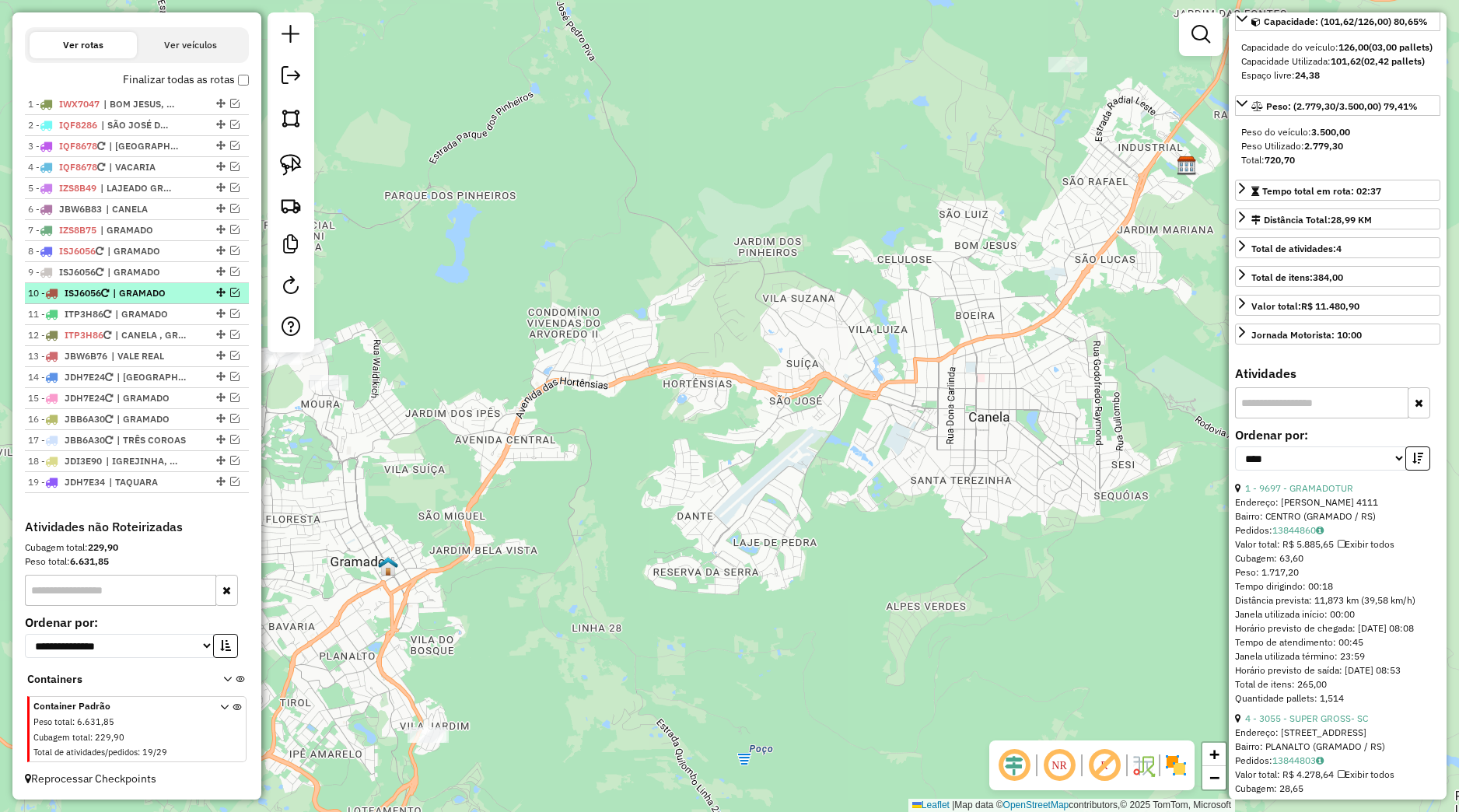
click at [170, 296] on span "| GRAMADO" at bounding box center [149, 293] width 72 height 14
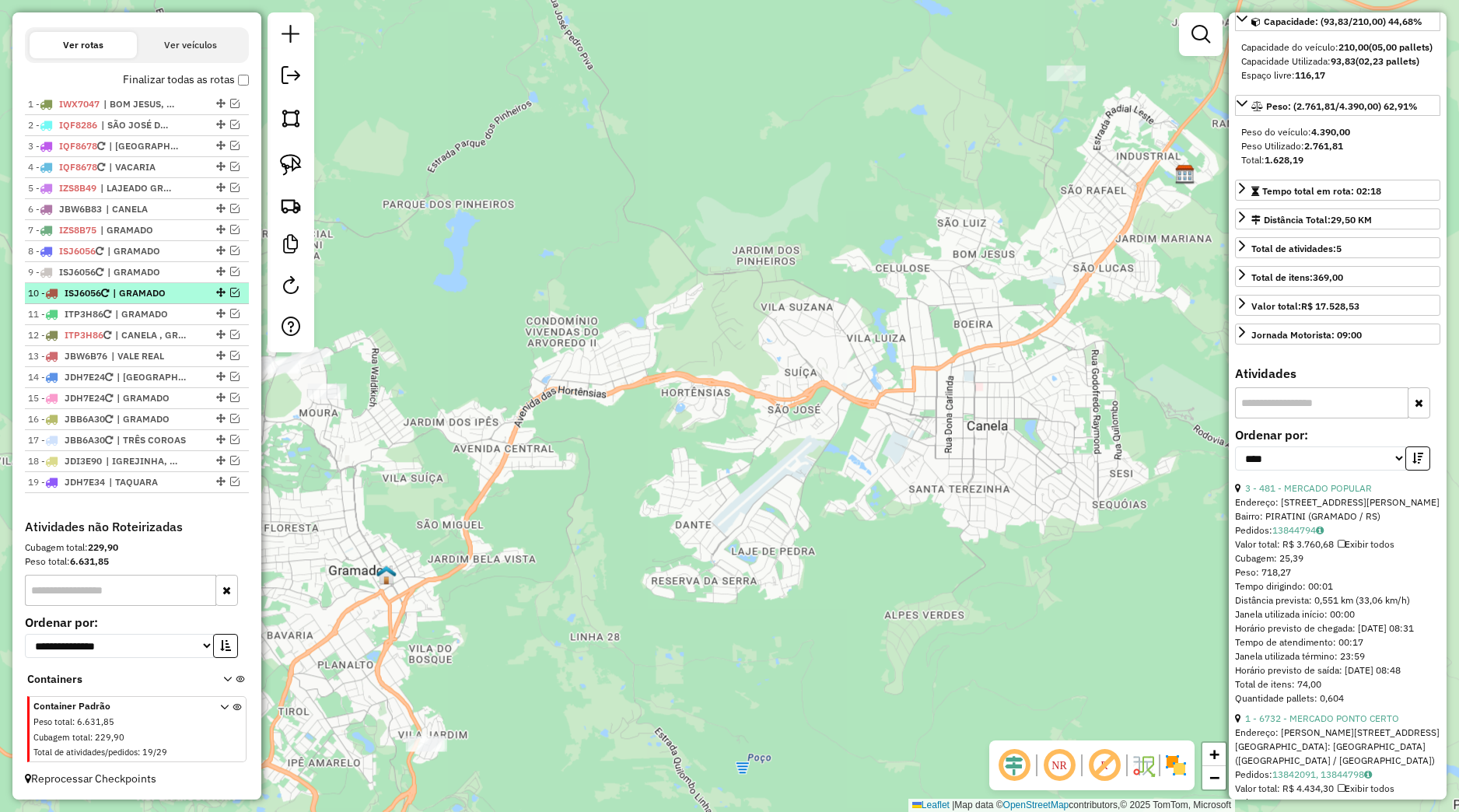
scroll to position [145, 0]
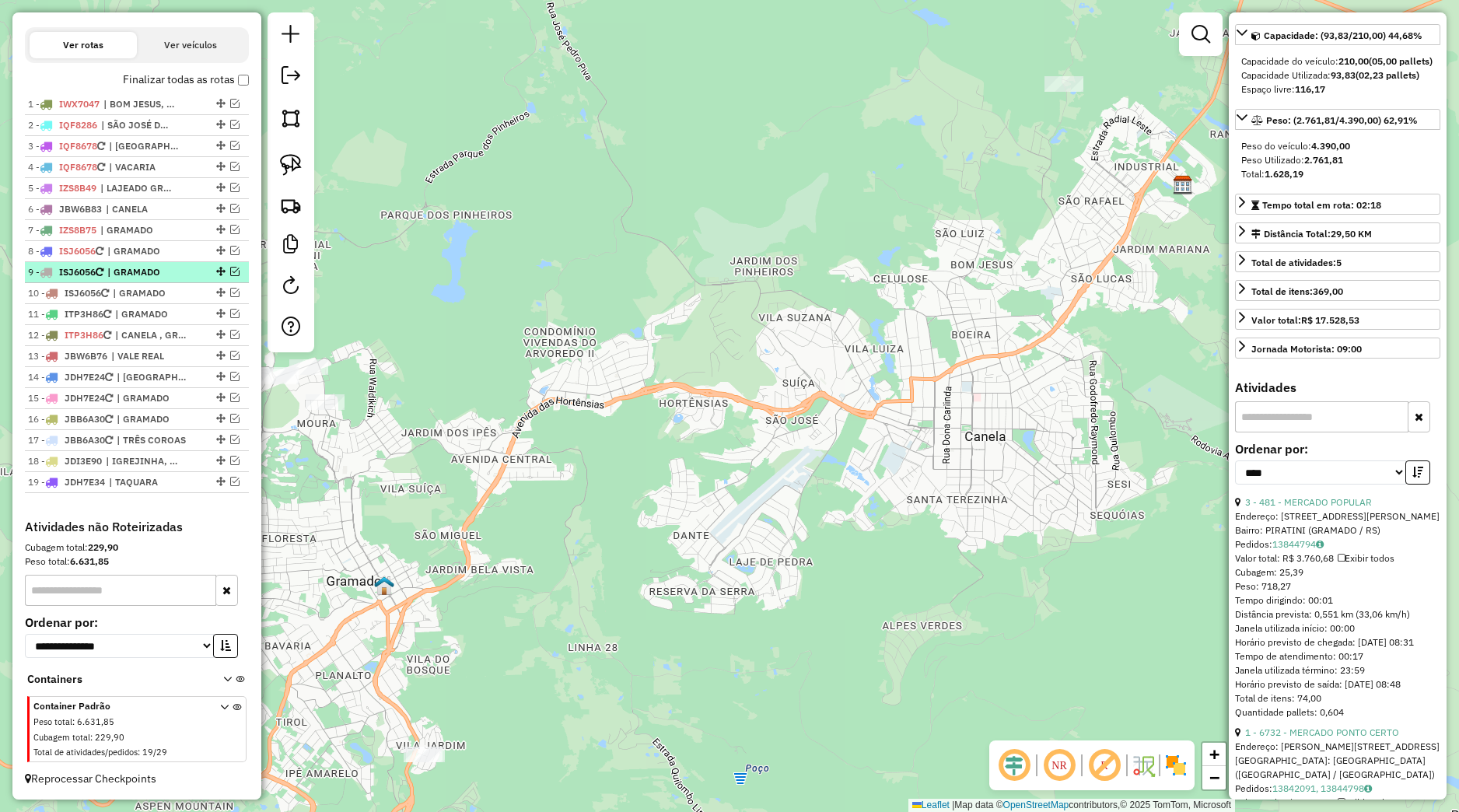
click at [170, 275] on span "| GRAMADO" at bounding box center [144, 272] width 72 height 14
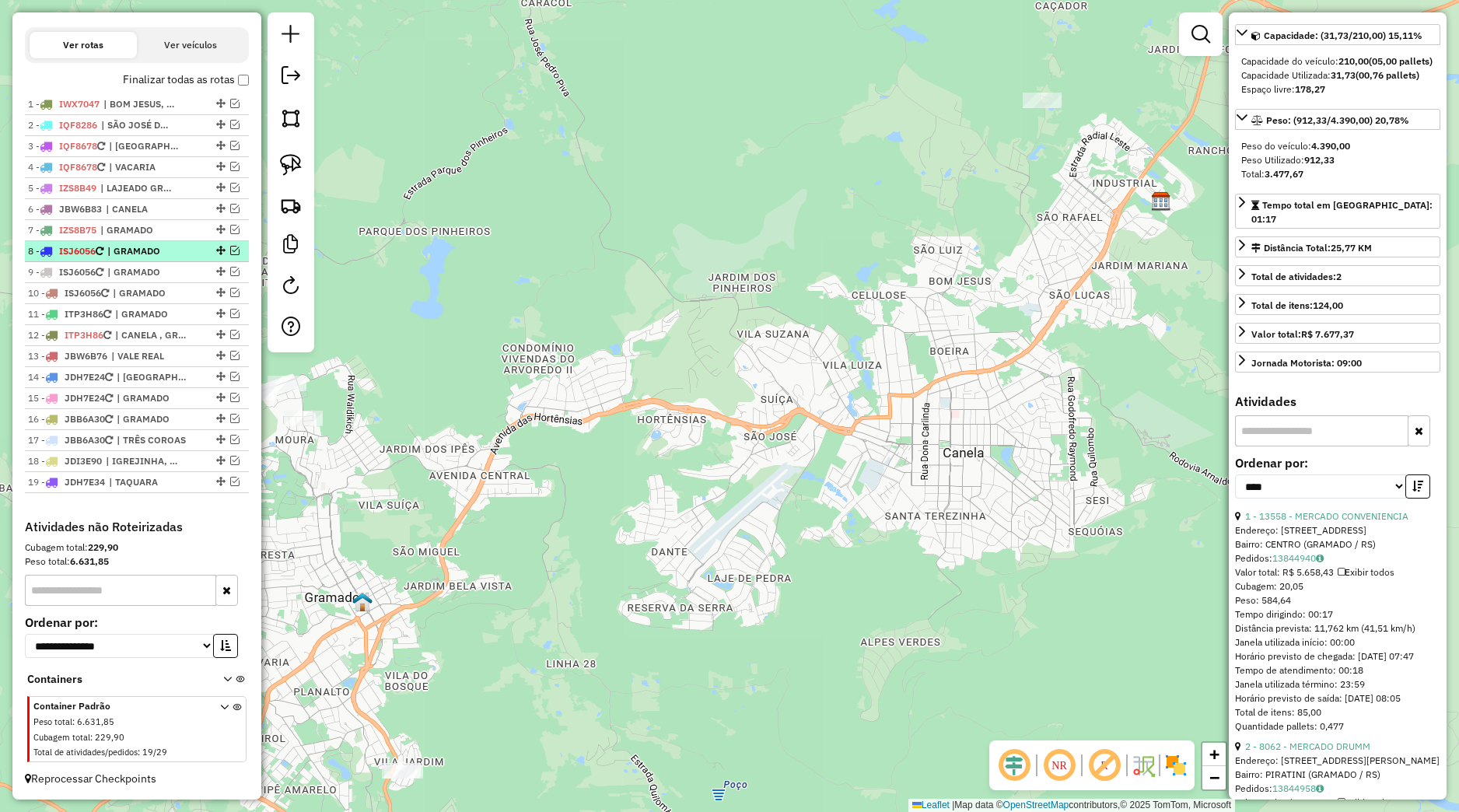
click at [174, 261] on li "8 - ISJ6056 | GRAMADO" at bounding box center [137, 251] width 224 height 21
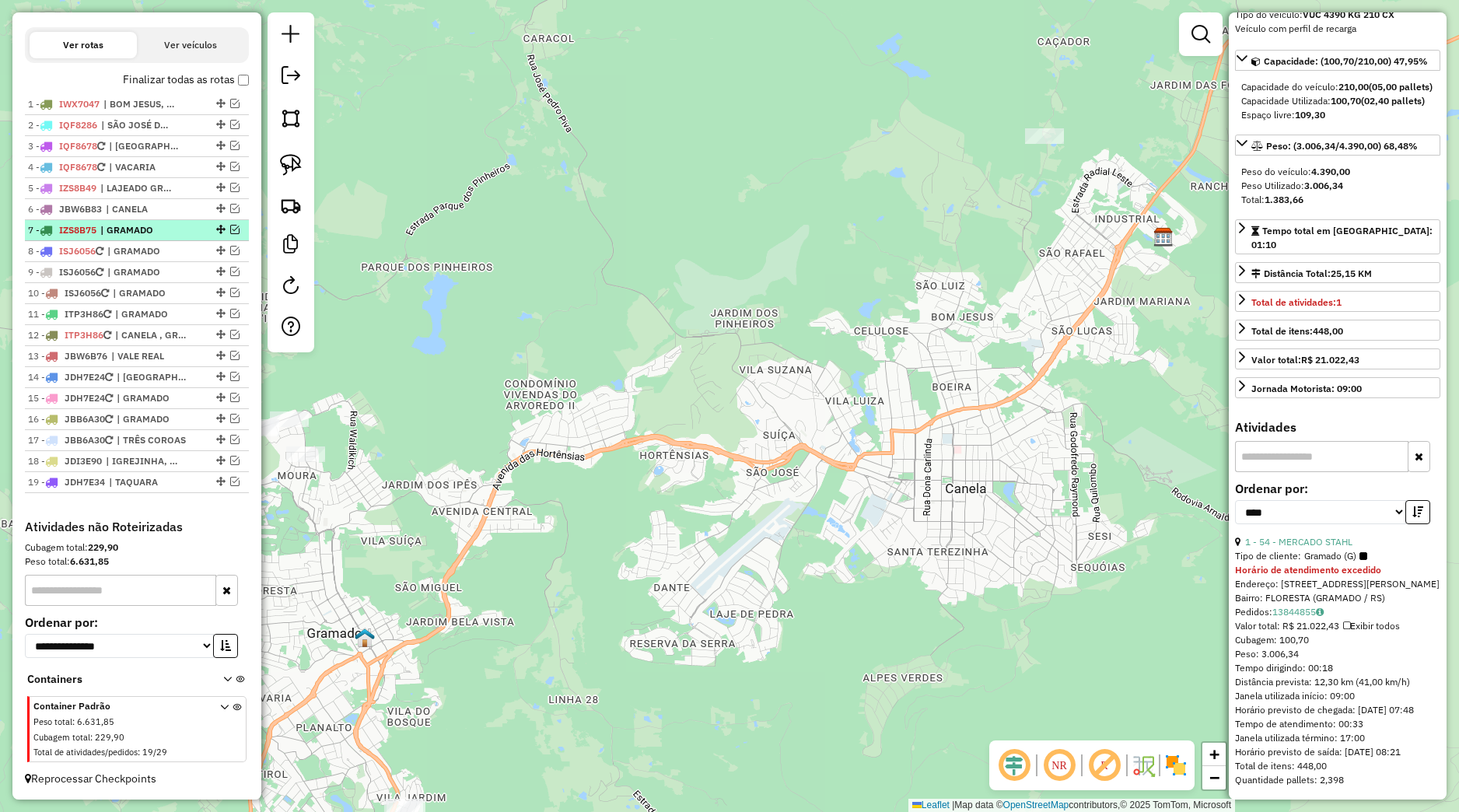
click at [171, 223] on span "| GRAMADO" at bounding box center [136, 230] width 72 height 14
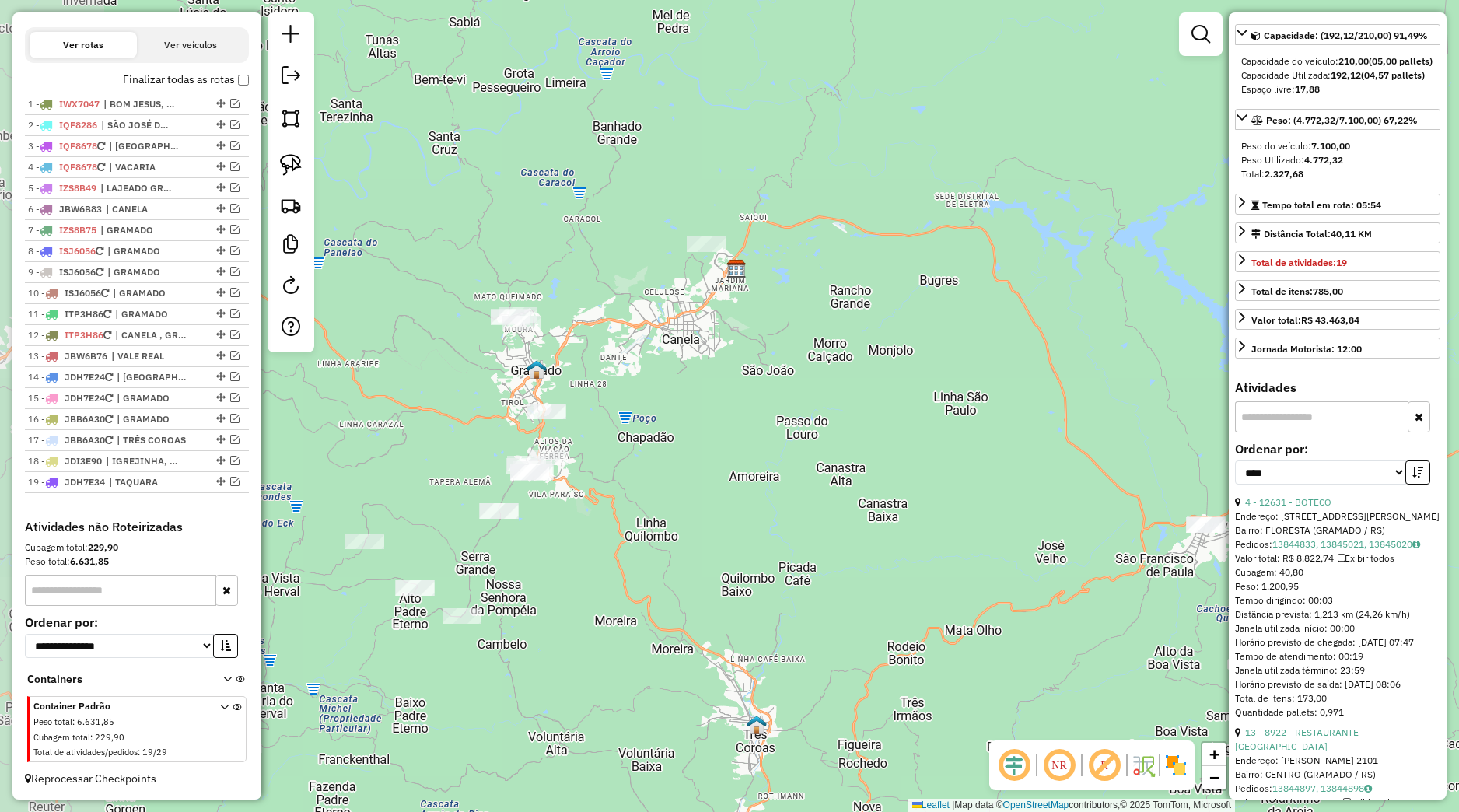
drag, startPoint x: 509, startPoint y: 522, endPoint x: 622, endPoint y: 558, distance: 118.6
click at [622, 558] on div "Janela de atendimento Grade de atendimento Capacidade Transportadoras Veículos …" at bounding box center [729, 406] width 1459 height 812
click at [530, 471] on div "Janela de atendimento Grade de atendimento Capacidade Transportadoras Veículos …" at bounding box center [729, 406] width 1459 height 812
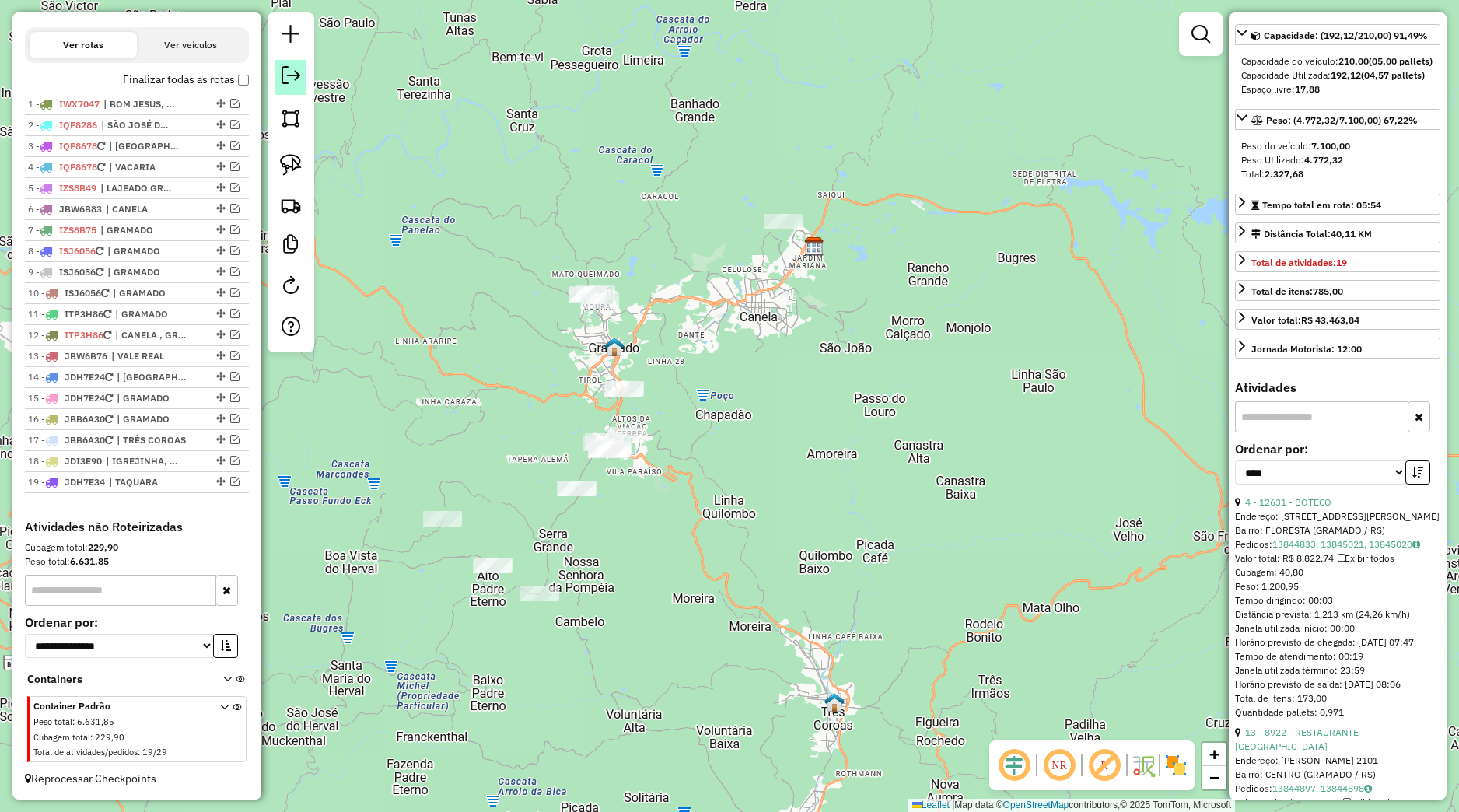
click at [288, 83] on em at bounding box center [291, 75] width 19 height 19
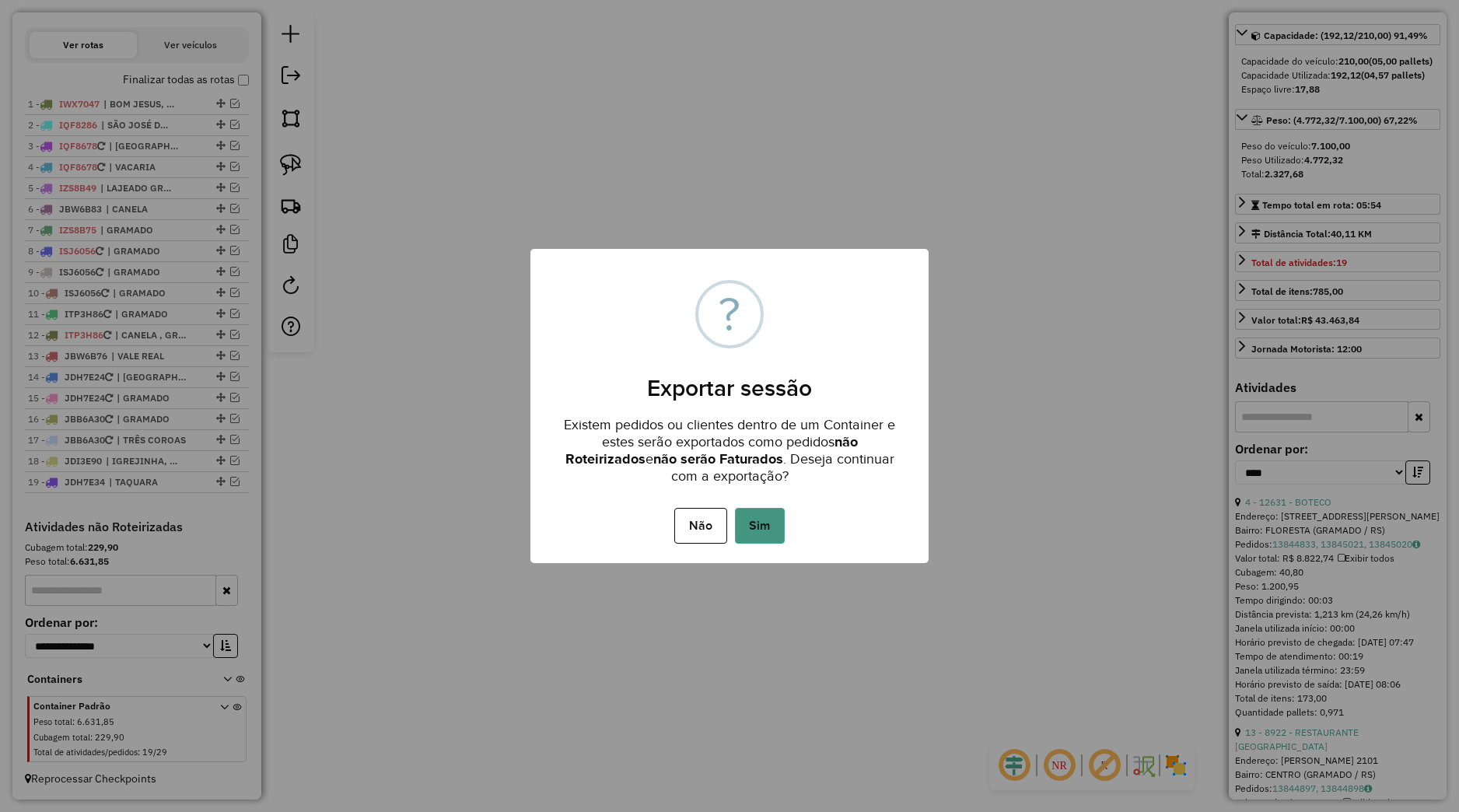
click at [755, 530] on button "Sim" at bounding box center [760, 526] width 50 height 36
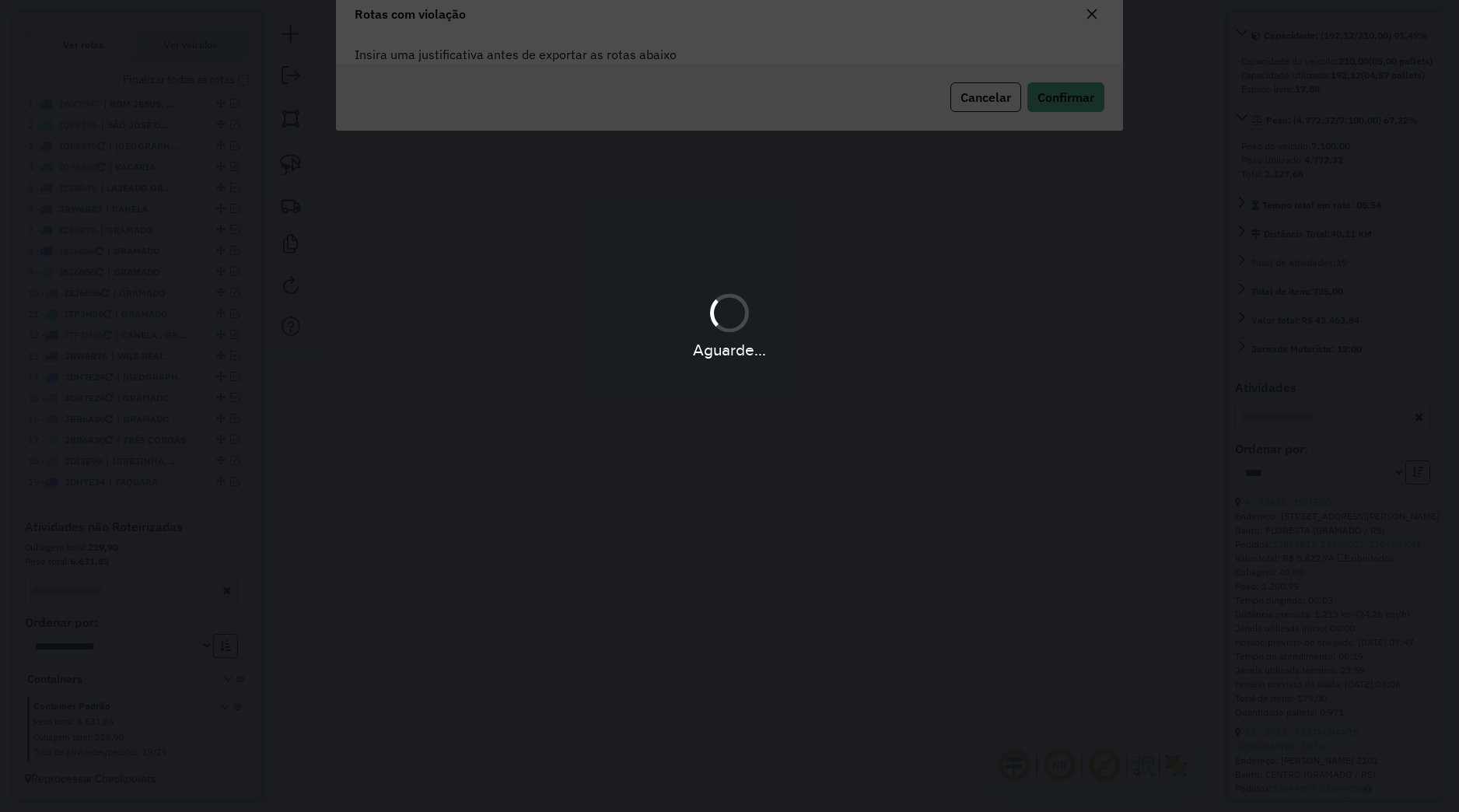
scroll to position [91, 0]
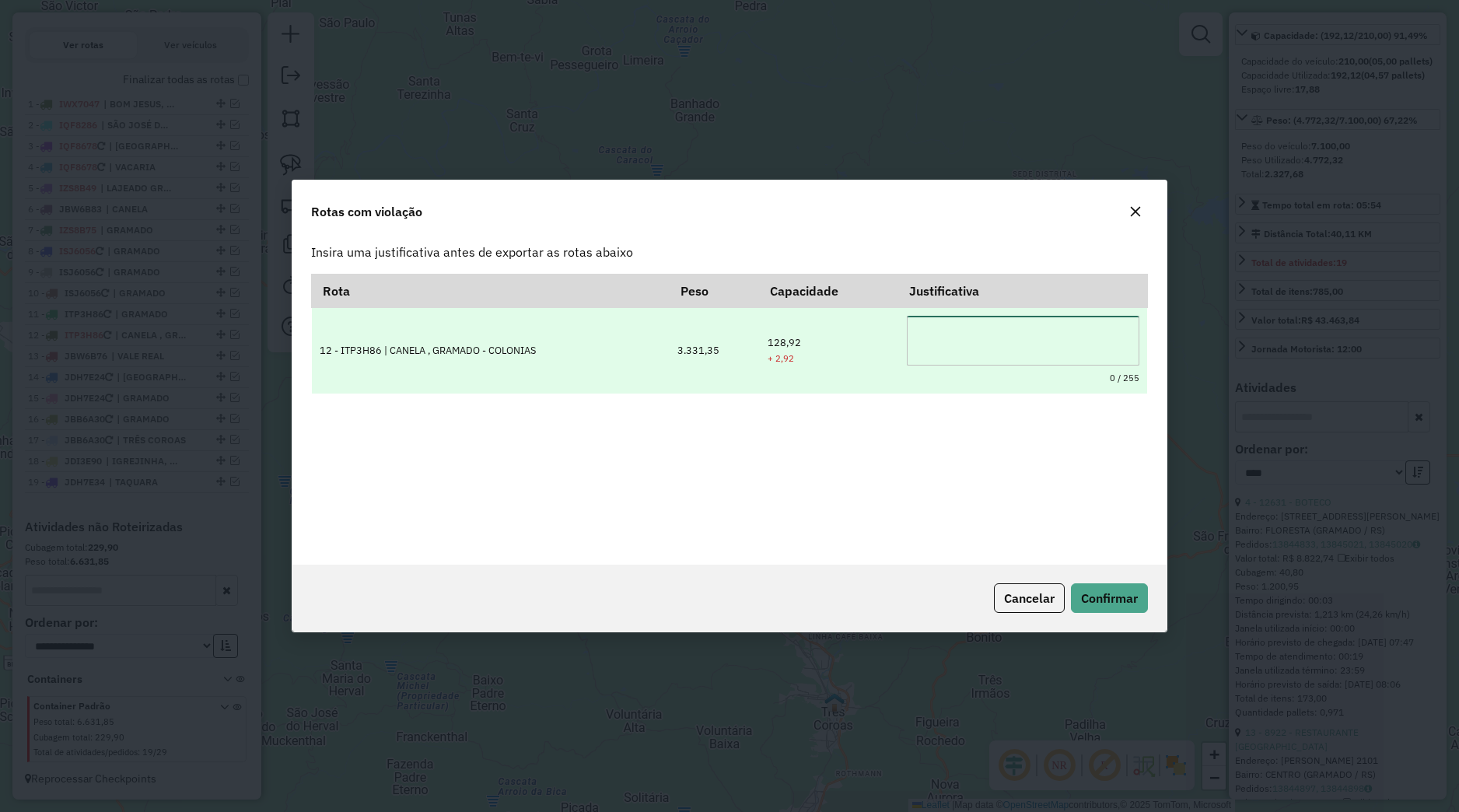
click at [907, 348] on textarea at bounding box center [1023, 340] width 232 height 50
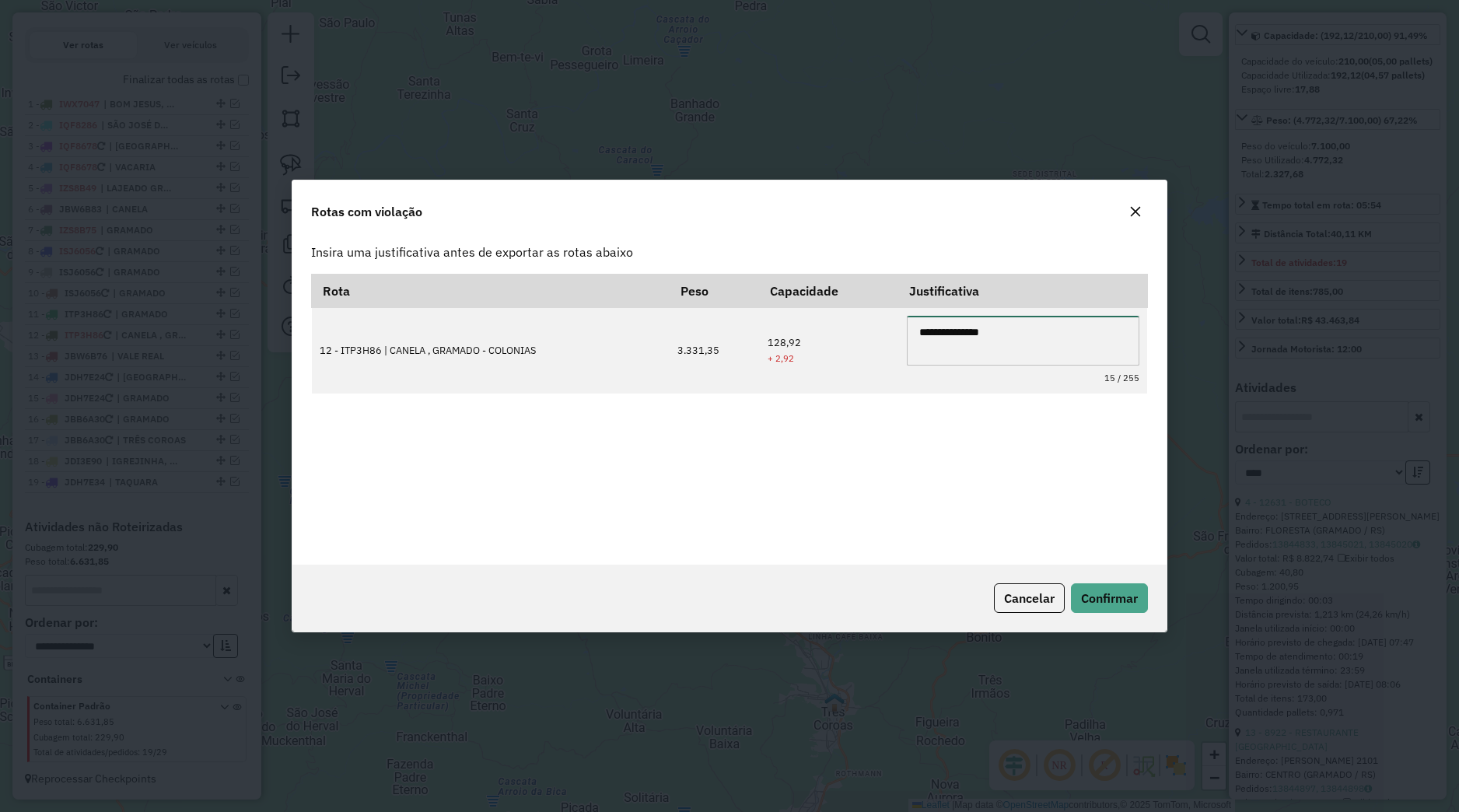
type textarea "**********"
click at [970, 462] on div "**********" at bounding box center [729, 409] width 837 height 272
click at [1106, 596] on span "Confirmar" at bounding box center [1109, 598] width 56 height 15
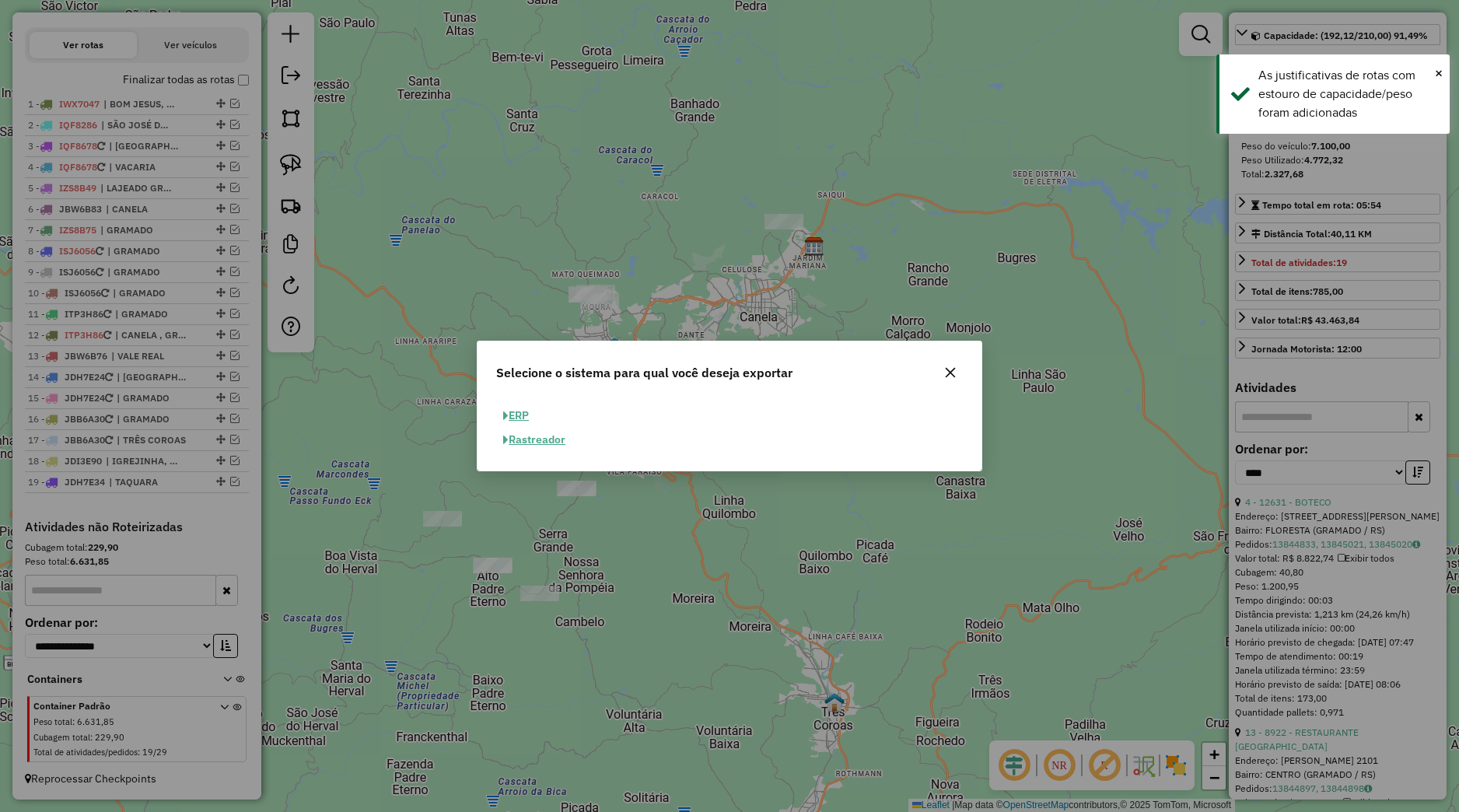
click at [528, 410] on button "ERP" at bounding box center [515, 415] width 39 height 24
select select "**"
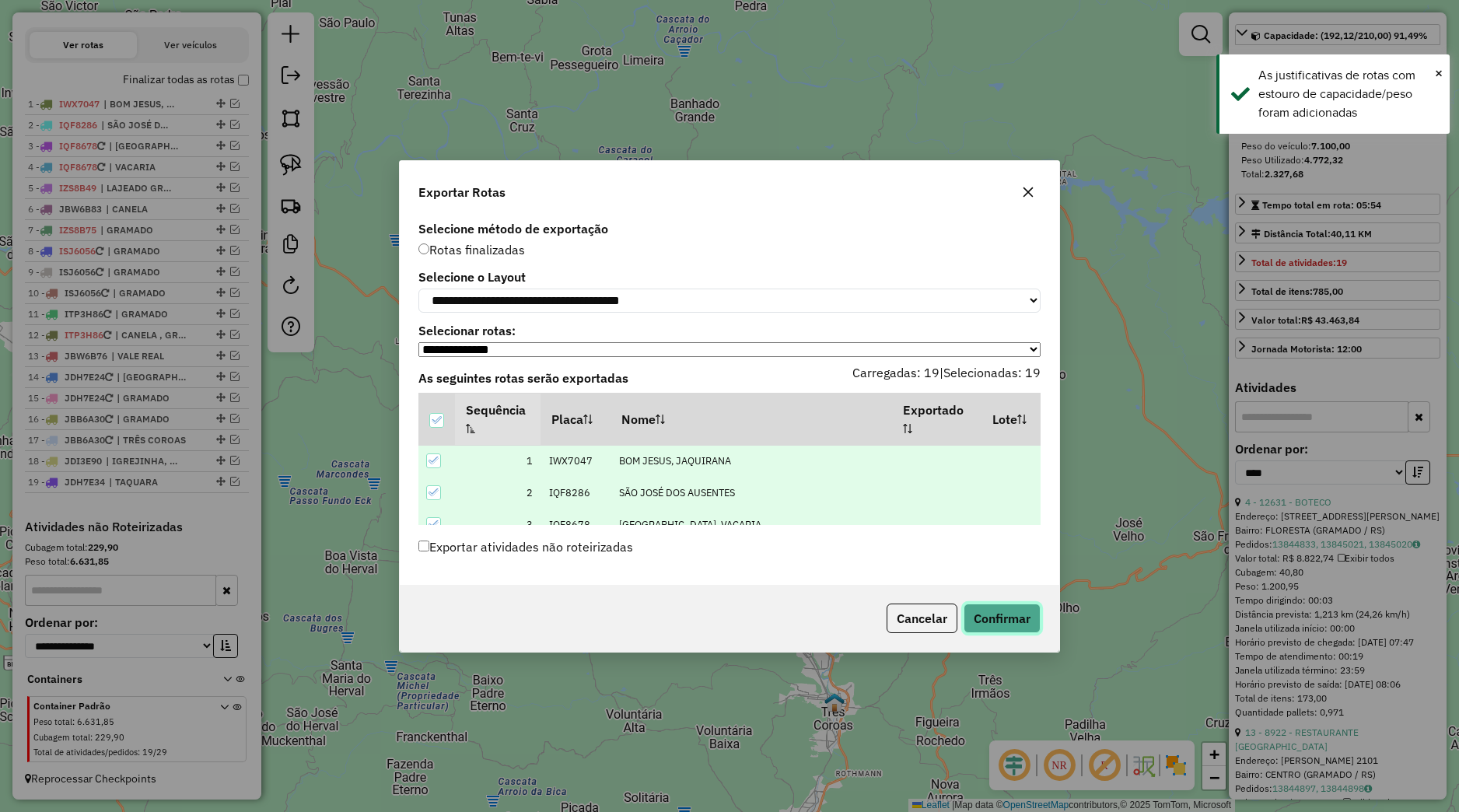
click at [981, 614] on button "Confirmar" at bounding box center [1002, 618] width 77 height 30
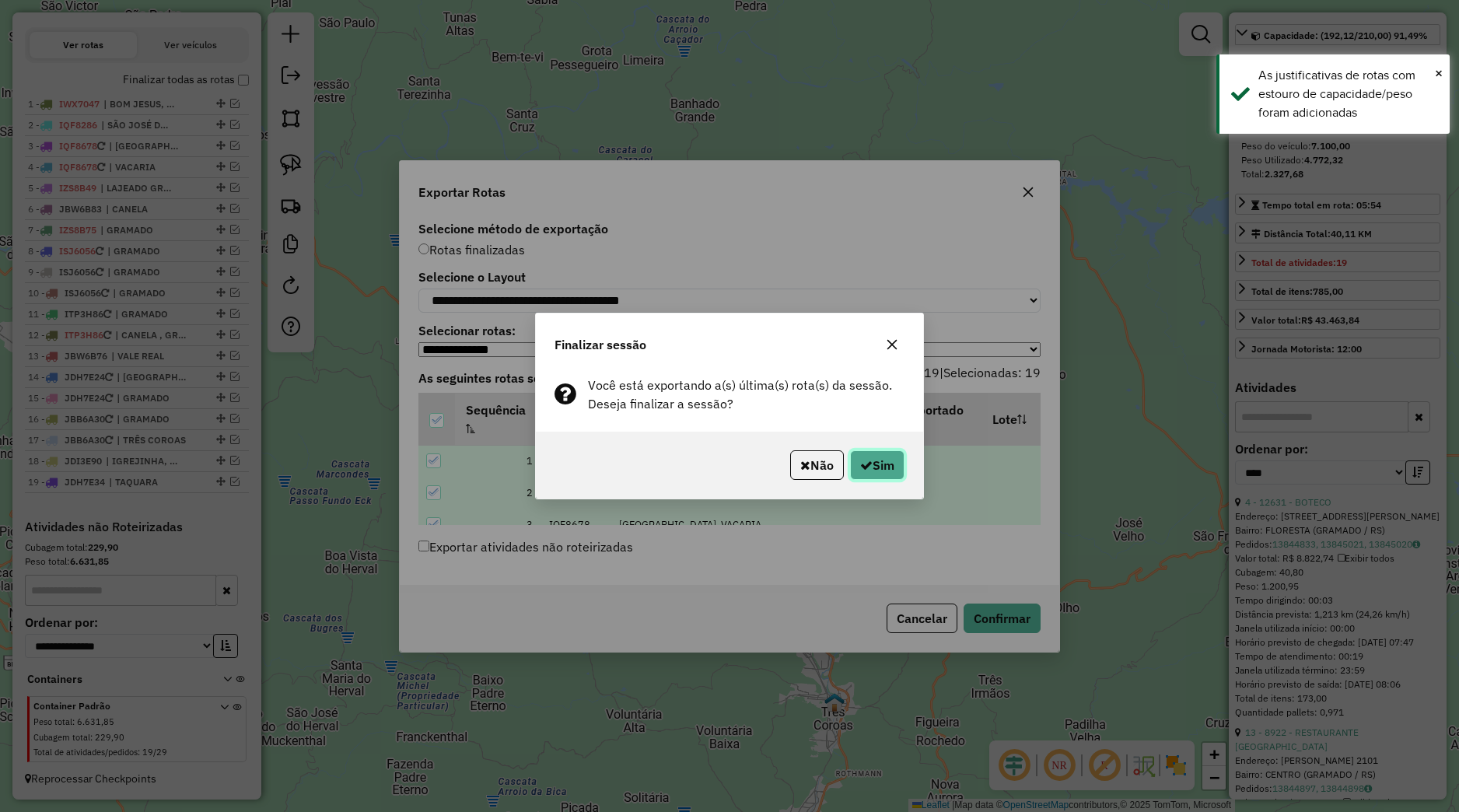
click at [860, 462] on icon "button" at bounding box center [866, 465] width 13 height 13
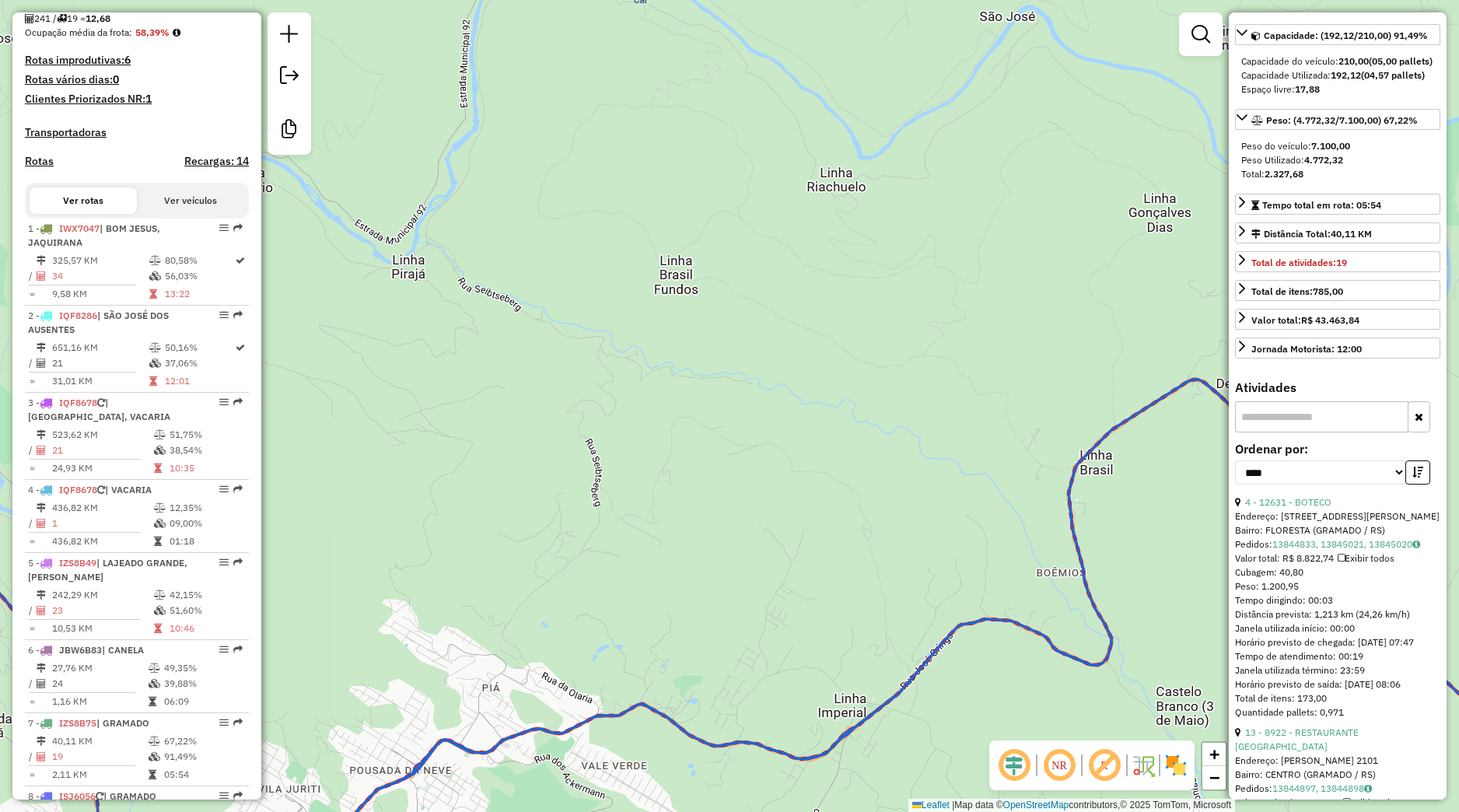
scroll to position [193, 0]
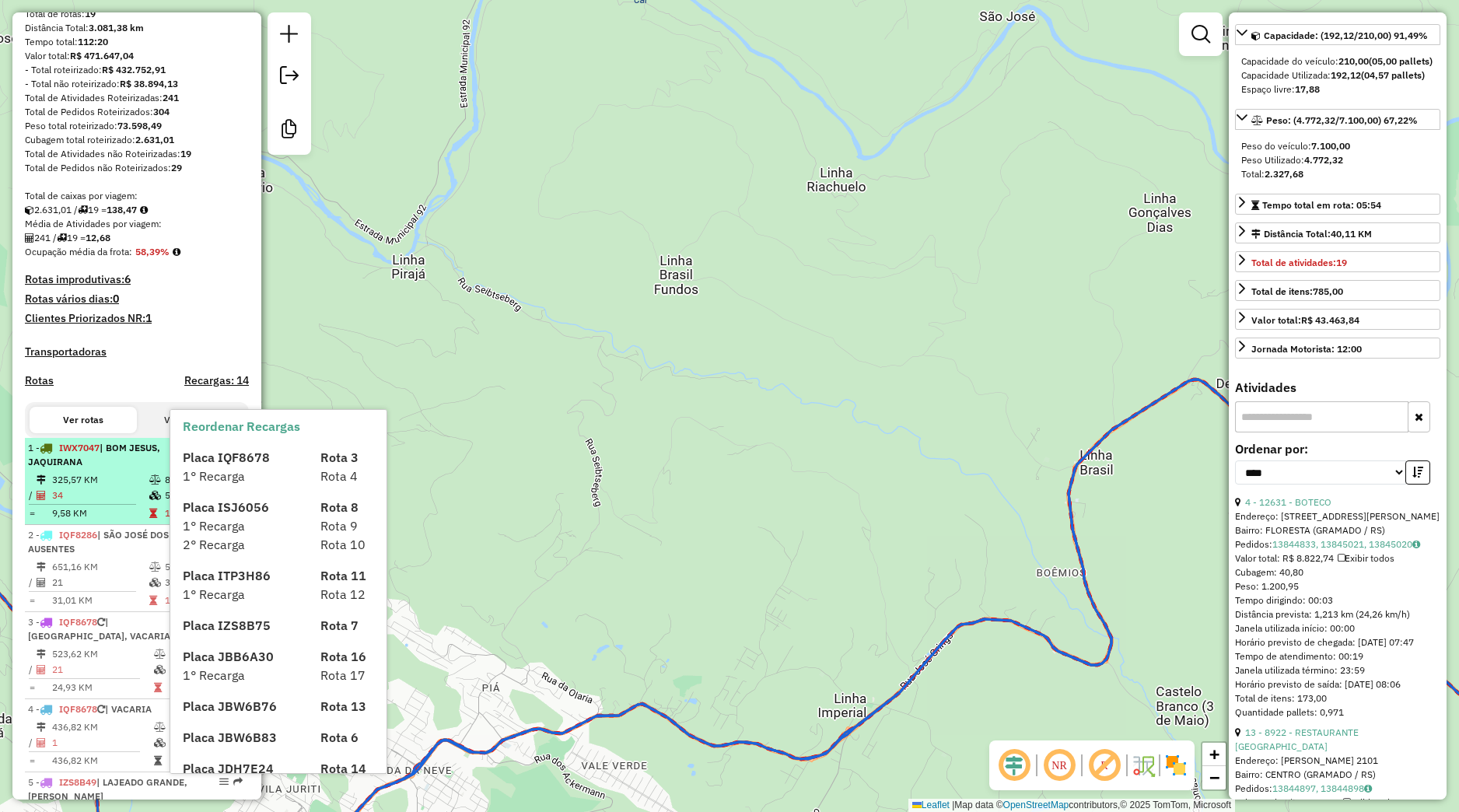
click at [139, 487] on td "325,57 KM" at bounding box center [100, 480] width 97 height 15
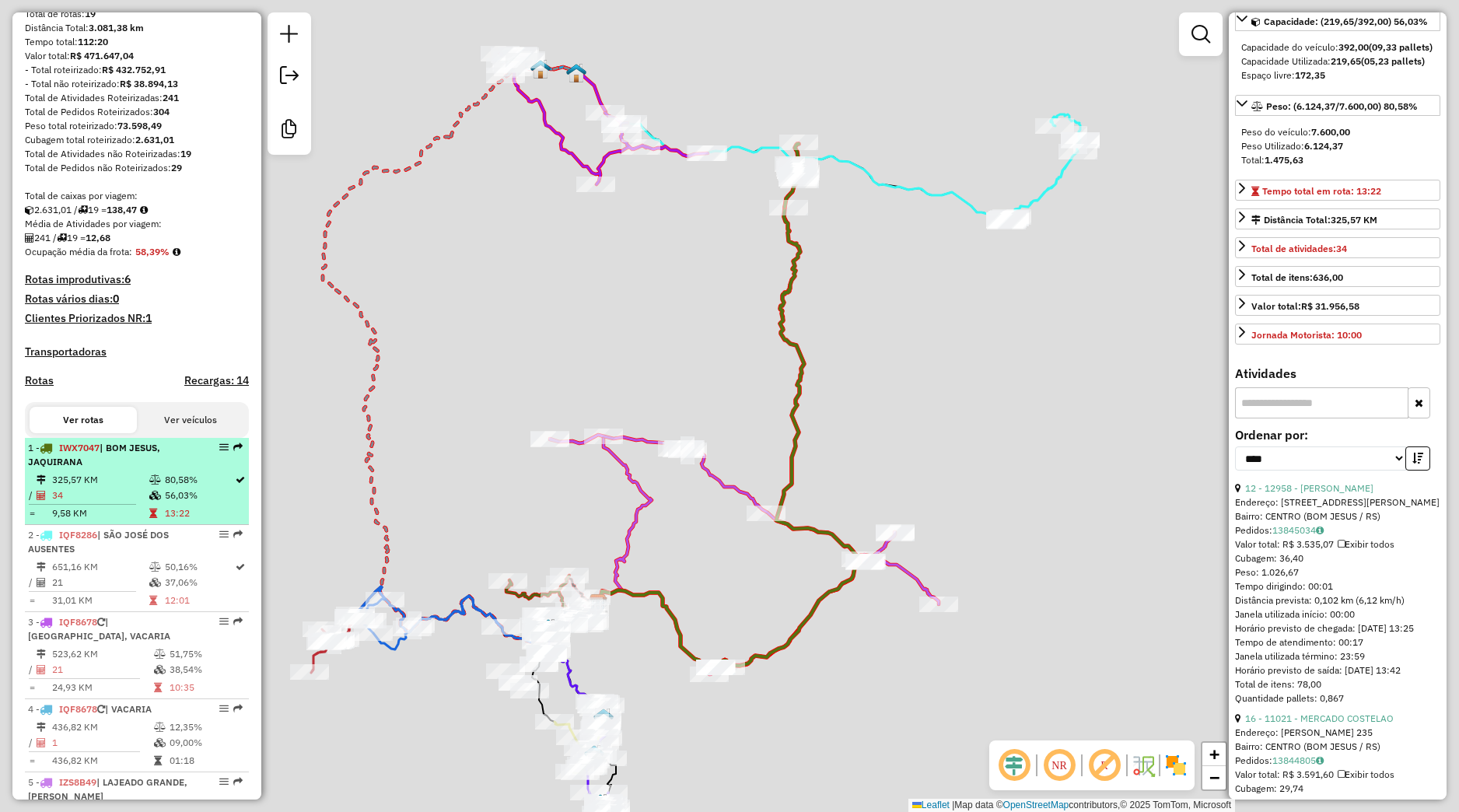
scroll to position [132, 0]
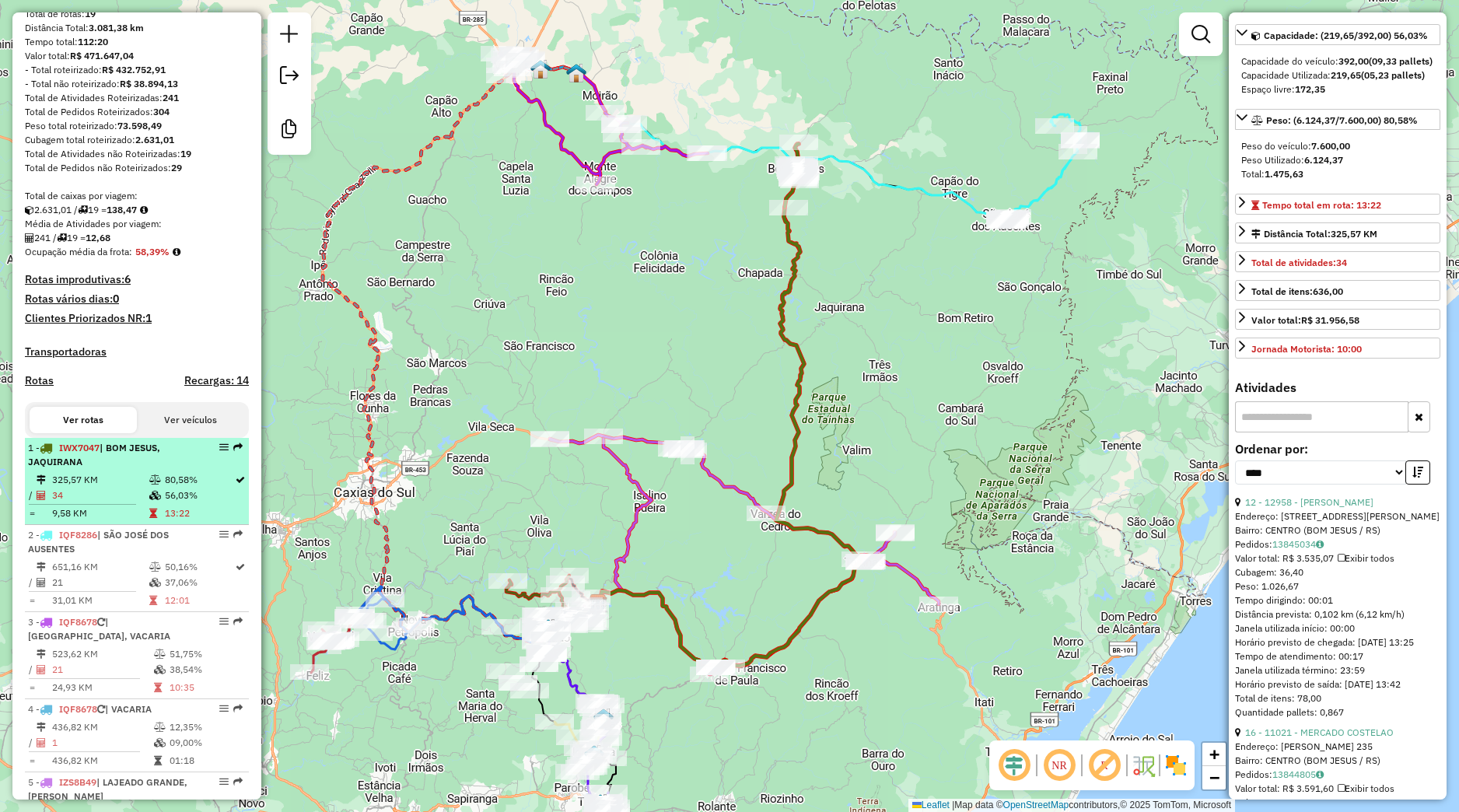
click at [132, 484] on li "1 - IWX7047 | BOM JESUS, JAQUIRANA 325,57 KM 80,58% / 34 56,03% = 9,58 KM 13:22" at bounding box center [137, 481] width 224 height 87
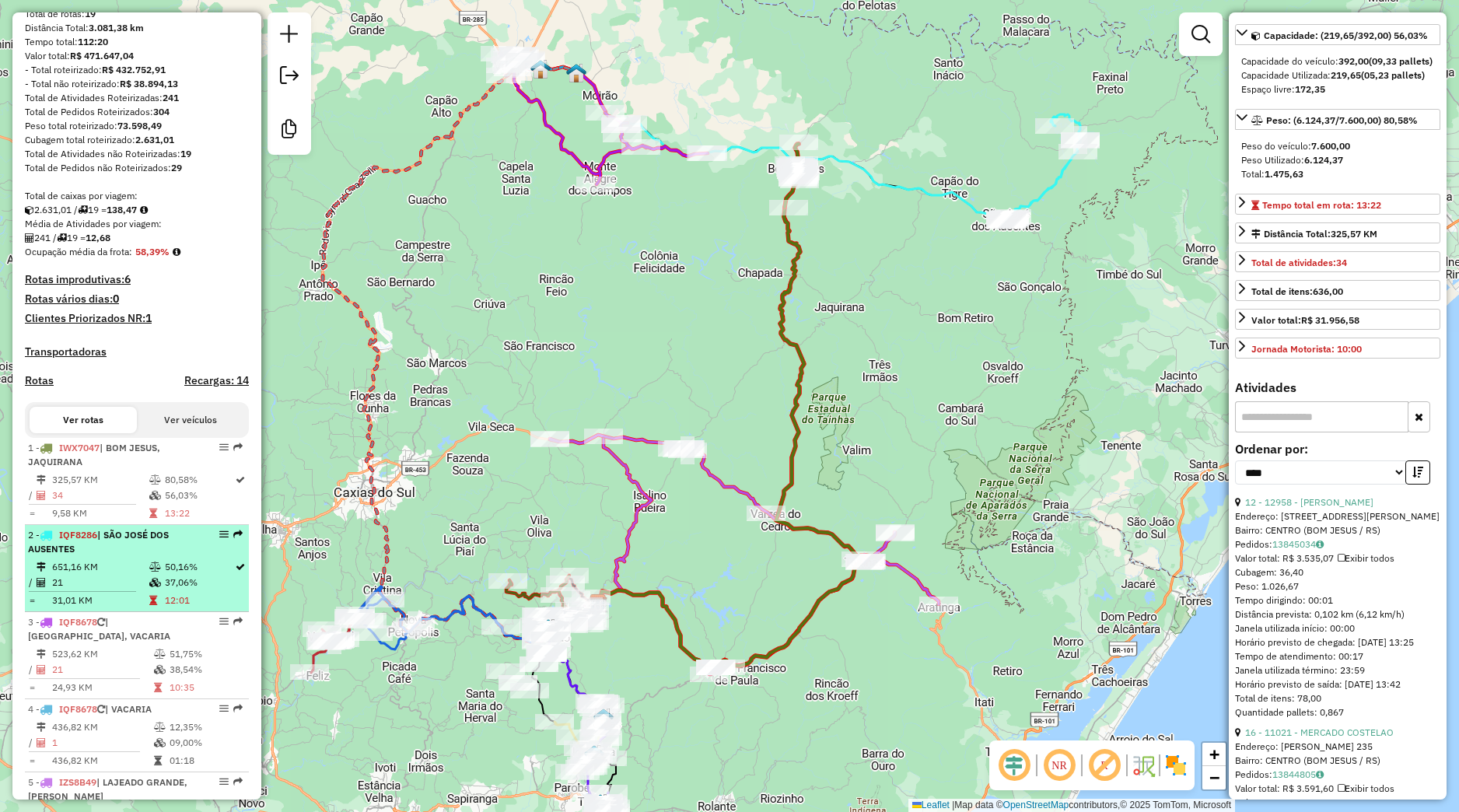
click at [31, 591] on td "/" at bounding box center [32, 582] width 8 height 15
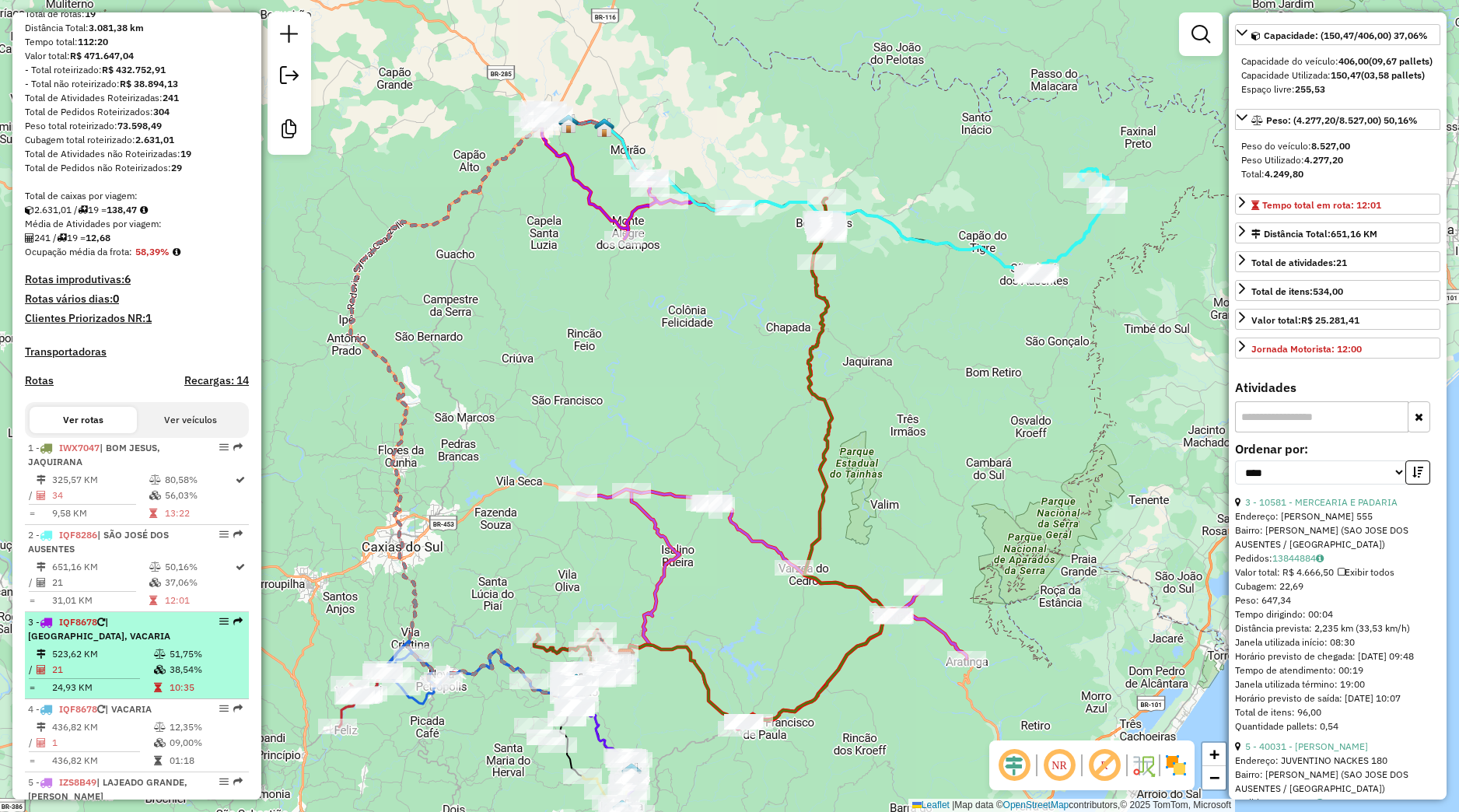
click at [94, 627] on span "IQF8678" at bounding box center [78, 622] width 38 height 12
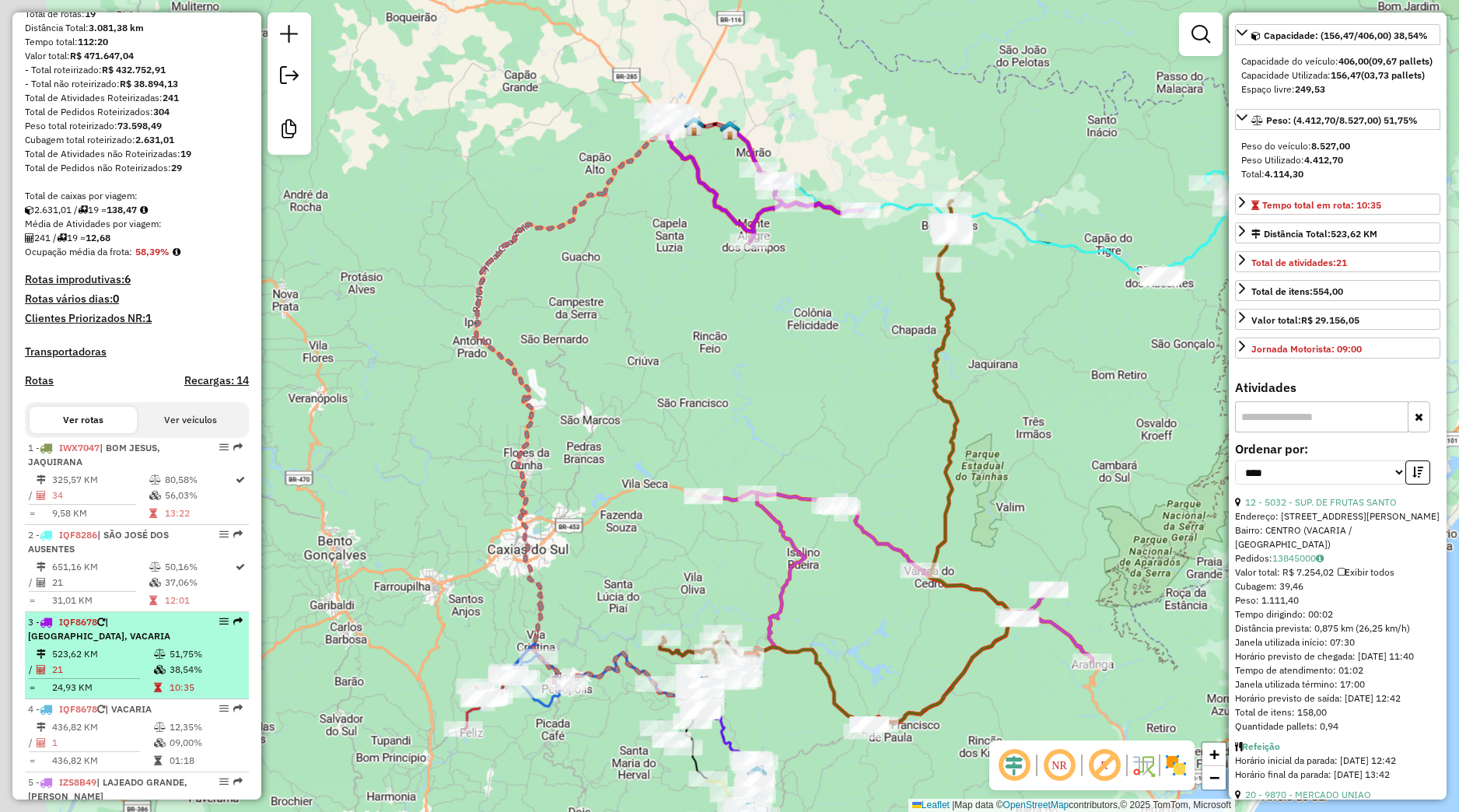
scroll to position [145, 0]
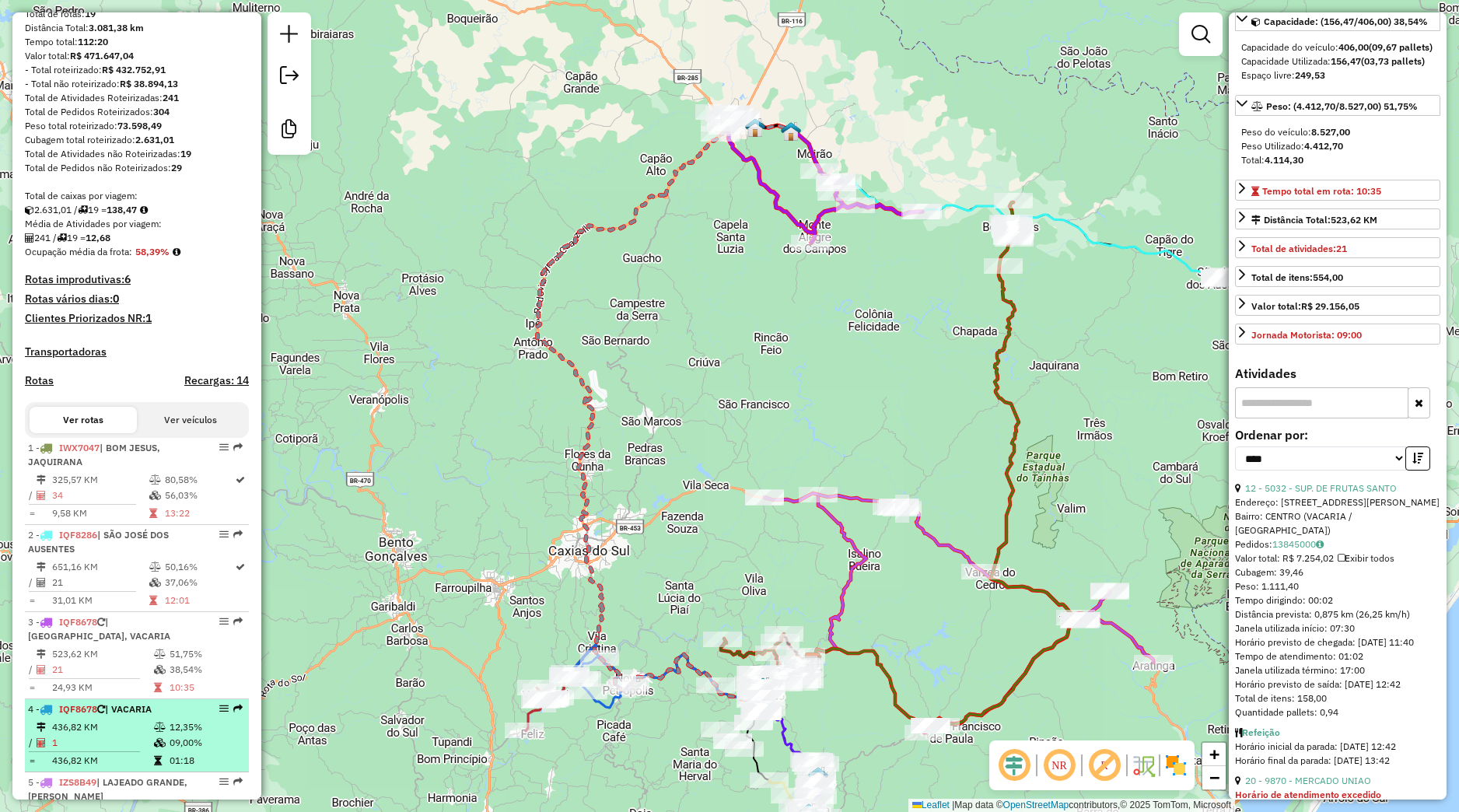
click at [154, 747] on icon at bounding box center [160, 742] width 12 height 9
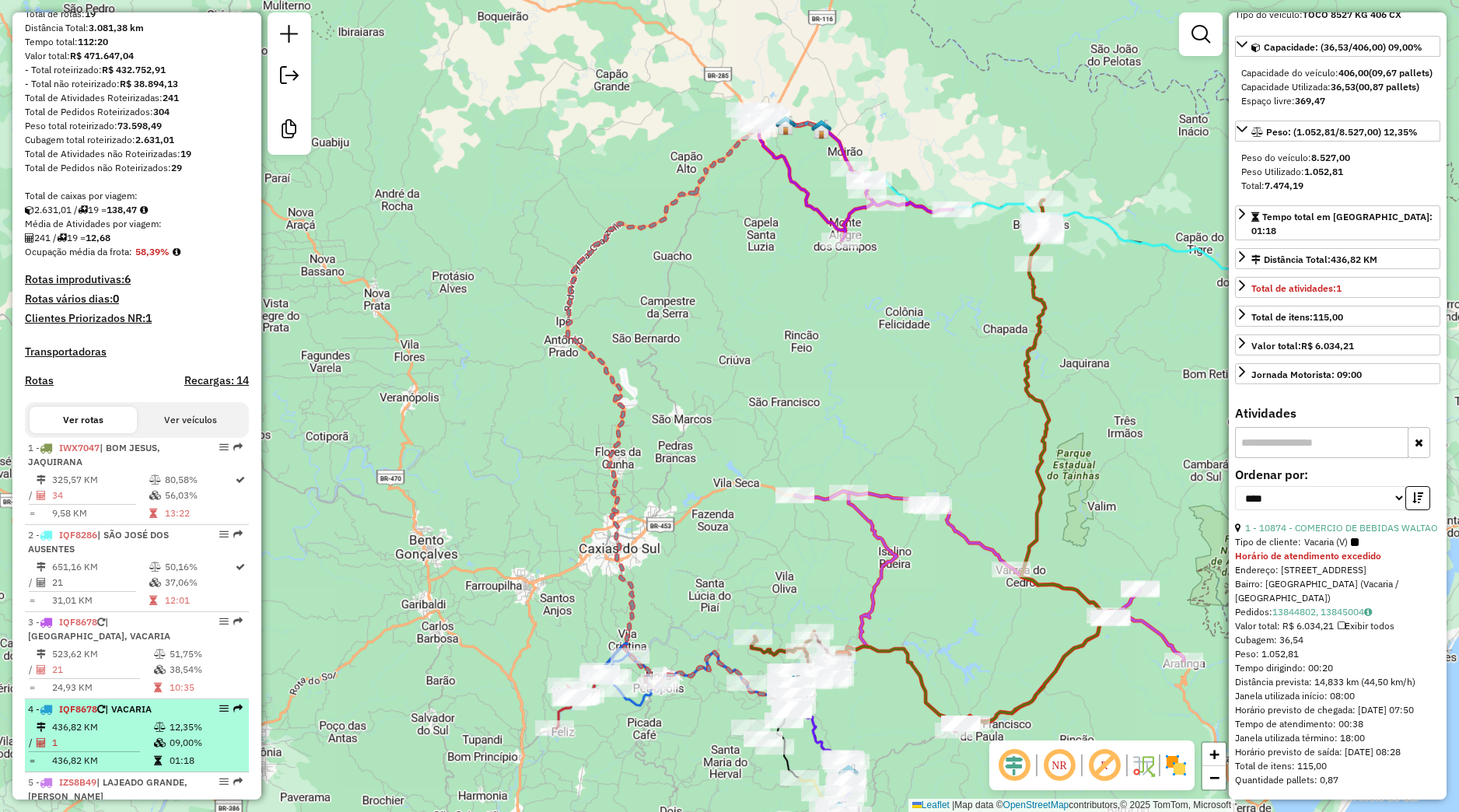
scroll to position [132, 0]
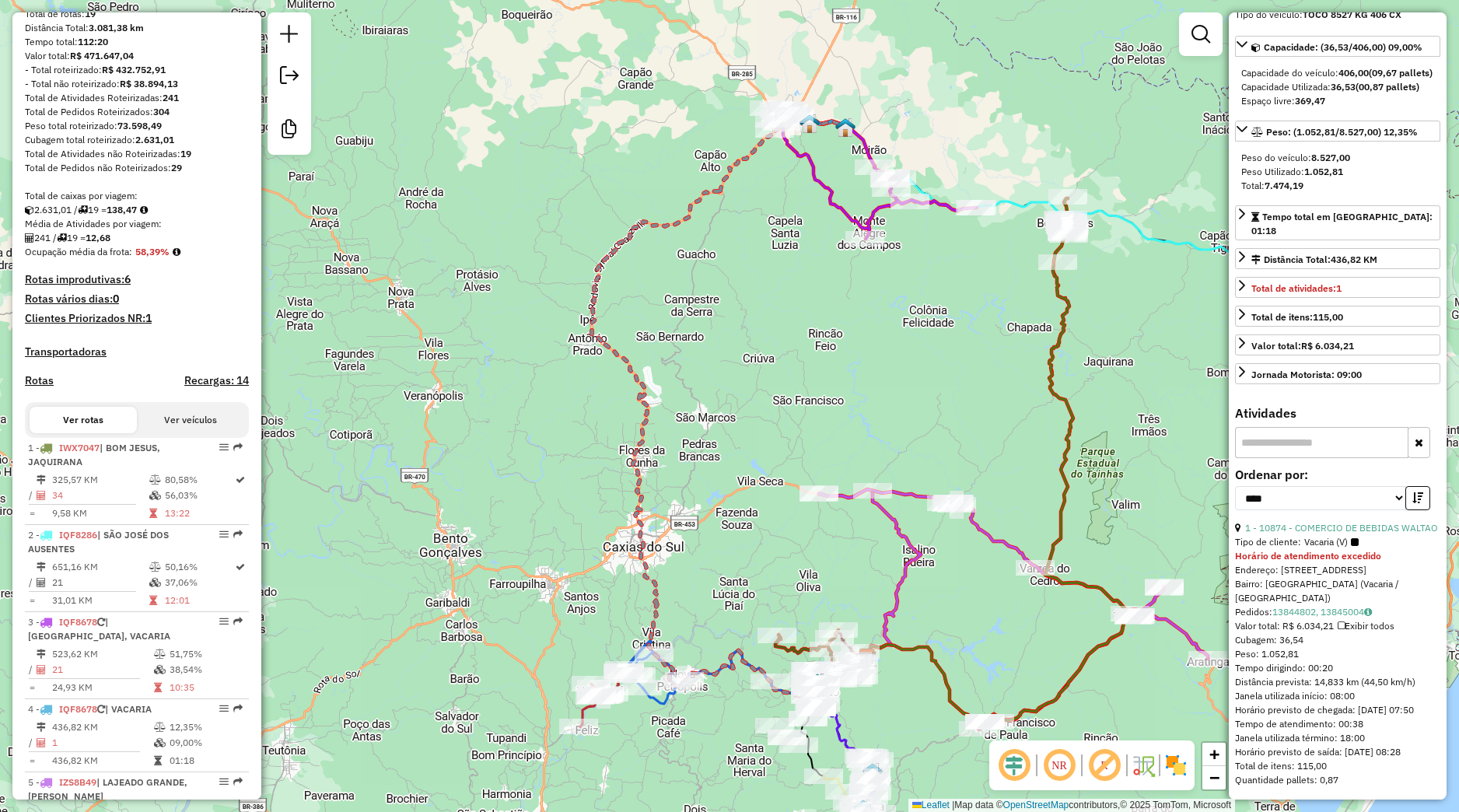
click at [660, 550] on div "Janela de atendimento Grade de atendimento Capacidade Transportadoras Veículos …" at bounding box center [729, 406] width 1459 height 812
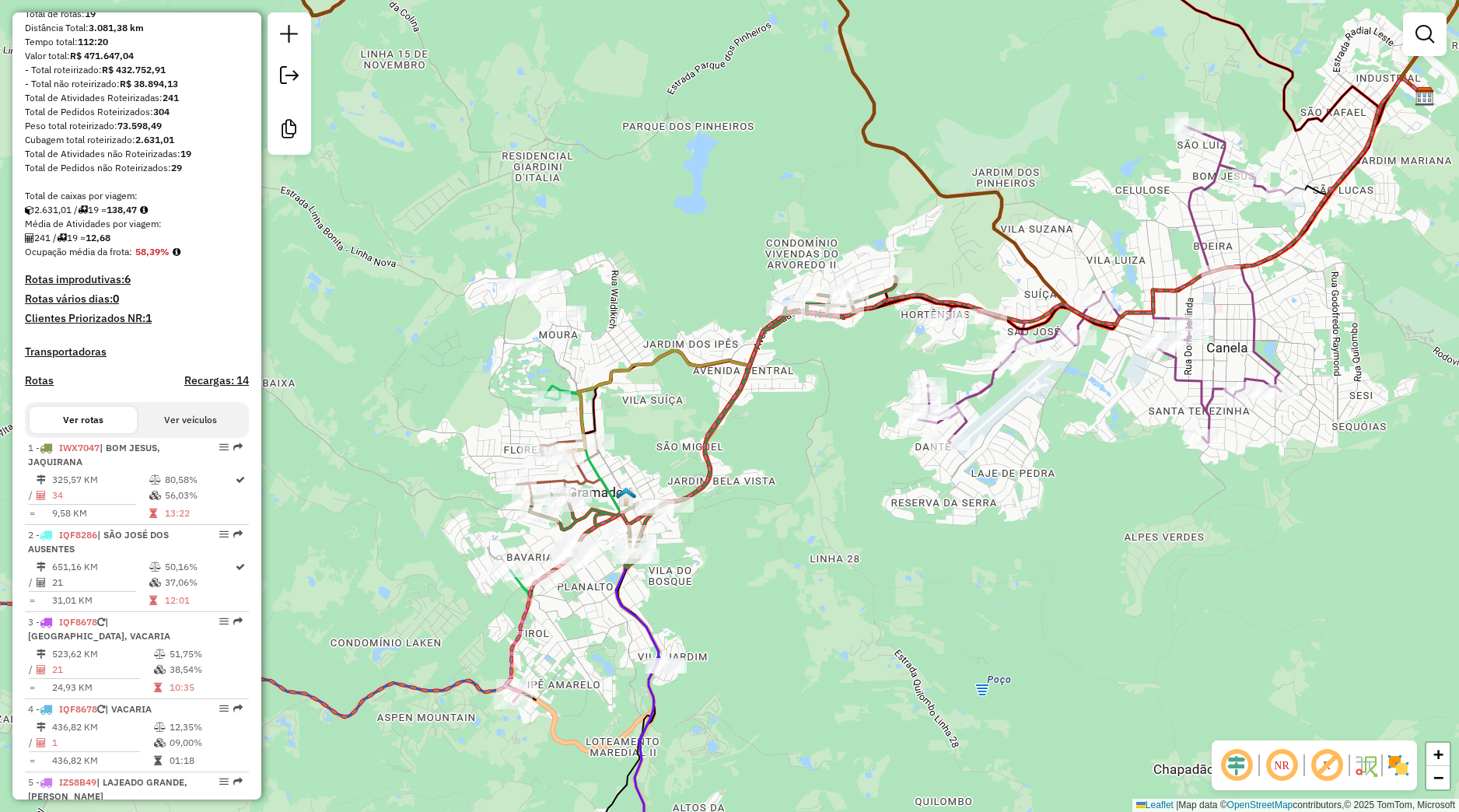
click at [678, 497] on icon at bounding box center [639, 397] width 1571 height 640
select select "*********"
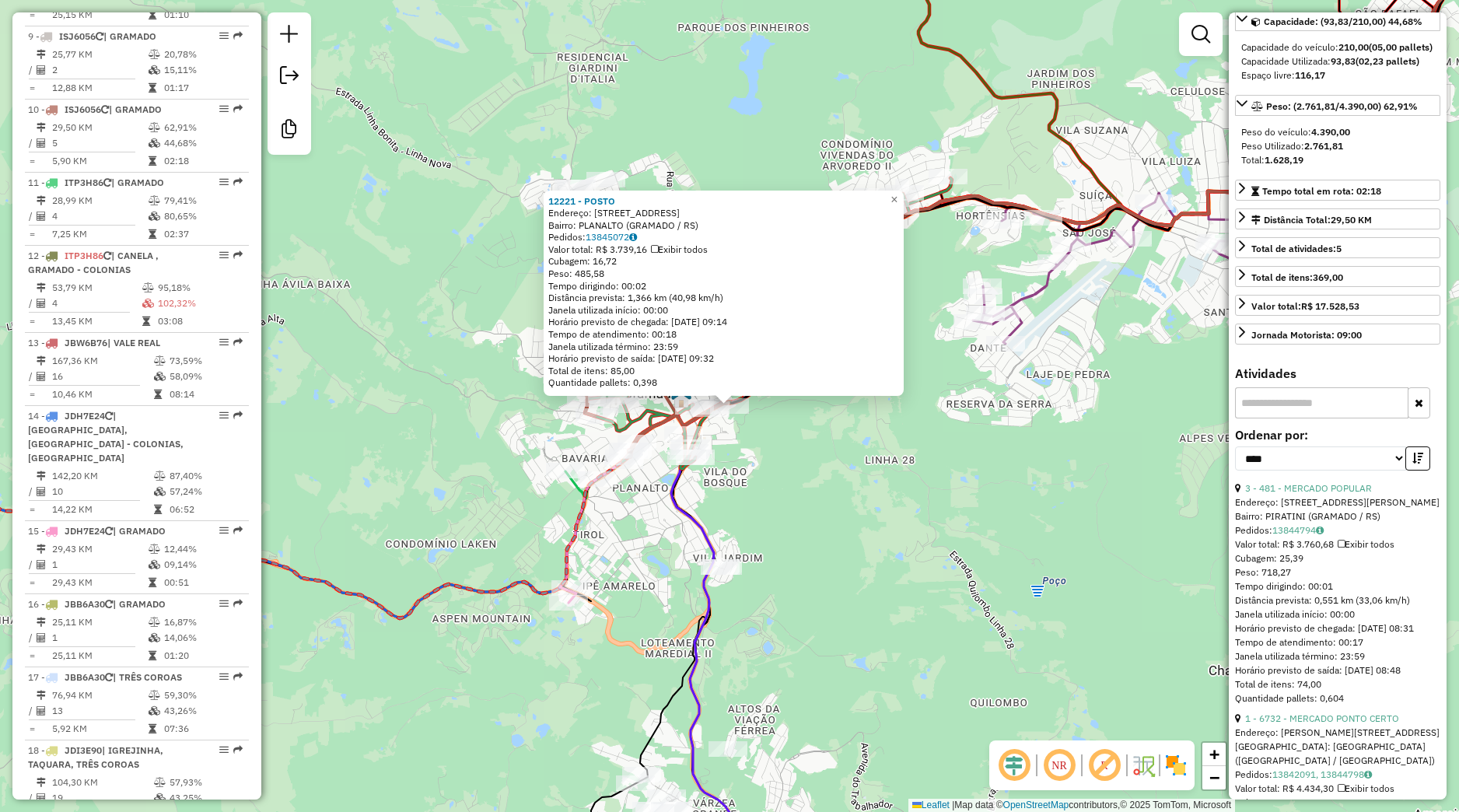
scroll to position [1361, 0]
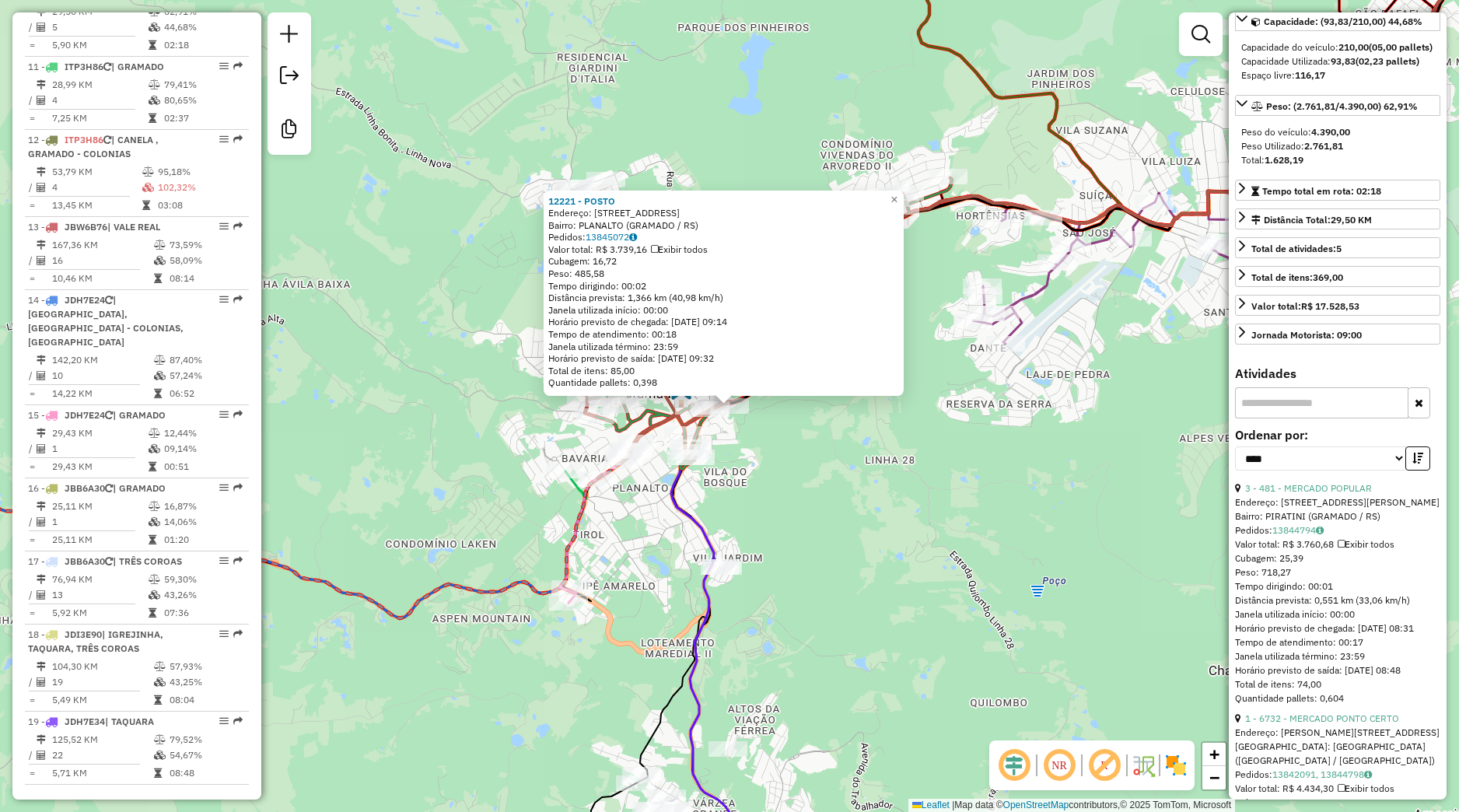
drag, startPoint x: 1002, startPoint y: 468, endPoint x: 1060, endPoint y: 455, distance: 59.4
click at [1003, 467] on div "Rota 10 - Placa ISJ6056 12221 - POSTO 12221 - POSTO Endereço: [STREET_ADDRESS] …" at bounding box center [729, 406] width 1459 height 812
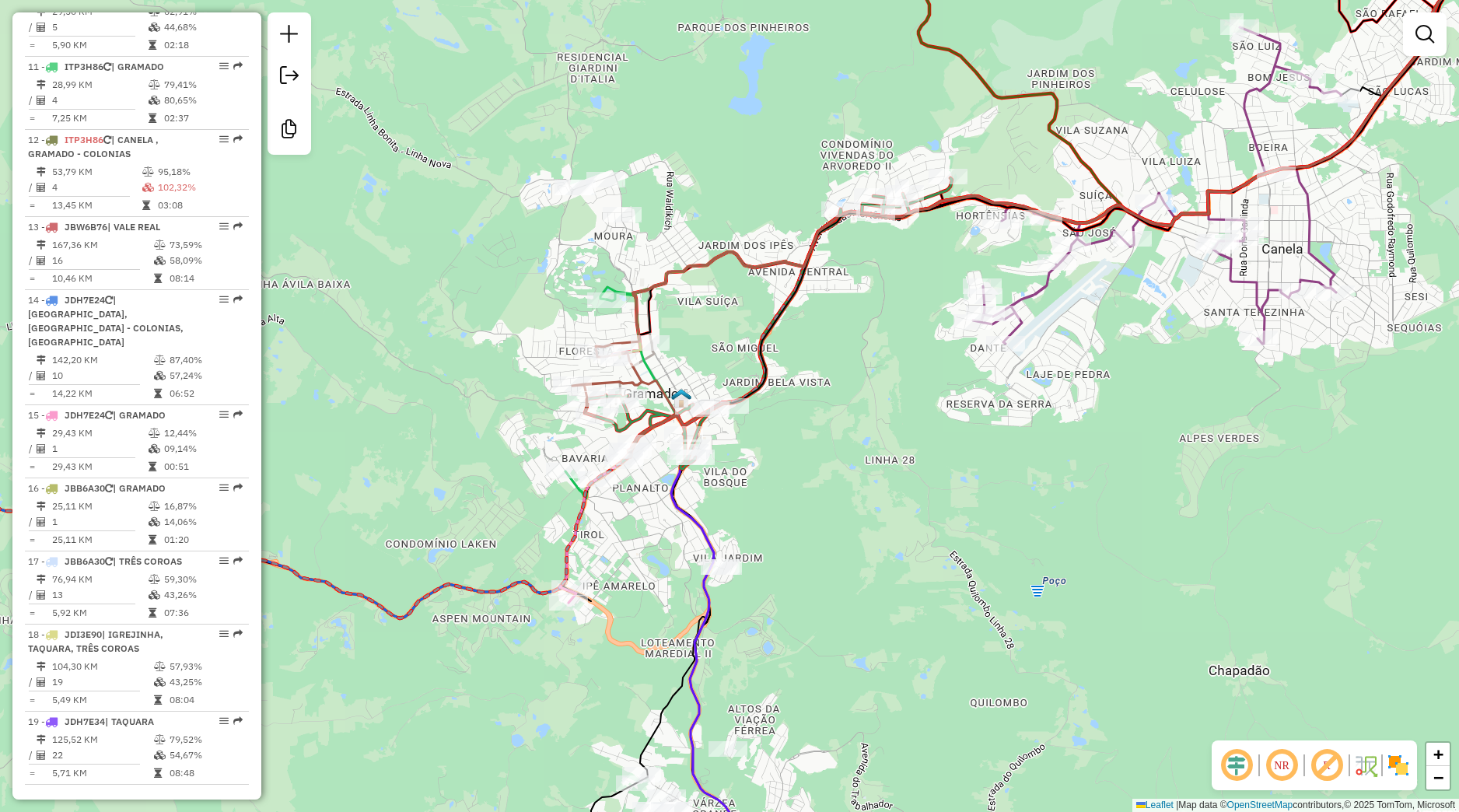
drag, startPoint x: 1026, startPoint y: 479, endPoint x: 895, endPoint y: 541, distance: 144.9
click at [858, 551] on div "12221 - POSTO Endereço: [STREET_ADDRESS] Pedidos: 13845072 Valor total: R$ 3.73…" at bounding box center [729, 406] width 1459 height 812
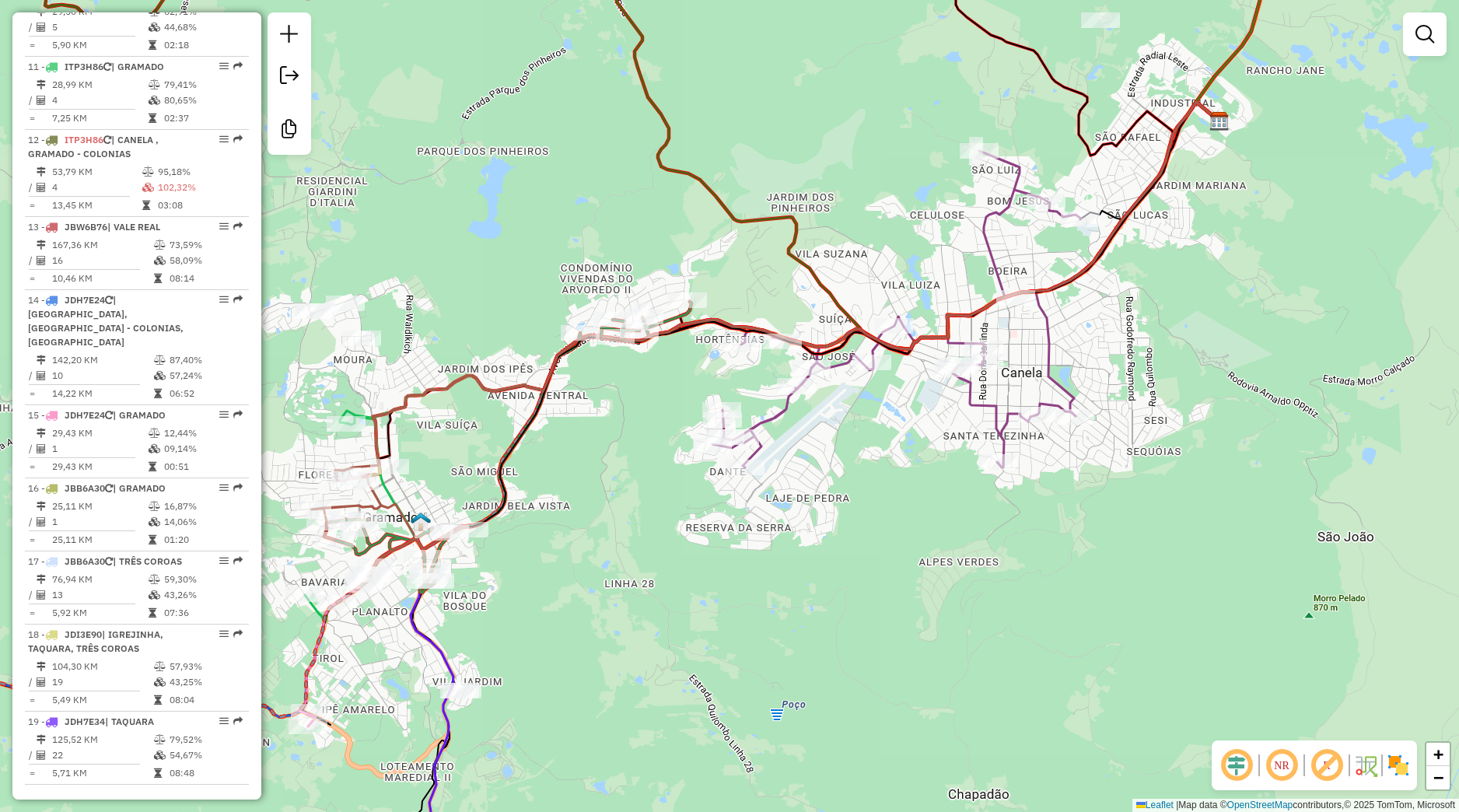
drag, startPoint x: 1078, startPoint y: 351, endPoint x: 1056, endPoint y: 401, distance: 54.6
click at [1056, 401] on div "Janela de atendimento Grade de atendimento Capacidade Transportadoras Veículos …" at bounding box center [729, 406] width 1459 height 812
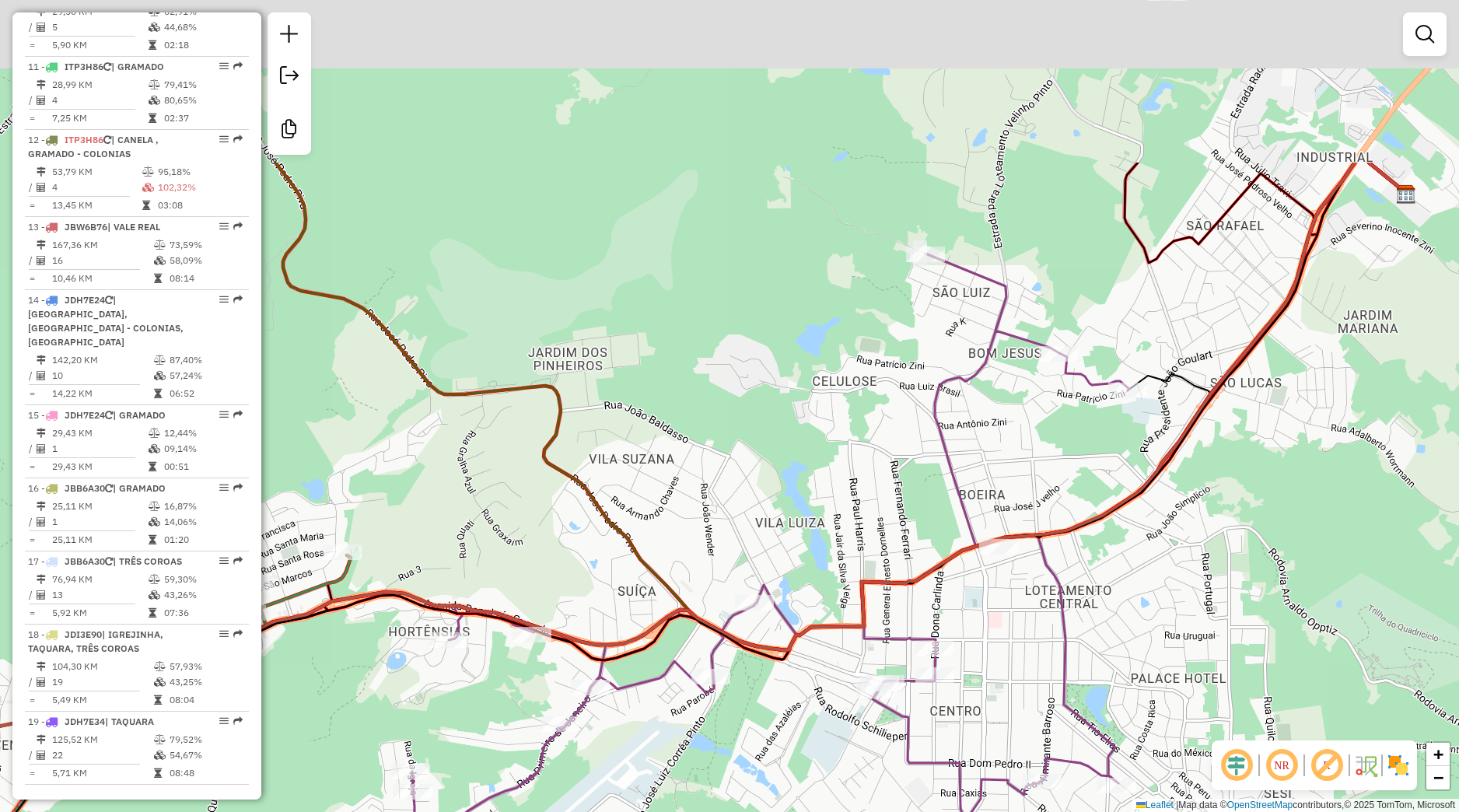
drag, startPoint x: 595, startPoint y: 357, endPoint x: 656, endPoint y: 755, distance: 402.6
click at [656, 755] on div "Janela de atendimento Grade de atendimento Capacidade Transportadoras Veículos …" at bounding box center [729, 406] width 1459 height 812
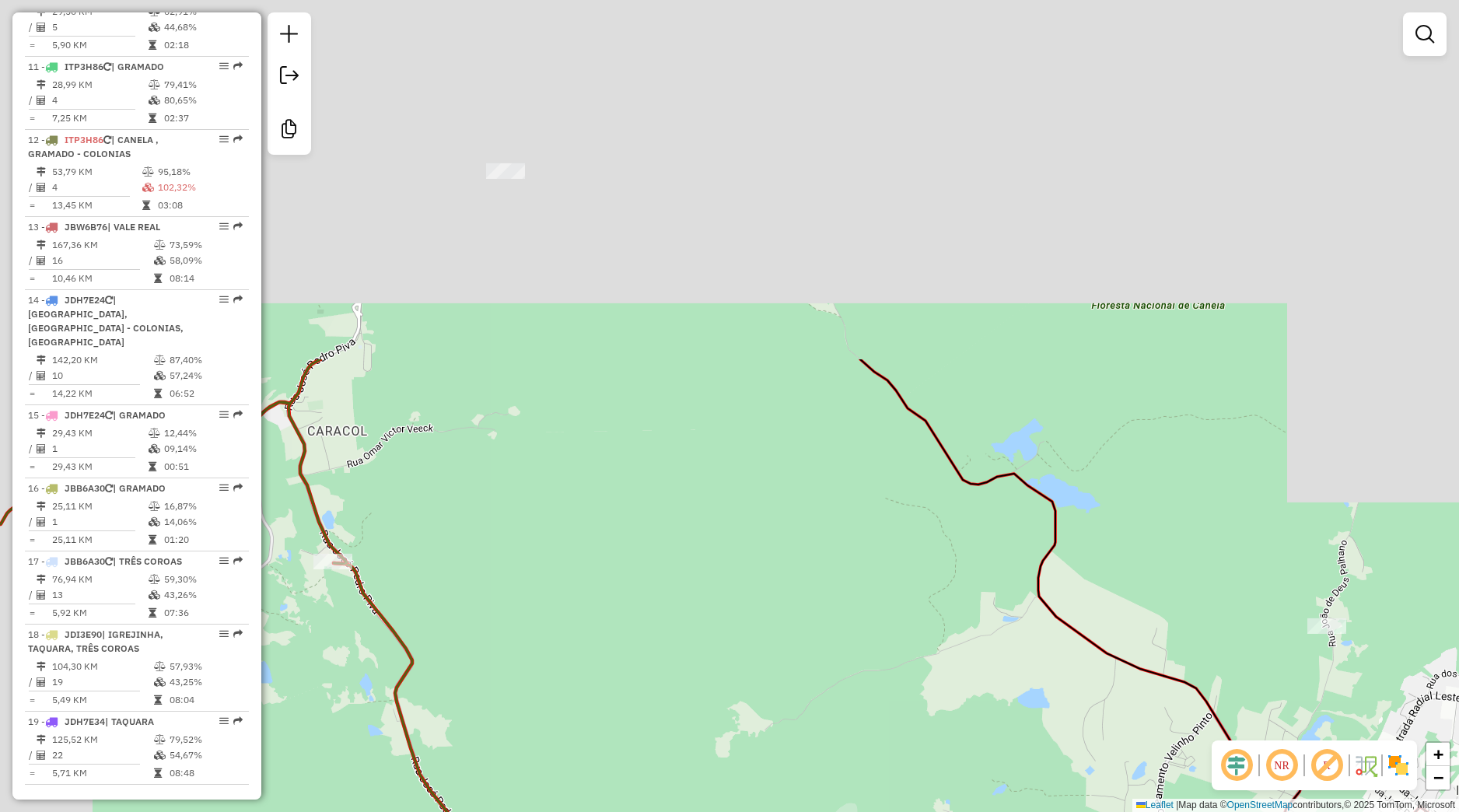
drag, startPoint x: 706, startPoint y: 810, endPoint x: 675, endPoint y: 707, distance: 107.6
click at [706, 811] on div "Janela de atendimento Grade de atendimento Capacidade Transportadoras Veículos …" at bounding box center [729, 406] width 1459 height 812
